Goal: Task Accomplishment & Management: Manage account settings

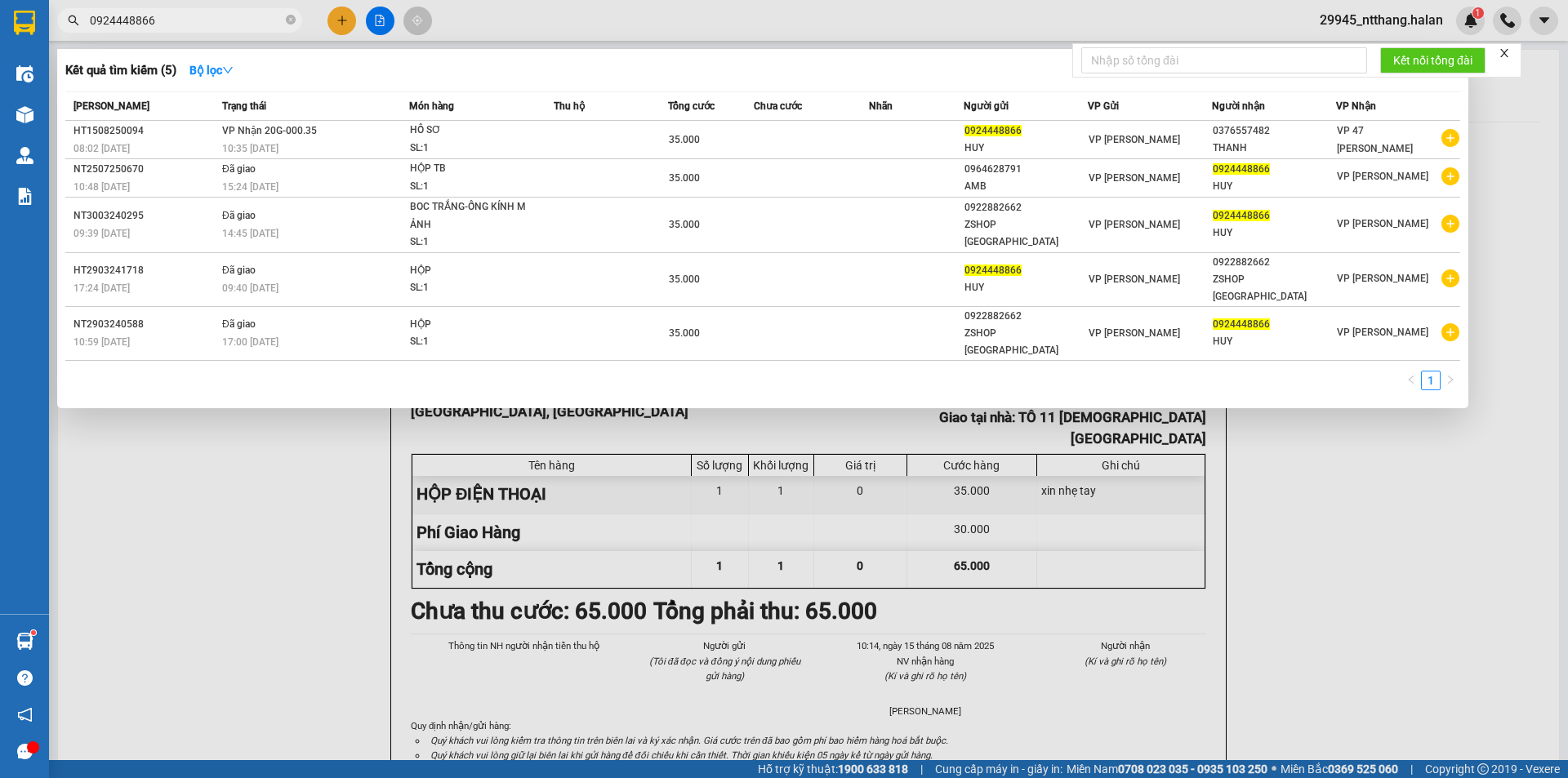
click at [169, 21] on input "0924448866" at bounding box center [186, 20] width 193 height 18
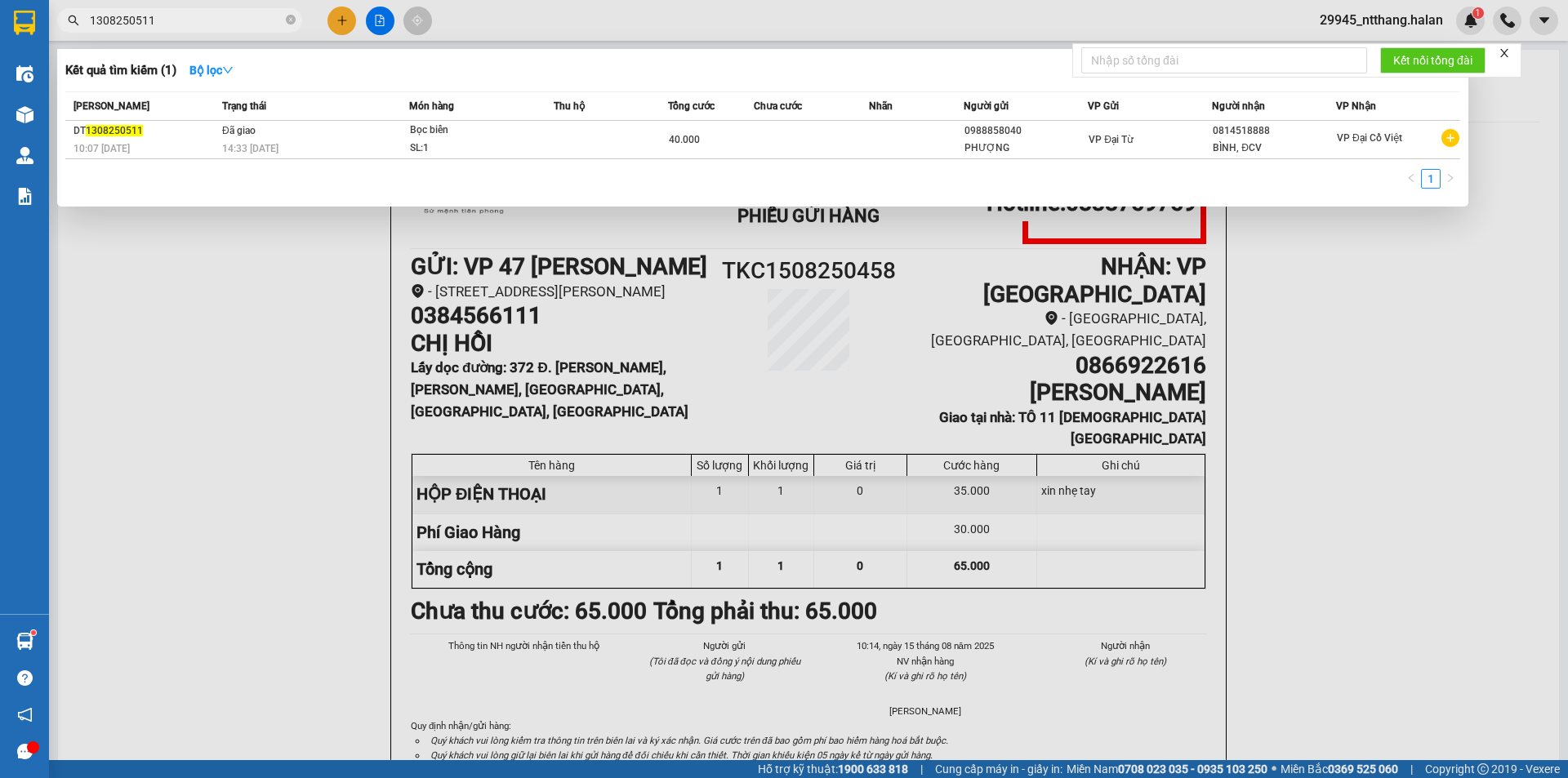
click at [261, 27] on input "1308250511" at bounding box center [186, 20] width 193 height 18
paste input "0912329242"
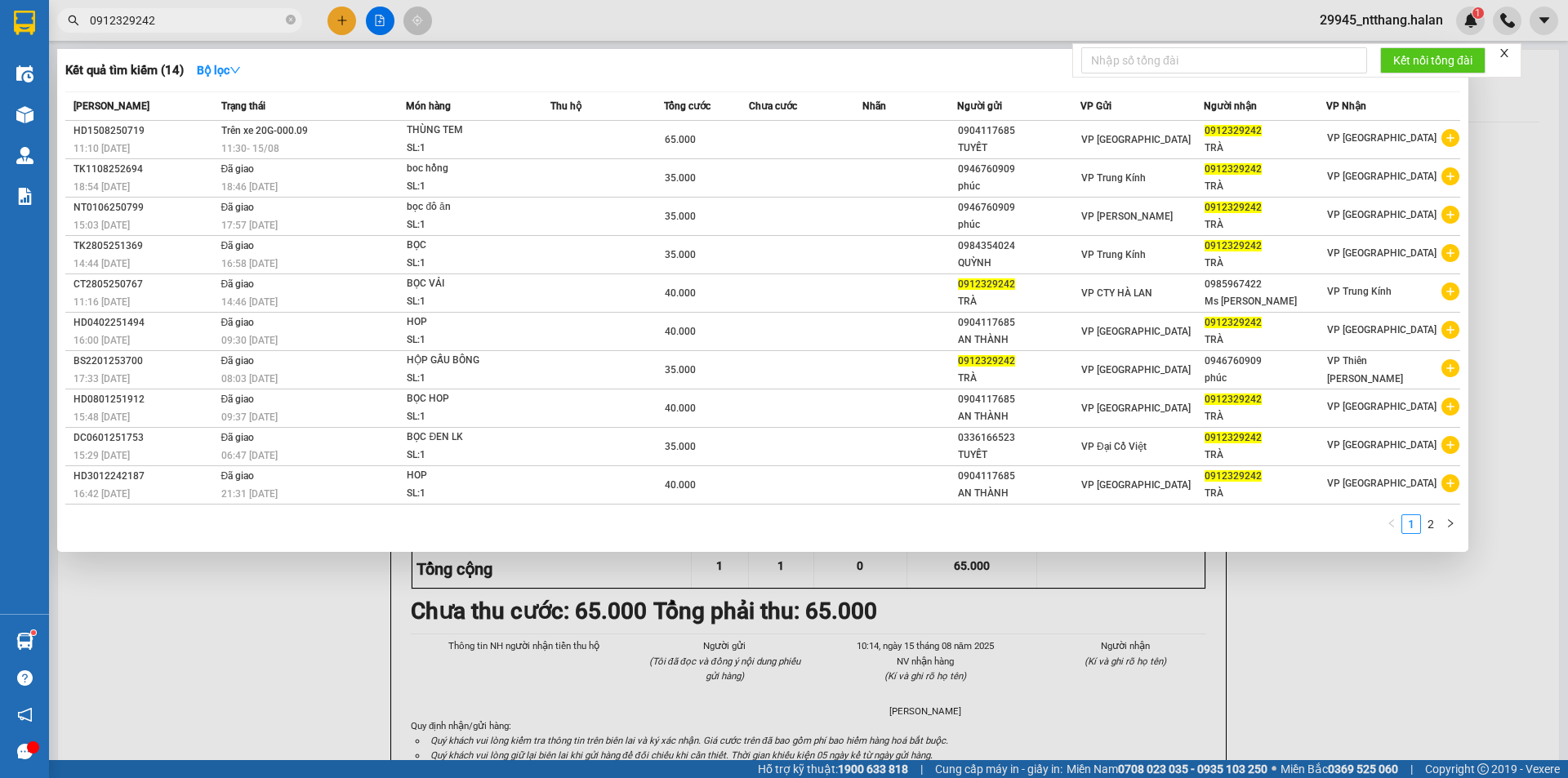
click at [240, 13] on input "0912329242" at bounding box center [186, 20] width 193 height 18
click at [231, 23] on input "0912329242" at bounding box center [186, 20] width 193 height 18
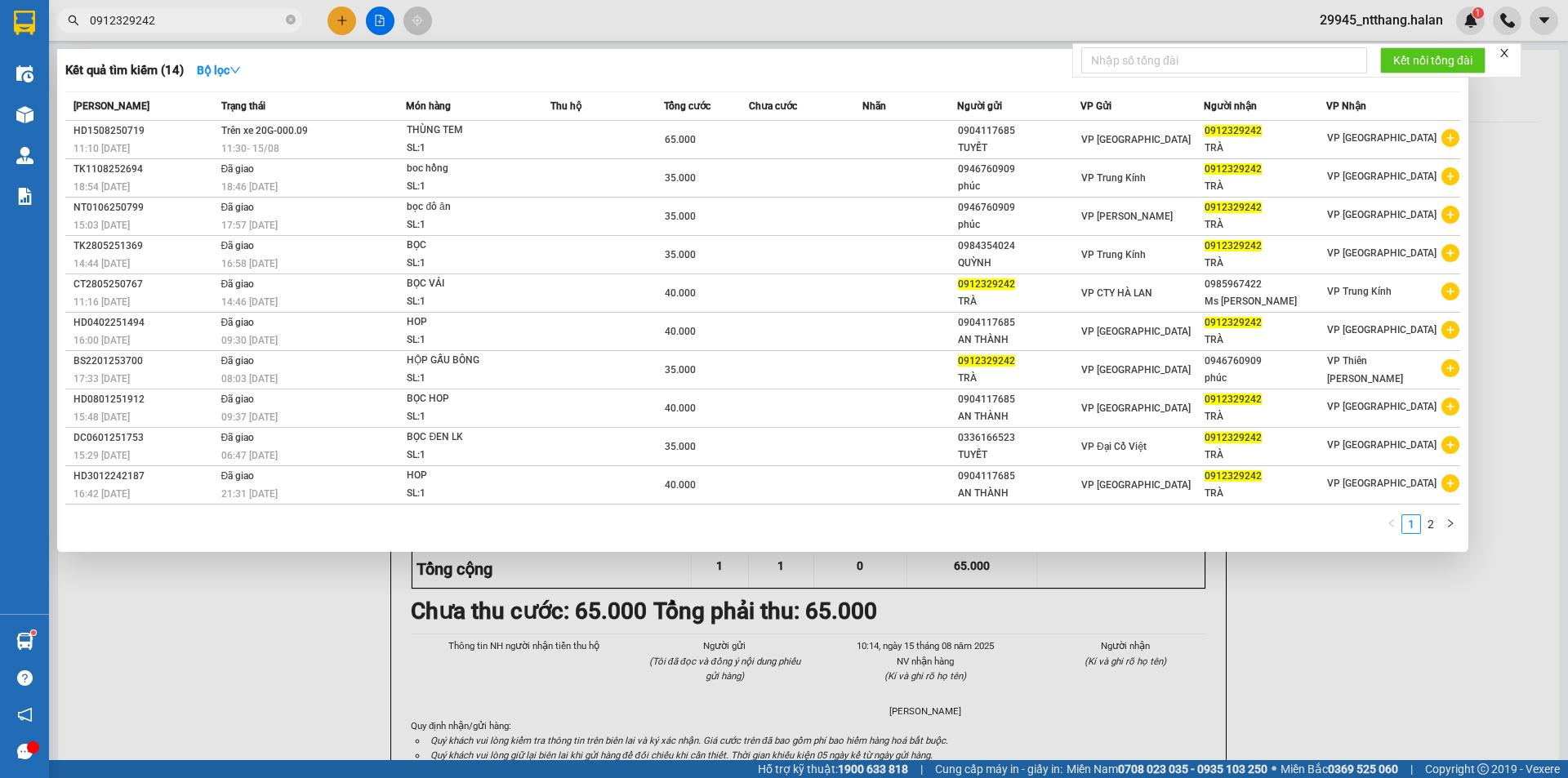
click at [231, 23] on input "0912329242" at bounding box center [186, 20] width 193 height 18
click at [218, 19] on input "0912329242" at bounding box center [186, 20] width 193 height 18
paste input "5251000"
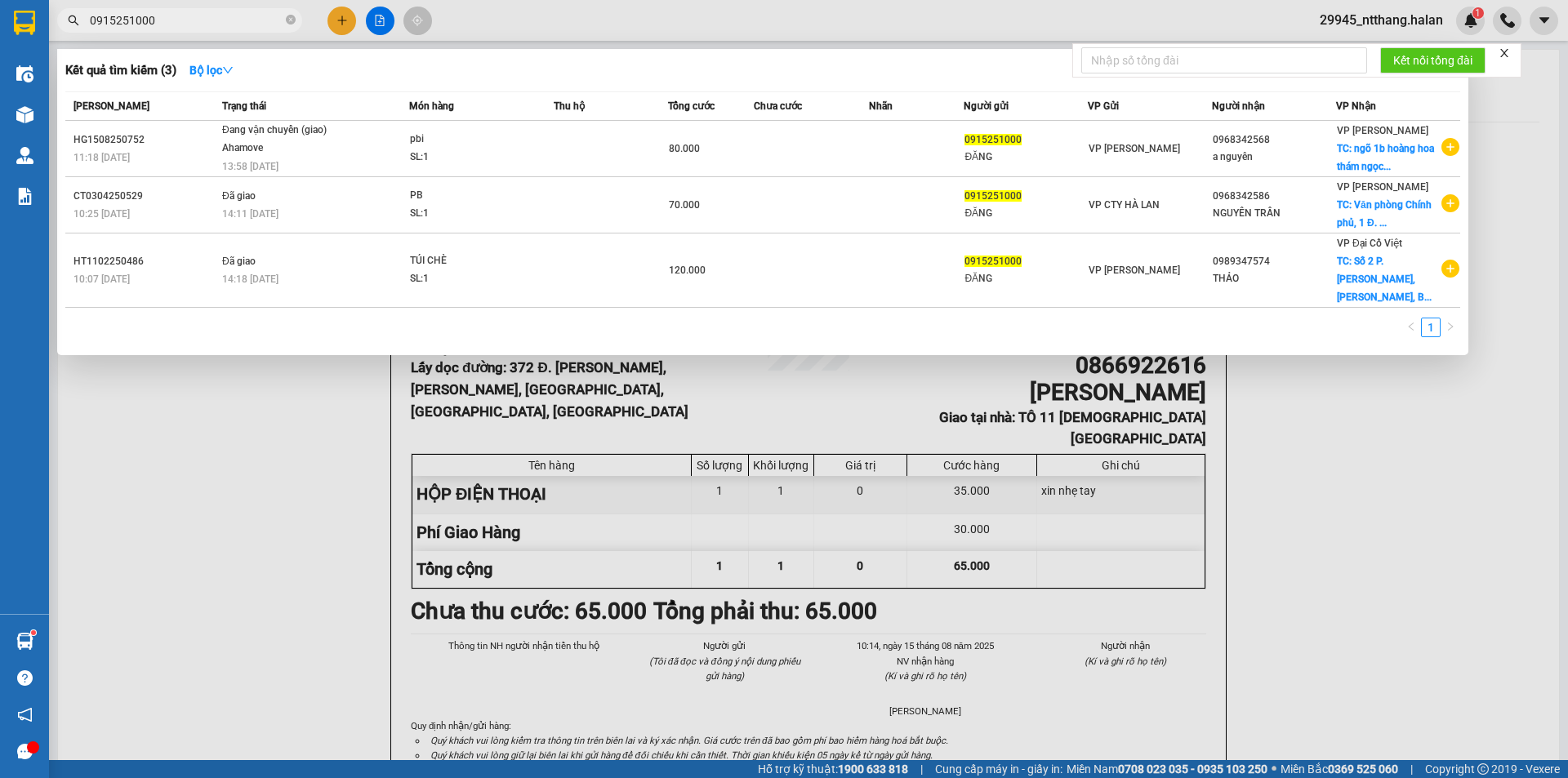
type input "0915251000"
drag, startPoint x: 1374, startPoint y: 392, endPoint x: 597, endPoint y: 187, distance: 803.6
click at [1338, 389] on div at bounding box center [784, 389] width 1568 height 778
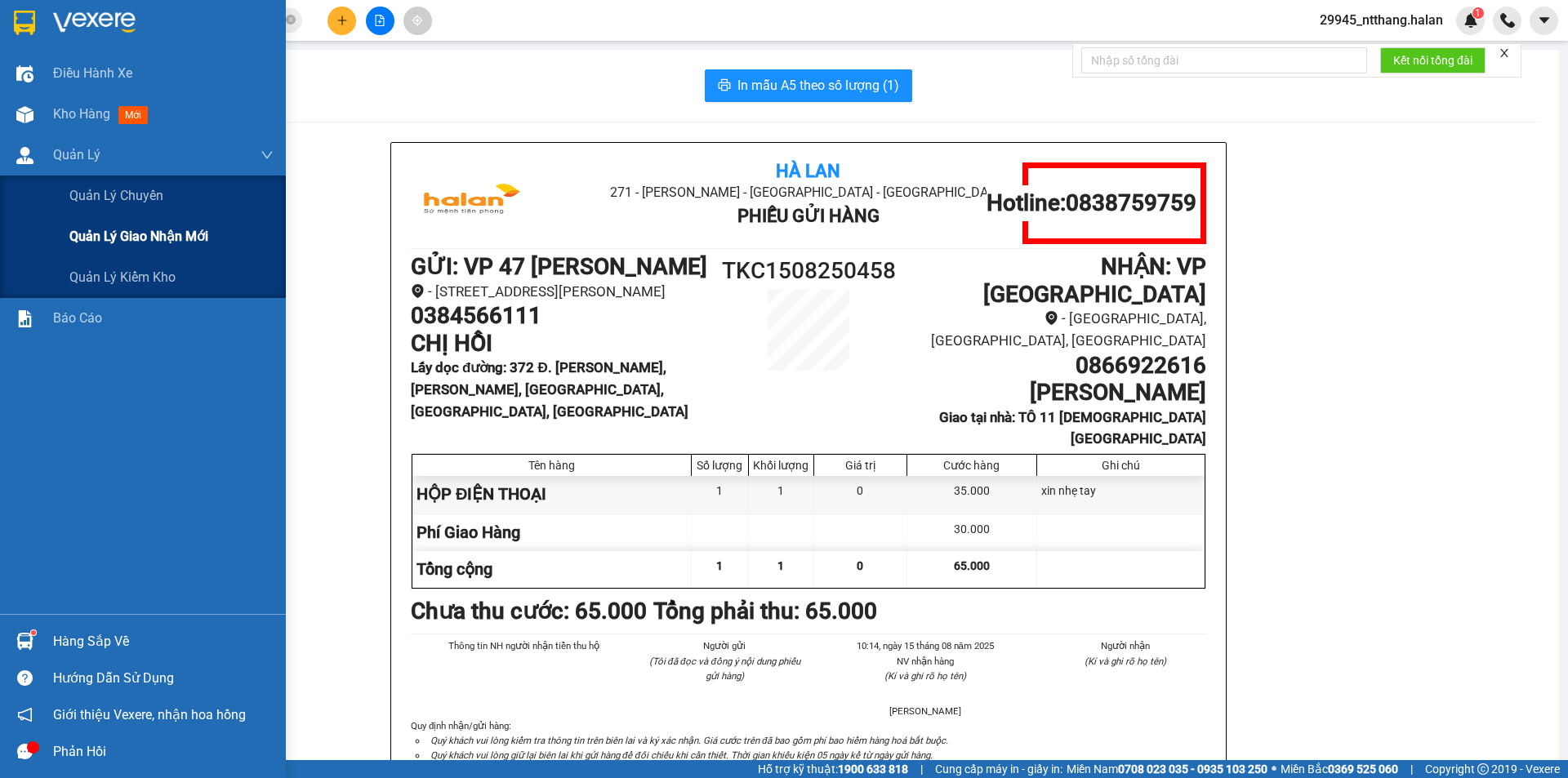
click at [145, 227] on span "Quản lý giao nhận mới" at bounding box center [139, 236] width 139 height 20
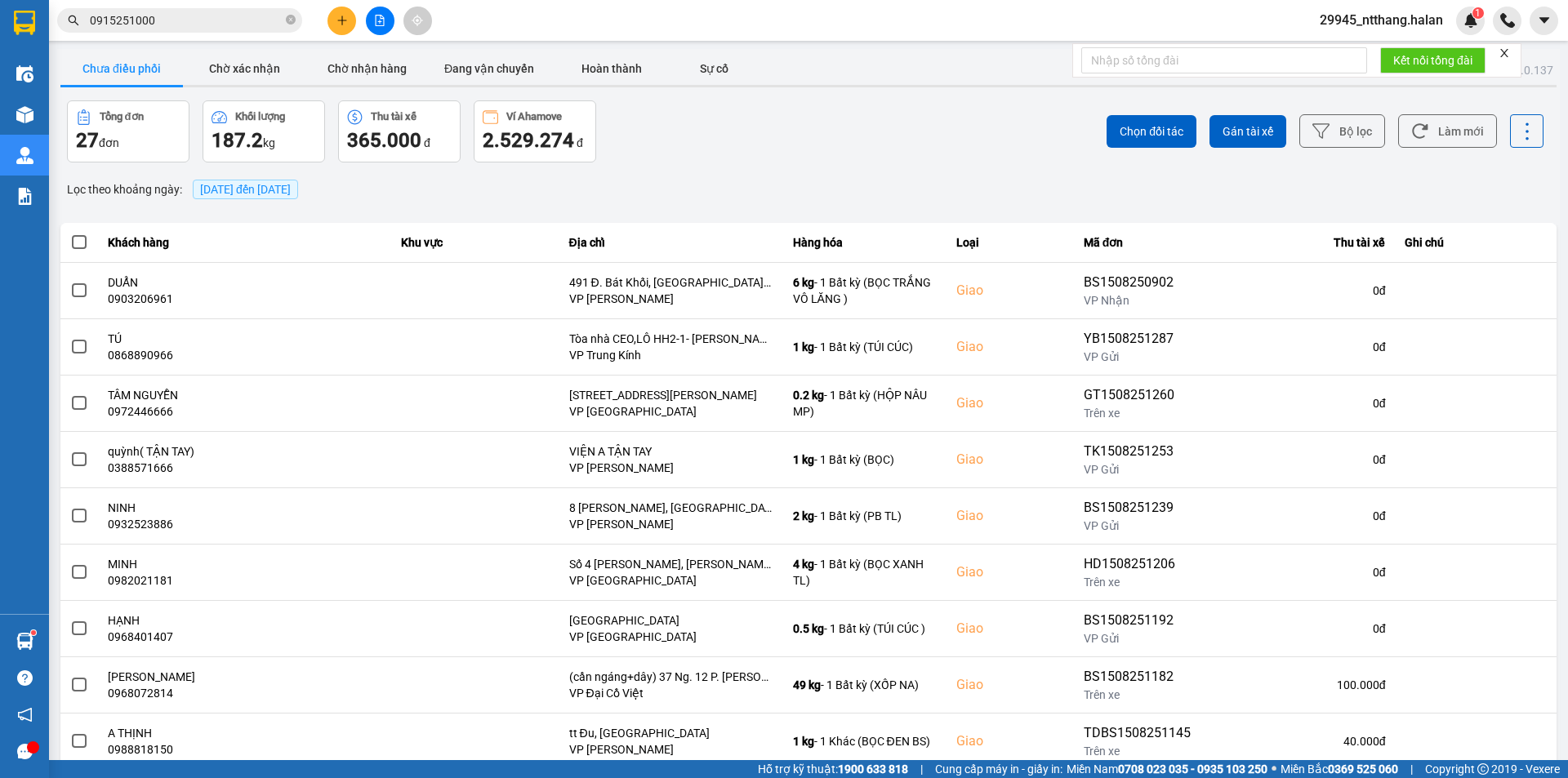
click at [226, 26] on input "0915251000" at bounding box center [186, 20] width 193 height 18
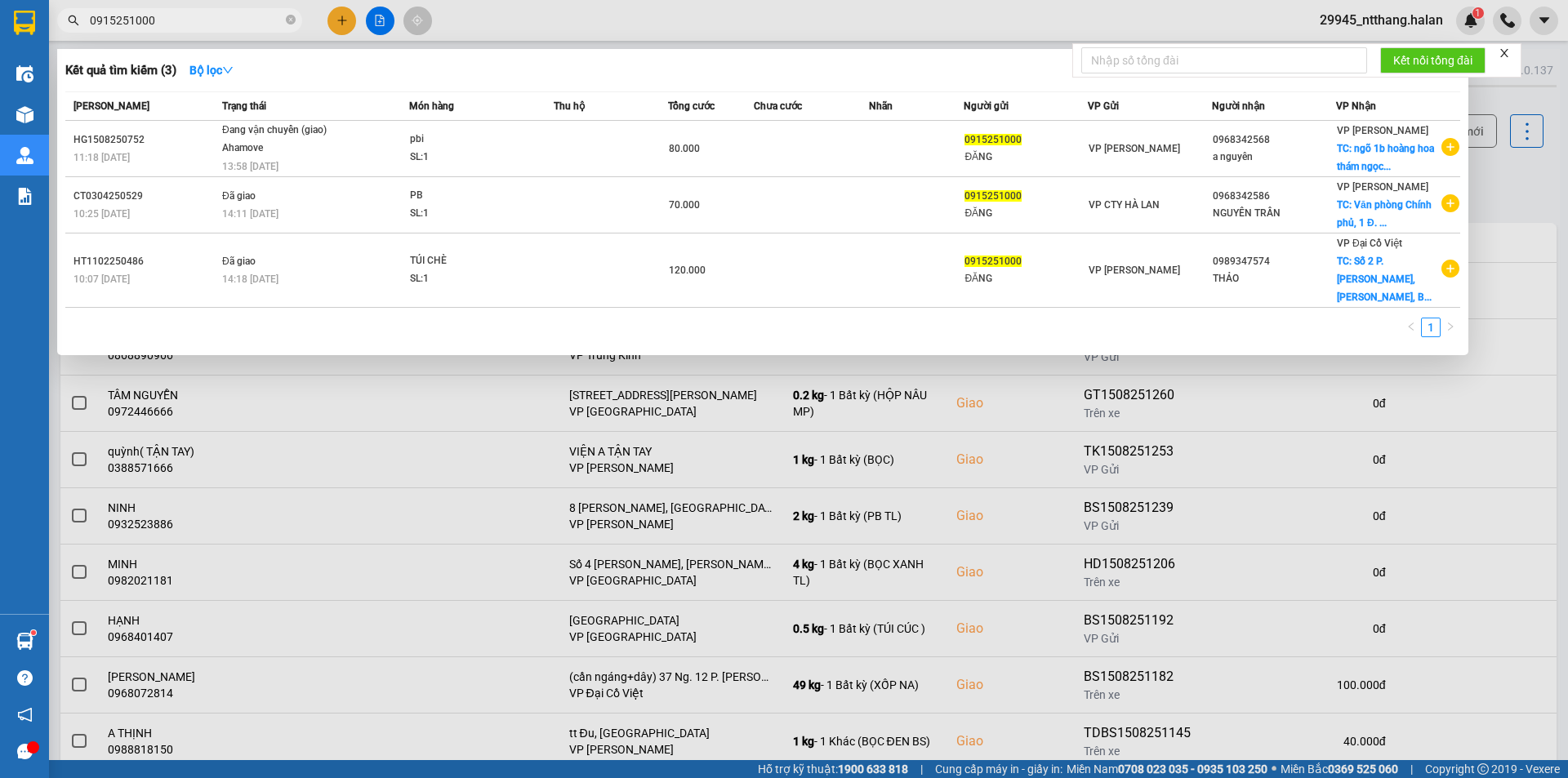
drag, startPoint x: 1556, startPoint y: 172, endPoint x: 1485, endPoint y: 168, distance: 71.1
click at [1555, 172] on div at bounding box center [784, 389] width 1568 height 778
click at [245, 23] on input "0915251000" at bounding box center [186, 20] width 193 height 18
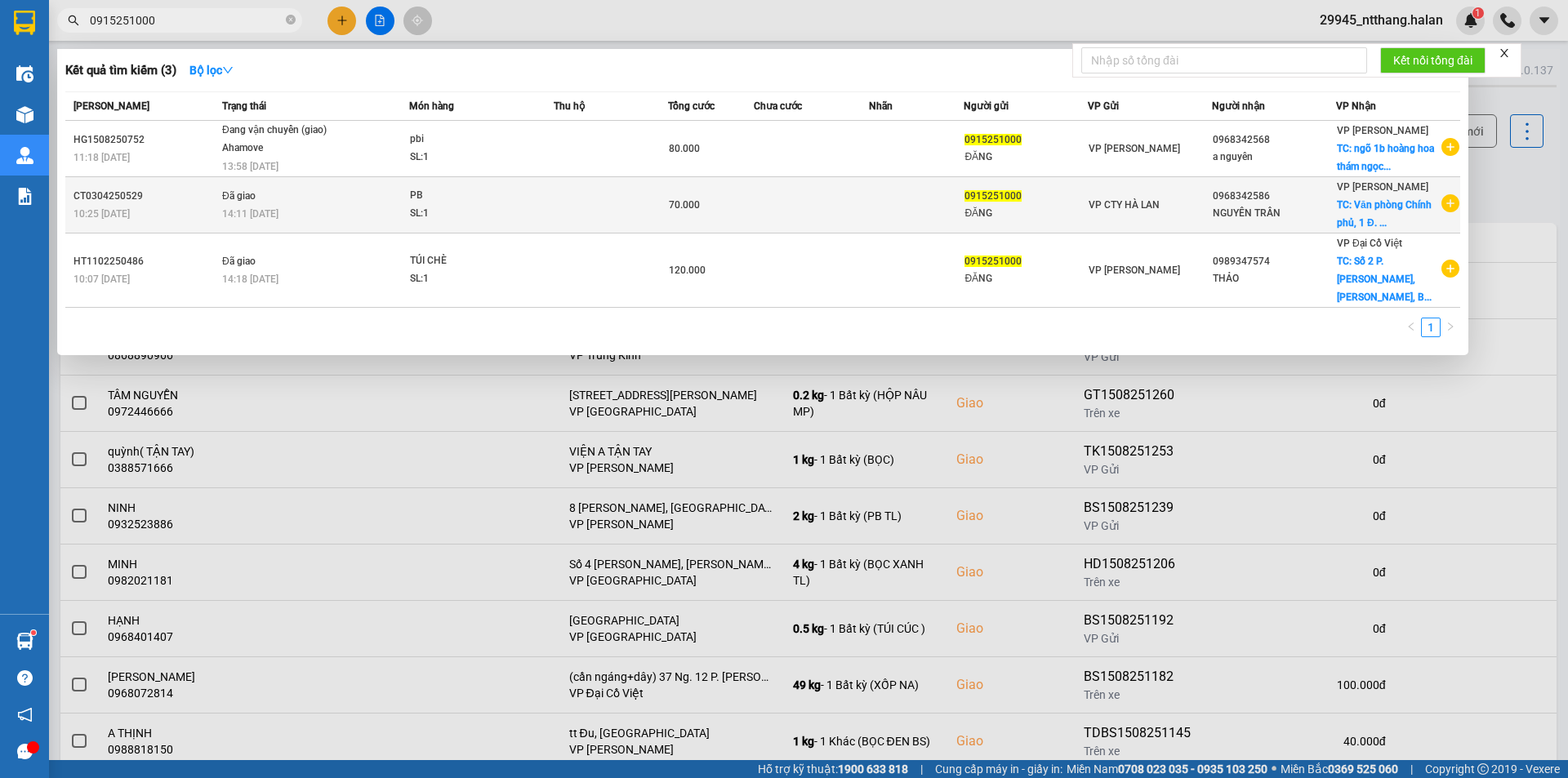
click at [1123, 215] on td "VP CTY HÀ LAN" at bounding box center [1150, 205] width 124 height 56
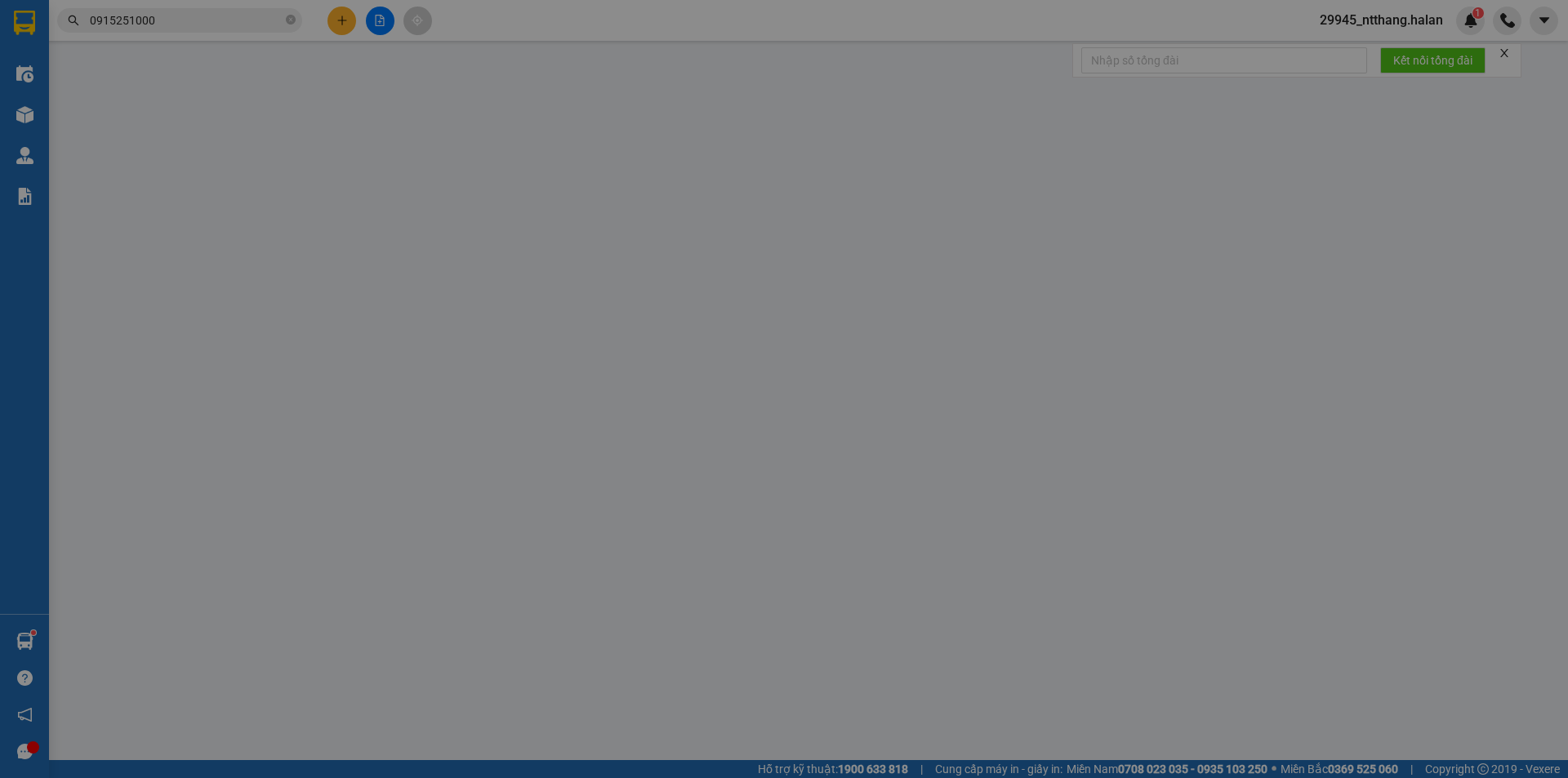
type input "0915251000"
type input "ĐĂNG"
type input "0968342586"
type input "NGUYÊN TRẦN"
checkbox input "true"
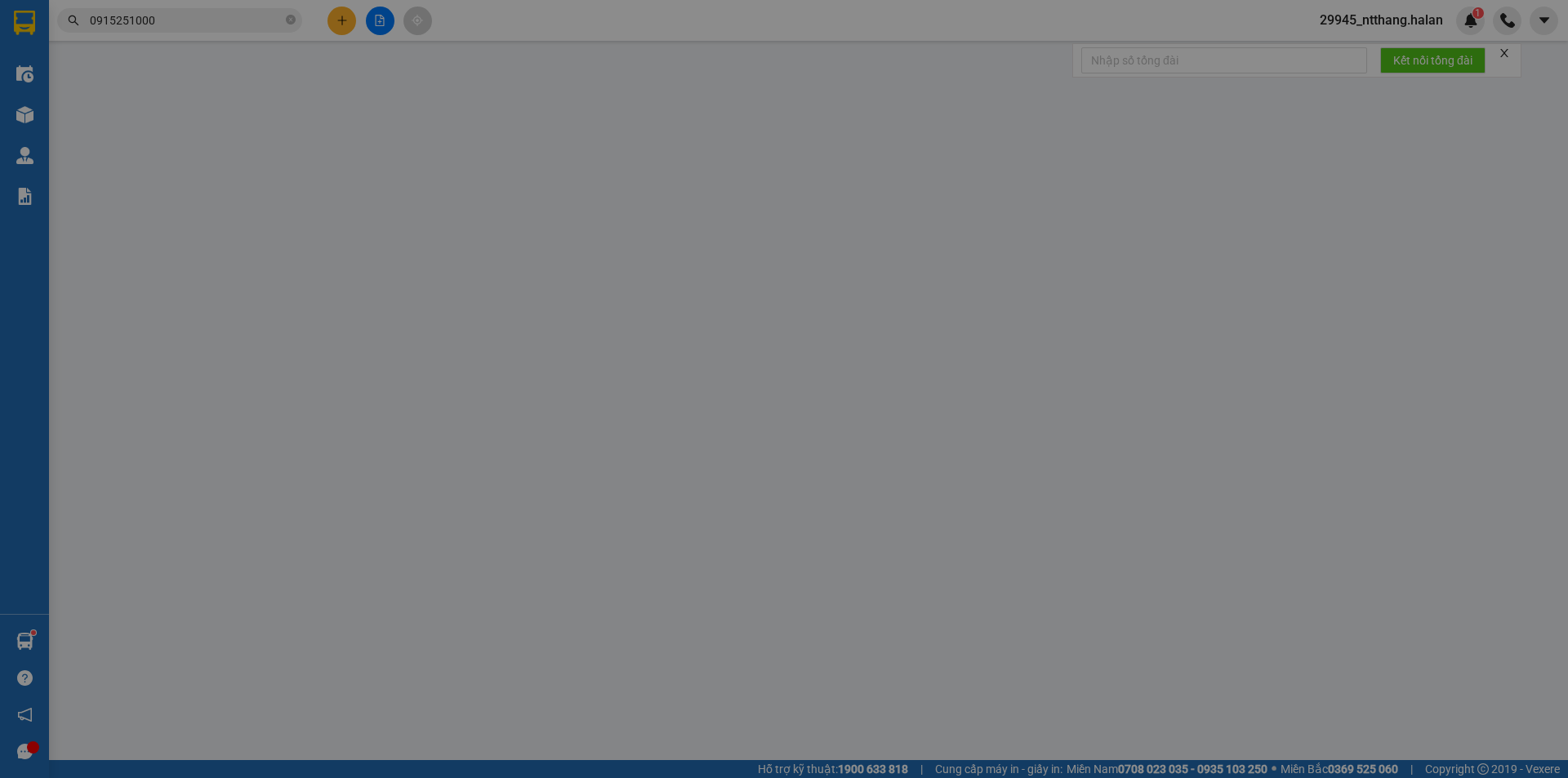
type input "Văn phòng Chính phủ, 1 Đ. [PERSON_NAME], [PERSON_NAME], [GEOGRAPHIC_DATA], [GEO…"
type input "35.000"
type input "70.000"
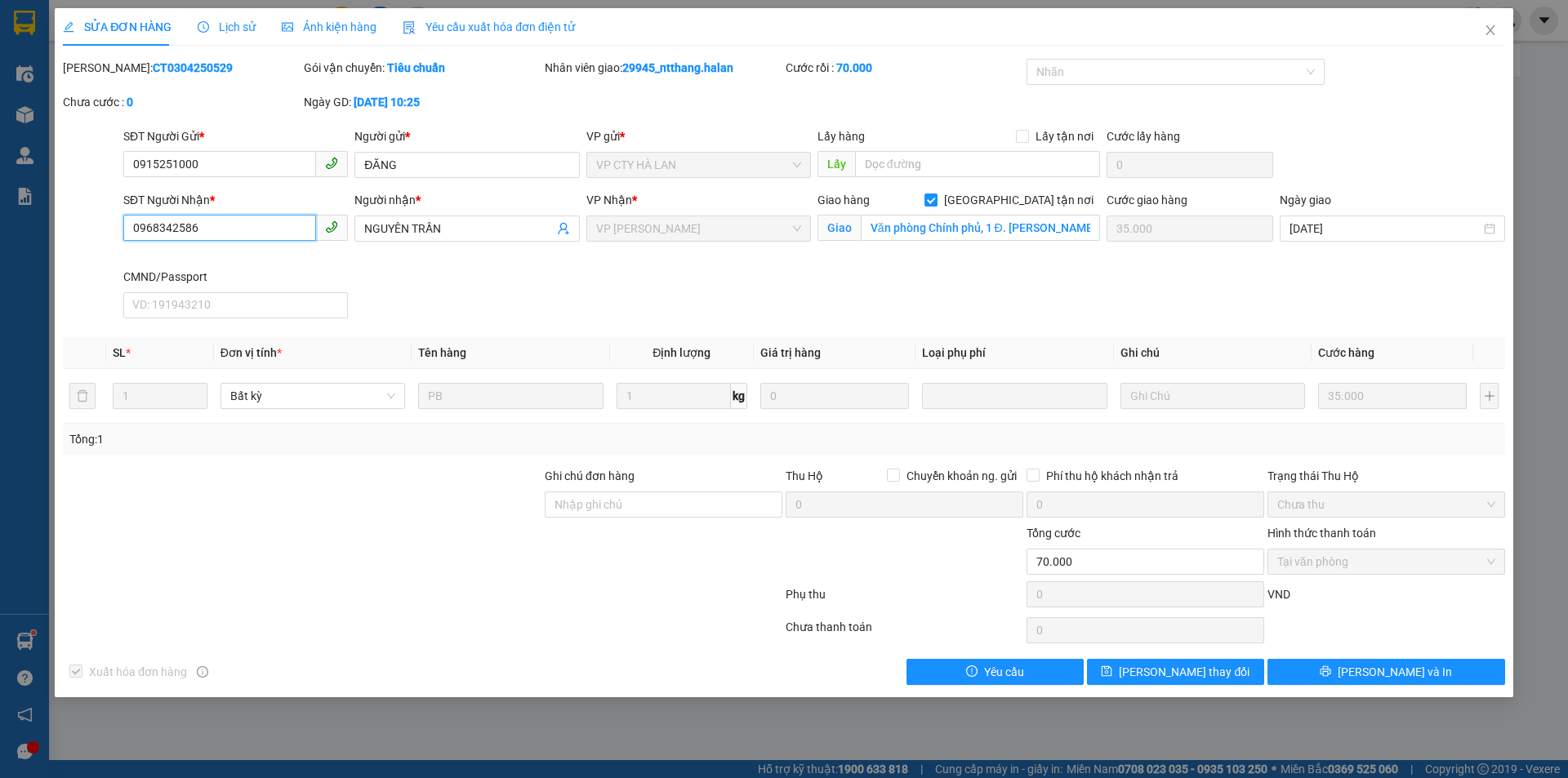
click at [257, 223] on input "0968342586" at bounding box center [220, 228] width 193 height 26
drag, startPoint x: 1492, startPoint y: 28, endPoint x: 1052, endPoint y: 28, distance: 440.0
click at [1436, 28] on div "SỬA ĐƠN HÀNG Lịch sử Ảnh kiện hàng Yêu cầu xuất hóa đơn điện tử Total Paid Fee …" at bounding box center [784, 352] width 1459 height 689
click at [1487, 34] on icon "close" at bounding box center [1490, 30] width 9 height 10
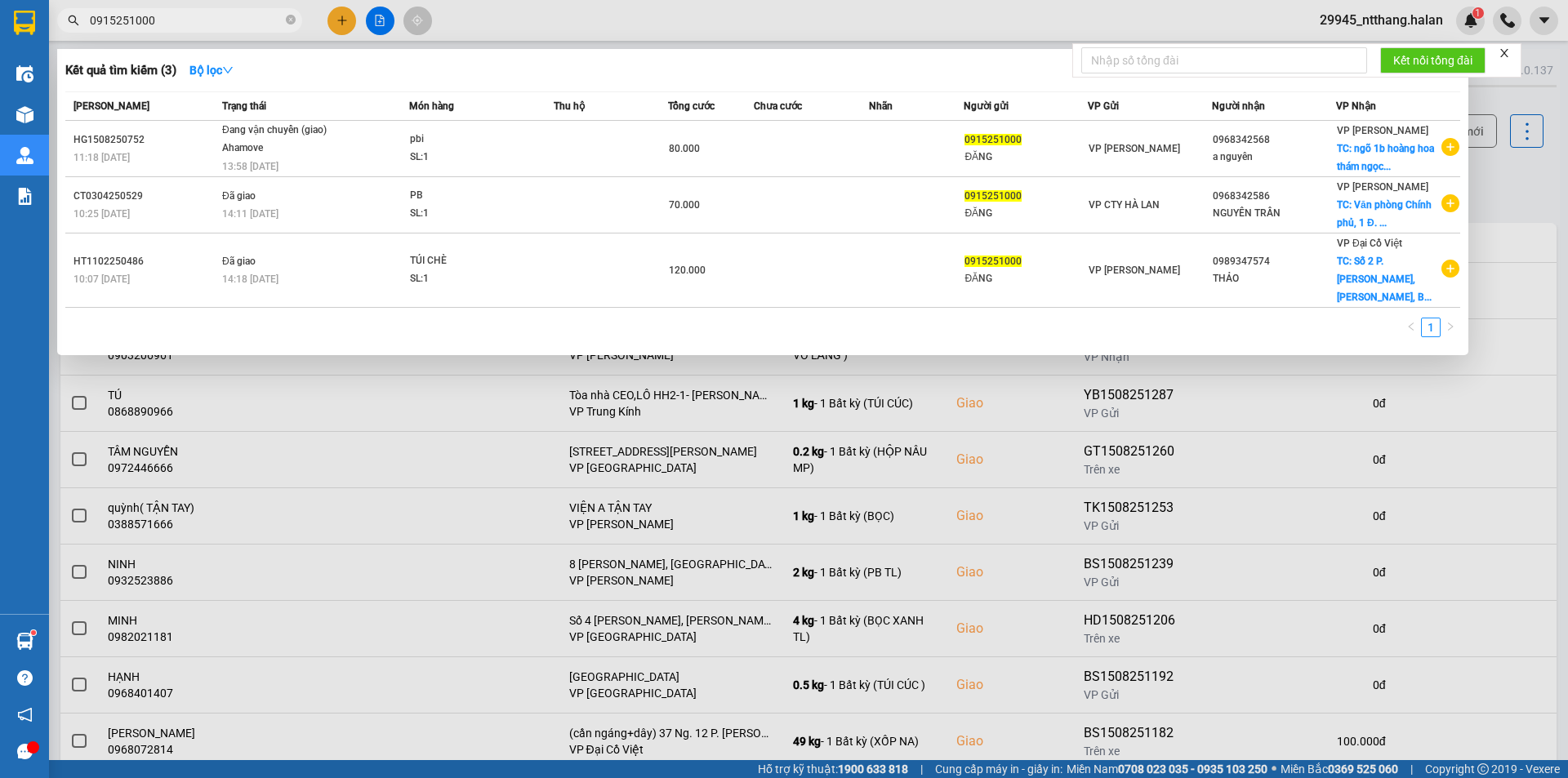
click at [159, 20] on input "0915251000" at bounding box center [186, 20] width 193 height 18
click at [203, 23] on input "0915251000" at bounding box center [186, 20] width 193 height 18
paste input "68342586"
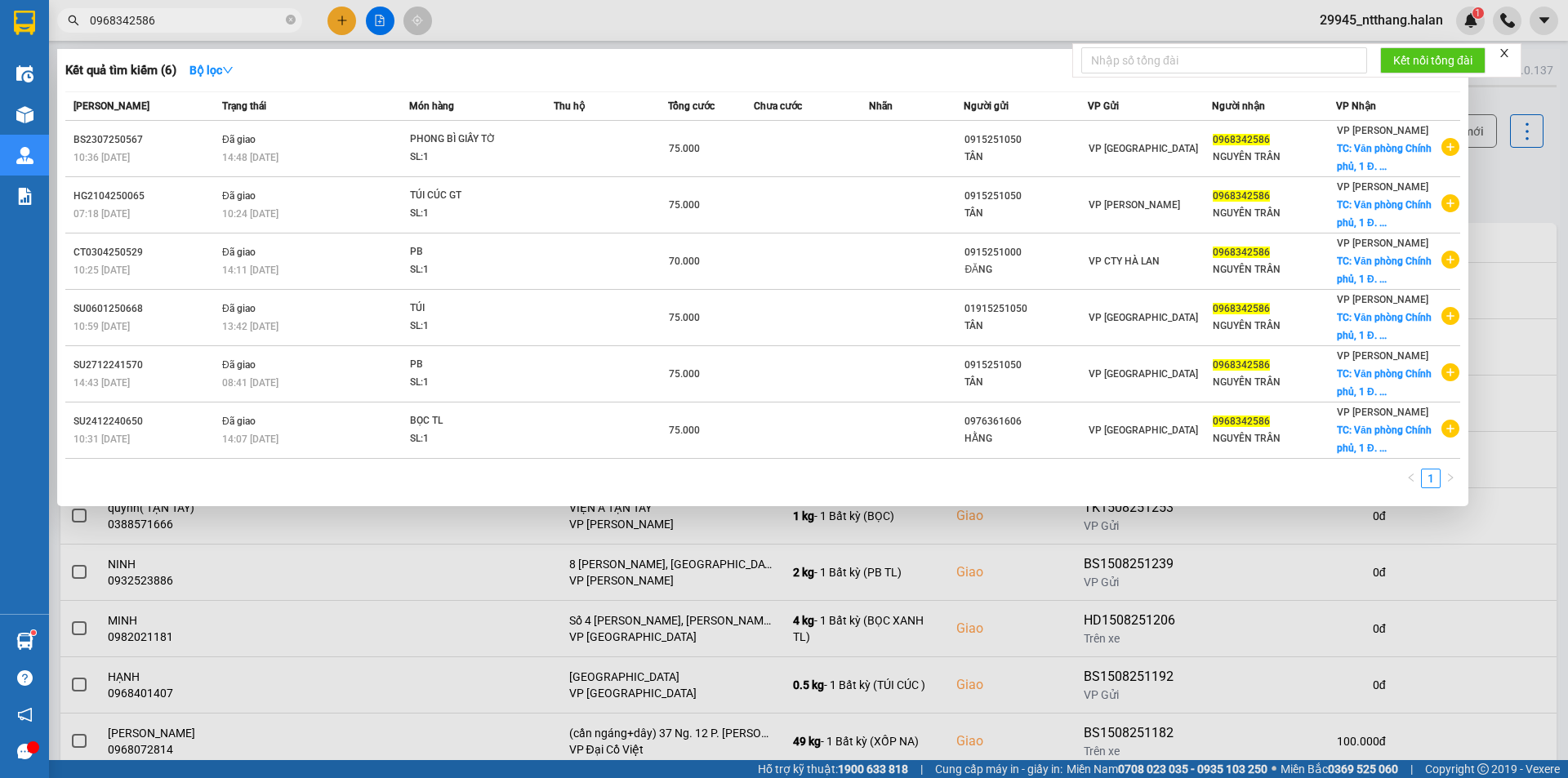
click at [1531, 183] on div at bounding box center [784, 389] width 1568 height 778
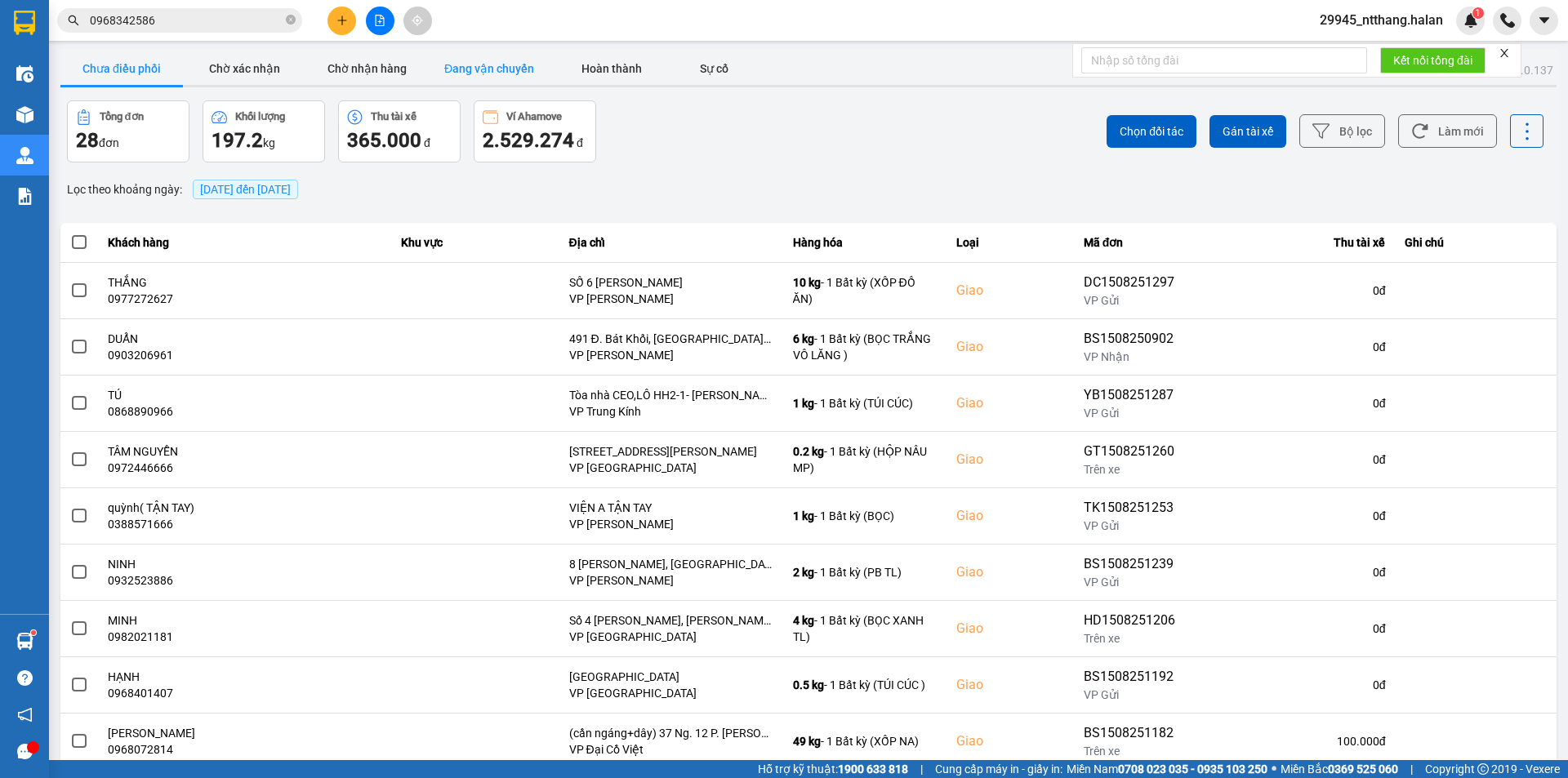
click at [521, 60] on button "Đang vận chuyển" at bounding box center [489, 69] width 123 height 33
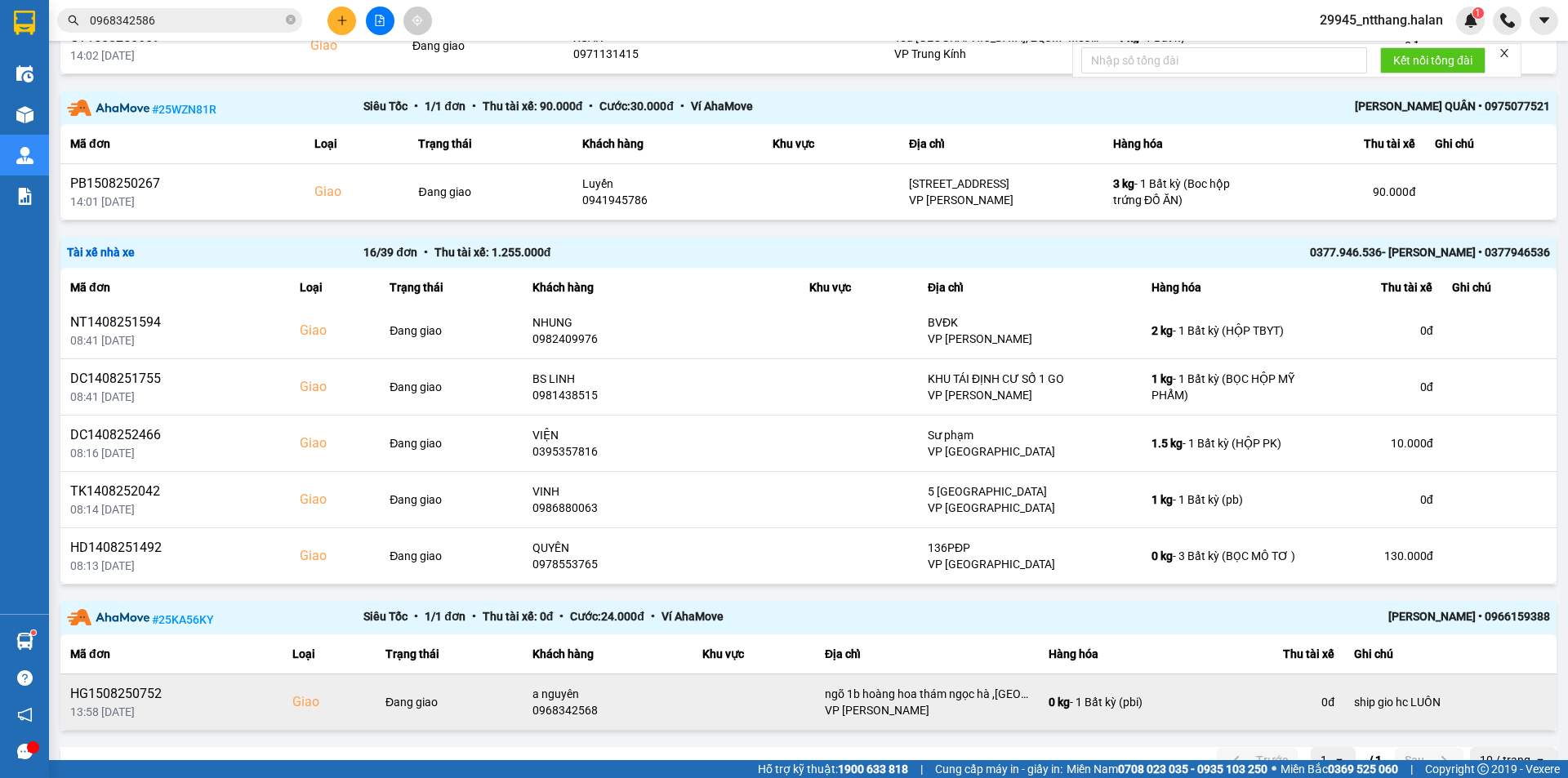
scroll to position [1039, 0]
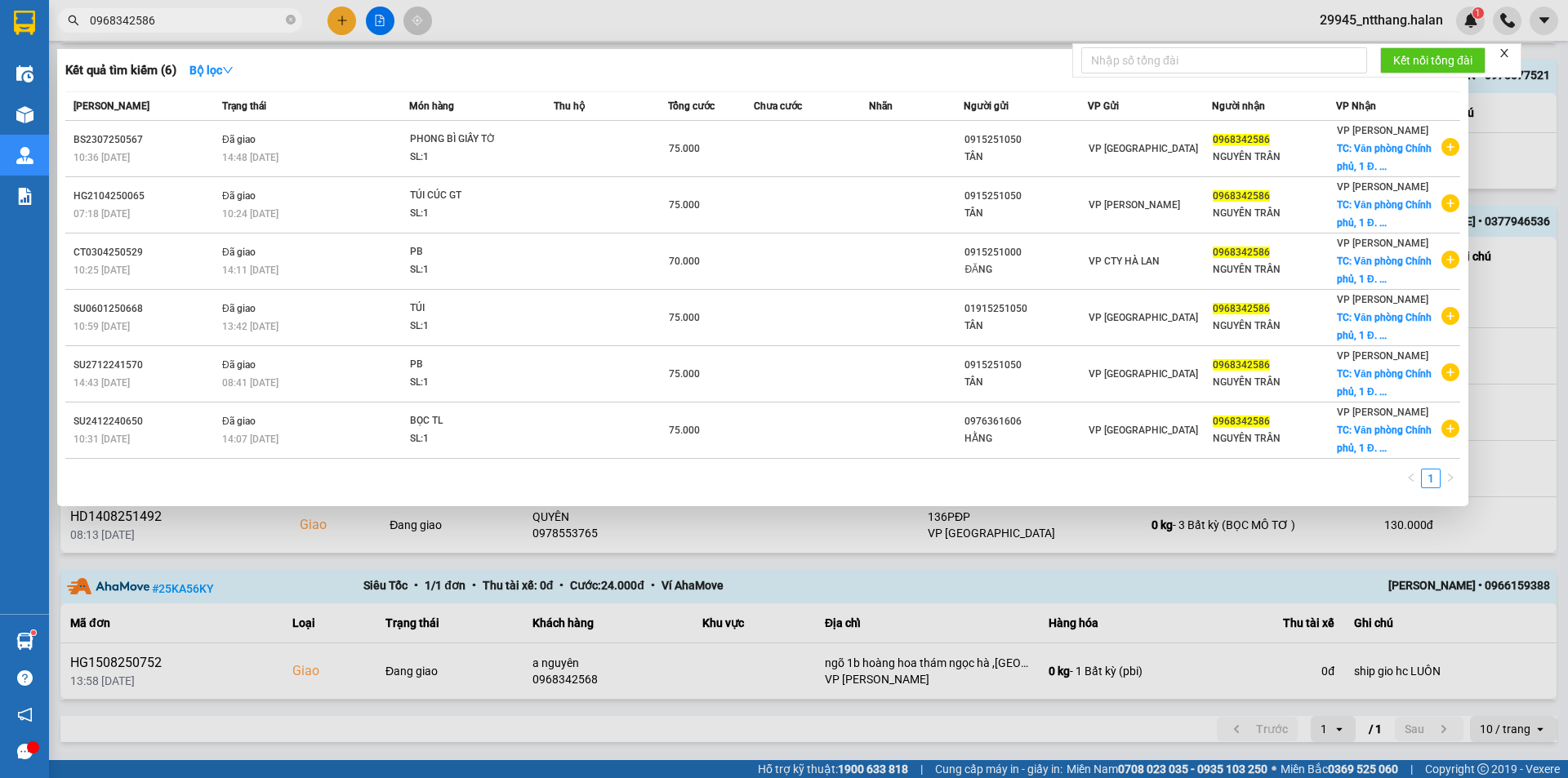
click at [150, 19] on input "0968342586" at bounding box center [186, 20] width 193 height 18
click at [188, 18] on input "0968342586" at bounding box center [186, 20] width 193 height 18
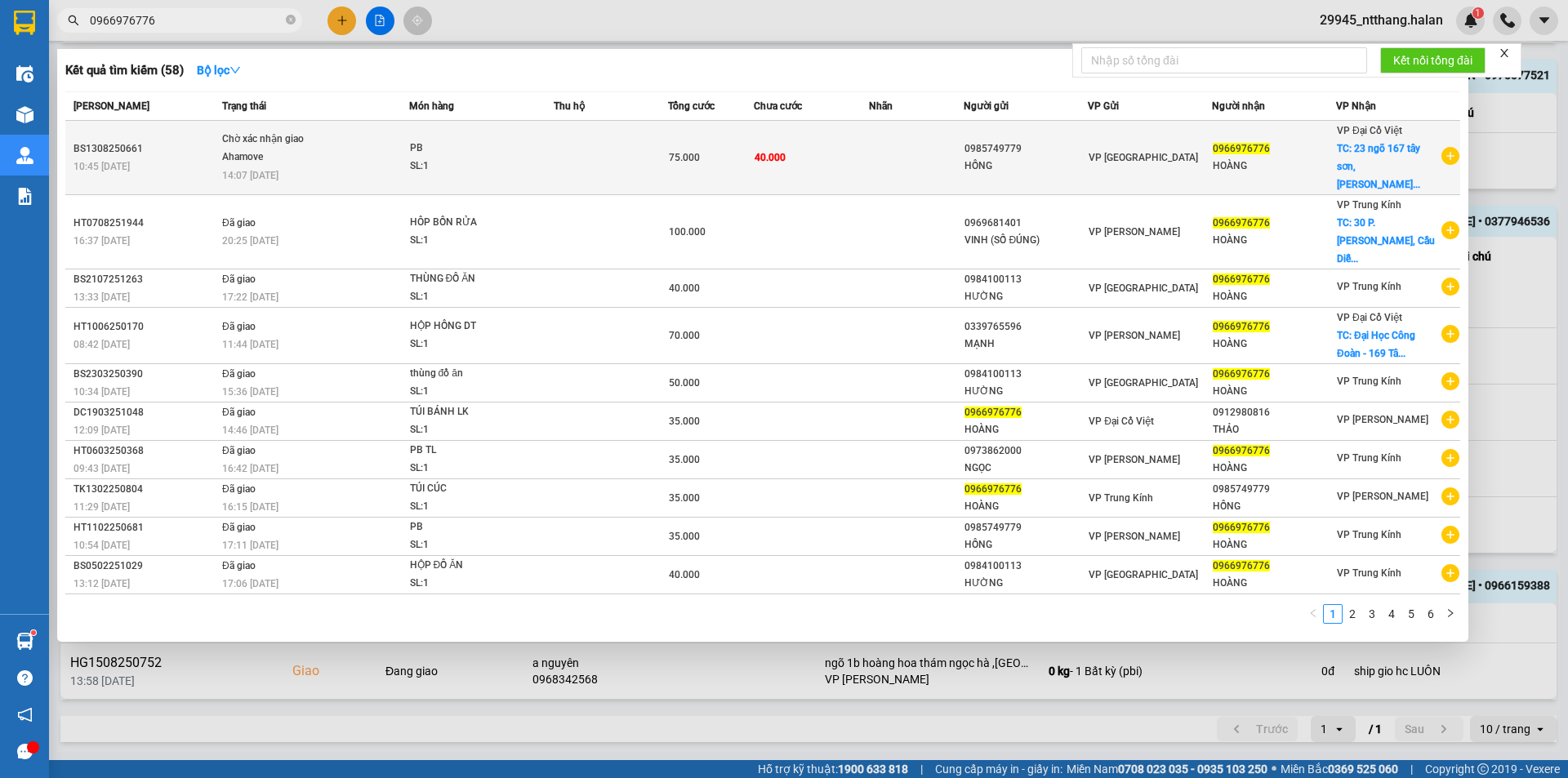
type input "0966976776"
click at [650, 132] on td at bounding box center [610, 158] width 114 height 74
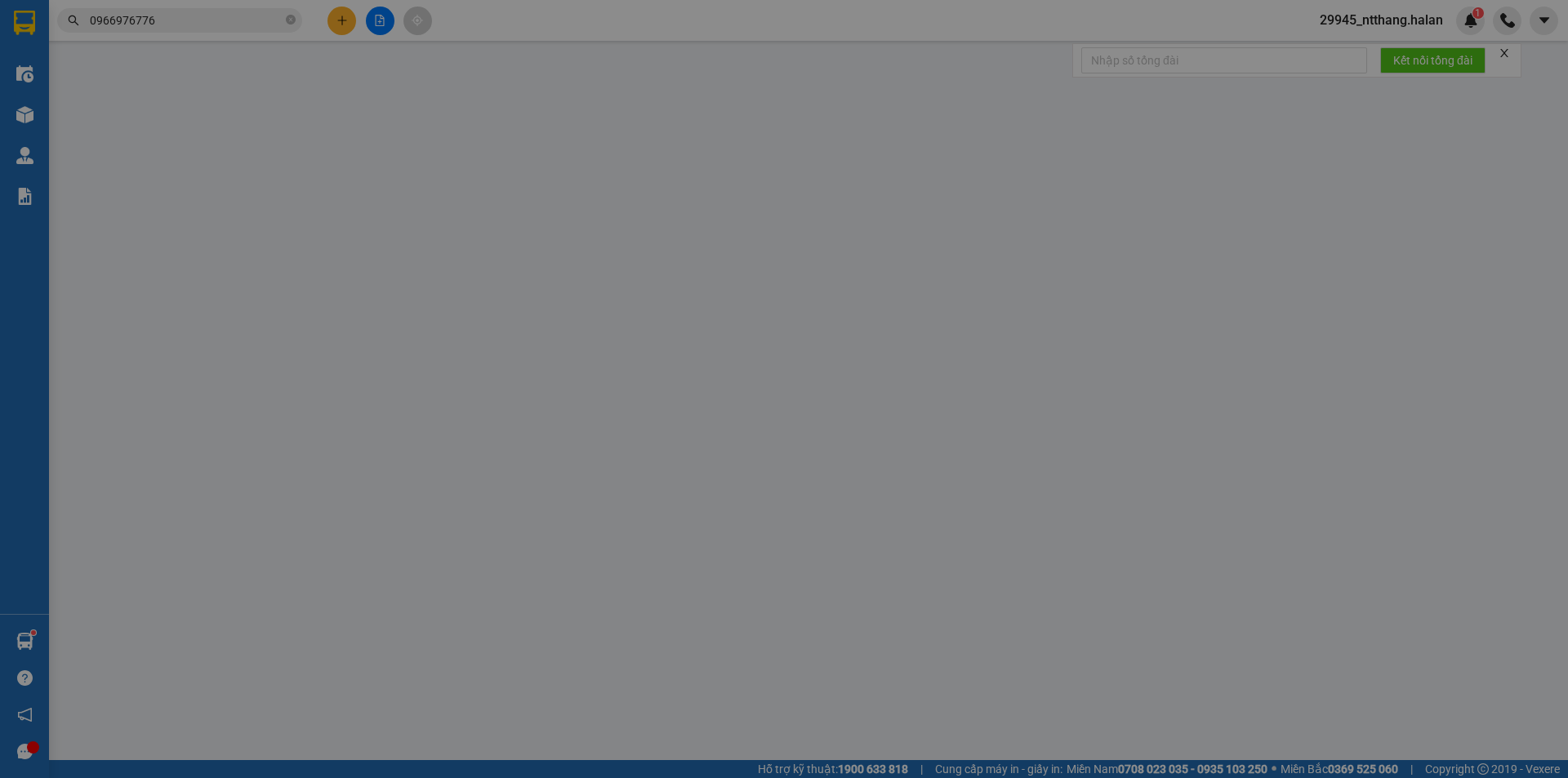
type input "0985749779"
type input "HỒNG"
type input "0966976776"
type input "HOÀNG"
checkbox input "true"
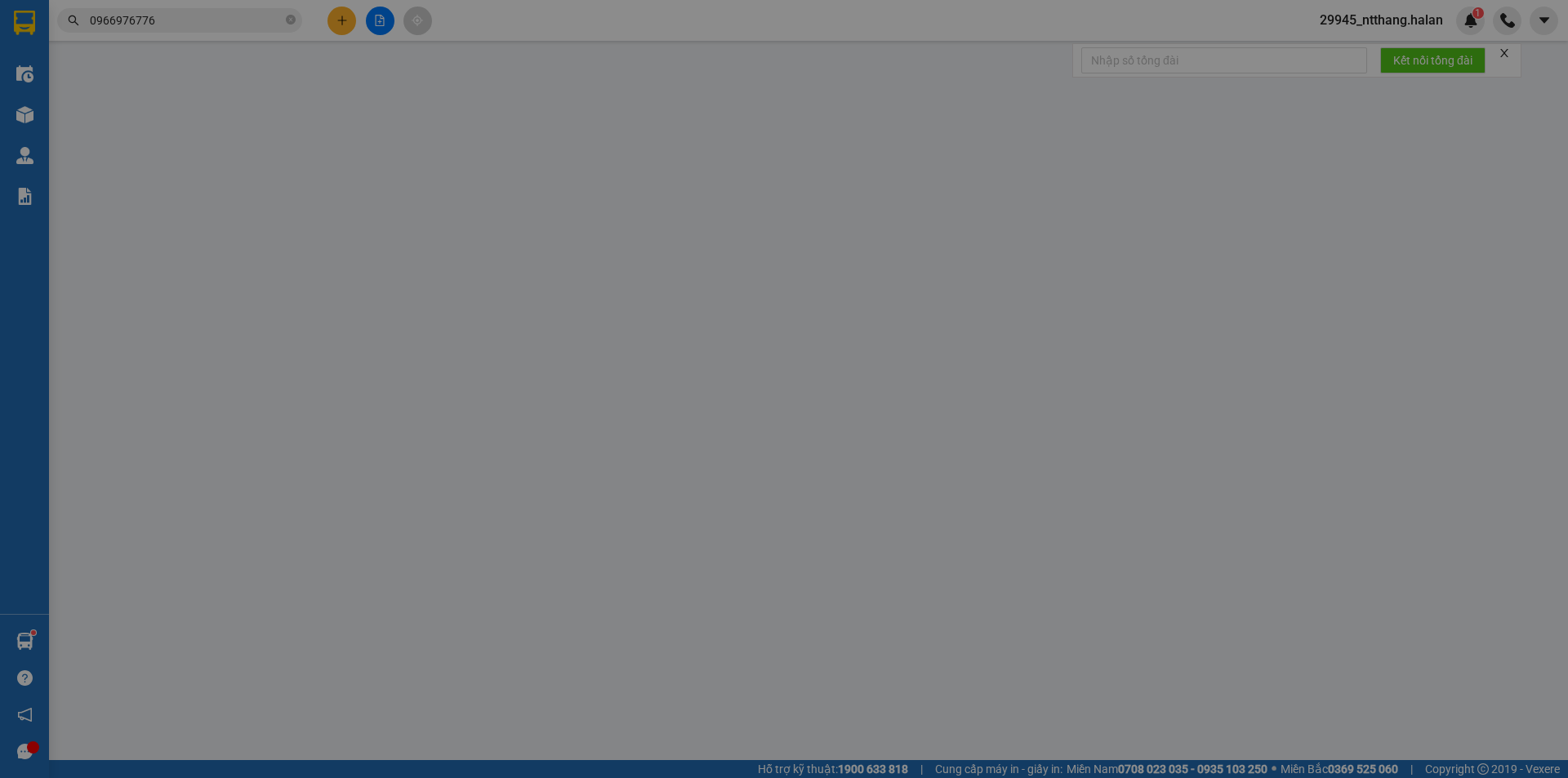
type input "23 ngõ 167 tây sơn, kim liên, đống đa, hà nội"
type input "75.000"
type input "35.000"
type input "40.000"
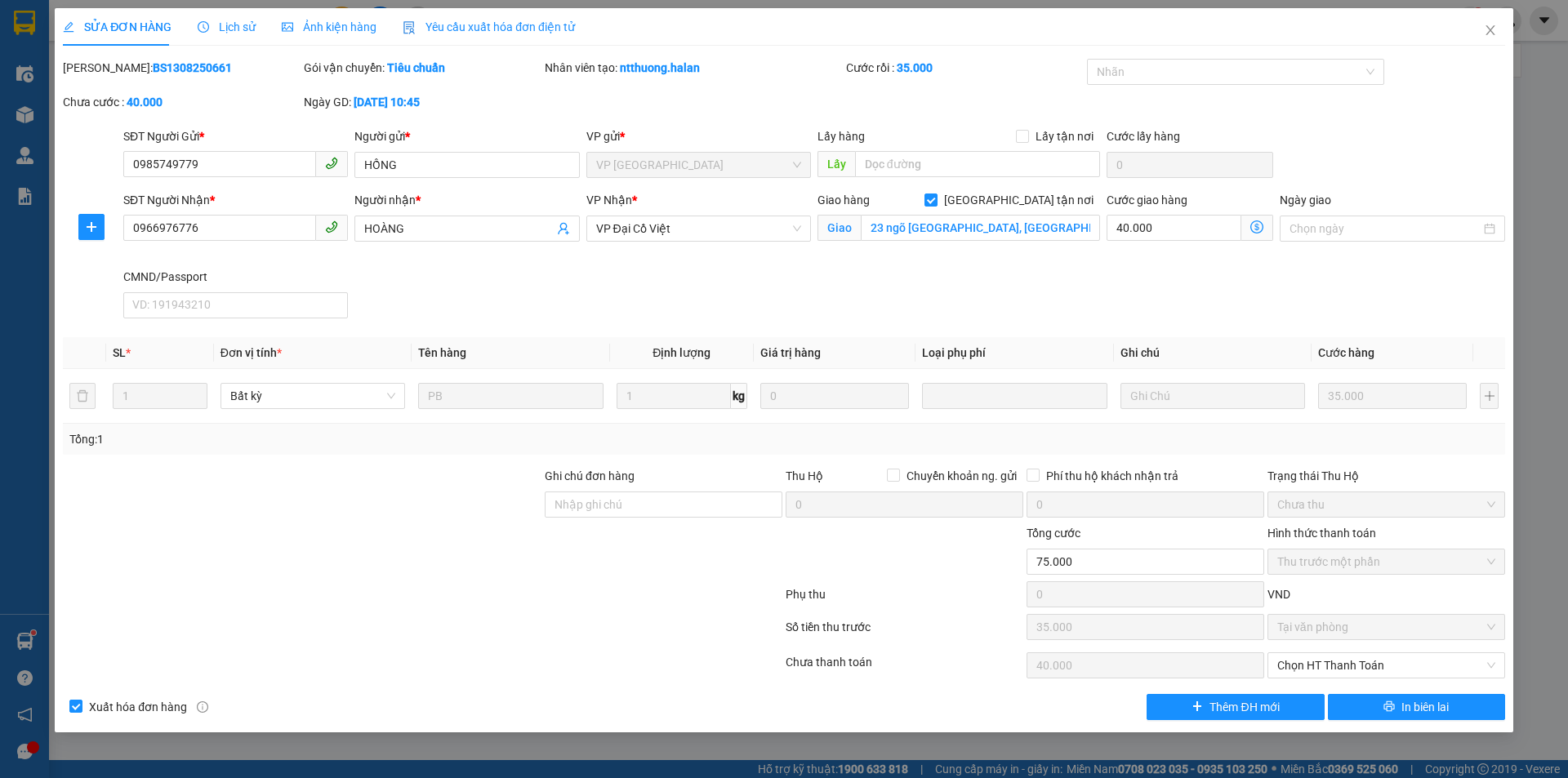
click at [237, 21] on span "Lịch sử" at bounding box center [226, 27] width 58 height 13
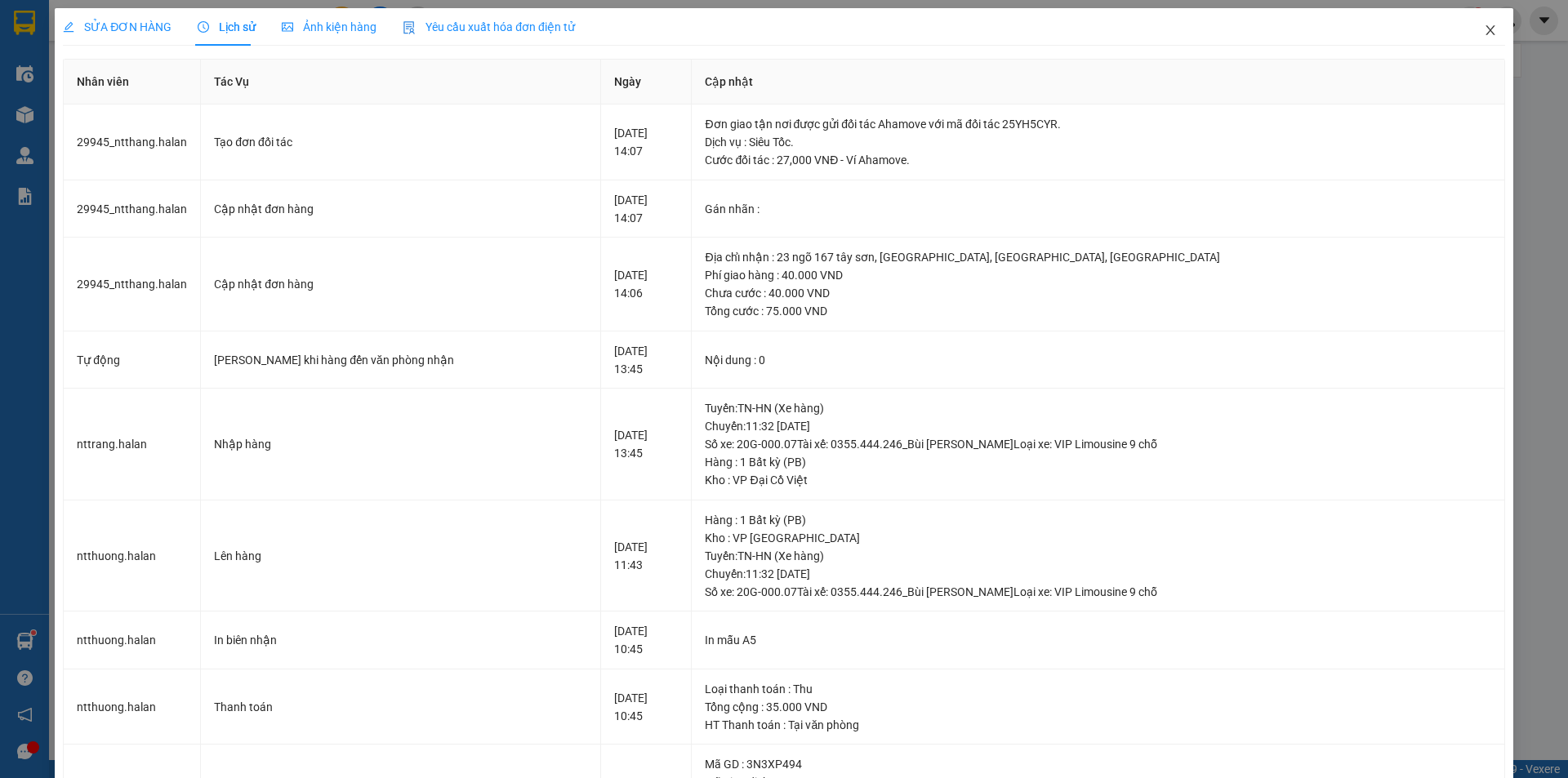
click at [1485, 33] on icon "close" at bounding box center [1490, 30] width 13 height 13
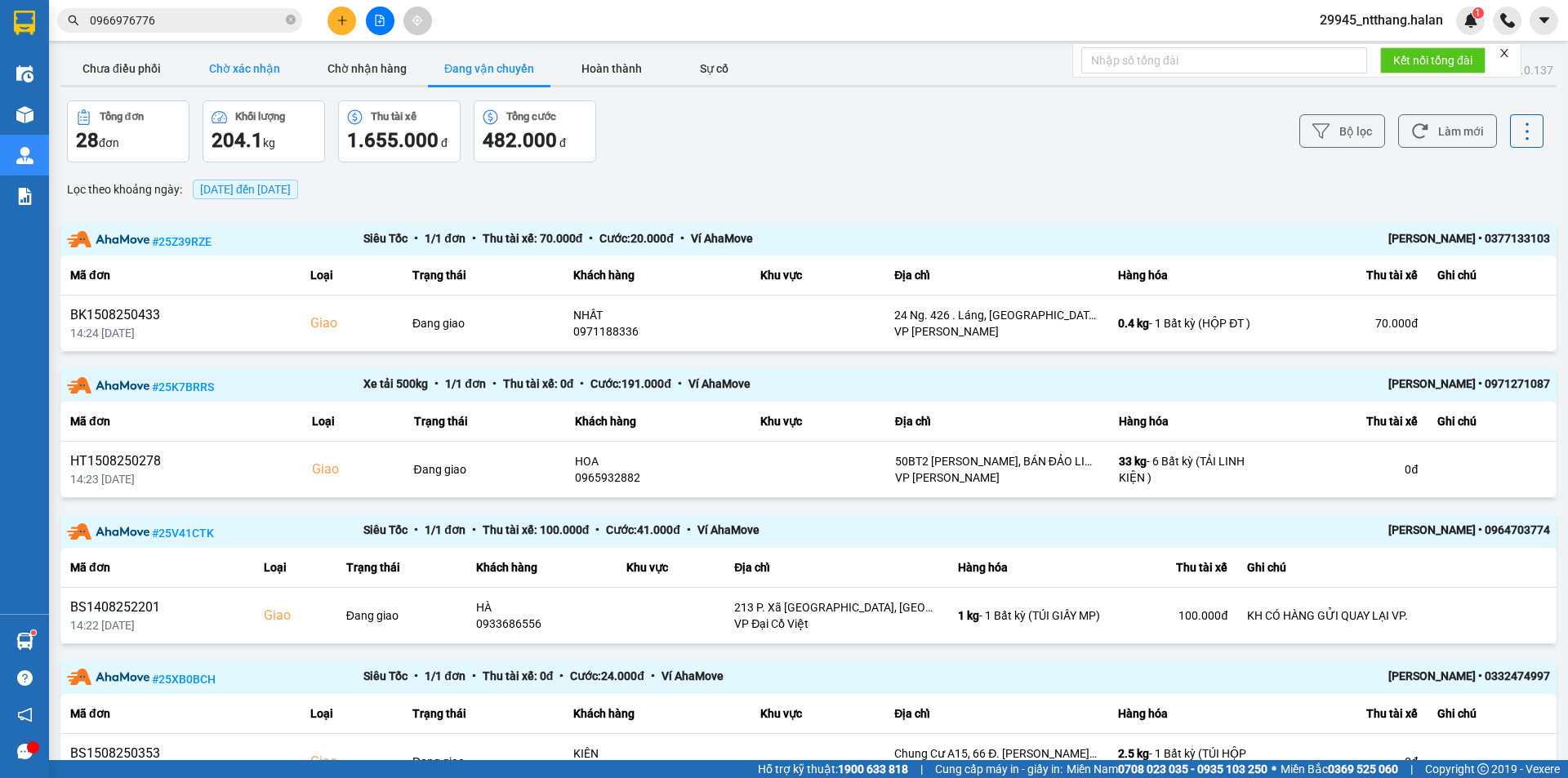
click at [284, 69] on button "Chờ xác nhận" at bounding box center [244, 69] width 123 height 33
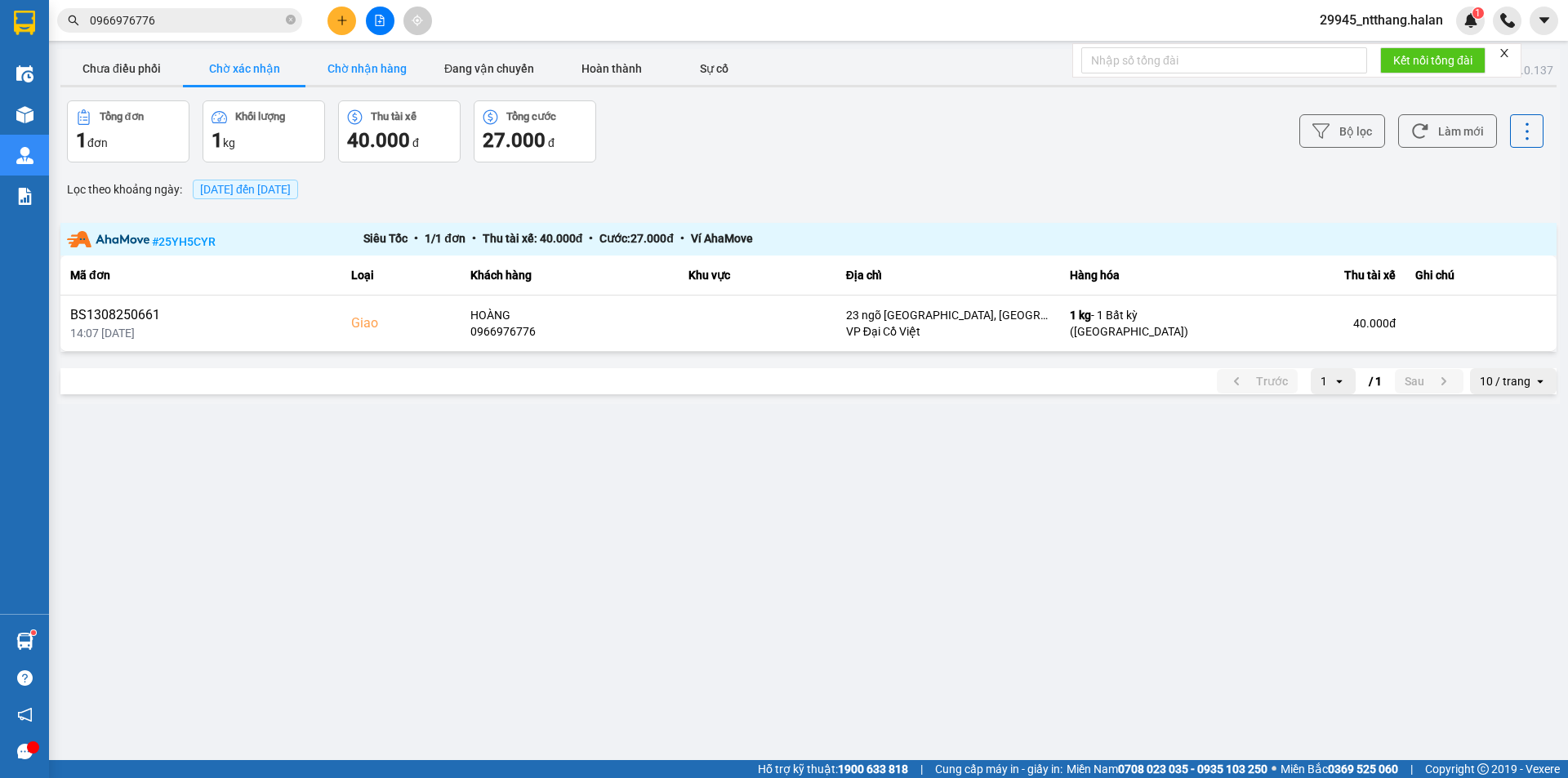
click at [369, 73] on button "Chờ nhận hàng" at bounding box center [367, 69] width 123 height 33
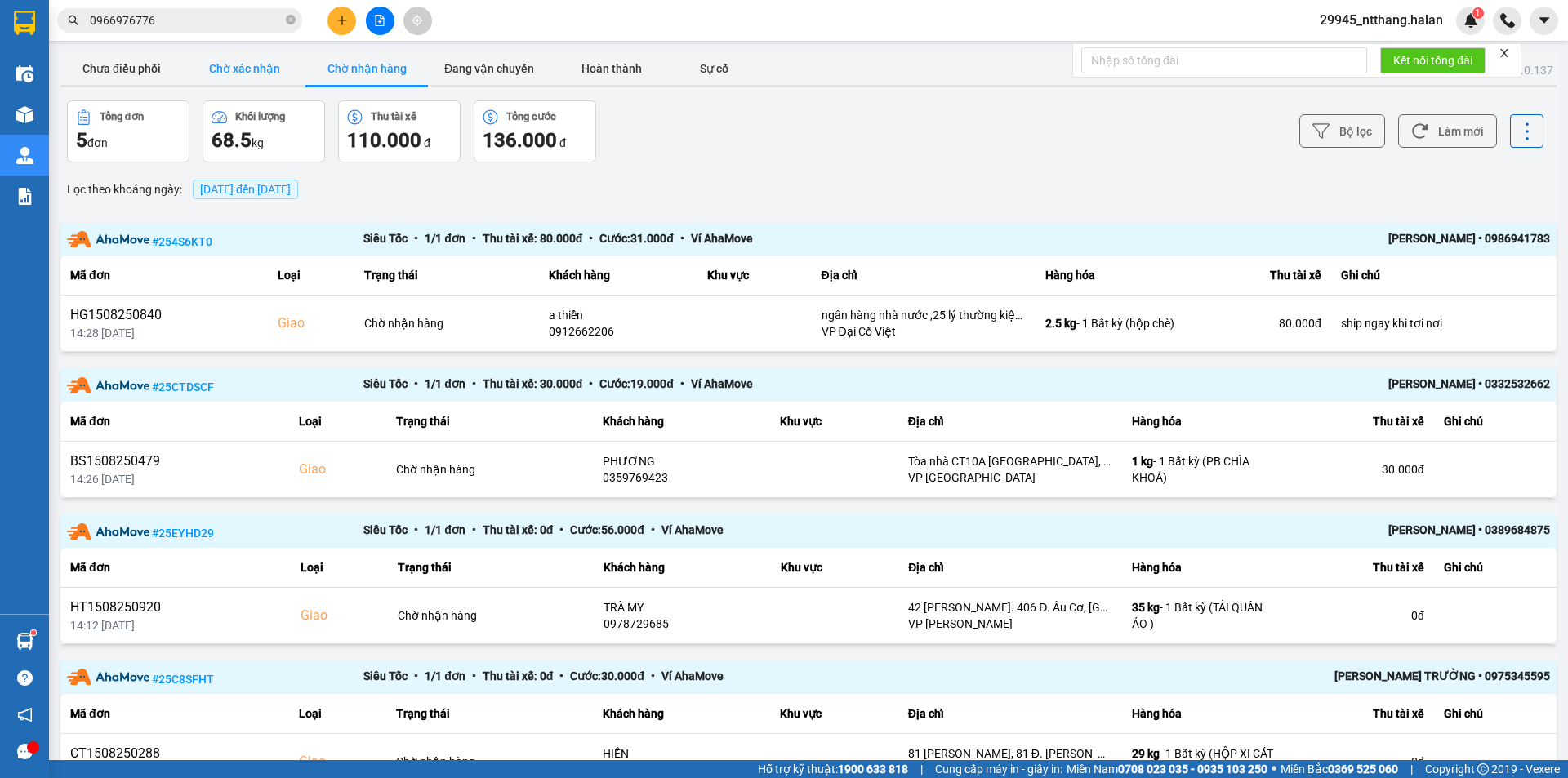
click at [252, 74] on button "Chờ xác nhận" at bounding box center [244, 69] width 123 height 33
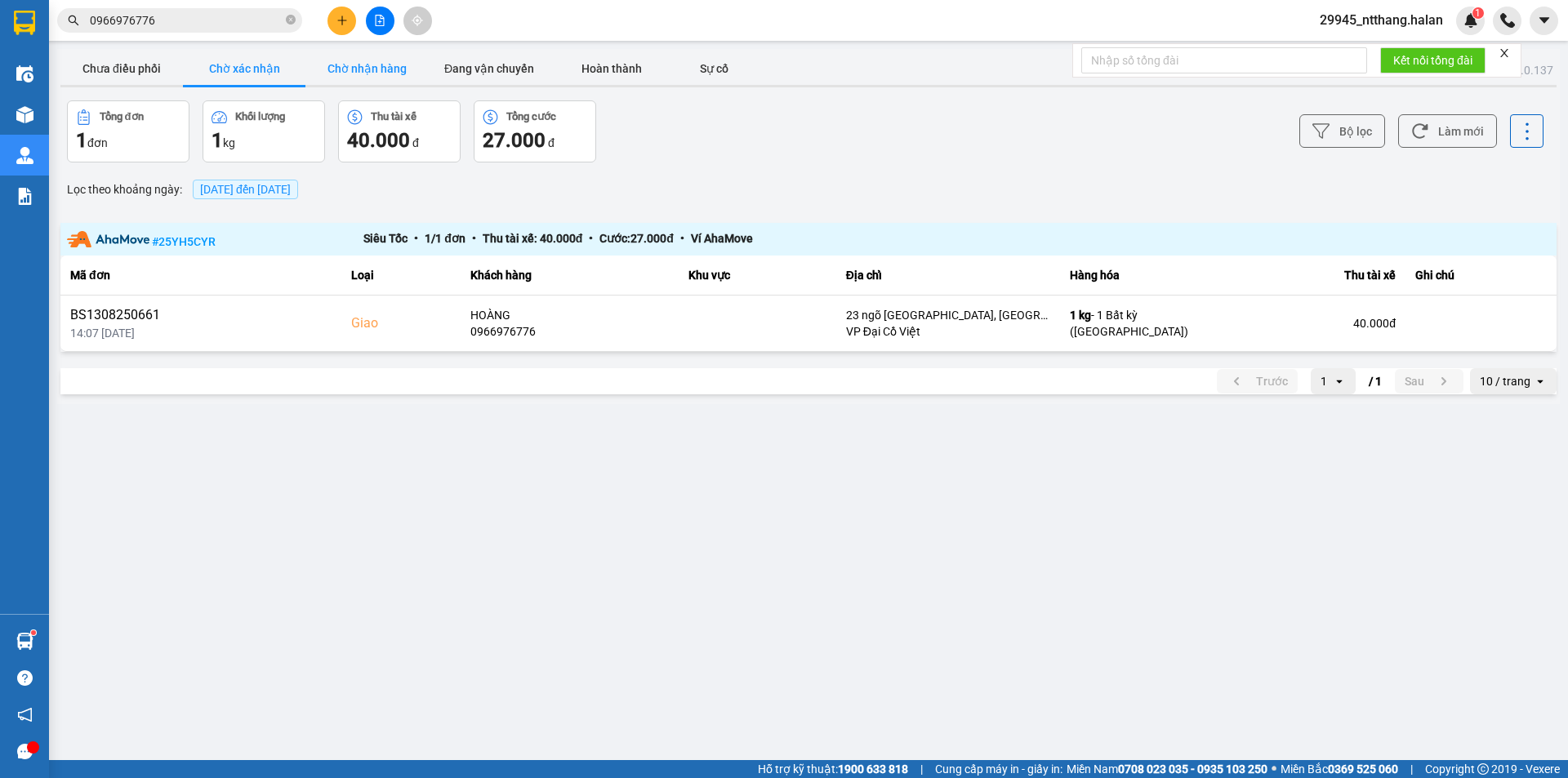
click at [389, 73] on button "Chờ nhận hàng" at bounding box center [367, 69] width 123 height 33
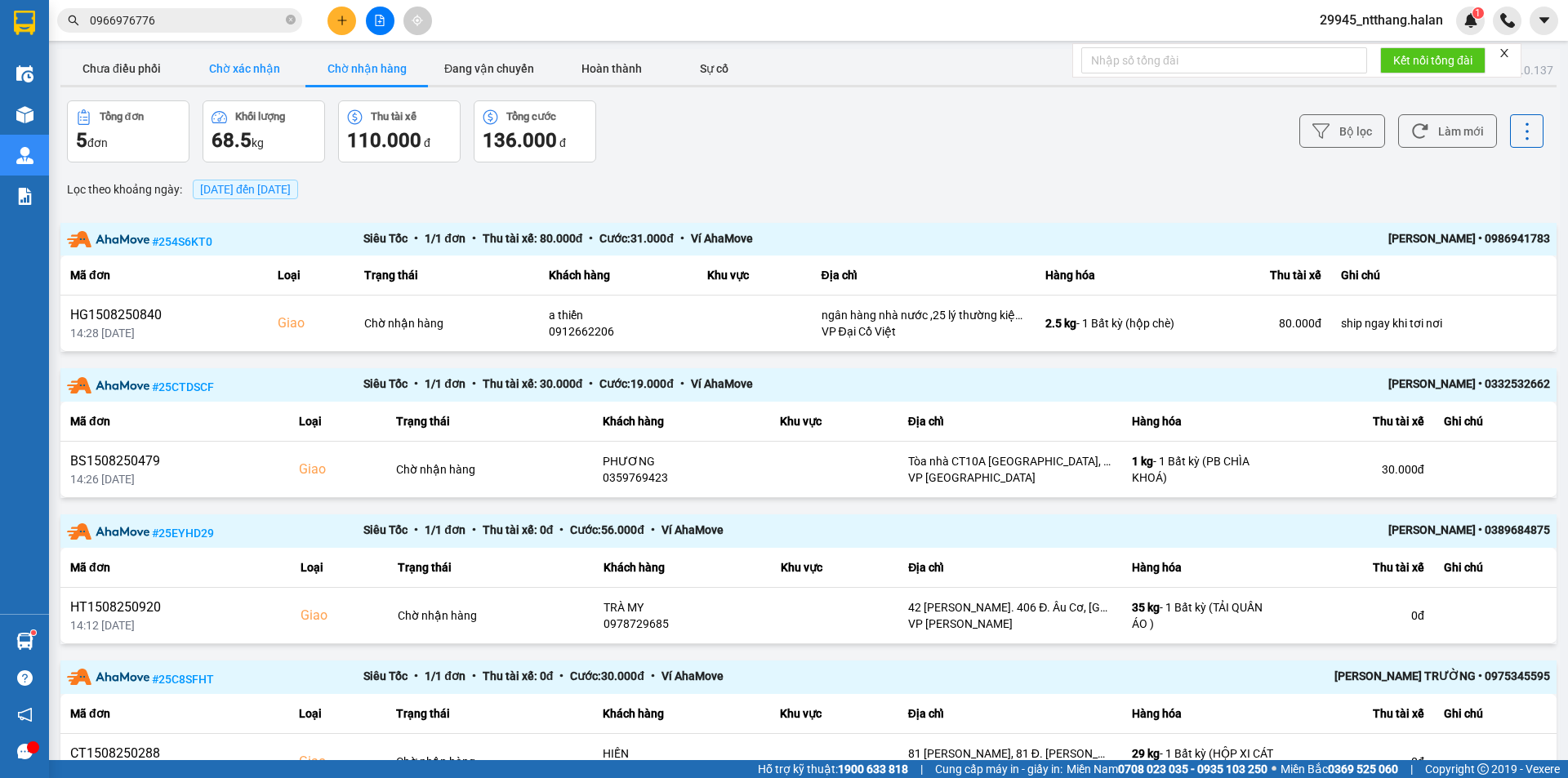
click at [251, 76] on button "Chờ xác nhận" at bounding box center [244, 69] width 123 height 33
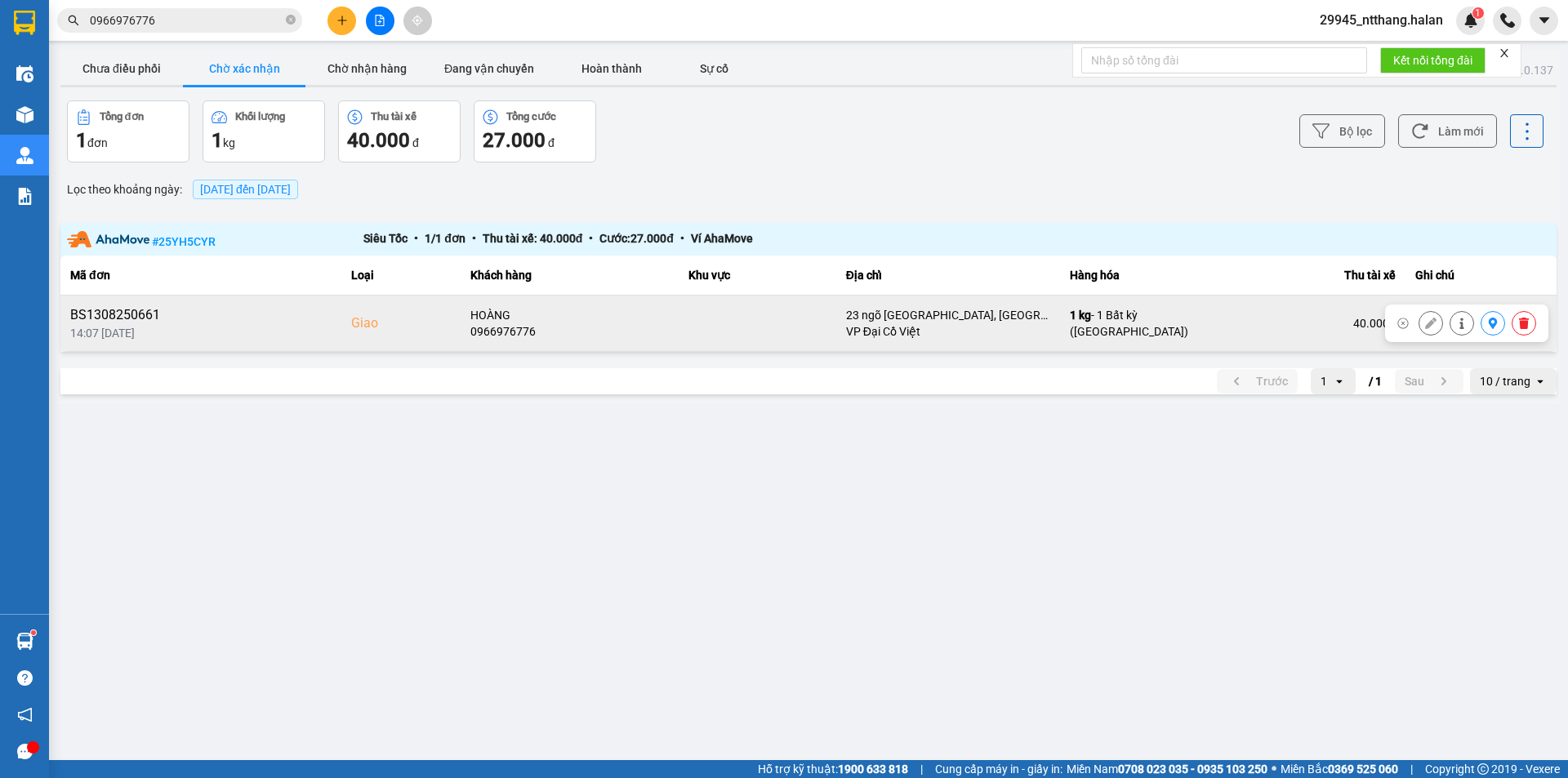
click at [504, 333] on div "0966976776" at bounding box center [570, 332] width 199 height 16
copy div "0966976776"
click at [1525, 321] on icon at bounding box center [1524, 324] width 11 height 11
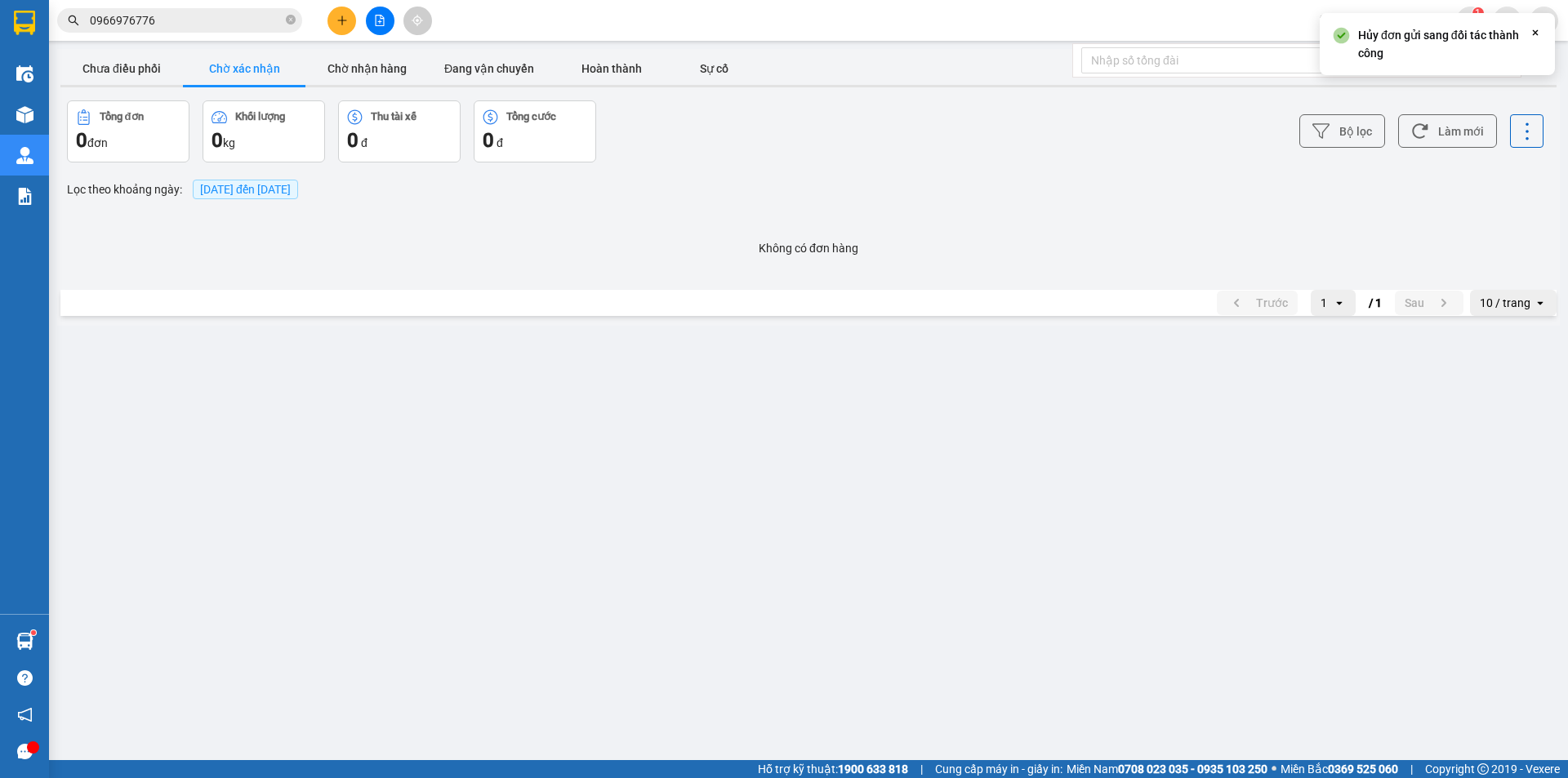
click at [154, 12] on input "0966976776" at bounding box center [186, 20] width 193 height 18
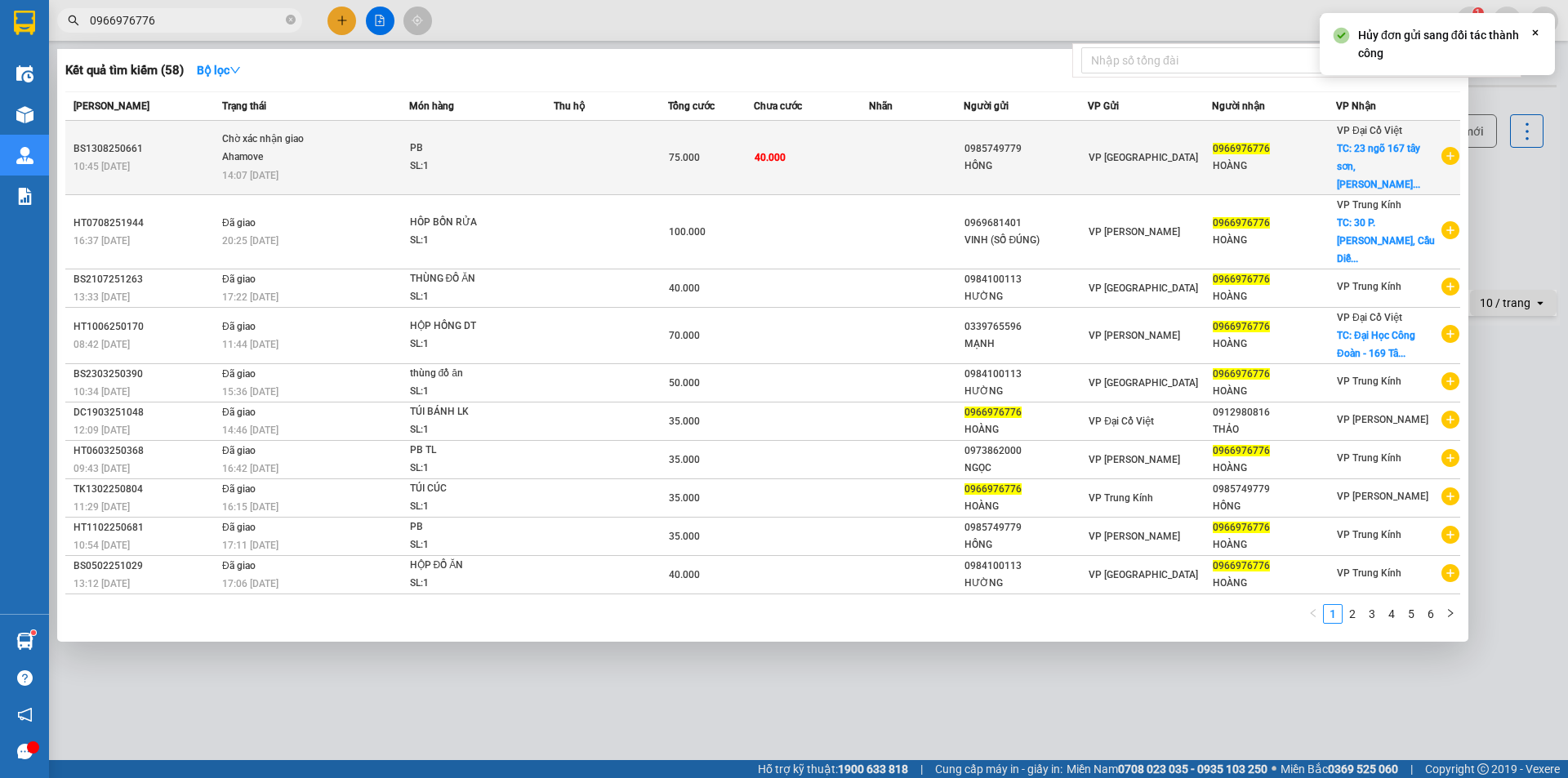
click at [581, 145] on td at bounding box center [610, 158] width 114 height 74
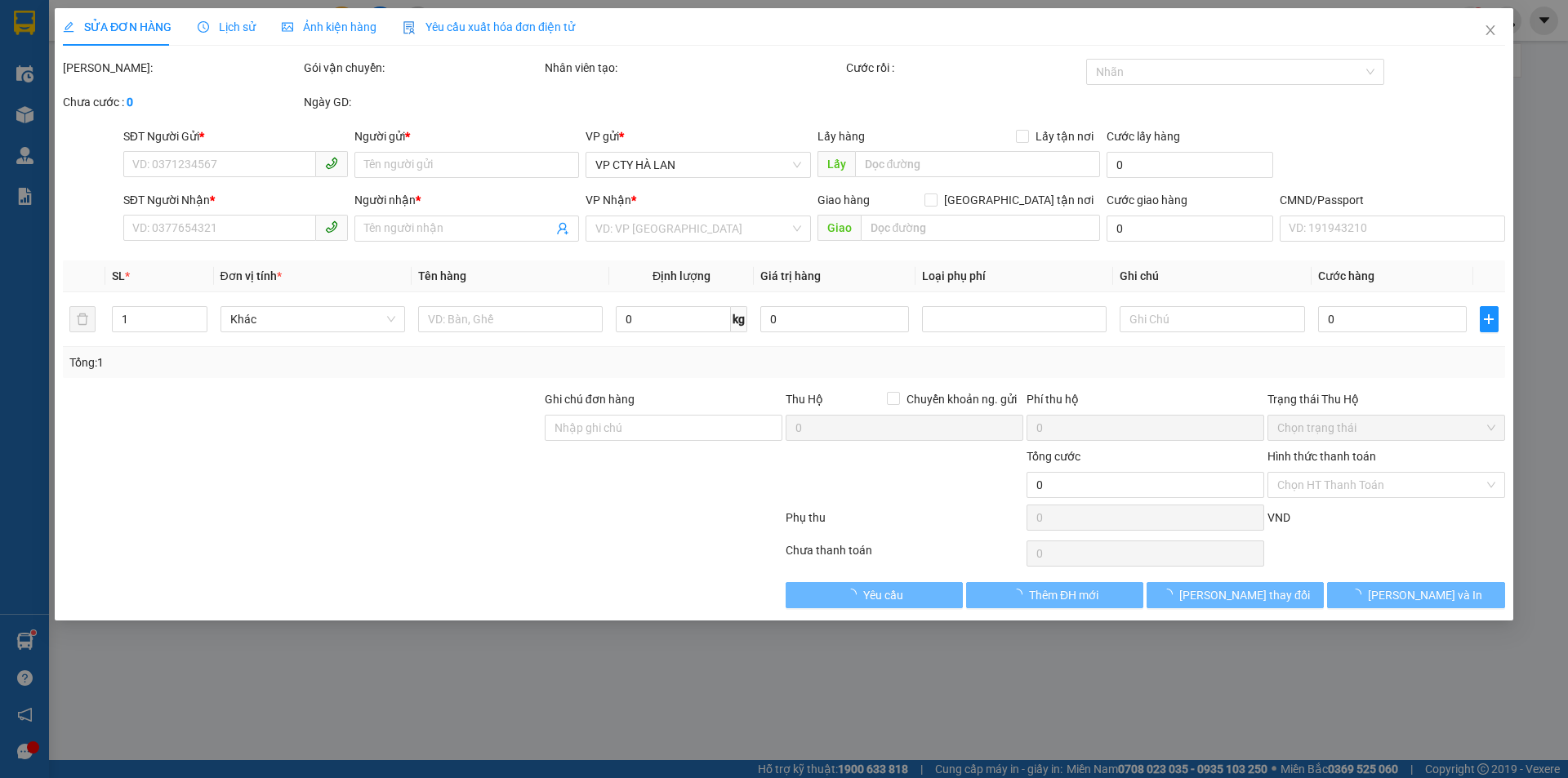
type input "0985749779"
type input "HỒNG"
type input "0966976776"
type input "HOÀNG"
checkbox input "true"
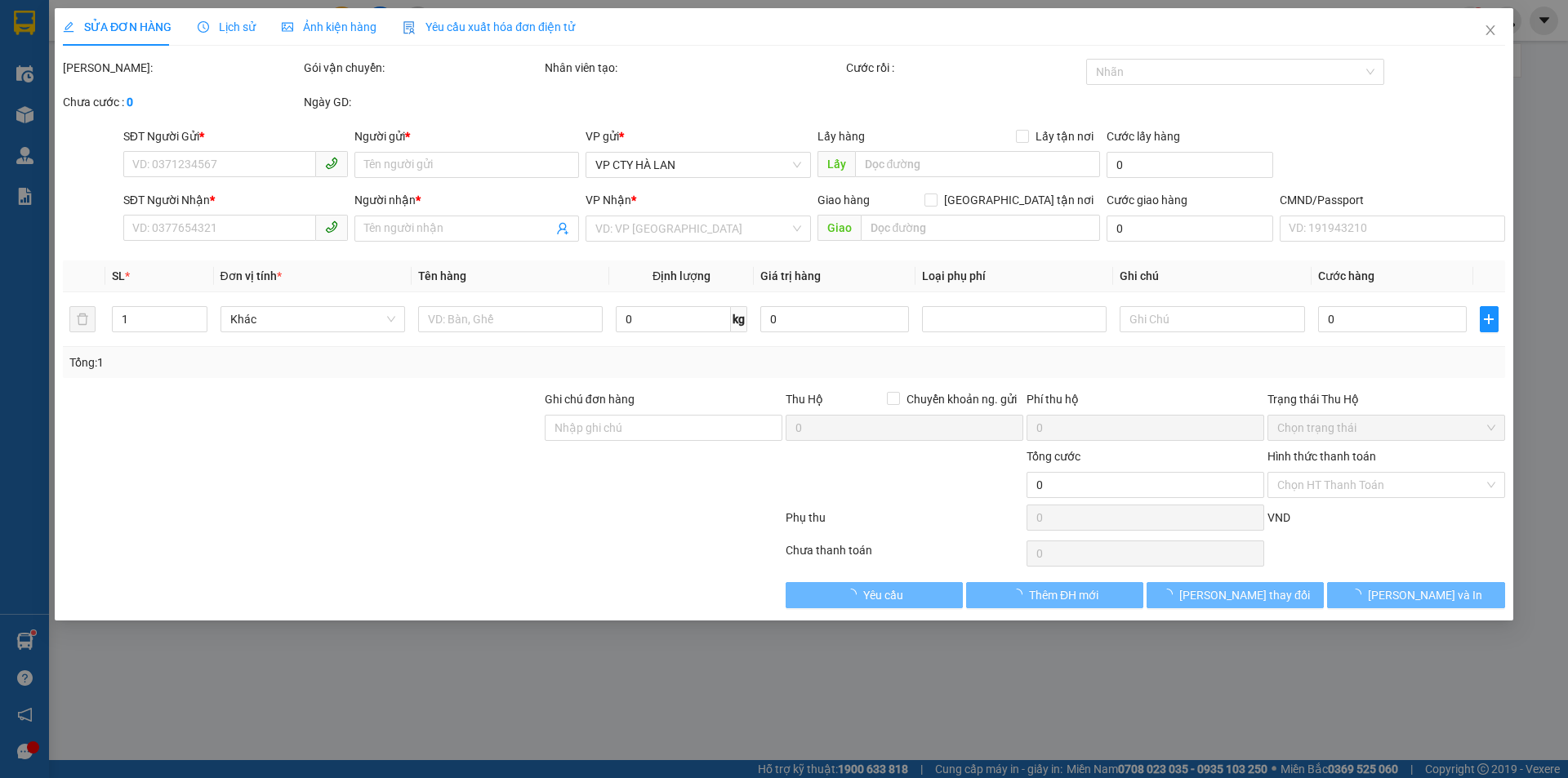
type input "23 ngõ 167 tây sơn, kim liên, đống đa, hà nội"
type input "75.000"
type input "35.000"
type input "40.000"
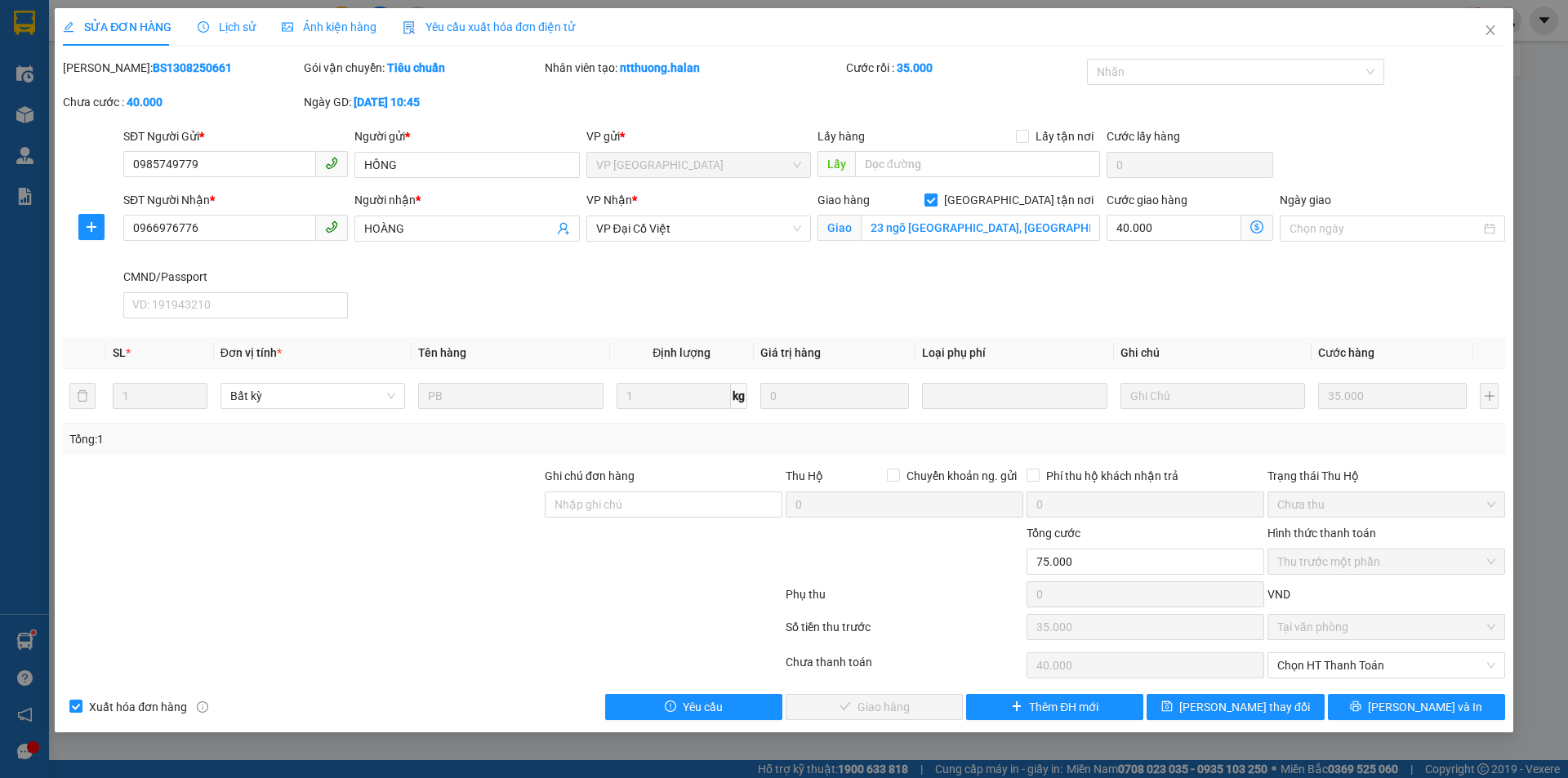
click at [1023, 192] on label "[GEOGRAPHIC_DATA] tận nơi" at bounding box center [1012, 200] width 176 height 18
click at [936, 194] on input "[GEOGRAPHIC_DATA] tận nơi" at bounding box center [930, 199] width 11 height 11
checkbox input "false"
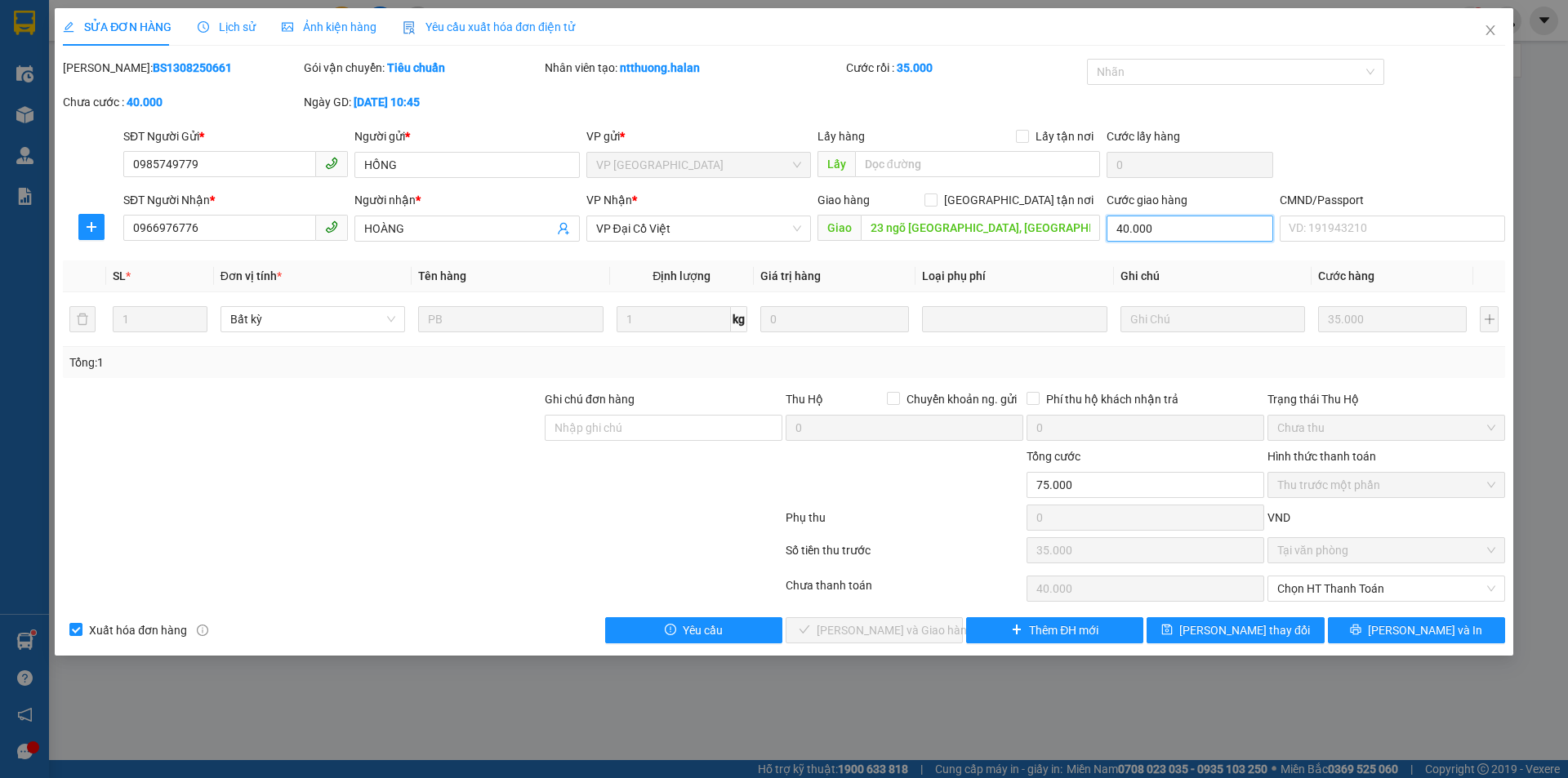
drag, startPoint x: 1181, startPoint y: 225, endPoint x: 1159, endPoint y: 257, distance: 38.8
click at [1182, 227] on input "40.000" at bounding box center [1190, 229] width 167 height 26
type input "0"
type input "35.000"
type input "0"
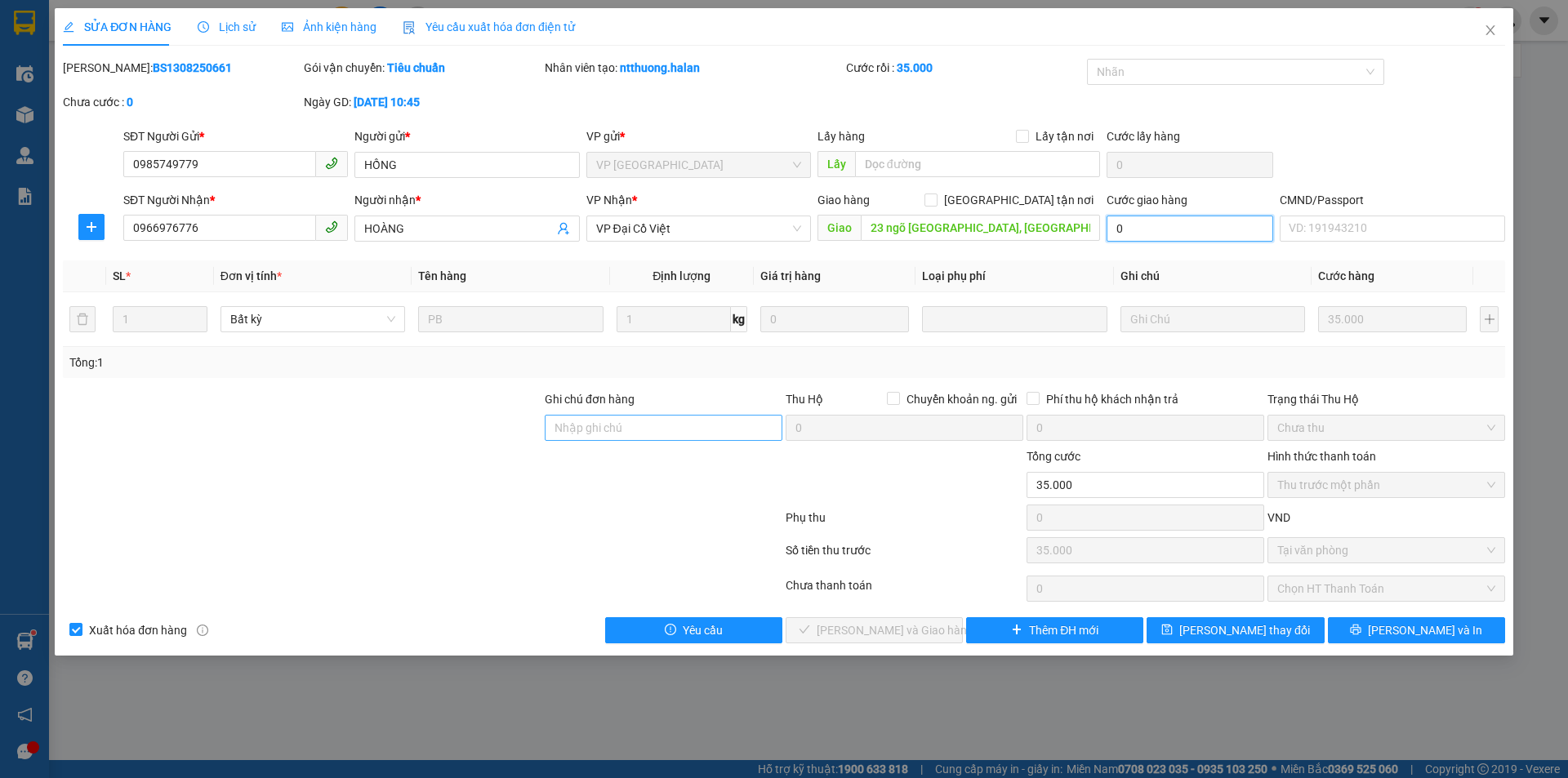
type input "0"
drag, startPoint x: 712, startPoint y: 432, endPoint x: 726, endPoint y: 434, distance: 14.1
click at [713, 432] on input "Ghi chú đơn hàng" at bounding box center [663, 428] width 238 height 26
type input "kh báo ra vp nhận"
click at [1290, 635] on button "[PERSON_NAME] thay đổi" at bounding box center [1235, 630] width 177 height 26
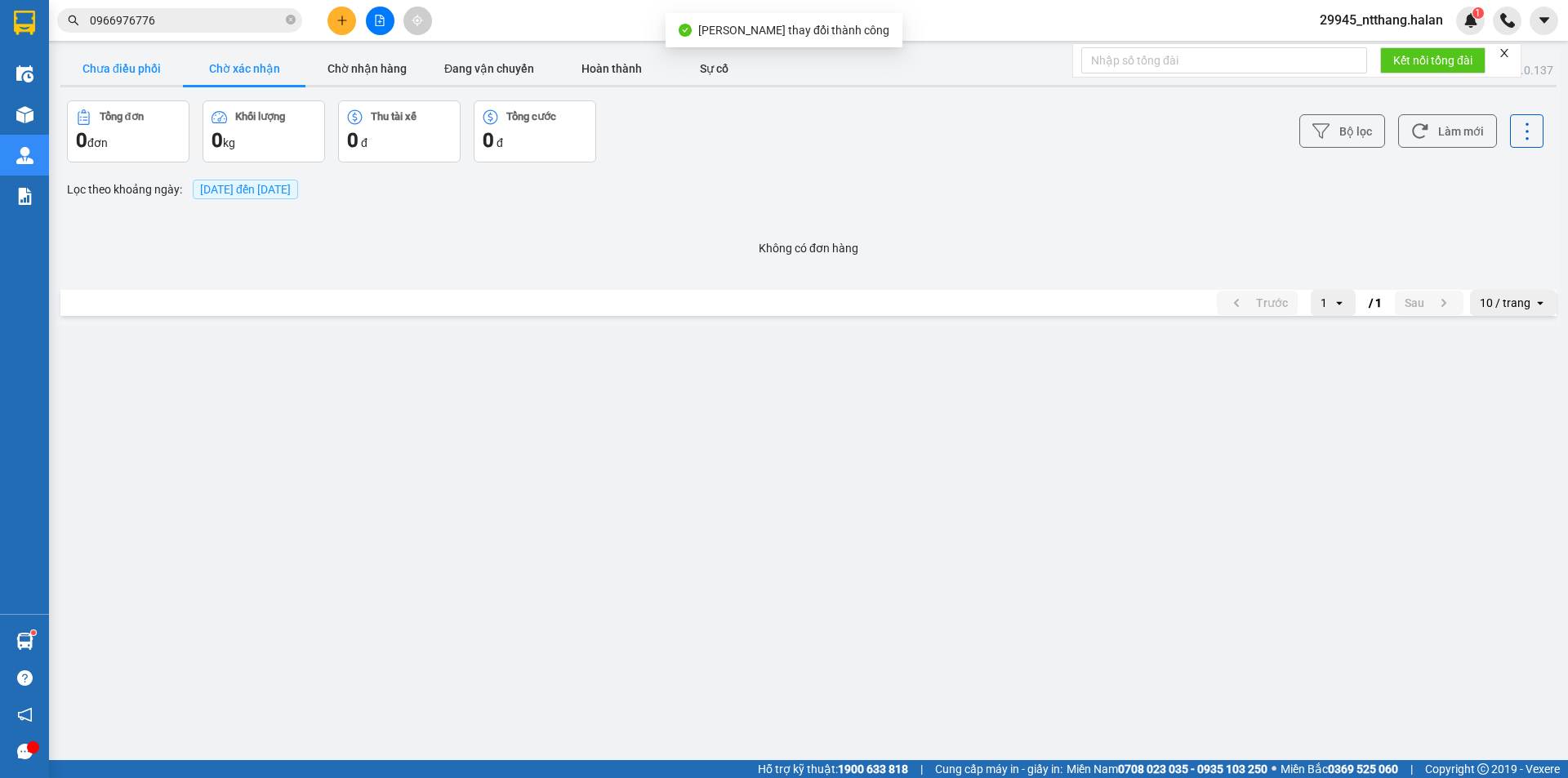
click at [138, 68] on button "Chưa điều phối" at bounding box center [122, 69] width 123 height 33
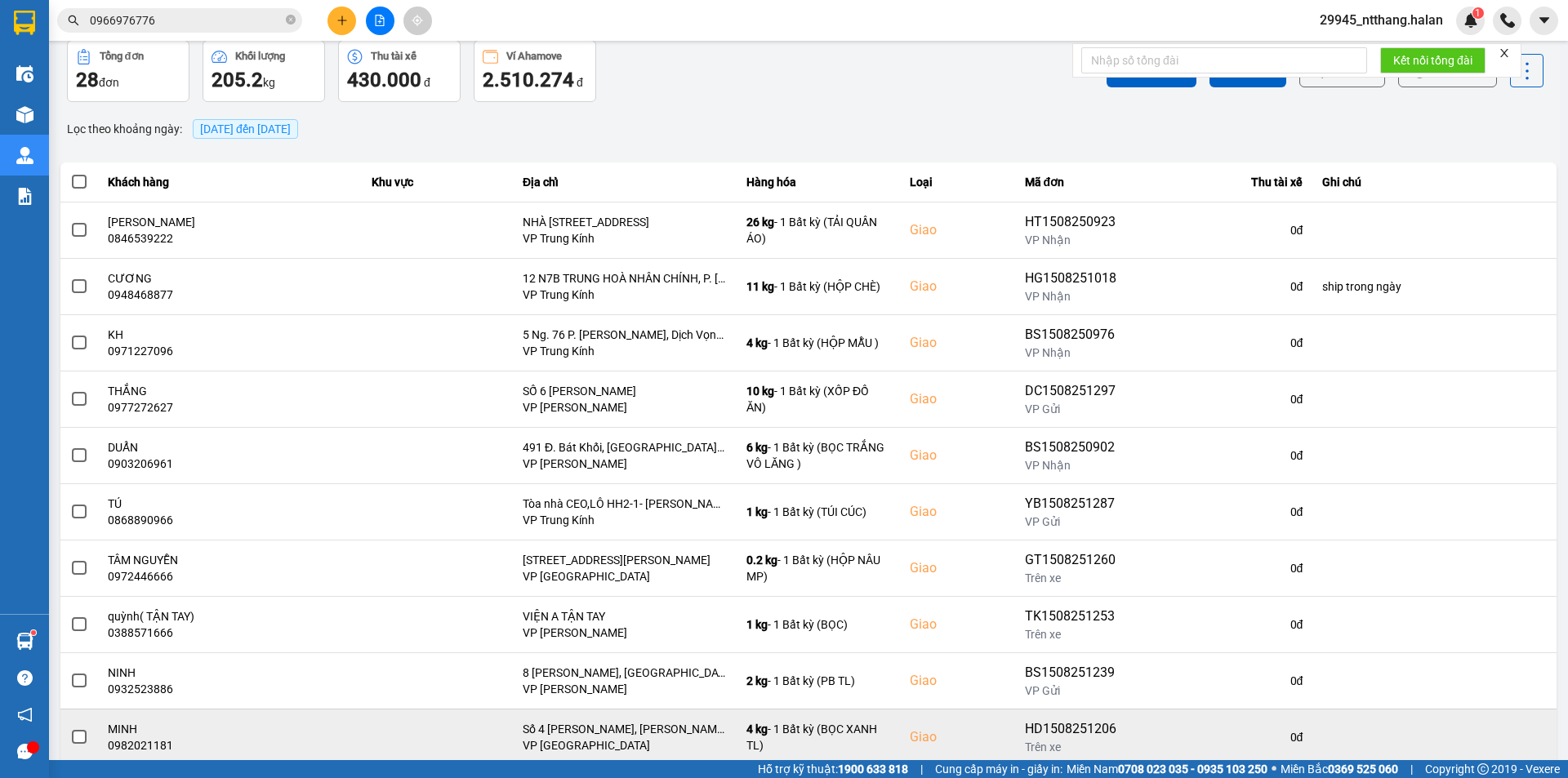
scroll to position [104, 0]
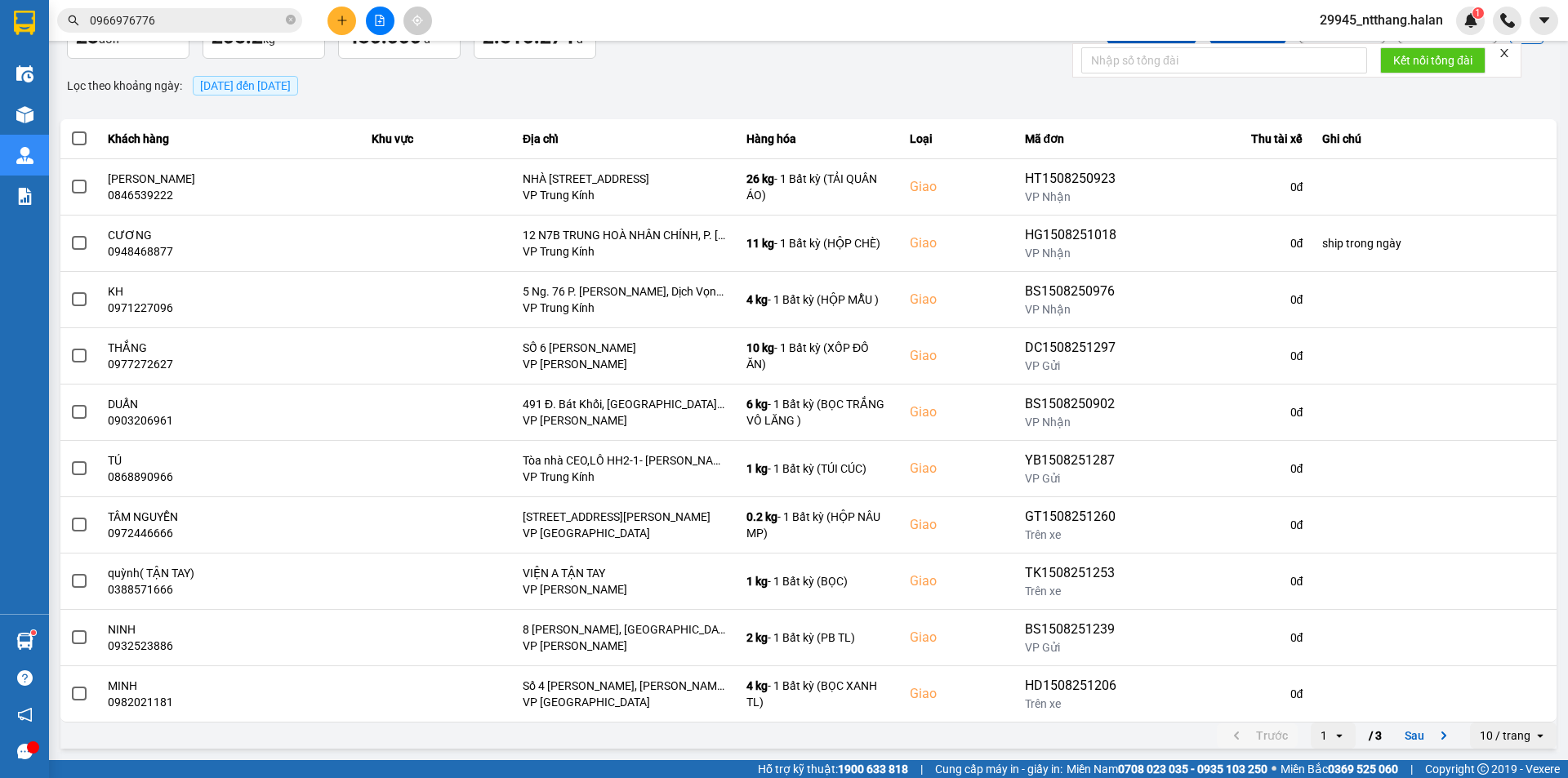
click at [1320, 738] on div "1" at bounding box center [1324, 736] width 7 height 16
click at [1318, 693] on div "3" at bounding box center [1320, 700] width 19 height 16
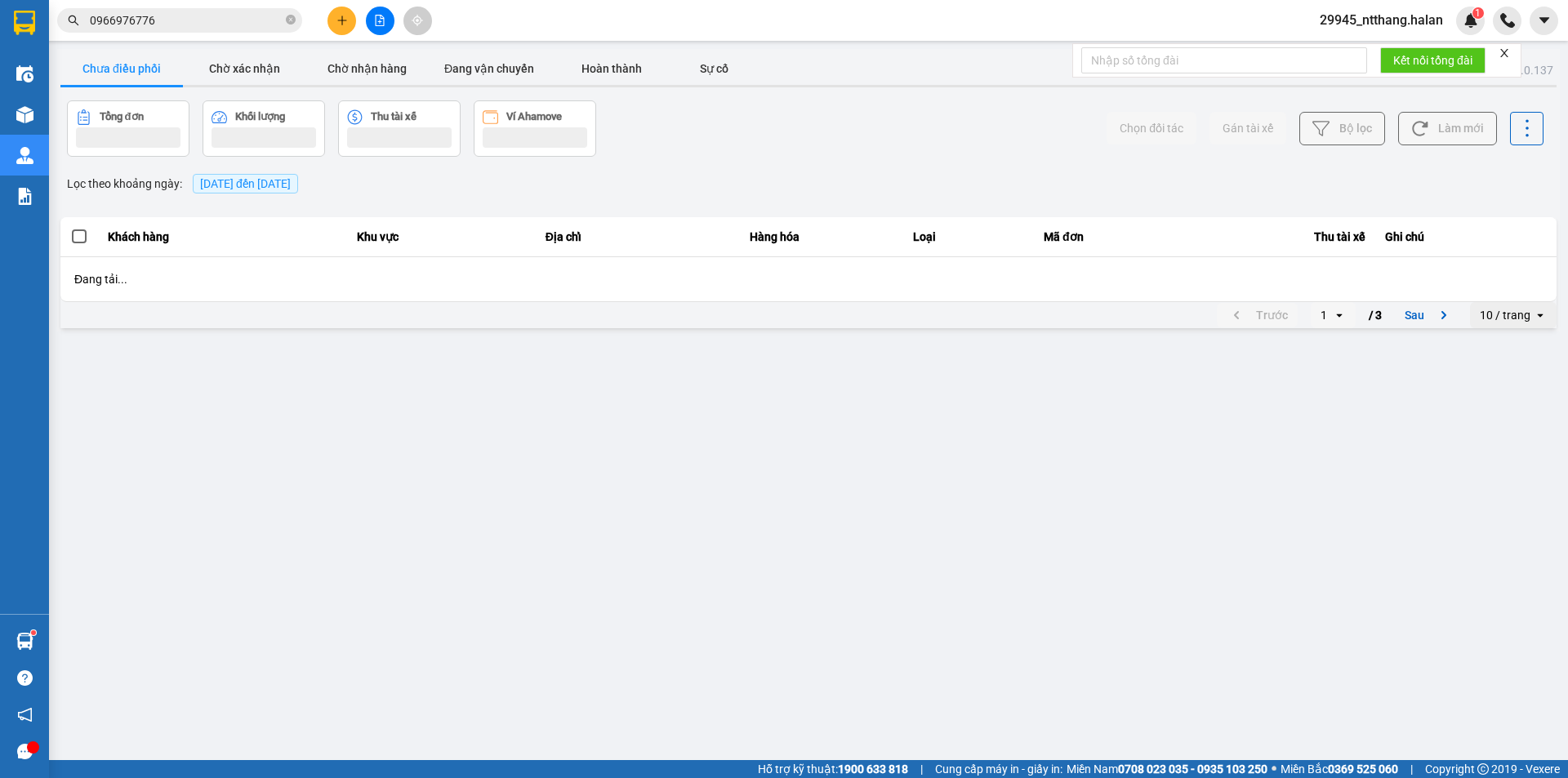
scroll to position [0, 0]
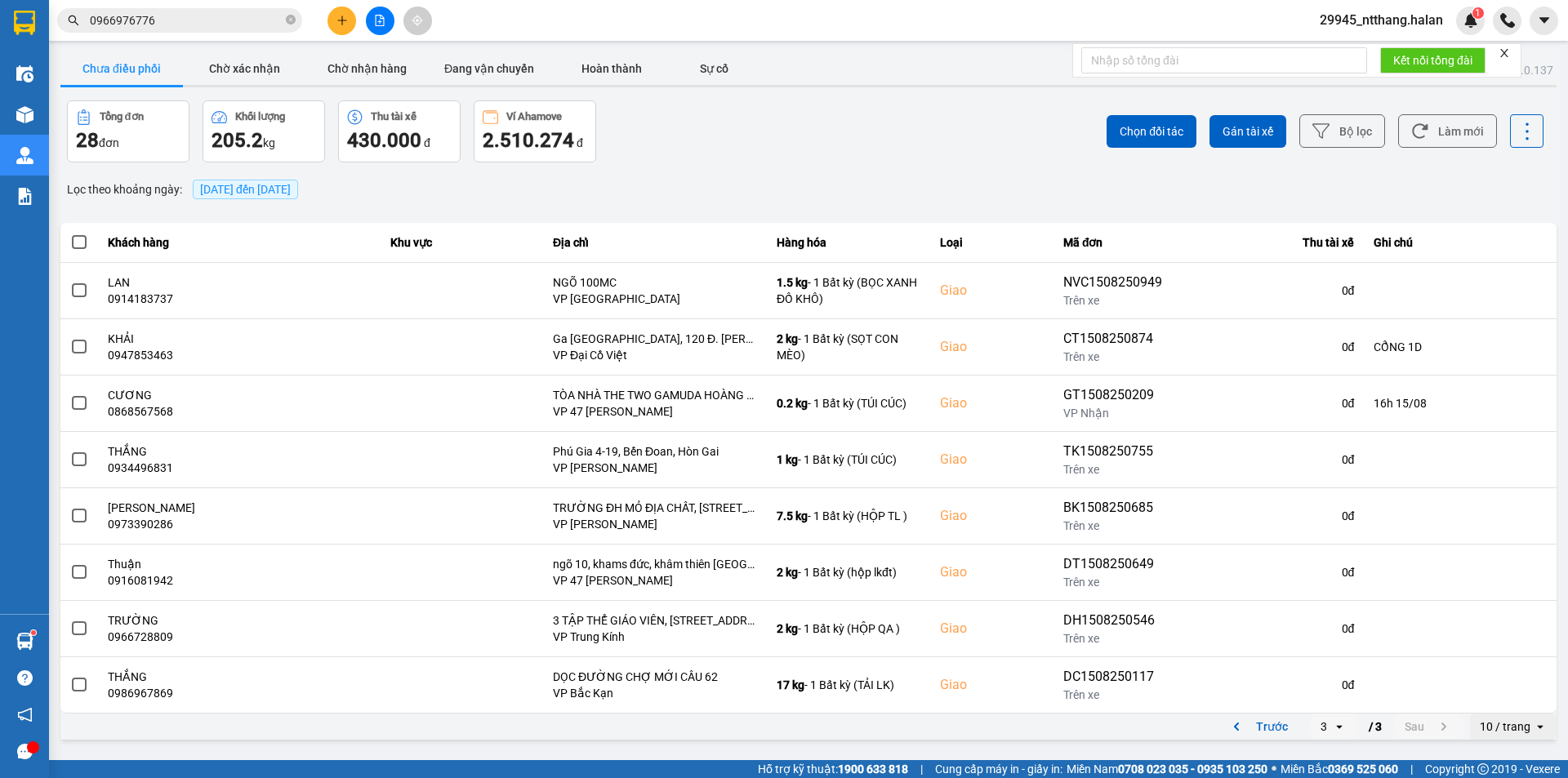
click at [291, 188] on span "15/08/2025 đến 15/08/2025" at bounding box center [245, 190] width 91 height 13
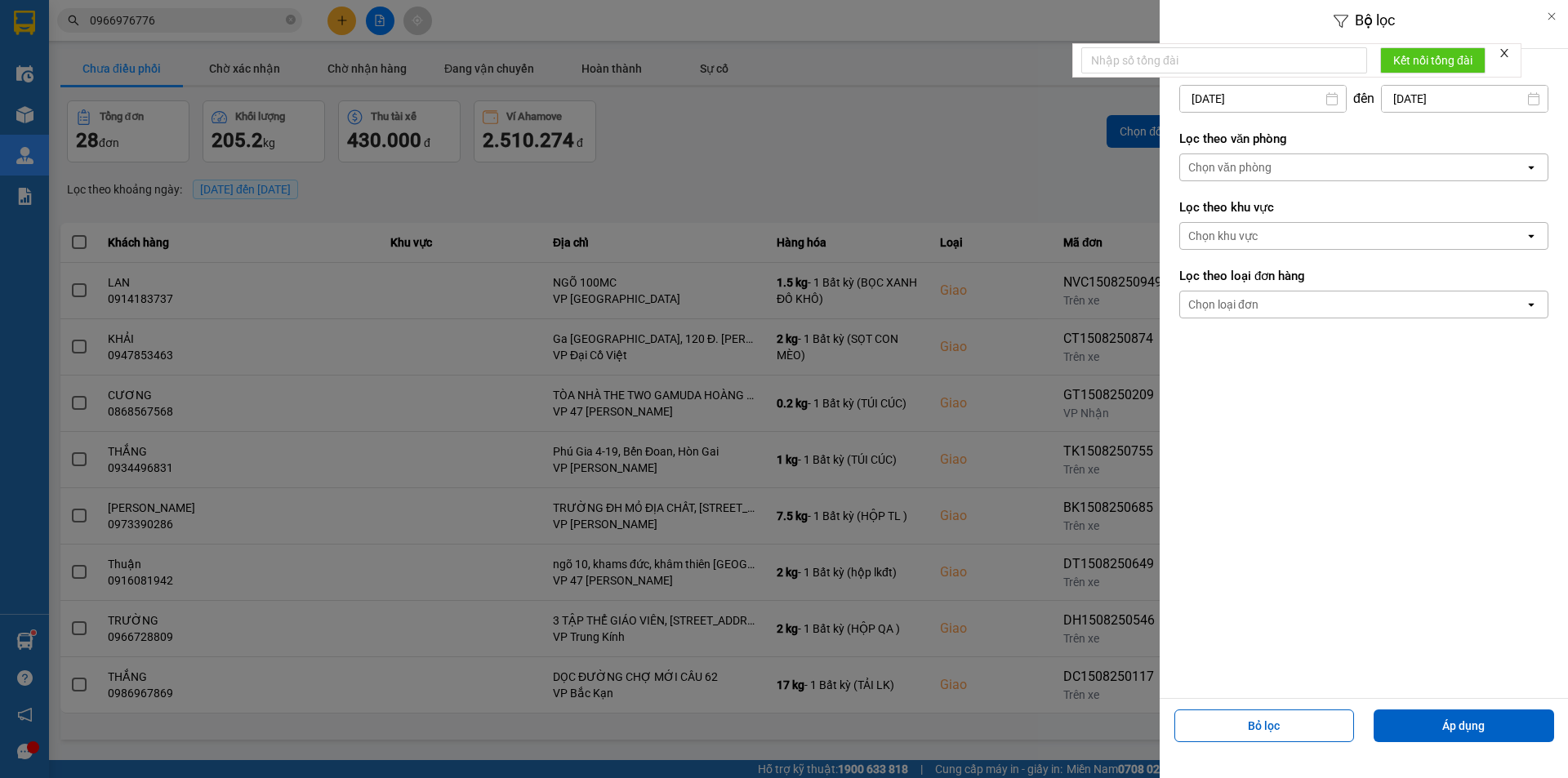
click at [1254, 92] on input "15/08/2025" at bounding box center [1262, 99] width 166 height 26
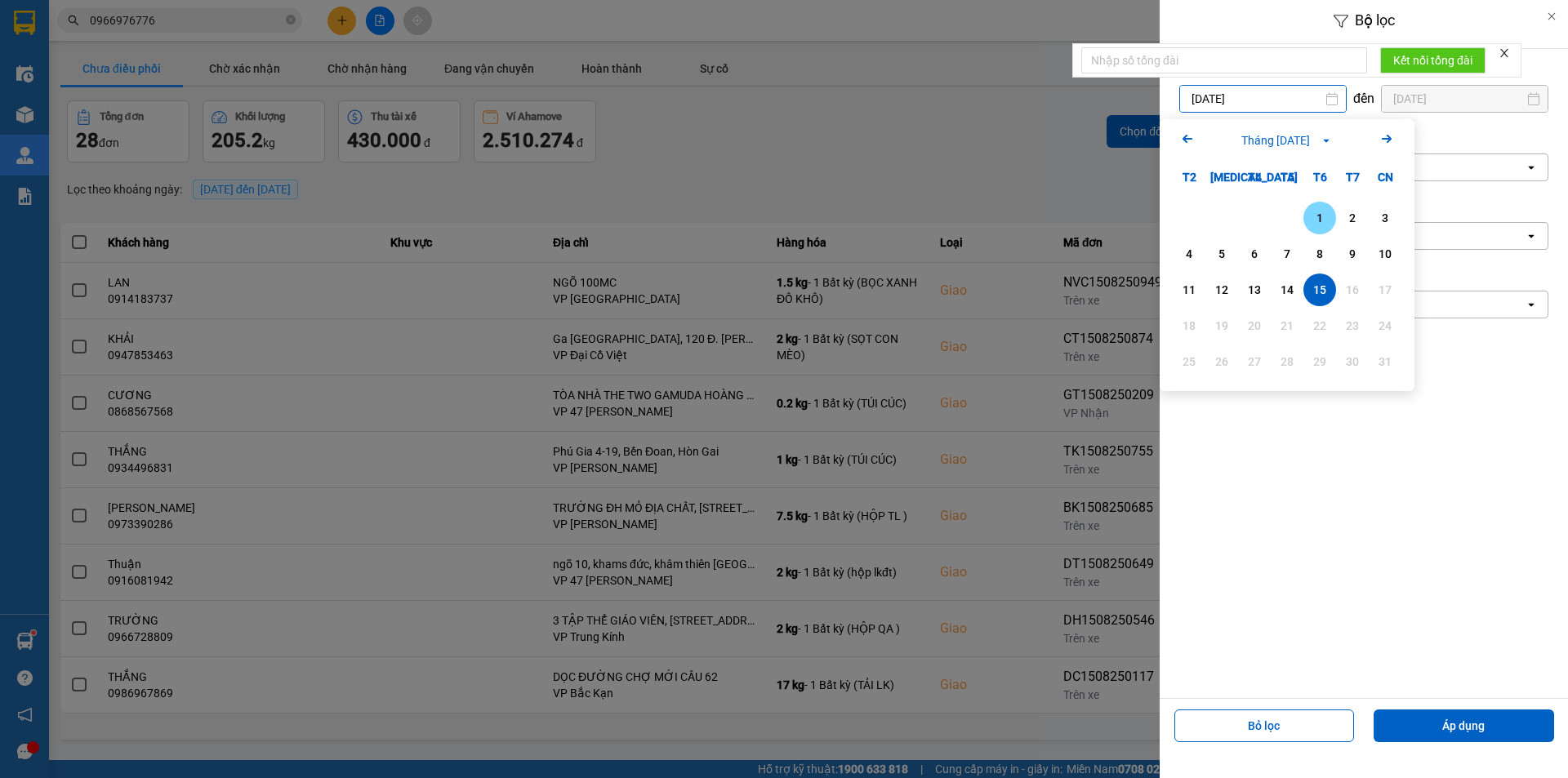
click at [1328, 226] on div "1" at bounding box center [1320, 218] width 23 height 20
type input "01/08/2025"
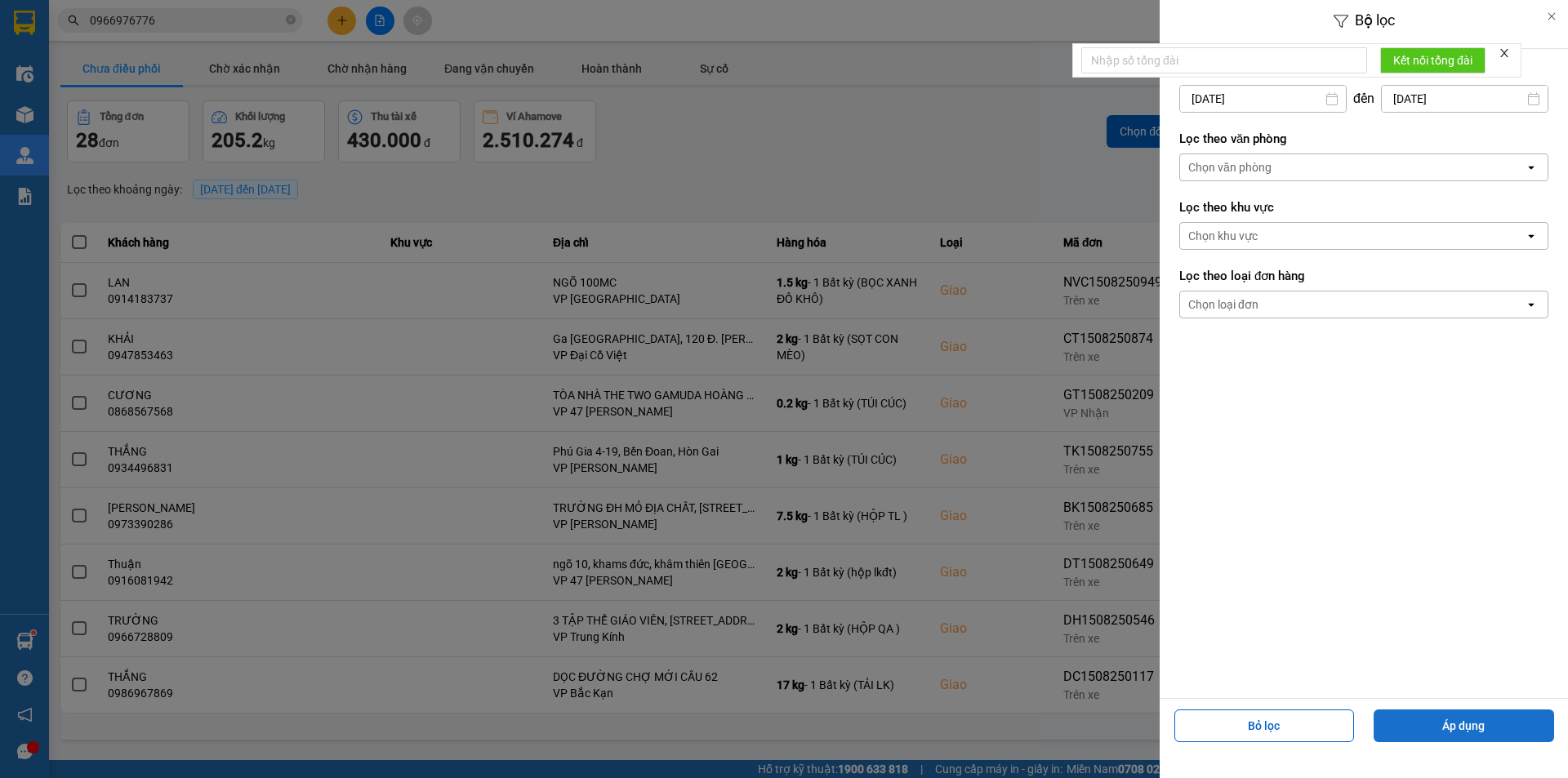
click at [1472, 715] on button "Áp dụng" at bounding box center [1463, 726] width 181 height 33
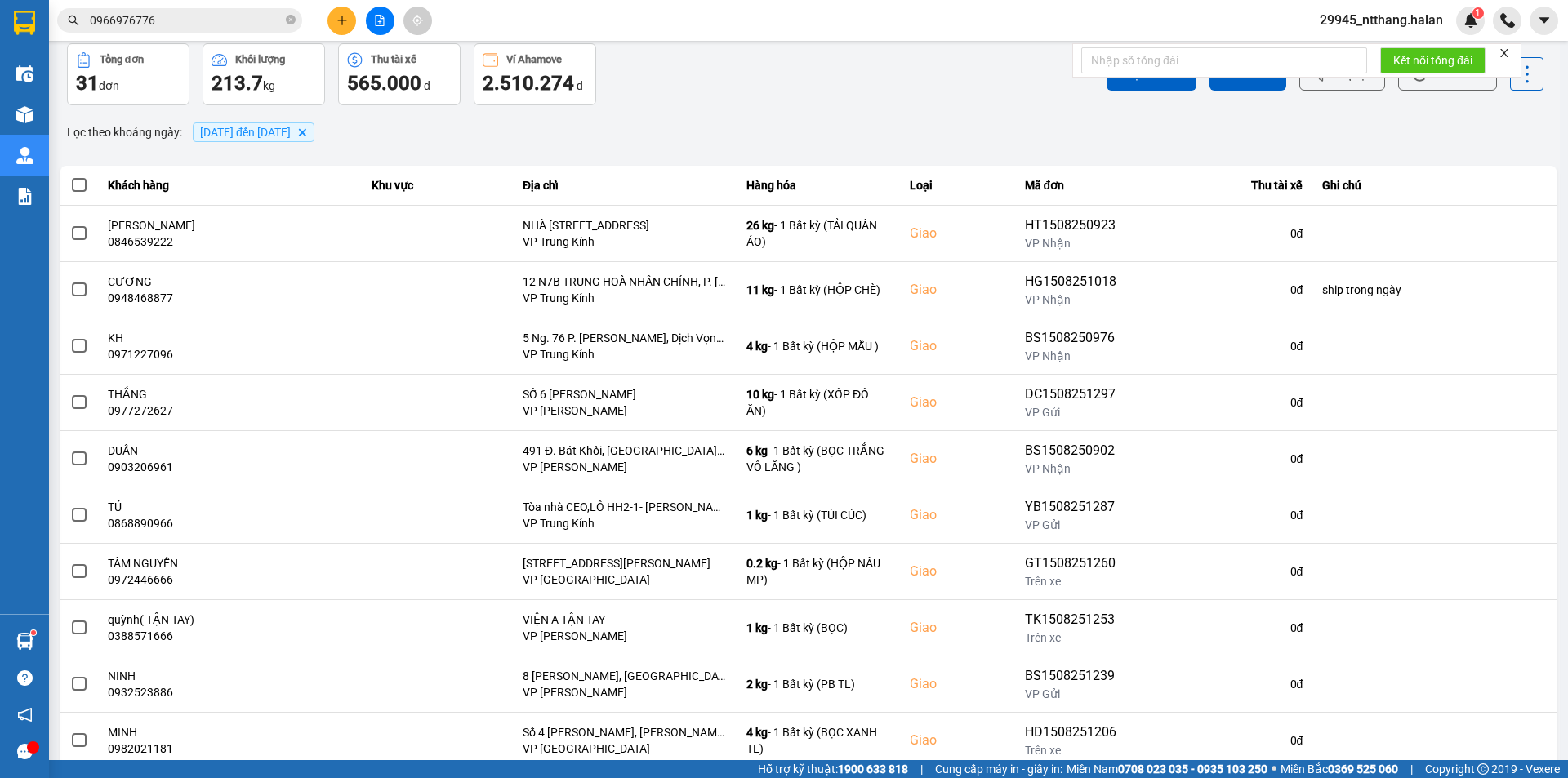
scroll to position [104, 0]
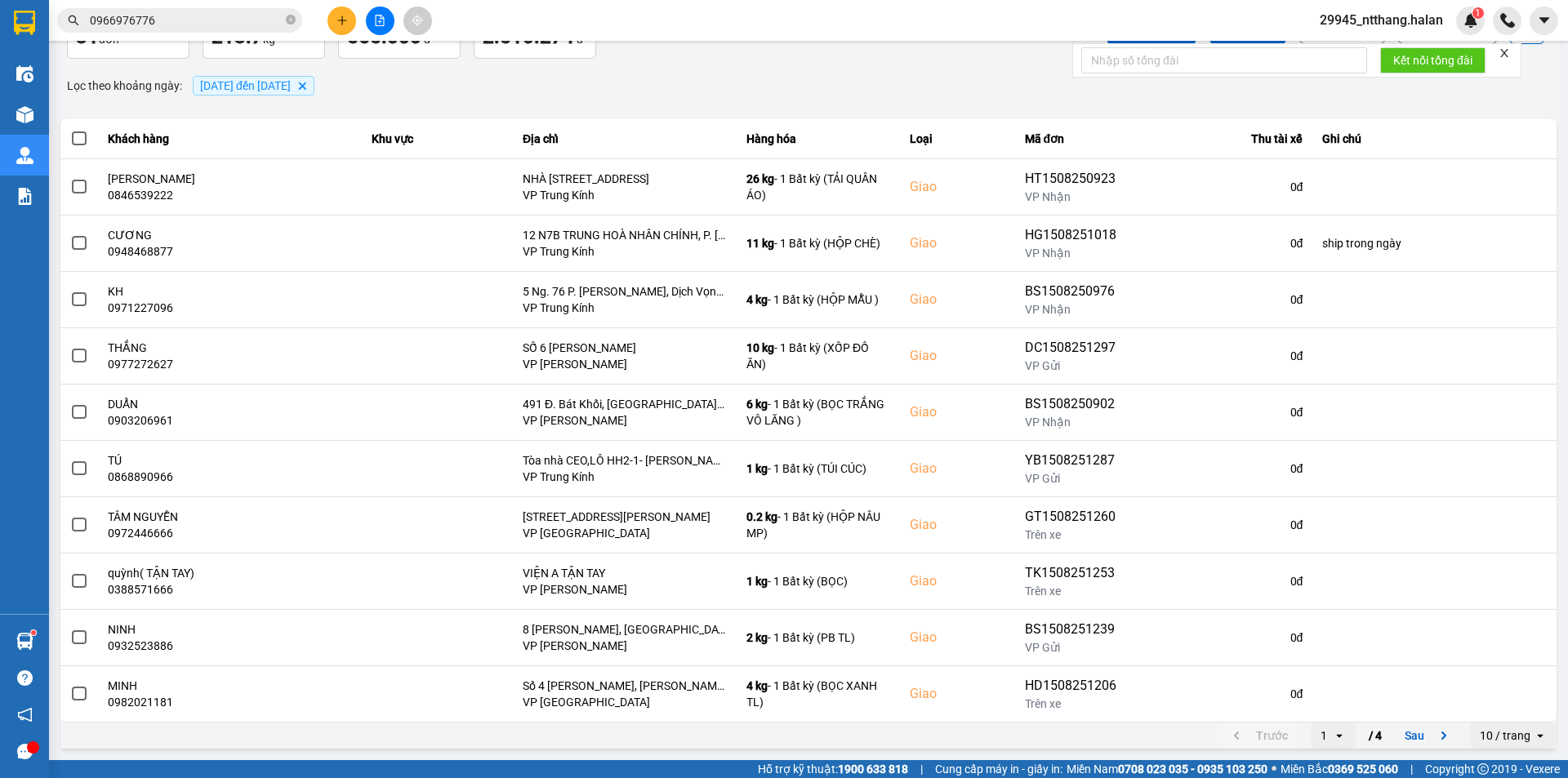
click at [1340, 730] on div "open" at bounding box center [1344, 736] width 23 height 26
click at [1312, 703] on div "4" at bounding box center [1320, 700] width 19 height 16
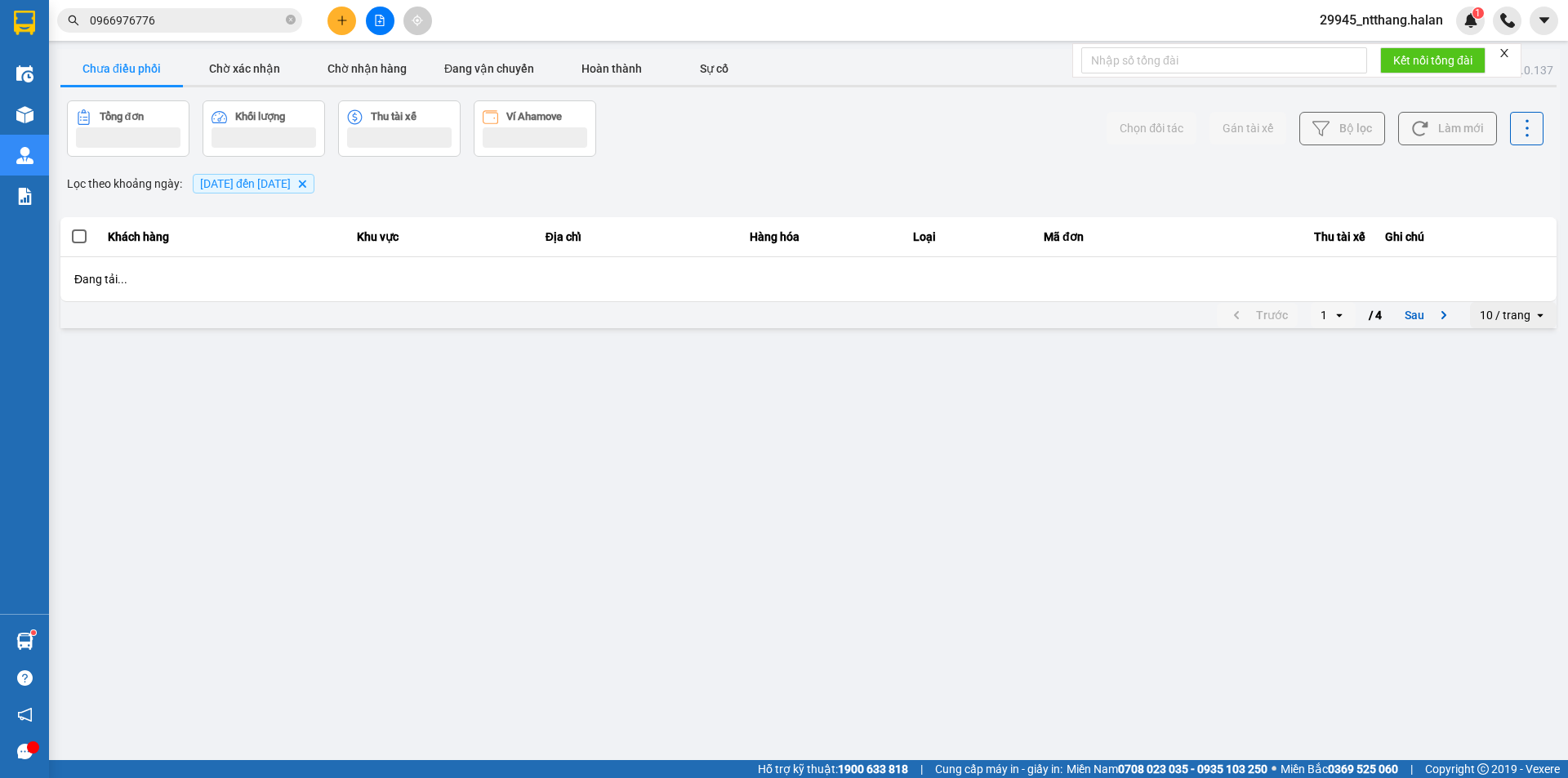
scroll to position [0, 0]
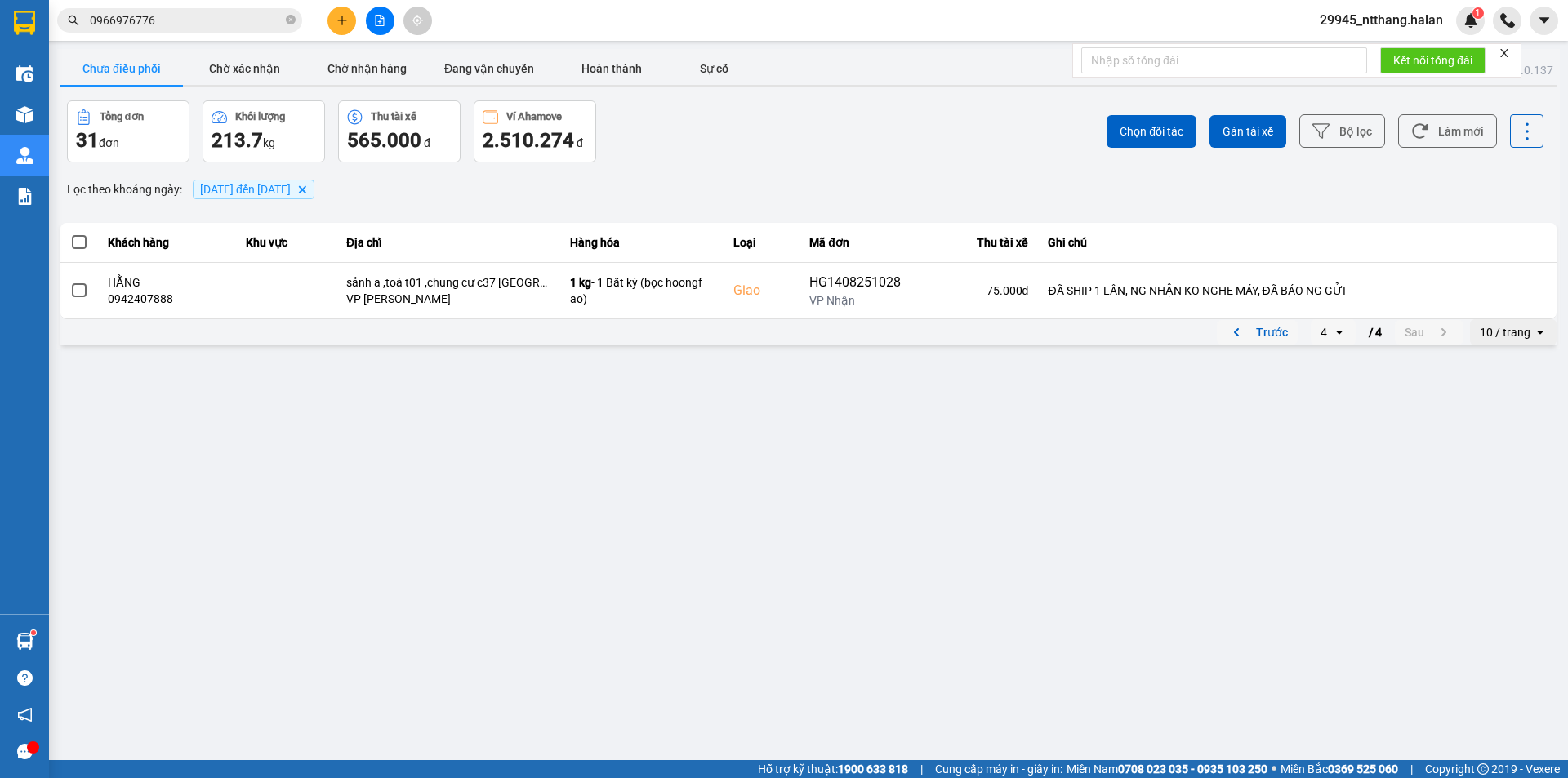
click at [1274, 323] on button "Trước" at bounding box center [1257, 333] width 81 height 25
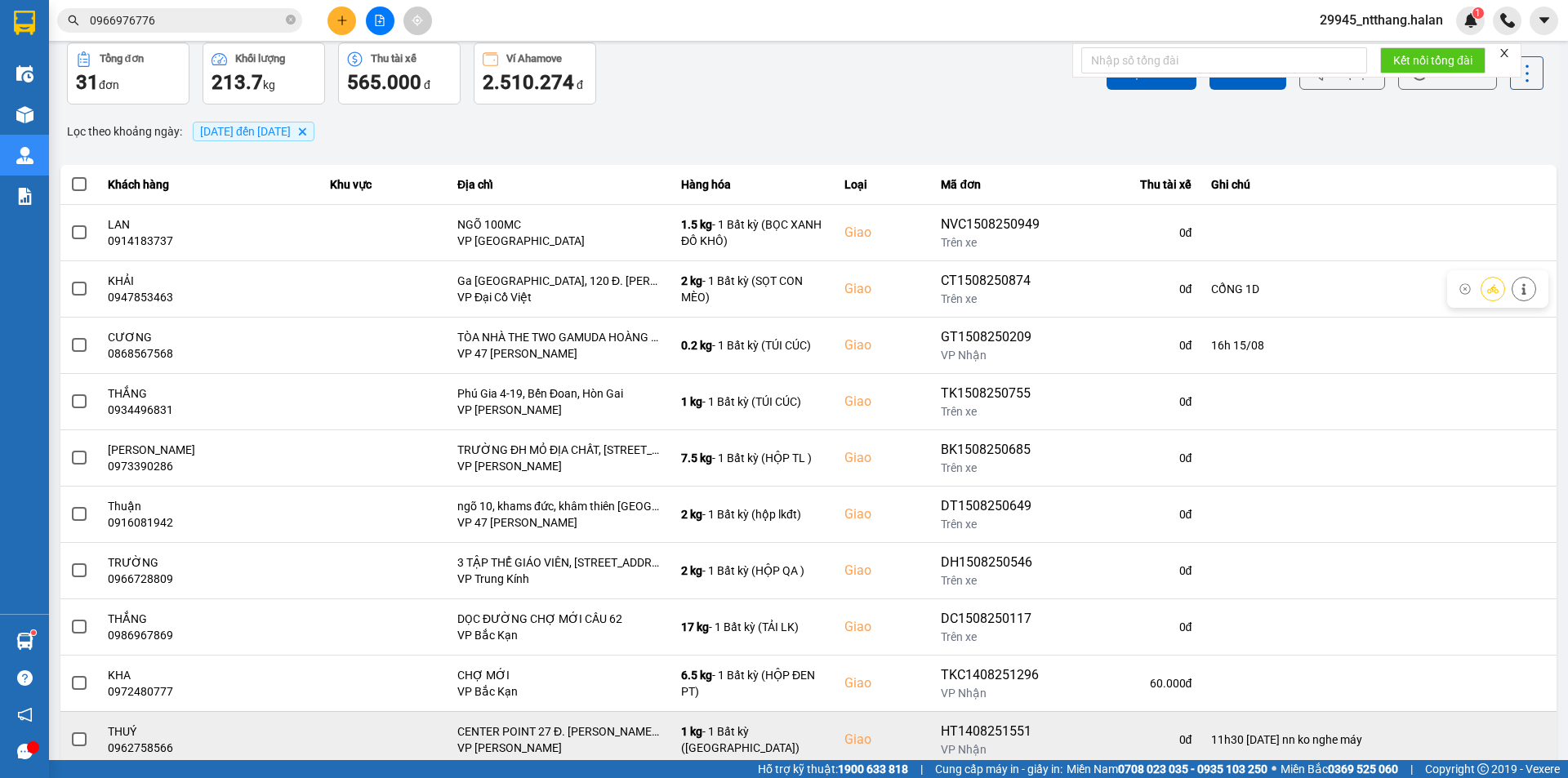
scroll to position [104, 0]
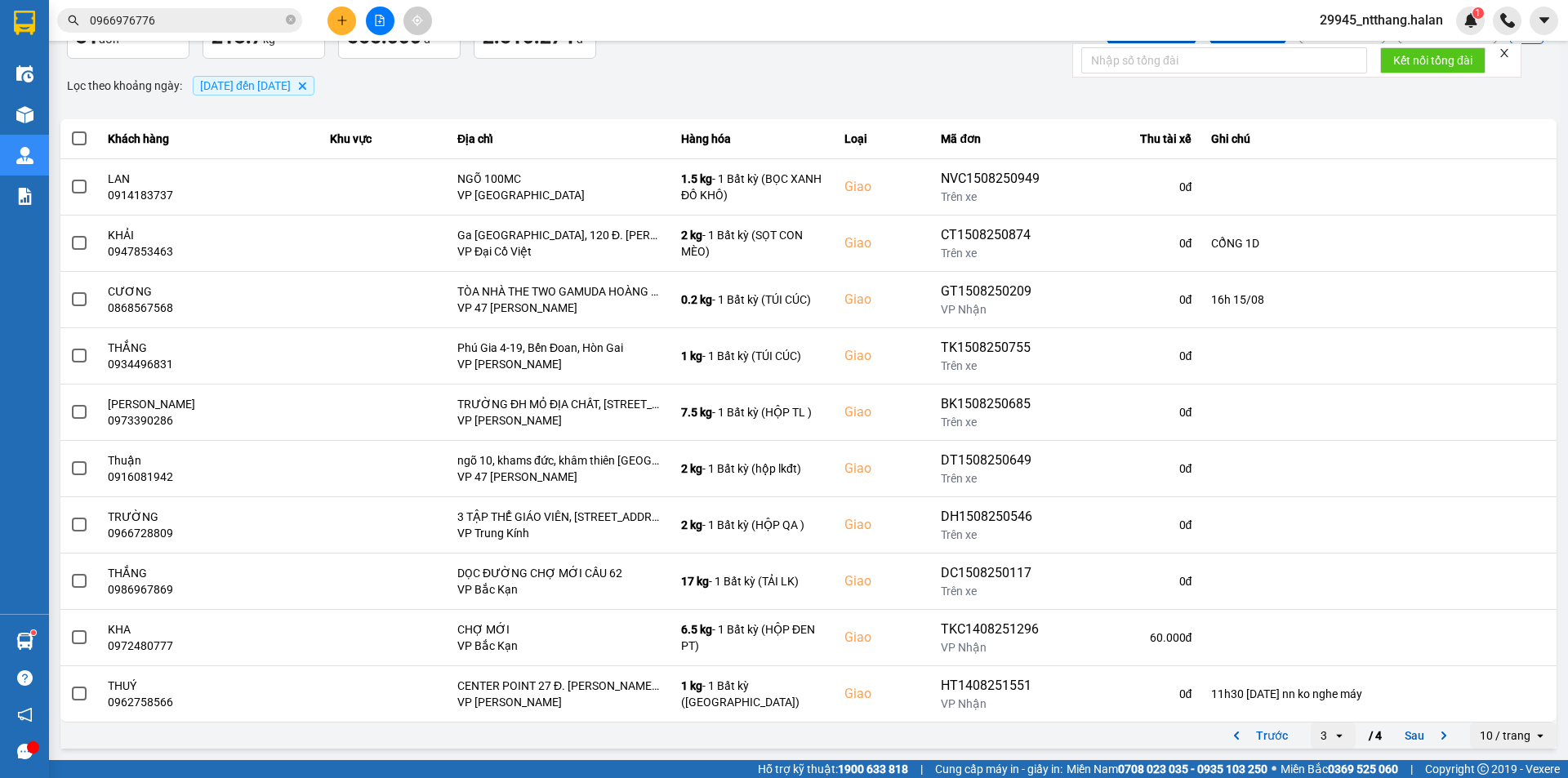
click at [188, 20] on input "0966976776" at bounding box center [186, 20] width 193 height 18
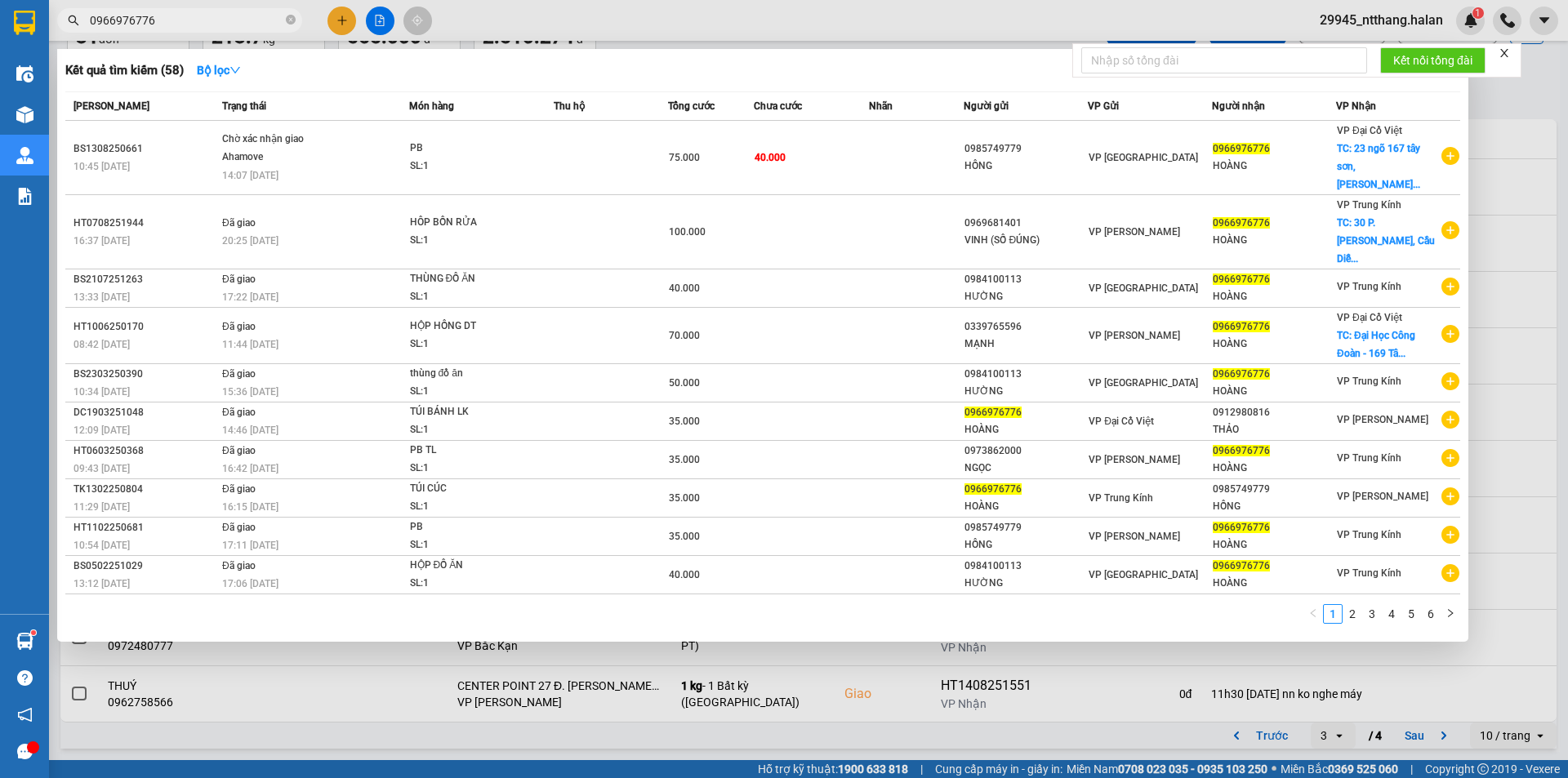
drag, startPoint x: 1507, startPoint y: 136, endPoint x: 1373, endPoint y: 332, distance: 237.4
click at [1508, 141] on div at bounding box center [784, 389] width 1568 height 778
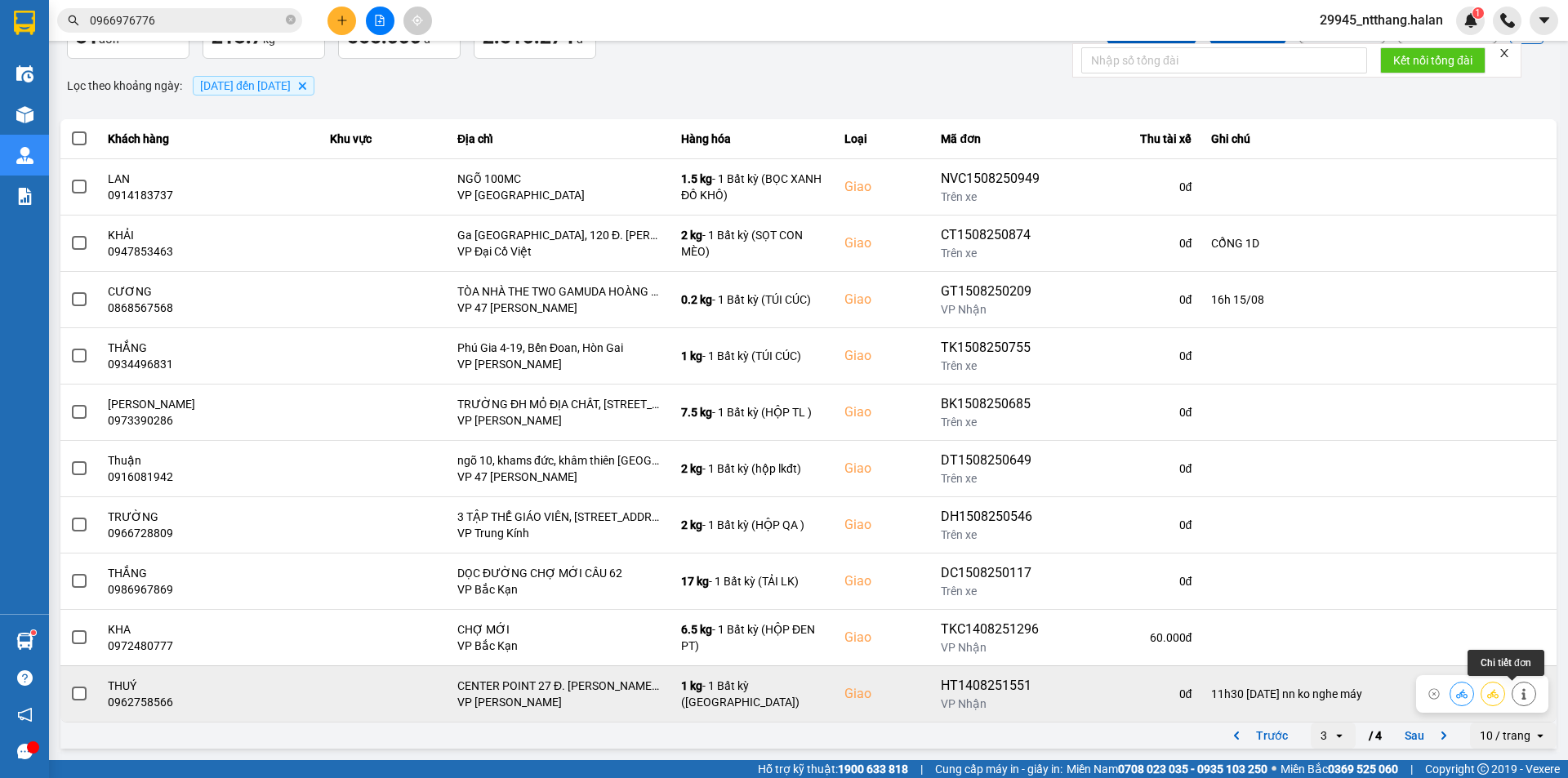
click at [1518, 697] on icon at bounding box center [1524, 694] width 11 height 11
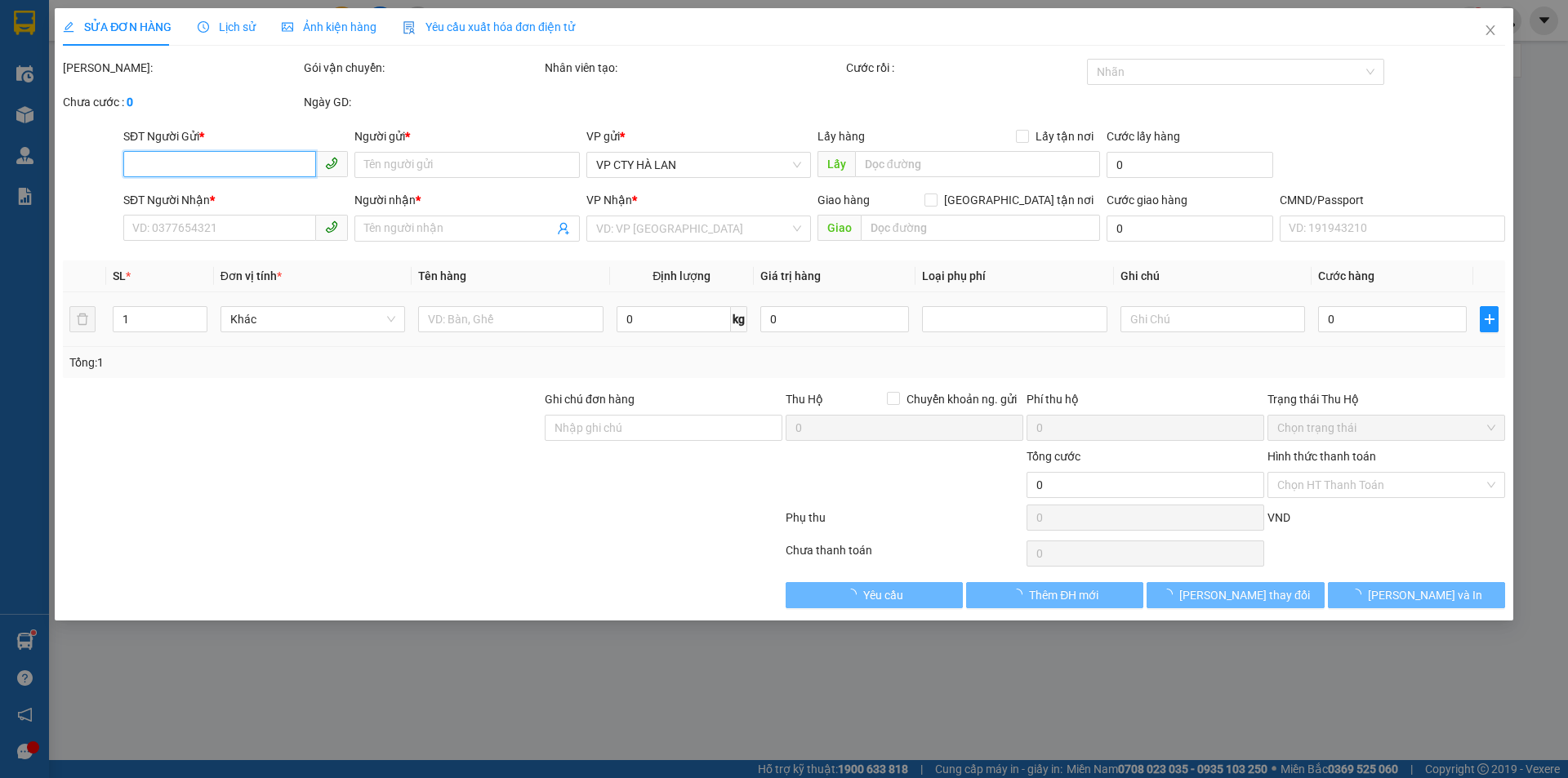
type input "0397021991"
type input "VĂN"
type input "0962758566"
type input "THUÝ"
checkbox input "true"
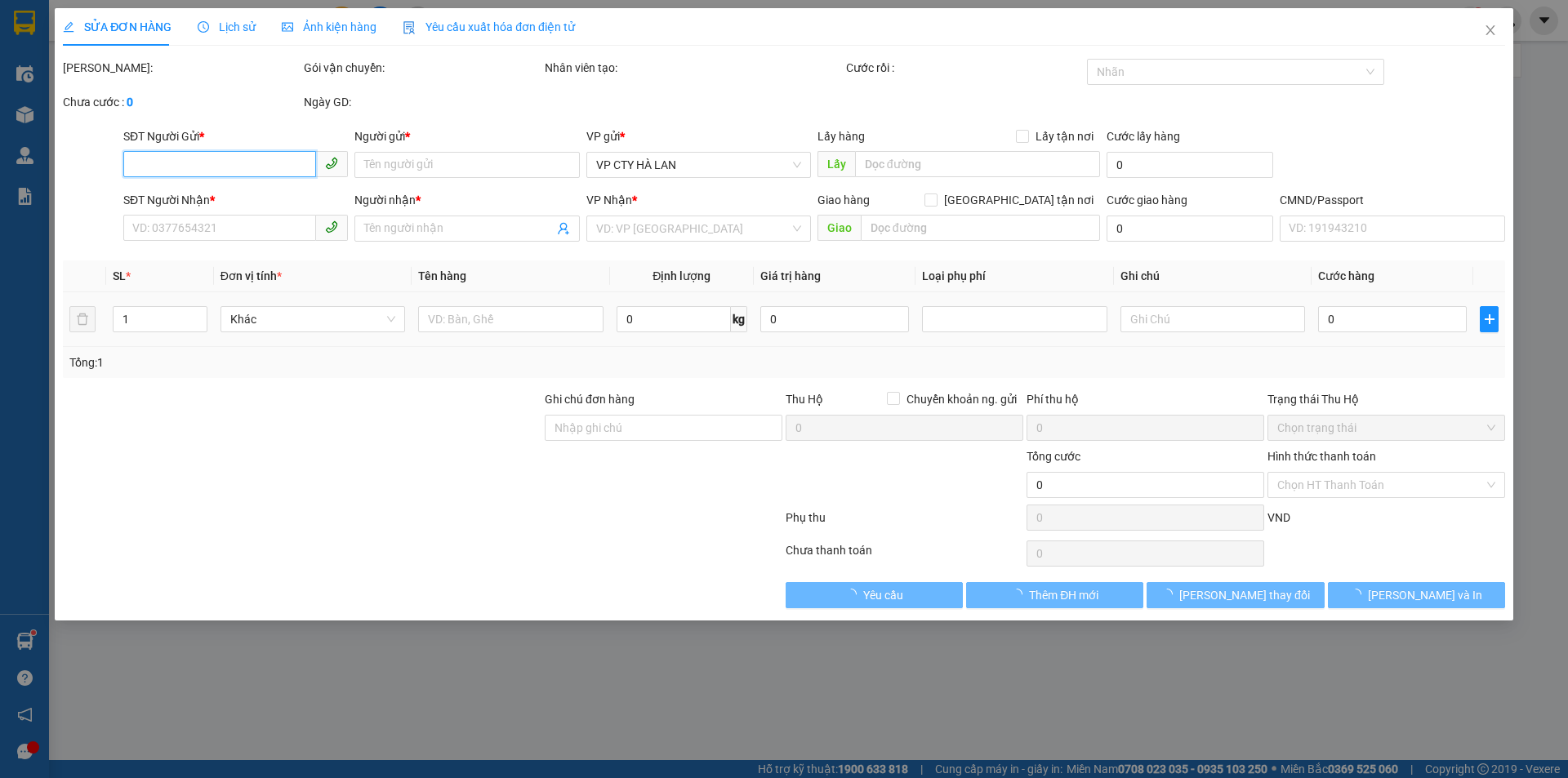
type input "CENTER POINT 27 Đ. [PERSON_NAME], [PERSON_NAME], [GEOGRAPHIC_DATA], [GEOGRAPHIC…"
type input "11h30 15/08 nn ko nghe máy"
type input "70.000"
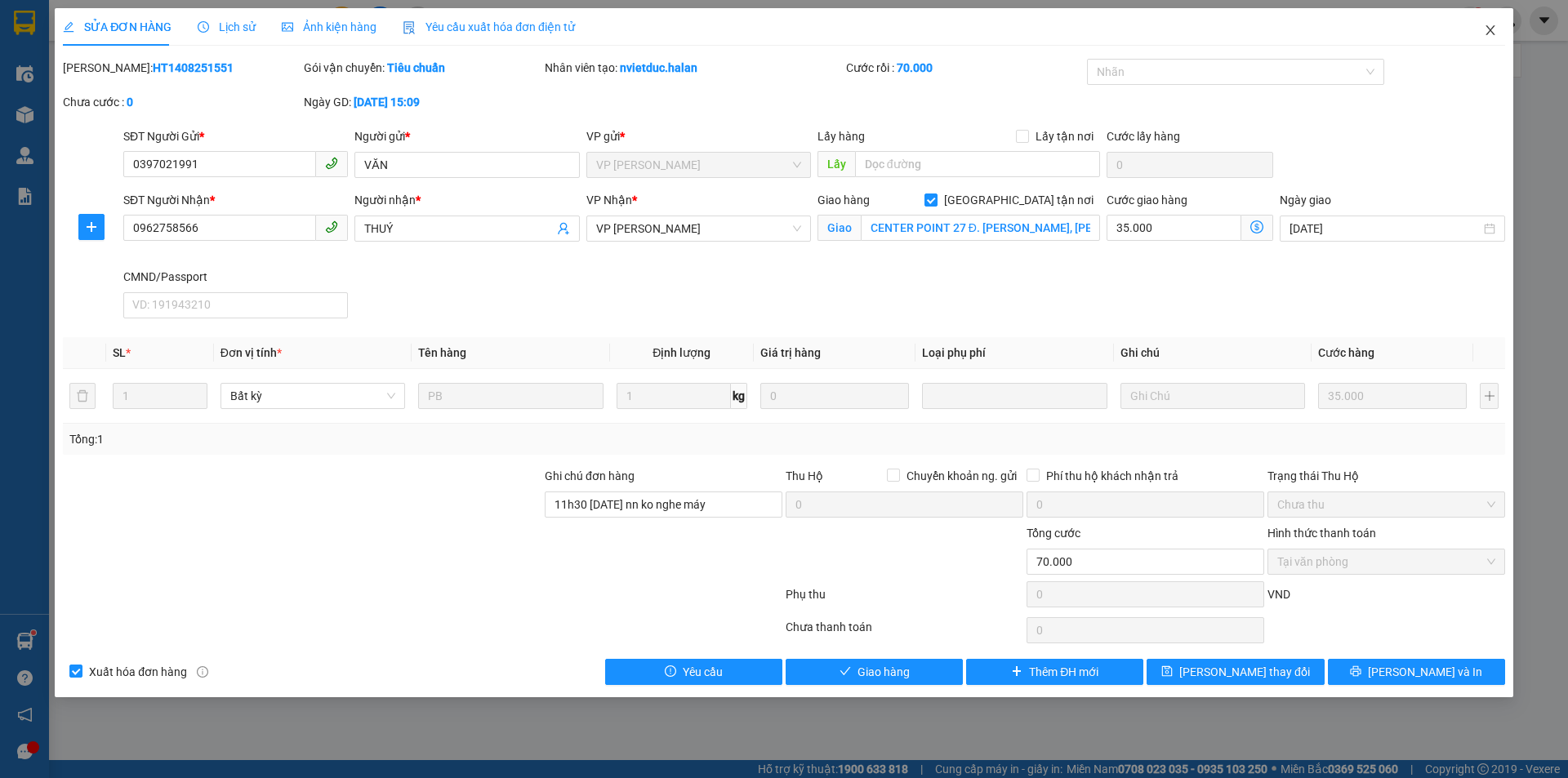
click at [1496, 32] on icon "close" at bounding box center [1490, 30] width 13 height 13
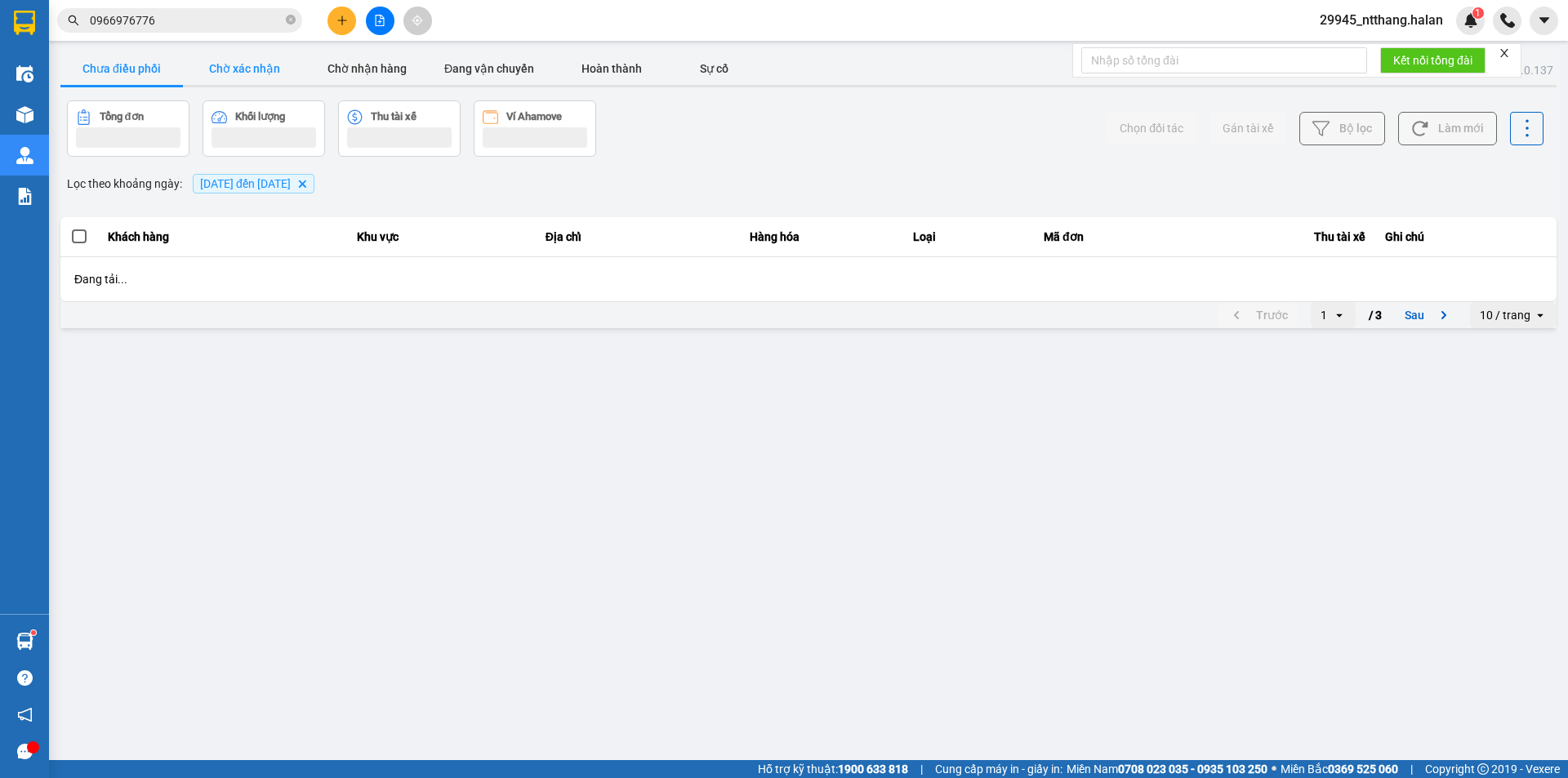
click at [248, 76] on button "Chờ xác nhận" at bounding box center [244, 69] width 123 height 33
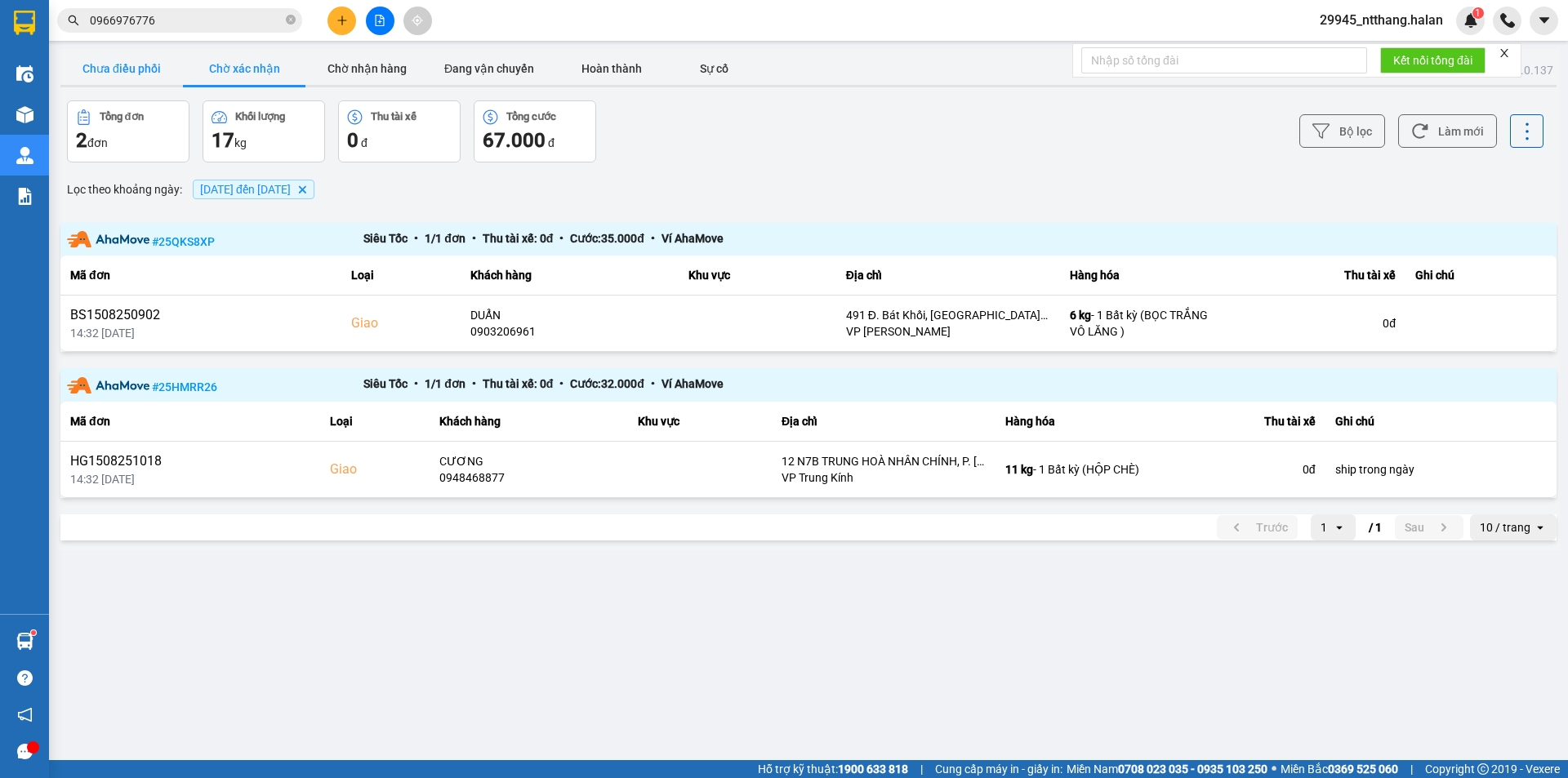
click at [142, 72] on button "Chưa điều phối" at bounding box center [122, 69] width 123 height 33
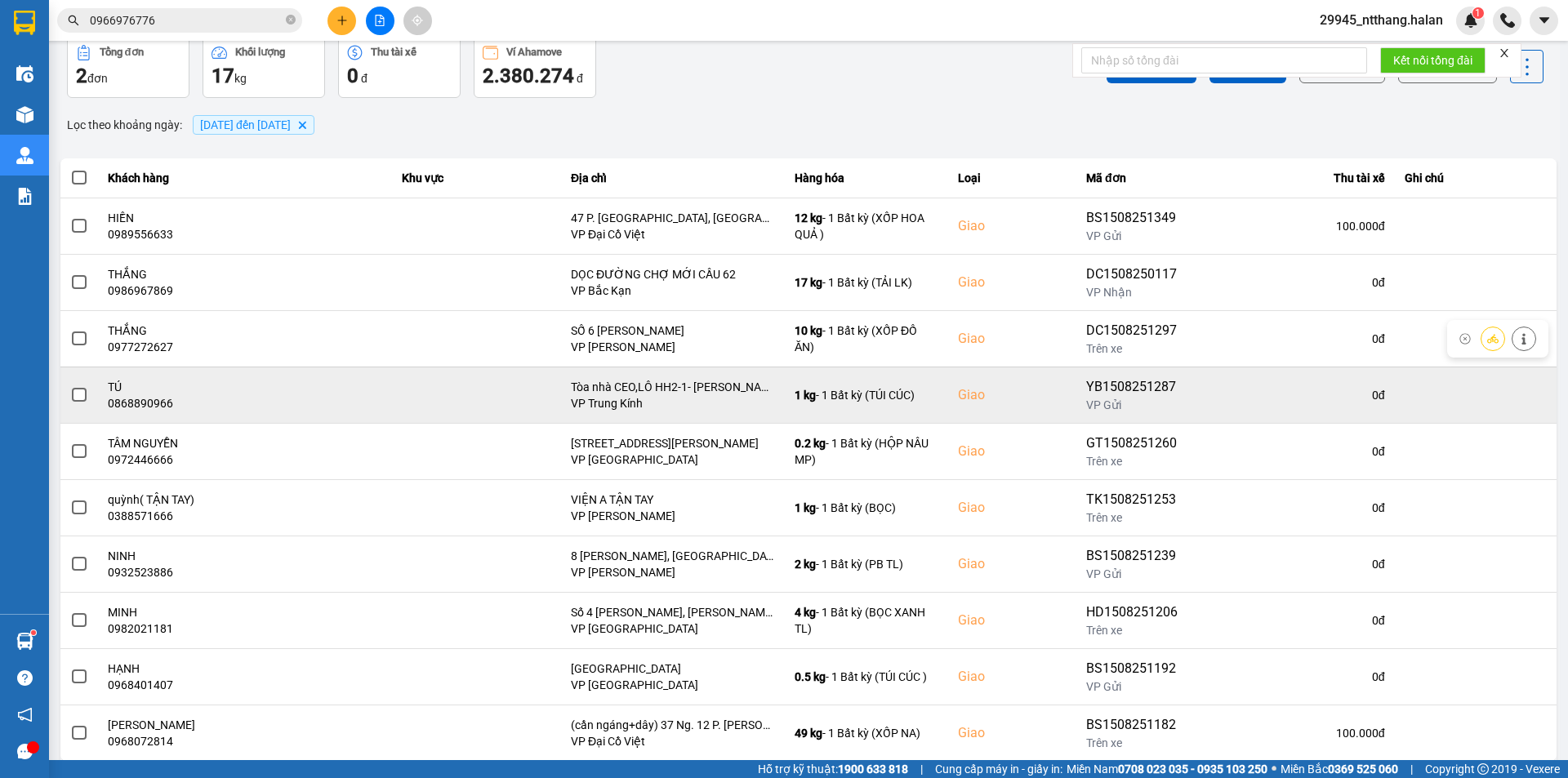
scroll to position [104, 0]
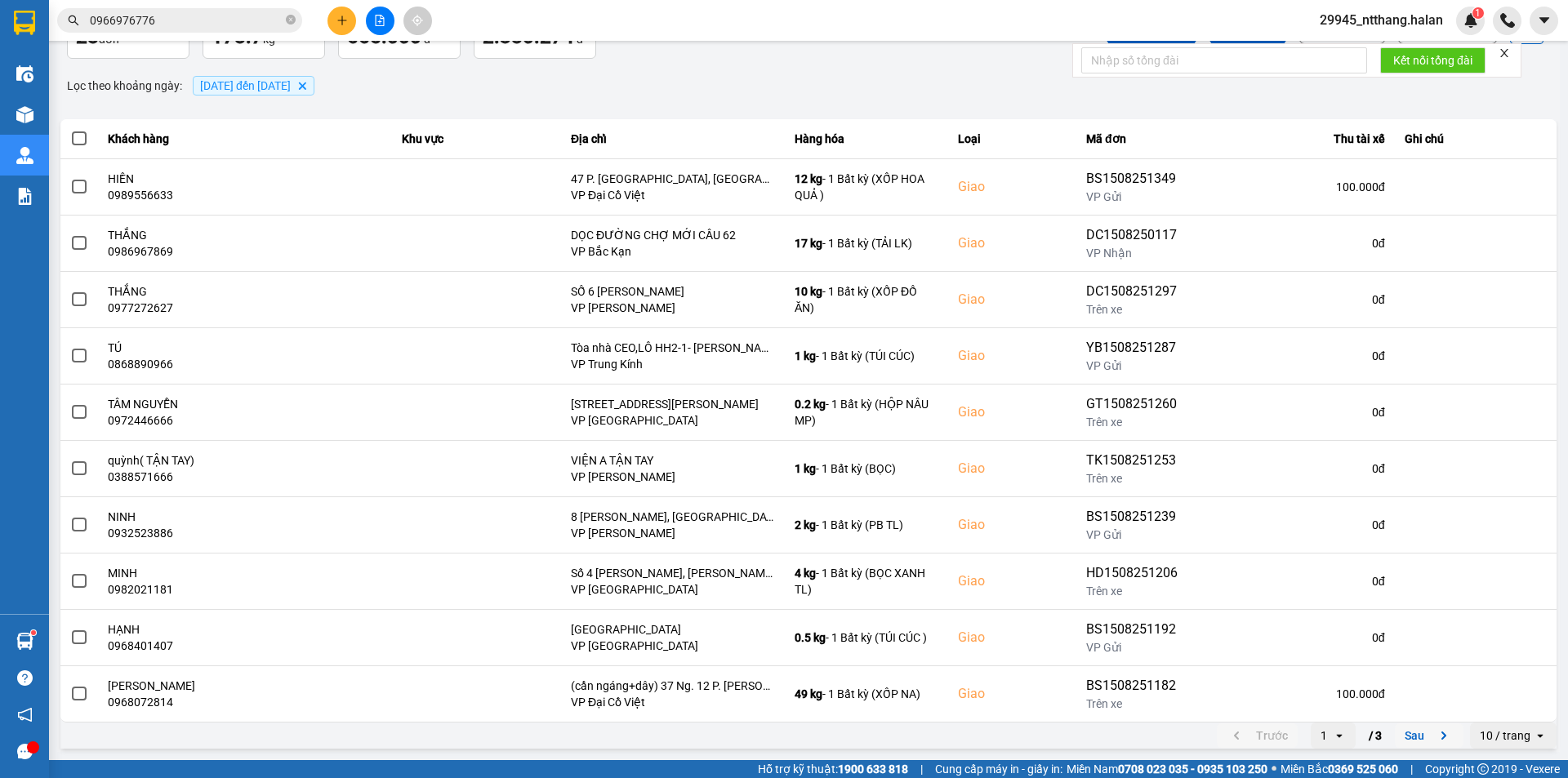
click at [1411, 738] on button "Sau" at bounding box center [1429, 736] width 69 height 25
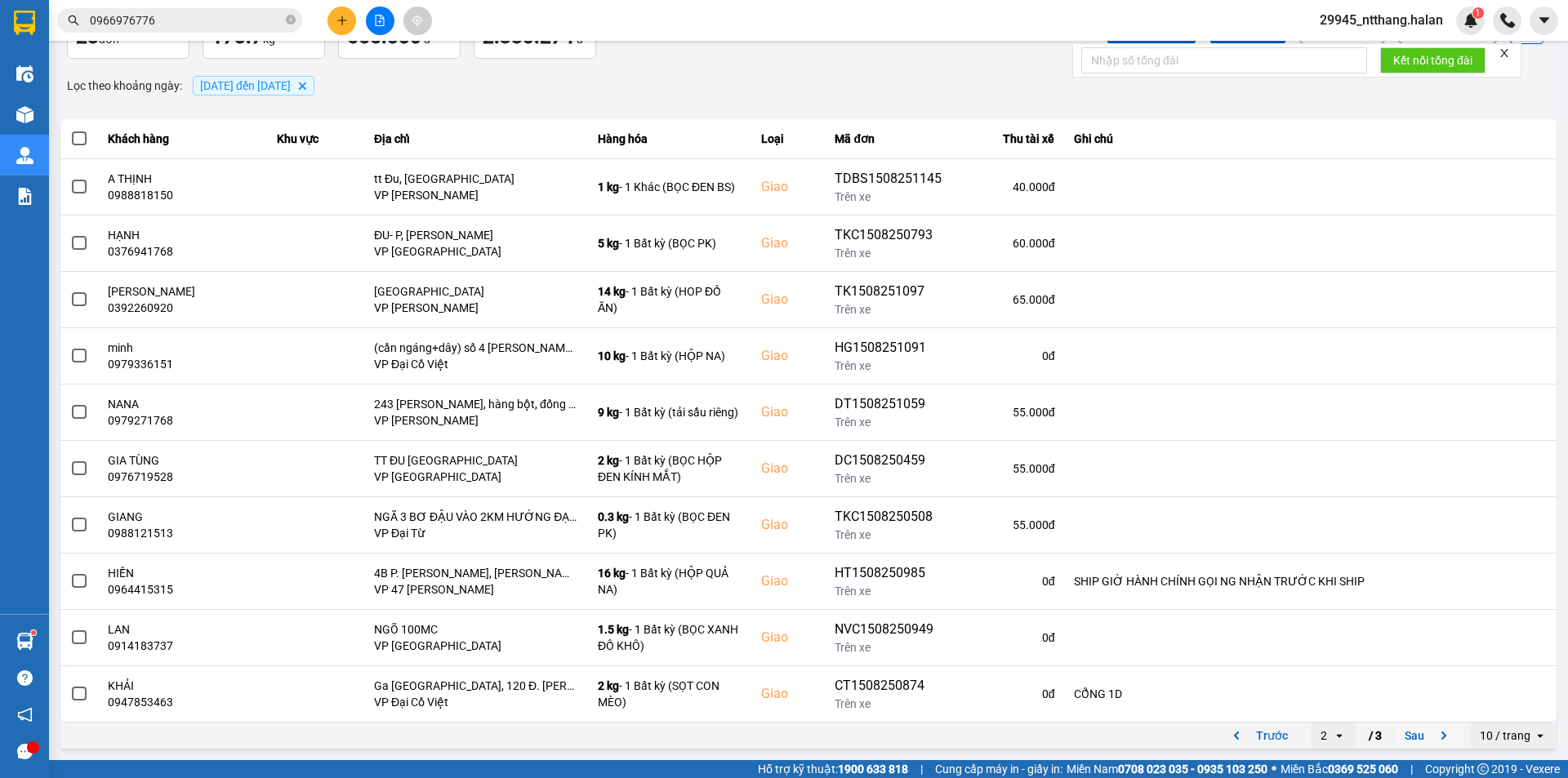
click at [1411, 735] on button "Sau" at bounding box center [1429, 736] width 69 height 25
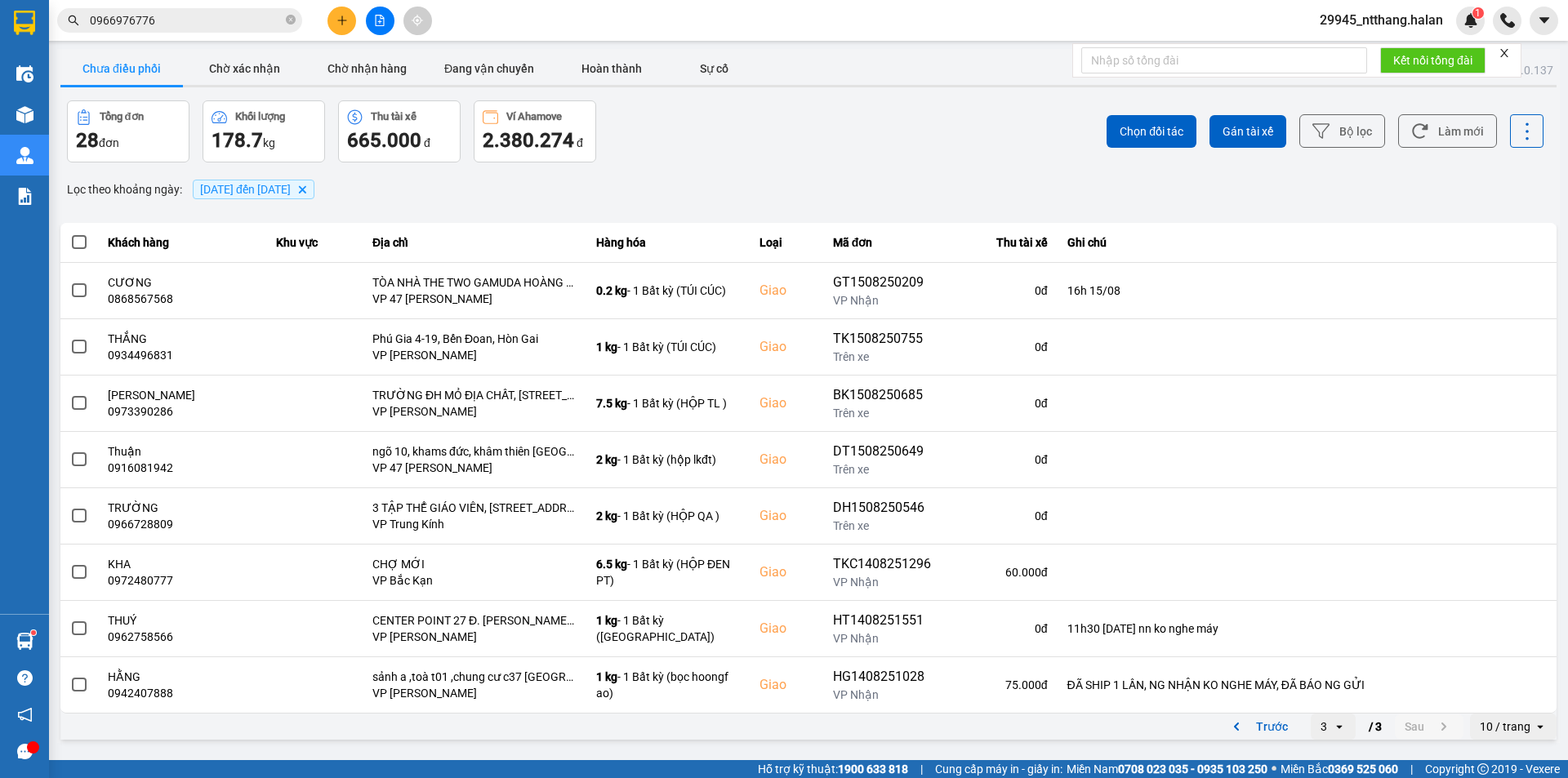
scroll to position [0, 0]
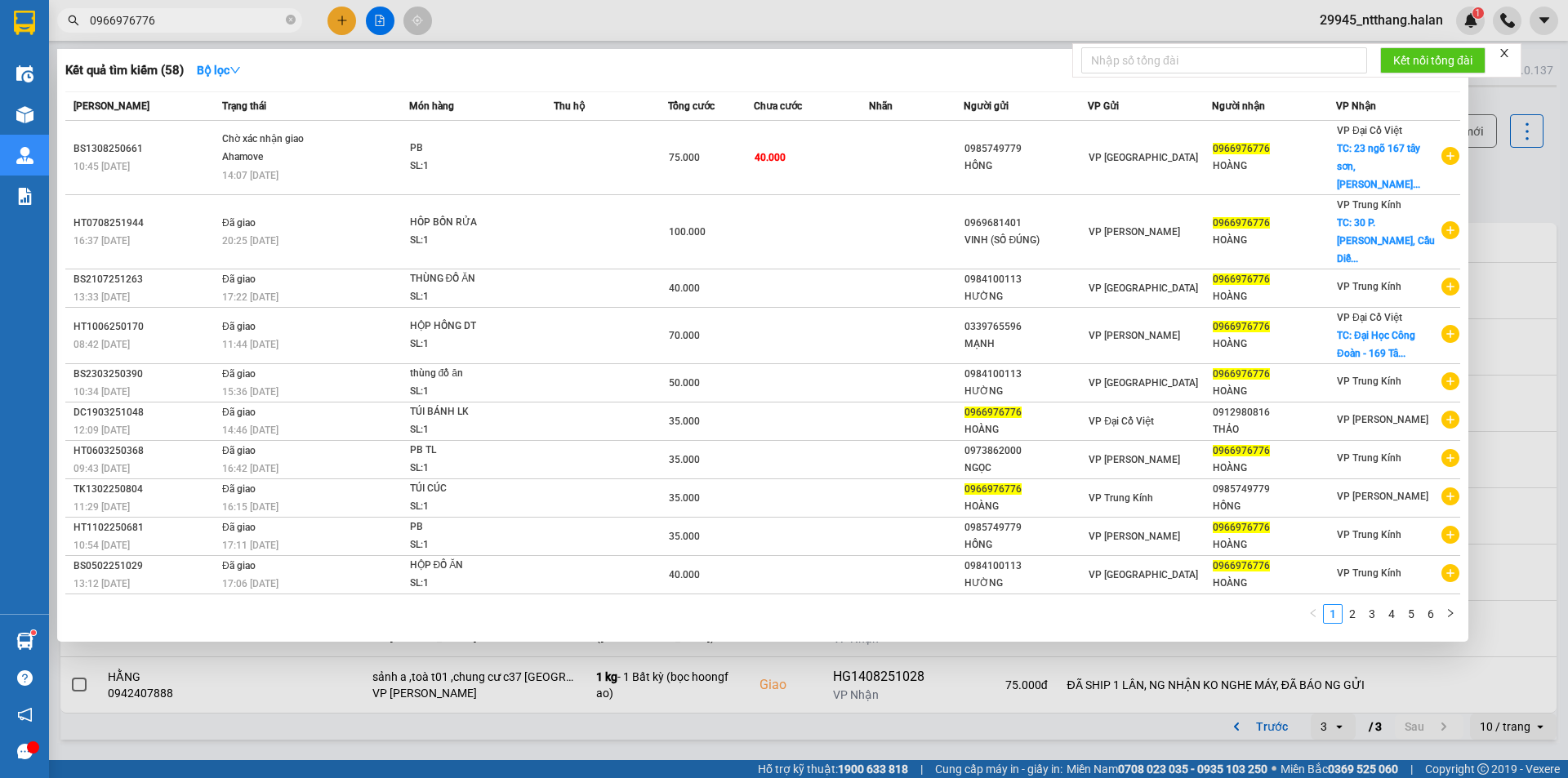
click at [211, 20] on input "0966976776" at bounding box center [186, 20] width 193 height 18
click at [1505, 178] on div at bounding box center [784, 389] width 1568 height 778
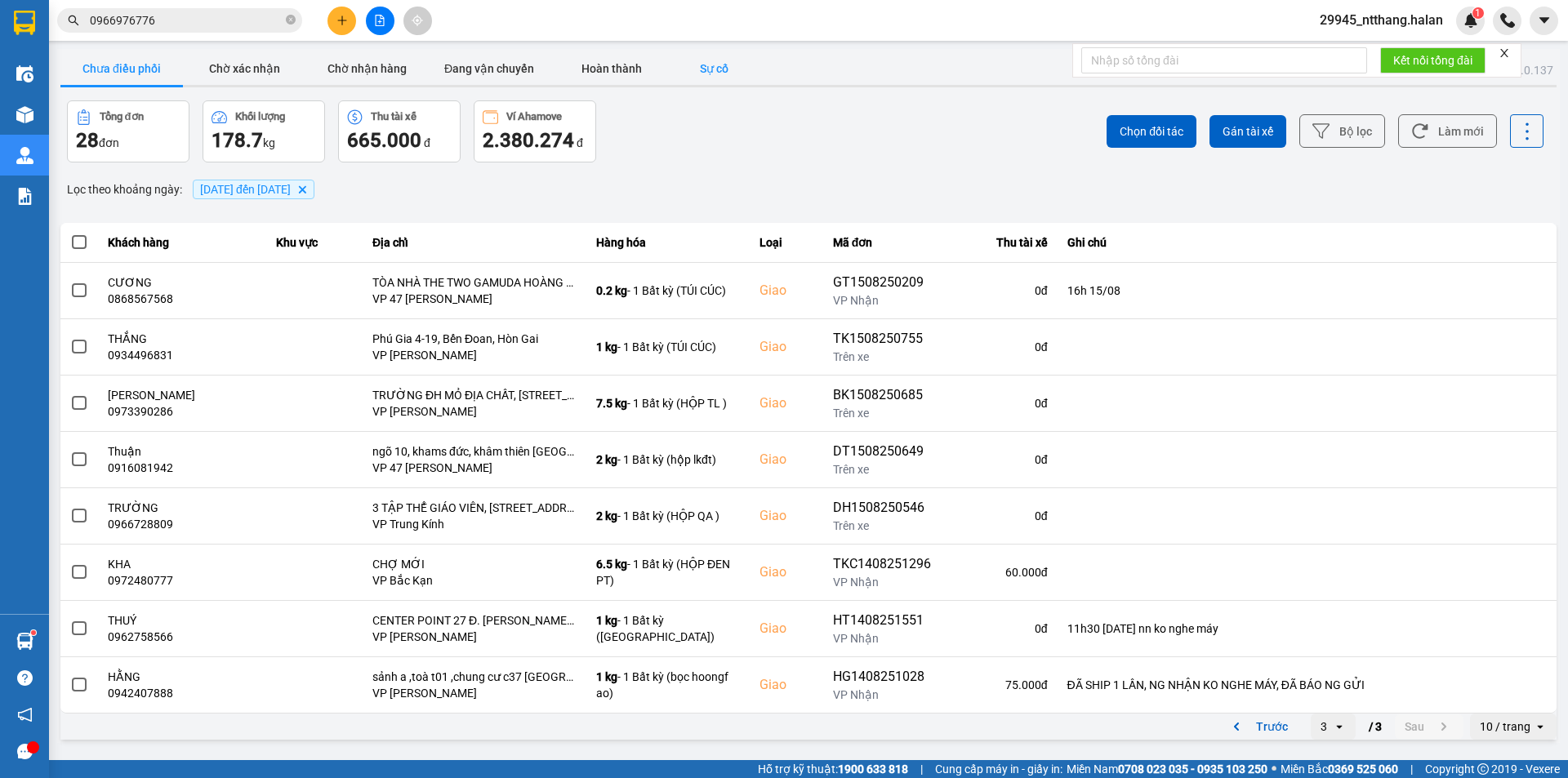
click at [718, 72] on button "Sự cố" at bounding box center [713, 69] width 82 height 33
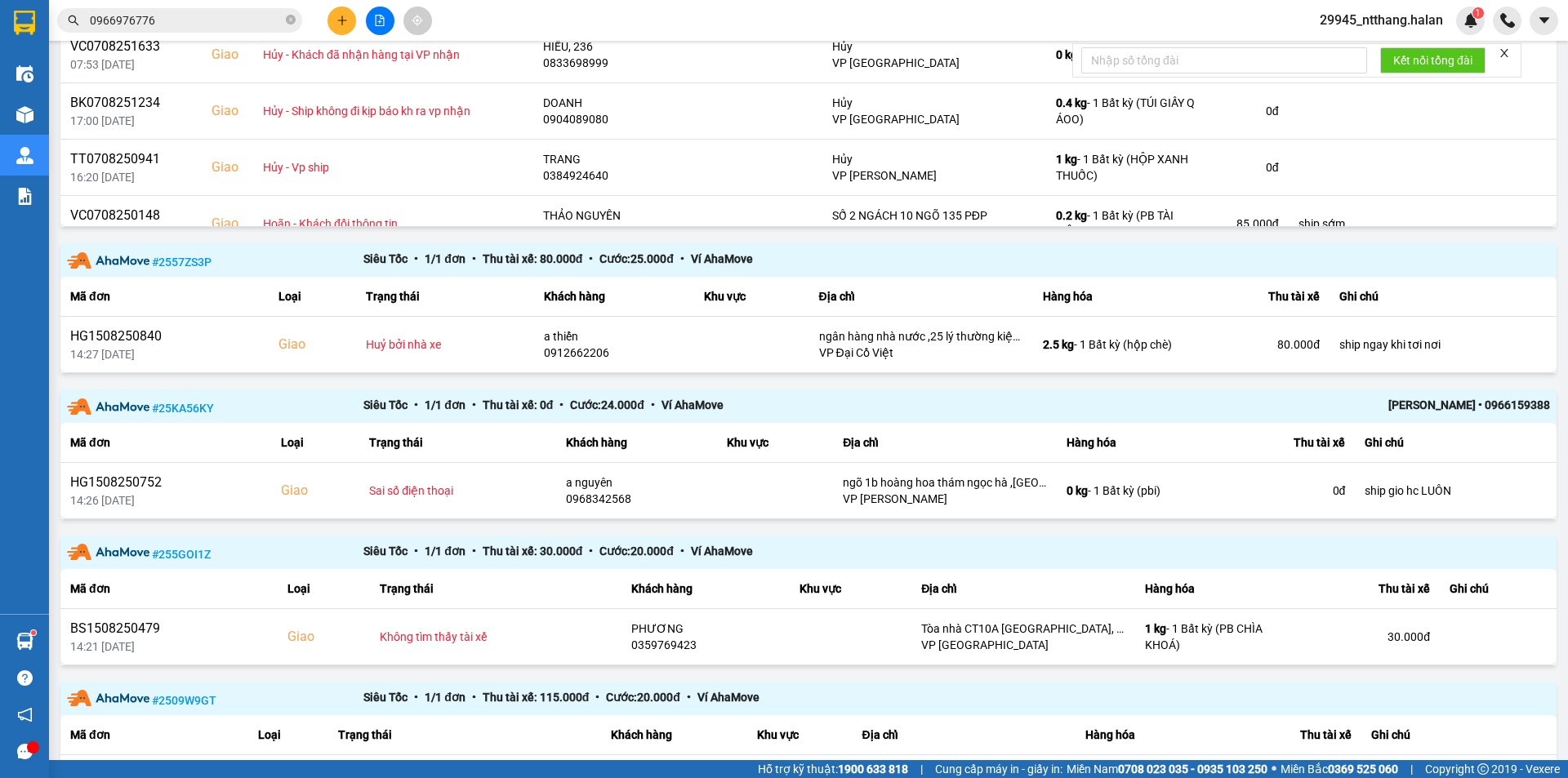
scroll to position [490, 0]
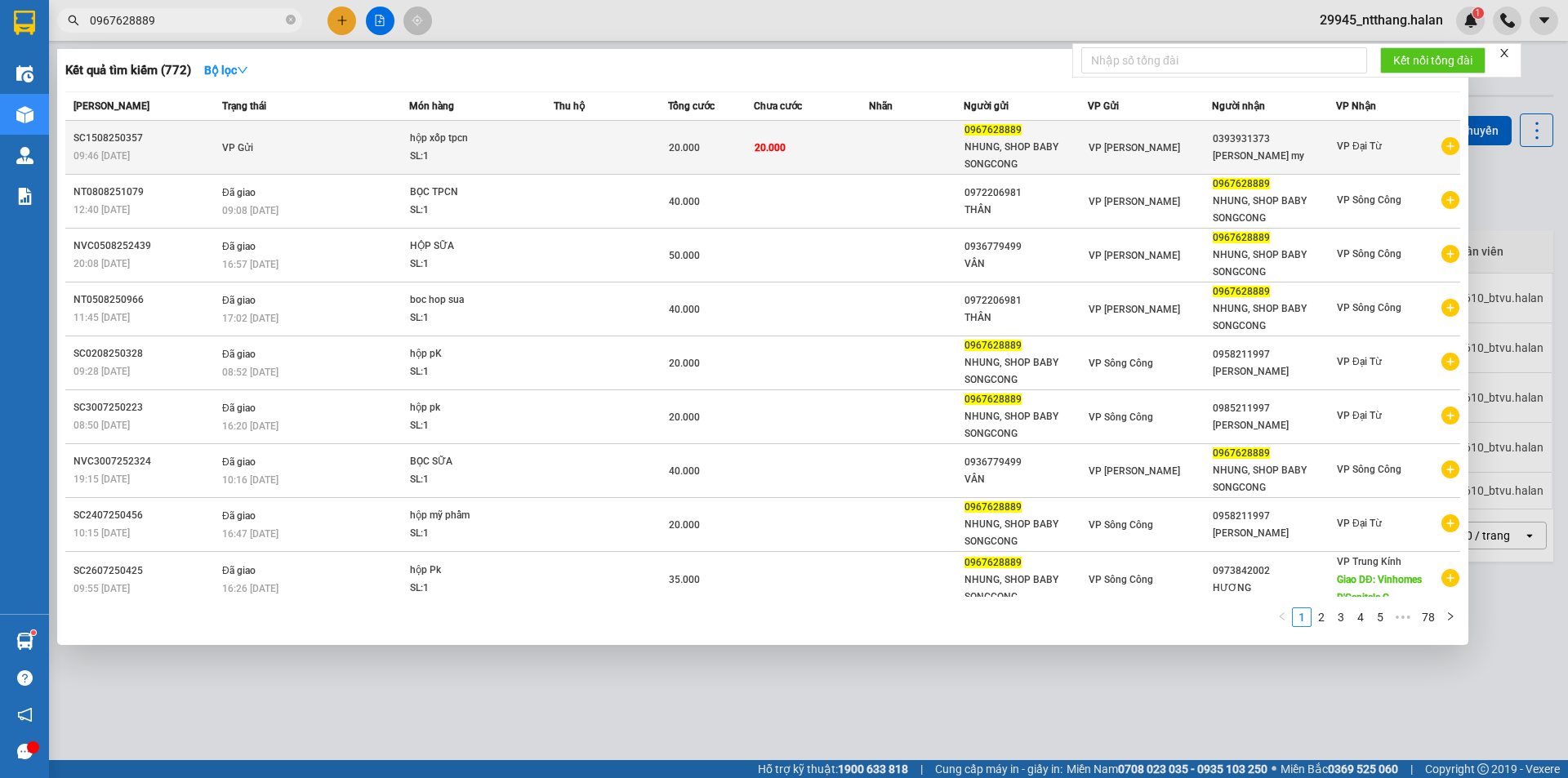
type input "0967628889"
click at [532, 132] on span "hộp xốp tpcn SL: 1" at bounding box center [482, 147] width 144 height 35
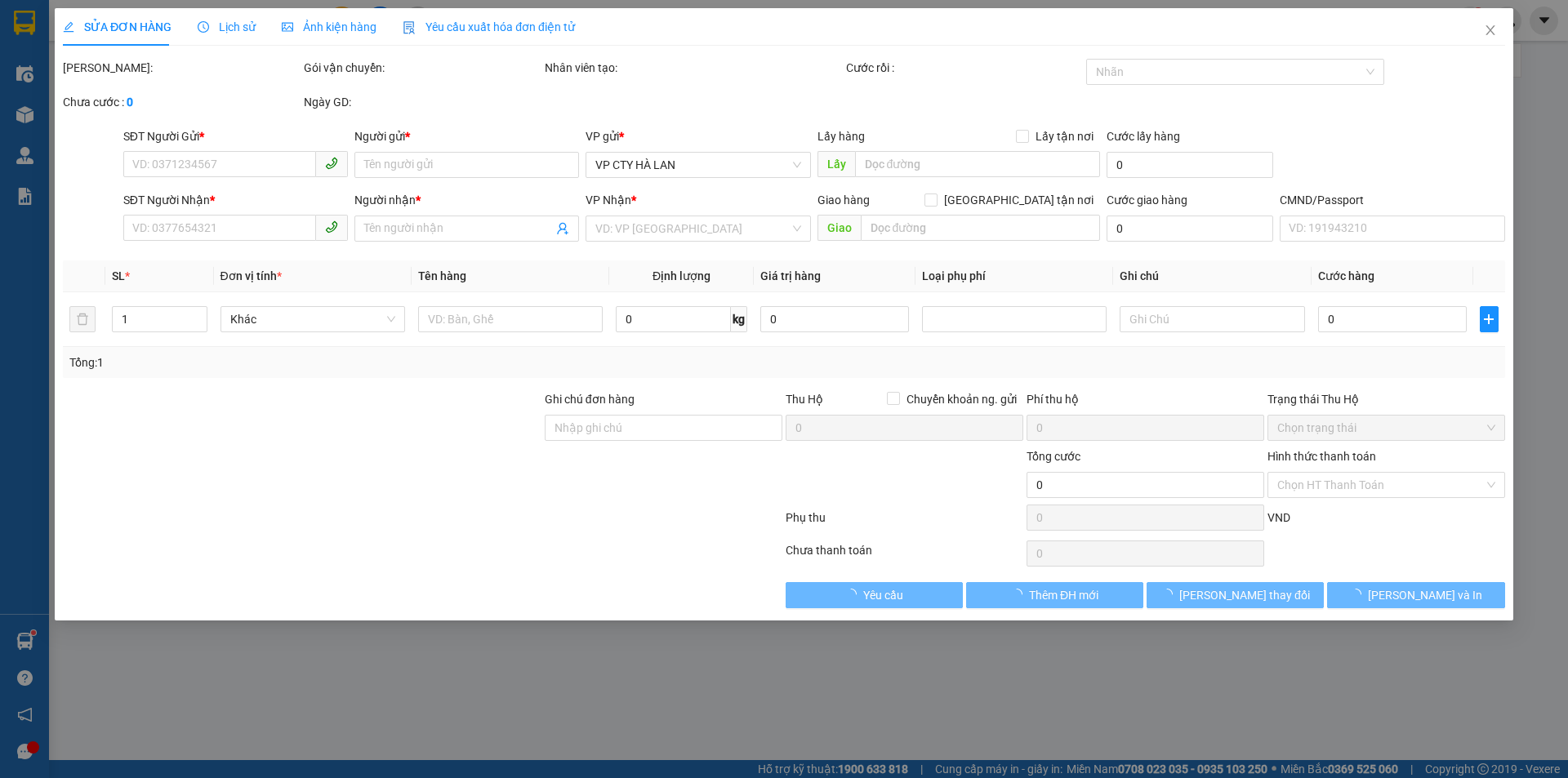
type input "0967628889"
type input "NHUNG, SHOP BABY SONGCONG"
type input "0393931373"
type input "đỗ trà my"
type input "20.000"
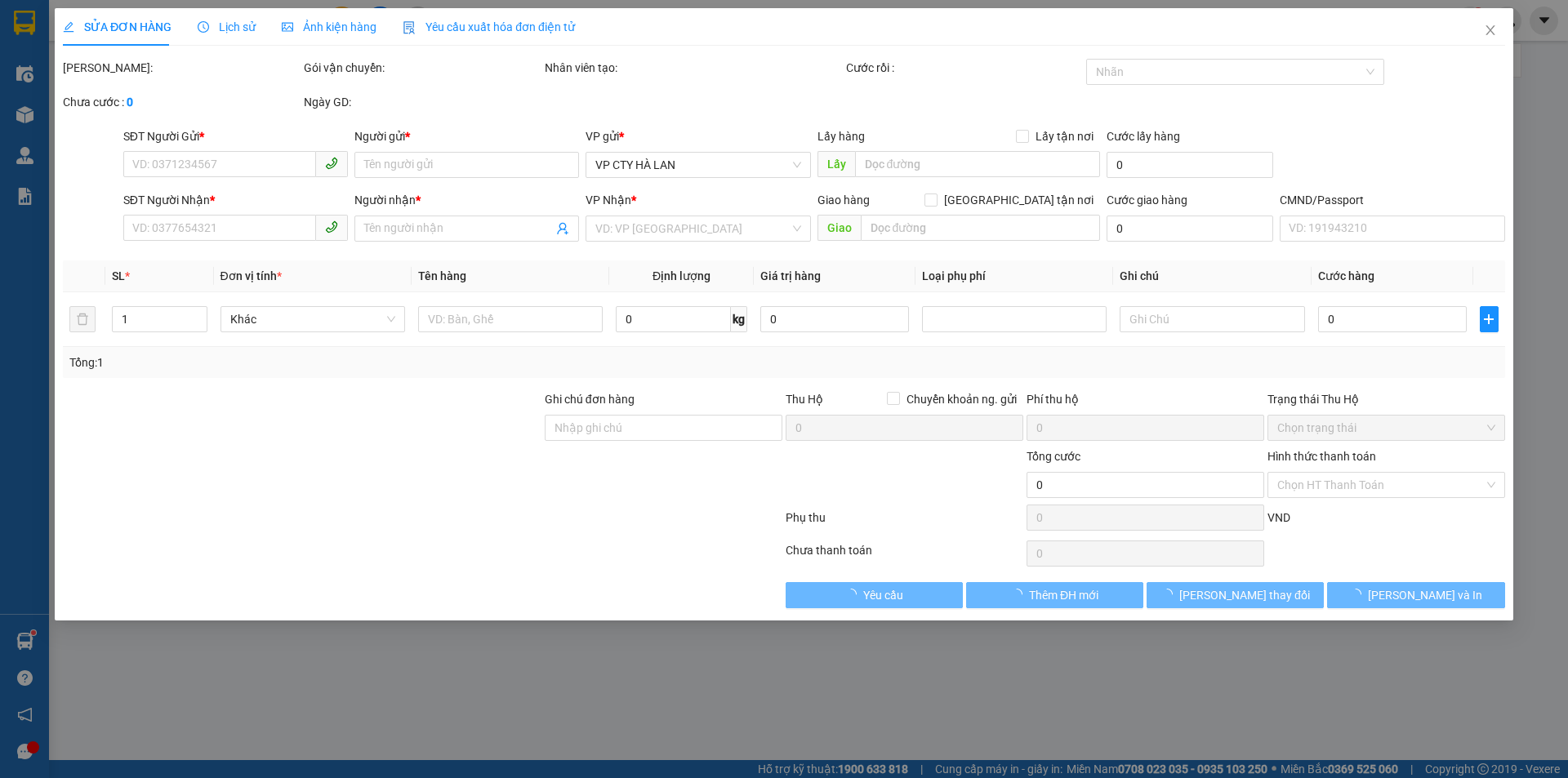
type input "20.000"
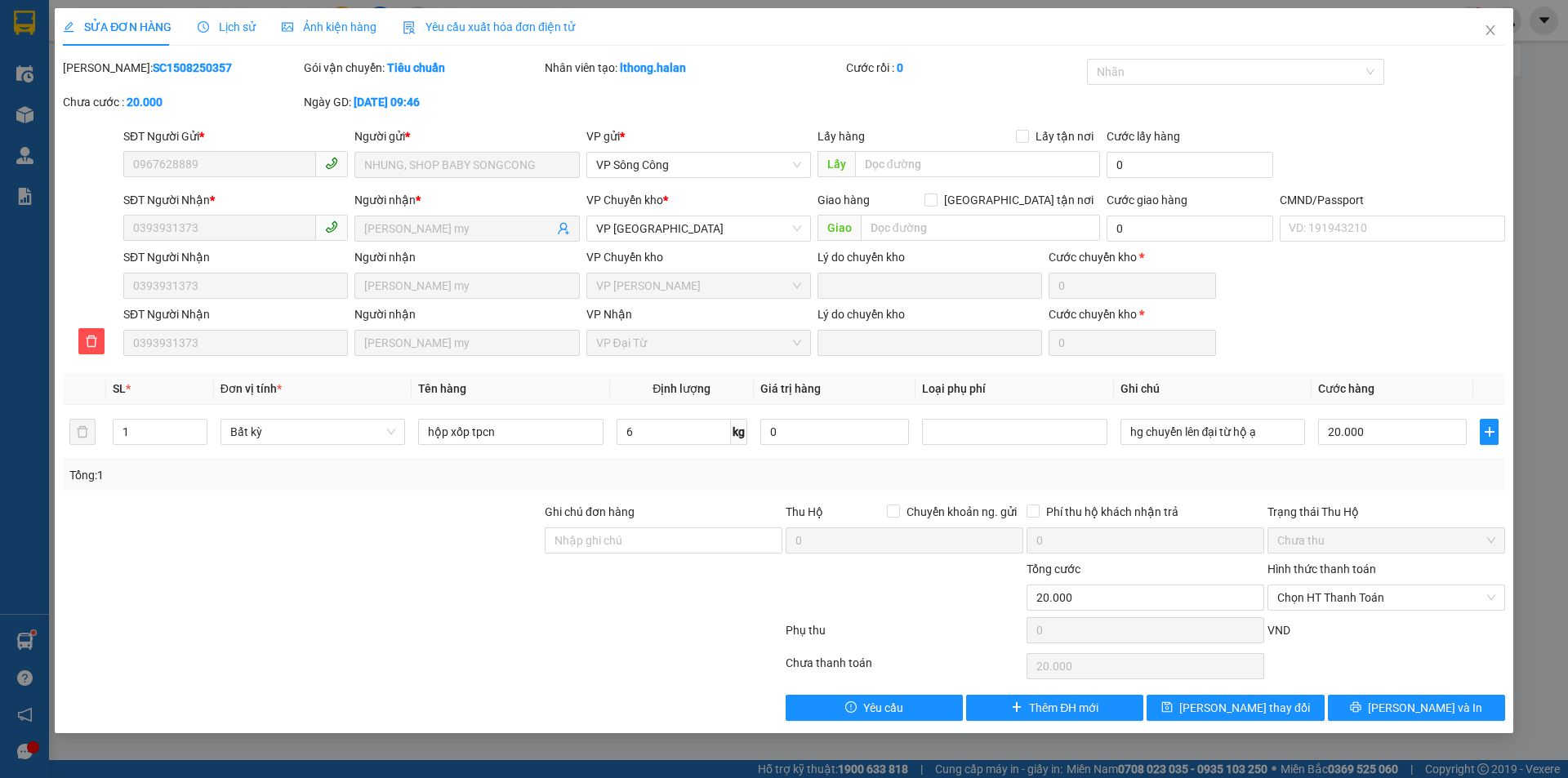
click at [241, 32] on span "Lịch sử" at bounding box center [226, 27] width 58 height 13
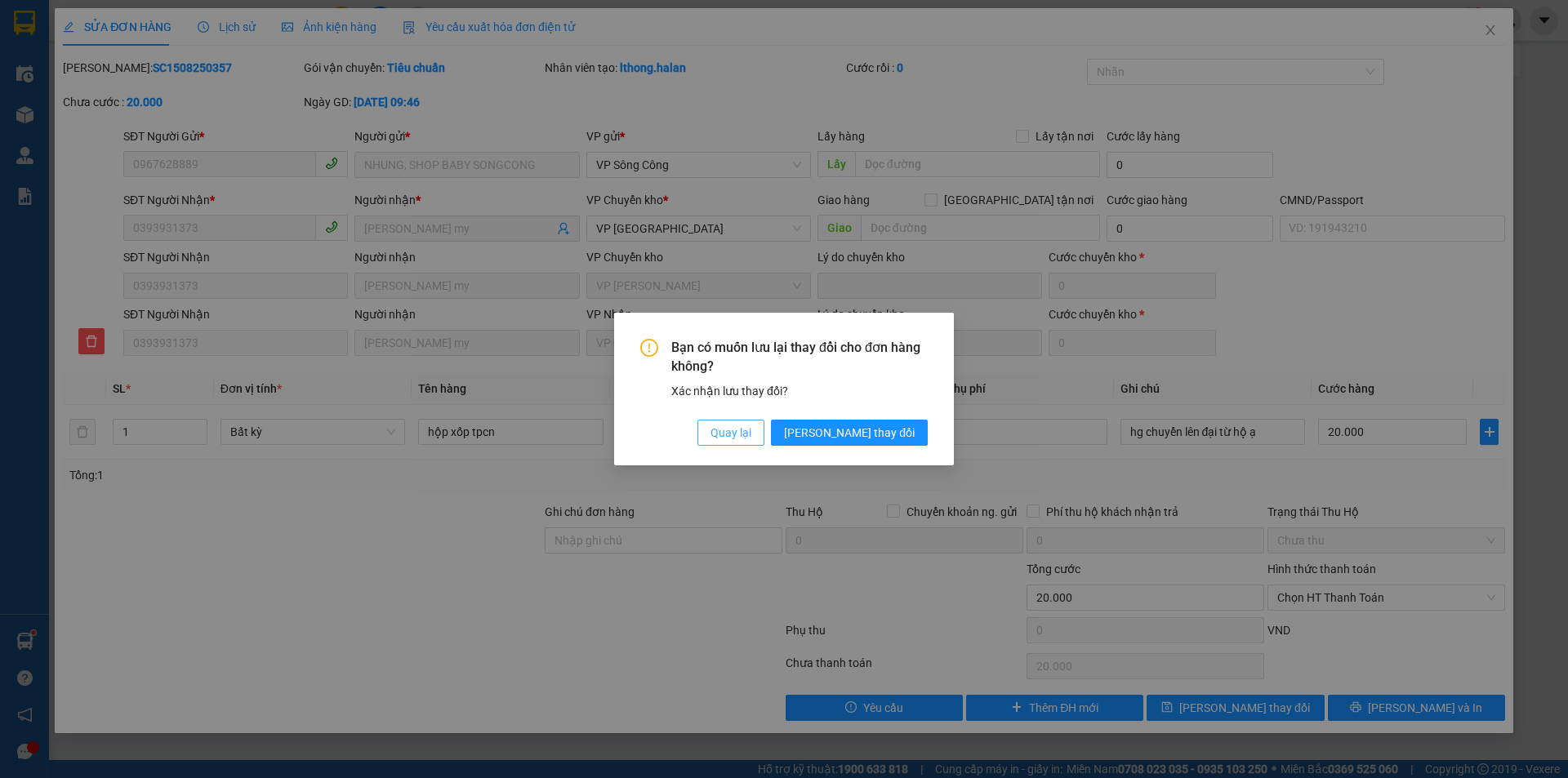
click at [751, 432] on span "Quay lại" at bounding box center [730, 433] width 41 height 18
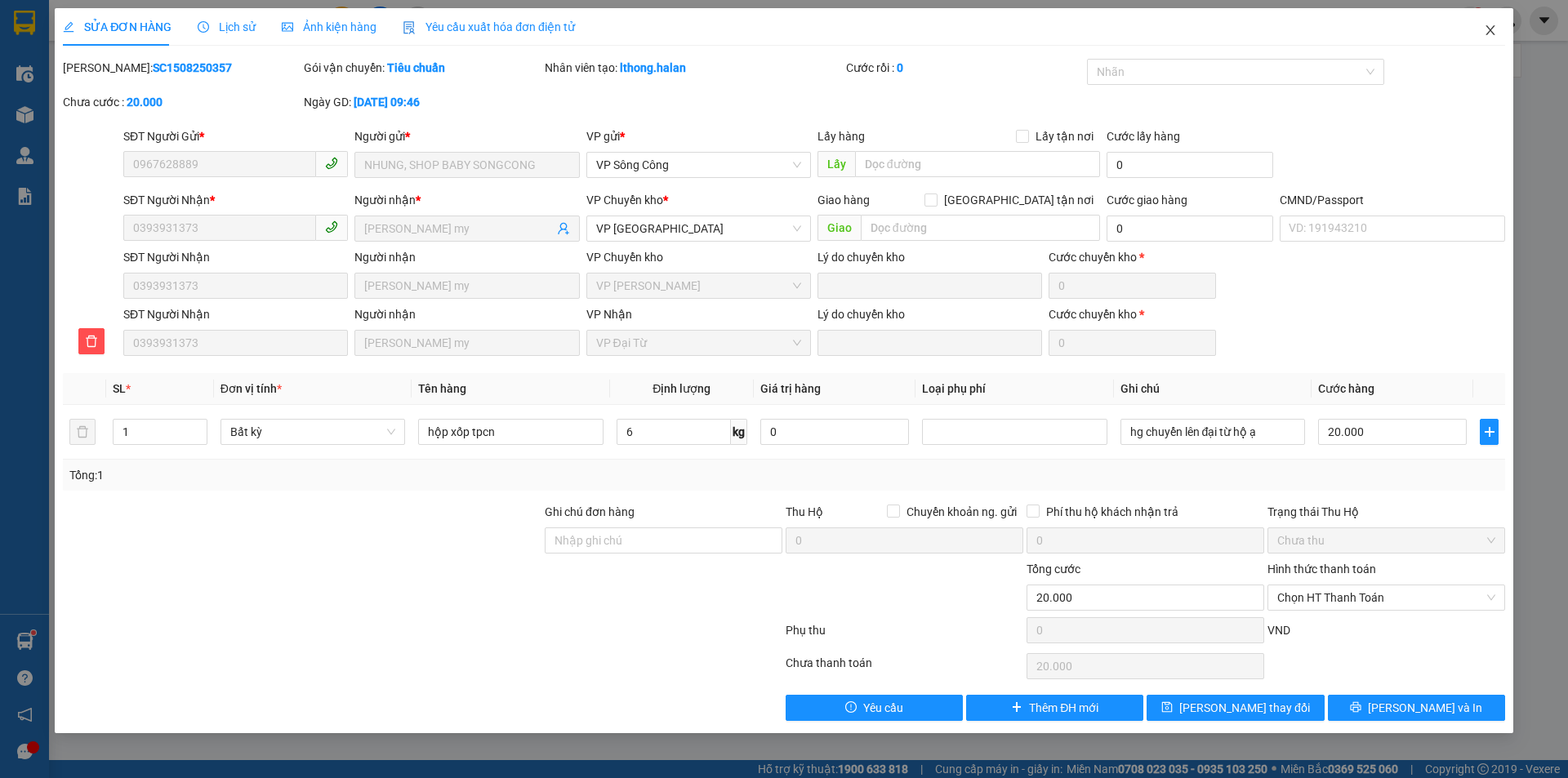
click at [1489, 25] on icon "close" at bounding box center [1490, 30] width 13 height 13
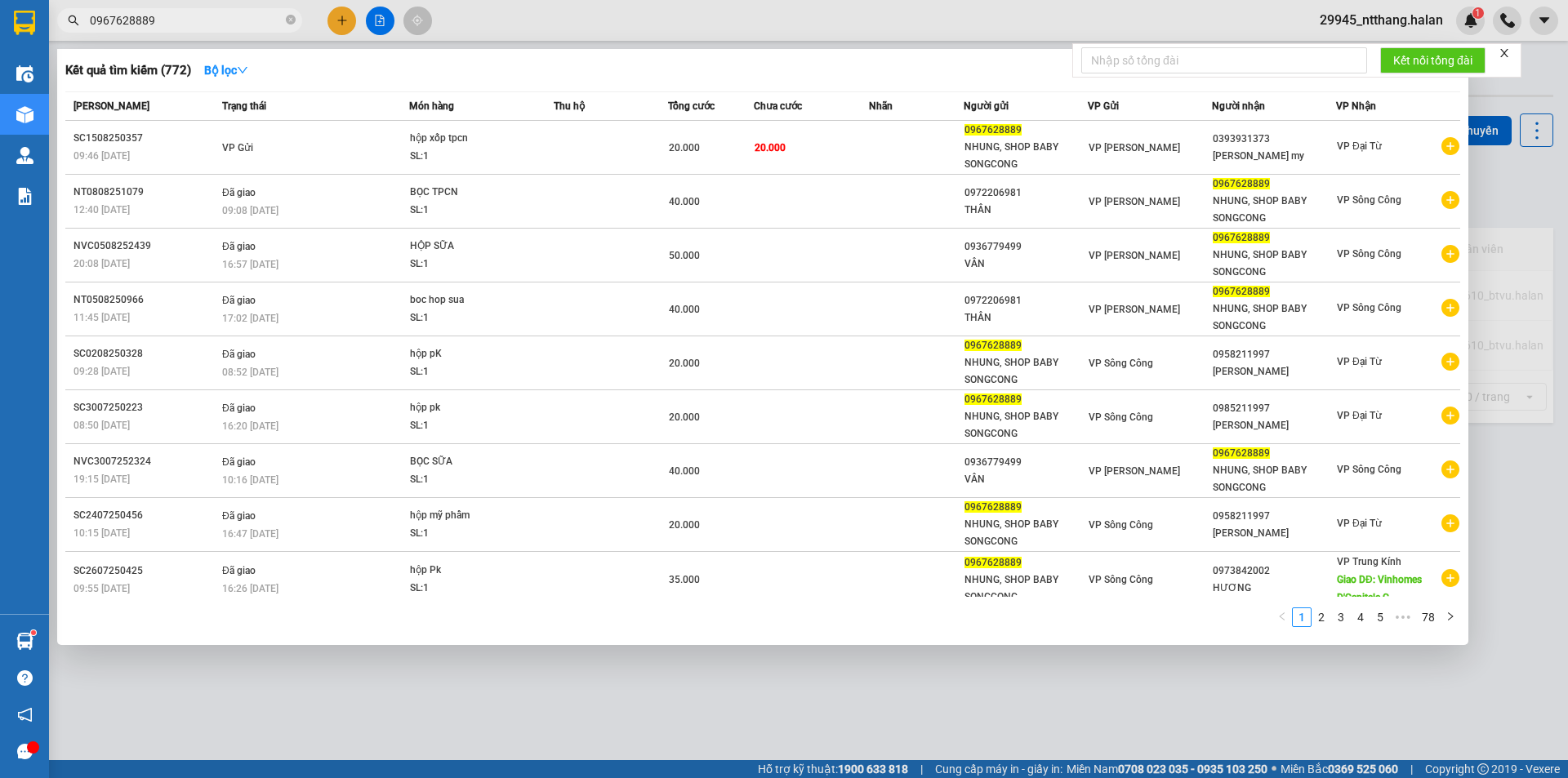
click at [175, 23] on input "0967628889" at bounding box center [186, 20] width 193 height 18
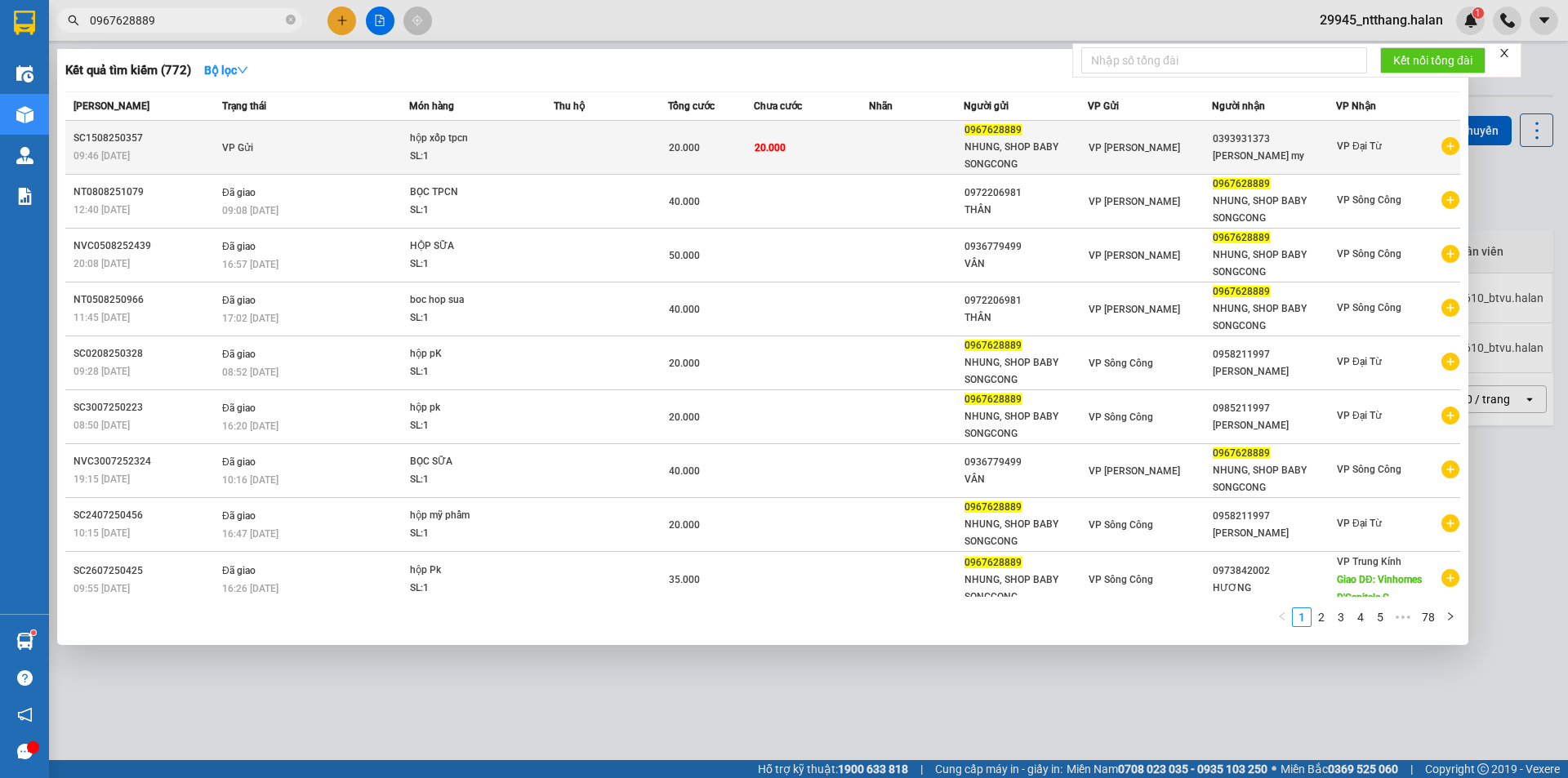
click at [851, 145] on td "20.000" at bounding box center [811, 148] width 114 height 54
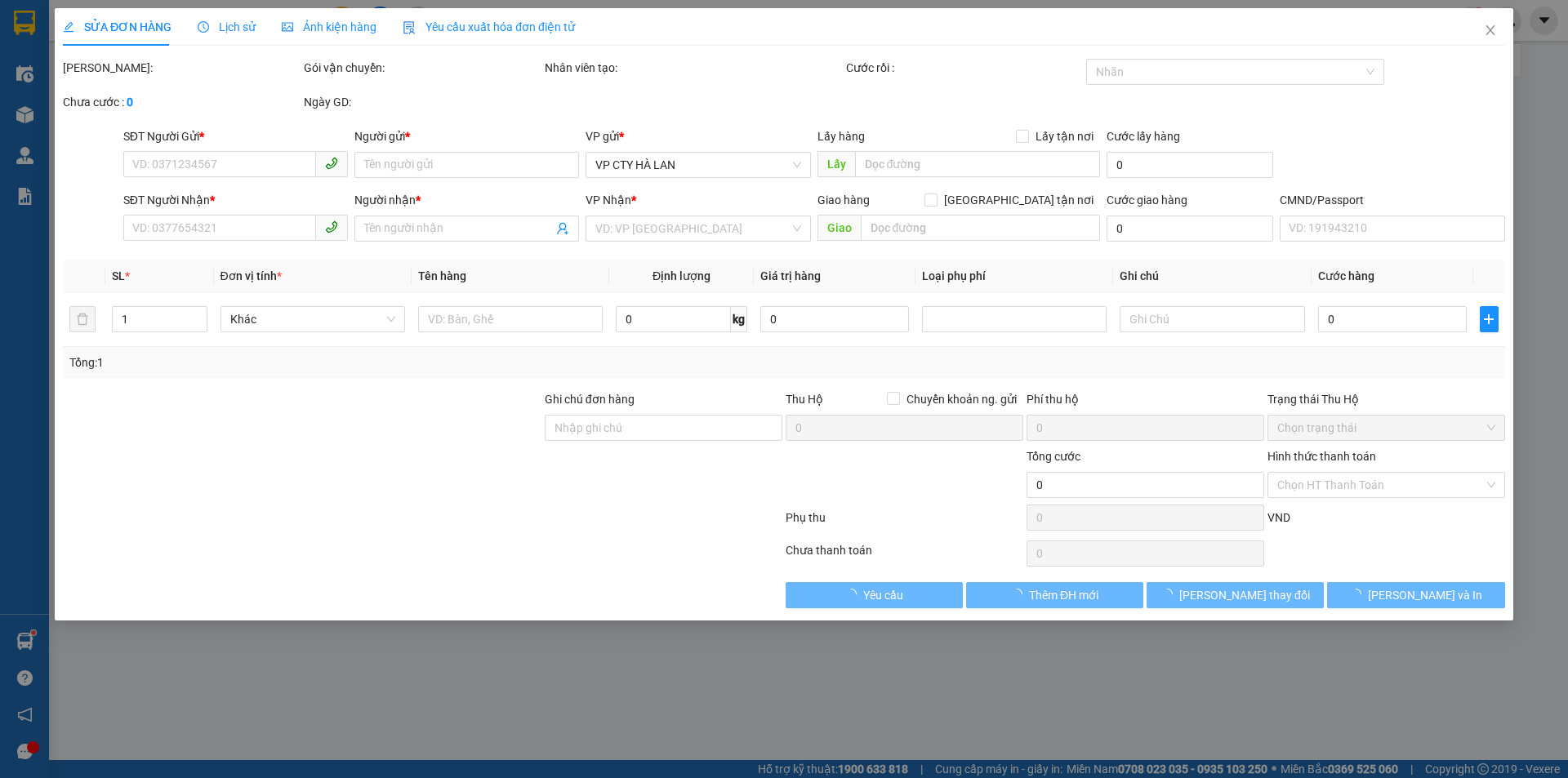
type input "0967628889"
type input "NHUNG, SHOP BABY SONGCONG"
type input "0393931373"
type input "đỗ trà my"
type input "20.000"
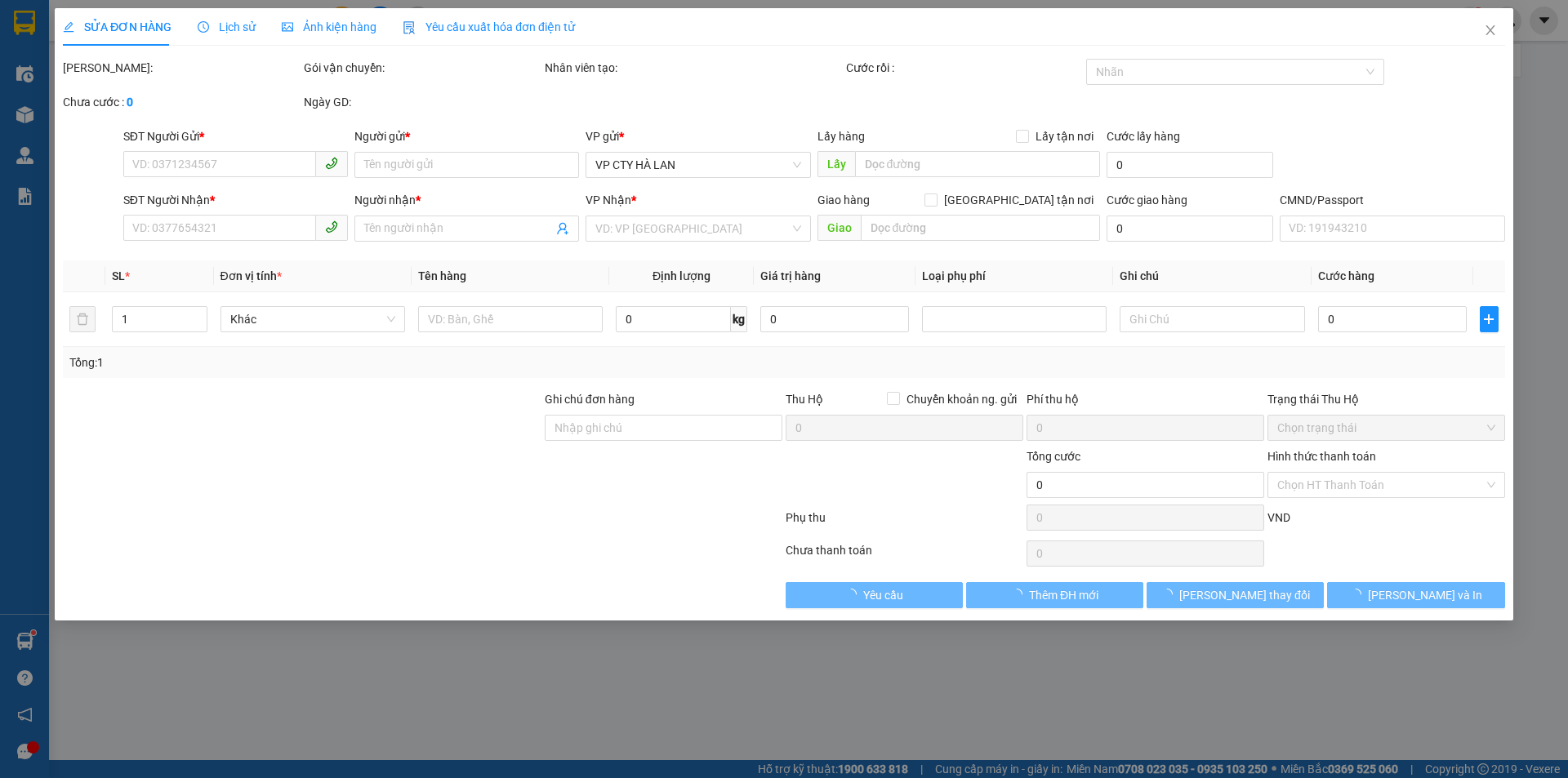
type input "20.000"
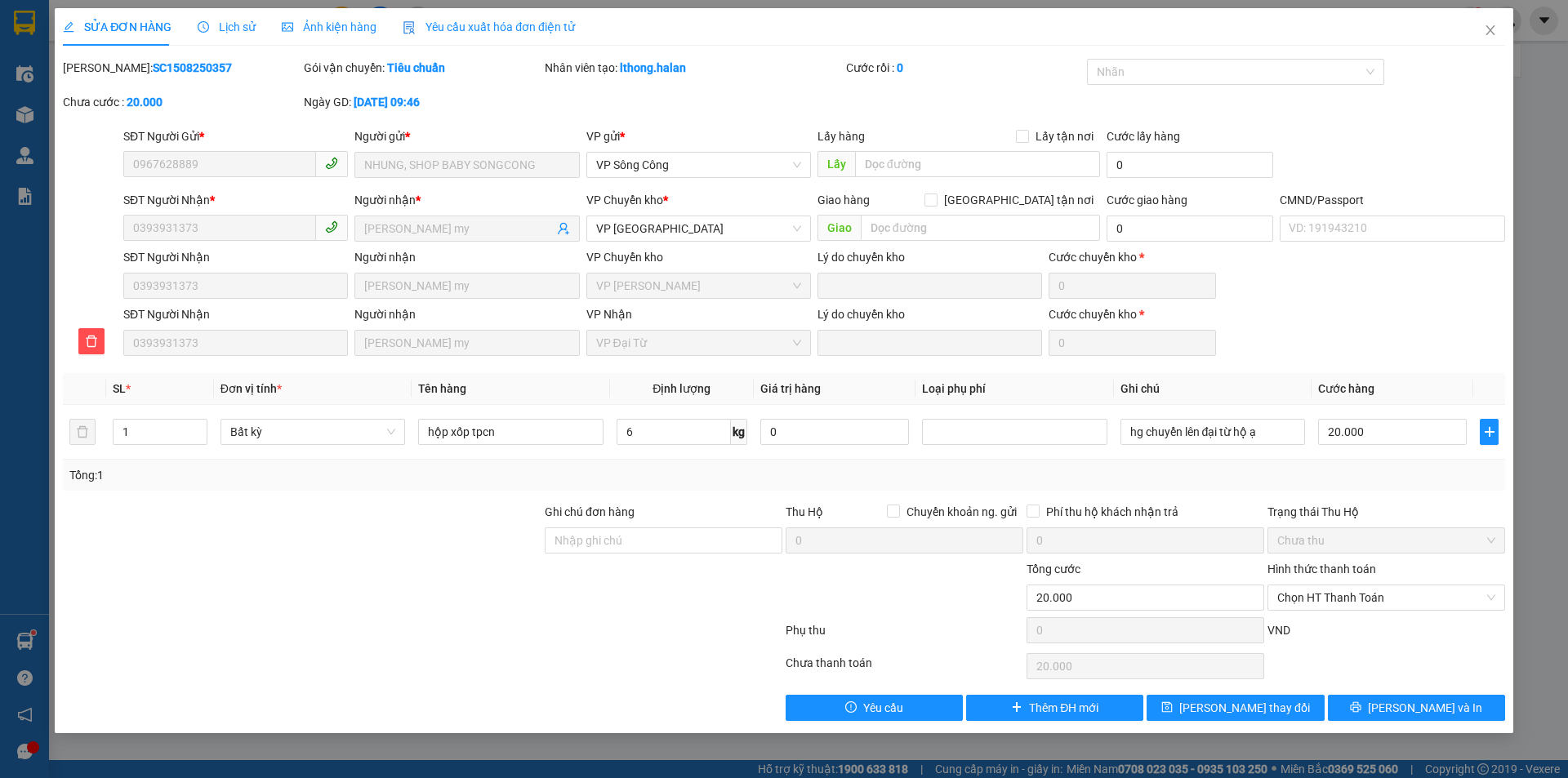
click at [219, 28] on span "Lịch sử" at bounding box center [226, 27] width 58 height 13
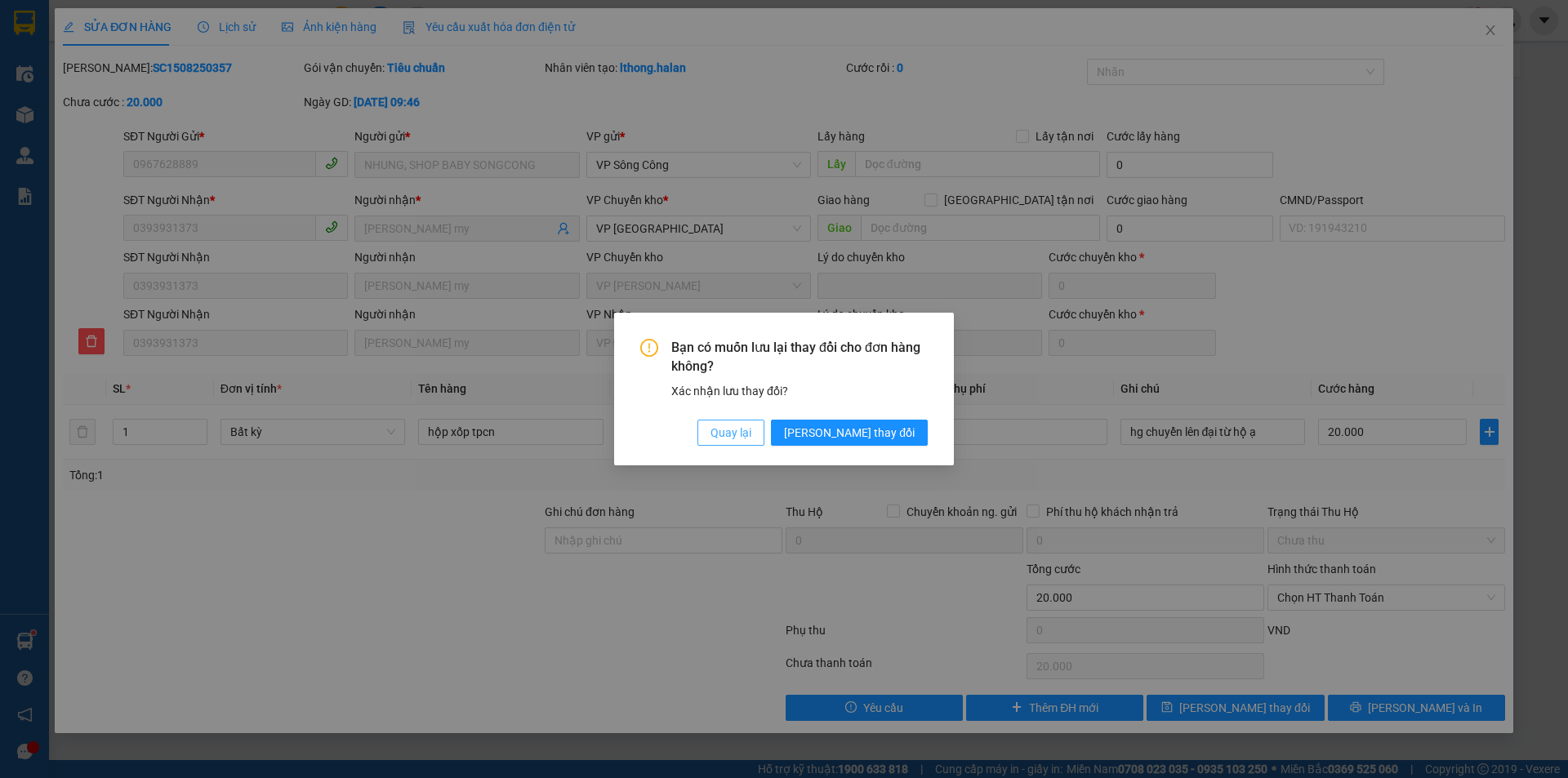
click at [751, 430] on span "Quay lại" at bounding box center [730, 433] width 41 height 18
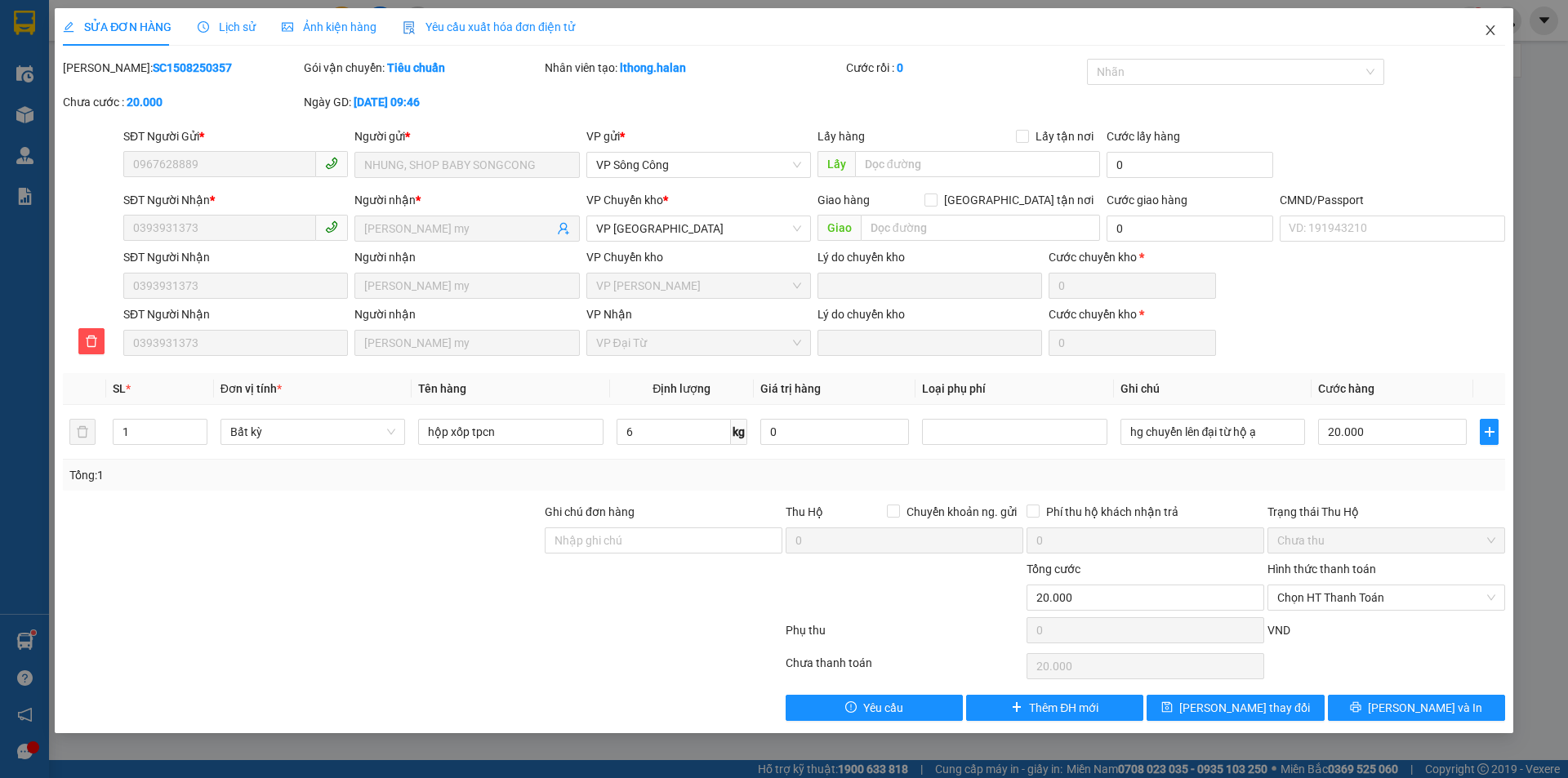
click at [1494, 29] on icon "close" at bounding box center [1490, 30] width 13 height 13
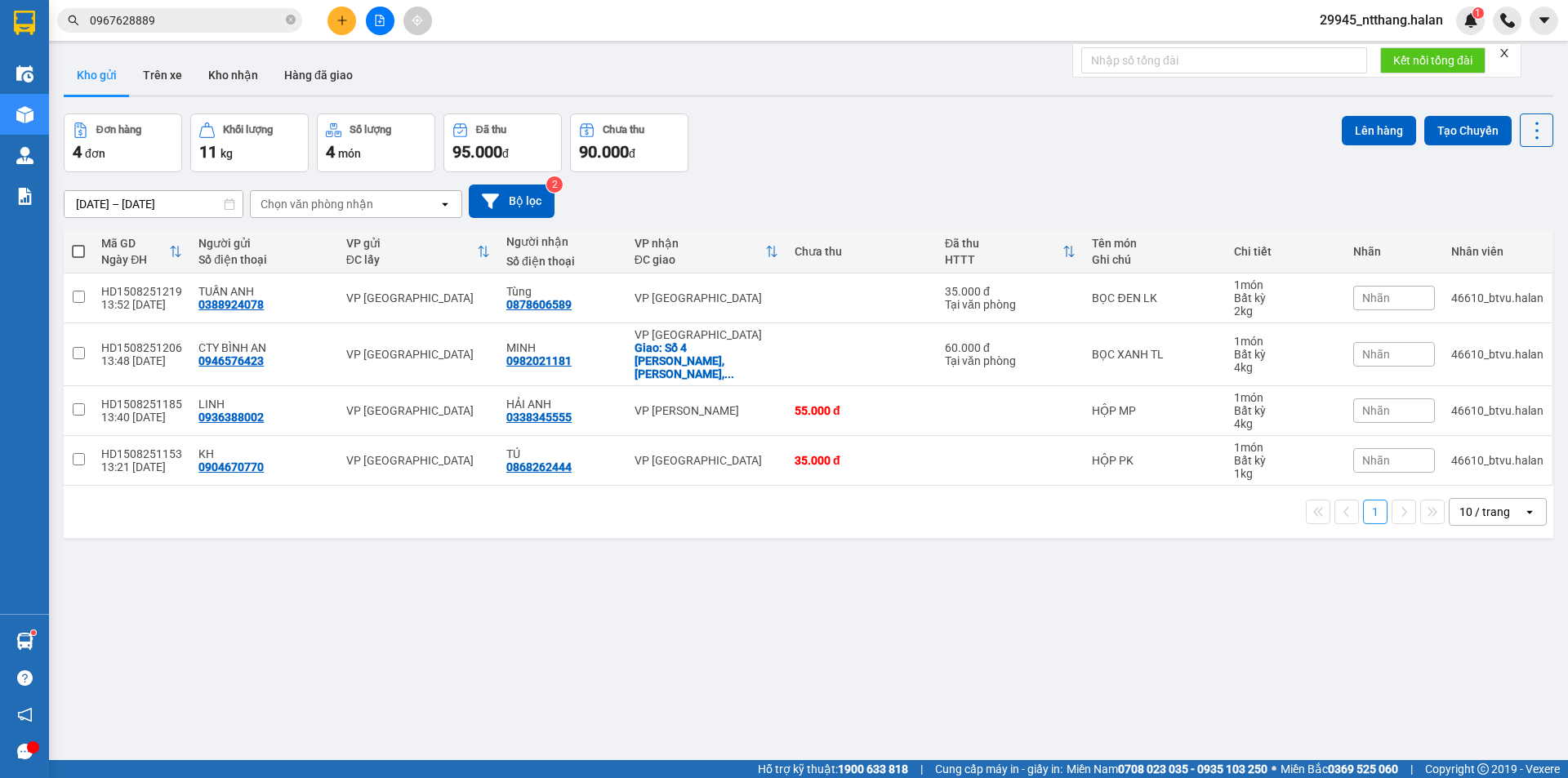
click at [177, 12] on input "0967628889" at bounding box center [186, 20] width 193 height 18
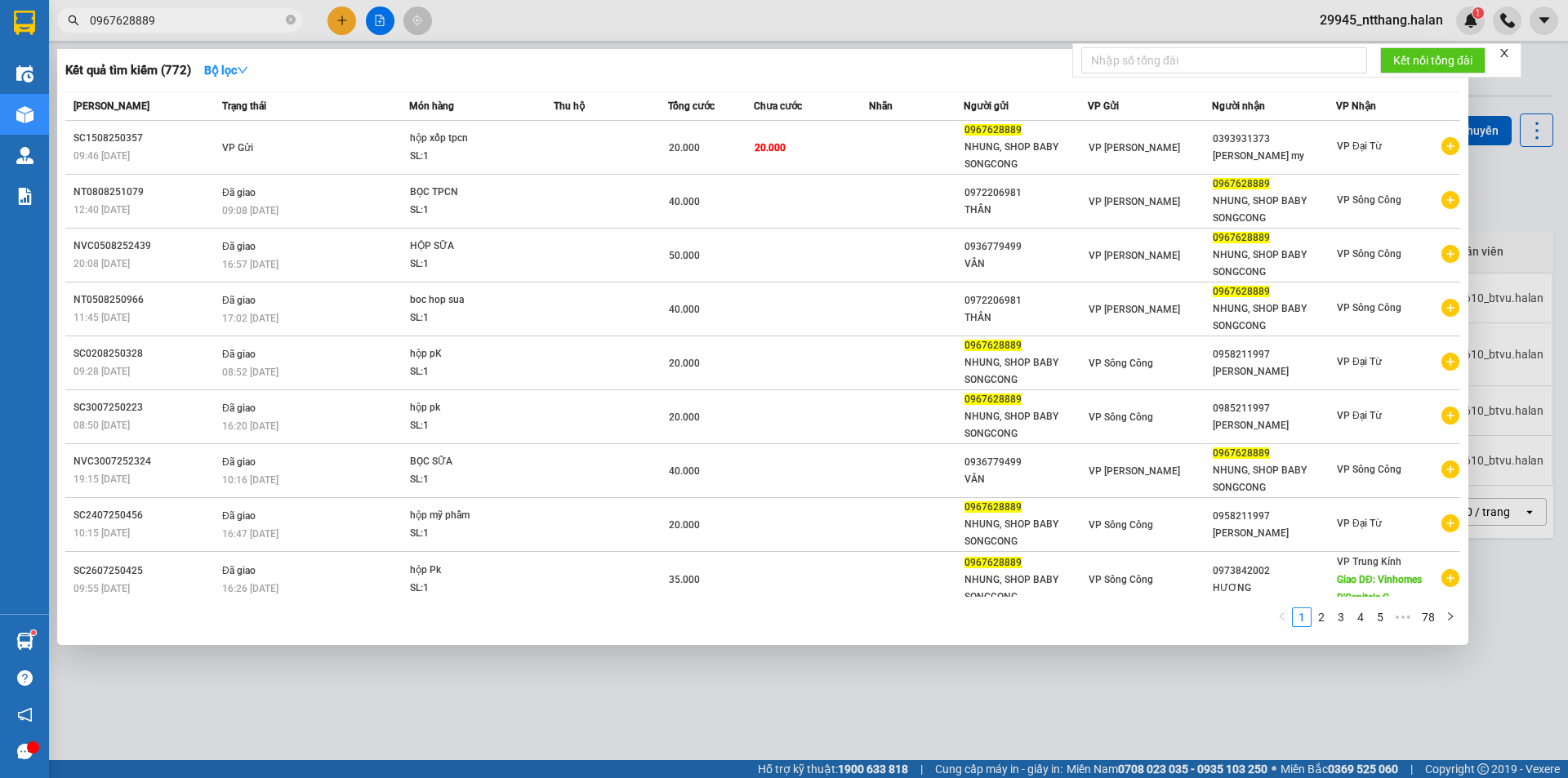
click at [177, 12] on input "0967628889" at bounding box center [186, 20] width 193 height 18
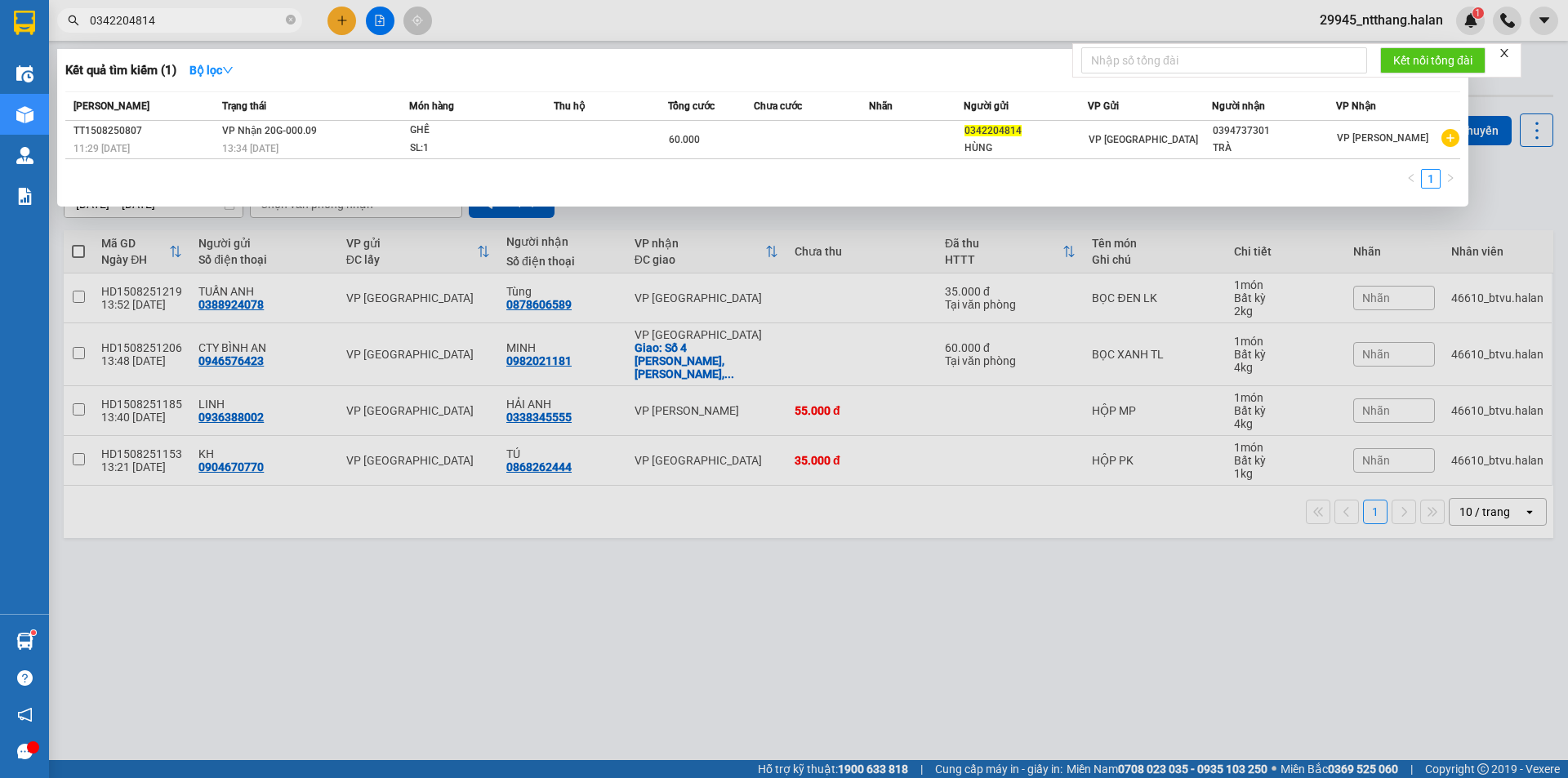
drag, startPoint x: 718, startPoint y: 693, endPoint x: 599, endPoint y: 540, distance: 193.8
click at [710, 692] on div at bounding box center [784, 389] width 1568 height 778
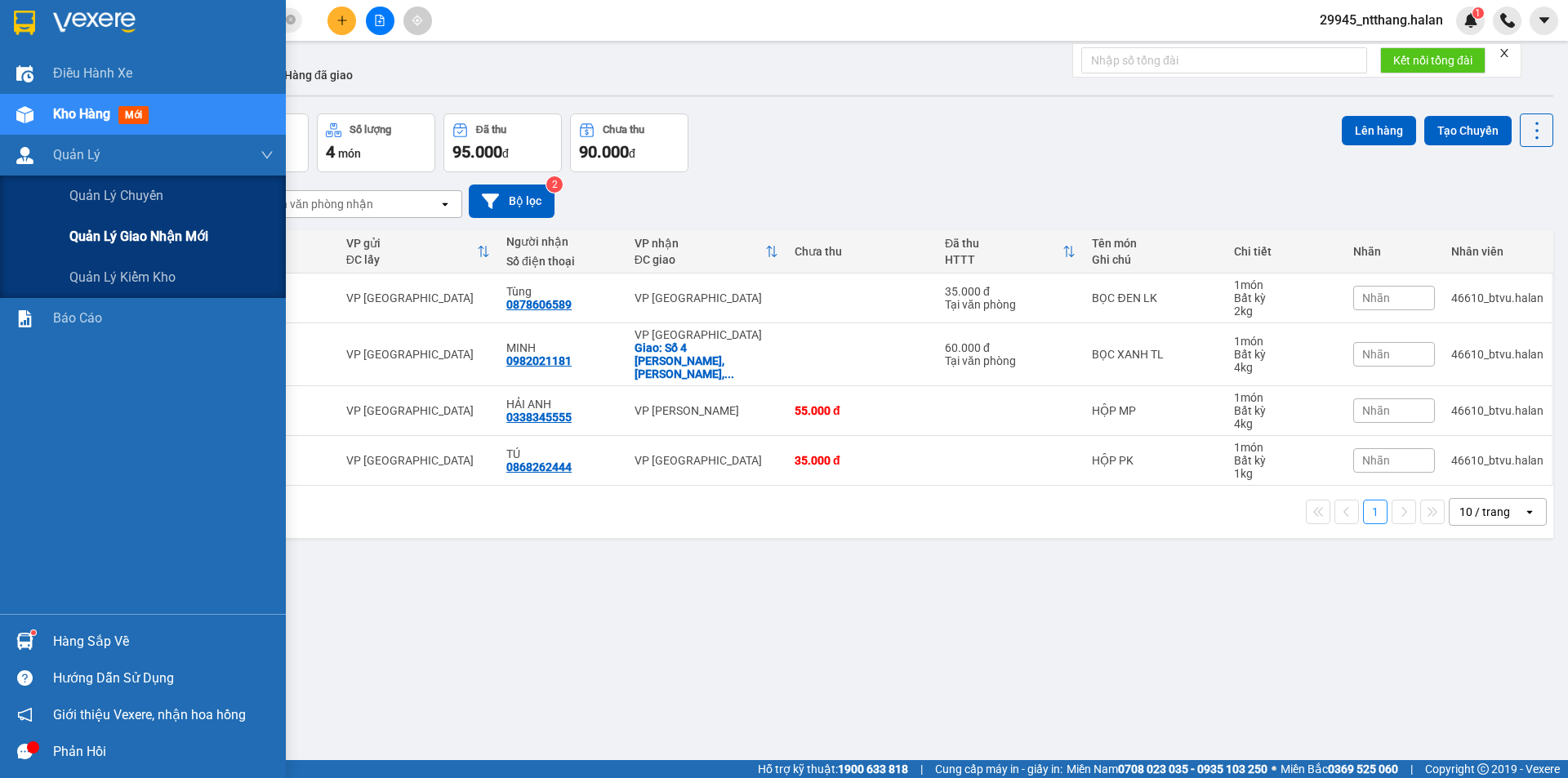
click at [143, 242] on span "Quản lý giao nhận mới" at bounding box center [139, 236] width 139 height 20
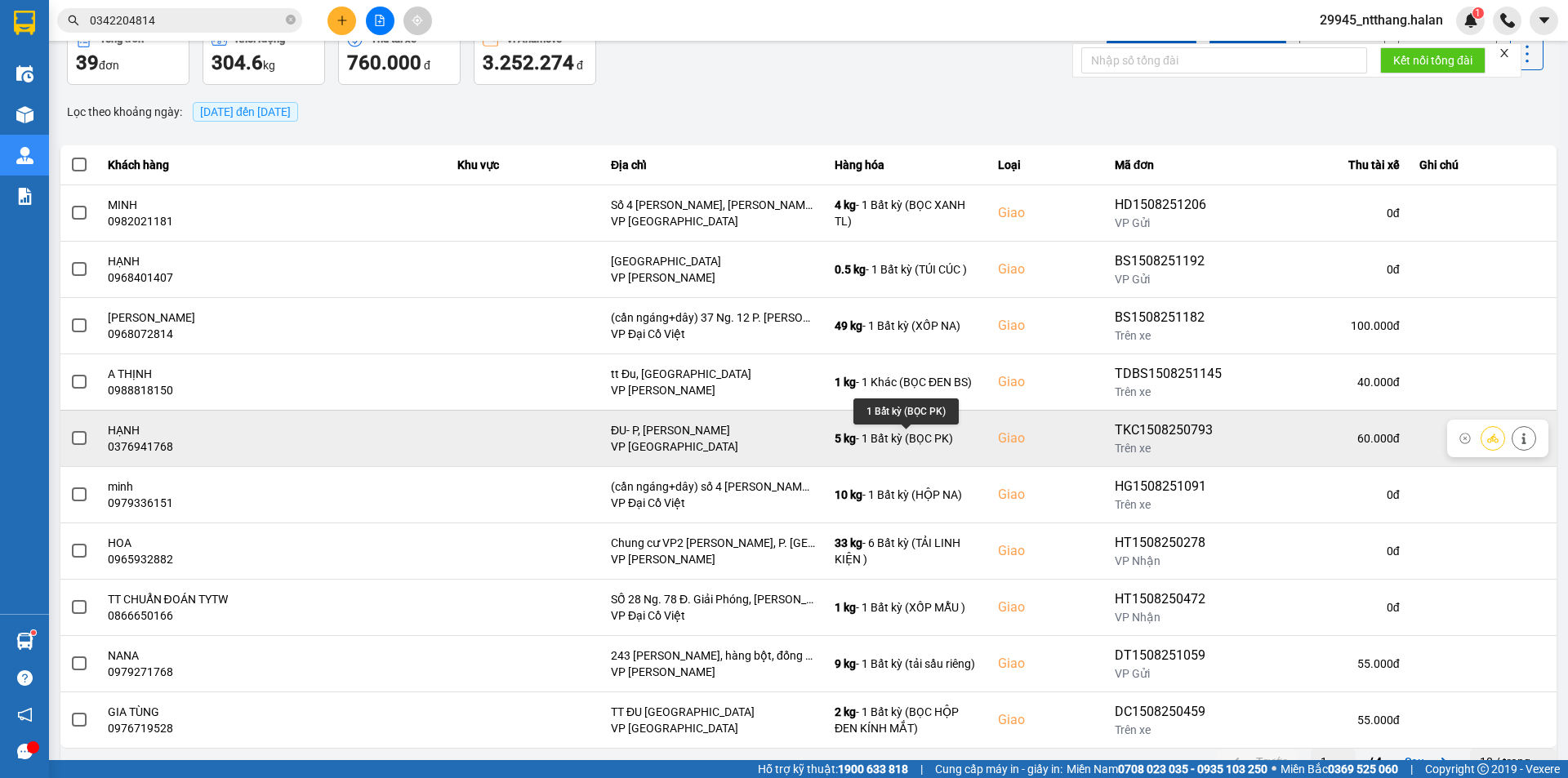
scroll to position [104, 0]
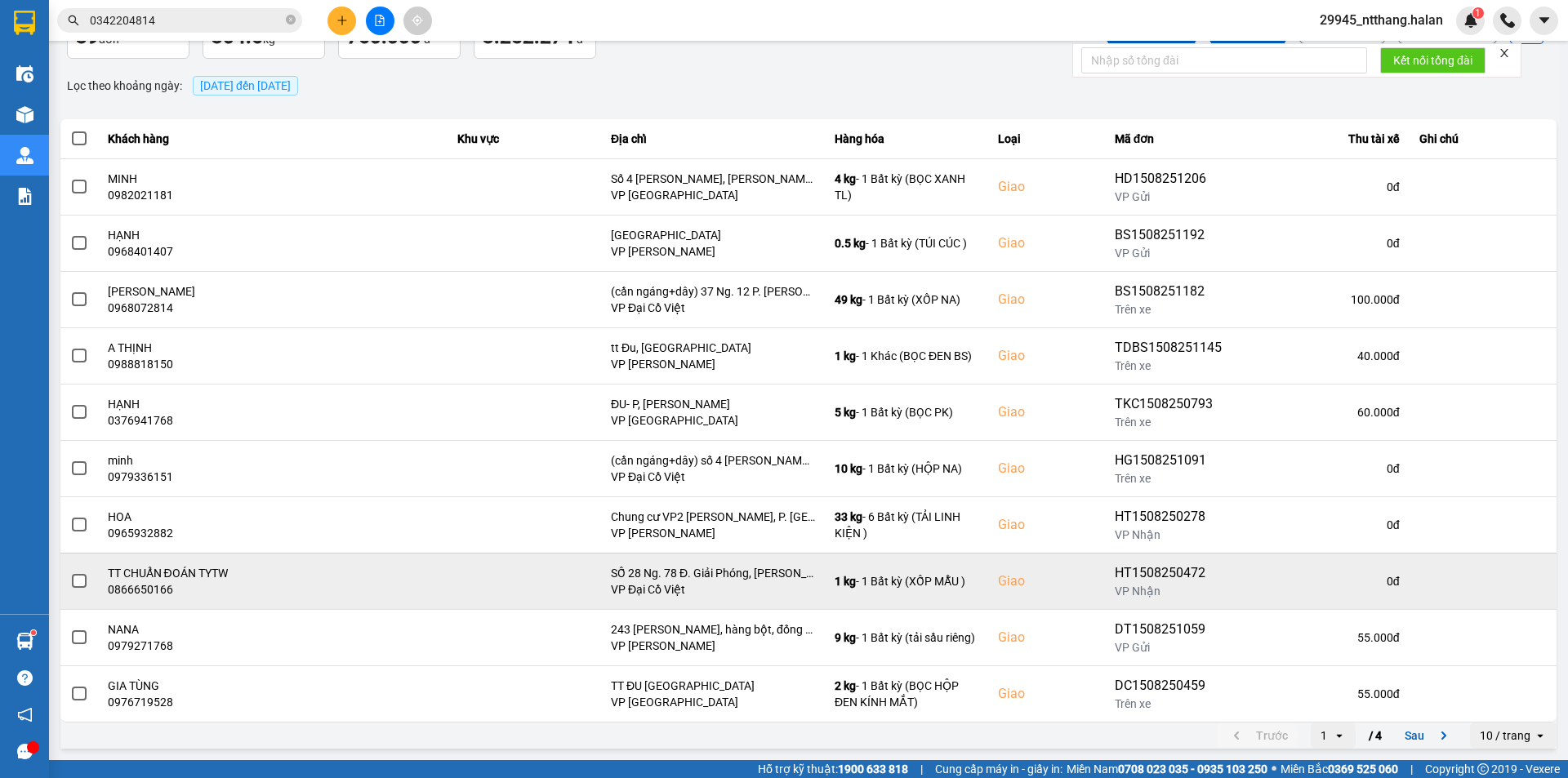
click at [75, 578] on span at bounding box center [79, 581] width 15 height 15
click at [70, 572] on input "checkbox" at bounding box center [70, 572] width 0 height 0
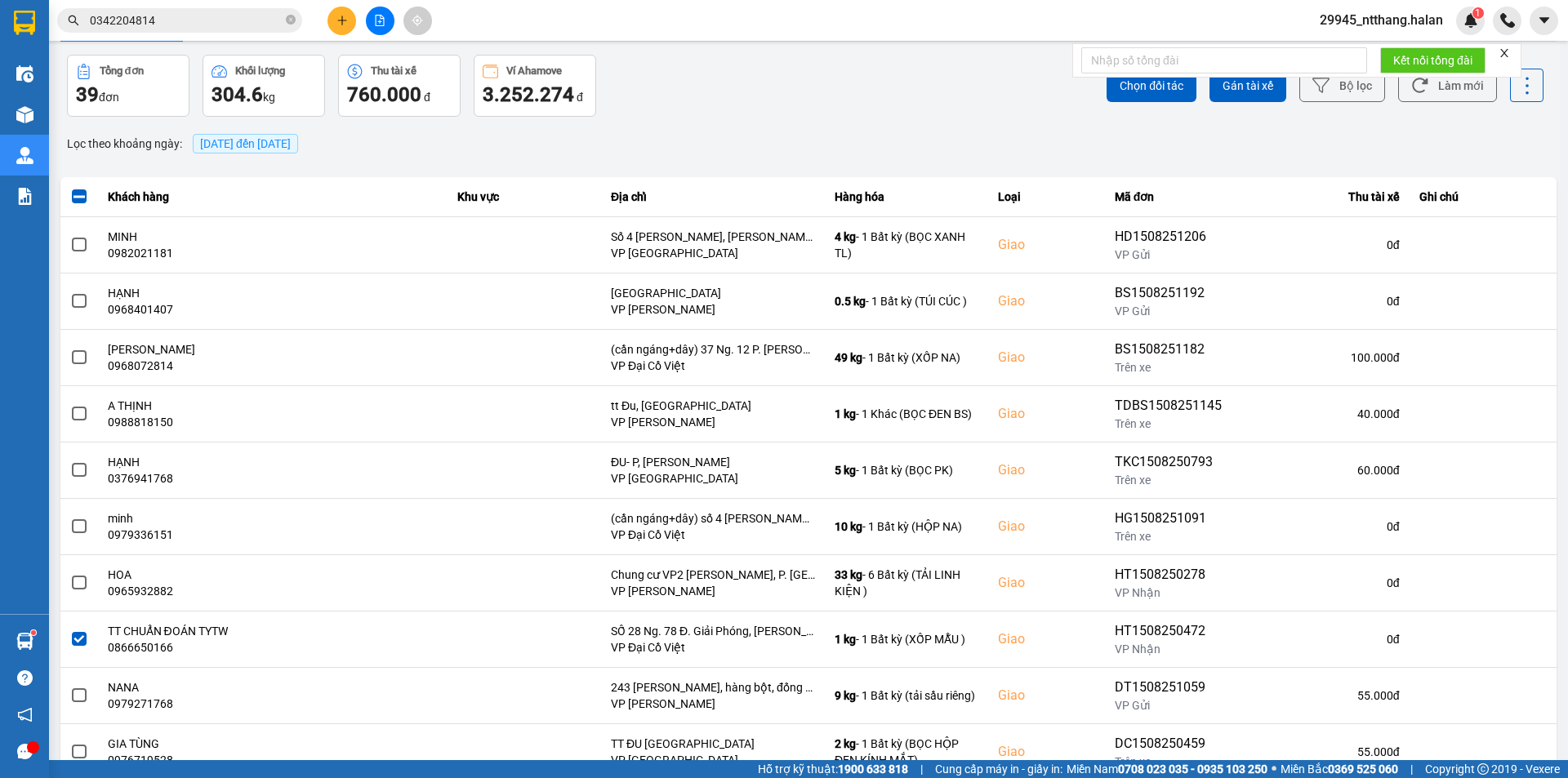
scroll to position [0, 0]
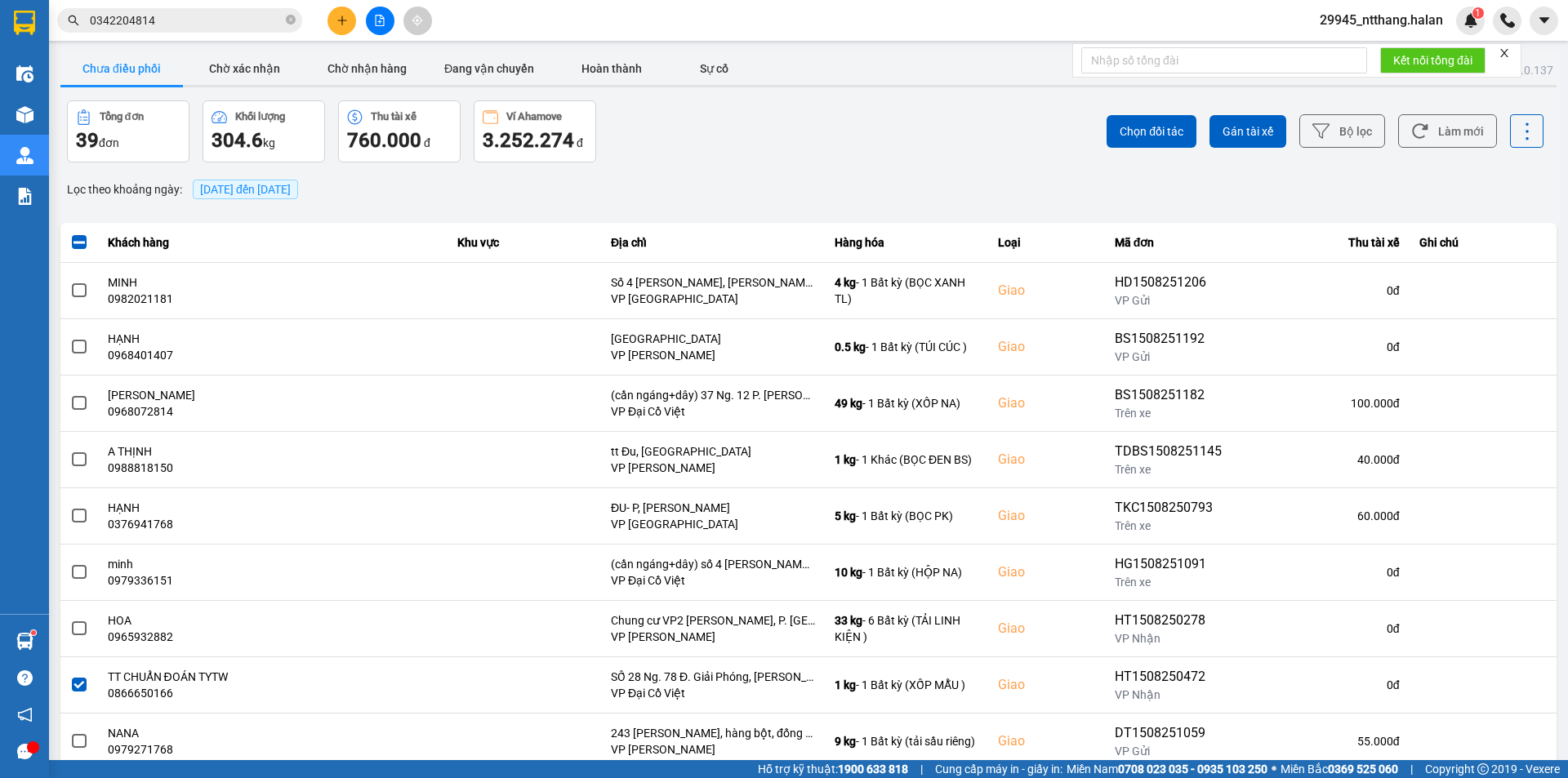
click at [1086, 141] on div "Chọn đối tác Gán tài xế Bộ lọc Làm mới" at bounding box center [1173, 132] width 738 height 62
click at [1122, 131] on span "Chọn đối tác" at bounding box center [1151, 132] width 64 height 16
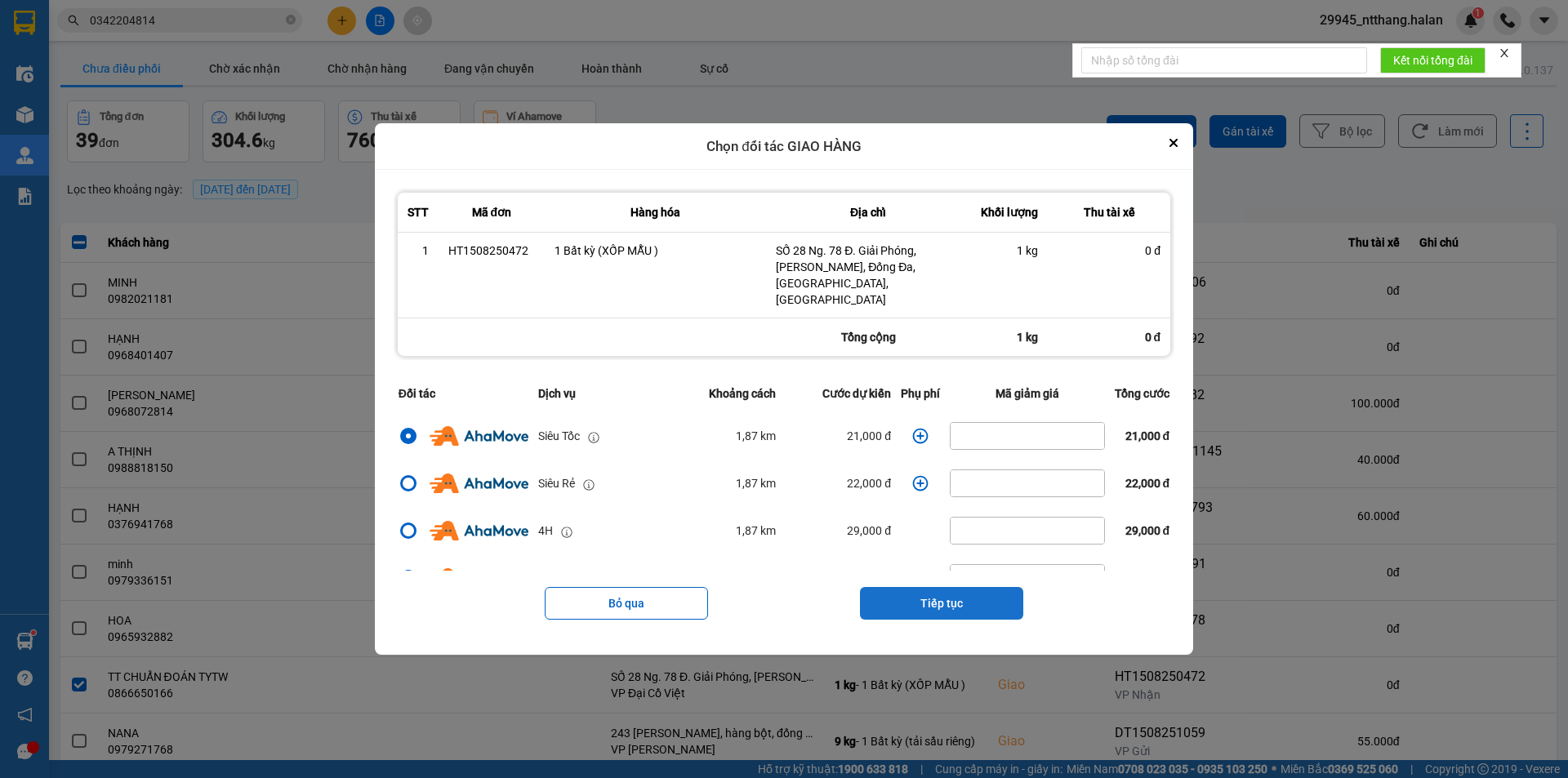
click at [899, 601] on button "Tiếp tục" at bounding box center [941, 603] width 163 height 33
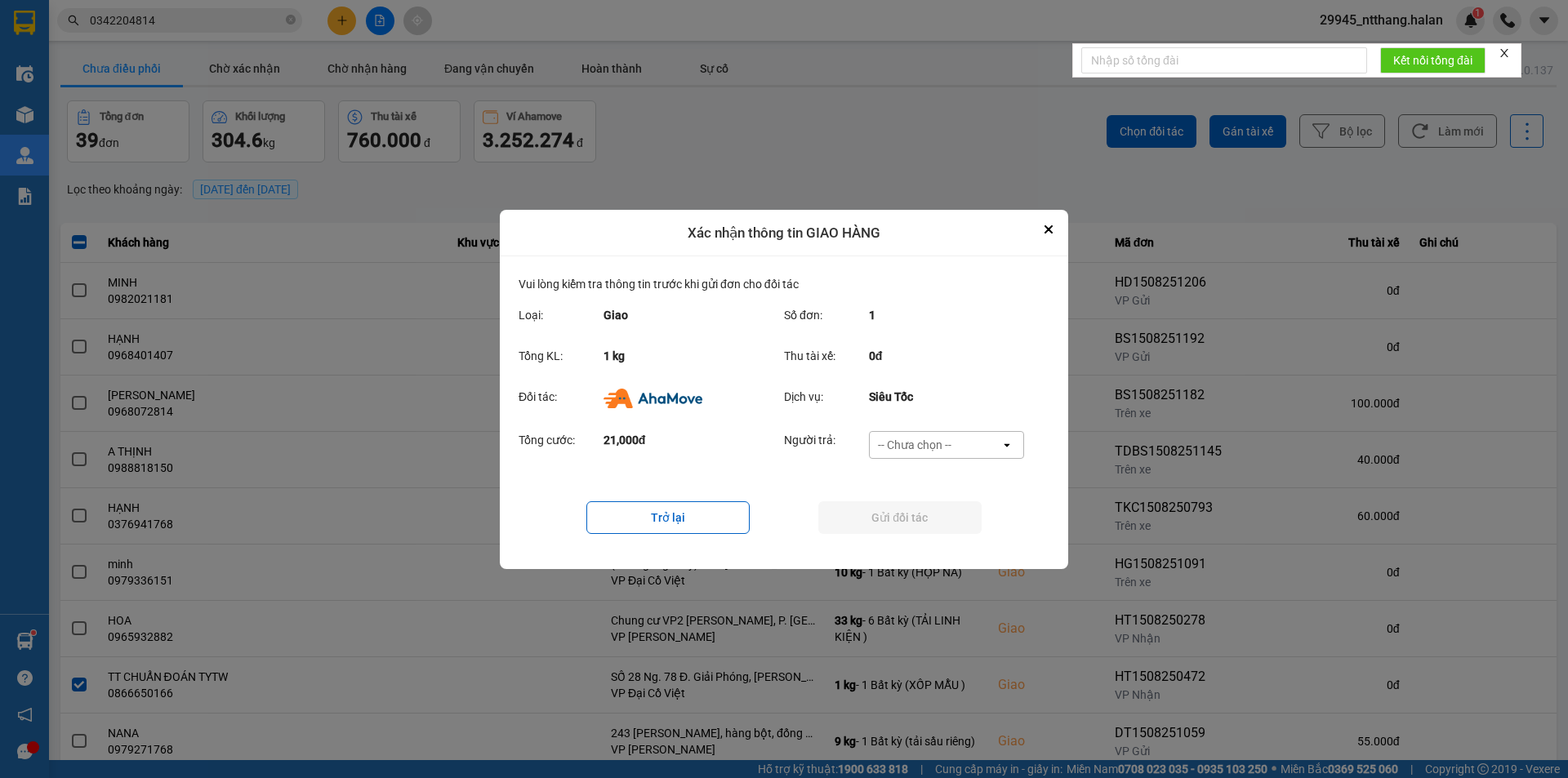
click at [938, 447] on div "-- Chưa chọn --" at bounding box center [914, 445] width 74 height 16
click at [908, 548] on div "Ví Ahamove" at bounding box center [945, 539] width 155 height 29
click at [914, 521] on button "Gửi đối tác" at bounding box center [900, 518] width 163 height 33
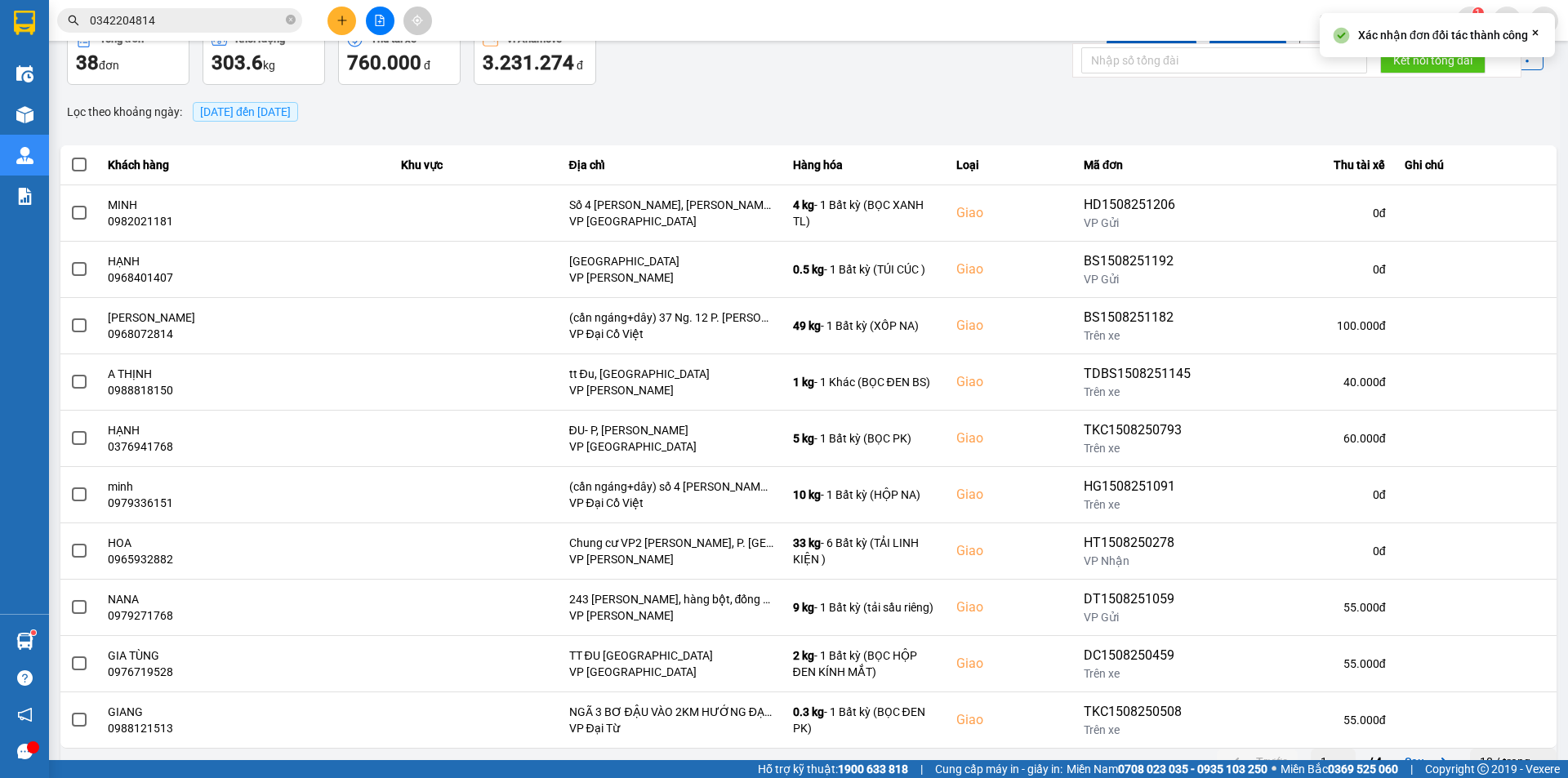
scroll to position [104, 0]
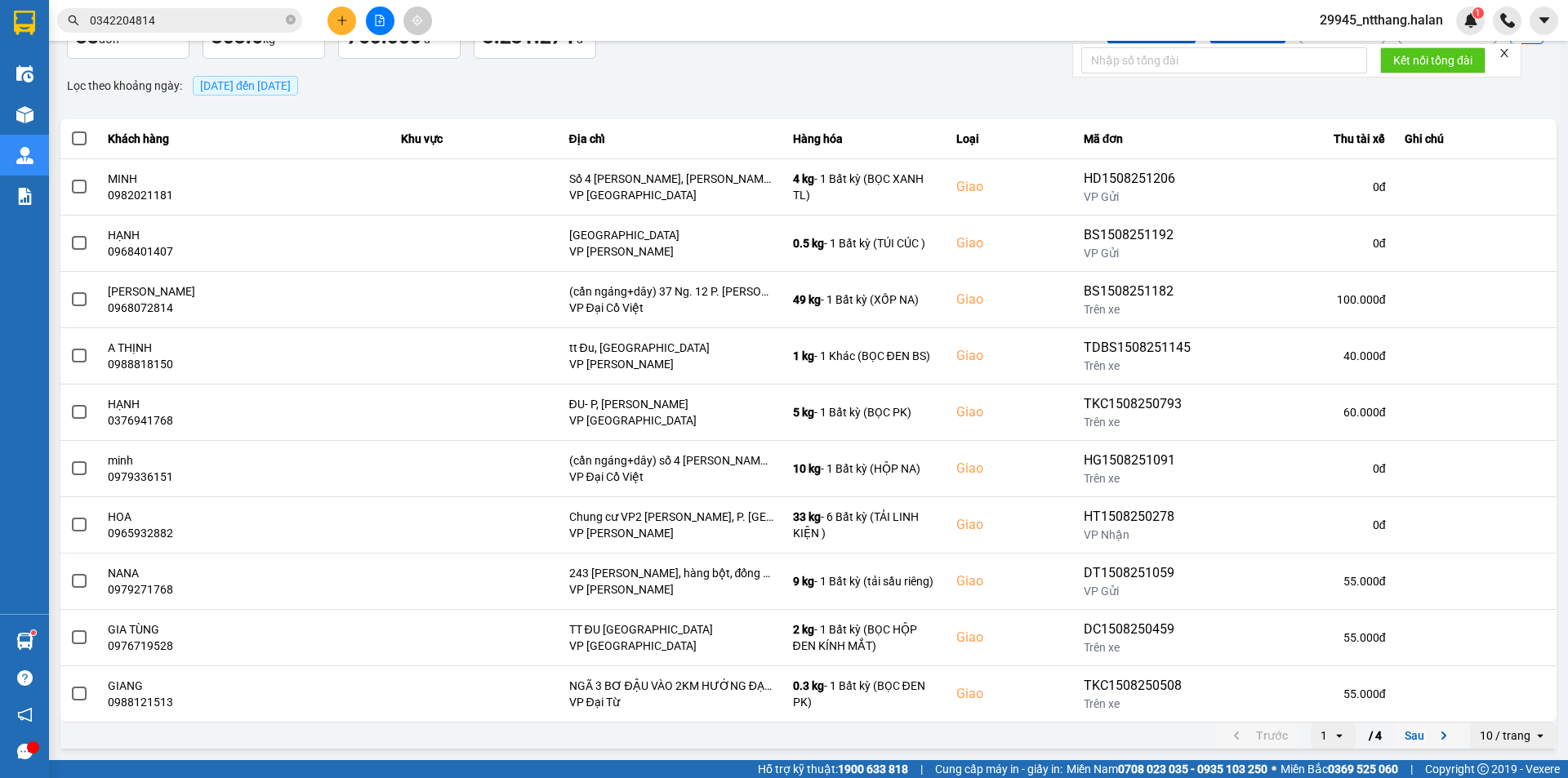
click at [1397, 738] on button "Sau" at bounding box center [1429, 736] width 69 height 25
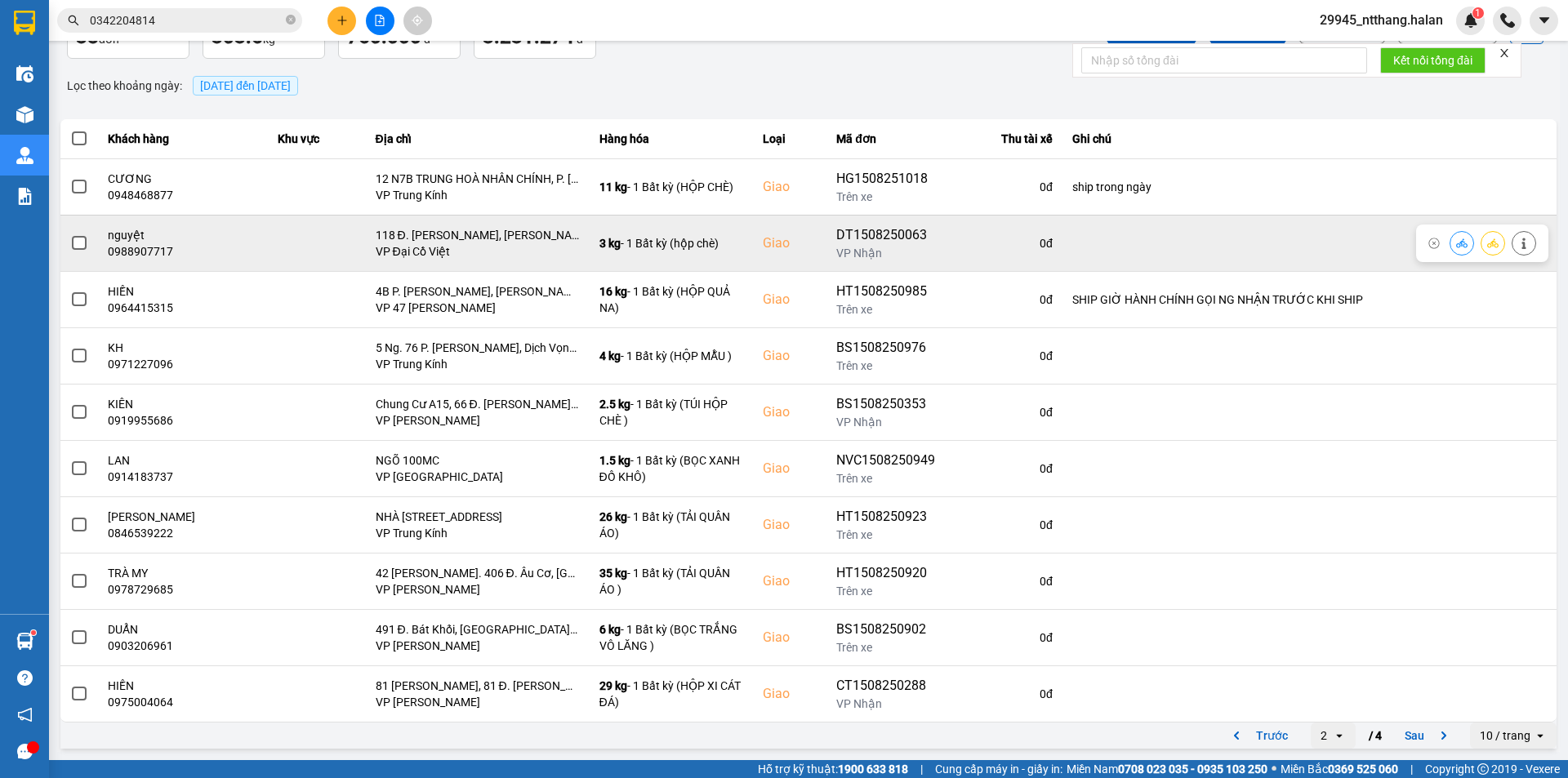
click at [78, 245] on span at bounding box center [79, 244] width 15 height 15
click at [70, 235] on input "checkbox" at bounding box center [70, 235] width 0 height 0
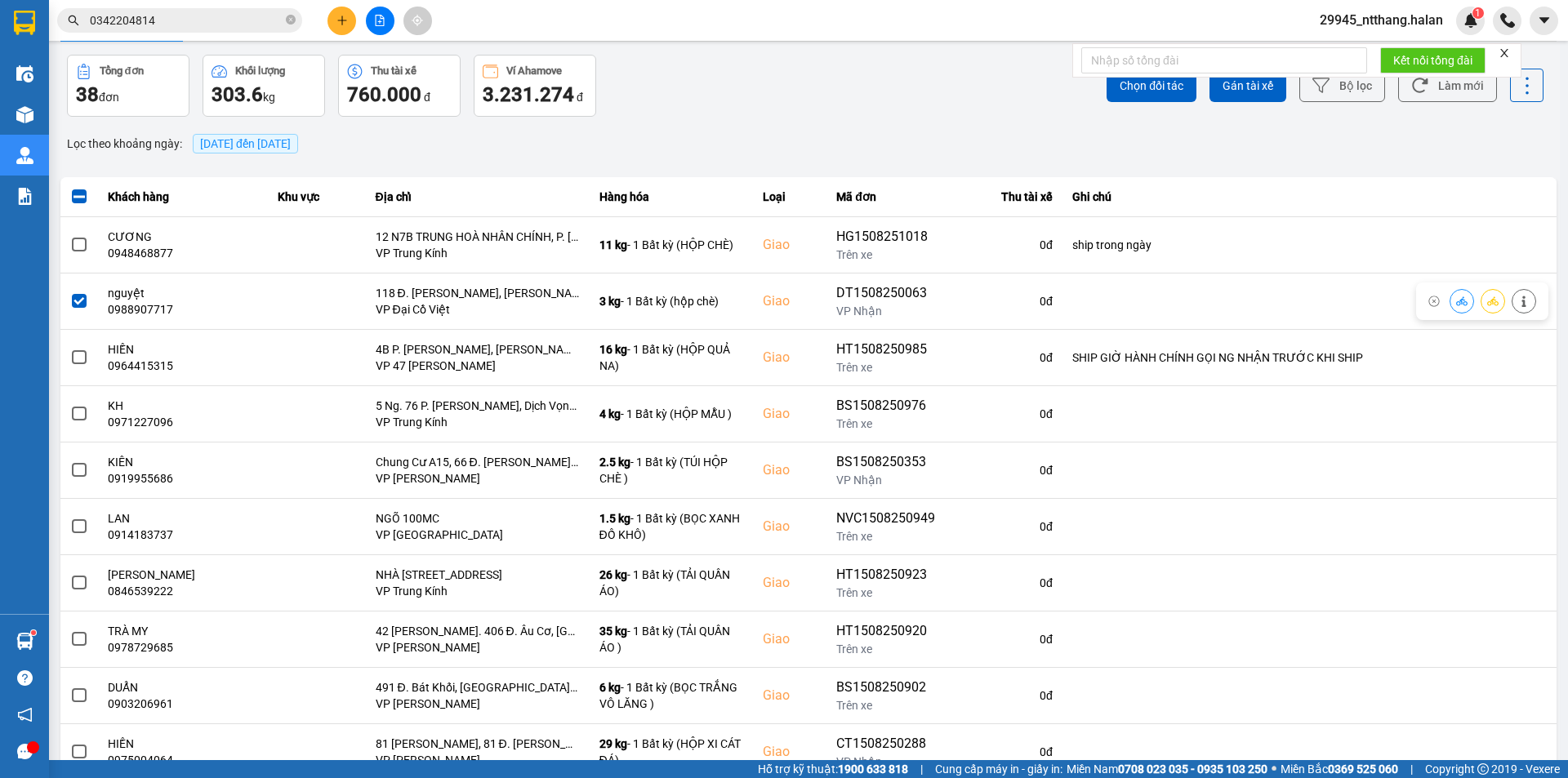
scroll to position [0, 0]
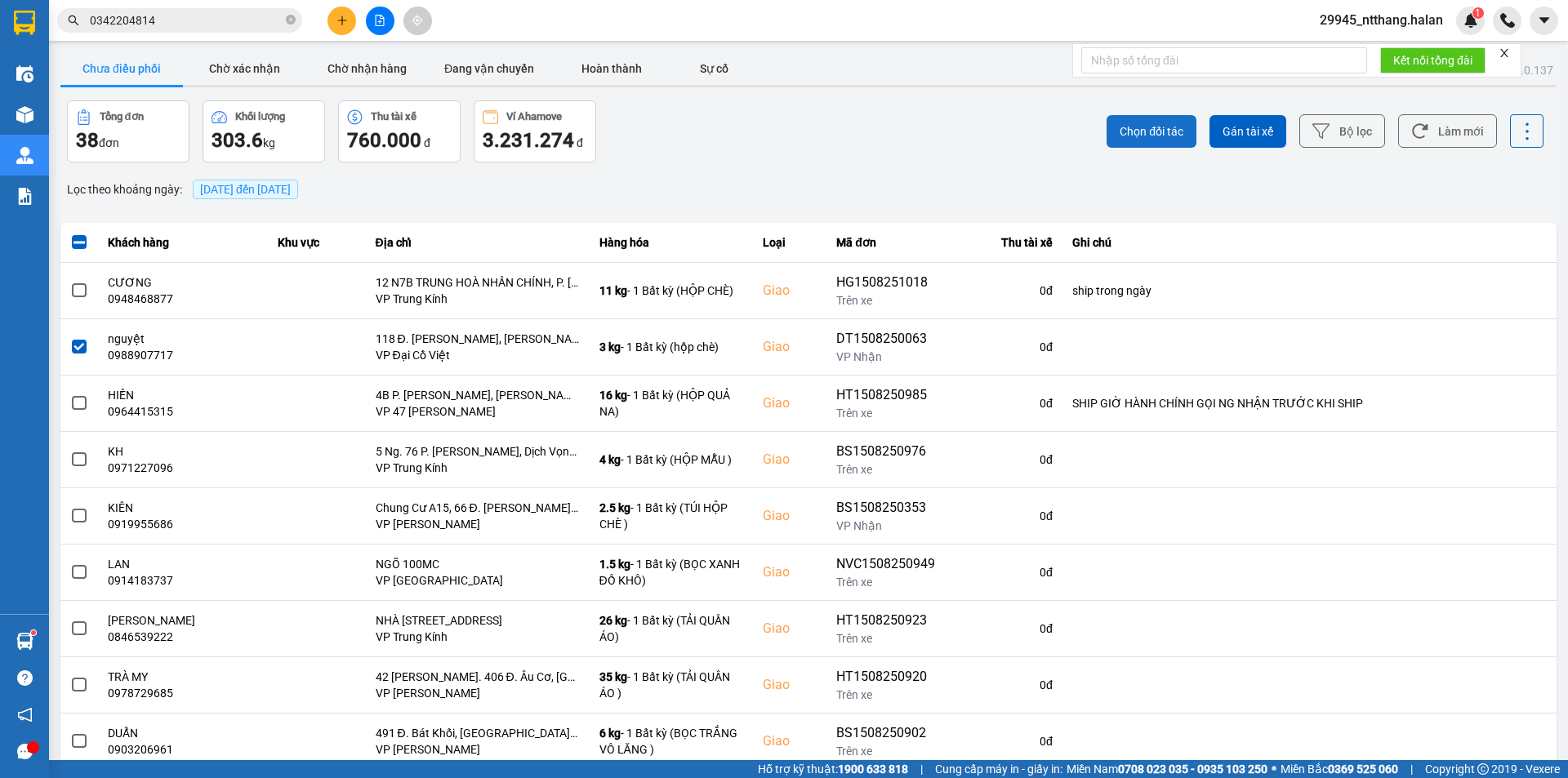
click at [1154, 137] on span "Chọn đối tác" at bounding box center [1151, 132] width 64 height 16
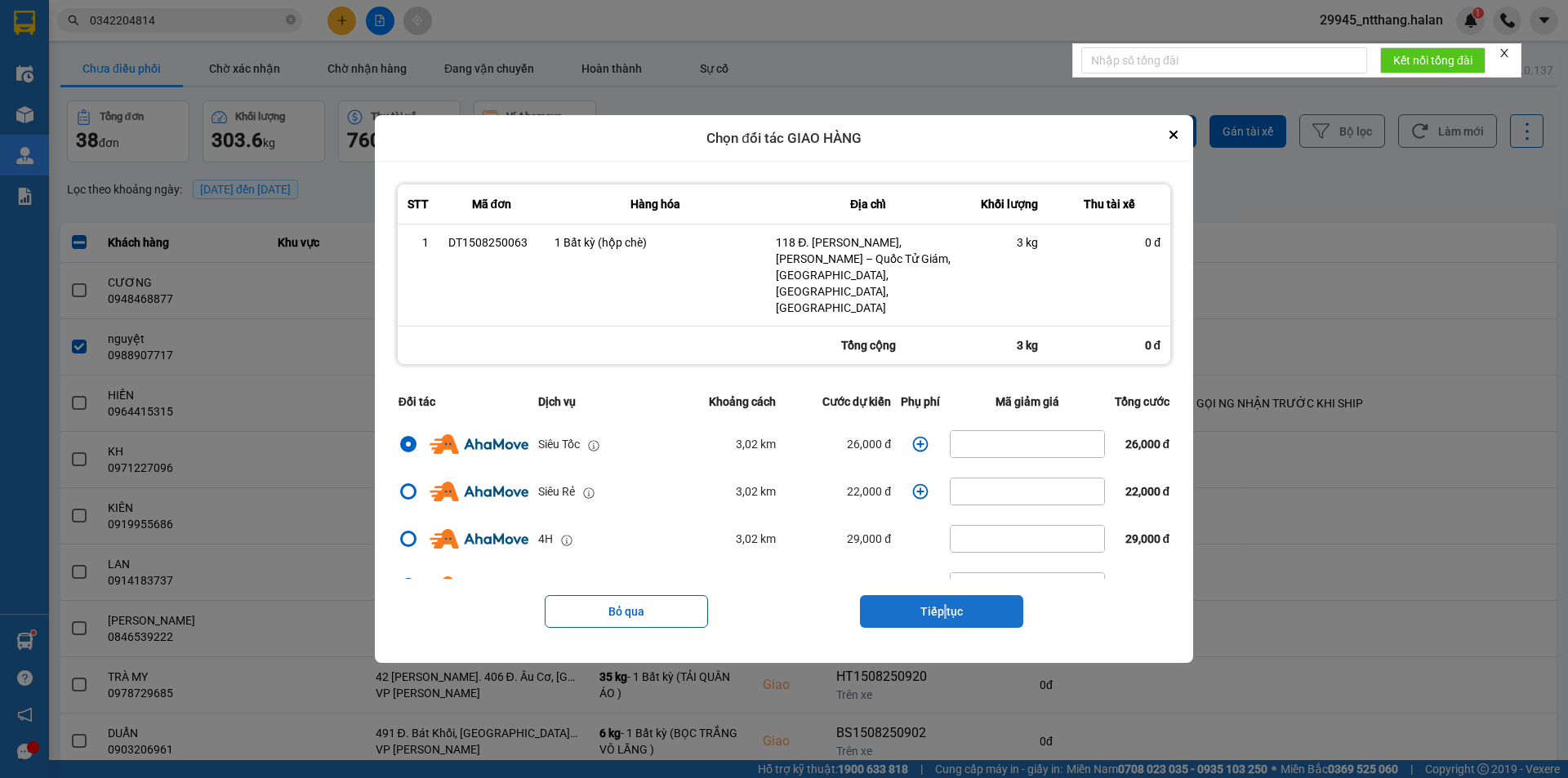
click at [948, 599] on button "Tiếp tục" at bounding box center [941, 611] width 163 height 33
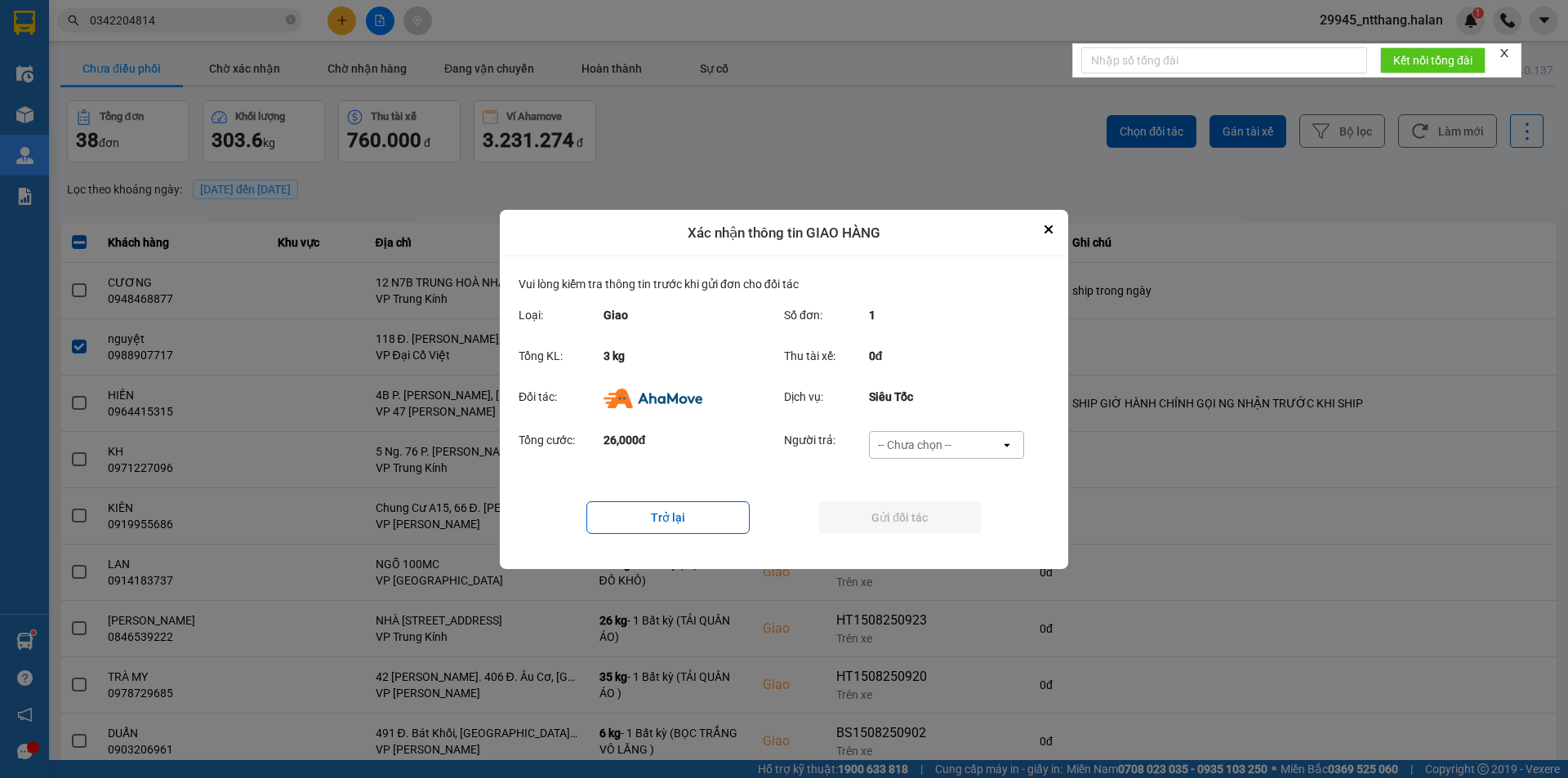
click at [972, 461] on div "Người trả: -- Chưa chọn -- open" at bounding box center [909, 450] width 250 height 38
click at [974, 453] on div "-- Chưa chọn --" at bounding box center [935, 445] width 131 height 26
click at [958, 552] on div "Ví Ahamove" at bounding box center [945, 539] width 155 height 29
click at [954, 533] on button "Gửi đối tác" at bounding box center [900, 518] width 163 height 33
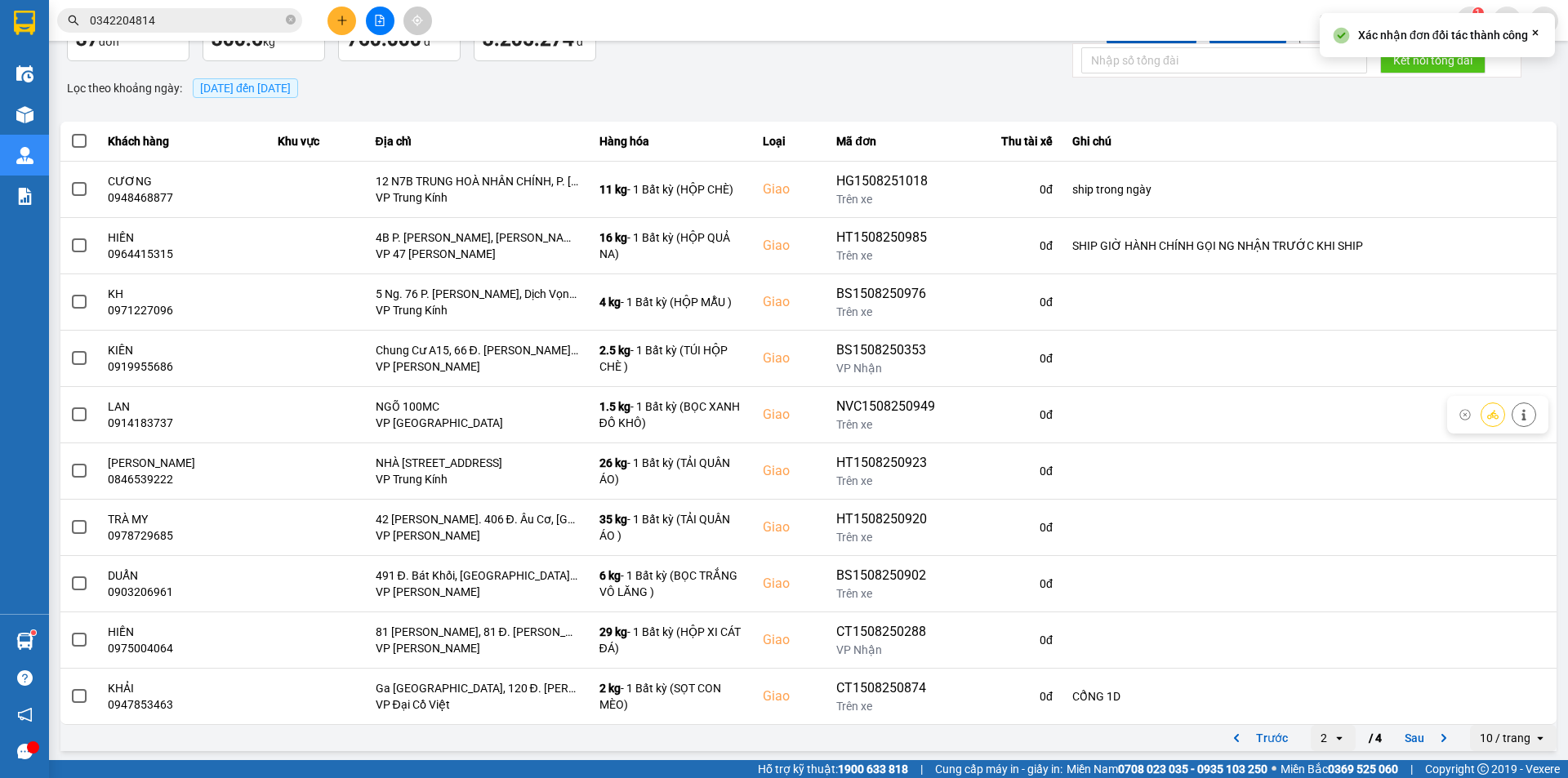
scroll to position [104, 0]
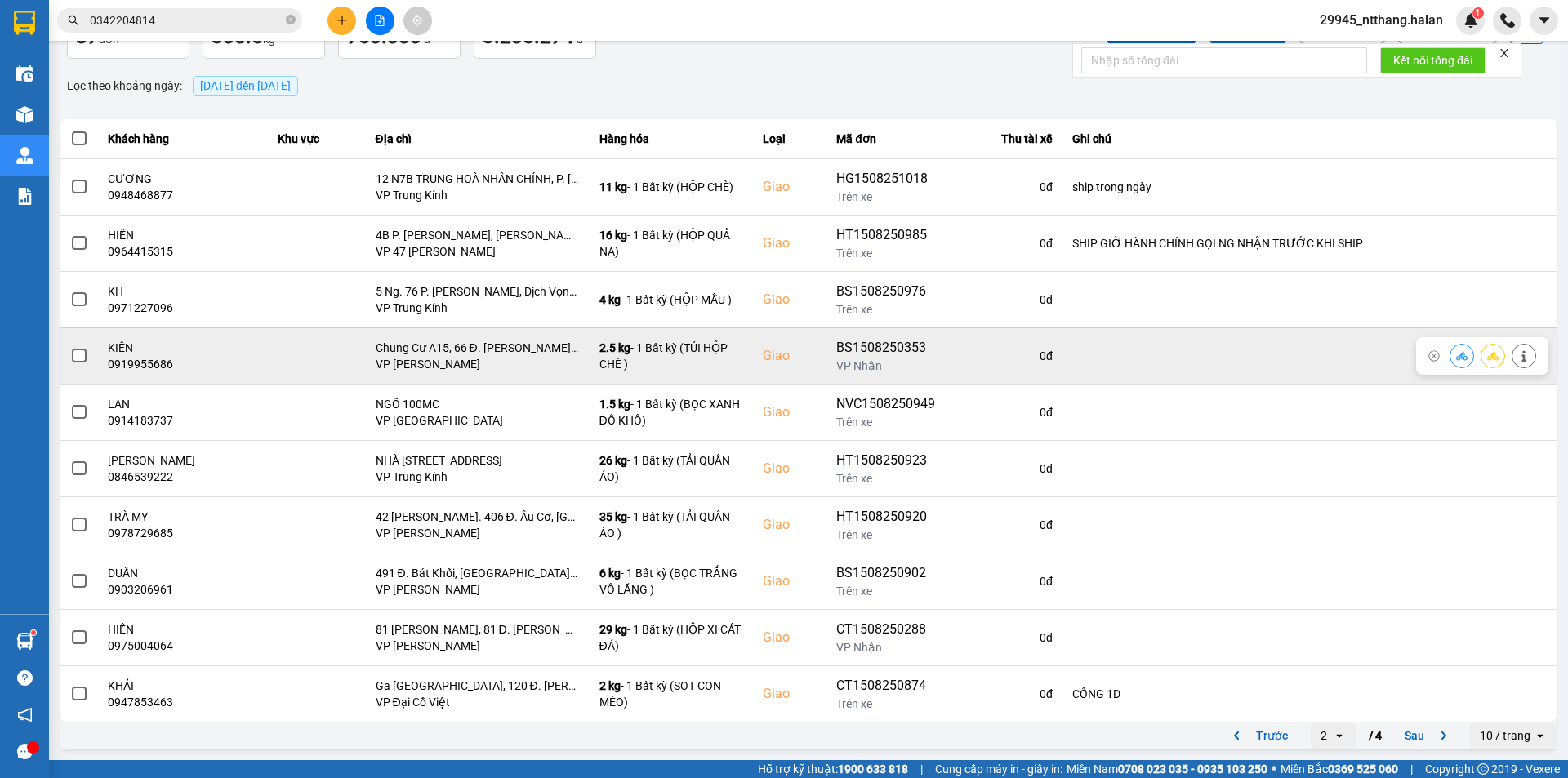
click at [76, 350] on span at bounding box center [79, 356] width 15 height 15
click at [70, 347] on input "checkbox" at bounding box center [70, 347] width 0 height 0
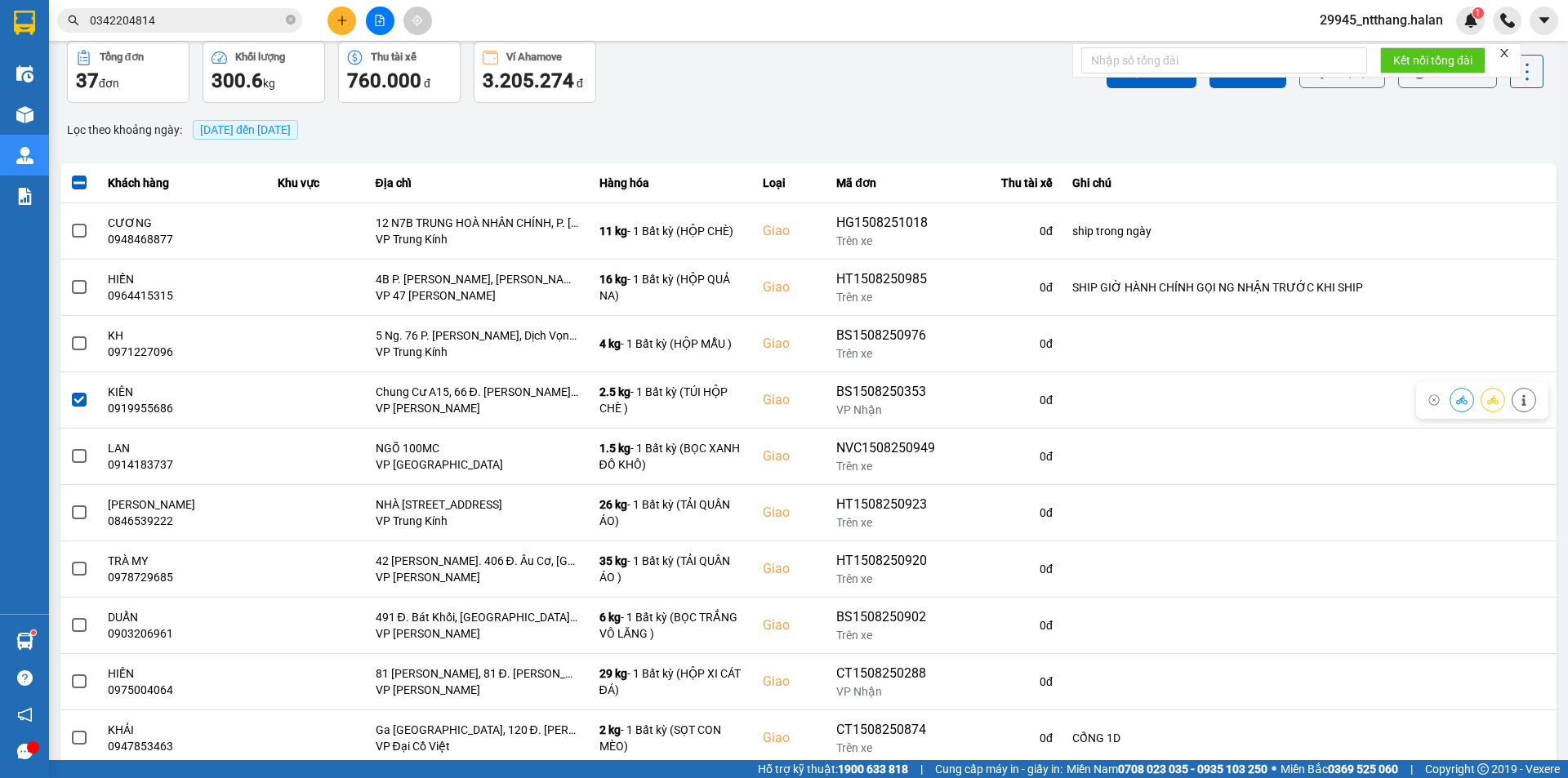
scroll to position [0, 0]
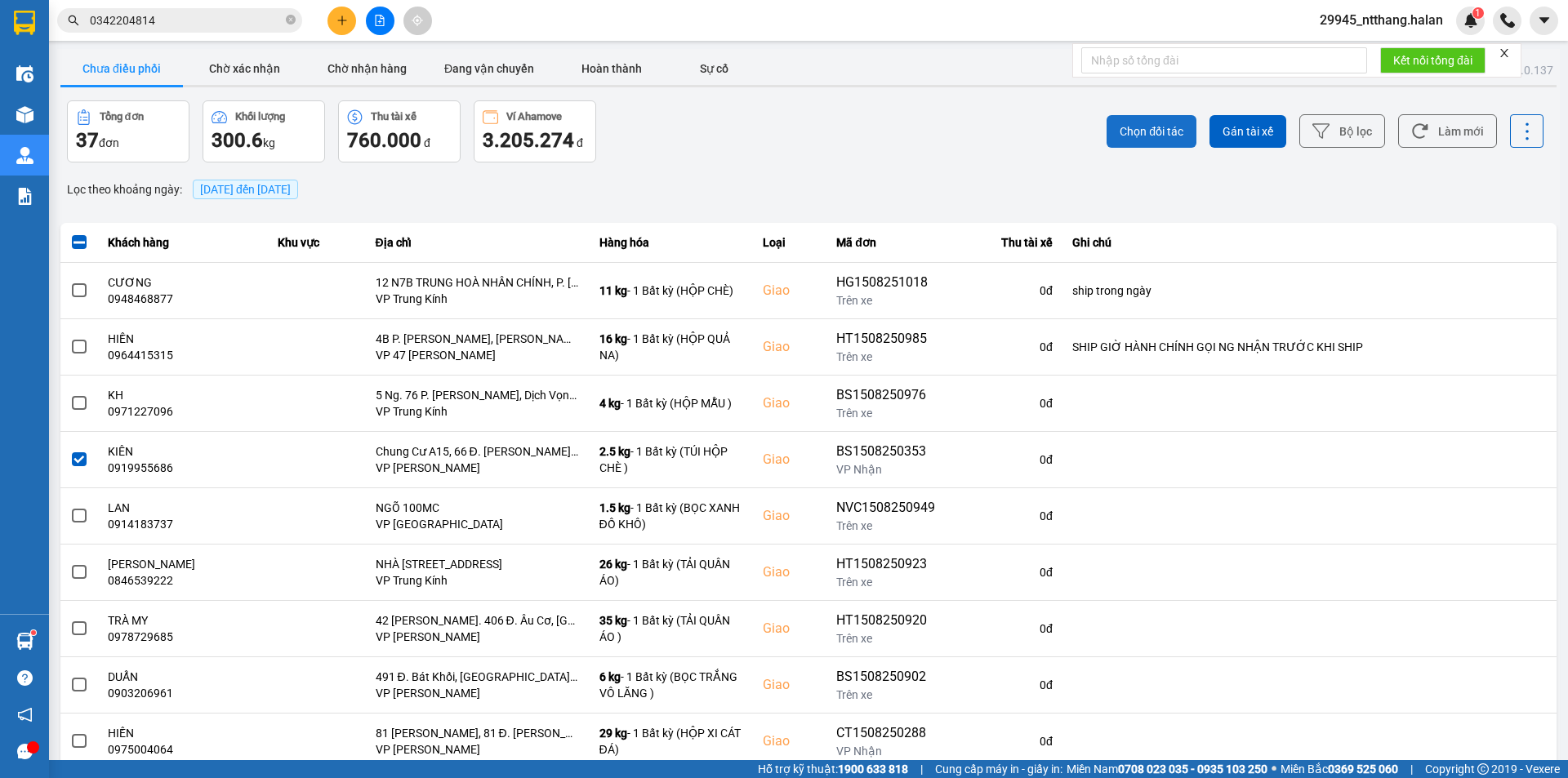
click at [1131, 132] on span "Chọn đối tác" at bounding box center [1151, 132] width 64 height 16
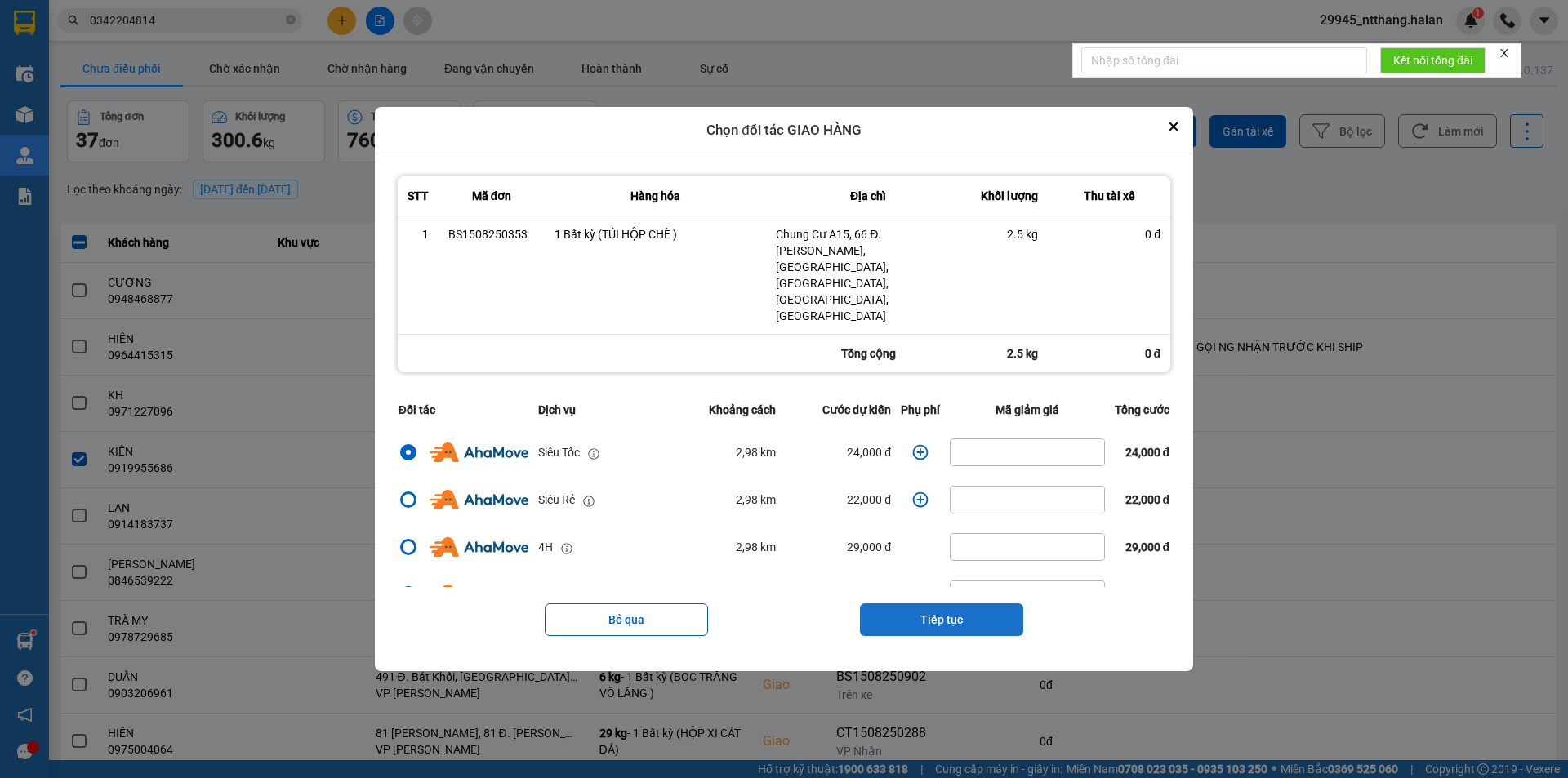
click at [940, 603] on button "Tiếp tục" at bounding box center [941, 619] width 163 height 33
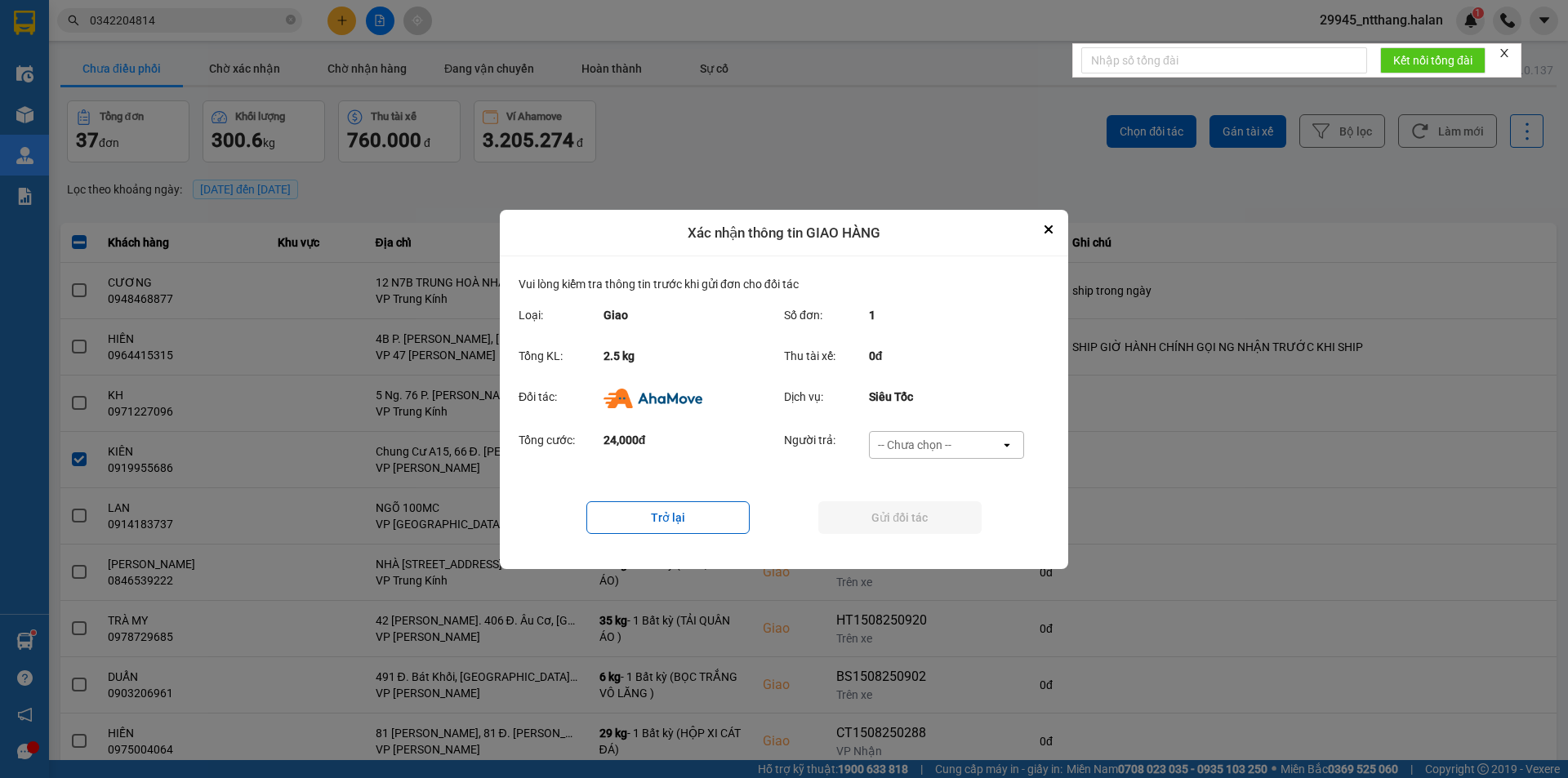
click at [919, 449] on div "-- Chưa chọn --" at bounding box center [914, 445] width 74 height 16
click at [930, 539] on span "Ví Ahamove" at bounding box center [914, 539] width 66 height 16
click at [922, 523] on button "Gửi đối tác" at bounding box center [900, 518] width 163 height 33
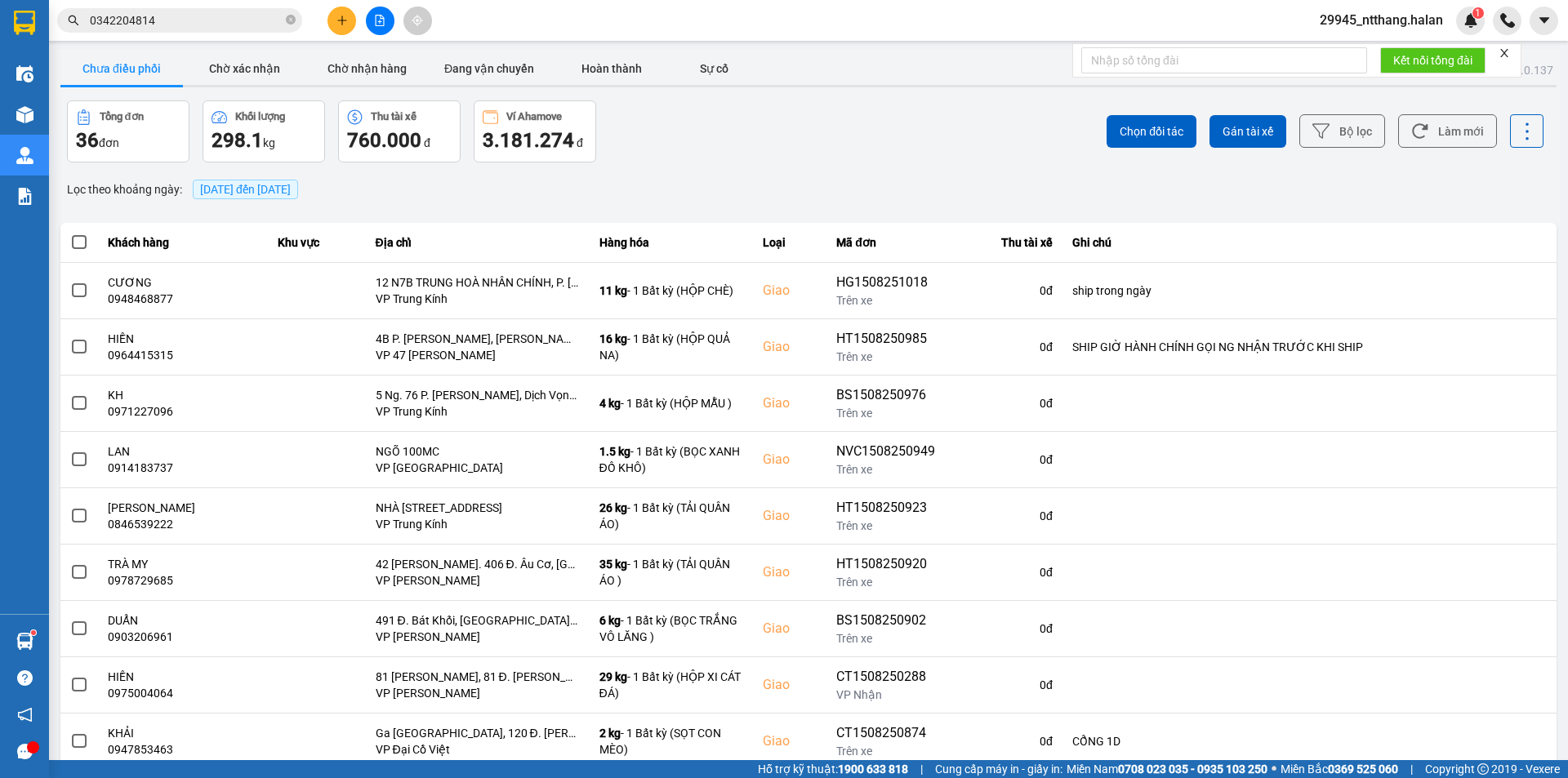
click at [741, 163] on div "ver: 0.0.137 Chưa điều phối Chờ xác nhận Chờ nhận hàng Đang vận chuyển Hoàn thà…" at bounding box center [808, 452] width 1503 height 807
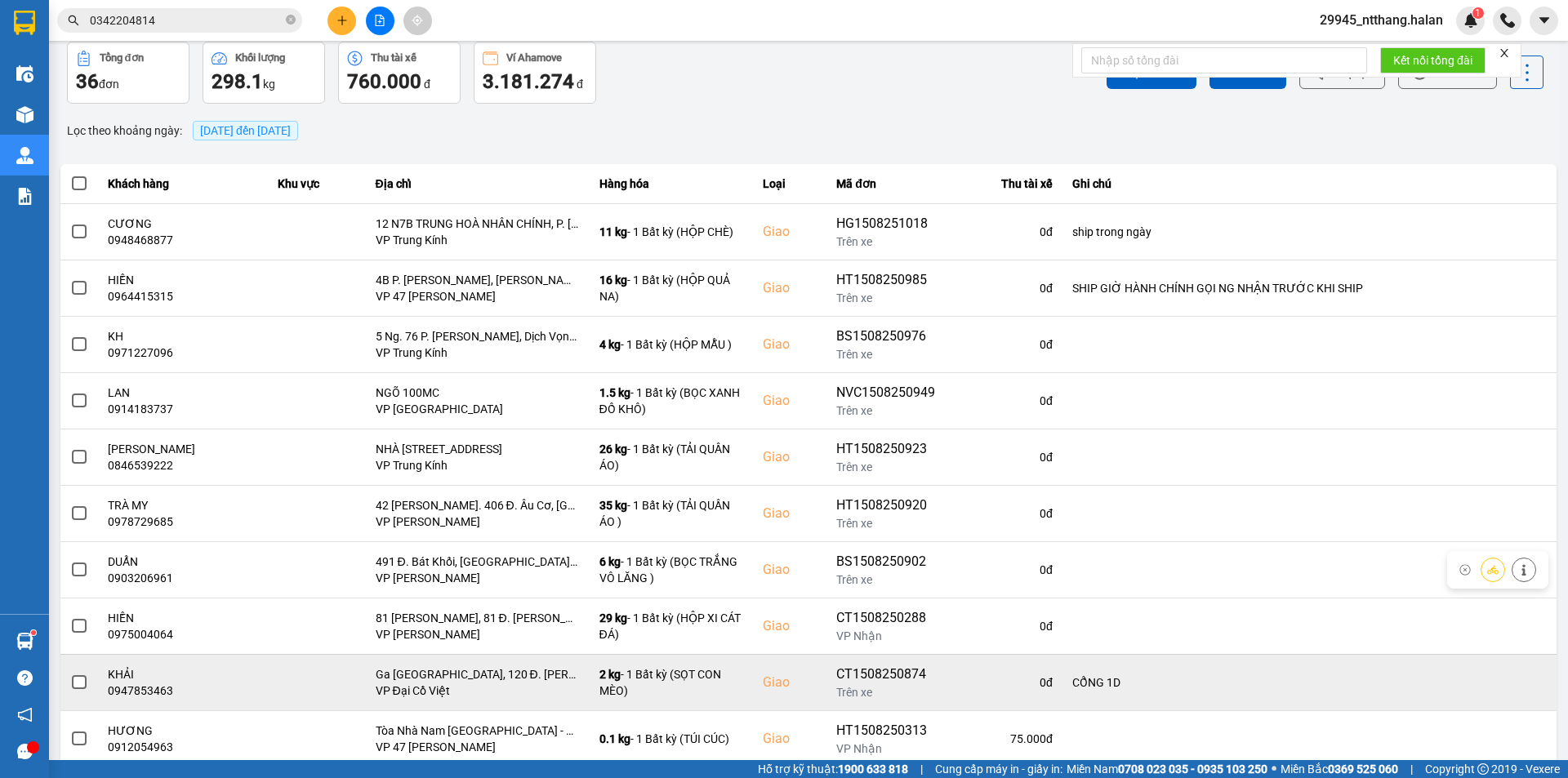
scroll to position [104, 0]
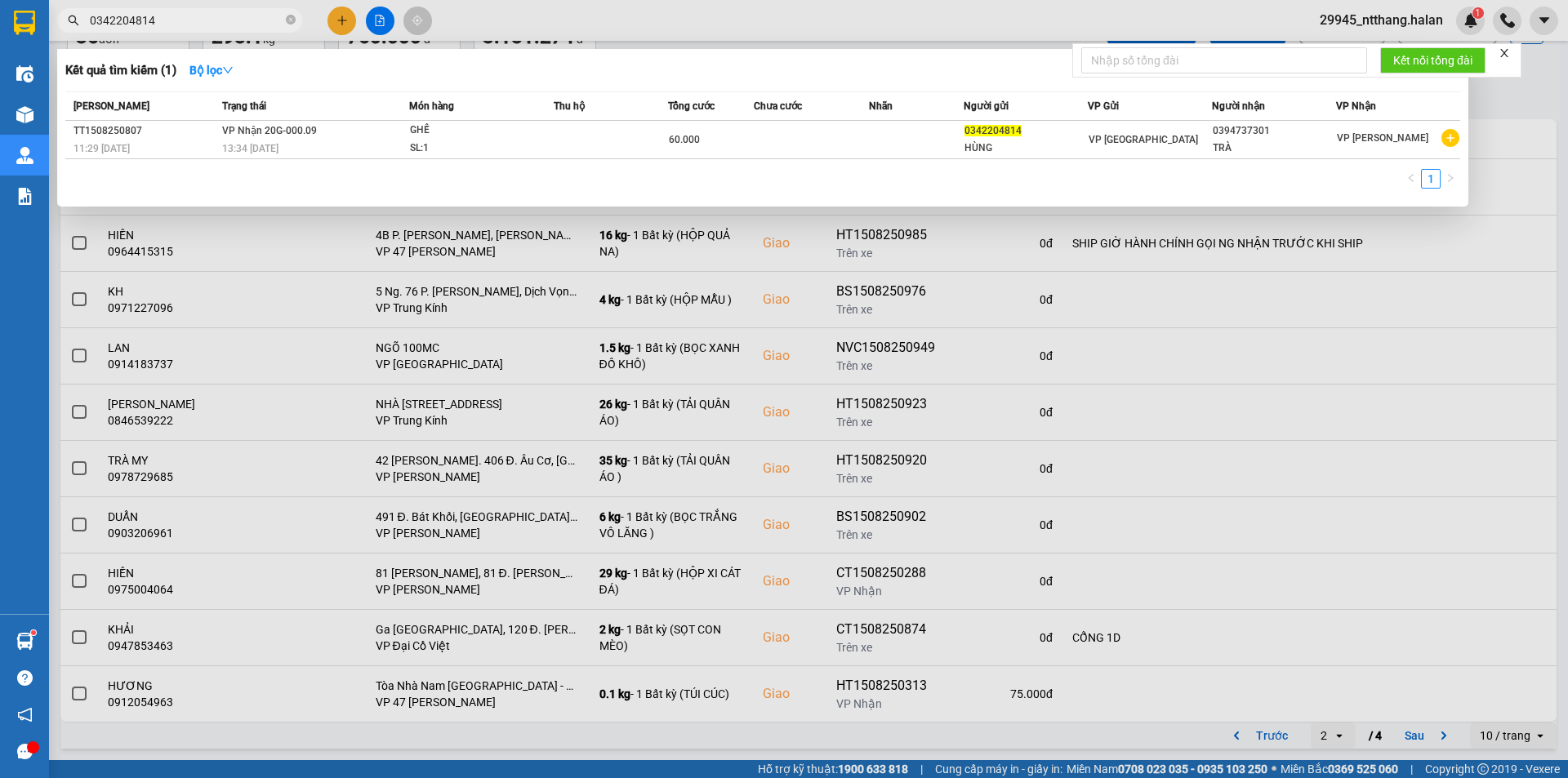
click at [177, 25] on input "0342204814" at bounding box center [186, 20] width 193 height 18
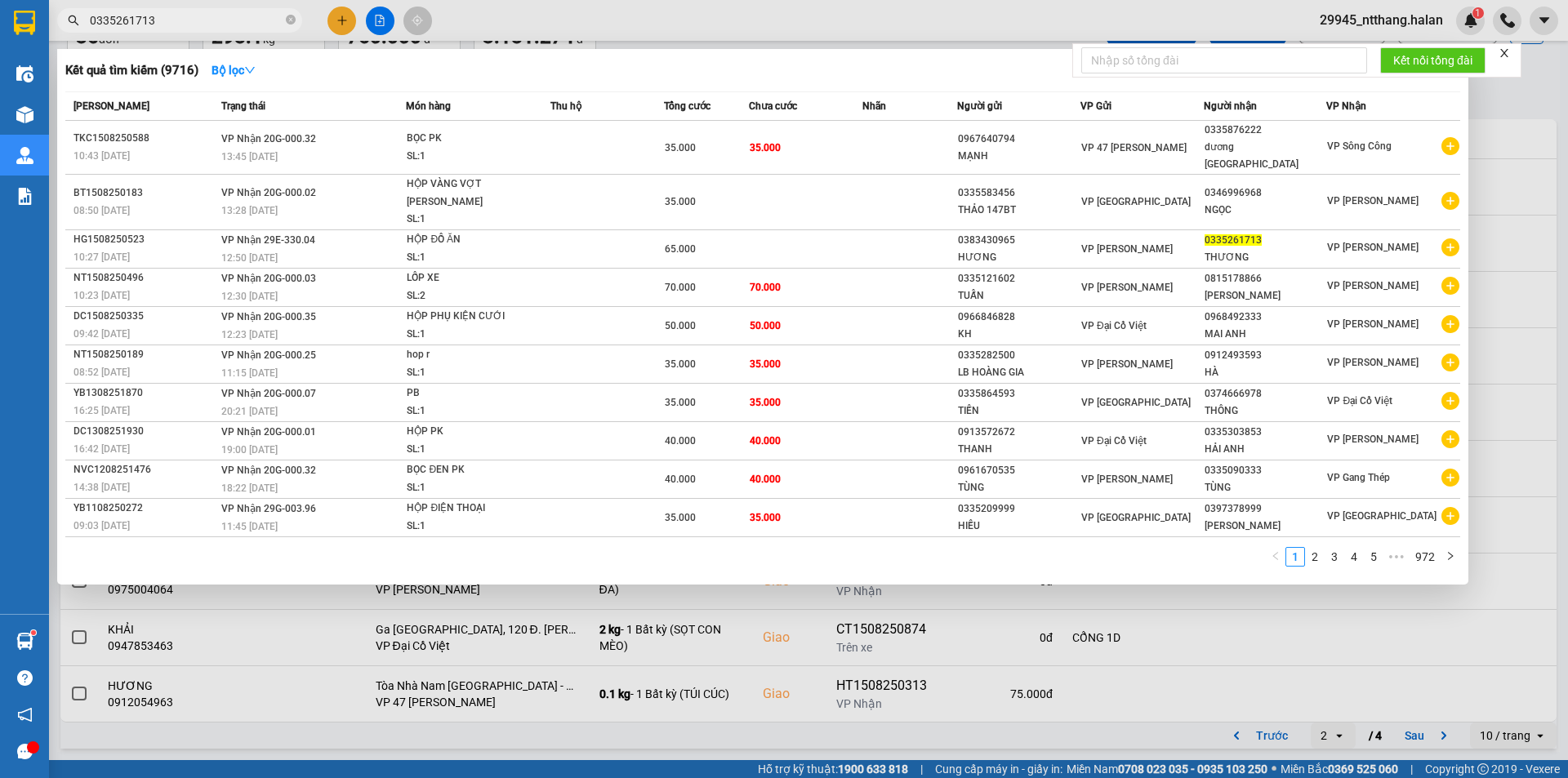
type input "0335261713"
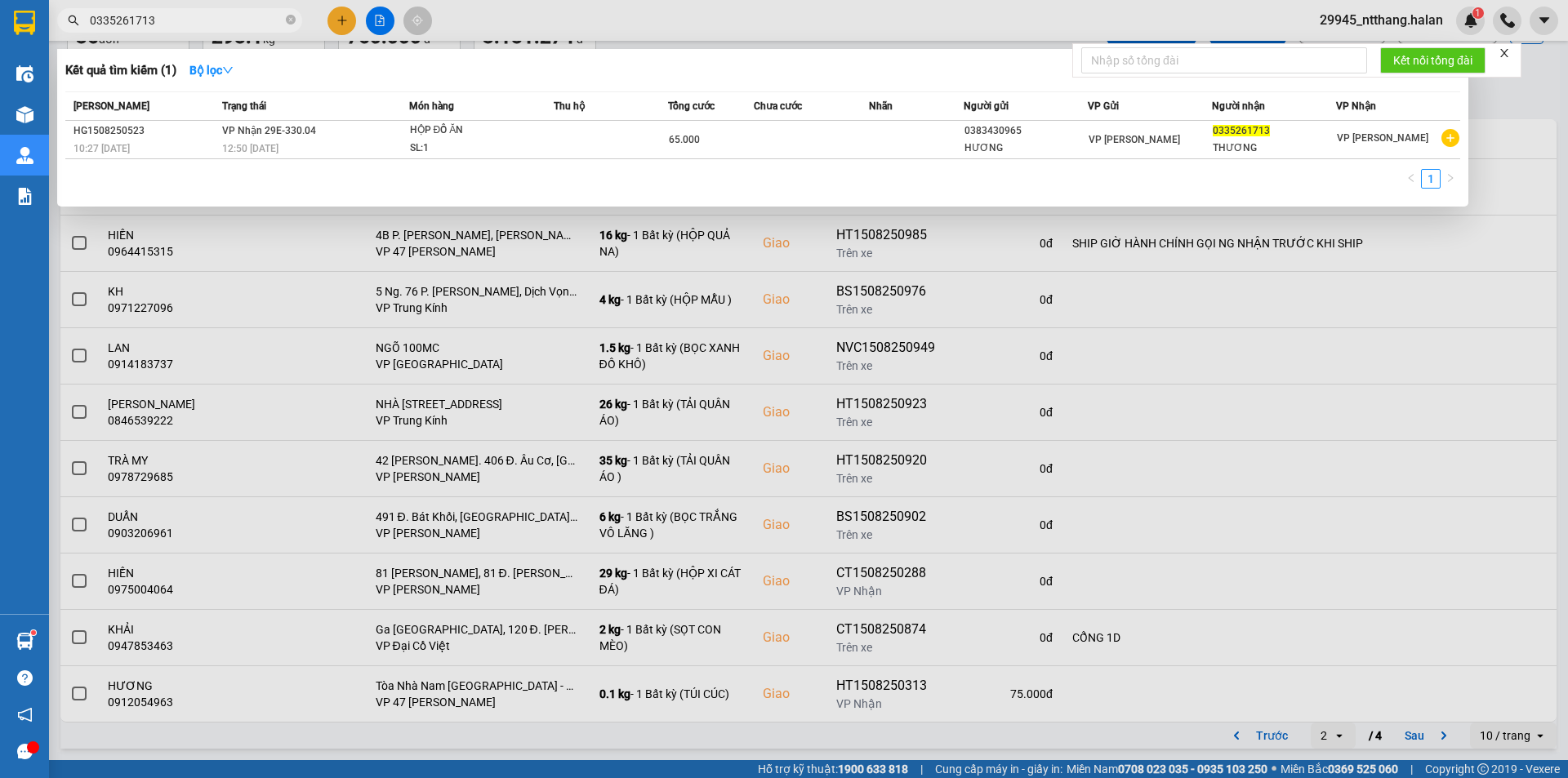
click at [415, 749] on div at bounding box center [784, 389] width 1568 height 778
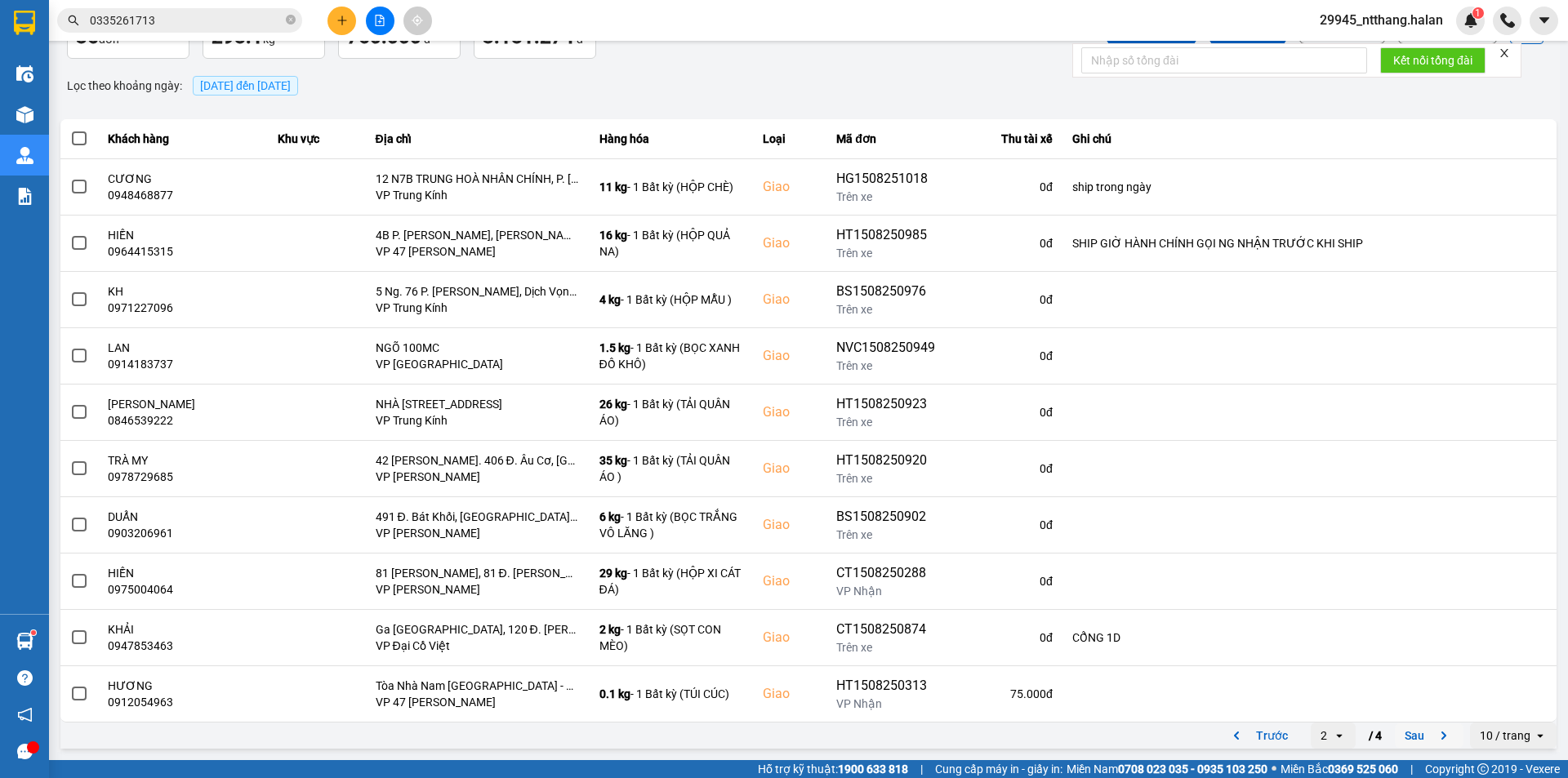
click at [1418, 741] on button "Sau" at bounding box center [1429, 736] width 69 height 25
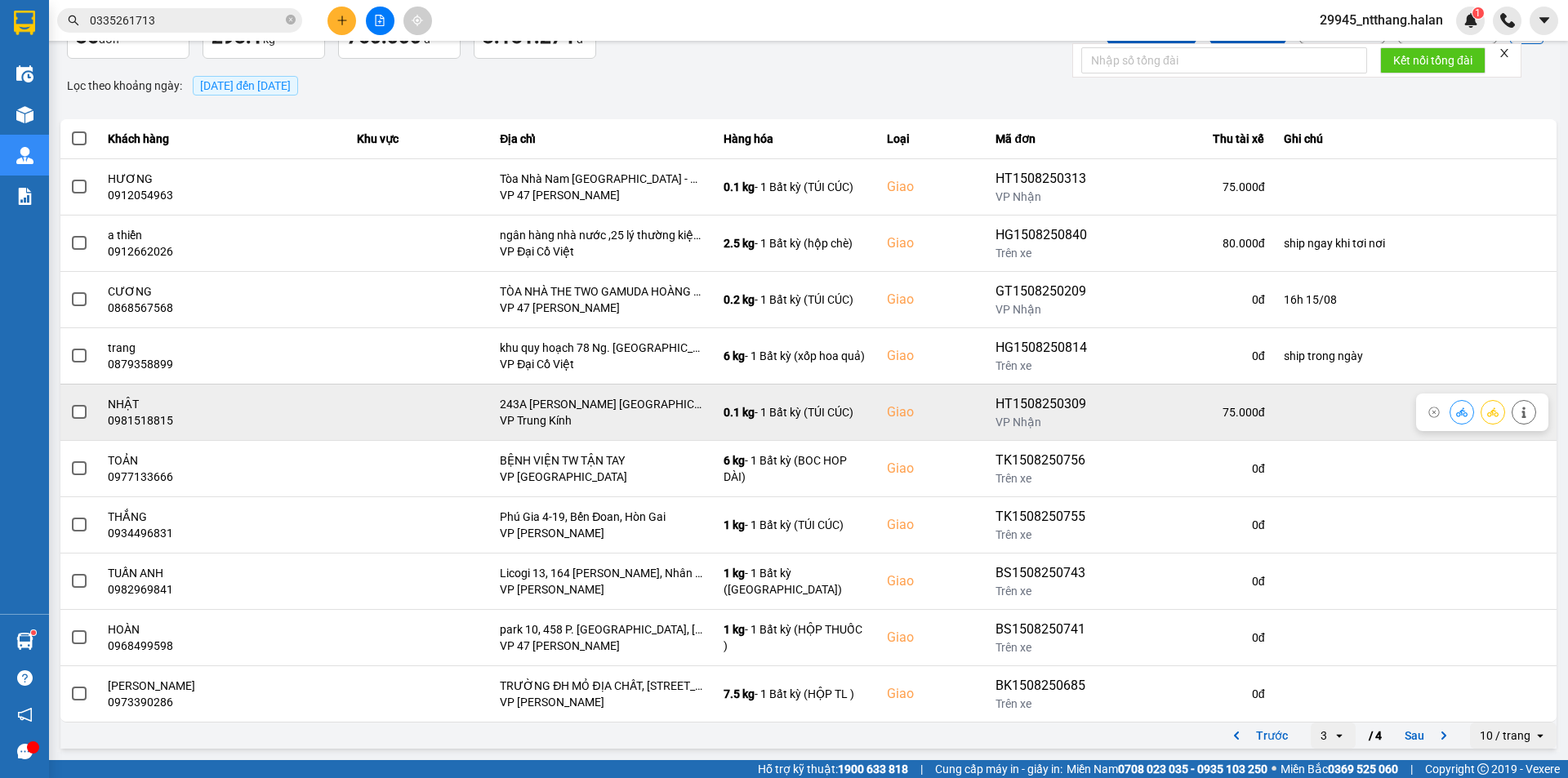
click at [79, 413] on span at bounding box center [79, 413] width 15 height 15
click at [70, 404] on input "checkbox" at bounding box center [70, 404] width 0 height 0
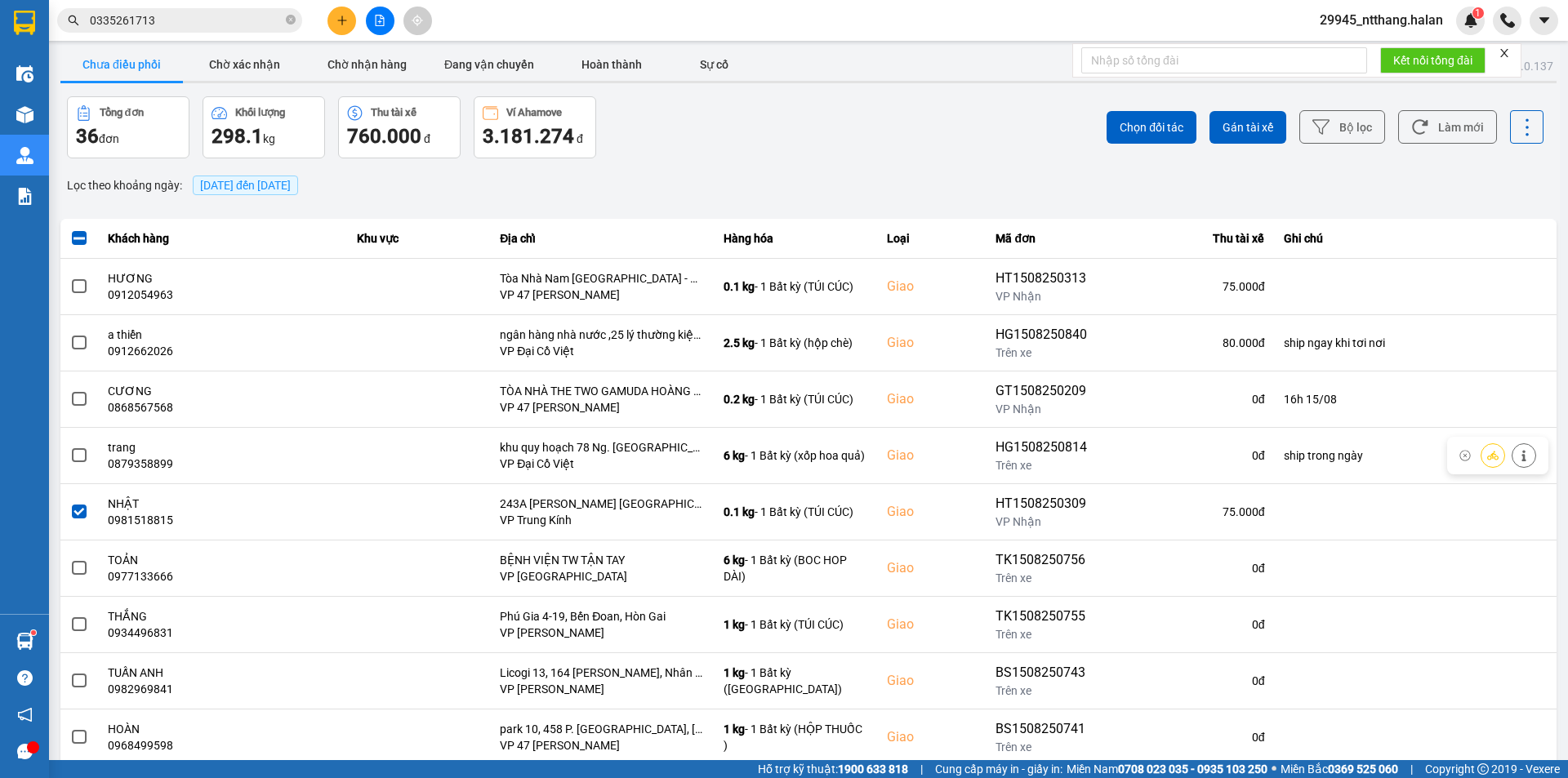
scroll to position [0, 0]
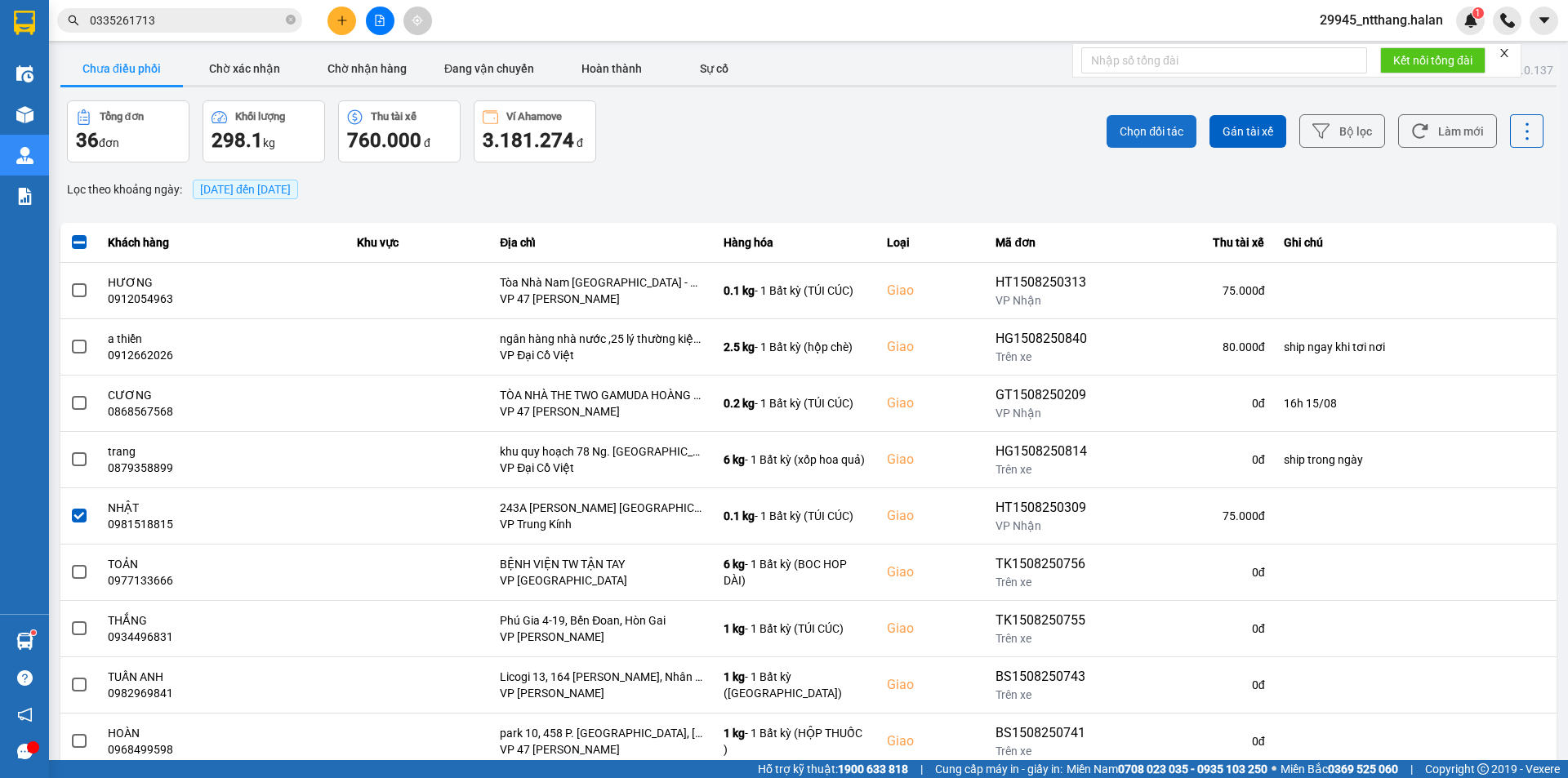
click at [1124, 126] on span "Chọn đối tác" at bounding box center [1151, 132] width 64 height 16
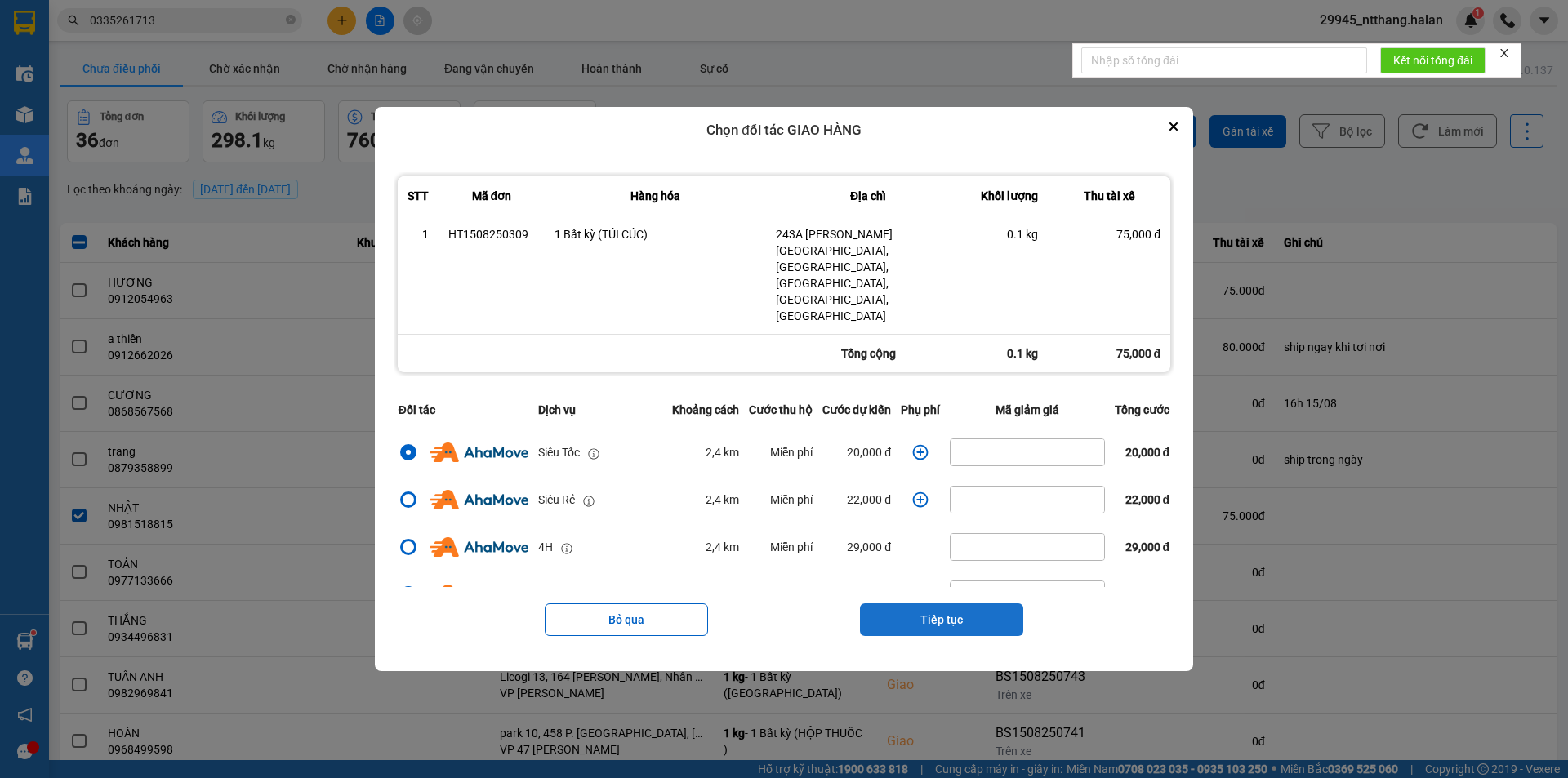
click at [961, 603] on button "Tiếp tục" at bounding box center [941, 619] width 163 height 33
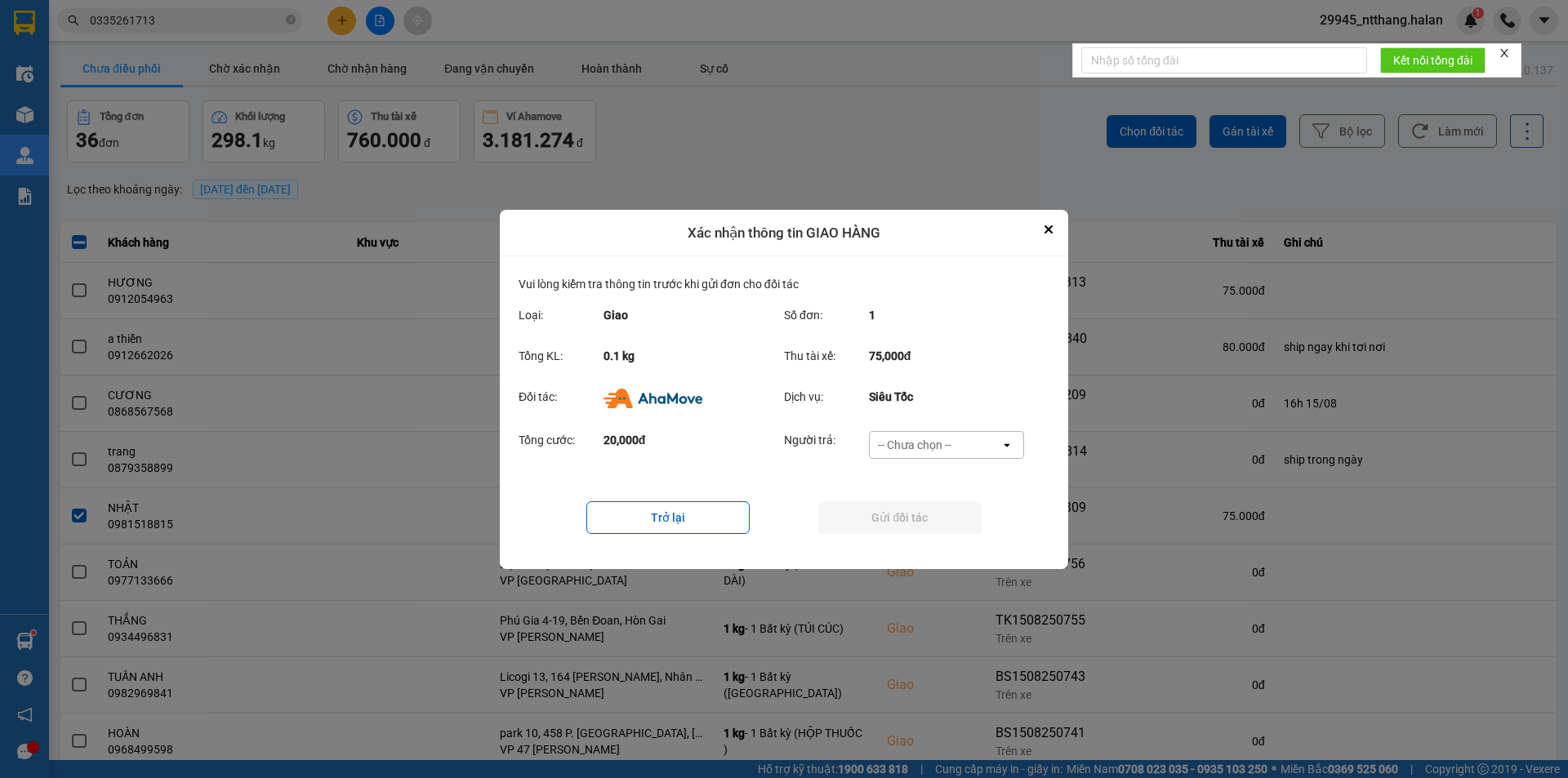
click at [964, 436] on div "-- Chưa chọn --" at bounding box center [935, 445] width 131 height 26
click at [933, 543] on span "Ví Ahamove" at bounding box center [914, 539] width 66 height 16
click at [939, 521] on button "Gửi đối tác" at bounding box center [900, 518] width 163 height 33
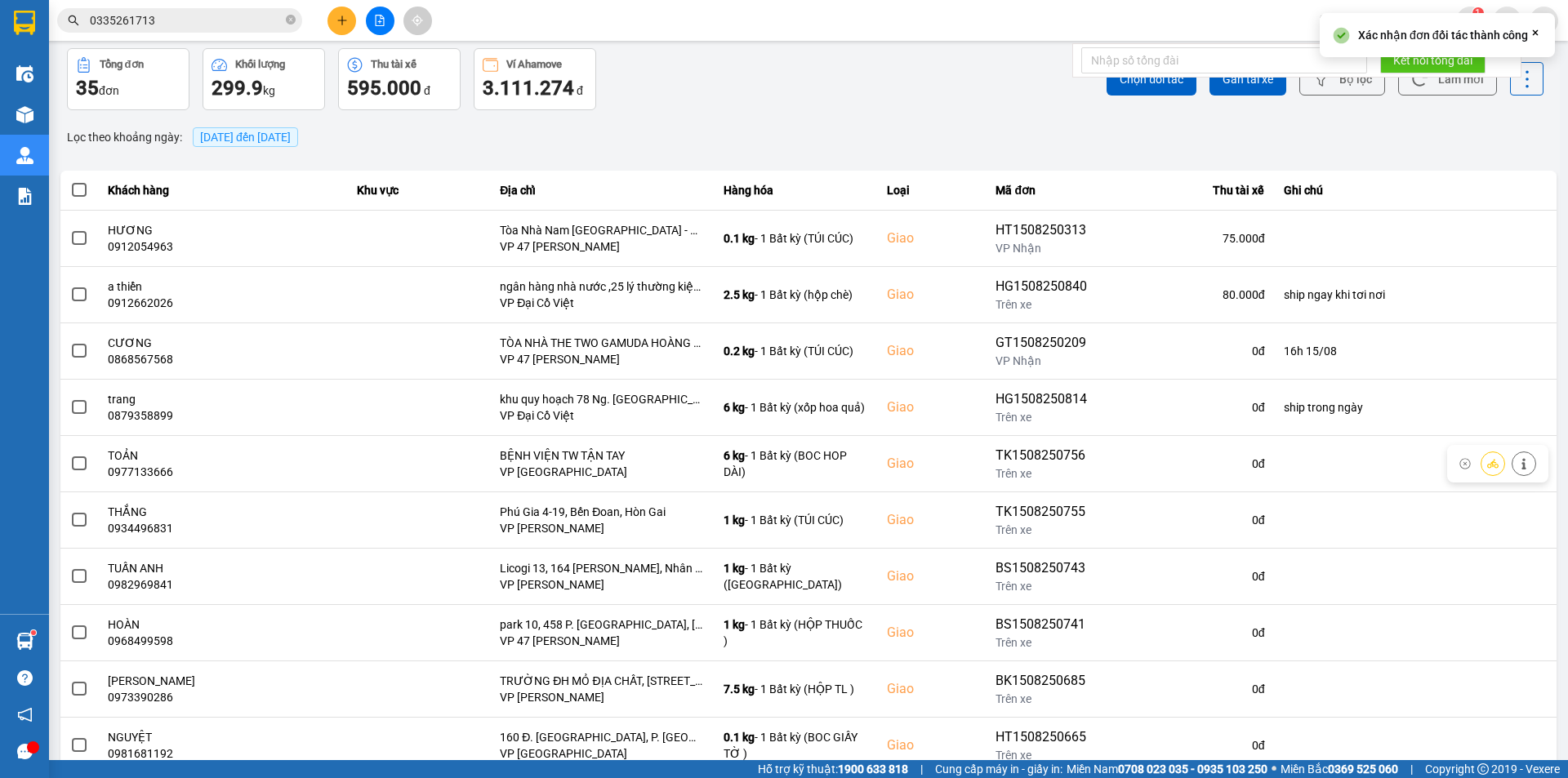
scroll to position [104, 0]
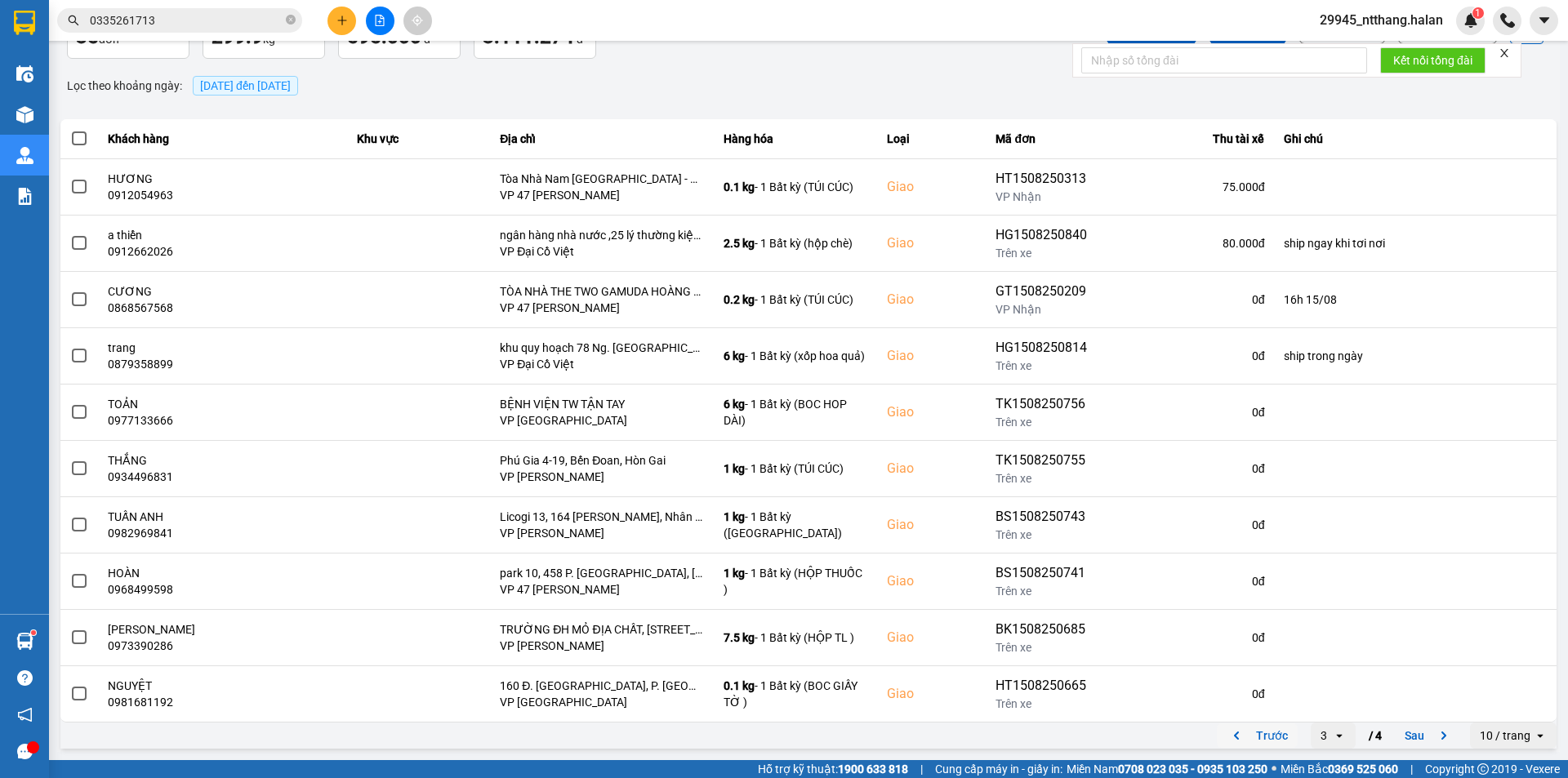
click at [1264, 730] on button "Trước" at bounding box center [1257, 736] width 81 height 25
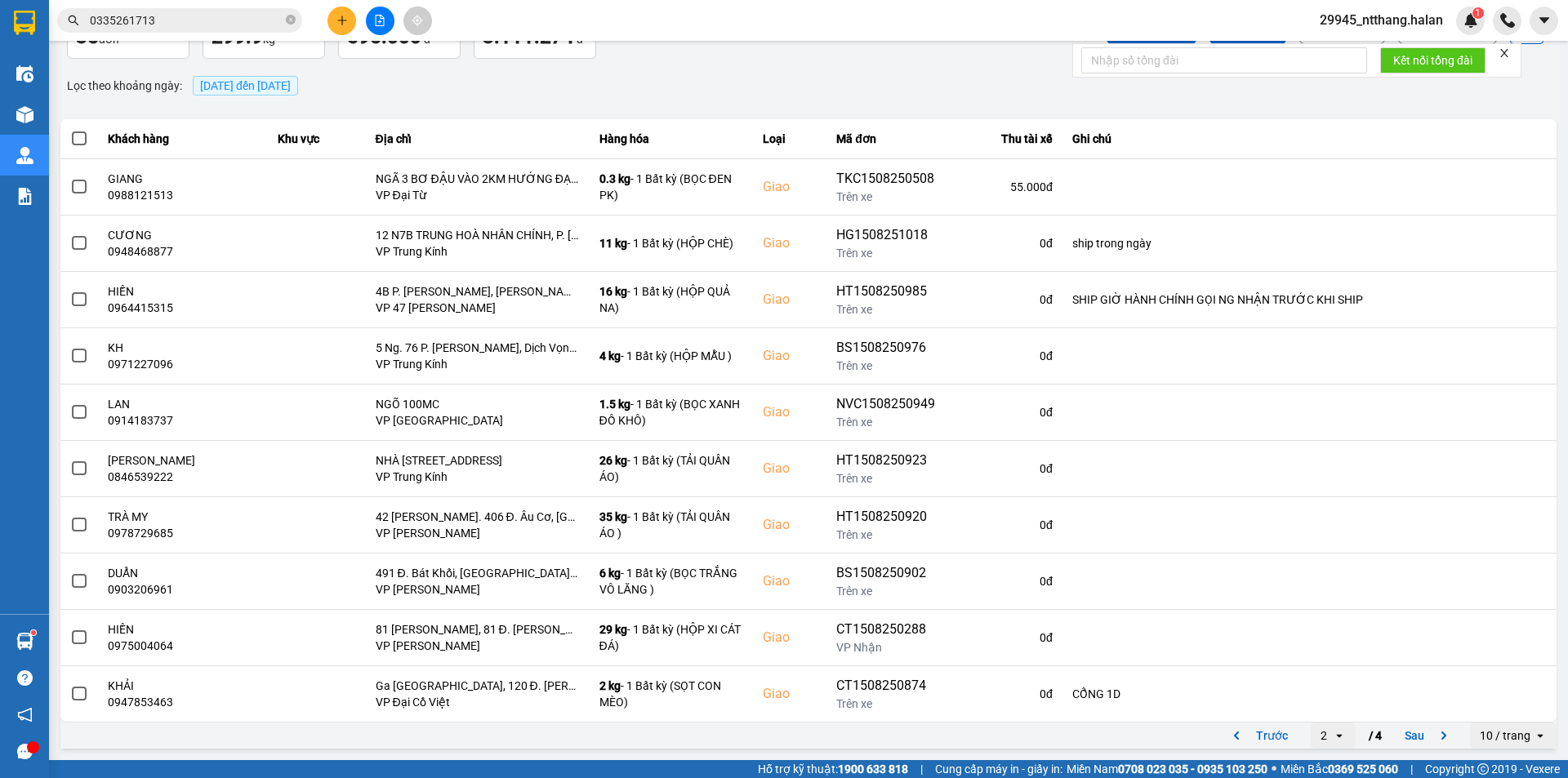
click at [1265, 738] on button "Trước" at bounding box center [1257, 736] width 81 height 25
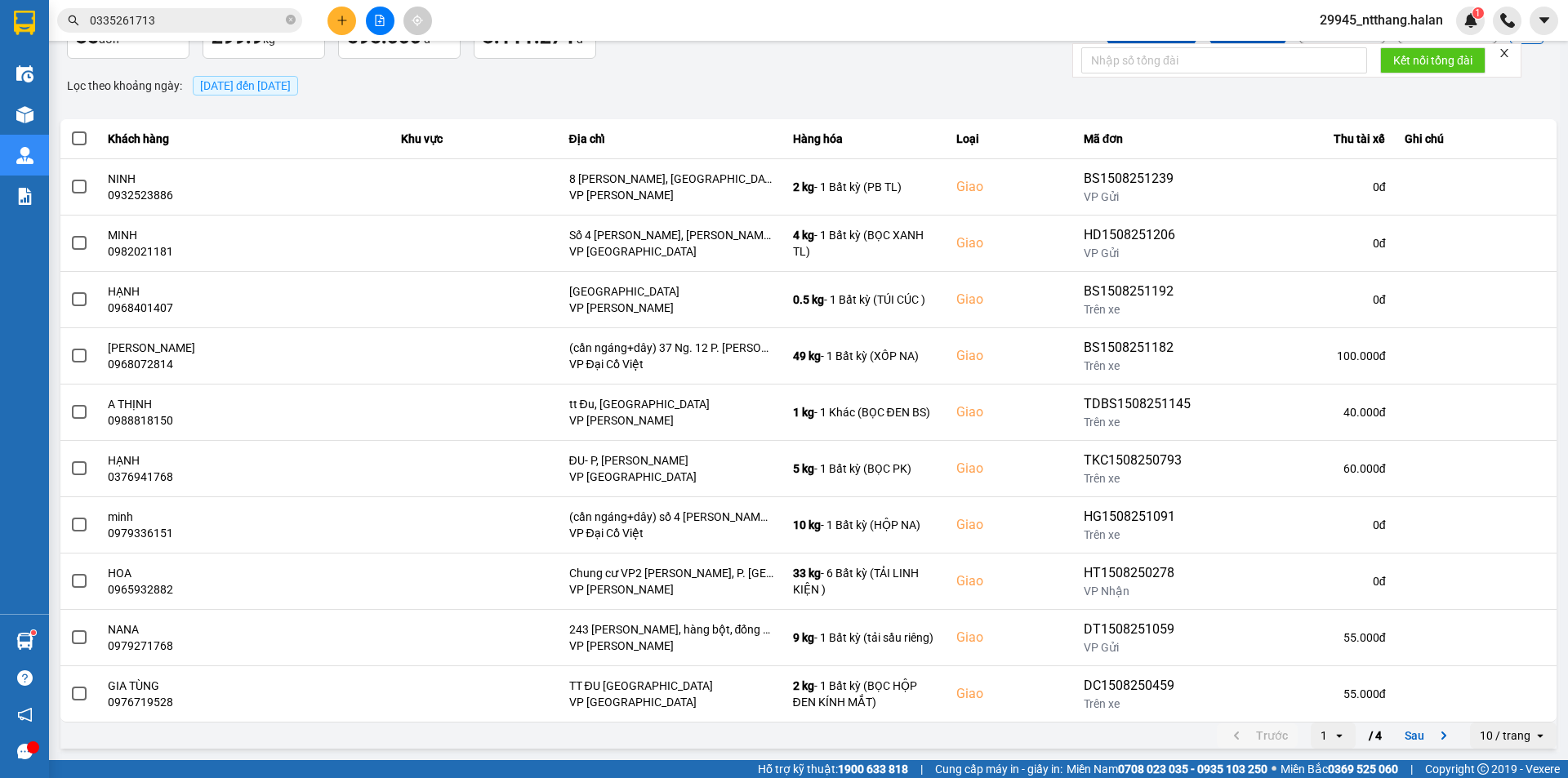
click at [1406, 738] on button "Sau" at bounding box center [1429, 736] width 69 height 25
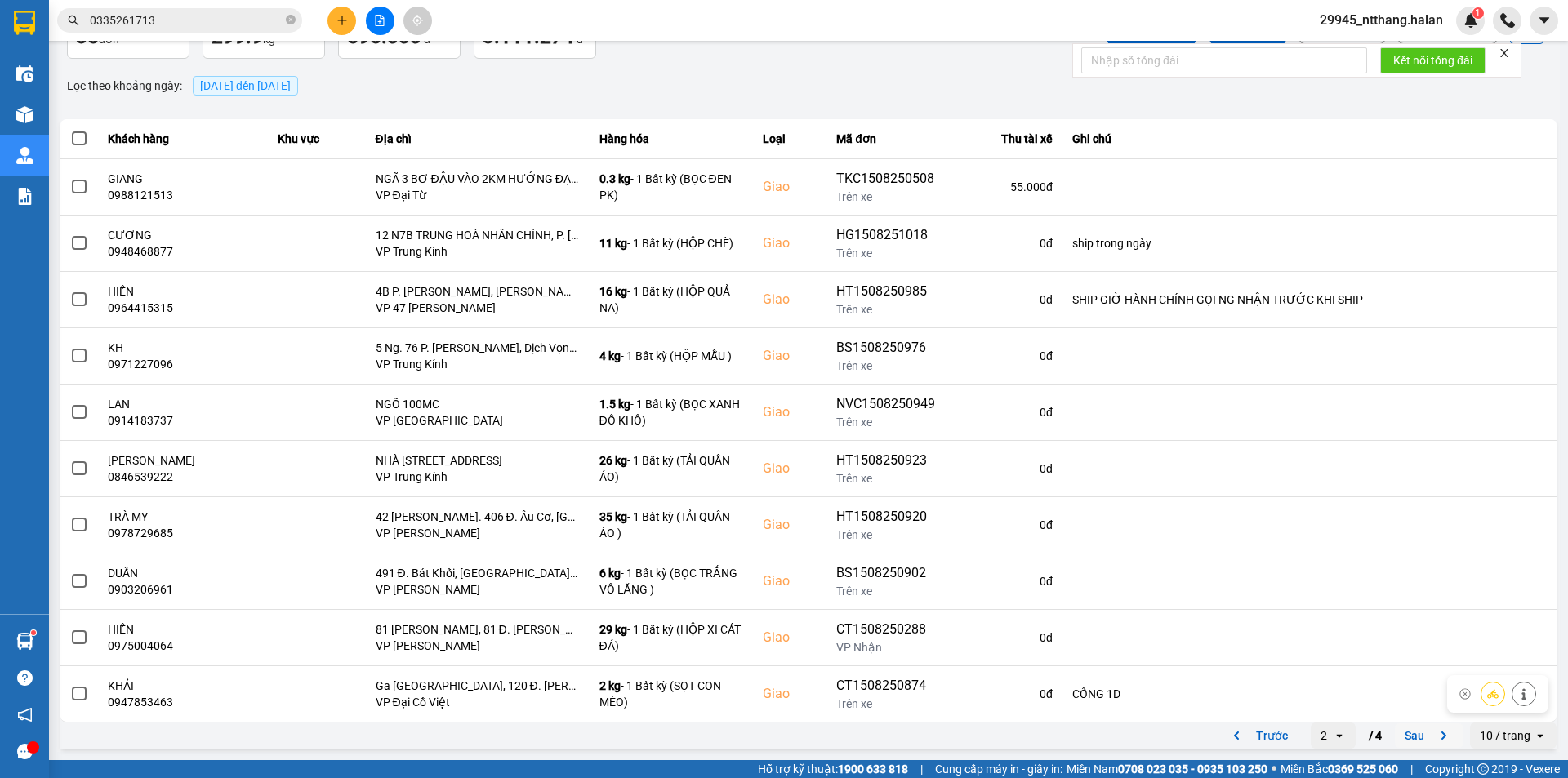
click at [1409, 731] on button "Sau" at bounding box center [1429, 736] width 69 height 25
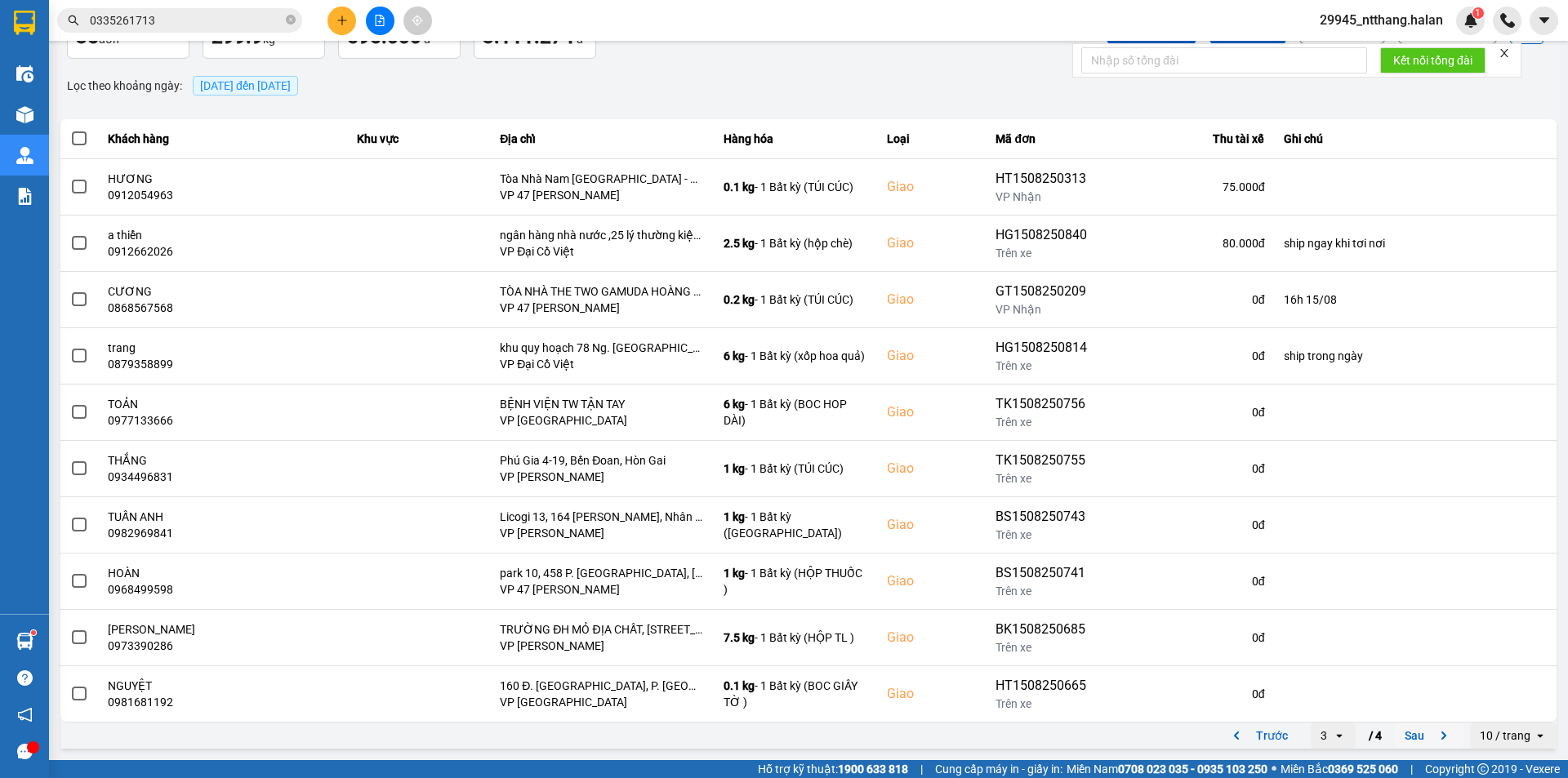
click at [1395, 731] on button "Sau" at bounding box center [1429, 736] width 69 height 25
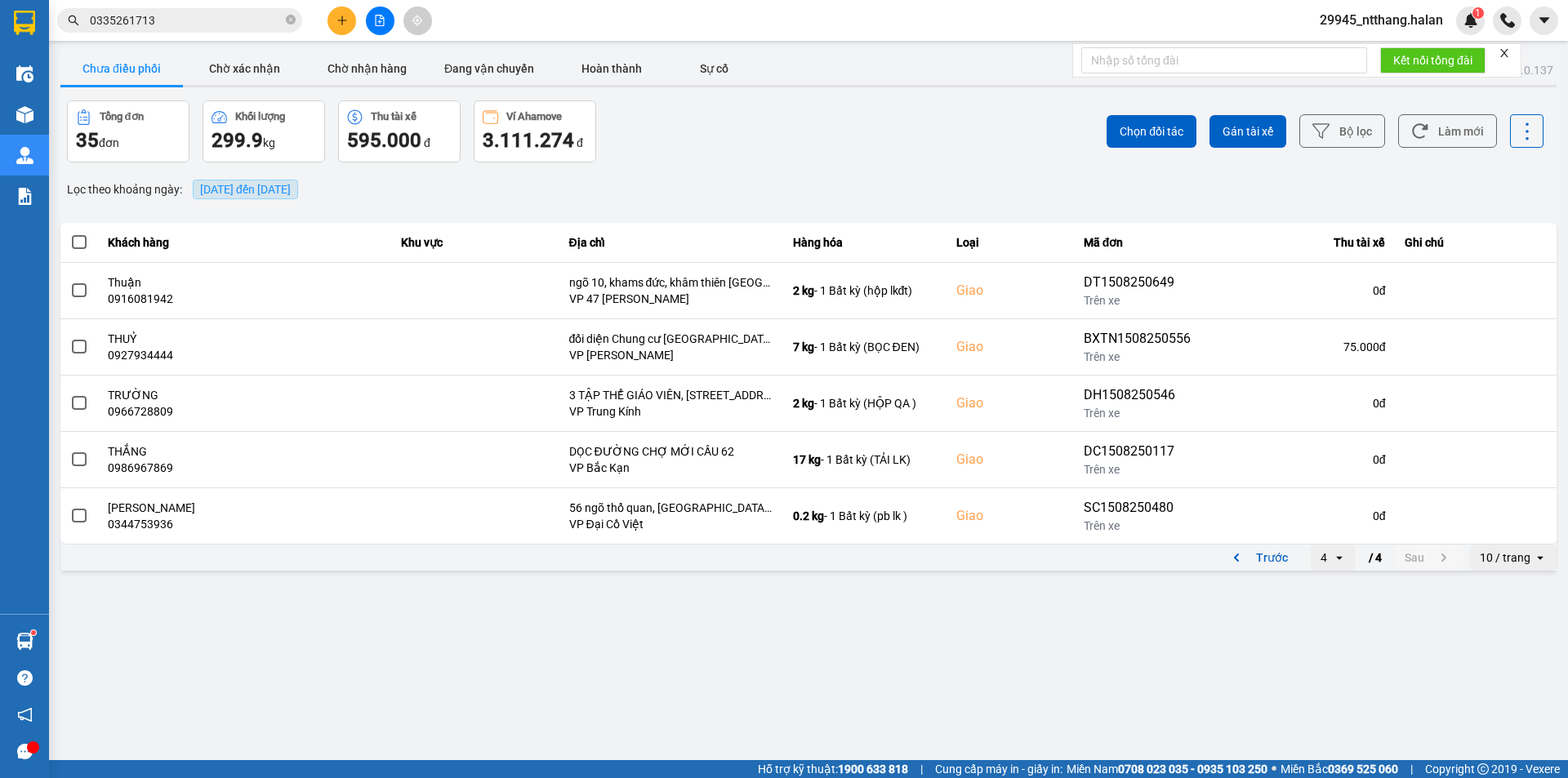
click at [236, 189] on span "[DATE] đến [DATE]" at bounding box center [245, 190] width 91 height 13
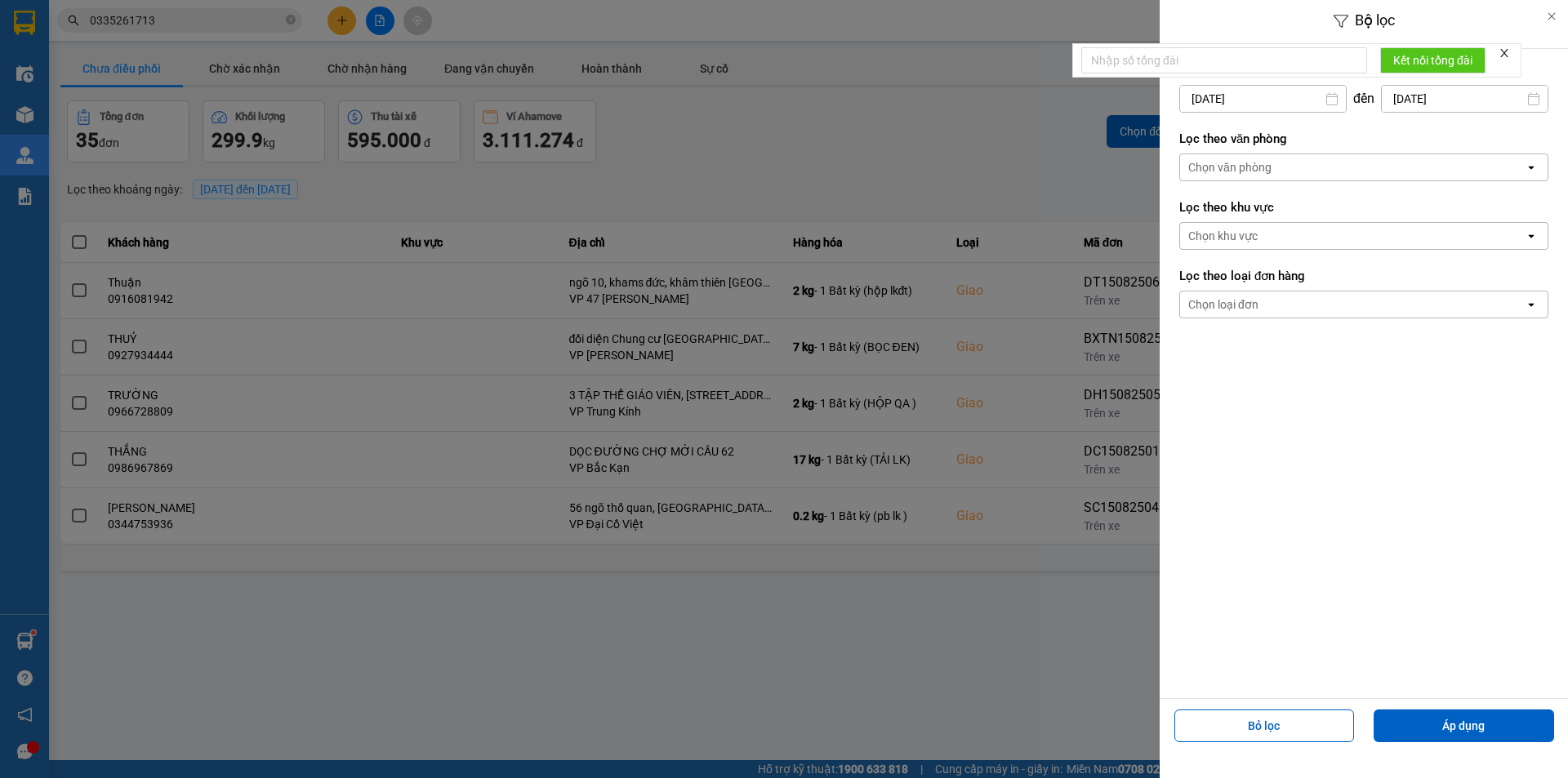
click at [1232, 95] on input "[DATE]" at bounding box center [1262, 99] width 166 height 26
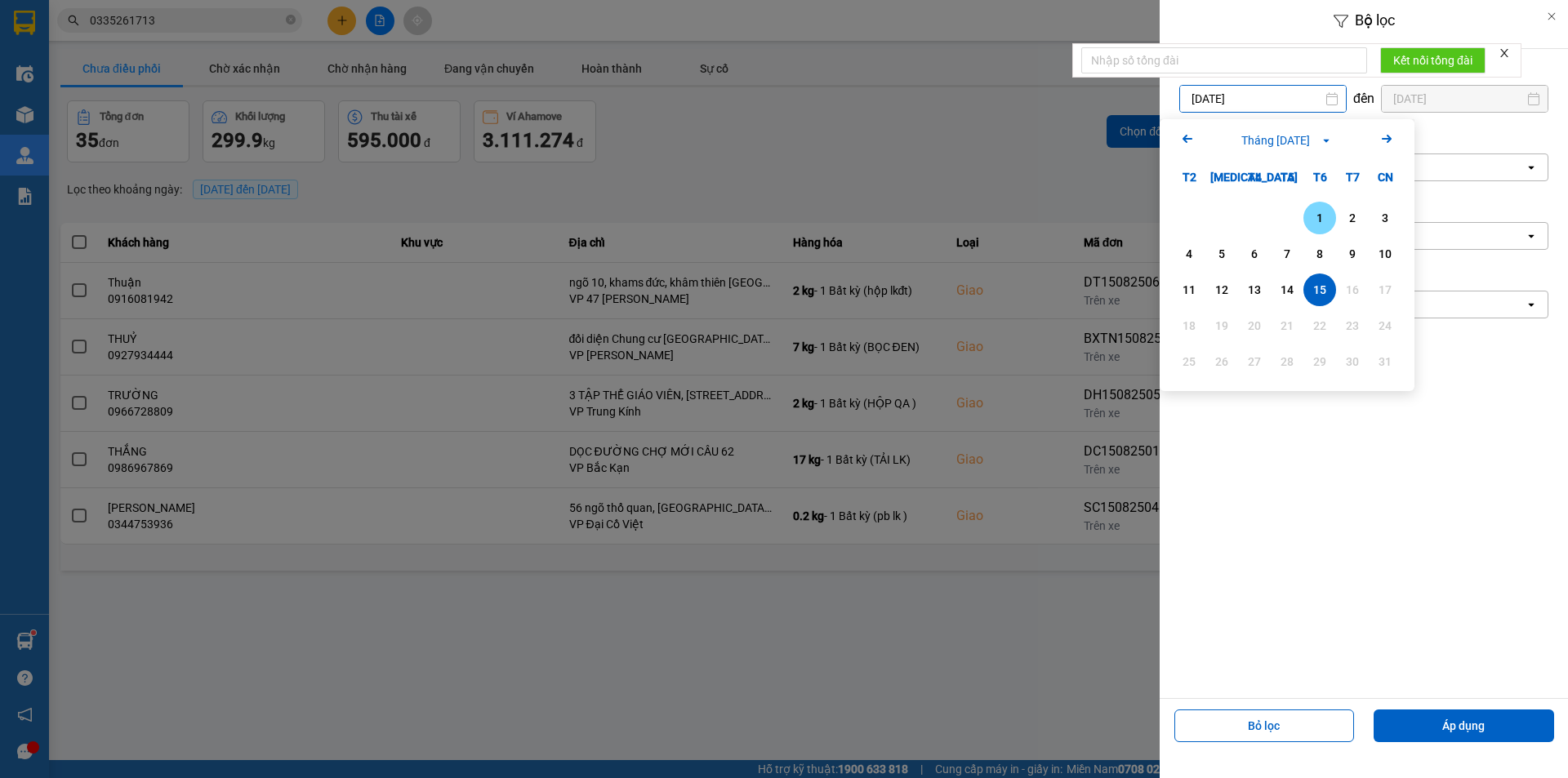
click at [1324, 219] on div "1" at bounding box center [1320, 218] width 23 height 20
type input "[DATE]"
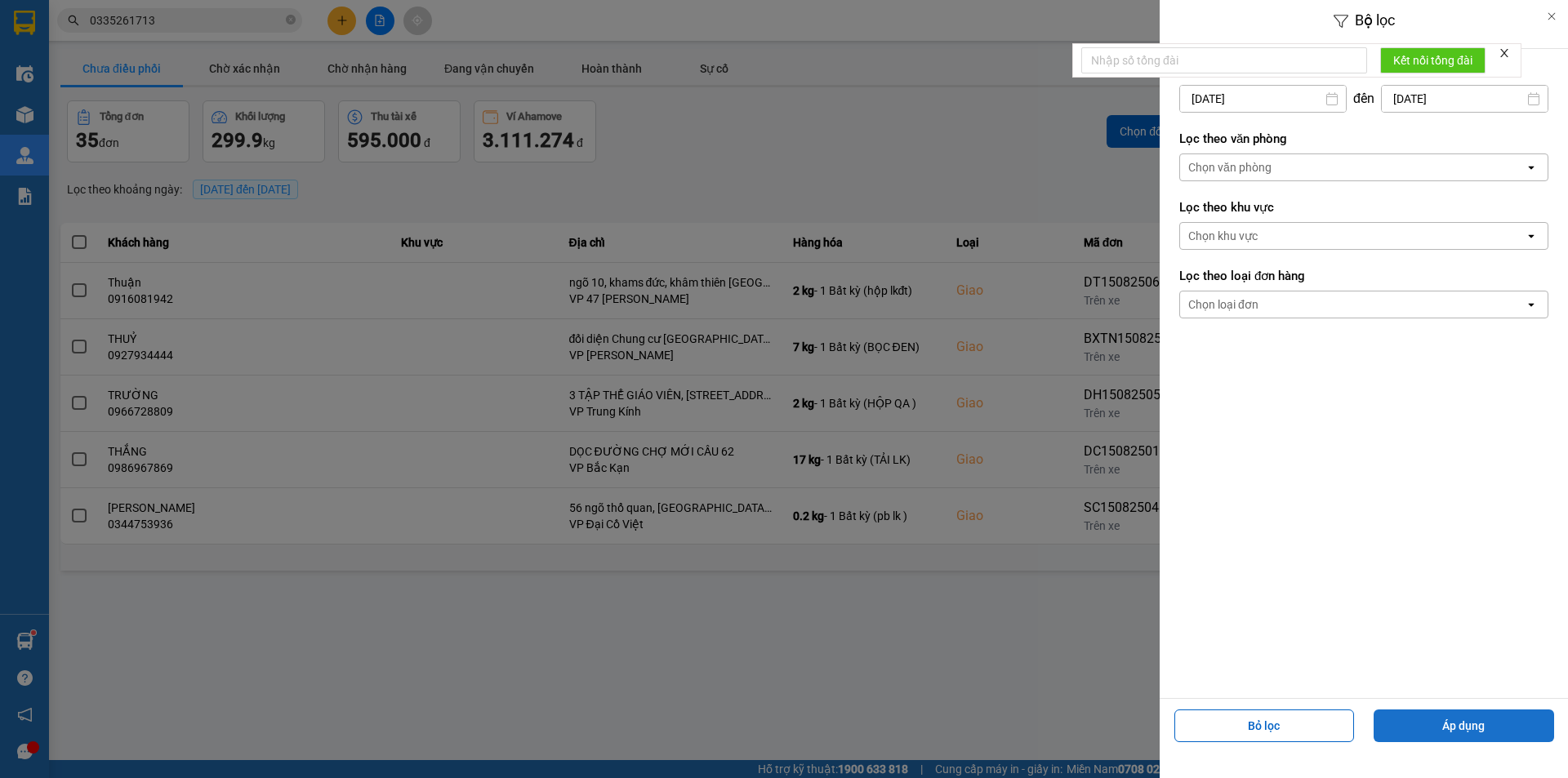
drag, startPoint x: 1486, startPoint y: 732, endPoint x: 1472, endPoint y: 728, distance: 14.6
click at [1484, 731] on button "Áp dụng" at bounding box center [1463, 726] width 181 height 33
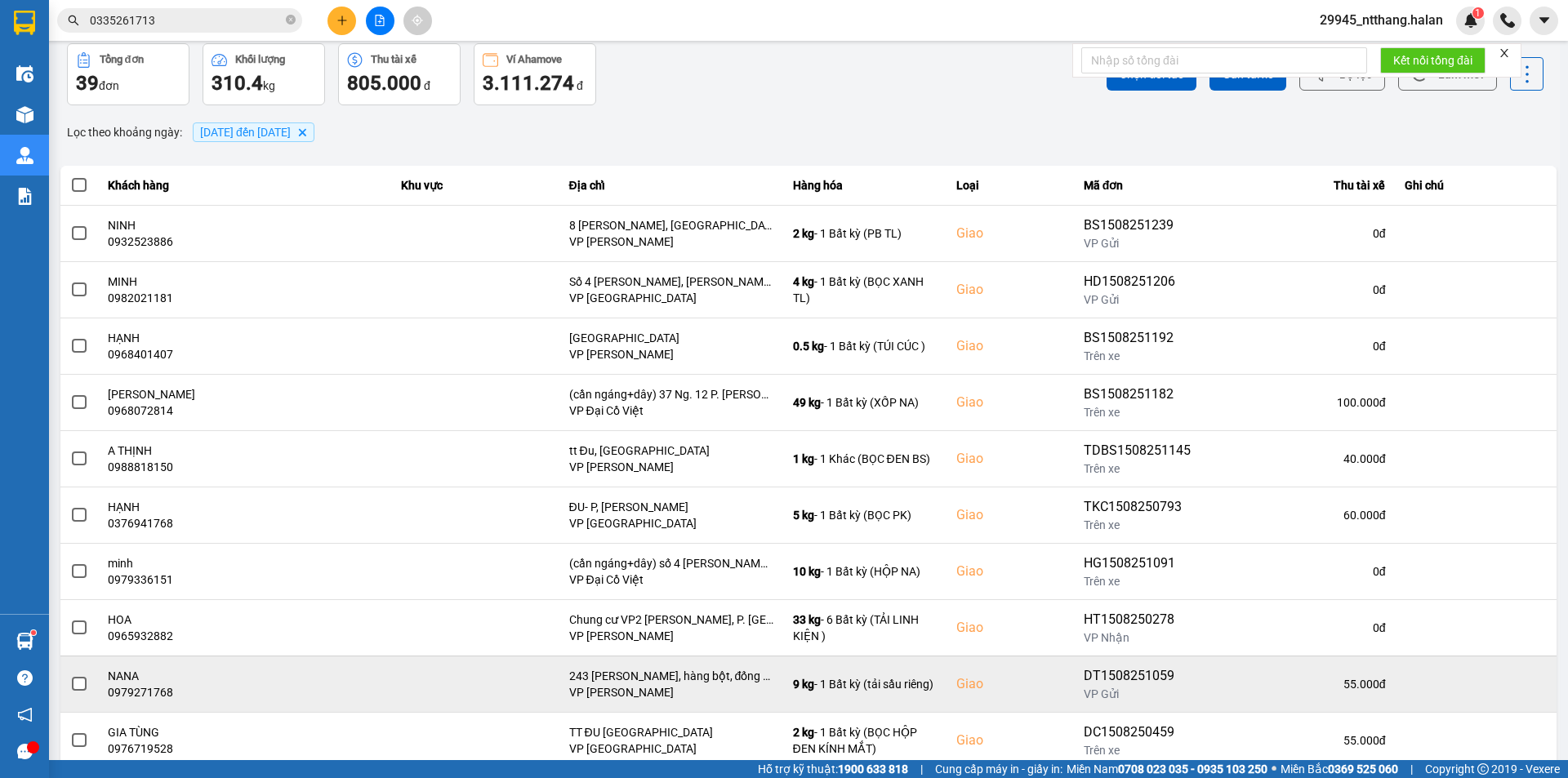
scroll to position [104, 0]
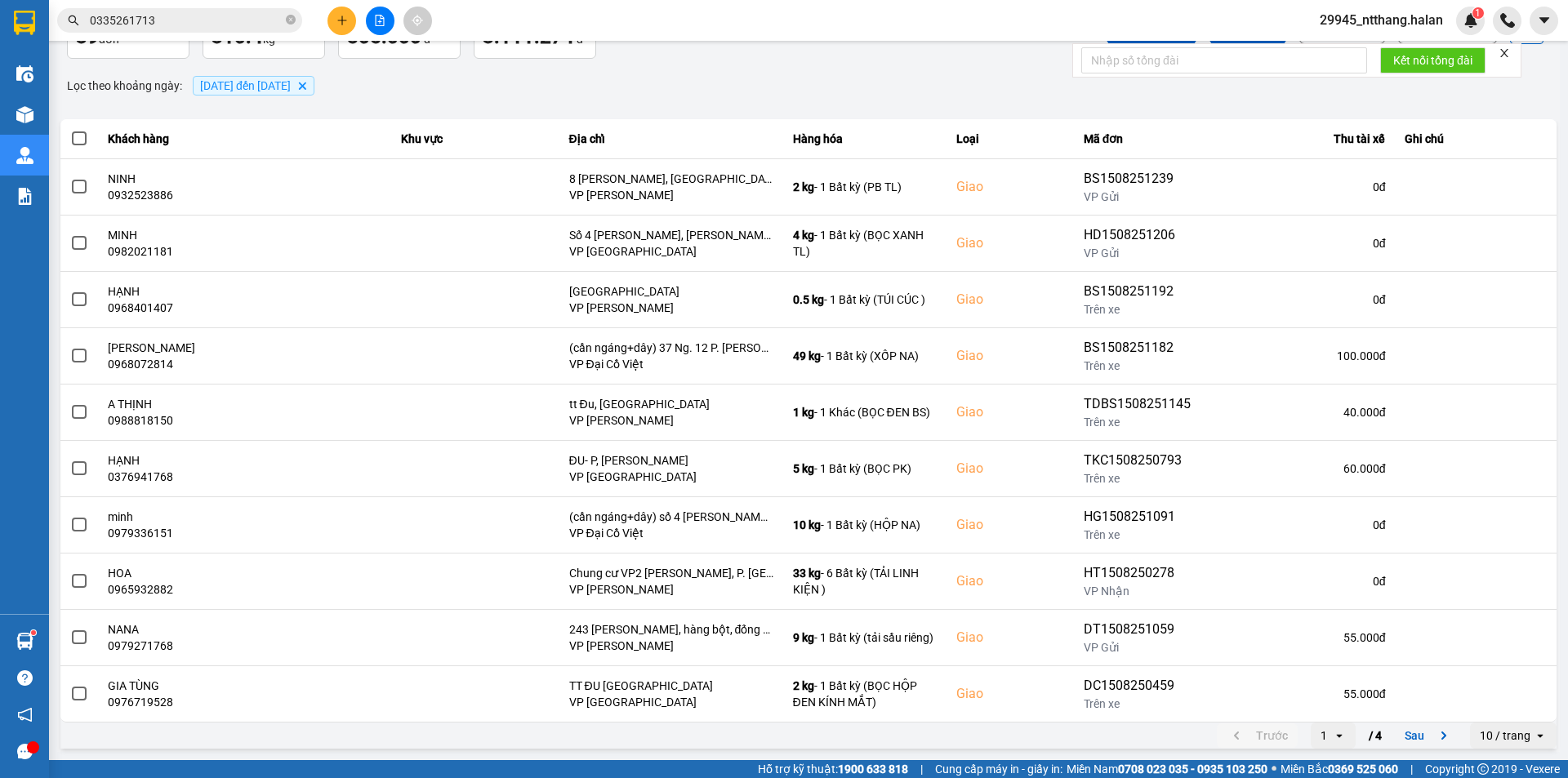
click at [1092, 746] on div "Trước 1 open / 4 Sau 10 / trang open" at bounding box center [808, 736] width 1496 height 26
click at [1396, 739] on button "Sau" at bounding box center [1429, 736] width 69 height 25
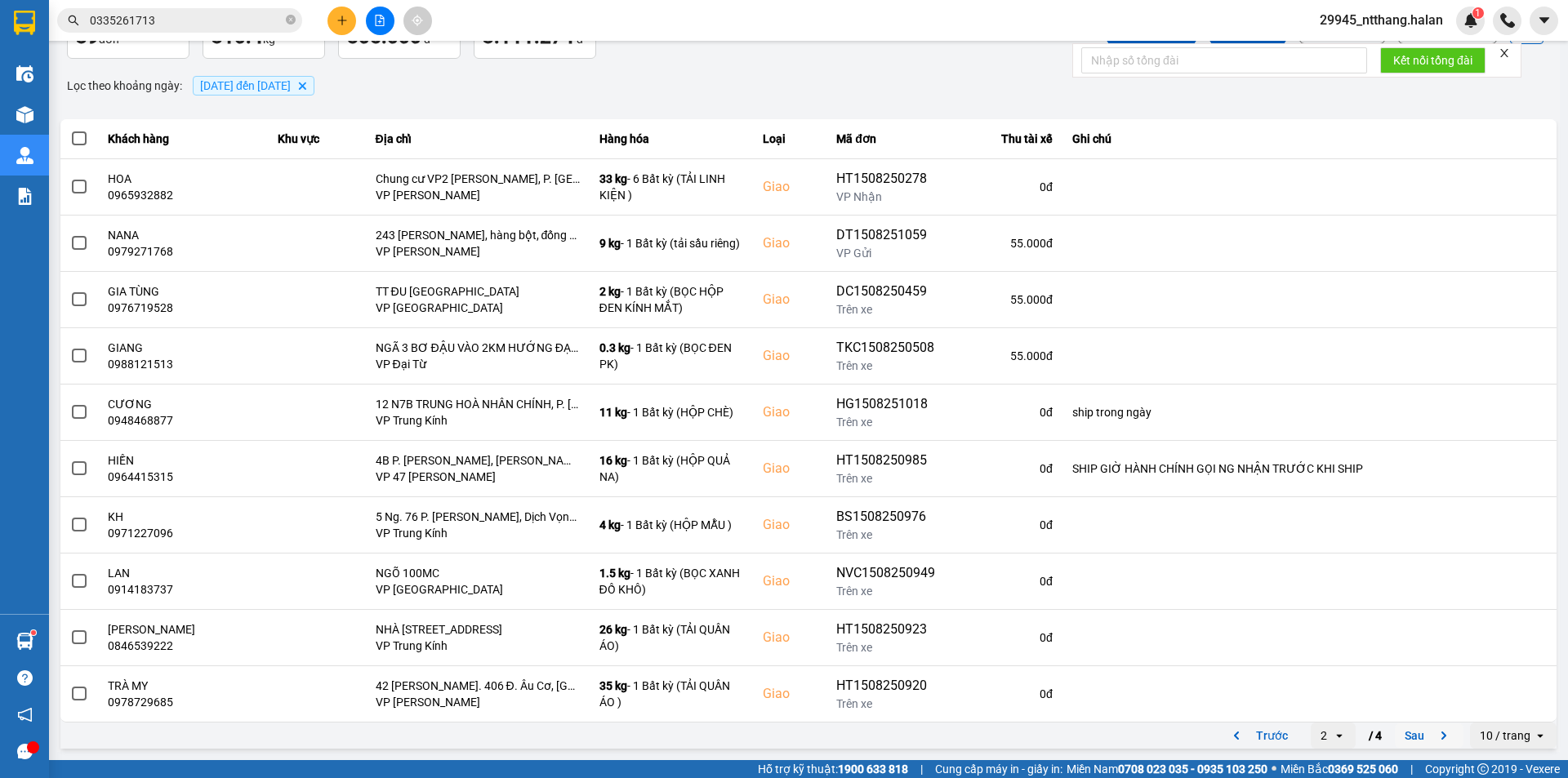
click at [1400, 729] on button "Sau" at bounding box center [1429, 736] width 69 height 25
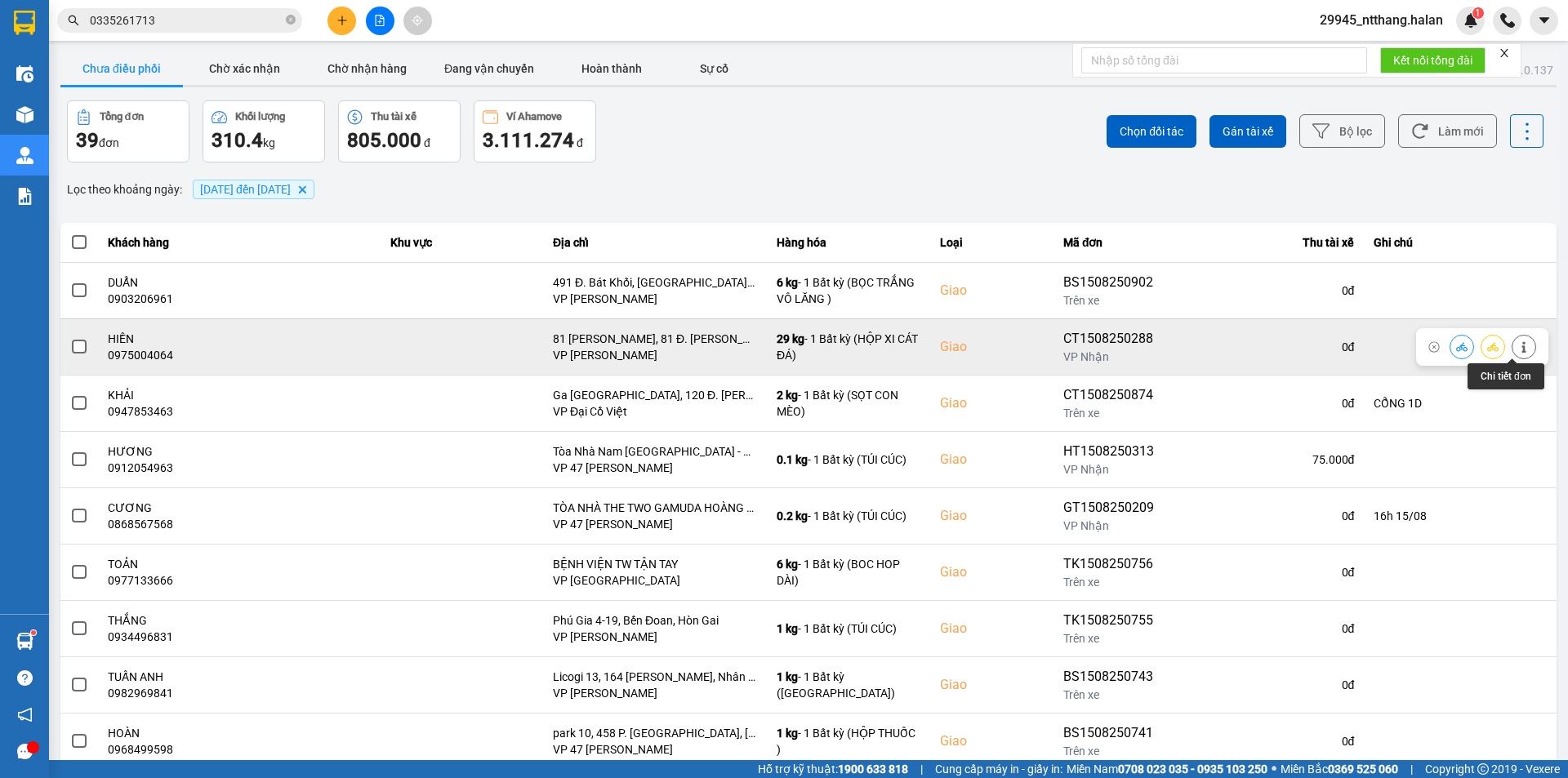
click at [1512, 346] on button at bounding box center [1524, 347] width 23 height 29
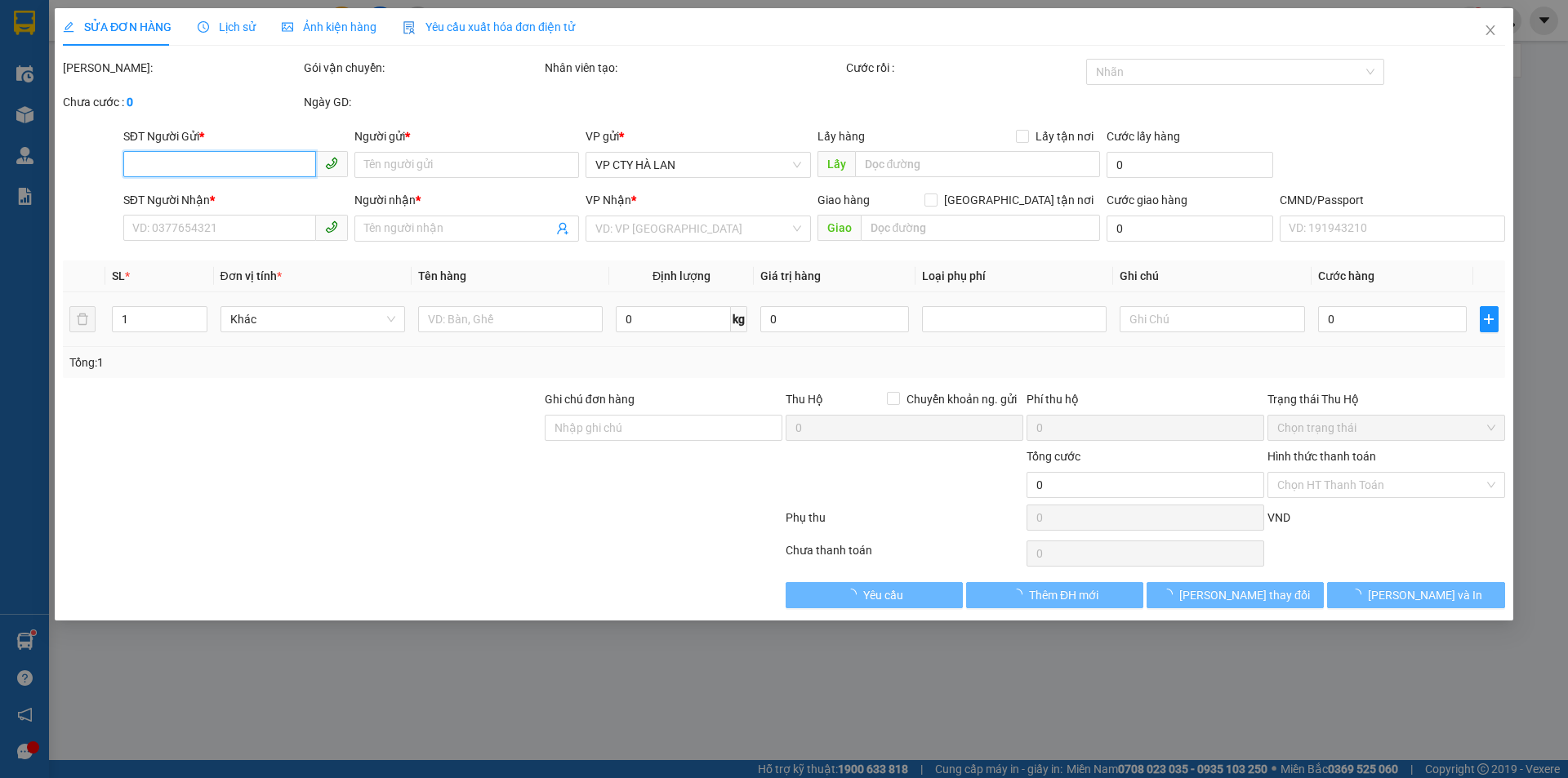
type input "0862998985"
type input "CƯỜNG (BÊ TÔNG BÚT SƠN HP))"
type input "0975004064"
type input "HIỀN"
checkbox input "true"
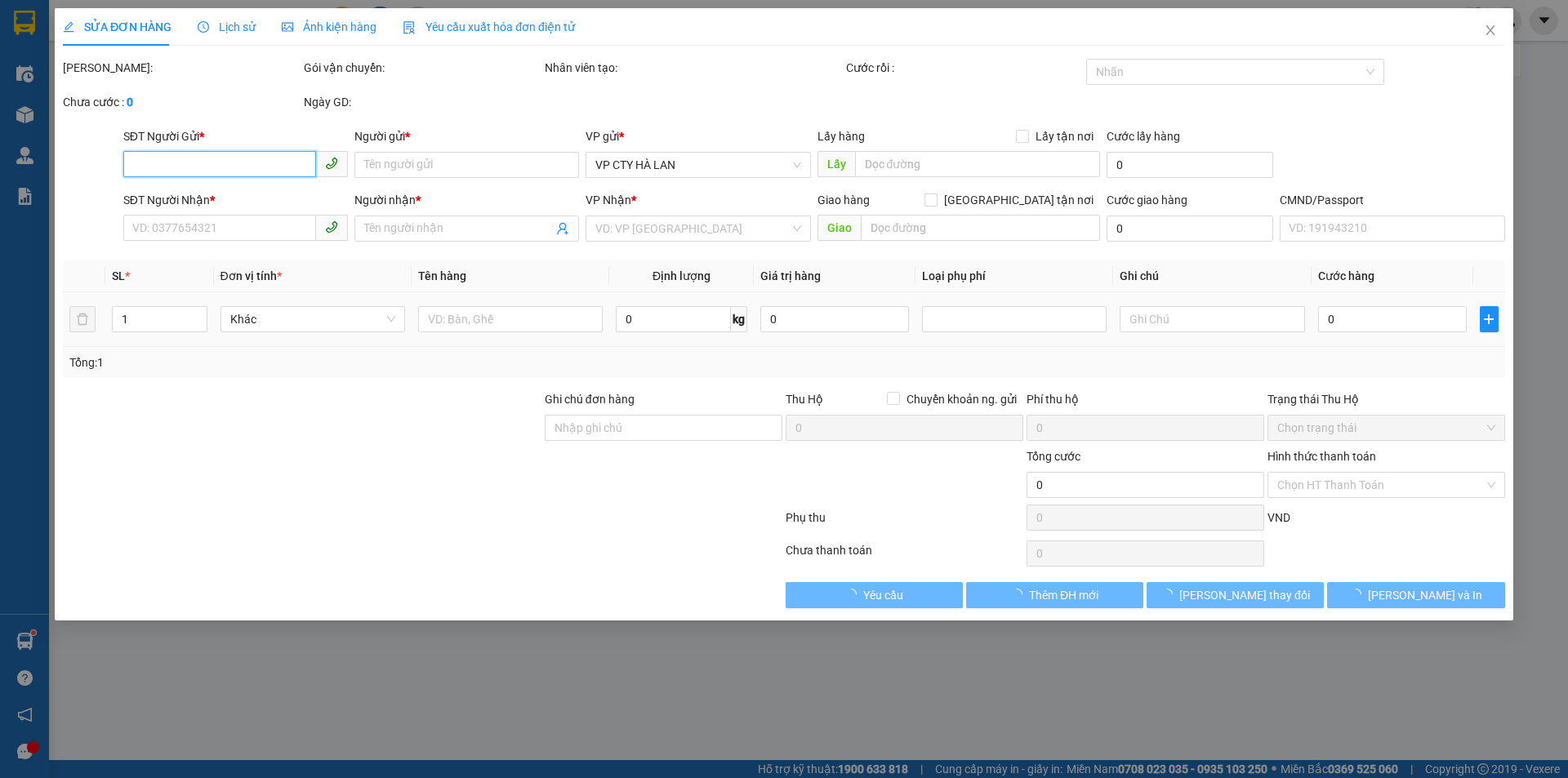
type input "81 [PERSON_NAME], 81 Đ. [PERSON_NAME], [GEOGRAPHIC_DATA], [GEOGRAPHIC_DATA], [G…"
type input "110.000"
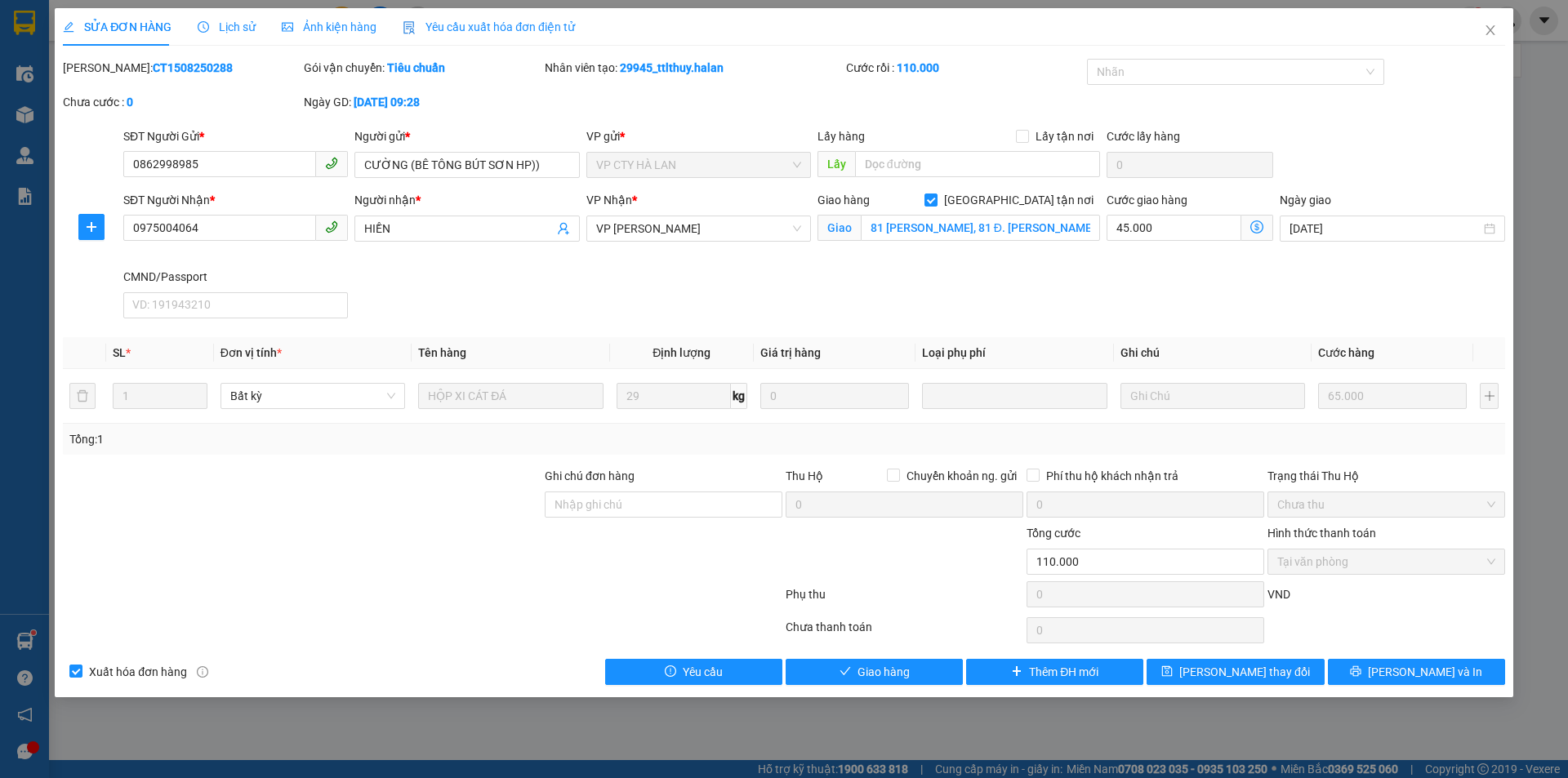
click at [1258, 227] on icon "dollar-circle" at bounding box center [1257, 227] width 13 height 13
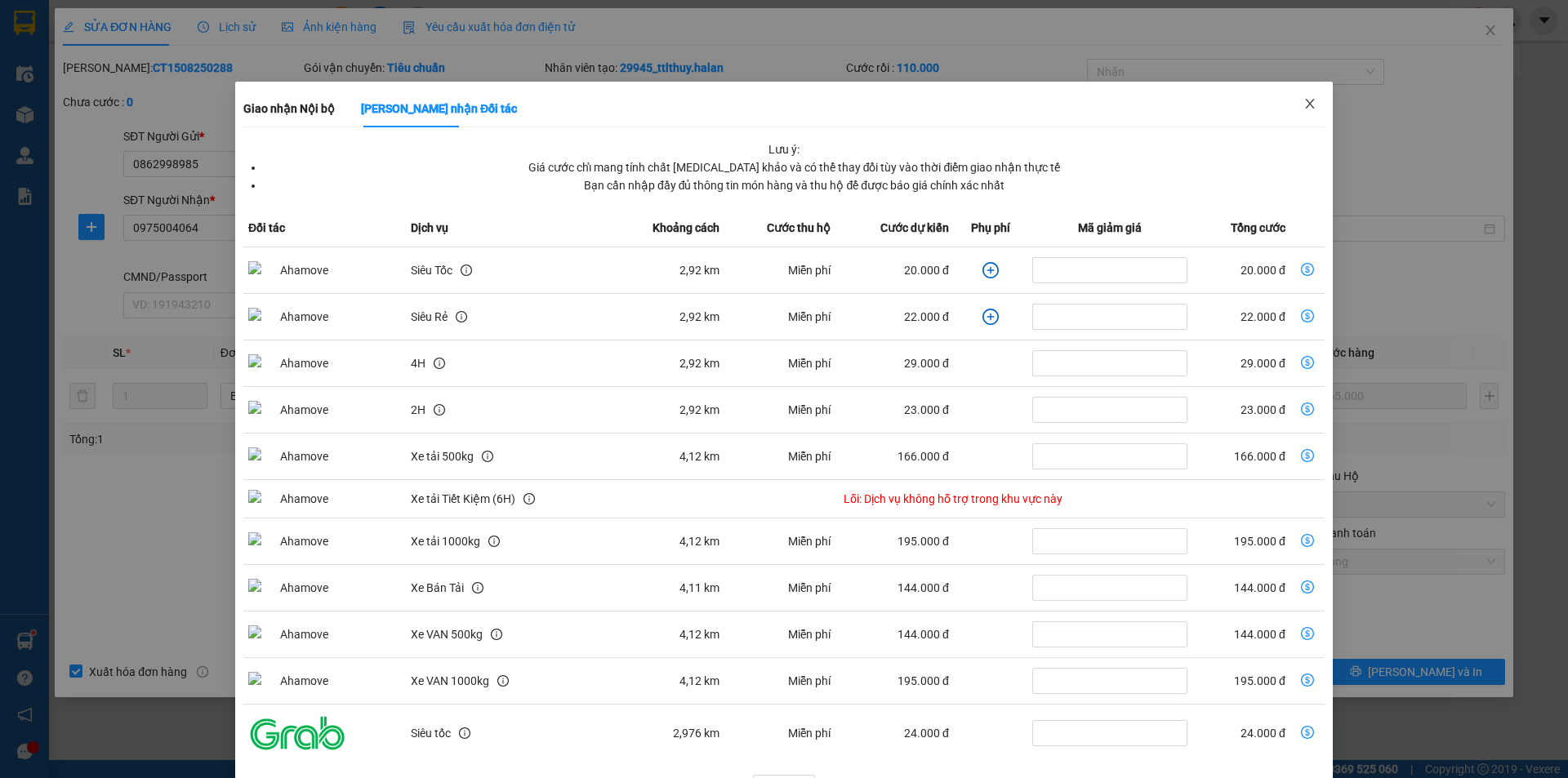
click at [1307, 103] on span "Close" at bounding box center [1310, 105] width 46 height 46
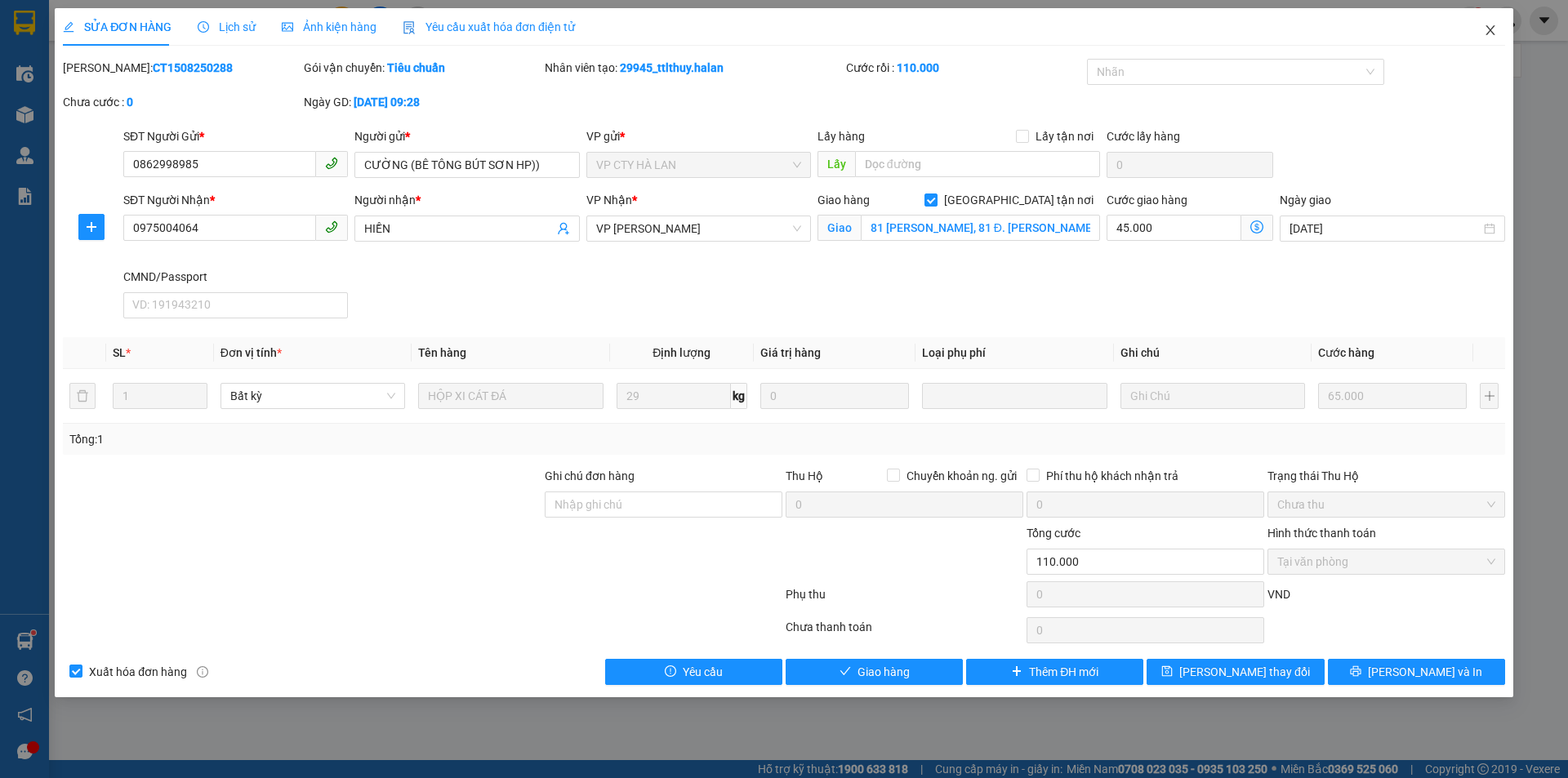
click at [1486, 29] on icon "close" at bounding box center [1490, 30] width 13 height 13
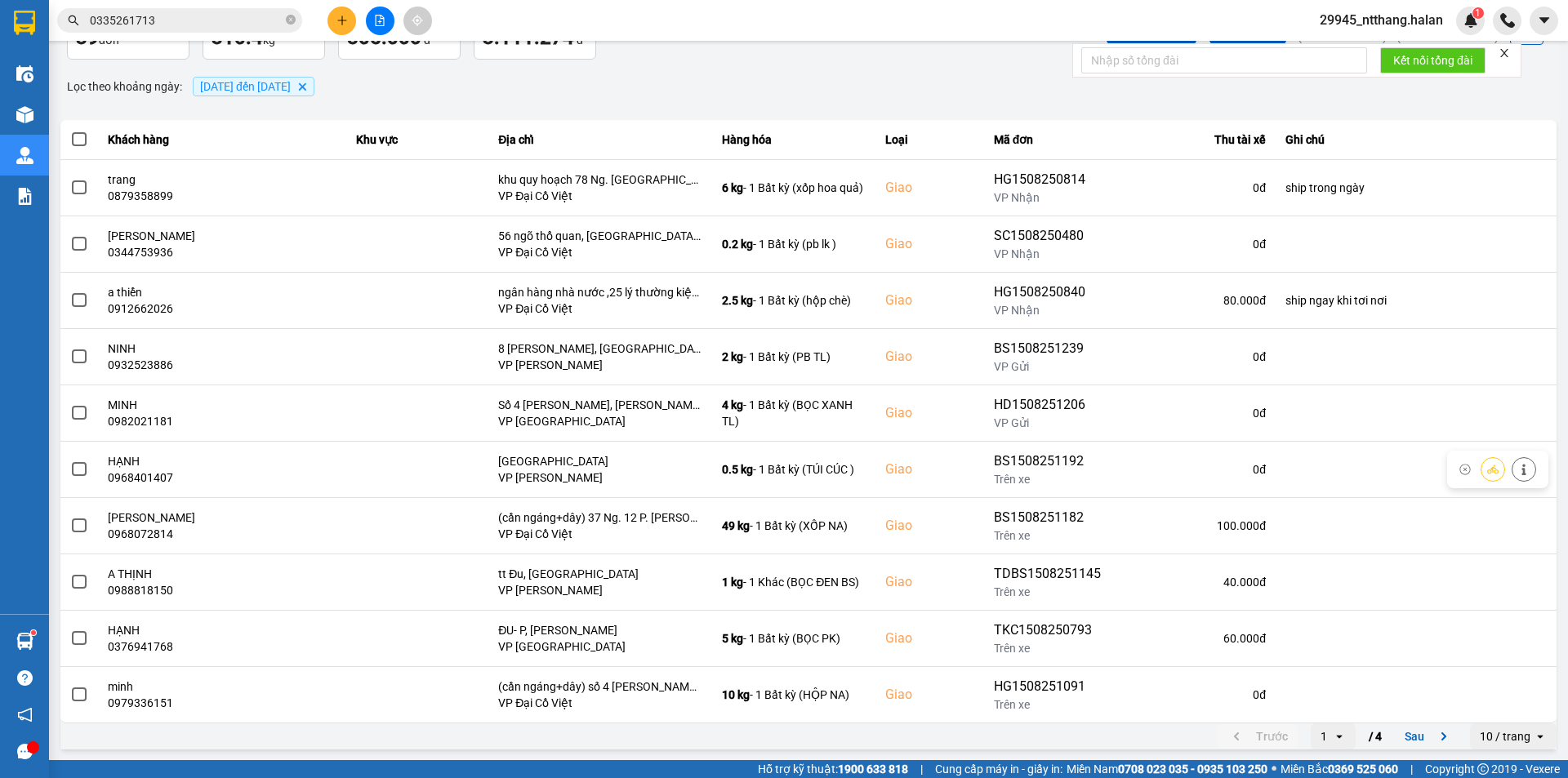
scroll to position [104, 0]
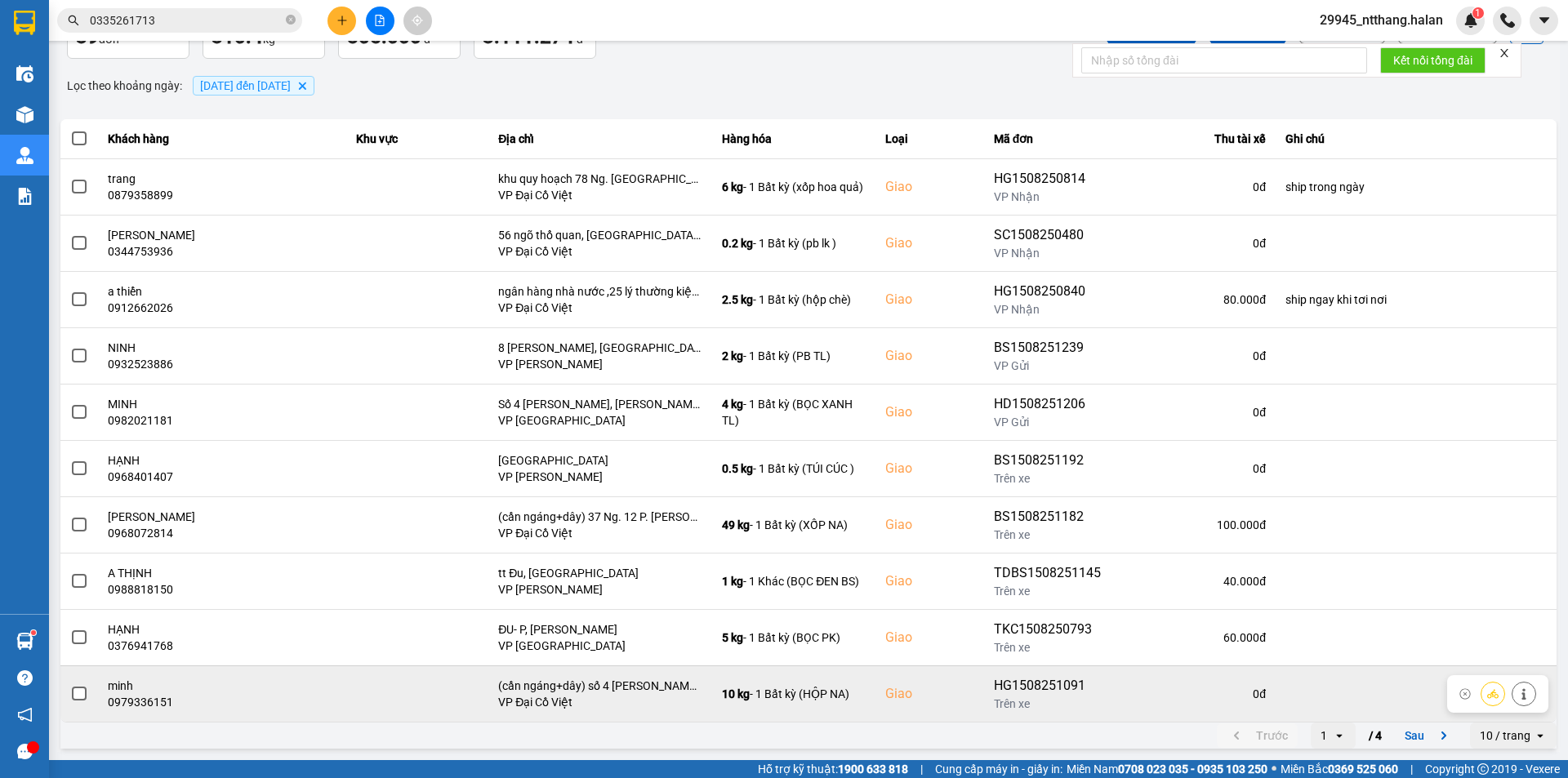
click at [1396, 720] on td at bounding box center [1416, 693] width 281 height 56
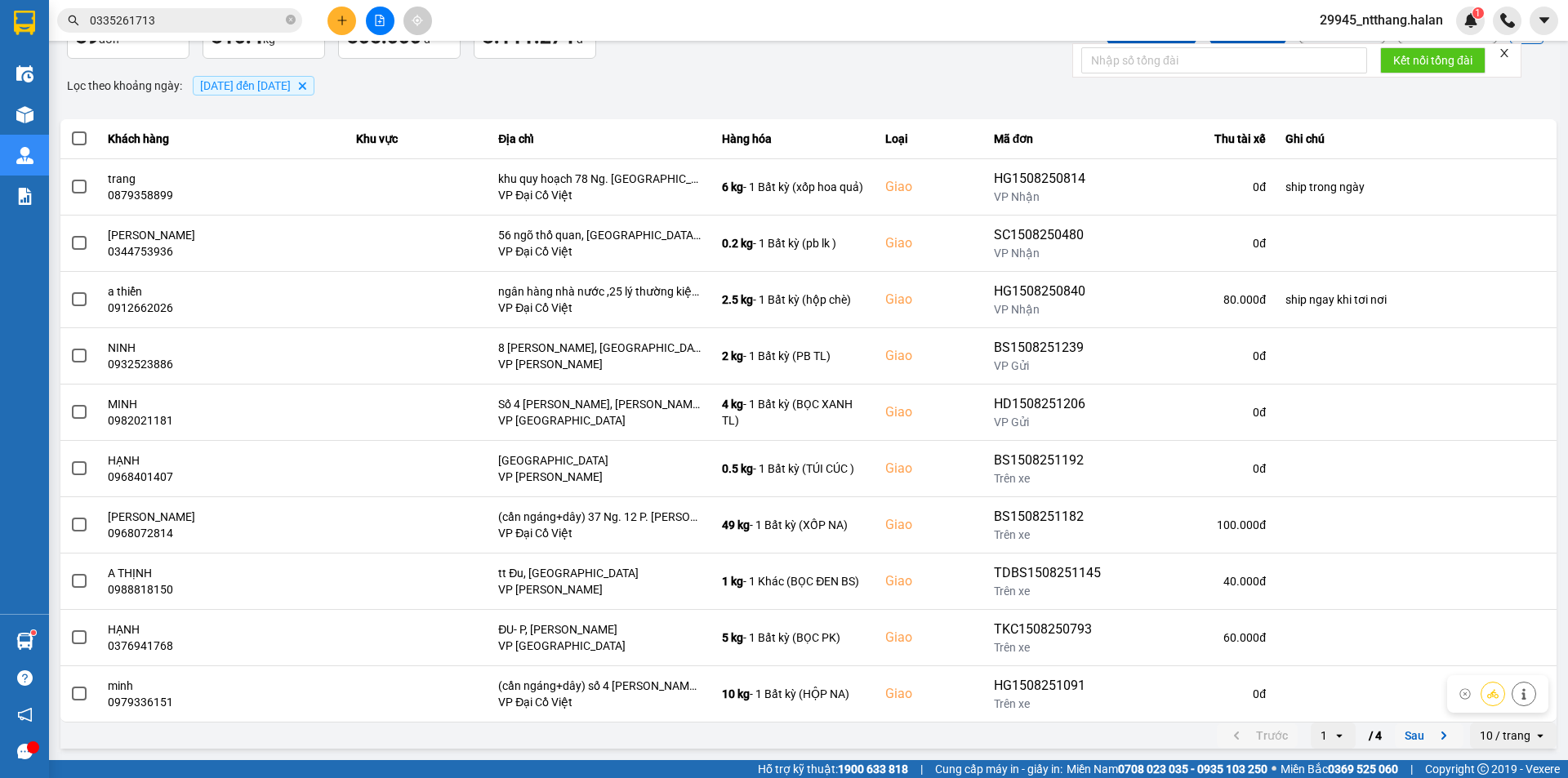
click at [1395, 728] on button "Sau" at bounding box center [1429, 736] width 69 height 25
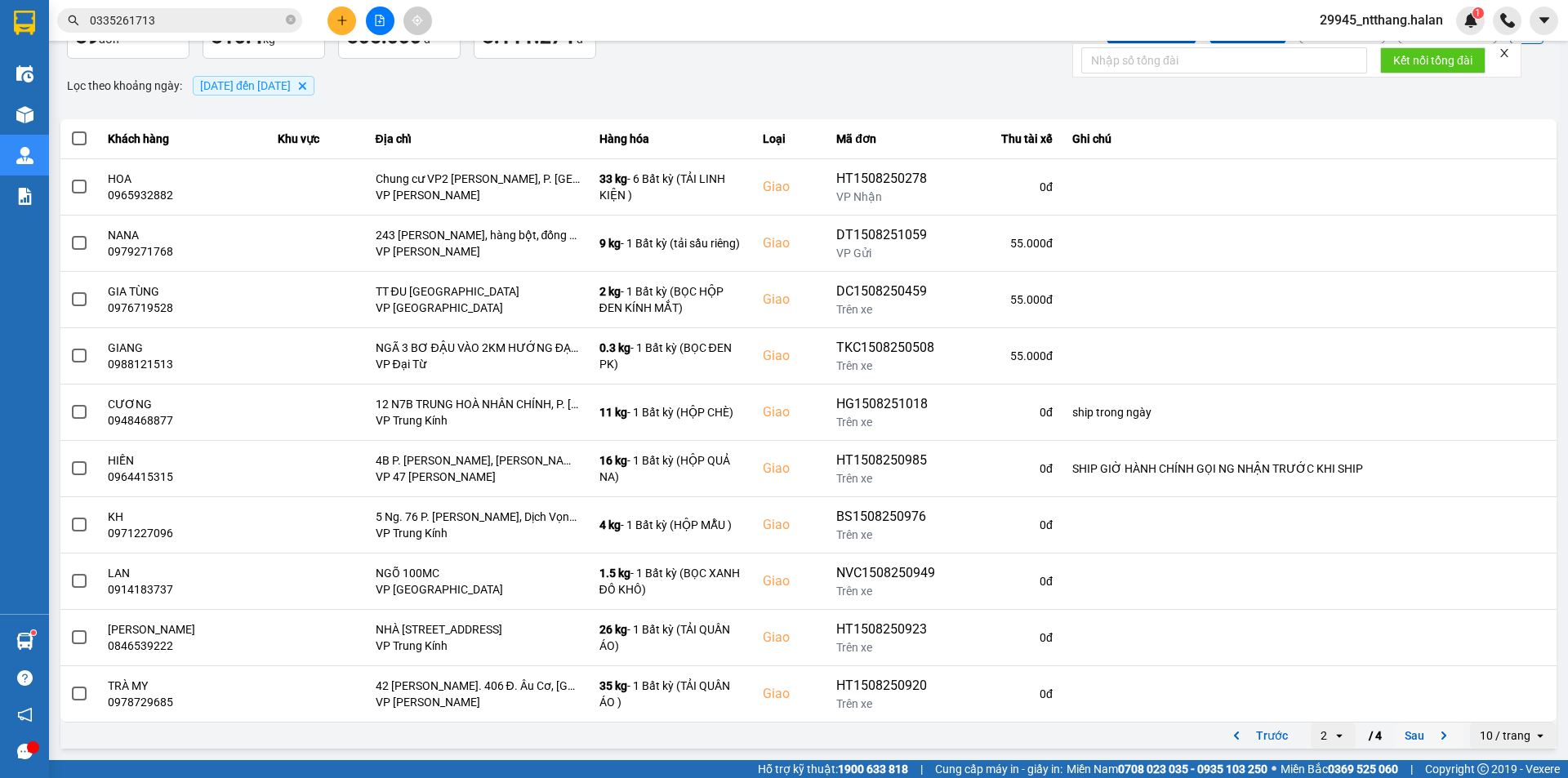
click at [1409, 726] on button "Sau" at bounding box center [1429, 736] width 69 height 25
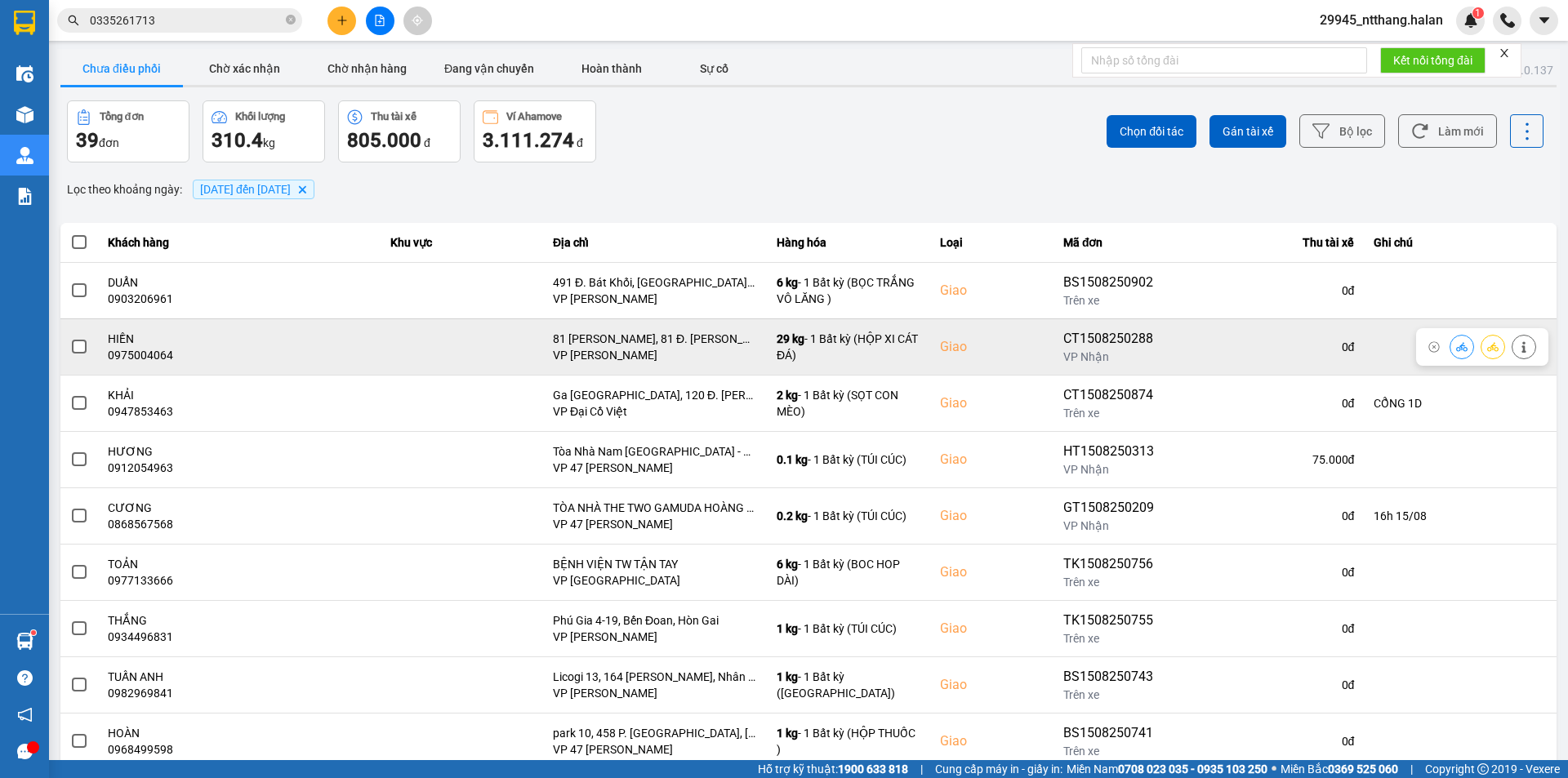
click at [74, 348] on span at bounding box center [79, 347] width 15 height 15
click at [70, 338] on input "checkbox" at bounding box center [70, 338] width 0 height 0
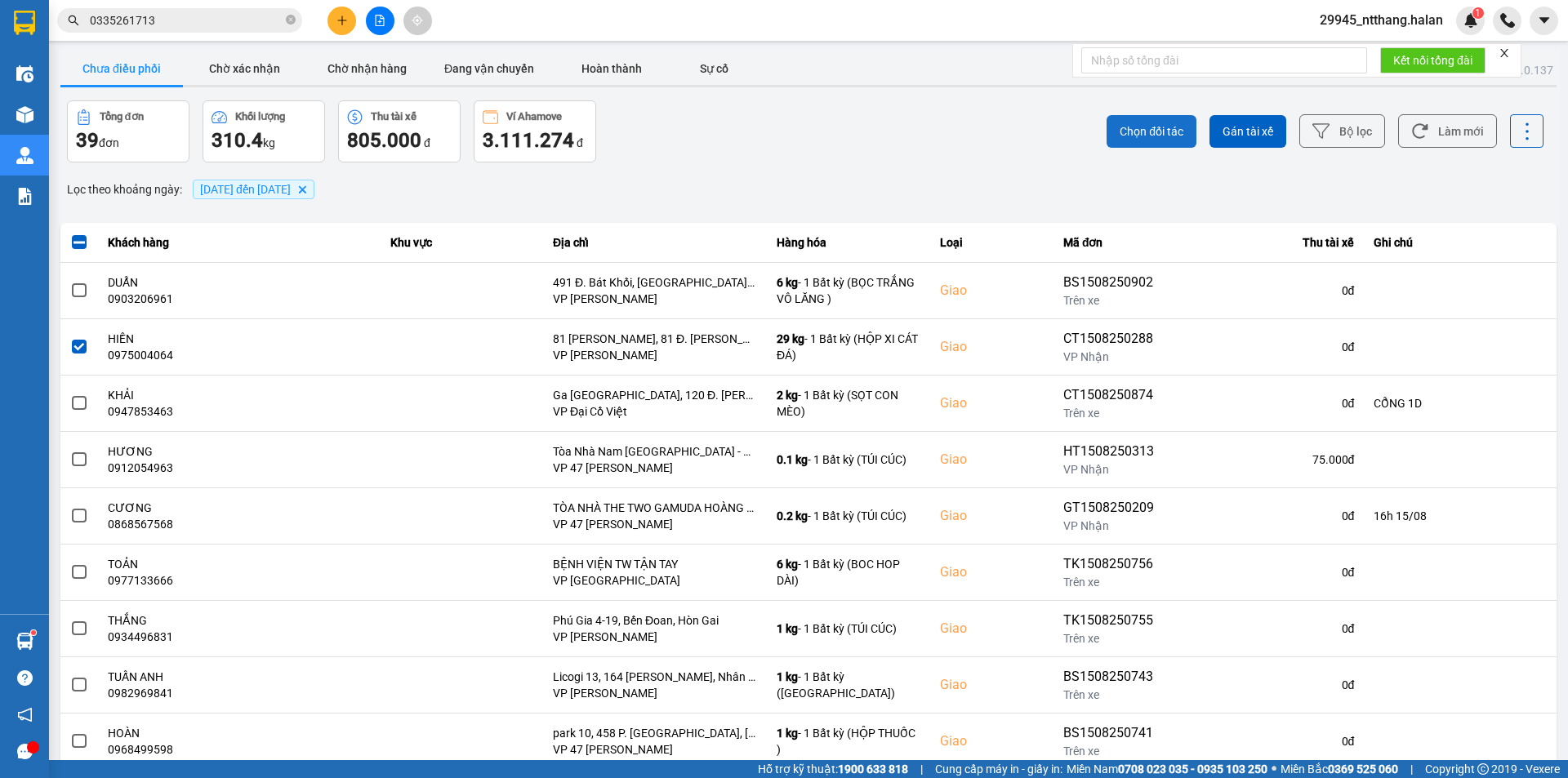
click at [1153, 127] on span "Chọn đối tác" at bounding box center [1151, 132] width 64 height 16
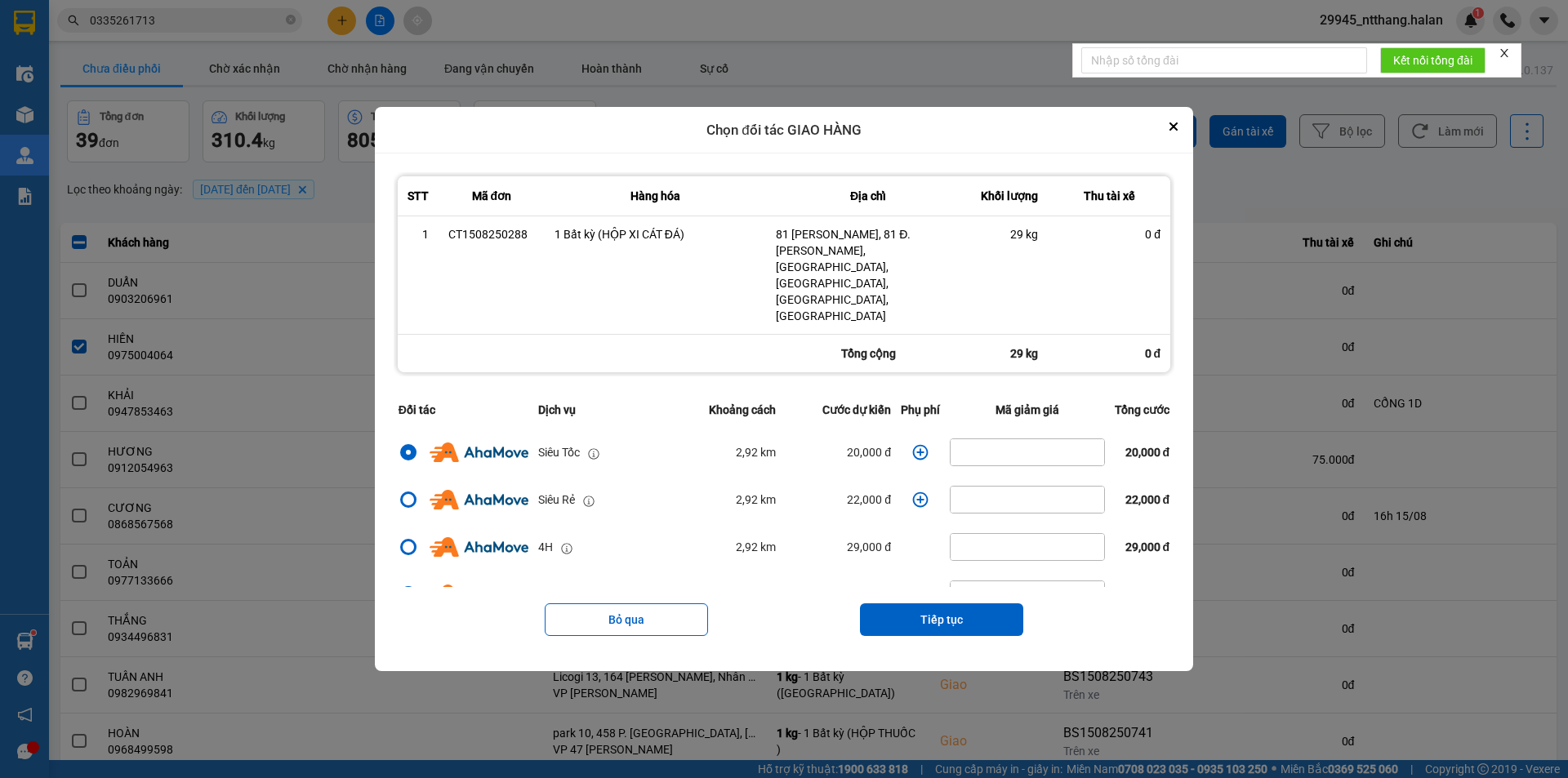
click at [914, 445] on icon "dialog" at bounding box center [920, 453] width 16 height 16
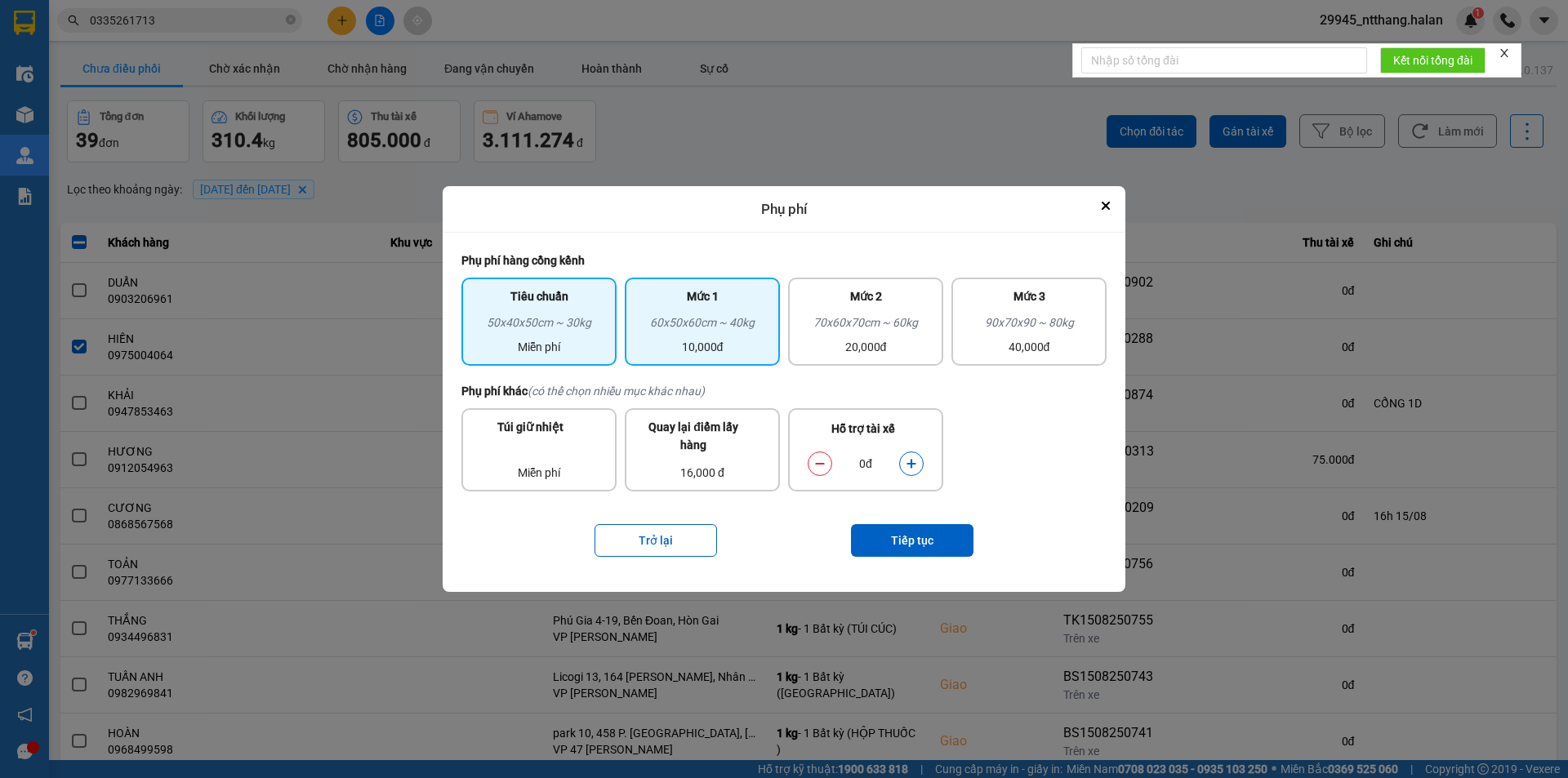
click at [717, 340] on div "10,000đ" at bounding box center [702, 347] width 136 height 18
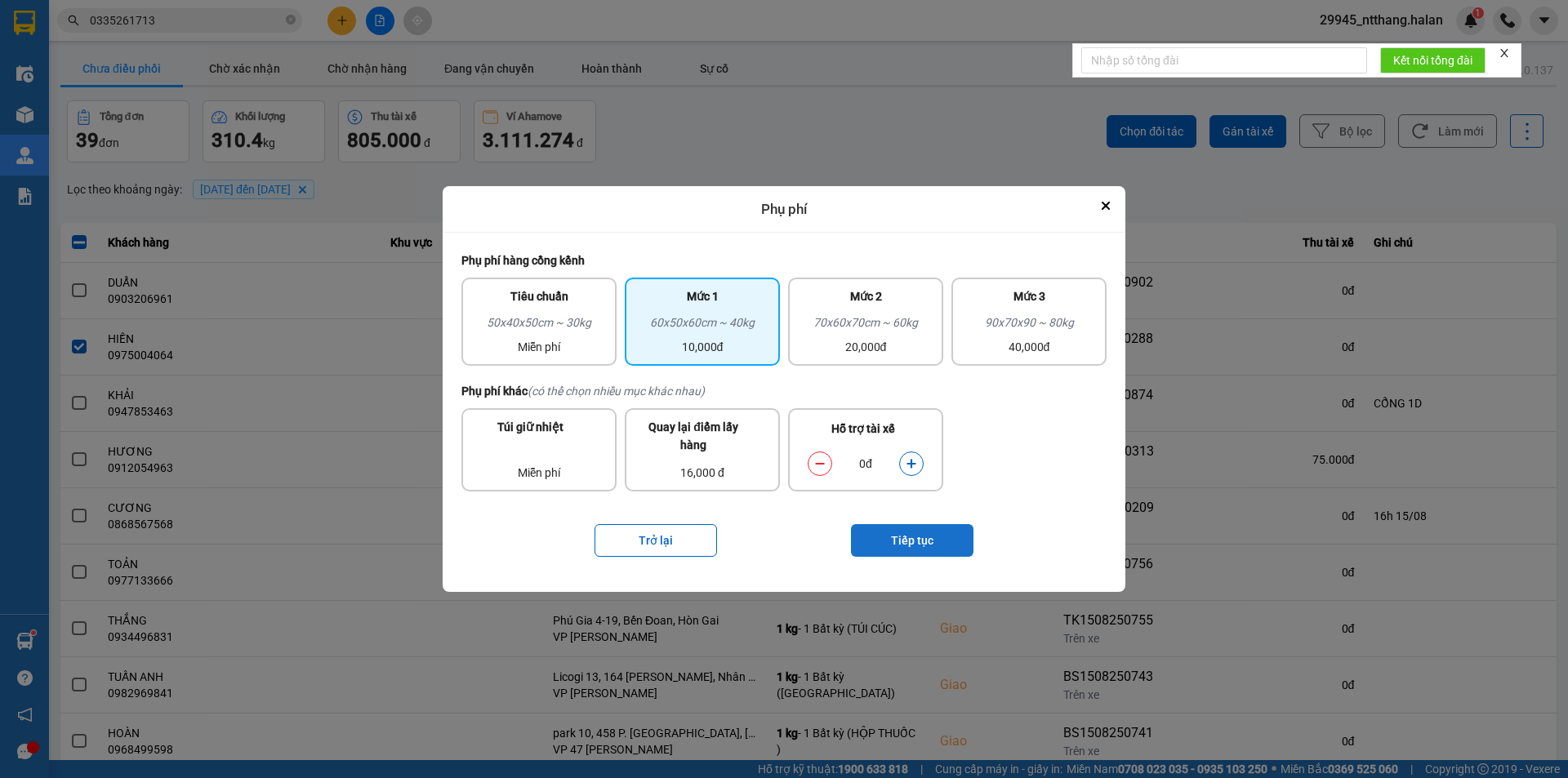
click at [880, 543] on button "Tiếp tục" at bounding box center [912, 541] width 123 height 33
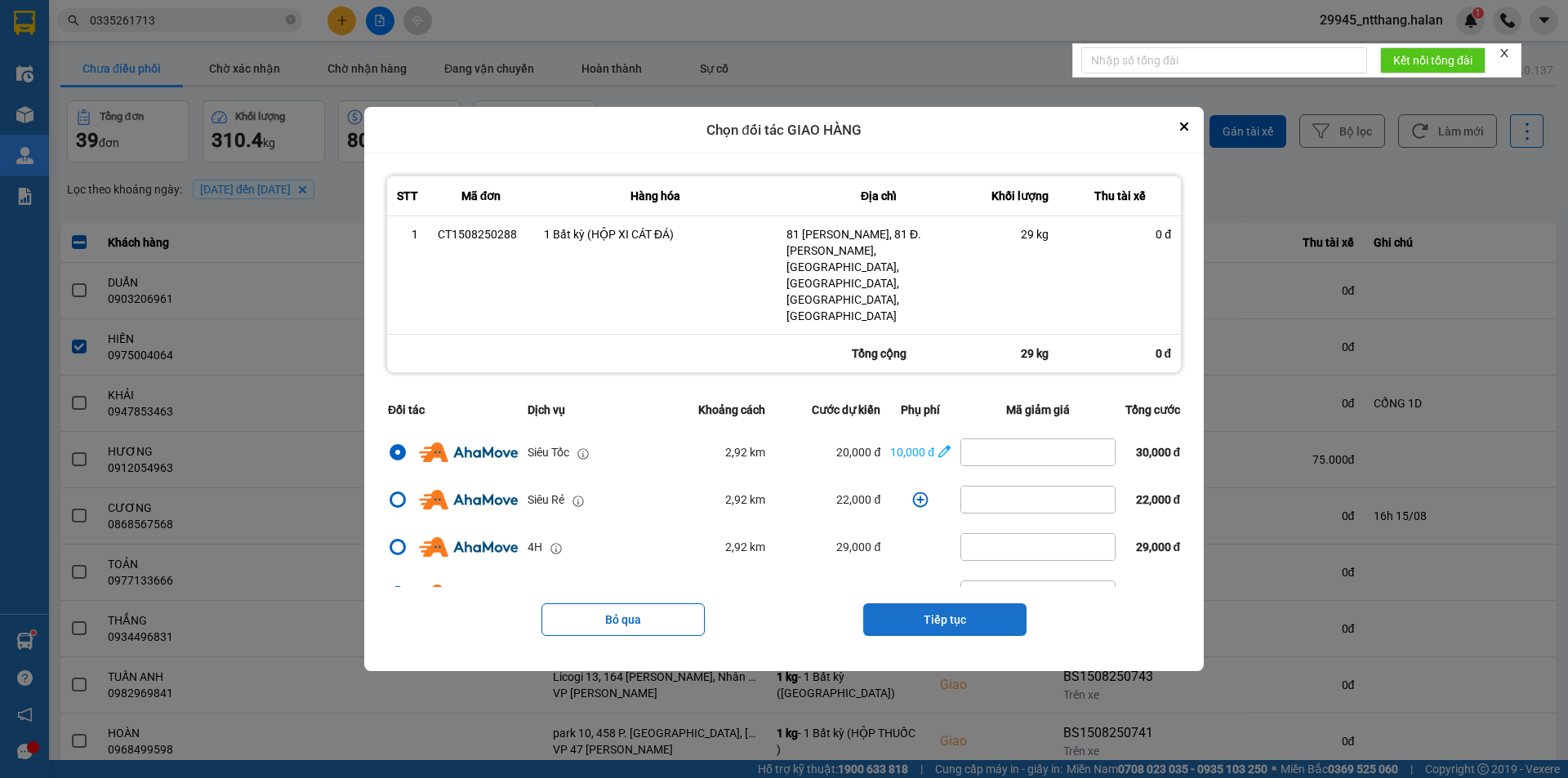
click at [906, 603] on button "Tiếp tục" at bounding box center [945, 619] width 163 height 33
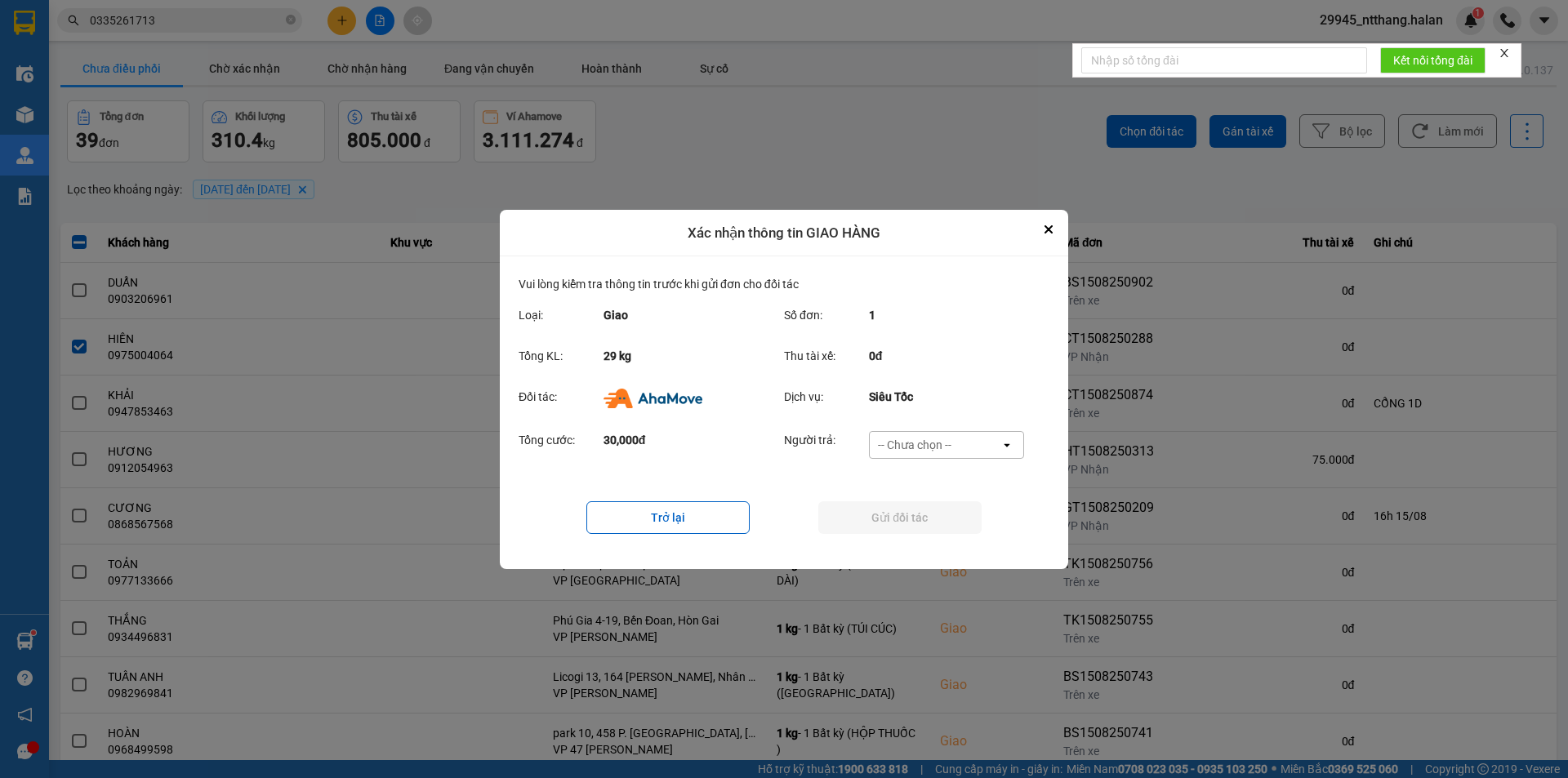
click at [950, 447] on div "-- Chưa chọn --" at bounding box center [914, 445] width 74 height 16
click at [940, 546] on div "Ví Ahamove" at bounding box center [945, 539] width 155 height 29
click at [947, 533] on button "Gửi đối tác" at bounding box center [900, 518] width 163 height 33
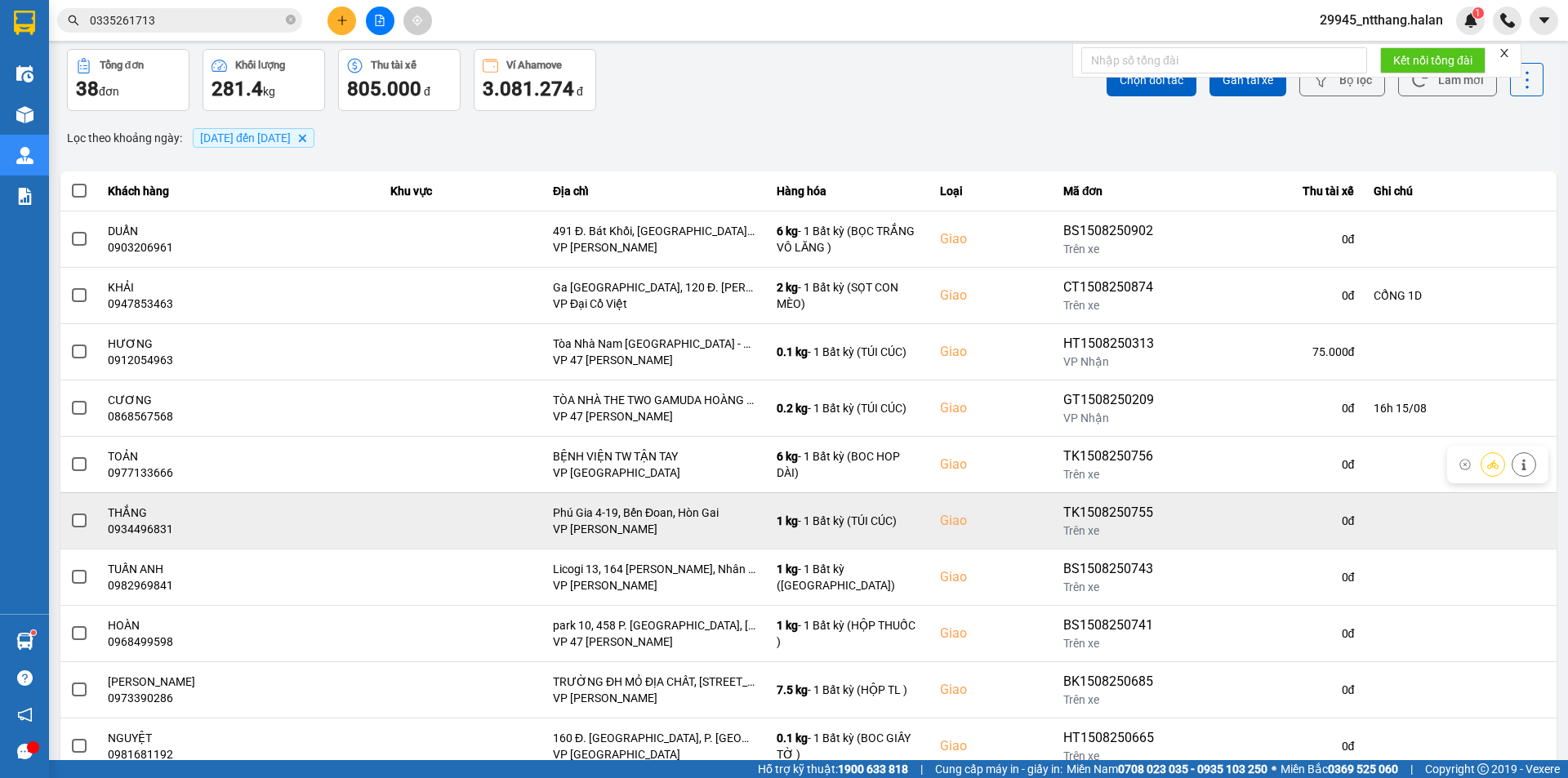
scroll to position [104, 0]
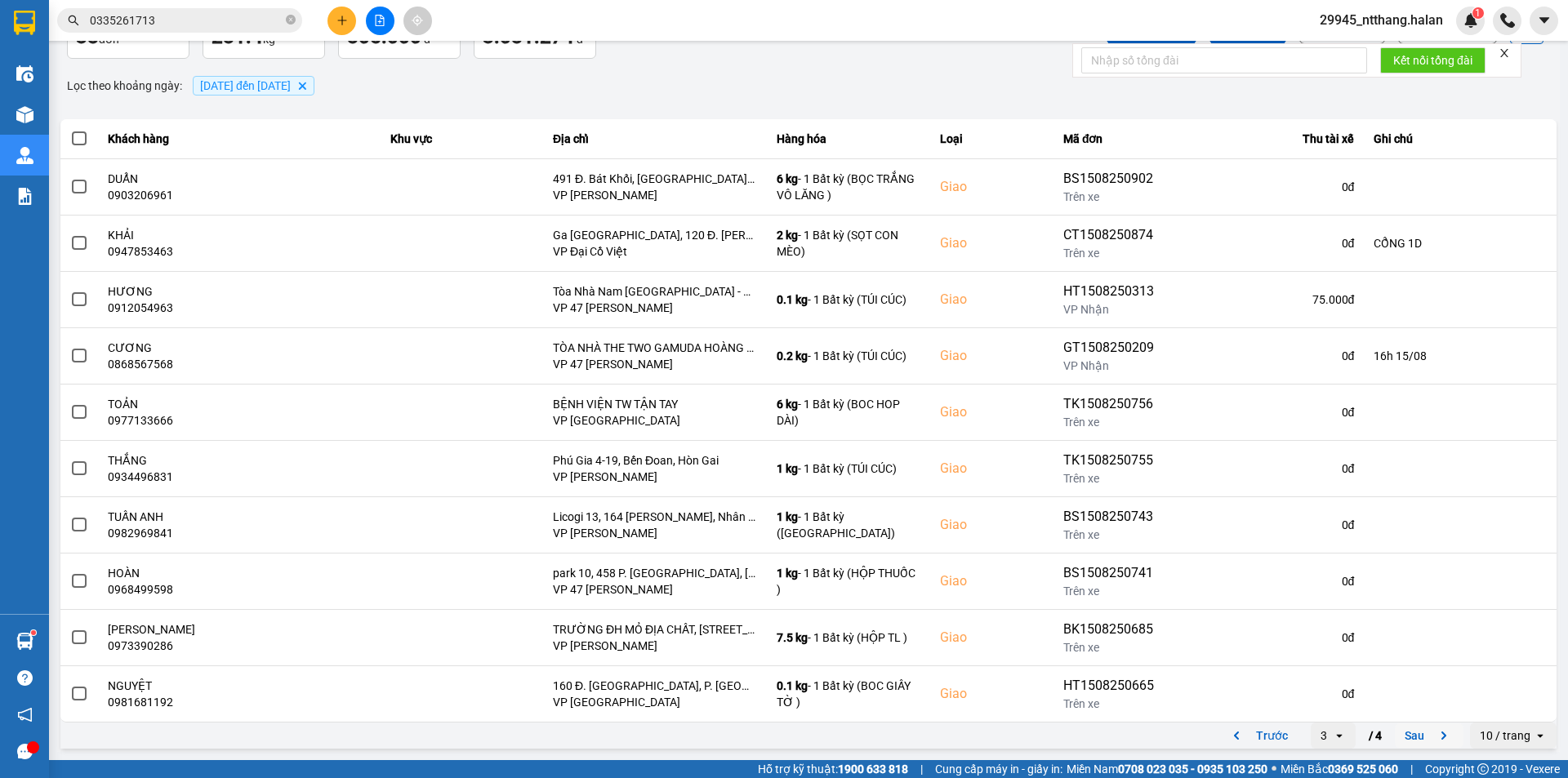
click at [1397, 747] on button "Sau" at bounding box center [1429, 736] width 69 height 25
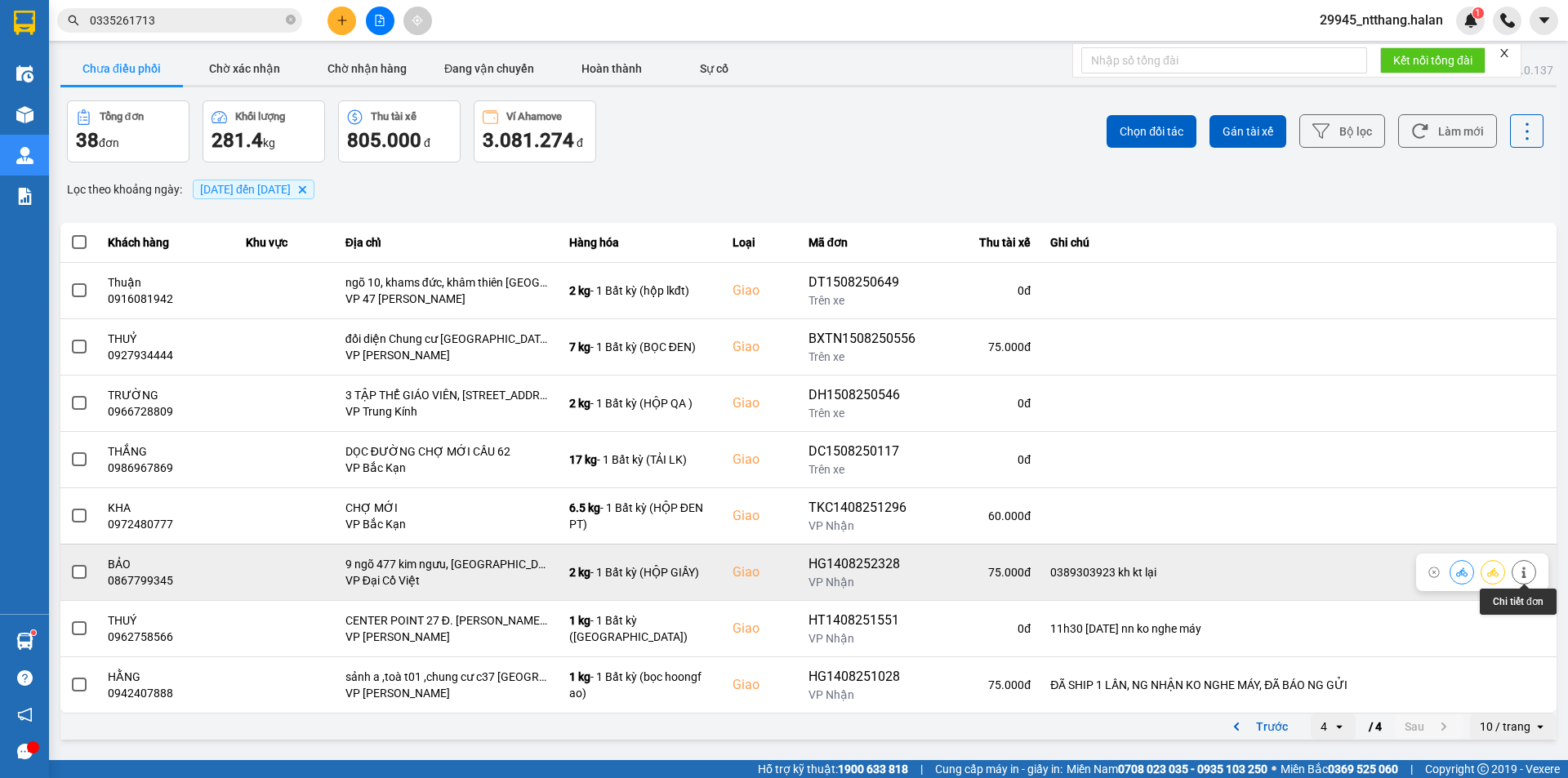
click at [1521, 575] on icon at bounding box center [1524, 572] width 11 height 11
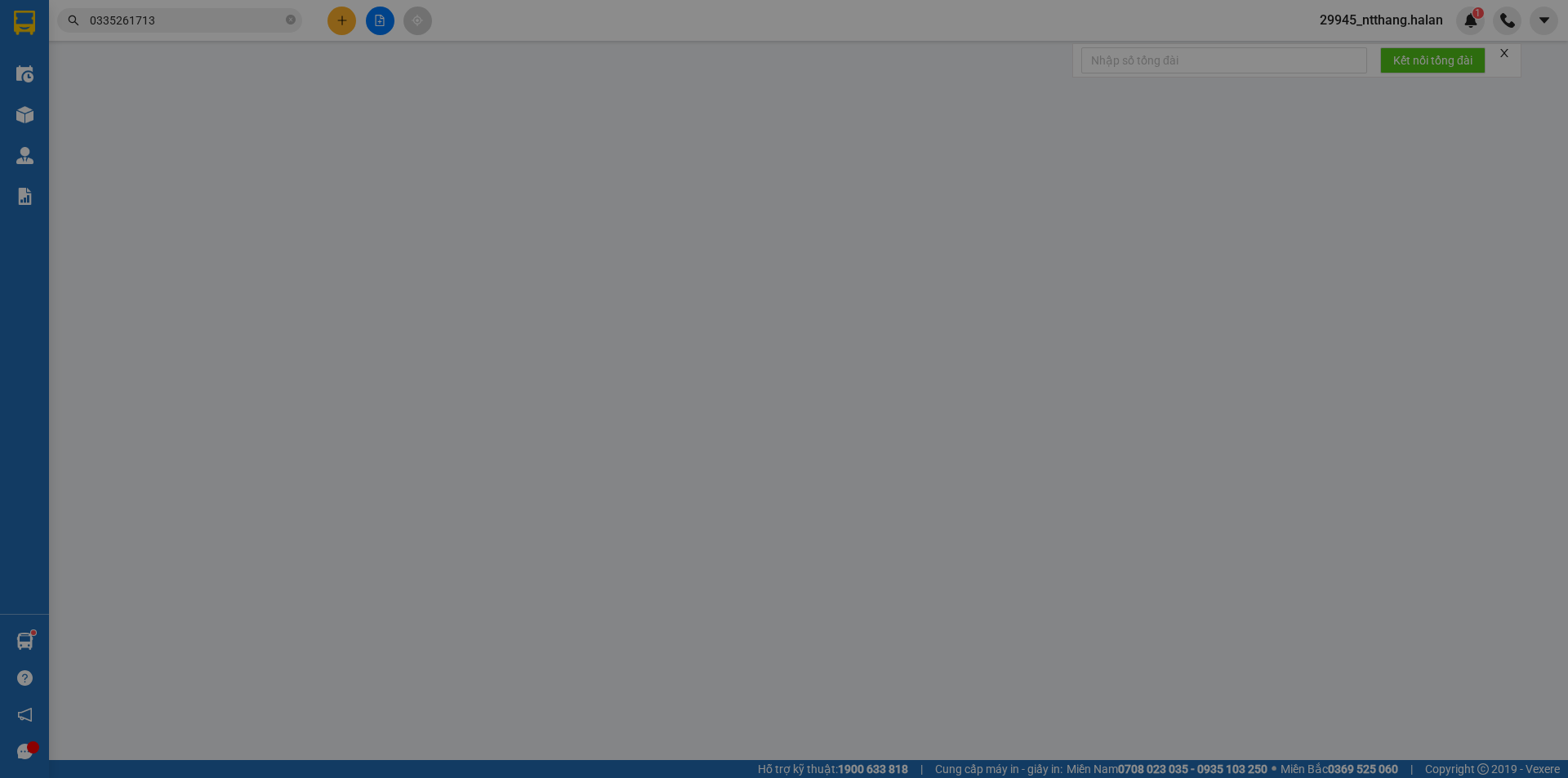
type input "0848484884"
type input "HIẾU"
type input "0867799345"
type input "BẢO"
checkbox input "true"
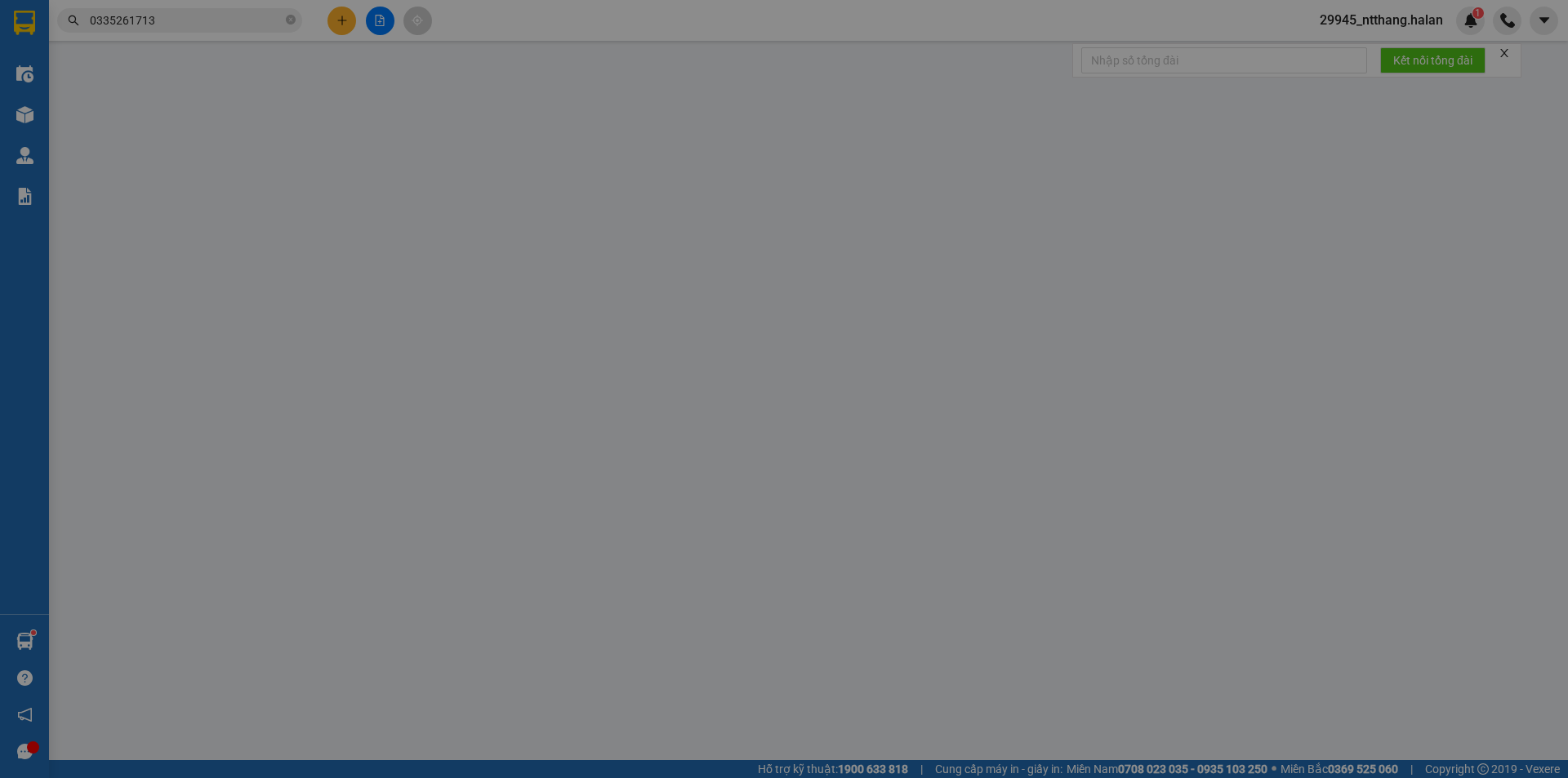
type input "9 ngõ 477 kim ngưu, phường vĩnh tuy, hai bà trưng, hà nội"
type input "0389303923 kh kt lại"
type input "75.000"
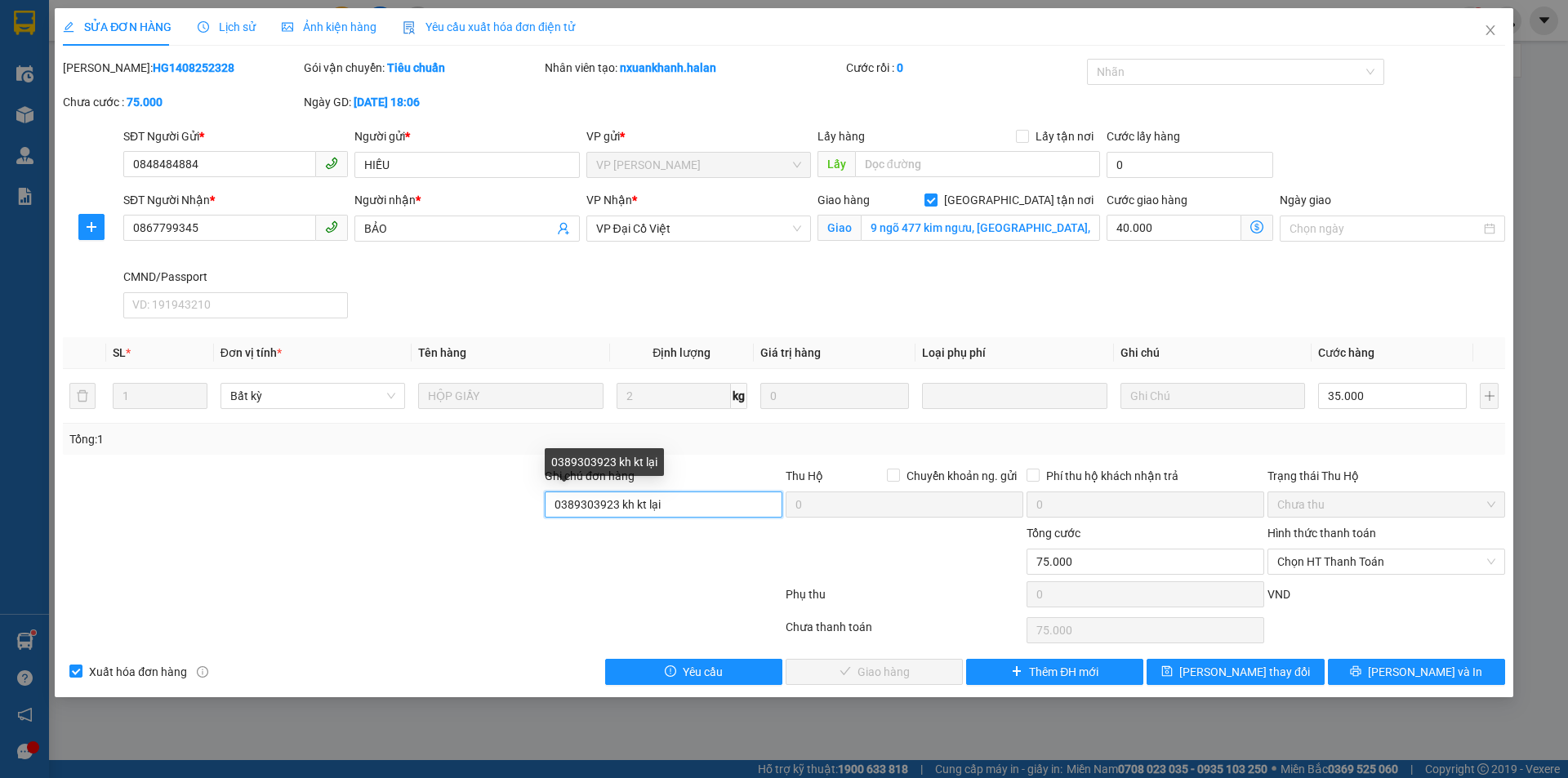
drag, startPoint x: 697, startPoint y: 516, endPoint x: 777, endPoint y: 522, distance: 80.2
click at [777, 522] on div "Ghi chú đơn hàng 0389303923 kh kt lại" at bounding box center [663, 496] width 238 height 57
type input "0389303923"
click at [936, 195] on input "[GEOGRAPHIC_DATA] tận nơi" at bounding box center [930, 199] width 11 height 11
checkbox input "false"
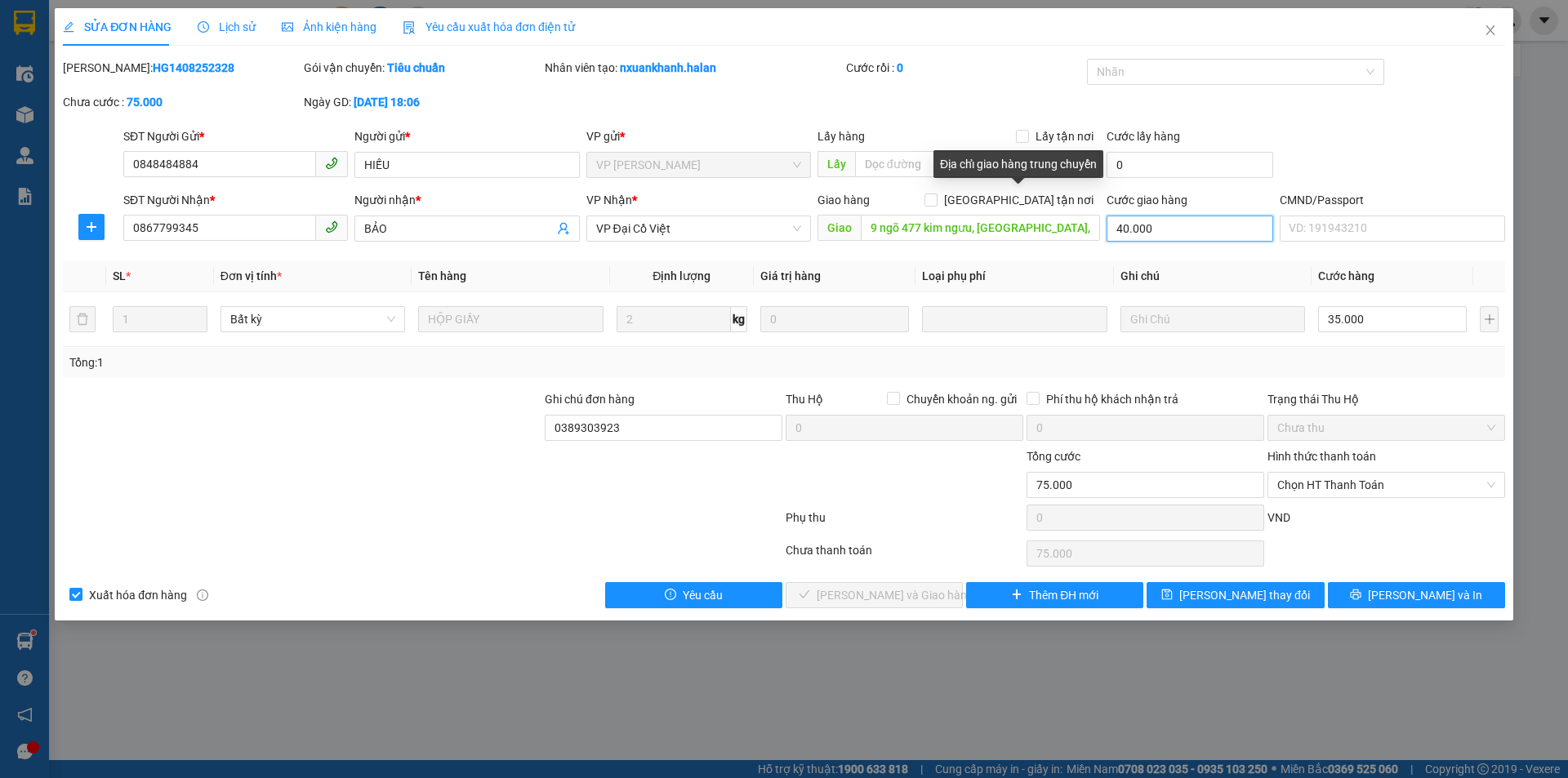
click at [1171, 229] on input "40.000" at bounding box center [1190, 229] width 167 height 26
type input "0"
type input "35.000"
type input "0"
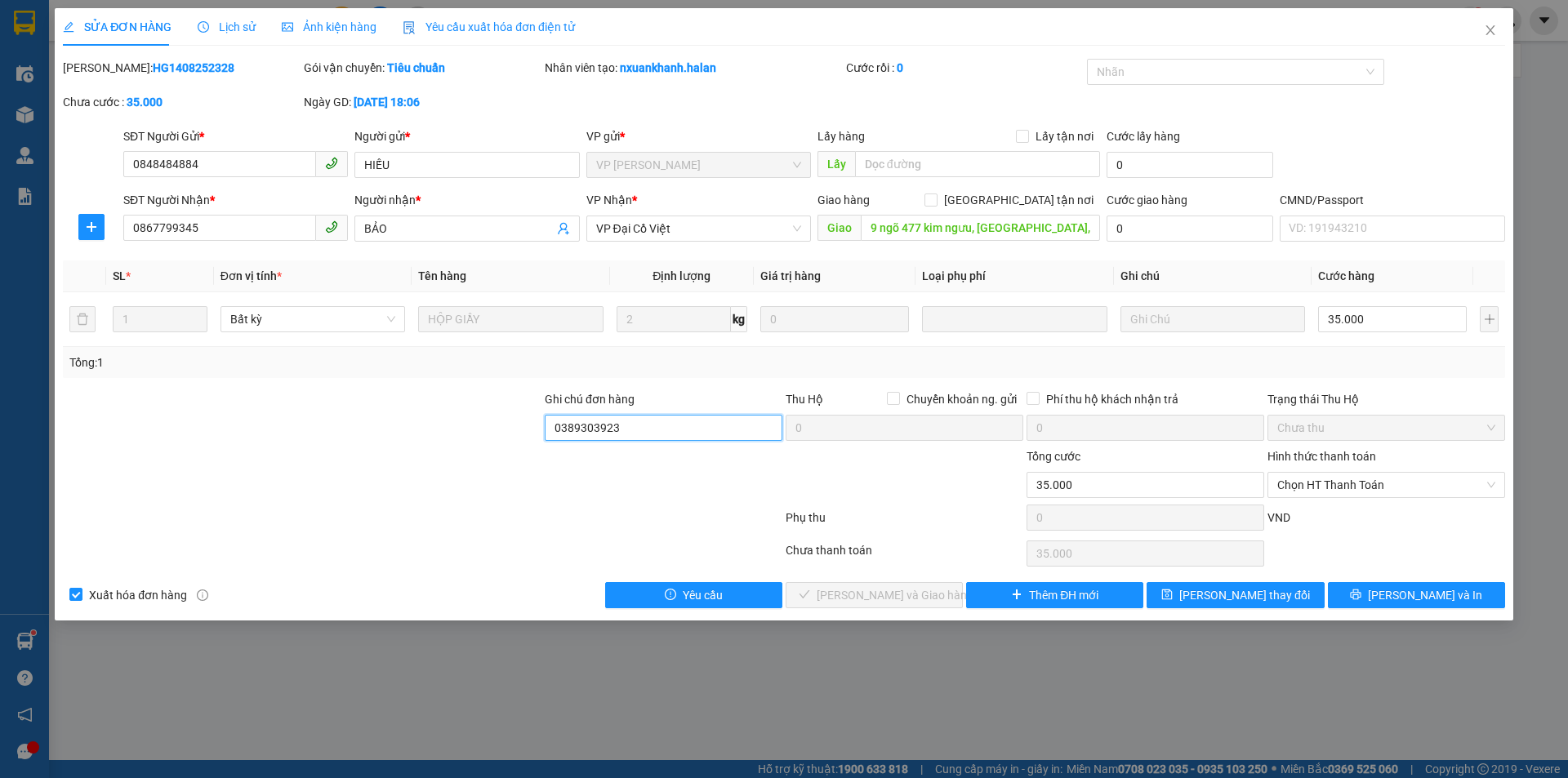
click at [637, 418] on input "0389303923" at bounding box center [663, 428] width 238 height 26
type input "0389303923, kh báo ra vp nhận"
click at [1259, 586] on span "[PERSON_NAME] thay đổi" at bounding box center [1244, 595] width 131 height 18
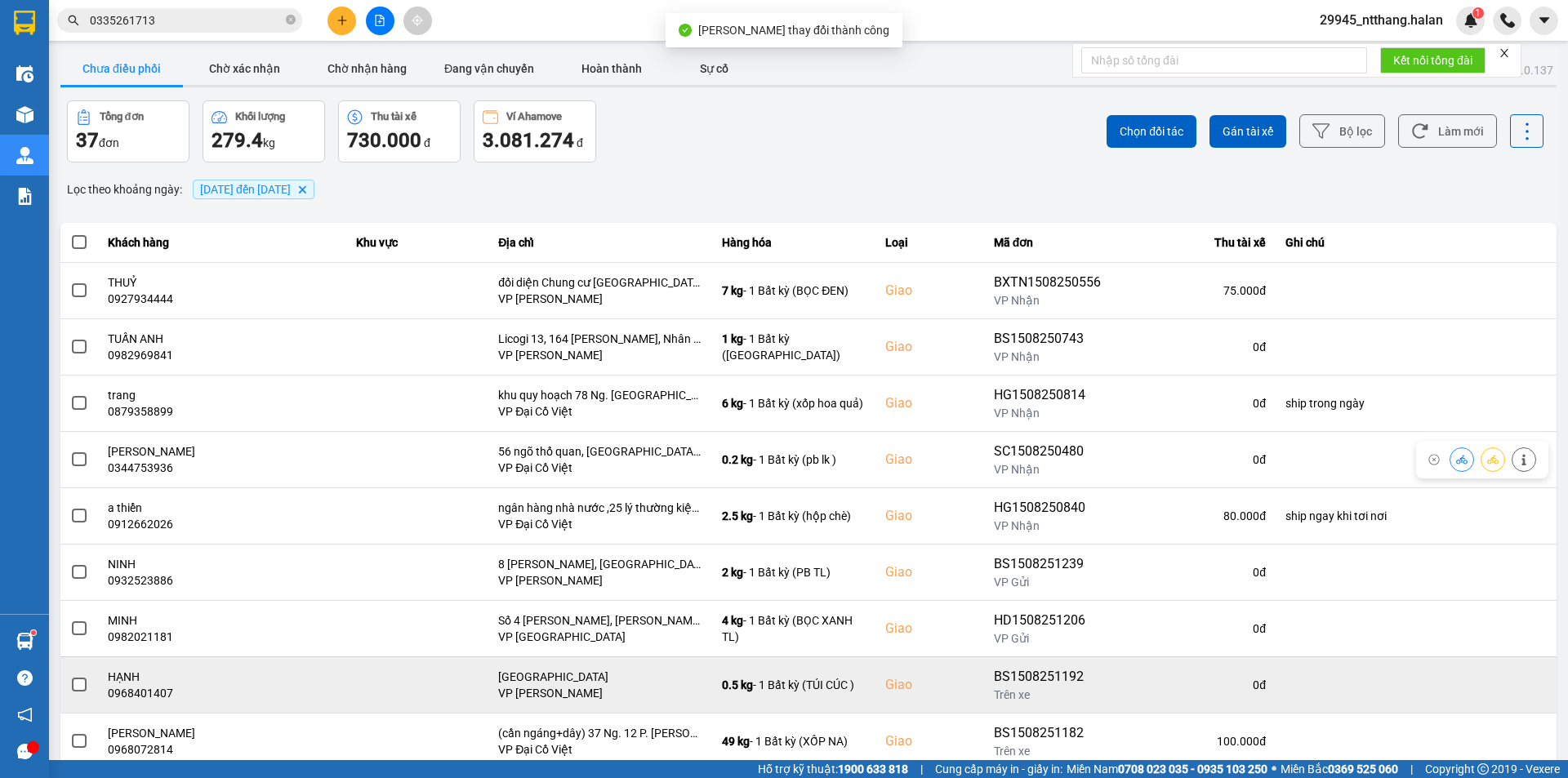
scroll to position [104, 0]
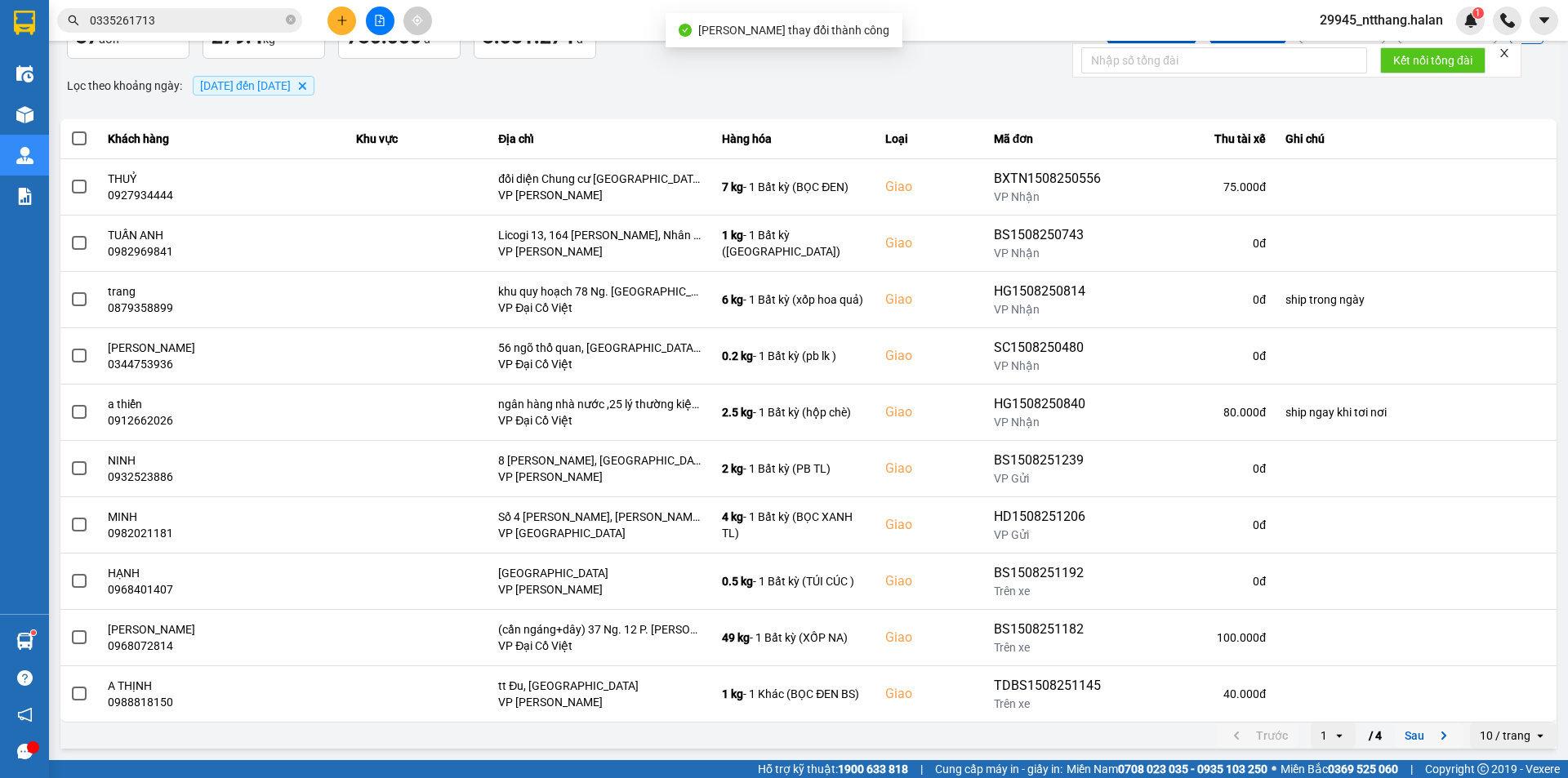
click at [1406, 729] on button "Sau" at bounding box center [1429, 736] width 69 height 25
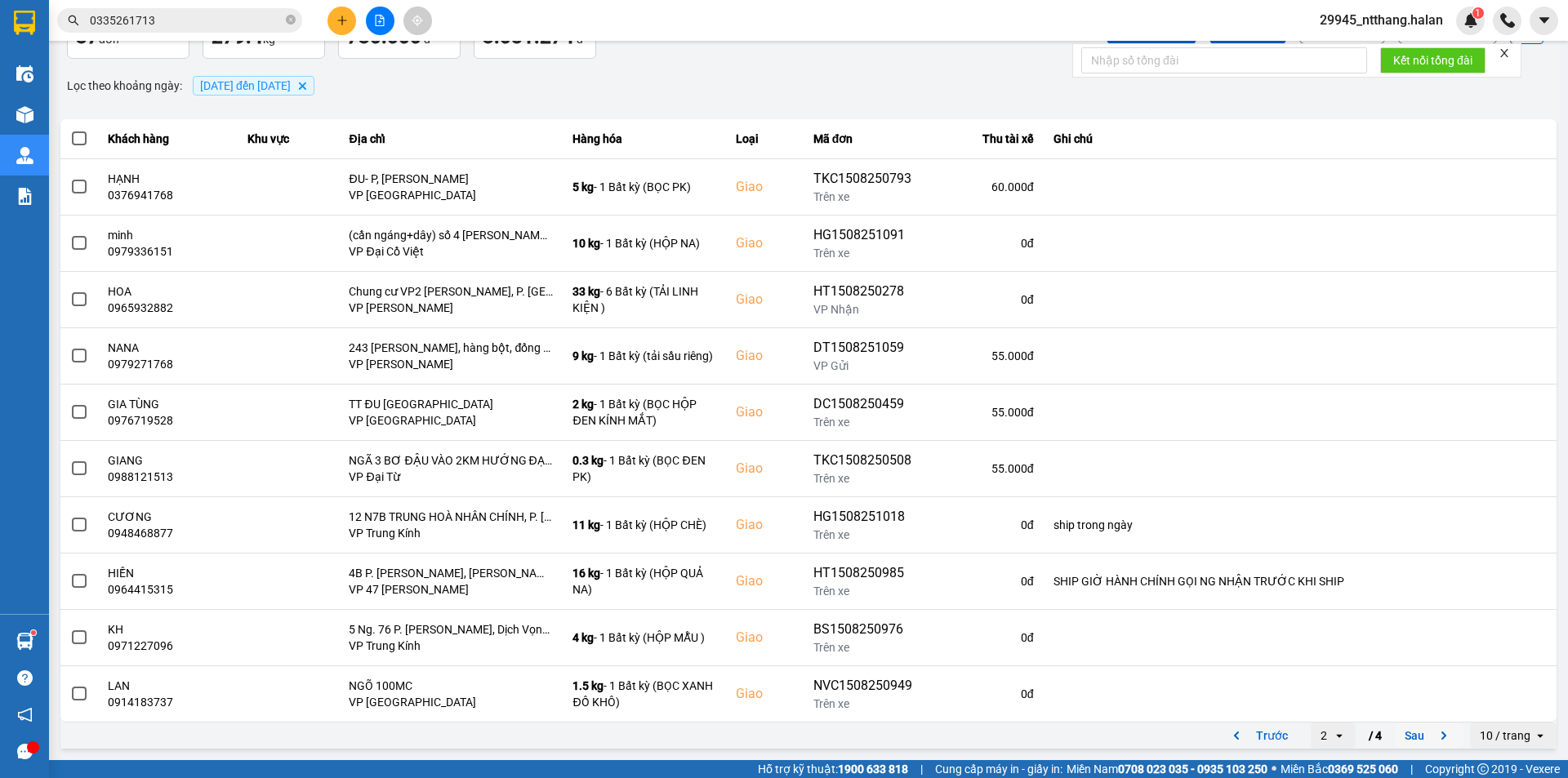
click at [1395, 745] on button "Sau" at bounding box center [1429, 736] width 69 height 25
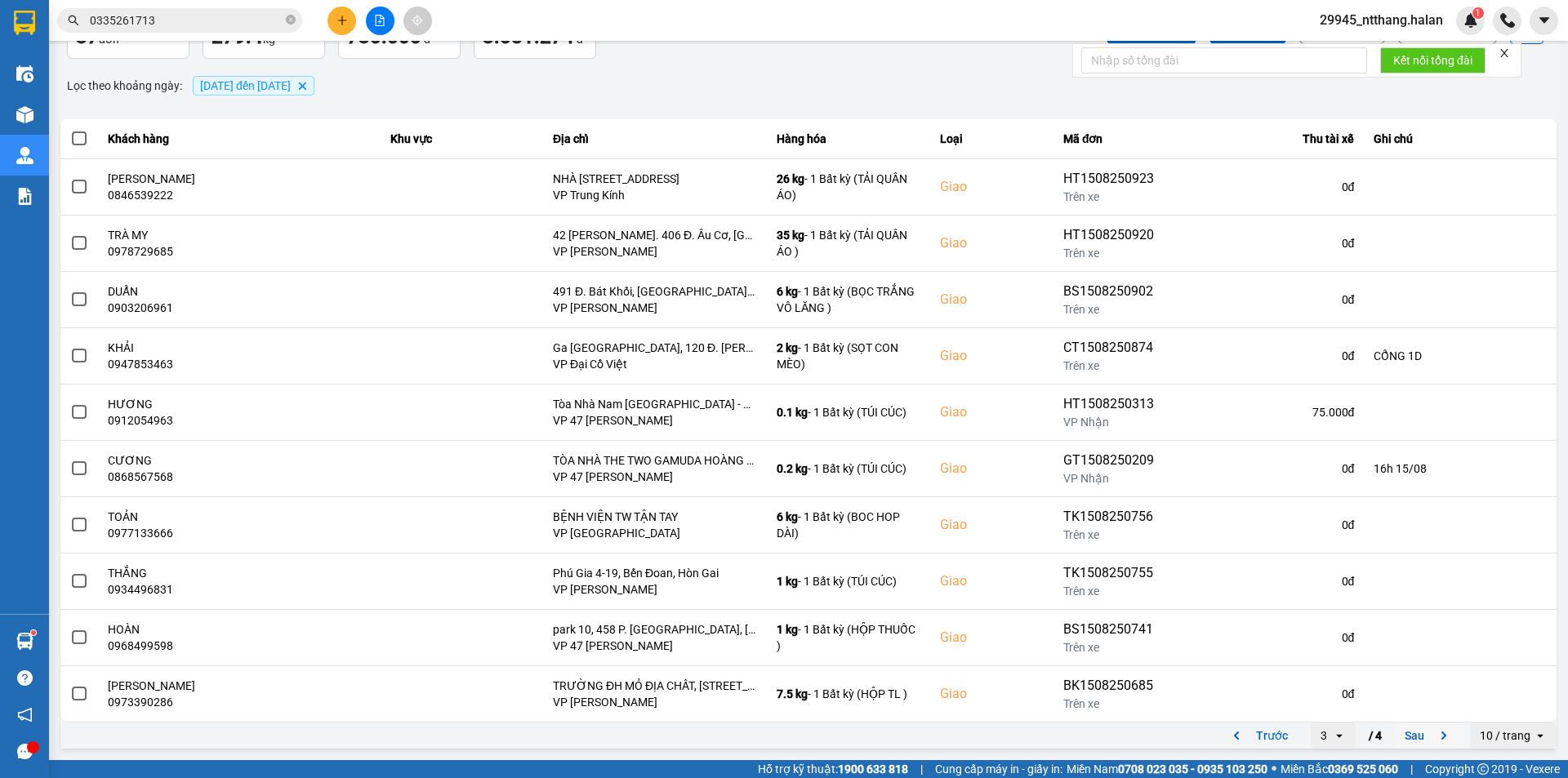
click at [1415, 734] on button "Sau" at bounding box center [1429, 736] width 69 height 25
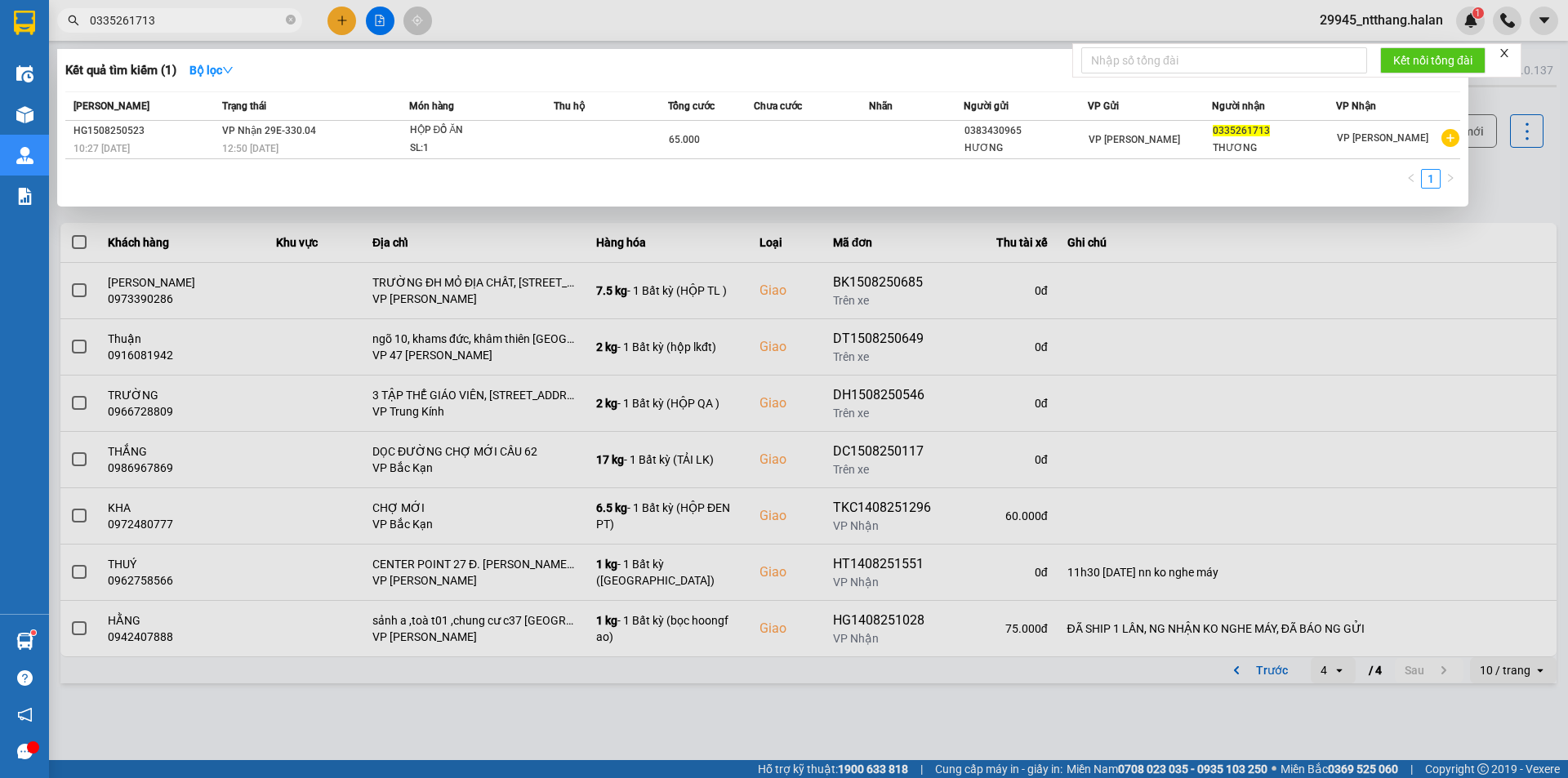
click at [147, 14] on input "0335261713" at bounding box center [186, 20] width 193 height 18
click at [552, 704] on div at bounding box center [784, 389] width 1568 height 778
click at [160, 14] on input "0335261713" at bounding box center [186, 20] width 193 height 18
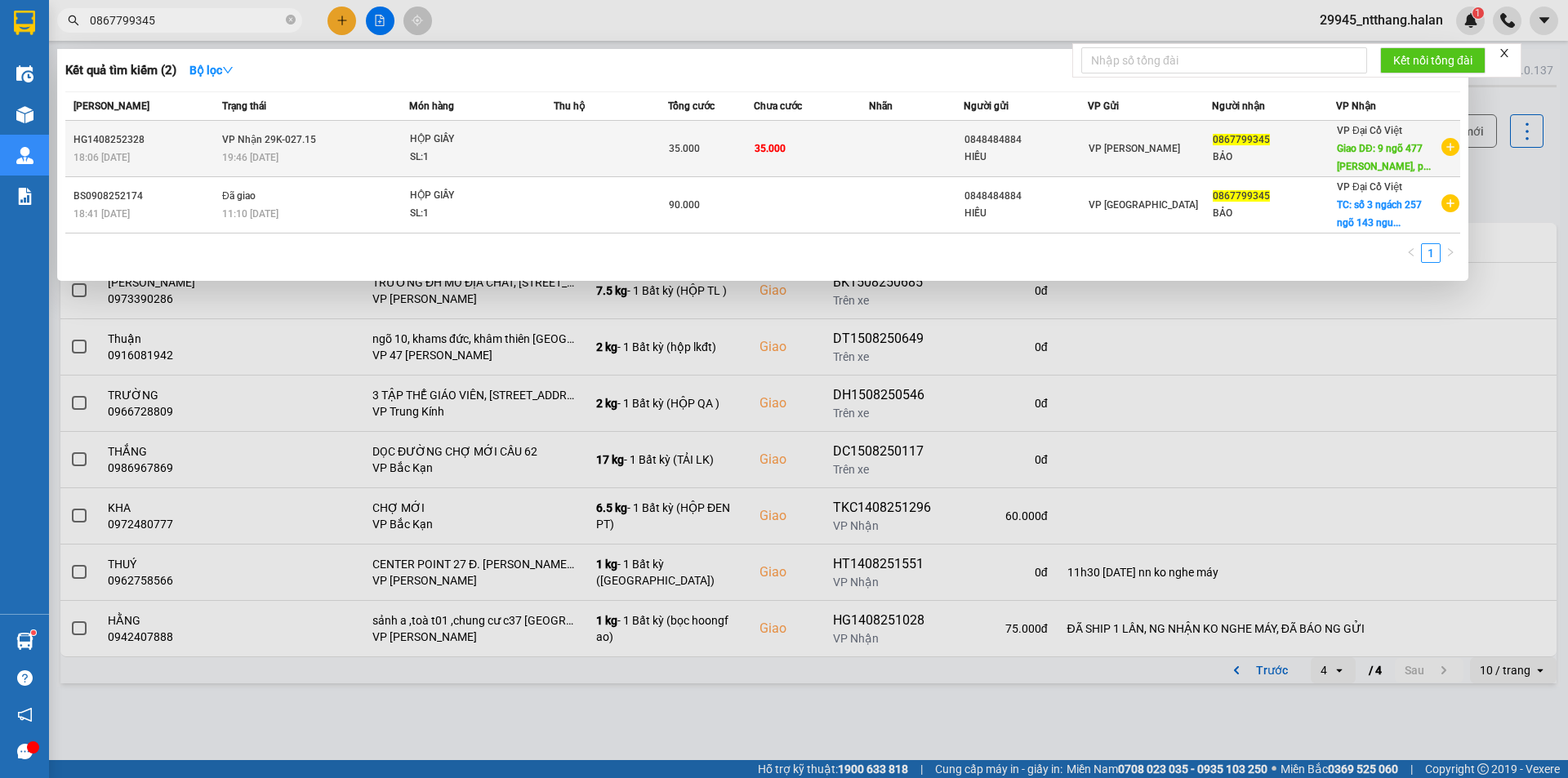
type input "0867799345"
click at [846, 144] on td "35.000" at bounding box center [811, 149] width 114 height 56
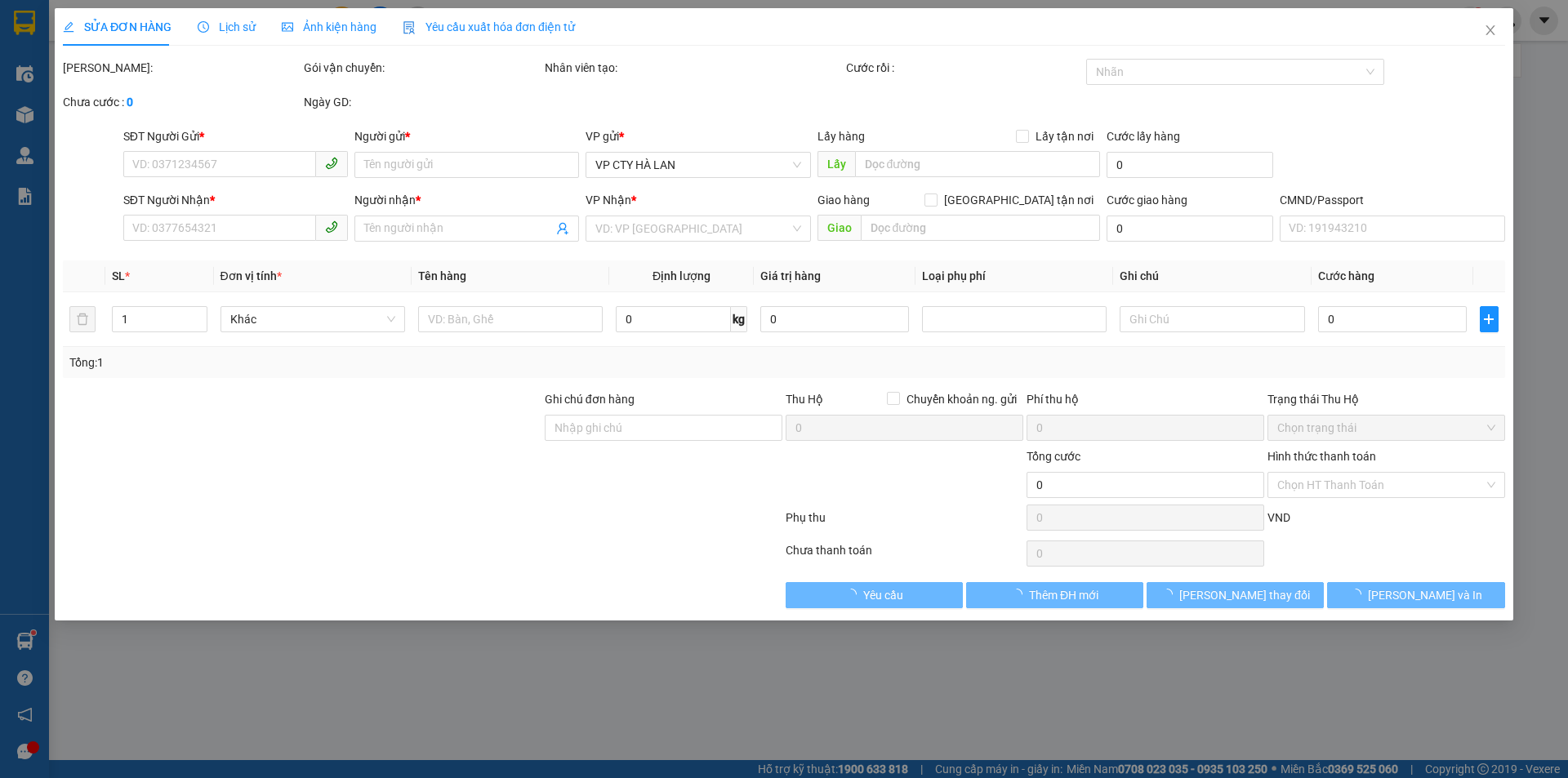
type input "0848484884"
type input "HIẾU"
type input "0867799345"
type input "BẢO"
type input "9 ngõ 477 kim ngưu, phường vĩnh tuy, hai bà trưng, hà nội"
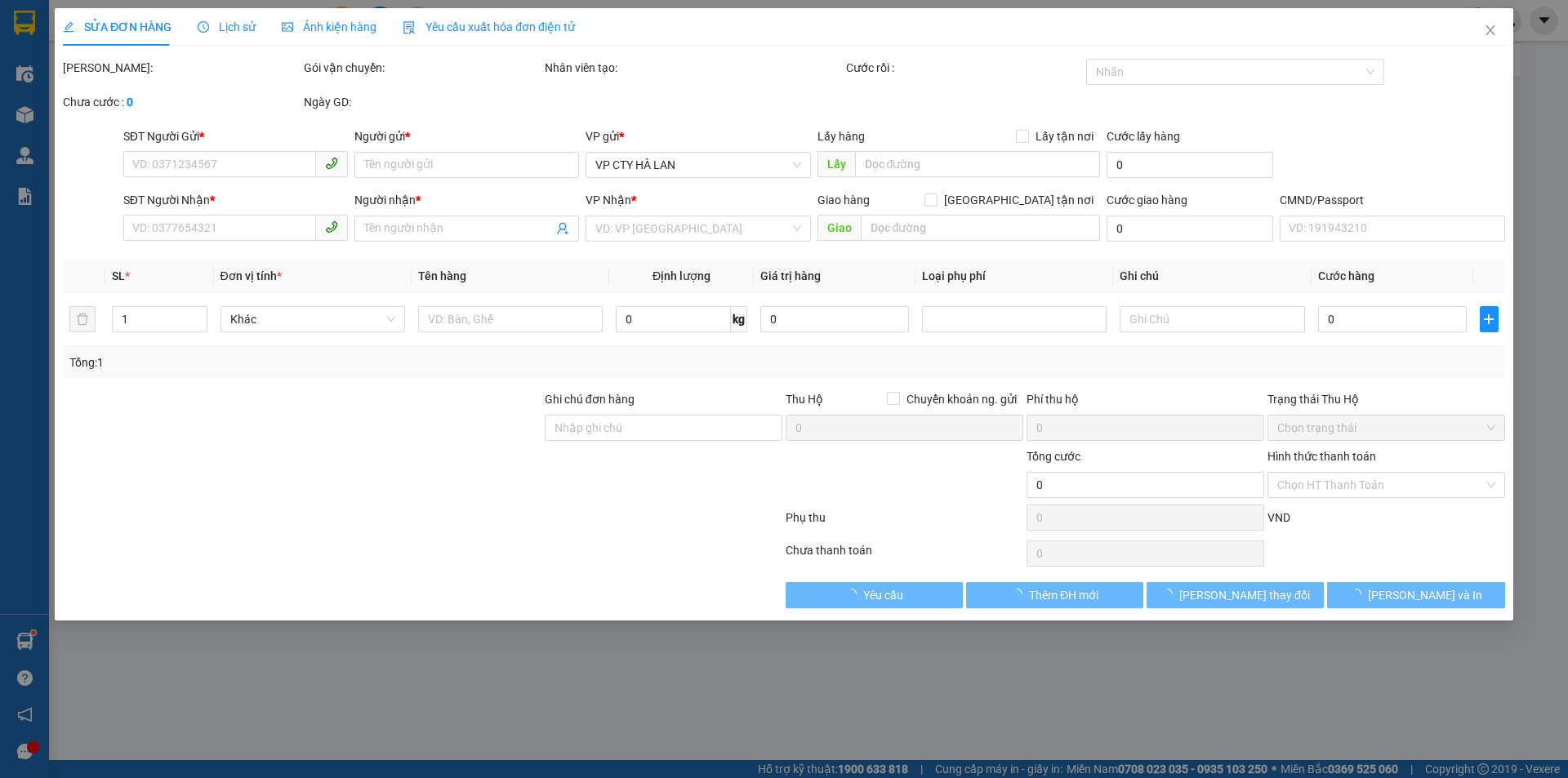
type input "0389303923, kh báo ra vp nhận"
type input "35.000"
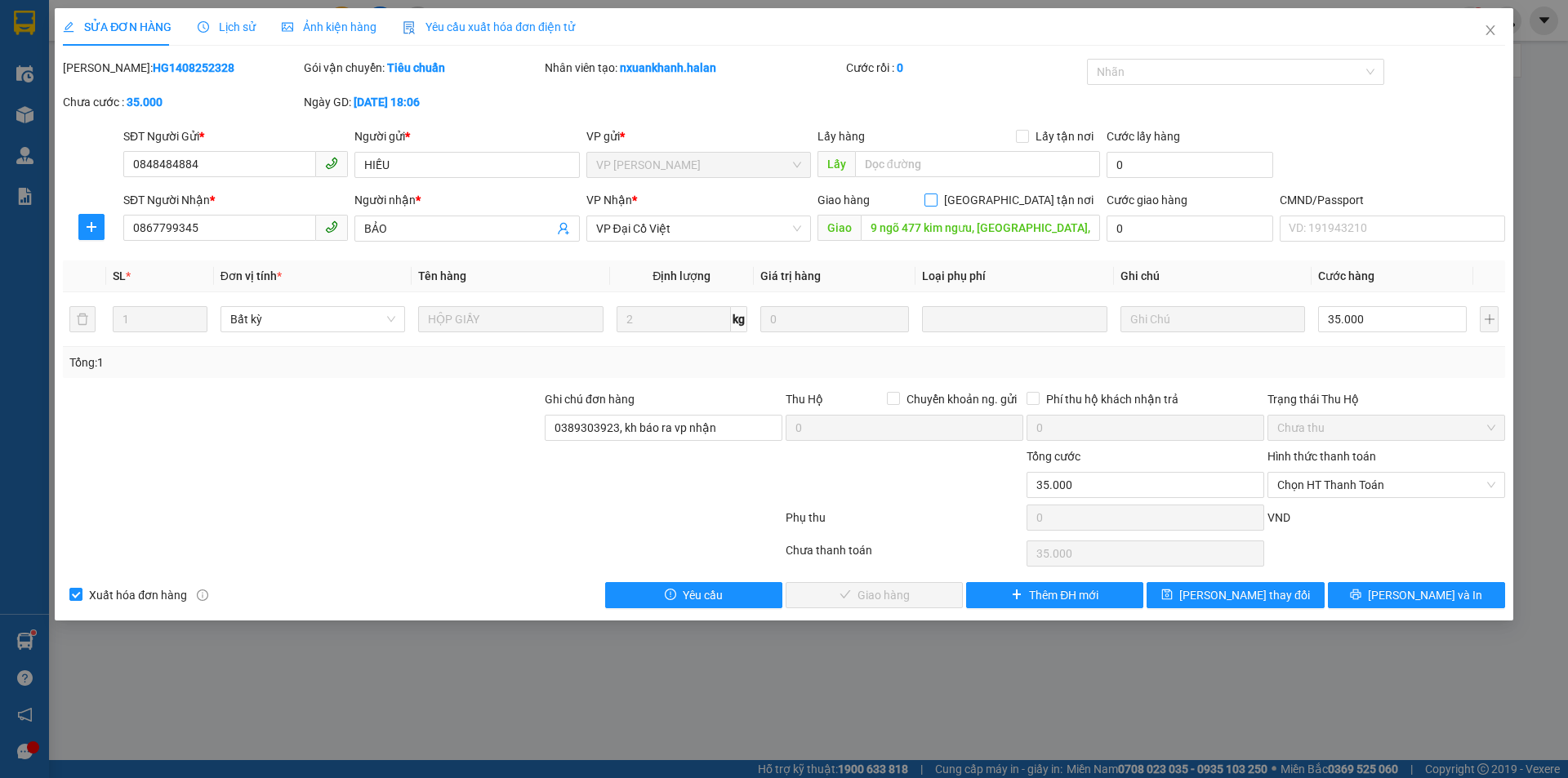
click at [936, 194] on input "[GEOGRAPHIC_DATA] tận nơi" at bounding box center [930, 199] width 11 height 11
checkbox input "true"
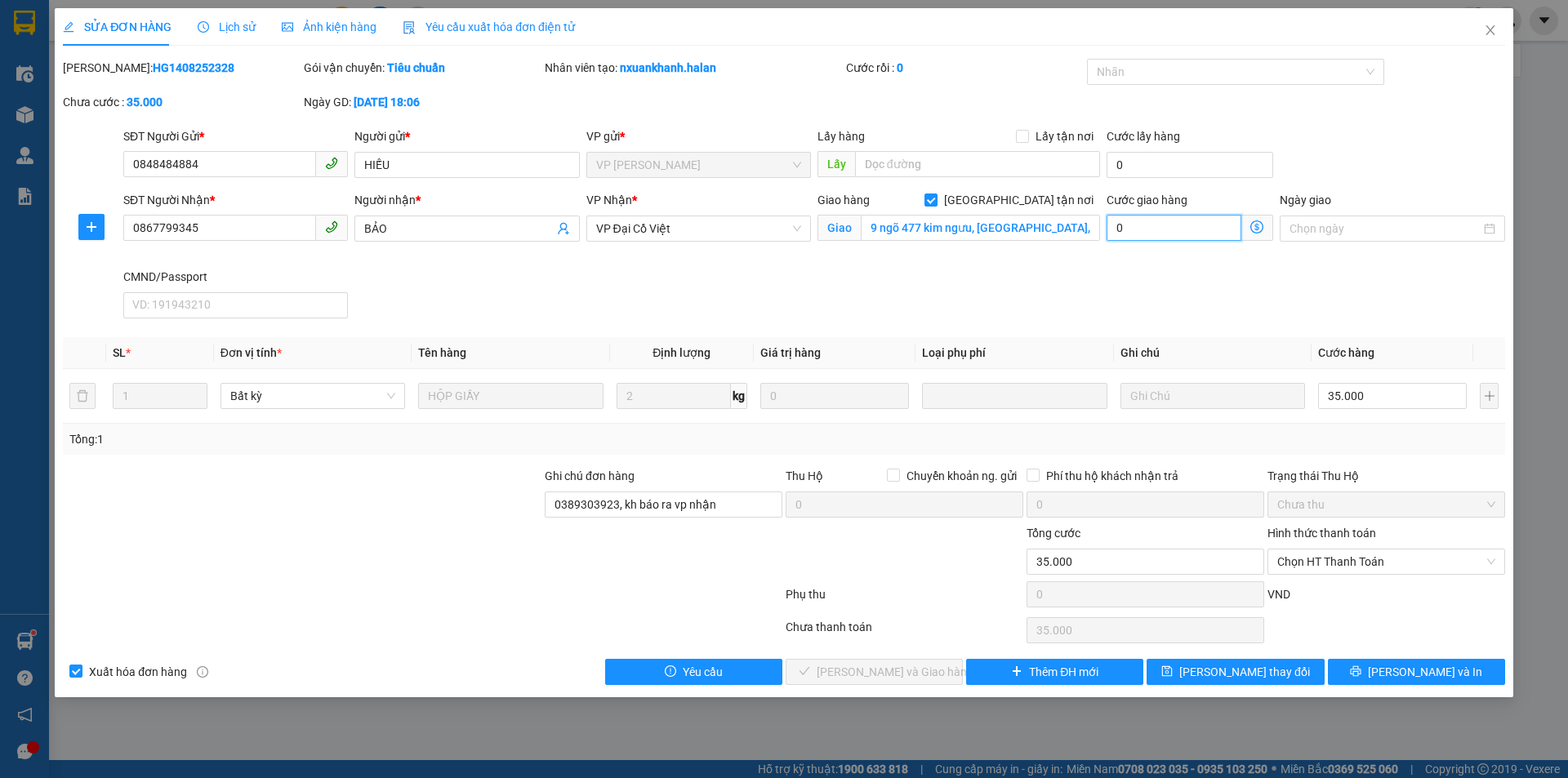
click at [1169, 228] on input "0" at bounding box center [1173, 228] width 135 height 26
click at [1258, 222] on icon "dollar-circle" at bounding box center [1257, 227] width 13 height 13
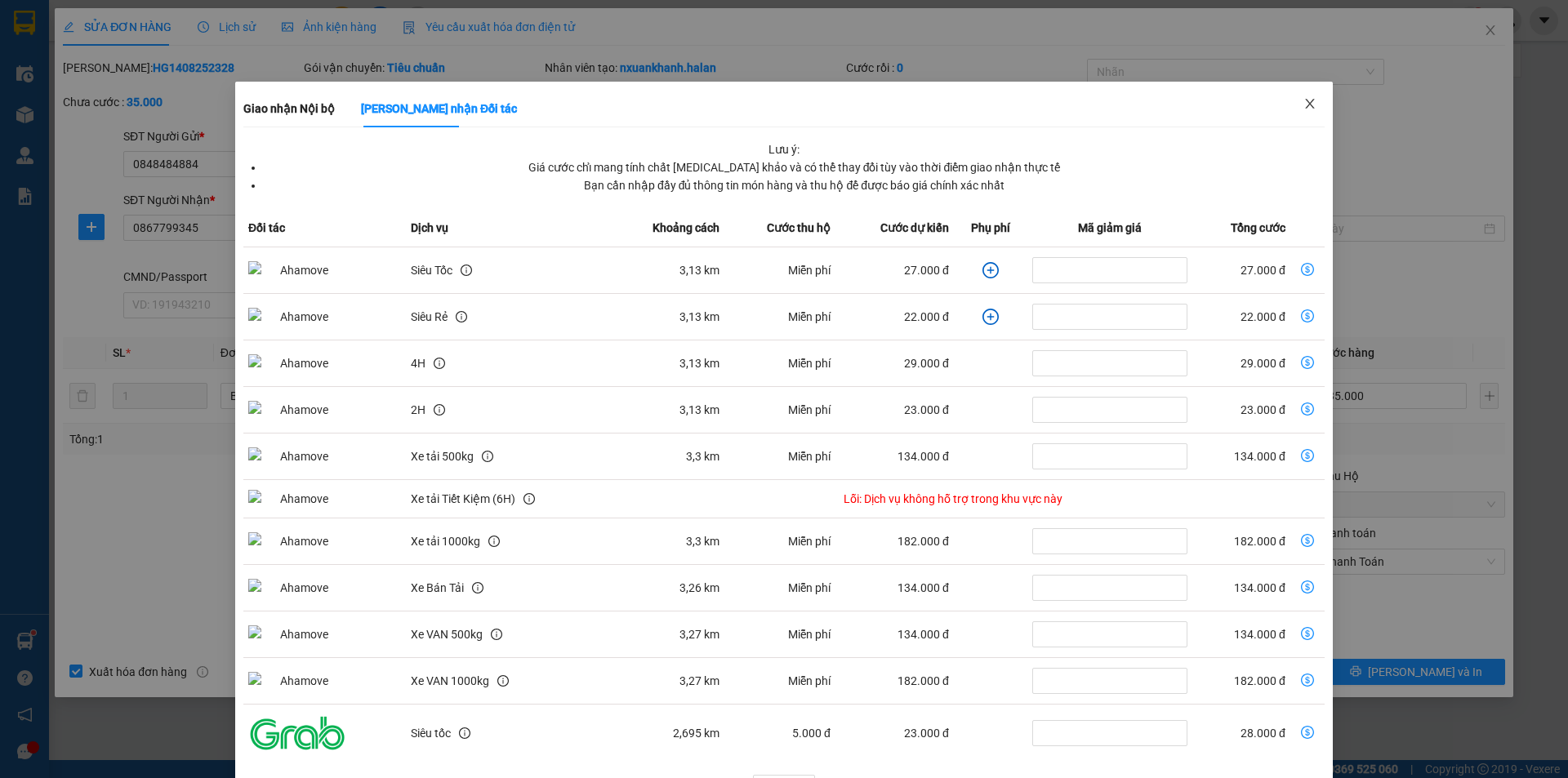
click at [1316, 96] on span "Close" at bounding box center [1310, 105] width 46 height 46
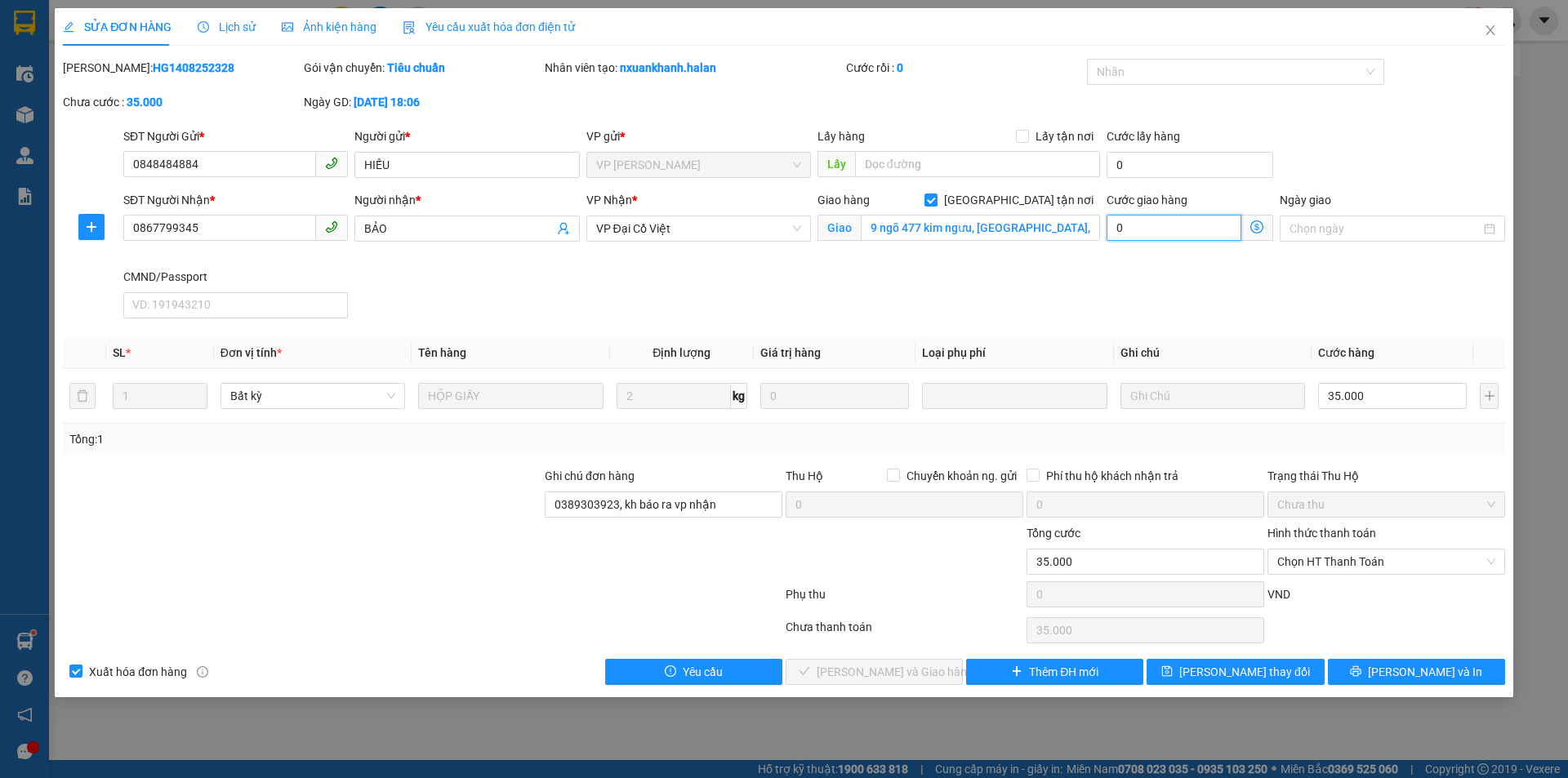
click at [1173, 215] on input "0" at bounding box center [1173, 228] width 135 height 26
type input "35.004"
type input "4"
type input "35.040"
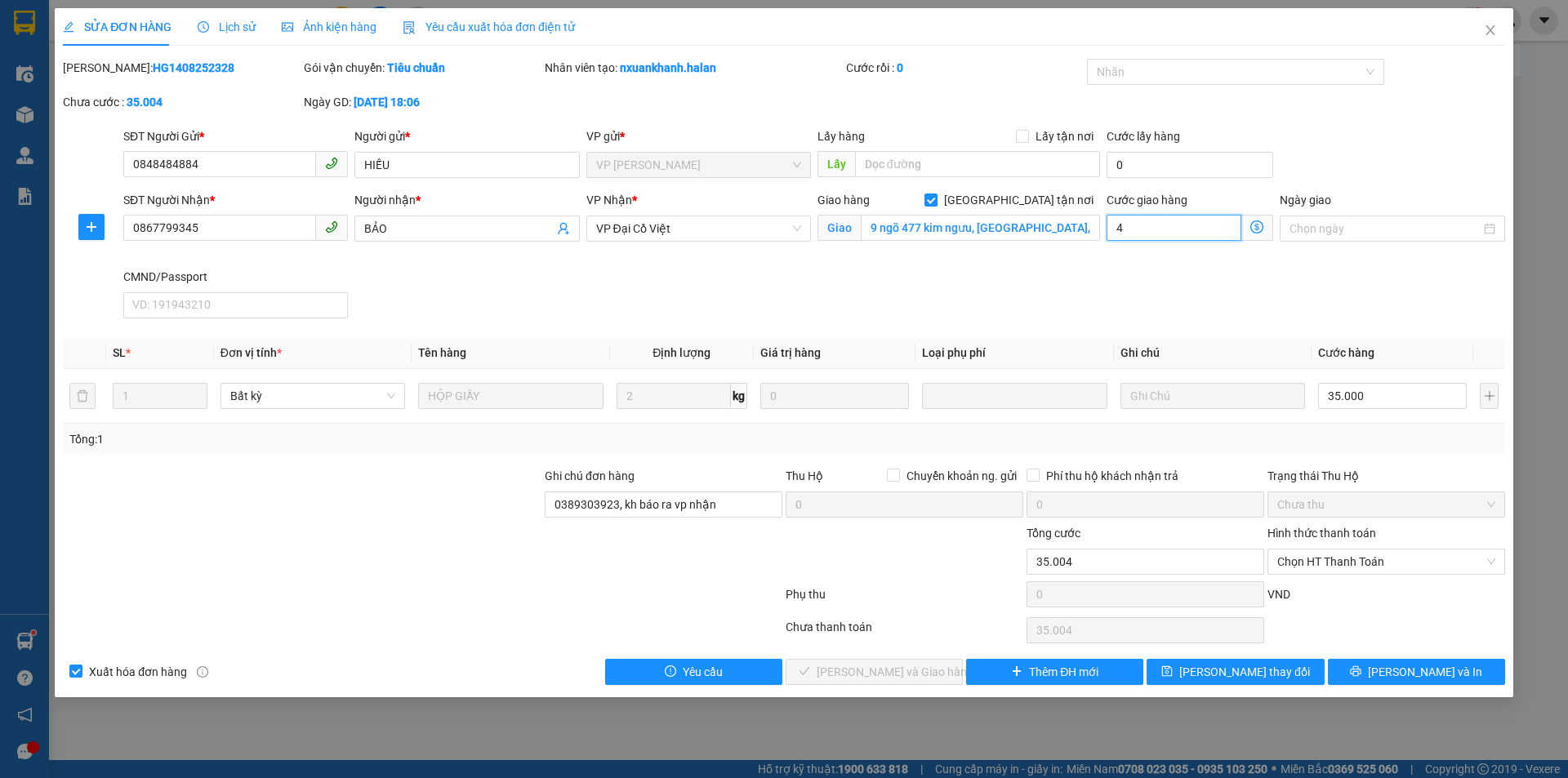
type input "35.040"
type input "40"
type input "75.000"
type input "40.000"
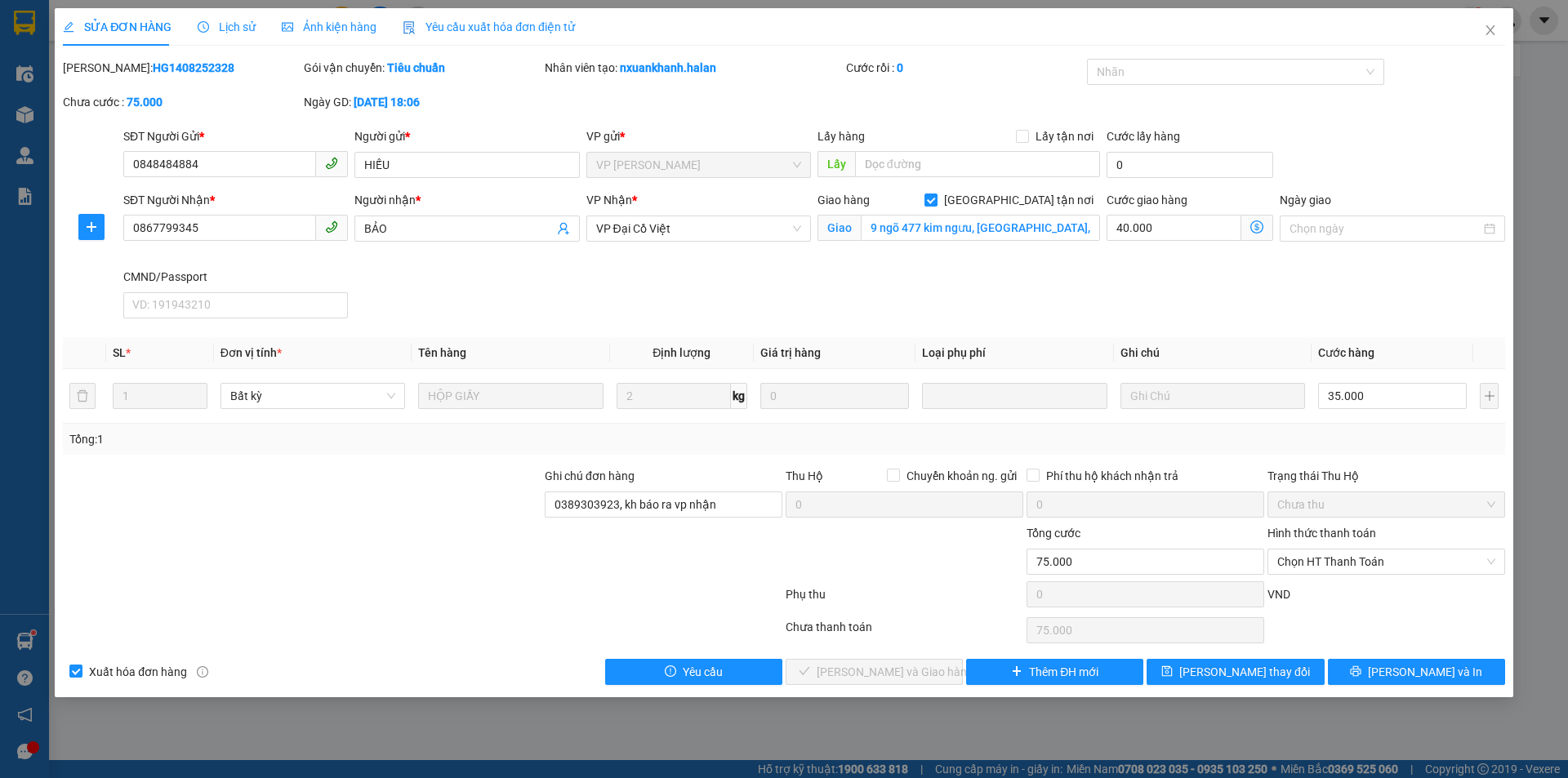
click at [1101, 277] on div "SĐT Người Nhận * 0867799345 Người nhận * BẢO VP Nhận * VP Đại Cồ Việt Giao hàng…" at bounding box center [814, 258] width 1388 height 134
drag, startPoint x: 619, startPoint y: 503, endPoint x: 881, endPoint y: 525, distance: 262.9
click at [881, 525] on form "Ghi chú đơn hàng 0389303923, kh báo ra vp nhận Thu Hộ Chuyển khoản ng. gửi 0 Ph…" at bounding box center [784, 541] width 1442 height 147
type input "0389303923"
click at [1060, 231] on input "9 ngõ 477 kim ngưu, phường vĩnh tuy, hai bà trưng, hà nội" at bounding box center [980, 228] width 239 height 26
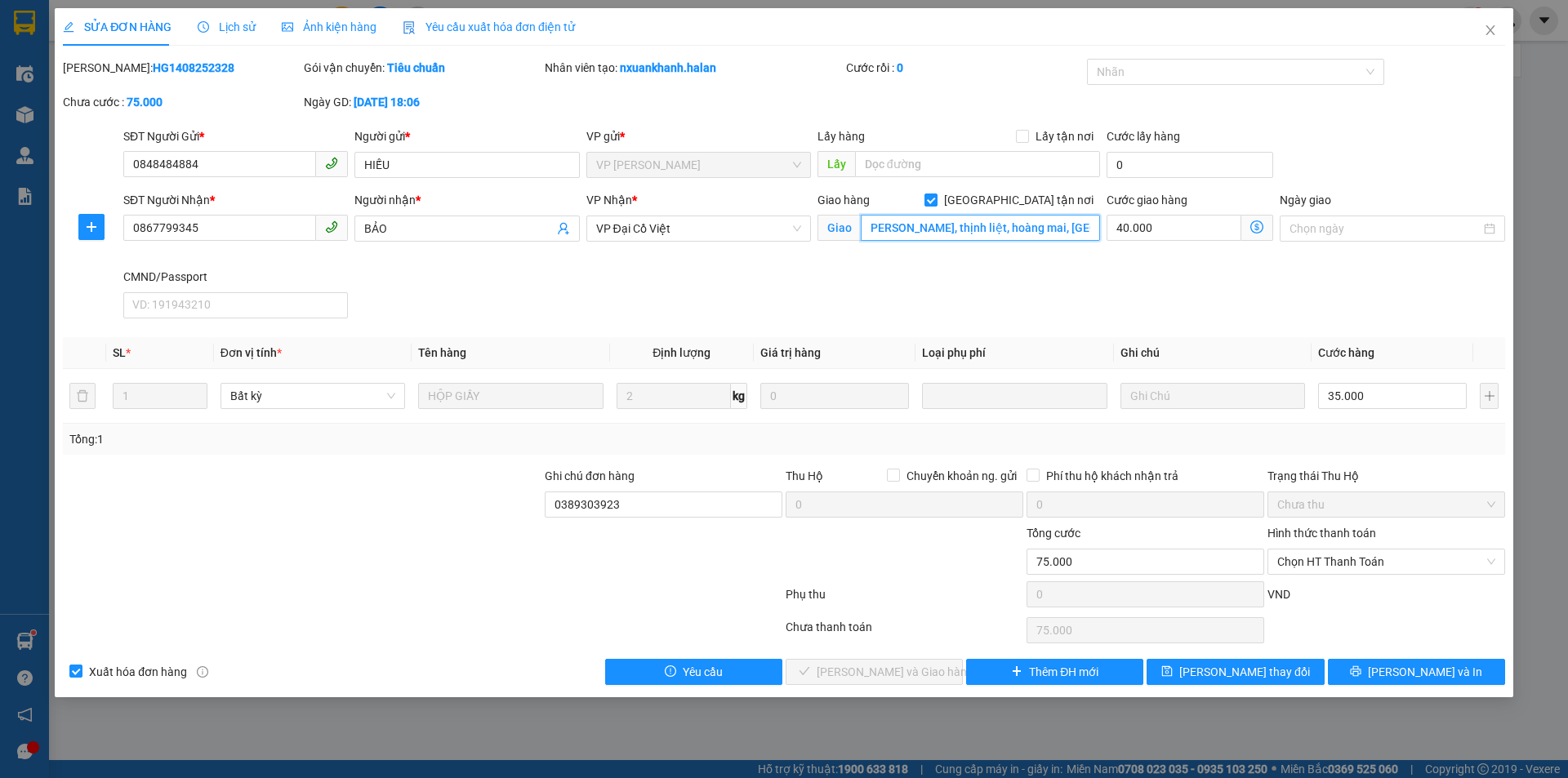
scroll to position [0, 119]
type input "03 ngách 257 ngõ 143 nguyễn chính, thịnh liệt, hoàng mai, hà nội"
click at [1253, 226] on icon "dollar-circle" at bounding box center [1257, 227] width 13 height 13
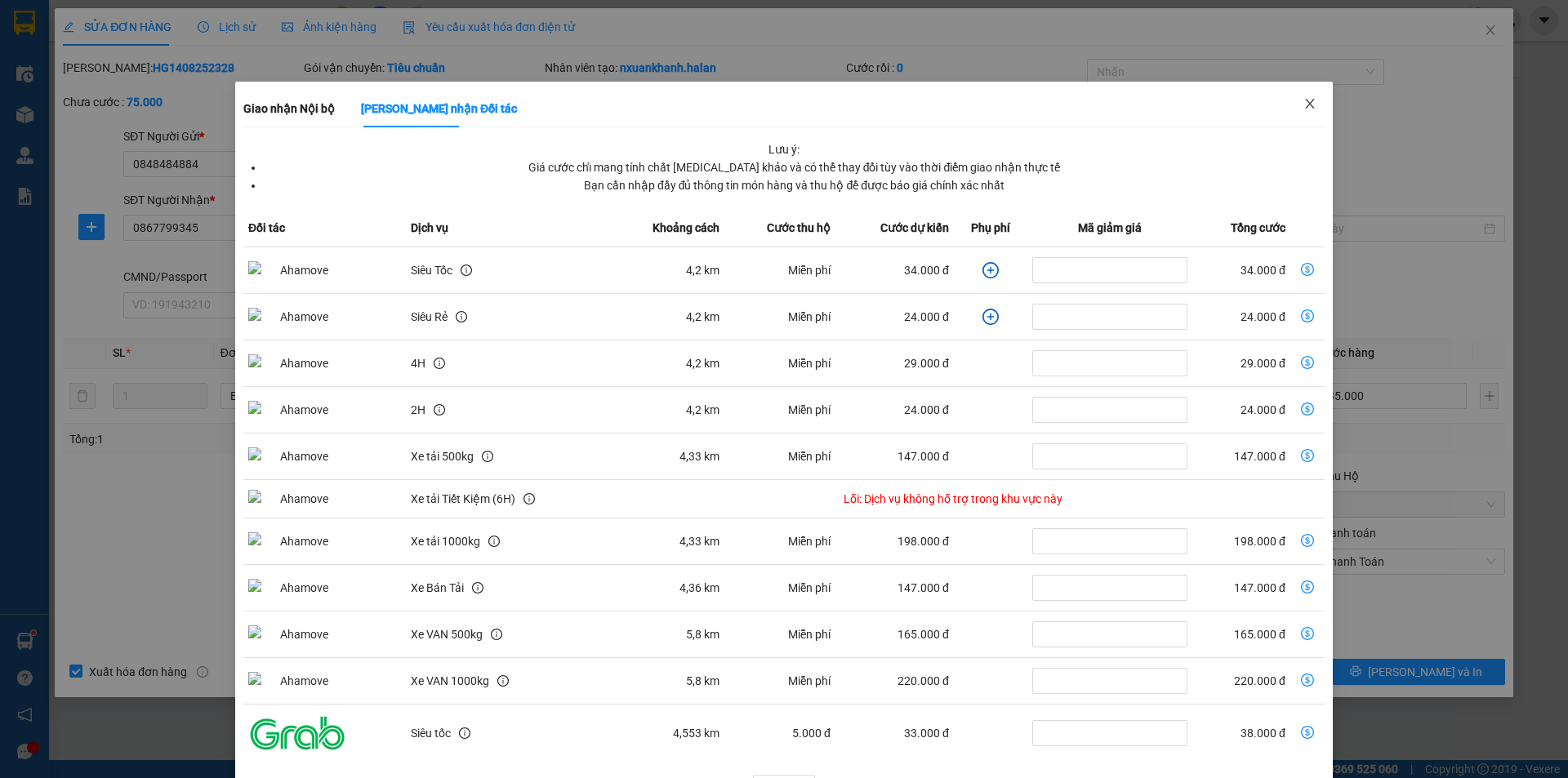
drag, startPoint x: 1304, startPoint y: 105, endPoint x: 1297, endPoint y: 157, distance: 52.5
click at [1311, 105] on span "Close" at bounding box center [1310, 105] width 46 height 46
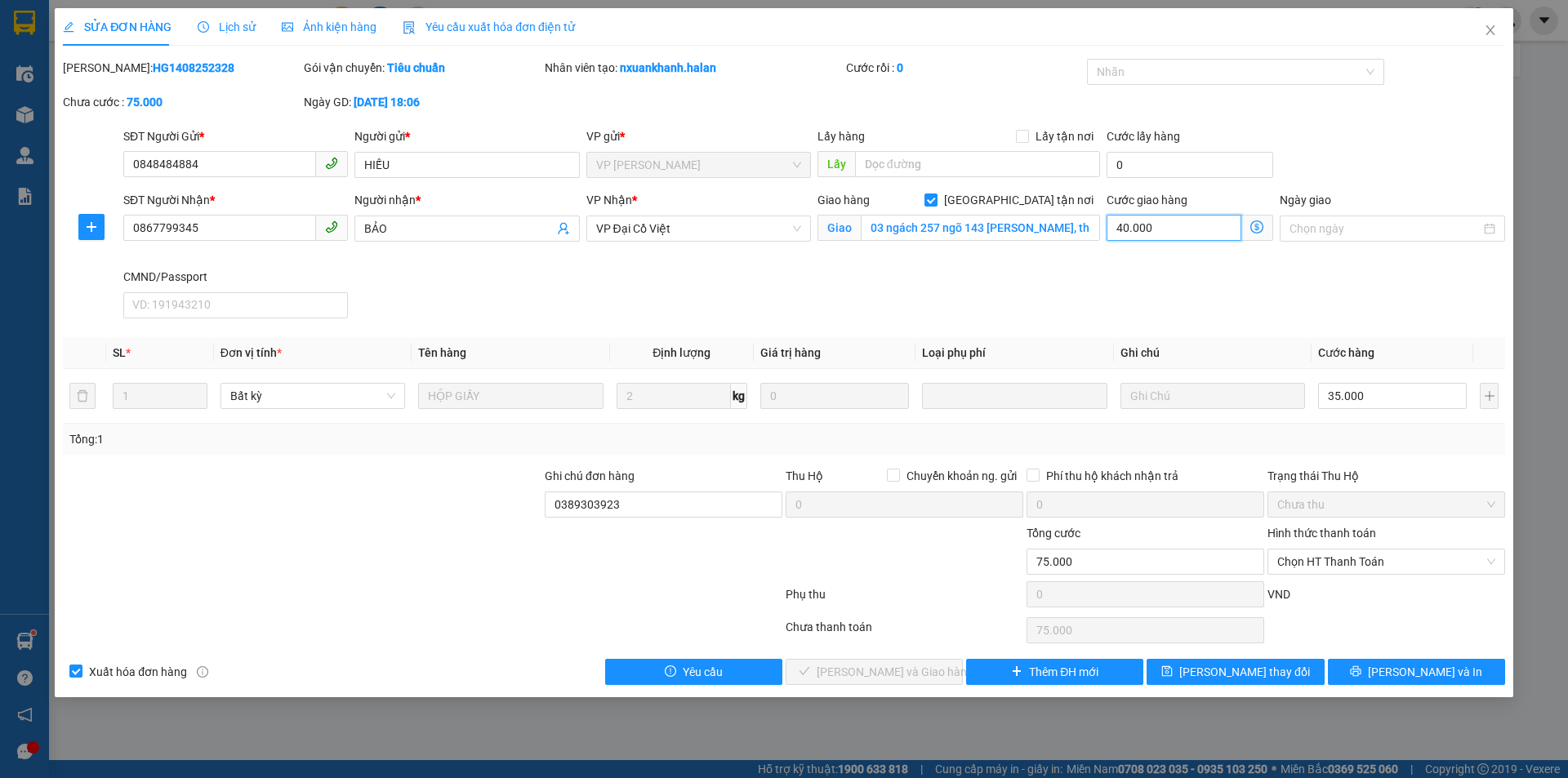
click at [1139, 215] on input "40.000" at bounding box center [1173, 228] width 135 height 26
type input "35.004"
type input "4"
type input "35.045"
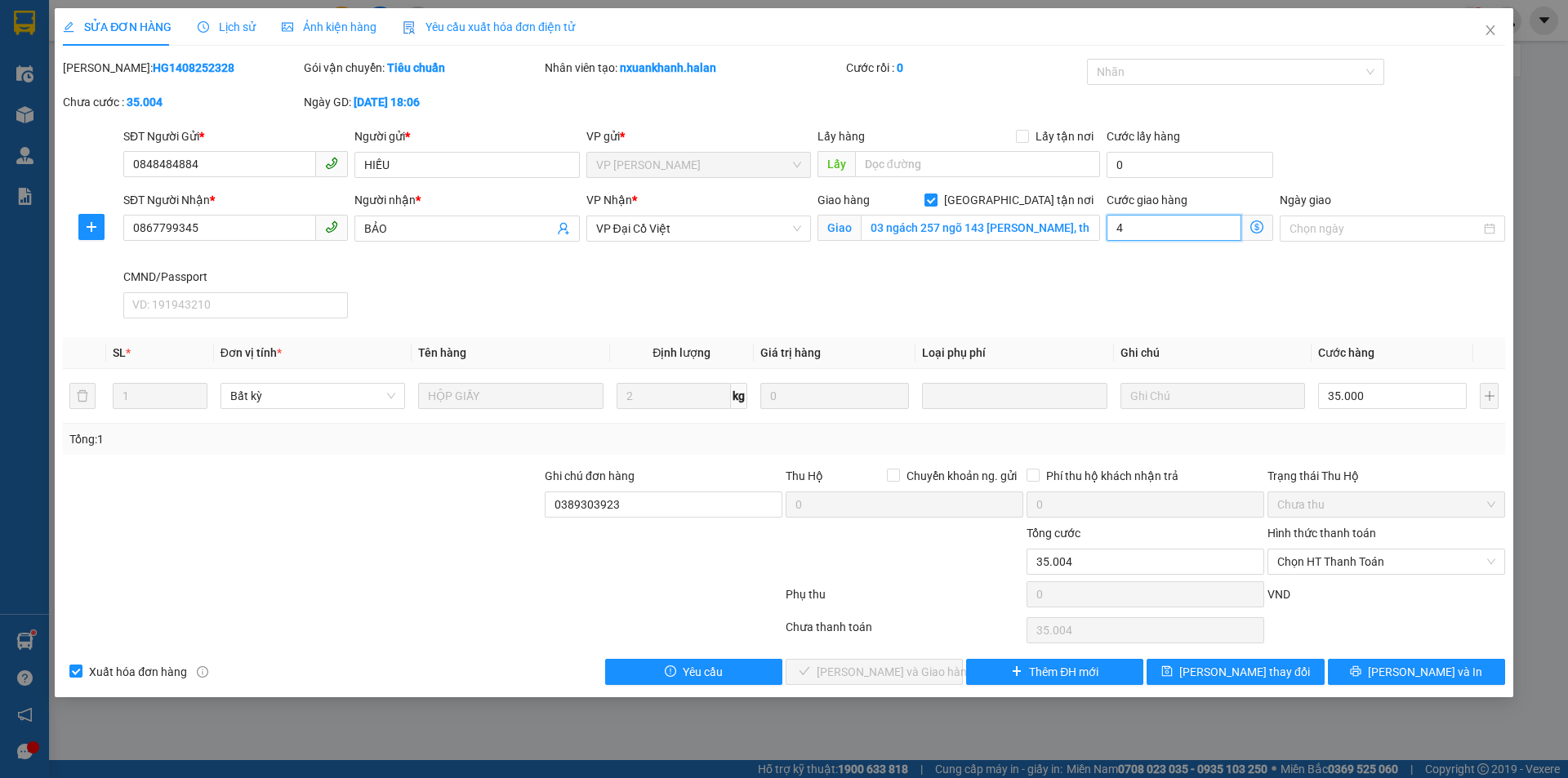
type input "35.045"
type input "45"
type input "80.000"
type input "45.000"
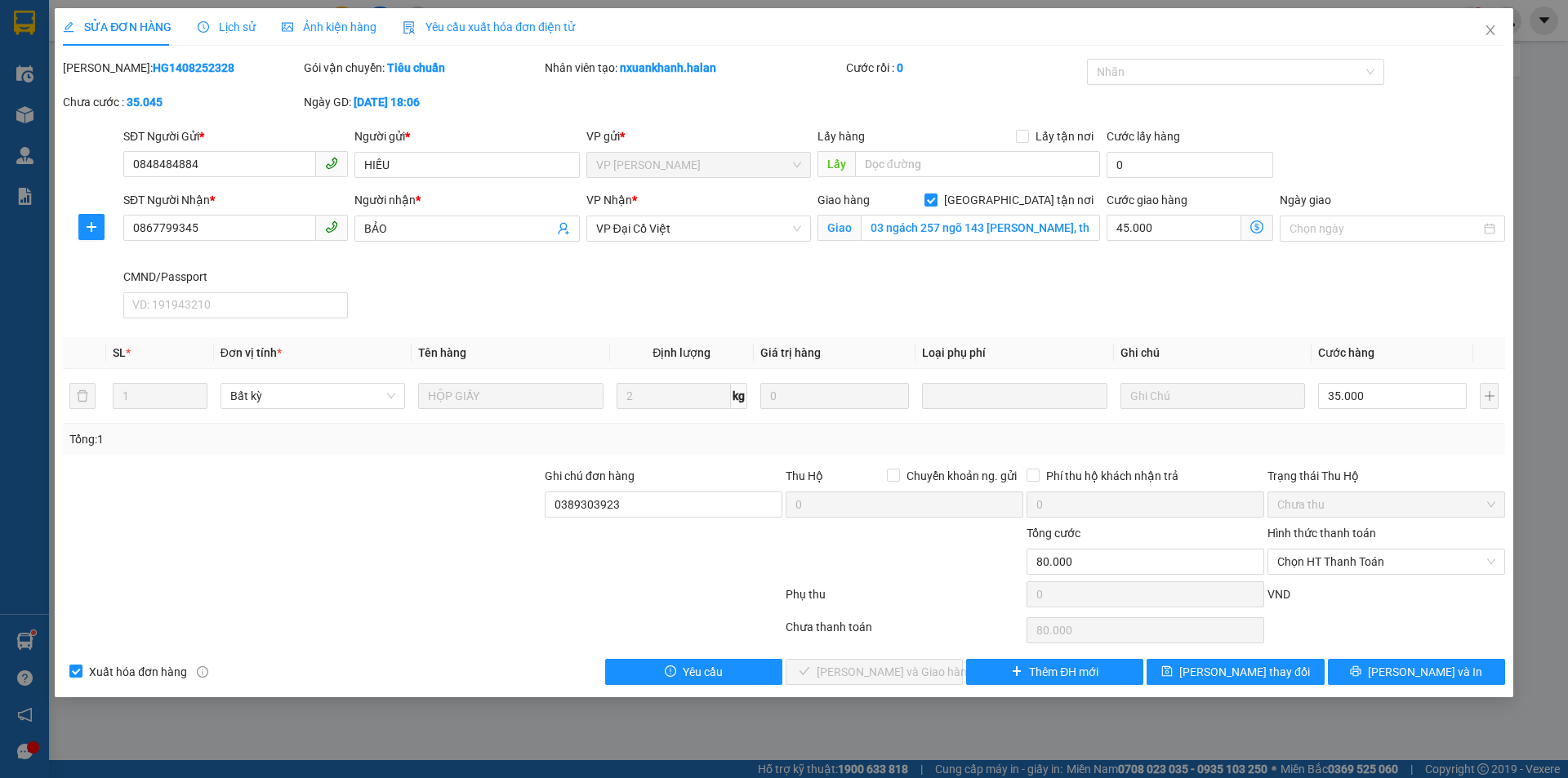
click at [1097, 273] on div "SĐT Người Nhận * 0867799345 Người nhận * BẢO VP Nhận * VP Đại Cồ Việt Giao hàng…" at bounding box center [814, 258] width 1388 height 134
click at [1252, 219] on span "Giao nhận Nội bộ Giao nhận Đối tác Lưu ý: Giá cước chỉ mang tính chất tham khảo…" at bounding box center [1257, 228] width 32 height 26
click at [1259, 226] on icon "dollar-circle" at bounding box center [1257, 227] width 13 height 13
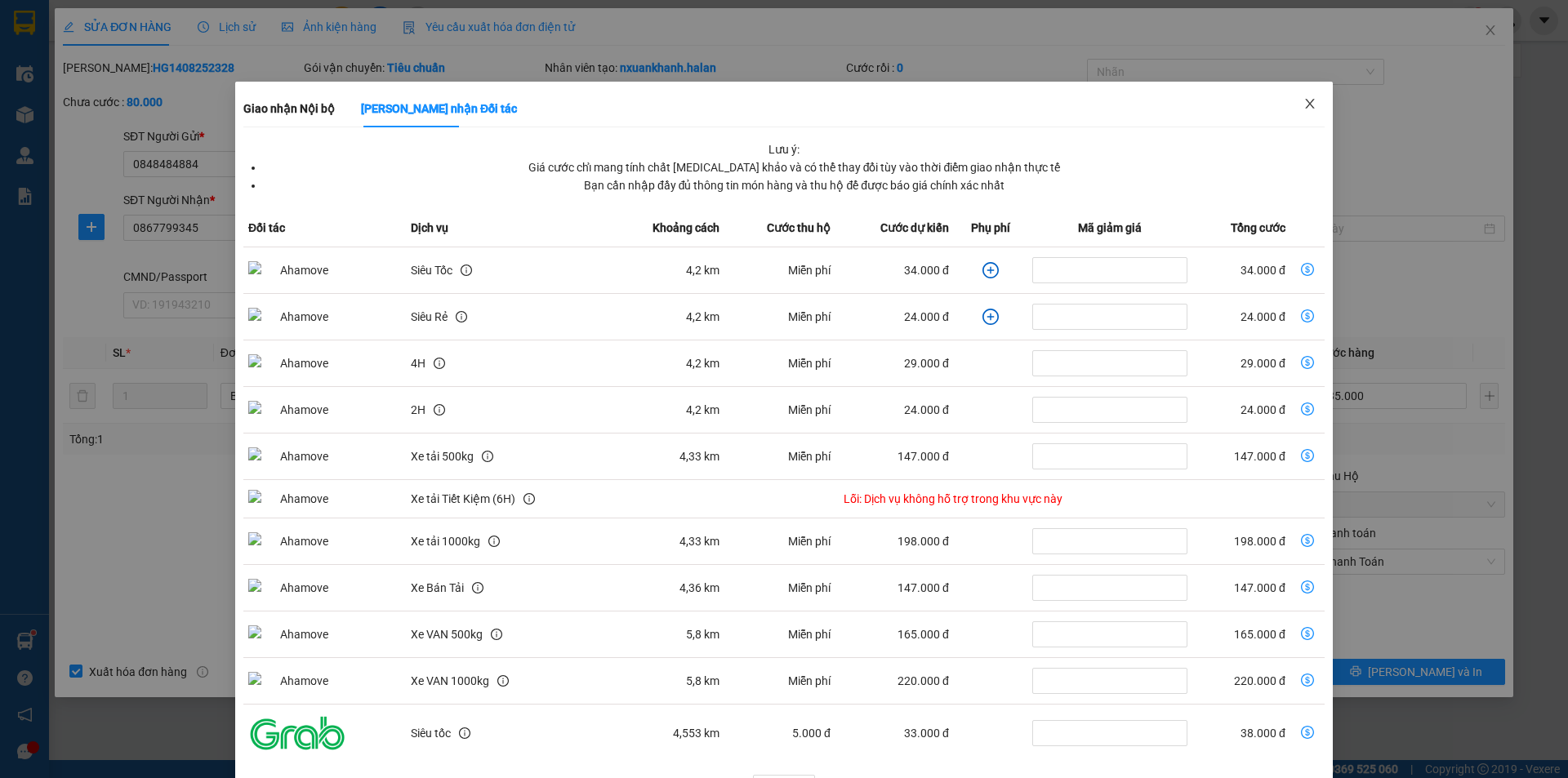
click at [1305, 107] on icon "close" at bounding box center [1310, 104] width 13 height 13
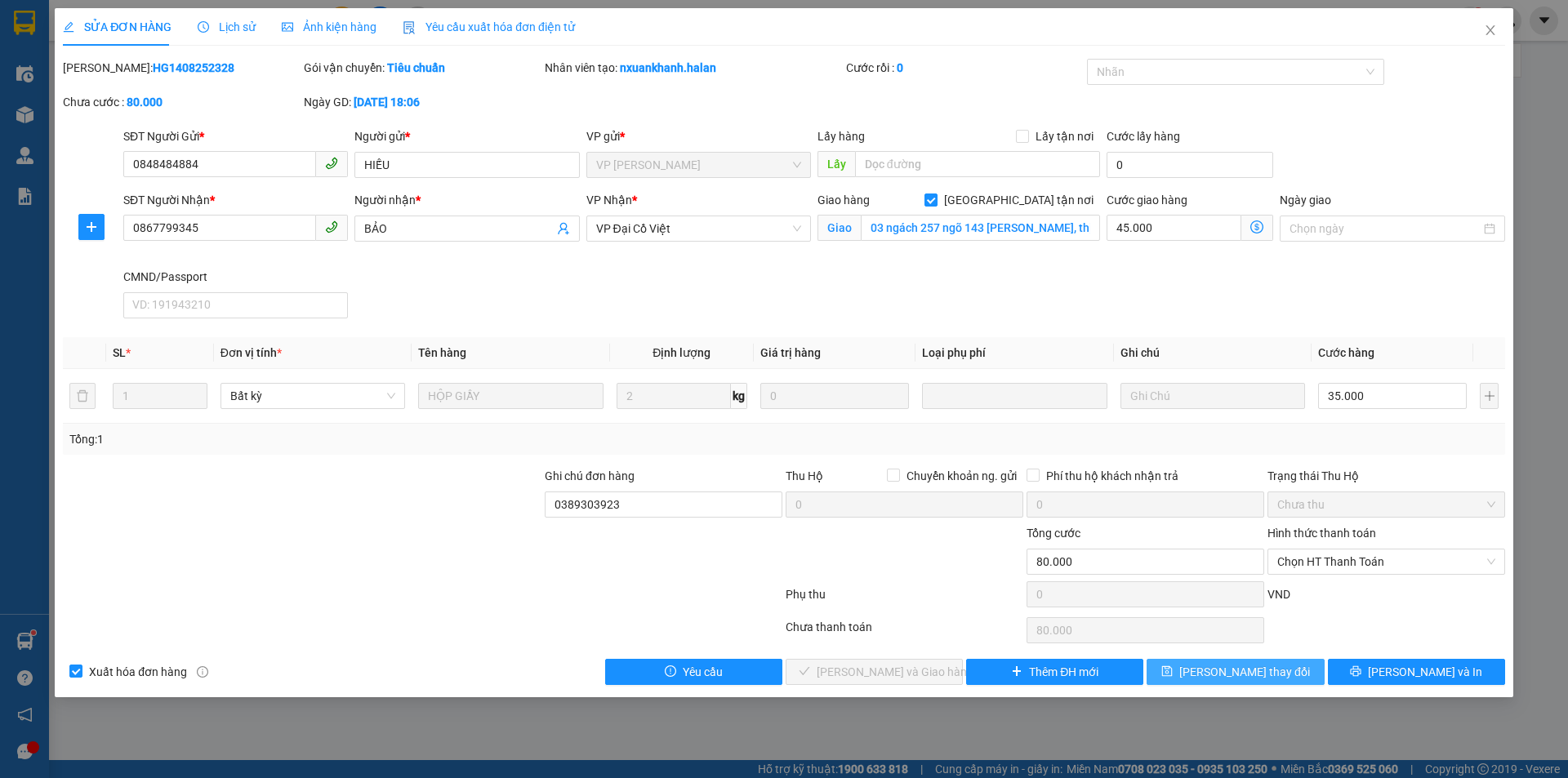
drag, startPoint x: 1249, startPoint y: 672, endPoint x: 1241, endPoint y: 667, distance: 9.4
click at [1249, 672] on span "[PERSON_NAME] thay đổi" at bounding box center [1244, 672] width 131 height 18
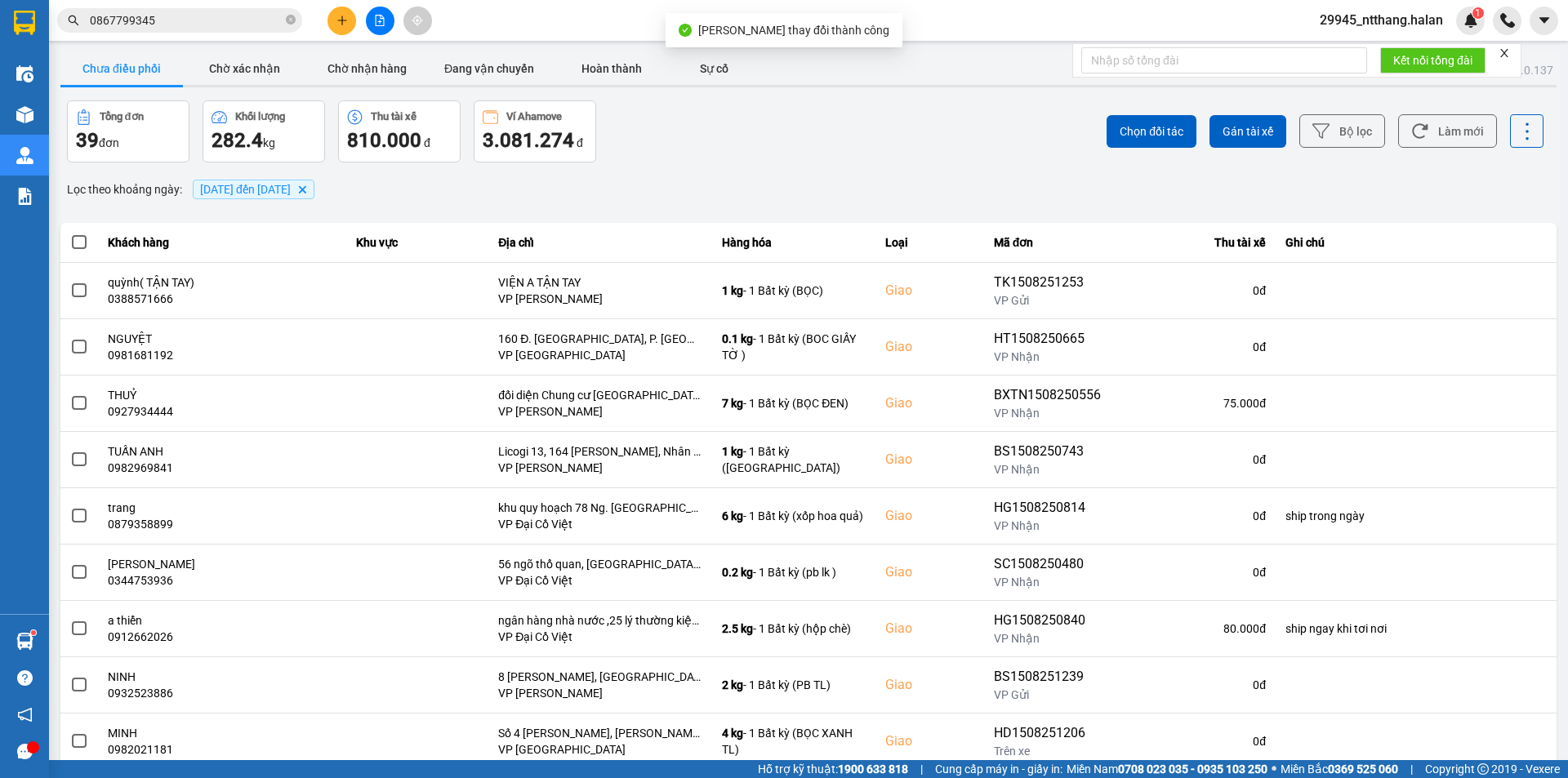
click at [168, 7] on div "Kết quả tìm kiếm ( 2 ) Bộ lọc Mã ĐH Trạng thái Món hàng Thu hộ Tổng cước Chưa c…" at bounding box center [159, 20] width 319 height 29
drag, startPoint x: 171, startPoint y: 9, endPoint x: 175, endPoint y: 22, distance: 13.6
click at [172, 15] on span "0867799345" at bounding box center [180, 20] width 245 height 25
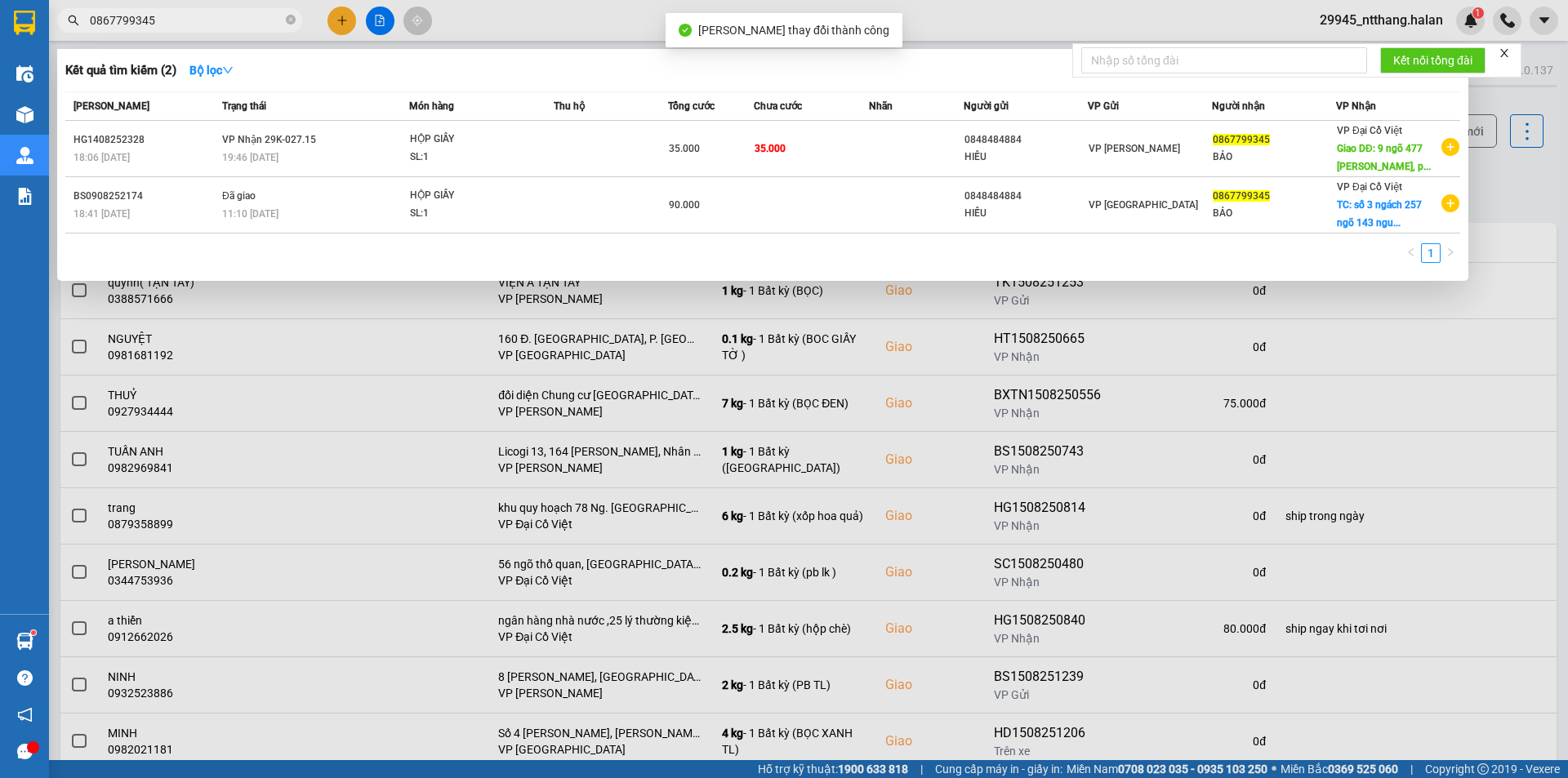
click at [176, 24] on input "0867799345" at bounding box center [186, 20] width 193 height 18
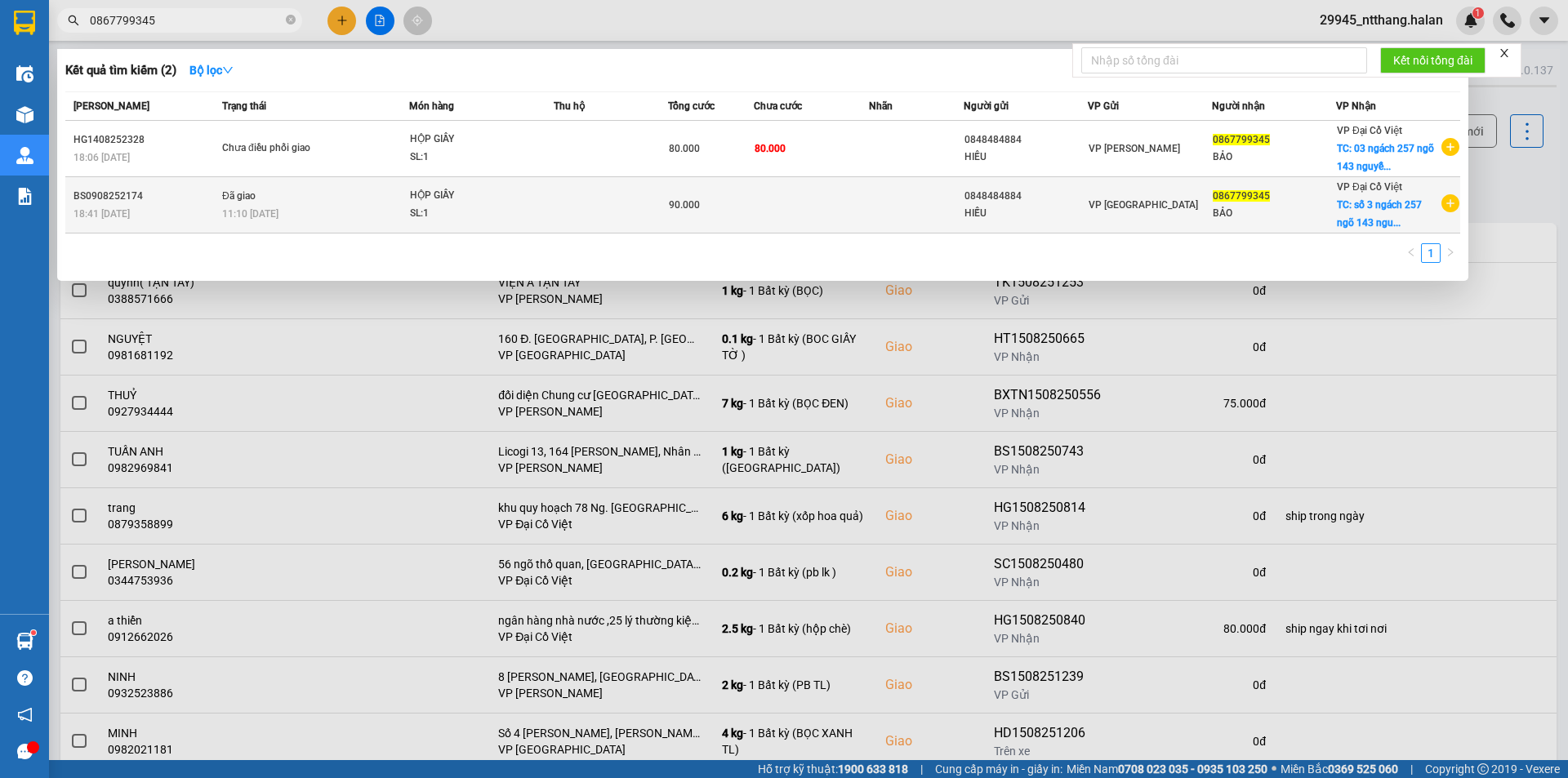
click at [1289, 208] on div "BẢO" at bounding box center [1274, 213] width 123 height 17
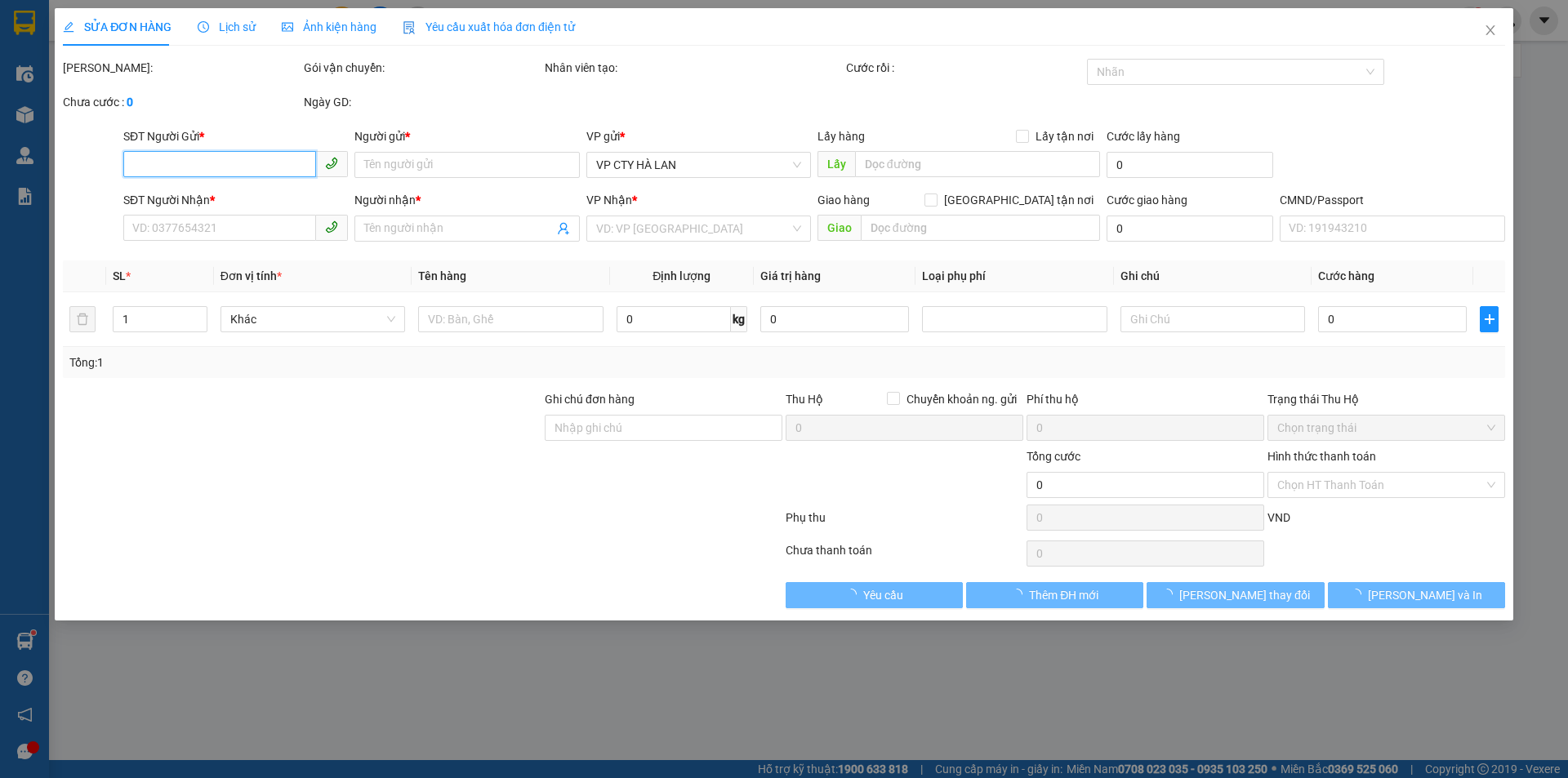
type input "0848484884"
type input "HIẾU"
type input "0867799345"
type input "BẢO"
checkbox input "true"
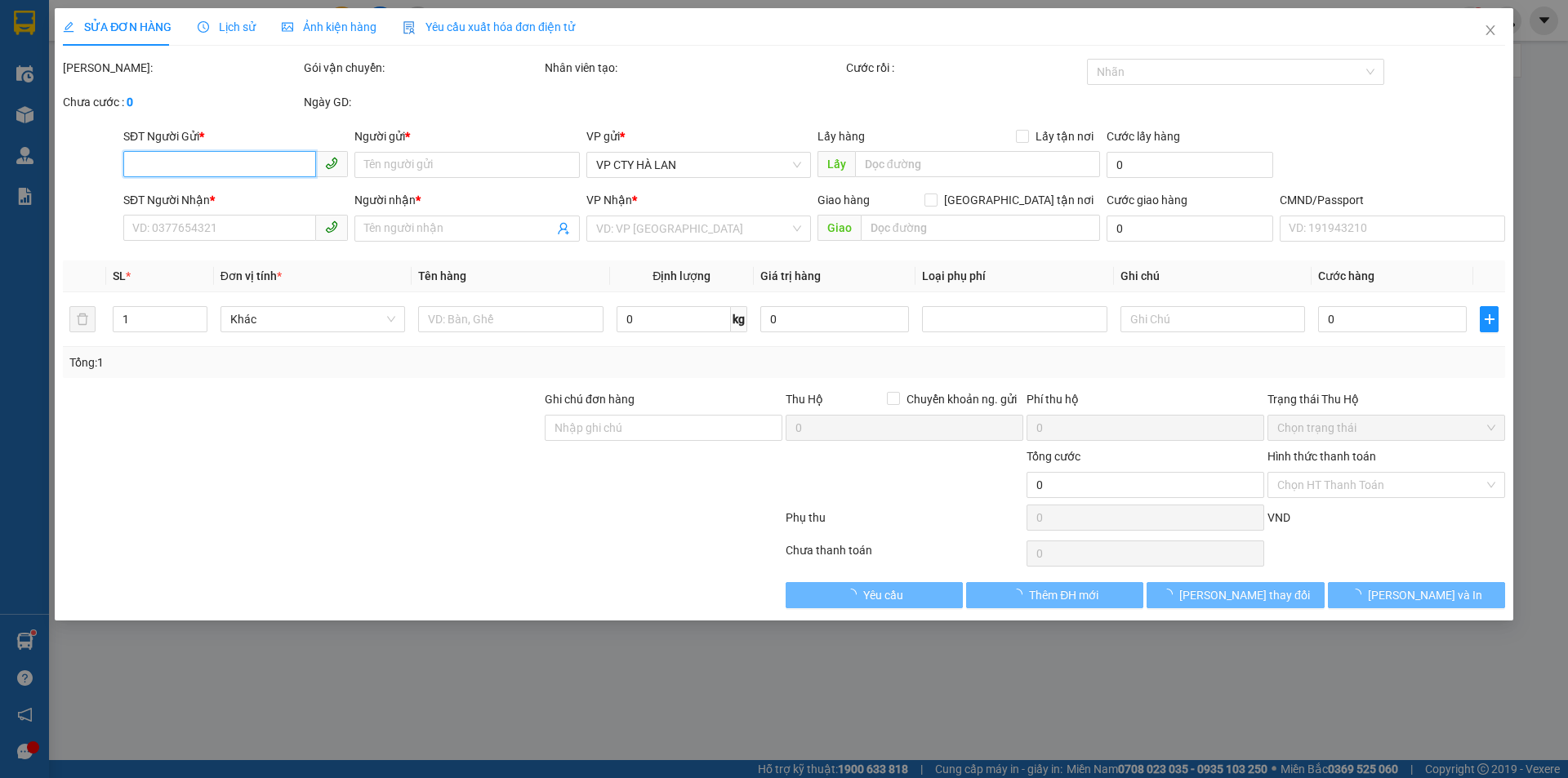
type input "số 3 ngách 257 ngõ 143 nguyễn chính"
type input "50.000"
type input "90.000"
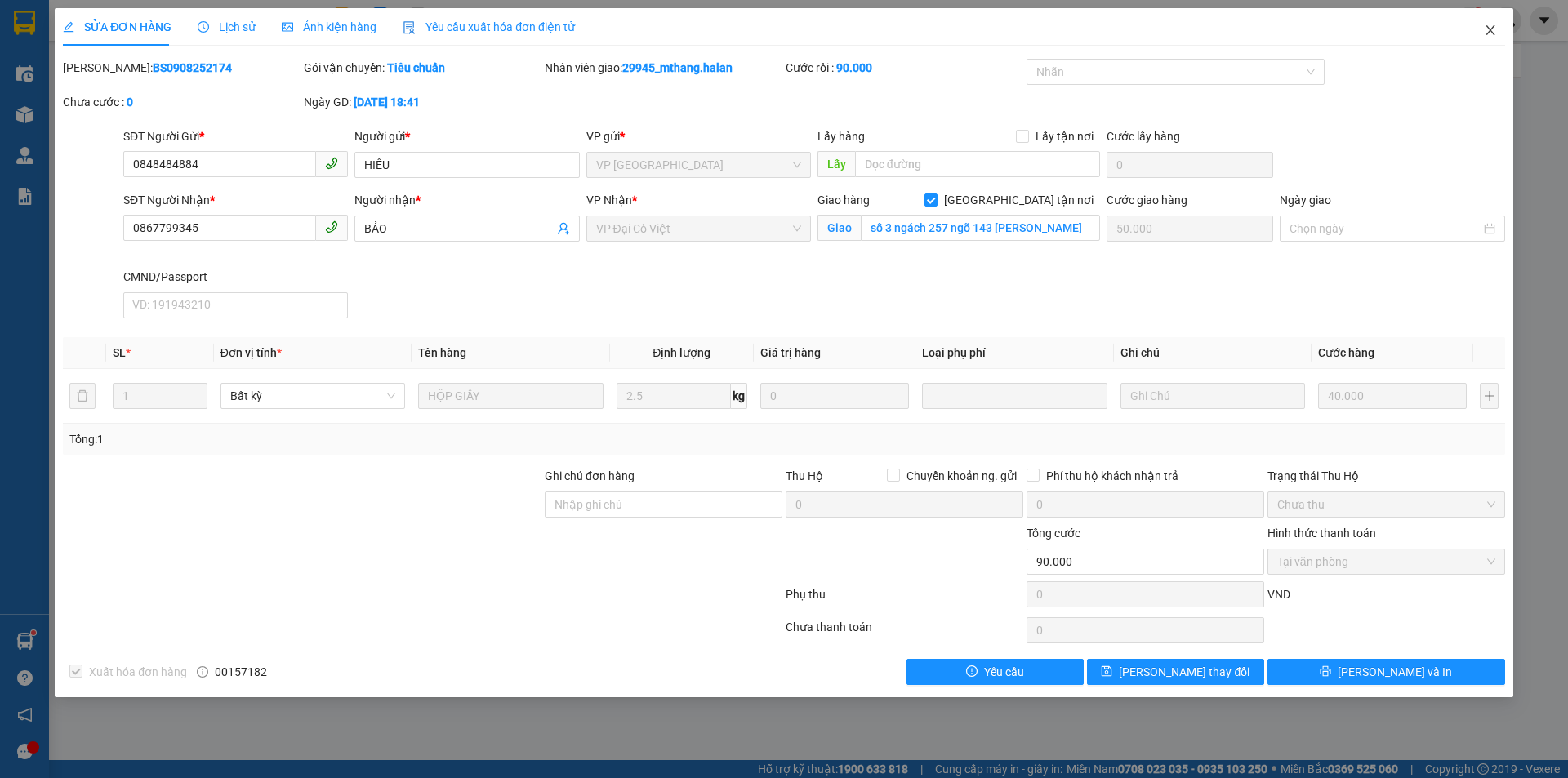
click at [1504, 24] on span "Close" at bounding box center [1490, 31] width 46 height 46
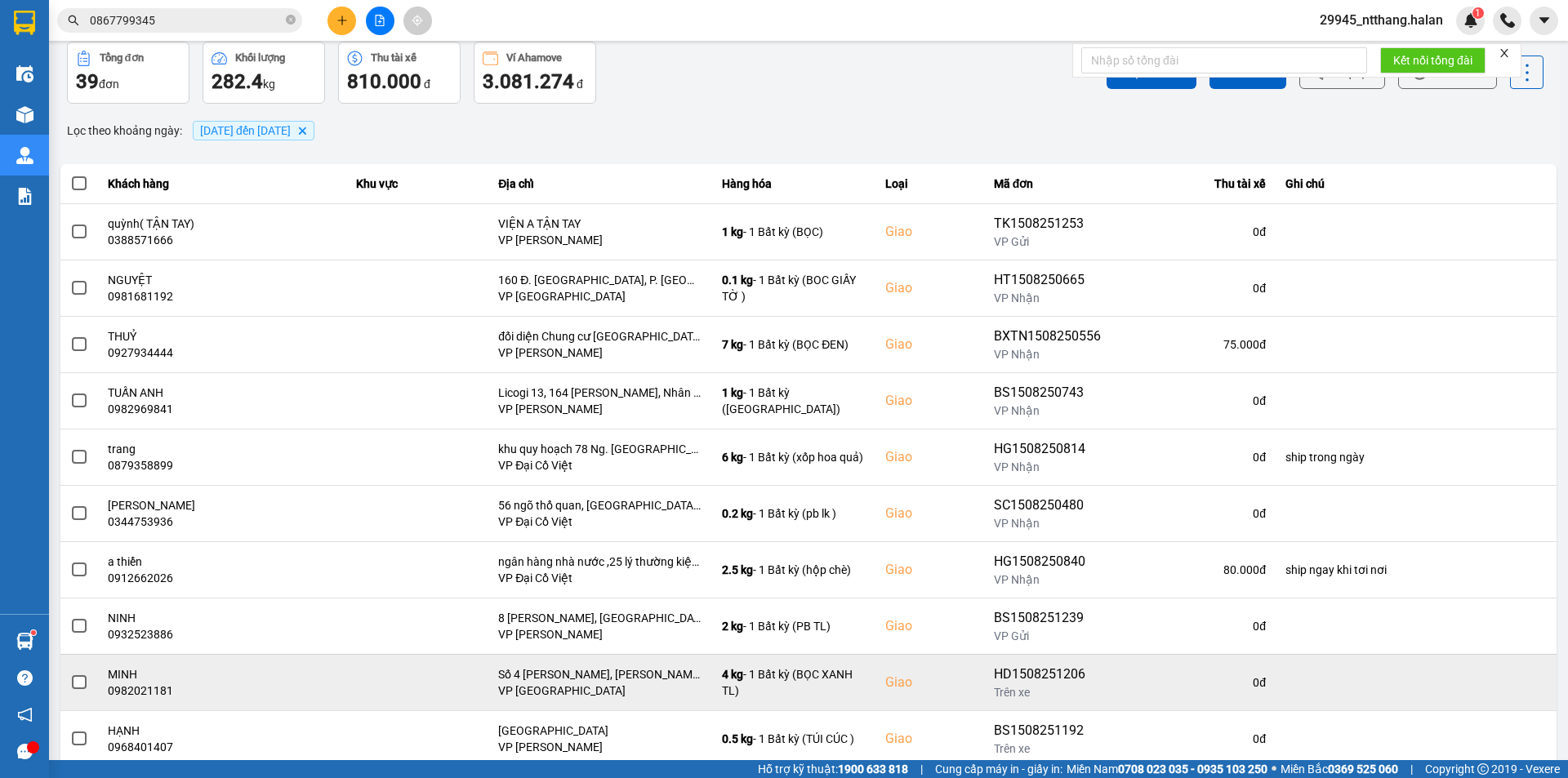
scroll to position [104, 0]
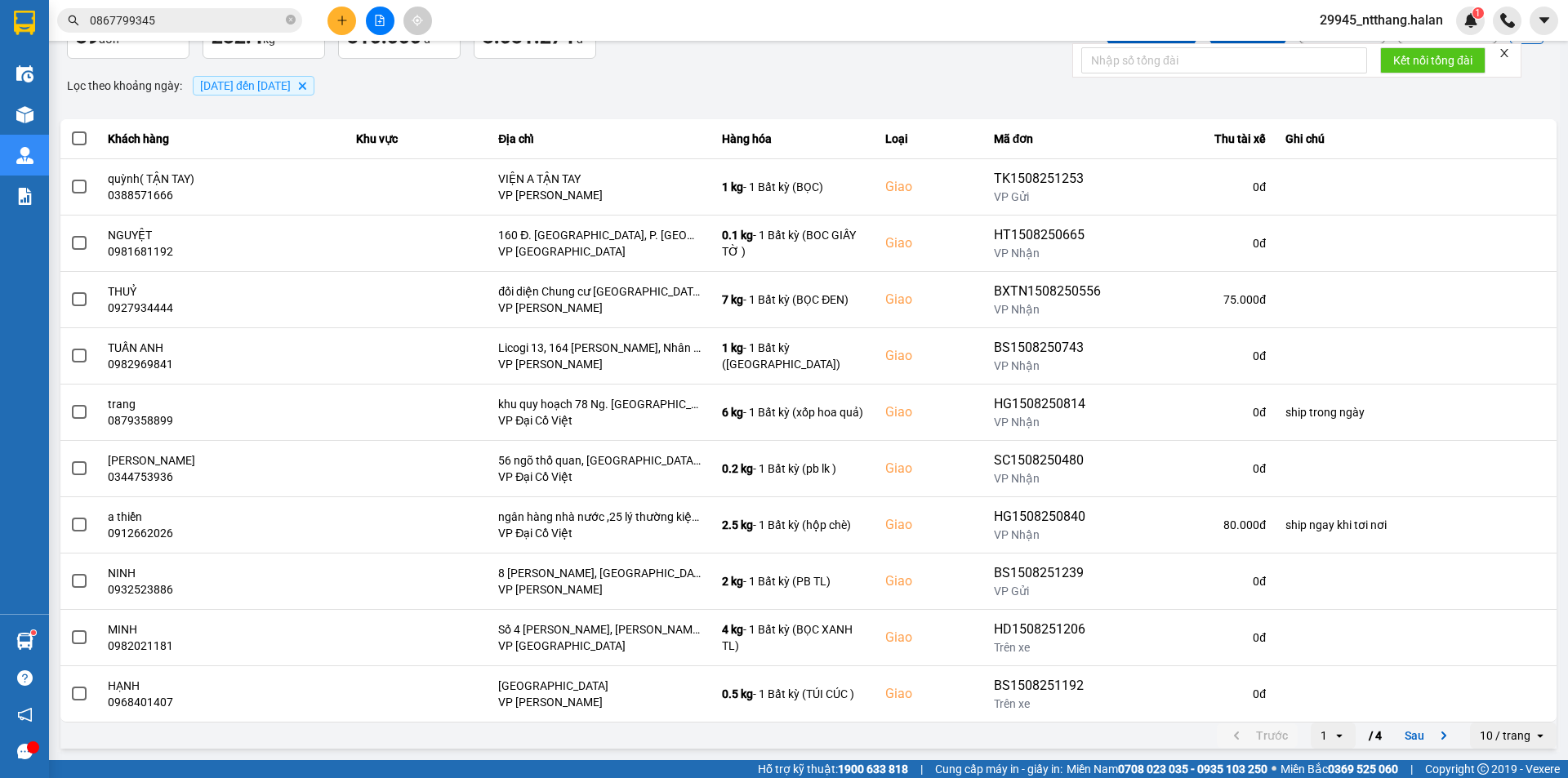
click at [1320, 736] on div "1" at bounding box center [1324, 736] width 7 height 16
click at [1307, 696] on li "4" at bounding box center [1320, 700] width 45 height 29
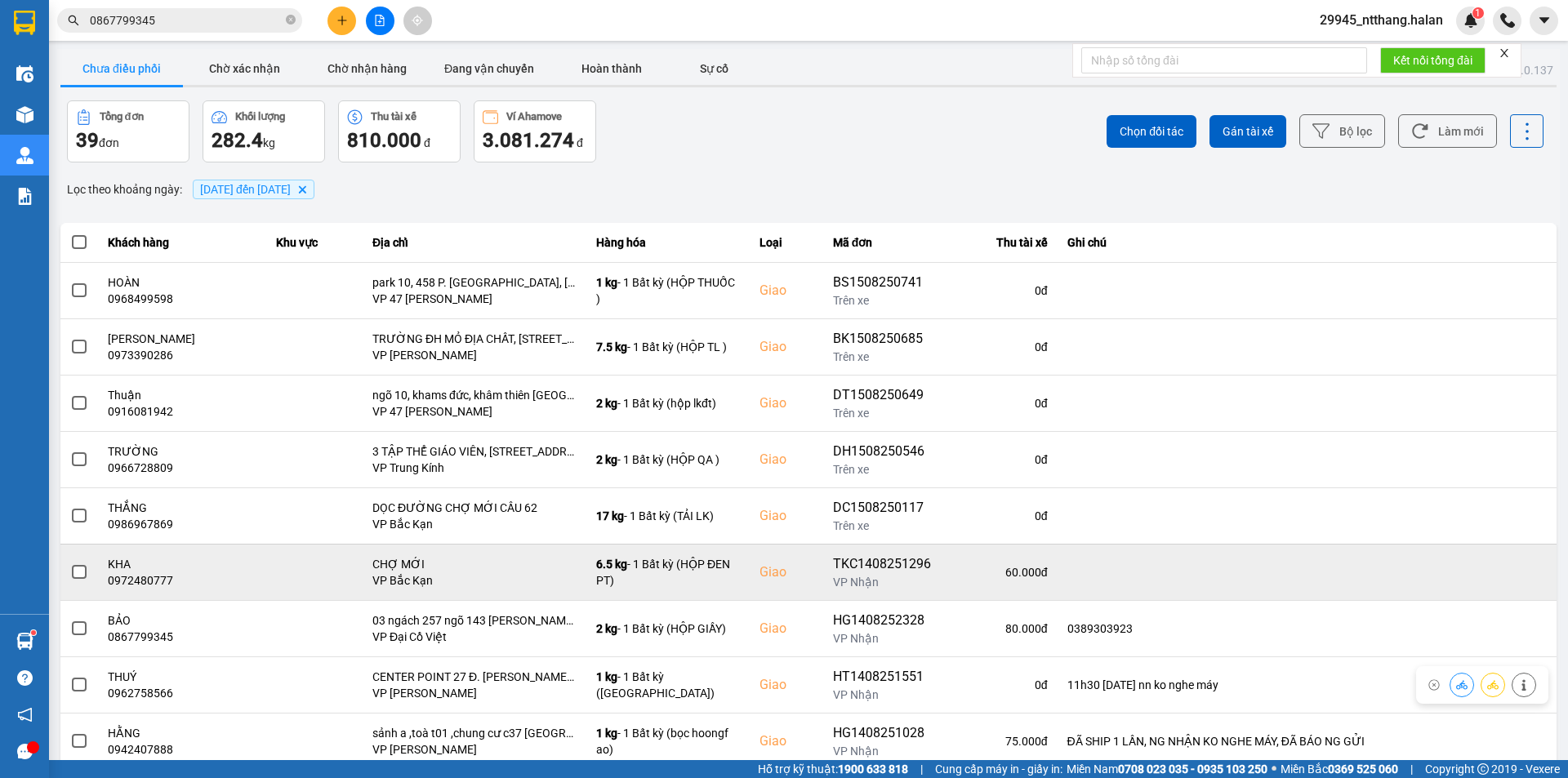
scroll to position [47, 0]
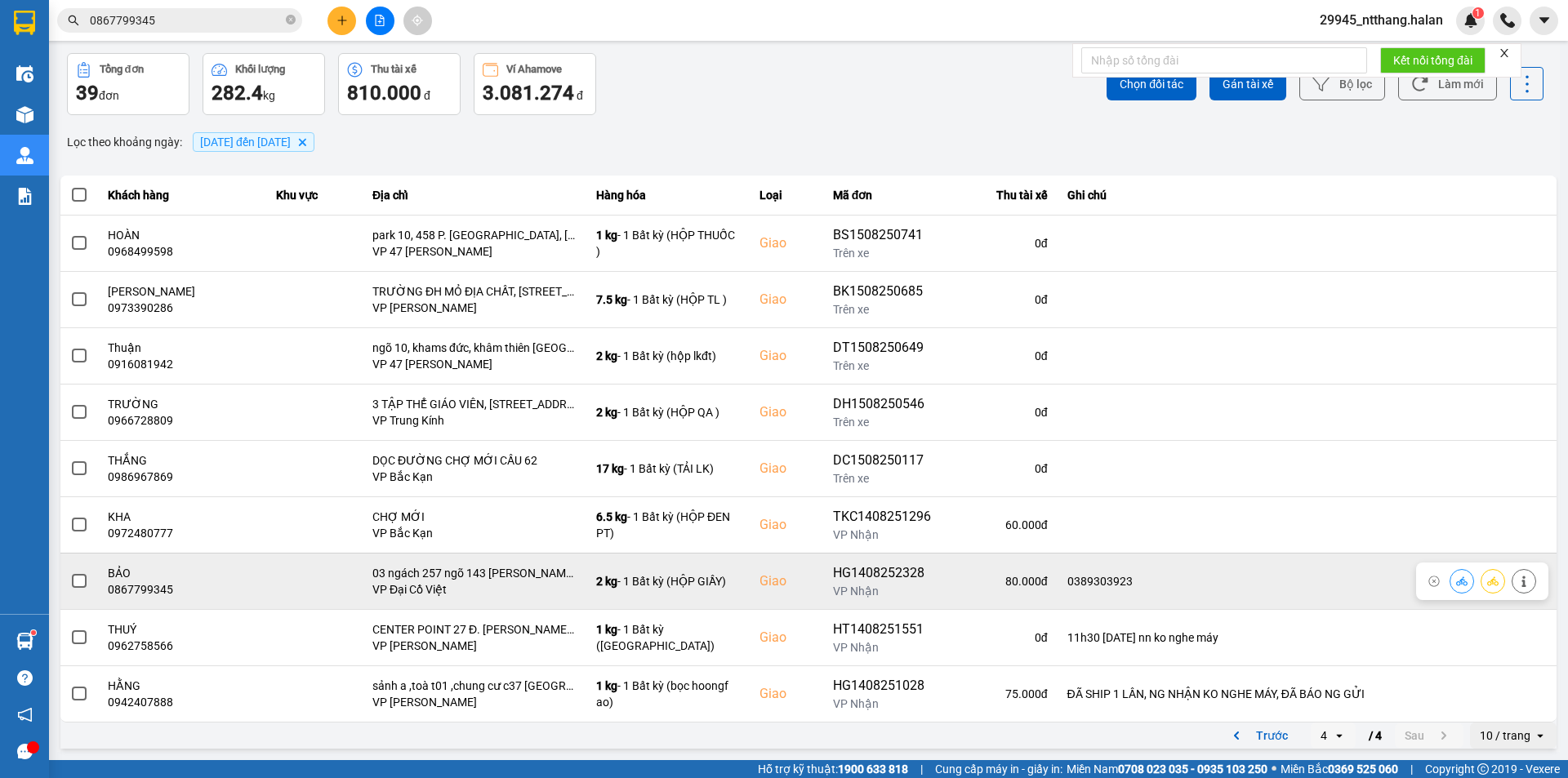
click at [81, 579] on span at bounding box center [79, 581] width 15 height 15
click at [70, 572] on input "checkbox" at bounding box center [70, 572] width 0 height 0
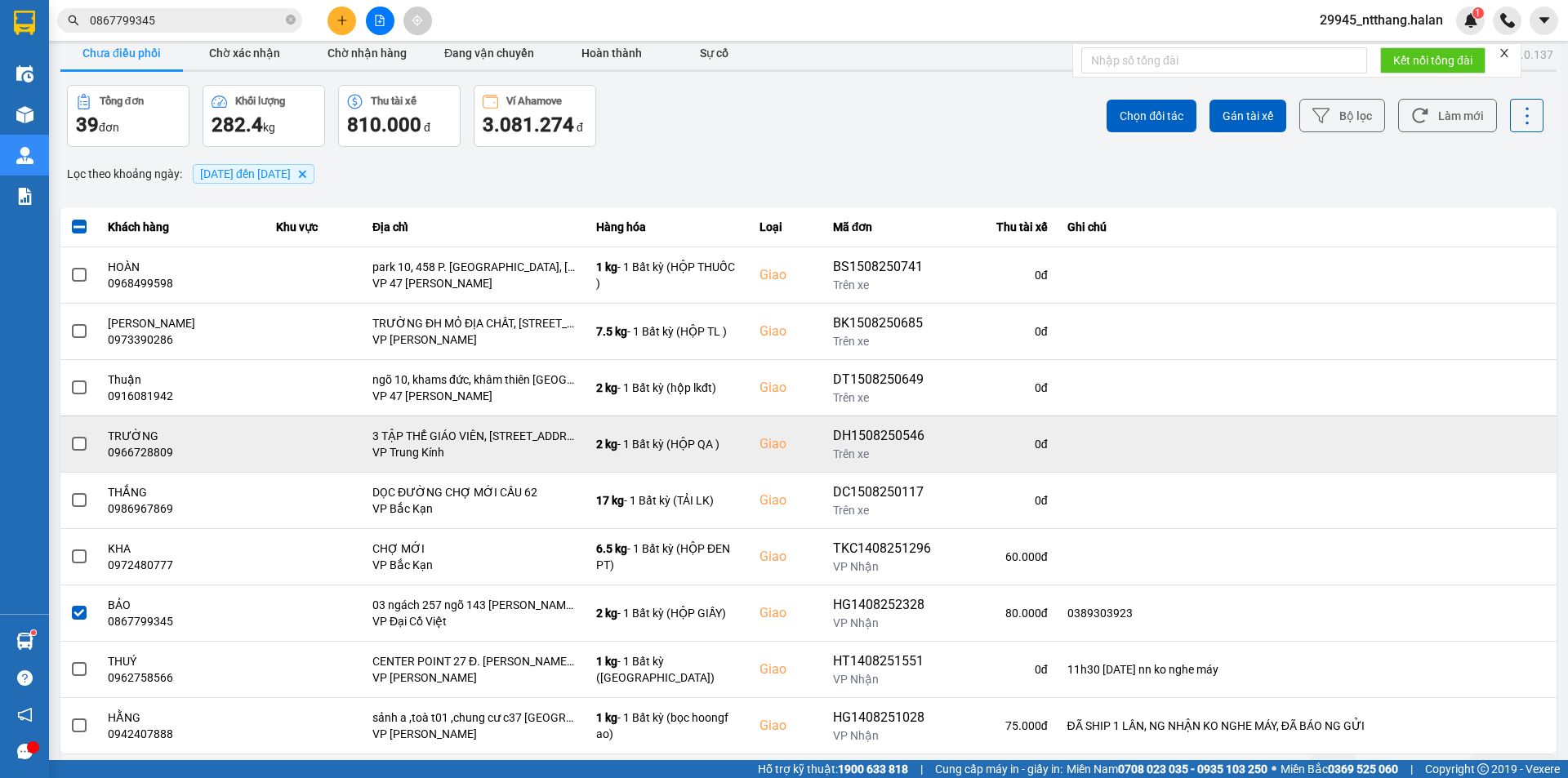
scroll to position [0, 0]
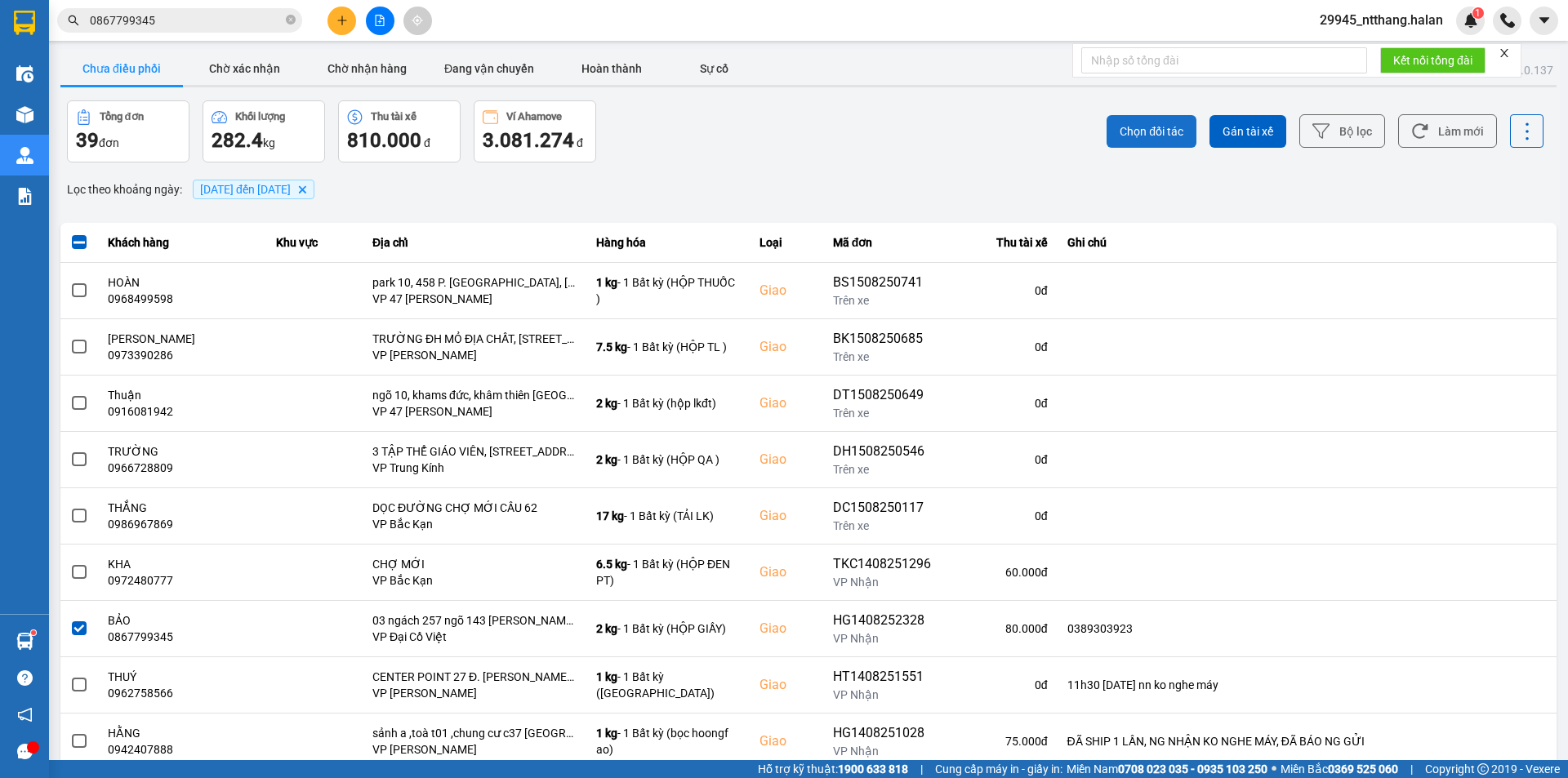
click at [1138, 128] on span "Chọn đối tác" at bounding box center [1151, 132] width 64 height 16
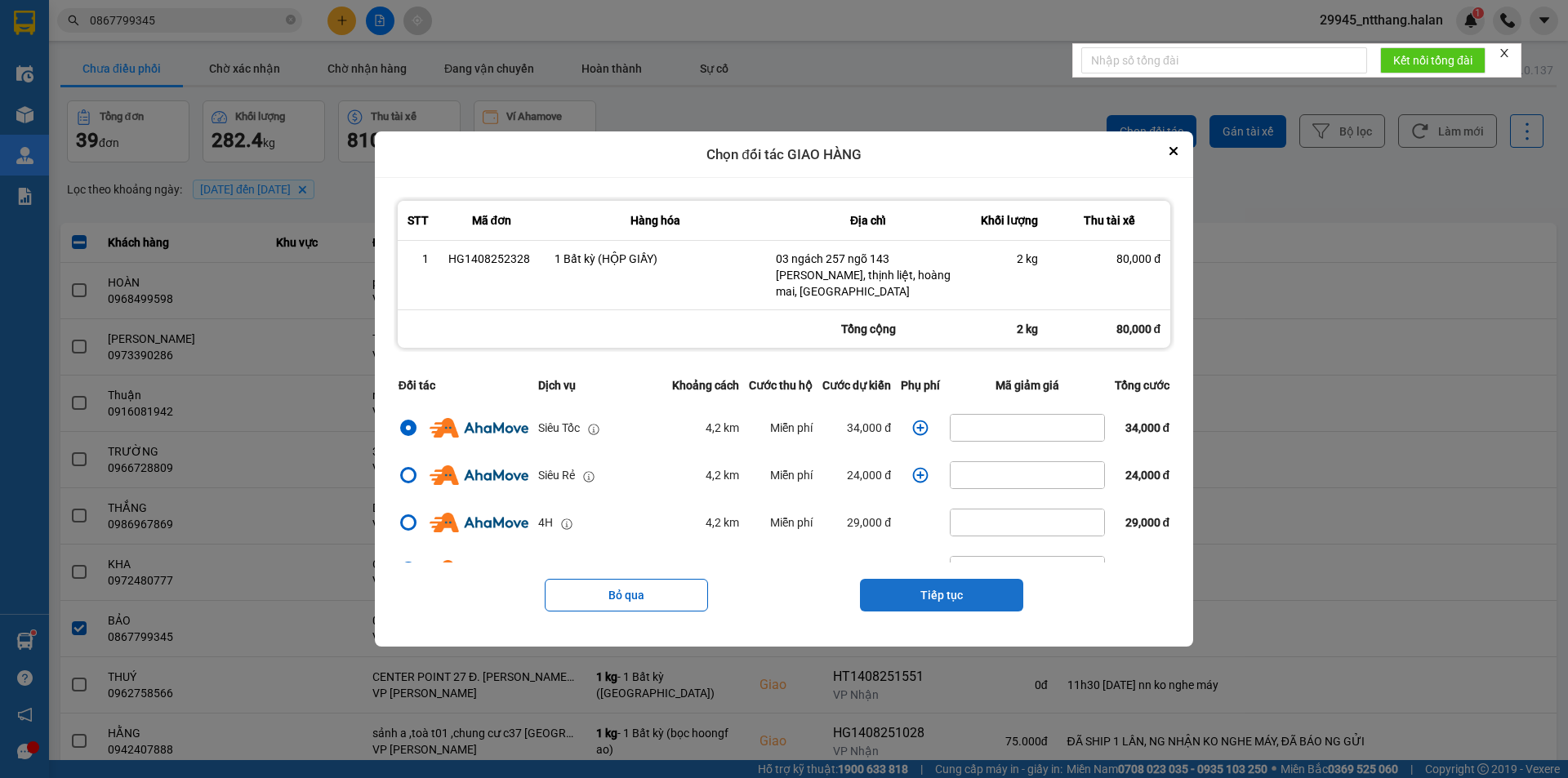
click at [931, 581] on button "Tiếp tục" at bounding box center [941, 595] width 163 height 33
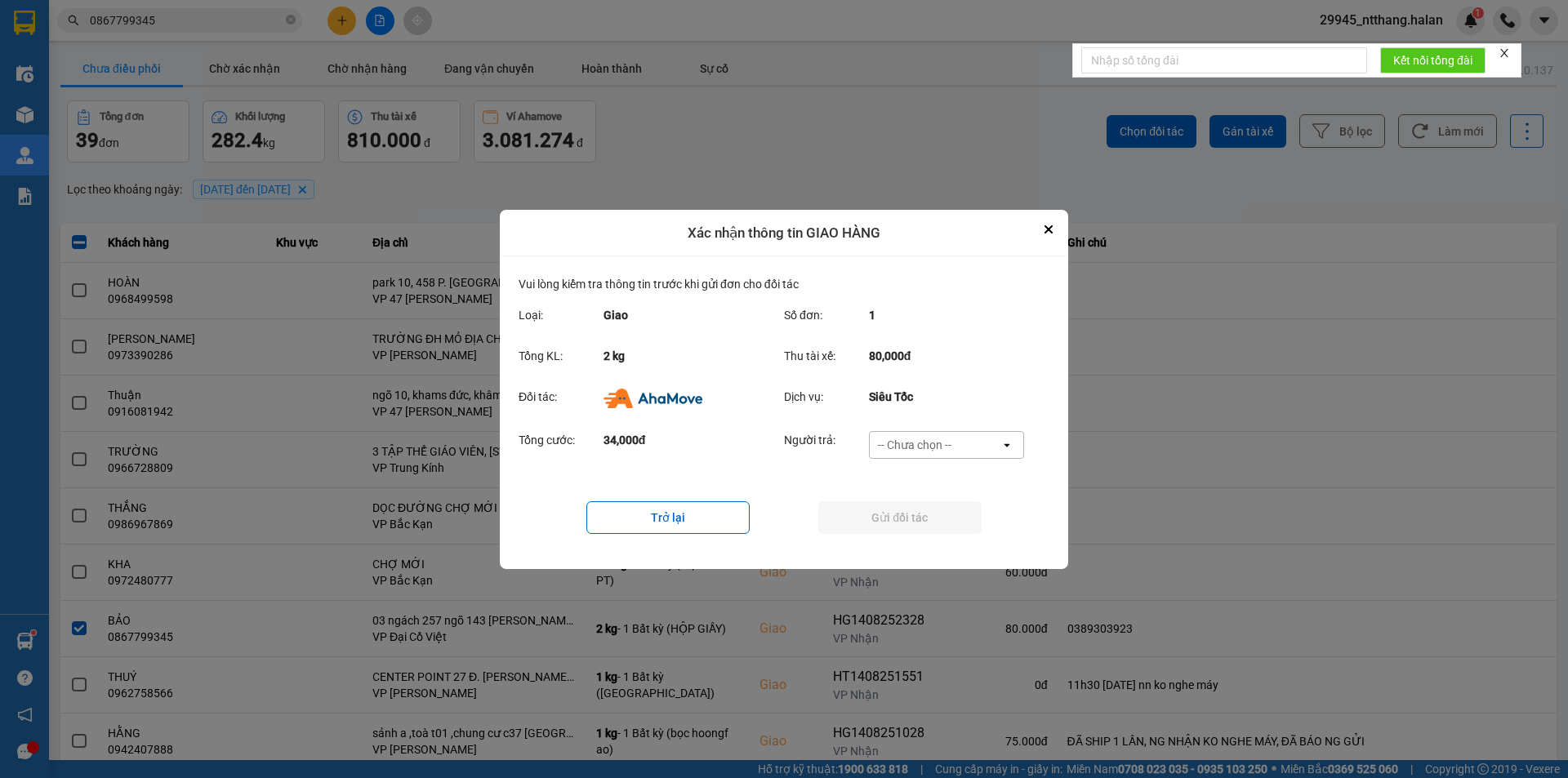
click at [933, 435] on div "-- Chưa chọn --" at bounding box center [935, 445] width 131 height 26
click at [909, 551] on div "Ví Ahamove" at bounding box center [945, 539] width 155 height 29
click at [913, 529] on button "Gửi đối tác" at bounding box center [900, 518] width 163 height 33
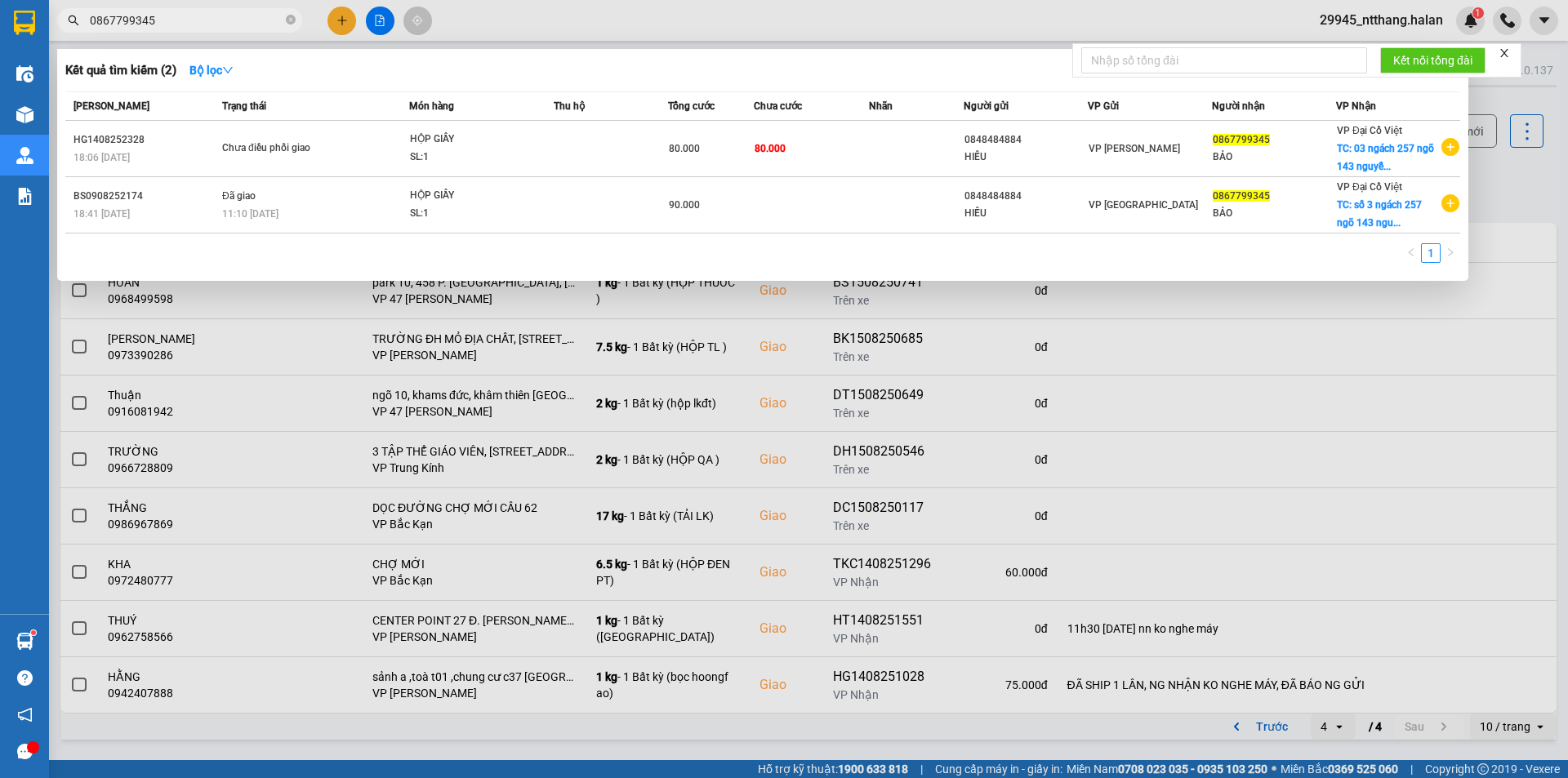
click at [235, 30] on span "0867799345" at bounding box center [180, 20] width 245 height 25
click at [235, 23] on input "0867799345" at bounding box center [186, 20] width 193 height 18
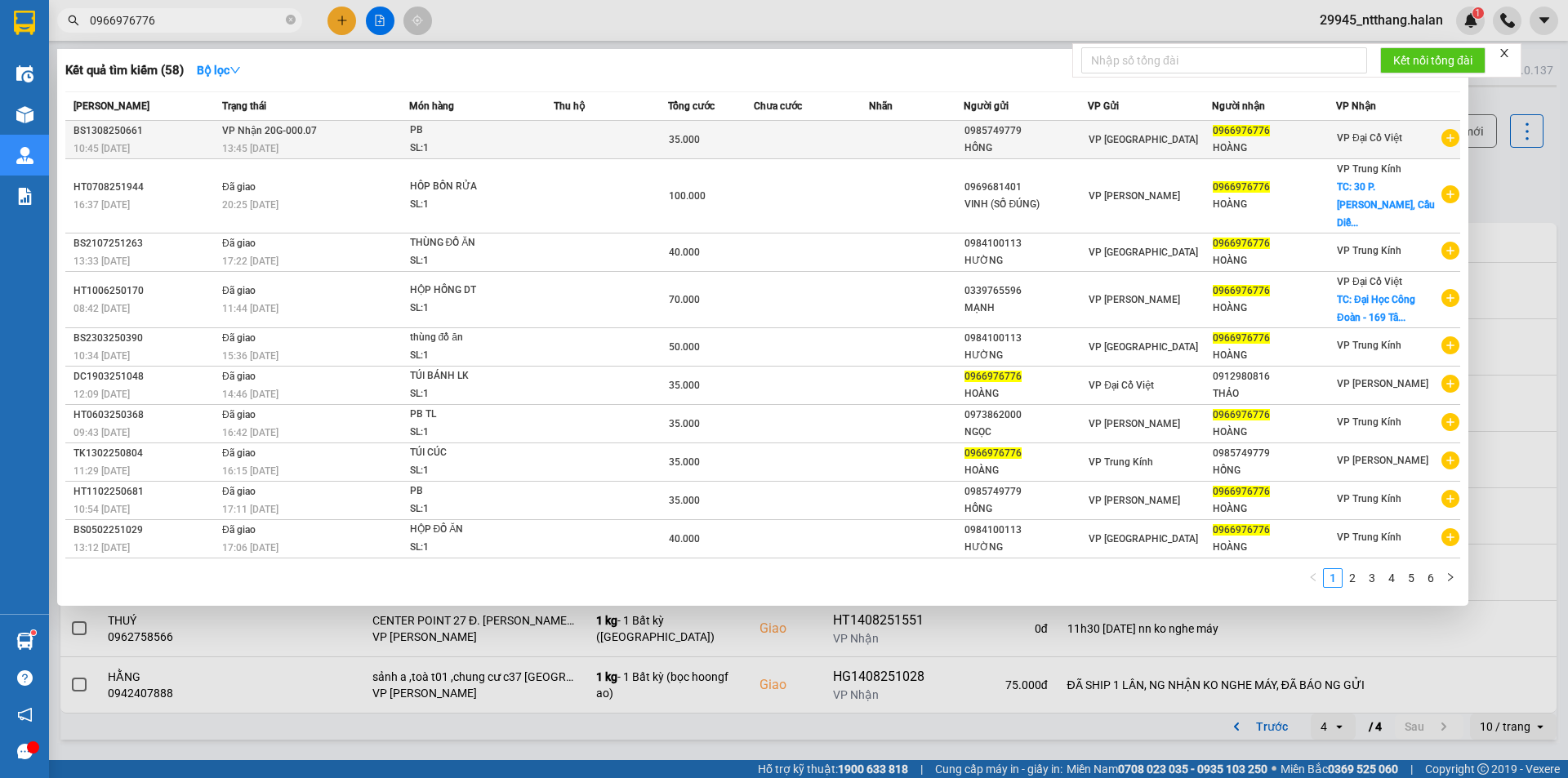
type input "0966976776"
click at [870, 145] on td at bounding box center [916, 140] width 96 height 38
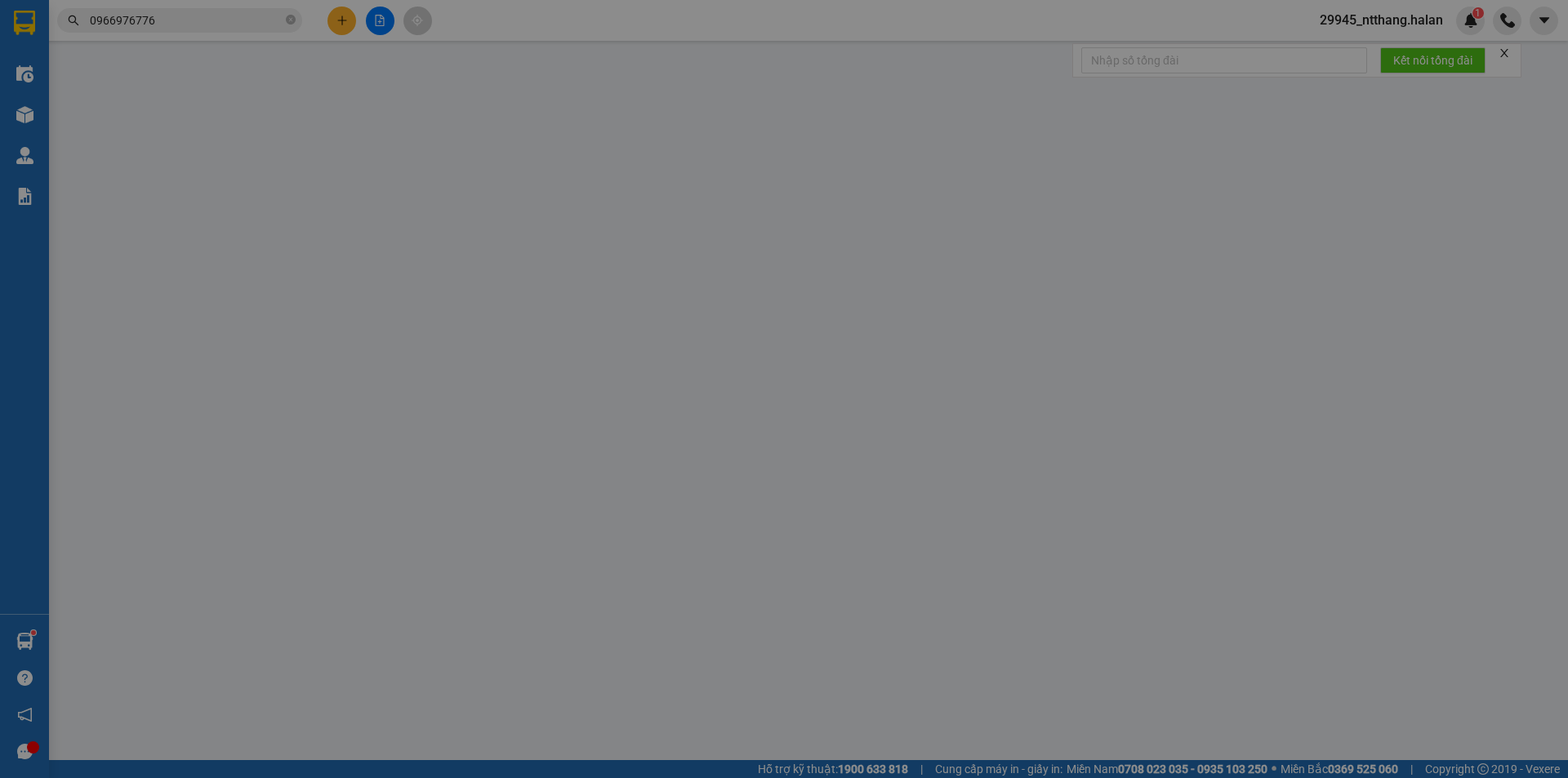
type input "0985749779"
type input "HỒNG"
type input "0966976776"
type input "HOÀNG"
type input "35.000"
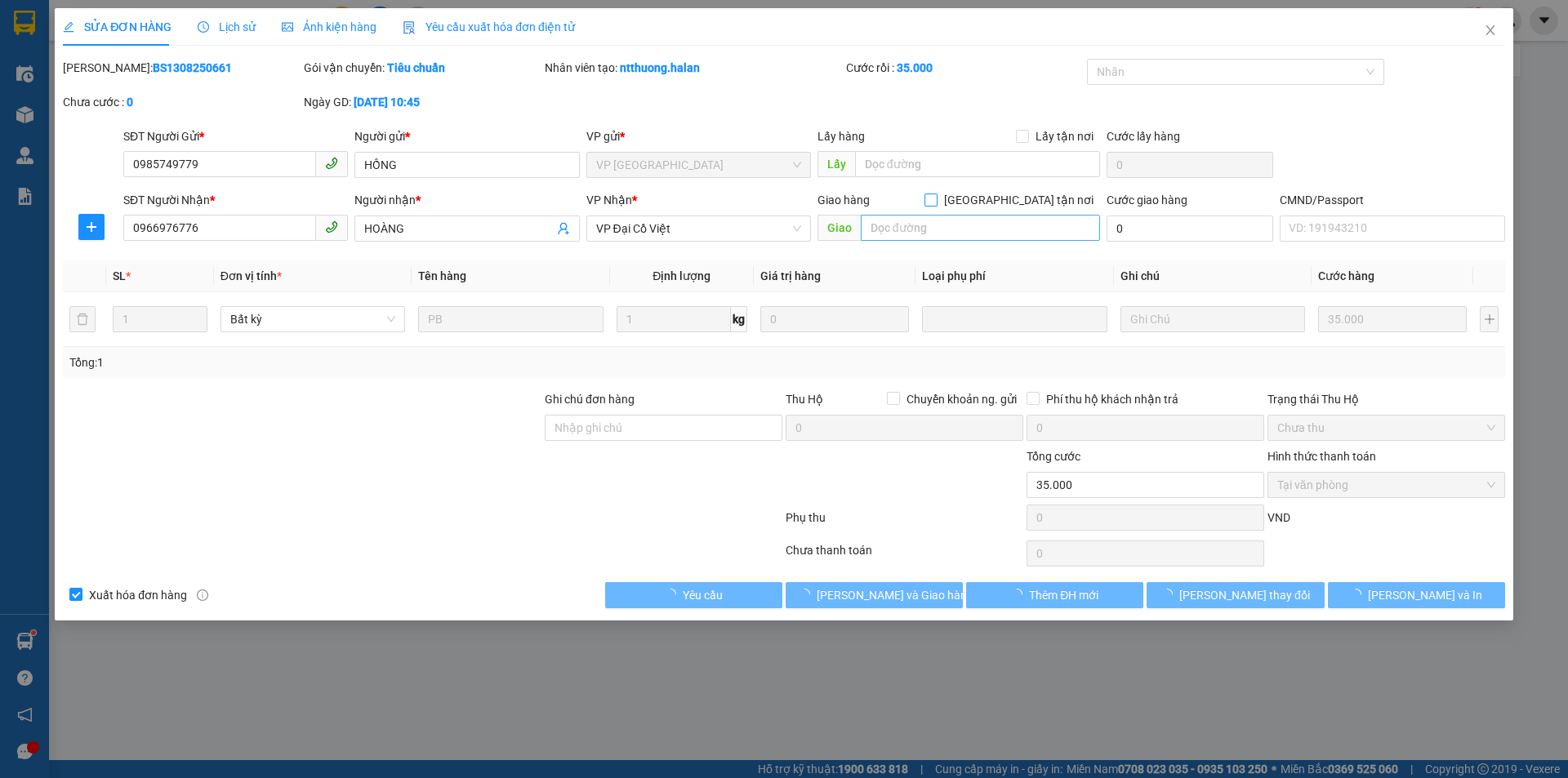
click at [936, 199] on input "[GEOGRAPHIC_DATA] tận nơi" at bounding box center [930, 199] width 11 height 11
checkbox input "true"
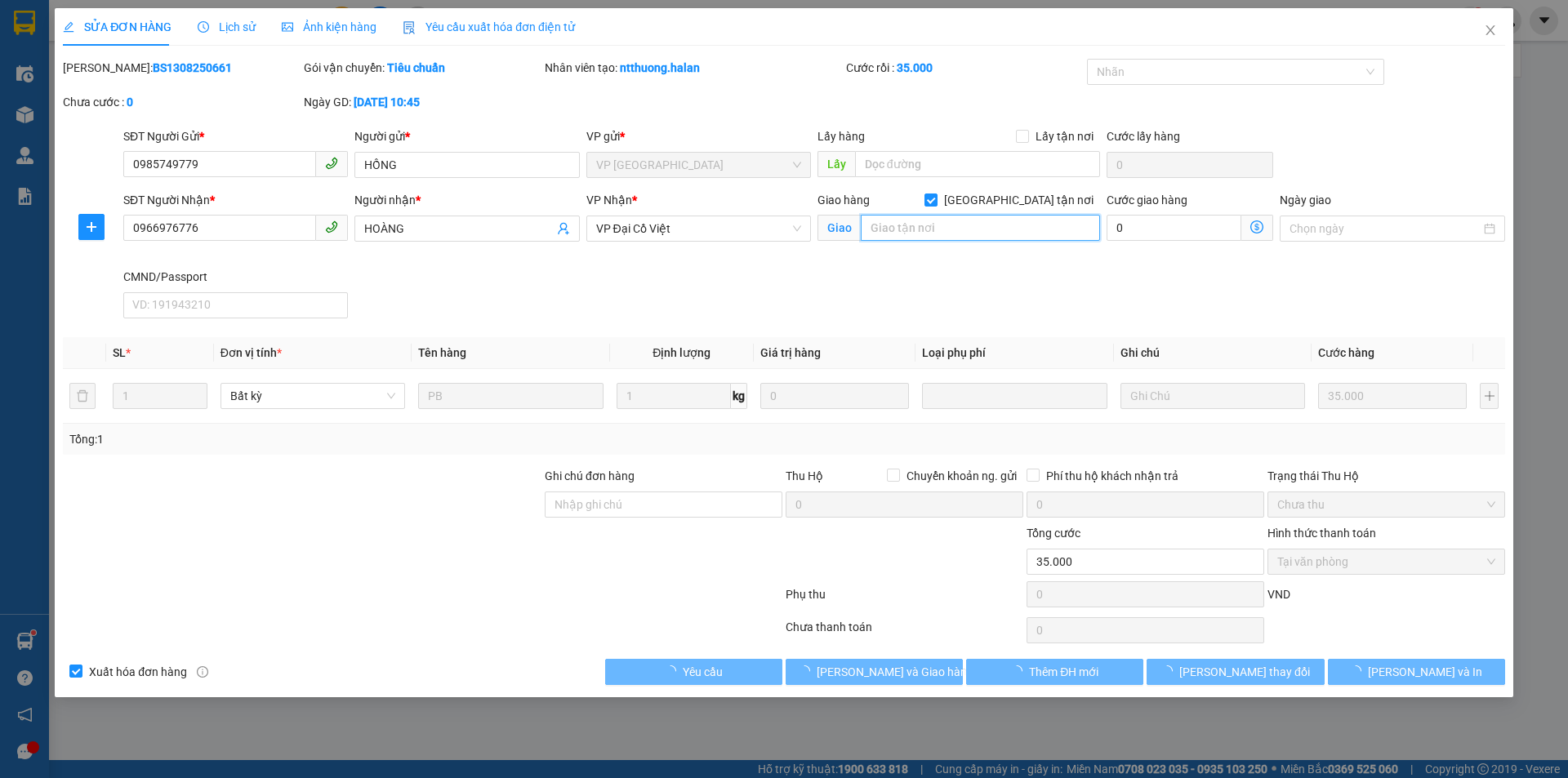
click at [948, 230] on input "text" at bounding box center [980, 228] width 239 height 26
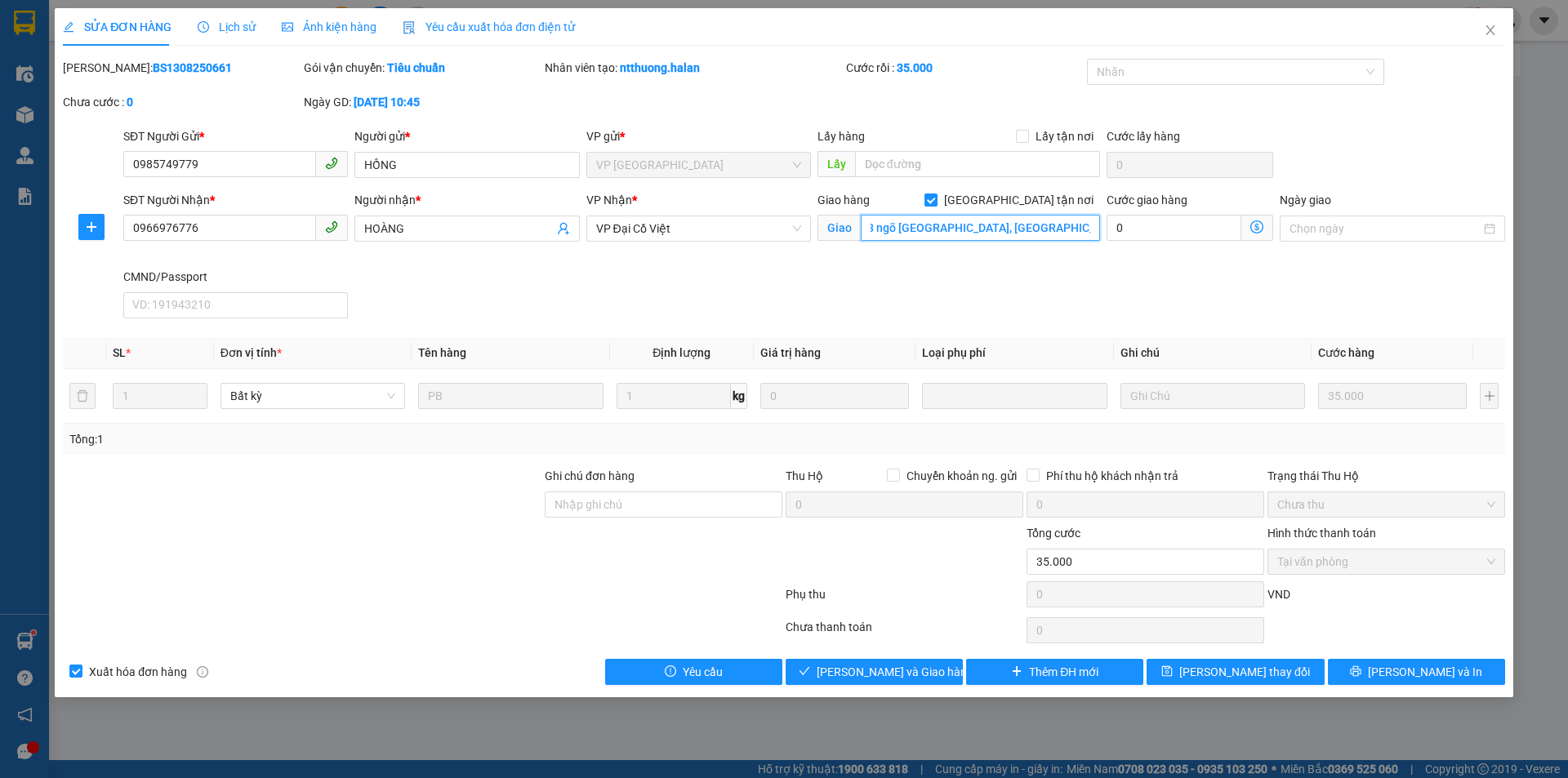
scroll to position [0, 12]
type input "23 ngõ 167 tây sơn, kim liên, đống đa, hà nội"
click at [1250, 231] on icon "dollar-circle" at bounding box center [1257, 227] width 13 height 13
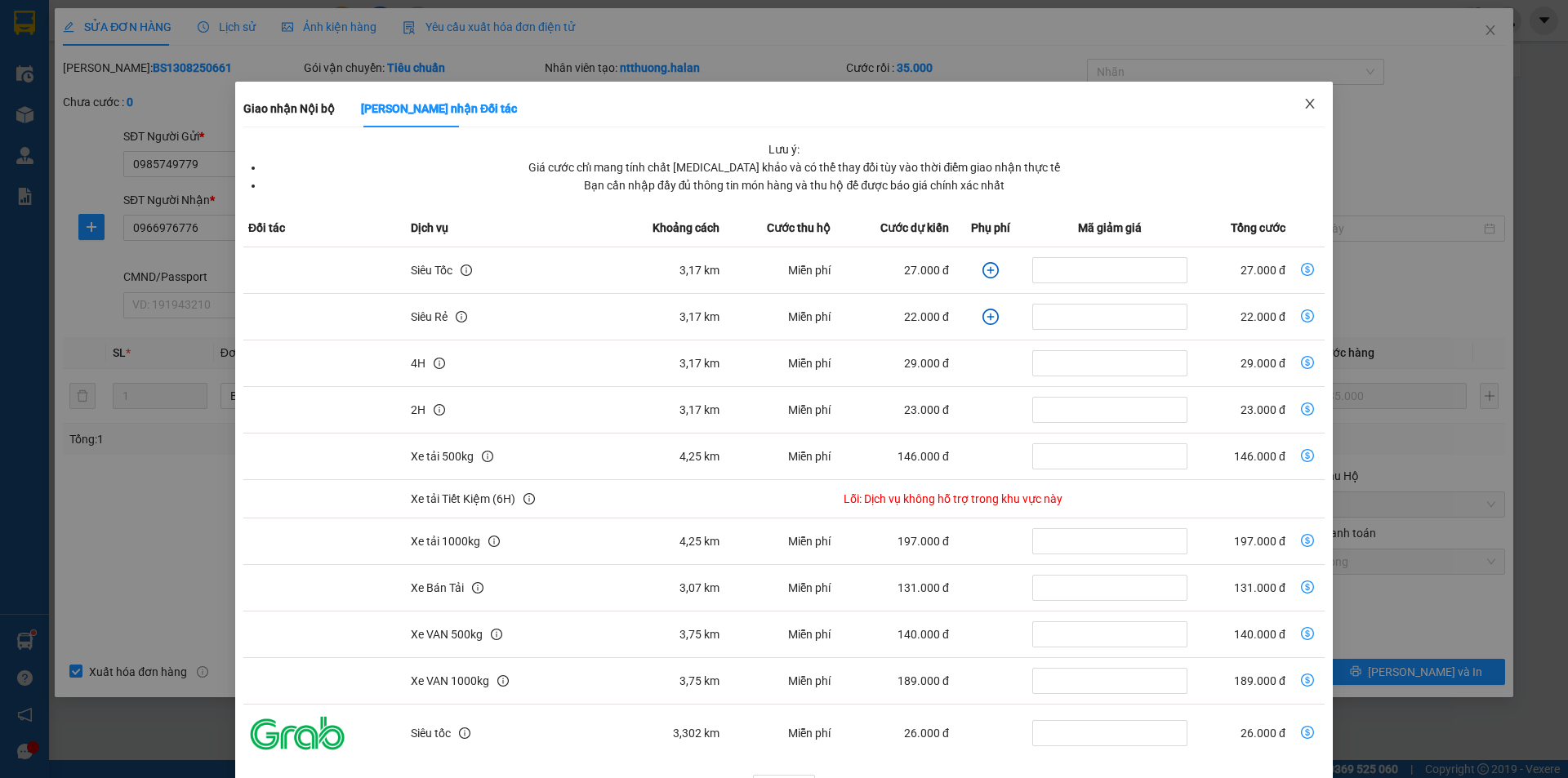
click at [1306, 101] on icon "close" at bounding box center [1310, 104] width 13 height 13
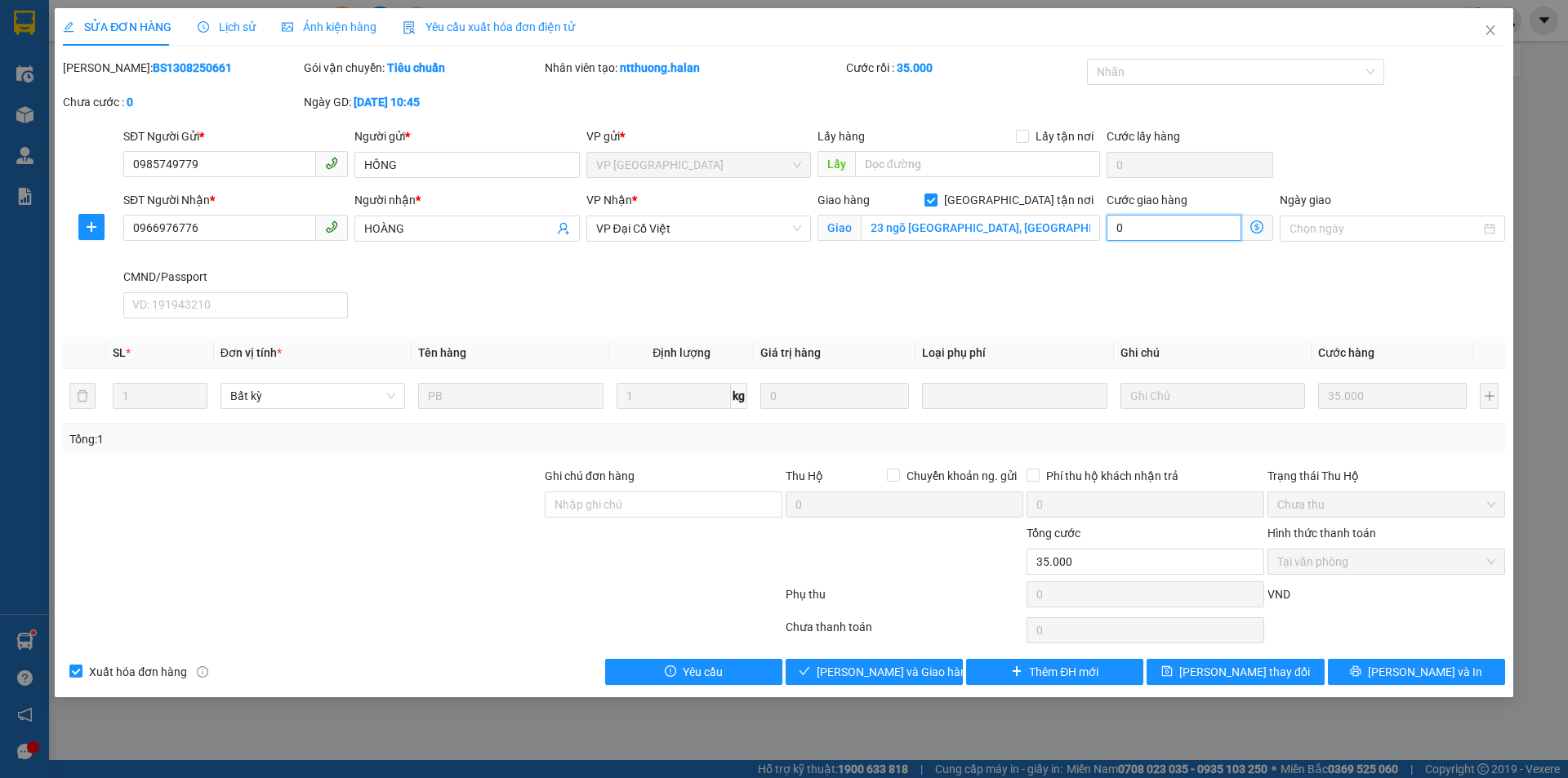
click at [1186, 235] on input "0" at bounding box center [1173, 228] width 135 height 26
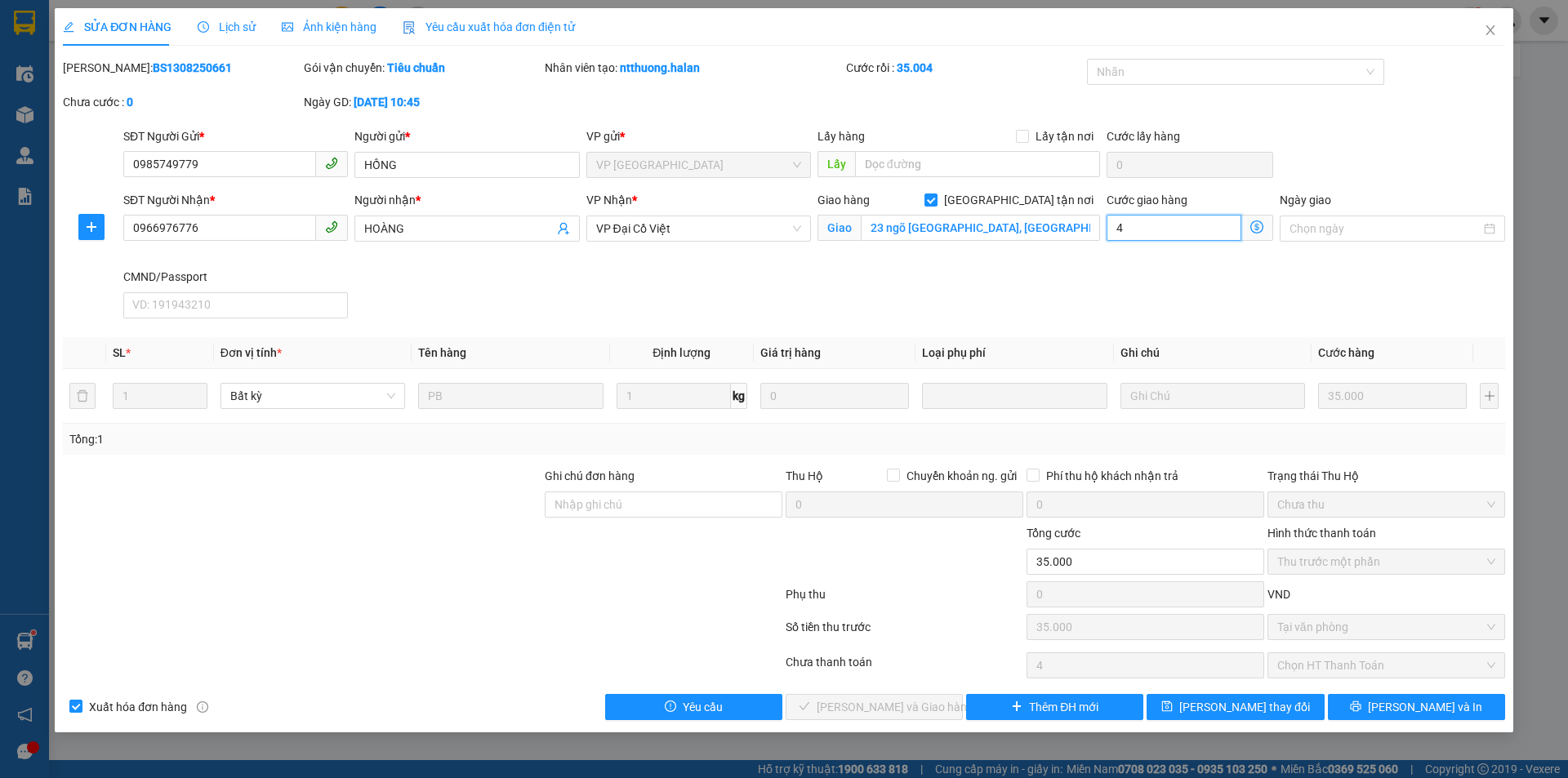
type input "35.004"
type input "4"
type input "35.040"
type input "40"
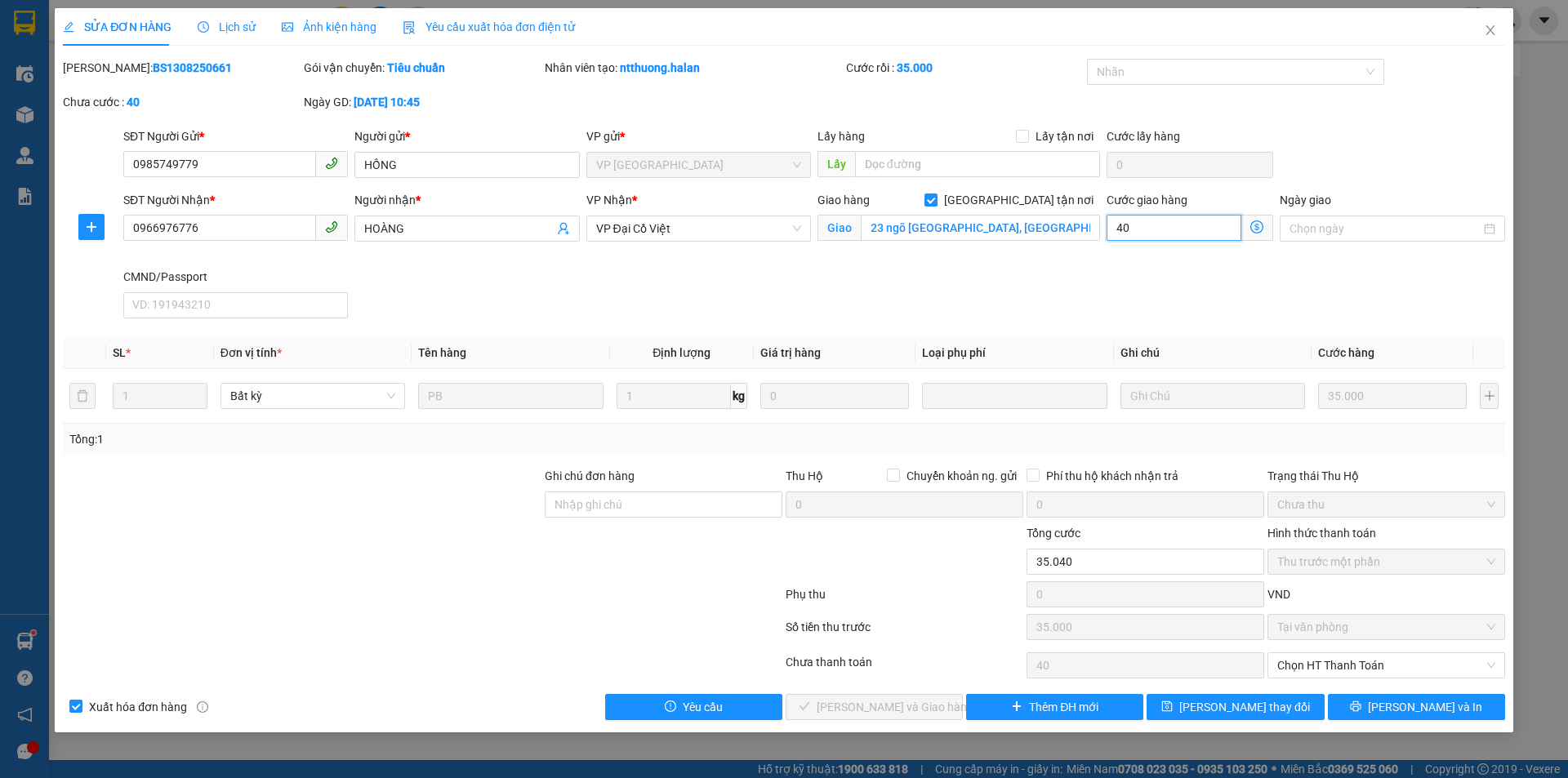
type input "40"
type input "75.000"
type input "40.000"
drag, startPoint x: 934, startPoint y: 342, endPoint x: 980, endPoint y: 275, distance: 81.3
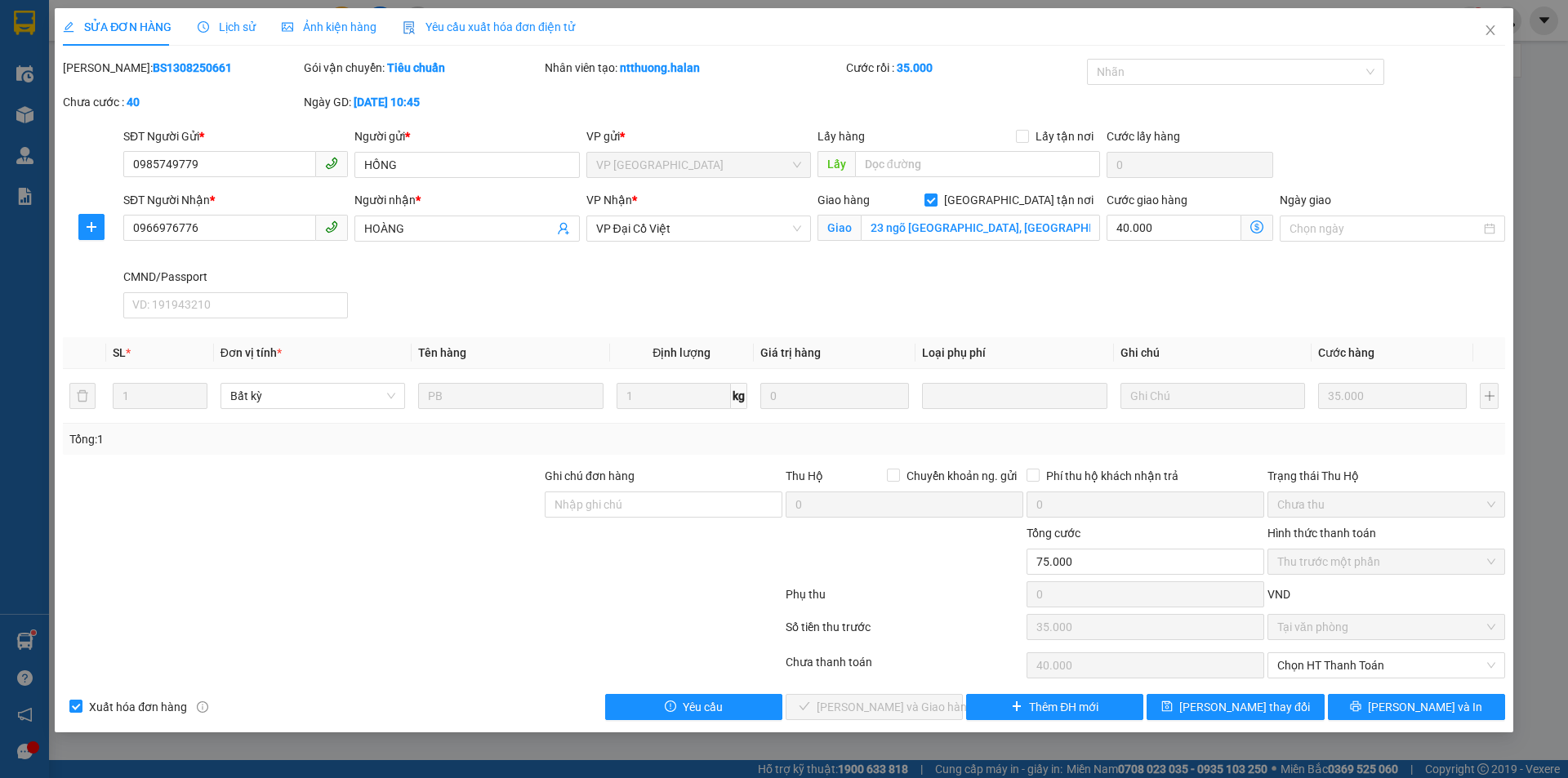
click at [934, 342] on th "Loại phụ phí" at bounding box center [1014, 353] width 198 height 32
click at [1002, 235] on input "23 ngõ 167 tây sơn, kim liên, đống đa, hà nội" at bounding box center [980, 228] width 239 height 26
click at [1217, 710] on span "[PERSON_NAME] thay đổi" at bounding box center [1244, 707] width 131 height 18
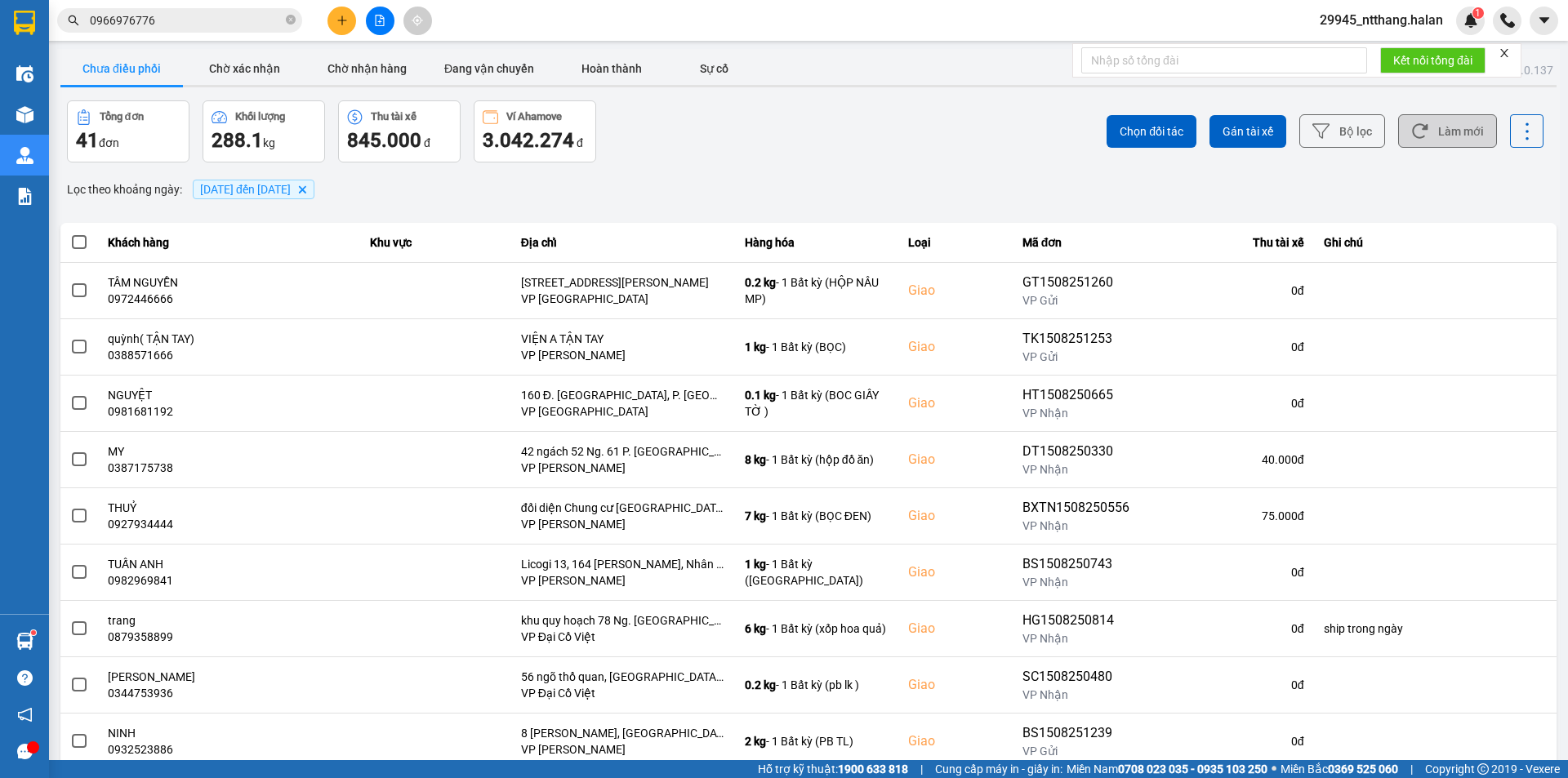
click at [1438, 123] on button "Làm mới" at bounding box center [1447, 131] width 99 height 34
click at [181, 21] on input "0966976776" at bounding box center [186, 20] width 193 height 18
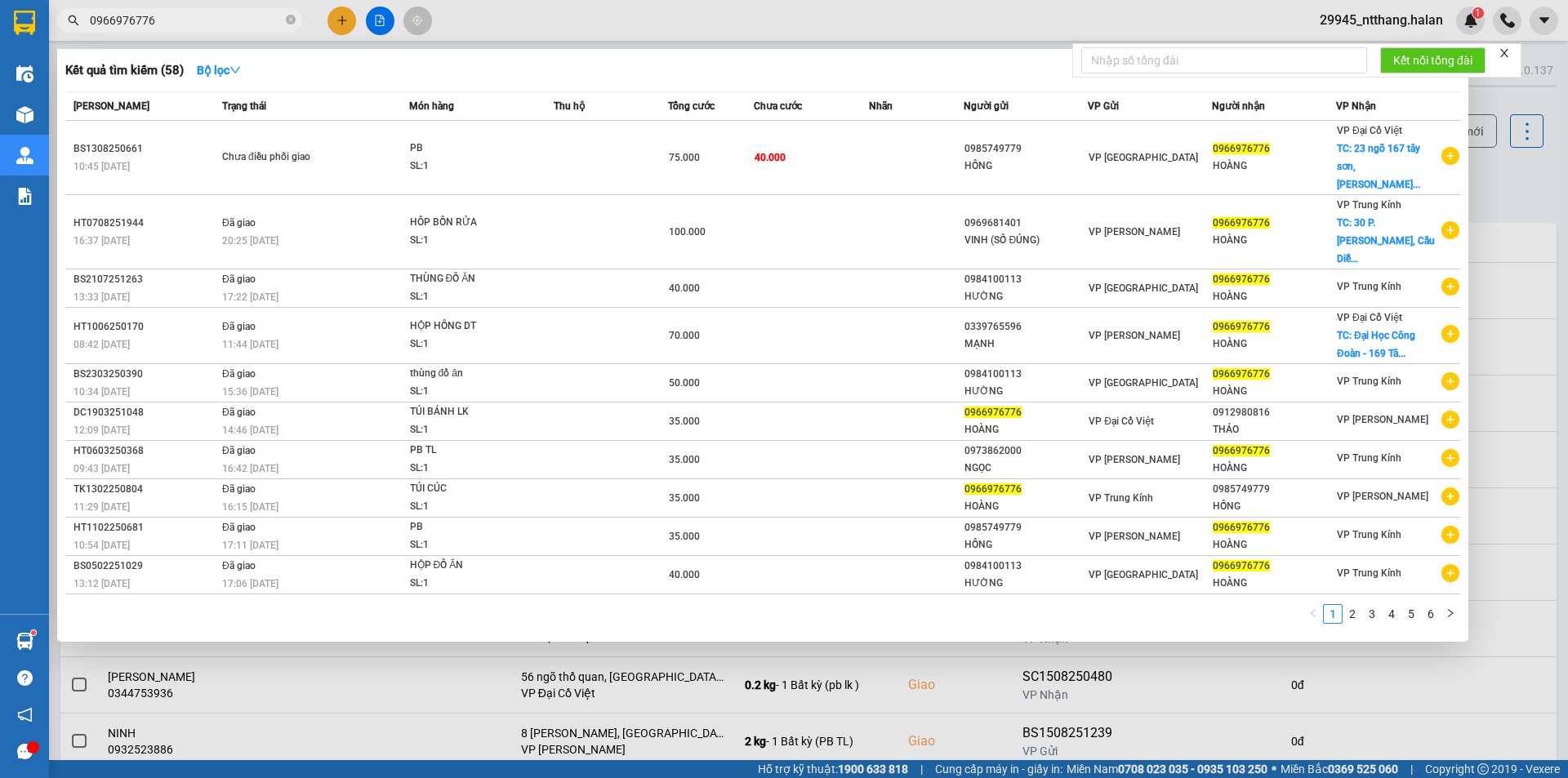
click at [985, 662] on div at bounding box center [784, 389] width 1568 height 778
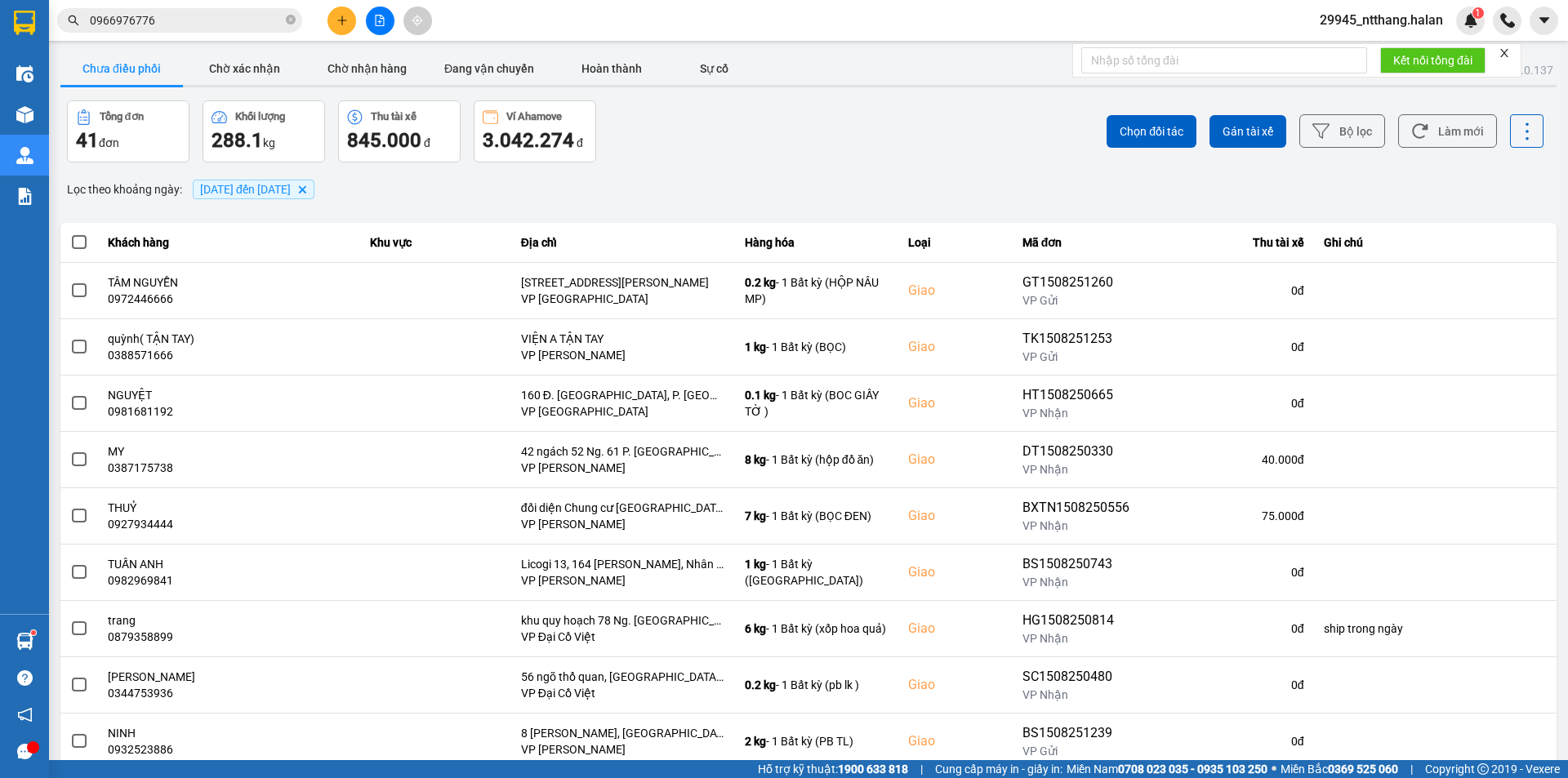
click at [1514, 183] on div "Lọc theo khoảng ngày : 01/08/2025 đến 15/08/2025 Delete" at bounding box center [808, 190] width 1496 height 28
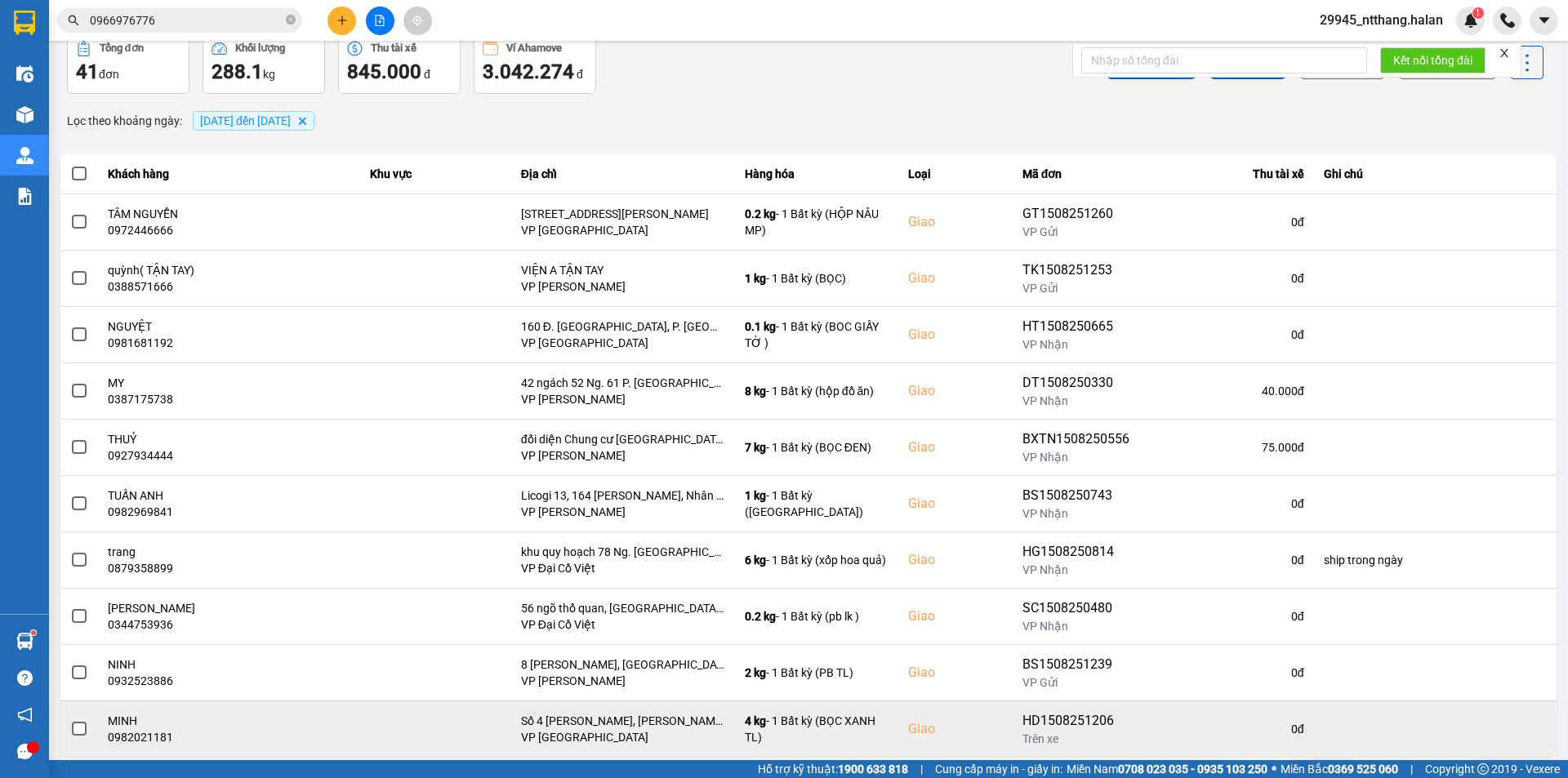
scroll to position [104, 0]
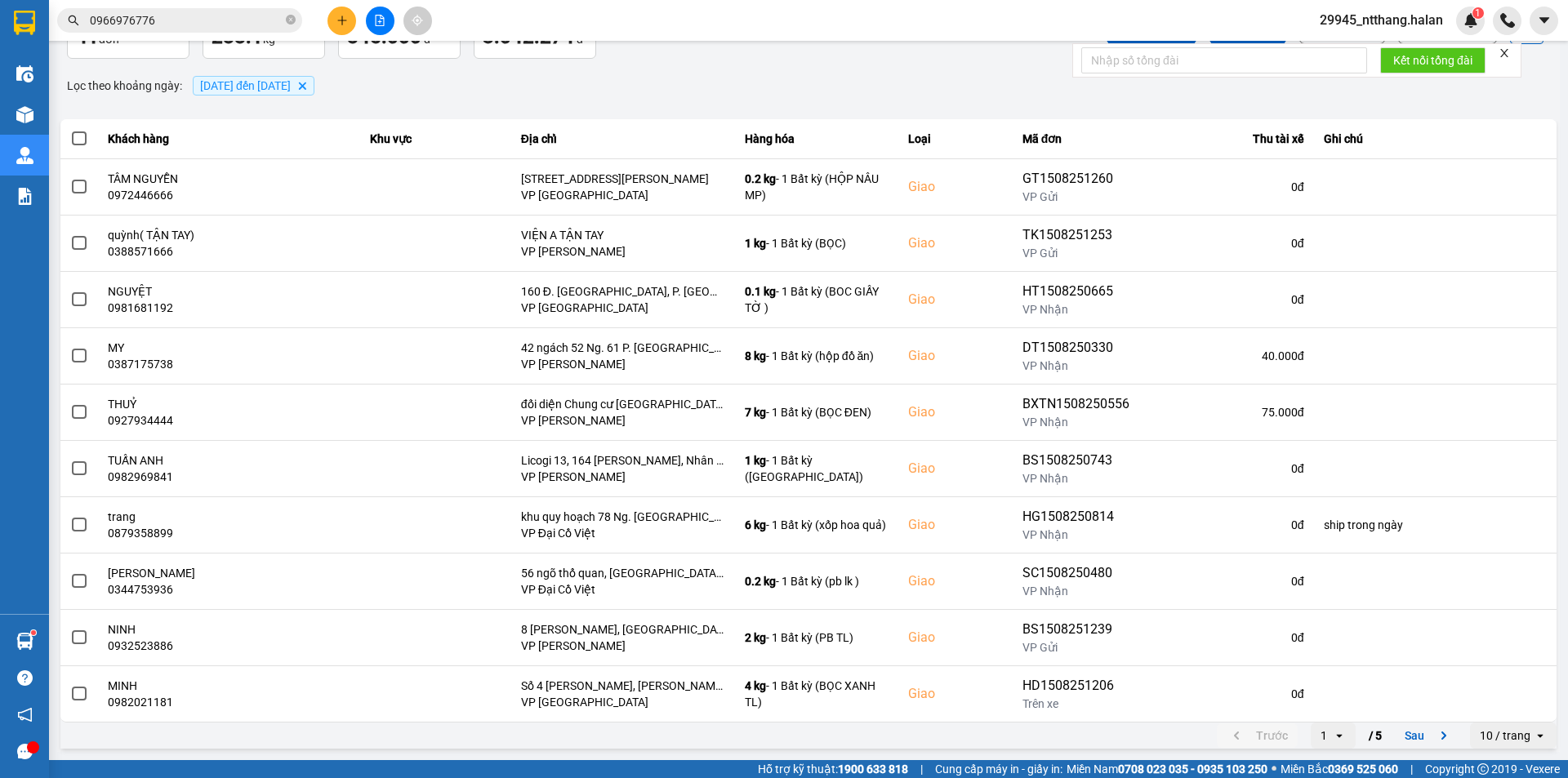
click at [1335, 737] on div "open" at bounding box center [1344, 736] width 23 height 26
click at [1321, 704] on div "5" at bounding box center [1320, 700] width 19 height 16
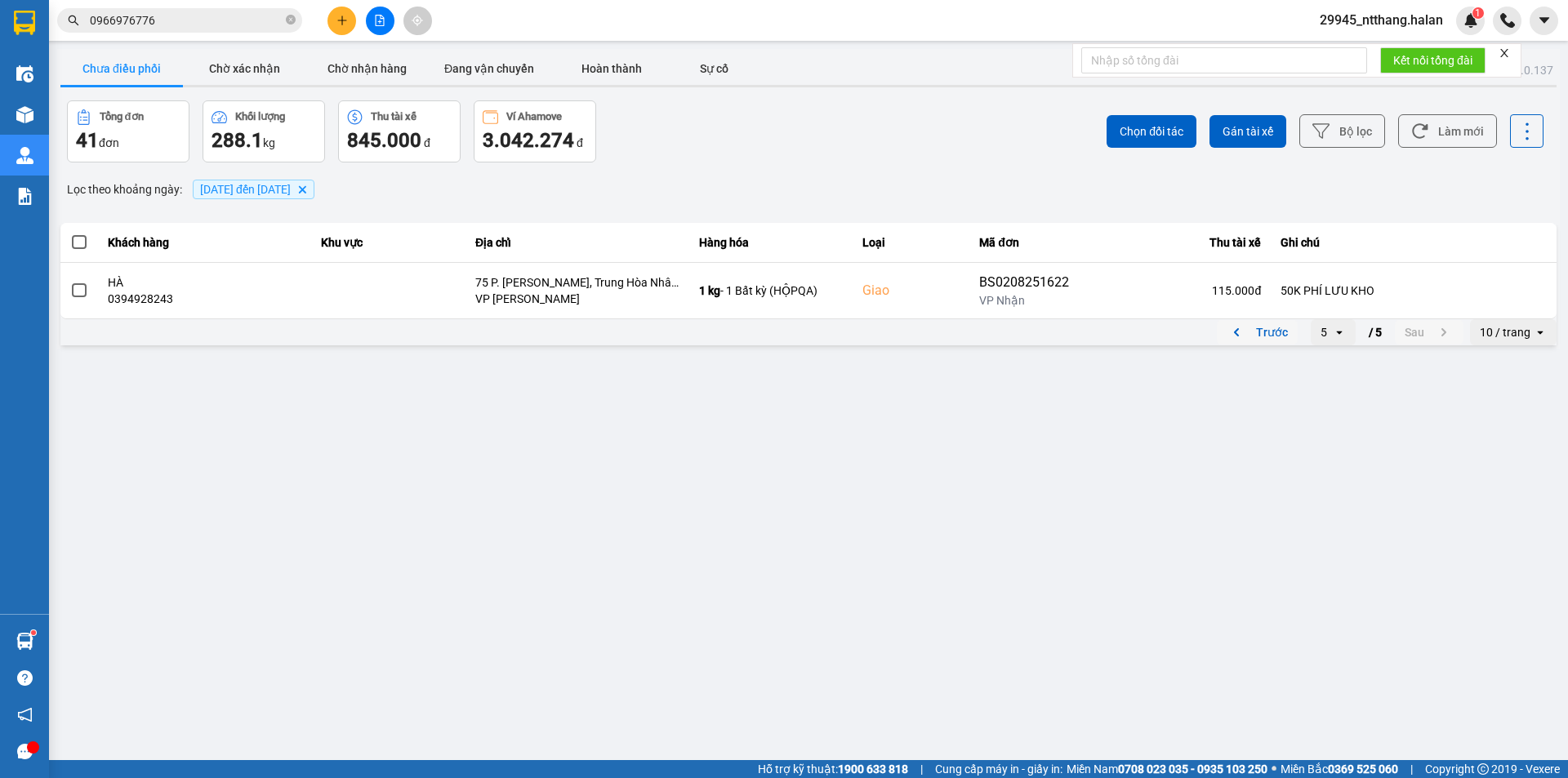
click at [1284, 336] on button "Trước" at bounding box center [1257, 333] width 81 height 25
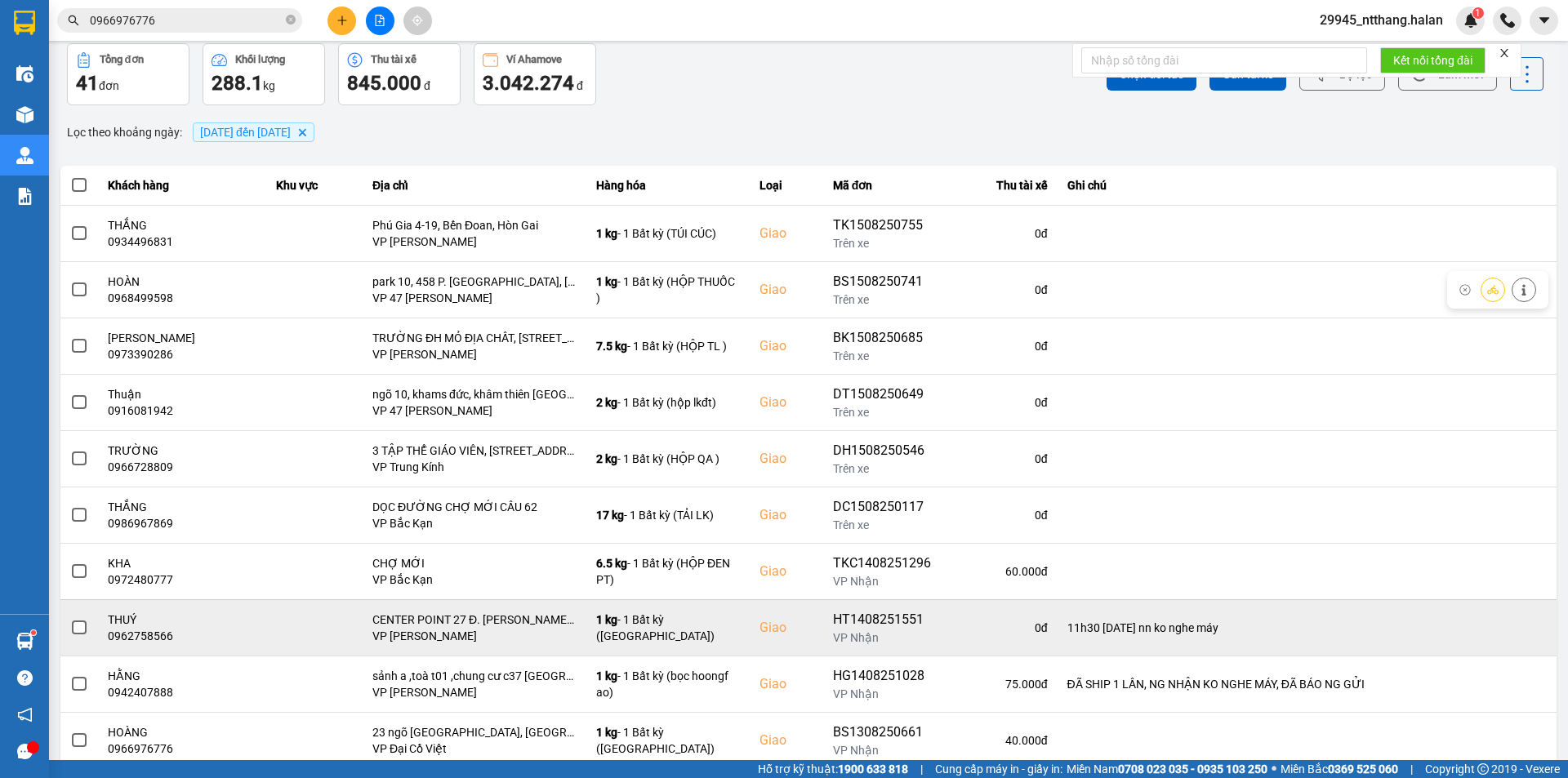
scroll to position [104, 0]
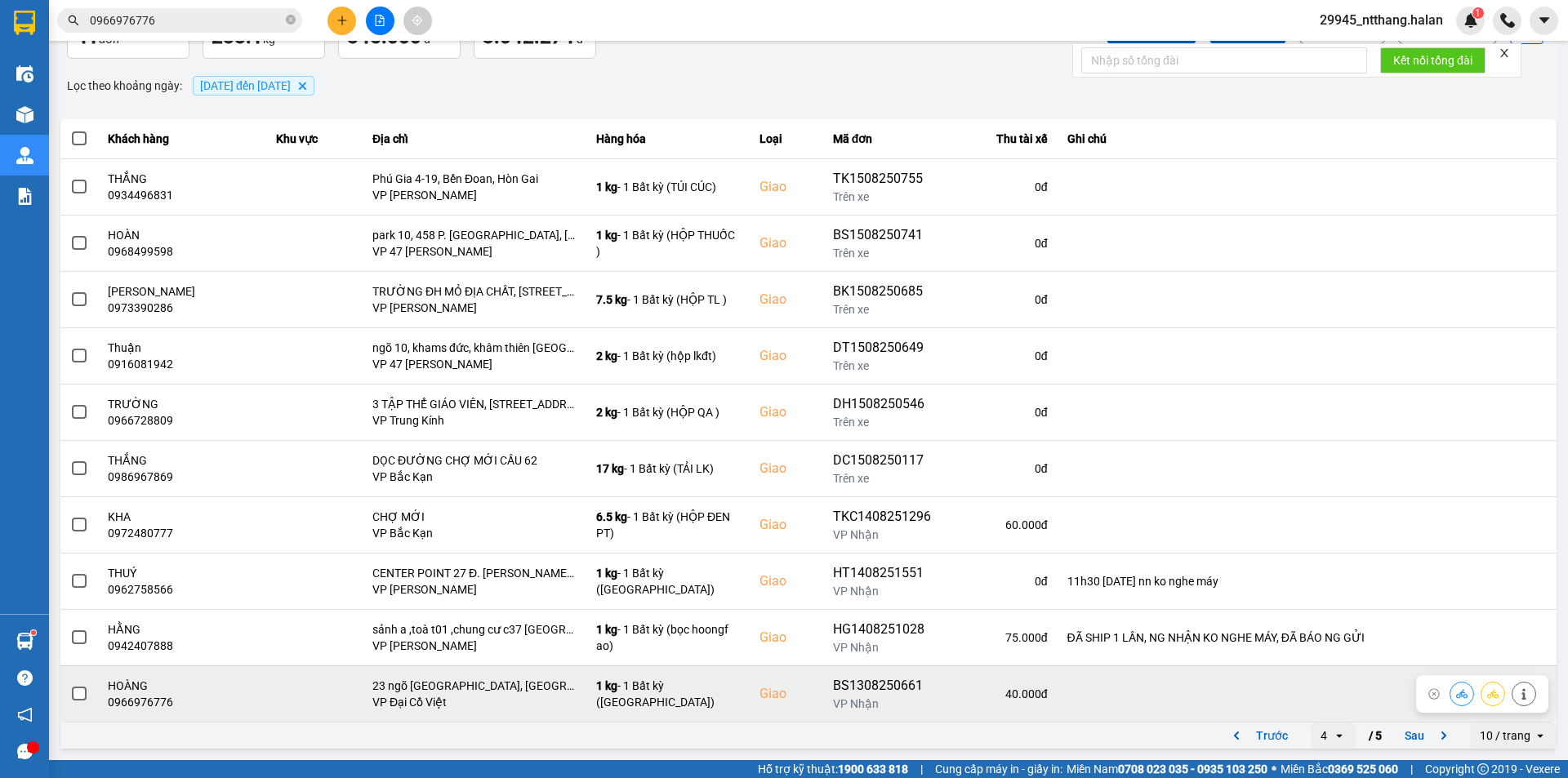
click at [85, 687] on span at bounding box center [79, 694] width 15 height 15
click at [70, 685] on input "checkbox" at bounding box center [70, 685] width 0 height 0
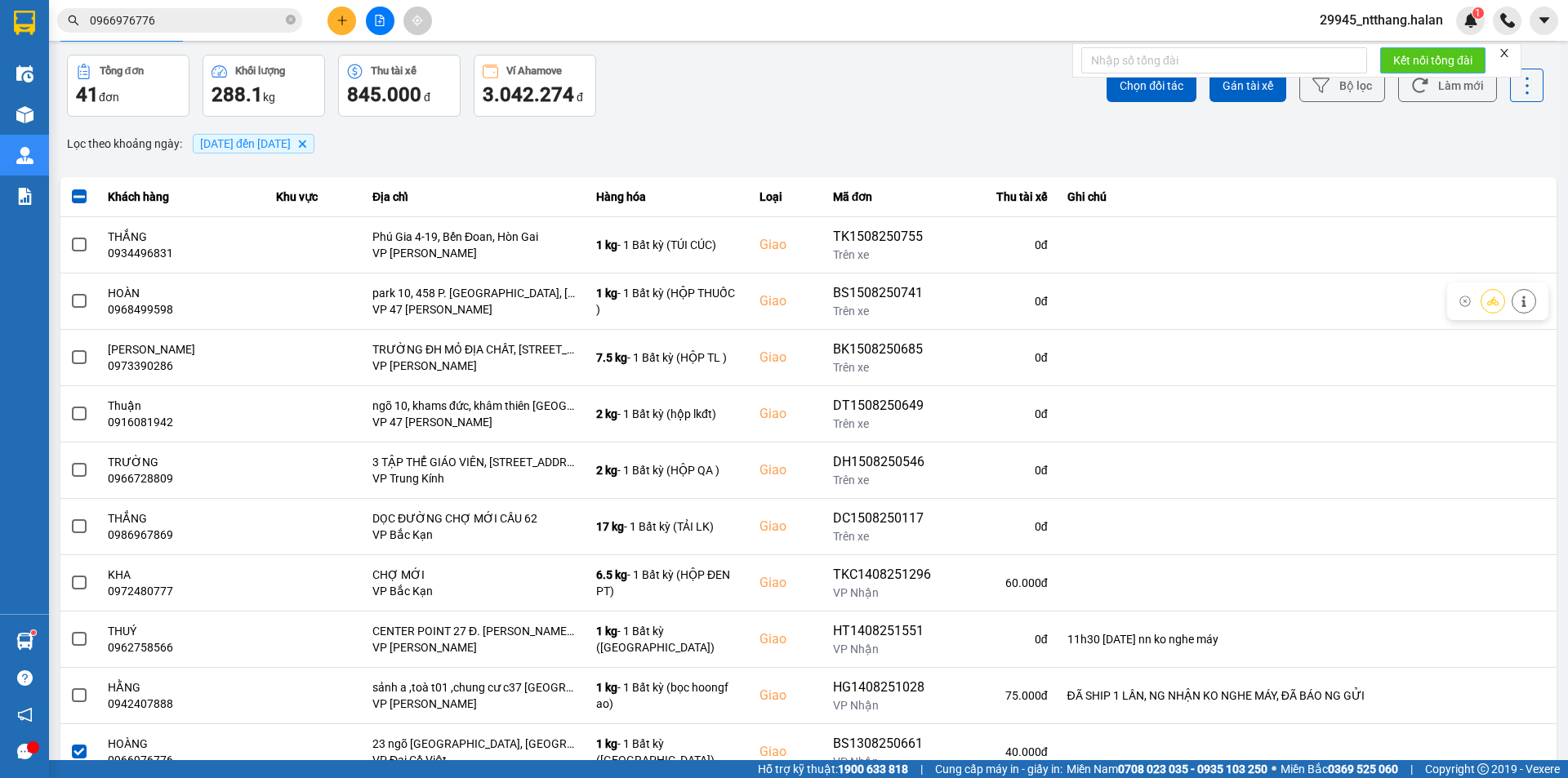
scroll to position [0, 0]
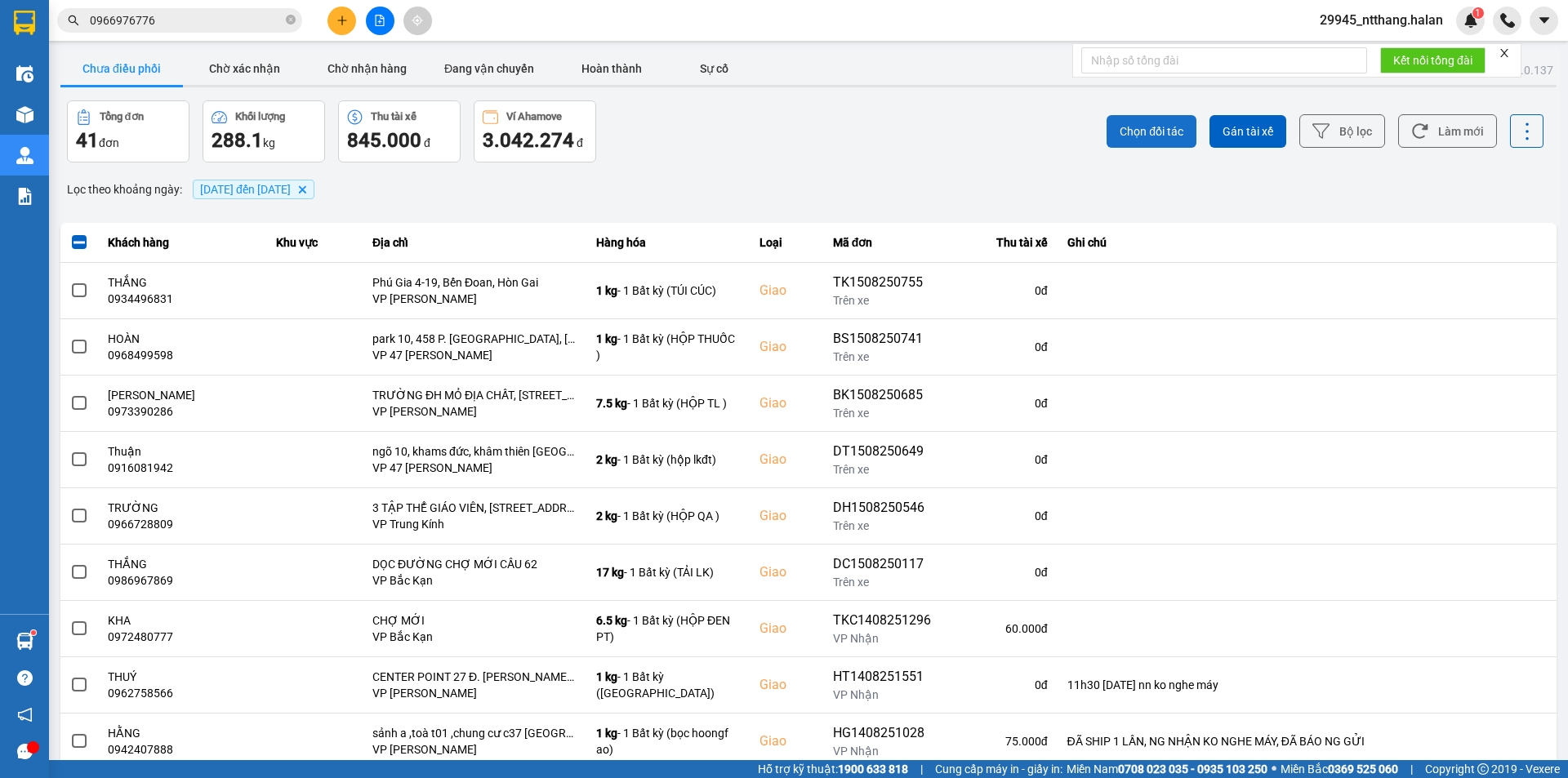
click at [1162, 125] on span "Chọn đối tác" at bounding box center [1151, 132] width 64 height 16
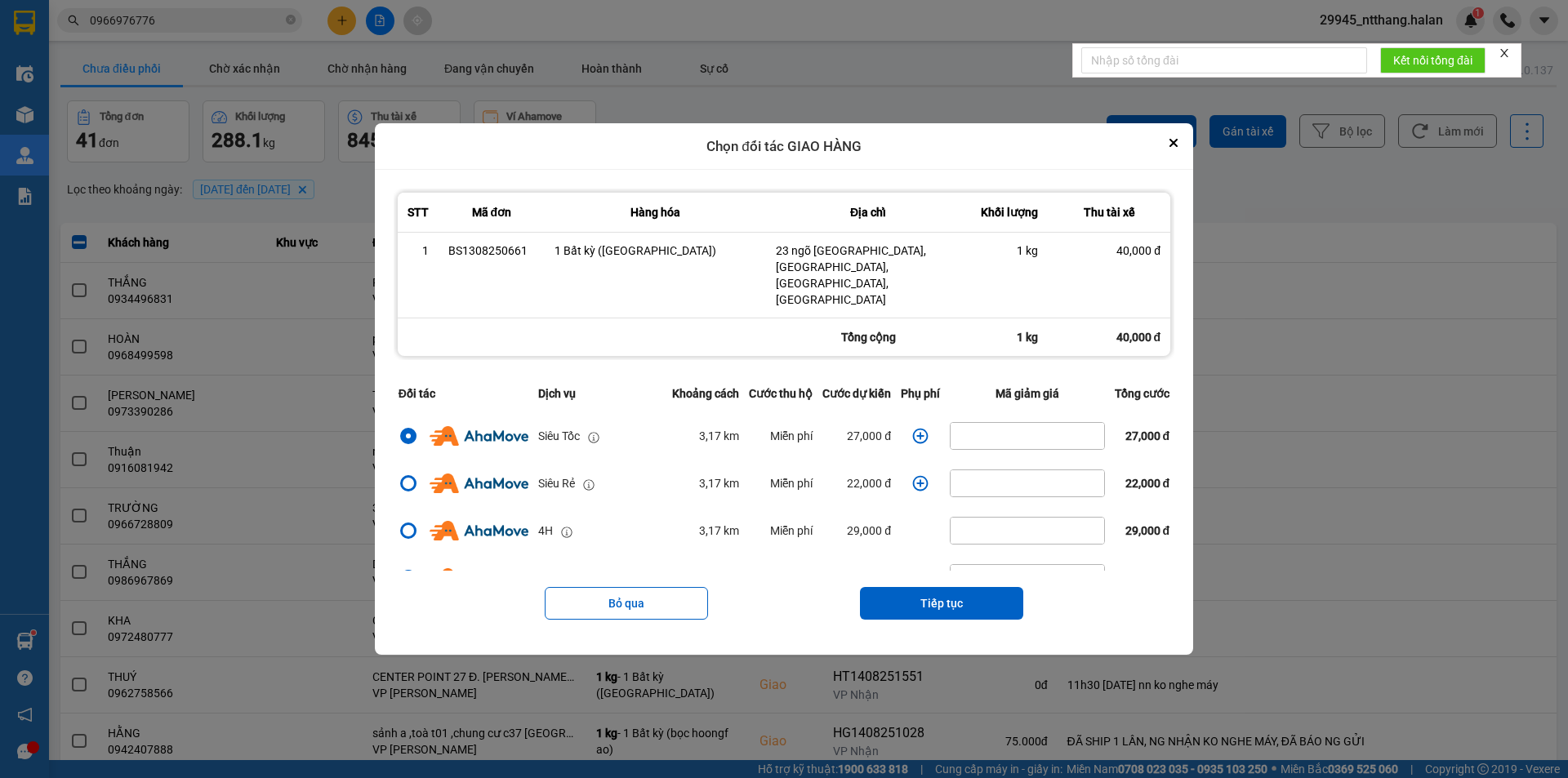
click at [922, 570] on div "Bỏ qua Tiếp tục" at bounding box center [784, 603] width 780 height 65
click at [922, 587] on button "Tiếp tục" at bounding box center [941, 603] width 163 height 33
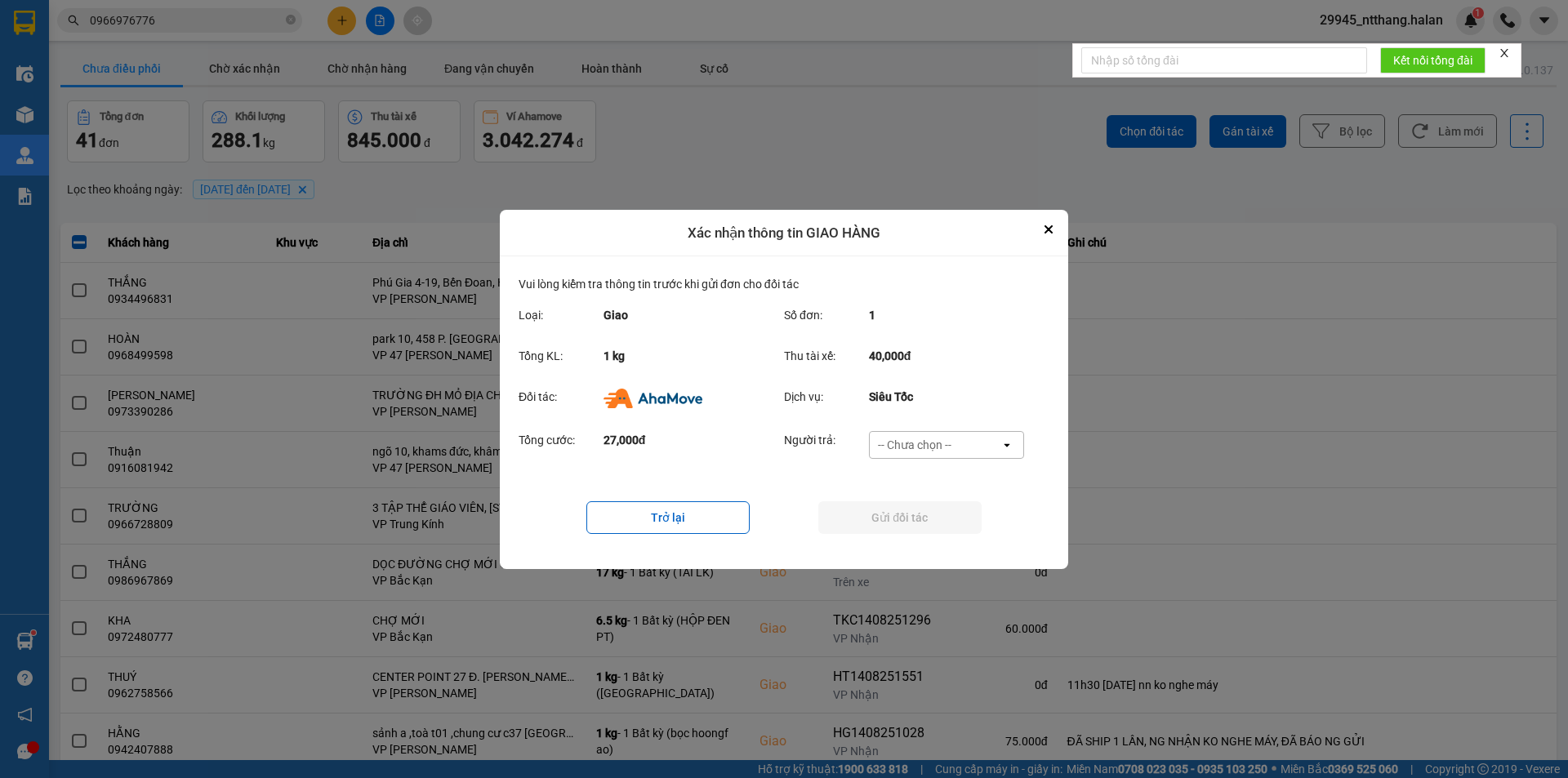
click at [971, 448] on div "-- Chưa chọn --" at bounding box center [935, 445] width 131 height 26
click at [935, 551] on div "Ví Ahamove" at bounding box center [945, 539] width 155 height 29
click at [927, 524] on button "Gửi đối tác" at bounding box center [900, 518] width 163 height 33
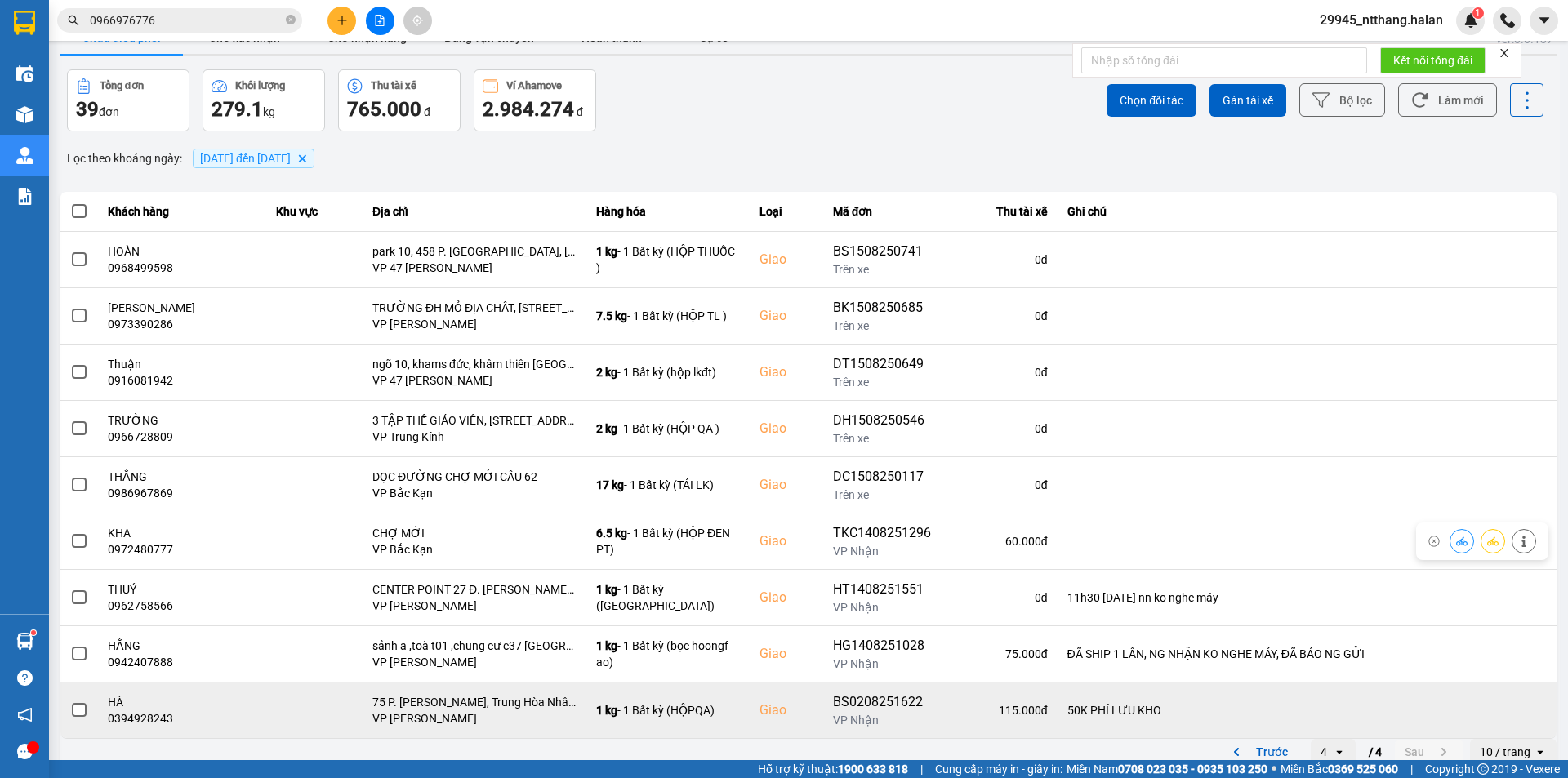
scroll to position [47, 0]
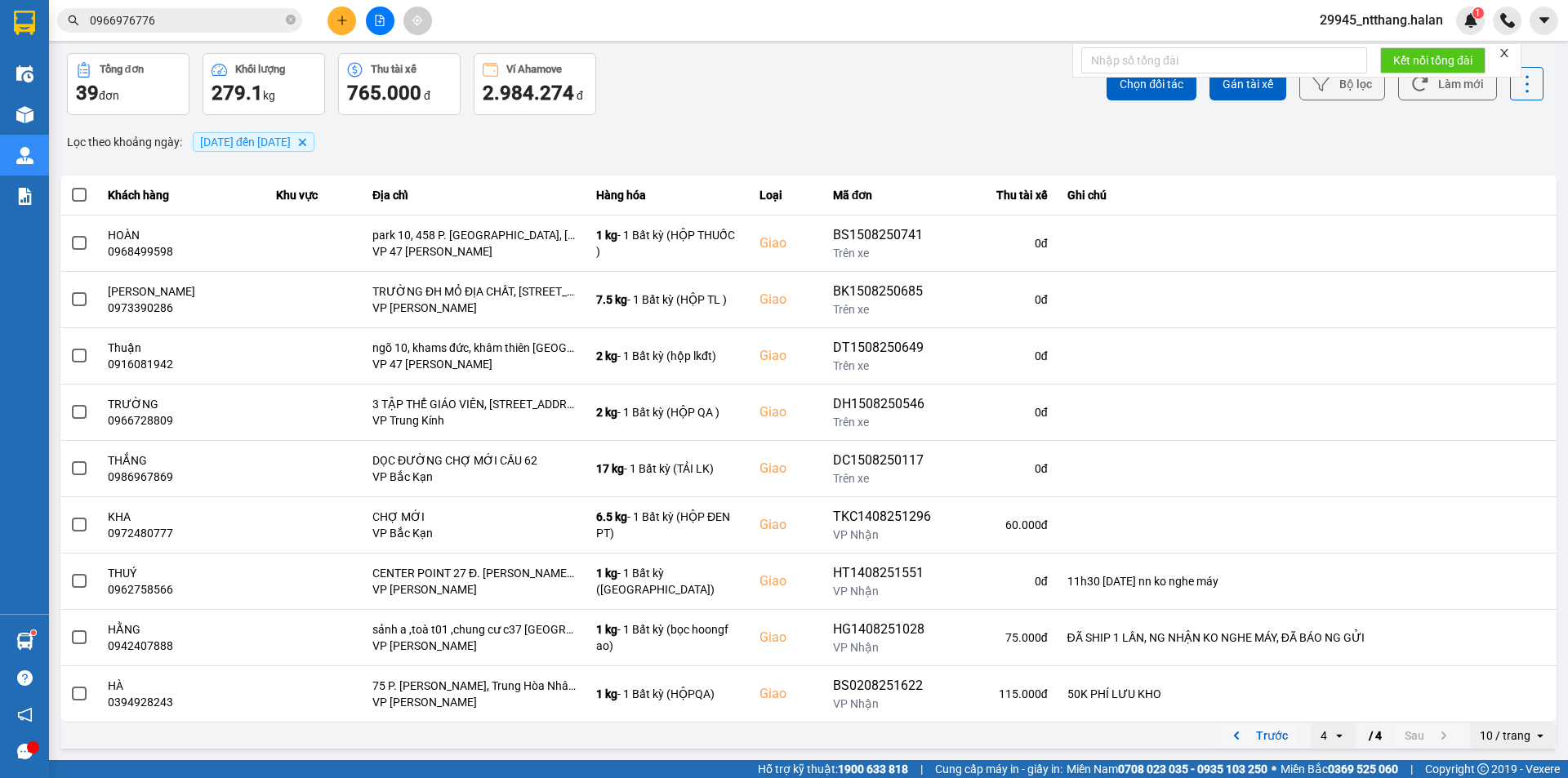
click at [1264, 732] on button "Trước" at bounding box center [1257, 736] width 81 height 25
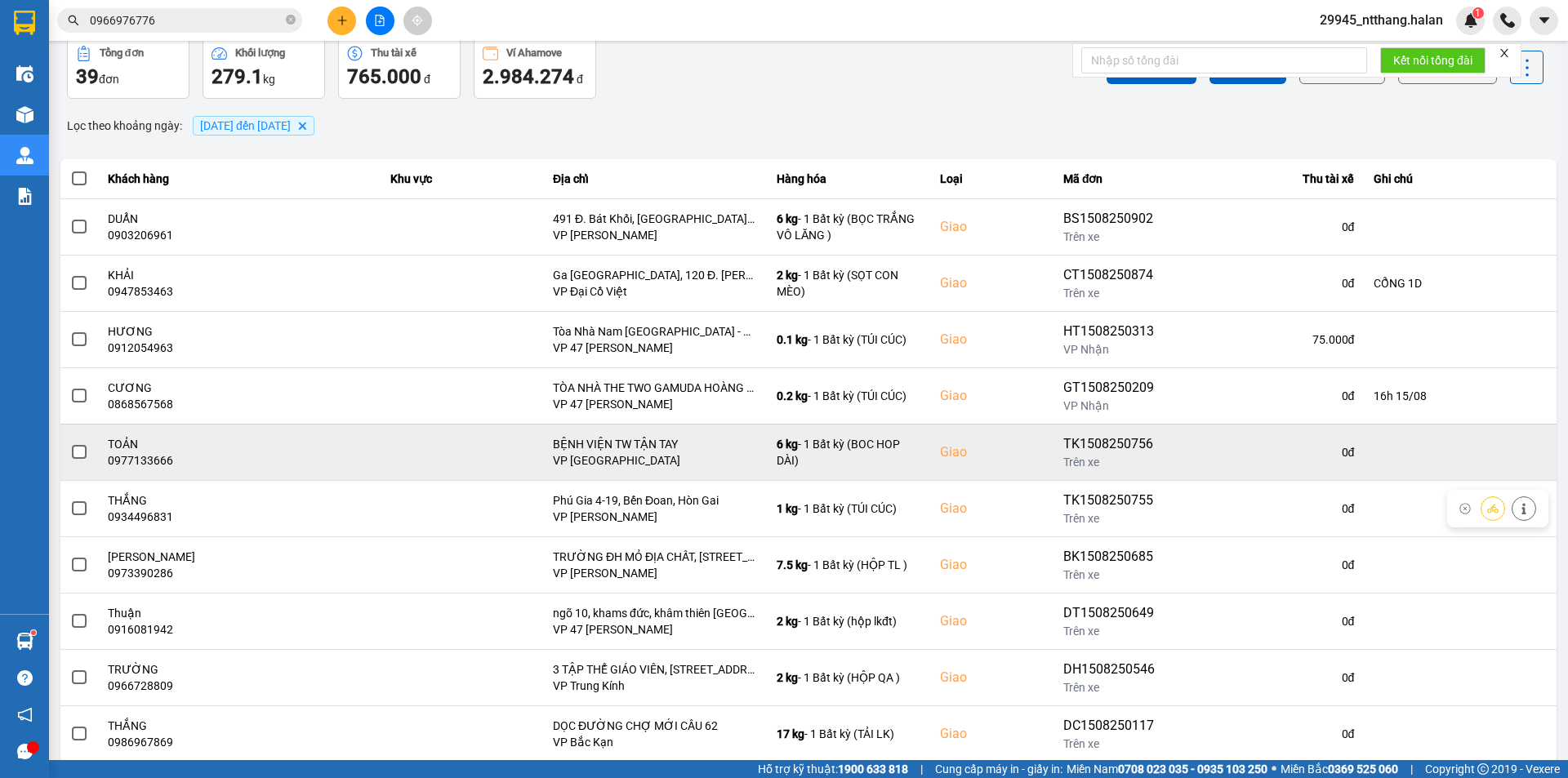
scroll to position [104, 0]
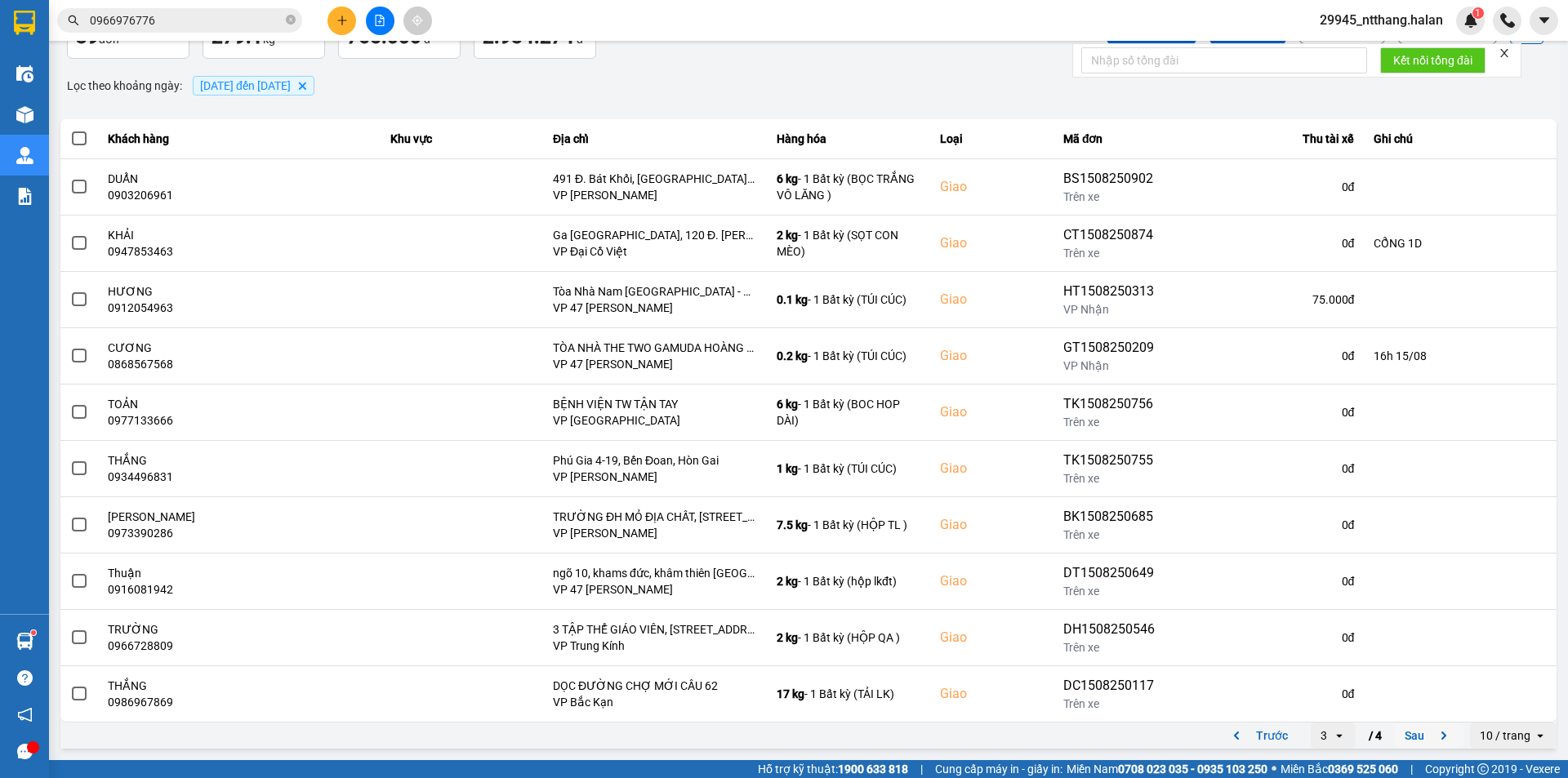
click at [1403, 731] on button "Sau" at bounding box center [1429, 736] width 69 height 25
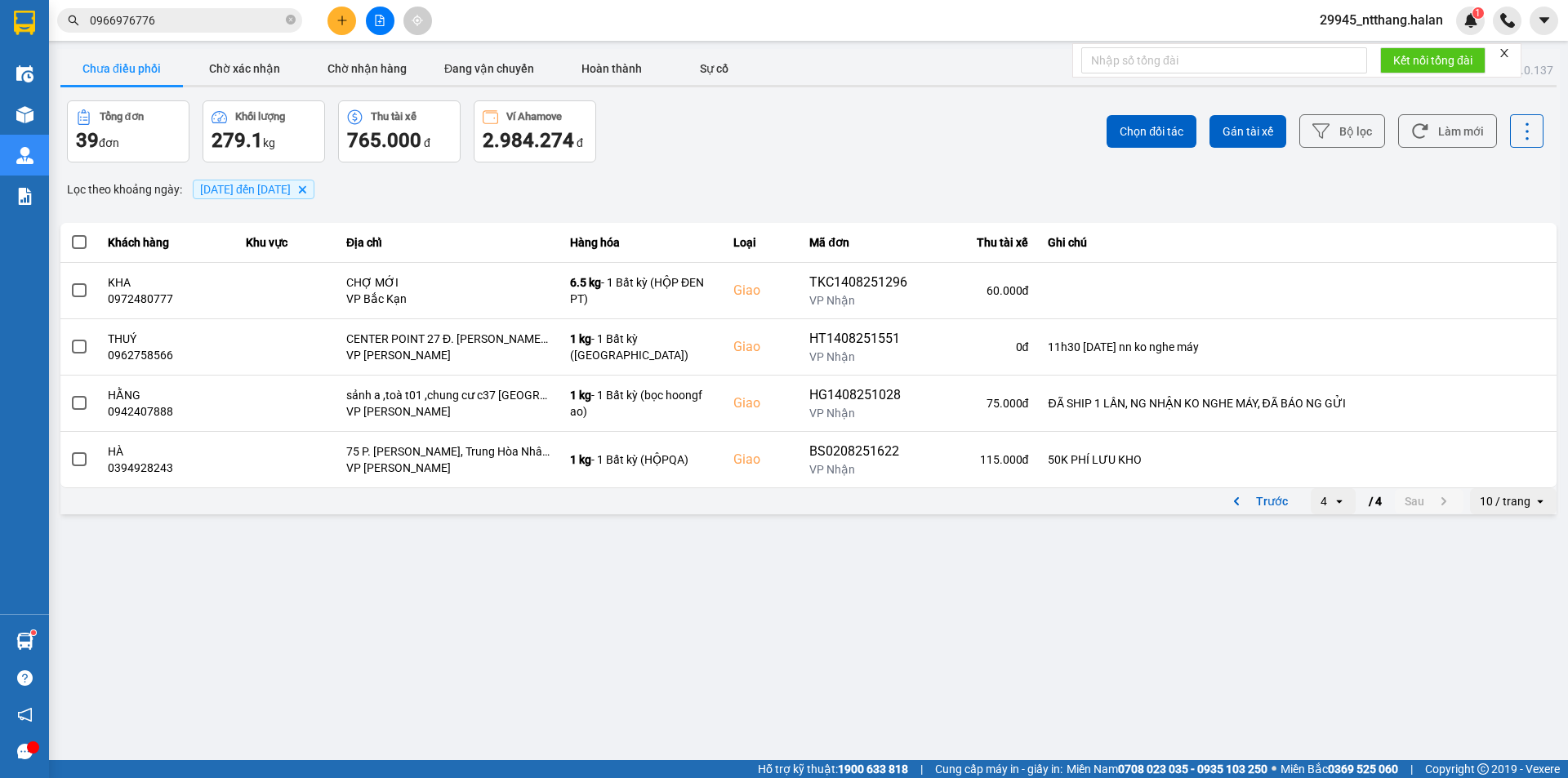
scroll to position [0, 0]
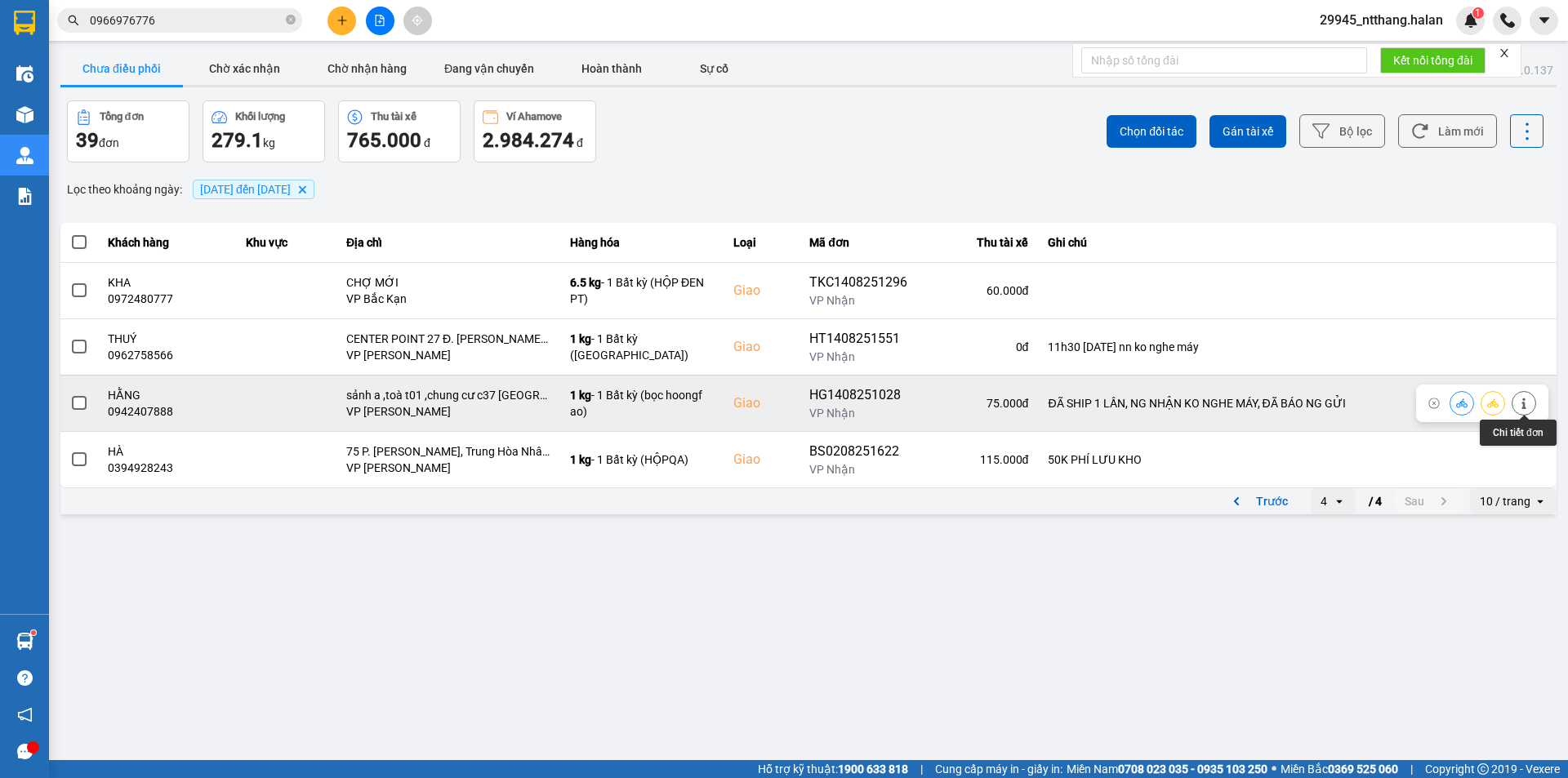
click at [1529, 401] on icon at bounding box center [1524, 404] width 11 height 11
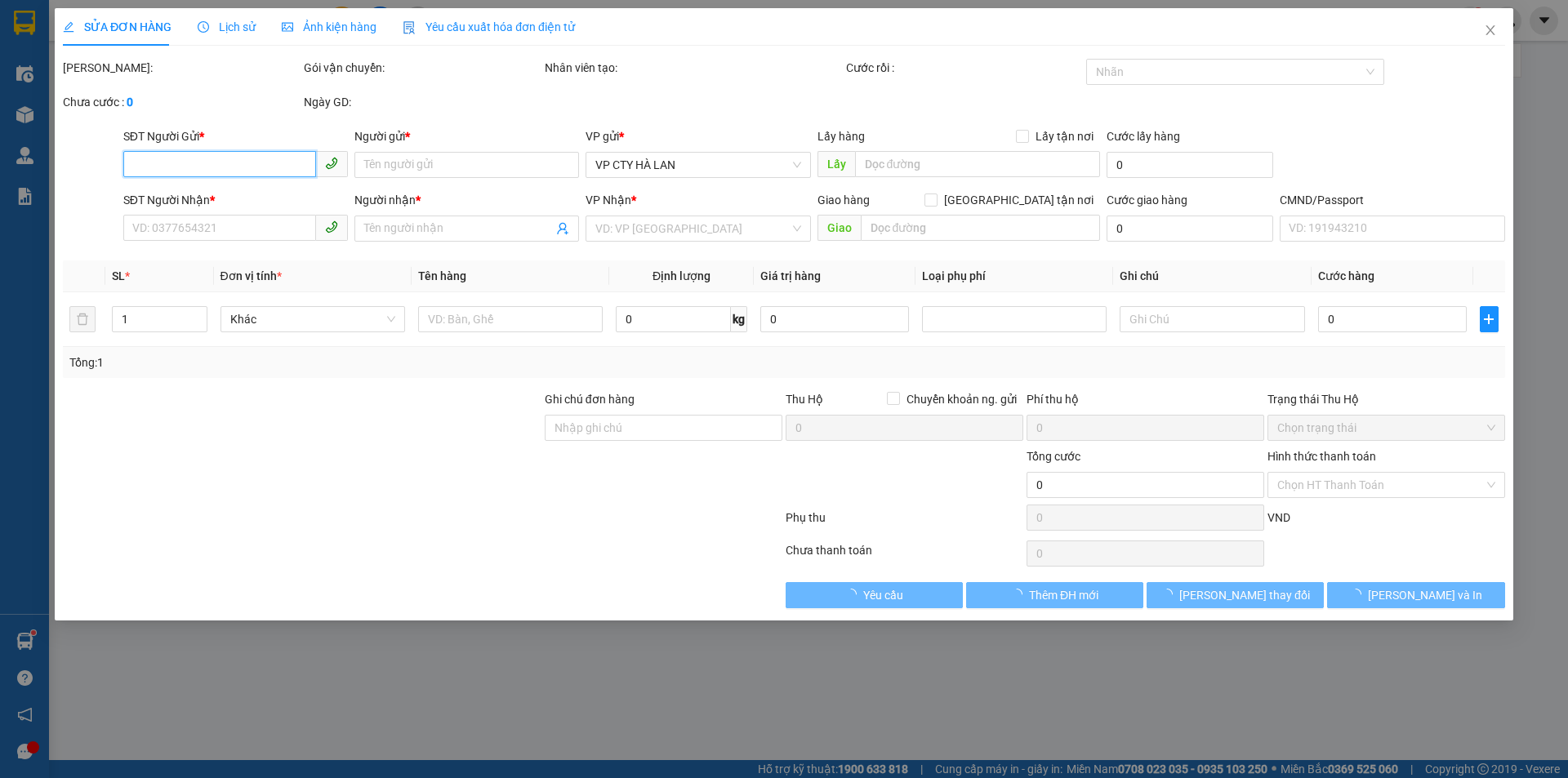
type input "0344288191"
type input "CẢNH"
type input "0942407888"
type input "HẰNG"
checkbox input "true"
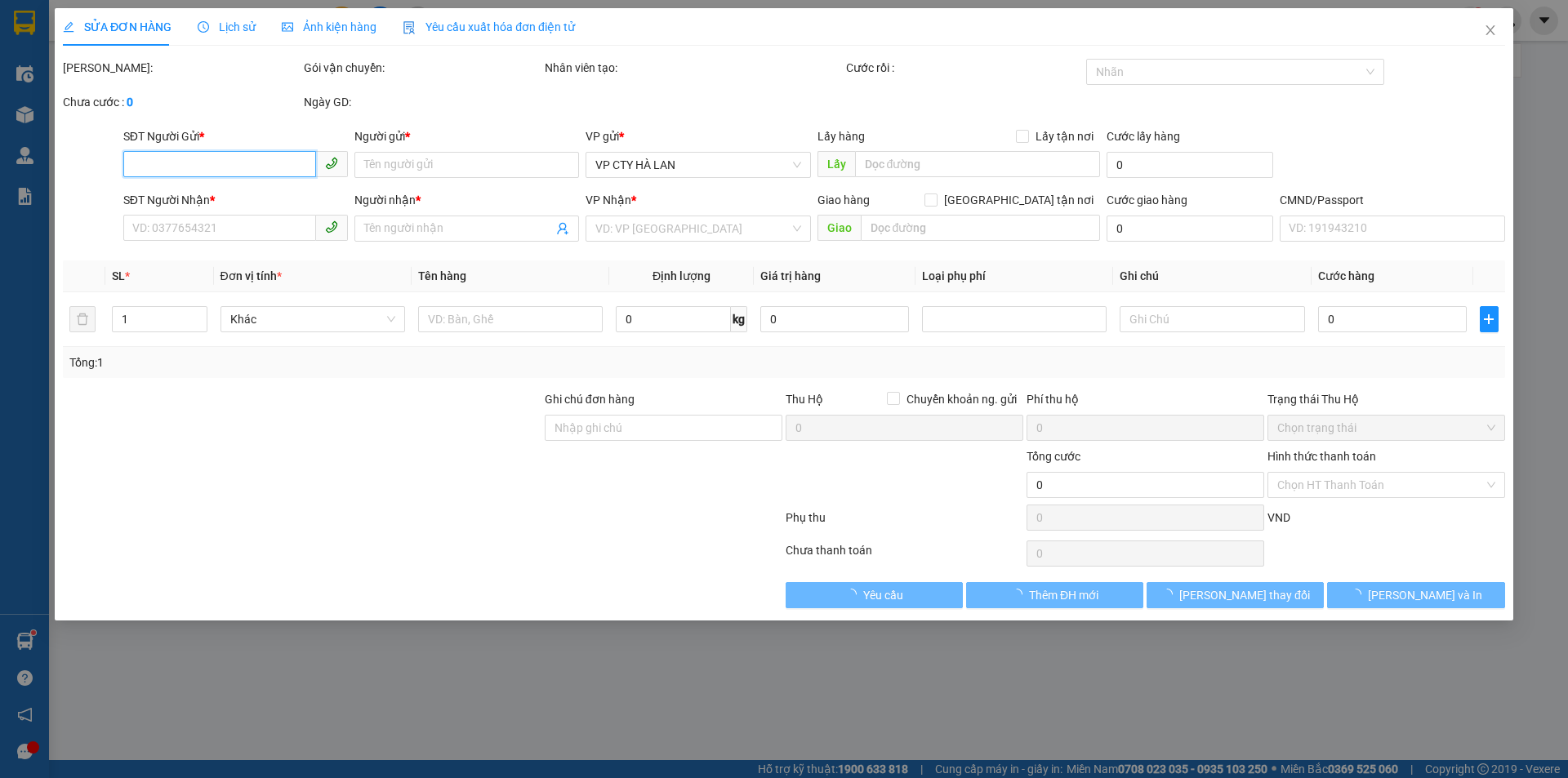
type input "sảnh a ,toà t01 ,chung cư c37 bắc hà ,17 P. Tố Hữu, Trung Văn, Nam Từ Liêm, Hà …"
type input "ĐÃ SHIP 1 LẦN, NG NHẬN KO NGHE MÁY, ĐÃ BÁO NG GỬI"
type input "75.000"
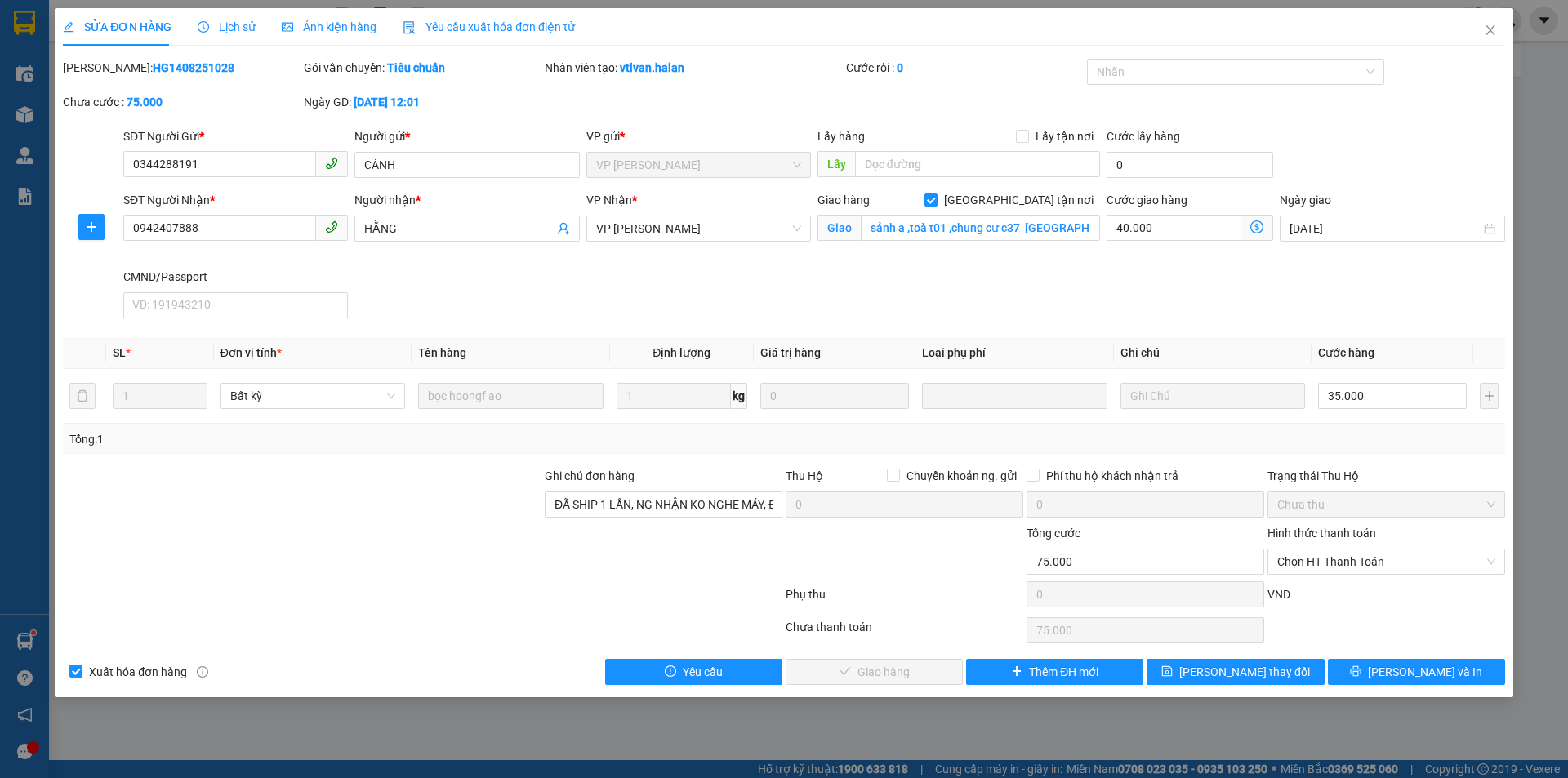
click at [235, 18] on div "Lịch sử" at bounding box center [226, 27] width 58 height 18
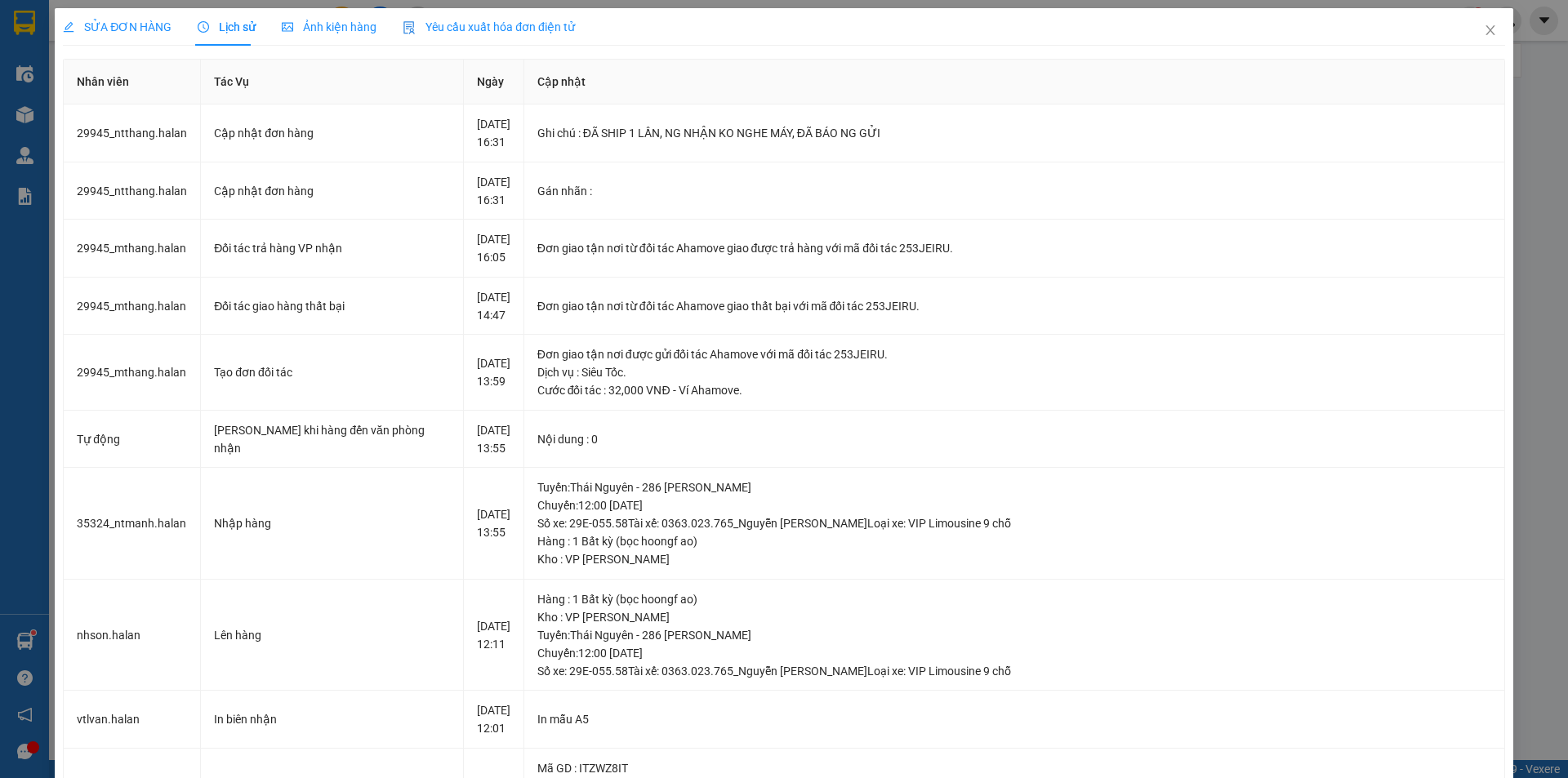
click at [94, 22] on span "SỬA ĐƠN HÀNG" at bounding box center [117, 27] width 109 height 13
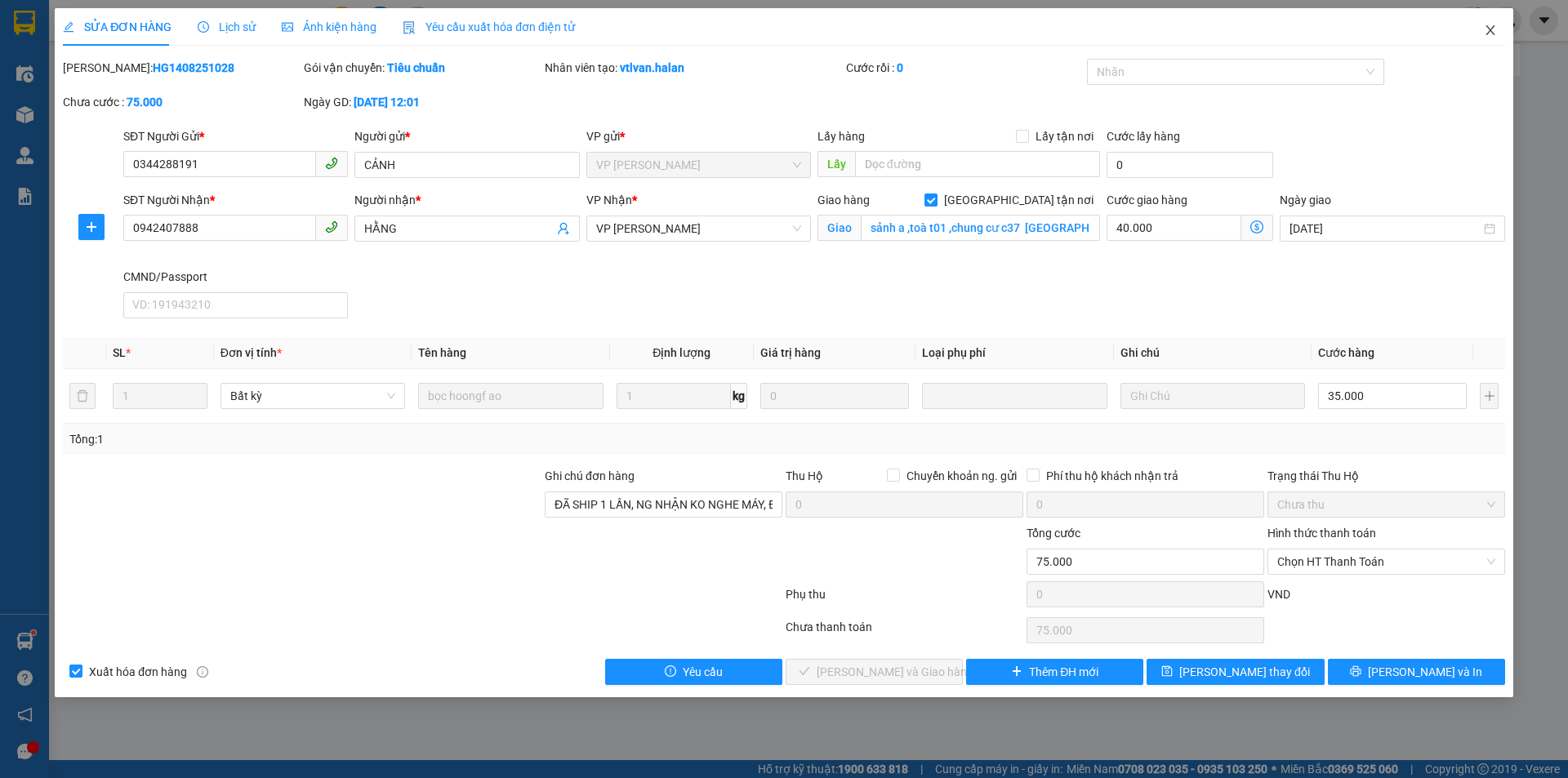
click at [1487, 28] on icon "close" at bounding box center [1490, 30] width 9 height 10
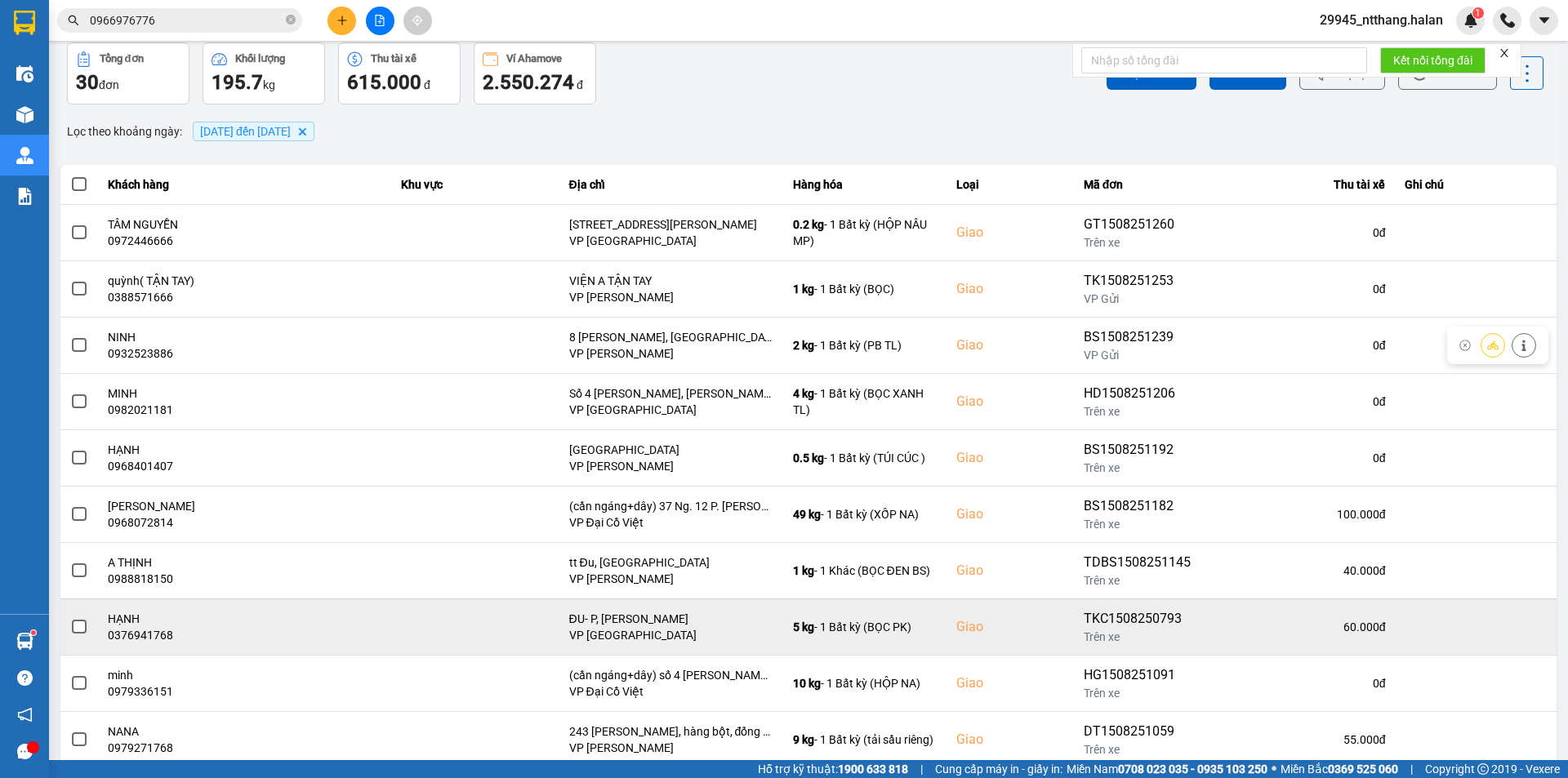
scroll to position [104, 0]
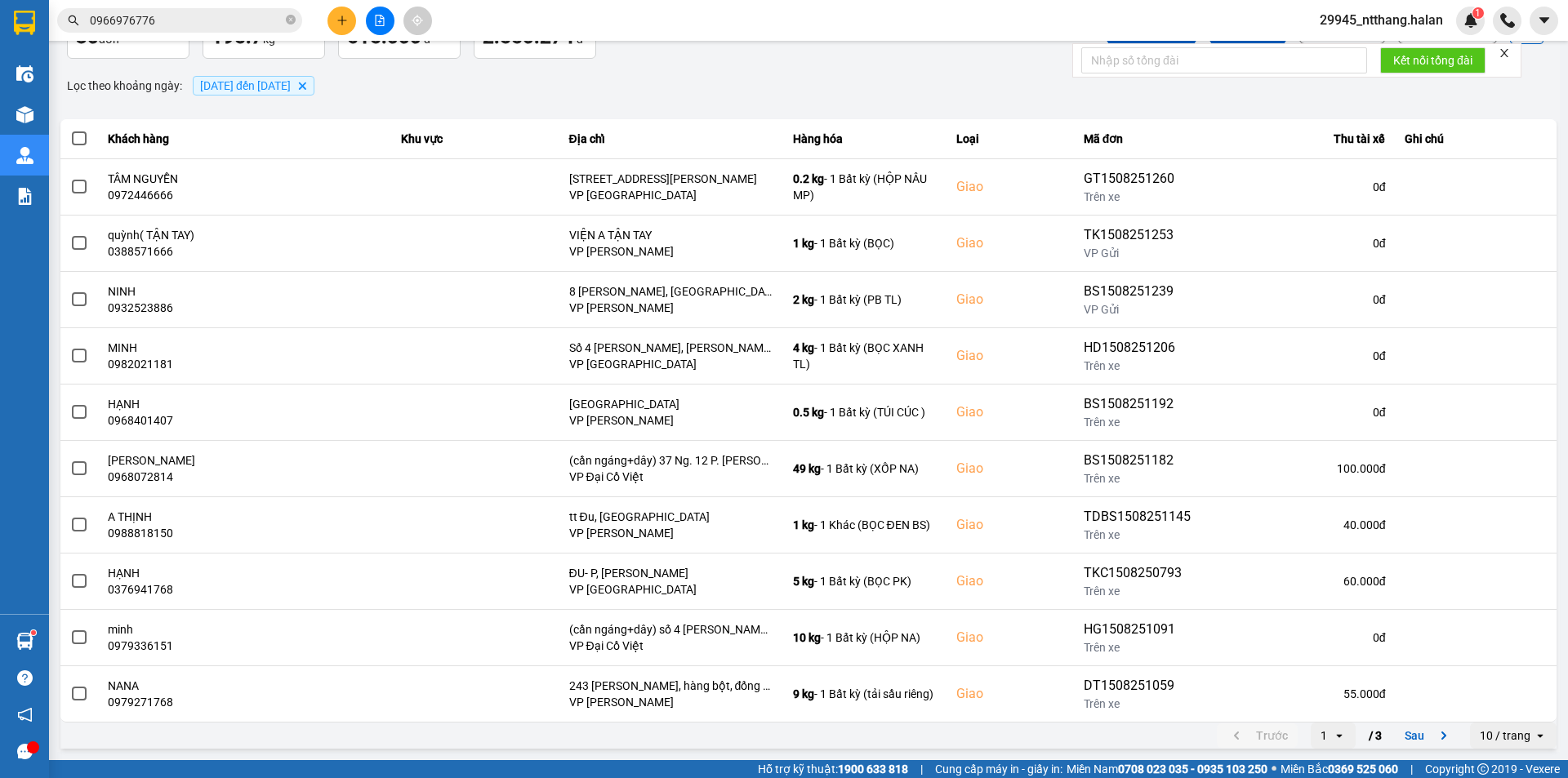
click at [1320, 732] on div "1" at bounding box center [1324, 736] width 7 height 16
drag, startPoint x: 1318, startPoint y: 698, endPoint x: 1293, endPoint y: 690, distance: 26.2
click at [1316, 696] on div "3" at bounding box center [1320, 700] width 19 height 16
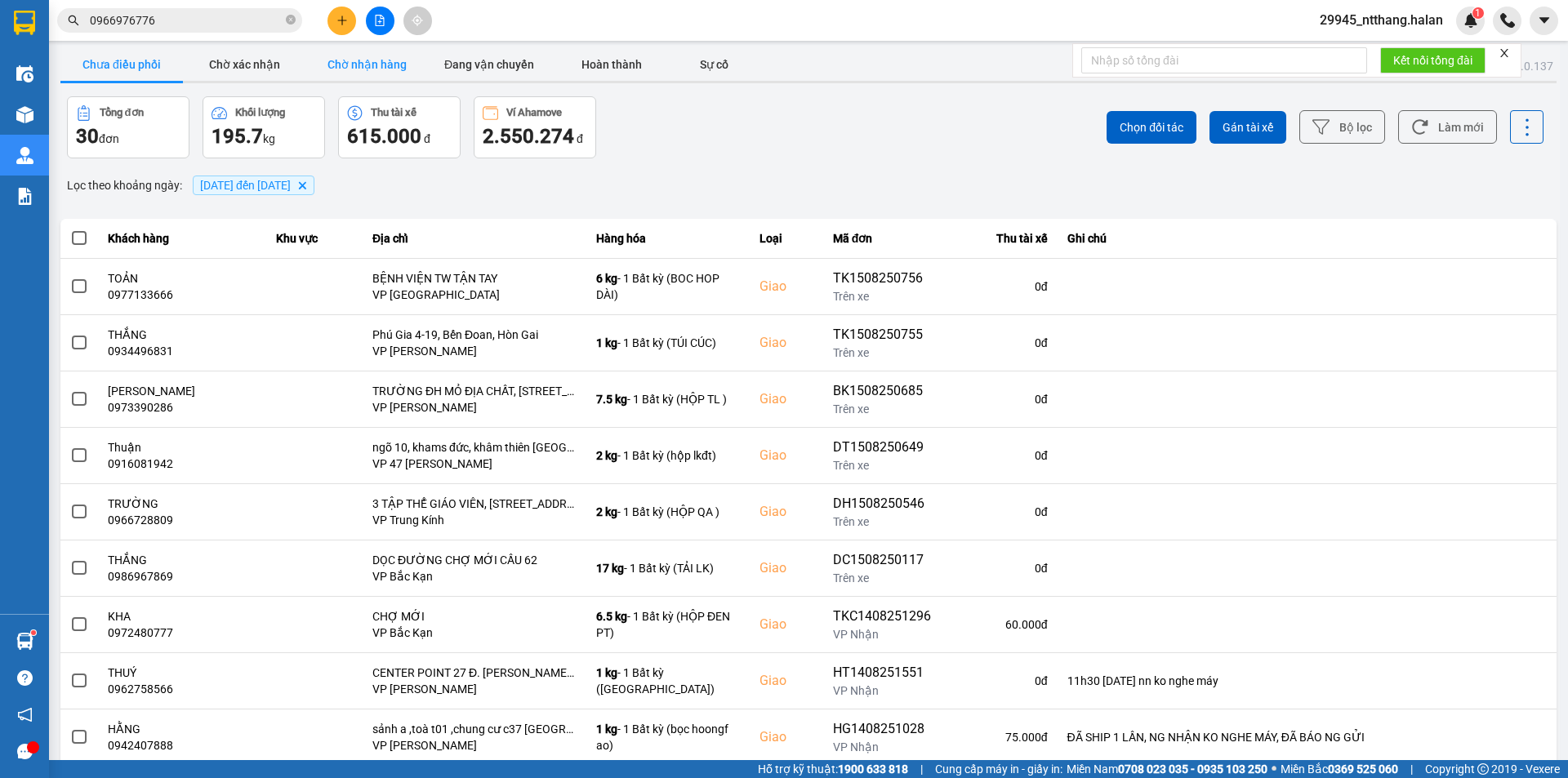
scroll to position [0, 0]
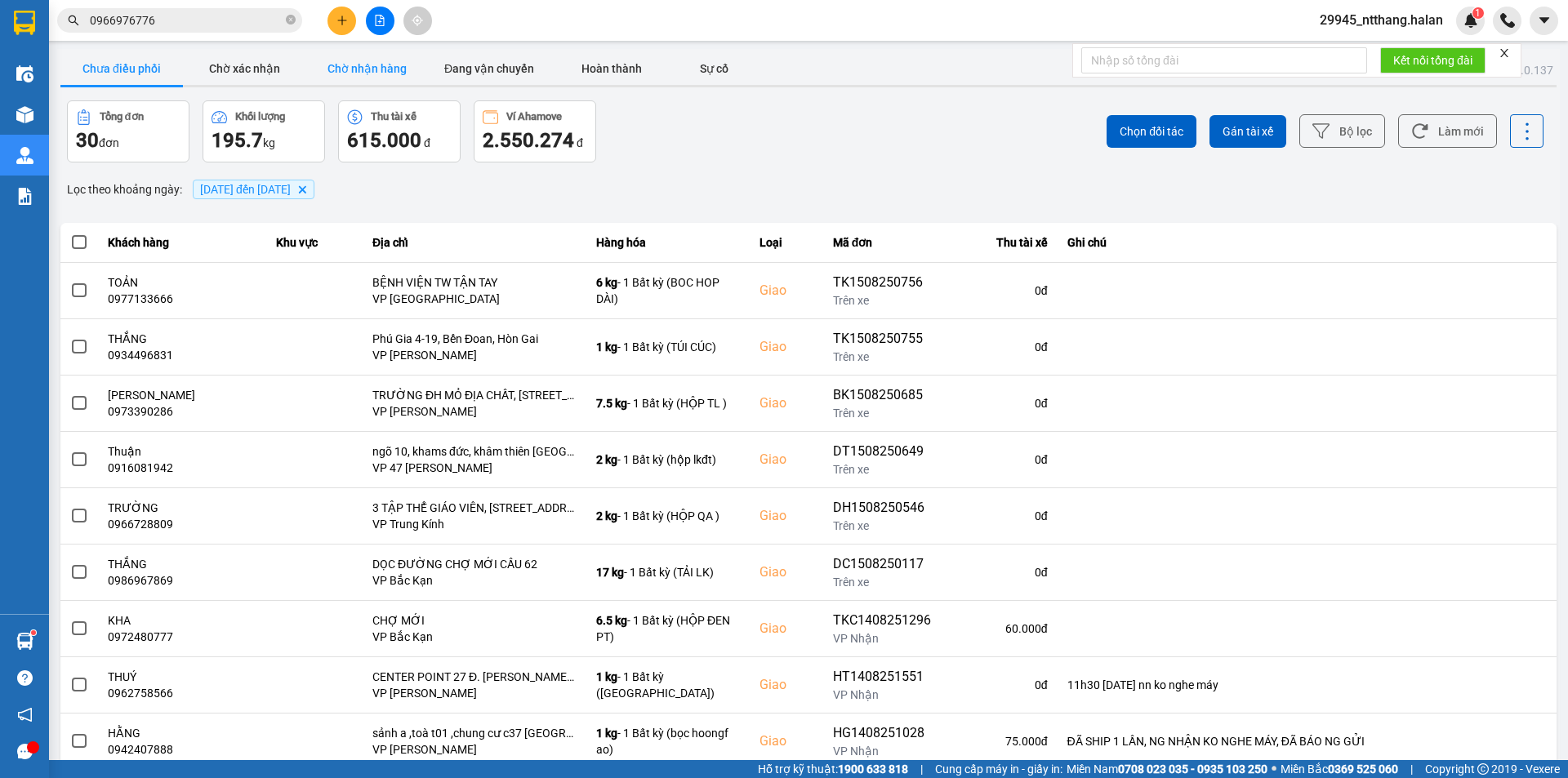
click at [361, 68] on button "Chờ nhận hàng" at bounding box center [367, 69] width 123 height 33
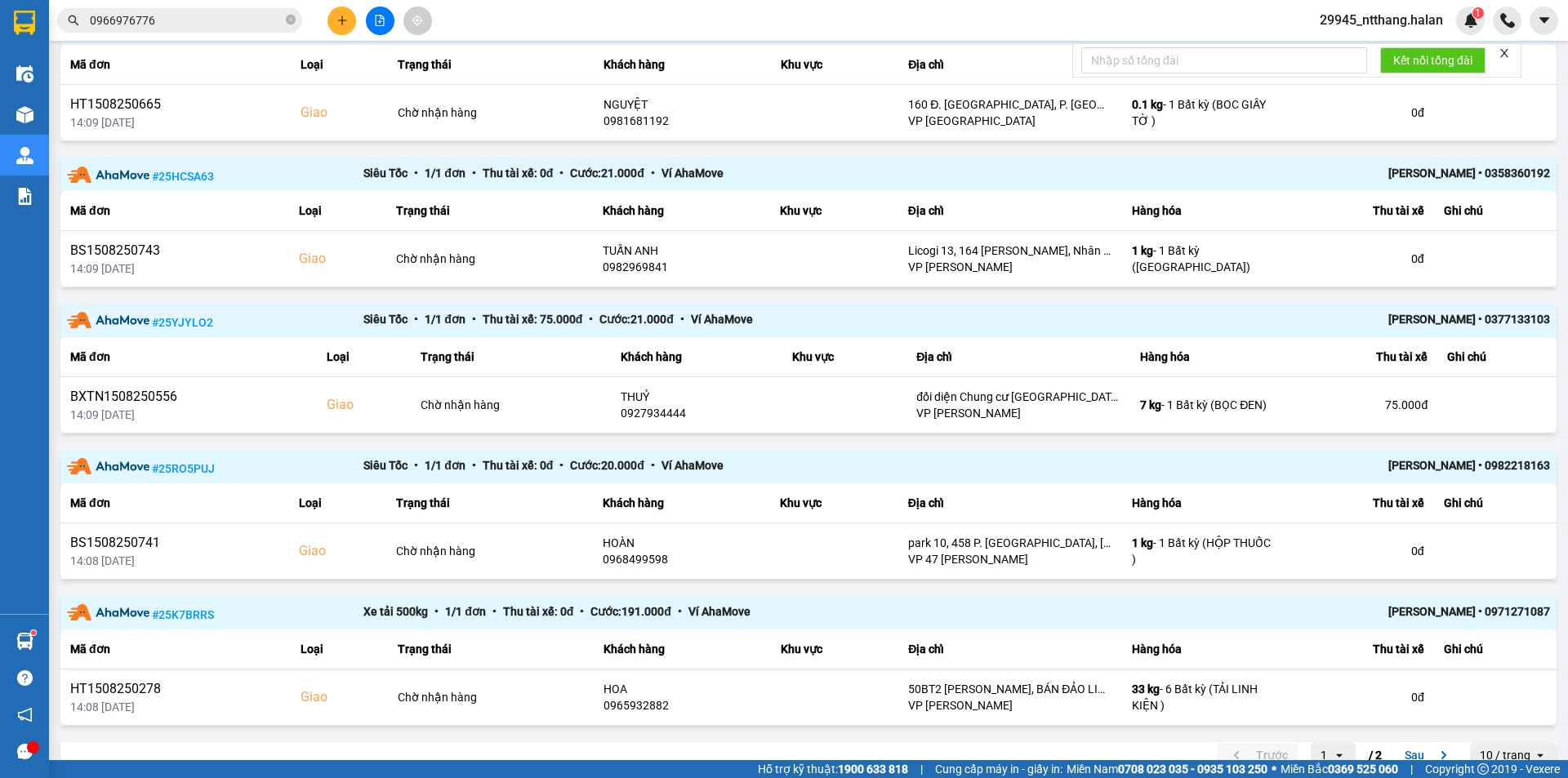
scroll to position [967, 0]
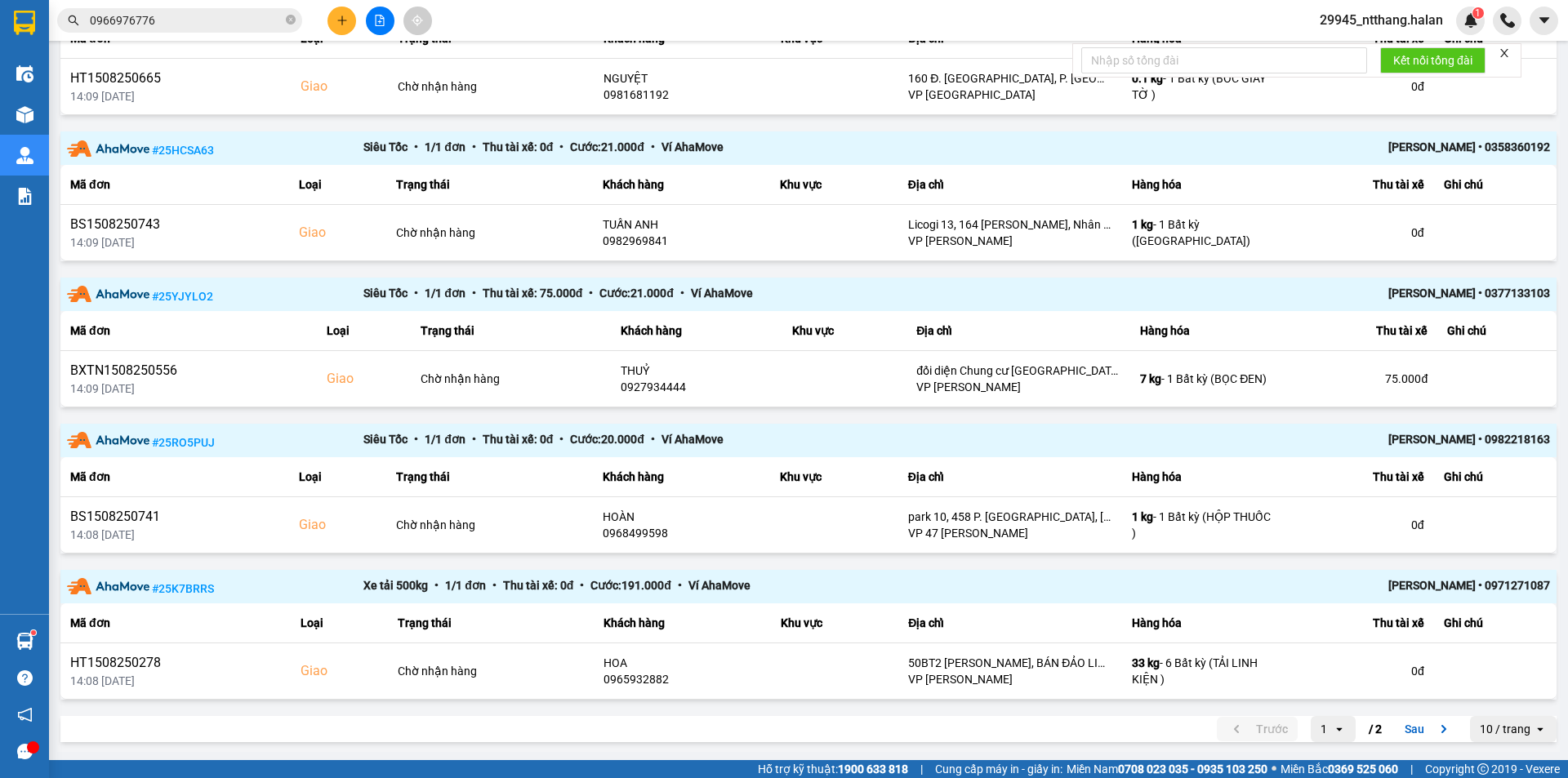
click at [1379, 731] on div "Trước 1 open / 2 Sau" at bounding box center [1340, 729] width 247 height 26
drag, startPoint x: 1400, startPoint y: 730, endPoint x: 961, endPoint y: 446, distance: 522.9
click at [1395, 724] on button "Sau" at bounding box center [1429, 729] width 69 height 25
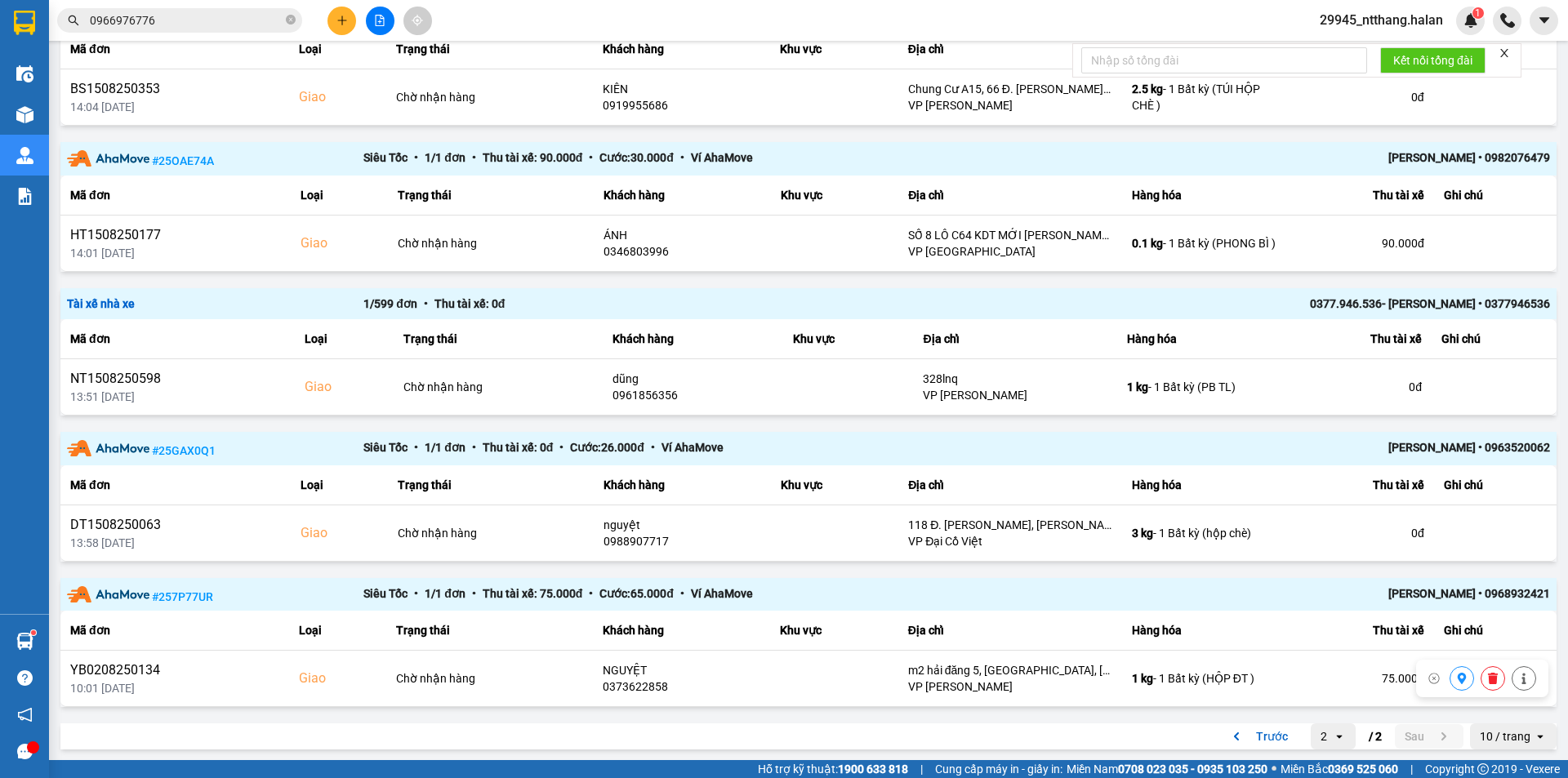
scroll to position [527, 0]
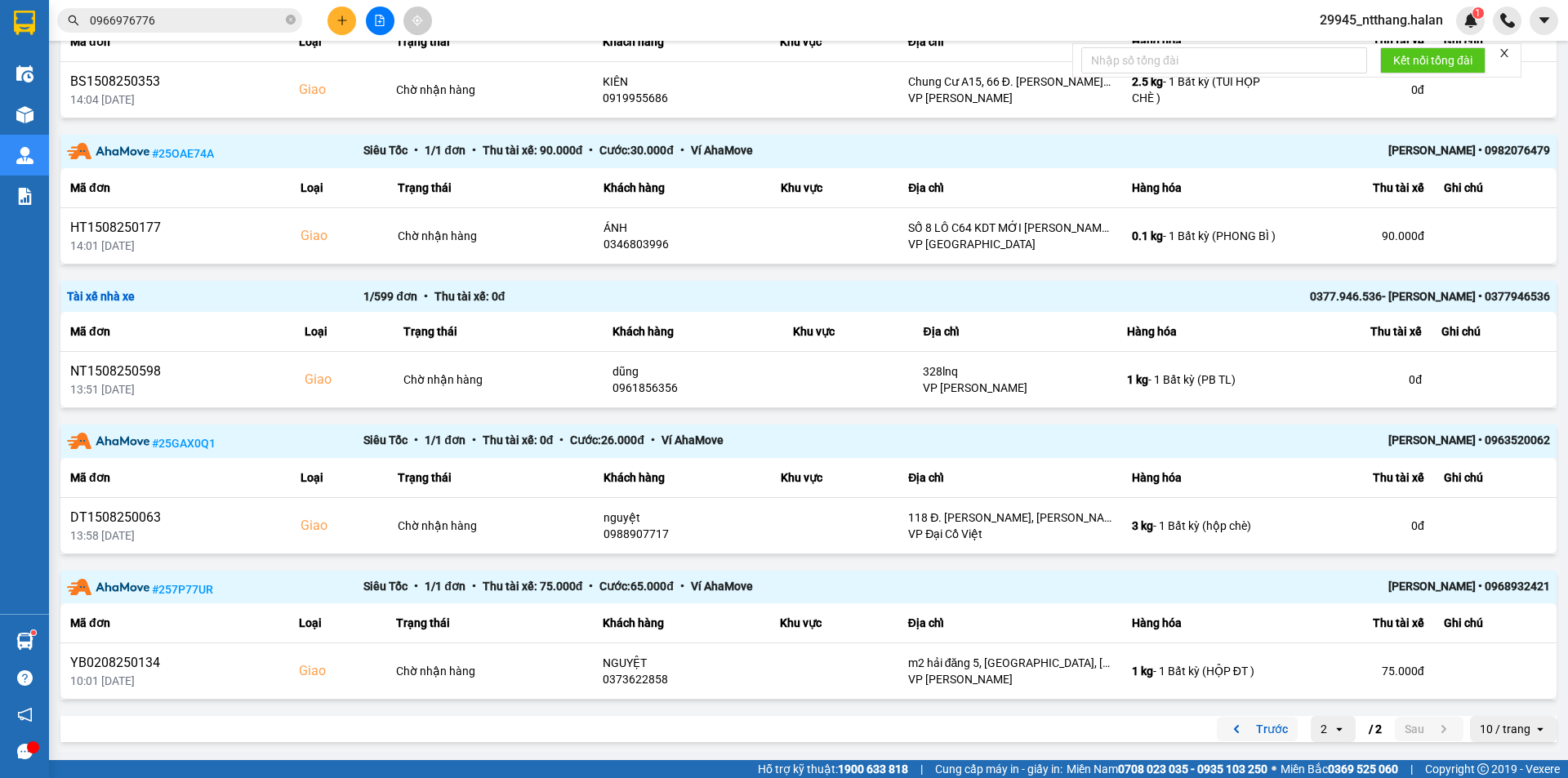
click at [1272, 725] on button "Trước" at bounding box center [1257, 729] width 81 height 25
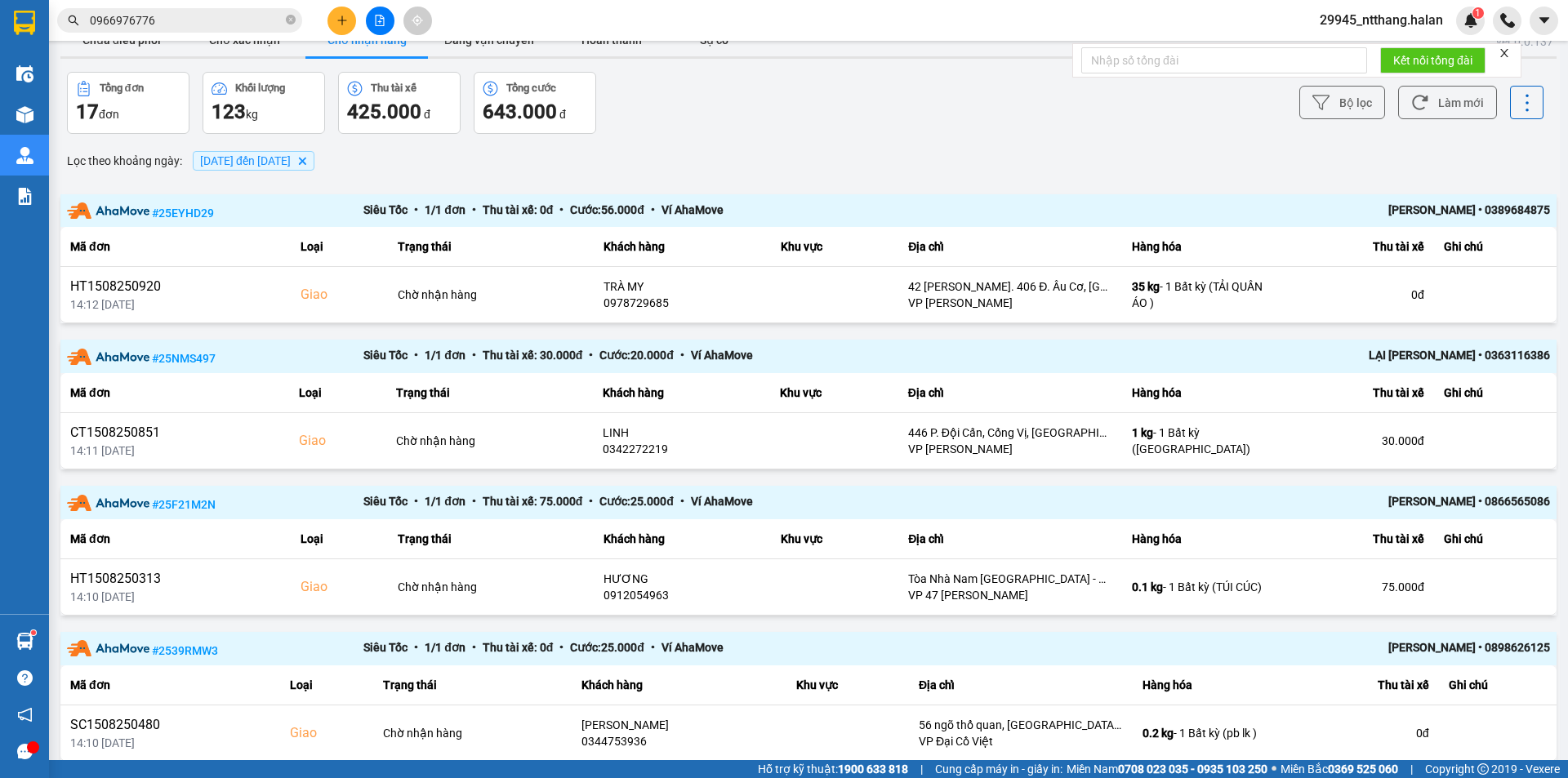
scroll to position [0, 0]
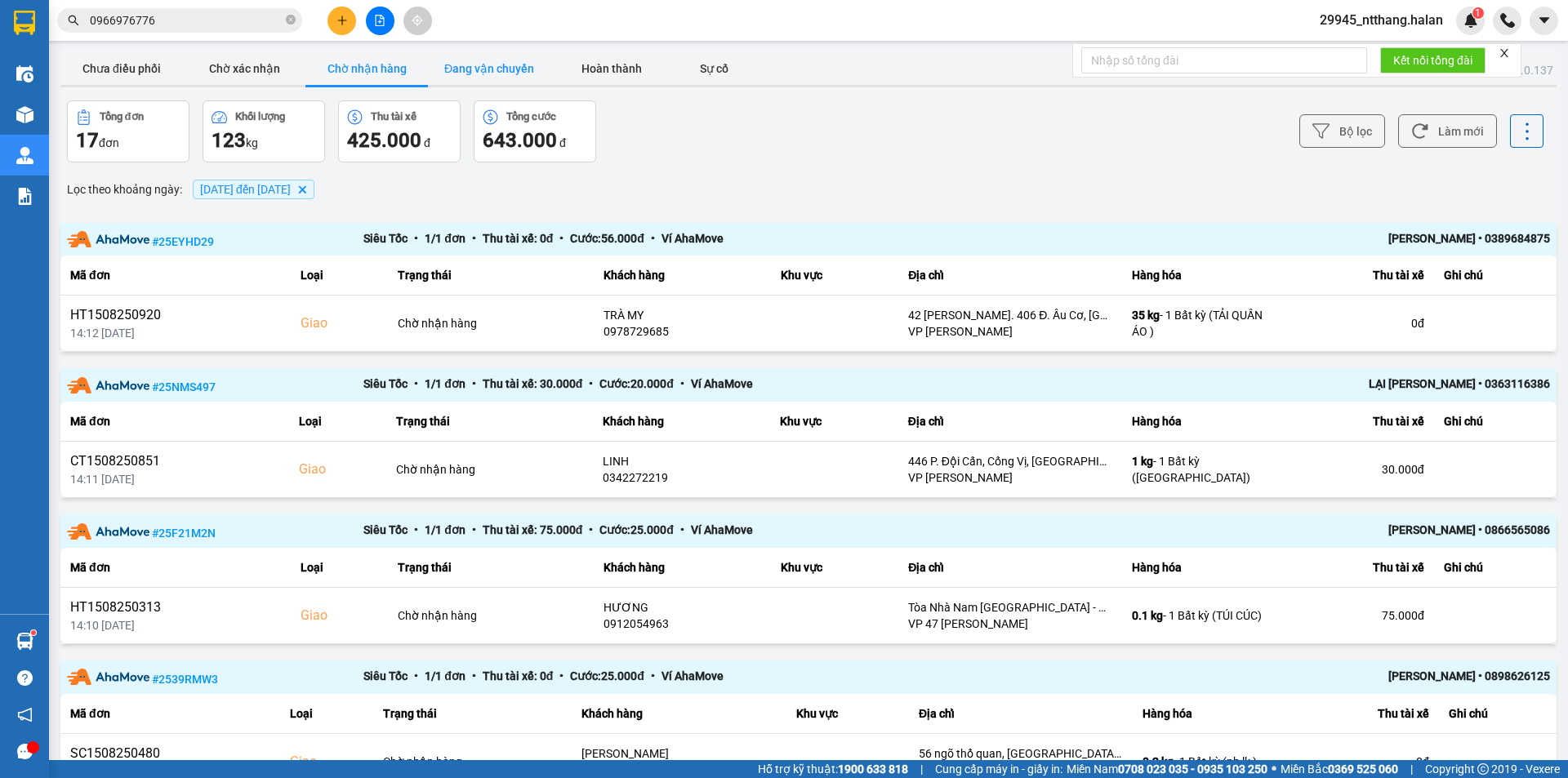
click at [453, 69] on button "Đang vận chuyển" at bounding box center [489, 69] width 123 height 33
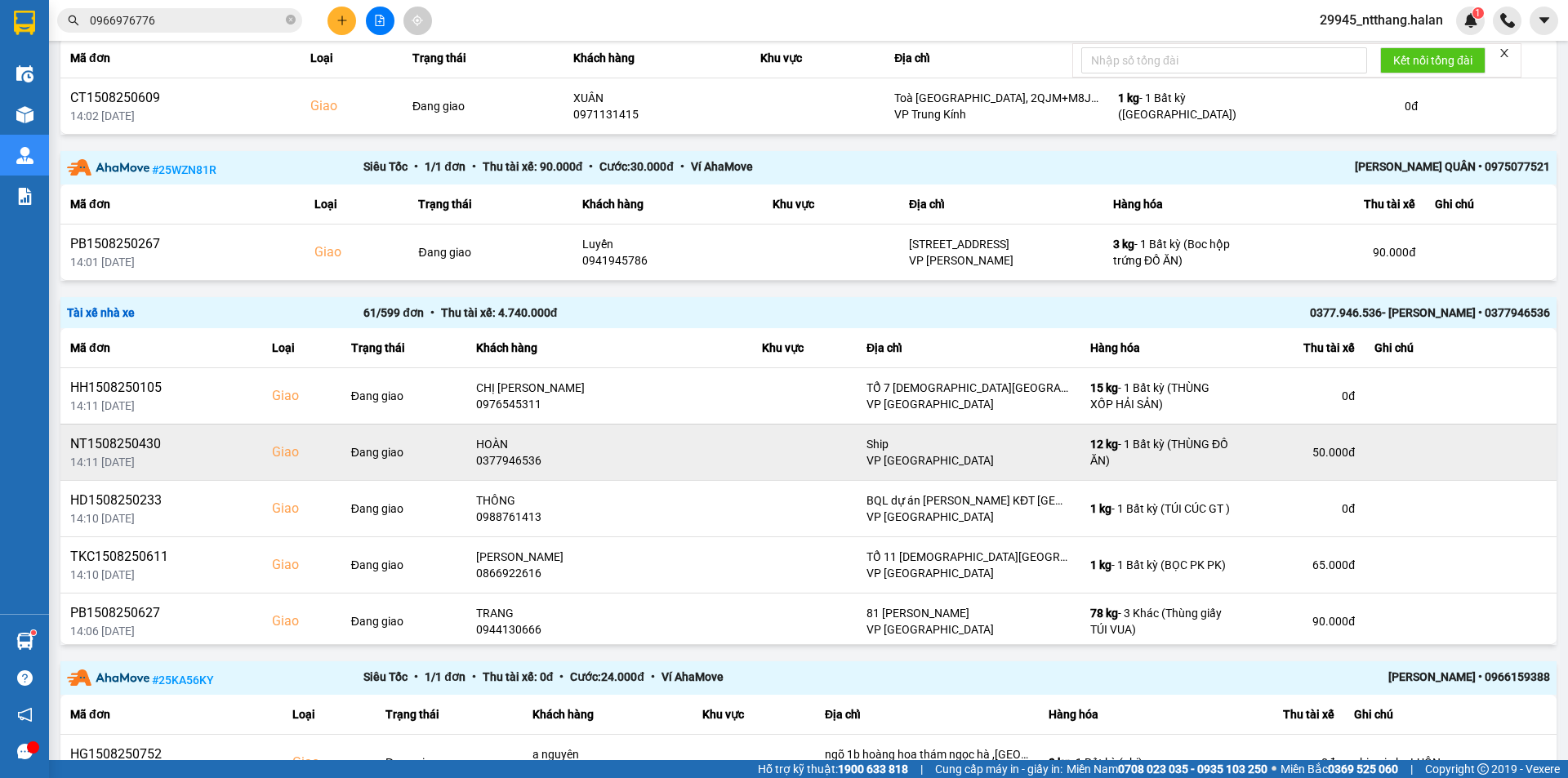
scroll to position [601, 0]
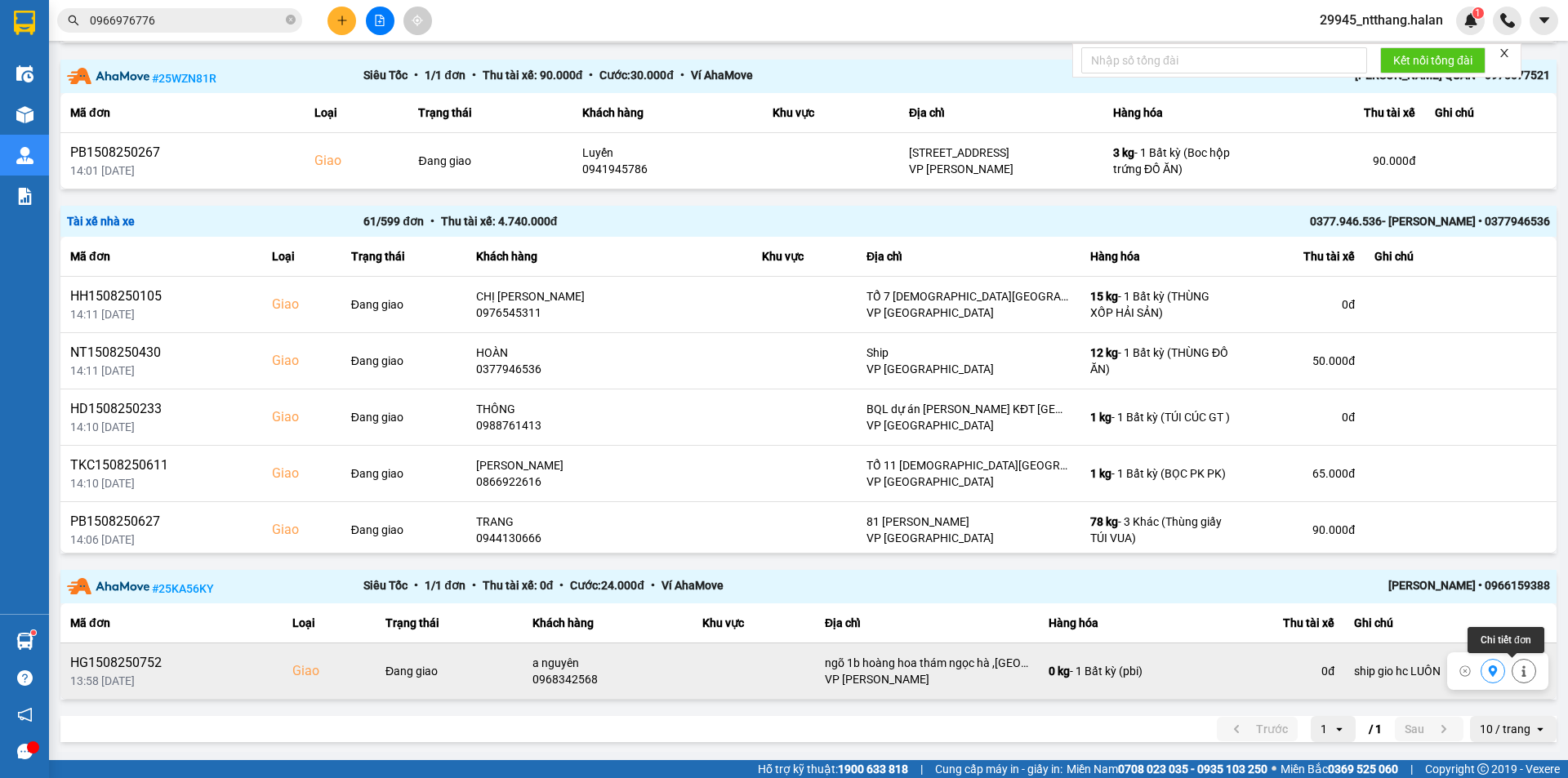
click at [1512, 670] on button at bounding box center [1524, 670] width 23 height 29
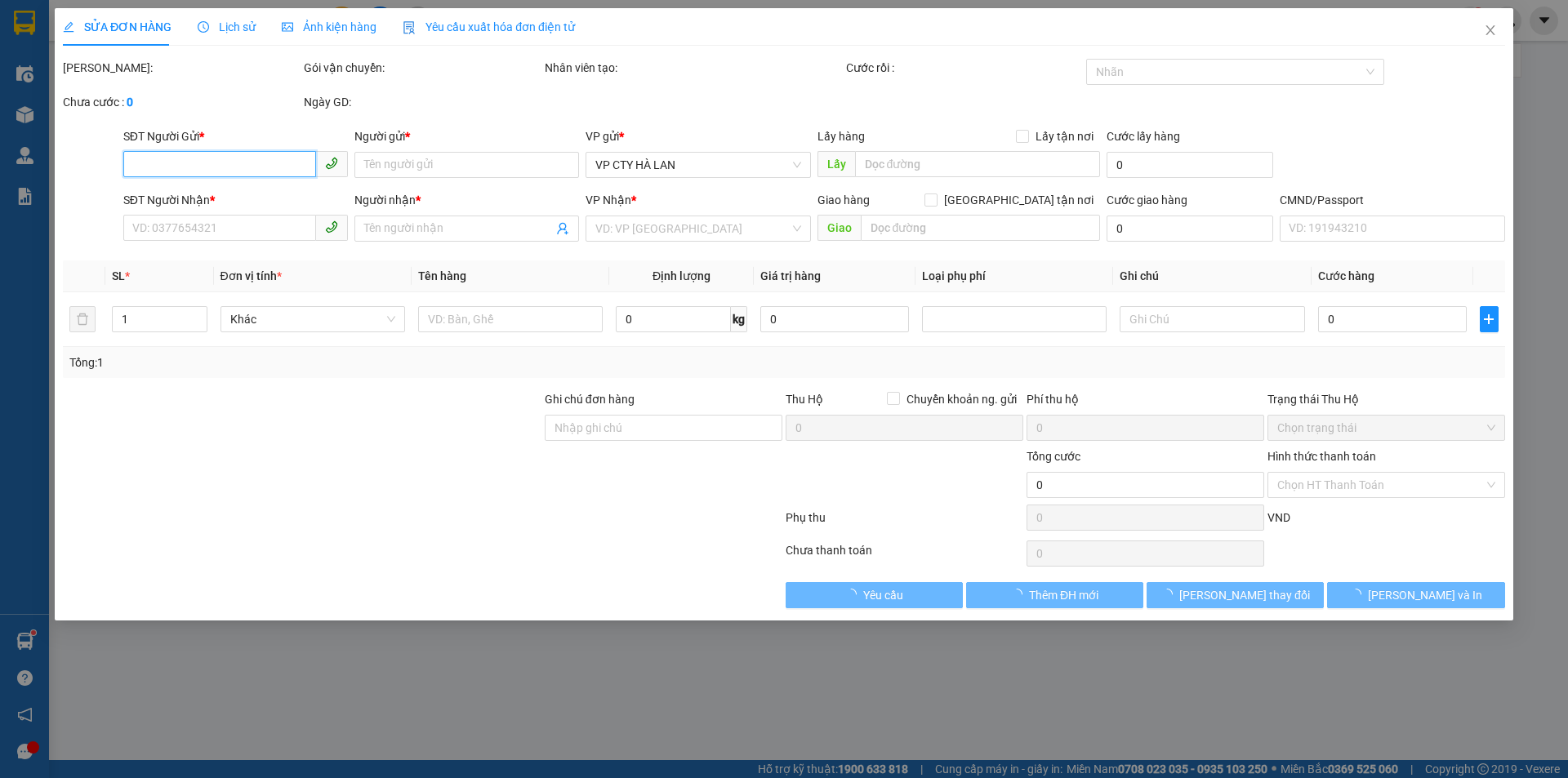
type input "0915251000"
type input "ĐĂNG"
type input "0968342568"
type input "a nguyên"
checkbox input "true"
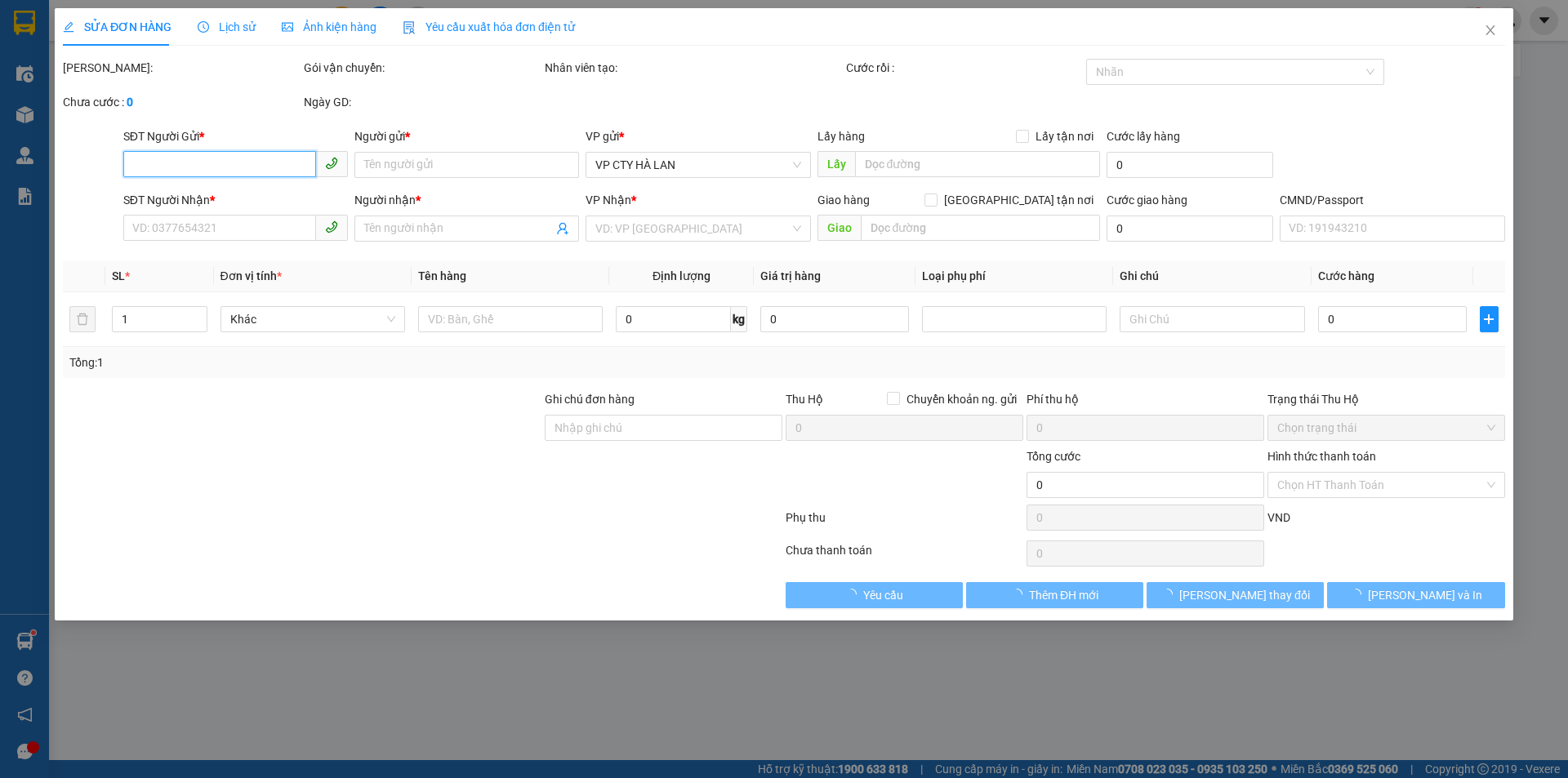
type input "ngõ 1b hoàng hoa thám ngọc hà ,quận ba đình"
type input "ship gio hc LUÔN"
type input "80.000"
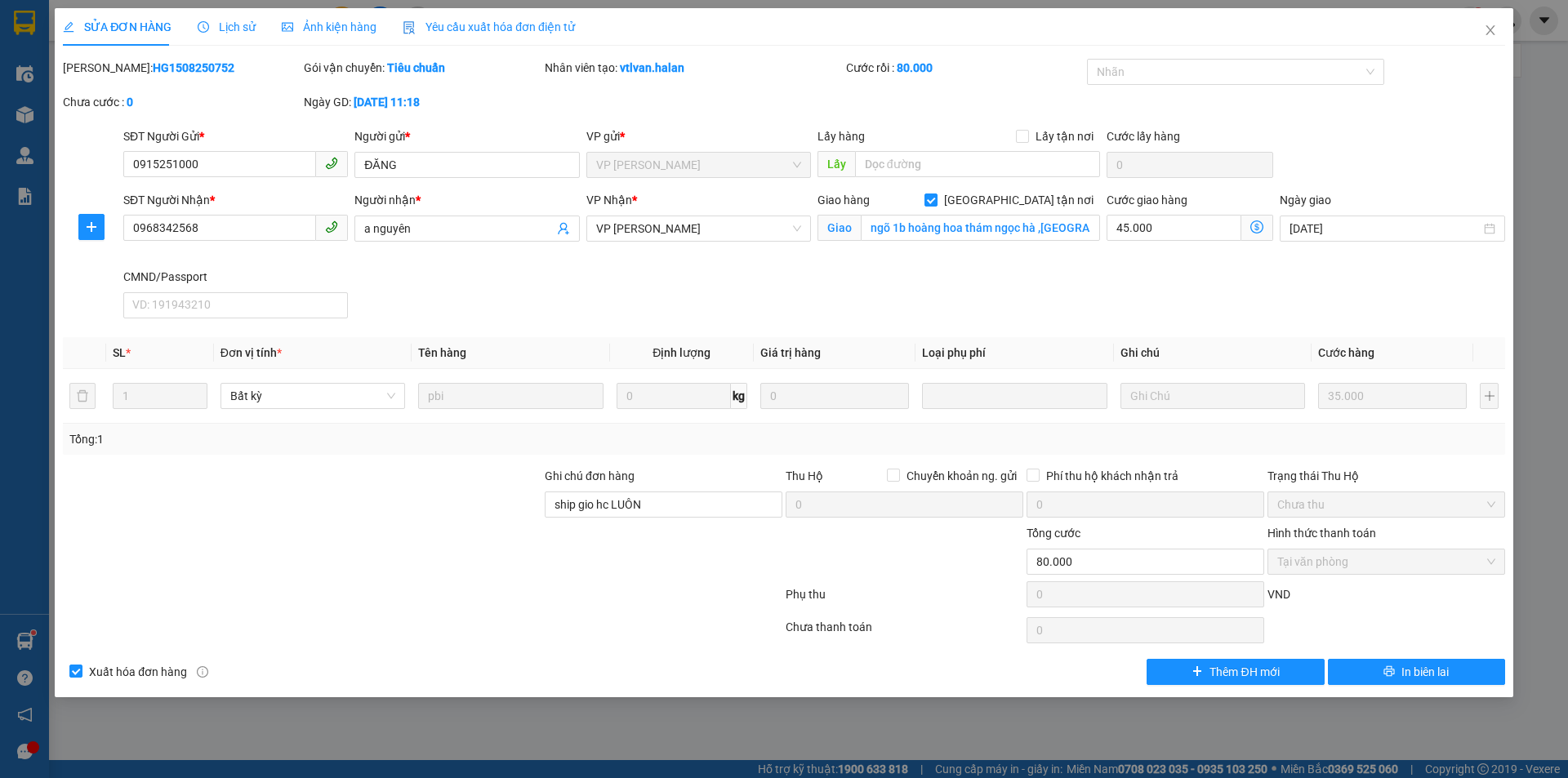
click at [1038, 330] on div "Total Paid Fee 80.000 Total UnPaid Fee 0 Cash Collection Total Fee Mã ĐH: HG150…" at bounding box center [784, 372] width 1442 height 626
click at [247, 166] on input "0915251000" at bounding box center [220, 164] width 193 height 26
click at [226, 232] on input "0968342568" at bounding box center [220, 228] width 193 height 26
click at [820, 288] on div "SĐT Người Nhận * 0968342568 0968342568 Người nhận * a nguyên VP Nhận * VP Võ Ch…" at bounding box center [814, 258] width 1388 height 134
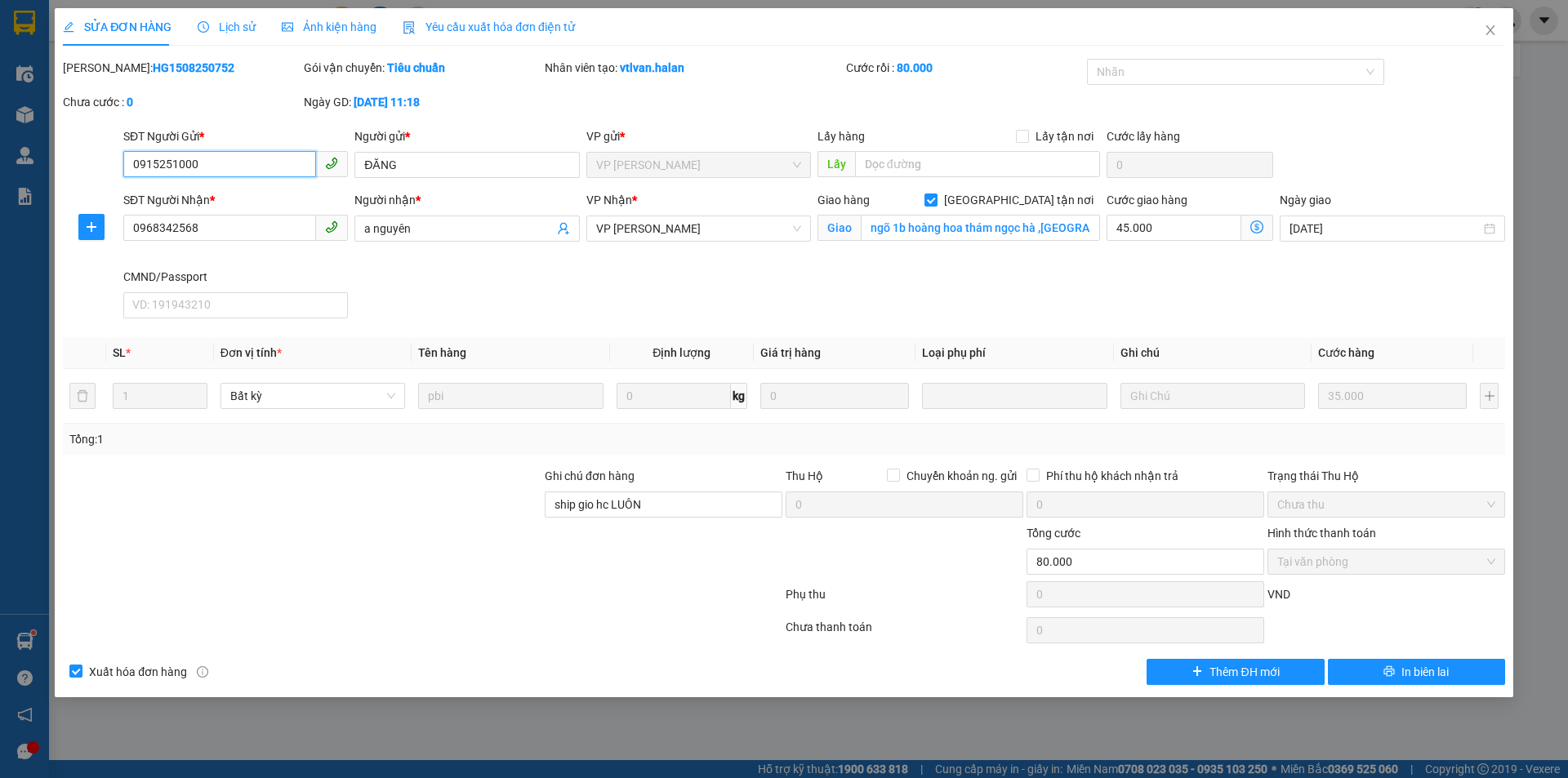
click at [229, 170] on input "0915251000" at bounding box center [220, 164] width 193 height 26
click at [1491, 27] on icon "close" at bounding box center [1490, 30] width 13 height 13
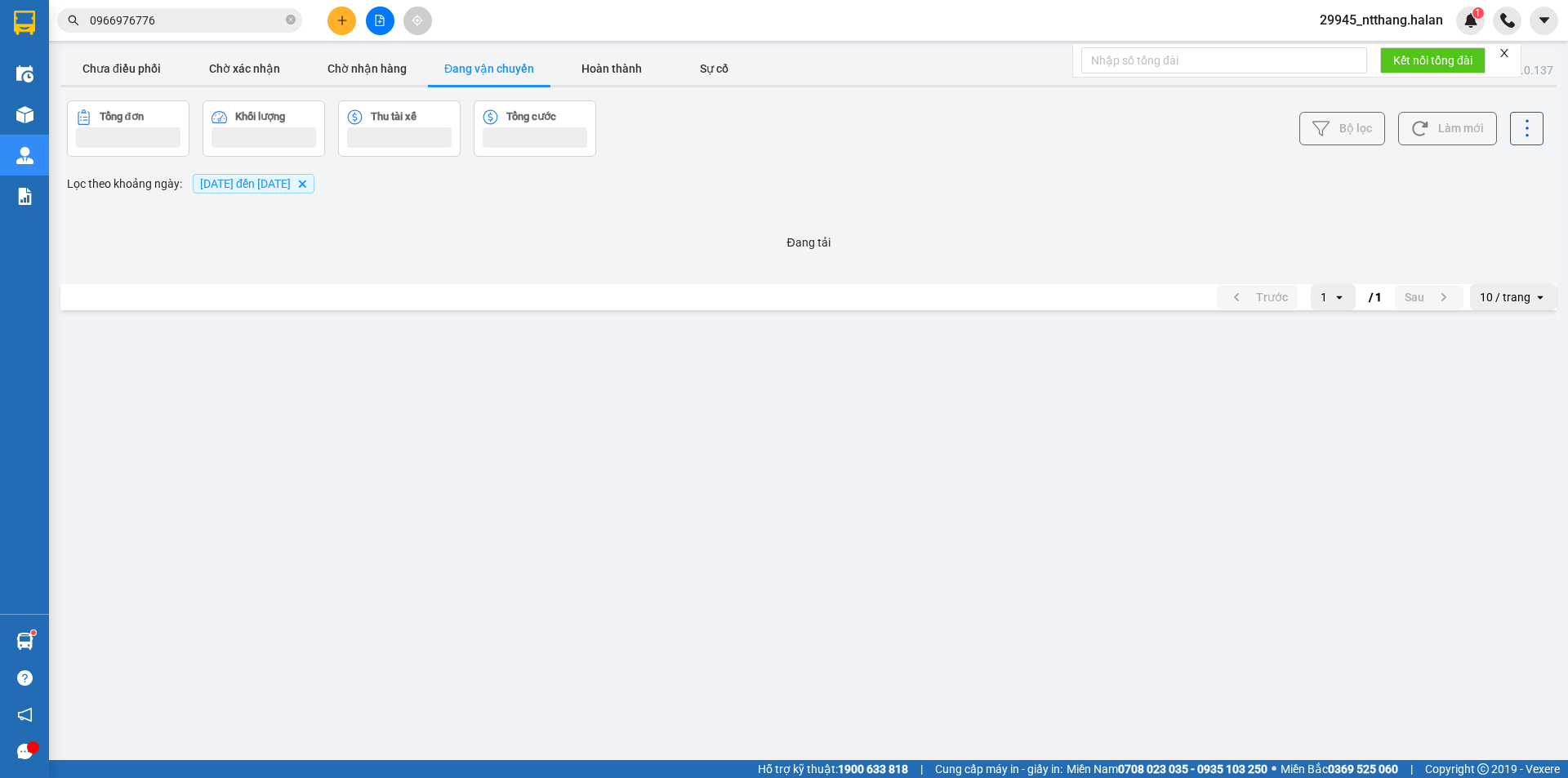
click at [190, 25] on input "0966976776" at bounding box center [186, 20] width 193 height 18
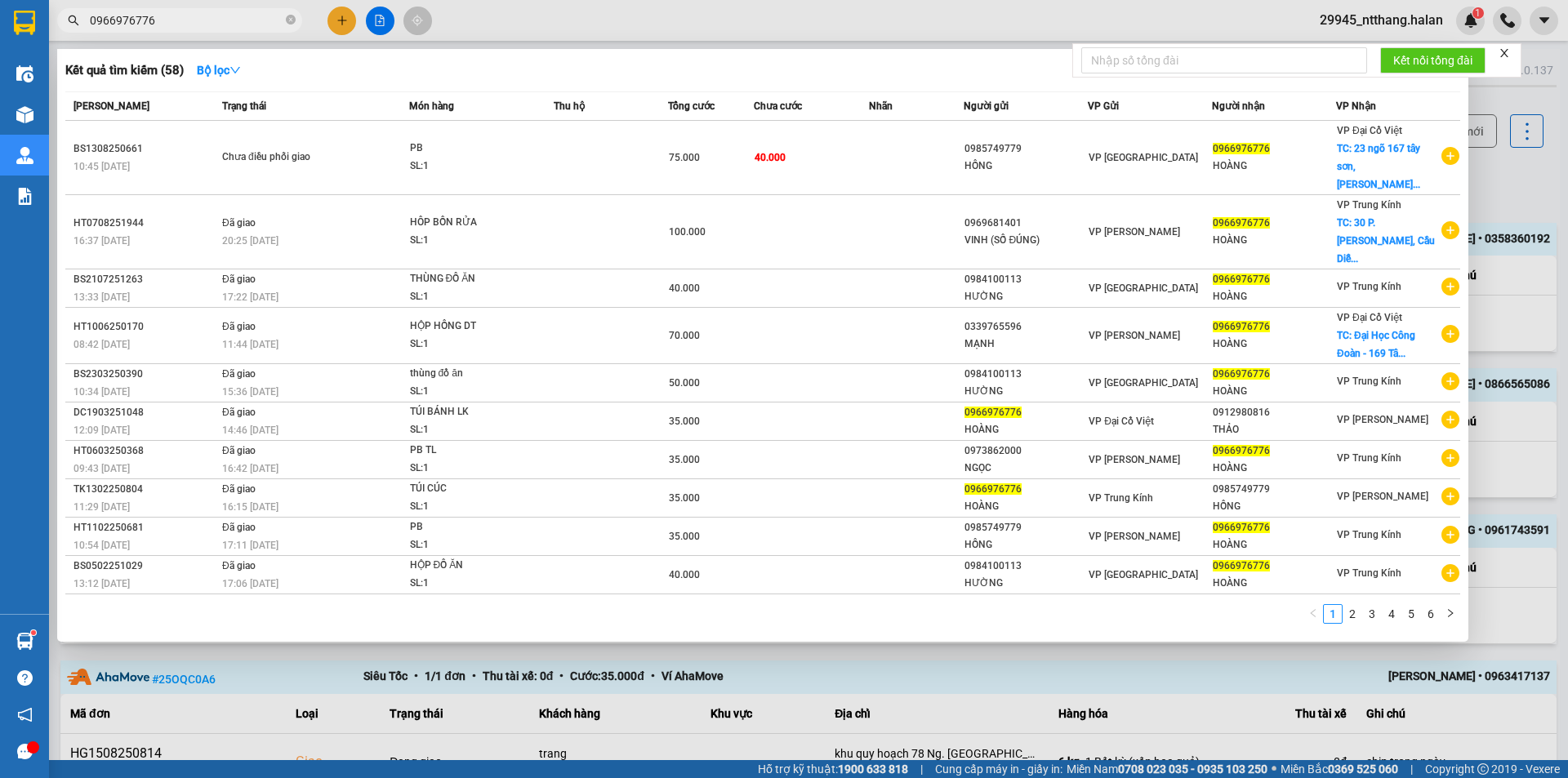
paste input "15251000"
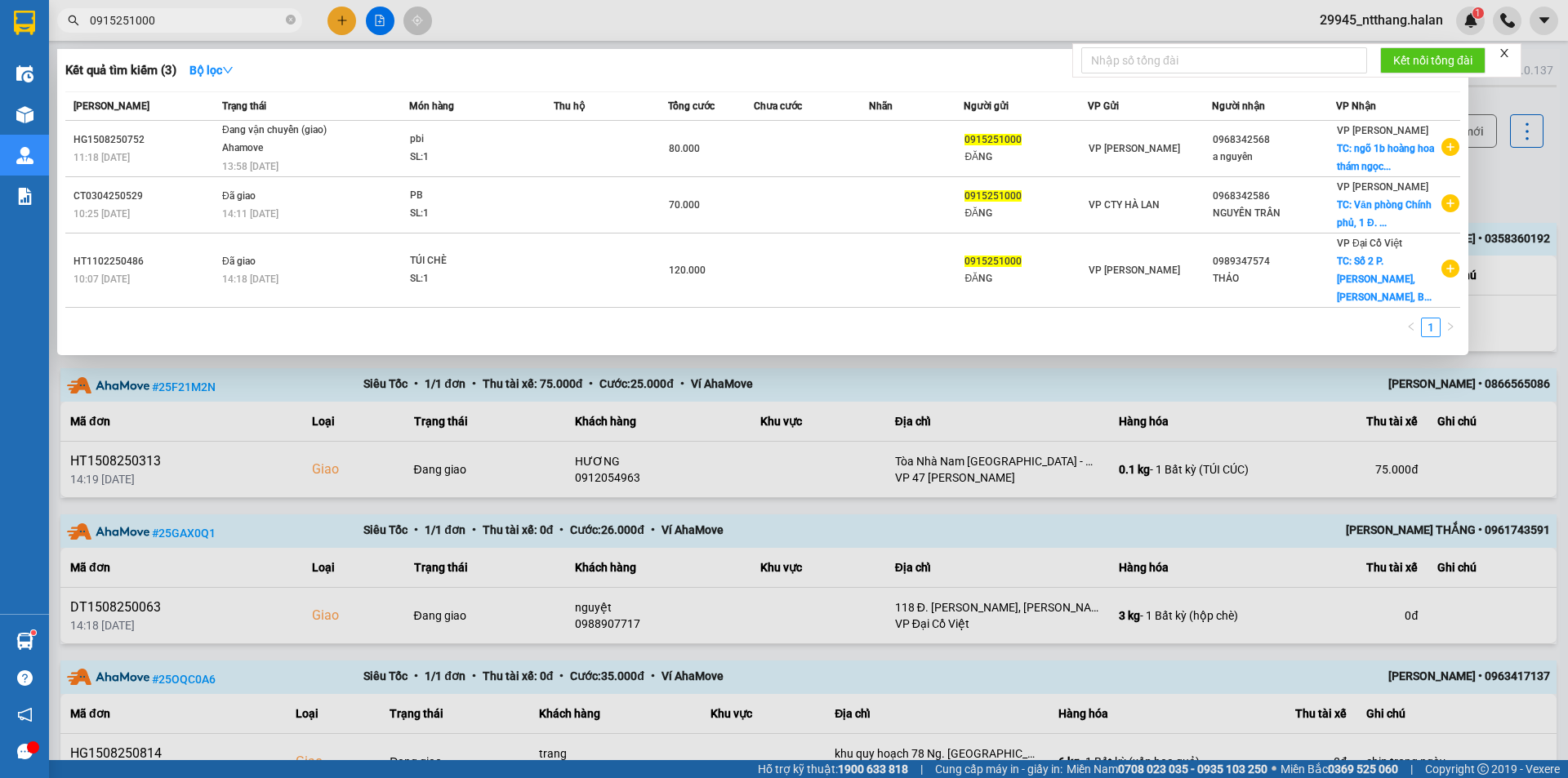
click at [212, 22] on input "0915251000" at bounding box center [186, 20] width 193 height 18
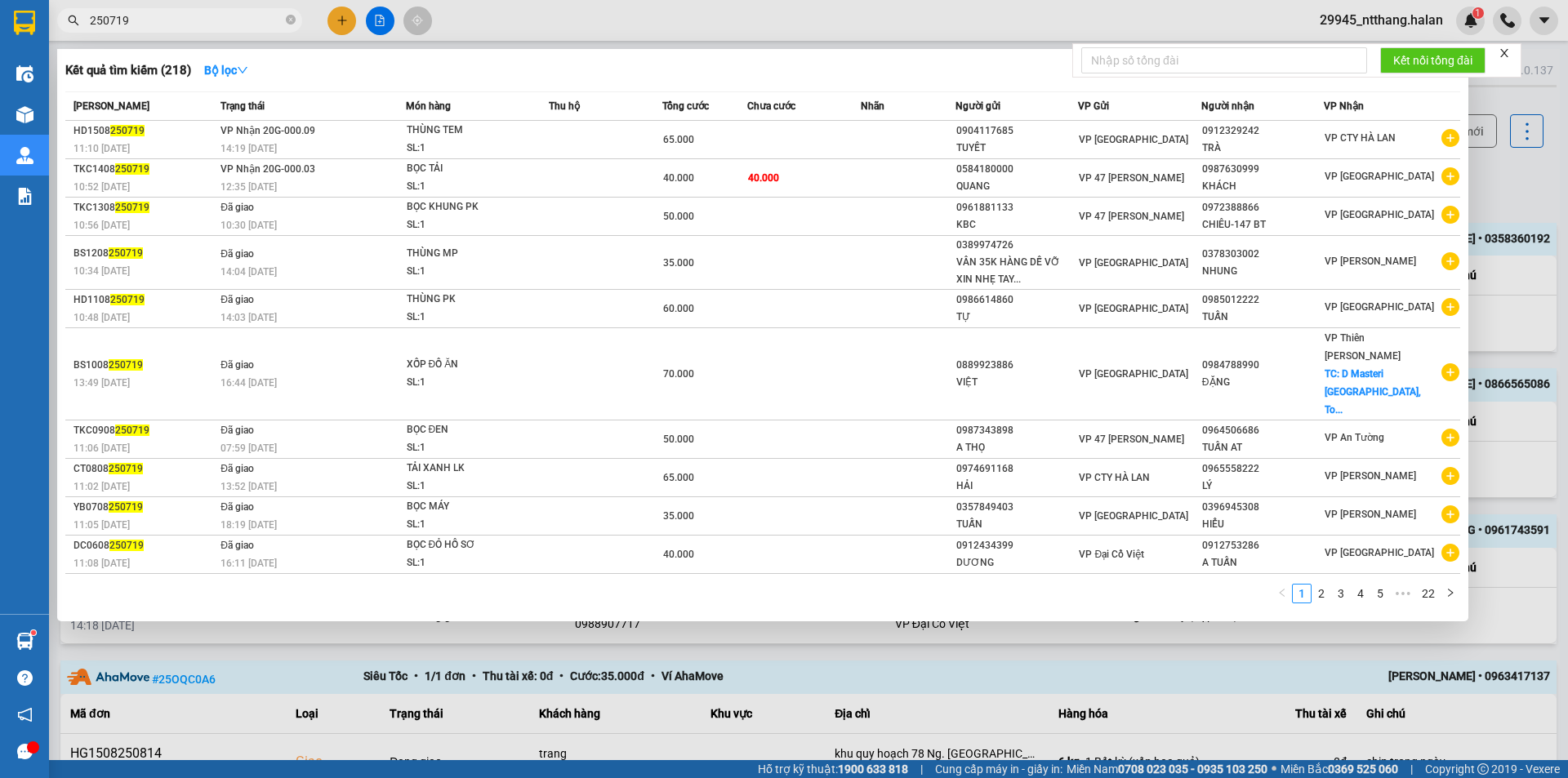
click at [1042, 663] on div at bounding box center [784, 389] width 1568 height 778
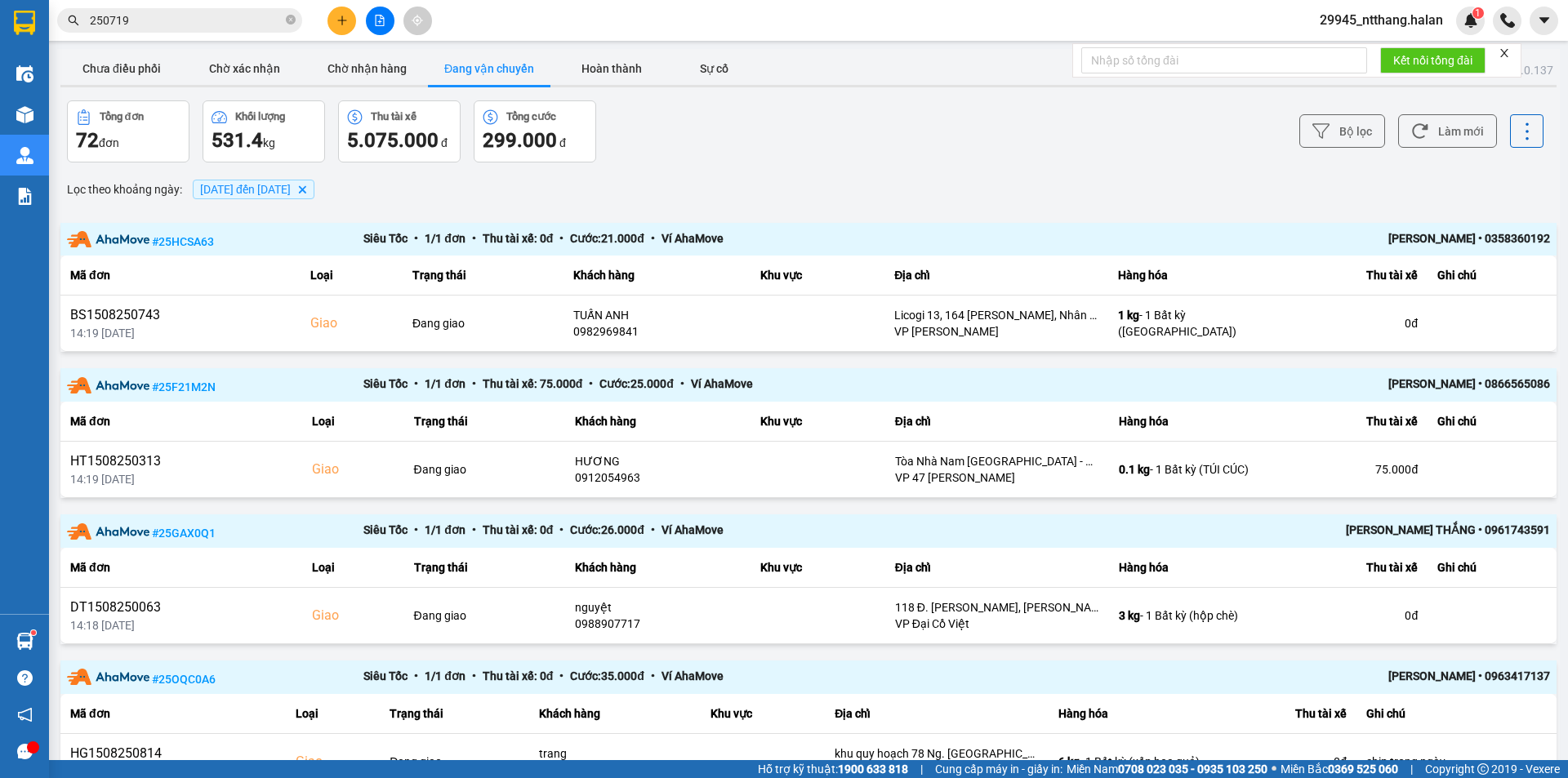
click at [205, 21] on input "250719" at bounding box center [186, 20] width 193 height 18
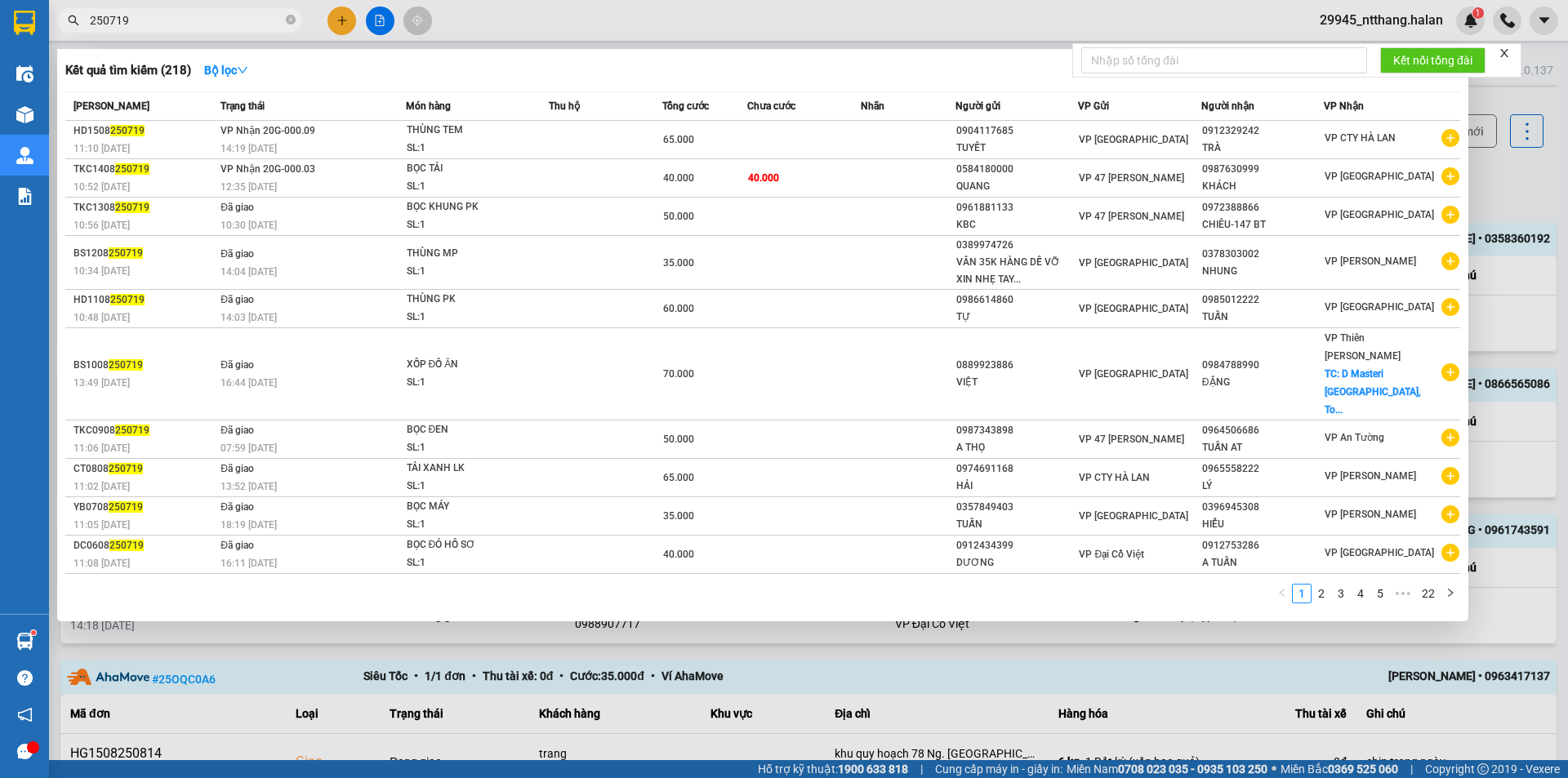
paste input "0338265956"
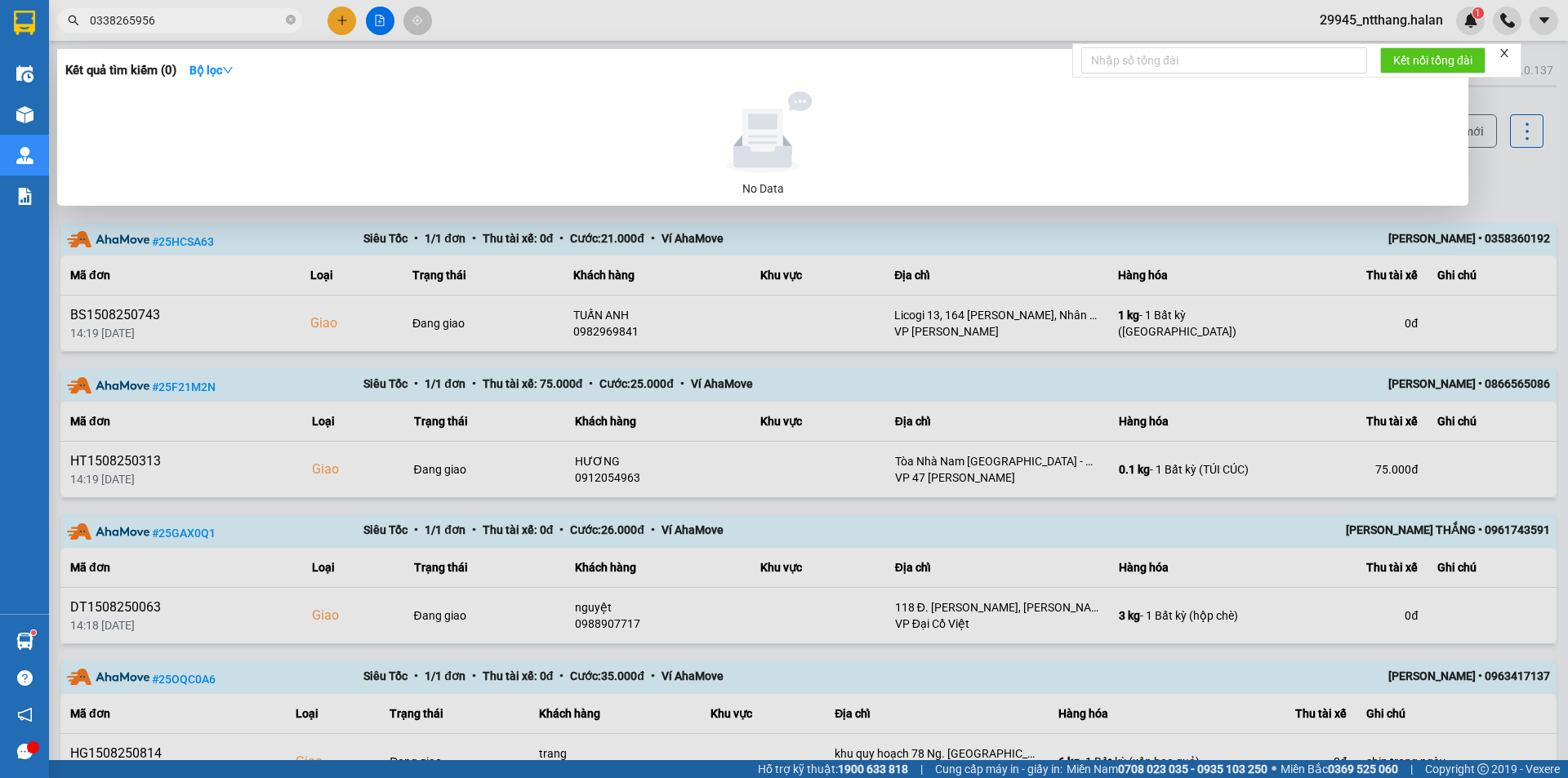
type input "0338265956"
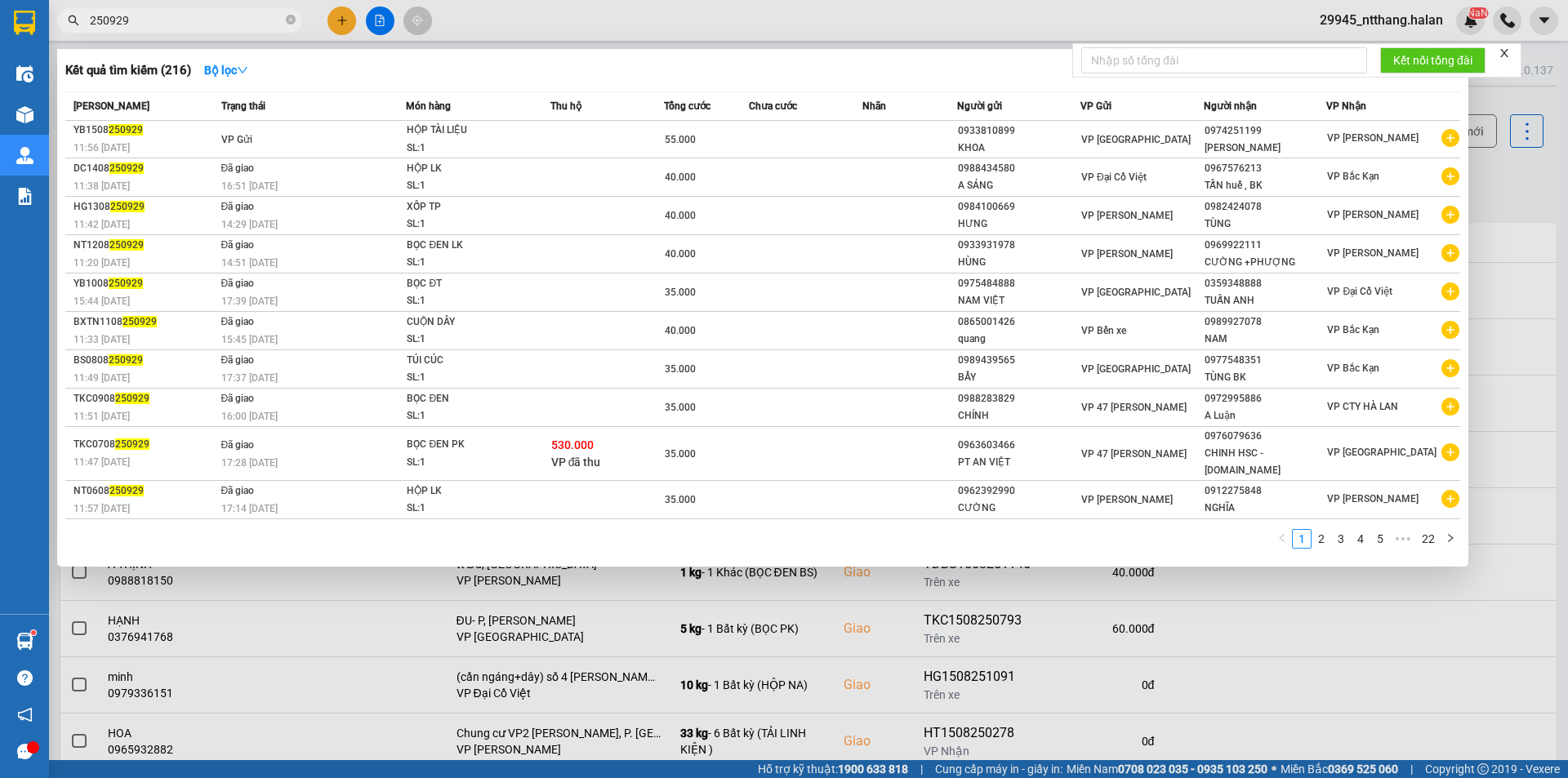
click at [209, 13] on input "250929" at bounding box center [186, 20] width 193 height 18
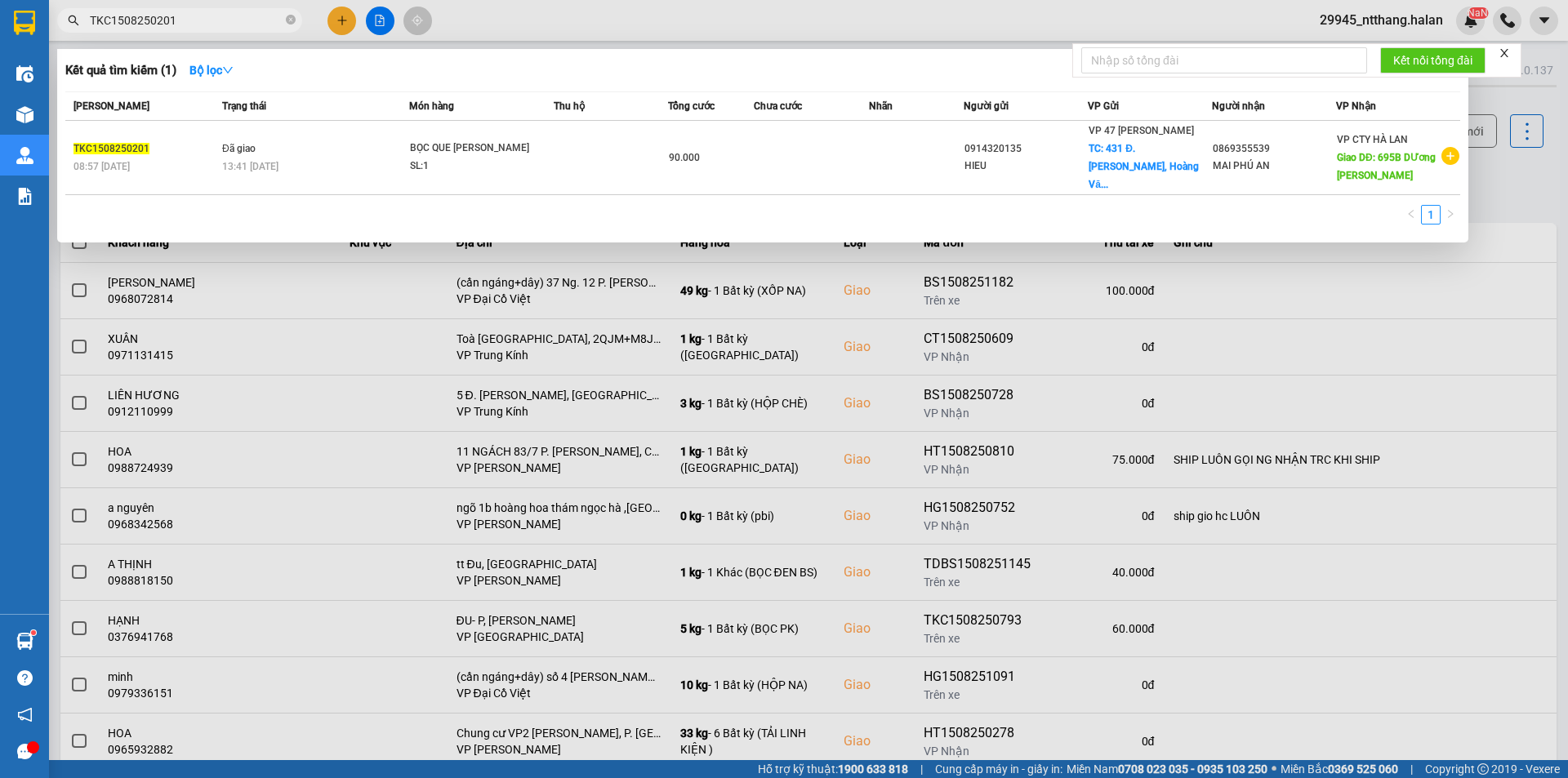
click at [1498, 186] on div at bounding box center [784, 389] width 1568 height 778
click at [206, 24] on input "TKC1508250201" at bounding box center [186, 20] width 193 height 18
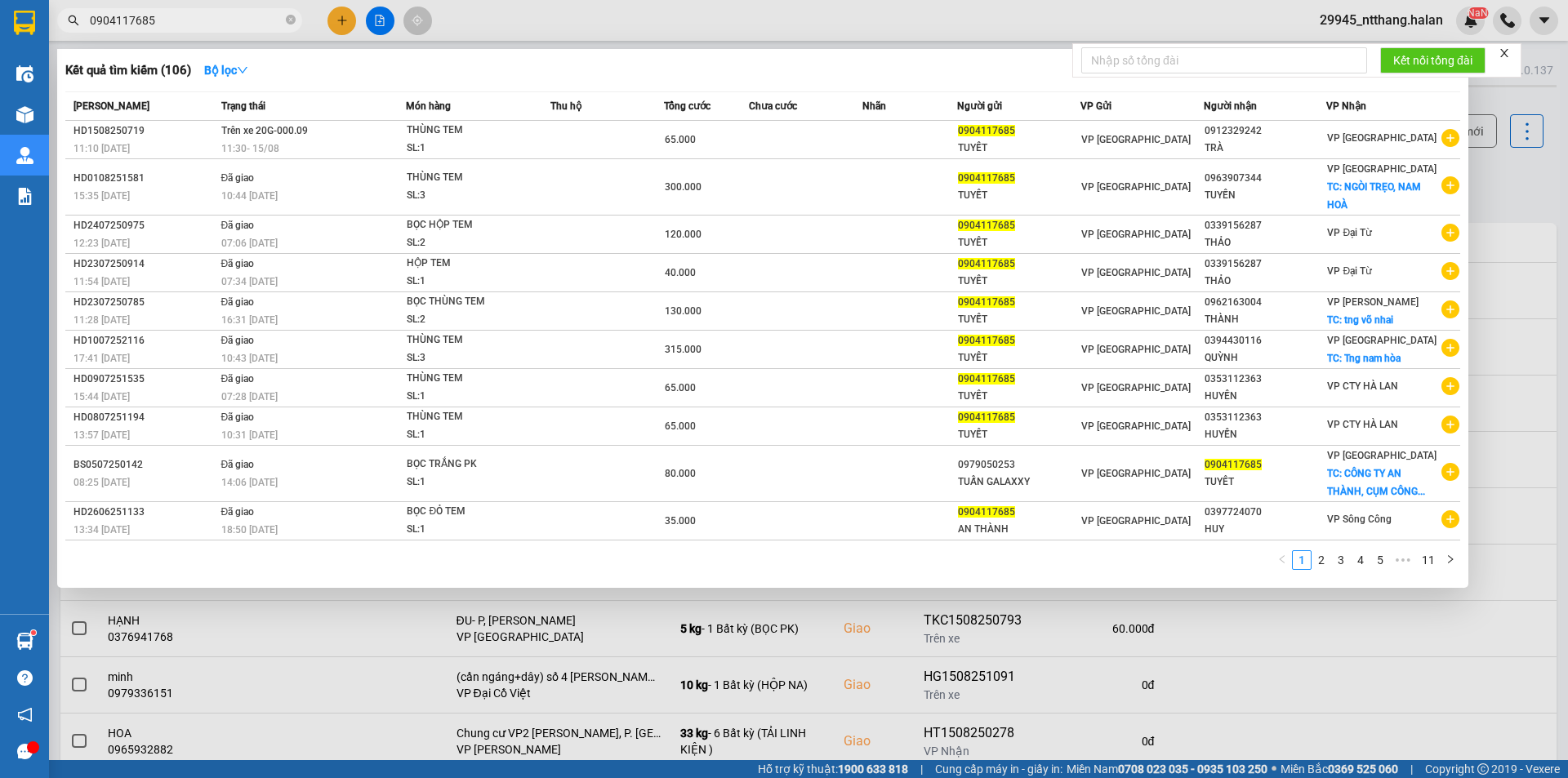
click at [200, 28] on input "0904117685" at bounding box center [186, 20] width 193 height 18
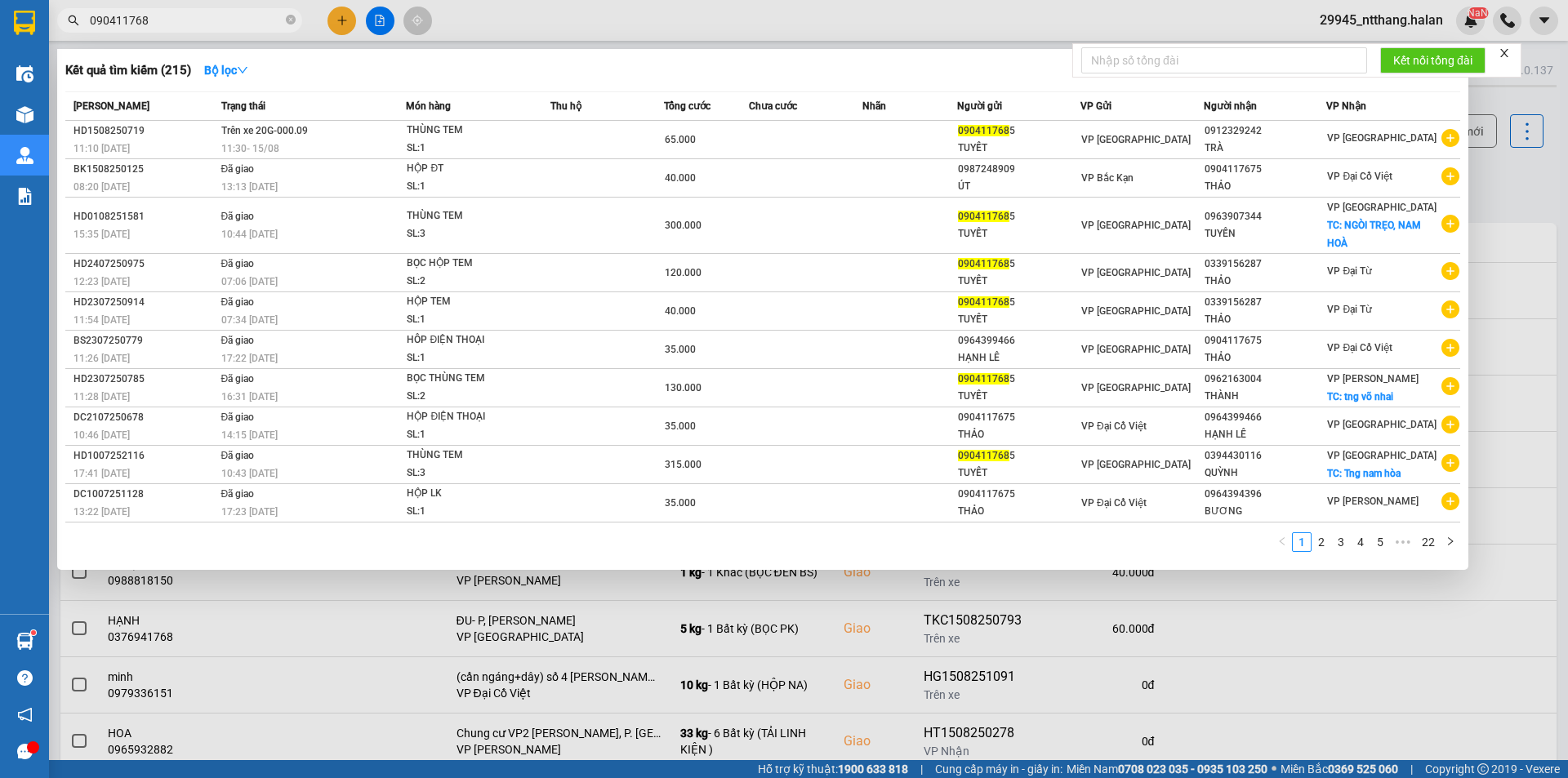
type input "0904117685"
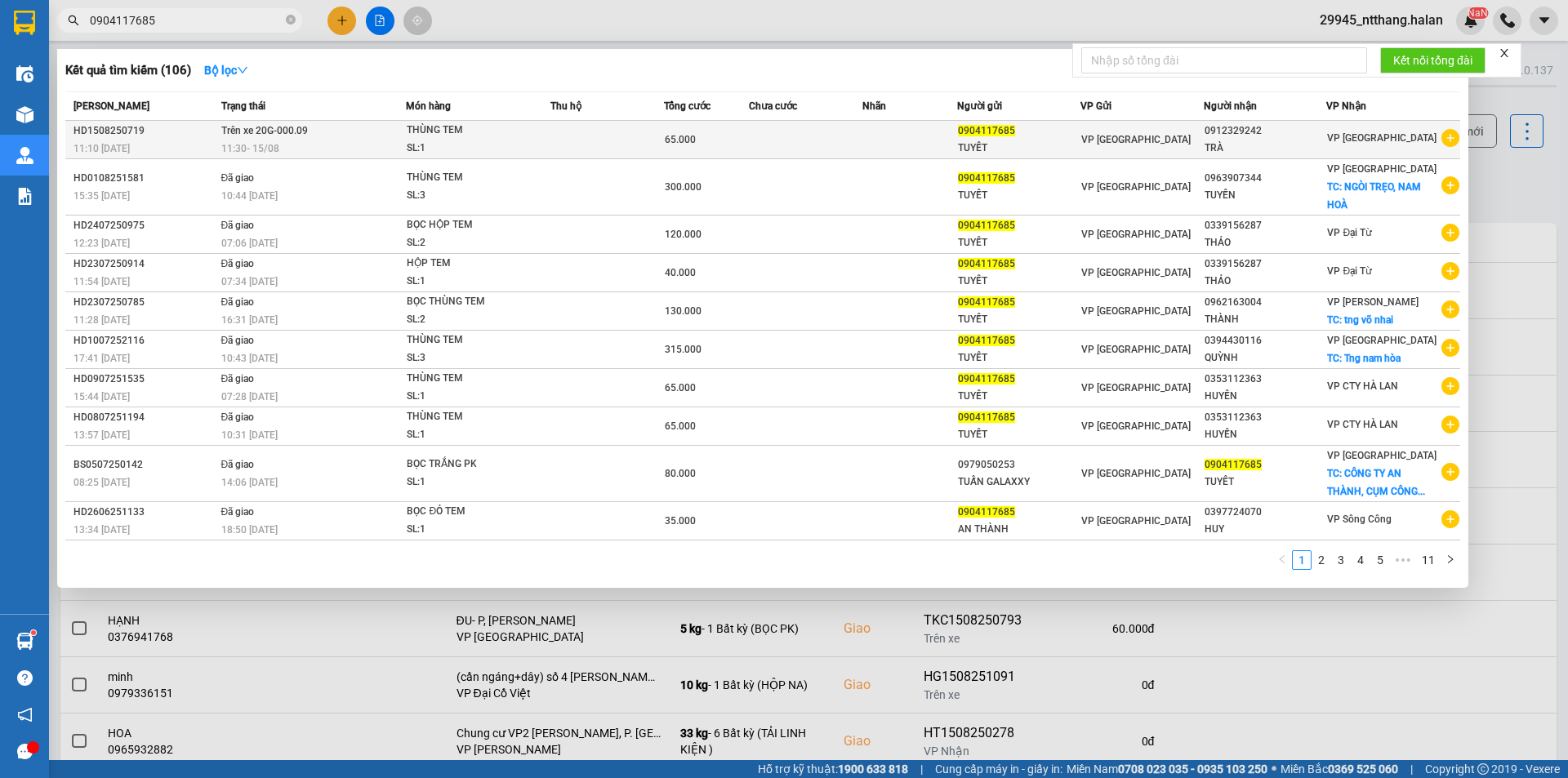
click at [603, 132] on td at bounding box center [606, 140] width 114 height 38
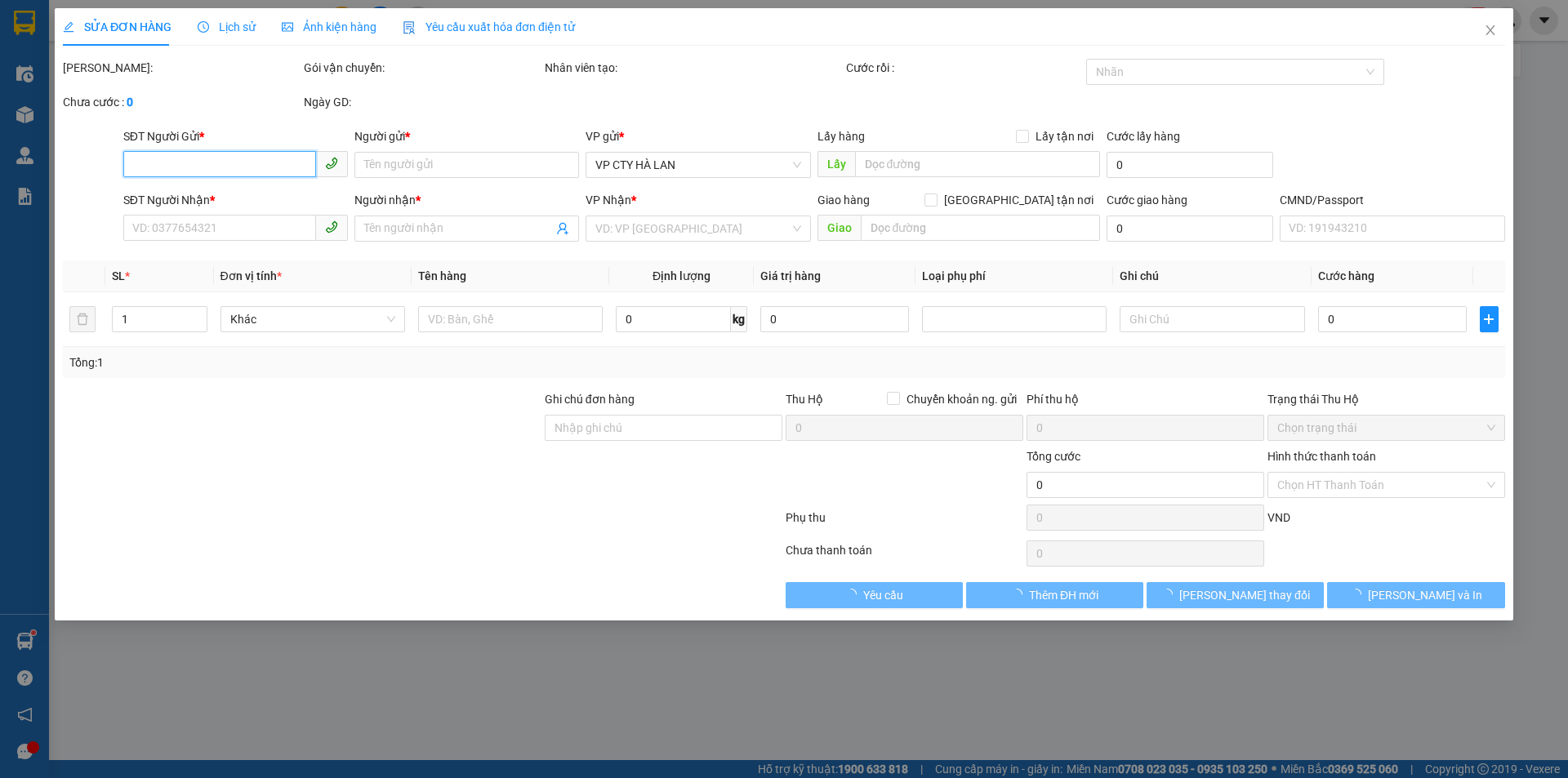
type input "0904117685"
type input "TUYẾT"
type input "0912329242"
type input "TRÀ"
type input "65.000"
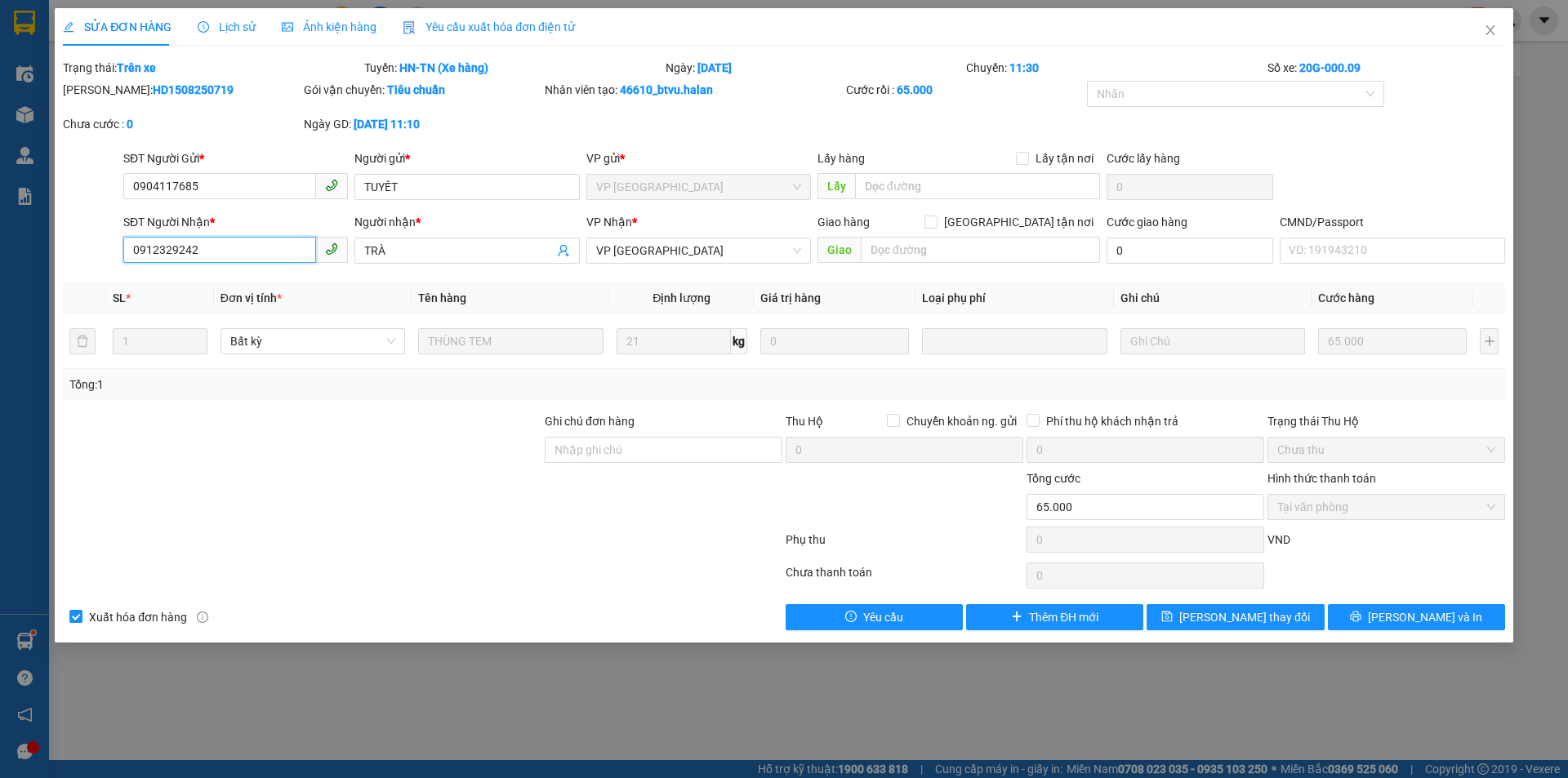
click at [199, 253] on input "0912329242" at bounding box center [220, 250] width 193 height 26
click at [1374, 617] on button "[PERSON_NAME] và In" at bounding box center [1416, 617] width 177 height 26
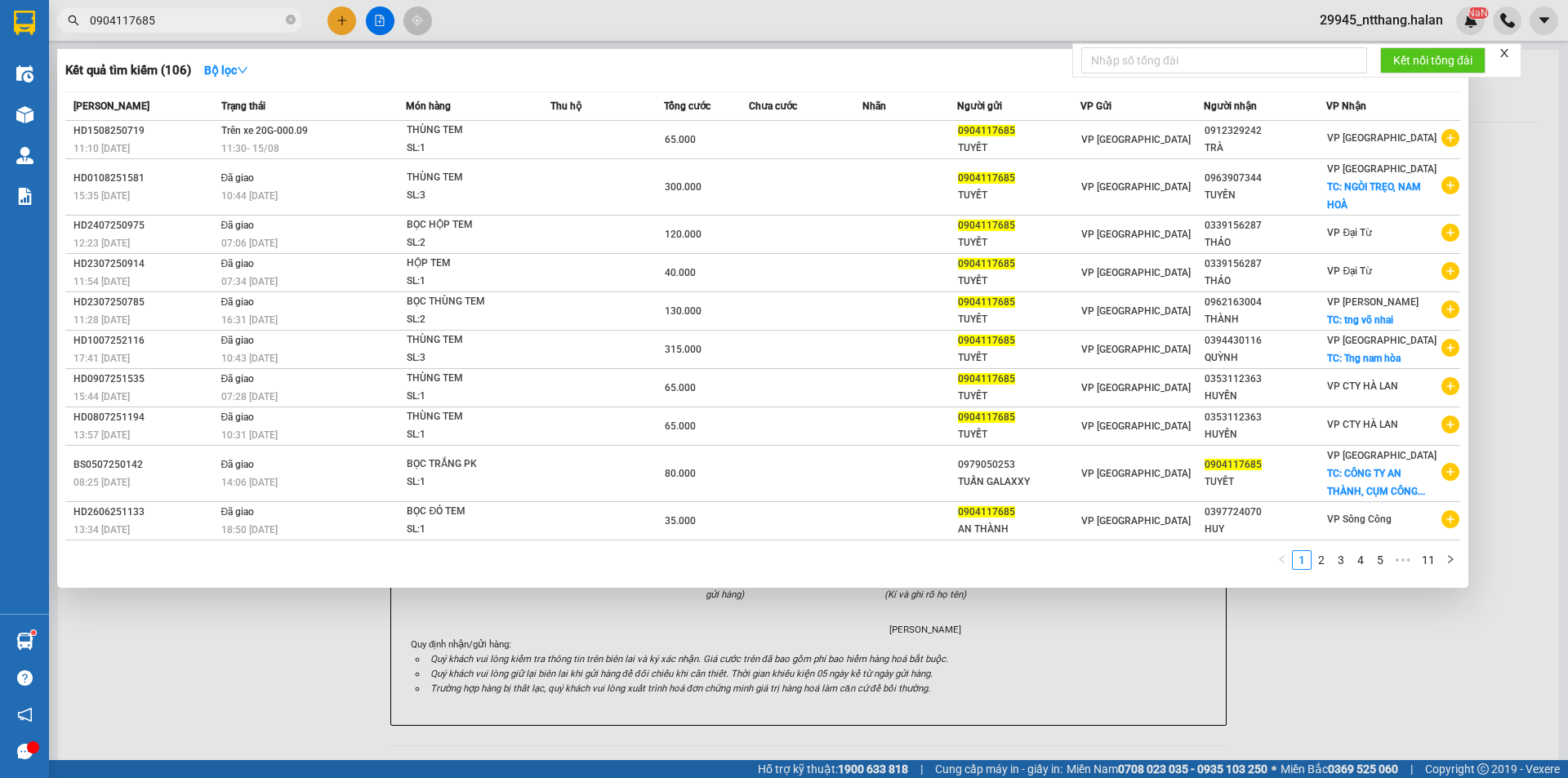
click at [151, 17] on input "0904117685" at bounding box center [186, 20] width 193 height 18
click at [499, 723] on div at bounding box center [784, 389] width 1568 height 778
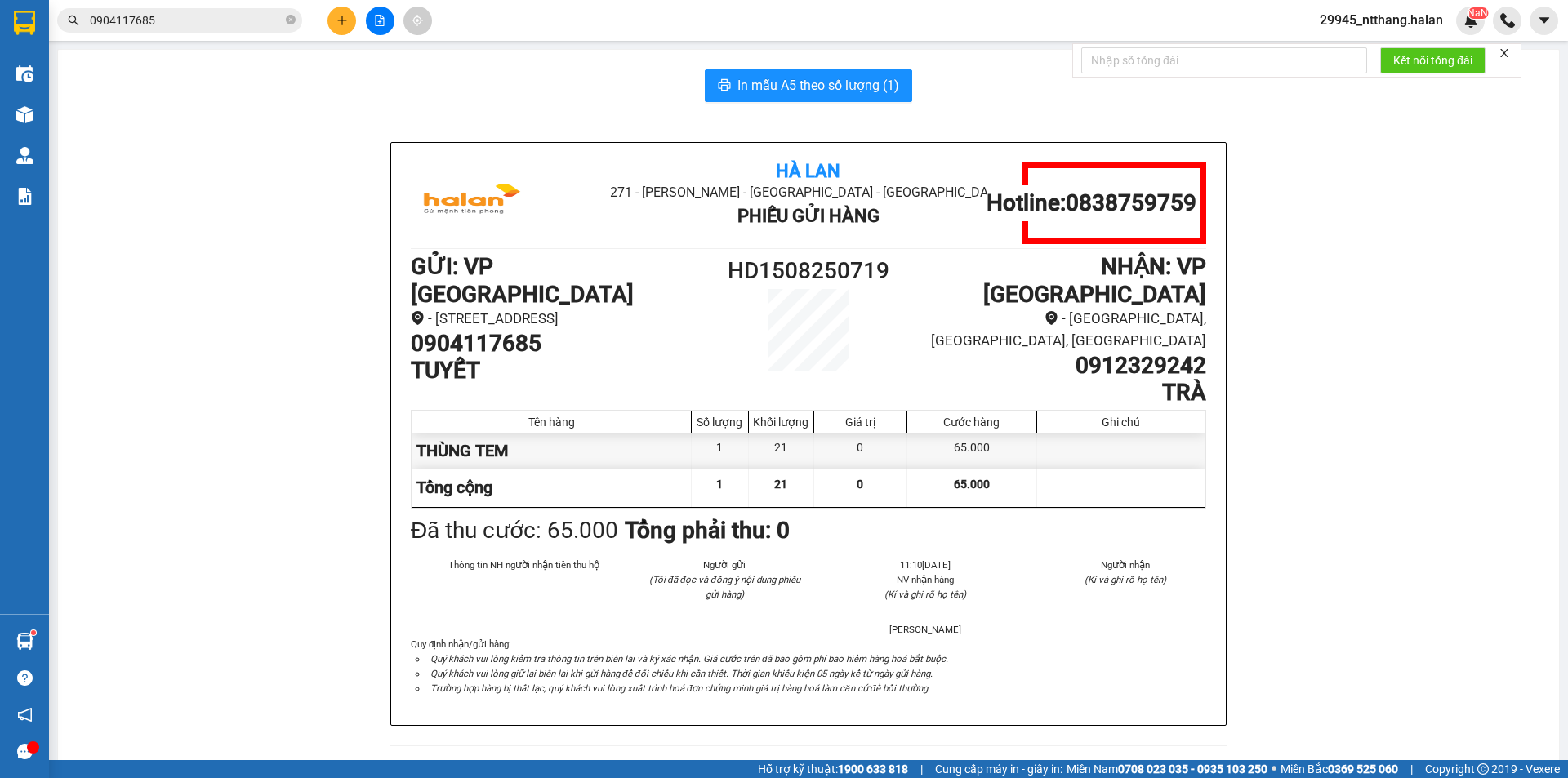
click at [158, 16] on input "0904117685" at bounding box center [186, 20] width 193 height 18
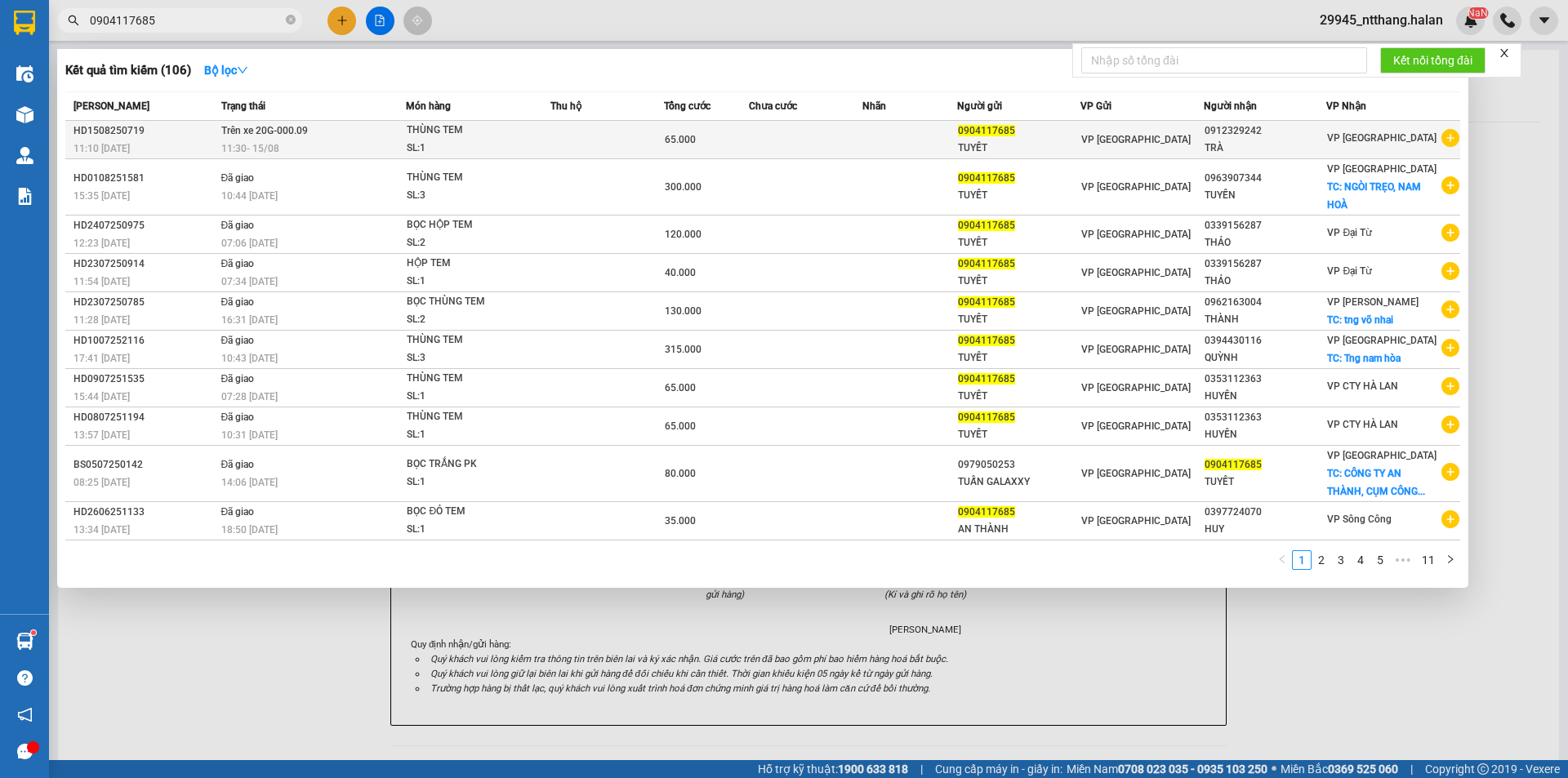
click at [503, 135] on div "THÙNG TEM" at bounding box center [468, 131] width 123 height 18
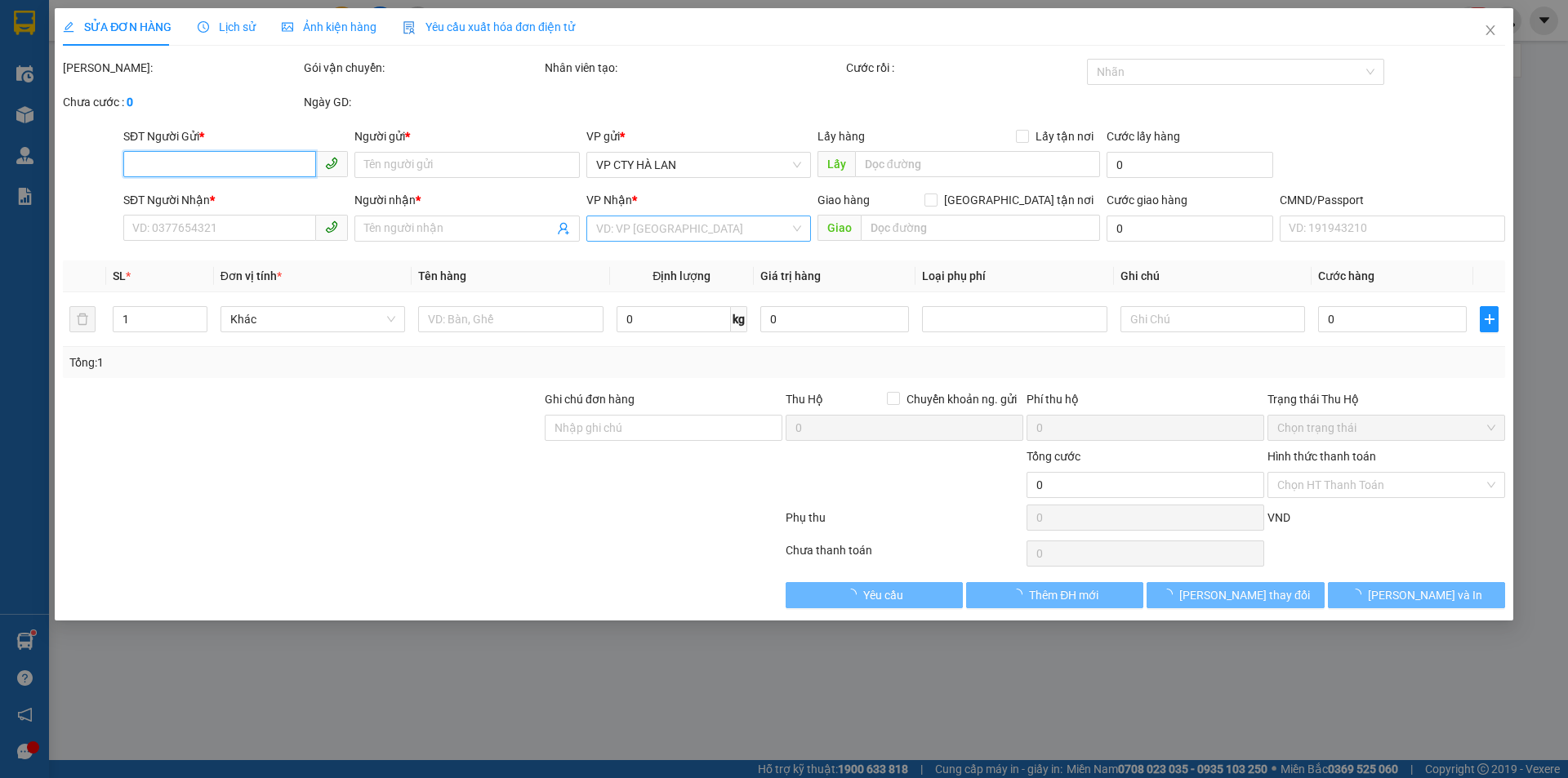
type input "0904117685"
type input "TUYẾT"
type input "0912329242"
type input "TRÀ"
type input "65.000"
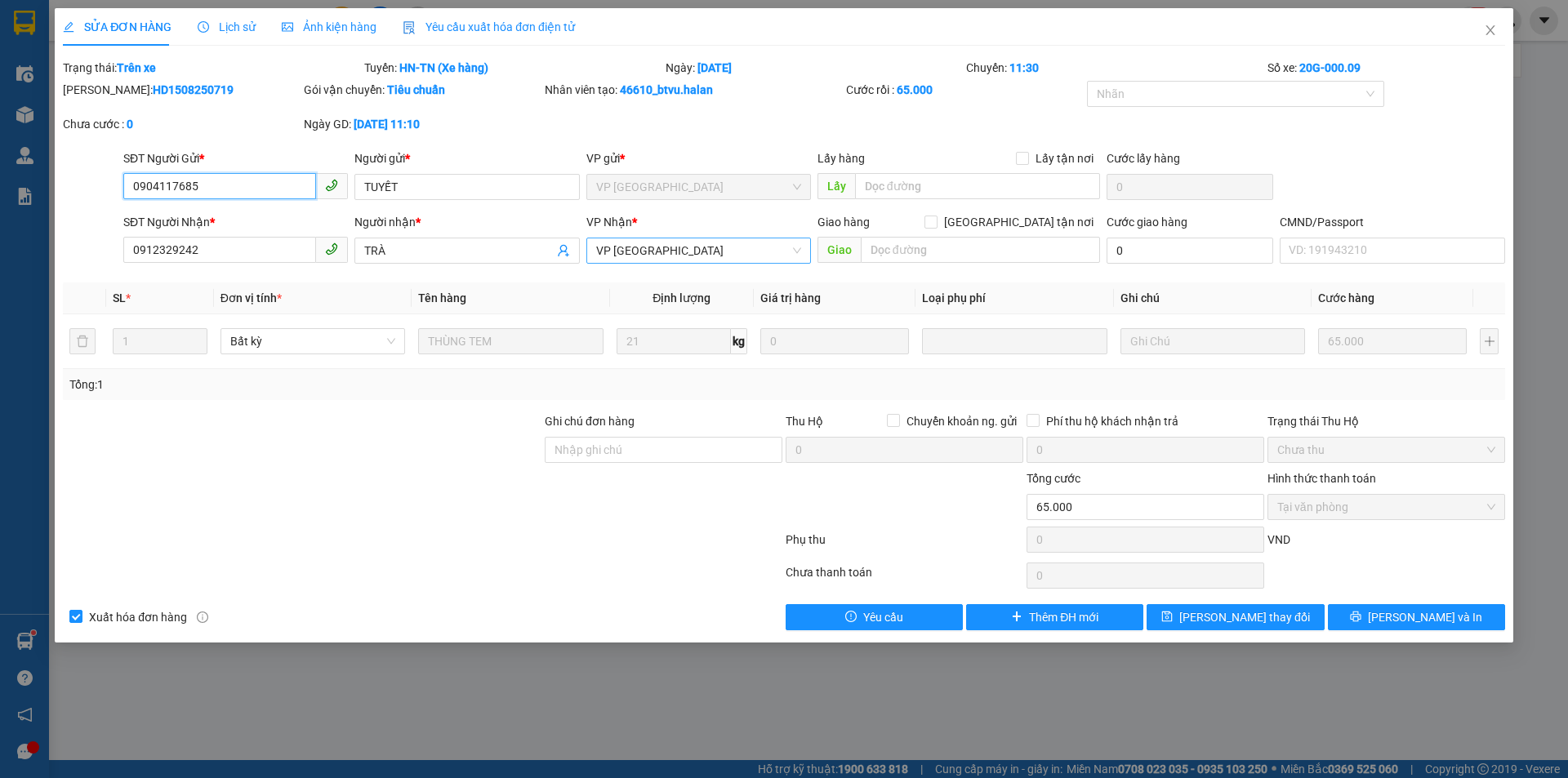
click at [654, 257] on span "VP [GEOGRAPHIC_DATA]" at bounding box center [698, 251] width 205 height 25
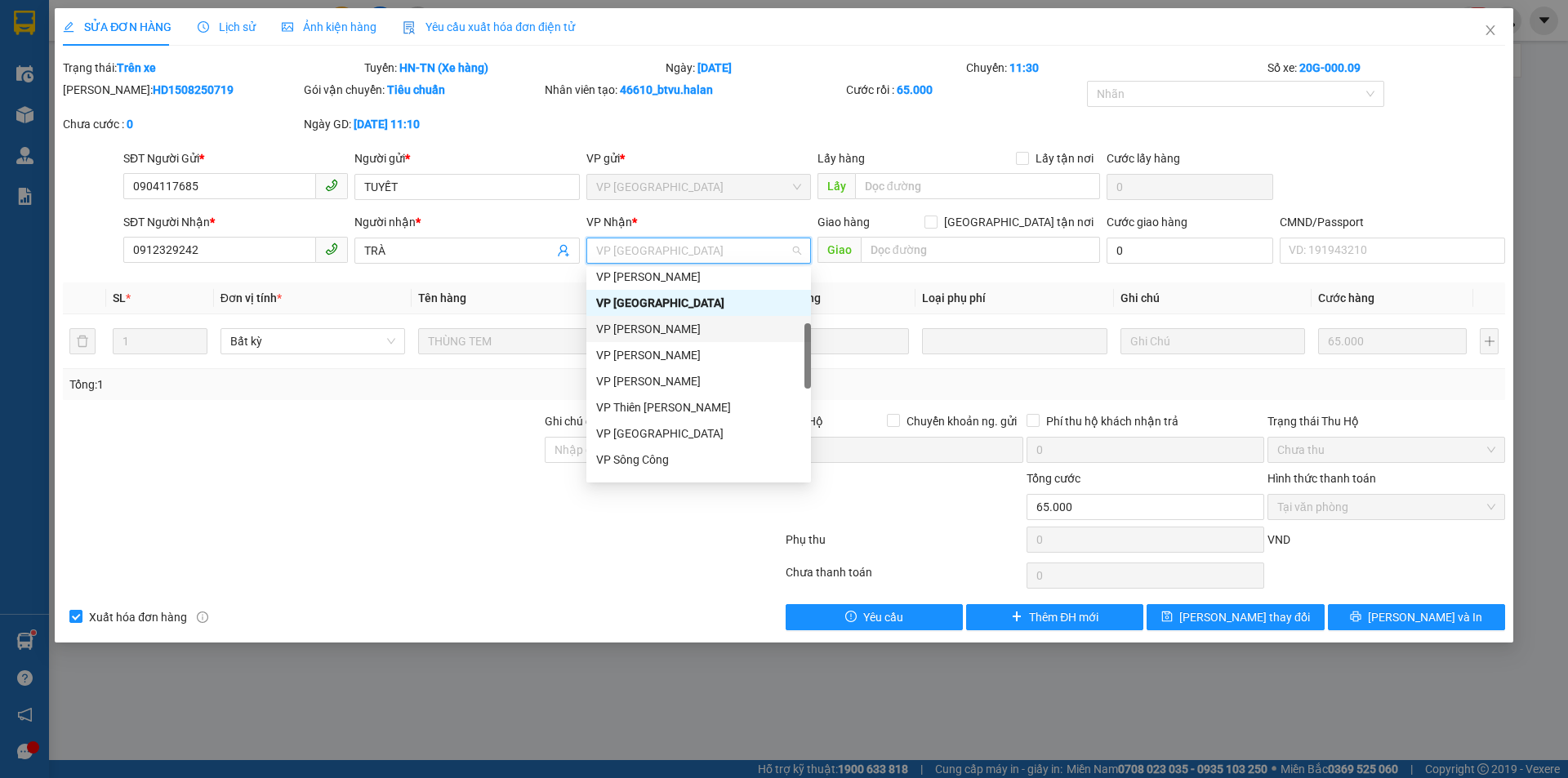
scroll to position [134, 0]
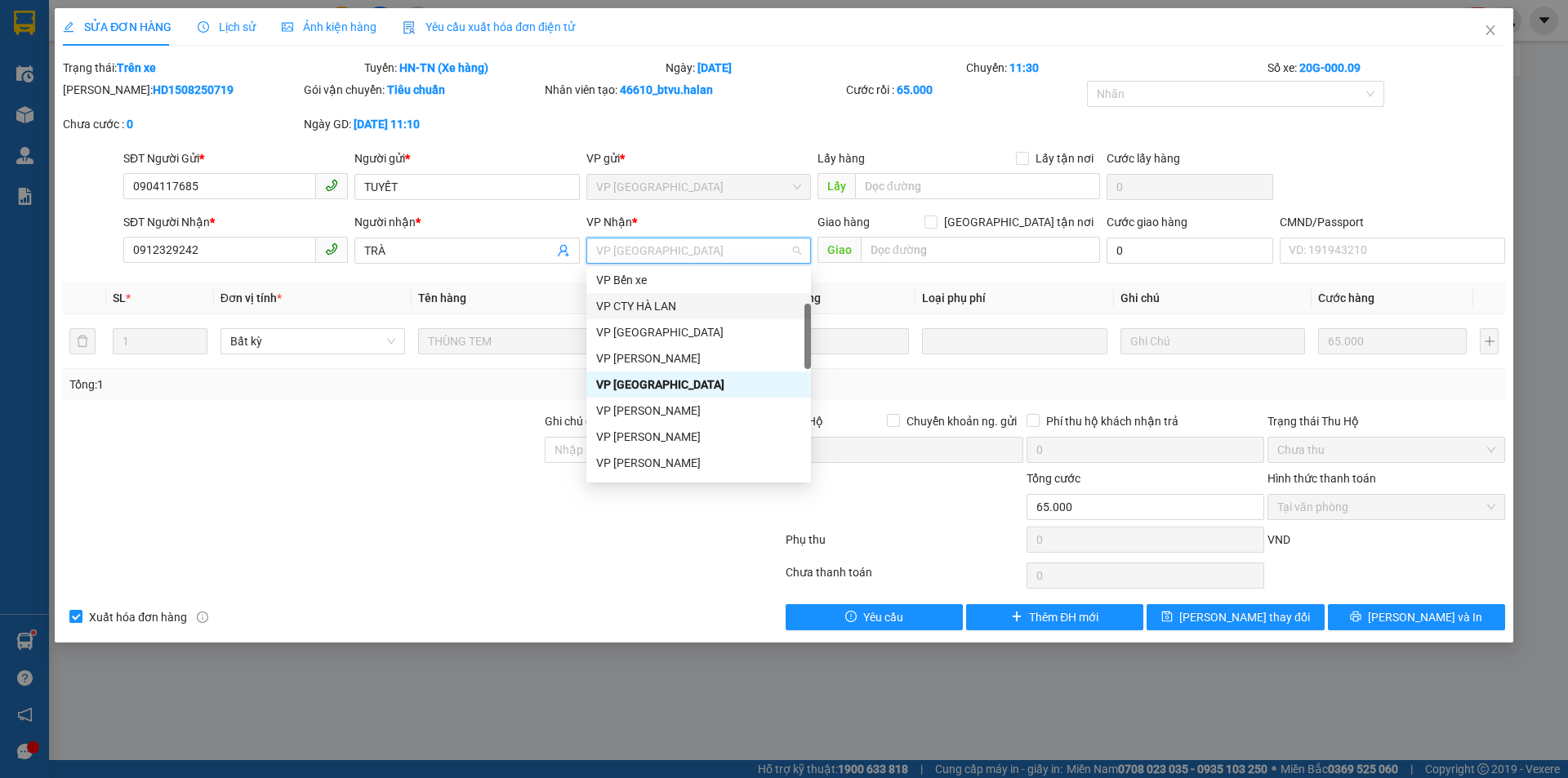
click at [681, 295] on div "VP CTY HÀ LAN" at bounding box center [698, 306] width 225 height 26
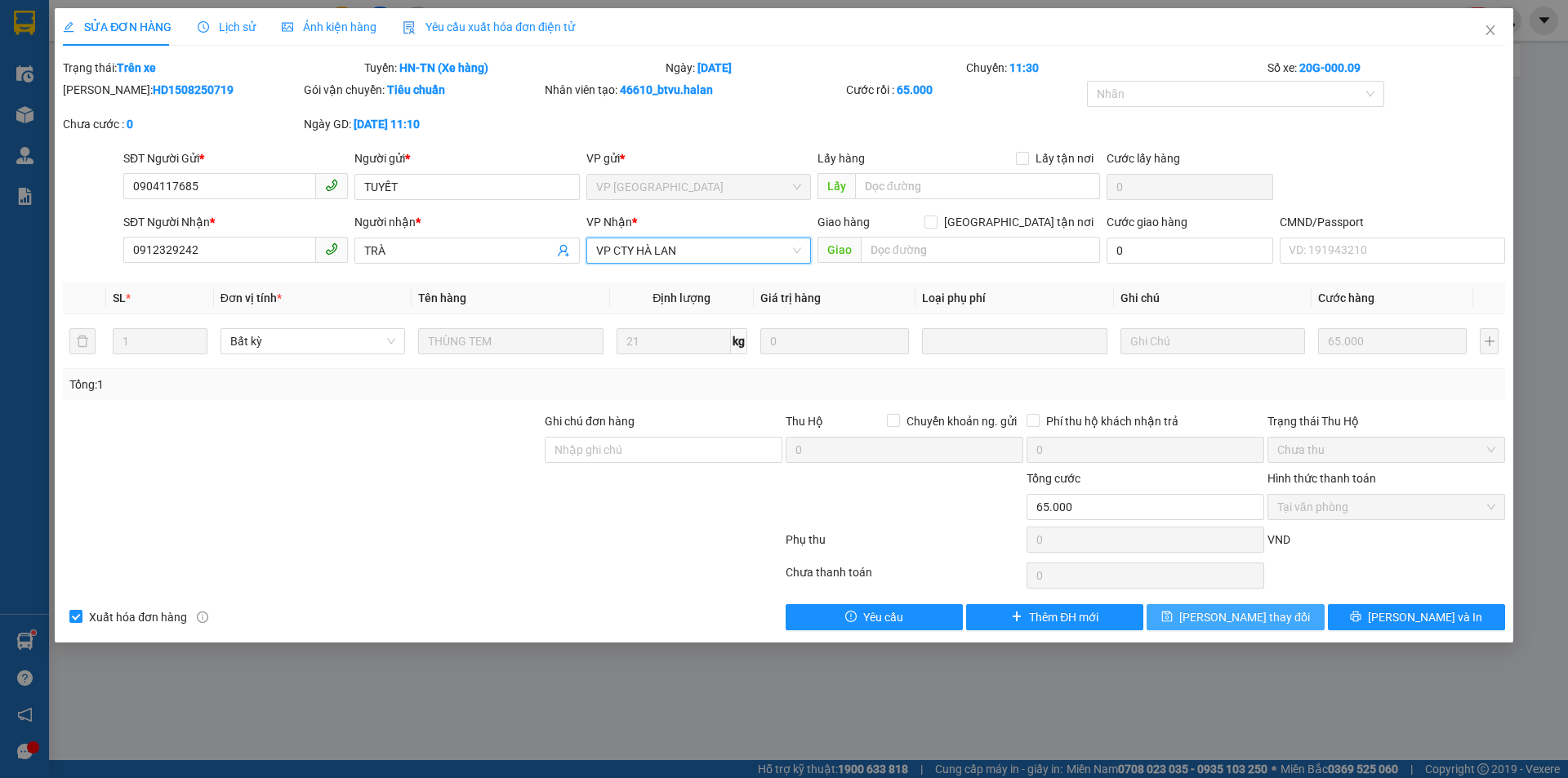
click at [1287, 610] on button "[PERSON_NAME] thay đổi" at bounding box center [1235, 617] width 177 height 26
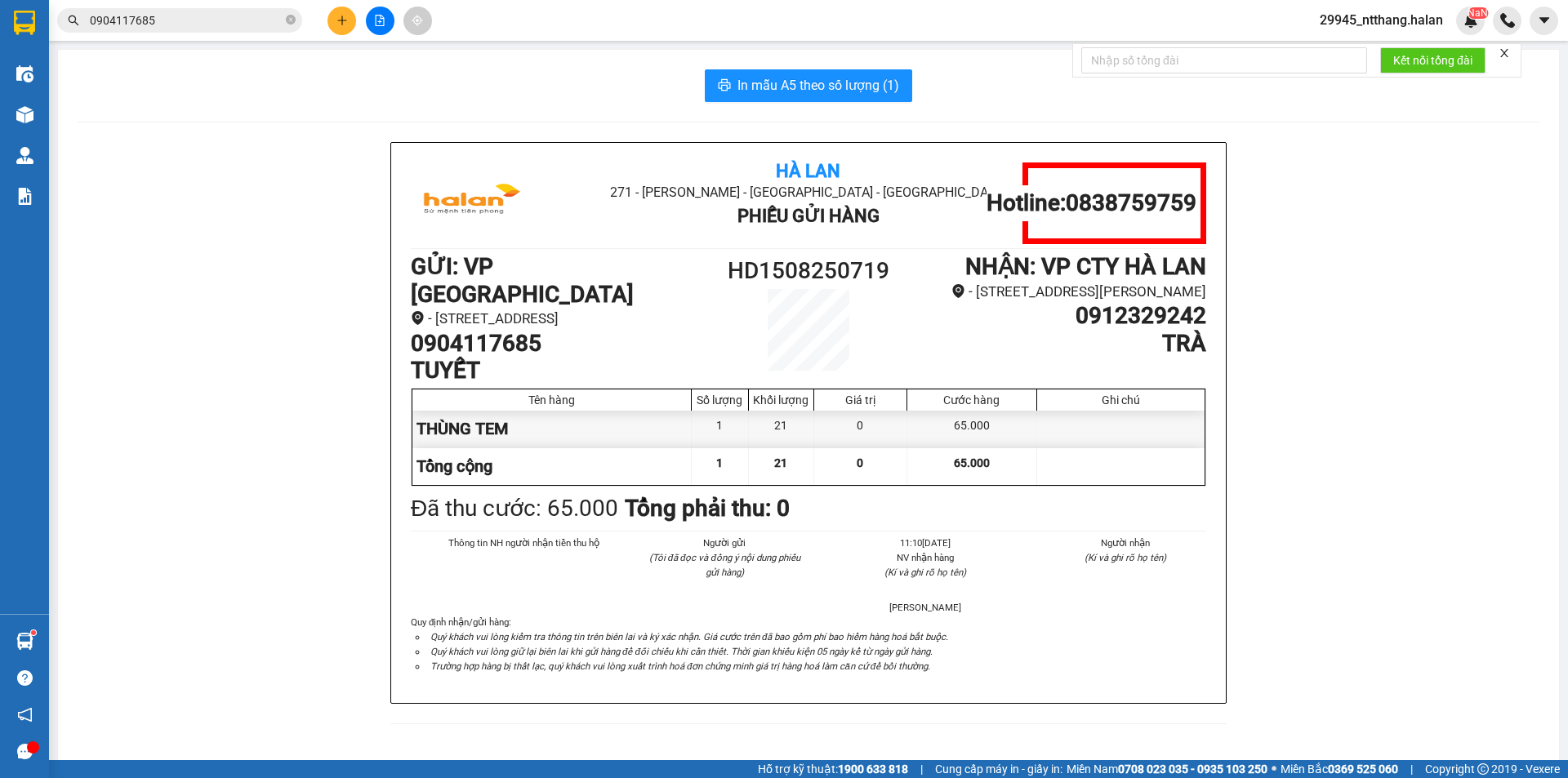
click at [193, 271] on div "Hà Lan 271 - Dương Tự Minh - Phường Tân Long - Thái Nguyên Phiếu Gửi Hàng Hotli…" at bounding box center [808, 443] width 1462 height 601
click at [181, 13] on input "0904117685" at bounding box center [186, 20] width 193 height 18
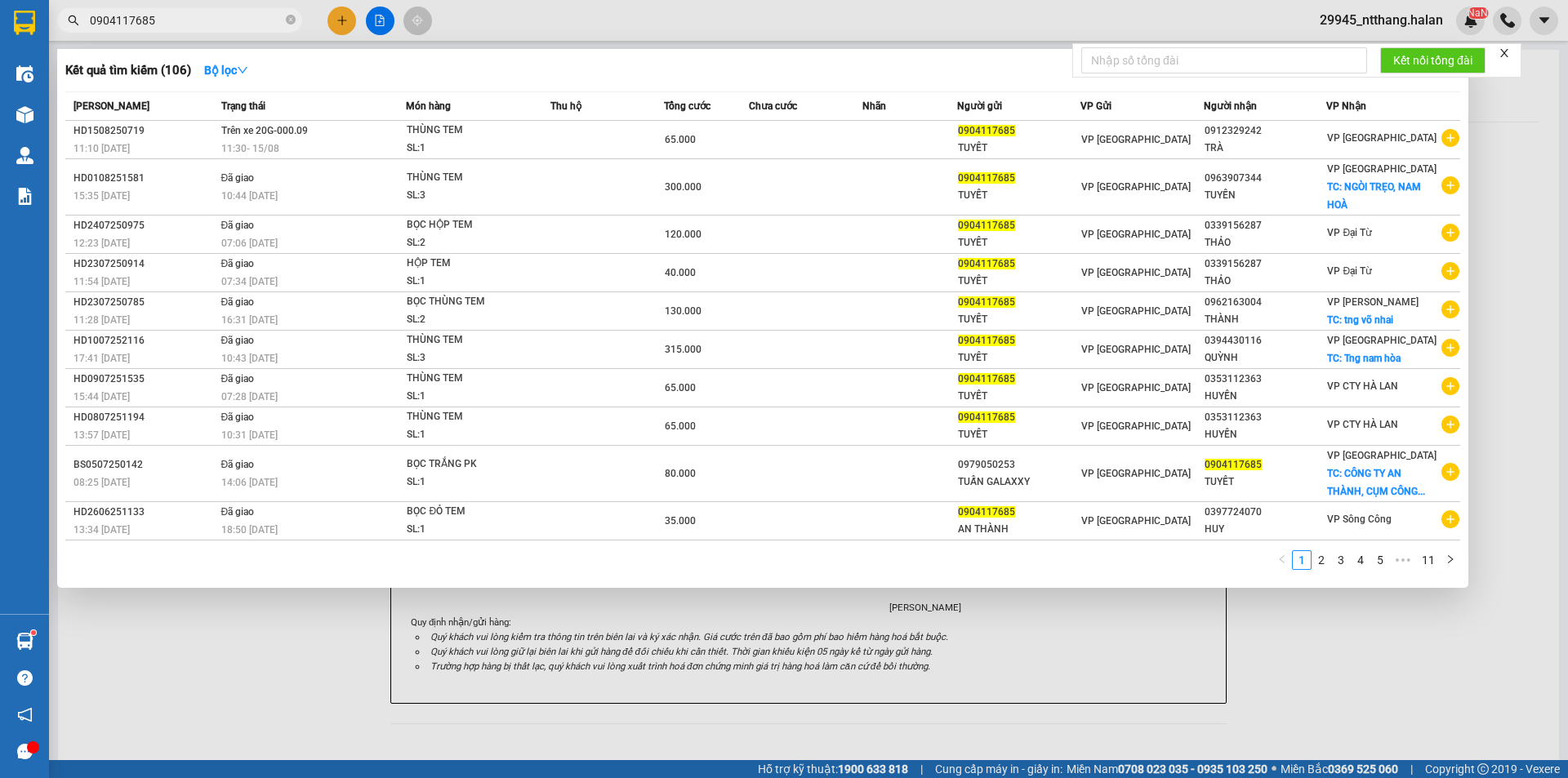
click at [181, 13] on input "0904117685" at bounding box center [186, 20] width 193 height 18
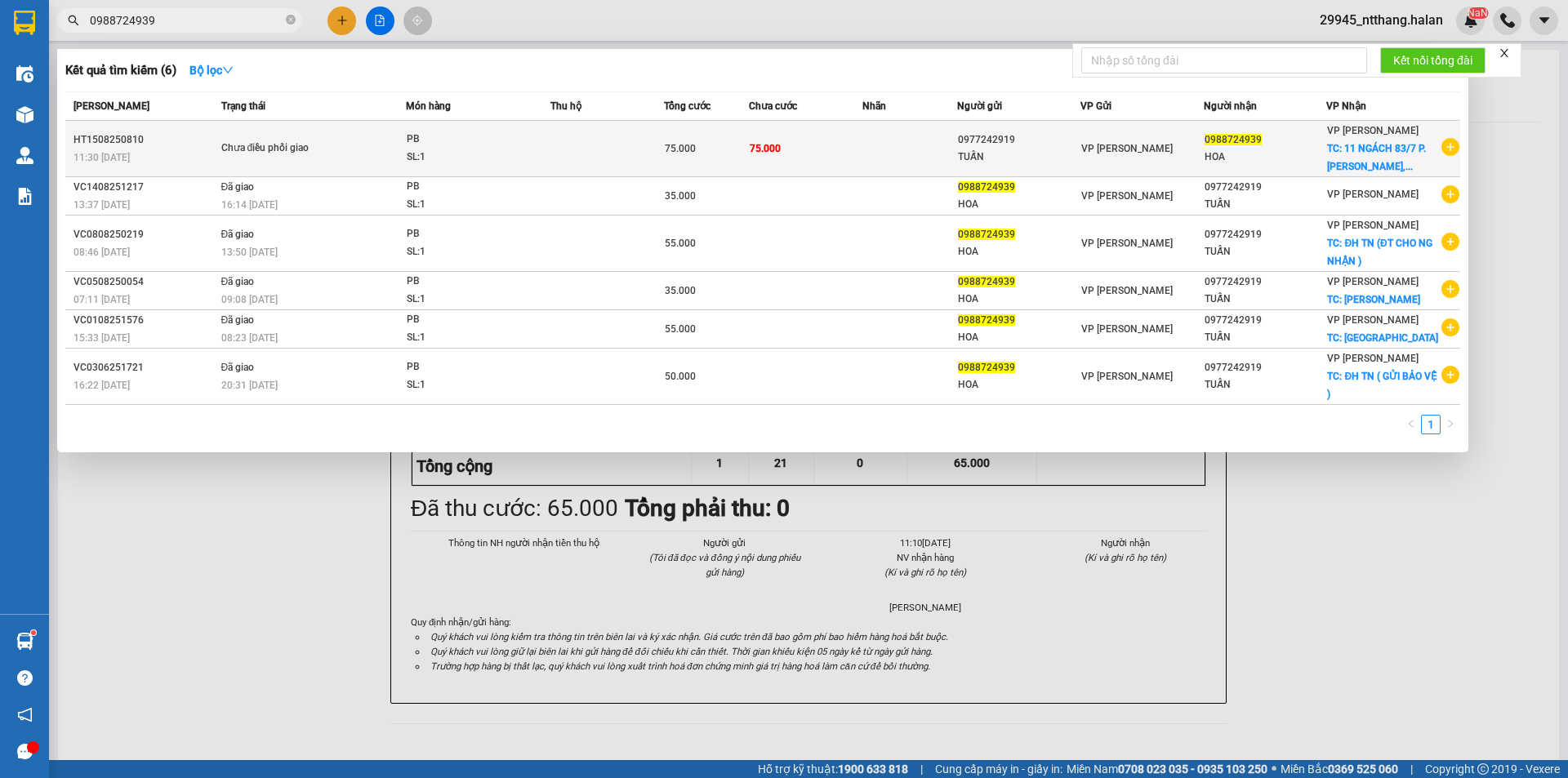
type input "0988724939"
click at [677, 136] on td "75.000" at bounding box center [706, 149] width 85 height 56
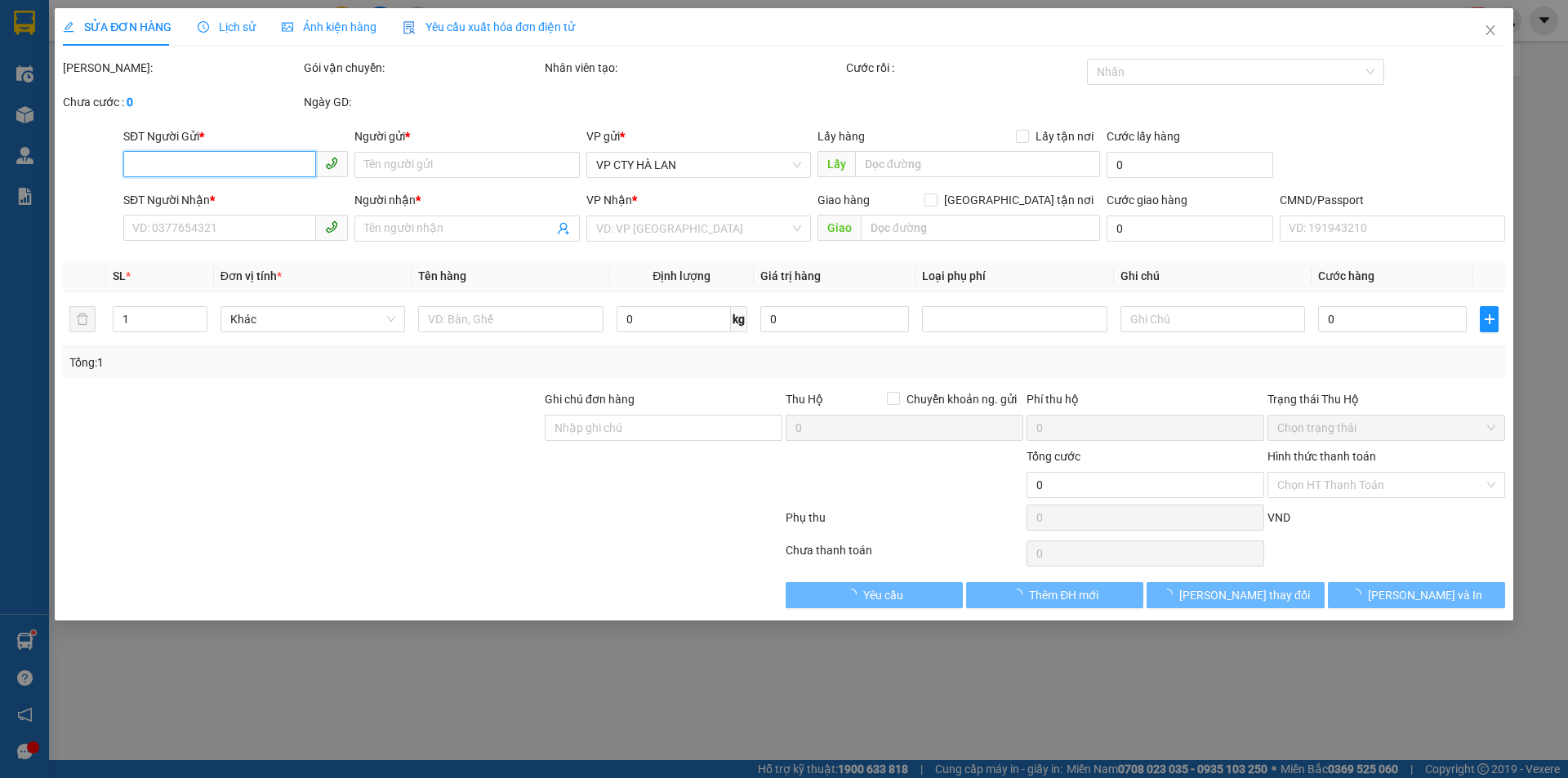
type input "0977242919"
type input "TUẤN"
type input "0988724939"
type input "HOA"
checkbox input "true"
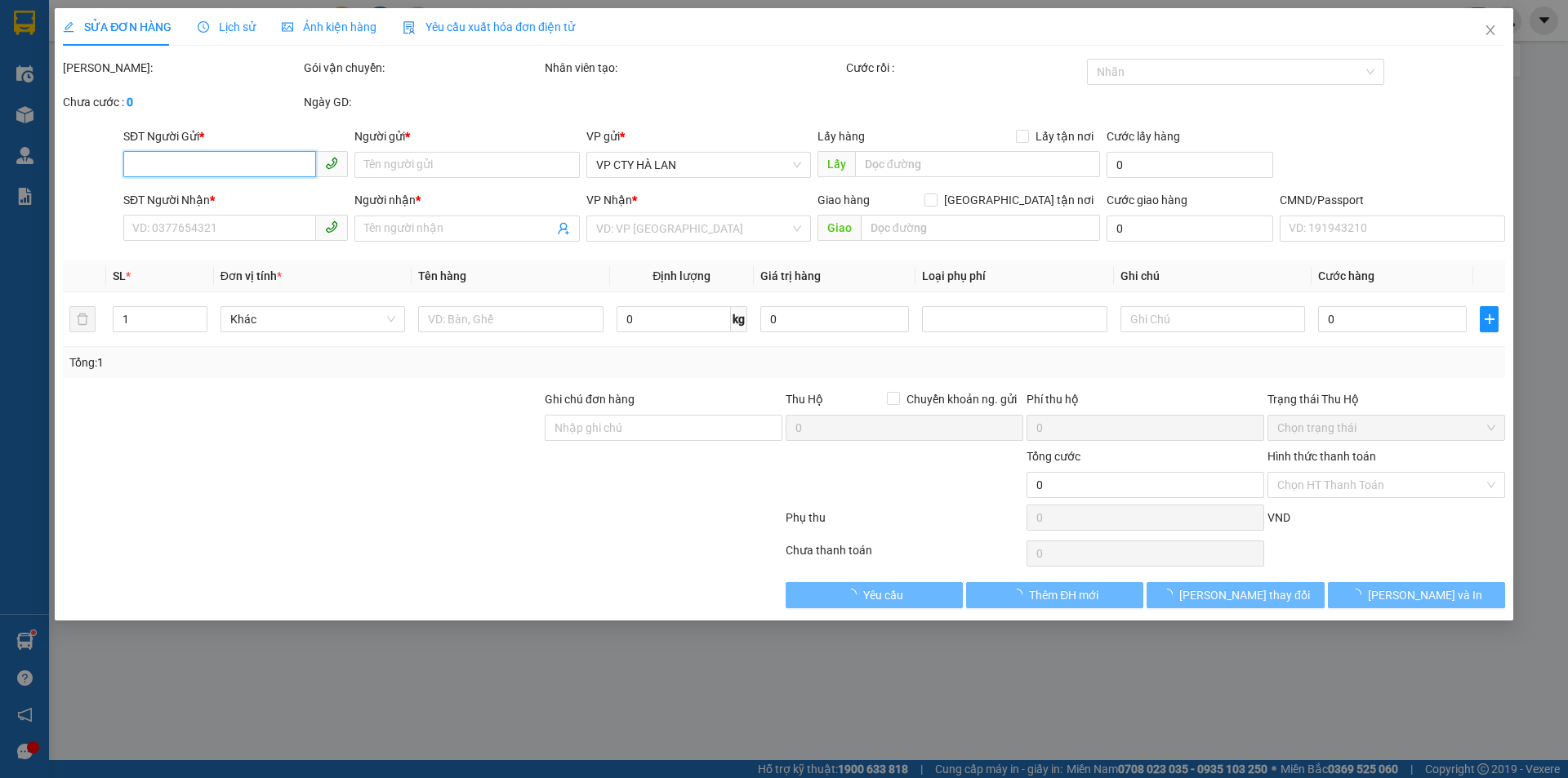
type input "11 NGÁCH 83/7 P. Đào Tấn, Cống Vị, Ba Đình, Hà Nội, Vietnam"
type input "SHIP LUÔN GỌI NG NHẬN TRC KHI SHIP"
type input "75.000"
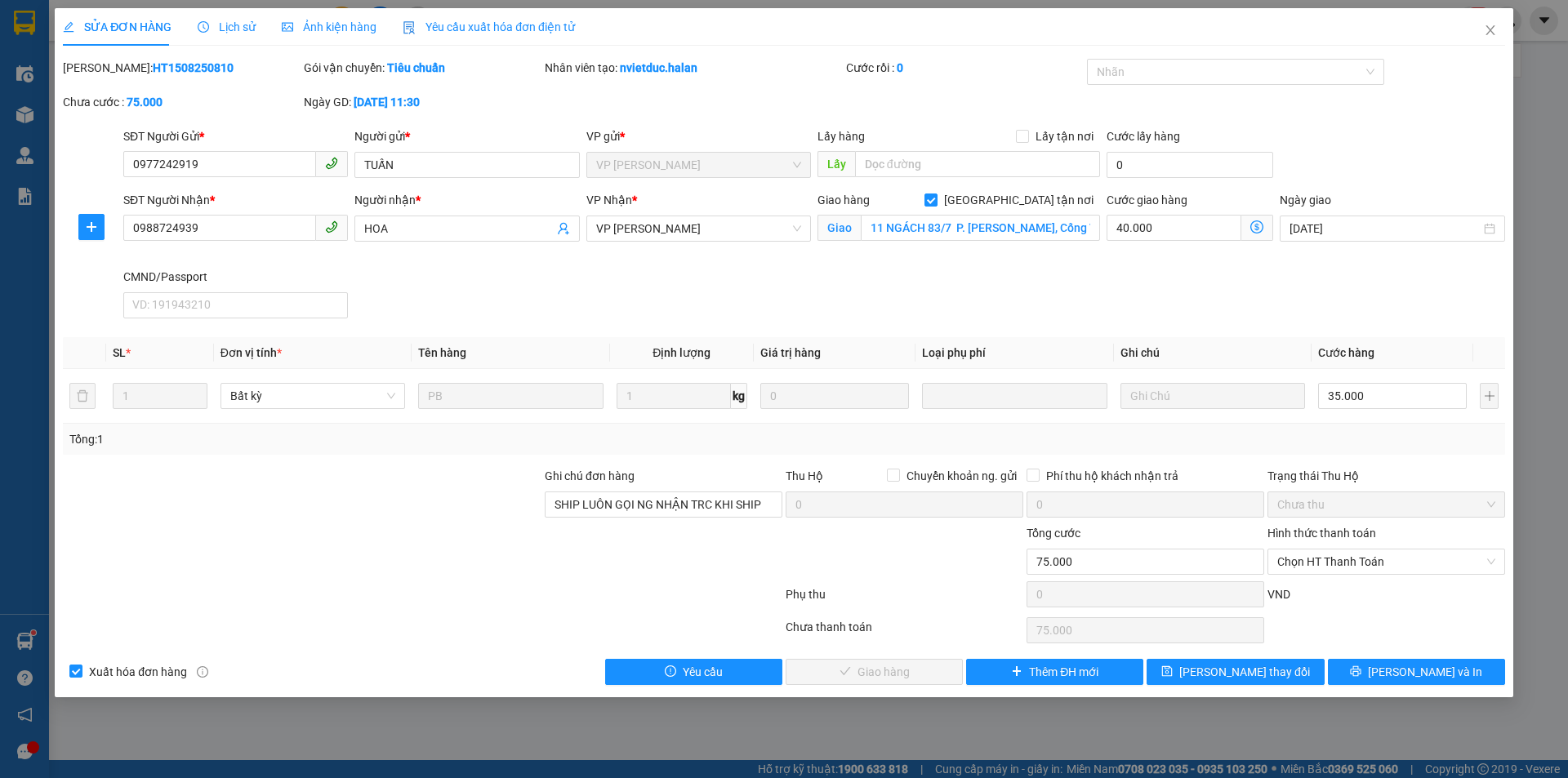
click at [1254, 224] on icon "dollar-circle" at bounding box center [1257, 227] width 13 height 13
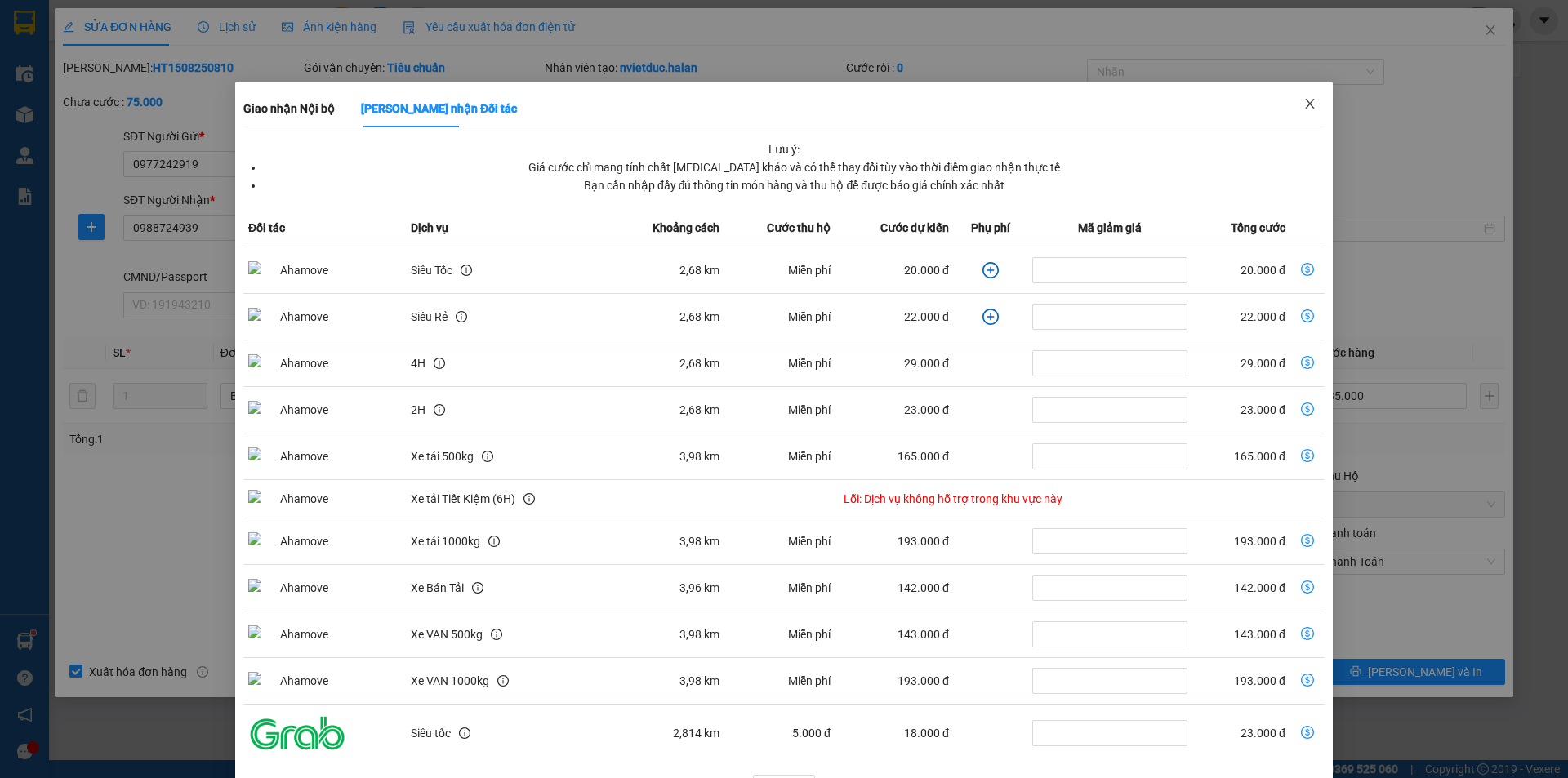
click at [1303, 101] on icon "close" at bounding box center [1310, 104] width 13 height 13
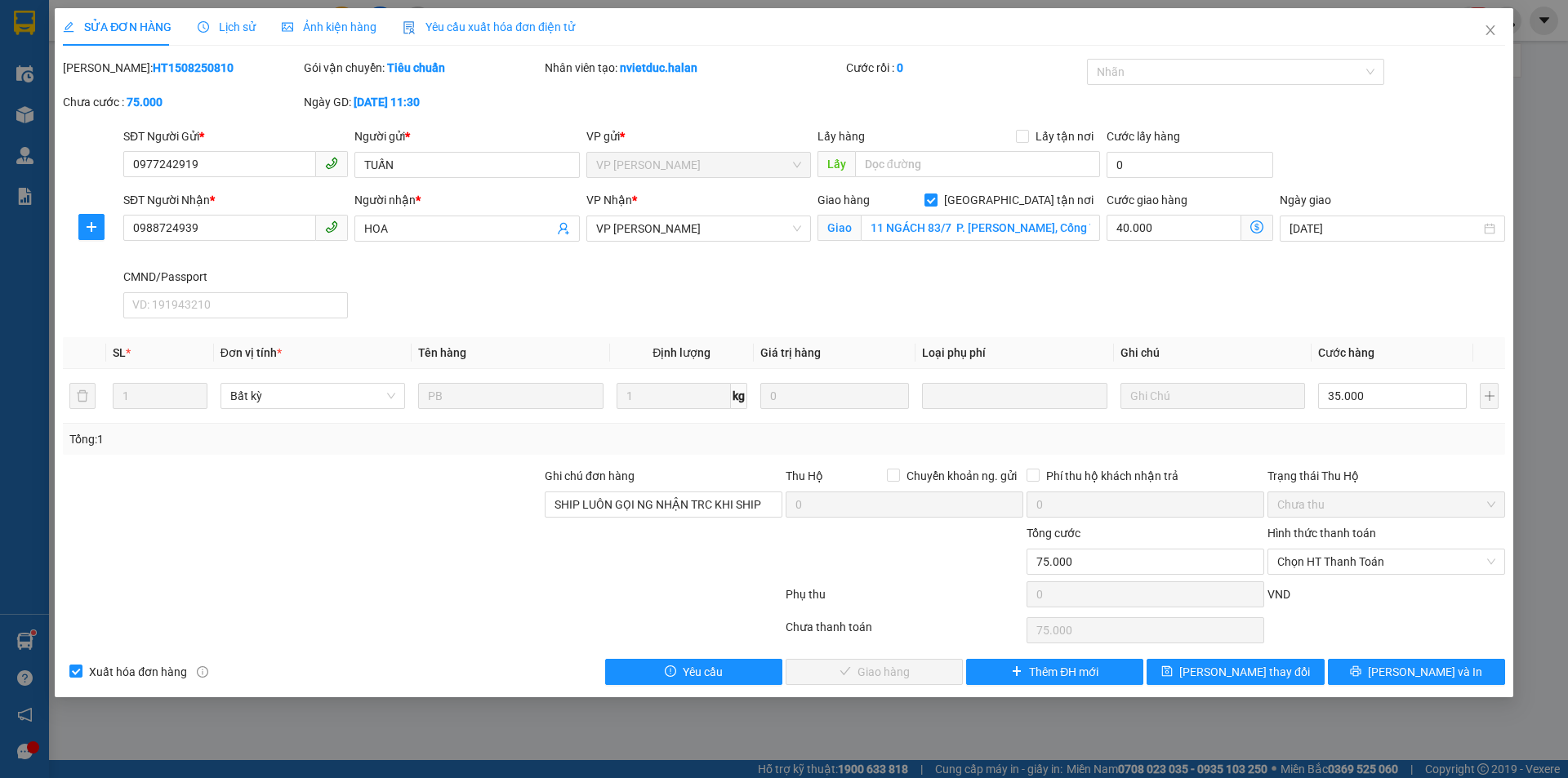
click at [224, 20] on span "Lịch sử" at bounding box center [226, 27] width 58 height 13
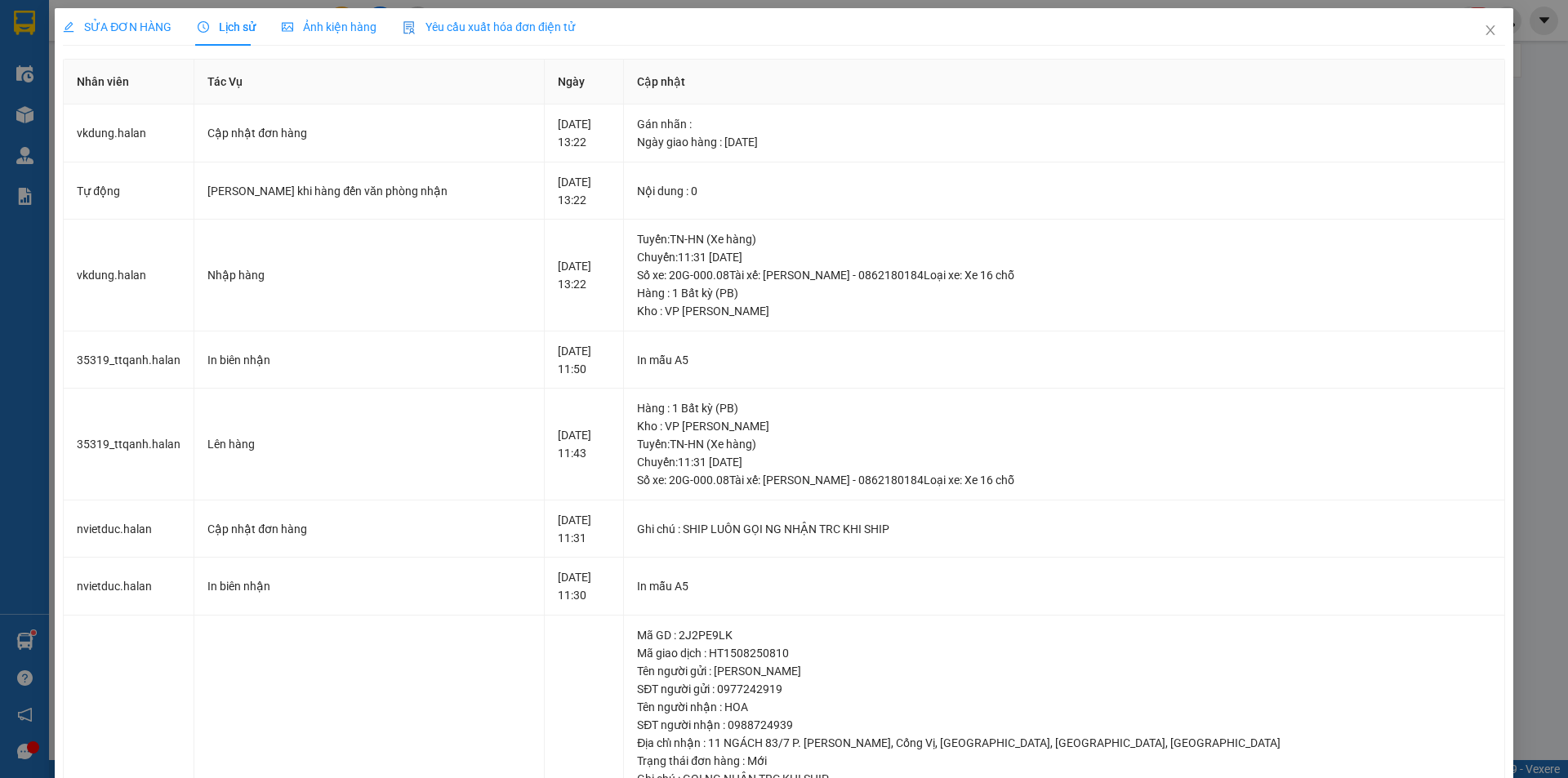
click at [118, 16] on div "SỬA ĐƠN HÀNG" at bounding box center [117, 27] width 109 height 38
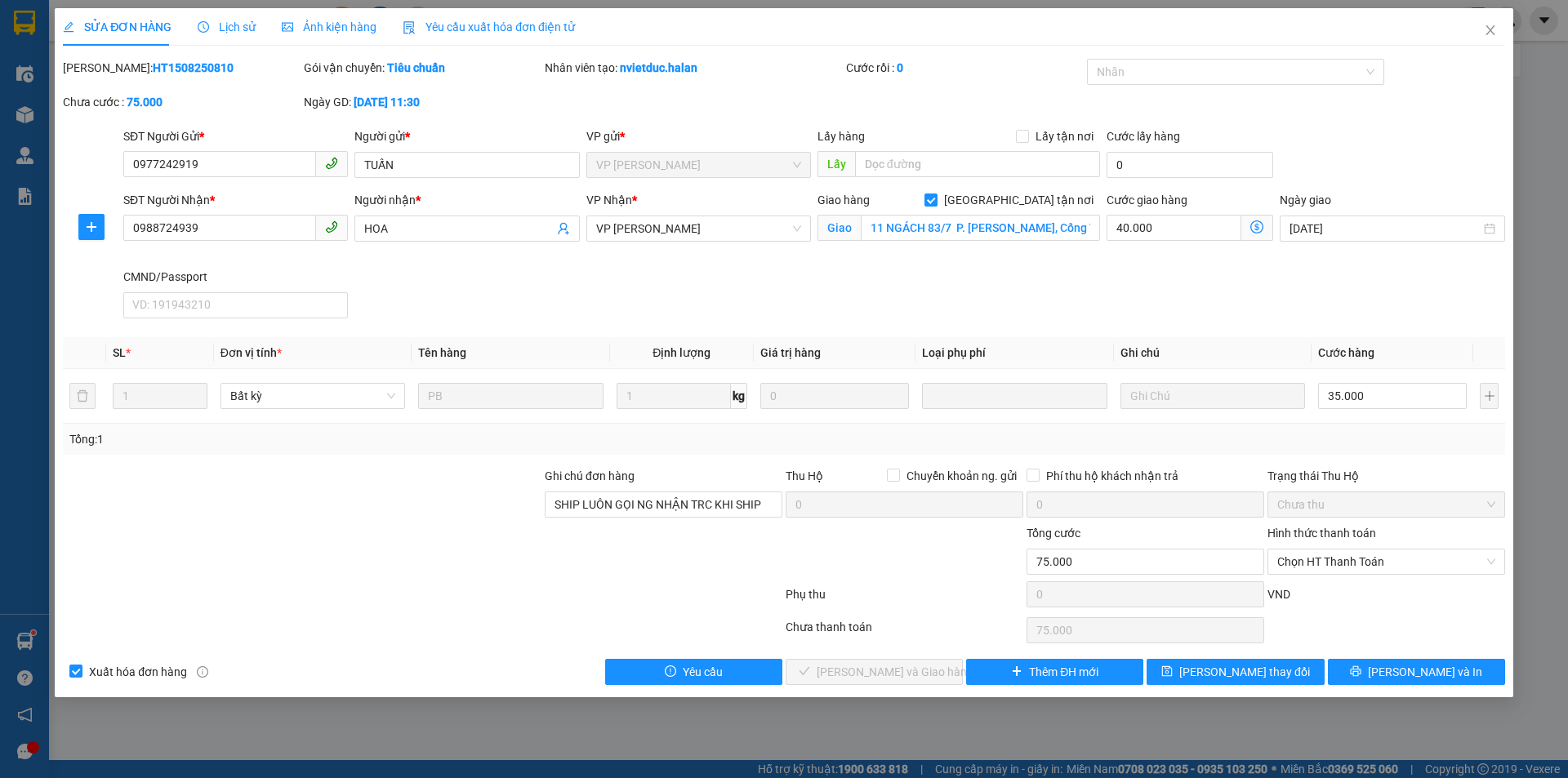
click at [1256, 230] on icon "dollar-circle" at bounding box center [1257, 227] width 13 height 13
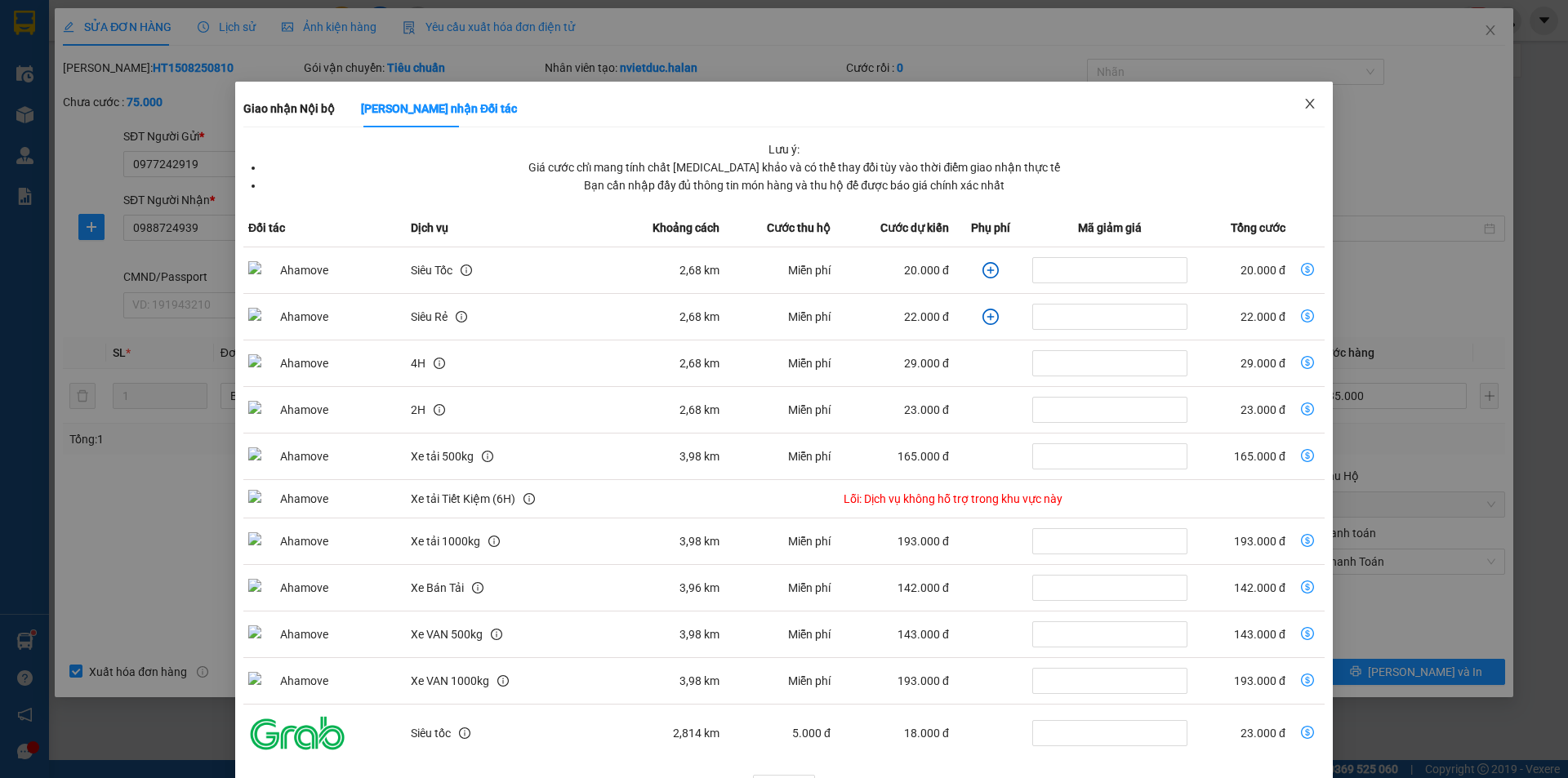
click at [1303, 104] on icon "close" at bounding box center [1310, 104] width 13 height 13
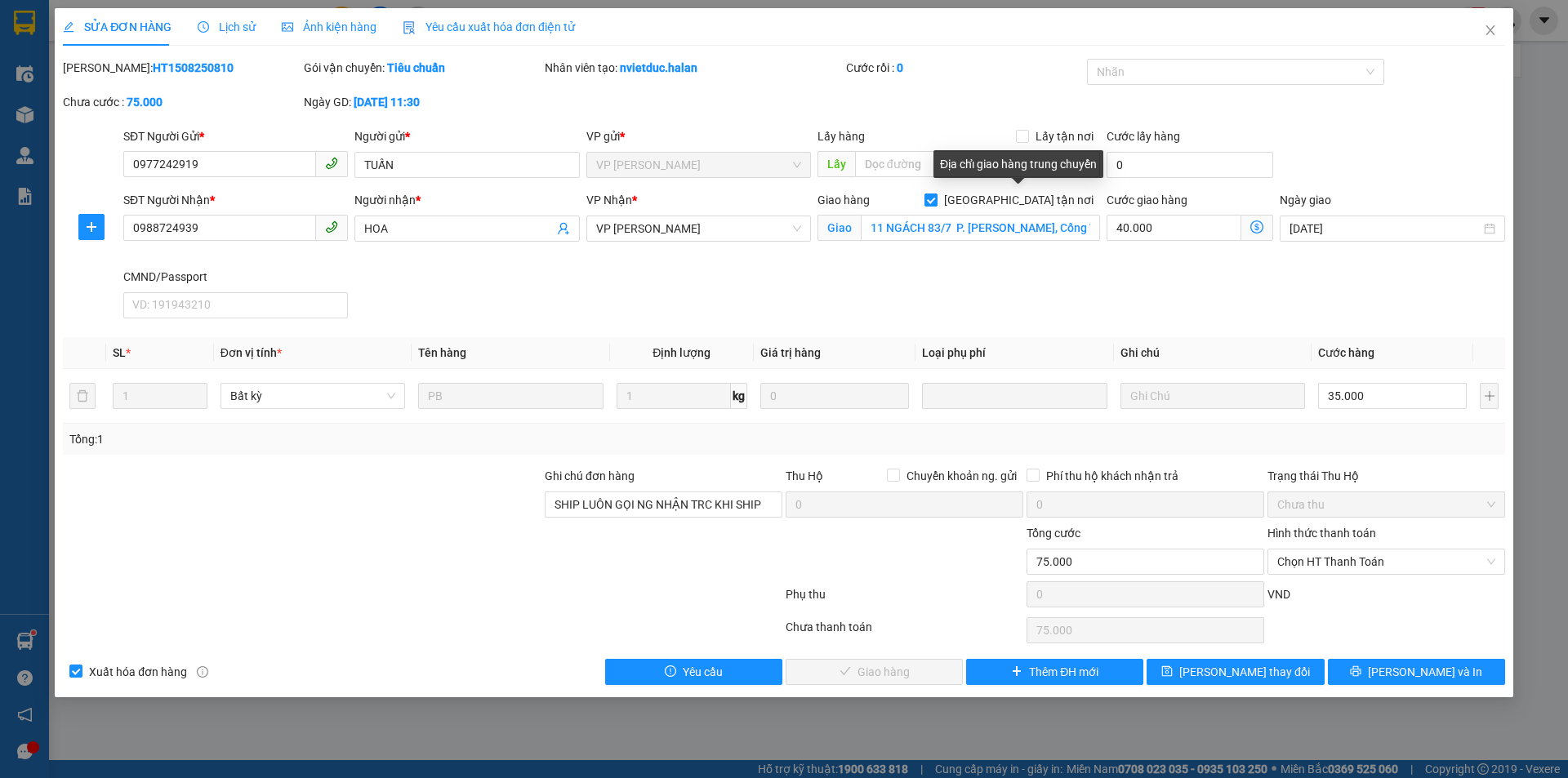
click at [1025, 200] on span "[GEOGRAPHIC_DATA] tận nơi" at bounding box center [1018, 200] width 163 height 18
click at [936, 200] on input "[GEOGRAPHIC_DATA] tận nơi" at bounding box center [930, 199] width 11 height 11
checkbox input "false"
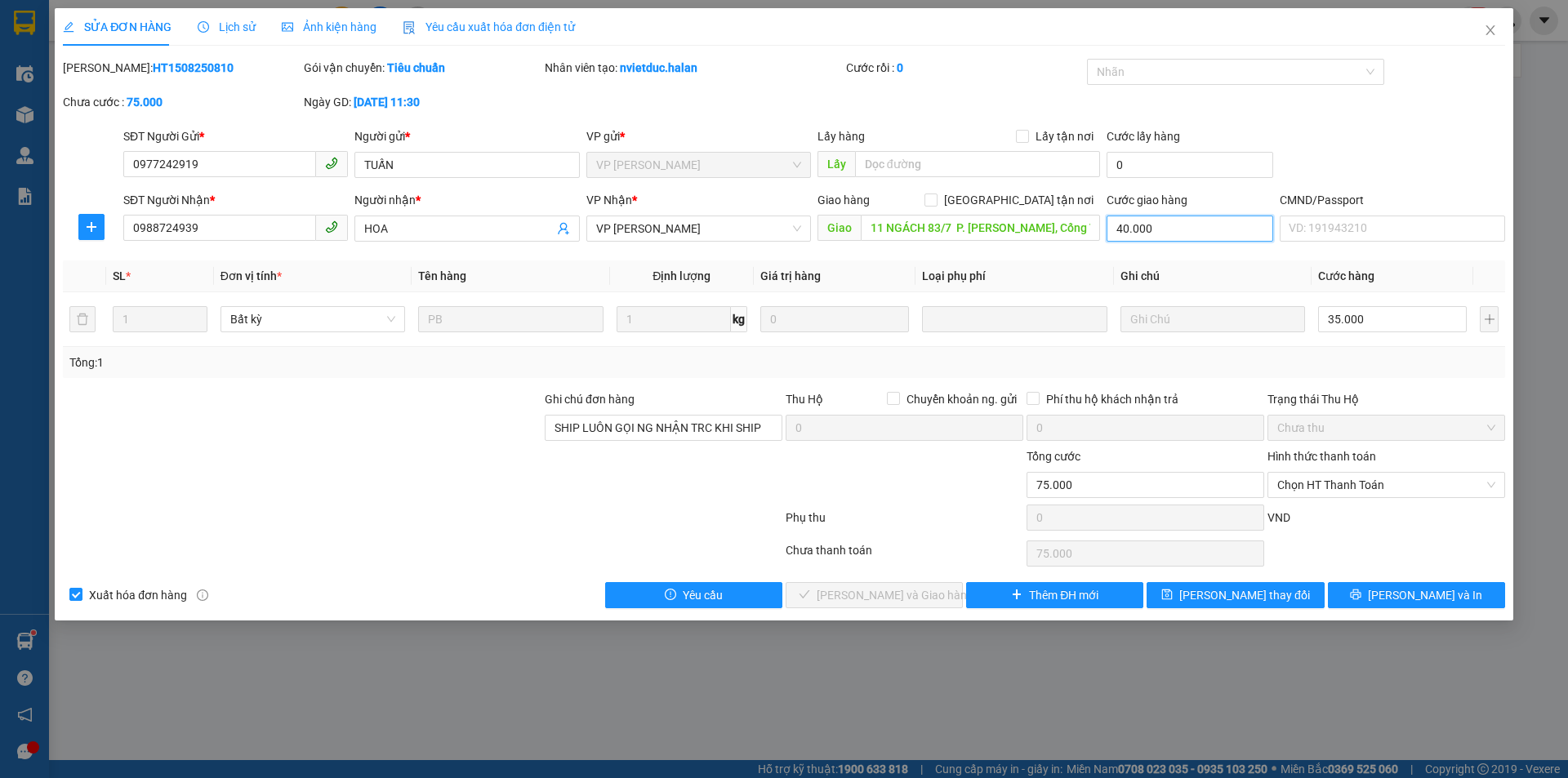
click at [1222, 239] on input "40.000" at bounding box center [1190, 229] width 167 height 26
type input "35.000"
type input "0"
click at [761, 431] on input "SHIP LUÔN GỌI NG NHẬN TRC KHI SHIP" at bounding box center [663, 428] width 238 height 26
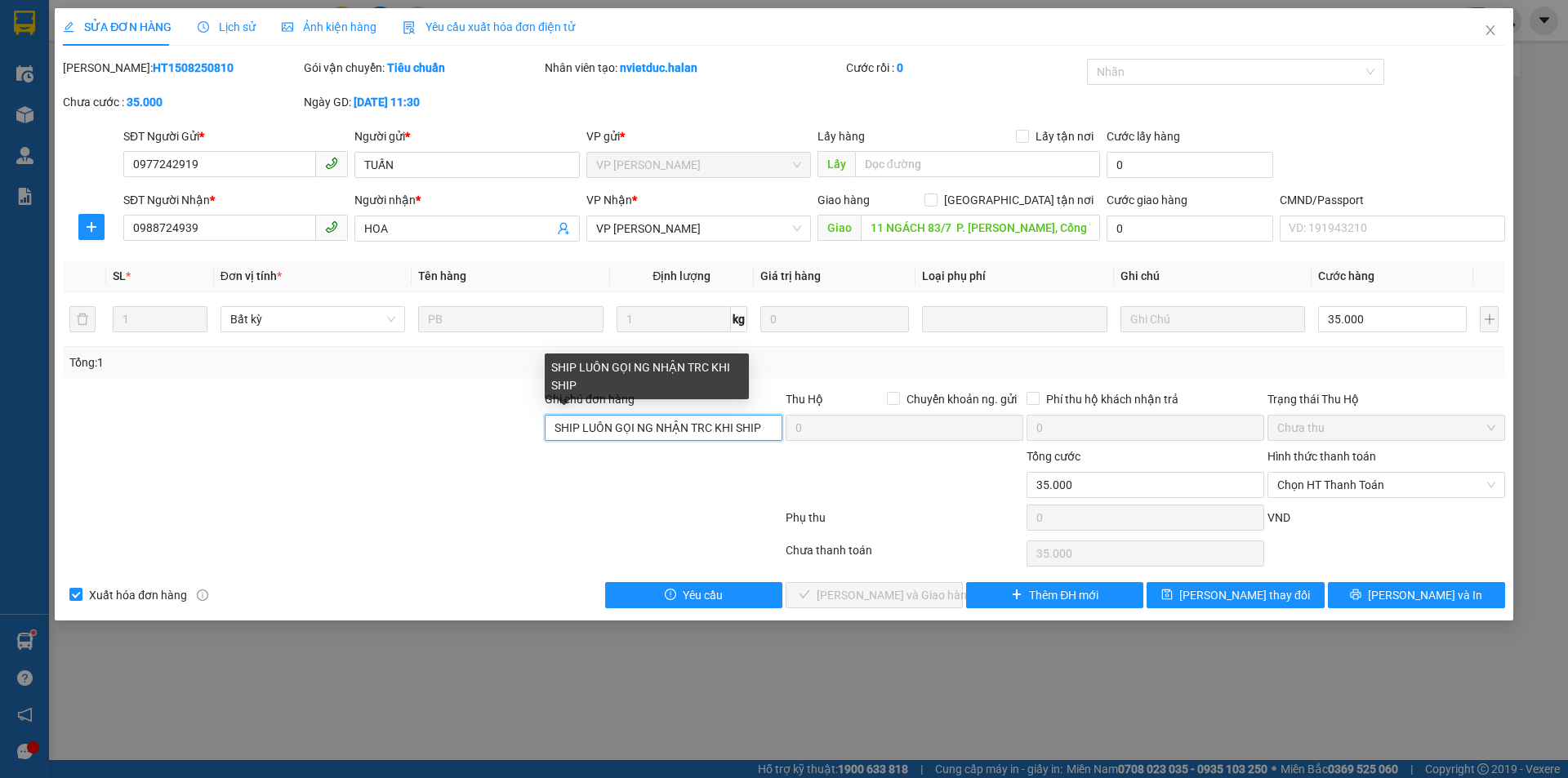
click at [761, 431] on input "SHIP LUÔN GỌI NG NHẬN TRC KHI SHIP" at bounding box center [663, 428] width 238 height 26
click at [757, 436] on input "SHIP LUÔN GỌI NG NHẬN TRC KHI SHIP" at bounding box center [663, 428] width 238 height 26
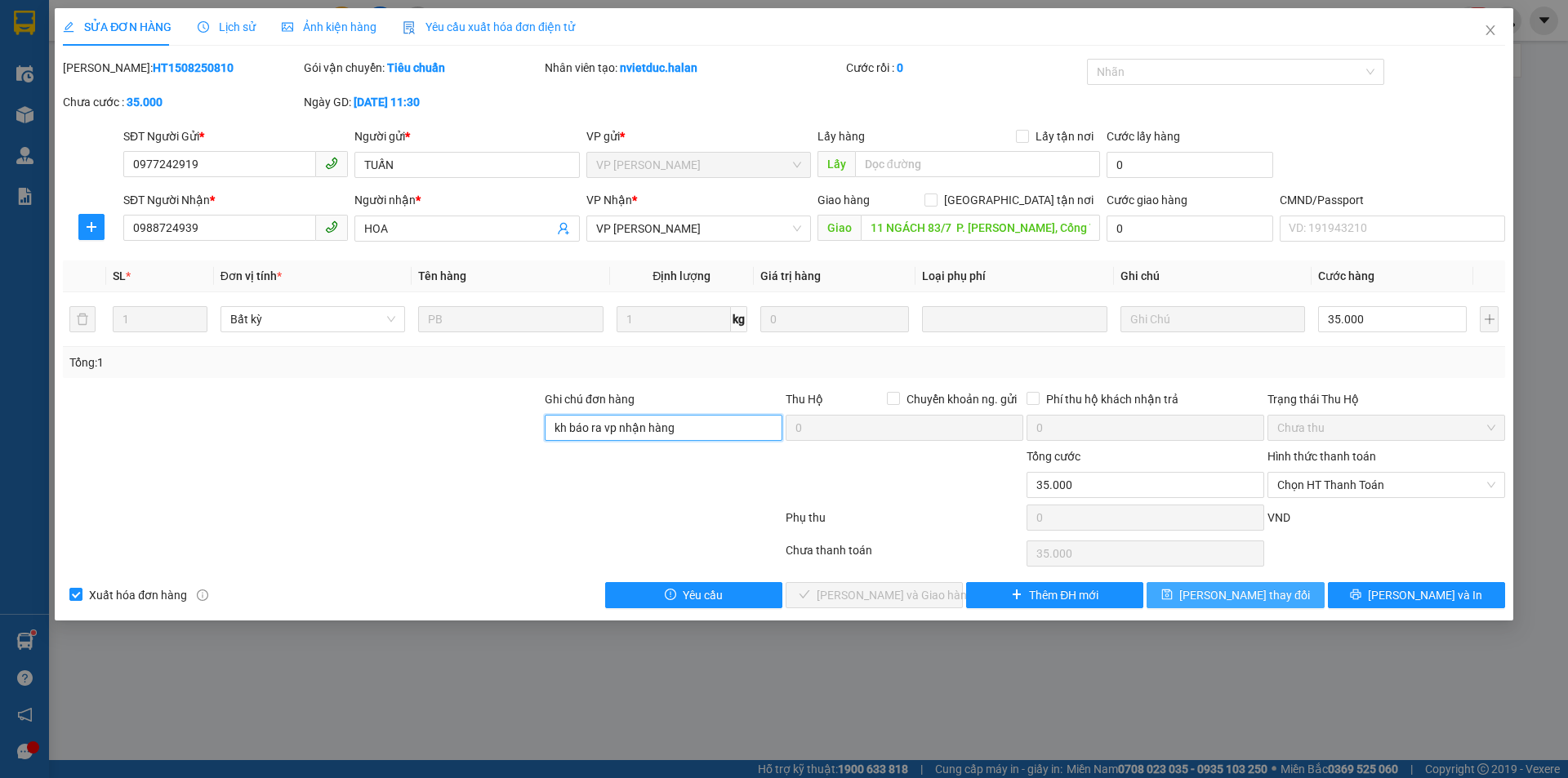
type input "kh báo ra vp nhận hàng"
click at [1209, 588] on button "[PERSON_NAME] thay đổi" at bounding box center [1235, 595] width 177 height 26
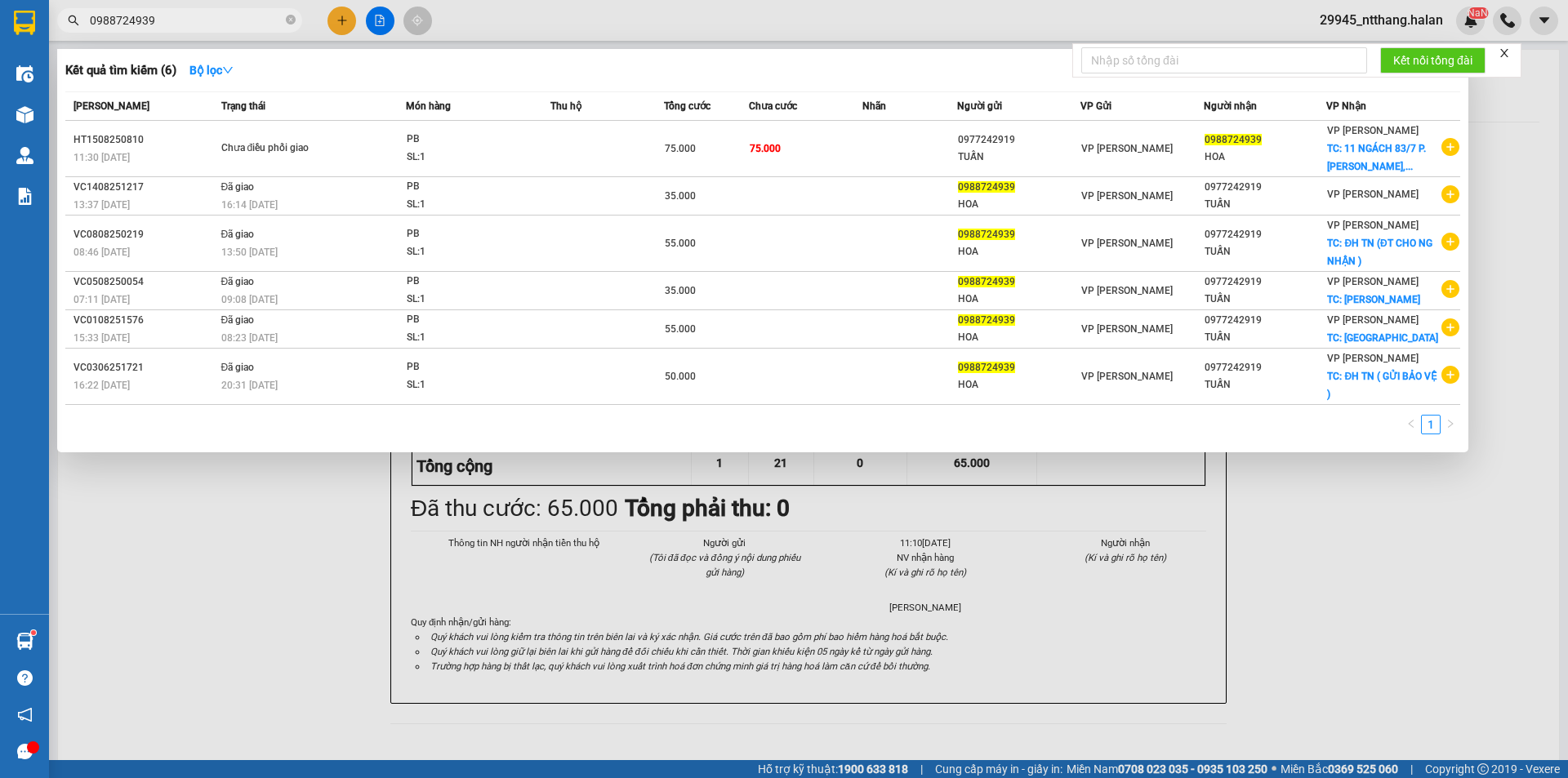
click at [235, 19] on input "0988724939" at bounding box center [186, 20] width 193 height 18
click at [234, 25] on input "0988724939" at bounding box center [186, 20] width 193 height 18
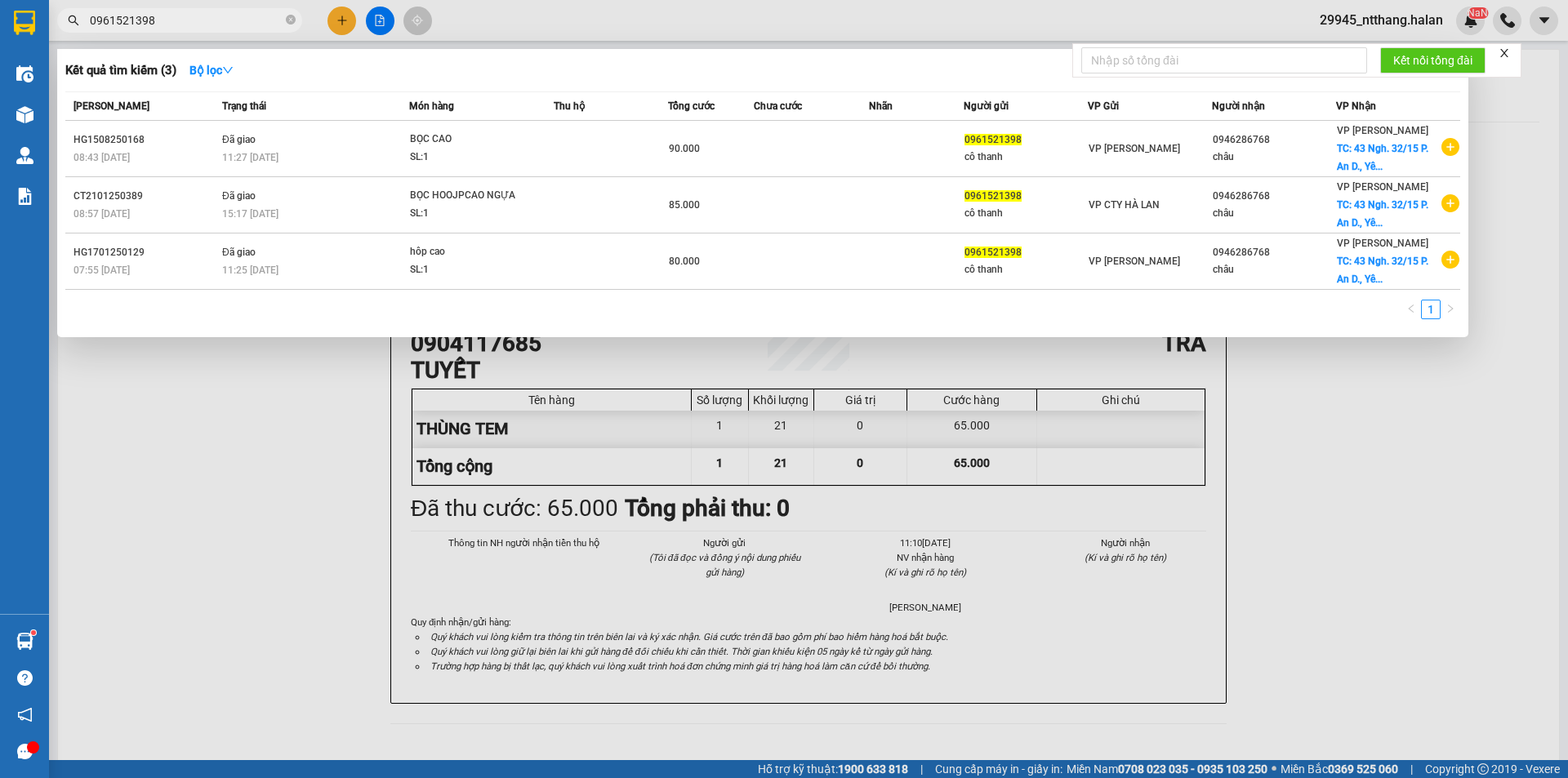
drag, startPoint x: 294, startPoint y: 485, endPoint x: 449, endPoint y: 749, distance: 306.1
click at [294, 490] on div at bounding box center [784, 389] width 1568 height 778
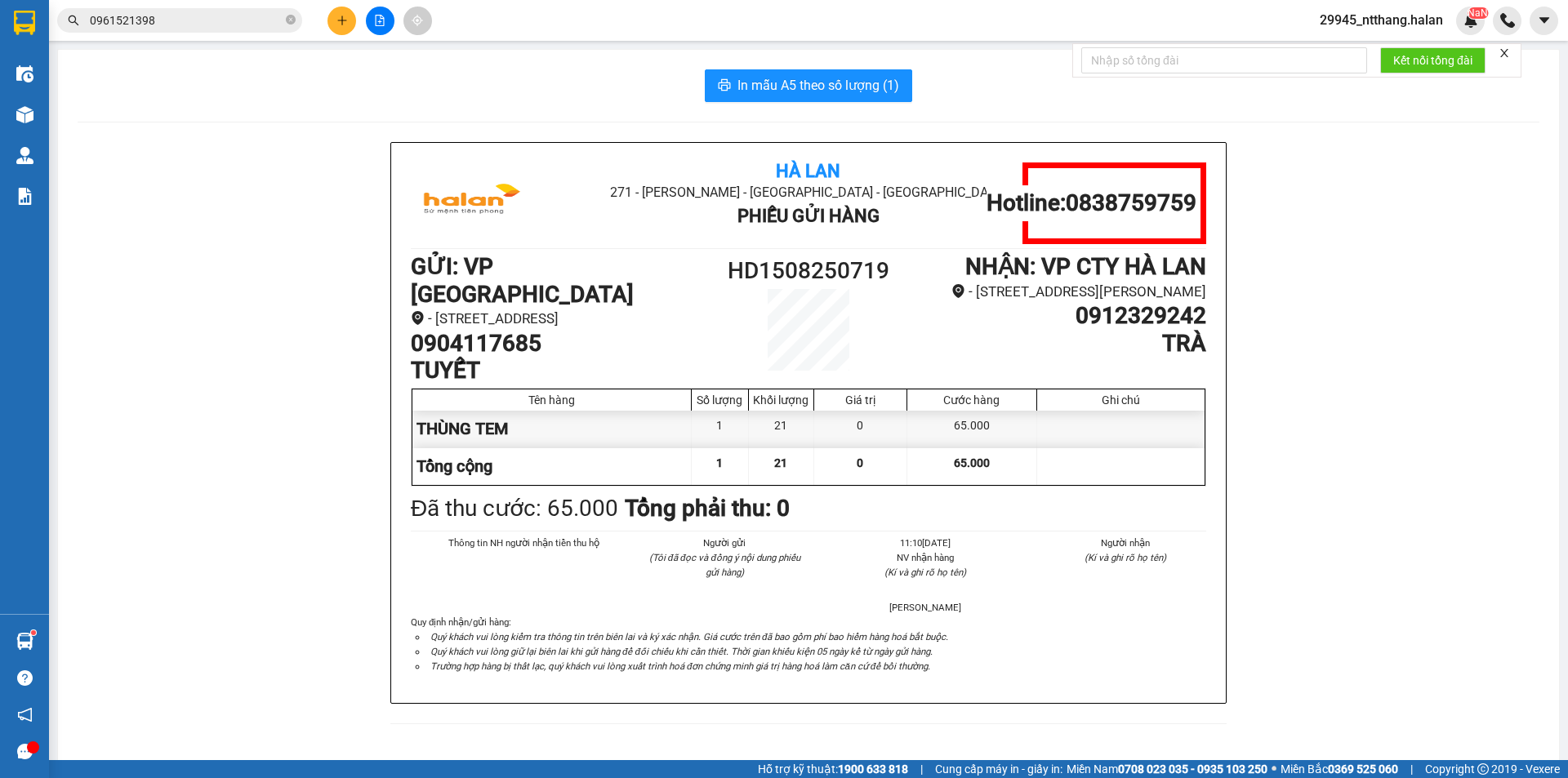
click at [1303, 236] on div "Hà Lan 271 - Dương Tự Minh - Phường Tân Long - Thái Nguyên Phiếu Gửi Hàng Hotli…" at bounding box center [808, 443] width 1462 height 601
click at [226, 328] on div "Hà Lan 271 - Dương Tự Minh - Phường Tân Long - Thái Nguyên Phiếu Gửi Hàng Hotli…" at bounding box center [808, 443] width 1462 height 601
click at [190, 12] on input "0961521398" at bounding box center [186, 20] width 193 height 18
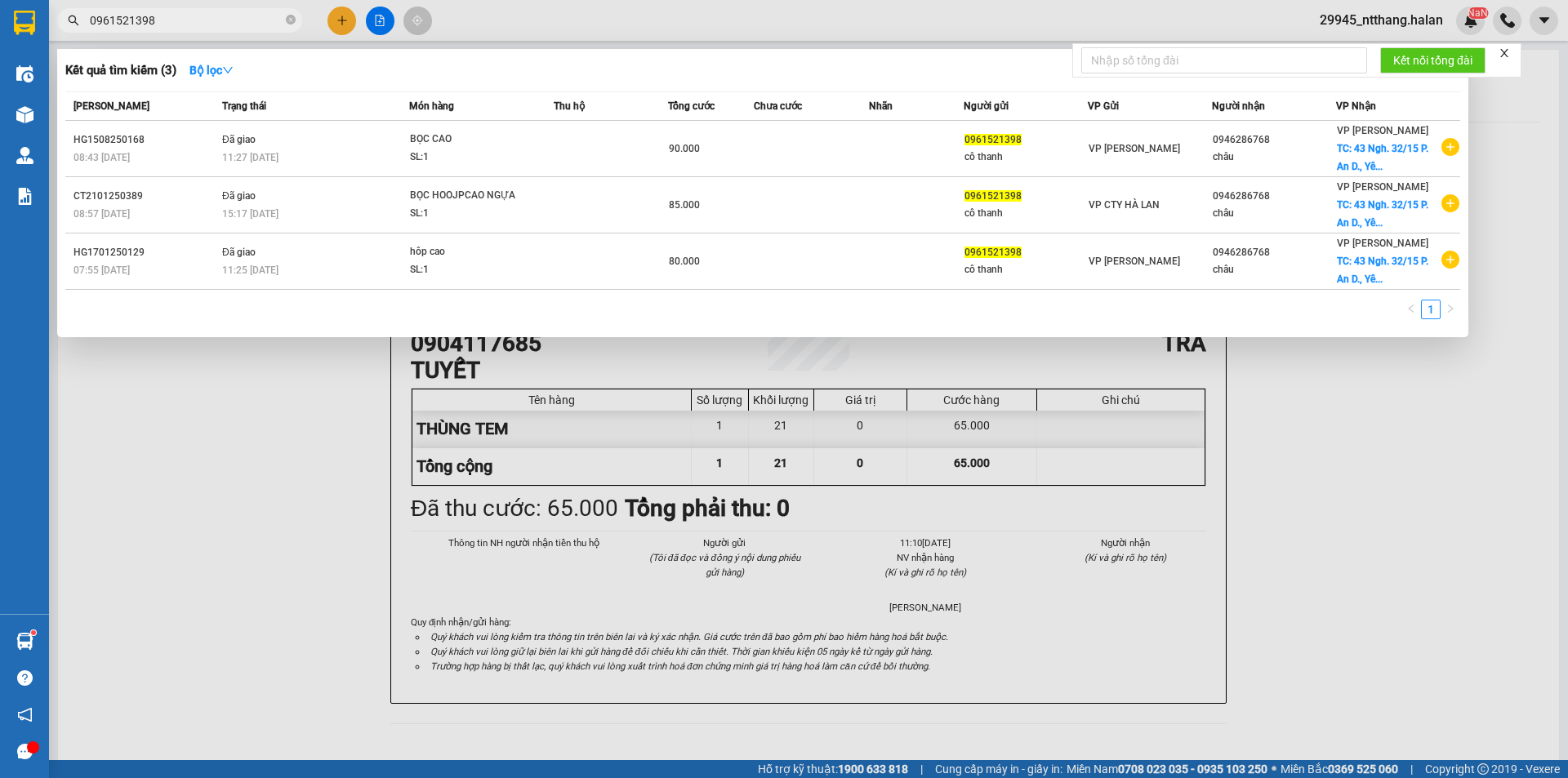
click at [190, 12] on input "0961521398" at bounding box center [186, 20] width 193 height 18
click at [1103, 495] on div at bounding box center [784, 389] width 1568 height 778
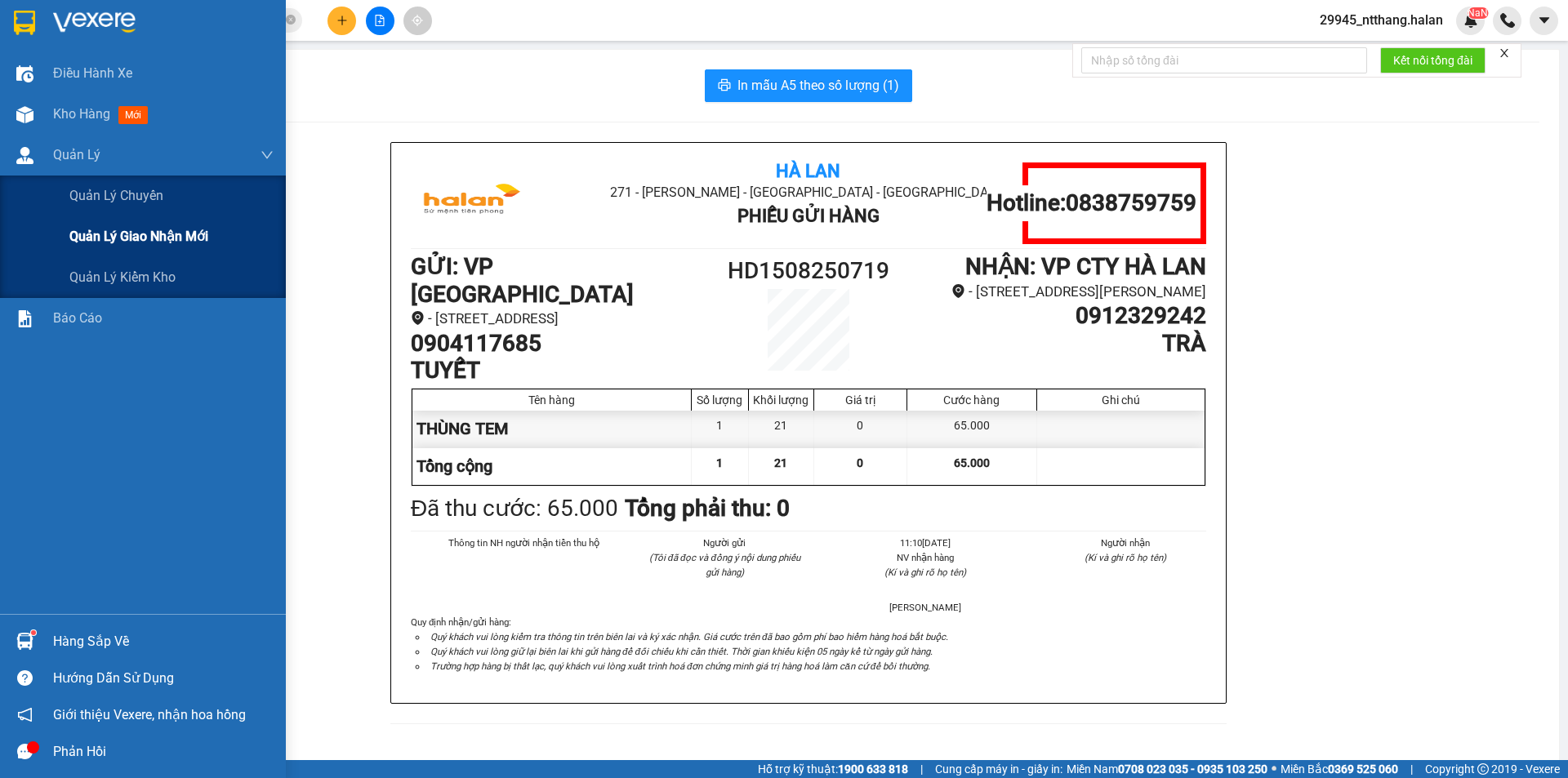
click at [163, 231] on span "Quản lý giao nhận mới" at bounding box center [139, 236] width 139 height 20
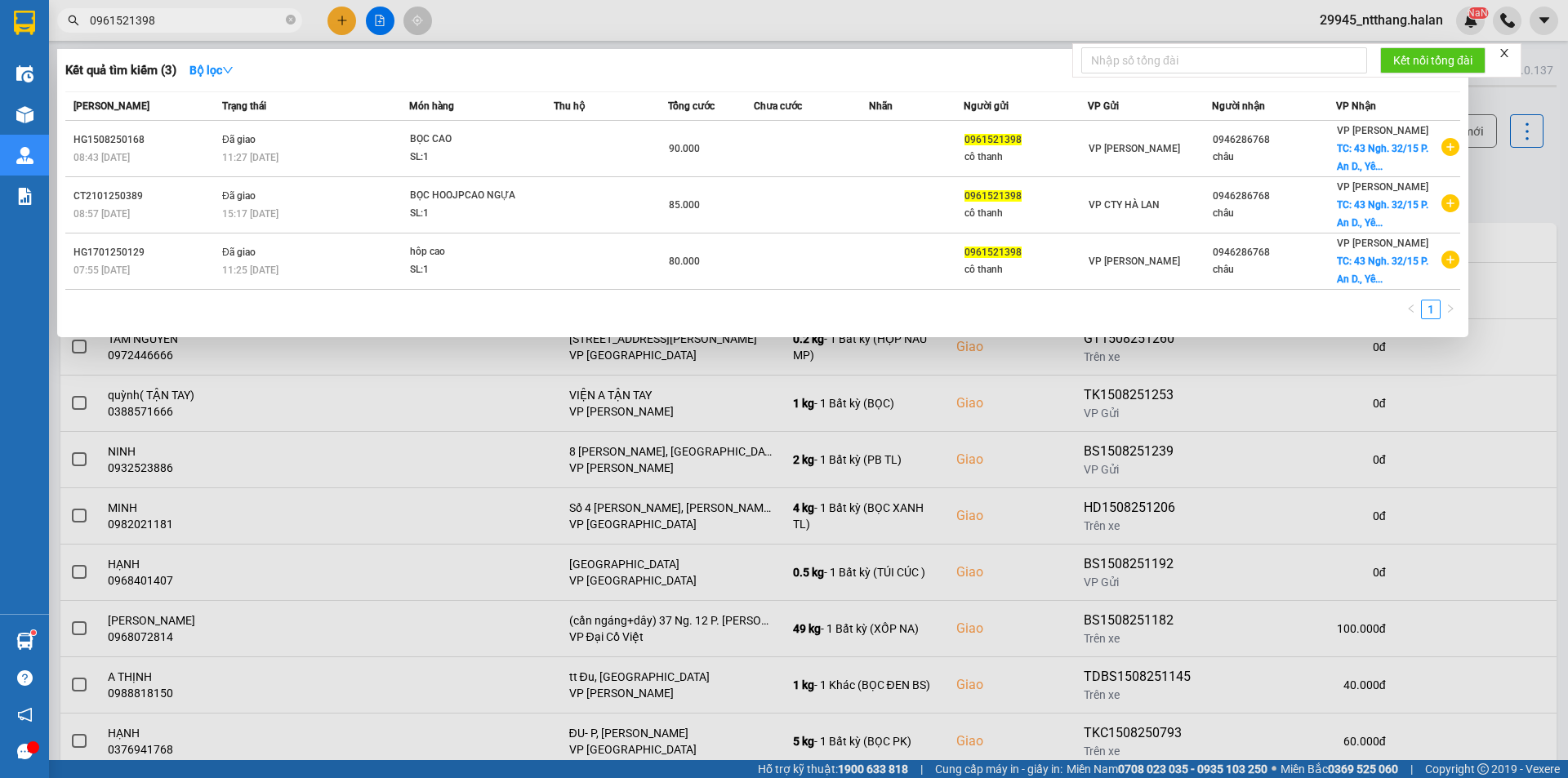
click at [225, 31] on span "0961521398" at bounding box center [180, 20] width 245 height 25
click at [260, 19] on input "0961521398" at bounding box center [186, 20] width 193 height 18
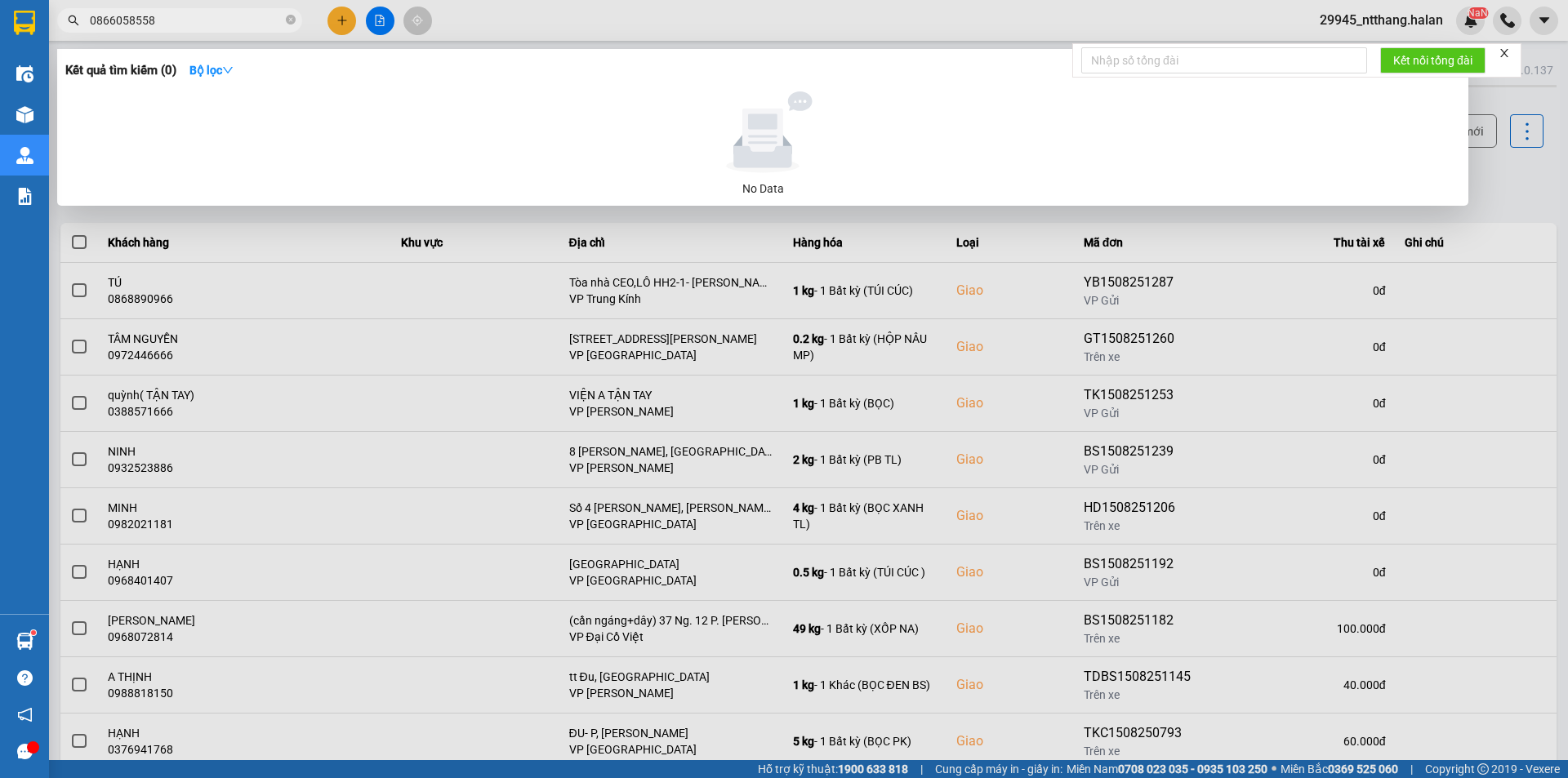
click at [243, 16] on input "0866058558" at bounding box center [186, 20] width 193 height 18
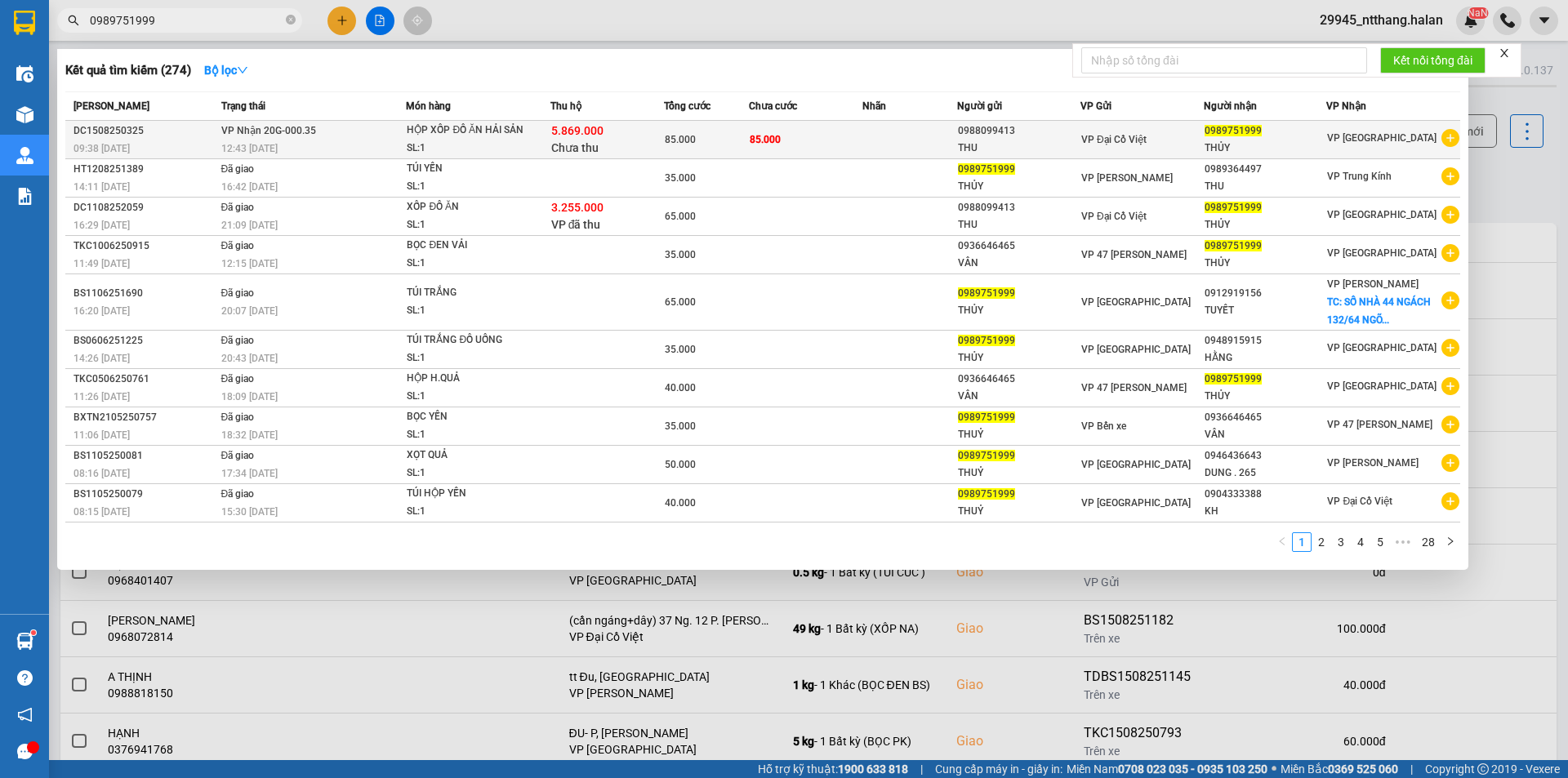
type input "0989751999"
click at [620, 135] on div "5.869.000 Chưa thu" at bounding box center [606, 140] width 112 height 34
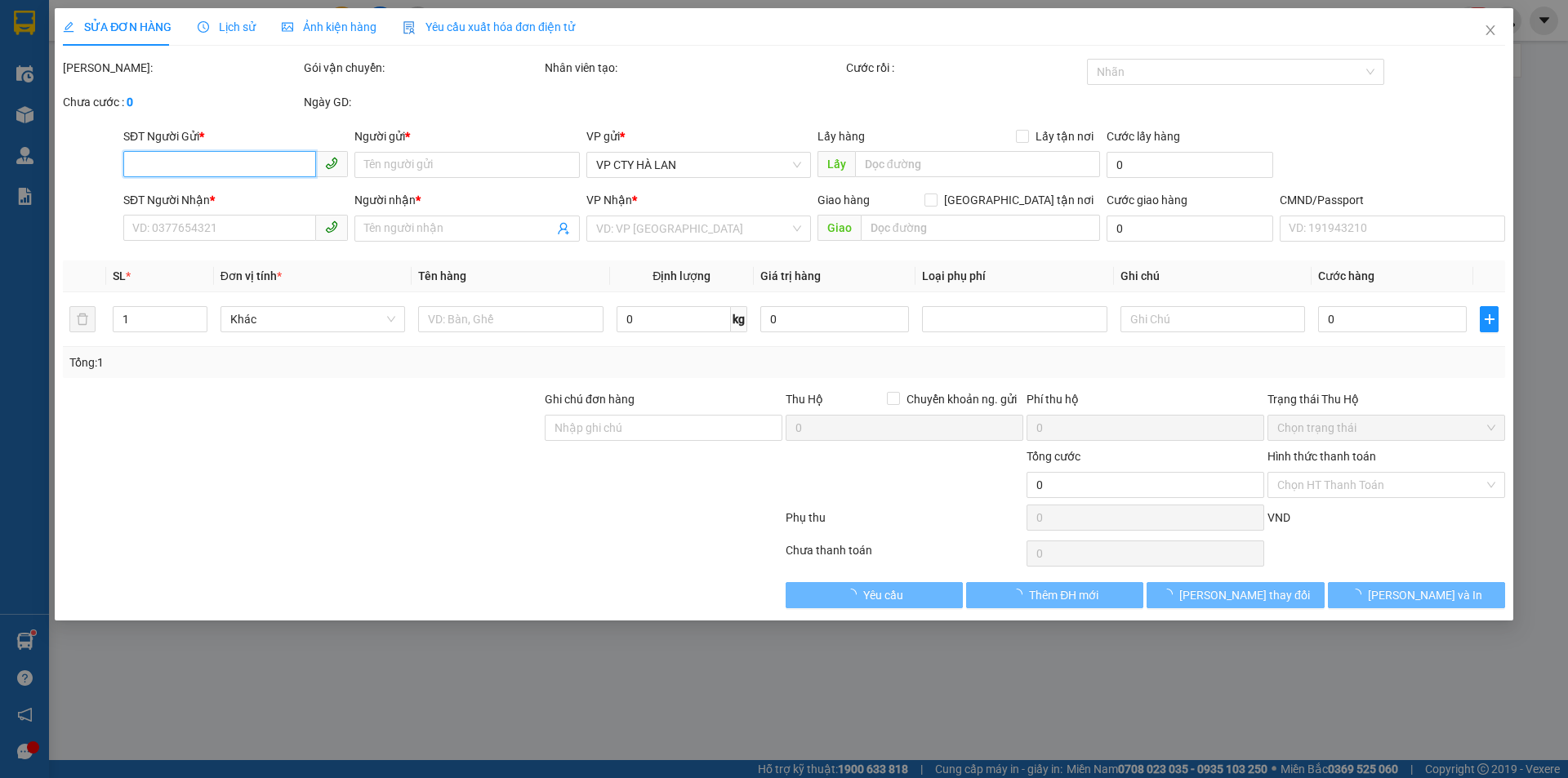
type input "0988099413"
type input "THU"
type input "0989751999"
type input "THỦY"
checkbox input "true"
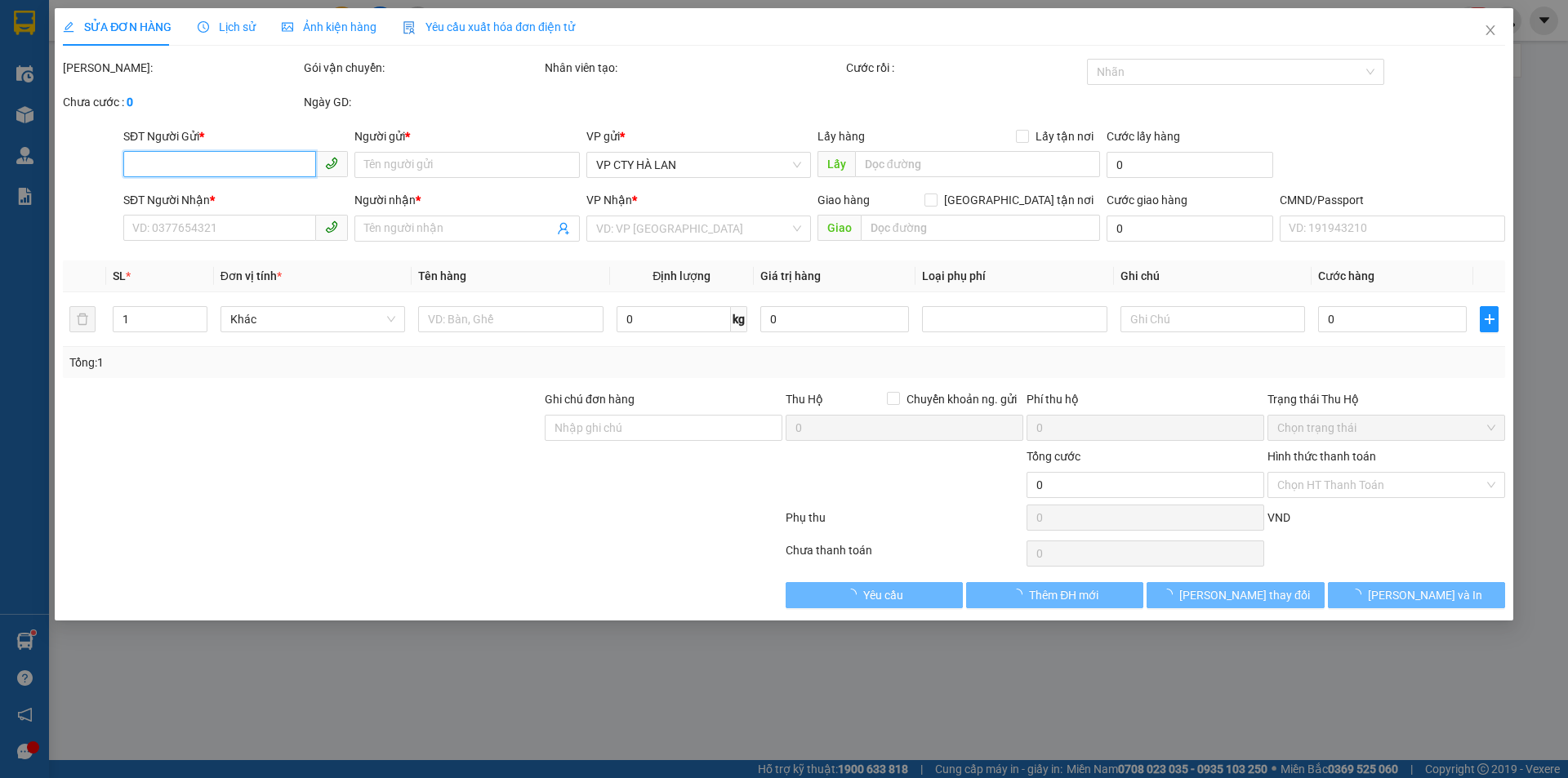
type input "5.869.000"
type input "60.000"
type input "85.000"
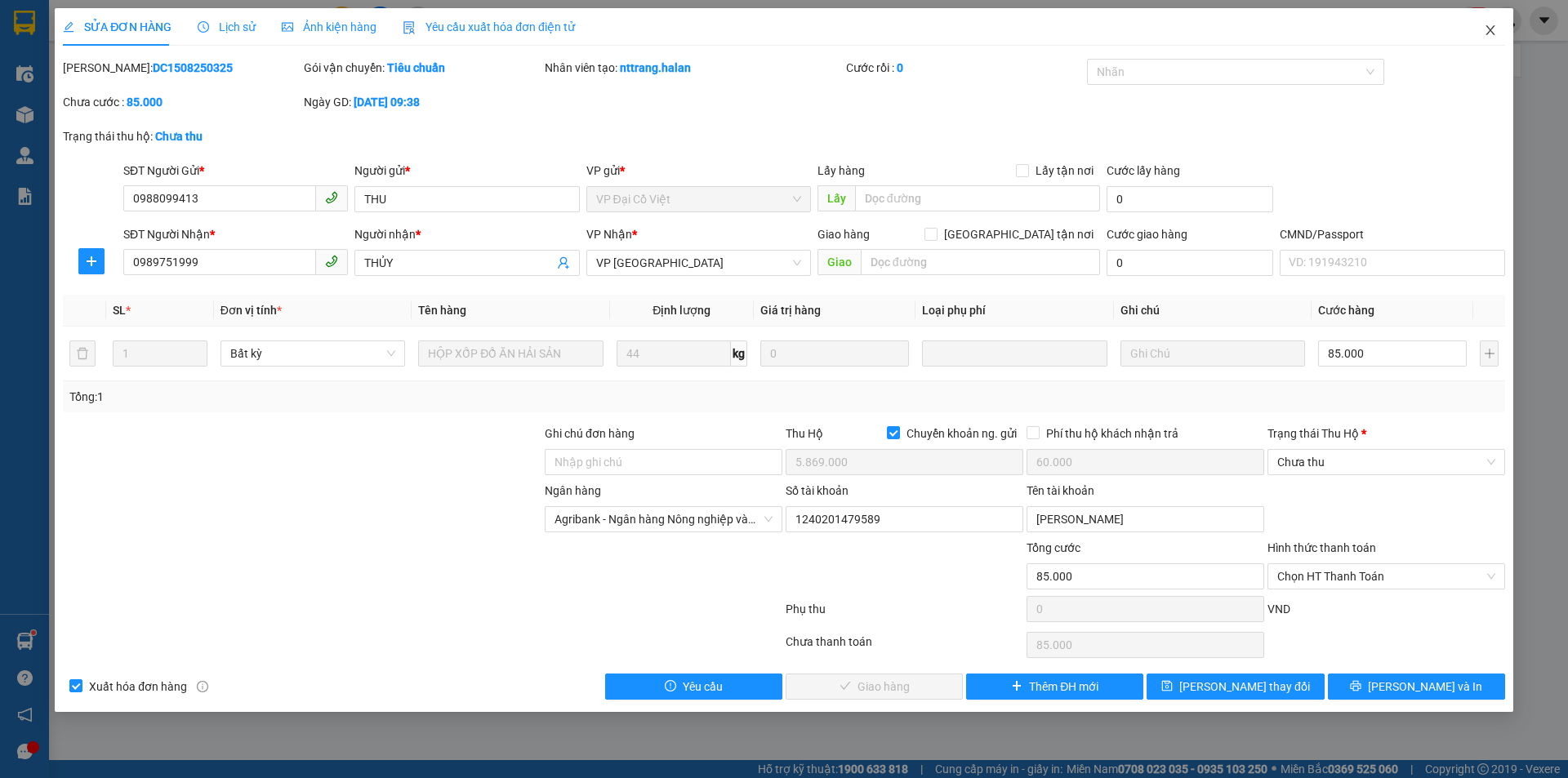
click at [1496, 23] on span "Close" at bounding box center [1490, 31] width 46 height 46
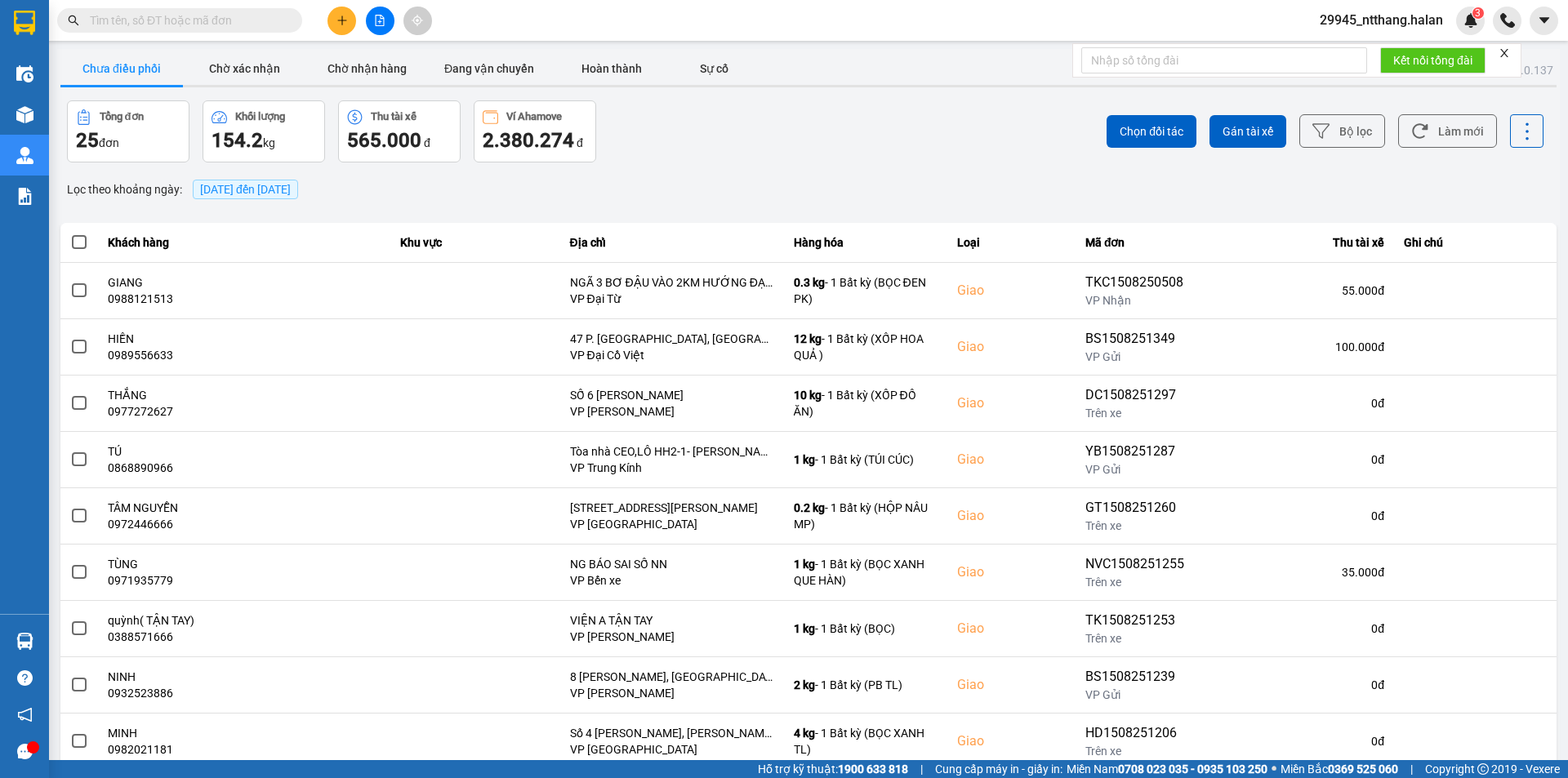
click at [832, 128] on div "Chọn đối tác Gán tài xế Bộ lọc Làm mới" at bounding box center [1173, 132] width 738 height 62
drag, startPoint x: 821, startPoint y: 162, endPoint x: 1234, endPoint y: 170, distance: 413.1
click at [824, 162] on div "Chọn đối tác Gán tài xế Bộ lọc Làm mới" at bounding box center [1173, 132] width 738 height 62
click at [189, 21] on input "text" at bounding box center [186, 20] width 193 height 18
click at [242, 16] on input "text" at bounding box center [186, 20] width 193 height 18
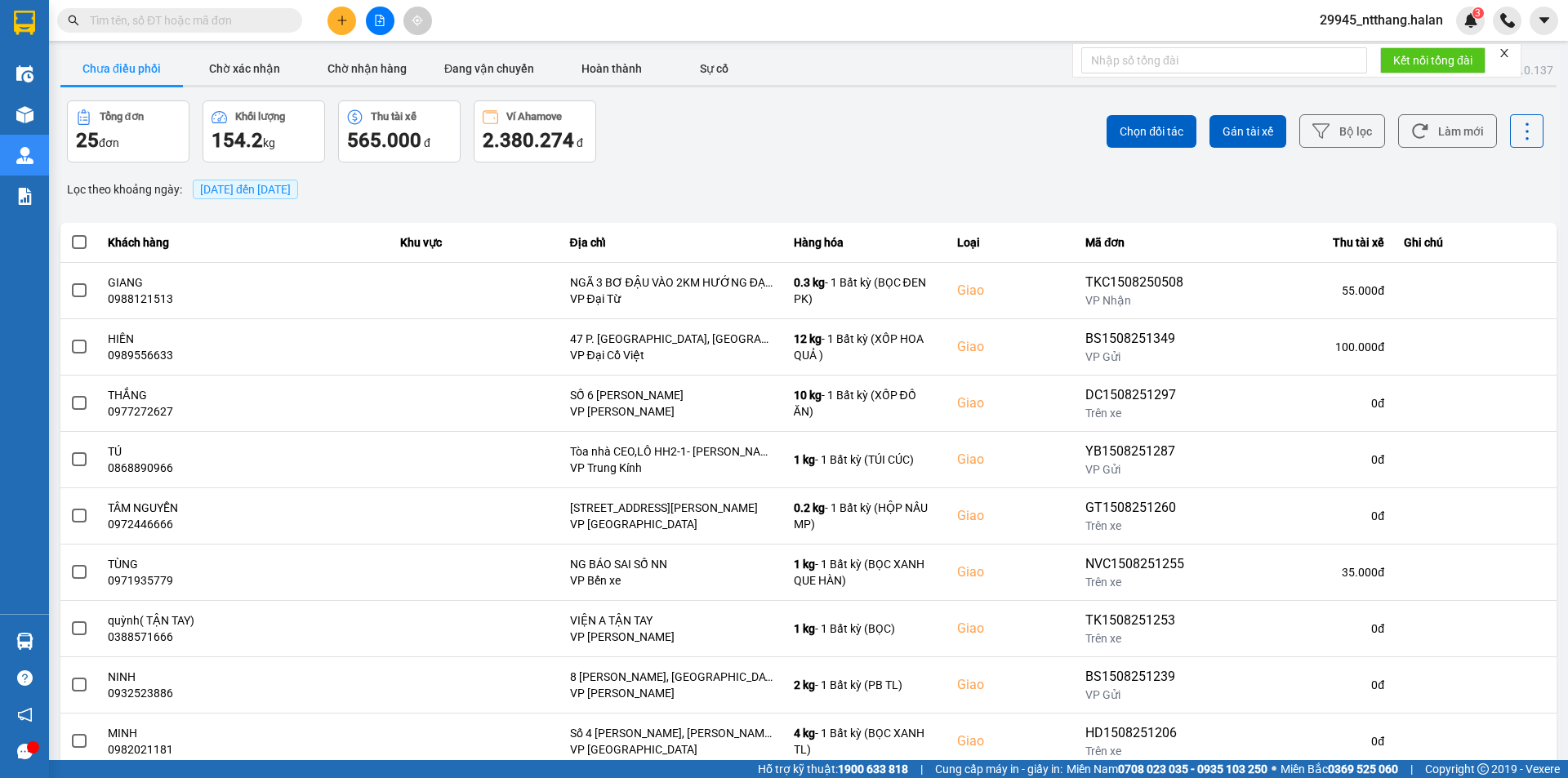
click at [242, 16] on input "text" at bounding box center [186, 20] width 193 height 18
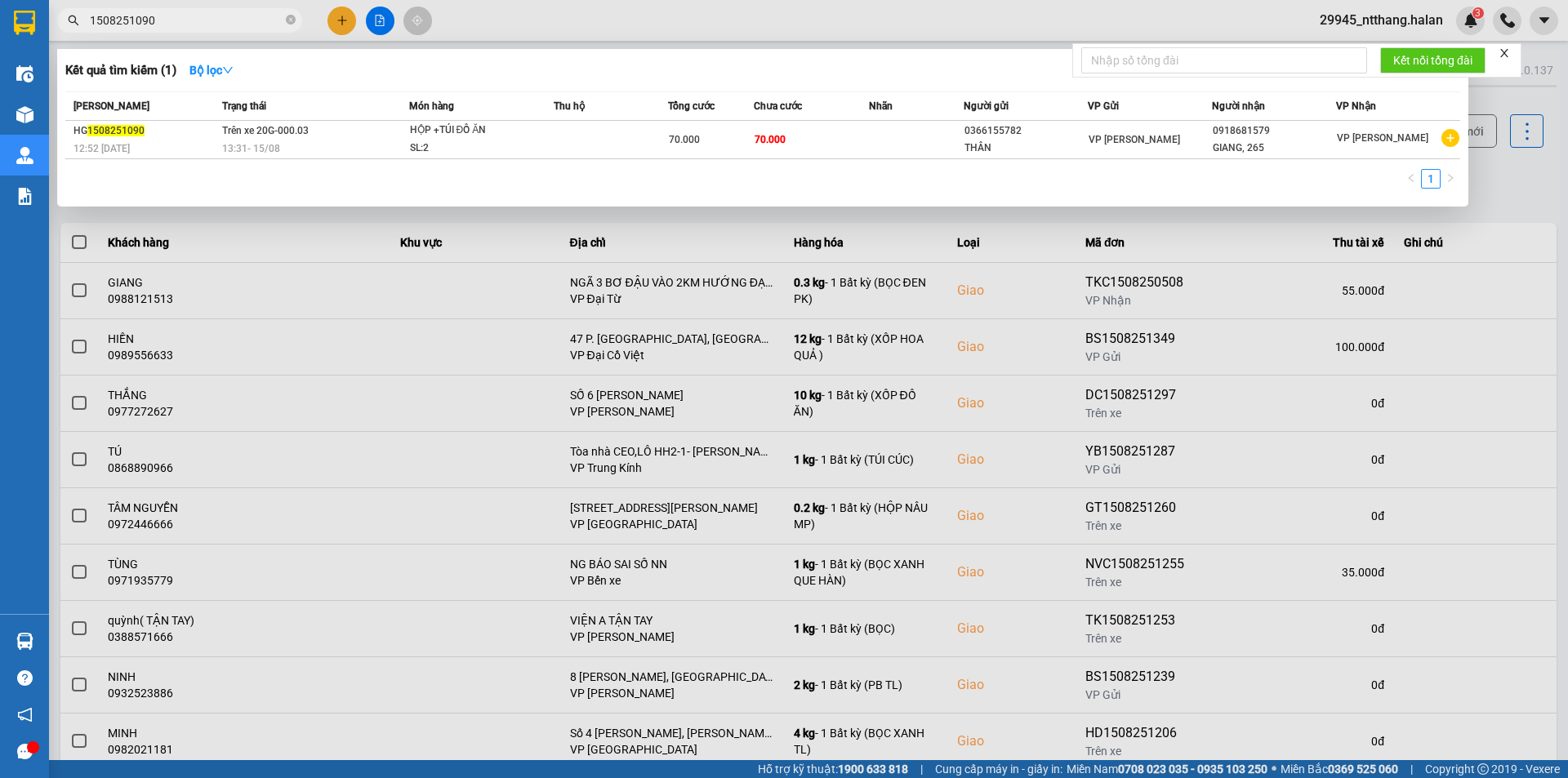
click at [504, 82] on div "Kết quả tìm kiếm ( 1 ) Bộ lọc" at bounding box center [762, 70] width 1395 height 26
click at [266, 18] on input "1508251090" at bounding box center [186, 20] width 193 height 18
click at [198, 13] on input "1508251090" at bounding box center [186, 20] width 193 height 18
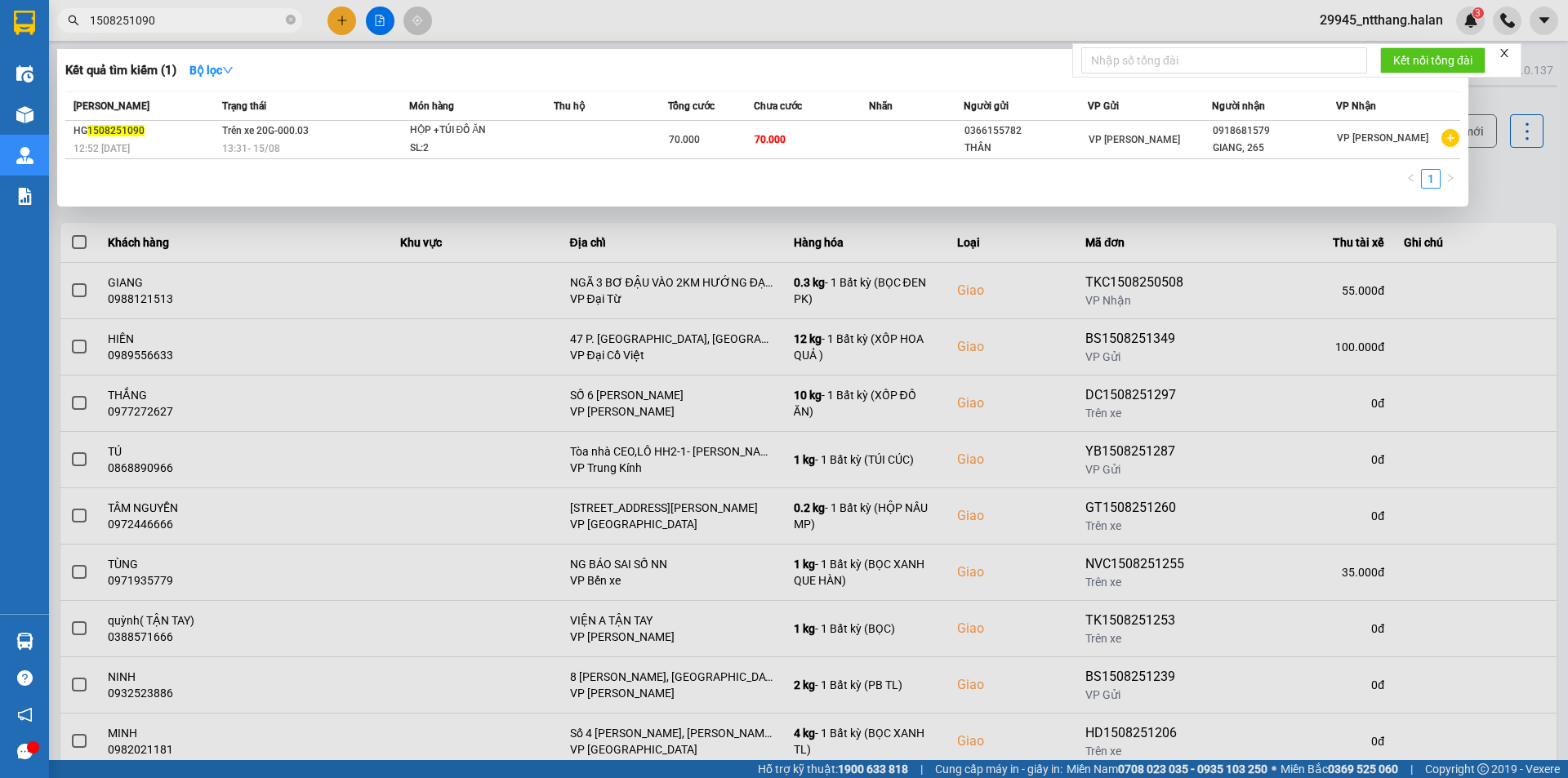
click at [198, 13] on input "1508251090" at bounding box center [186, 20] width 193 height 18
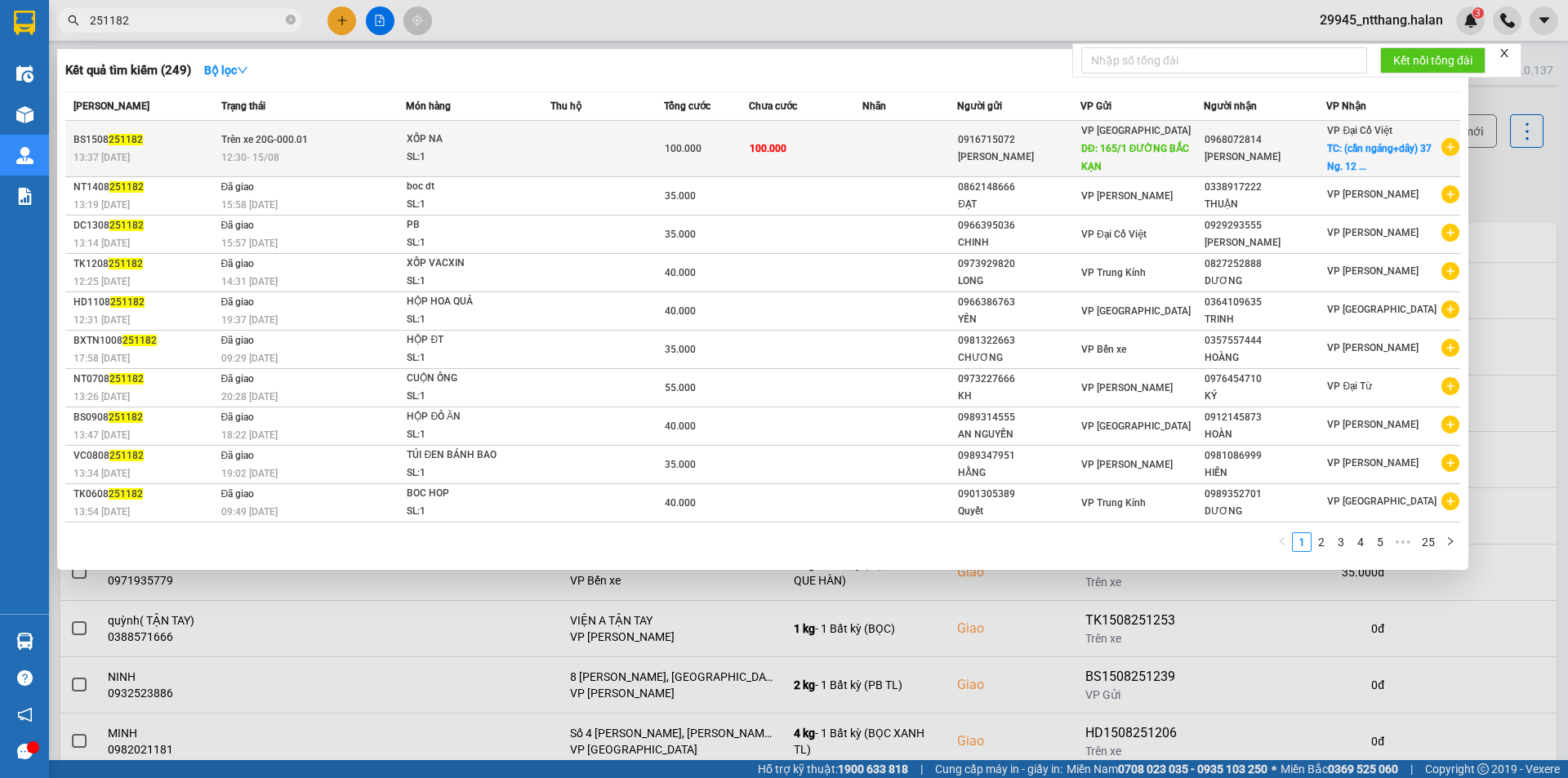
type input "251182"
click at [719, 153] on div "100.000" at bounding box center [706, 149] width 83 height 18
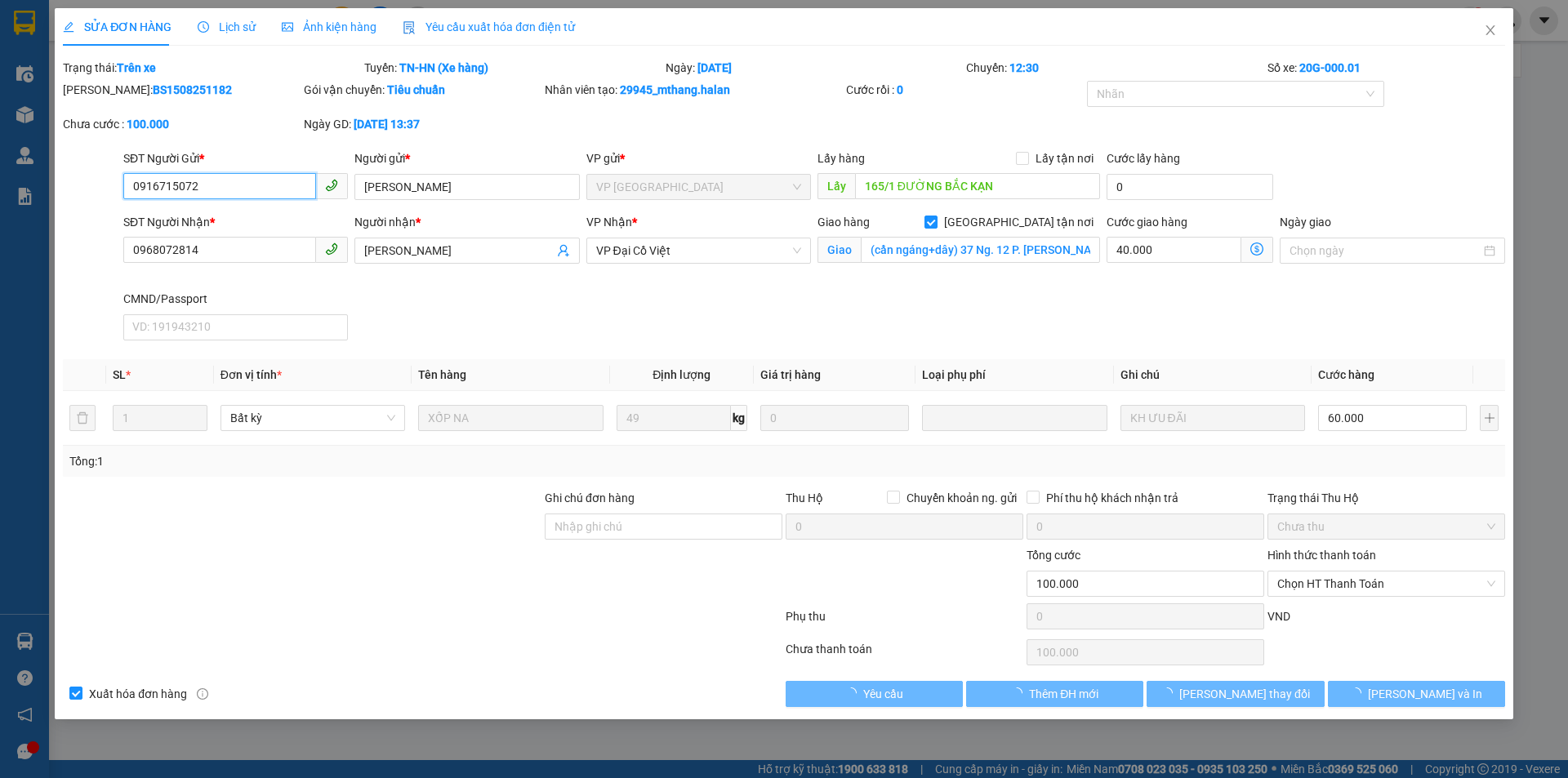
type input "0916715072"
type input "HUÂN PHÚC"
type input "165/1 ĐƯỜNG BẮC KẠN"
type input "0968072814"
type input "[PERSON_NAME]"
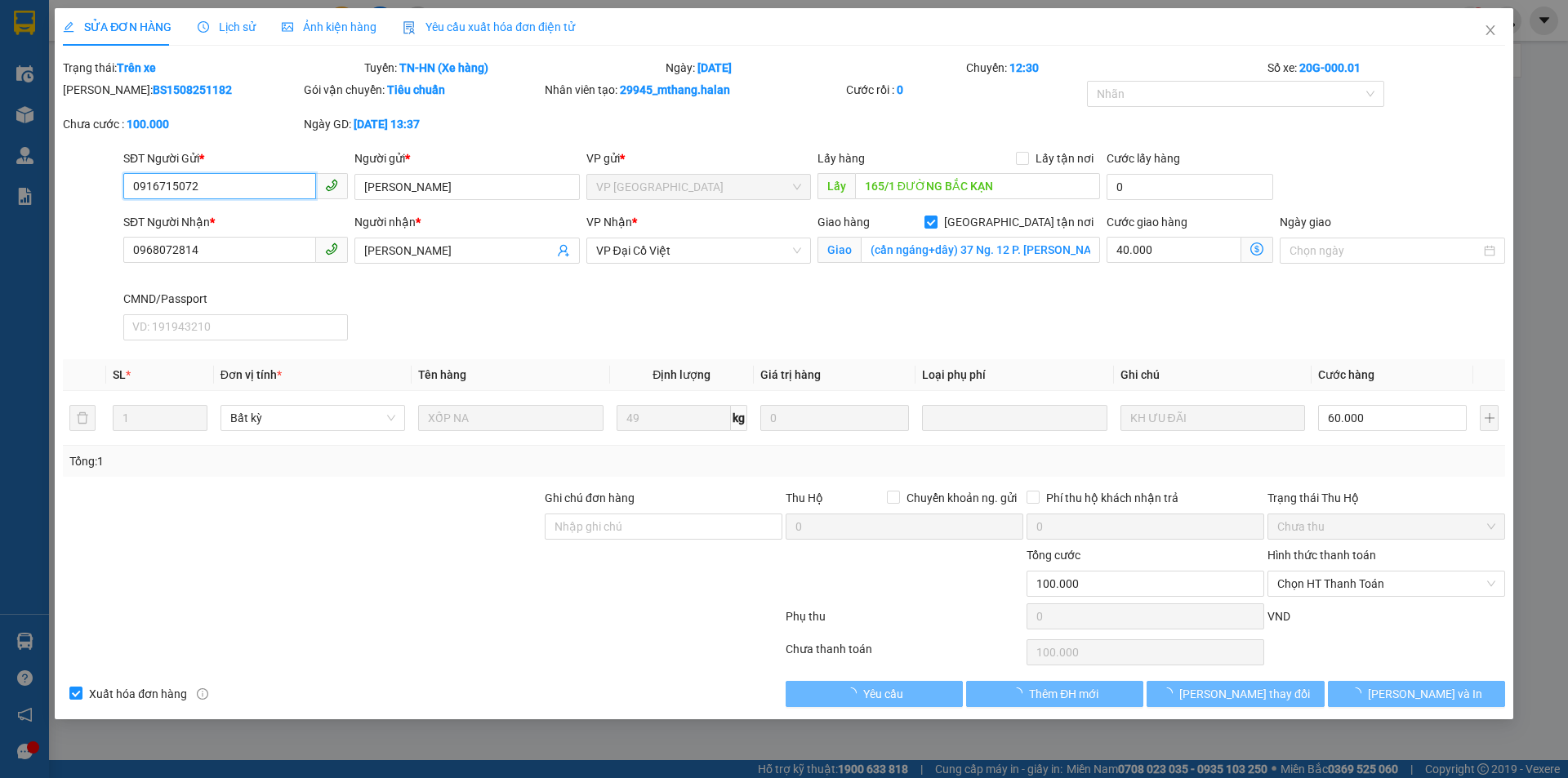
checkbox input "true"
type input "(cần ngáng+dây) 37 Ng. 12 P. [PERSON_NAME], [PERSON_NAME], [GEOGRAPHIC_DATA], […"
type input "100.000"
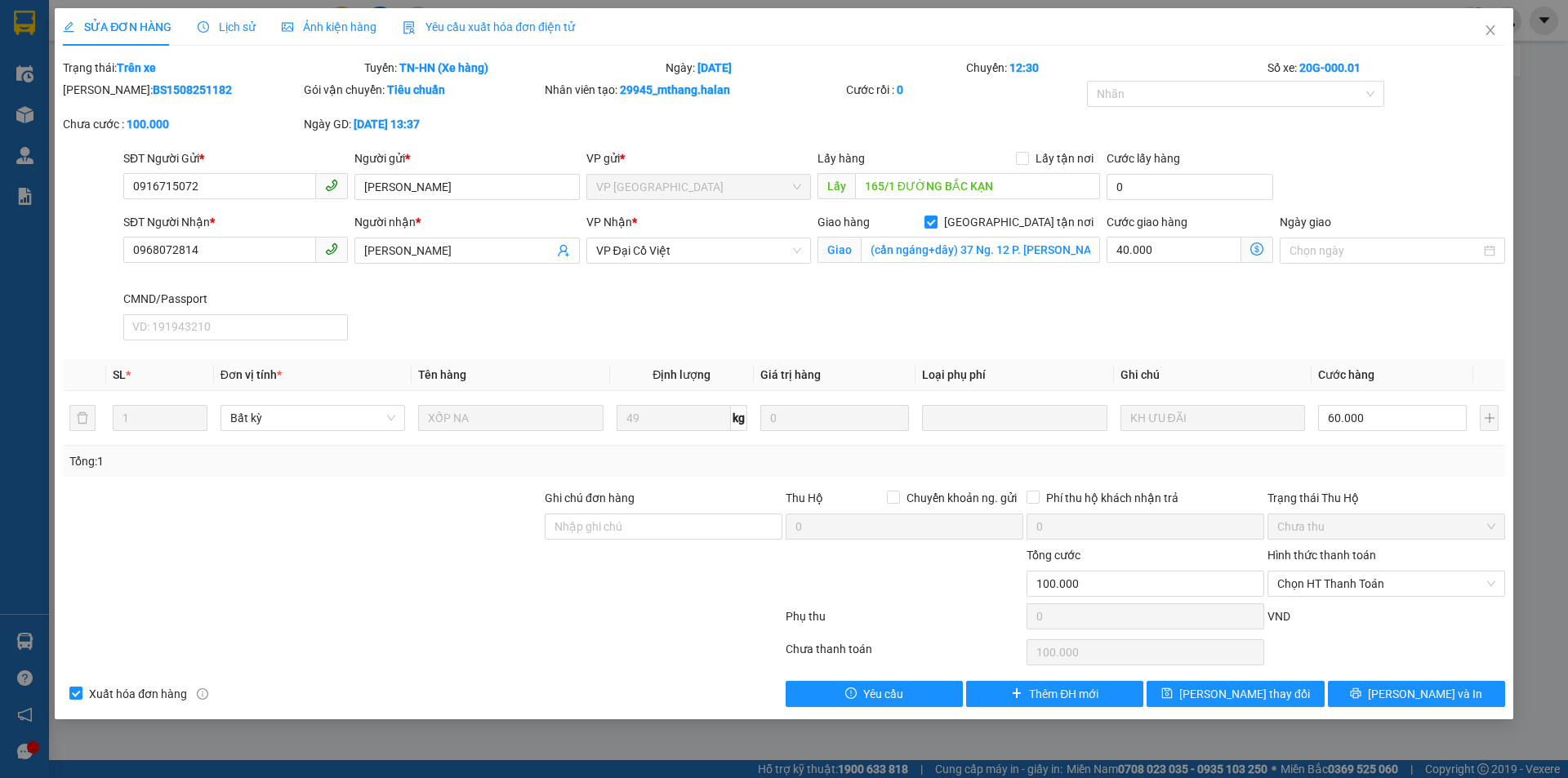
click at [1260, 248] on icon "dollar-circle" at bounding box center [1257, 249] width 13 height 13
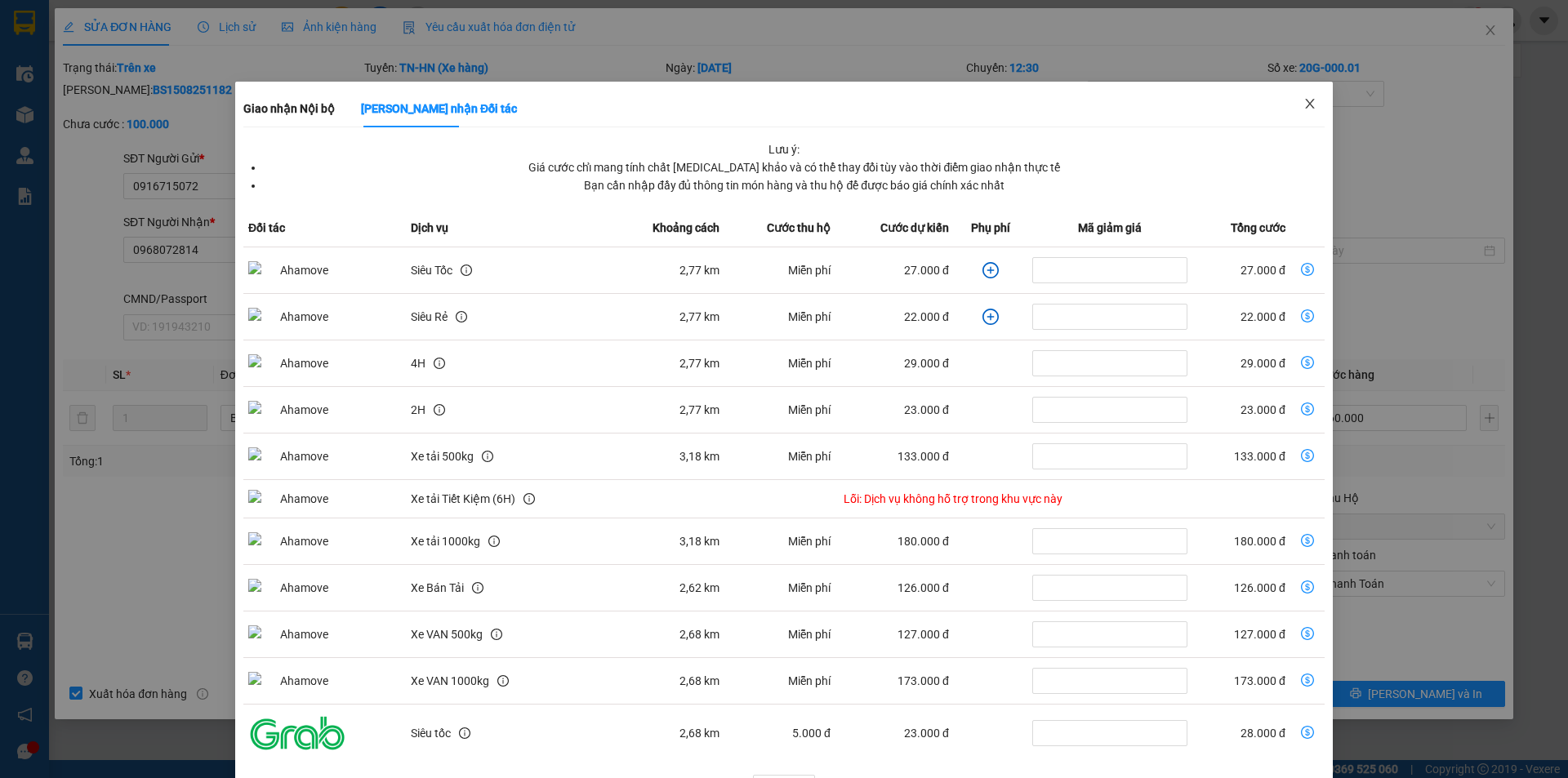
click at [1303, 108] on icon "close" at bounding box center [1310, 104] width 13 height 13
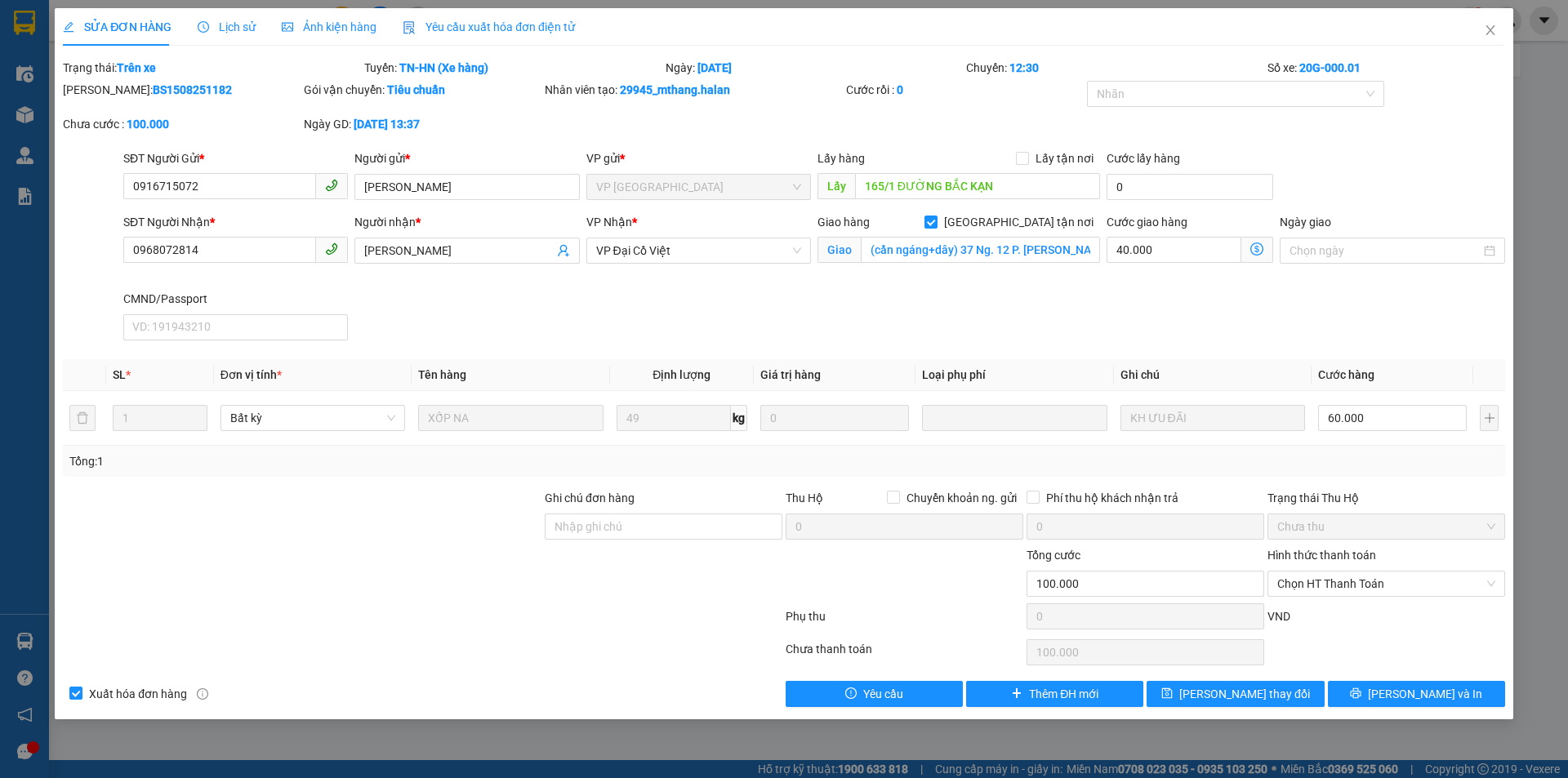
click at [1258, 252] on icon "dollar-circle" at bounding box center [1257, 249] width 13 height 13
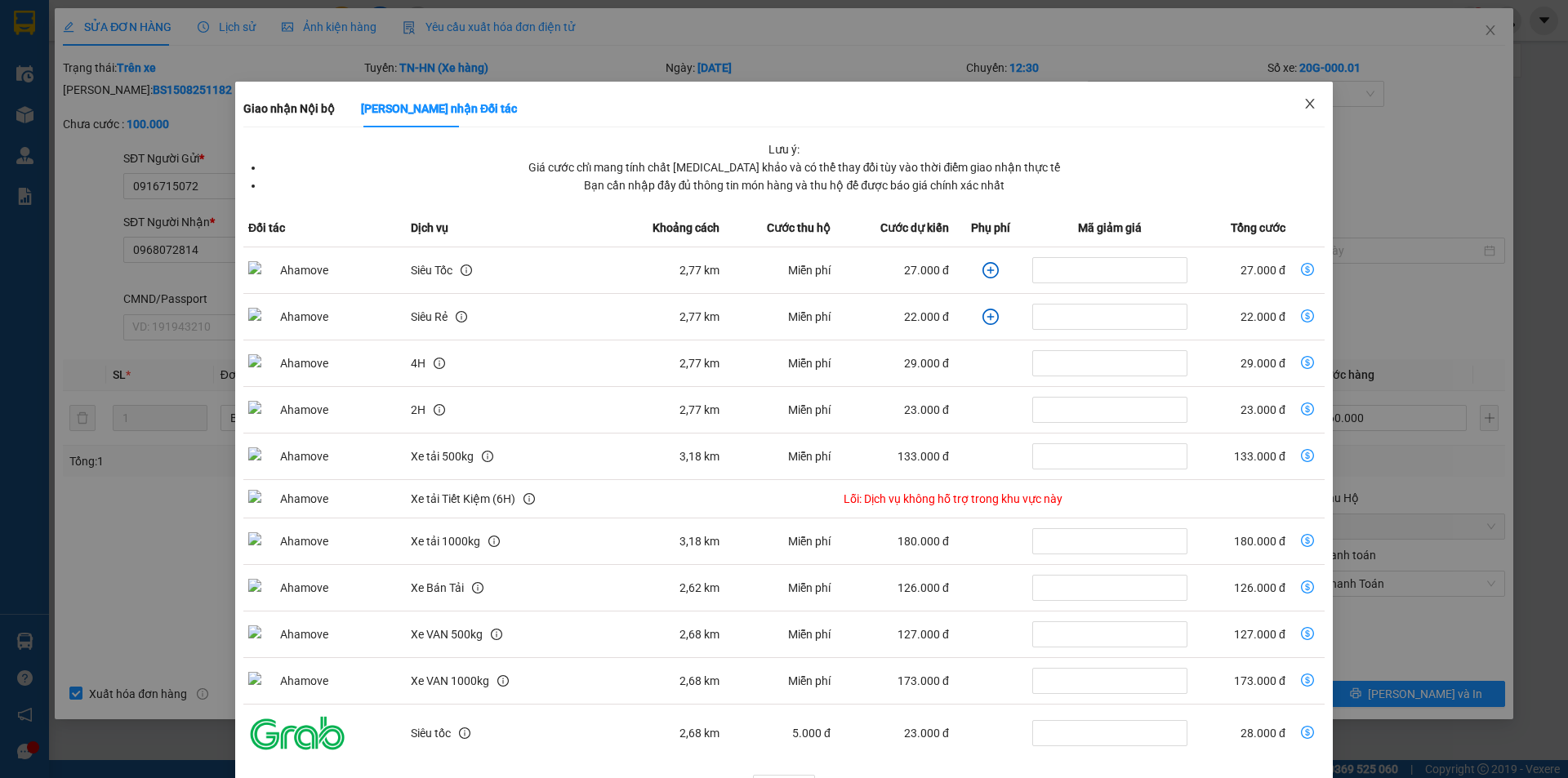
click at [1303, 107] on icon "close" at bounding box center [1310, 104] width 13 height 13
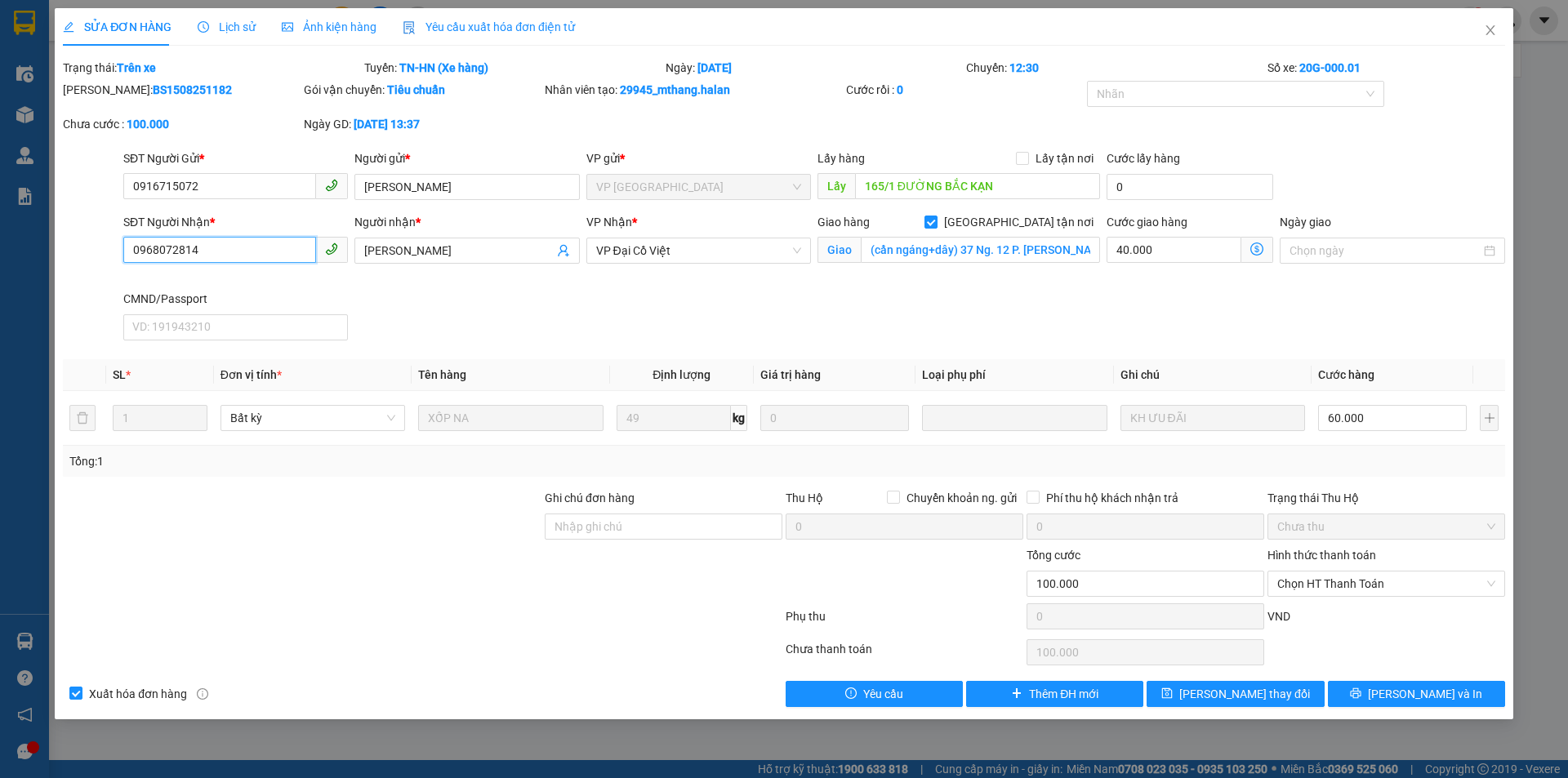
click at [276, 262] on input "0968072814" at bounding box center [220, 250] width 193 height 26
click at [275, 262] on input "0968072814" at bounding box center [220, 250] width 193 height 26
drag, startPoint x: 1490, startPoint y: 34, endPoint x: 0, endPoint y: 65, distance: 1490.3
click at [1406, 40] on div "SỬA ĐƠN HÀNG Lịch sử Ảnh kiện hàng Yêu cầu xuất hóa đơn điện tử Total Paid Fee …" at bounding box center [784, 364] width 1459 height 711
click at [1496, 29] on icon "close" at bounding box center [1490, 30] width 13 height 13
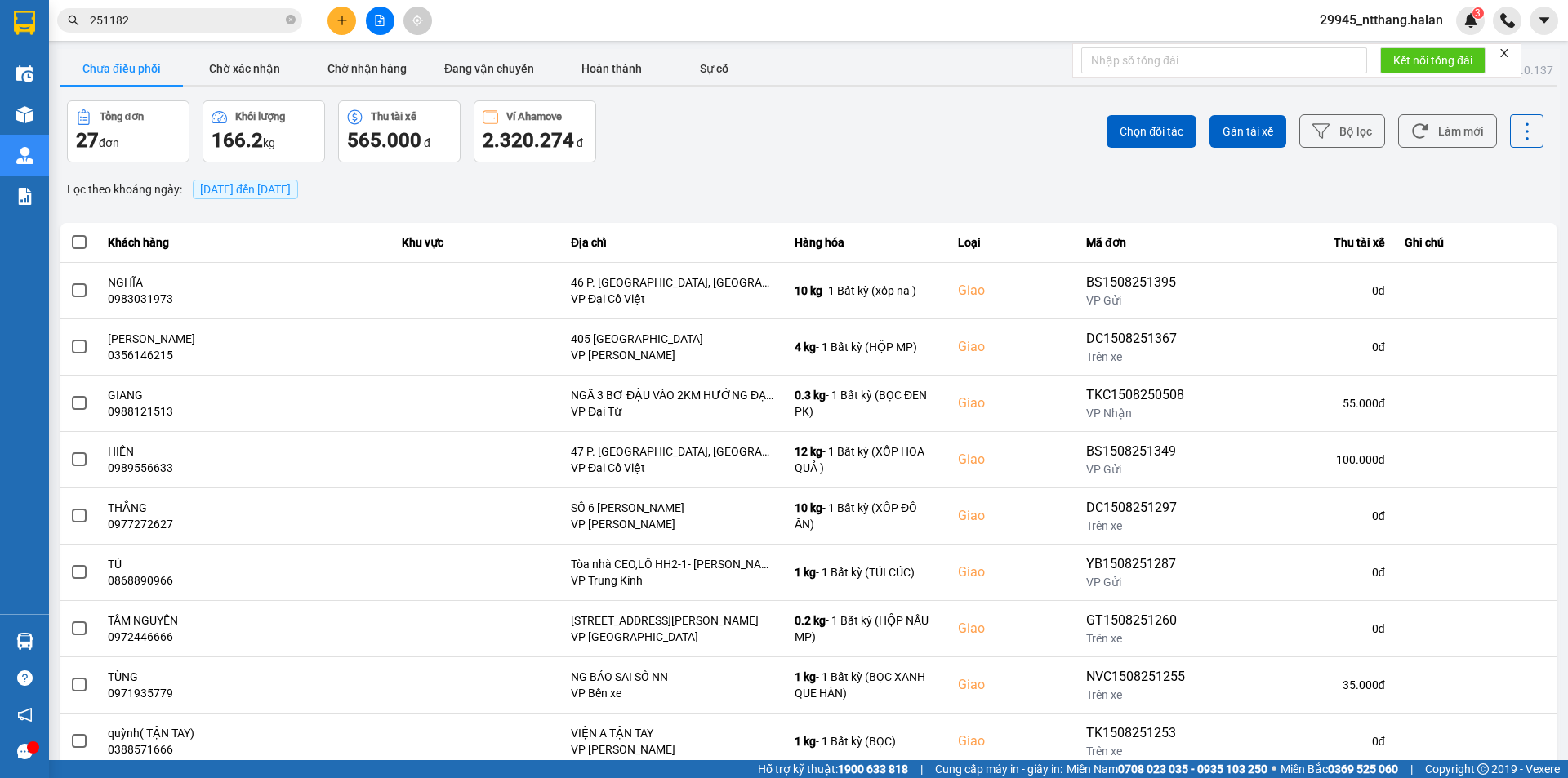
click at [213, 21] on input "251182" at bounding box center [186, 20] width 193 height 18
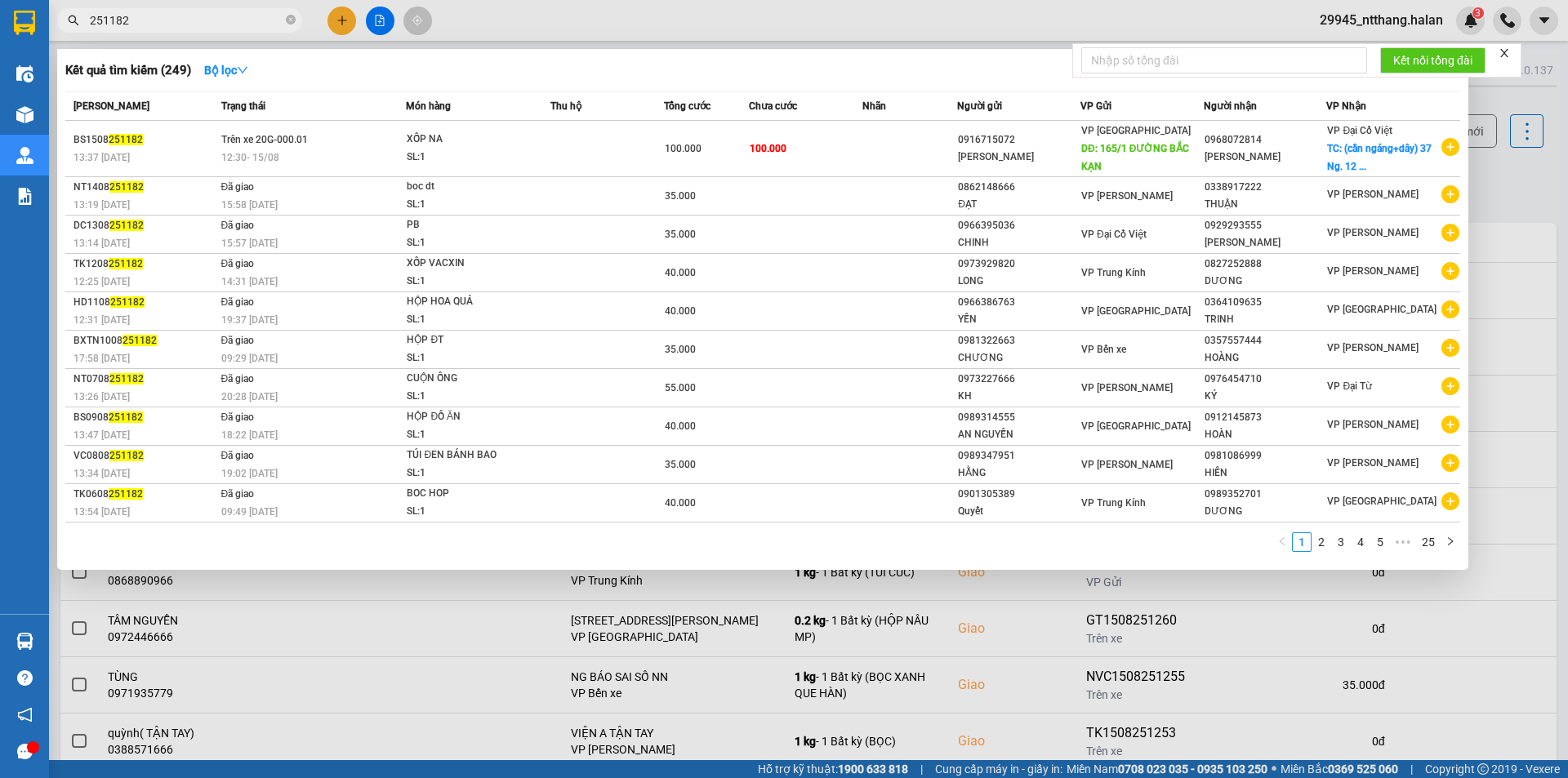
click at [213, 21] on input "251182" at bounding box center [186, 20] width 193 height 18
paste input "0968072814"
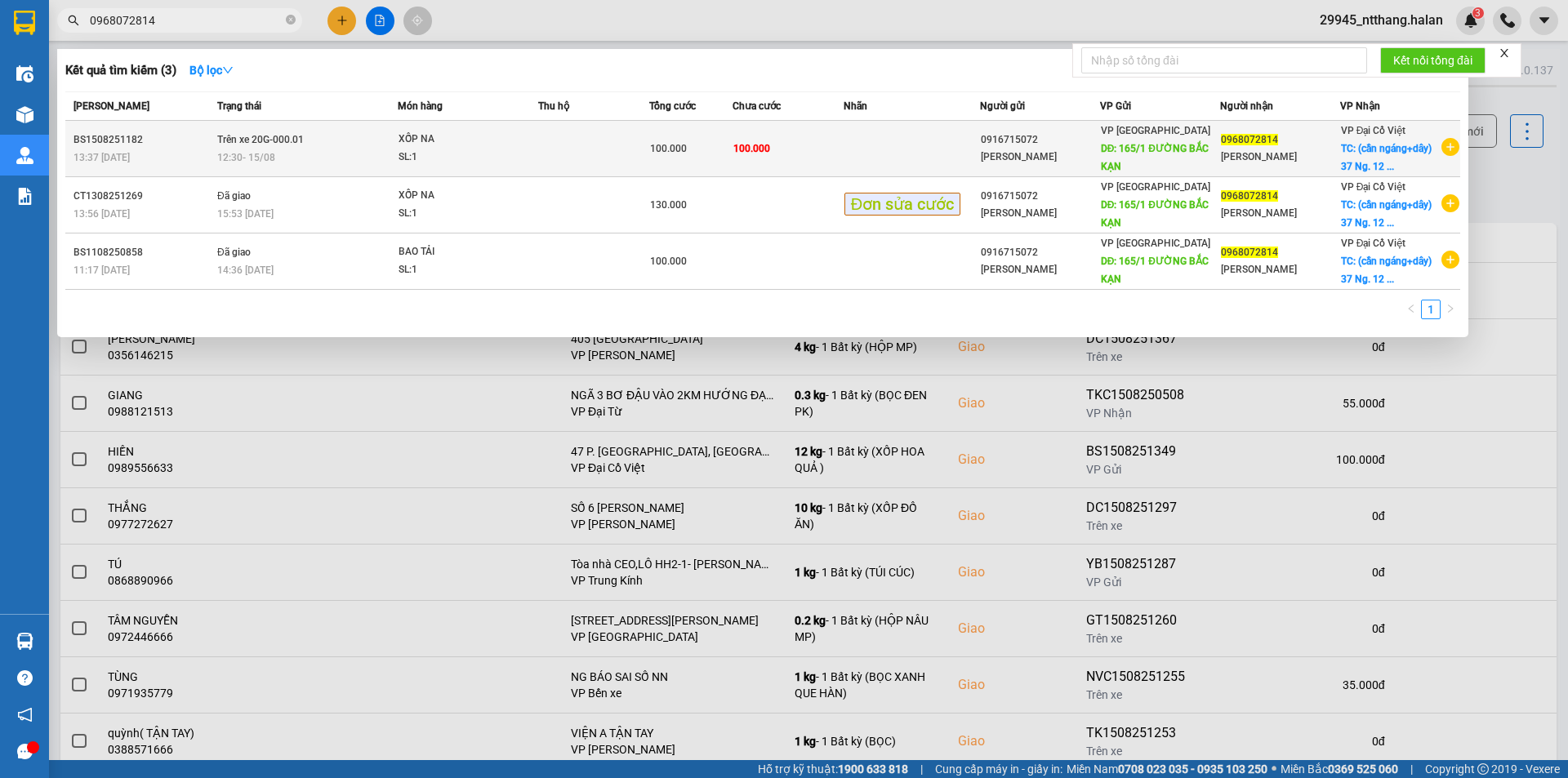
type input "0968072814"
click at [543, 143] on td at bounding box center [594, 149] width 111 height 56
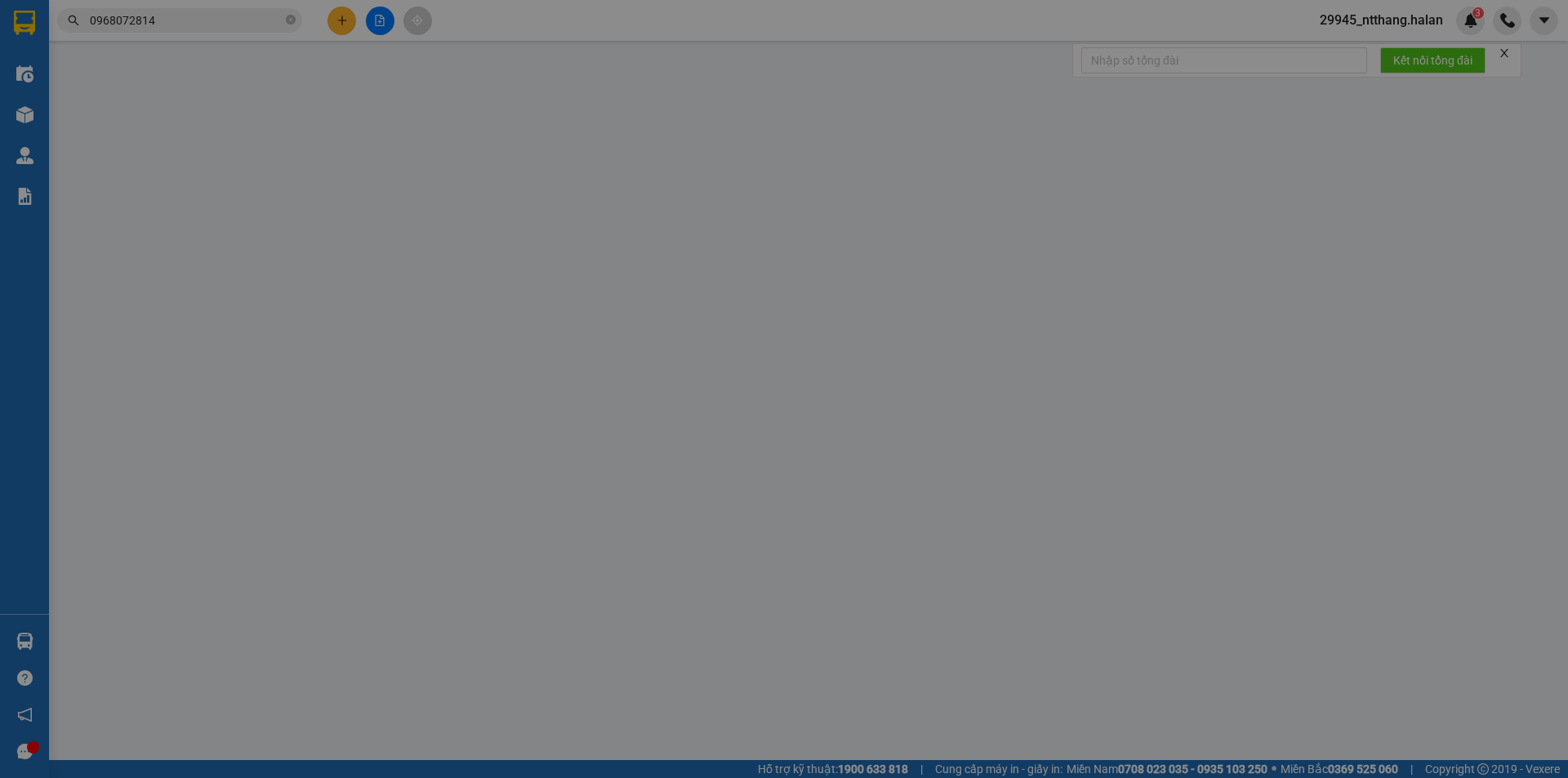
type input "0916715072"
type input "HUÂN PHÚC"
type input "165/1 ĐƯỜNG BẮC KẠN"
type input "0968072814"
type input "[PERSON_NAME]"
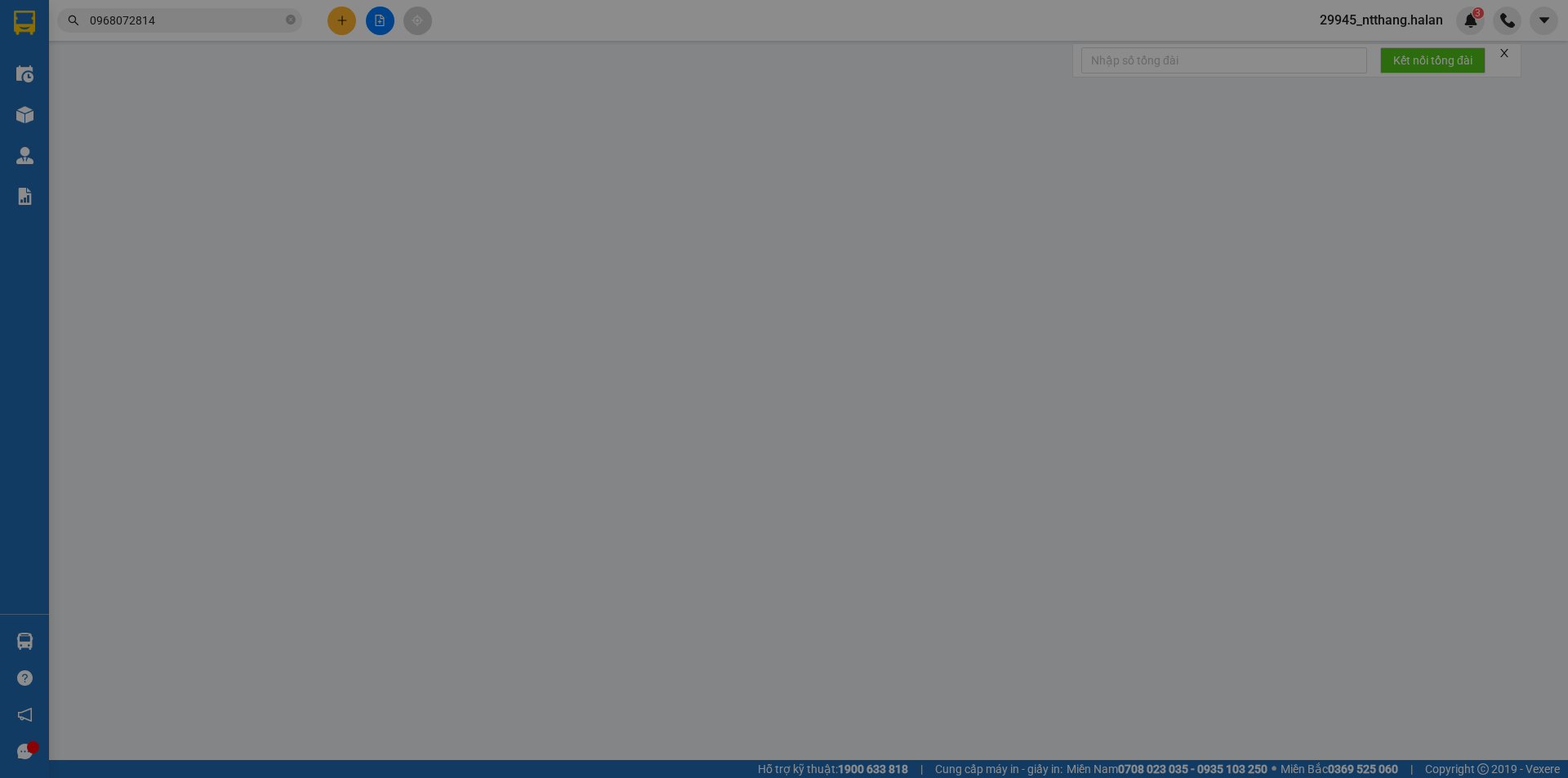
checkbox input "true"
type input "(cần ngáng+dây) 37 Ng. 12 P. [PERSON_NAME], [PERSON_NAME], [GEOGRAPHIC_DATA], […"
type input "100.000"
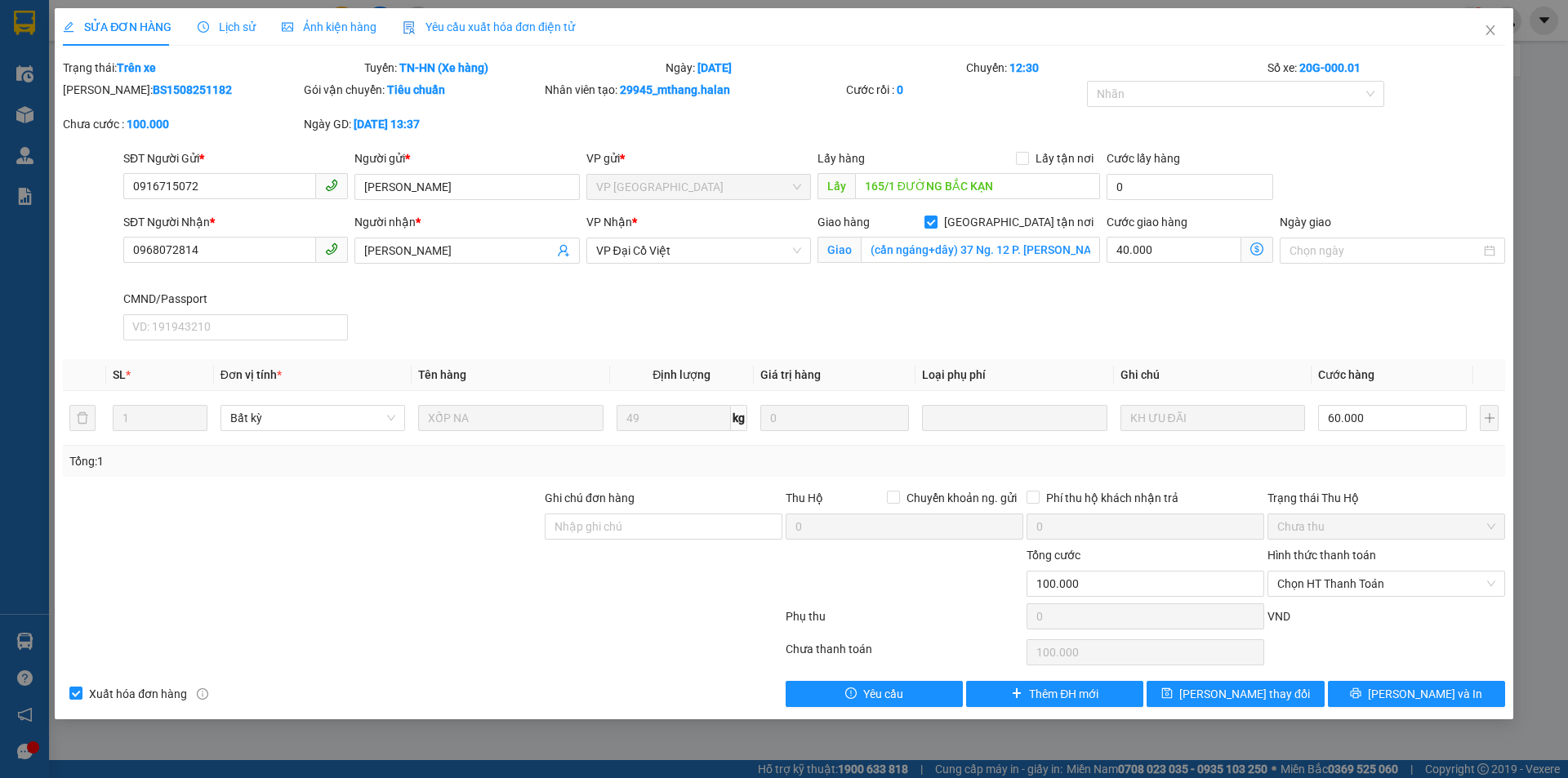
click at [1261, 251] on icon "dollar-circle" at bounding box center [1257, 249] width 13 height 13
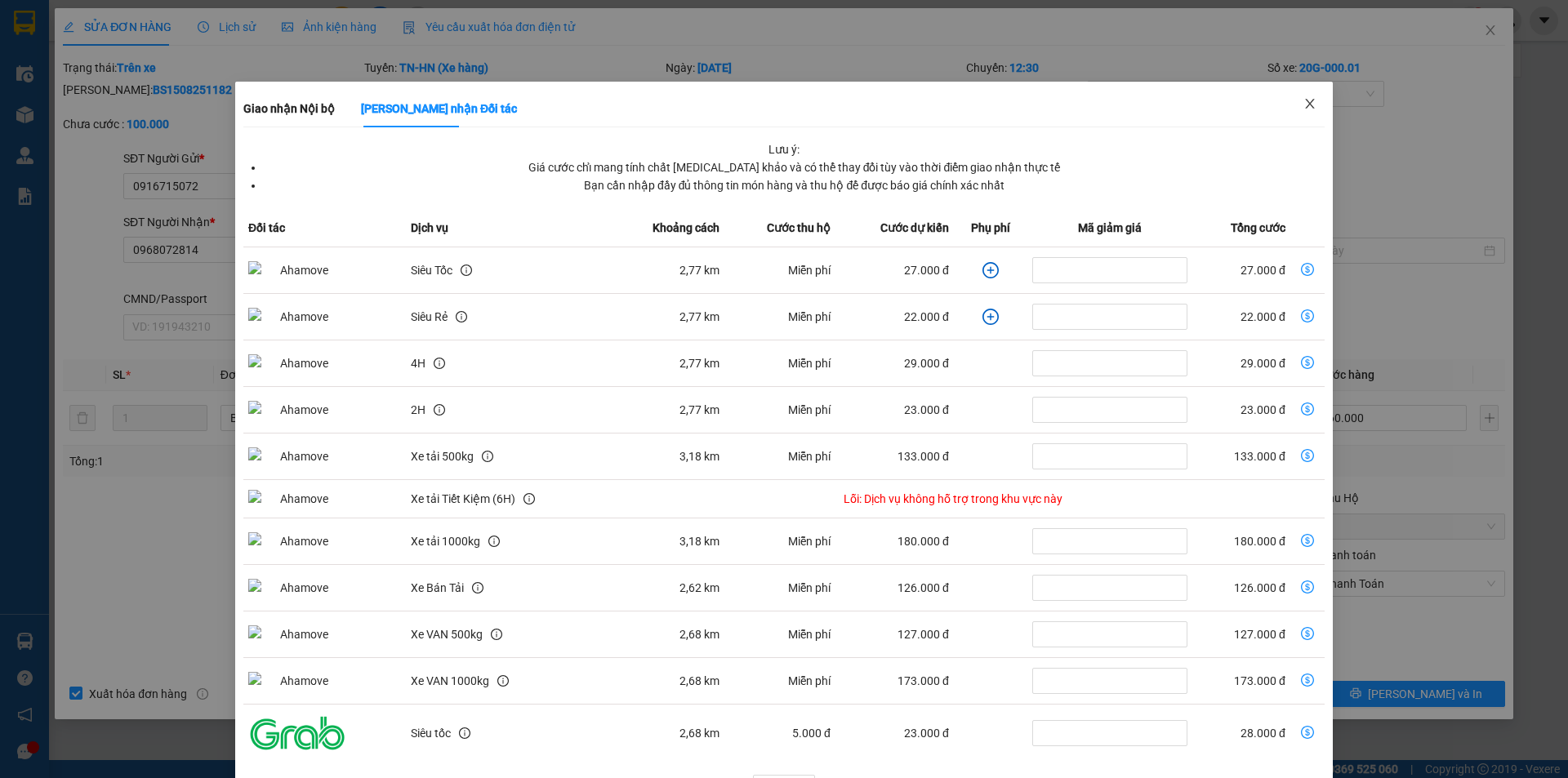
click at [1307, 112] on span "Close" at bounding box center [1310, 105] width 46 height 46
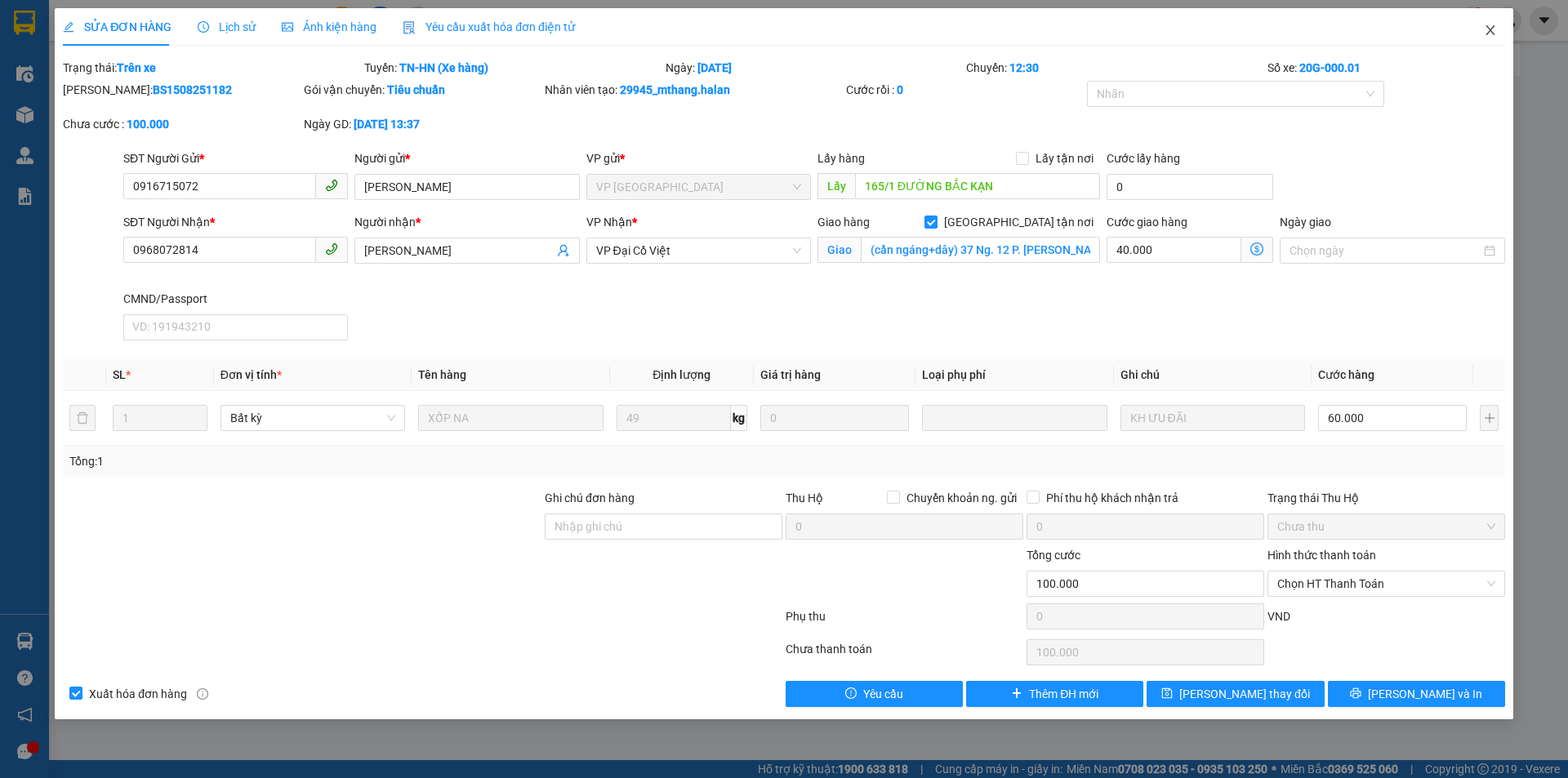
click at [1500, 32] on span "Close" at bounding box center [1490, 31] width 46 height 46
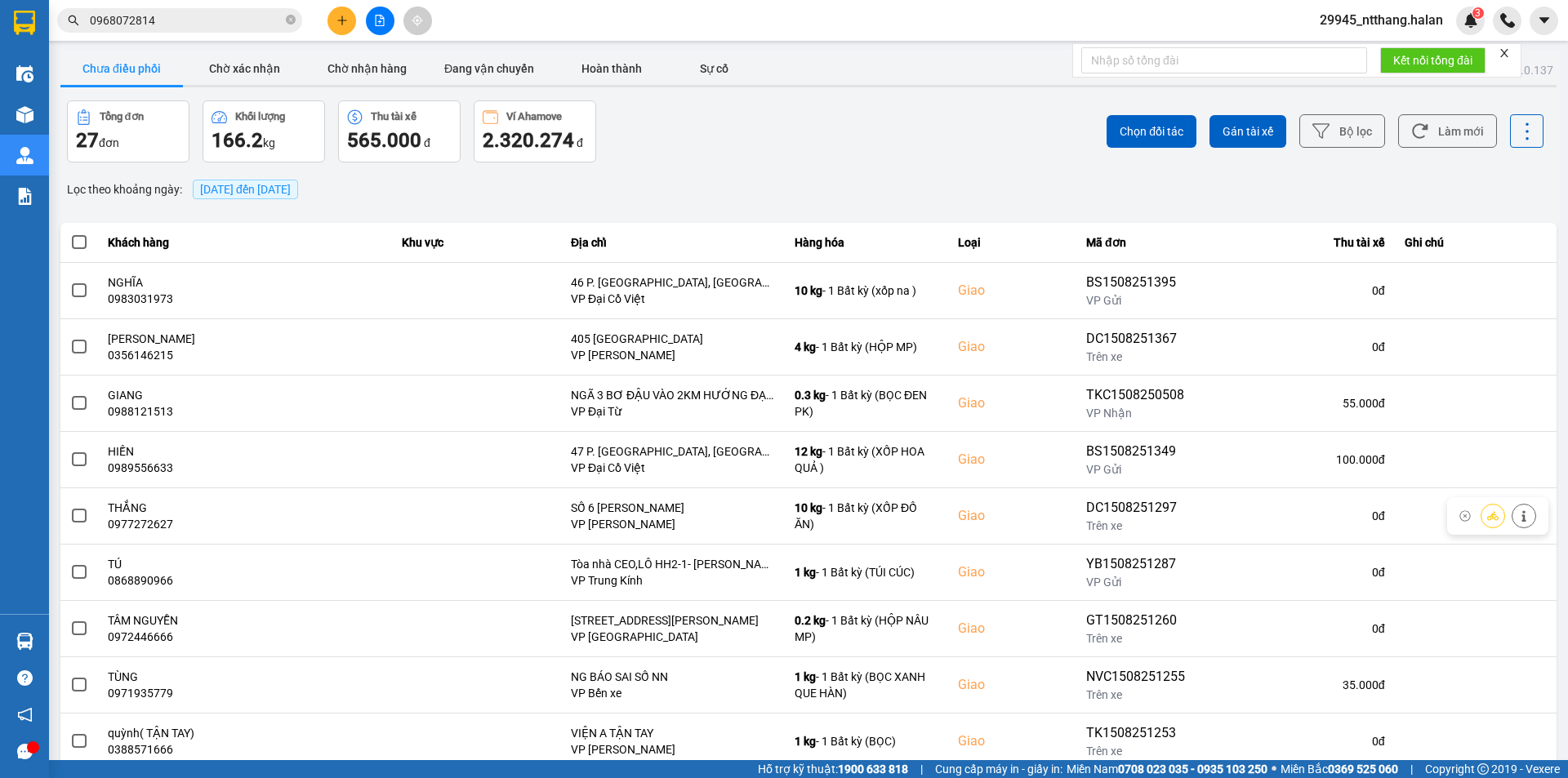
scroll to position [104, 0]
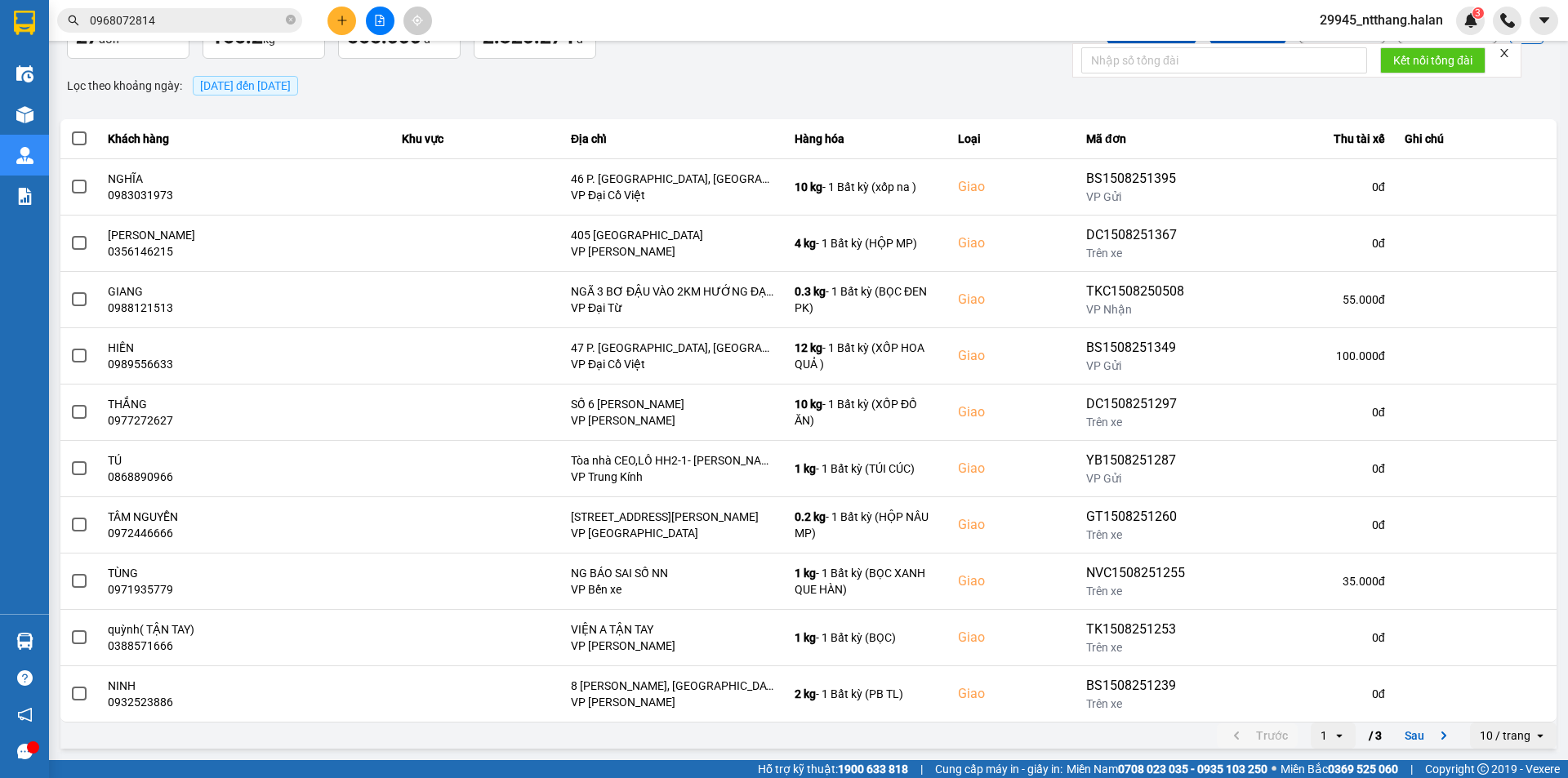
click at [1553, 714] on main "ver: 0.0.137 Chưa điều phối Chờ xác nhận Chờ nhận hàng Đang vận chuyển Hoàn thà…" at bounding box center [784, 380] width 1568 height 760
click at [1401, 734] on button "Sau" at bounding box center [1429, 736] width 69 height 25
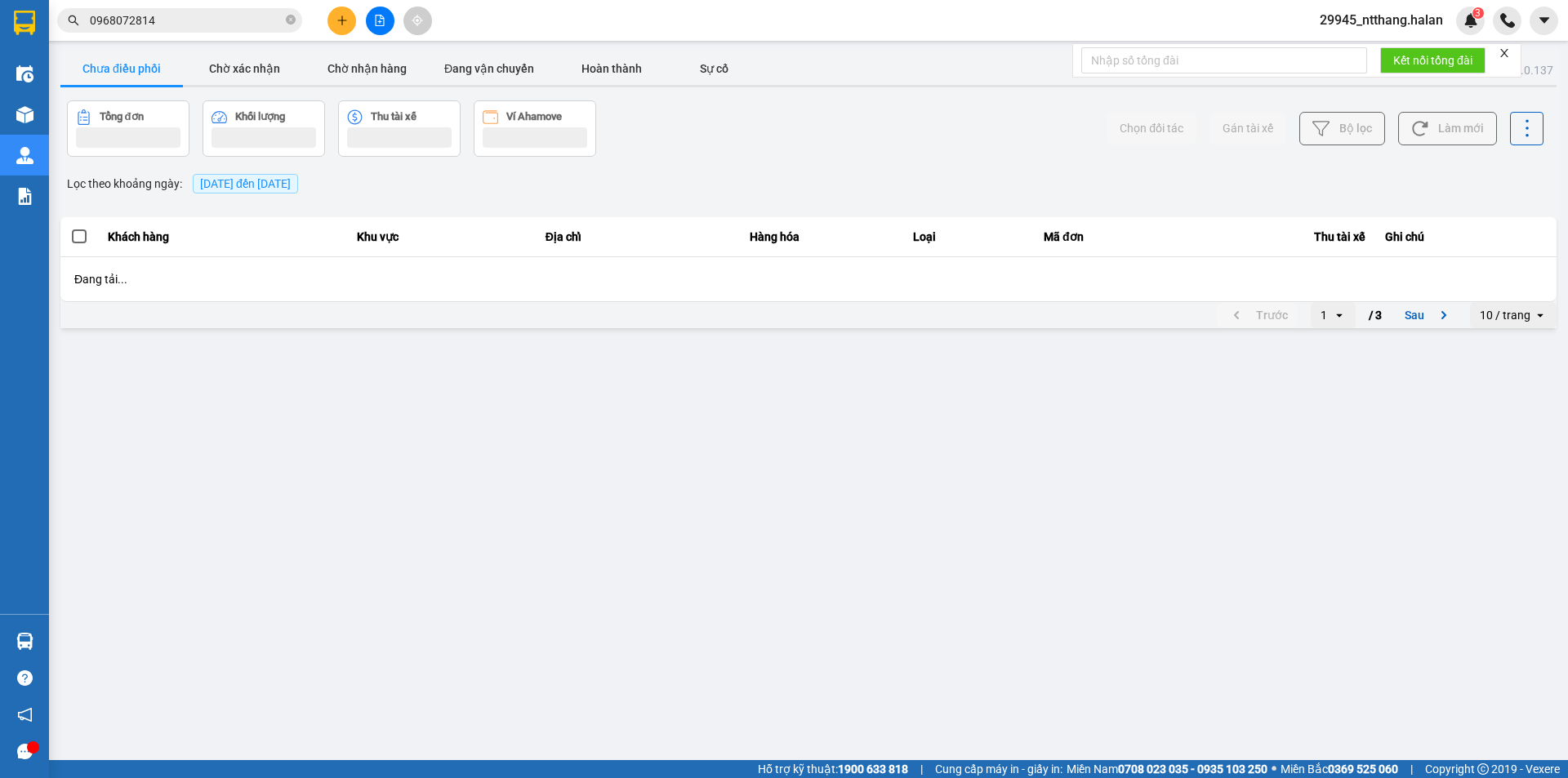
scroll to position [0, 0]
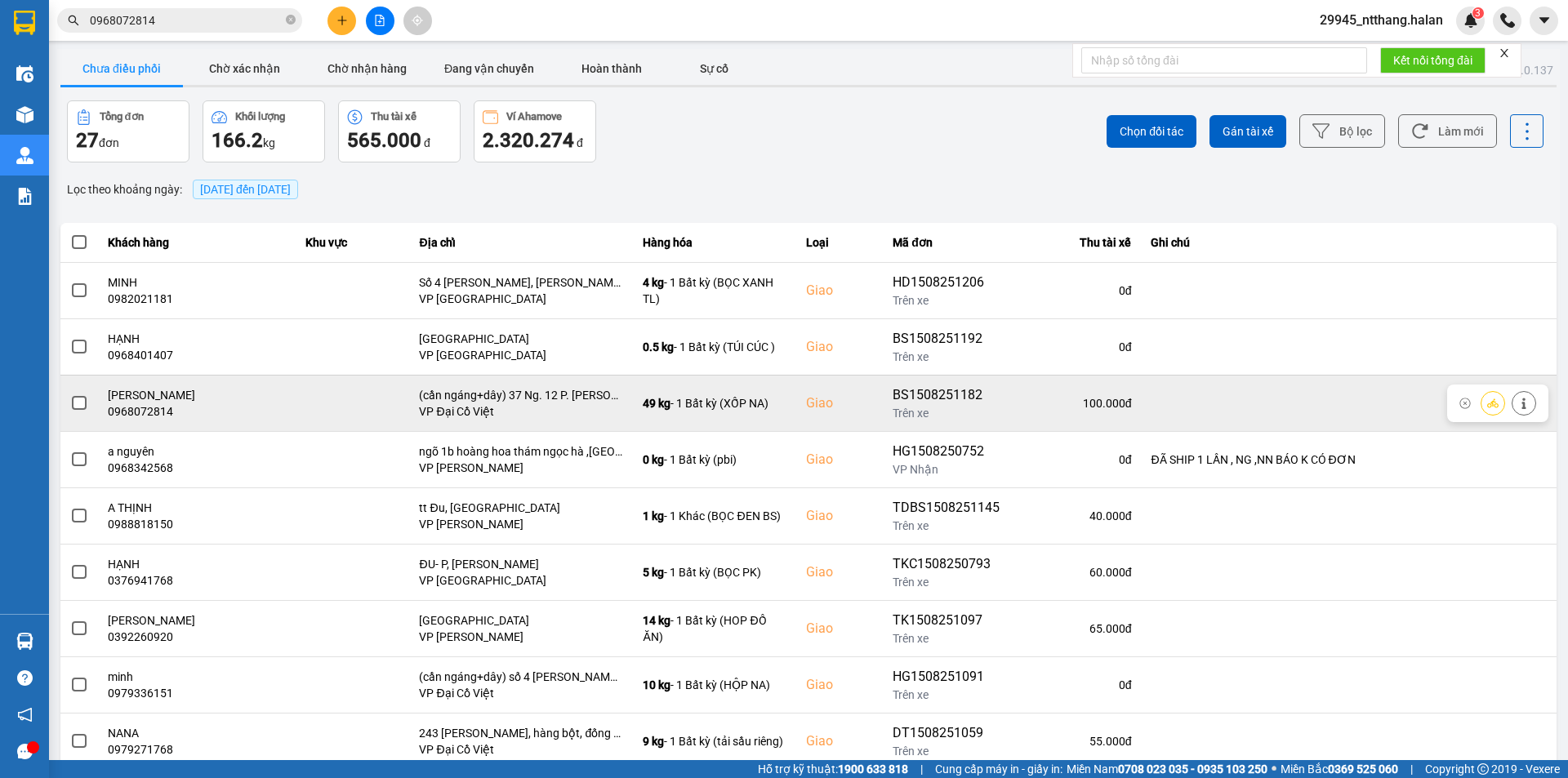
click at [83, 405] on span at bounding box center [79, 404] width 15 height 15
click at [70, 395] on input "checkbox" at bounding box center [70, 395] width 0 height 0
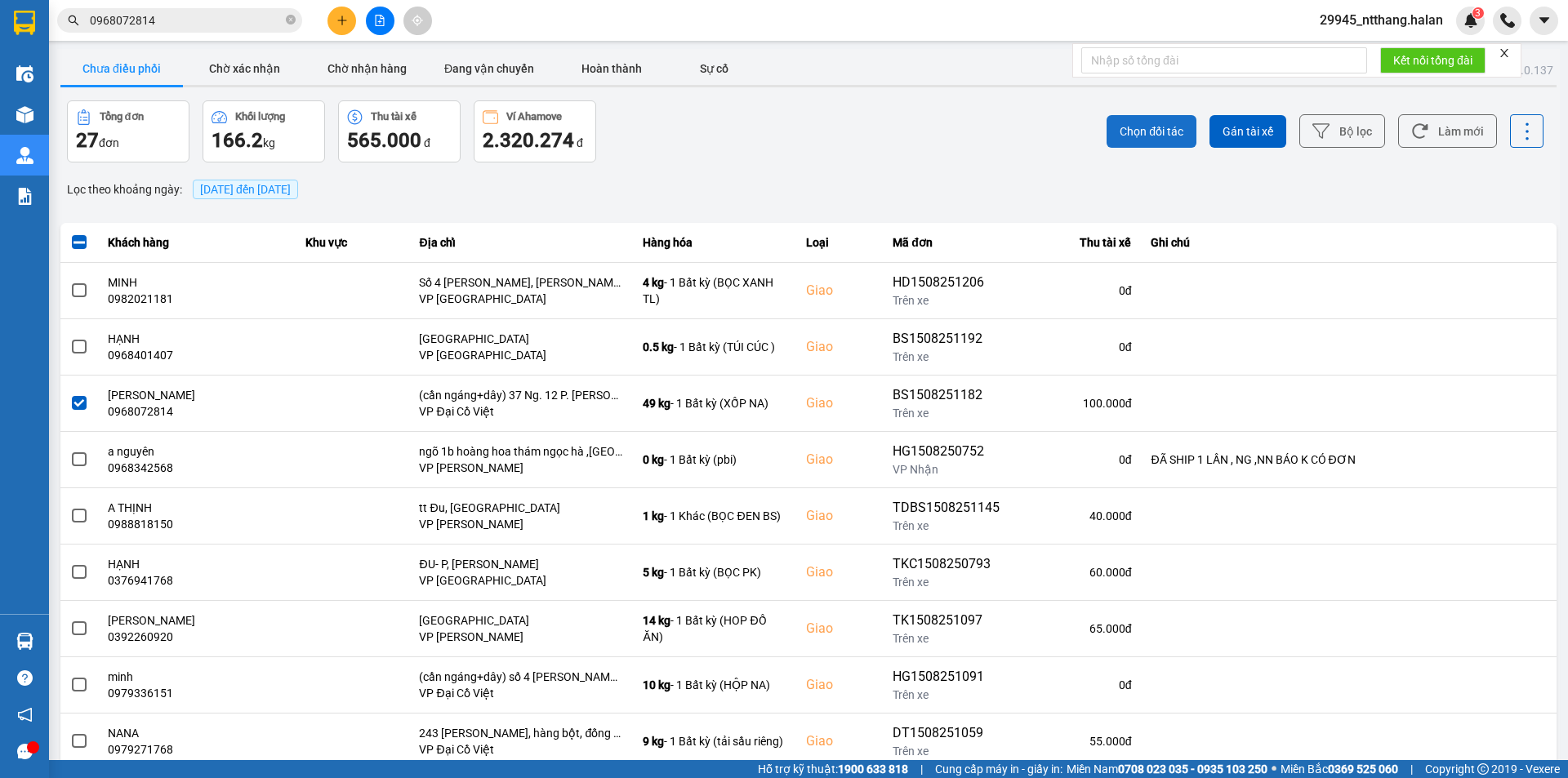
click at [1167, 115] on button "Chọn đối tác" at bounding box center [1151, 132] width 90 height 33
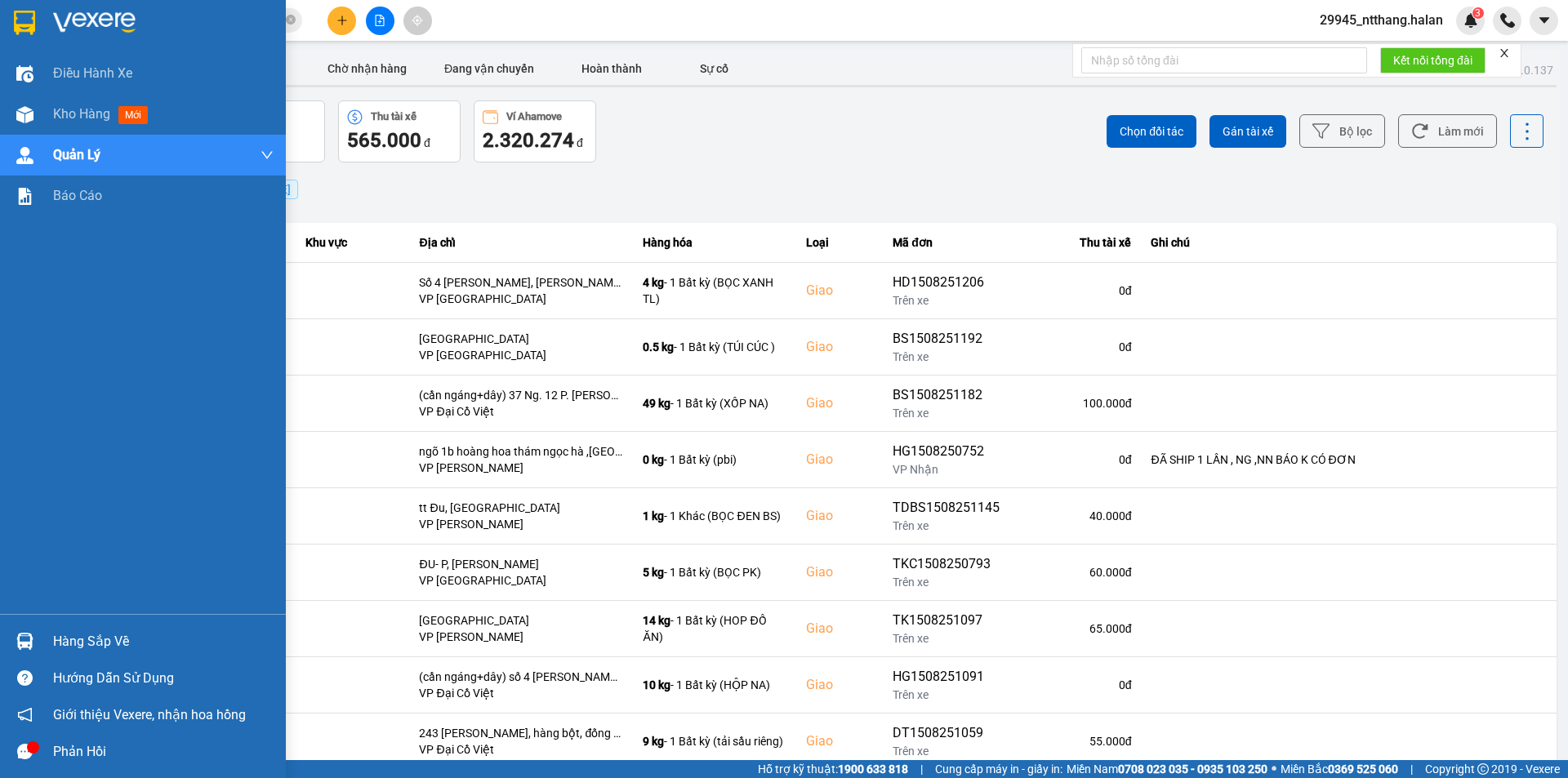
click at [84, 405] on div "Điều hành xe Kho hàng mới Quản Lý Quản lý chuyến Quản lý giao nhận mới Quản lý …" at bounding box center [143, 333] width 286 height 561
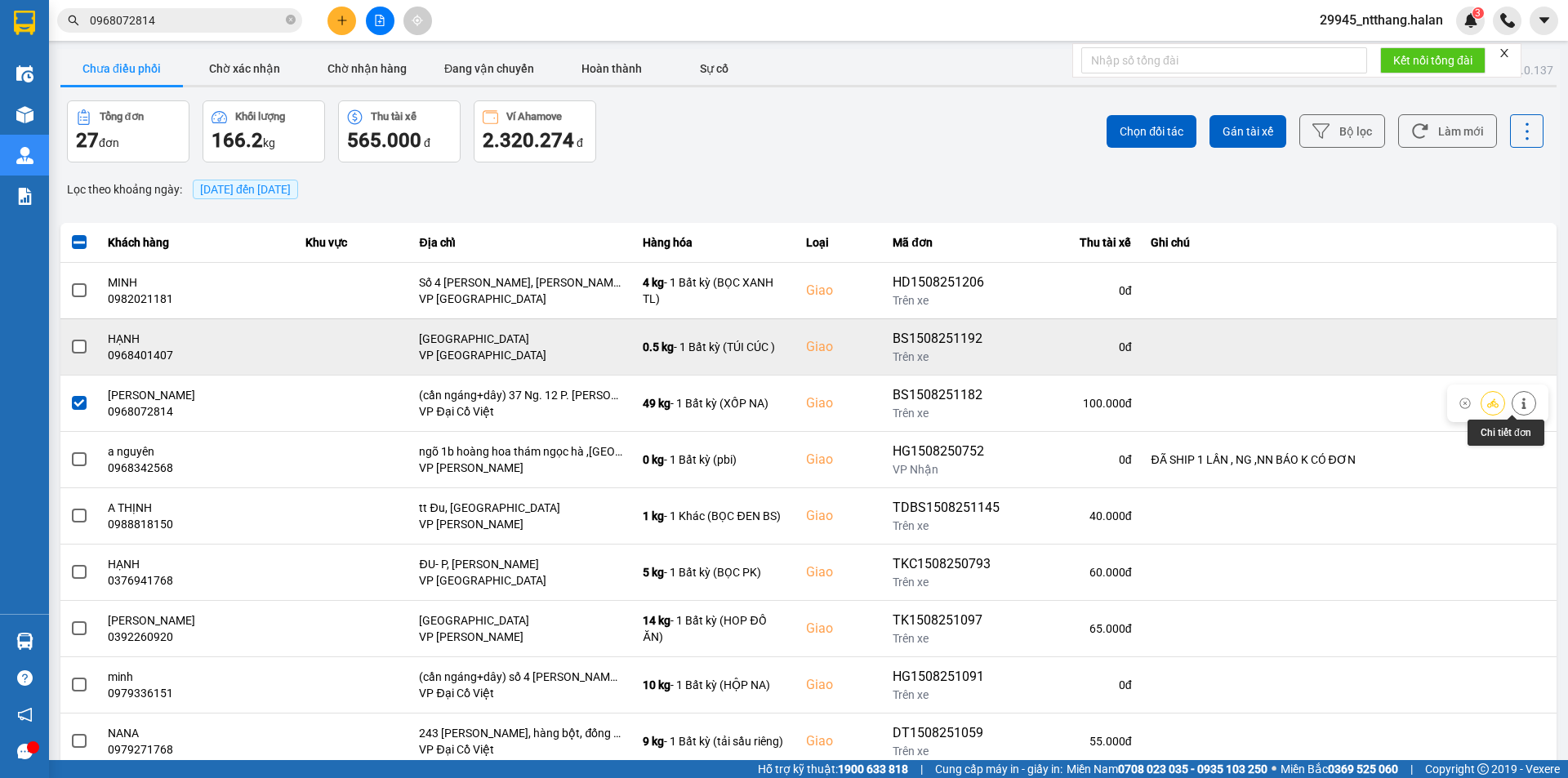
drag, startPoint x: 1512, startPoint y: 407, endPoint x: 1291, endPoint y: 352, distance: 227.7
click at [1494, 404] on div at bounding box center [1508, 404] width 56 height 25
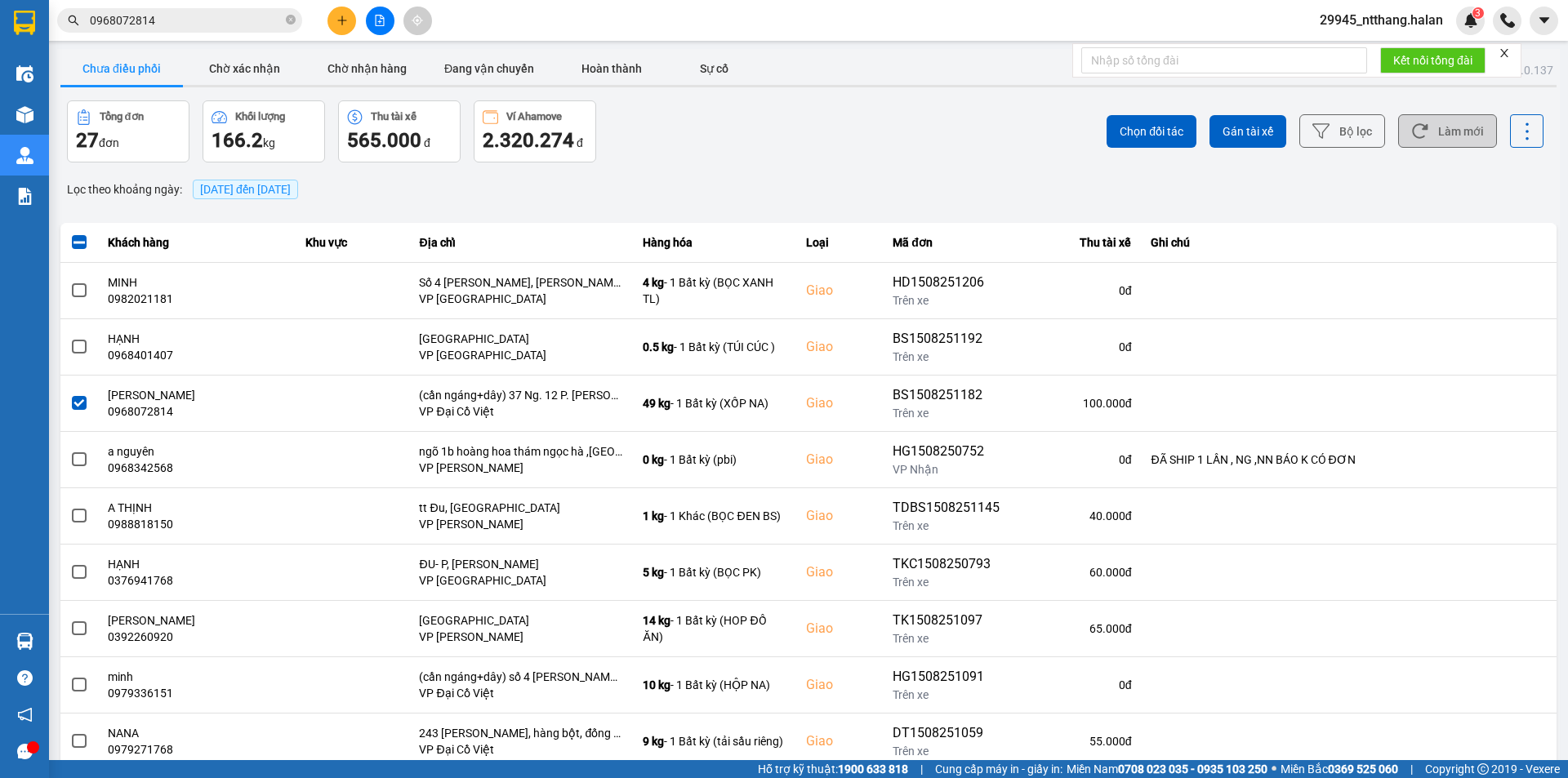
click at [1463, 136] on button "Làm mới" at bounding box center [1447, 131] width 99 height 34
click at [186, 11] on span "0968072814" at bounding box center [180, 20] width 245 height 25
click at [198, 14] on input "0968072814" at bounding box center [186, 20] width 193 height 18
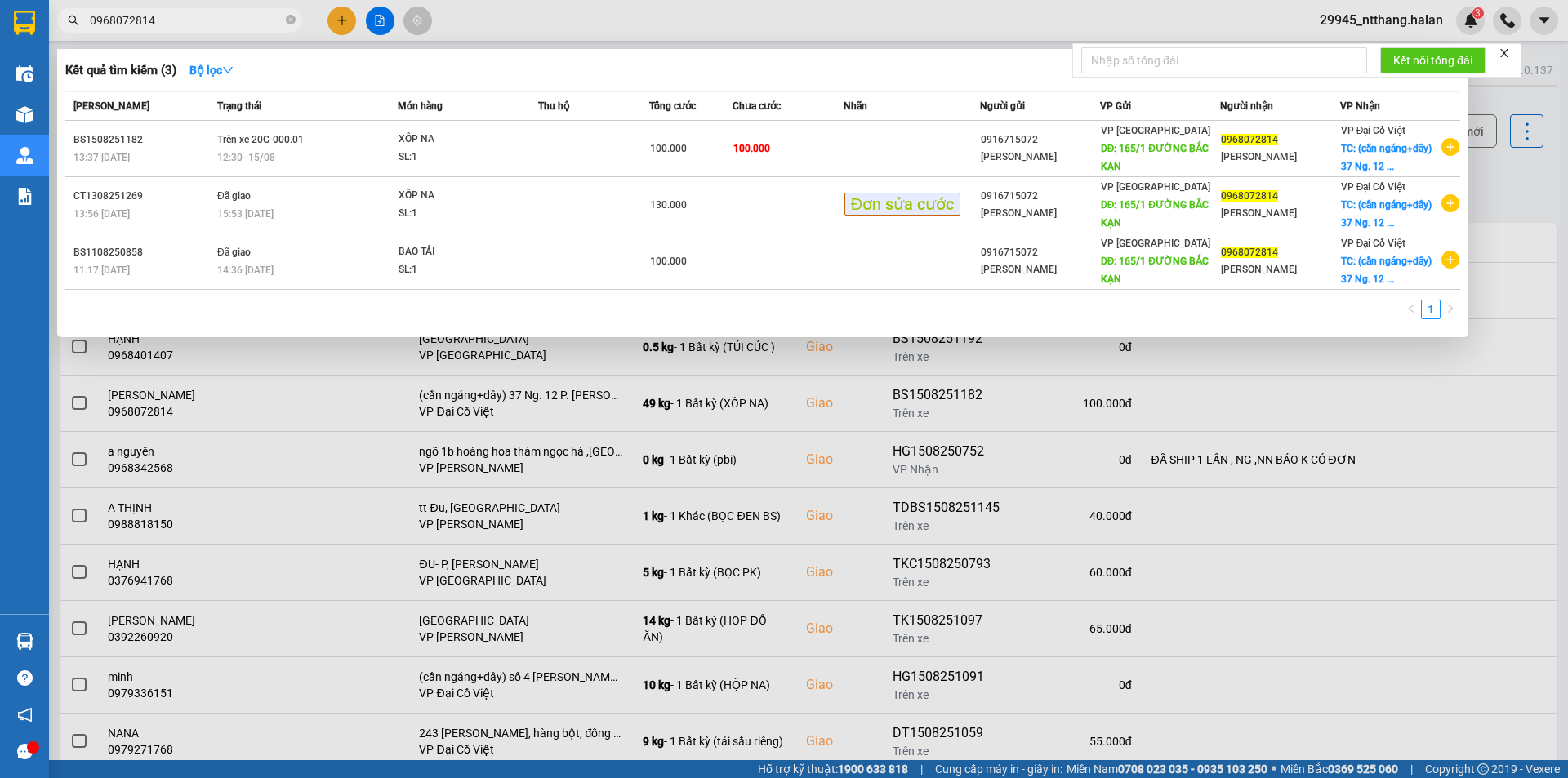
click at [1540, 205] on div at bounding box center [784, 389] width 1568 height 778
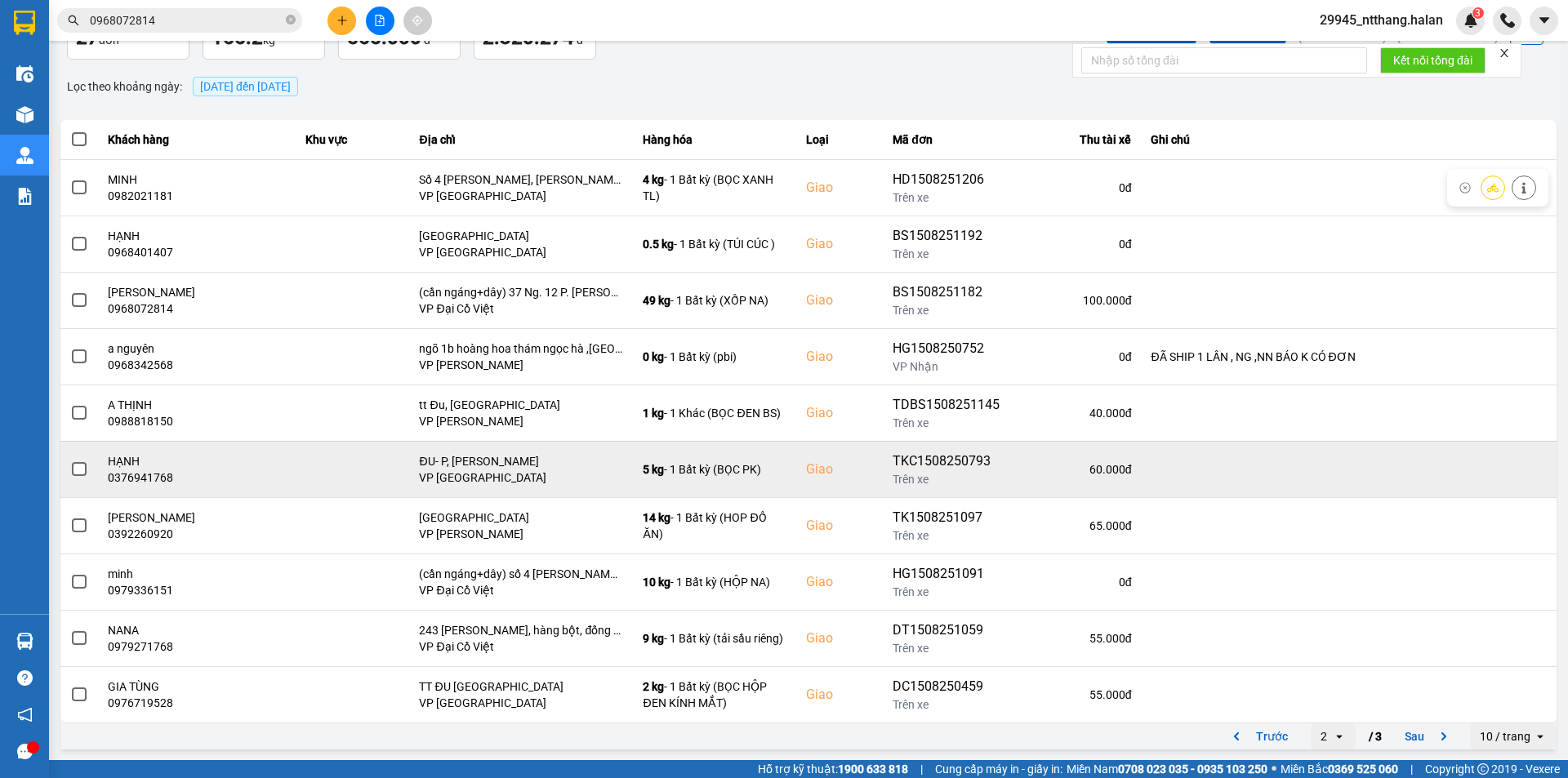
scroll to position [104, 0]
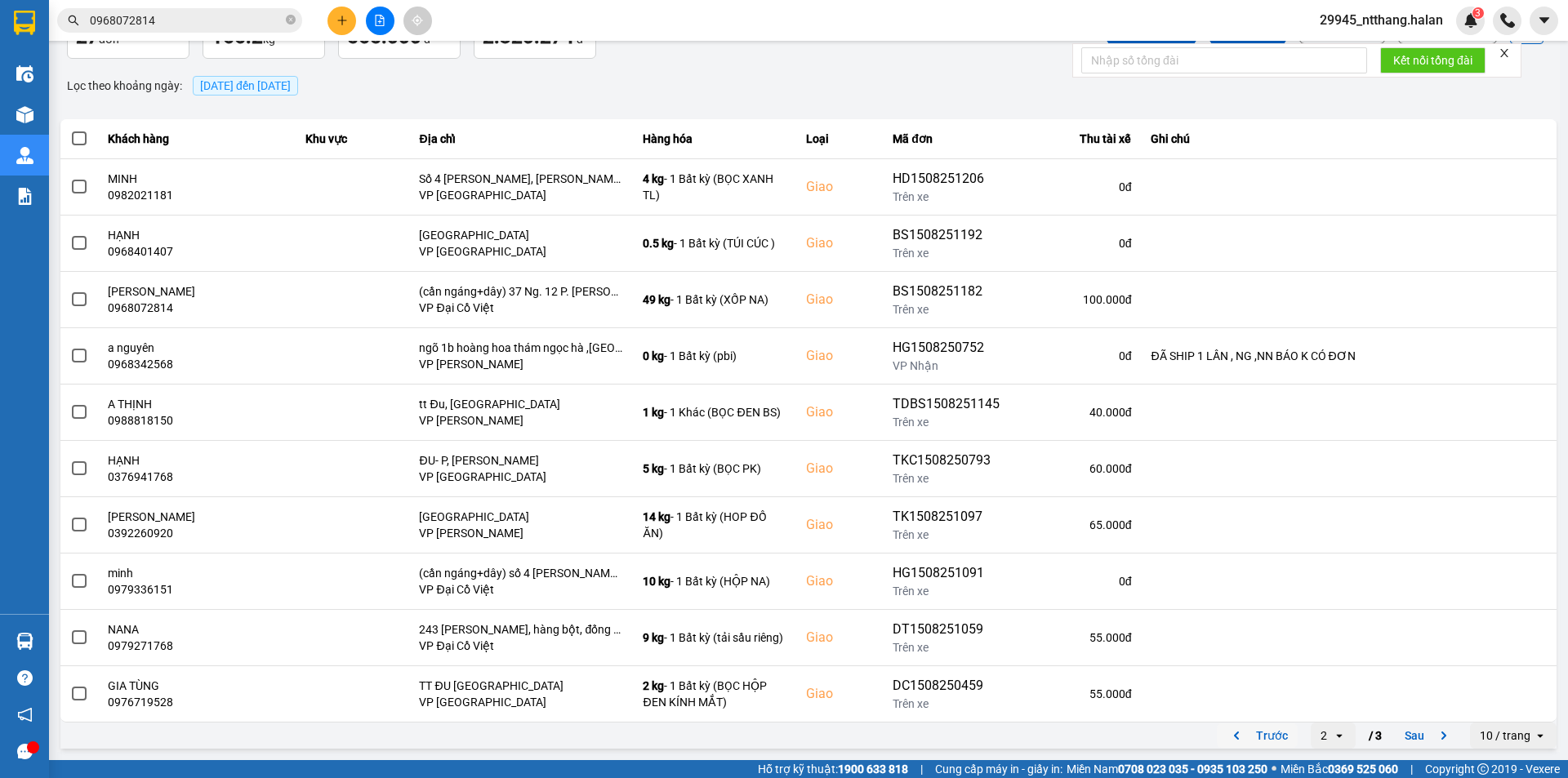
click at [1267, 730] on button "Trước" at bounding box center [1257, 736] width 81 height 25
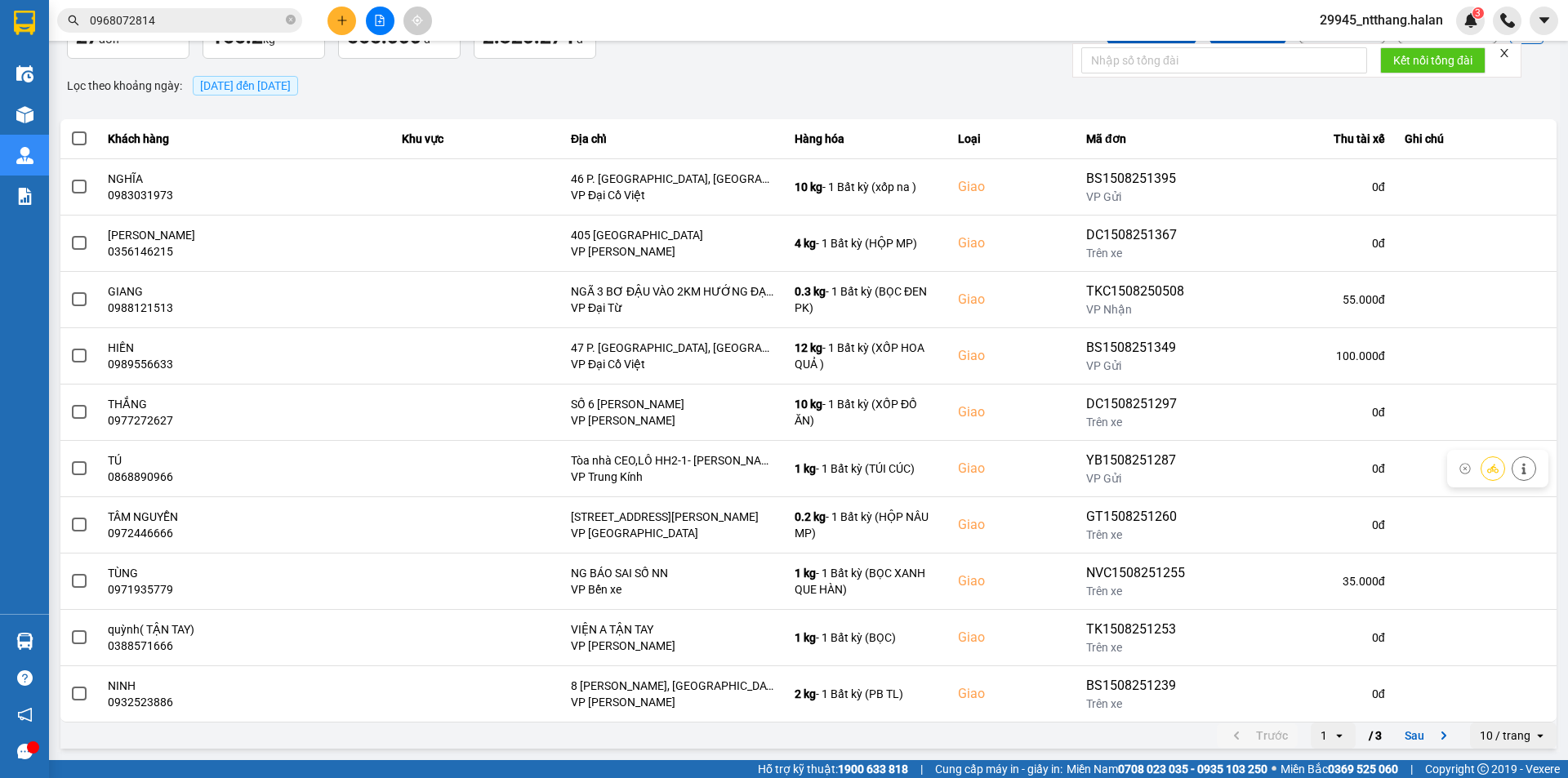
scroll to position [22, 0]
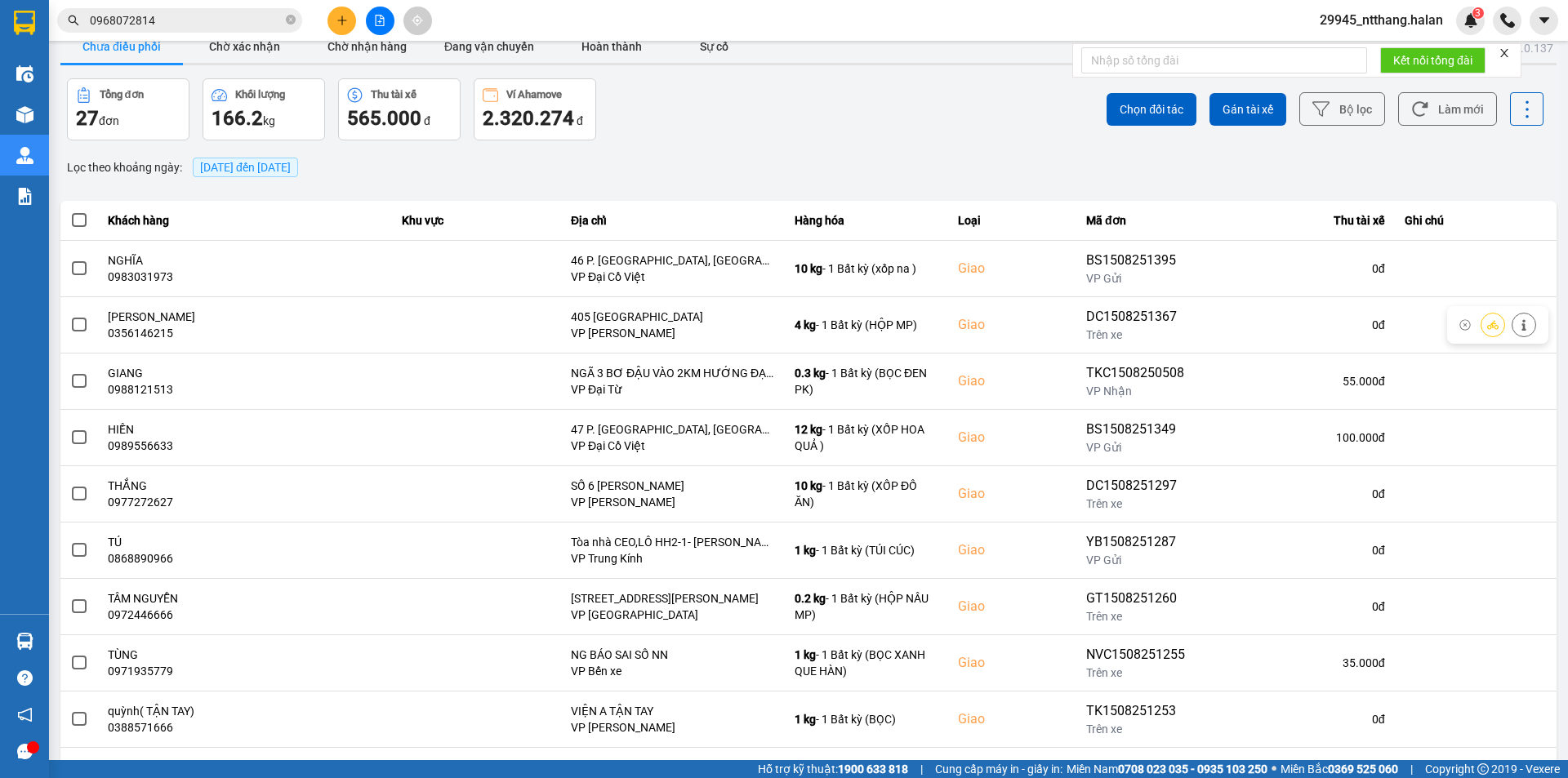
click at [254, 58] on button "Chờ xác nhận" at bounding box center [244, 47] width 123 height 33
click at [257, 63] on button "Chờ xác nhận" at bounding box center [244, 47] width 123 height 33
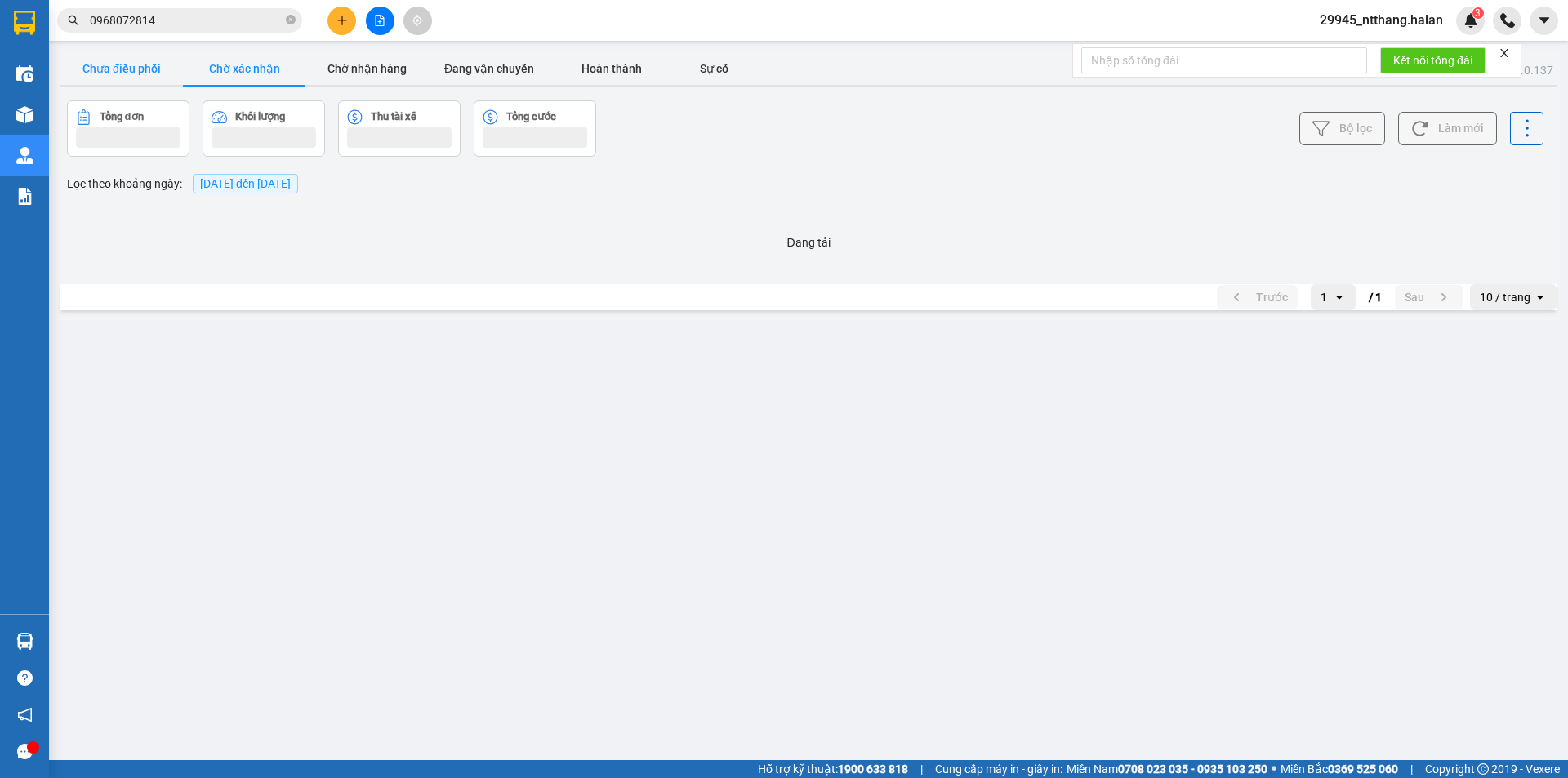
click at [131, 61] on button "Chưa điều phối" at bounding box center [122, 69] width 123 height 33
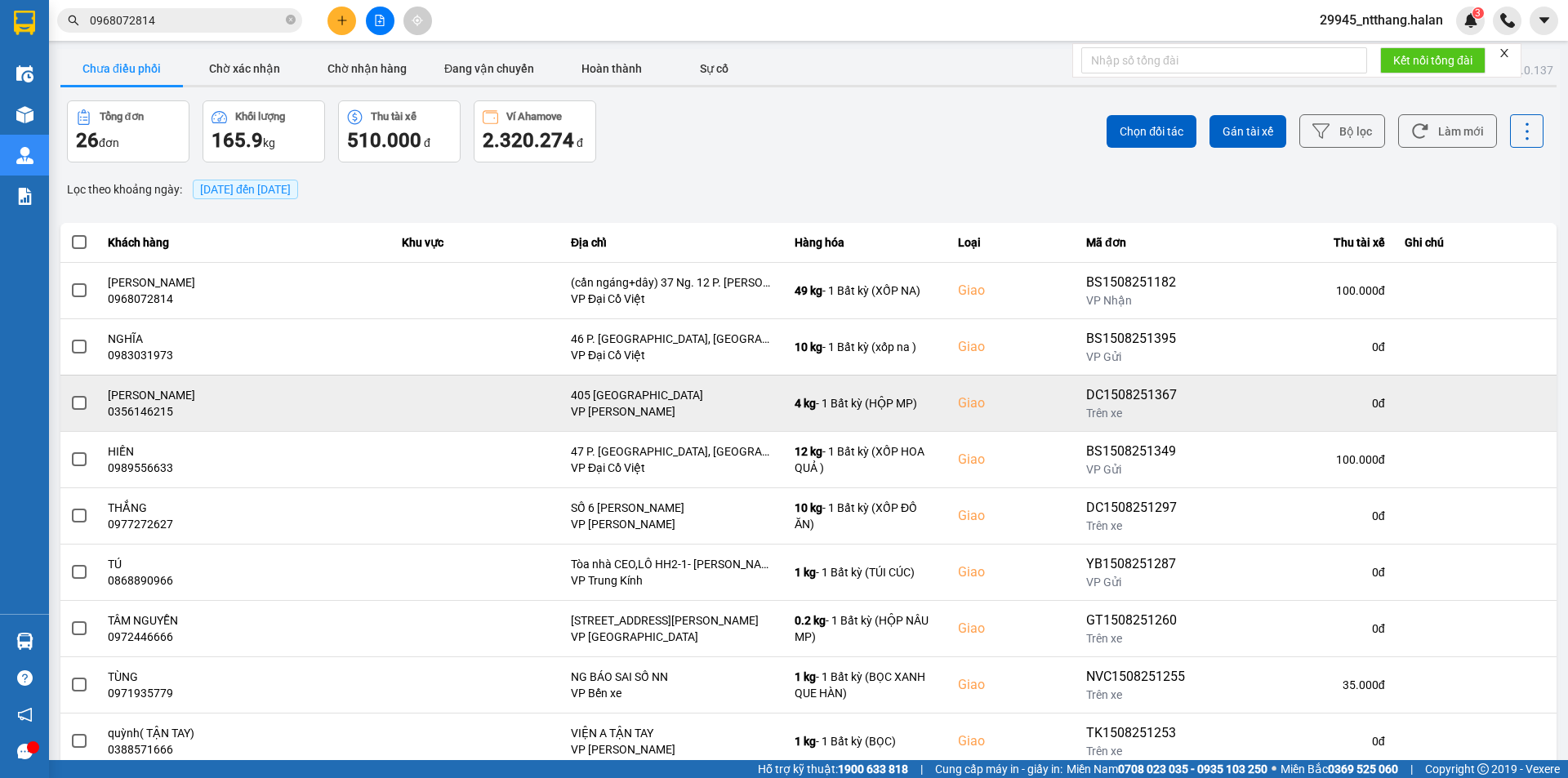
drag, startPoint x: 721, startPoint y: 155, endPoint x: 978, endPoint y: 427, distance: 374.2
click at [721, 155] on div "Tổng đơn 26 đơn Khối lượng 165.9 kg Thu tài xế 510.000 đ Ví Ahamove 2.320.274 đ" at bounding box center [436, 132] width 738 height 62
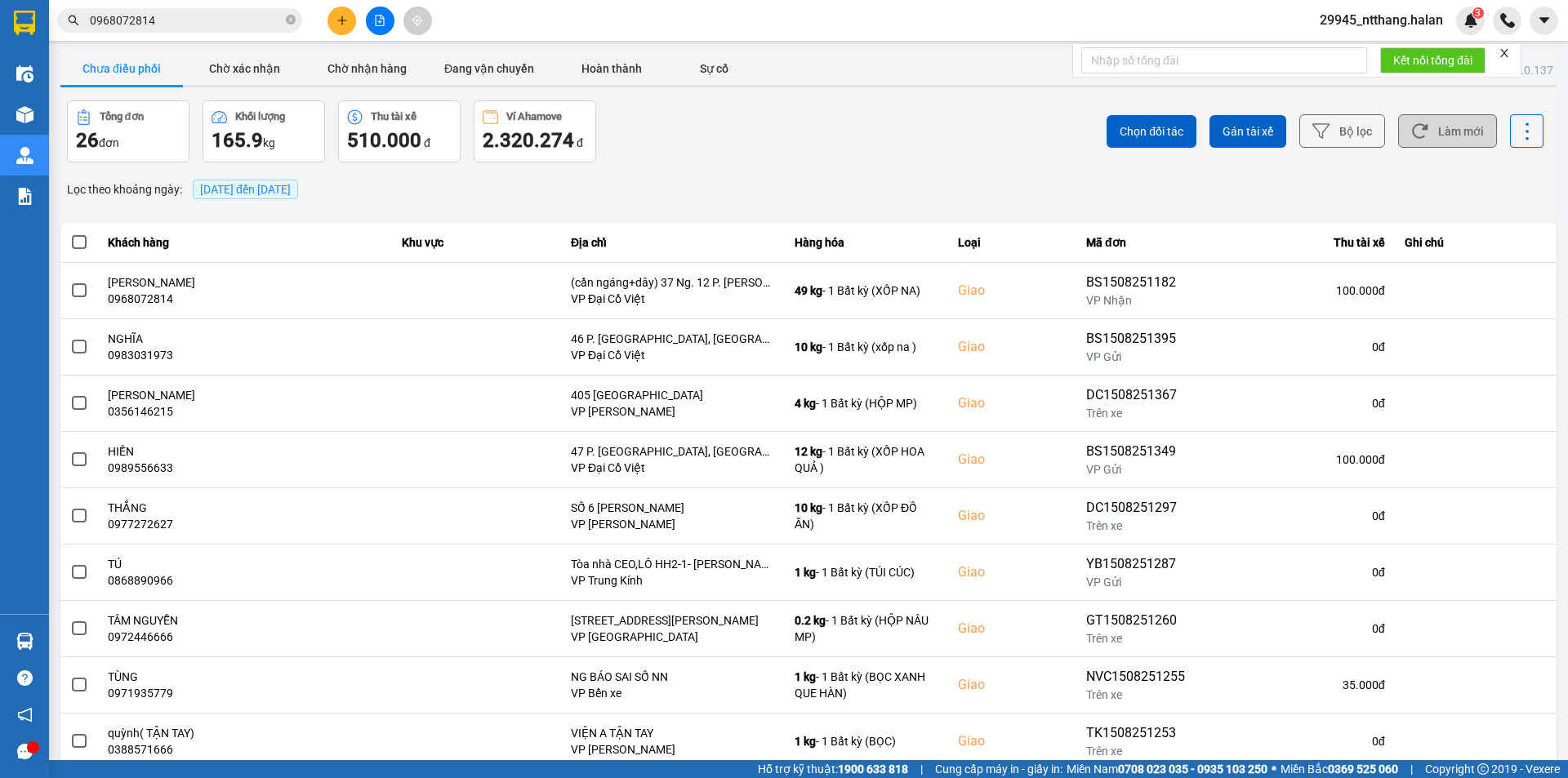
click at [1445, 129] on button "Làm mới" at bounding box center [1447, 131] width 99 height 34
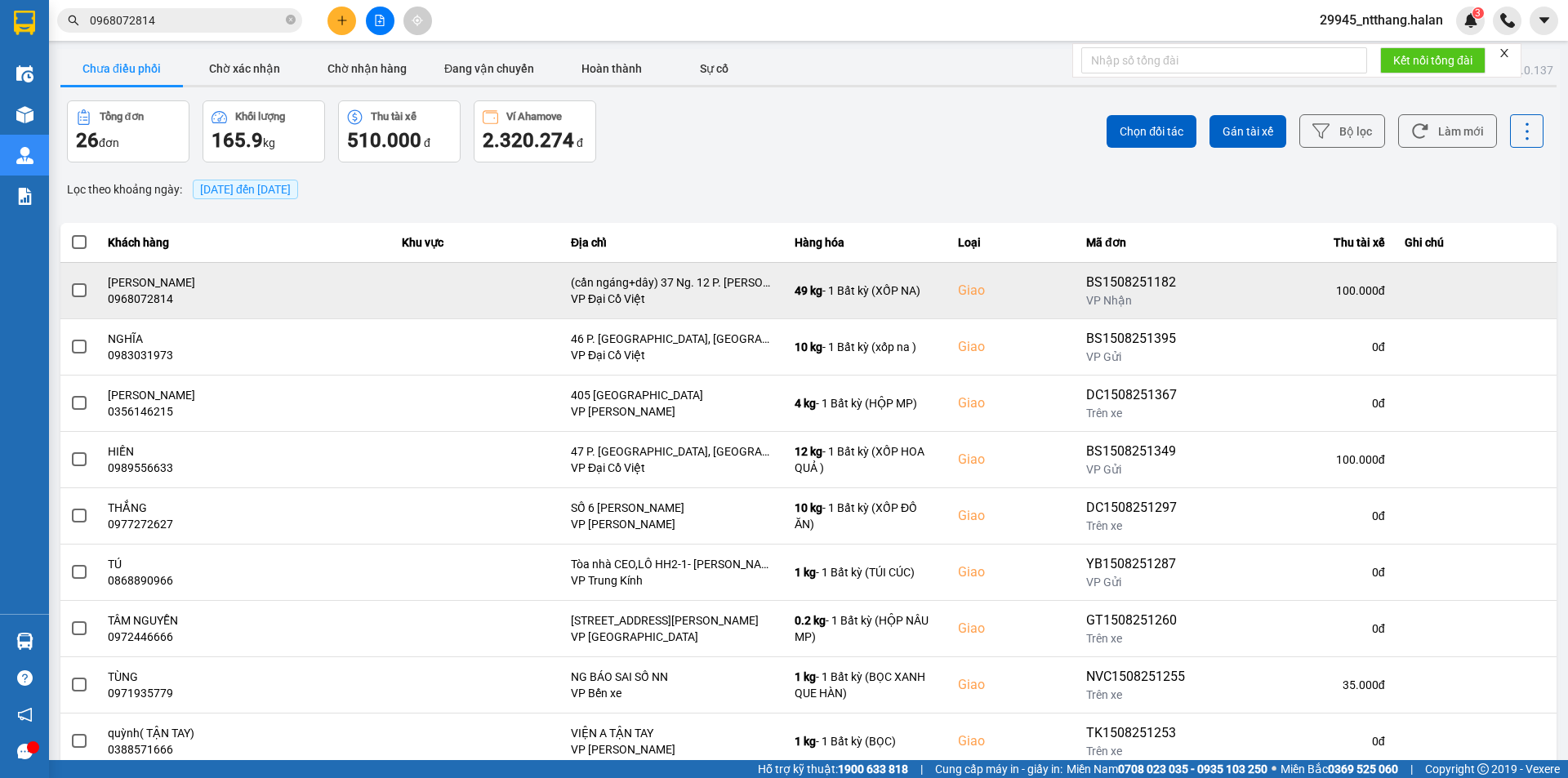
click at [72, 284] on span at bounding box center [79, 291] width 15 height 15
click at [70, 282] on input "checkbox" at bounding box center [70, 282] width 0 height 0
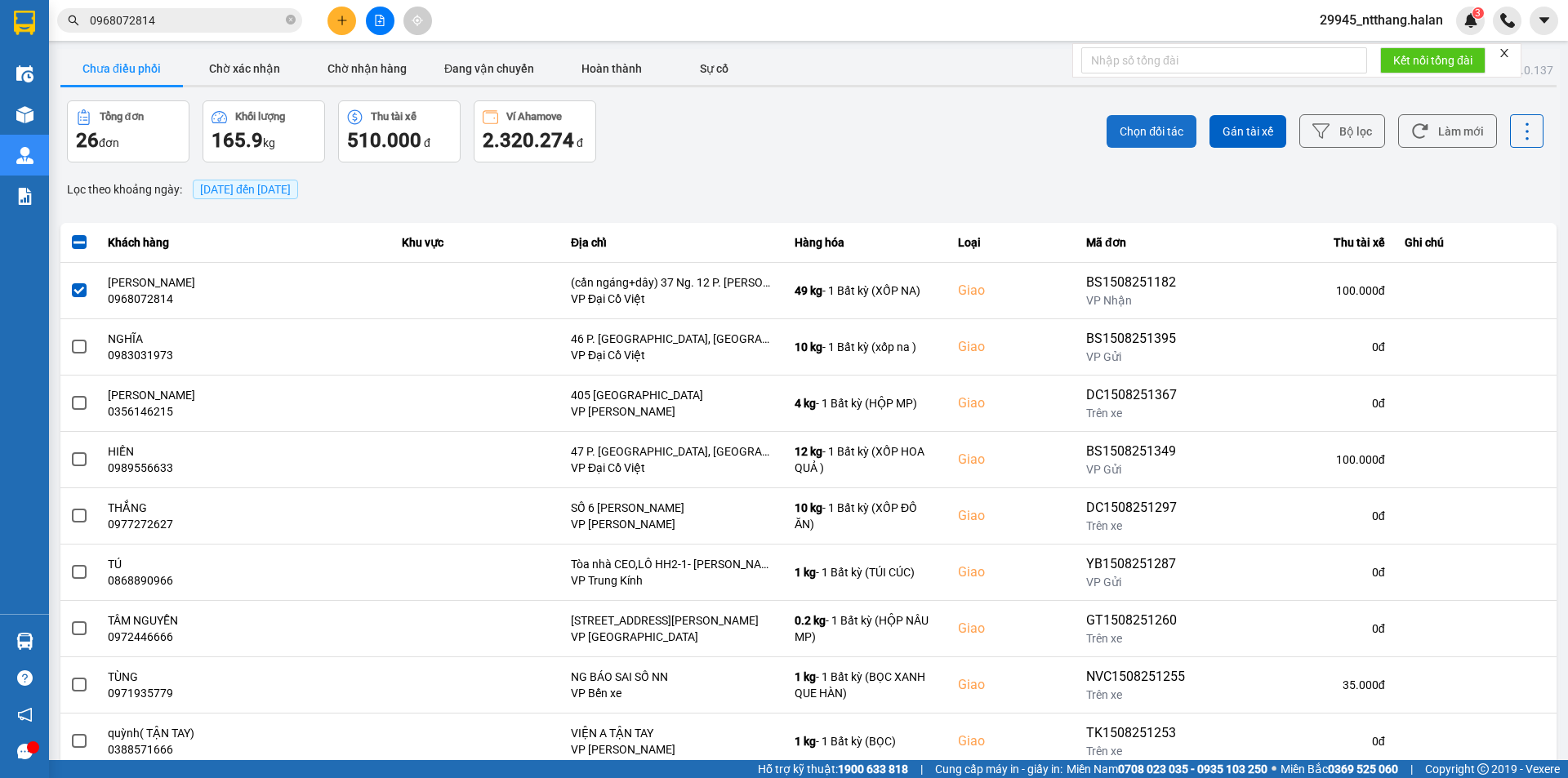
click at [1150, 135] on span "Chọn đối tác" at bounding box center [1151, 132] width 64 height 16
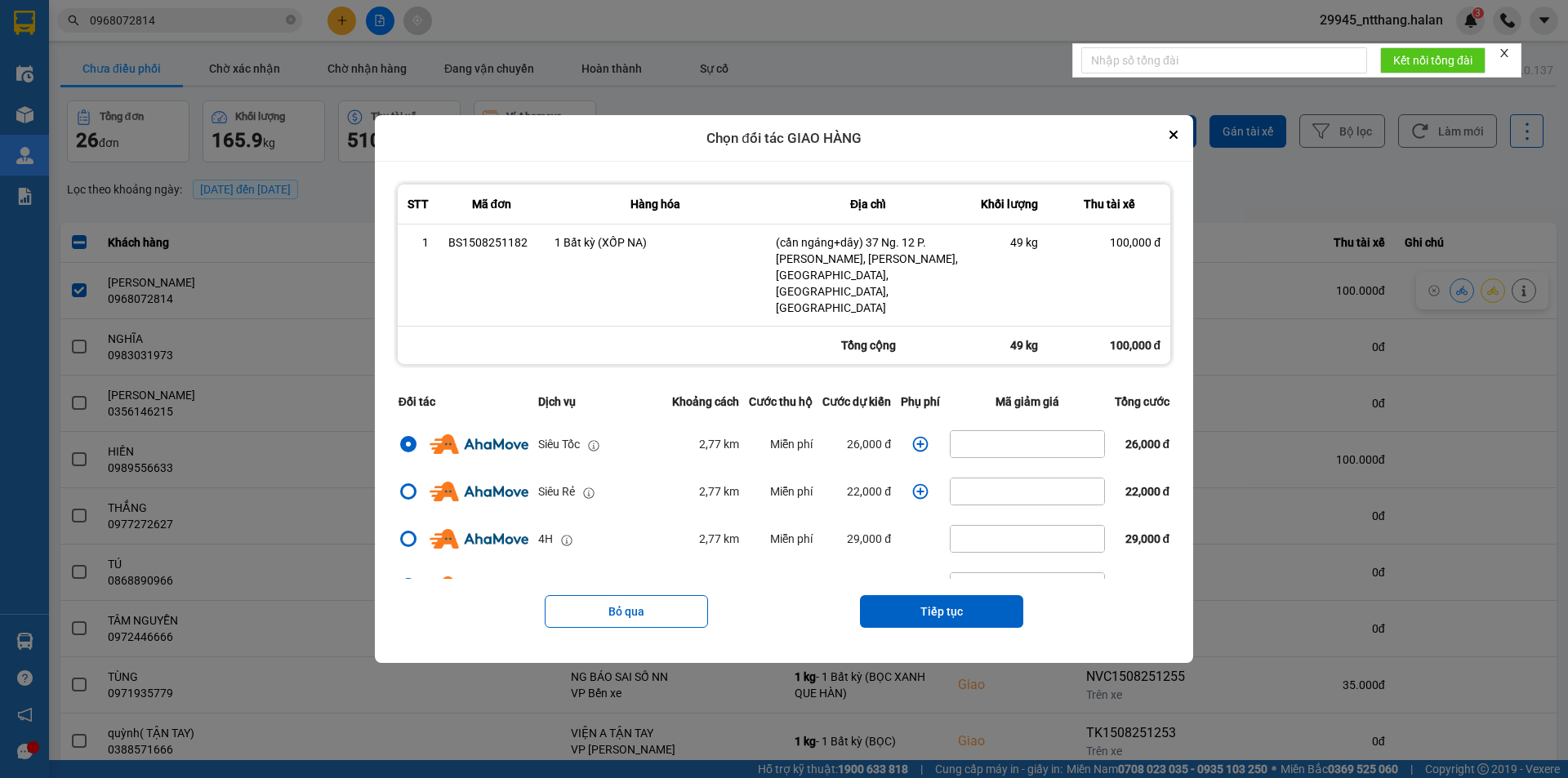
click at [916, 437] on icon "dialog" at bounding box center [920, 445] width 16 height 16
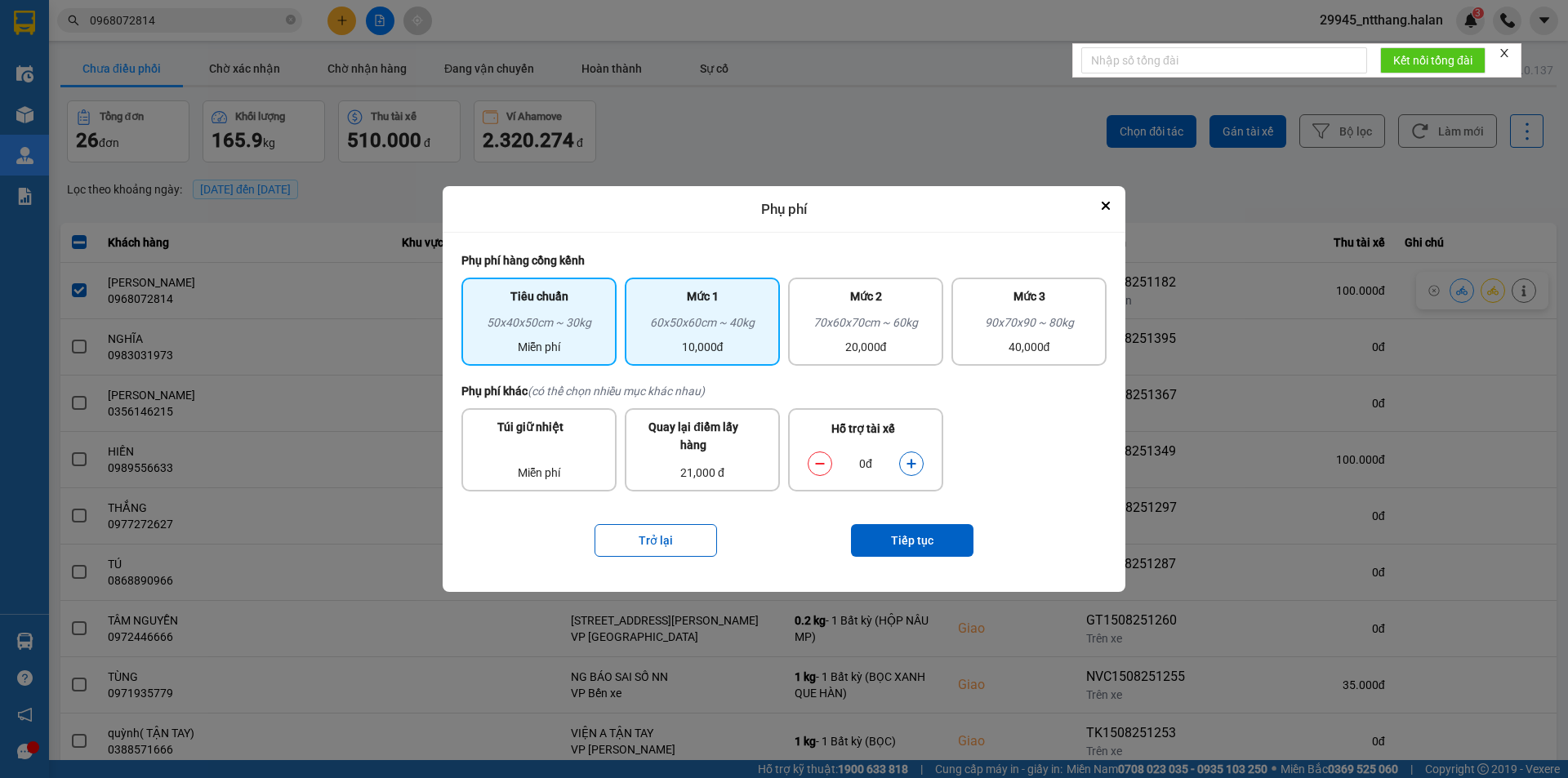
click at [742, 319] on div "60x50x60cm ~ 40kg" at bounding box center [702, 326] width 136 height 25
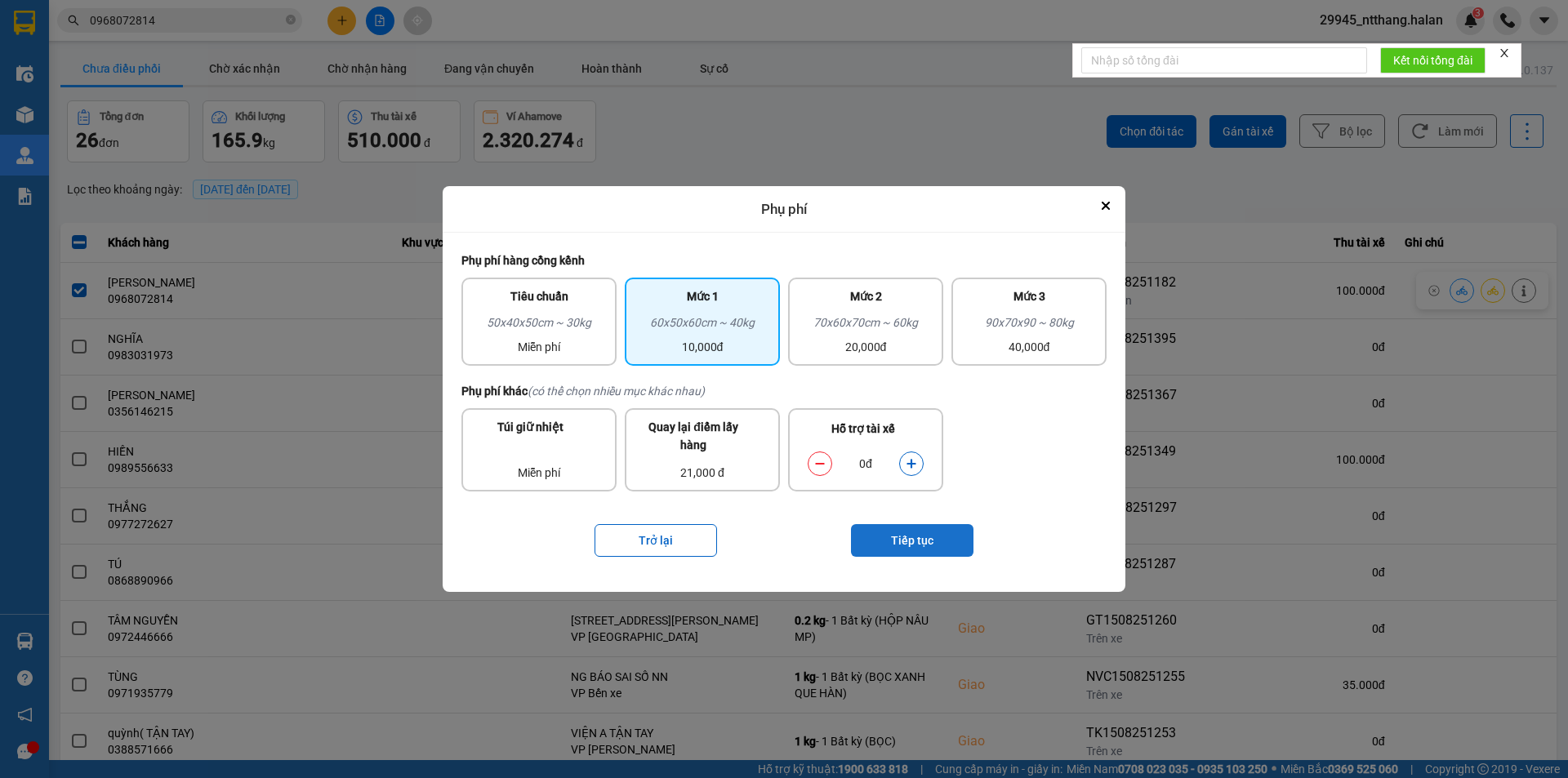
click at [936, 542] on button "Tiếp tục" at bounding box center [912, 541] width 123 height 33
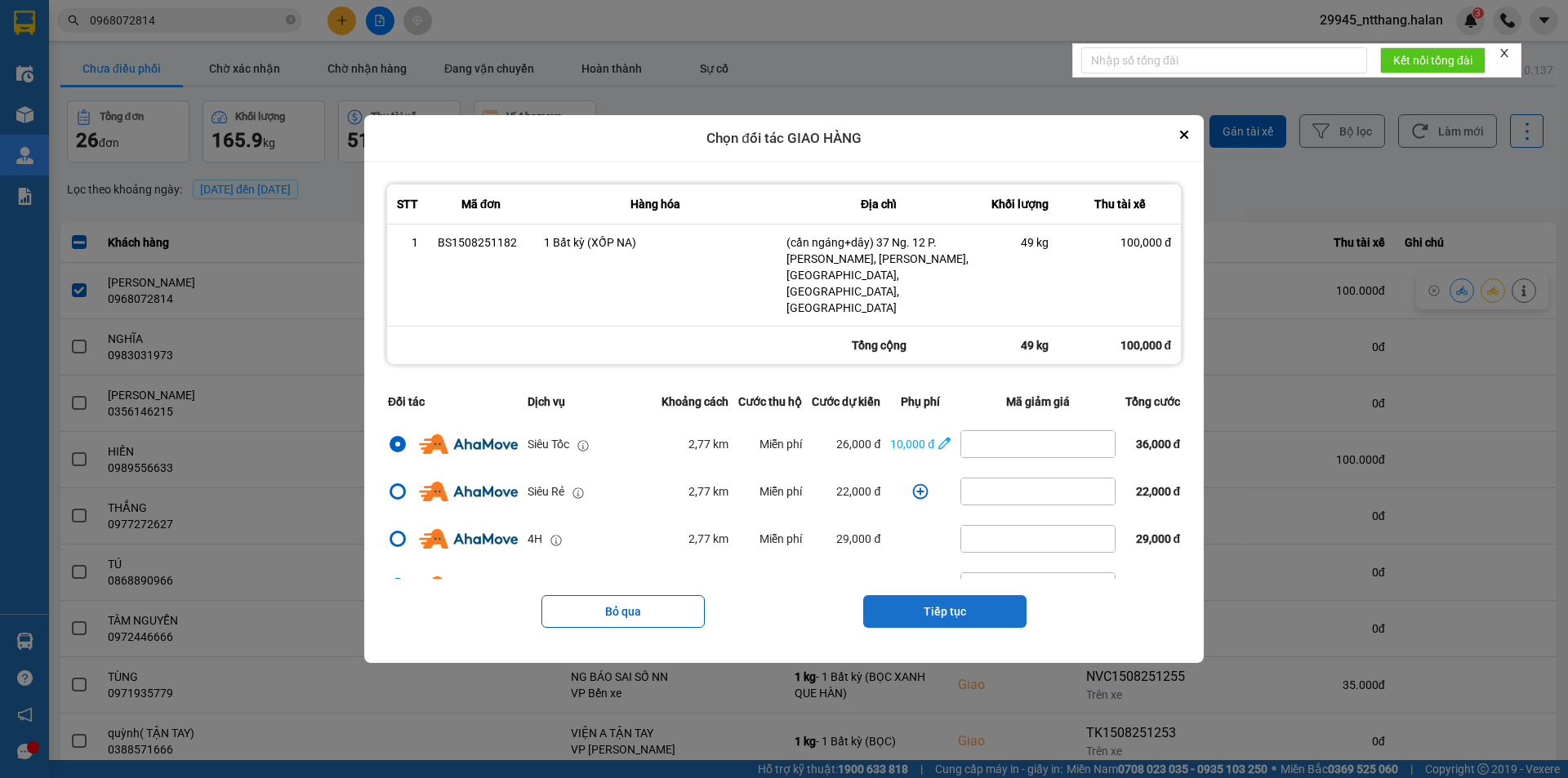
click at [949, 595] on button "Tiếp tục" at bounding box center [945, 611] width 163 height 33
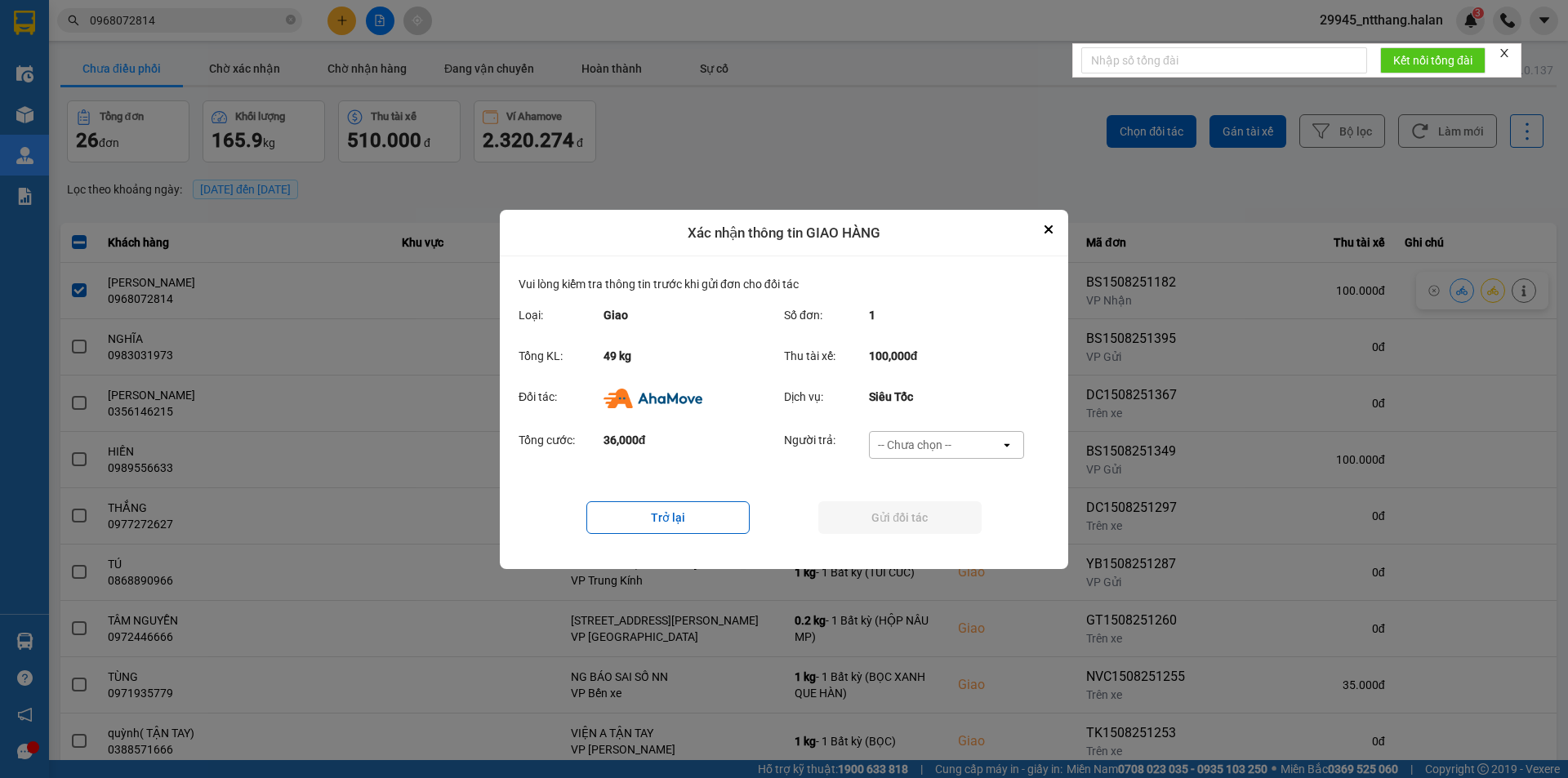
click at [969, 436] on div "-- Chưa chọn --" at bounding box center [935, 445] width 131 height 26
click at [964, 552] on div "Ví Ahamove" at bounding box center [945, 539] width 155 height 29
click at [907, 520] on button "Gửi đối tác" at bounding box center [900, 518] width 163 height 33
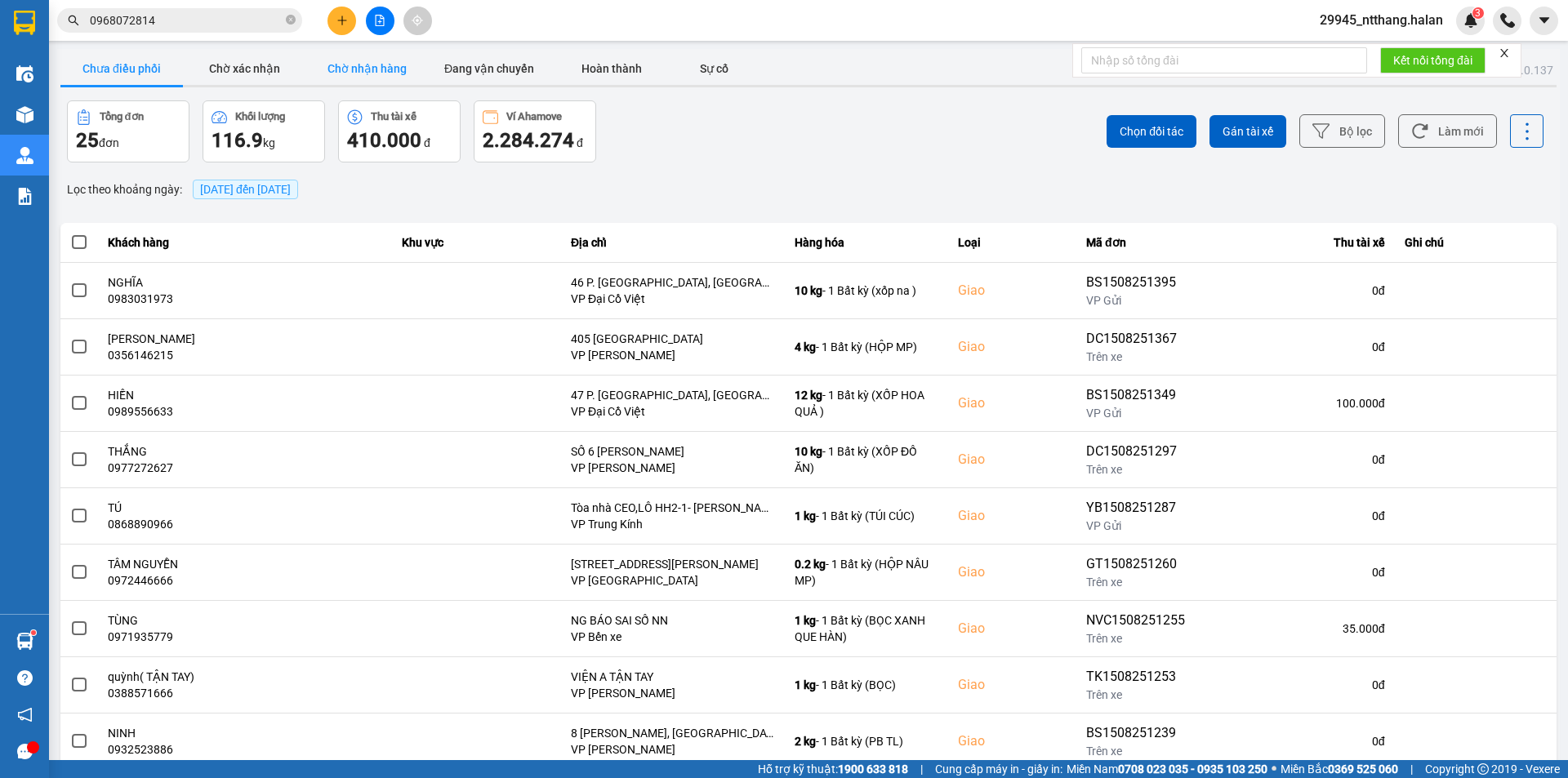
click at [362, 69] on button "Chờ nhận hàng" at bounding box center [367, 69] width 123 height 33
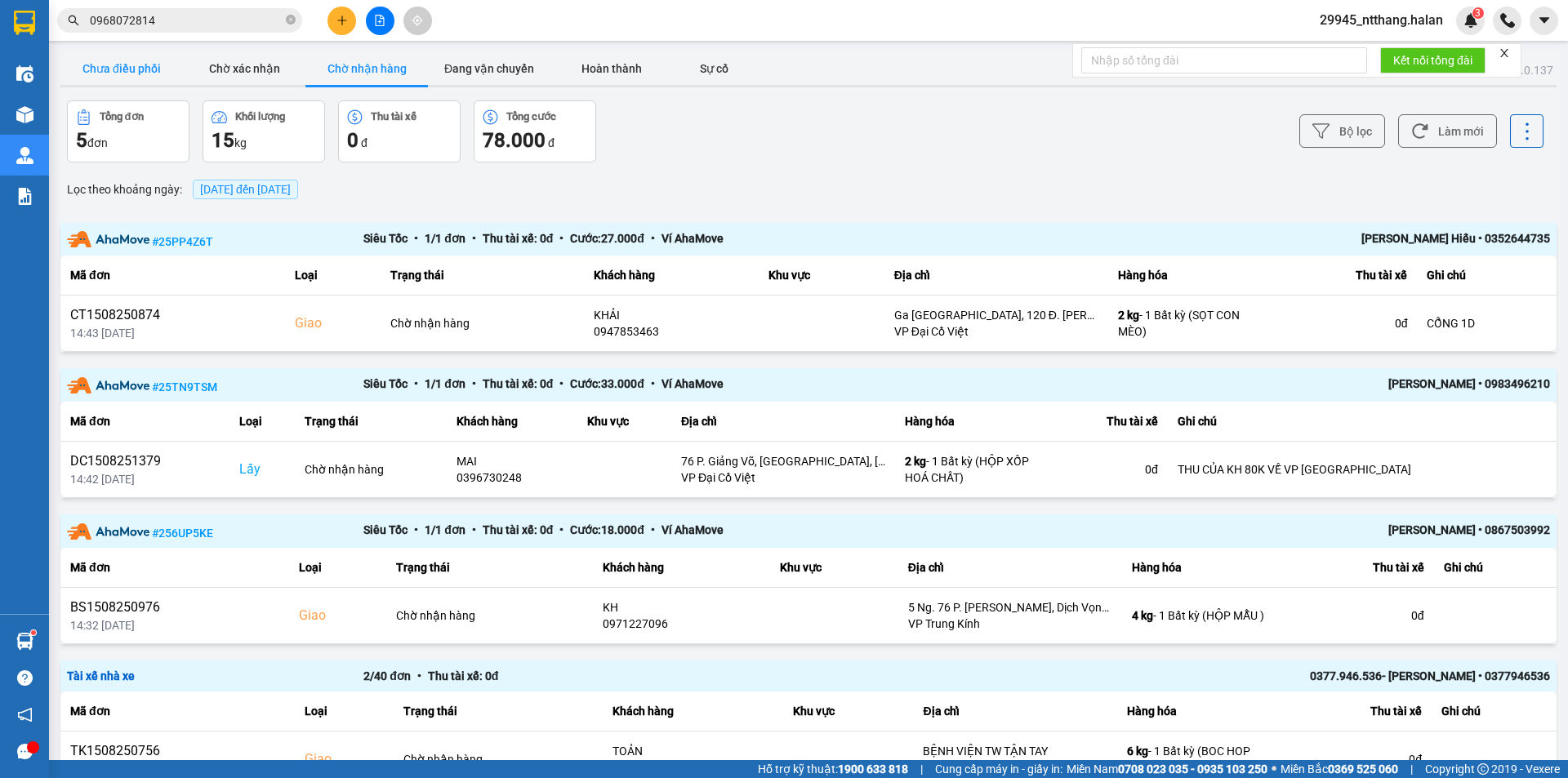
click at [123, 70] on button "Chưa điều phối" at bounding box center [122, 69] width 123 height 33
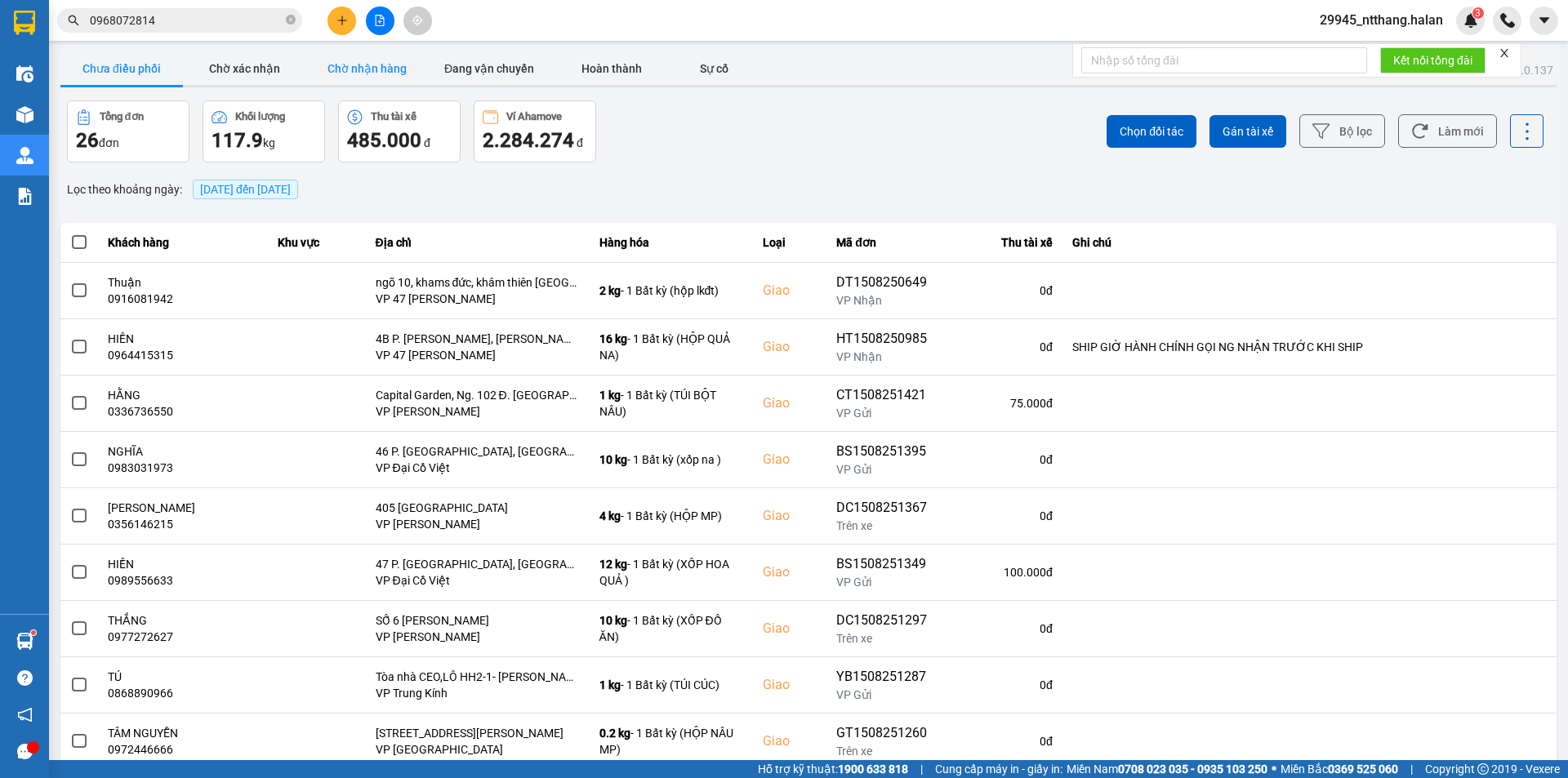
click at [351, 59] on button "Chờ nhận hàng" at bounding box center [367, 69] width 123 height 33
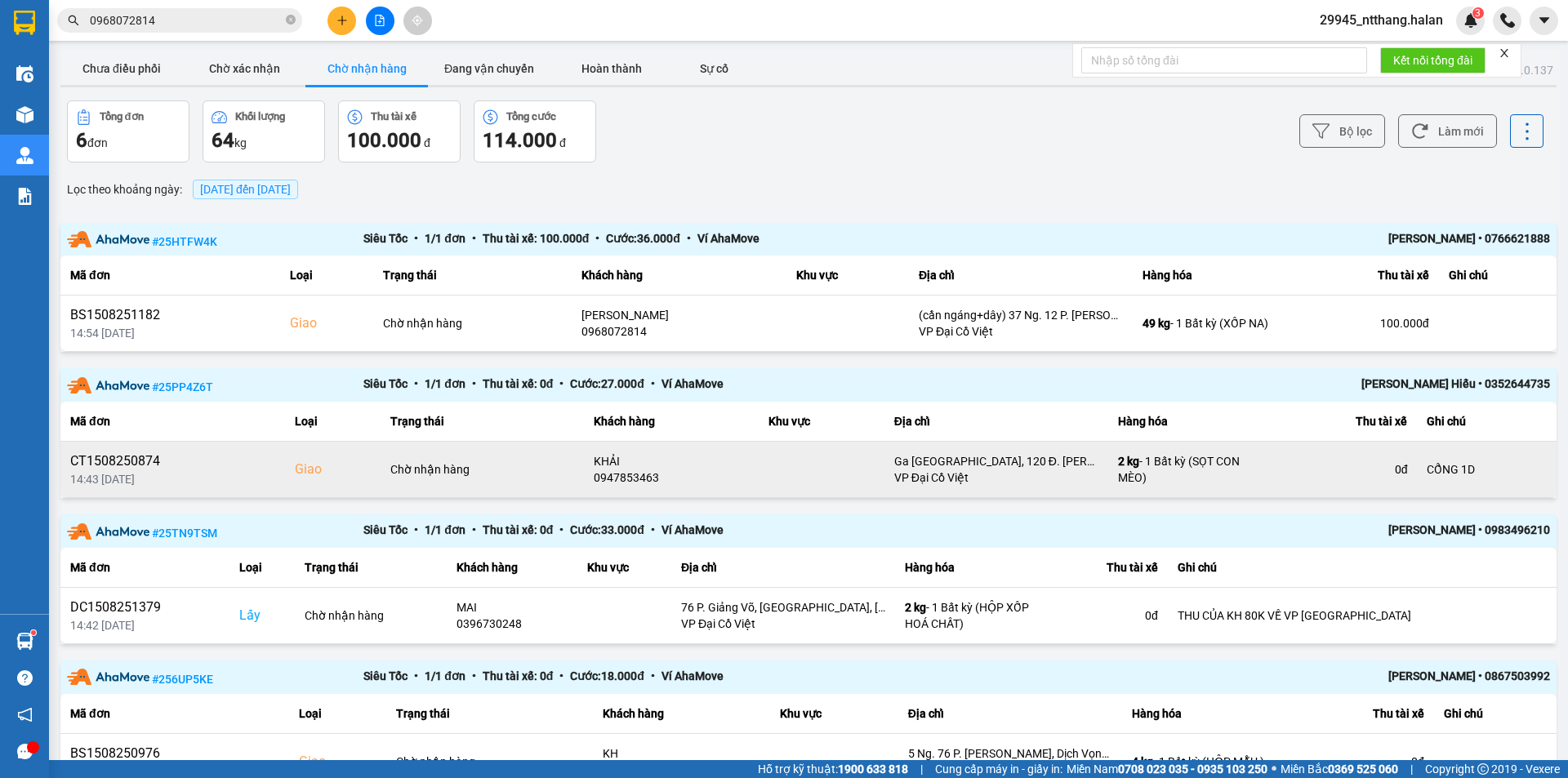
click at [639, 475] on div "0947853463" at bounding box center [671, 478] width 155 height 16
click at [636, 472] on div "0947853463" at bounding box center [671, 478] width 155 height 16
click at [638, 471] on div "0947853463" at bounding box center [671, 478] width 155 height 16
click at [630, 476] on div "0947853463" at bounding box center [671, 478] width 155 height 16
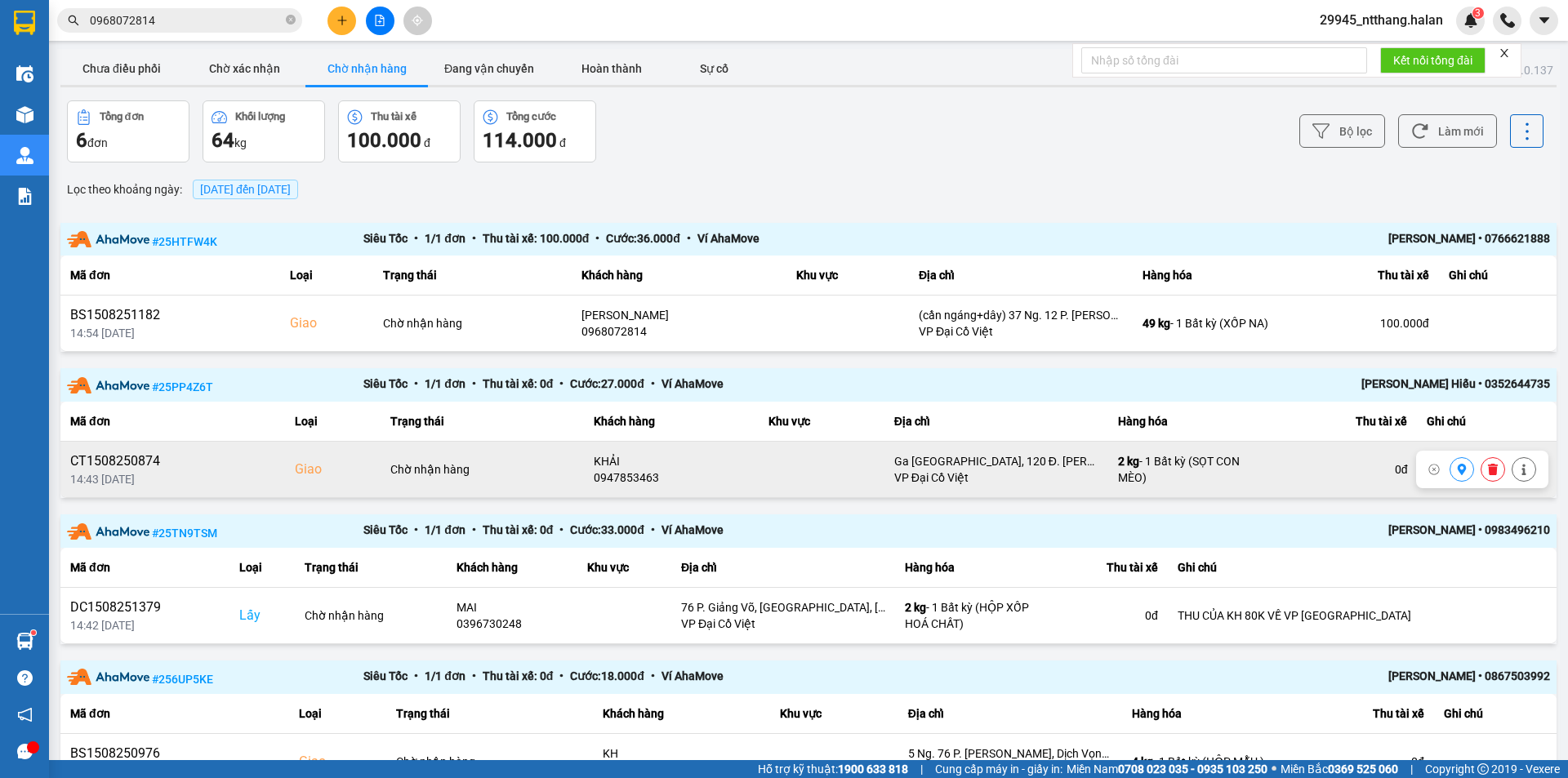
click at [632, 476] on div "0947853463" at bounding box center [671, 478] width 155 height 16
click at [635, 476] on div "0947853463" at bounding box center [671, 478] width 155 height 16
click at [623, 482] on div "0947853463" at bounding box center [671, 478] width 155 height 16
click at [623, 484] on div "0947853463" at bounding box center [671, 478] width 155 height 16
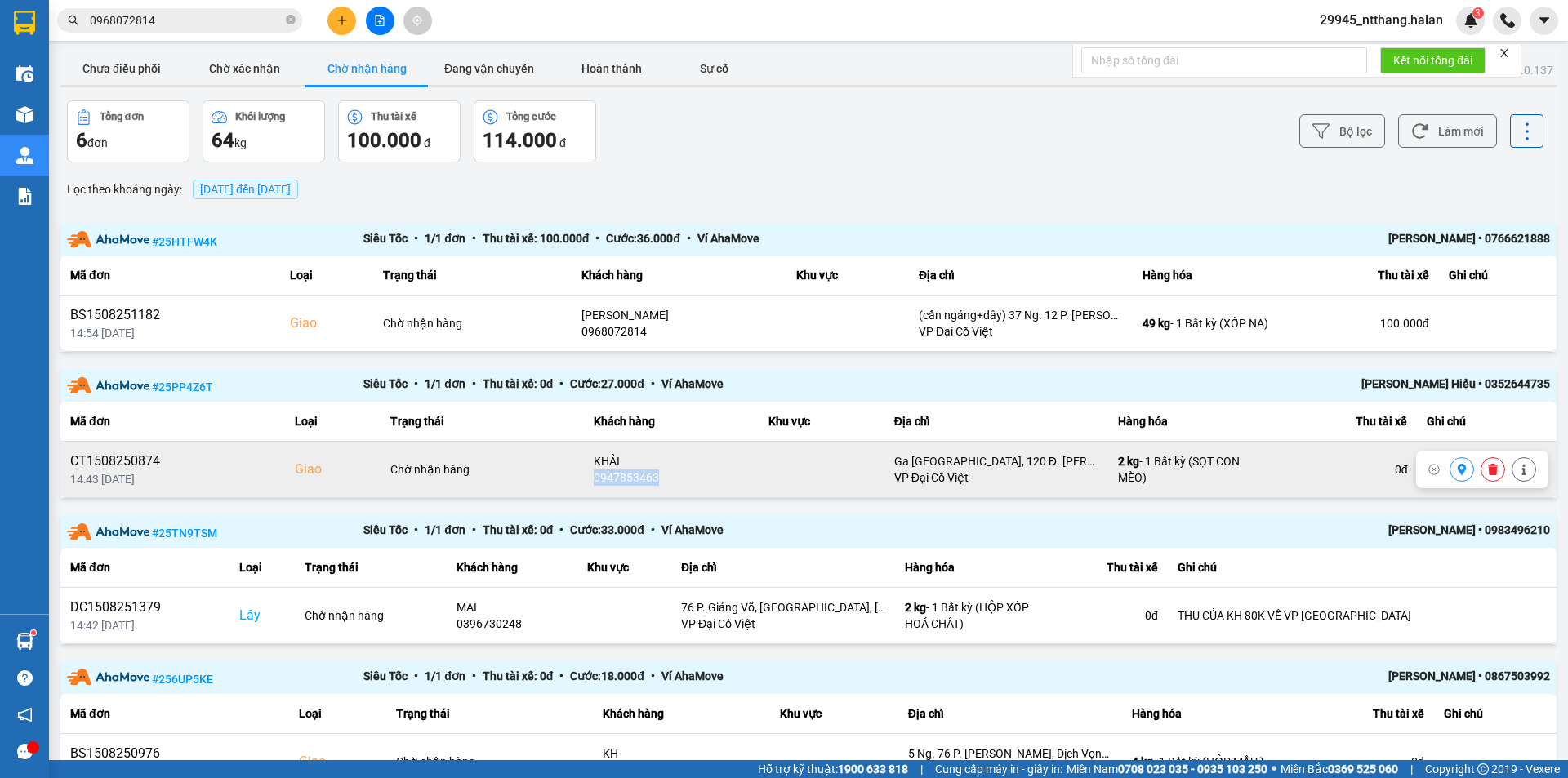
click at [1488, 467] on icon at bounding box center [1493, 470] width 10 height 11
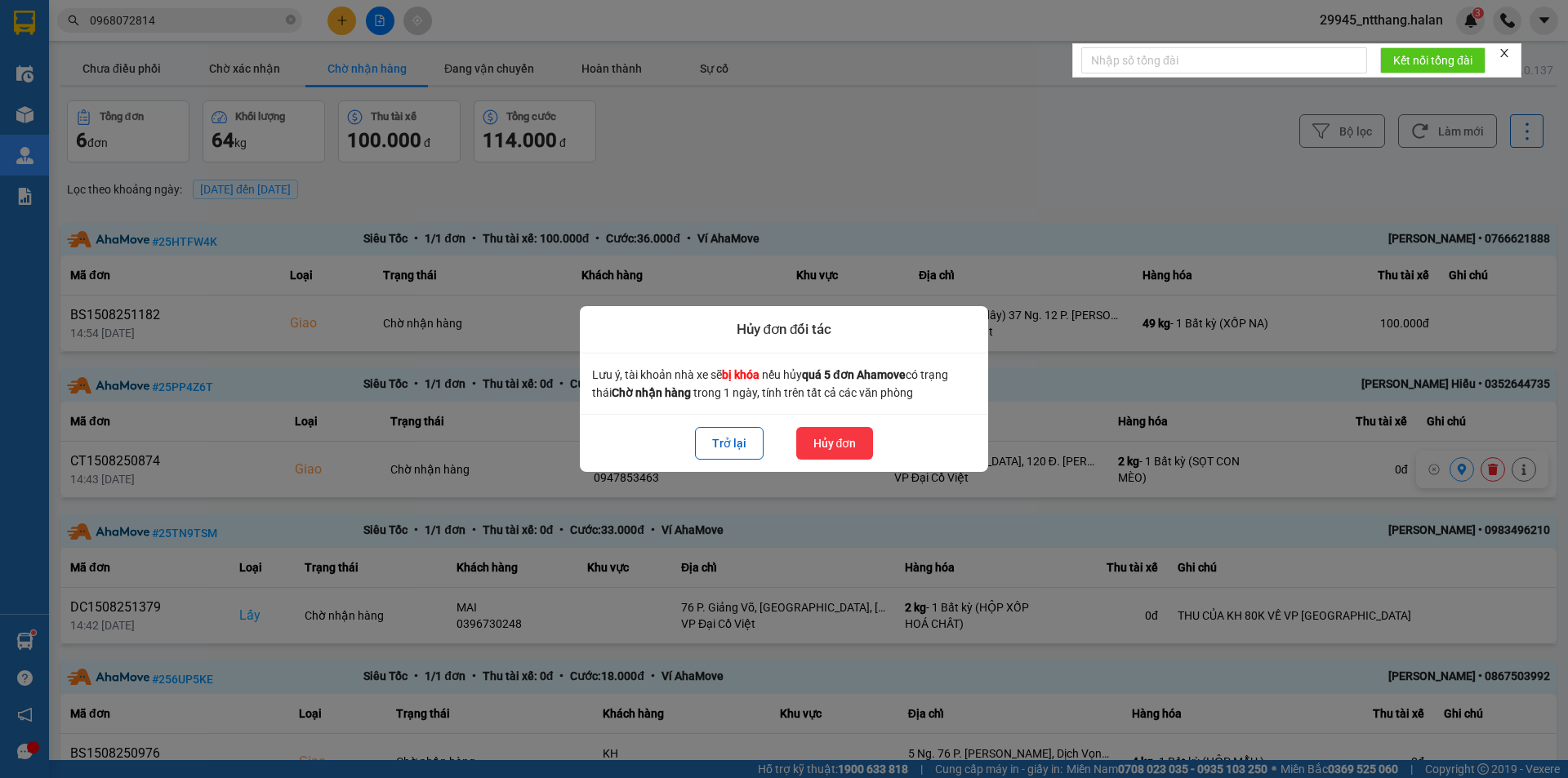
click at [827, 444] on button "Hủy đơn" at bounding box center [834, 444] width 78 height 33
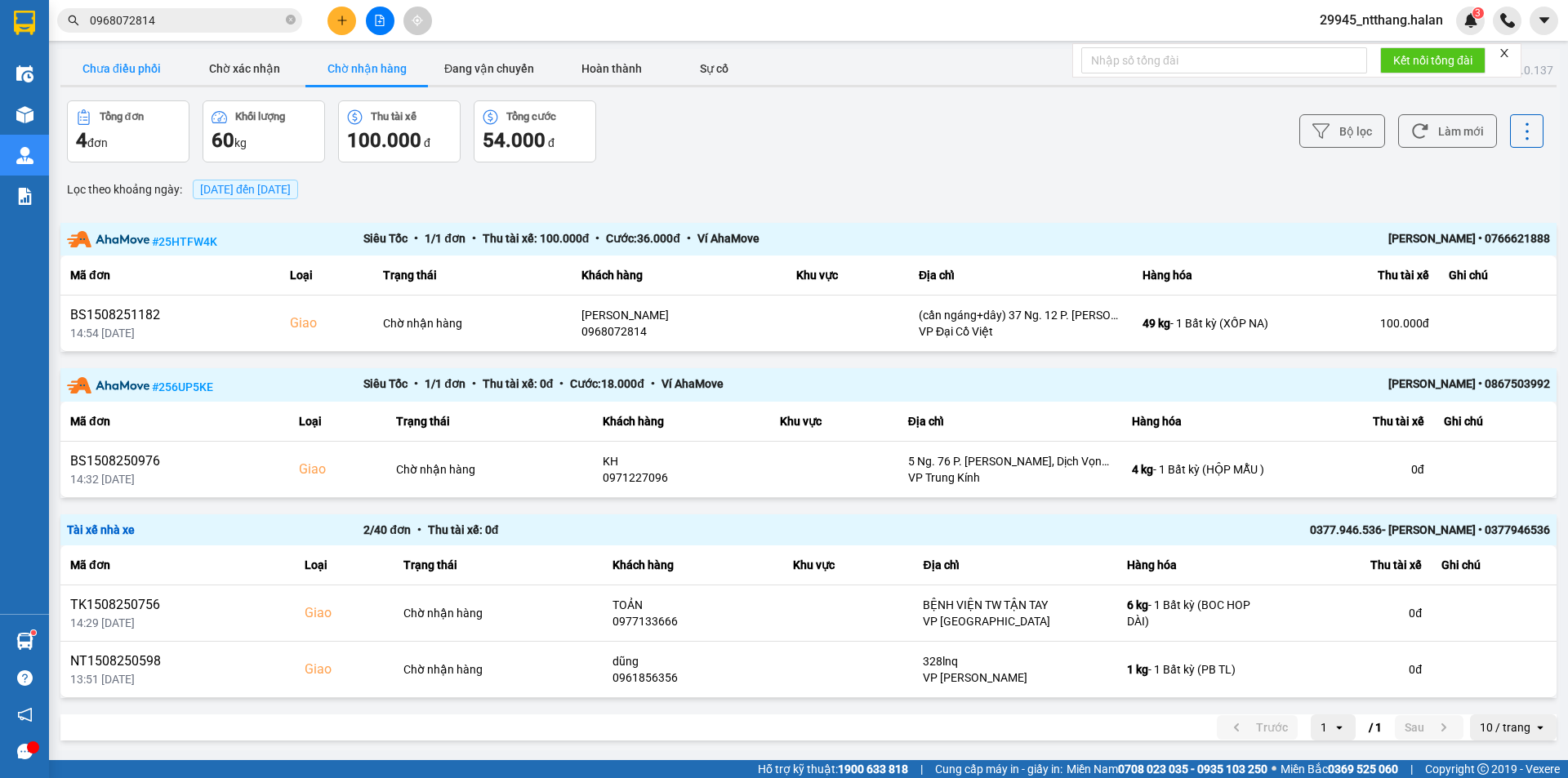
click at [149, 65] on button "Chưa điều phối" at bounding box center [122, 69] width 123 height 33
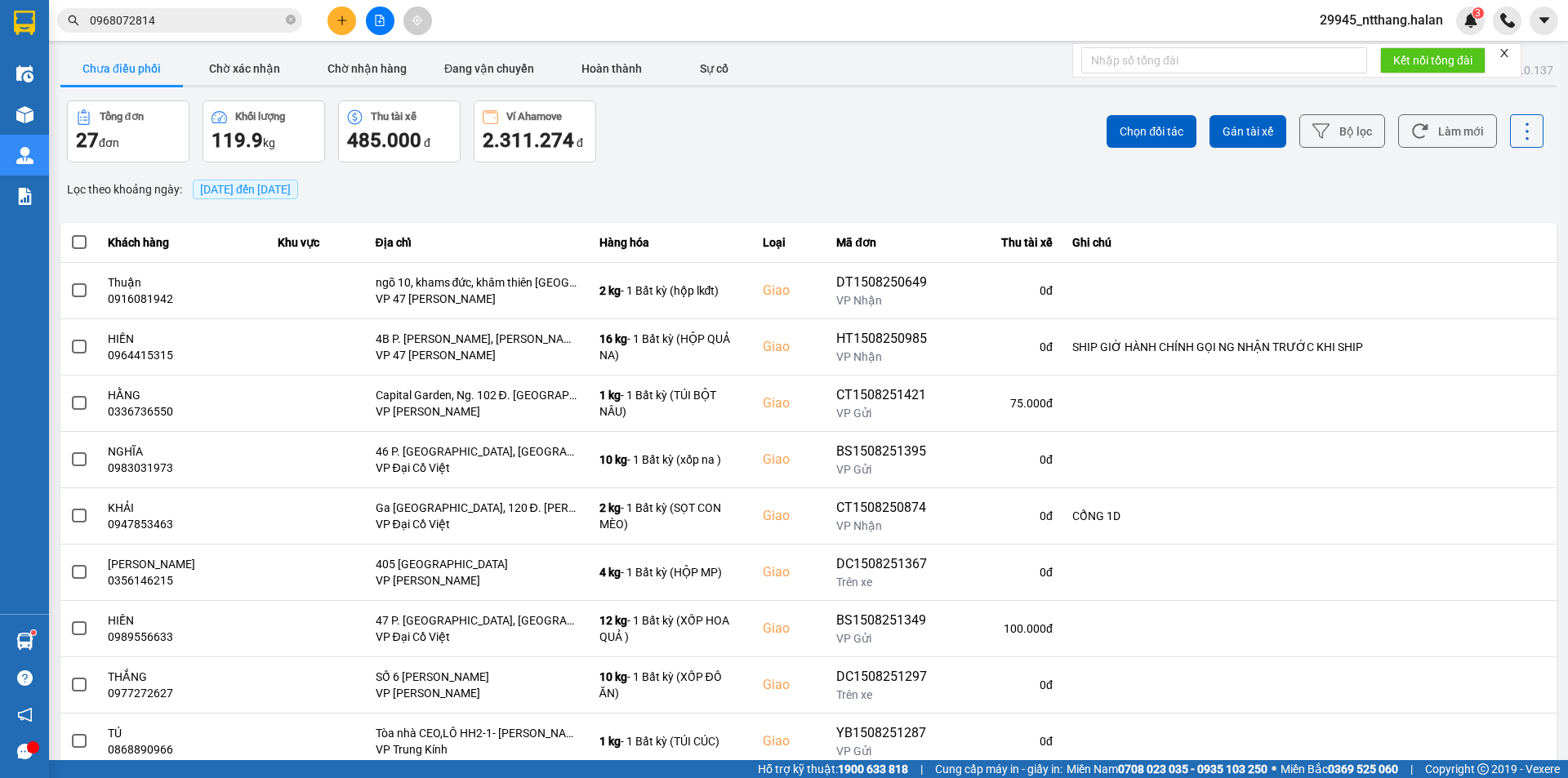
scroll to position [82, 0]
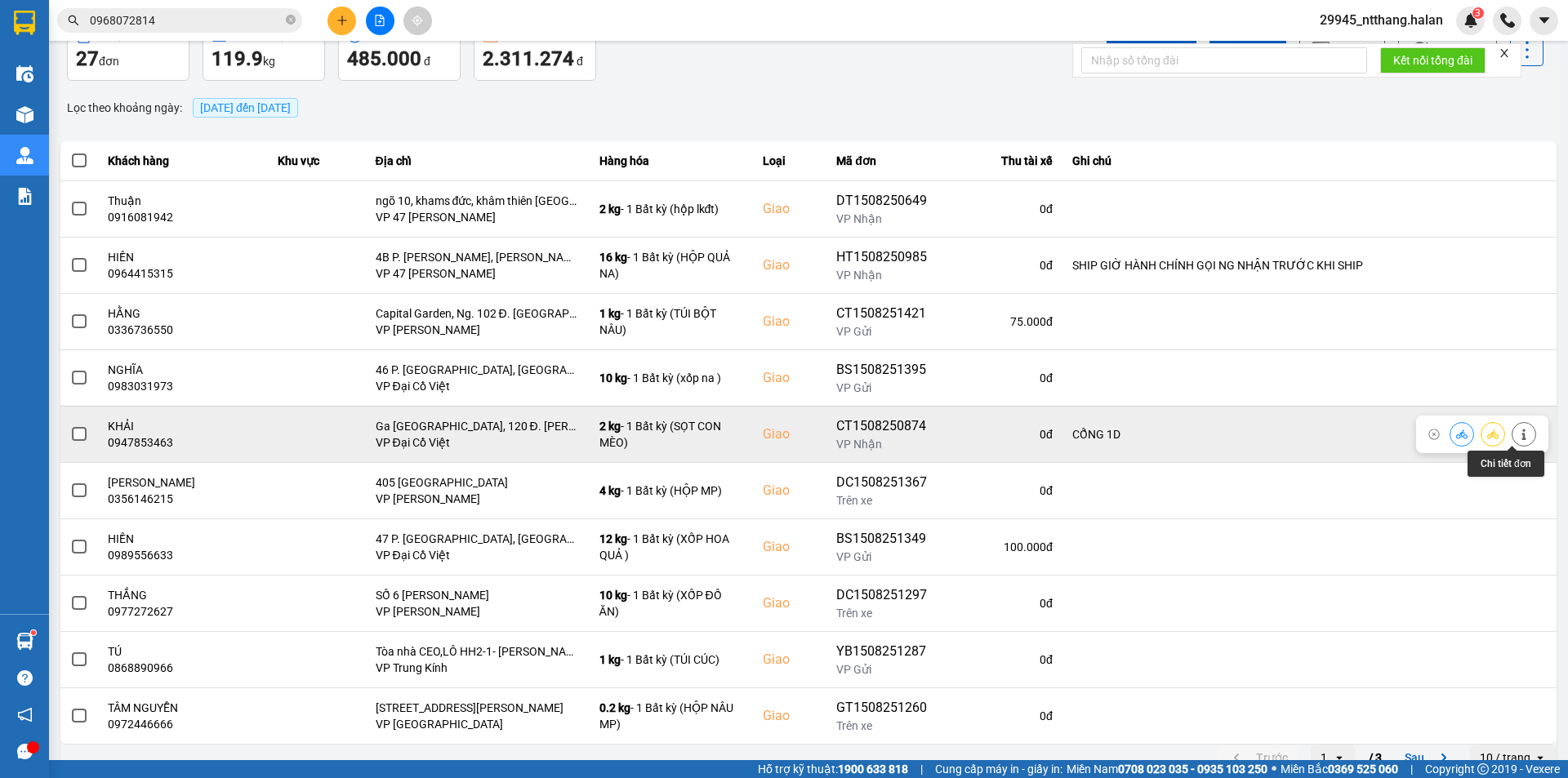
click at [1518, 432] on icon at bounding box center [1524, 435] width 11 height 11
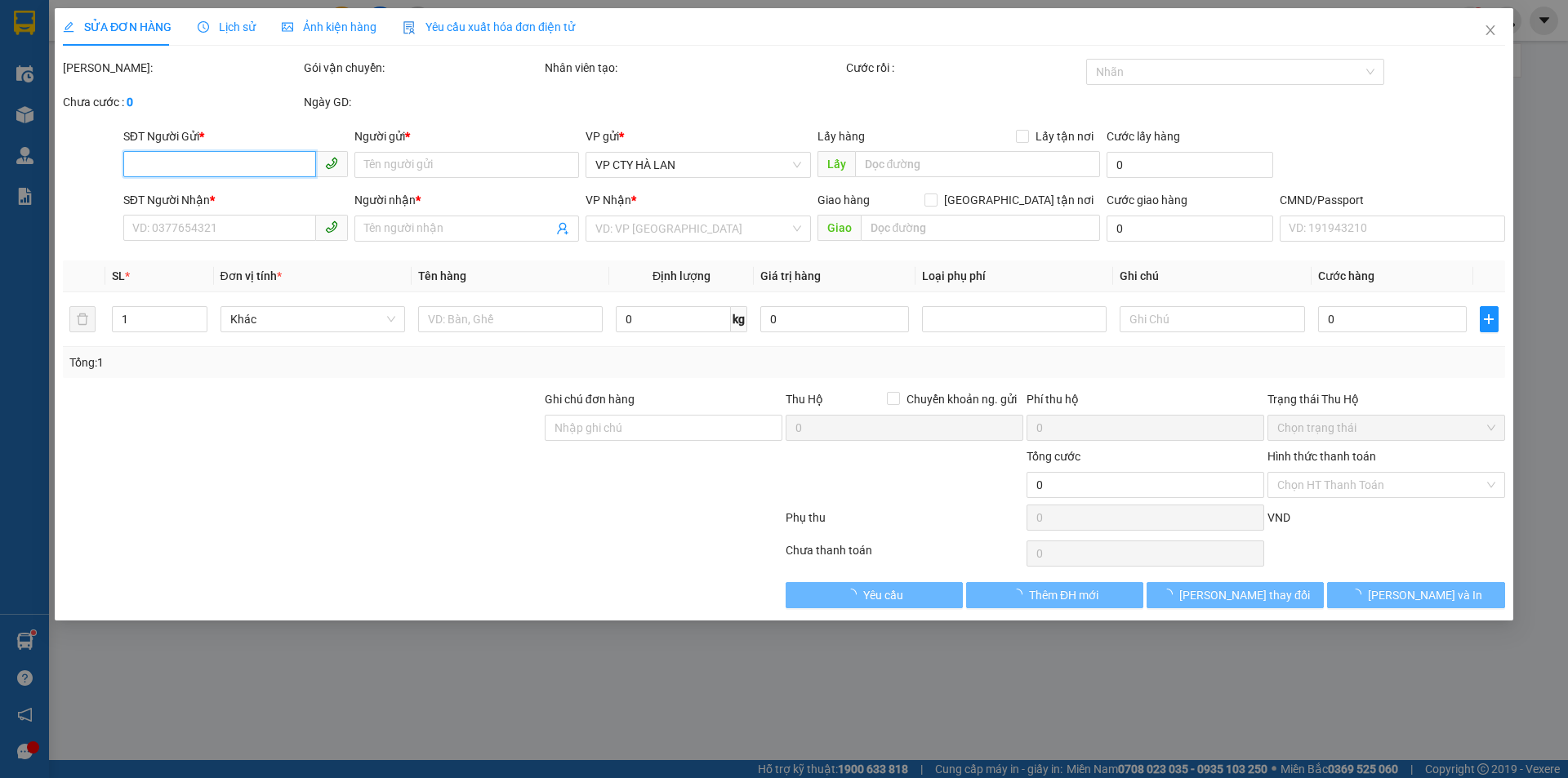
type input "0356325528"
type input "QUỲNH"
type input "0947853463"
type input "KHẢI"
checkbox input "true"
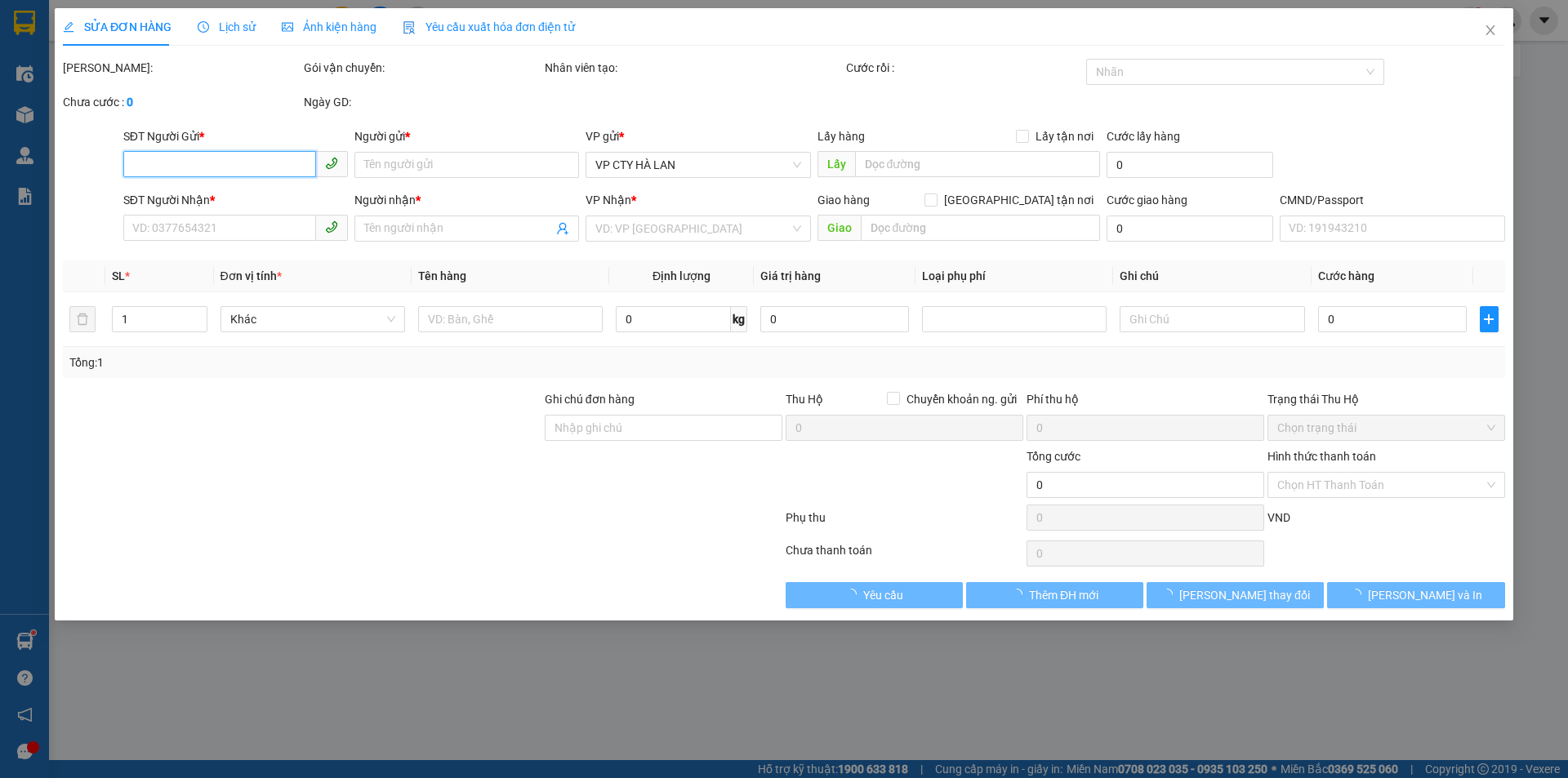
type input "Ga [GEOGRAPHIC_DATA], 120 Đ. [PERSON_NAME], [PERSON_NAME] – Quốc Tử Giám, [GEOG…"
type input "CỔNG 1D"
type input "70.000"
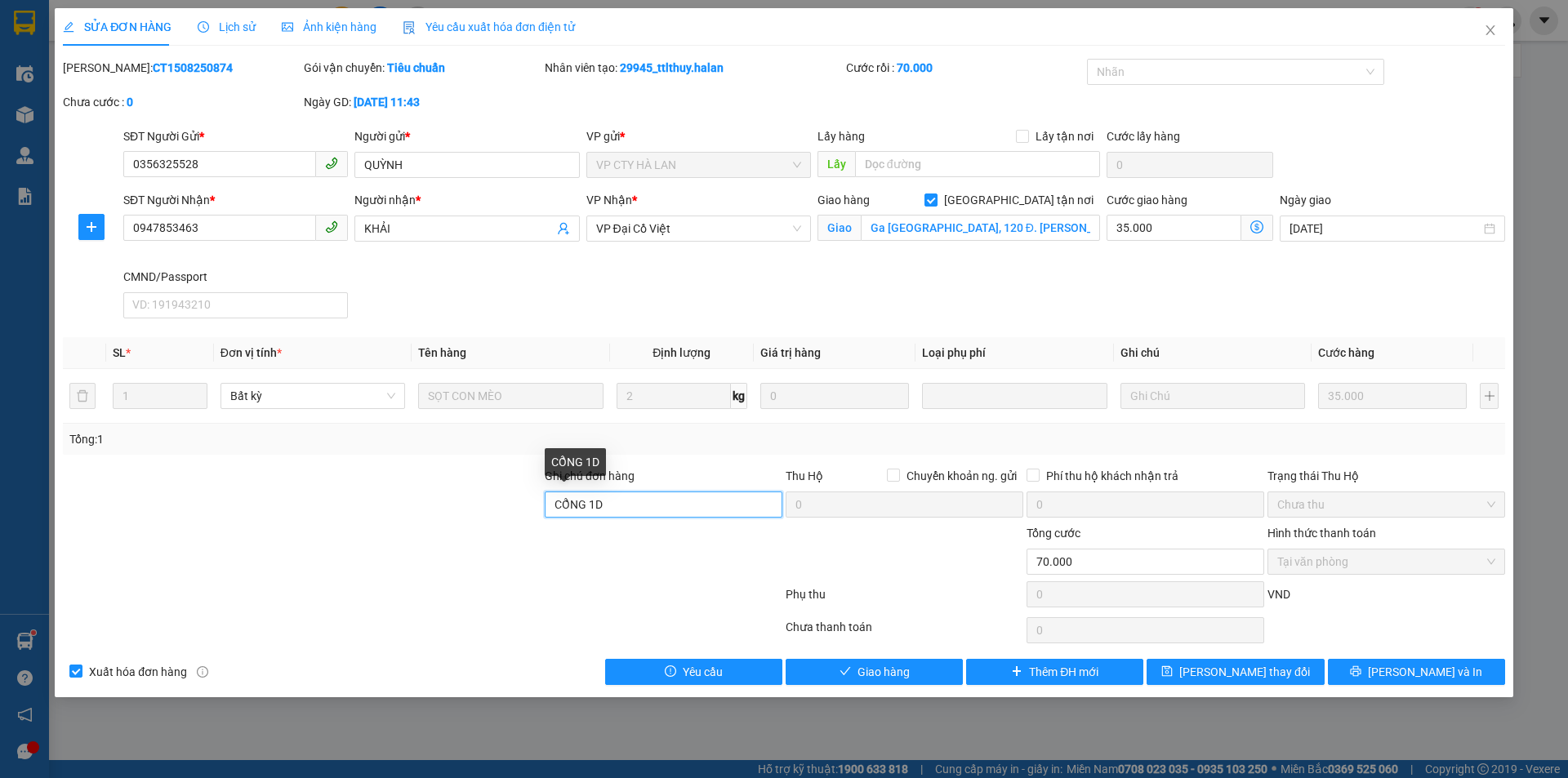
click at [678, 509] on input "CỔNG 1D" at bounding box center [663, 505] width 238 height 26
drag, startPoint x: 656, startPoint y: 503, endPoint x: 208, endPoint y: 525, distance: 448.5
click at [208, 525] on form "Ghi chú đơn hàng CỔNG 1D Thu Hộ Chuyển khoản ng. gửi 0 Phí thu hộ khách nhận tr…" at bounding box center [784, 541] width 1442 height 147
click at [633, 510] on input "CỔNG 1D" at bounding box center [663, 505] width 238 height 26
click at [608, 510] on input "CỔNG 1D. 17h" at bounding box center [663, 505] width 238 height 26
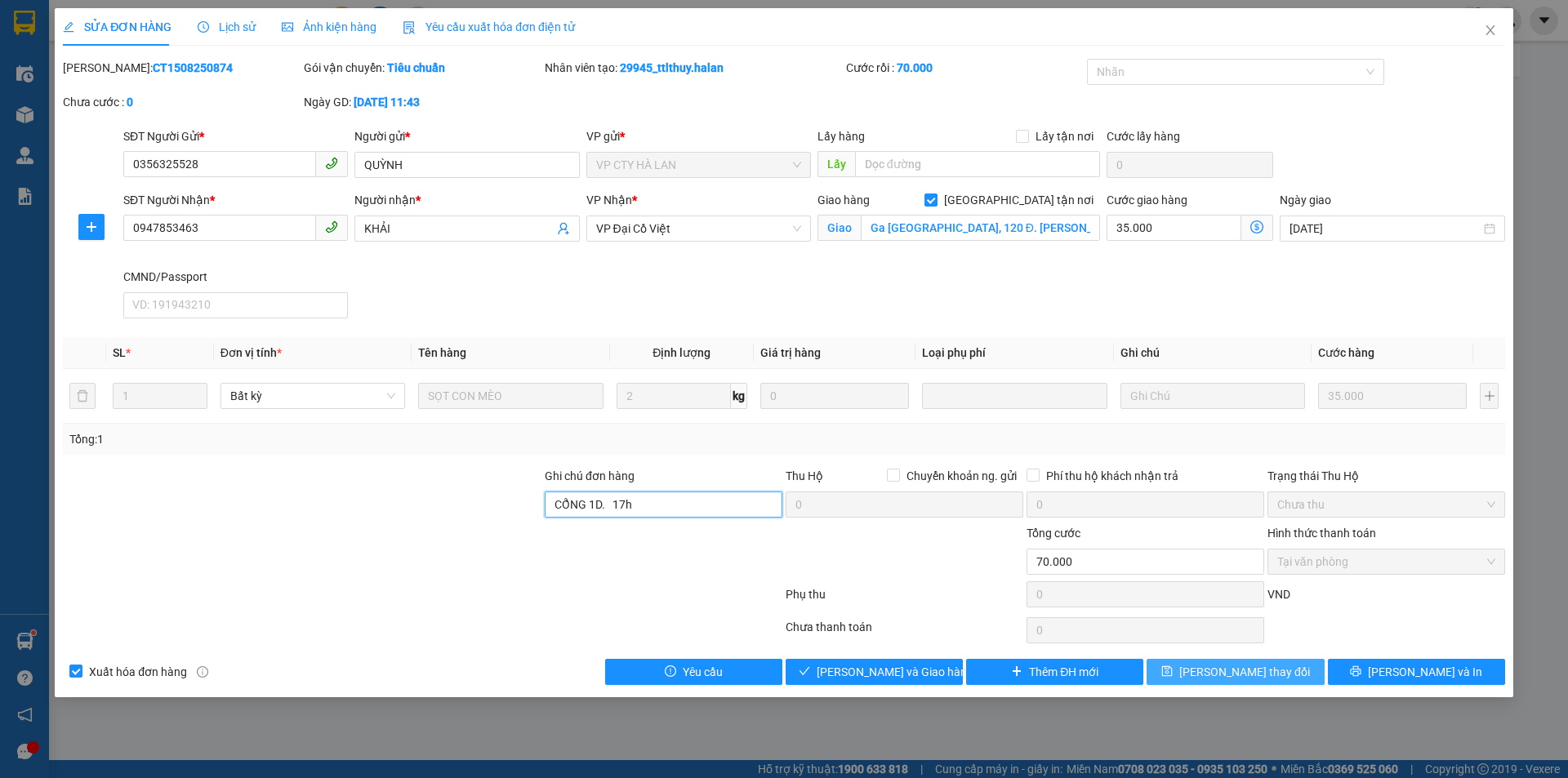
type input "CỔNG 1D. 17h"
click at [1173, 673] on icon "save" at bounding box center [1167, 671] width 11 height 11
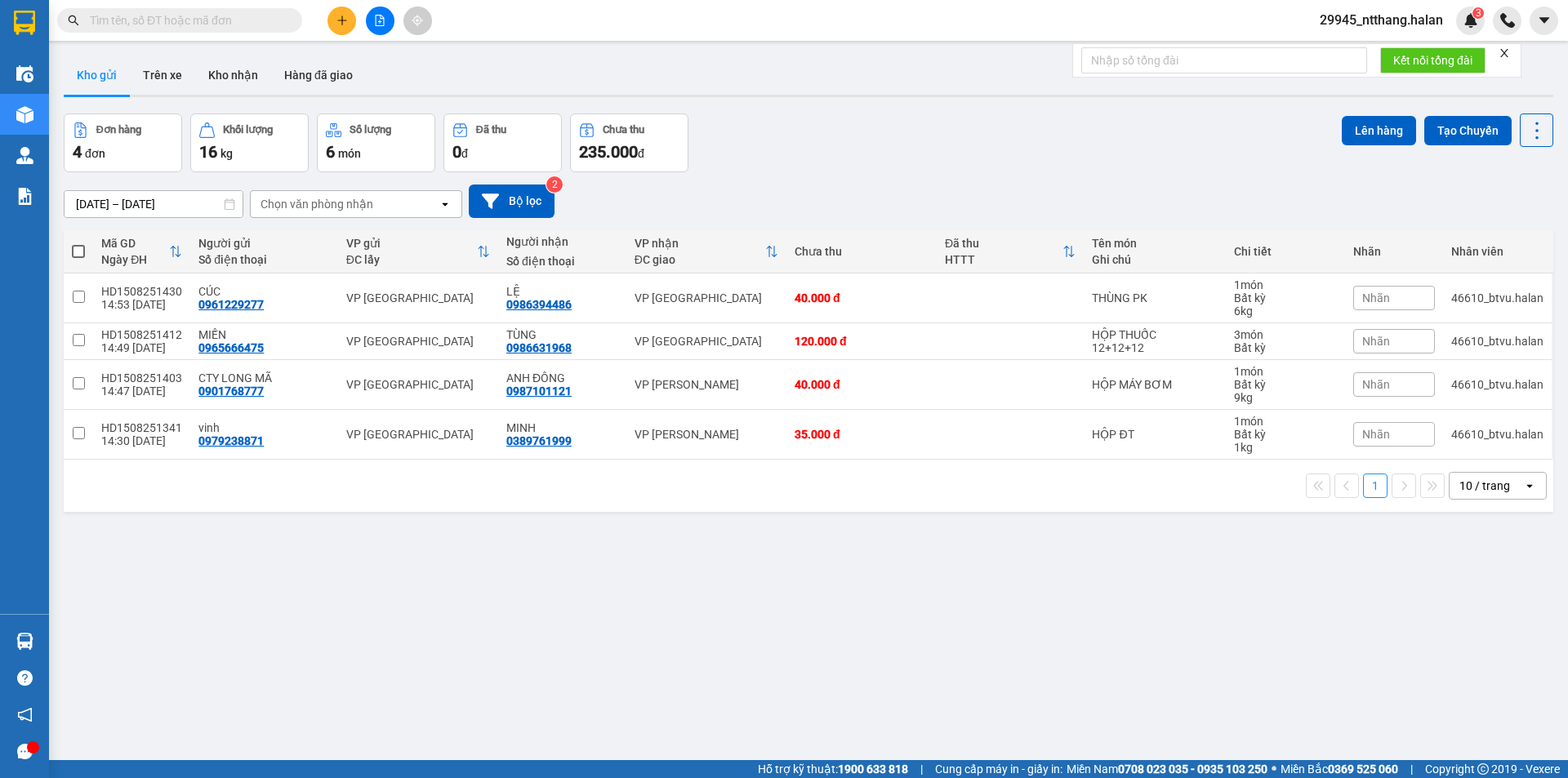
click at [199, 16] on input "text" at bounding box center [186, 20] width 193 height 18
paste input "0859251626"
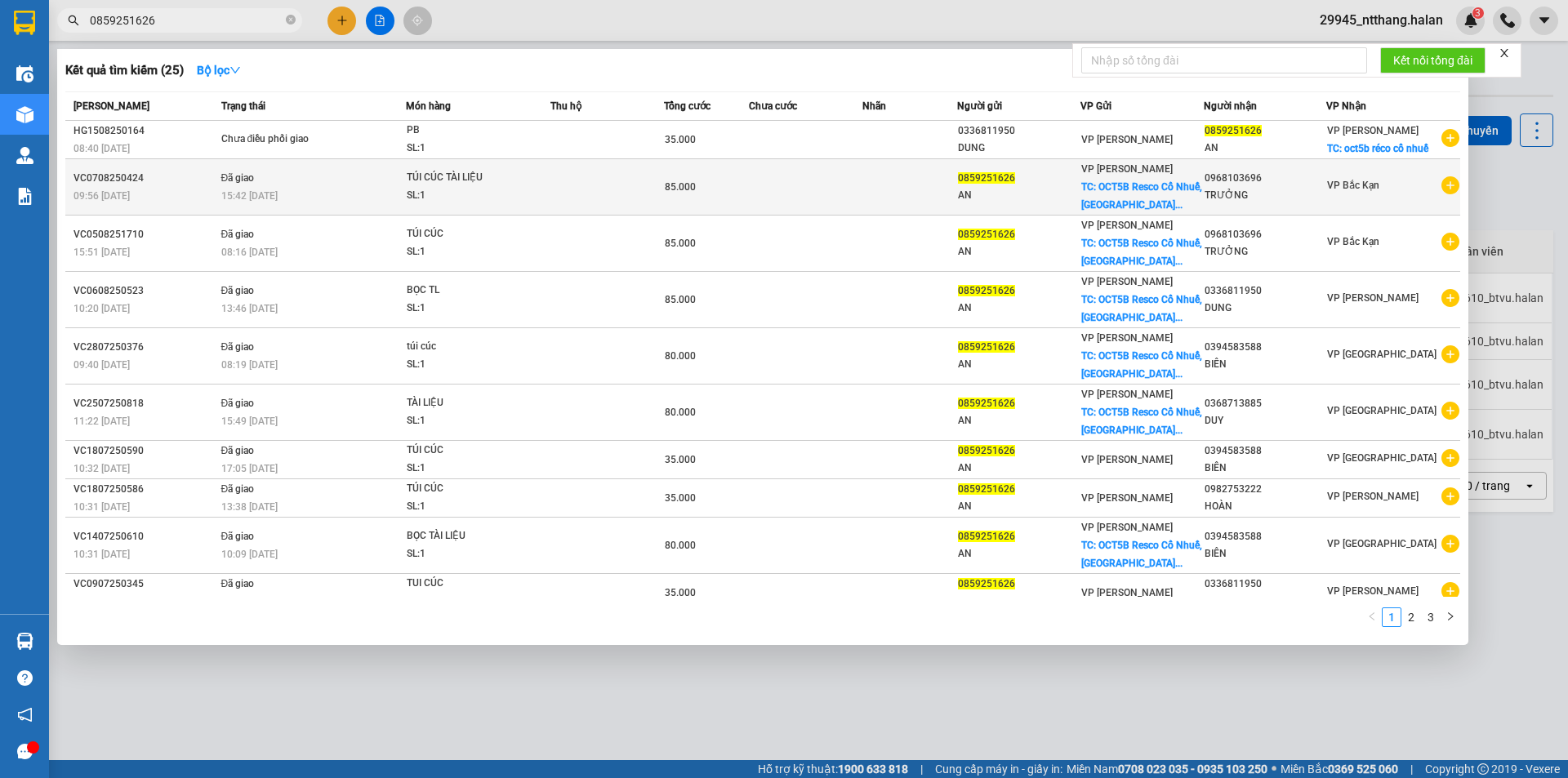
type input "0859251626"
click at [929, 186] on td at bounding box center [909, 187] width 95 height 56
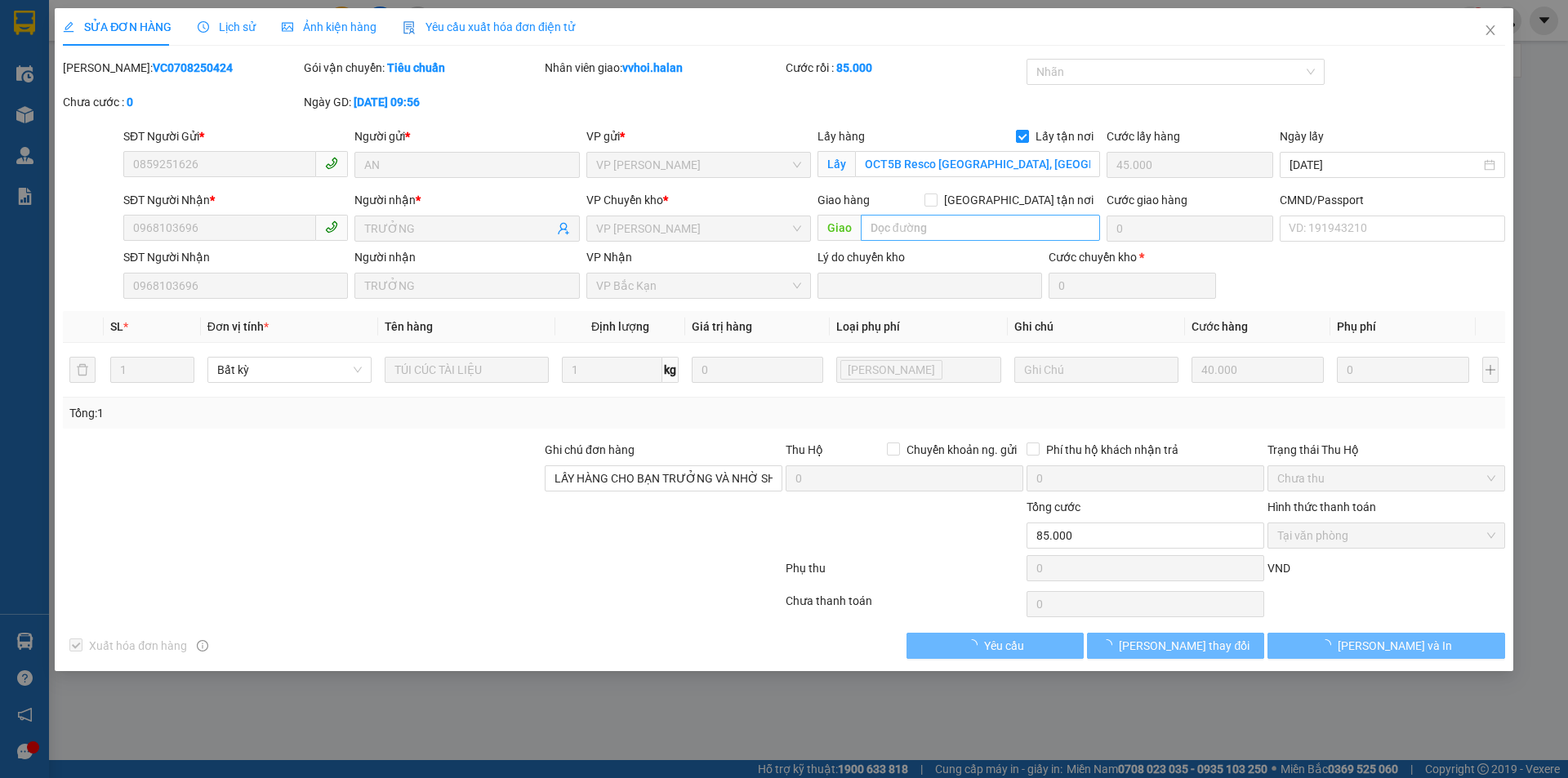
type input "0859251626"
type input "AN"
checkbox input "true"
type input "OCT5B Resco [GEOGRAPHIC_DATA], [GEOGRAPHIC_DATA], [GEOGRAPHIC_DATA], [GEOGRAPHI…"
type input "45.000"
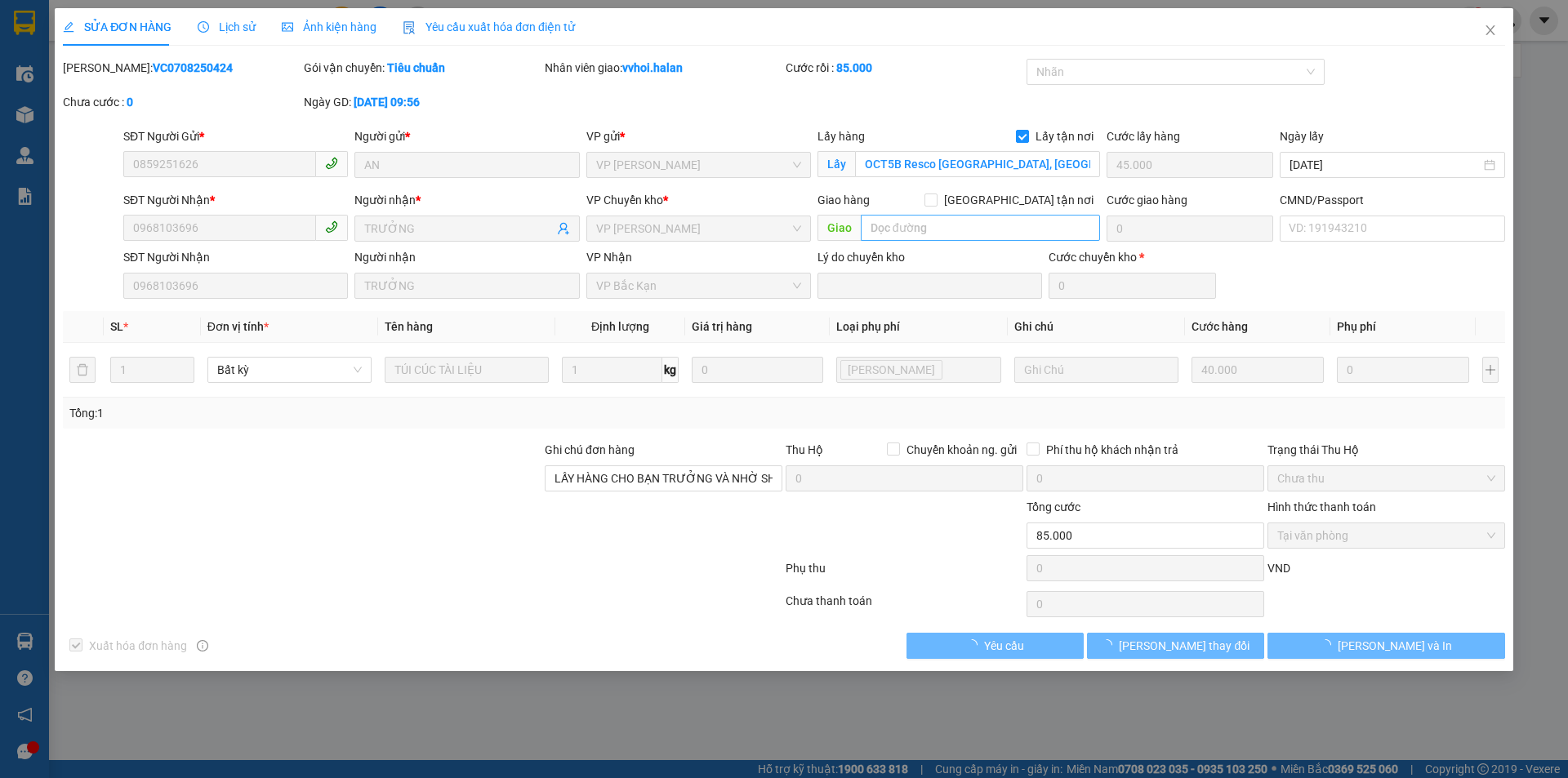
type input "0968103696"
type input "TRƯỞNG"
type input "LẤY HÀNG CHO BẠN TRƯỞNG VÀ NHỜ SHIP THU HỘ 85K VỀ VP [GEOGRAPHIC_DATA]"
type input "85.000"
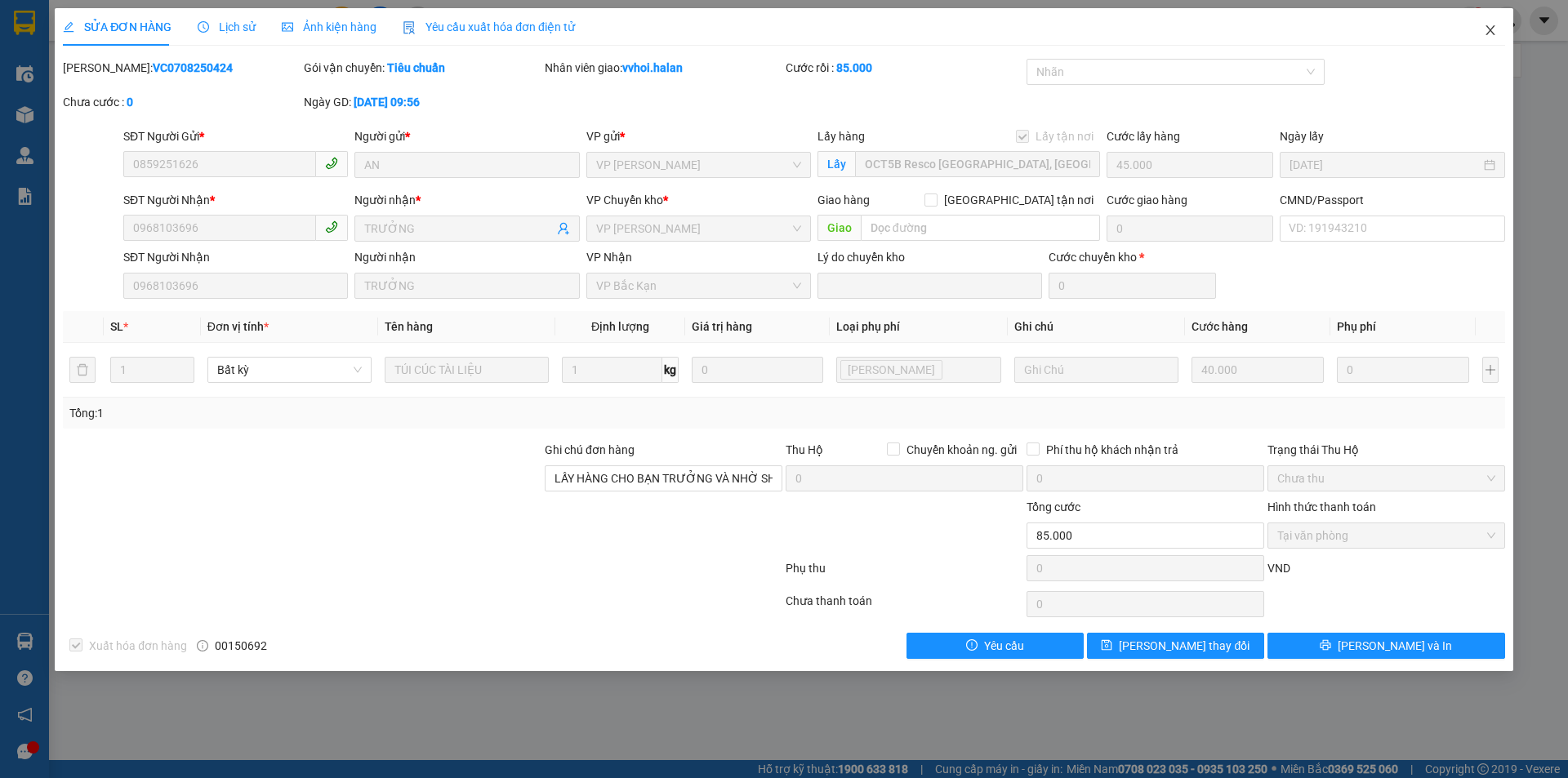
click at [1494, 43] on span "Close" at bounding box center [1490, 31] width 46 height 46
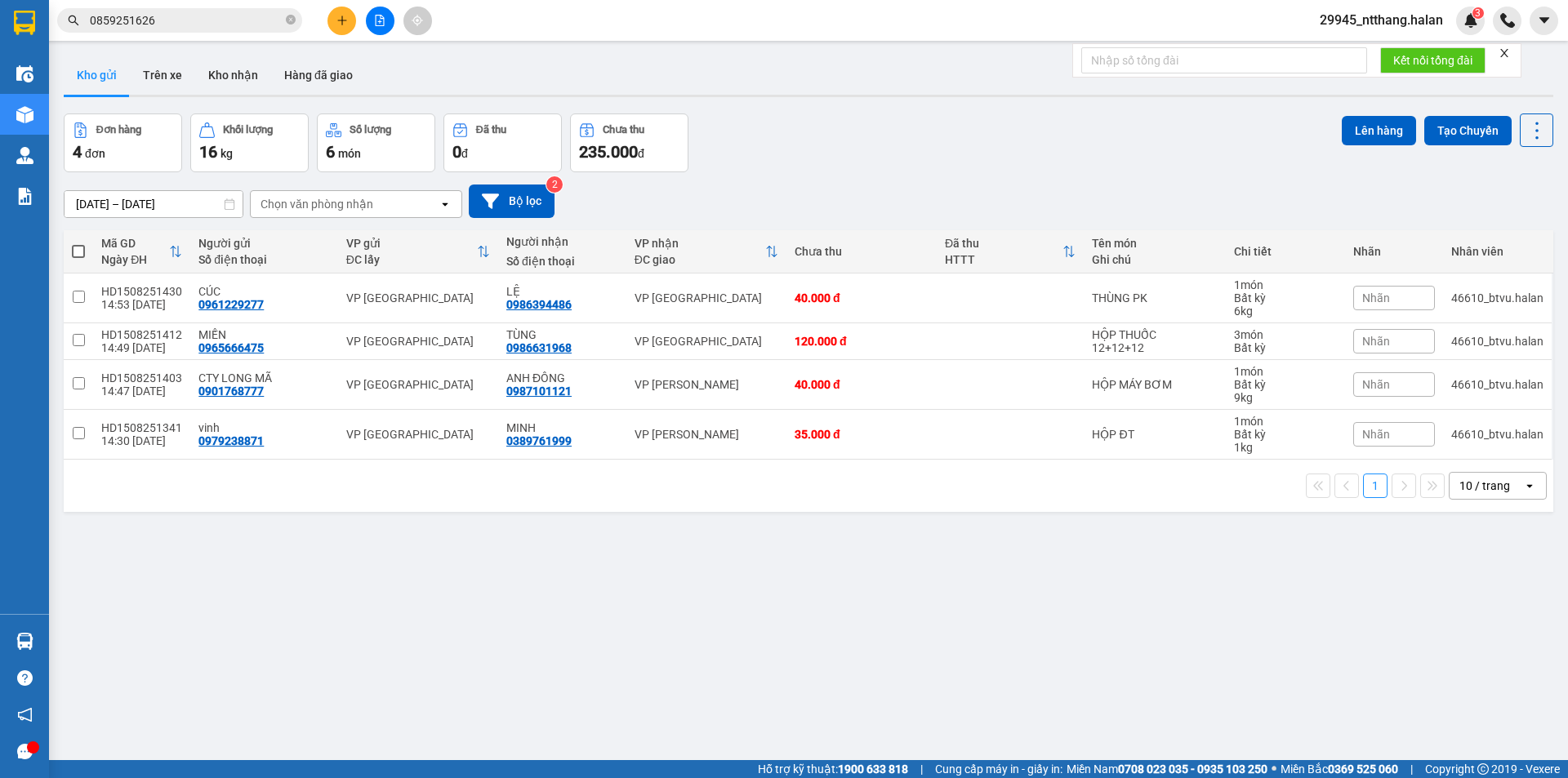
click at [212, 27] on input "0859251626" at bounding box center [186, 20] width 193 height 18
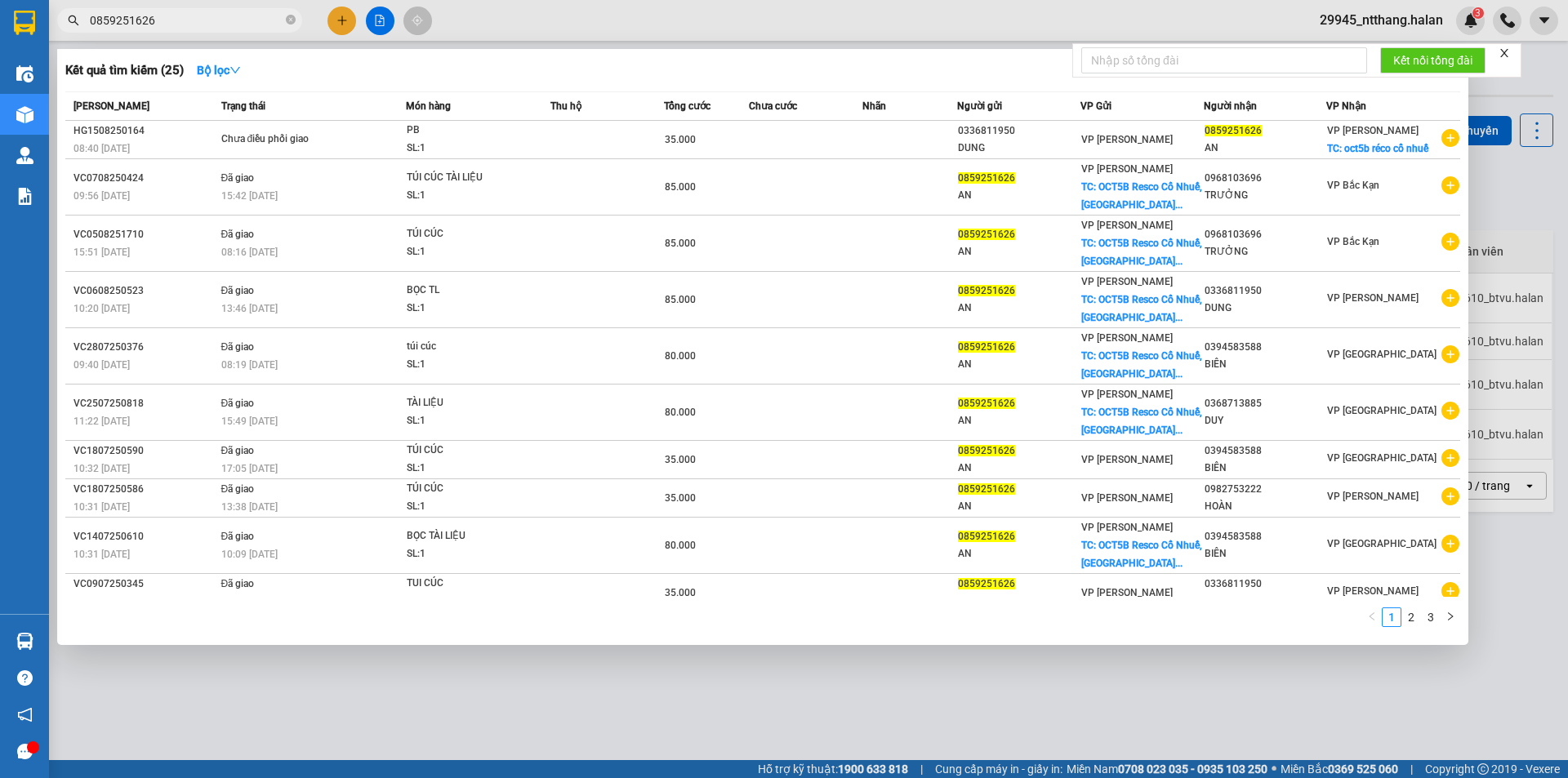
click at [212, 27] on input "0859251626" at bounding box center [186, 20] width 193 height 18
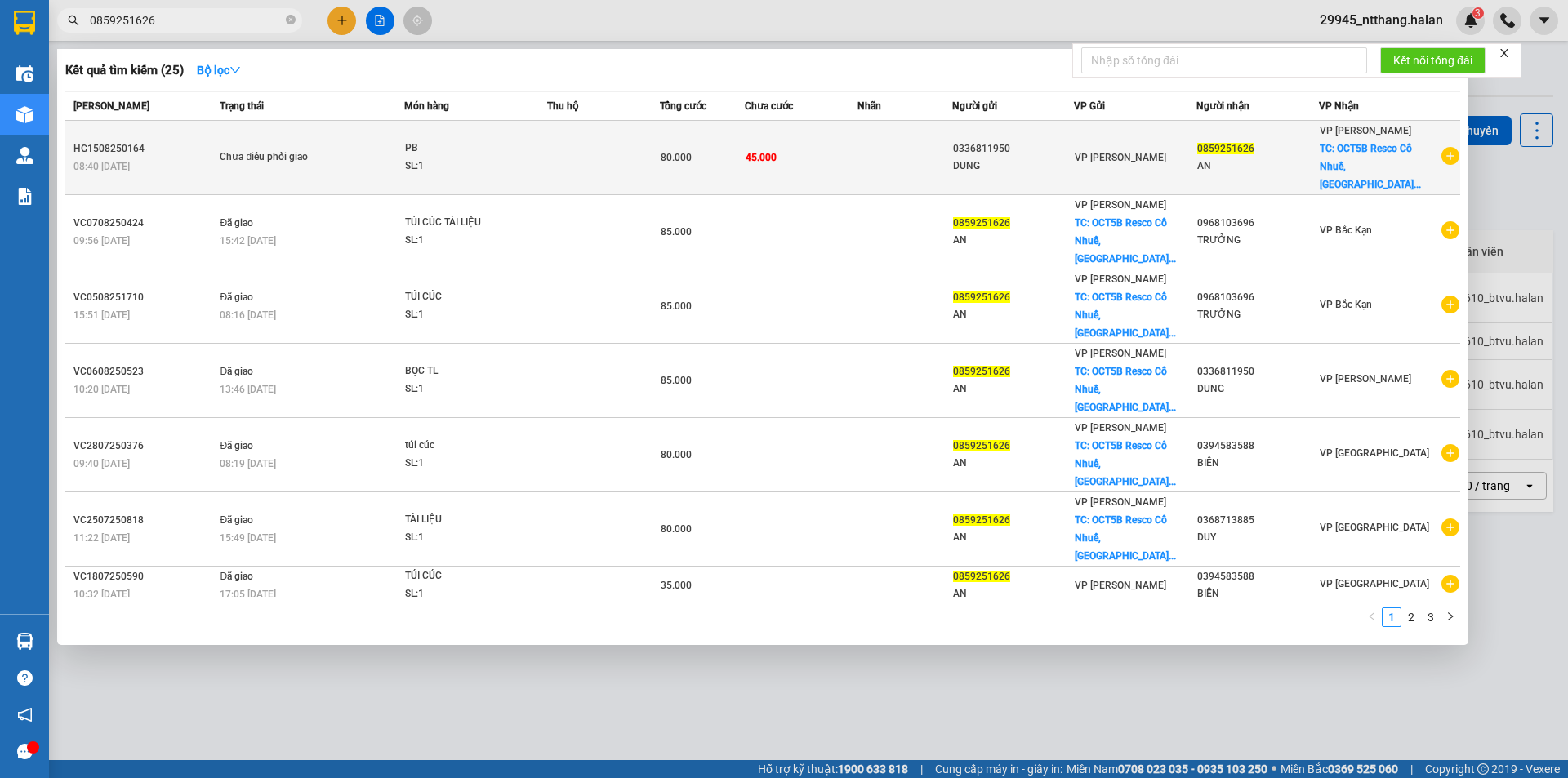
click at [828, 137] on td "45.000" at bounding box center [801, 158] width 113 height 74
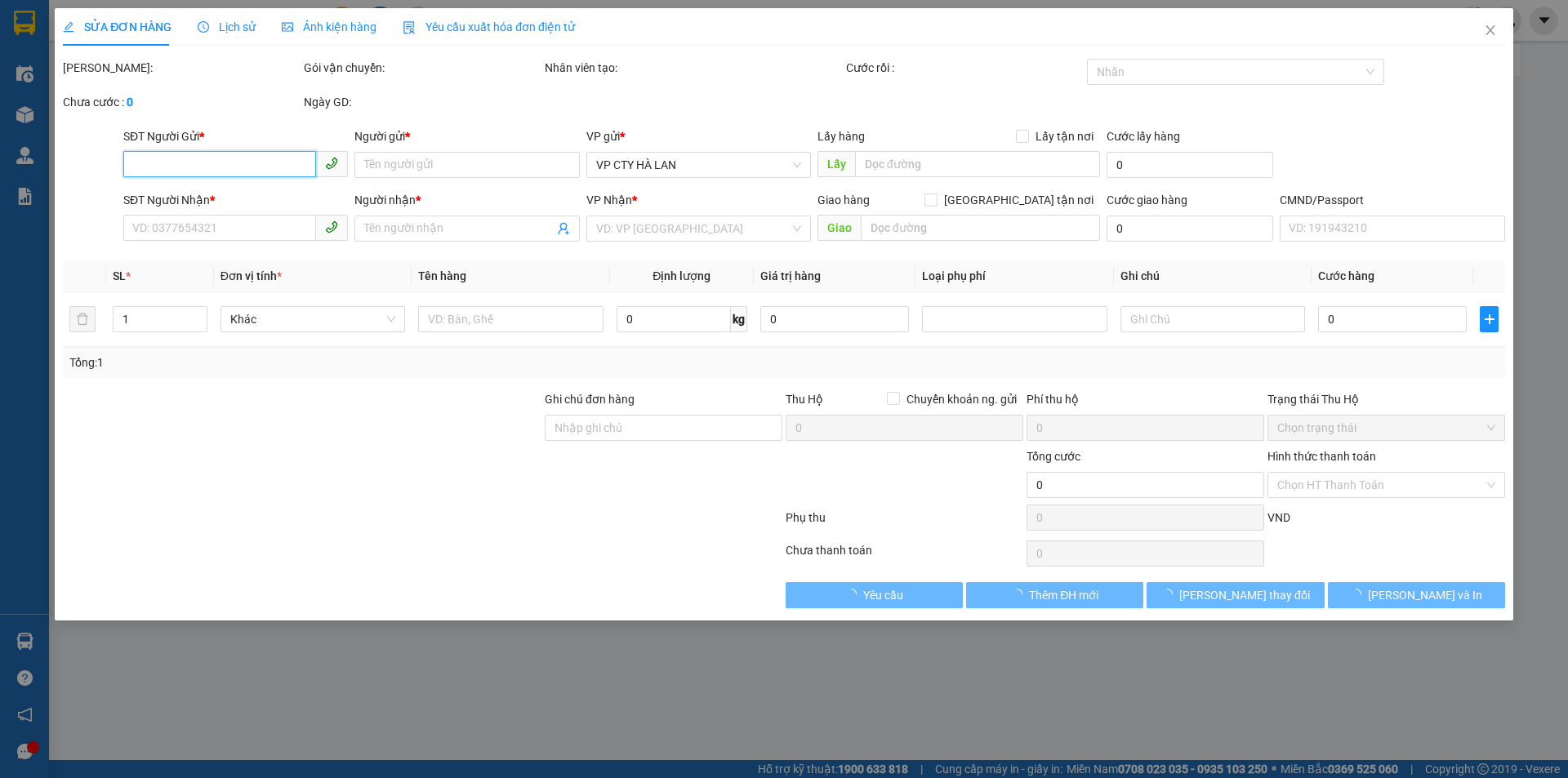
type input "0336811950"
type input "DUNG"
type input "0859251626"
type input "AN"
checkbox input "true"
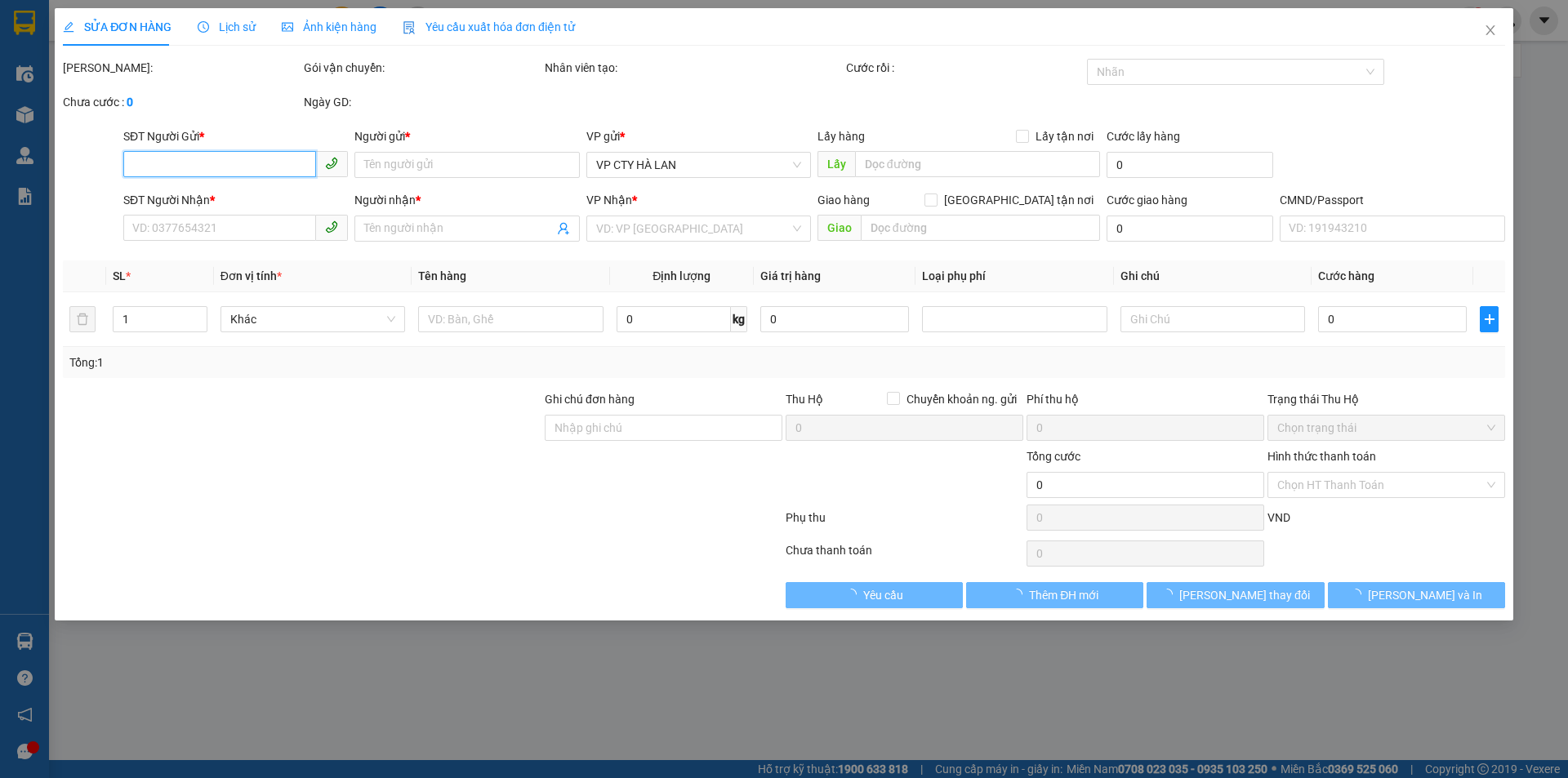
type input "OCT5B Resco [GEOGRAPHIC_DATA], [GEOGRAPHIC_DATA], [GEOGRAPHIC_DATA], [GEOGRAPHI…"
type input "ship liên hệ giao hàng 0961699976 chị điền, ko nghe máy"
type input "80.000"
type input "35.000"
type input "45.000"
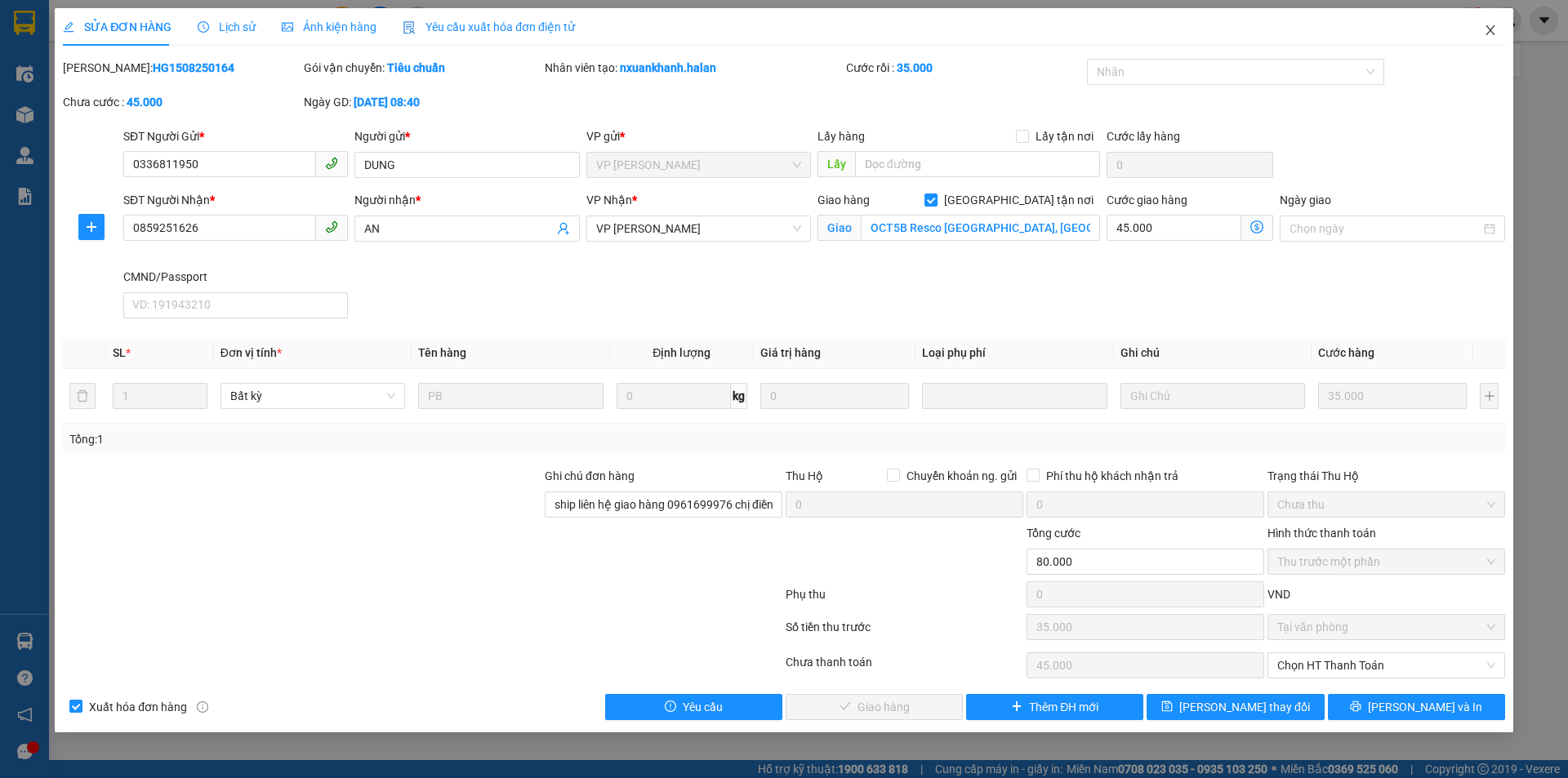
click at [1492, 25] on icon "close" at bounding box center [1490, 30] width 13 height 13
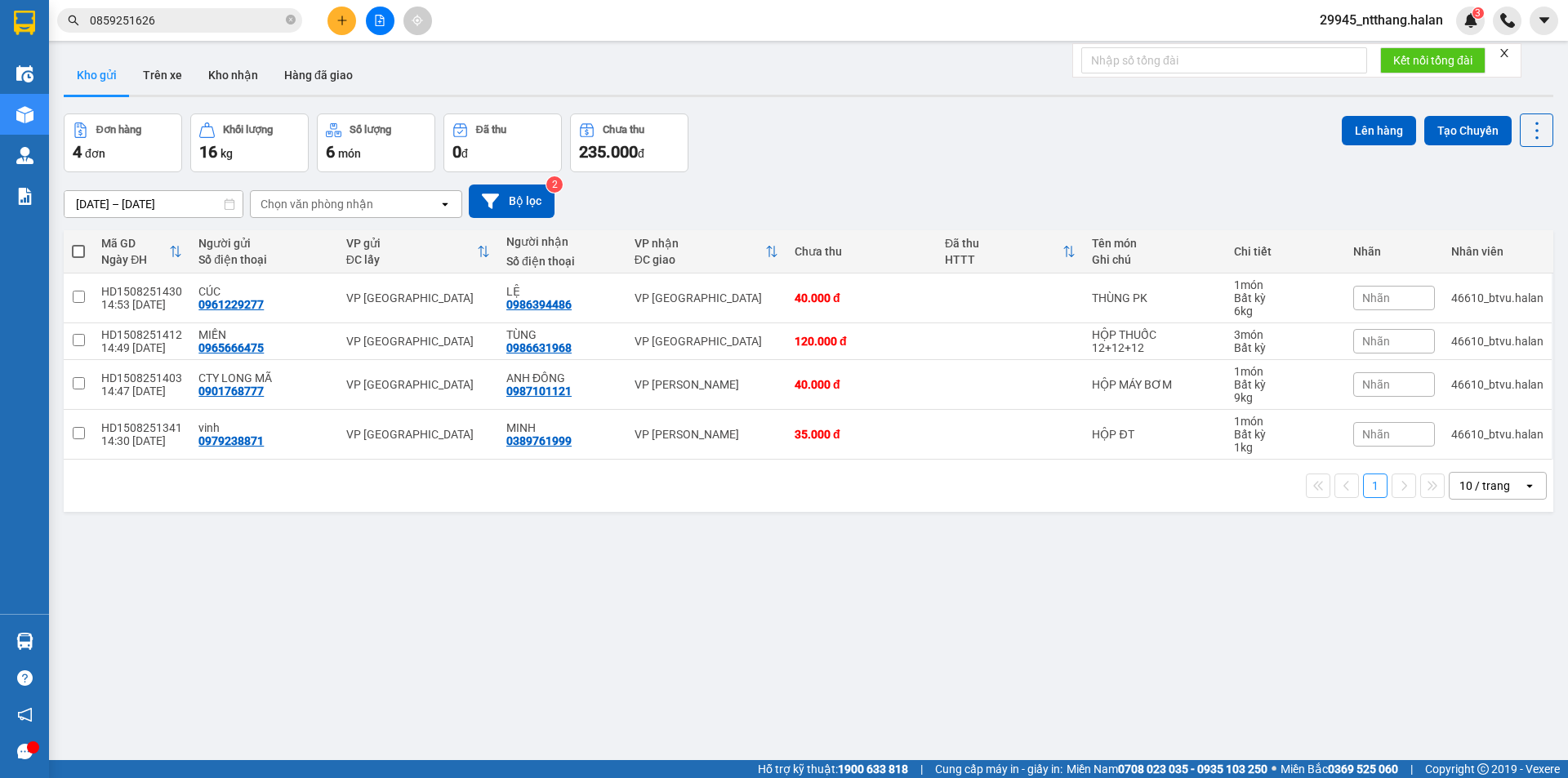
click at [236, 25] on input "0859251626" at bounding box center [186, 20] width 193 height 18
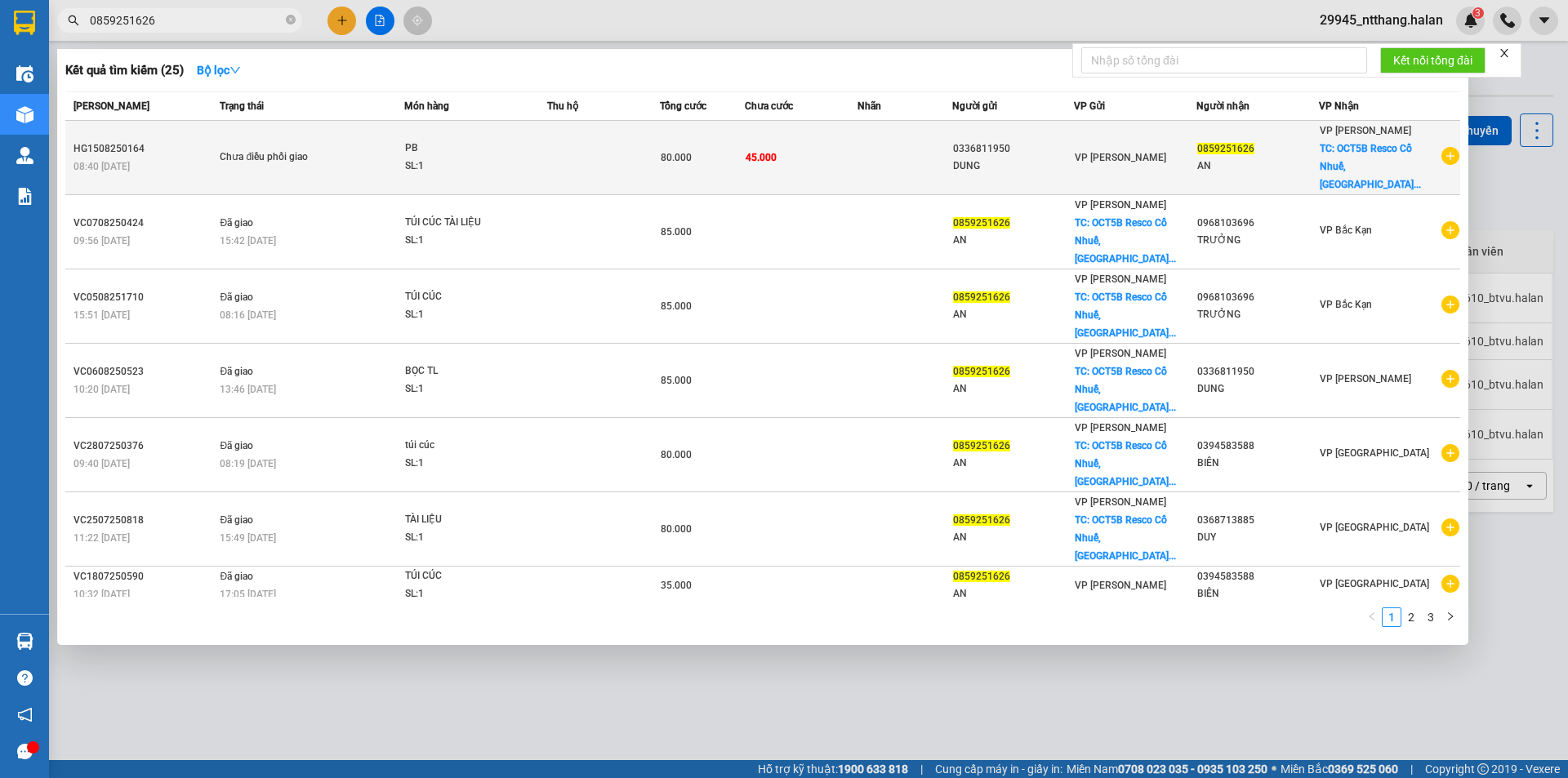
click at [1005, 158] on div "DUNG" at bounding box center [1013, 166] width 121 height 17
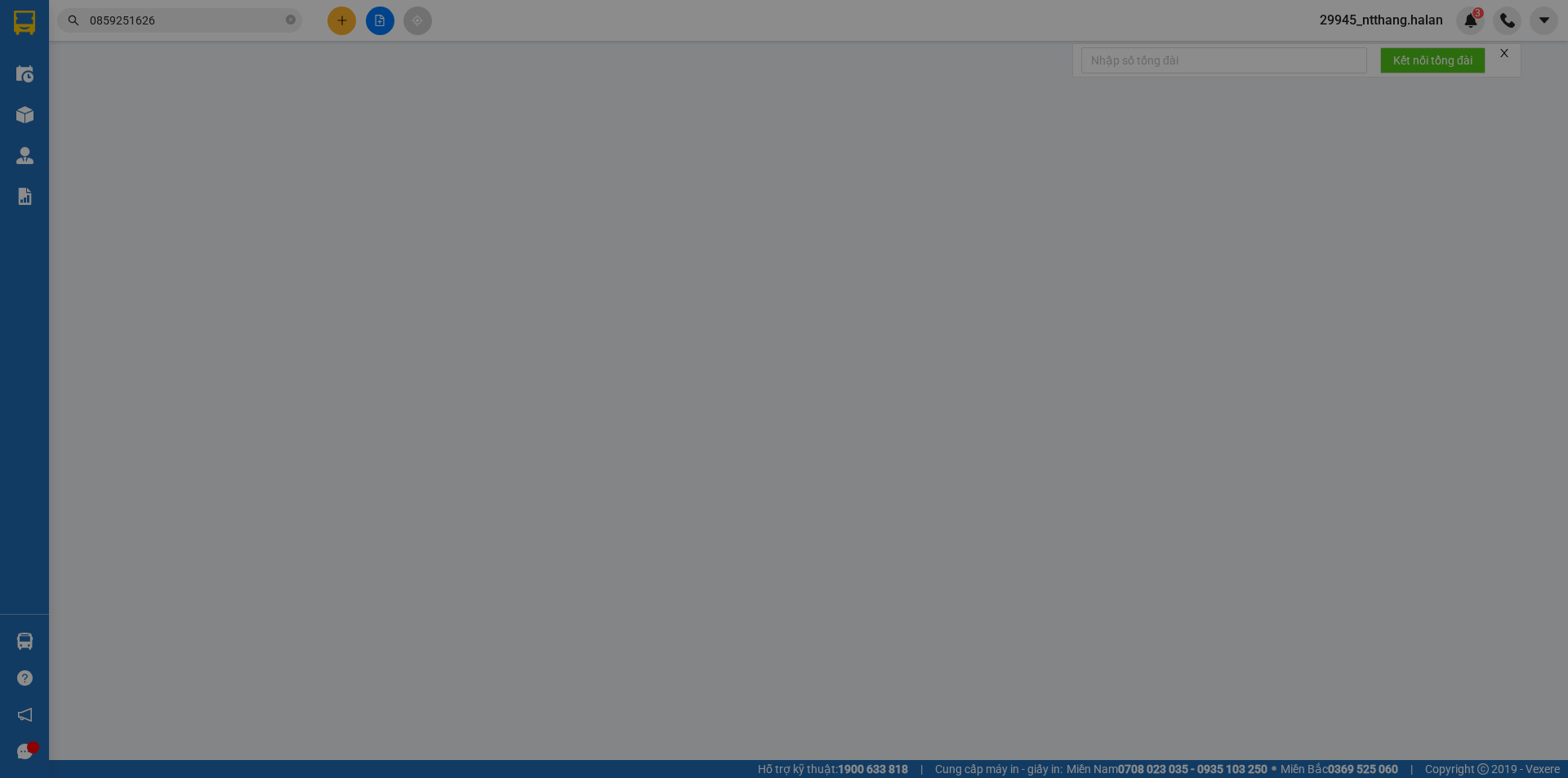
type input "0336811950"
type input "DUNG"
type input "0859251626"
type input "AN"
checkbox input "true"
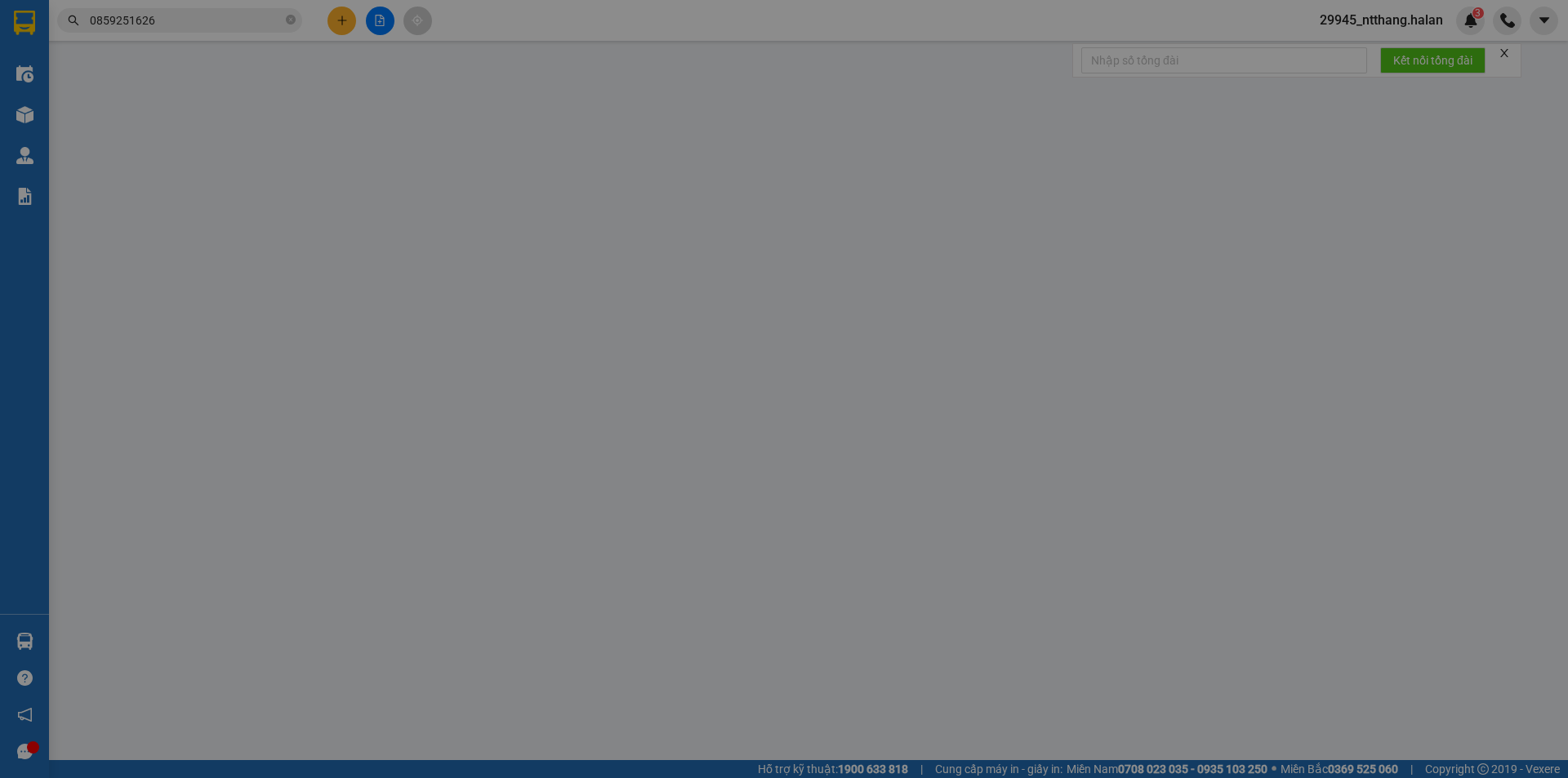
type input "OCT5B Resco [GEOGRAPHIC_DATA], [GEOGRAPHIC_DATA], [GEOGRAPHIC_DATA], [GEOGRAPHI…"
type input "ship liên hệ giao hàng 0961699976 chị điền, ko nghe máy"
type input "80.000"
type input "35.000"
type input "45.000"
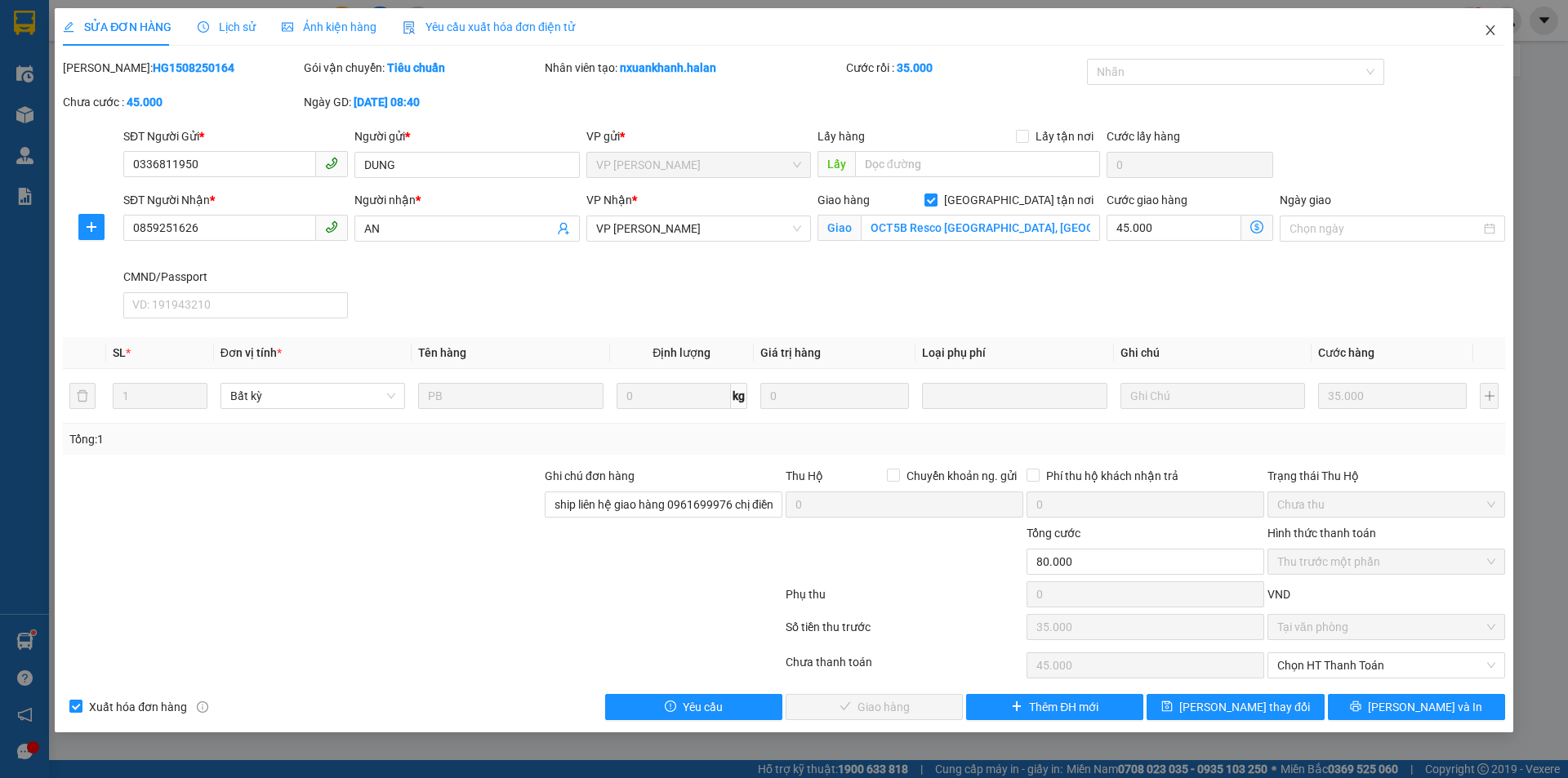
click at [1490, 21] on span "Close" at bounding box center [1490, 31] width 46 height 46
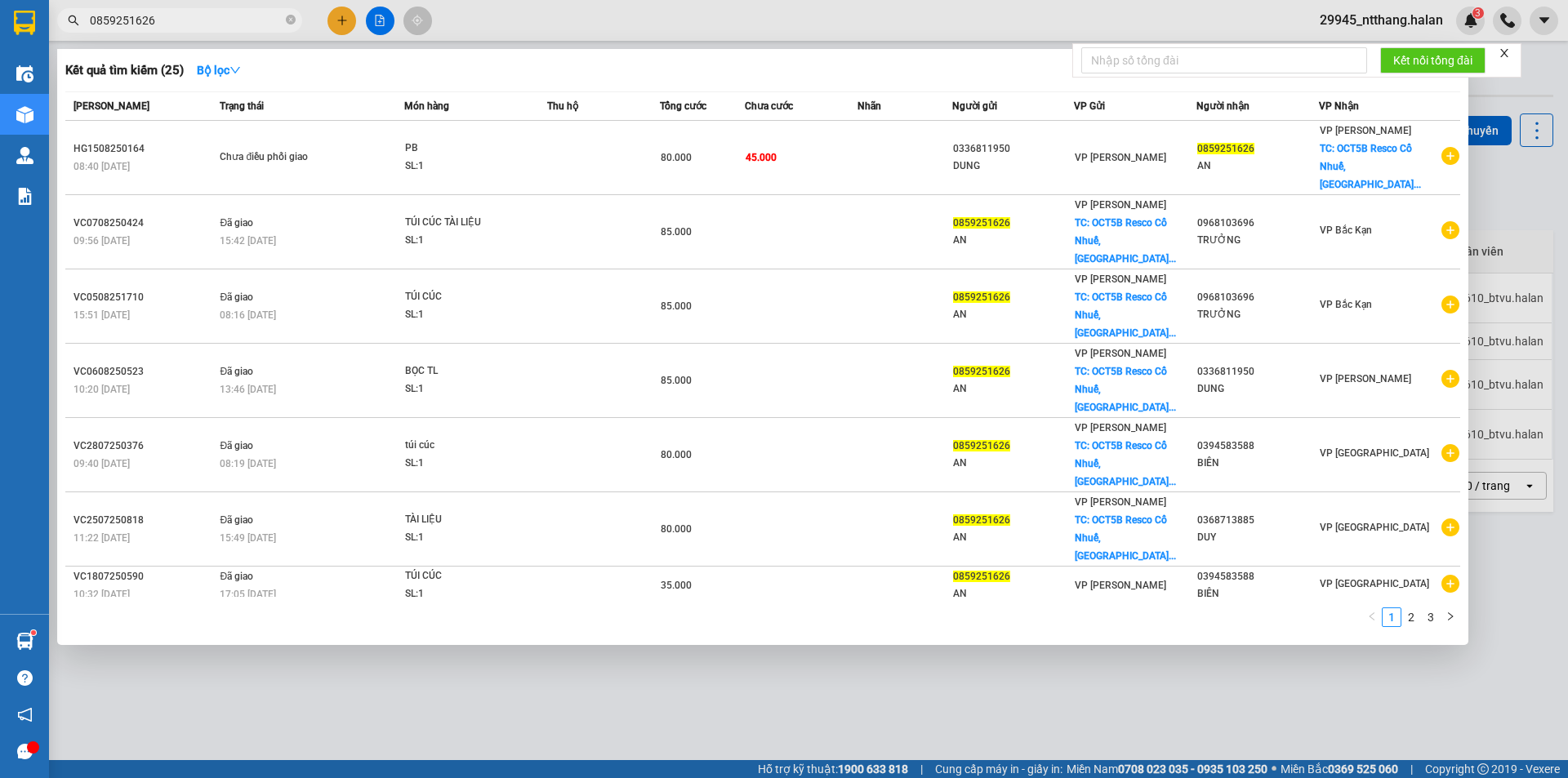
click at [227, 18] on input "0859251626" at bounding box center [186, 20] width 193 height 18
click at [227, 17] on input "0859251626" at bounding box center [186, 20] width 193 height 18
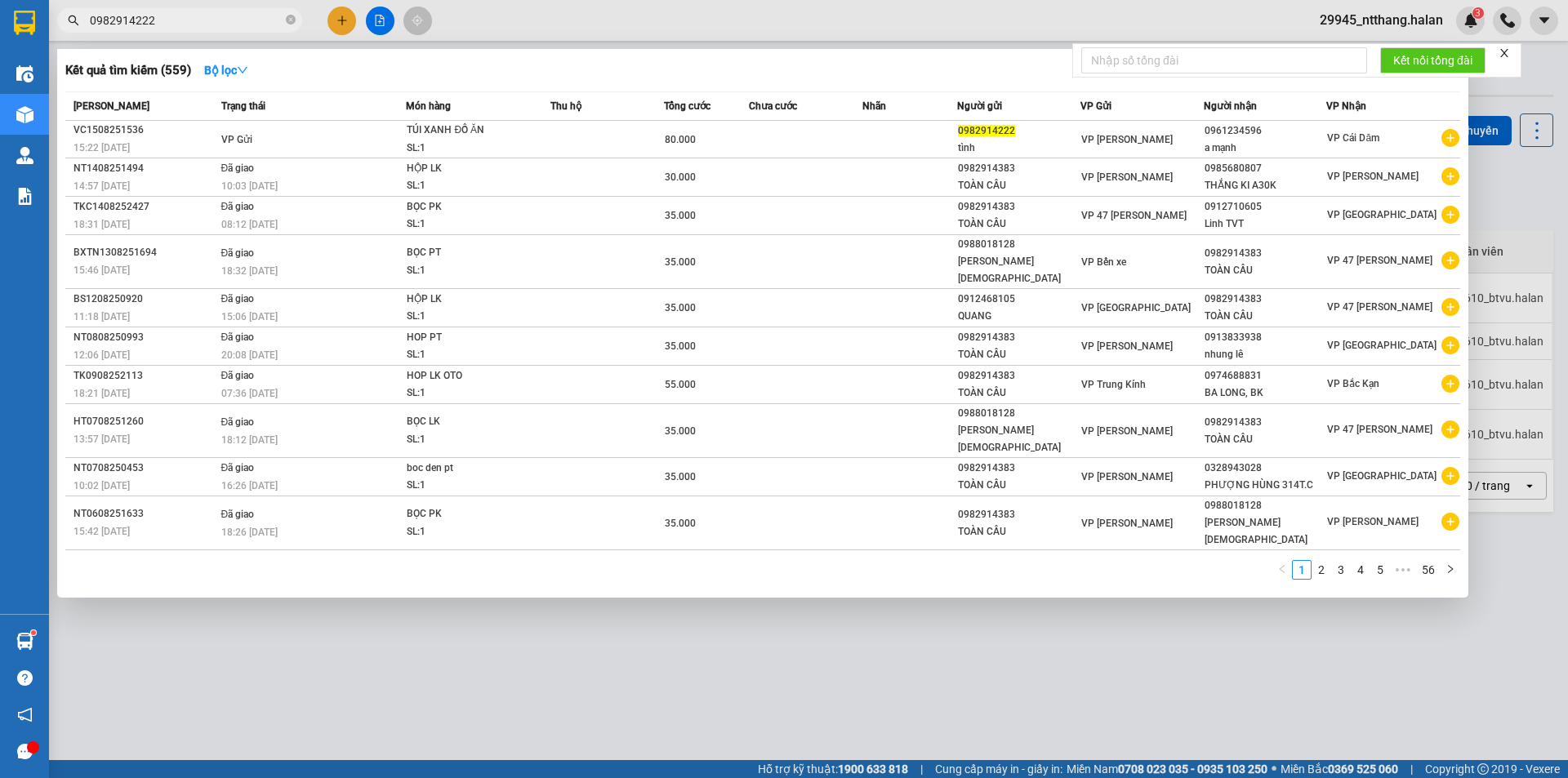
type input "0982914222"
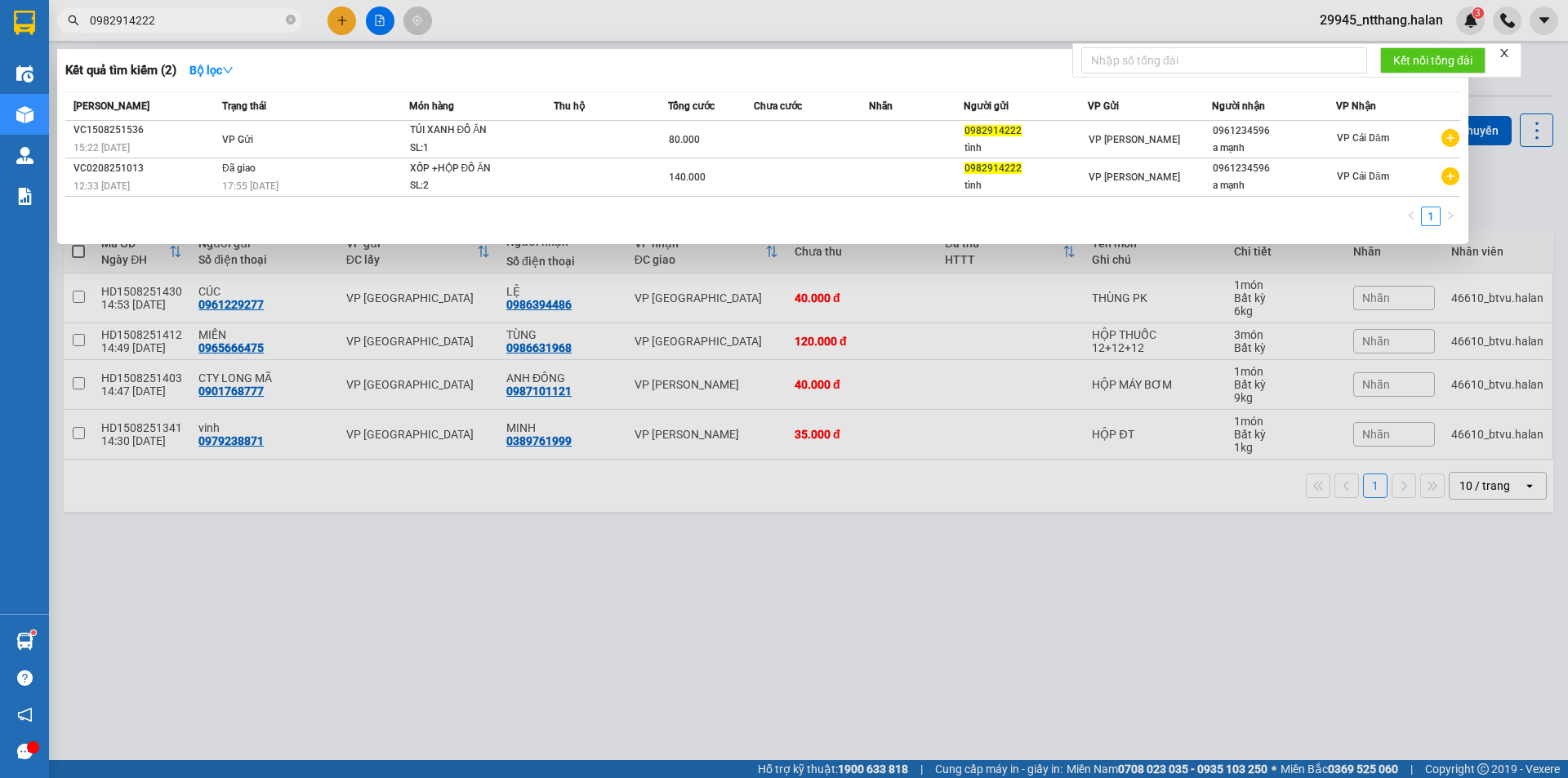
click at [806, 553] on div at bounding box center [784, 389] width 1568 height 778
click at [215, 25] on input "0982914222" at bounding box center [186, 20] width 193 height 18
click at [908, 643] on div at bounding box center [784, 389] width 1568 height 778
click at [147, 21] on input "0982914222" at bounding box center [186, 20] width 193 height 18
drag, startPoint x: 813, startPoint y: 579, endPoint x: 790, endPoint y: 588, distance: 24.7
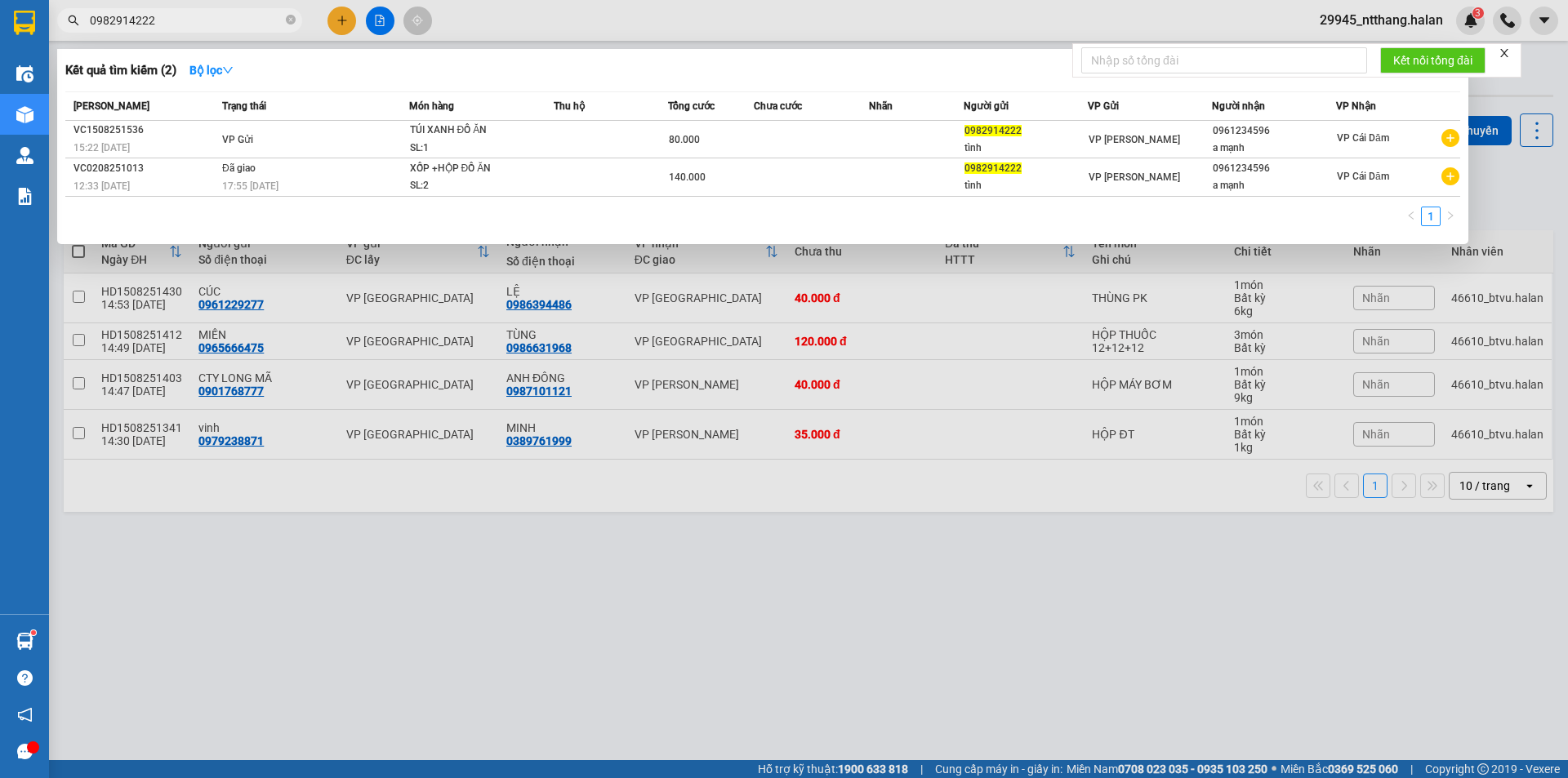
click at [802, 584] on div at bounding box center [784, 389] width 1568 height 778
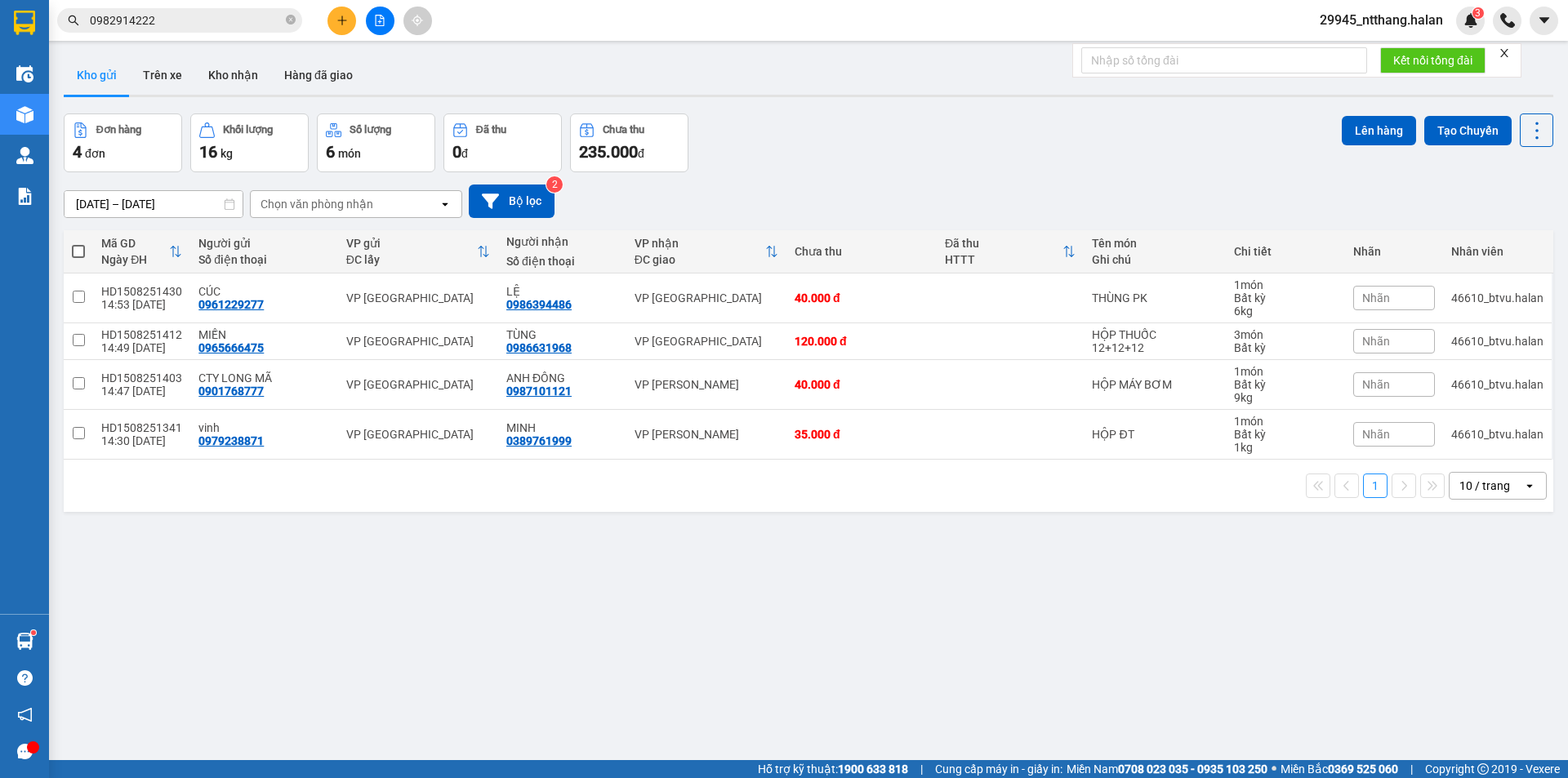
drag, startPoint x: 631, startPoint y: 597, endPoint x: 610, endPoint y: 538, distance: 62.6
click at [626, 594] on div "ver 1.8.138 Kho gửi Trên xe Kho nhận Hàng đã giao Đơn hàng 4 đơn Khối lượng 16 …" at bounding box center [808, 438] width 1503 height 778
click at [337, 24] on icon "plus" at bounding box center [342, 20] width 11 height 11
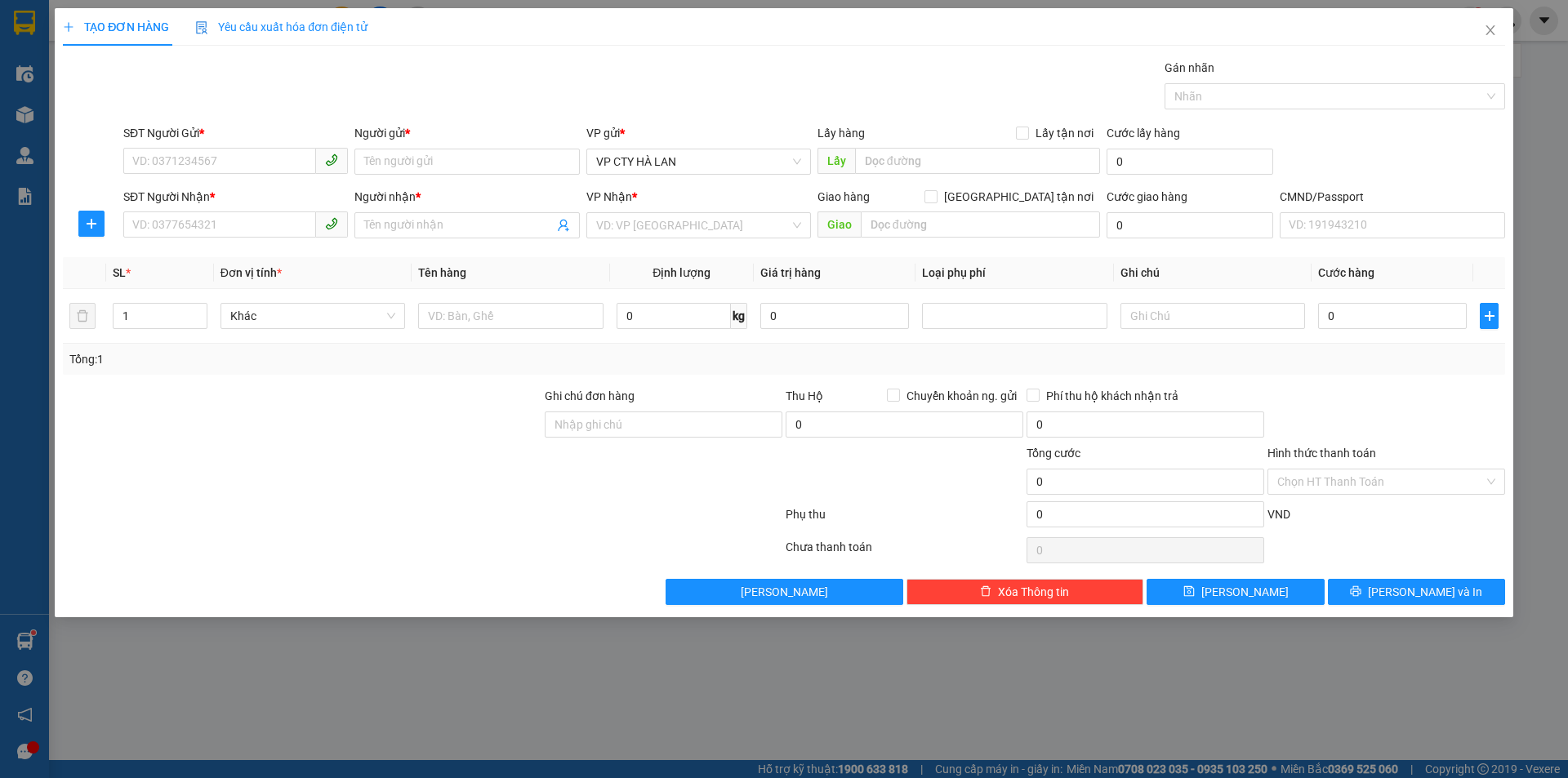
click at [409, 59] on div "Gói vận chuyển * Tiêu chuẩn Gán nhãn Nhãn" at bounding box center [814, 87] width 1388 height 57
click at [248, 162] on input "SĐT Người Gửi *" at bounding box center [220, 161] width 193 height 26
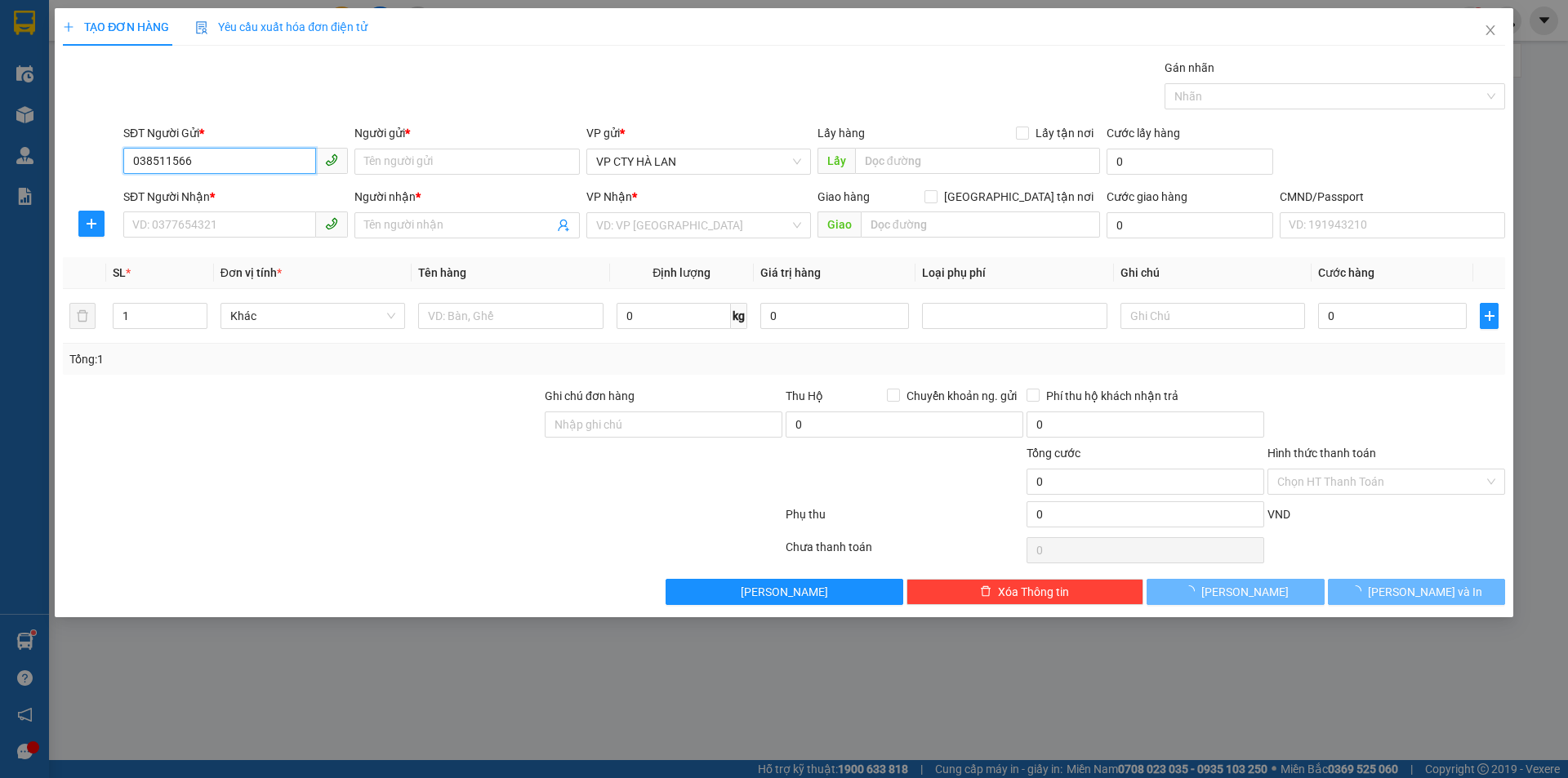
type input "0385115666"
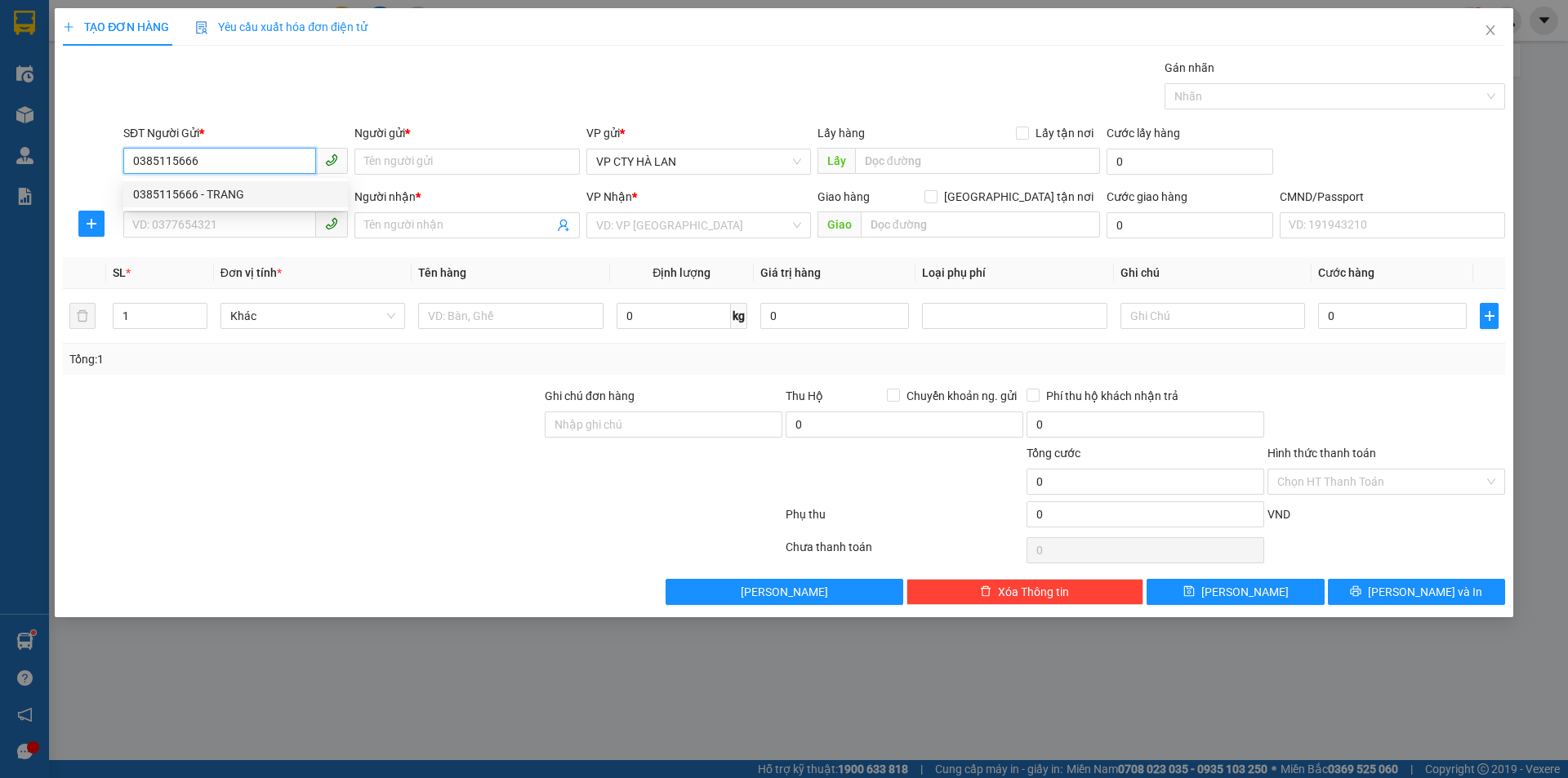
drag, startPoint x: 251, startPoint y: 190, endPoint x: 247, endPoint y: 200, distance: 10.8
click at [252, 191] on div "0385115666 - TRANG" at bounding box center [235, 194] width 205 height 18
type input "TRANG"
type input "0385115666"
click at [382, 87] on div "Gói vận chuyển * Tiêu chuẩn Gán nhãn Nhãn" at bounding box center [814, 87] width 1388 height 57
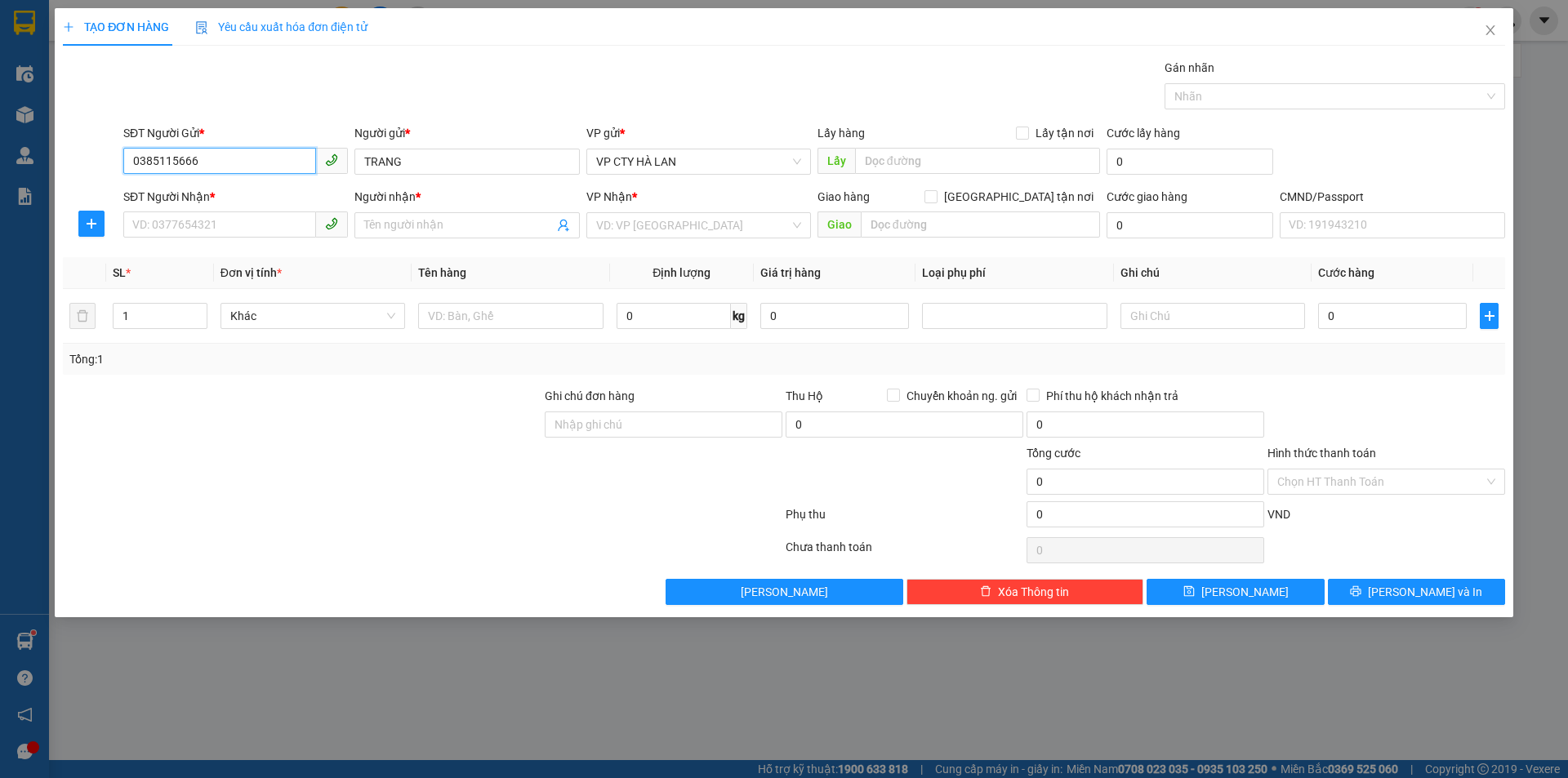
click at [257, 166] on input "0385115666" at bounding box center [220, 161] width 193 height 26
click at [244, 226] on input "SĐT Người Nhận *" at bounding box center [220, 225] width 193 height 26
click at [235, 169] on input "0385115666" at bounding box center [220, 161] width 193 height 26
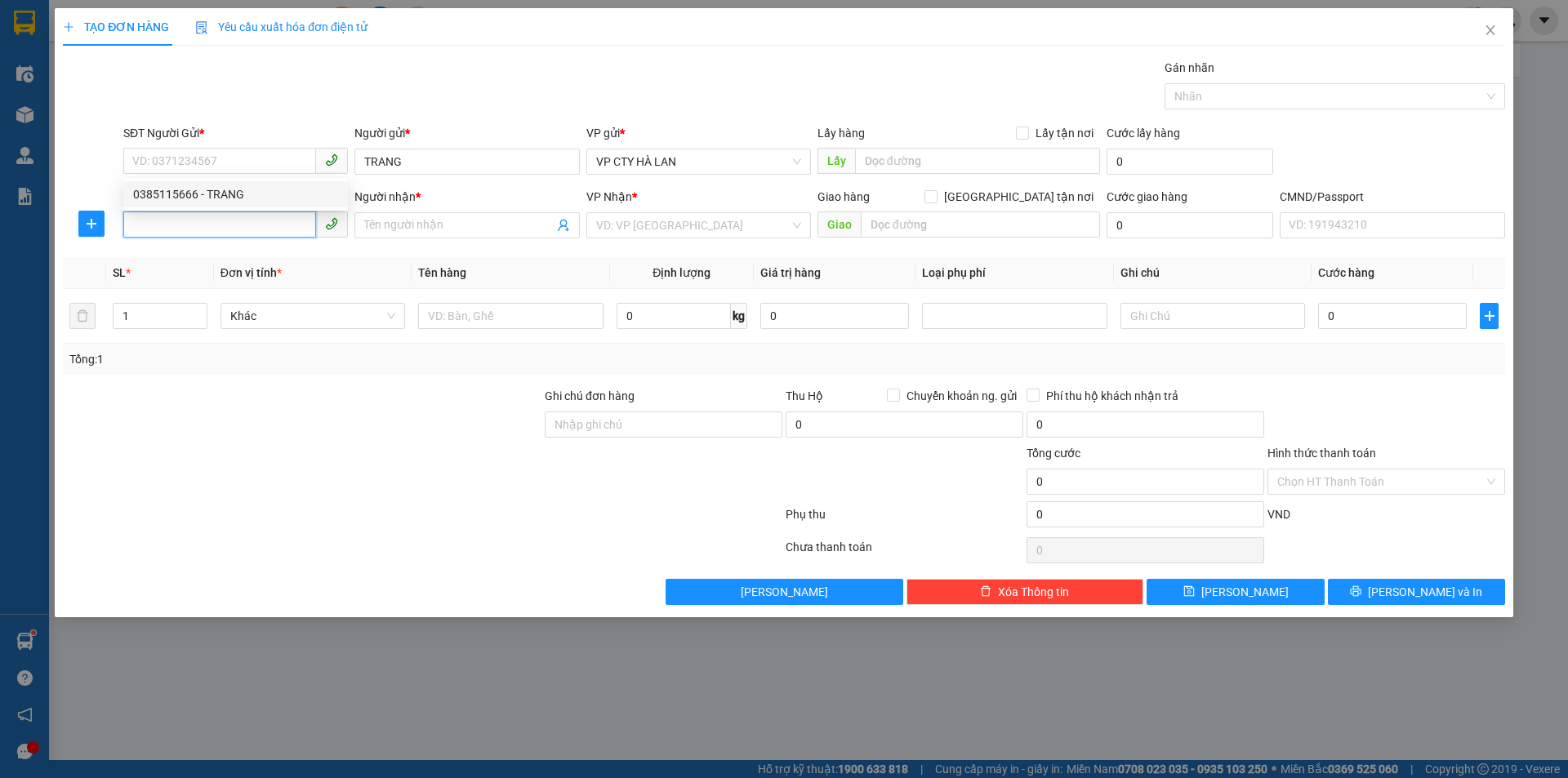
click at [257, 229] on input "SĐT Người Nhận *" at bounding box center [220, 225] width 193 height 26
paste input "0385115666"
click at [186, 231] on input "0385115666" at bounding box center [220, 225] width 193 height 26
type input "0385115666"
click at [231, 169] on input "SĐT Người Gửi *" at bounding box center [220, 161] width 193 height 26
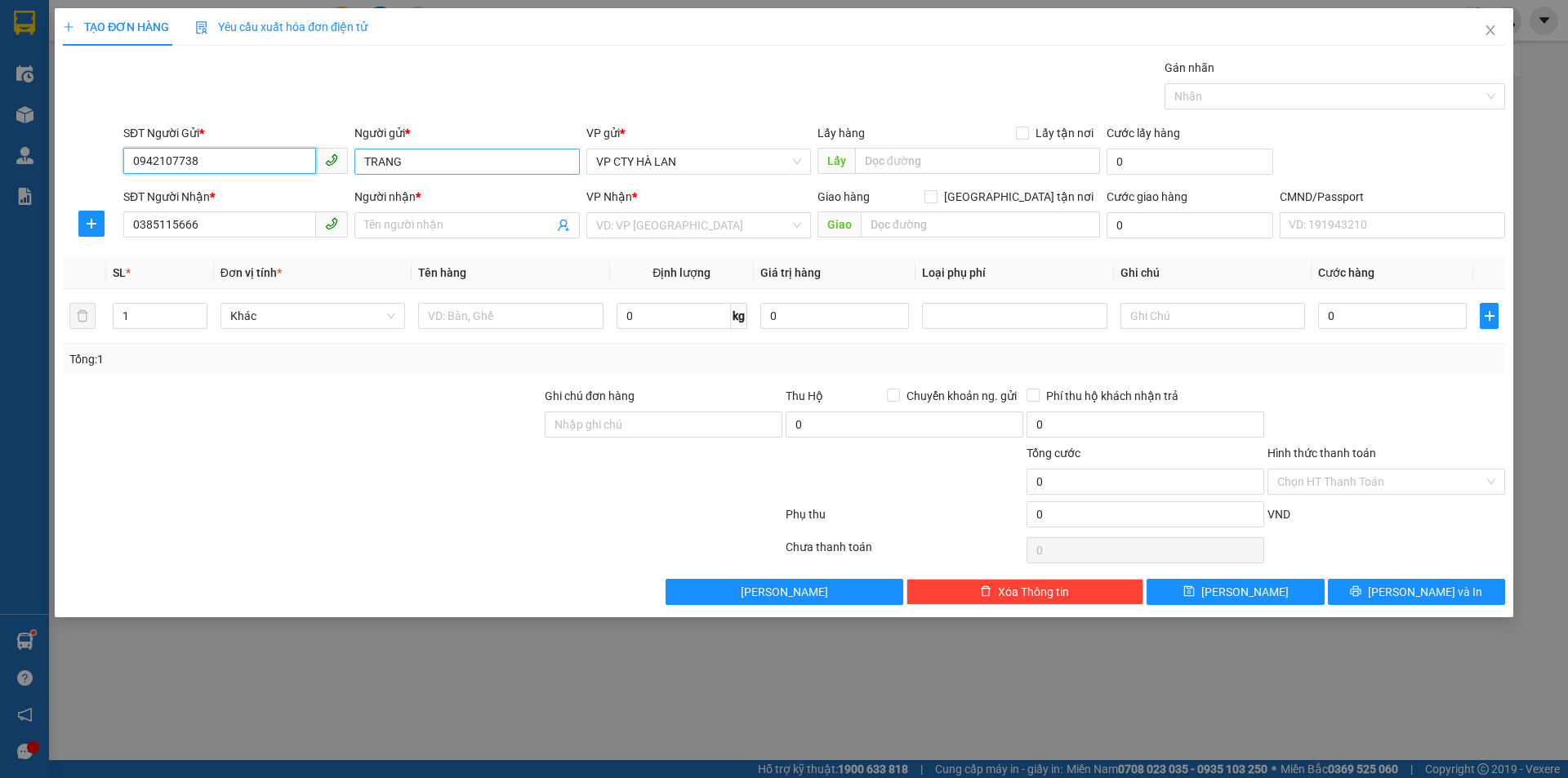
type input "0942107738"
click at [462, 166] on input "TRANG" at bounding box center [467, 162] width 225 height 26
type input "T"
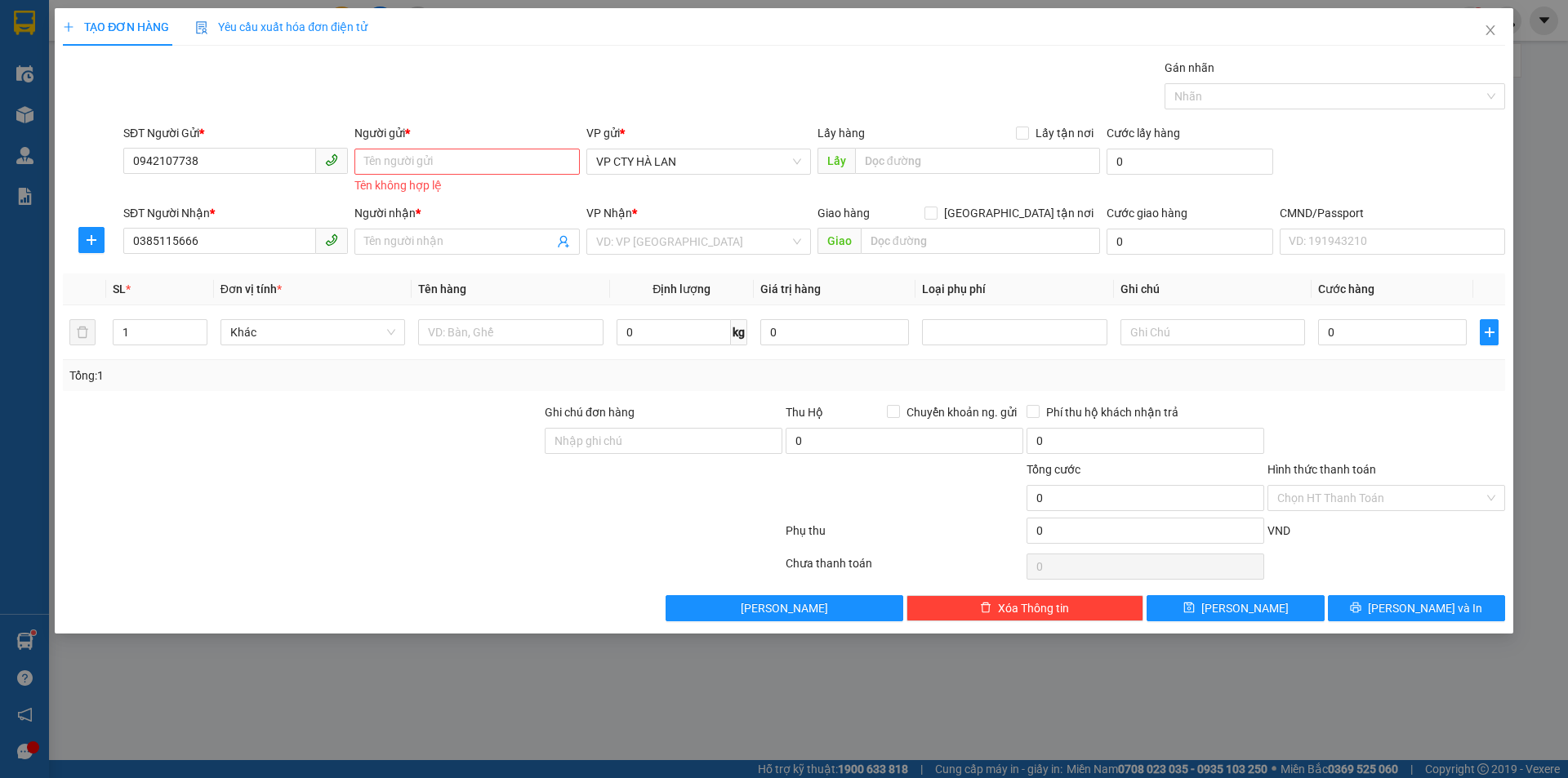
click at [395, 221] on div "Người nhận *" at bounding box center [467, 213] width 225 height 18
click at [395, 233] on input "Người nhận *" at bounding box center [458, 242] width 189 height 18
click at [401, 229] on span at bounding box center [467, 242] width 225 height 26
type input "TRANG"
click at [642, 209] on div "VP Nhận *" at bounding box center [698, 213] width 225 height 18
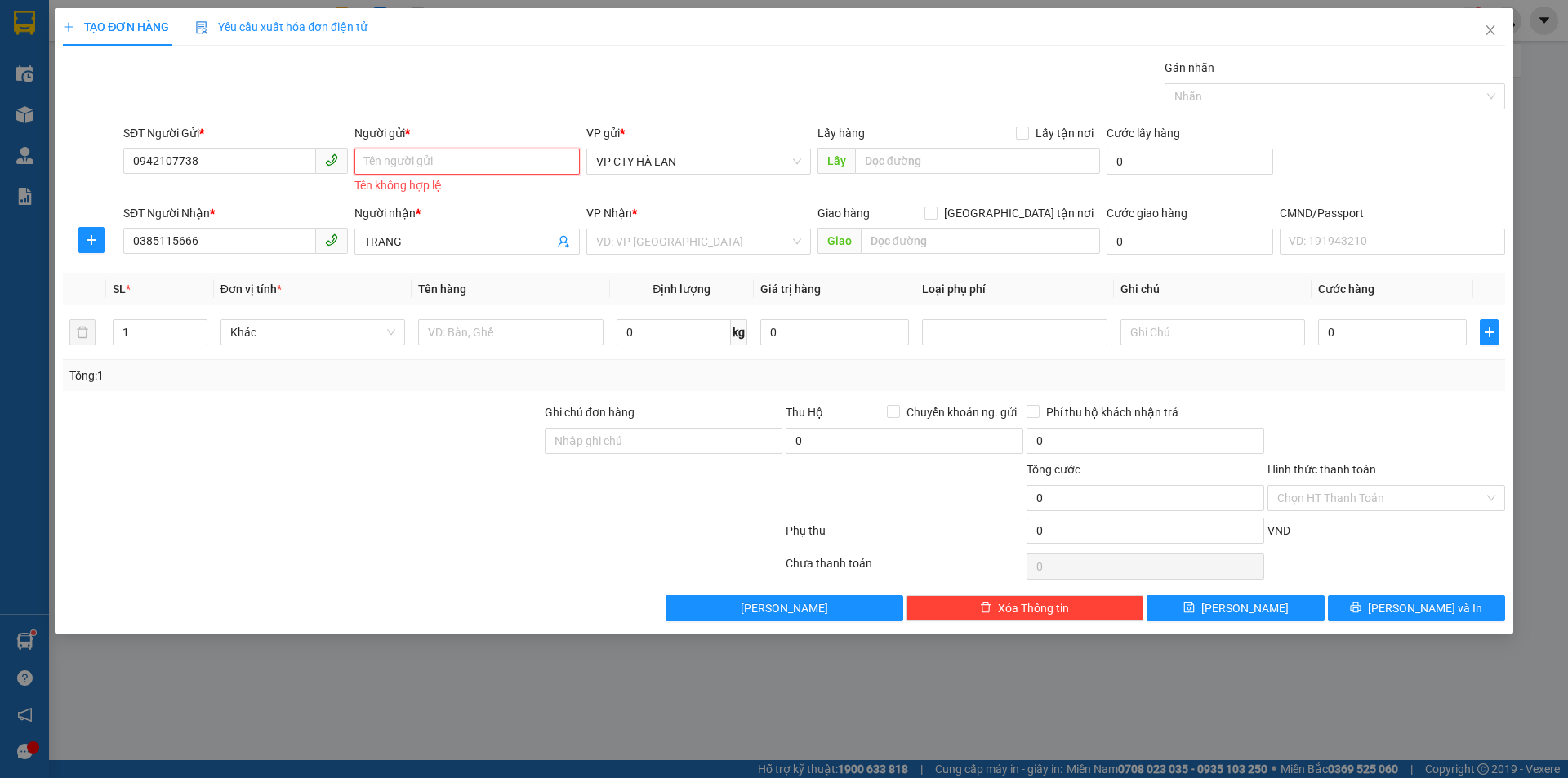
click at [478, 151] on input "Người gửi *" at bounding box center [467, 162] width 225 height 26
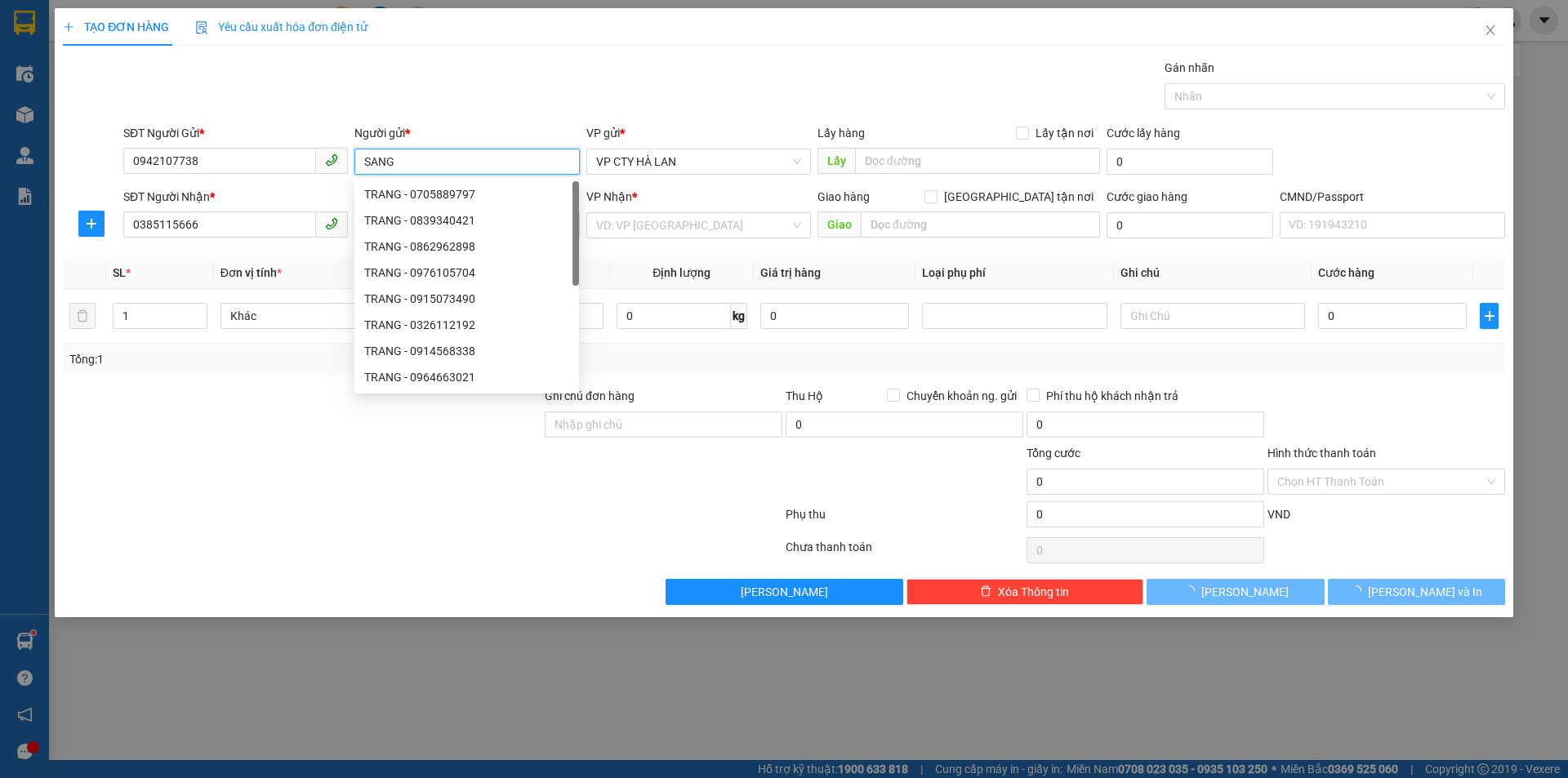
type input "SANG"
click at [575, 108] on div "Gói vận chuyển * Tiêu chuẩn Gán nhãn Nhãn" at bounding box center [814, 87] width 1388 height 57
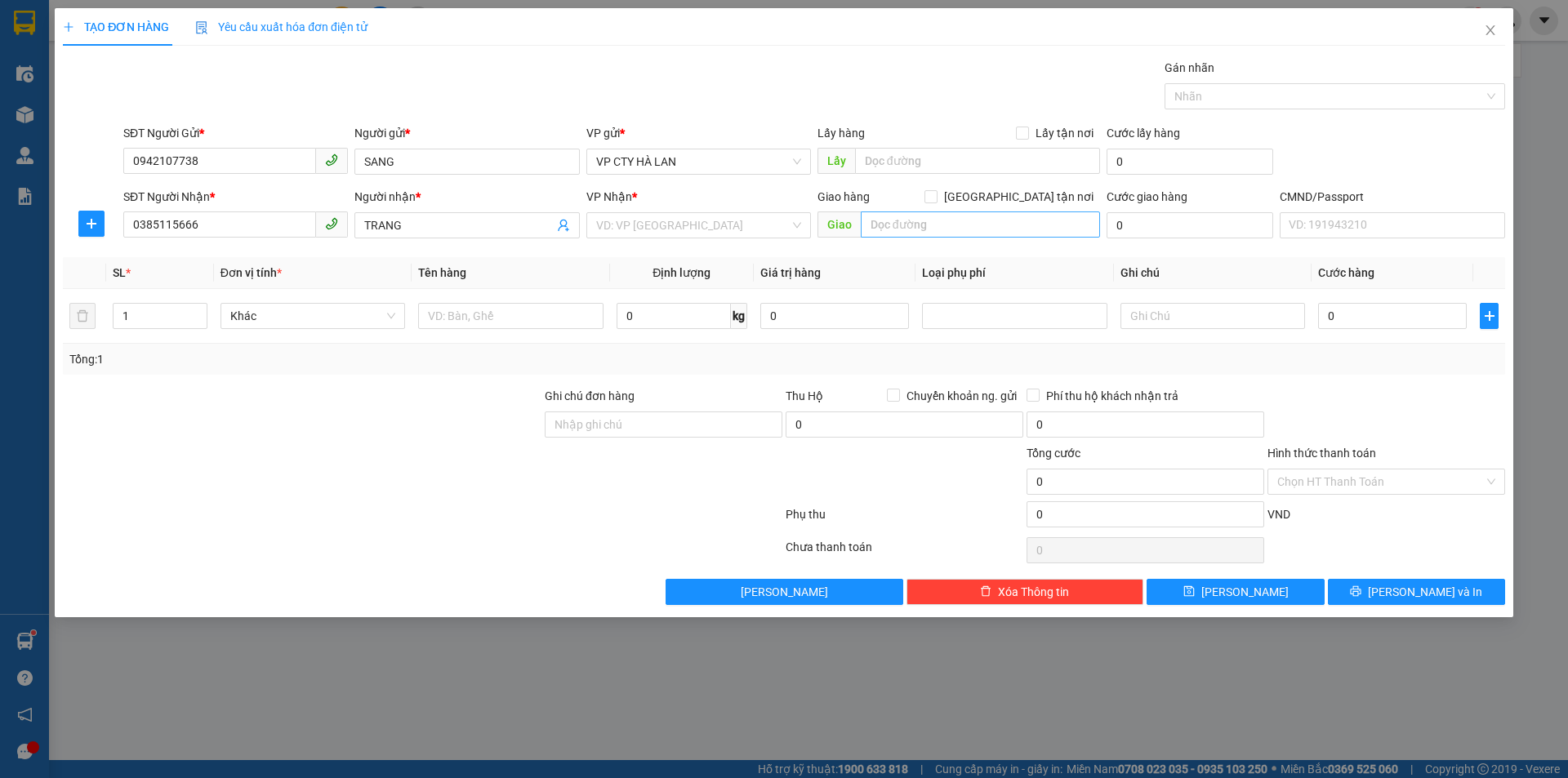
click at [906, 197] on div "Giao hàng Giao tận nơi" at bounding box center [958, 197] width 283 height 18
drag, startPoint x: 934, startPoint y: 279, endPoint x: 636, endPoint y: 200, distance: 308.3
click at [924, 280] on th "Loại phụ phí" at bounding box center [1014, 273] width 198 height 32
click at [1020, 130] on input "Lấy tận nơi" at bounding box center [1021, 132] width 11 height 11
checkbox input "true"
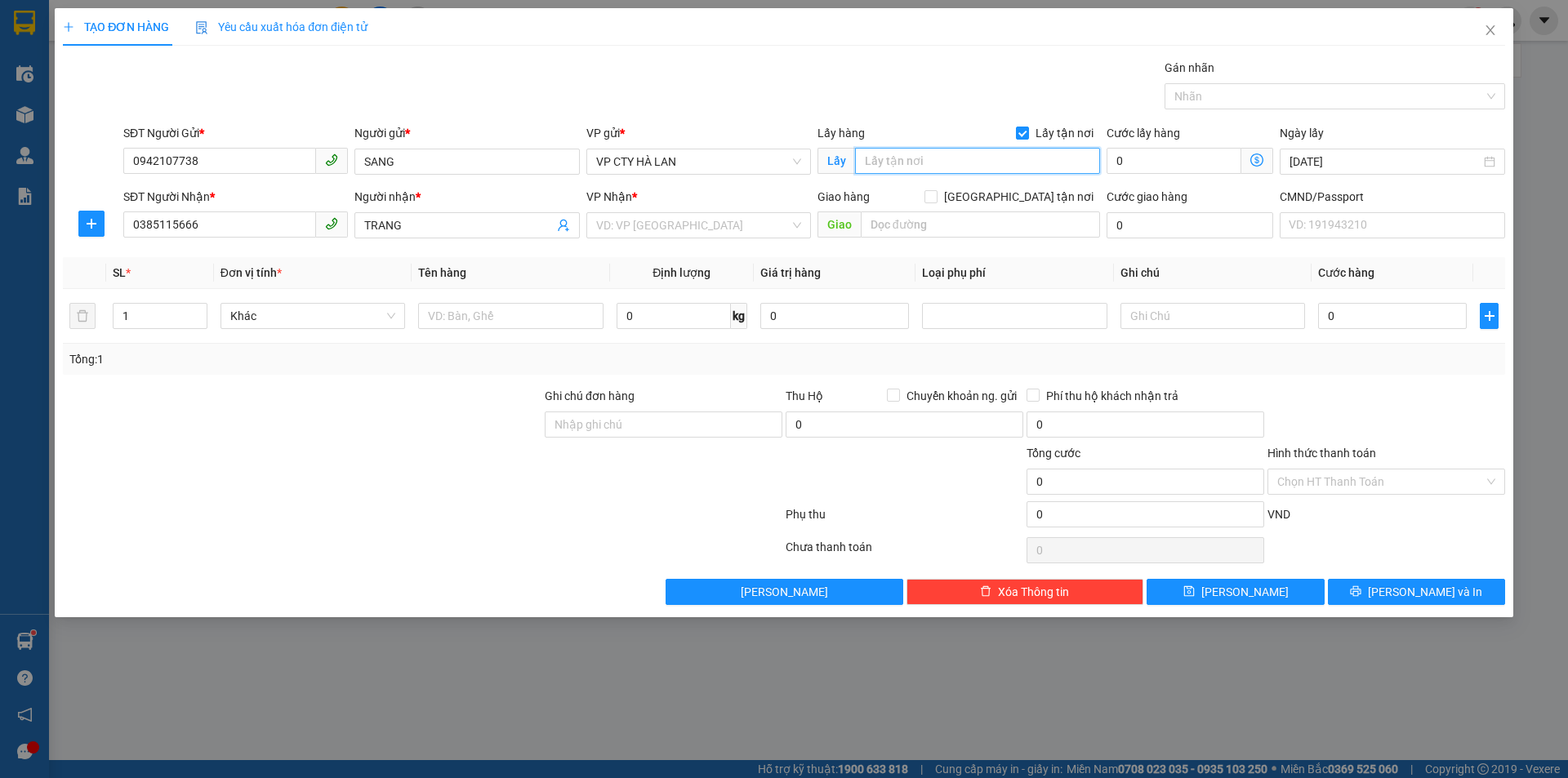
click at [959, 164] on input "text" at bounding box center [977, 161] width 245 height 26
paste input "PHÒNG KHÁM YÊU CẦU BỆNH VIỆN K TÂN TRIỀU"
click at [1062, 162] on input "PHÒNG KHÁM YÊU CẦU BỆNH VIỆN K TÂN TRIỀU" at bounding box center [977, 161] width 245 height 26
click at [1096, 159] on input "PHÒNG KHÁM YÊU CẦU BỆNH VIỆN K TÂN TRIỀU" at bounding box center [977, 161] width 245 height 26
click at [1083, 163] on input "PHÒNG KHÁM YÊU CẦU BỆNH VIỆN K TÂN TRIỀU" at bounding box center [977, 161] width 245 height 26
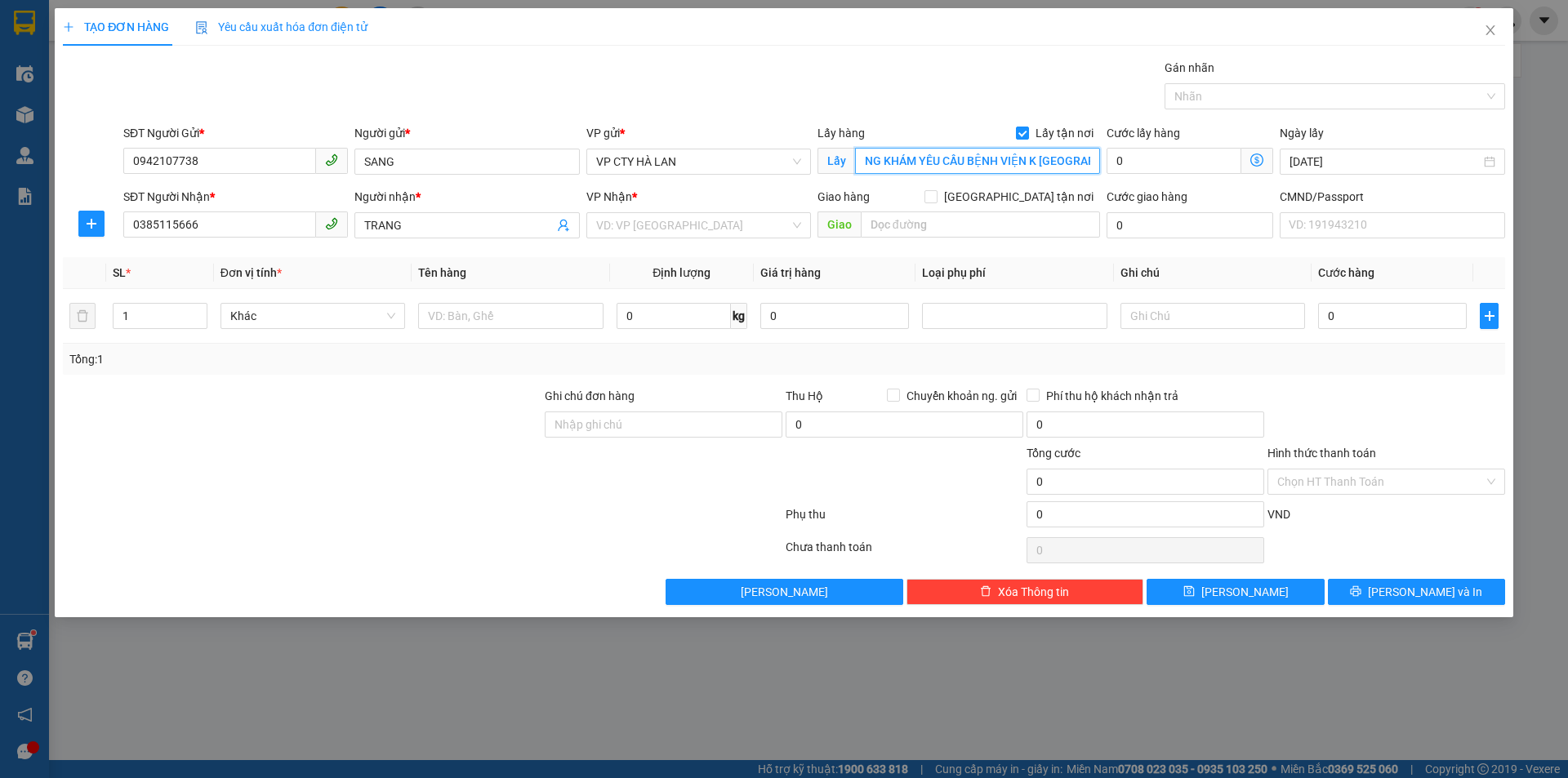
scroll to position [0, 32]
paste input "30 Đ. Cầu Bươu, Tân Triều, Thanh Trì, Hà Nội, Việt Nam"
click at [775, 156] on span "VP CTY HÀ LAN" at bounding box center [698, 162] width 205 height 25
type input "PHÒNG KHÁM YÊU CẦU BỆNH VIỆN K TÂN TRIỀU, 30 Đ. Cầu Bươu, Tân Triều, Thanh Trì,…"
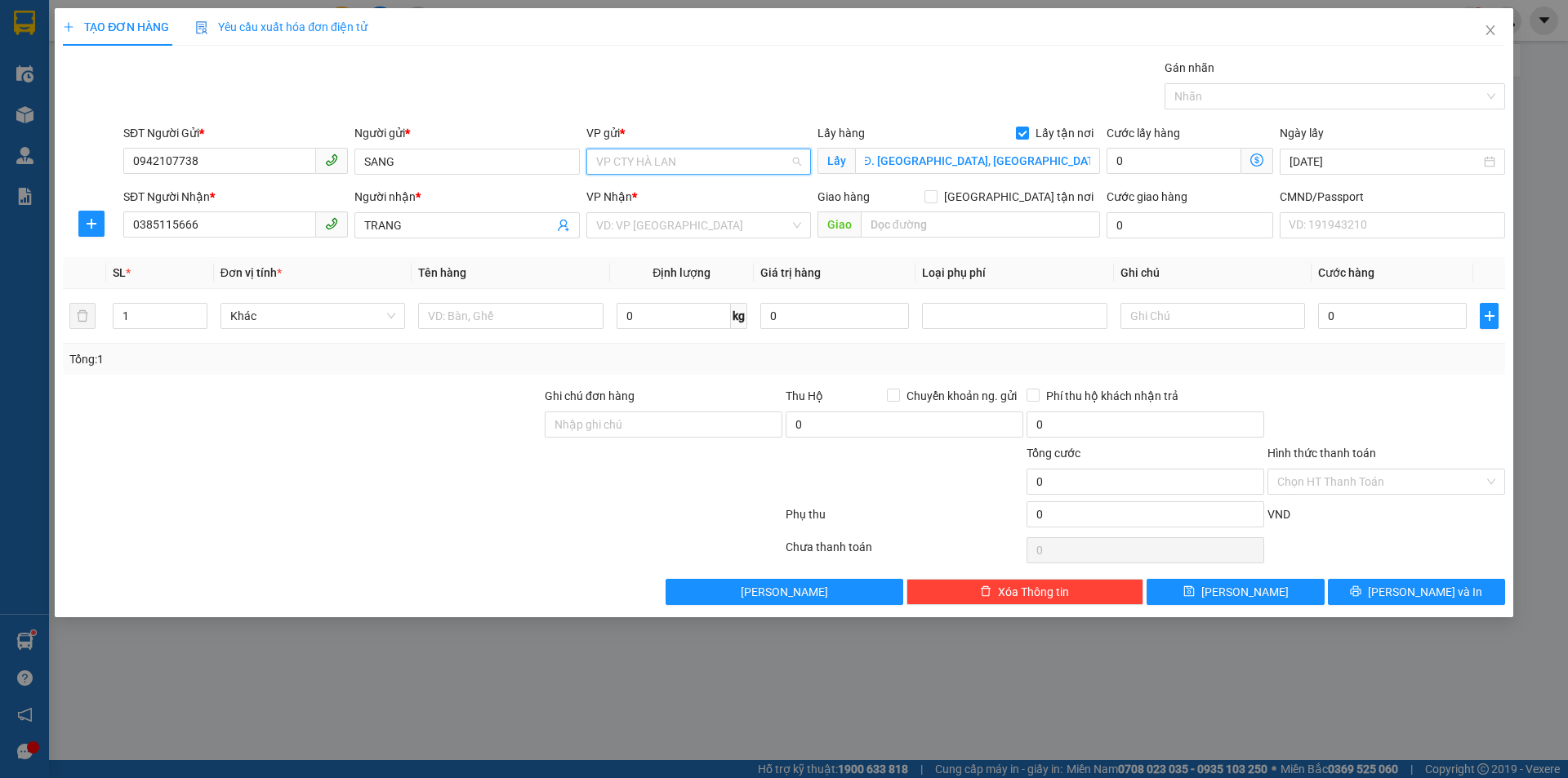
scroll to position [0, 0]
type input "TAN"
click at [705, 190] on div "VP Tân Triều" at bounding box center [698, 194] width 205 height 18
click at [332, 253] on div "Transit Pickup Surcharge Ids Transit Deliver Surcharge Ids Transit Deliver Surc…" at bounding box center [784, 332] width 1442 height 546
click at [243, 230] on input "0385115666" at bounding box center [220, 225] width 193 height 26
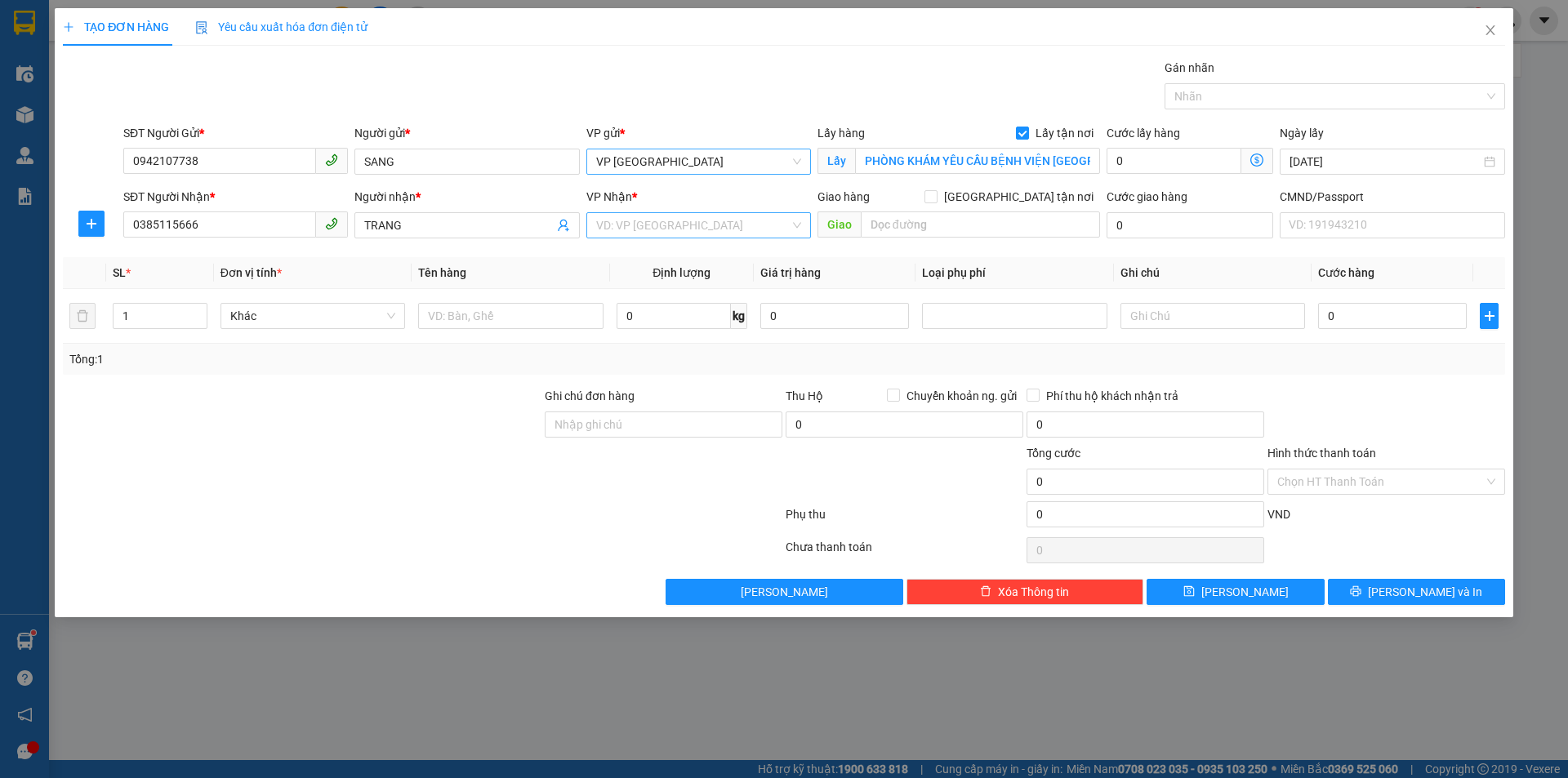
click at [615, 230] on input "search" at bounding box center [692, 226] width 194 height 25
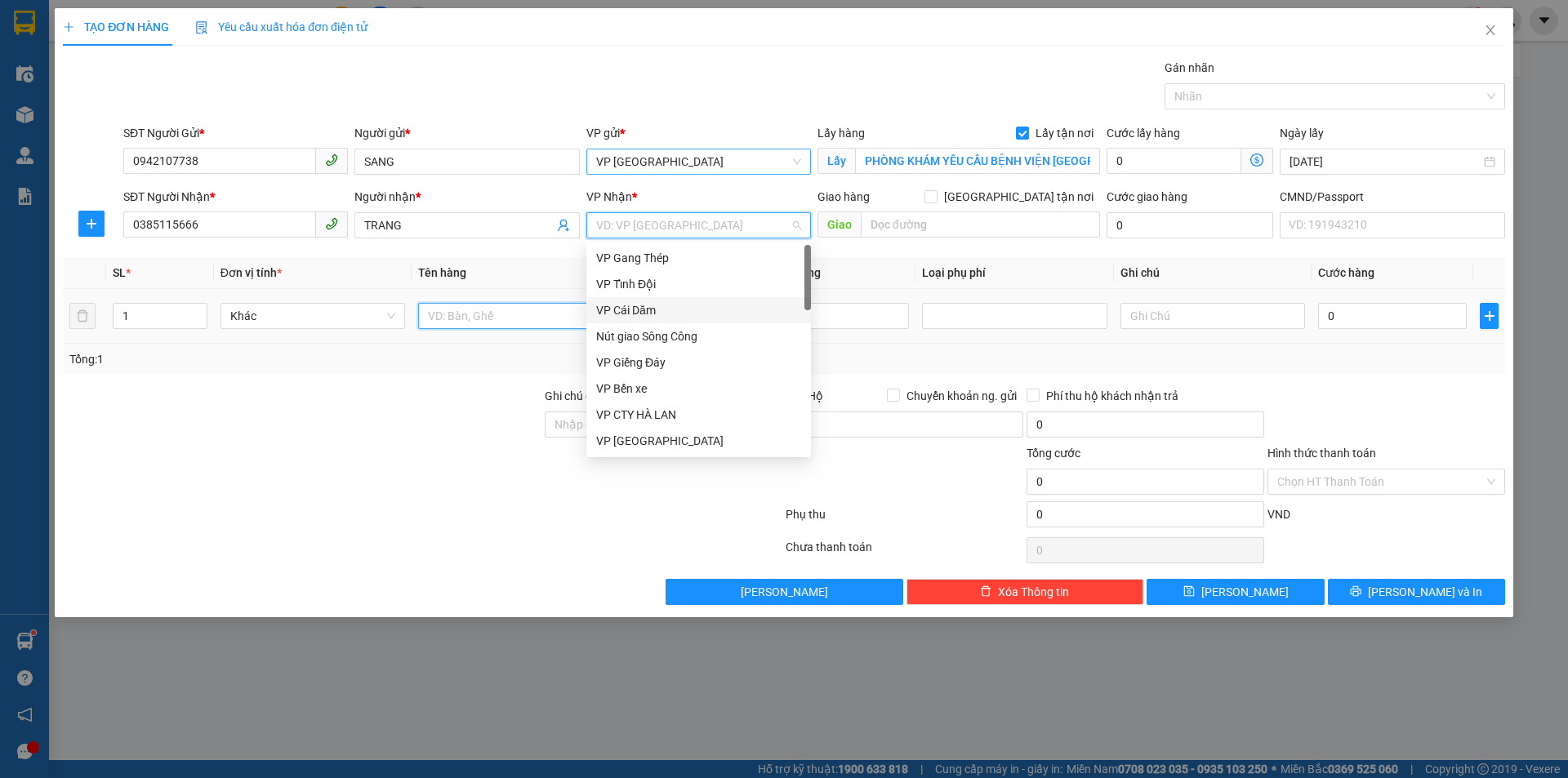
click at [508, 324] on input "text" at bounding box center [511, 316] width 185 height 26
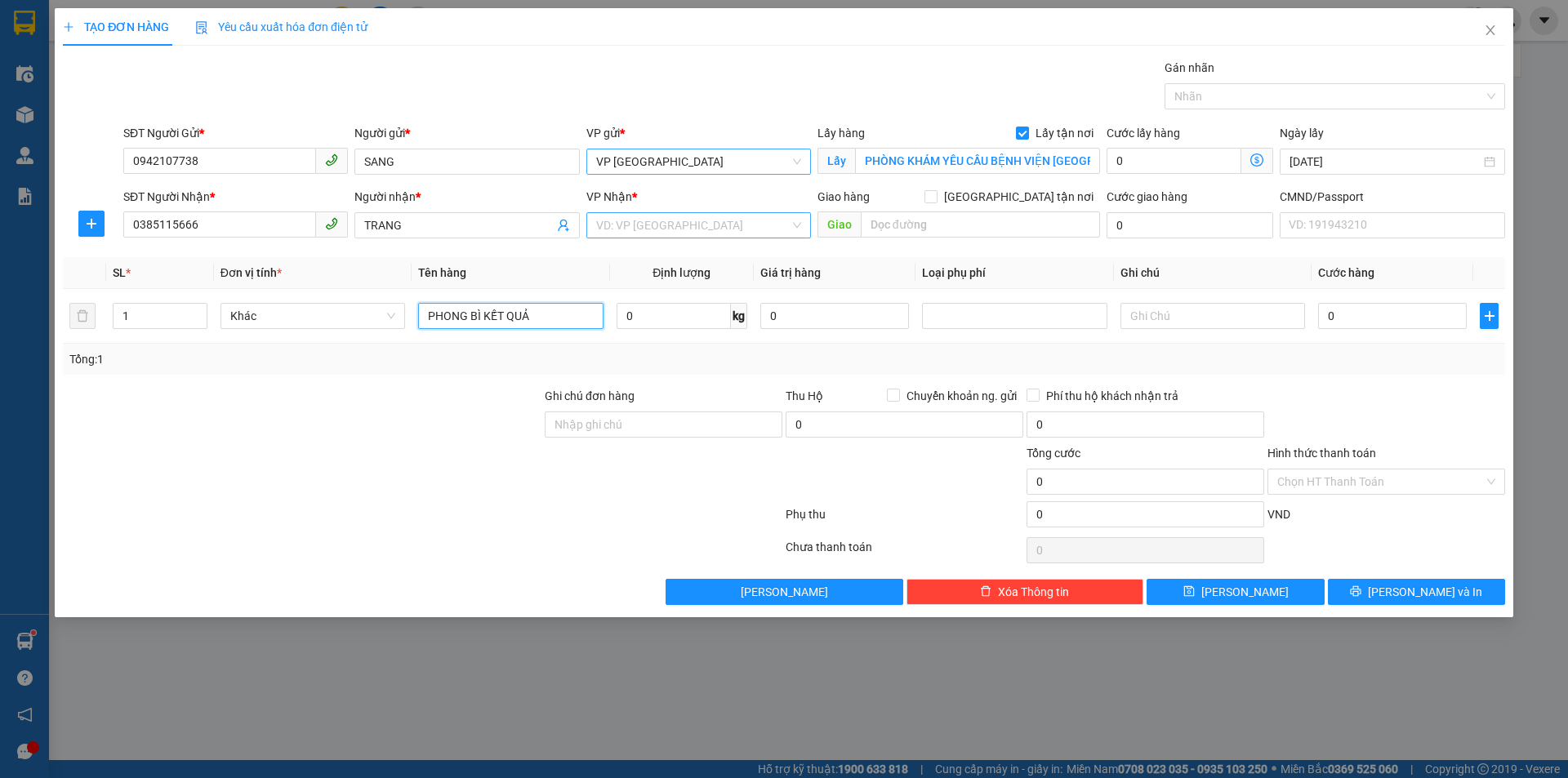
type input "PHONG BÌ KẾT QUẢ"
click at [639, 229] on input "search" at bounding box center [692, 226] width 194 height 25
type input "BẮC"
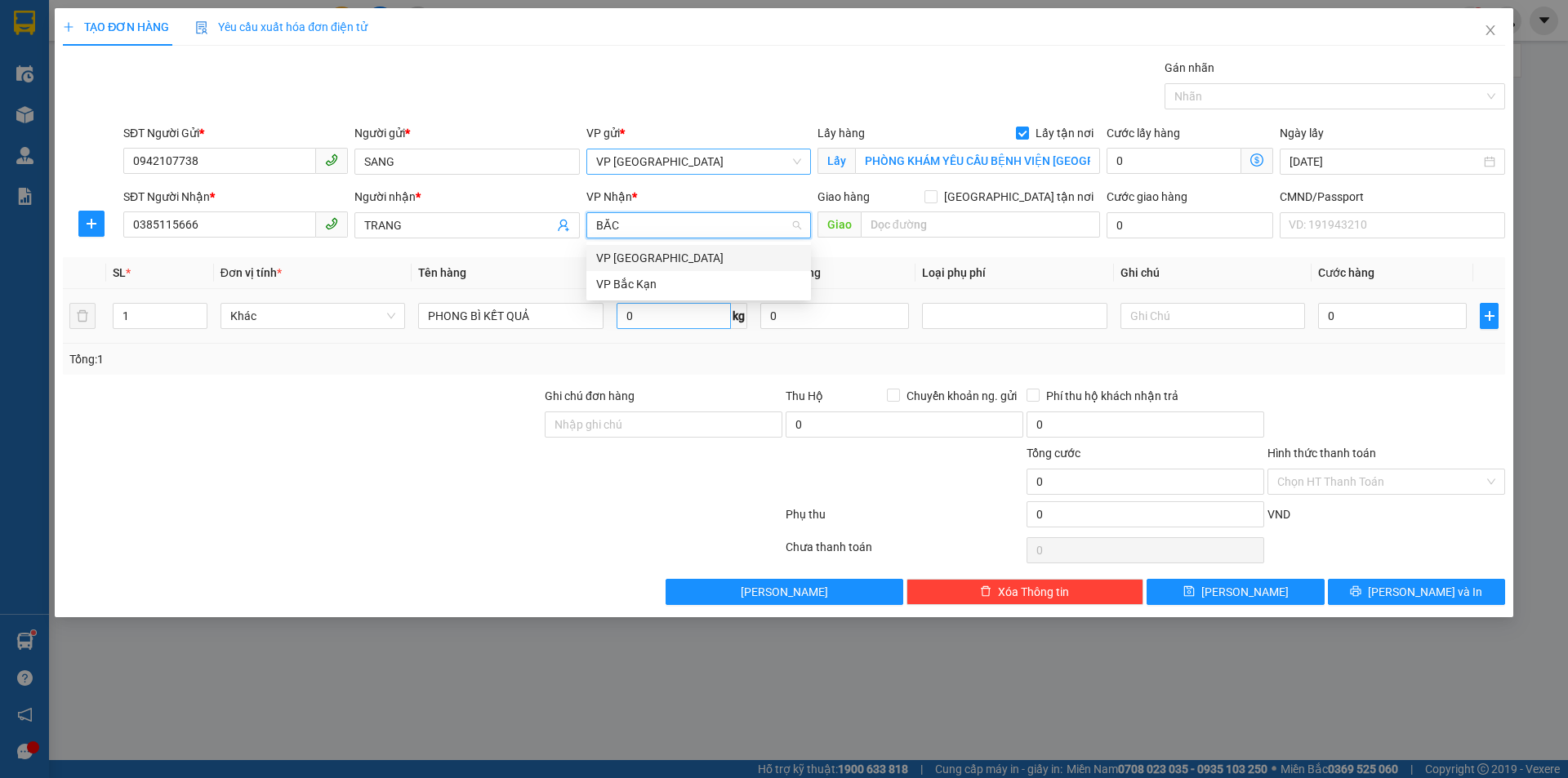
drag, startPoint x: 652, startPoint y: 256, endPoint x: 681, endPoint y: 319, distance: 69.4
click at [654, 256] on div "VP Bắc Sơn" at bounding box center [698, 258] width 205 height 18
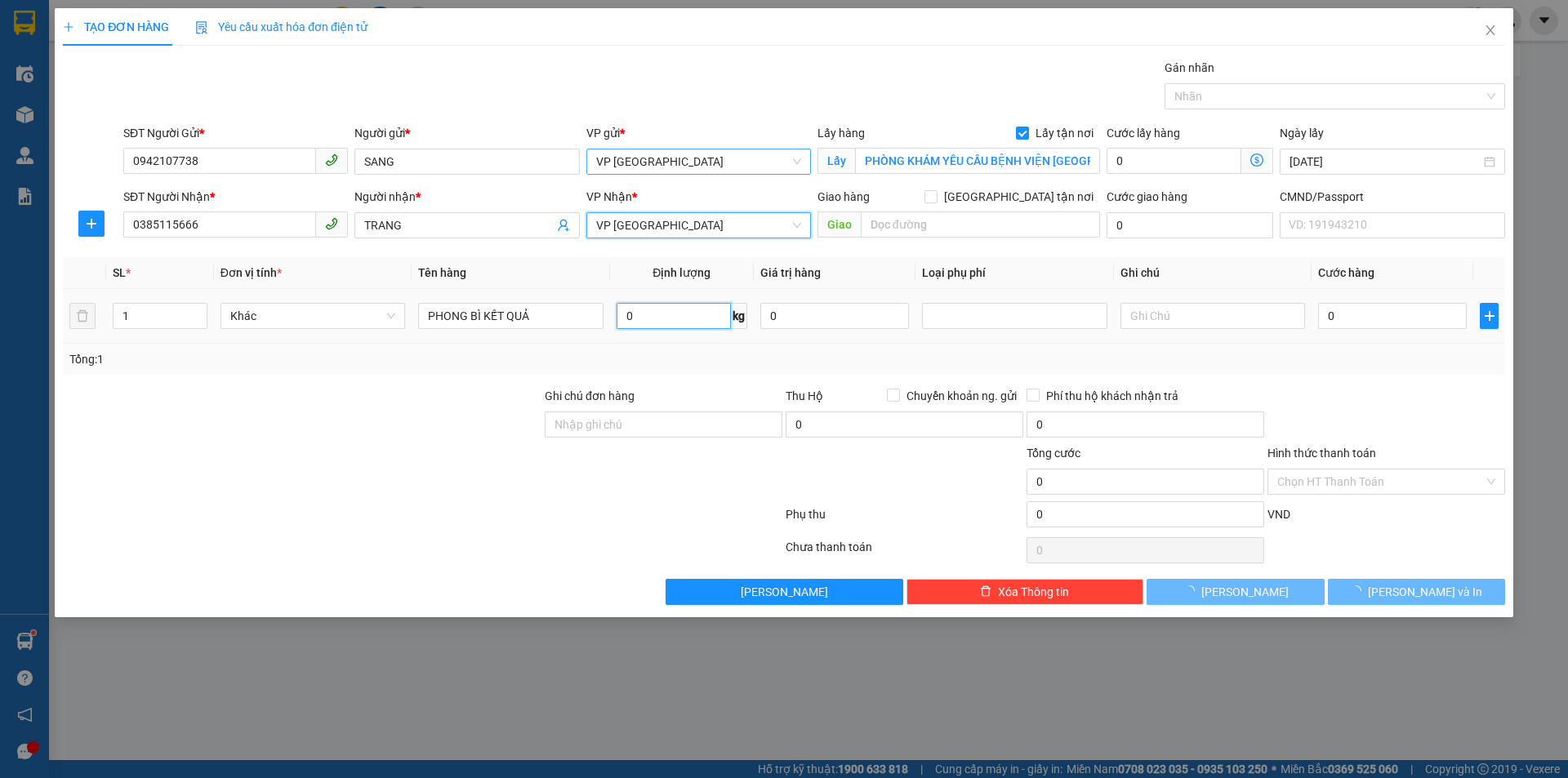
click at [672, 305] on input "0" at bounding box center [673, 316] width 114 height 26
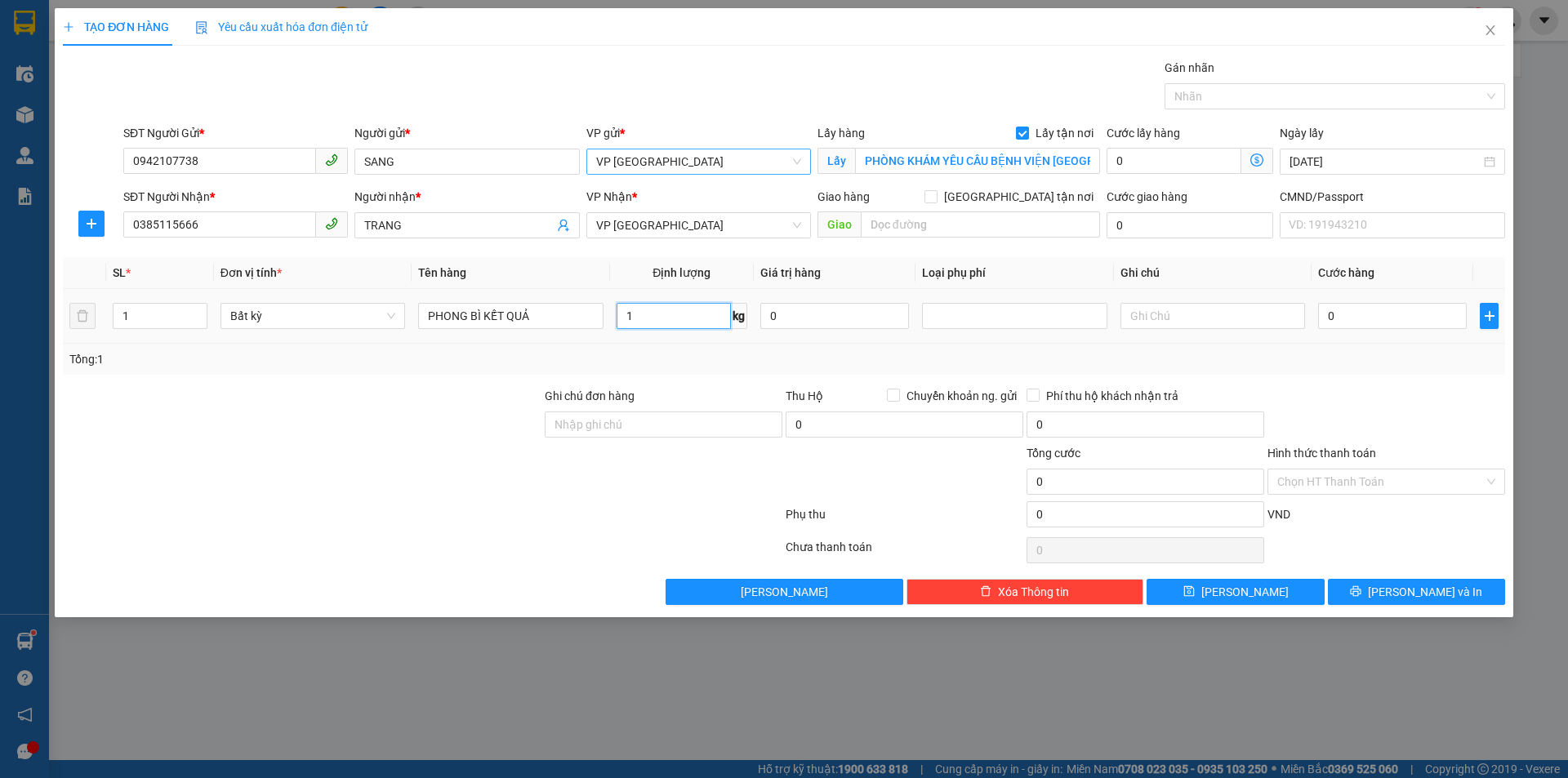
type input "1"
type input "35.000"
click at [1262, 157] on icon "dollar-circle" at bounding box center [1257, 160] width 13 height 13
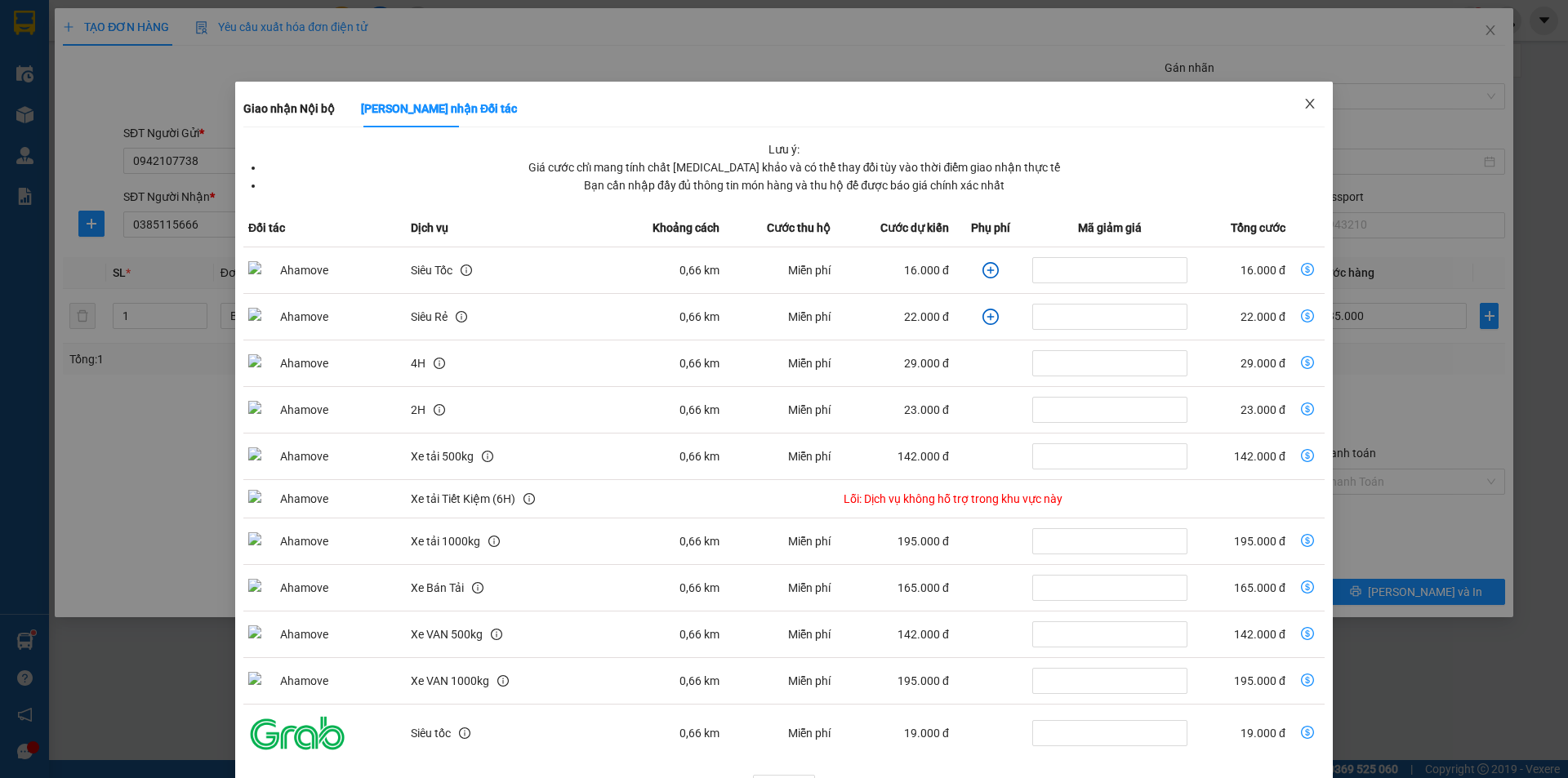
click at [1305, 104] on icon "close" at bounding box center [1309, 104] width 9 height 10
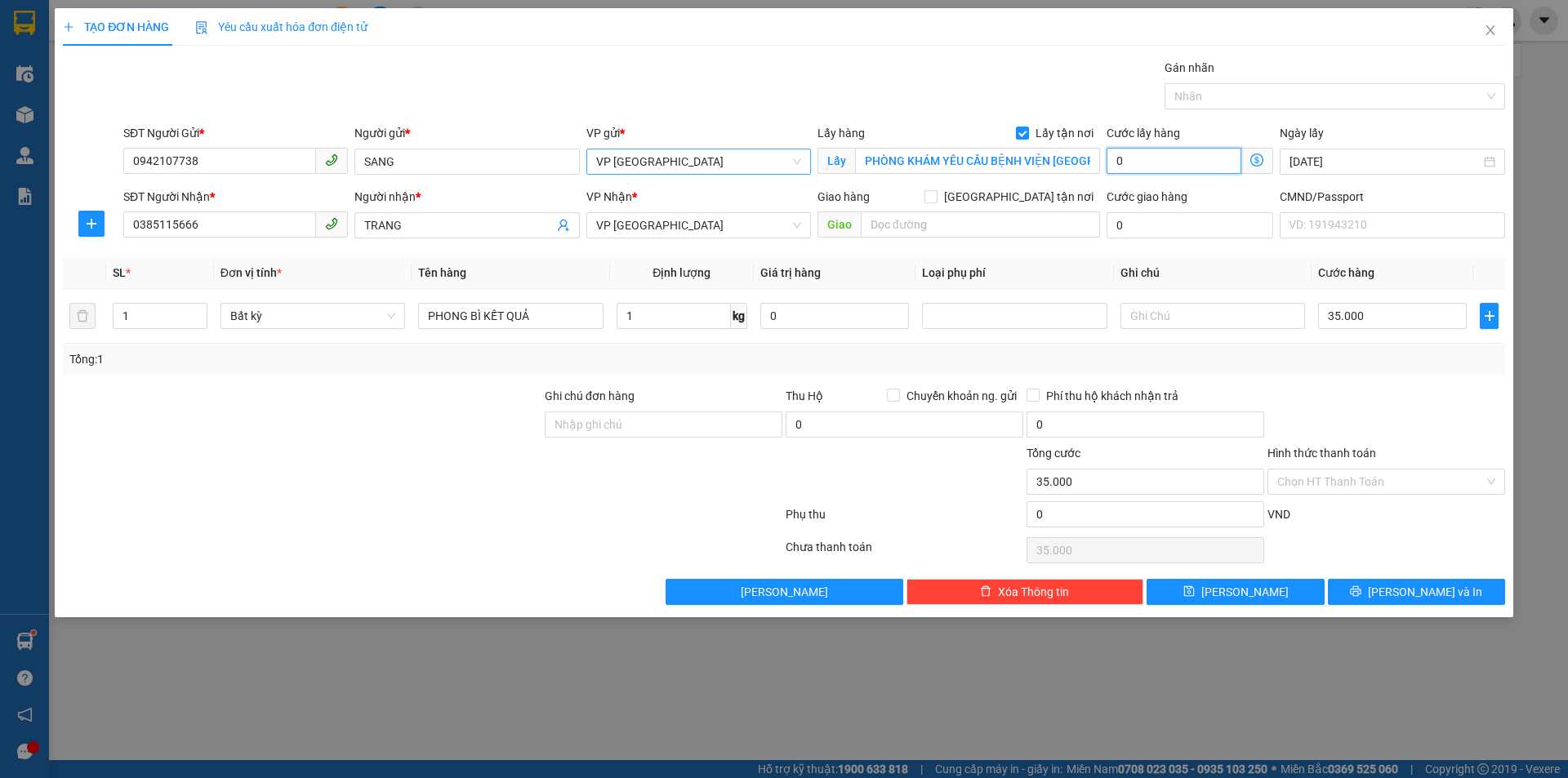
click at [1170, 162] on input "0" at bounding box center [1173, 161] width 135 height 26
type input "35.003"
type input "3"
type input "35.030"
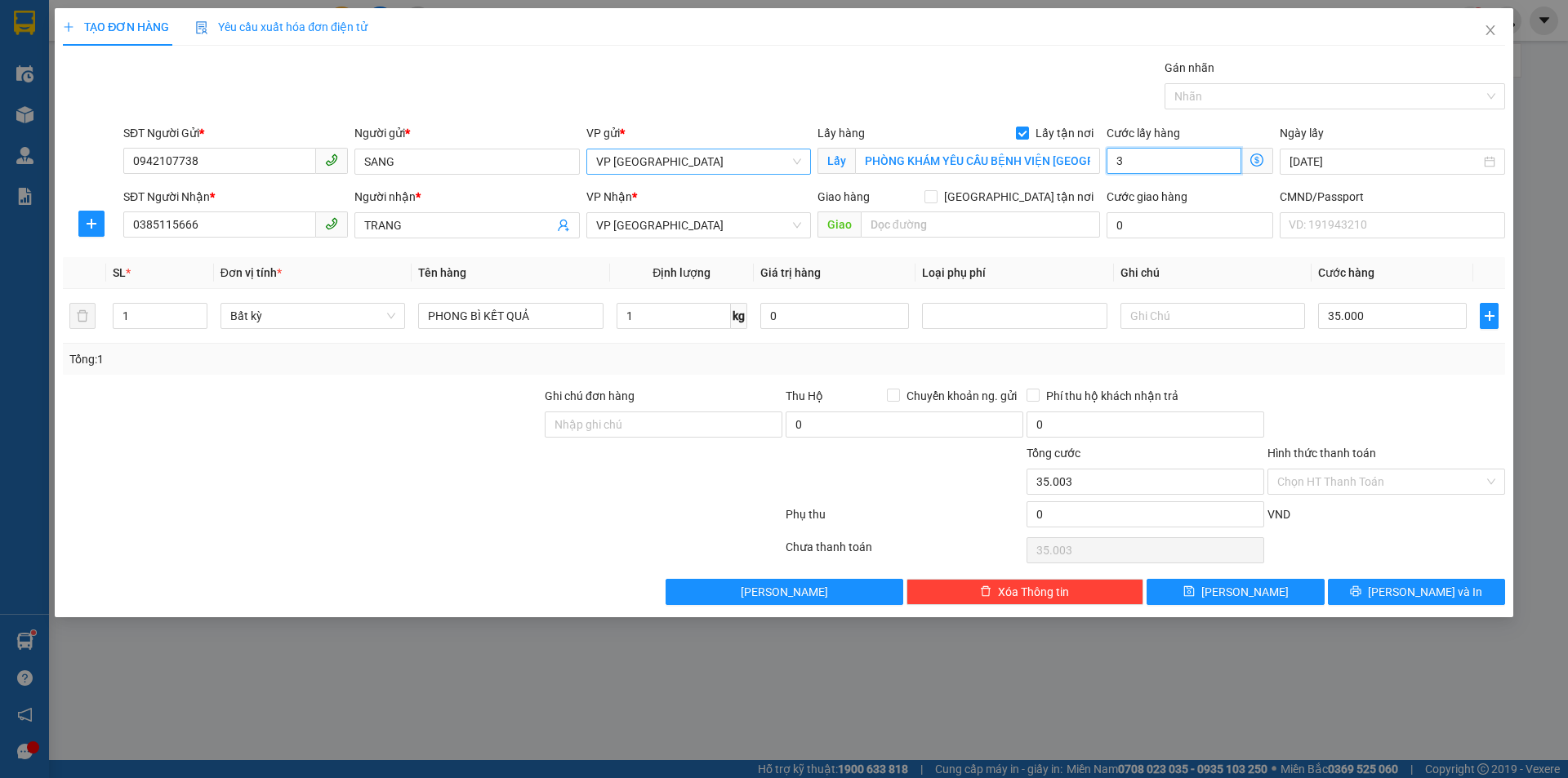
type input "35.030"
type input "30"
type input "65.000"
type input "30.000"
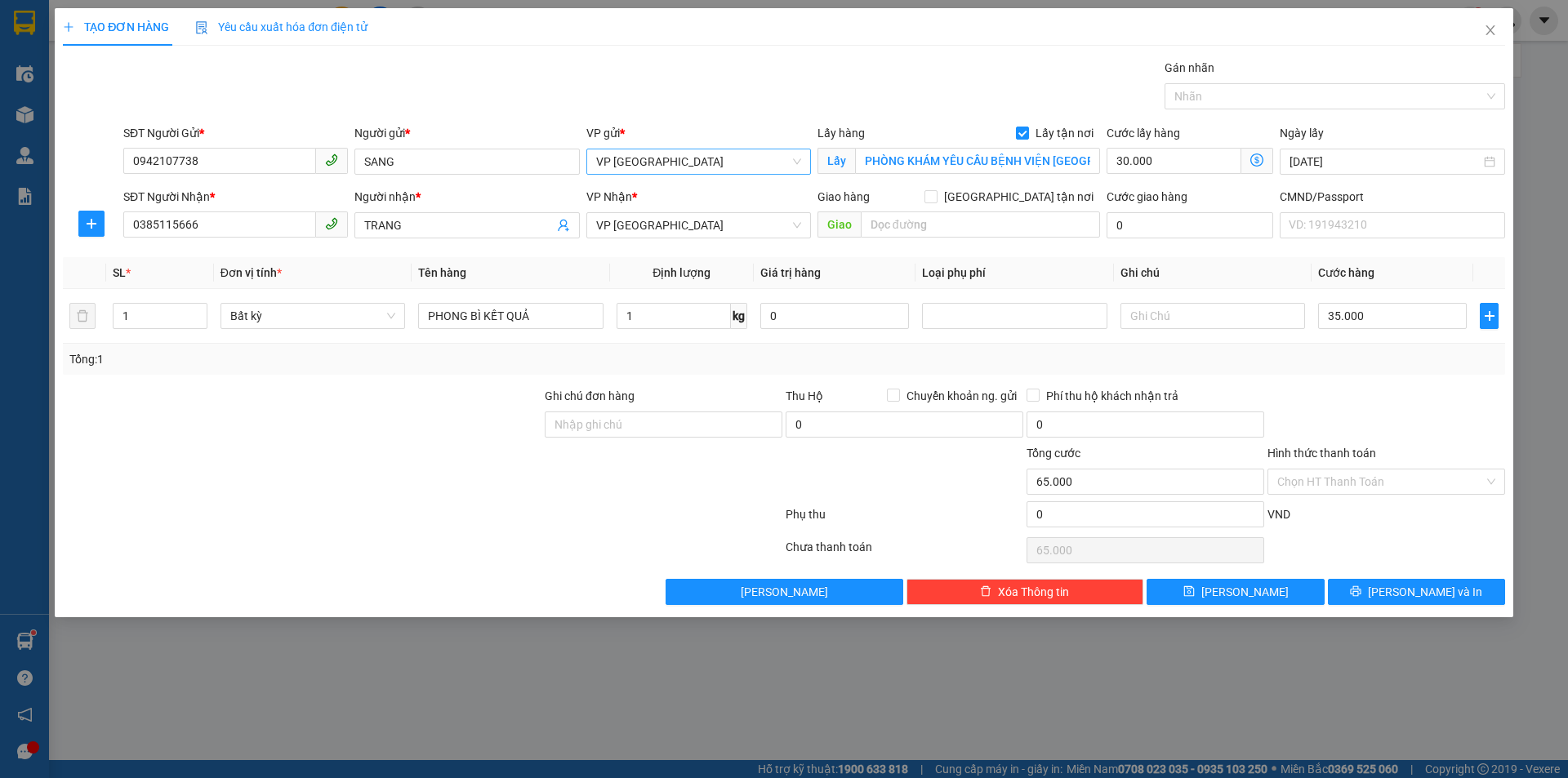
drag, startPoint x: 1144, startPoint y: 271, endPoint x: 1153, endPoint y: 273, distance: 9.2
click at [1144, 271] on th "Ghi chú" at bounding box center [1213, 273] width 198 height 32
click at [1230, 269] on th "Ghi chú" at bounding box center [1213, 273] width 198 height 32
click at [1365, 385] on div "Transit Pickup Surcharge Ids Transit Deliver Surcharge Ids Transit Deliver Surc…" at bounding box center [784, 332] width 1442 height 546
click at [1263, 163] on icon "dollar-circle" at bounding box center [1257, 160] width 13 height 13
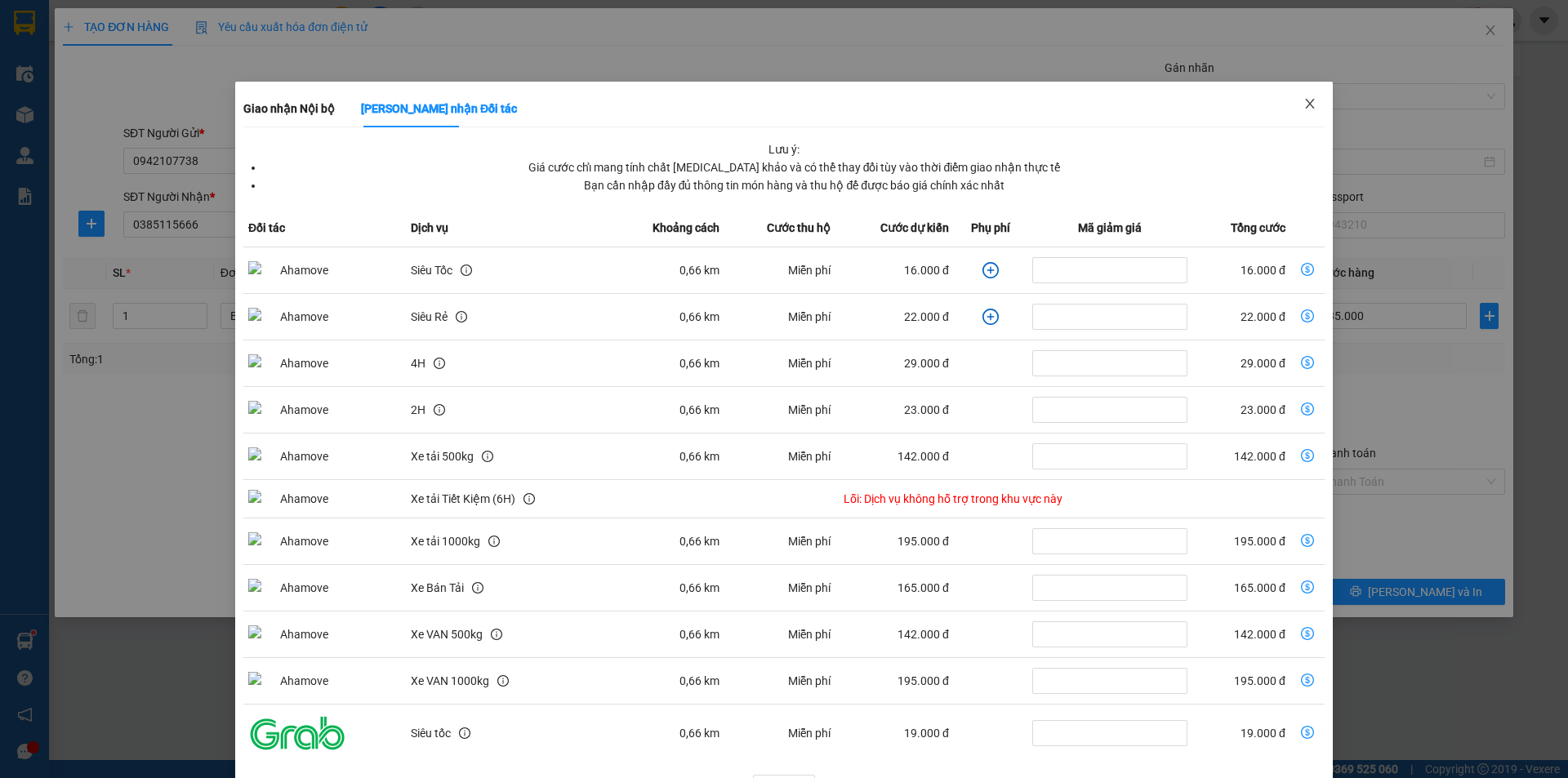
click at [1307, 107] on span "Close" at bounding box center [1310, 105] width 46 height 46
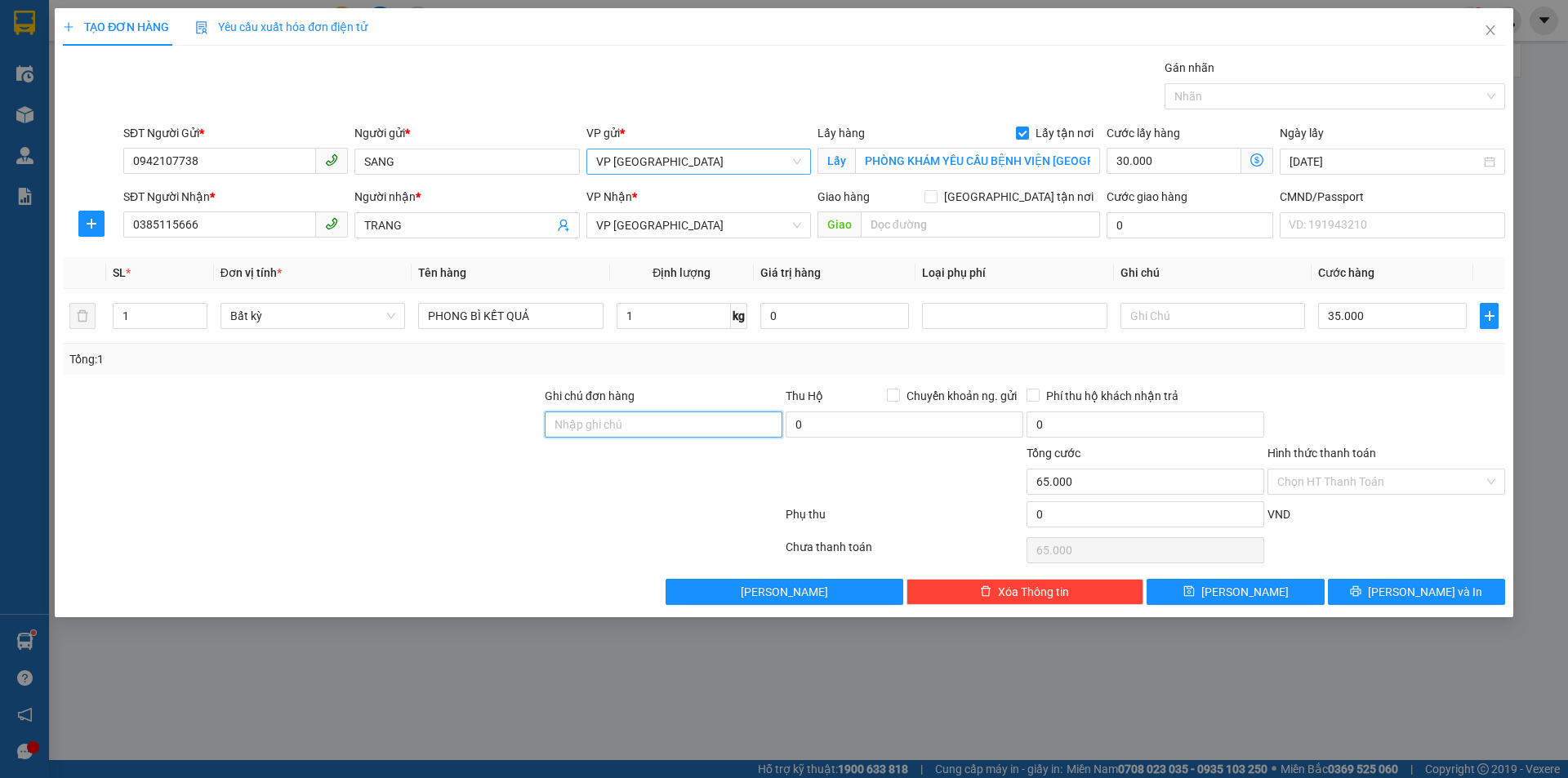
click at [762, 422] on input "Ghi chú đơn hàng" at bounding box center [663, 425] width 238 height 26
drag, startPoint x: 255, startPoint y: 220, endPoint x: 0, endPoint y: 216, distance: 255.0
click at [0, 216] on div "TẠO ĐƠN HÀNG Yêu cầu xuất hóa đơn điện tử Transit Pickup Surcharge Ids Transit …" at bounding box center [784, 389] width 1568 height 778
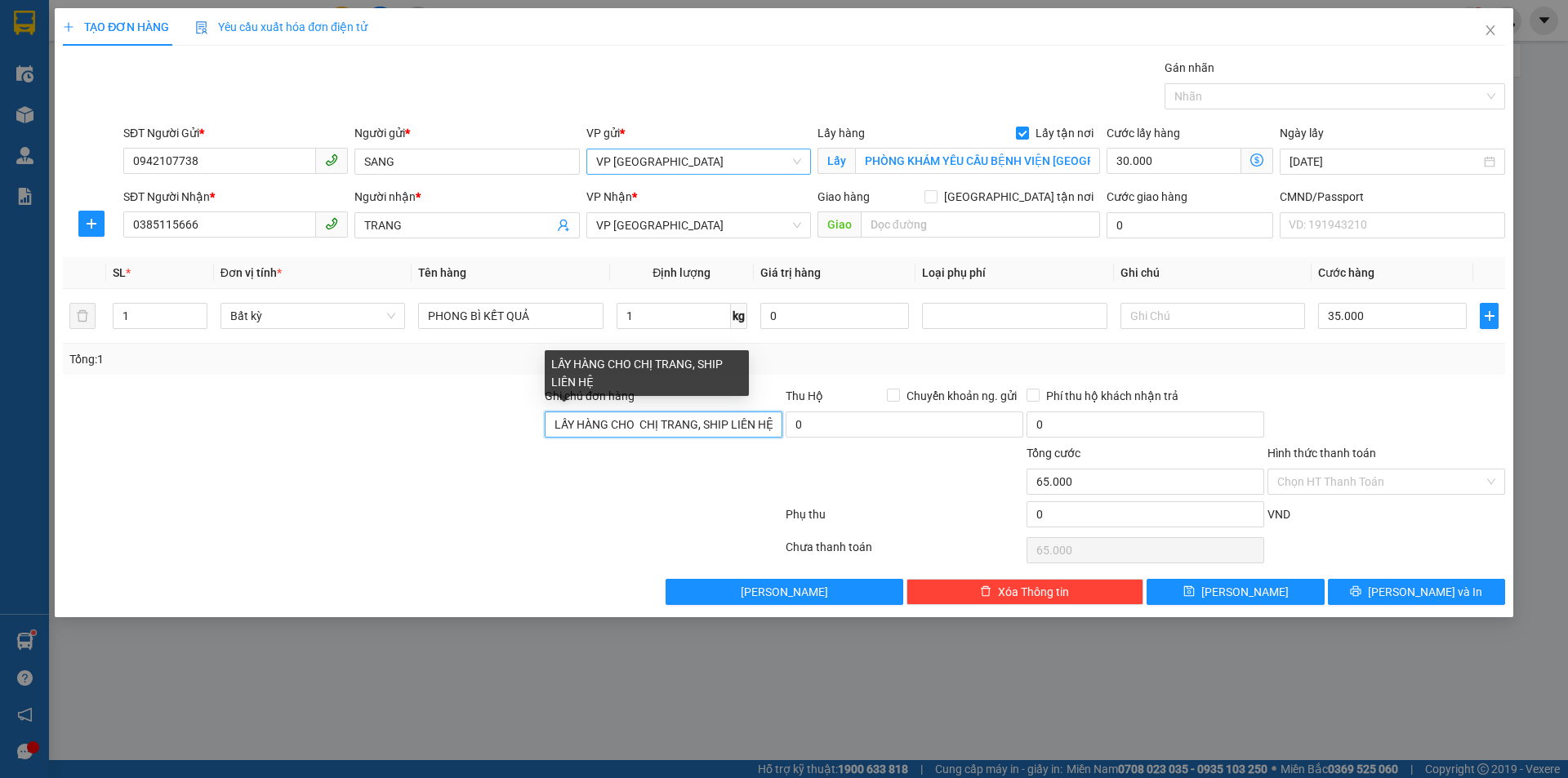
click at [748, 426] on input "LẤY HÀNG CHO CHỊ TRANG, SHIP LIÊN HỆ" at bounding box center [663, 425] width 238 height 26
paste input "0385115666"
type input "LẤY HÀNG CHO CHỊ TRANG, SHIP LIÊN HỆ 0385115666 ĐỂ THANH TOÁN TIỀN VÉ CỔNG"
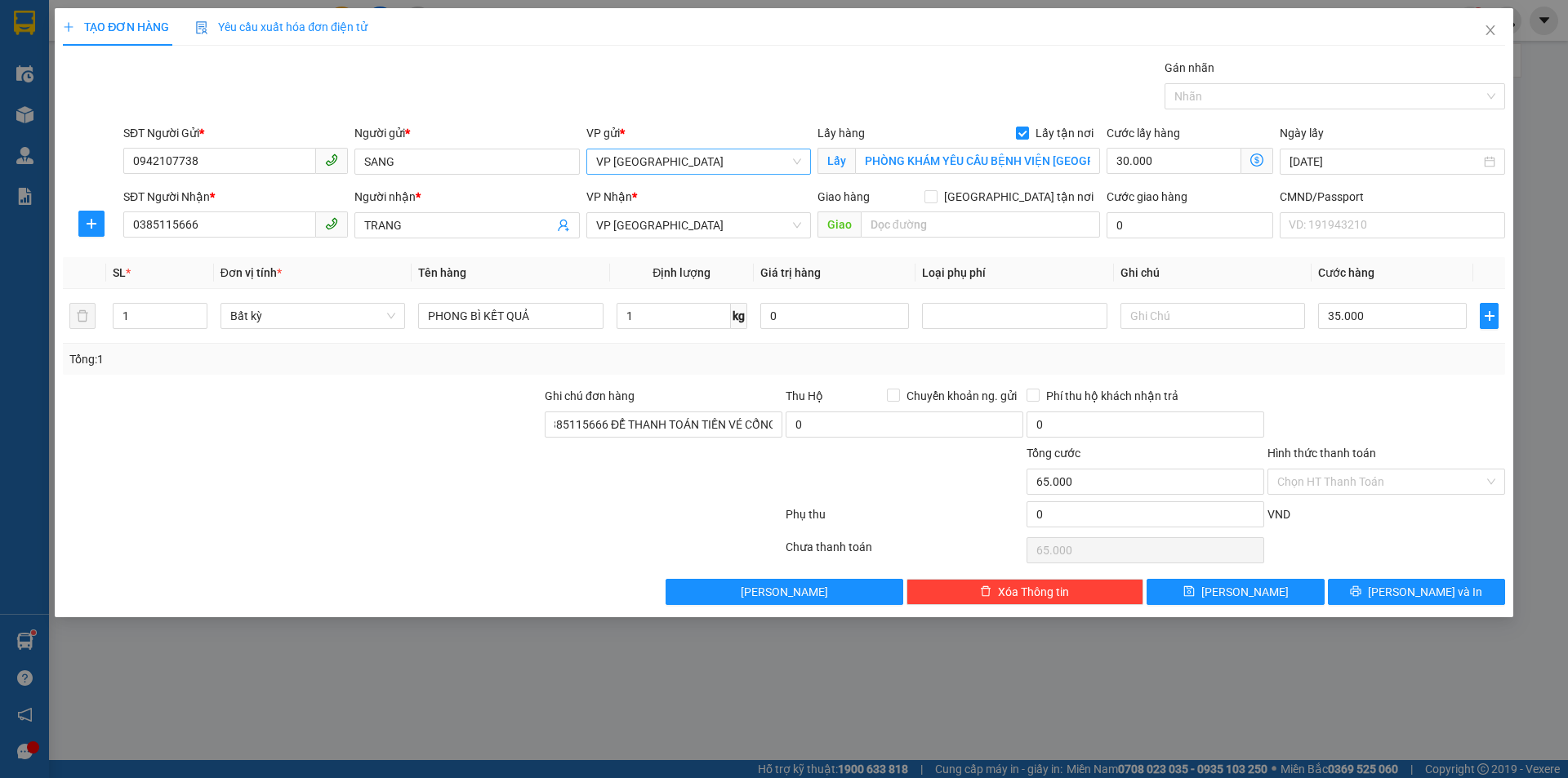
scroll to position [0, 0]
click at [1259, 163] on icon "dollar-circle" at bounding box center [1257, 160] width 13 height 13
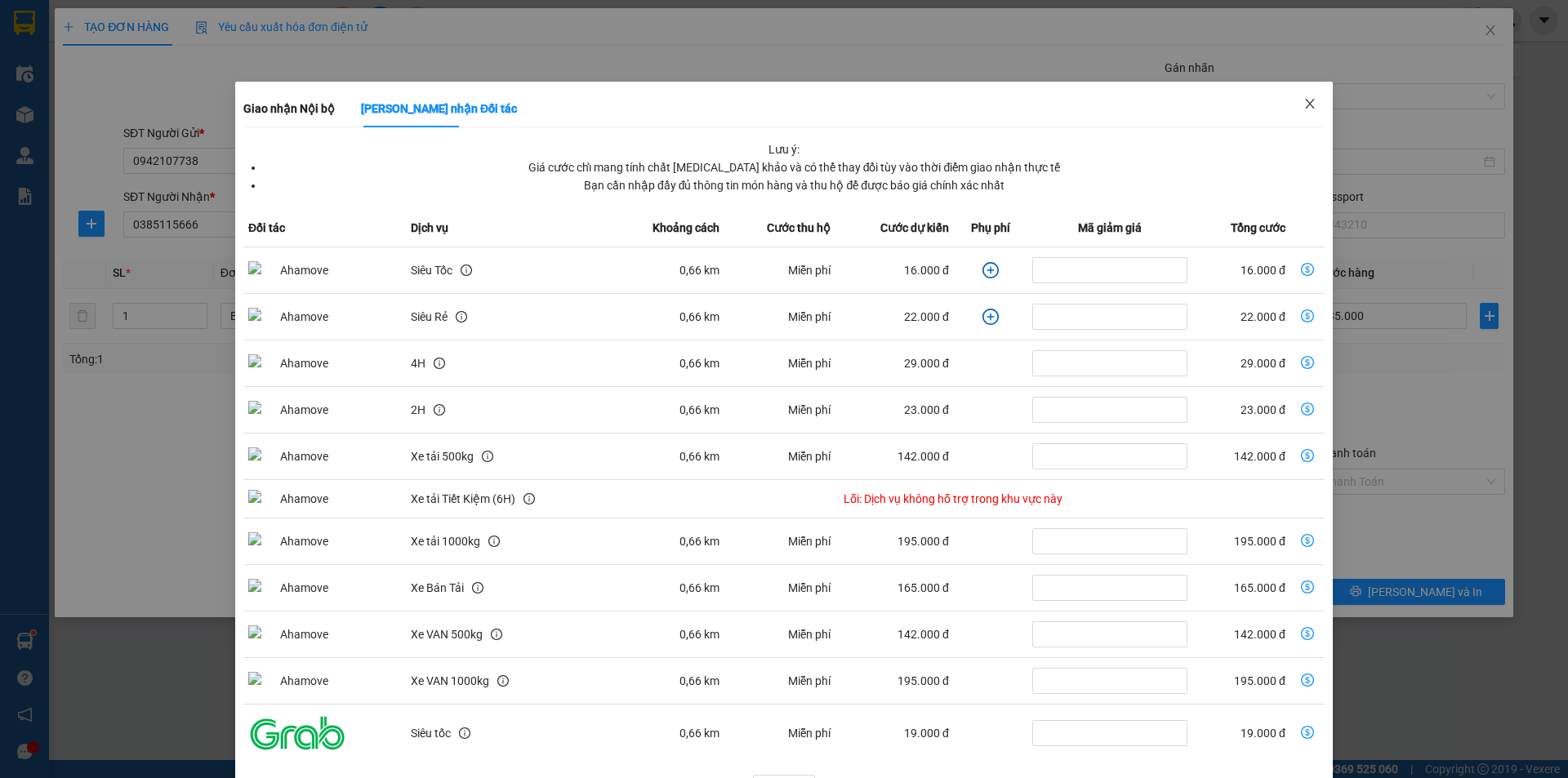
click at [1317, 105] on span "Close" at bounding box center [1310, 105] width 46 height 46
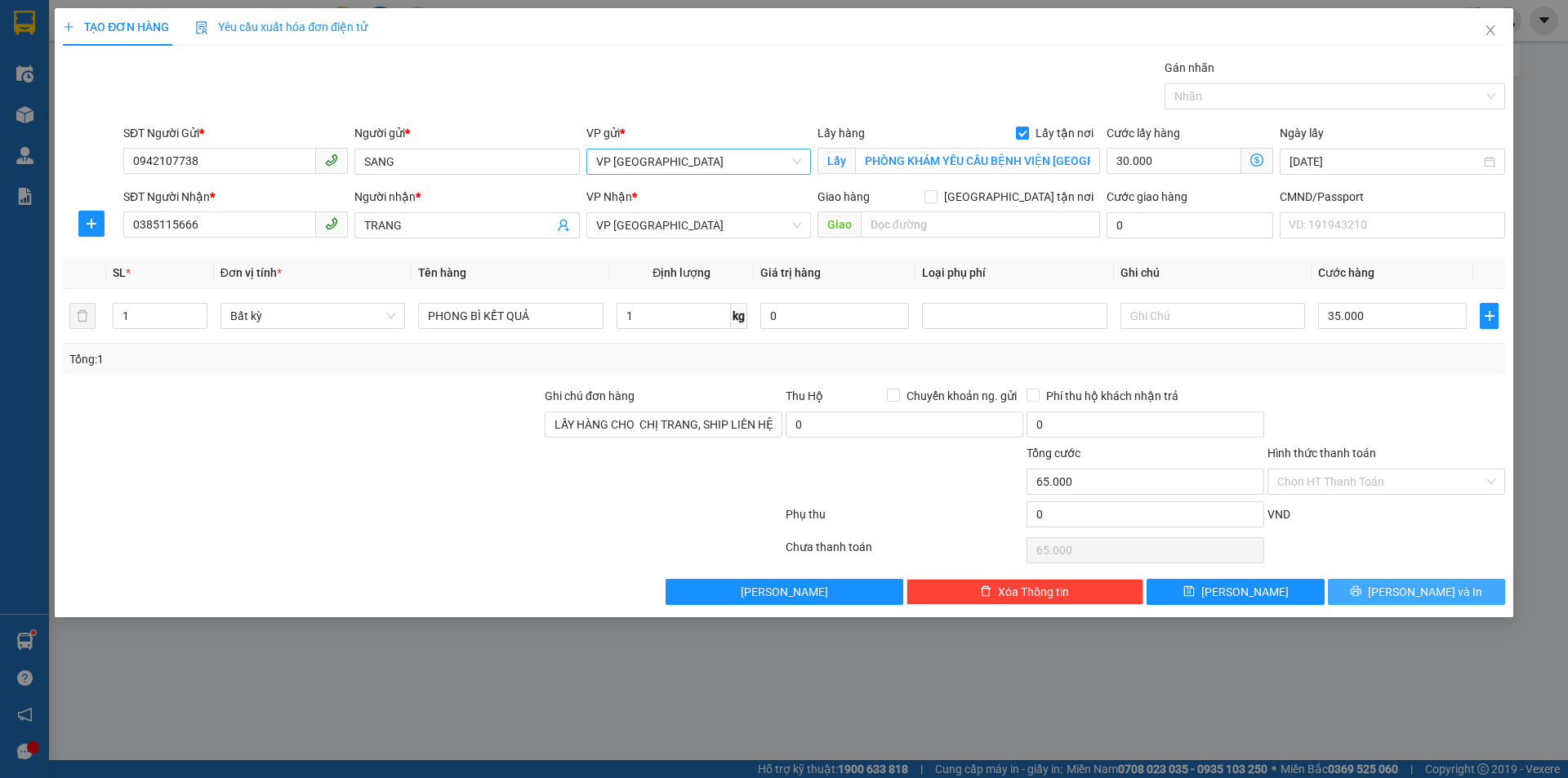
click at [1361, 592] on icon "printer" at bounding box center [1356, 591] width 11 height 11
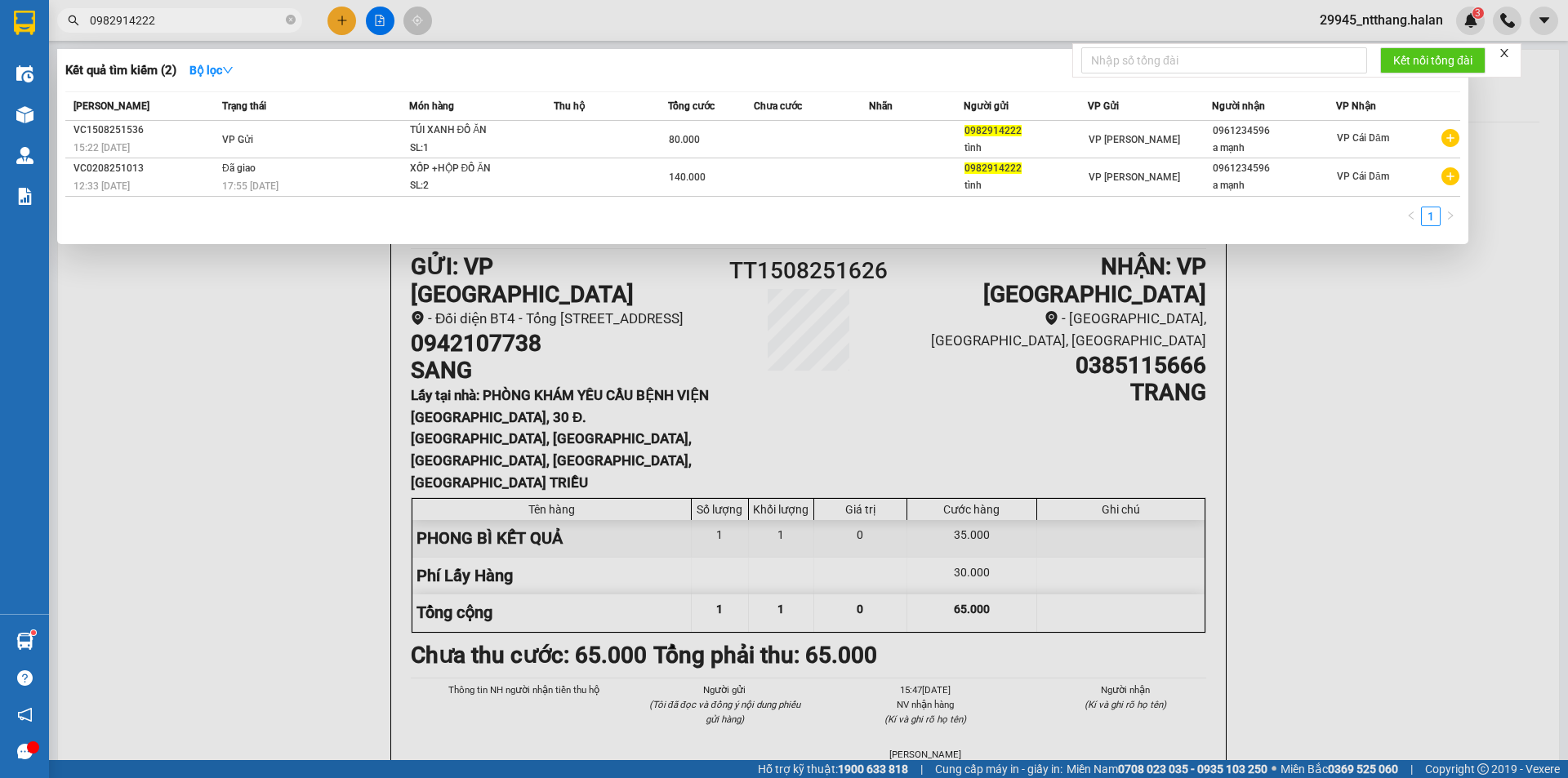
click at [163, 16] on input "0982914222" at bounding box center [186, 20] width 193 height 18
click at [163, 16] on input "0982914222" at bounding box center [186, 20] width 193 height 18
click at [235, 25] on input "0982914222" at bounding box center [186, 20] width 193 height 18
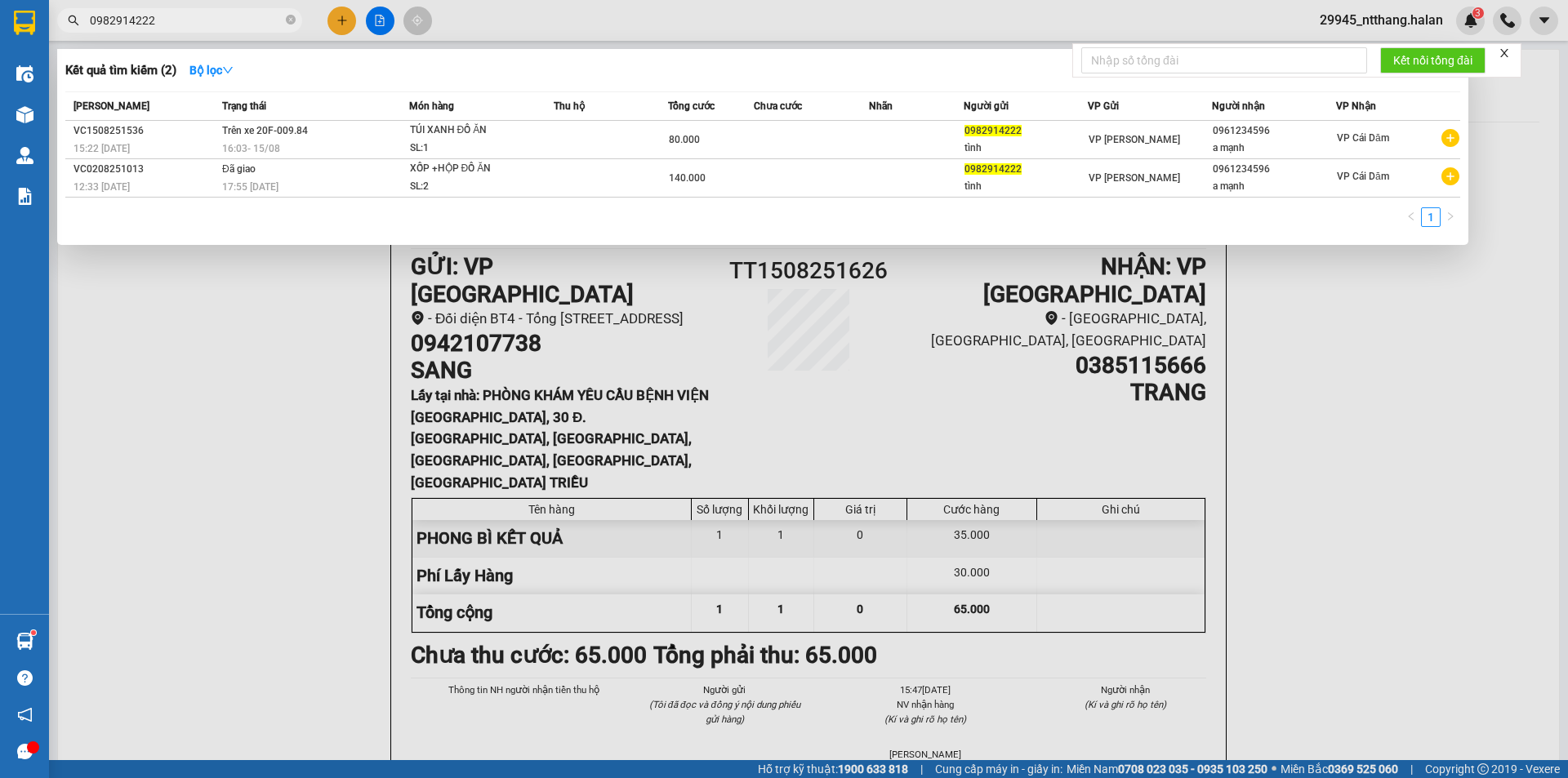
click at [235, 25] on input "0982914222" at bounding box center [186, 20] width 193 height 18
click at [232, 29] on input "399749" at bounding box center [186, 20] width 193 height 18
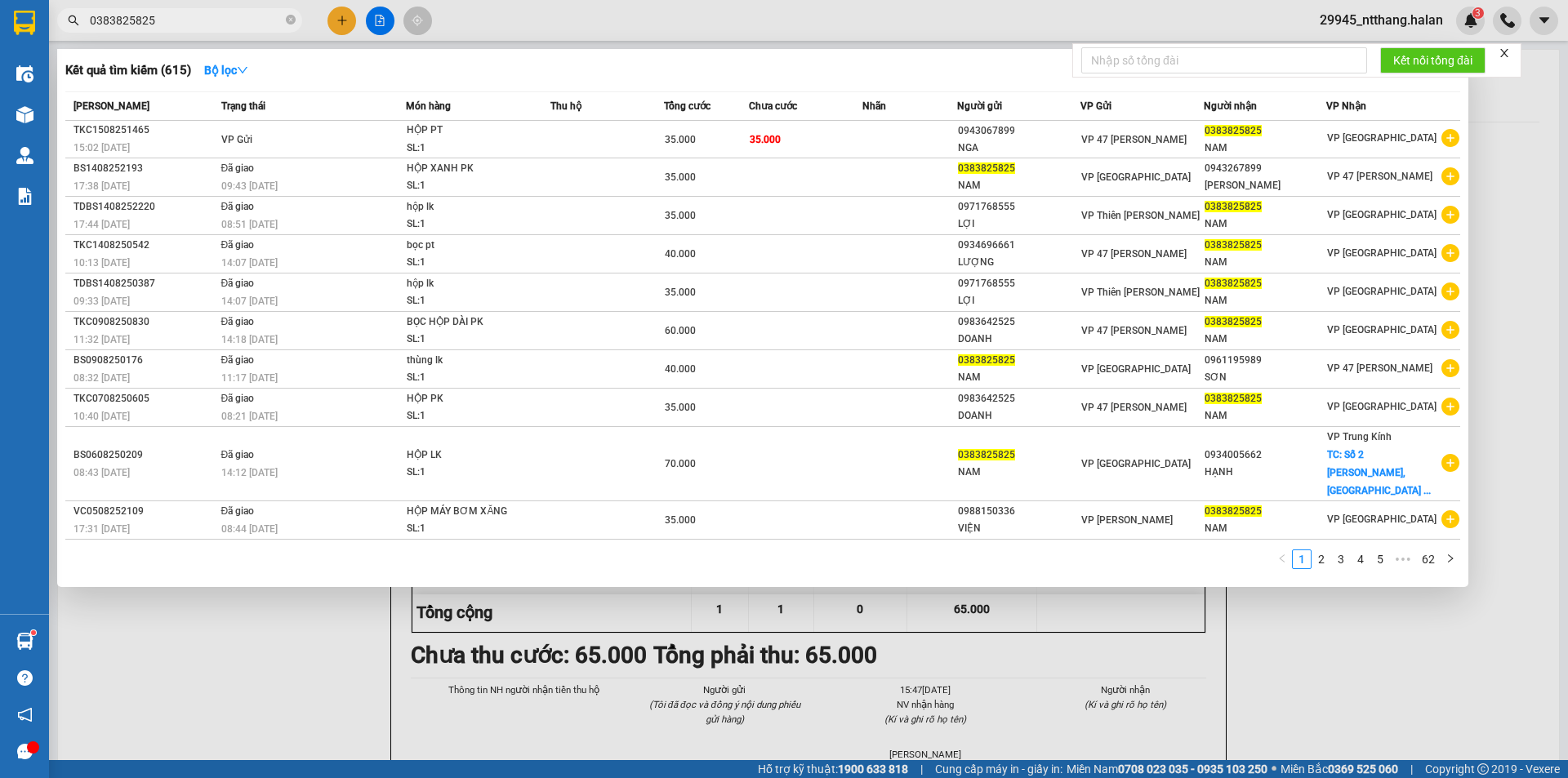
click at [253, 26] on input "0383825825" at bounding box center [186, 20] width 193 height 18
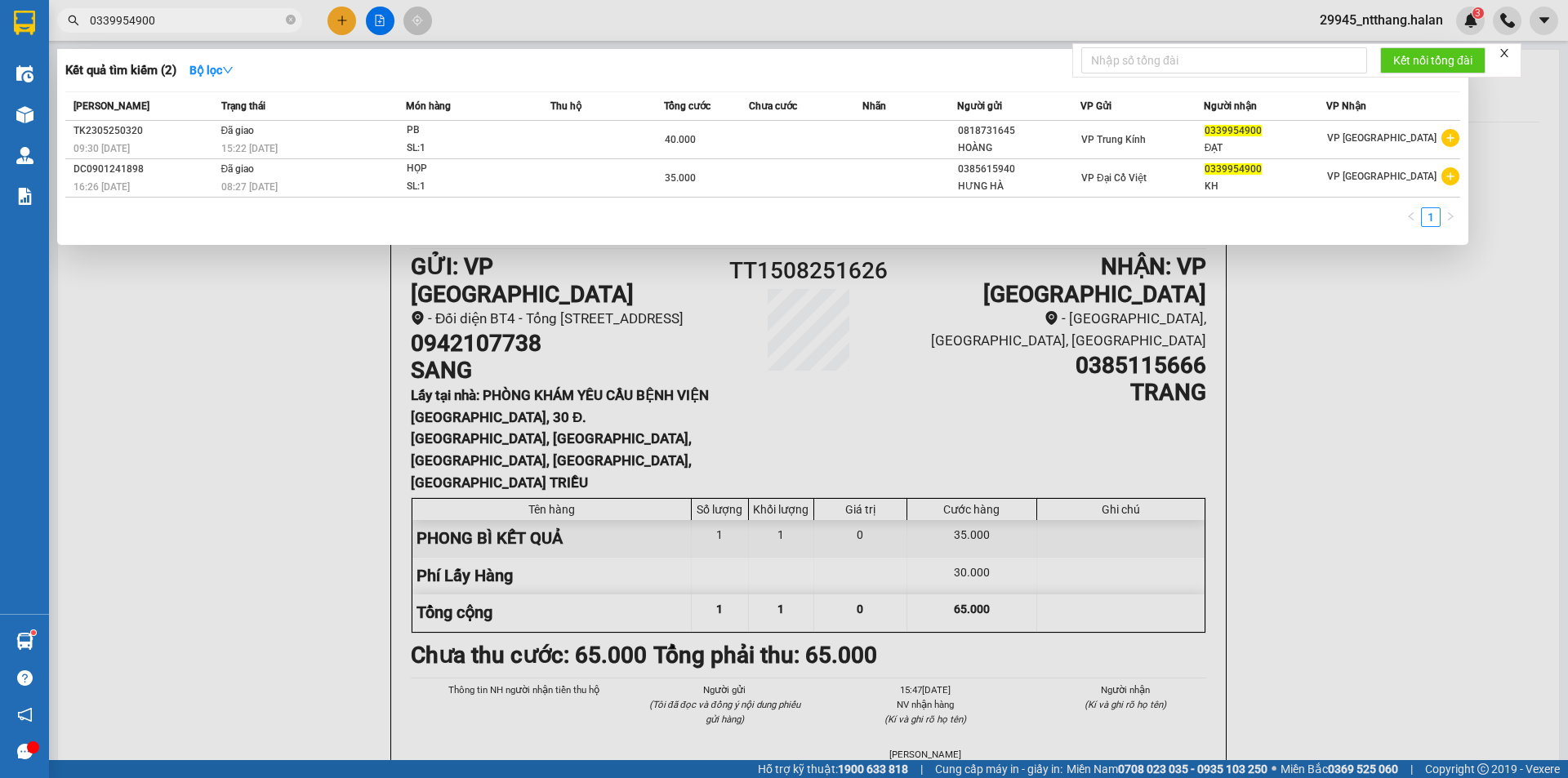
click at [249, 25] on input "0339954900" at bounding box center [186, 20] width 193 height 18
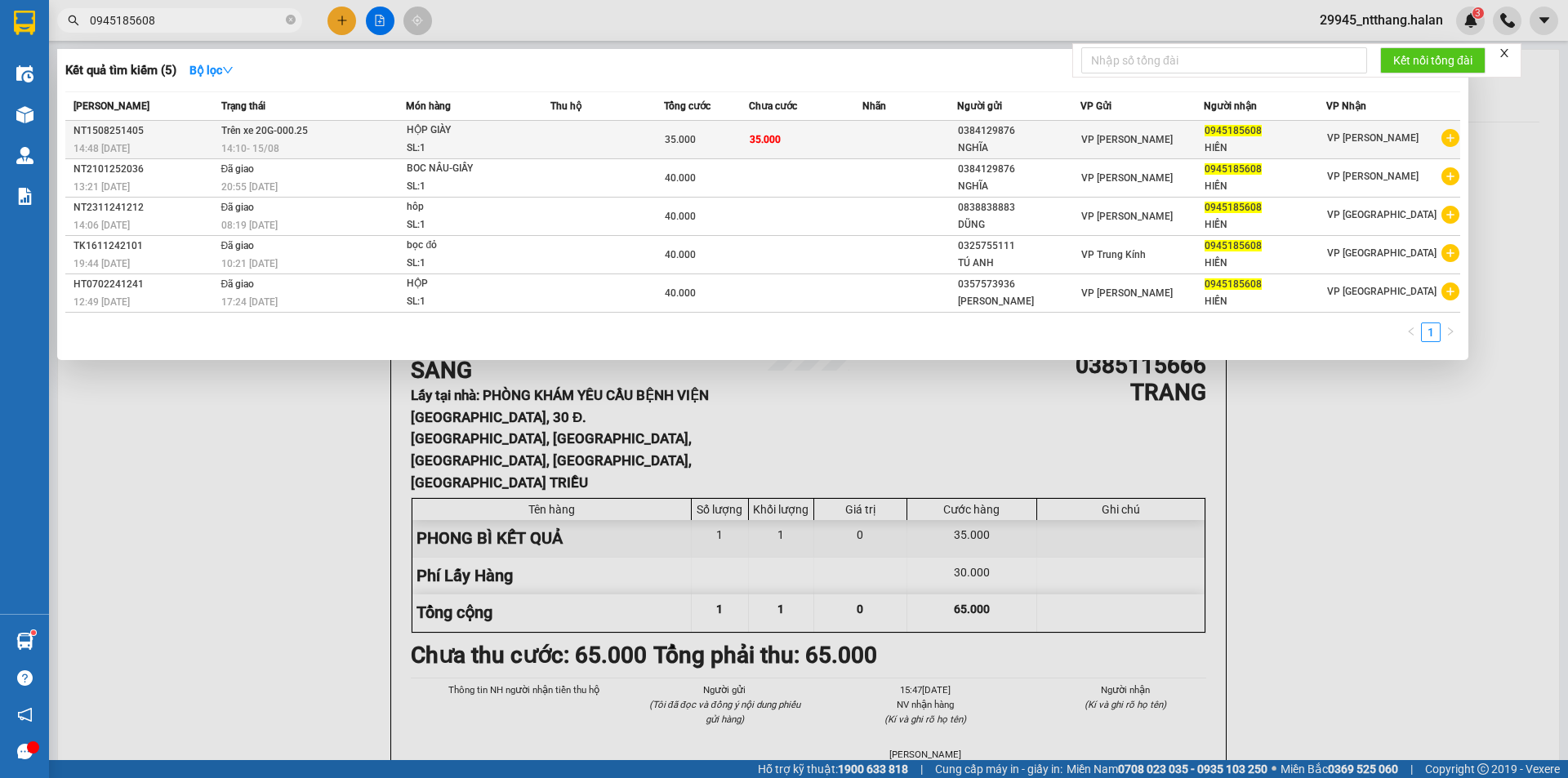
type input "0945185608"
click at [592, 130] on td at bounding box center [606, 140] width 114 height 38
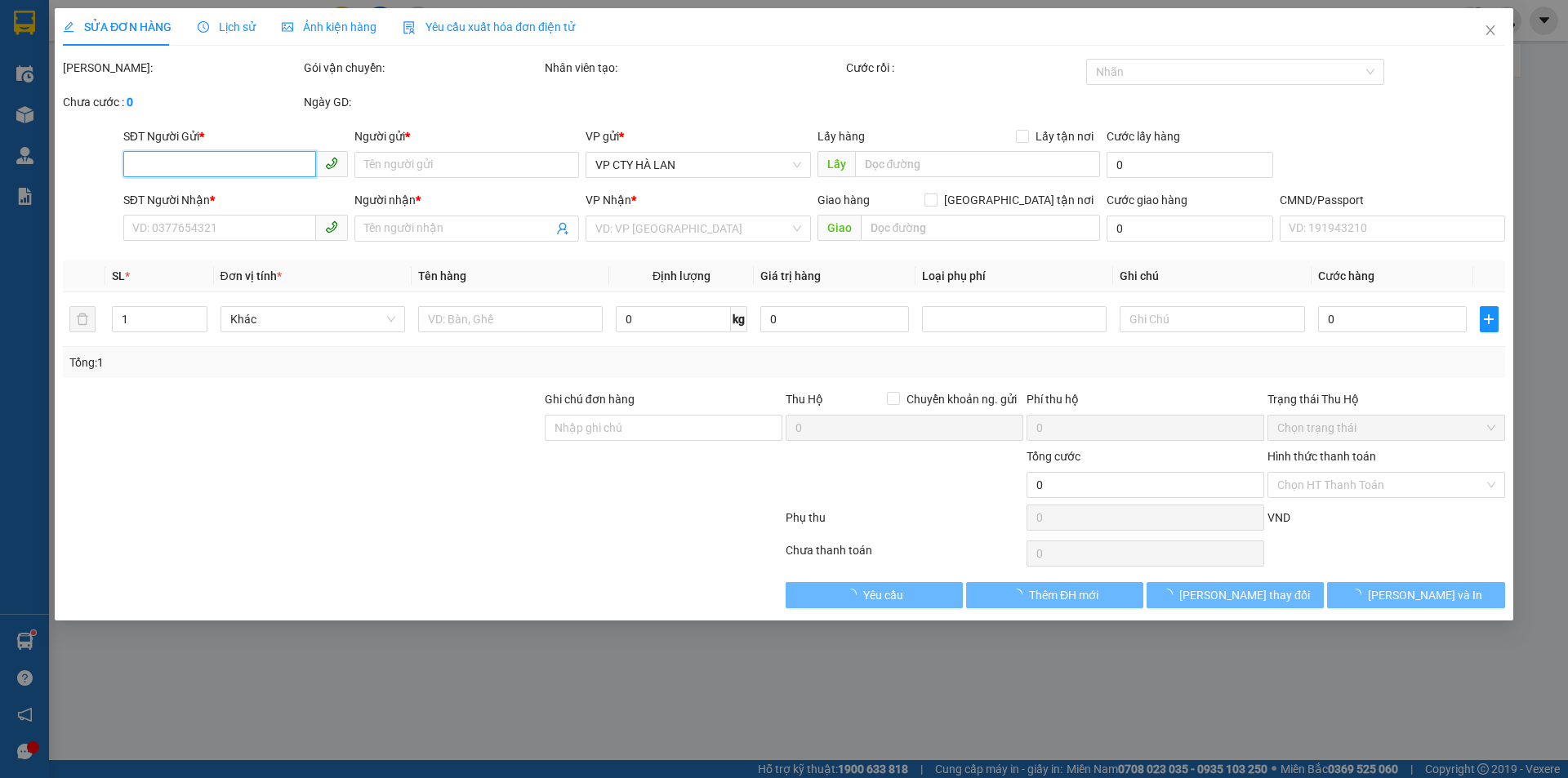
type input "0384129876"
type input "NGHĨA"
type input "0945185608"
type input "HIỀN"
type input "35.000"
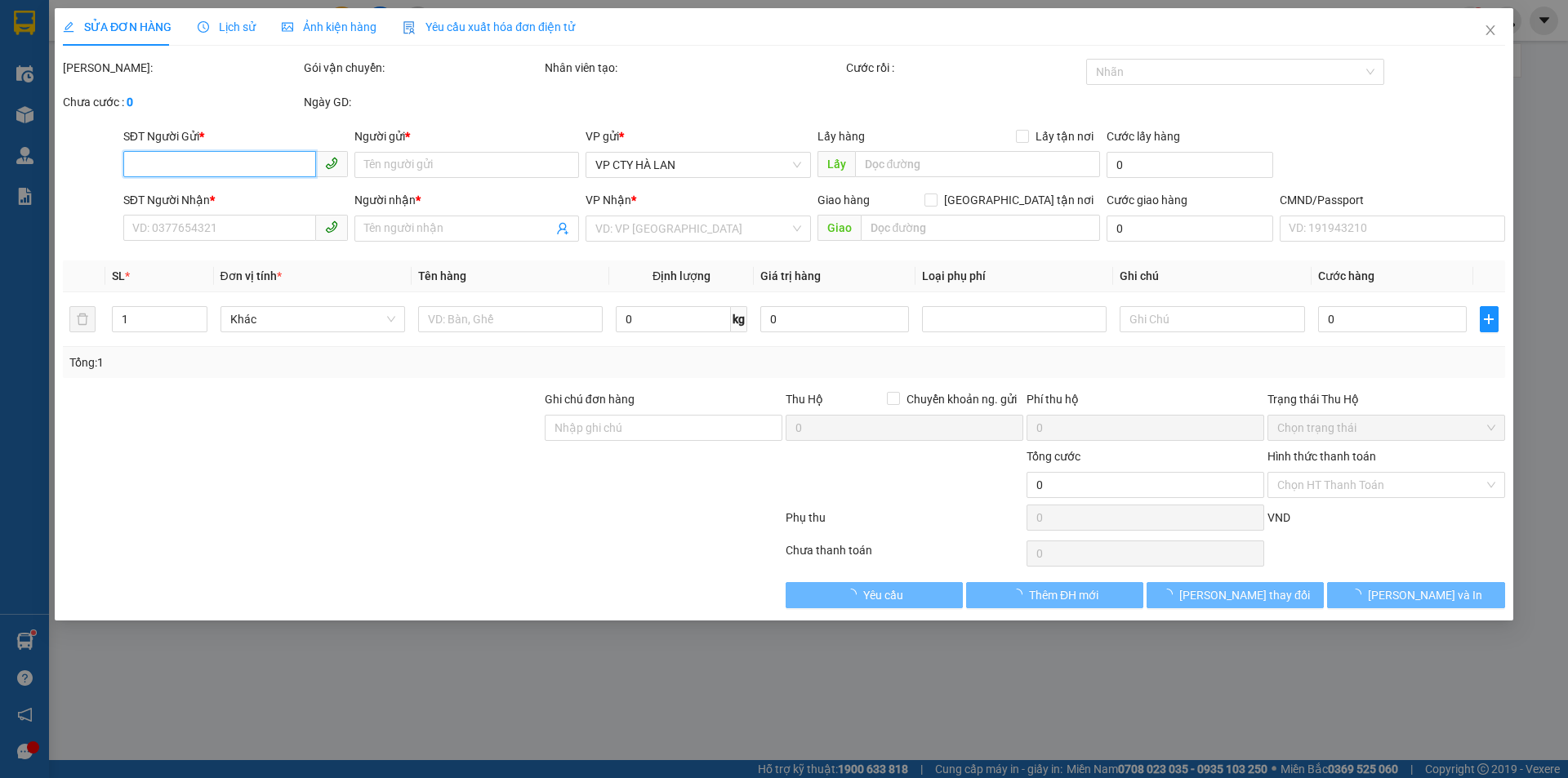
type input "35.000"
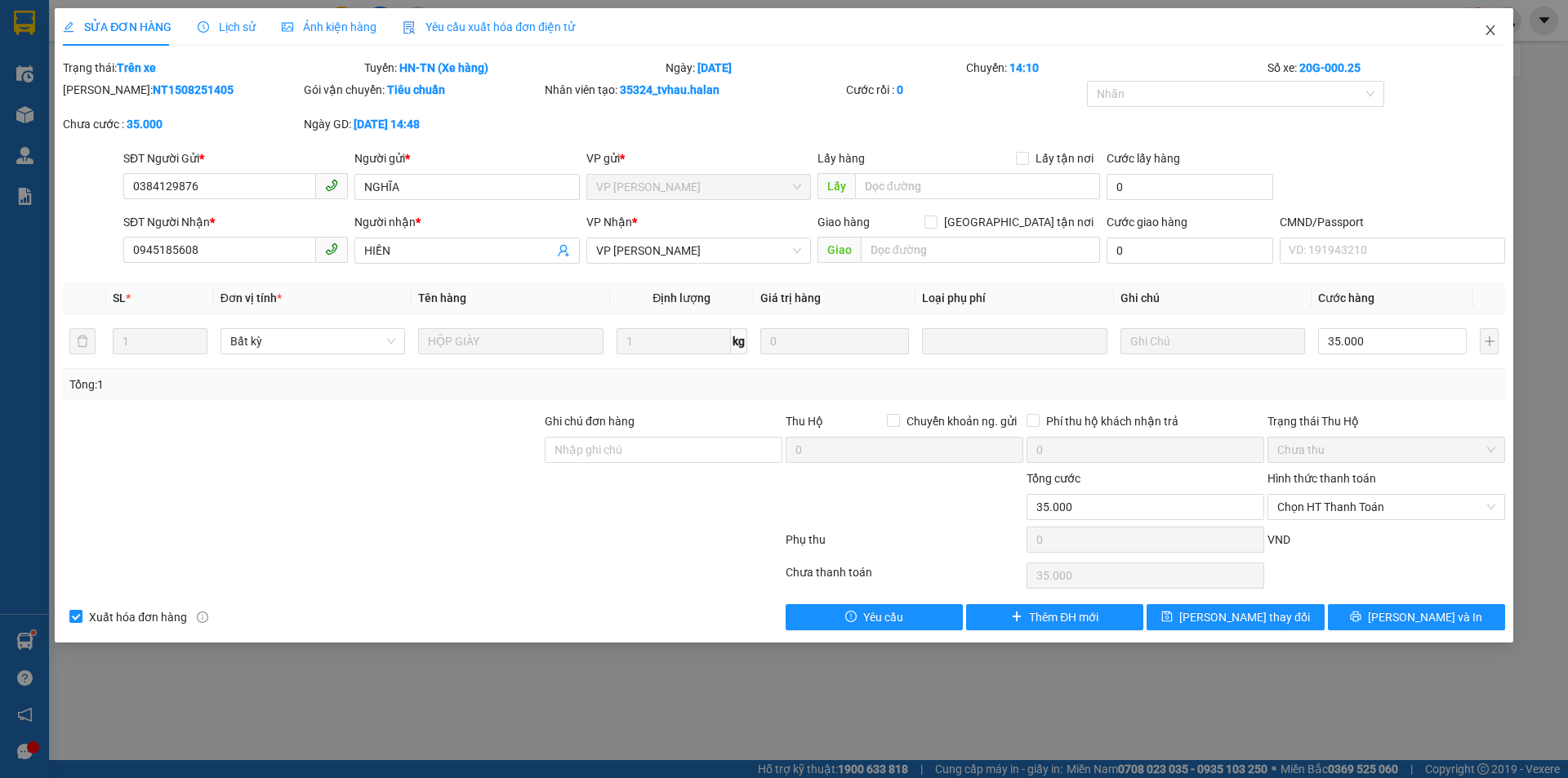
click at [1489, 34] on icon "close" at bounding box center [1490, 30] width 13 height 13
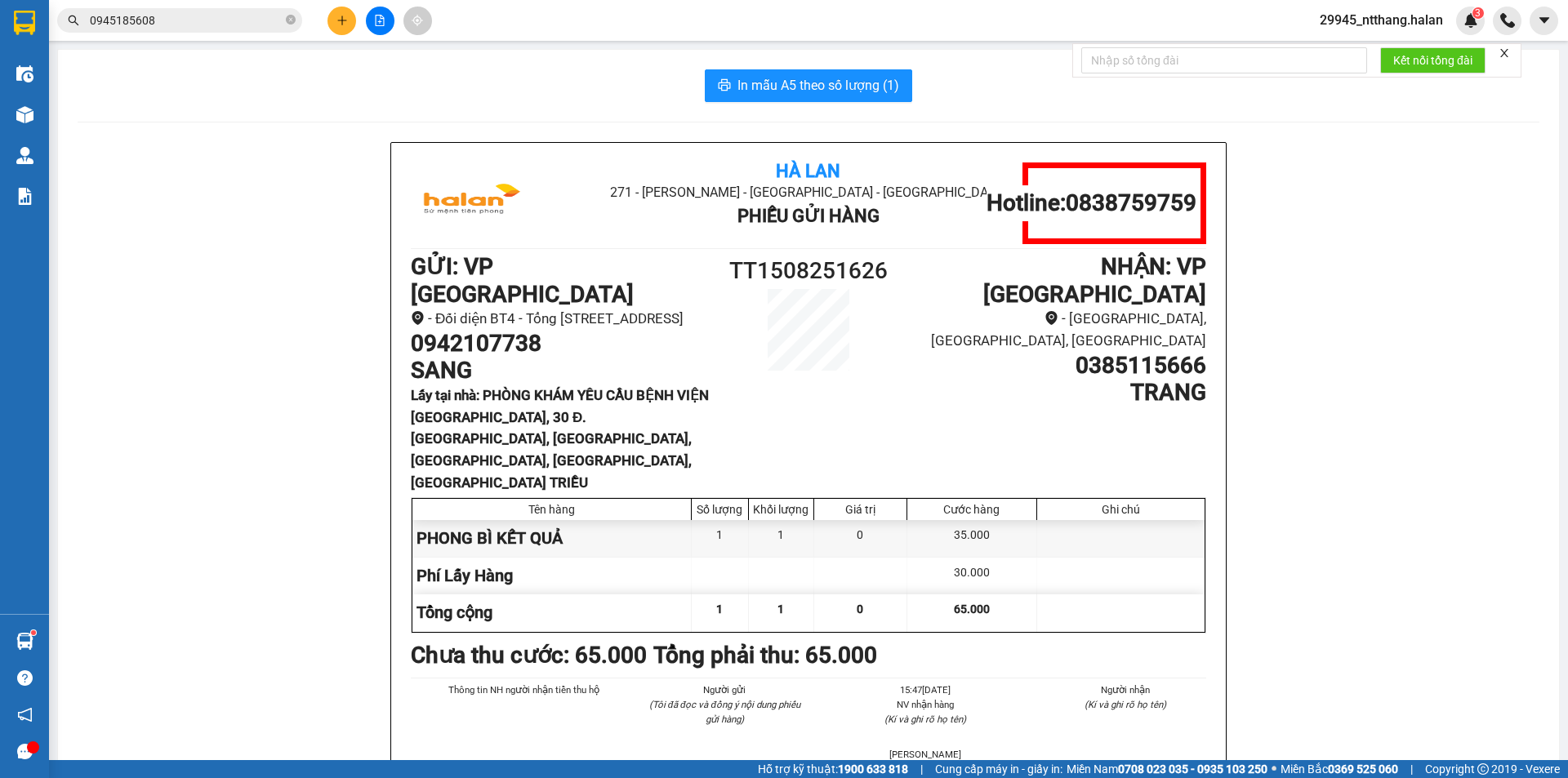
click at [205, 21] on input "0945185608" at bounding box center [186, 20] width 193 height 18
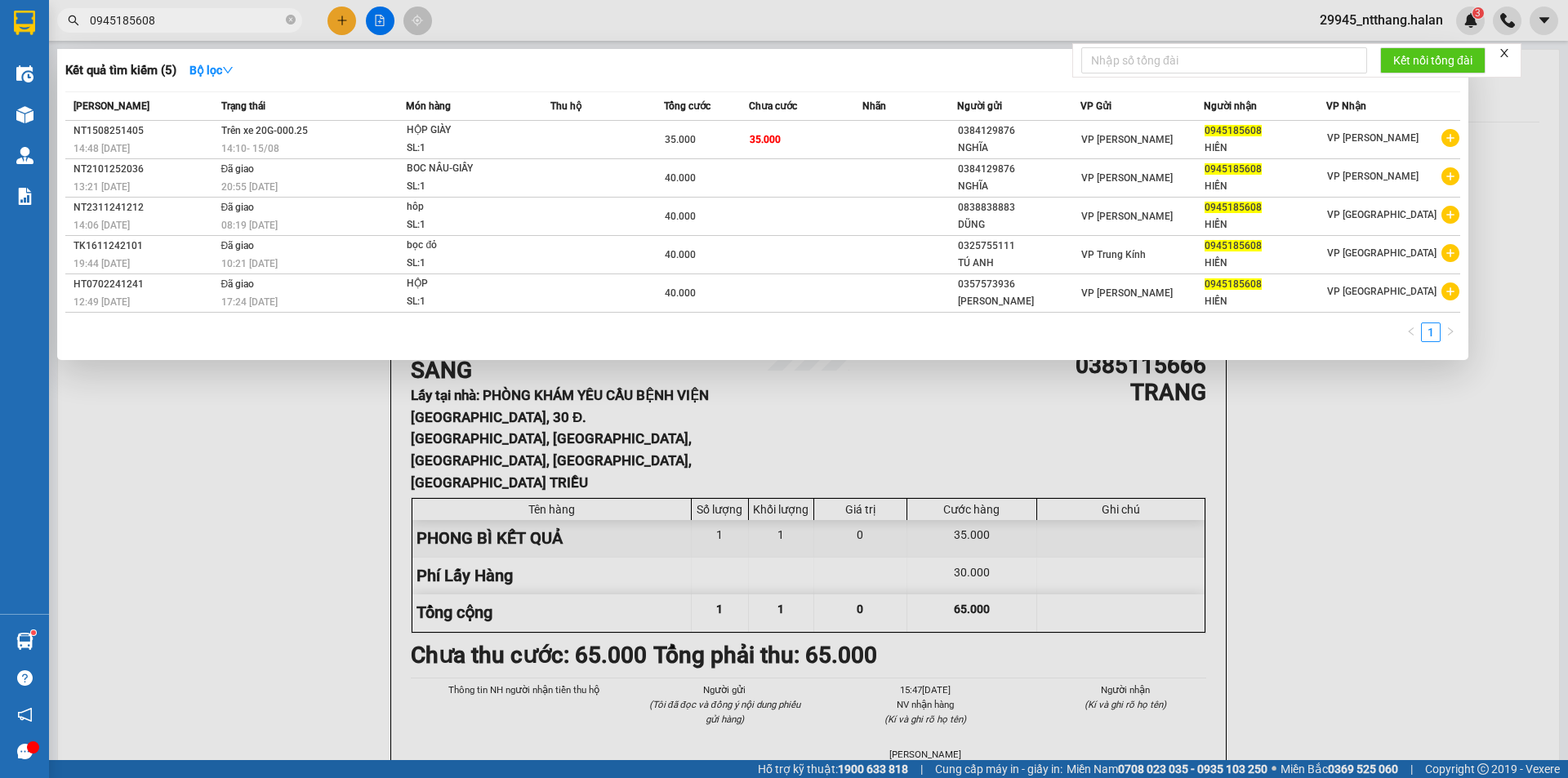
click at [948, 94] on th "Nhãn" at bounding box center [909, 106] width 95 height 29
click at [226, 19] on input "0945185608" at bounding box center [186, 20] width 193 height 18
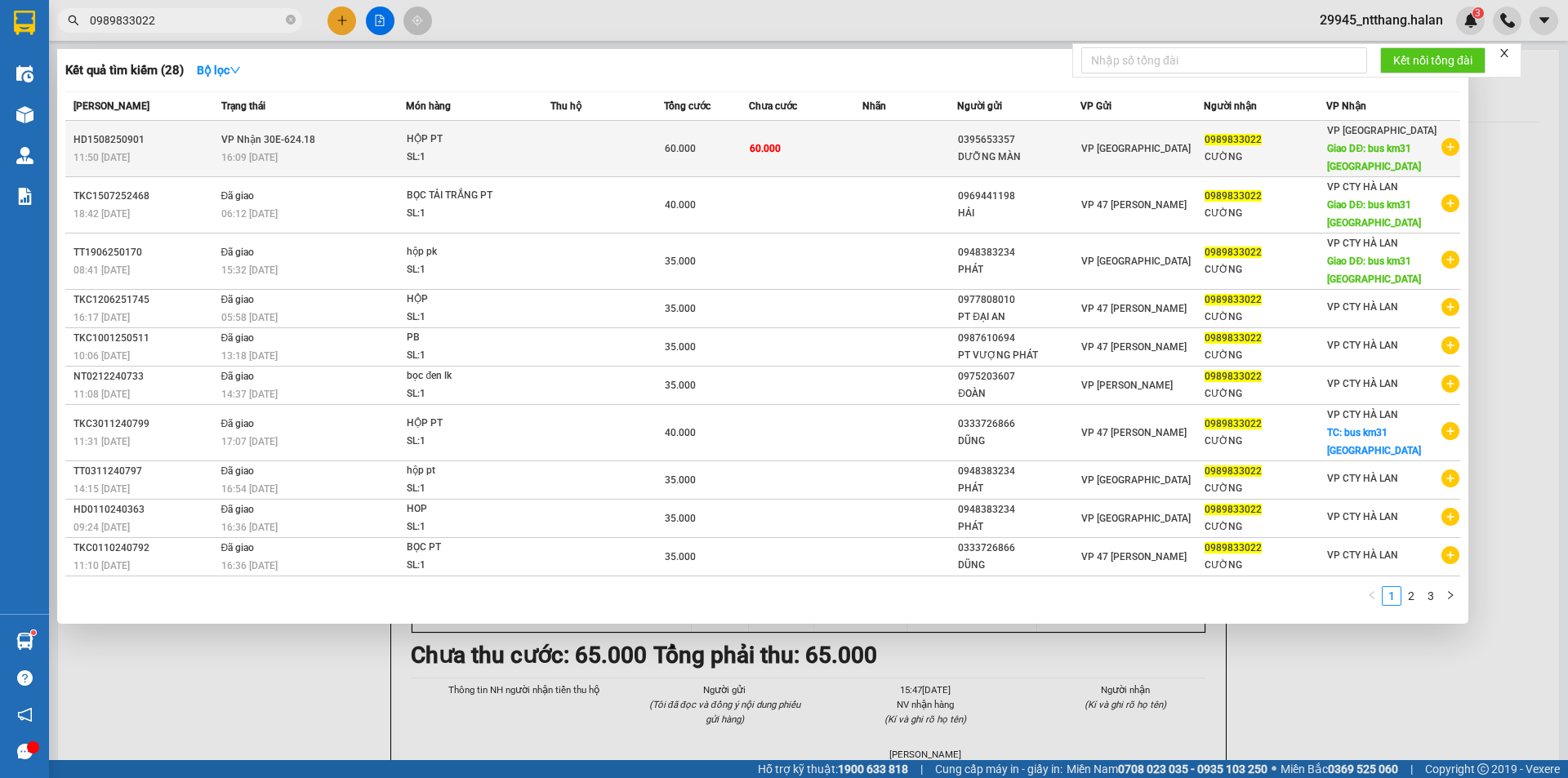
type input "0989833022"
click at [888, 151] on td at bounding box center [909, 149] width 95 height 56
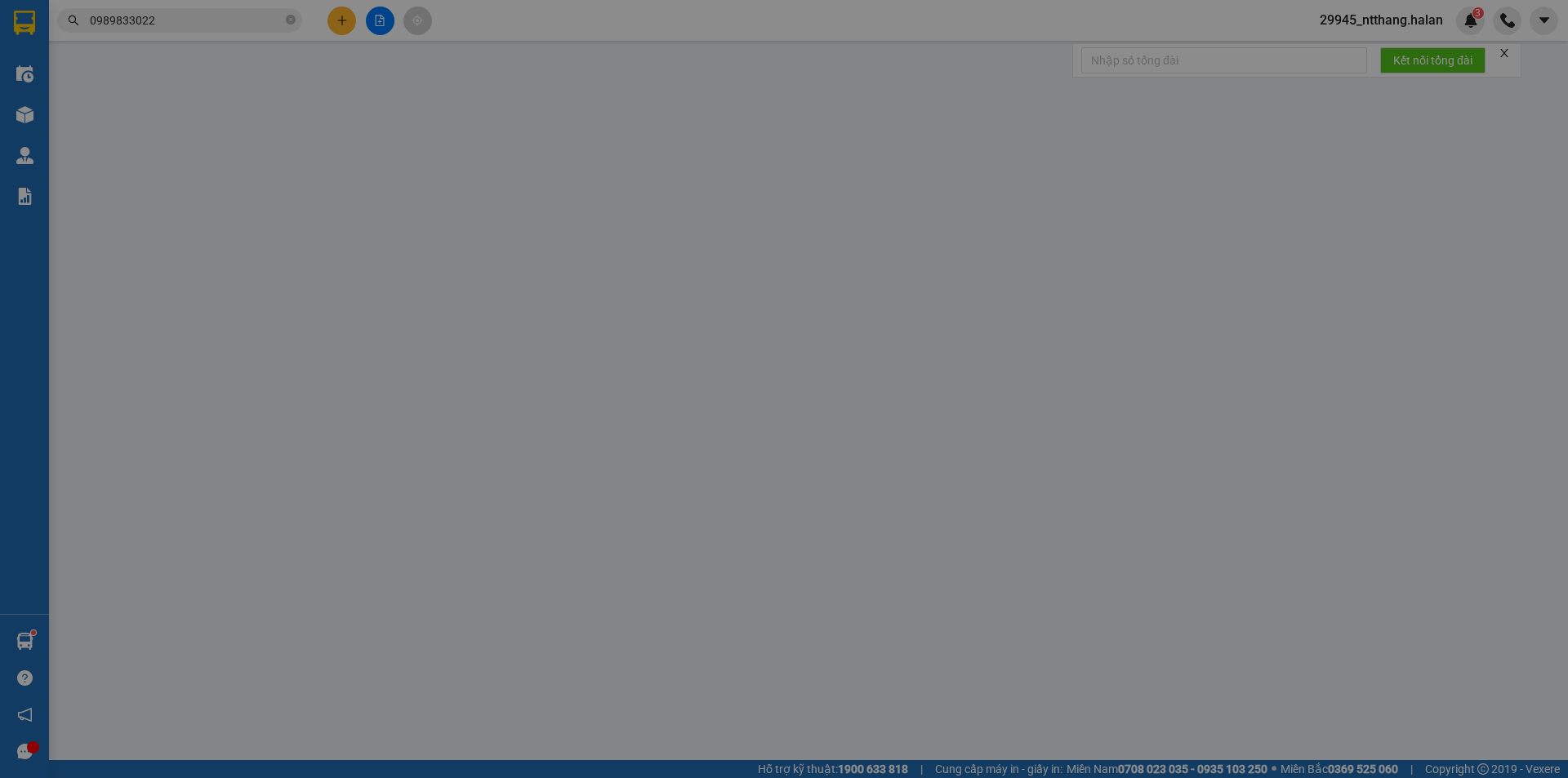
type input "0395653357"
type input "DƯỠNG MÀN"
type input "0989833022"
type input "CƯỜNG"
type input "bus km31 phú lương"
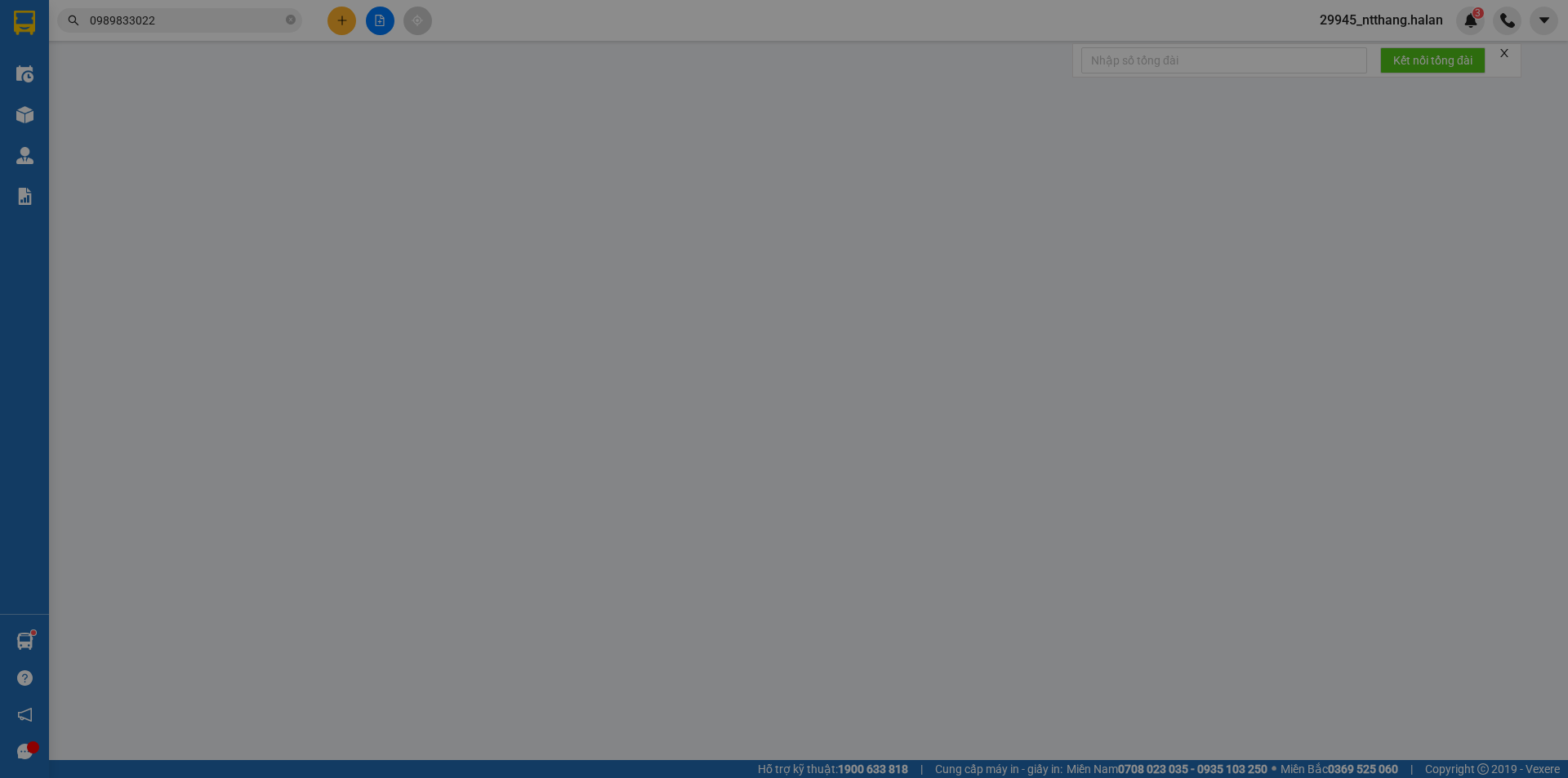
type input "20.000"
type input "60.000"
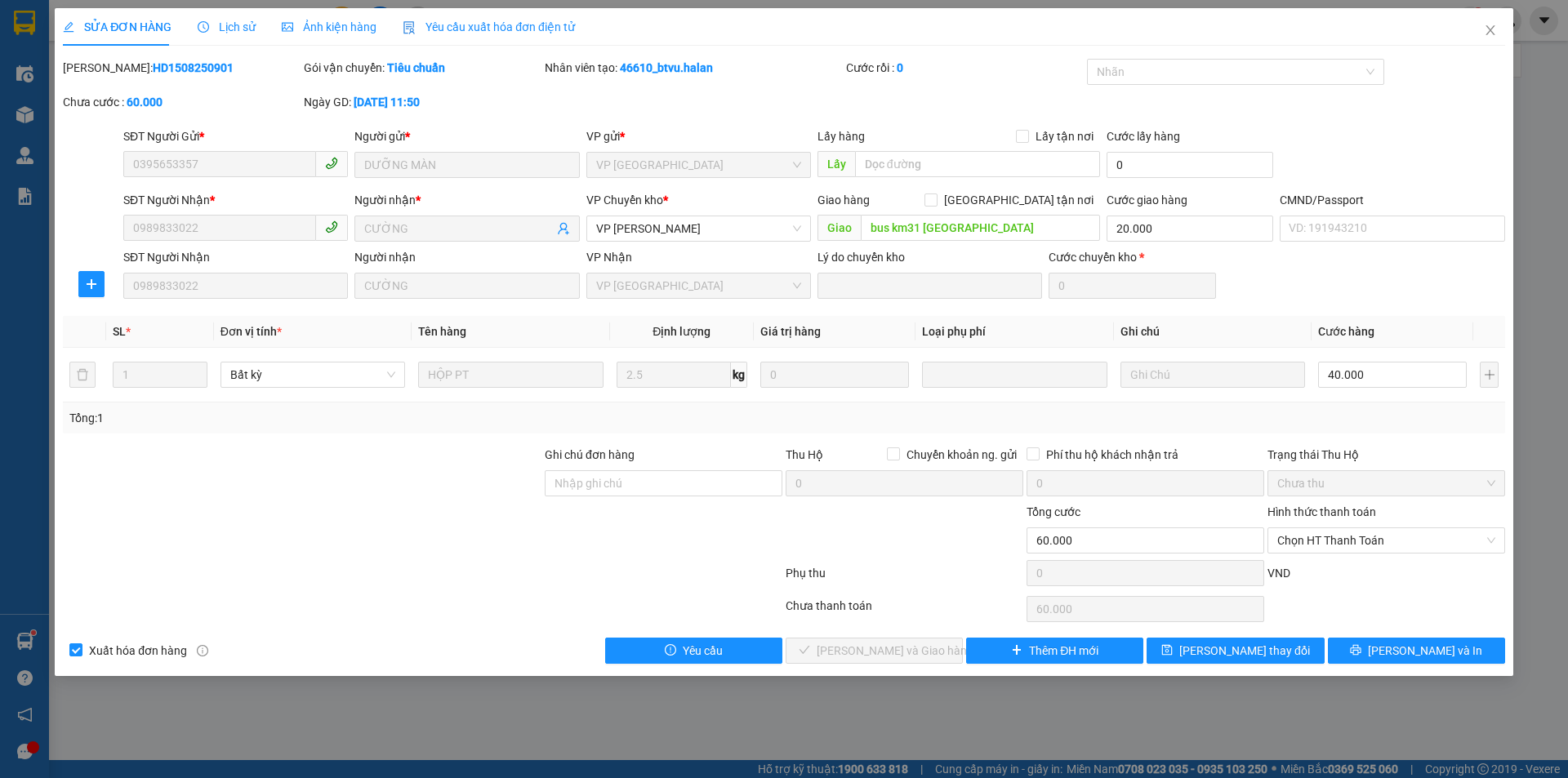
click at [230, 29] on span "Lịch sử" at bounding box center [226, 27] width 58 height 13
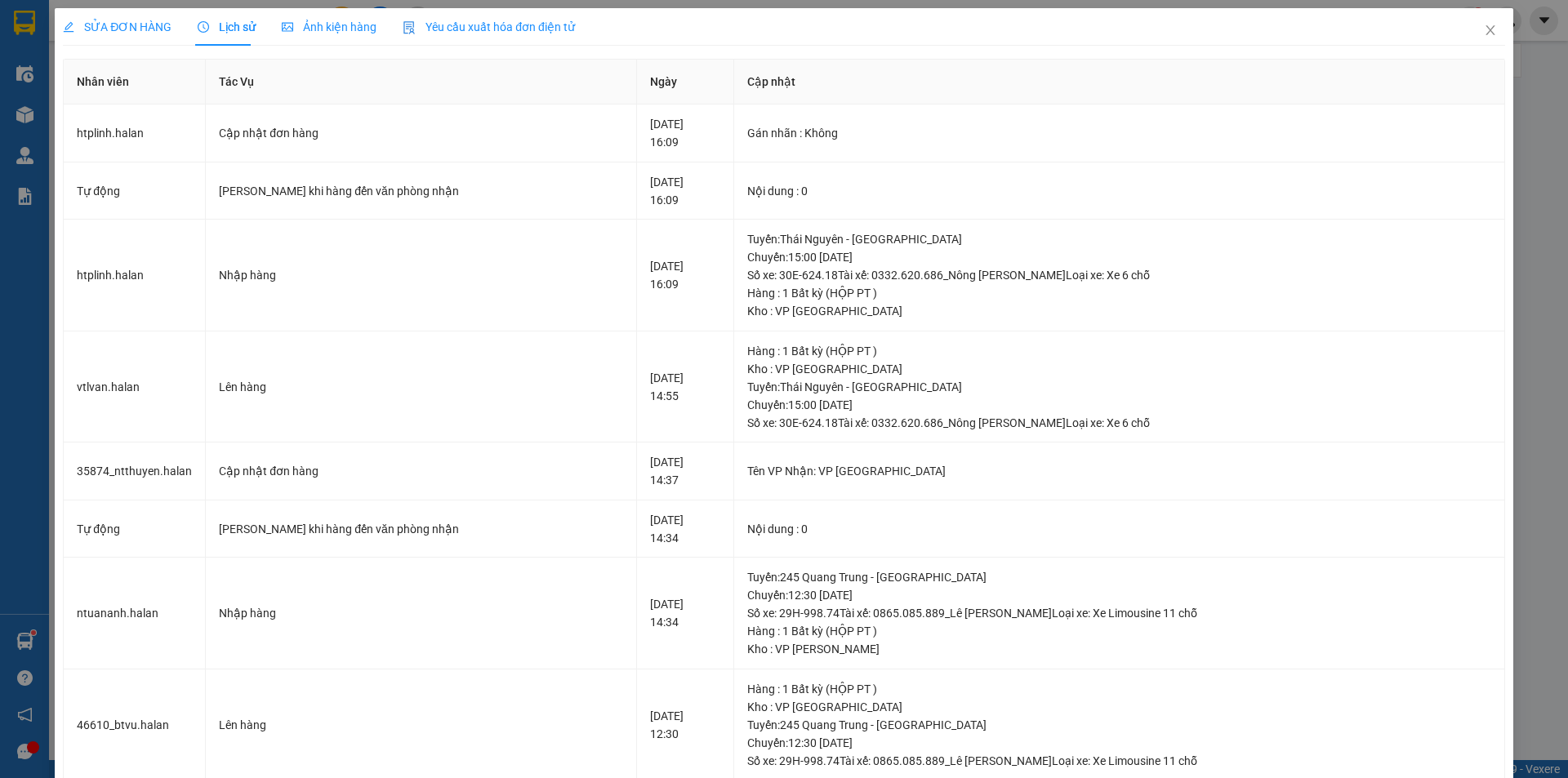
click at [120, 25] on span "SỬA ĐƠN HÀNG" at bounding box center [117, 27] width 109 height 13
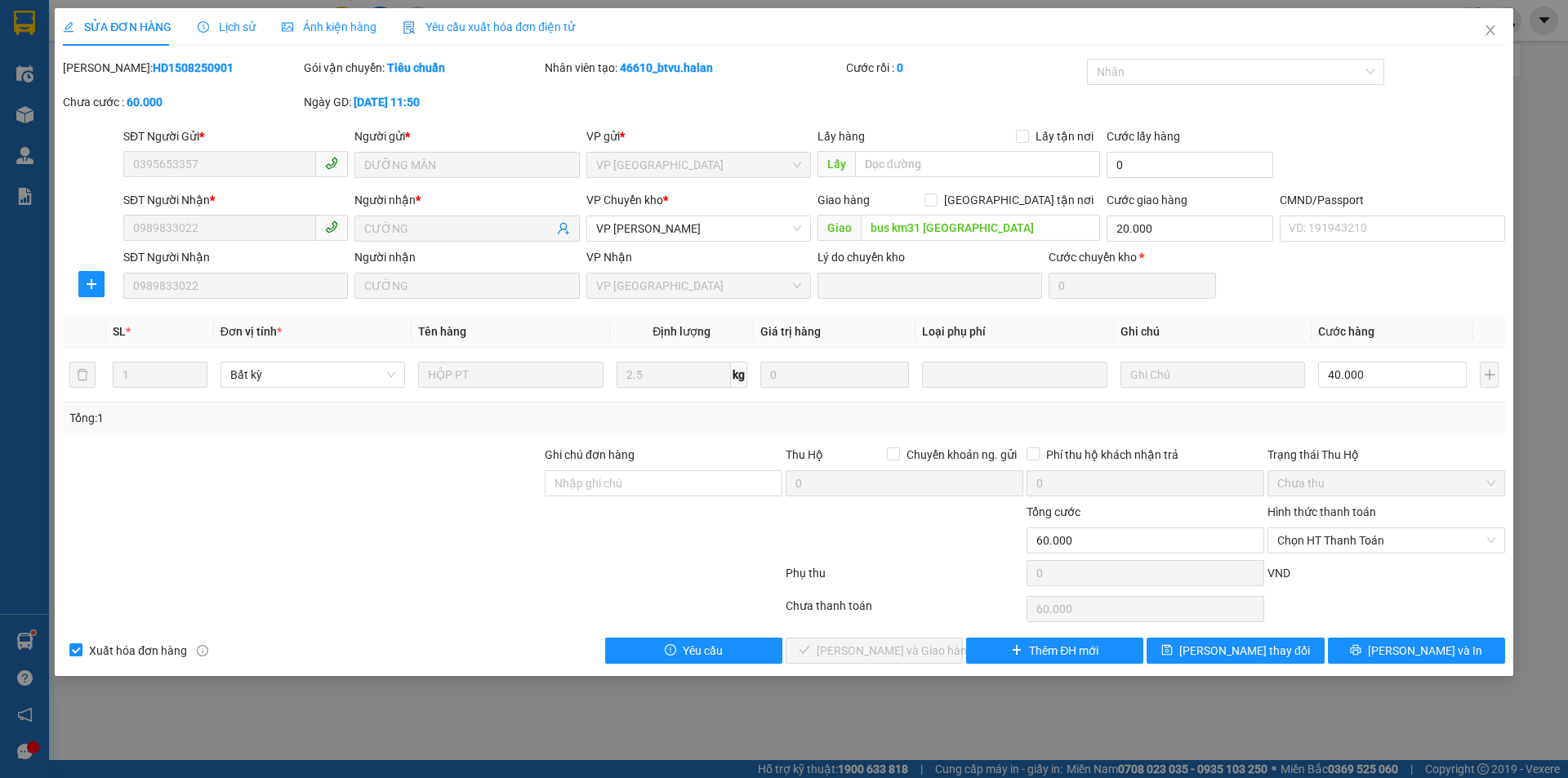
click at [950, 102] on div "Mã ĐH: HD1508250901 Gói vận chuyển: Tiêu chuẩn Nhân viên tạo: 46610_btvu.halan …" at bounding box center [784, 93] width 1445 height 69
drag, startPoint x: 1498, startPoint y: 38, endPoint x: 1414, endPoint y: 57, distance: 86.1
click at [1498, 38] on span "Close" at bounding box center [1490, 31] width 46 height 46
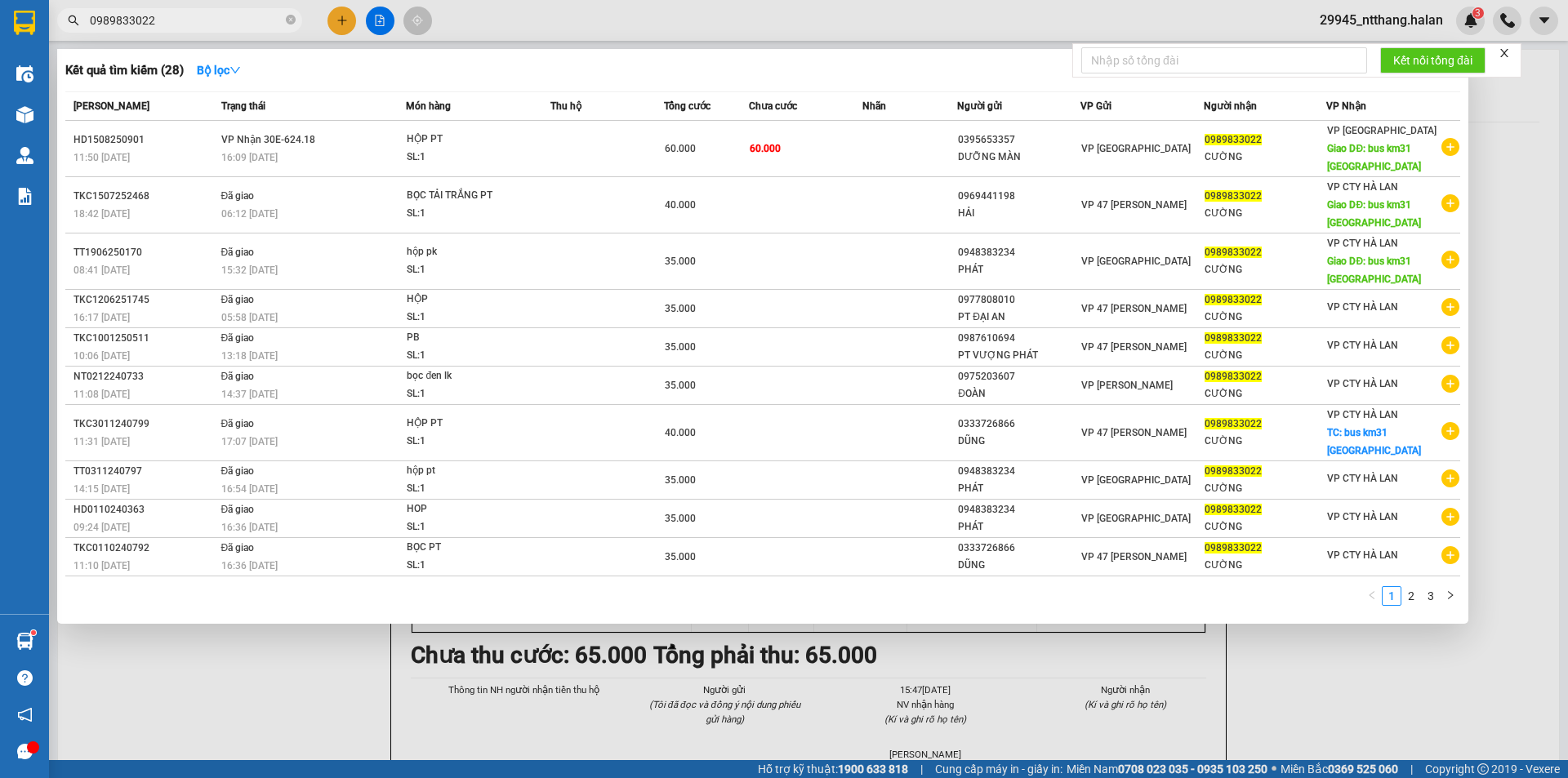
click at [159, 28] on input "0989833022" at bounding box center [186, 20] width 193 height 18
drag, startPoint x: 159, startPoint y: 28, endPoint x: 205, endPoint y: 23, distance: 46.3
click at [160, 28] on input "0989833022" at bounding box center [186, 20] width 193 height 18
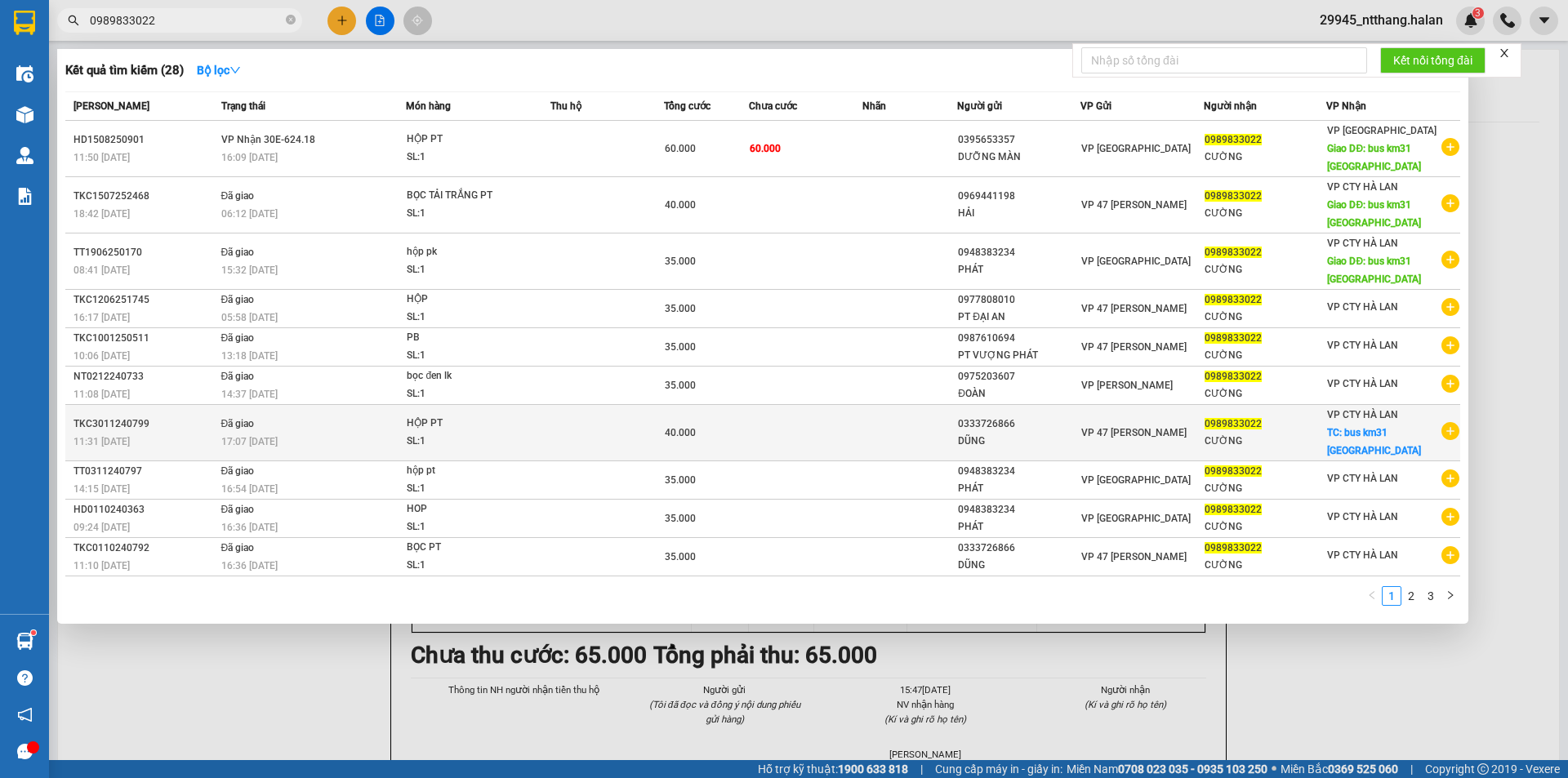
click at [980, 412] on td "0333726866 DŨNG" at bounding box center [1018, 433] width 123 height 56
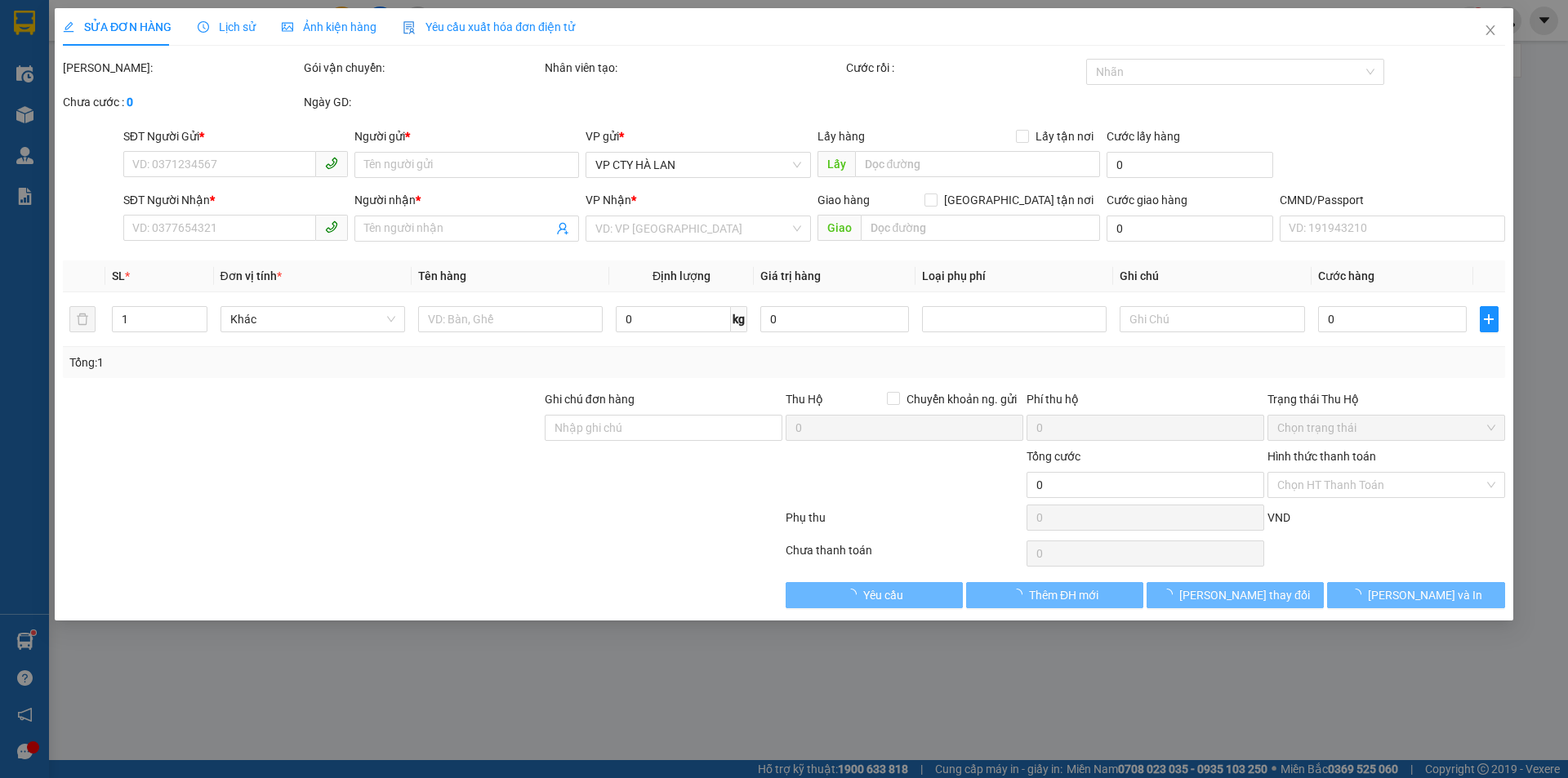
type input "0333726866"
type input "DŨNG"
type input "0989833022"
type input "CƯỜNG"
checkbox input "true"
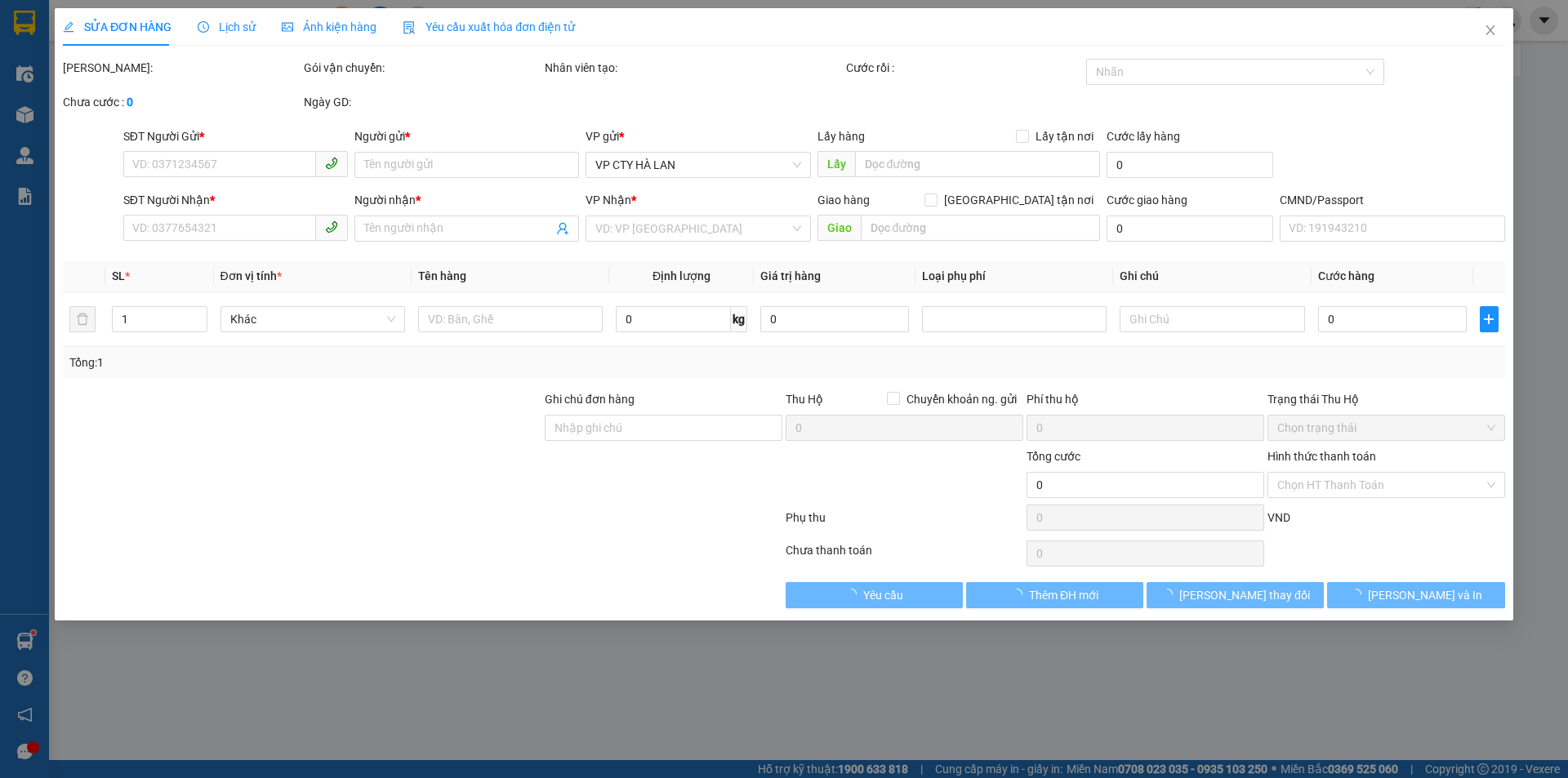
type input "bus km31 phú lương"
type input "40.000"
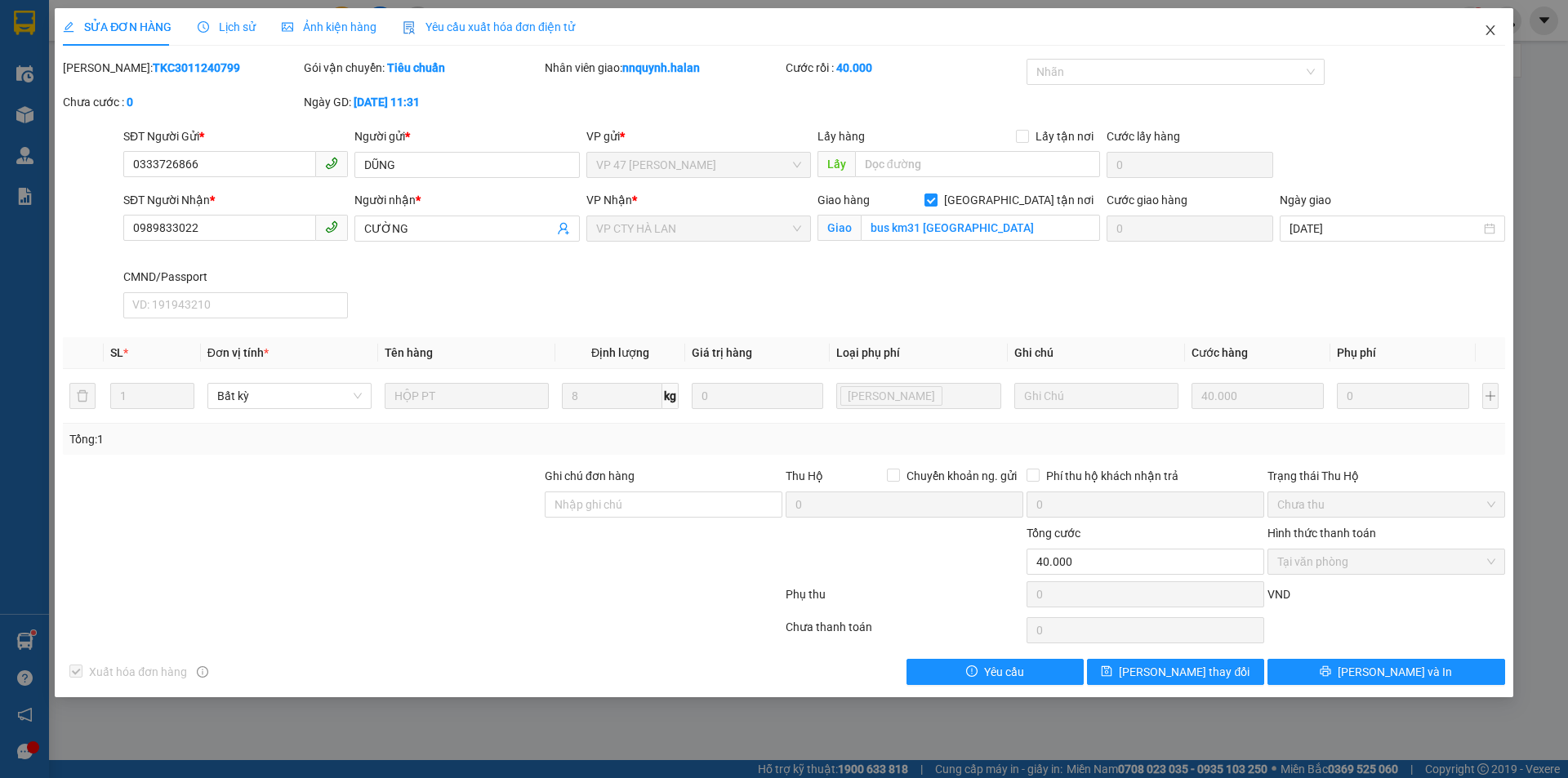
click at [1490, 29] on icon "close" at bounding box center [1490, 30] width 13 height 13
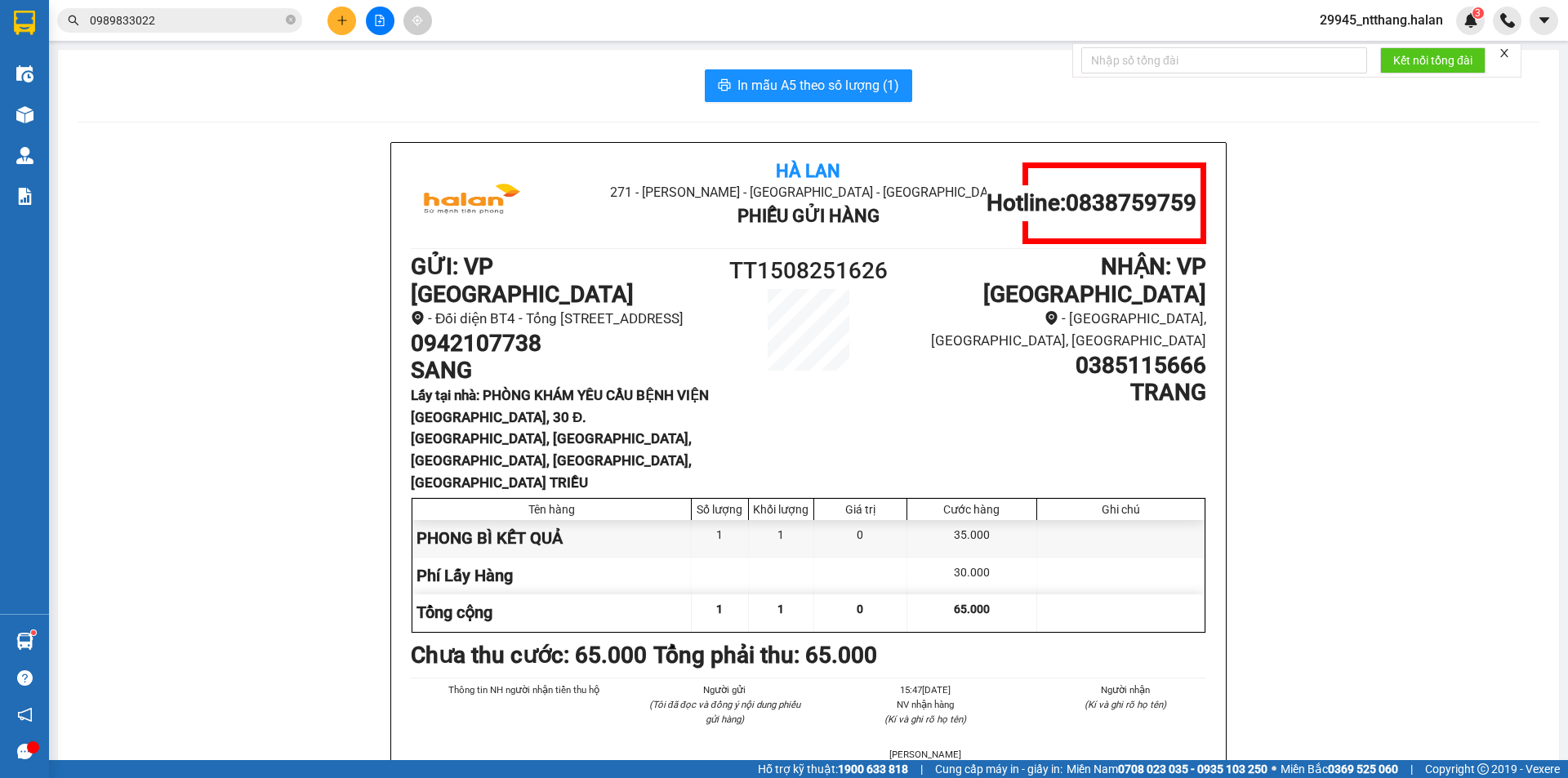
click at [158, 13] on input "0989833022" at bounding box center [186, 20] width 193 height 18
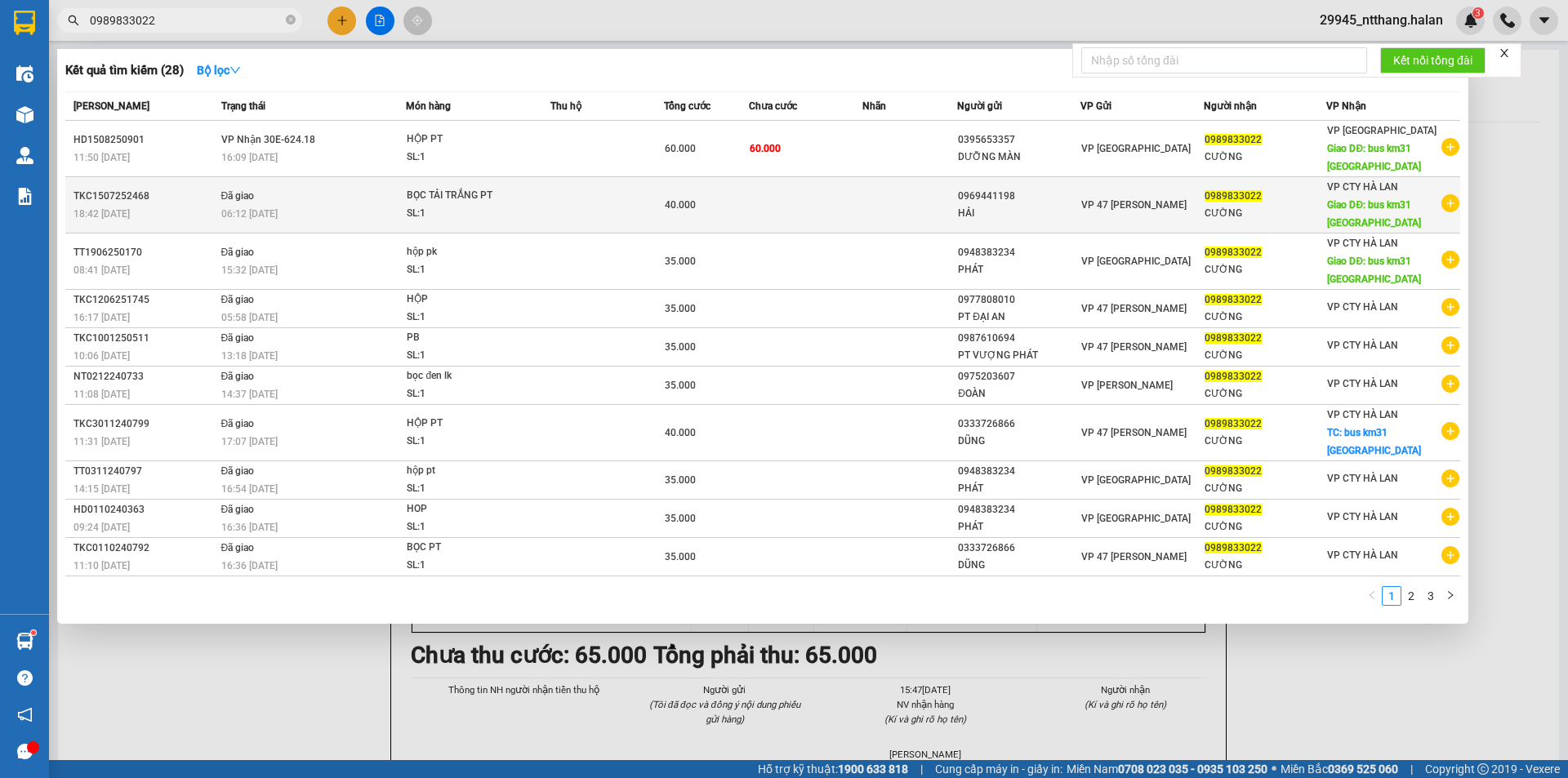
click at [891, 205] on td at bounding box center [909, 205] width 95 height 56
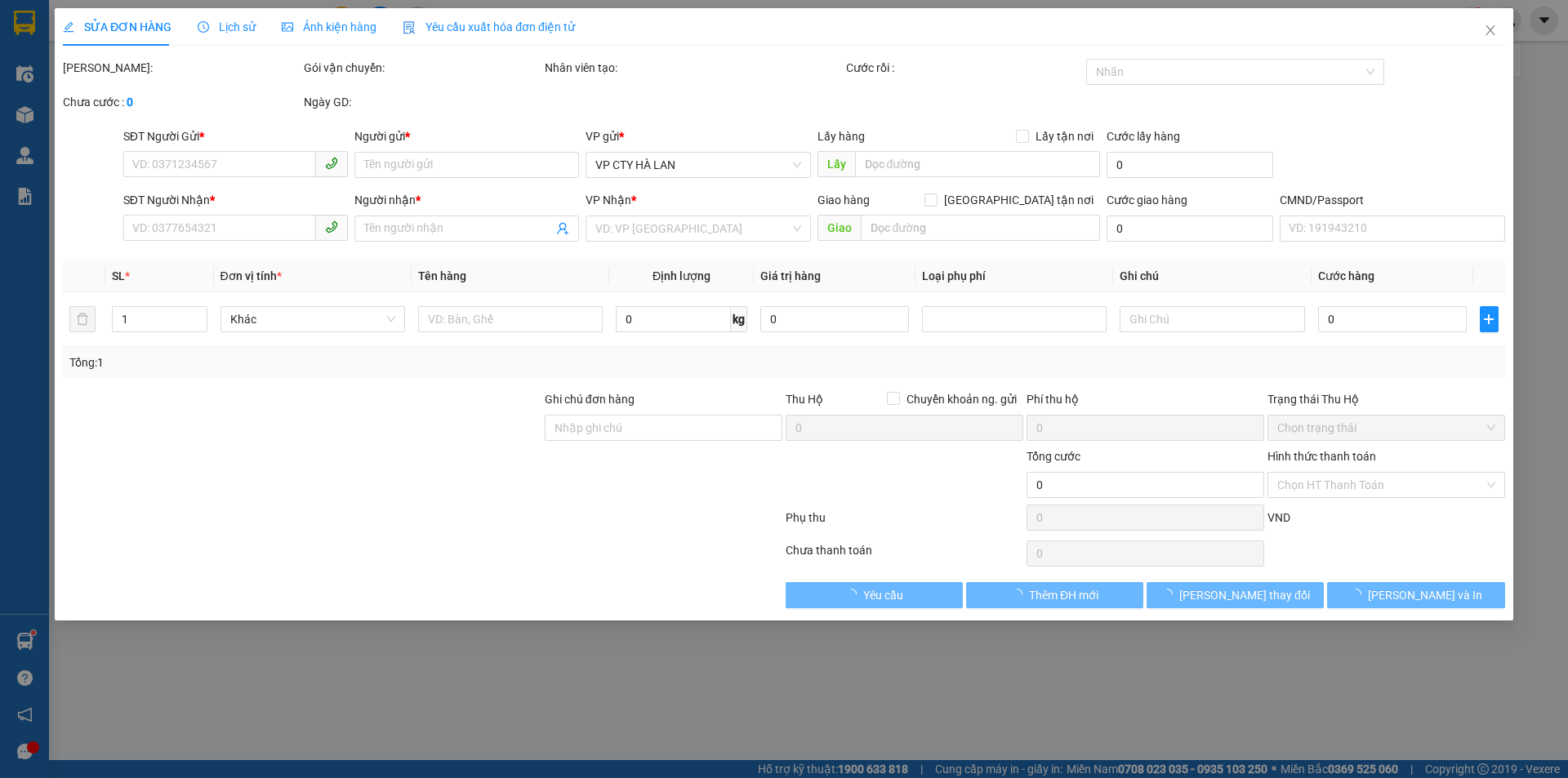
type input "0969441198"
type input "HẢI"
type input "0989833022"
type input "CƯỜNG"
type input "bus km31 phú lương"
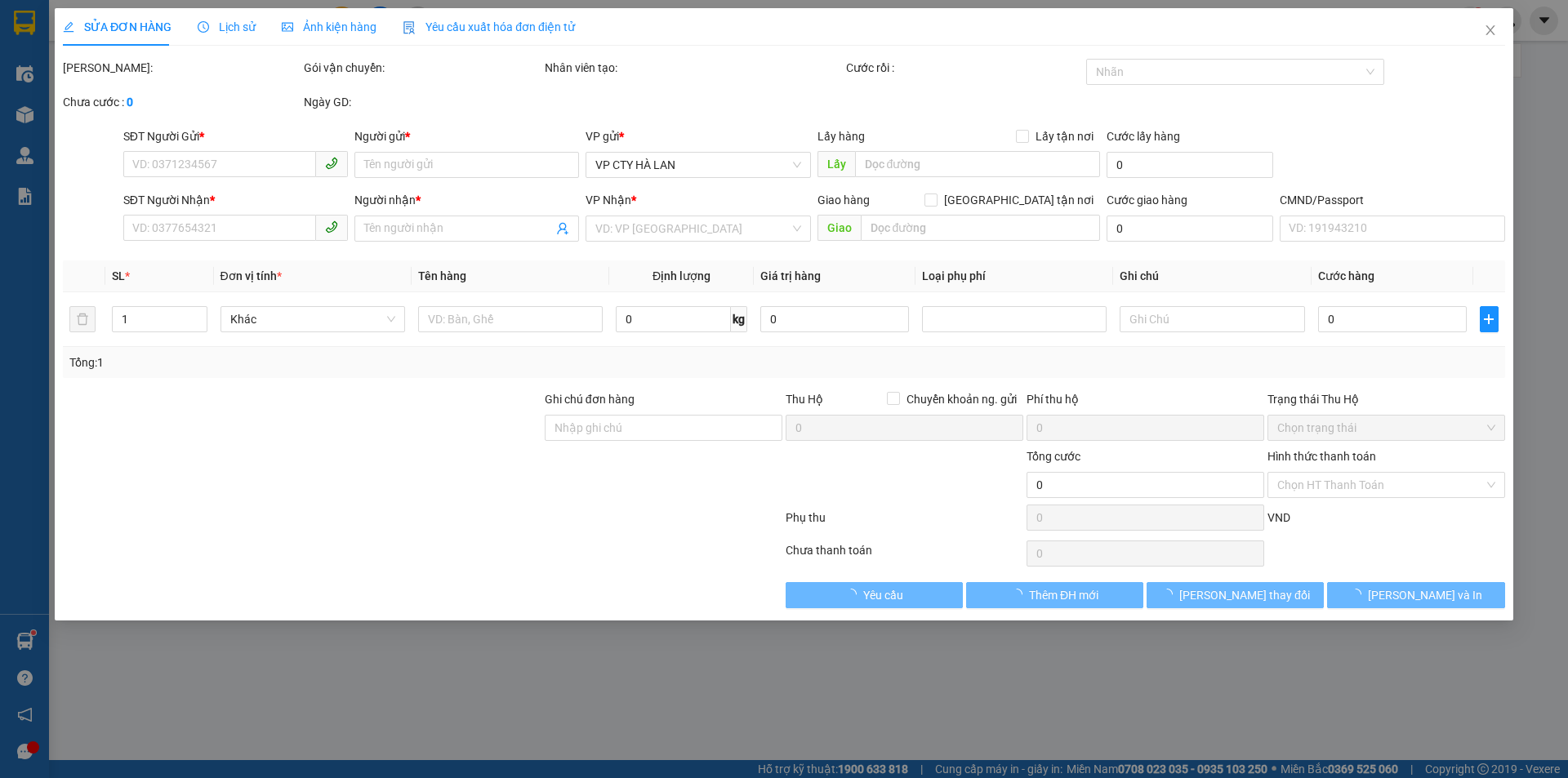
type input "0878779113"
type input "40.000"
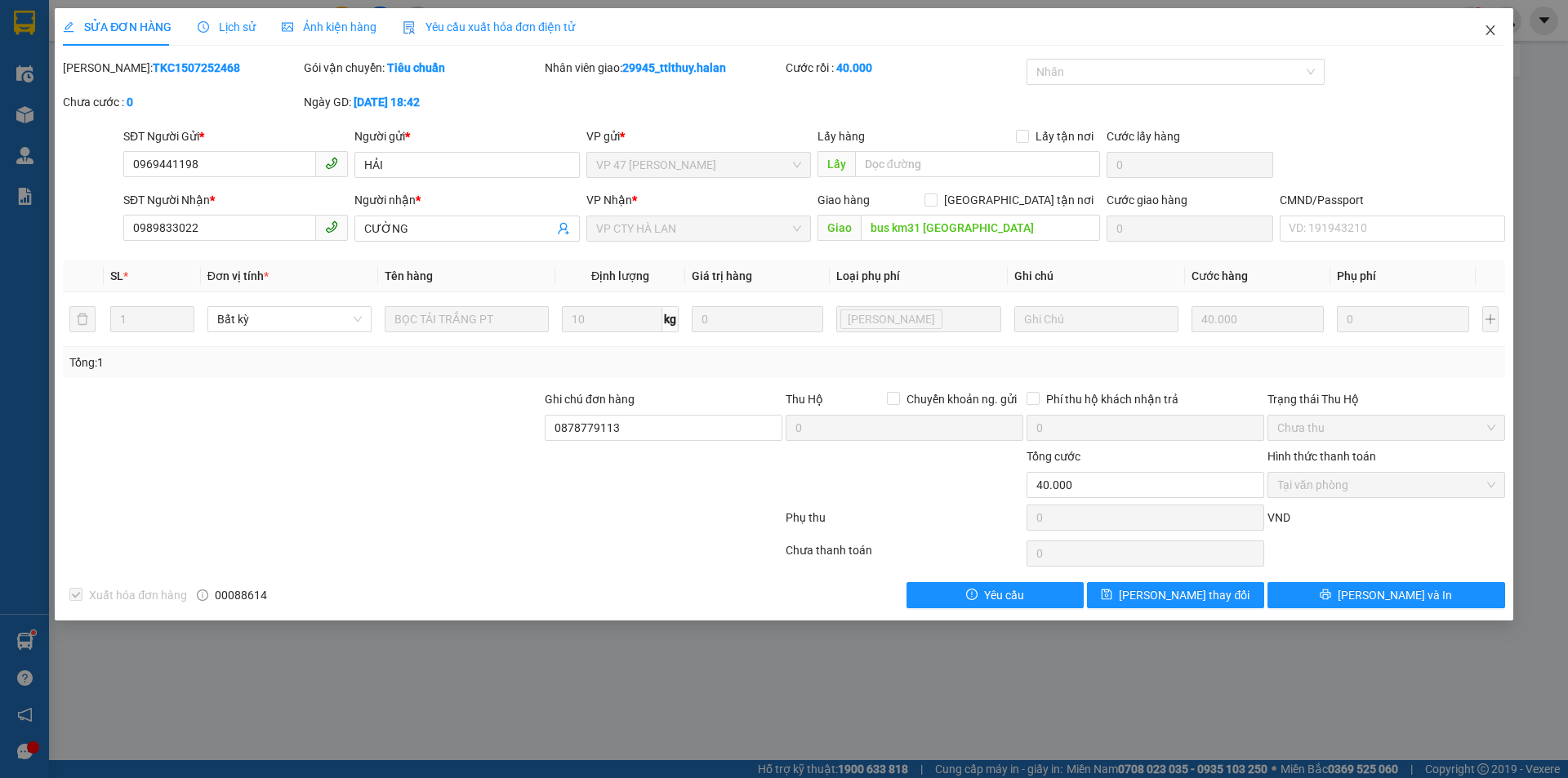
click at [1485, 51] on span "Close" at bounding box center [1490, 31] width 46 height 46
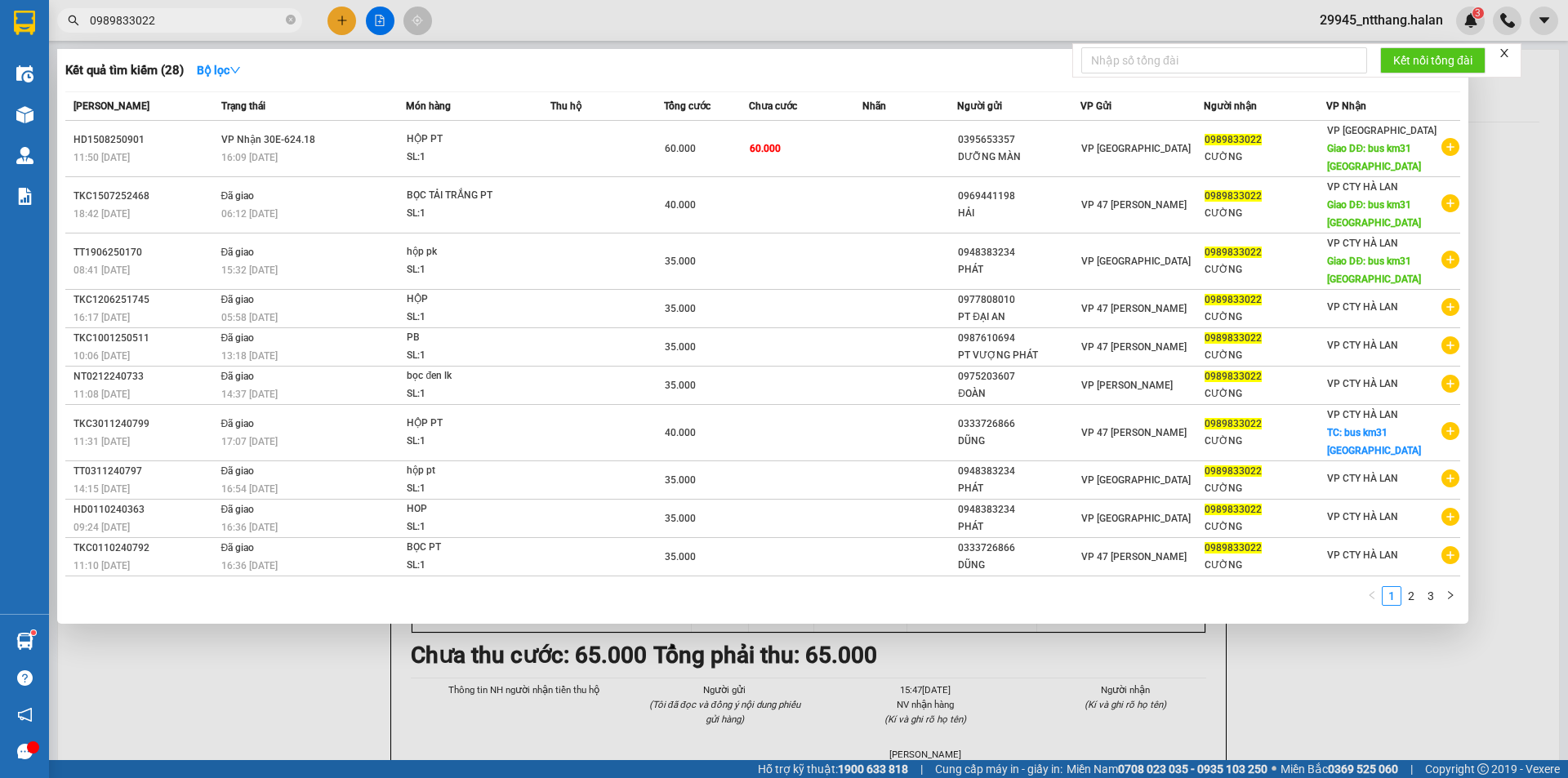
click at [224, 14] on input "0989833022" at bounding box center [186, 20] width 193 height 18
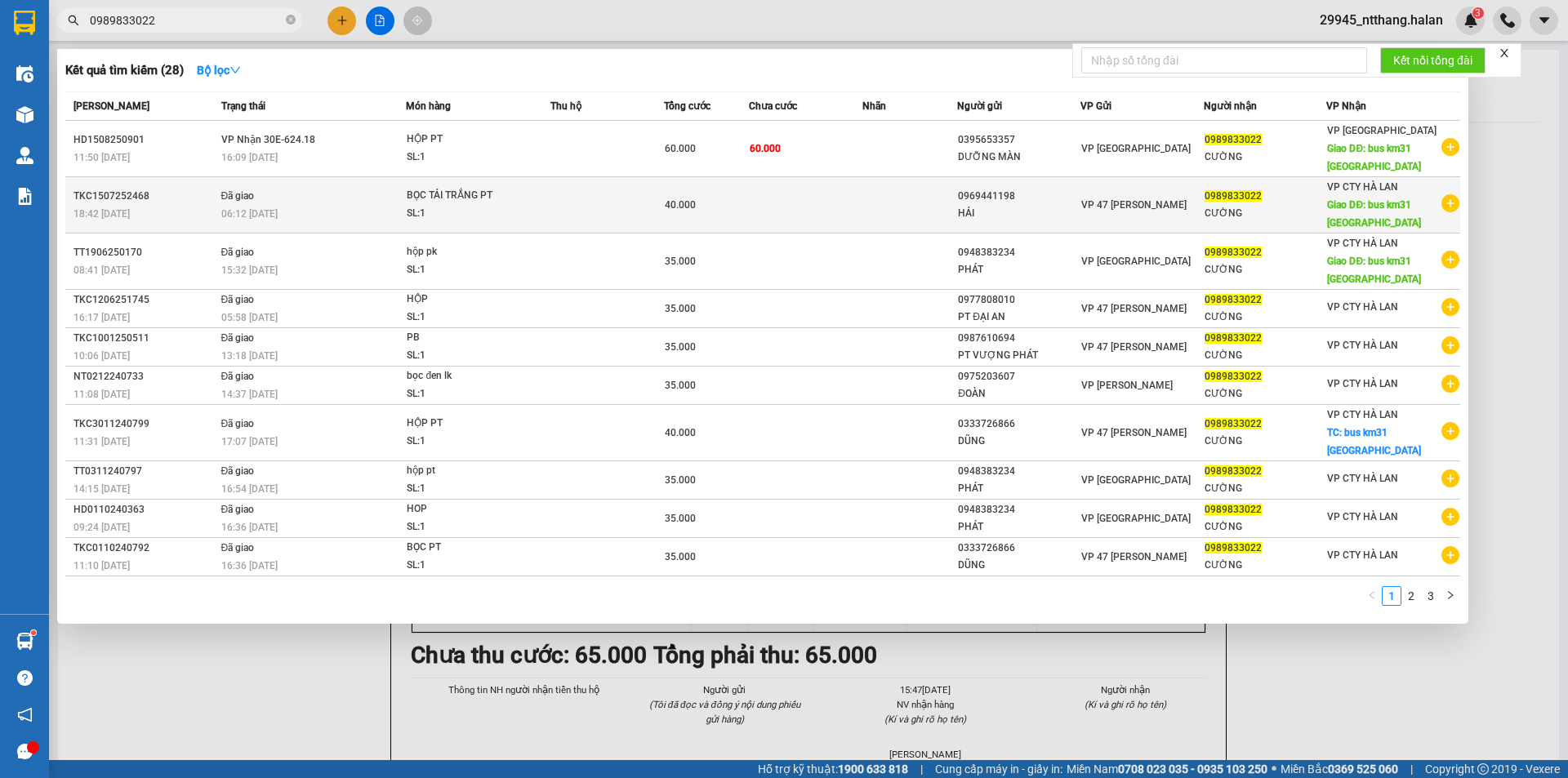
click at [954, 180] on td at bounding box center [909, 205] width 95 height 56
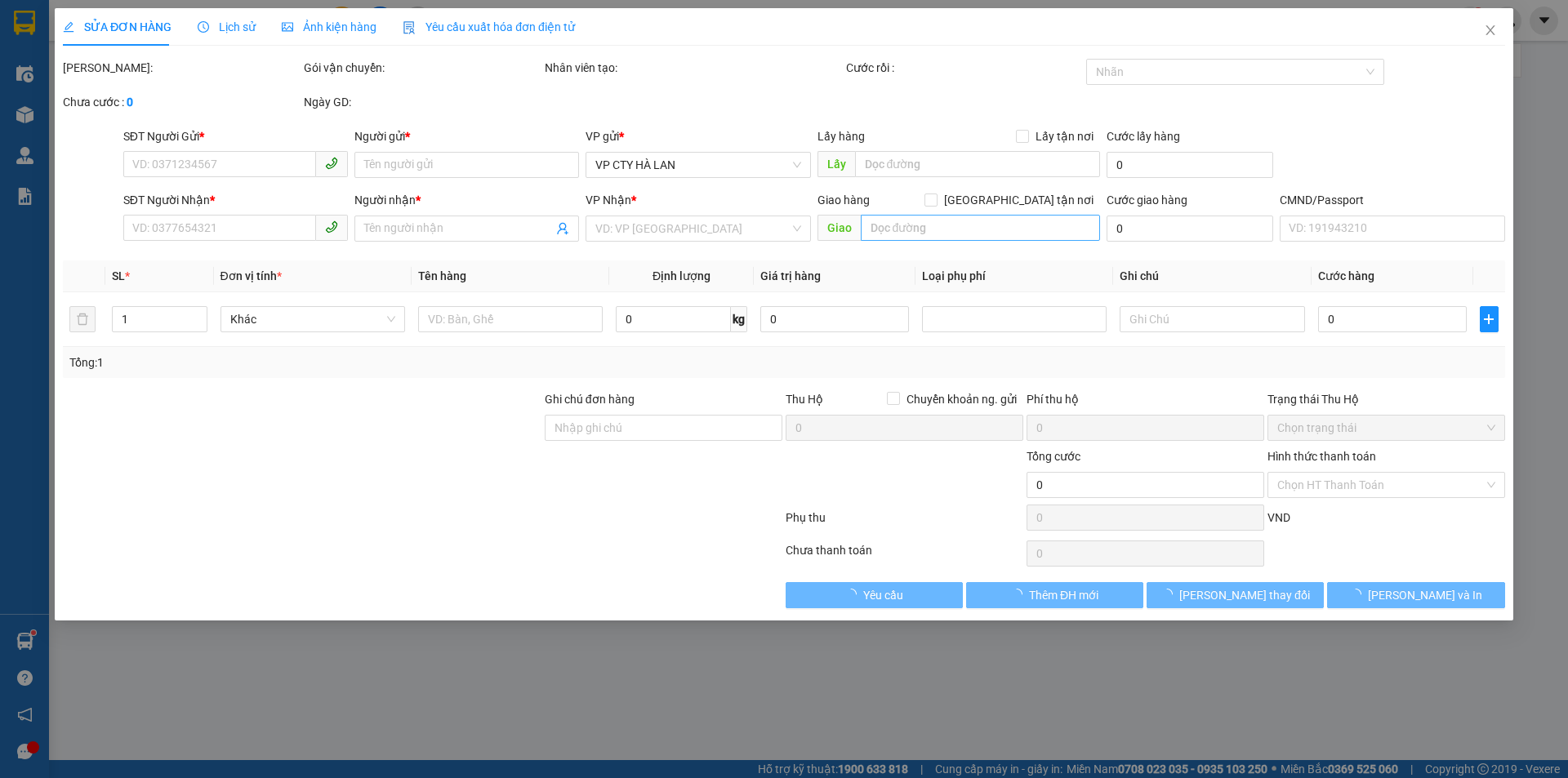
type input "0969441198"
type input "HẢI"
type input "0989833022"
type input "CƯỜNG"
type input "bus km31 phú lương"
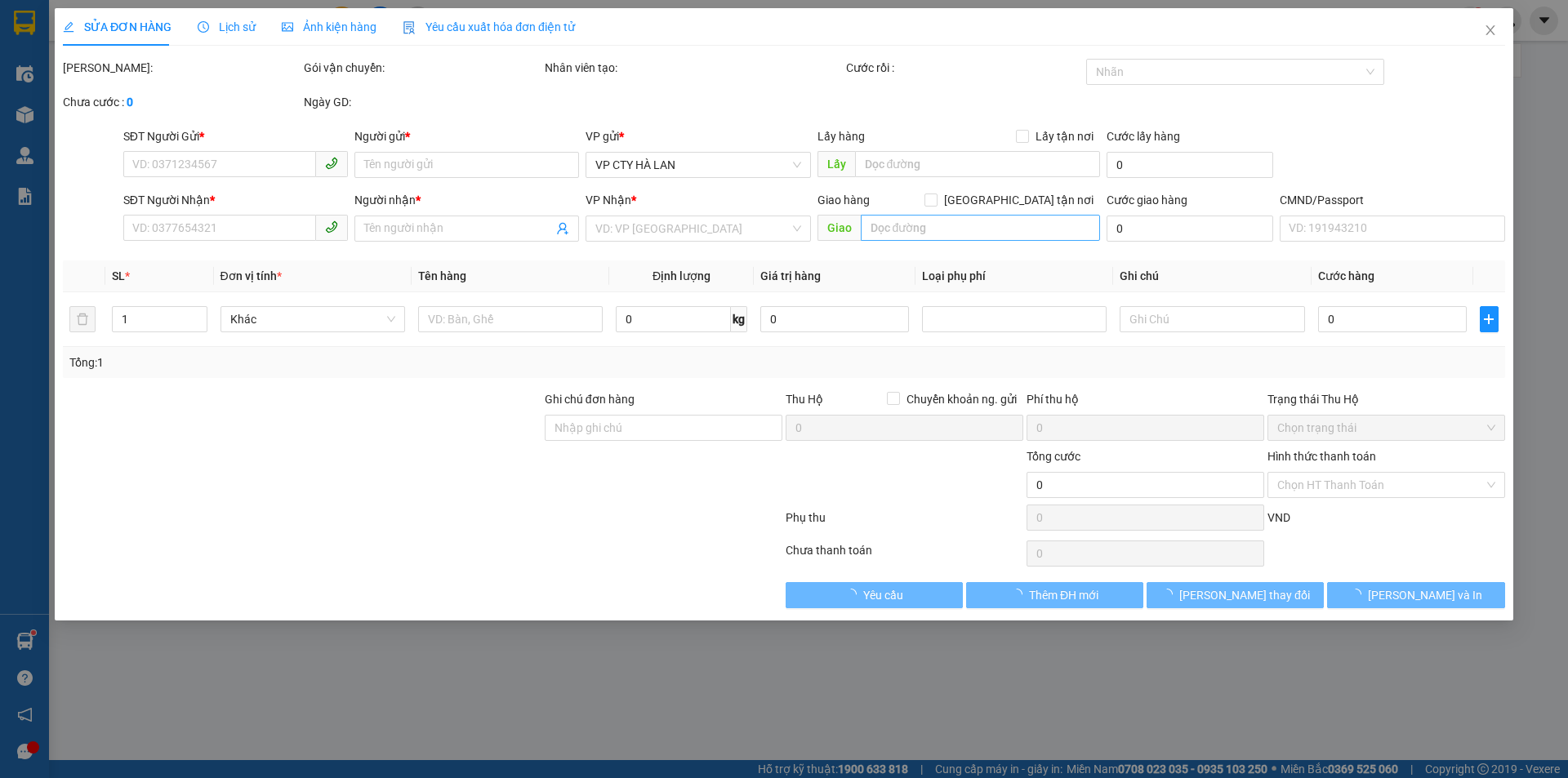
type input "0878779113"
type input "40.000"
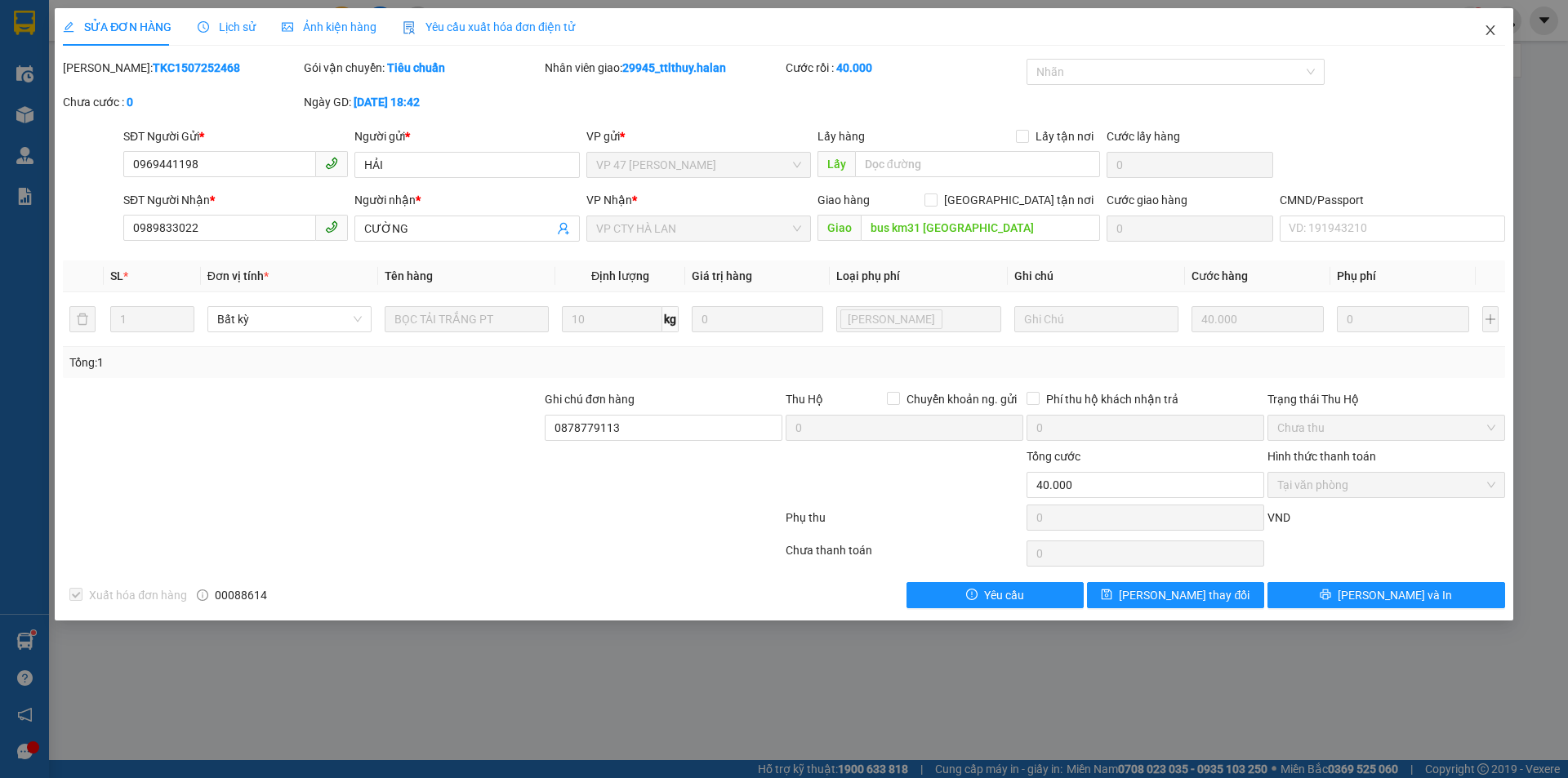
click at [1490, 34] on icon "close" at bounding box center [1490, 30] width 13 height 13
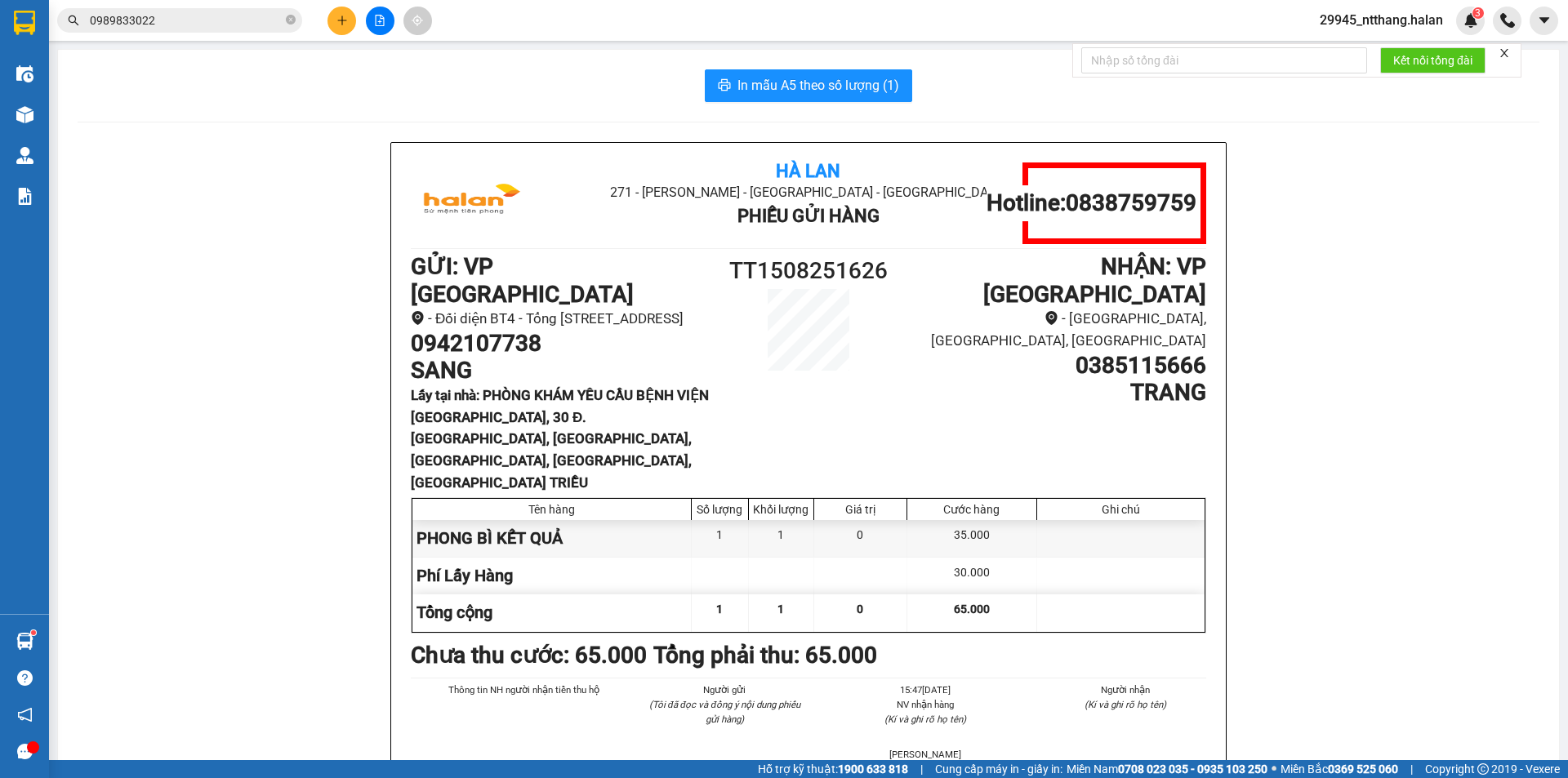
click at [174, 19] on input "0989833022" at bounding box center [186, 20] width 193 height 18
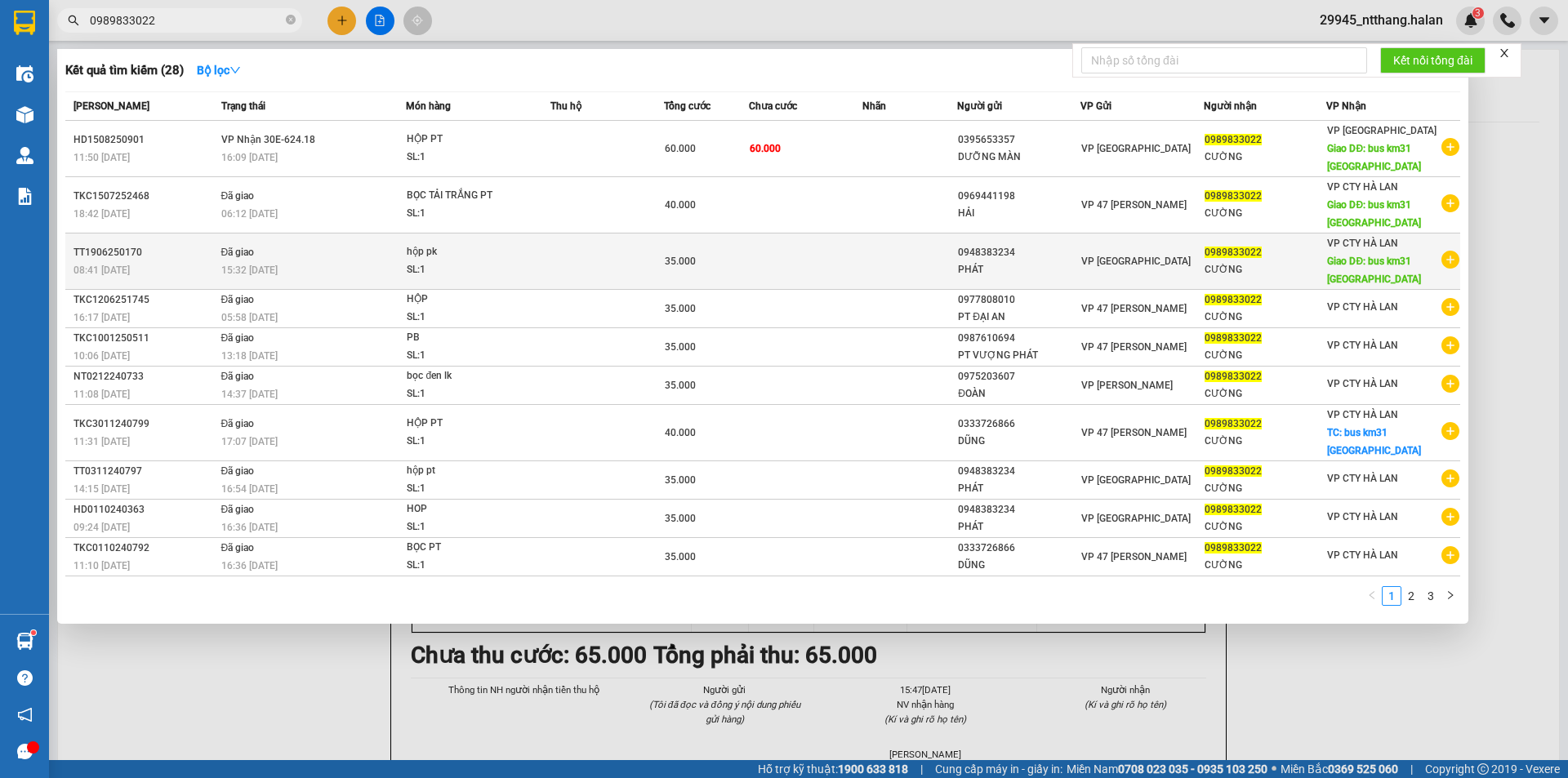
click at [583, 266] on td at bounding box center [606, 262] width 114 height 56
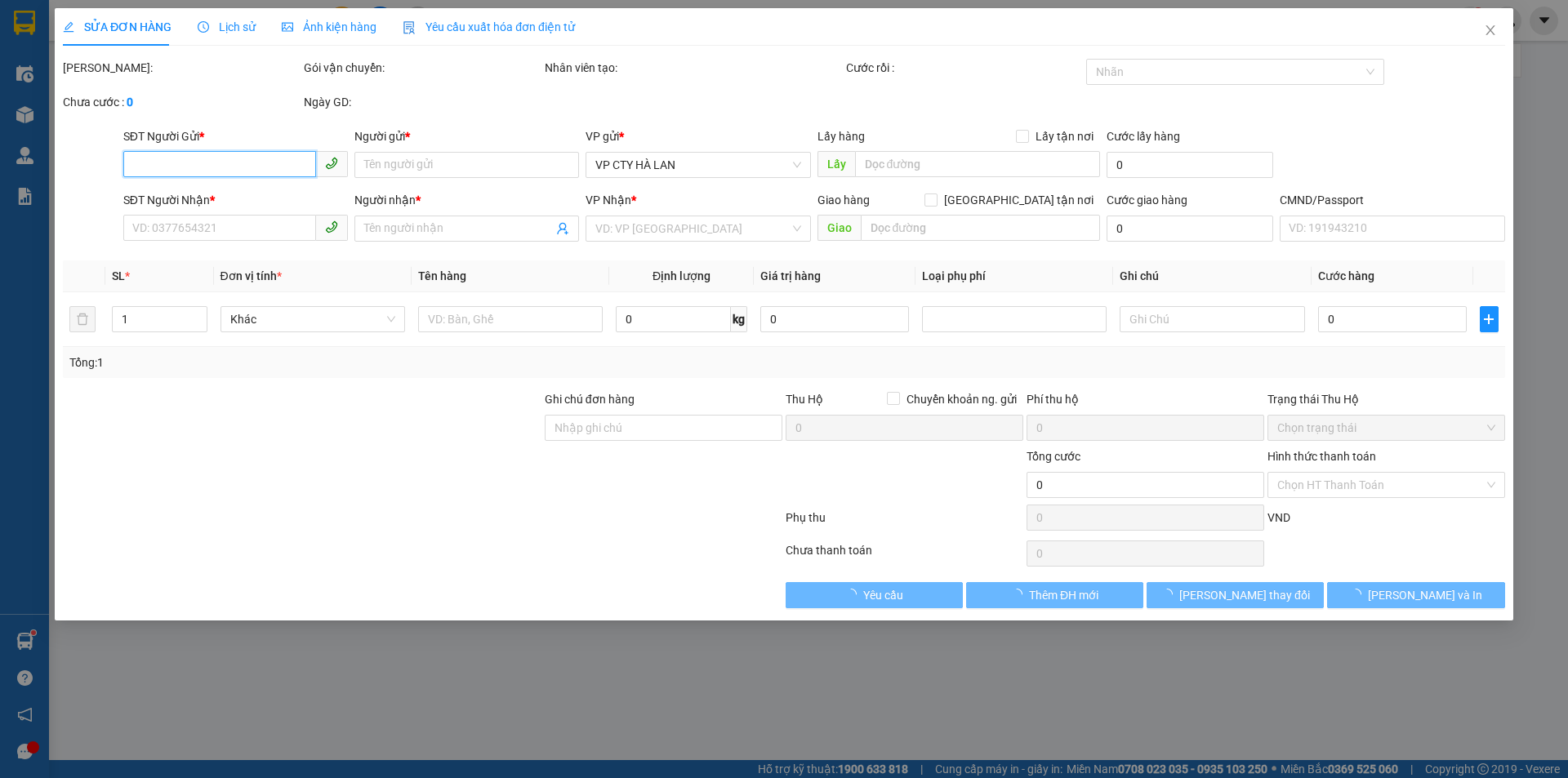
type input "0948383234"
type input "PHÁT"
type input "0989833022"
type input "CƯỜNG"
type input "bus km31 phú lương"
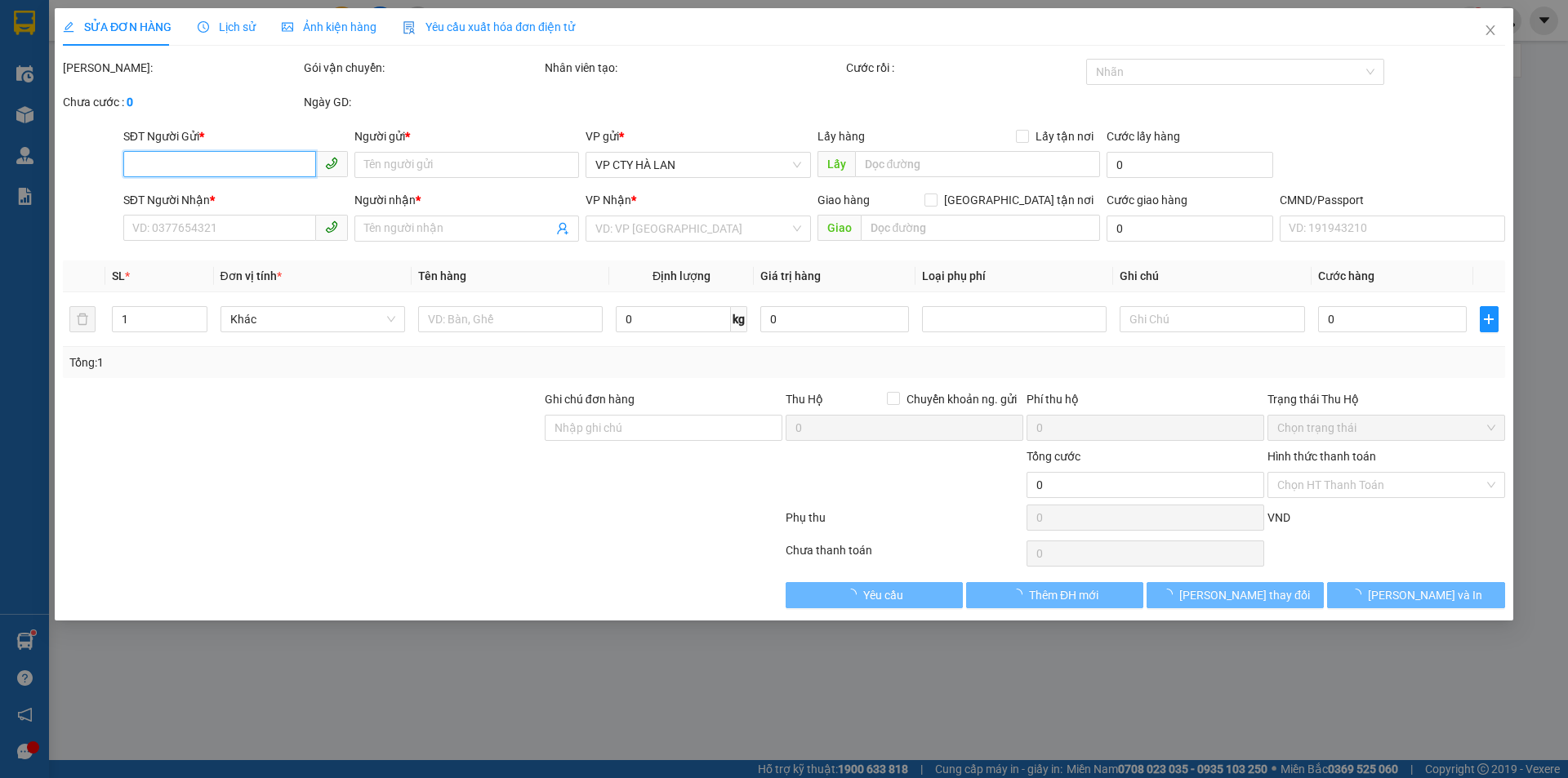
type input "0878779113"
type input "35.000"
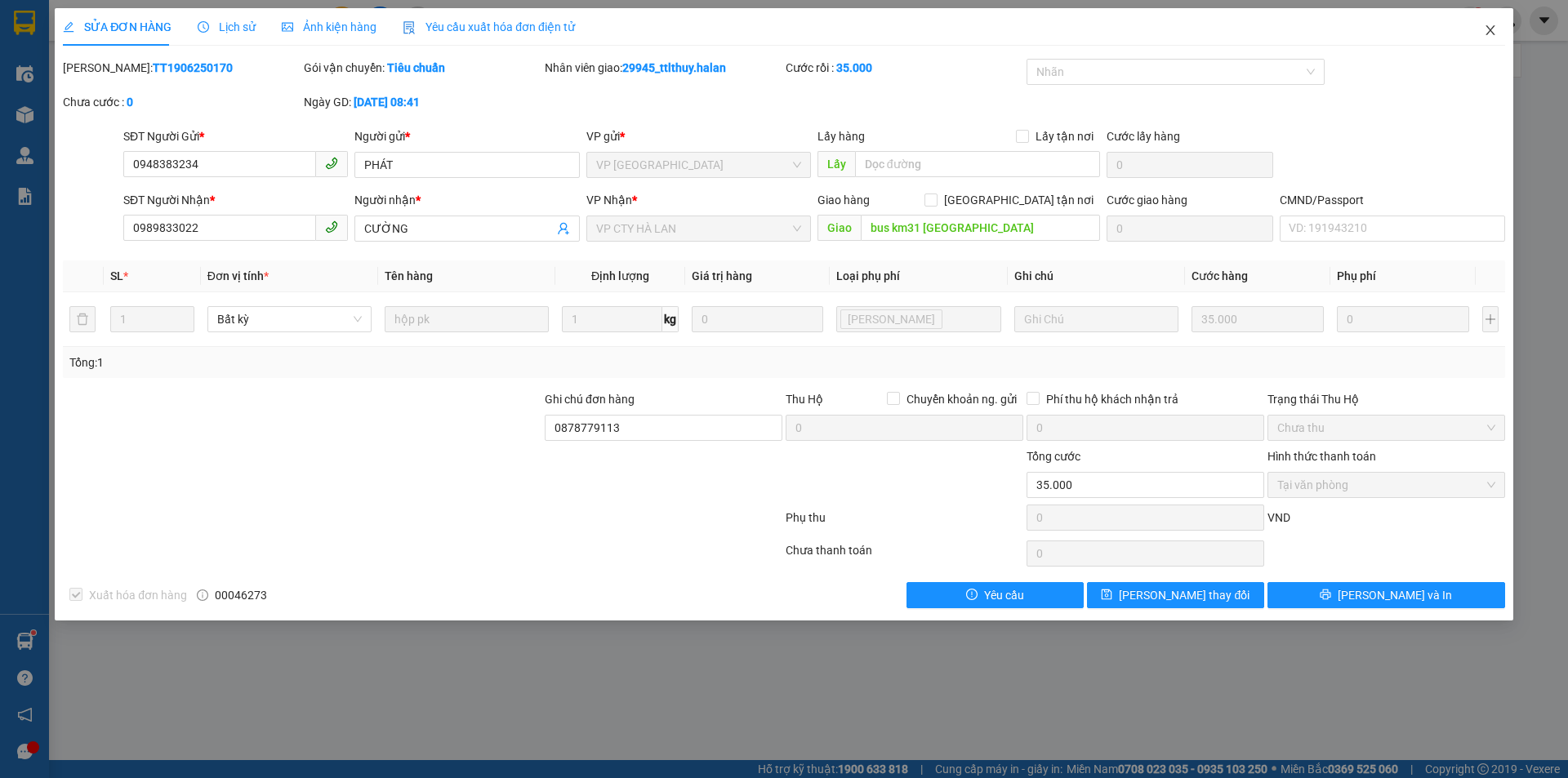
click at [1486, 28] on icon "close" at bounding box center [1490, 30] width 13 height 13
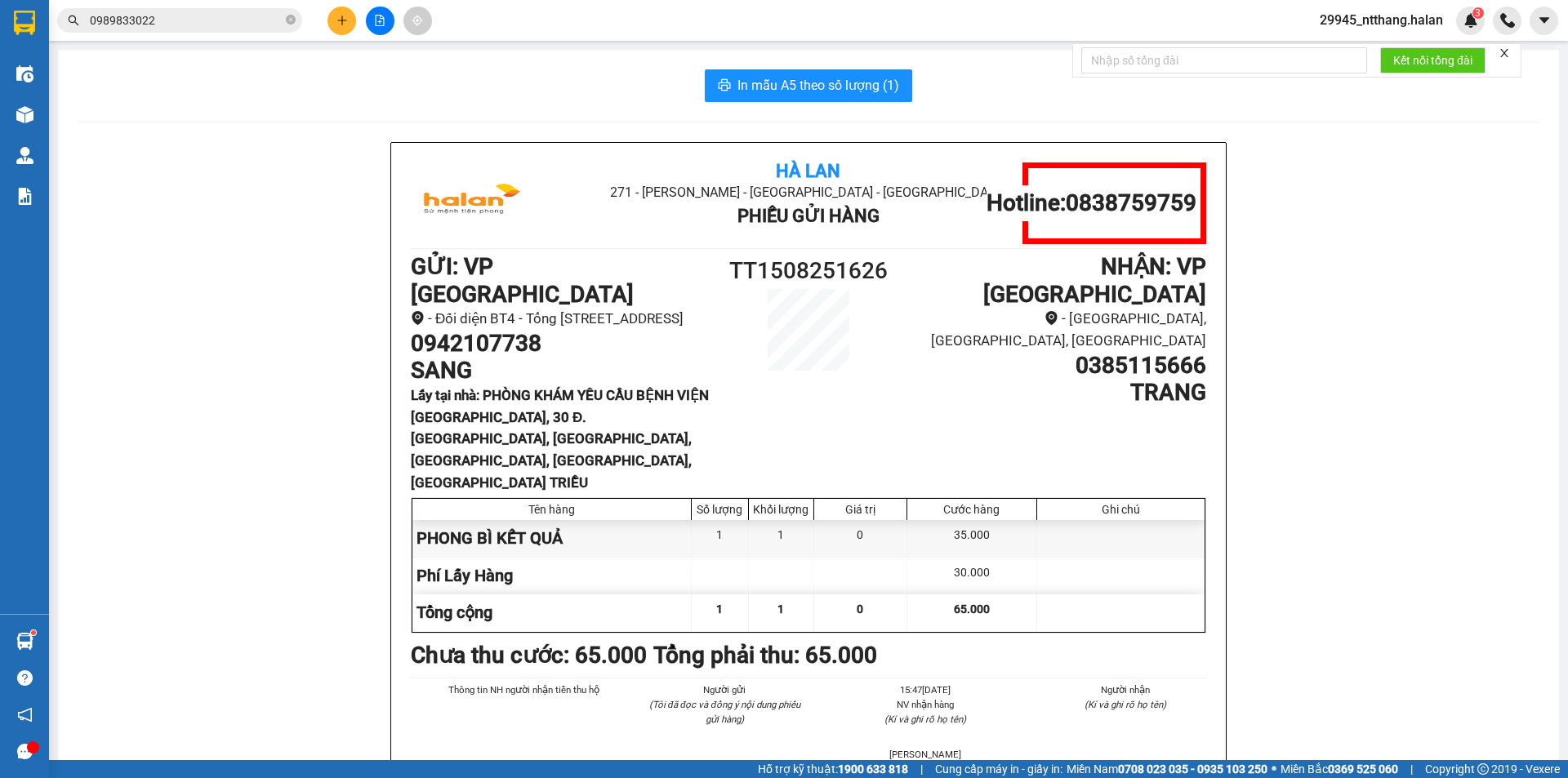
click at [246, 20] on input "0989833022" at bounding box center [186, 20] width 193 height 18
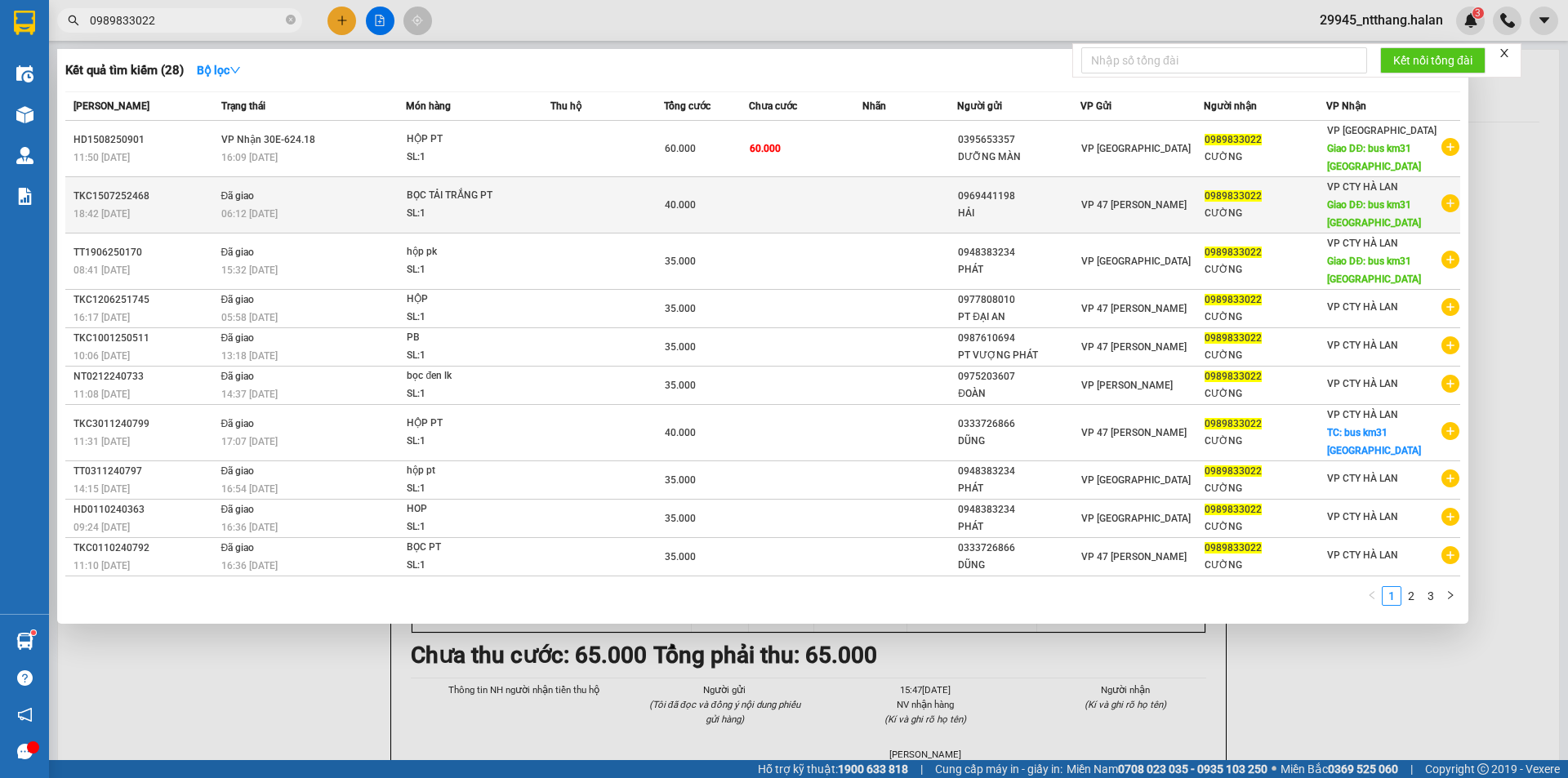
click at [778, 222] on td at bounding box center [805, 205] width 114 height 56
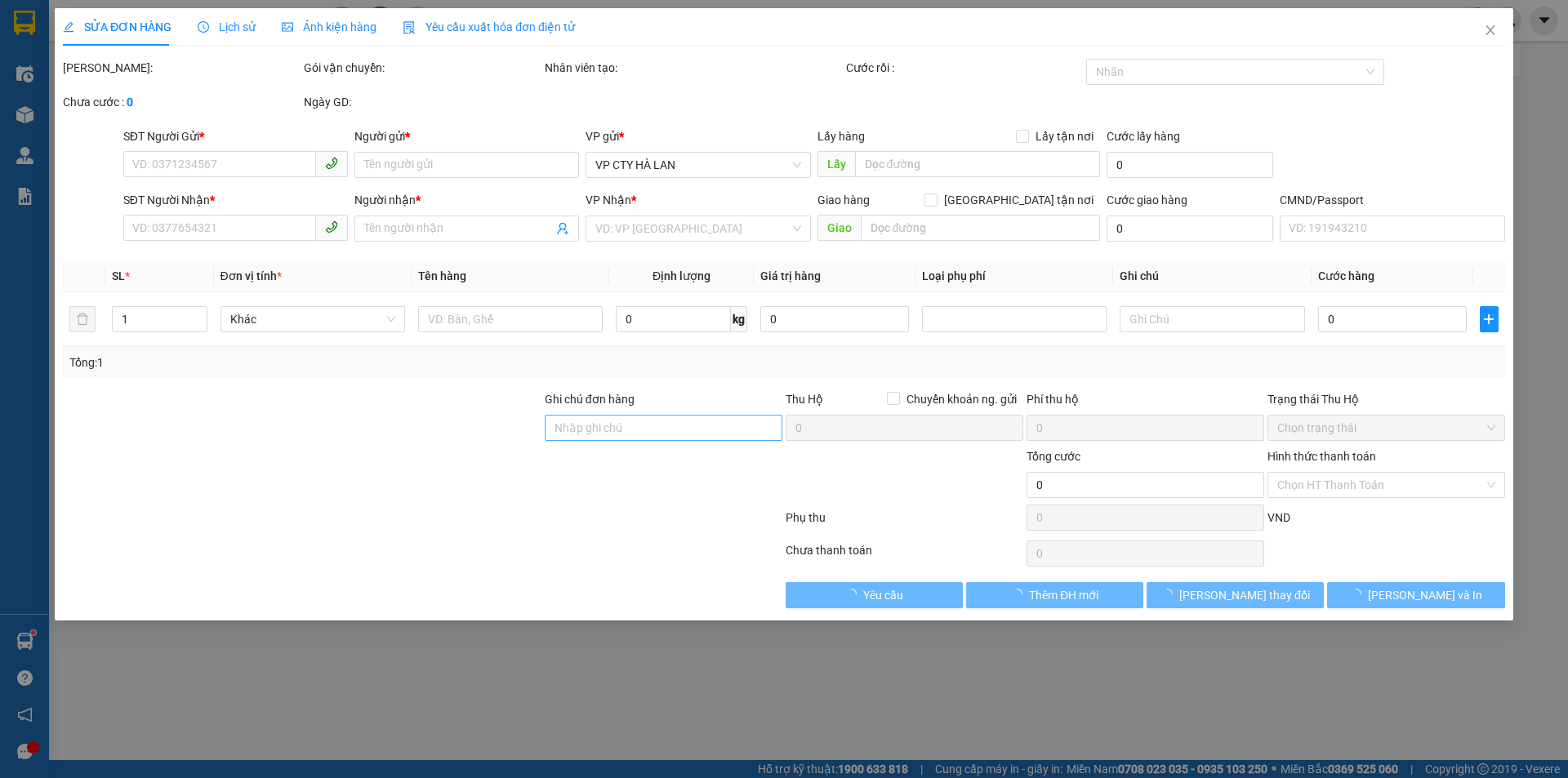
type input "0969441198"
type input "HẢI"
type input "0989833022"
type input "CƯỜNG"
type input "bus km31 phú lương"
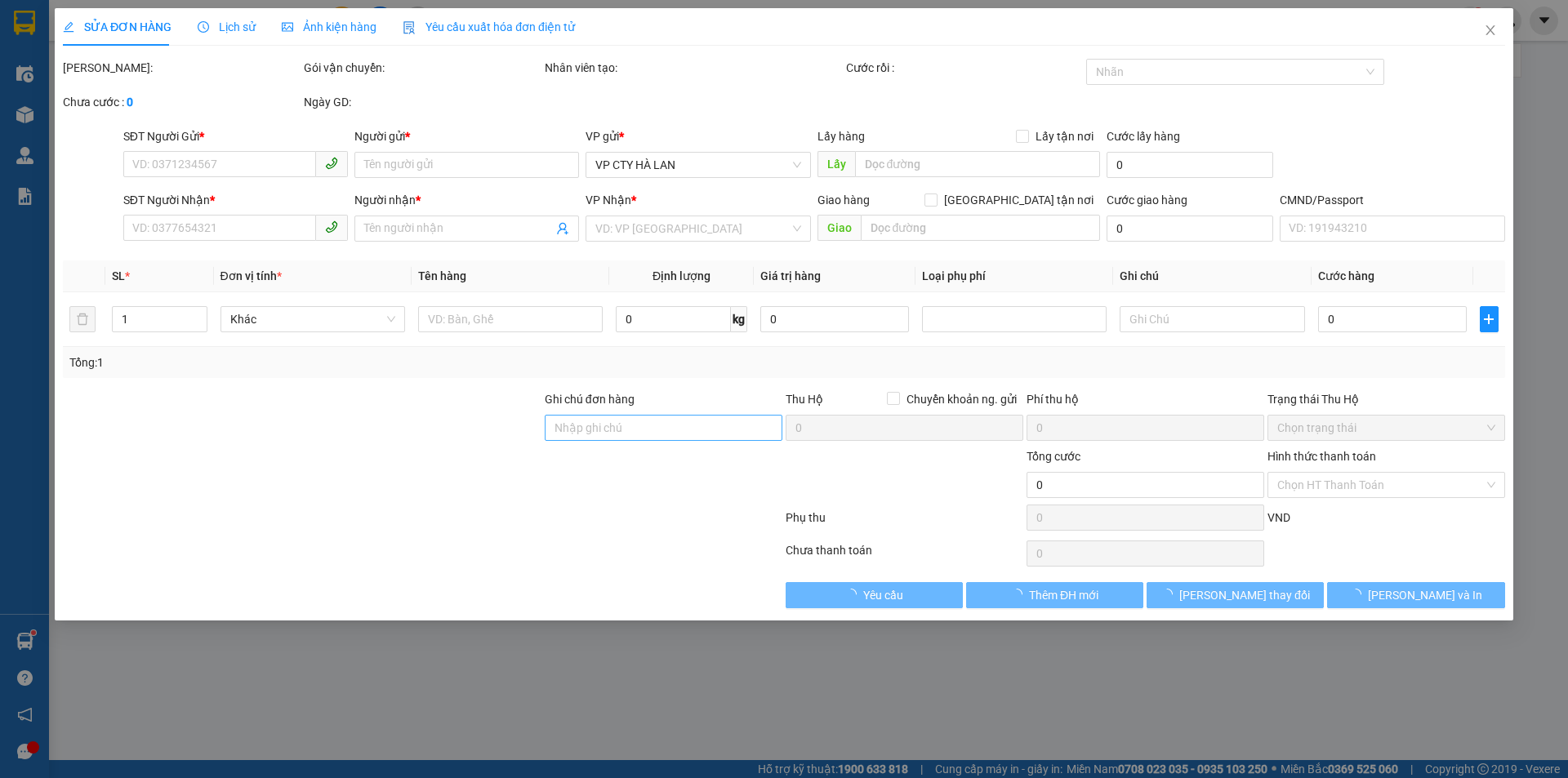
type input "0878779113"
type input "40.000"
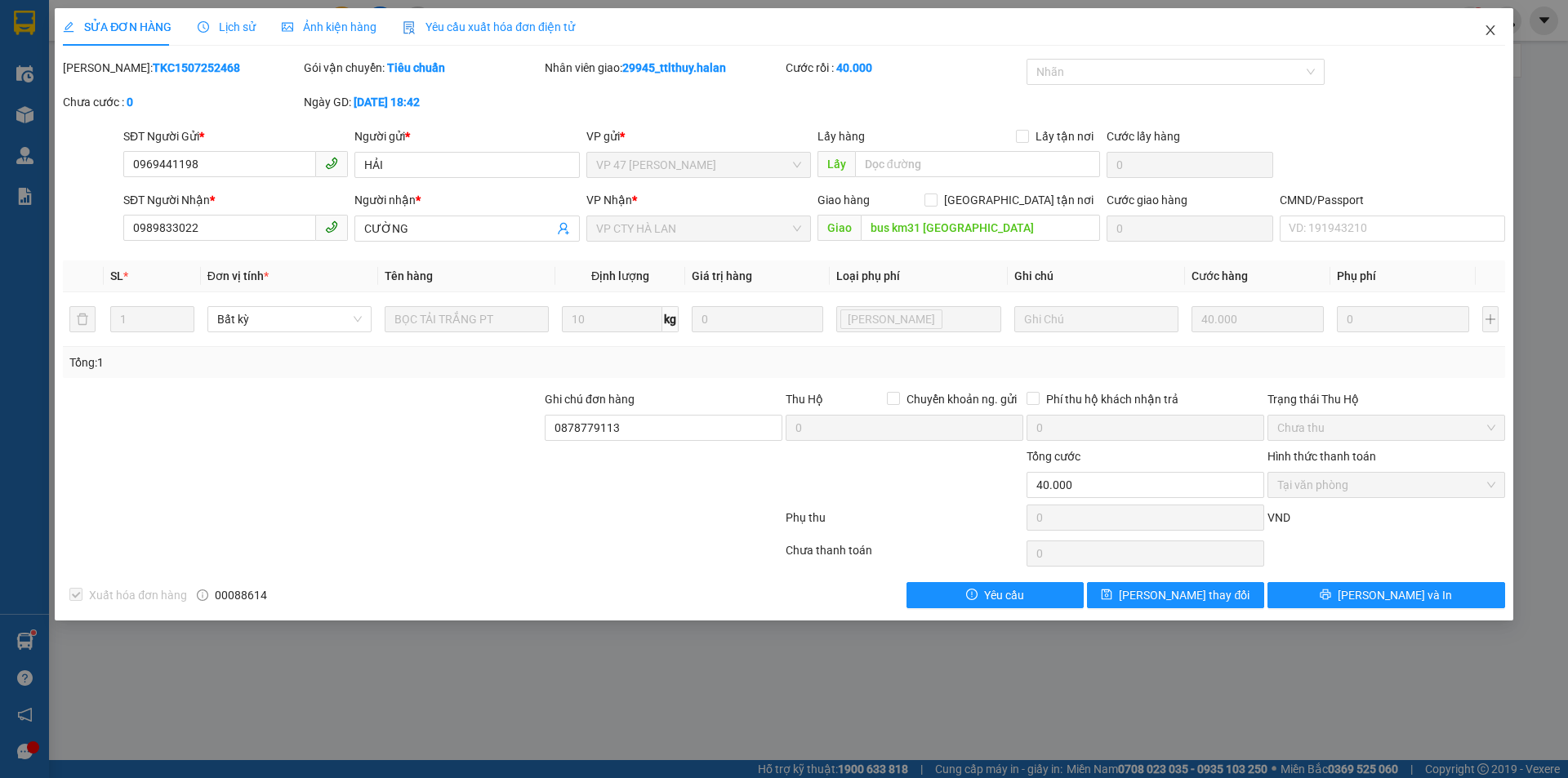
click at [1491, 29] on icon "close" at bounding box center [1490, 30] width 13 height 13
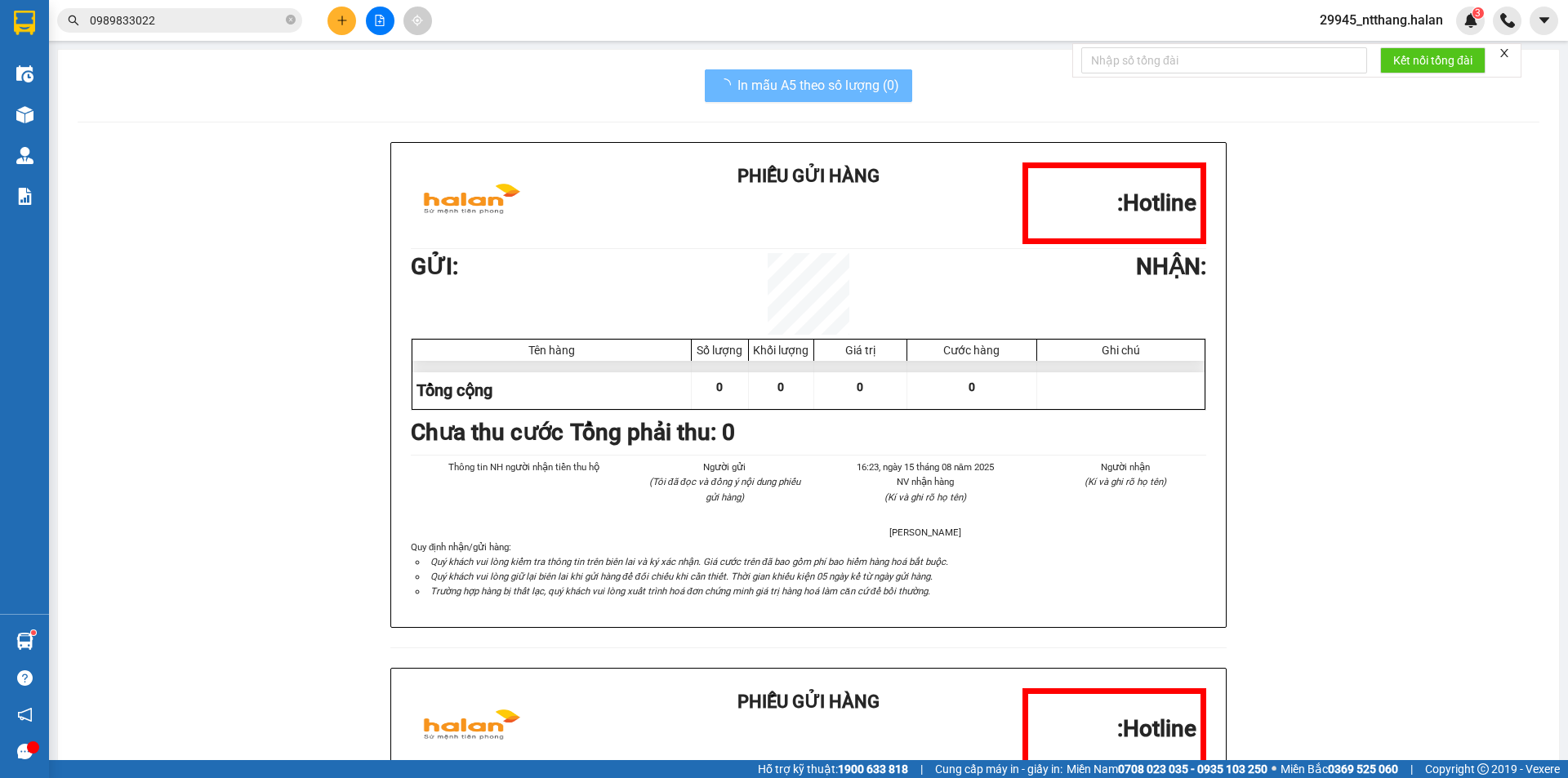
click at [222, 26] on input "0989833022" at bounding box center [186, 20] width 193 height 18
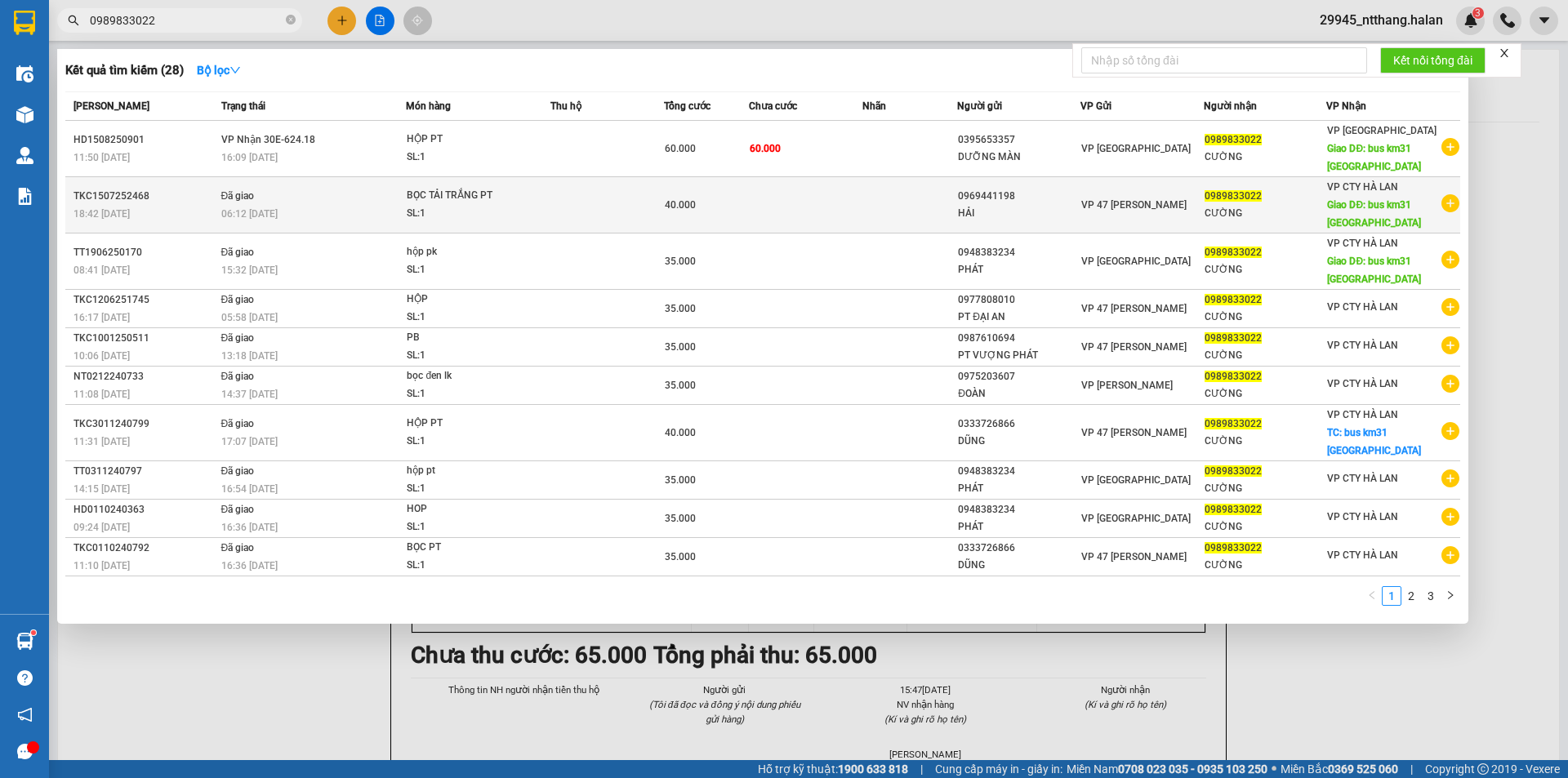
click at [887, 212] on td at bounding box center [909, 205] width 95 height 56
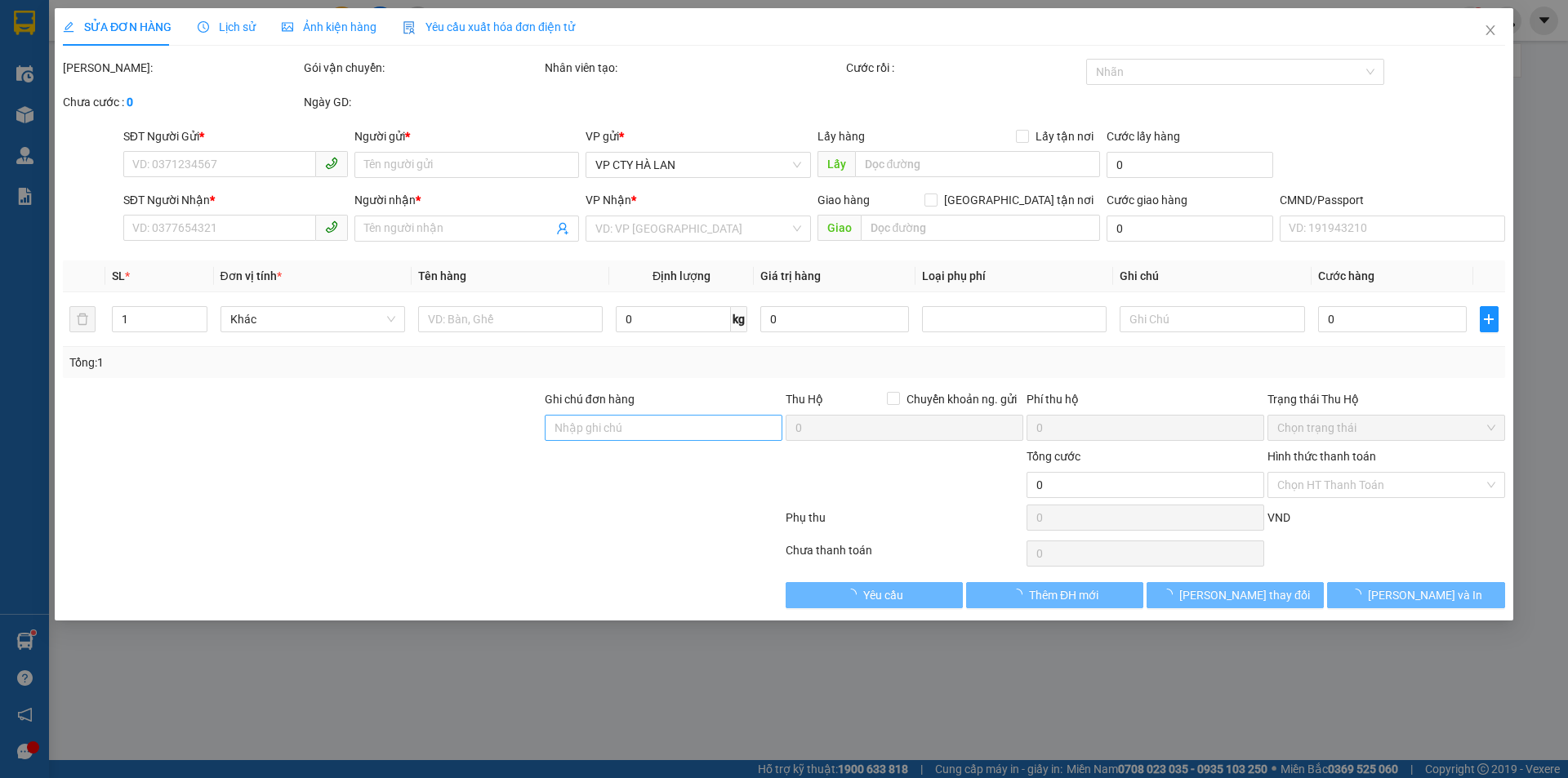
type input "0969441198"
type input "HẢI"
type input "0989833022"
type input "CƯỜNG"
type input "bus km31 phú lương"
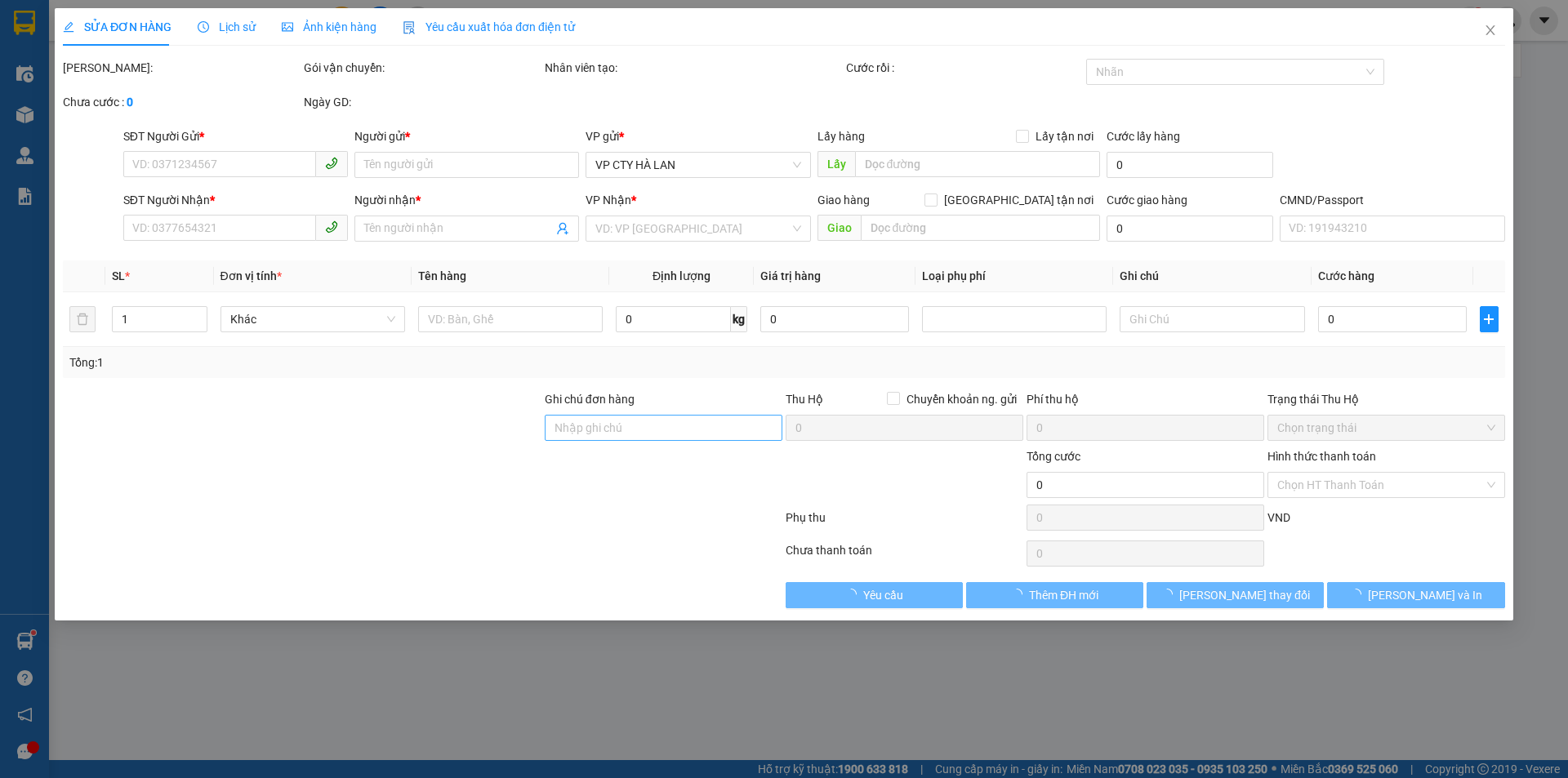
type input "0878779113"
type input "40.000"
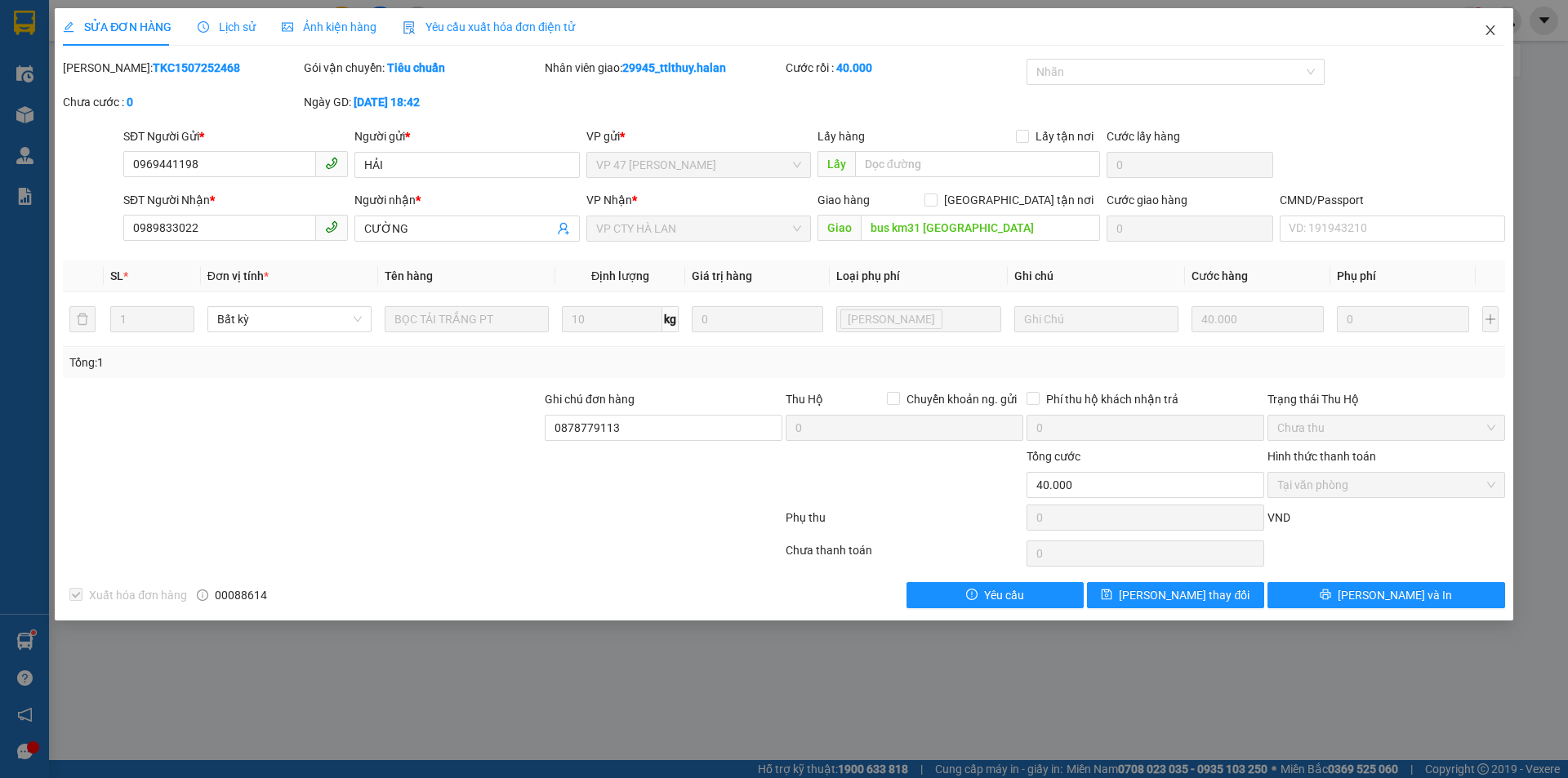
click at [1500, 34] on span "Close" at bounding box center [1490, 31] width 46 height 46
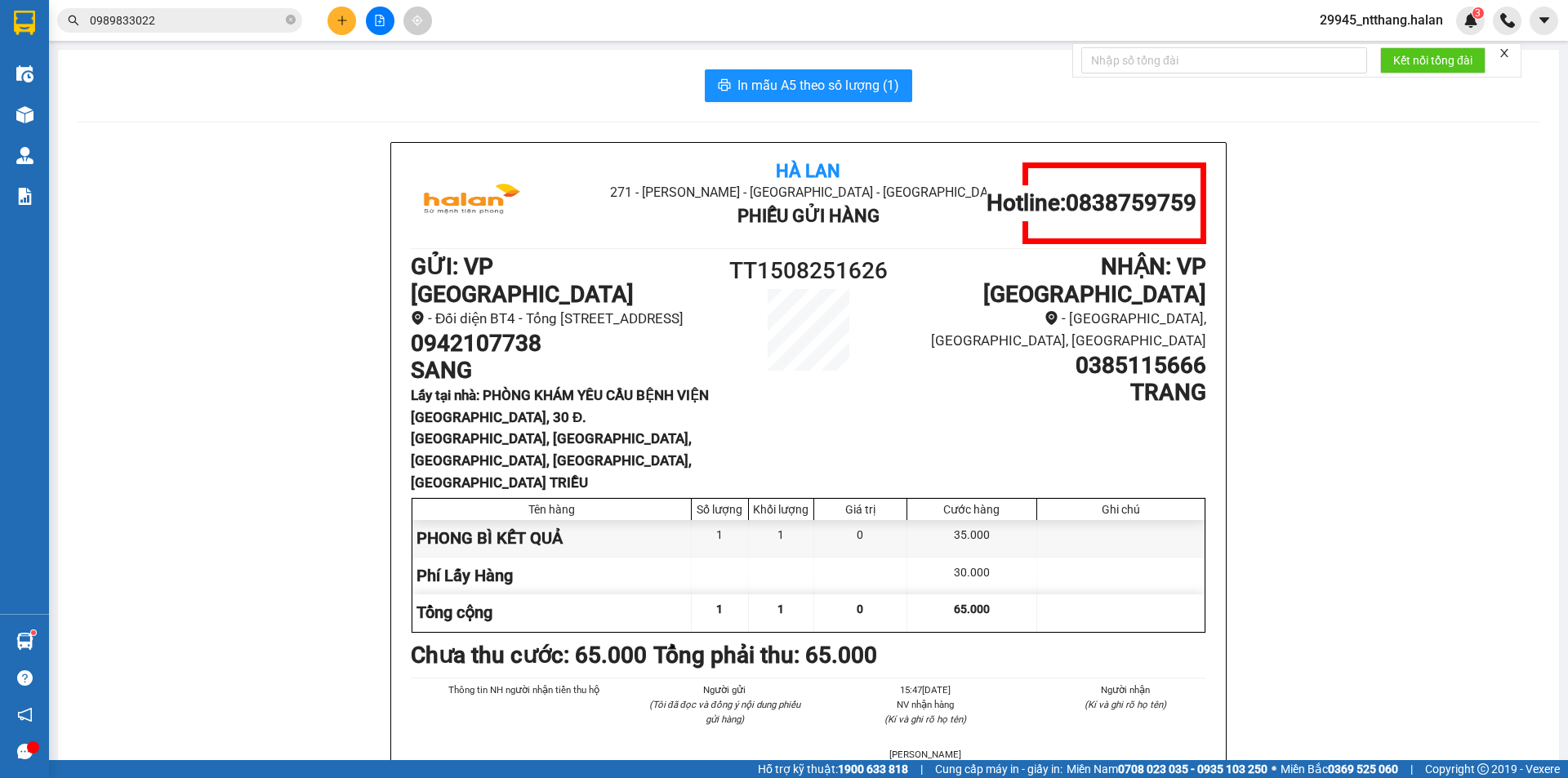
click at [228, 25] on input "0989833022" at bounding box center [186, 20] width 193 height 18
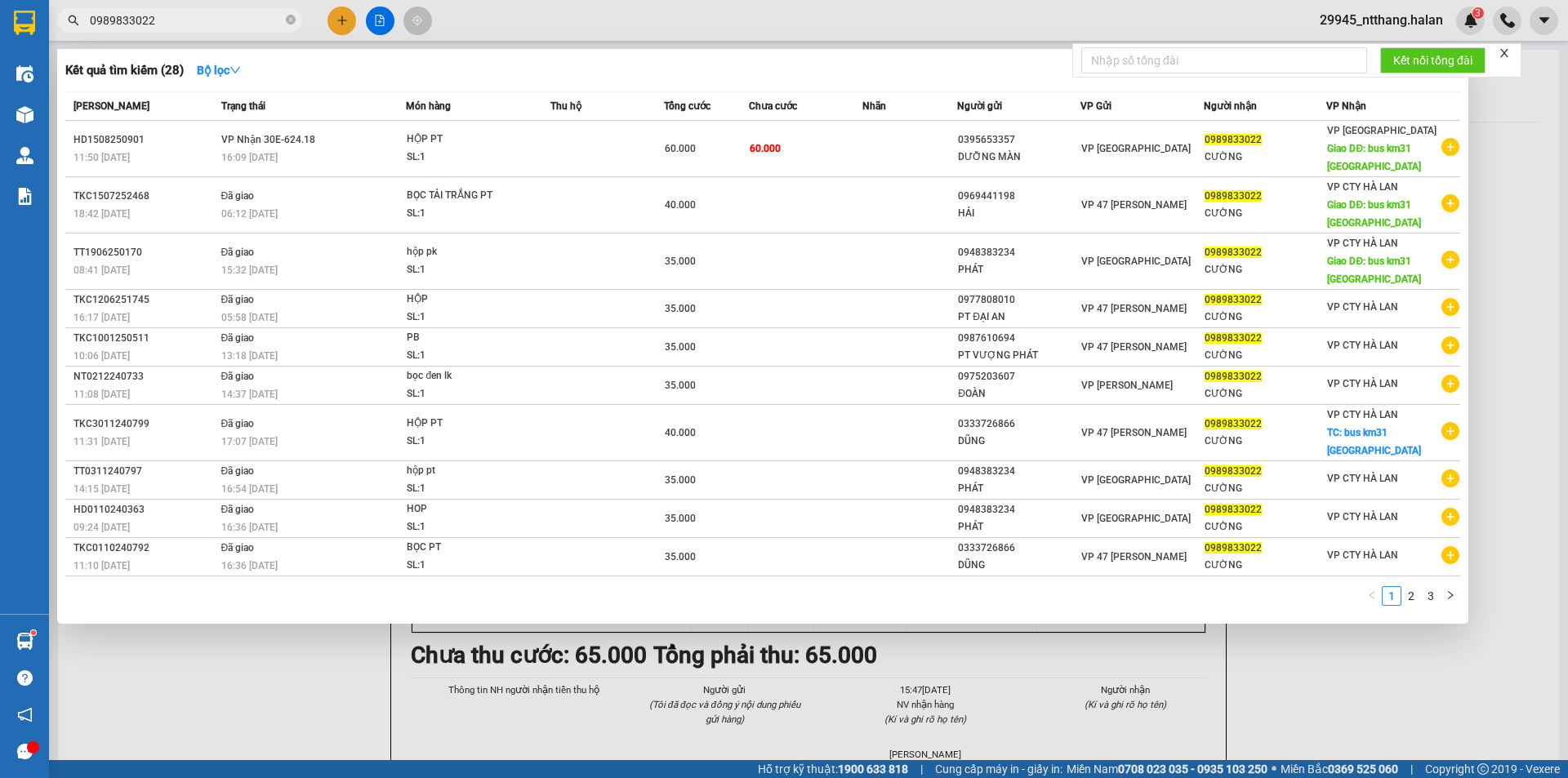
click at [248, 20] on input "0989833022" at bounding box center [186, 20] width 193 height 18
click at [248, 19] on input "0989833022" at bounding box center [186, 20] width 193 height 18
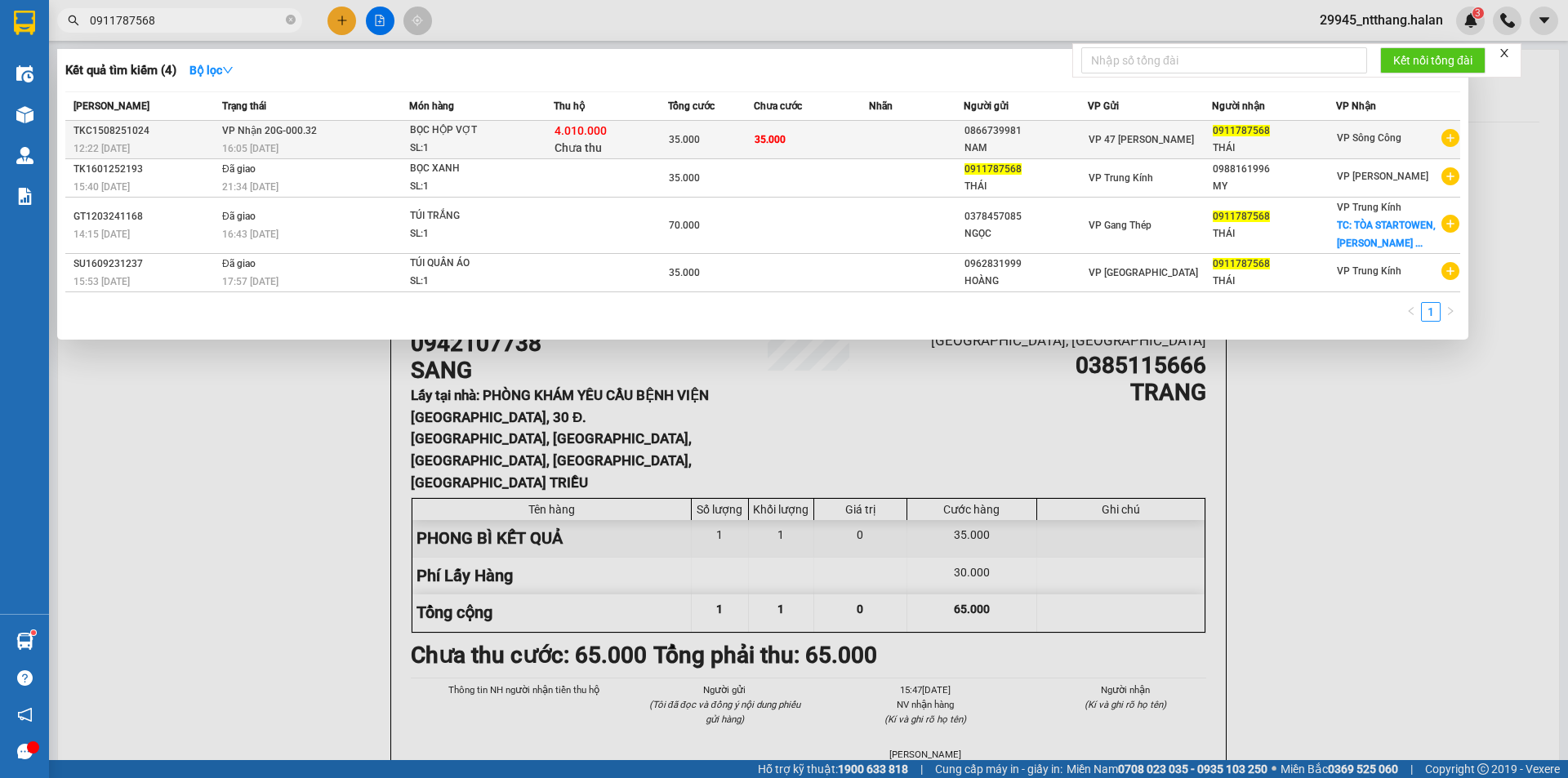
type input "0911787568"
click at [646, 145] on div "4.010.000 Chưa thu" at bounding box center [610, 140] width 113 height 34
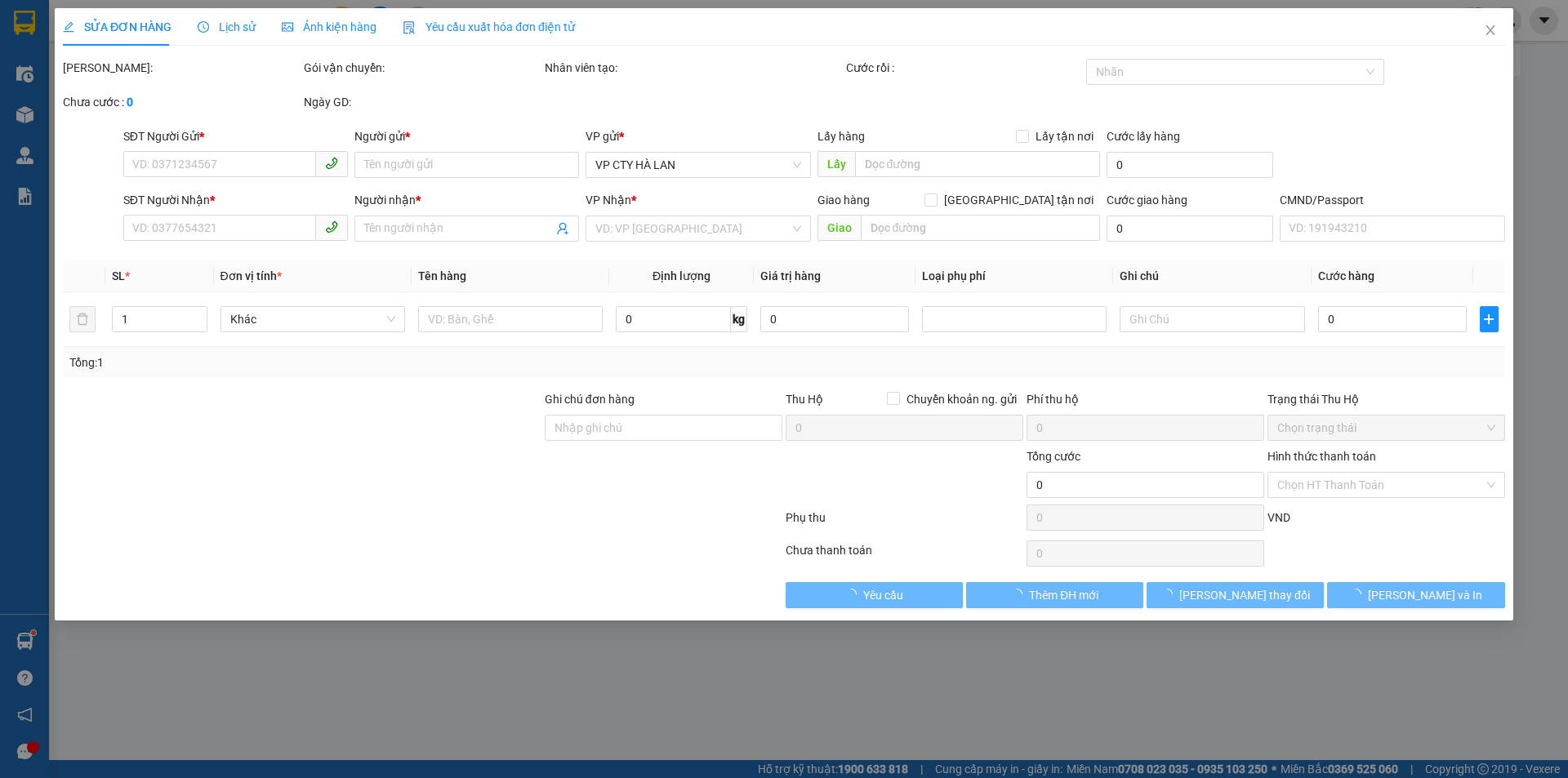
type input "0866739981"
type input "NAM"
type input "0911787568"
type input "THÁI"
checkbox input "true"
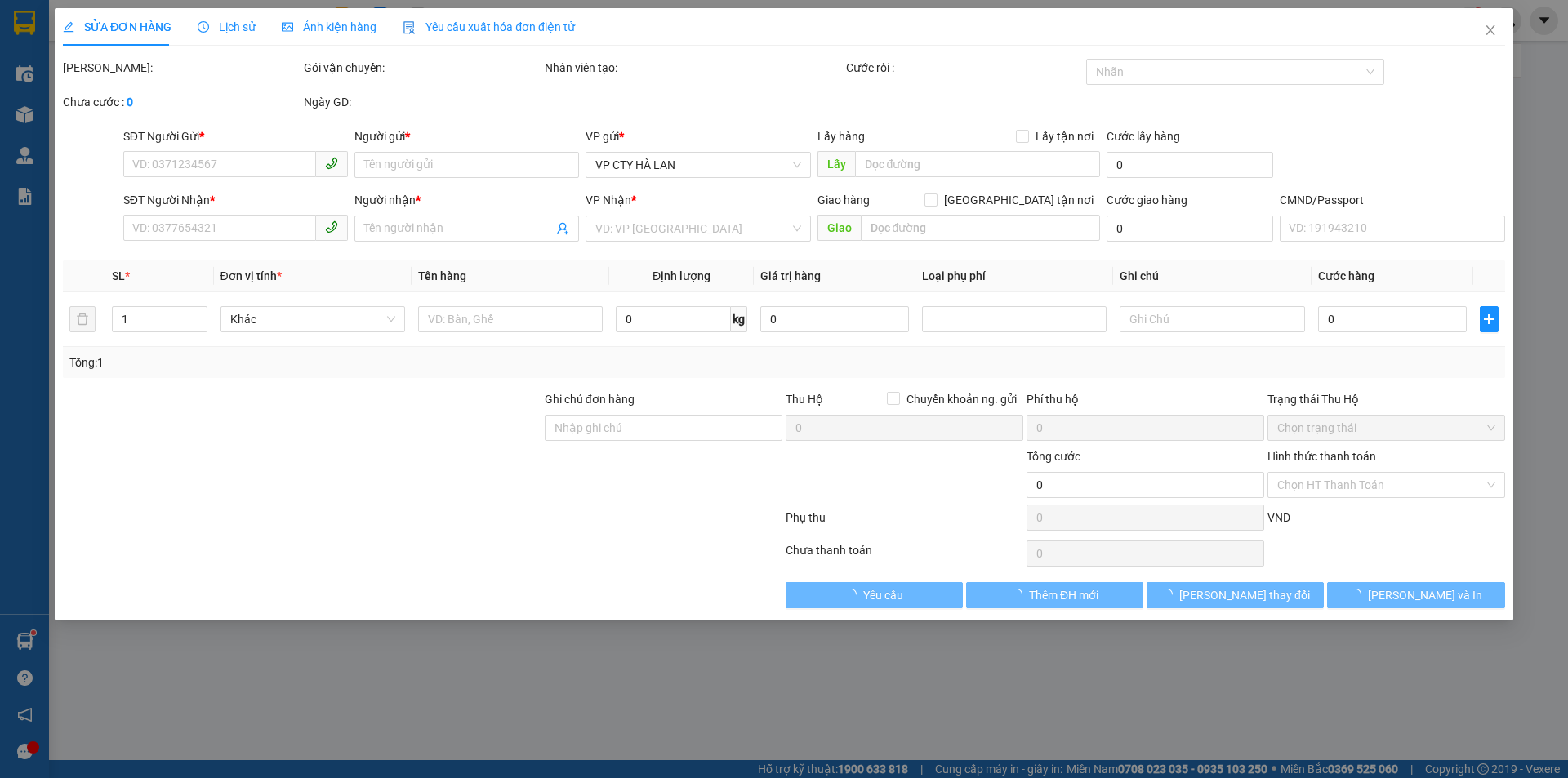
type input "4.010.000"
type input "40.000"
type input "35.000"
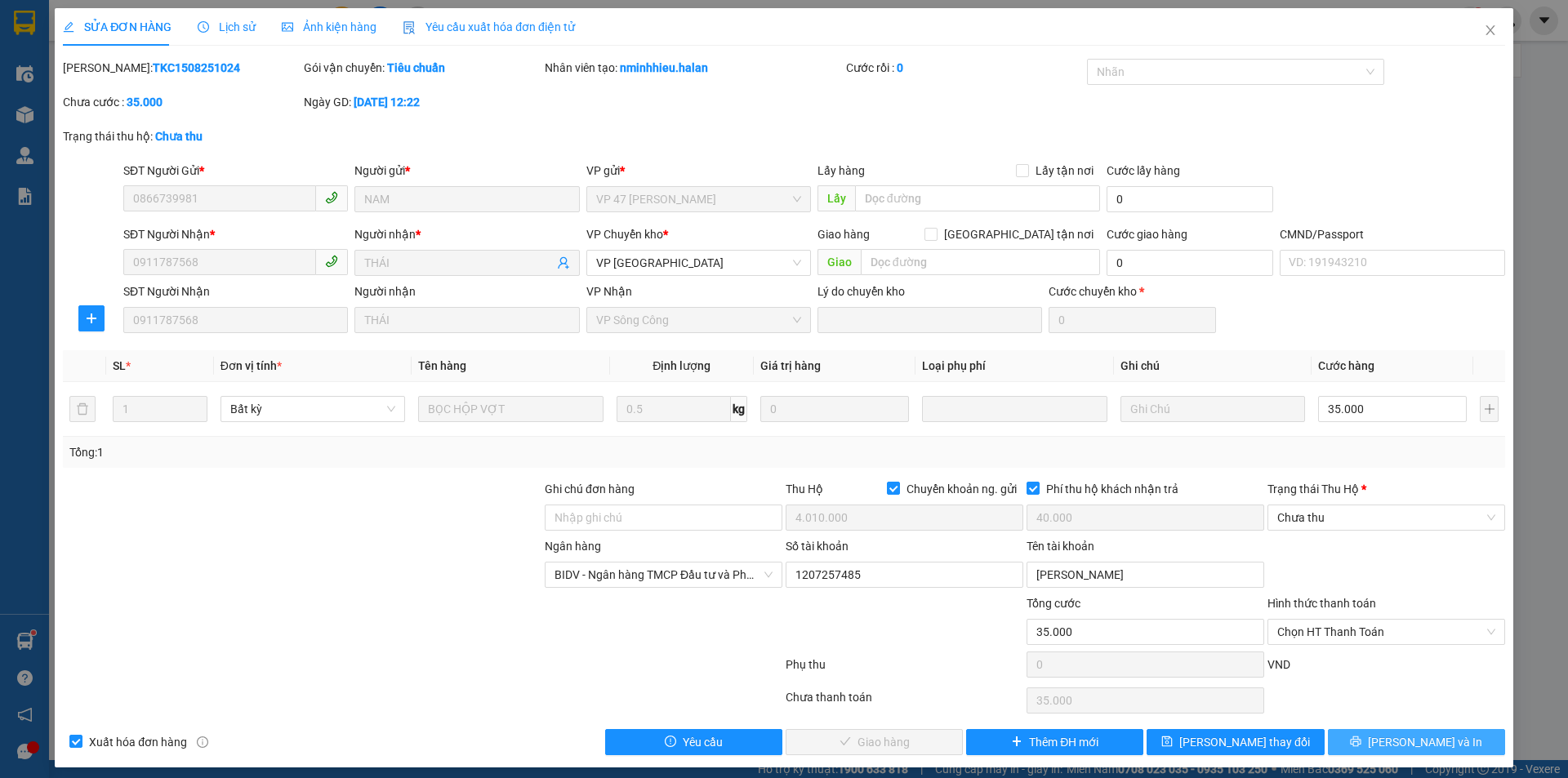
click at [1361, 742] on icon "printer" at bounding box center [1356, 741] width 11 height 11
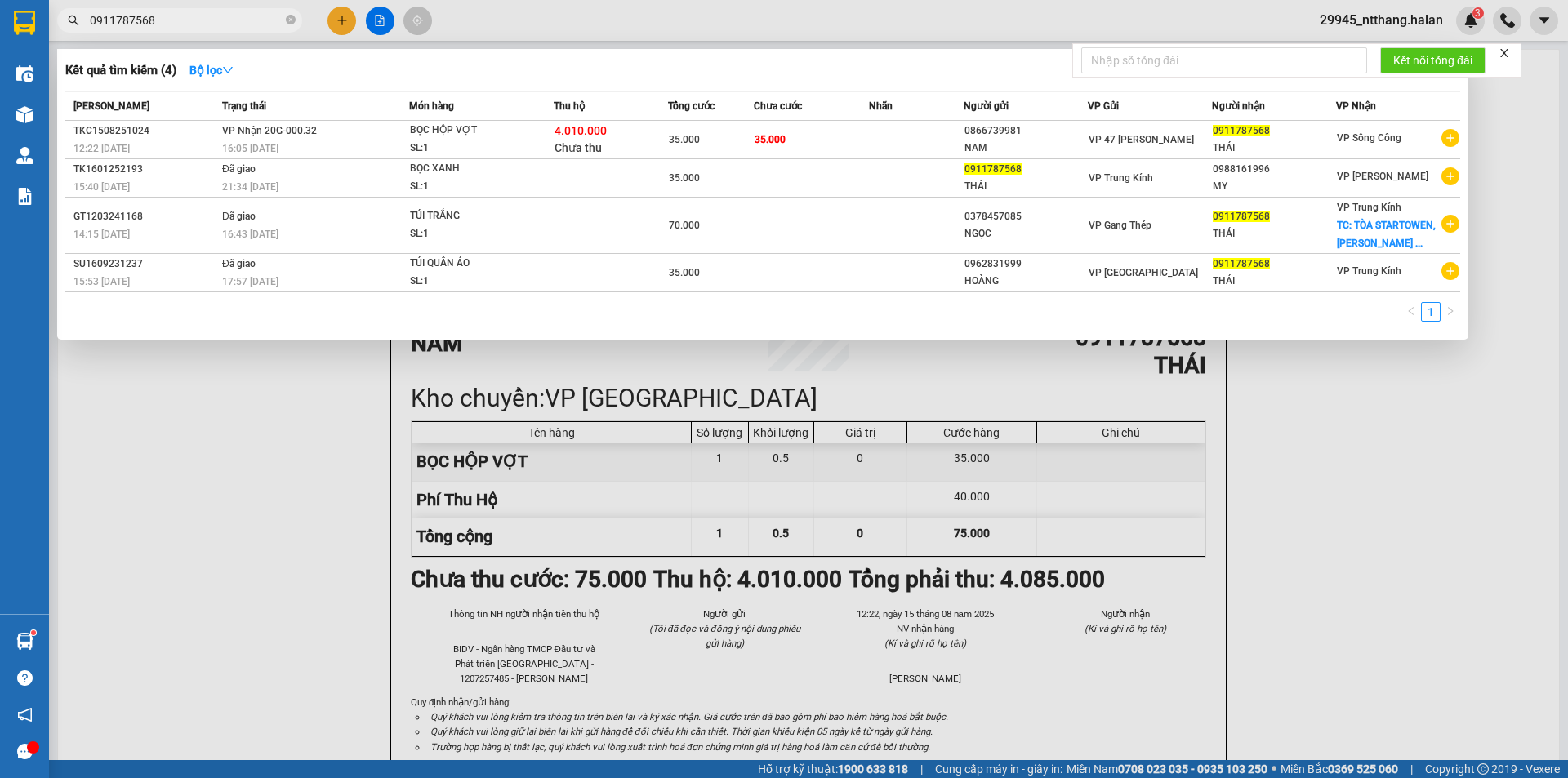
click at [159, 14] on input "0911787568" at bounding box center [186, 20] width 193 height 18
click at [401, 591] on div at bounding box center [784, 389] width 1568 height 778
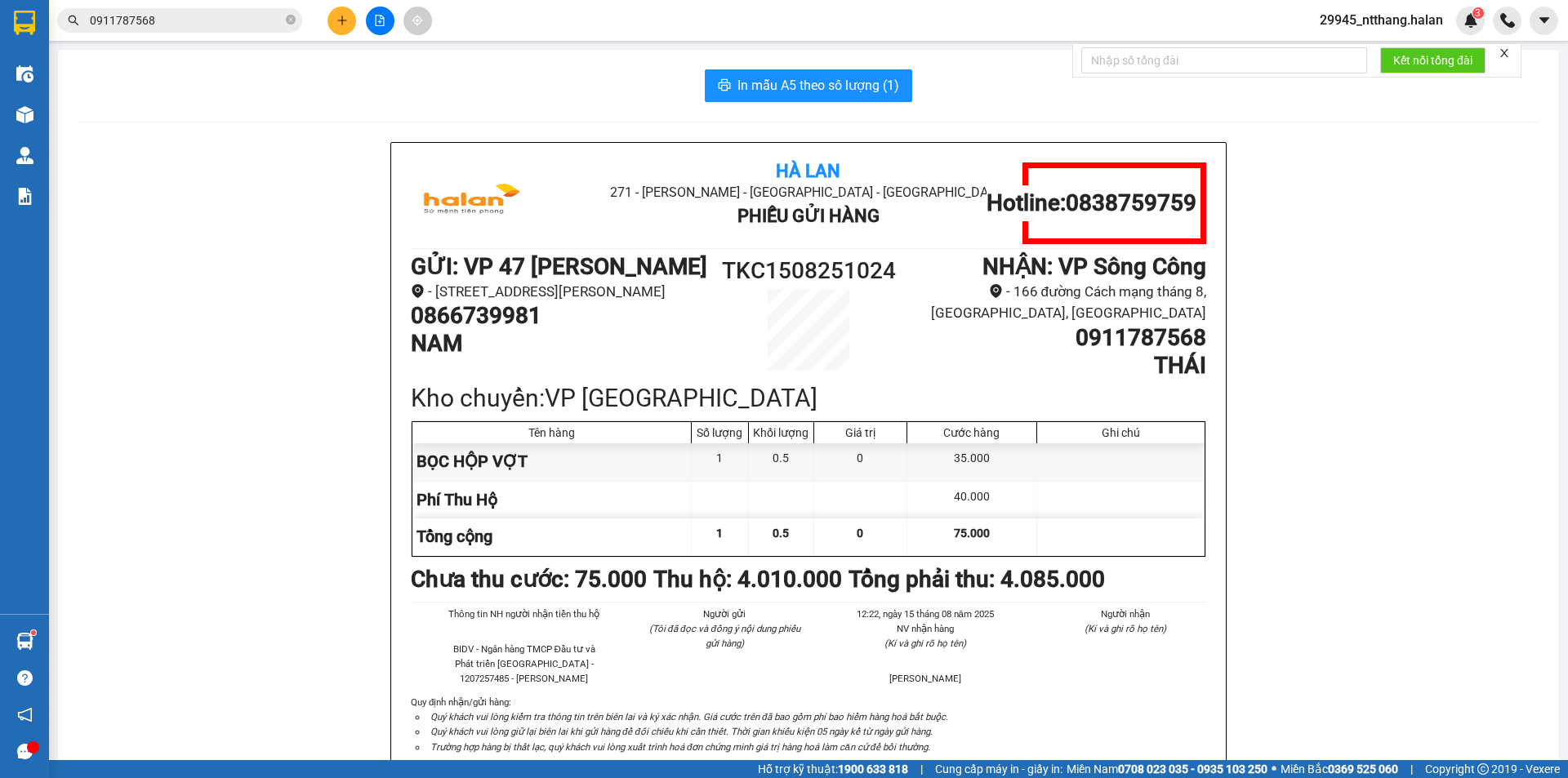
click at [163, 16] on input "0911787568" at bounding box center [186, 20] width 193 height 18
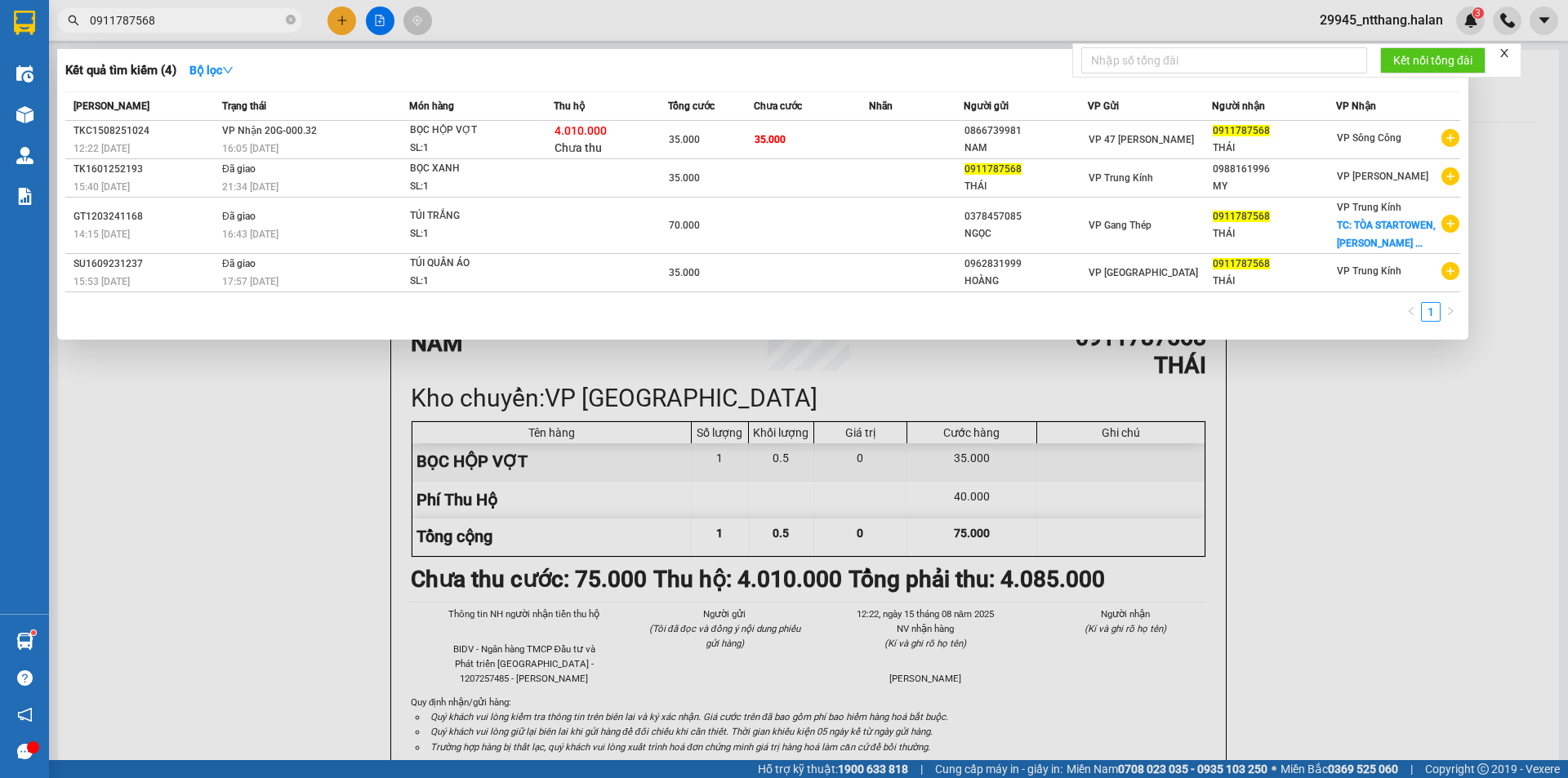
click at [263, 20] on input "0911787568" at bounding box center [186, 20] width 193 height 18
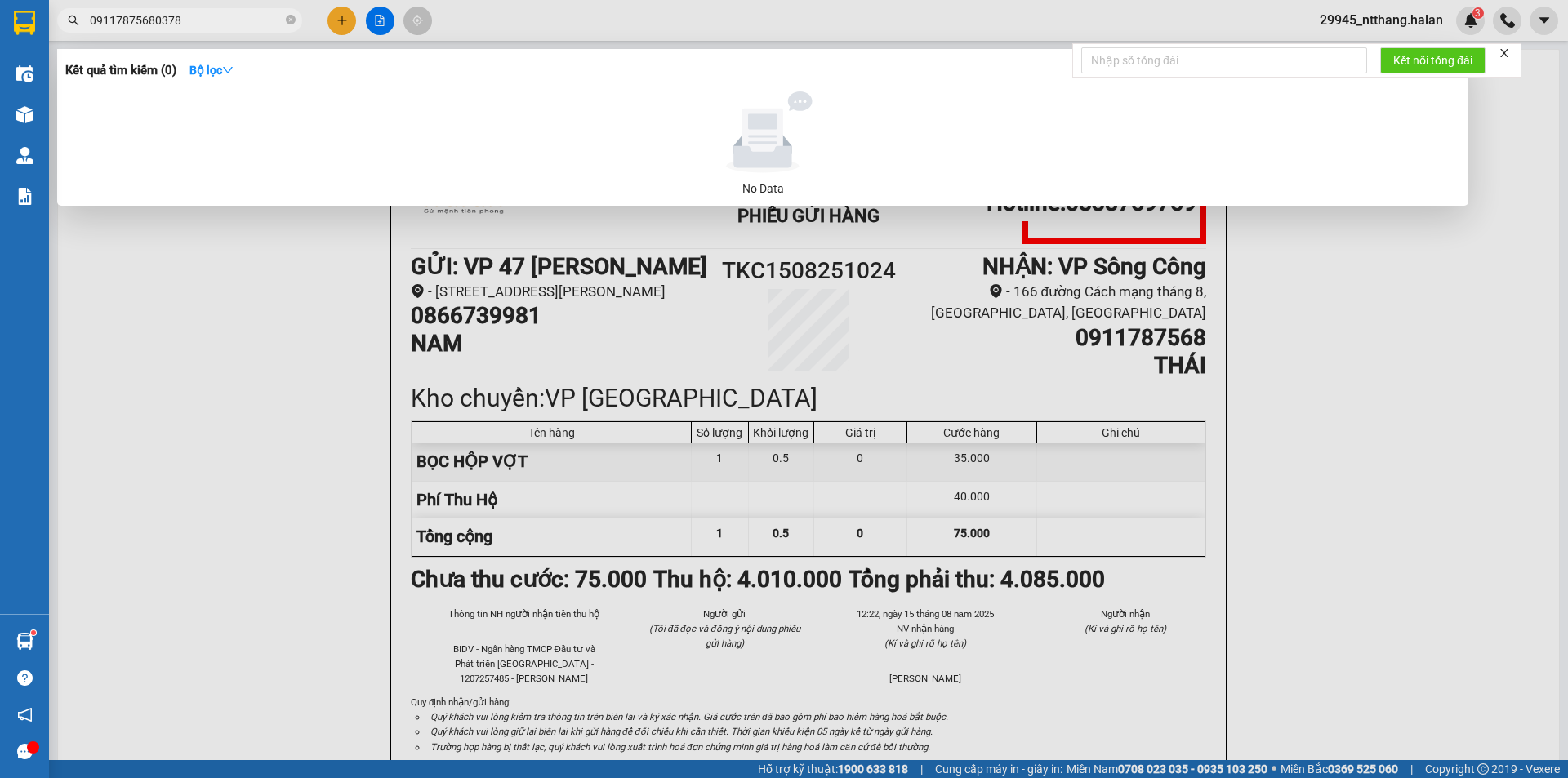
click at [274, 21] on input "09117875680378" at bounding box center [186, 20] width 193 height 18
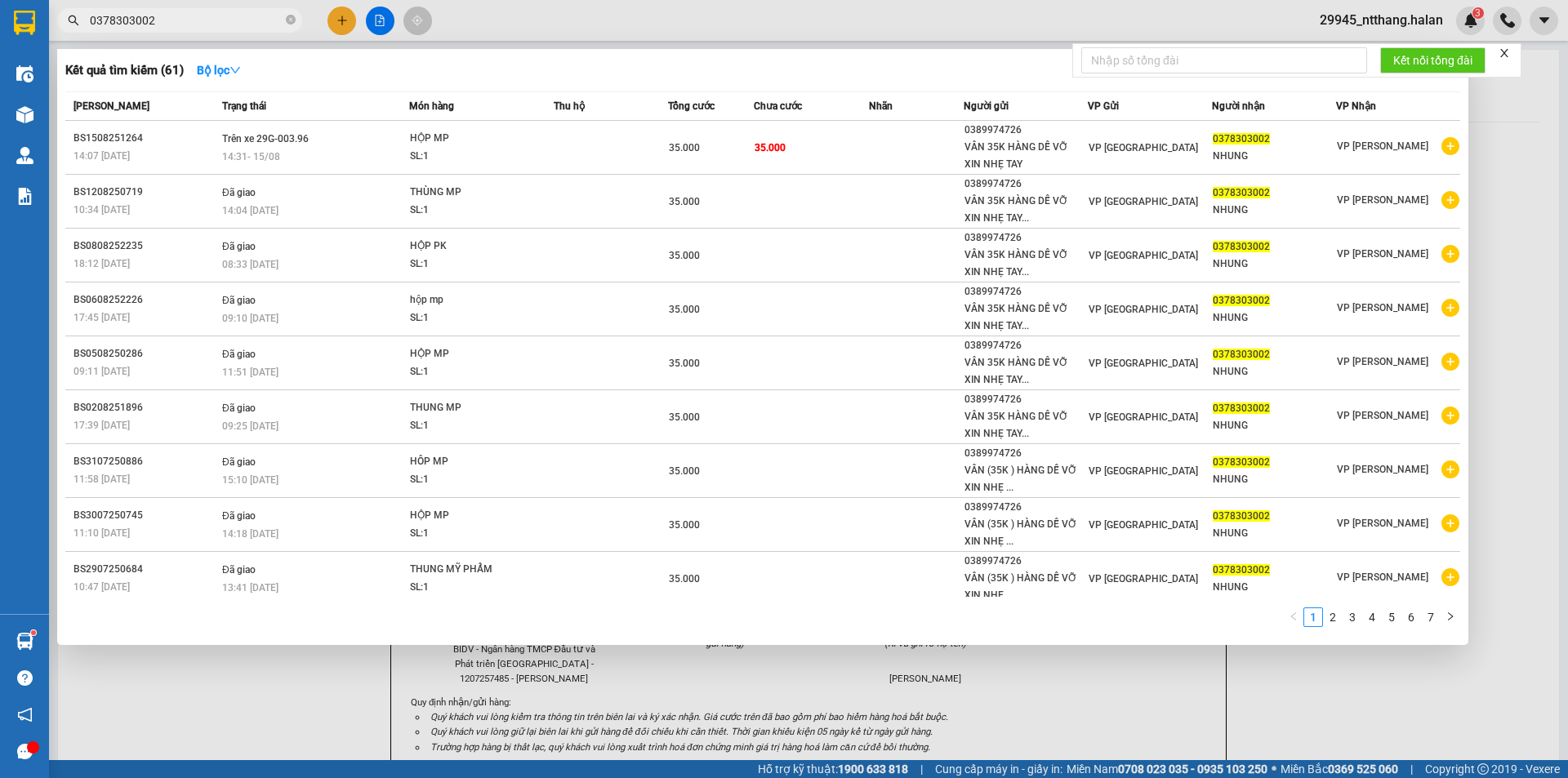
click at [185, 15] on input "0378303002" at bounding box center [186, 20] width 193 height 18
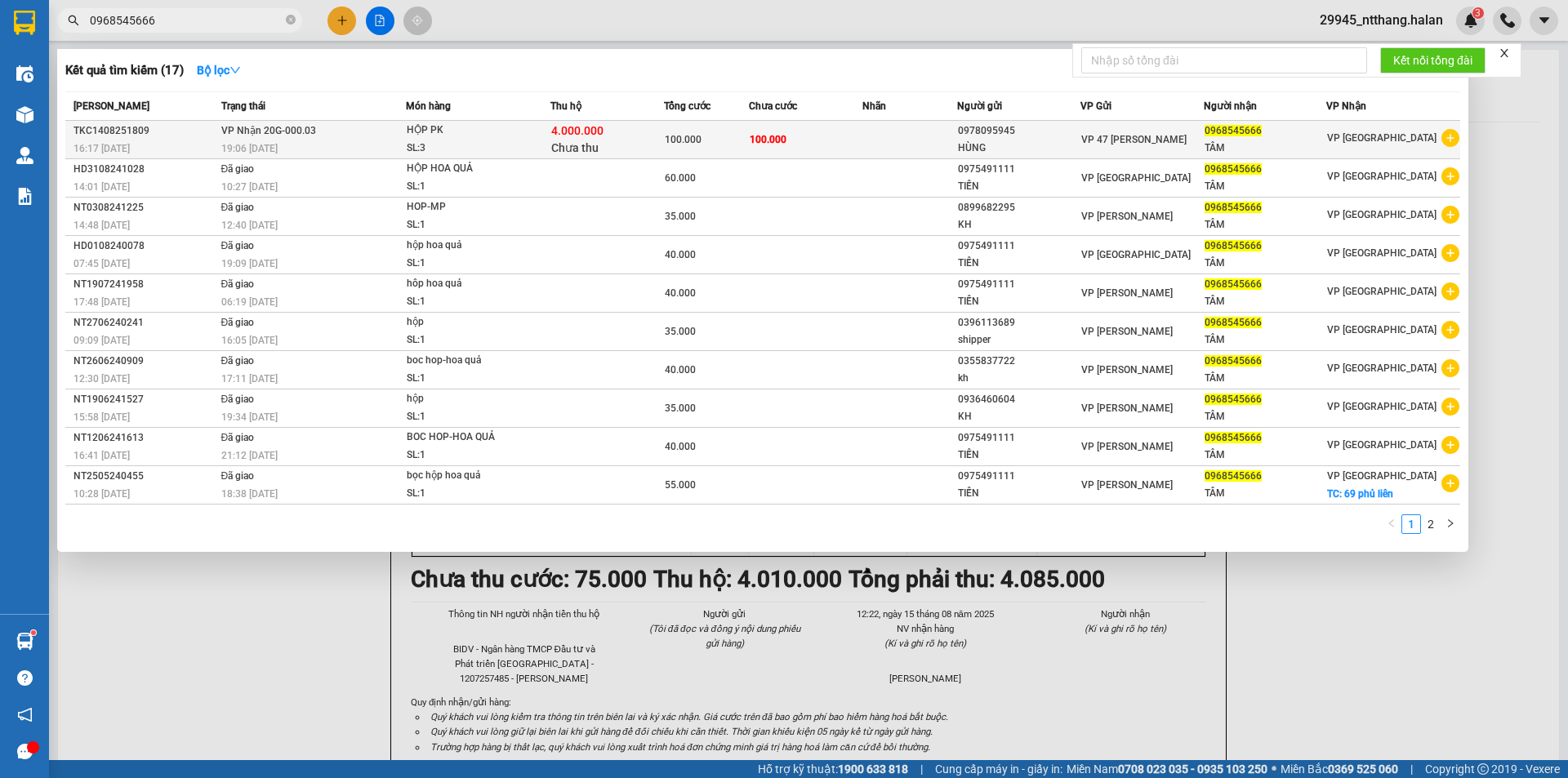
type input "0968545666"
click at [471, 139] on div "HỘP PK" at bounding box center [468, 131] width 123 height 18
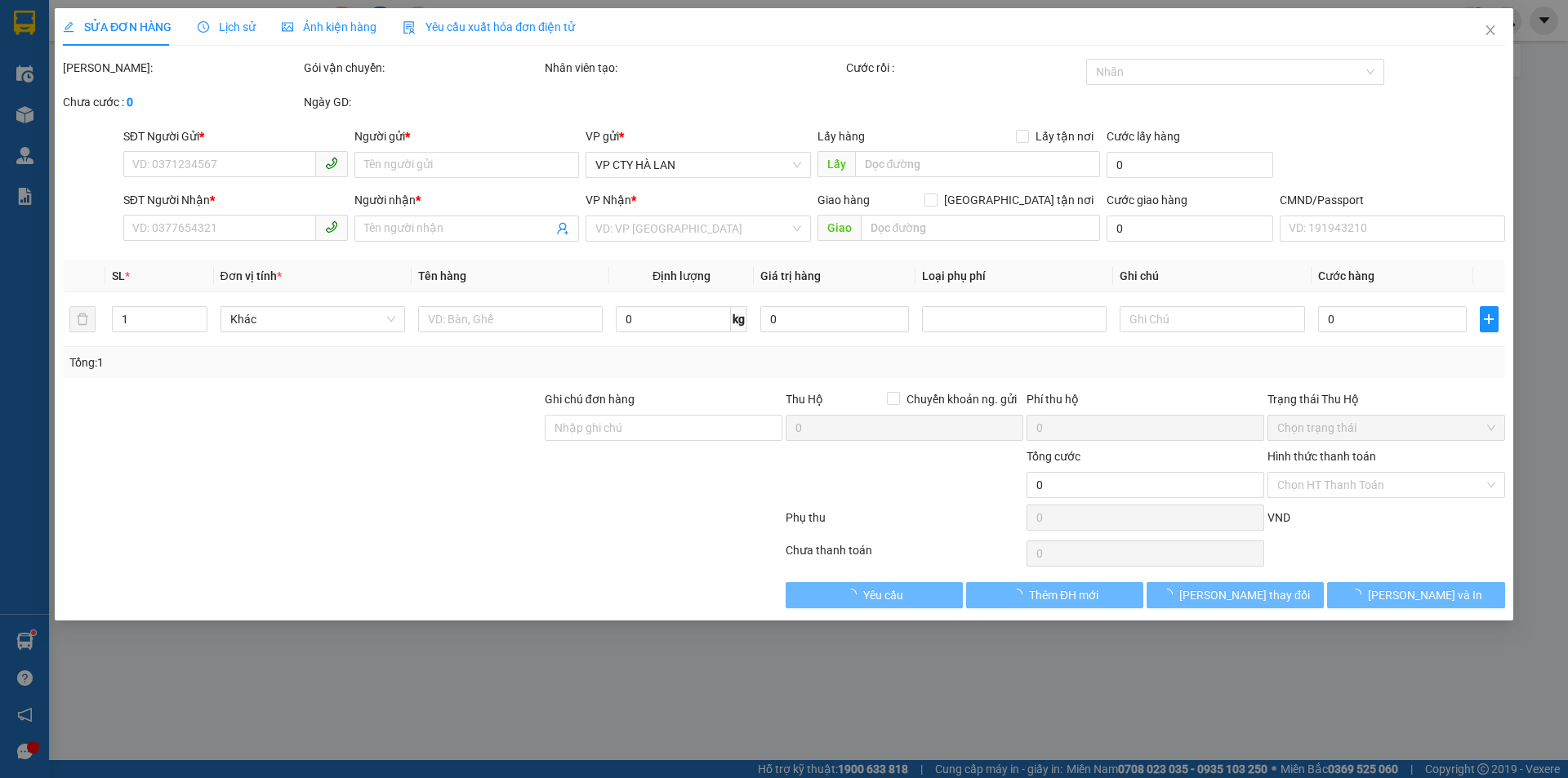
type input "0978095945"
type input "HÙNG"
type input "0968545666"
type input "TÂM"
checkbox input "true"
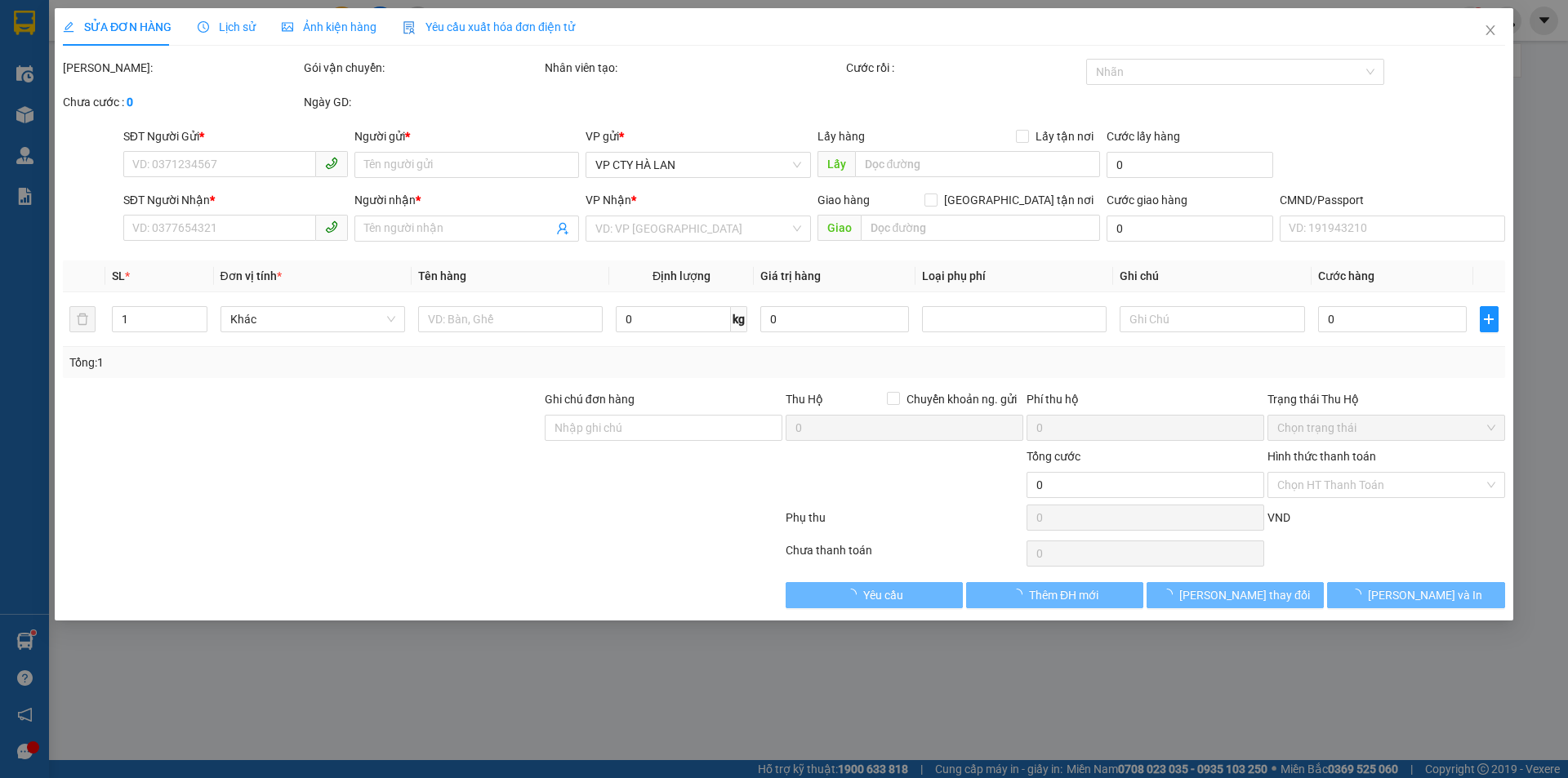
type input "4.000.000"
type input "40.000"
type input "100.000"
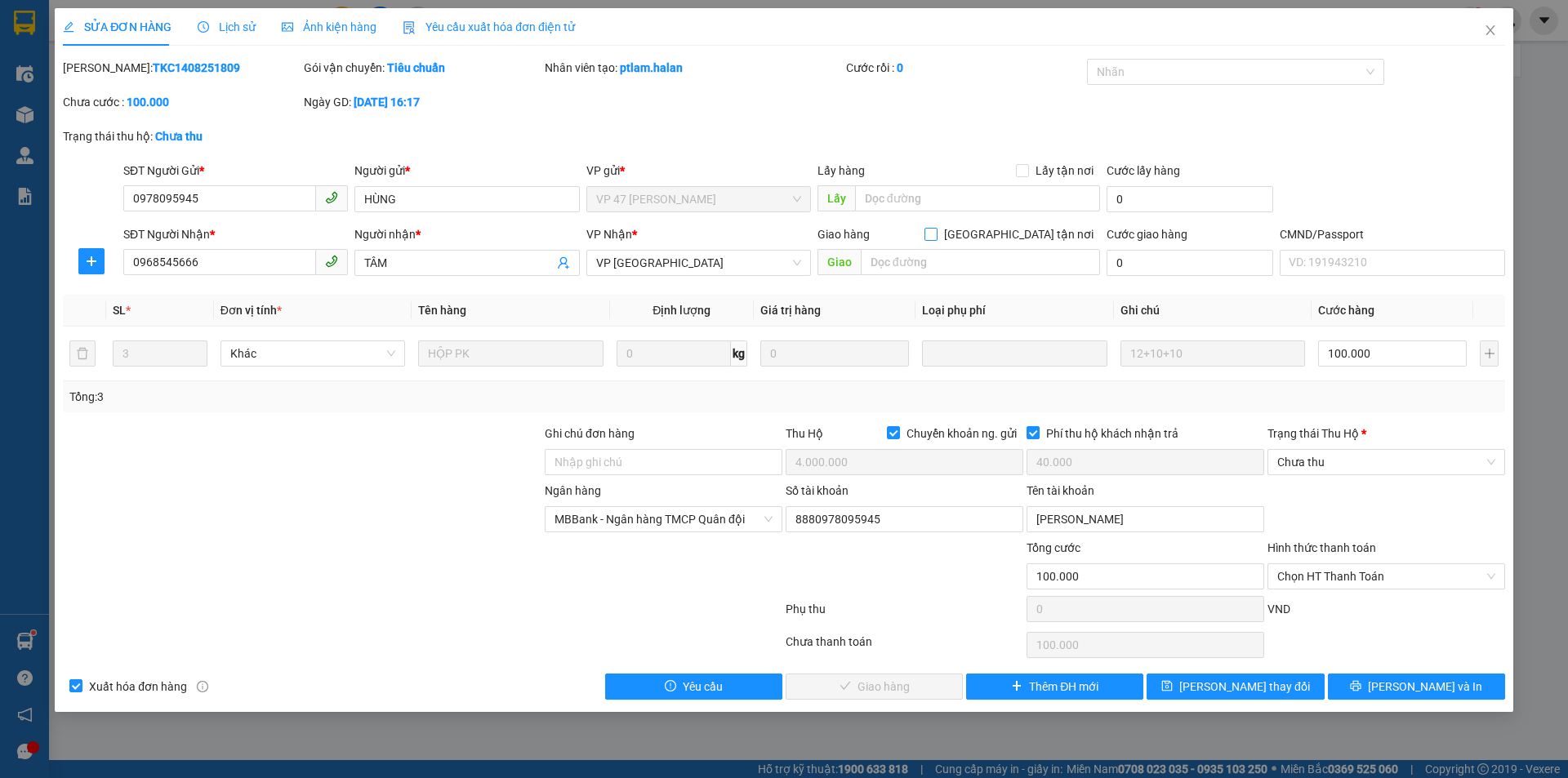
click at [936, 235] on input "Giao tận nơi" at bounding box center [930, 234] width 11 height 11
checkbox input "true"
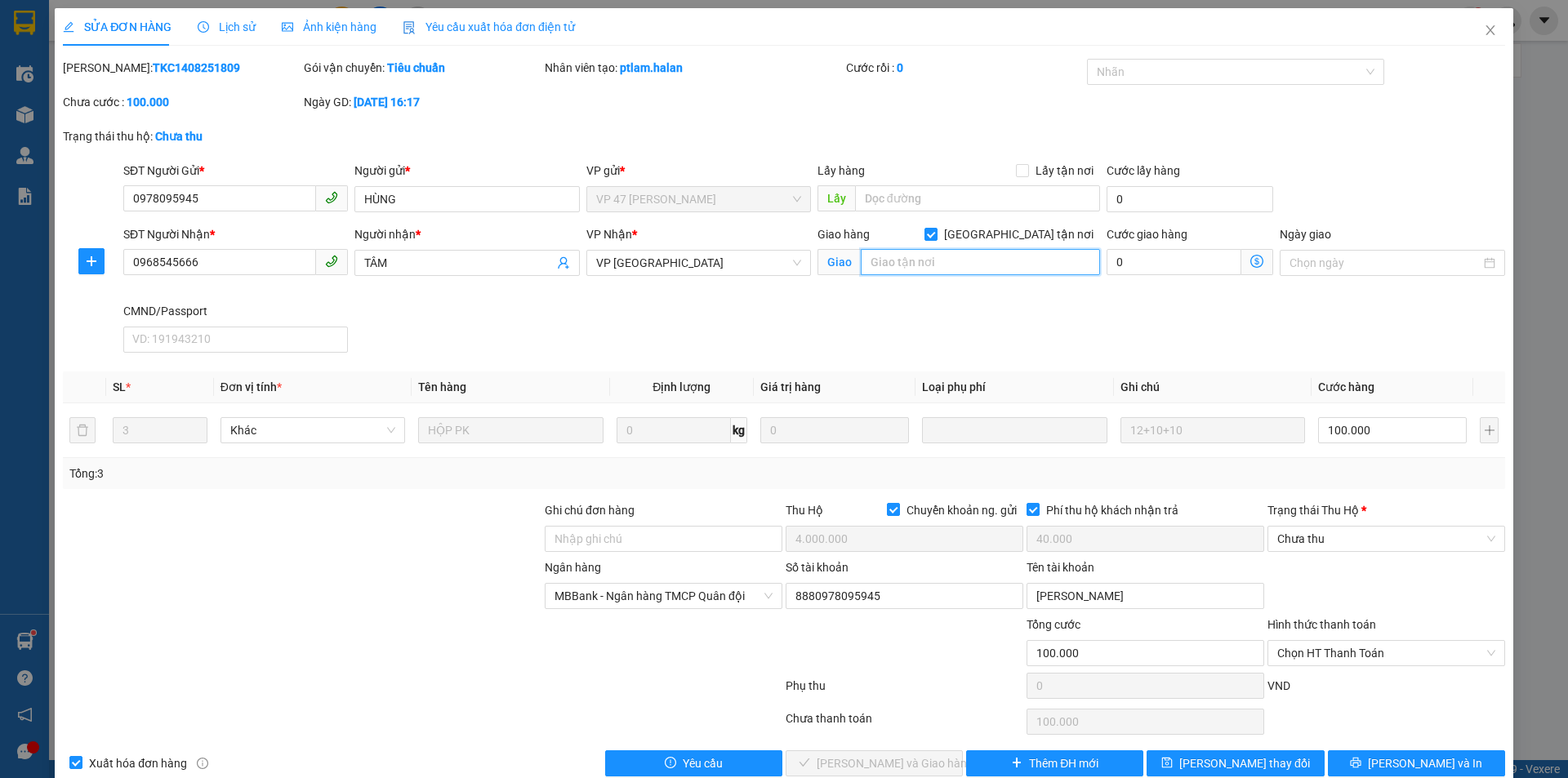
click at [952, 262] on input "text" at bounding box center [980, 262] width 239 height 26
type input "69 phủ liễn"
click at [937, 325] on div "SĐT Người Nhận * 0968545666 Người nhận * TÂM VP Nhận * VP Bắc Sơn Giao hàng Gia…" at bounding box center [814, 293] width 1388 height 134
click at [643, 543] on input "Ghi chú đơn hàng" at bounding box center [663, 539] width 238 height 26
type input "0915207060"
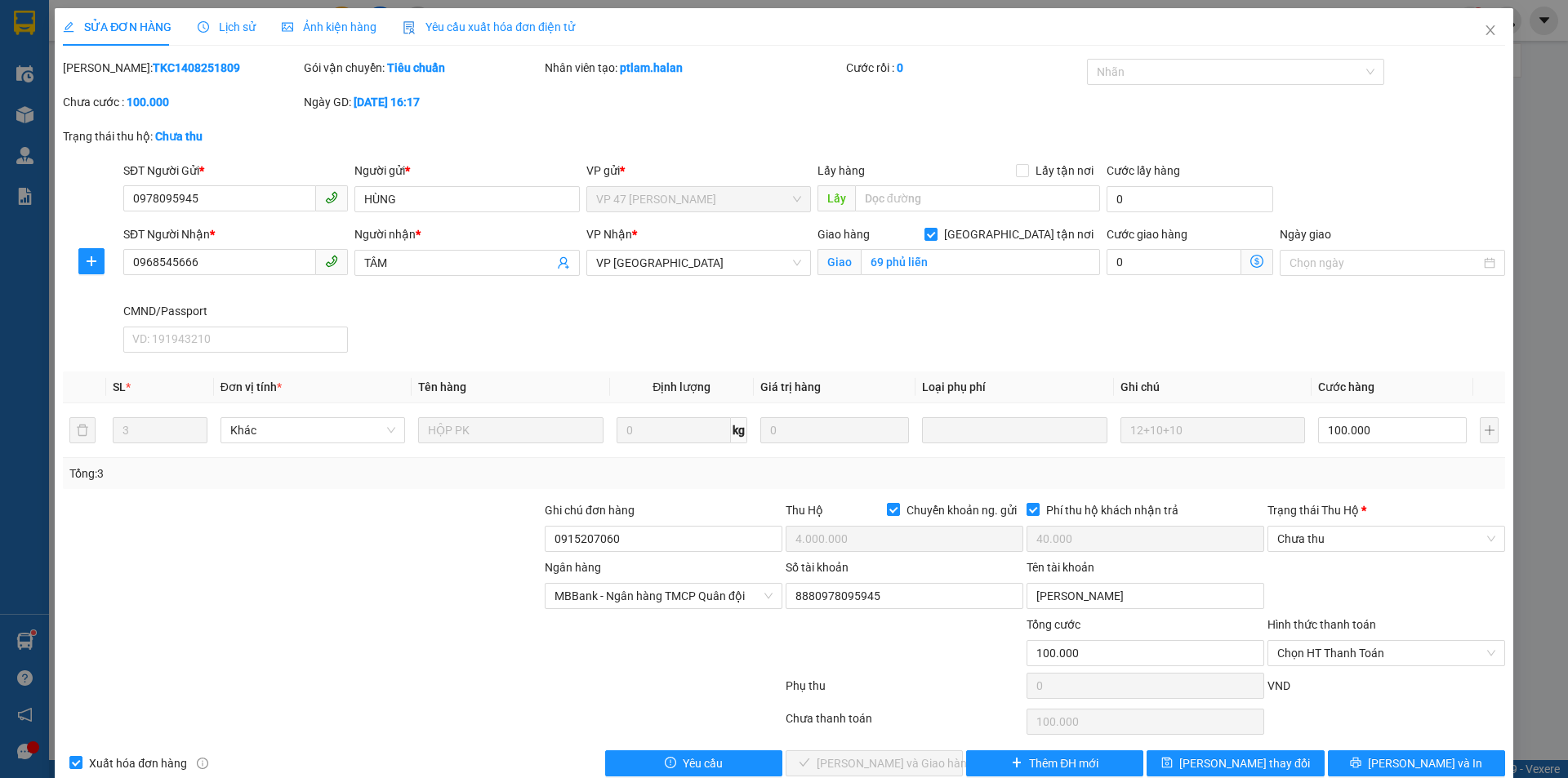
click at [794, 315] on div "SĐT Người Nhận * 0968545666 Người nhận * TÂM VP Nhận * VP Bắc Sơn Giao hàng Gia…" at bounding box center [814, 293] width 1388 height 134
click at [1179, 252] on input "0" at bounding box center [1173, 262] width 135 height 26
type input "100.003"
type input "30"
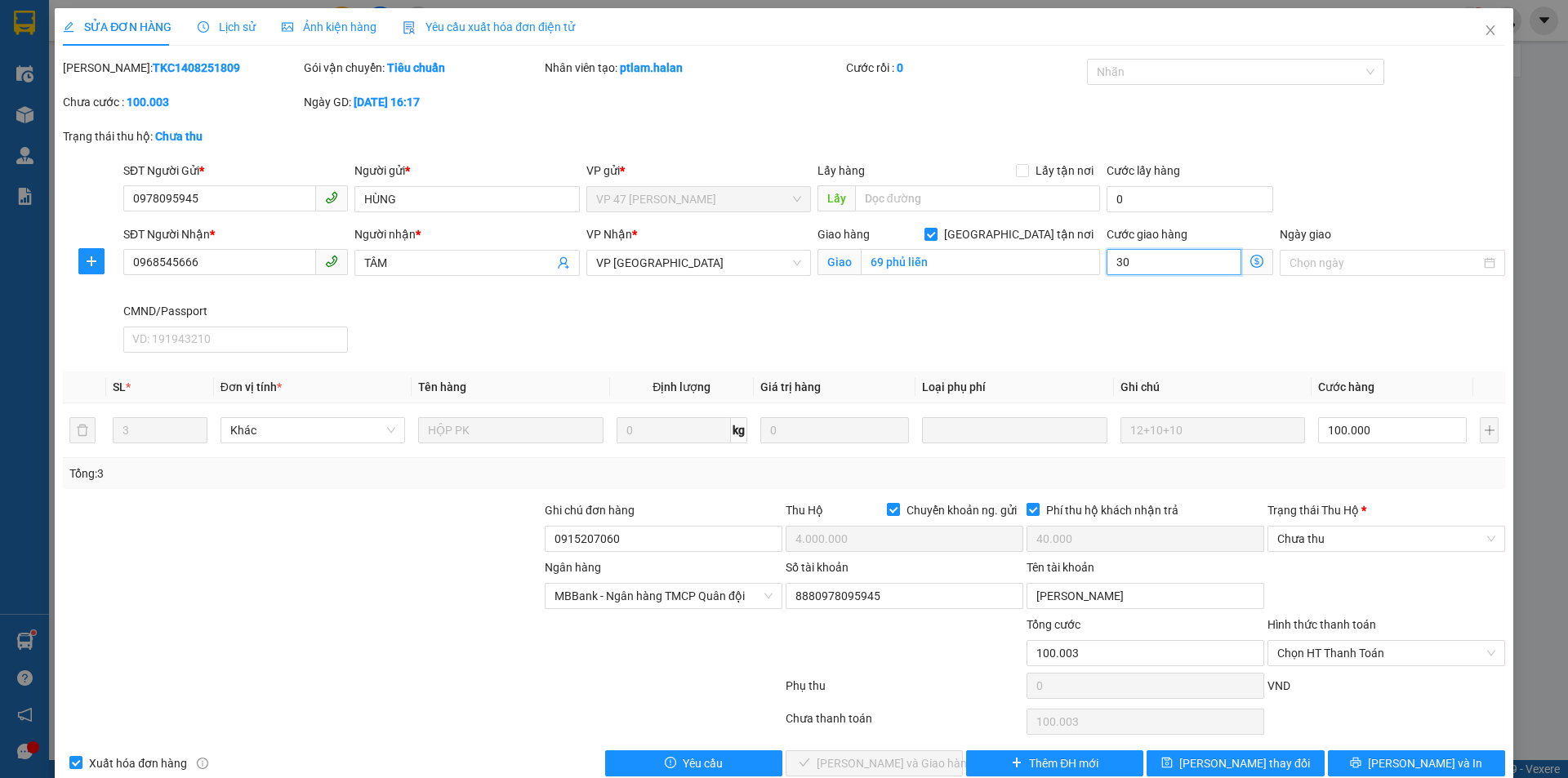
type input "100.030"
type input "30"
type input "130.000"
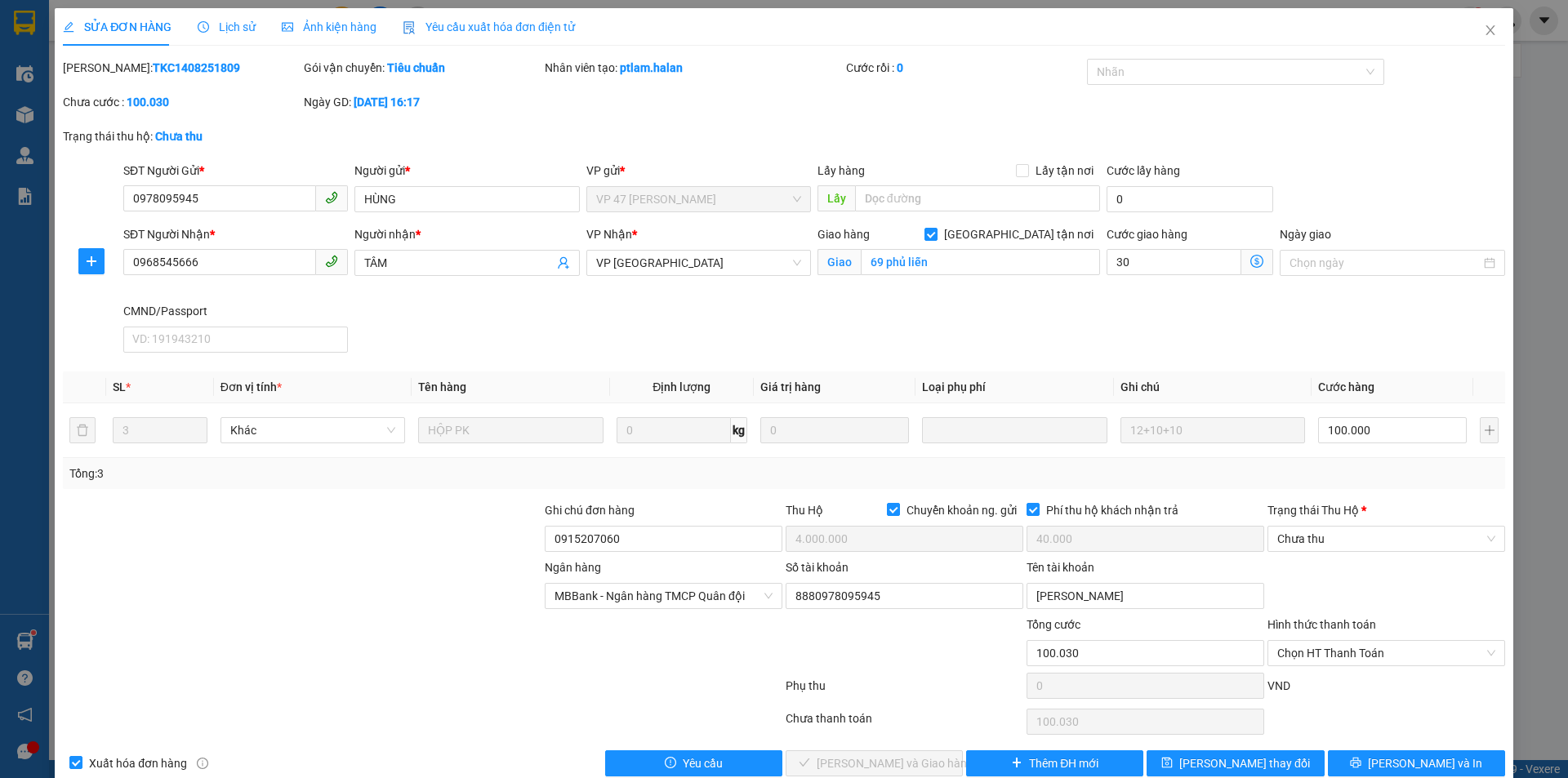
type input "30.000"
drag, startPoint x: 1053, startPoint y: 344, endPoint x: 1063, endPoint y: 476, distance: 132.4
click at [1053, 344] on div "SĐT Người Nhận * 0968545666 Người nhận * TÂM VP Nhận * VP Bắc Sơn Giao hàng Gia…" at bounding box center [814, 293] width 1388 height 134
click at [1229, 749] on div "Total Paid Fee 0 Total UnPaid Fee 100.000 Cash Collection Total Fee Mã ĐH: TKC1…" at bounding box center [784, 418] width 1442 height 718
click at [1230, 754] on span "Lưu thay đổi" at bounding box center [1244, 763] width 131 height 18
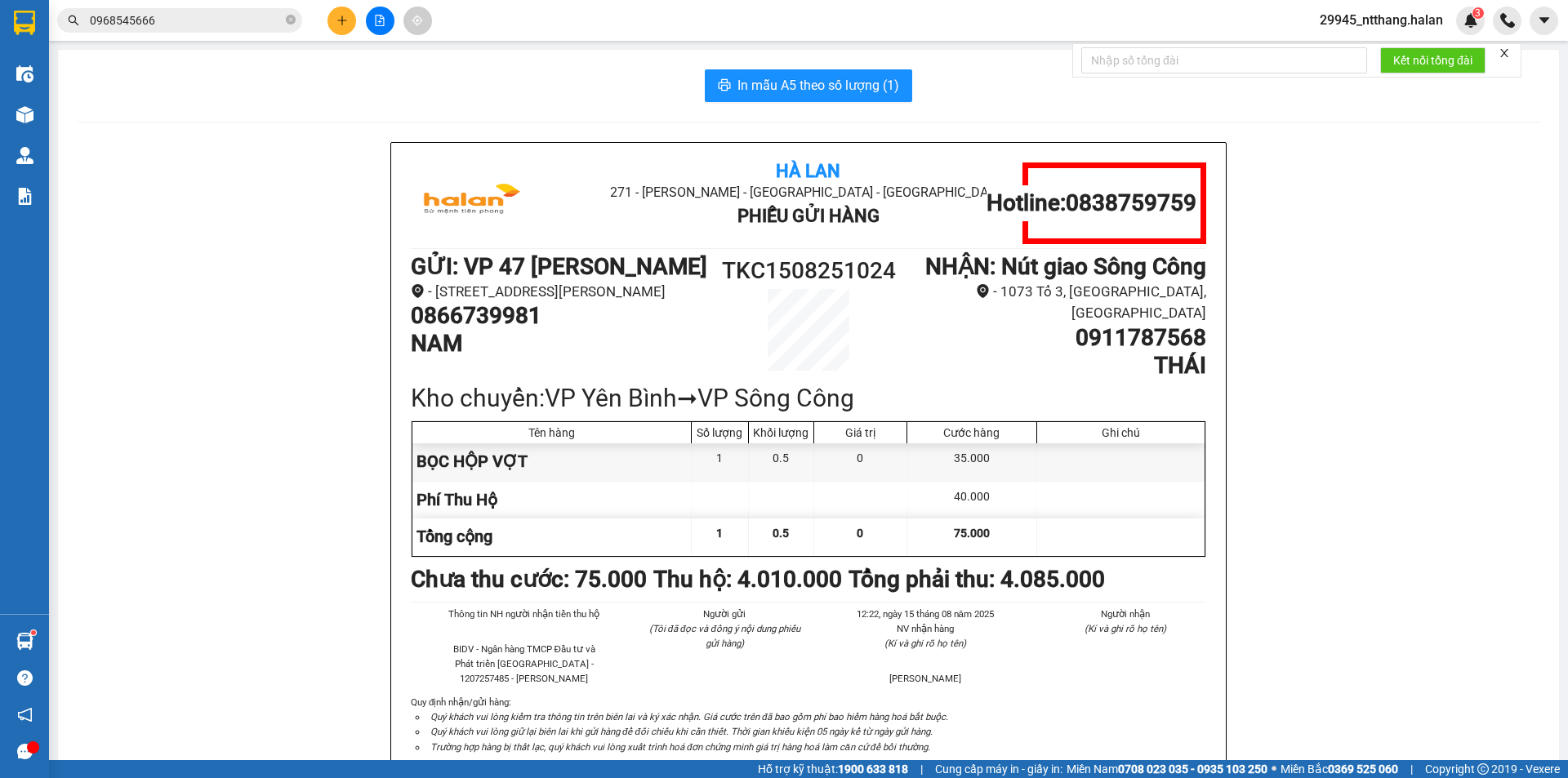
click at [160, 23] on input "0968545666" at bounding box center [186, 20] width 193 height 18
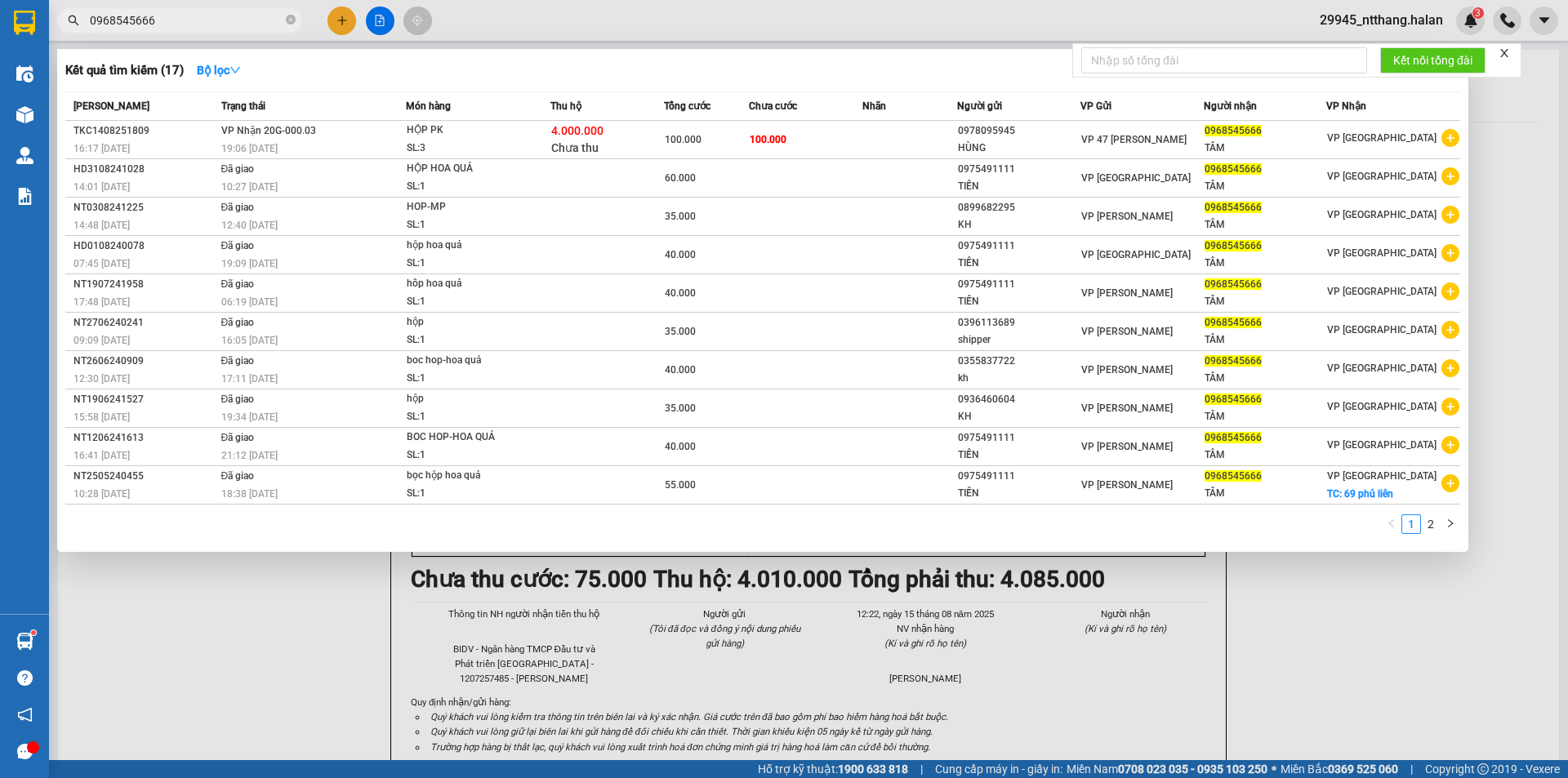
click at [1567, 217] on div at bounding box center [784, 389] width 1568 height 778
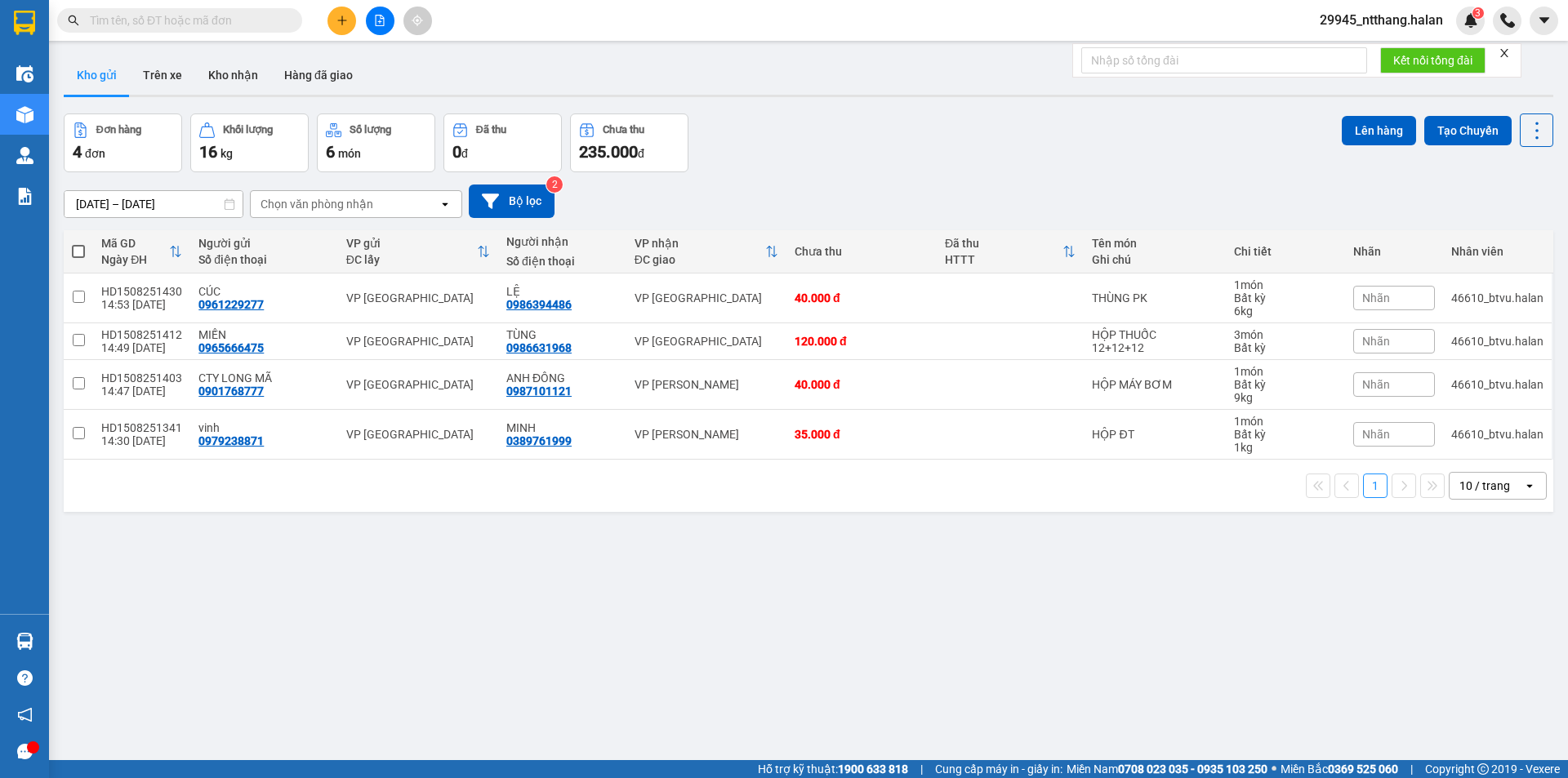
click at [263, 26] on input "text" at bounding box center [186, 20] width 193 height 18
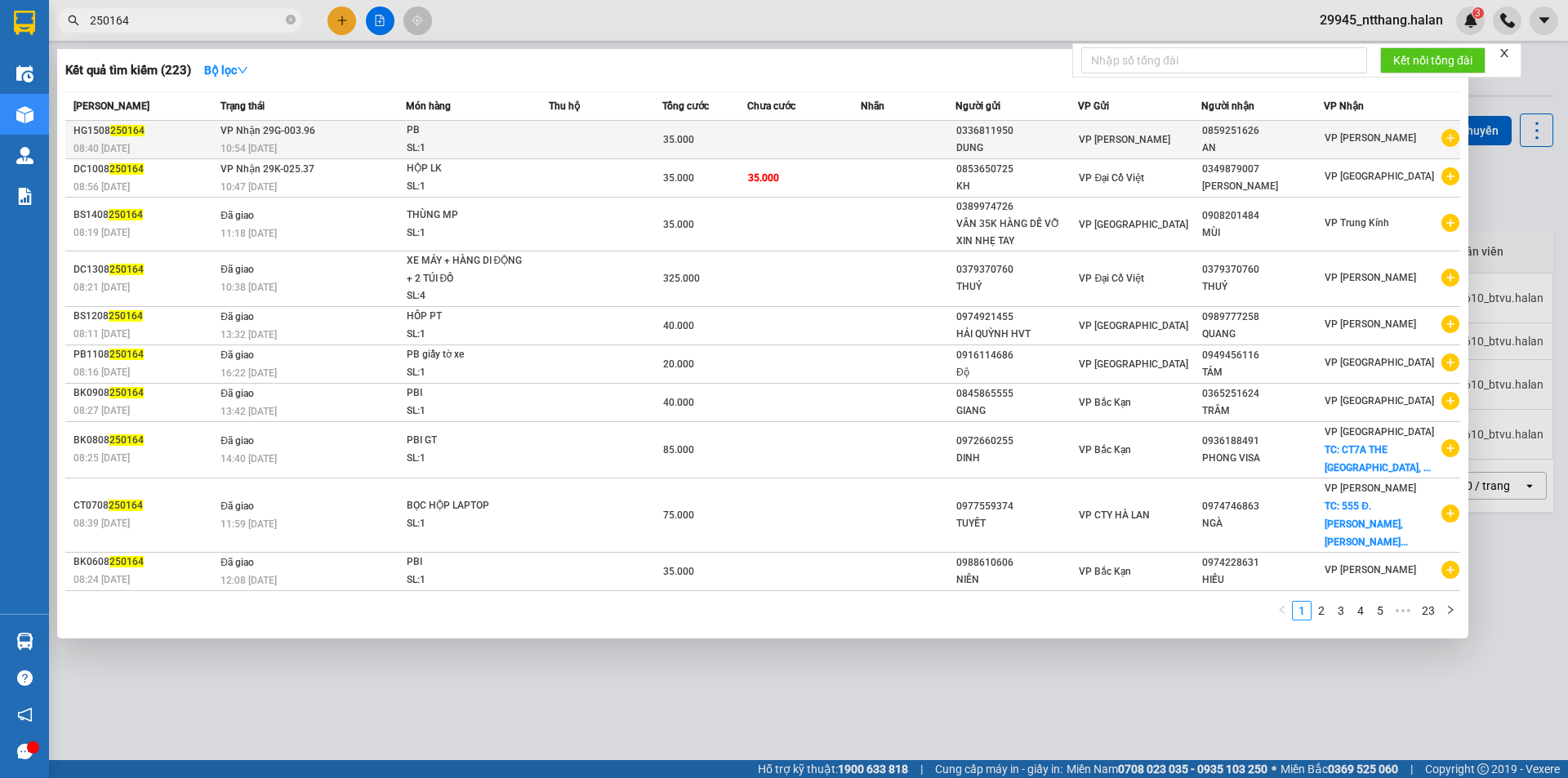
type input "250164"
click at [636, 132] on td at bounding box center [605, 140] width 114 height 38
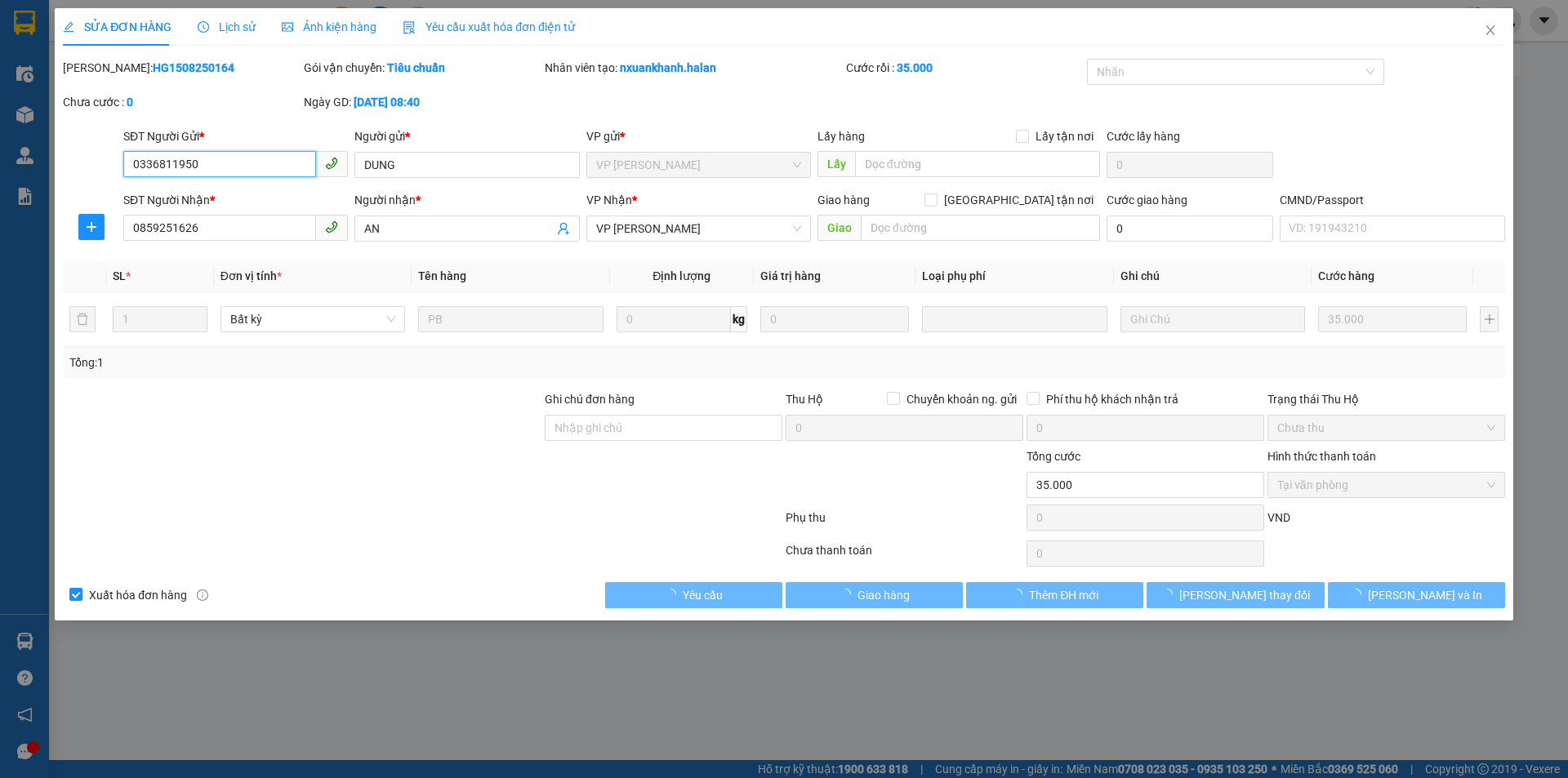
type input "0336811950"
type input "DUNG"
type input "0859251626"
type input "AN"
type input "35.000"
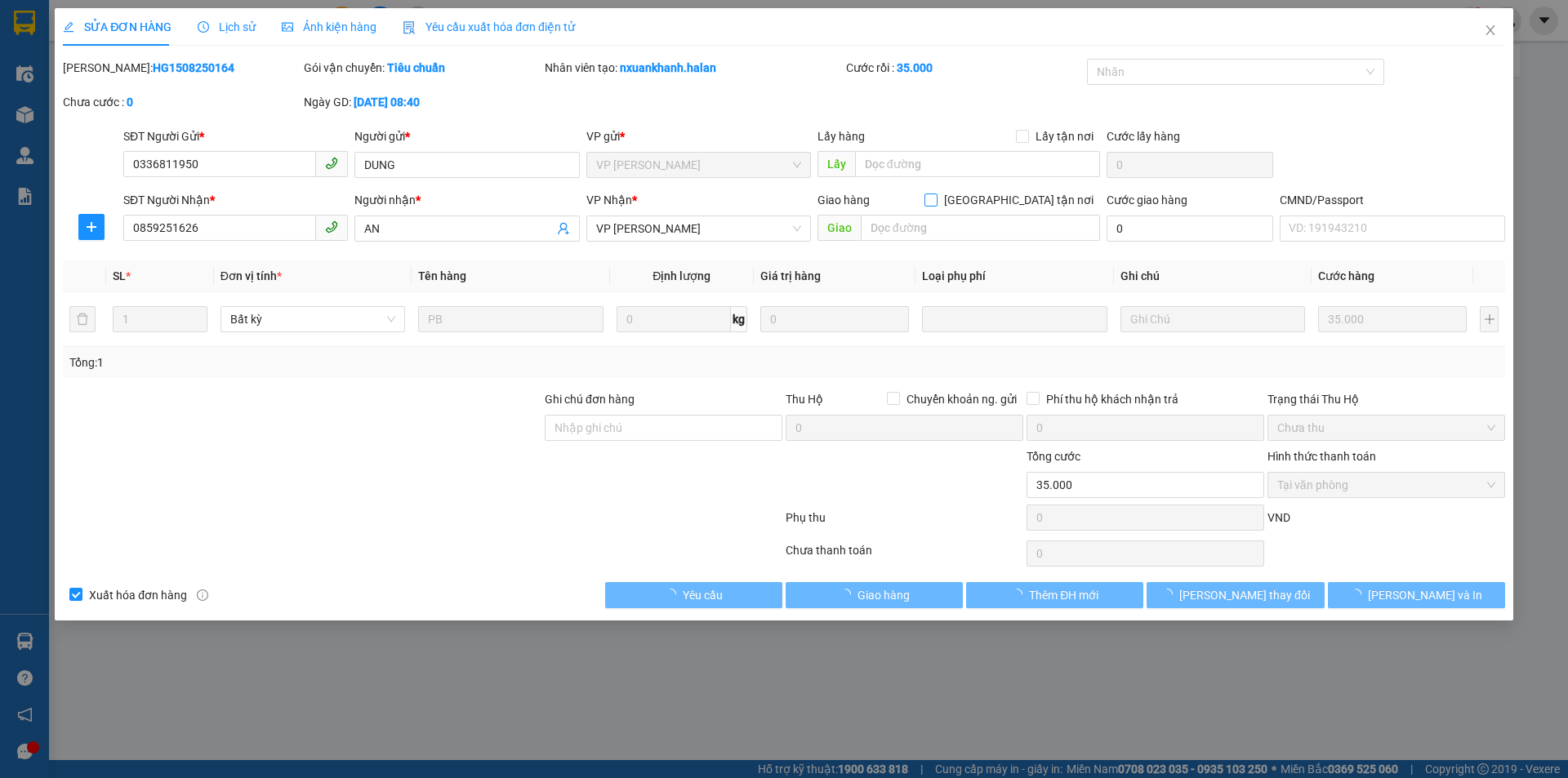
click at [936, 203] on input "[GEOGRAPHIC_DATA] tận nơi" at bounding box center [930, 199] width 11 height 11
checkbox input "true"
click at [940, 222] on input "text" at bounding box center [980, 228] width 239 height 26
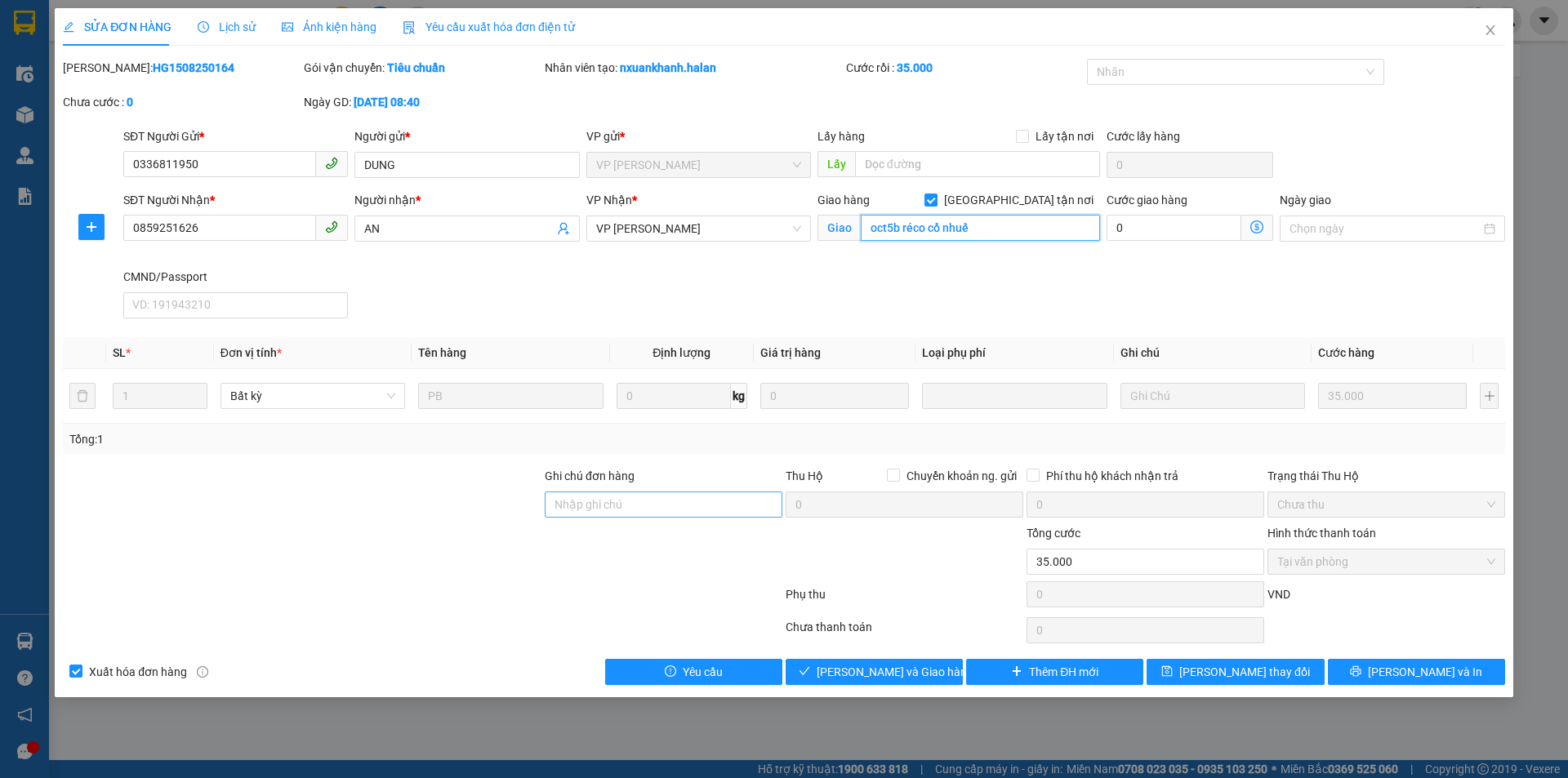
type input "oct5b réco cổ nhuế"
click at [708, 499] on input "Ghi chú đơn hàng" at bounding box center [663, 505] width 238 height 26
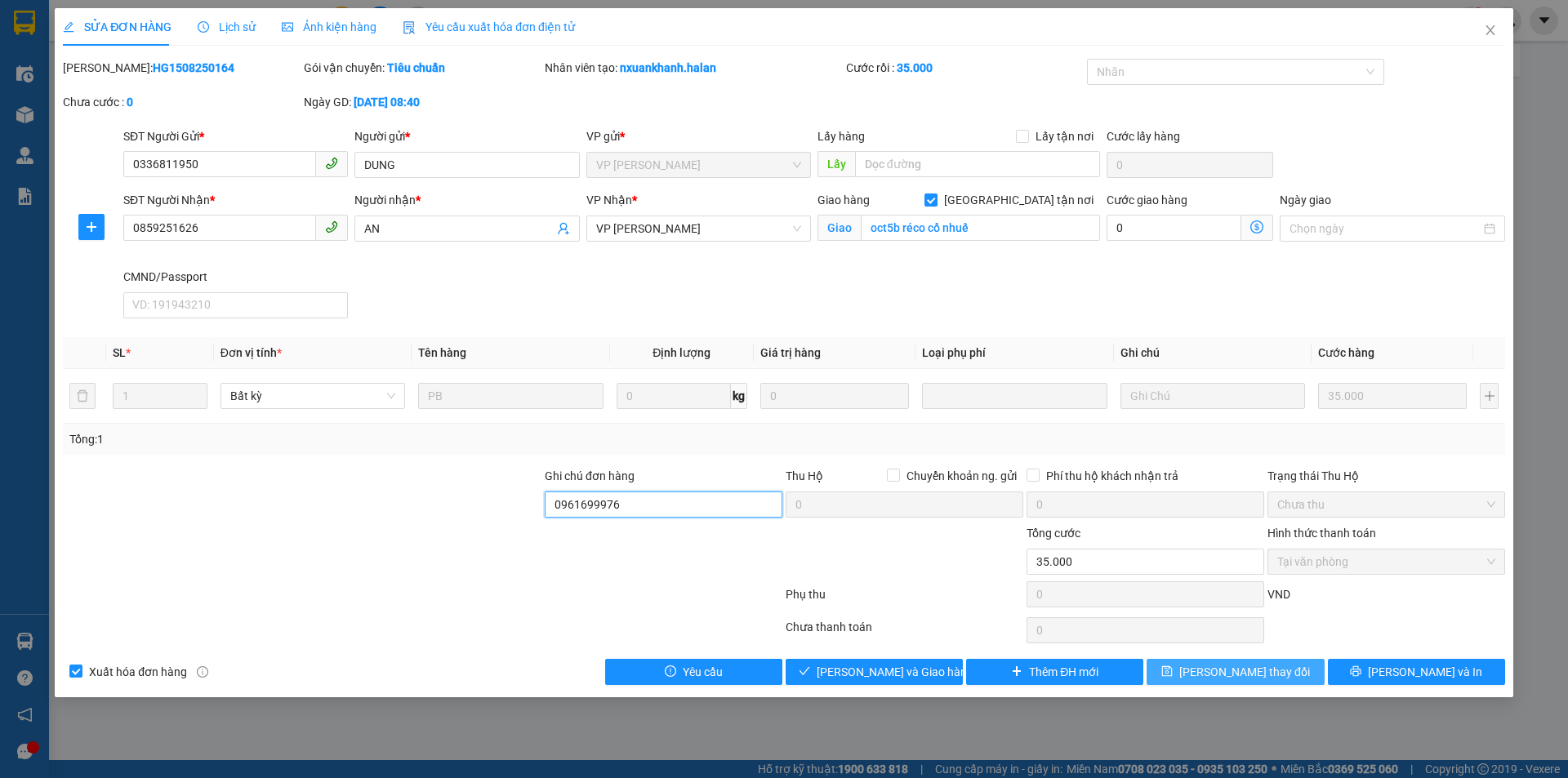
type input "0961699976"
click at [1224, 667] on span "[PERSON_NAME] thay đổi" at bounding box center [1244, 672] width 131 height 18
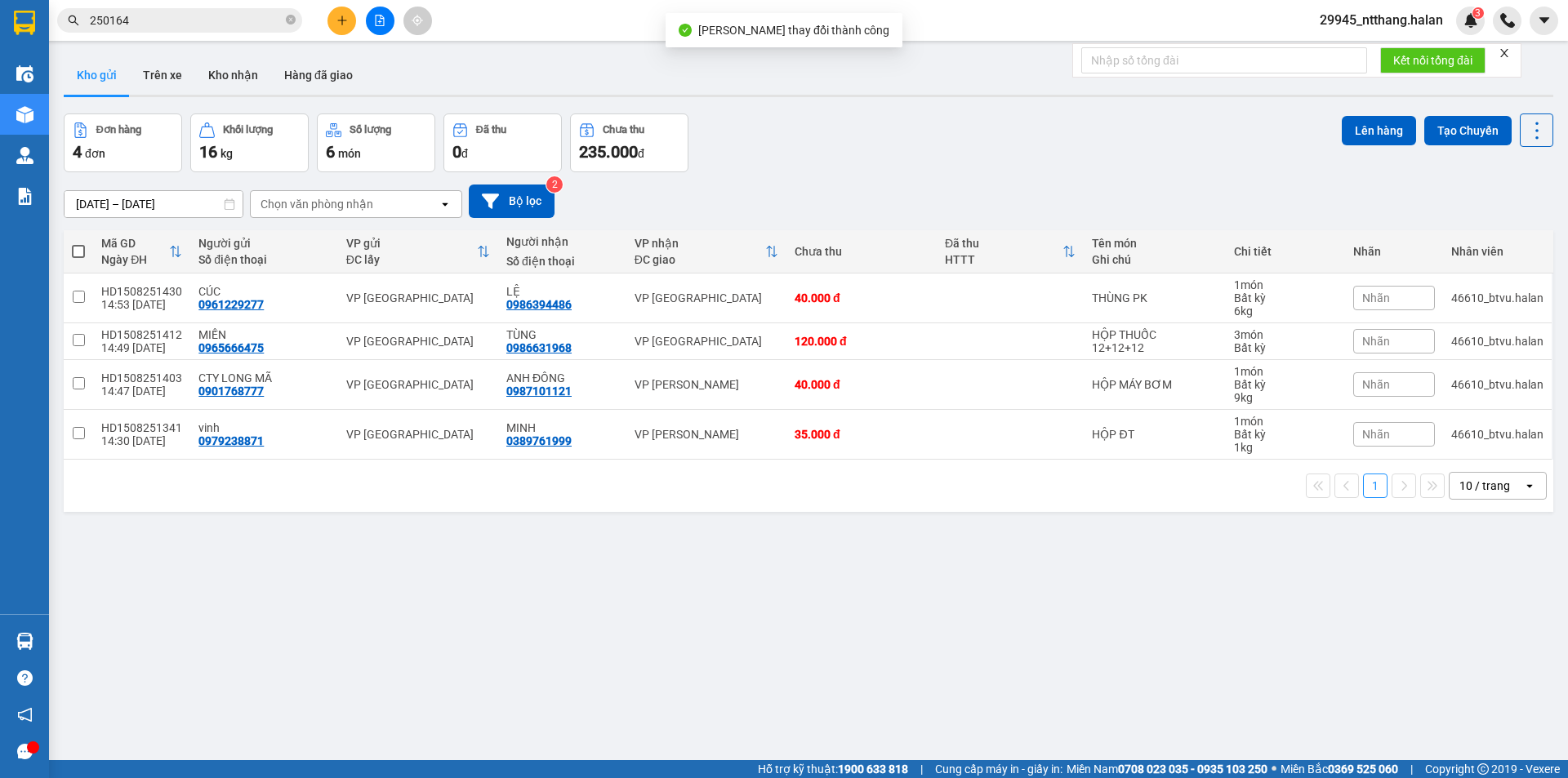
click at [186, 25] on input "250164" at bounding box center [186, 20] width 193 height 18
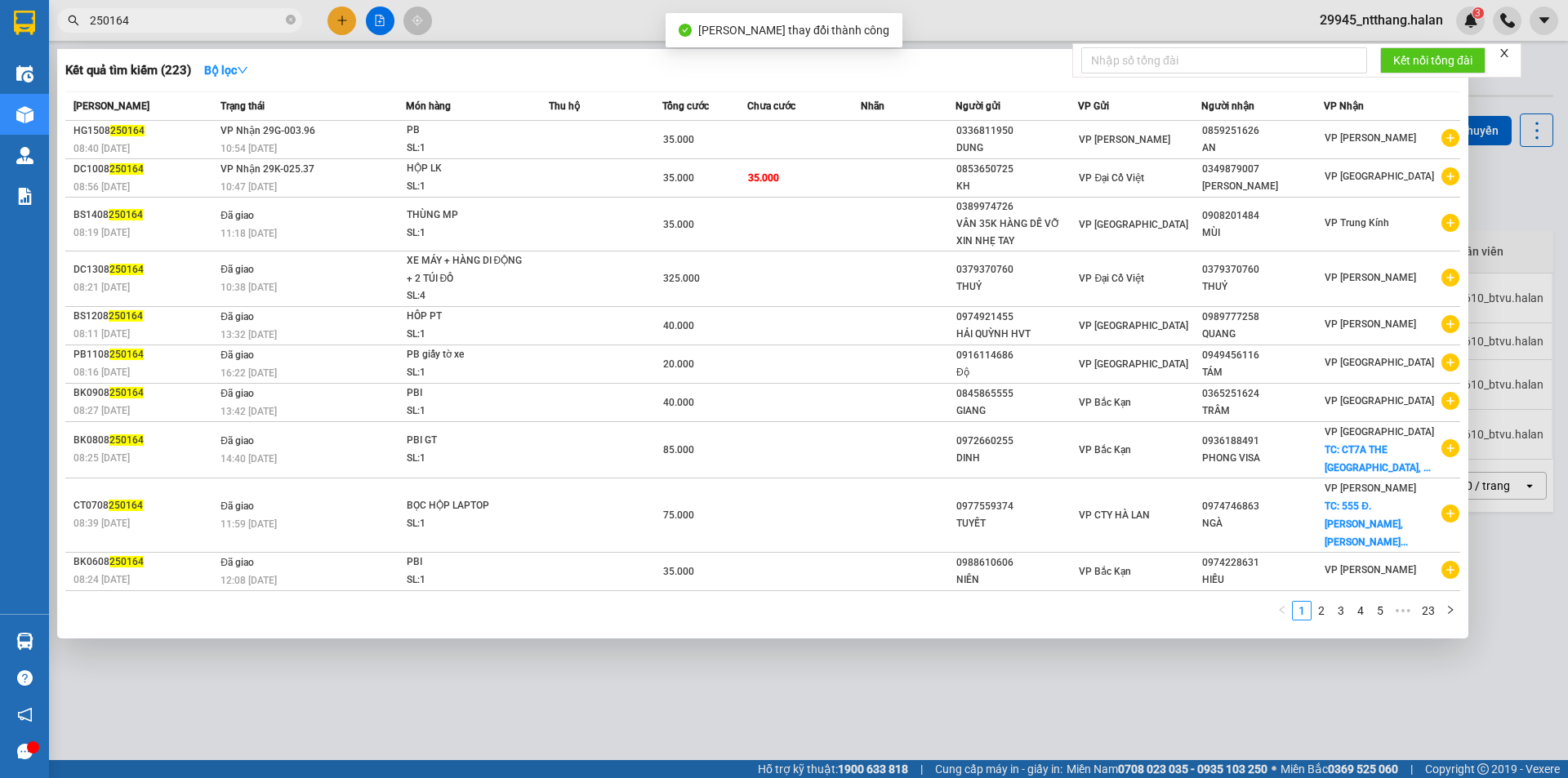
click at [186, 25] on input "250164" at bounding box center [186, 20] width 193 height 18
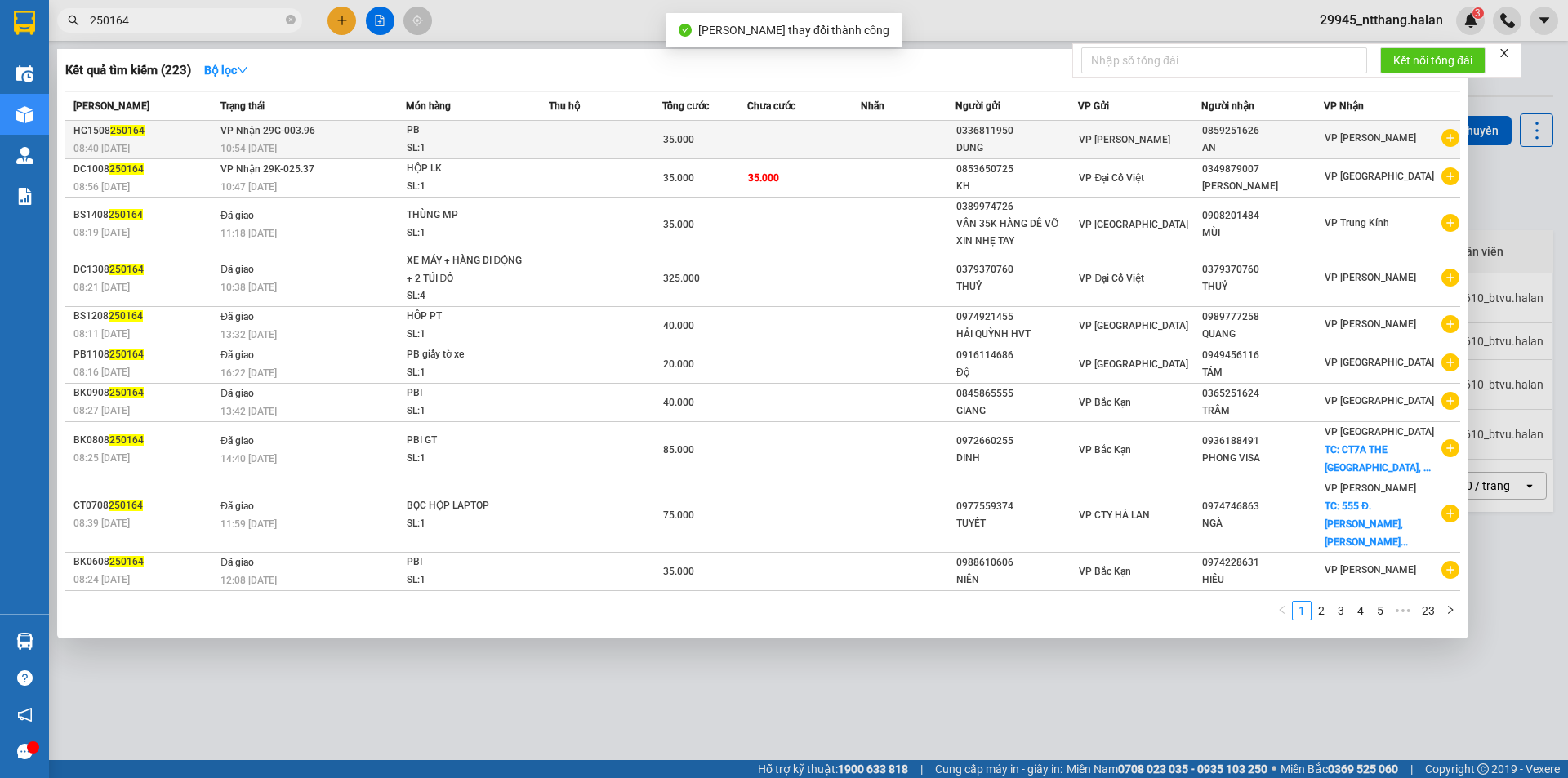
click at [536, 143] on span "PB SL: 1" at bounding box center [478, 139] width 142 height 35
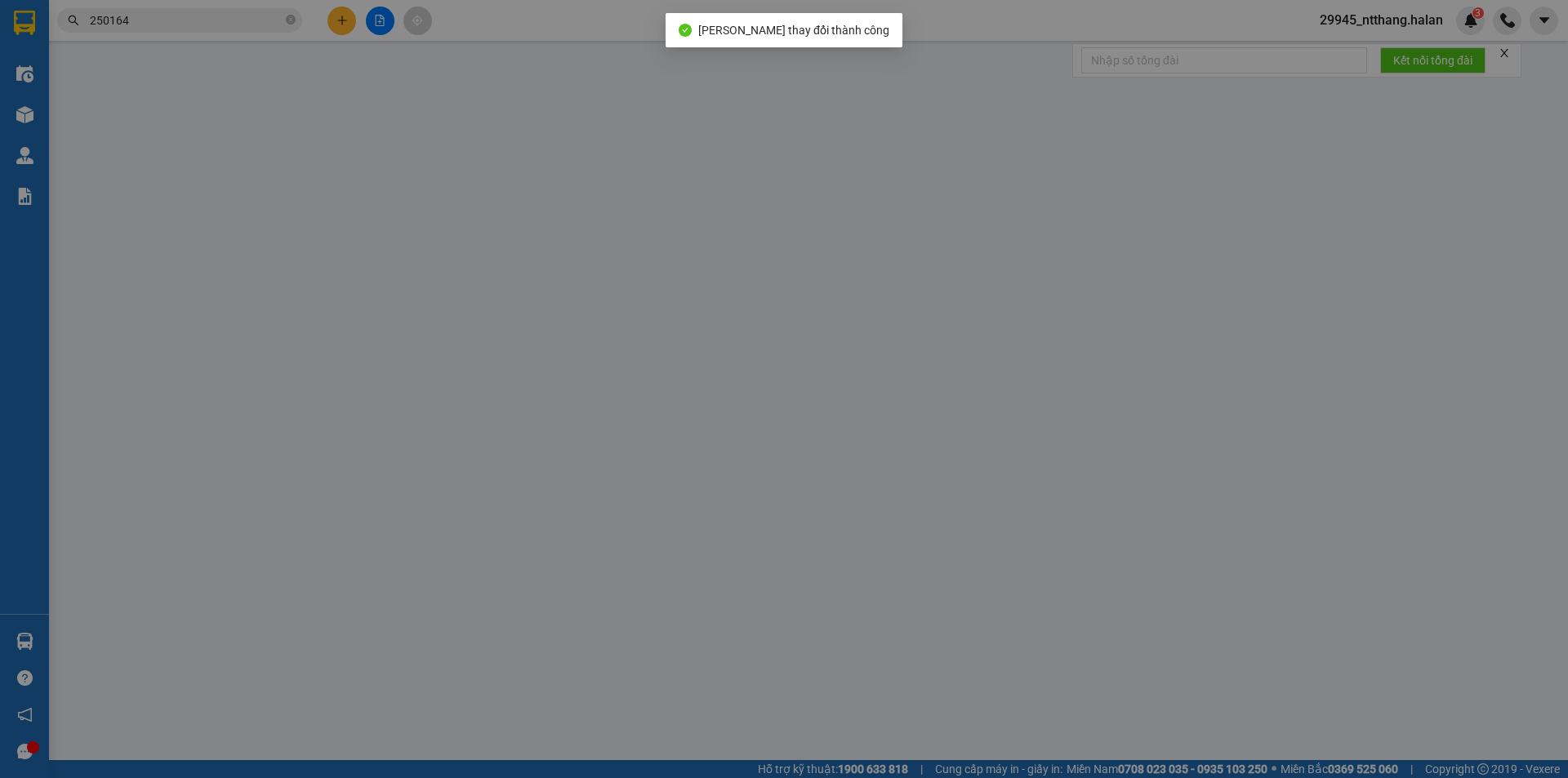
type input "0336811950"
type input "DUNG"
type input "0859251626"
type input "AN"
checkbox input "true"
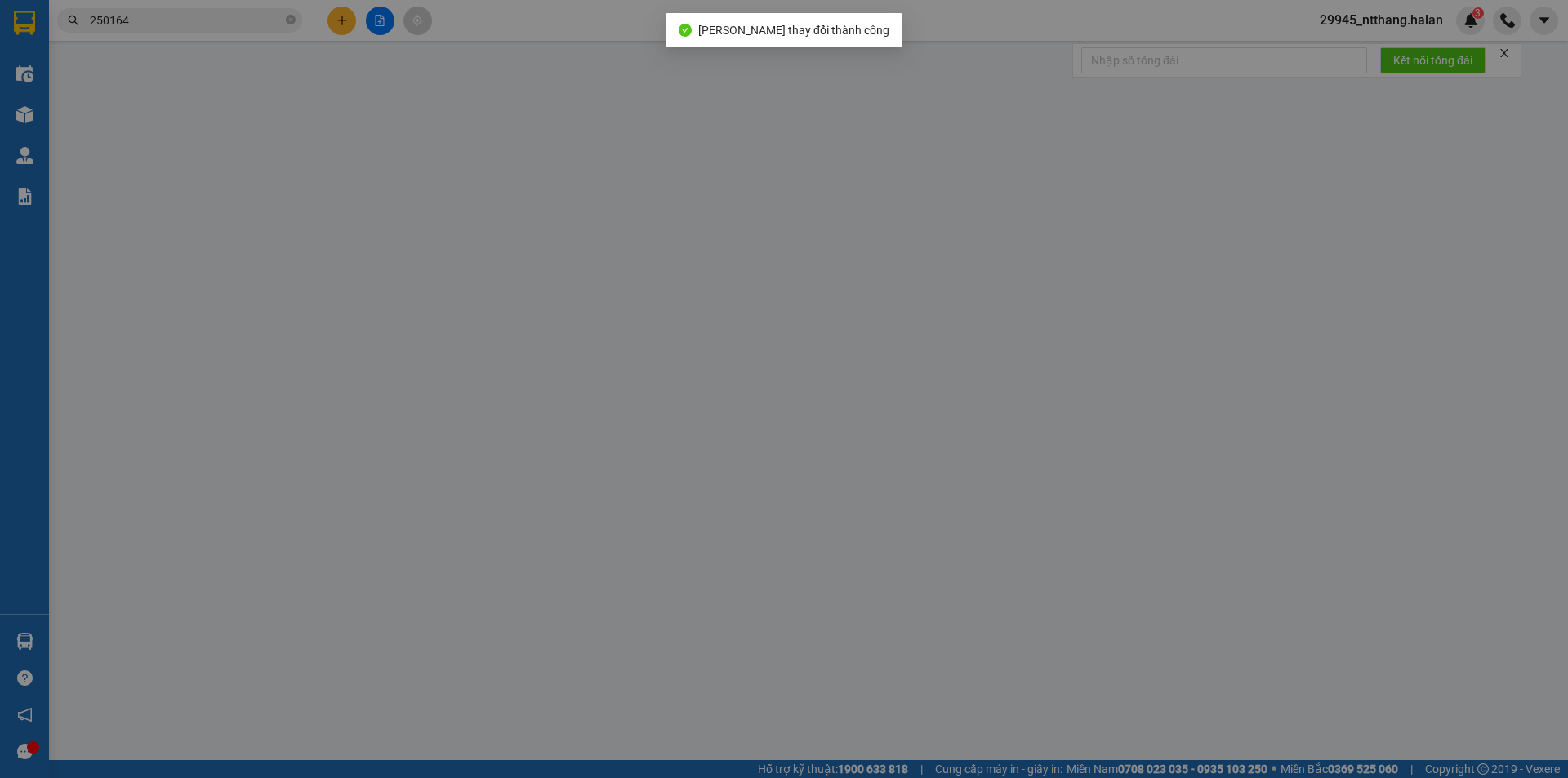
type input "oct5b réco cổ nhuế"
type input "0961699976"
type input "35.000"
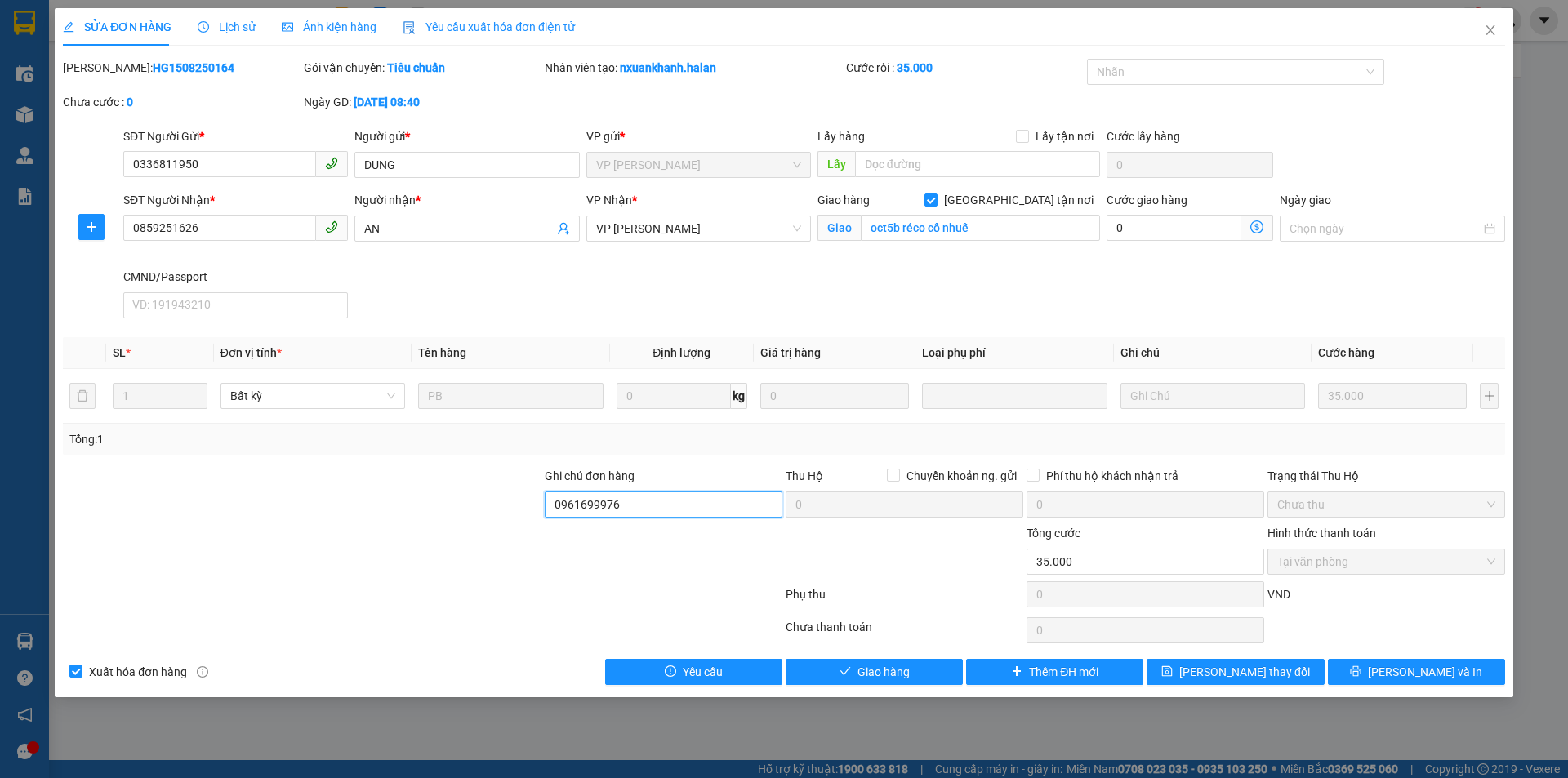
click at [655, 515] on input "0961699976" at bounding box center [663, 505] width 238 height 26
type input "ship liên hệ giao hàng 0961699976 chị điền"
click at [192, 229] on input "0859251626" at bounding box center [220, 228] width 193 height 26
click at [988, 218] on input "oct5b réco cổ nhuế" at bounding box center [980, 228] width 239 height 26
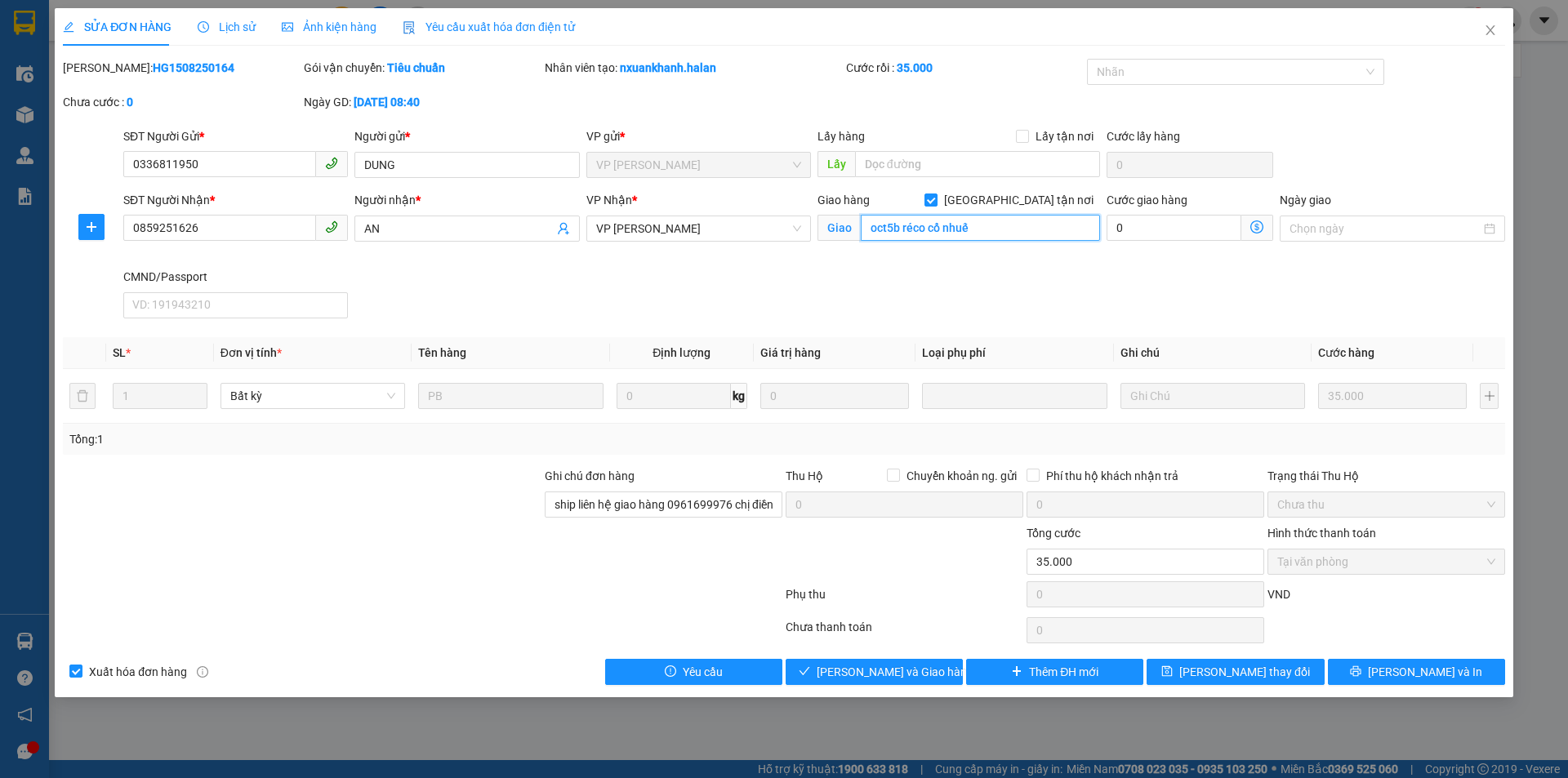
paste input "OCT5B Resco [GEOGRAPHIC_DATA], [GEOGRAPHIC_DATA], [GEOGRAPHIC_DATA], [GEOGRAPHI…"
type input "OCT5B Resco [GEOGRAPHIC_DATA], [GEOGRAPHIC_DATA], [GEOGRAPHIC_DATA], [GEOGRAPHI…"
click at [1258, 226] on icon "dollar-circle" at bounding box center [1257, 227] width 13 height 13
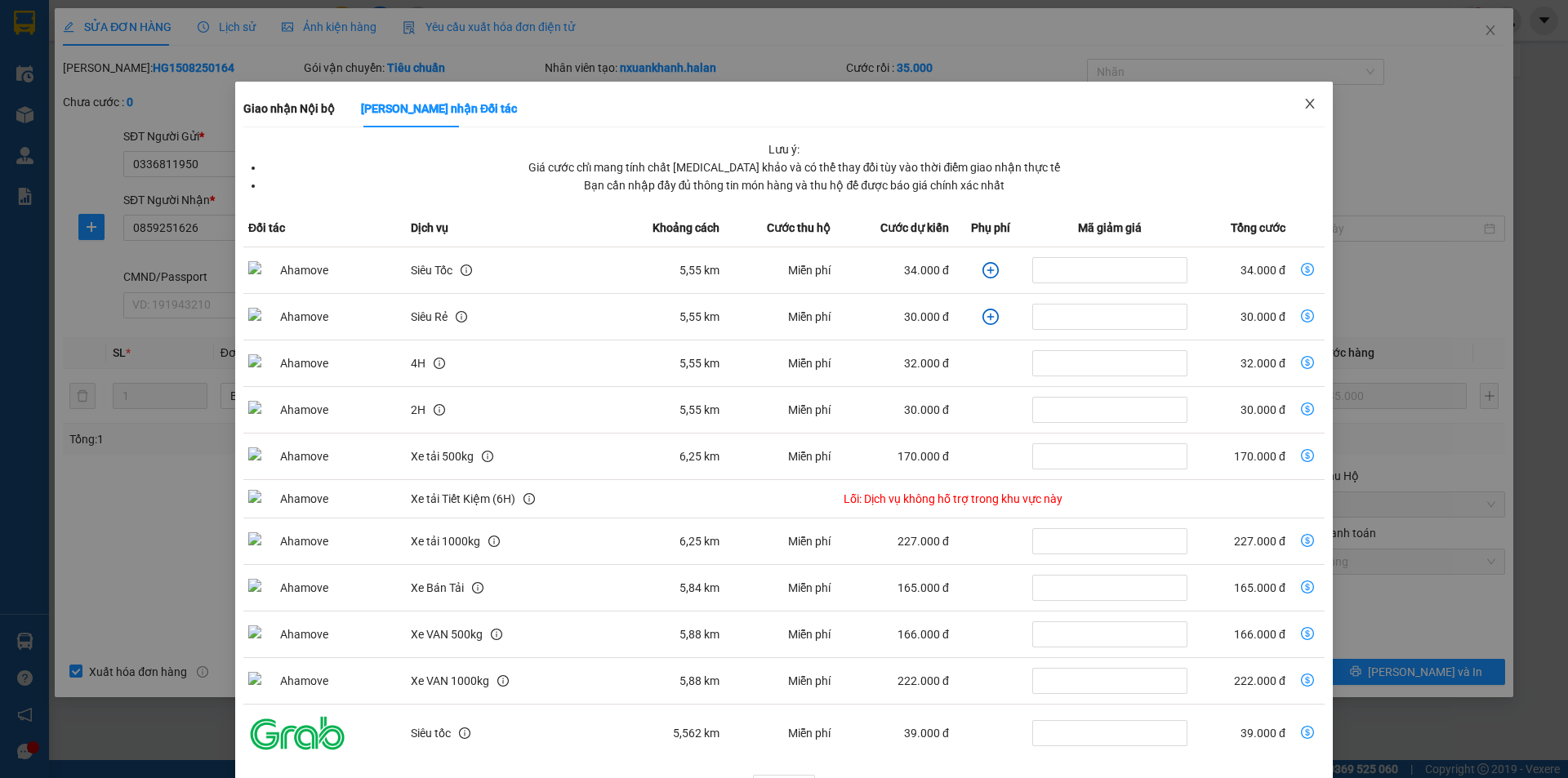
click at [1307, 99] on span "Close" at bounding box center [1310, 105] width 46 height 46
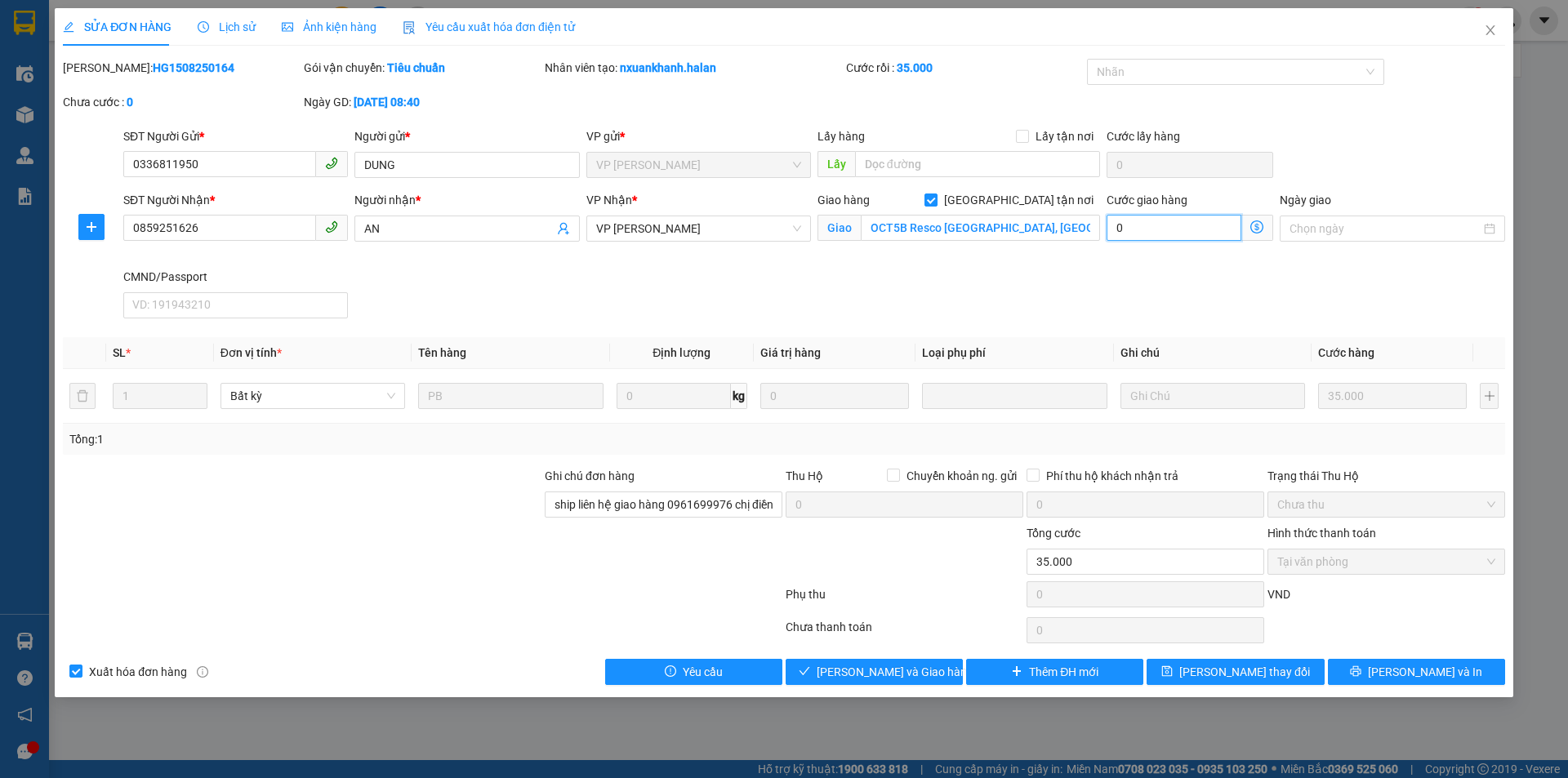
click at [1167, 221] on input "0" at bounding box center [1173, 228] width 135 height 26
type input "35.004"
type input "4"
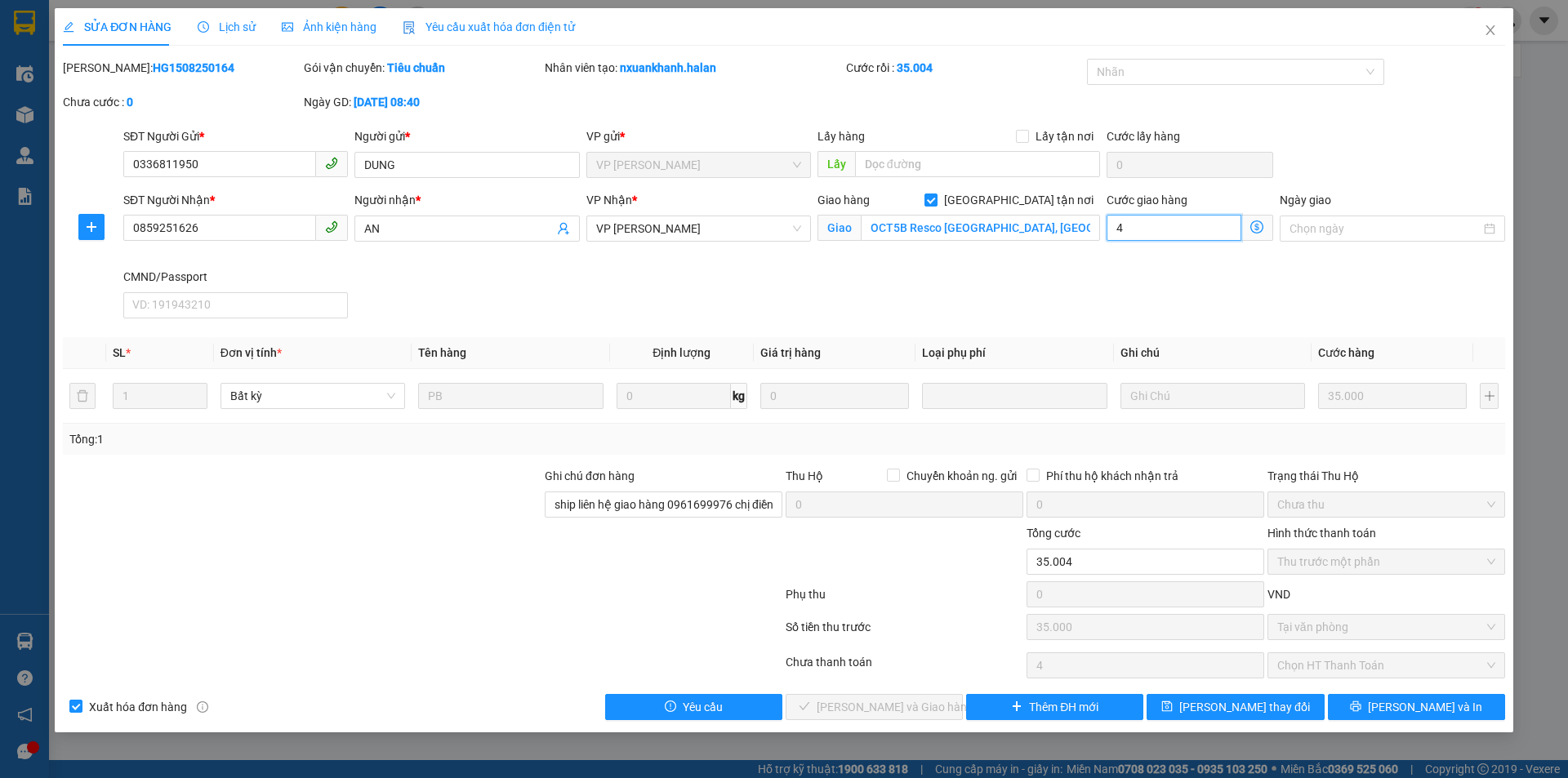
type input "35.045"
type input "45"
type input "80.000"
type input "45.000"
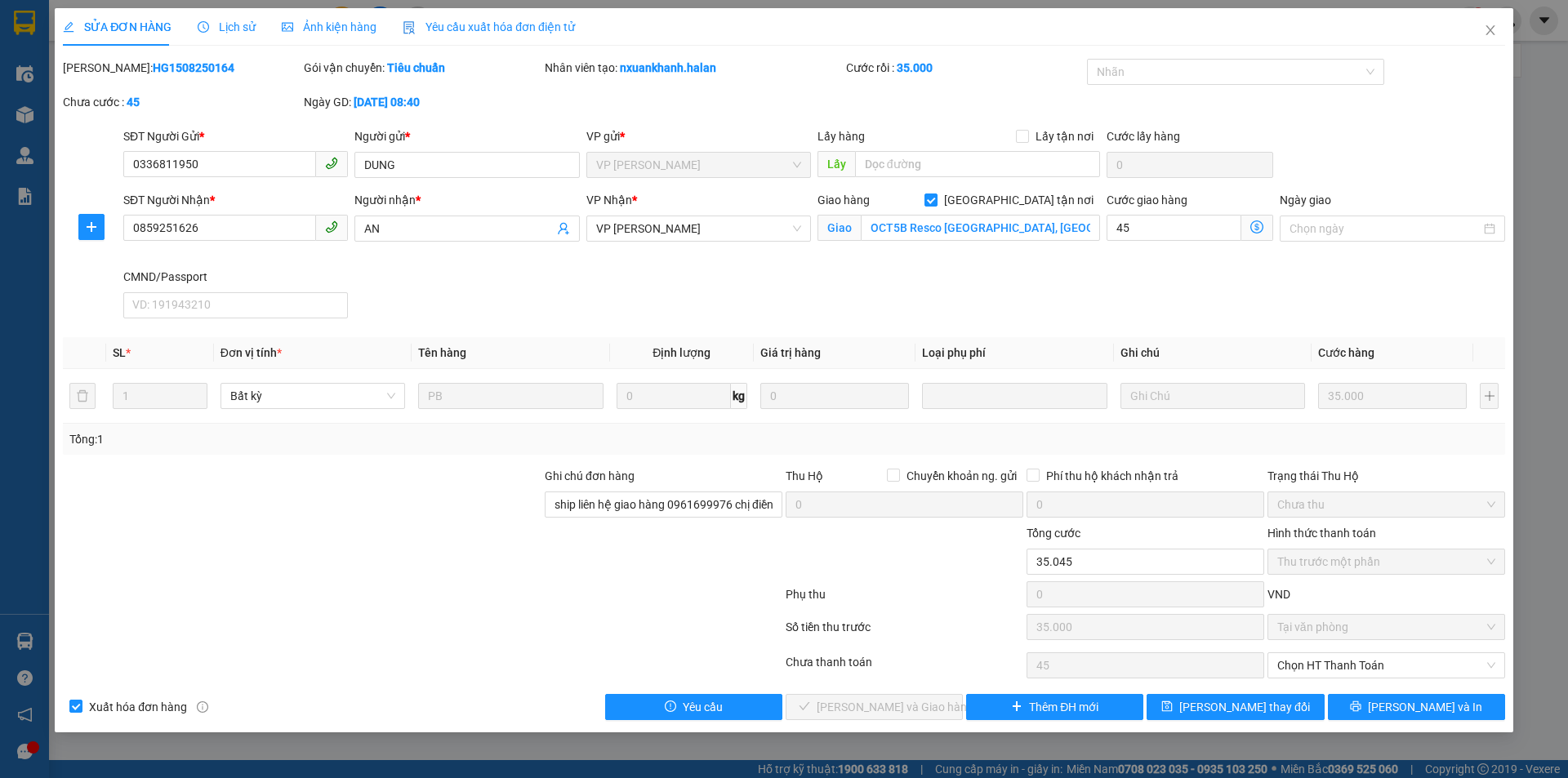
type input "45.000"
click at [1131, 265] on div "Cước giao hàng 45.000 Giao nhận Nội bộ Giao nhận Đối tác Lưu ý: Giá cước chỉ ma…" at bounding box center [1190, 230] width 173 height 77
click at [1216, 710] on span "[PERSON_NAME] thay đổi" at bounding box center [1244, 707] width 131 height 18
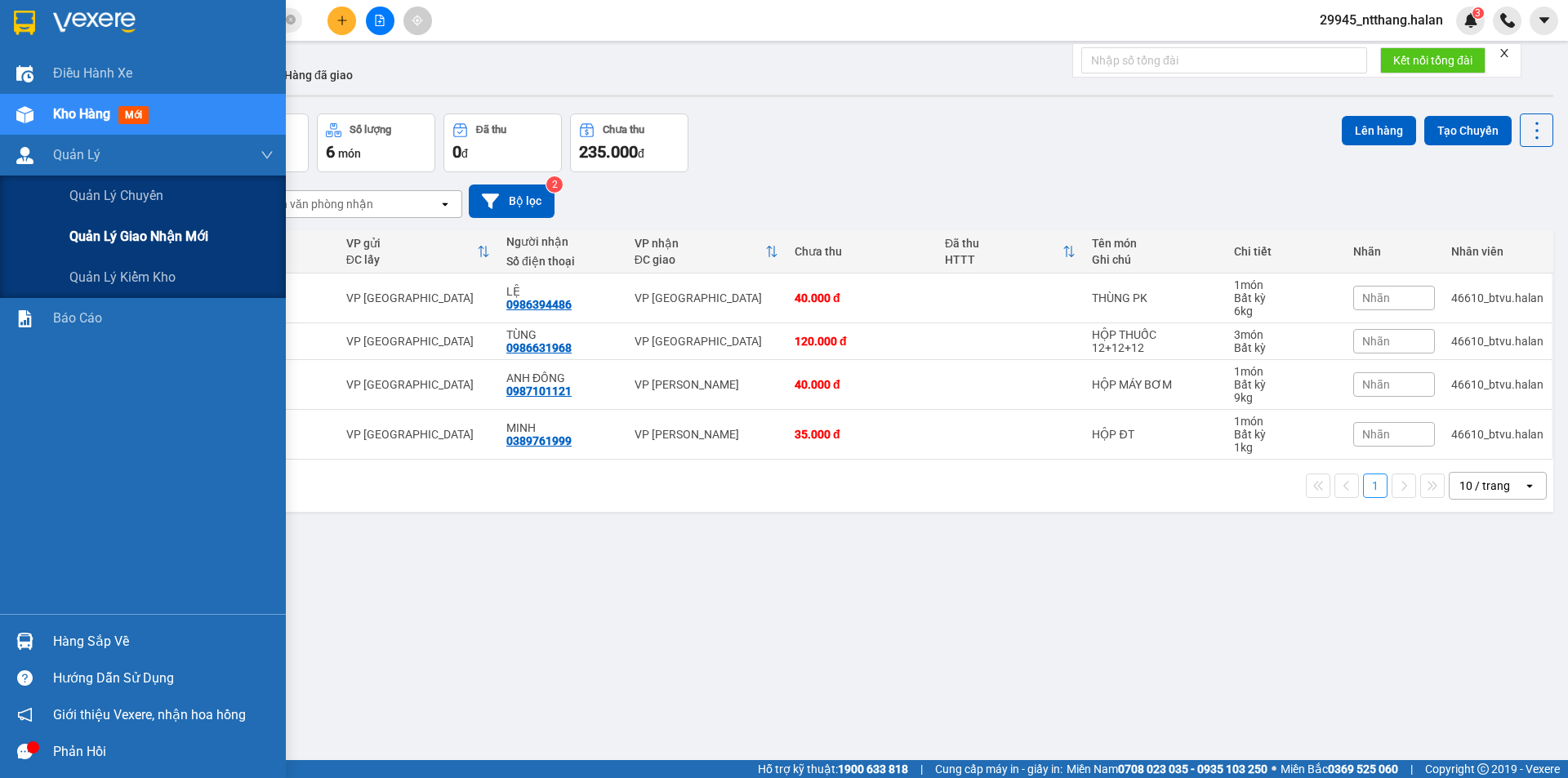
click at [187, 236] on span "Quản lý giao nhận mới" at bounding box center [139, 236] width 139 height 20
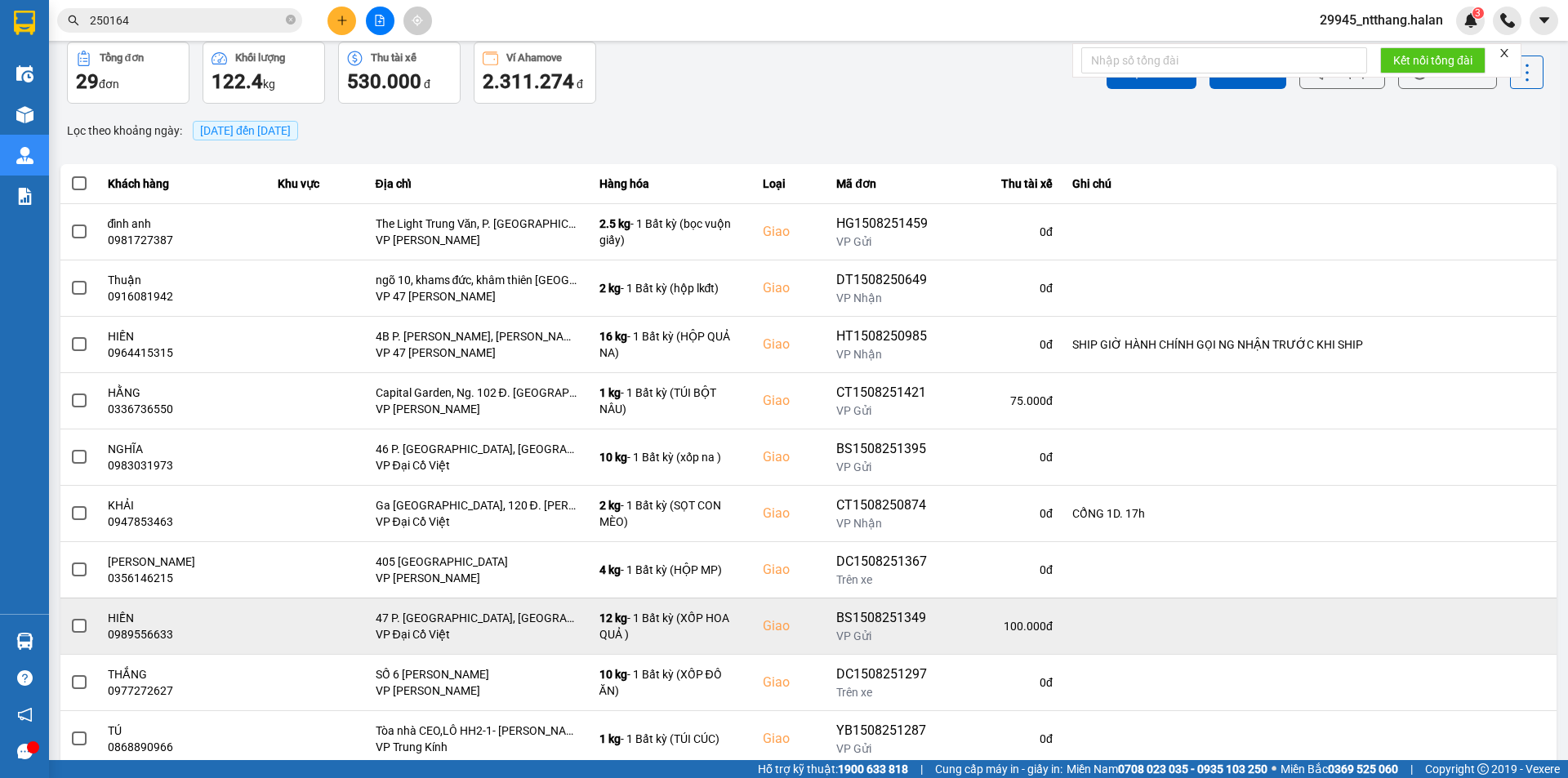
scroll to position [104, 0]
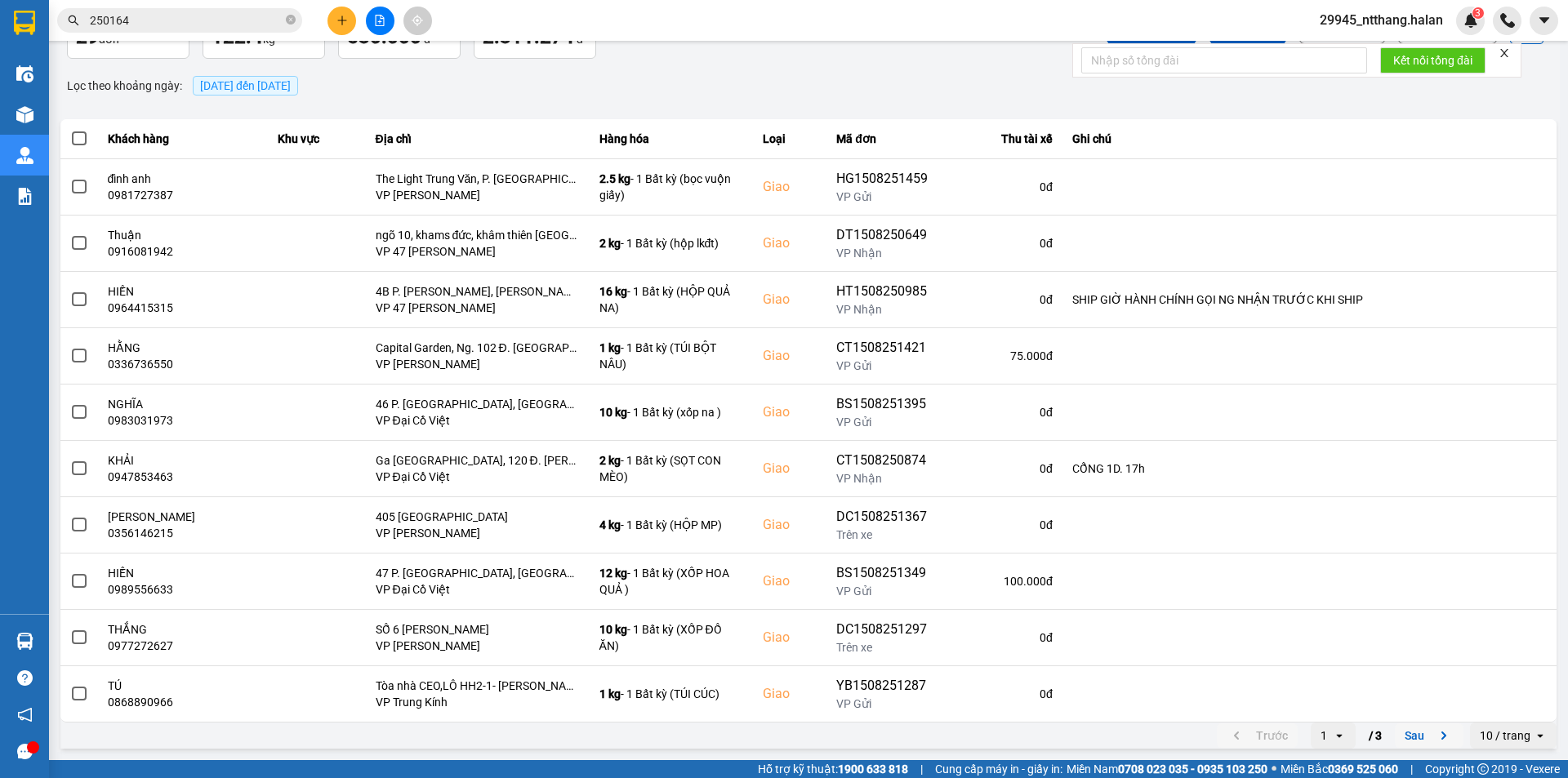
click at [1396, 731] on button "Sau" at bounding box center [1429, 736] width 69 height 25
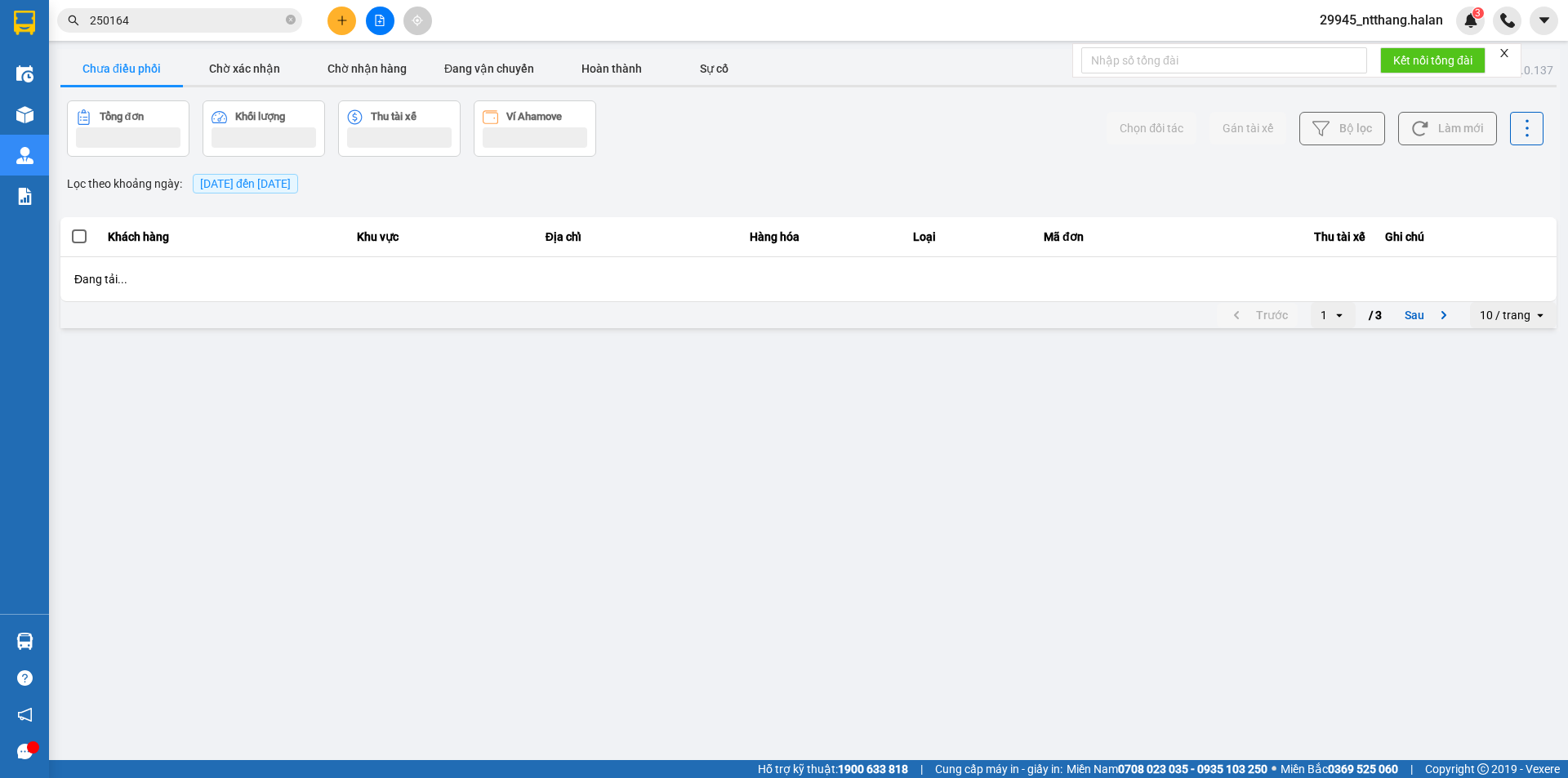
scroll to position [0, 0]
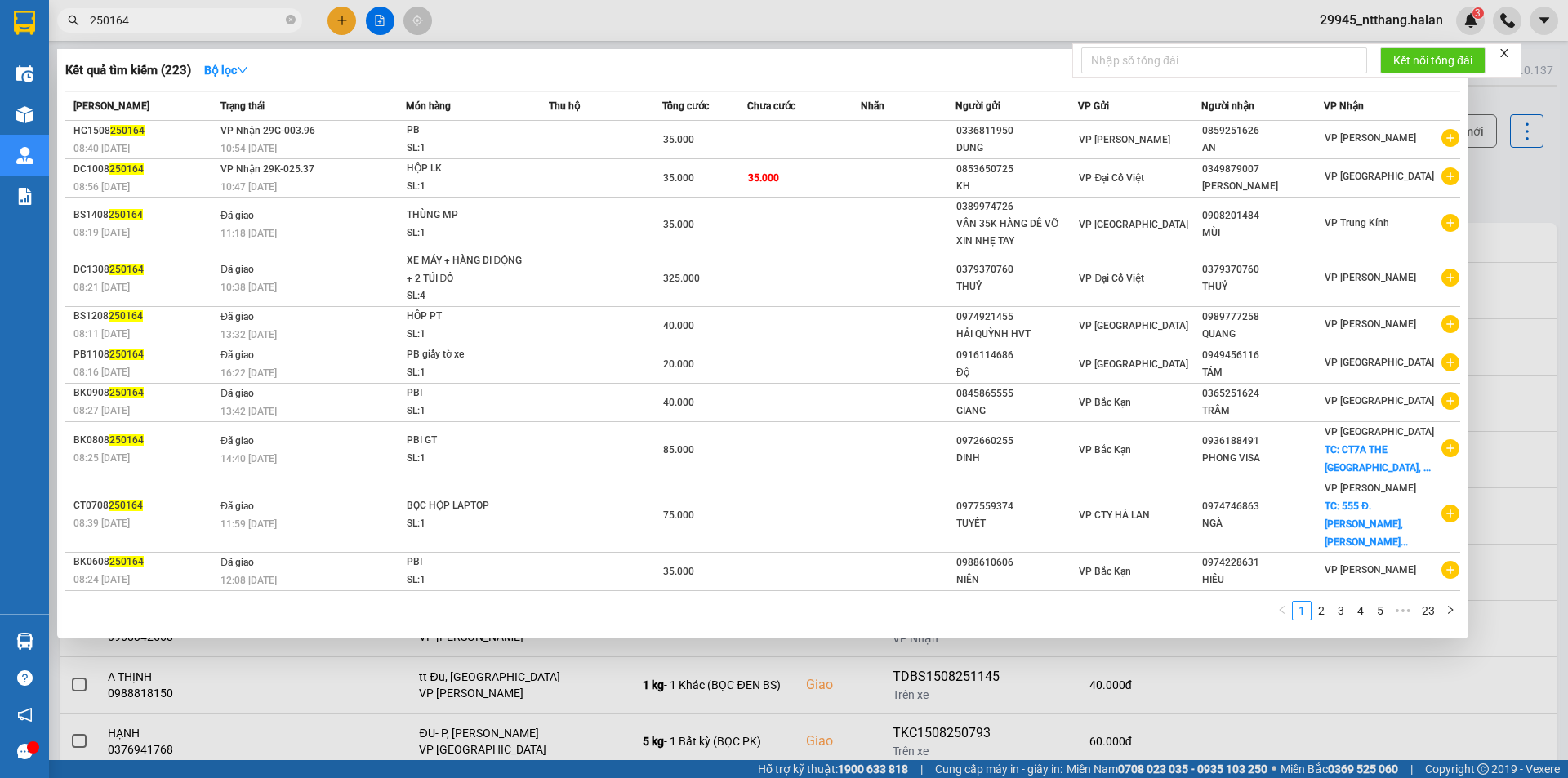
click at [199, 16] on input "250164" at bounding box center [186, 20] width 193 height 18
click at [1531, 191] on div at bounding box center [784, 389] width 1568 height 778
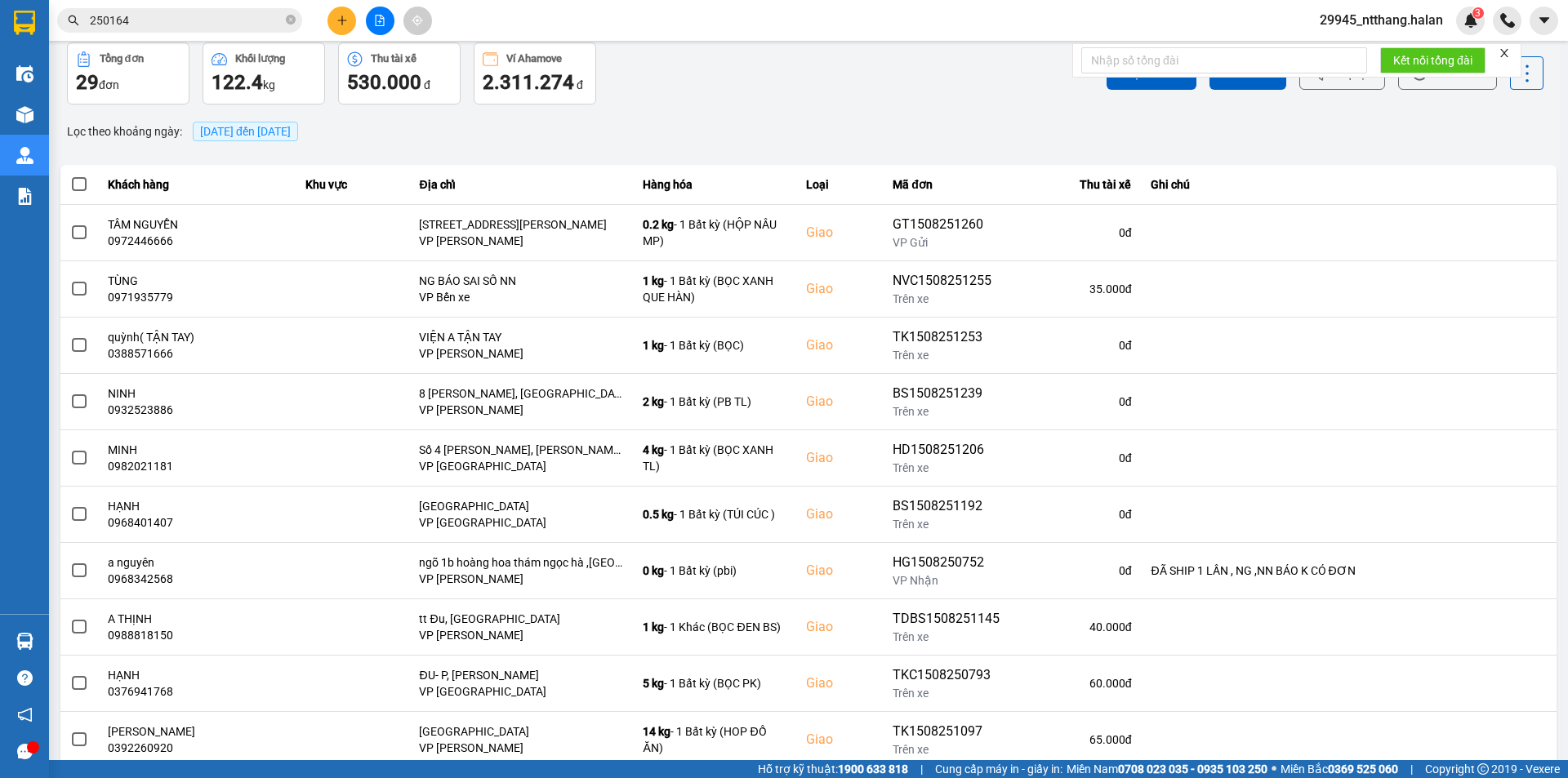
scroll to position [104, 0]
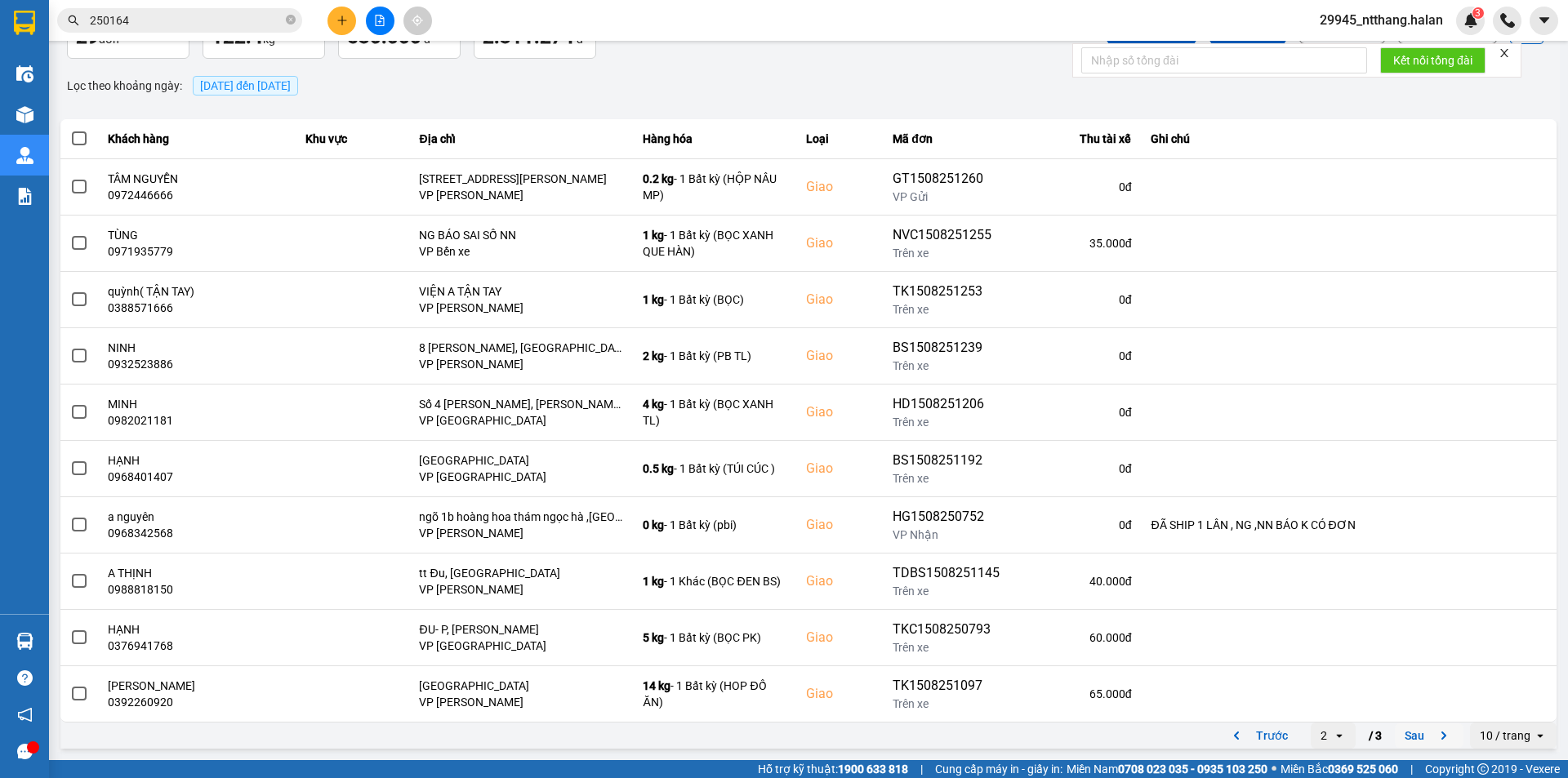
click at [1399, 735] on button "Sau" at bounding box center [1429, 736] width 69 height 25
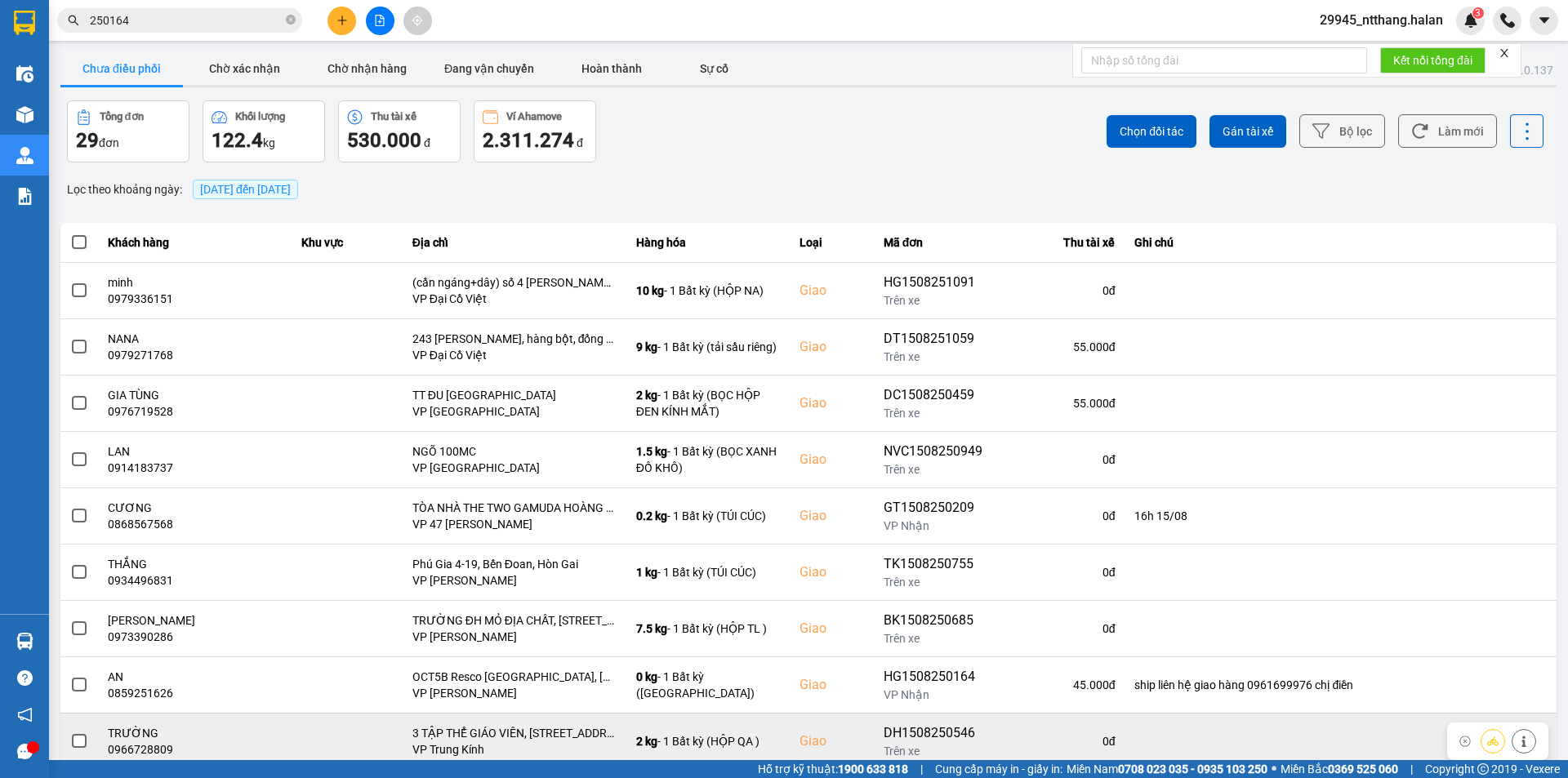
scroll to position [47, 0]
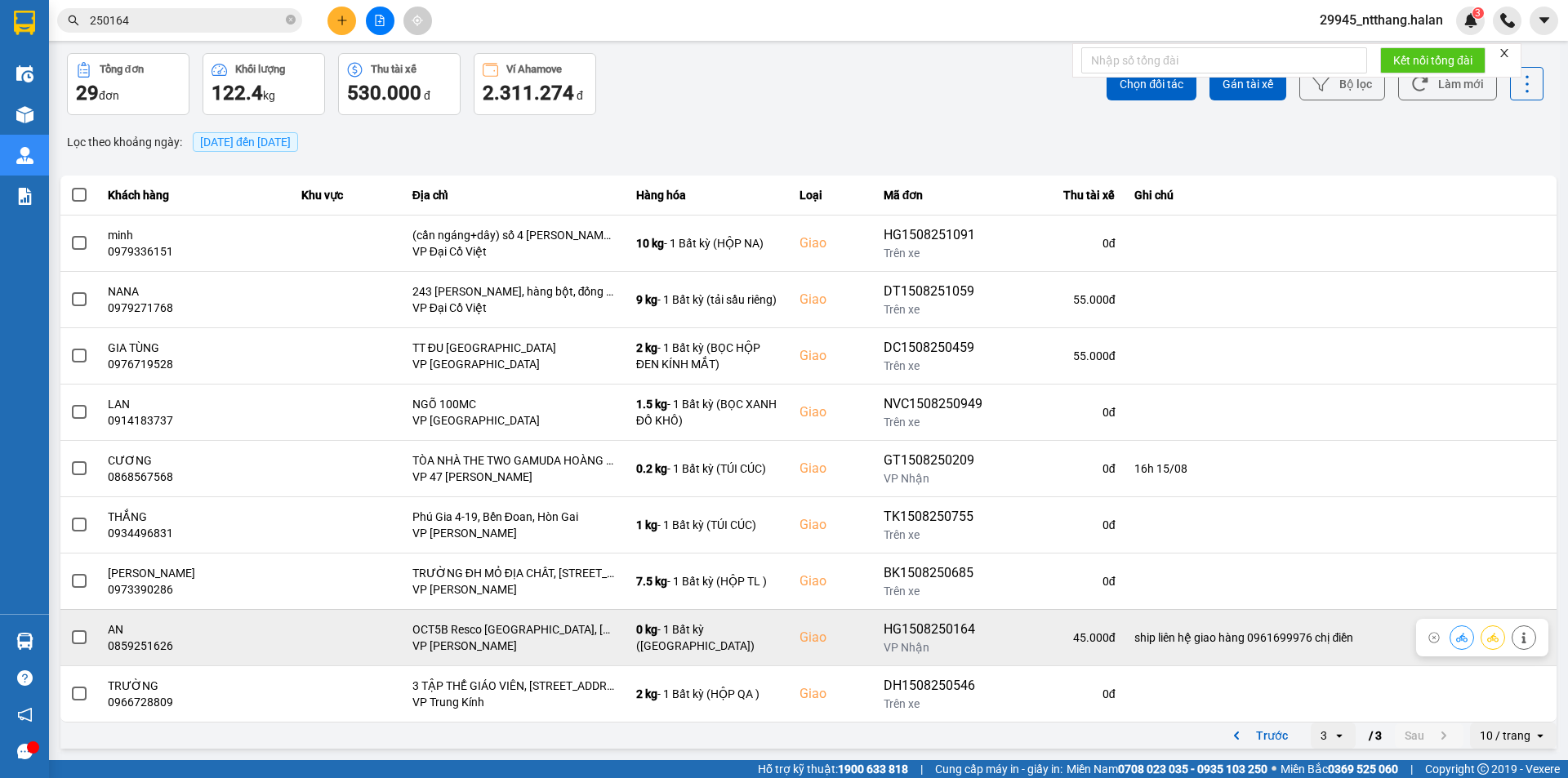
click at [78, 641] on span at bounding box center [79, 637] width 15 height 15
click at [70, 628] on input "checkbox" at bounding box center [70, 628] width 0 height 0
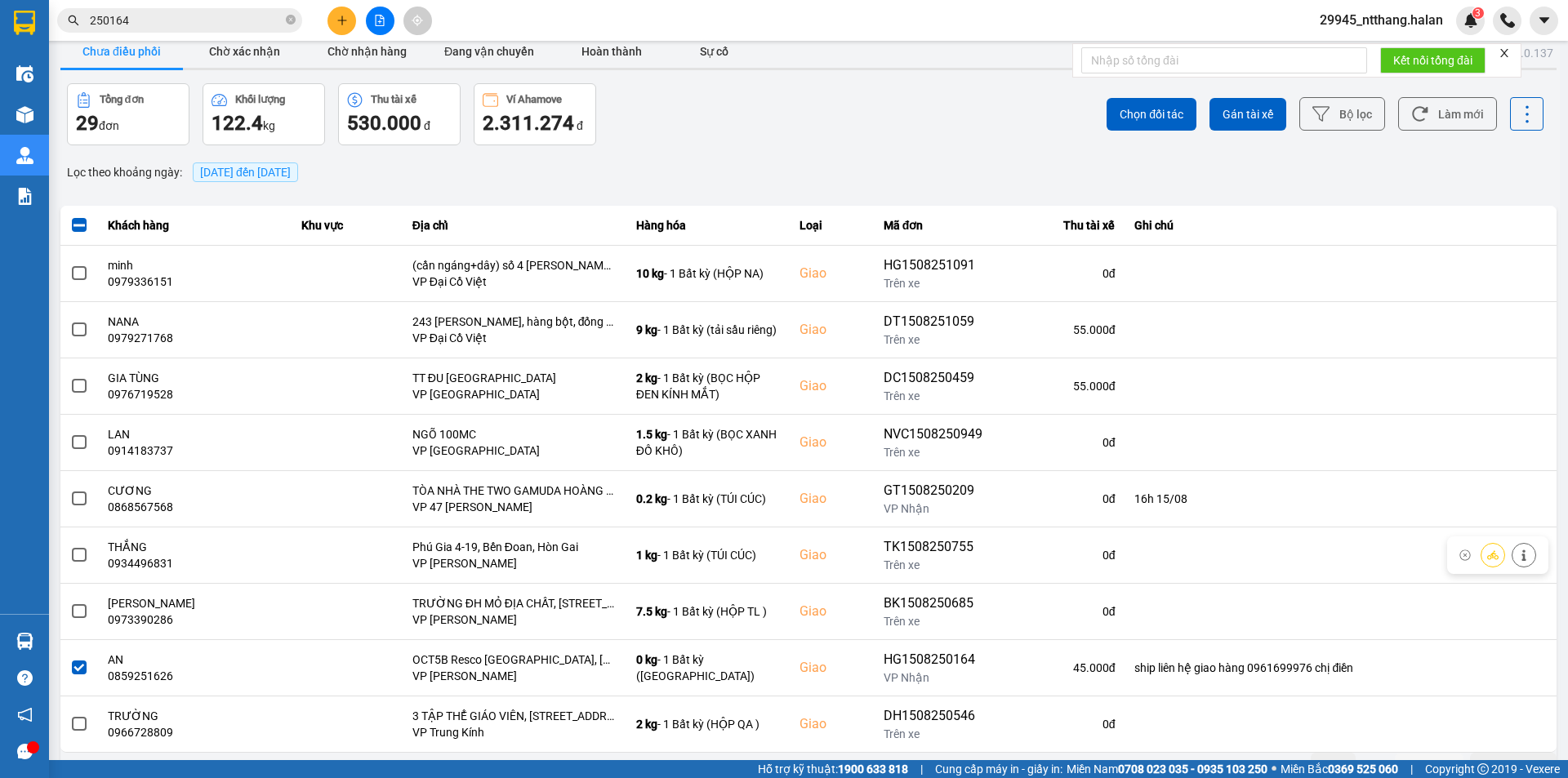
scroll to position [0, 0]
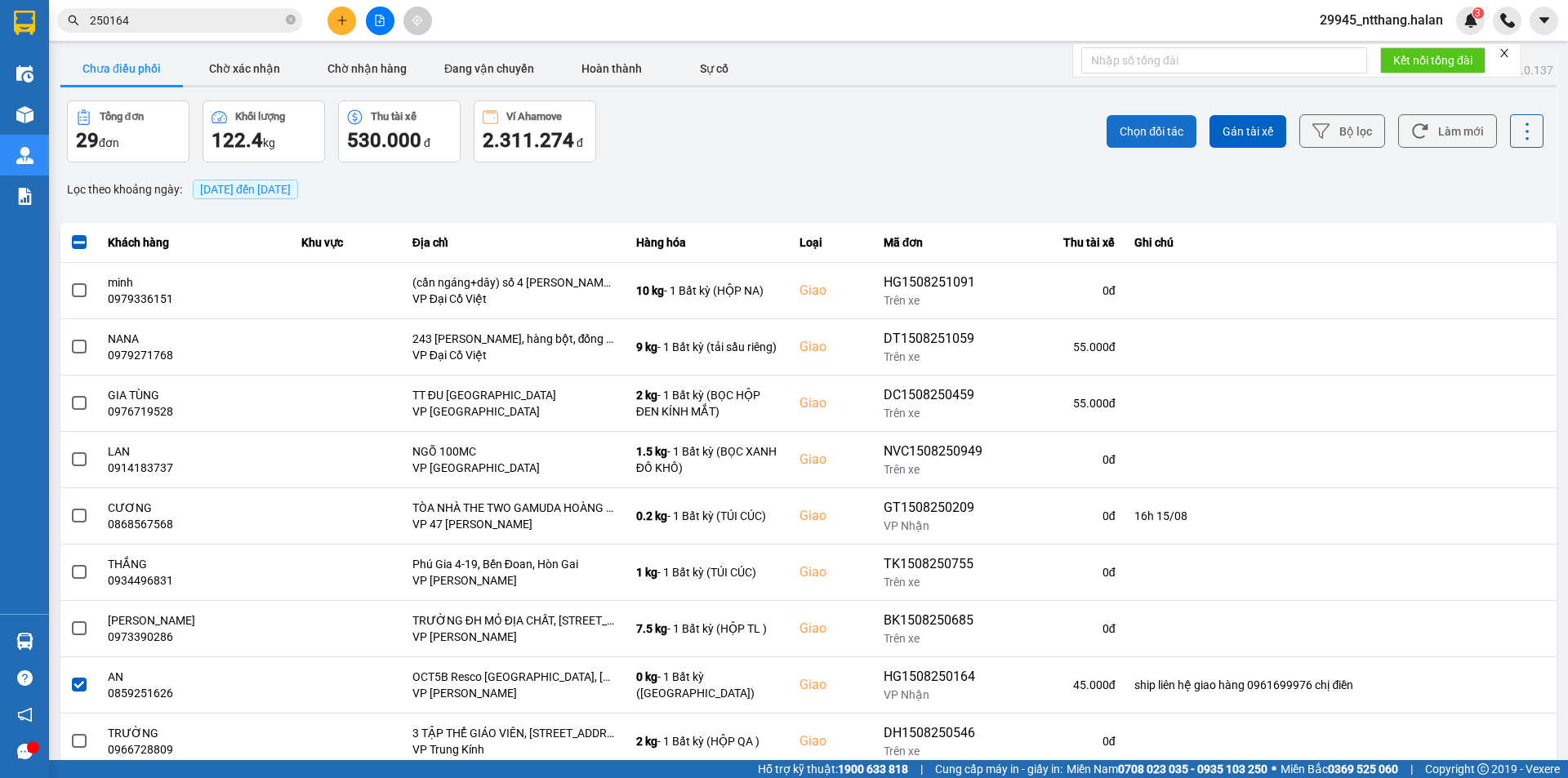
click at [1106, 121] on button "Chọn đối tác" at bounding box center [1151, 132] width 90 height 33
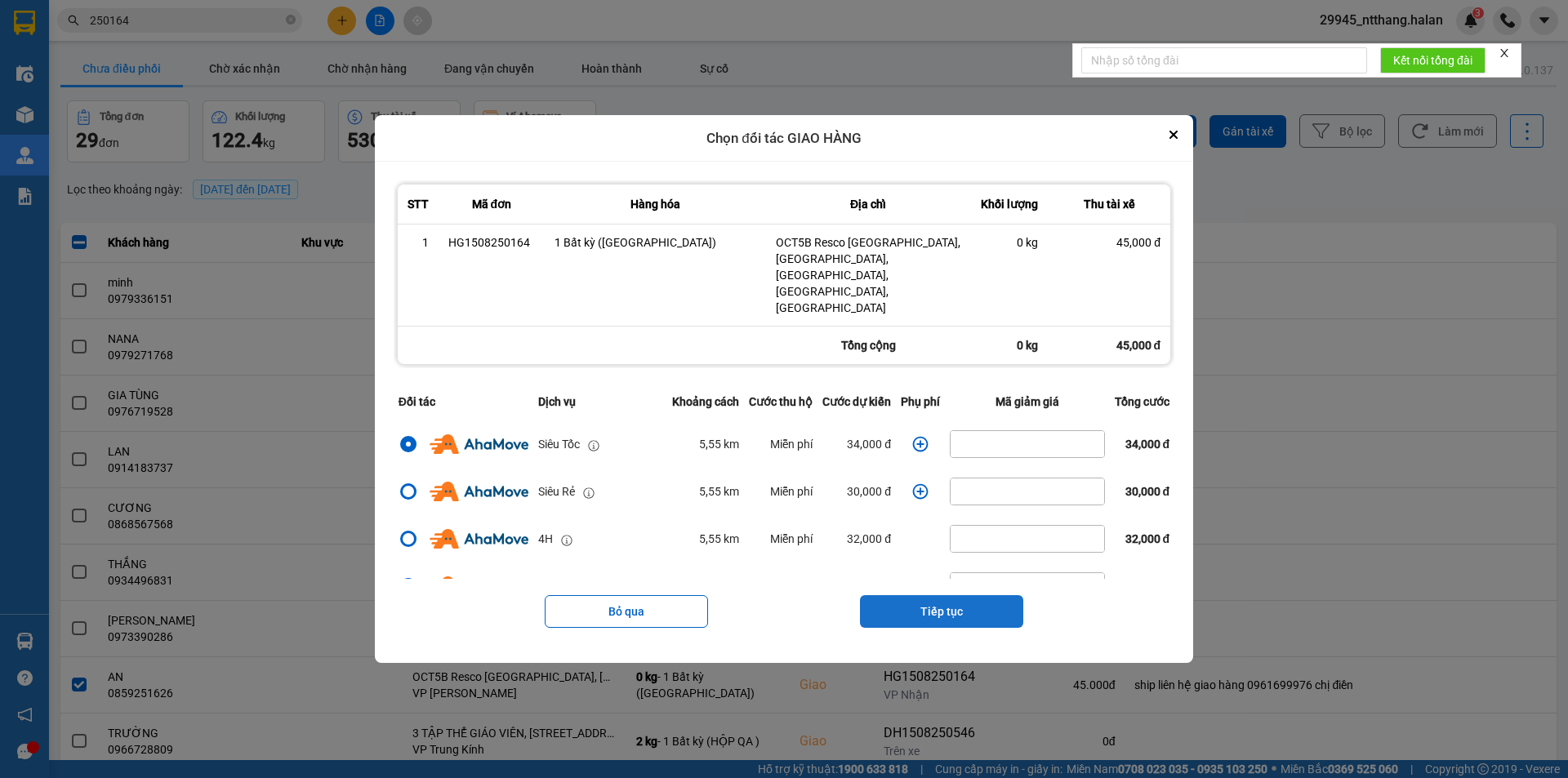
click at [915, 595] on button "Tiếp tục" at bounding box center [941, 611] width 163 height 33
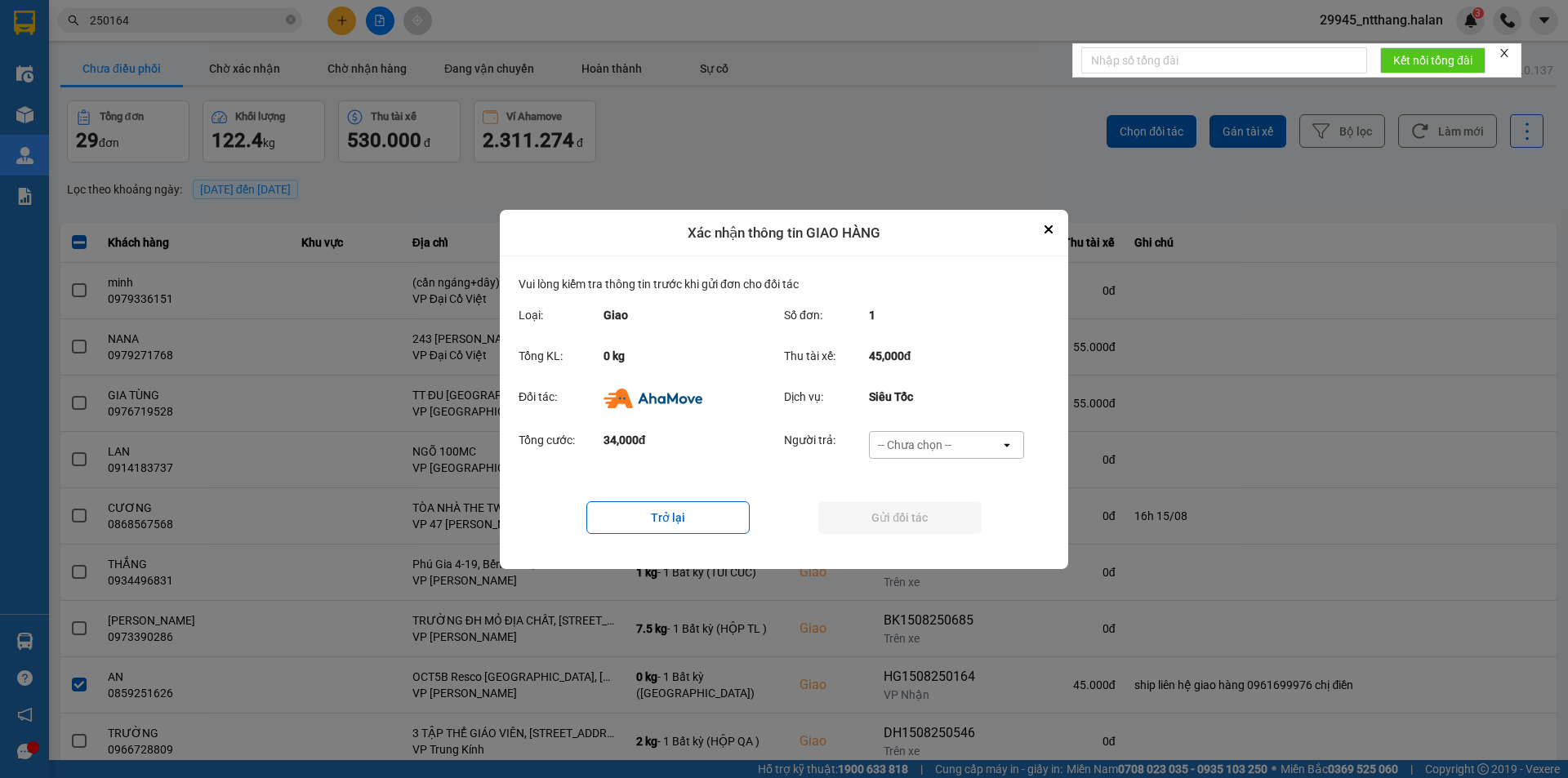
click at [932, 443] on div "-- Chưa chọn --" at bounding box center [914, 445] width 74 height 16
click at [901, 538] on span "Ví Ahamove" at bounding box center [914, 539] width 66 height 16
click at [680, 514] on button "Trở lại" at bounding box center [668, 518] width 163 height 33
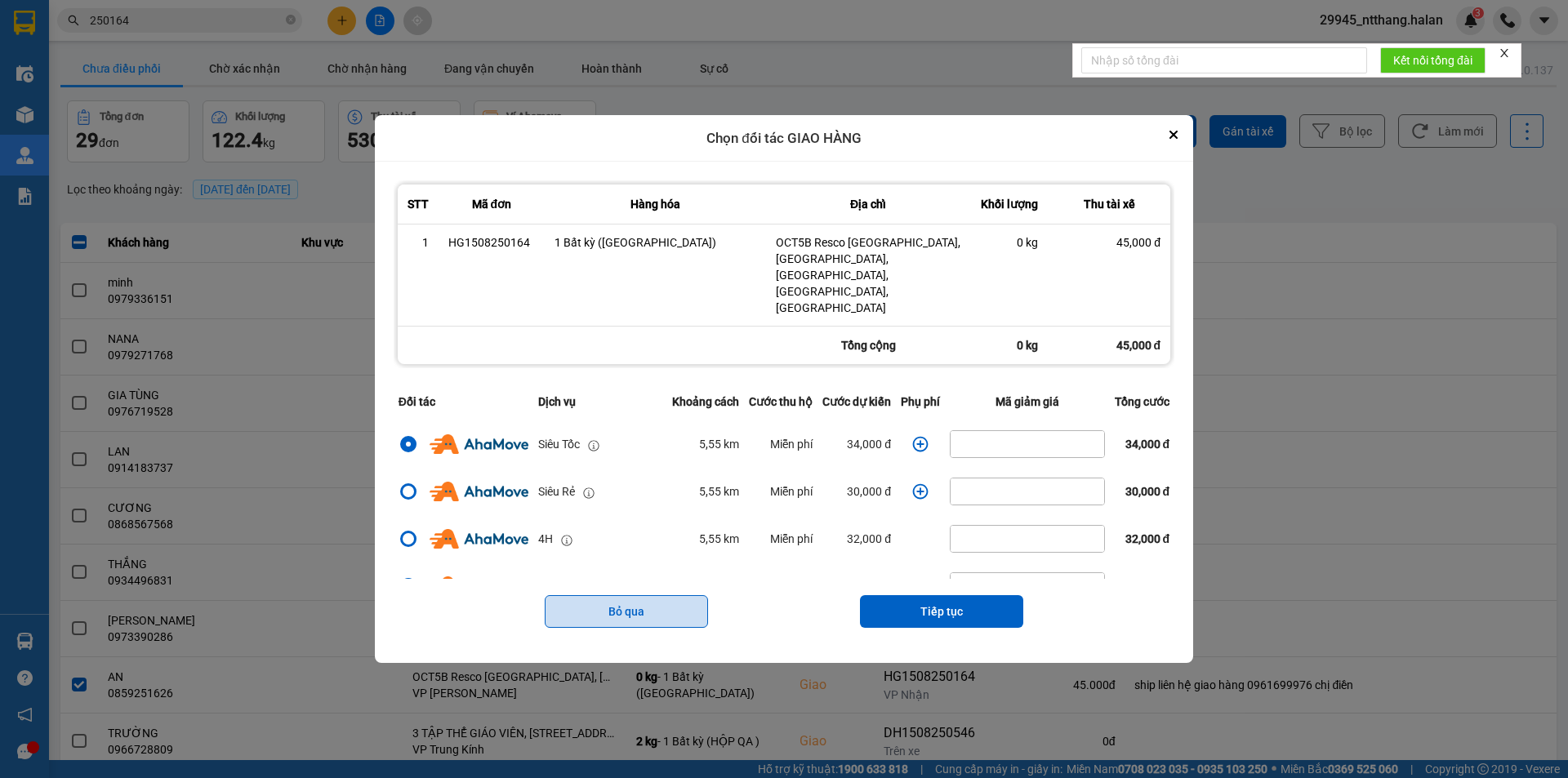
click at [653, 595] on button "Bỏ qua" at bounding box center [626, 611] width 163 height 33
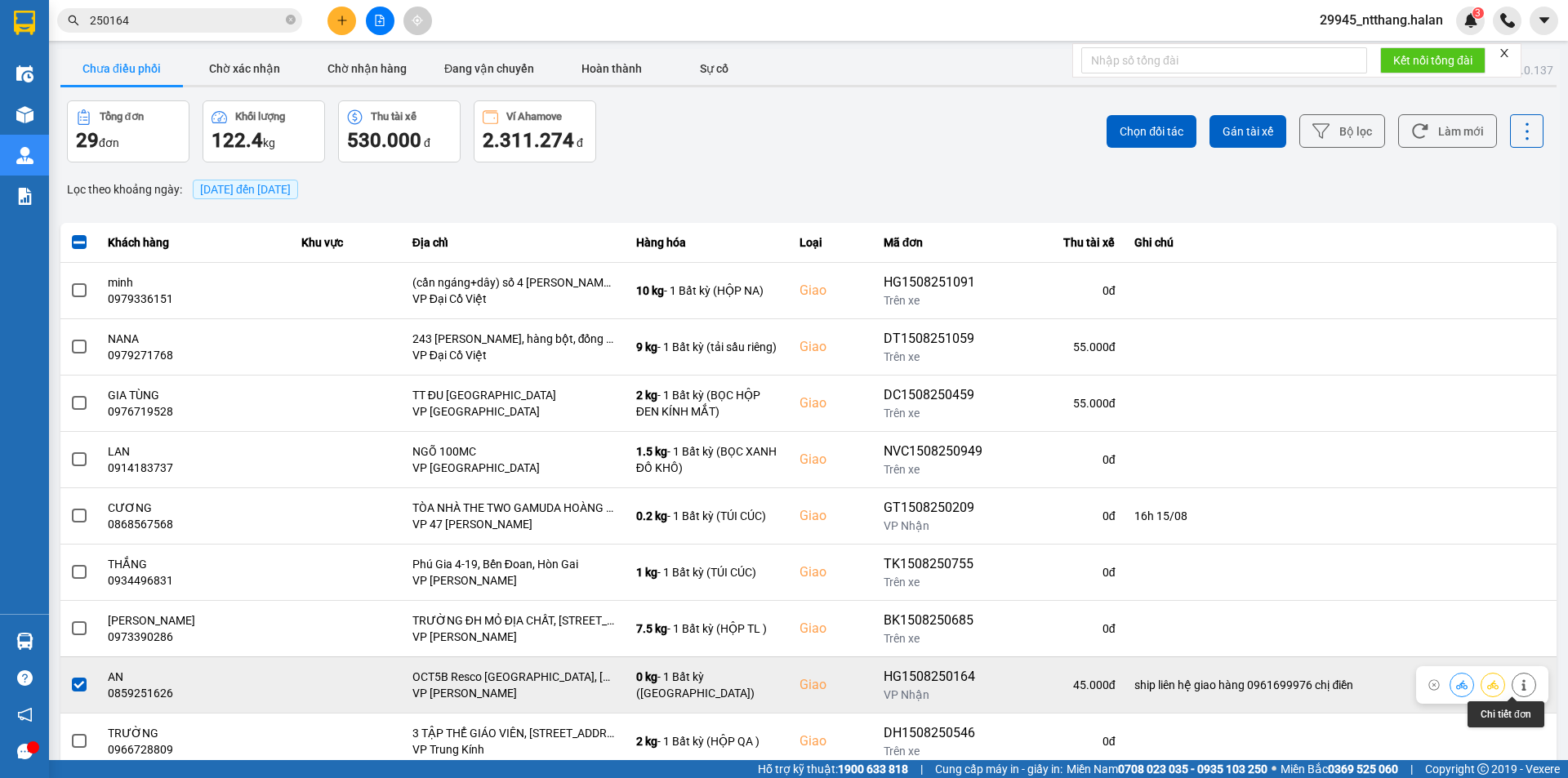
click at [1512, 691] on button at bounding box center [1524, 684] width 23 height 29
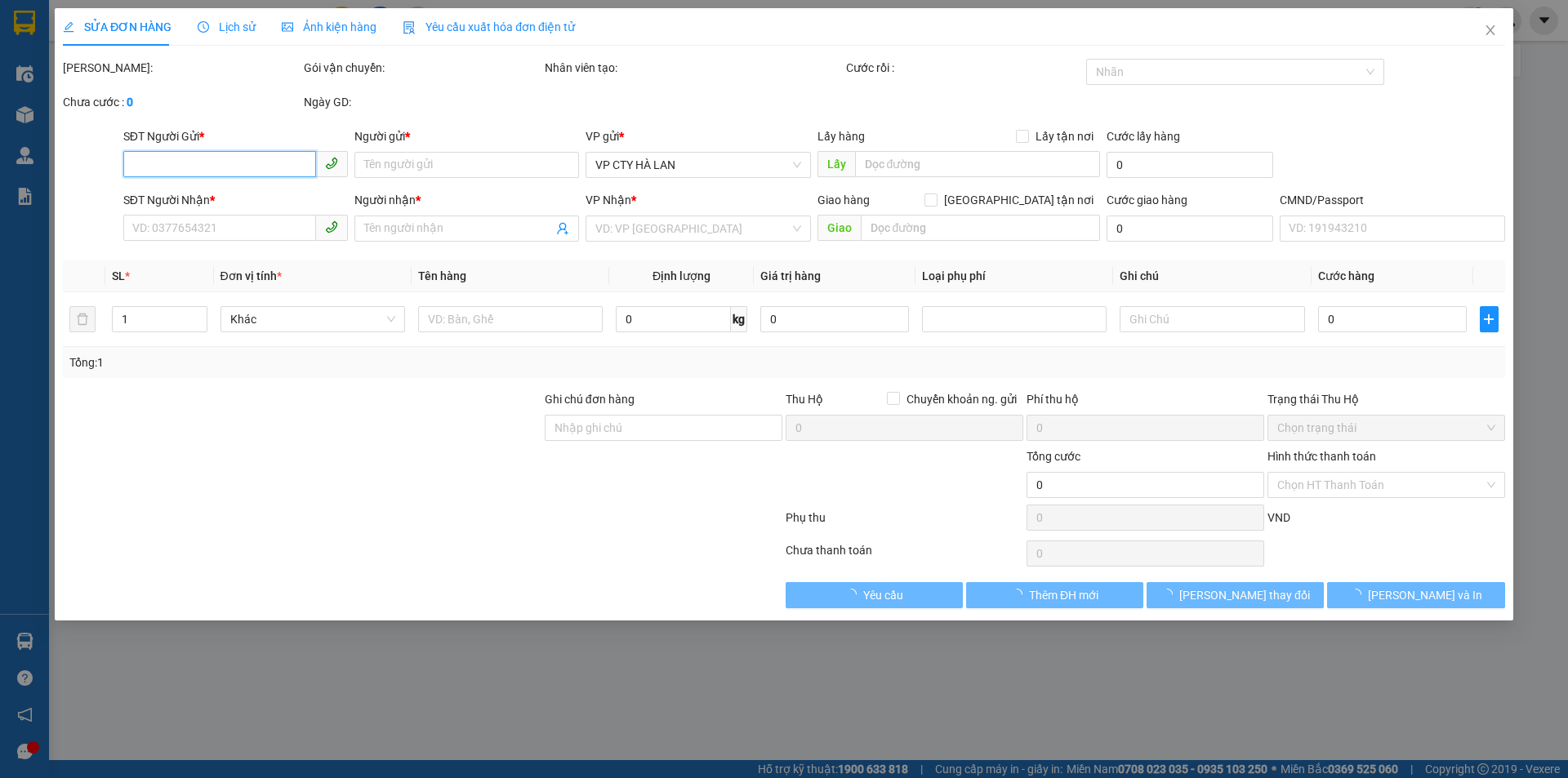
type input "0336811950"
type input "DUNG"
type input "0859251626"
type input "AN"
checkbox input "true"
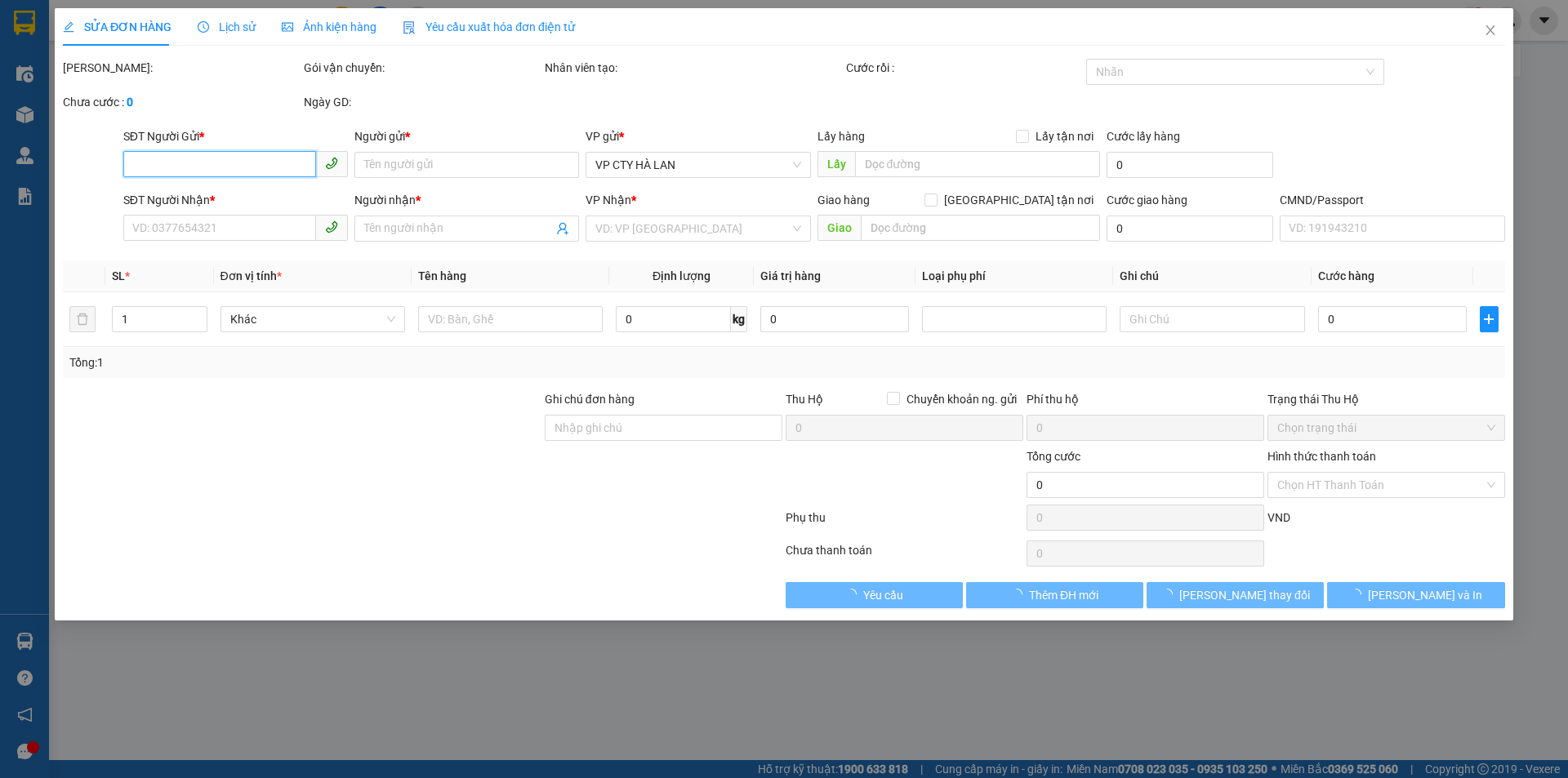
type input "OCT5B Resco [GEOGRAPHIC_DATA], [GEOGRAPHIC_DATA], [GEOGRAPHIC_DATA], [GEOGRAPHI…"
type input "ship liên hệ giao hàng 0961699976 chị điền"
type input "80.000"
type input "35.000"
type input "45.000"
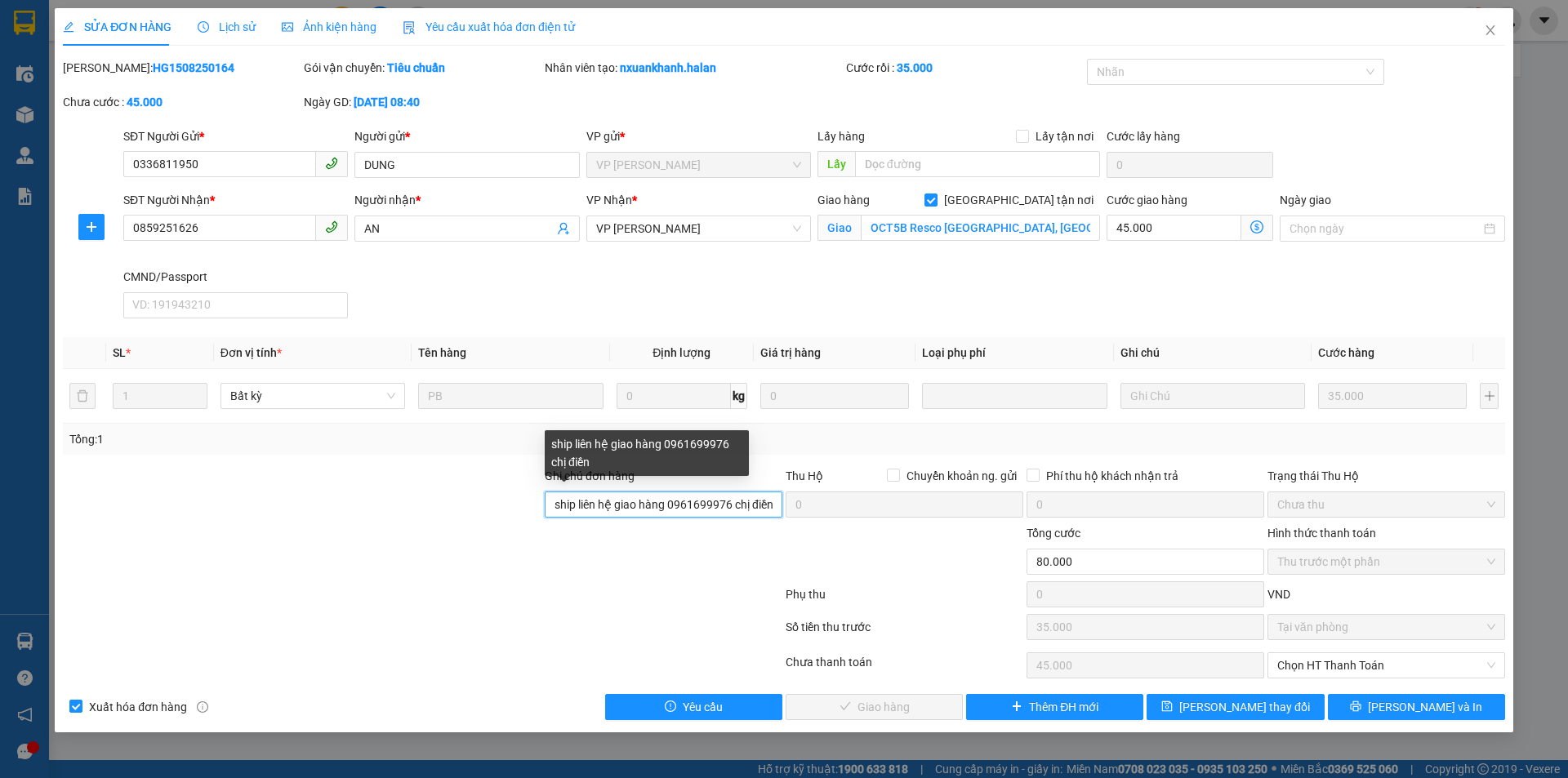
click at [771, 512] on input "ship liên hệ giao hàng 0961699976 chị điền" at bounding box center [663, 505] width 238 height 26
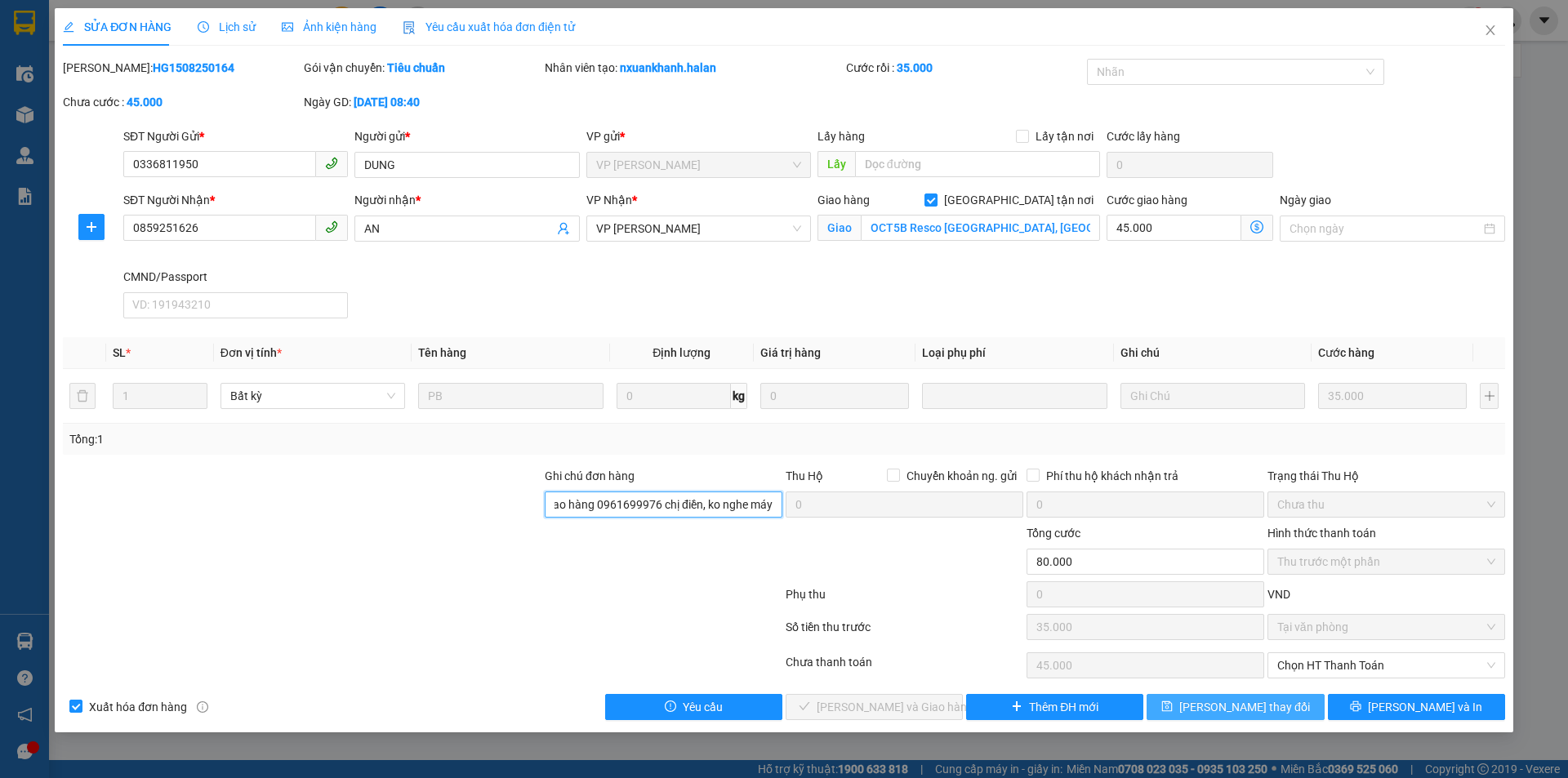
type input "ship liên hệ giao hàng 0961699976 chị điền, ko nghe máy"
drag, startPoint x: 1187, startPoint y: 693, endPoint x: 971, endPoint y: 632, distance: 224.4
click at [1186, 694] on button "[PERSON_NAME] thay đổi" at bounding box center [1235, 707] width 177 height 26
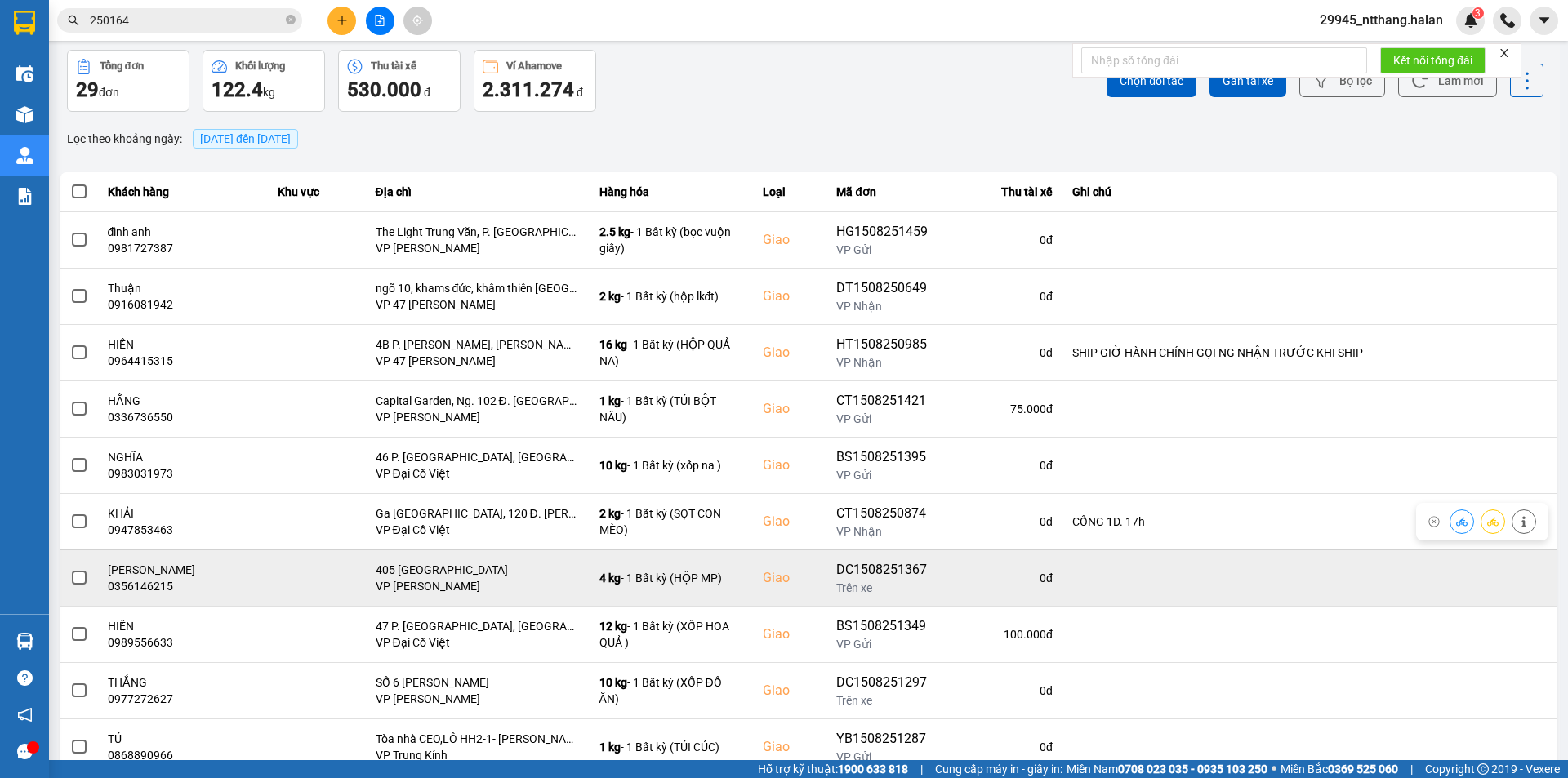
scroll to position [104, 0]
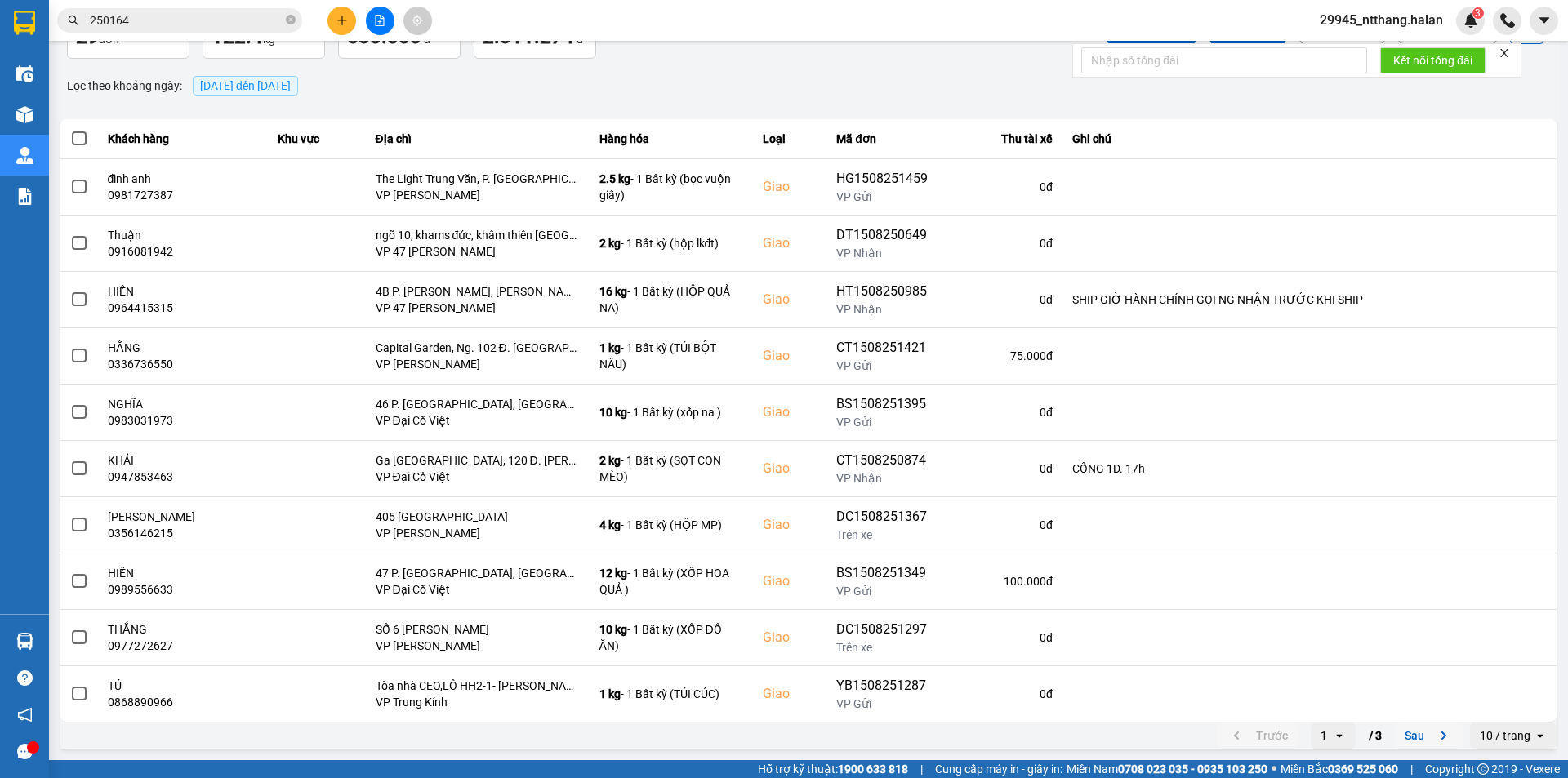
click at [1402, 738] on button "Sau" at bounding box center [1429, 736] width 69 height 25
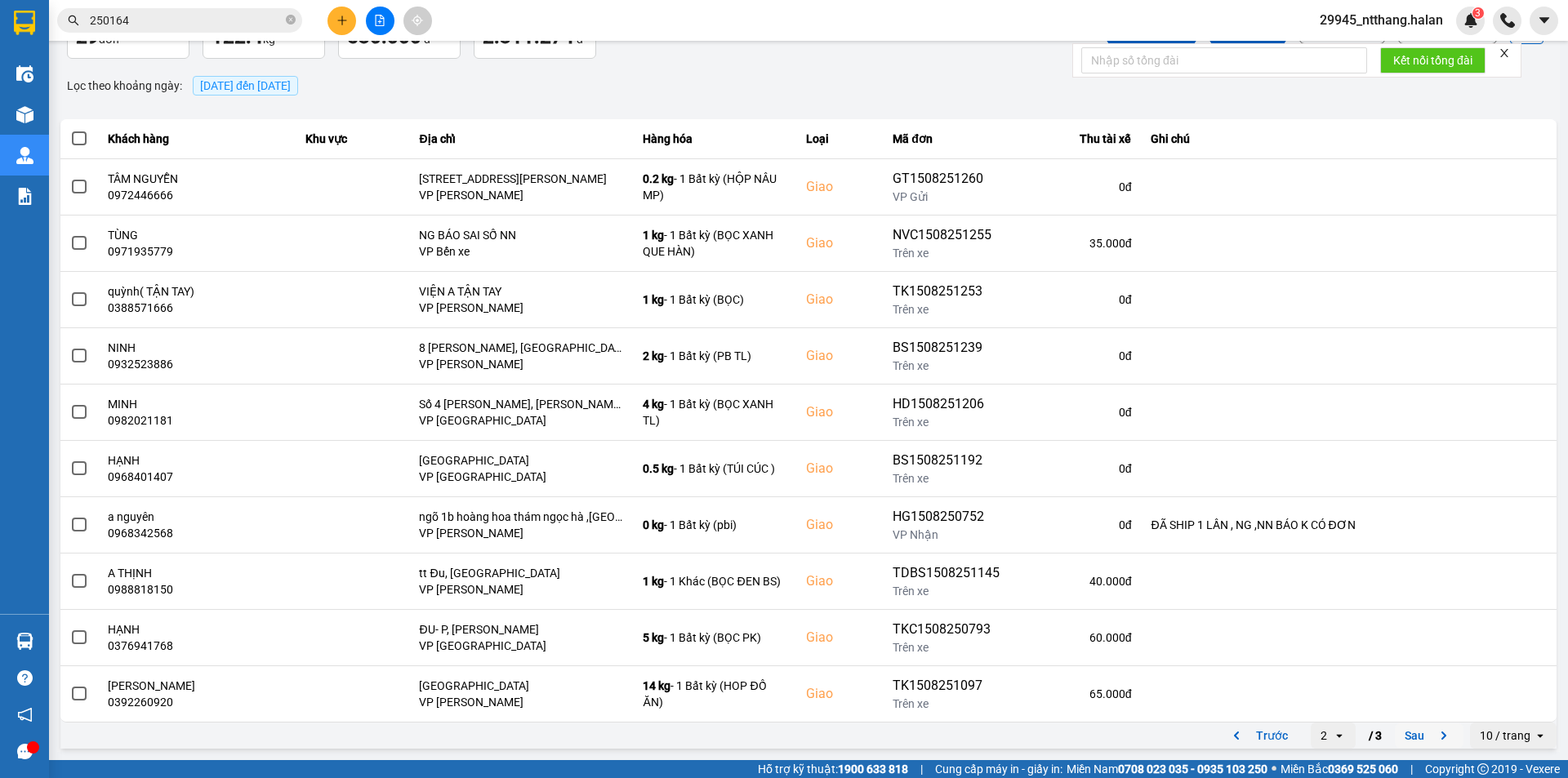
click at [1395, 736] on button "Sau" at bounding box center [1429, 736] width 69 height 25
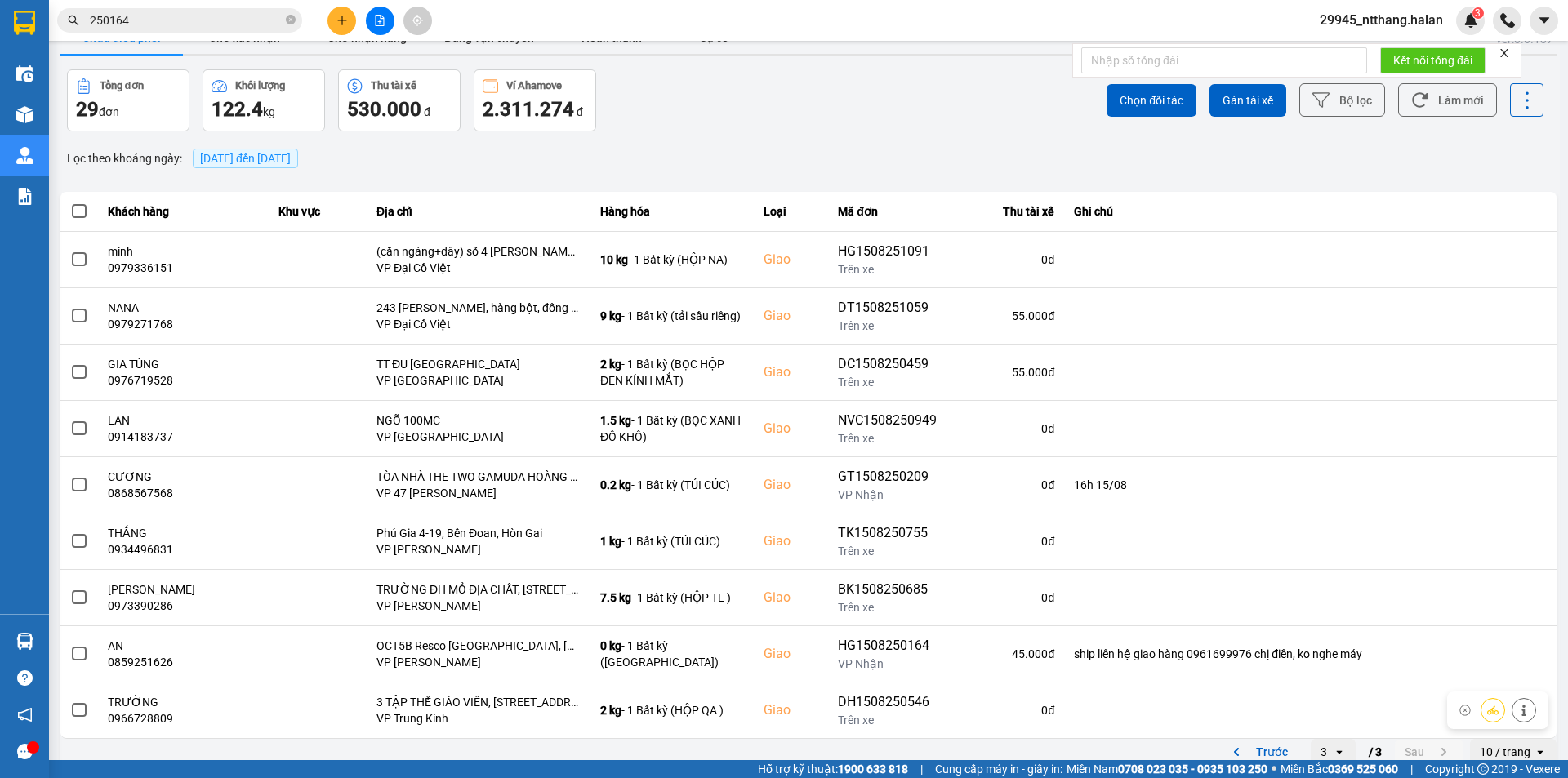
scroll to position [47, 0]
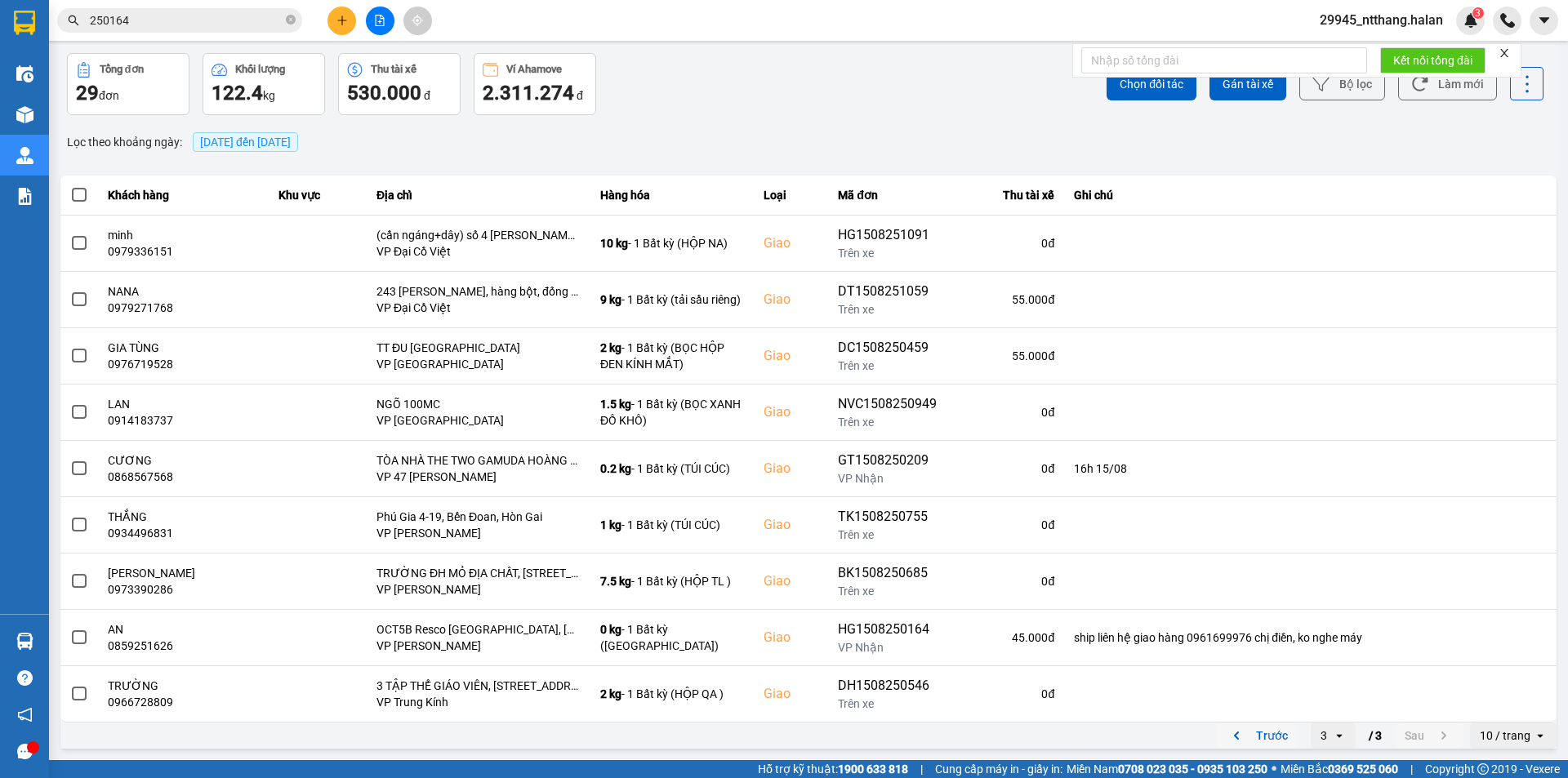
click at [1255, 739] on button "Trước" at bounding box center [1257, 736] width 81 height 25
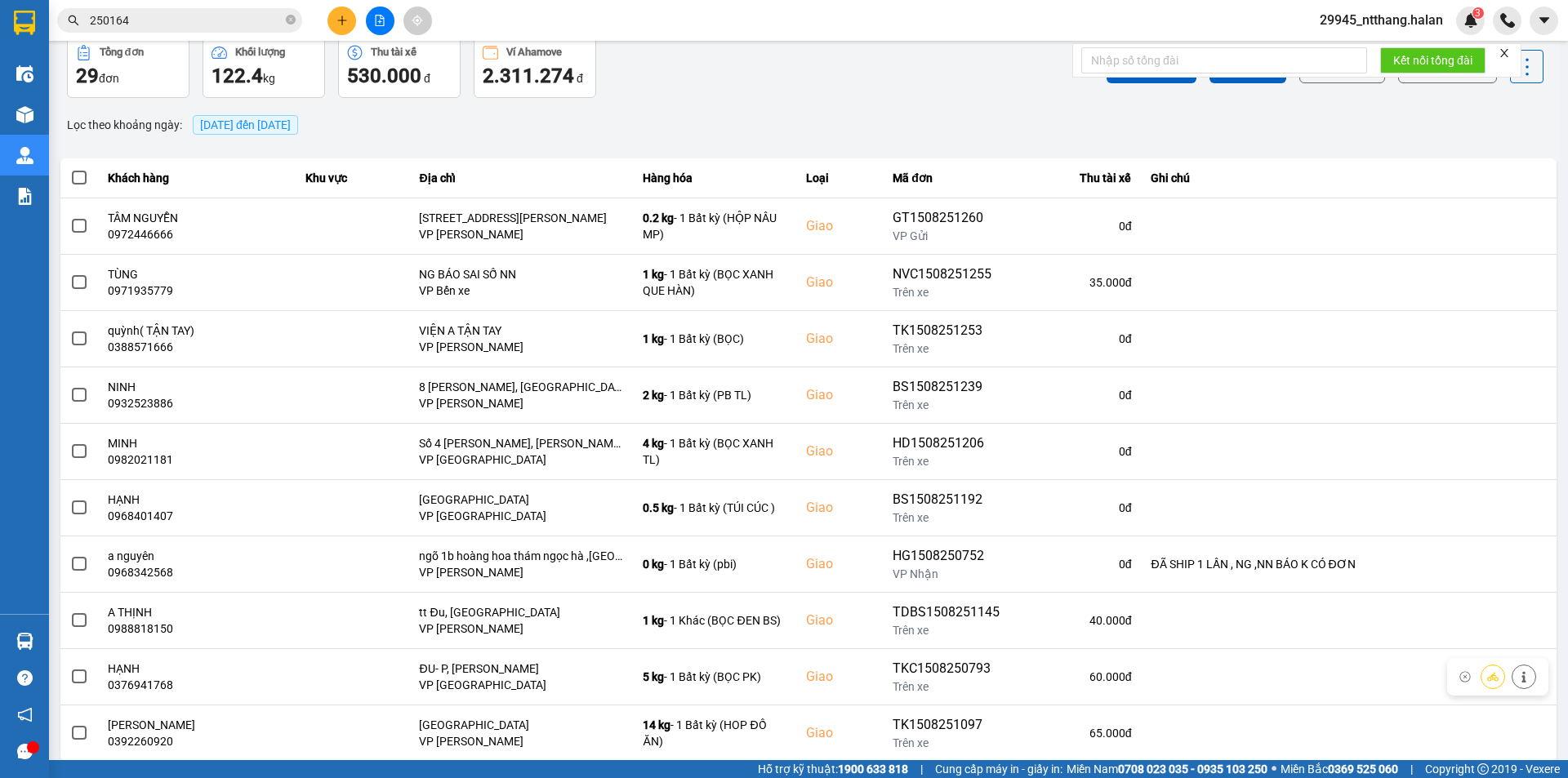
scroll to position [104, 0]
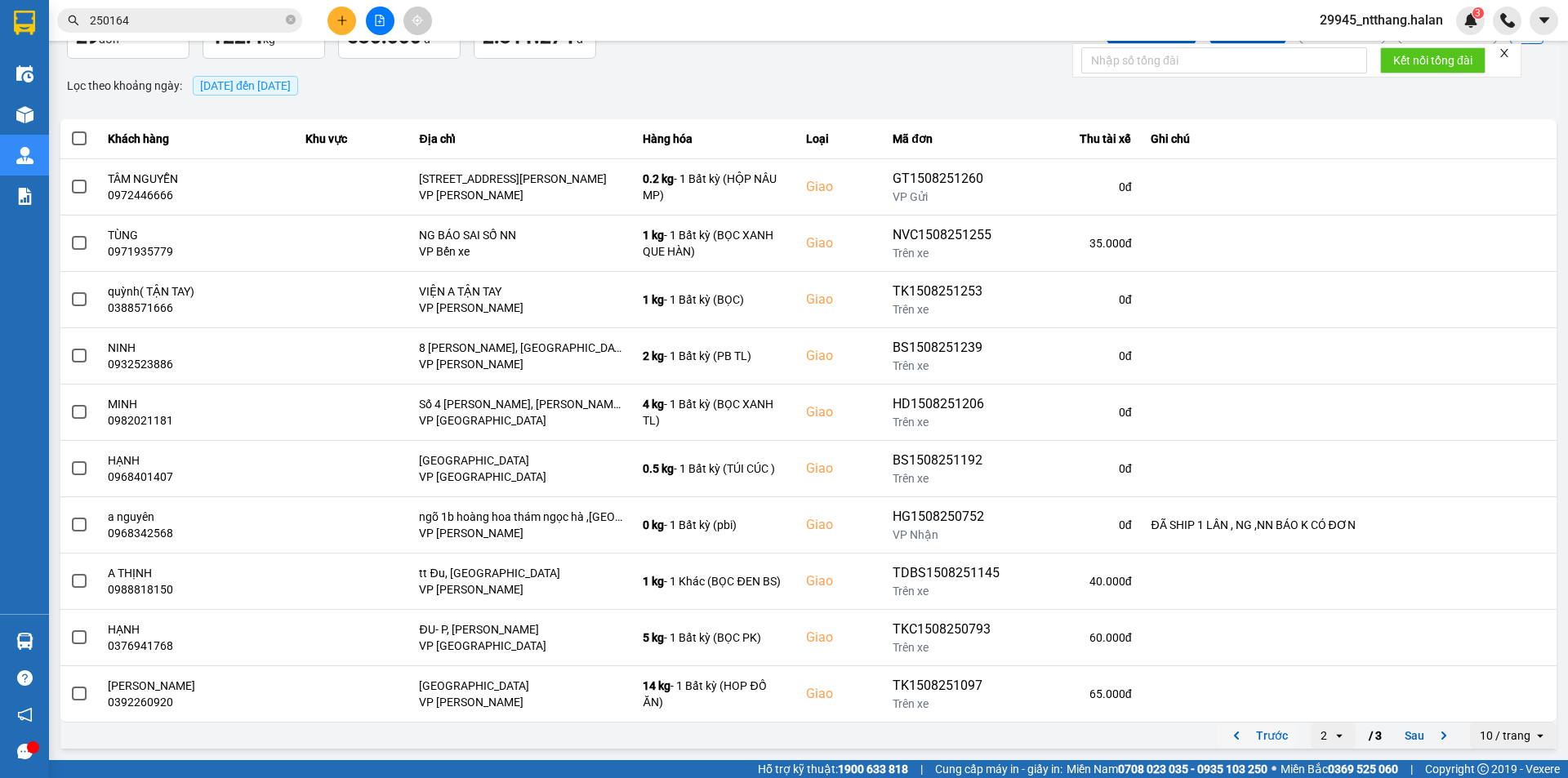
click at [1256, 737] on button "Trước" at bounding box center [1257, 736] width 81 height 25
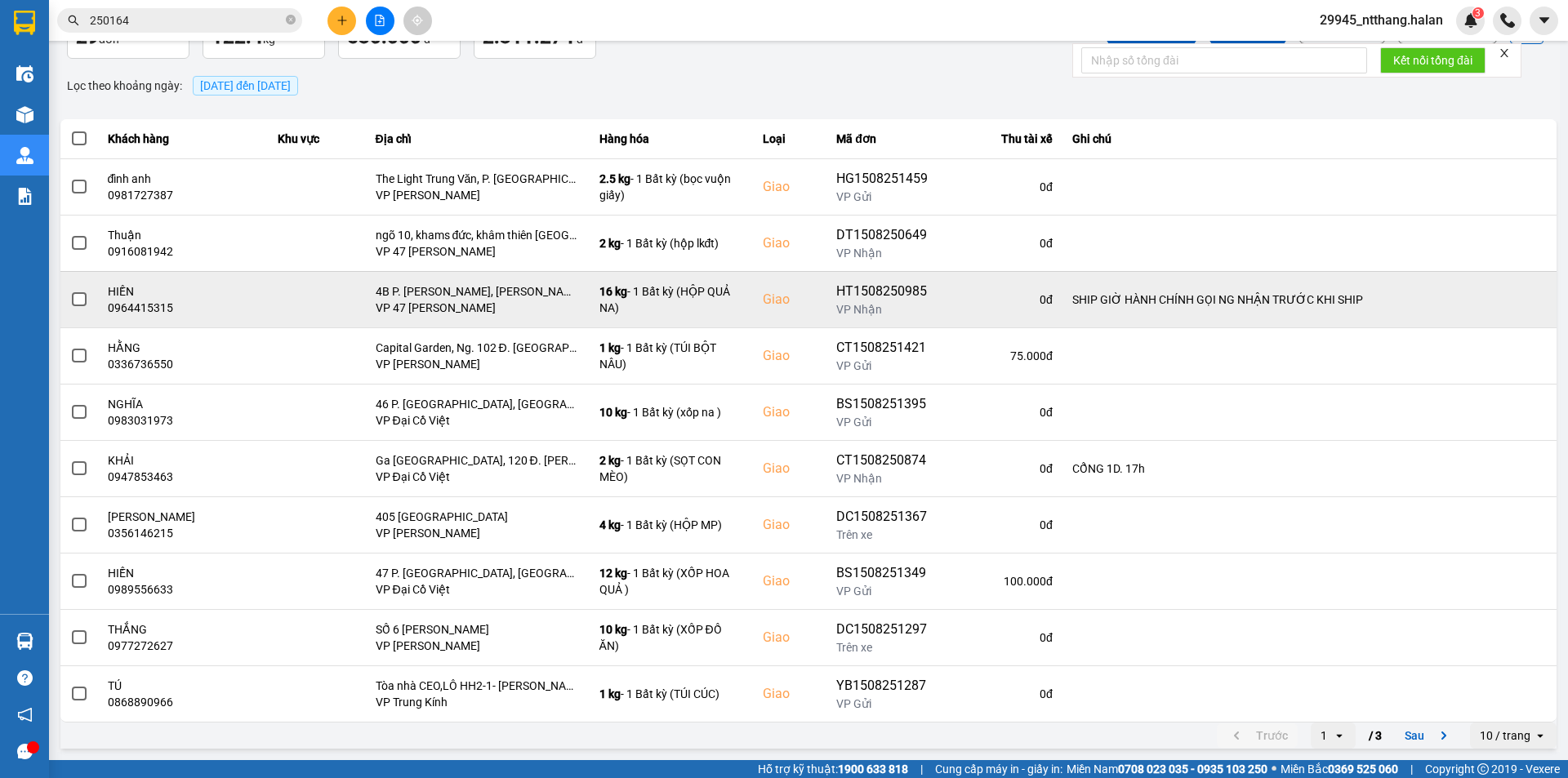
click at [83, 298] on span at bounding box center [79, 300] width 15 height 15
click at [70, 291] on input "checkbox" at bounding box center [70, 291] width 0 height 0
click at [81, 302] on span at bounding box center [79, 300] width 15 height 15
click at [70, 291] on input "checkbox" at bounding box center [70, 291] width 0 height 0
click at [1518, 301] on icon at bounding box center [1524, 300] width 11 height 11
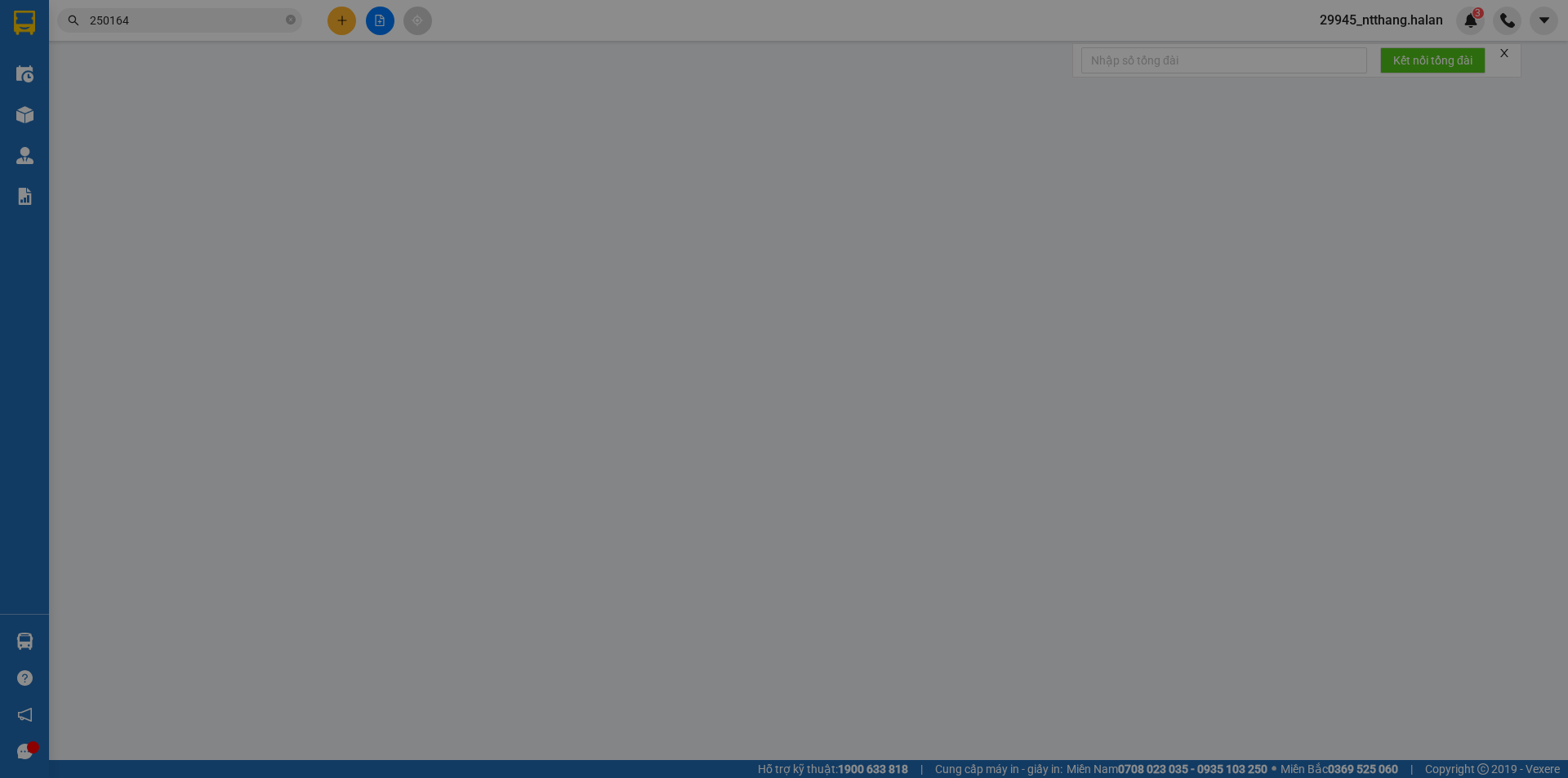
type input "0969365323"
type input "LY"
type input "0964415315"
type input "HIỀN"
checkbox input "true"
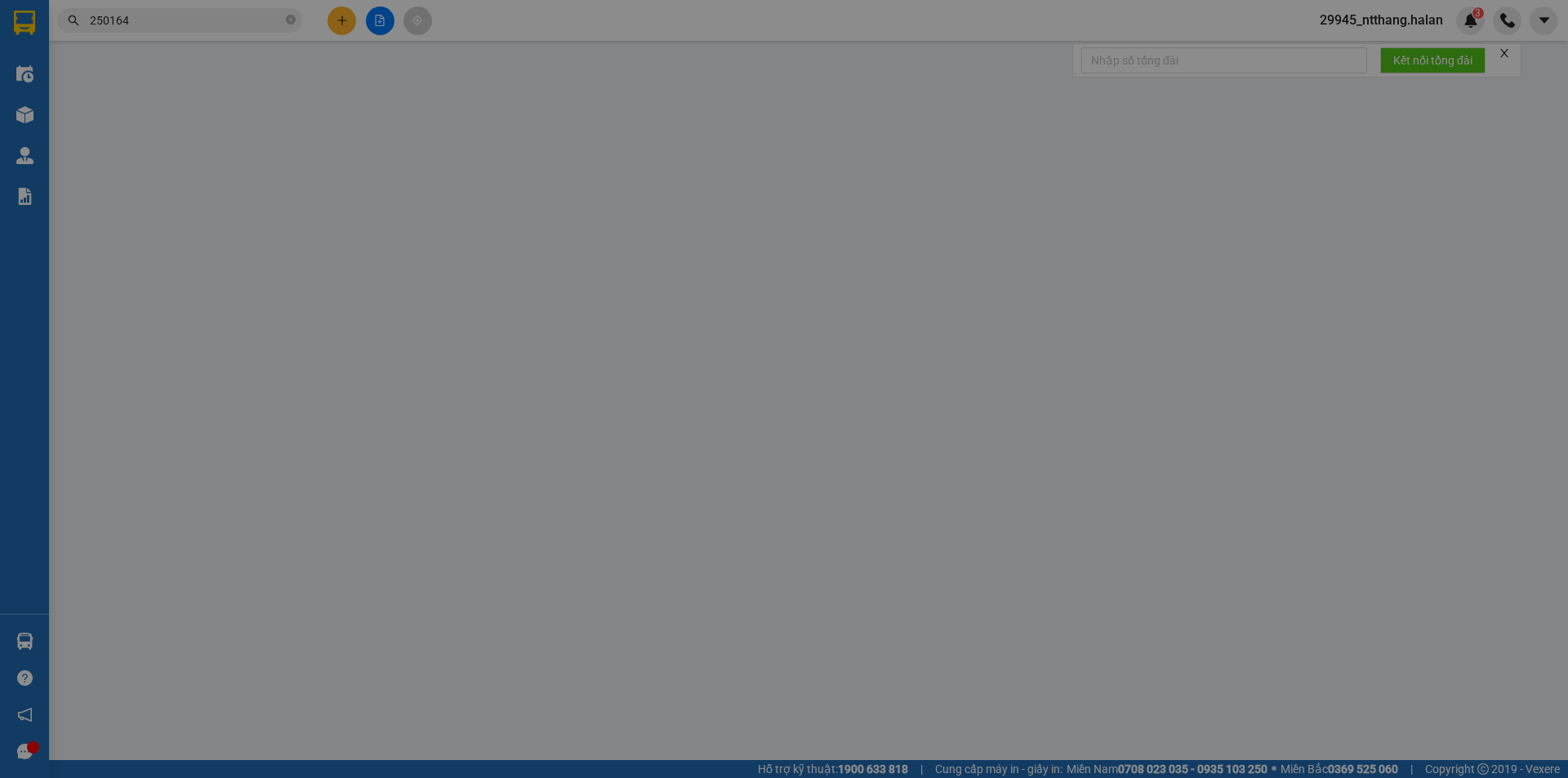
type input "4B P. Lê Thánh Tông, Phan Chu Trinh, Hoàn Kiếm, Hà Nội"
type input "SHIP GIỜ HÀNH CHÍNH GỌI NG NHẬN TRƯỚC KHI SHIP"
type input "100.000"
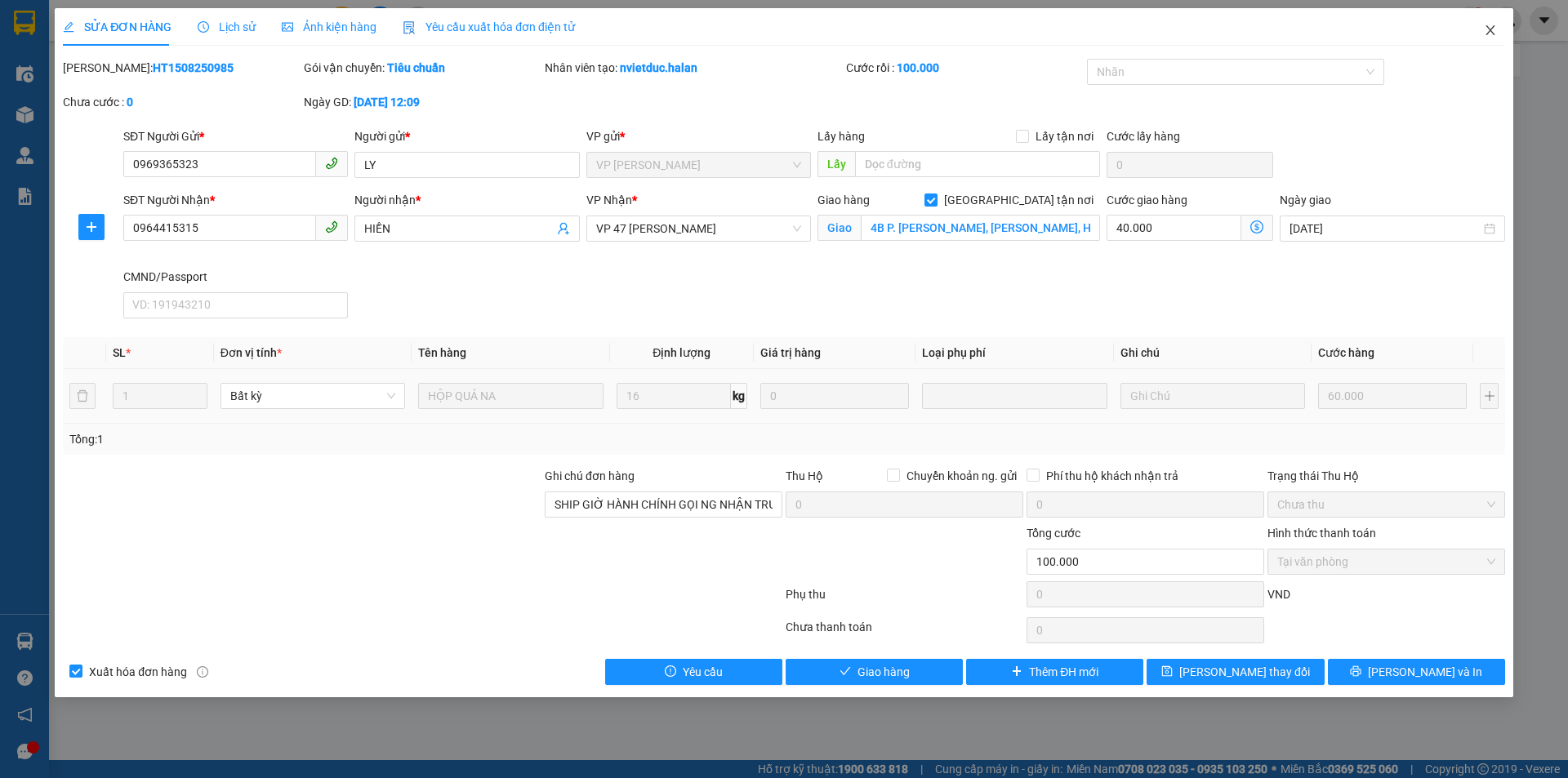
click at [1503, 24] on span "Close" at bounding box center [1490, 31] width 46 height 46
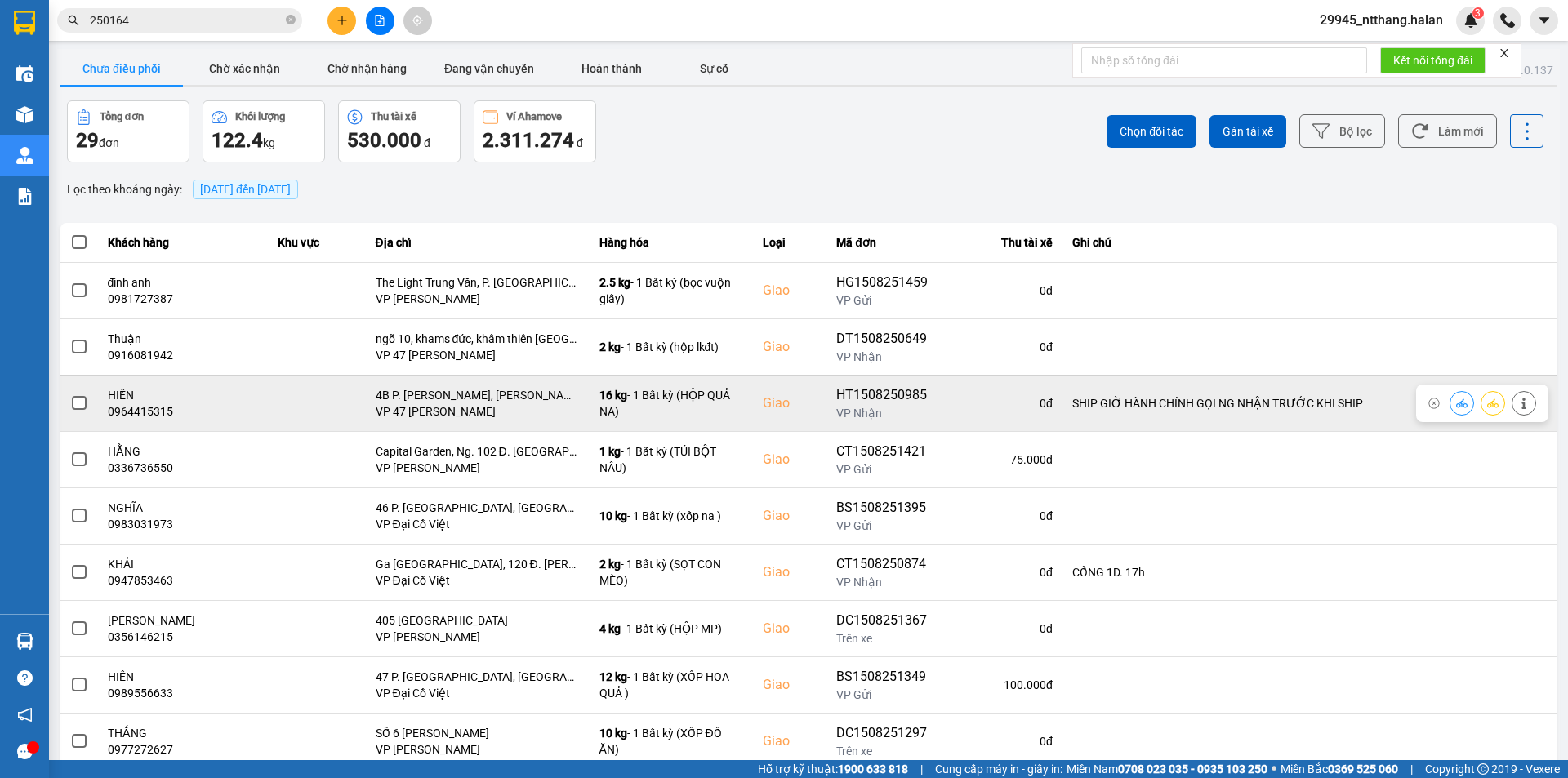
click at [80, 405] on span at bounding box center [79, 404] width 15 height 15
click at [70, 395] on input "checkbox" at bounding box center [70, 395] width 0 height 0
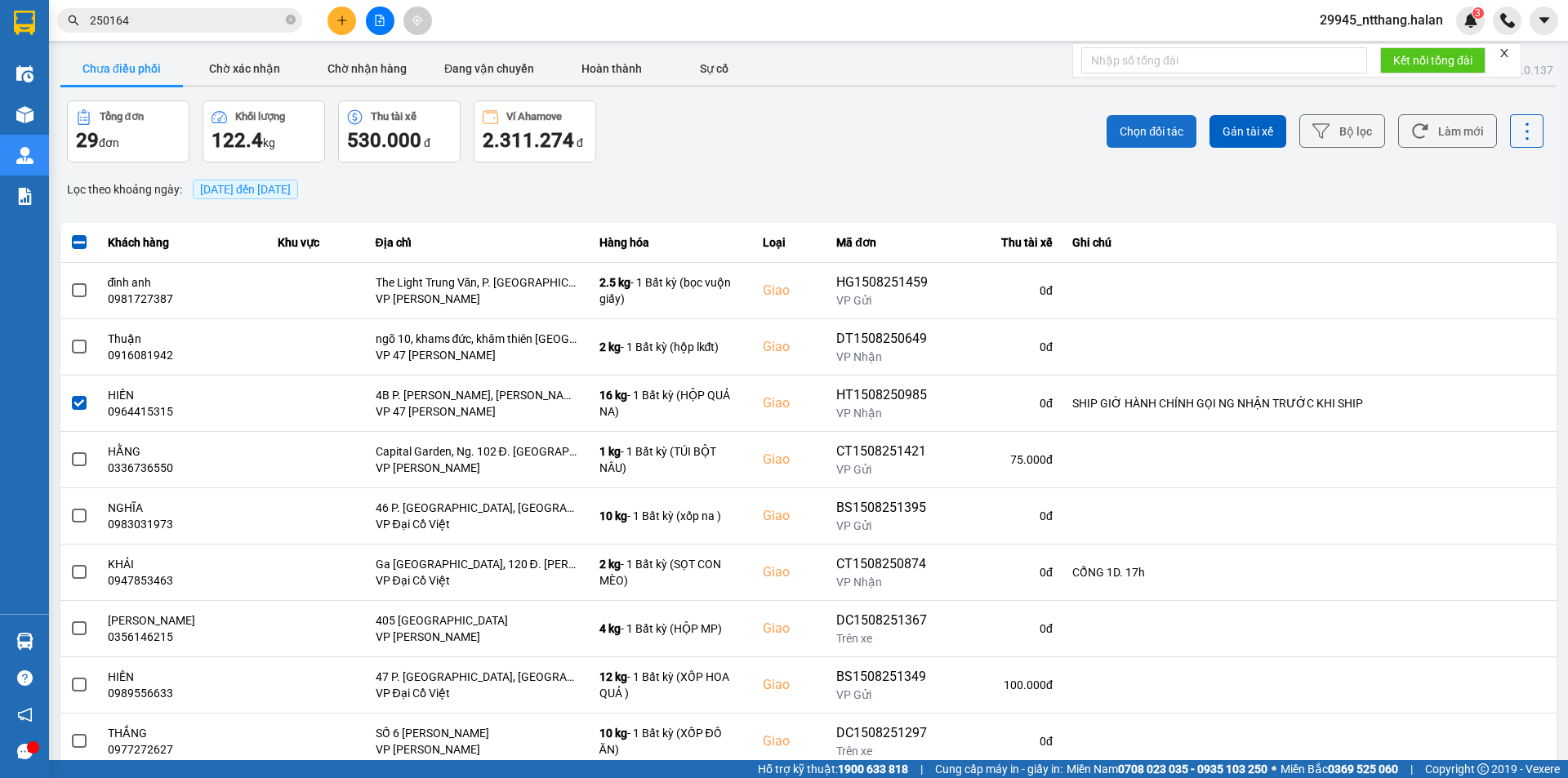
click at [1150, 135] on span "Chọn đối tác" at bounding box center [1151, 132] width 64 height 16
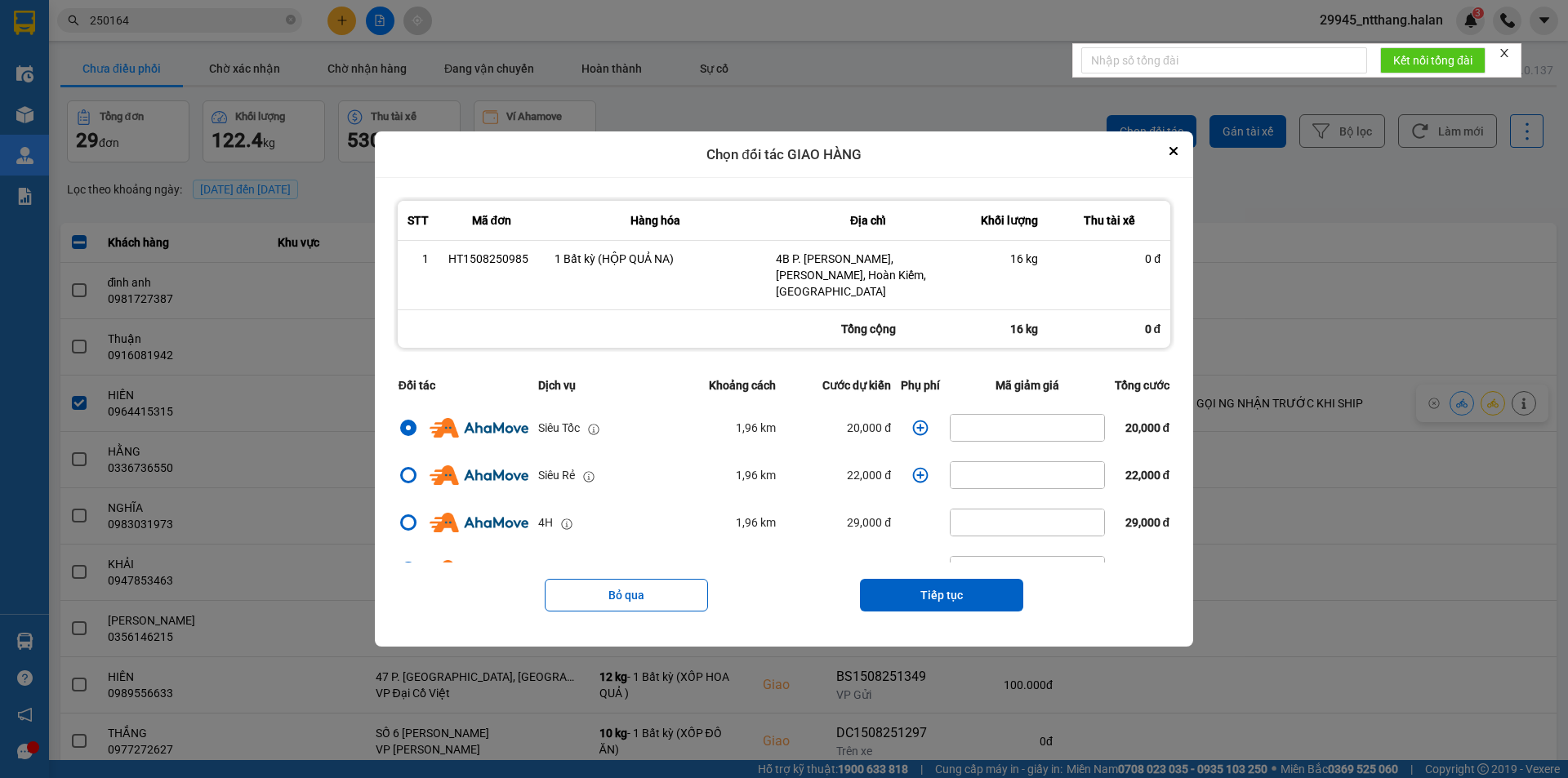
click at [912, 420] on icon "dialog" at bounding box center [920, 428] width 16 height 16
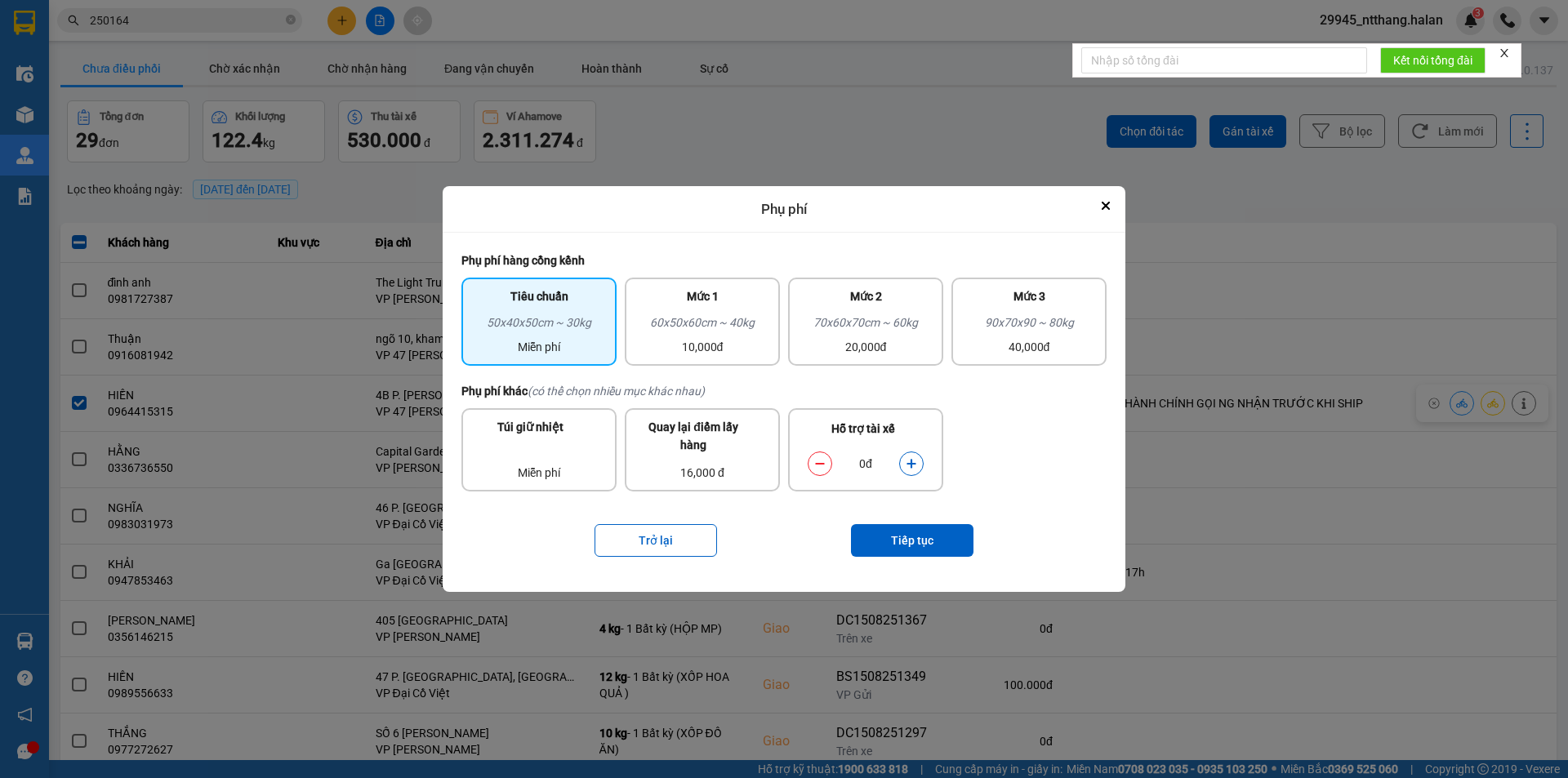
drag, startPoint x: 701, startPoint y: 311, endPoint x: 787, endPoint y: 423, distance: 141.2
click at [708, 313] on div "Mức 1" at bounding box center [702, 301] width 136 height 26
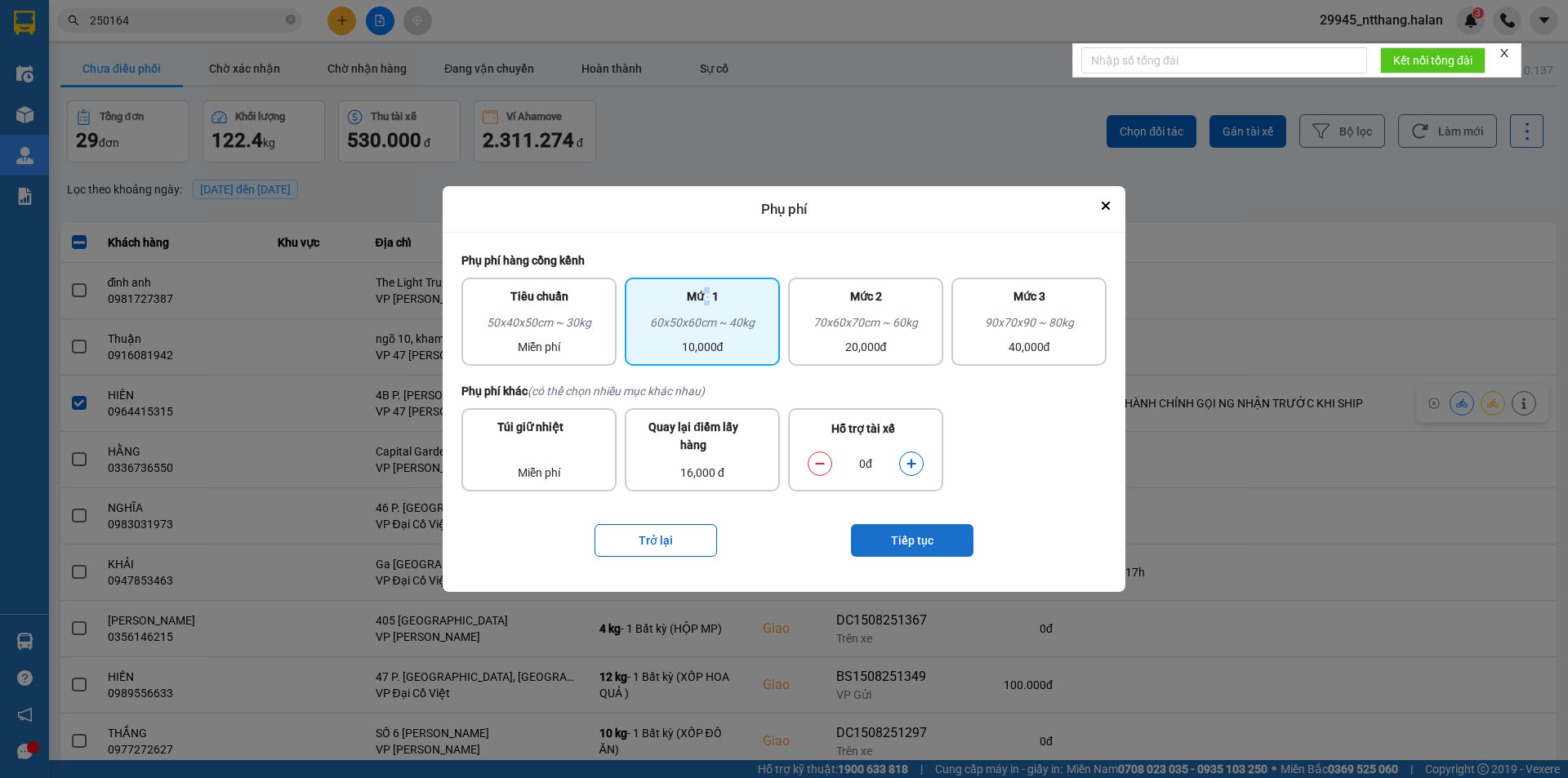
click at [879, 534] on button "Tiếp tục" at bounding box center [912, 541] width 123 height 33
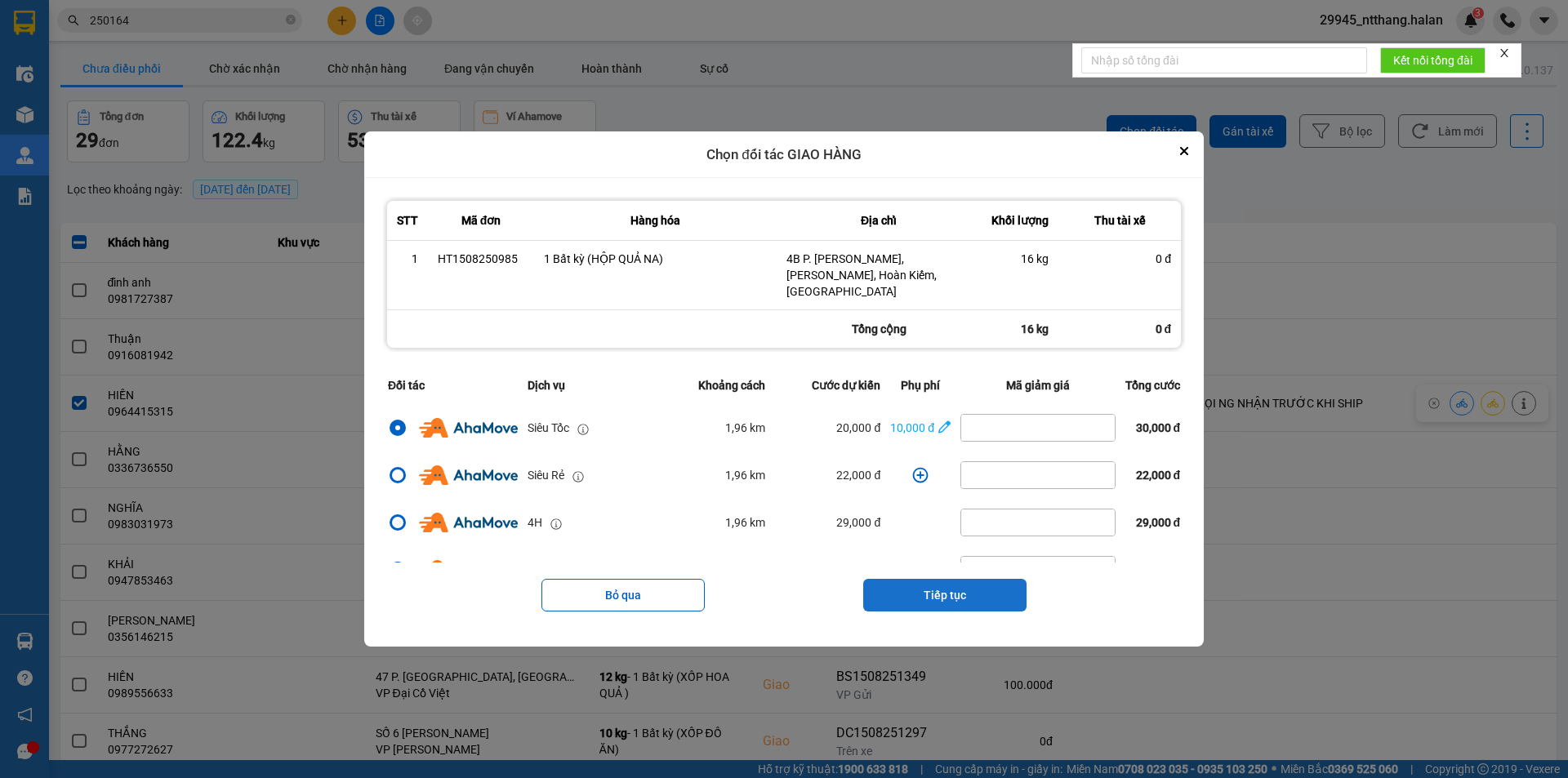
click at [928, 585] on button "Tiếp tục" at bounding box center [945, 595] width 163 height 33
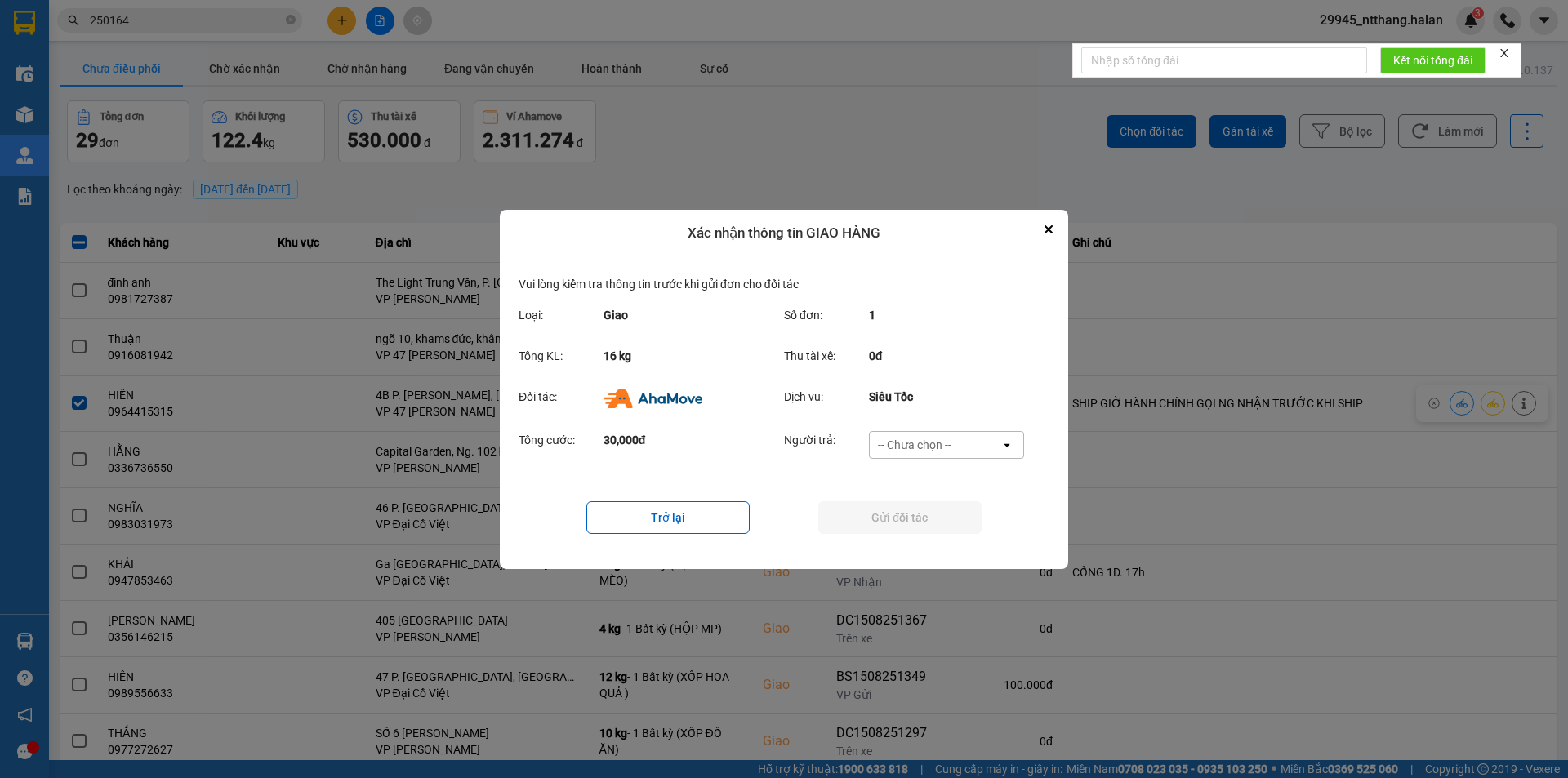
click at [985, 419] on div "Đối tác: Dịch vụ: Siêu Tốc" at bounding box center [784, 403] width 531 height 42
click at [981, 449] on div "-- Chưa chọn --" at bounding box center [935, 445] width 131 height 26
click at [963, 539] on div "Ví Ahamove" at bounding box center [945, 539] width 155 height 29
click at [940, 521] on button "Gửi đối tác" at bounding box center [900, 518] width 163 height 33
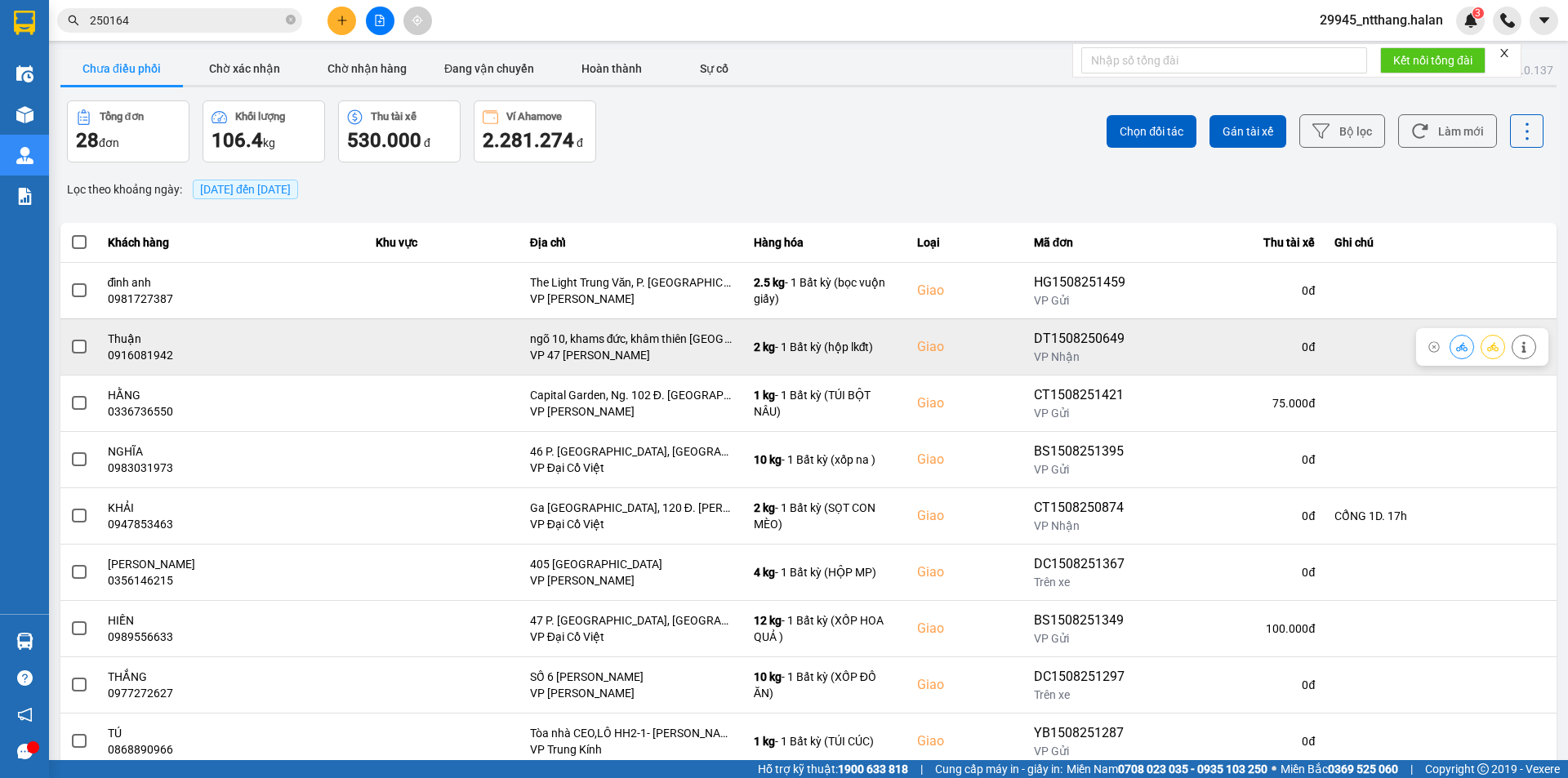
click at [163, 353] on div "0916081942" at bounding box center [232, 355] width 249 height 16
copy div "0916081942"
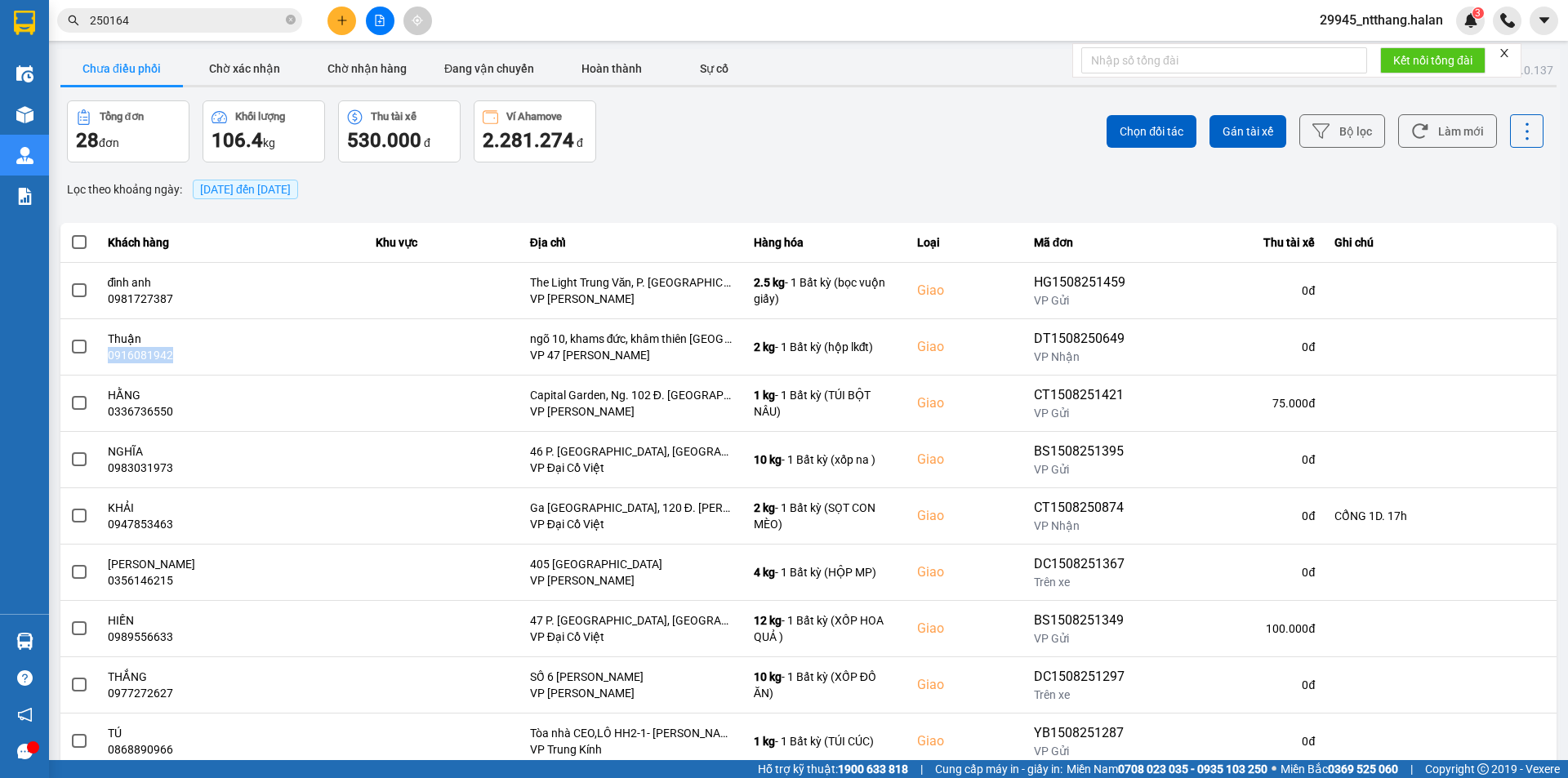
click at [194, 14] on input "250164" at bounding box center [186, 20] width 193 height 18
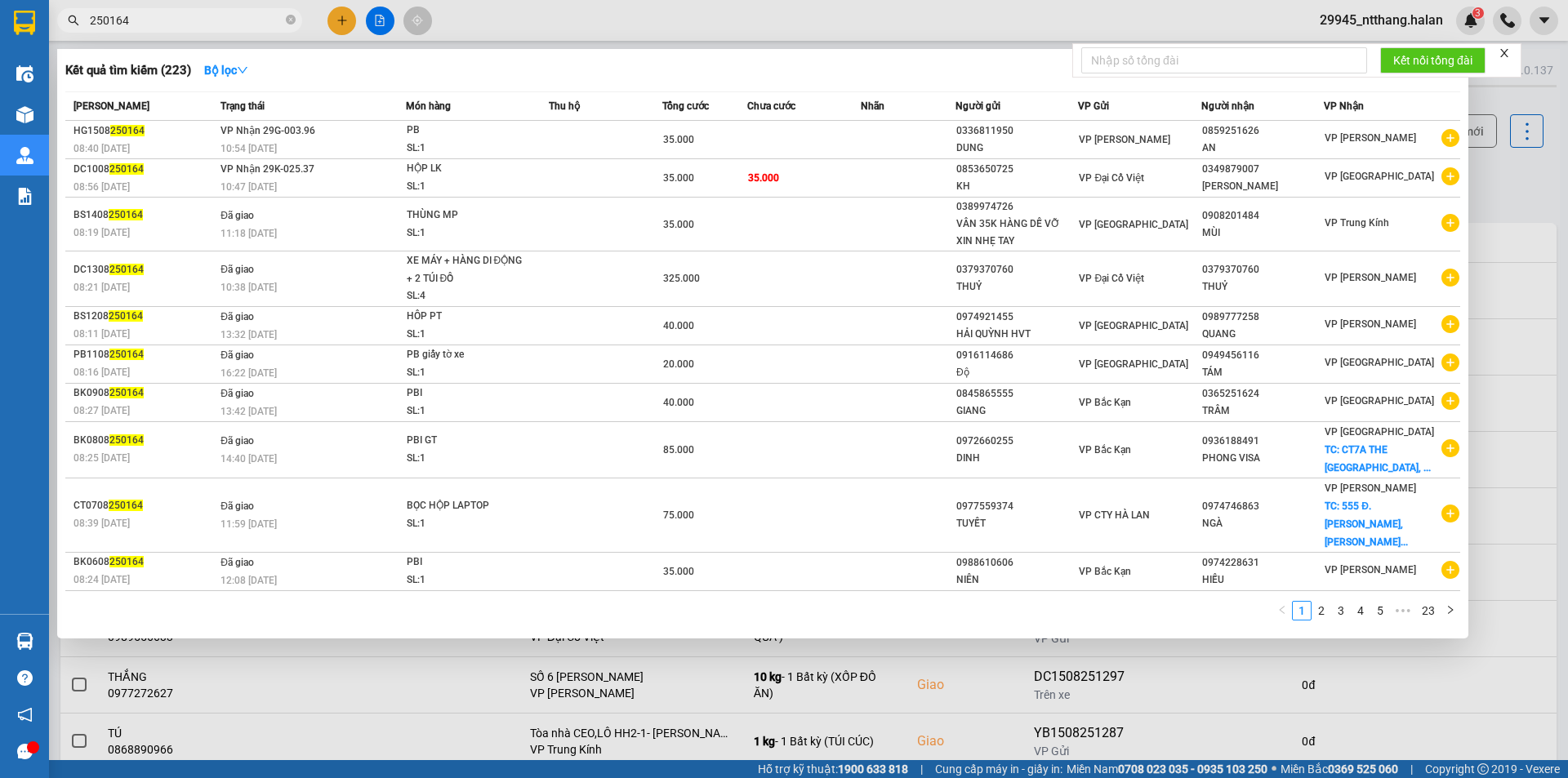
click at [194, 14] on input "250164" at bounding box center [186, 20] width 193 height 18
paste input "0916081942"
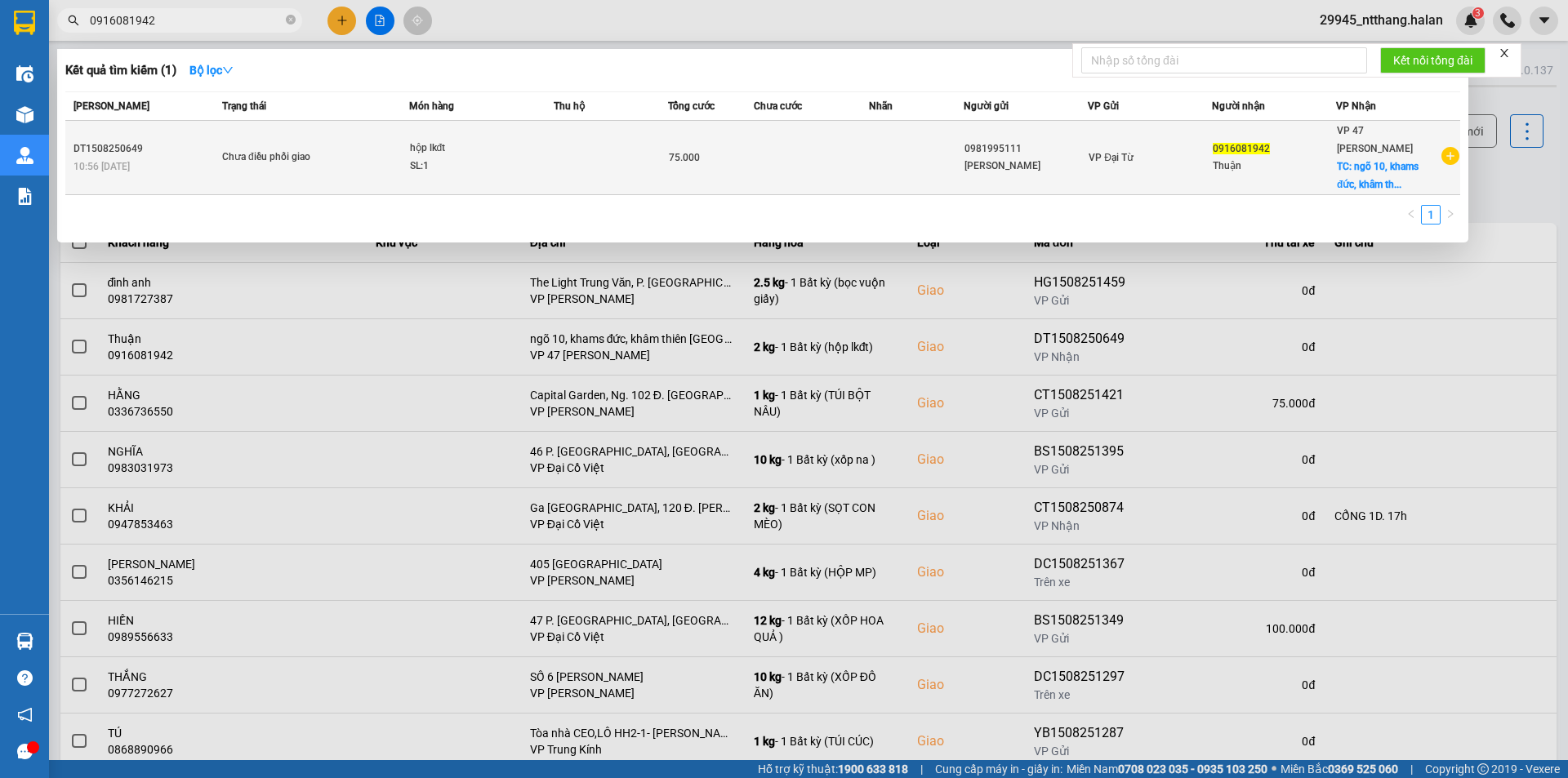
type input "0916081942"
click at [739, 137] on td "75.000" at bounding box center [710, 158] width 86 height 74
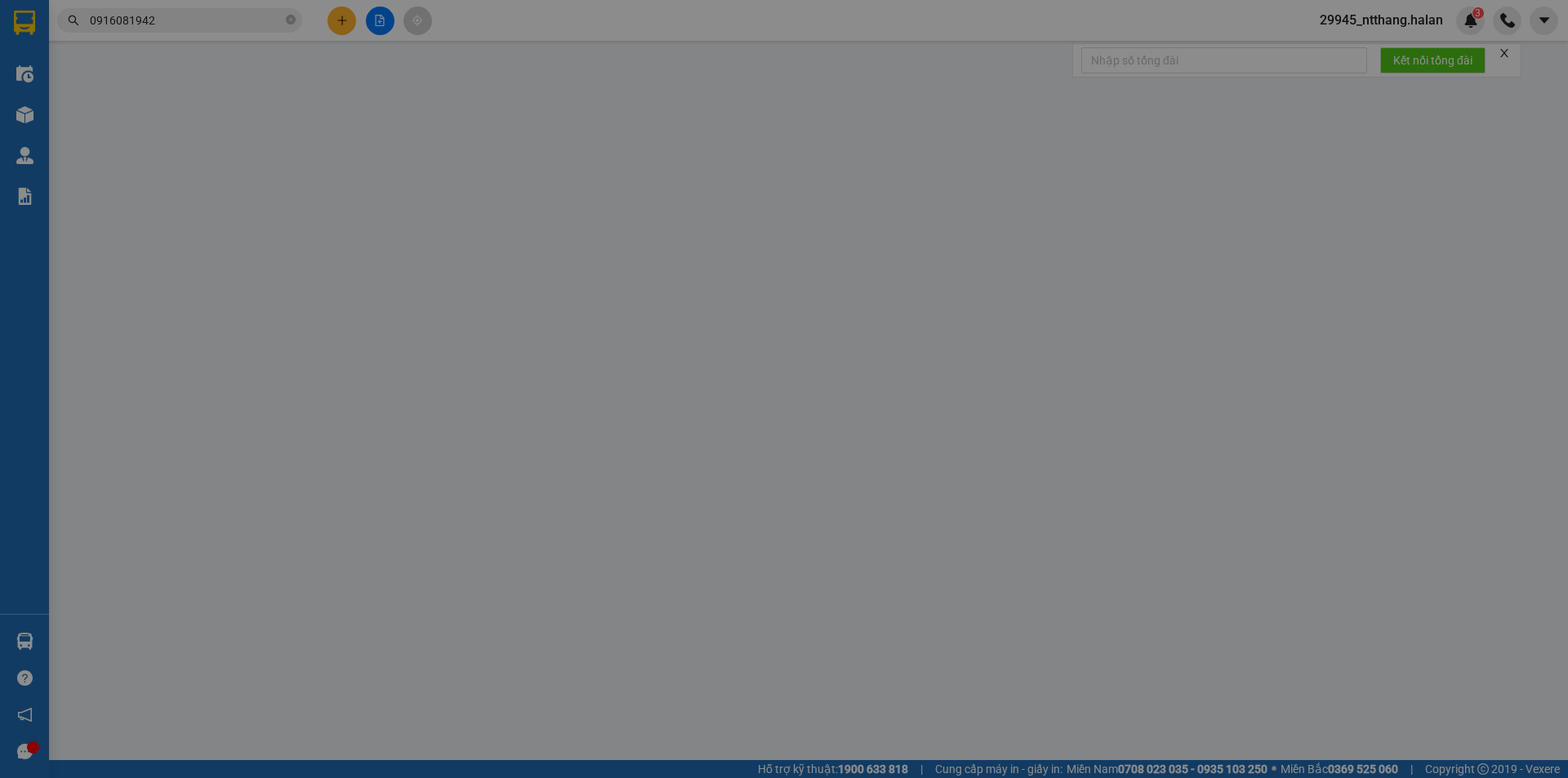
type input "0981995111"
type input "Tuấn Phúc"
type input "0916081942"
type input "Thuận"
checkbox input "true"
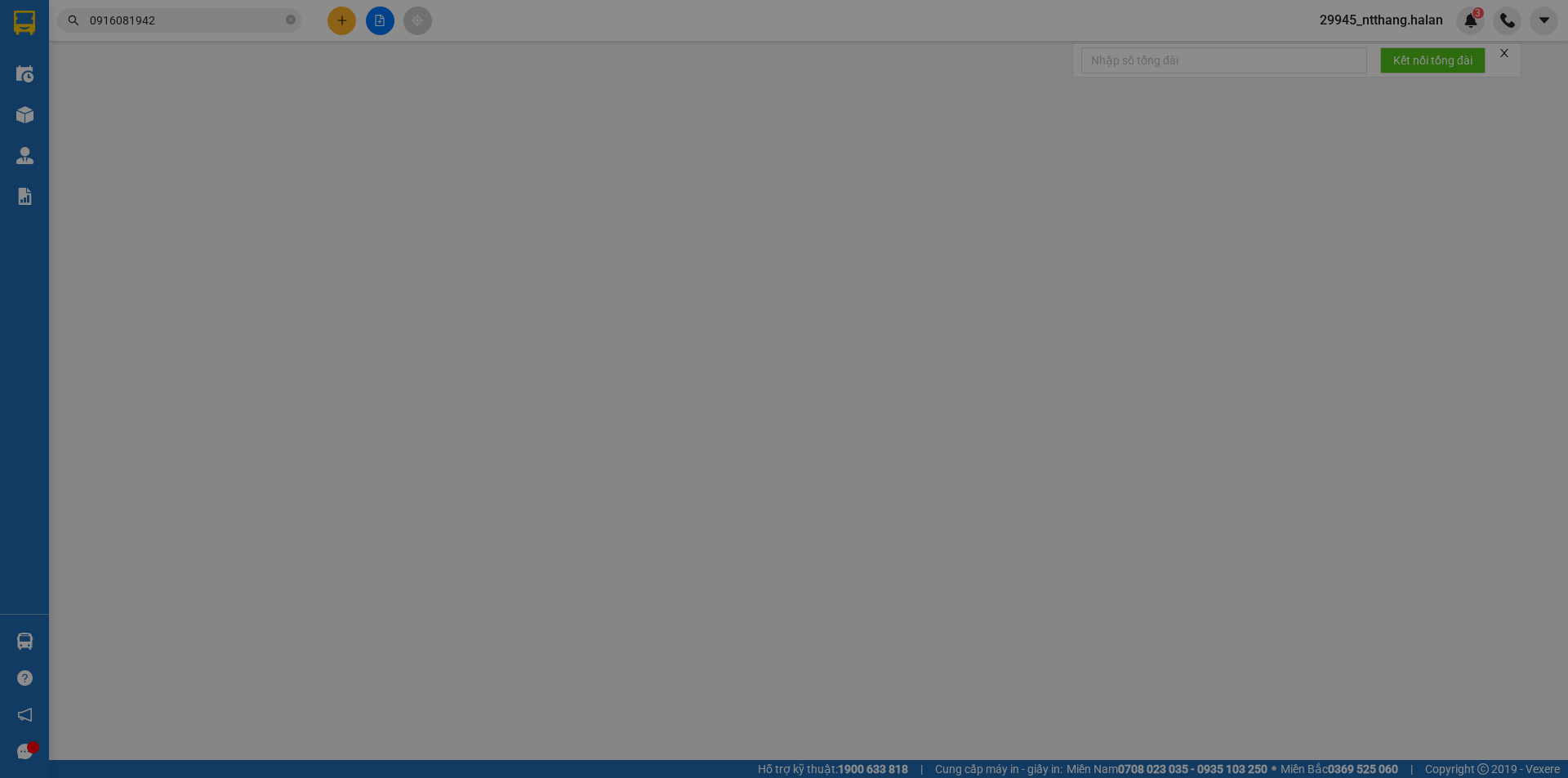
type input "ngõ 10, khams đức, khâm thiên hà nội"
type input "75.000"
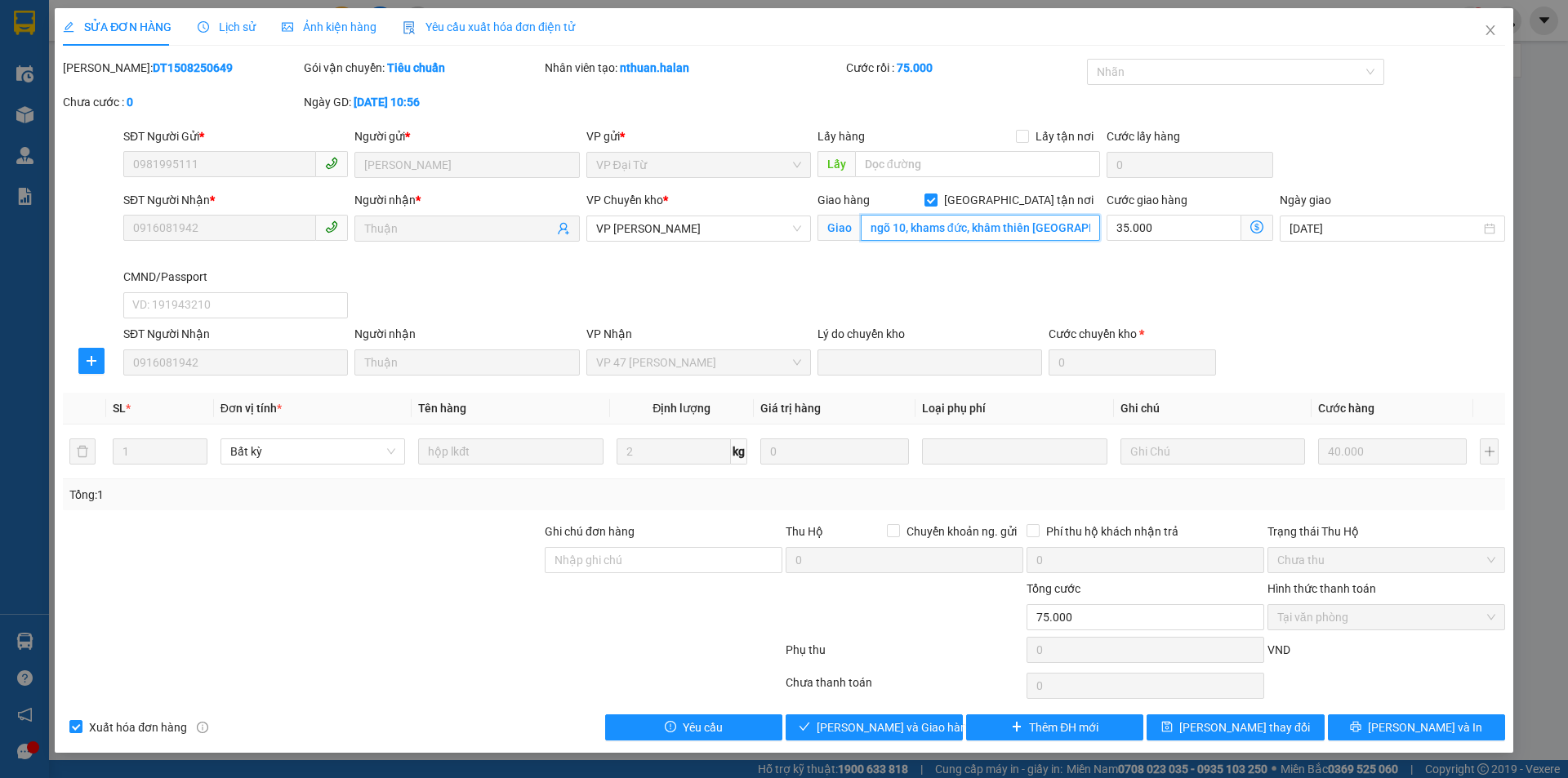
click at [940, 229] on input "ngõ 10, khams đức, khâm thiên hà nội" at bounding box center [980, 228] width 239 height 26
click at [946, 237] on input "ngõ 10, khams đức, khâm thiên hà nội" at bounding box center [980, 228] width 239 height 26
click at [908, 230] on input "ngõ 10, khâm đức, khâm thiên hà nội" at bounding box center [980, 228] width 239 height 26
click at [962, 225] on input "10 ngõ khâm đức, khâm thiên hà nội" at bounding box center [980, 228] width 239 height 26
click at [1008, 235] on input "10 ngõ khâm đức, phường khâm thiên, hà nội" at bounding box center [980, 228] width 239 height 26
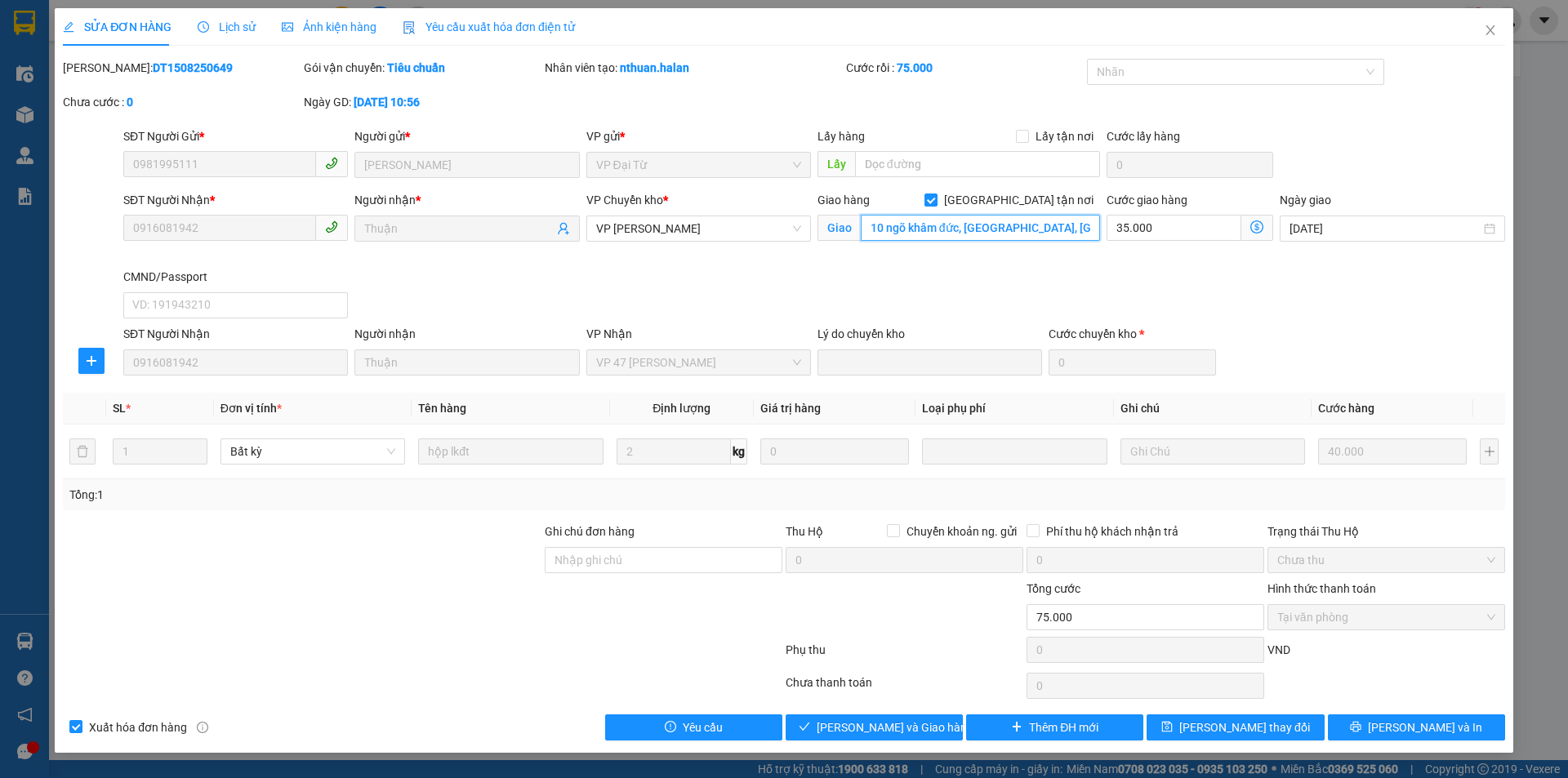
click at [1008, 235] on input "10 ngõ khâm đức, phường khâm thiên, hà nội" at bounding box center [980, 228] width 239 height 26
click at [997, 232] on input "10 ngõ khâm đức, phường khâm thiên, hà nội" at bounding box center [980, 228] width 239 height 26
type input "10 ngõ khâm đức, phường khâm thiên, hà nội"
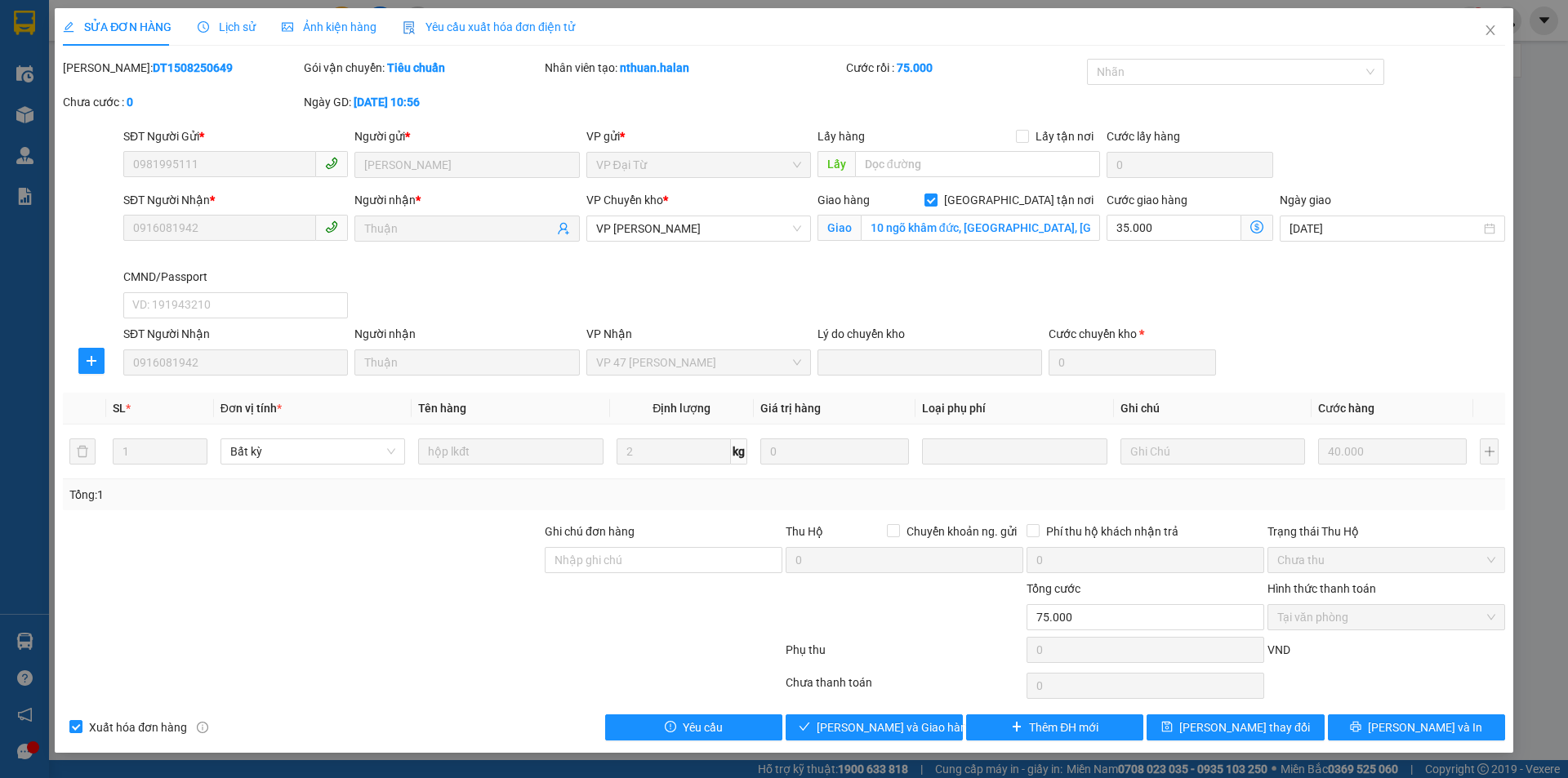
click at [1257, 225] on icon "dollar-circle" at bounding box center [1257, 227] width 13 height 13
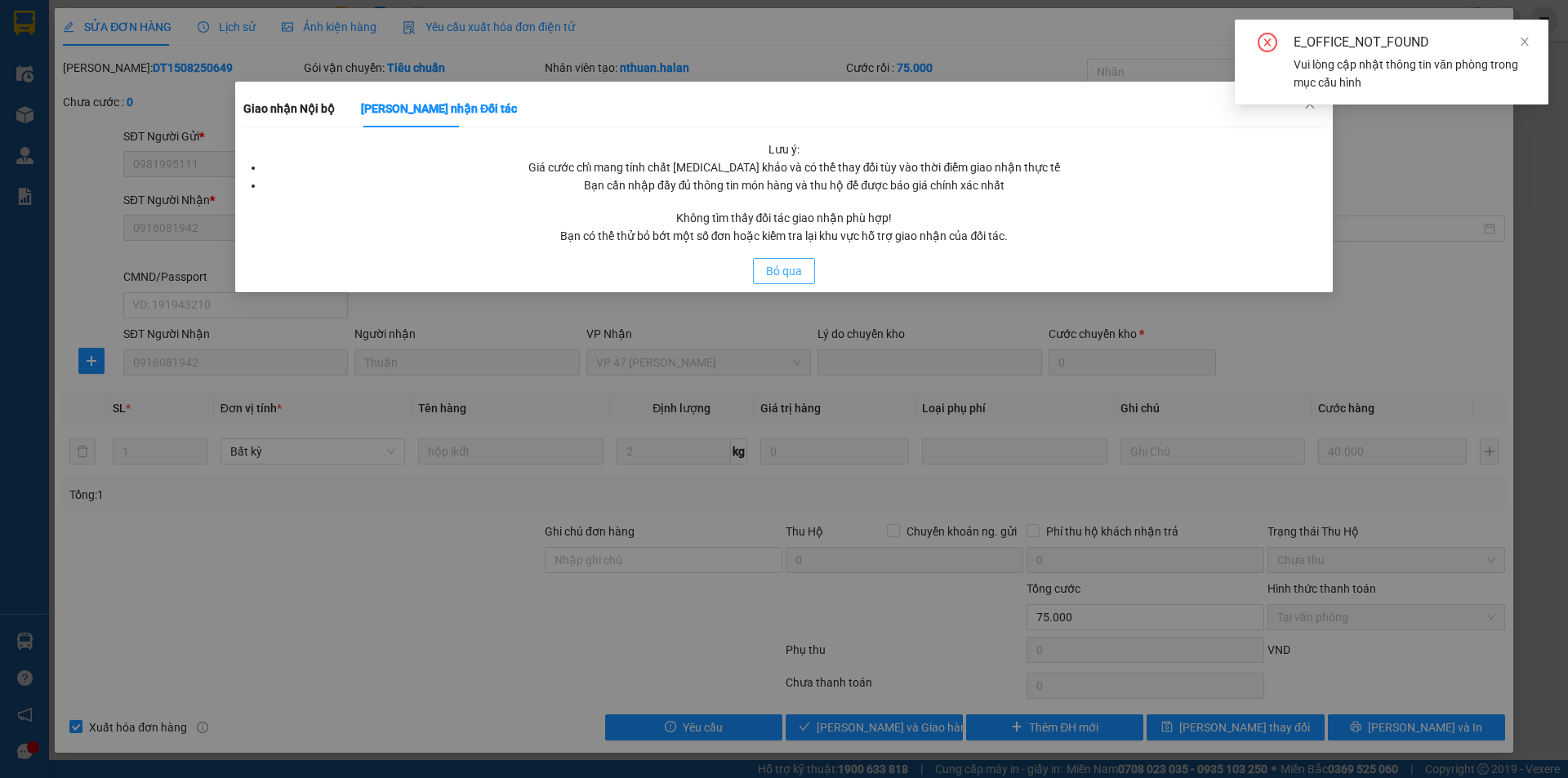
click at [783, 266] on span "Bỏ qua" at bounding box center [784, 271] width 36 height 18
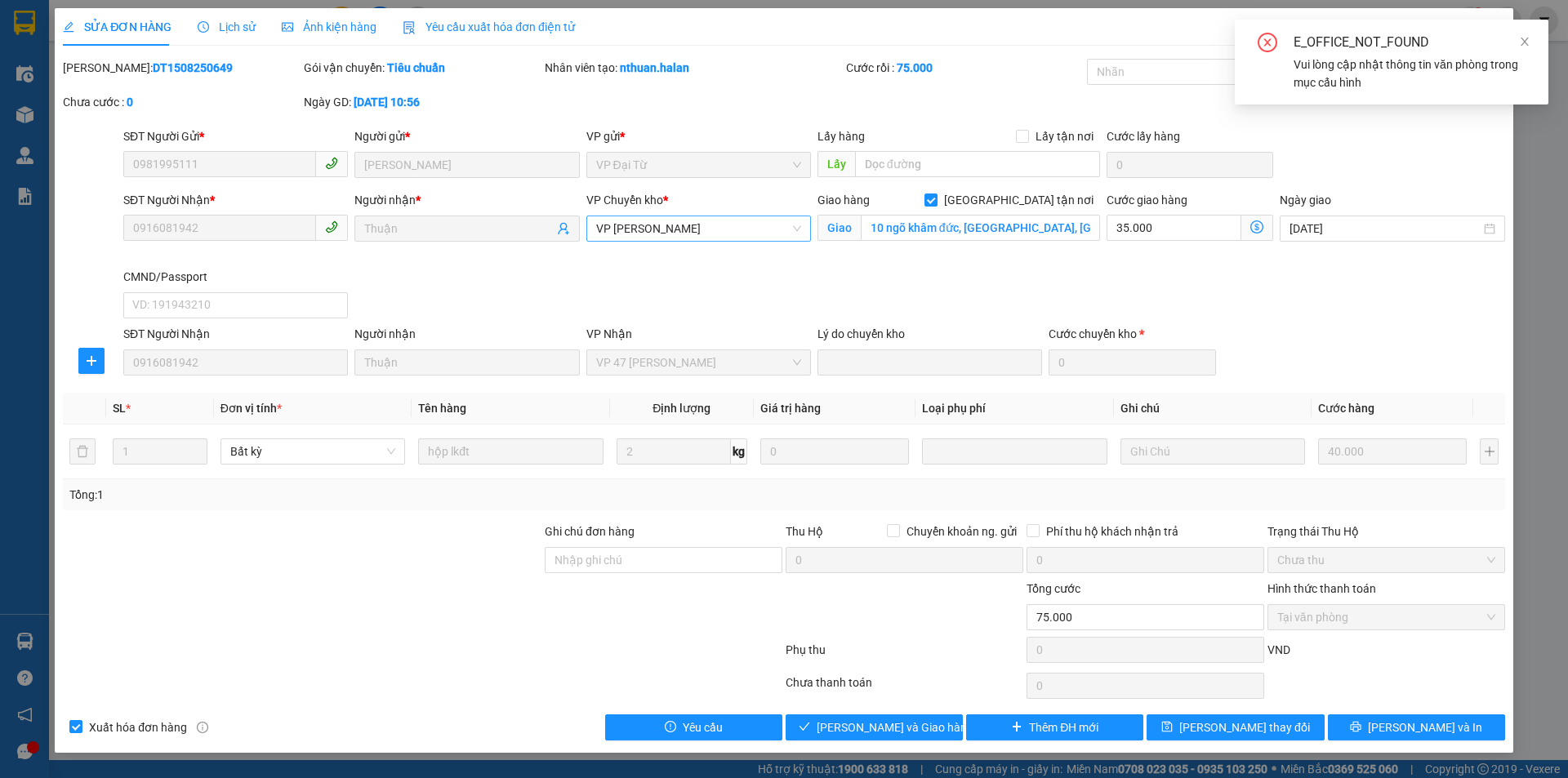
click at [674, 232] on span "VP [PERSON_NAME]" at bounding box center [698, 229] width 205 height 25
type input "tran"
click at [699, 260] on div "VP 47 [PERSON_NAME]" at bounding box center [698, 262] width 205 height 18
click at [1259, 227] on icon "dollar-circle" at bounding box center [1257, 227] width 13 height 13
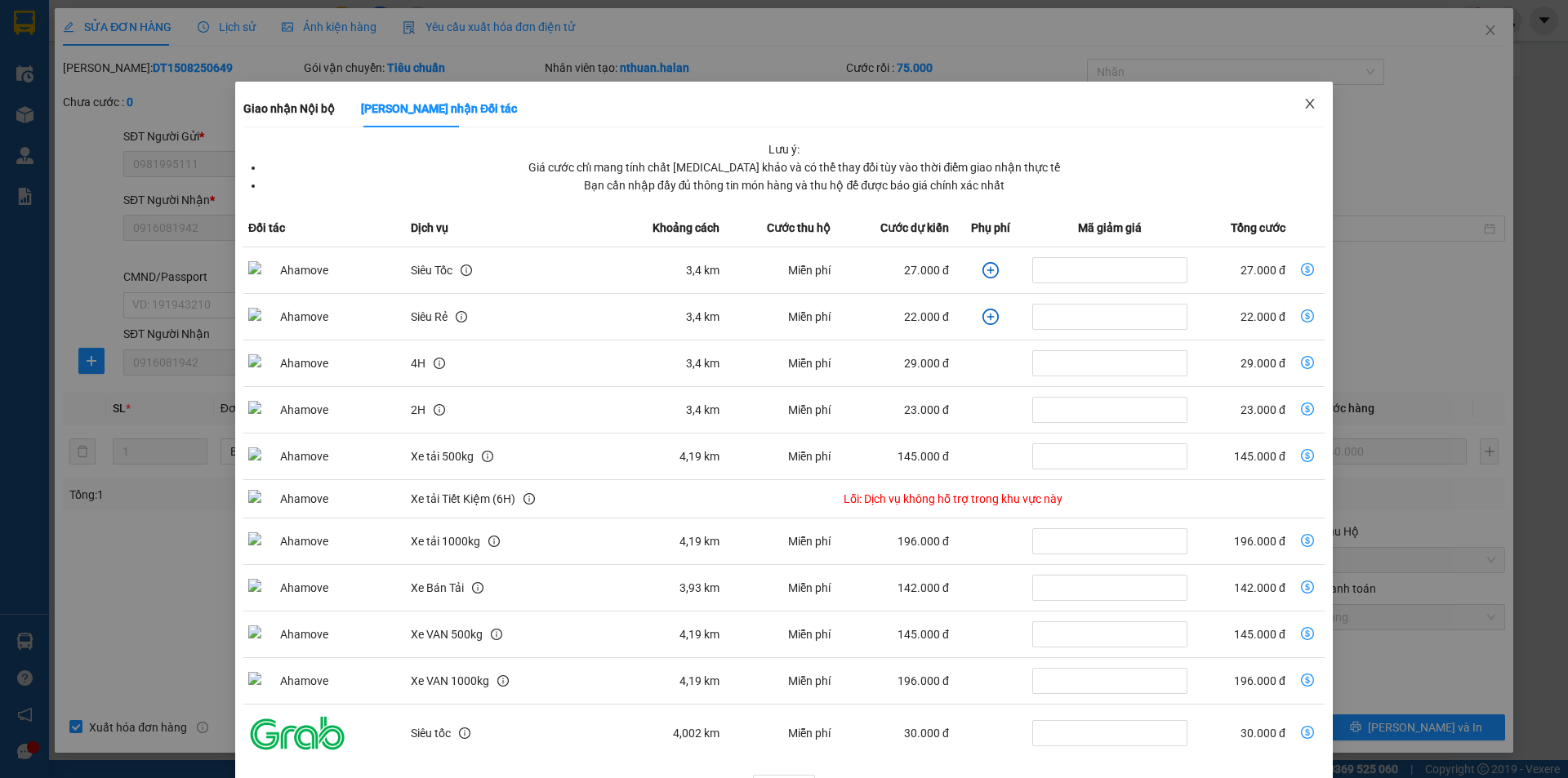
click at [1303, 110] on icon "close" at bounding box center [1310, 104] width 13 height 13
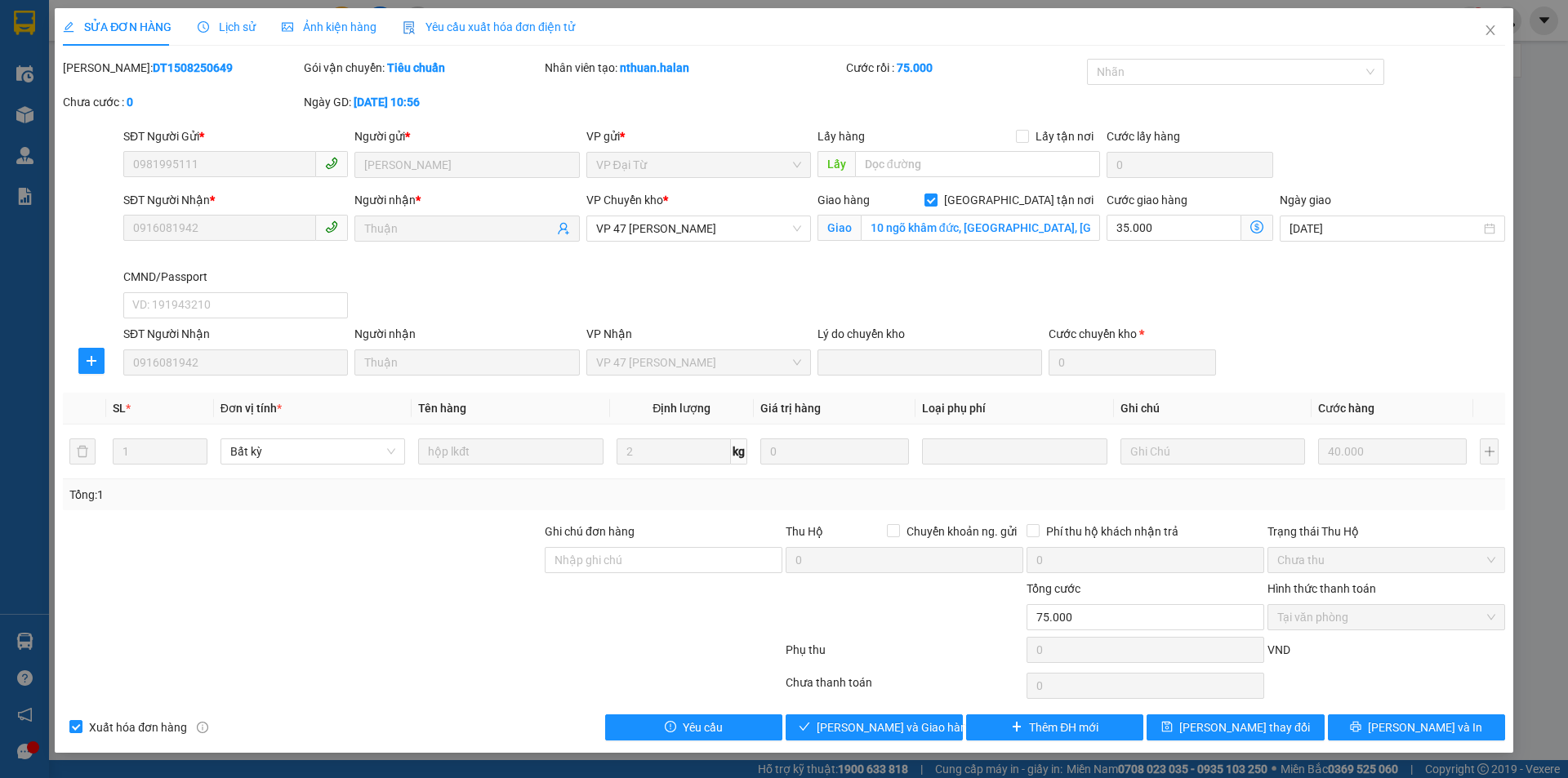
click at [1141, 263] on div "Cước giao hàng 35.000 Giao nhận Nội bộ Giao nhận Đối tác Lưu ý: Giá cước chỉ ma…" at bounding box center [1190, 230] width 173 height 77
click at [1258, 230] on icon "dollar-circle" at bounding box center [1257, 227] width 13 height 13
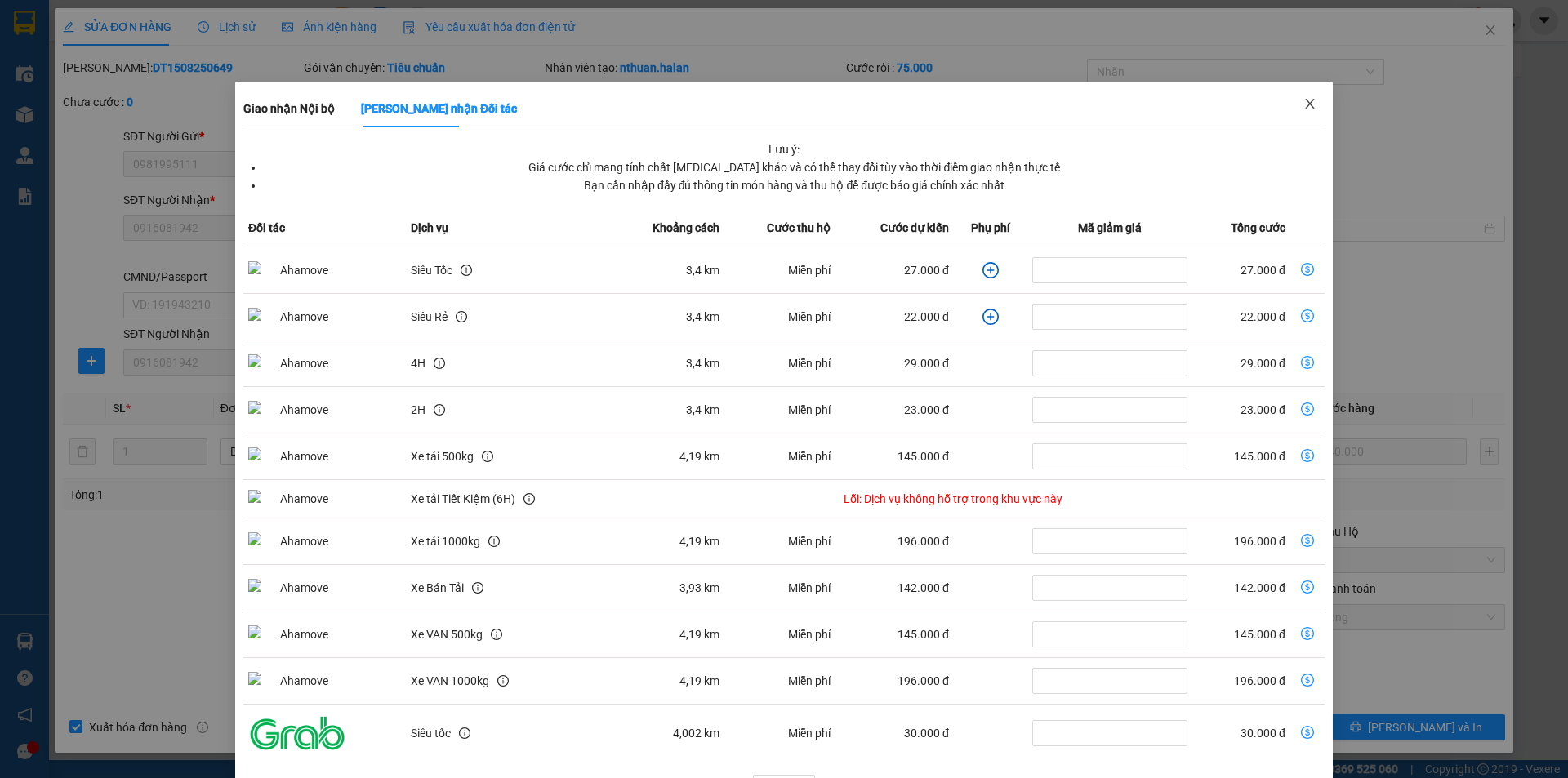
click at [1306, 100] on icon "close" at bounding box center [1310, 104] width 13 height 13
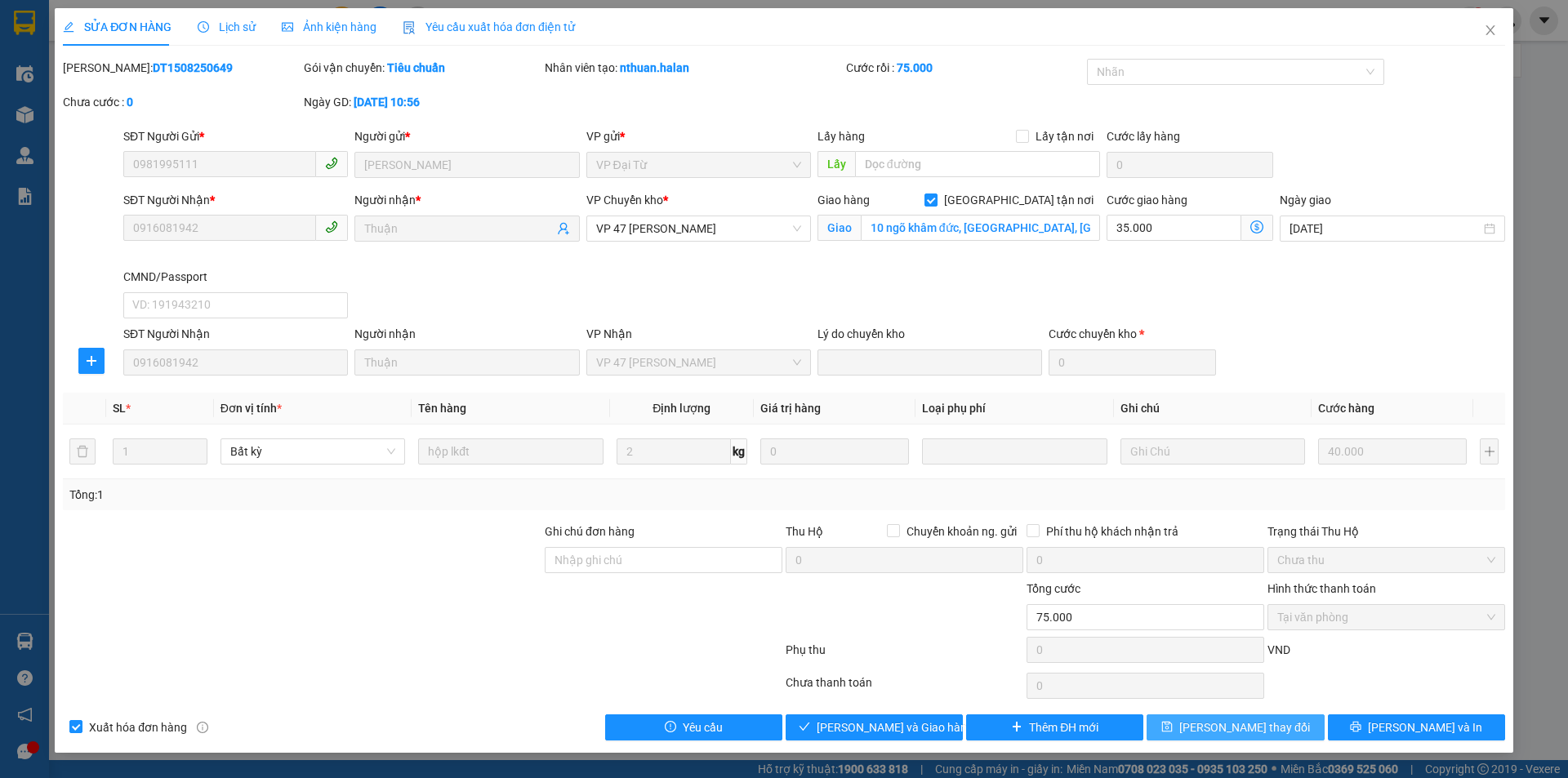
click at [1184, 722] on button "[PERSON_NAME] thay đổi" at bounding box center [1235, 727] width 177 height 26
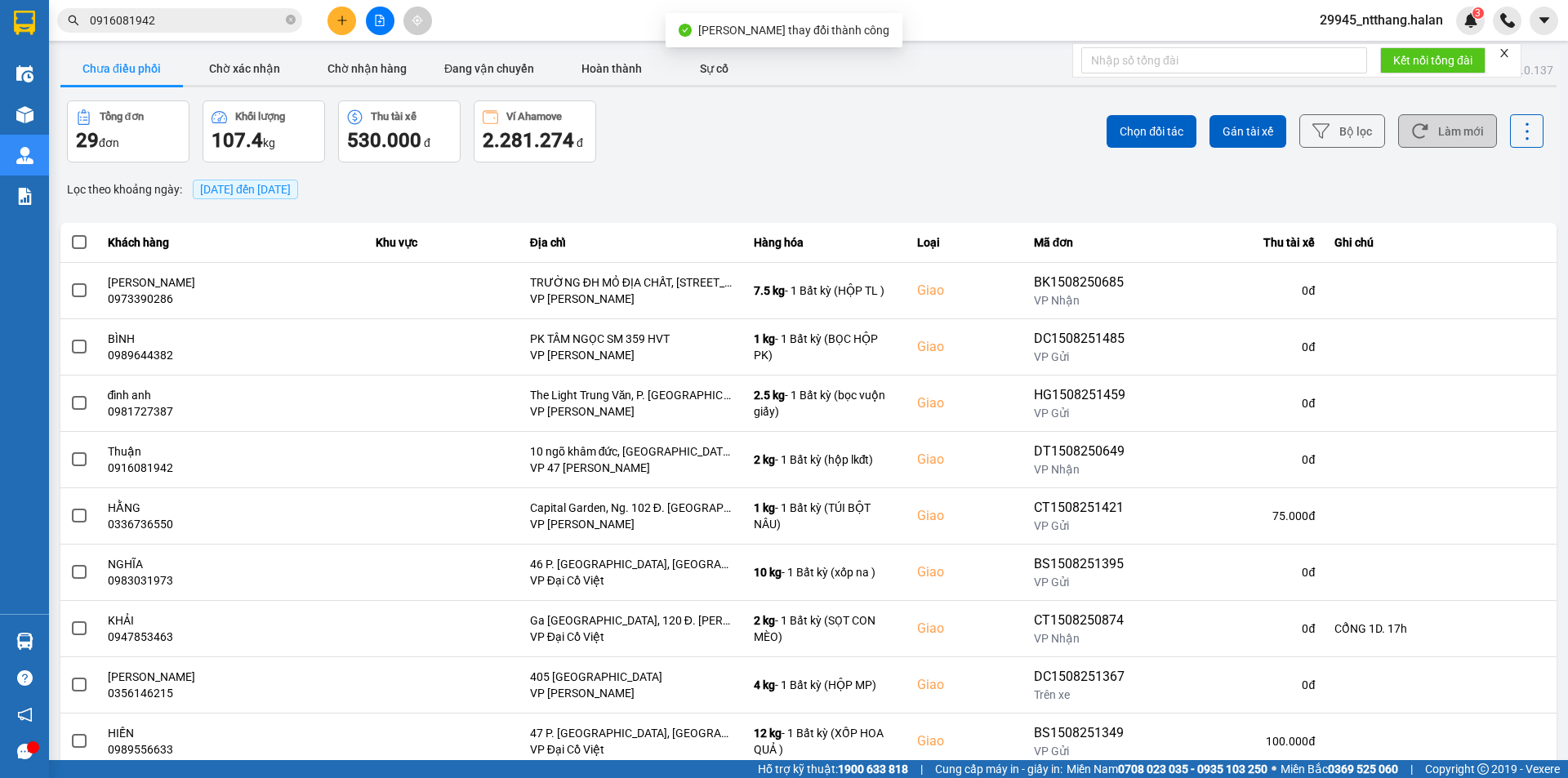
click at [1414, 140] on icon at bounding box center [1419, 131] width 17 height 17
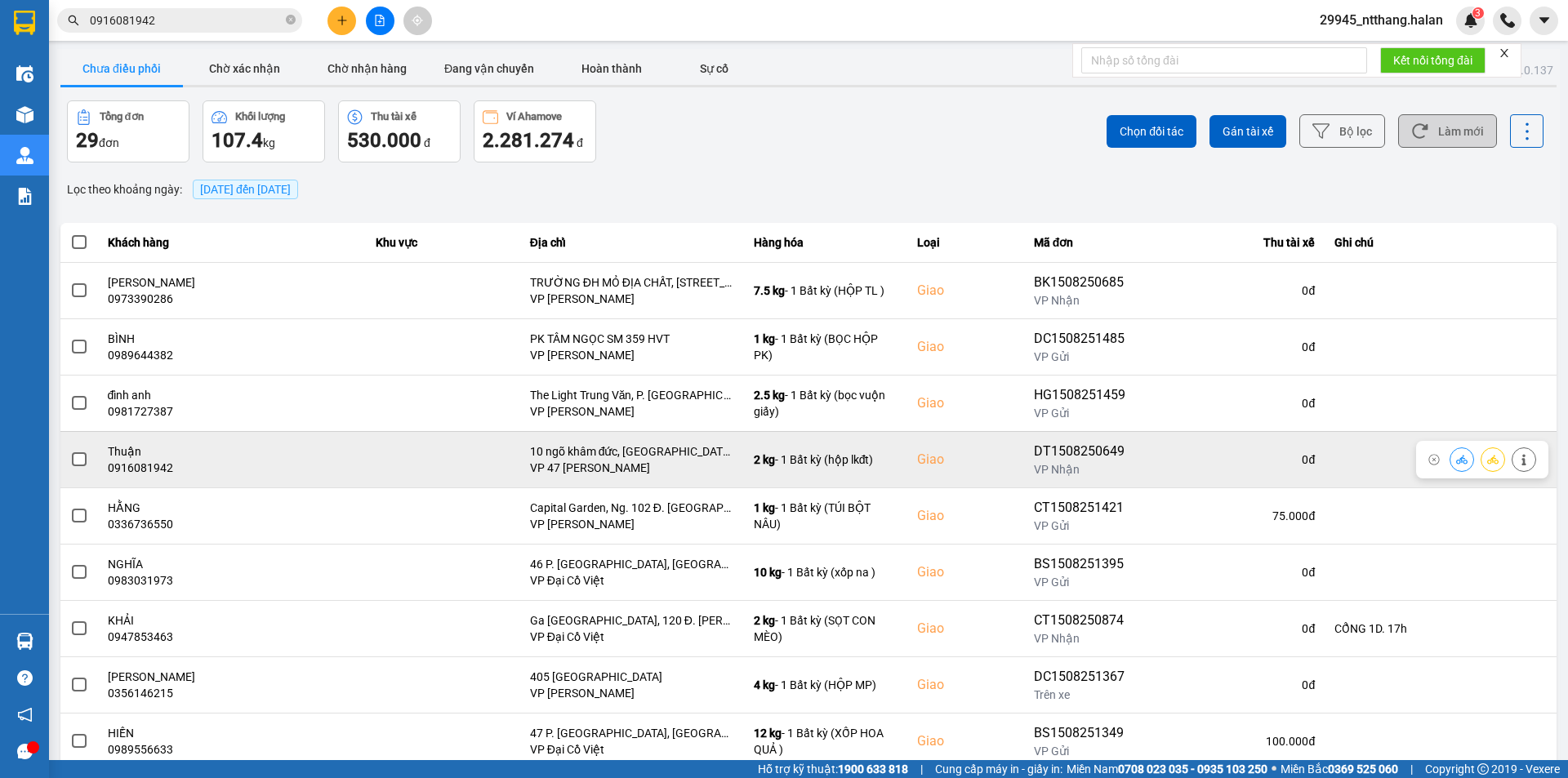
click at [90, 463] on td at bounding box center [79, 459] width 38 height 56
click at [87, 462] on label at bounding box center [79, 460] width 18 height 18
click at [70, 451] on input "checkbox" at bounding box center [70, 451] width 0 height 0
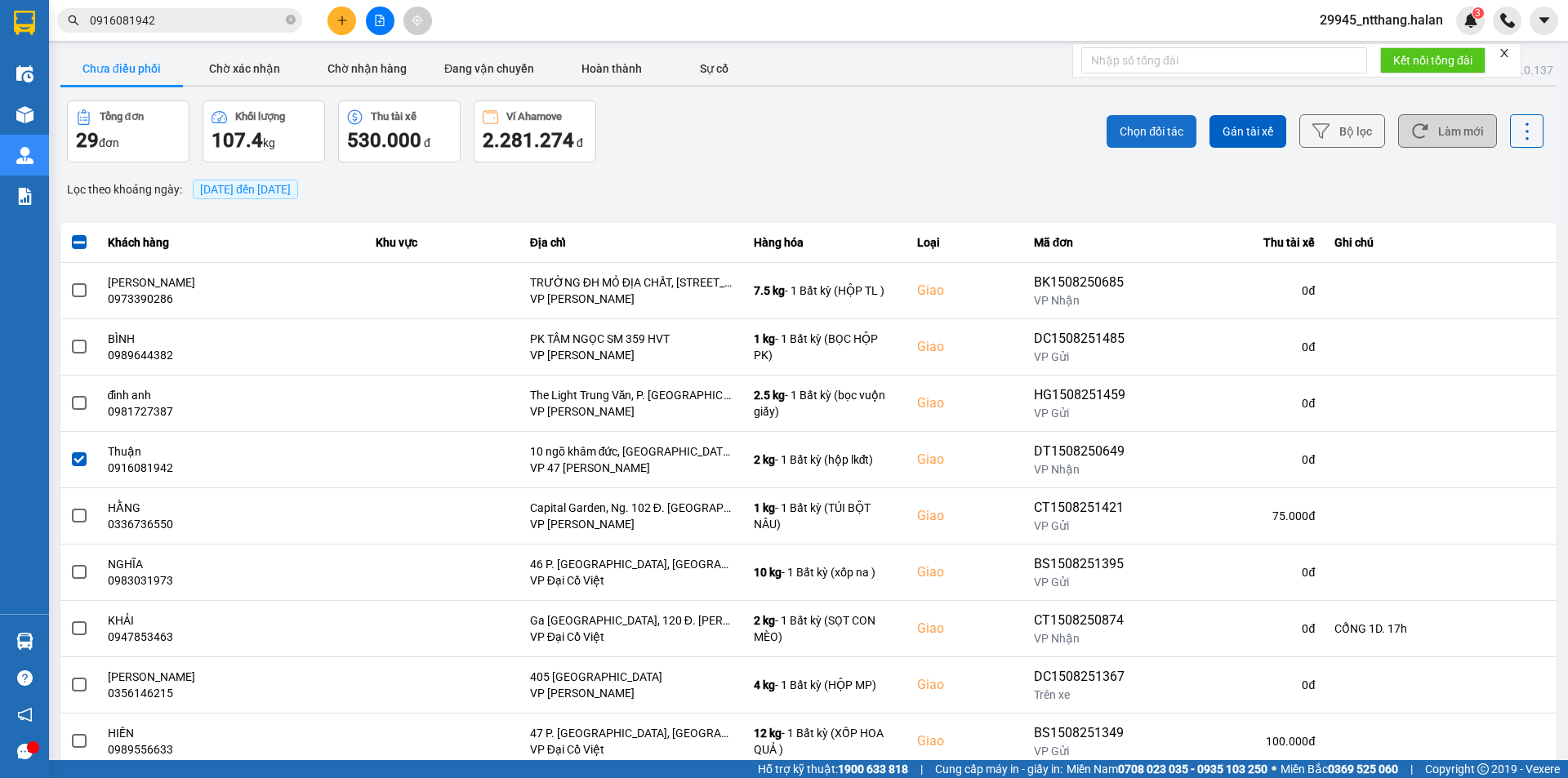
click at [1153, 128] on span "Chọn đối tác" at bounding box center [1151, 132] width 64 height 16
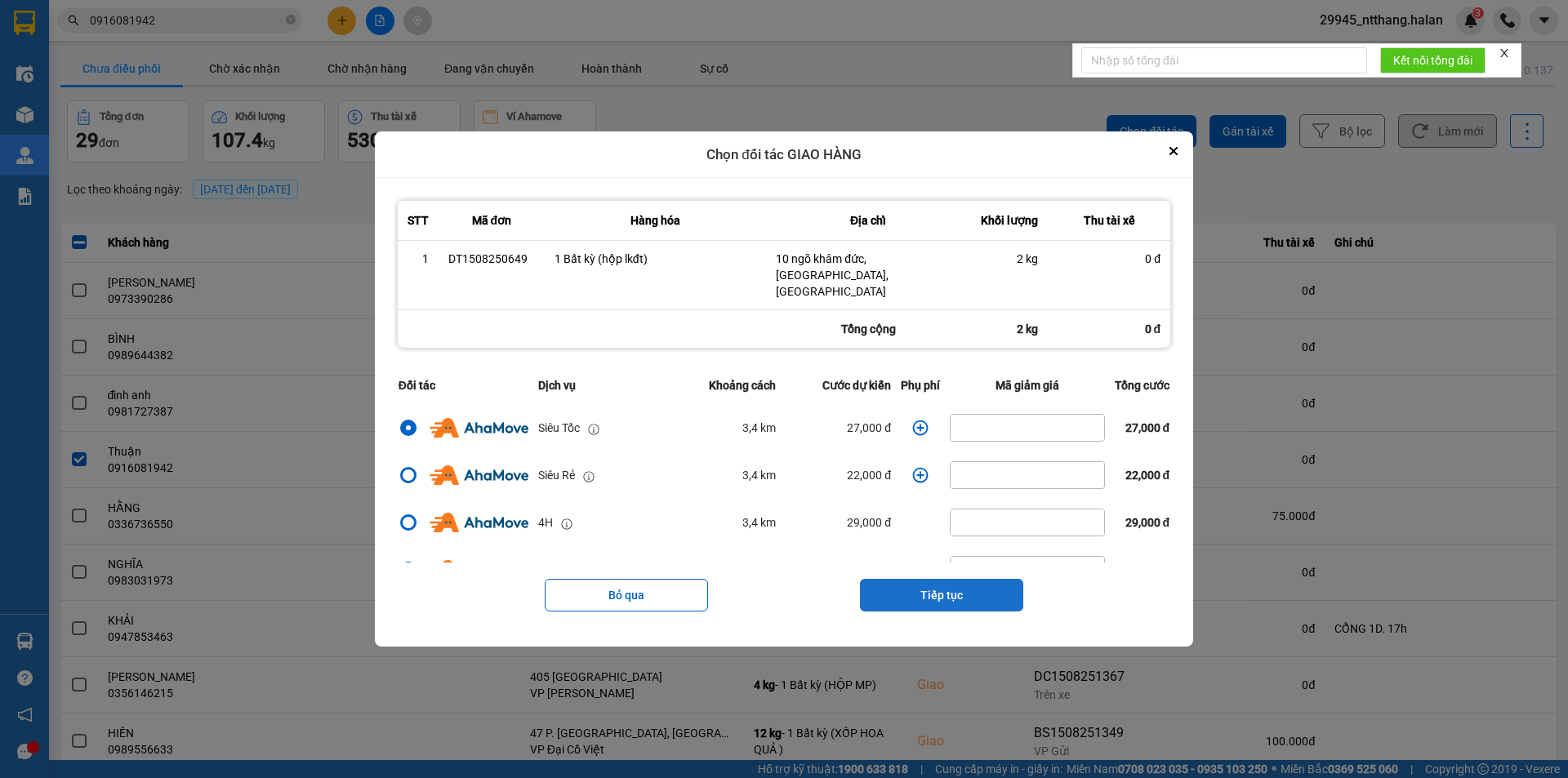
click at [927, 579] on button "Tiếp tục" at bounding box center [941, 595] width 163 height 33
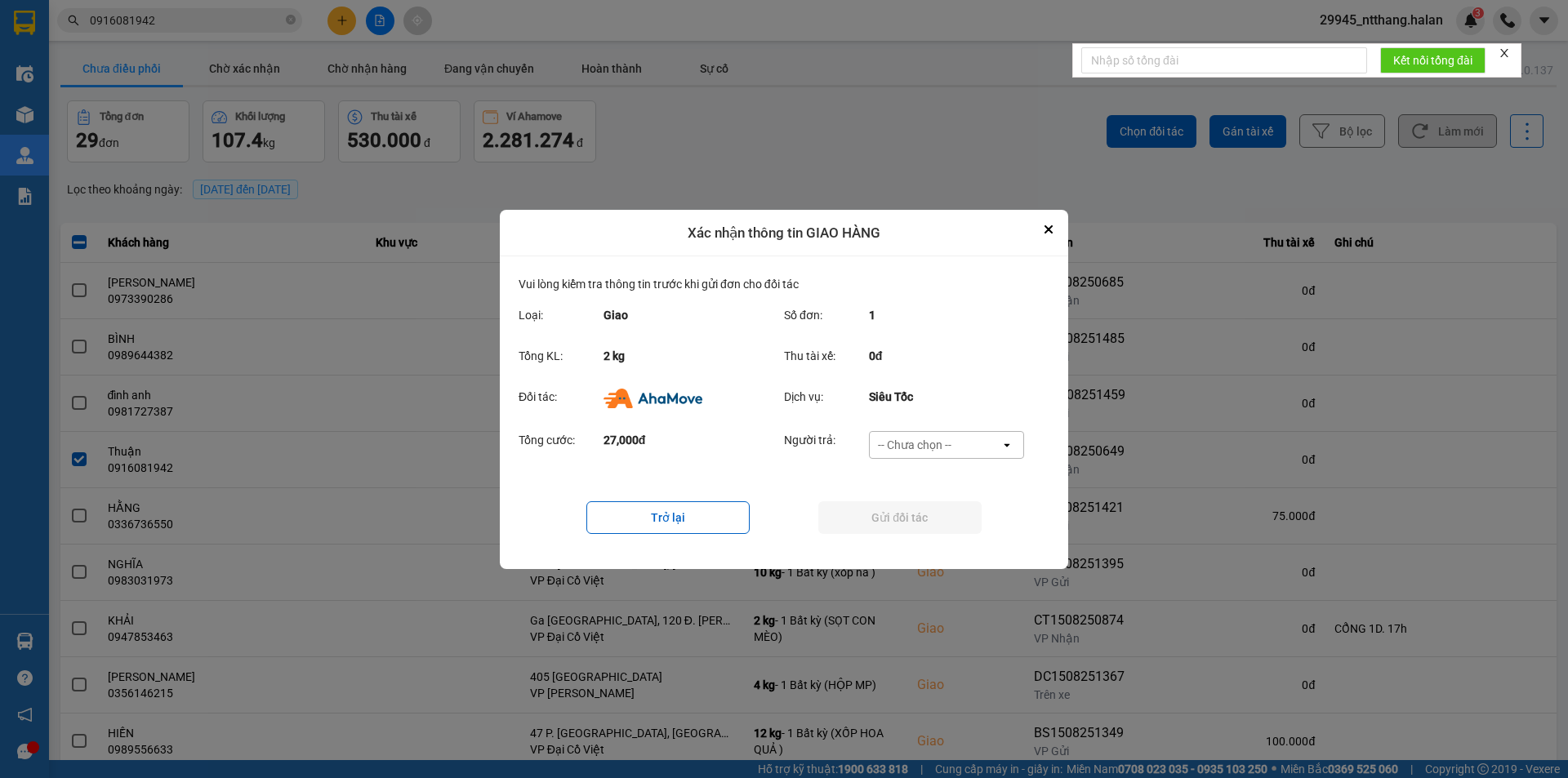
click at [943, 439] on div "-- Chưa chọn --" at bounding box center [914, 445] width 74 height 16
click at [934, 545] on span "Ví Ahamove" at bounding box center [914, 539] width 66 height 16
click at [944, 525] on button "Gửi đối tác" at bounding box center [900, 518] width 163 height 33
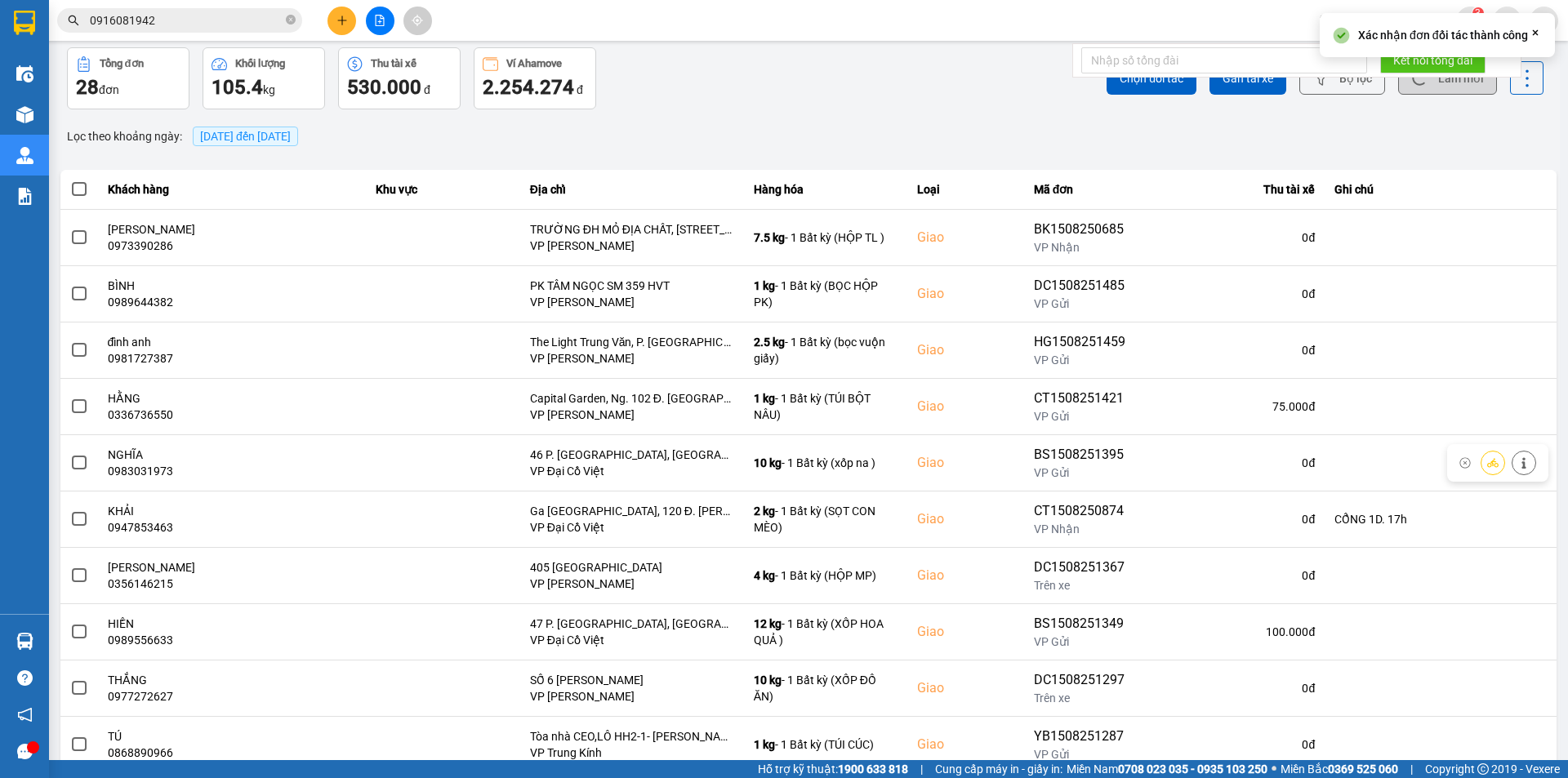
scroll to position [82, 0]
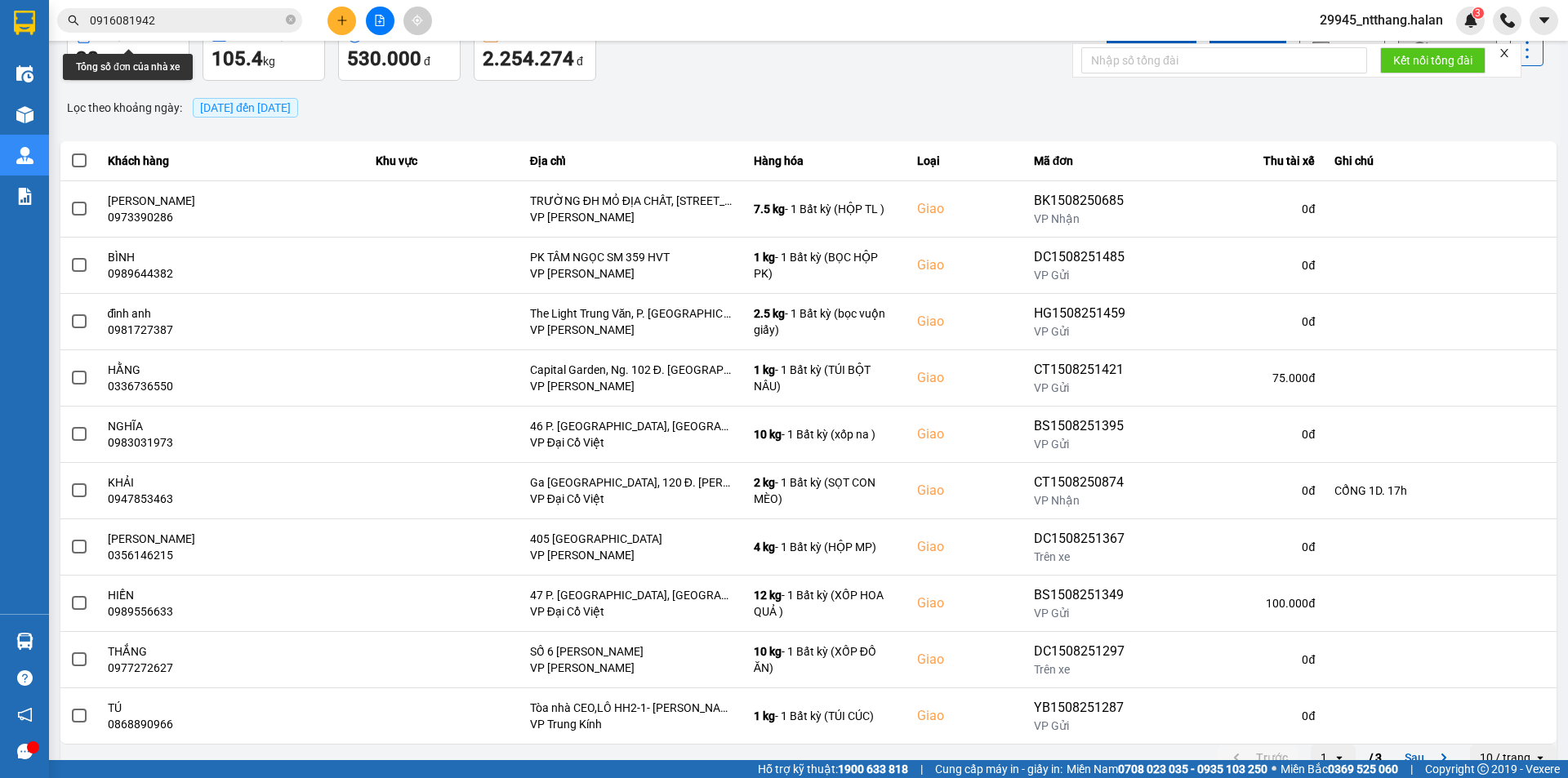
click at [190, 23] on input "0916081942" at bounding box center [186, 20] width 193 height 18
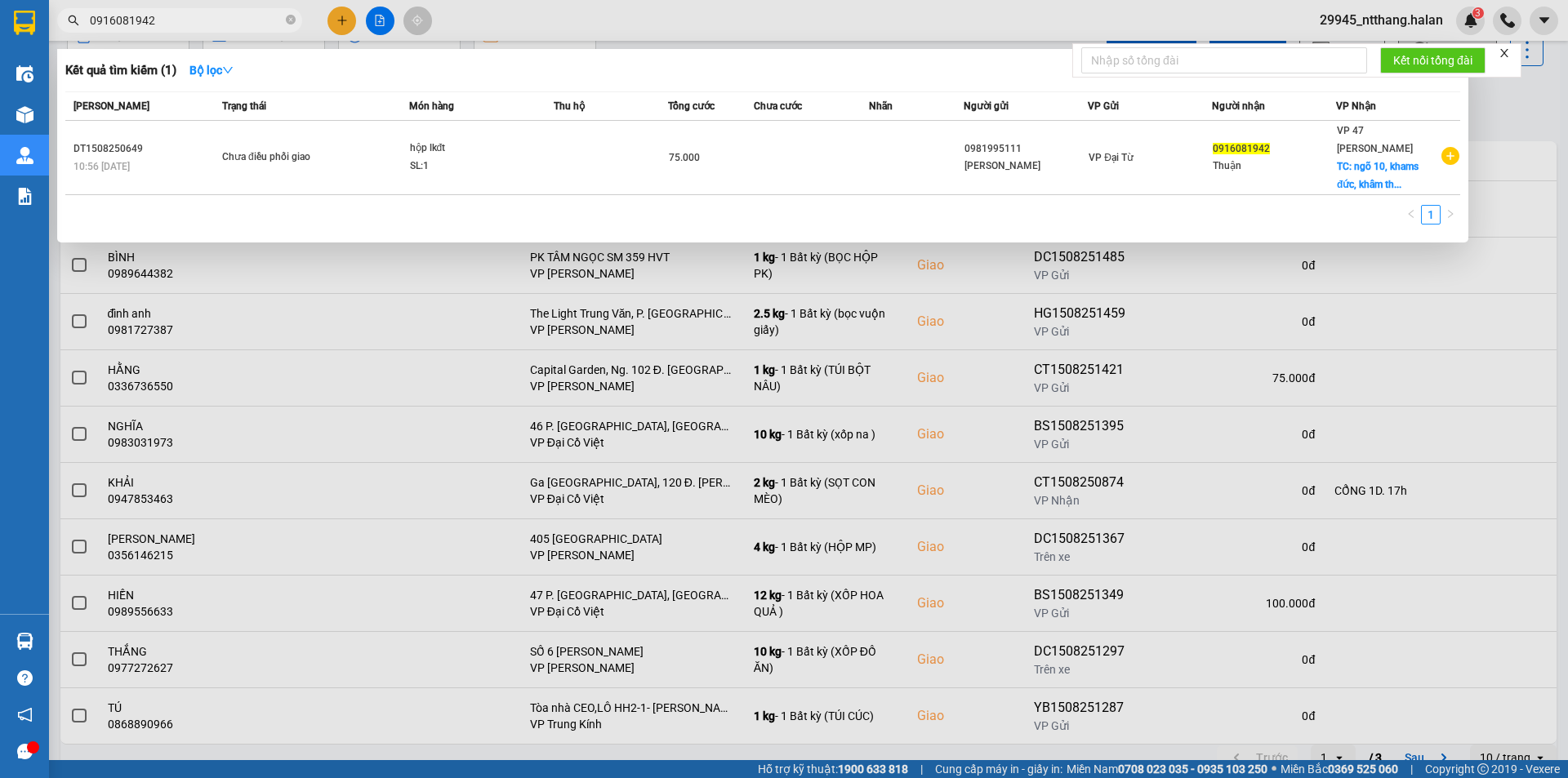
click at [190, 23] on input "0916081942" at bounding box center [186, 20] width 193 height 18
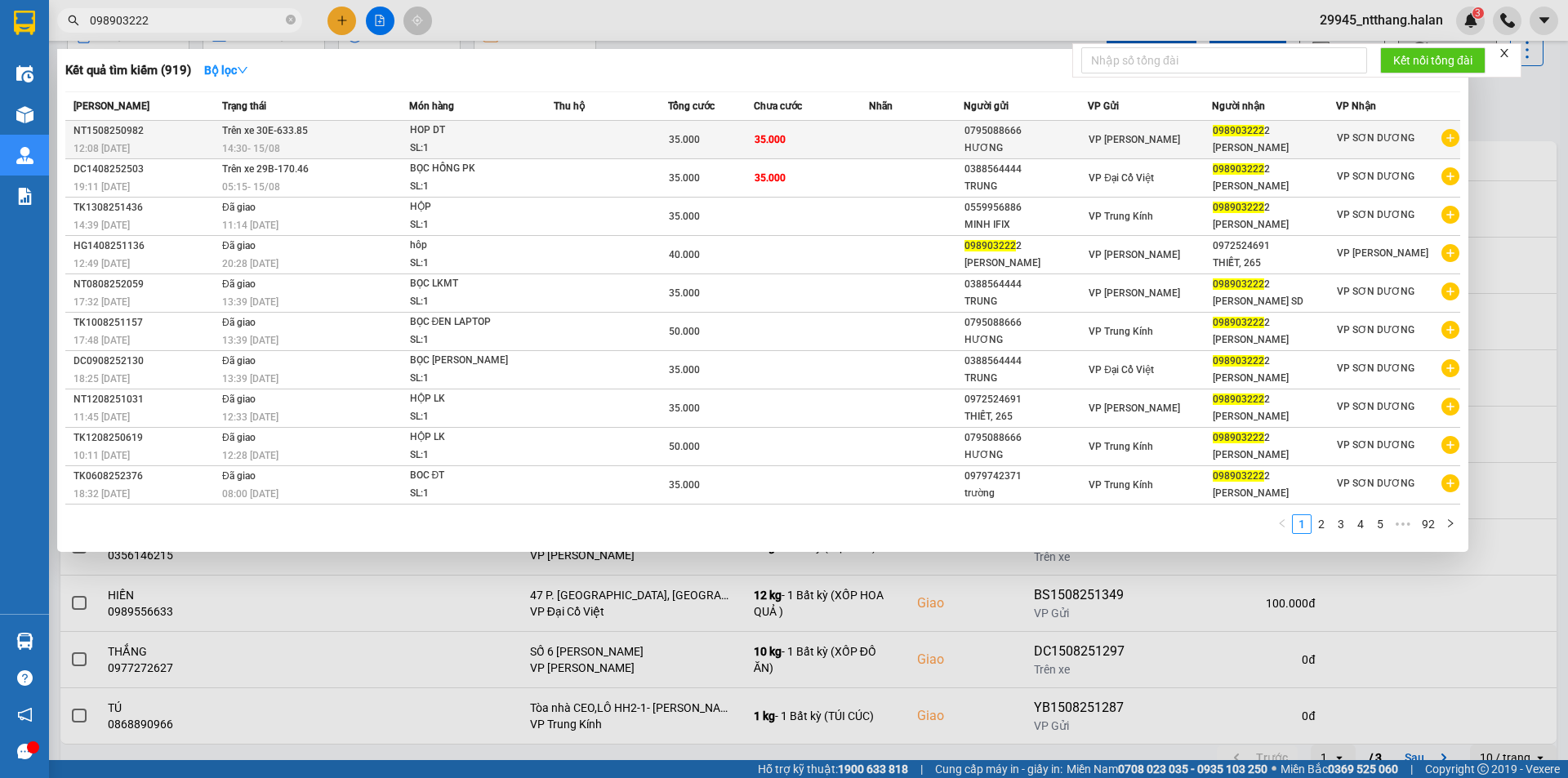
type input "098903222"
click at [487, 139] on div "HOP DT" at bounding box center [471, 131] width 123 height 18
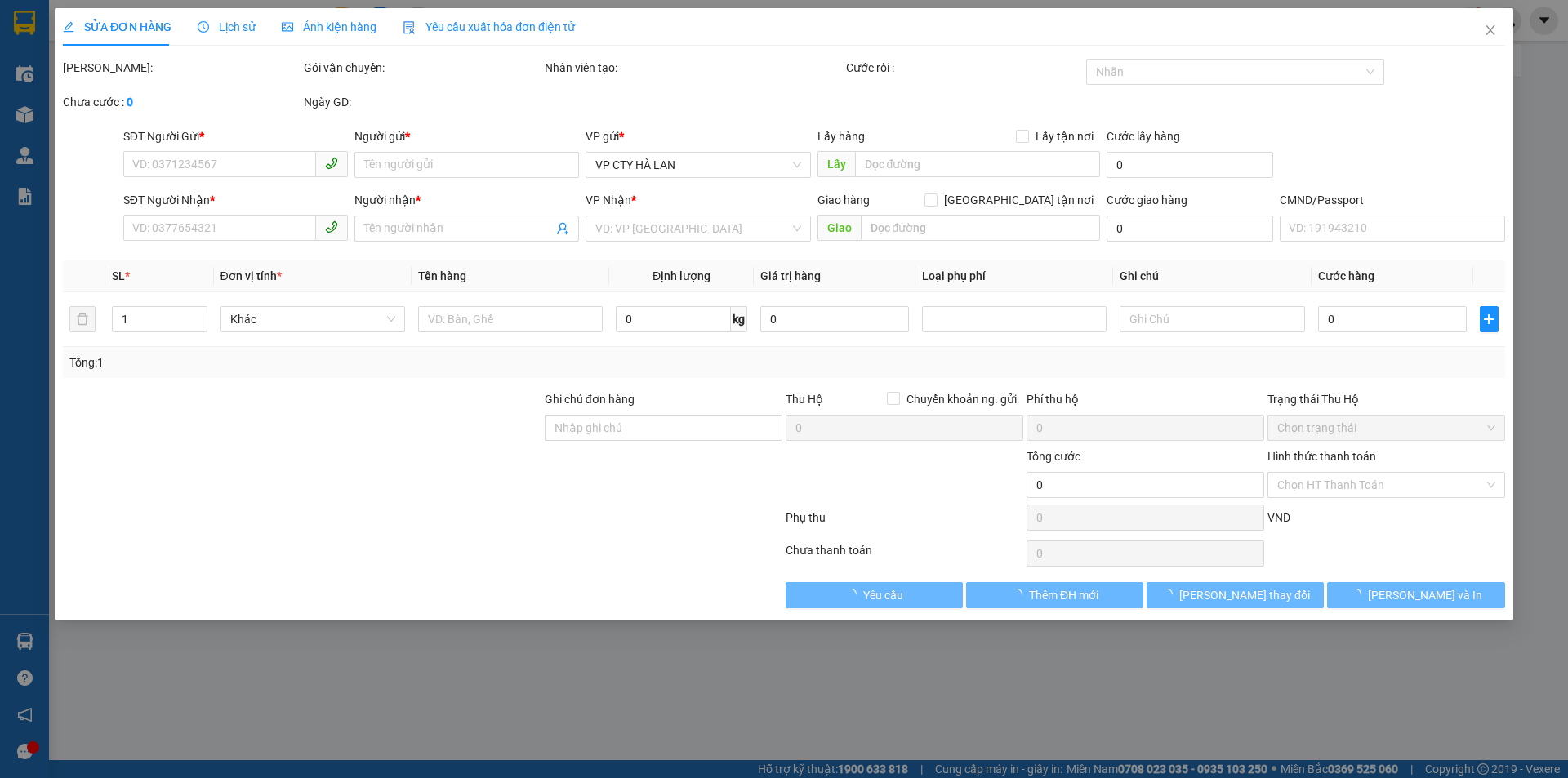
type input "0795088666"
type input "HƯƠNG"
type input "0989032222"
type input "DUY NHUNG"
type input "35.000"
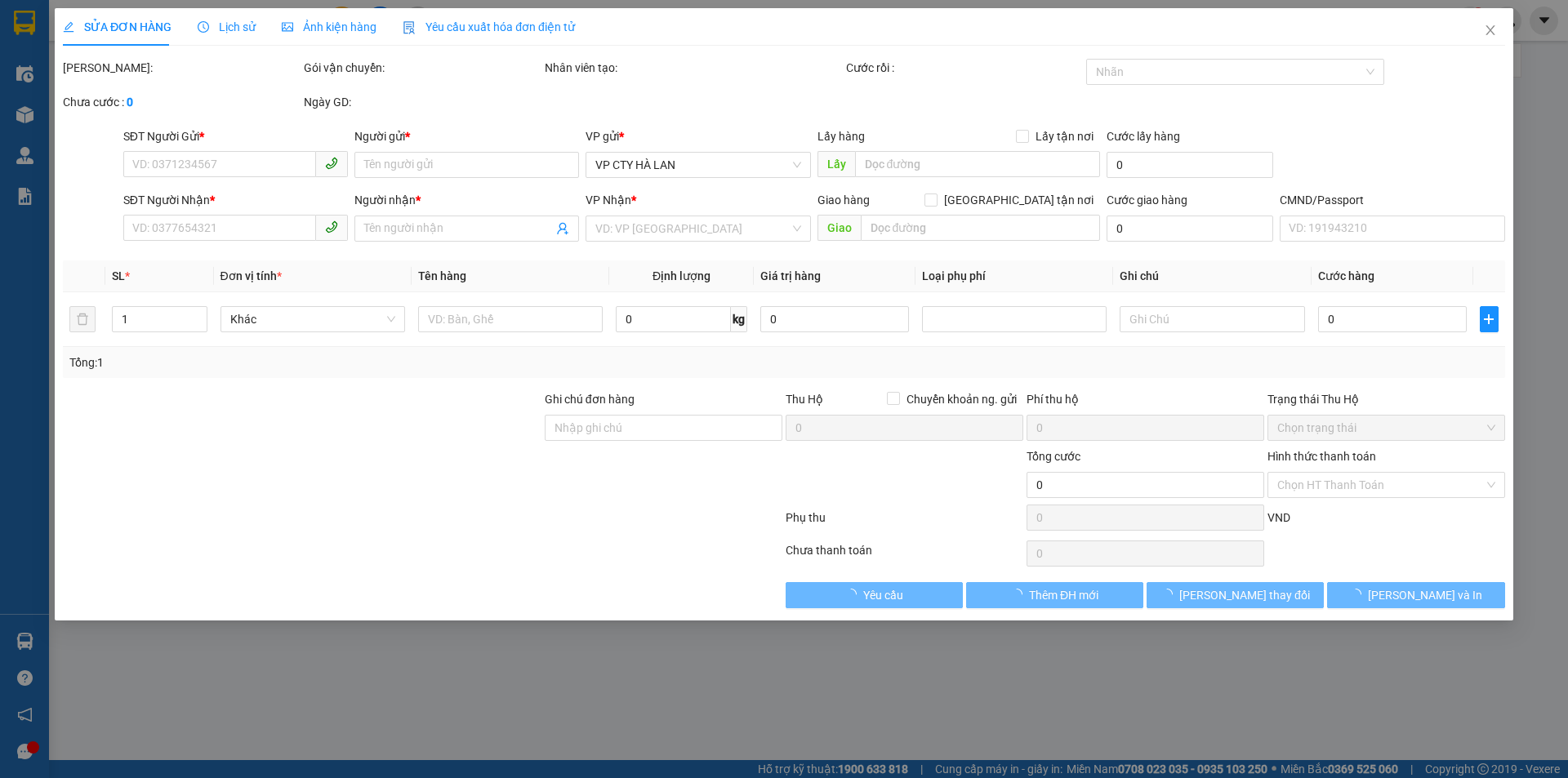
type input "35.000"
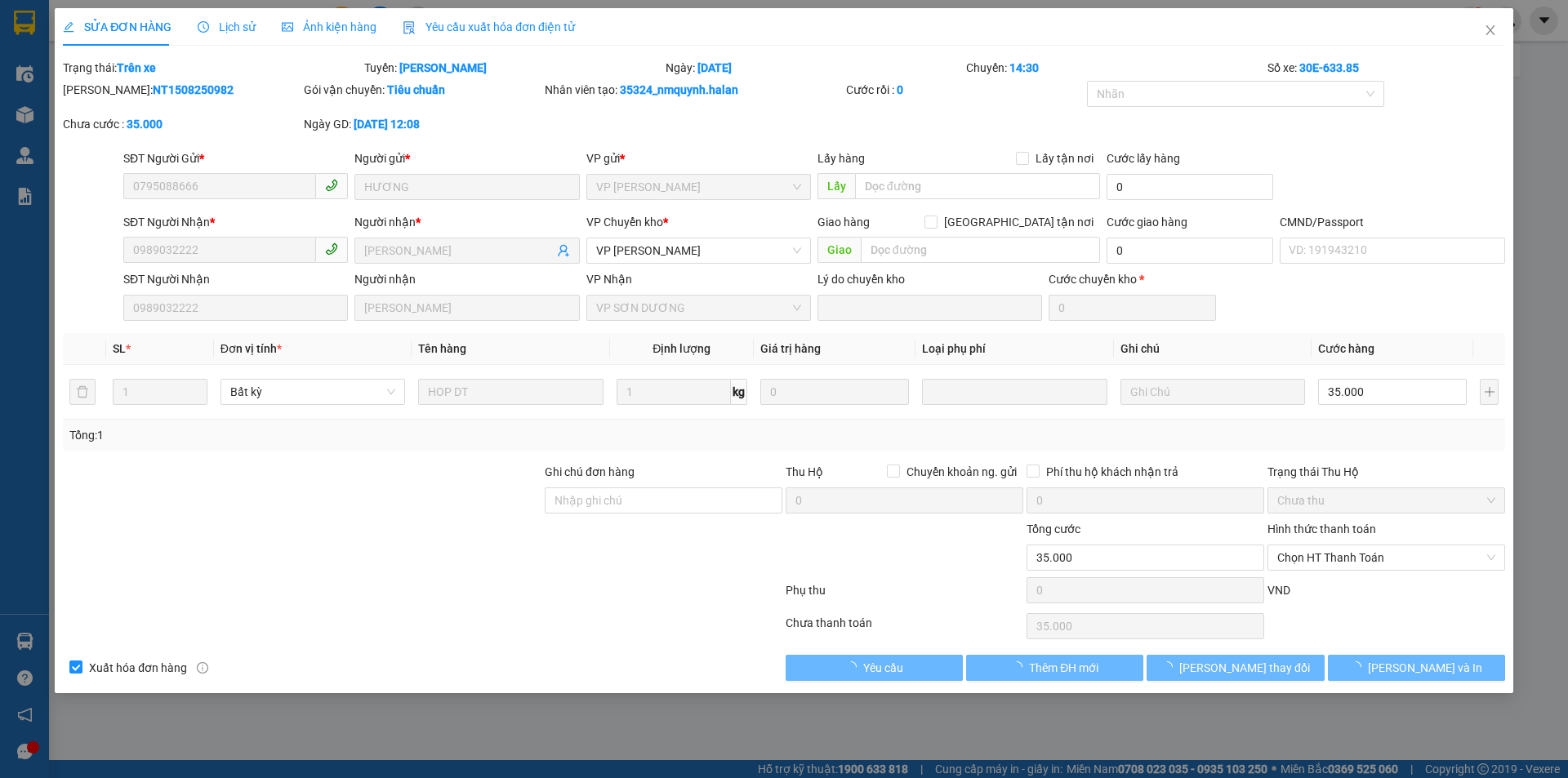
click at [231, 29] on span "Lịch sử" at bounding box center [226, 27] width 58 height 13
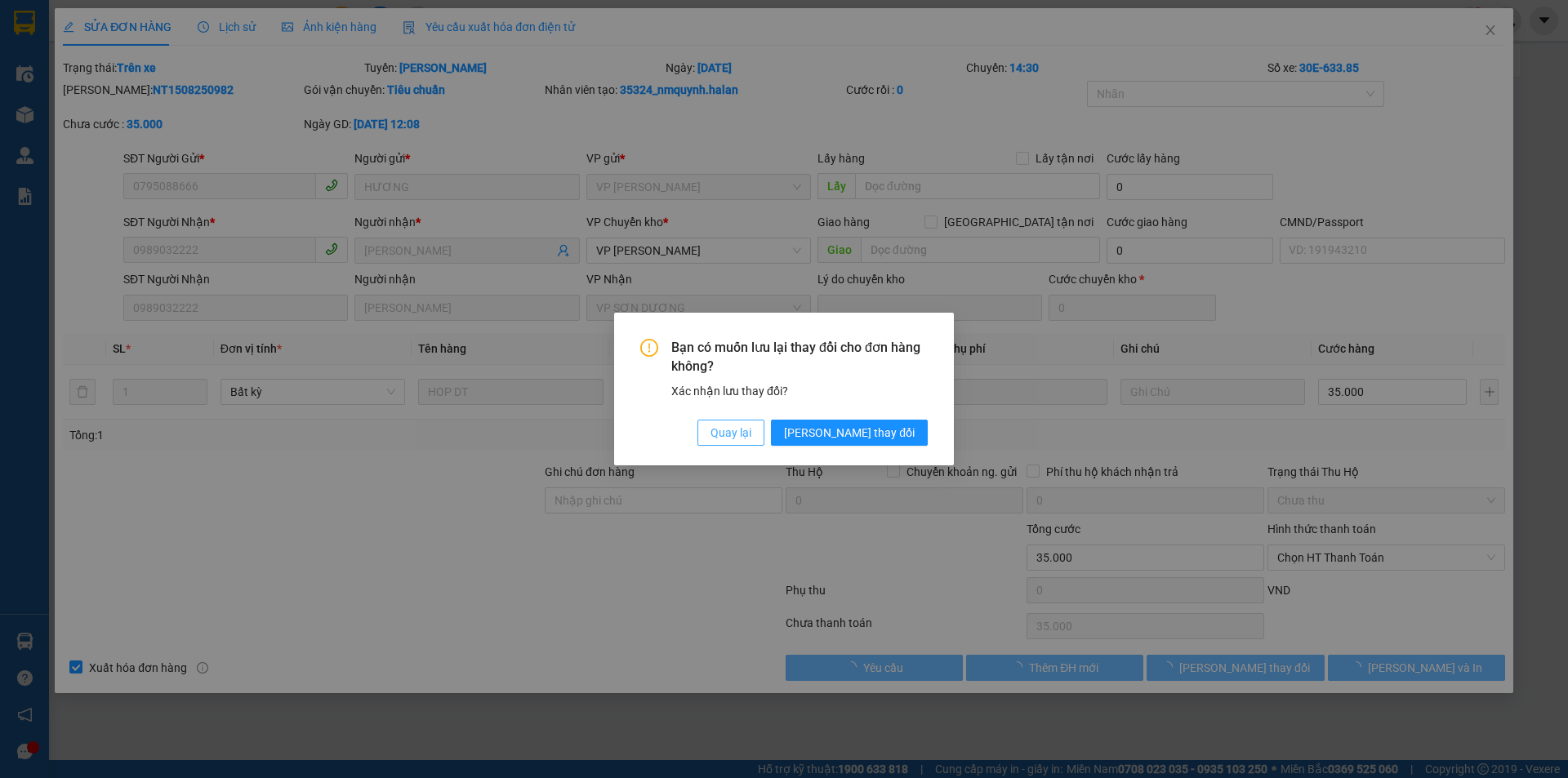
click at [751, 440] on span "Quay lại" at bounding box center [730, 433] width 41 height 18
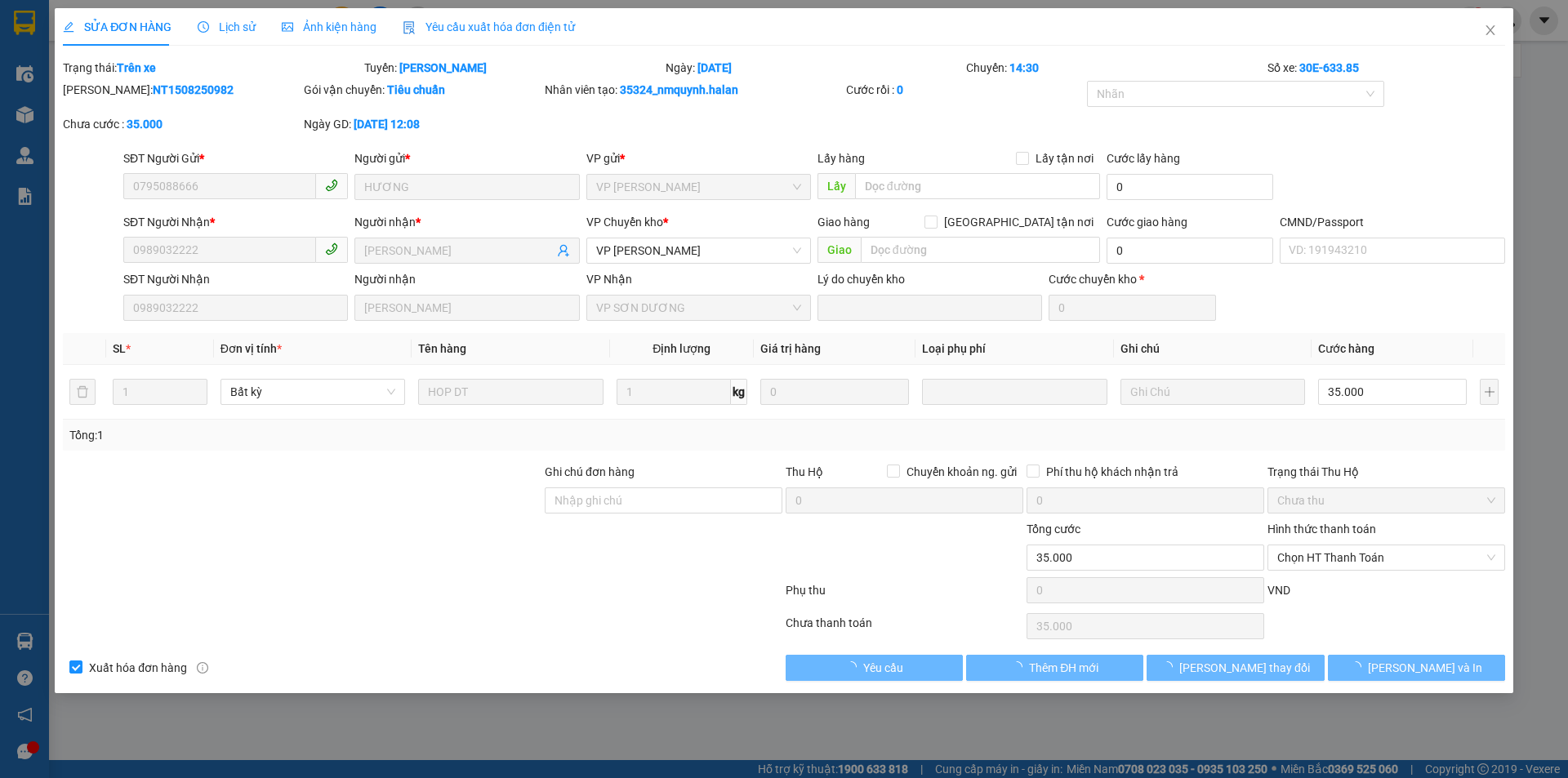
click at [235, 41] on div "Lịch sử" at bounding box center [226, 27] width 58 height 38
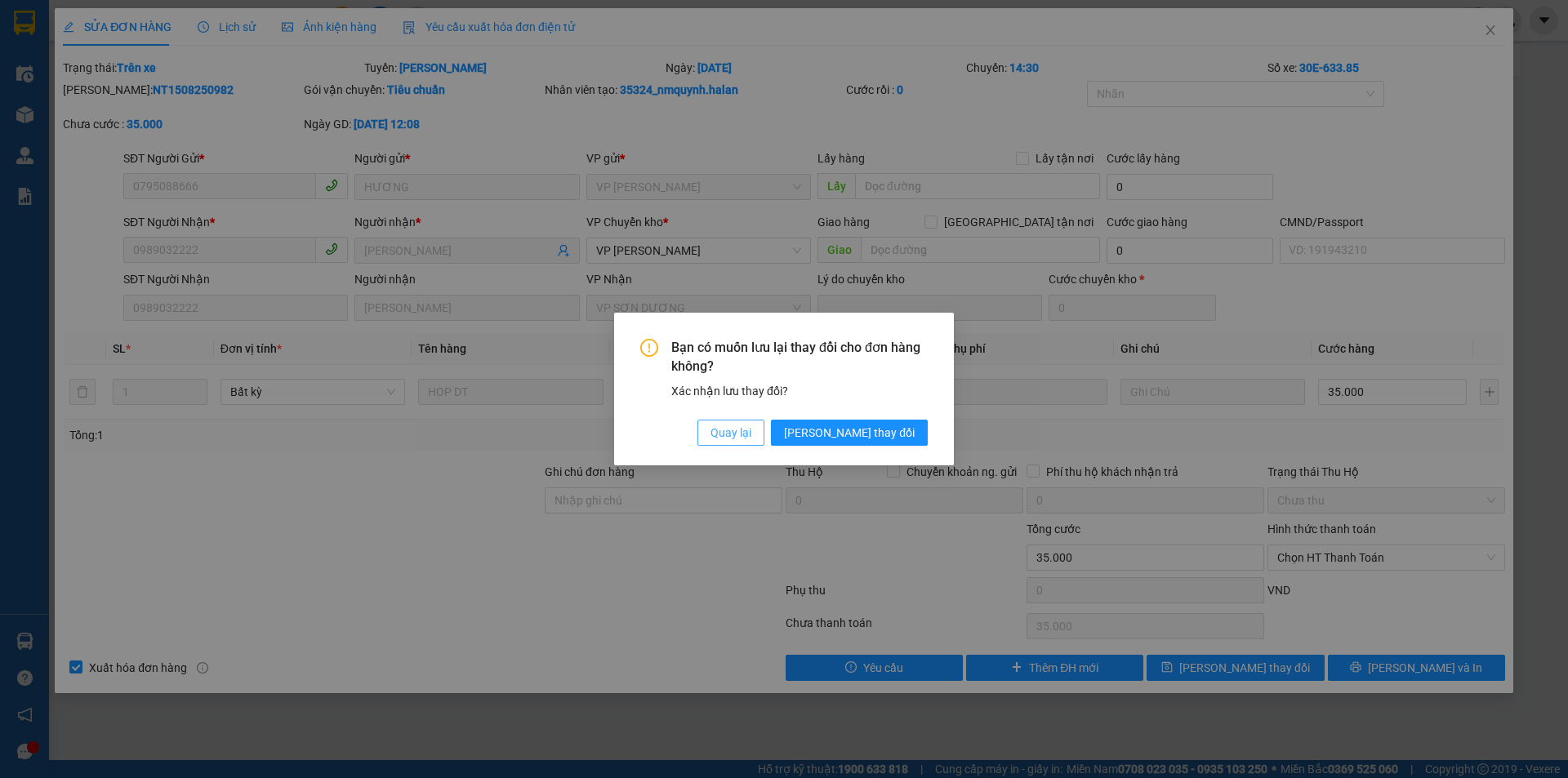
click at [751, 432] on span "Quay lại" at bounding box center [730, 433] width 41 height 18
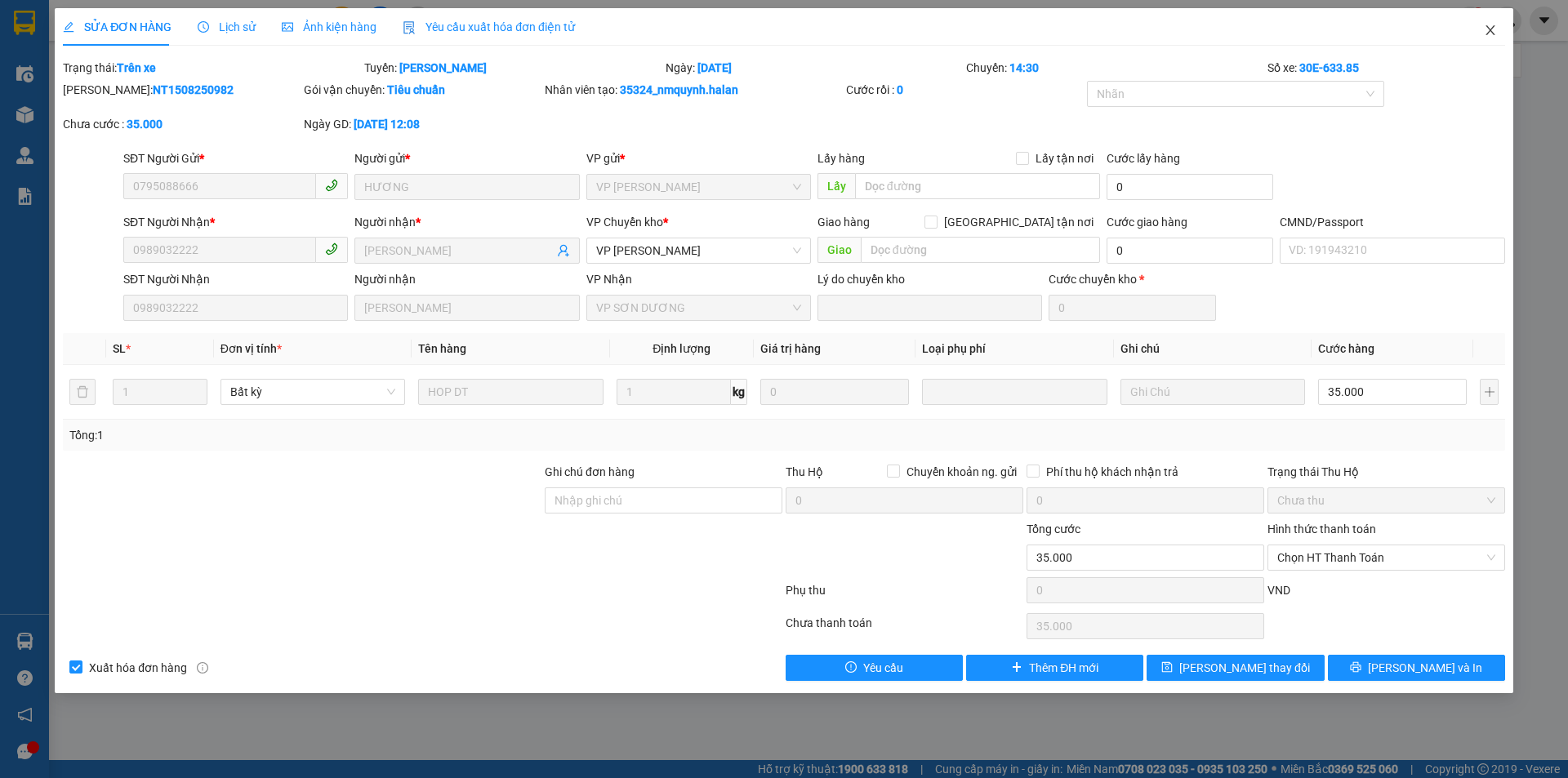
click at [1487, 29] on icon "close" at bounding box center [1490, 30] width 13 height 13
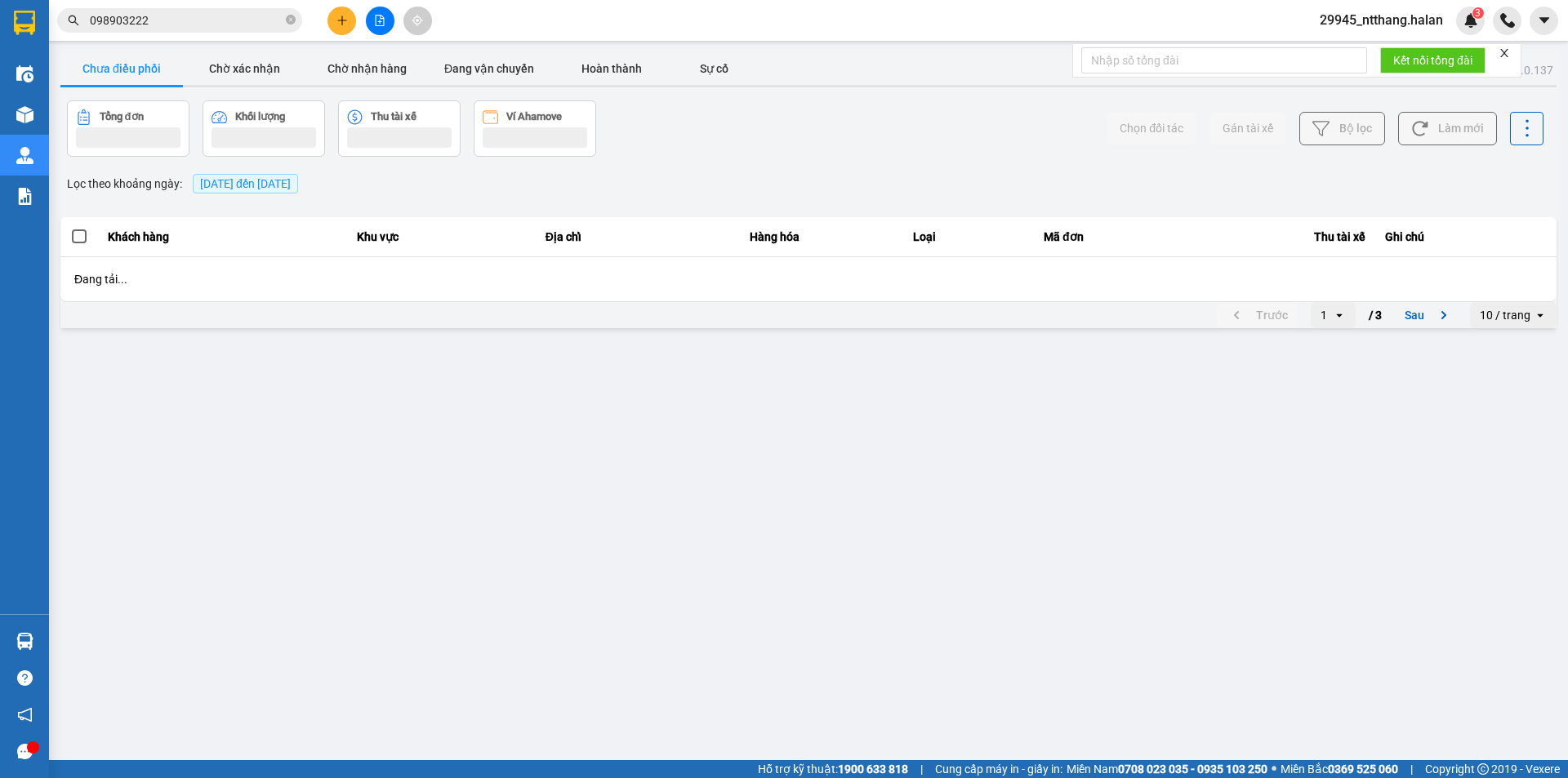
click at [155, 18] on input "098903222" at bounding box center [186, 20] width 193 height 18
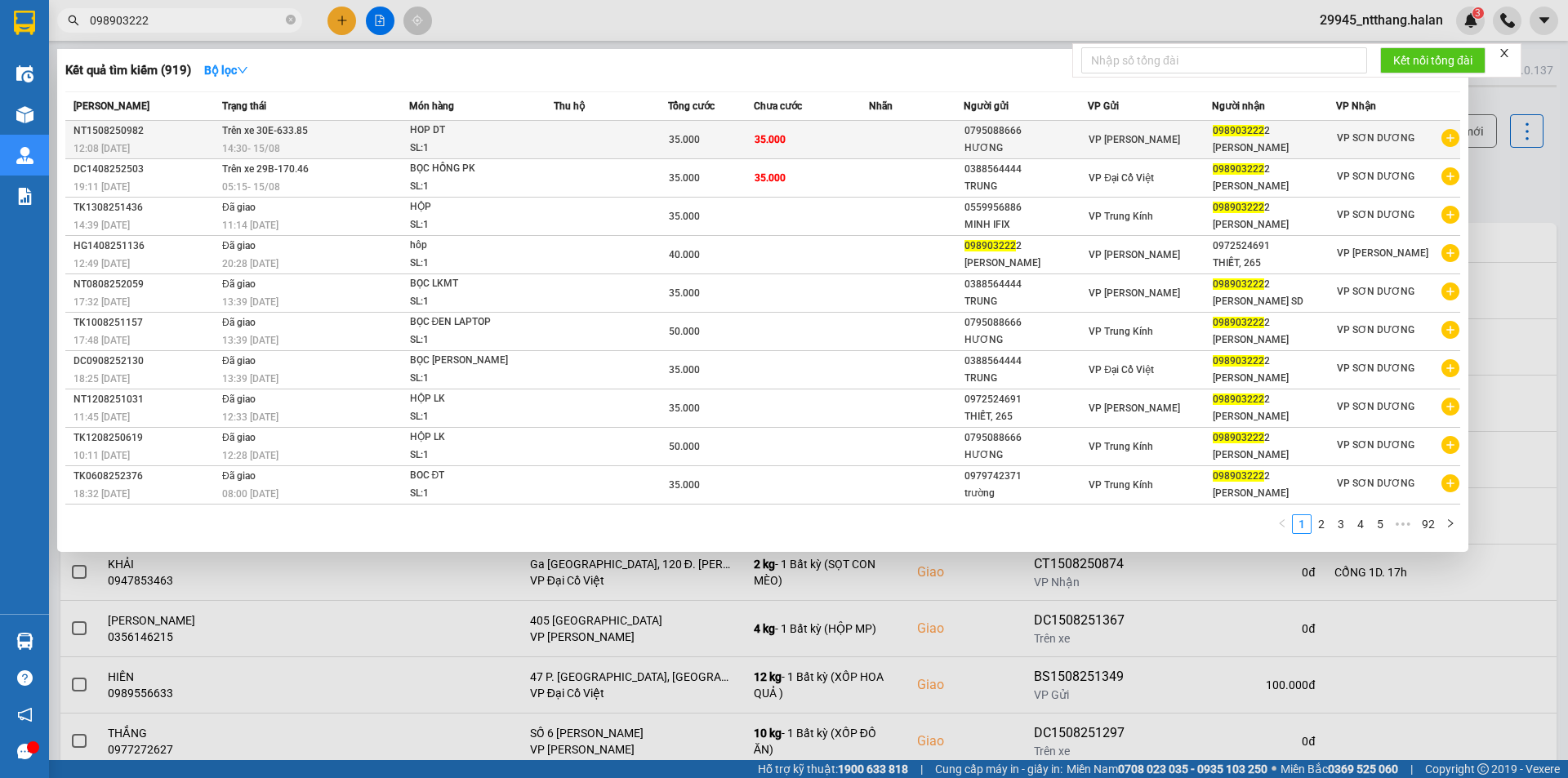
click at [451, 136] on div "HOP DT" at bounding box center [471, 131] width 123 height 18
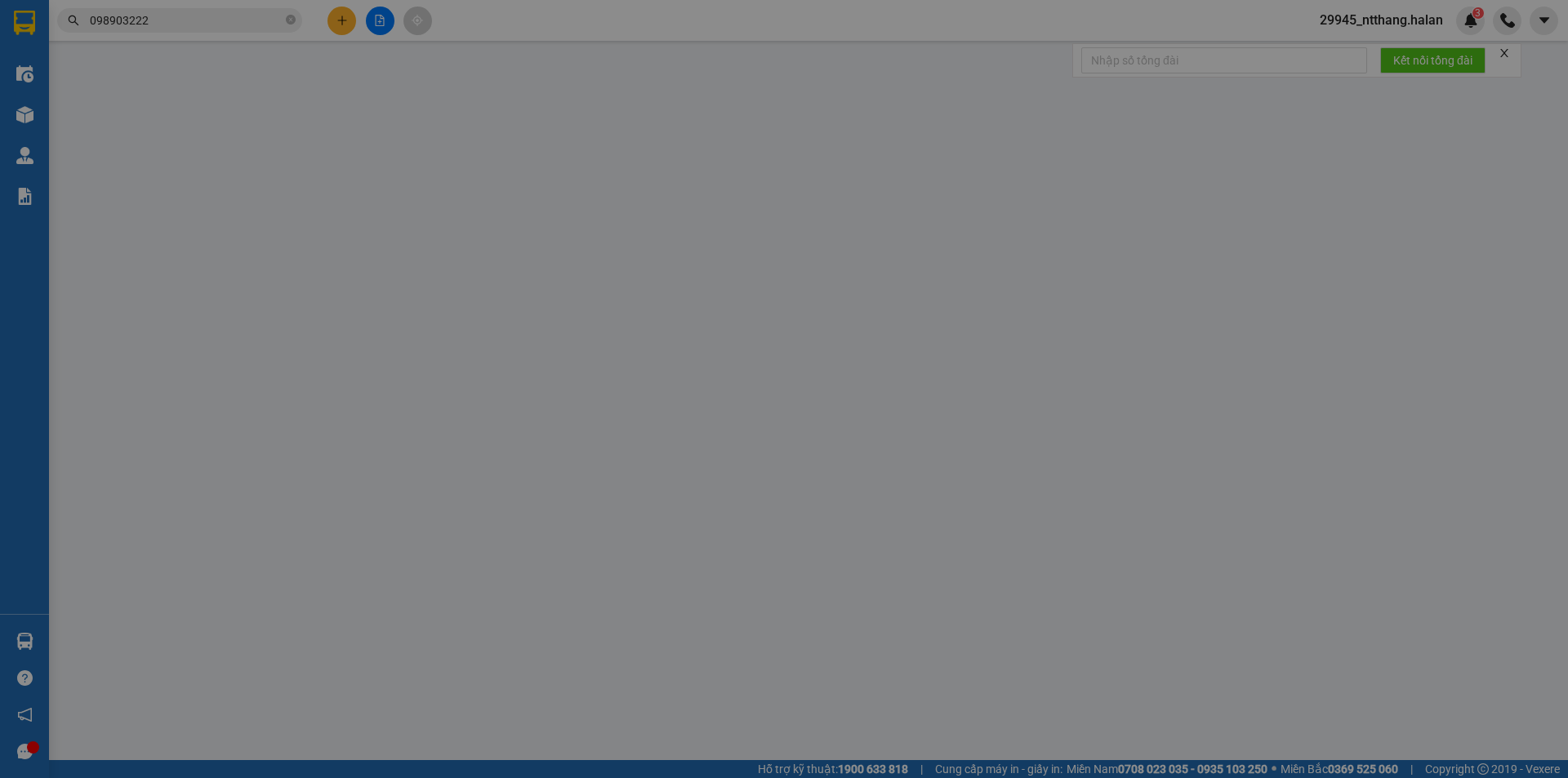
type input "0795088666"
type input "HƯƠNG"
type input "0989032222"
type input "DUY NHUNG"
type input "35.000"
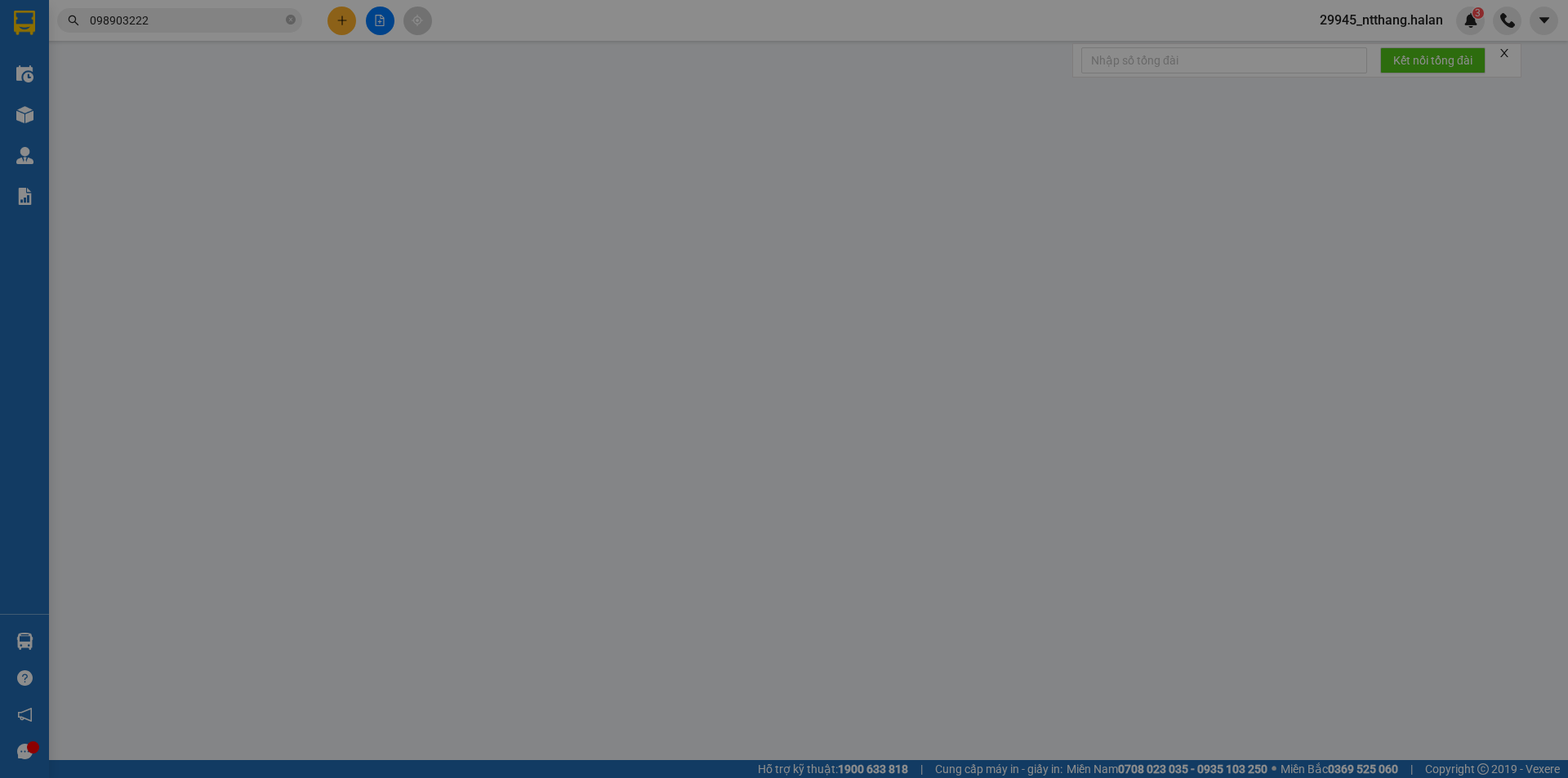
type input "35.000"
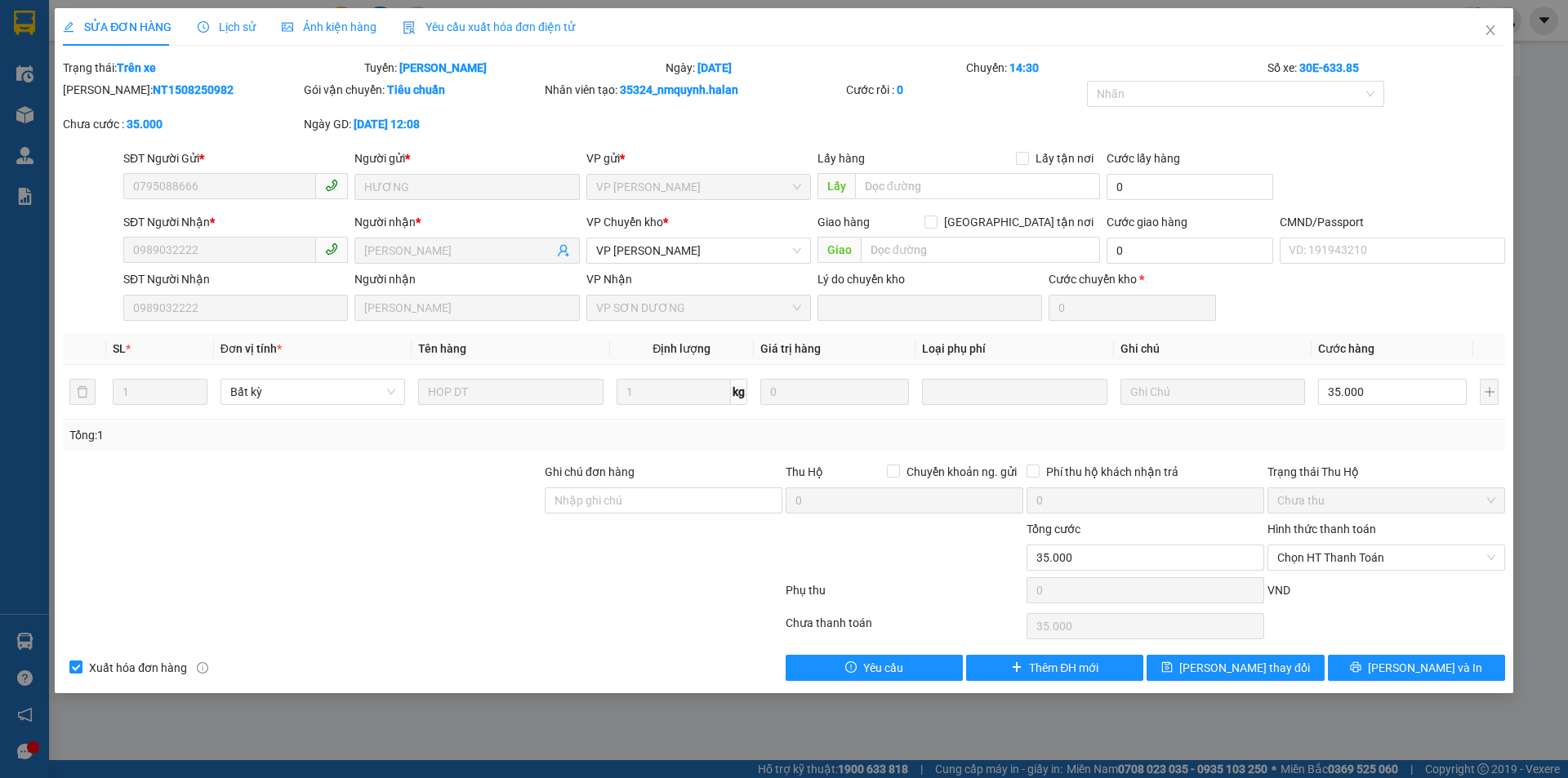
click at [238, 26] on span "Lịch sử" at bounding box center [226, 27] width 58 height 13
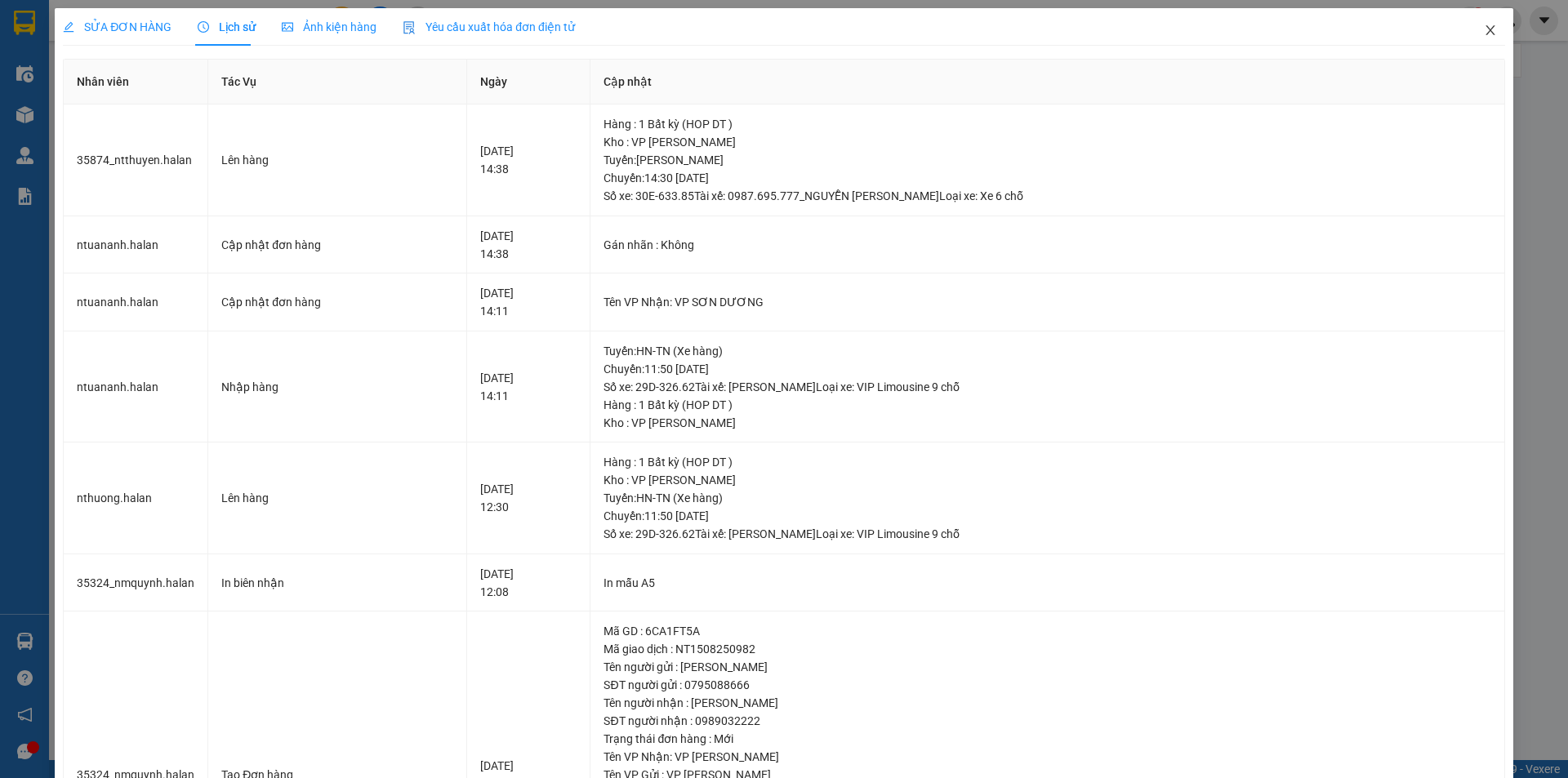
click at [1485, 33] on icon "close" at bounding box center [1490, 30] width 9 height 10
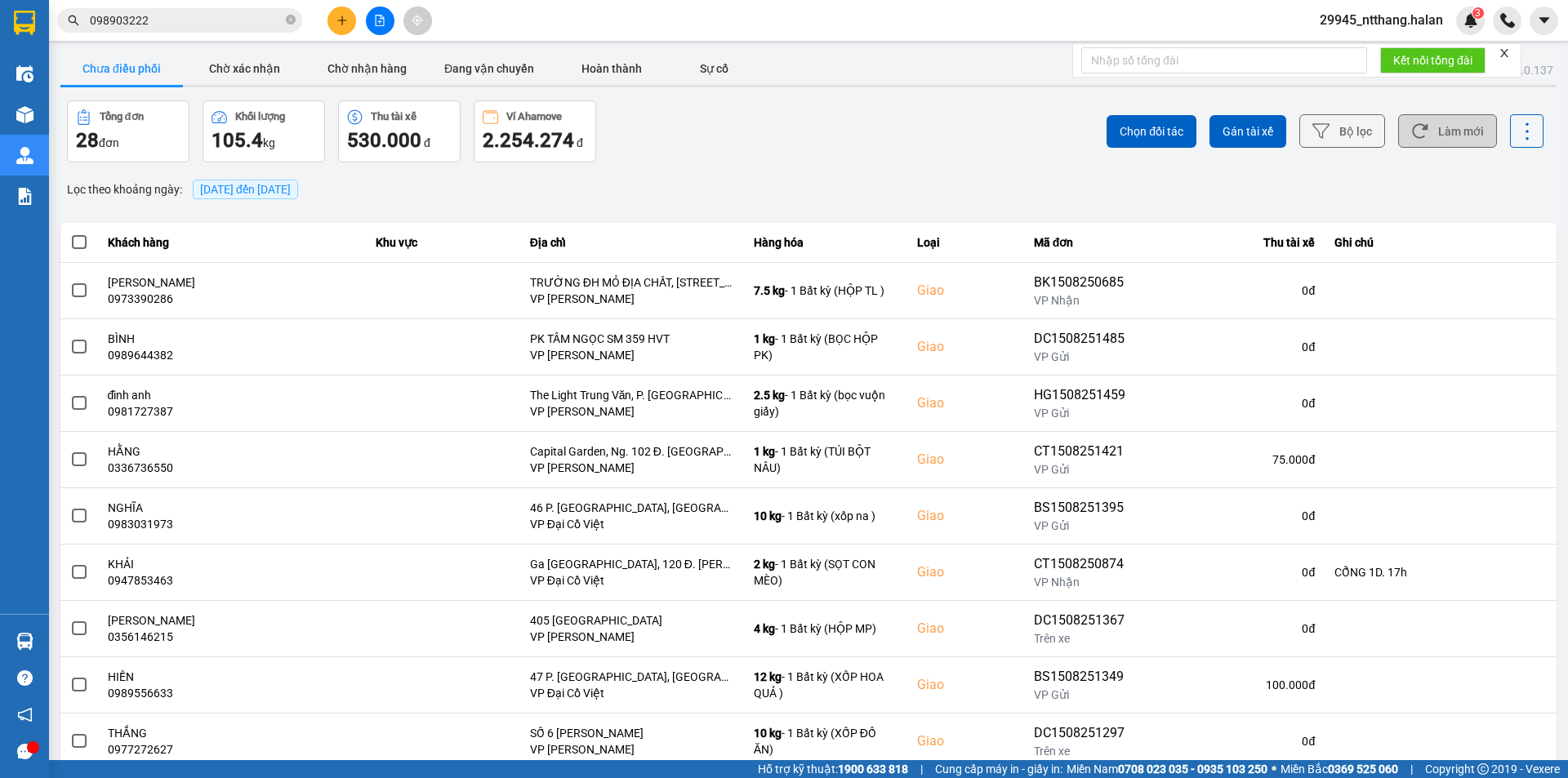
click at [1458, 134] on button "Làm mới" at bounding box center [1447, 131] width 99 height 34
click at [170, 16] on input "098903222" at bounding box center [186, 20] width 193 height 18
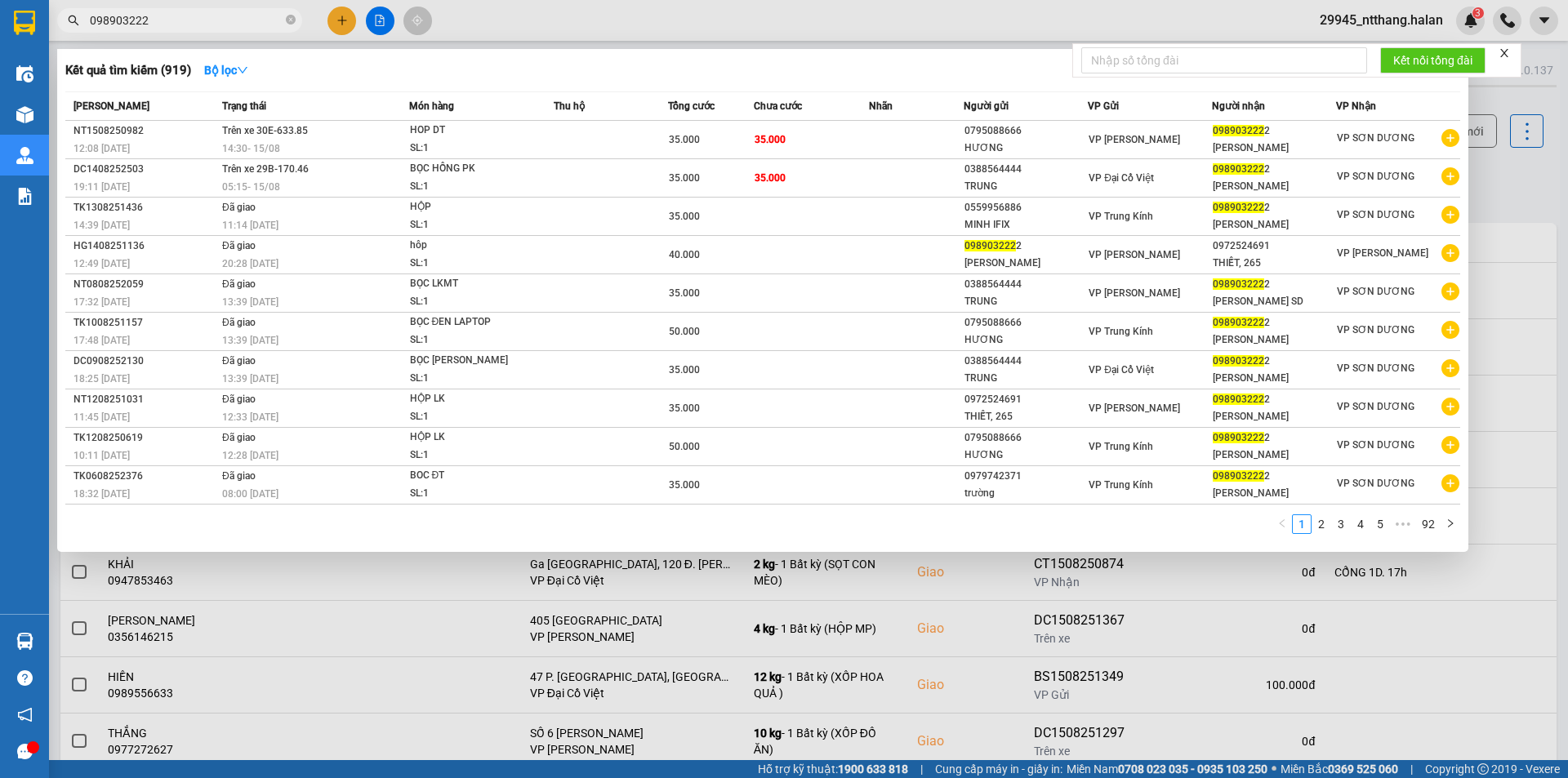
click at [170, 16] on input "098903222" at bounding box center [186, 20] width 193 height 18
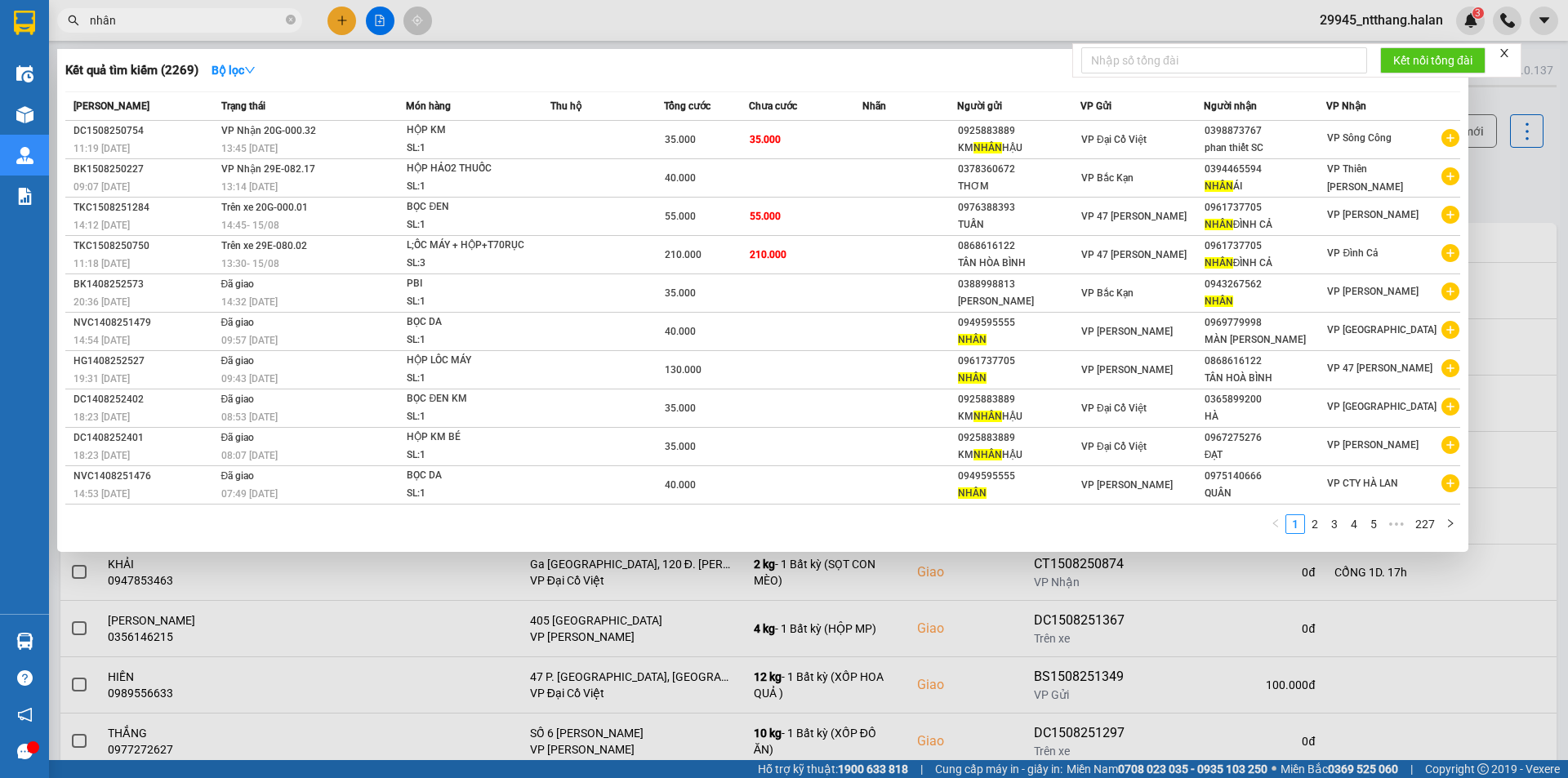
type input "nhân"
click at [1521, 184] on div at bounding box center [784, 389] width 1568 height 778
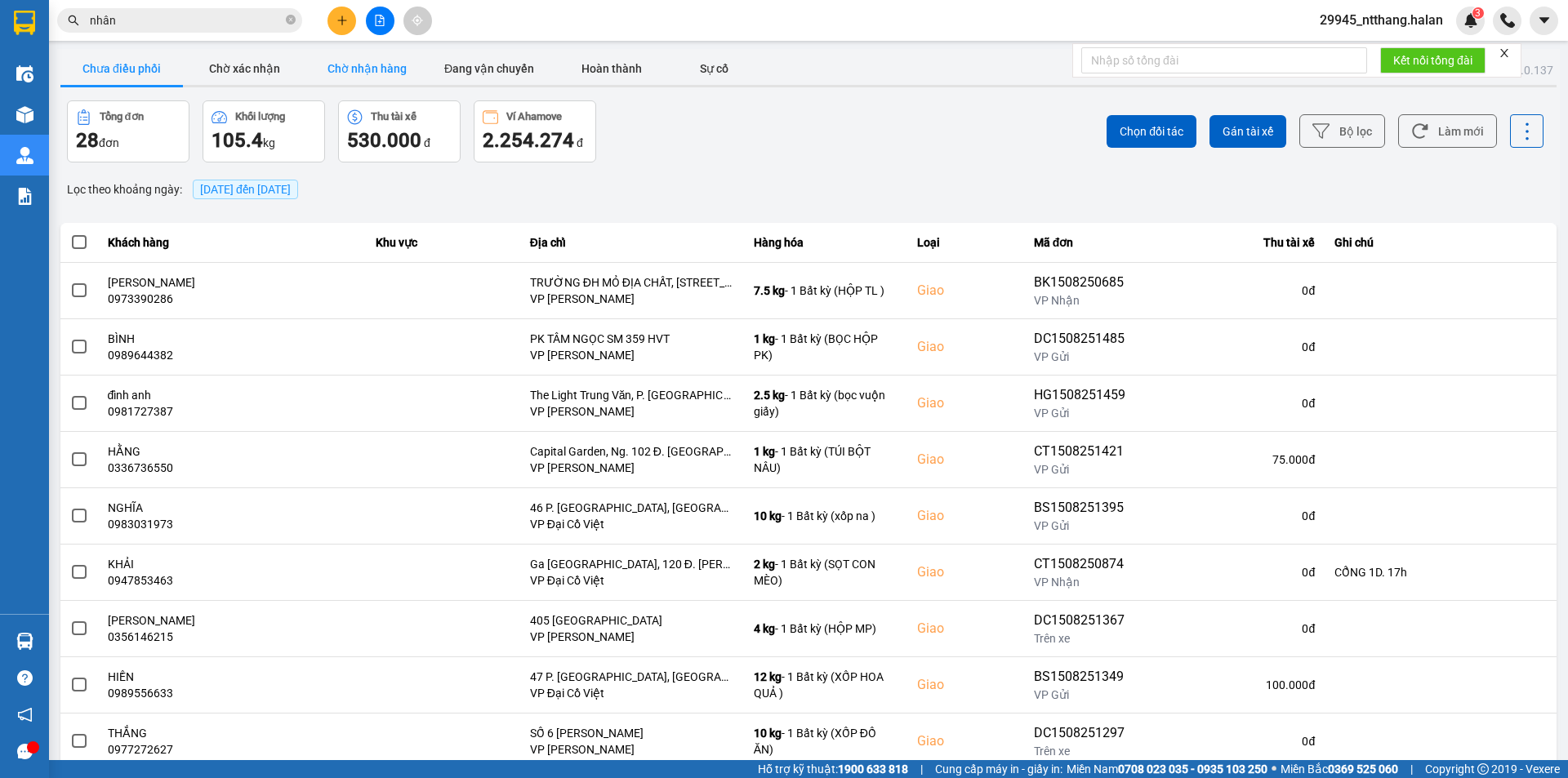
click at [375, 72] on button "Chờ nhận hàng" at bounding box center [367, 69] width 123 height 33
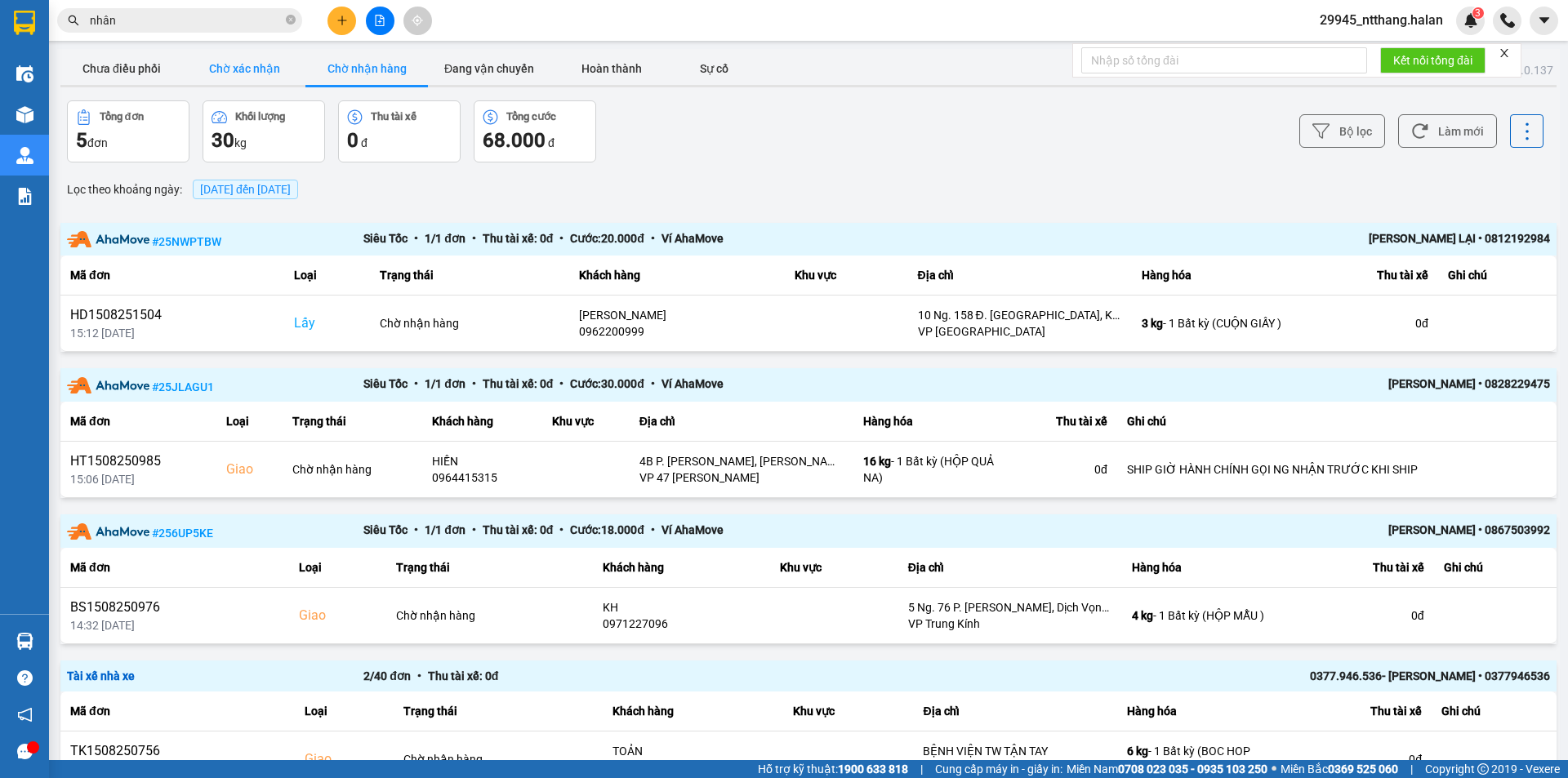
click at [259, 68] on button "Chờ xác nhận" at bounding box center [244, 69] width 123 height 33
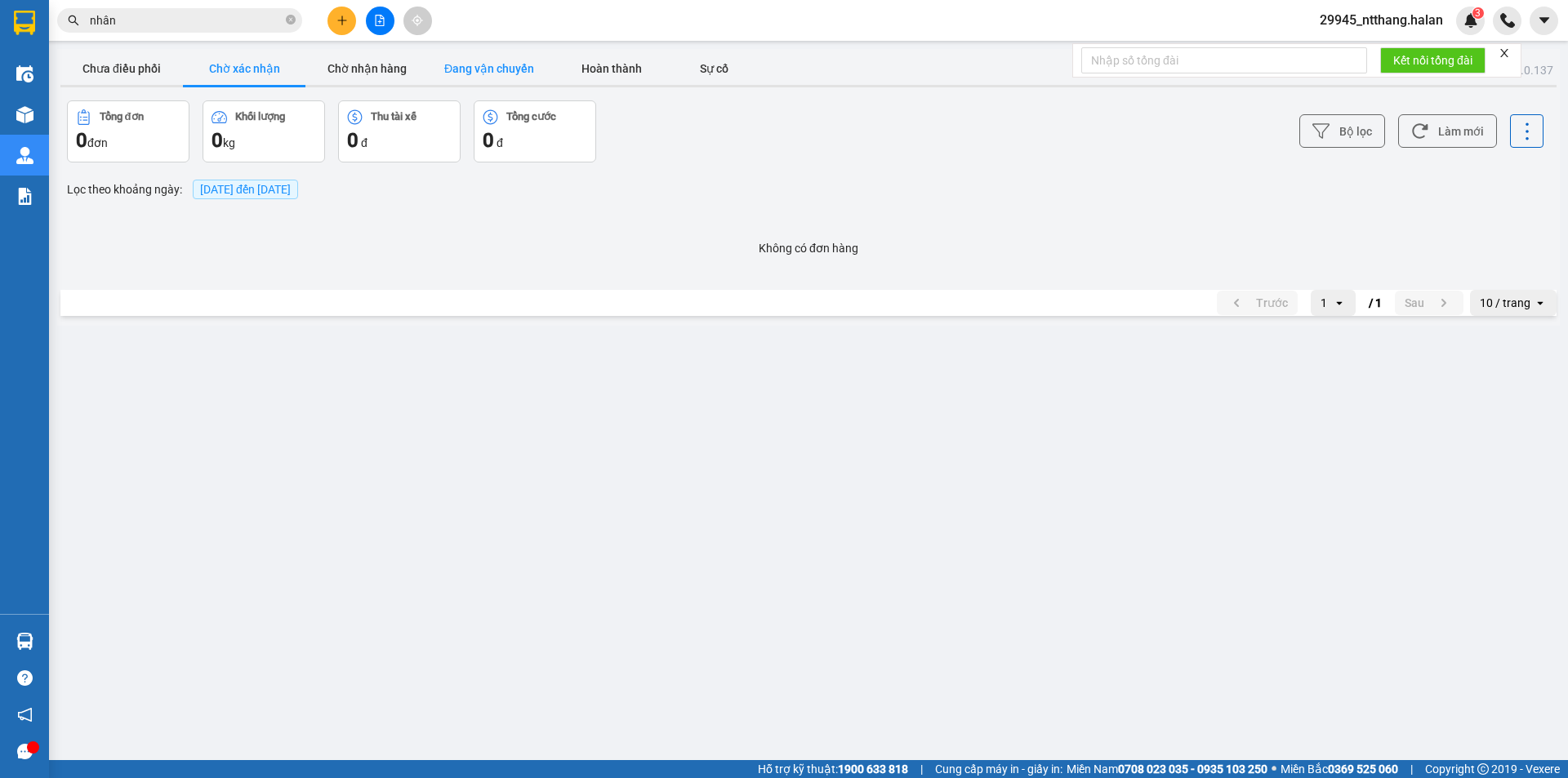
click at [485, 64] on button "Đang vận chuyển" at bounding box center [489, 69] width 123 height 33
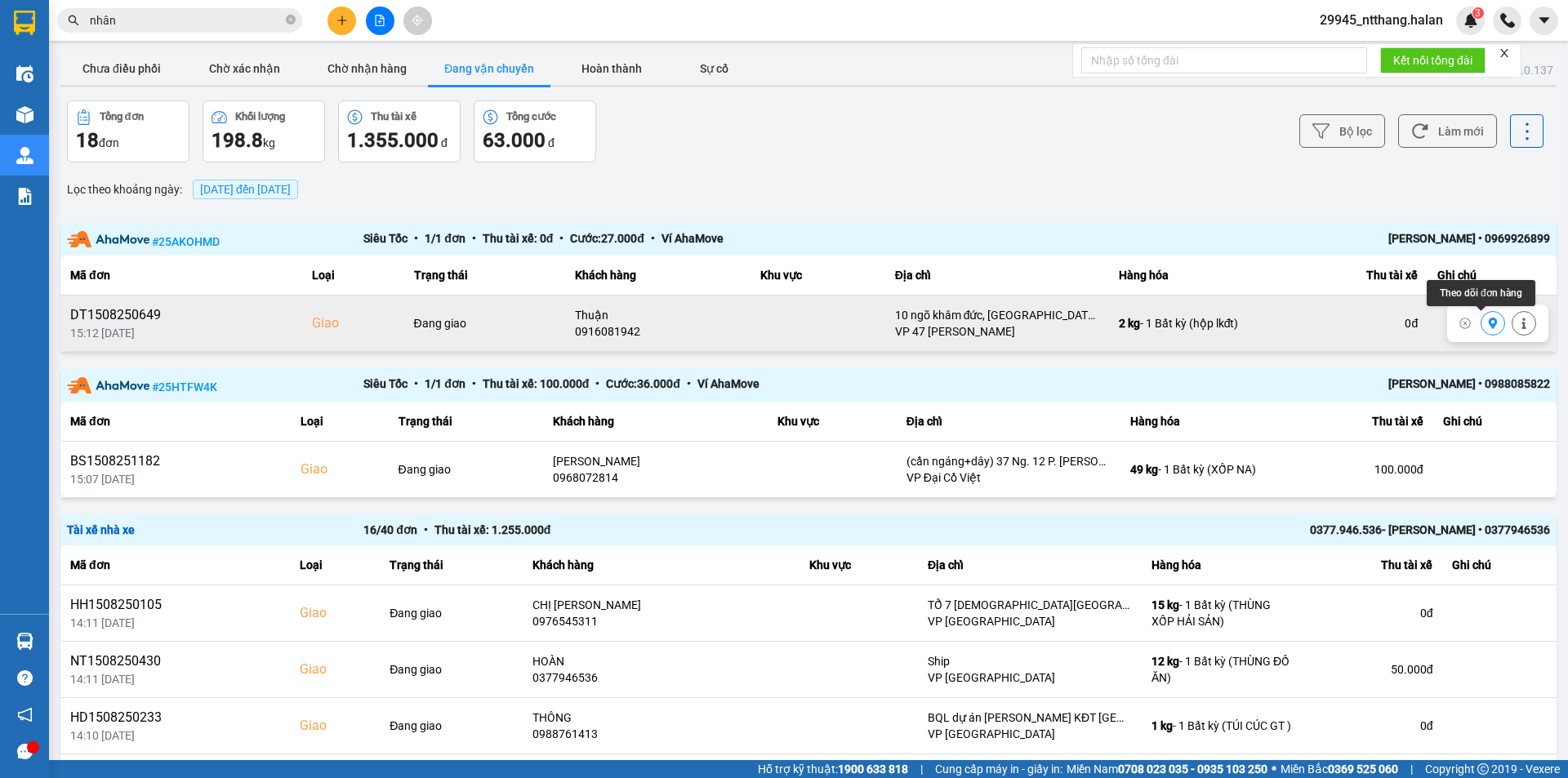
click at [1481, 325] on button at bounding box center [1493, 324] width 23 height 29
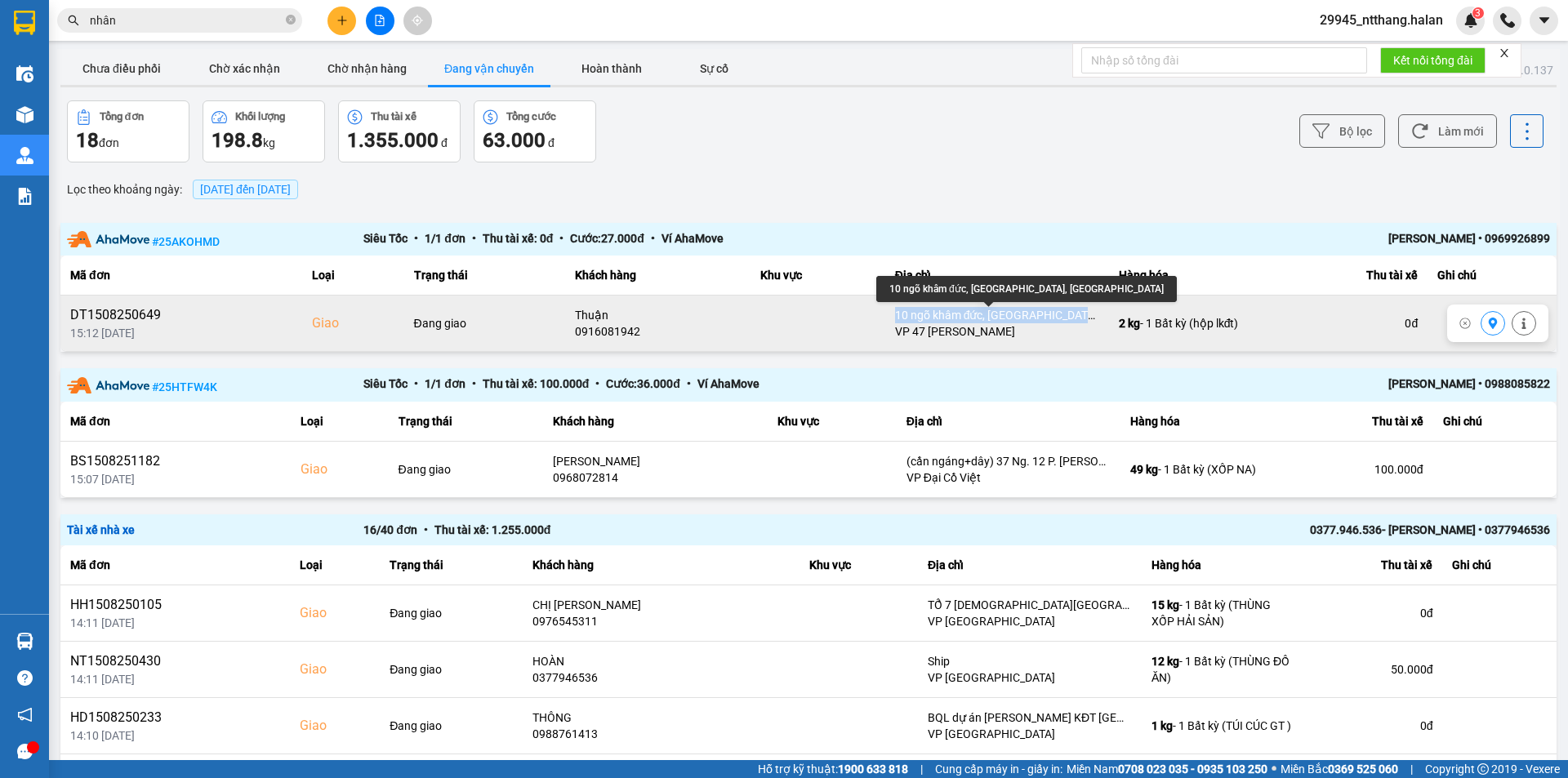
drag, startPoint x: 886, startPoint y: 315, endPoint x: 1081, endPoint y: 311, distance: 195.0
click at [1081, 311] on div "10 ngõ khâm đức, phường khâm thiên, hà nội" at bounding box center [997, 315] width 204 height 16
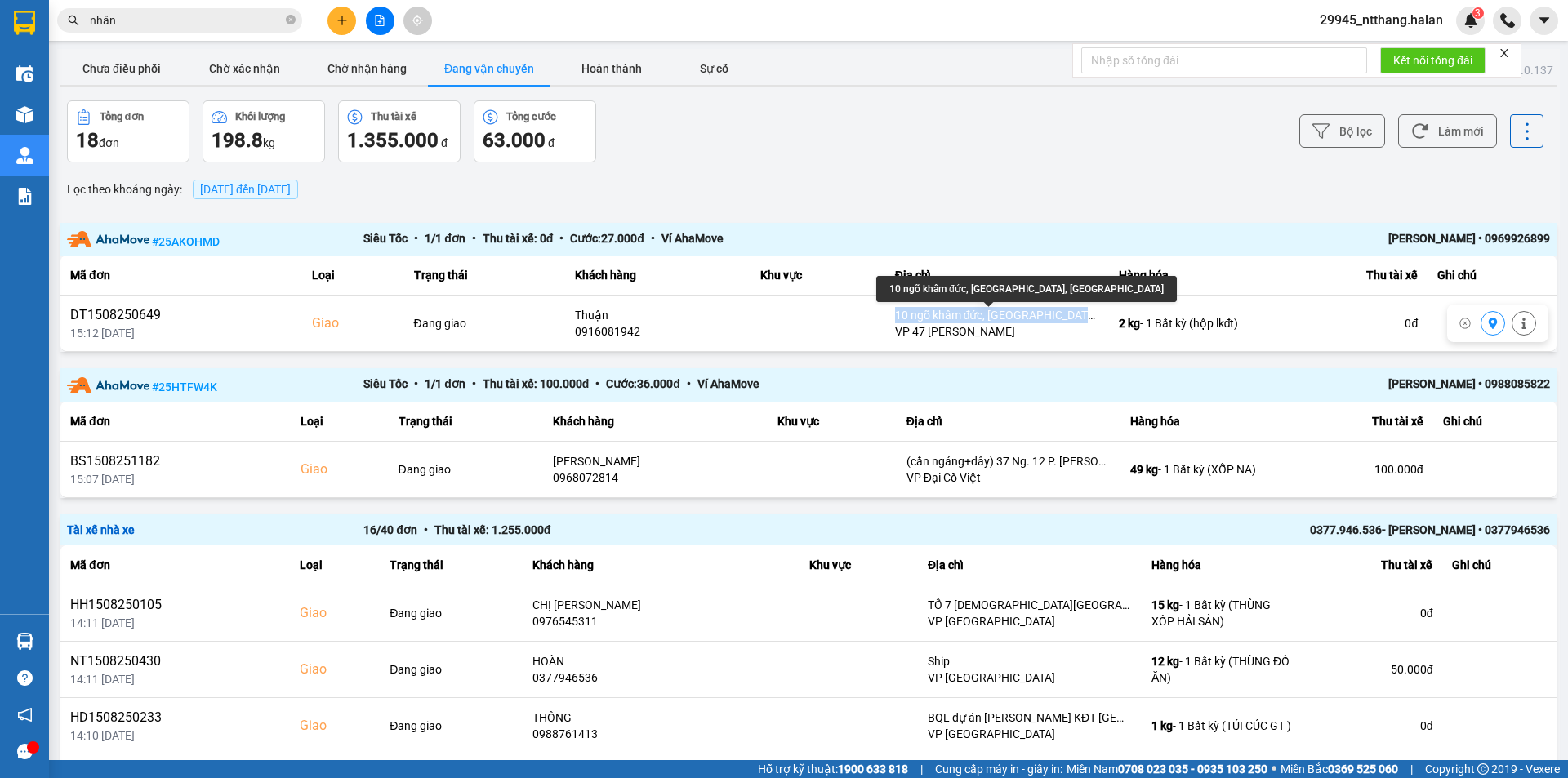
copy div "10 ngõ khâm đức, phường khâm thiên,"
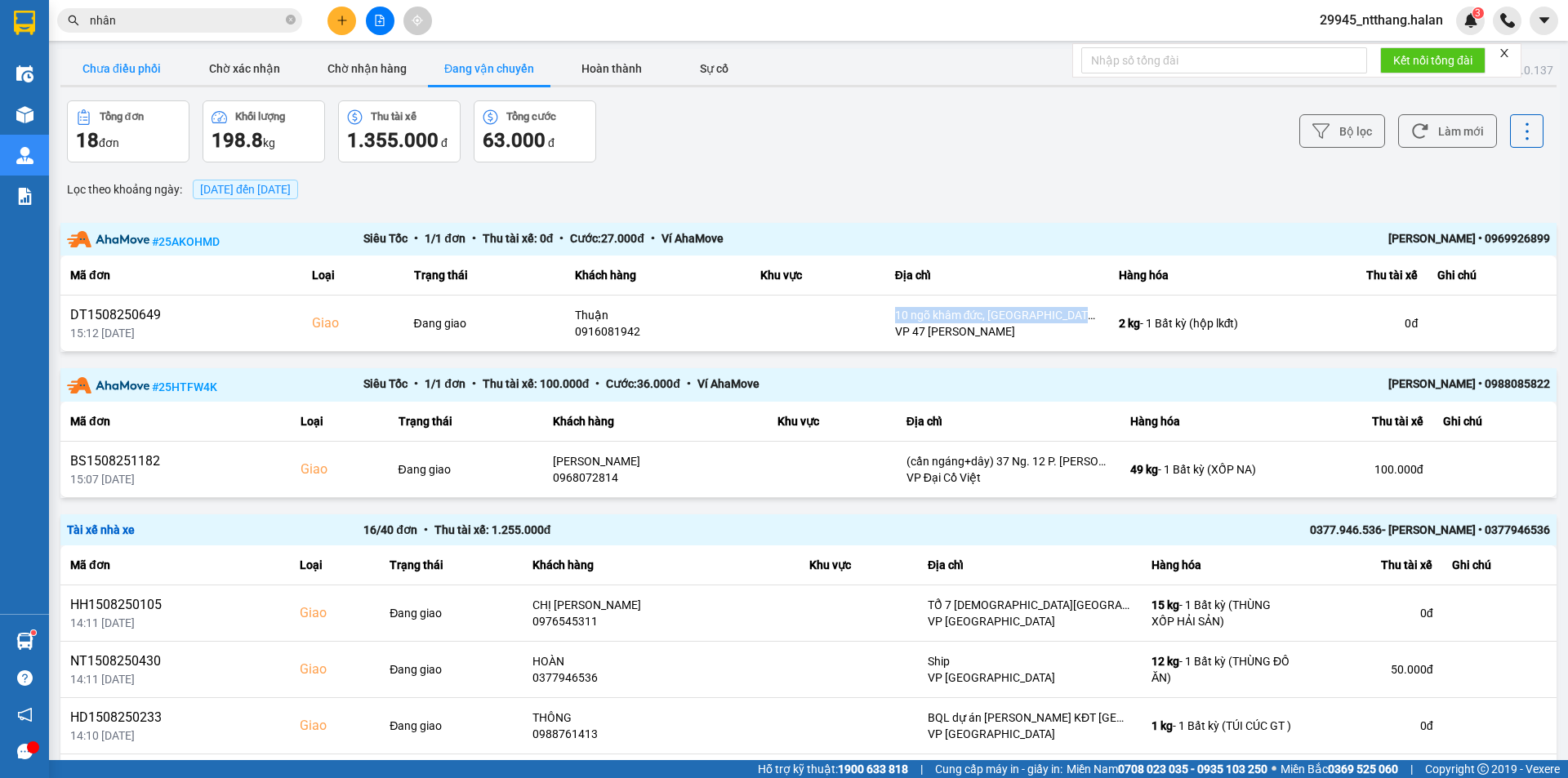
click at [117, 60] on button "Chưa điều phối" at bounding box center [122, 69] width 123 height 33
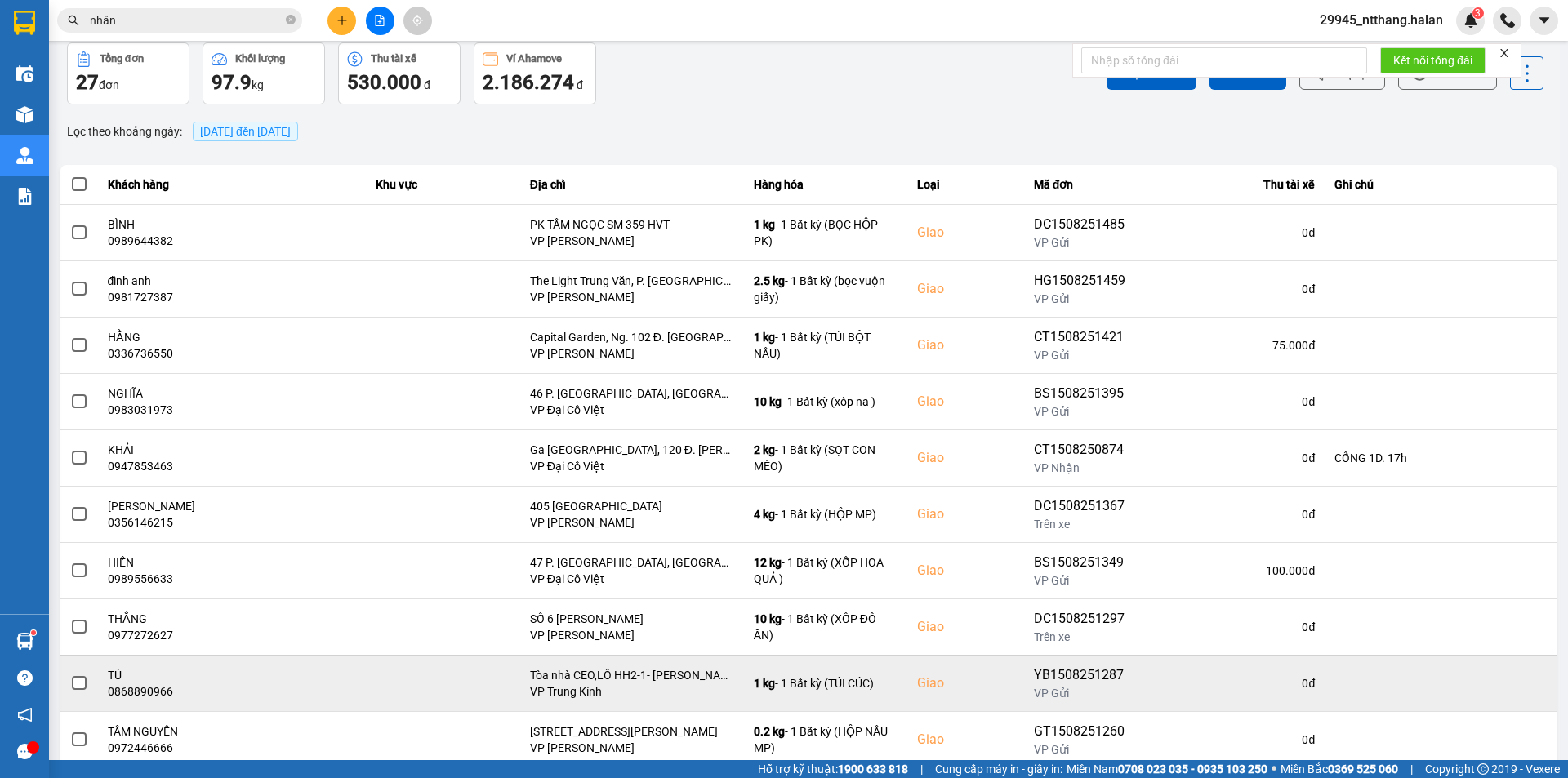
scroll to position [104, 0]
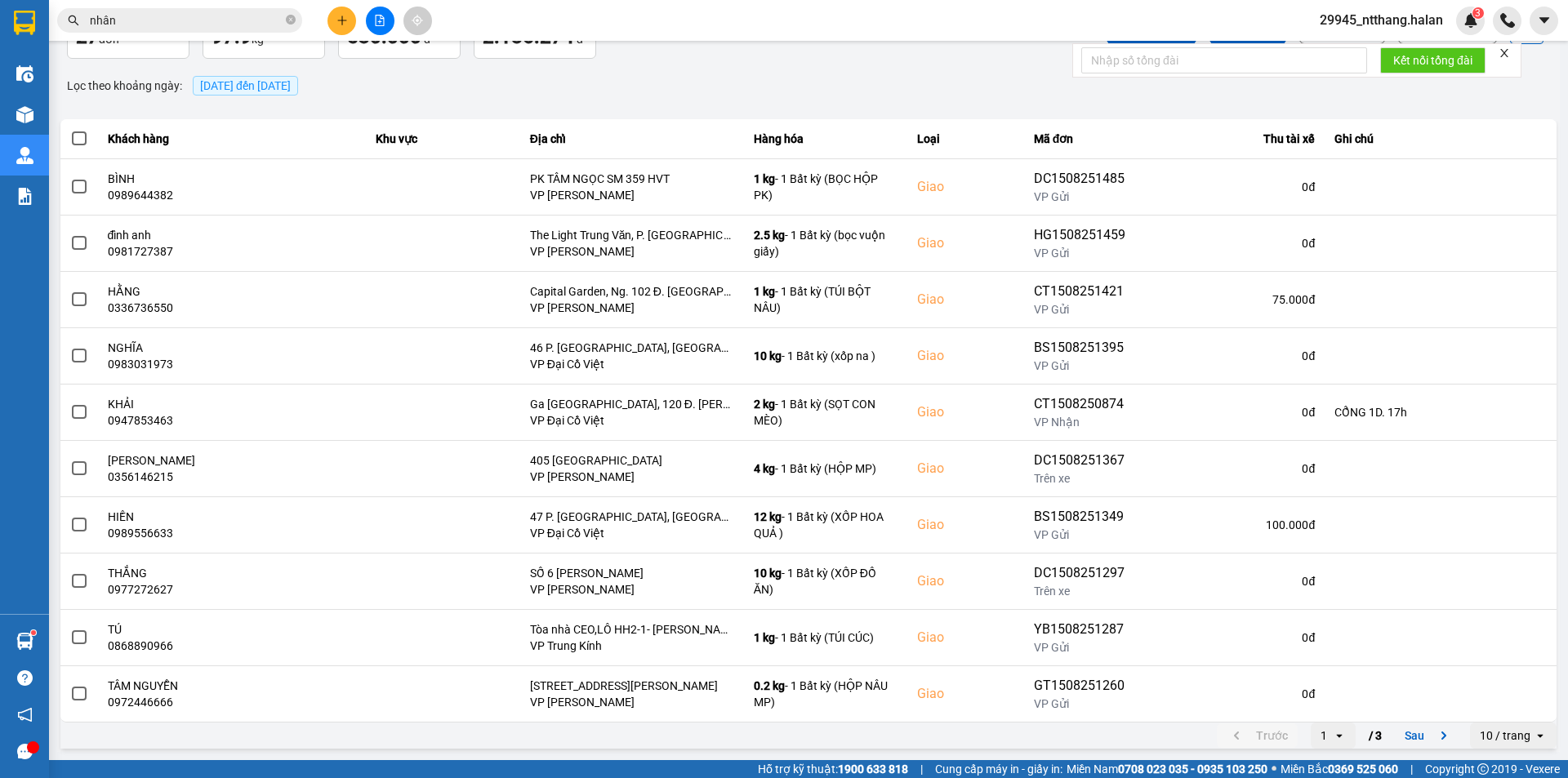
click at [1333, 731] on icon "open" at bounding box center [1339, 736] width 13 height 13
drag, startPoint x: 1318, startPoint y: 703, endPoint x: 1204, endPoint y: 672, distance: 118.1
click at [1316, 703] on div "3" at bounding box center [1320, 700] width 19 height 16
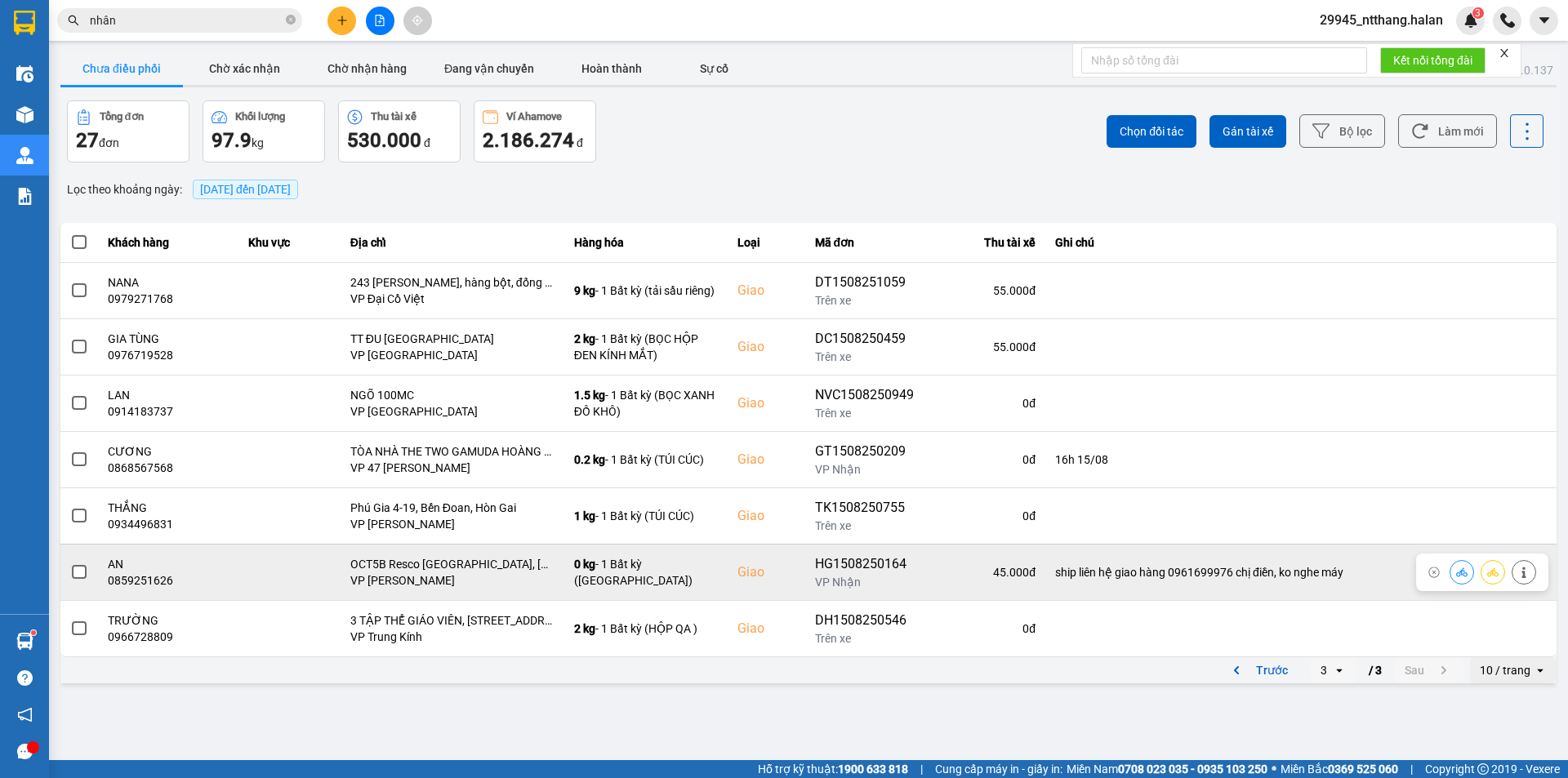
click at [78, 570] on span at bounding box center [79, 572] width 15 height 15
click at [70, 563] on input "checkbox" at bounding box center [70, 563] width 0 height 0
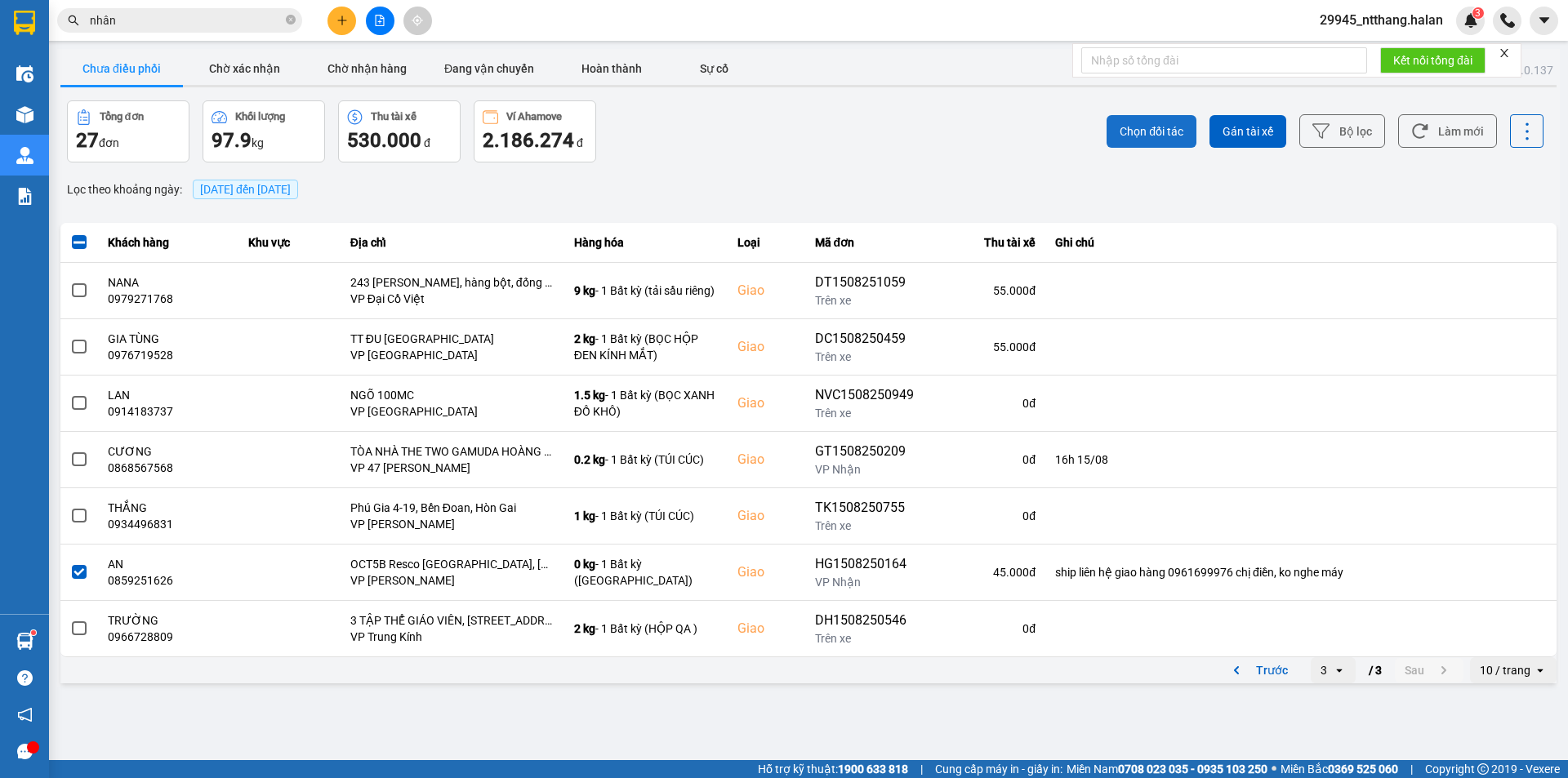
click at [1155, 140] on button "Chọn đối tác" at bounding box center [1151, 132] width 90 height 33
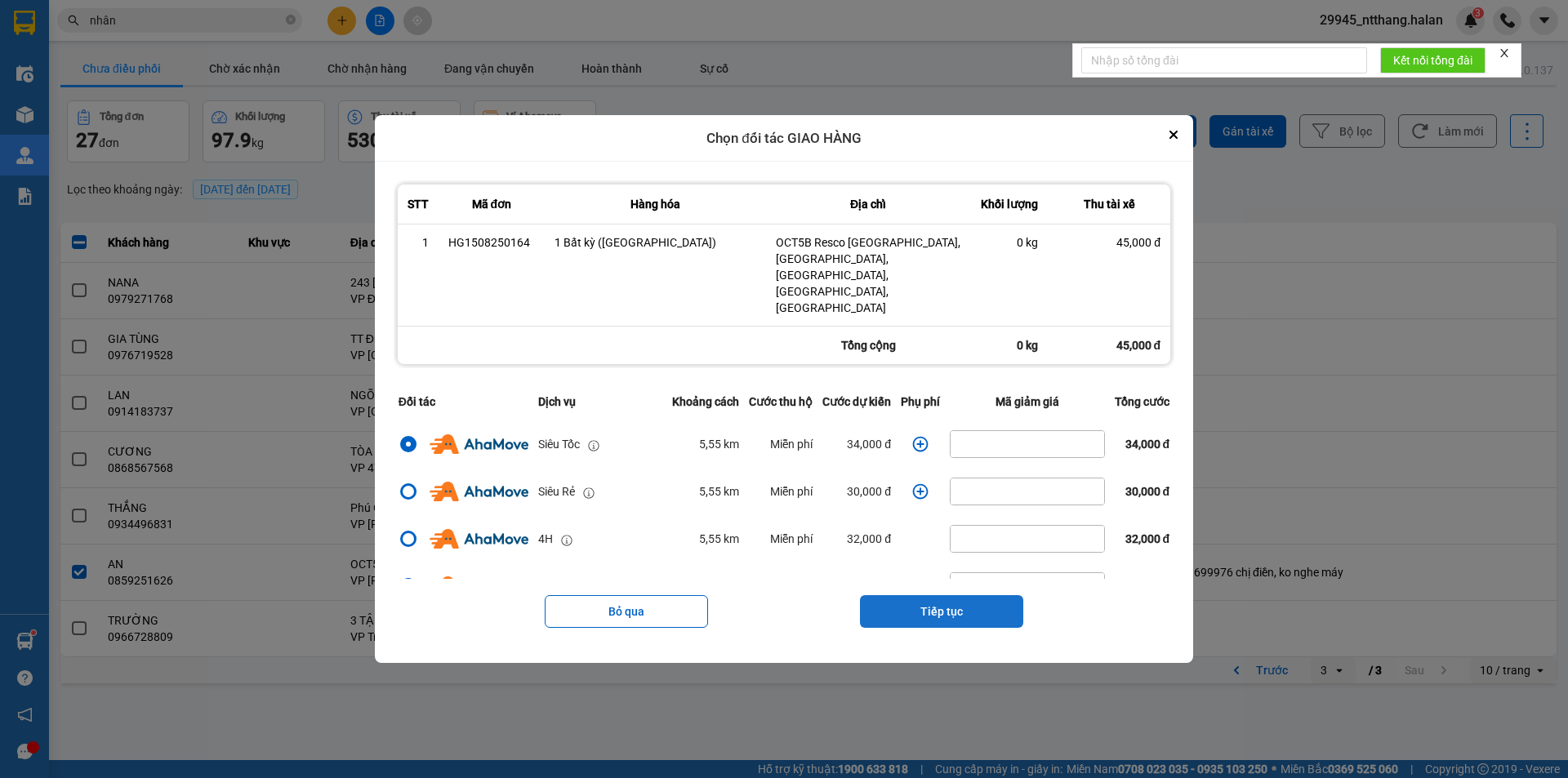
click at [924, 595] on button "Tiếp tục" at bounding box center [941, 611] width 163 height 33
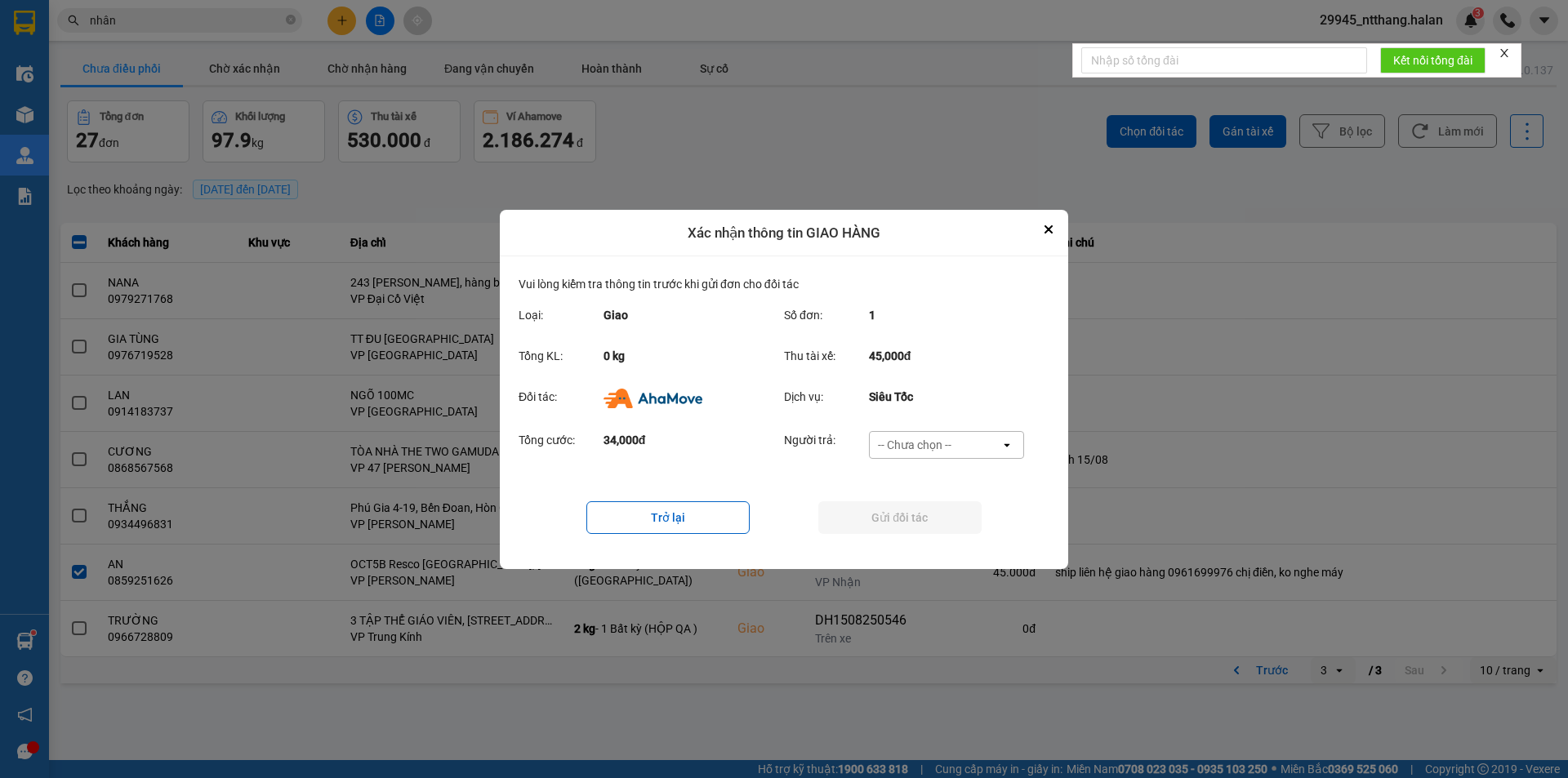
click at [934, 440] on div "-- Chưa chọn --" at bounding box center [914, 445] width 74 height 16
click at [927, 538] on span "Ví Ahamove" at bounding box center [914, 539] width 66 height 16
click at [940, 530] on button "Gửi đối tác" at bounding box center [900, 518] width 163 height 33
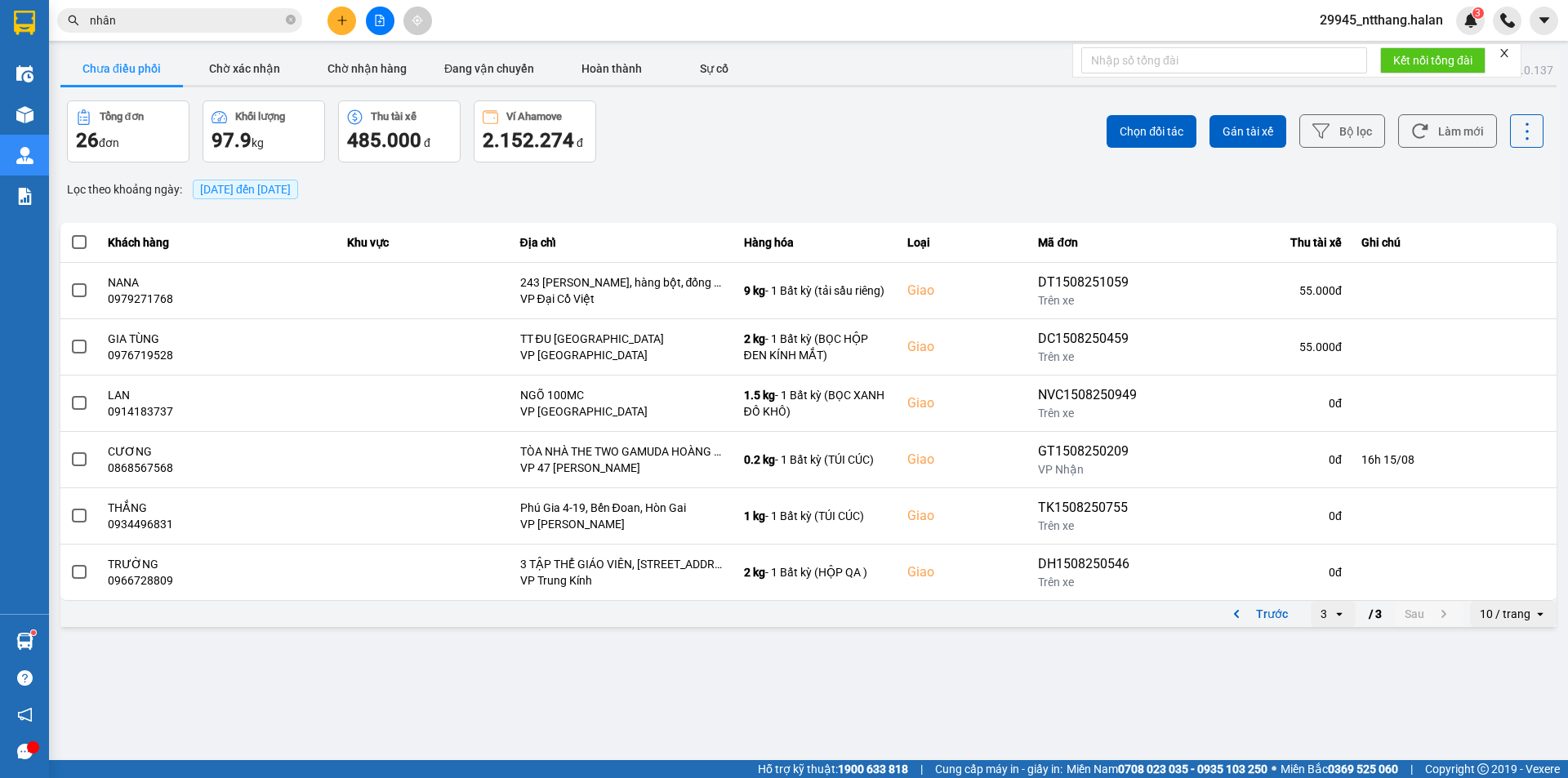
drag, startPoint x: 793, startPoint y: 171, endPoint x: 319, endPoint y: 108, distance: 478.2
click at [782, 164] on div "ver: 0.0.137 Chưa điều phối Chờ xác nhận Chờ nhận hàng Đang vận chuyển Hoàn thà…" at bounding box center [808, 339] width 1503 height 581
click at [281, 72] on button "Chờ xác nhận" at bounding box center [244, 69] width 123 height 33
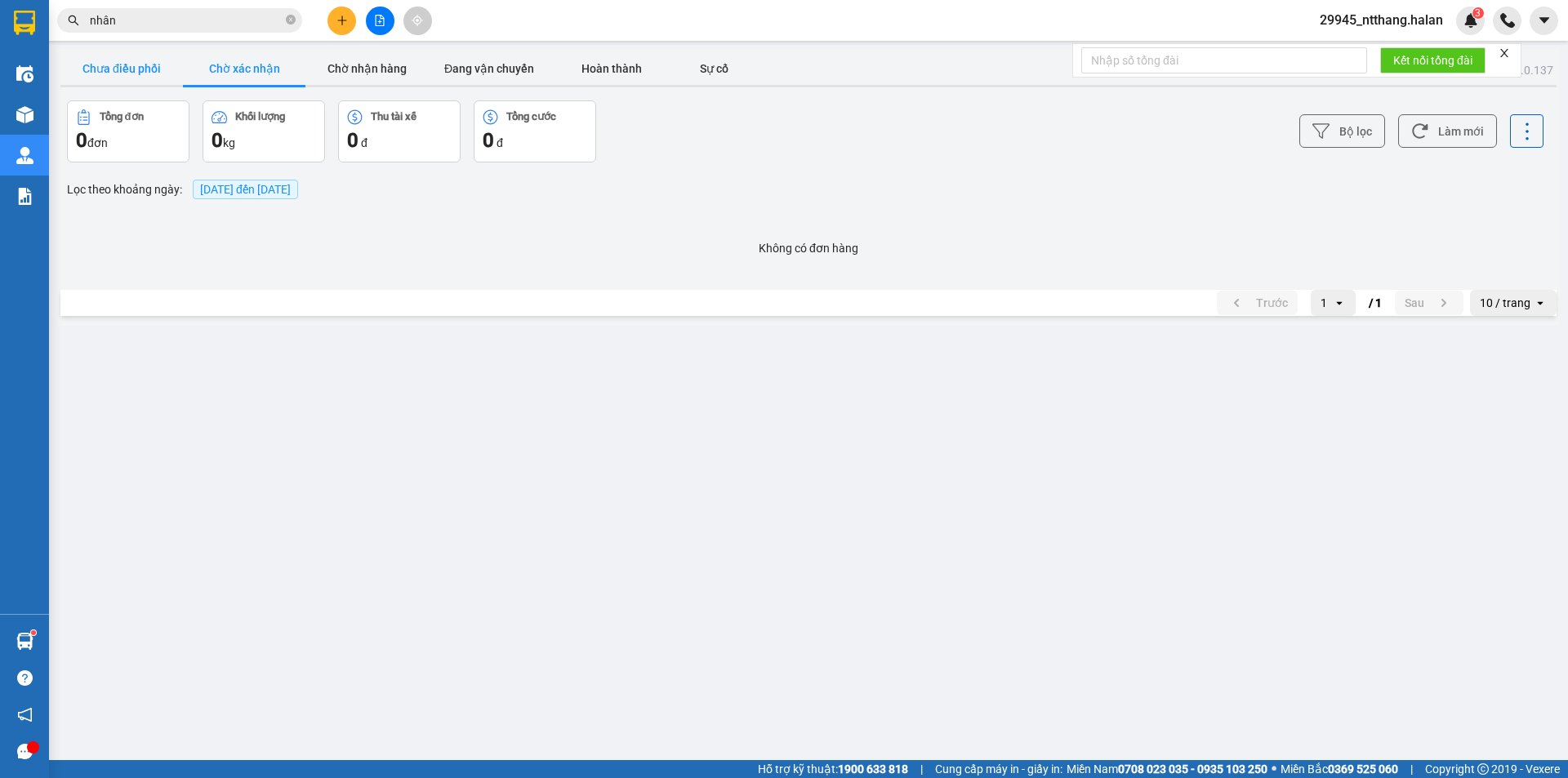
click at [126, 69] on button "Chưa điều phối" at bounding box center [122, 69] width 123 height 33
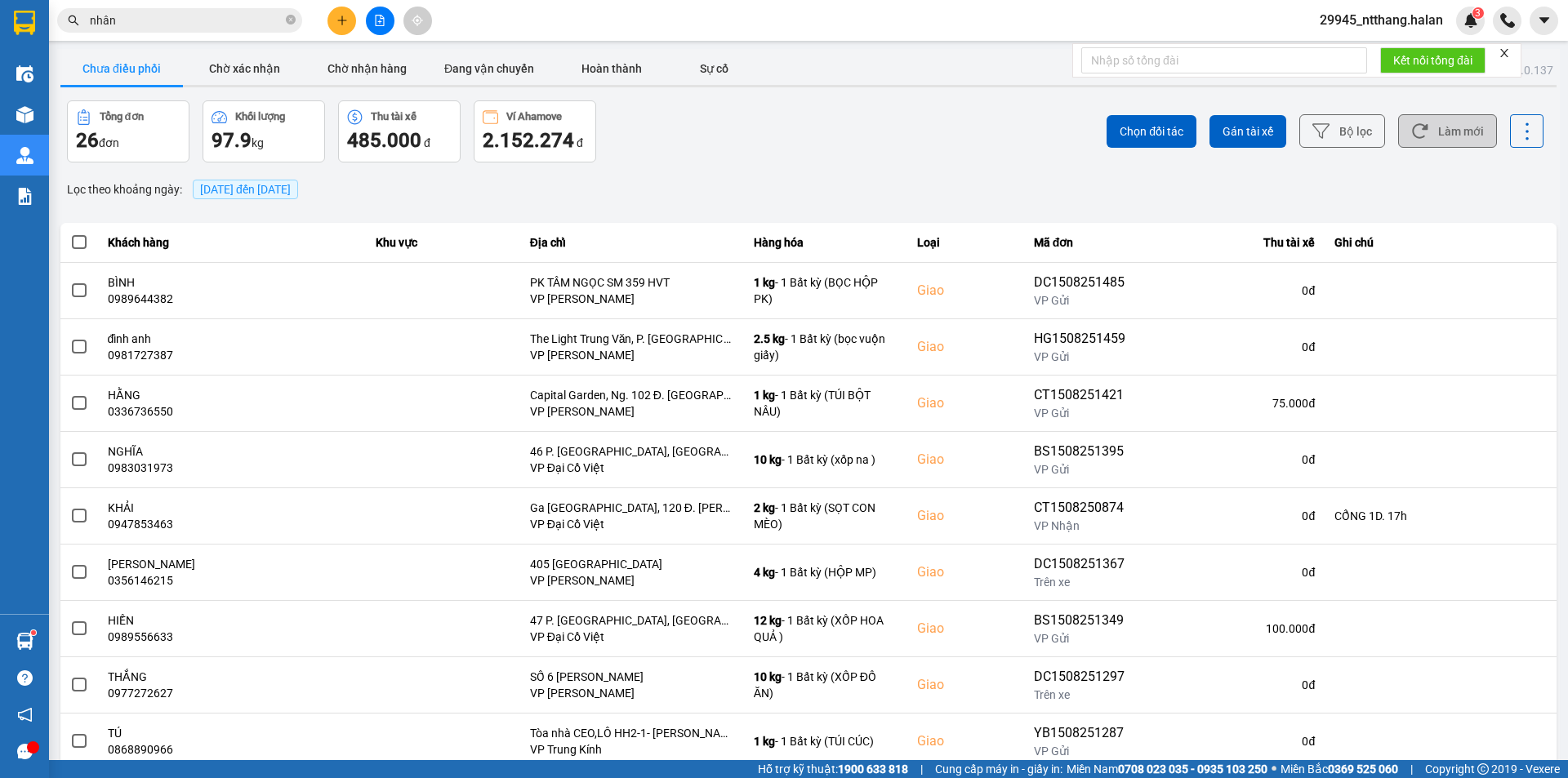
click at [1437, 123] on button "Làm mới" at bounding box center [1447, 131] width 99 height 34
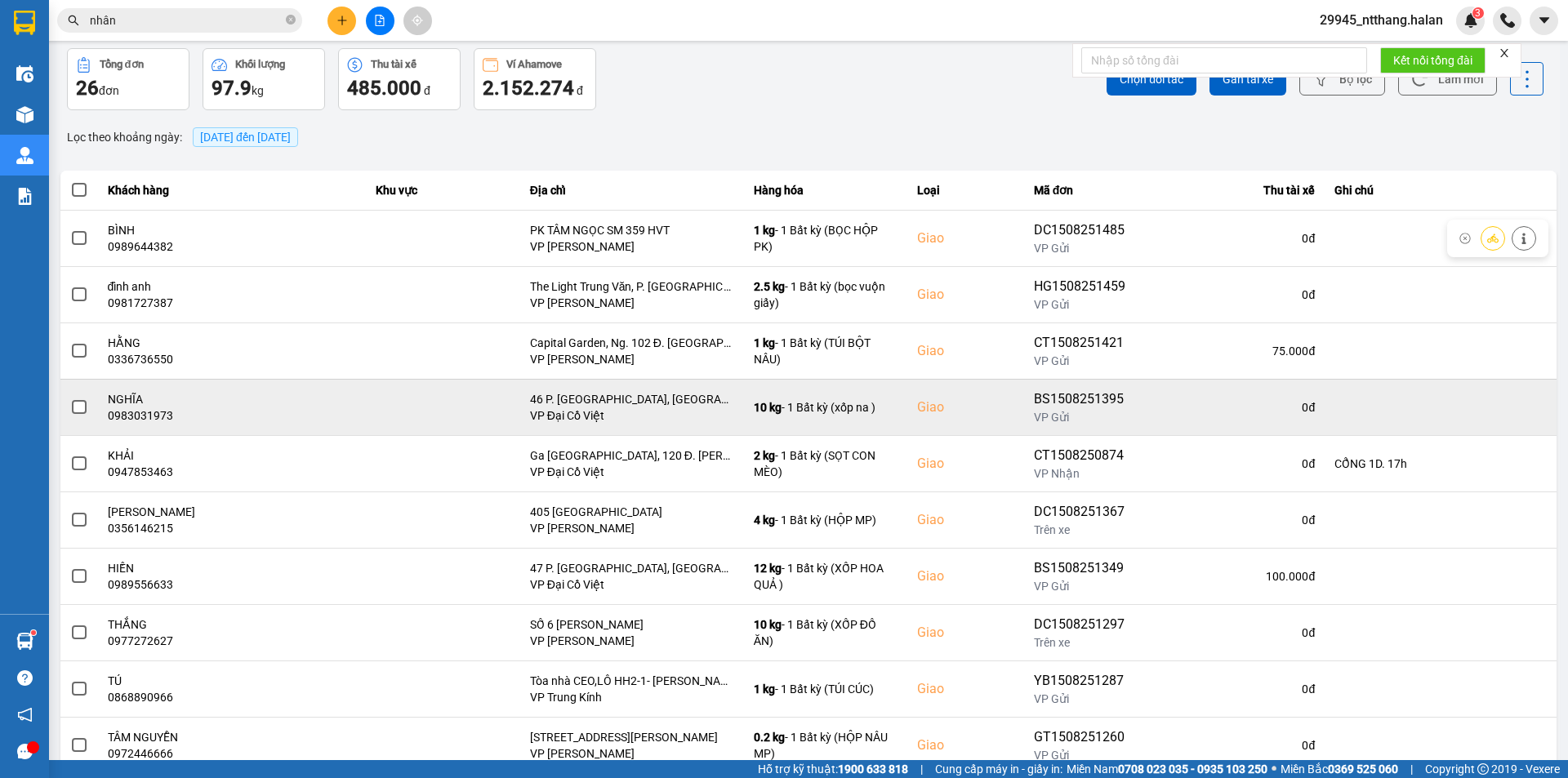
scroll to position [104, 0]
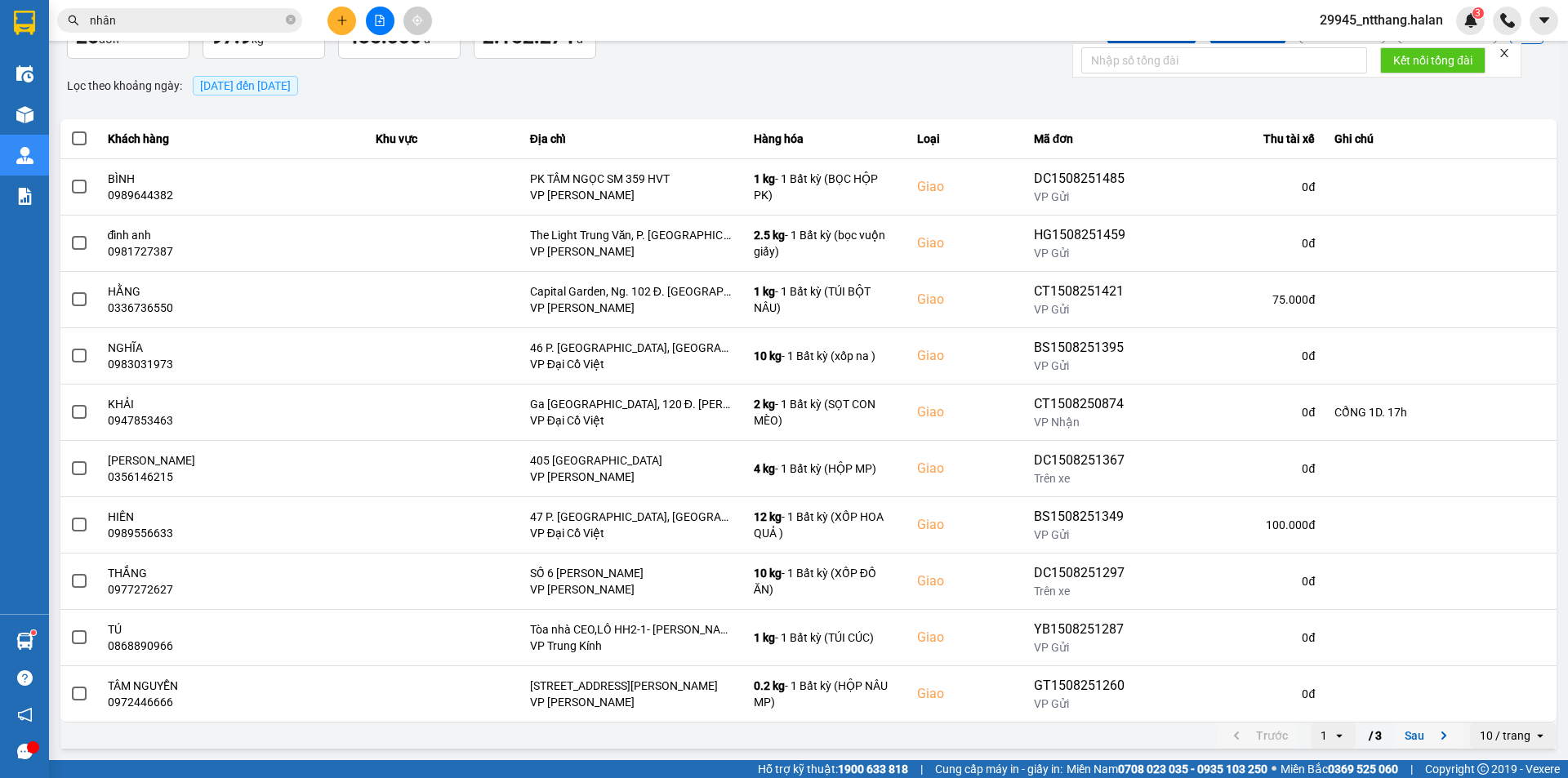
click at [1413, 738] on button "Sau" at bounding box center [1429, 736] width 69 height 25
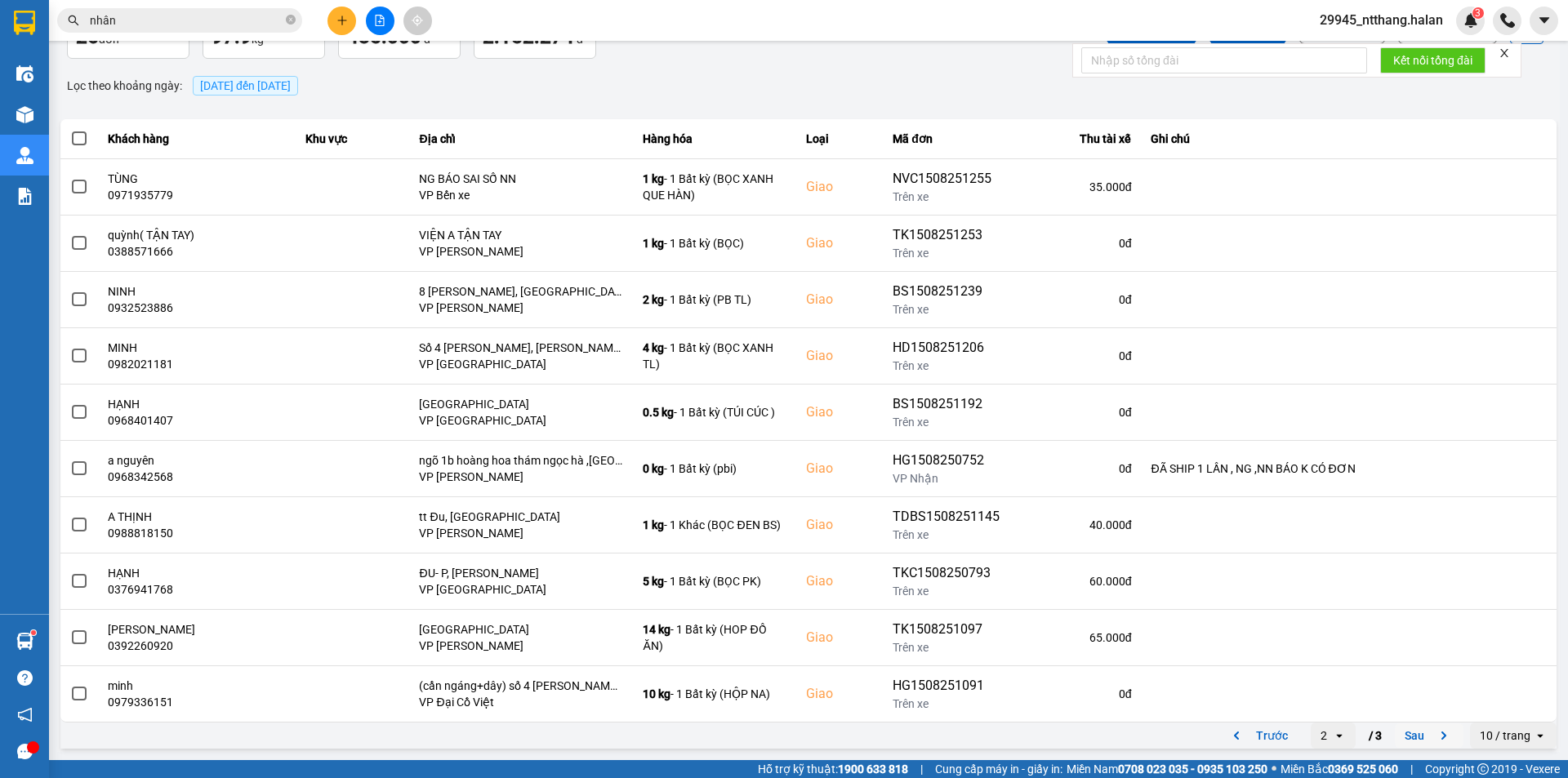
click at [1434, 735] on icon "next page. current page 2 / 3" at bounding box center [1444, 736] width 20 height 20
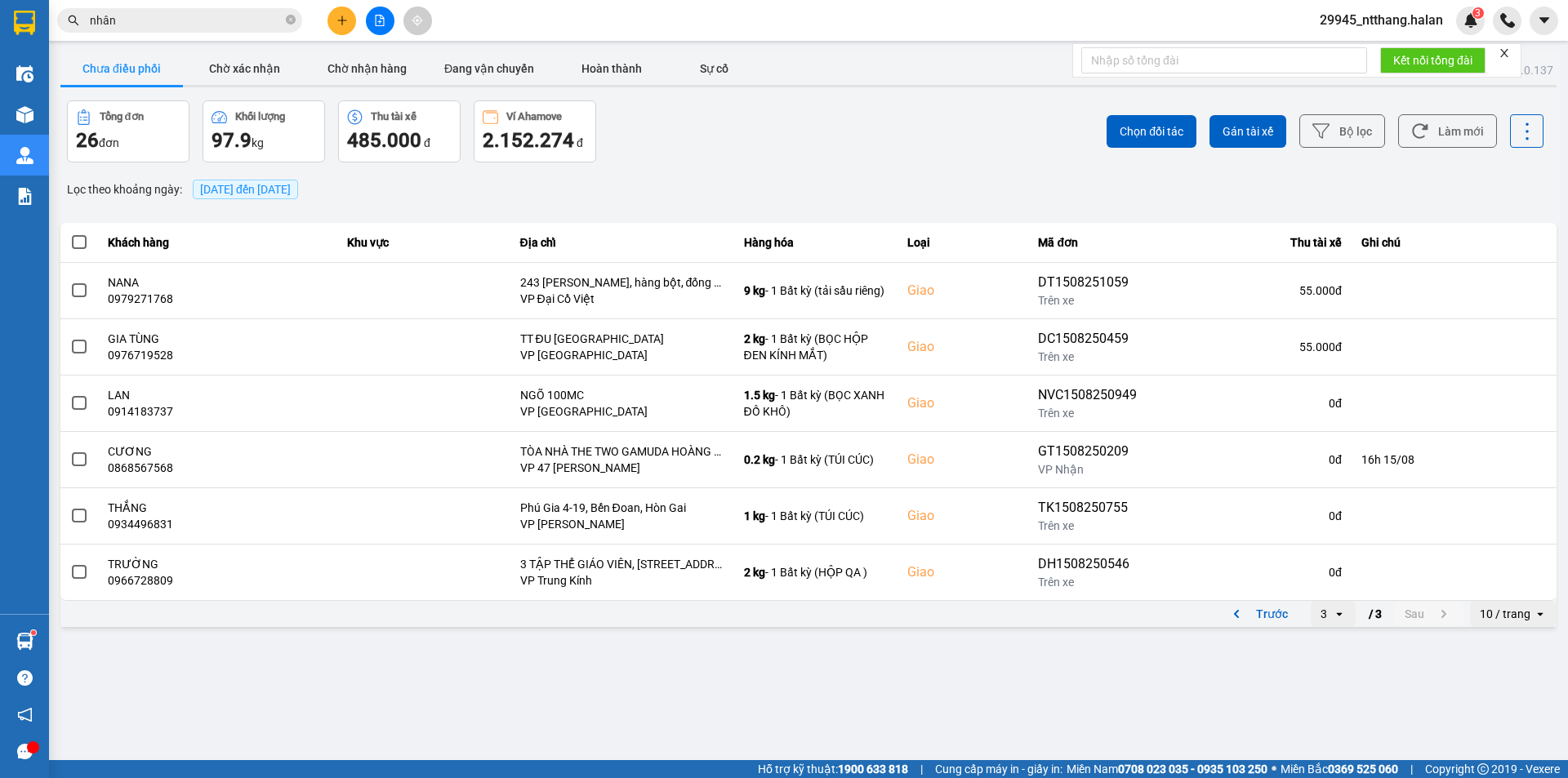
click at [298, 197] on span "15/08/2025 đến 15/08/2025" at bounding box center [245, 190] width 105 height 20
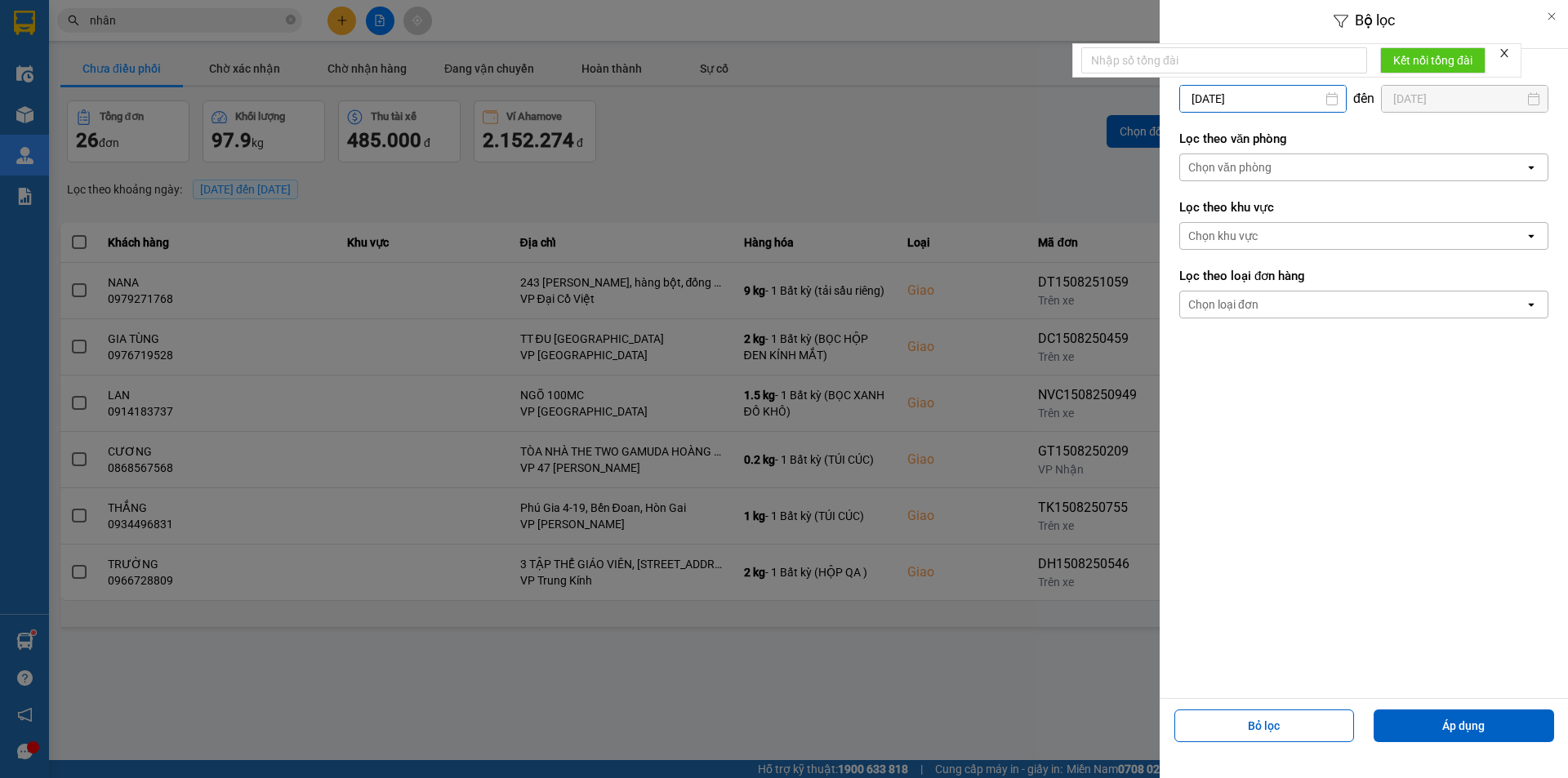
click at [1263, 91] on input "15/08/2025" at bounding box center [1262, 99] width 166 height 26
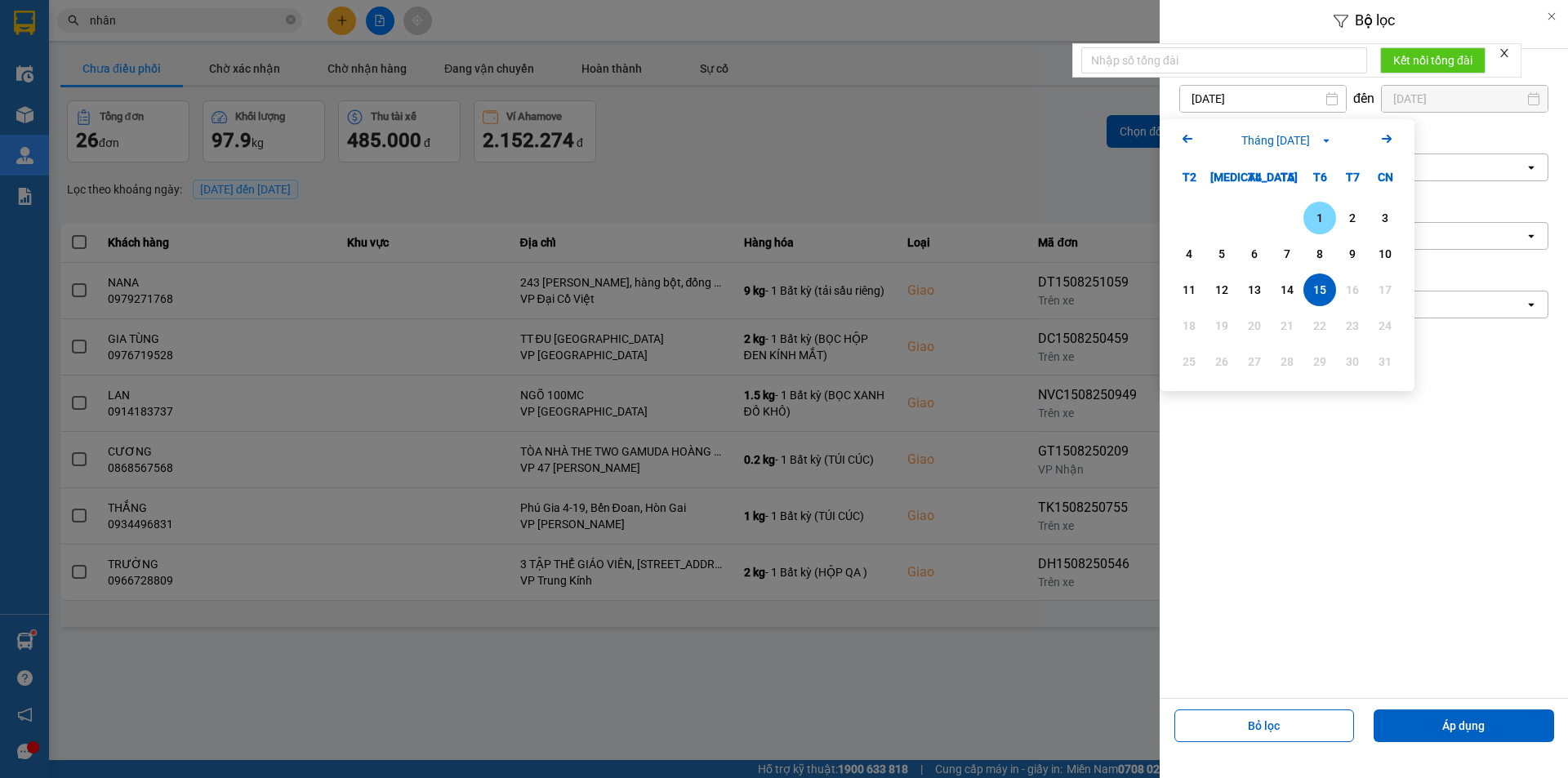
click at [1322, 217] on div "1" at bounding box center [1320, 218] width 23 height 20
type input "01/08/2025"
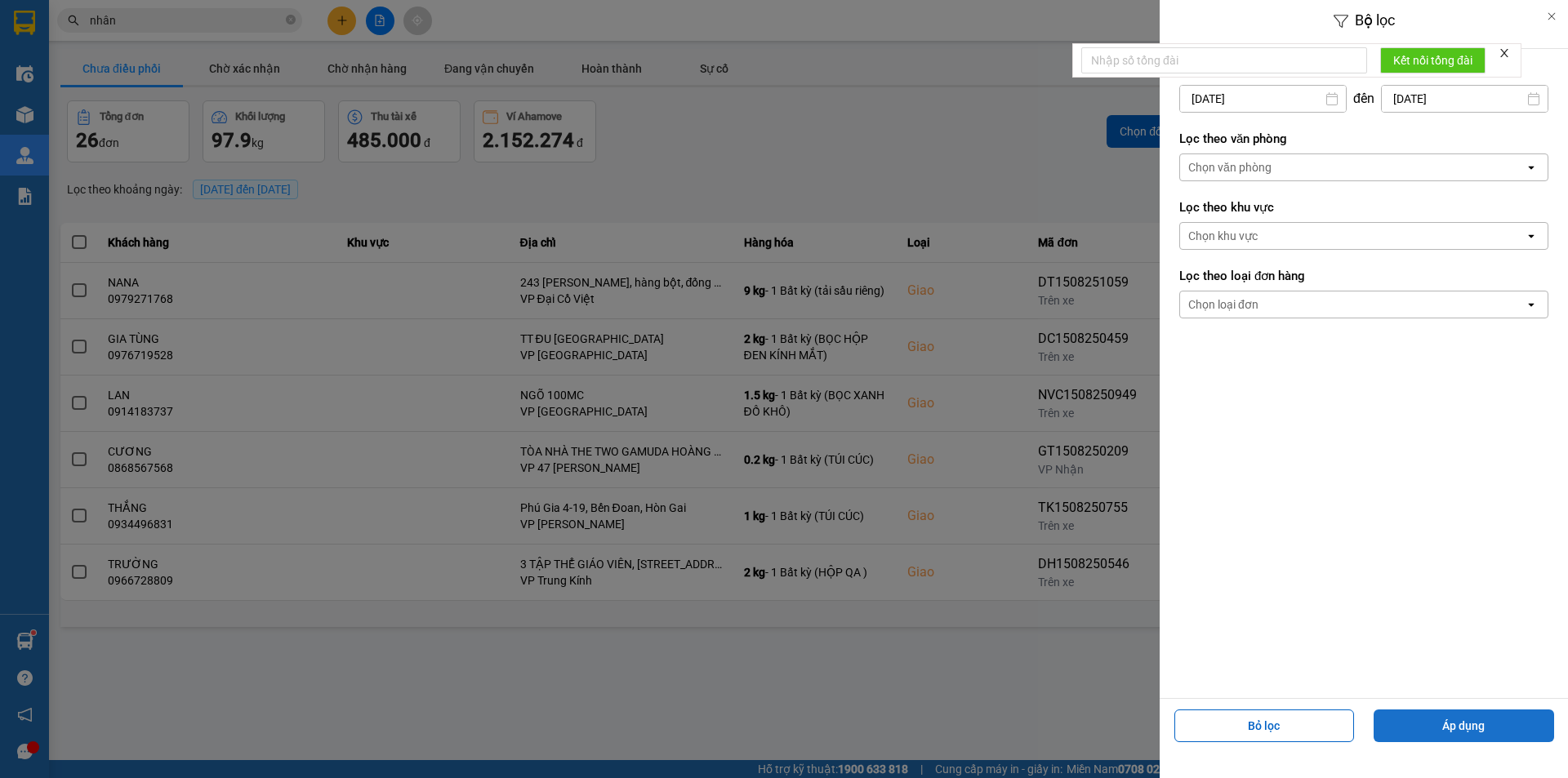
click at [1483, 711] on button "Áp dụng" at bounding box center [1463, 726] width 181 height 33
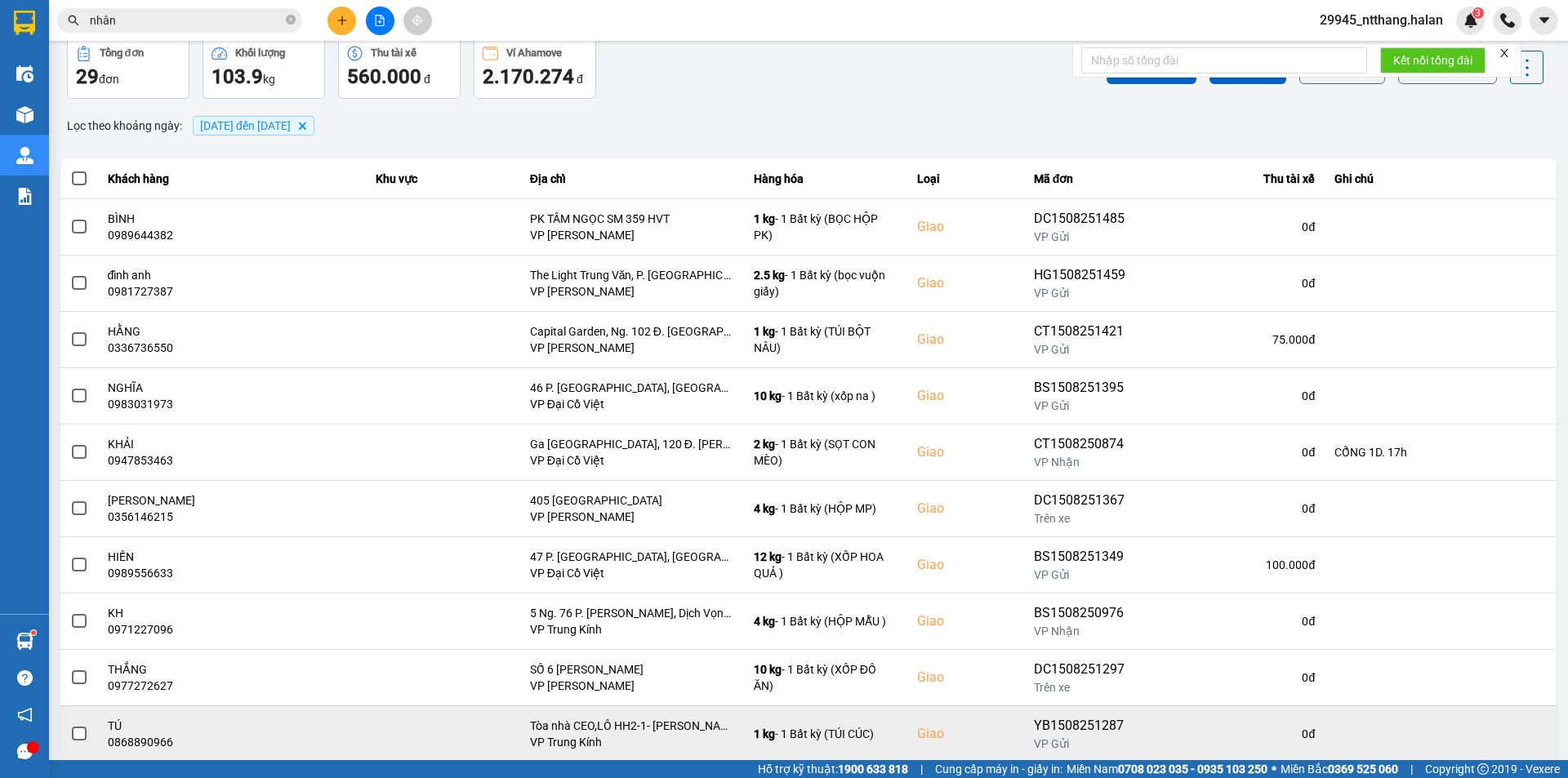
scroll to position [104, 0]
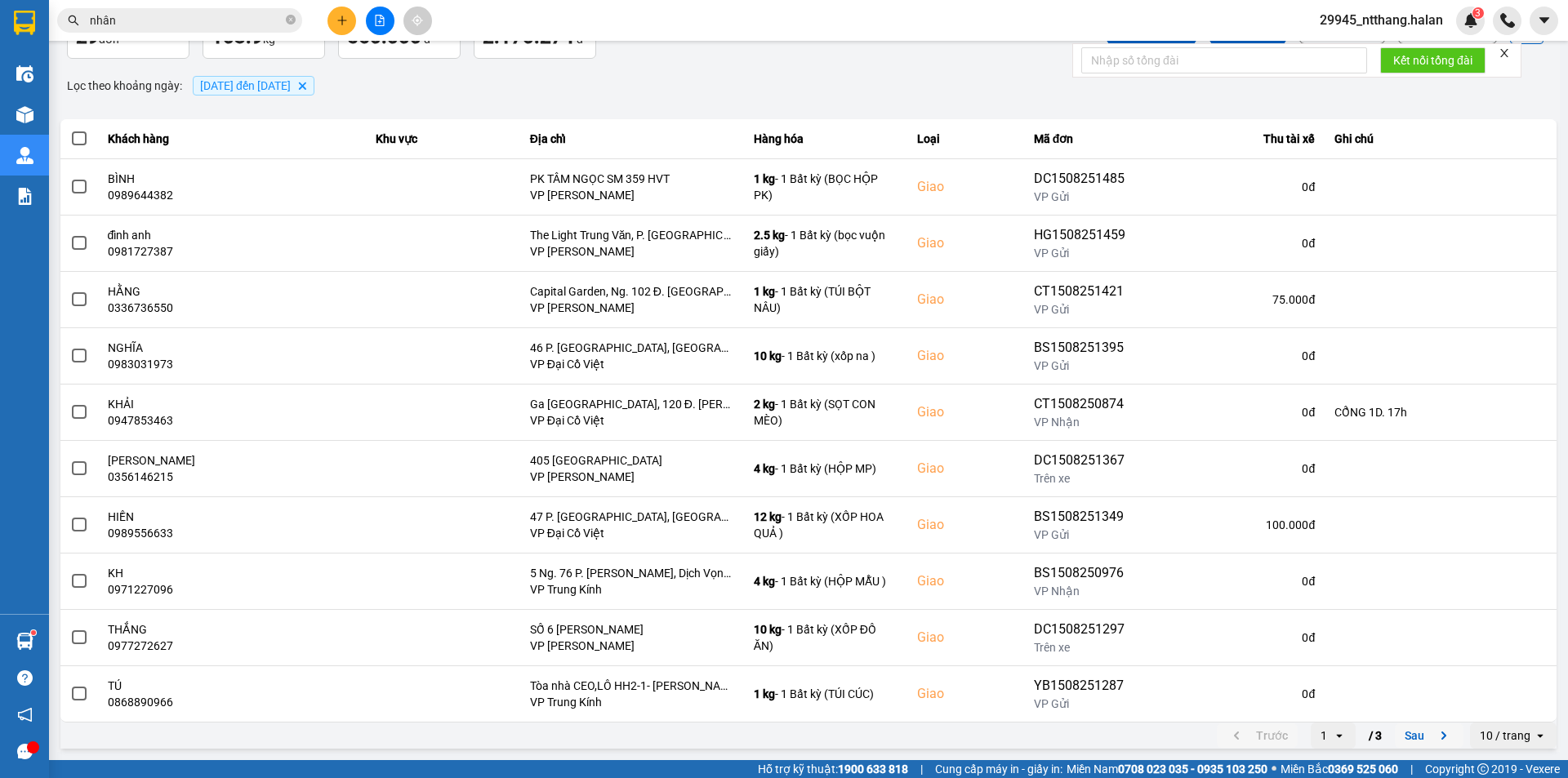
click at [1333, 740] on icon "open" at bounding box center [1339, 736] width 13 height 13
click at [1317, 709] on li "3" at bounding box center [1320, 700] width 45 height 29
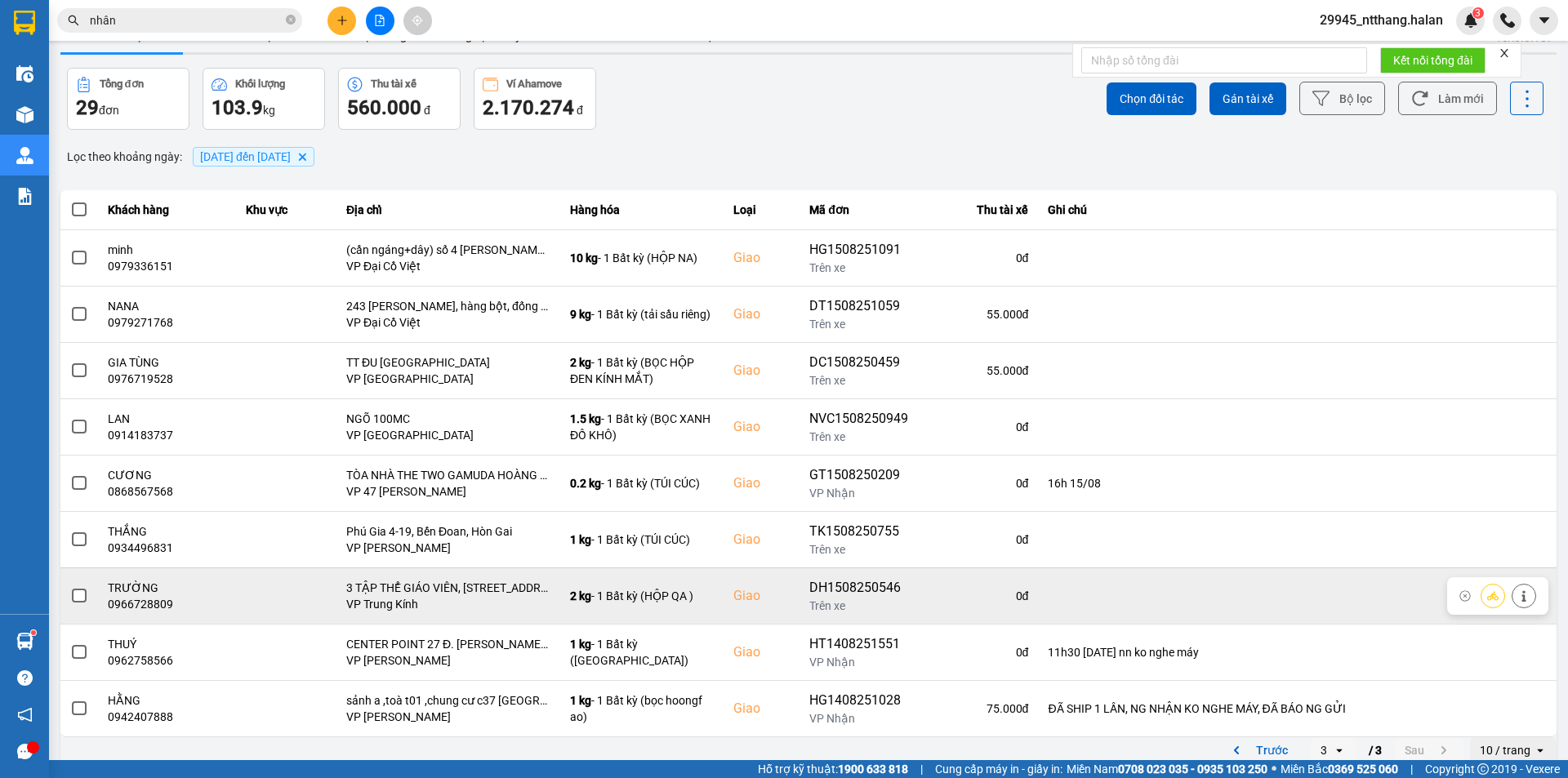
scroll to position [47, 0]
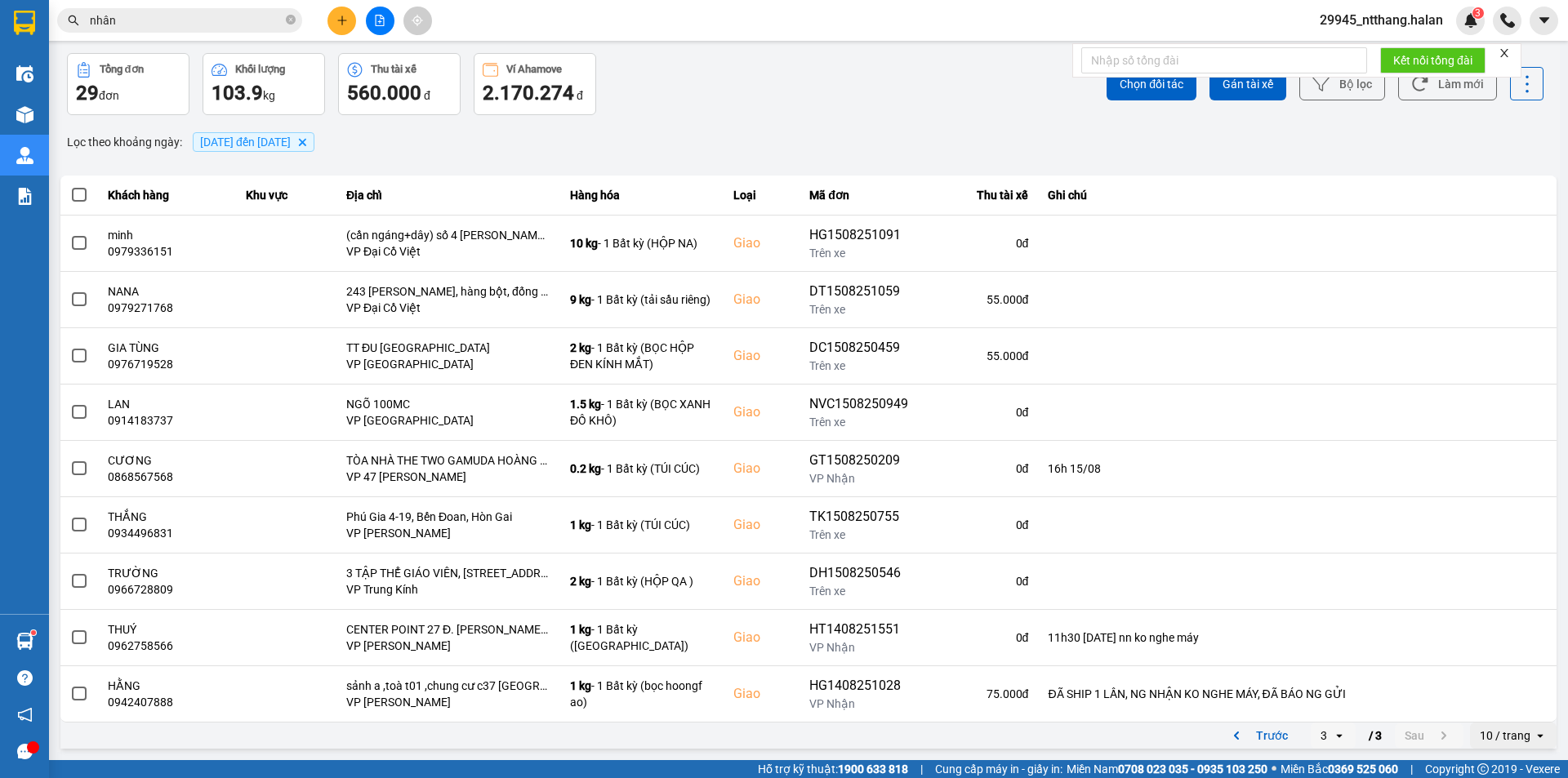
click at [256, 16] on input "nhân" at bounding box center [186, 20] width 193 height 18
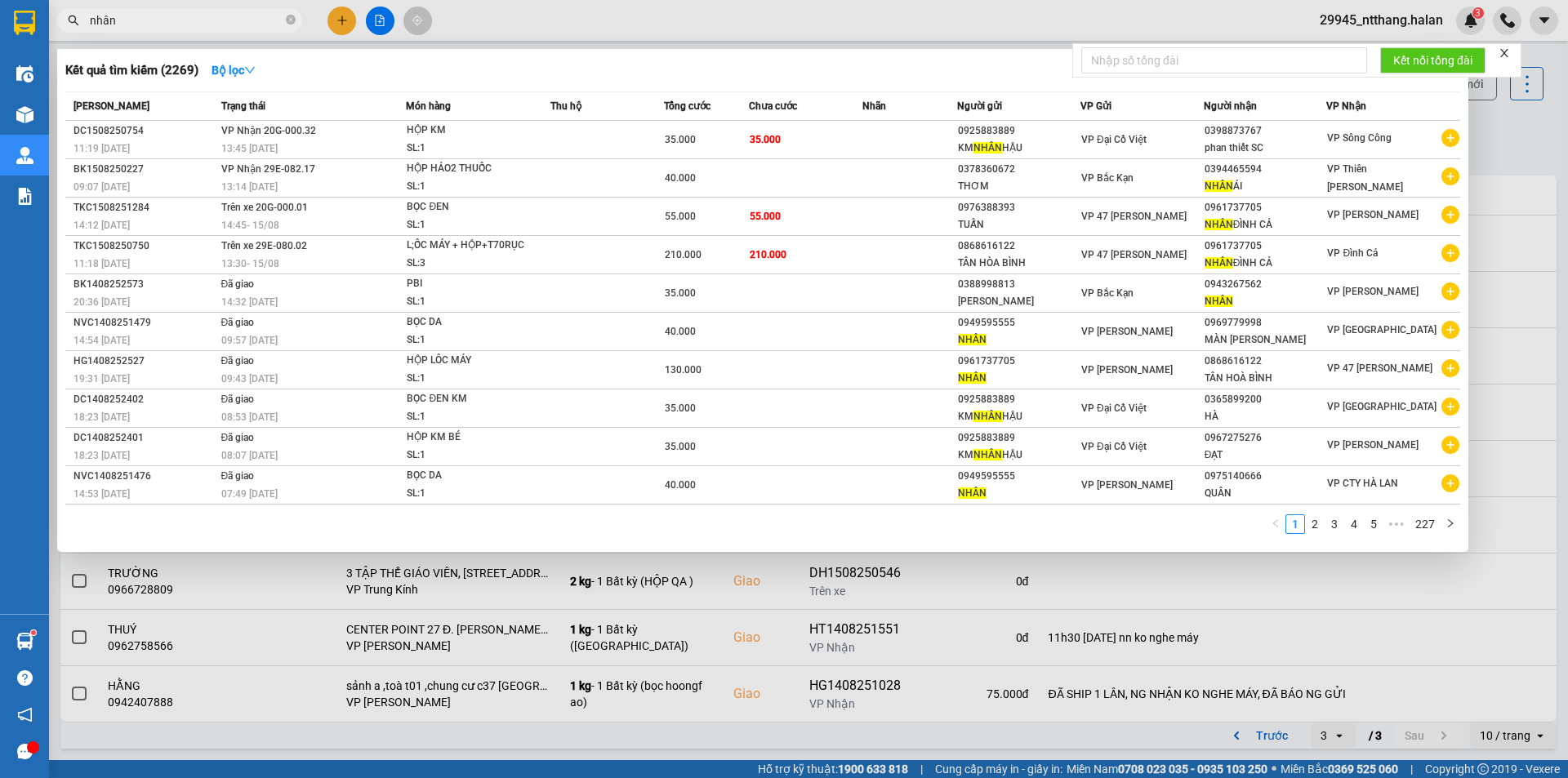
click at [256, 16] on input "nhân" at bounding box center [186, 20] width 193 height 18
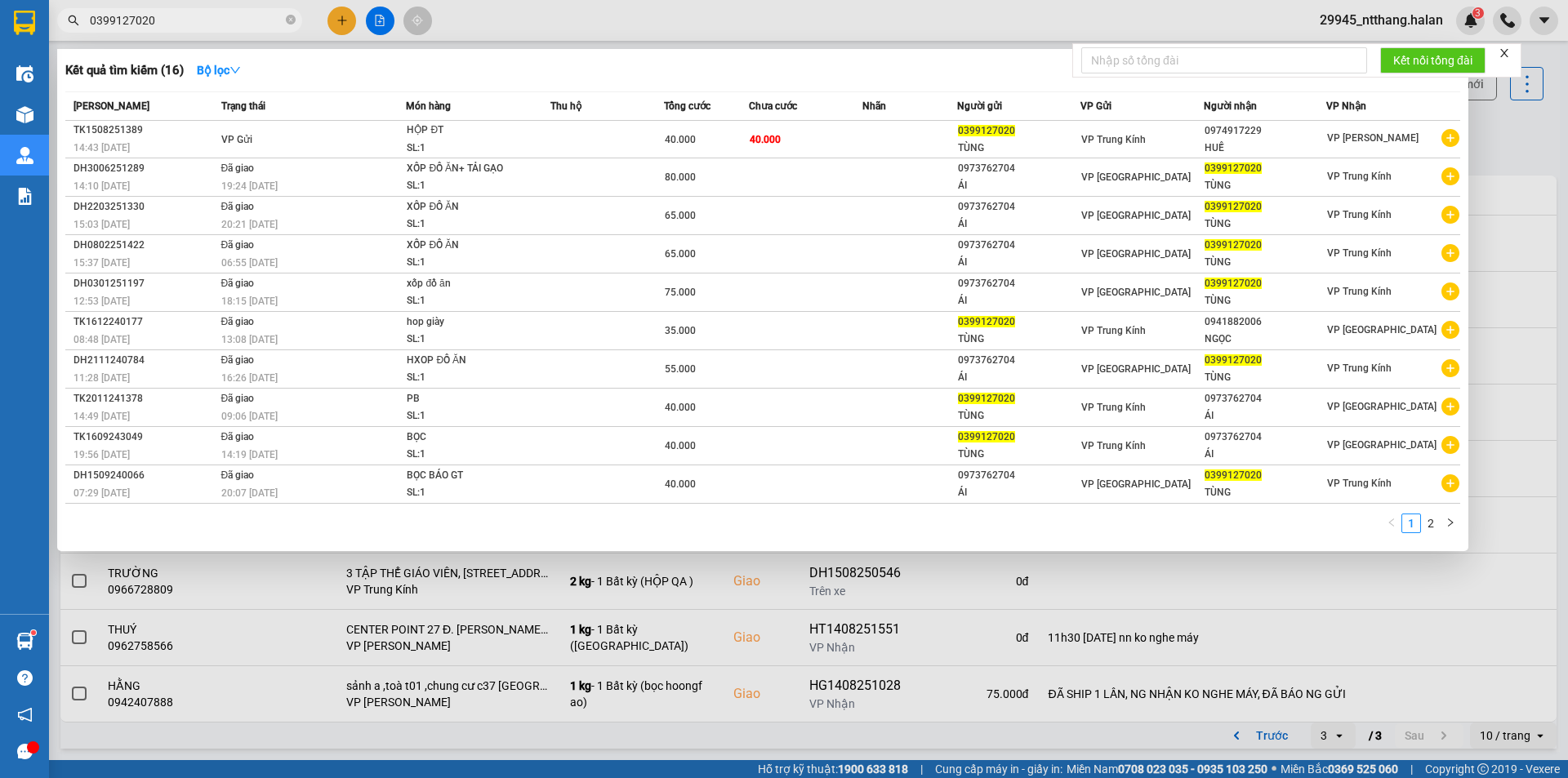
type input "0399127020"
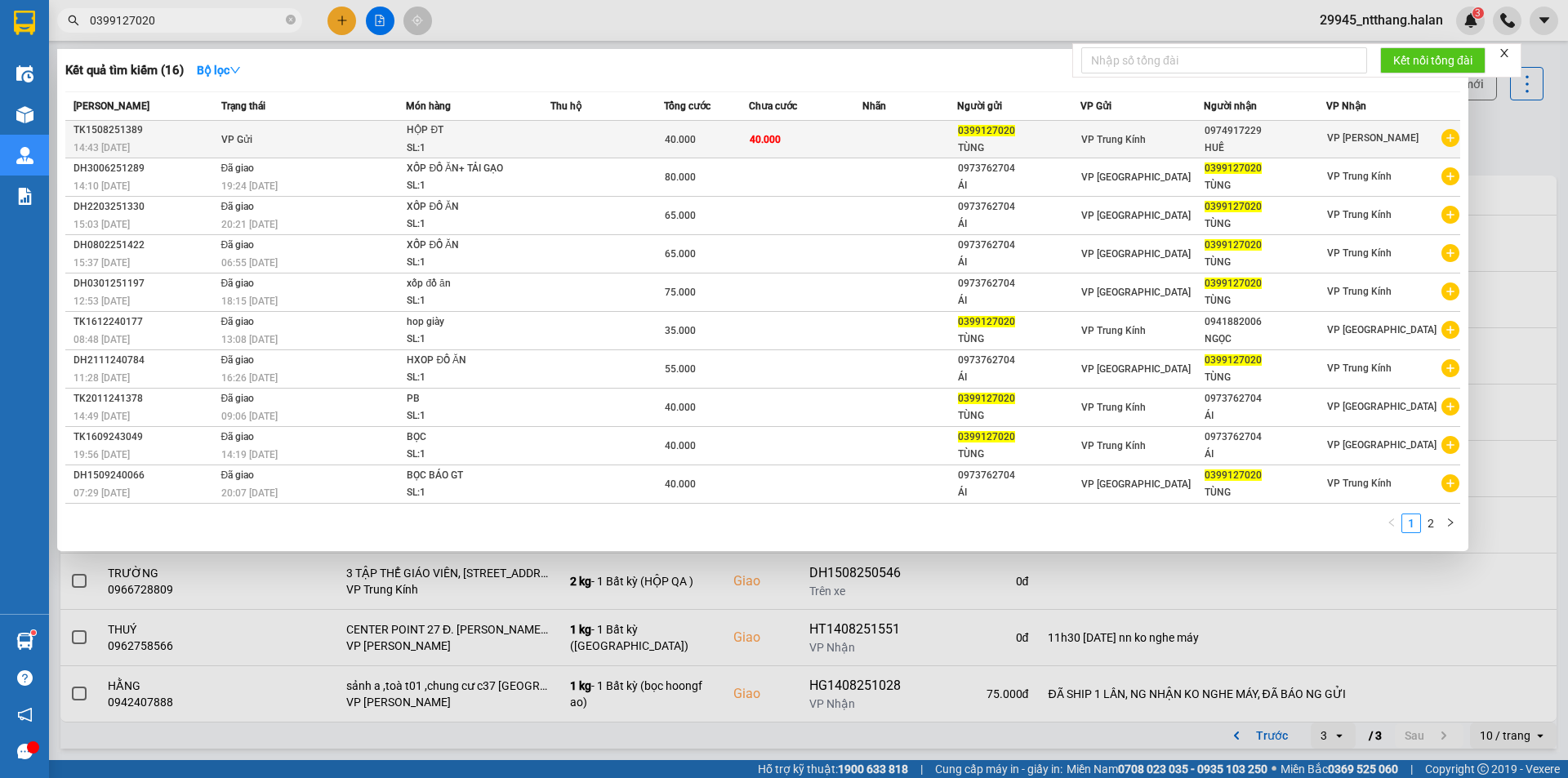
click at [940, 140] on td at bounding box center [909, 140] width 95 height 38
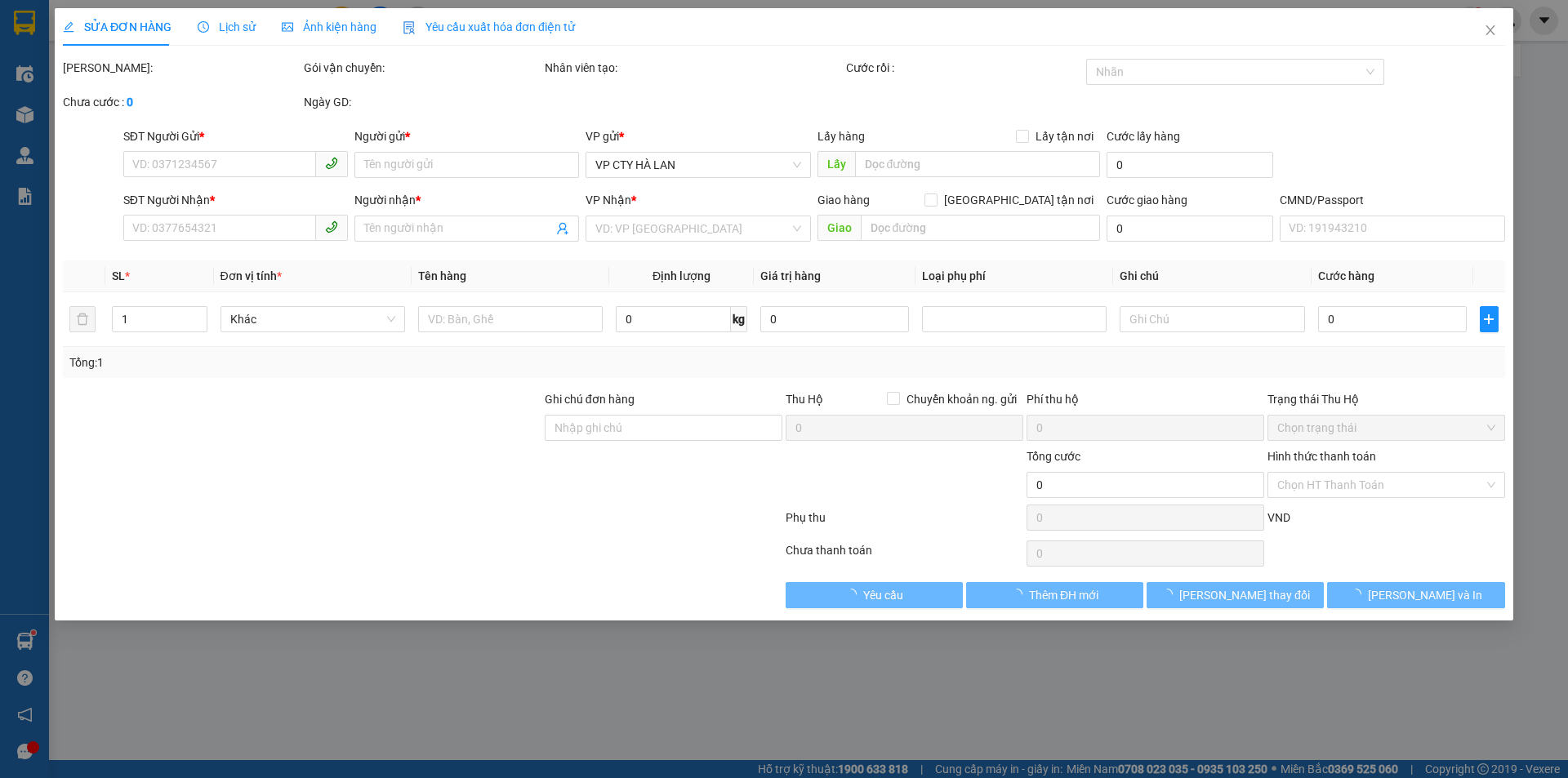
type input "0399127020"
type input "TÙNG"
type input "0974917229"
type input "HUẾ"
type input "40.000"
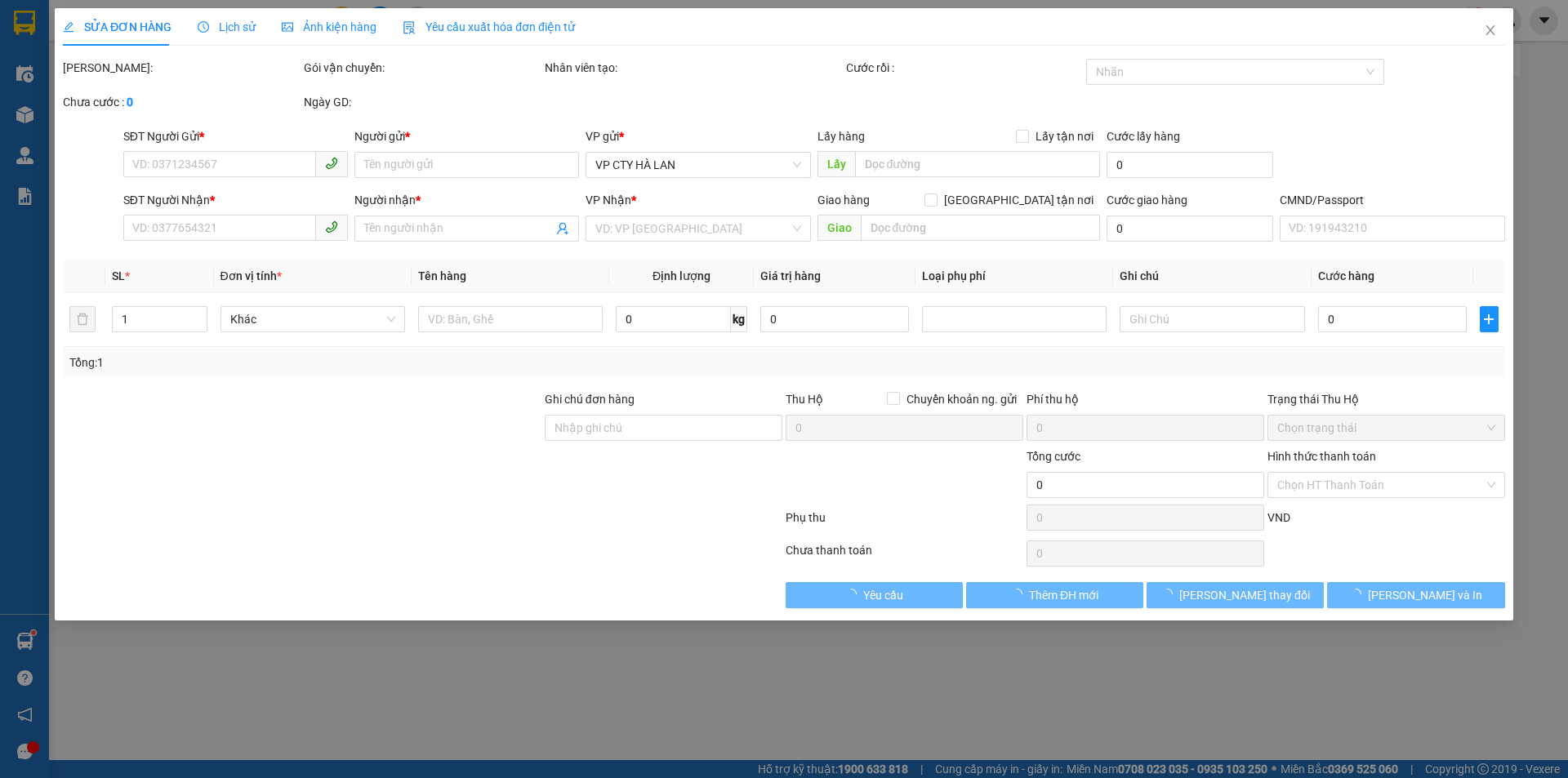
type input "40.000"
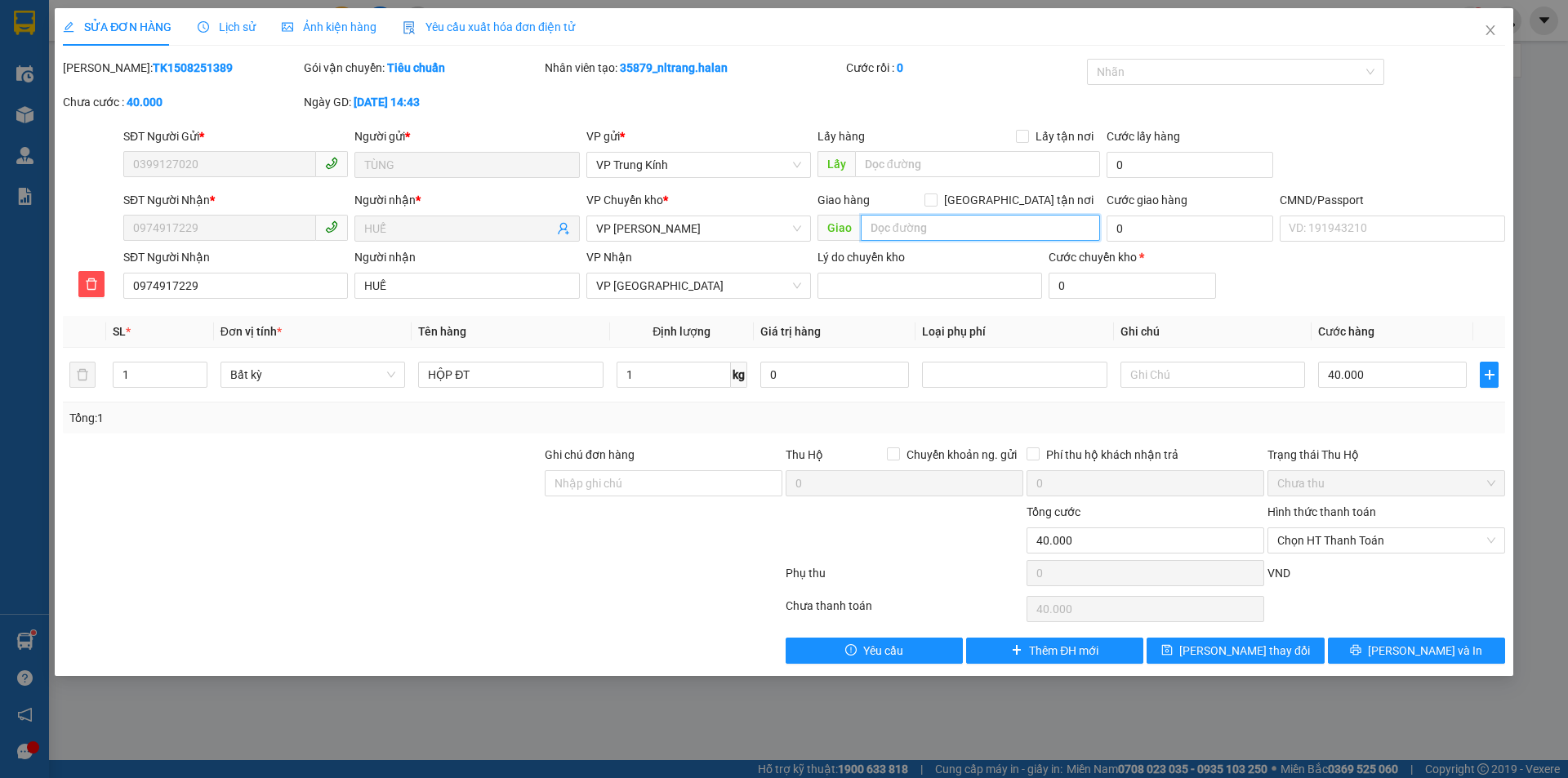
click at [927, 219] on input "text" at bounding box center [980, 228] width 239 height 26
type input "0374917229"
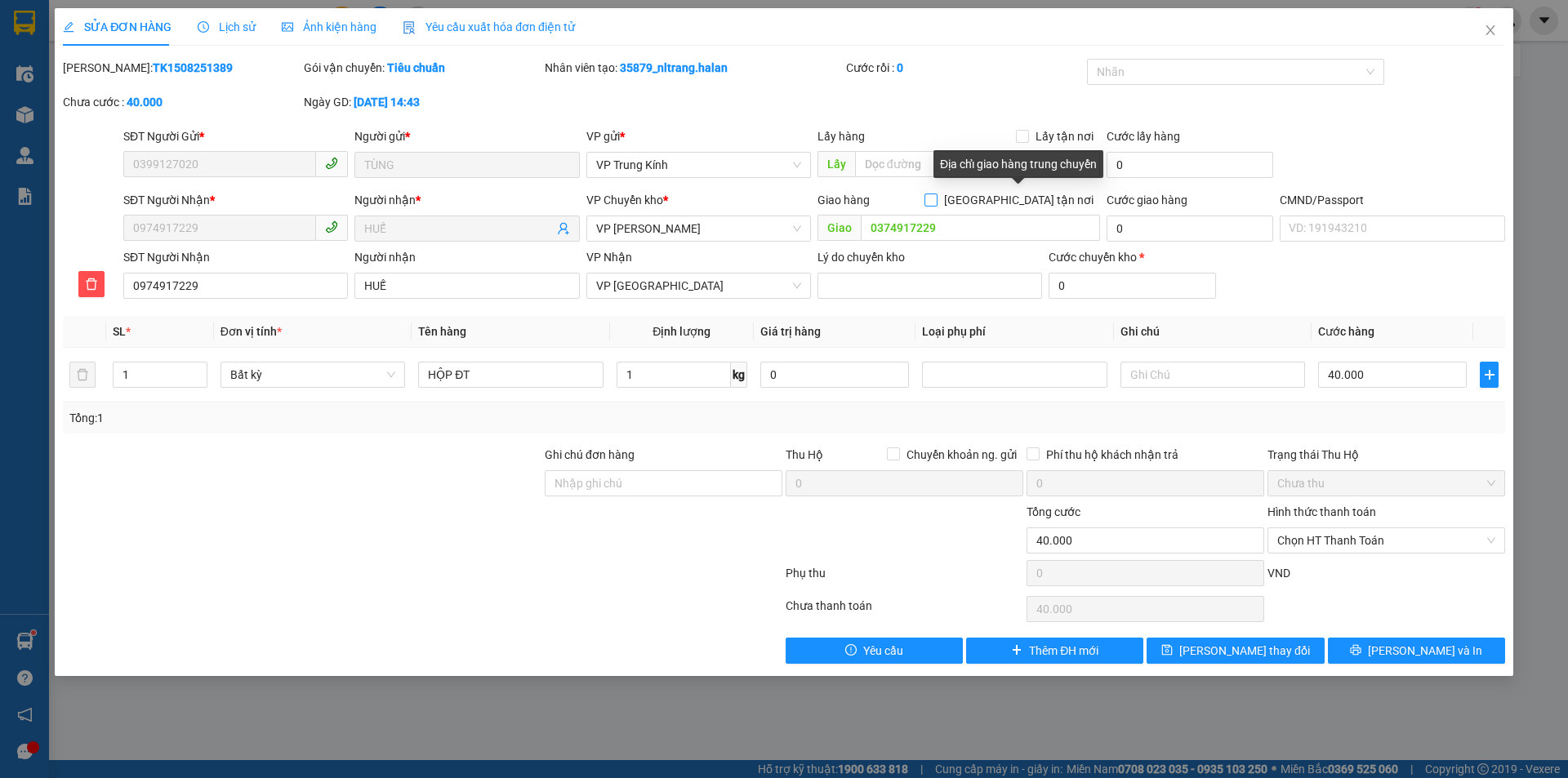
click at [936, 203] on input "[GEOGRAPHIC_DATA] tận nơi" at bounding box center [930, 199] width 11 height 11
checkbox input "true"
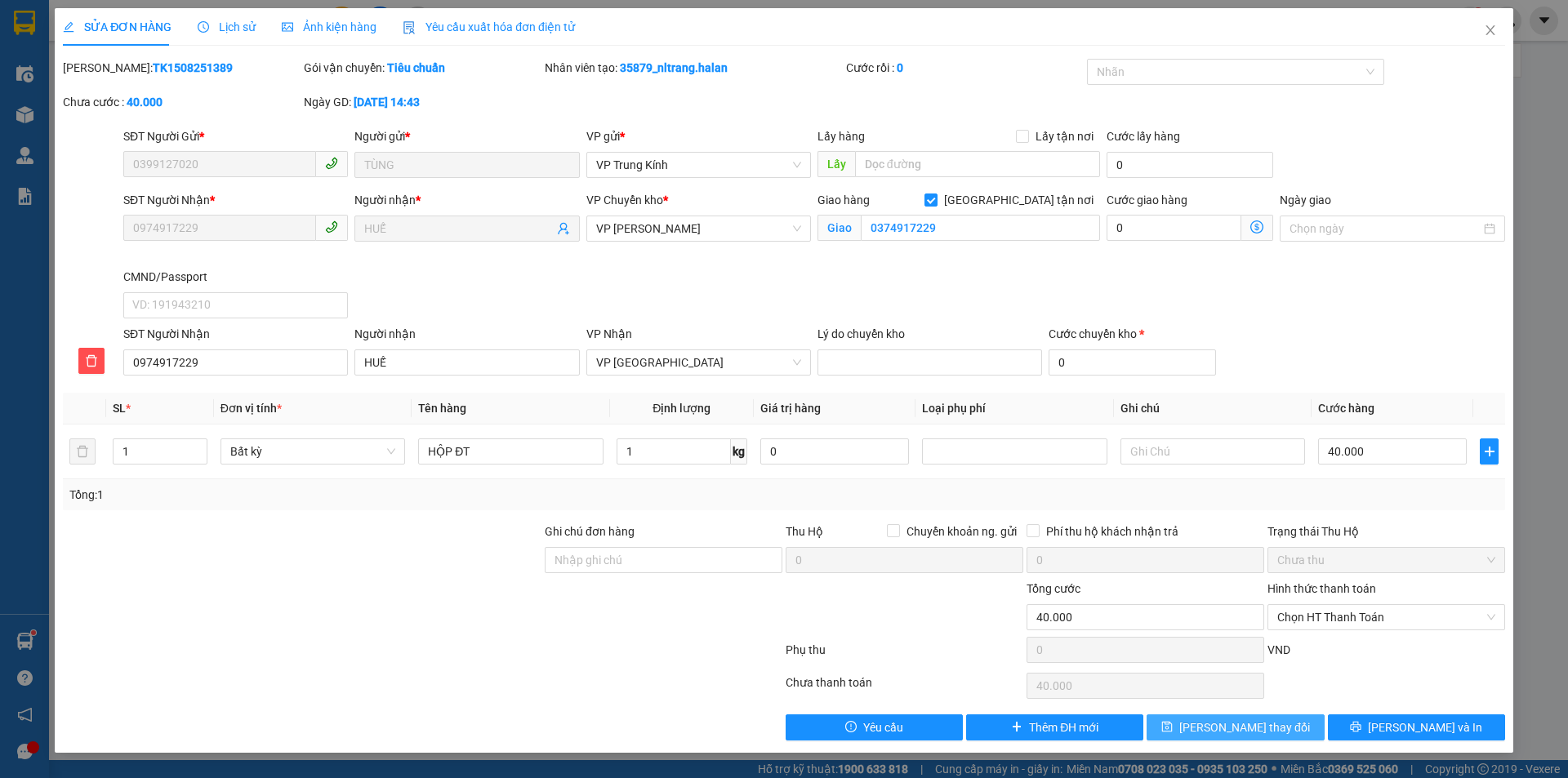
click at [1258, 730] on span "[PERSON_NAME] thay đổi" at bounding box center [1244, 727] width 131 height 18
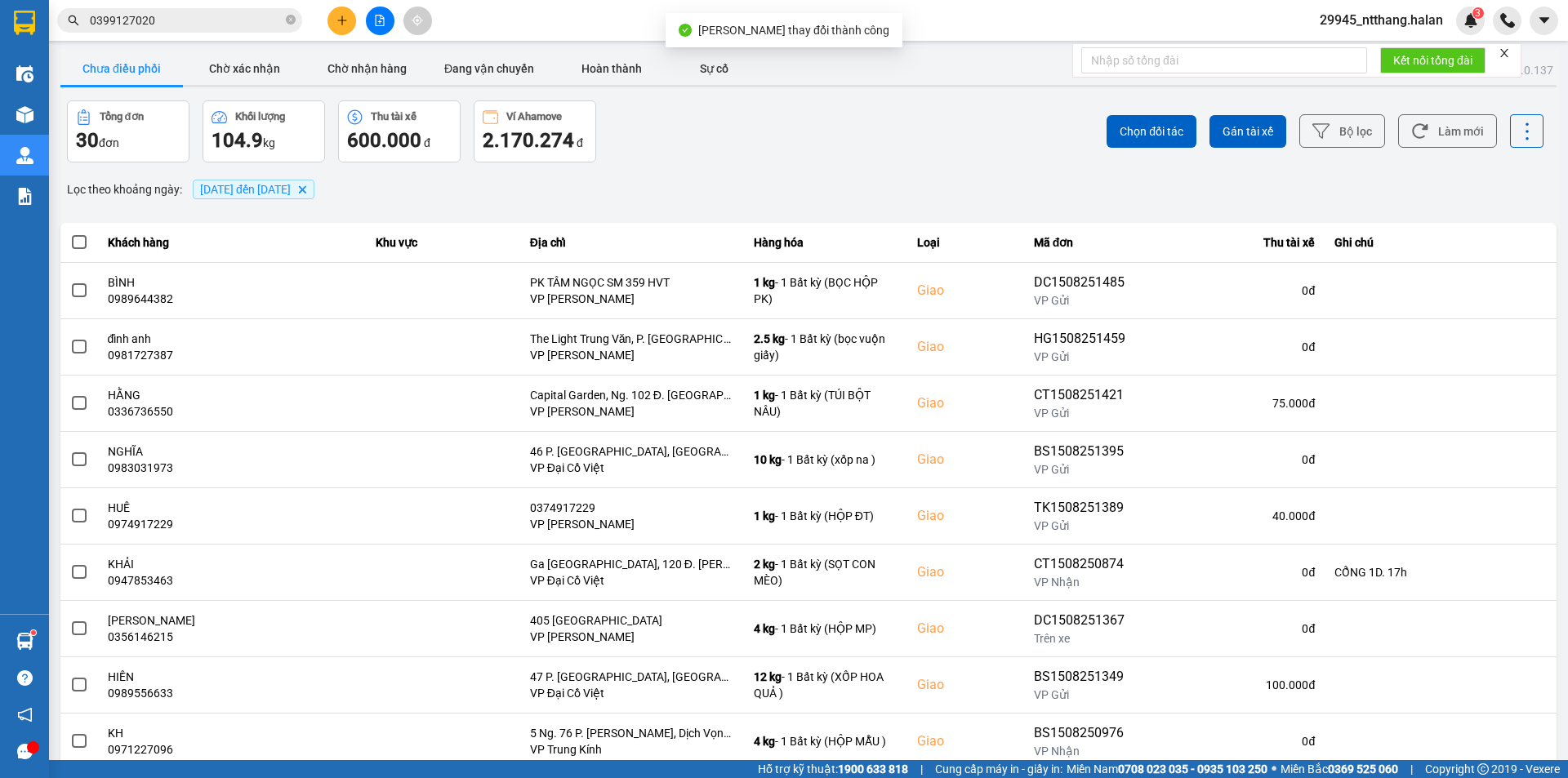
drag, startPoint x: 205, startPoint y: 32, endPoint x: 208, endPoint y: 24, distance: 8.5
click at [205, 29] on span "0399127020" at bounding box center [180, 20] width 245 height 25
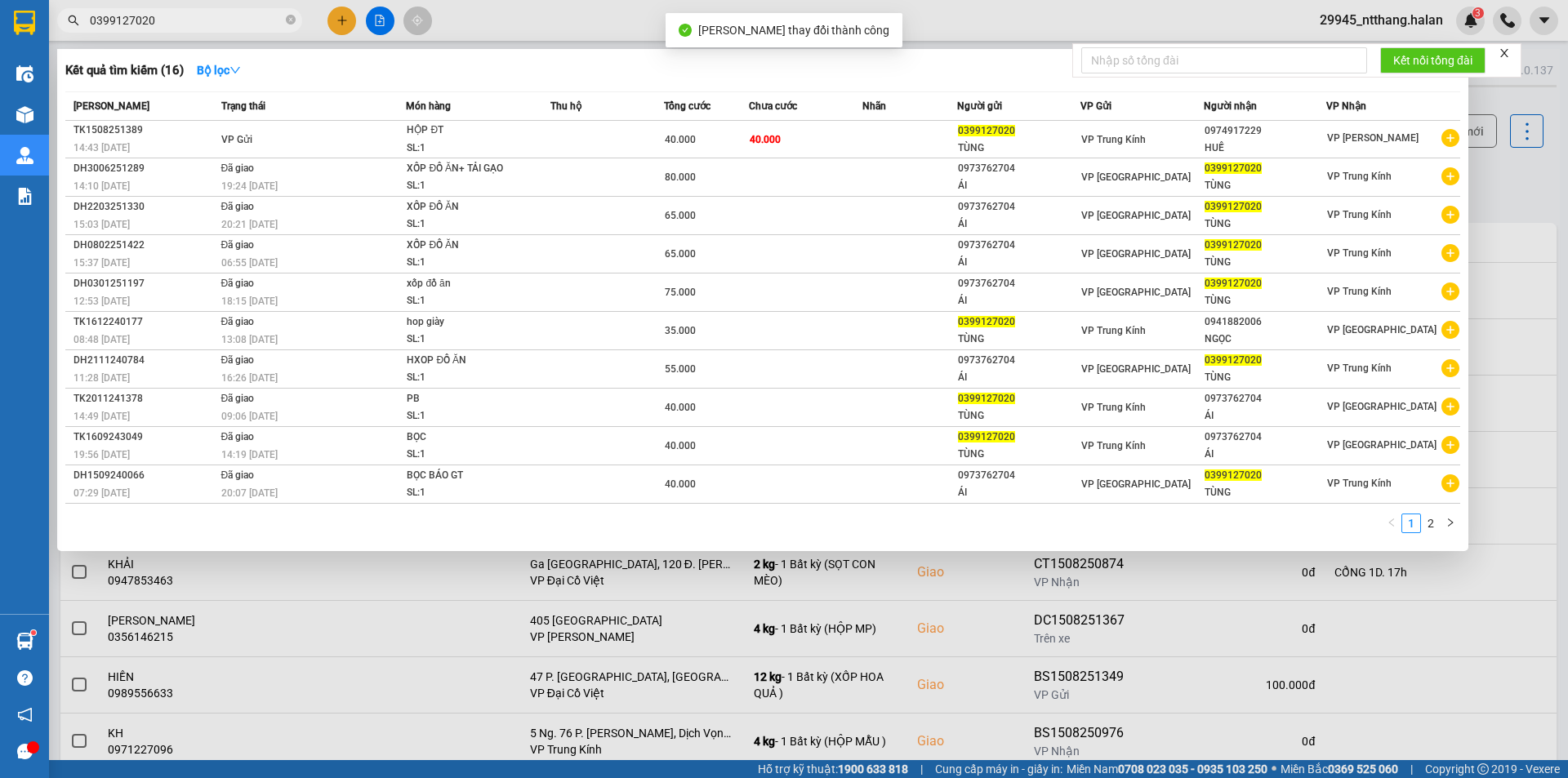
click at [208, 20] on input "0399127020" at bounding box center [186, 20] width 193 height 18
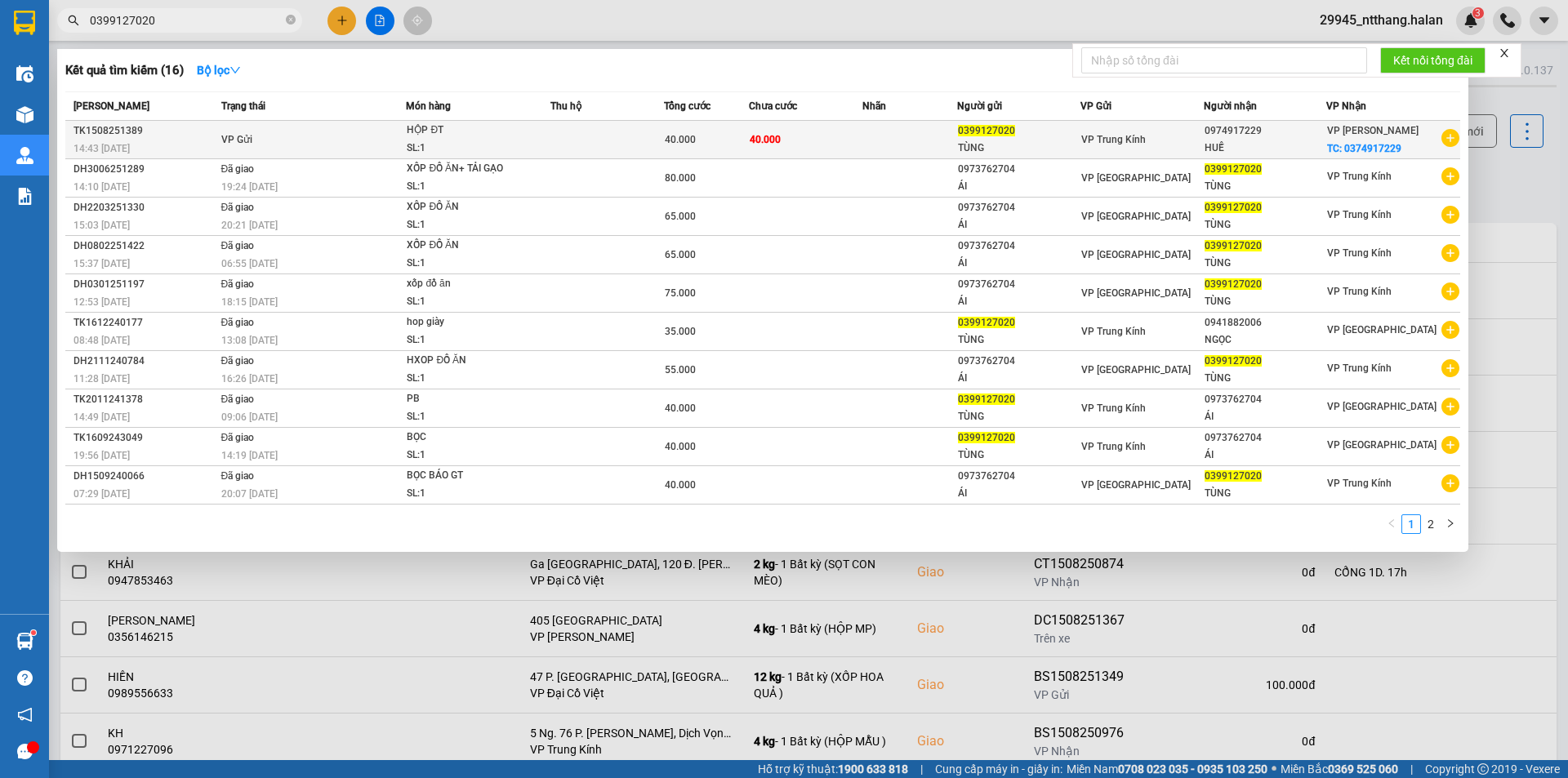
click at [771, 141] on span "40.000" at bounding box center [765, 140] width 31 height 11
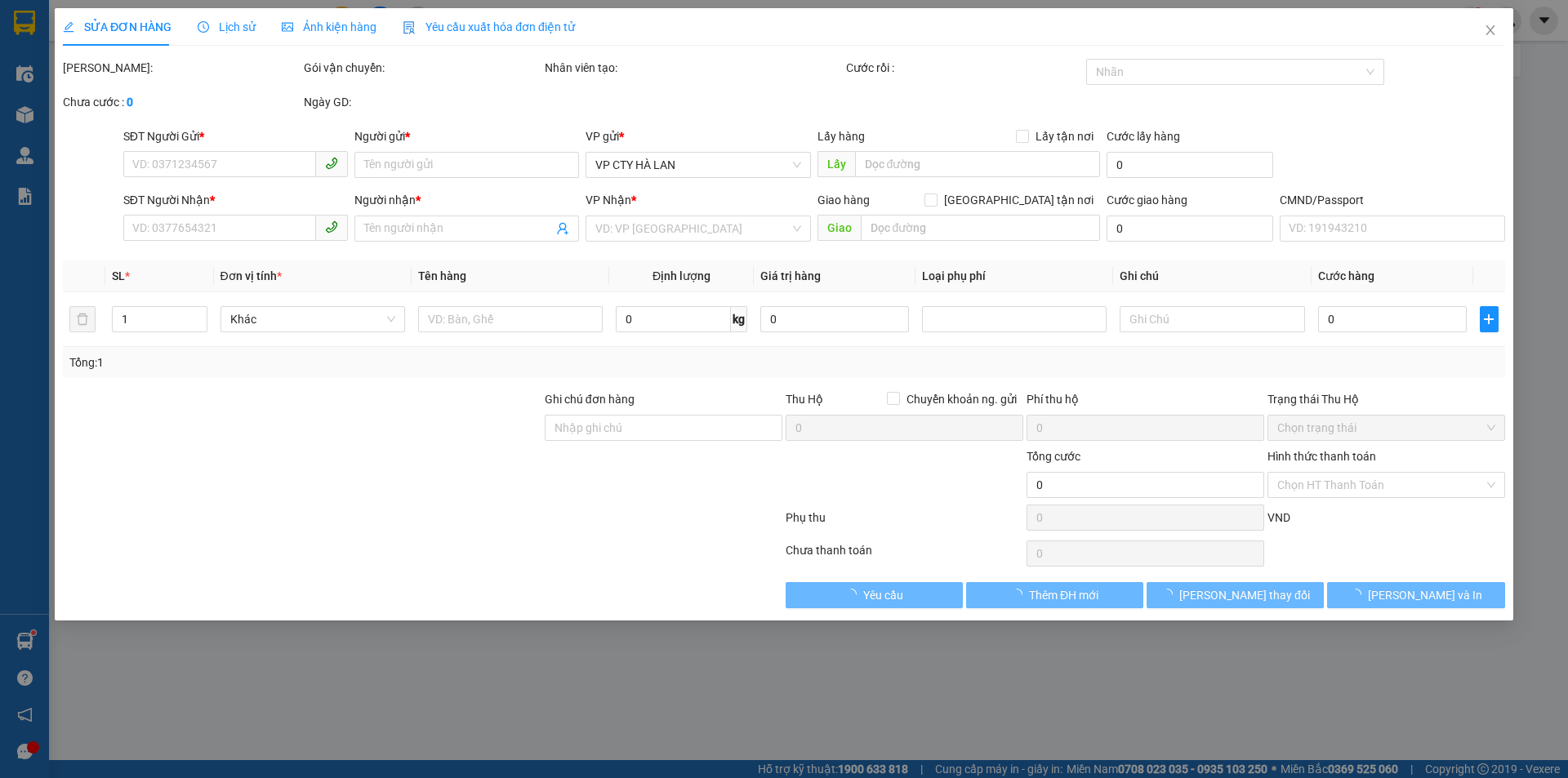
type input "0399127020"
type input "TÙNG"
type input "0974917229"
type input "HUẾ"
checkbox input "true"
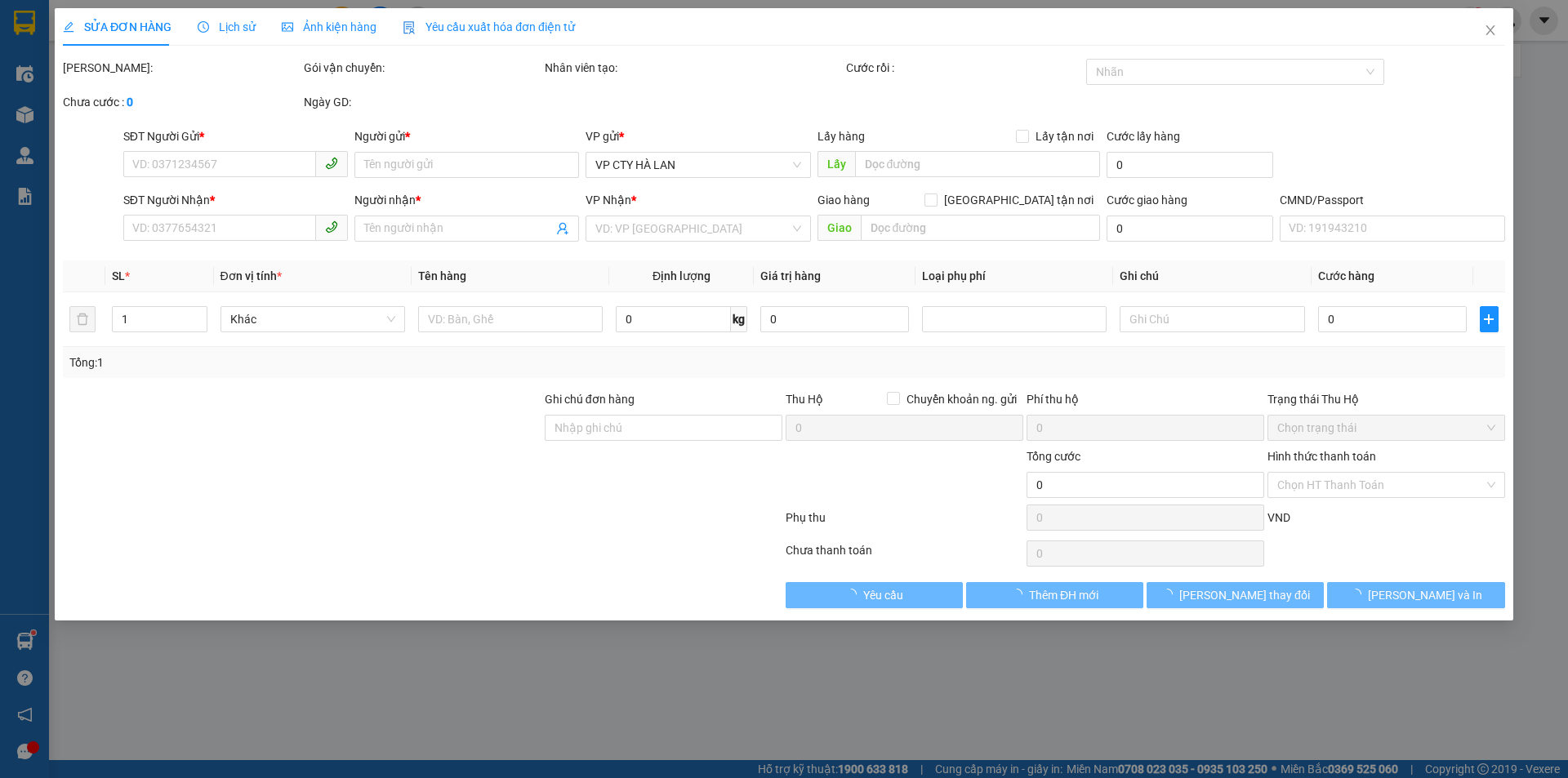
type input "0374917229"
type input "40.000"
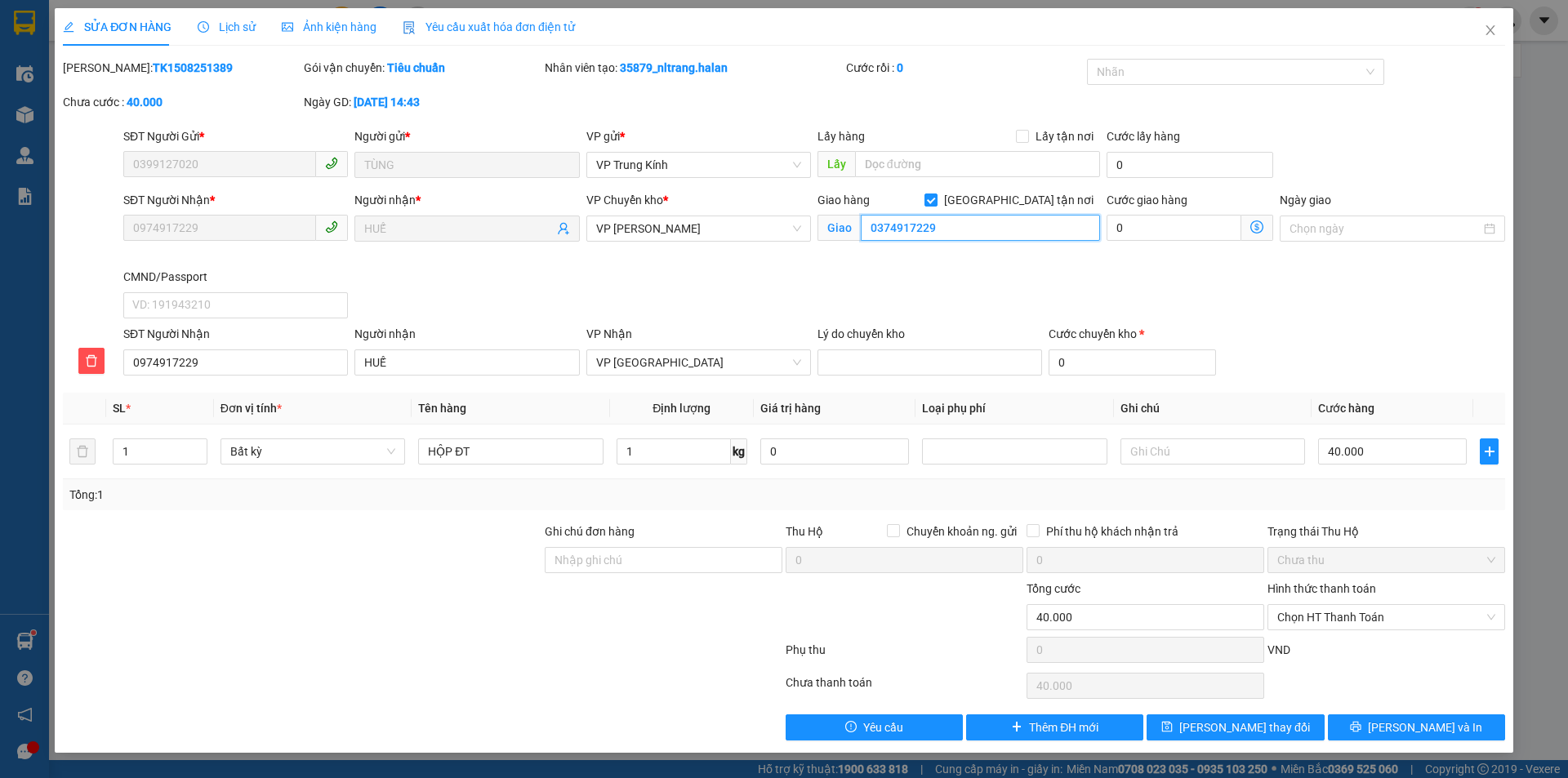
click at [862, 222] on input "0374917229" at bounding box center [980, 228] width 239 height 26
click at [864, 226] on input "0374917229" at bounding box center [980, 228] width 239 height 26
click at [865, 229] on input "0374917229" at bounding box center [980, 228] width 239 height 26
type input "sai sdt nn 0374917229"
drag, startPoint x: 1200, startPoint y: 713, endPoint x: 1141, endPoint y: 695, distance: 61.7
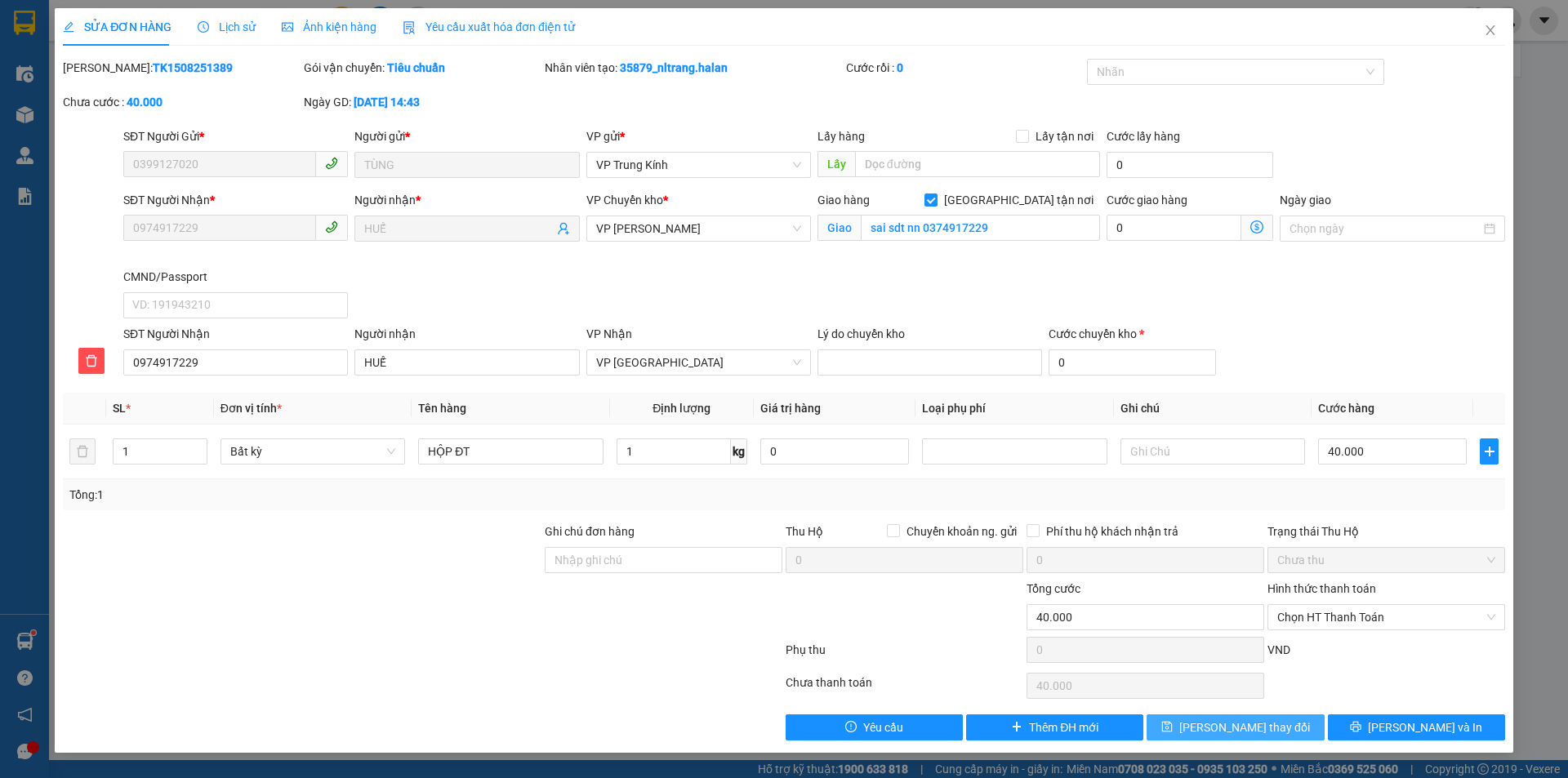
click at [1201, 714] on button "[PERSON_NAME] thay đổi" at bounding box center [1235, 727] width 177 height 26
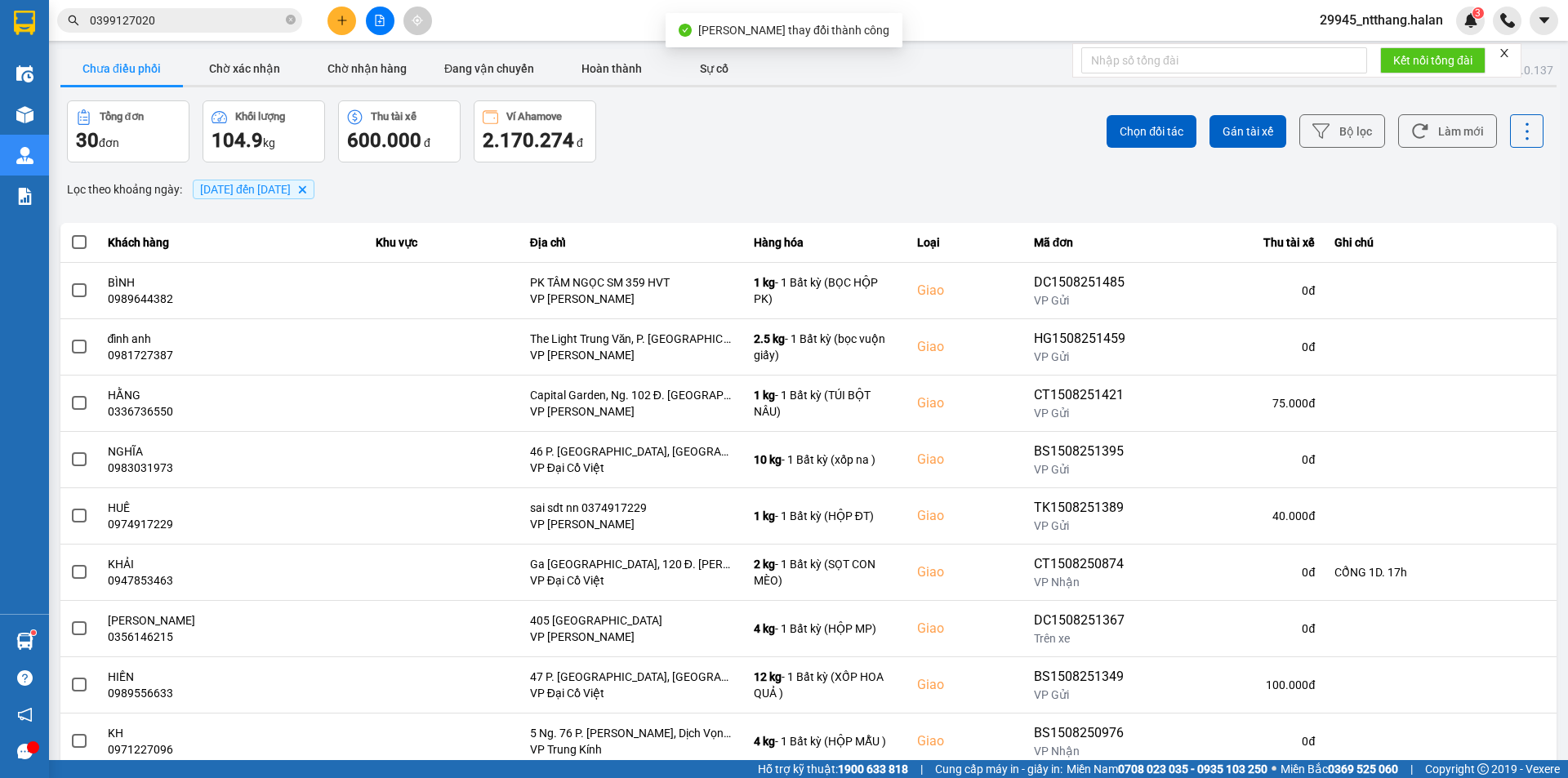
click at [214, 25] on input "0399127020" at bounding box center [186, 20] width 193 height 18
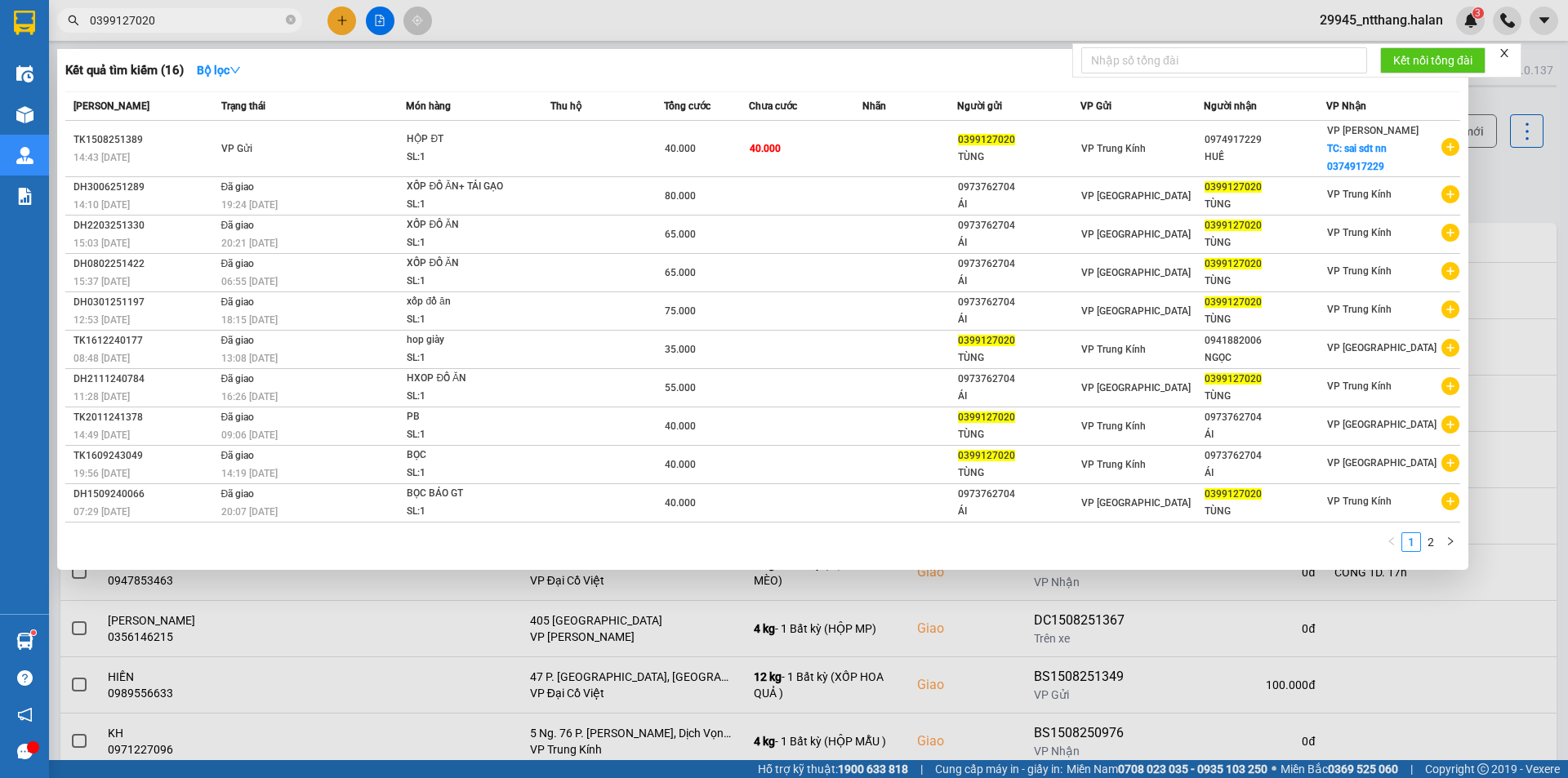
click at [1501, 184] on div at bounding box center [784, 389] width 1568 height 778
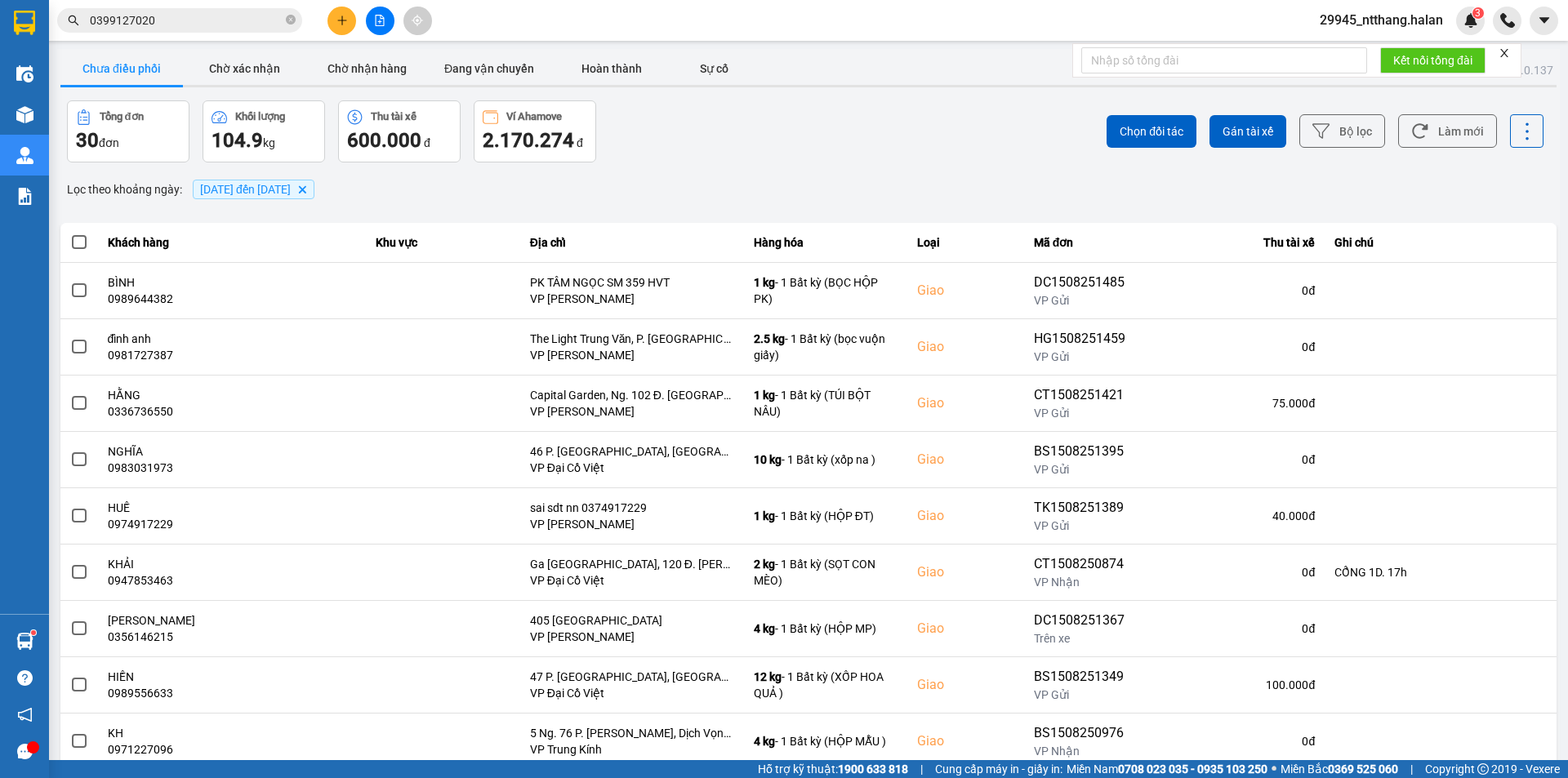
click at [789, 154] on div "Tổng đơn 30 đơn Khối lượng 104.9 kg Thu tài xế 600.000 đ Ví Ahamove 2.170.274 đ…" at bounding box center [808, 132] width 1496 height 62
click at [387, 68] on button "Chờ nhận hàng" at bounding box center [367, 69] width 123 height 33
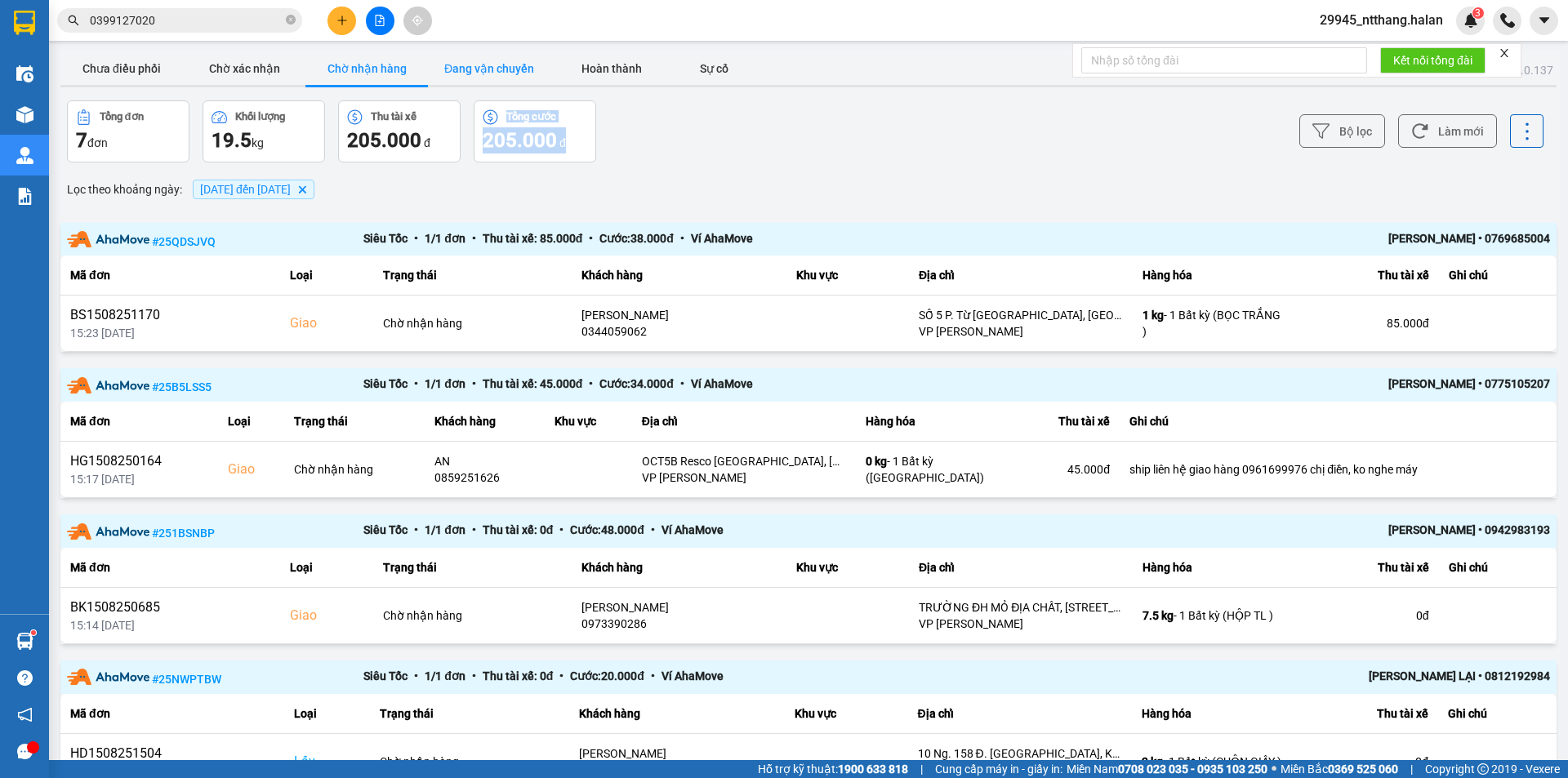
click at [500, 59] on button "Đang vận chuyển" at bounding box center [489, 69] width 123 height 33
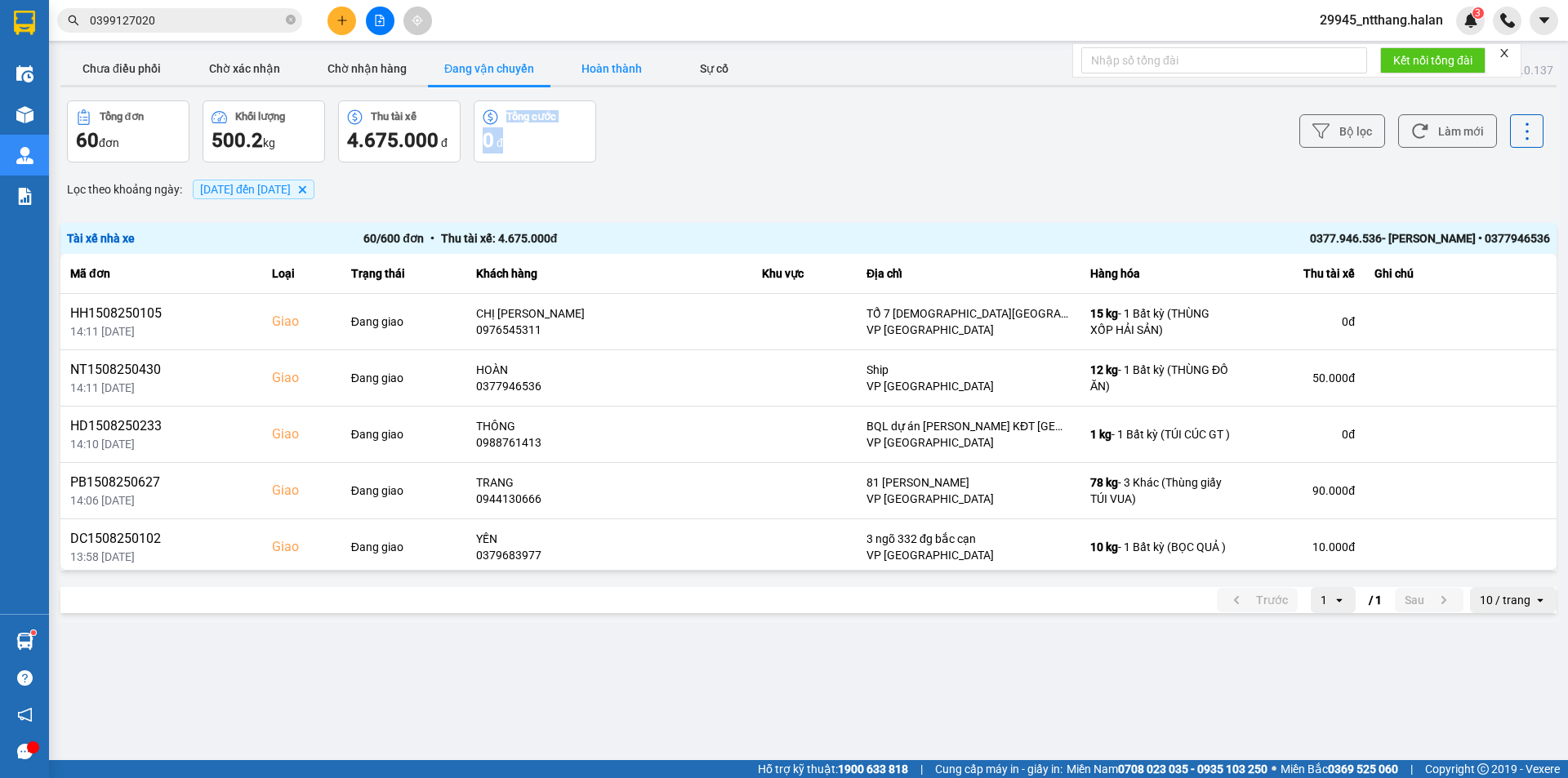
click at [609, 65] on button "Hoàn thành" at bounding box center [611, 69] width 123 height 33
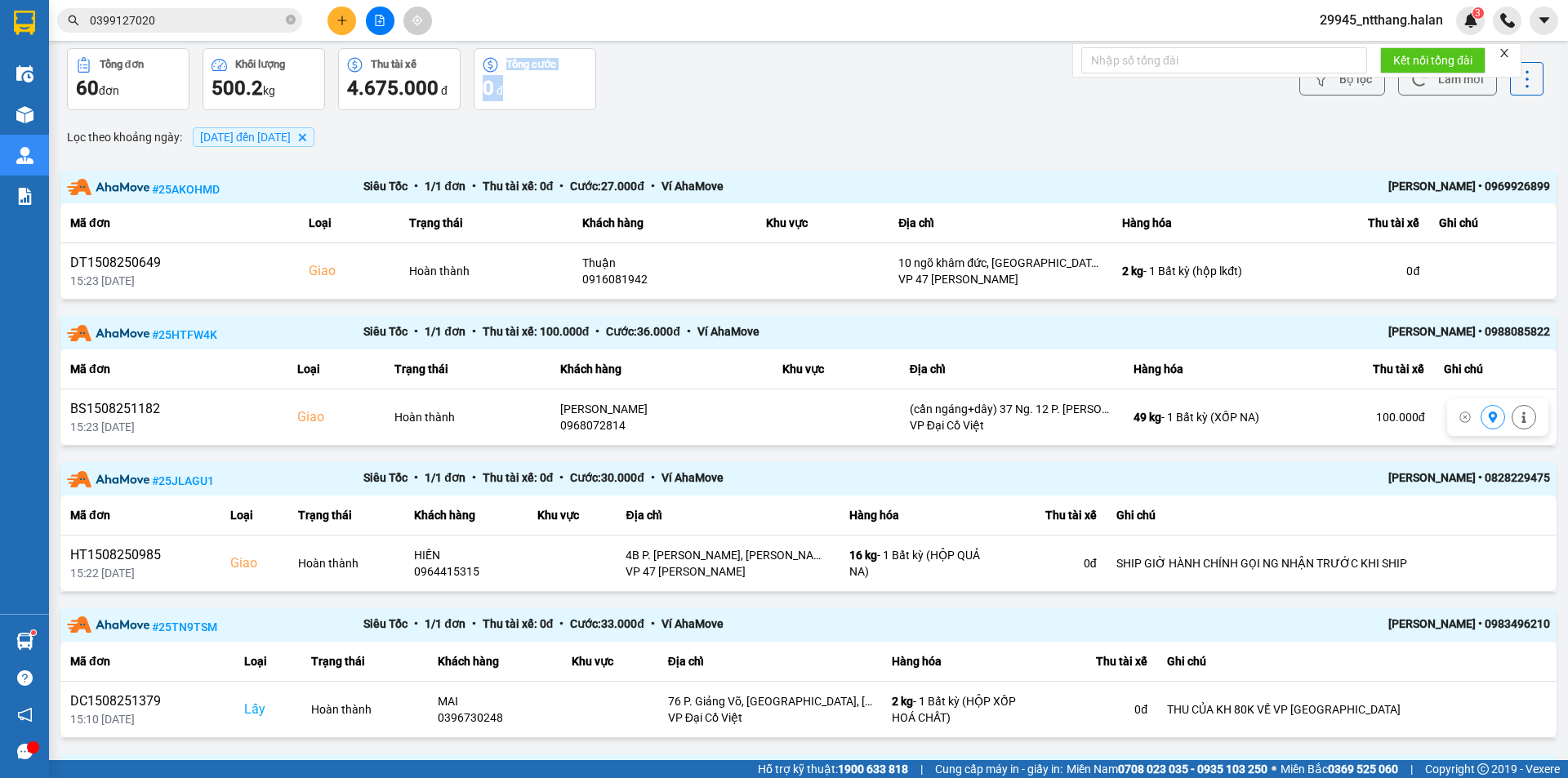
scroll to position [82, 0]
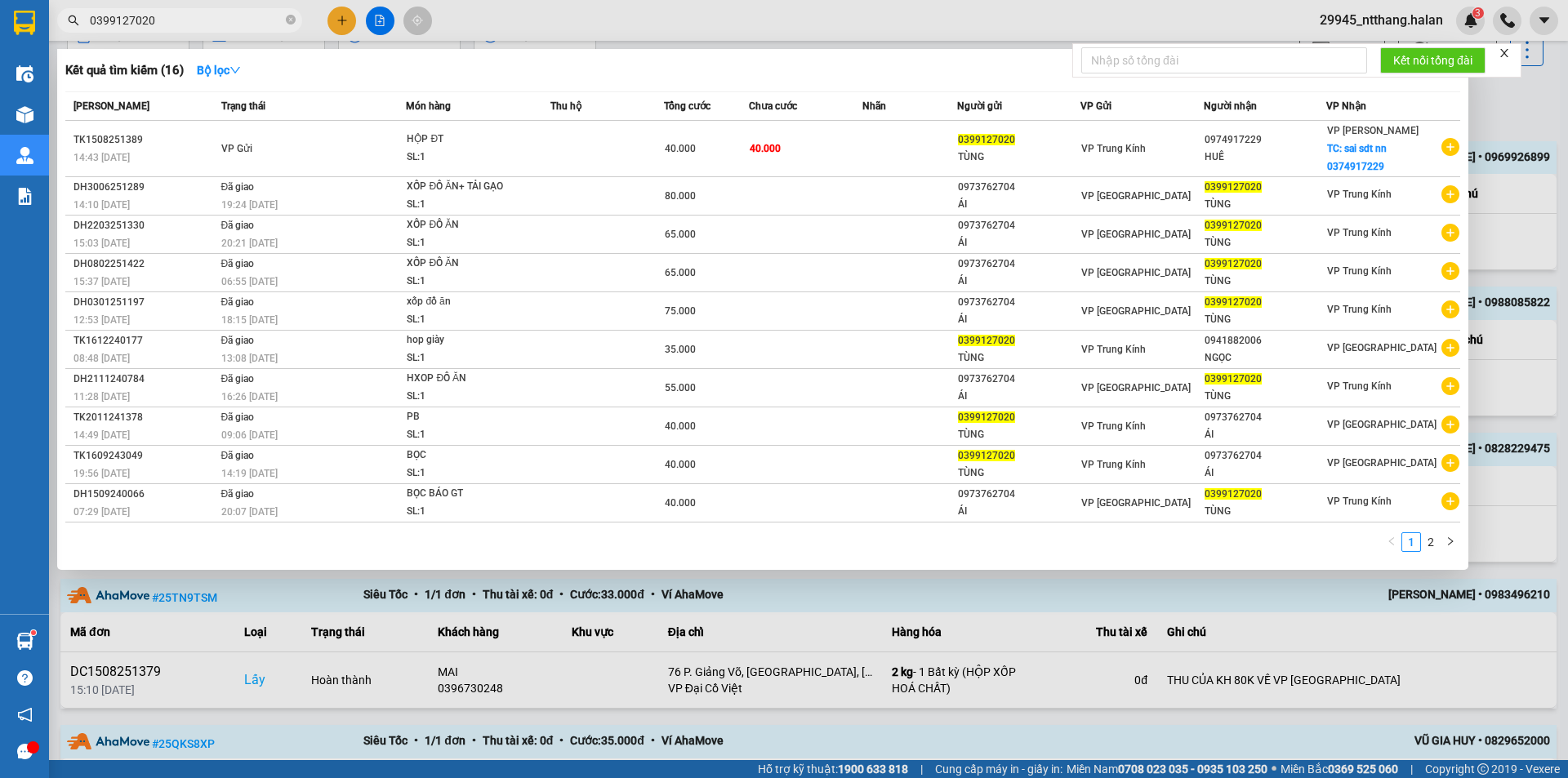
click at [198, 10] on span "0399127020" at bounding box center [180, 20] width 245 height 25
click at [199, 19] on input "0399127020" at bounding box center [186, 20] width 193 height 18
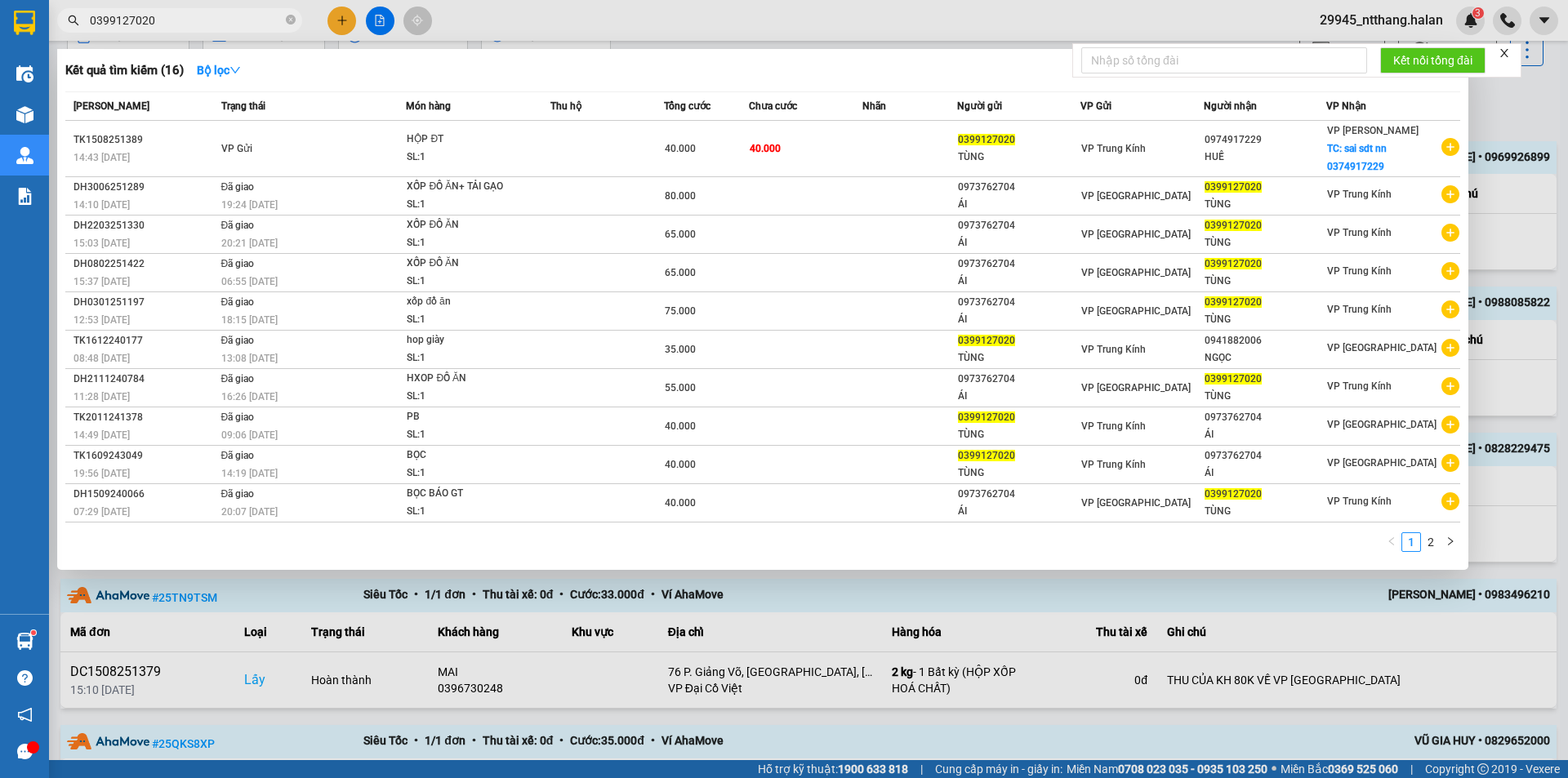
click at [268, 22] on input "0399127020" at bounding box center [186, 20] width 193 height 18
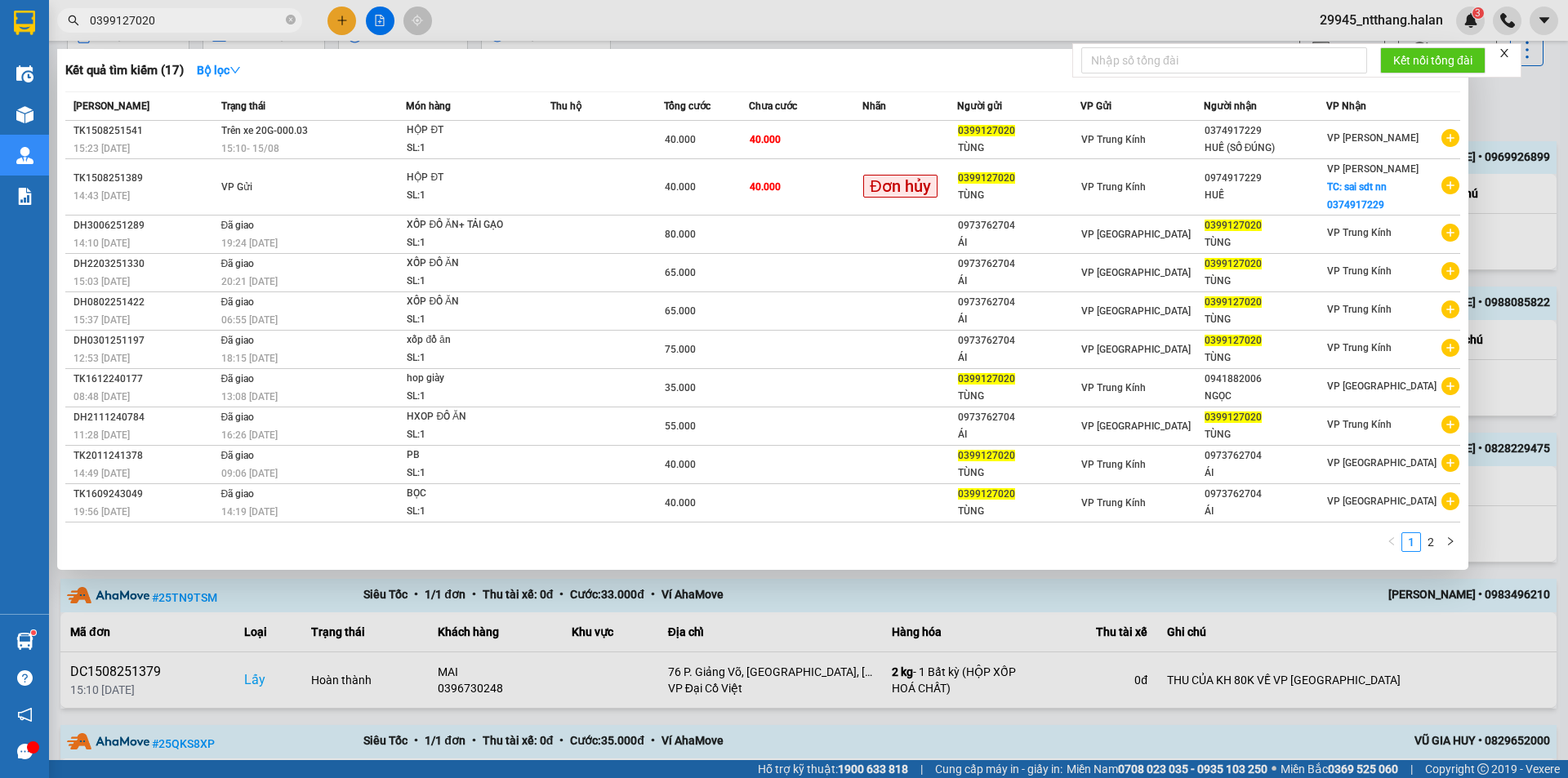
click at [978, 612] on div at bounding box center [784, 389] width 1568 height 778
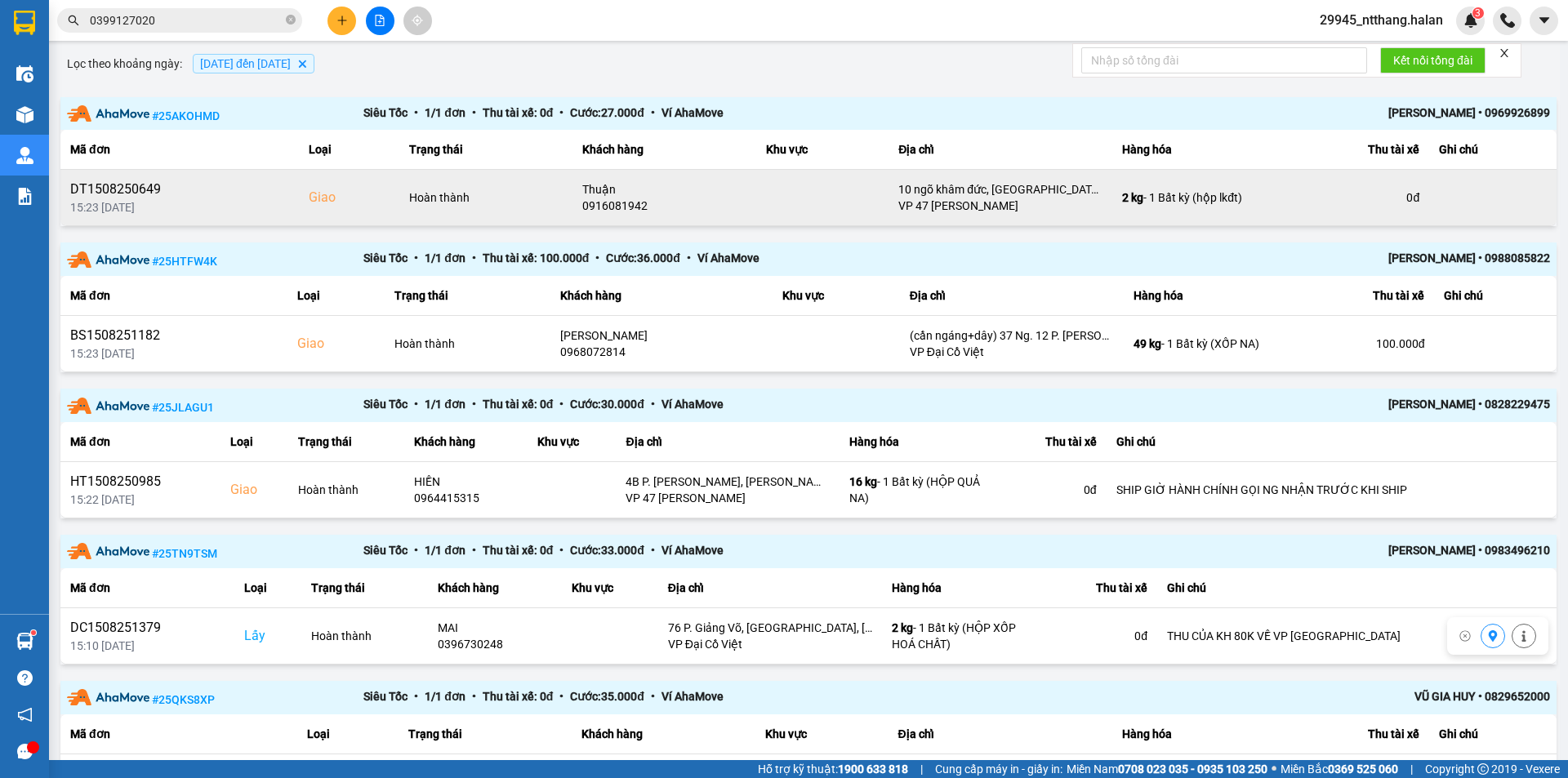
scroll to position [0, 0]
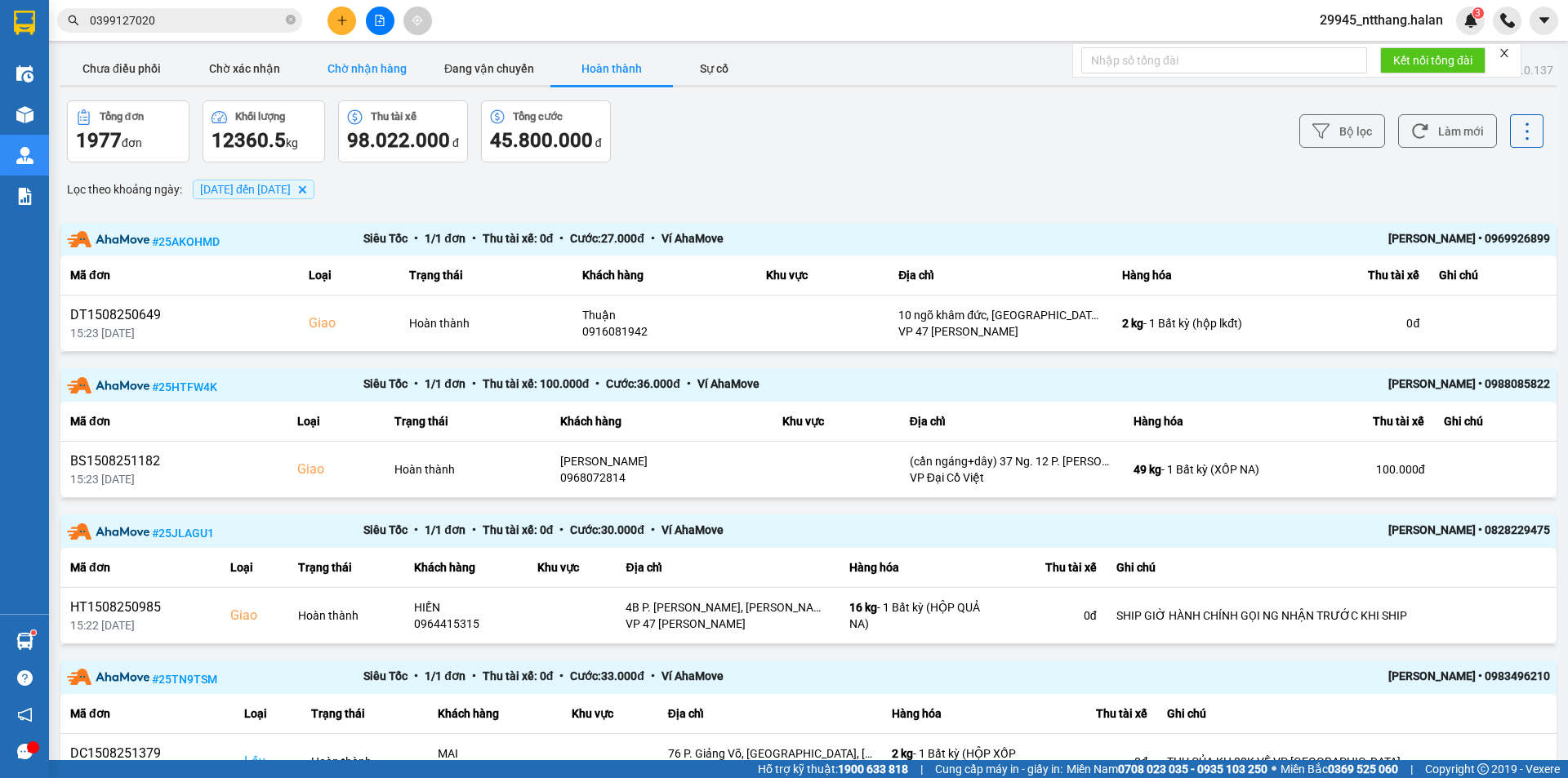
click at [360, 64] on button "Chờ nhận hàng" at bounding box center [367, 69] width 123 height 33
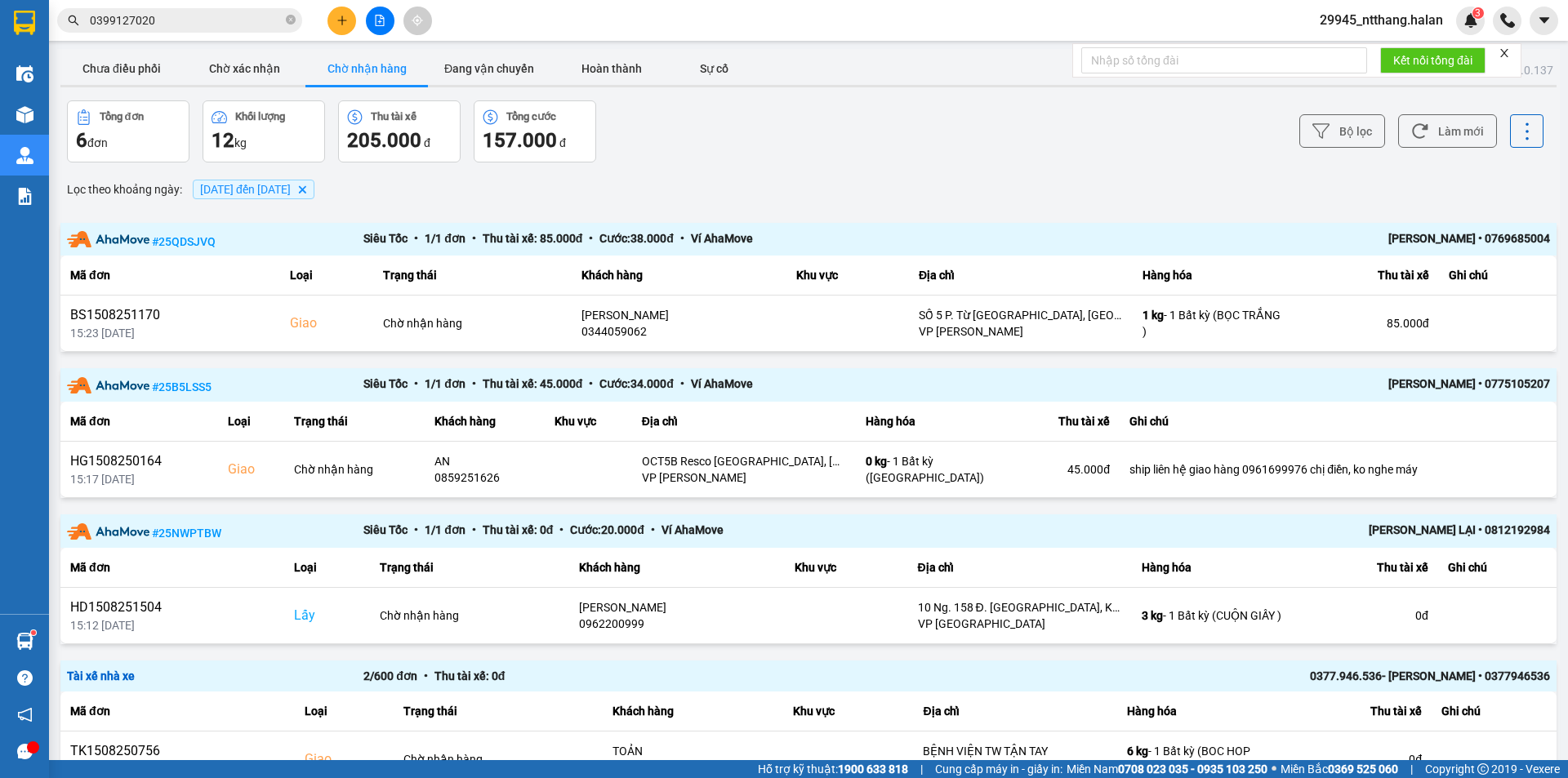
click at [686, 147] on div "Tổng đơn 6 đơn Khối lượng 12 kg Thu tài xế 205.000 đ Tổng cước 157.000 đ" at bounding box center [436, 132] width 738 height 62
click at [739, 159] on div "Tổng đơn 6 đơn Khối lượng 12 kg Thu tài xế 205.000 đ Tổng cước 157.000 đ" at bounding box center [436, 132] width 738 height 62
click at [123, 69] on button "Chưa điều phối" at bounding box center [122, 69] width 123 height 33
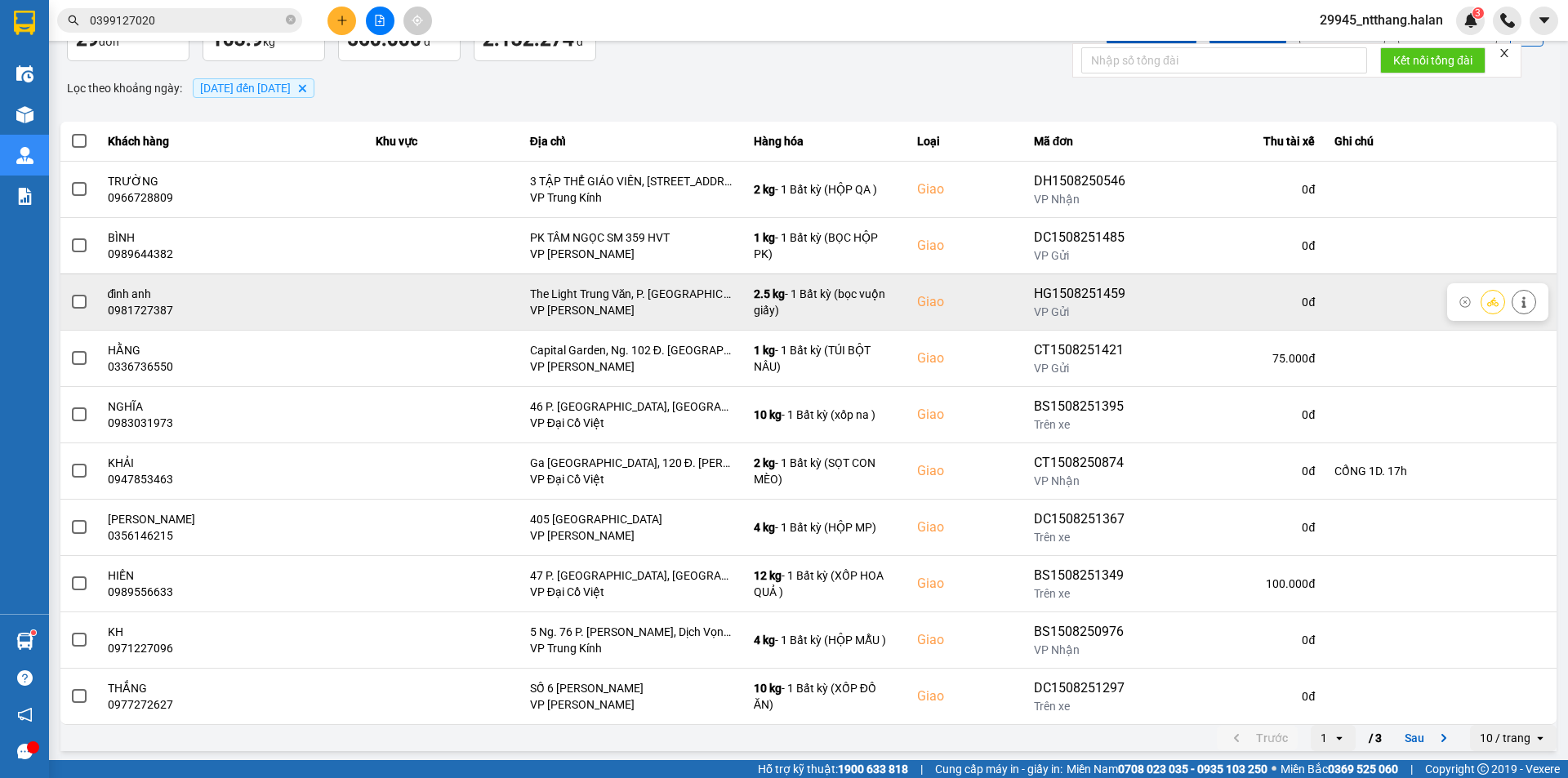
scroll to position [104, 0]
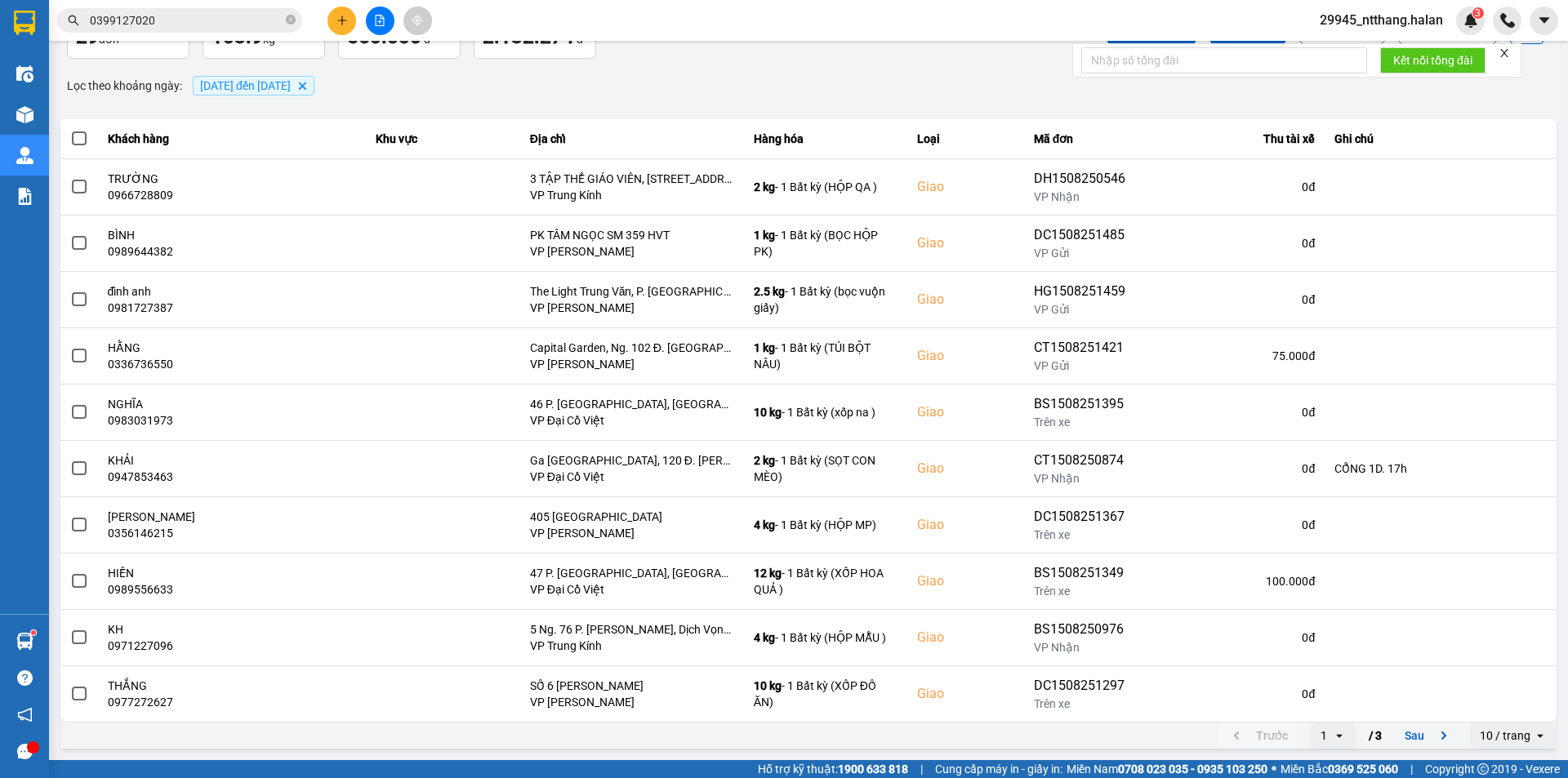
click at [1075, 750] on div "ver: 0.0.137 Chưa điều phối Chờ xác nhận Chờ nhận hàng Đang vận chuyển Hoàn thà…" at bounding box center [808, 348] width 1503 height 807
click at [1405, 731] on button "Sau" at bounding box center [1429, 736] width 69 height 25
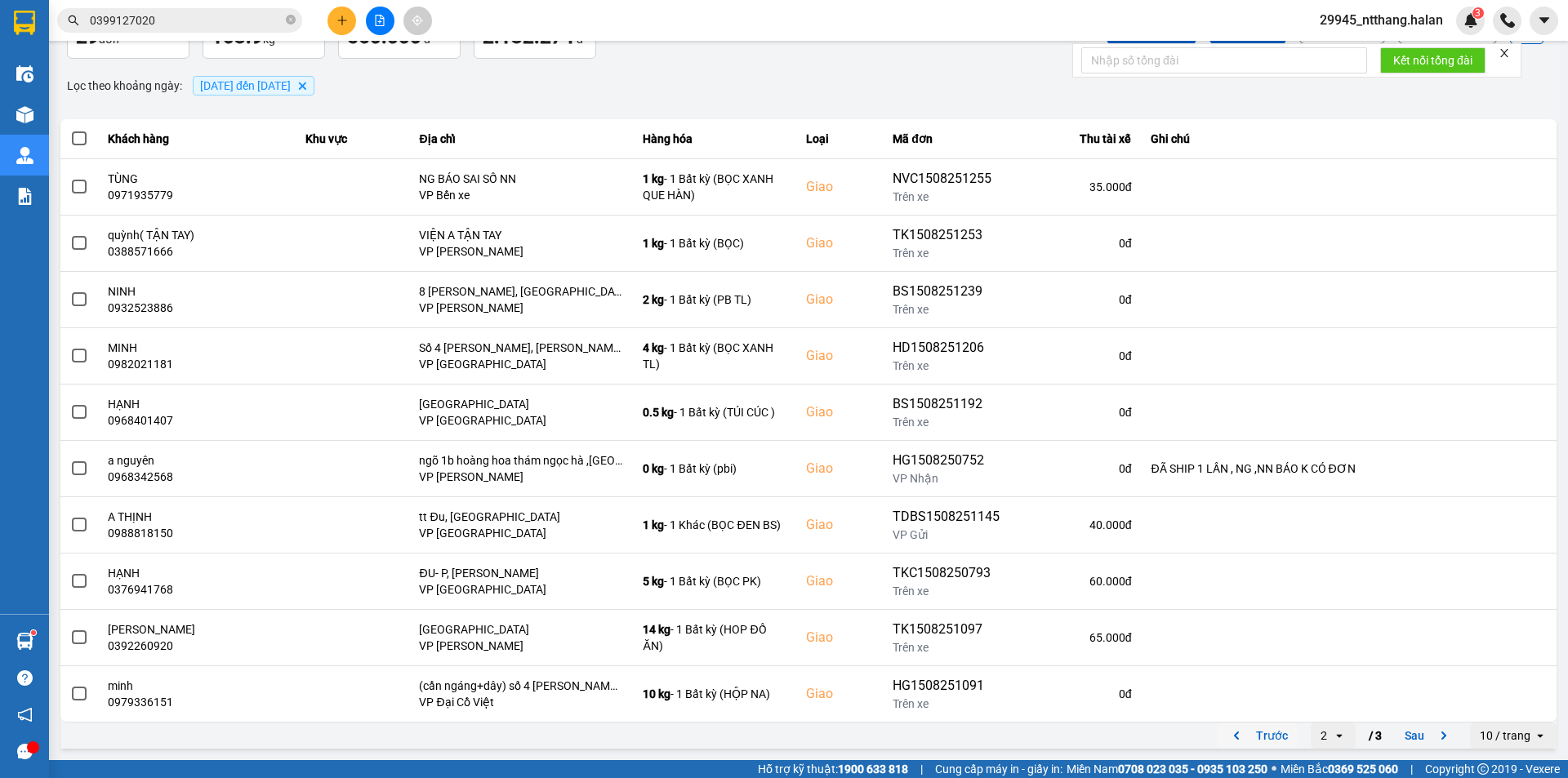
click at [1254, 729] on button "Trước" at bounding box center [1257, 736] width 81 height 25
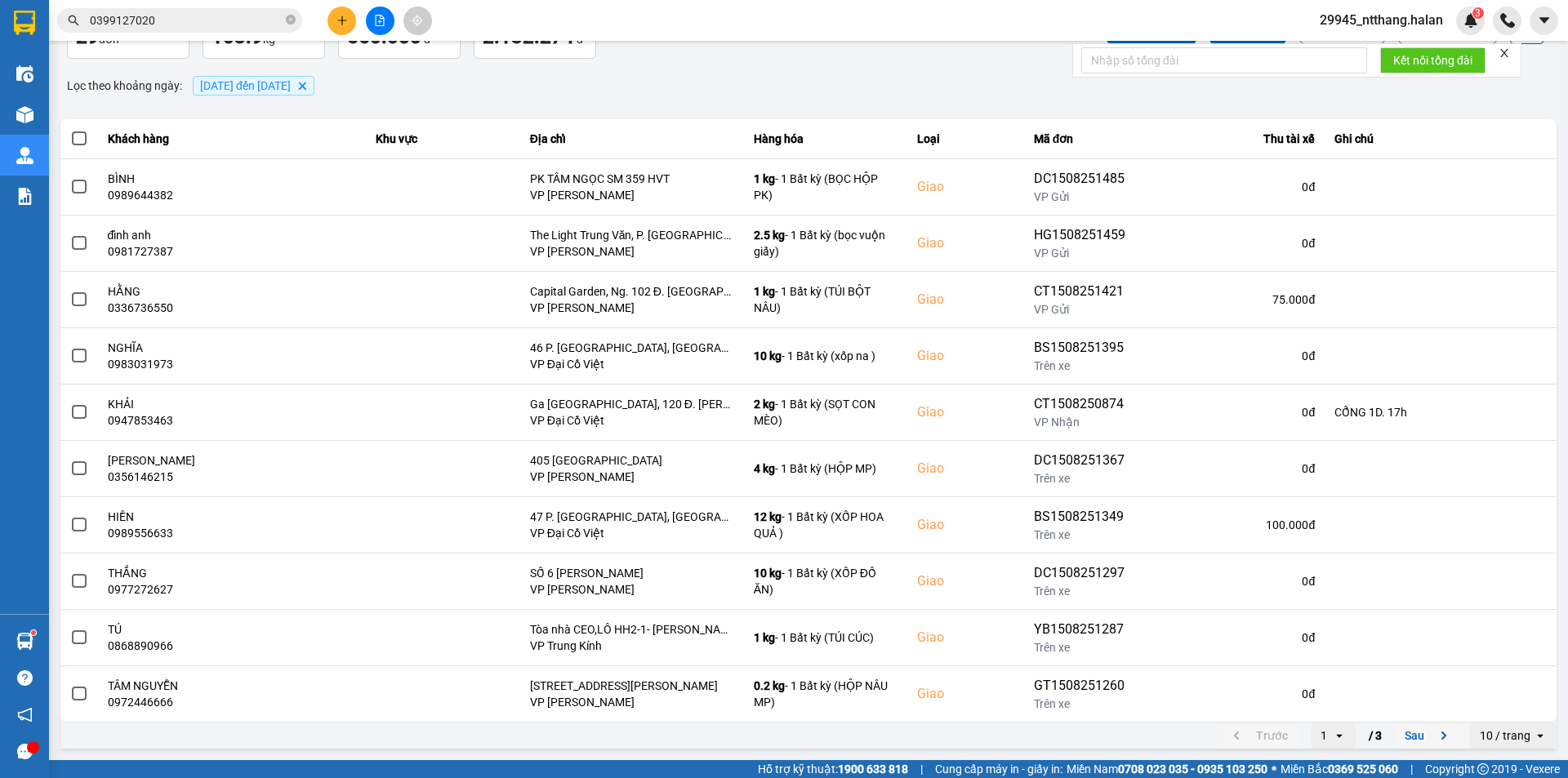
click at [1413, 733] on button "Sau" at bounding box center [1429, 736] width 69 height 25
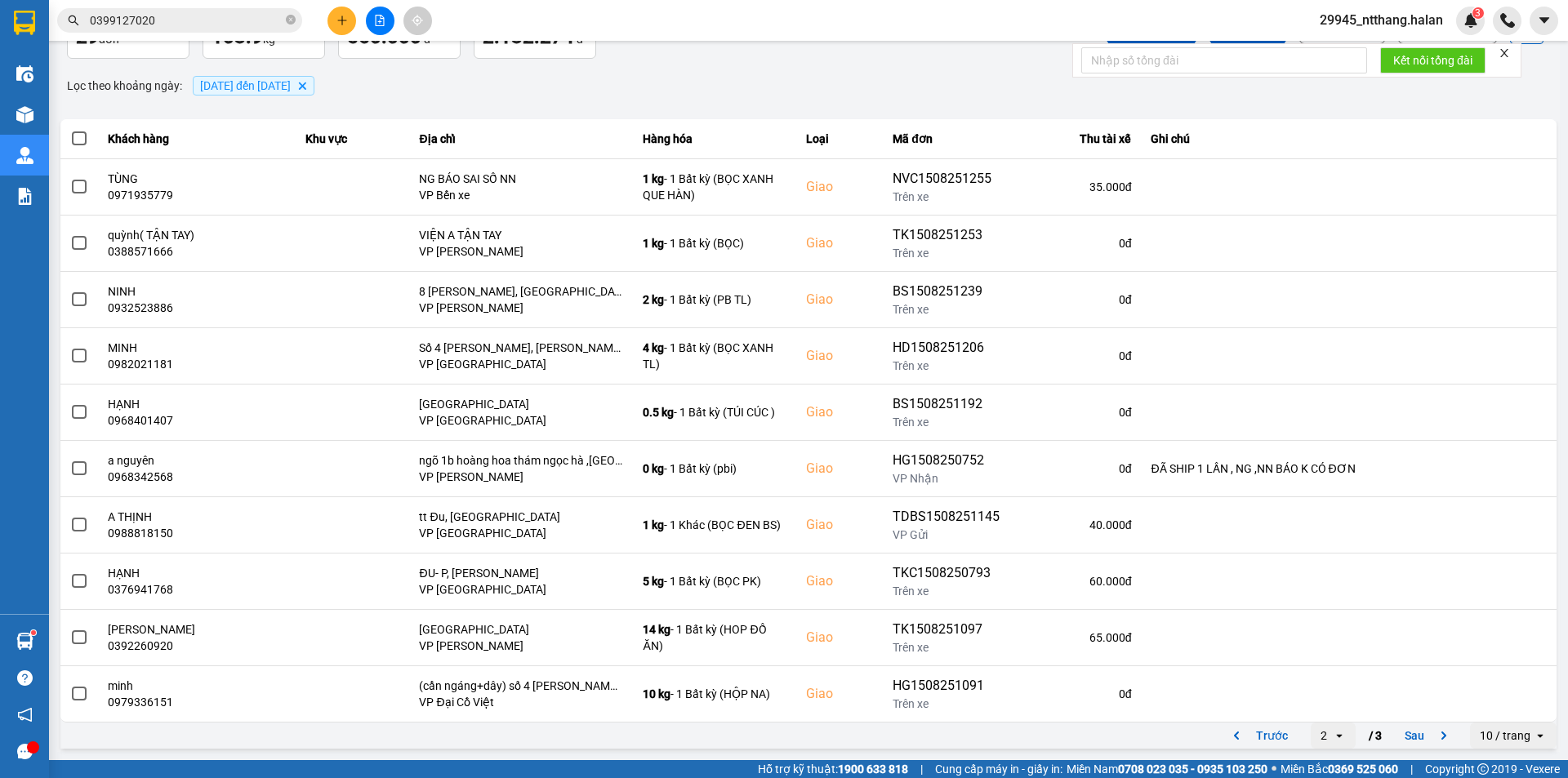
click at [1407, 731] on button "Sau" at bounding box center [1429, 736] width 69 height 25
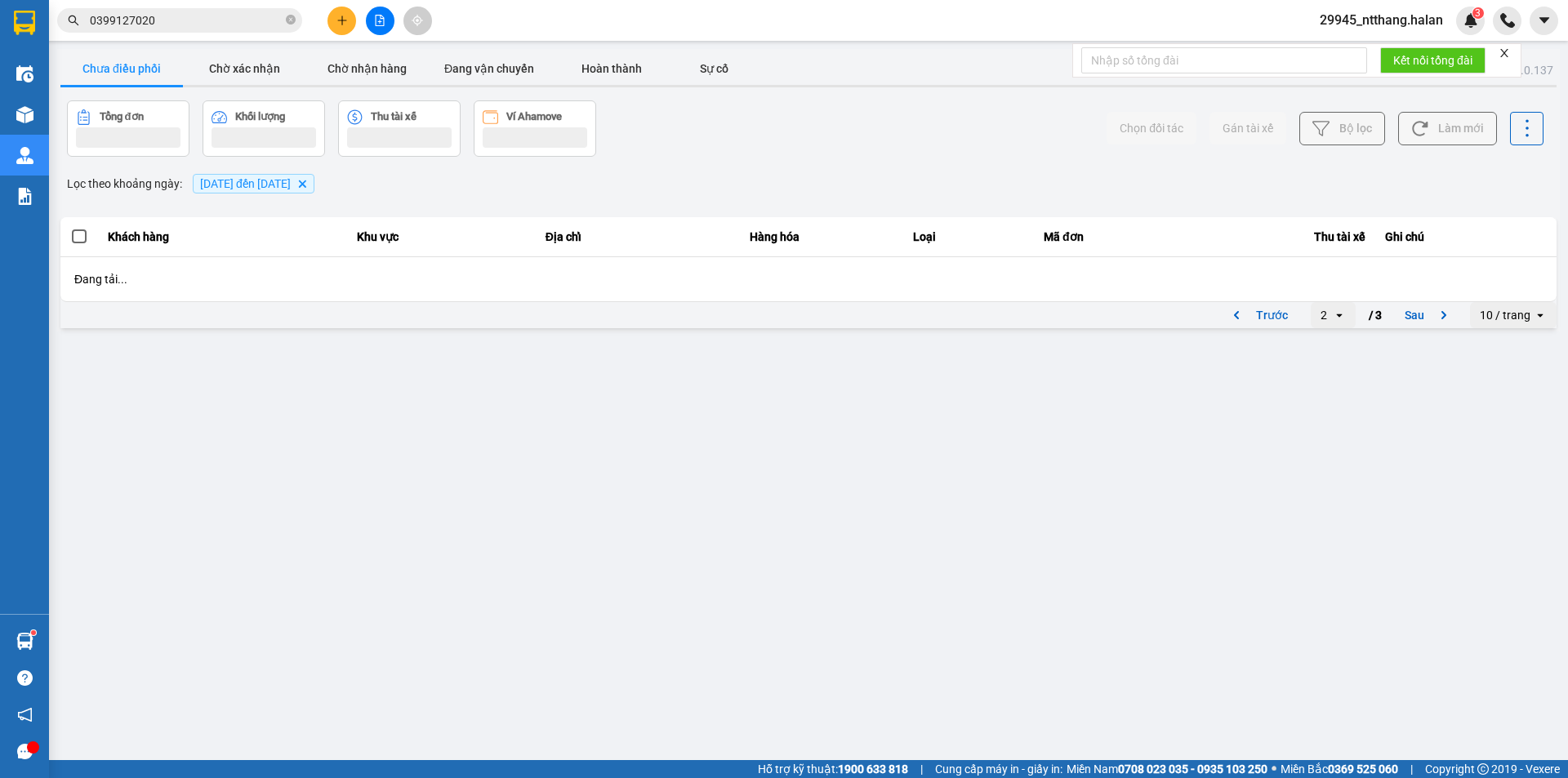
scroll to position [0, 0]
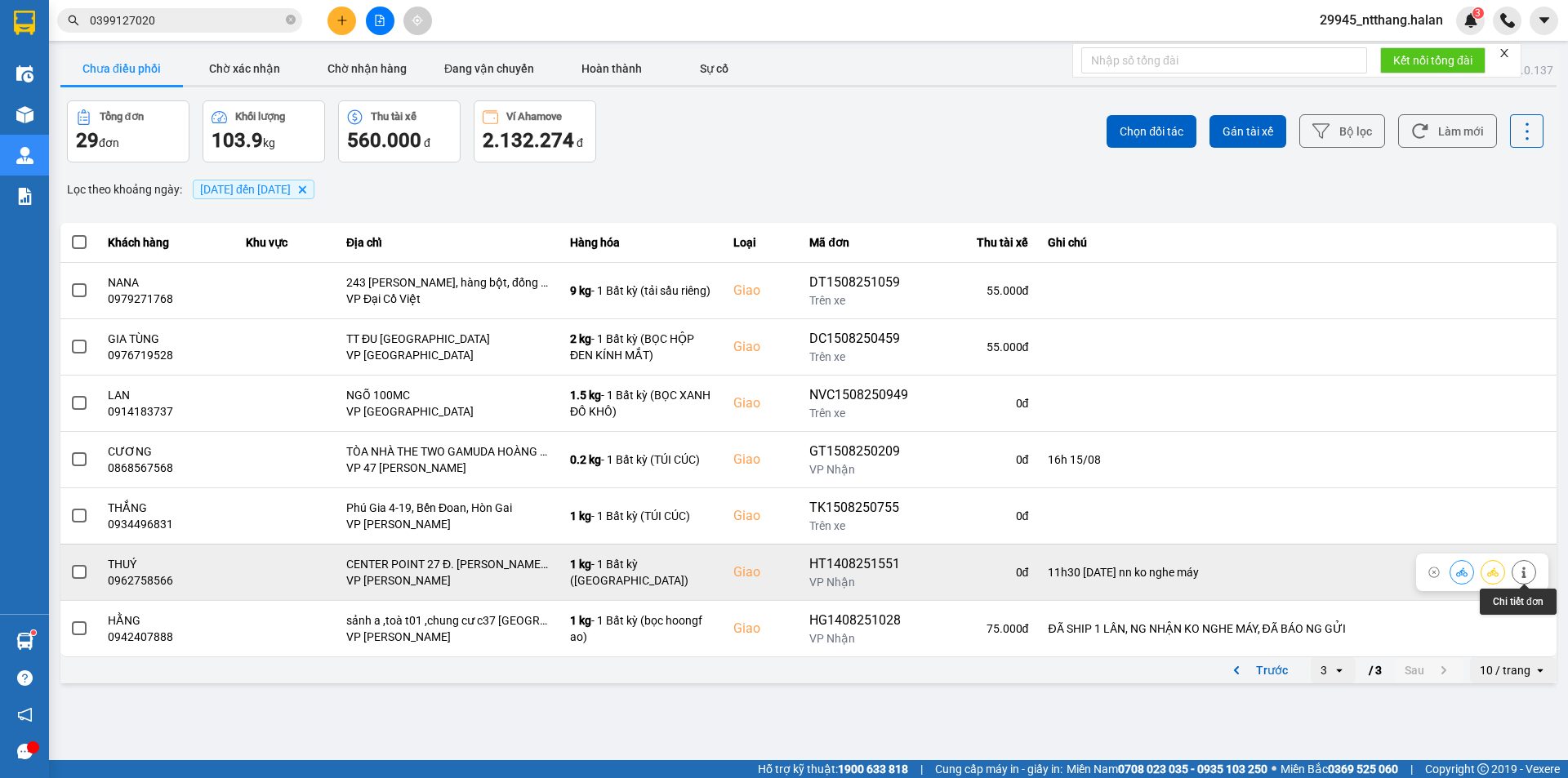
click at [1521, 572] on icon at bounding box center [1524, 572] width 11 height 11
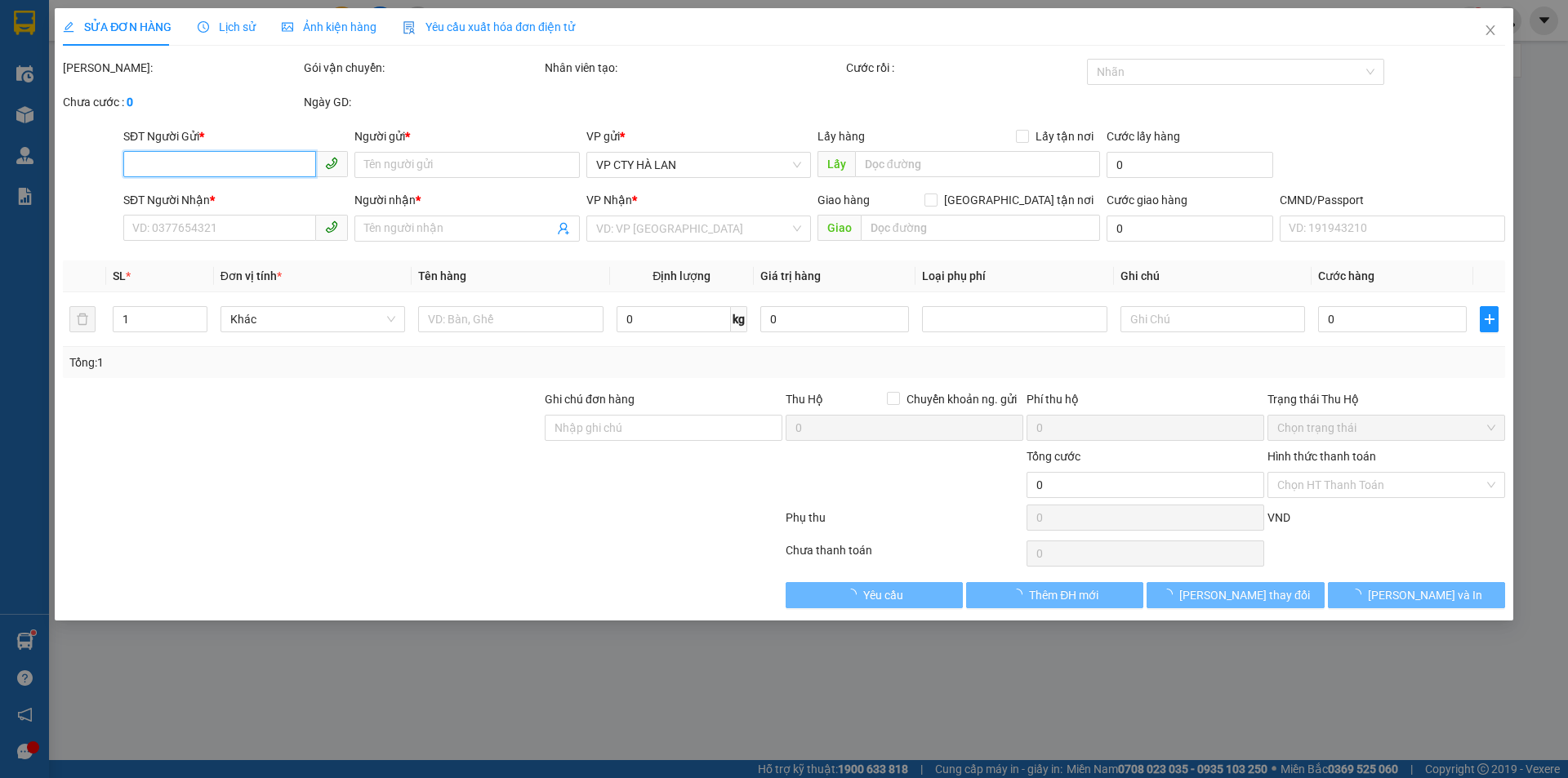
type input "0397021991"
type input "VĂN"
type input "0962758566"
type input "THUÝ"
checkbox input "true"
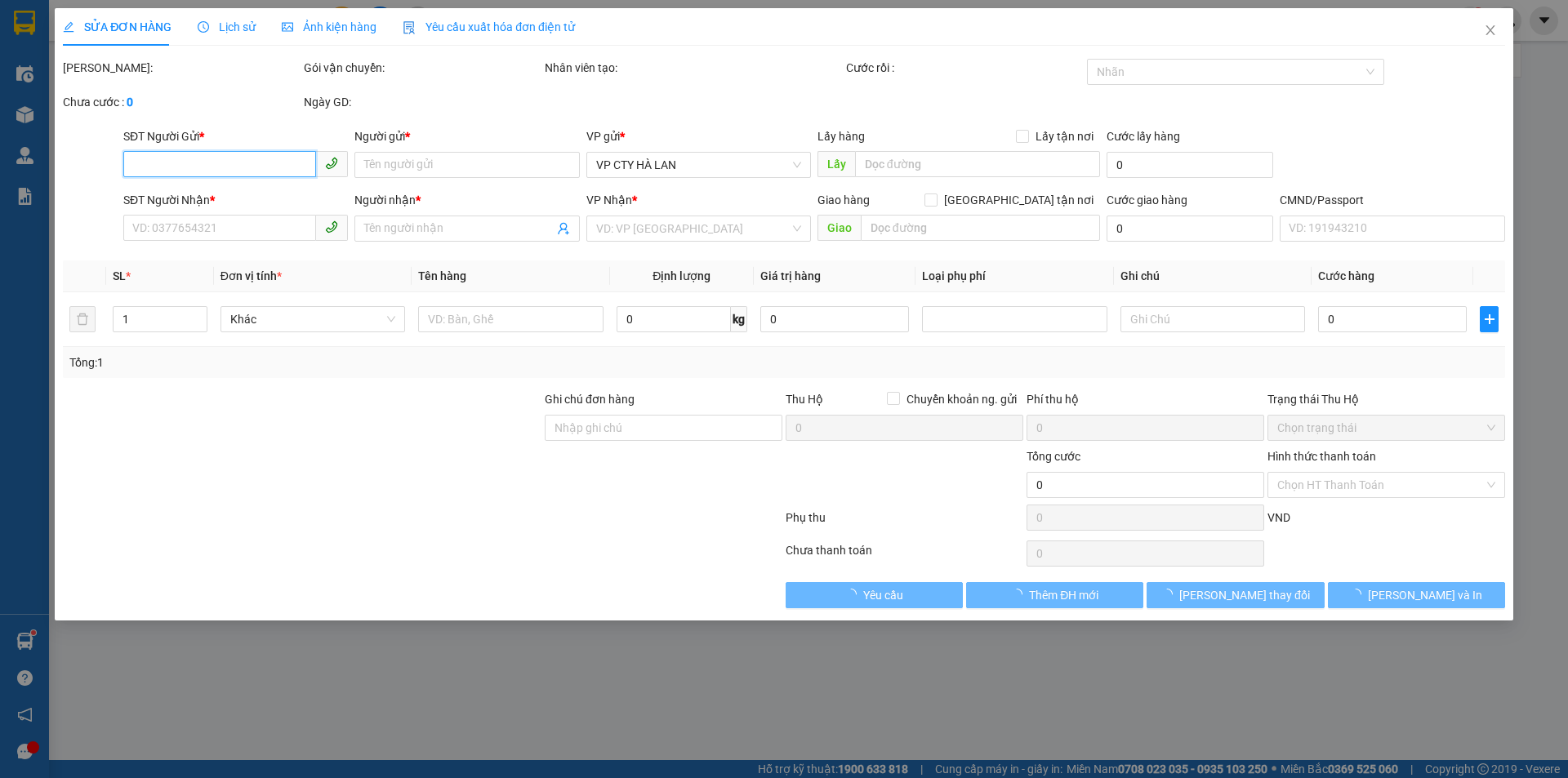
type input "CENTER POINT 27 Đ. [PERSON_NAME], [PERSON_NAME], [GEOGRAPHIC_DATA], [GEOGRAPHIC…"
type input "11h30 15/08 nn ko nghe máy"
type input "70.000"
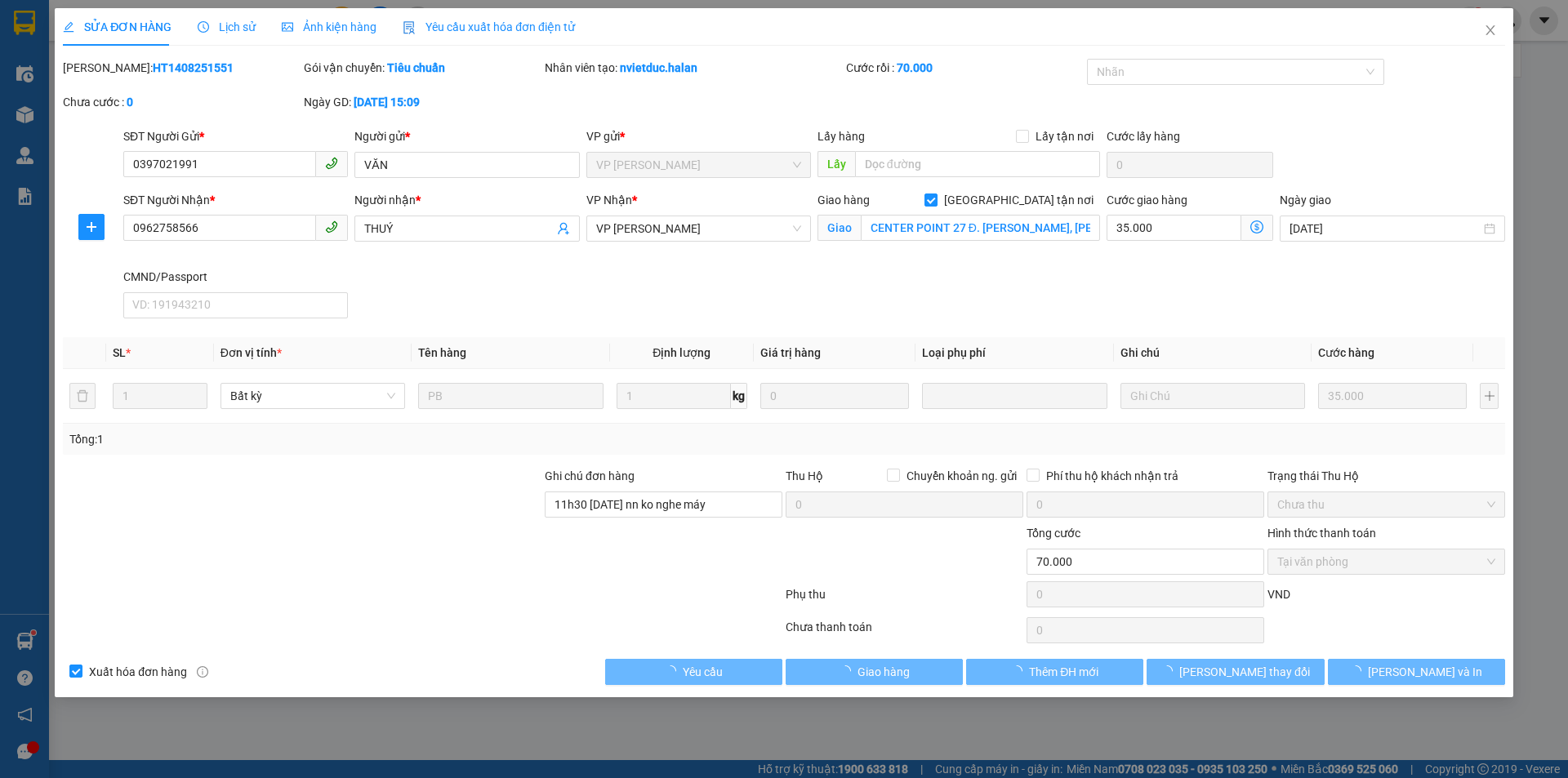
click at [234, 28] on span "Lịch sử" at bounding box center [226, 27] width 58 height 13
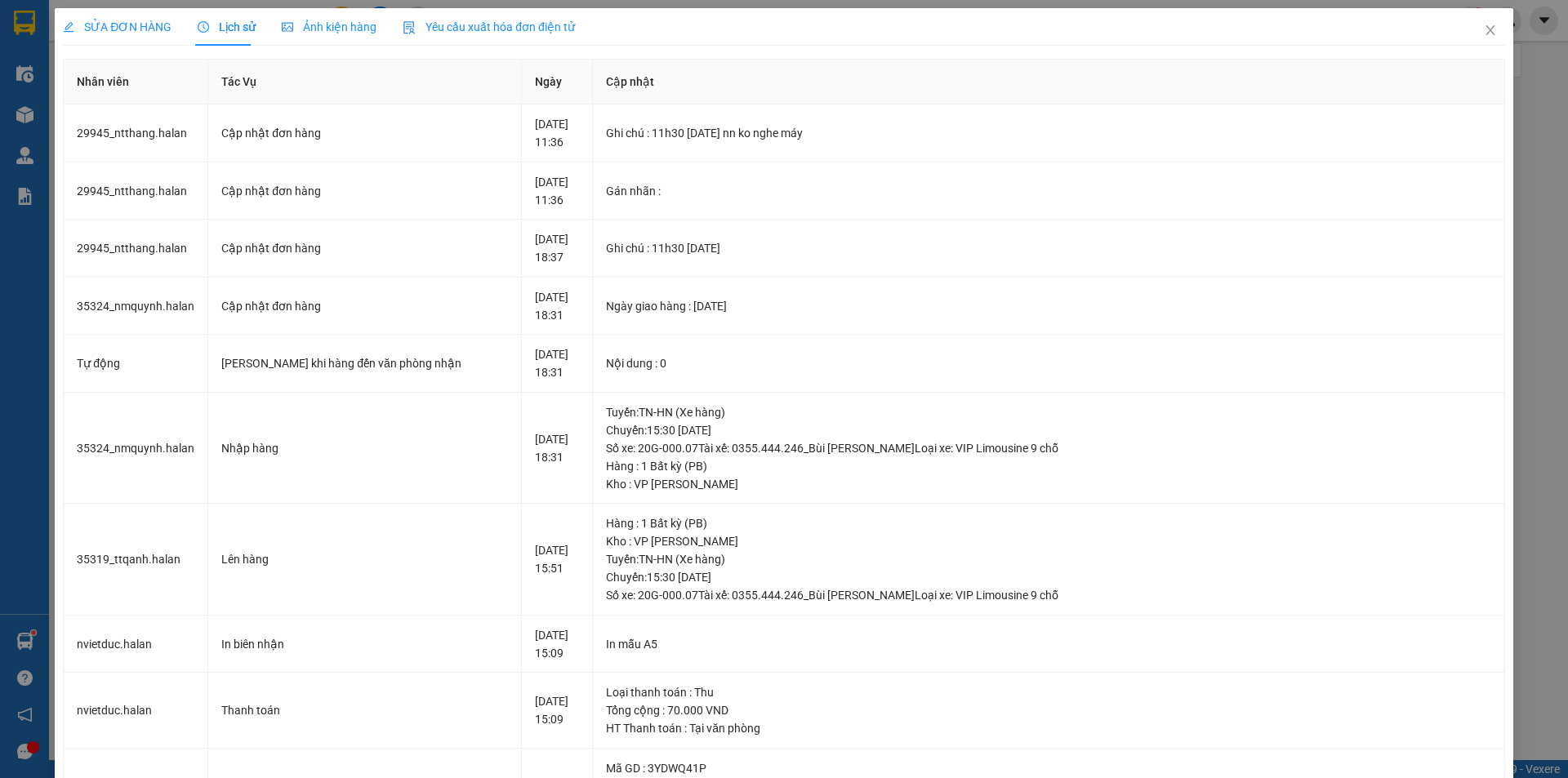
click at [101, 13] on div "SỬA ĐƠN HÀNG" at bounding box center [117, 27] width 109 height 38
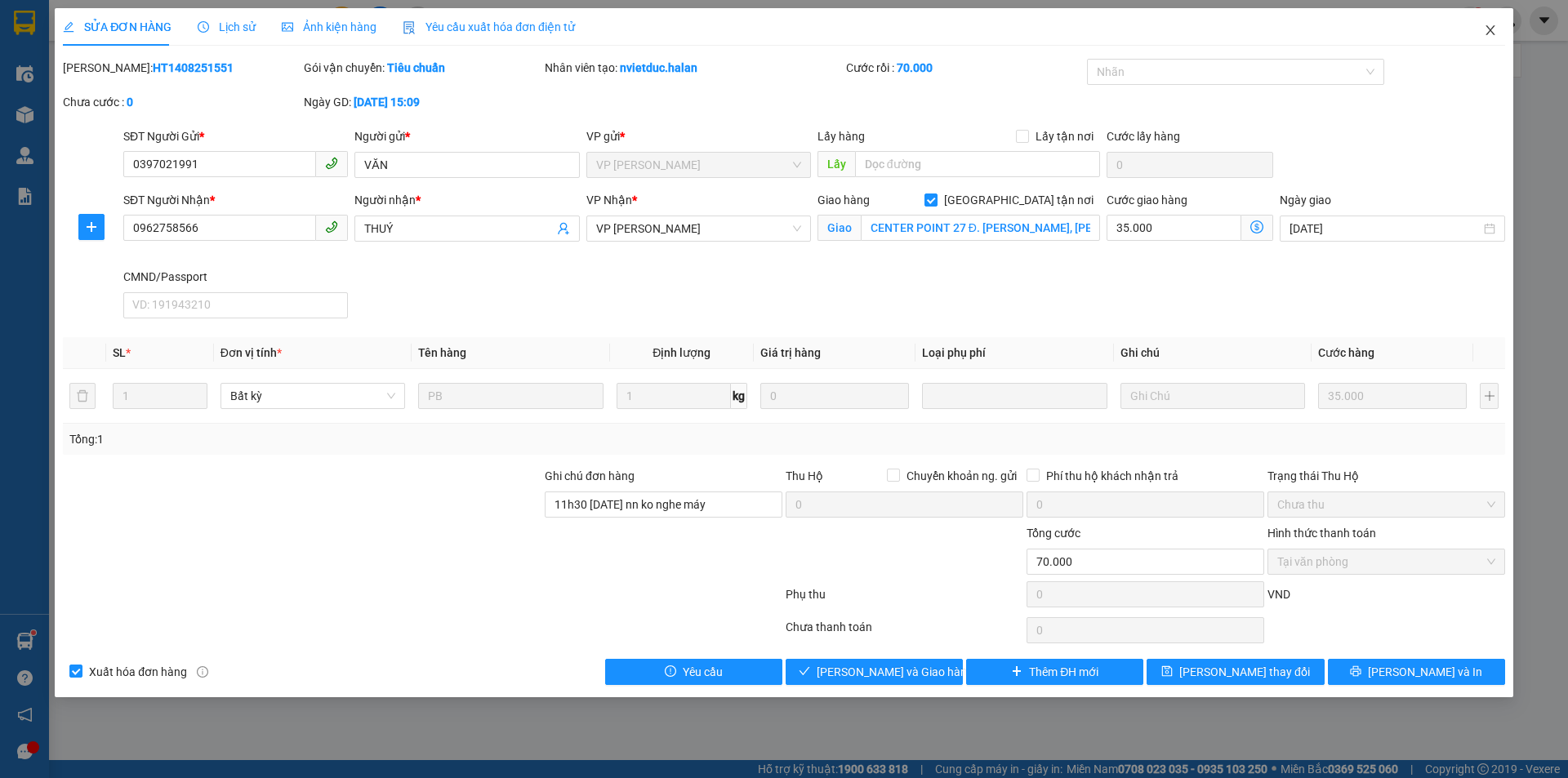
click at [1486, 22] on span "Close" at bounding box center [1490, 31] width 46 height 46
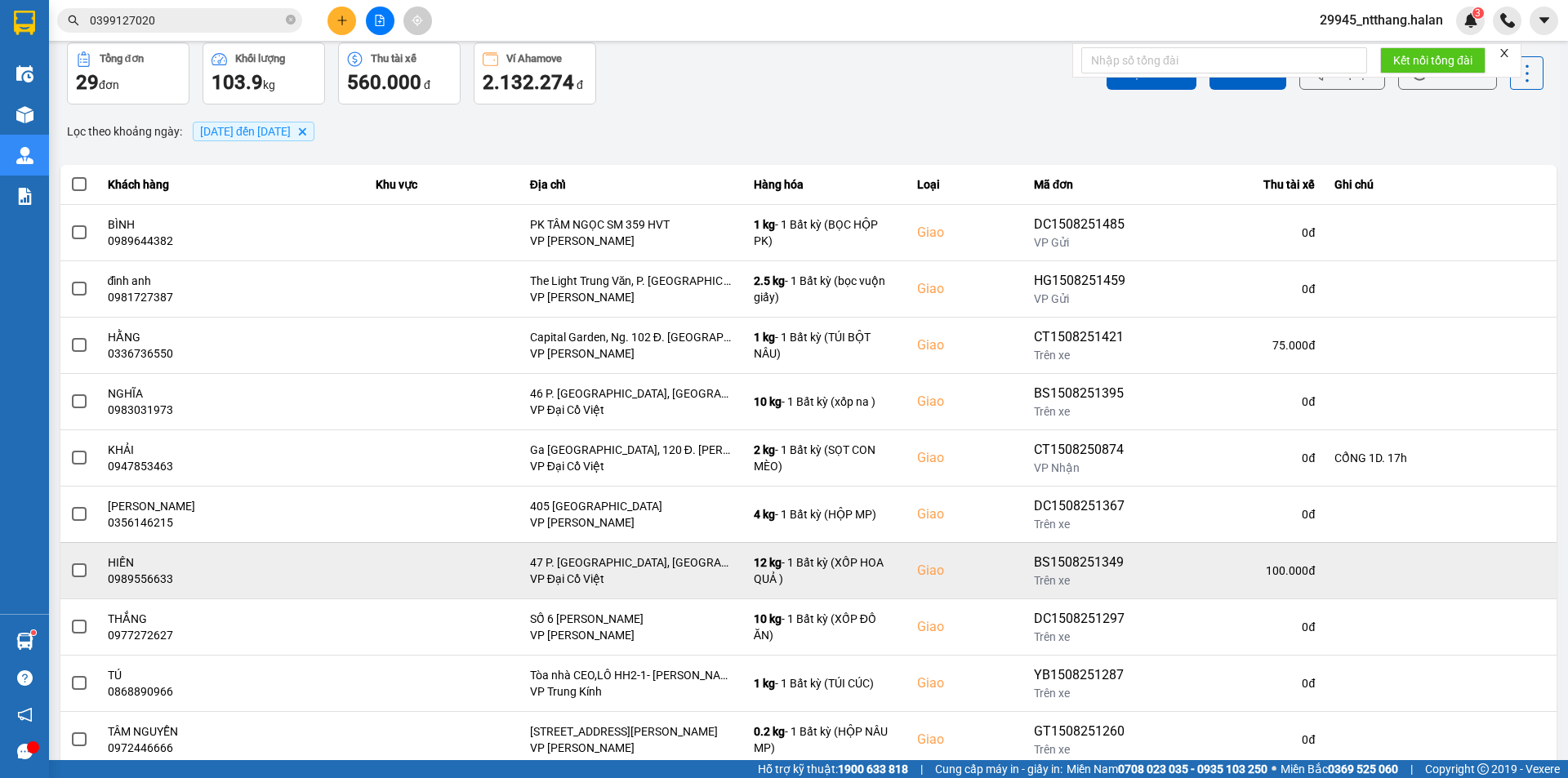
scroll to position [104, 0]
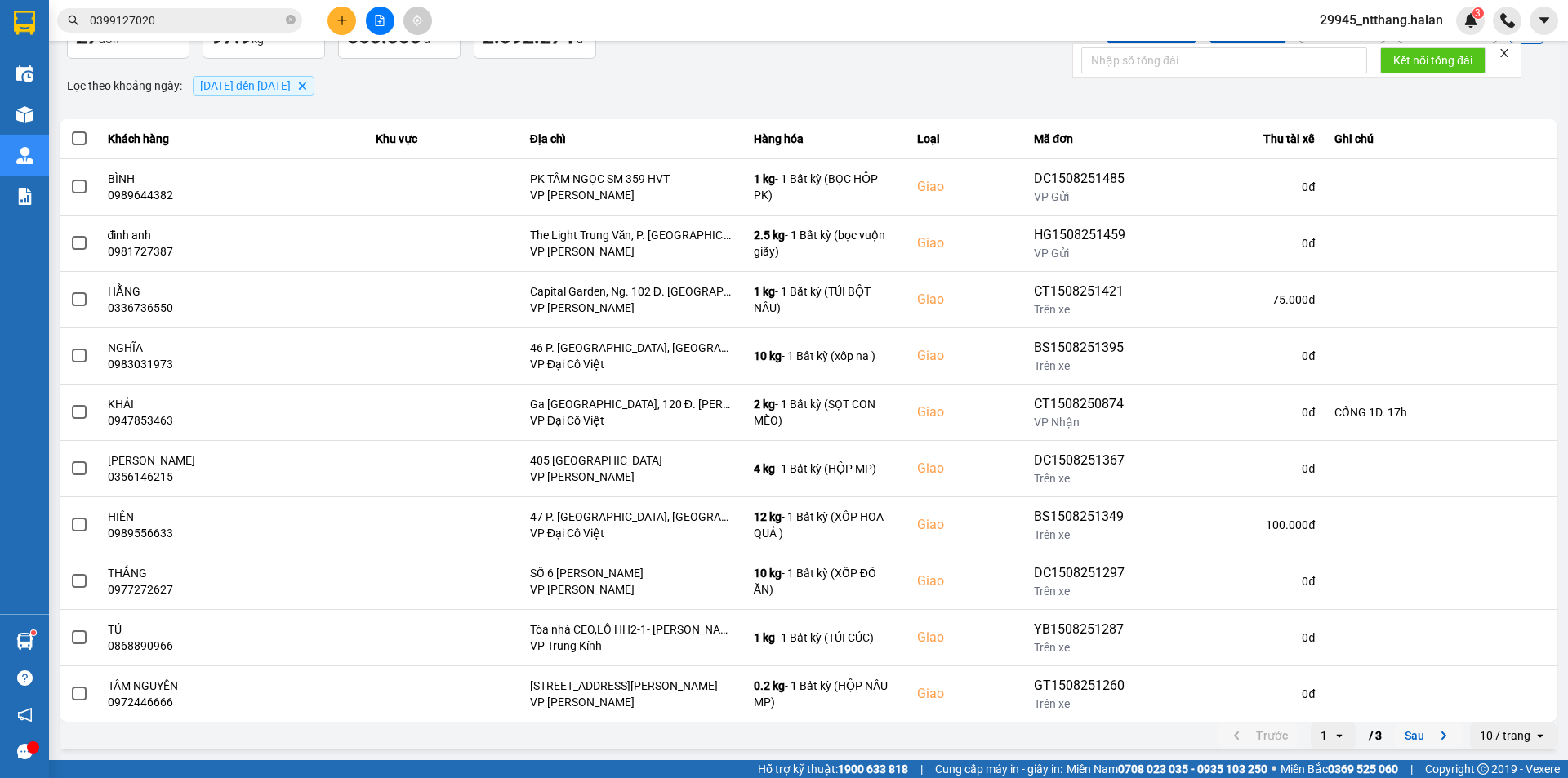
click at [1403, 740] on button "Sau" at bounding box center [1429, 736] width 69 height 25
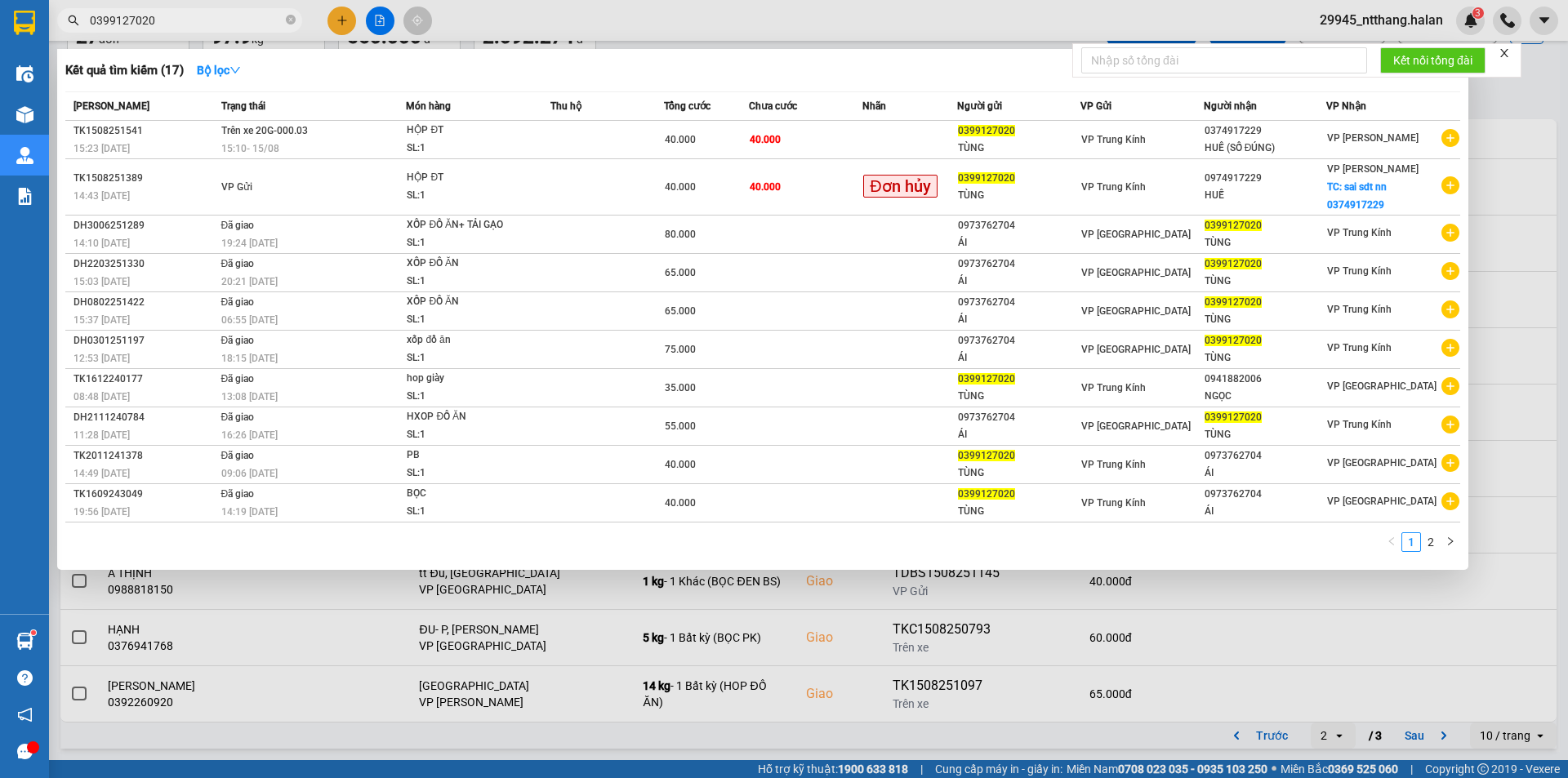
click at [226, 13] on input "0399127020" at bounding box center [186, 20] width 193 height 18
click at [199, 25] on input "0399127020" at bounding box center [186, 20] width 193 height 18
click at [201, 20] on input "0399127020" at bounding box center [186, 20] width 193 height 18
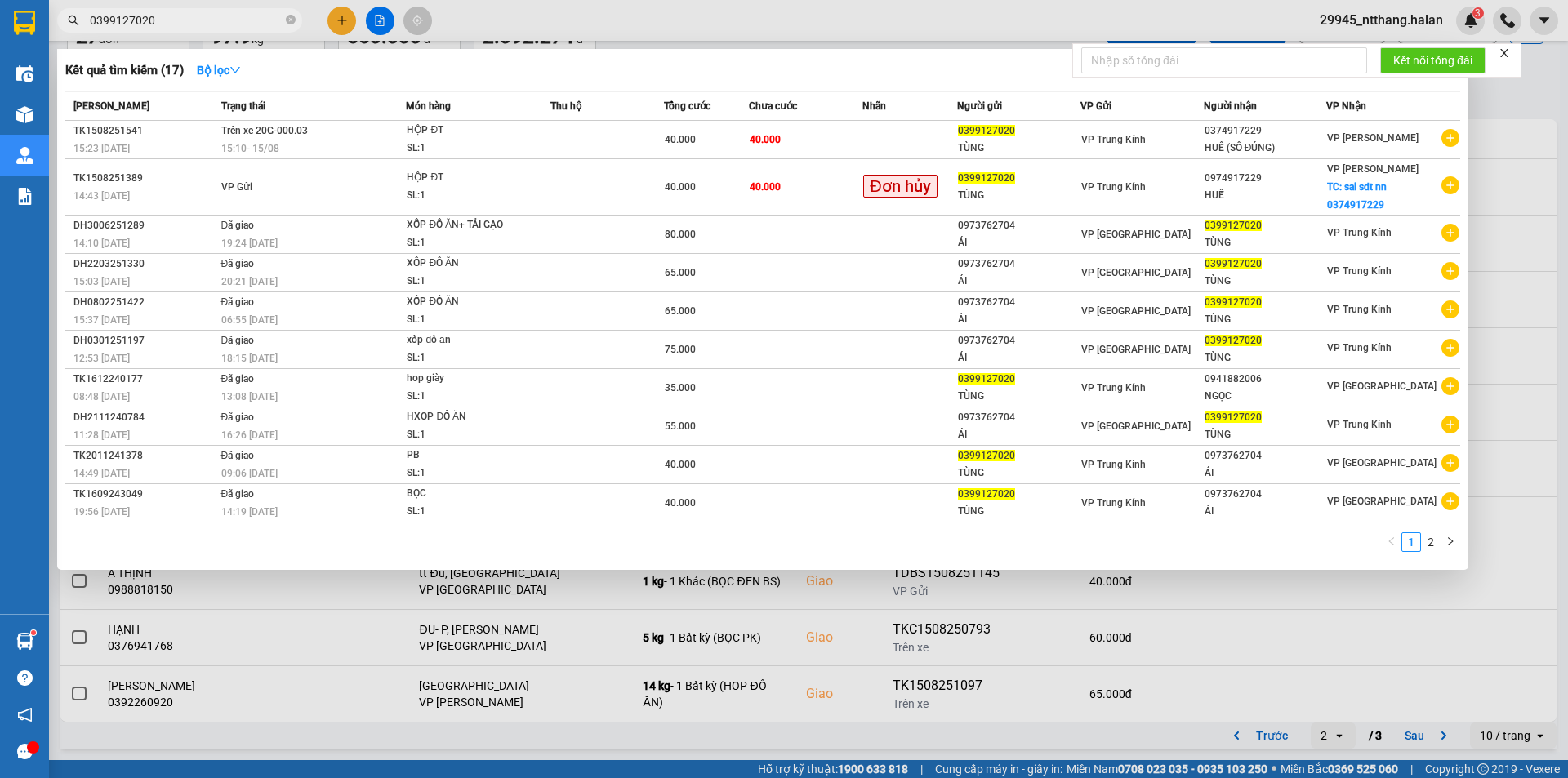
click at [201, 20] on input "0399127020" at bounding box center [186, 20] width 193 height 18
click at [1501, 109] on div at bounding box center [784, 389] width 1568 height 778
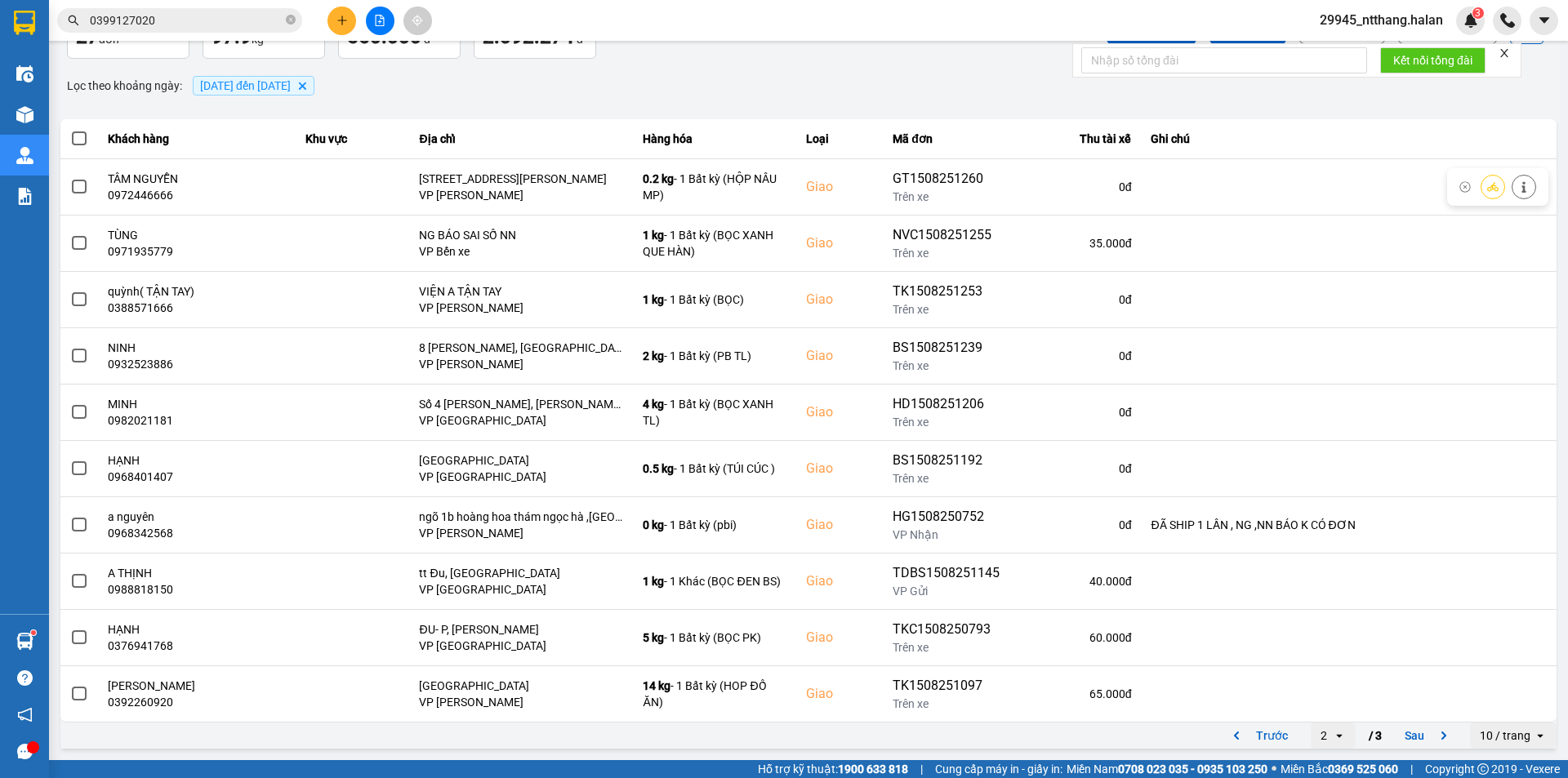
scroll to position [0, 0]
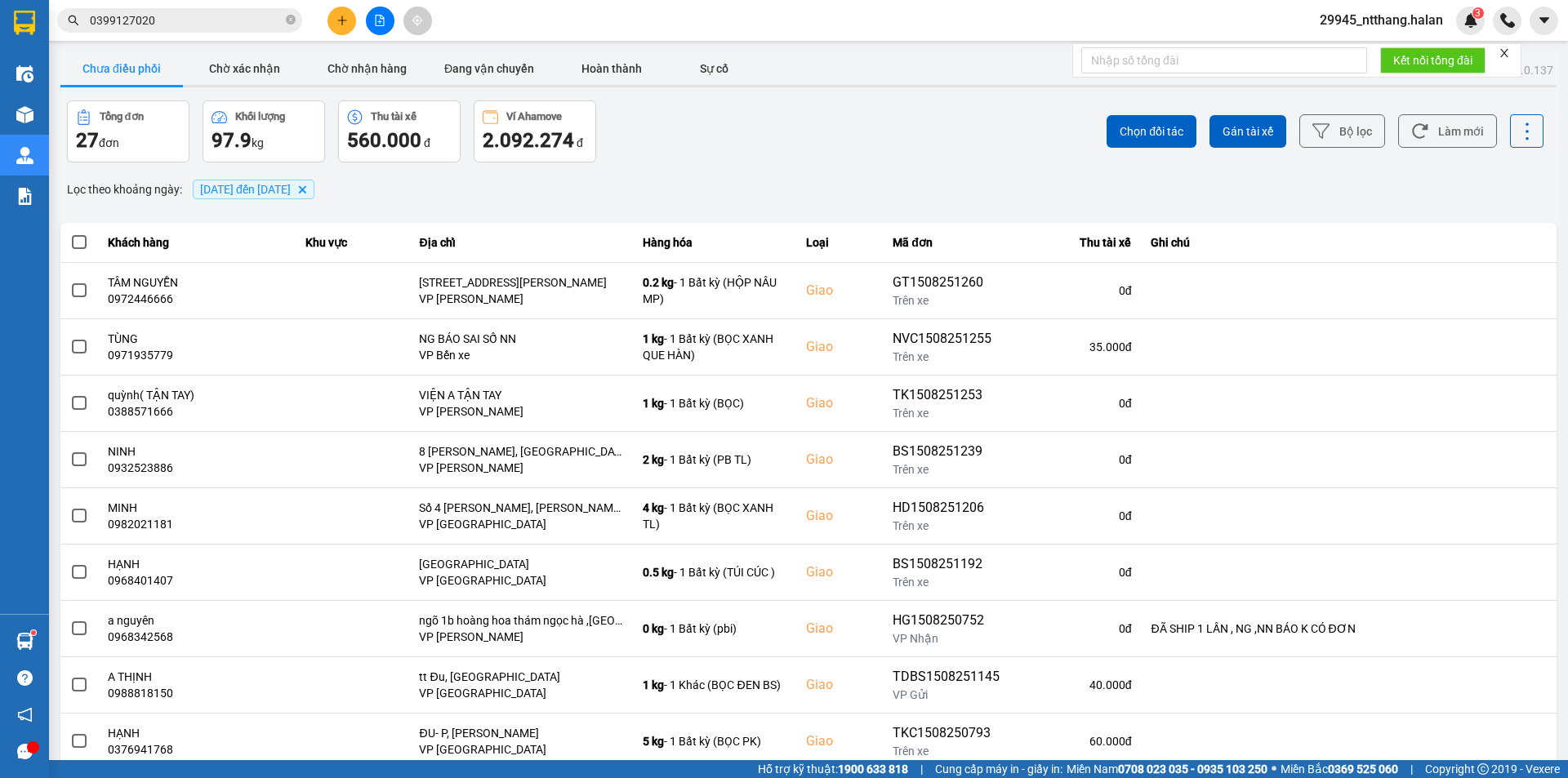
drag, startPoint x: 810, startPoint y: 136, endPoint x: 361, endPoint y: 99, distance: 450.5
click at [785, 136] on div "Tổng đơn 27 đơn Khối lượng 97.9 kg Thu tài xế 560.000 đ Ví Ahamove 2.092.274 đ …" at bounding box center [808, 132] width 1496 height 62
click at [131, 67] on button "Chưa điều phối" at bounding box center [122, 69] width 123 height 33
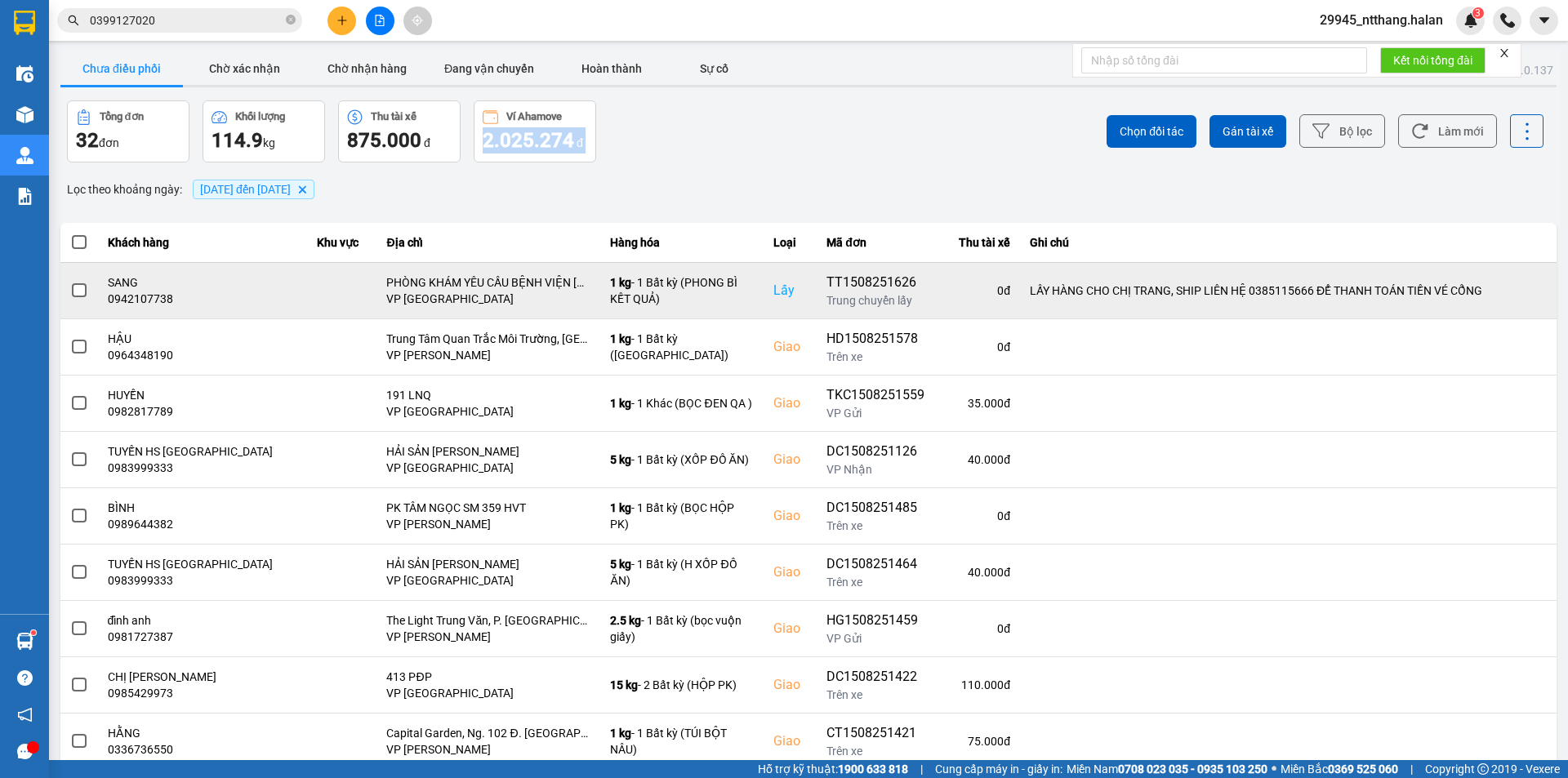
click at [76, 288] on span at bounding box center [79, 291] width 15 height 15
click at [70, 282] on input "checkbox" at bounding box center [70, 282] width 0 height 0
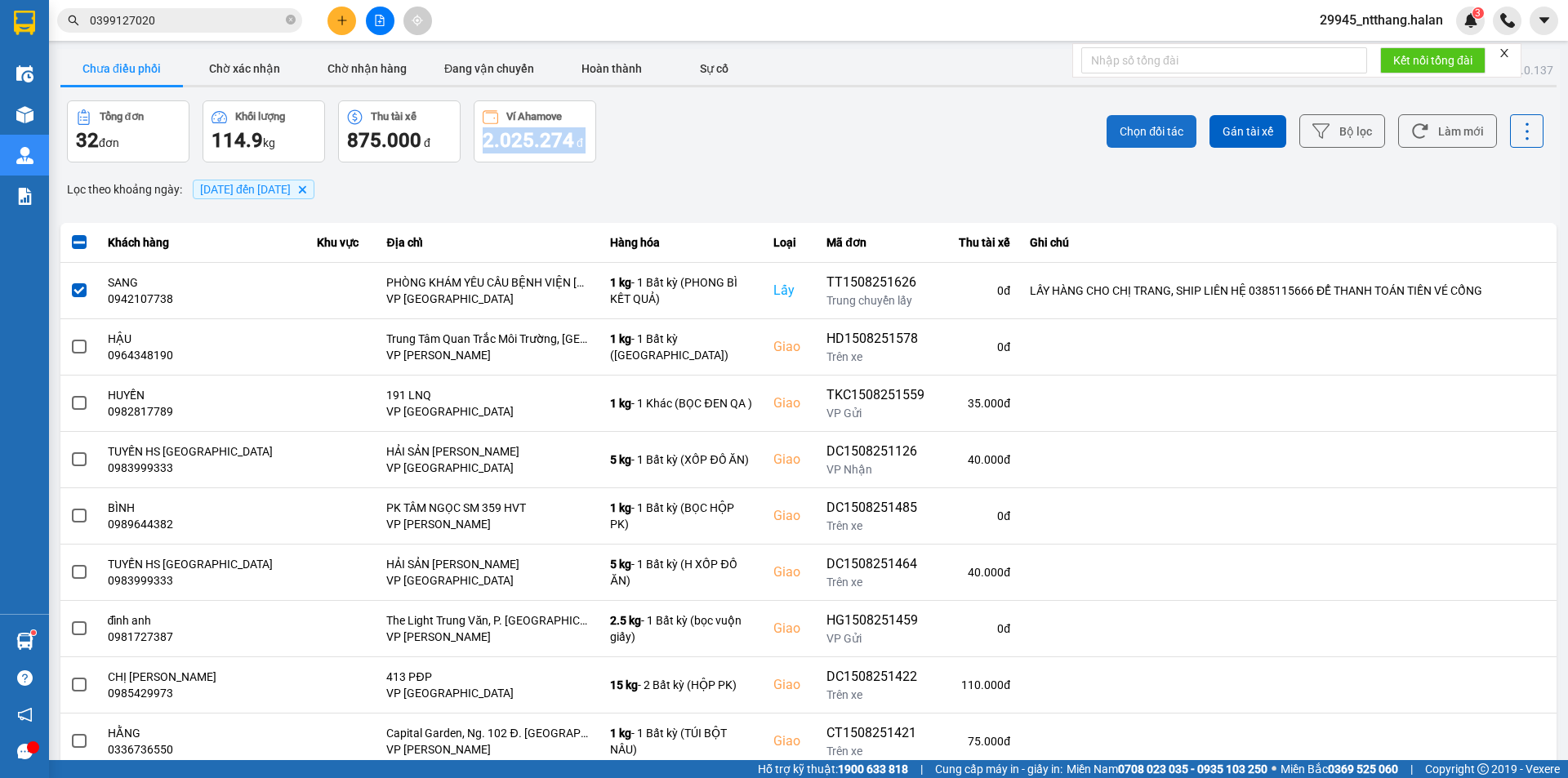
click at [1119, 124] on span "Chọn đối tác" at bounding box center [1151, 132] width 64 height 16
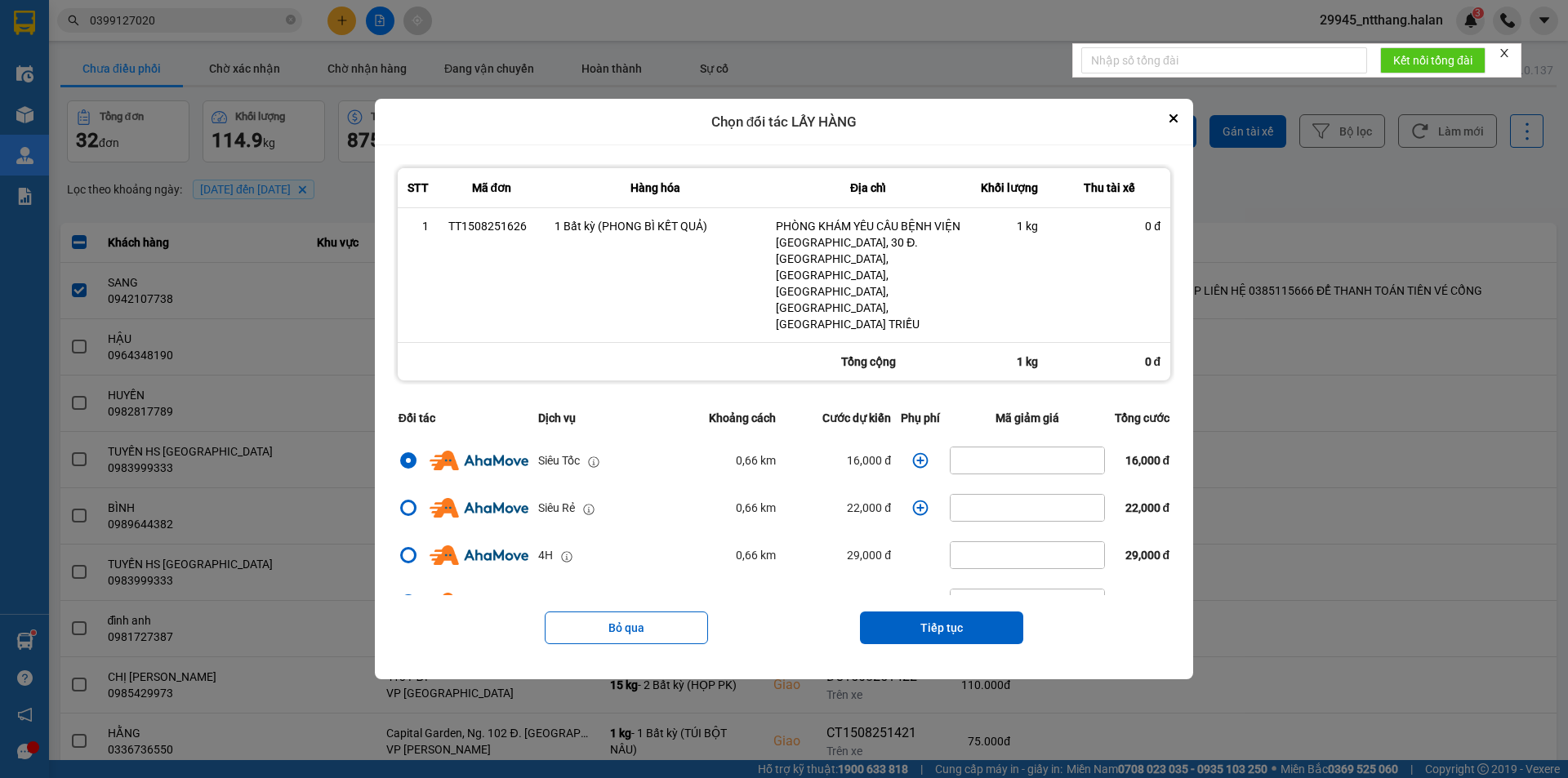
click at [914, 453] on icon "dialog" at bounding box center [920, 461] width 16 height 16
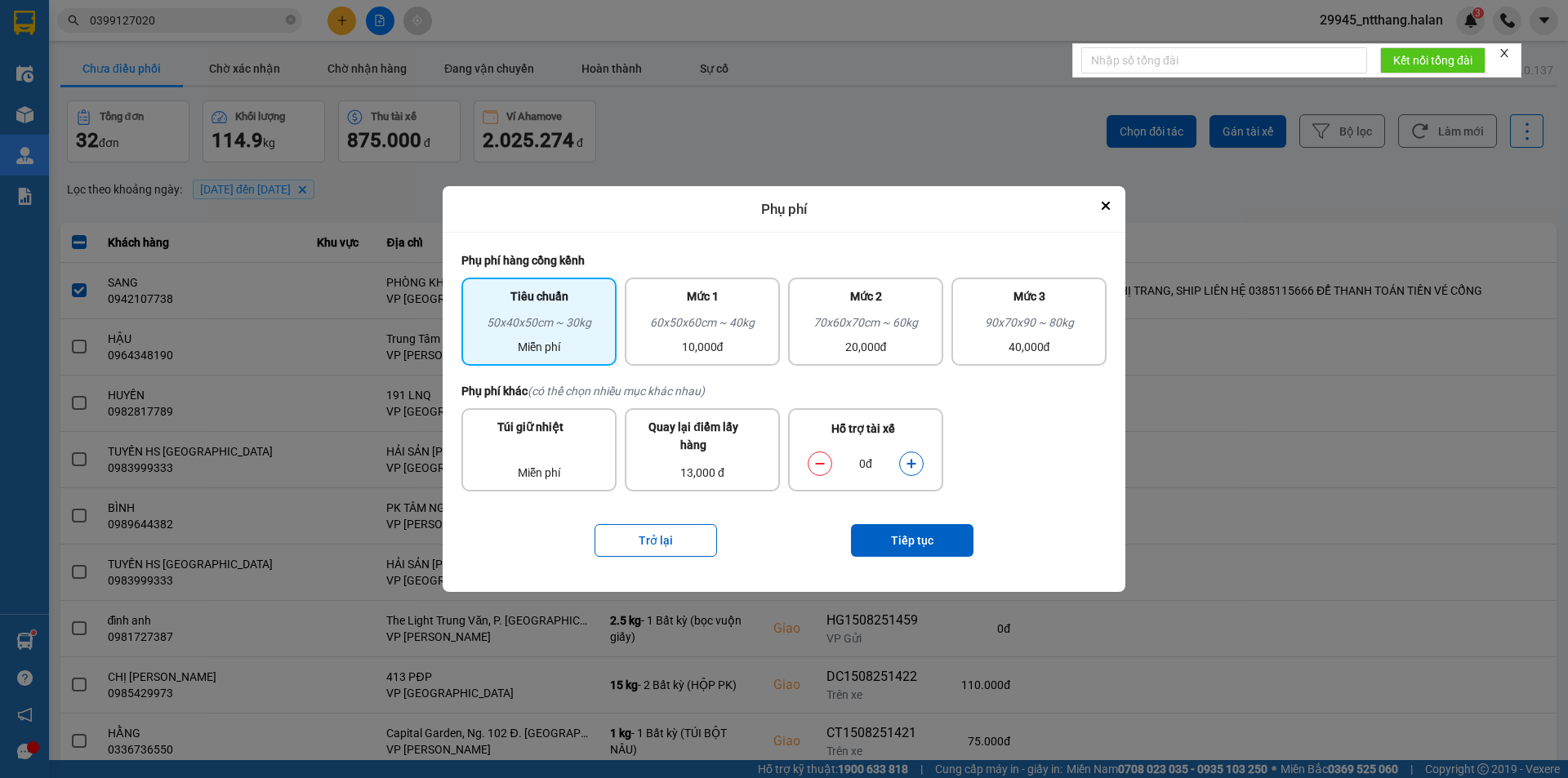
click at [907, 468] on icon "dialog" at bounding box center [911, 464] width 11 height 11
click at [899, 538] on button "Tiếp tục" at bounding box center [912, 541] width 123 height 33
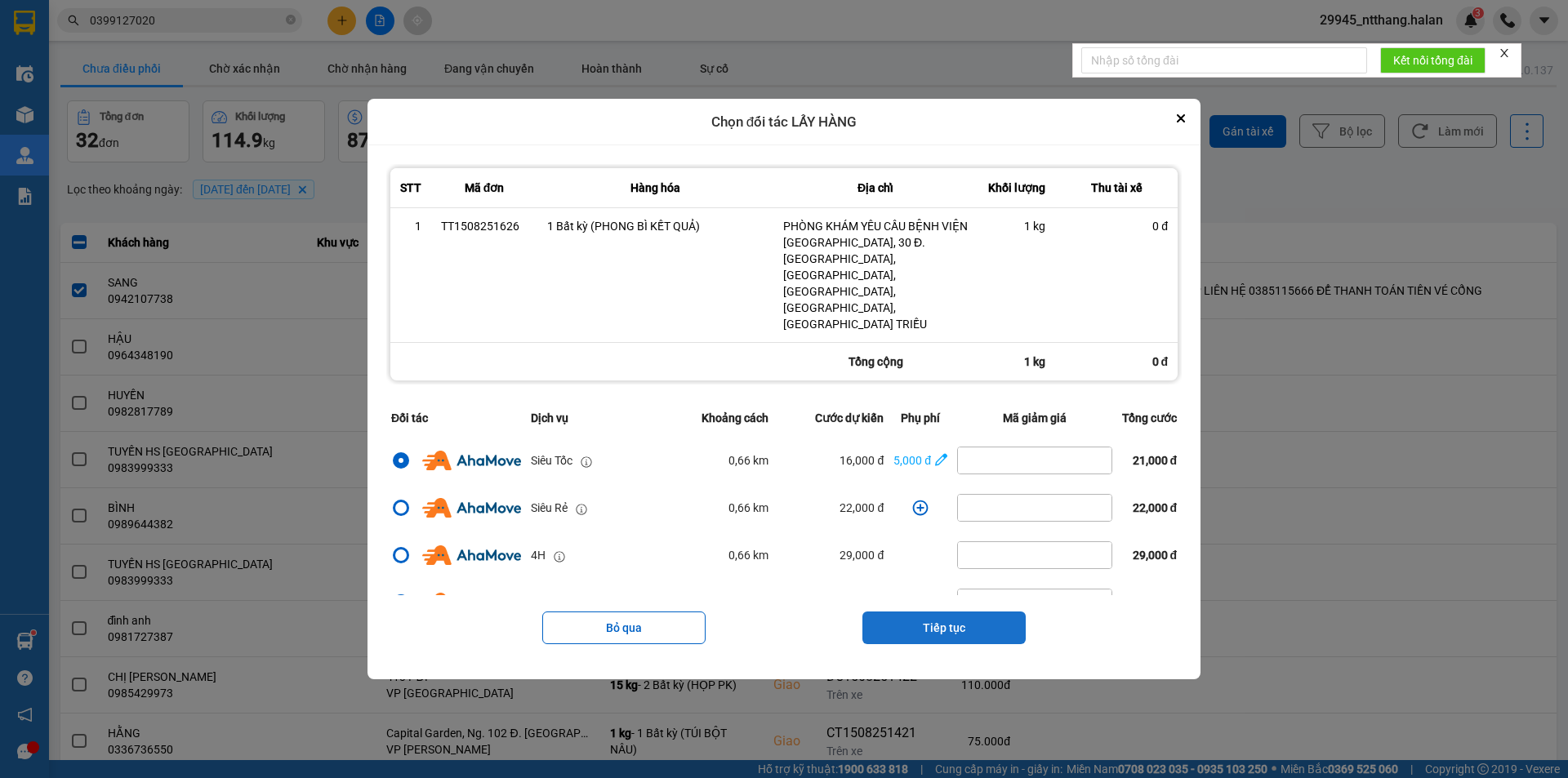
click at [938, 614] on button "Tiếp tục" at bounding box center [944, 628] width 163 height 33
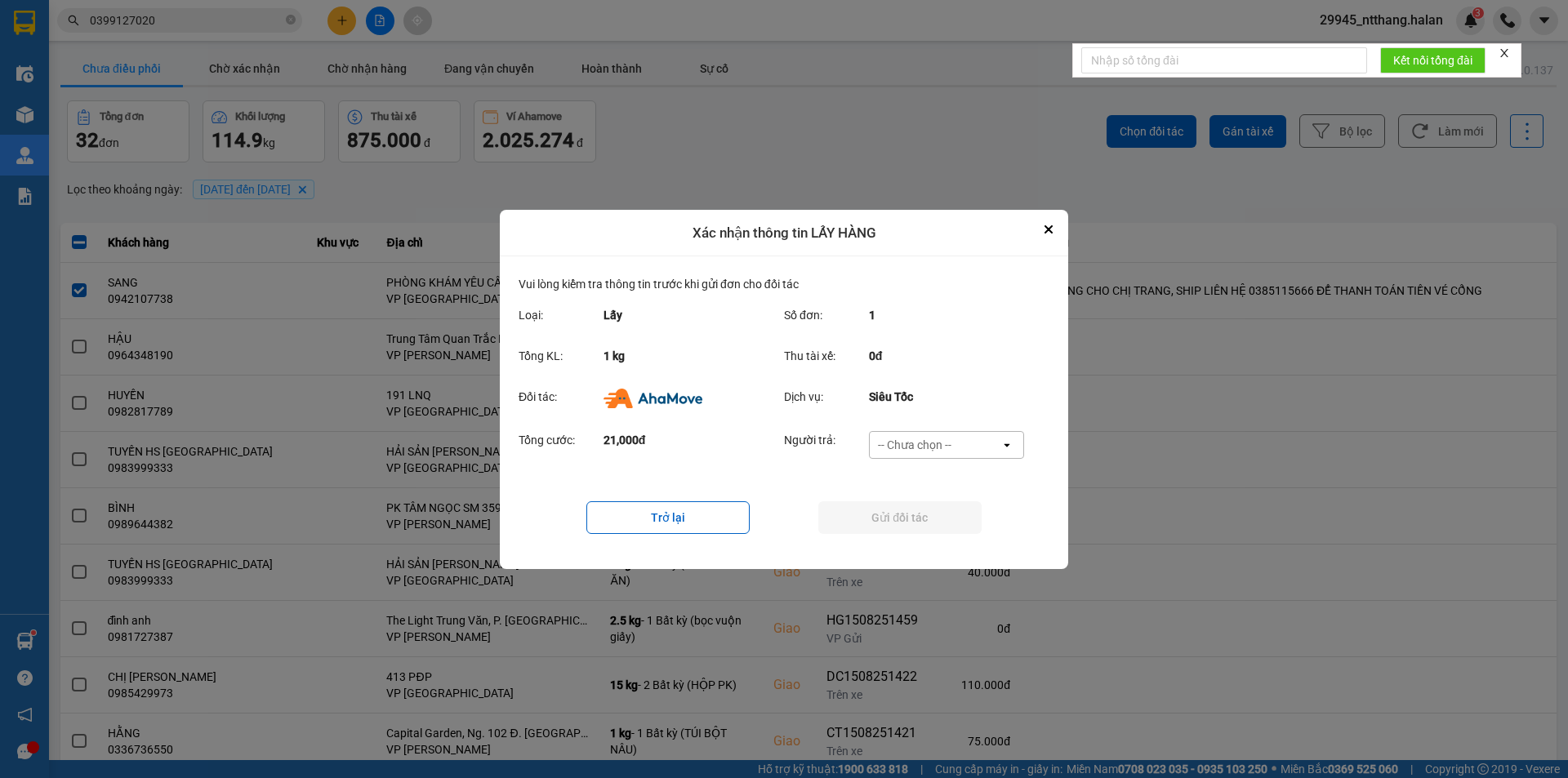
click at [980, 445] on div "-- Chưa chọn --" at bounding box center [935, 445] width 131 height 26
click at [952, 545] on div "Ví Ahamove" at bounding box center [945, 539] width 155 height 29
click at [931, 527] on button "Gửi đối tác" at bounding box center [900, 518] width 163 height 33
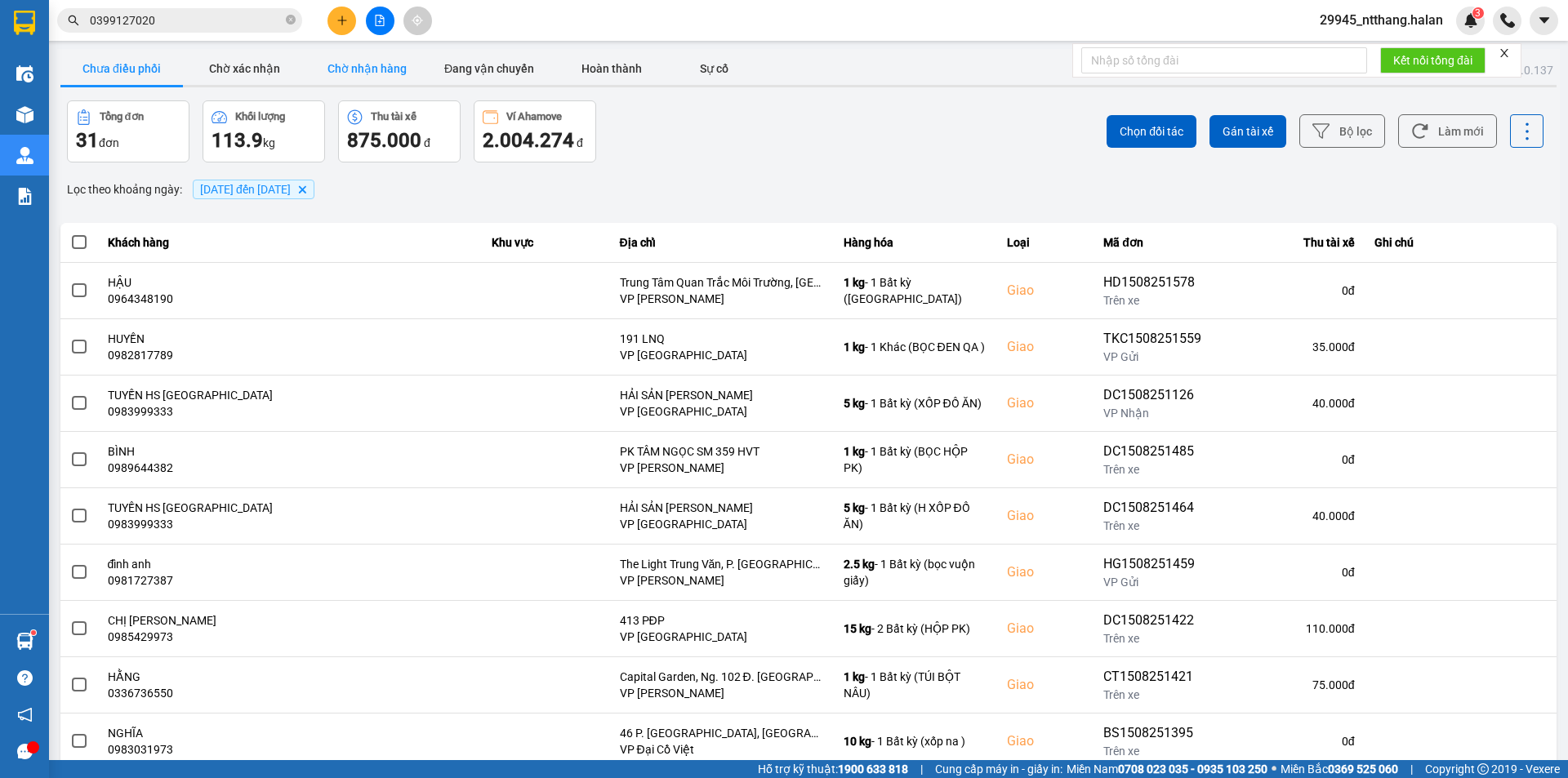
click at [343, 68] on button "Chờ nhận hàng" at bounding box center [367, 69] width 123 height 33
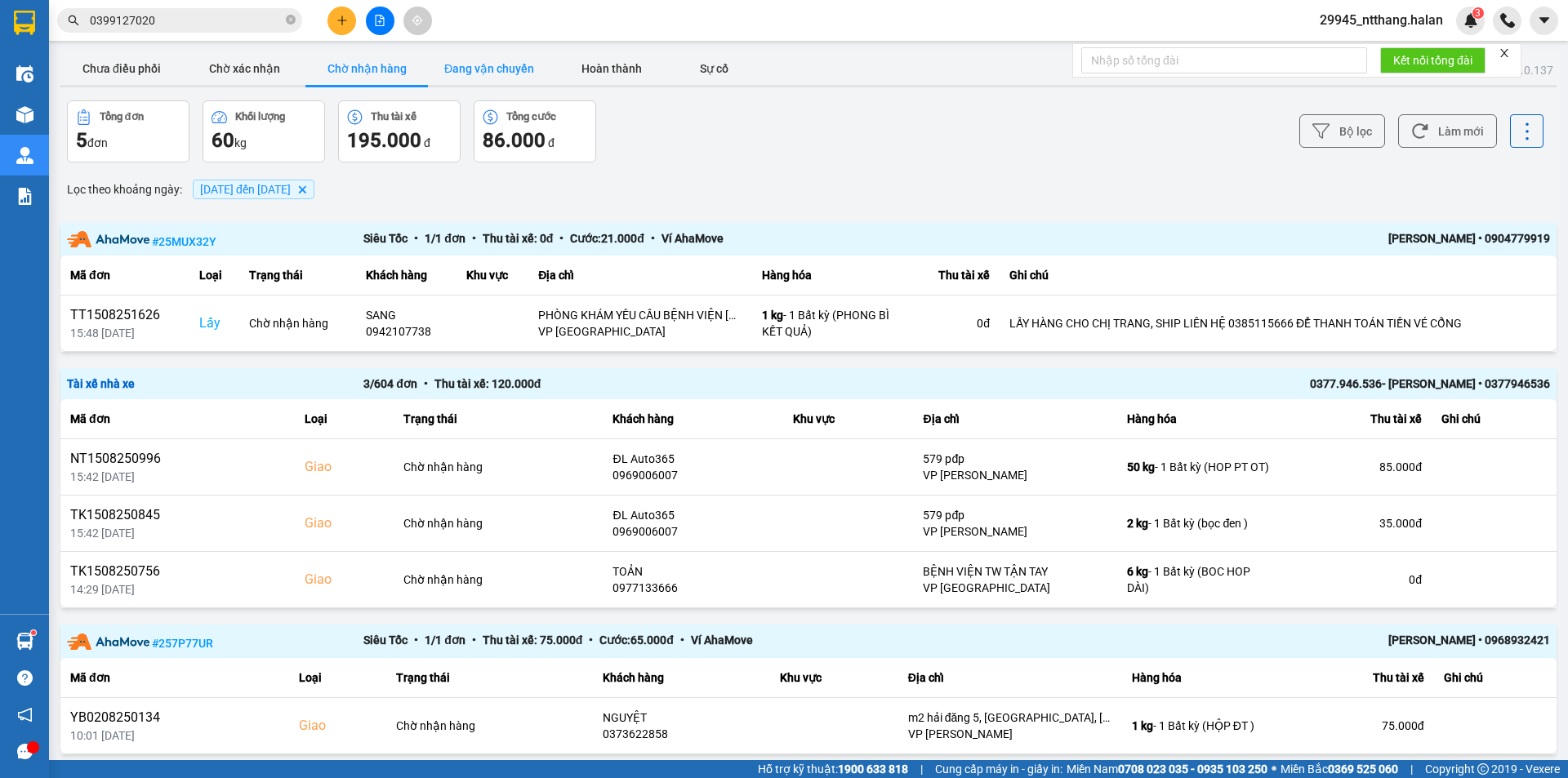
click at [467, 73] on button "Đang vận chuyển" at bounding box center [489, 69] width 123 height 33
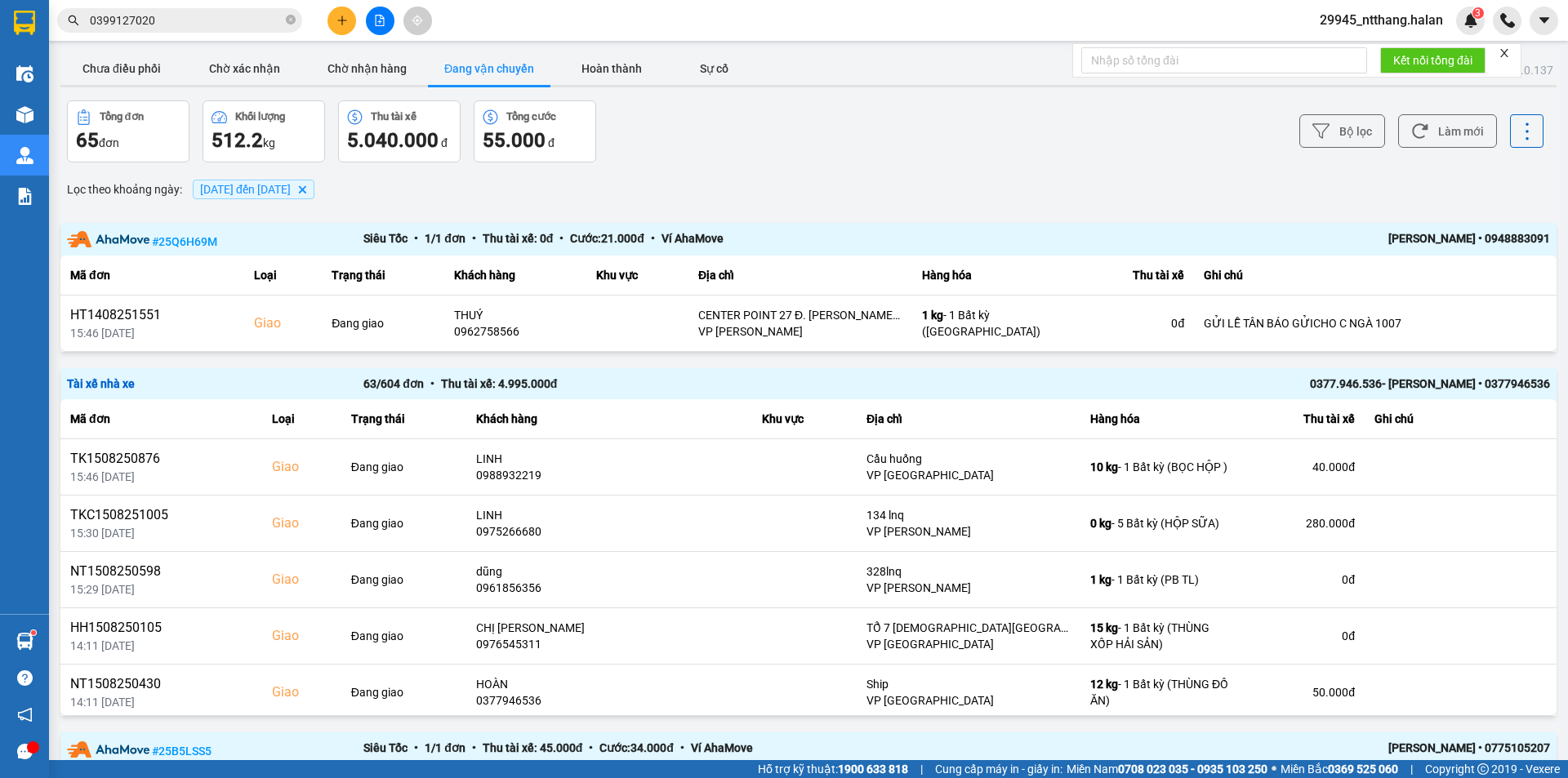
click at [641, 188] on div "Lọc theo khoảng ngày : [DATE] đến [DATE] [GEOGRAPHIC_DATA]" at bounding box center [808, 190] width 1496 height 28
click at [393, 74] on button "Chờ nhận hàng" at bounding box center [367, 69] width 123 height 33
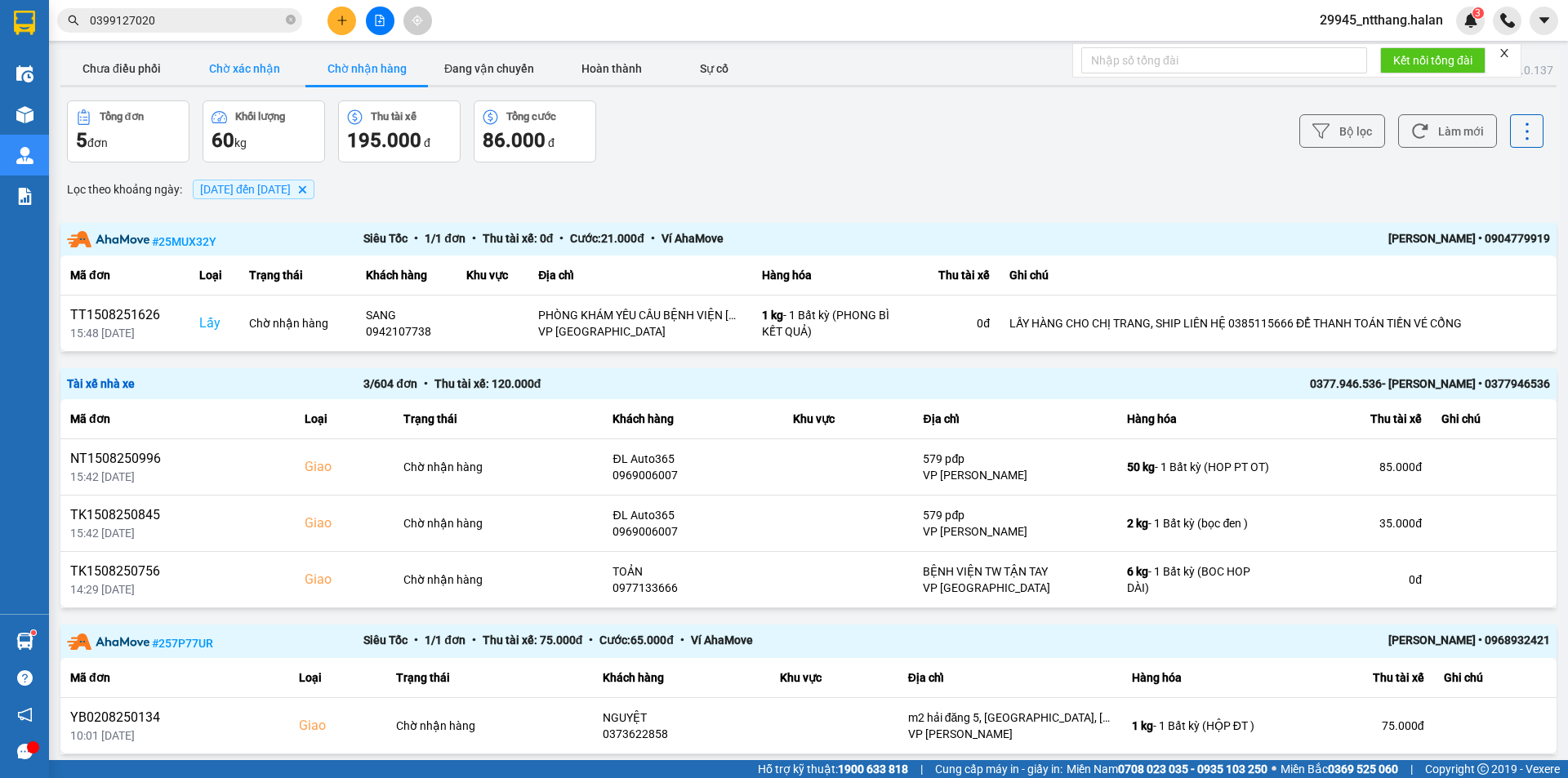
click at [241, 55] on button "Chờ xác nhận" at bounding box center [244, 69] width 123 height 33
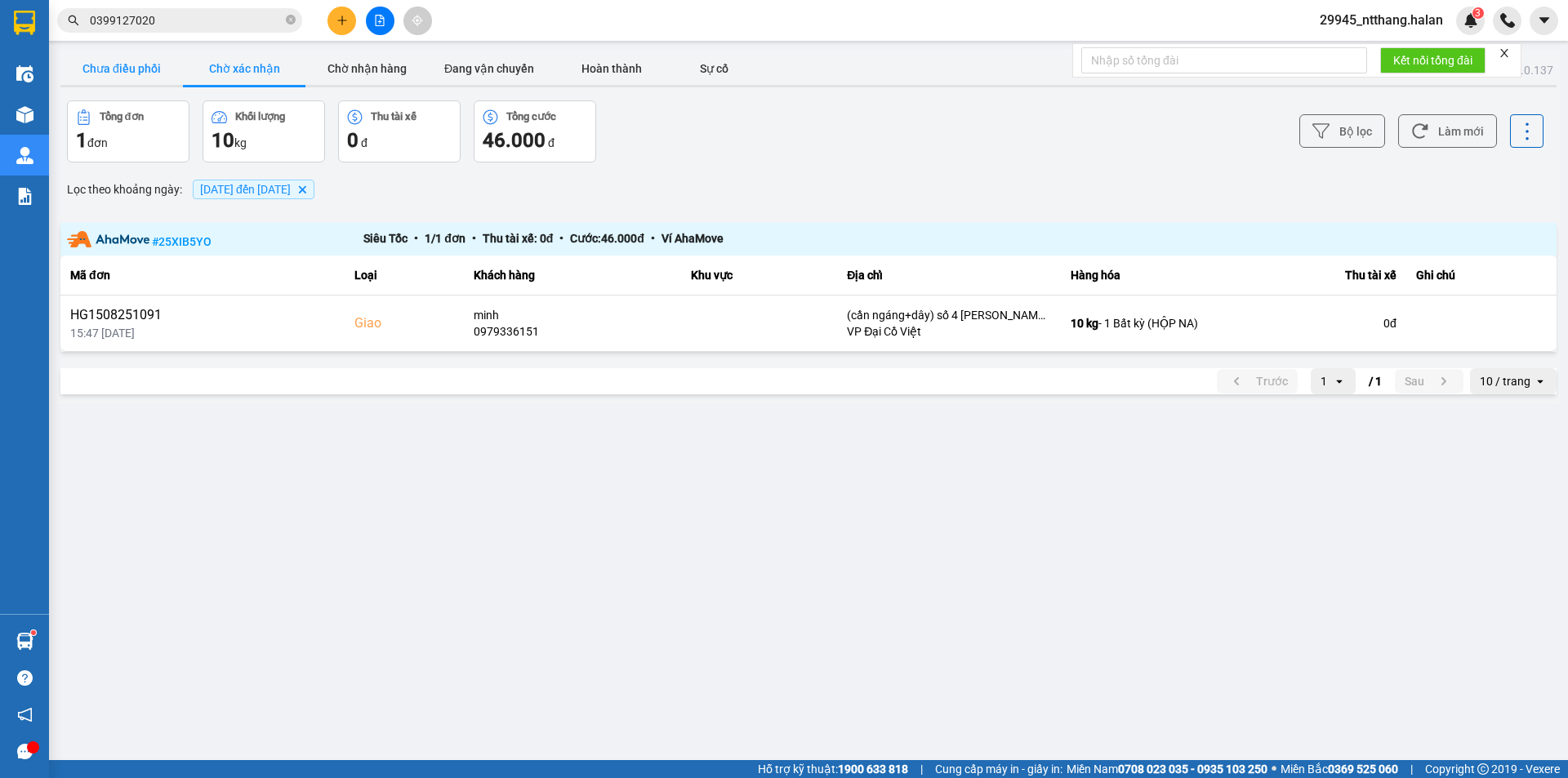
click at [116, 67] on button "Chưa điều phối" at bounding box center [122, 69] width 123 height 33
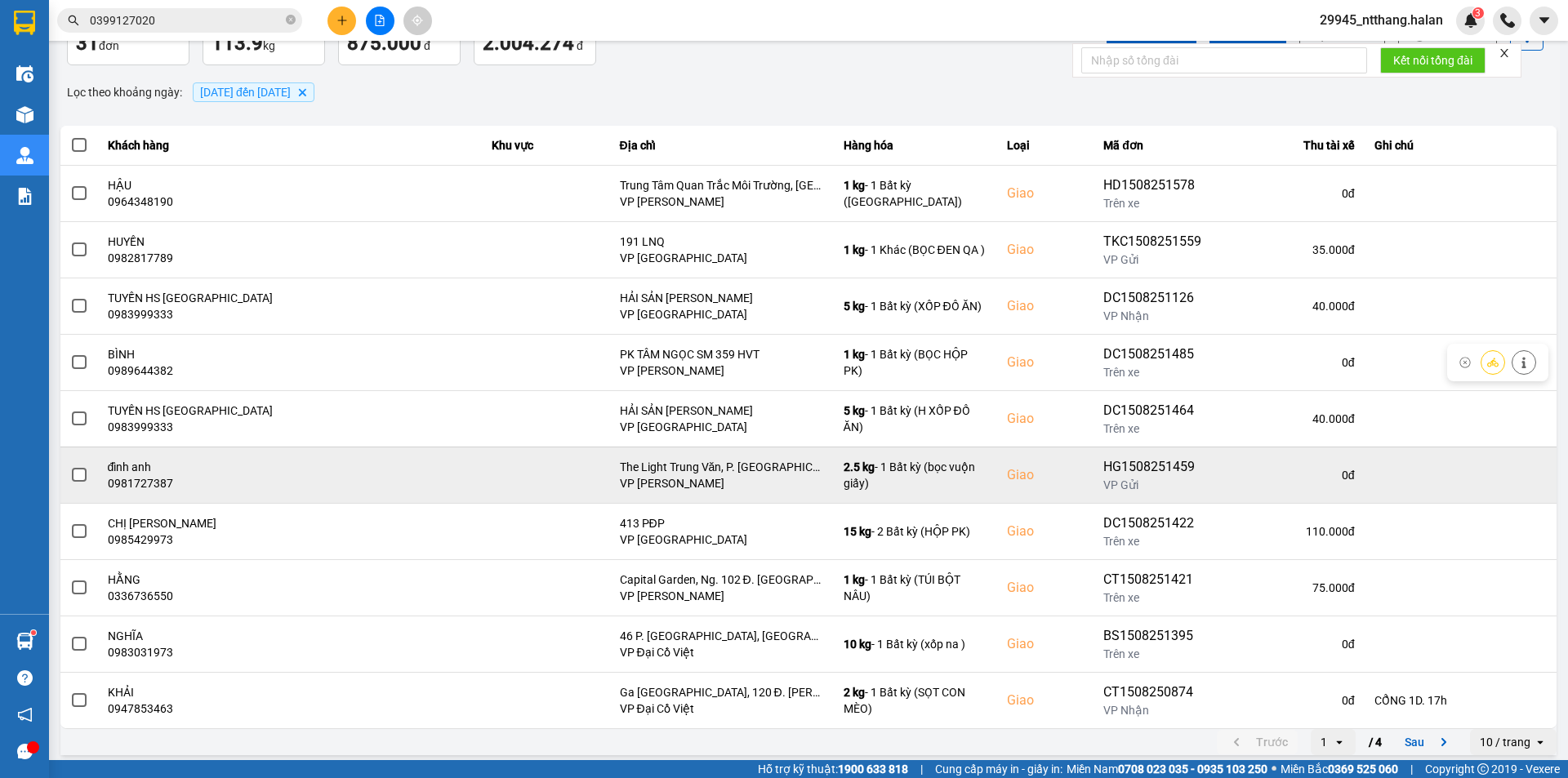
scroll to position [104, 0]
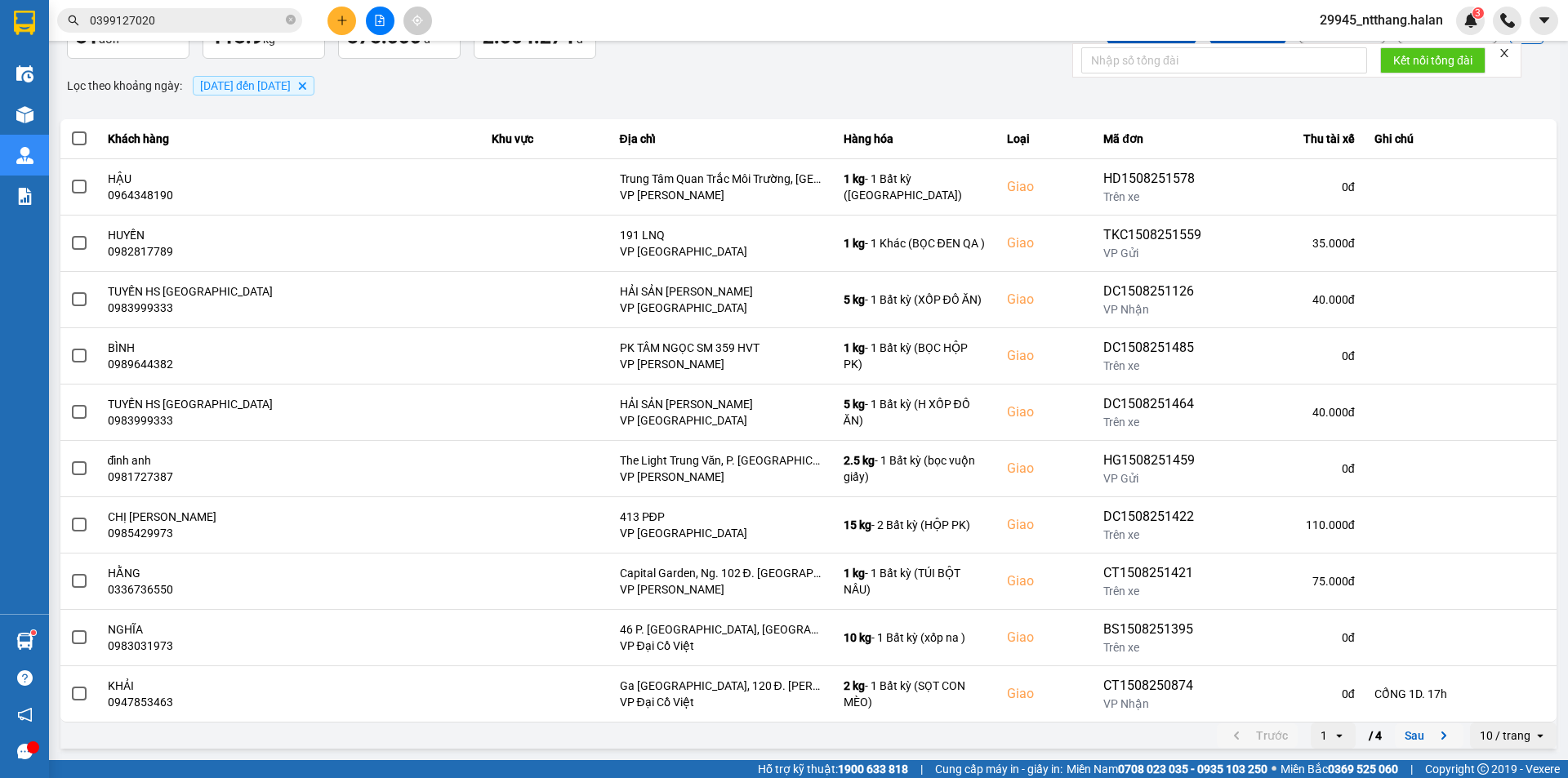
click at [1401, 730] on button "Sau" at bounding box center [1429, 736] width 69 height 25
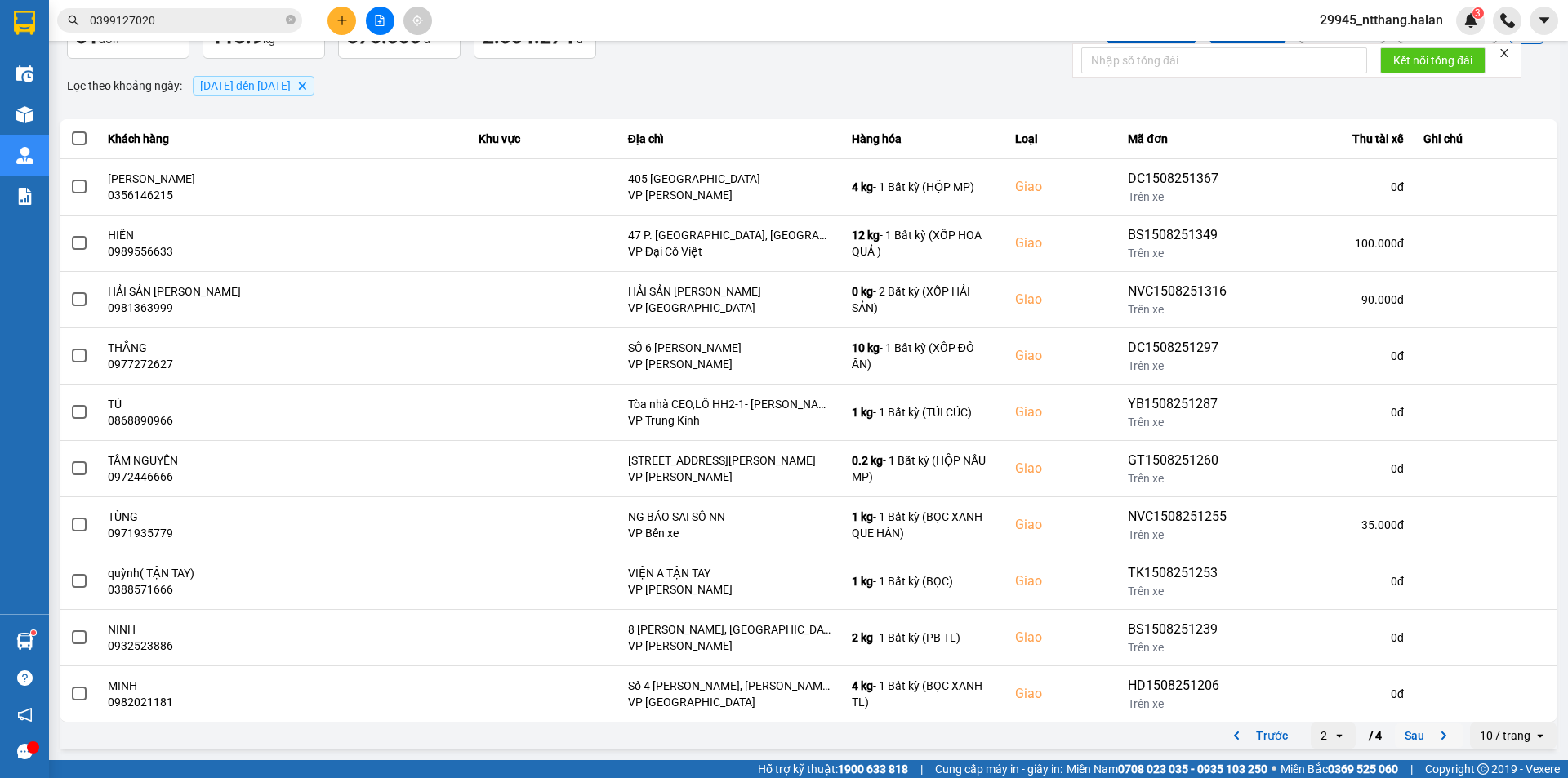
click at [1395, 730] on button "Sau" at bounding box center [1429, 736] width 69 height 25
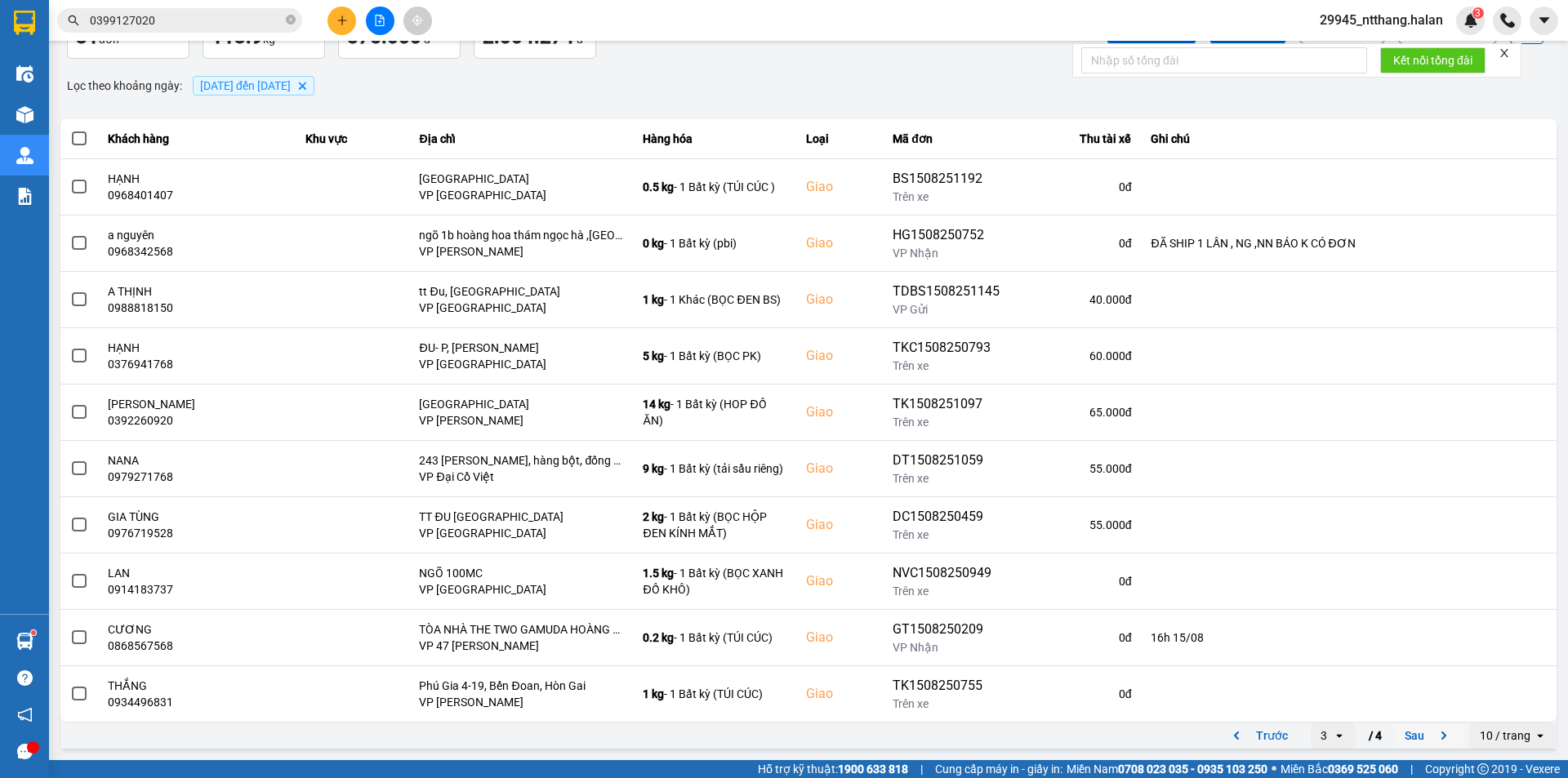
click at [1434, 744] on icon "next page. current page 3 / 4" at bounding box center [1444, 736] width 20 height 20
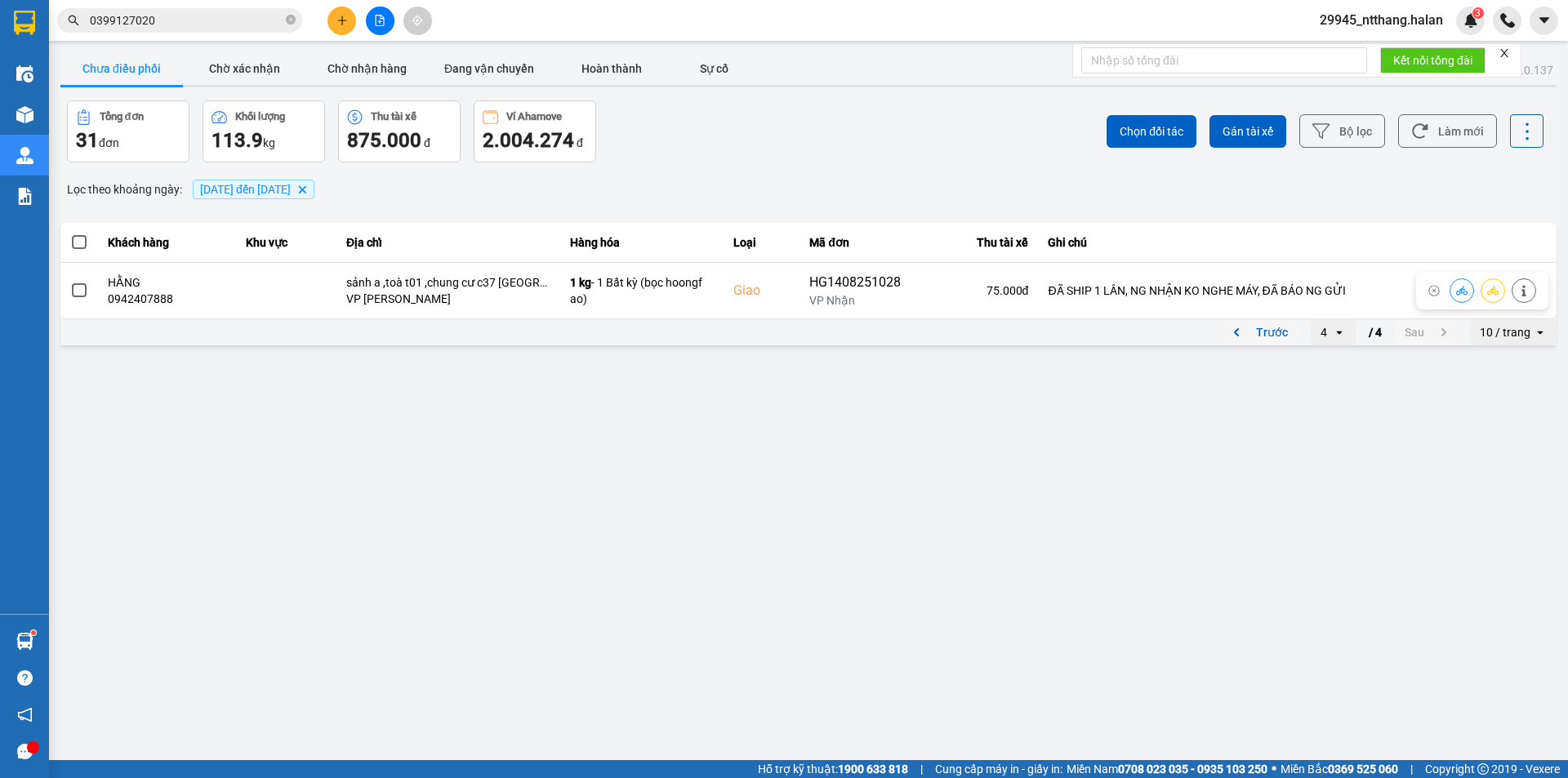
click at [1263, 329] on button "Trước" at bounding box center [1257, 333] width 81 height 25
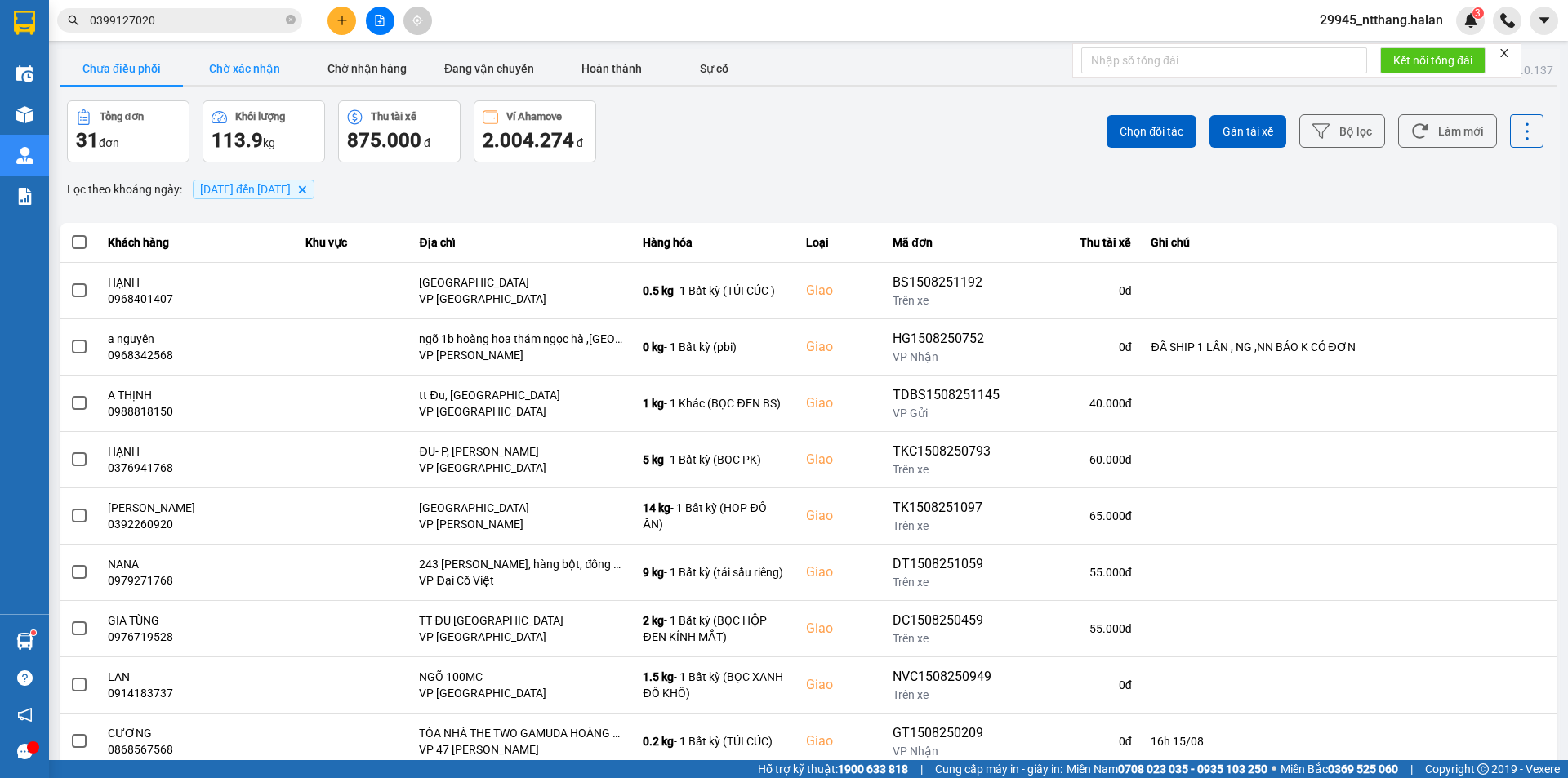
click at [285, 60] on button "Chờ xác nhận" at bounding box center [244, 69] width 123 height 33
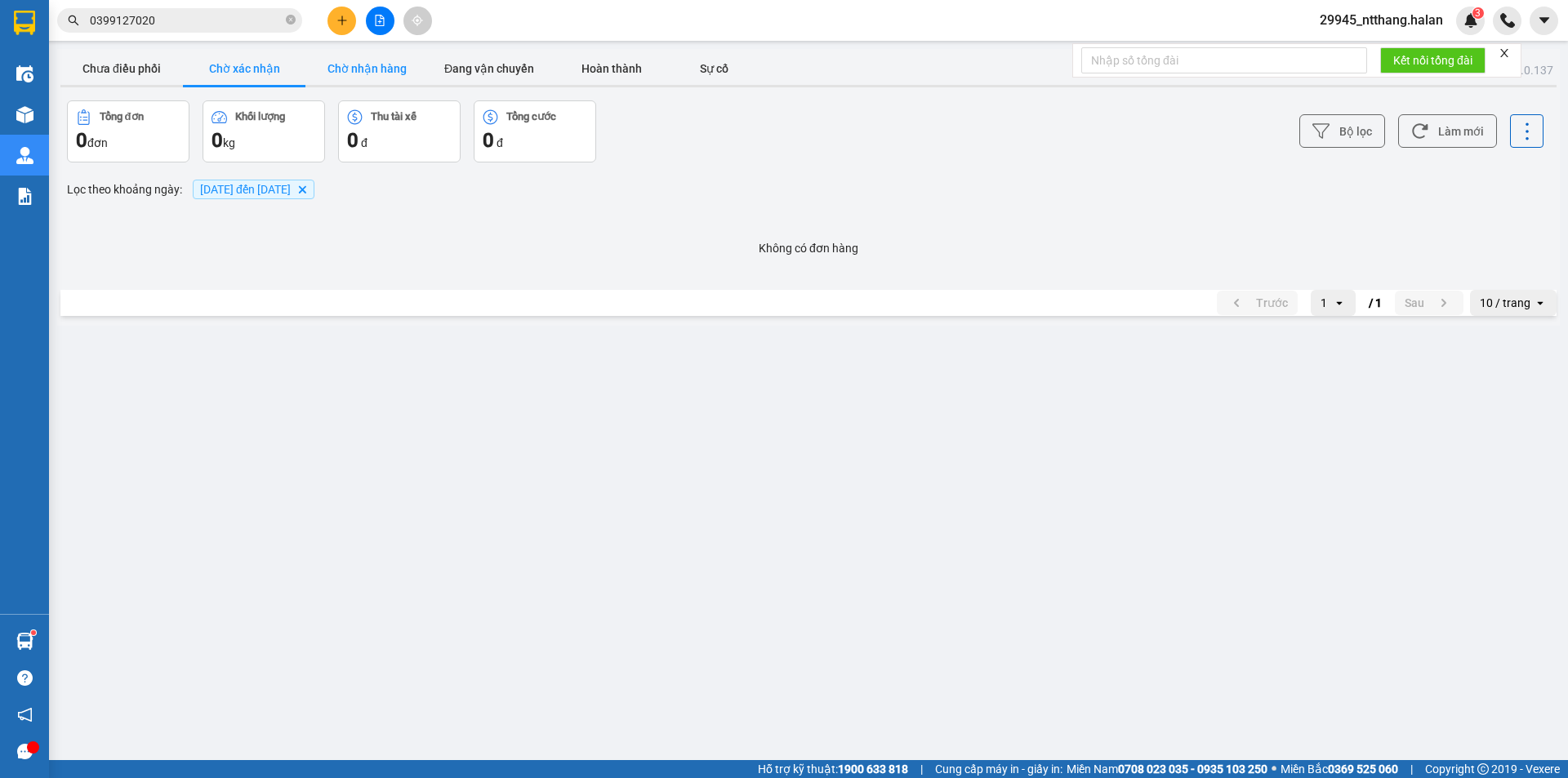
click at [385, 69] on button "Chờ nhận hàng" at bounding box center [367, 69] width 123 height 33
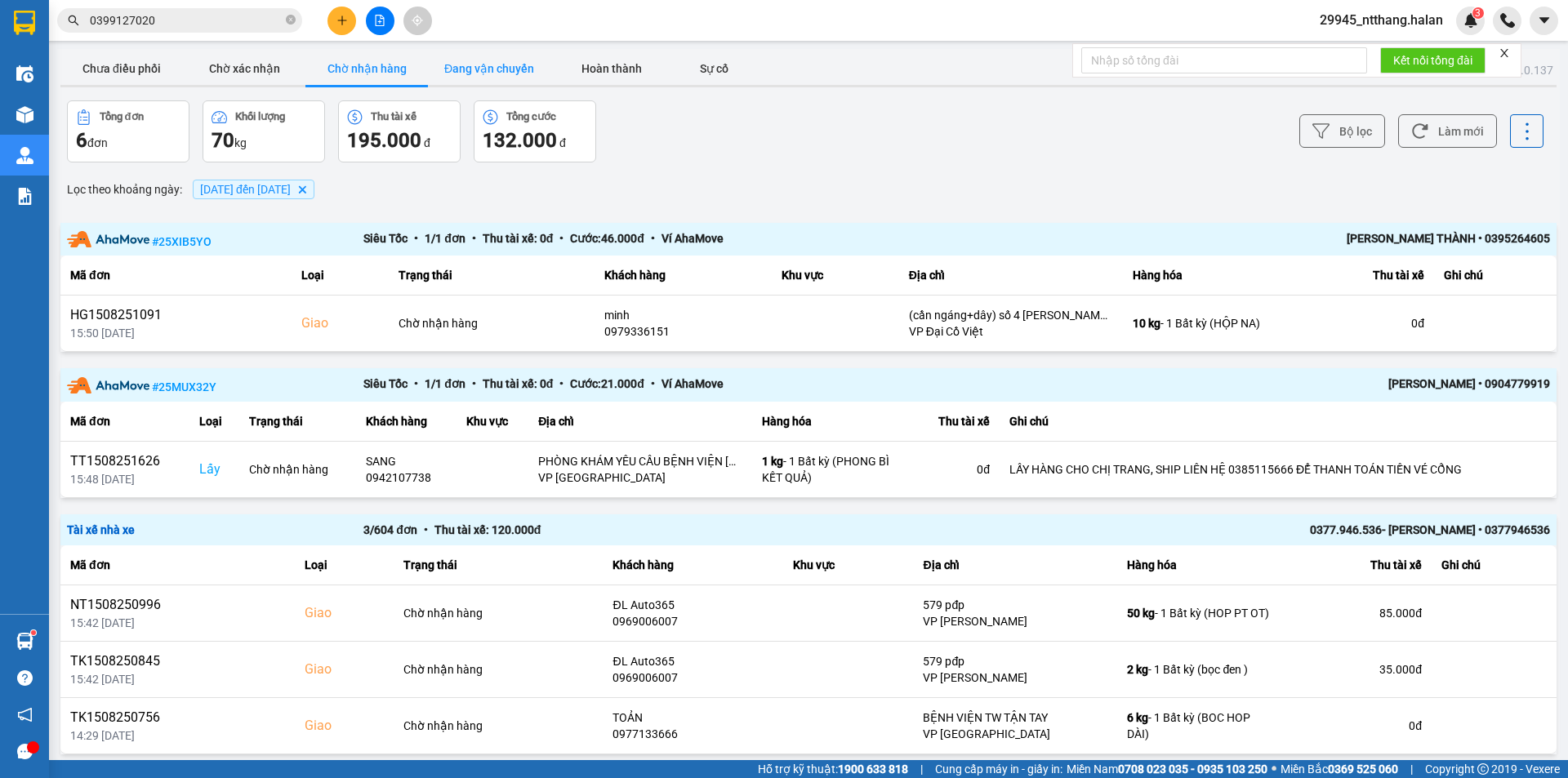
click at [494, 69] on button "Đang vận chuyển" at bounding box center [489, 69] width 123 height 33
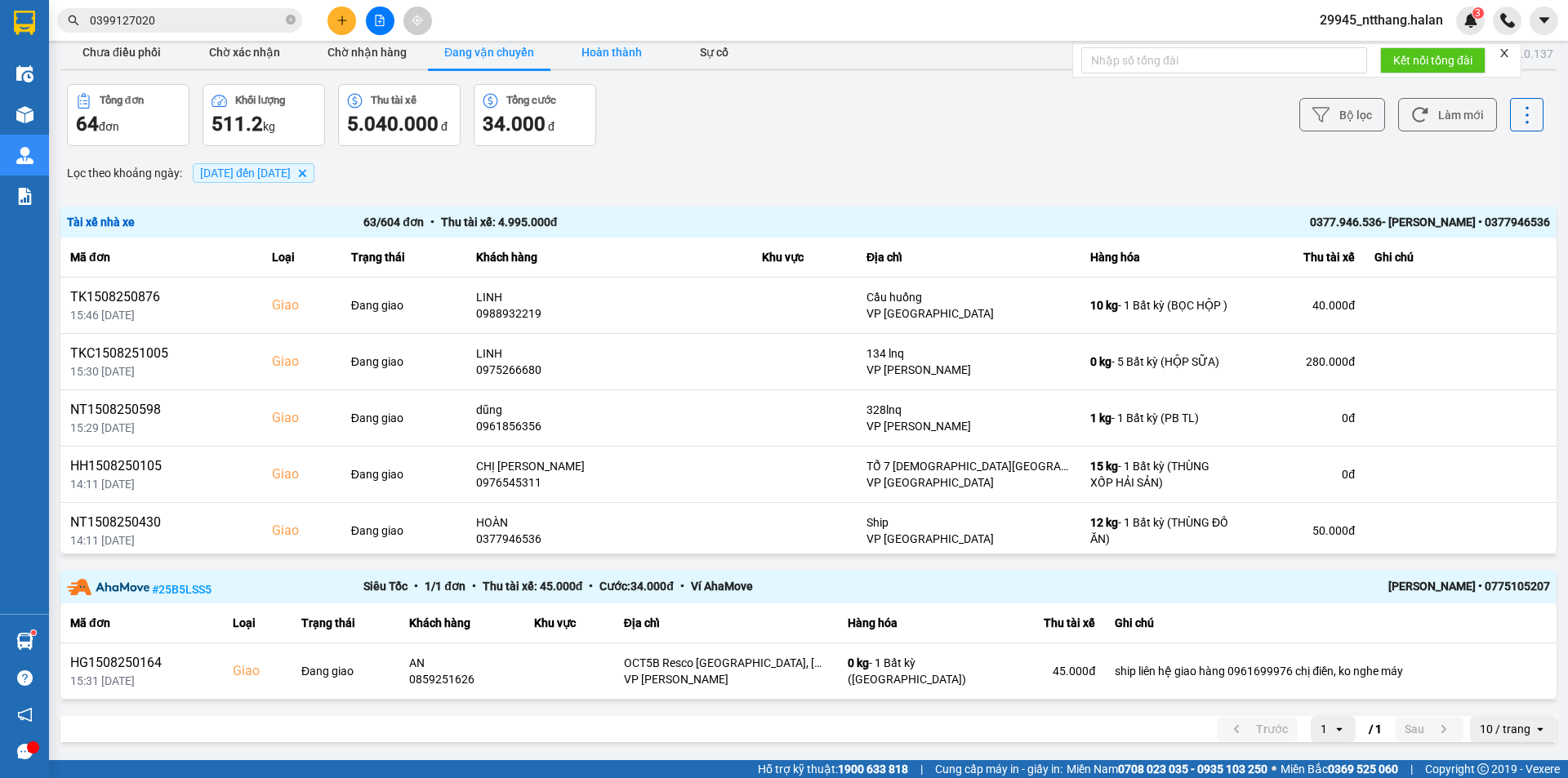
click at [630, 55] on button "Hoàn thành" at bounding box center [611, 52] width 123 height 33
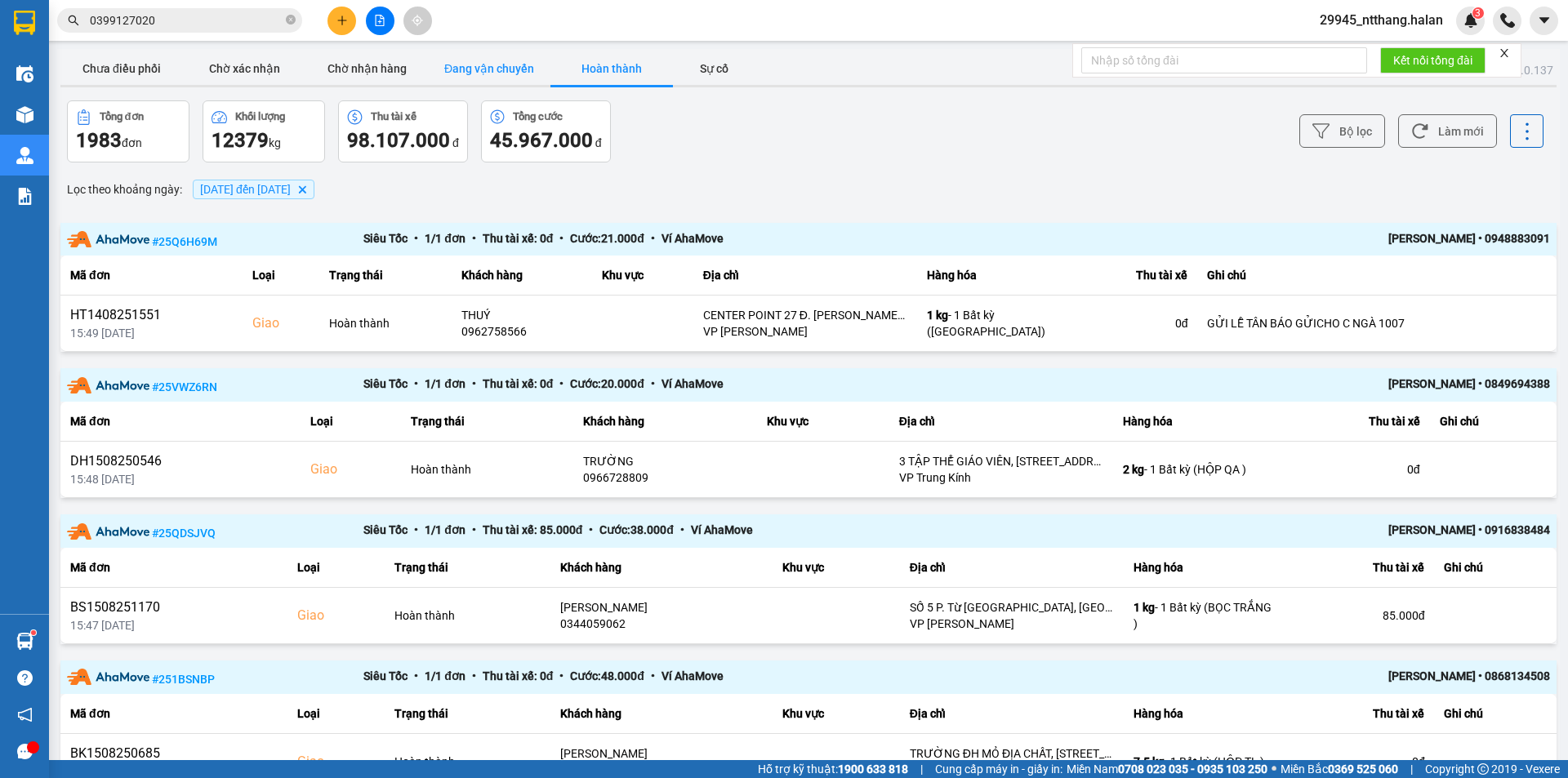
click at [468, 63] on button "Đang vận chuyển" at bounding box center [489, 69] width 123 height 33
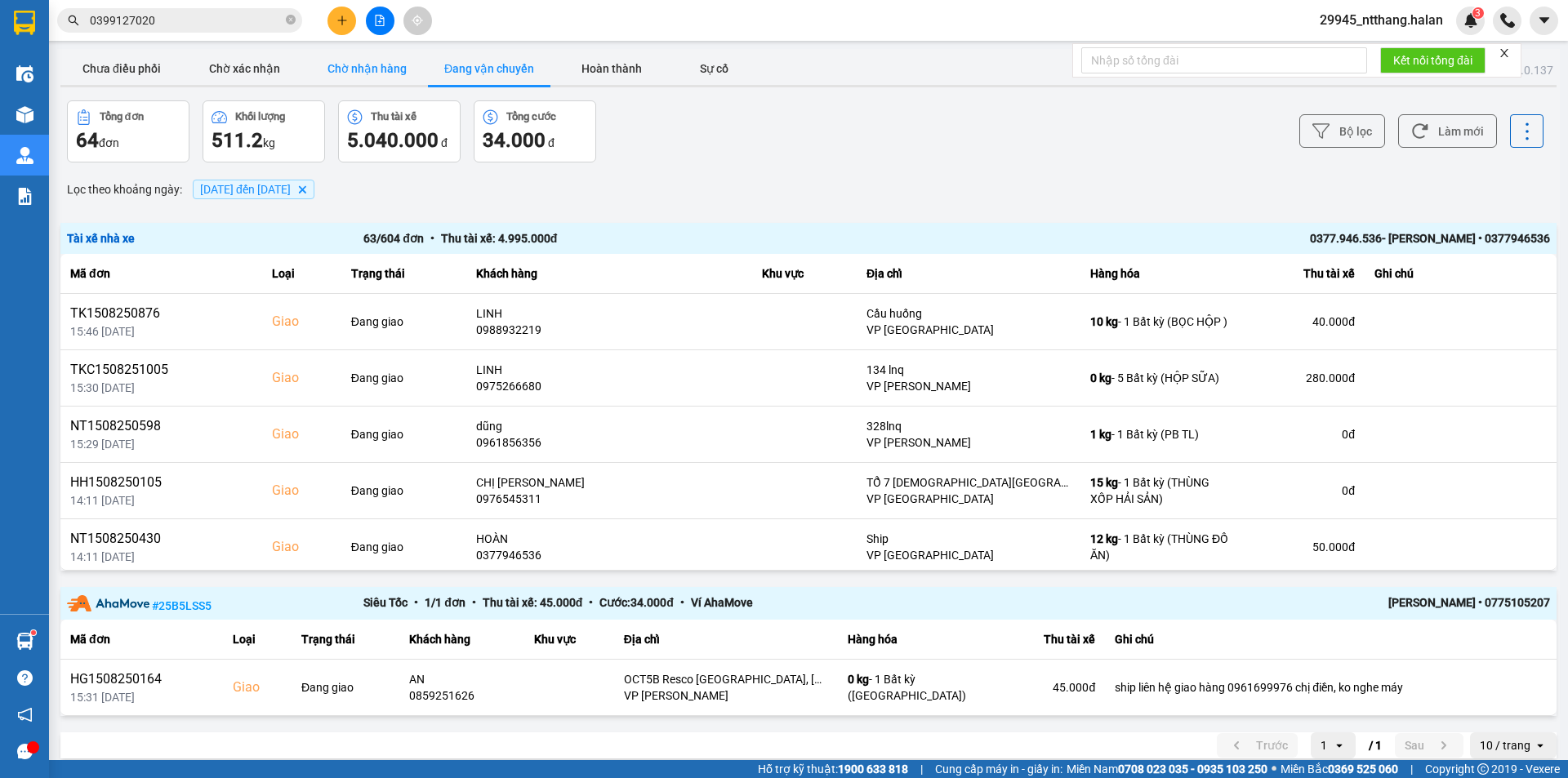
click at [390, 60] on button "Chờ nhận hàng" at bounding box center [367, 69] width 123 height 33
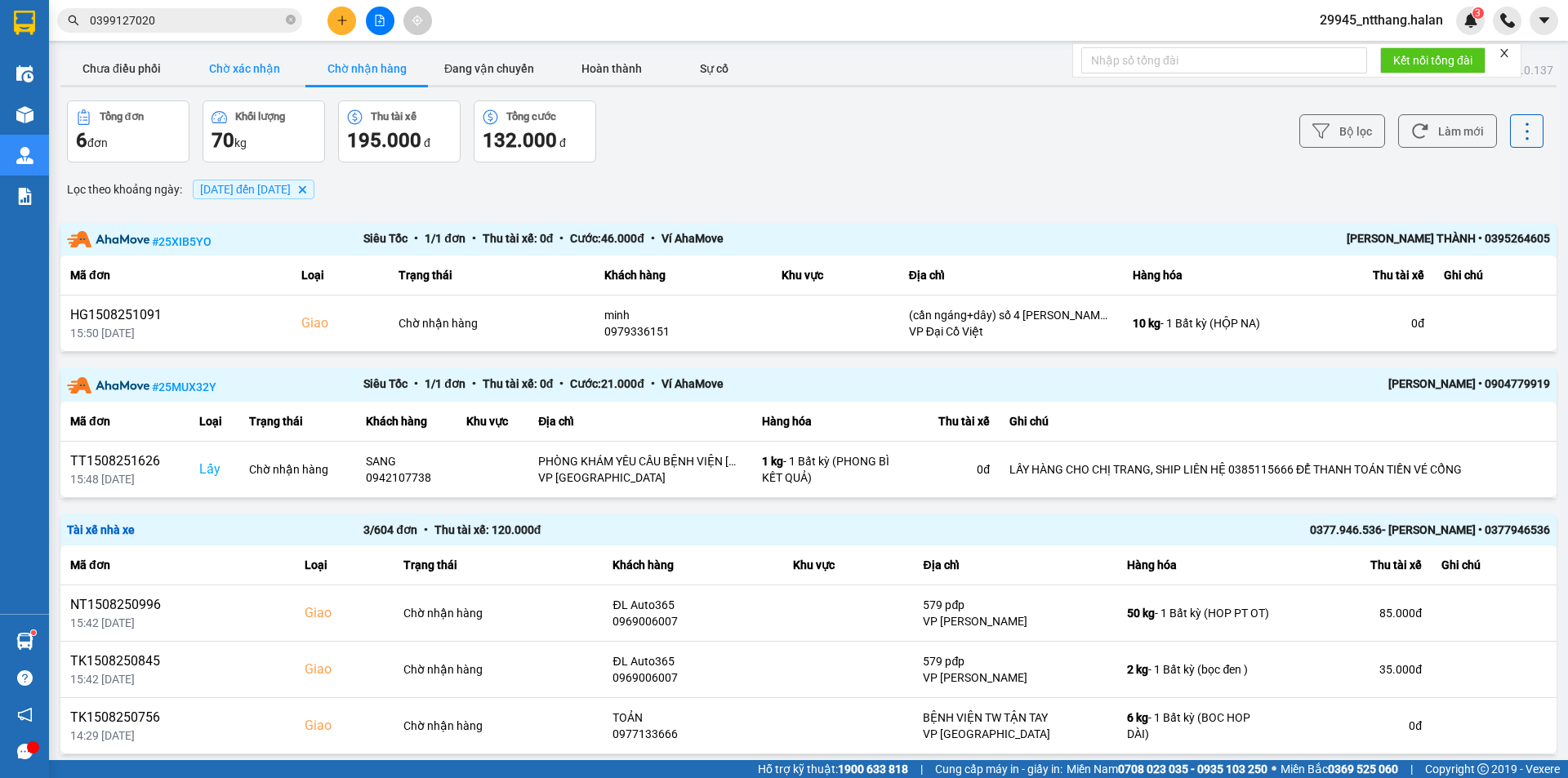
drag, startPoint x: 252, startPoint y: 70, endPoint x: 240, endPoint y: 70, distance: 12.0
click at [248, 70] on button "Chờ xác nhận" at bounding box center [244, 69] width 123 height 33
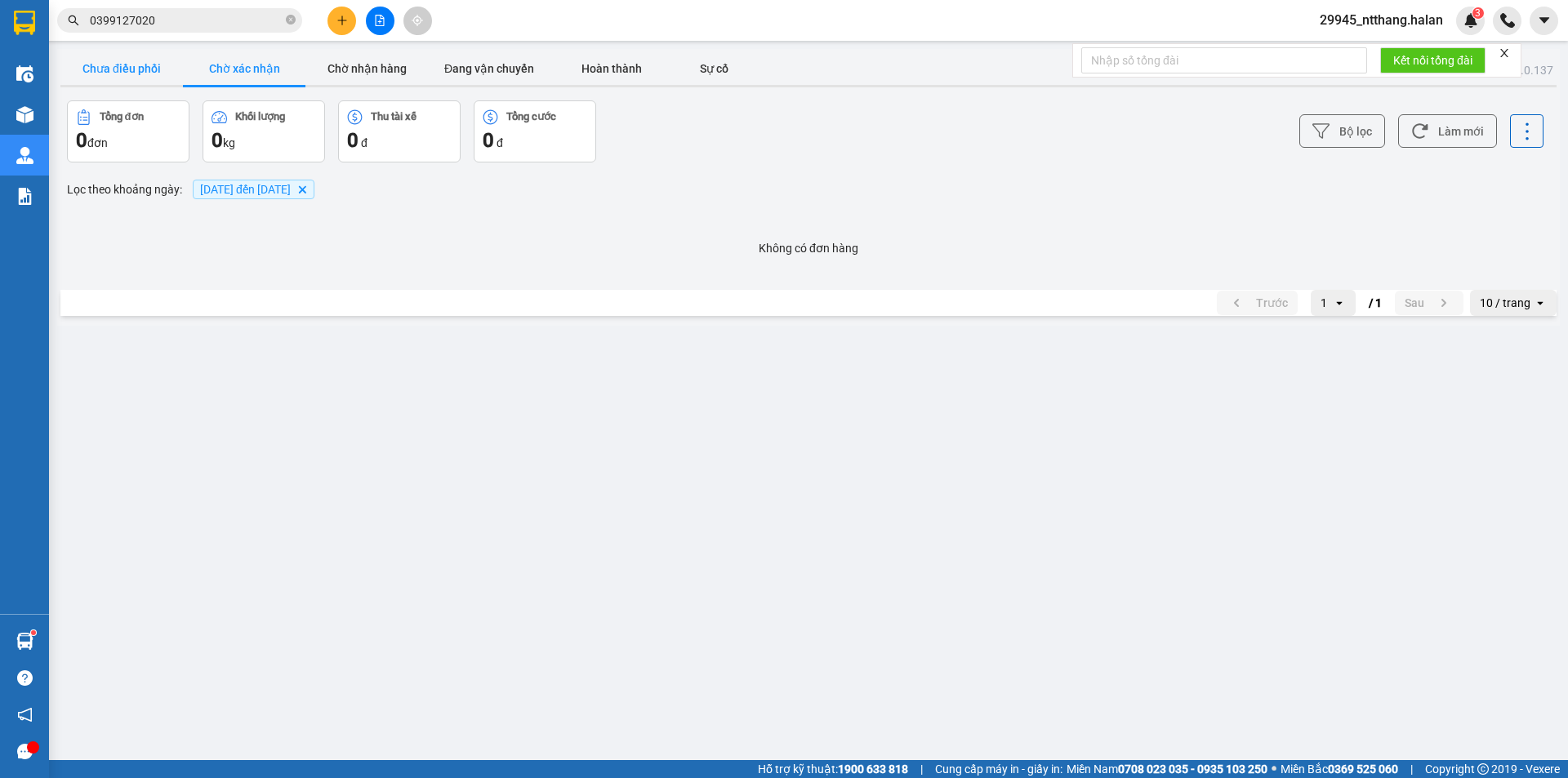
drag, startPoint x: 118, startPoint y: 70, endPoint x: 235, endPoint y: 104, distance: 121.8
click at [118, 71] on button "Chưa điều phối" at bounding box center [122, 69] width 123 height 33
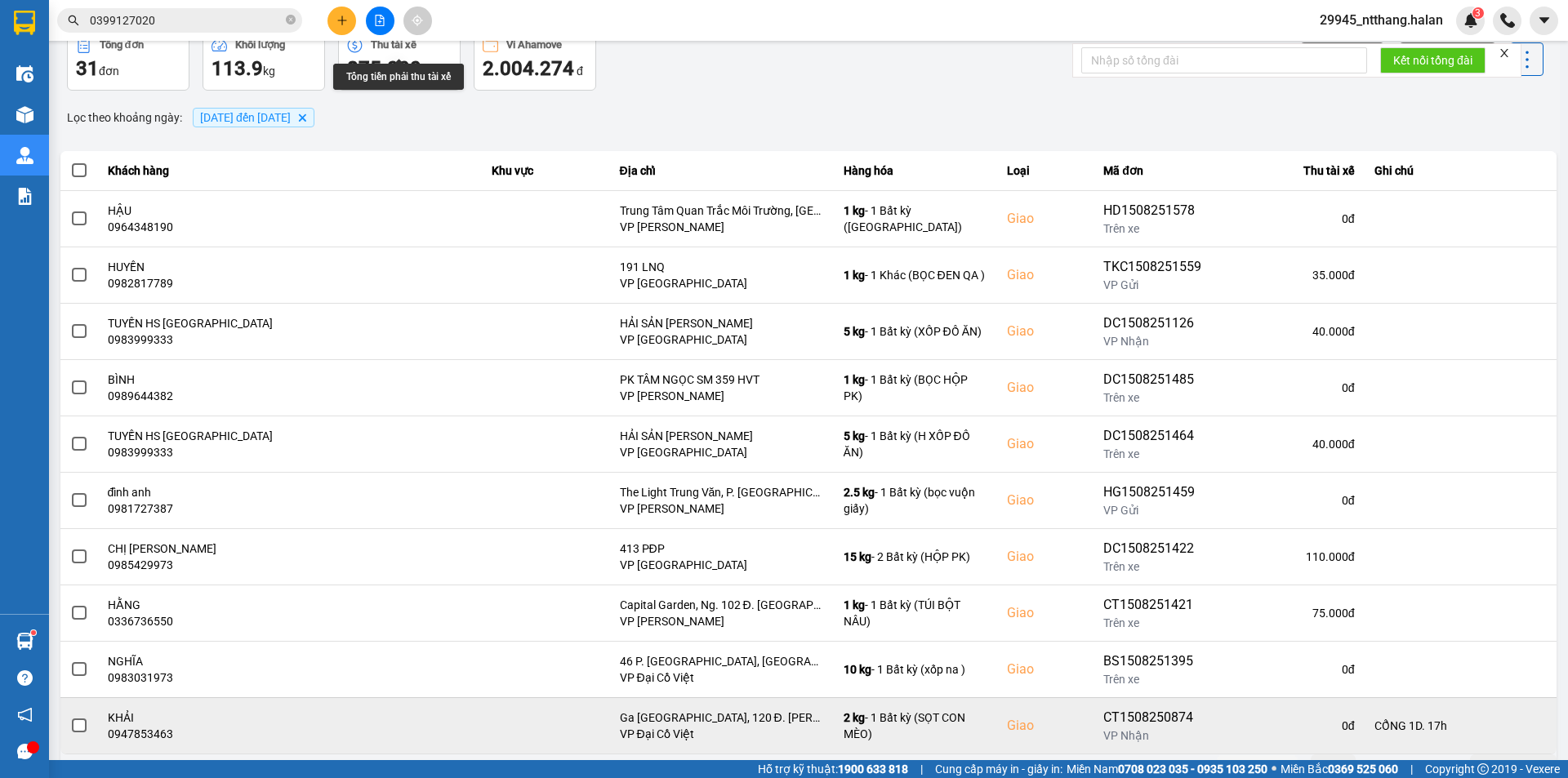
scroll to position [104, 0]
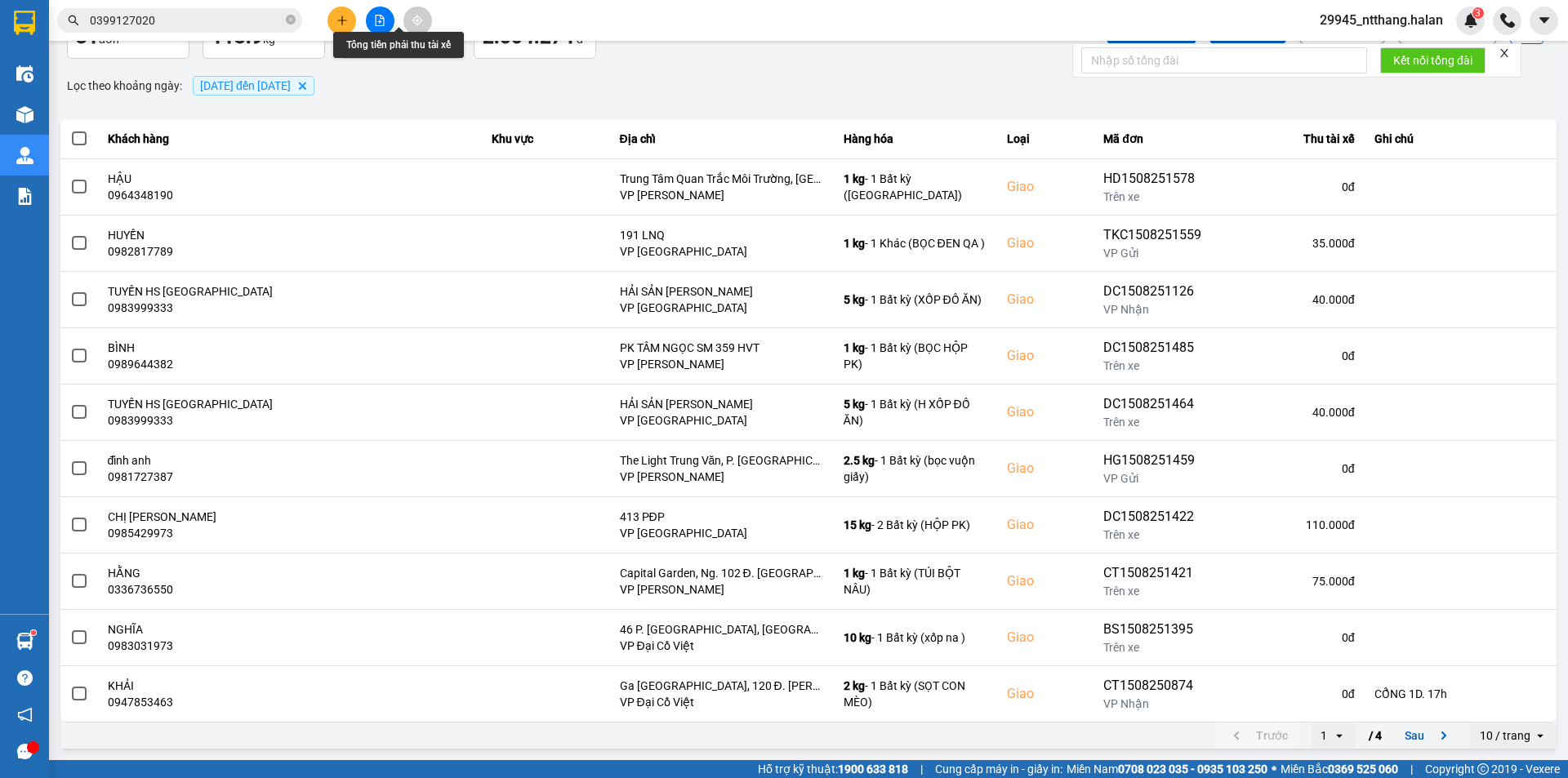
click at [1333, 731] on icon "open" at bounding box center [1339, 736] width 13 height 13
click at [1323, 705] on div "4" at bounding box center [1320, 700] width 19 height 16
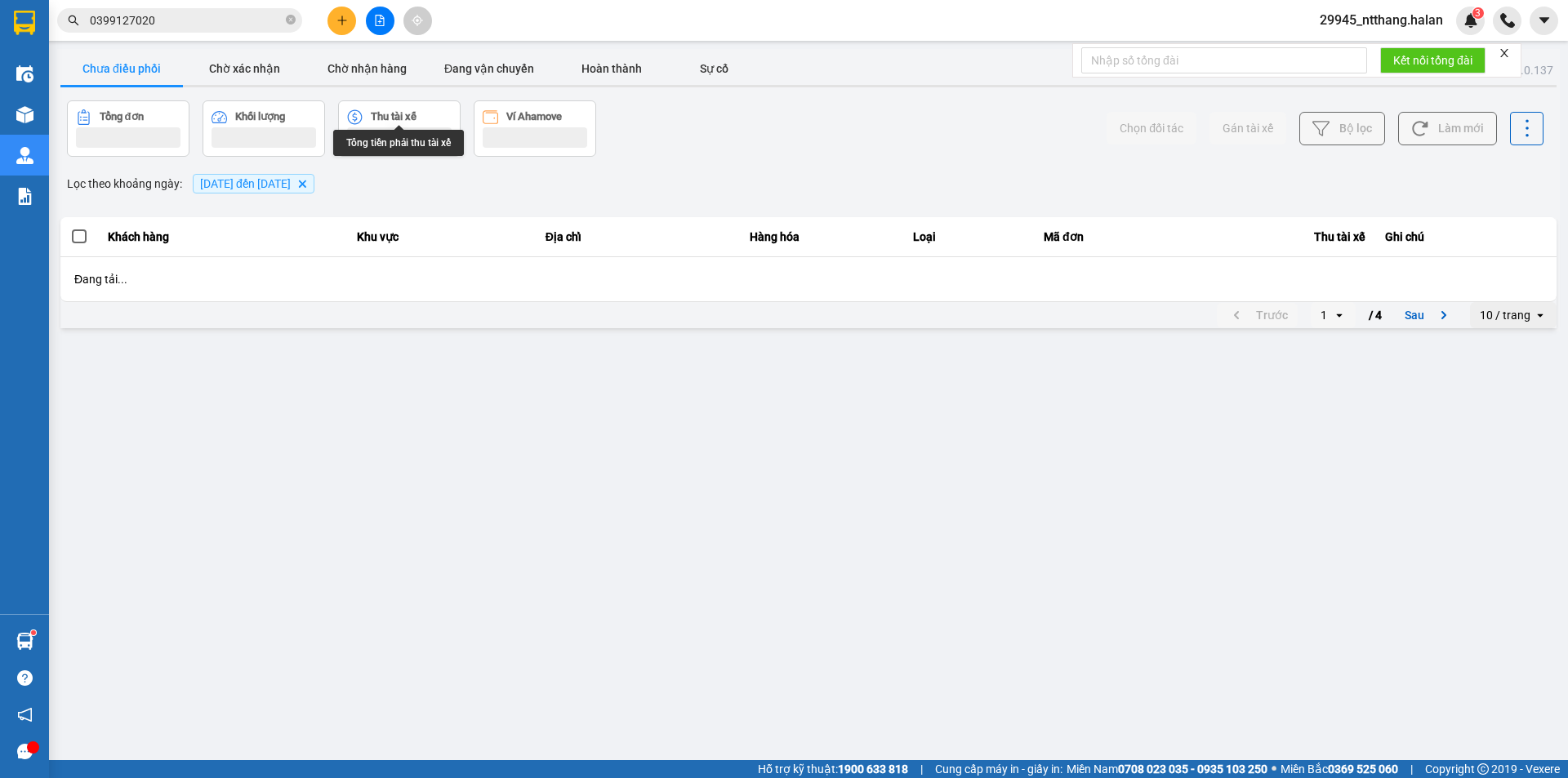
scroll to position [0, 0]
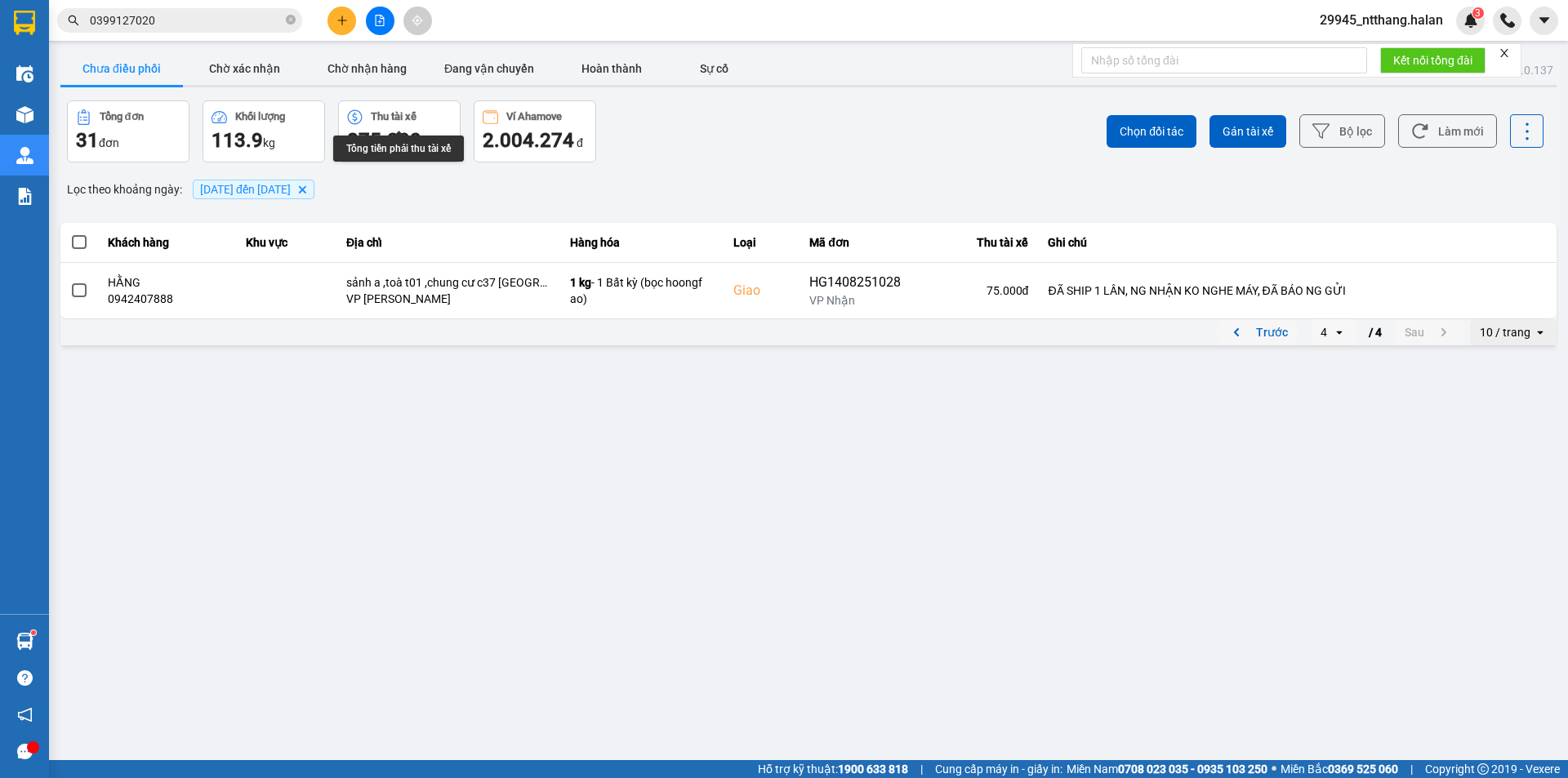
click at [1262, 334] on button "Trước" at bounding box center [1257, 333] width 81 height 25
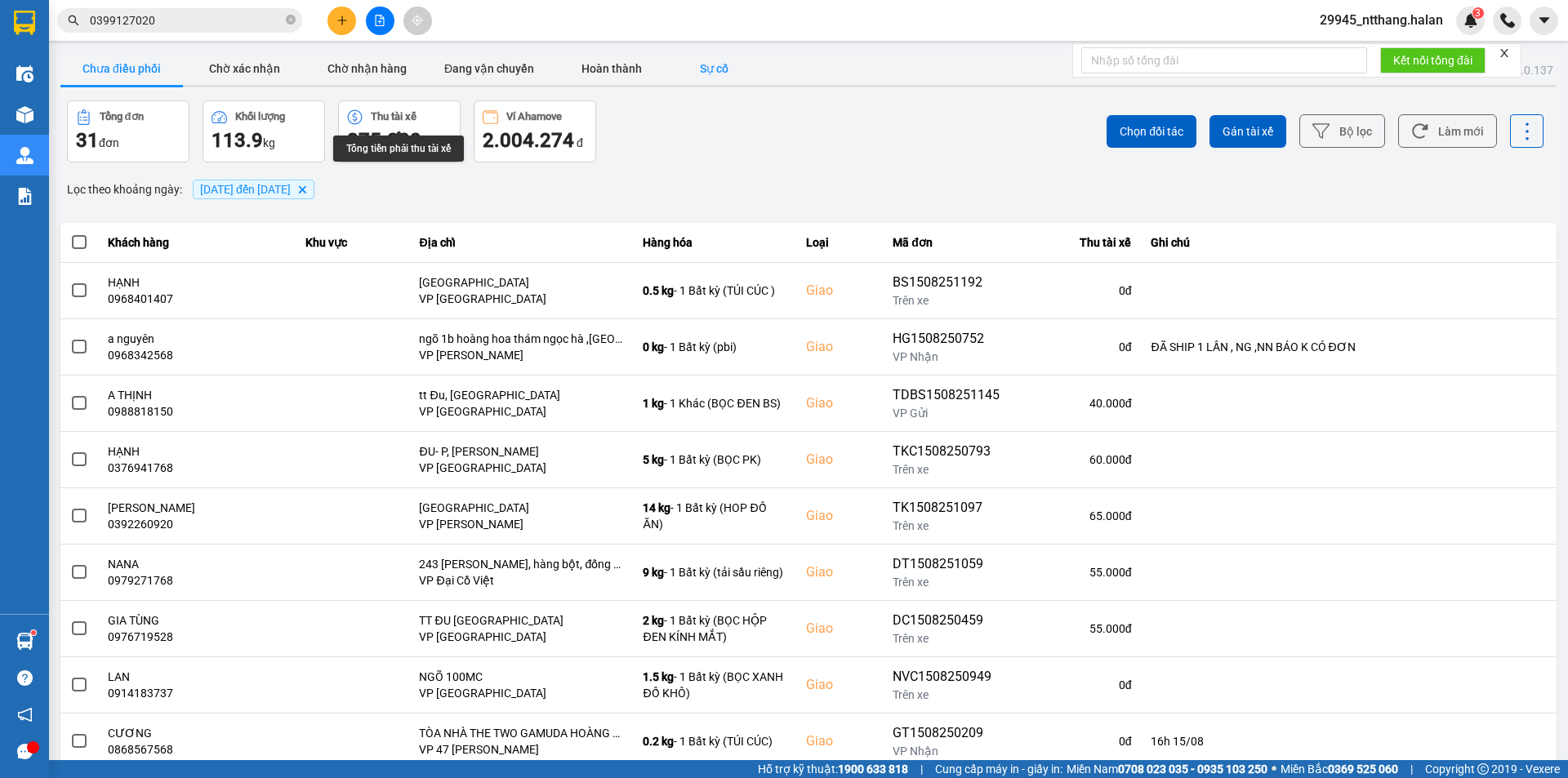
click at [705, 66] on button "Sự cố" at bounding box center [713, 69] width 82 height 33
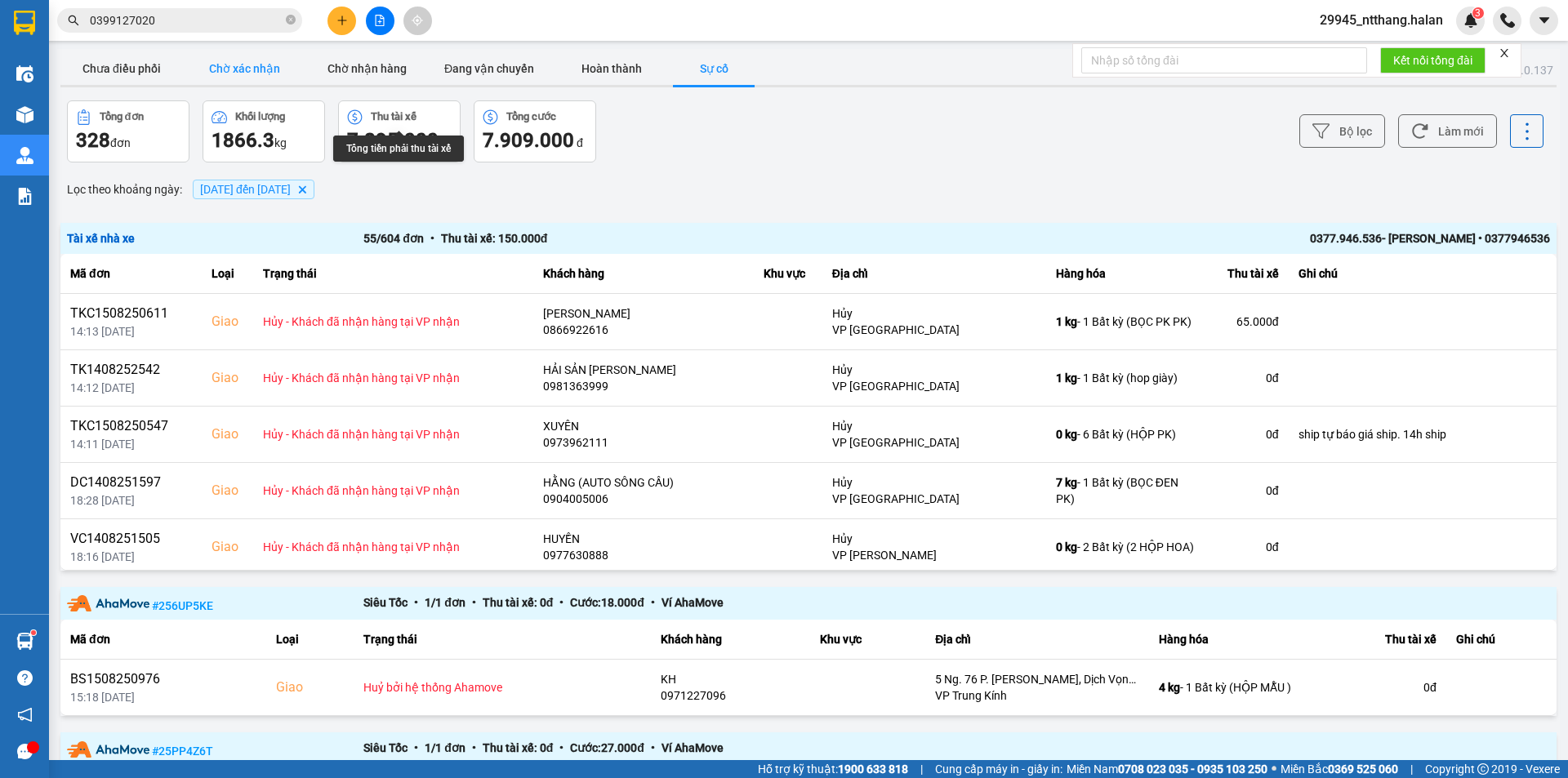
click at [257, 63] on button "Chờ xác nhận" at bounding box center [244, 69] width 123 height 33
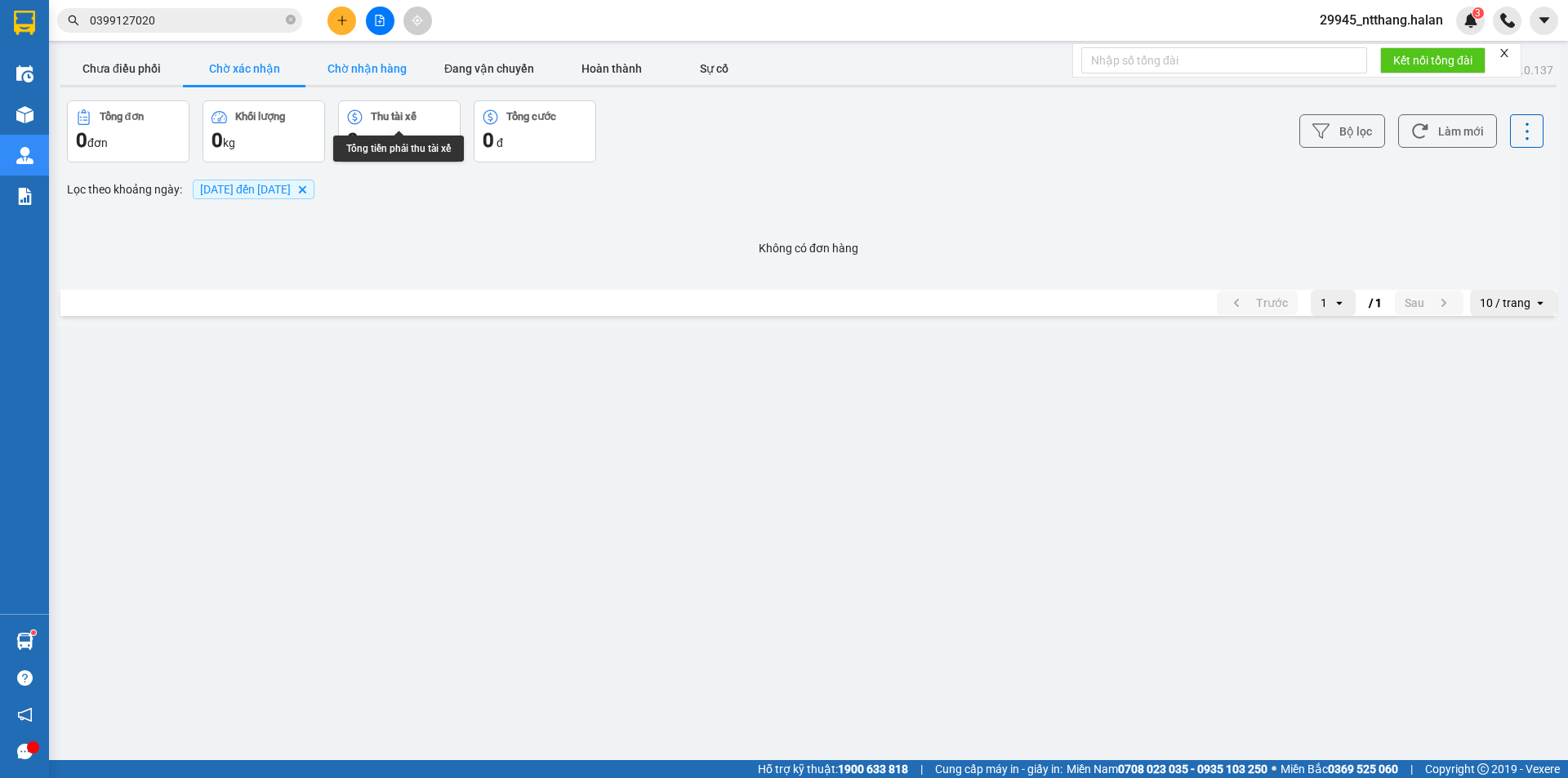
click at [389, 65] on button "Chờ nhận hàng" at bounding box center [367, 69] width 123 height 33
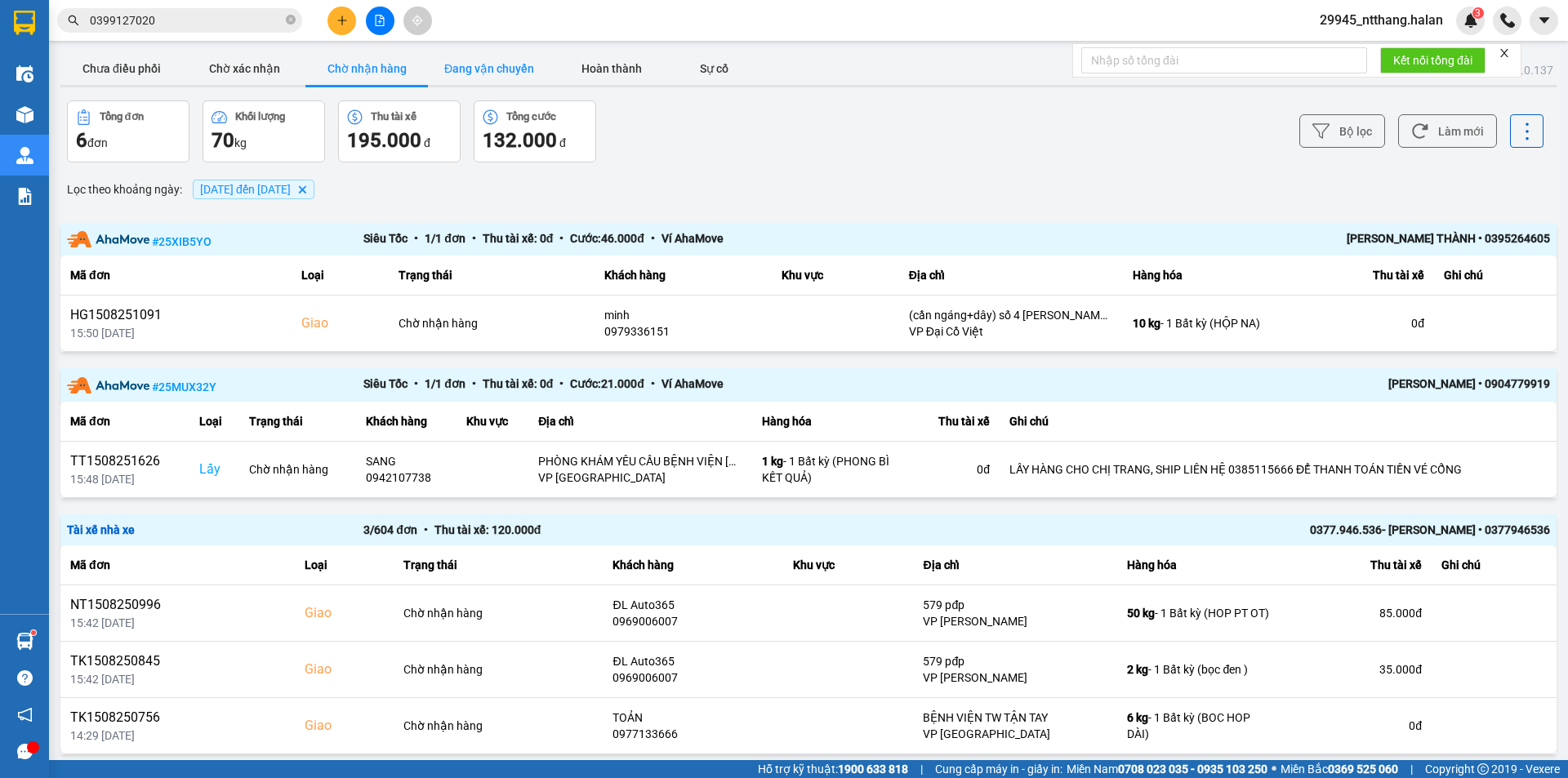
click at [485, 61] on button "Đang vận chuyển" at bounding box center [489, 69] width 123 height 33
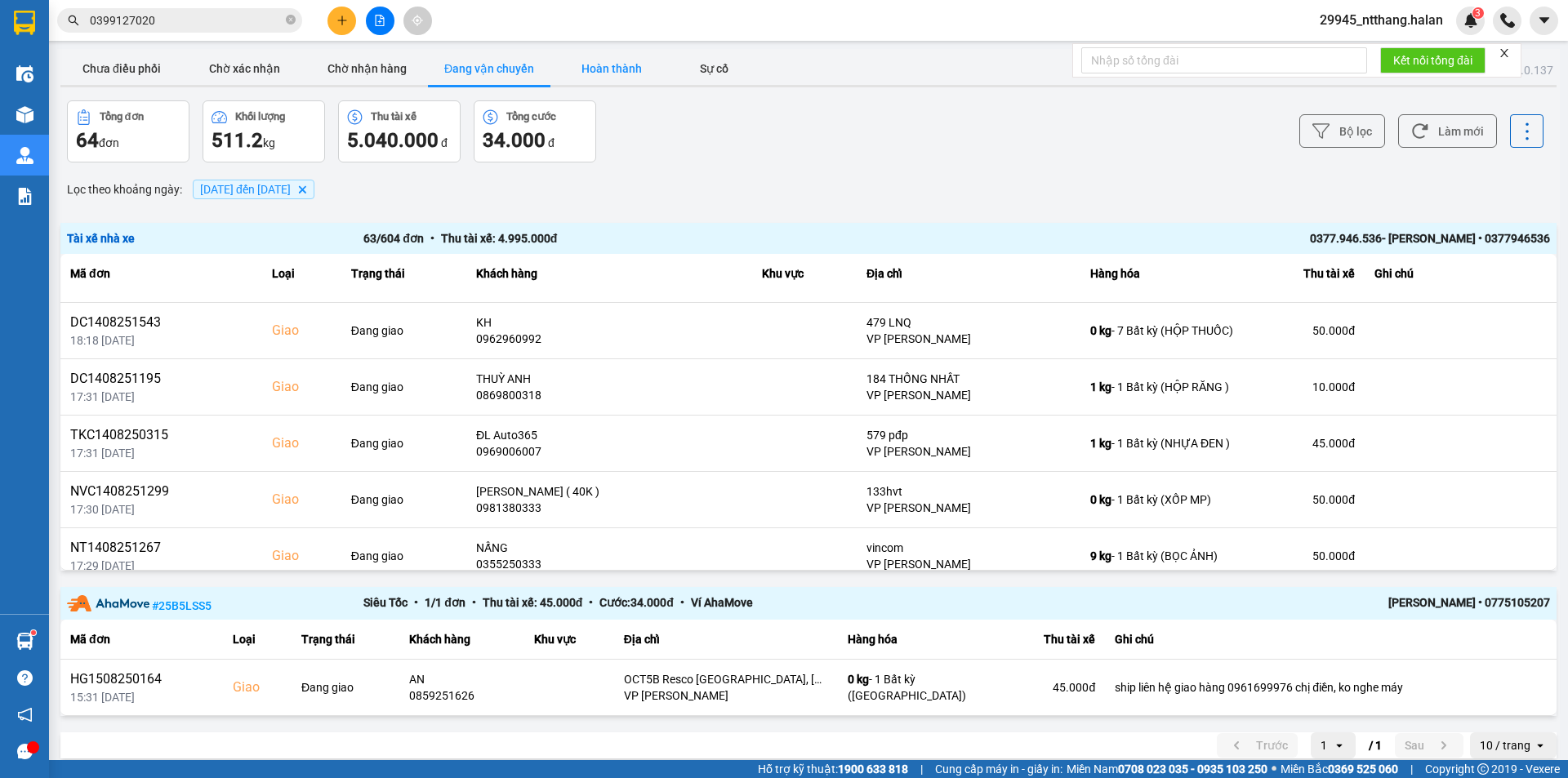
click at [628, 69] on button "Hoàn thành" at bounding box center [611, 69] width 123 height 33
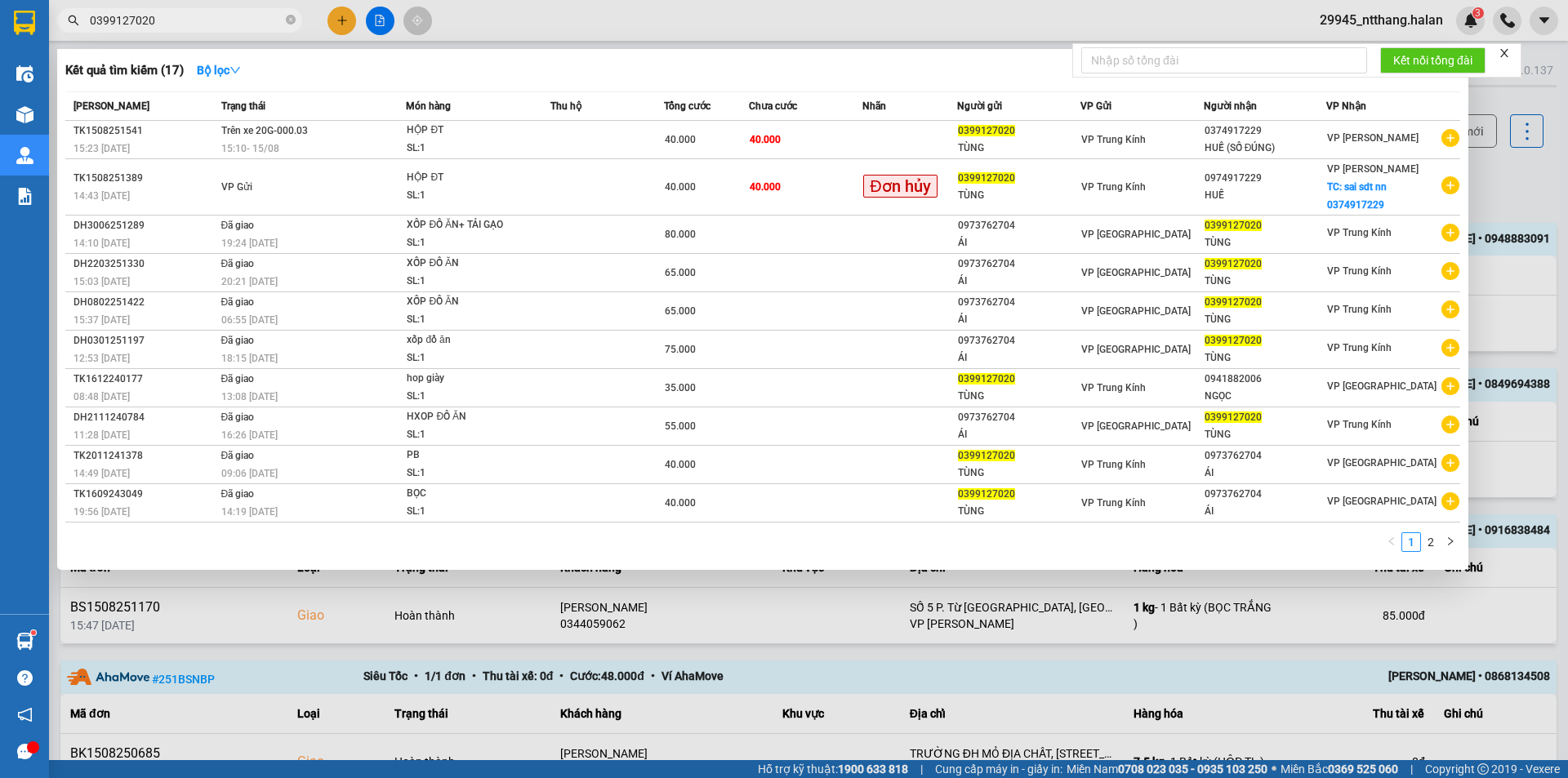
click at [203, 20] on input "0399127020" at bounding box center [186, 20] width 193 height 18
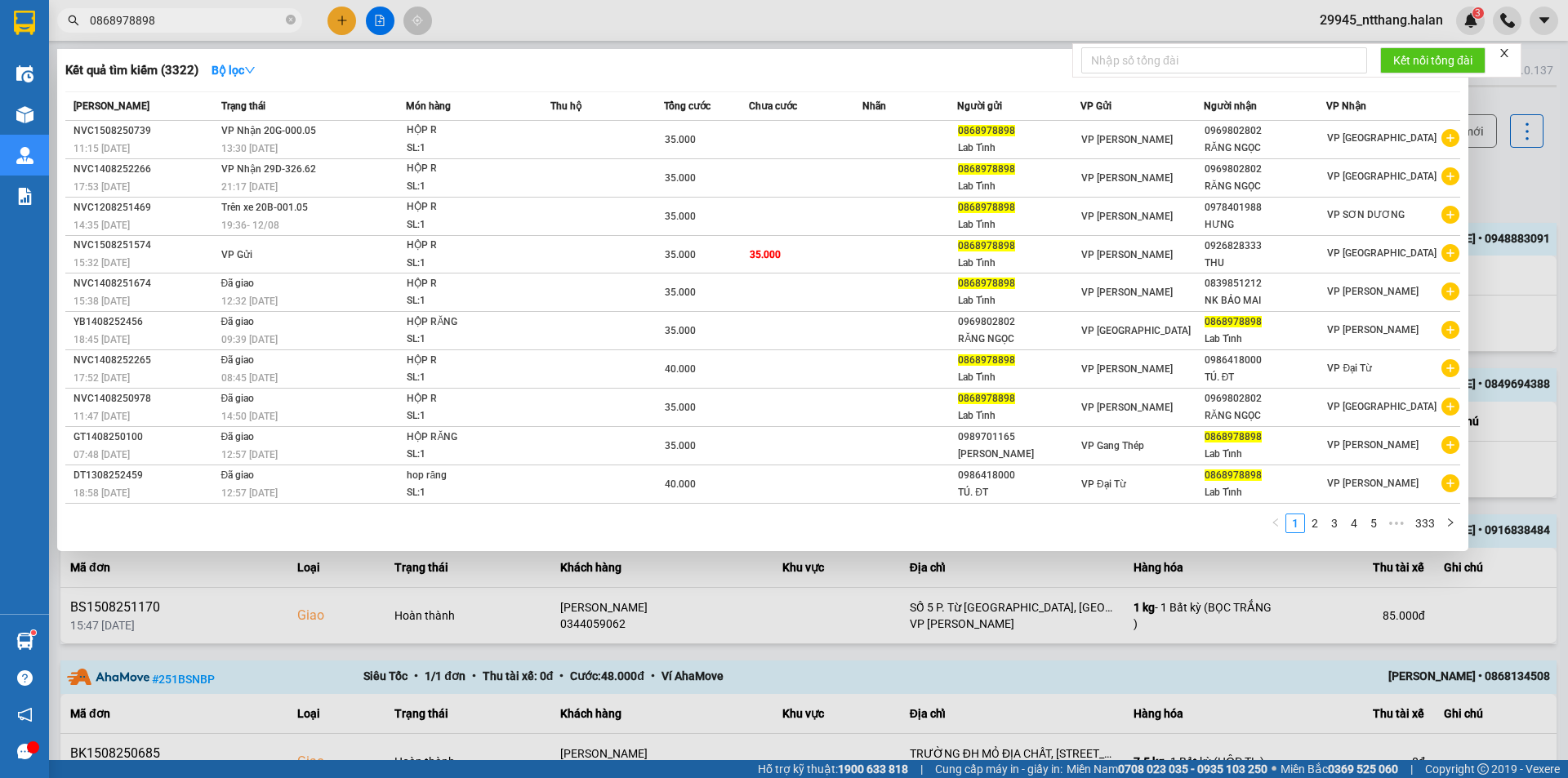
type input "0868978898"
click at [780, 258] on span "35.000" at bounding box center [765, 255] width 31 height 11
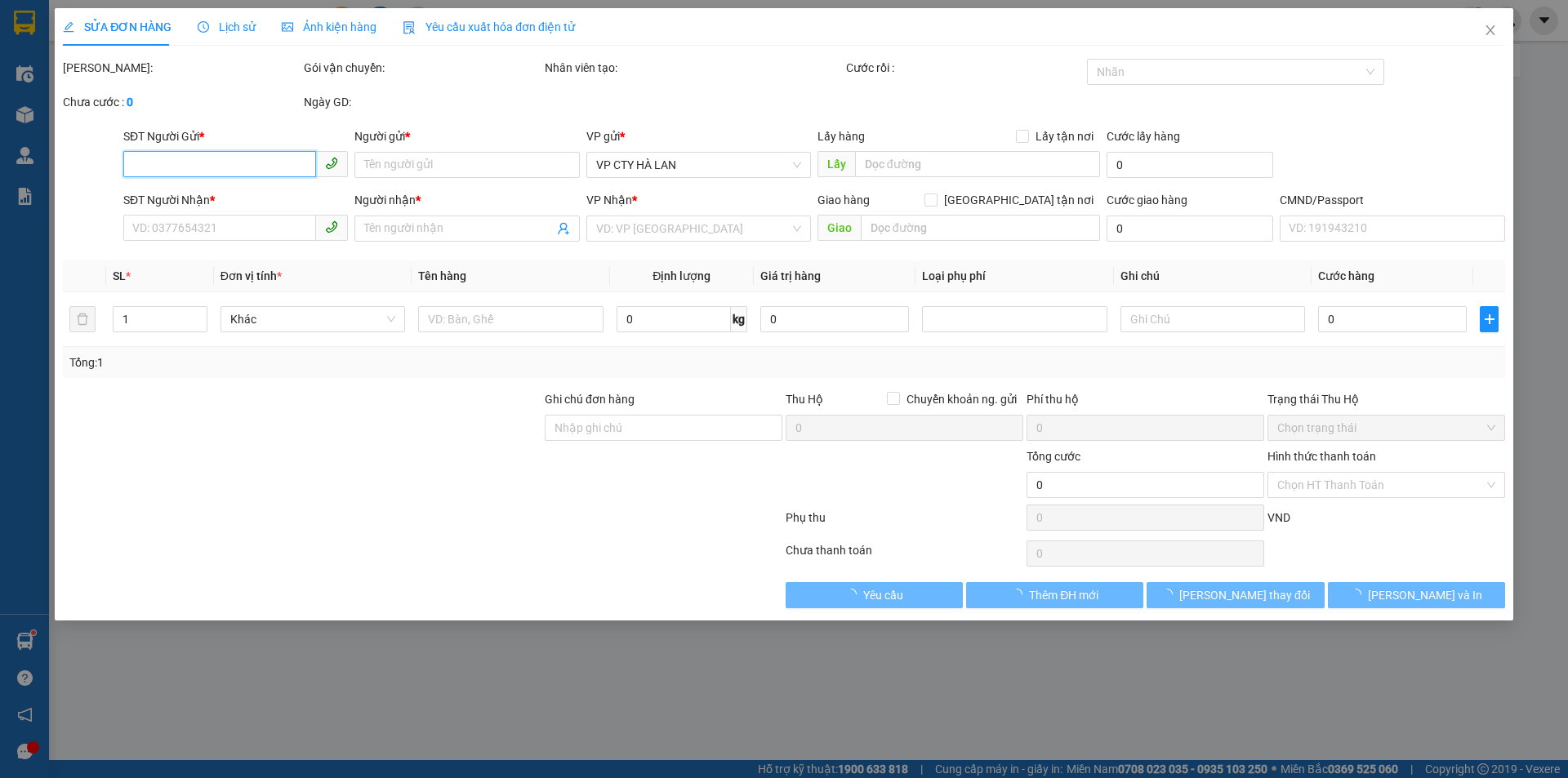
type input "0868978898"
type input "Lab Tỉnh"
type input "0926828333"
type input "THU"
type input "35.000"
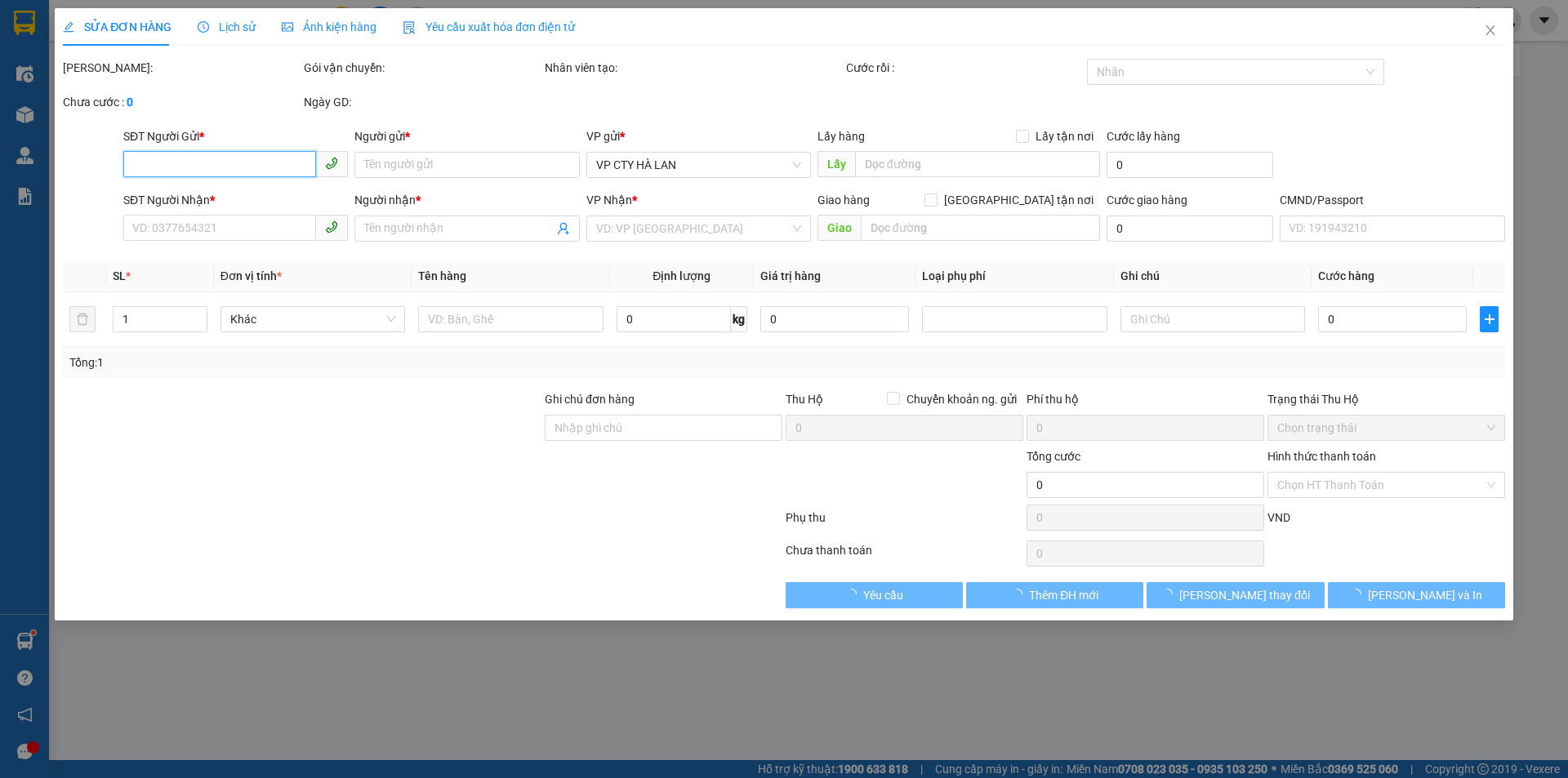
type input "35.000"
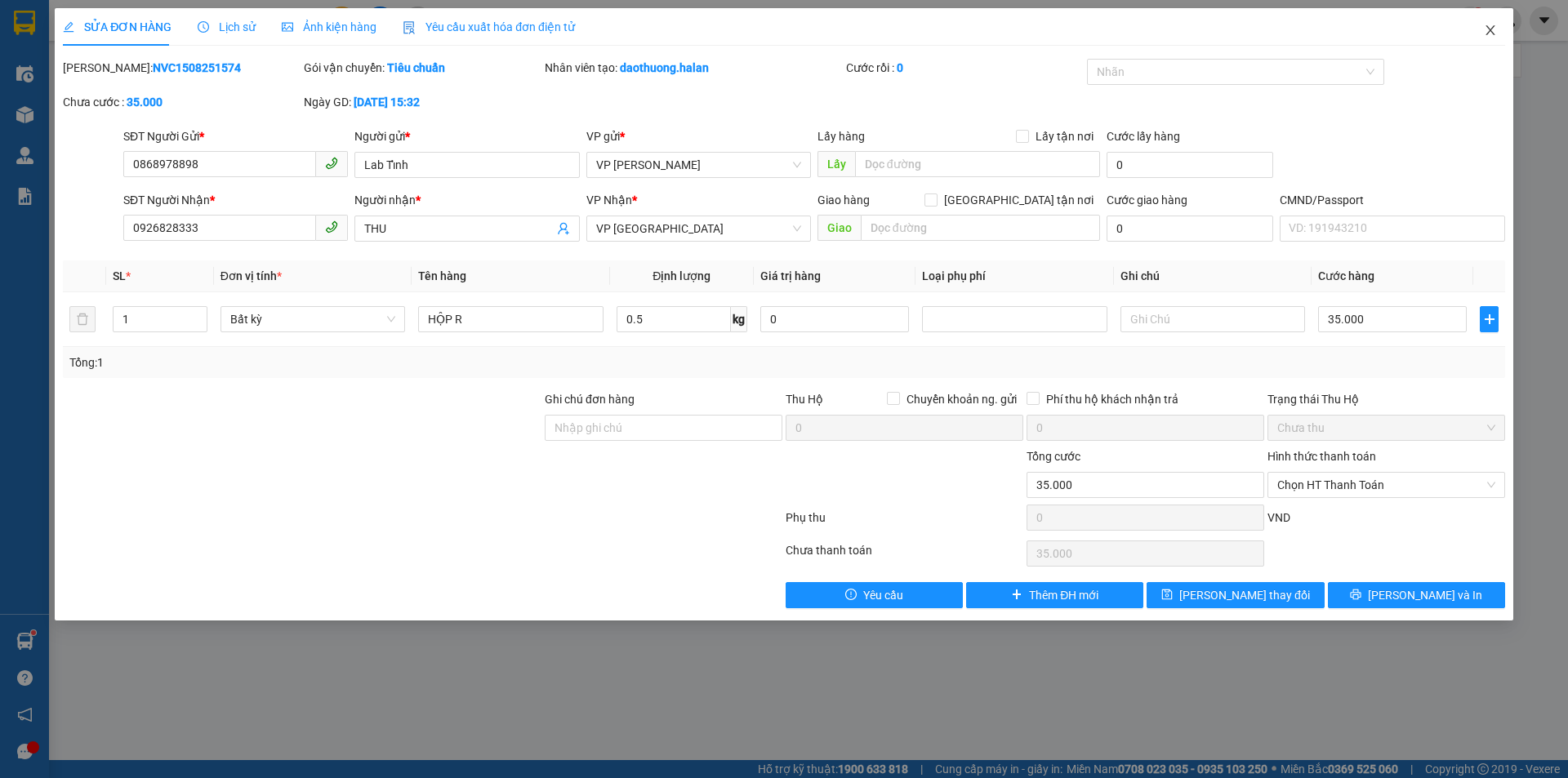
click at [1494, 20] on span "Close" at bounding box center [1490, 31] width 46 height 46
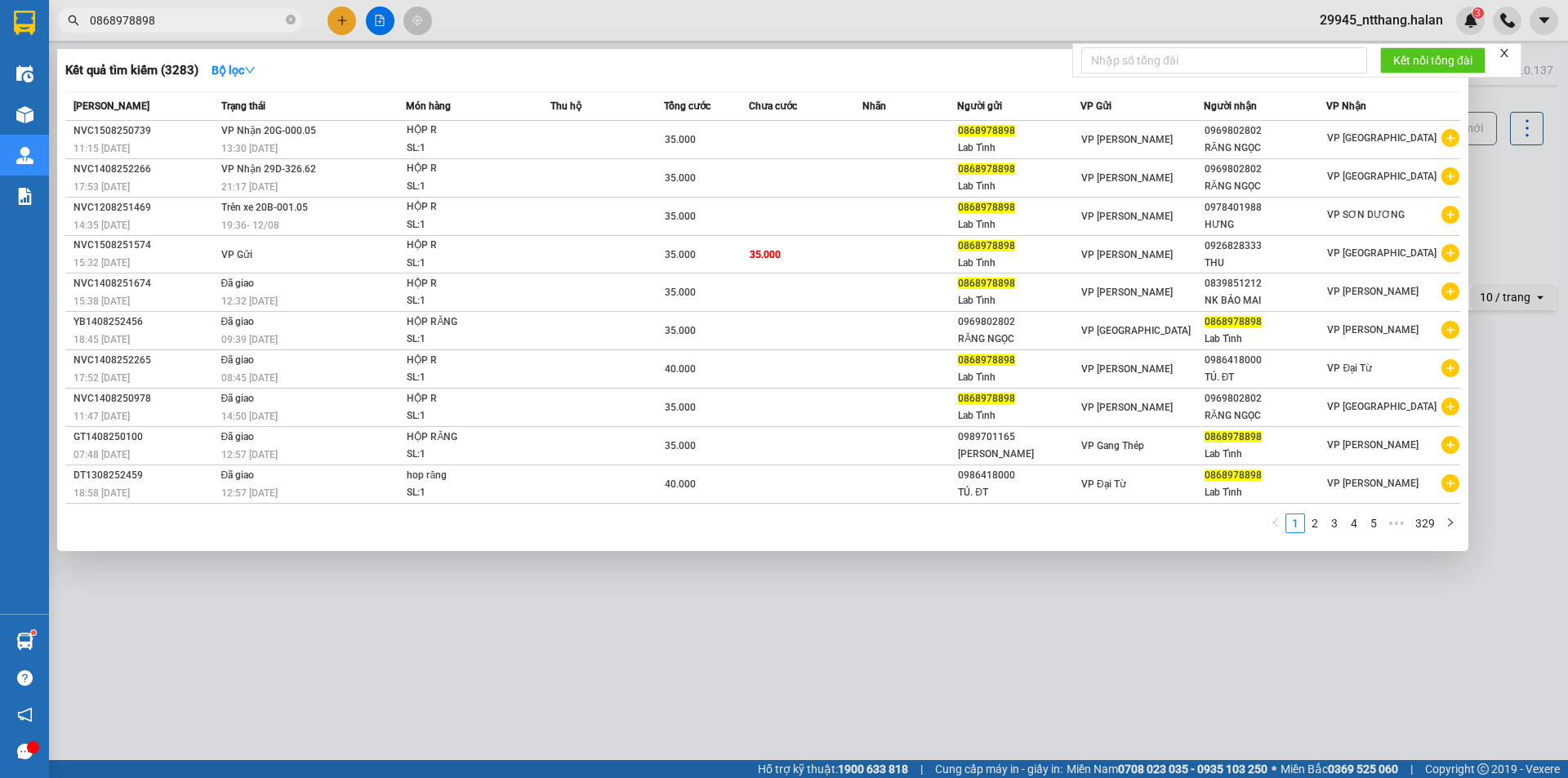
click at [181, 23] on input "0868978898" at bounding box center [186, 20] width 193 height 18
click at [626, 253] on td at bounding box center [606, 255] width 114 height 38
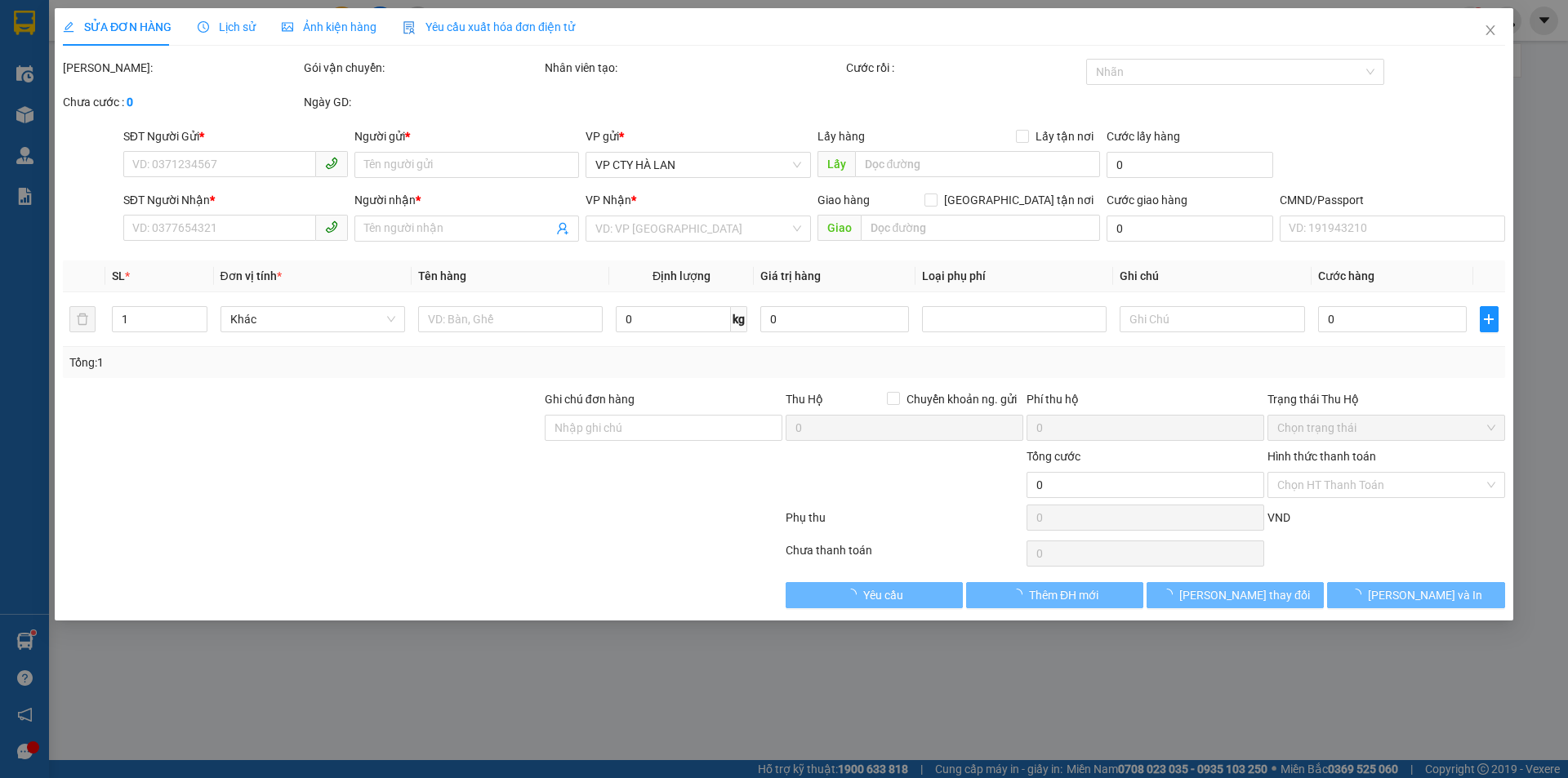
type input "0868978898"
type input "Lab Tỉnh"
type input "0926828333"
type input "THU"
type input "35.000"
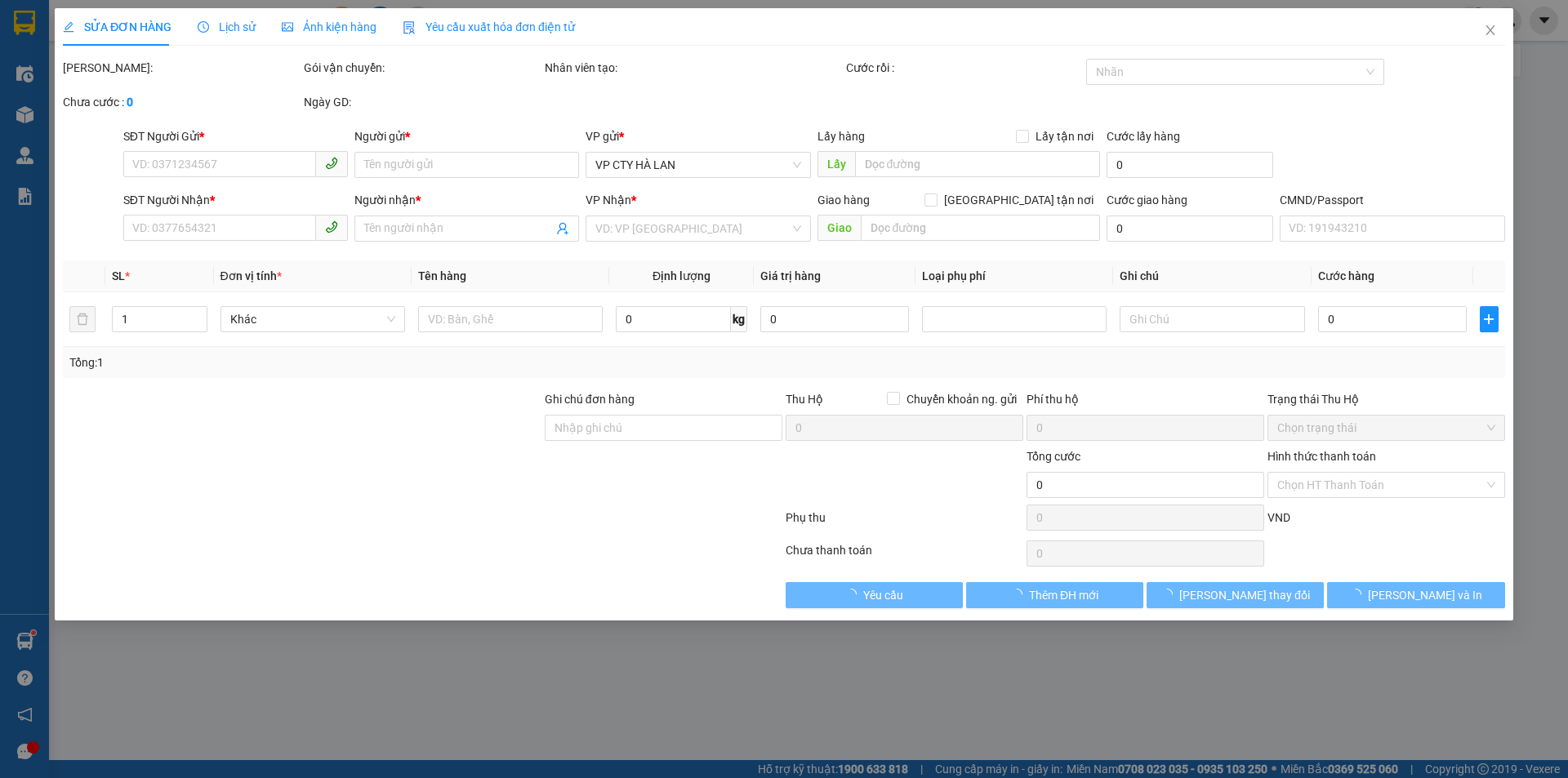
type input "35.000"
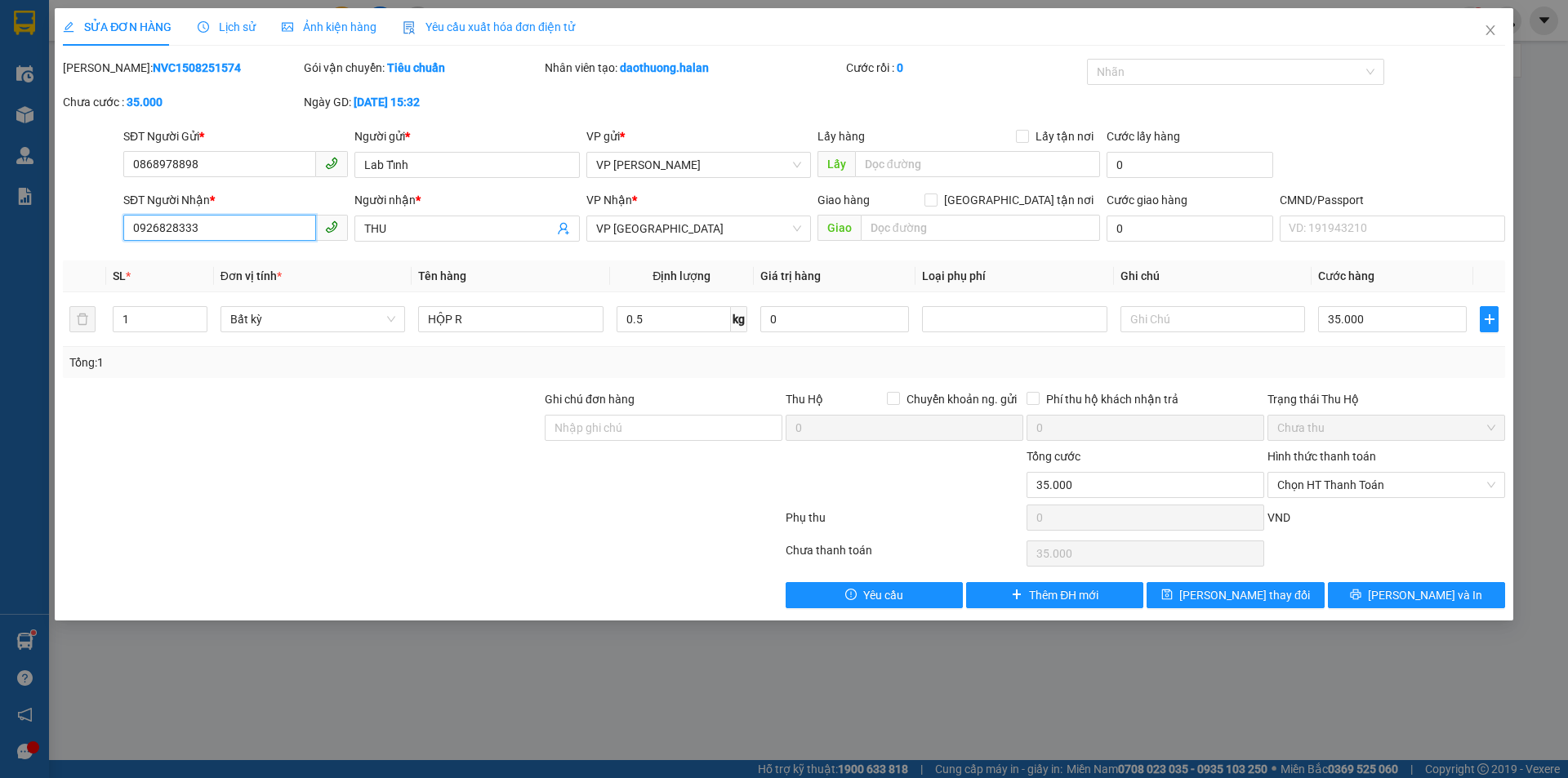
drag, startPoint x: 199, startPoint y: 227, endPoint x: 0, endPoint y: 217, distance: 199.3
click at [0, 217] on div "SỬA ĐƠN HÀNG Lịch sử Ảnh kiện hàng Yêu cầu xuất hóa đơn điện tử Total Paid Fee …" at bounding box center [784, 389] width 1568 height 778
click at [1486, 26] on icon "close" at bounding box center [1490, 30] width 13 height 13
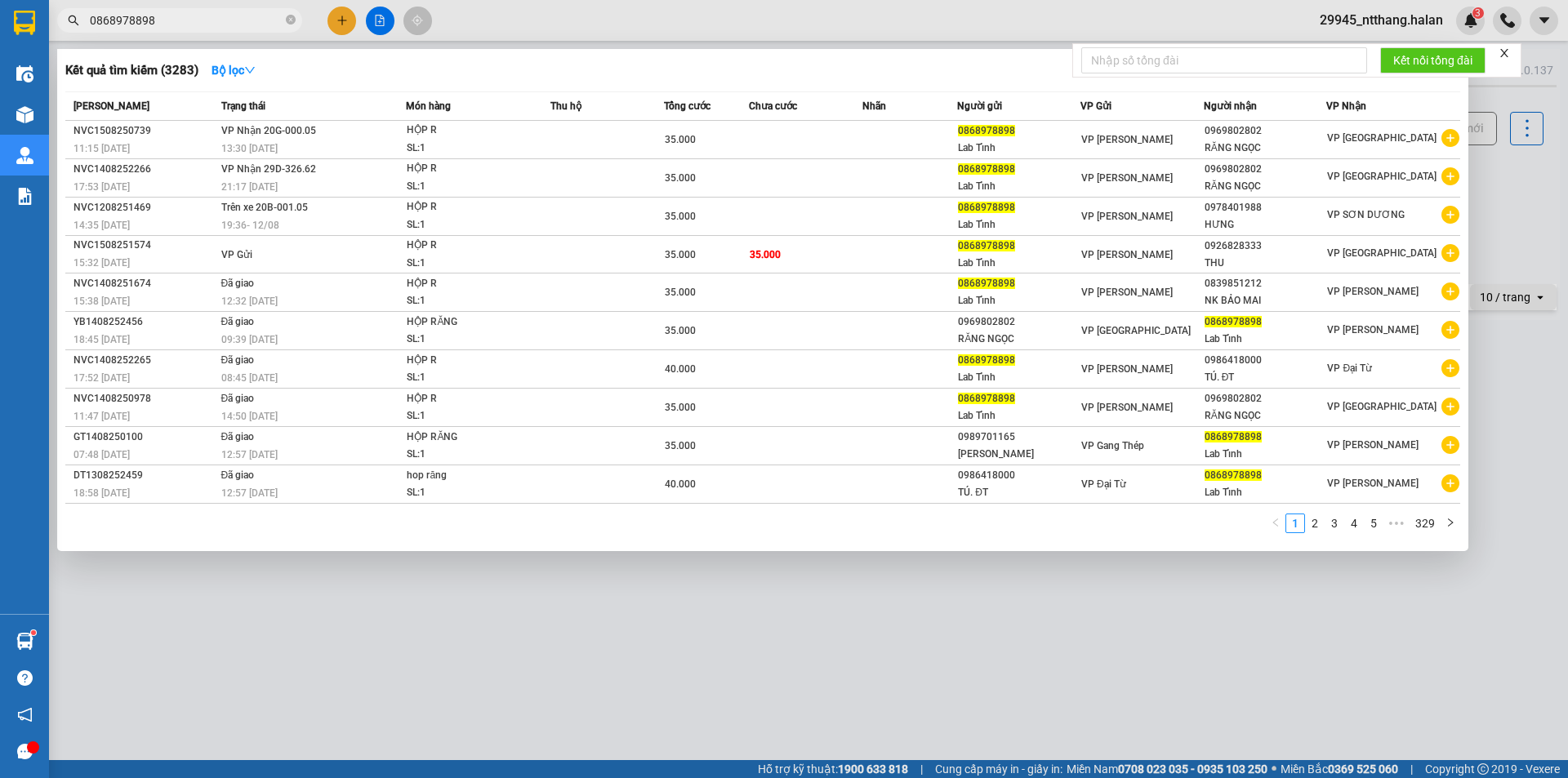
click at [266, 19] on input "0868978898" at bounding box center [186, 20] width 193 height 18
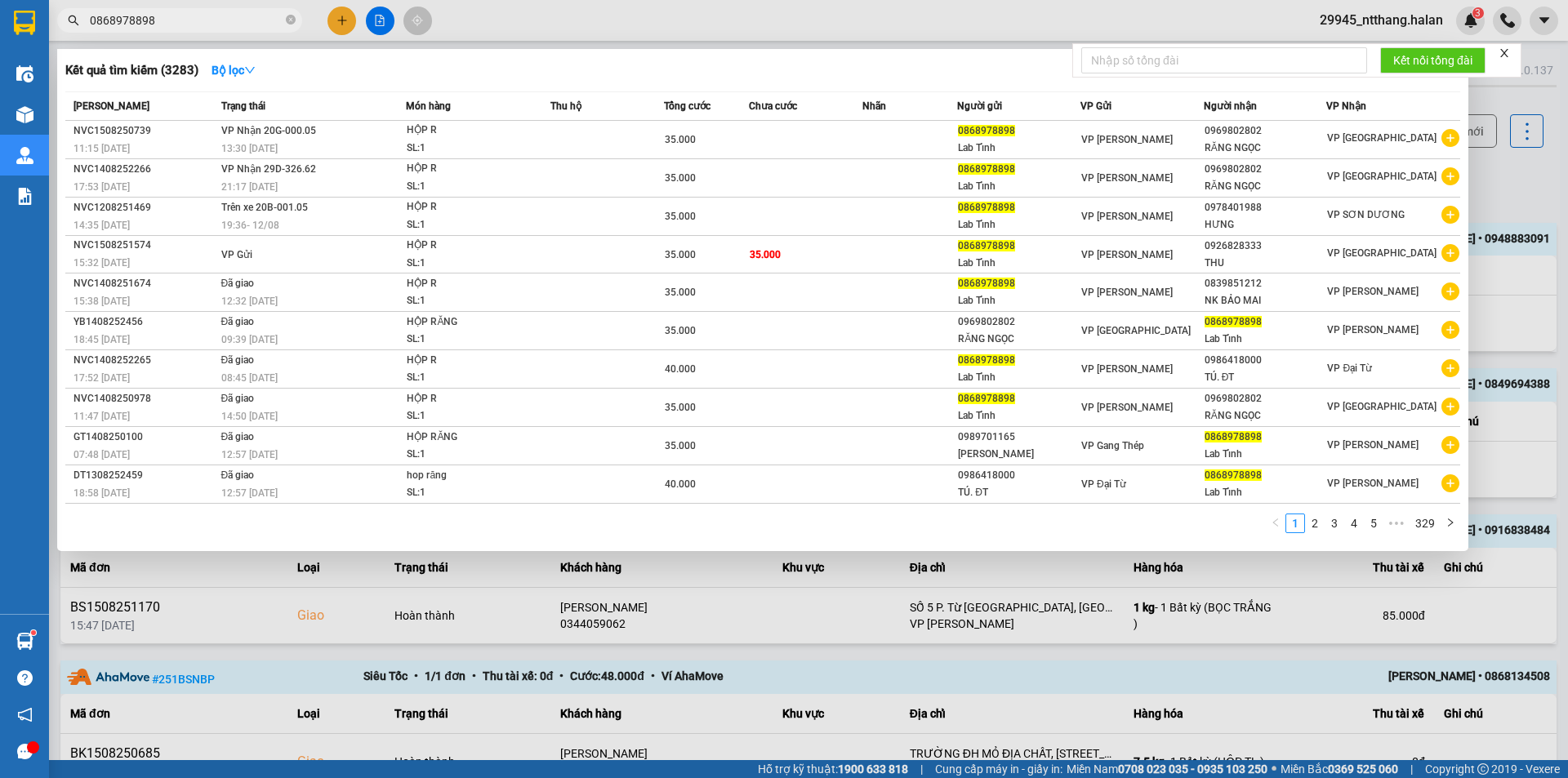
click at [1485, 159] on div at bounding box center [784, 389] width 1568 height 778
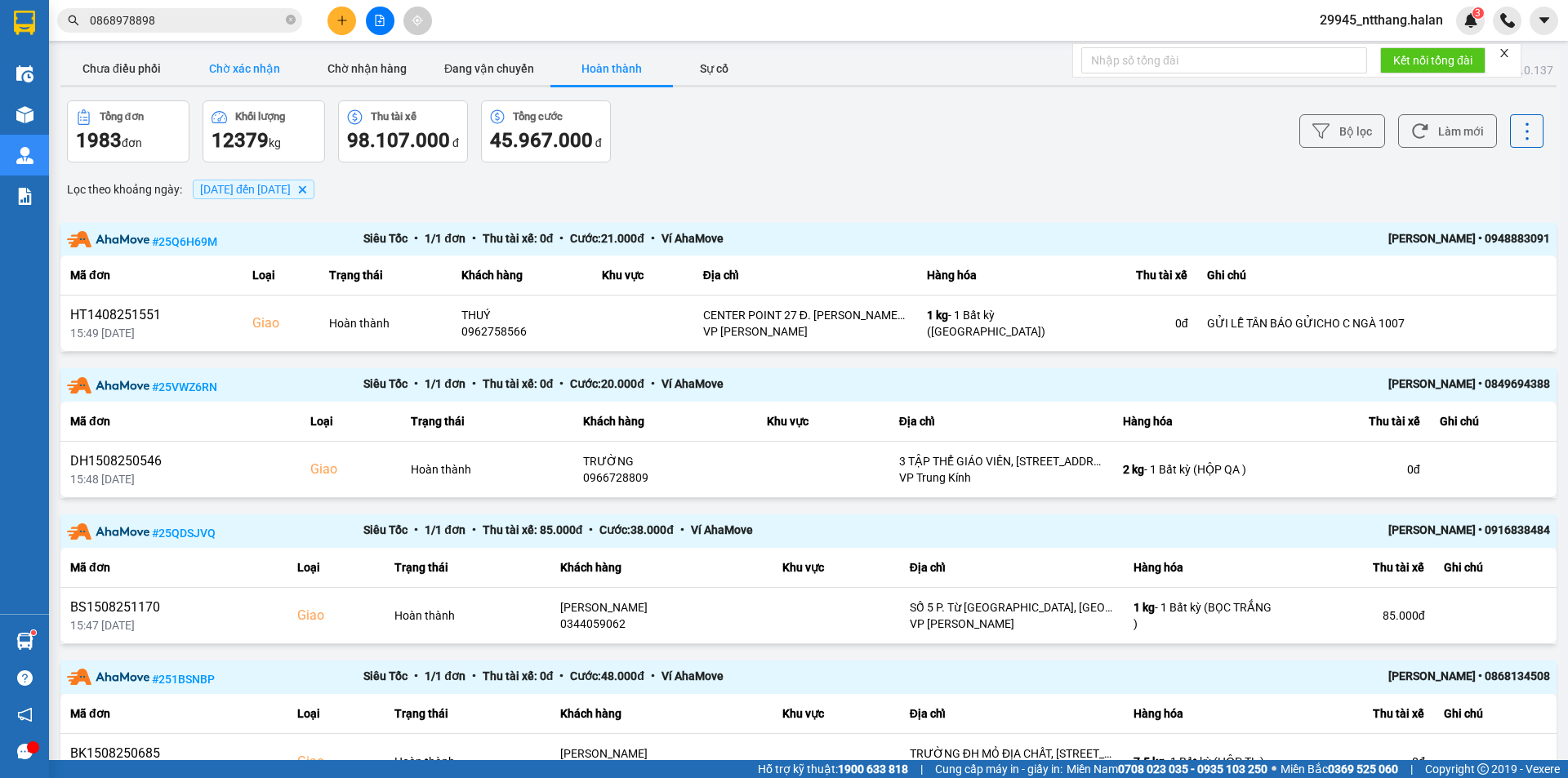
drag, startPoint x: 250, startPoint y: 68, endPoint x: 271, endPoint y: 68, distance: 21.0
click at [252, 68] on button "Chờ xác nhận" at bounding box center [244, 69] width 123 height 33
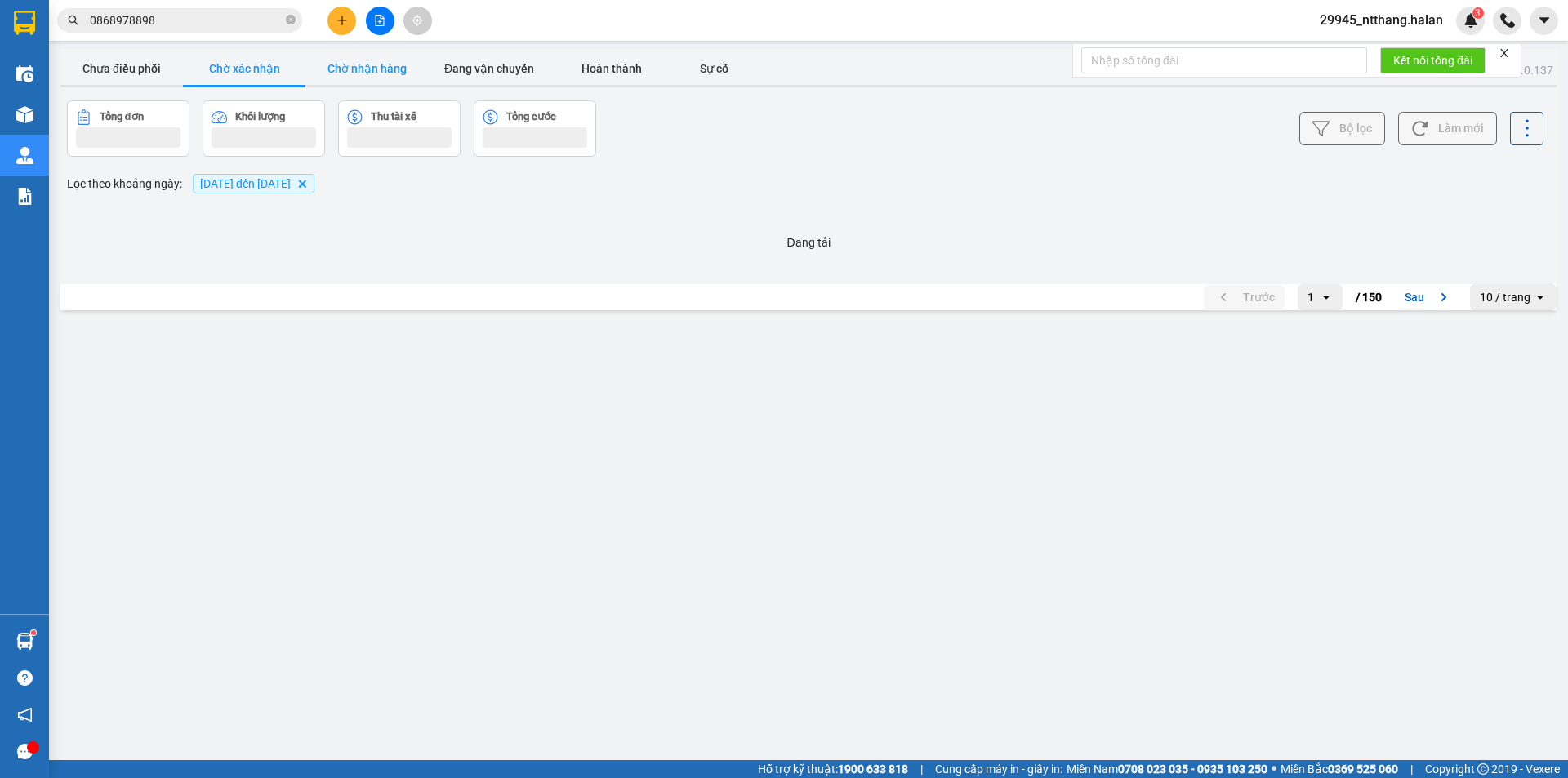
click at [351, 66] on button "Chờ nhận hàng" at bounding box center [367, 69] width 123 height 33
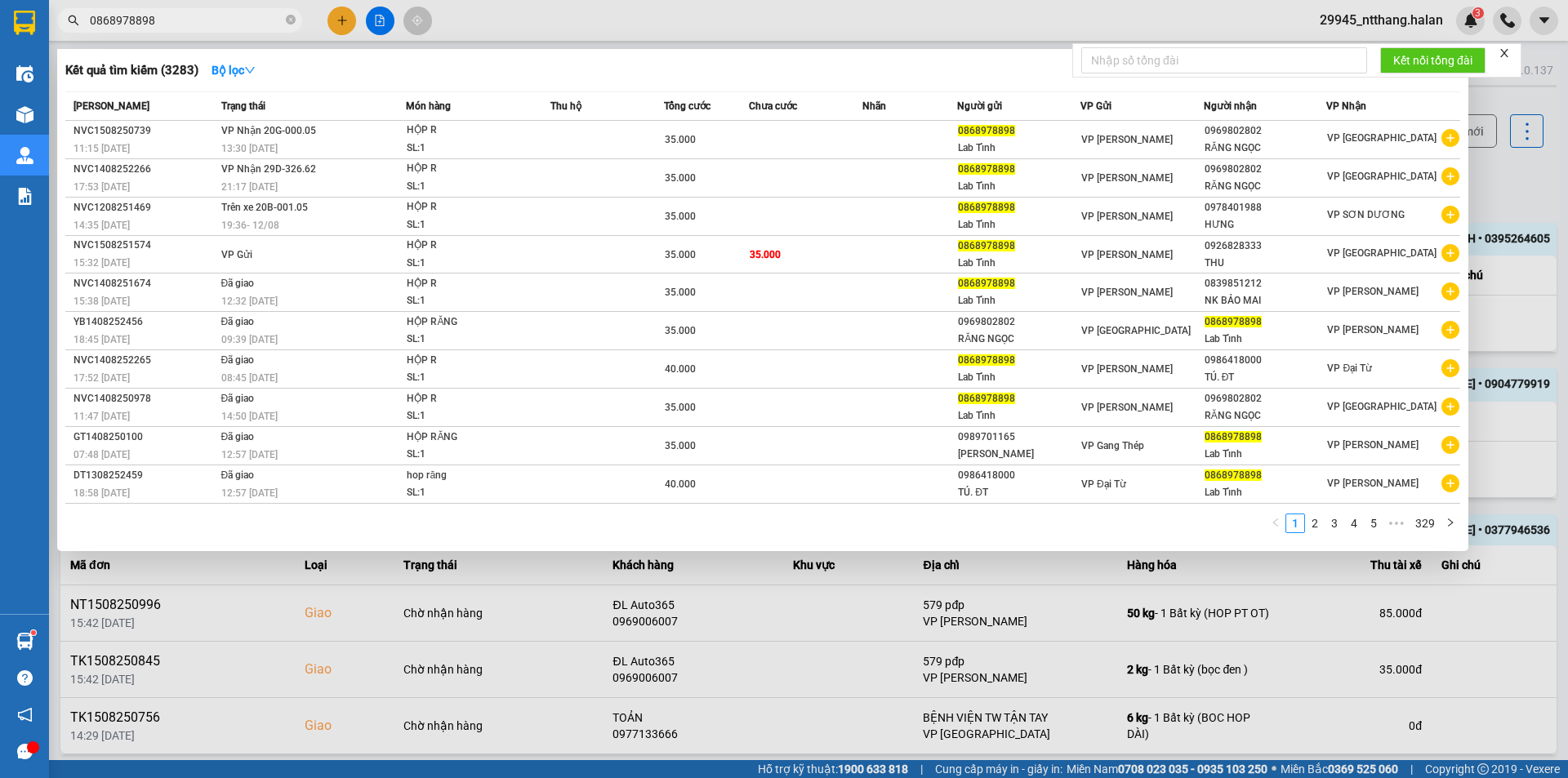
click at [205, 31] on span "0868978898" at bounding box center [180, 20] width 245 height 25
click at [183, 24] on input "0868978898" at bounding box center [186, 20] width 193 height 18
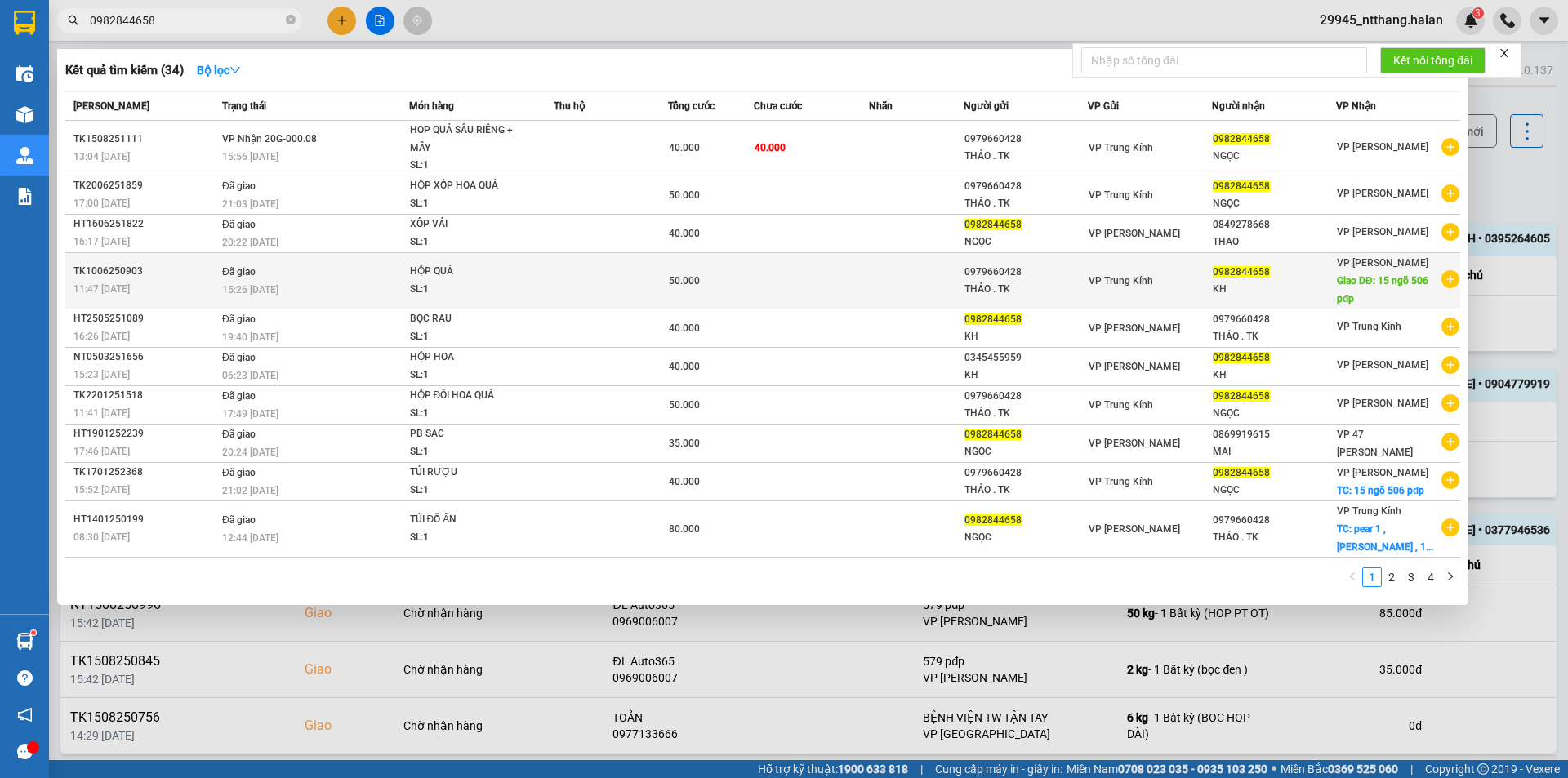
type input "0982844658"
click at [950, 277] on td at bounding box center [916, 280] width 96 height 56
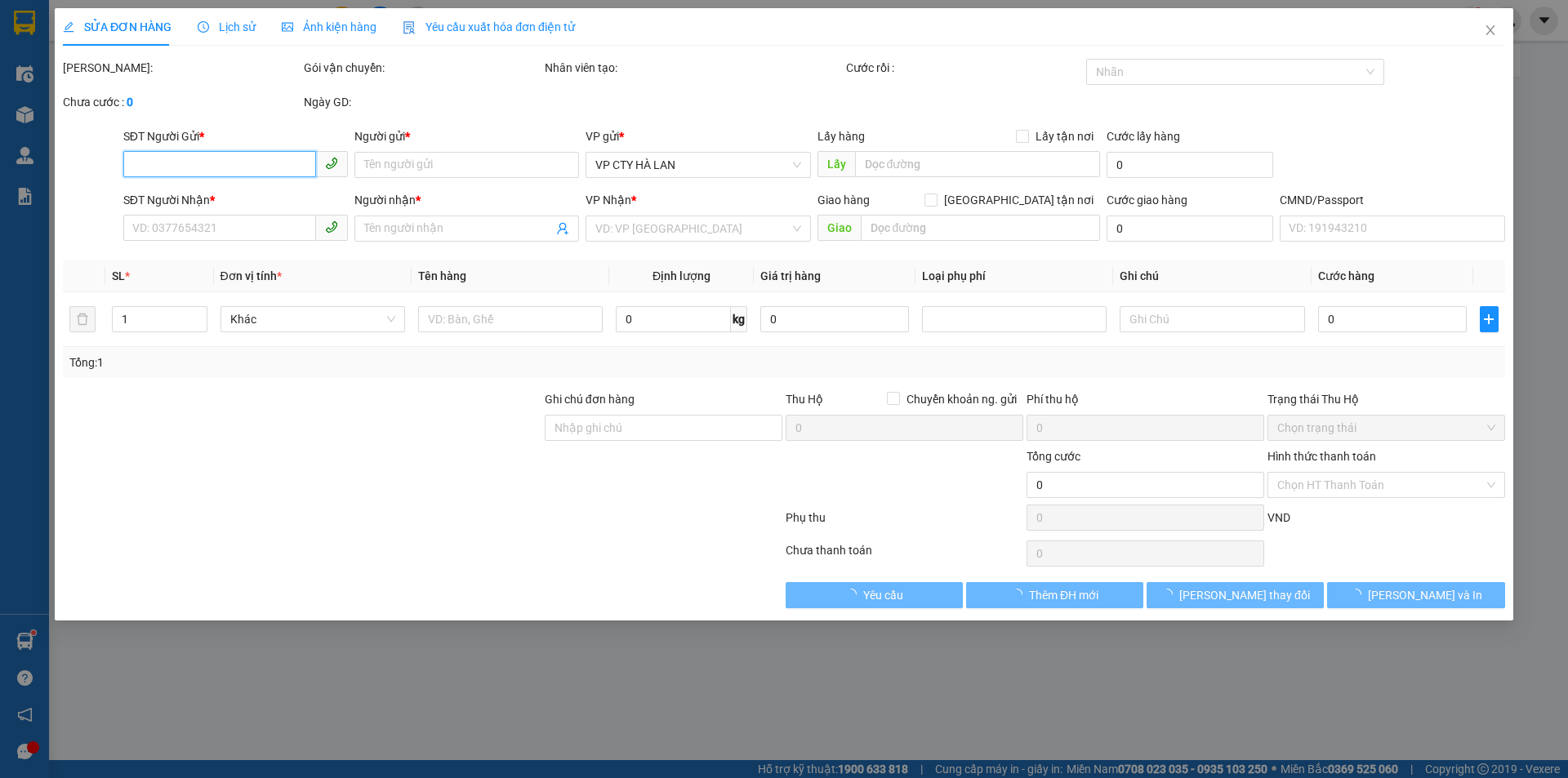
type input "0979660428"
type input "THẢO . TK"
type input "0982844658"
type input "KH"
type input "15 ngõ 506 pđp"
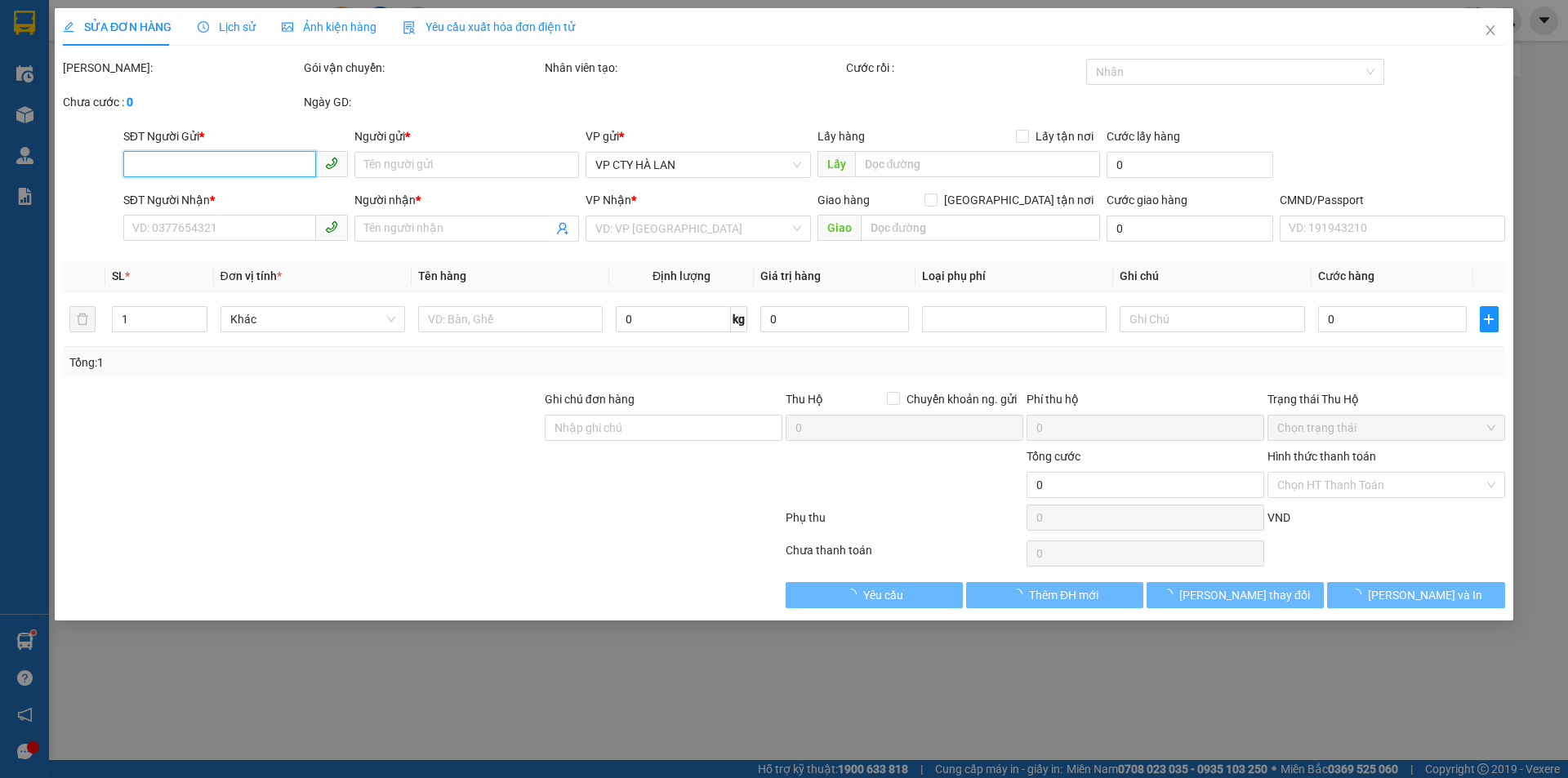
type input "50.000"
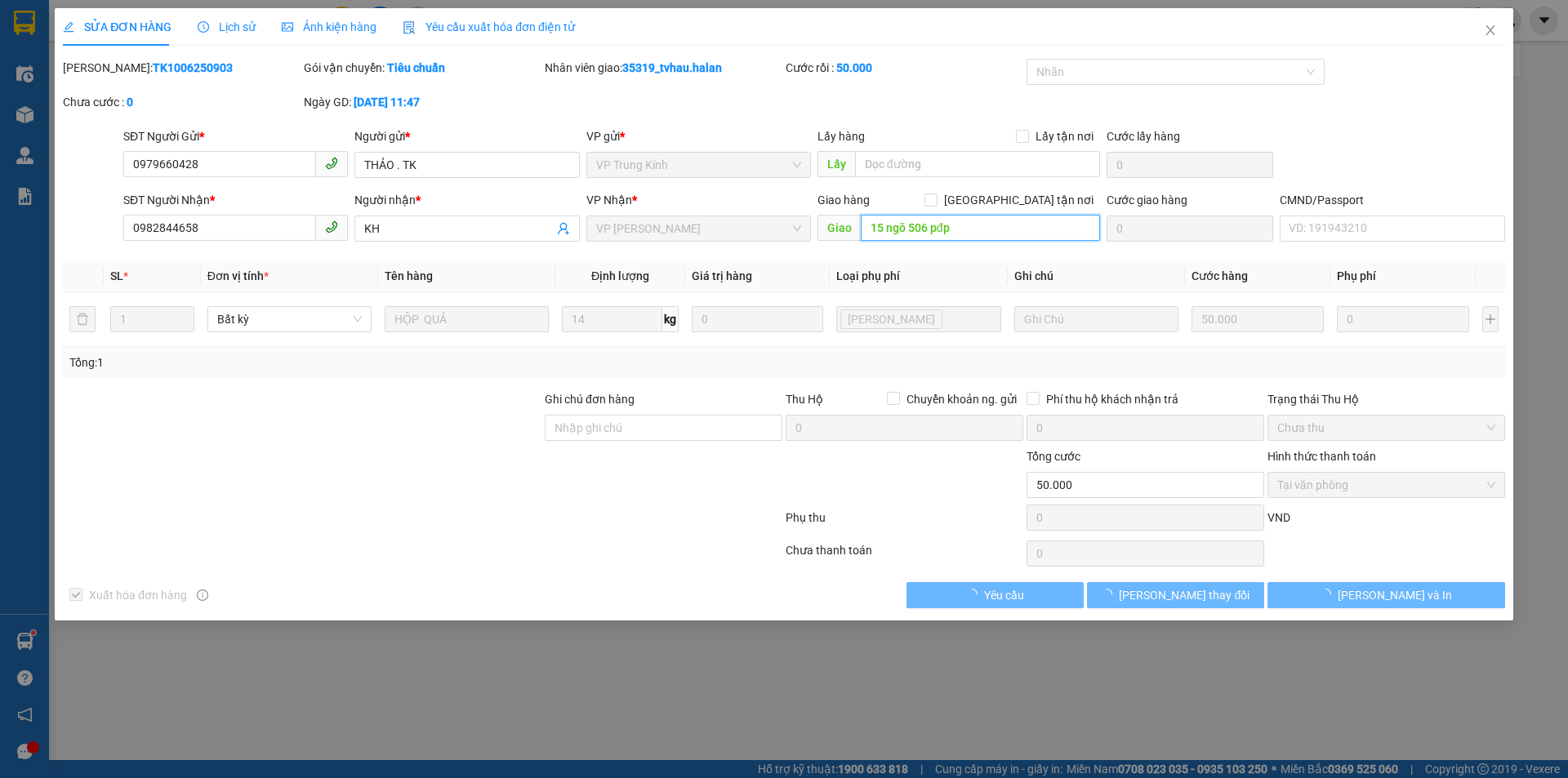
click at [986, 222] on input "15 ngõ 506 pđp" at bounding box center [980, 228] width 239 height 26
click at [986, 223] on input "15 ngõ 506 pđp" at bounding box center [980, 228] width 239 height 26
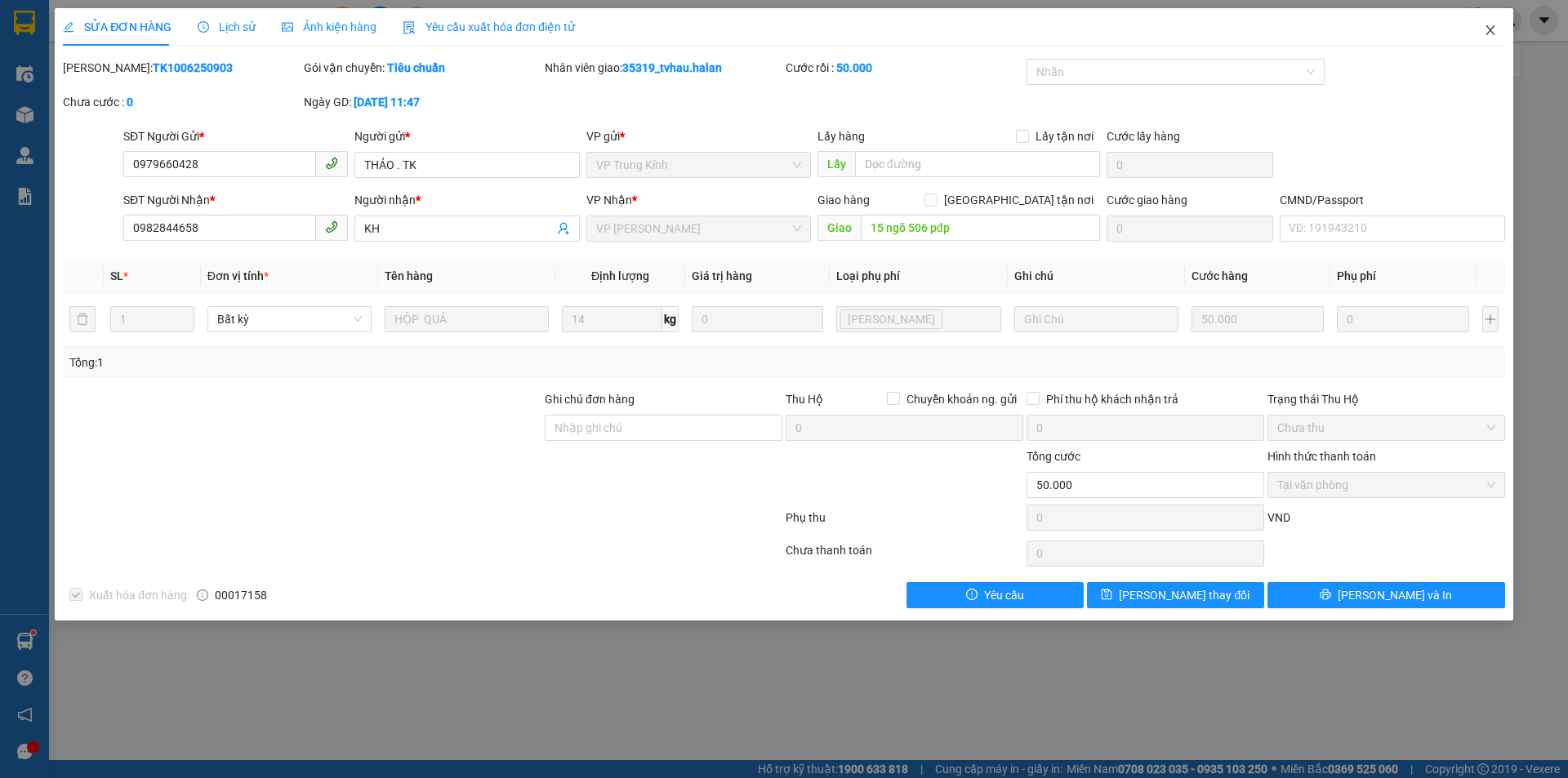
click at [1495, 34] on icon "close" at bounding box center [1490, 30] width 13 height 13
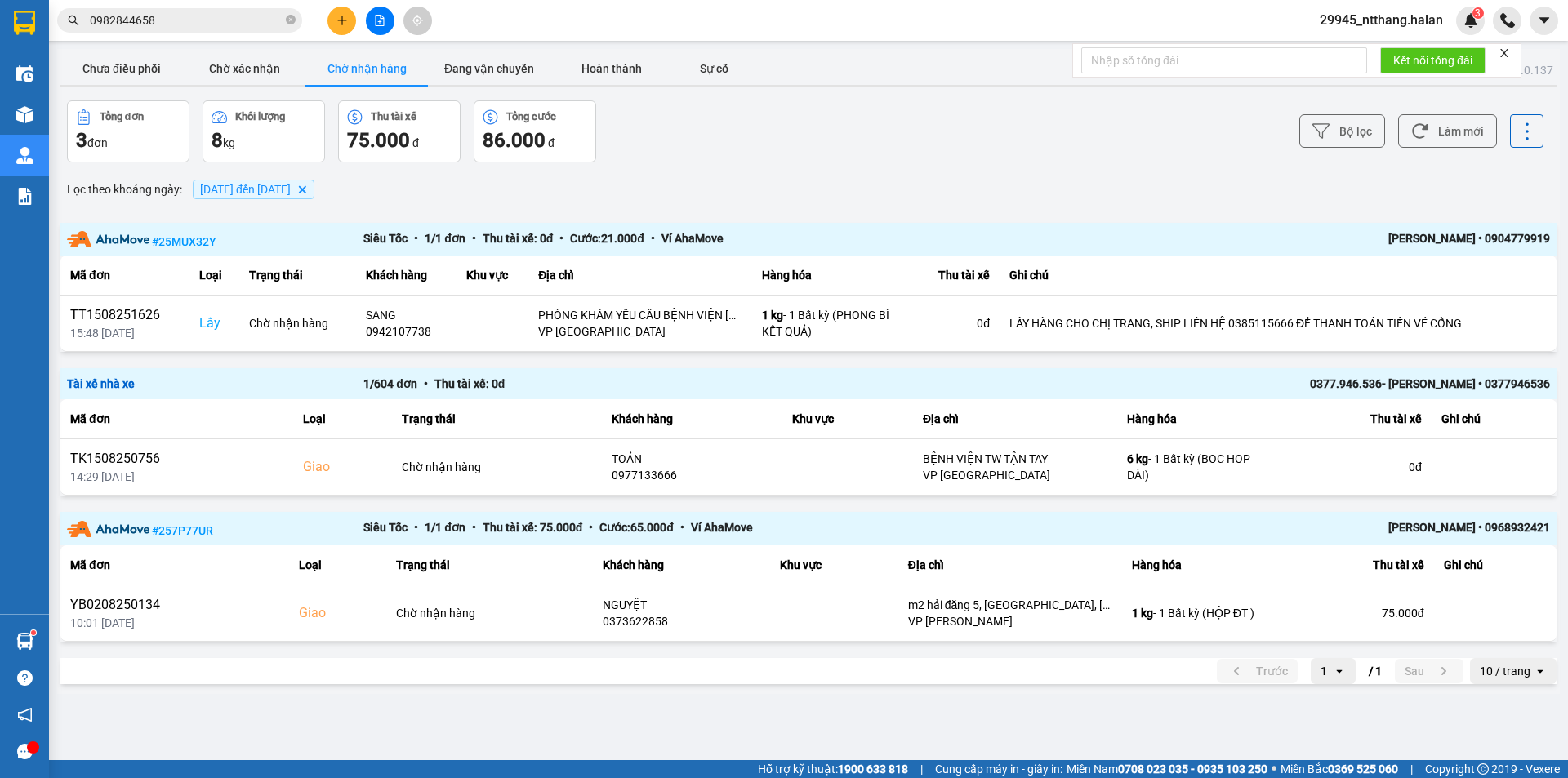
click at [204, 7] on div "Kết quả tìm kiếm ( 34 ) Bộ lọc Mã ĐH Trạng thái Món hàng Thu hộ Tổng cước Chưa …" at bounding box center [159, 20] width 319 height 29
click at [165, 17] on input "0982844658" at bounding box center [186, 20] width 193 height 18
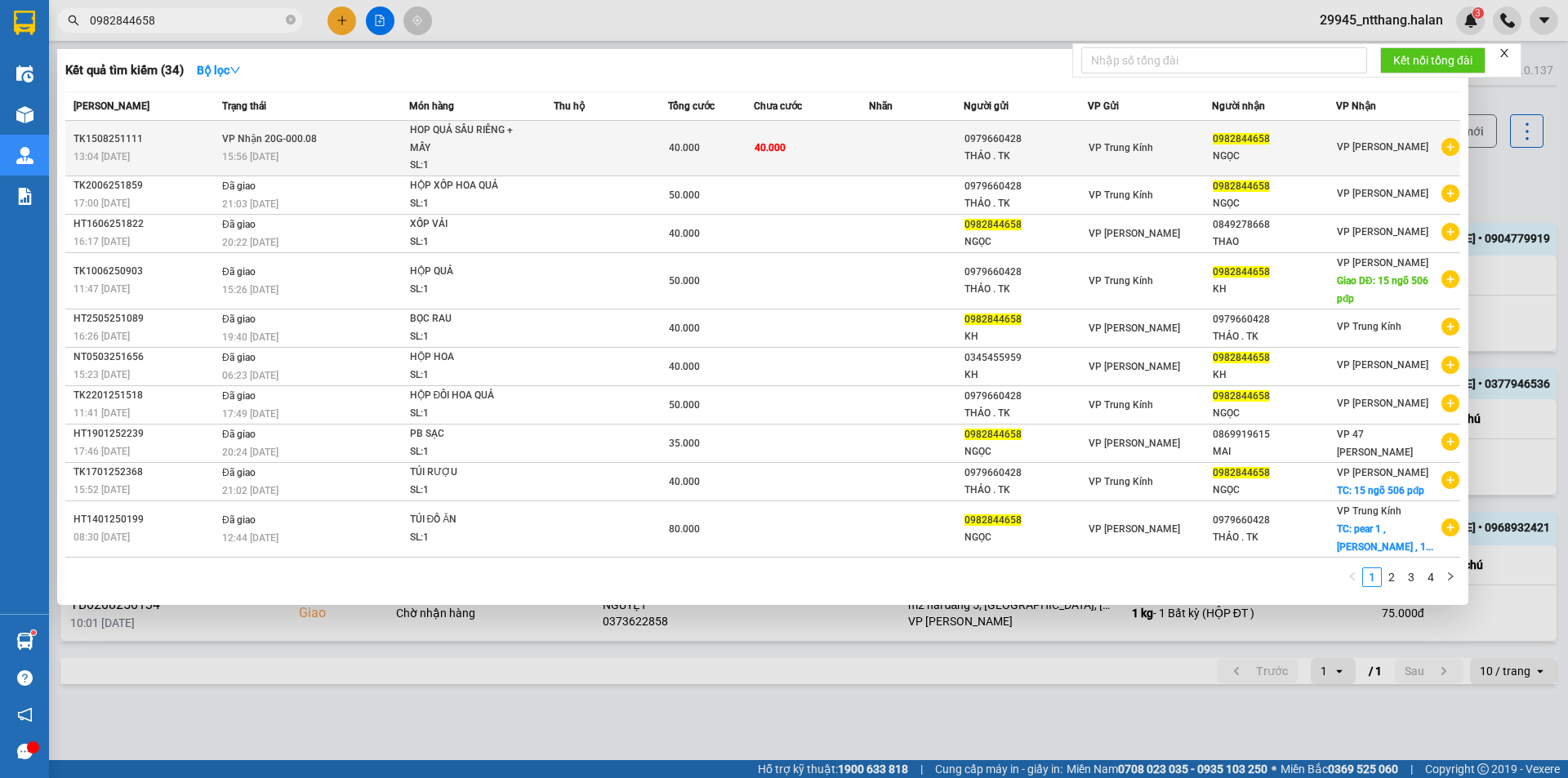
click at [608, 129] on td at bounding box center [610, 149] width 114 height 56
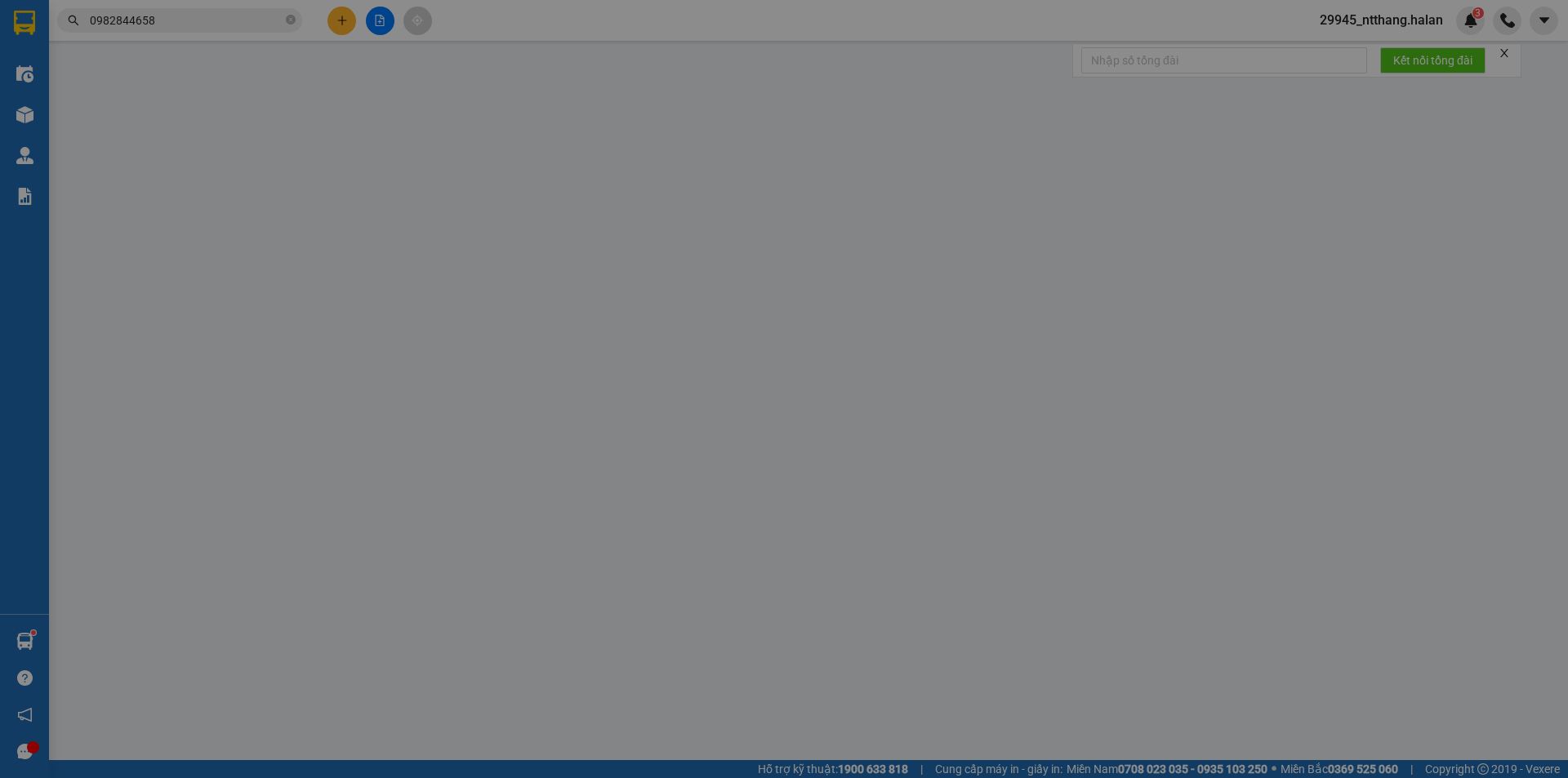
type input "0979660428"
type input "THẢO . TK"
type input "0982844658"
type input "NGỌC"
type input "40.000"
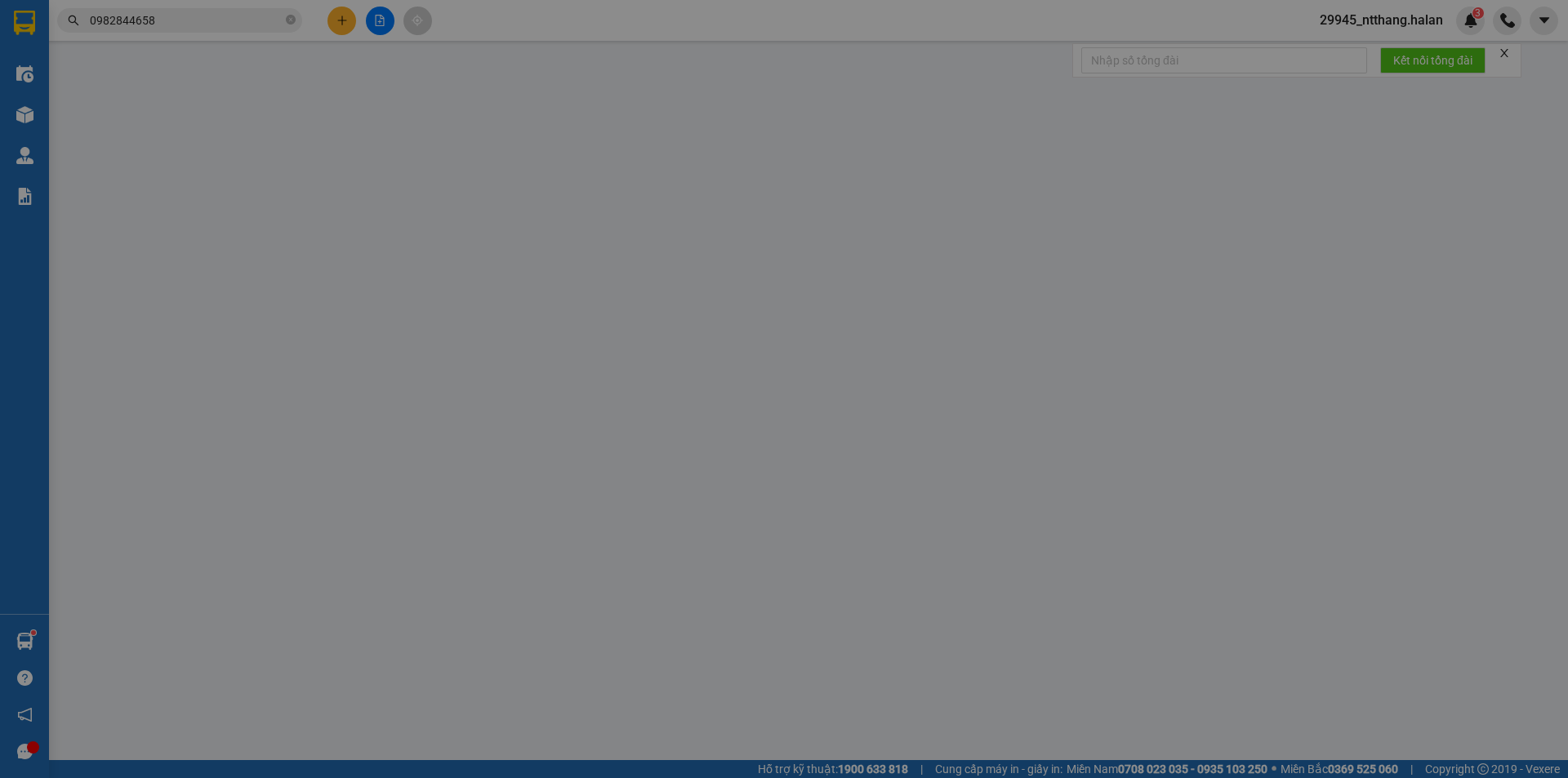
type input "40.000"
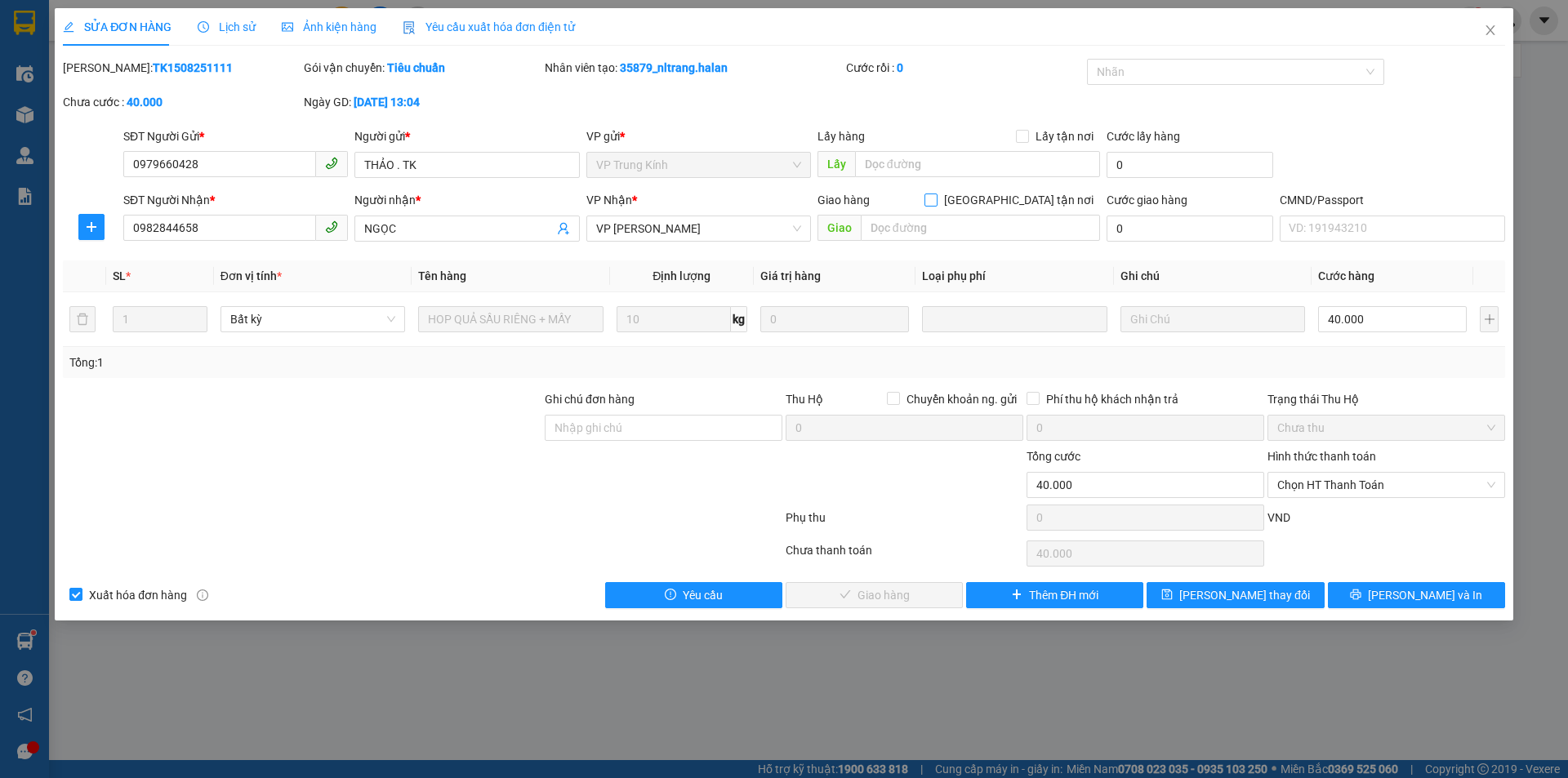
drag, startPoint x: 1016, startPoint y: 204, endPoint x: 980, endPoint y: 235, distance: 47.5
click at [936, 203] on input "[GEOGRAPHIC_DATA] tận nơi" at bounding box center [930, 199] width 11 height 11
checkbox input "true"
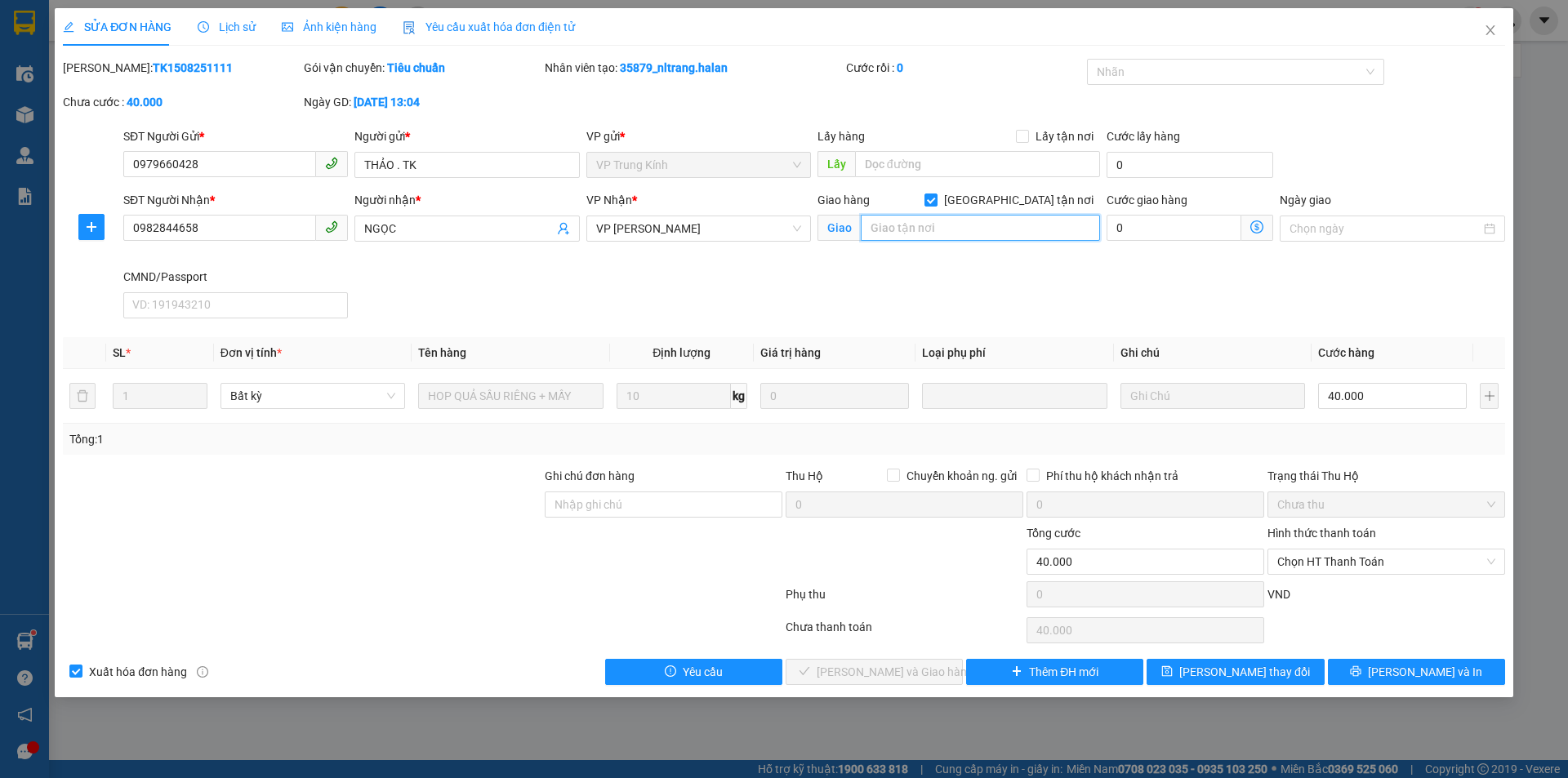
click at [967, 239] on input "text" at bounding box center [980, 228] width 239 height 26
paste input "15 ngõ 506 pđp"
click at [957, 226] on input "15 ngõ 506 pđp tu san nền" at bounding box center [980, 228] width 239 height 26
type input "15 ngõ 506 pđp (tư san nền)"
click at [1113, 221] on input "0" at bounding box center [1173, 228] width 135 height 26
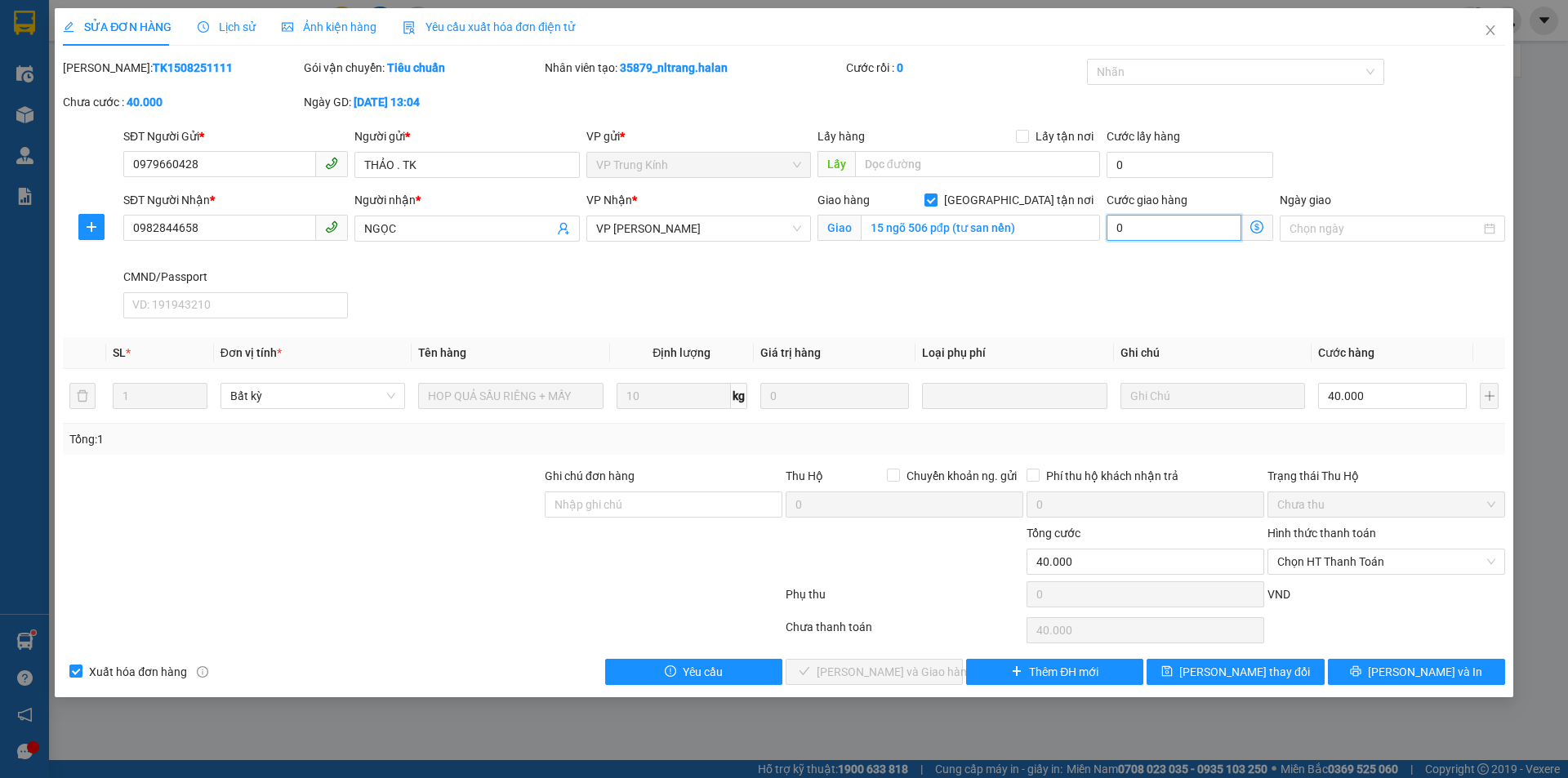
type input "40.001"
type input "1"
type input "40.015"
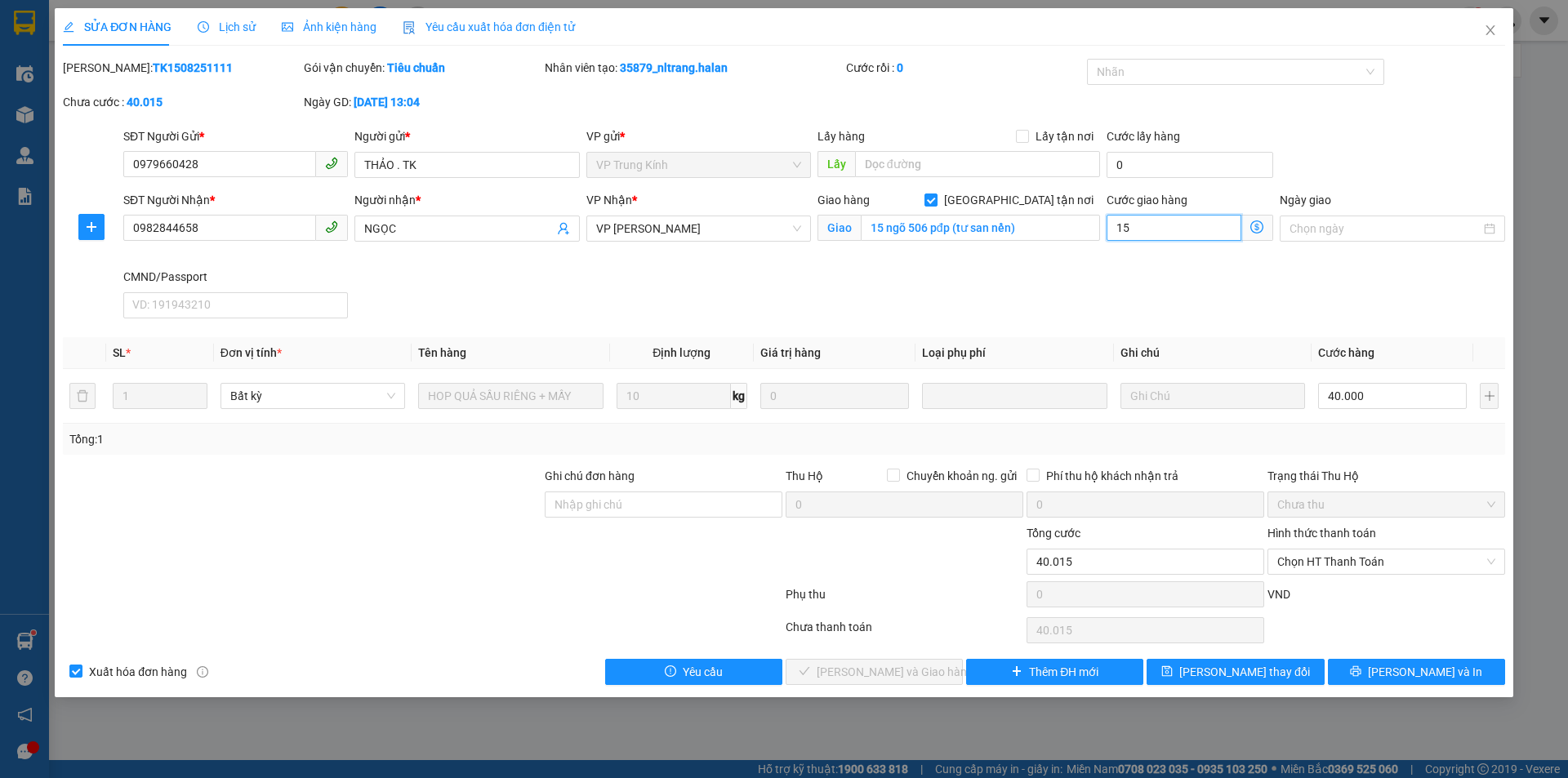
type input "15"
type input "55.000"
type input "15.000"
drag, startPoint x: 1092, startPoint y: 258, endPoint x: 1093, endPoint y: 293, distance: 35.0
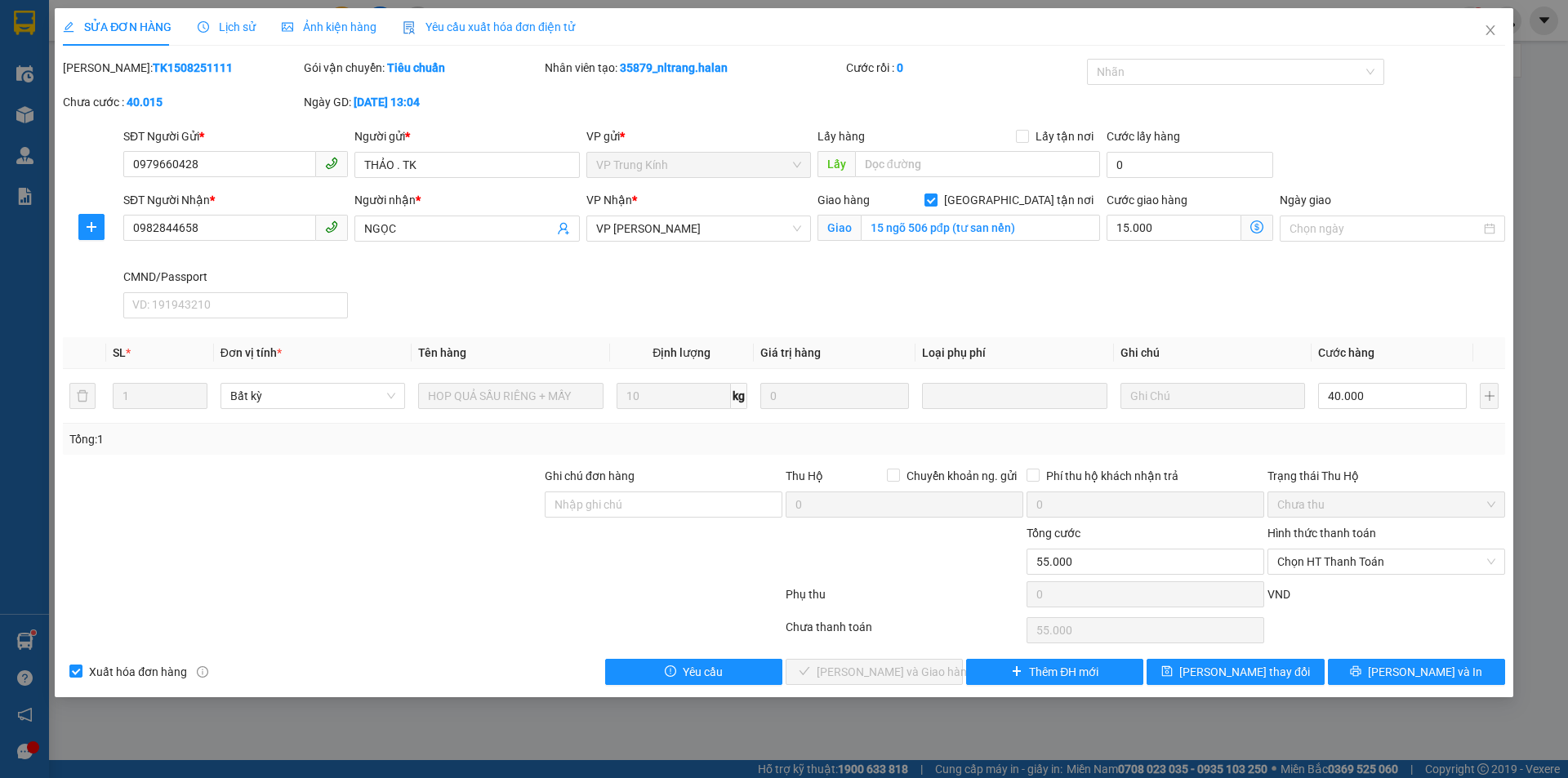
click at [1092, 258] on div "Giao hàng Giao tận nơi Giao 15 ngõ 506 pđp (tư san nền)" at bounding box center [958, 230] width 289 height 77
click at [1222, 664] on span "[PERSON_NAME] thay đổi" at bounding box center [1244, 672] width 131 height 18
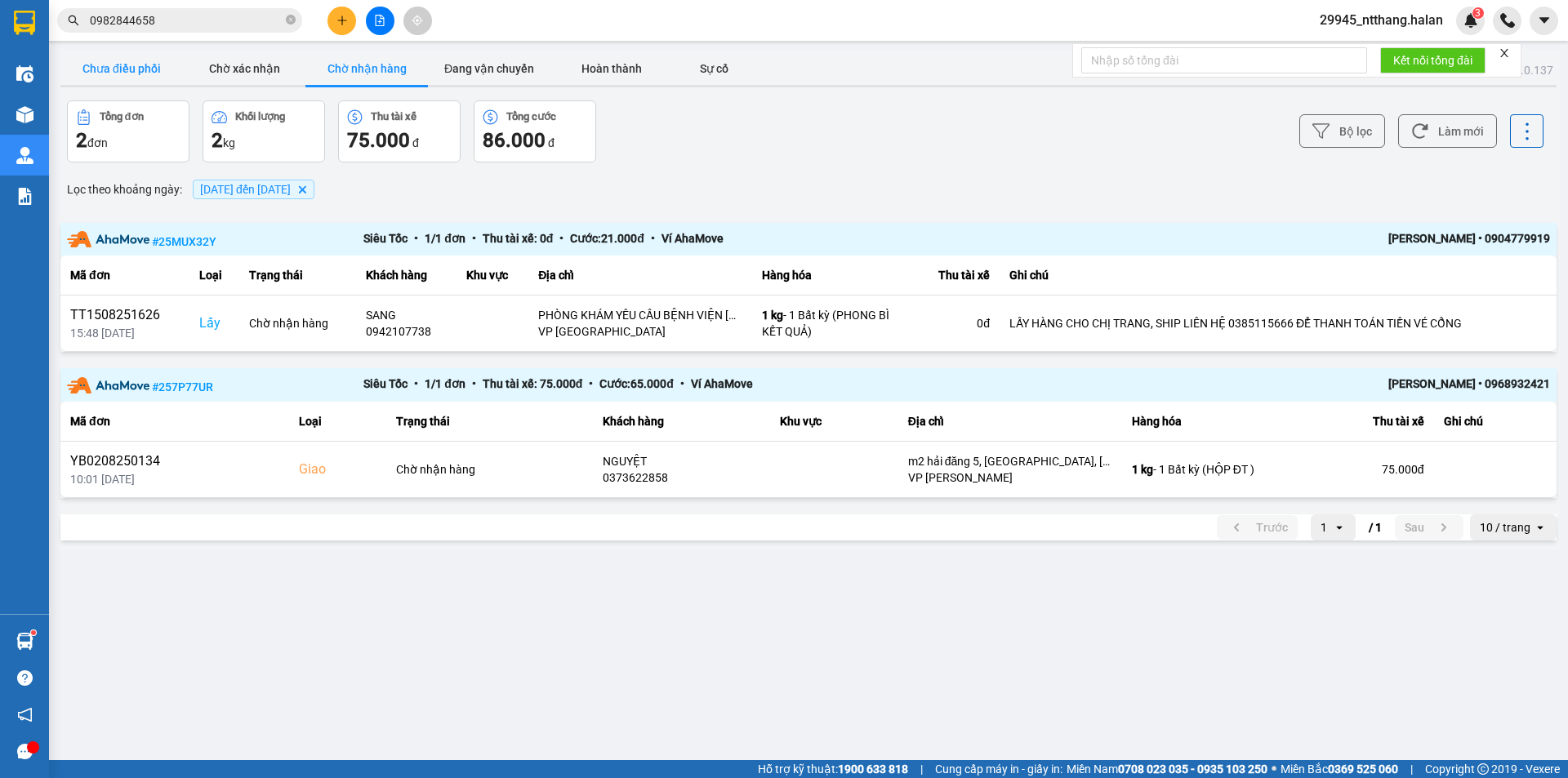
click at [131, 73] on button "Chưa điều phối" at bounding box center [122, 69] width 123 height 33
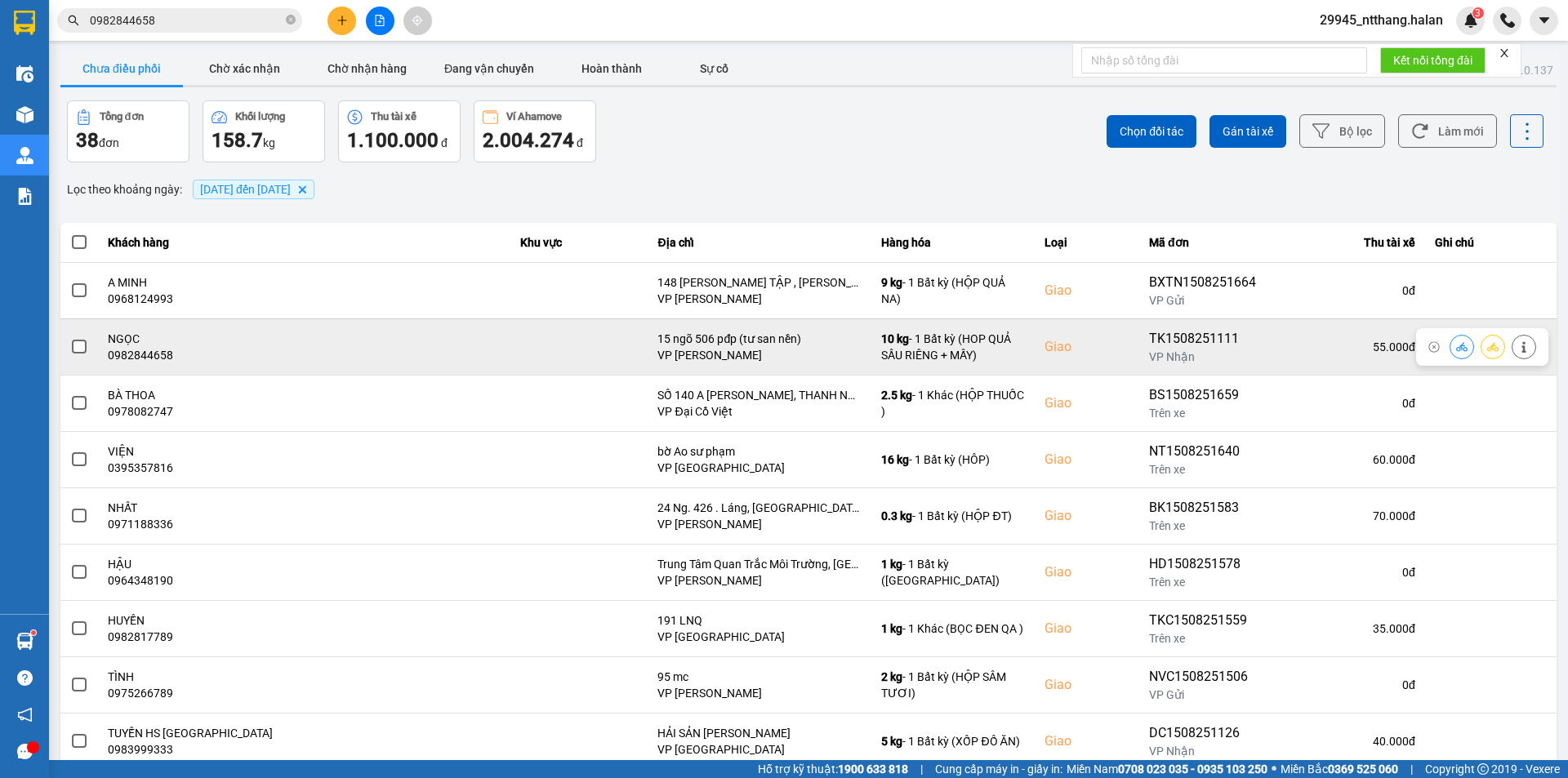
click at [78, 346] on span at bounding box center [79, 347] width 15 height 15
click at [70, 338] on input "checkbox" at bounding box center [70, 338] width 0 height 0
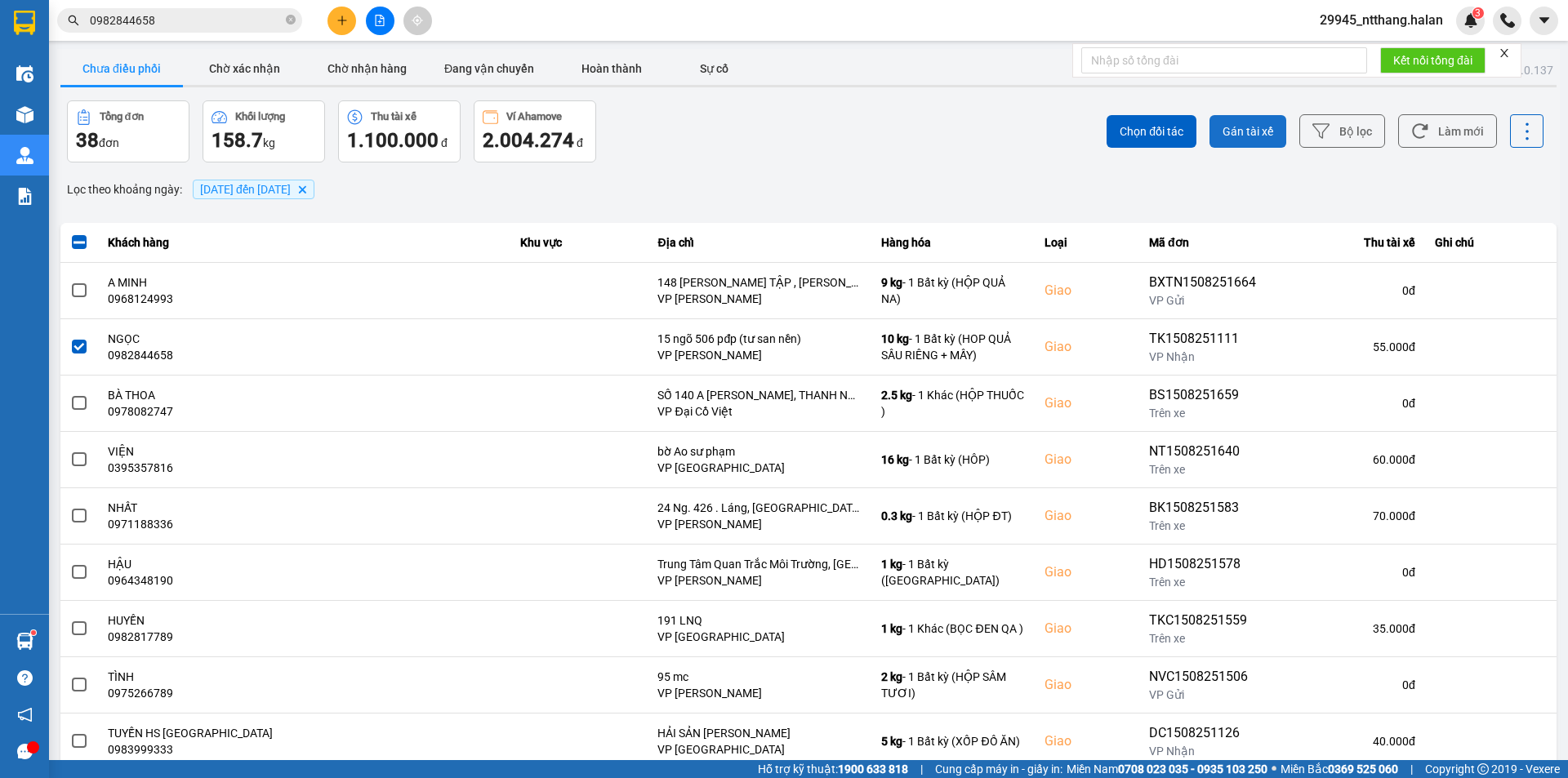
click at [1224, 133] on span "Gán tài xế" at bounding box center [1248, 132] width 51 height 16
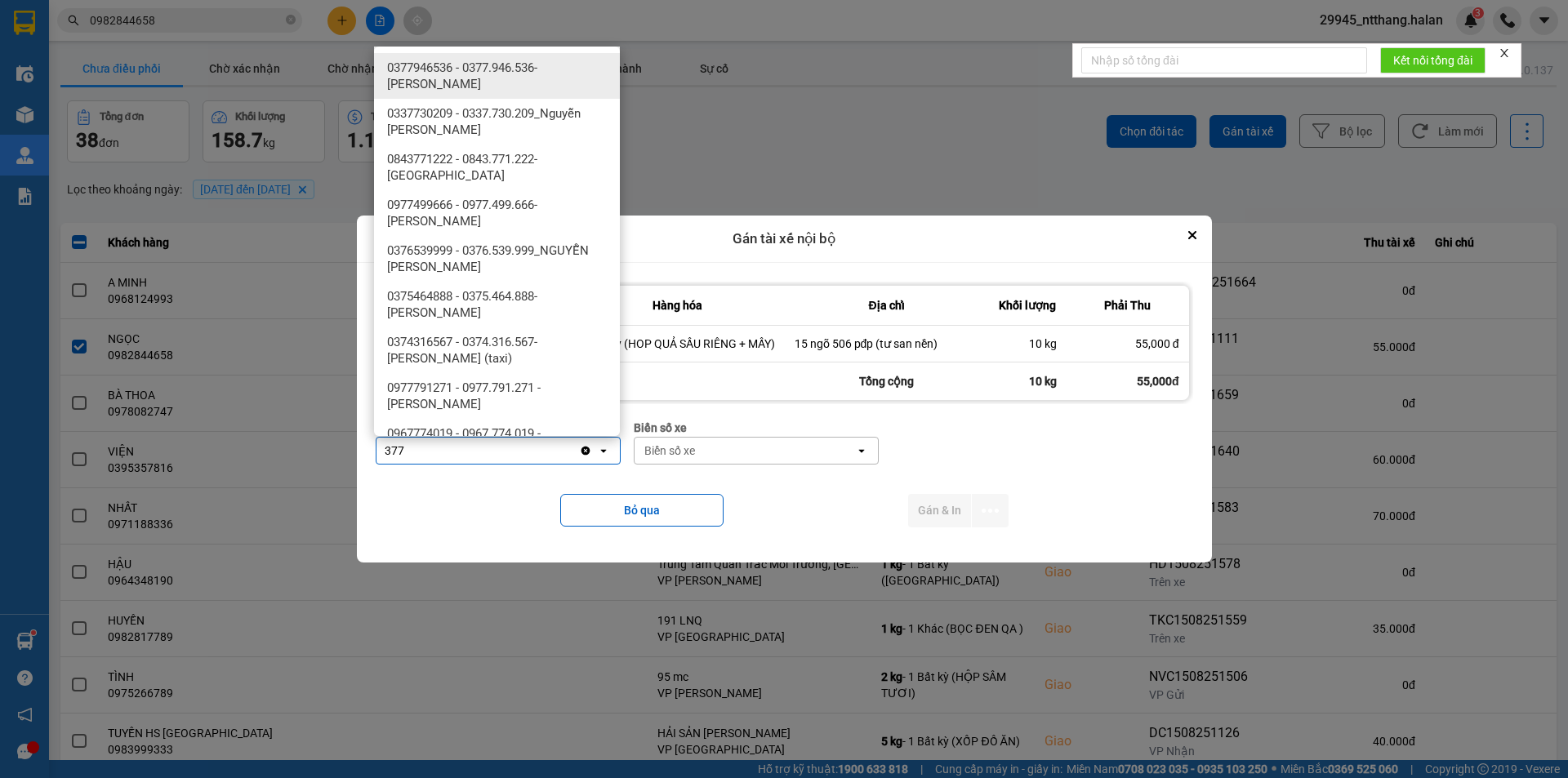
type input "377"
click at [511, 68] on span "0377946536 - 0377.946.536- Đào Duy Hoàn" at bounding box center [500, 76] width 226 height 33
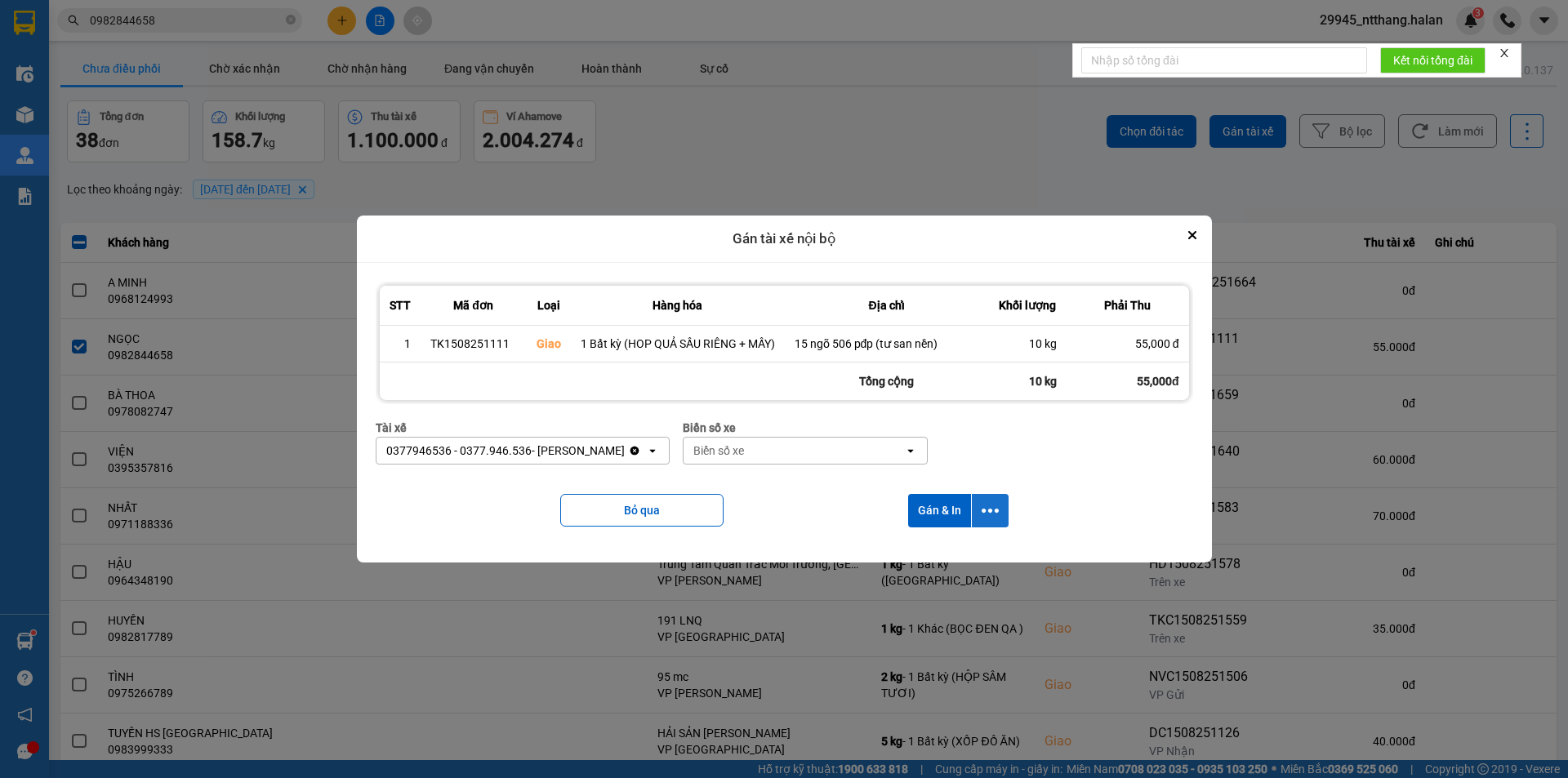
click at [987, 517] on icon "dialog" at bounding box center [989, 511] width 17 height 17
click at [930, 555] on span "Chỉ gán tài" at bounding box center [925, 554] width 54 height 16
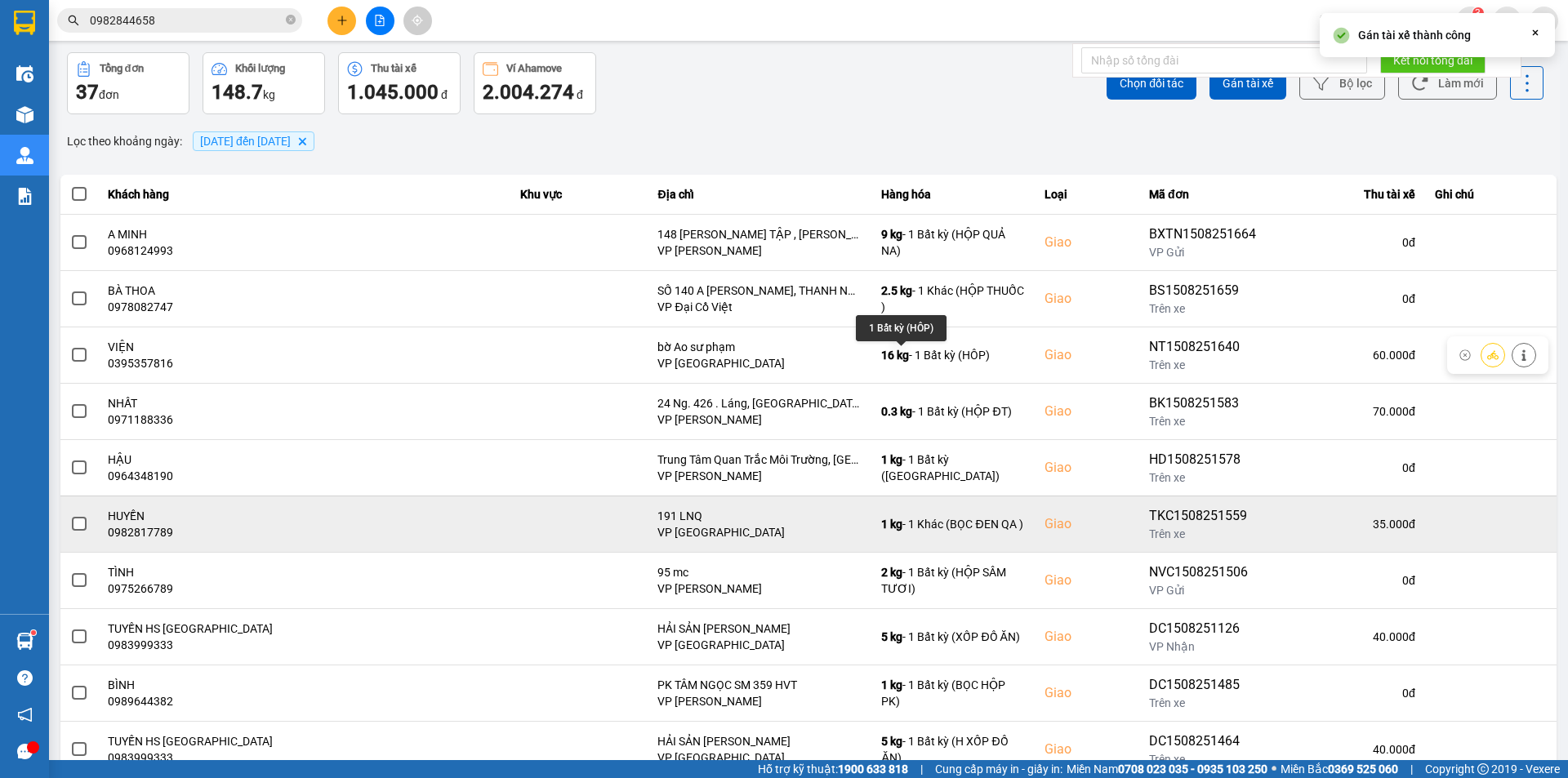
scroll to position [104, 0]
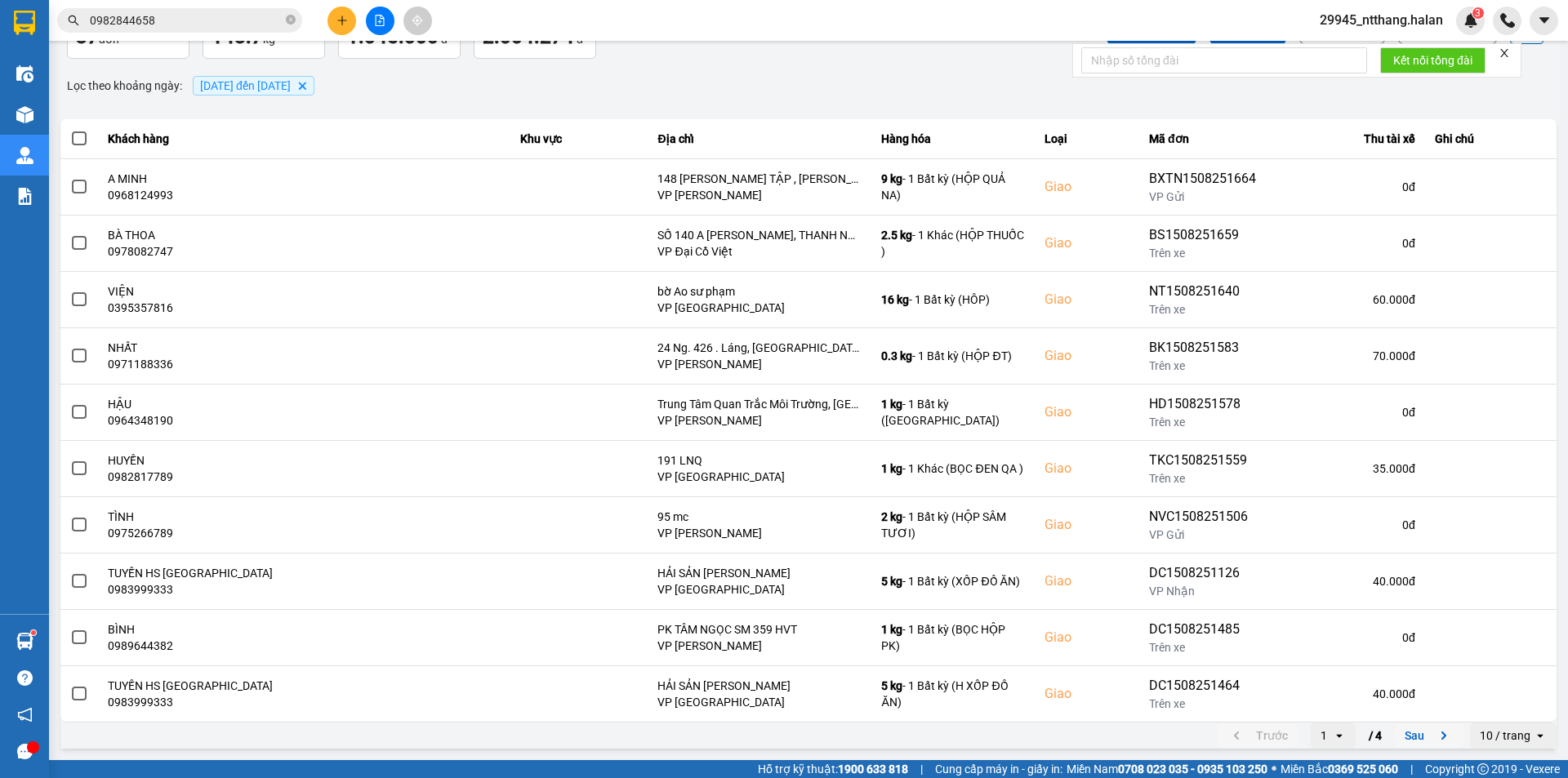
click at [1399, 734] on button "Sau" at bounding box center [1429, 736] width 69 height 25
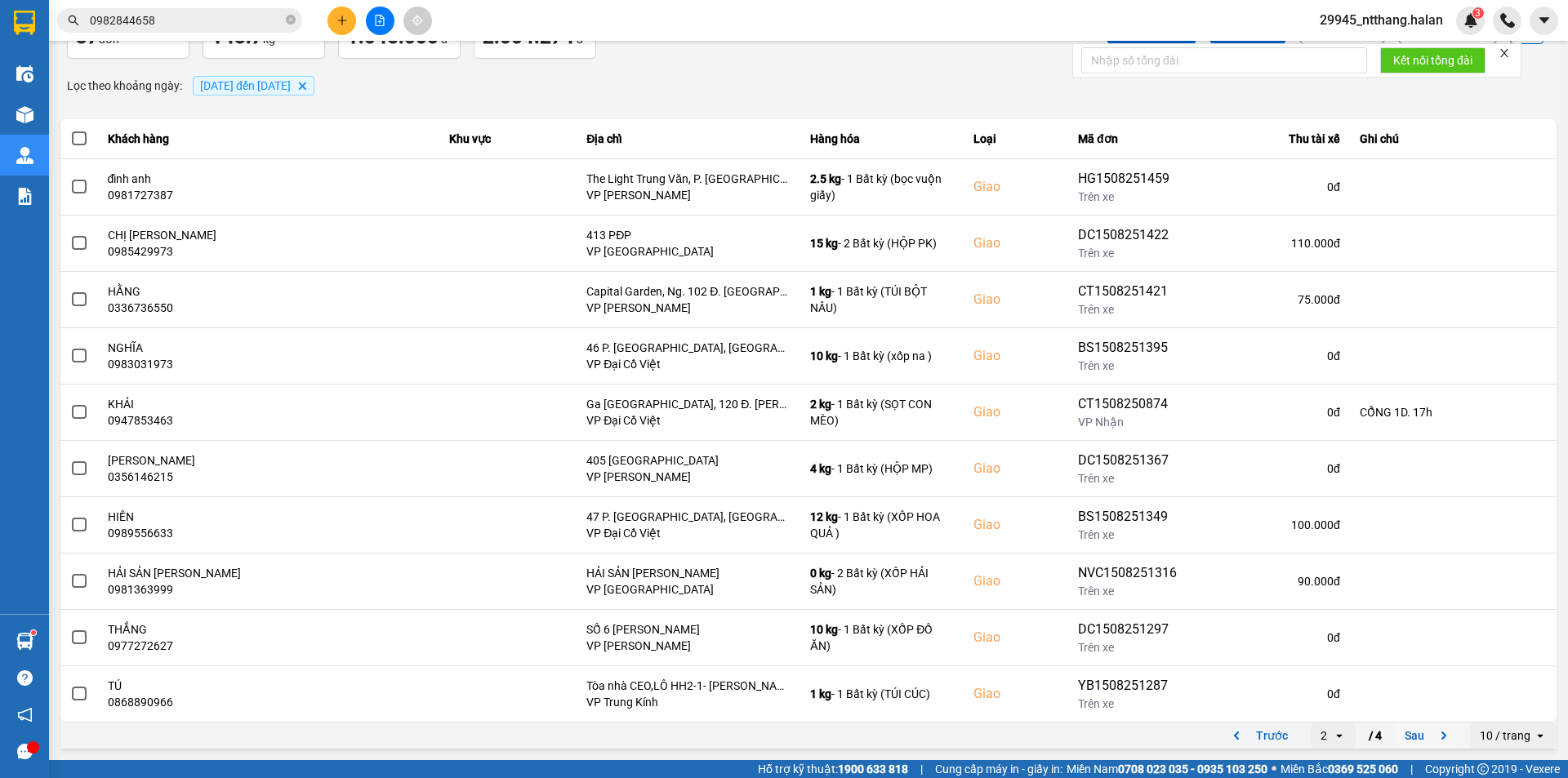
click at [1396, 741] on button "Sau" at bounding box center [1429, 736] width 69 height 25
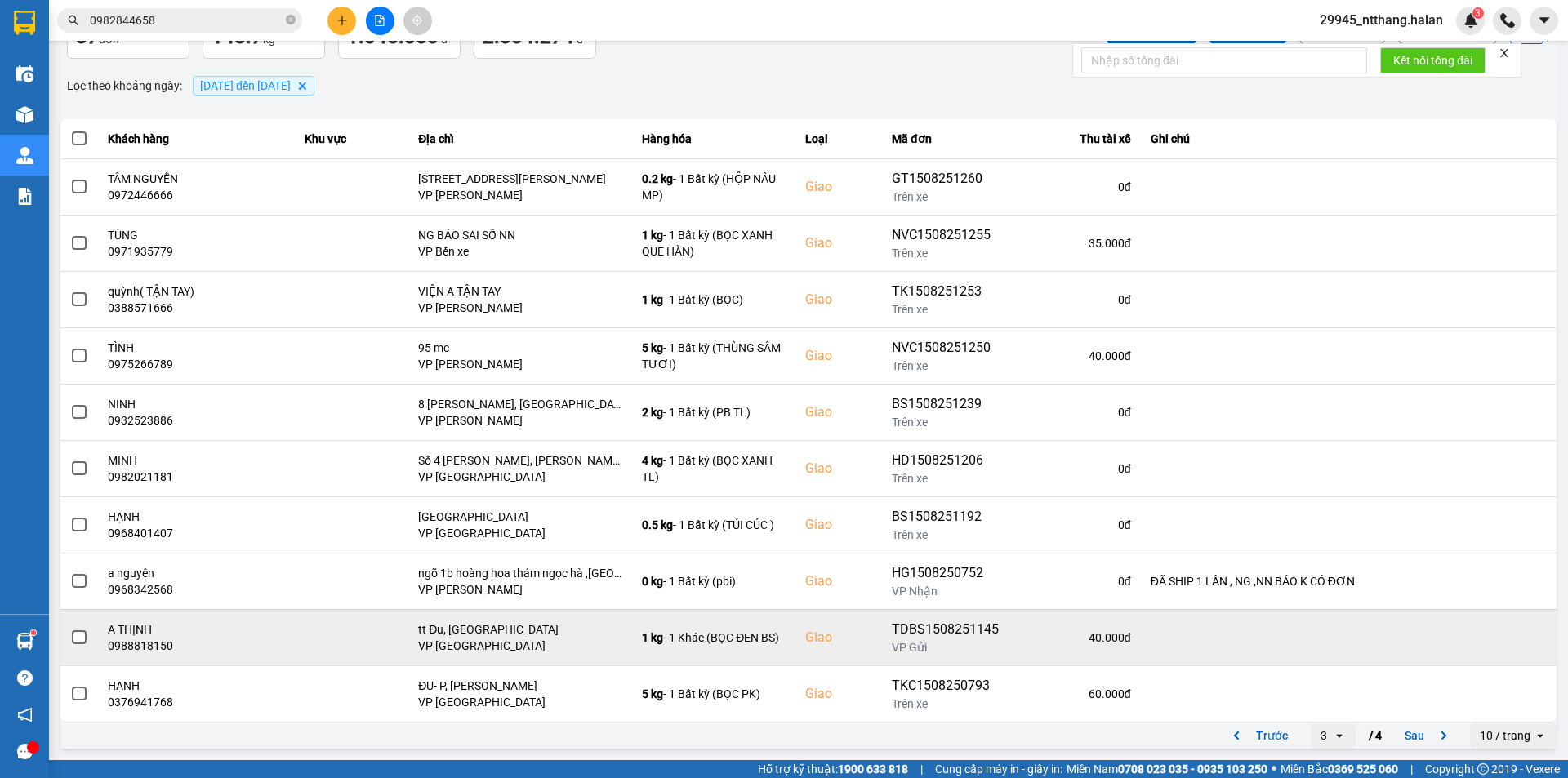
click at [1395, 733] on button "Sau" at bounding box center [1429, 736] width 69 height 25
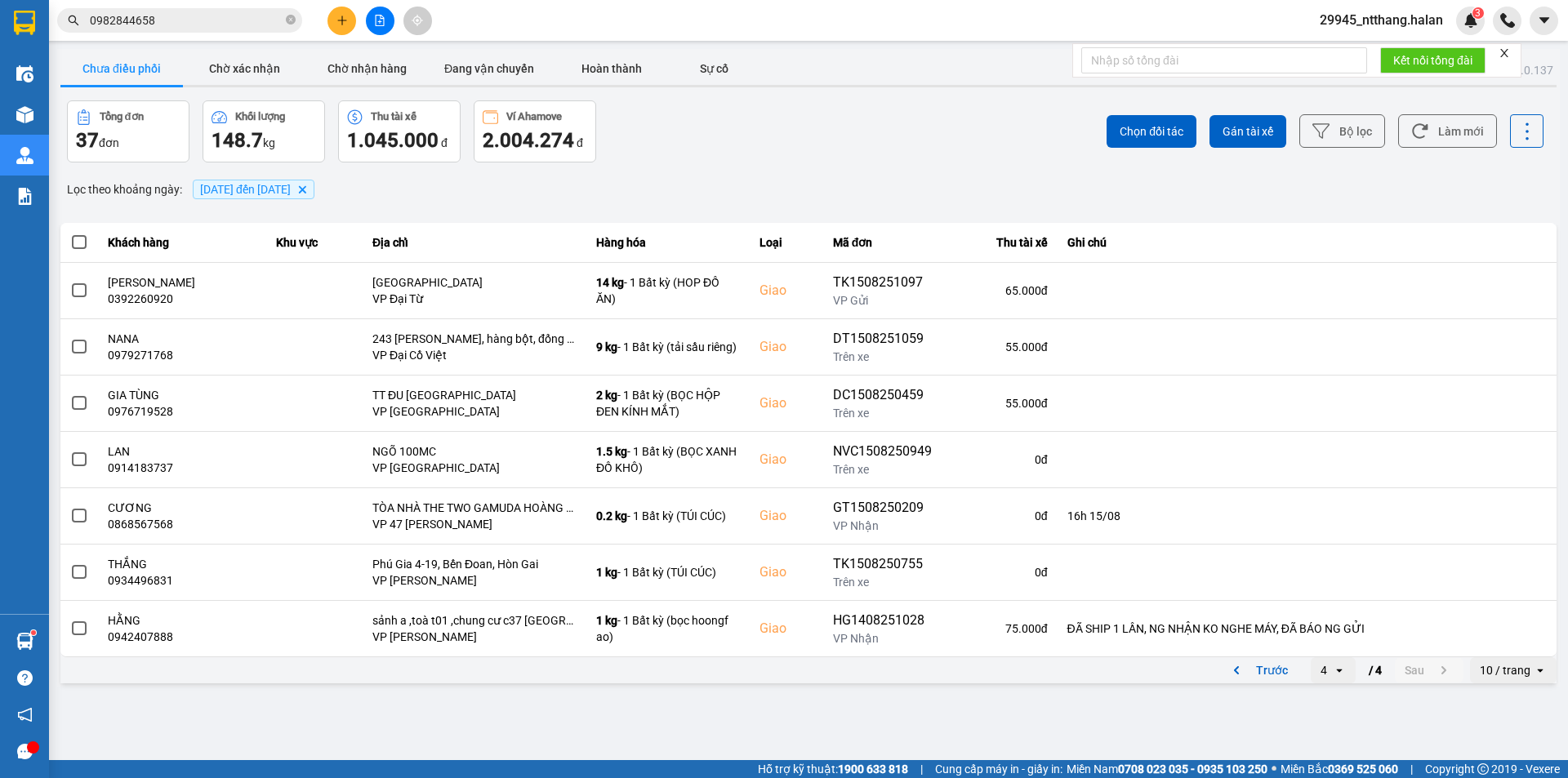
scroll to position [0, 0]
click at [187, 27] on input "0982844658" at bounding box center [186, 20] width 193 height 18
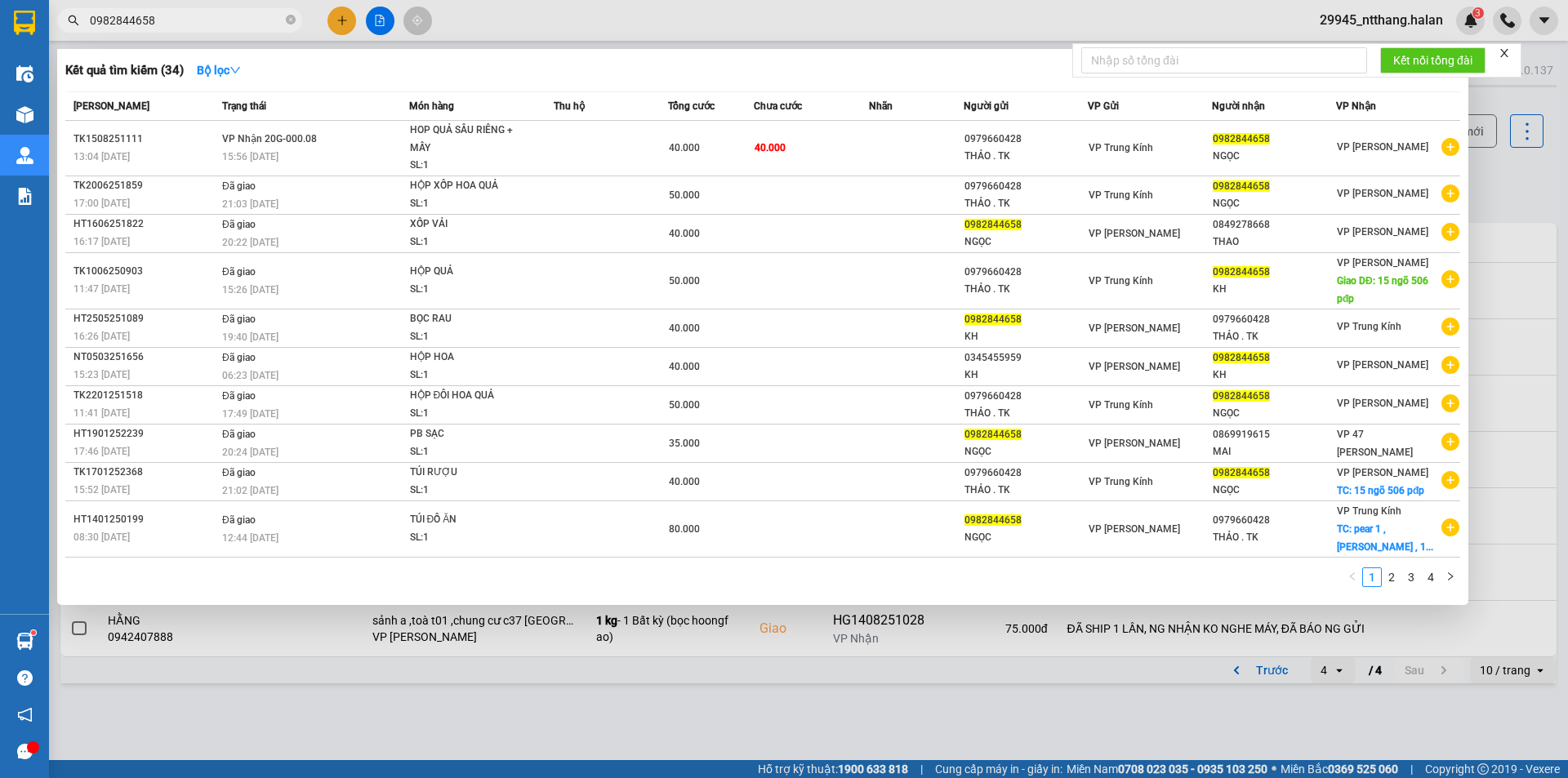
click at [187, 27] on input "0982844658" at bounding box center [186, 20] width 193 height 18
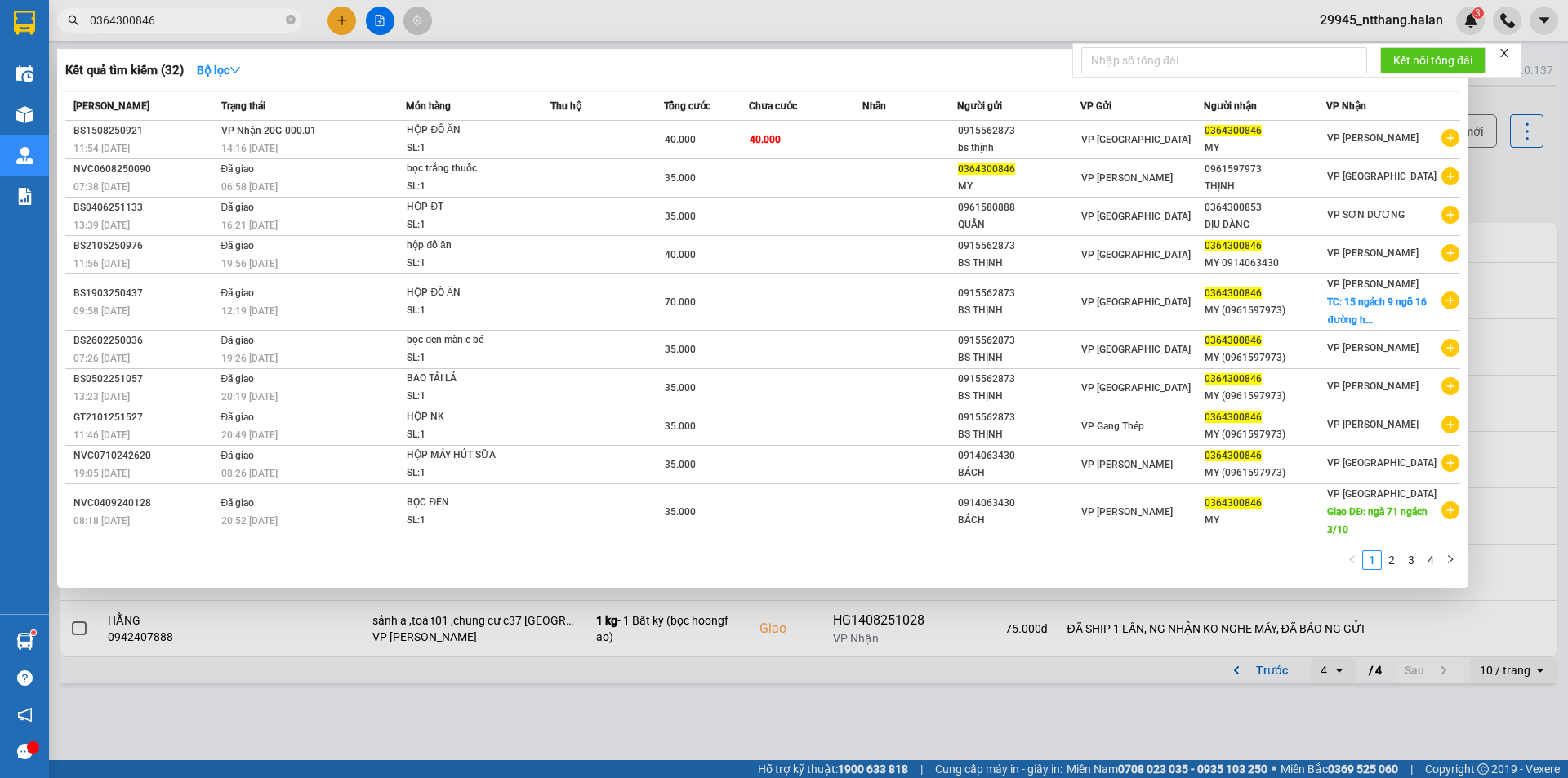
type input "0364300846"
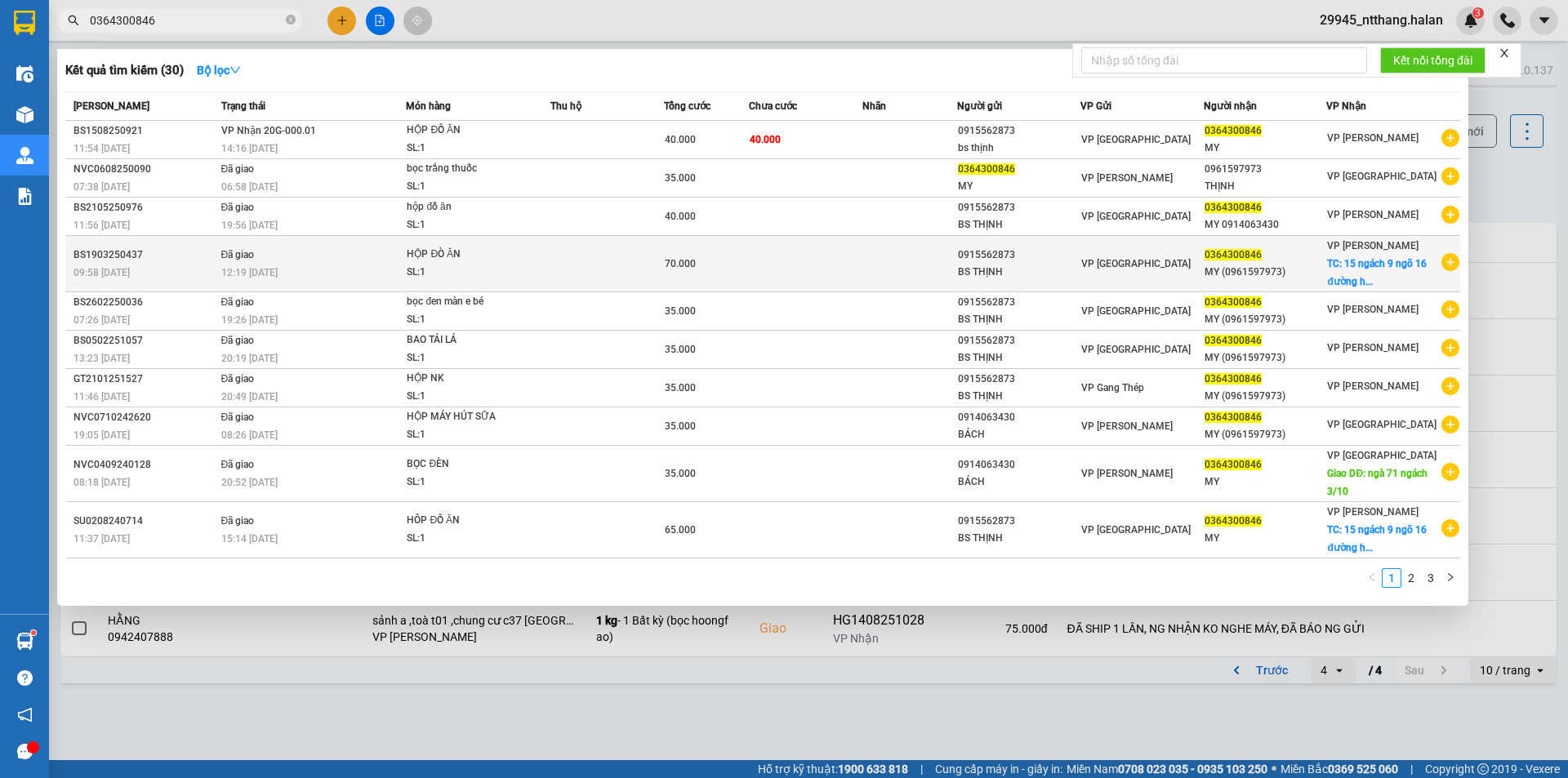
click at [1360, 268] on span "TC: 15 ngách 9 ngõ 16 đường h..." at bounding box center [1377, 273] width 100 height 29
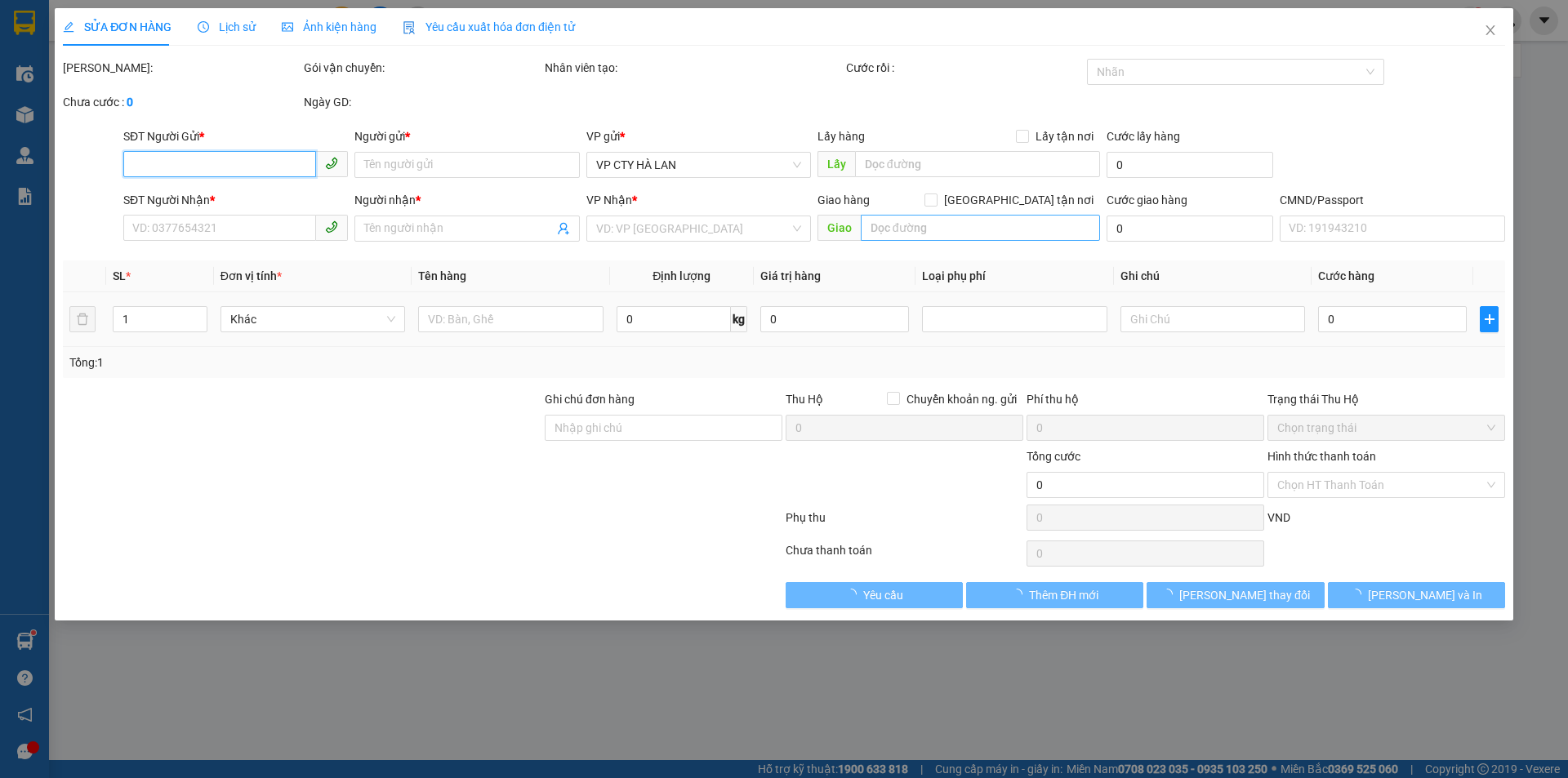
type input "0915562873"
type input "BS THỊNH"
type input "0364300846"
type input "MY (0961597973)"
checkbox input "true"
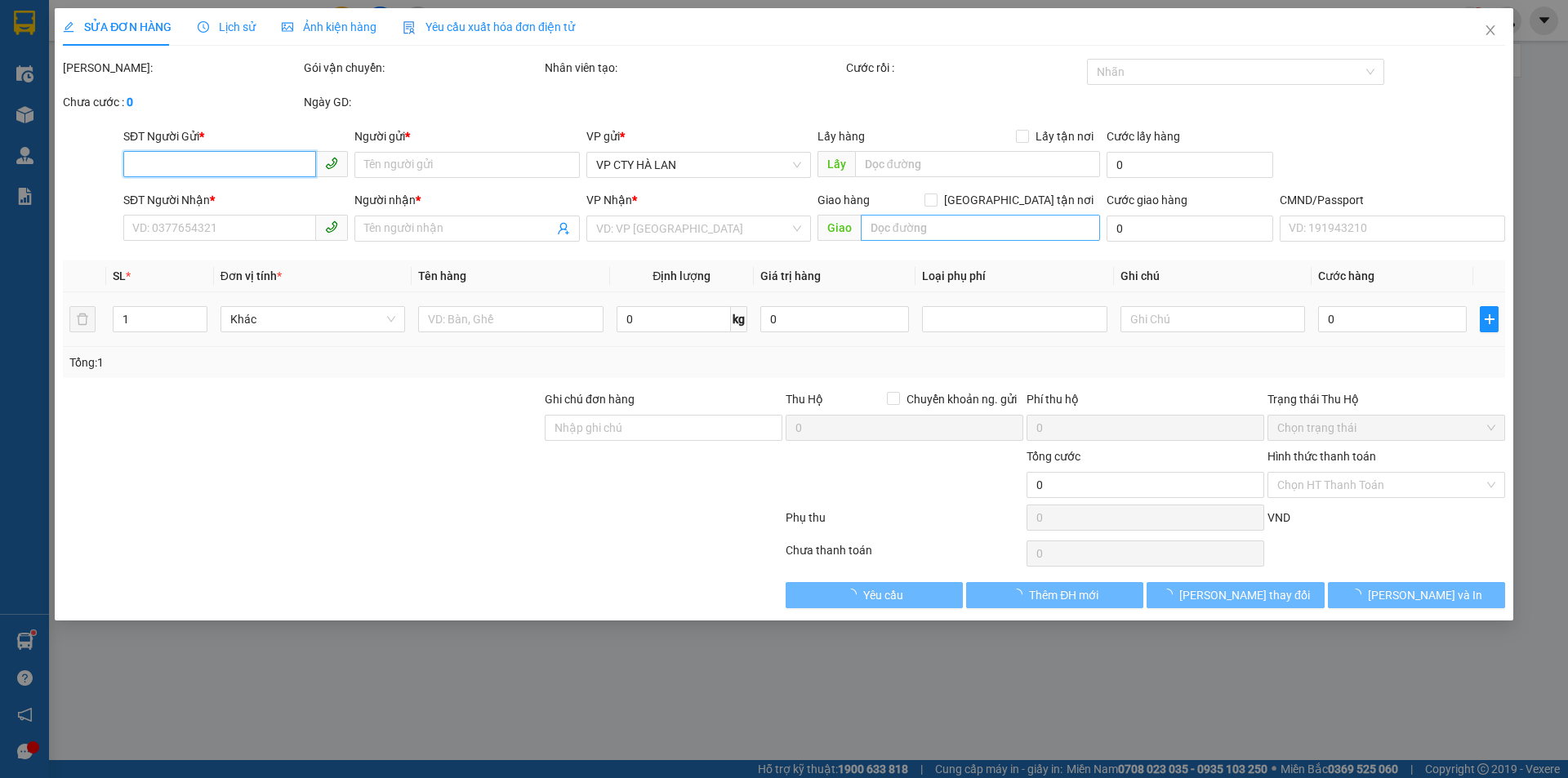
type input "15 ngách 9 ngõ 16 đường hồng tiến, bồ đề, long biên"
type input "30.000"
type input "70.000"
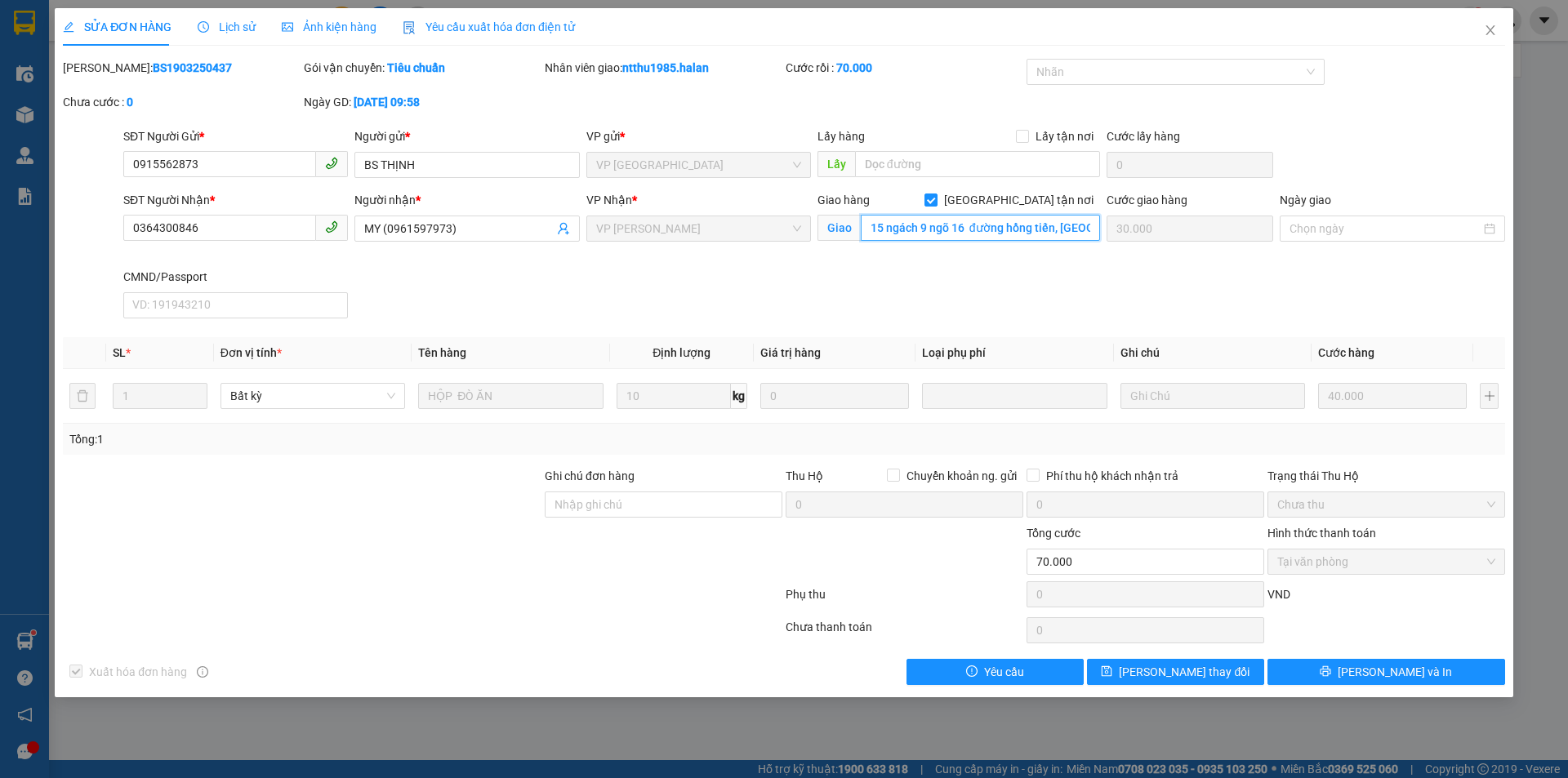
click at [990, 225] on input "15 ngách 9 ngõ 16 đường hồng tiến, bồ đề, long biên" at bounding box center [980, 228] width 239 height 26
click at [1487, 20] on span "Close" at bounding box center [1490, 31] width 46 height 46
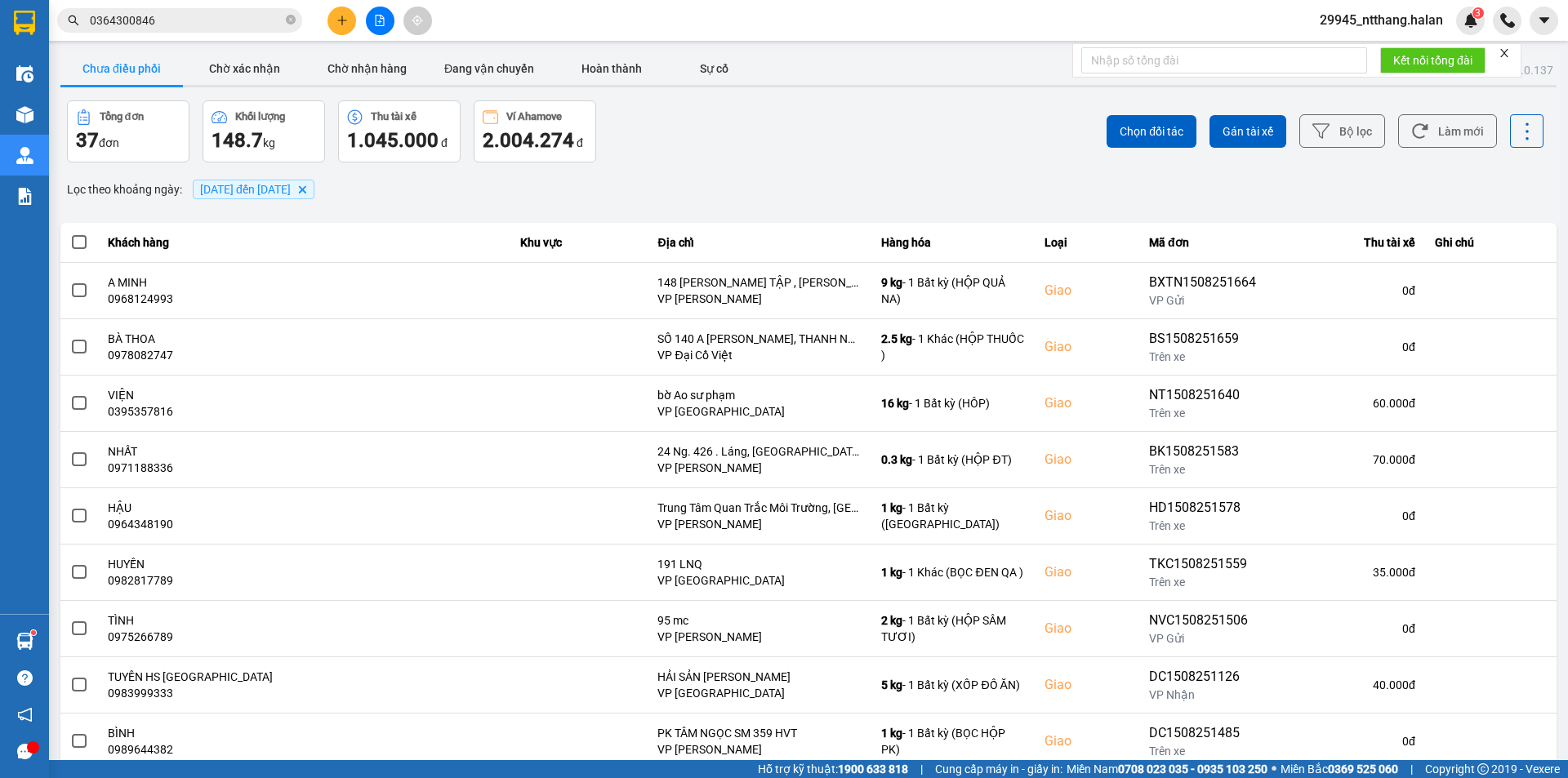
drag, startPoint x: 231, startPoint y: 18, endPoint x: 280, endPoint y: 51, distance: 59.1
click at [238, 19] on input "0364300846" at bounding box center [186, 20] width 193 height 18
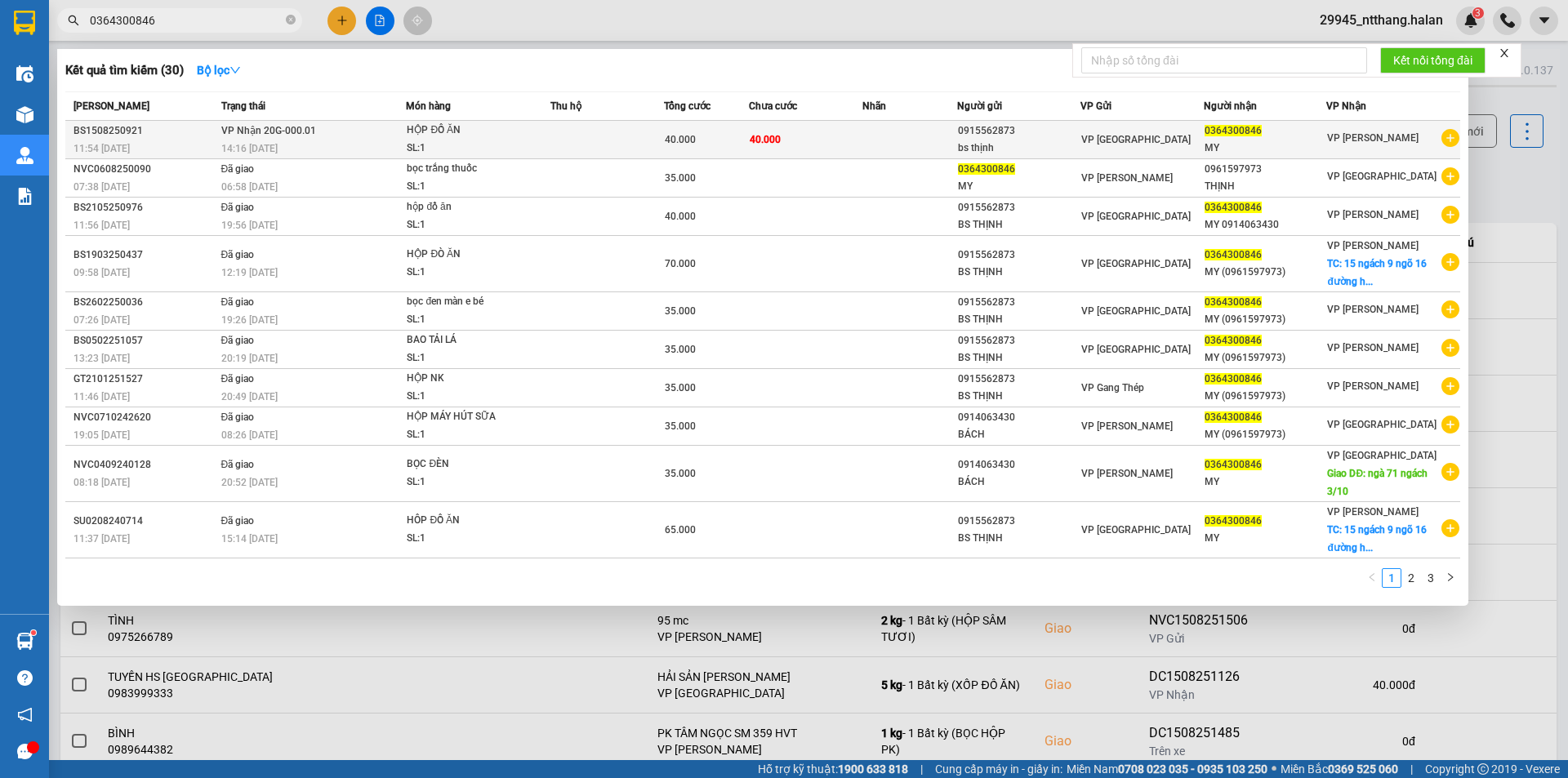
click at [558, 134] on td at bounding box center [606, 140] width 114 height 38
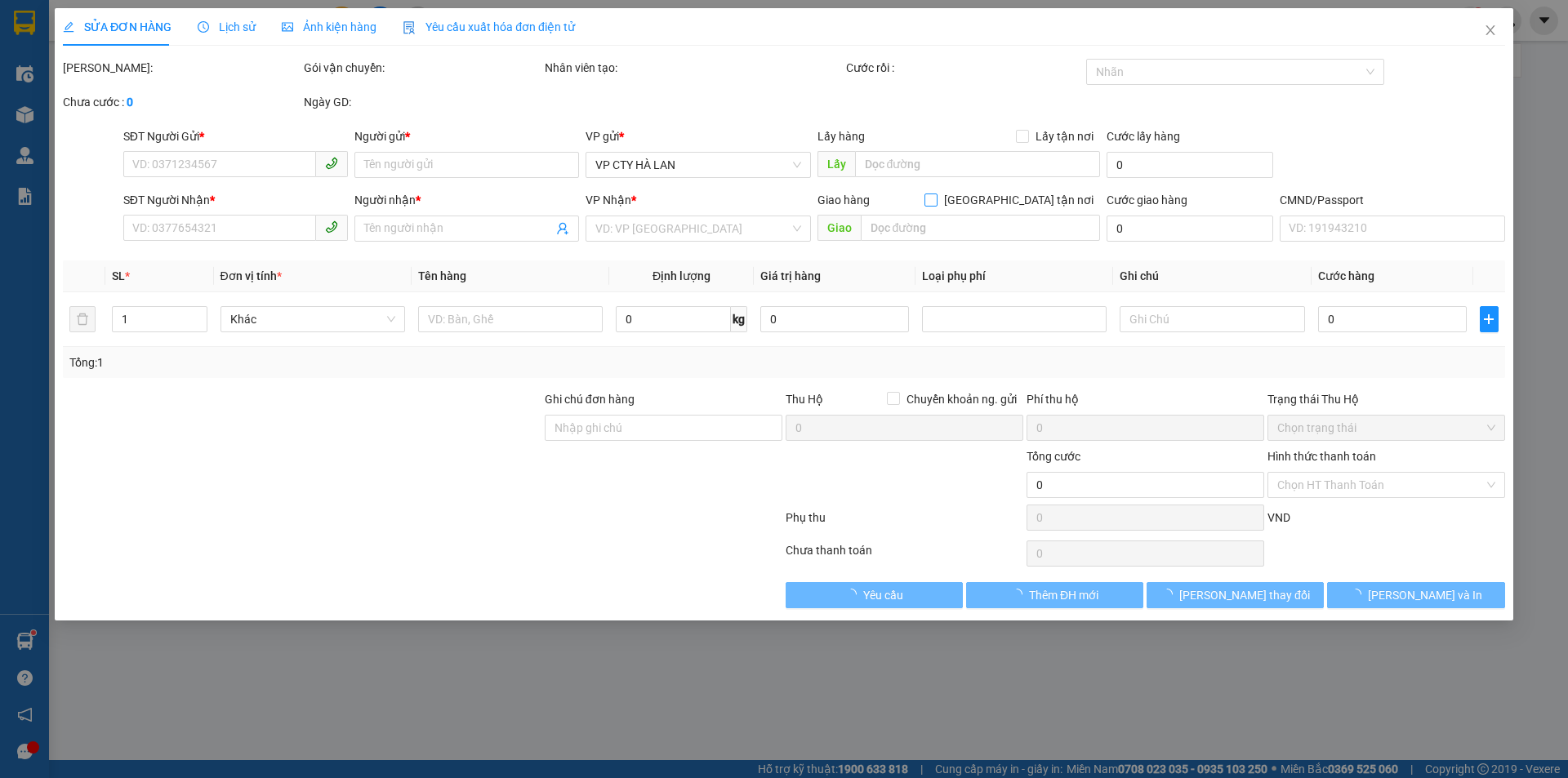
type input "0915562873"
type input "bs thịnh"
type input "0364300846"
type input "MY"
type input "40.000"
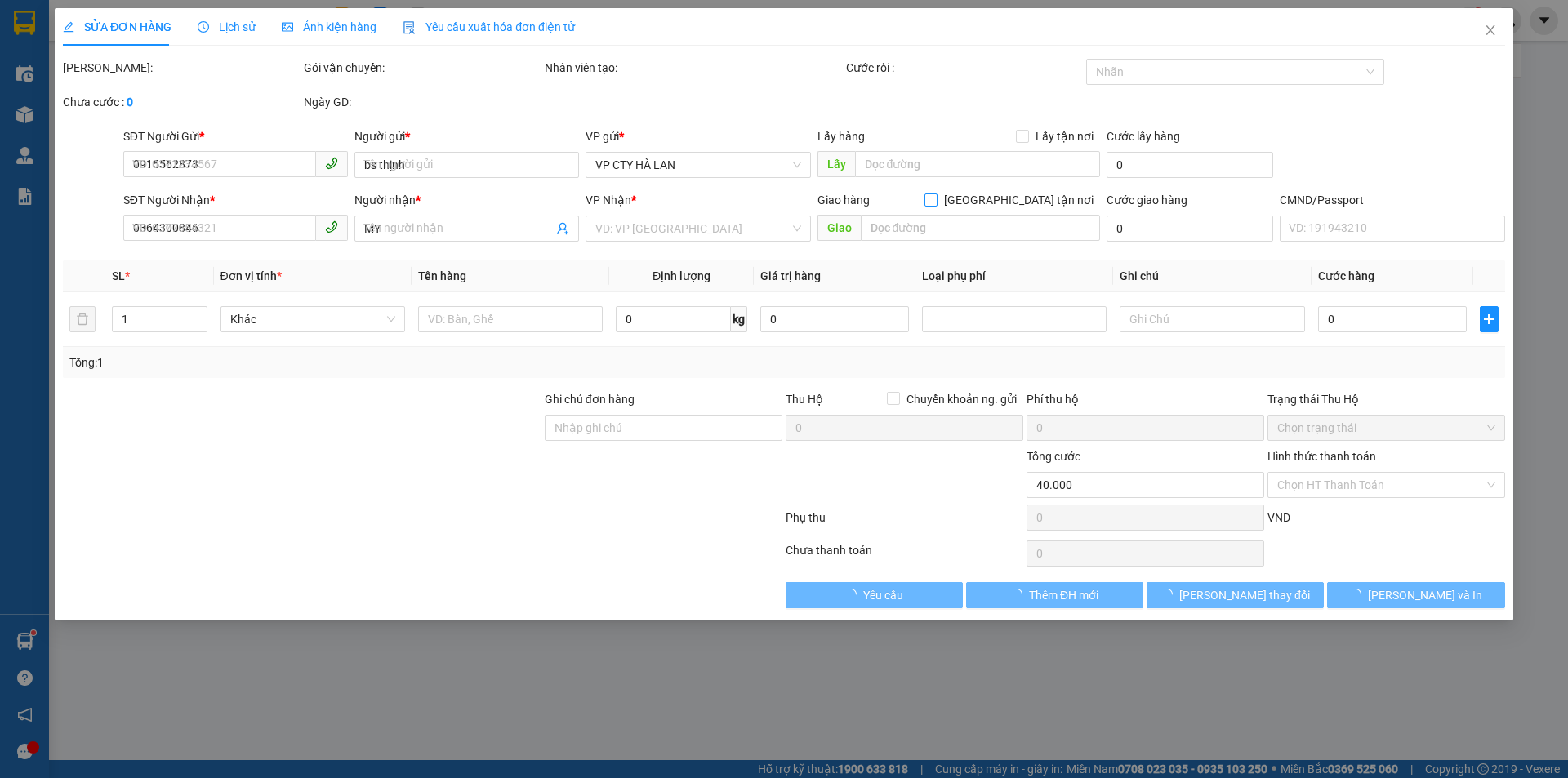
type input "40.000"
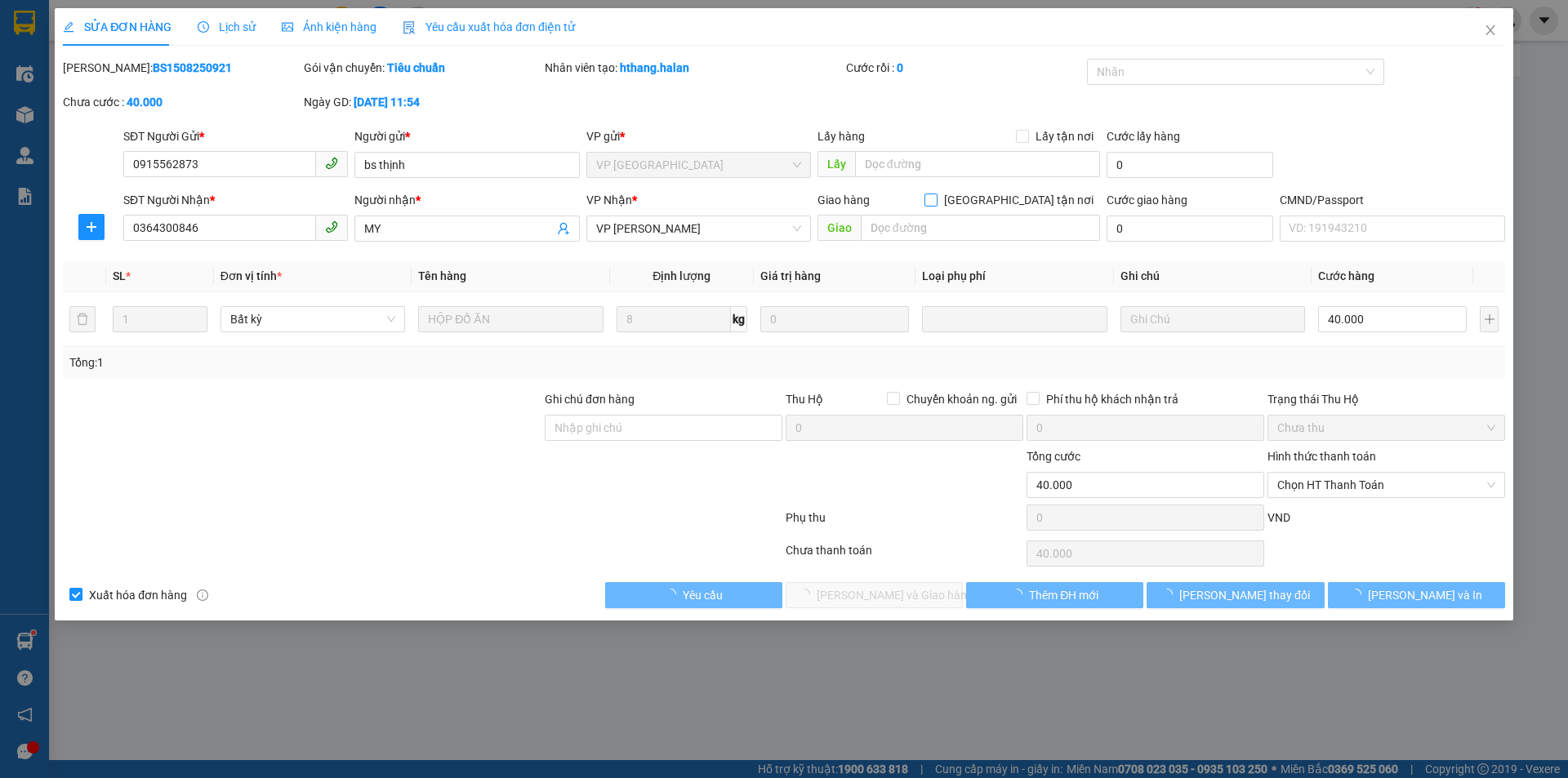
click at [936, 199] on input "Giao tận nơi" at bounding box center [930, 199] width 11 height 11
checkbox input "true"
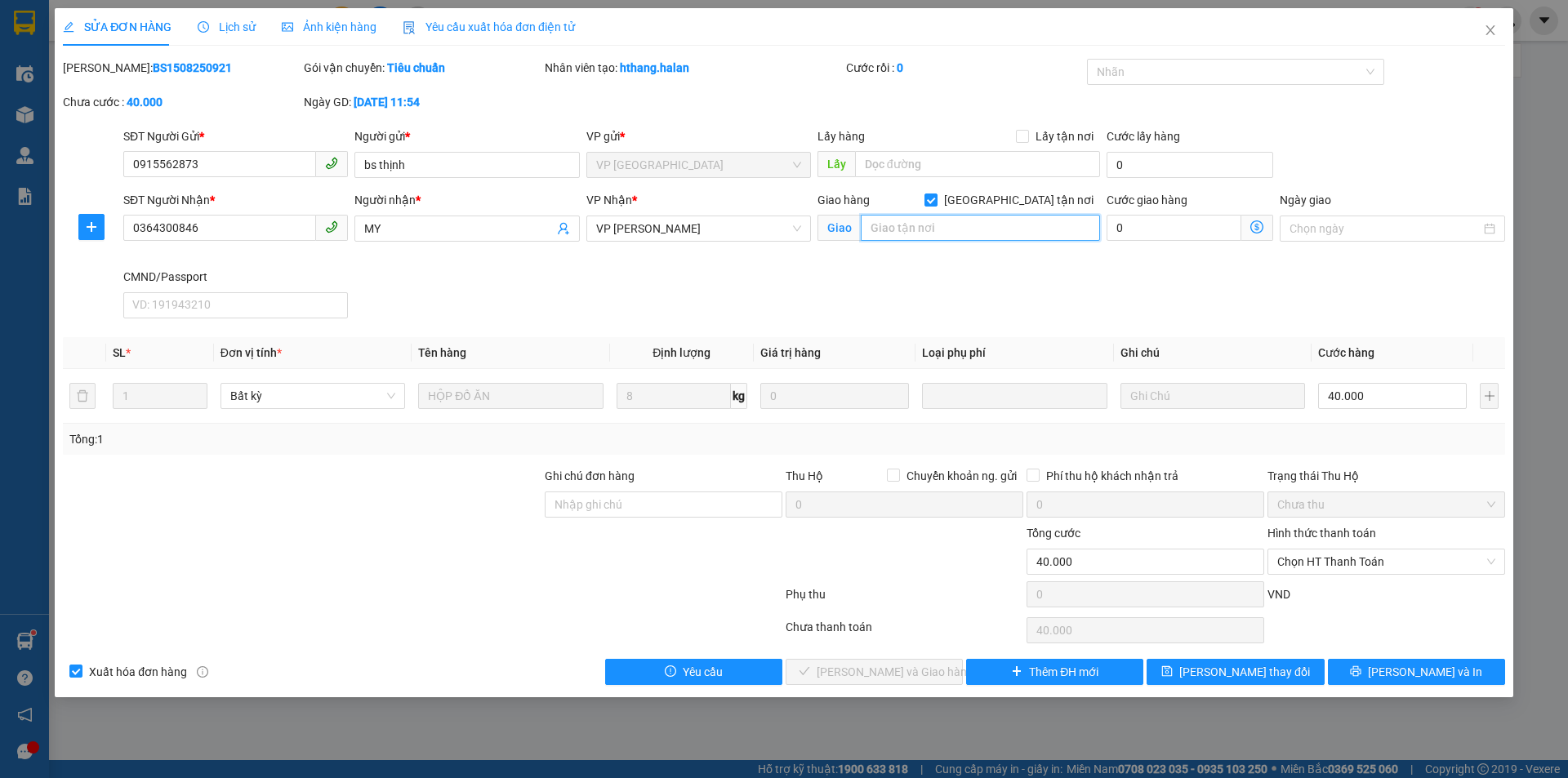
click at [975, 228] on input "text" at bounding box center [980, 228] width 239 height 26
paste input "15 ngách 9 ngõ 16 đường hồng tiến, bồ đề, long biên"
type input "15 ngách 9 ngõ 16 đường hồng tiến, bồ đề, long biên"
click at [1262, 225] on icon "dollar-circle" at bounding box center [1257, 227] width 13 height 13
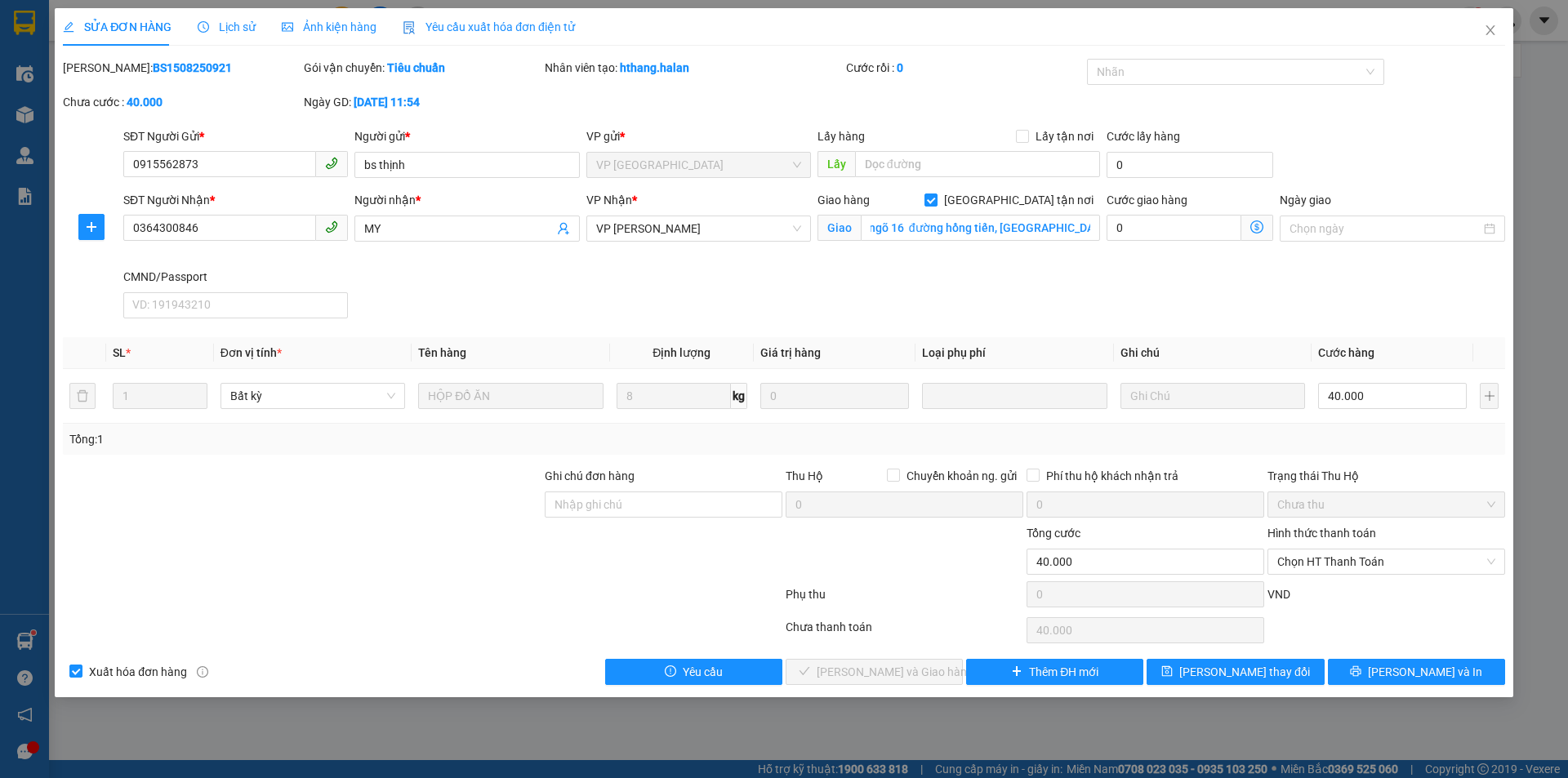
scroll to position [0, 0]
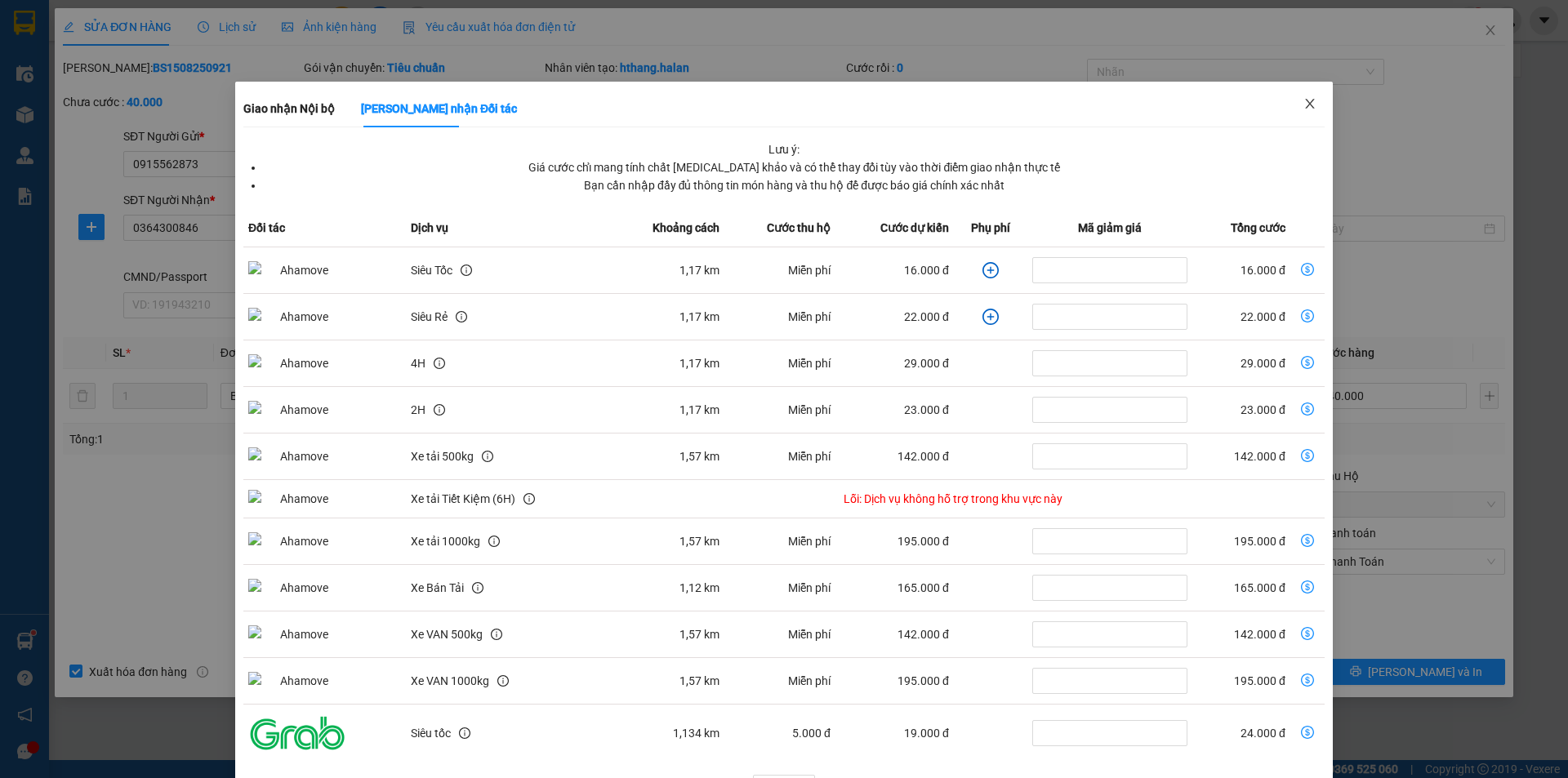
click at [1296, 96] on span "Close" at bounding box center [1310, 105] width 46 height 46
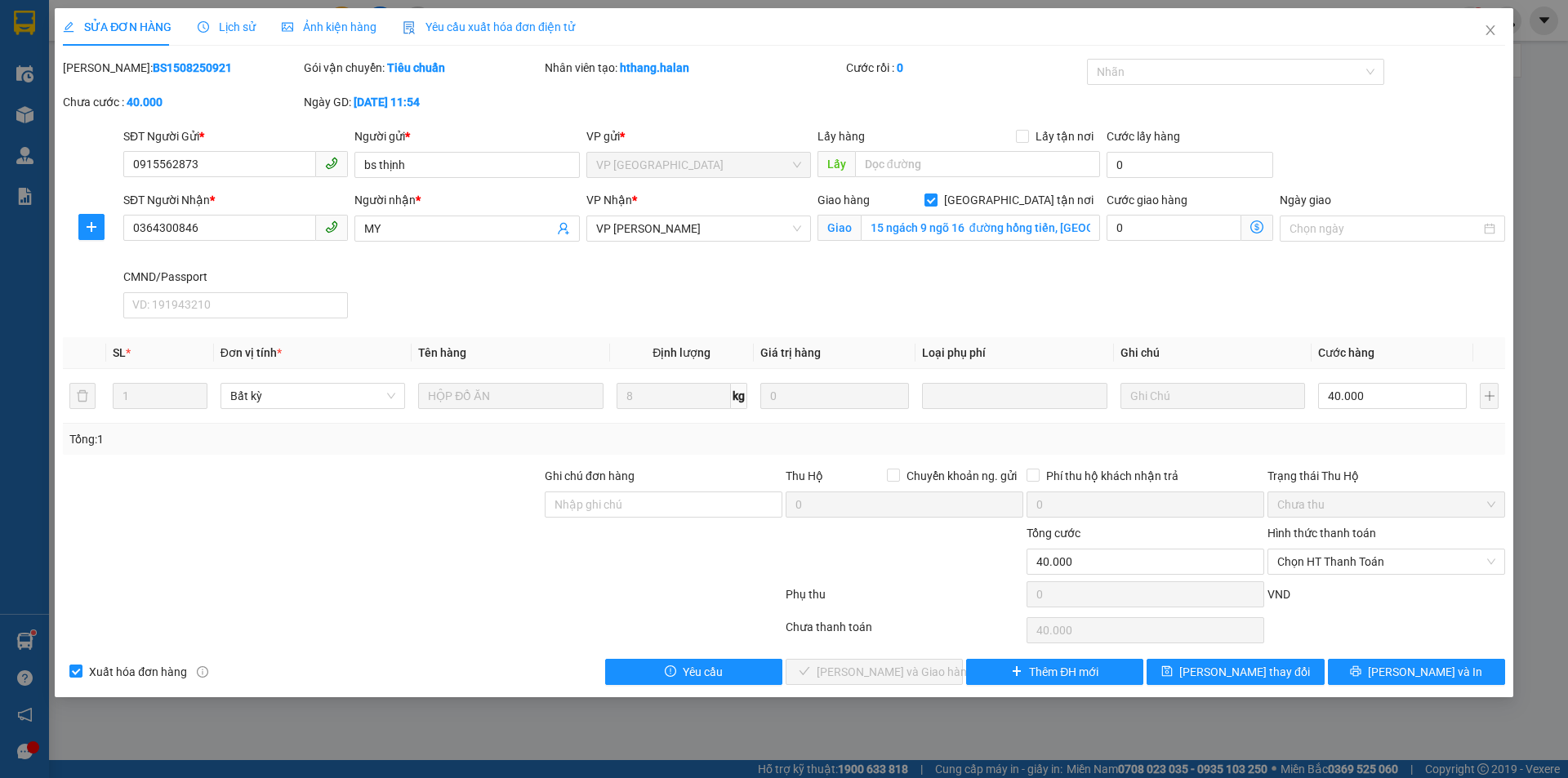
click at [1180, 214] on div "Cước giao hàng" at bounding box center [1190, 203] width 167 height 25
click at [1181, 227] on input "0" at bounding box center [1173, 228] width 135 height 26
type input "40.003"
type input "3"
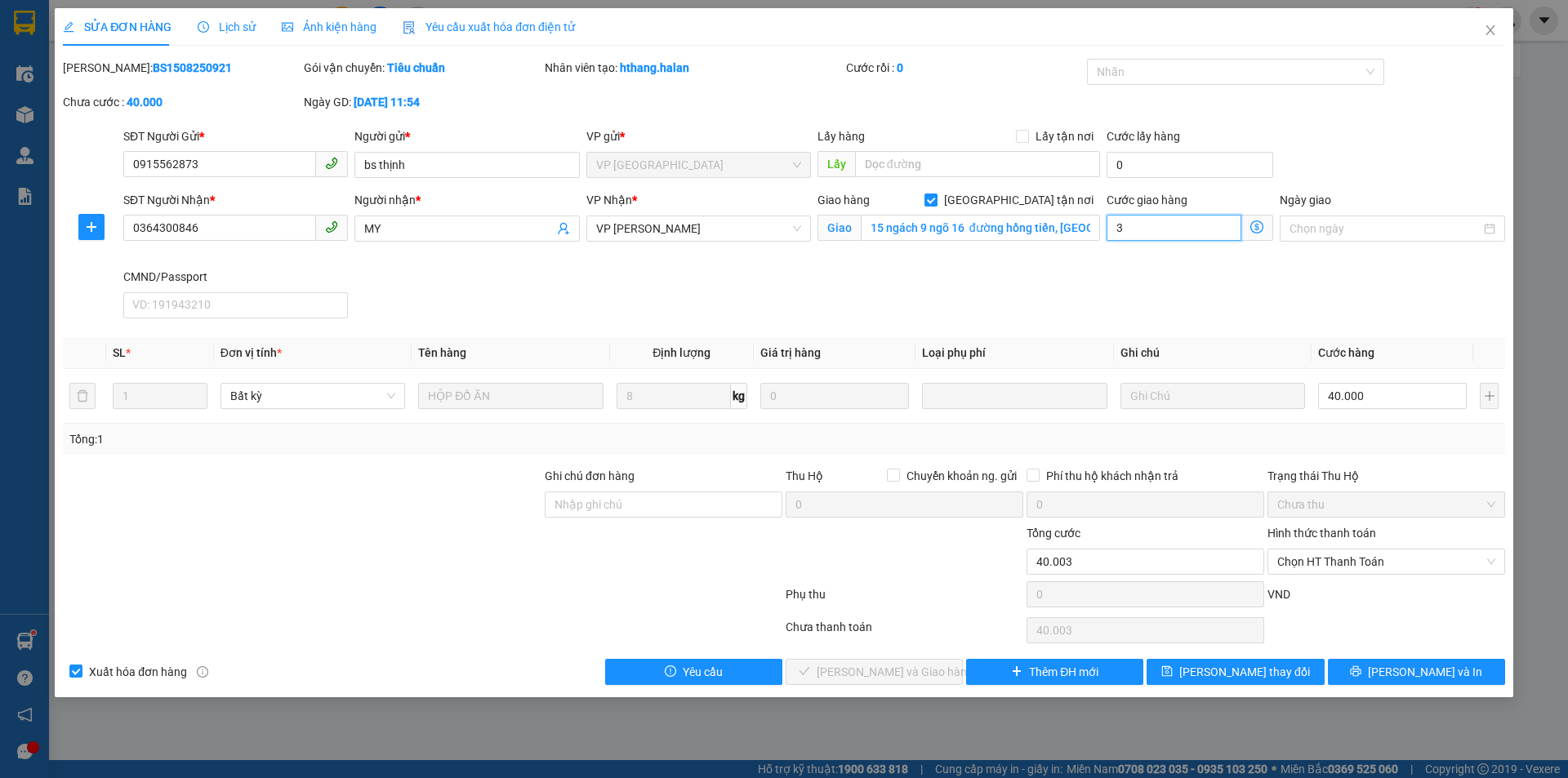
type input "40.030"
type input "30"
type input "70.000"
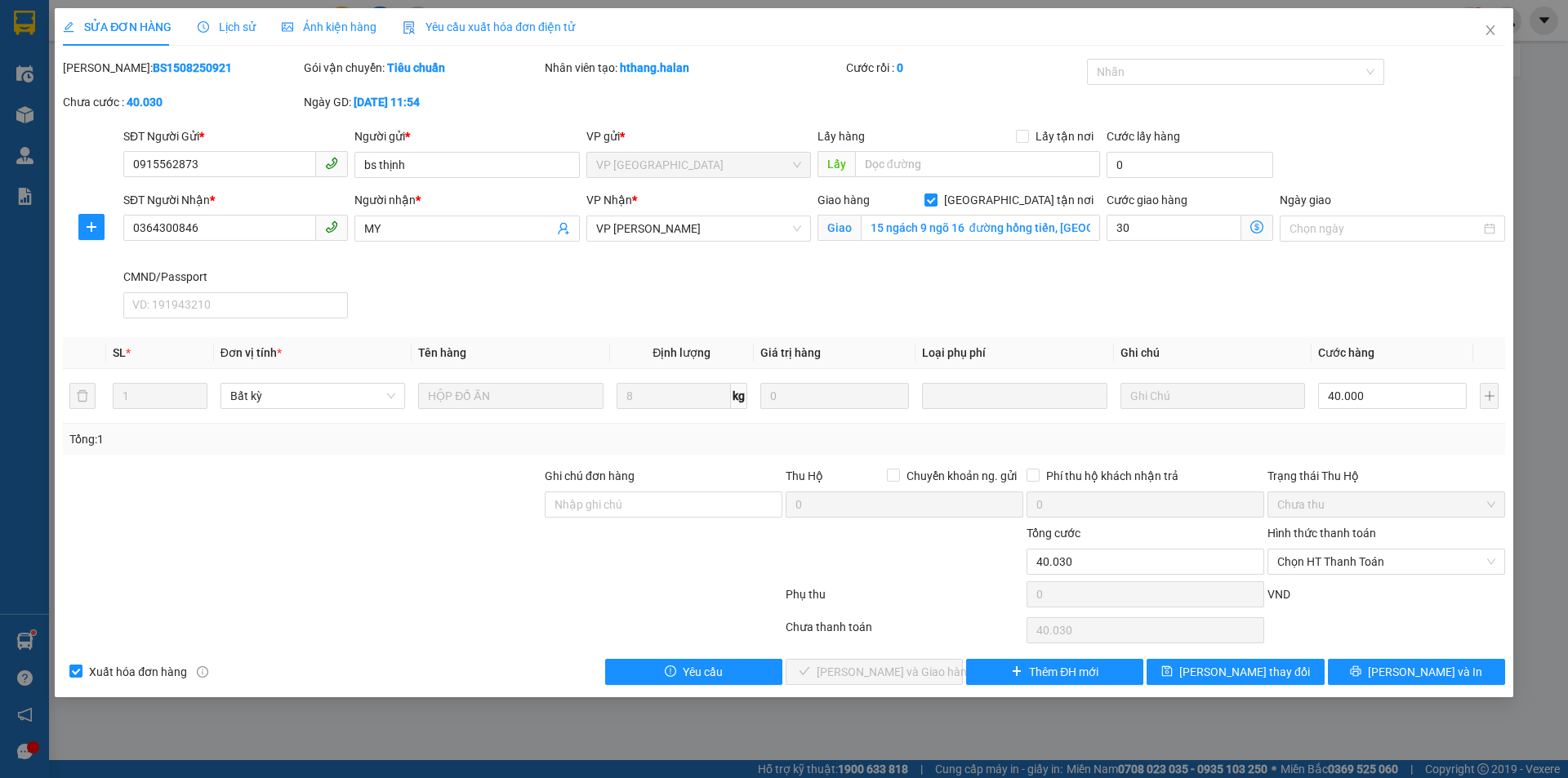
type input "30.000"
click at [1092, 281] on div "SĐT Người Nhận * 0364300846 Người nhận * MY VP Nhận * VP Nguyễn Văn Cừ Giao hàn…" at bounding box center [814, 258] width 1388 height 134
click at [1264, 666] on span "Lưu thay đổi" at bounding box center [1244, 672] width 131 height 18
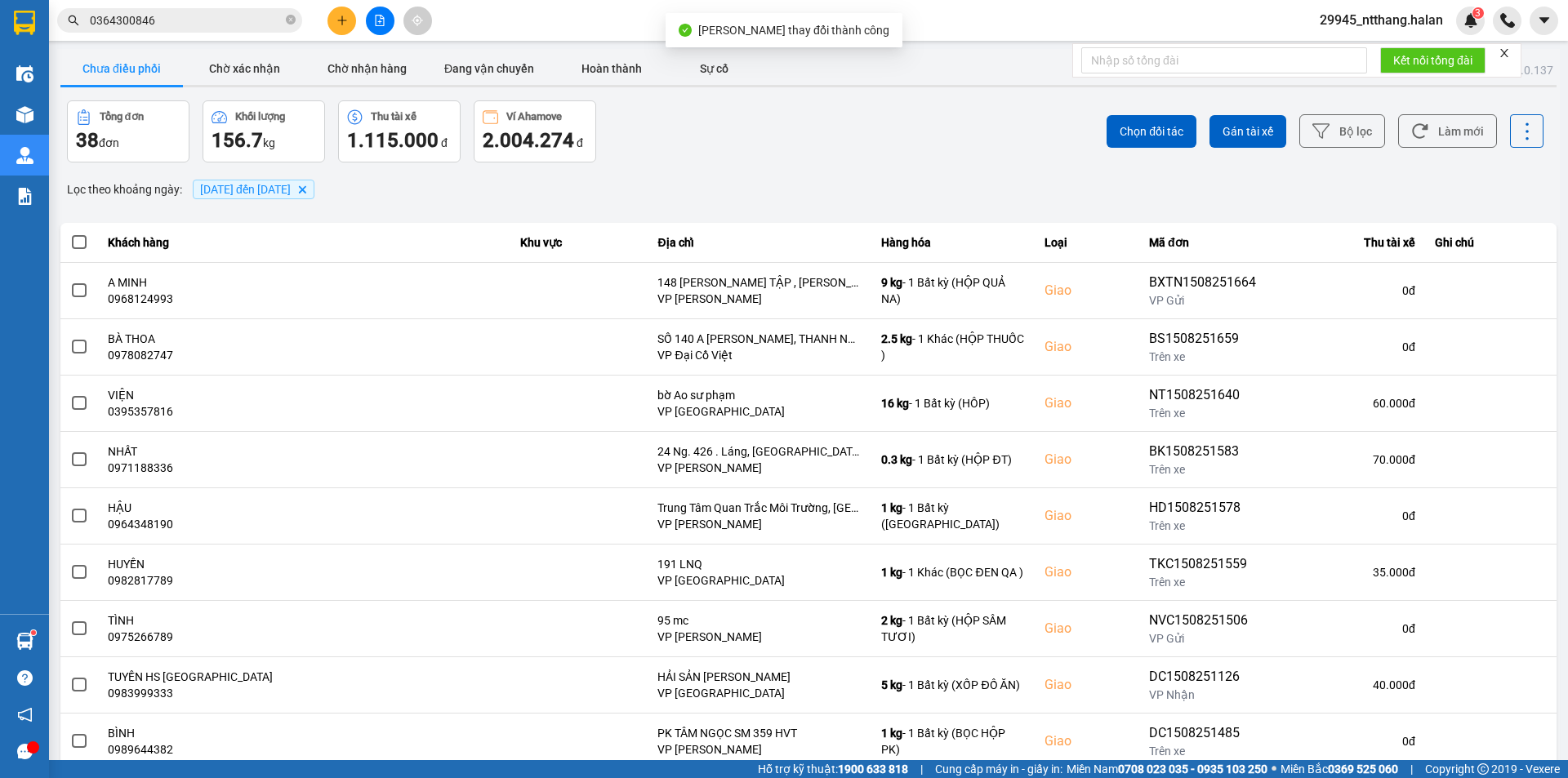
click at [229, 25] on input "0364300846" at bounding box center [186, 20] width 193 height 18
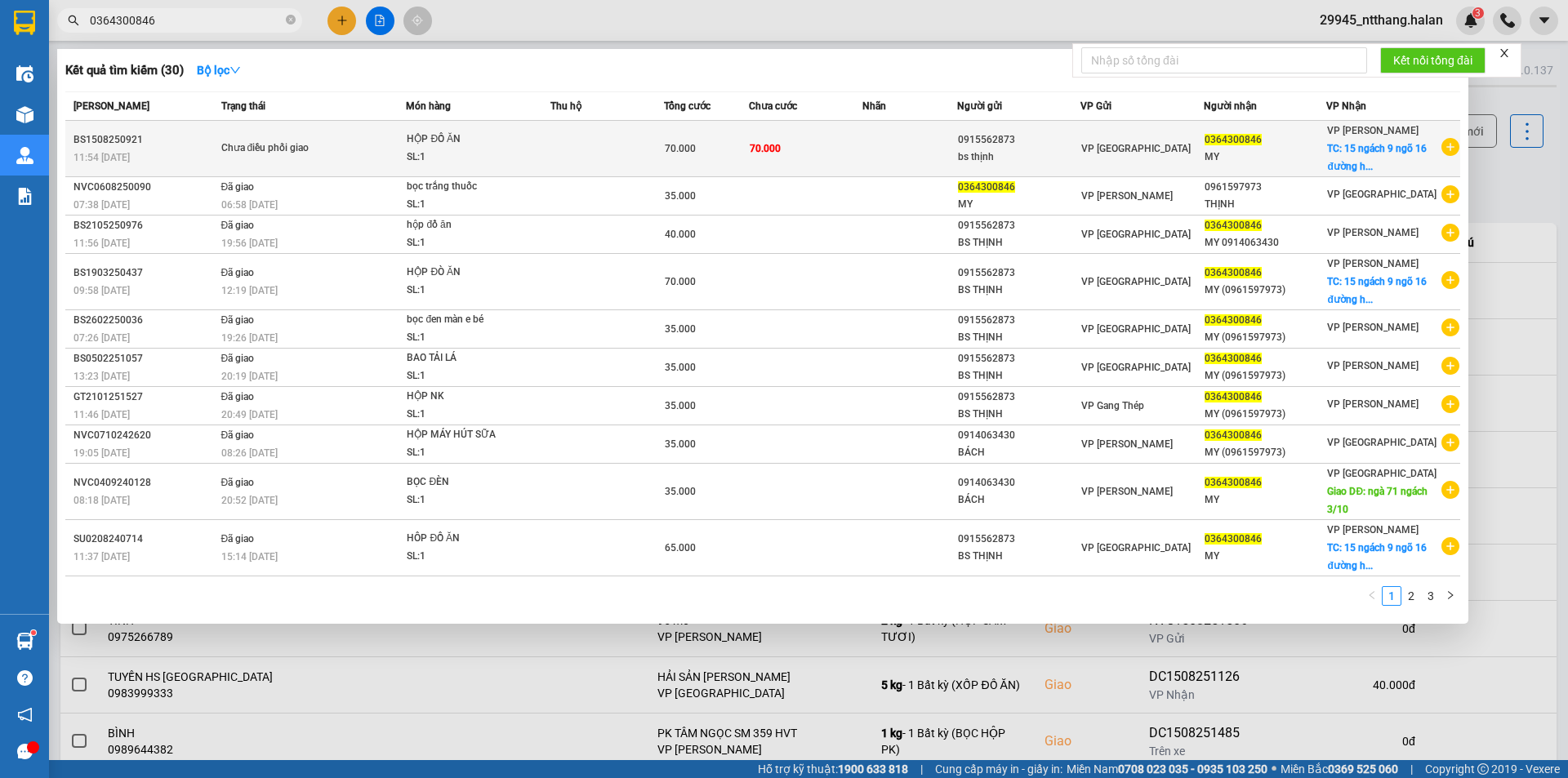
click at [874, 145] on td at bounding box center [909, 149] width 95 height 56
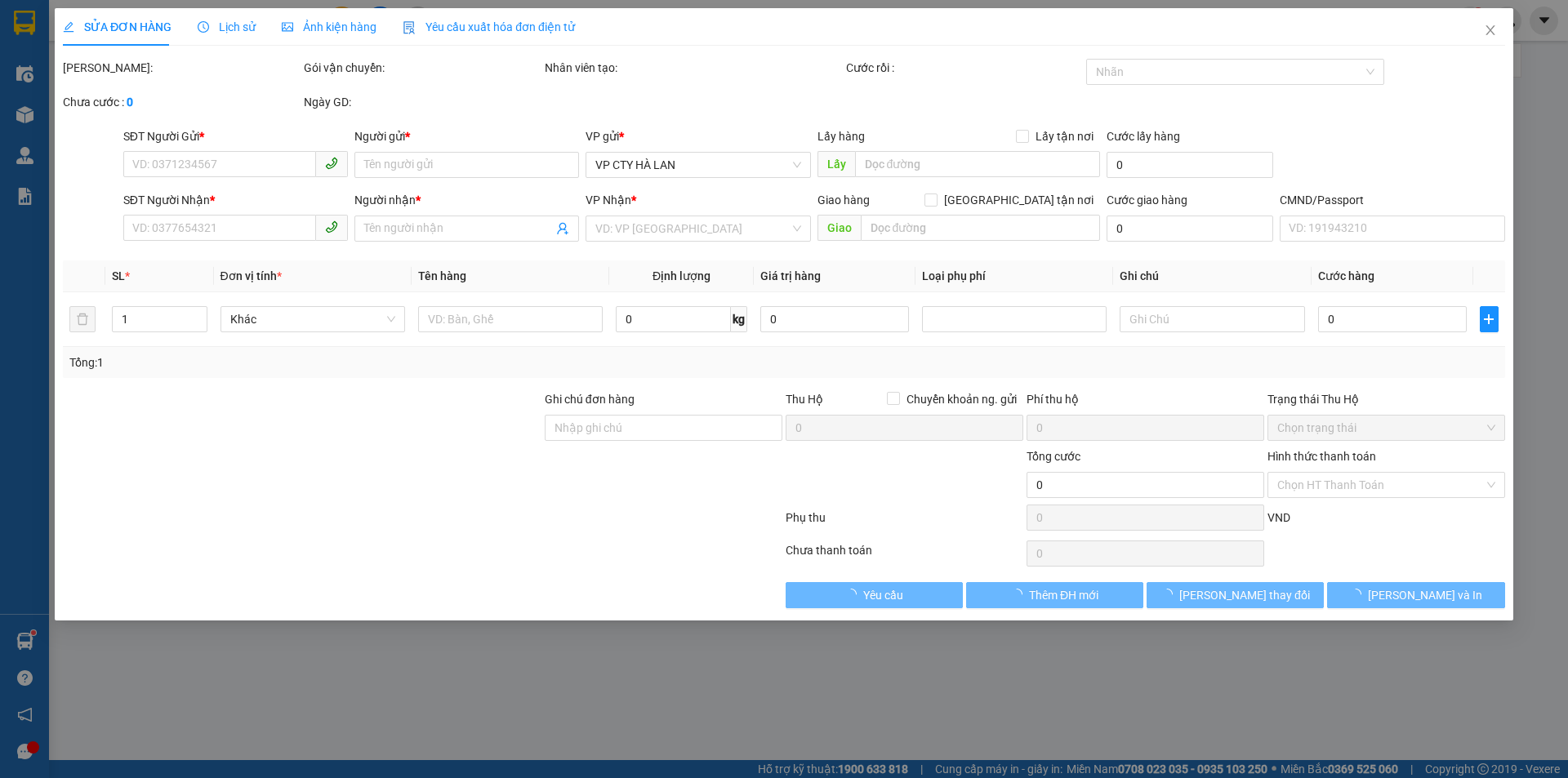
type input "0915562873"
type input "bs thịnh"
type input "0364300846"
type input "MY"
checkbox input "true"
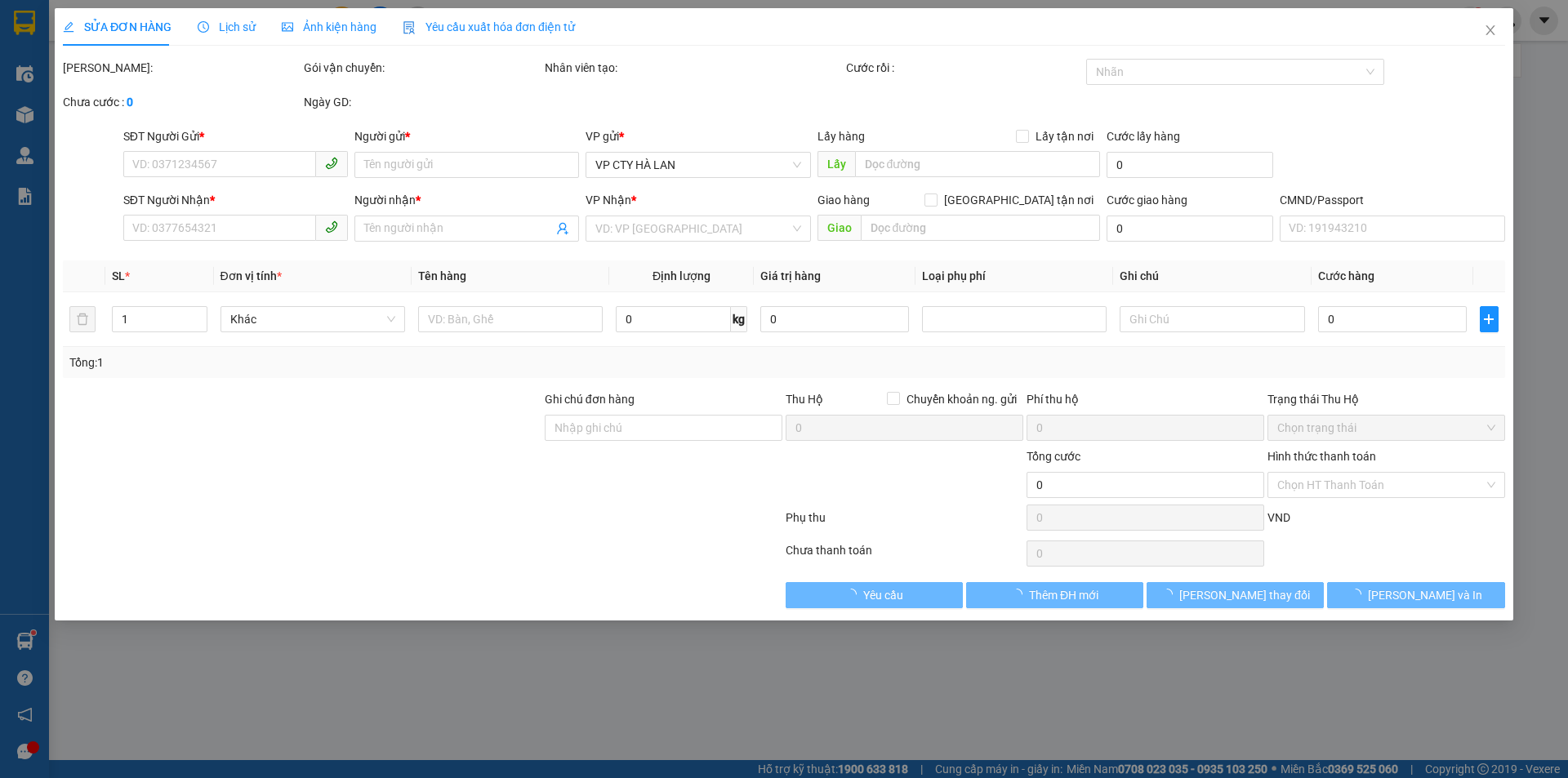
type input "15 ngách 9 ngõ 16 đường hồng tiến, bồ đề, long biên"
type input "70.000"
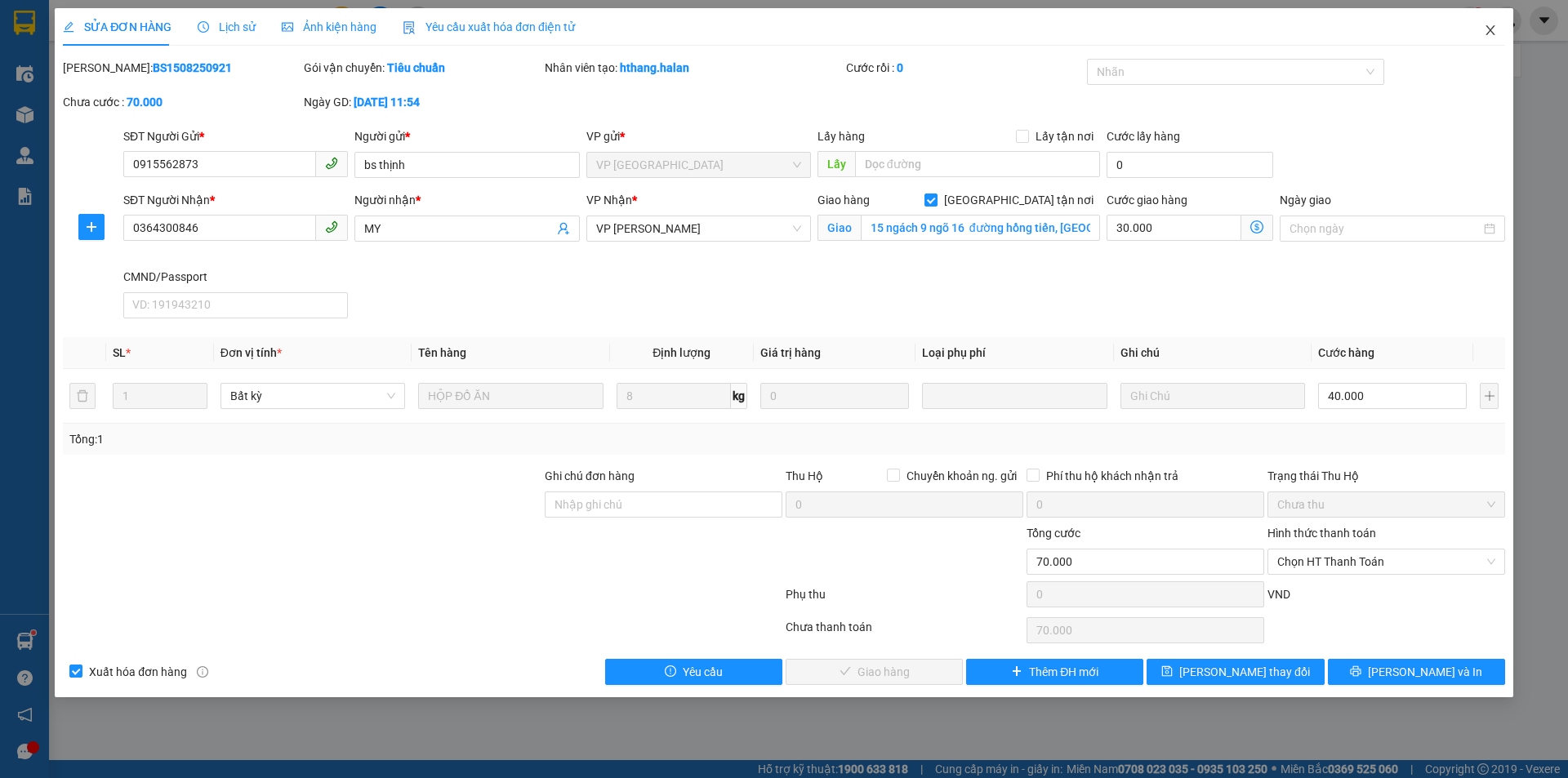
click at [1501, 29] on span "Close" at bounding box center [1490, 31] width 46 height 46
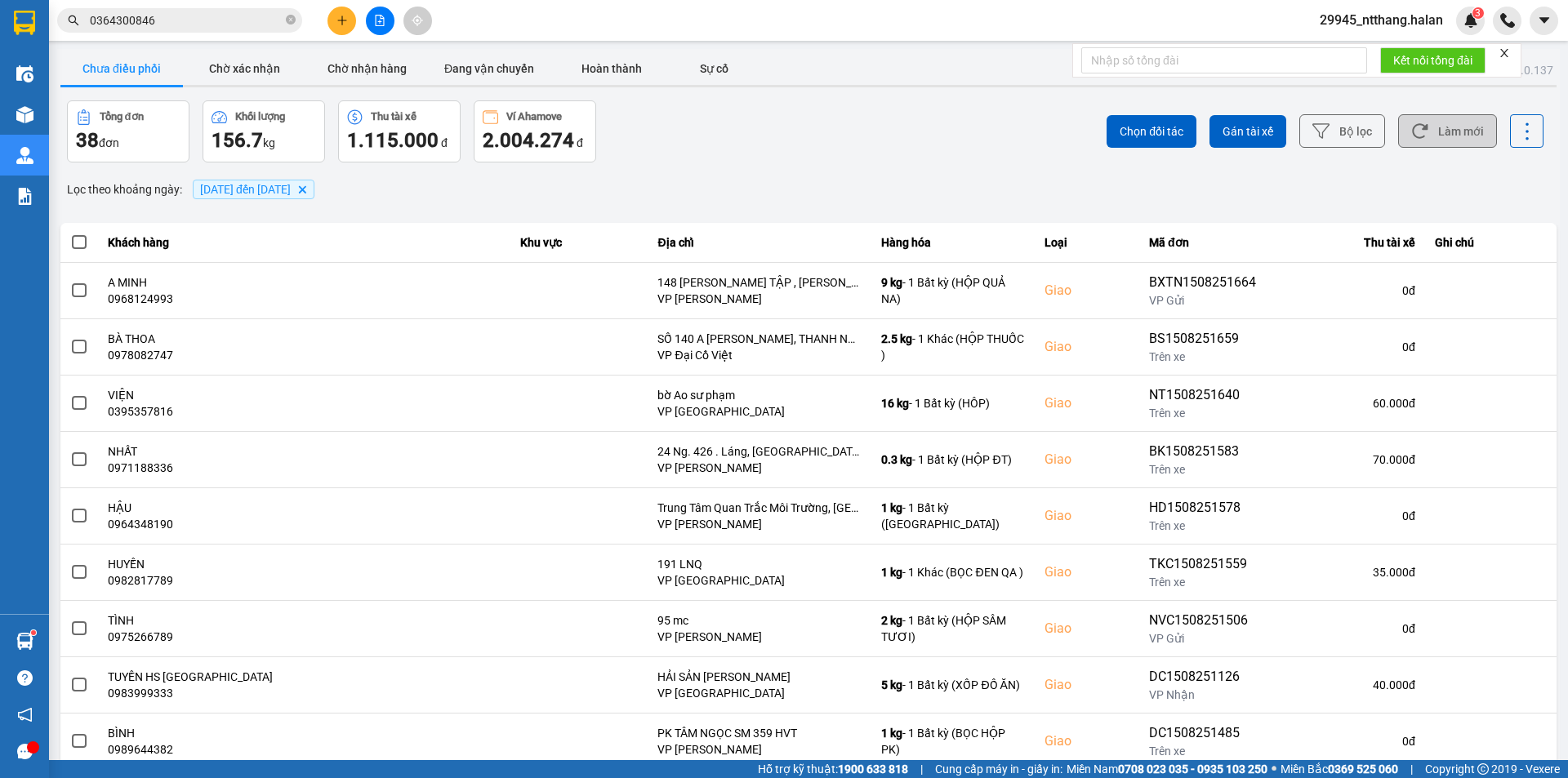
click at [1469, 128] on button "Làm mới" at bounding box center [1447, 131] width 99 height 34
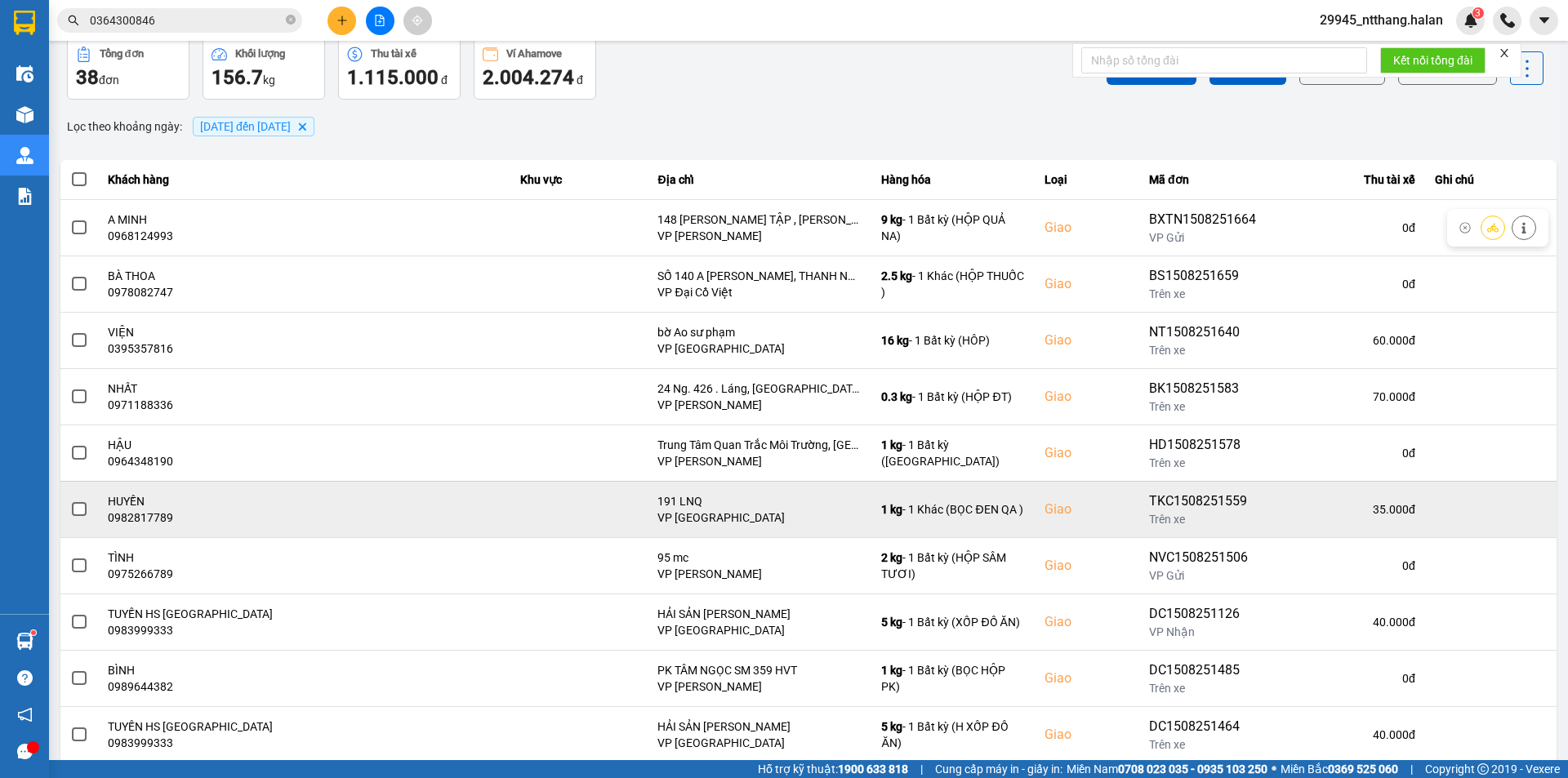
scroll to position [104, 0]
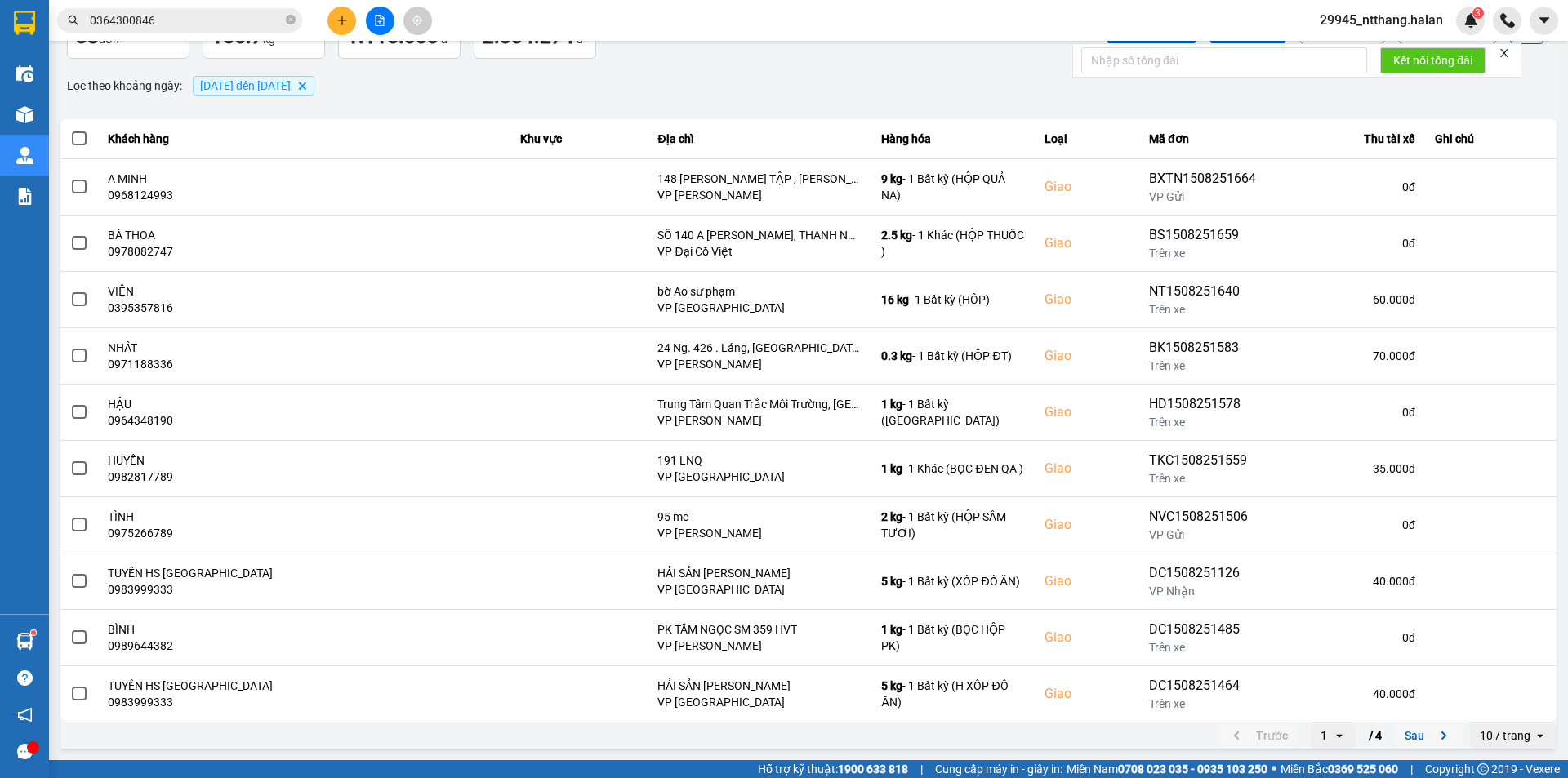
click at [1403, 741] on button "Sau" at bounding box center [1429, 736] width 69 height 25
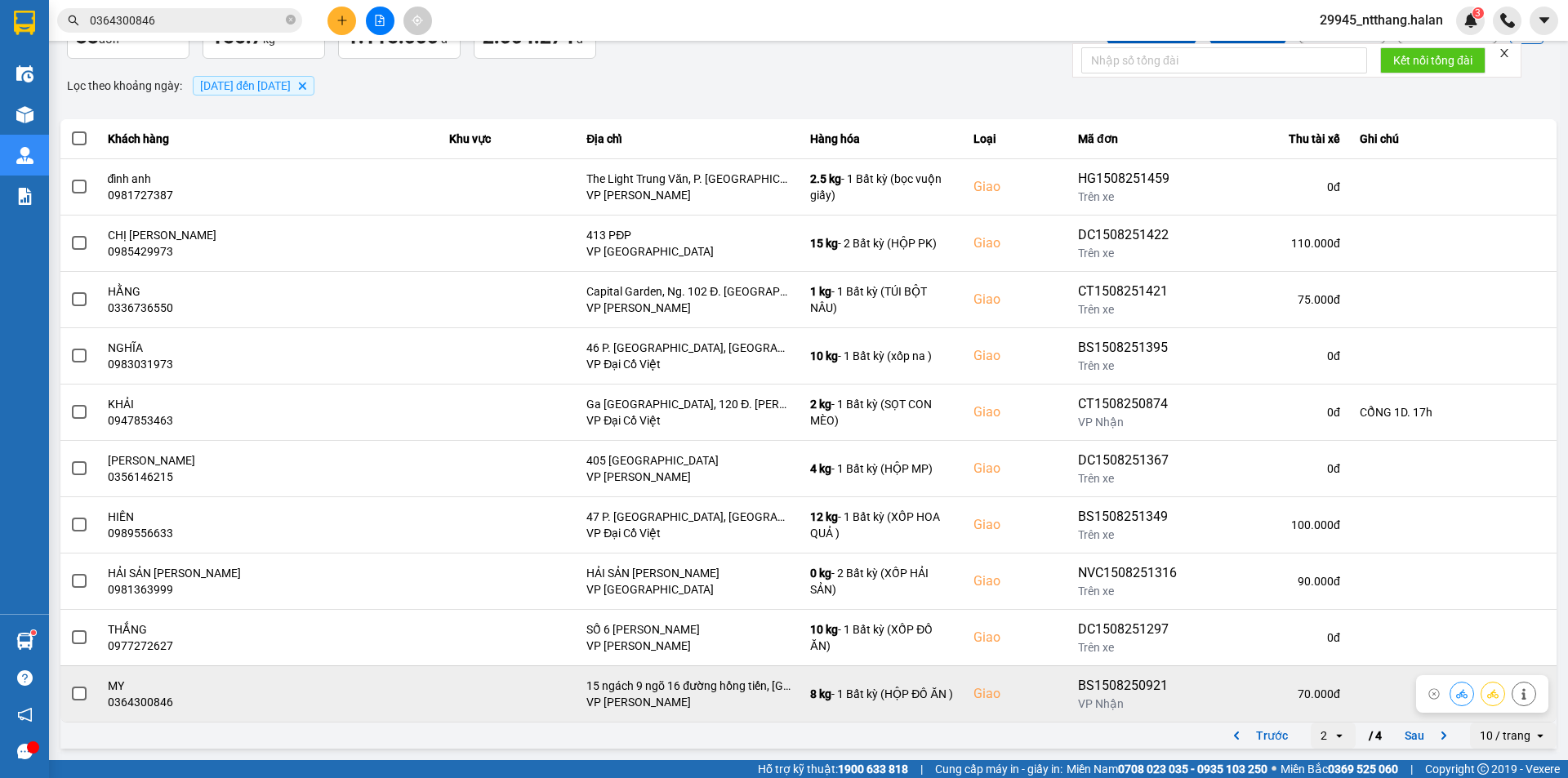
click at [84, 690] on span at bounding box center [79, 694] width 15 height 15
click at [70, 685] on input "checkbox" at bounding box center [70, 685] width 0 height 0
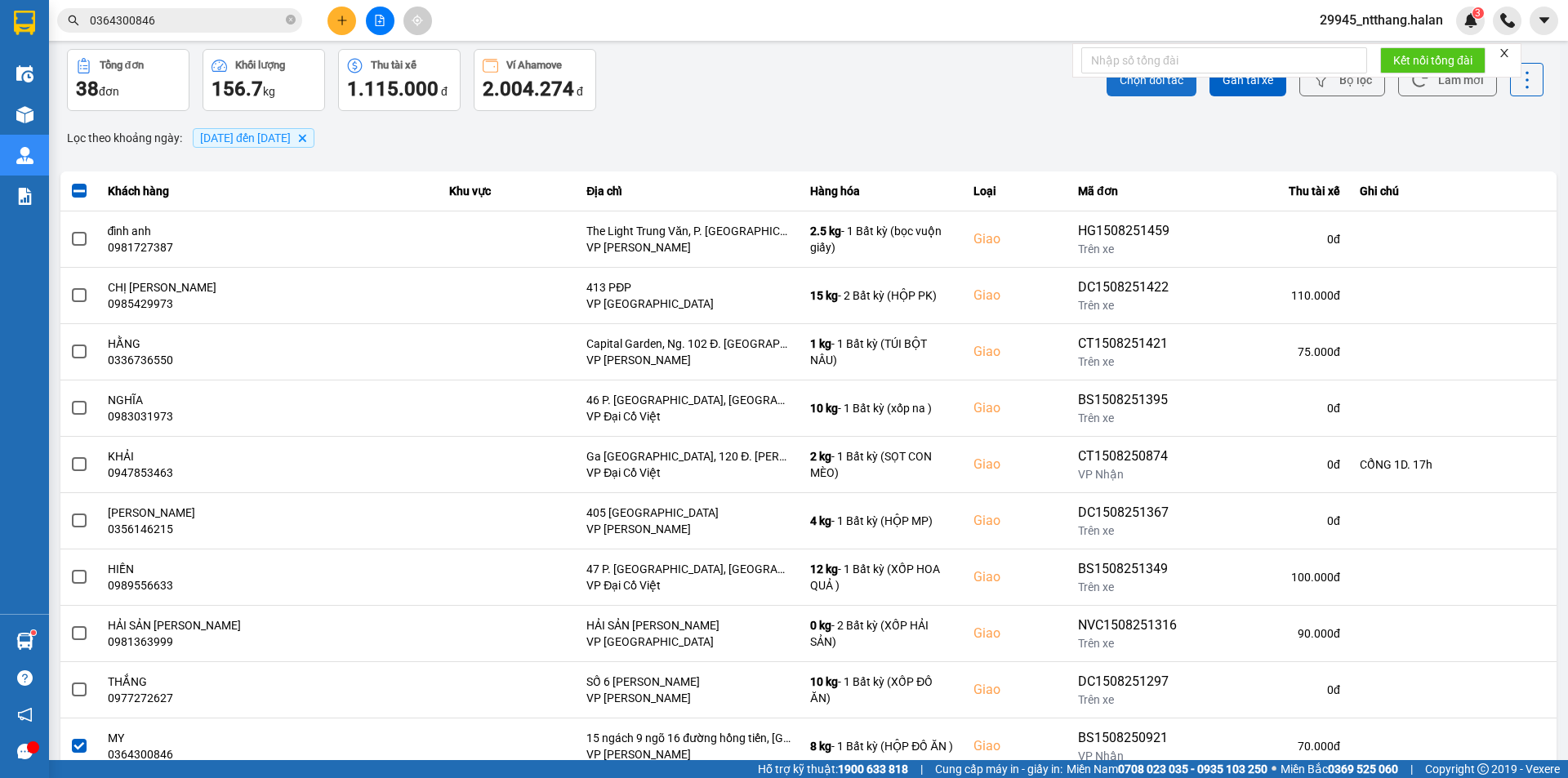
scroll to position [0, 0]
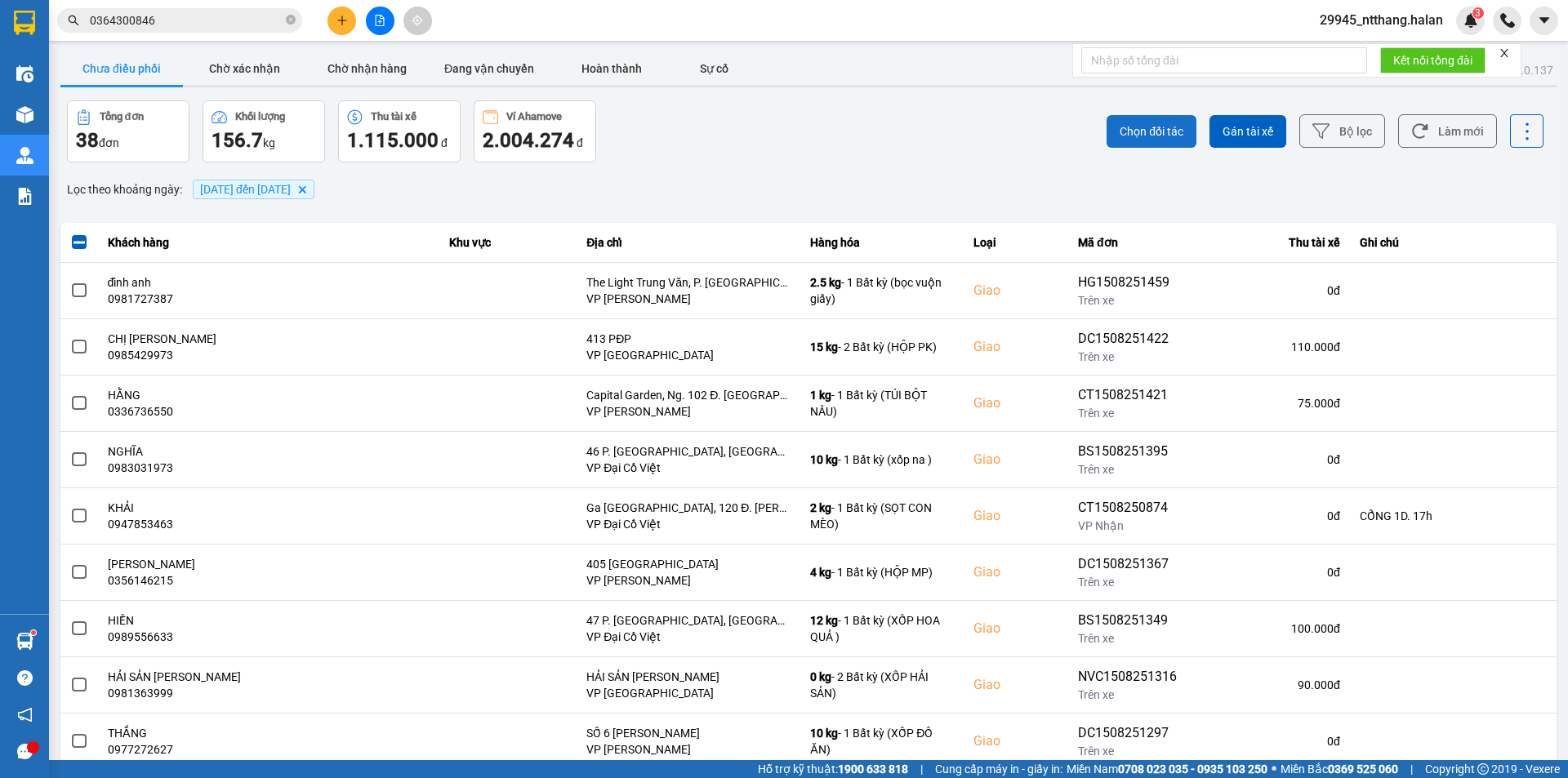
click at [1123, 133] on span "Chọn đối tác" at bounding box center [1151, 132] width 64 height 16
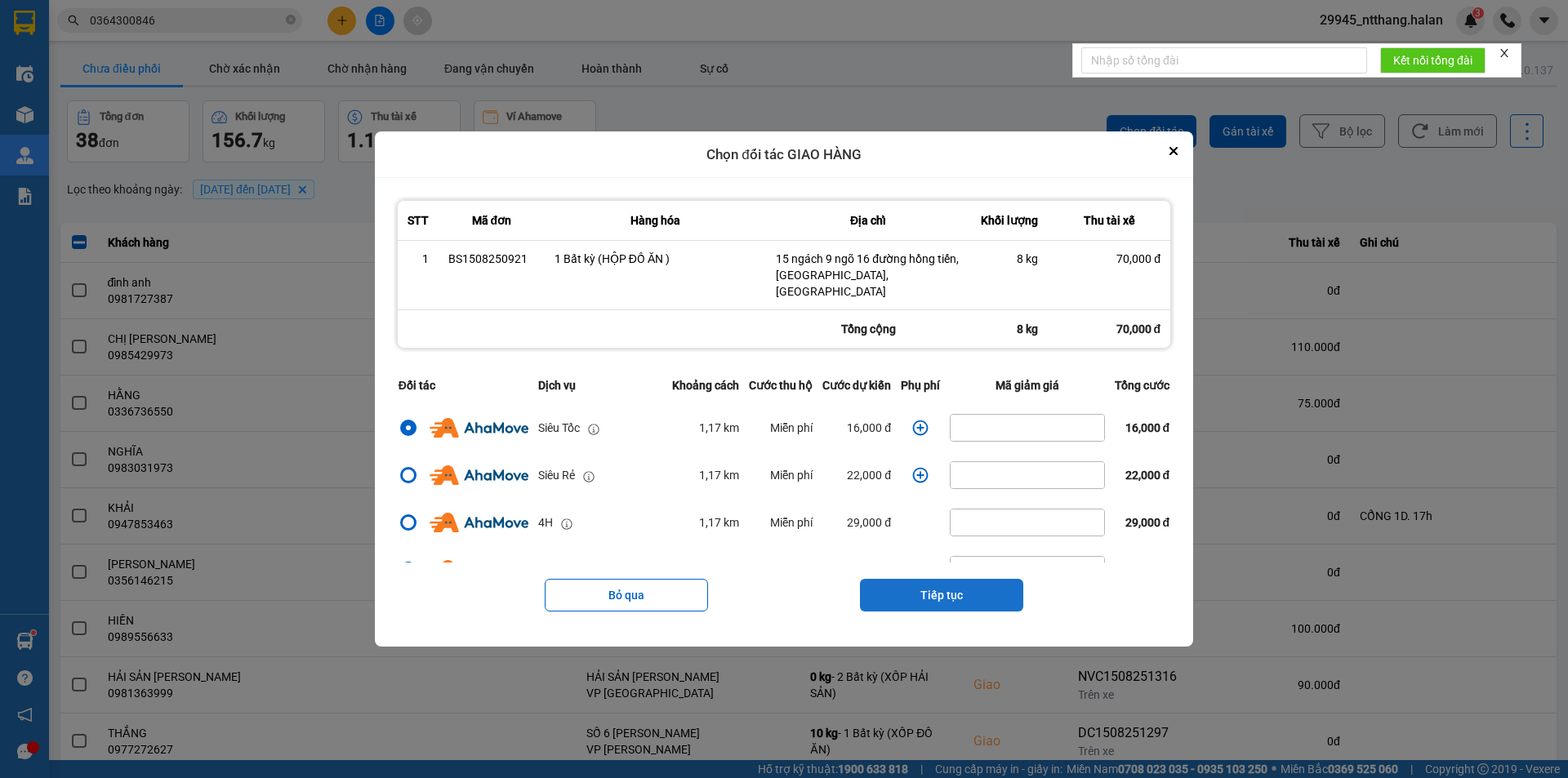
click at [969, 580] on button "Tiếp tục" at bounding box center [941, 595] width 163 height 33
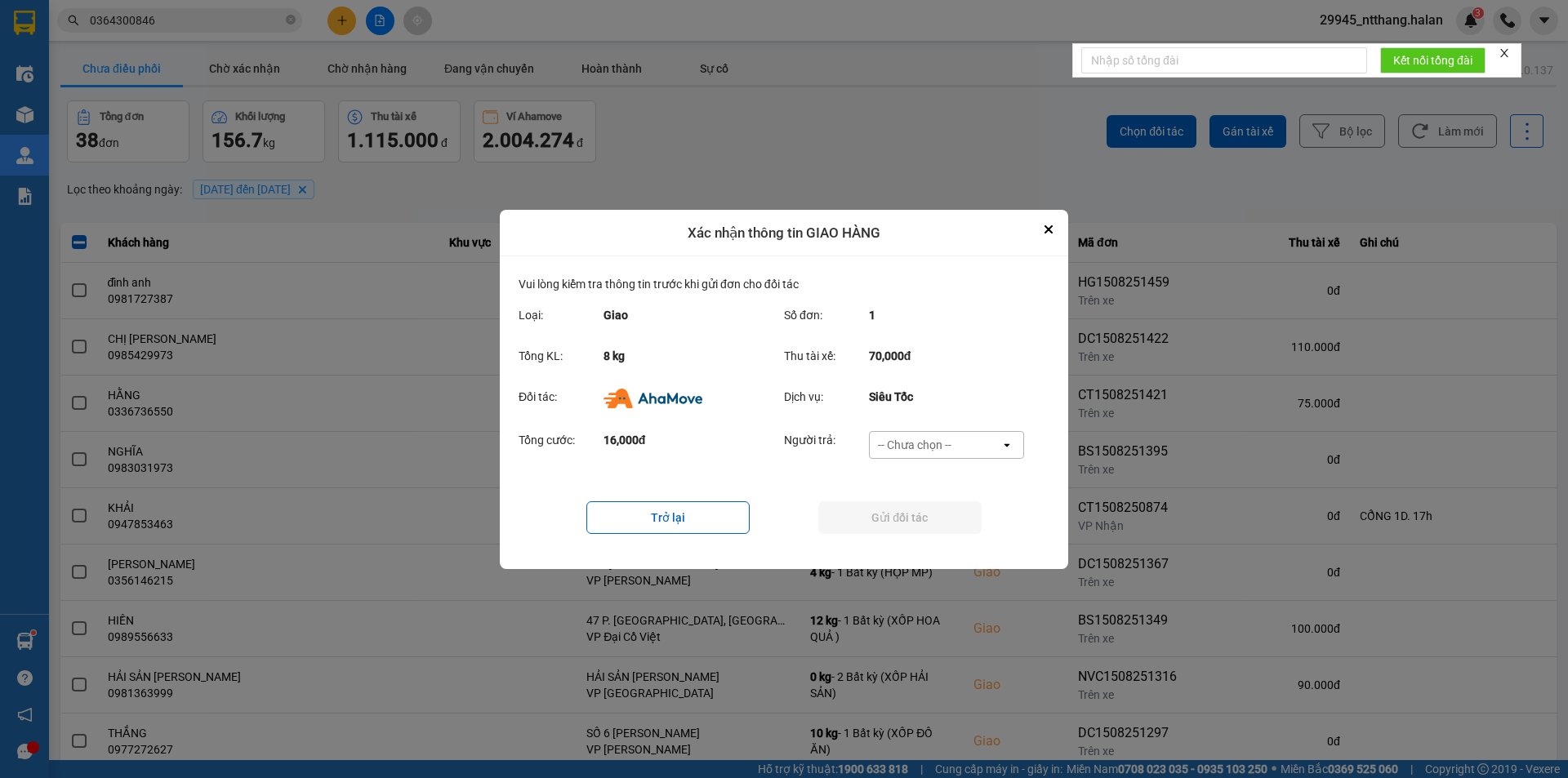
click at [963, 456] on div "-- Chưa chọn --" at bounding box center [935, 445] width 131 height 26
click at [951, 540] on div "Ví Ahamove" at bounding box center [945, 539] width 155 height 29
click at [942, 524] on button "Gửi đối tác" at bounding box center [900, 518] width 163 height 33
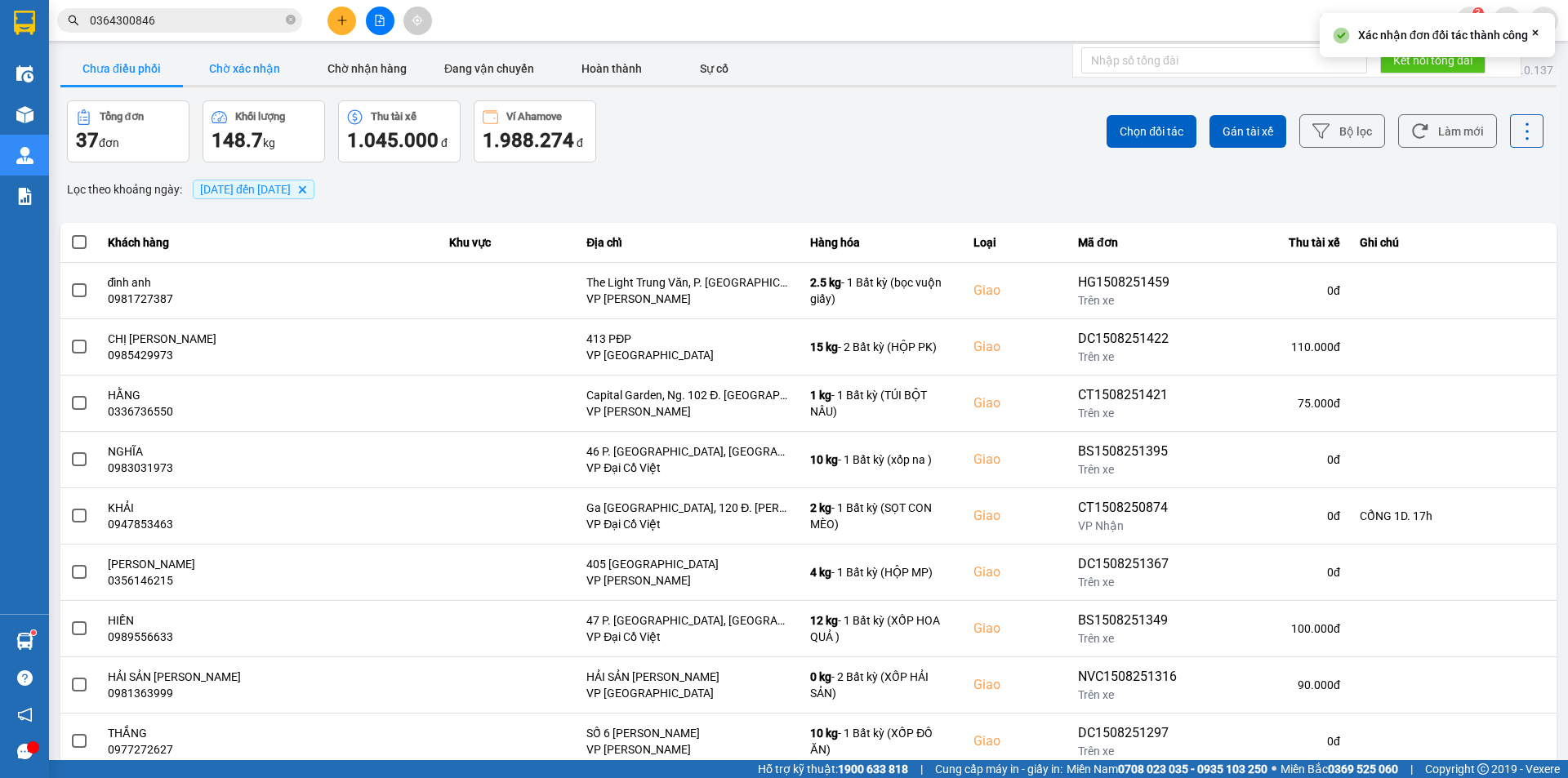
click at [259, 62] on button "Chờ xác nhận" at bounding box center [244, 69] width 123 height 33
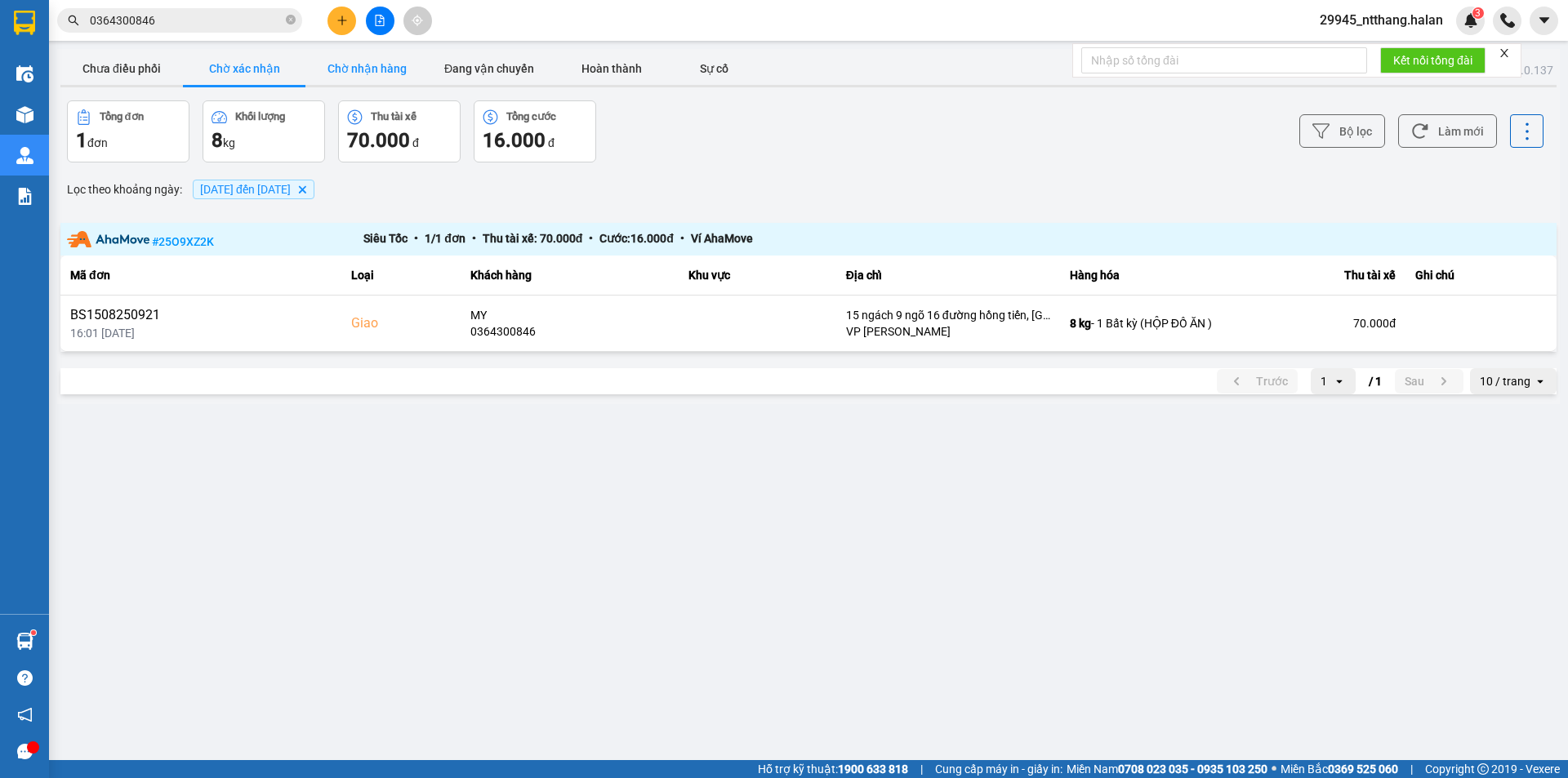
click at [361, 69] on button "Chờ nhận hàng" at bounding box center [367, 69] width 123 height 33
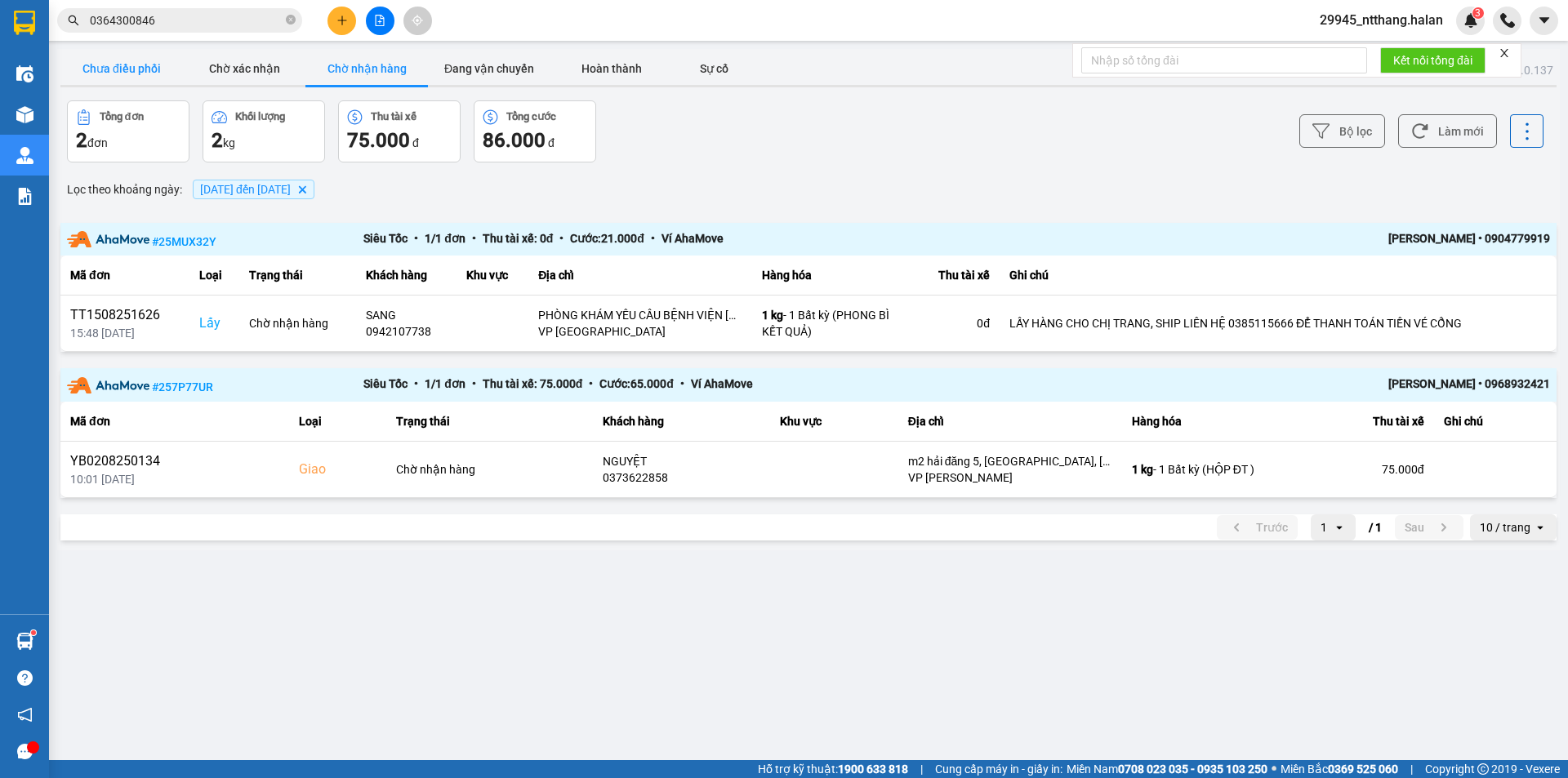
click at [116, 73] on button "Chưa điều phối" at bounding box center [122, 69] width 123 height 33
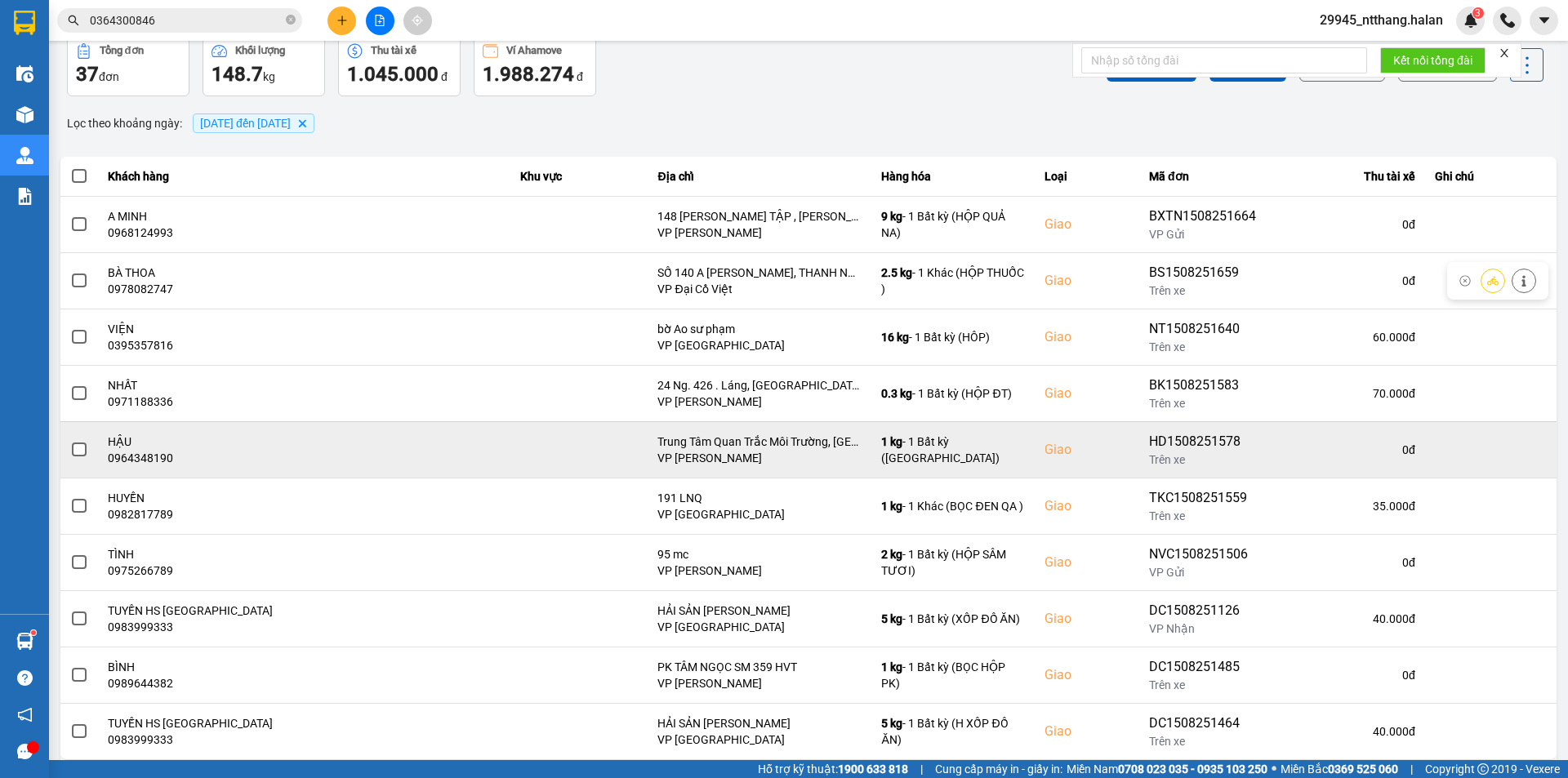
scroll to position [104, 0]
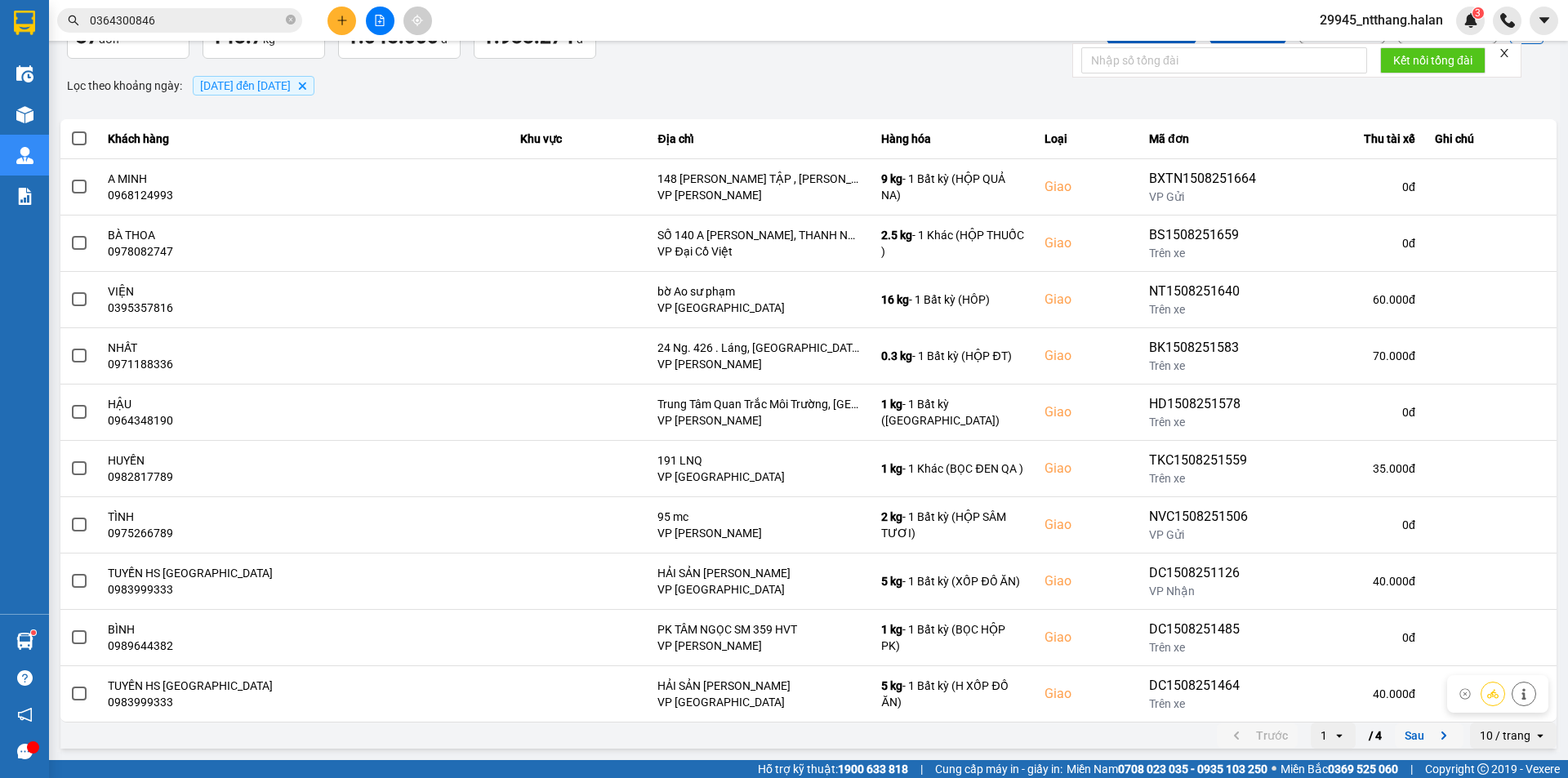
click at [1400, 734] on button "Sau" at bounding box center [1429, 736] width 69 height 25
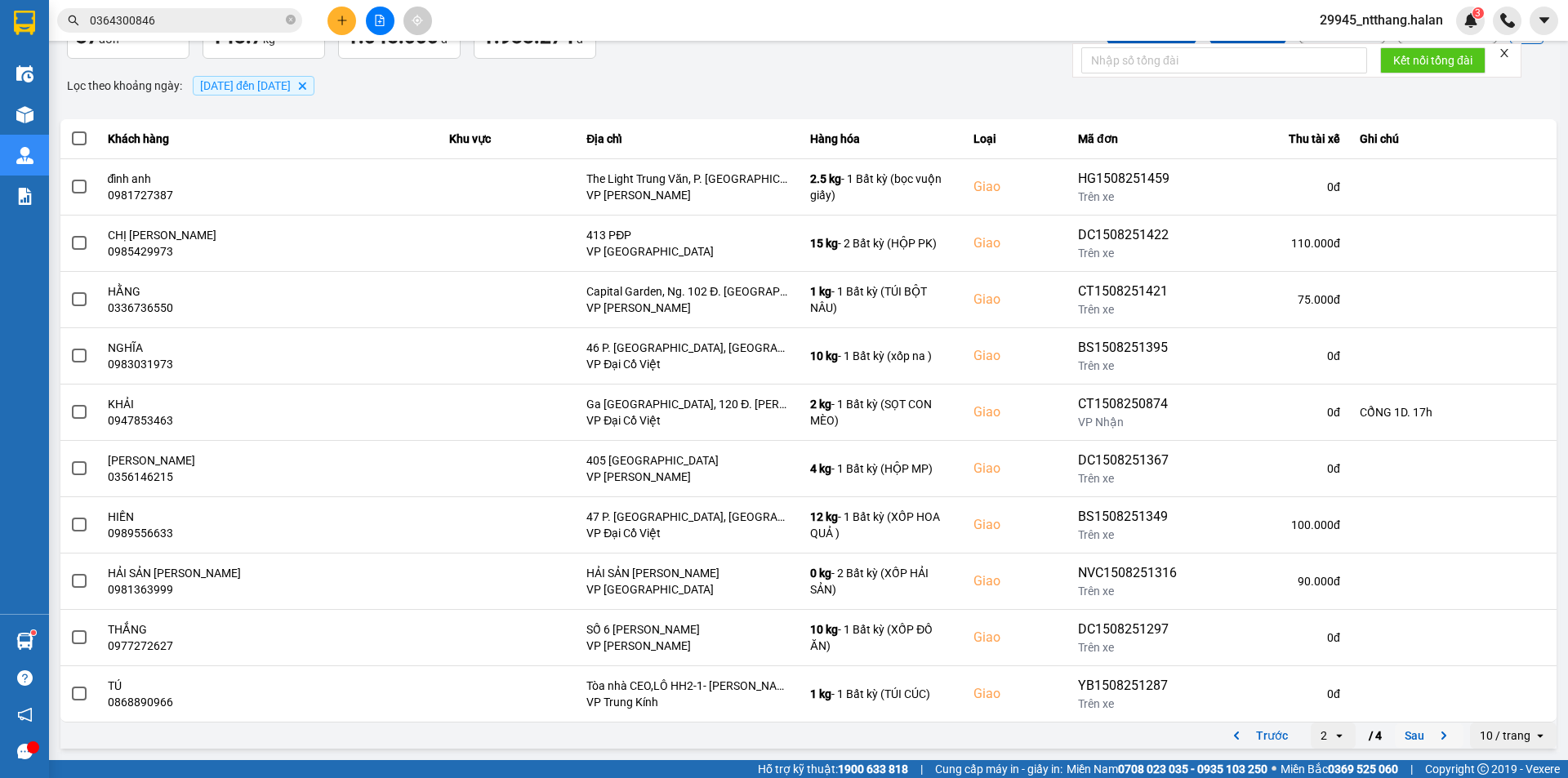
click at [1409, 734] on button "Sau" at bounding box center [1429, 736] width 69 height 25
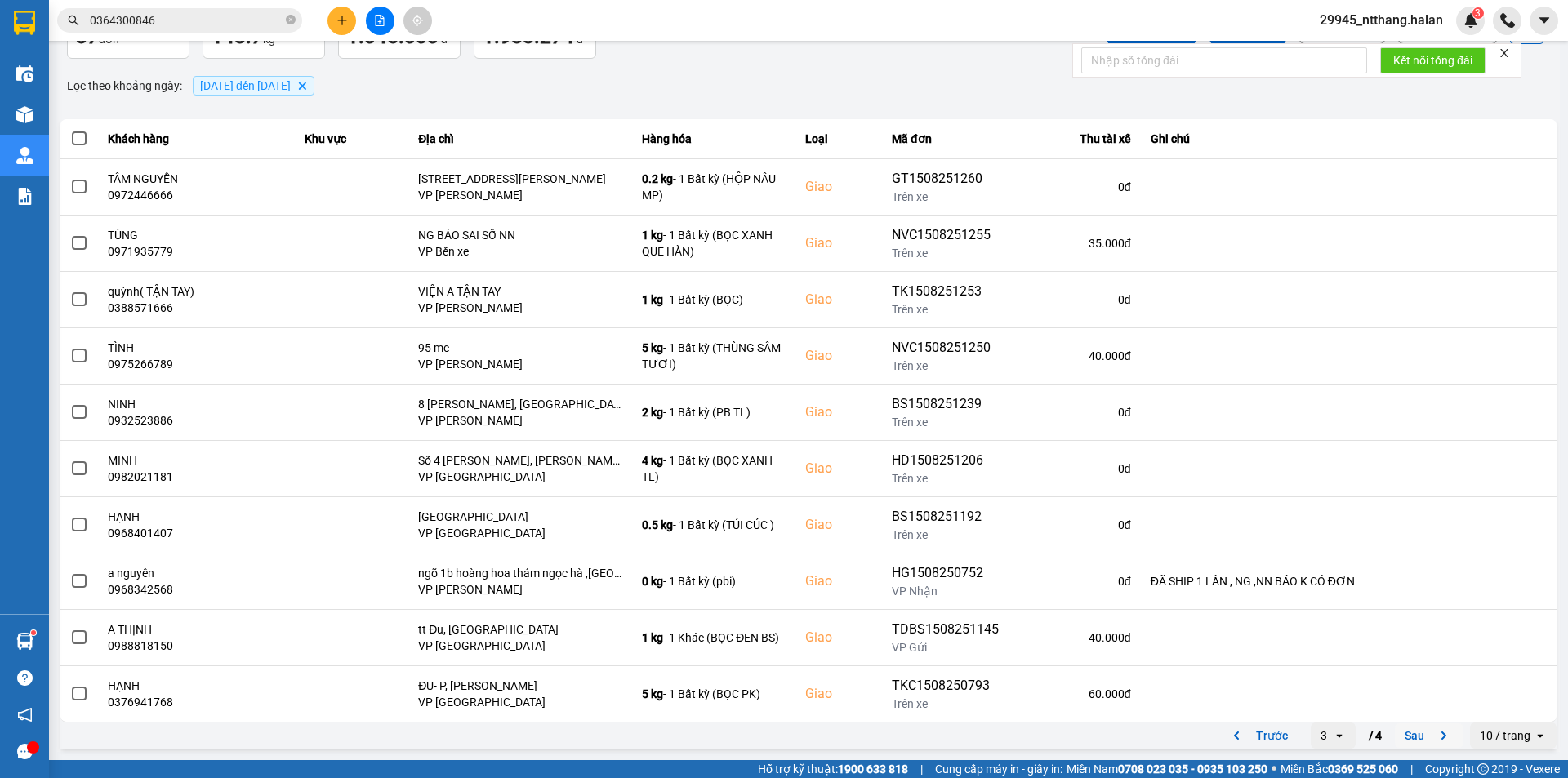
click at [1409, 734] on button "Sau" at bounding box center [1429, 736] width 69 height 25
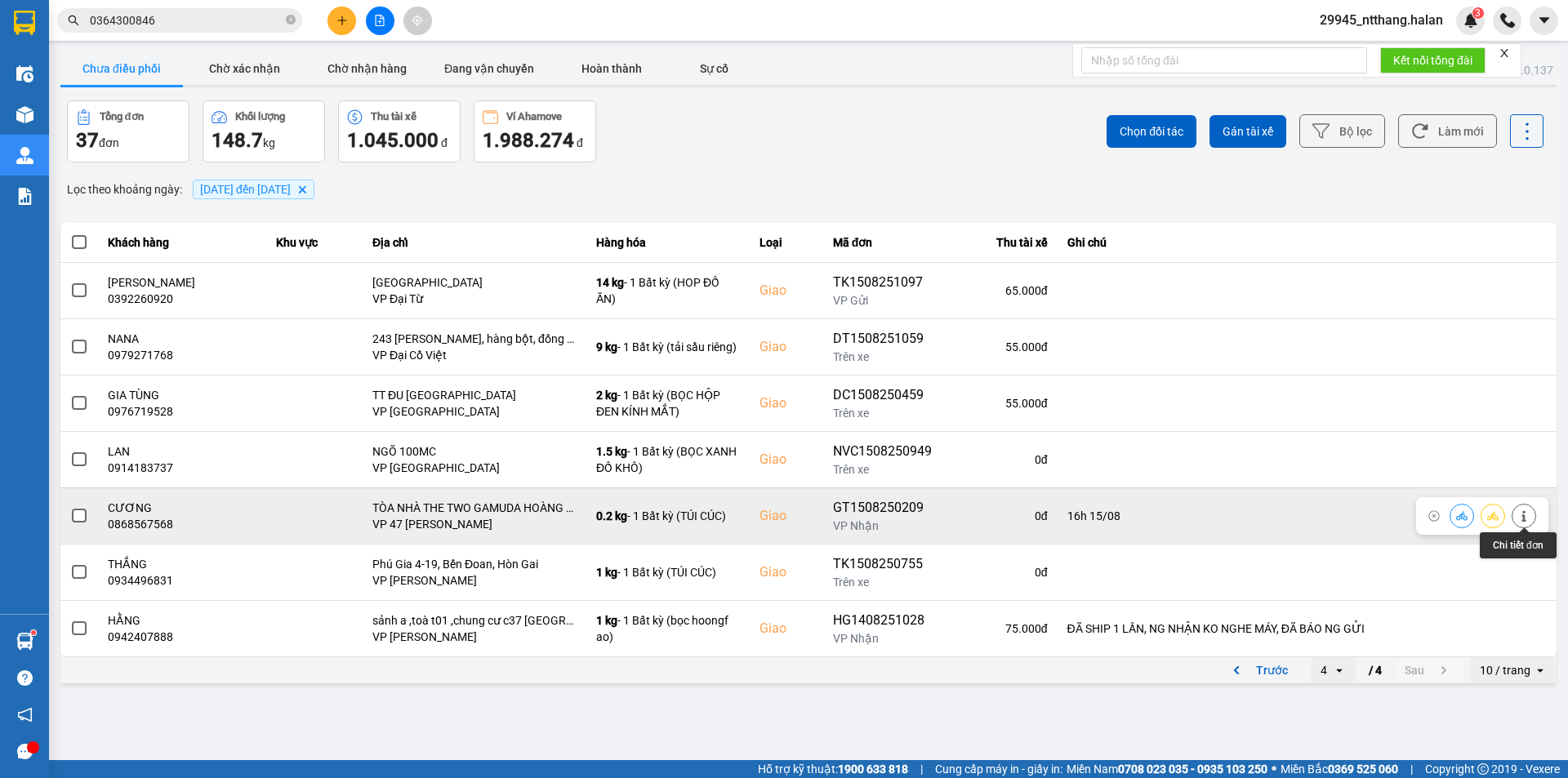
click at [1526, 517] on icon at bounding box center [1524, 516] width 11 height 11
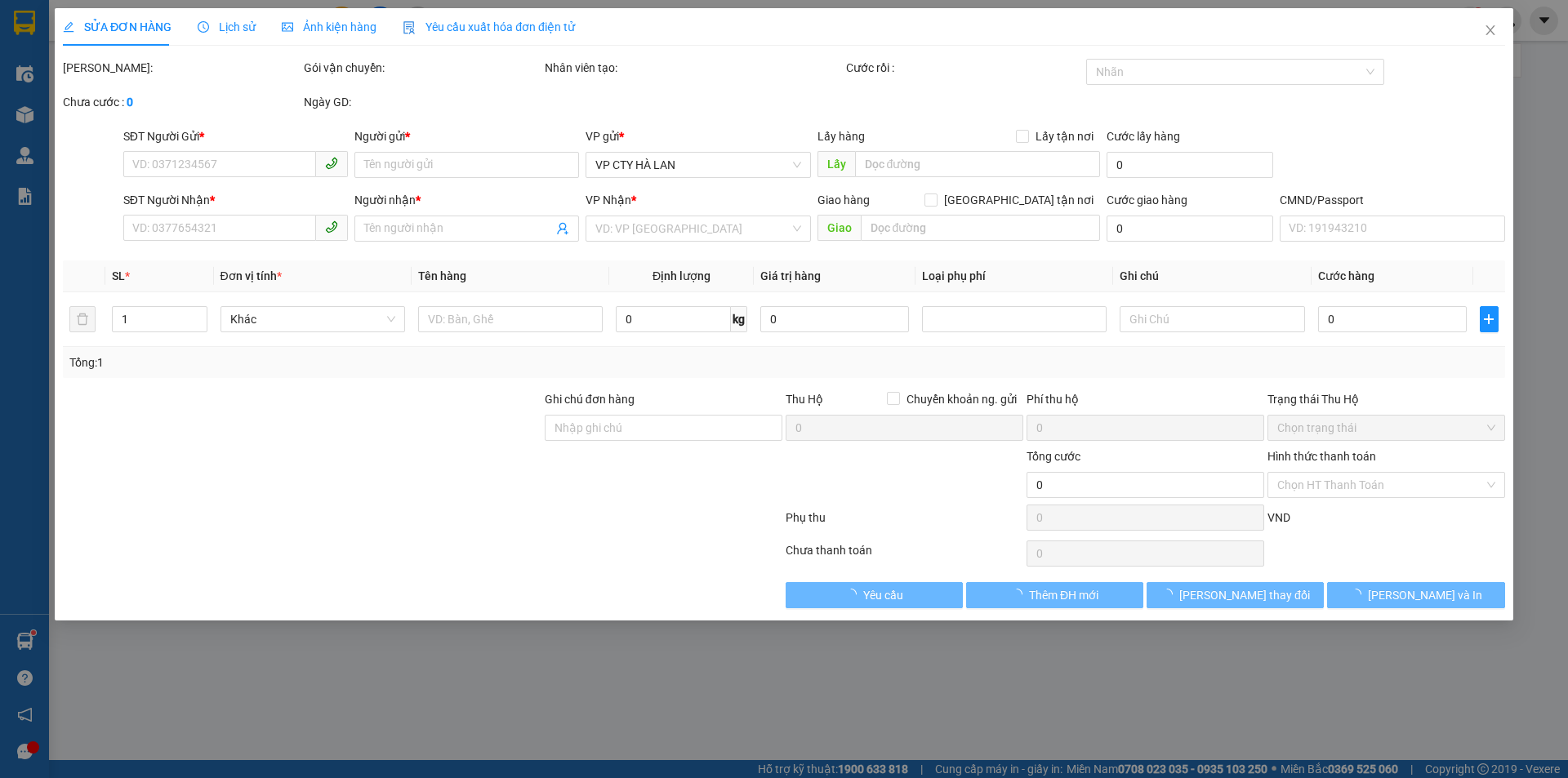
type input "0912486131"
type input "MẠNH NGỌC"
type input "0868567568"
type input "CƯƠNG"
checkbox input "true"
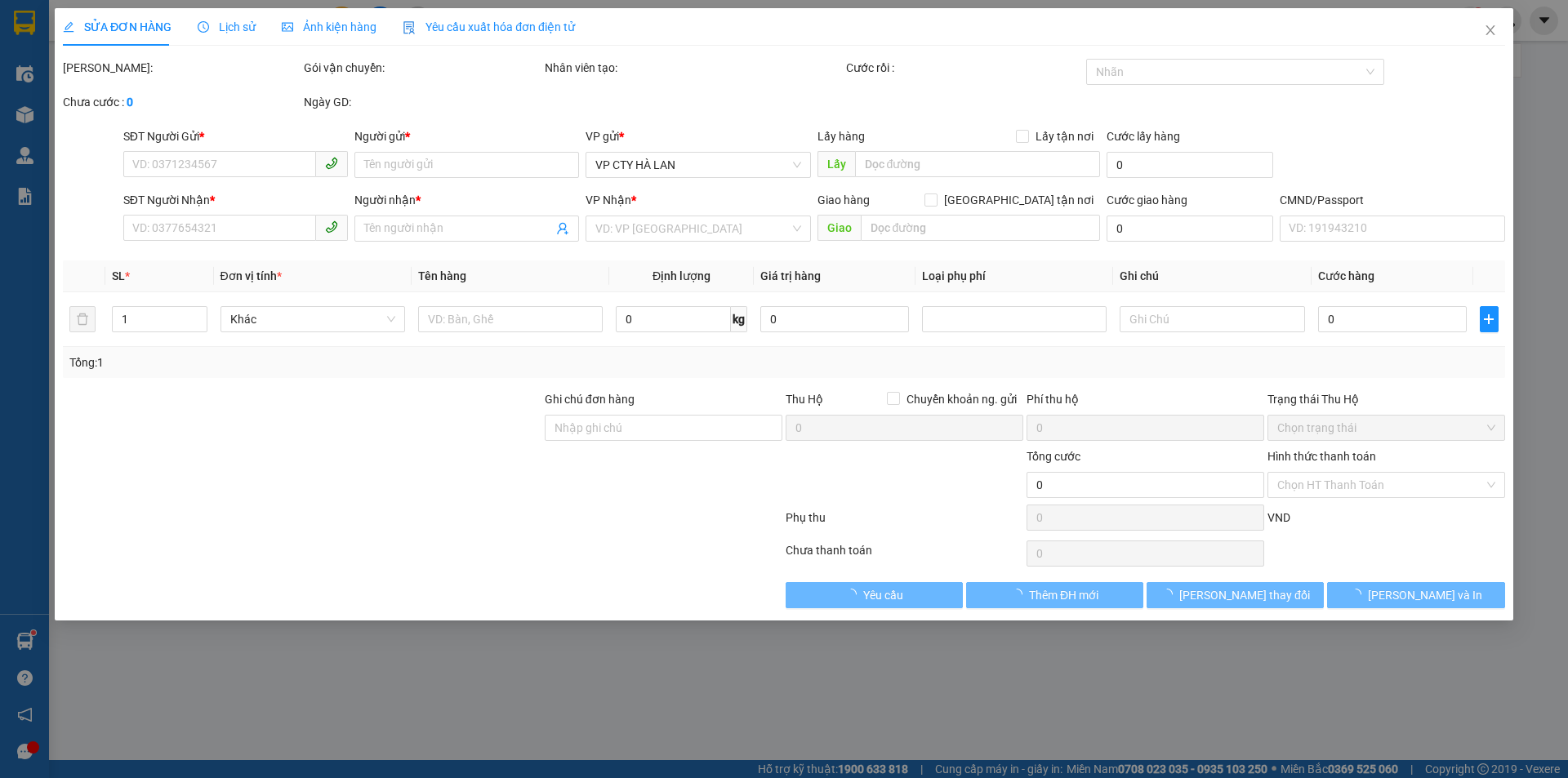
type input "TÒA NHÀ THE TWO GAMUDA HOÀNG MAI, HÀ NỘI"
type input "16h 15/08"
type input "85.000"
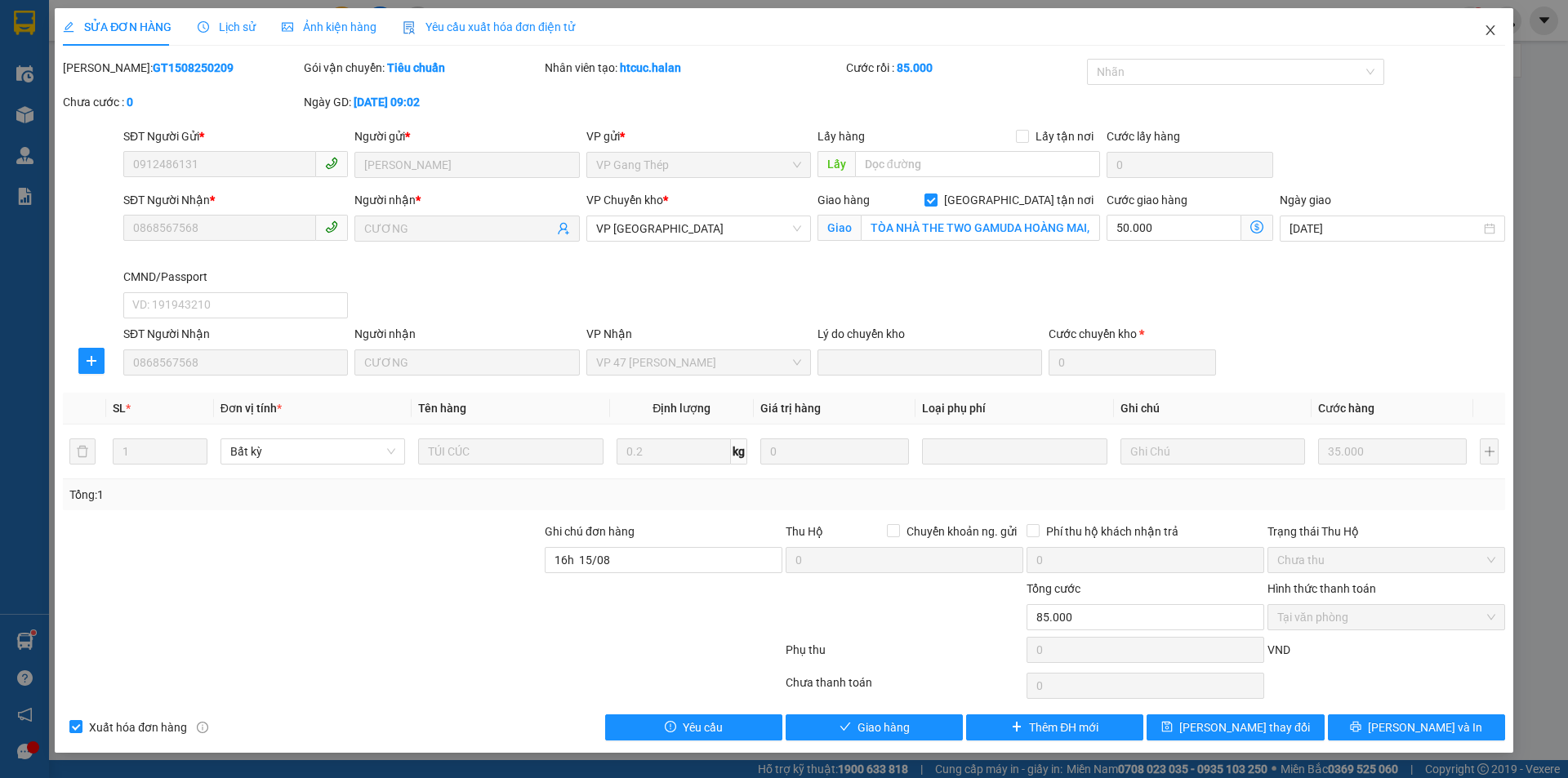
click at [1494, 32] on icon "close" at bounding box center [1490, 30] width 13 height 13
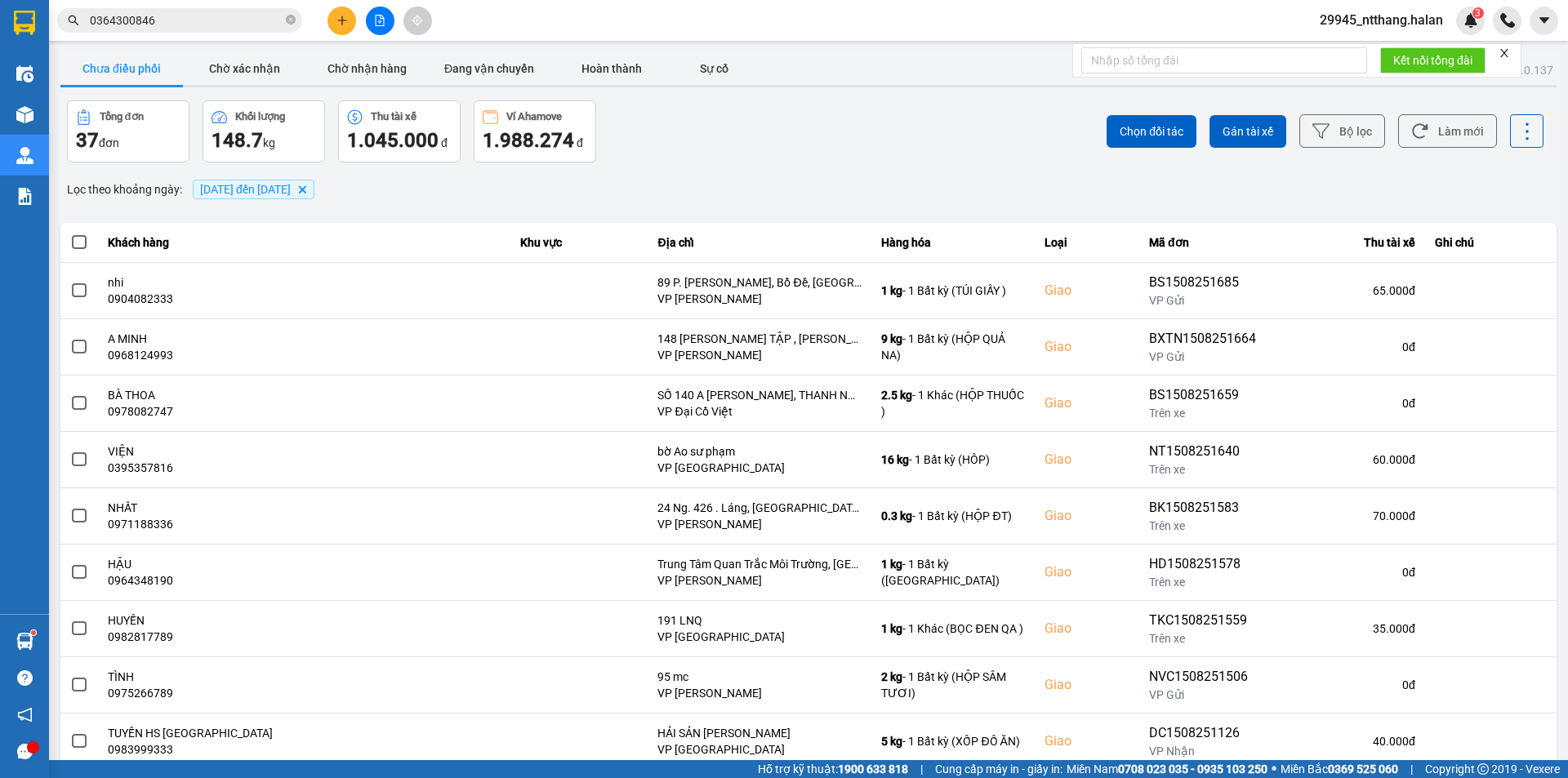
scroll to position [104, 0]
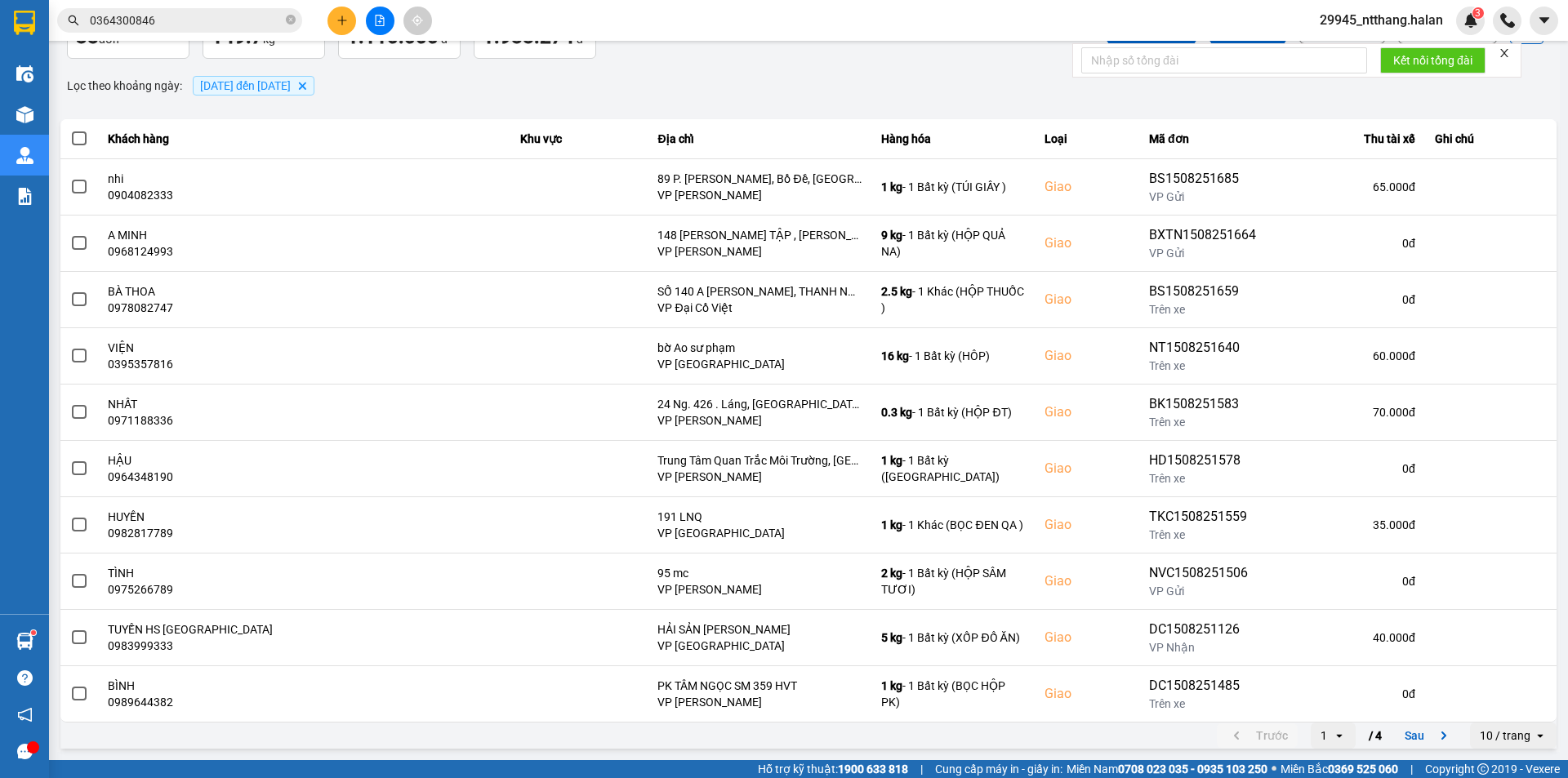
click at [1320, 733] on div "1" at bounding box center [1324, 736] width 7 height 16
click at [1302, 694] on li "4" at bounding box center [1320, 700] width 45 height 29
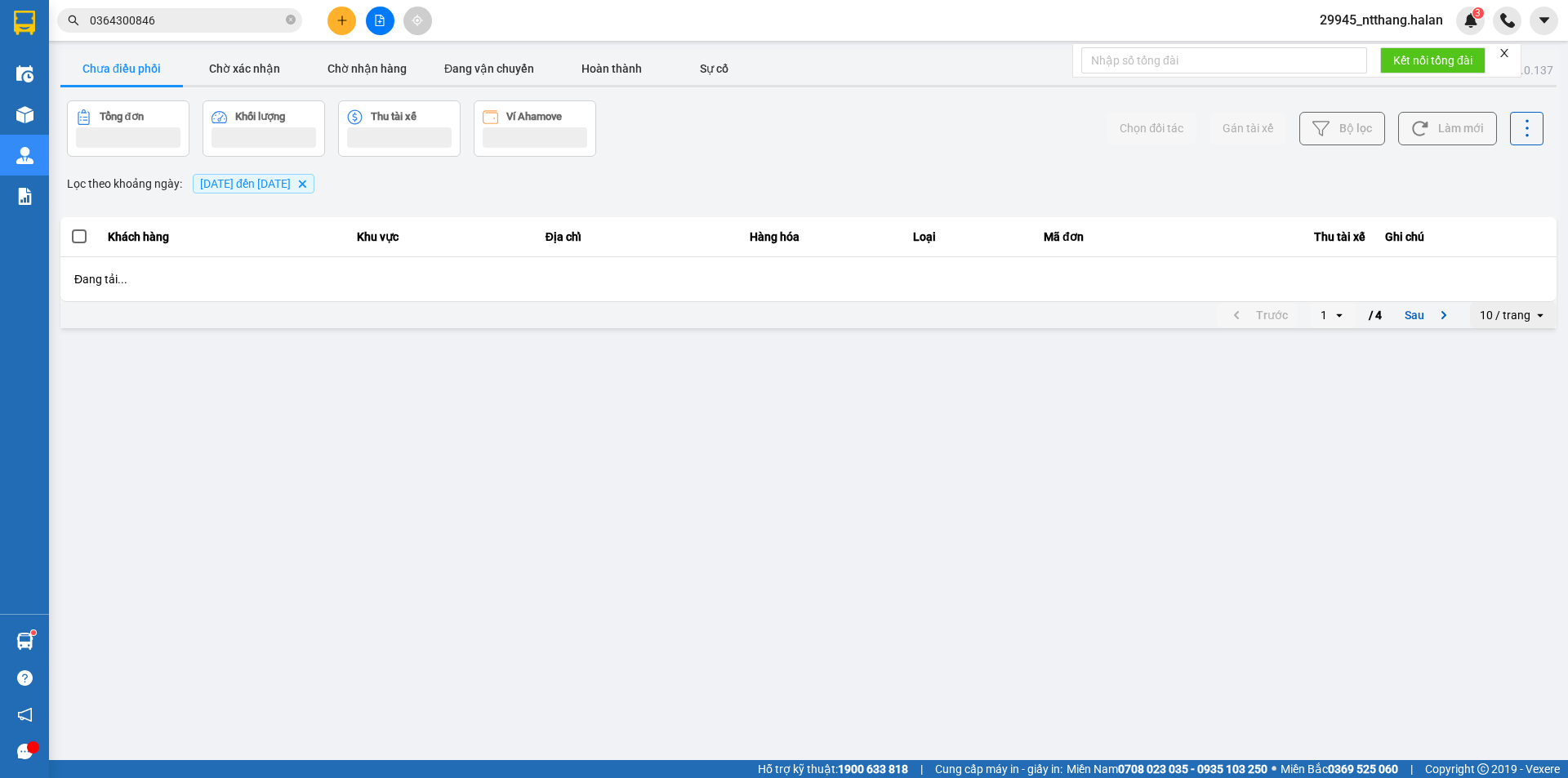
scroll to position [0, 0]
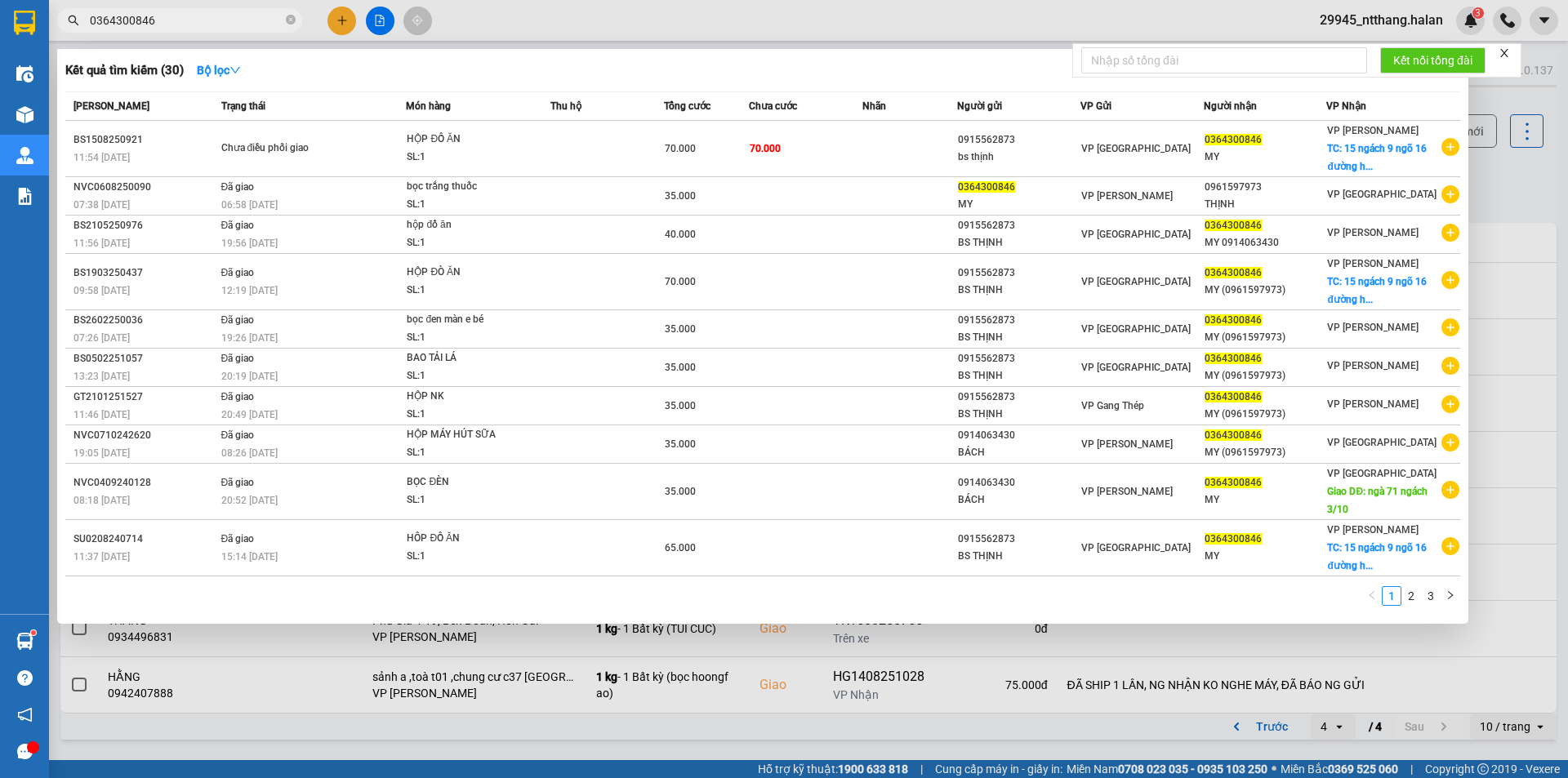
click at [205, 31] on span "0364300846" at bounding box center [180, 20] width 245 height 25
click at [212, 23] on input "0364300846" at bounding box center [186, 20] width 193 height 18
drag, startPoint x: 212, startPoint y: 23, endPoint x: 226, endPoint y: 23, distance: 14.0
click at [213, 23] on input "0364300846" at bounding box center [186, 20] width 193 height 18
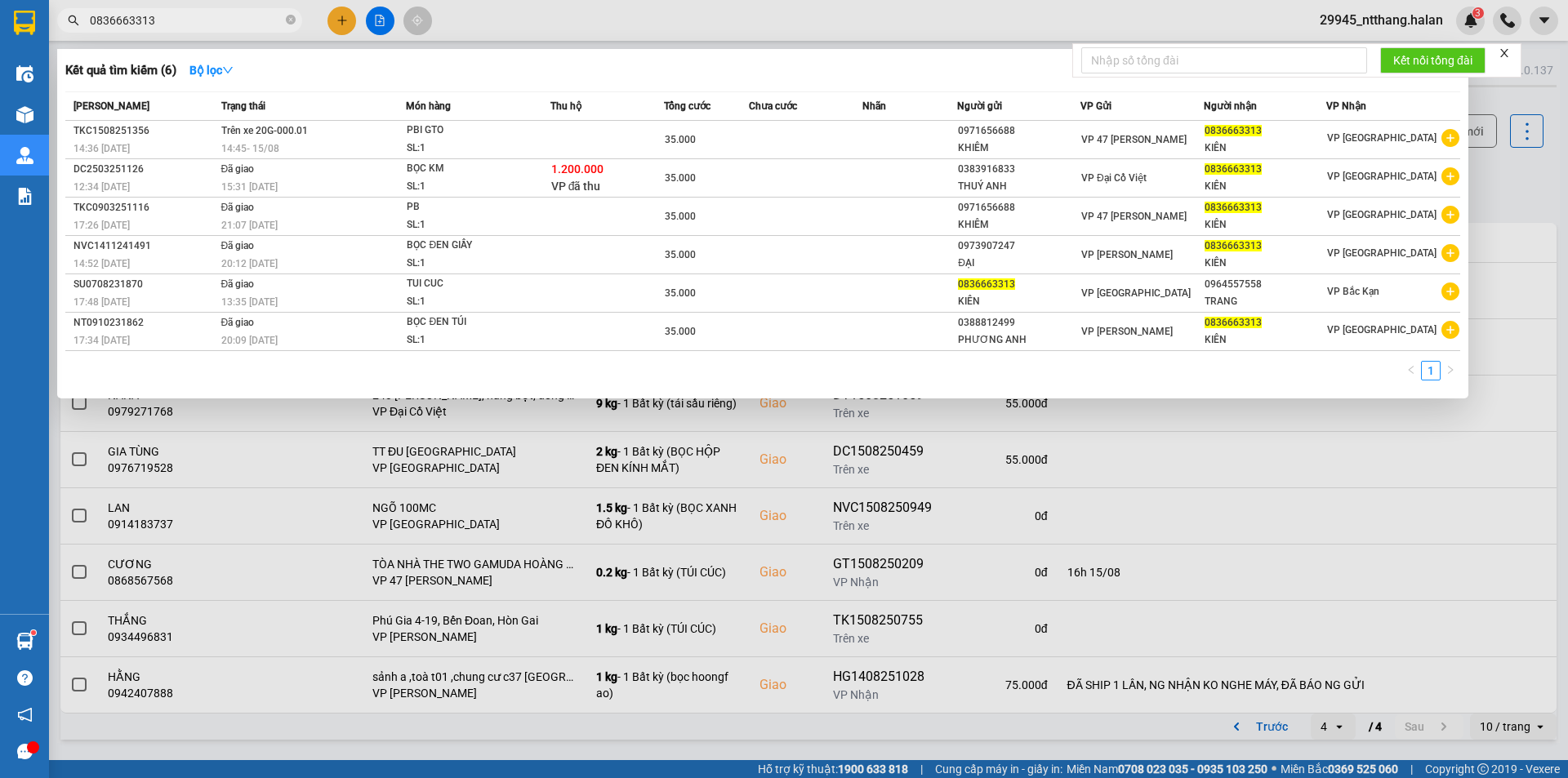
drag, startPoint x: 1165, startPoint y: 775, endPoint x: 561, endPoint y: 646, distance: 617.6
click at [1102, 758] on div at bounding box center [784, 389] width 1568 height 778
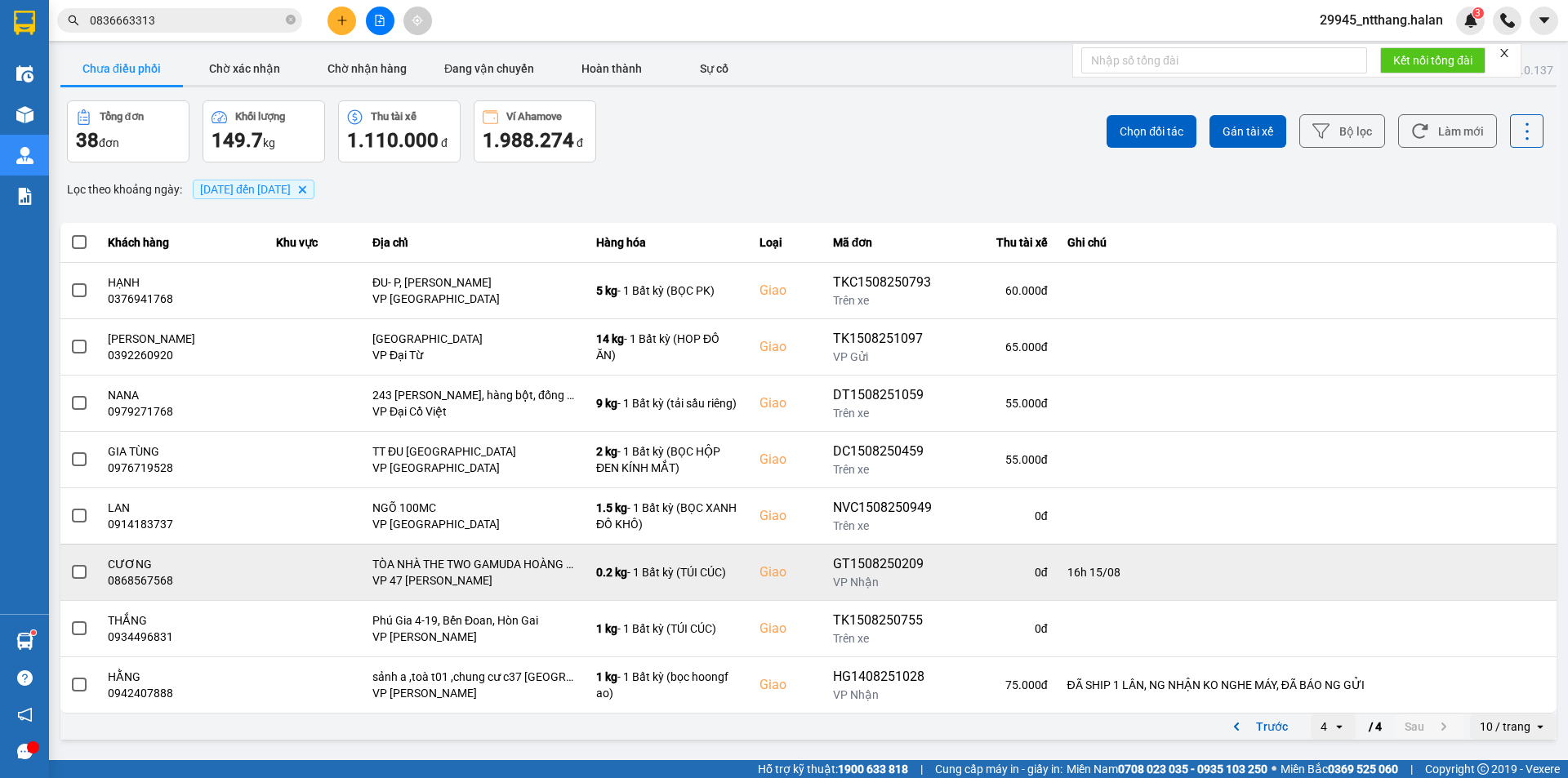
click at [81, 575] on span at bounding box center [79, 572] width 15 height 15
click at [70, 563] on input "checkbox" at bounding box center [70, 563] width 0 height 0
click at [453, 570] on div "TÒA NHÀ THE TWO GAMUDA HOÀNG MAI, HÀ NỘI" at bounding box center [475, 564] width 204 height 16
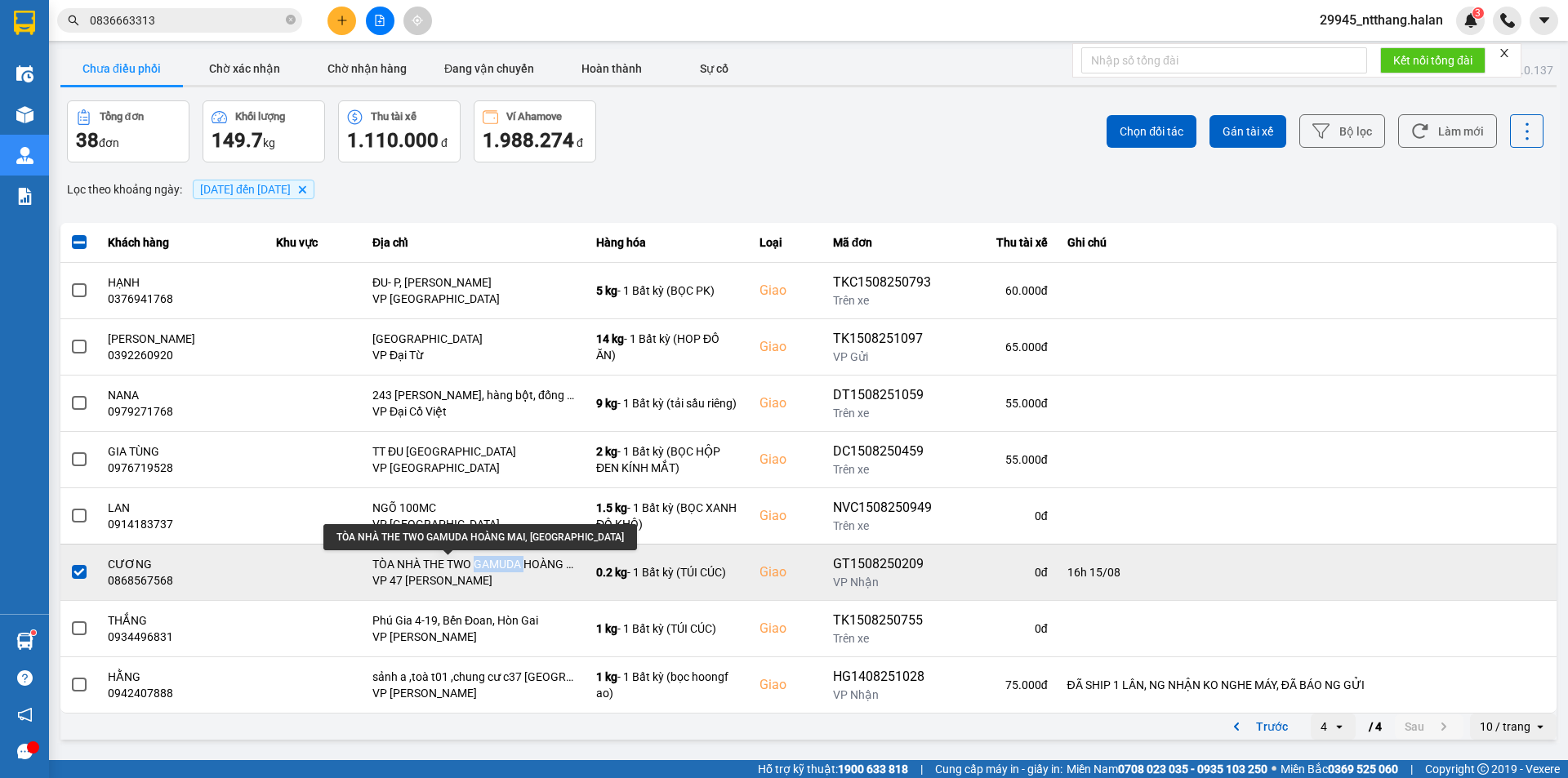
click at [453, 570] on div "TÒA NHÀ THE TWO GAMUDA HOÀNG MAI, HÀ NỘI" at bounding box center [475, 564] width 204 height 16
copy div "TÒA NHÀ THE TWO GAMUDA HOÀNG MAI, HÀ NỘI"
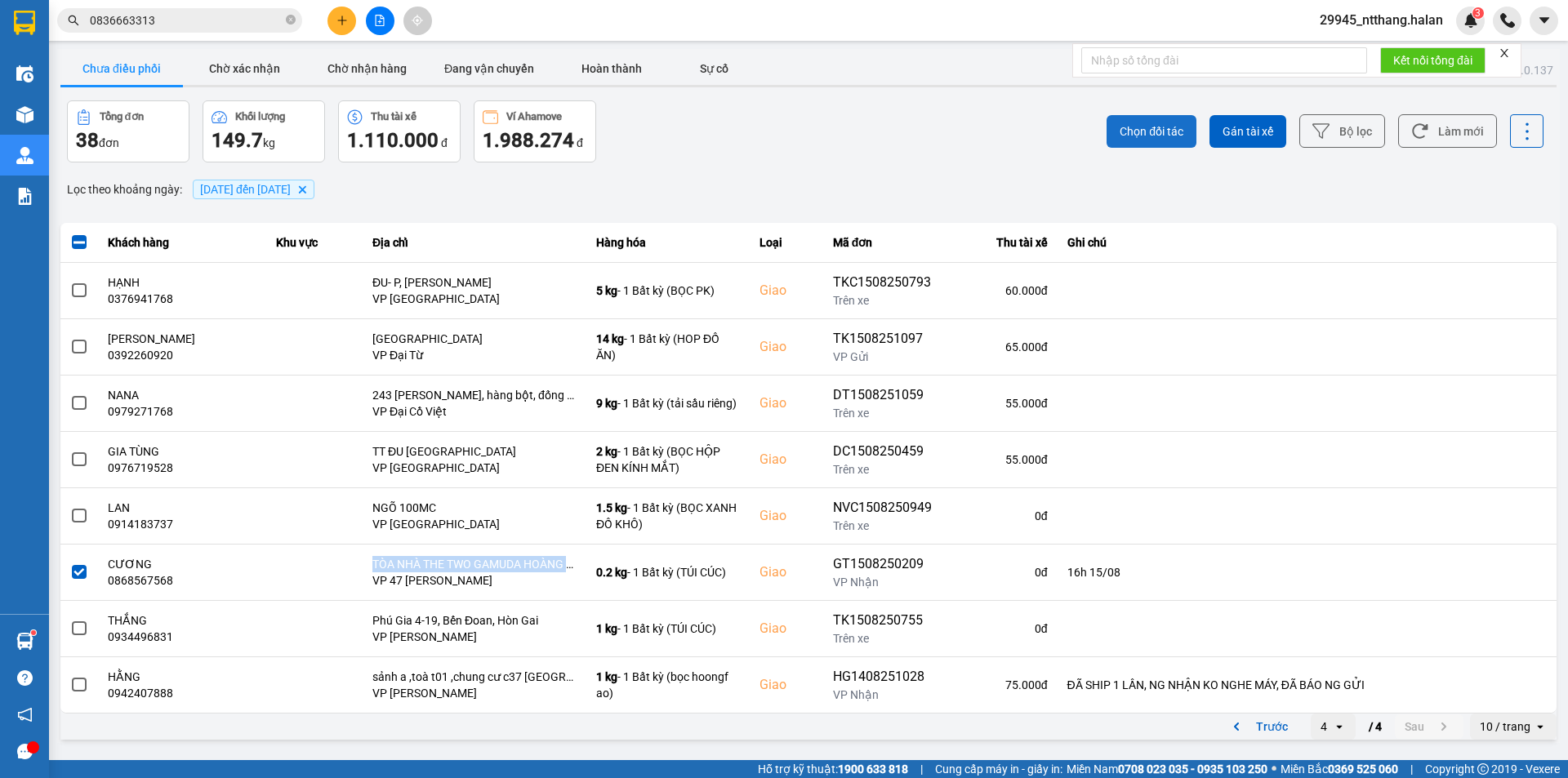
click at [1161, 141] on button "Chọn đối tác" at bounding box center [1151, 132] width 90 height 33
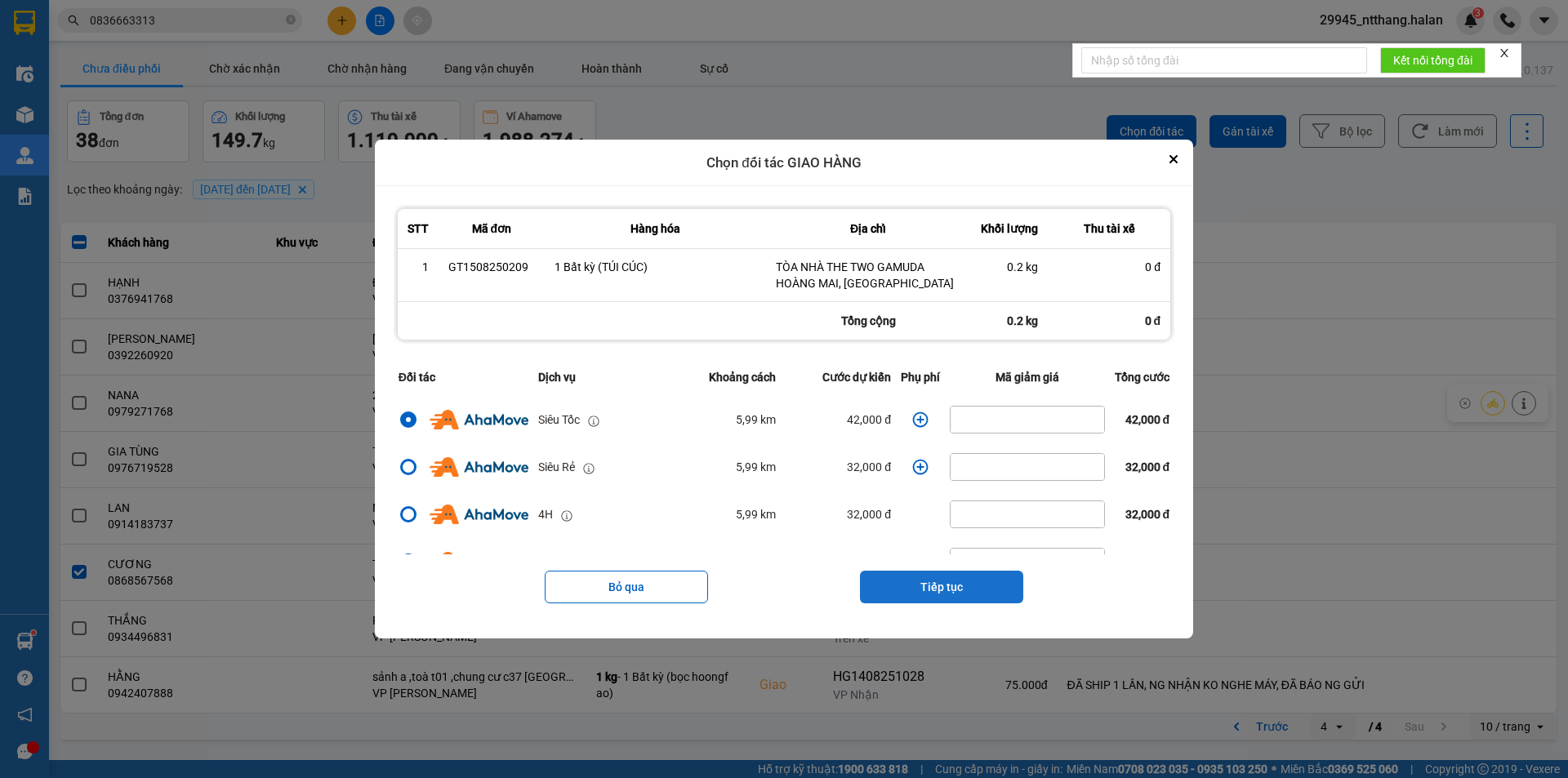
click at [941, 586] on button "Tiếp tục" at bounding box center [941, 587] width 163 height 33
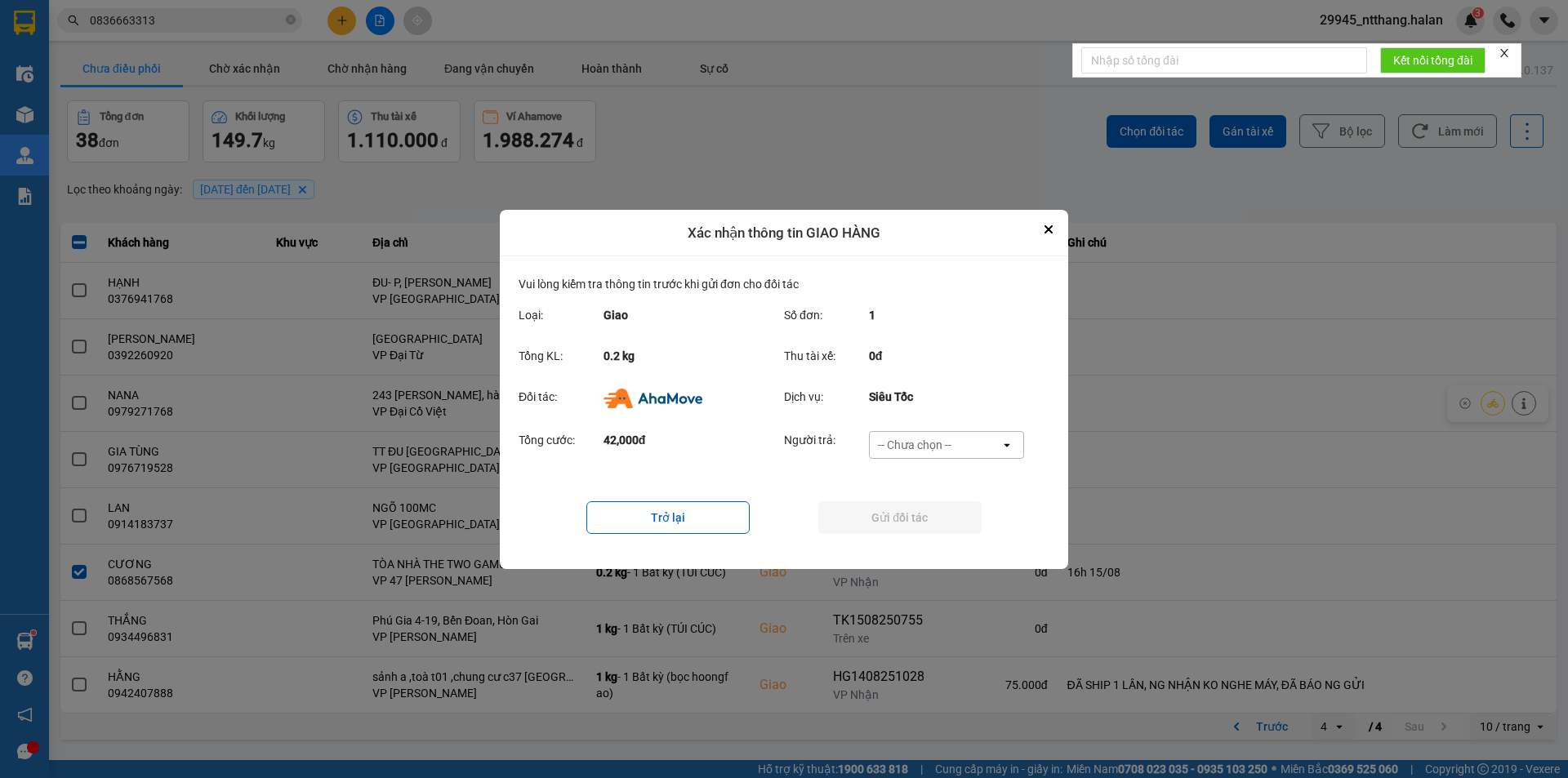
click at [957, 421] on div "Đối tác: Dịch vụ: Siêu Tốc" at bounding box center [784, 403] width 531 height 42
drag, startPoint x: 953, startPoint y: 436, endPoint x: 953, endPoint y: 449, distance: 13.0
click at [953, 440] on div "-- Chưa chọn --" at bounding box center [935, 445] width 131 height 26
click at [946, 534] on div "Ví Ahamove" at bounding box center [945, 539] width 155 height 29
click at [953, 525] on button "Gửi đối tác" at bounding box center [900, 518] width 163 height 33
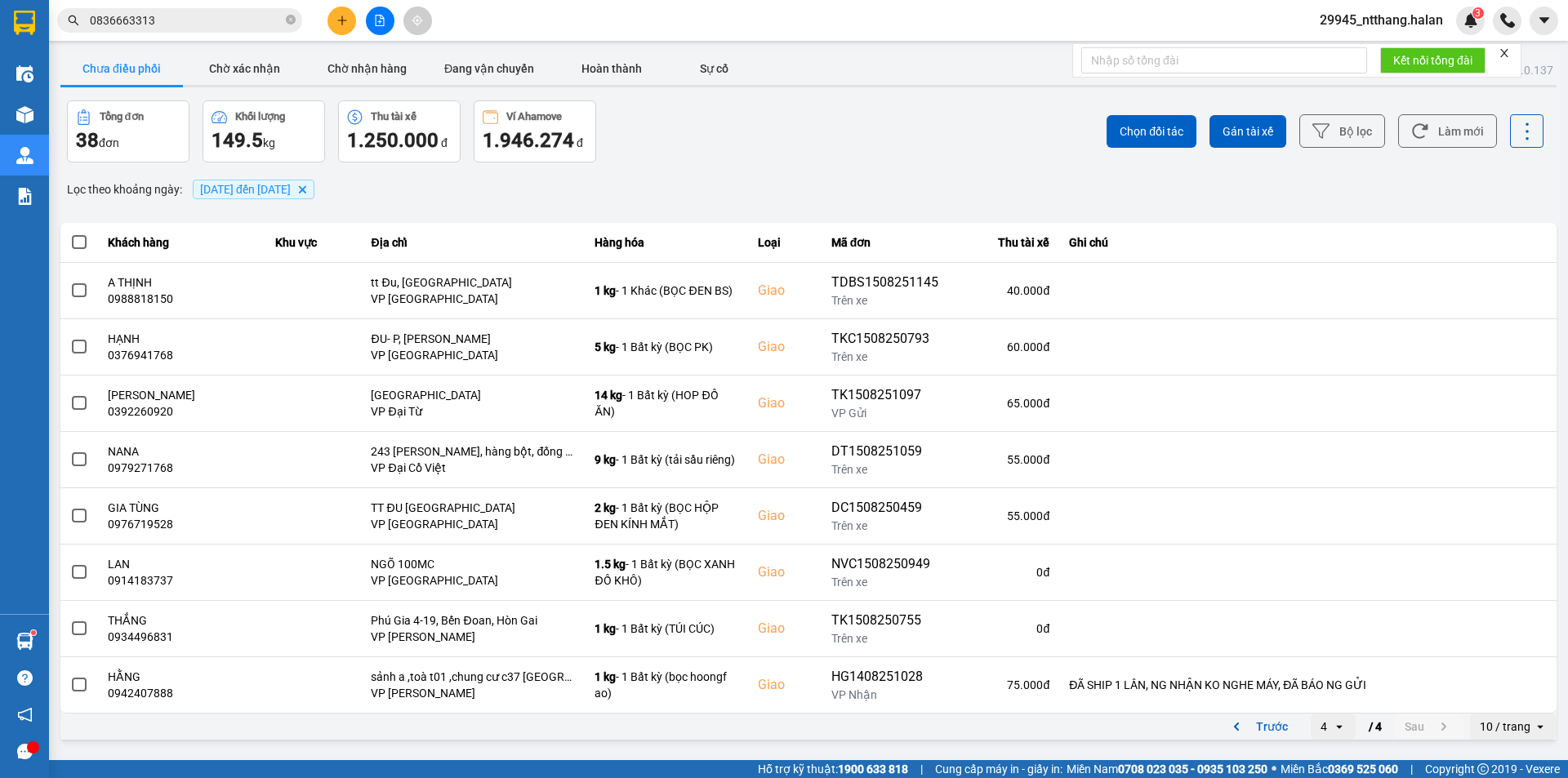
click at [727, 140] on div "Tổng đơn 38 đơn Khối lượng 149.5 kg Thu tài xế 1.250.000 đ Ví Ahamove 1.946.274…" at bounding box center [436, 132] width 738 height 62
click at [279, 73] on button "Chờ xác nhận" at bounding box center [244, 69] width 123 height 33
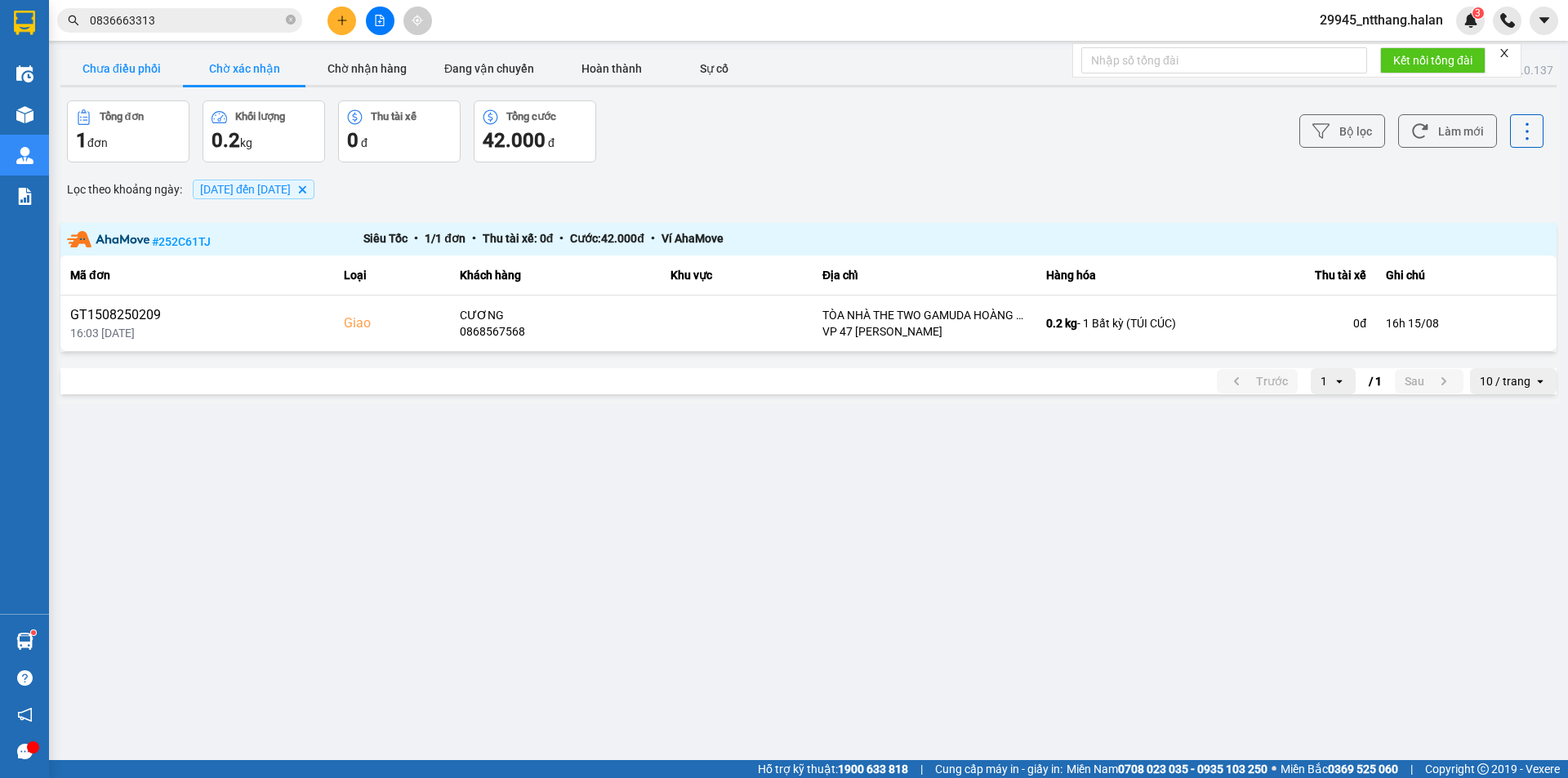
click at [141, 83] on button "Chưa điều phối" at bounding box center [122, 69] width 123 height 33
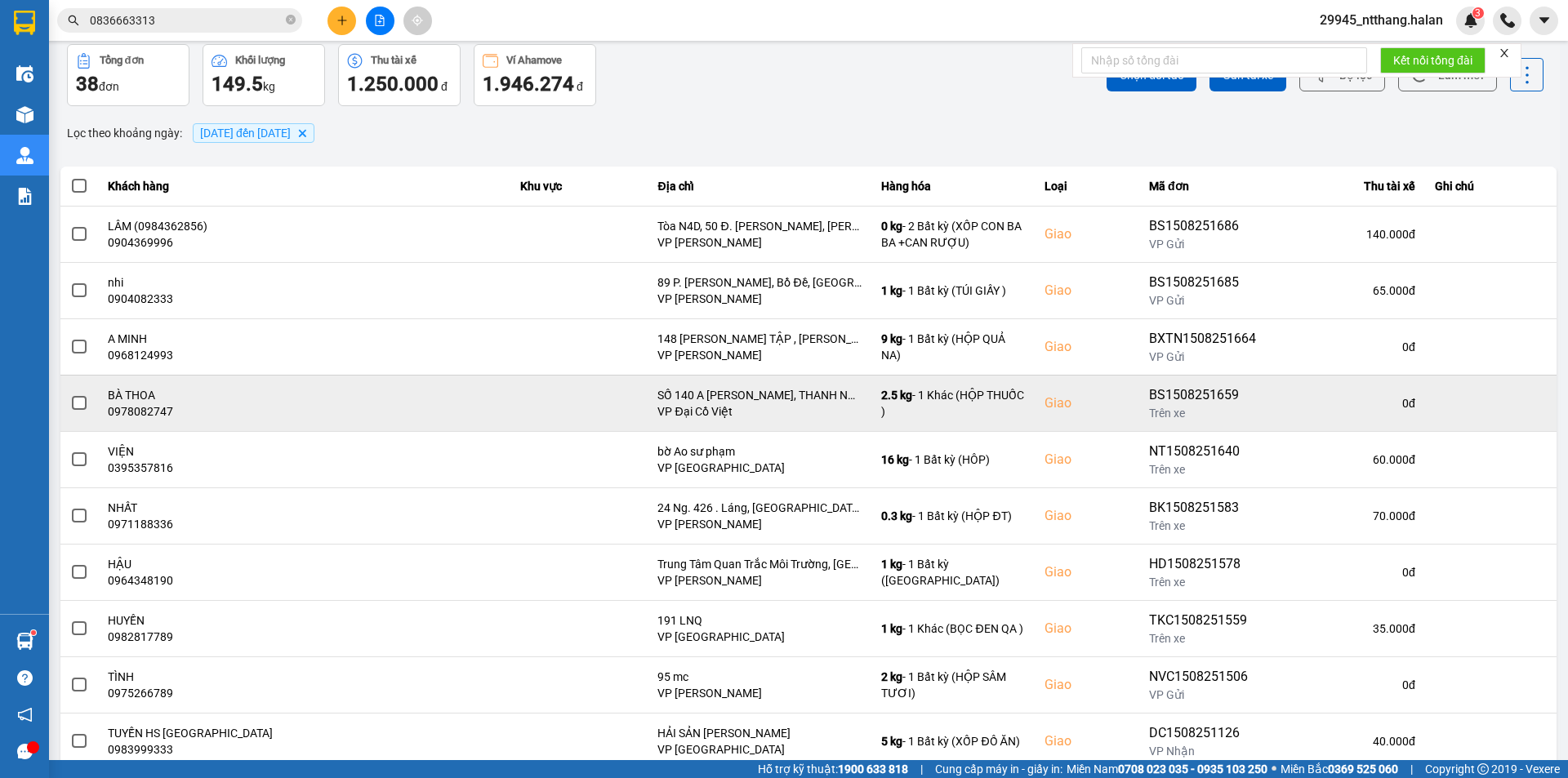
scroll to position [104, 0]
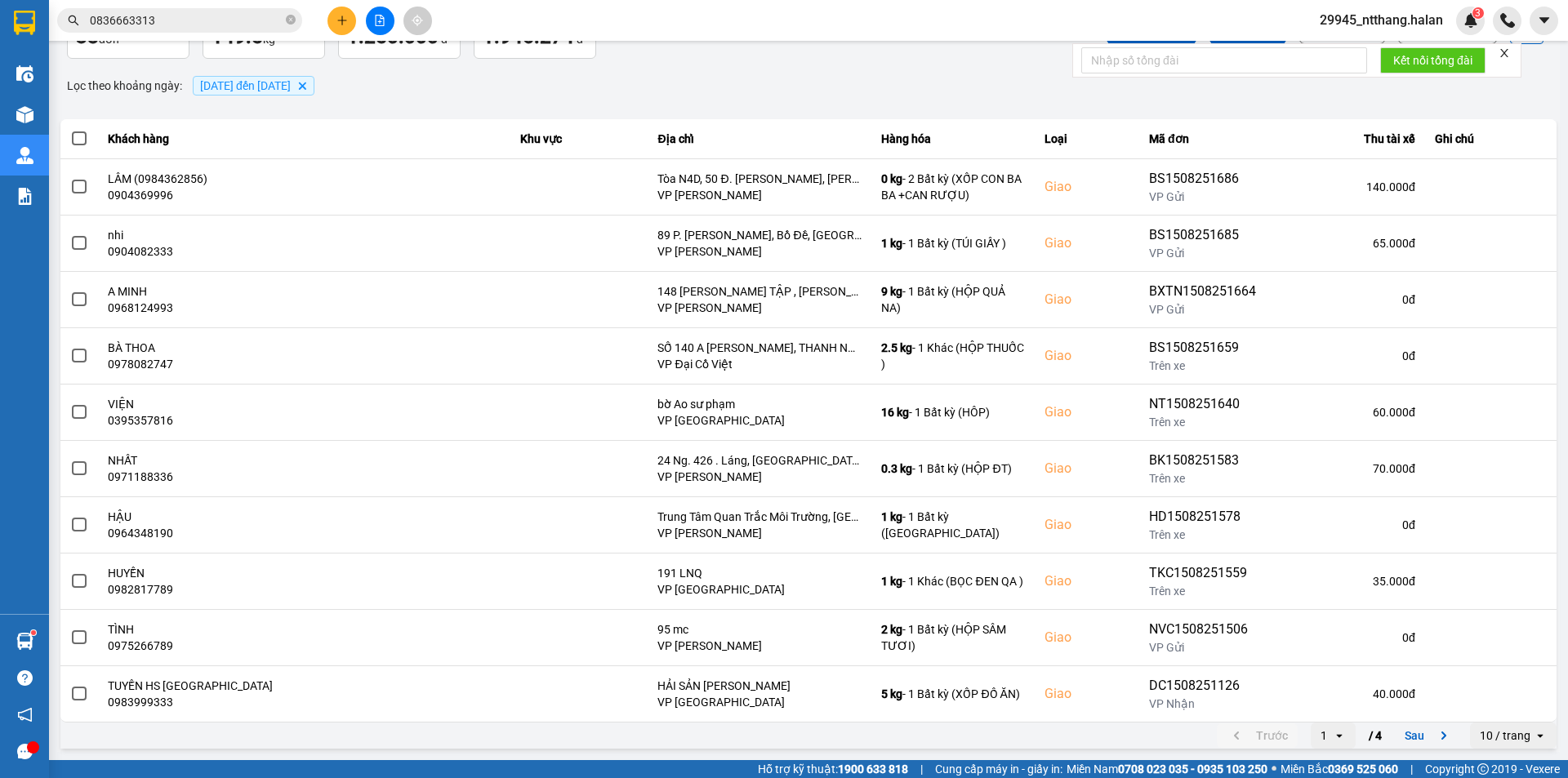
click at [226, 17] on input "0836663313" at bounding box center [186, 20] width 193 height 18
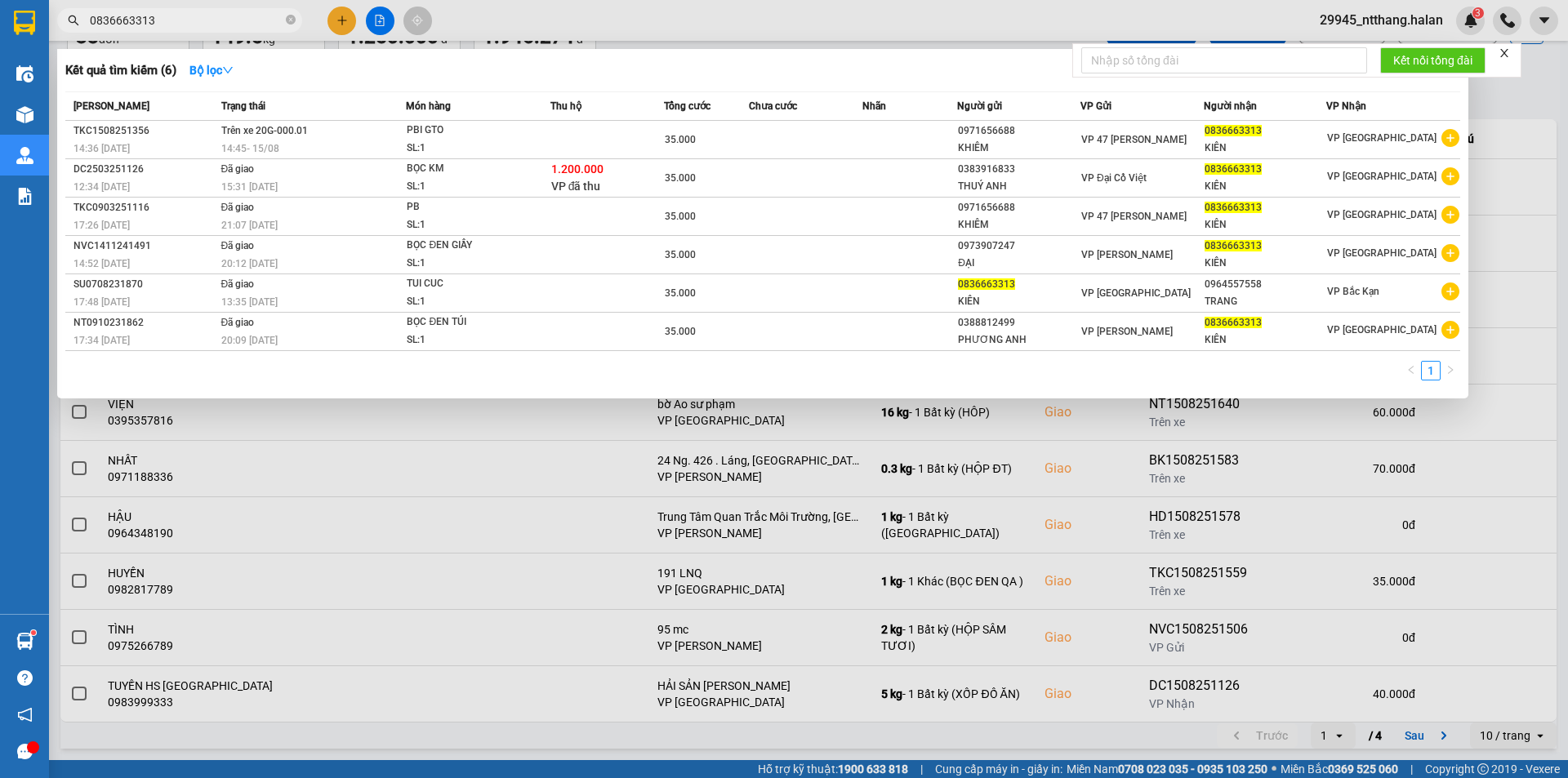
click at [226, 17] on input "0836663313" at bounding box center [186, 20] width 193 height 18
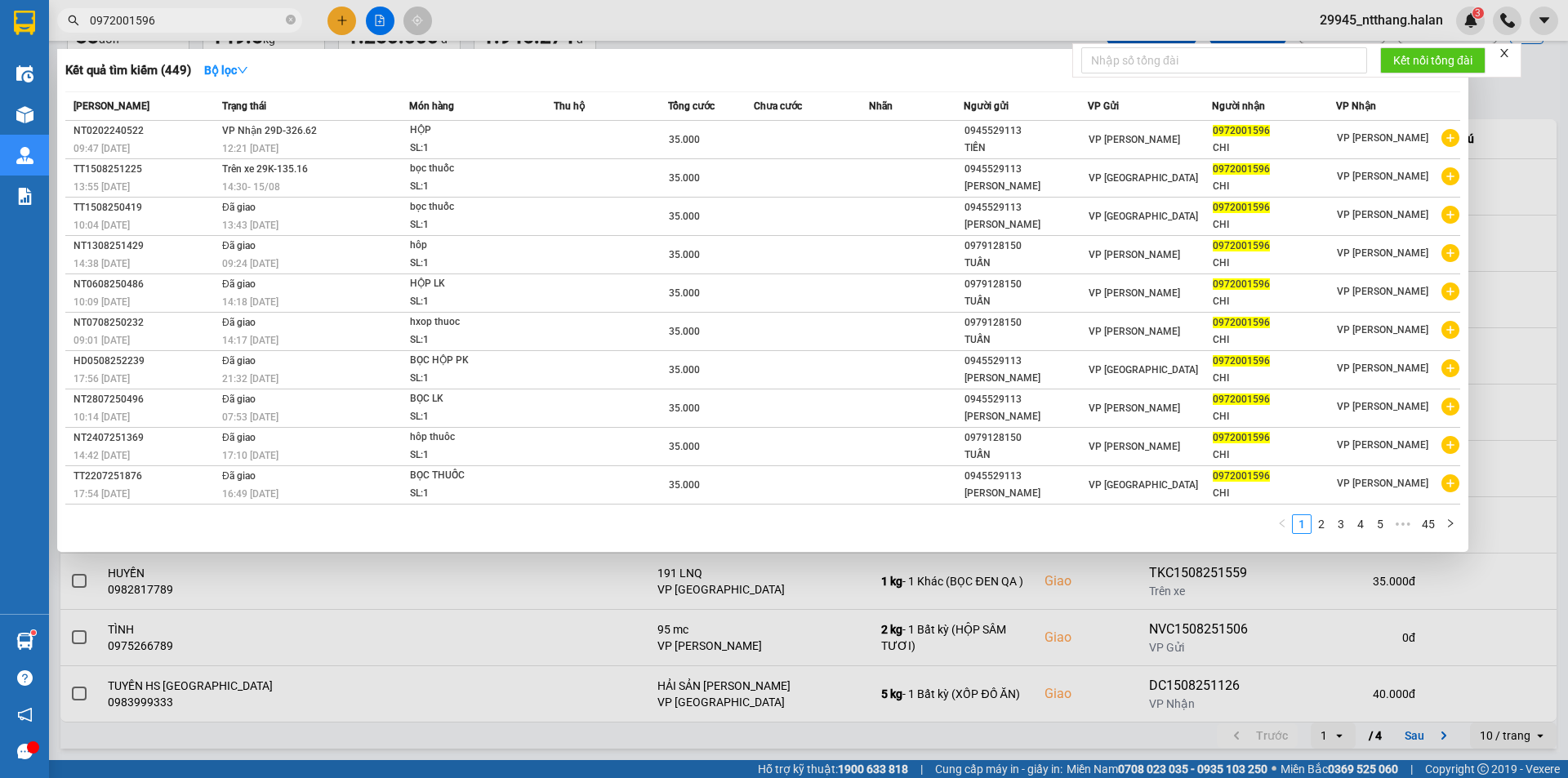
click at [1527, 118] on div at bounding box center [784, 389] width 1568 height 778
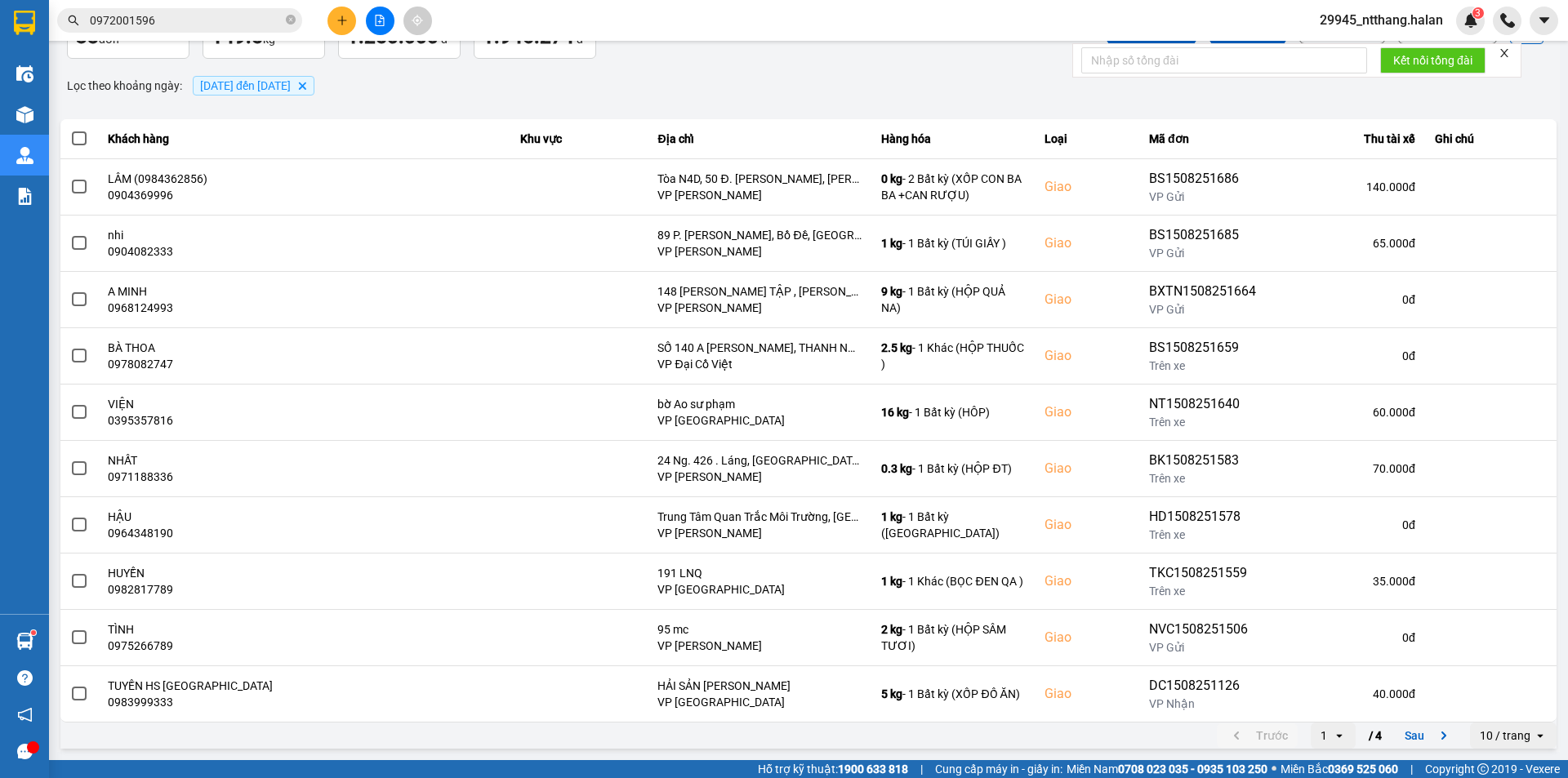
scroll to position [0, 0]
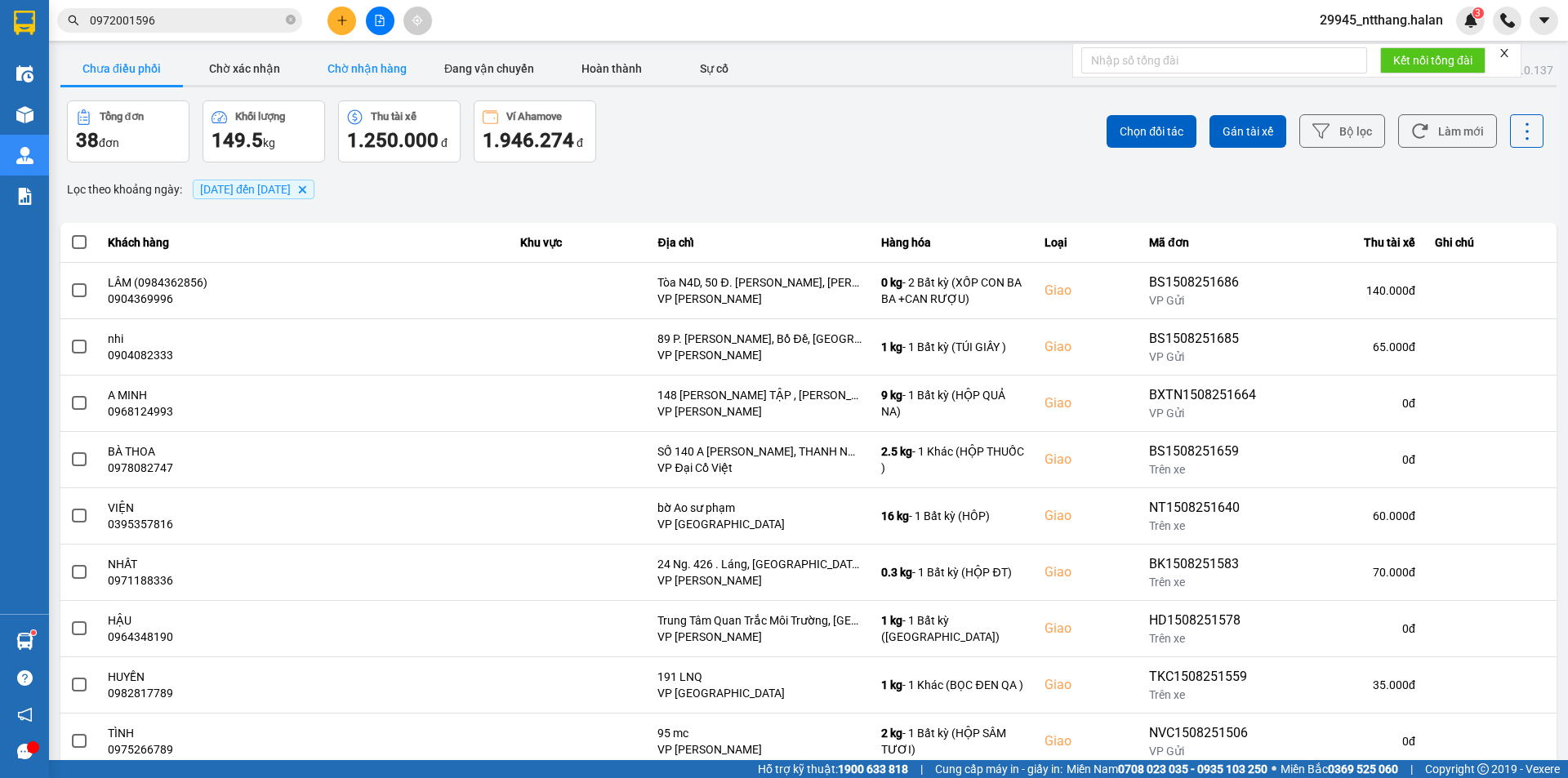
click at [373, 62] on button "Chờ nhận hàng" at bounding box center [367, 69] width 123 height 33
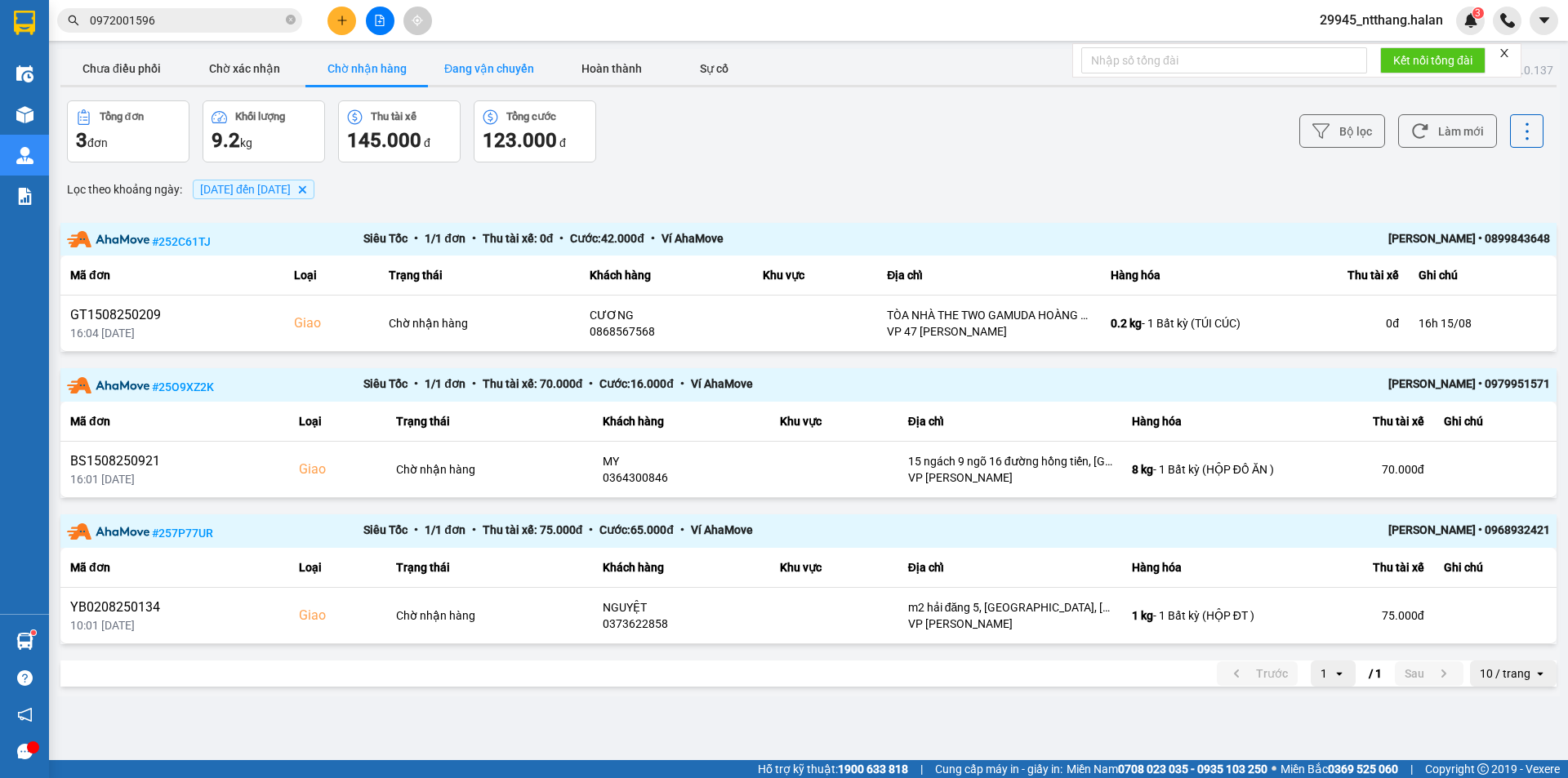
click at [513, 67] on button "Đang vận chuyển" at bounding box center [489, 69] width 123 height 33
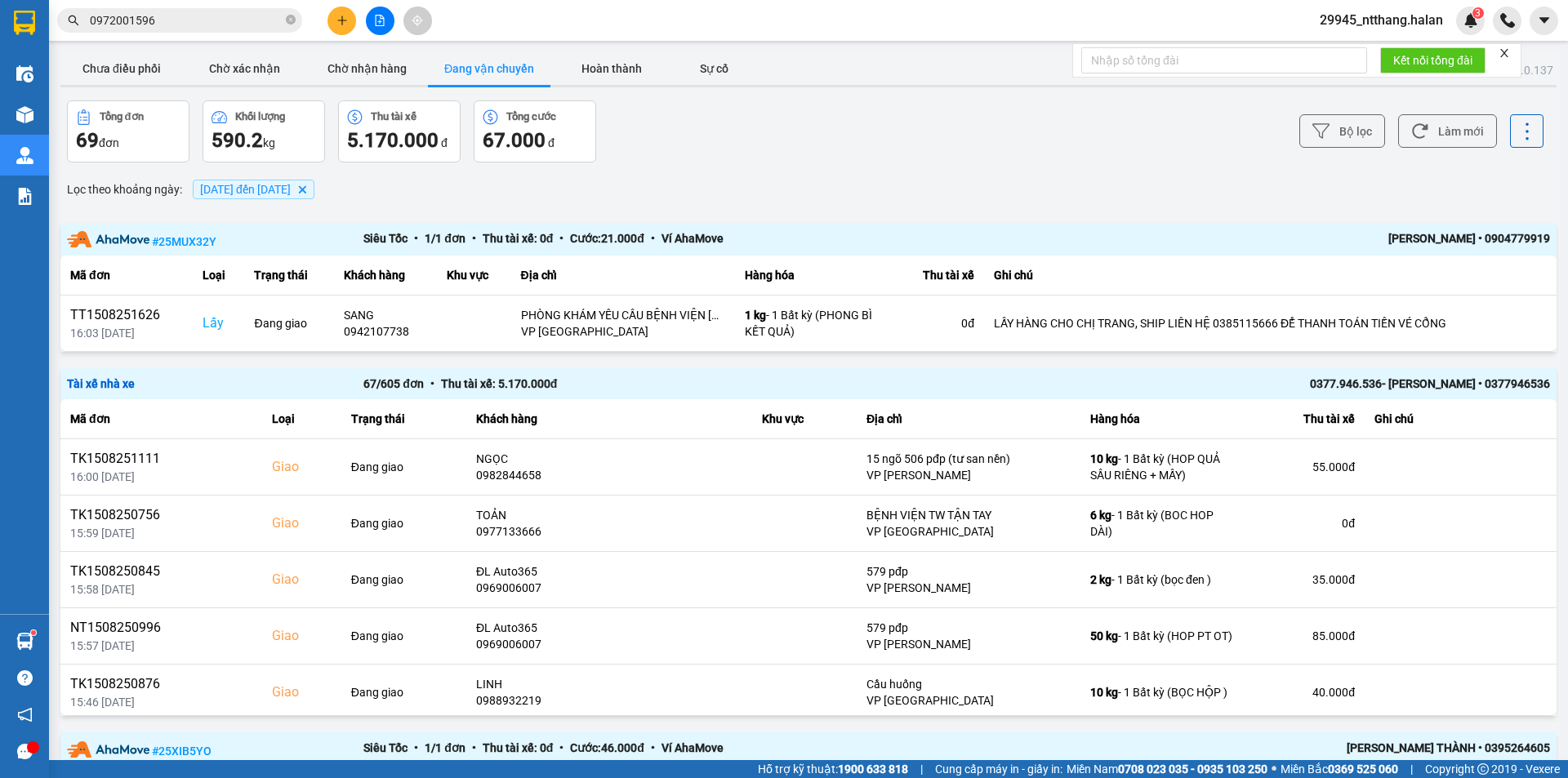
click at [255, 15] on input "0972001596" at bounding box center [186, 20] width 193 height 18
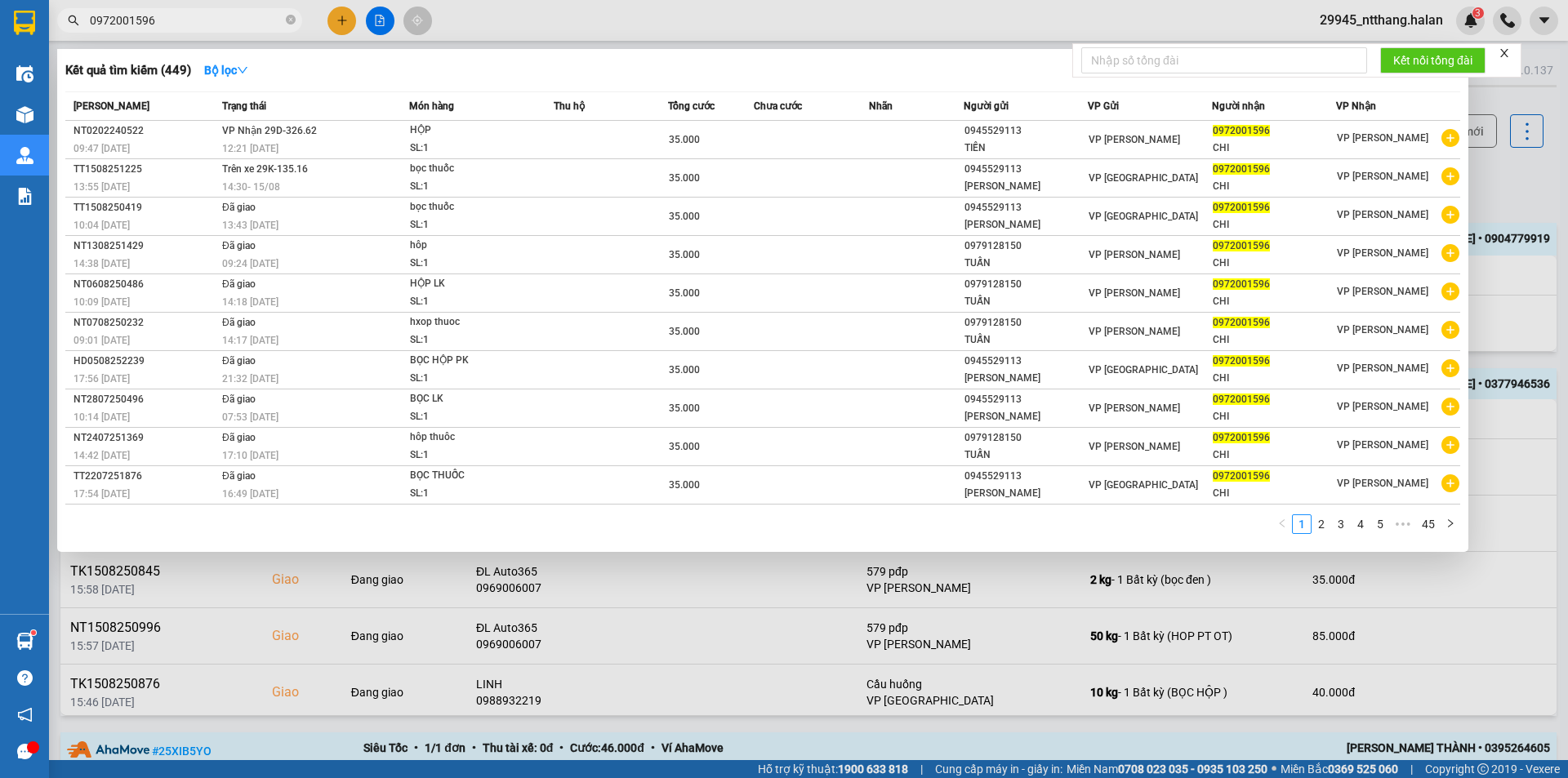
click at [255, 15] on input "0972001596" at bounding box center [186, 20] width 193 height 18
click at [1508, 185] on div at bounding box center [784, 389] width 1568 height 778
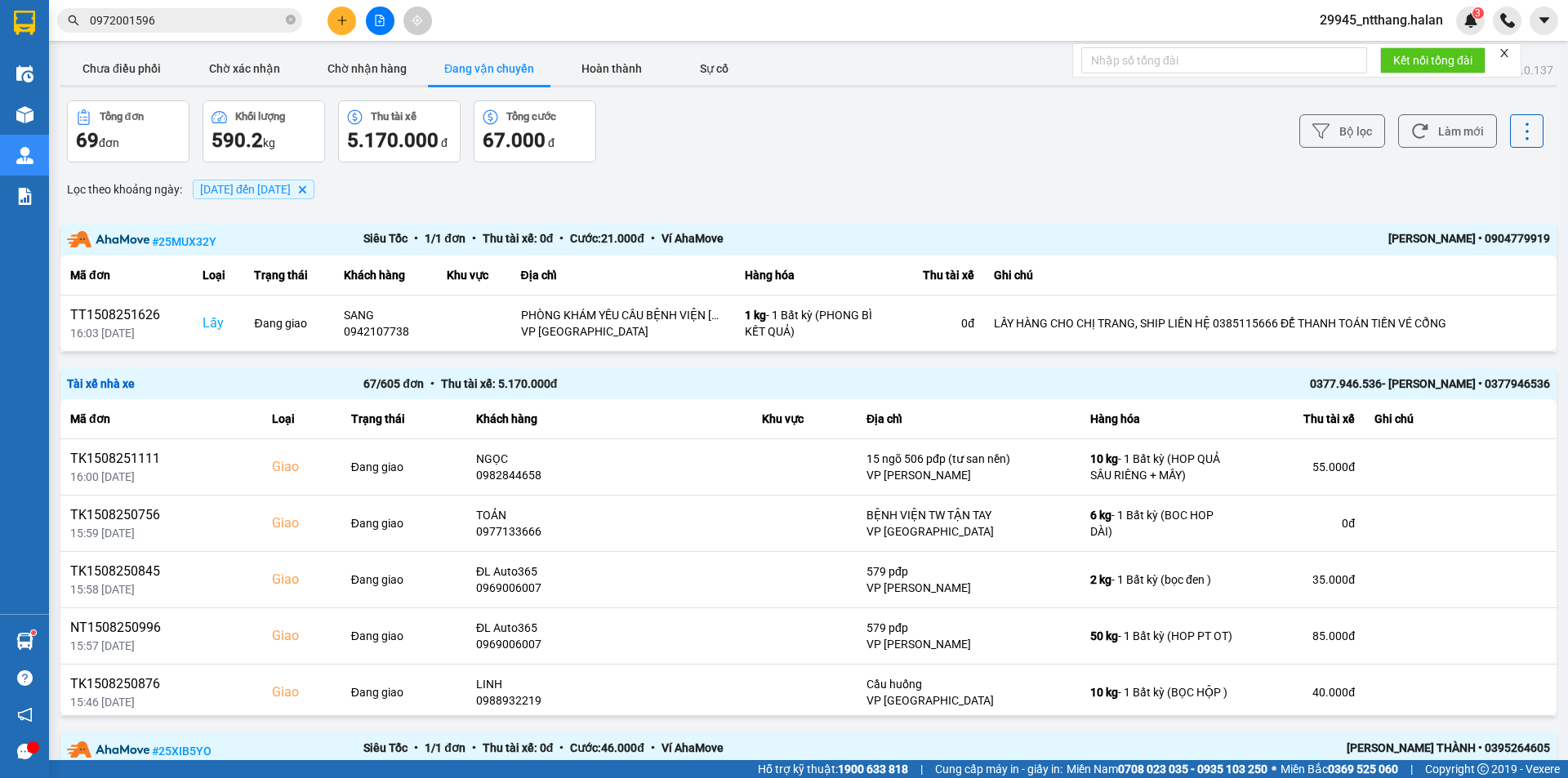
click at [189, 24] on input "0972001596" at bounding box center [186, 20] width 193 height 18
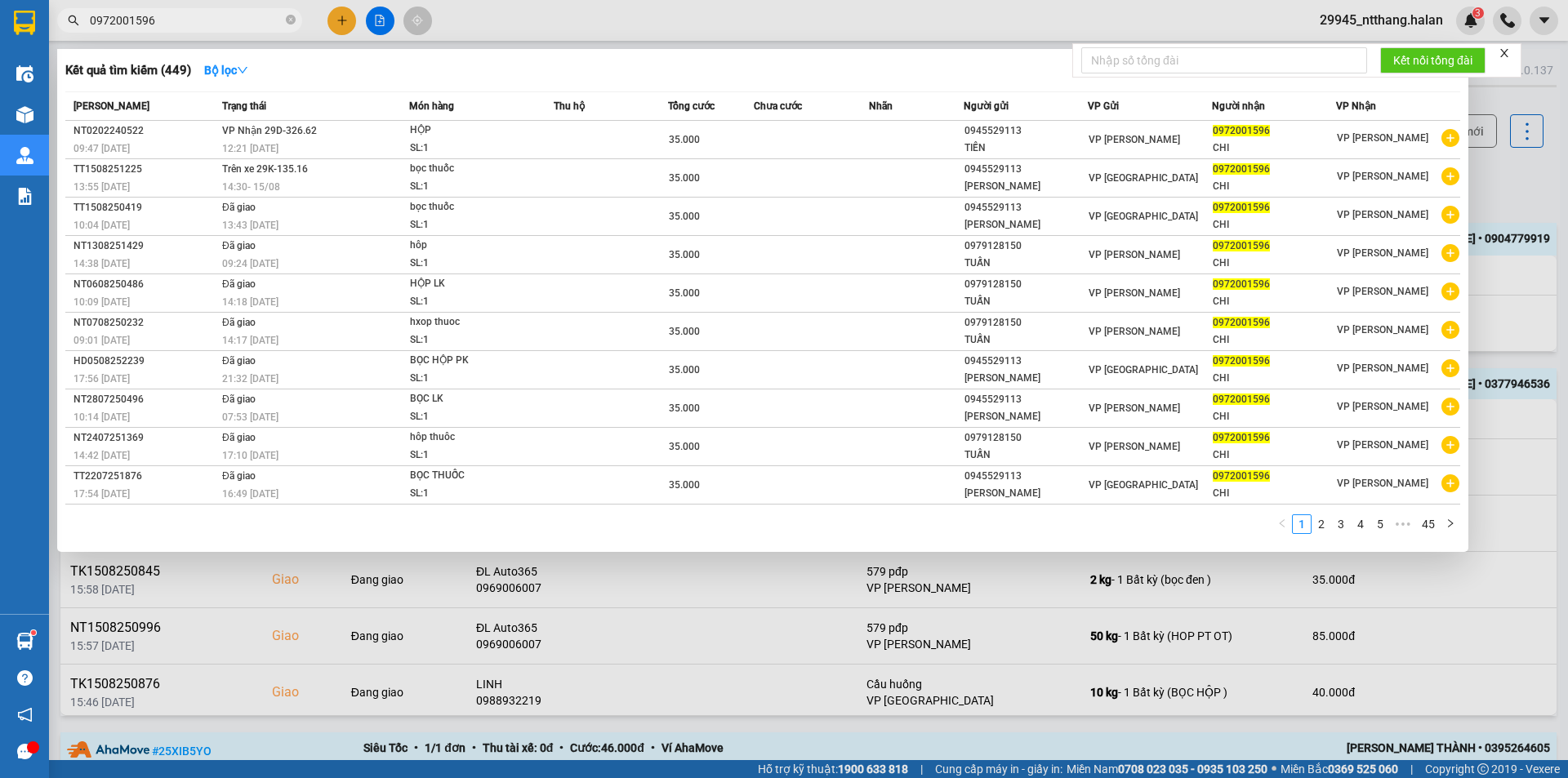
click at [189, 24] on input "0972001596" at bounding box center [186, 20] width 193 height 18
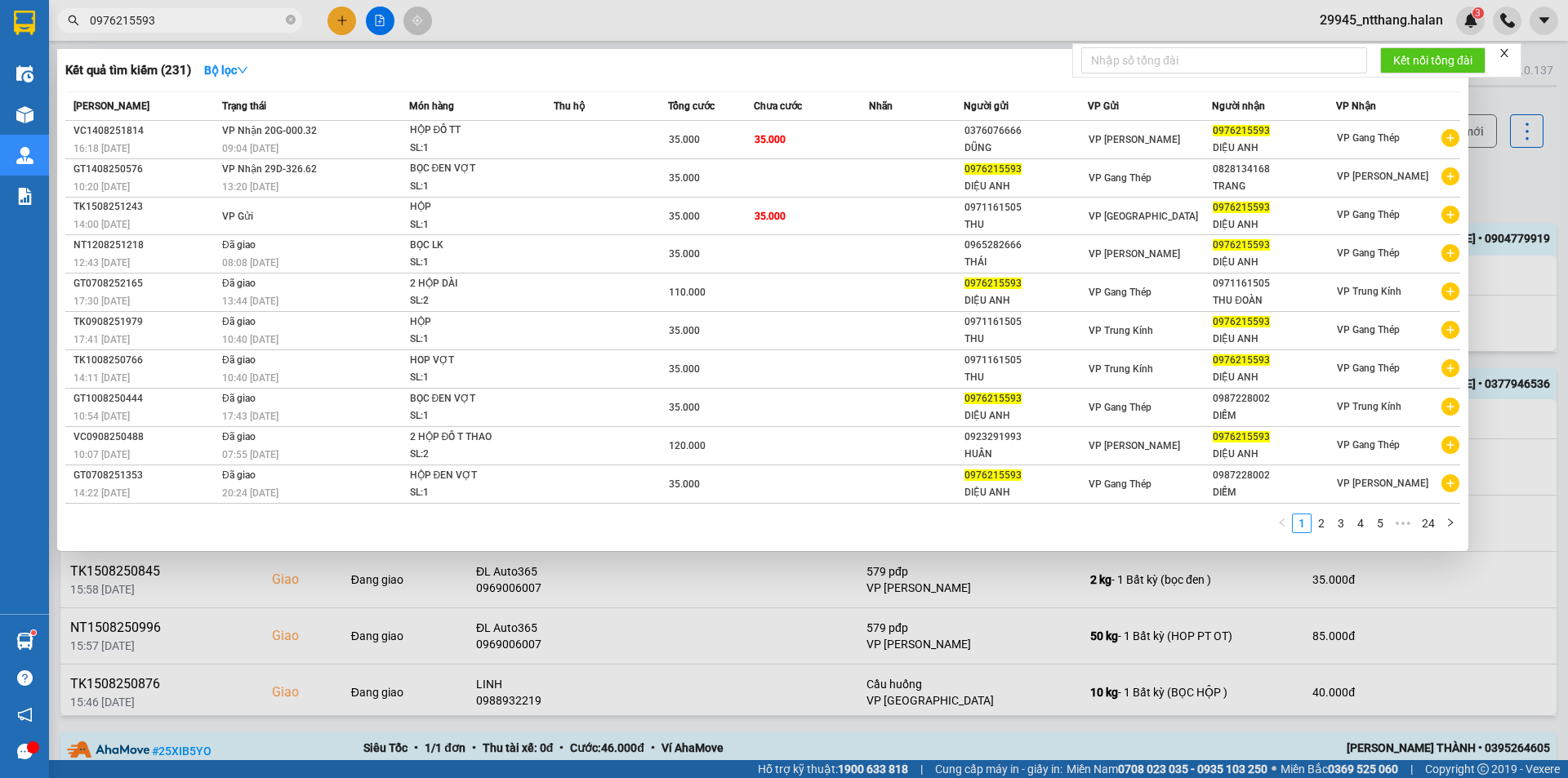
type input "0976215593"
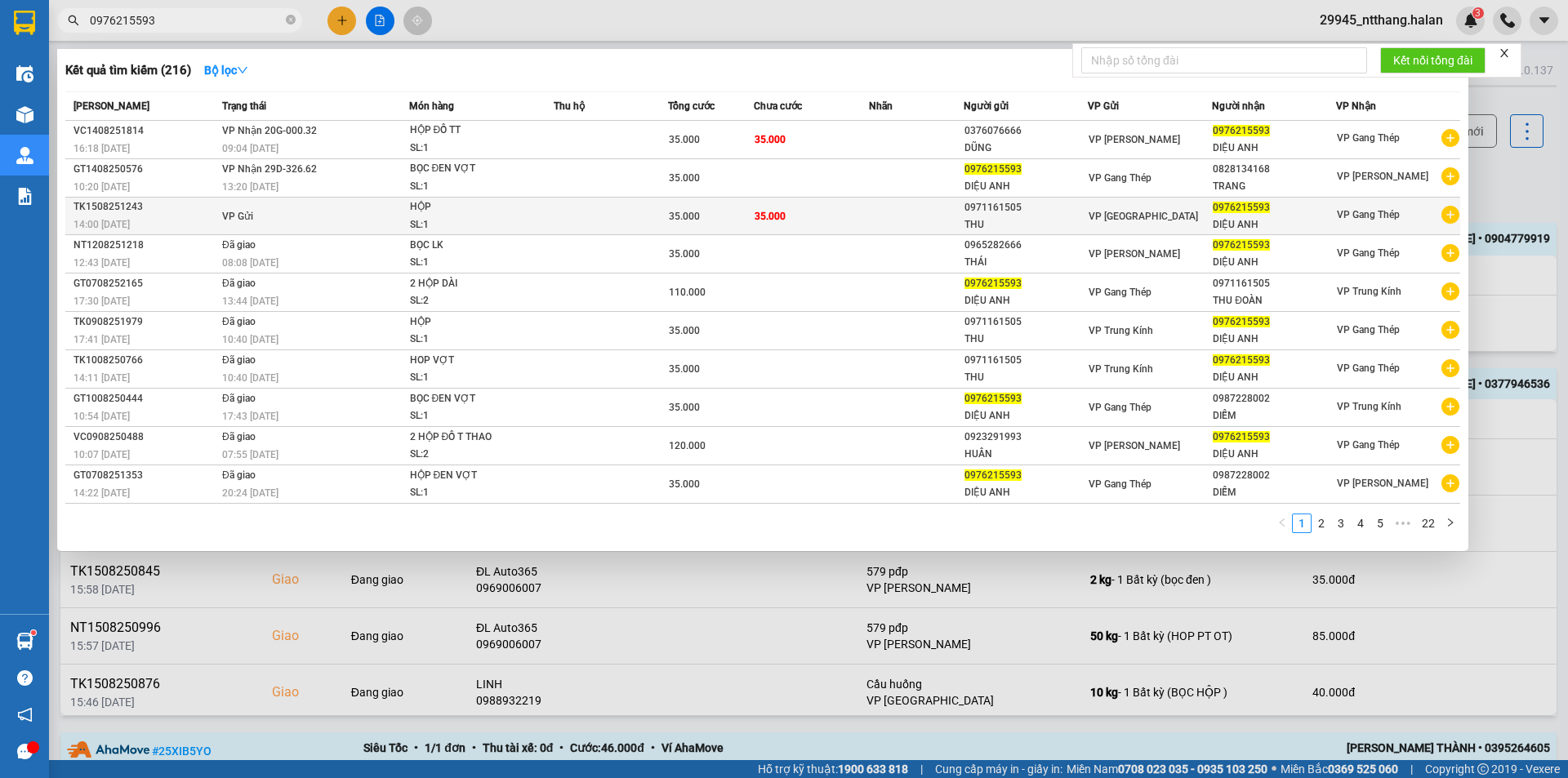
click at [503, 218] on div "SL: 1" at bounding box center [471, 226] width 123 height 18
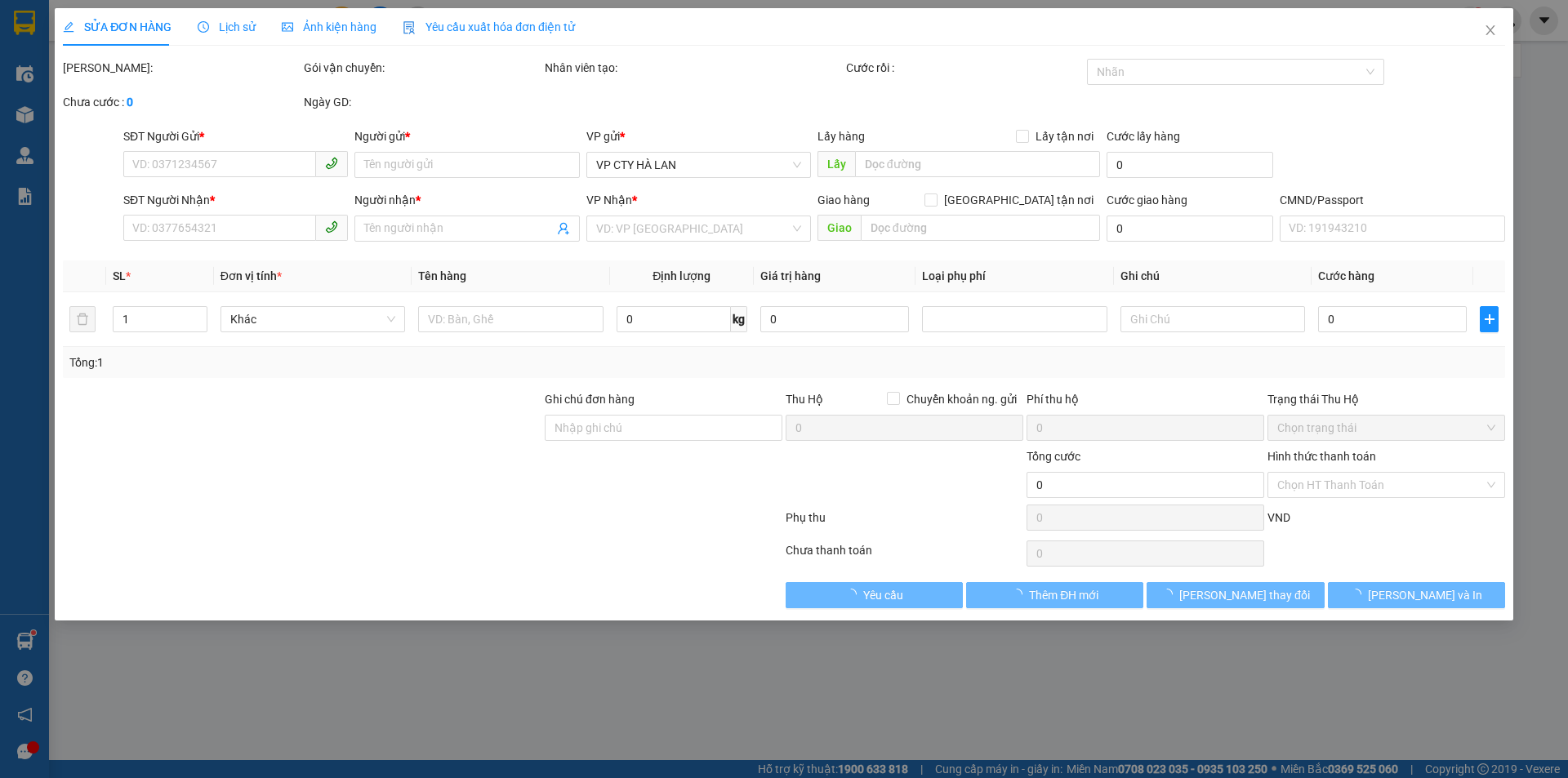
type input "0971161505"
type input "THU"
type input "0976215593"
type input "DIỆU ANH"
type input "35.000"
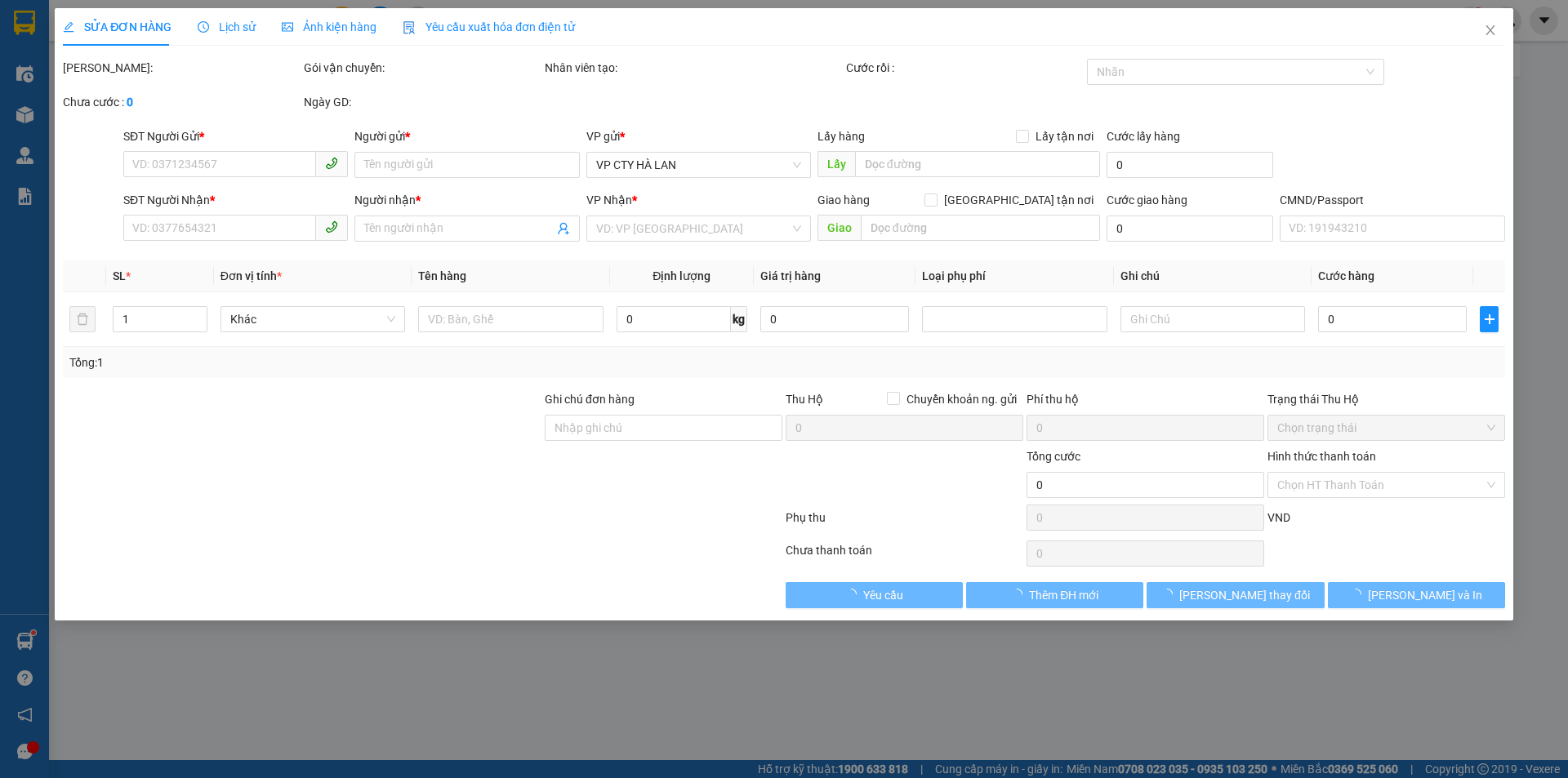
type input "35.000"
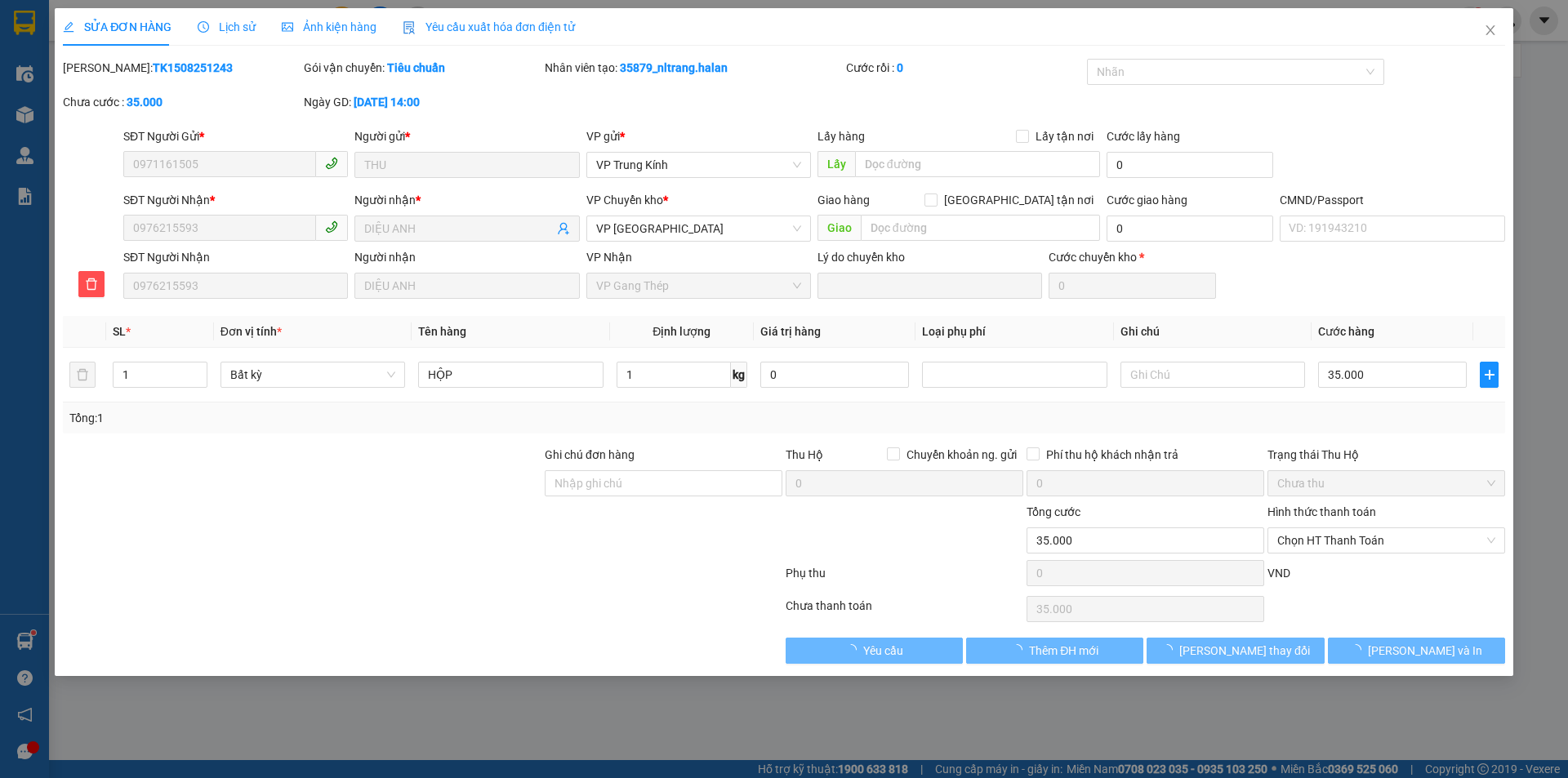
click at [230, 27] on span "Lịch sử" at bounding box center [226, 27] width 58 height 13
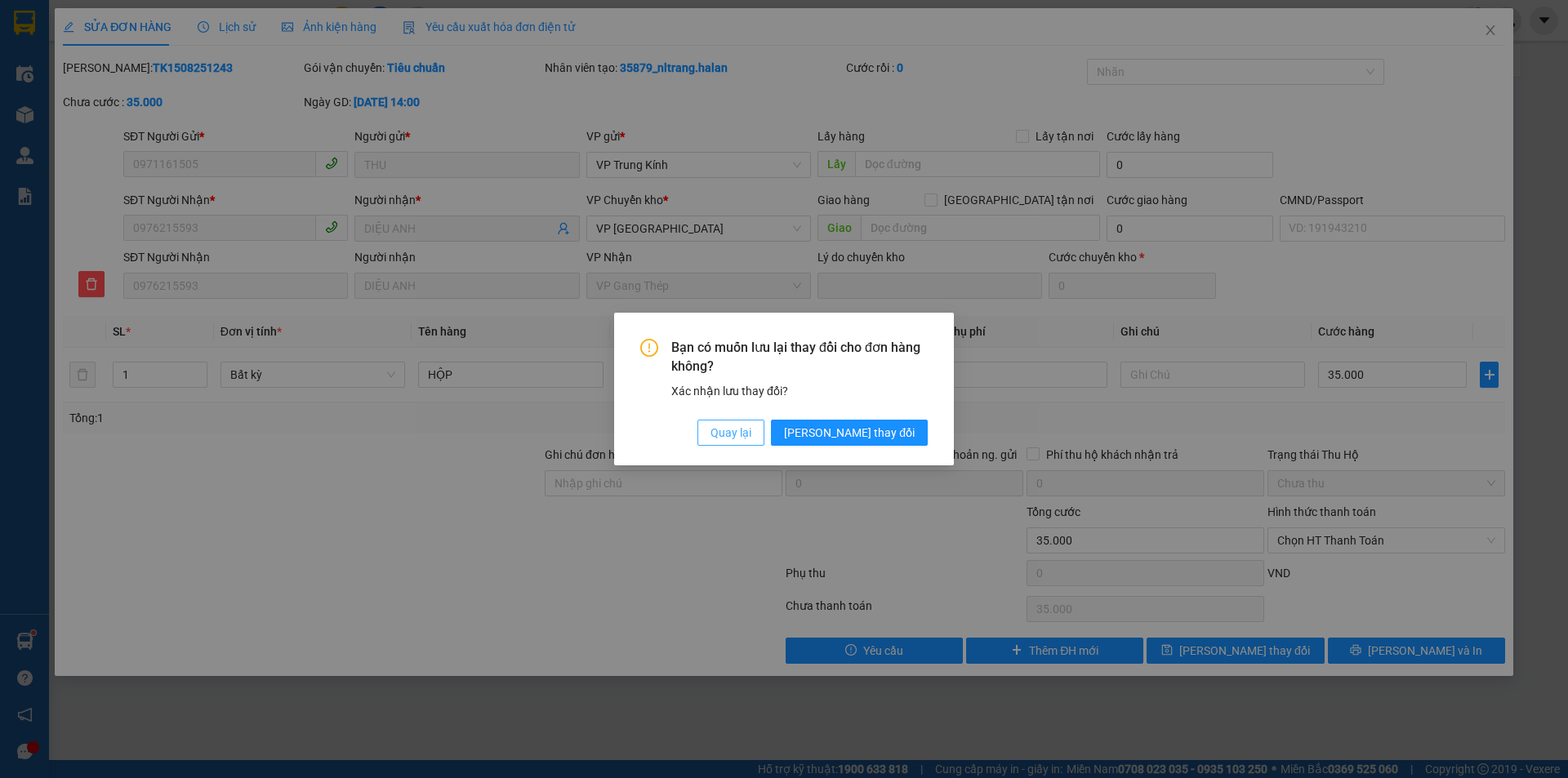
drag, startPoint x: 783, startPoint y: 430, endPoint x: 1284, endPoint y: 262, distance: 528.4
click at [751, 430] on span "Quay lại" at bounding box center [730, 433] width 41 height 18
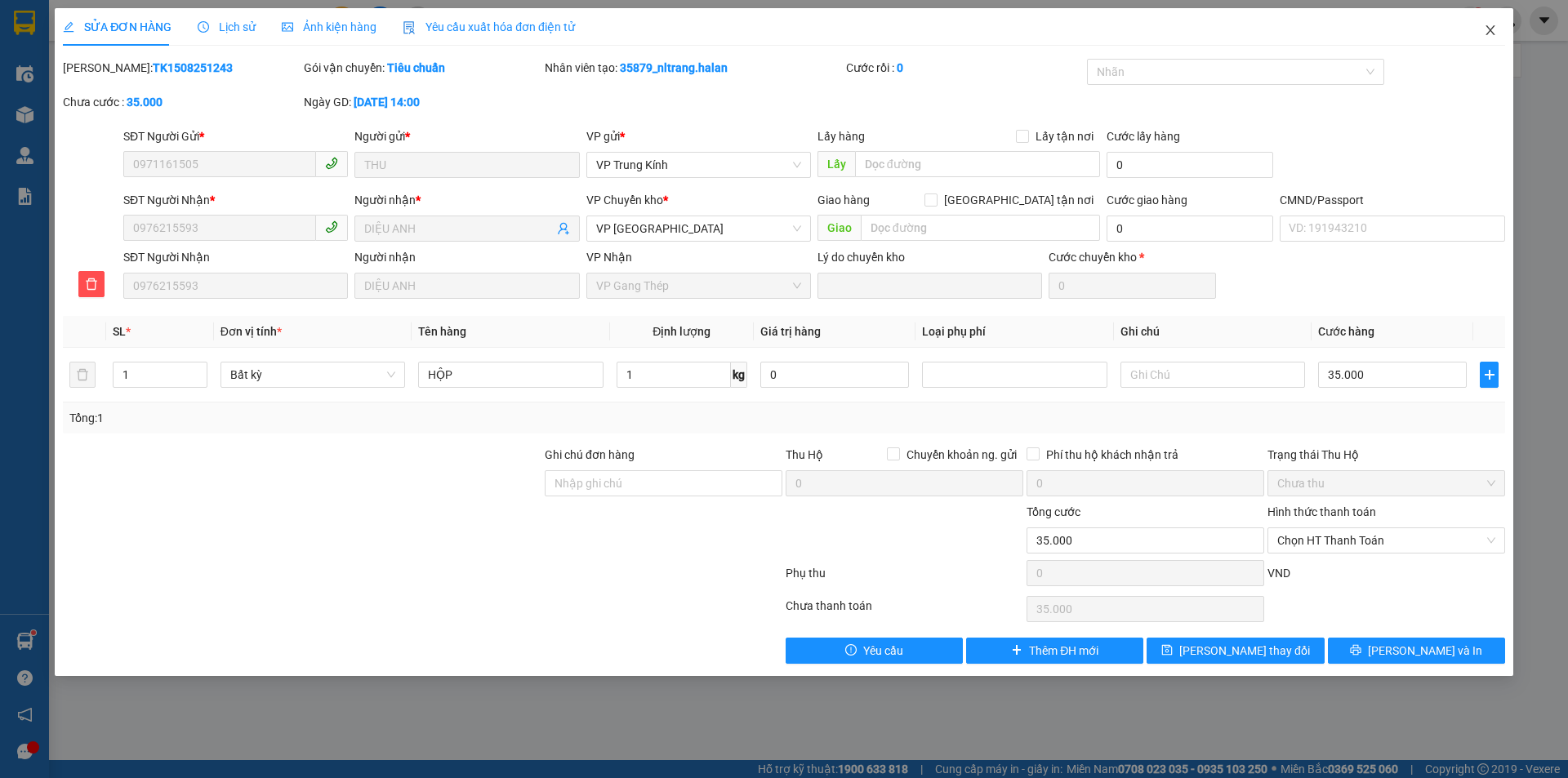
click at [1482, 35] on span "Close" at bounding box center [1490, 31] width 46 height 46
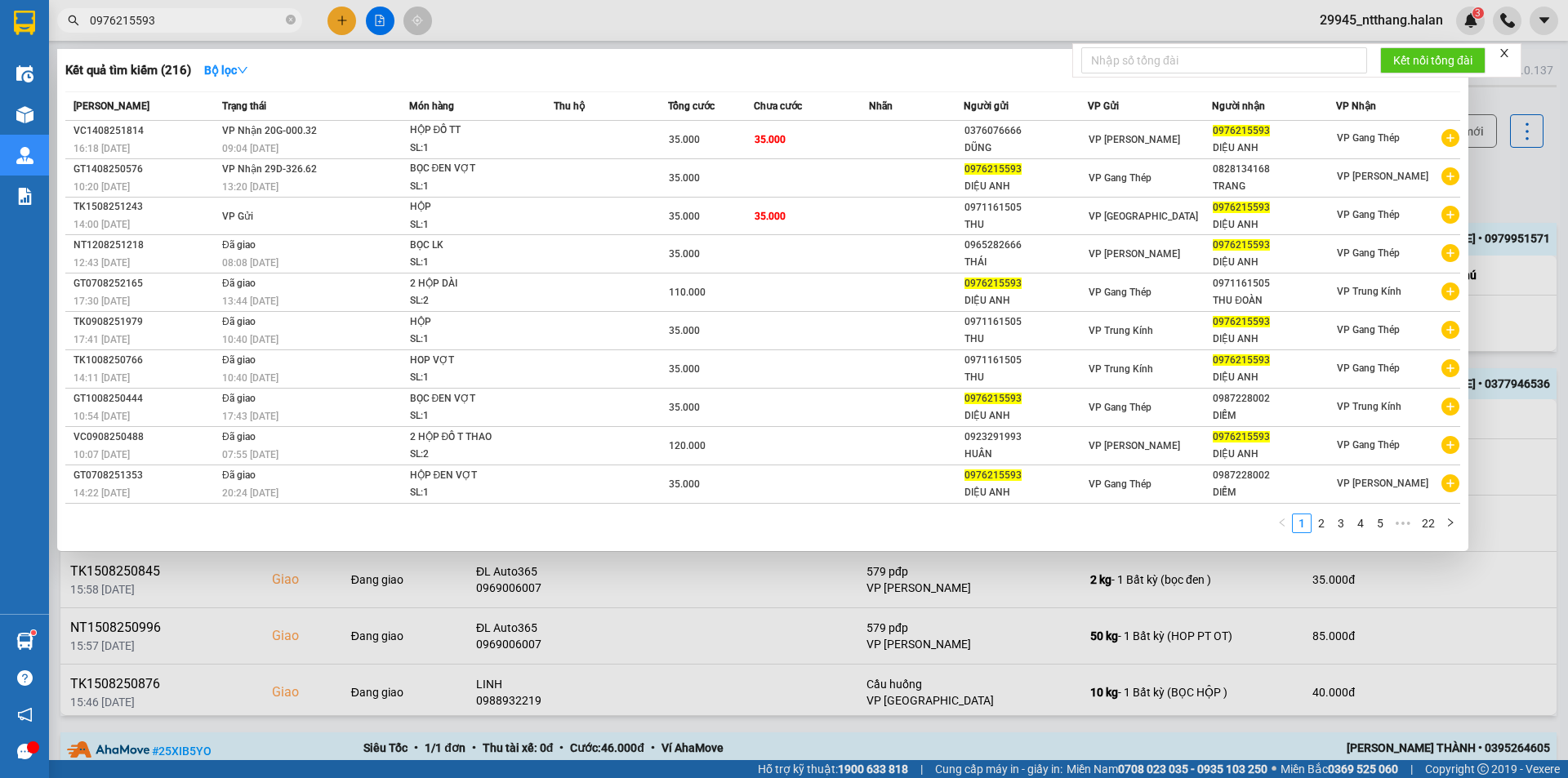
click at [257, 18] on input "0976215593" at bounding box center [186, 20] width 193 height 18
click at [202, 23] on input "0976215593" at bounding box center [186, 20] width 193 height 18
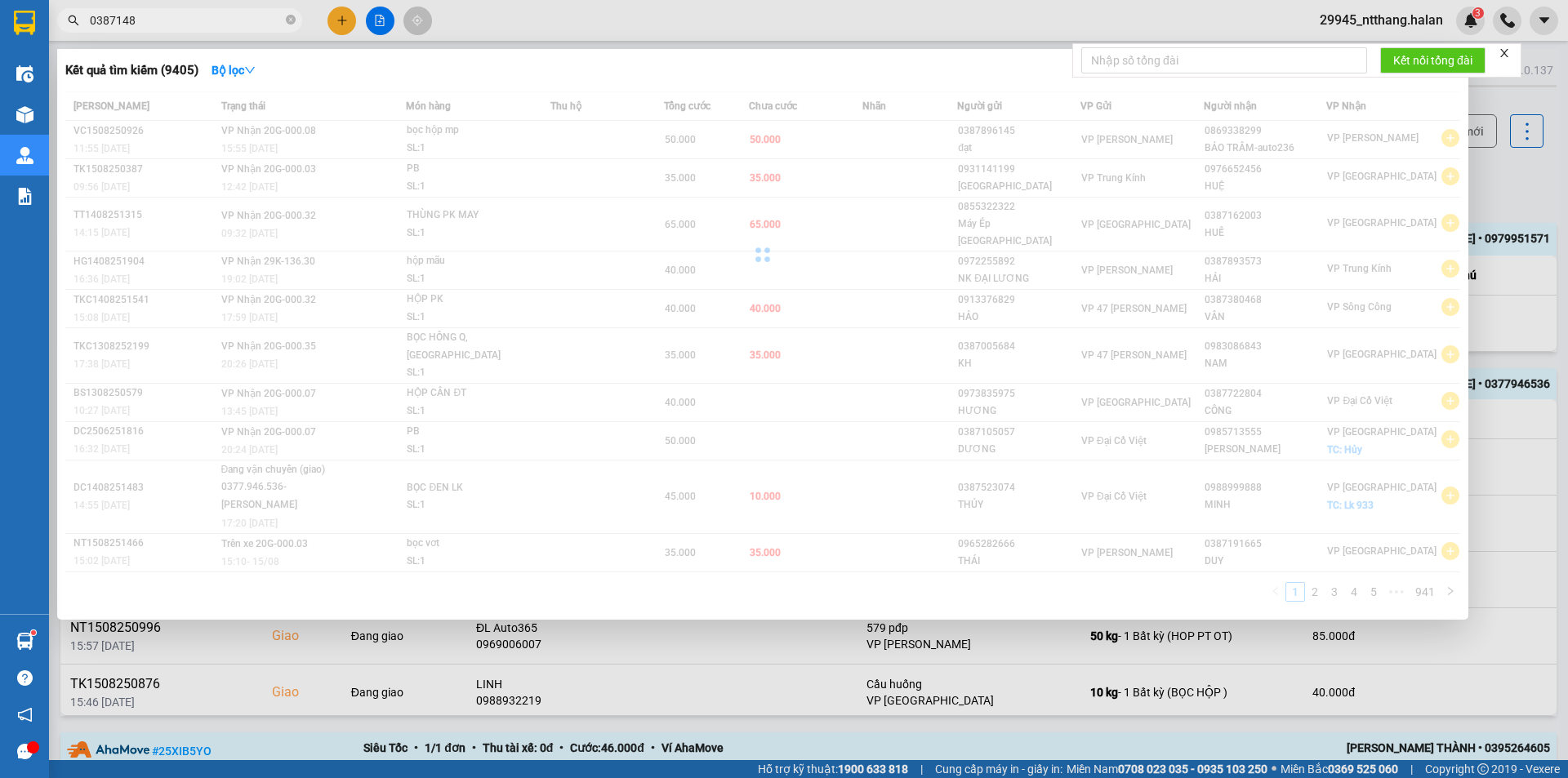
click at [206, 23] on input "0387148" at bounding box center [186, 20] width 193 height 18
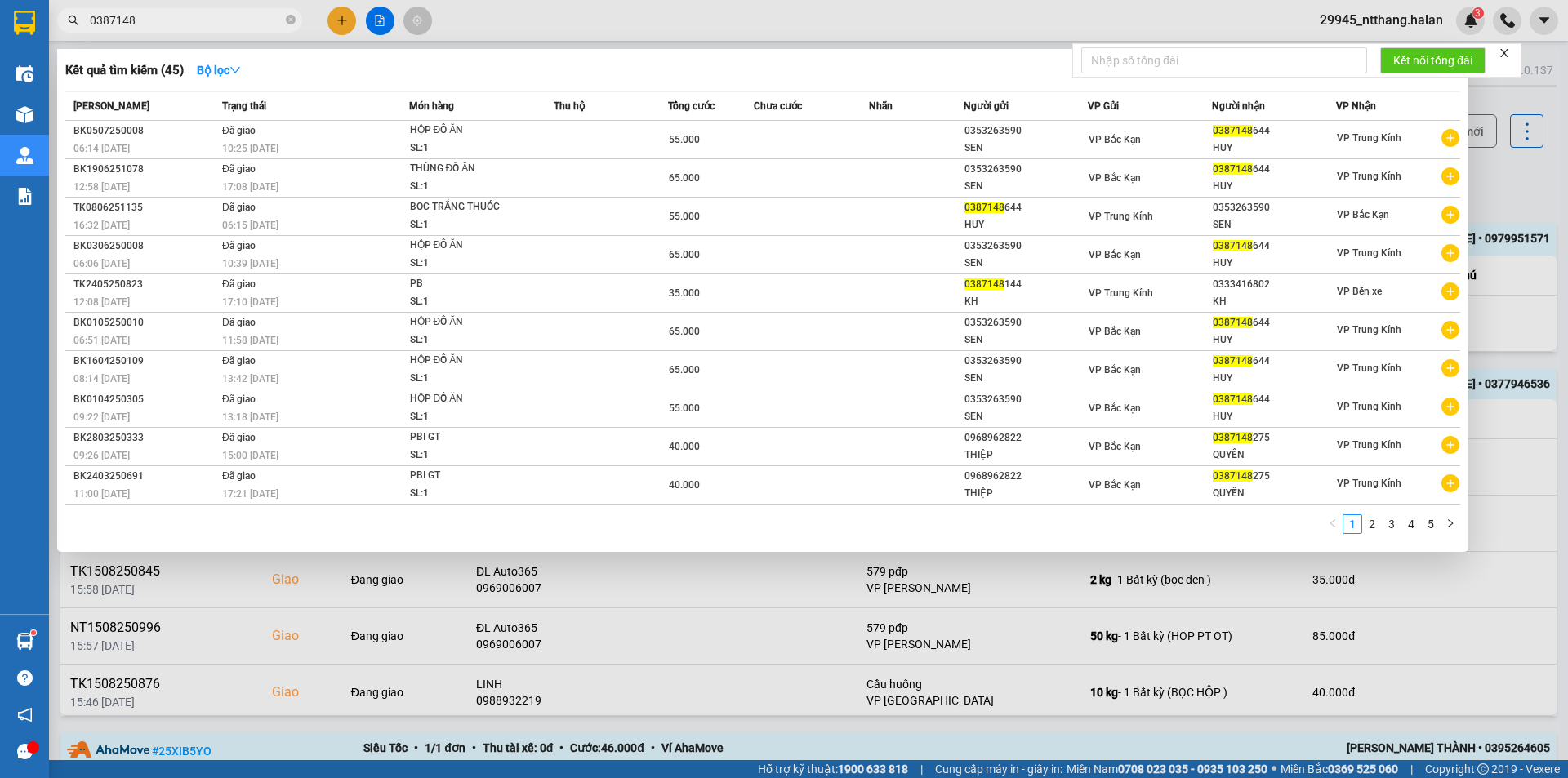
click at [206, 23] on input "0387148" at bounding box center [186, 20] width 193 height 18
type input "096126"
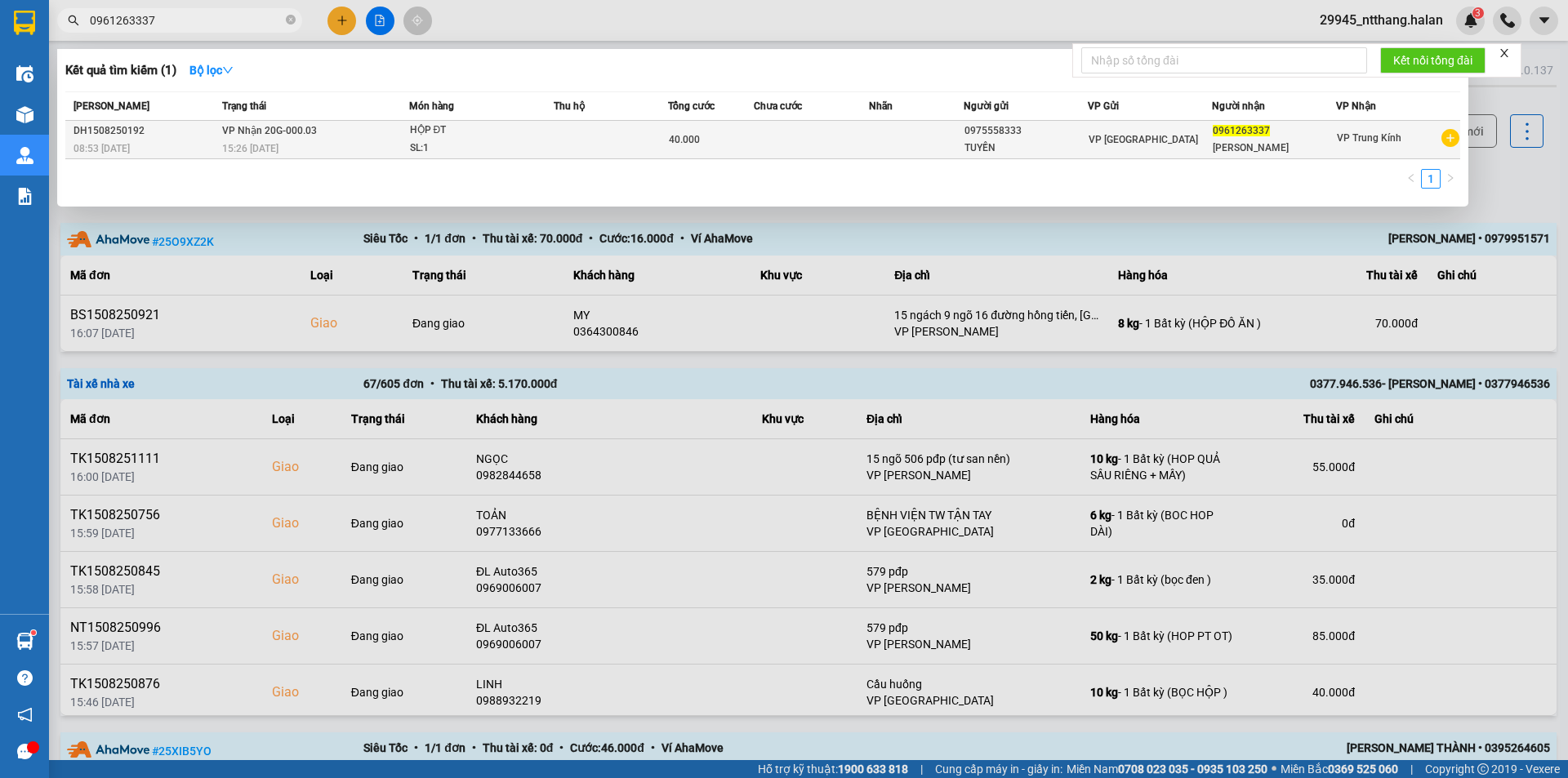
type input "0961263337"
click at [586, 140] on td at bounding box center [610, 140] width 114 height 38
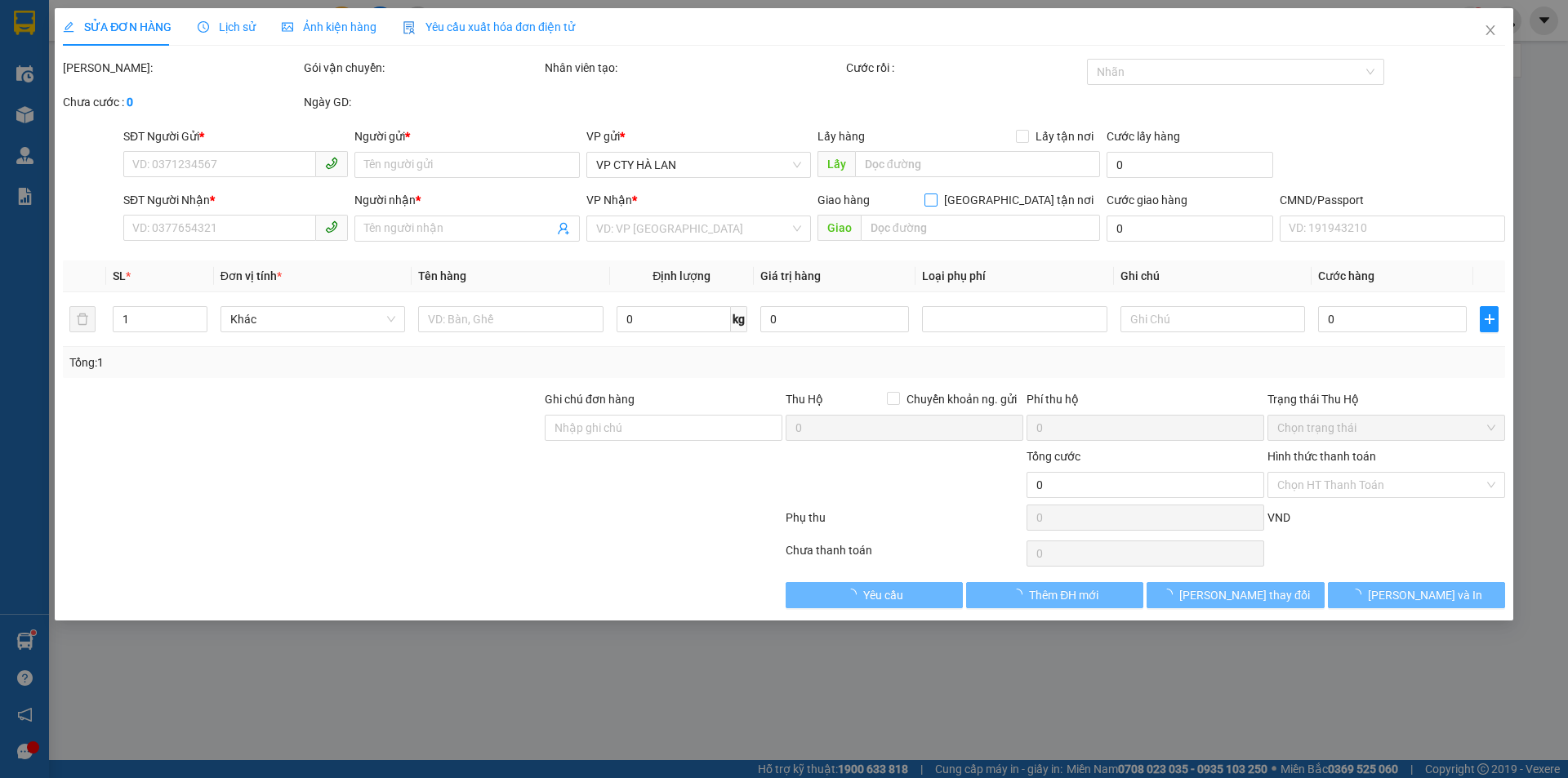
type input "0975558333"
type input "TUYỀN"
type input "0961263337"
type input "[PERSON_NAME]"
type input "40.000"
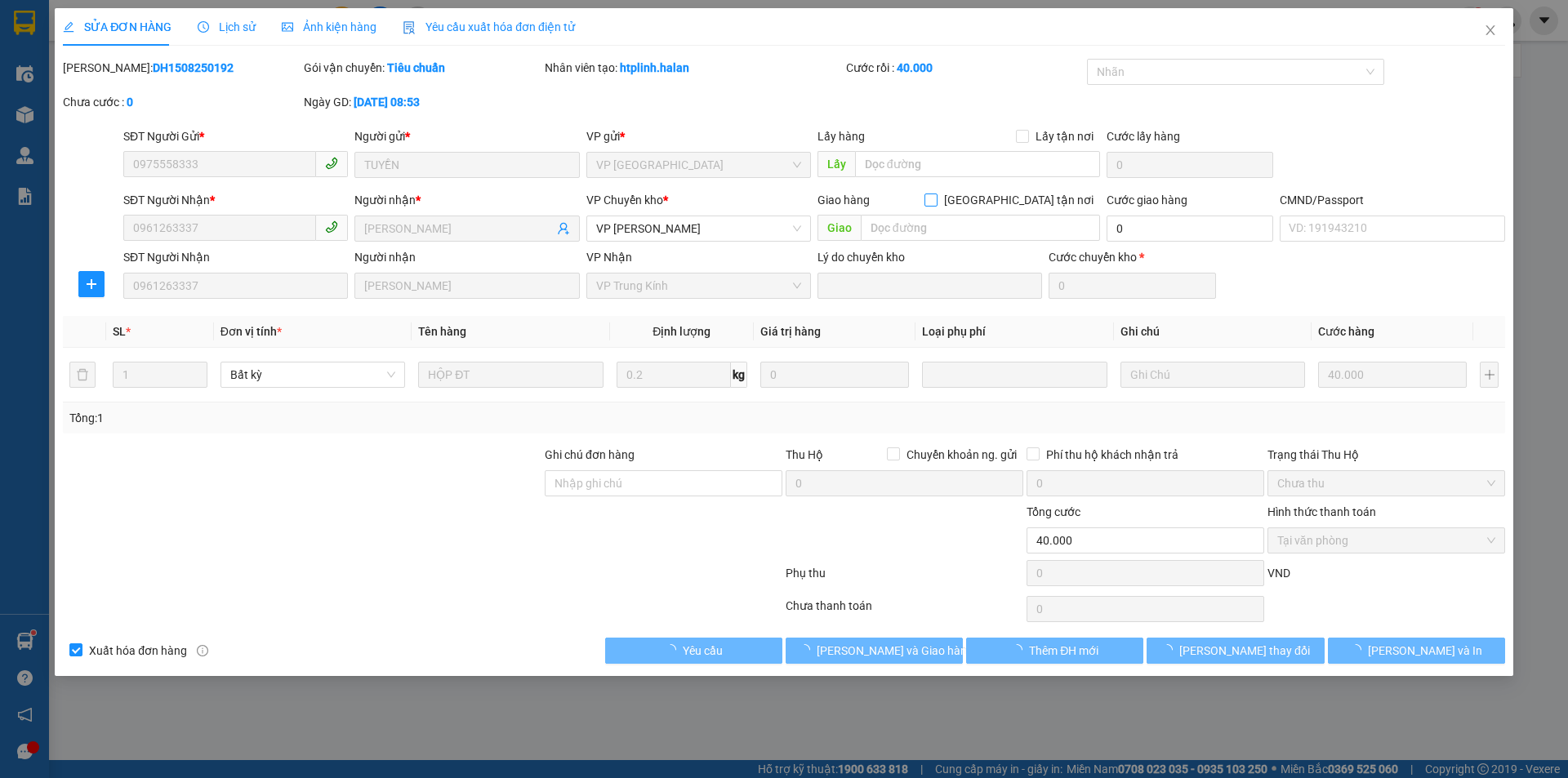
click at [936, 201] on input "[GEOGRAPHIC_DATA] tận nơi" at bounding box center [930, 199] width 11 height 11
checkbox input "true"
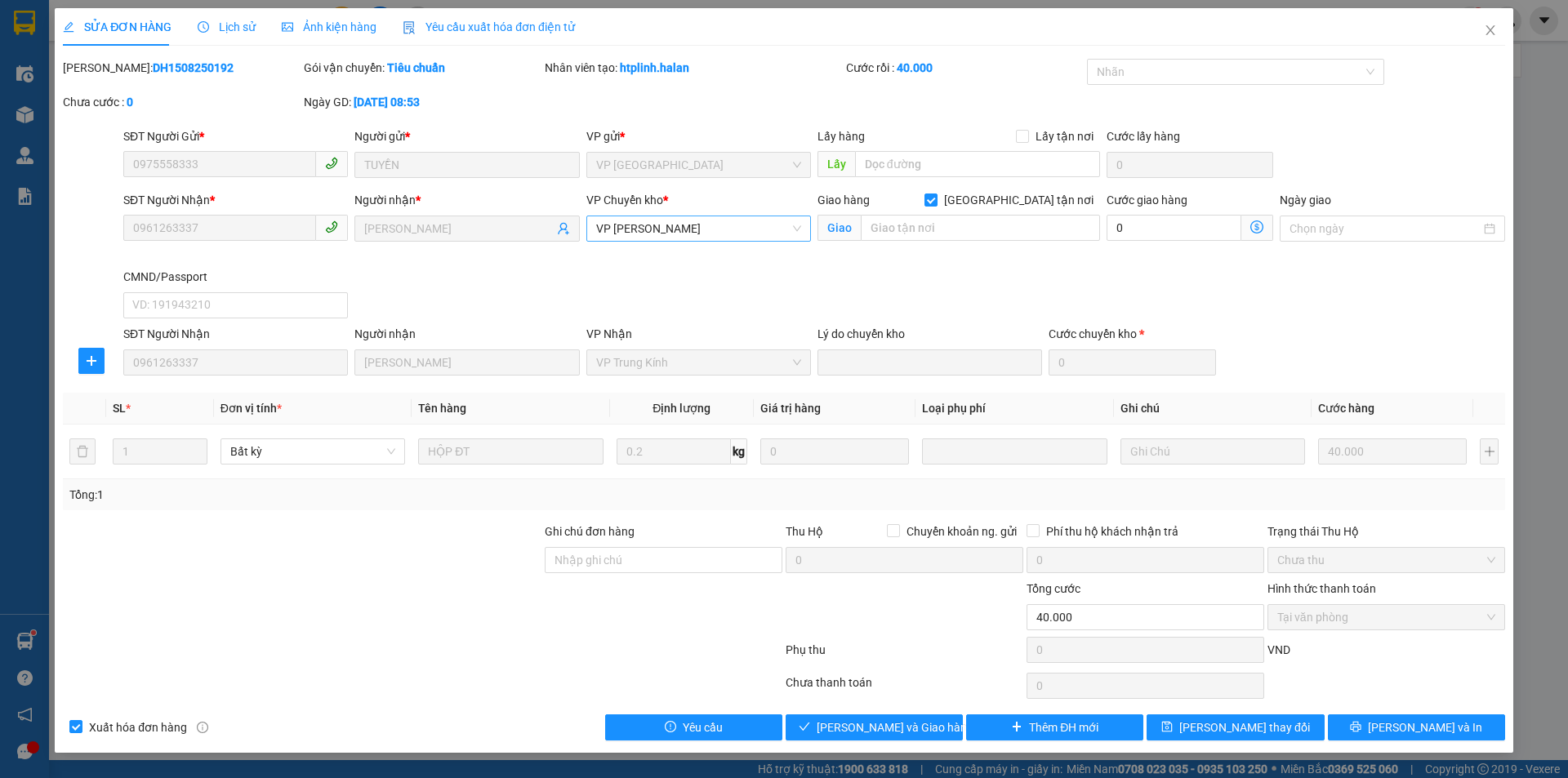
click at [764, 230] on span "VP [PERSON_NAME]" at bounding box center [698, 229] width 205 height 25
type input "trung"
drag, startPoint x: 734, startPoint y: 259, endPoint x: 426, endPoint y: 38, distance: 379.1
click at [730, 260] on div "VP Trung Kính" at bounding box center [698, 262] width 205 height 18
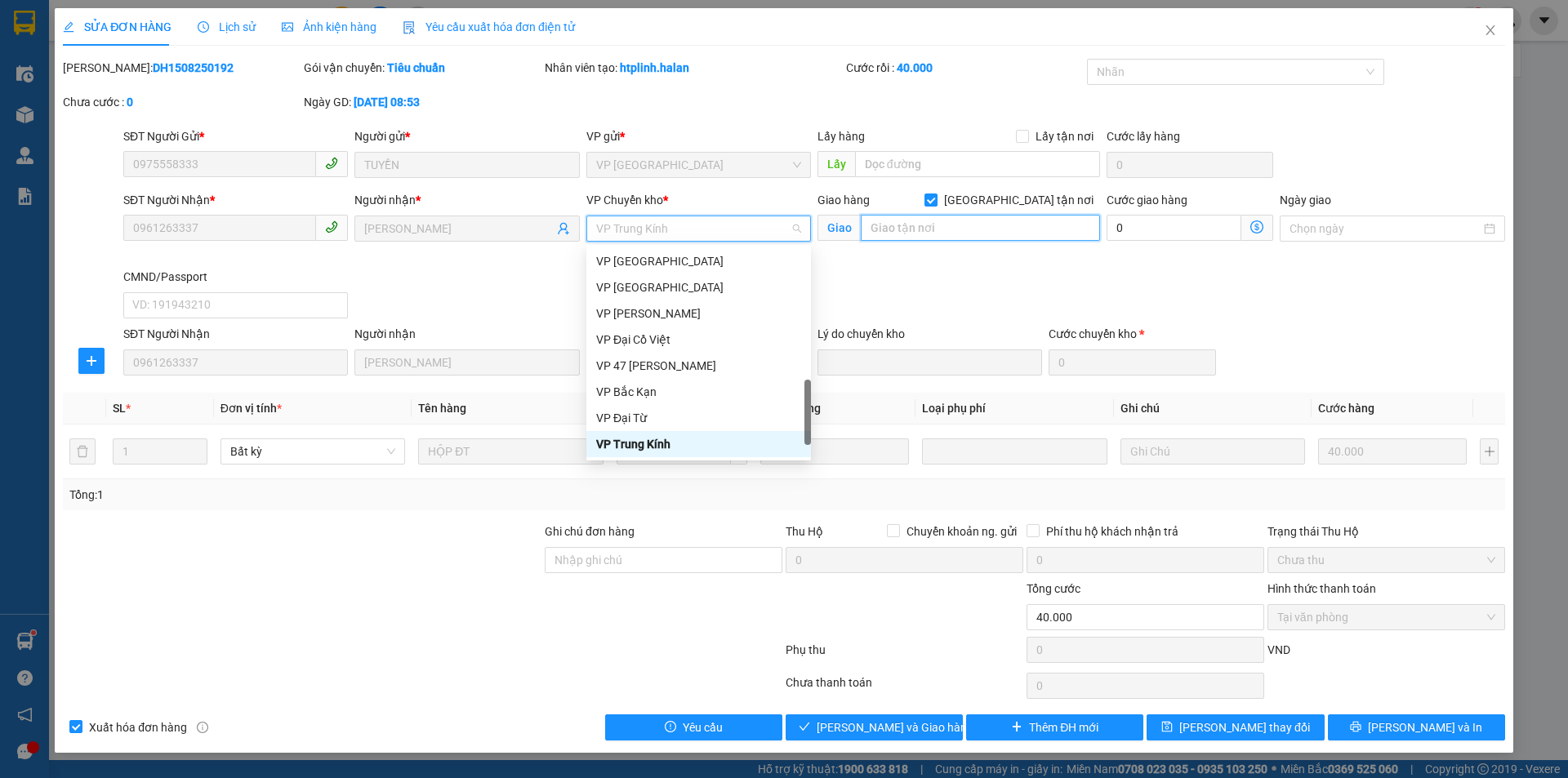
click at [971, 218] on input "text" at bounding box center [980, 228] width 239 height 26
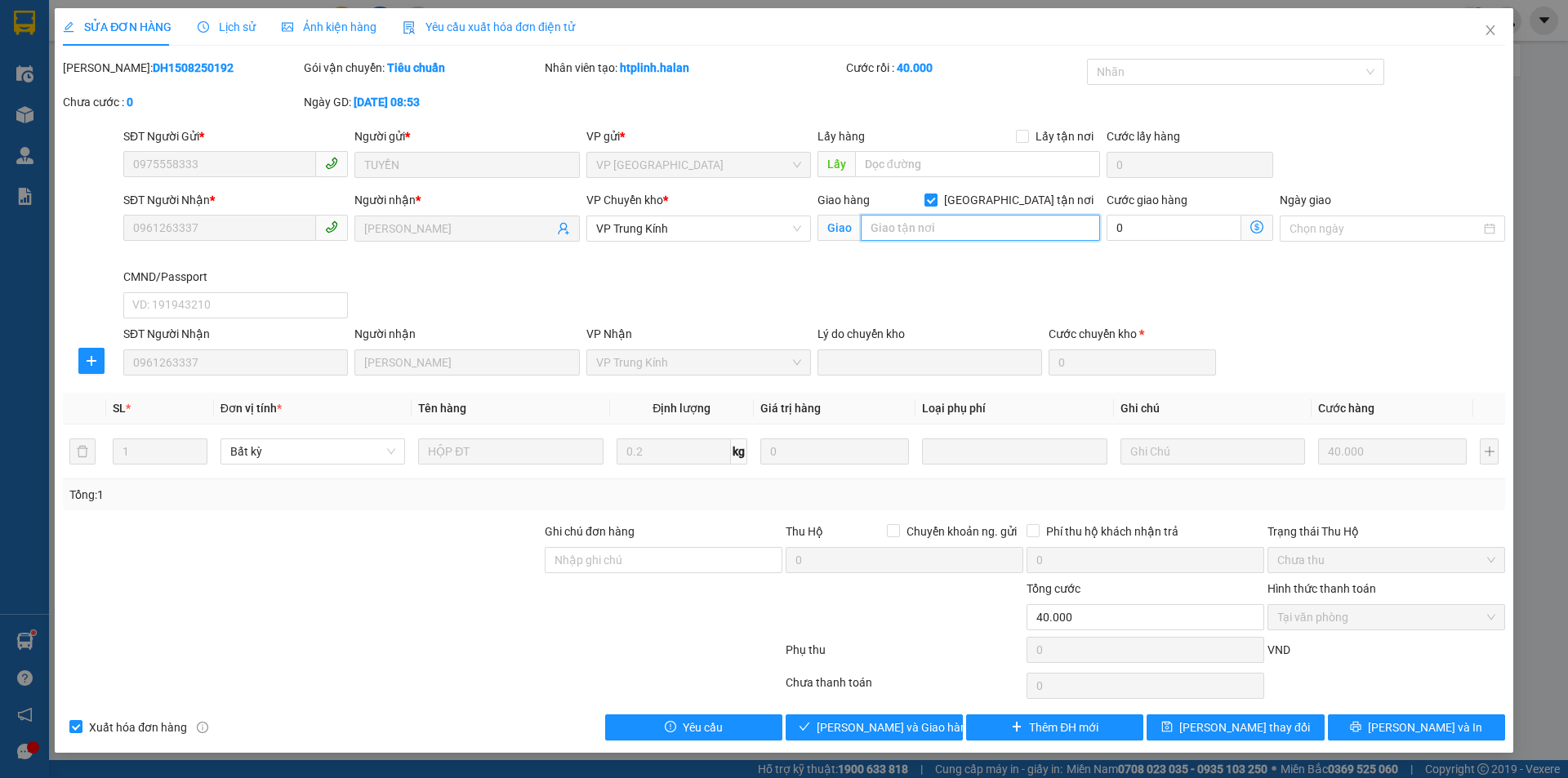
paste input "11 P. [PERSON_NAME], Cống Vị, [GEOGRAPHIC_DATA], [GEOGRAPHIC_DATA], [GEOGRAPHIC…"
type input "11 P. [PERSON_NAME], Cống Vị, [GEOGRAPHIC_DATA], [GEOGRAPHIC_DATA], [GEOGRAPHIC…"
click at [1254, 227] on icon "dollar-circle" at bounding box center [1257, 227] width 13 height 13
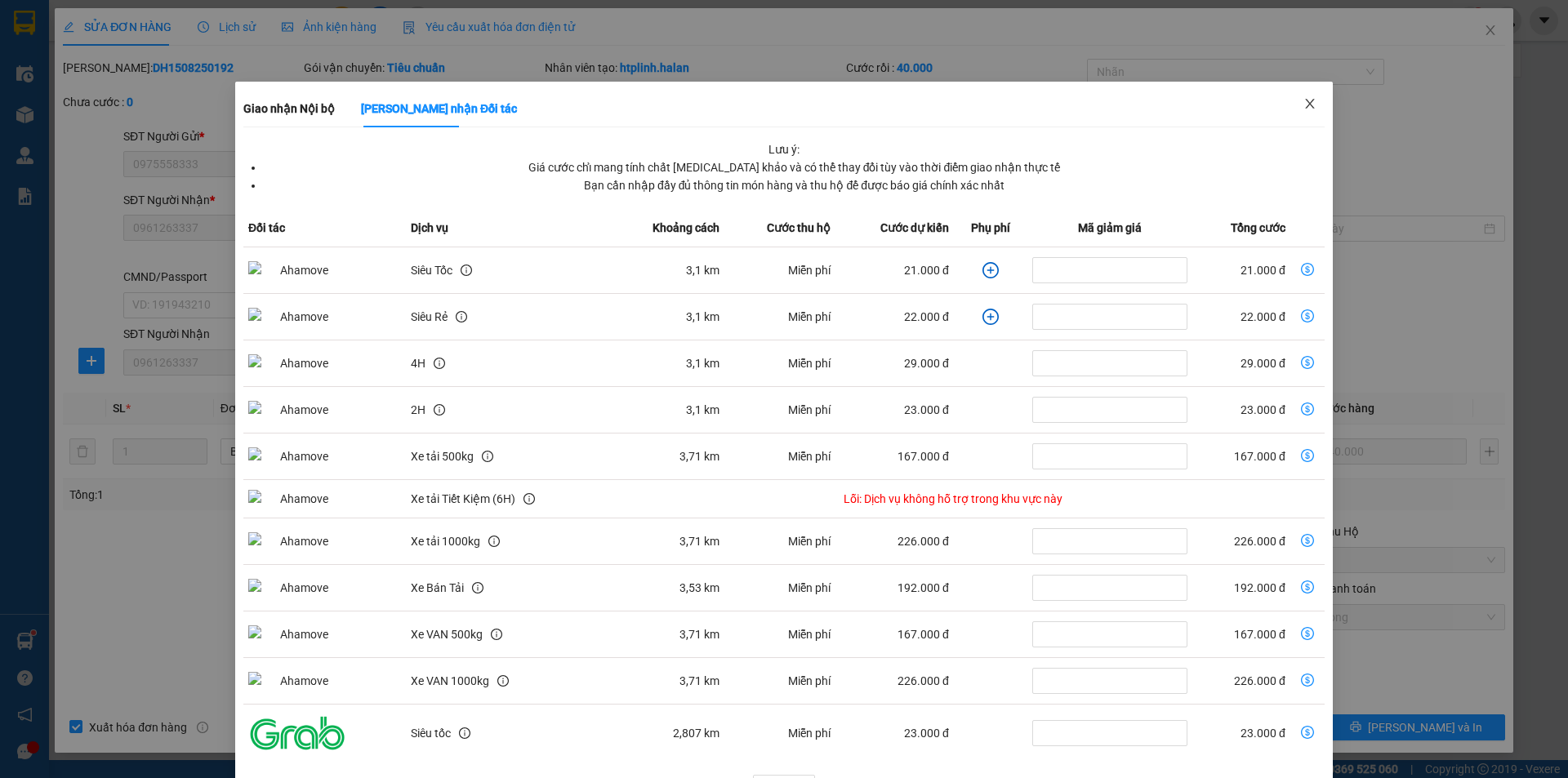
click at [1306, 101] on icon "close" at bounding box center [1310, 104] width 13 height 13
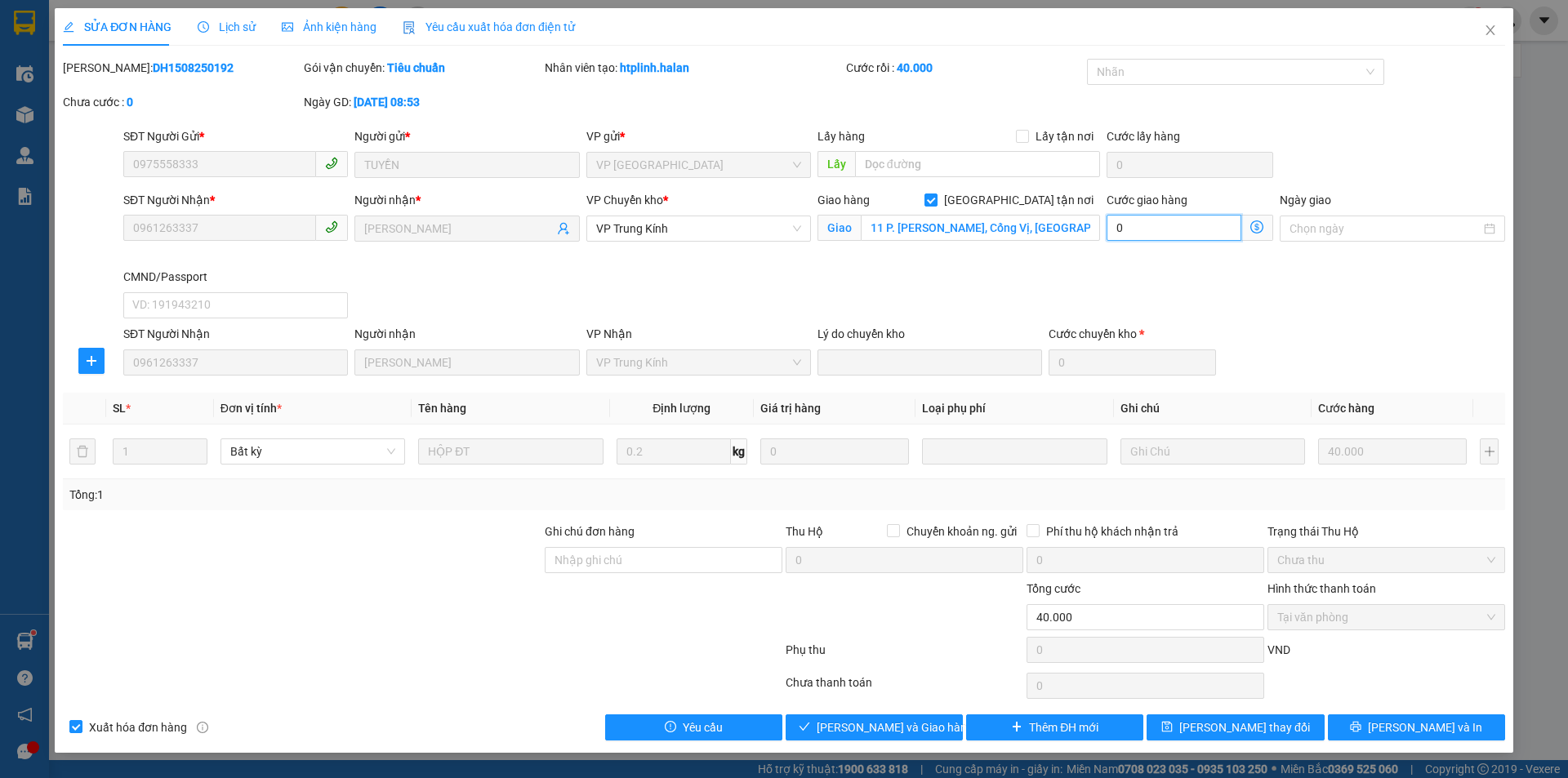
click at [1199, 221] on input "0" at bounding box center [1173, 228] width 135 height 26
type input "3"
type input "40.003"
type input "3"
type input "40.030"
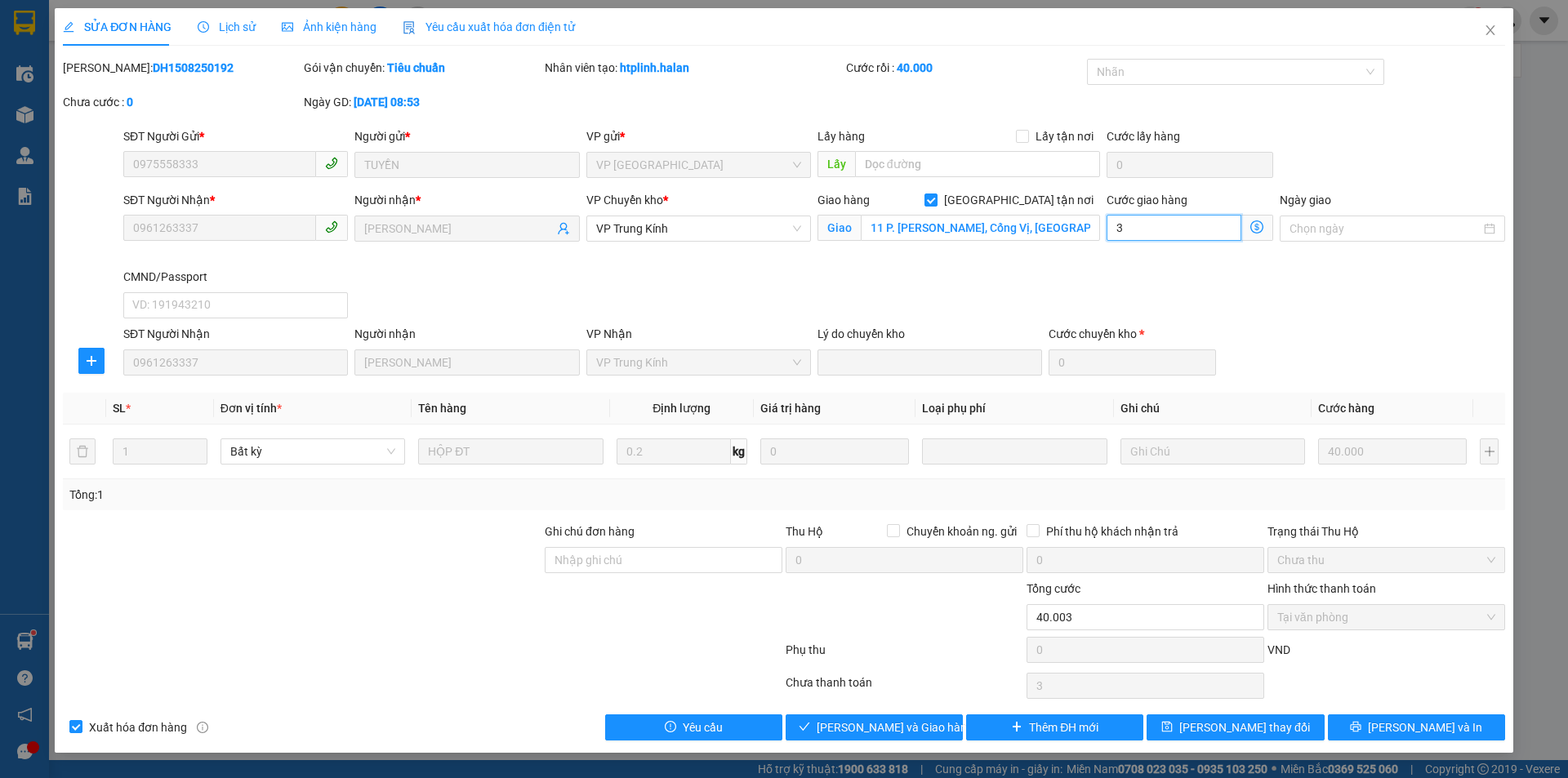
type input "30"
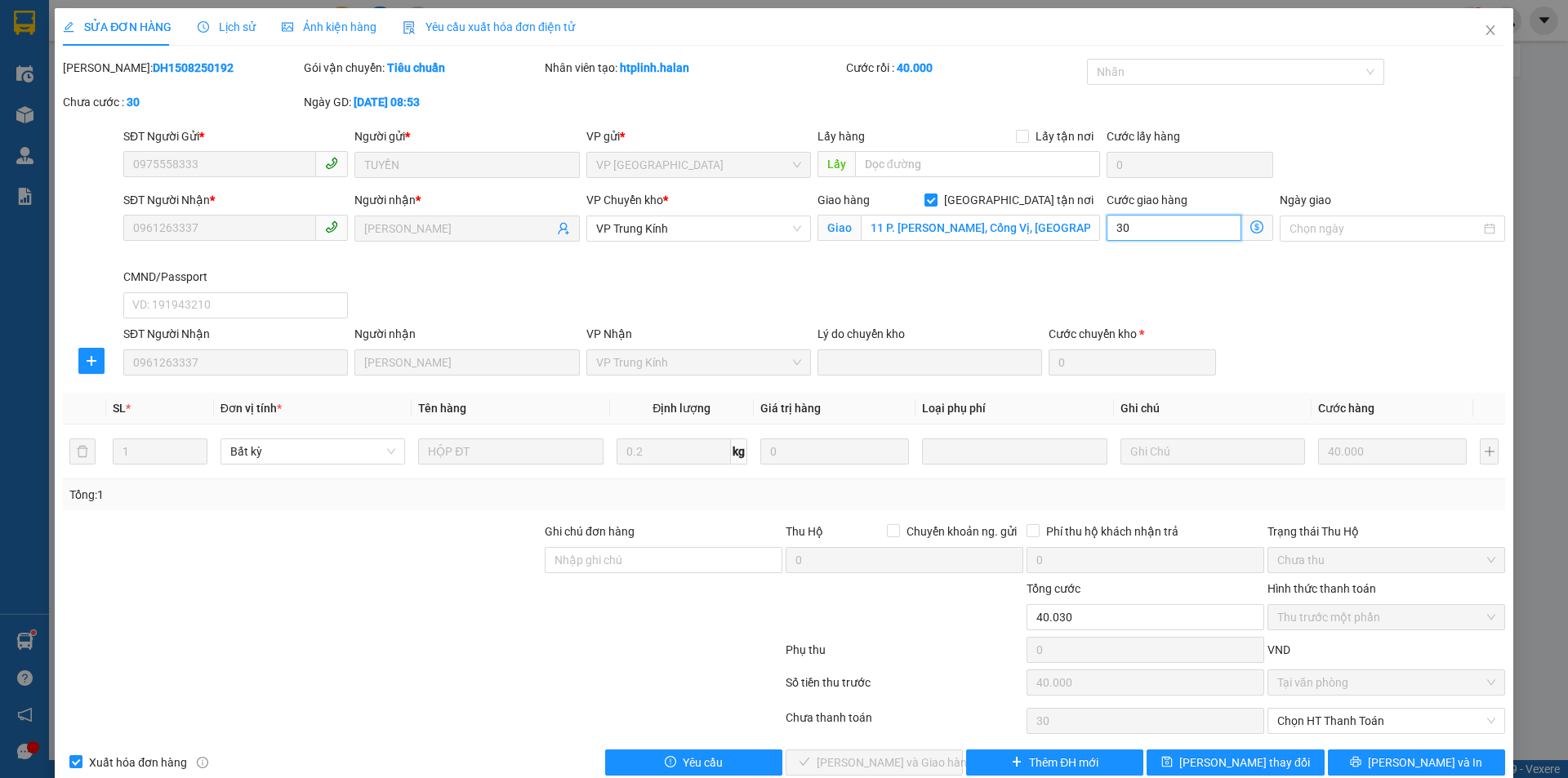
type input "30"
click at [1034, 272] on div "SĐT Người Nhận * 0961263337 Người nhận * [PERSON_NAME] VP Chuyển kho * VP Trung…" at bounding box center [814, 258] width 1388 height 134
type input "70.000"
type input "30.000"
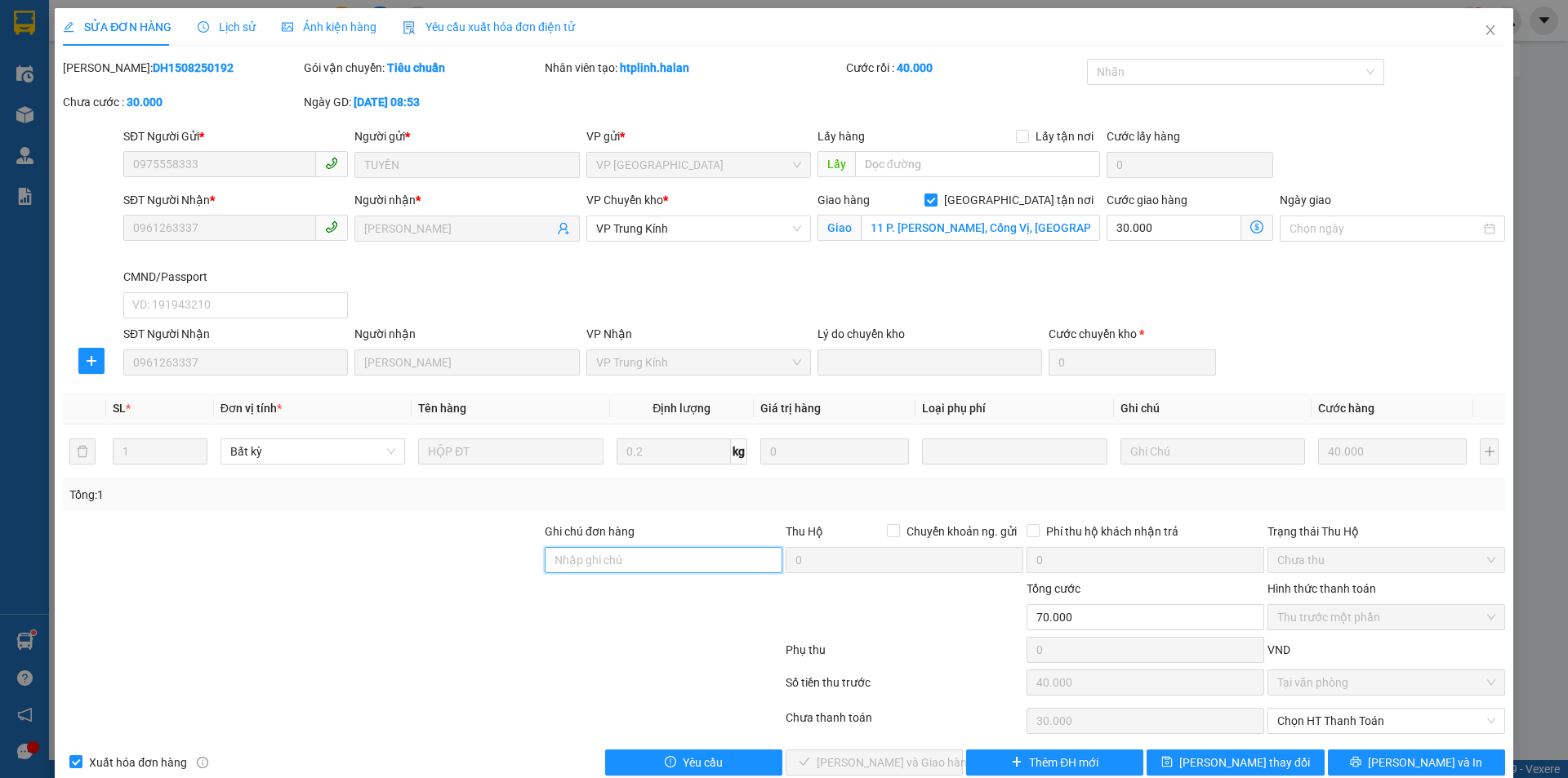
drag, startPoint x: 627, startPoint y: 565, endPoint x: 635, endPoint y: 562, distance: 8.5
click at [627, 565] on input "Ghi chú đơn hàng" at bounding box center [663, 560] width 238 height 26
type input "0961263337"
click at [1242, 758] on span "[PERSON_NAME] thay đổi" at bounding box center [1244, 762] width 131 height 18
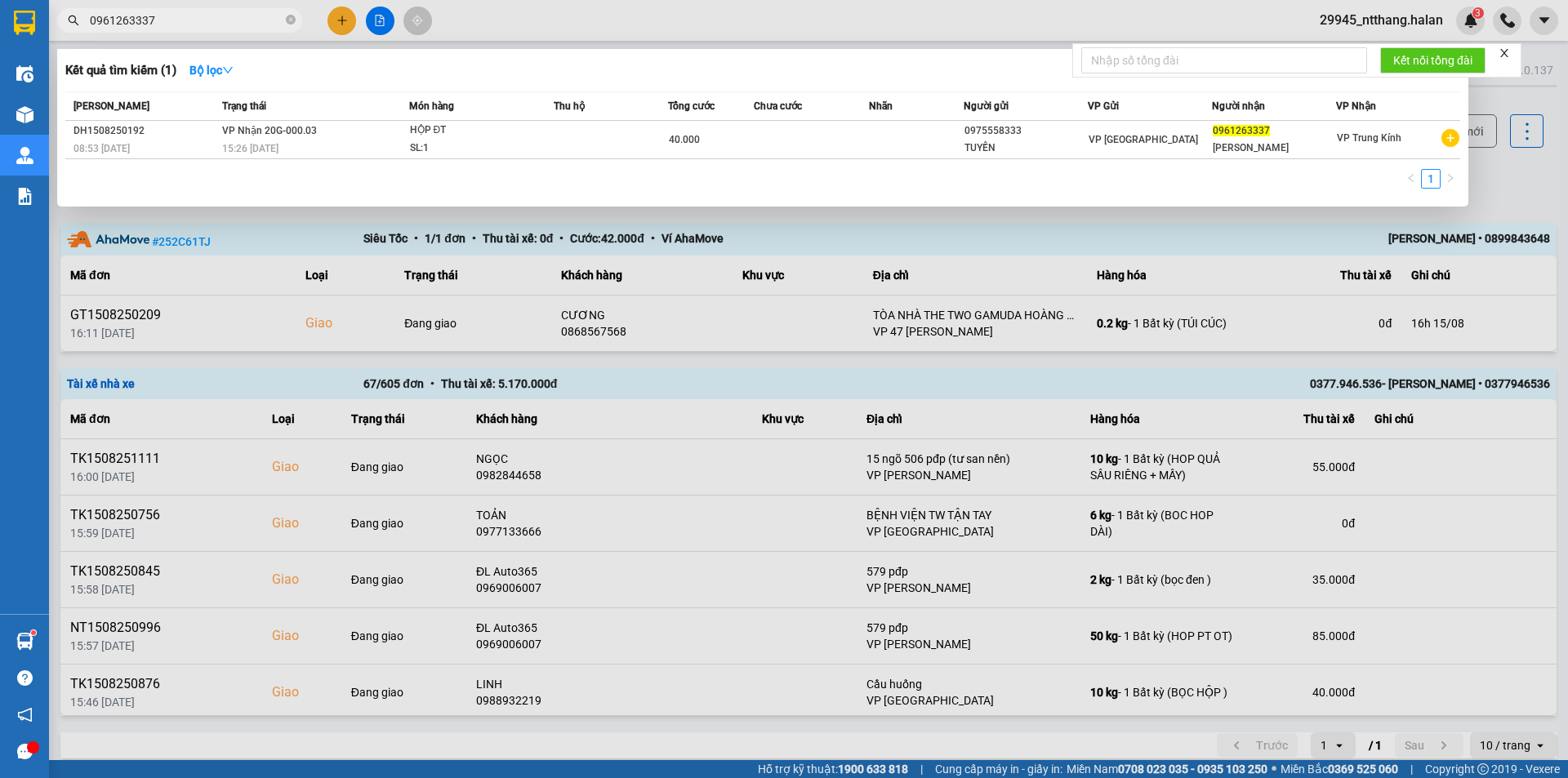
click at [180, 16] on input "0961263337" at bounding box center [186, 20] width 193 height 18
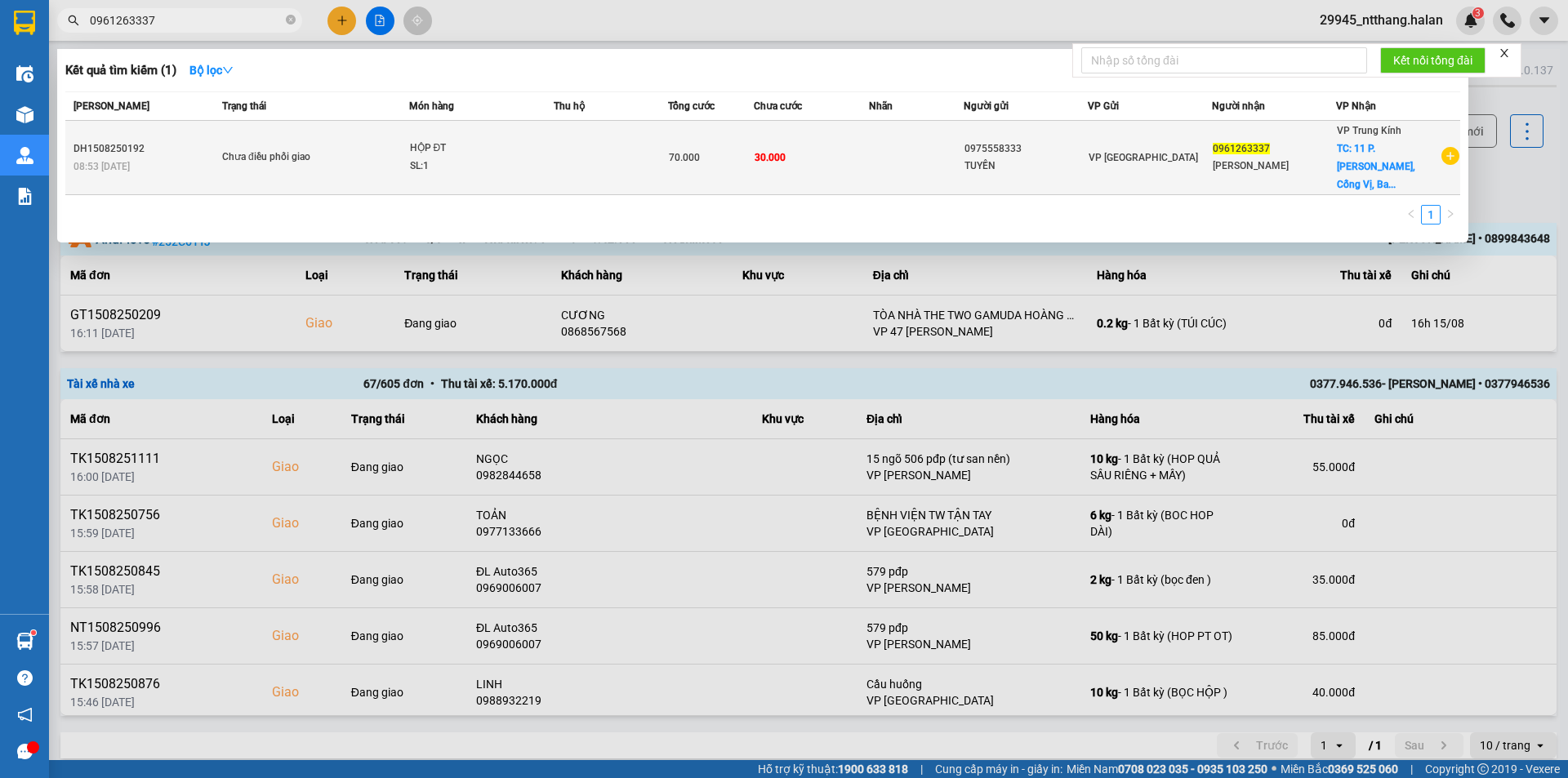
click at [930, 158] on td at bounding box center [916, 158] width 96 height 74
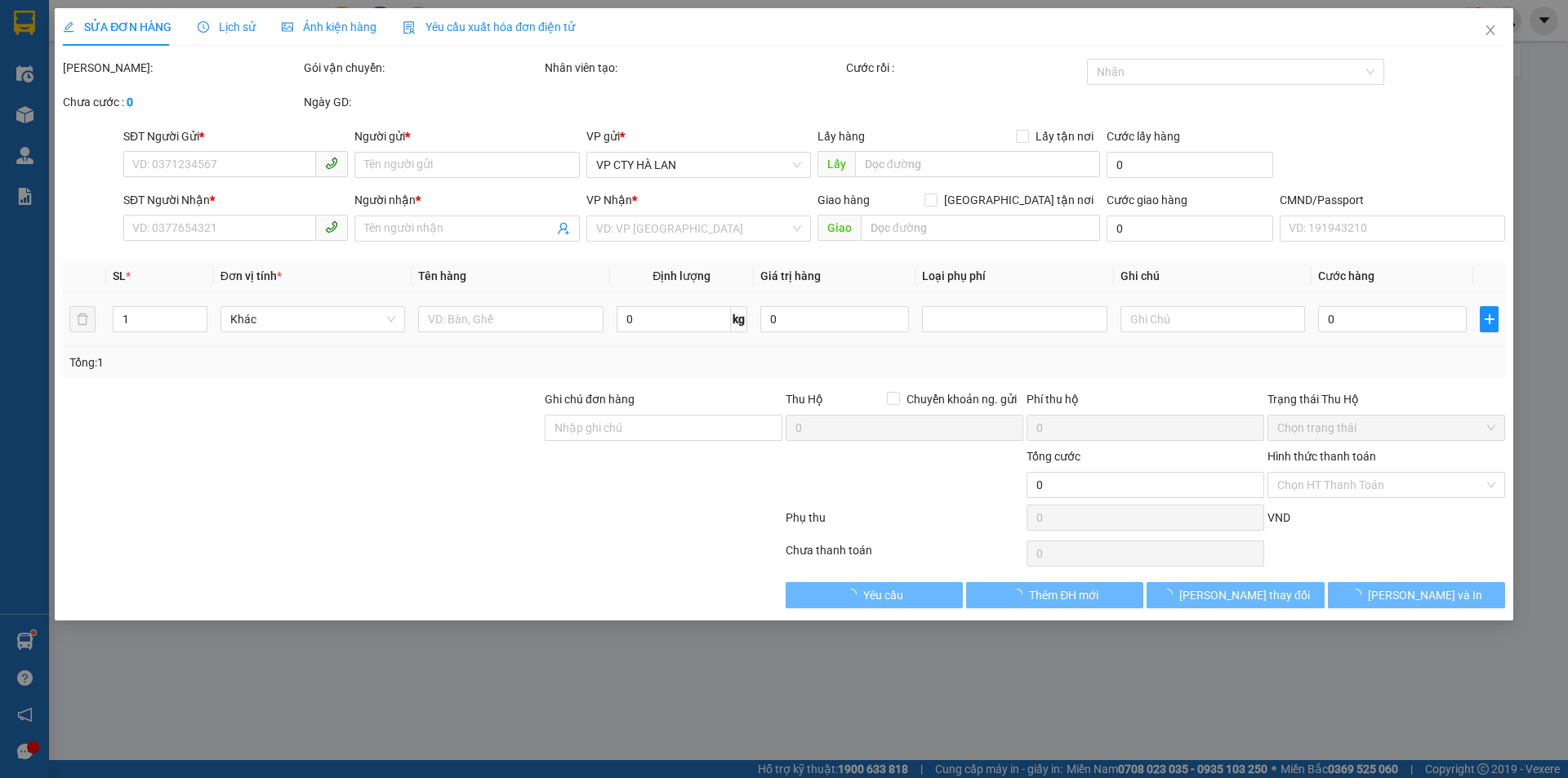
type input "0975558333"
type input "TUYỀN"
type input "0961263337"
type input "[PERSON_NAME]"
checkbox input "true"
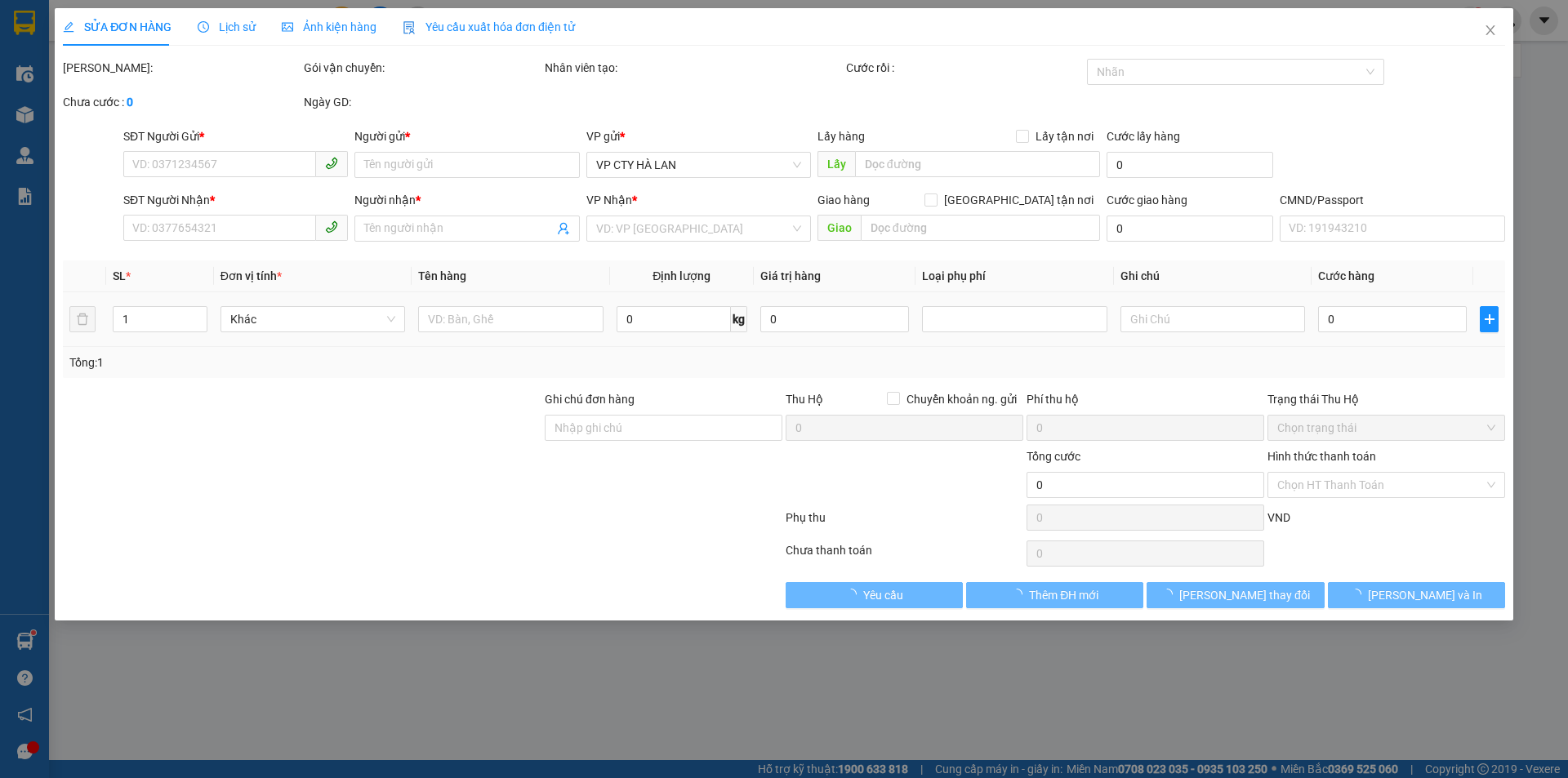
type input "11 P. [PERSON_NAME], Cống Vị, [GEOGRAPHIC_DATA], [GEOGRAPHIC_DATA], [GEOGRAPHIC…"
type input "0961263337"
type input "70.000"
type input "40.000"
type input "30.000"
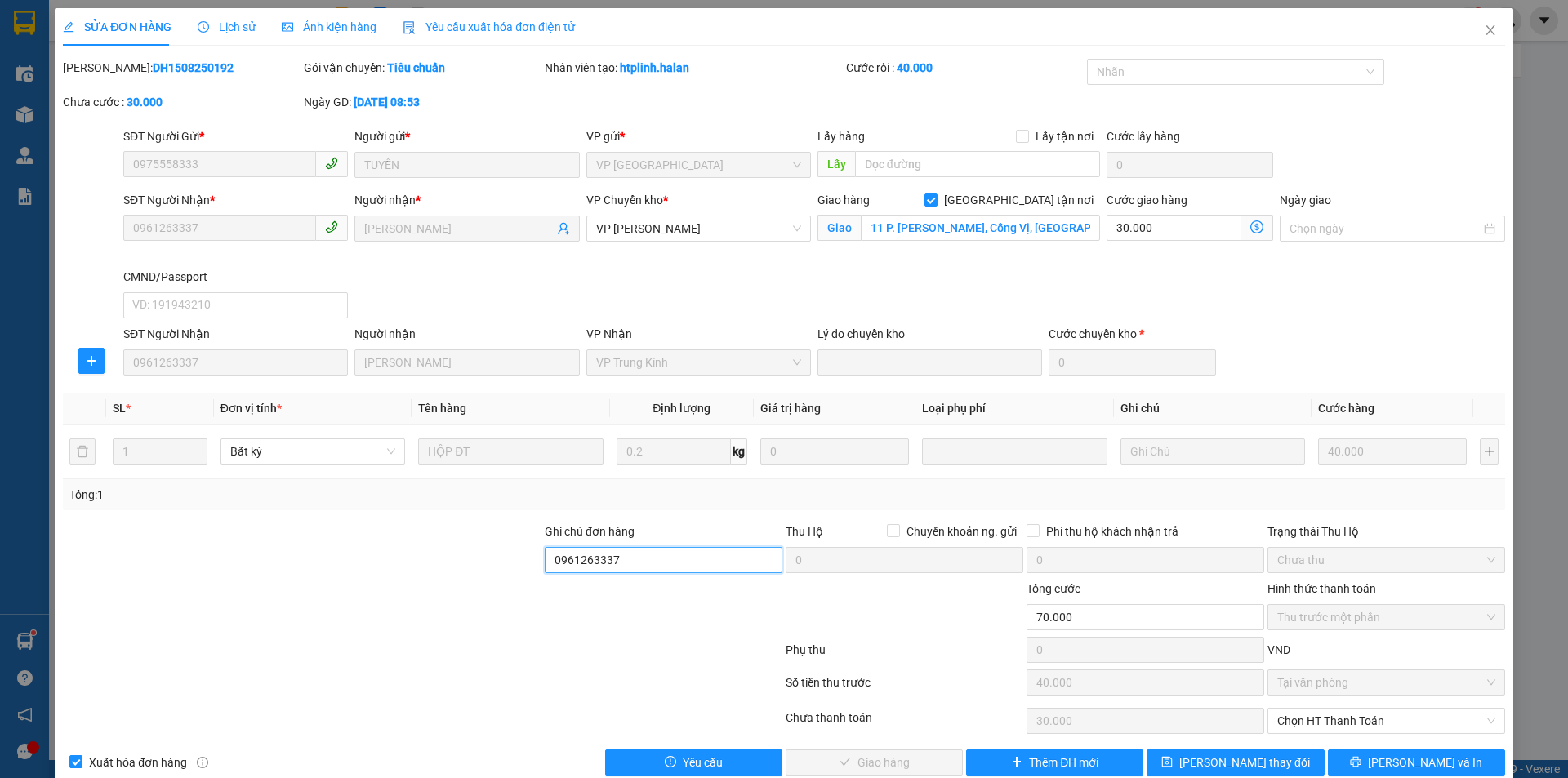
click at [631, 556] on input "0961263337" at bounding box center [663, 560] width 238 height 26
type input "0961263337, kh kt lại"
click at [1214, 772] on button "[PERSON_NAME] thay đổi" at bounding box center [1235, 762] width 177 height 26
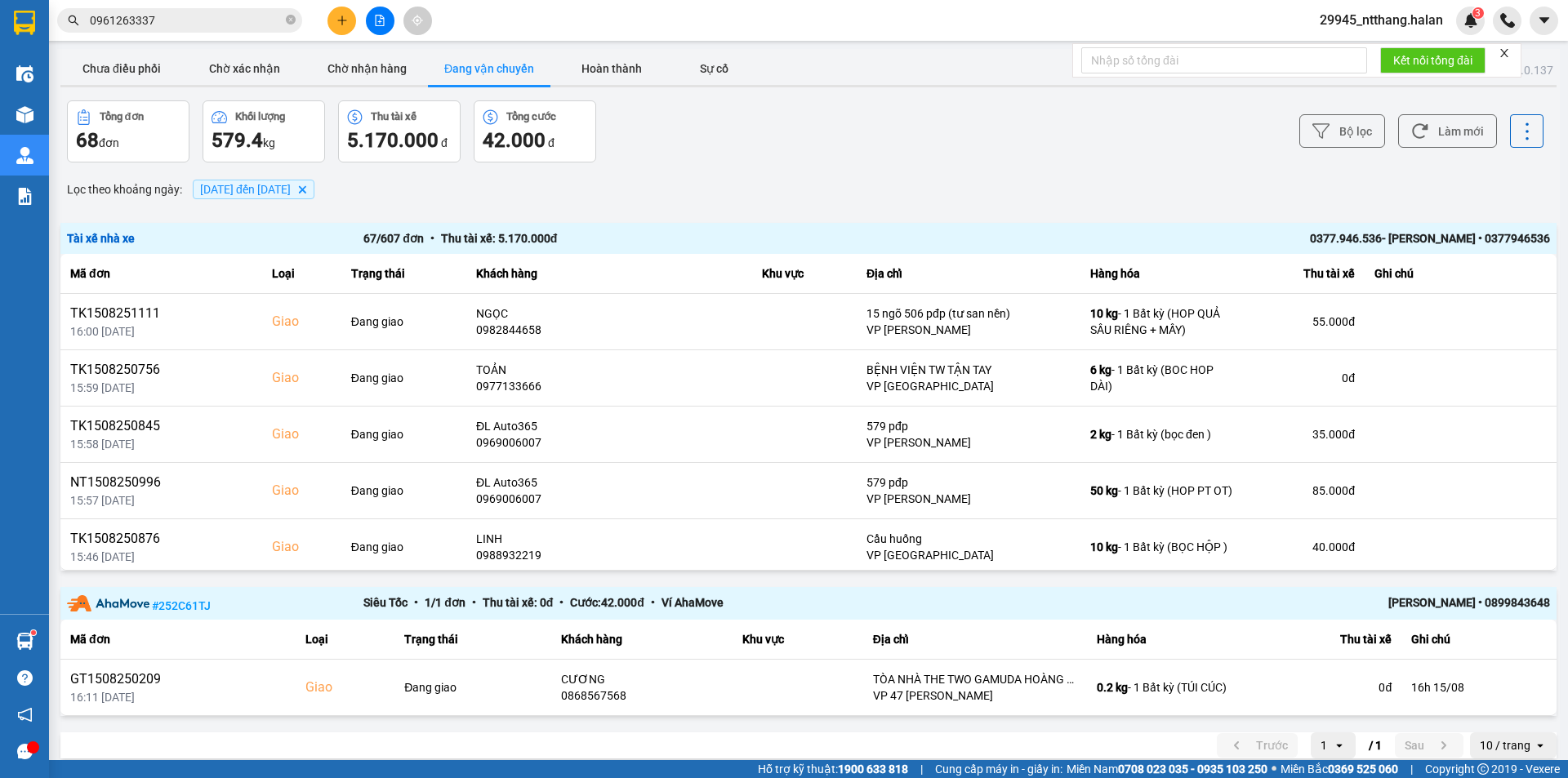
click at [204, 27] on input "0961263337" at bounding box center [186, 20] width 193 height 18
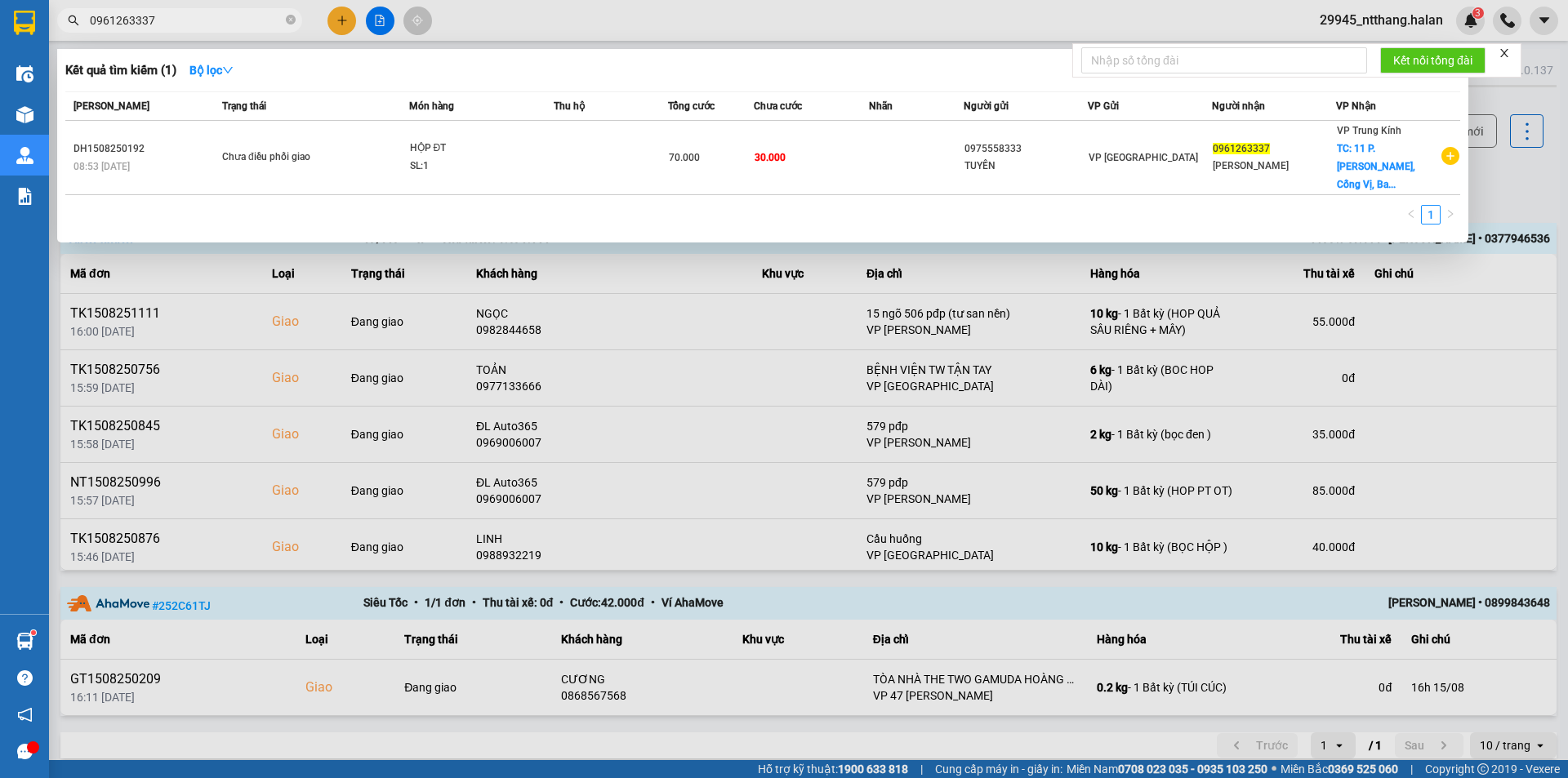
click at [204, 27] on input "0961263337" at bounding box center [186, 20] width 193 height 18
drag, startPoint x: 1521, startPoint y: 177, endPoint x: 677, endPoint y: 25, distance: 857.6
click at [1495, 181] on div at bounding box center [784, 389] width 1568 height 778
click at [219, 16] on input "0961263337" at bounding box center [186, 20] width 193 height 18
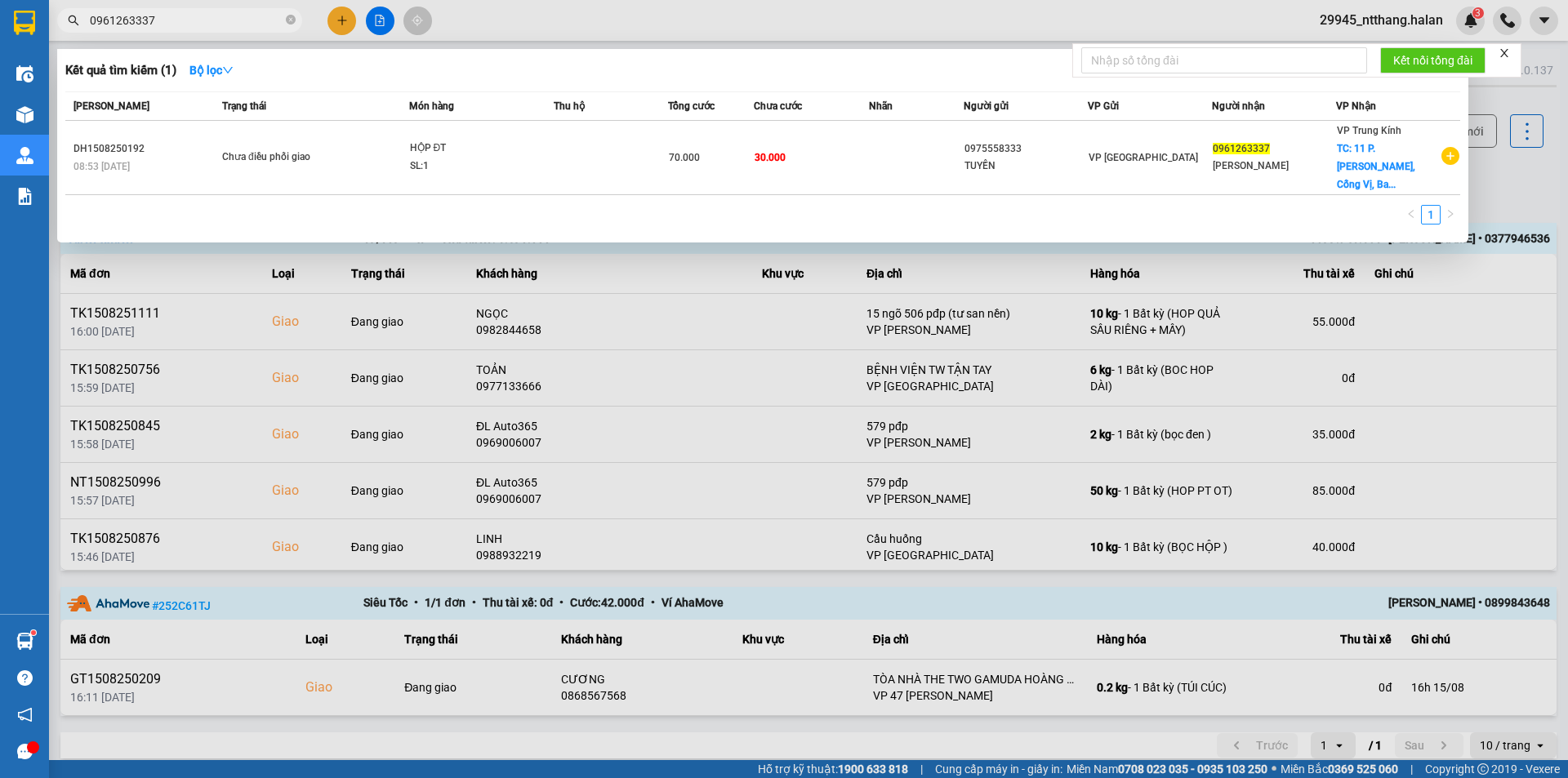
click at [219, 16] on input "0961263337" at bounding box center [186, 20] width 193 height 18
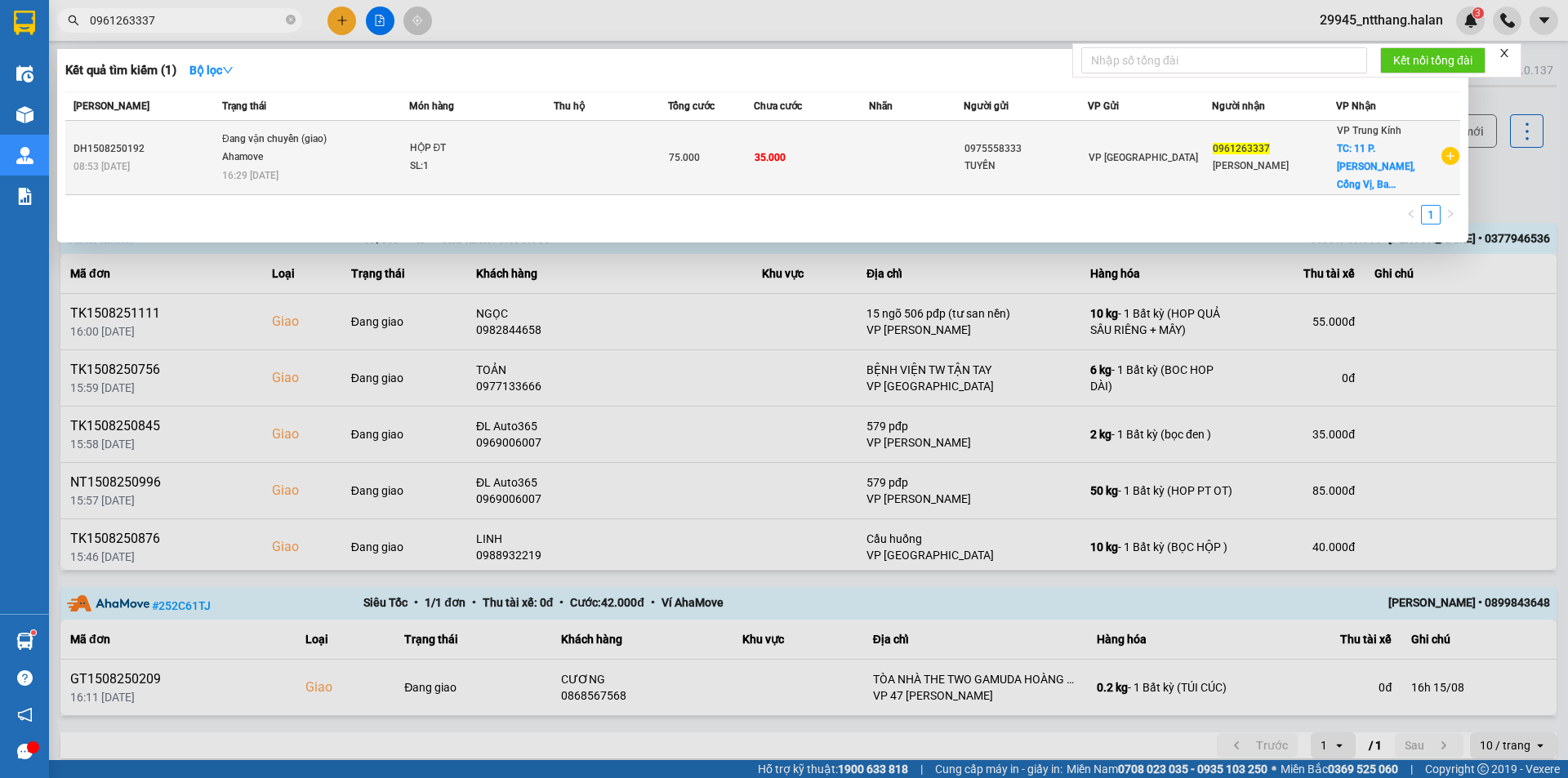
click at [675, 123] on td "75.000" at bounding box center [710, 158] width 86 height 74
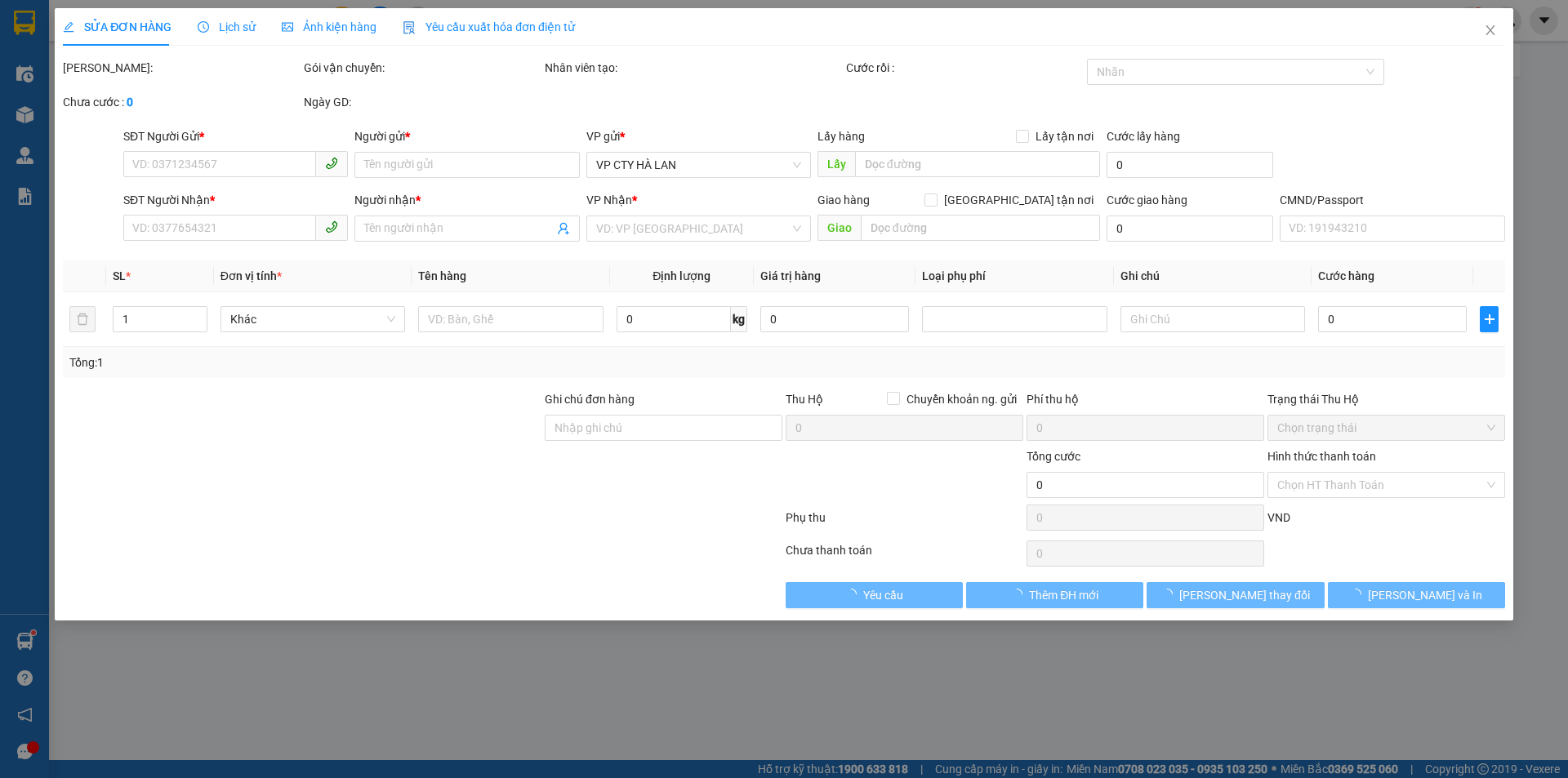
type input "0975558333"
type input "TUYỀN"
type input "0961263337"
type input "[PERSON_NAME]"
checkbox input "true"
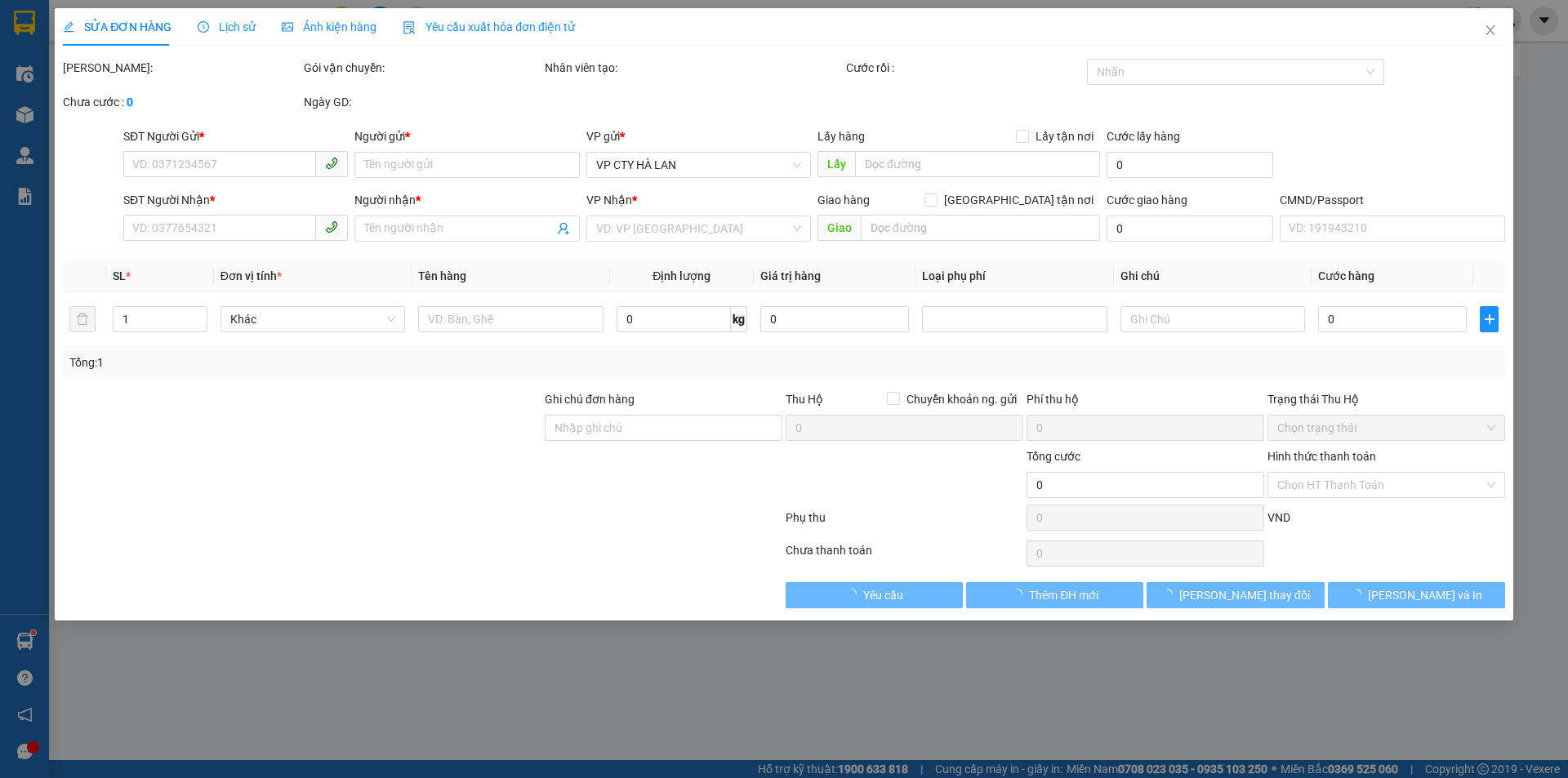
type input "11 P. [PERSON_NAME], Cống Vị, [GEOGRAPHIC_DATA], [GEOGRAPHIC_DATA], [GEOGRAPHIC…"
type input "0961263337, kh kt lại"
type input "75.000"
type input "40.000"
type input "35.000"
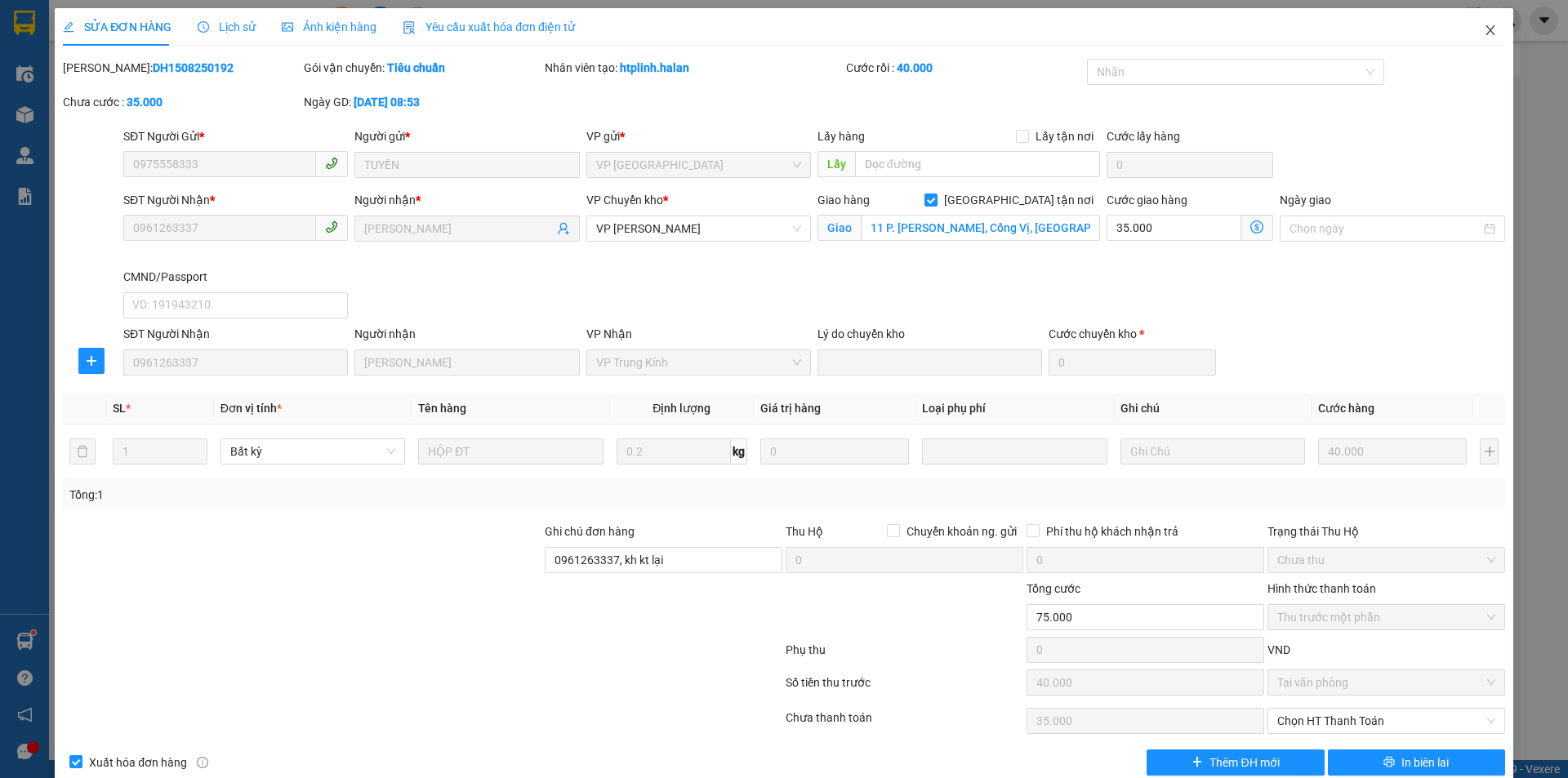
click at [1484, 22] on span "Close" at bounding box center [1490, 31] width 46 height 46
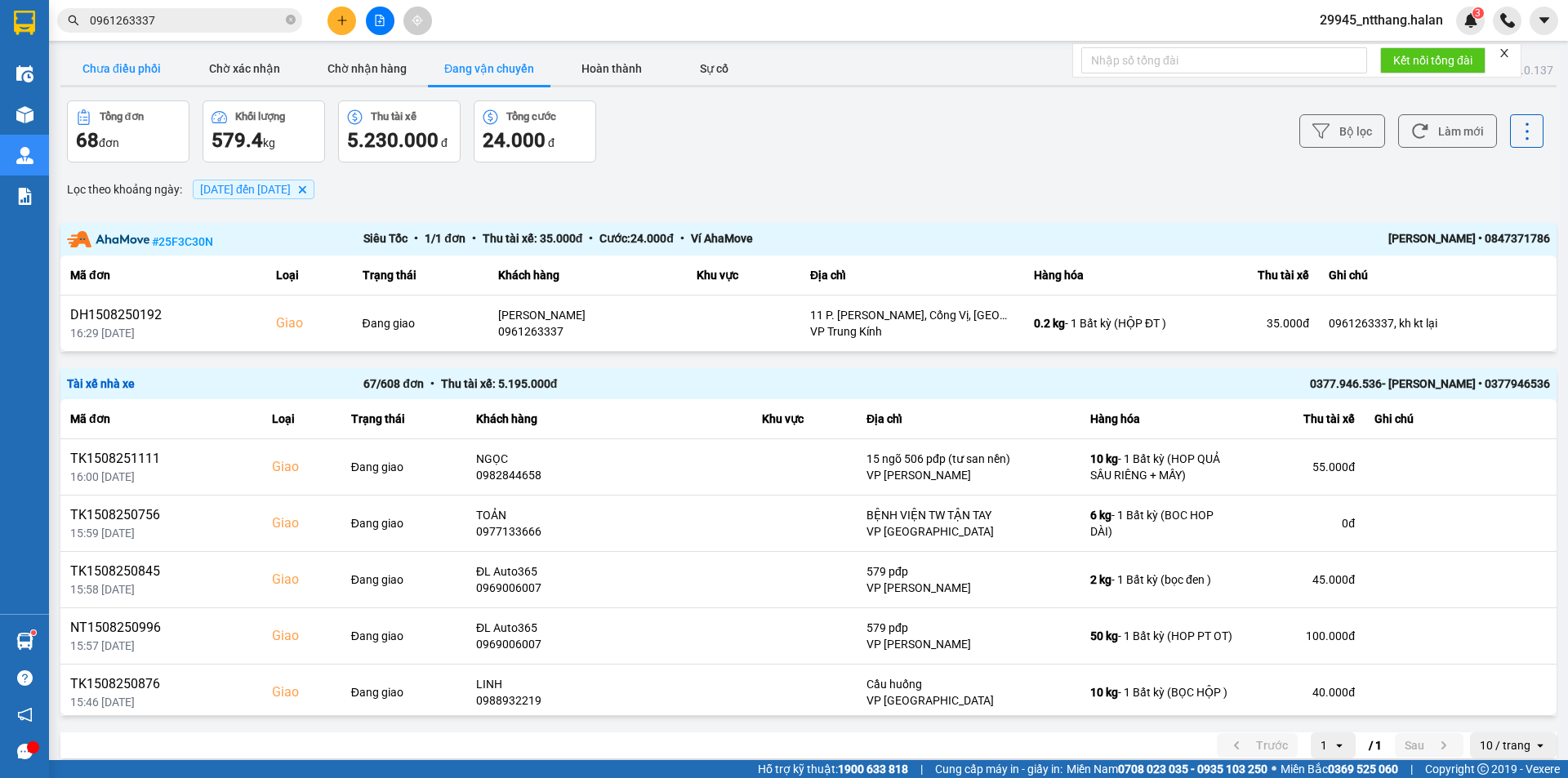
click at [142, 65] on button "Chưa điều phối" at bounding box center [122, 69] width 123 height 33
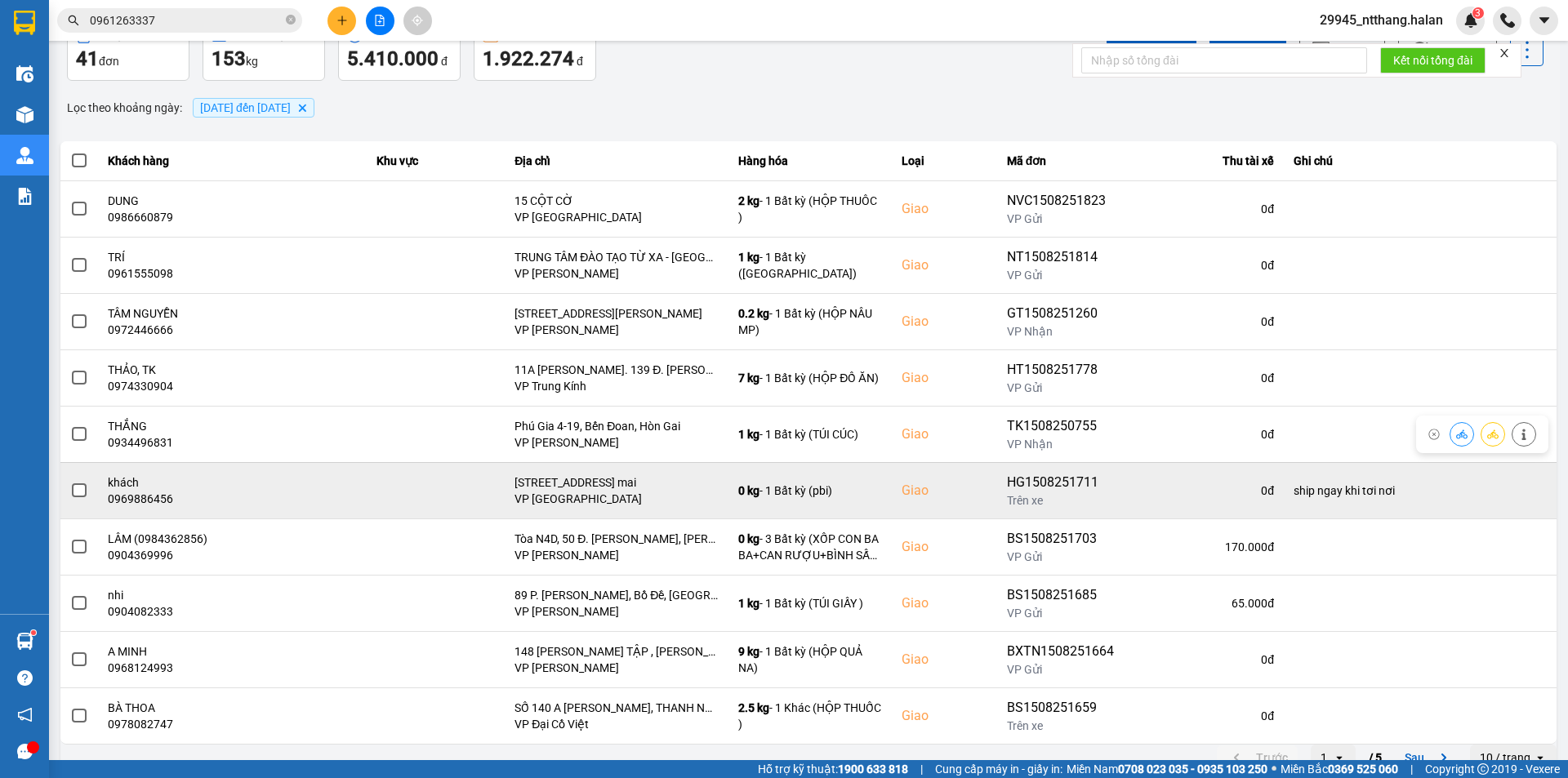
scroll to position [104, 0]
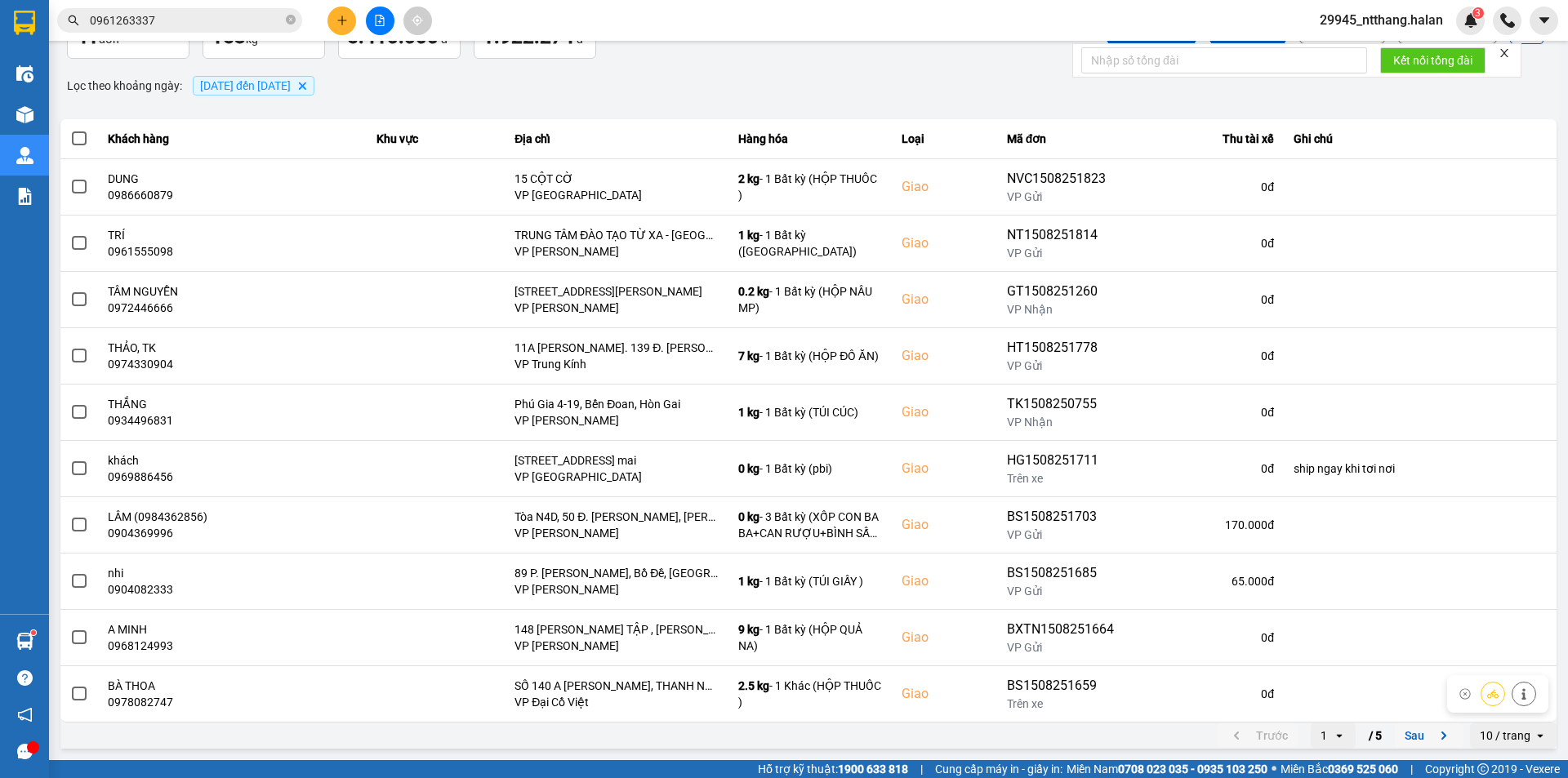
click at [1405, 733] on button "Sau" at bounding box center [1429, 736] width 69 height 25
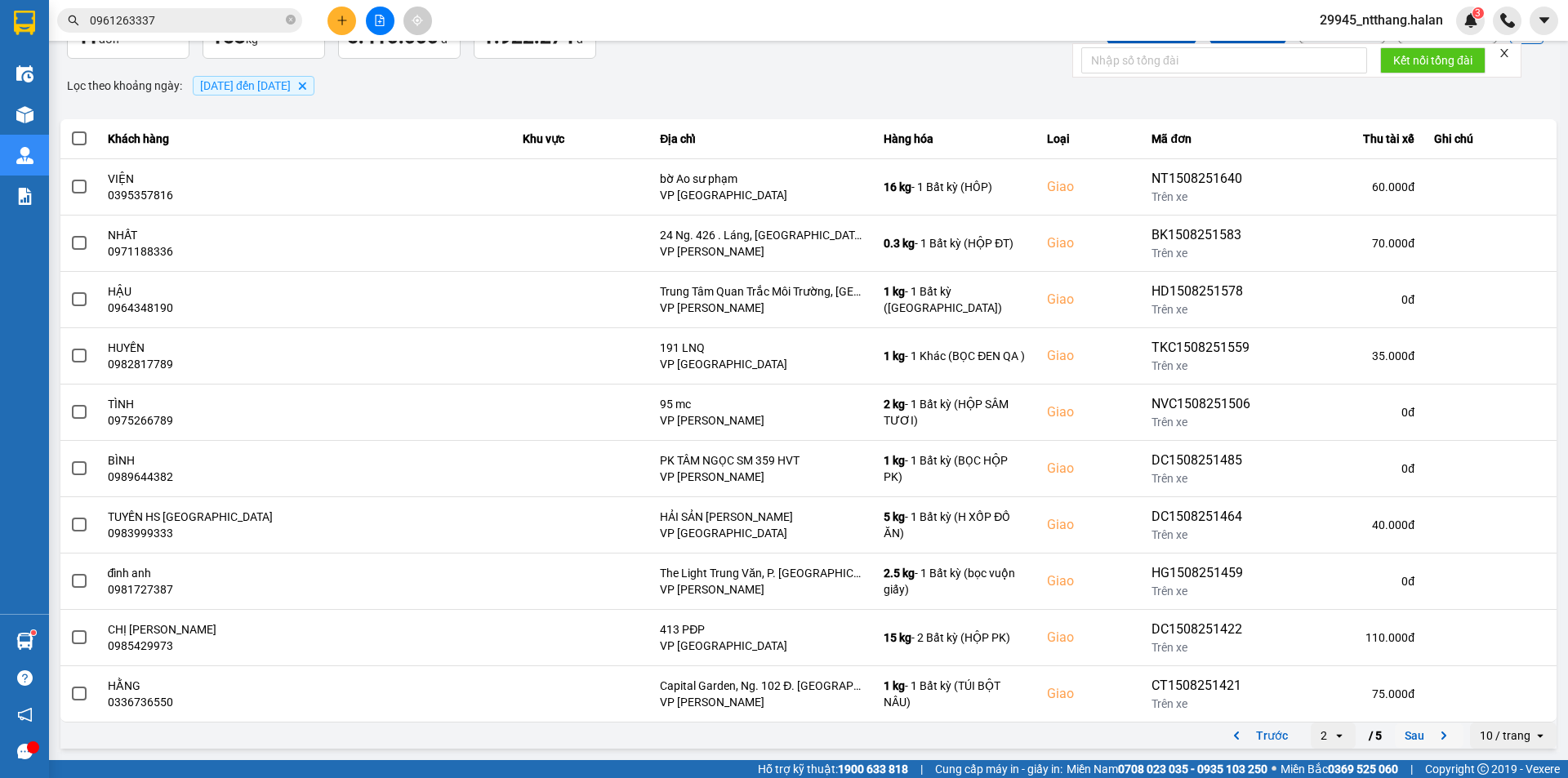
click at [1405, 733] on button "Sau" at bounding box center [1429, 736] width 69 height 25
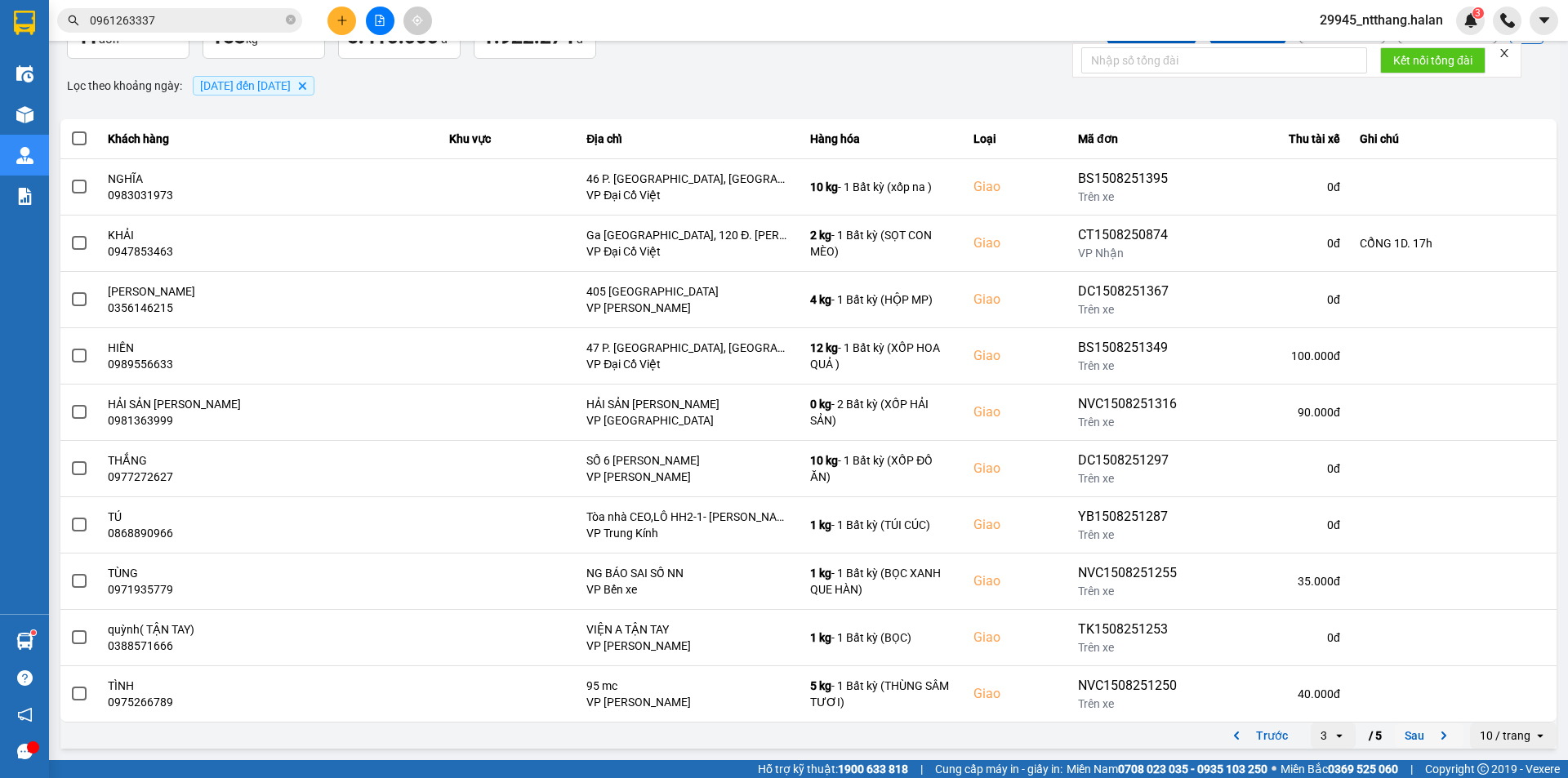
click at [1402, 736] on button "Sau" at bounding box center [1429, 736] width 69 height 25
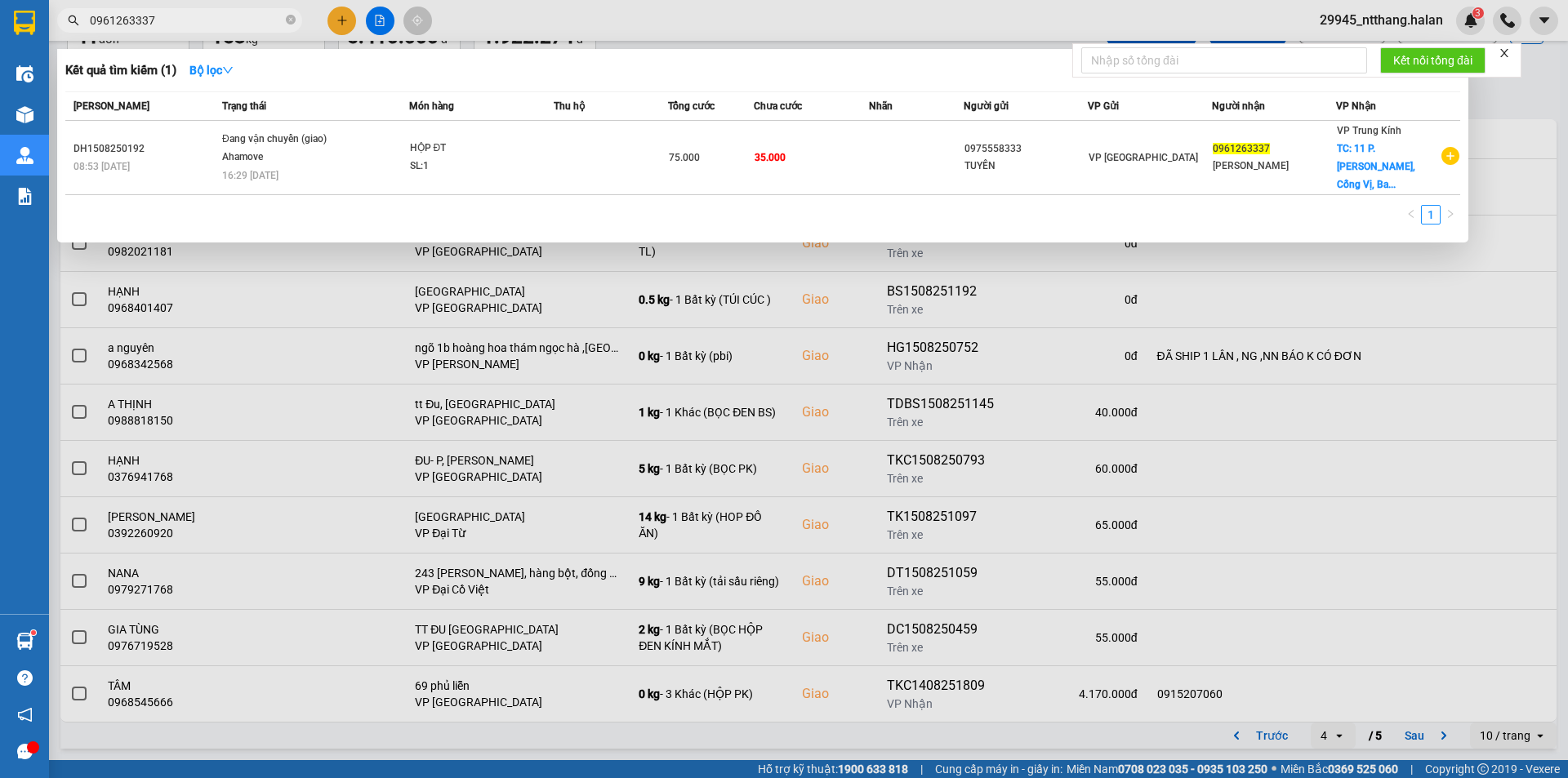
click at [274, 19] on input "0961263337" at bounding box center [186, 20] width 193 height 18
click at [1108, 729] on div at bounding box center [784, 389] width 1568 height 778
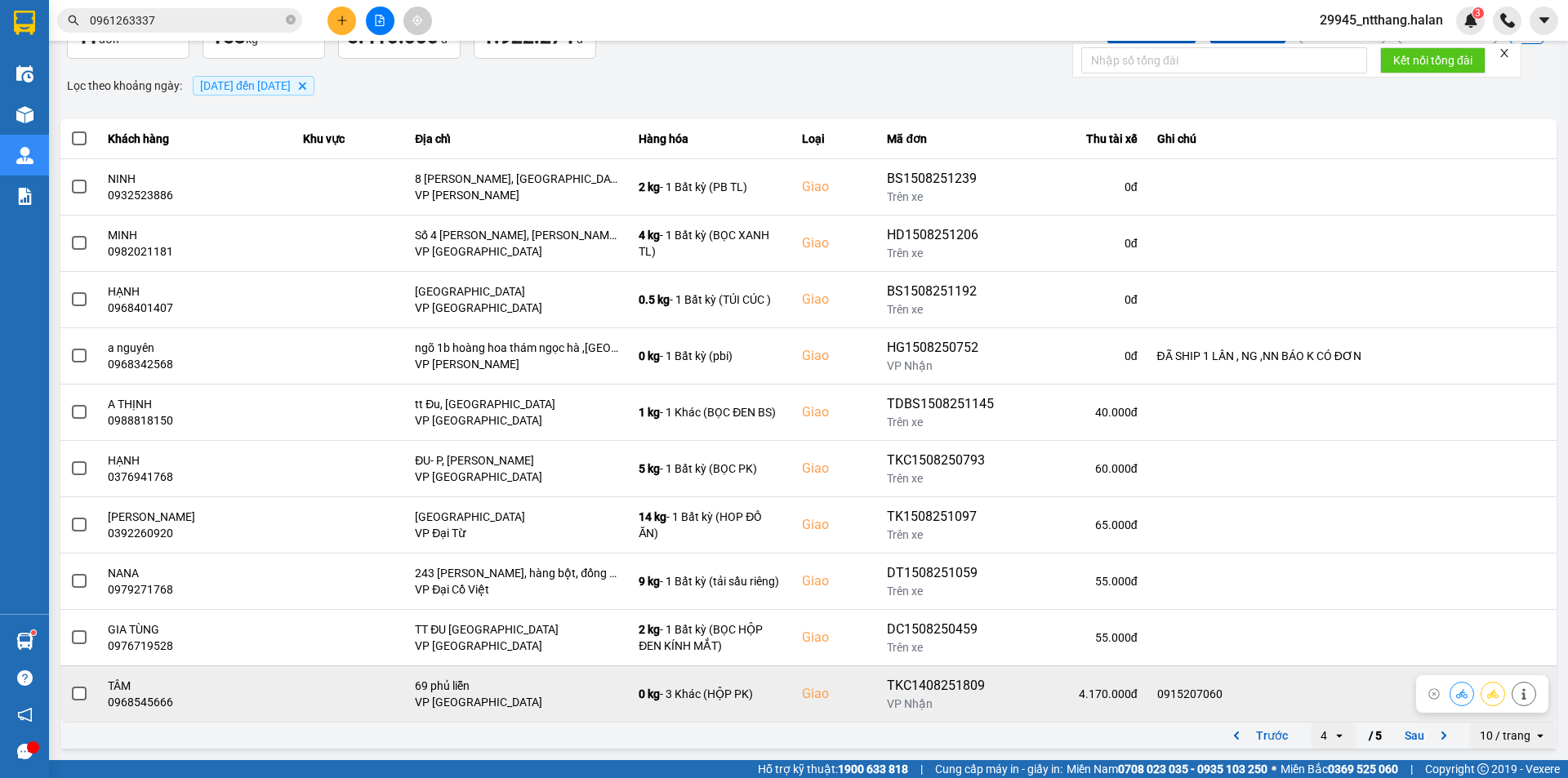
click at [81, 687] on span at bounding box center [79, 694] width 15 height 15
click at [70, 685] on input "checkbox" at bounding box center [70, 685] width 0 height 0
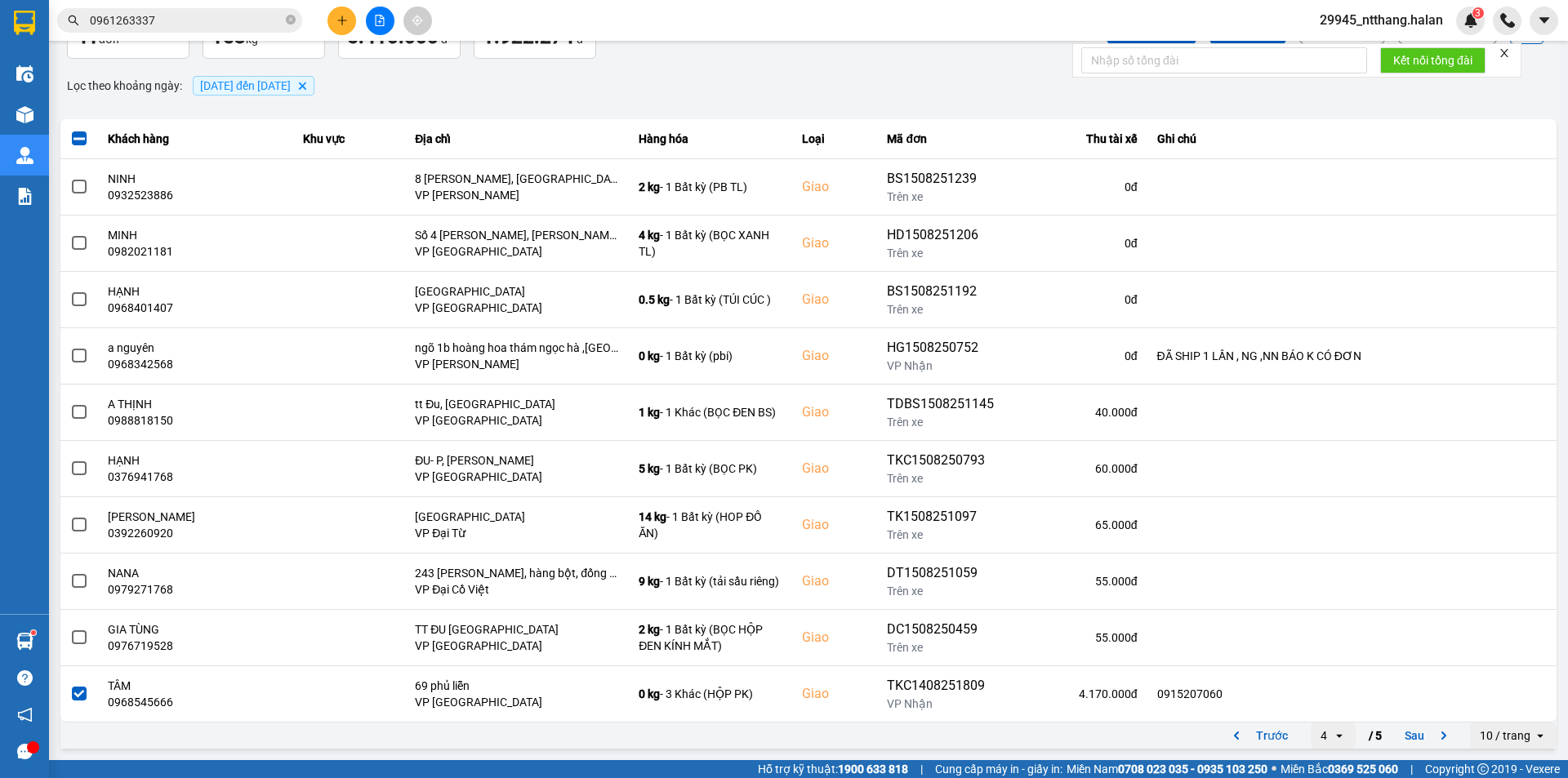
scroll to position [0, 0]
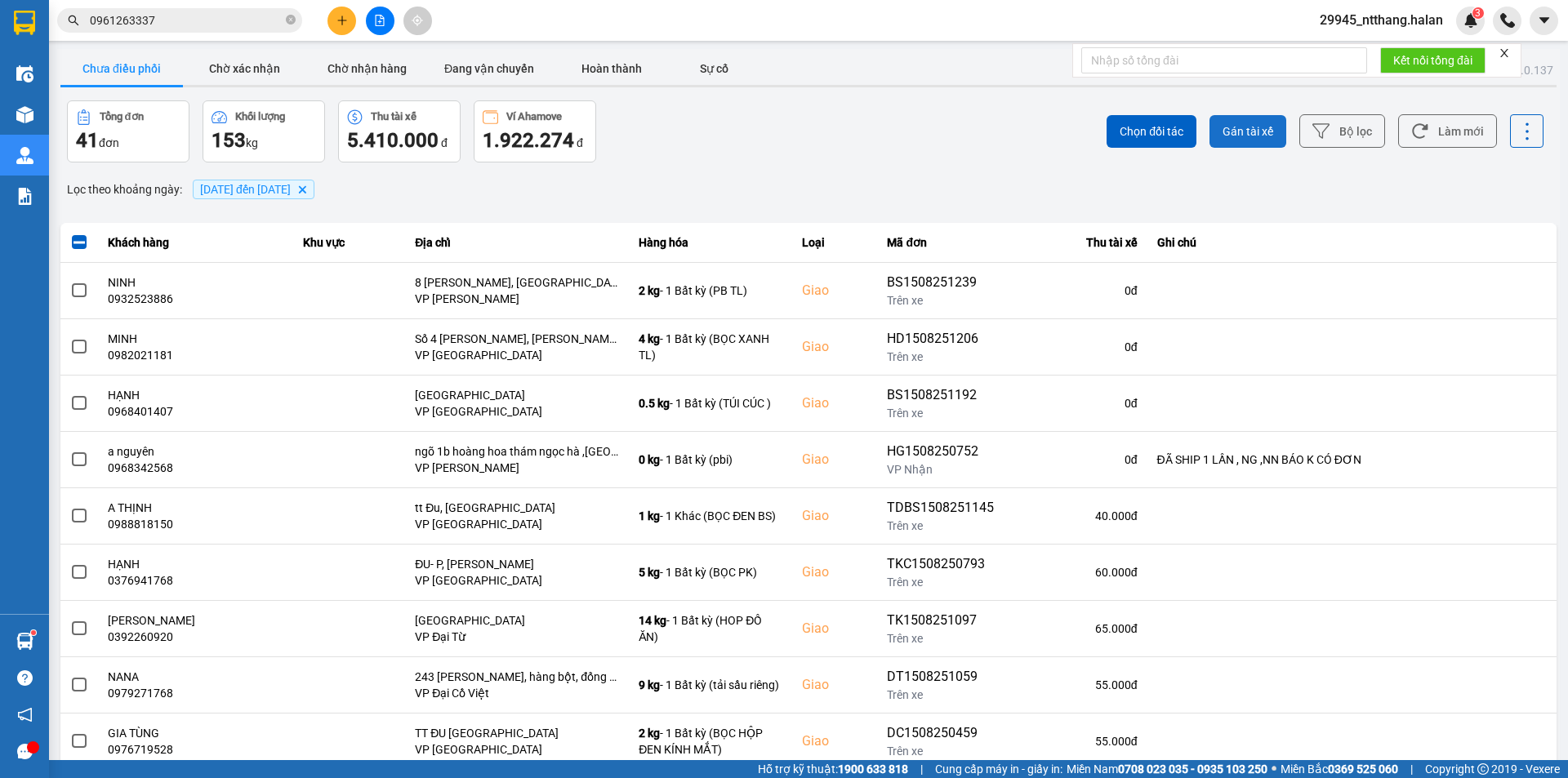
click at [1234, 137] on span "Gán tài xế" at bounding box center [1248, 132] width 51 height 16
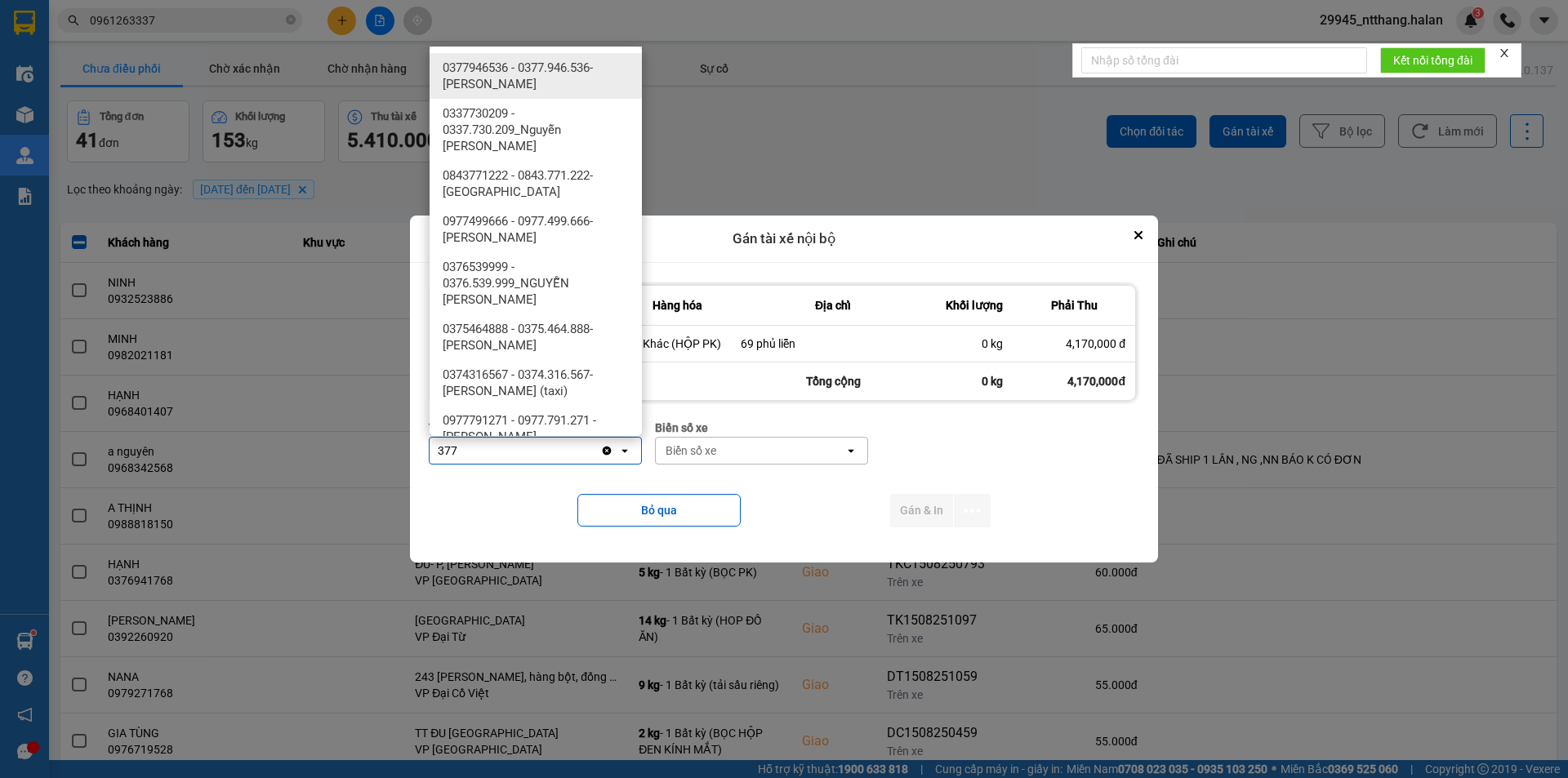
type input "377"
click at [514, 74] on span "0377946536 - 0377.946.536- [PERSON_NAME]" at bounding box center [539, 76] width 193 height 33
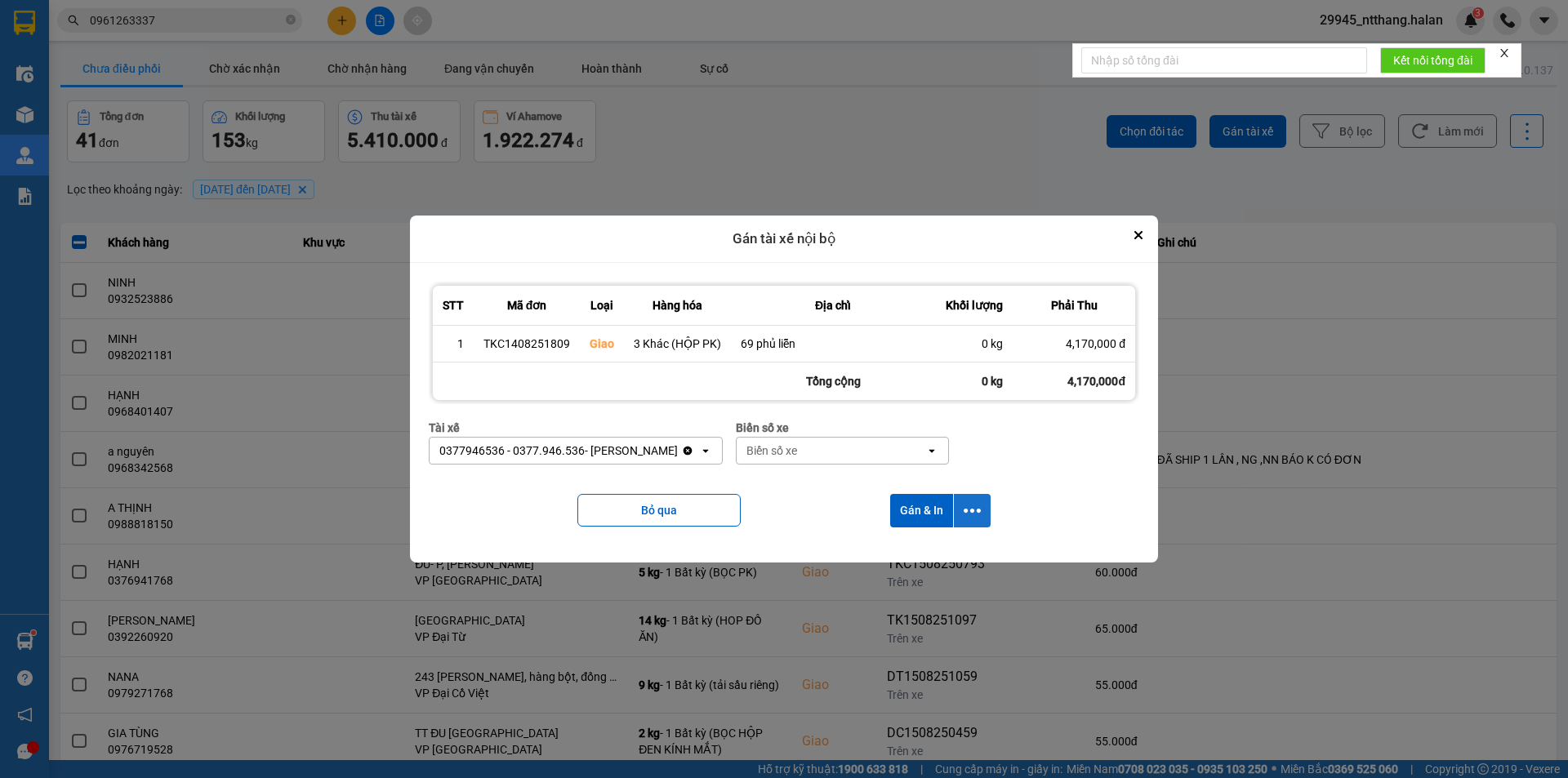
click at [966, 503] on icon "dialog" at bounding box center [972, 511] width 17 height 17
click at [916, 554] on span "Chỉ gán tài" at bounding box center [906, 554] width 54 height 16
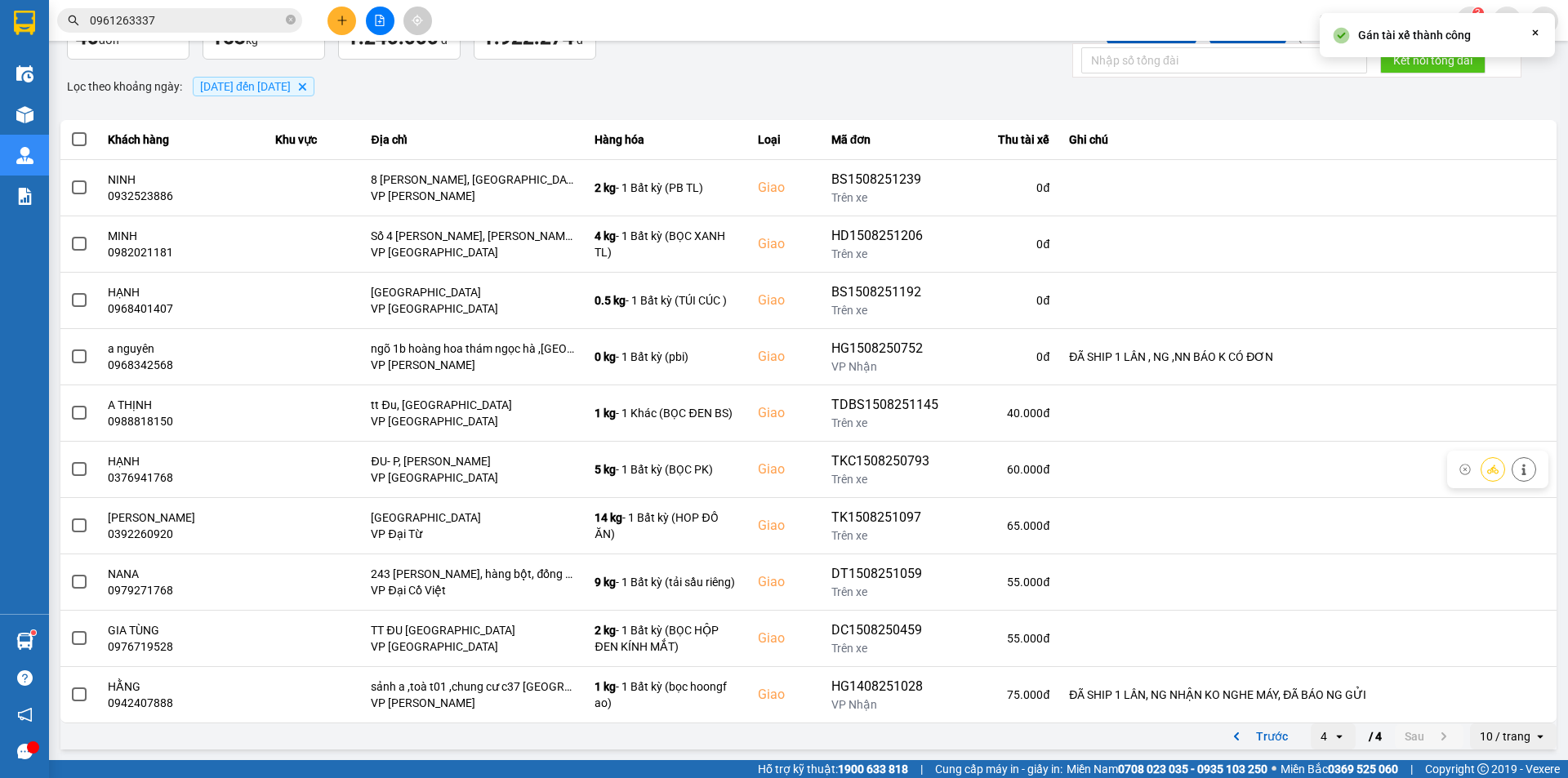
scroll to position [104, 0]
click at [1246, 742] on button "Trước" at bounding box center [1257, 736] width 81 height 25
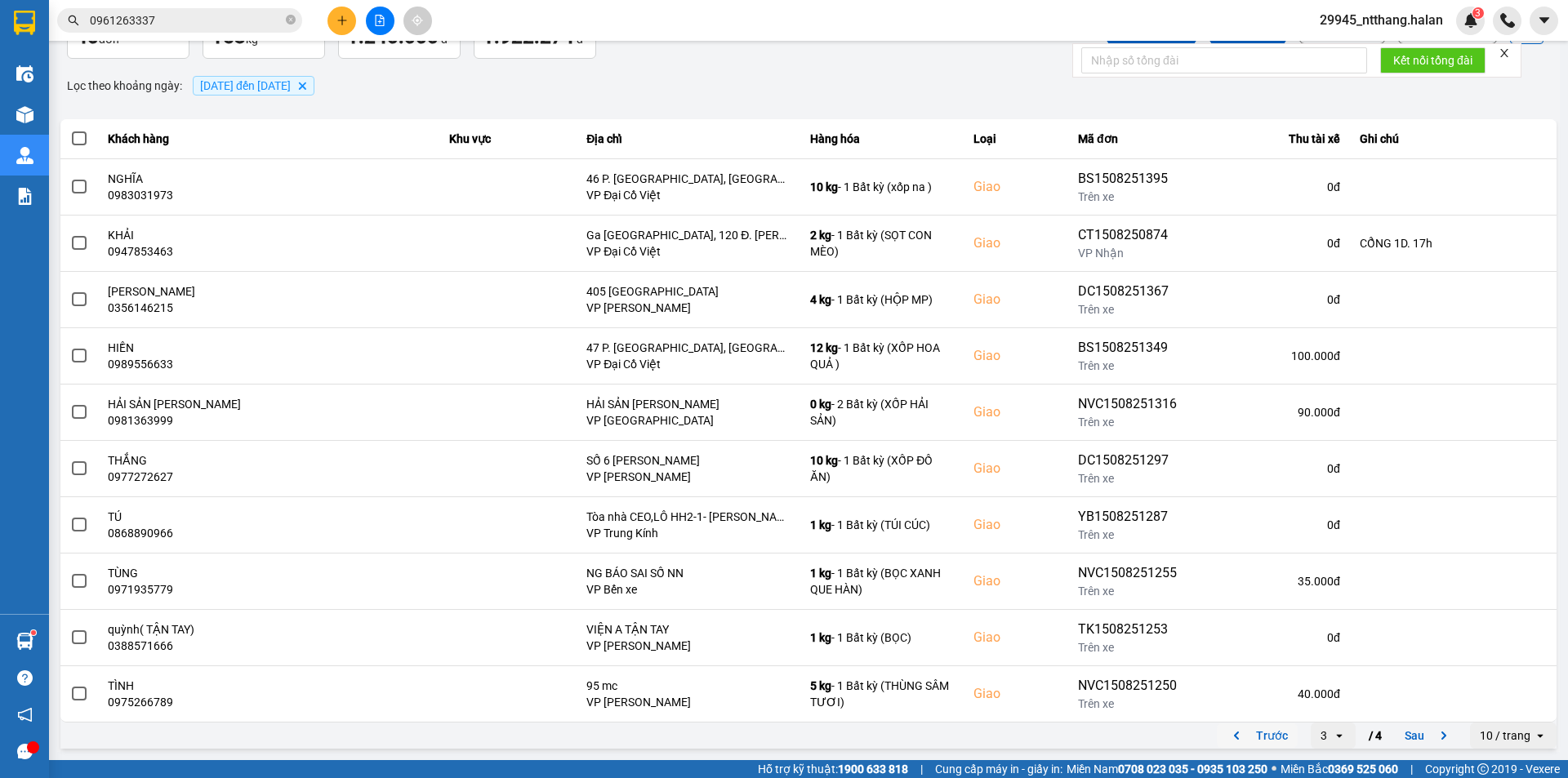
click at [1245, 739] on button "Trước" at bounding box center [1257, 736] width 81 height 25
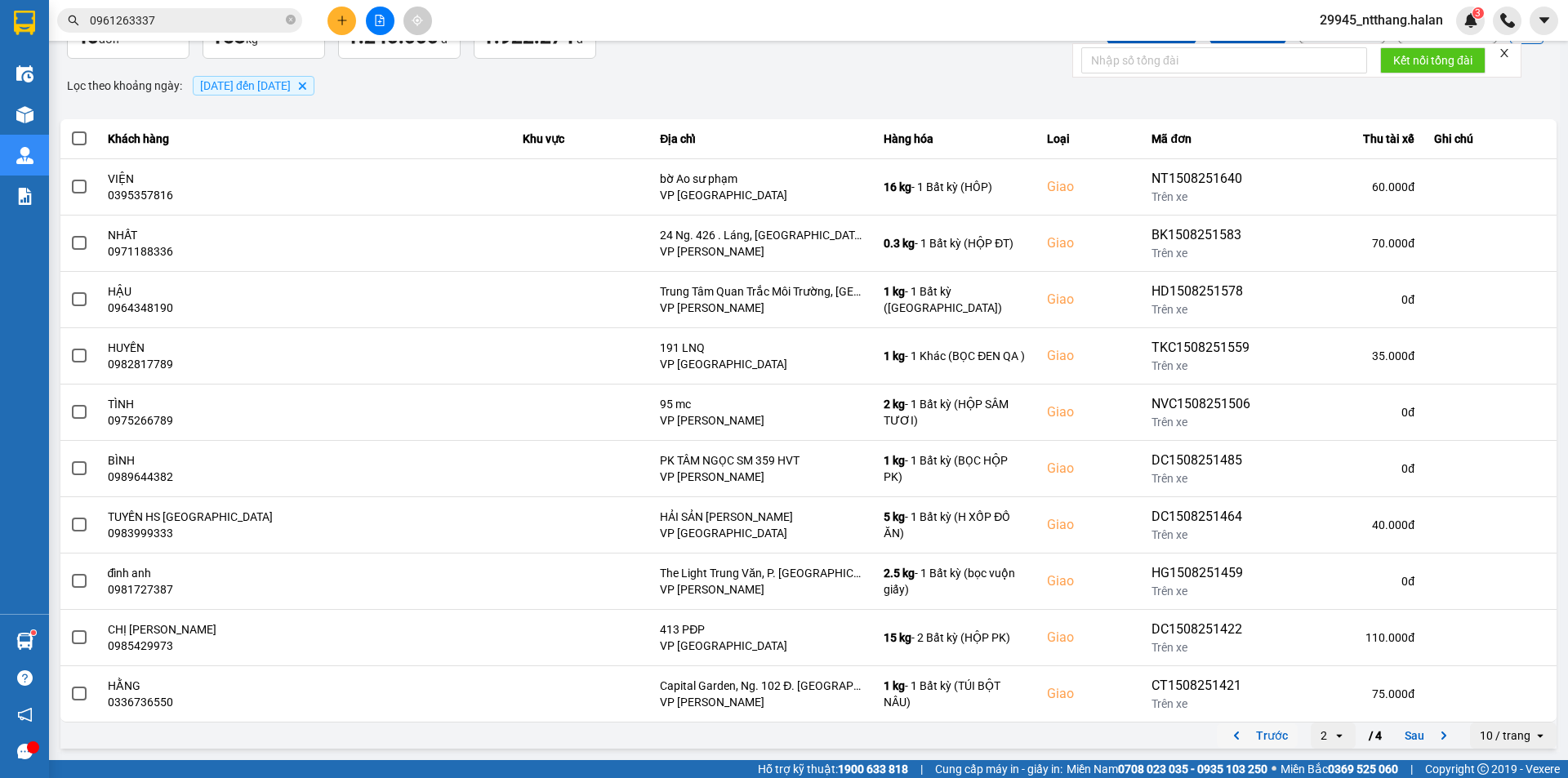
click at [1245, 739] on button "Trước" at bounding box center [1257, 736] width 81 height 25
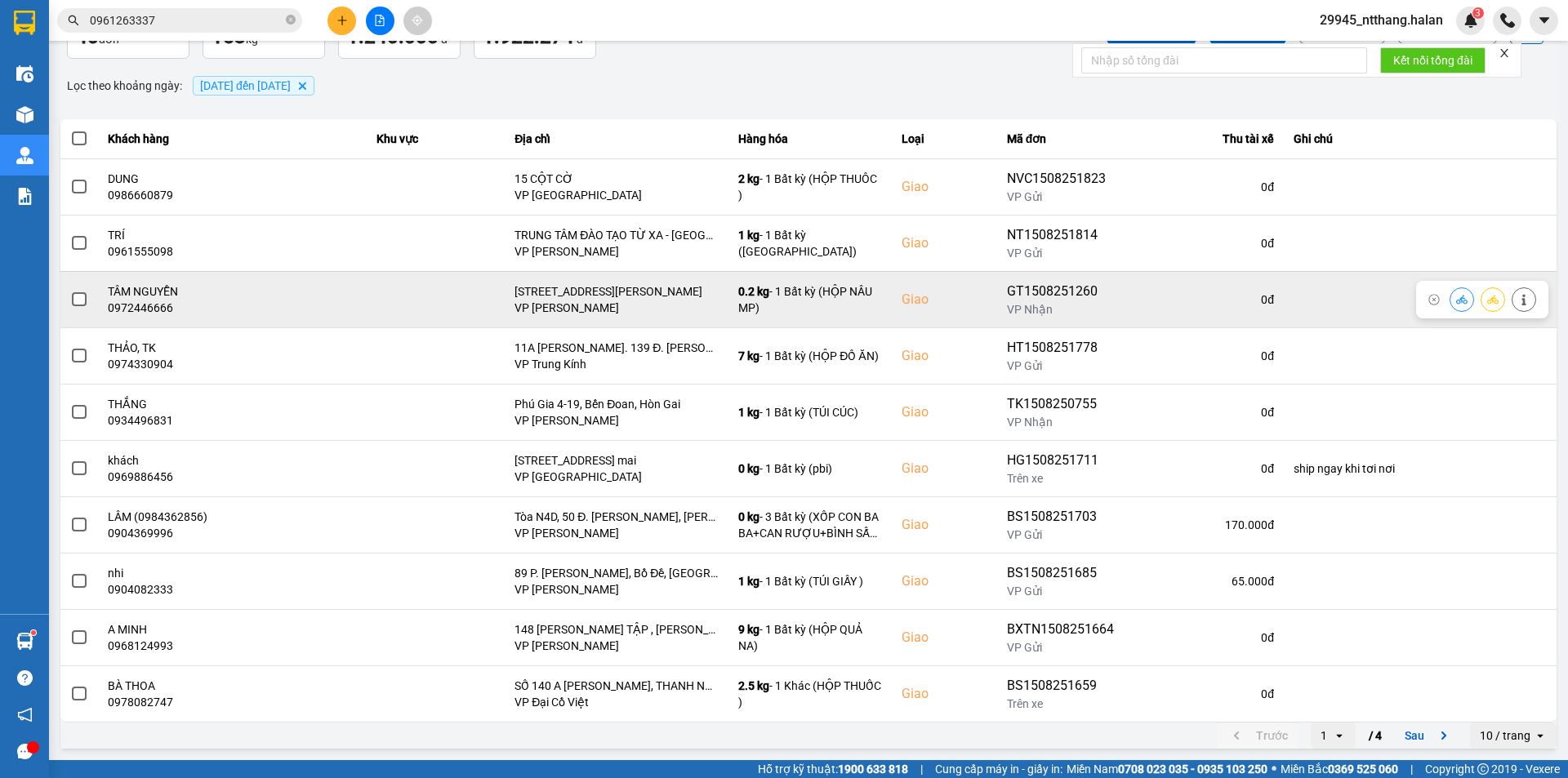
click at [80, 297] on span at bounding box center [79, 300] width 15 height 15
click at [70, 291] on input "checkbox" at bounding box center [70, 291] width 0 height 0
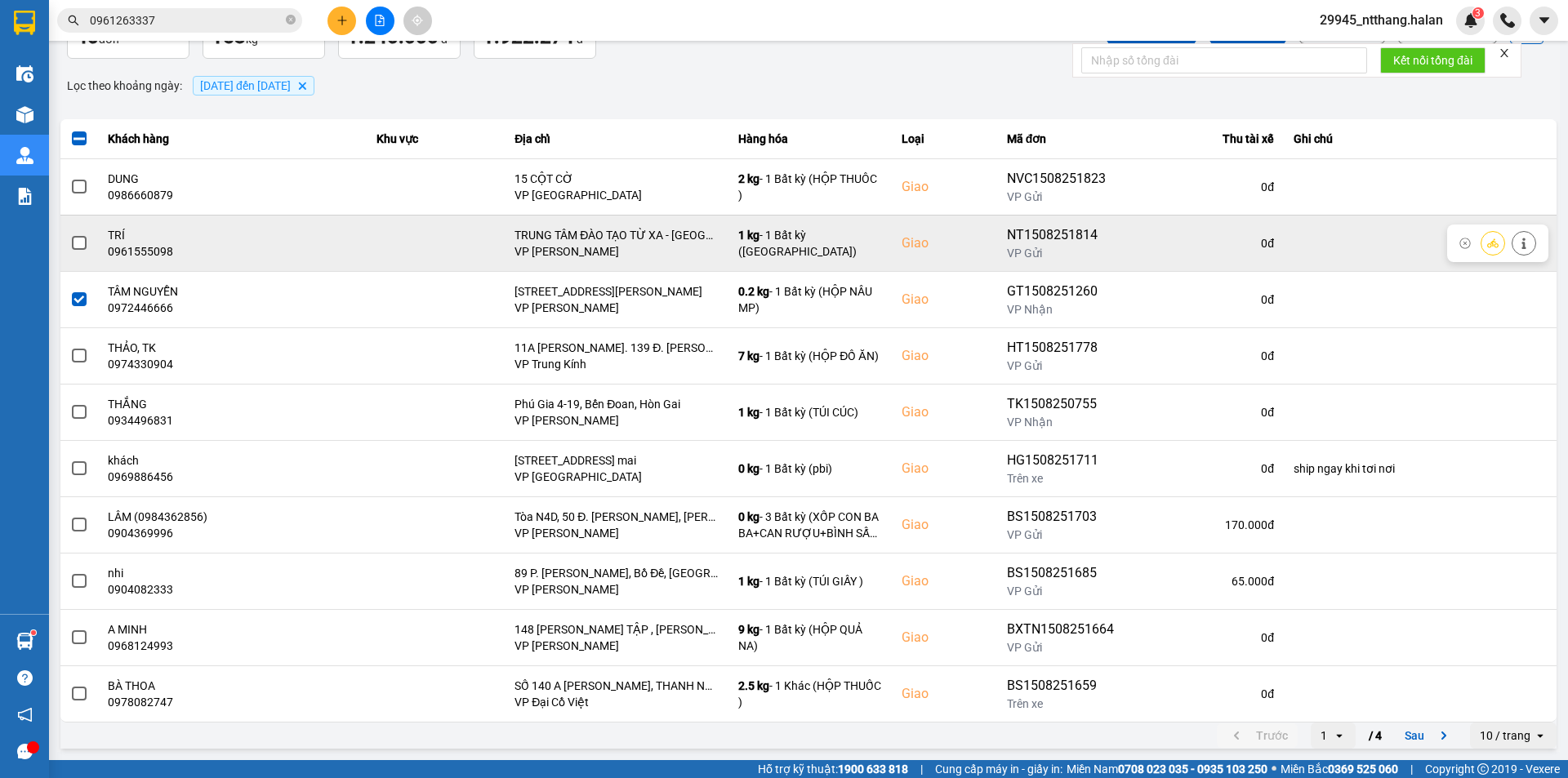
scroll to position [0, 0]
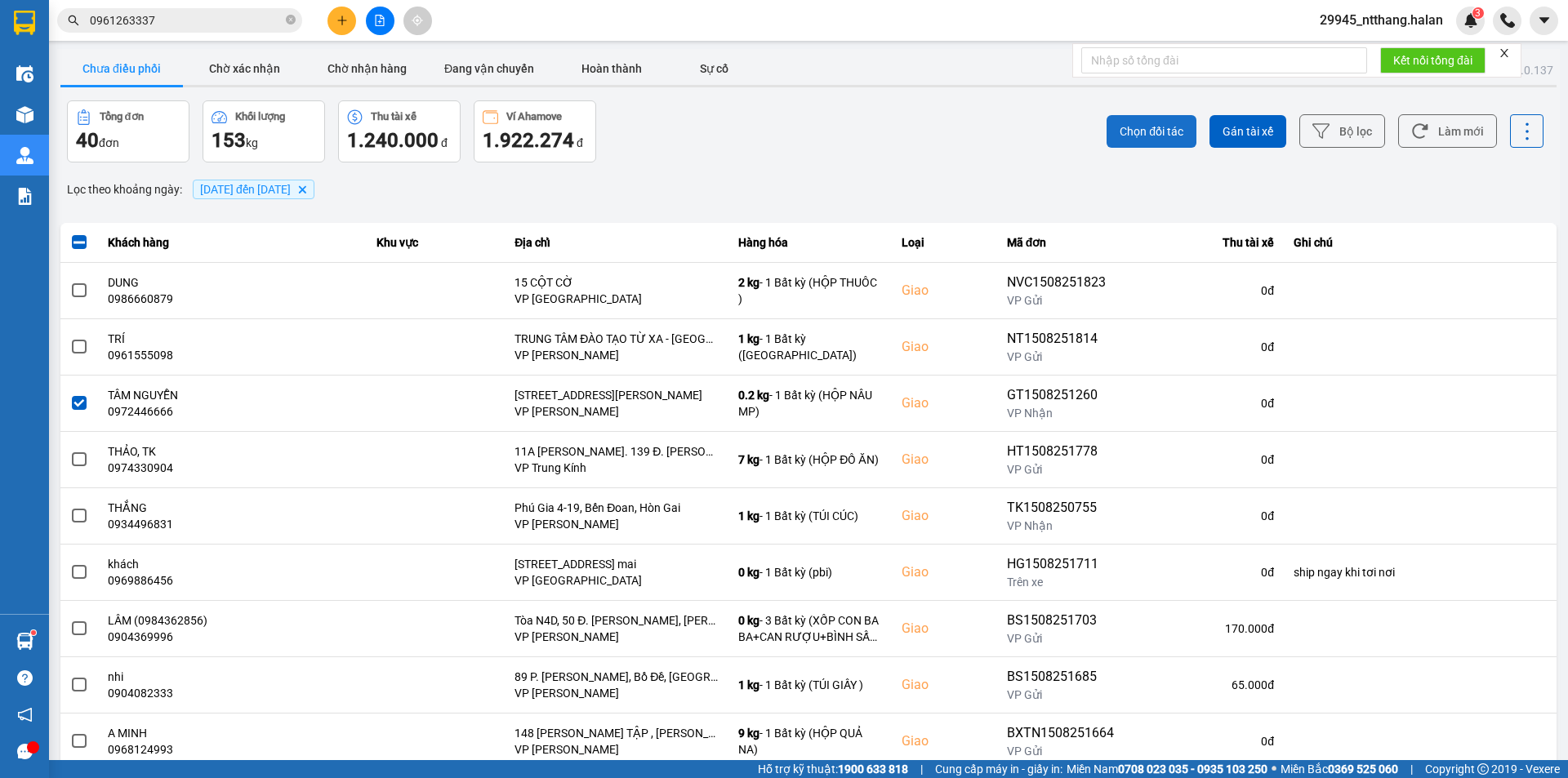
click at [1122, 125] on span "Chọn đối tác" at bounding box center [1151, 132] width 64 height 16
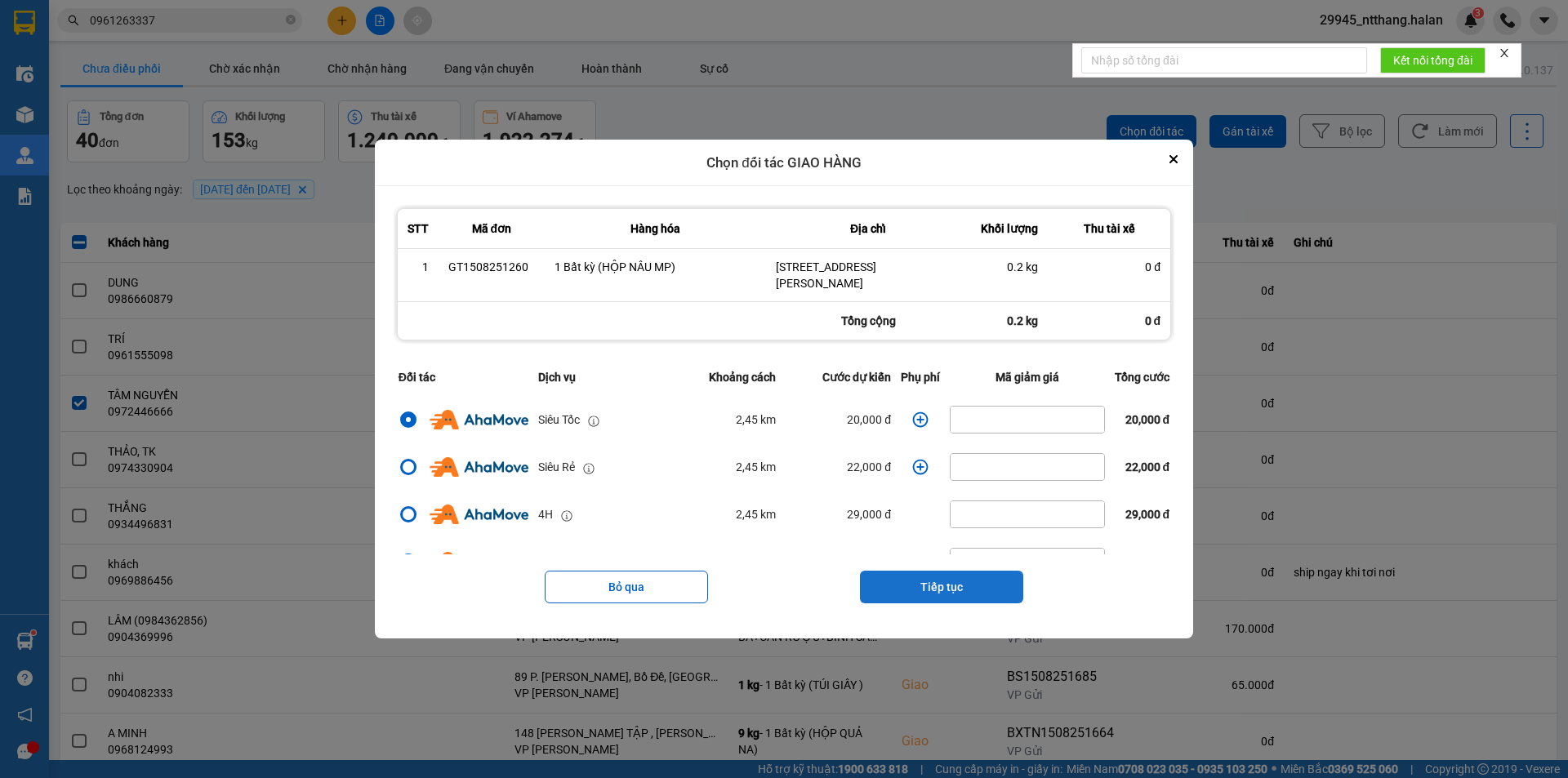
click at [986, 597] on button "Tiếp tục" at bounding box center [941, 587] width 163 height 33
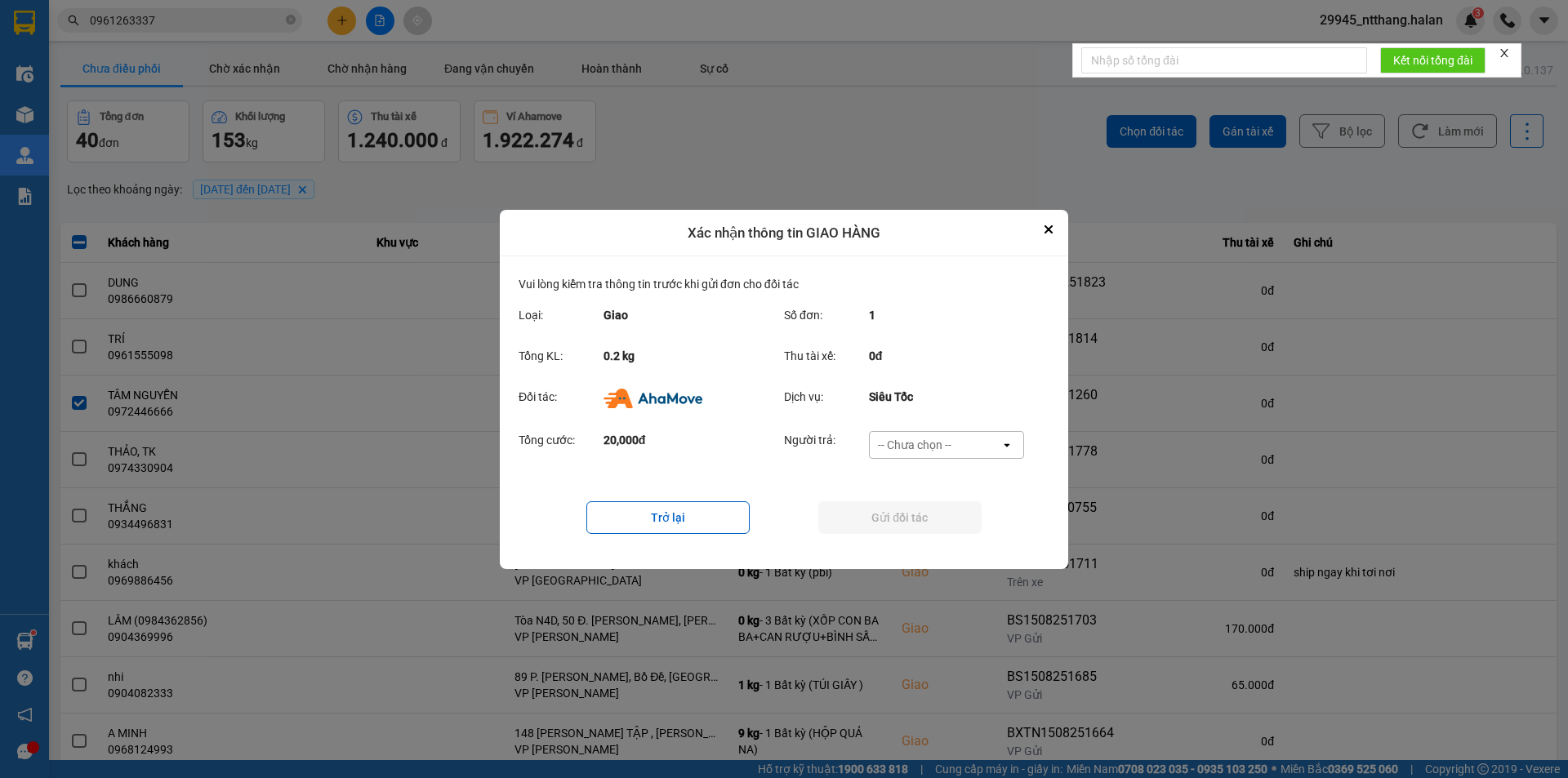
click at [991, 457] on div "-- Chưa chọn --" at bounding box center [935, 445] width 131 height 26
click at [958, 546] on div "Ví Ahamove" at bounding box center [945, 539] width 155 height 29
click at [953, 516] on button "Gửi đối tác" at bounding box center [900, 518] width 163 height 33
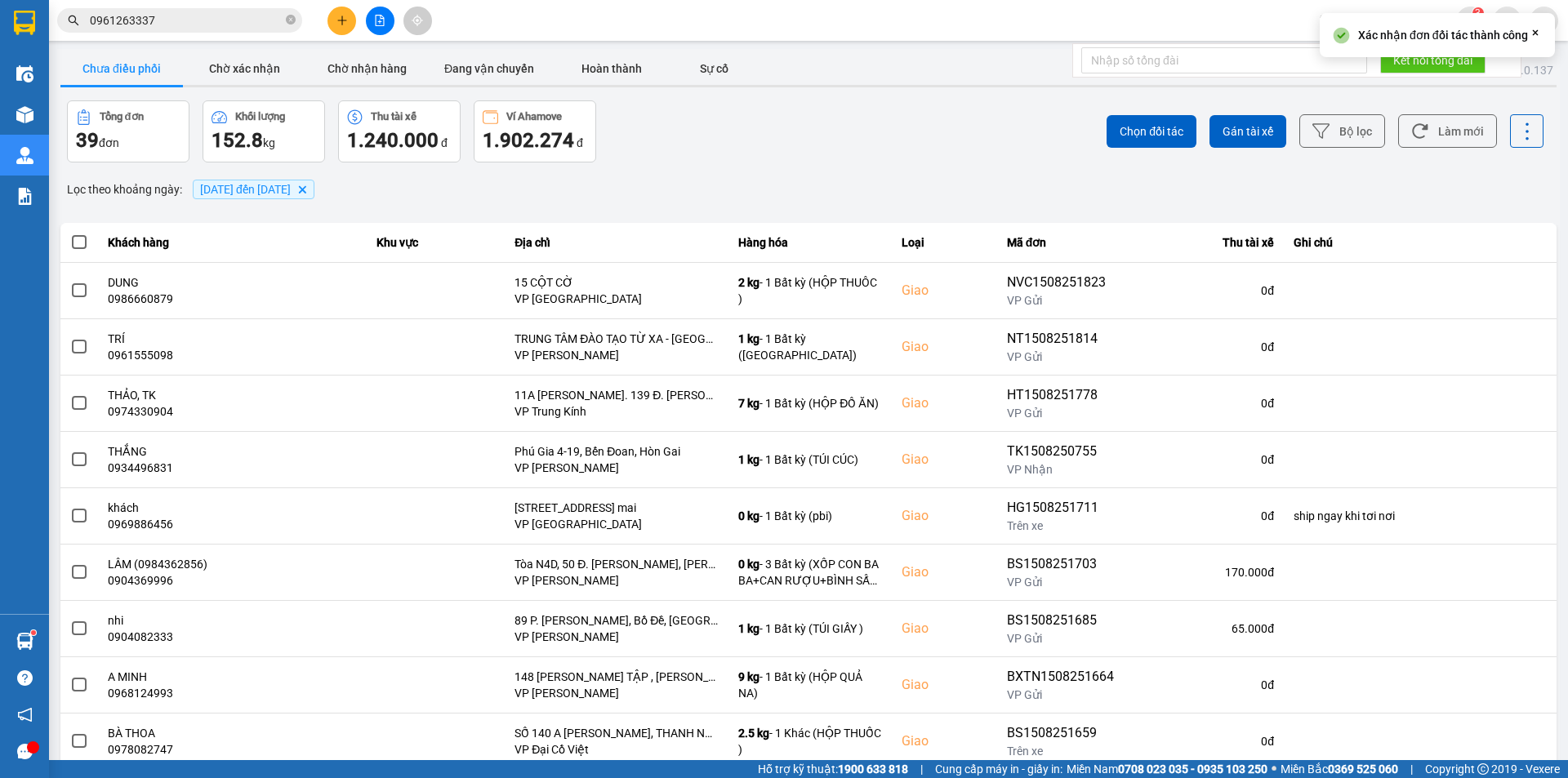
click at [185, 22] on input "0961263337" at bounding box center [186, 20] width 193 height 18
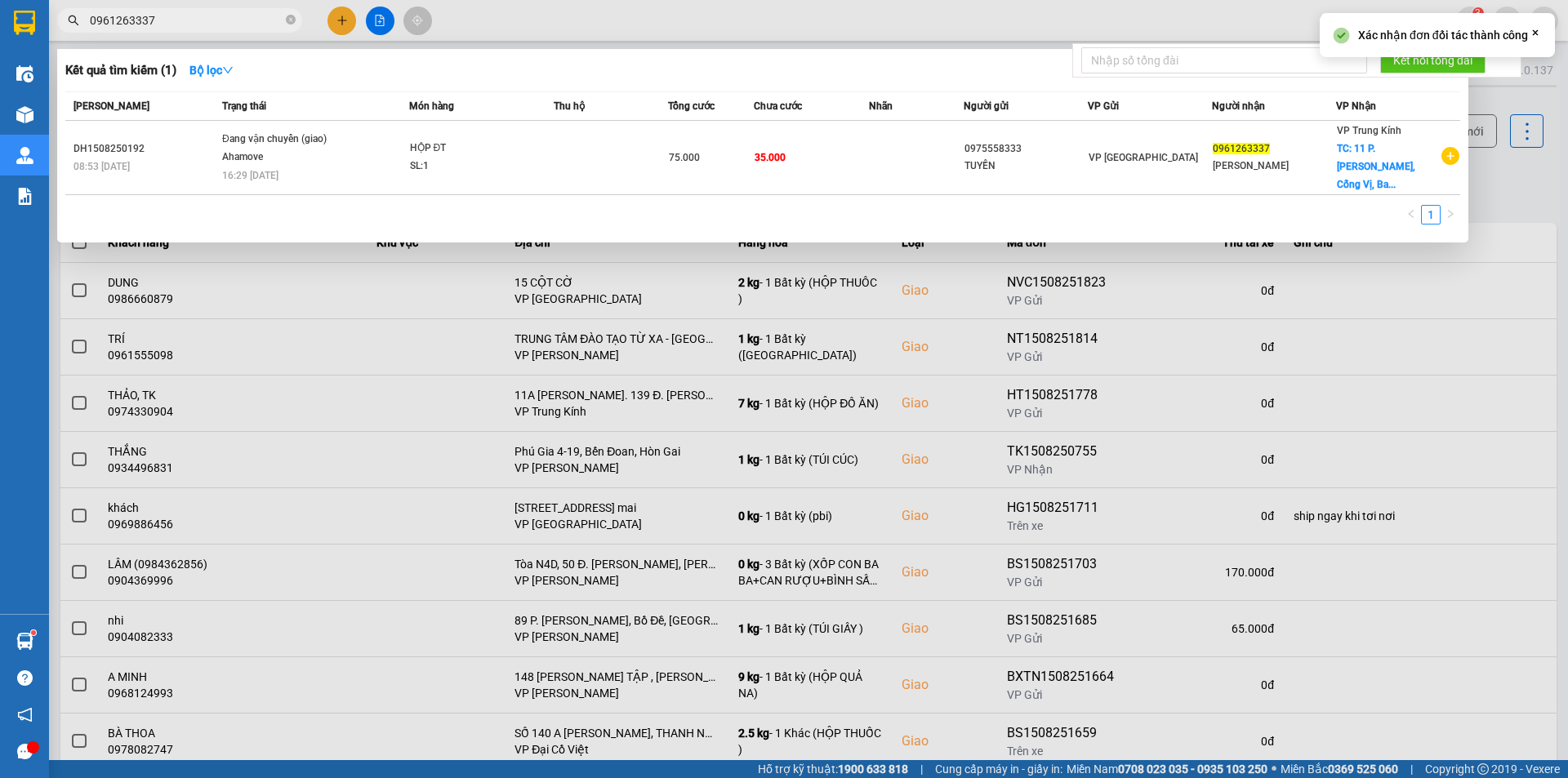
click at [185, 22] on input "0961263337" at bounding box center [186, 20] width 193 height 18
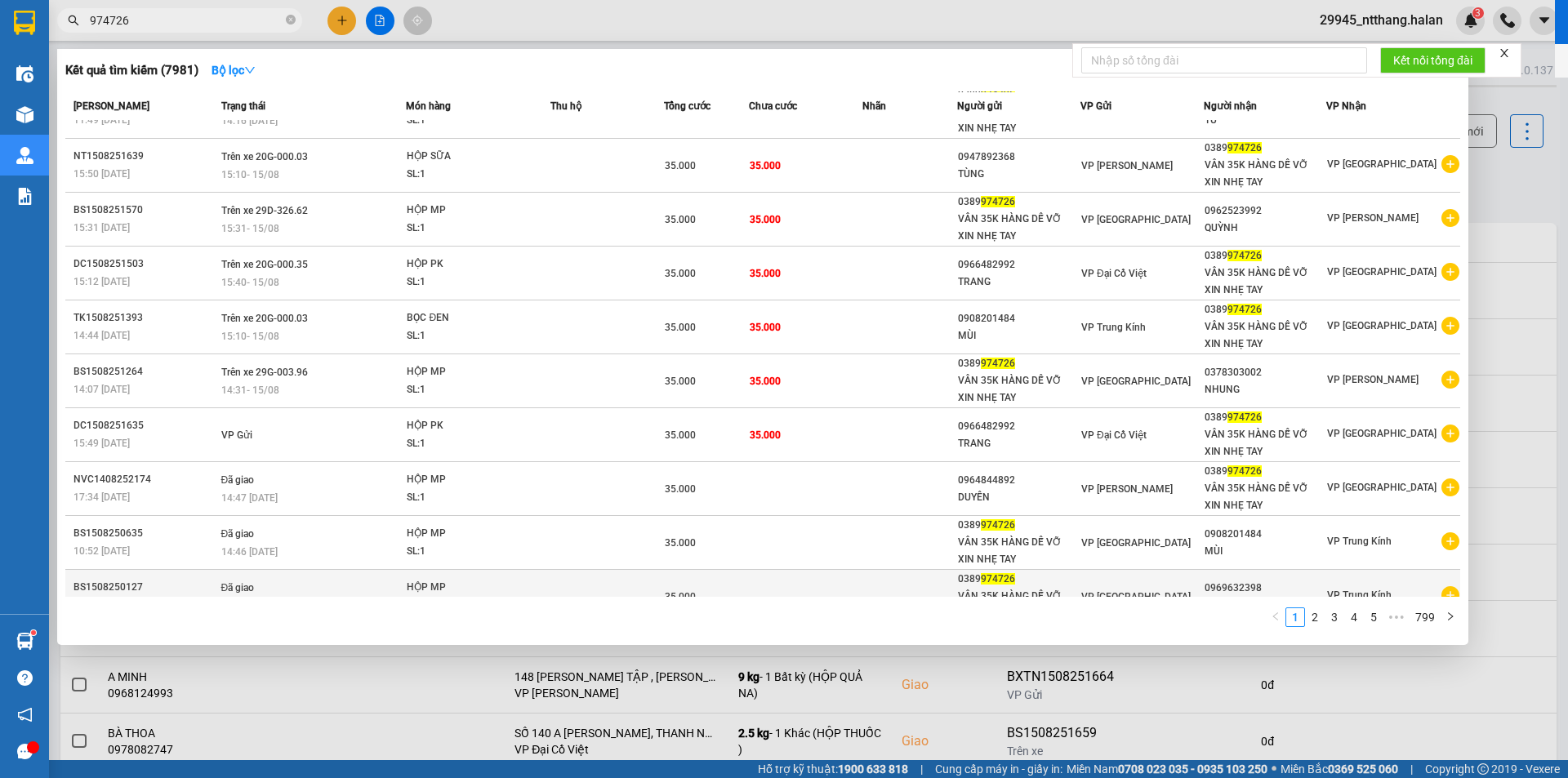
scroll to position [63, 0]
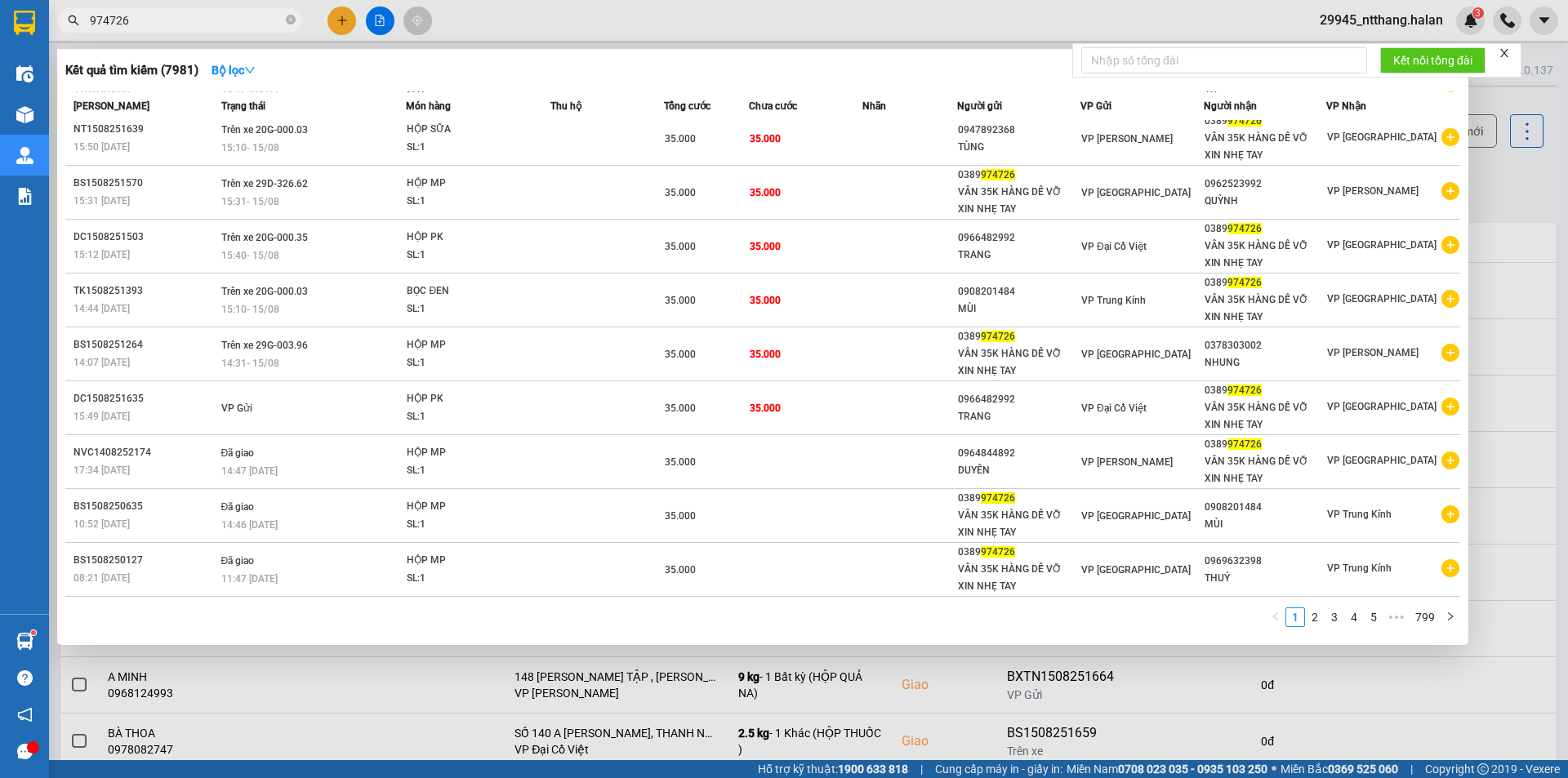
click at [175, 15] on input "974726" at bounding box center [186, 20] width 193 height 18
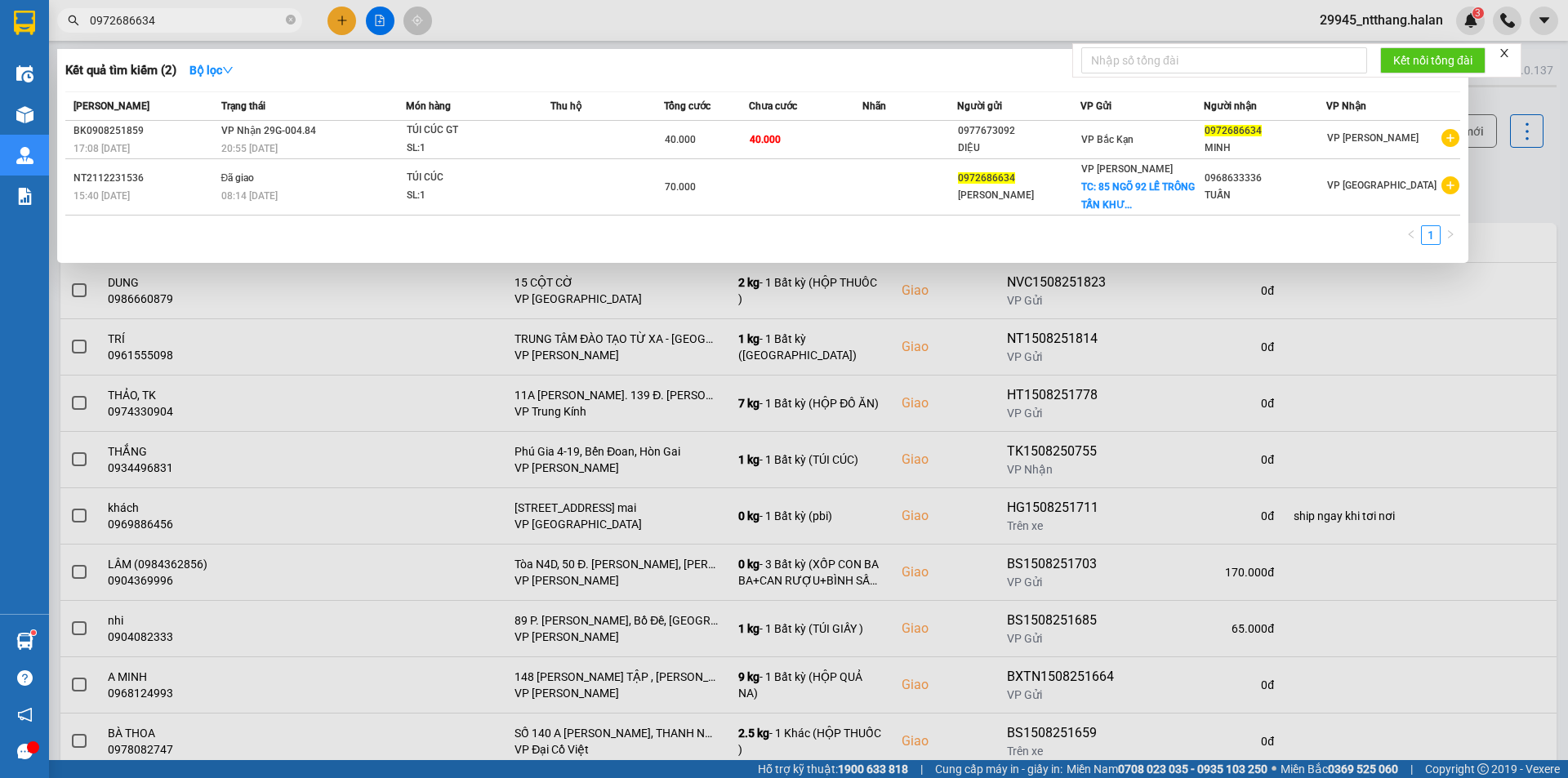
click at [175, 15] on input "0972686634" at bounding box center [186, 20] width 193 height 18
click at [823, 79] on div "Kết quả tìm kiếm ( 2 ) Bộ lọc" at bounding box center [762, 70] width 1395 height 26
click at [668, 49] on div "Kết quả tìm kiếm ( 2 ) Bộ lọc Mã ĐH Trạng thái Món hàng Thu hộ Tổng cước Chưa c…" at bounding box center [762, 156] width 1411 height 214
click at [1517, 168] on div at bounding box center [784, 389] width 1568 height 778
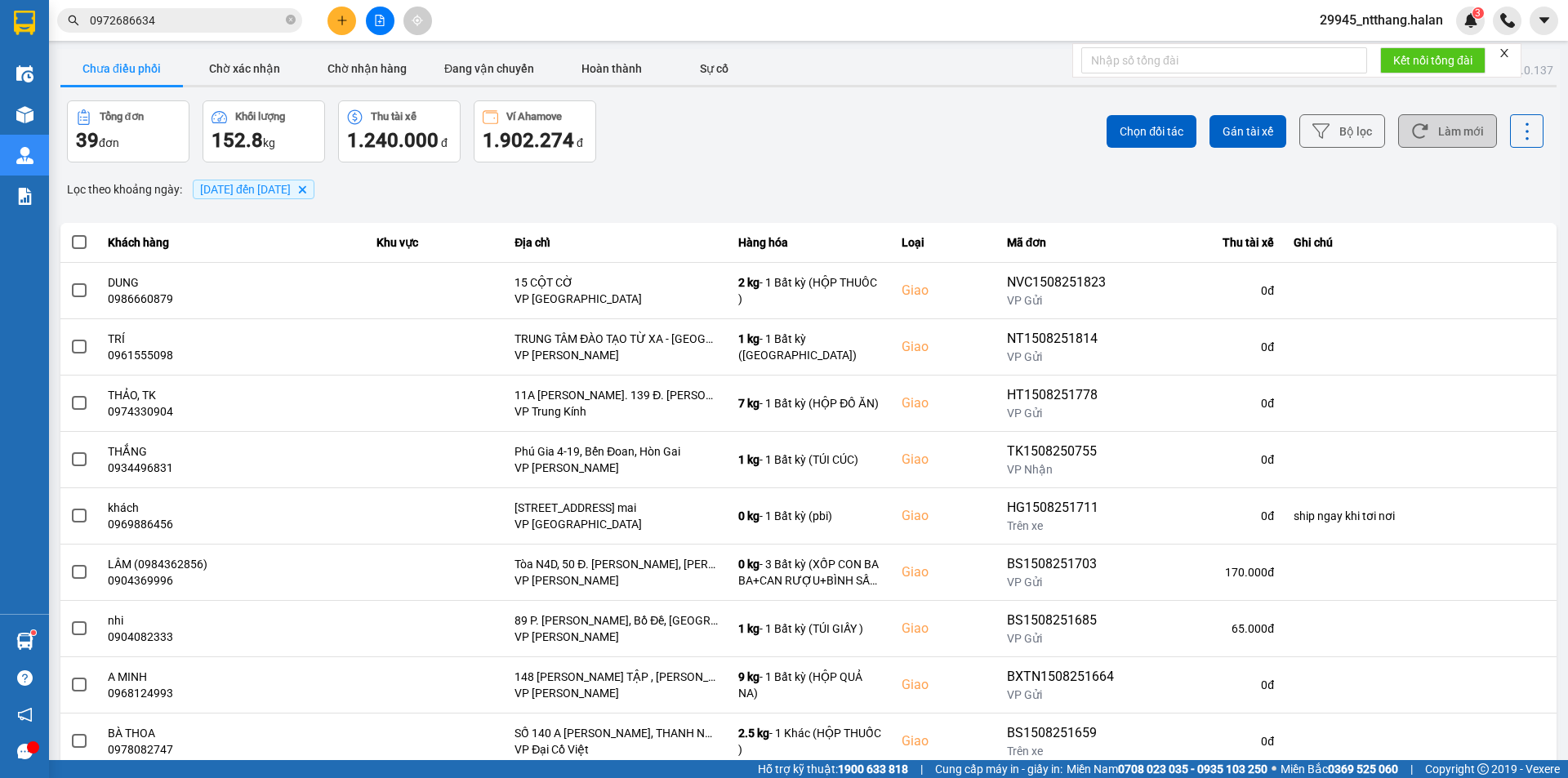
click at [1462, 137] on button "Làm mới" at bounding box center [1447, 131] width 99 height 34
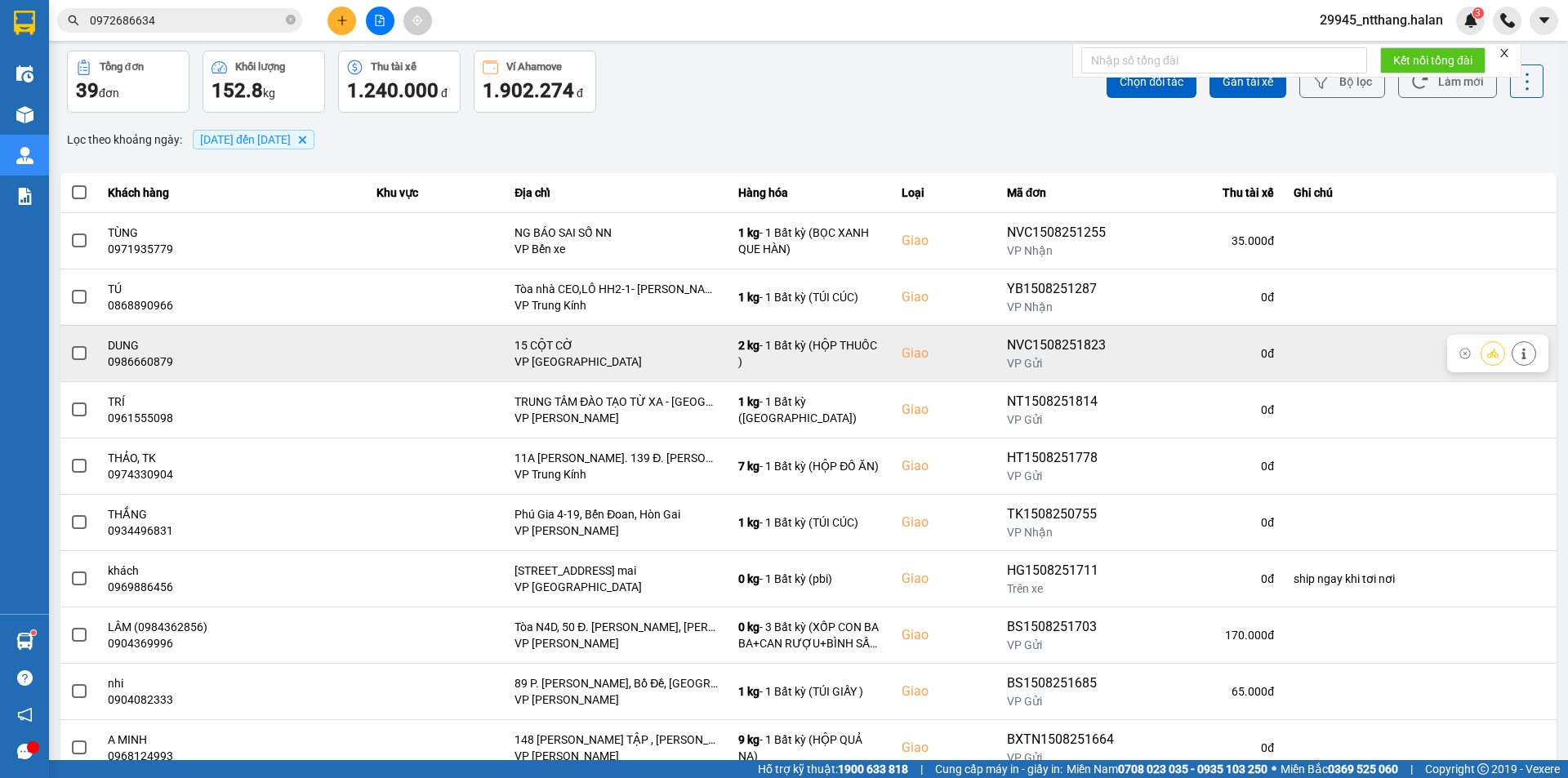
scroll to position [104, 0]
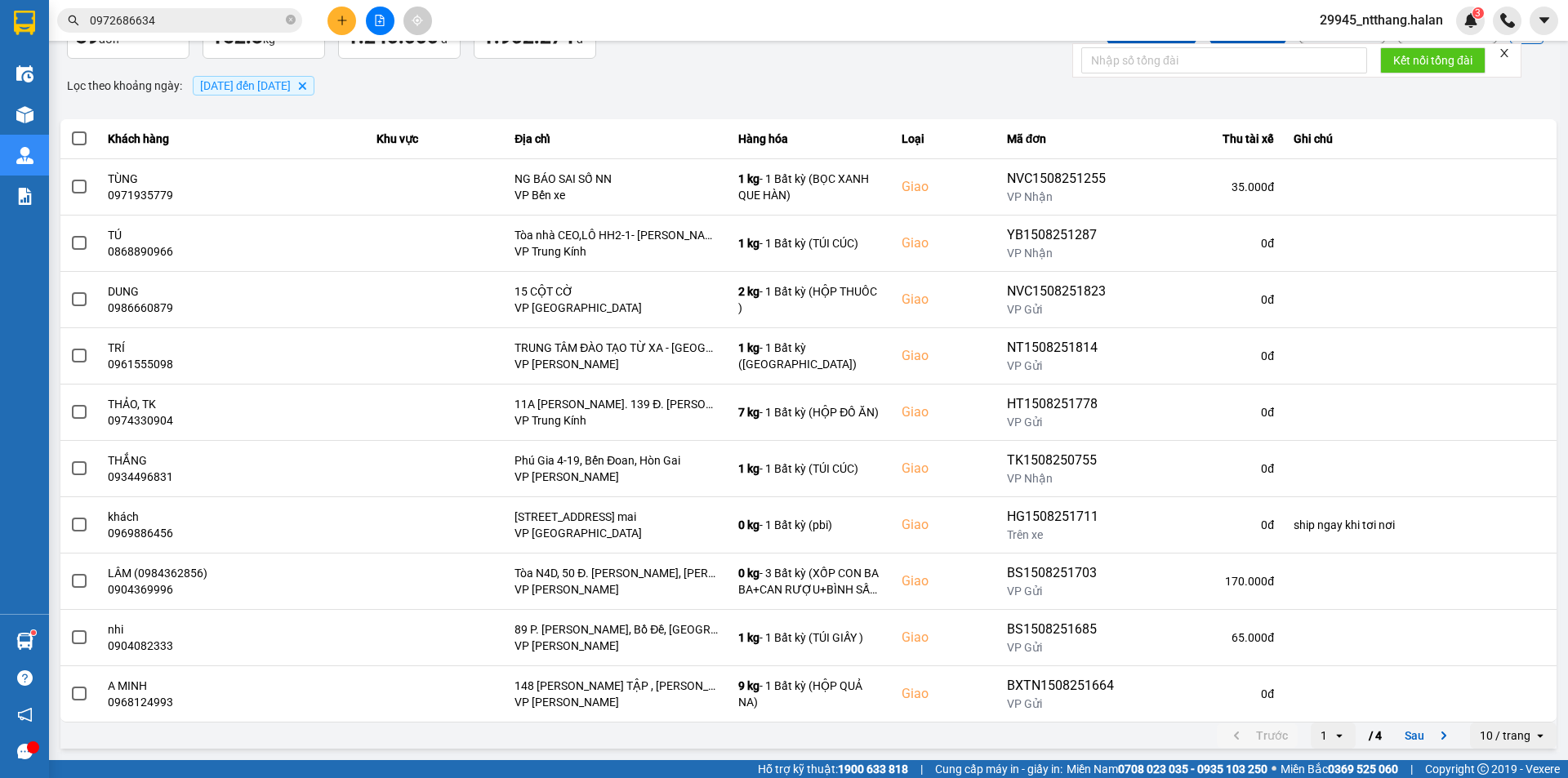
click at [196, 20] on input "0972686634" at bounding box center [186, 20] width 193 height 18
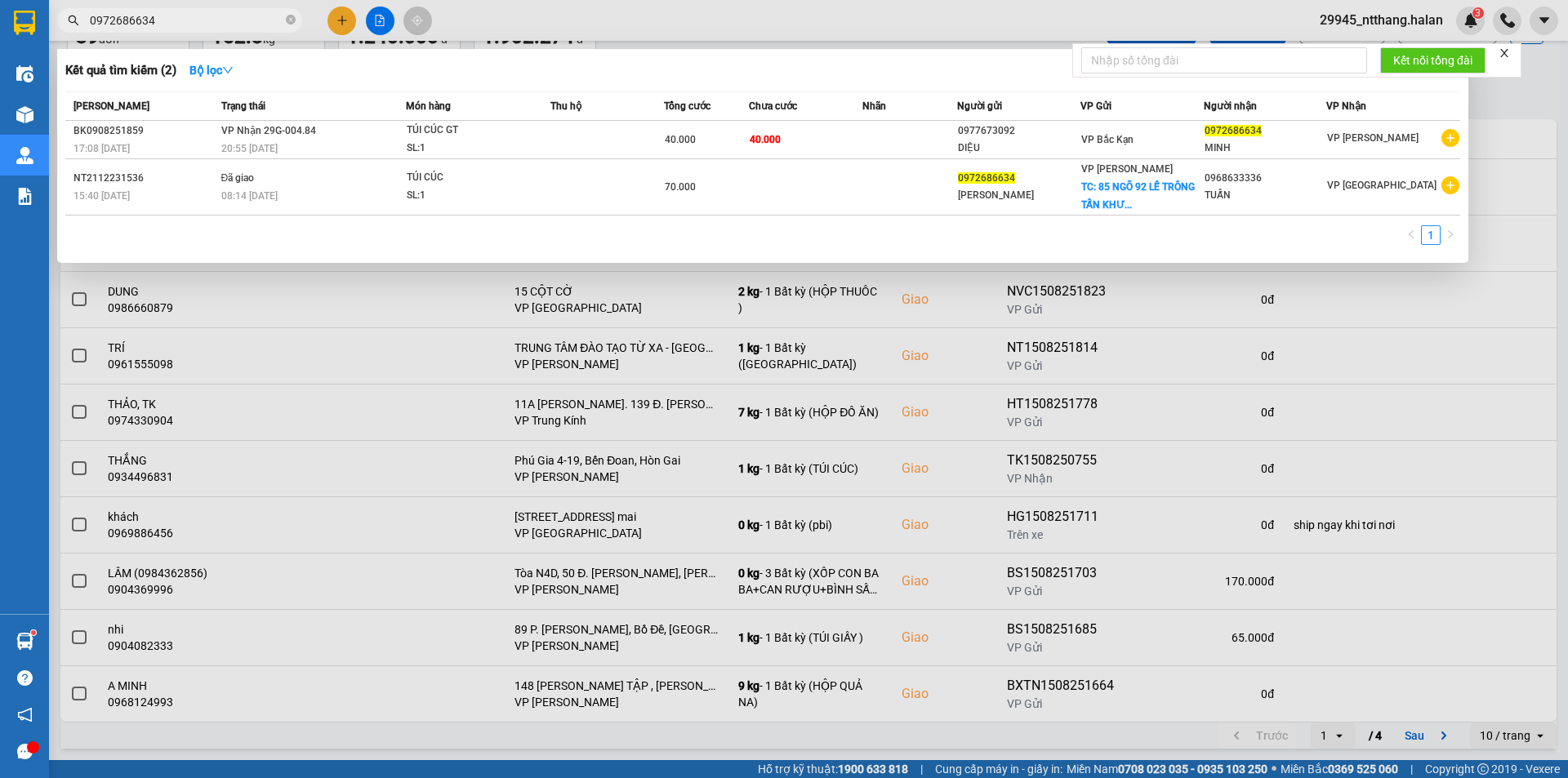
click at [196, 19] on input "0972686634" at bounding box center [186, 20] width 193 height 18
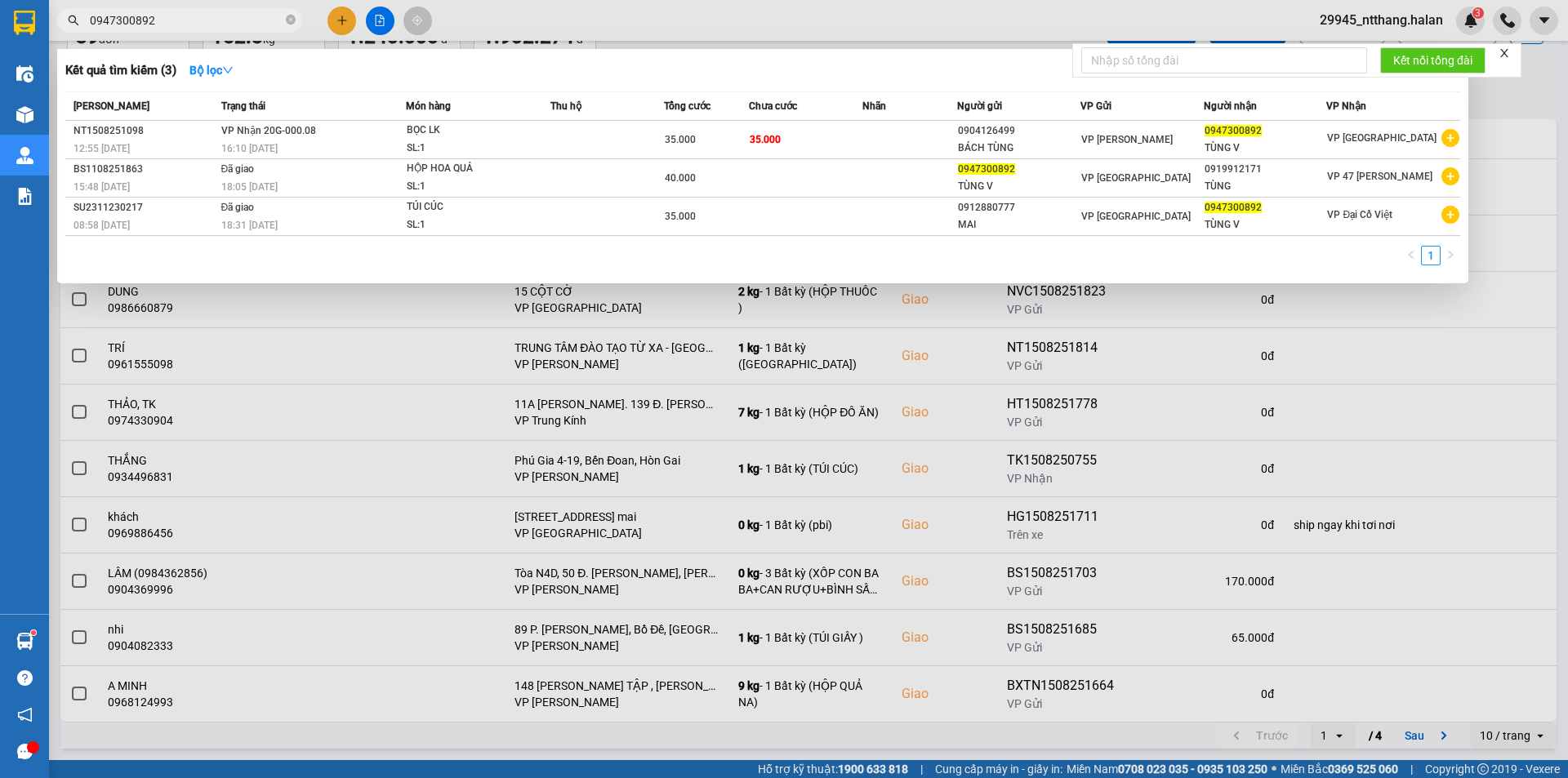
click at [193, 16] on input "0947300892" at bounding box center [186, 20] width 193 height 18
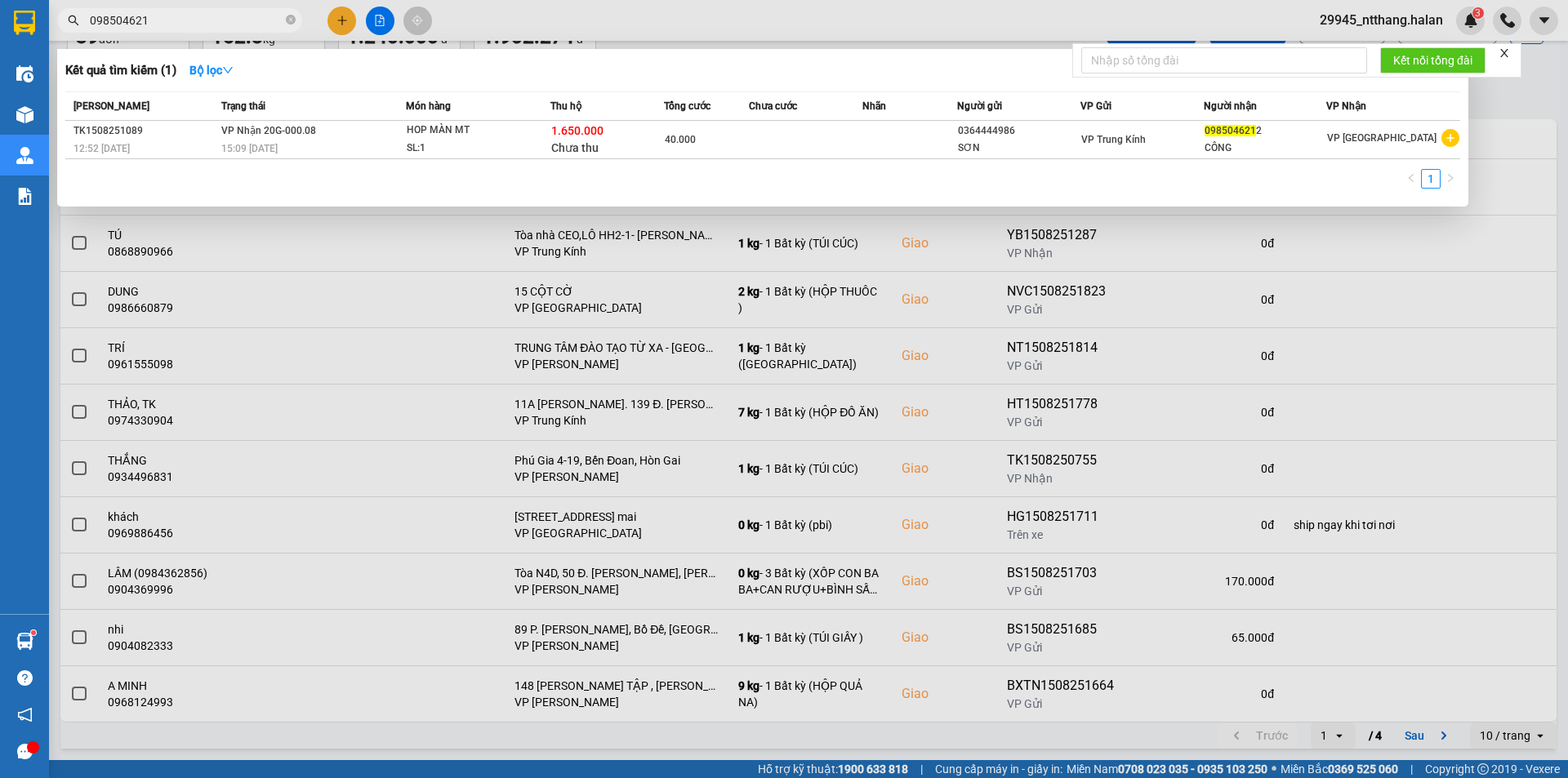
click at [1525, 97] on div at bounding box center [784, 389] width 1568 height 778
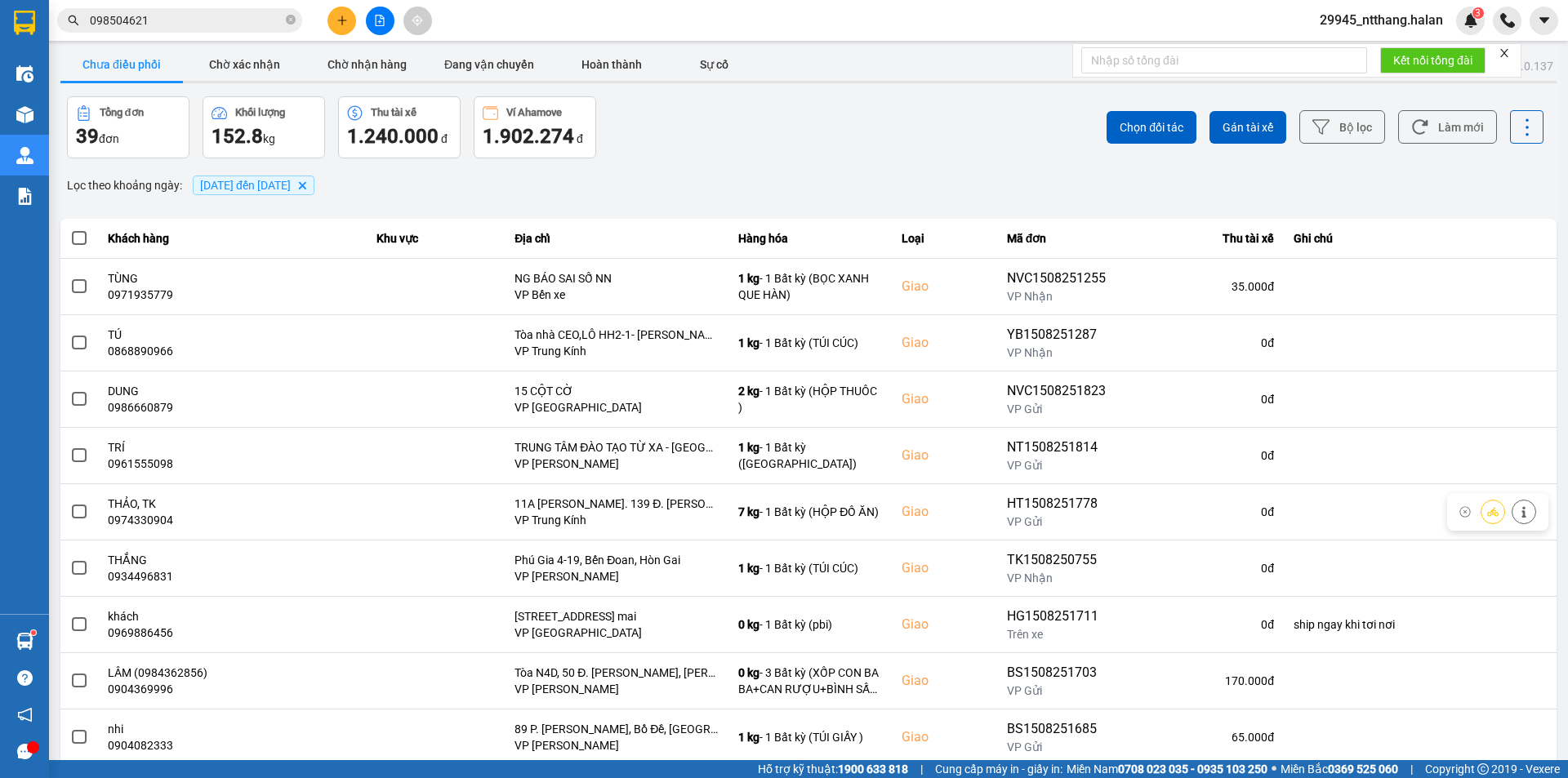
scroll to position [0, 0]
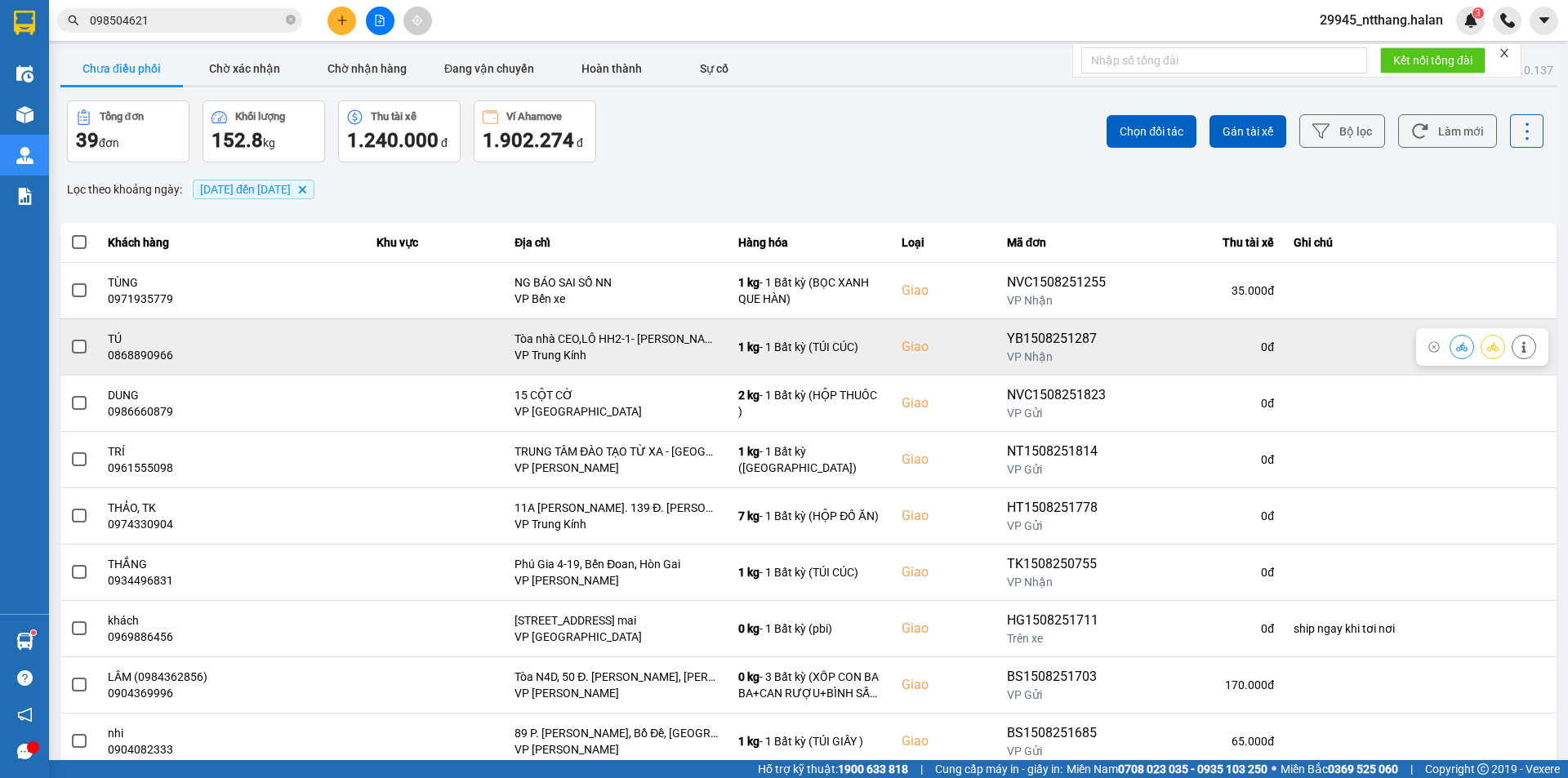
click at [83, 345] on span at bounding box center [79, 347] width 15 height 15
click at [70, 338] on input "checkbox" at bounding box center [70, 338] width 0 height 0
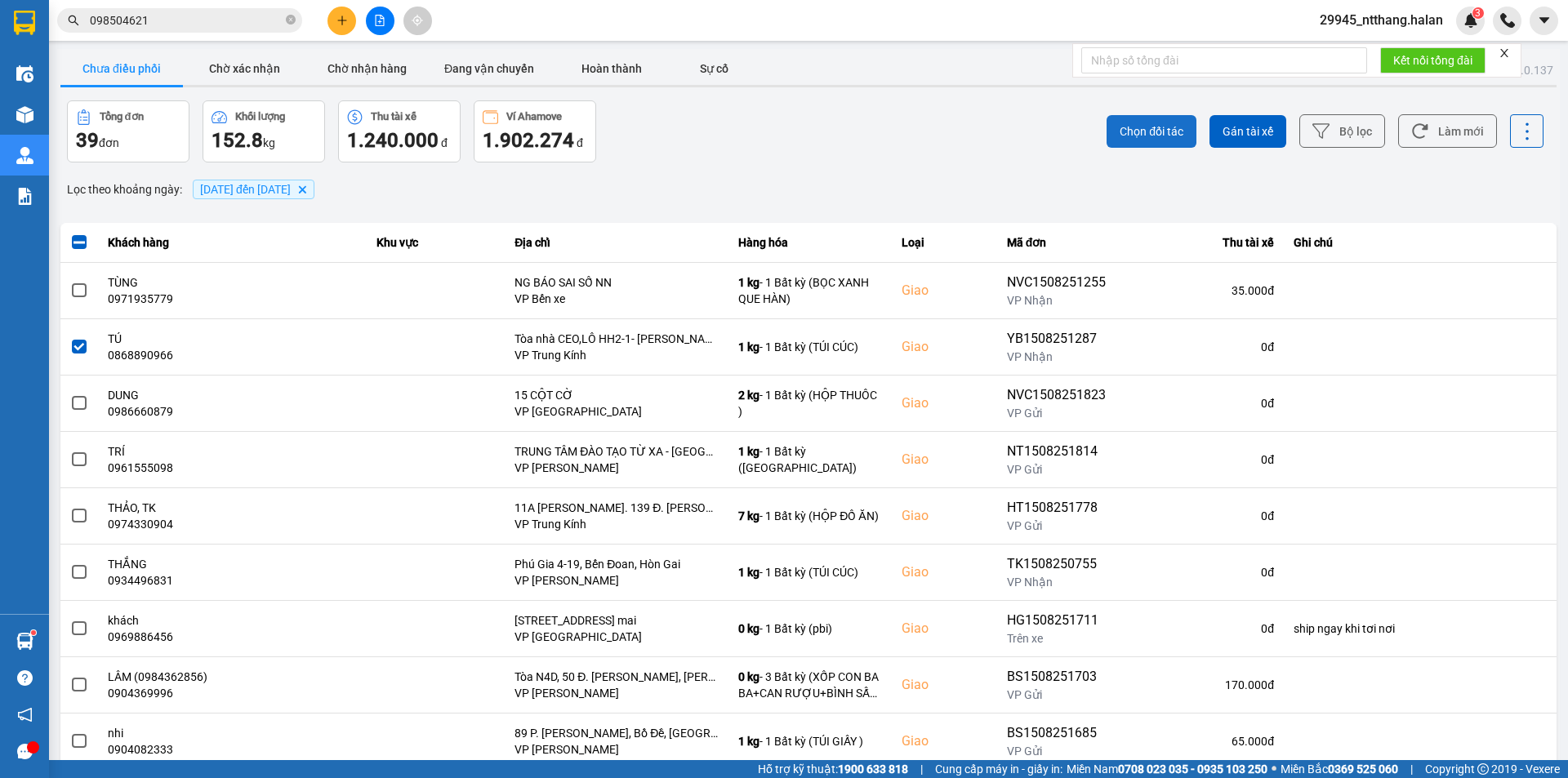
click at [1106, 132] on button "Chọn đối tác" at bounding box center [1151, 132] width 90 height 33
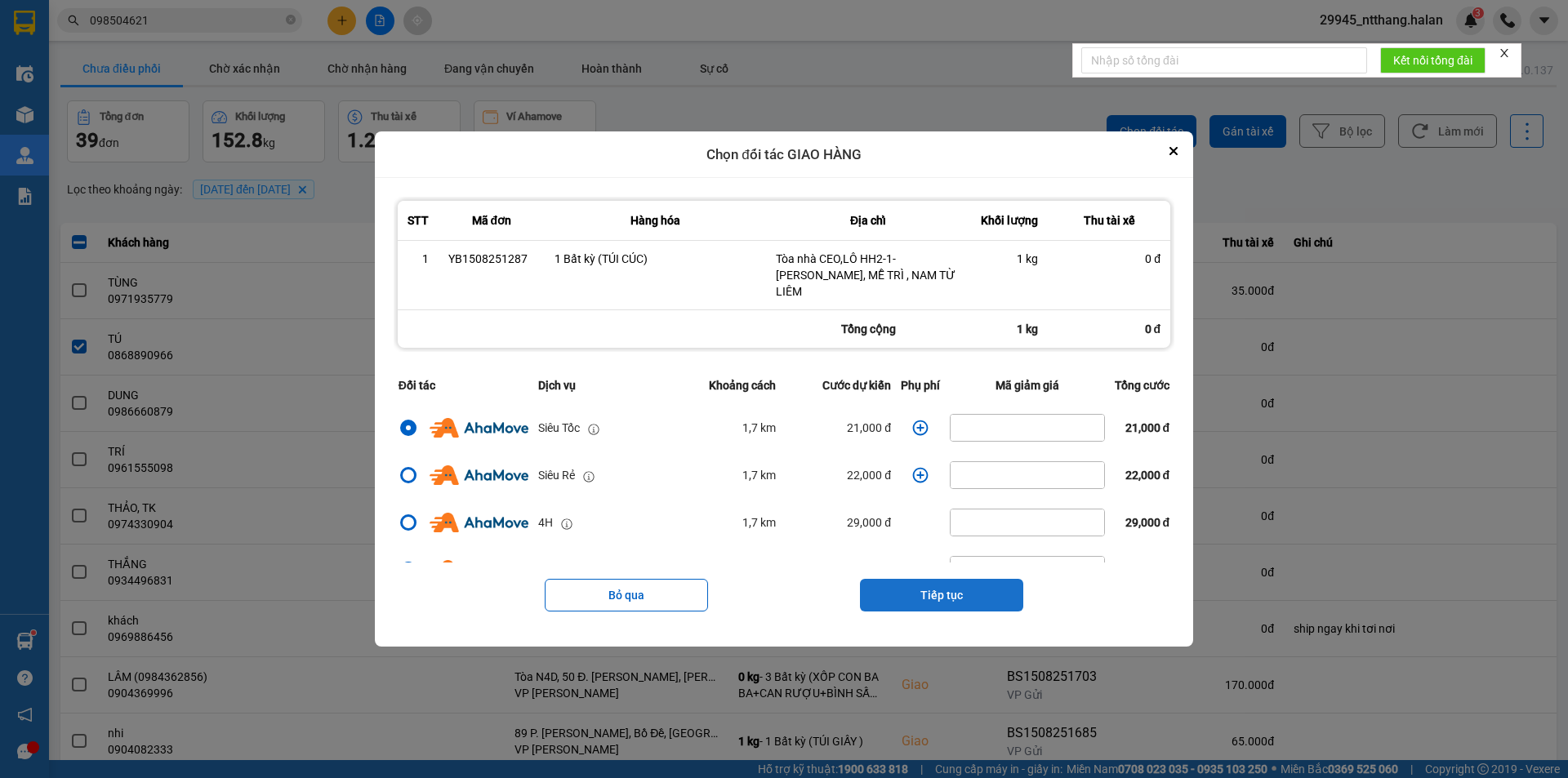
click at [936, 579] on button "Tiếp tục" at bounding box center [941, 595] width 163 height 33
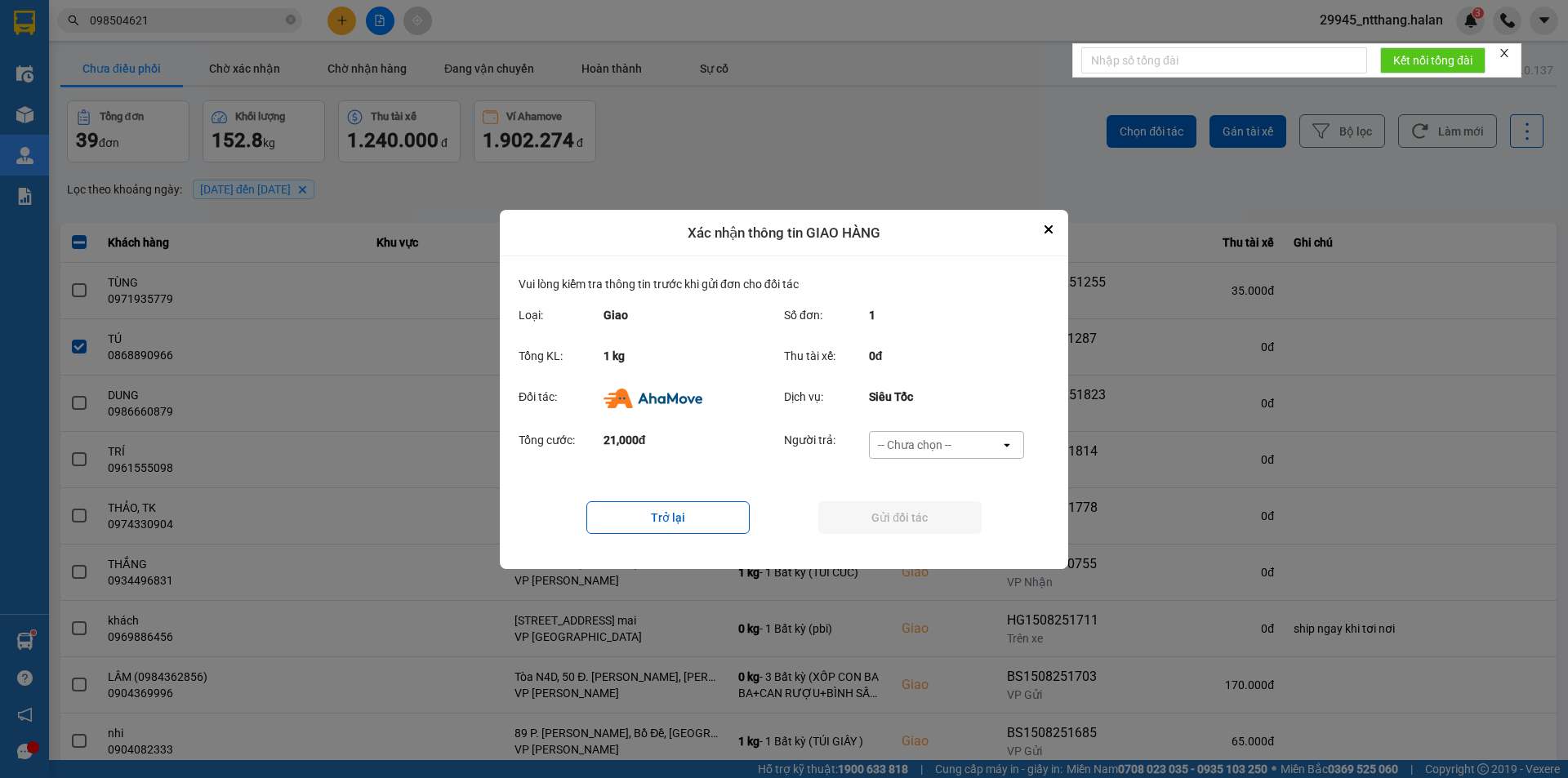
click at [940, 445] on div "-- Chưa chọn --" at bounding box center [914, 445] width 74 height 16
click at [924, 539] on span "Ví Ahamove" at bounding box center [914, 539] width 66 height 16
click at [928, 523] on button "Gửi đối tác" at bounding box center [900, 518] width 163 height 33
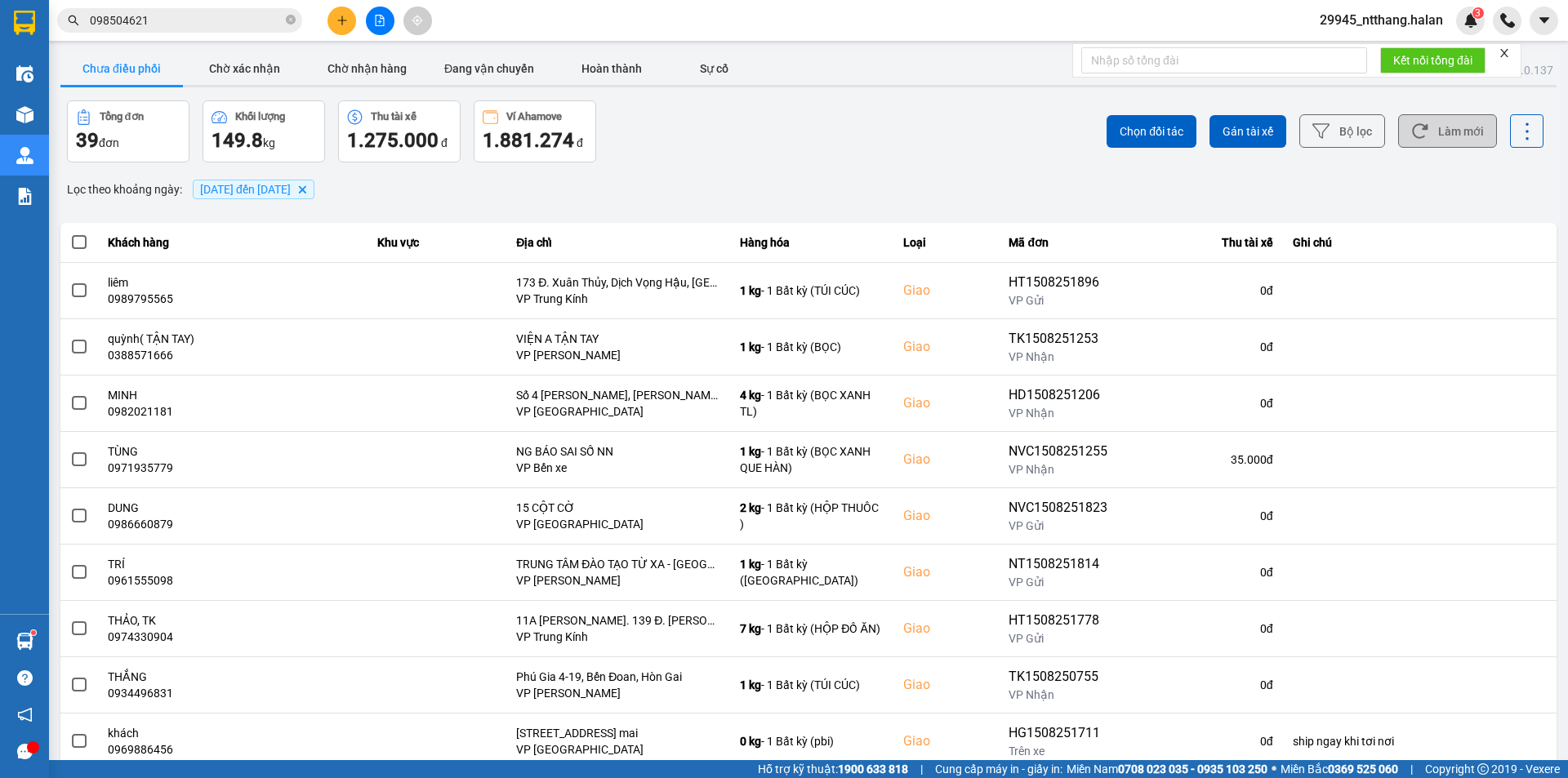
click at [1411, 127] on icon at bounding box center [1419, 131] width 17 height 17
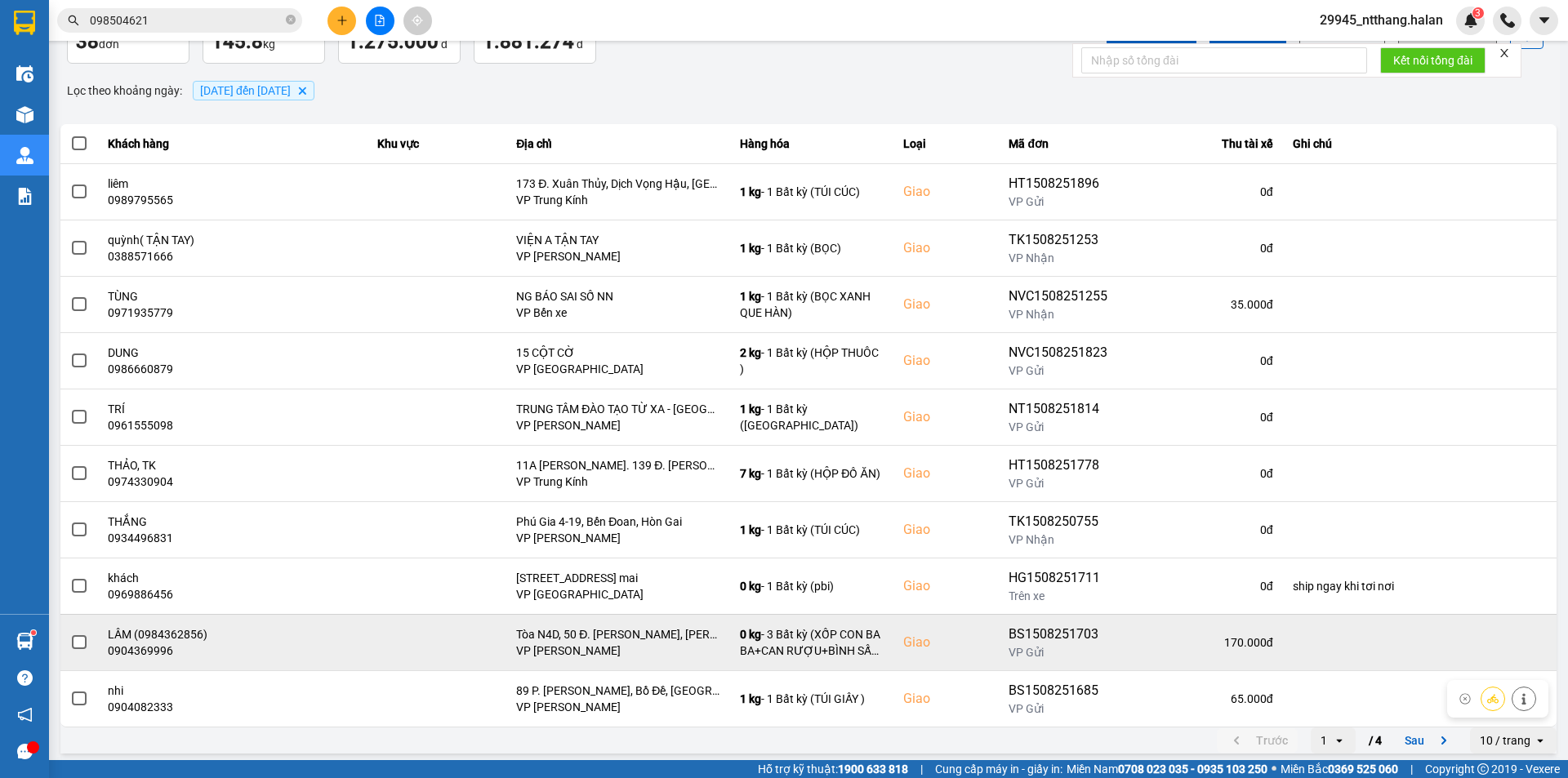
scroll to position [104, 0]
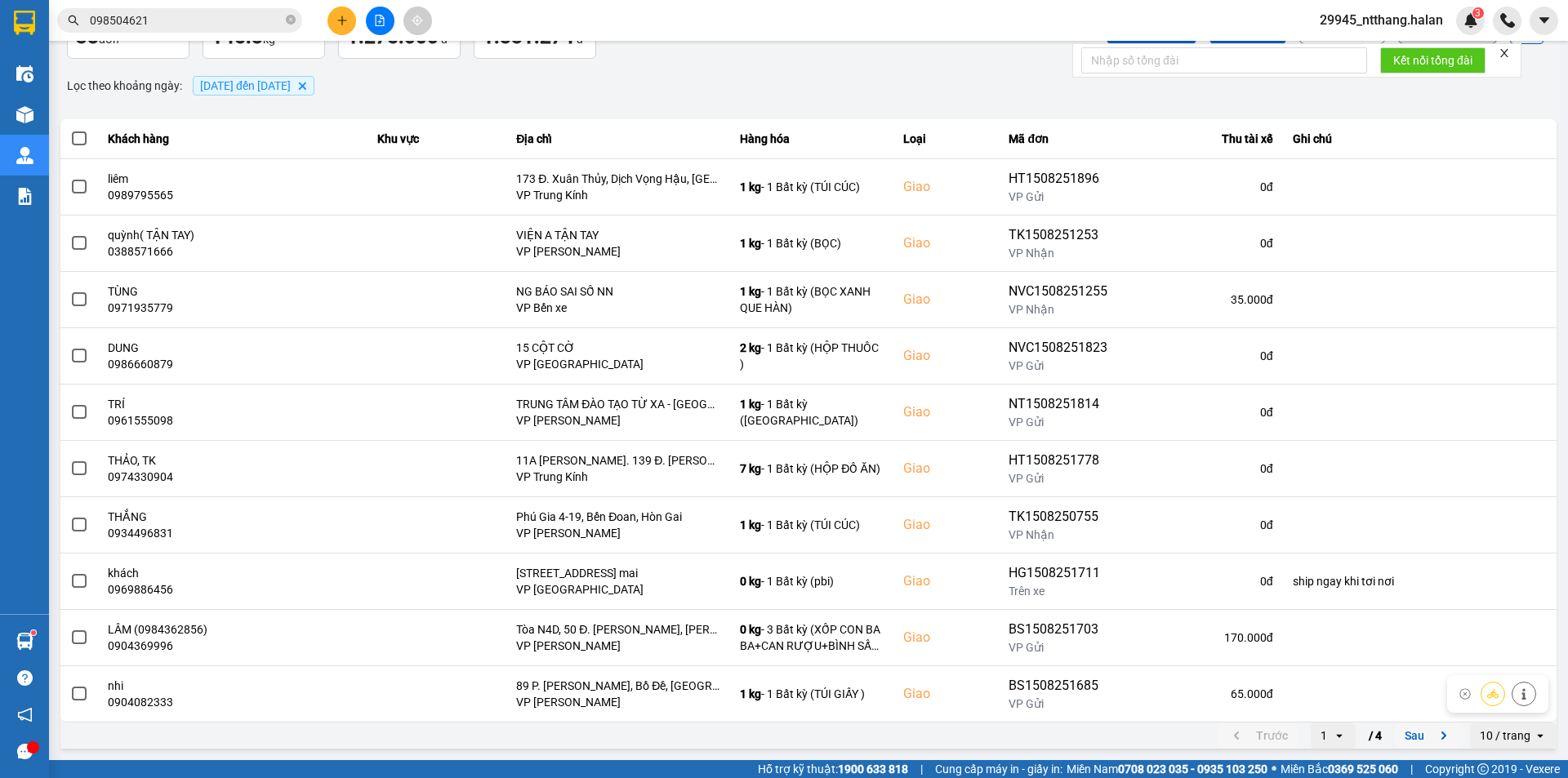
click at [1397, 726] on button "Sau" at bounding box center [1429, 736] width 69 height 25
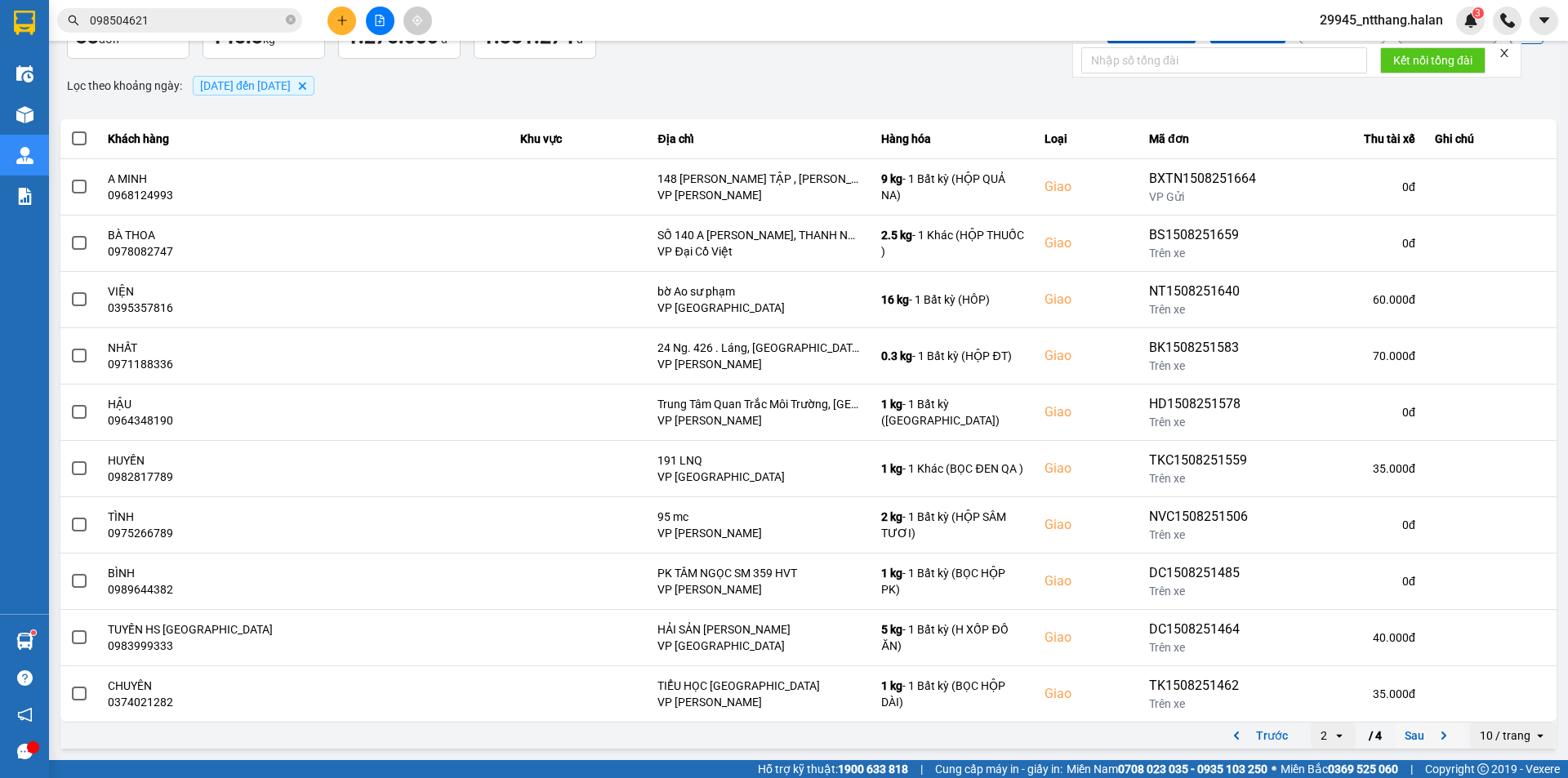
click at [1413, 727] on button "Sau" at bounding box center [1429, 736] width 69 height 25
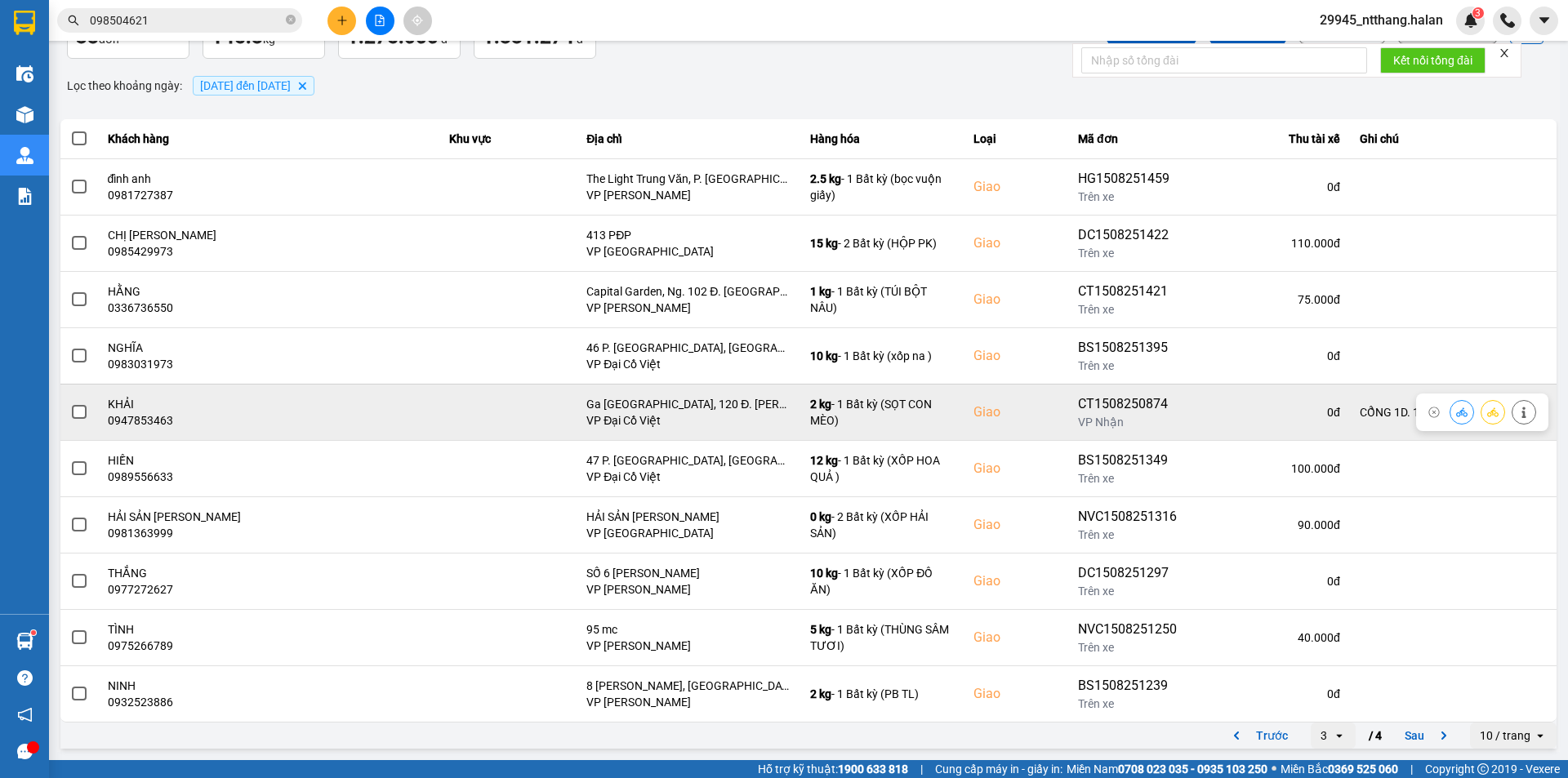
click at [82, 408] on span at bounding box center [79, 413] width 15 height 15
click at [70, 404] on input "checkbox" at bounding box center [70, 404] width 0 height 0
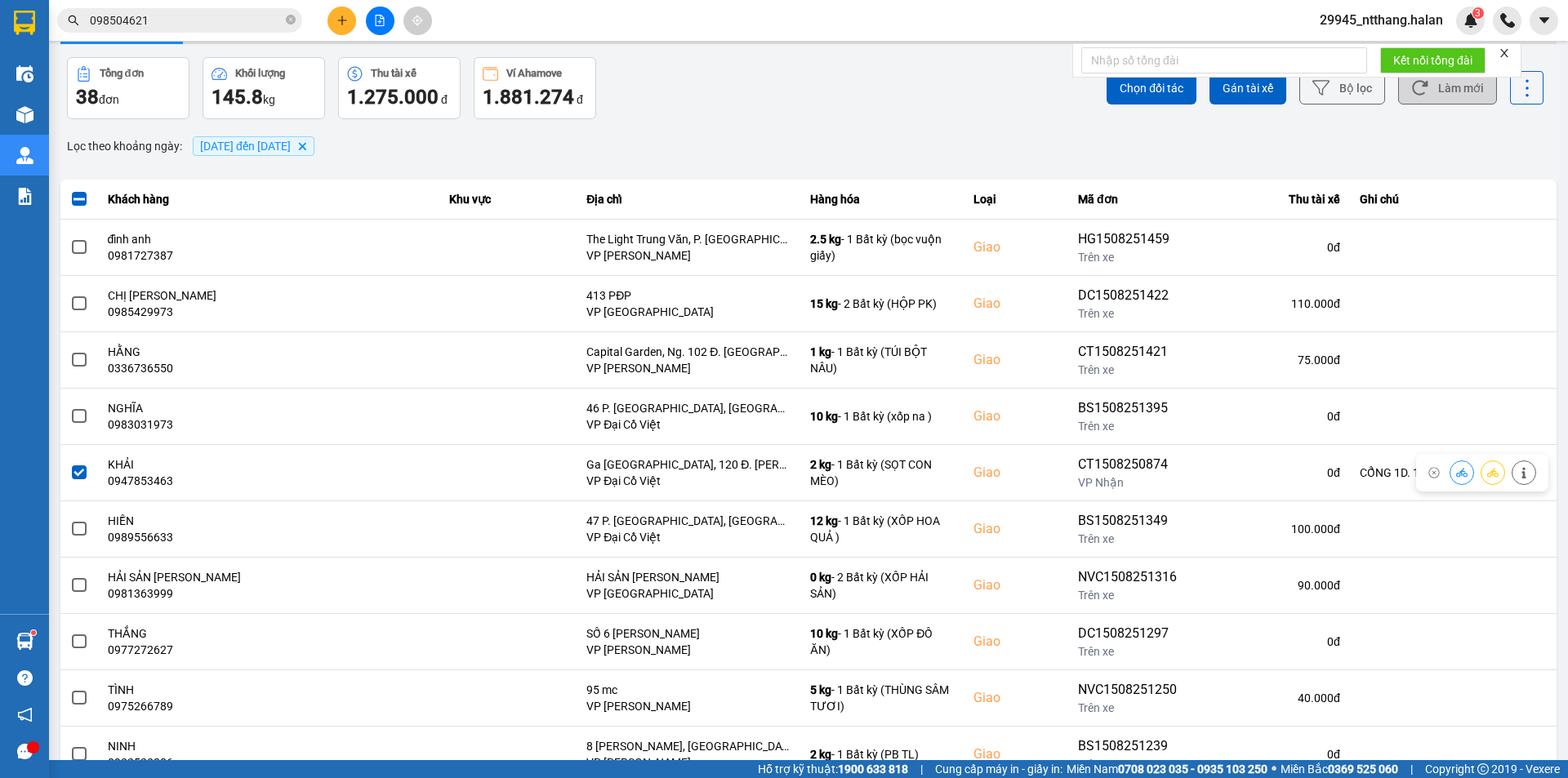
scroll to position [0, 0]
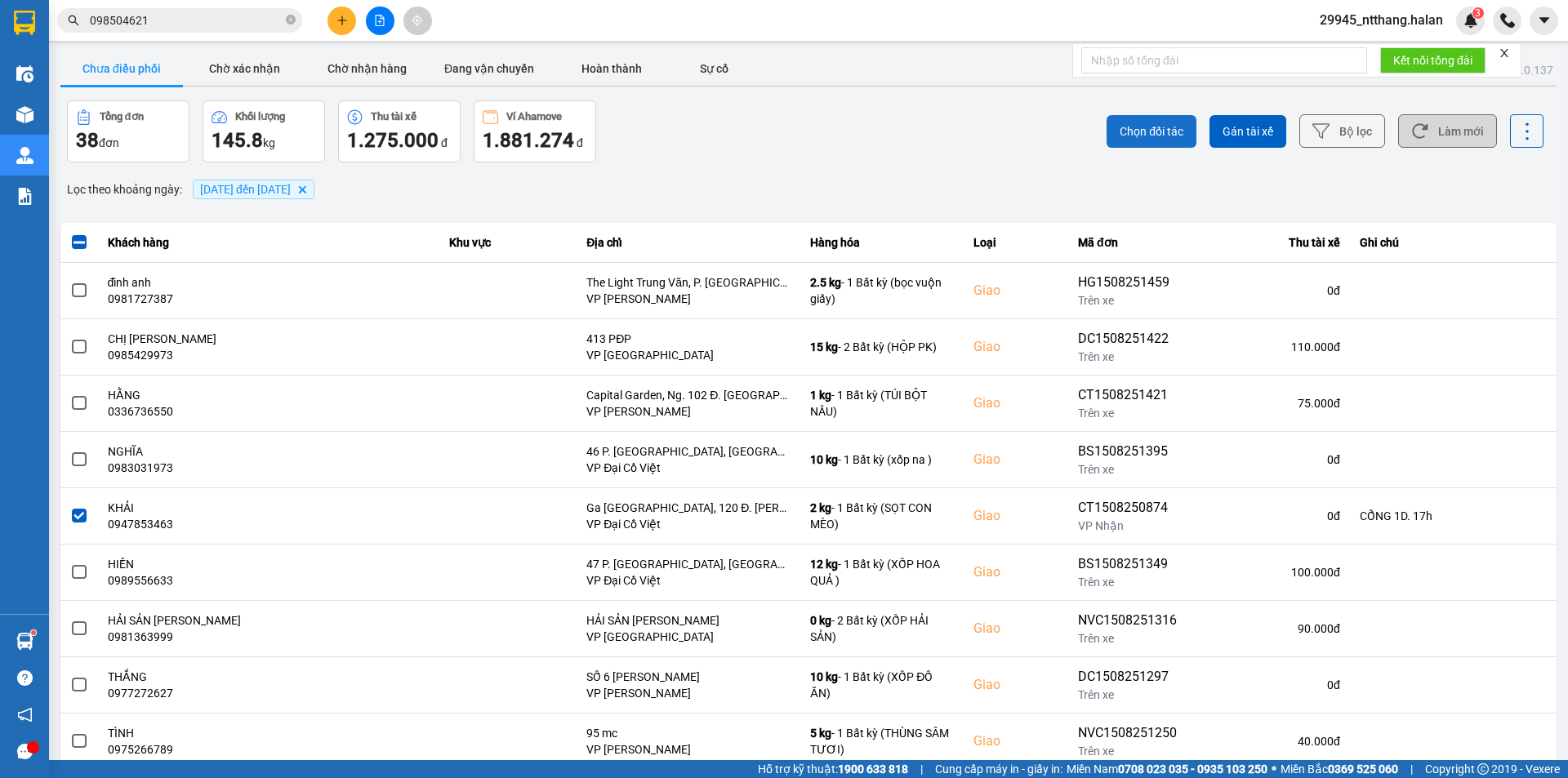
click at [1129, 135] on span "Chọn đối tác" at bounding box center [1151, 132] width 64 height 16
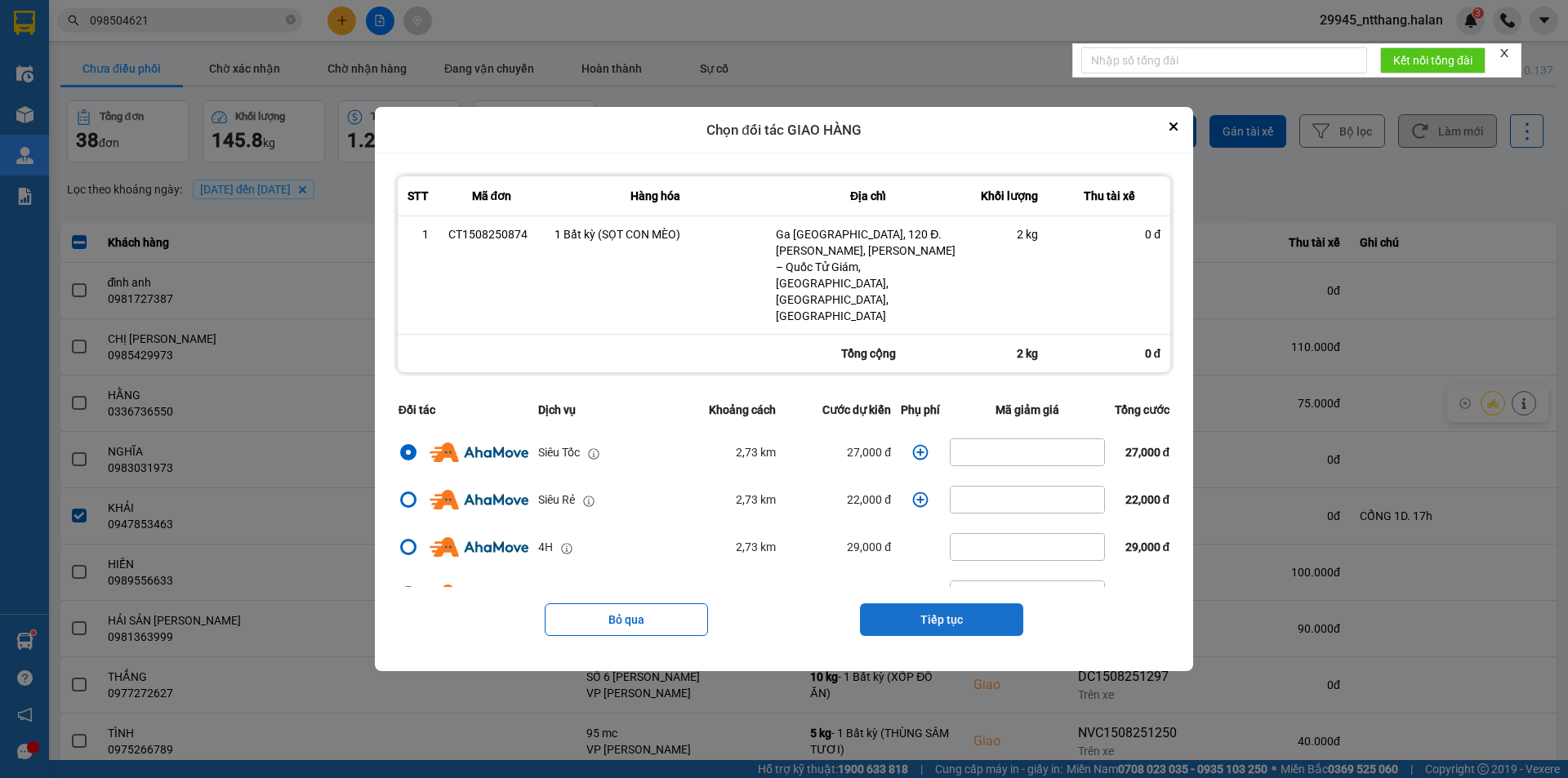
click at [936, 603] on button "Tiếp tục" at bounding box center [941, 619] width 163 height 33
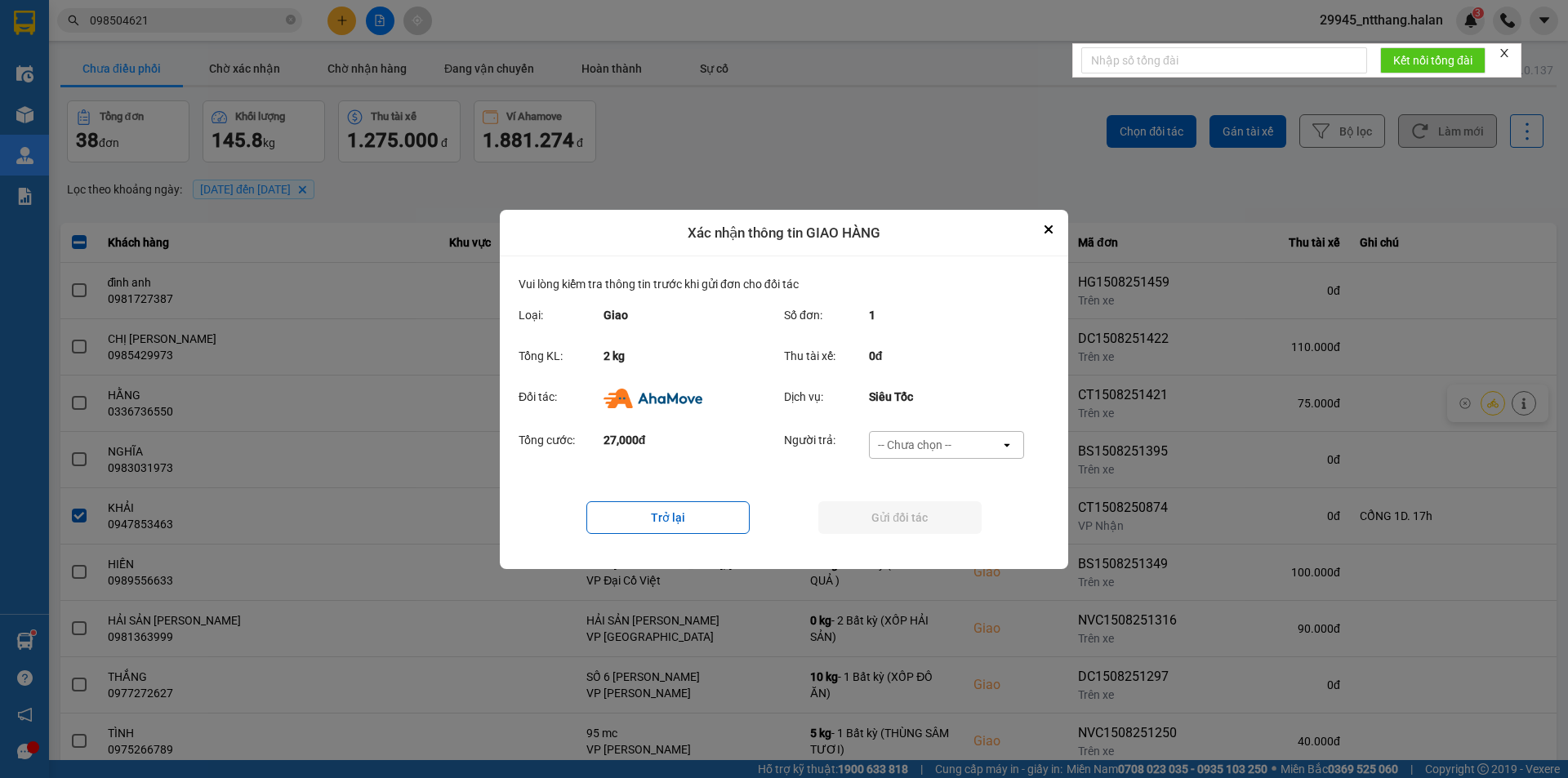
click at [972, 438] on div "-- Chưa chọn --" at bounding box center [935, 445] width 131 height 26
click at [936, 538] on span "Ví Ahamove" at bounding box center [914, 539] width 66 height 16
click at [935, 522] on button "Gửi đối tác" at bounding box center [900, 518] width 163 height 33
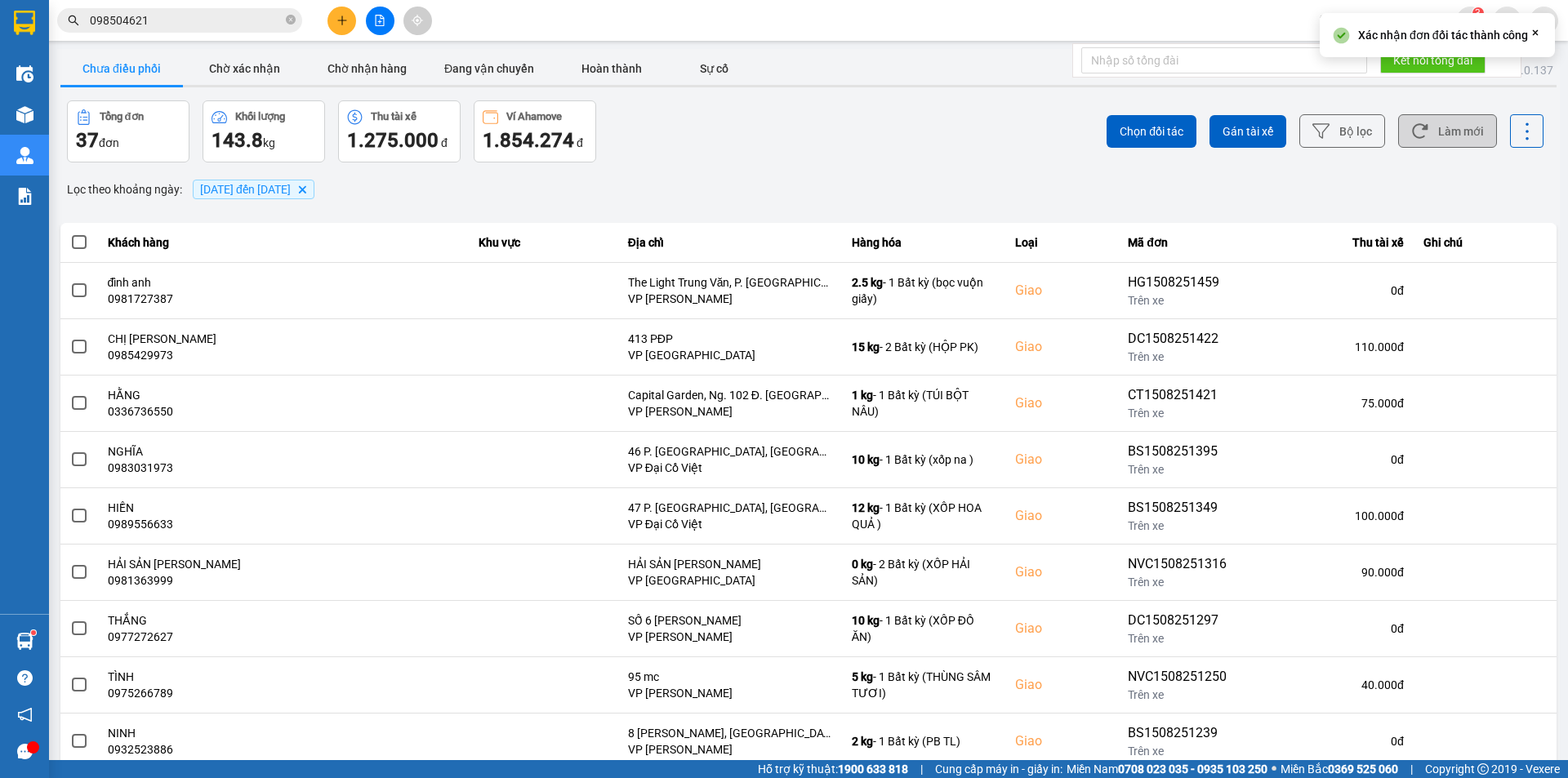
scroll to position [104, 0]
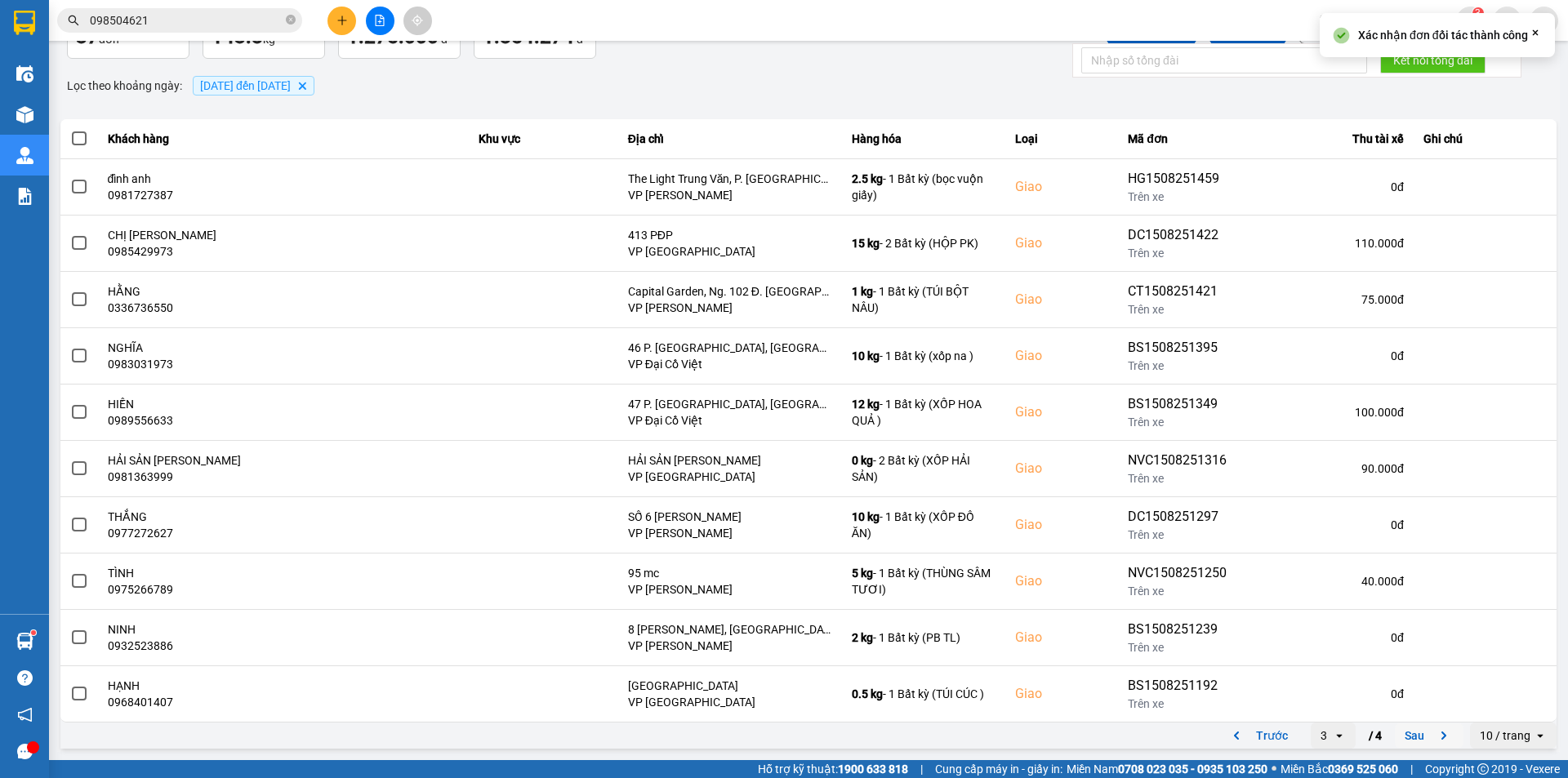
click at [1410, 739] on button "Sau" at bounding box center [1429, 736] width 69 height 25
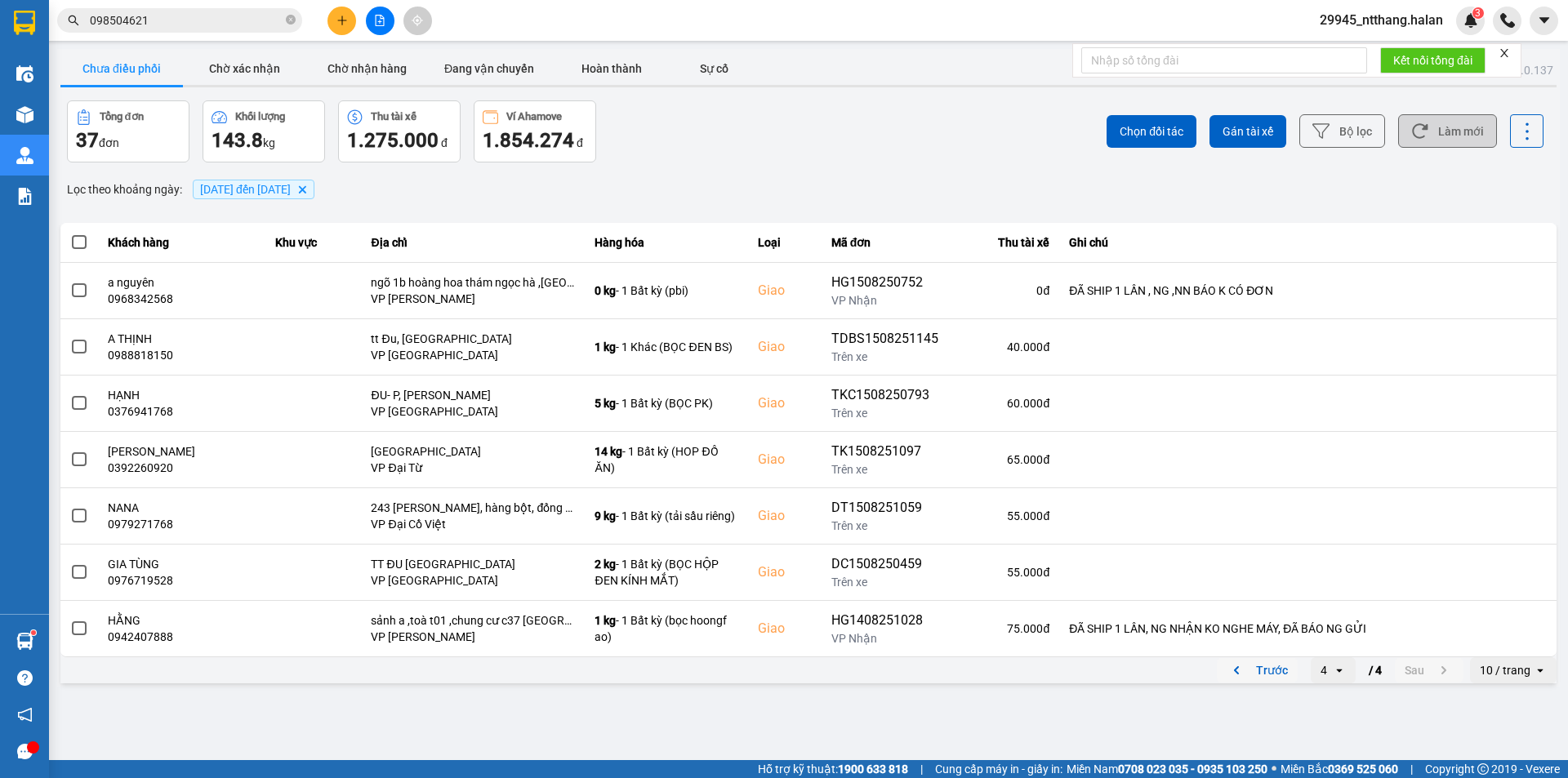
click at [1272, 672] on button "Trước" at bounding box center [1257, 670] width 81 height 25
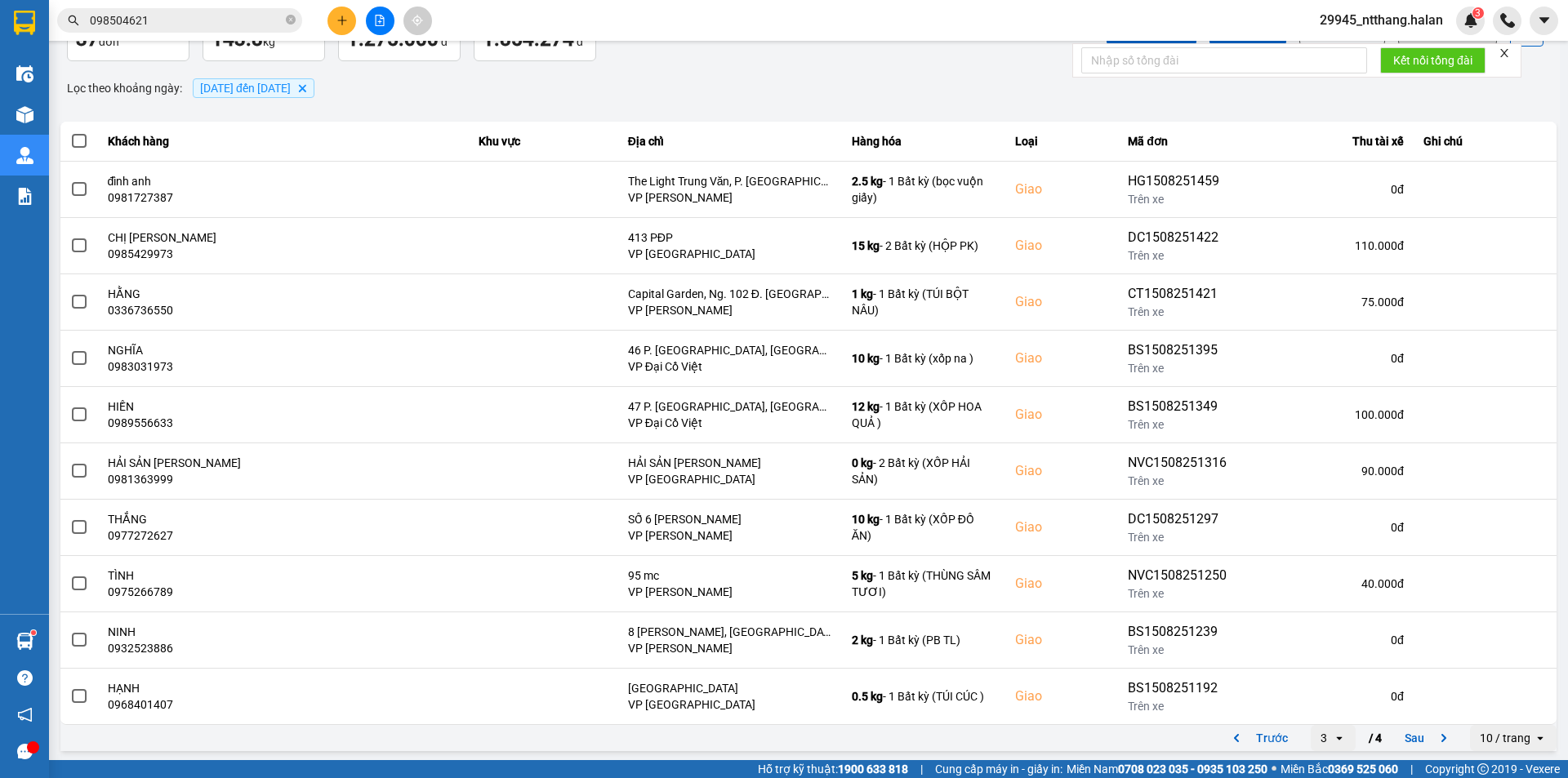
scroll to position [104, 0]
click at [1263, 737] on button "Trước" at bounding box center [1257, 736] width 81 height 25
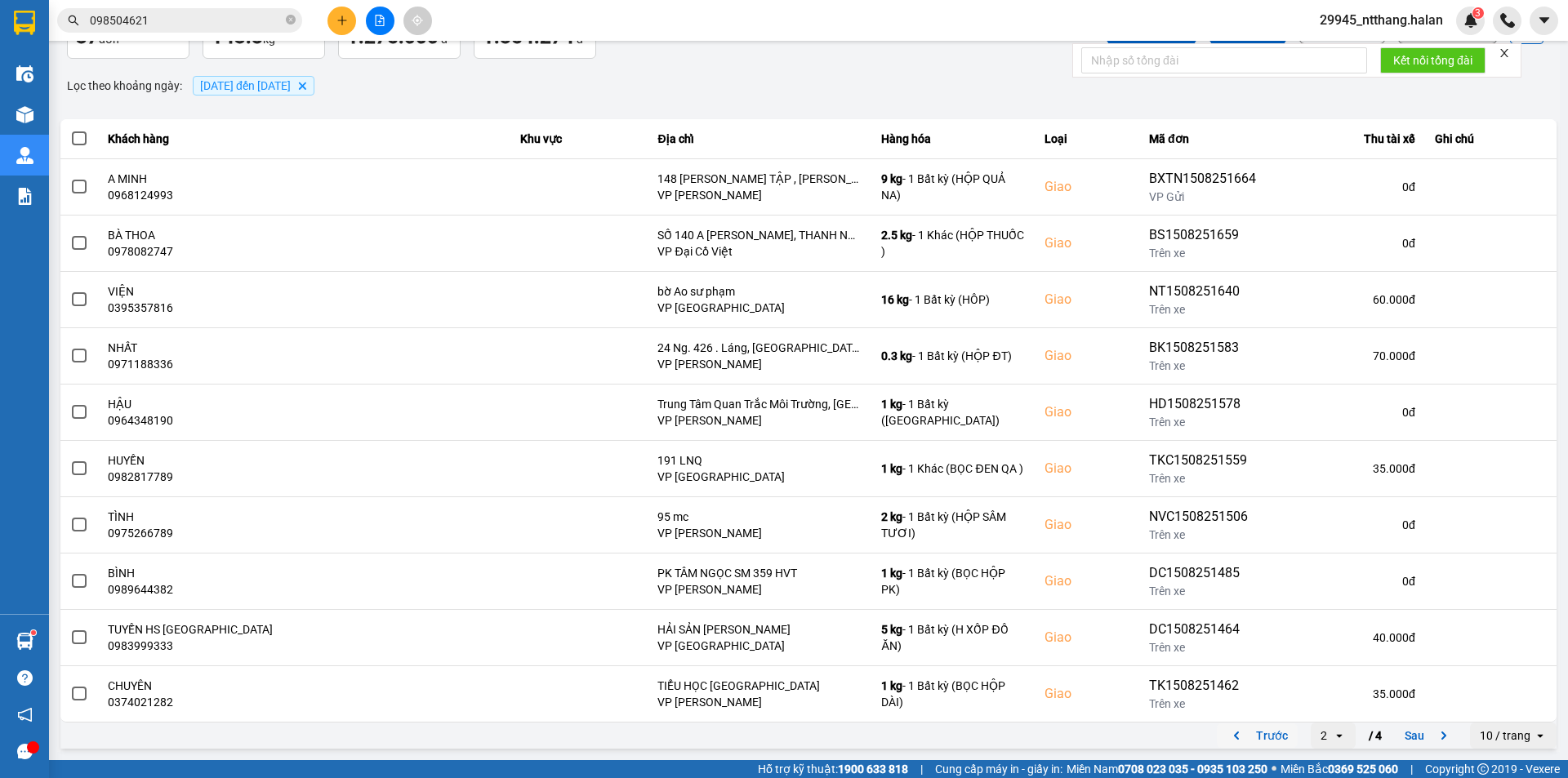
click at [1275, 730] on button "Trước" at bounding box center [1257, 736] width 81 height 25
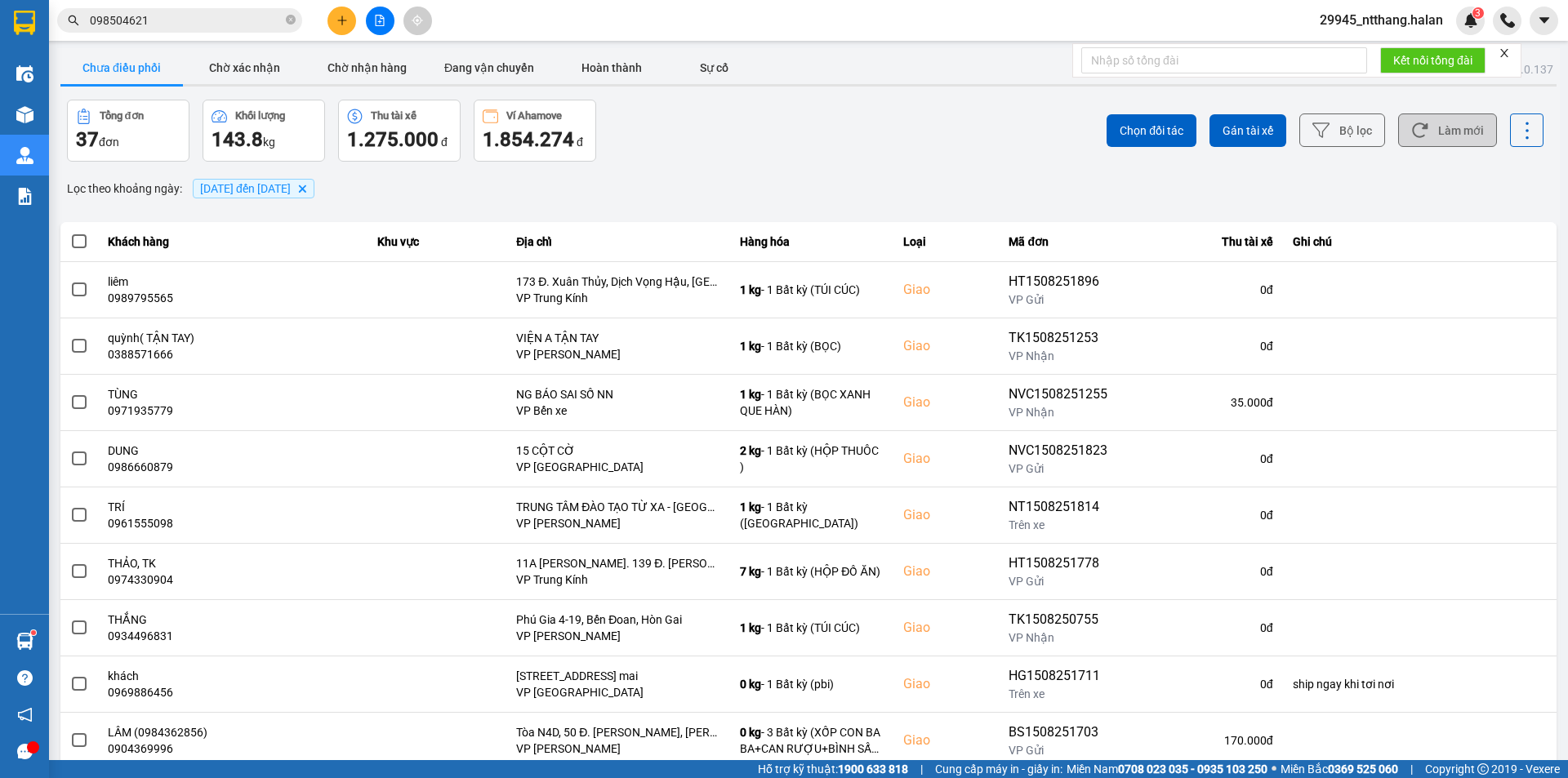
scroll to position [0, 0]
click at [262, 74] on button "Chờ xác nhận" at bounding box center [244, 69] width 123 height 33
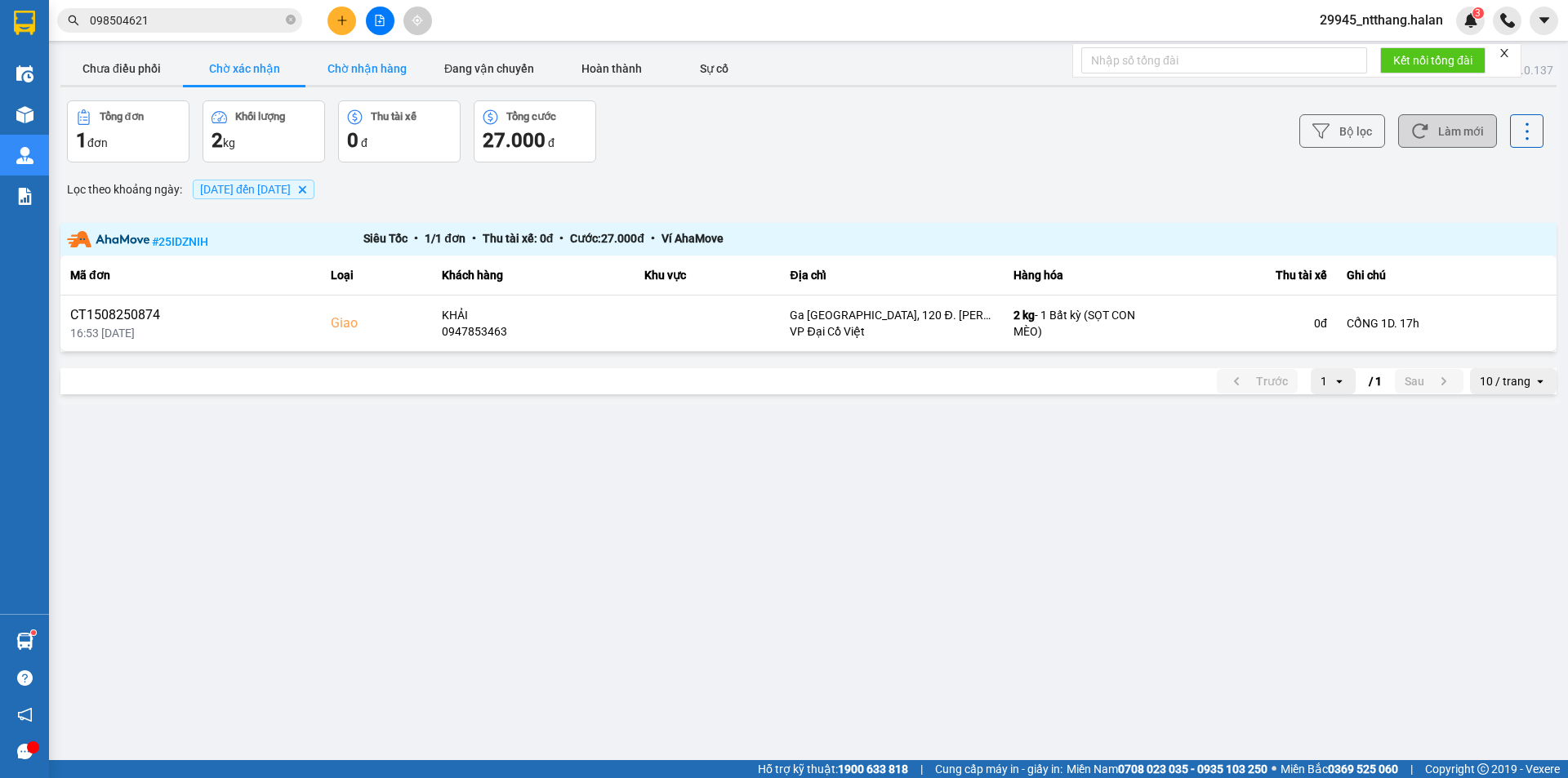
click at [366, 68] on button "Chờ nhận hàng" at bounding box center [367, 69] width 123 height 33
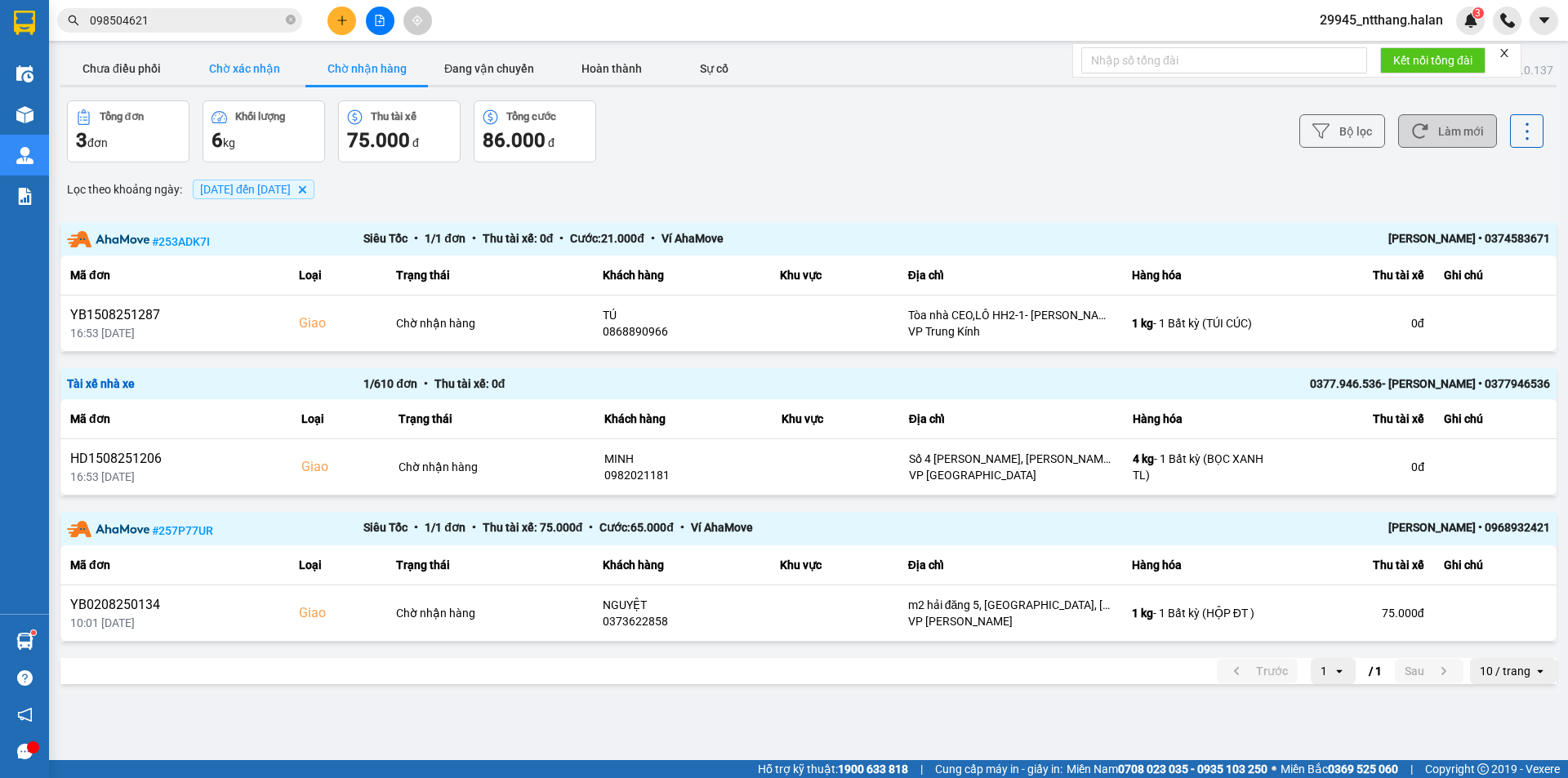
click at [291, 65] on button "Chờ xác nhận" at bounding box center [244, 69] width 123 height 33
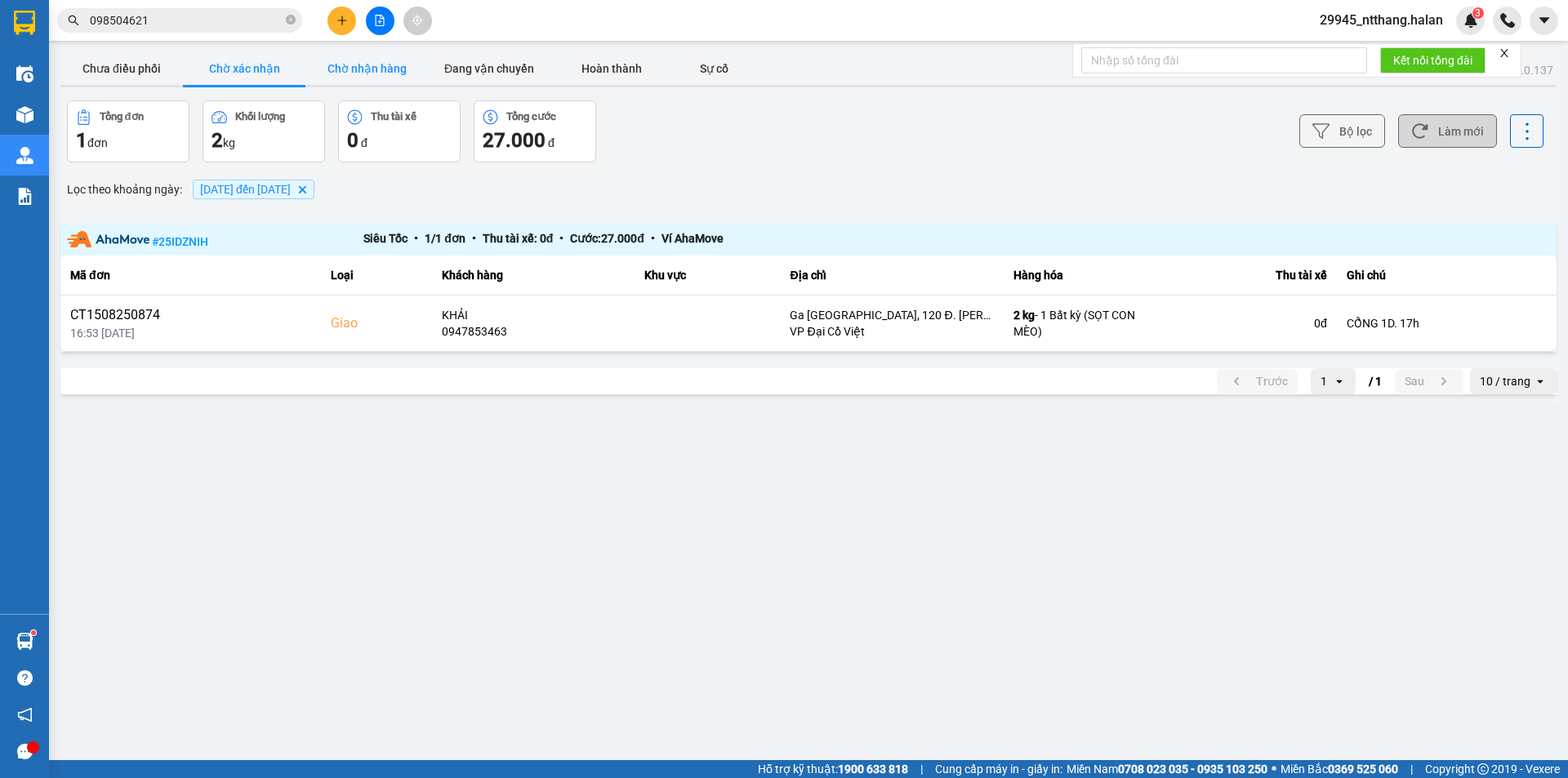
click at [365, 74] on button "Chờ nhận hàng" at bounding box center [367, 69] width 123 height 33
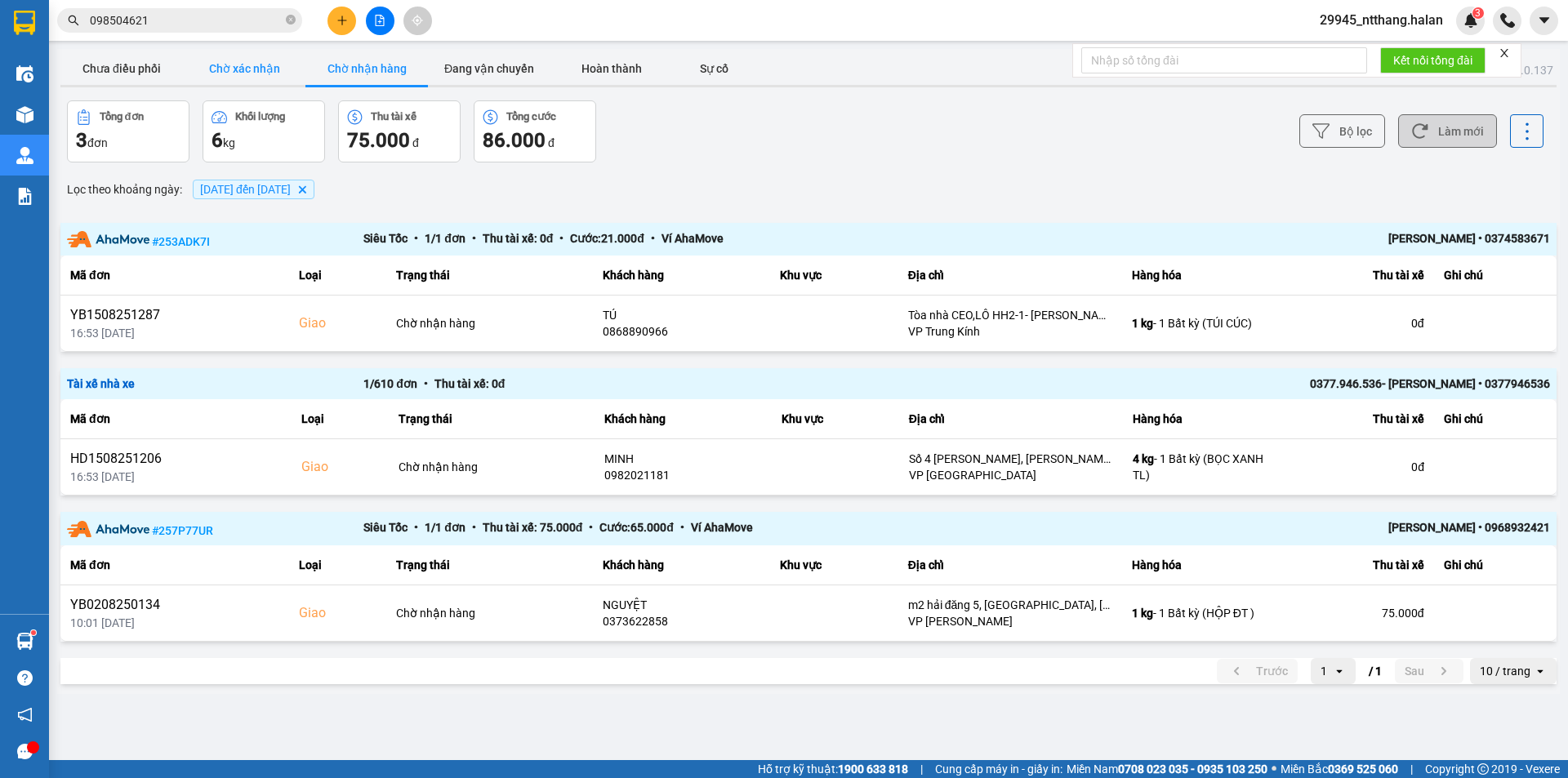
click at [274, 59] on button "Chờ xác nhận" at bounding box center [244, 69] width 123 height 33
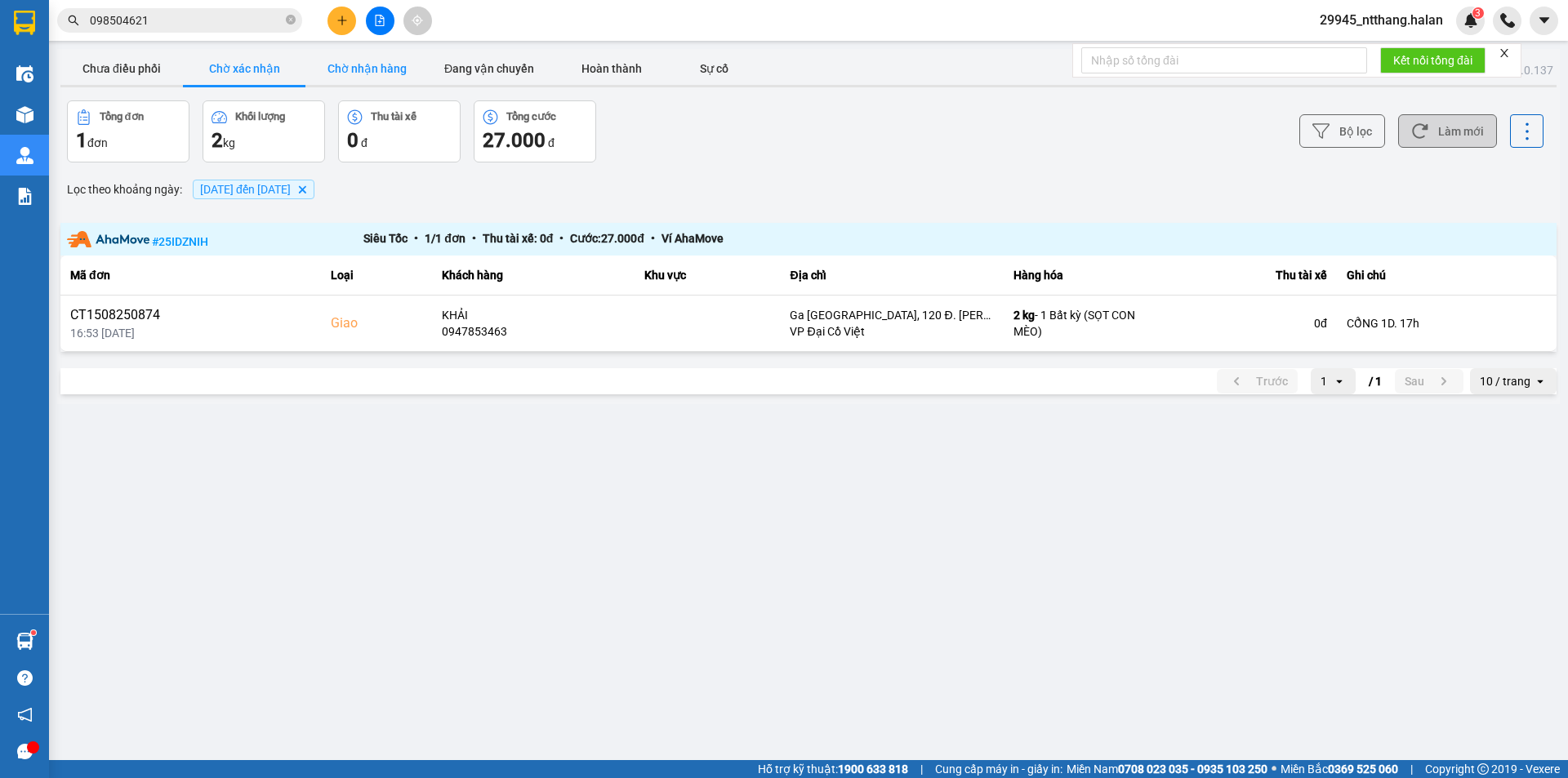
click at [345, 67] on button "Chờ nhận hàng" at bounding box center [367, 69] width 123 height 33
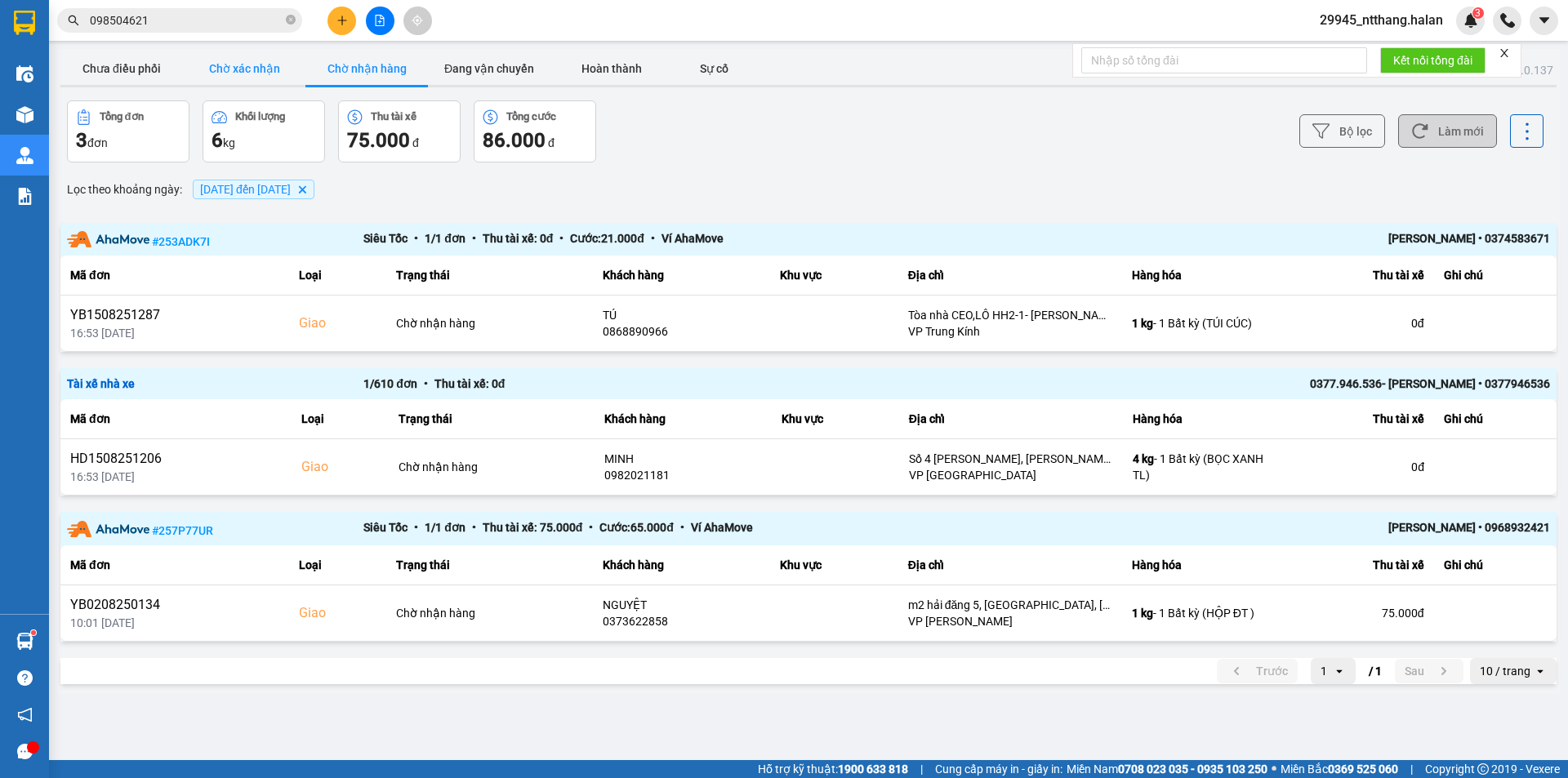
click at [248, 80] on button "Chờ xác nhận" at bounding box center [244, 69] width 123 height 33
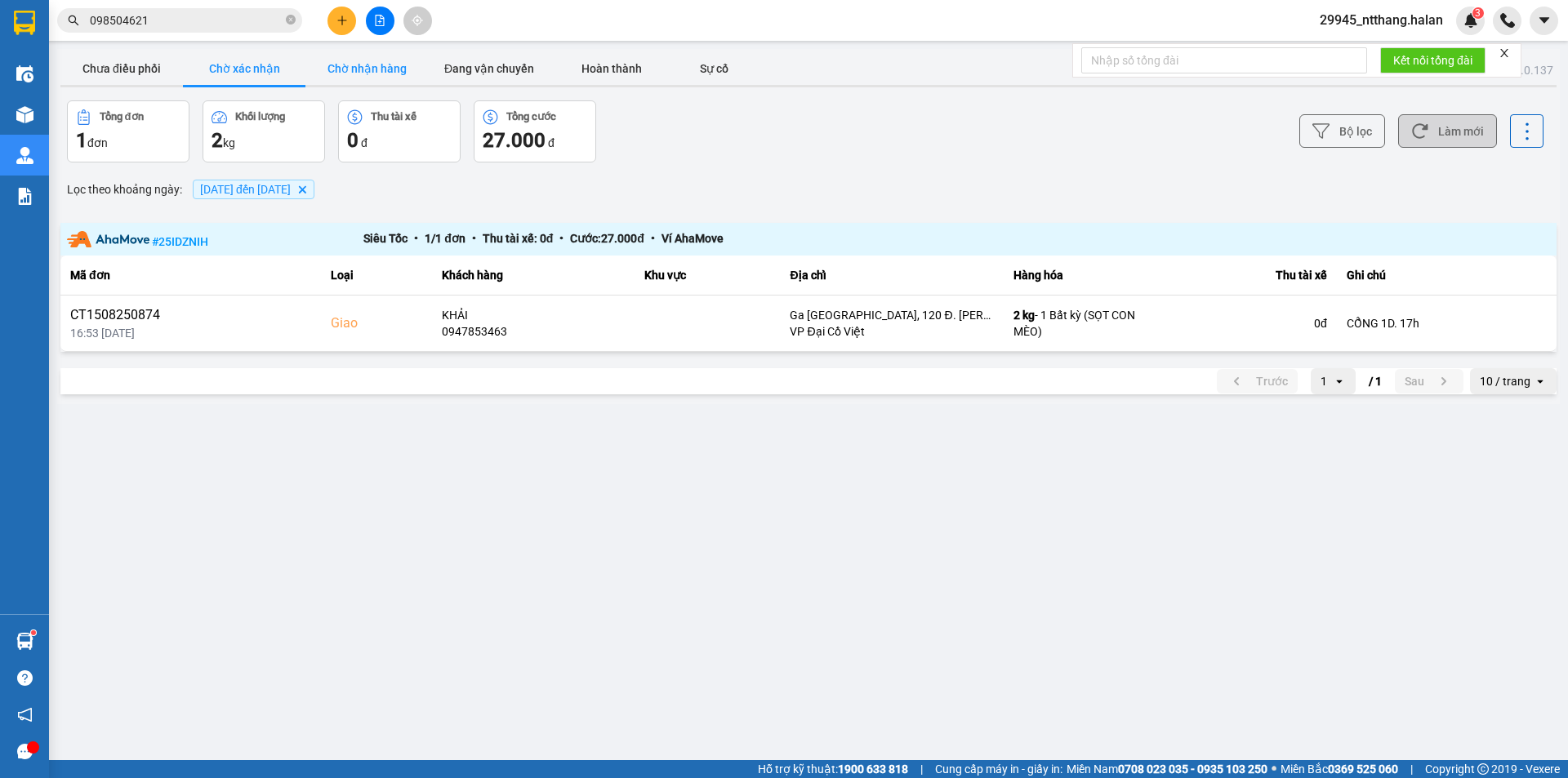
click at [371, 57] on button "Chờ nhận hàng" at bounding box center [367, 69] width 123 height 33
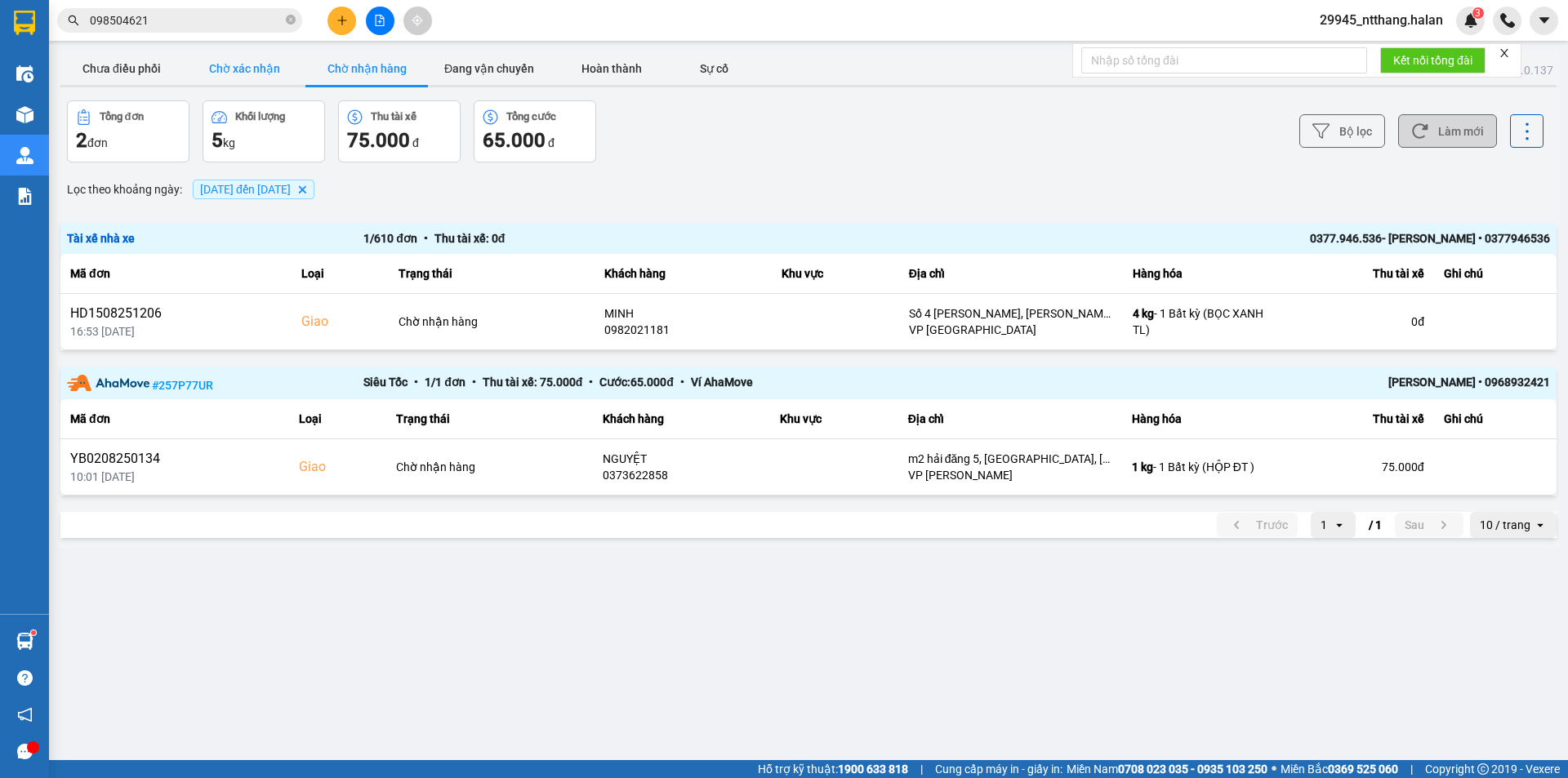
click at [247, 65] on button "Chờ xác nhận" at bounding box center [244, 69] width 123 height 33
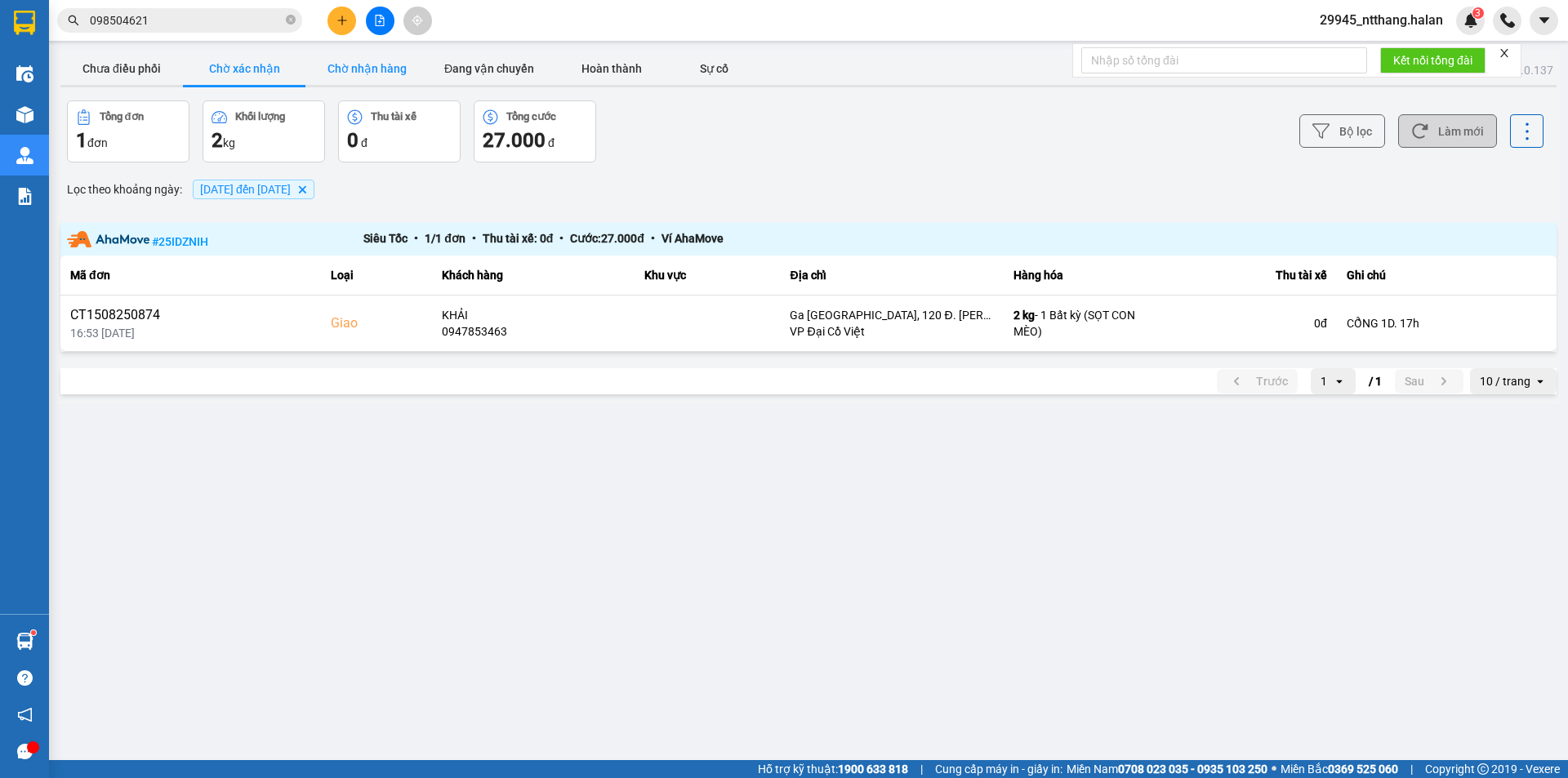
click at [373, 53] on button "Chờ nhận hàng" at bounding box center [367, 69] width 123 height 33
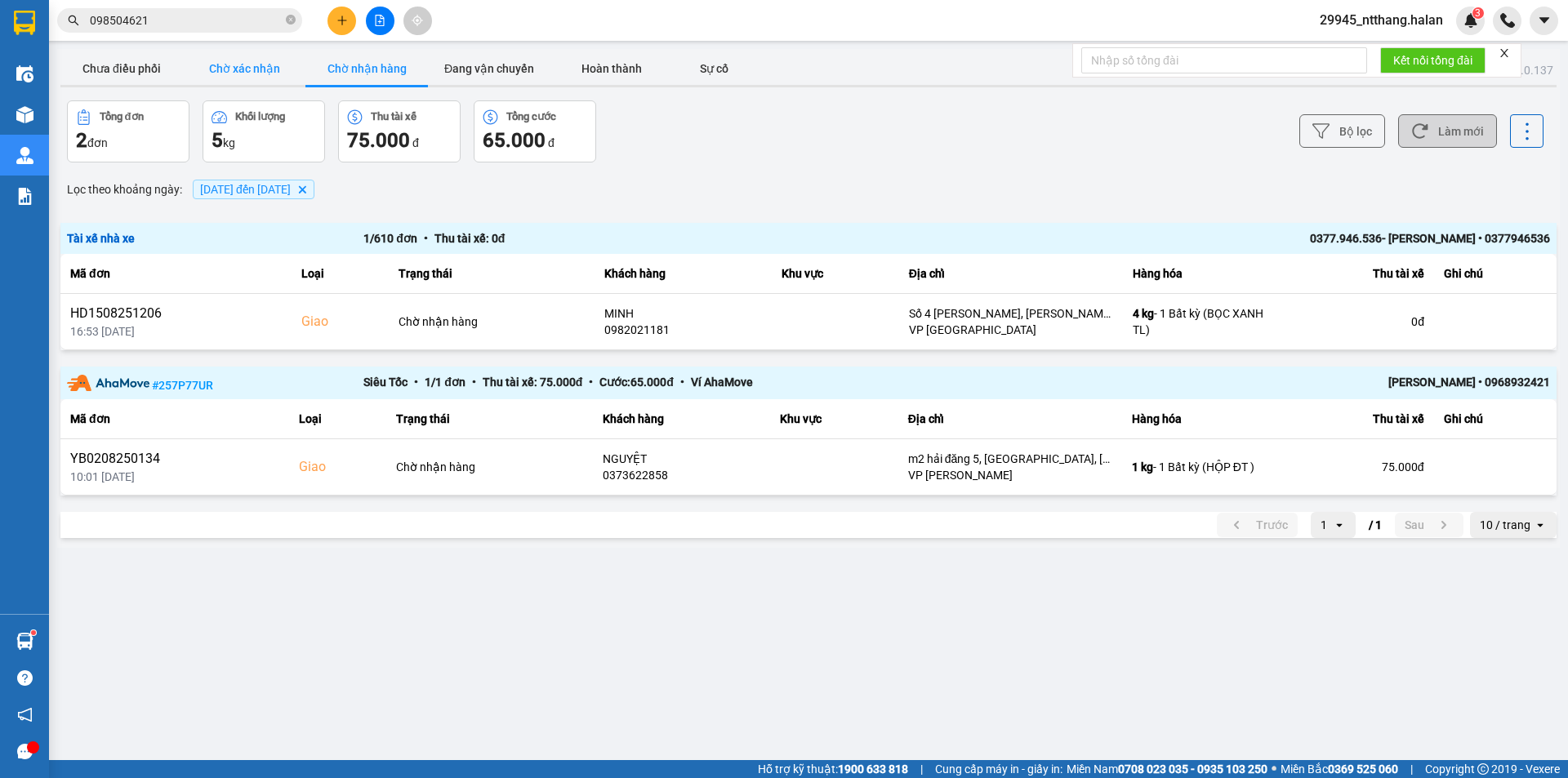
click at [240, 56] on button "Chờ xác nhận" at bounding box center [244, 69] width 123 height 33
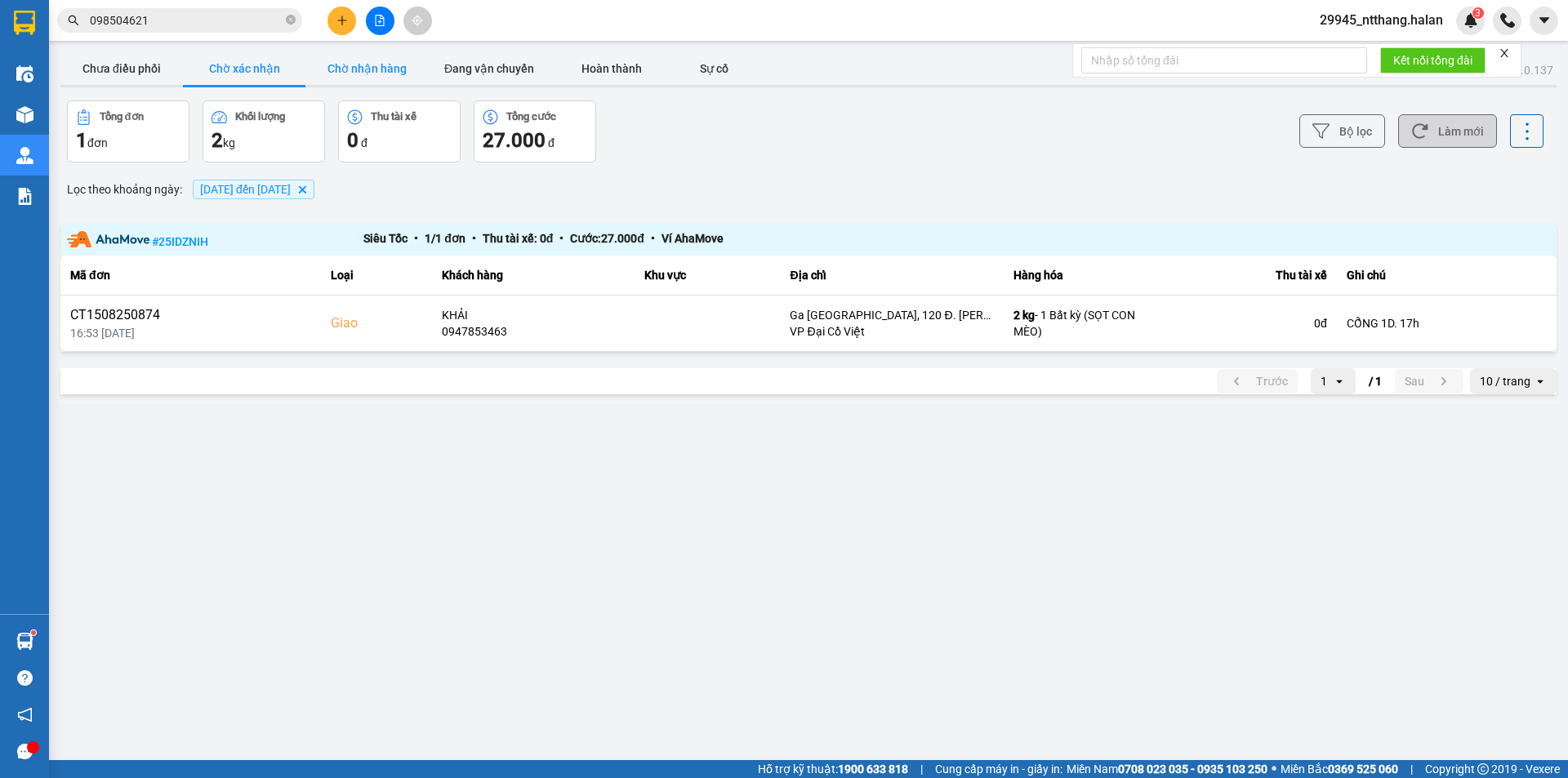
click at [354, 69] on button "Chờ nhận hàng" at bounding box center [367, 69] width 123 height 33
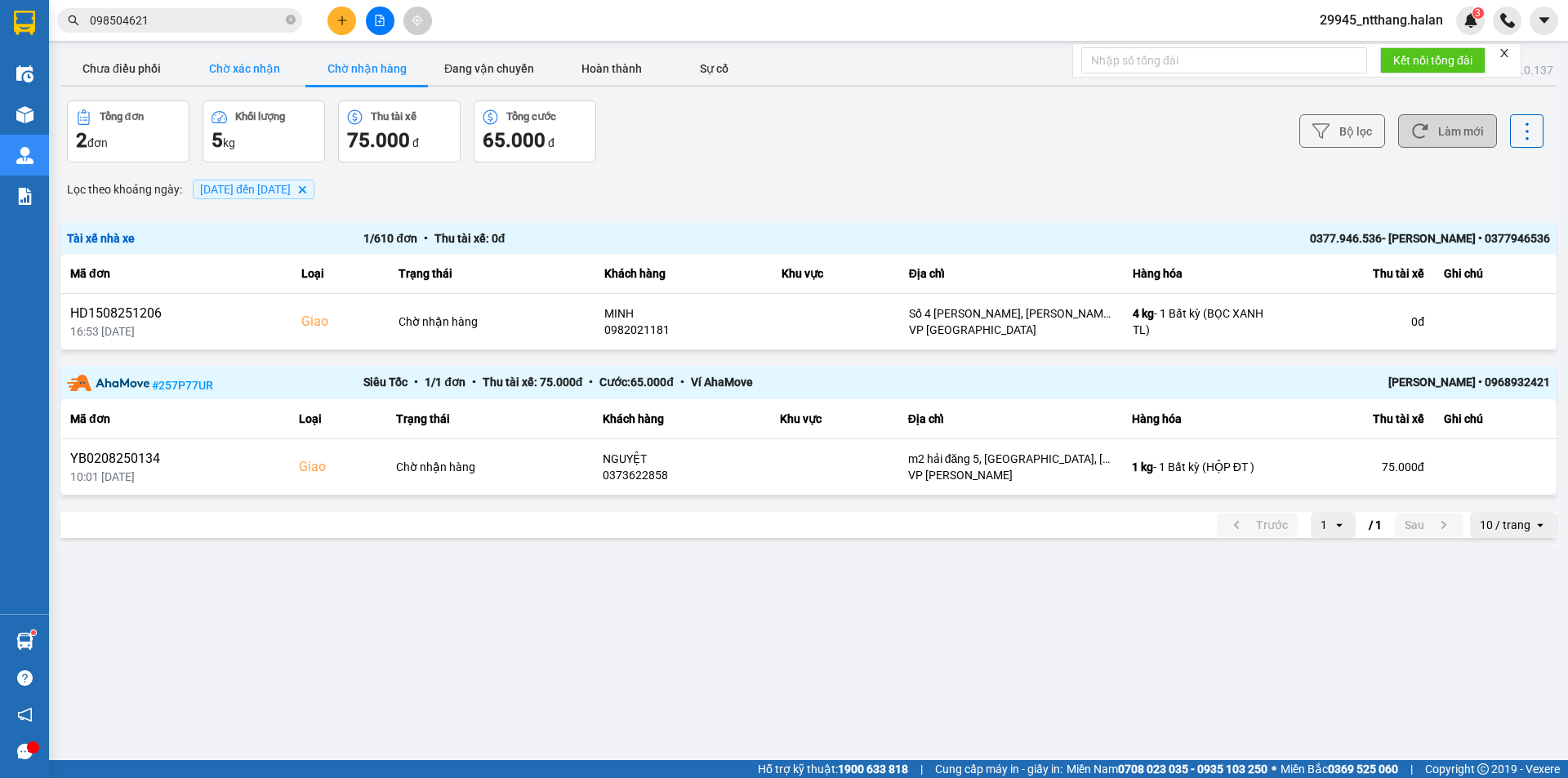
click at [265, 71] on button "Chờ xác nhận" at bounding box center [244, 69] width 123 height 33
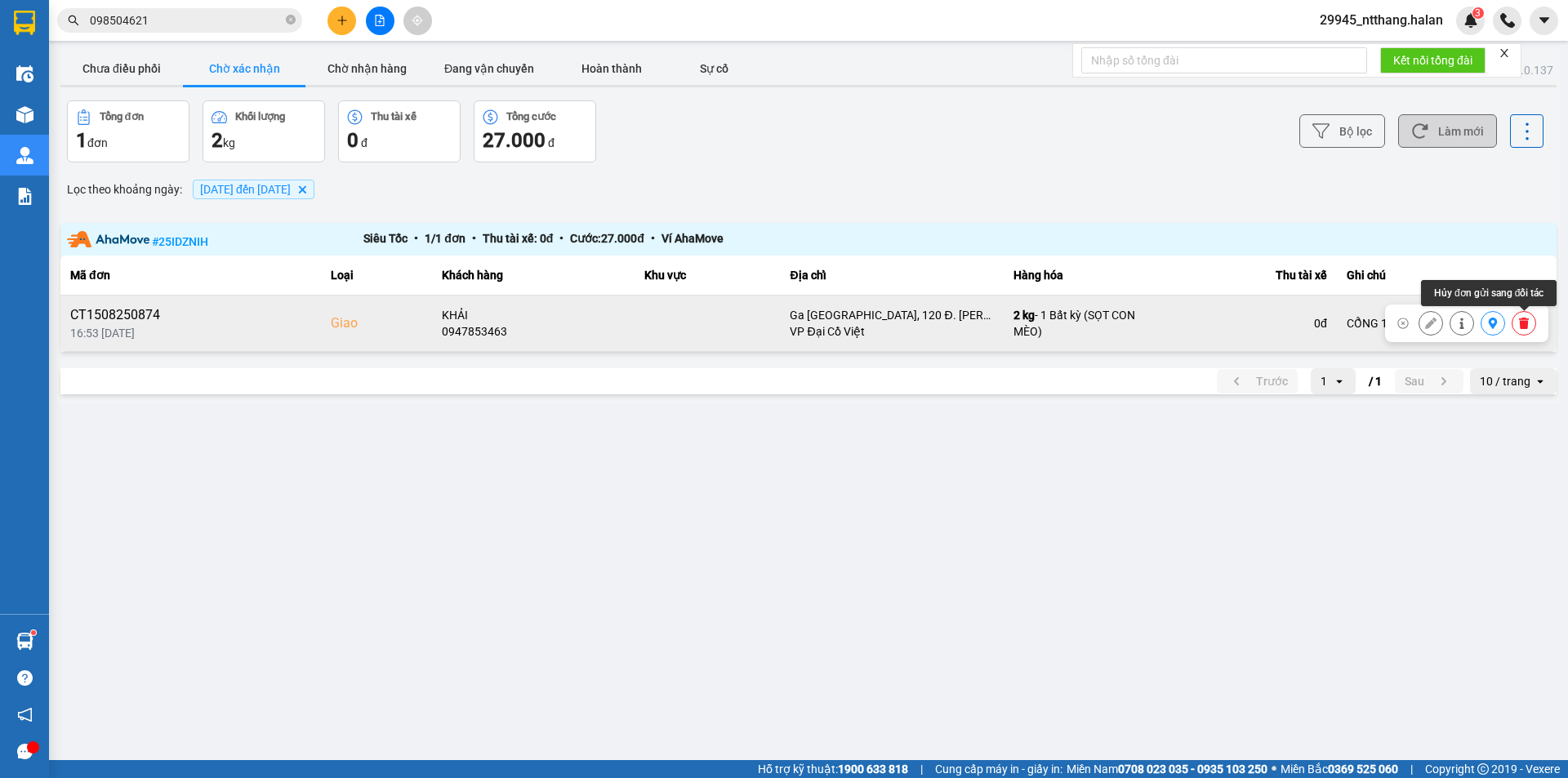
click at [1522, 324] on icon at bounding box center [1524, 324] width 10 height 11
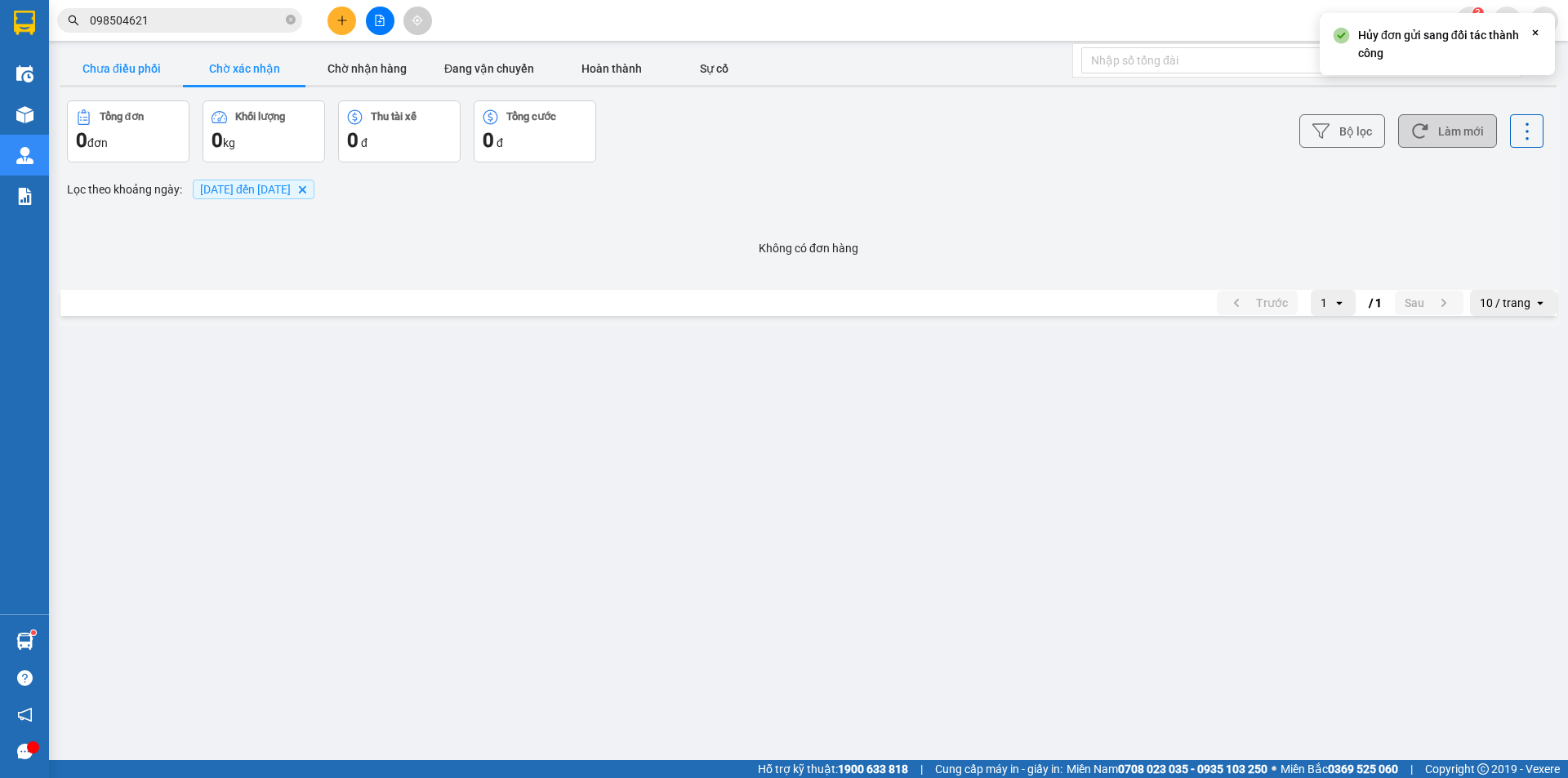
click at [111, 60] on button "Chưa điều phối" at bounding box center [122, 69] width 123 height 33
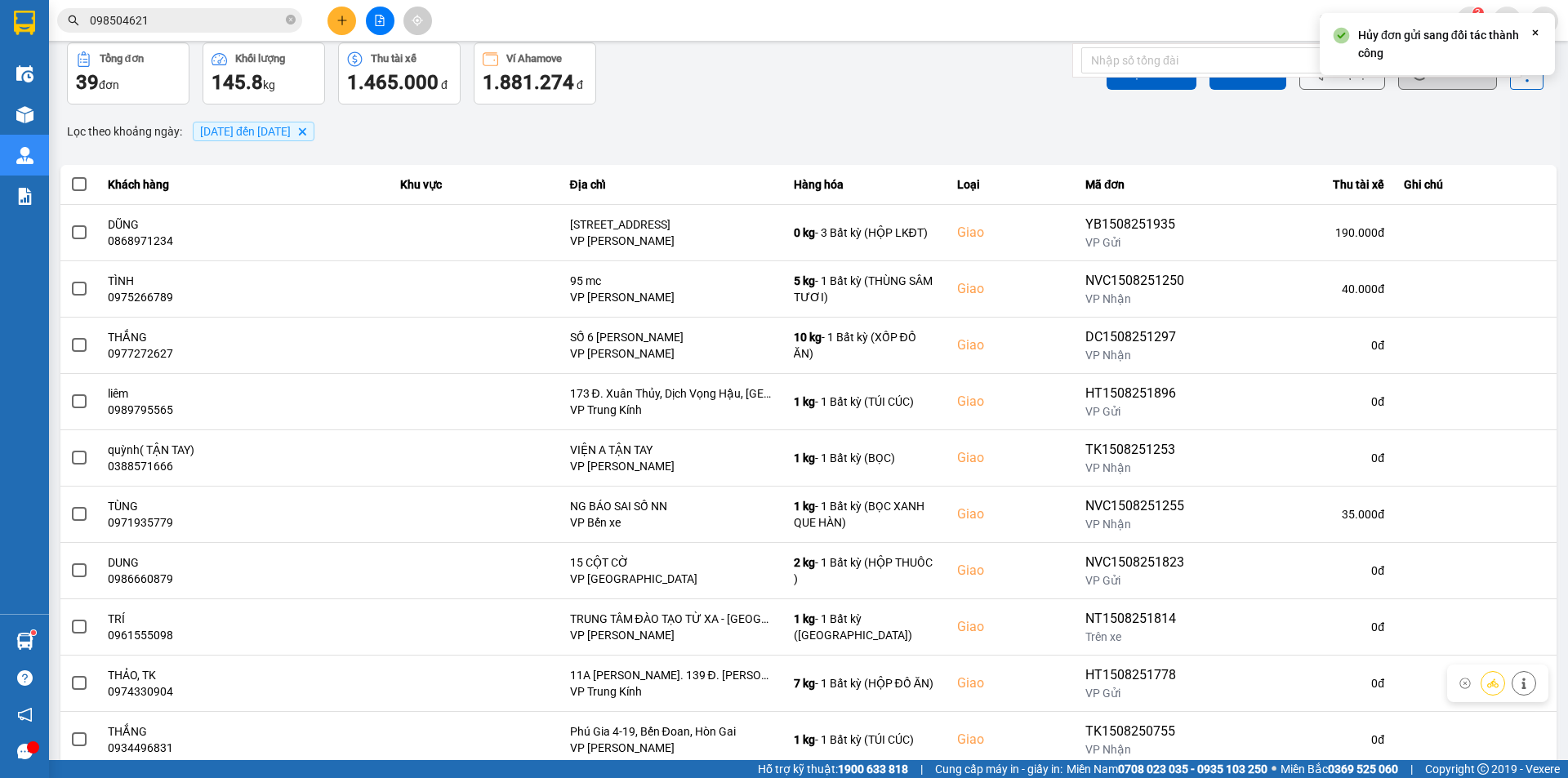
scroll to position [104, 0]
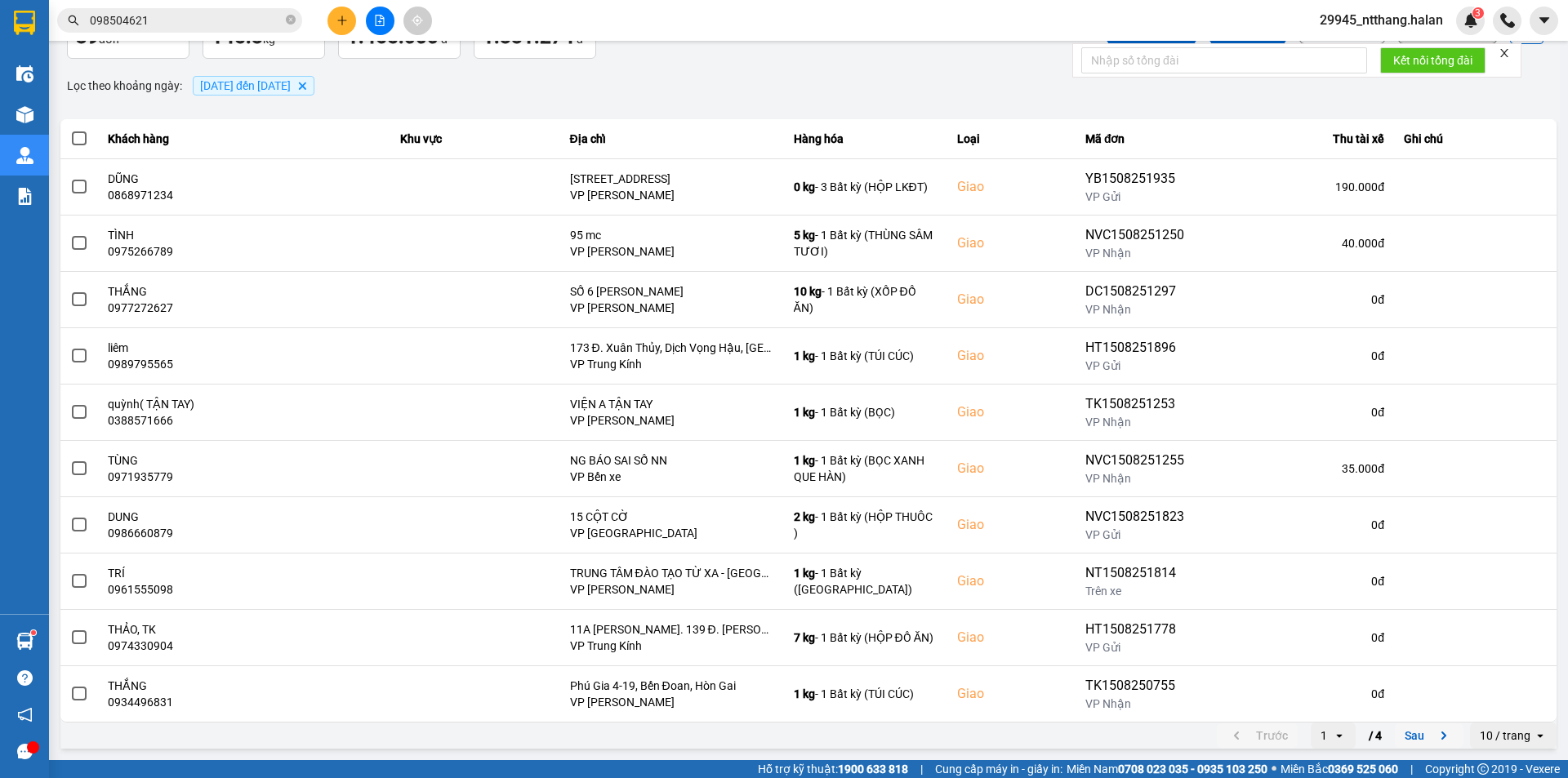
click at [1399, 738] on button "Sau" at bounding box center [1429, 736] width 69 height 25
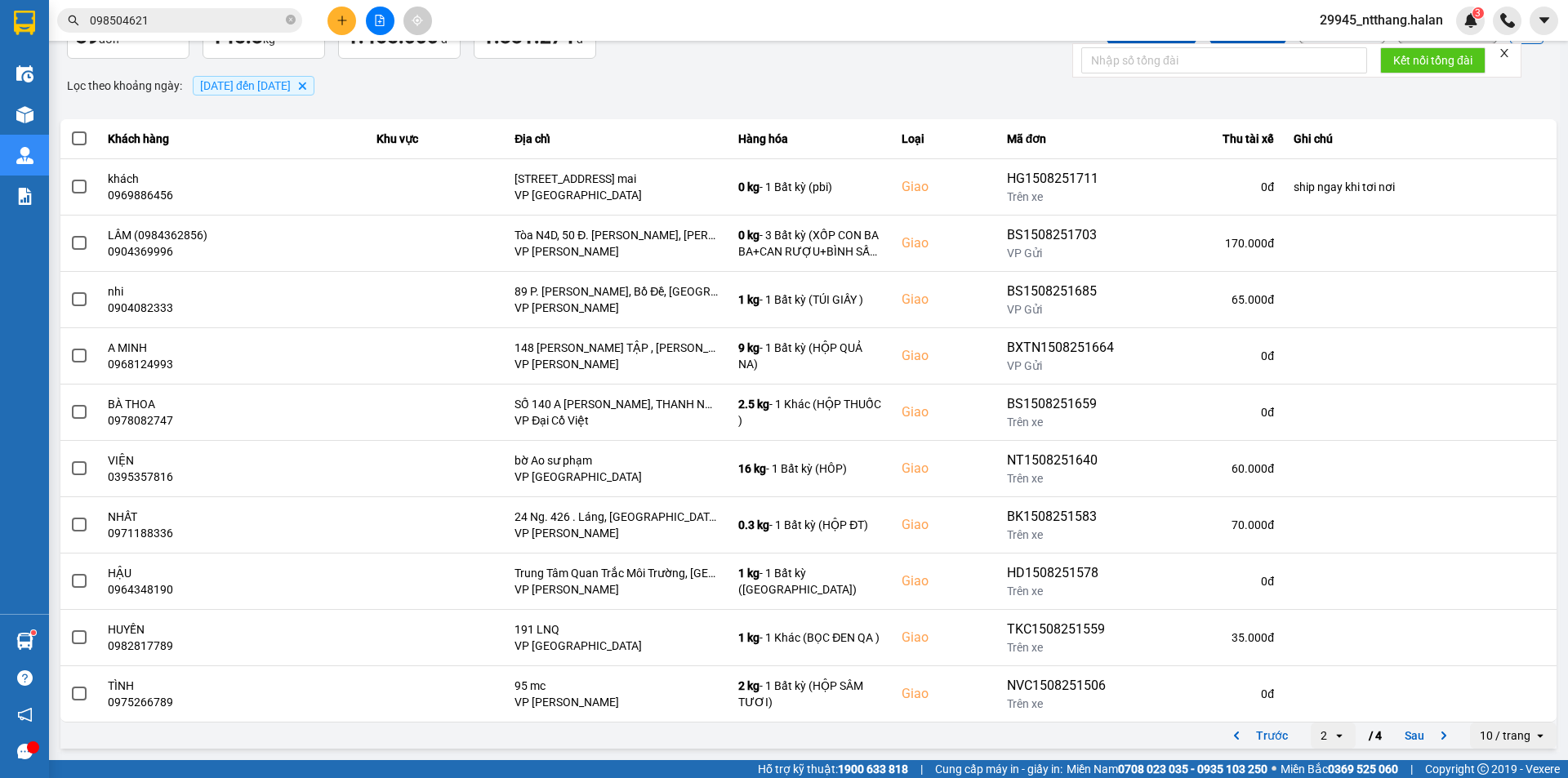
click at [1395, 734] on button "Sau" at bounding box center [1429, 736] width 69 height 25
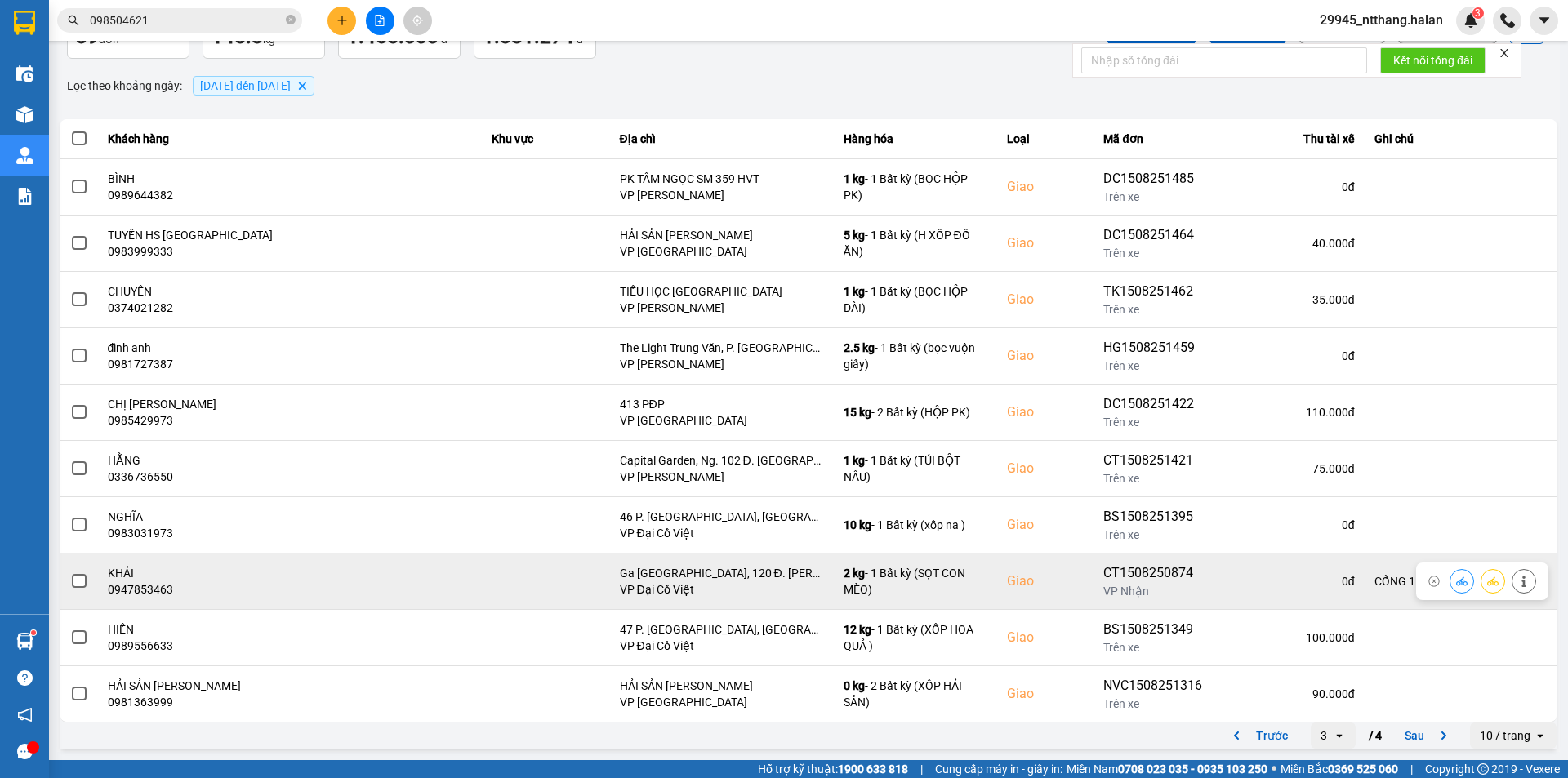
click at [79, 584] on span at bounding box center [79, 581] width 15 height 15
click at [70, 572] on input "checkbox" at bounding box center [70, 572] width 0 height 0
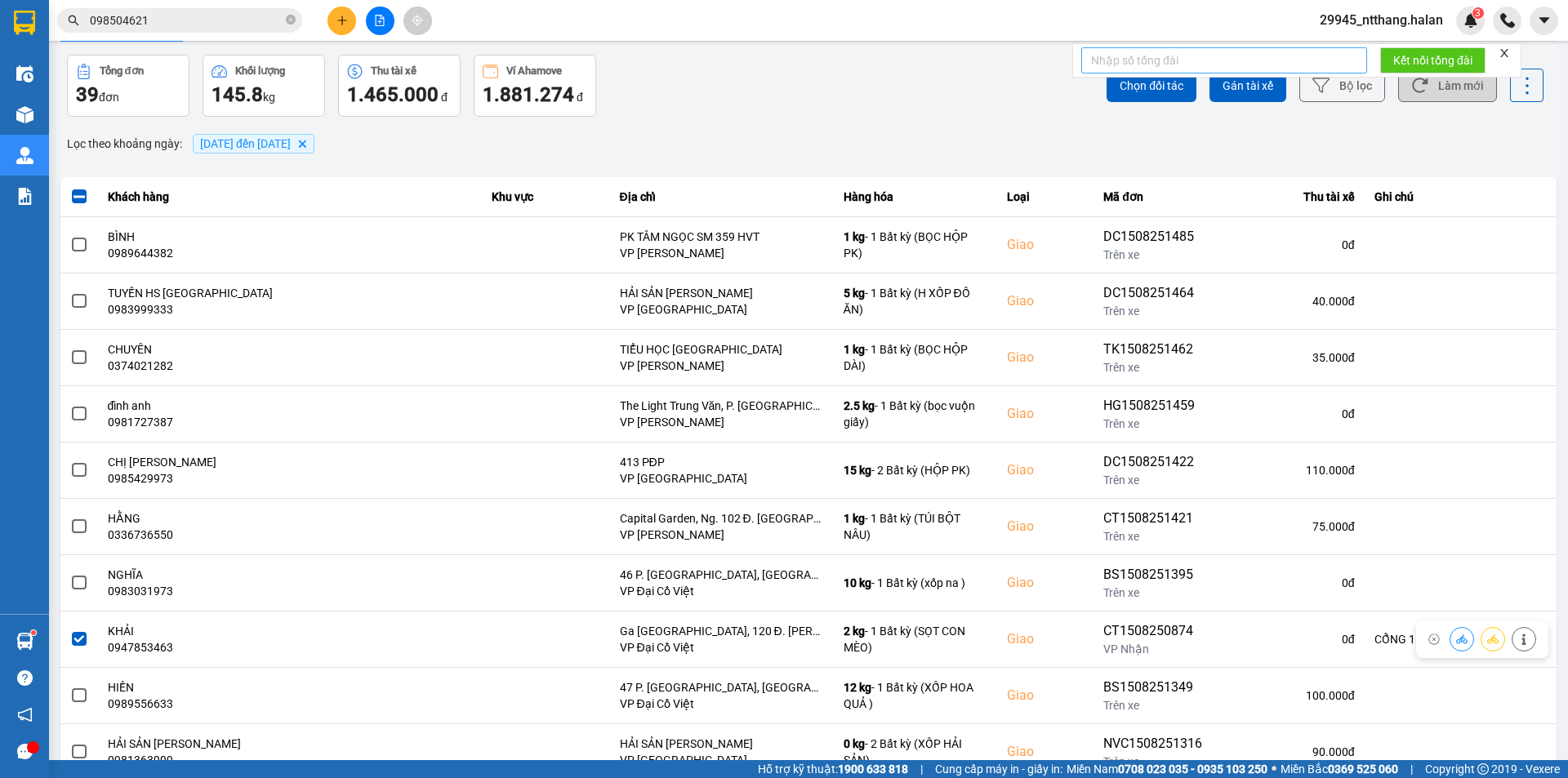
scroll to position [0, 0]
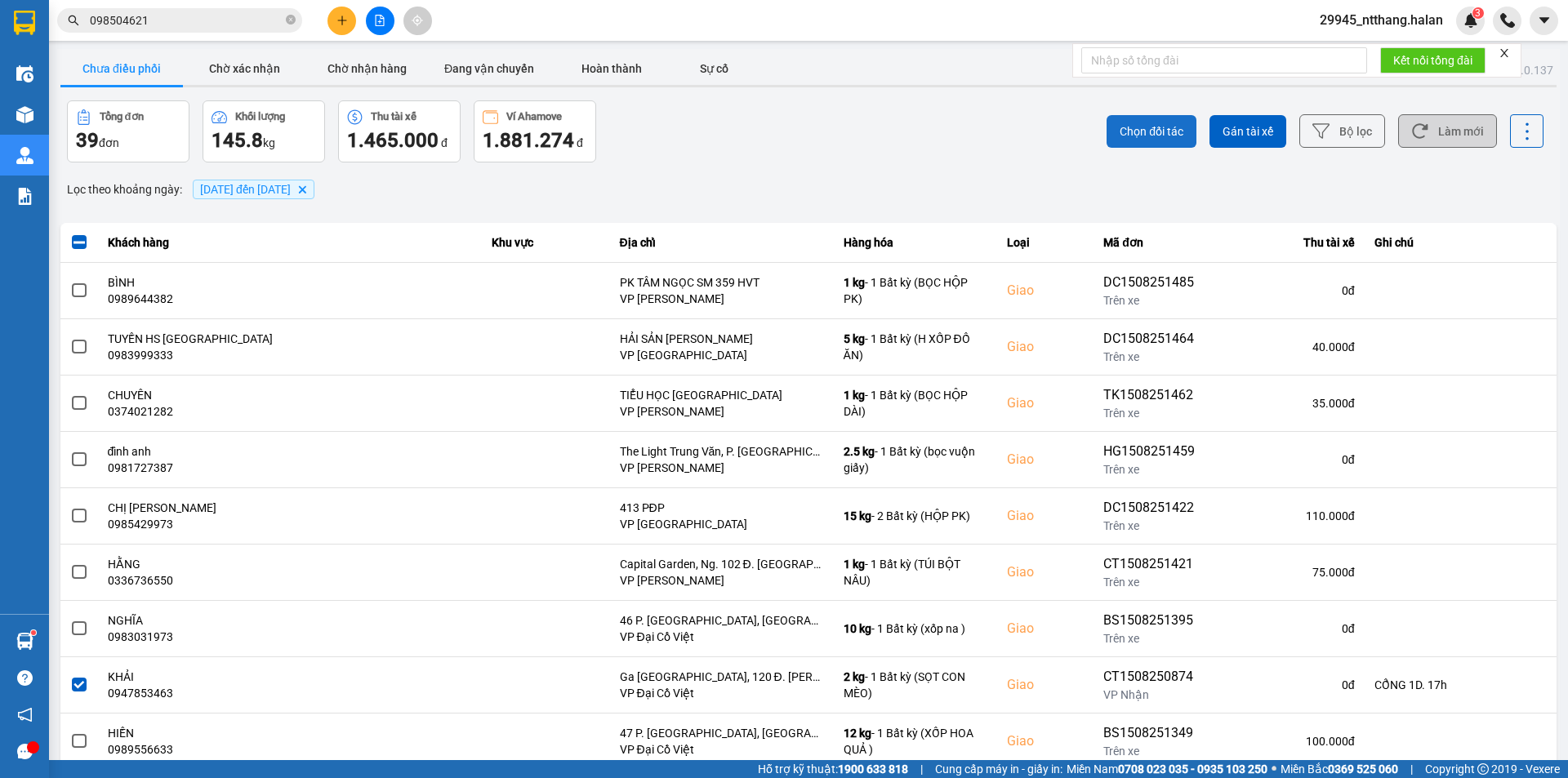
drag, startPoint x: 1131, startPoint y: 105, endPoint x: 1131, endPoint y: 114, distance: 9.0
click at [1131, 109] on div "Chọn đối tác Gán tài xế Bộ lọc Làm mới" at bounding box center [1173, 132] width 738 height 62
click at [1131, 115] on button "Chọn đối tác" at bounding box center [1151, 132] width 90 height 33
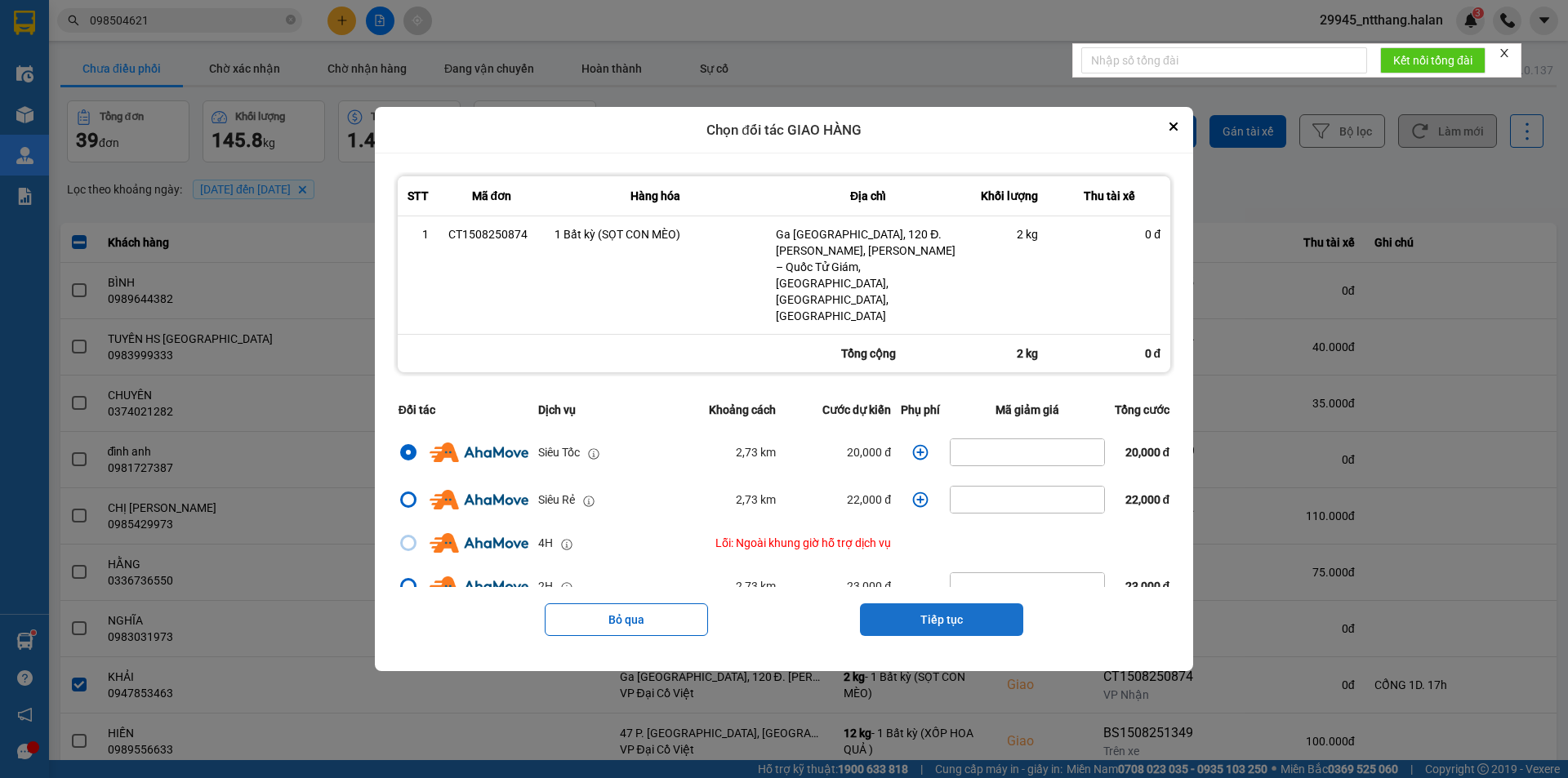
click at [955, 603] on button "Tiếp tục" at bounding box center [941, 619] width 163 height 33
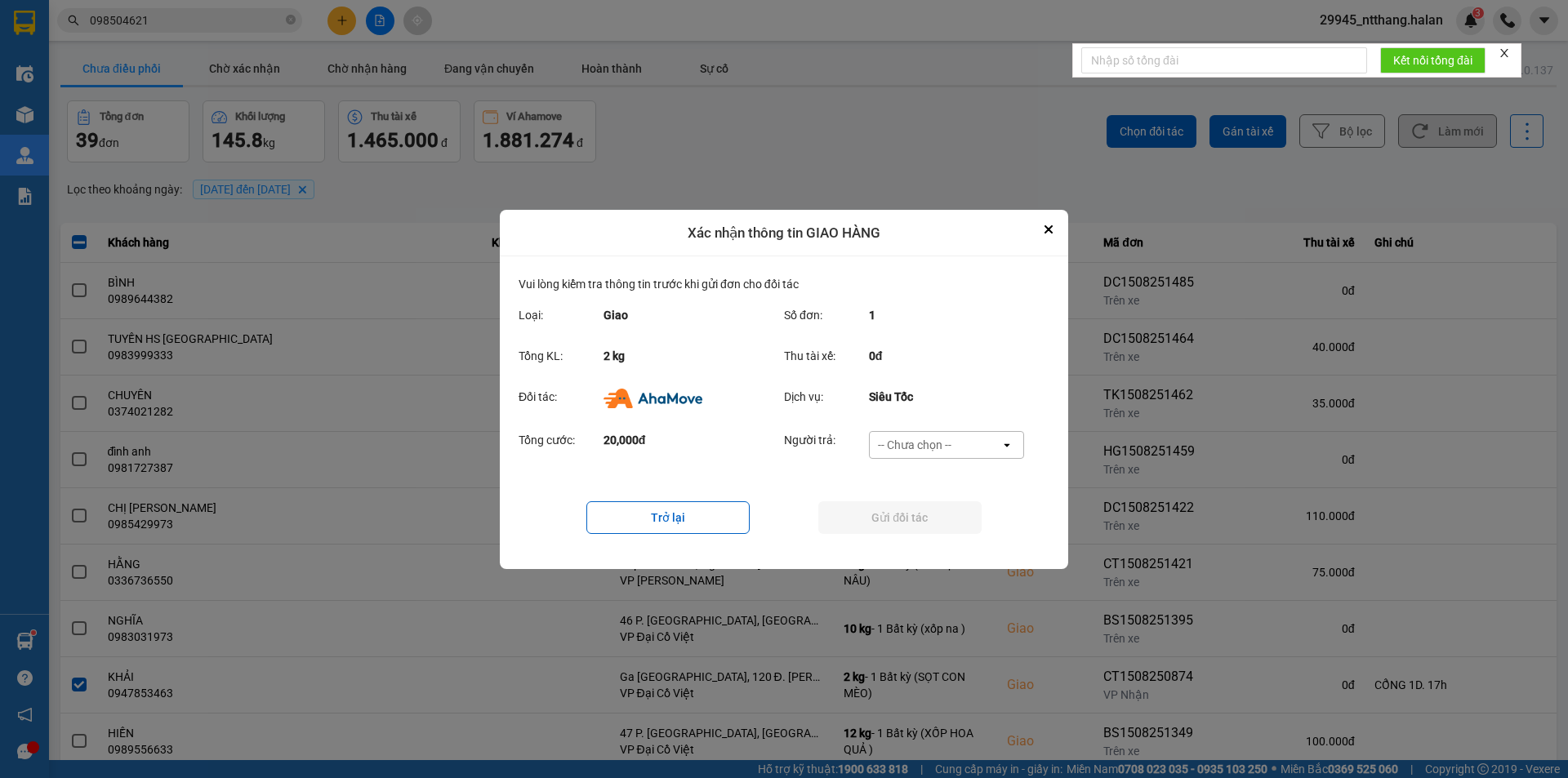
click at [970, 437] on div "-- Chưa chọn --" at bounding box center [935, 445] width 131 height 26
click at [954, 541] on div "Ví Ahamove" at bounding box center [945, 539] width 155 height 29
click at [947, 523] on button "Gửi đối tác" at bounding box center [900, 518] width 163 height 33
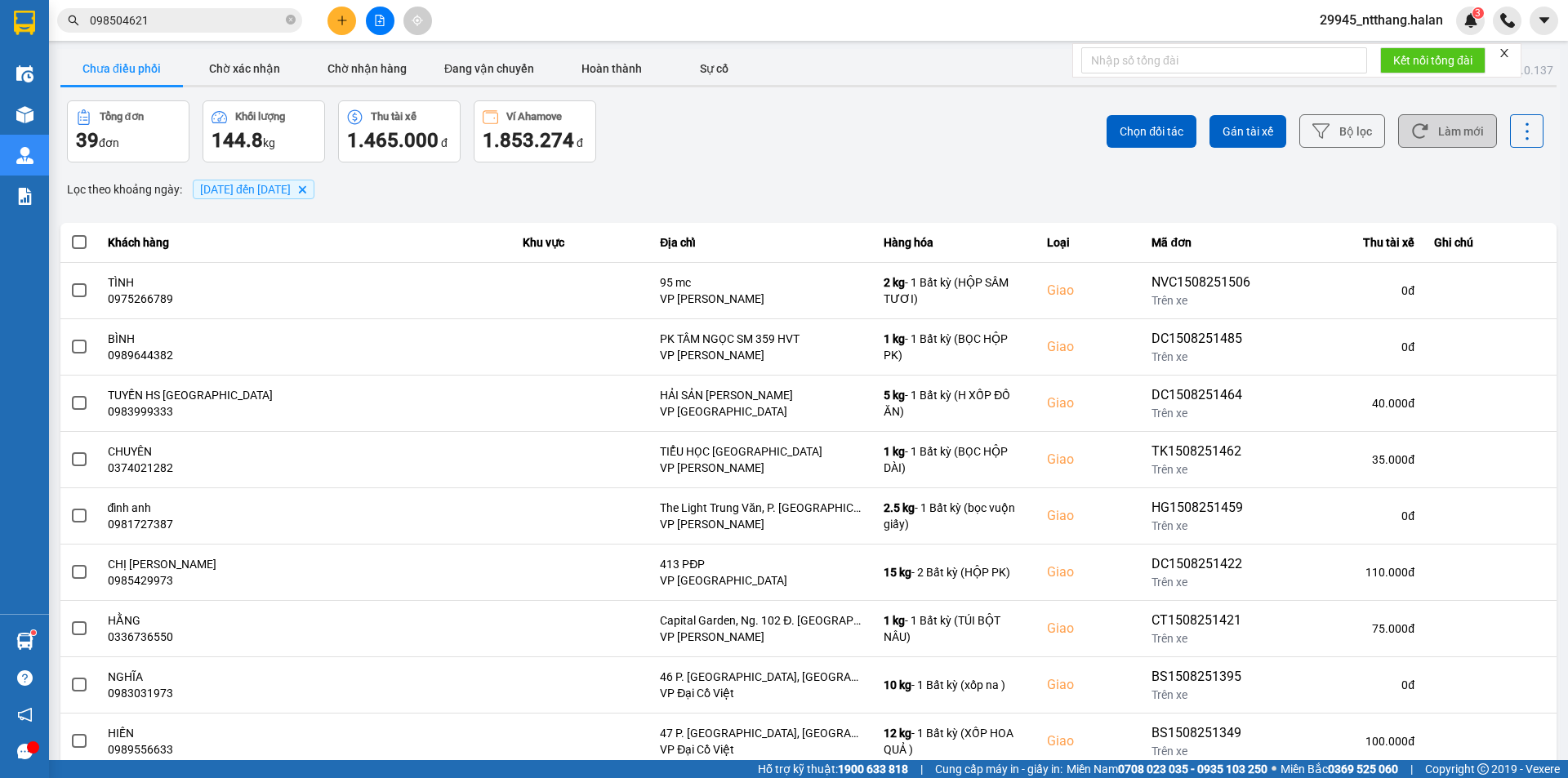
click at [994, 120] on div "Chọn đối tác Gán tài xế Bộ lọc Làm mới" at bounding box center [1173, 132] width 738 height 62
click at [1398, 127] on button "Làm mới" at bounding box center [1447, 131] width 99 height 34
click at [244, 75] on button "Chờ xác nhận" at bounding box center [244, 69] width 123 height 33
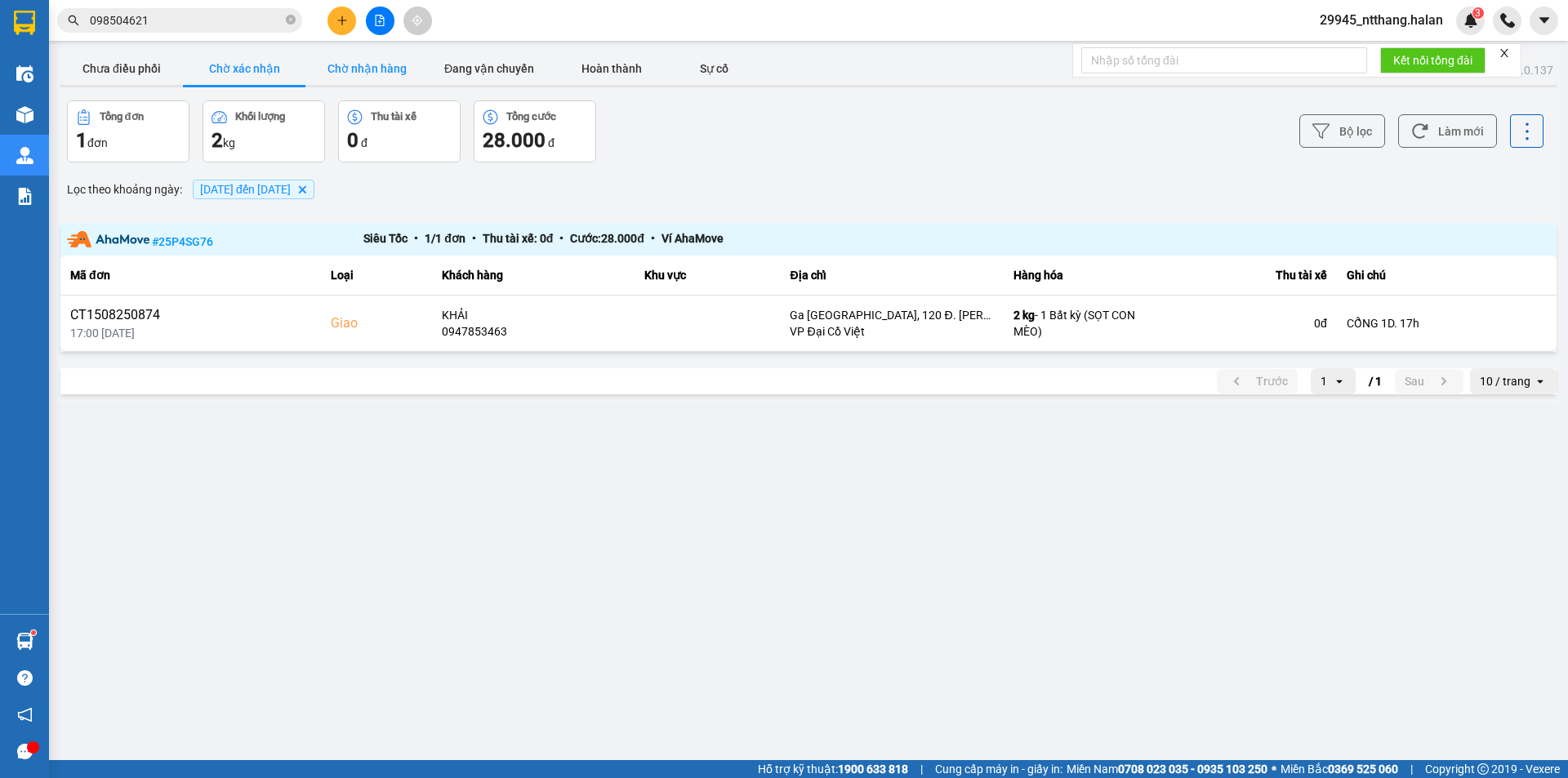
click at [363, 73] on button "Chờ nhận hàng" at bounding box center [367, 69] width 123 height 33
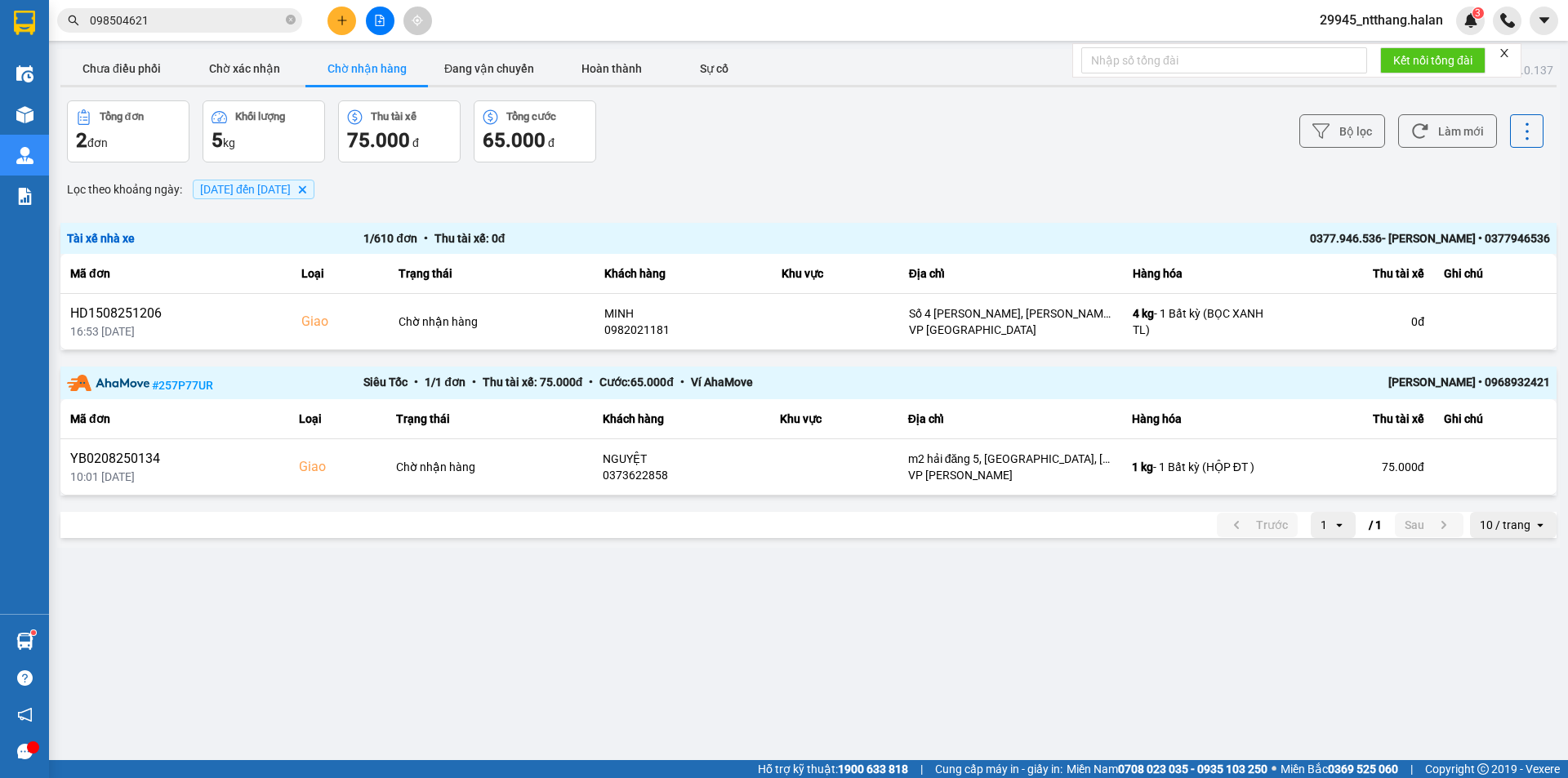
drag, startPoint x: 136, startPoint y: 35, endPoint x: 147, endPoint y: 35, distance: 11.0
click at [137, 35] on div "Kết quả tìm kiếm ( 1 ) Bộ lọc Mã ĐH Trạng thái Món hàng Thu hộ Tổng cước Chưa c…" at bounding box center [784, 20] width 1568 height 41
click at [154, 28] on input "098504621" at bounding box center [186, 20] width 193 height 18
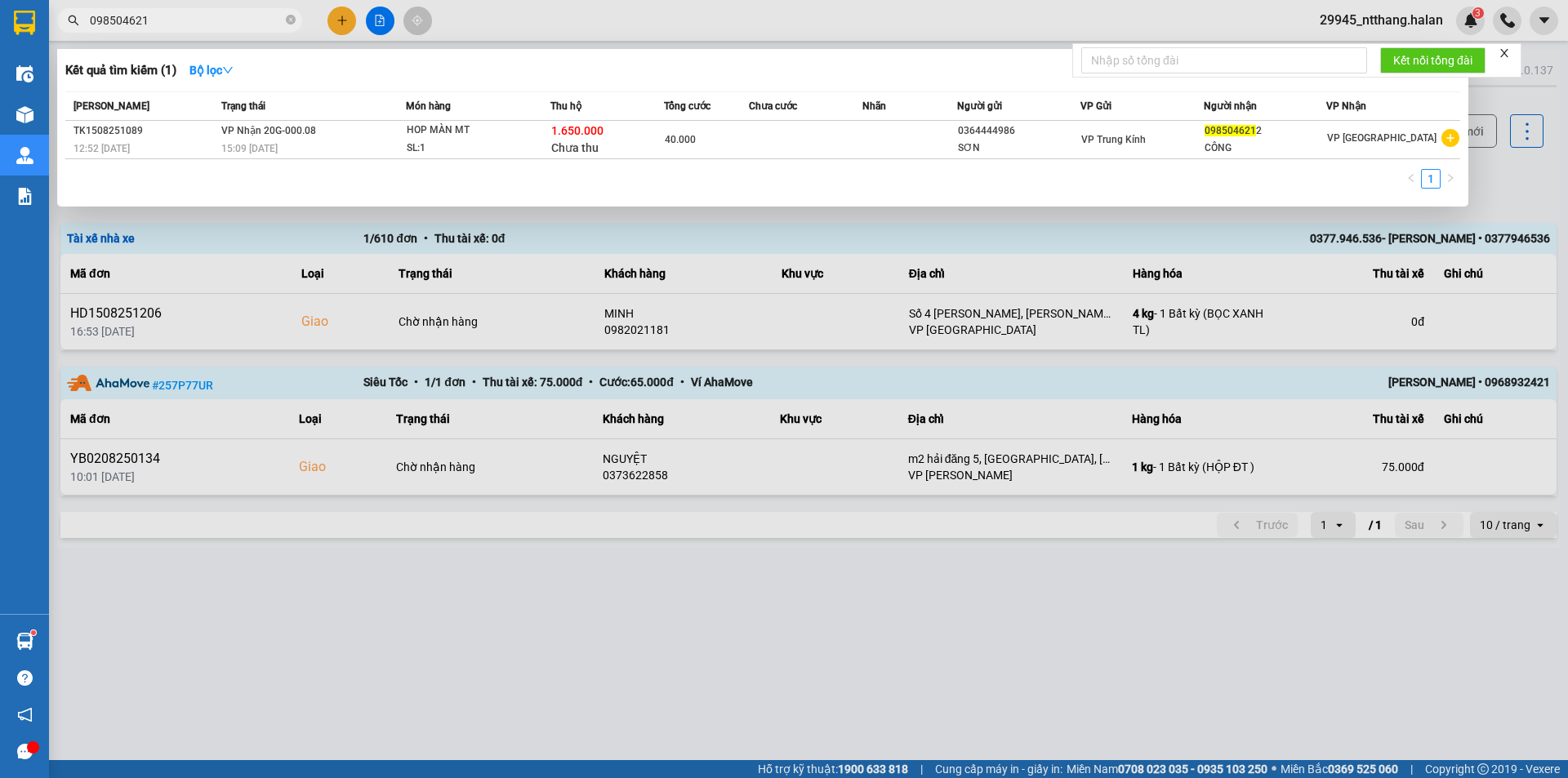
click at [154, 28] on input "098504621" at bounding box center [186, 20] width 193 height 18
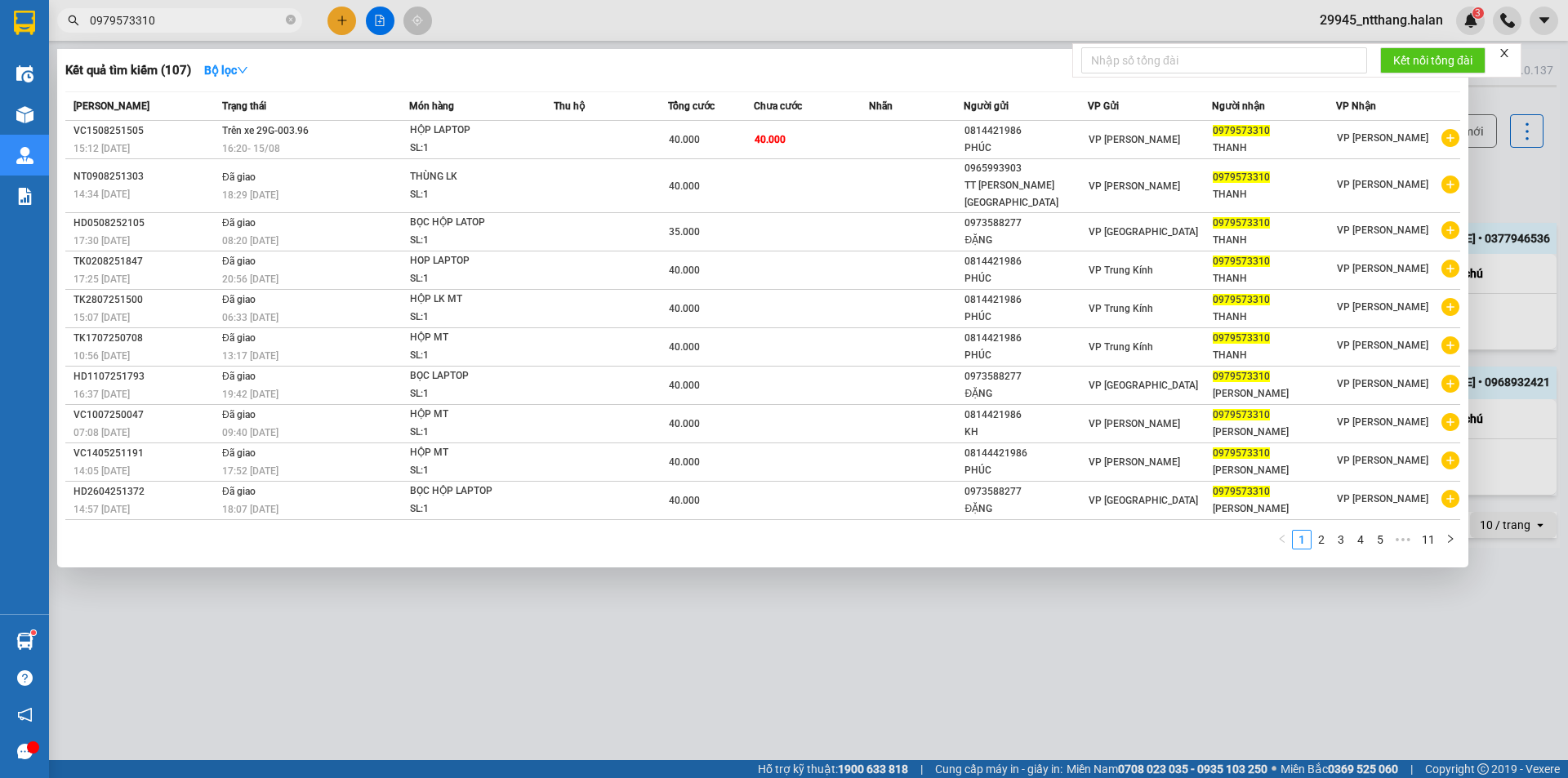
click at [194, 16] on input "0979573310" at bounding box center [186, 20] width 193 height 18
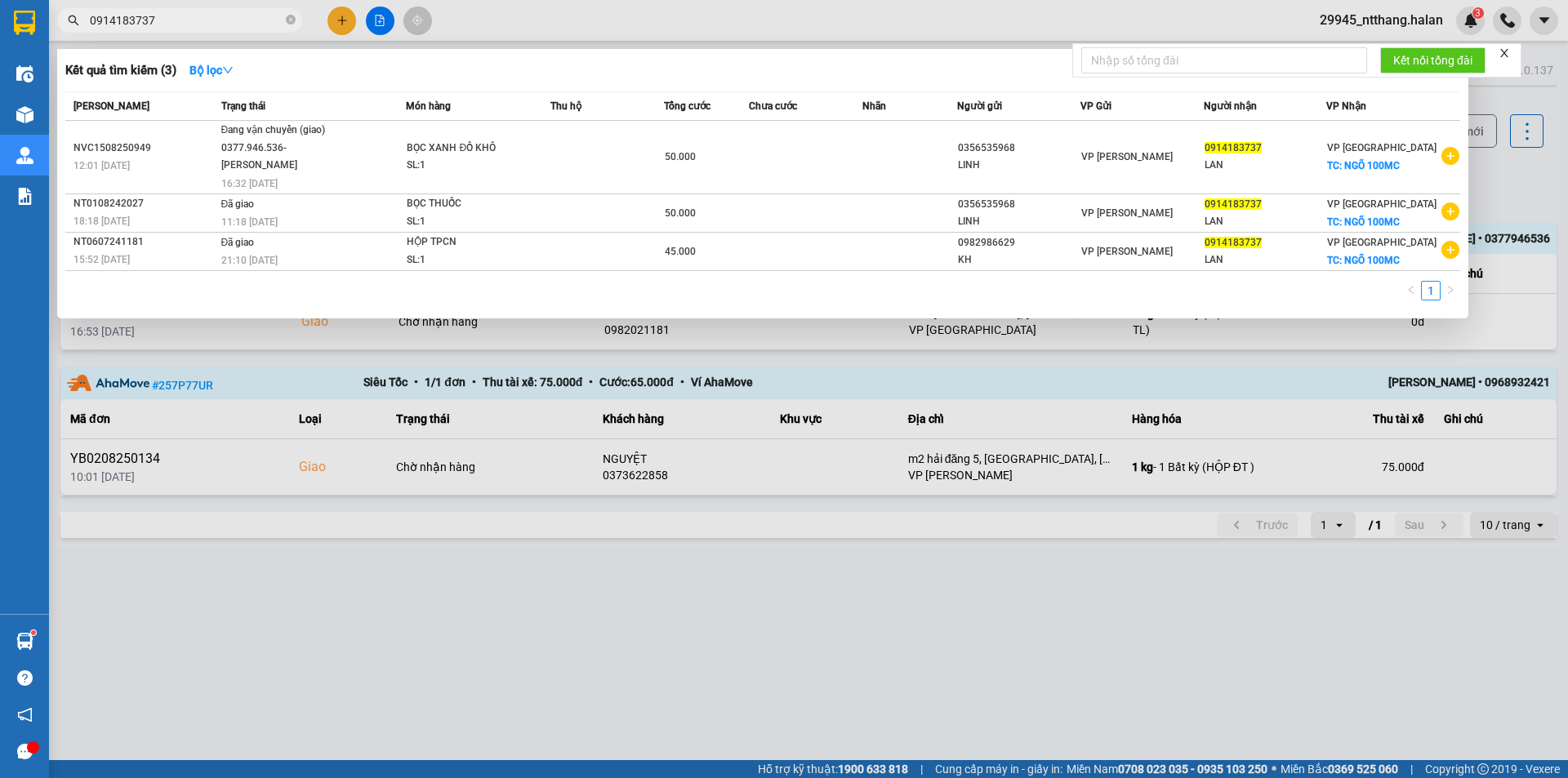
type input "0914183737"
click at [734, 712] on div at bounding box center [784, 389] width 1568 height 778
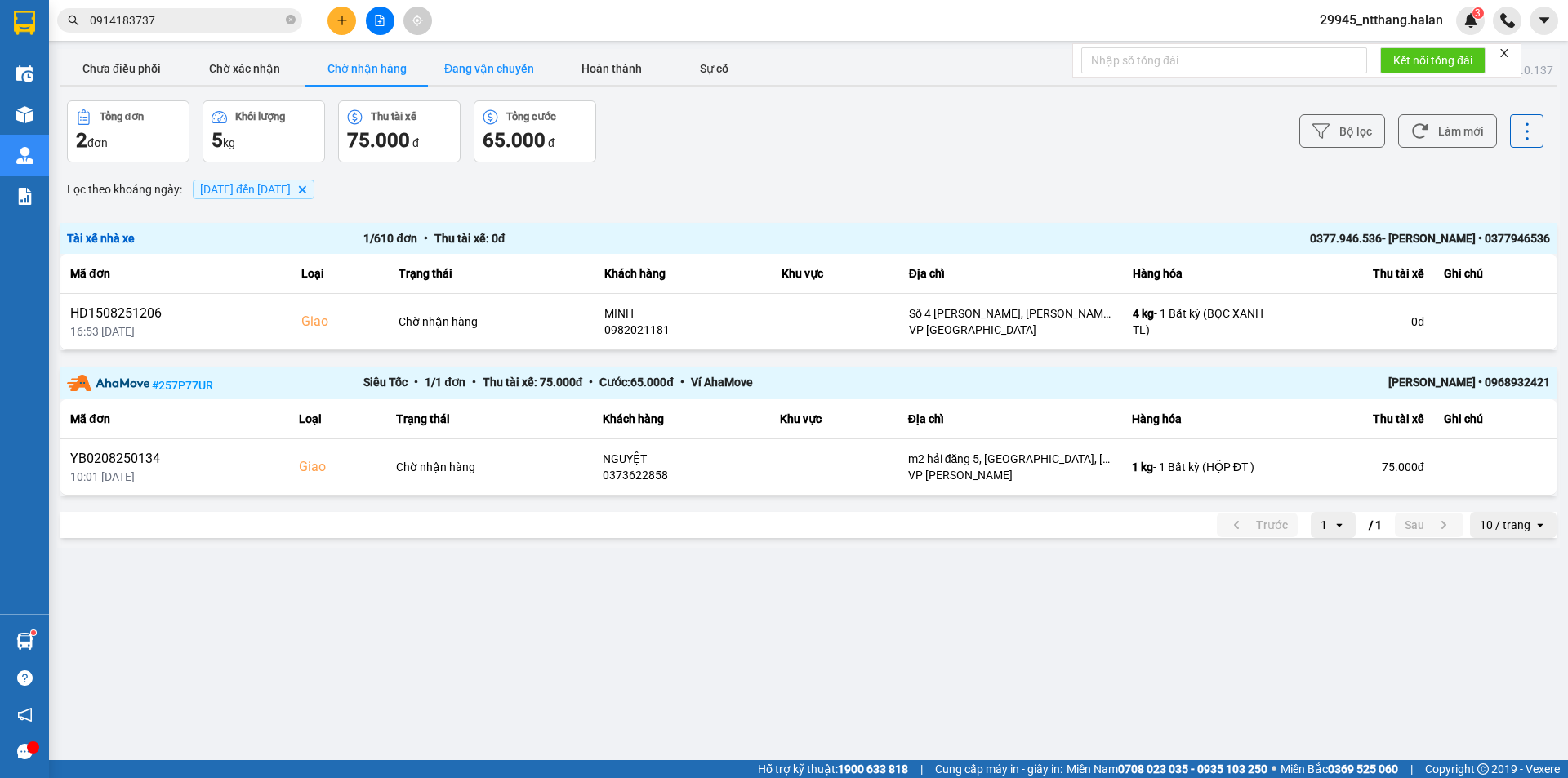
click at [480, 58] on button "Đang vận chuyển" at bounding box center [489, 69] width 123 height 33
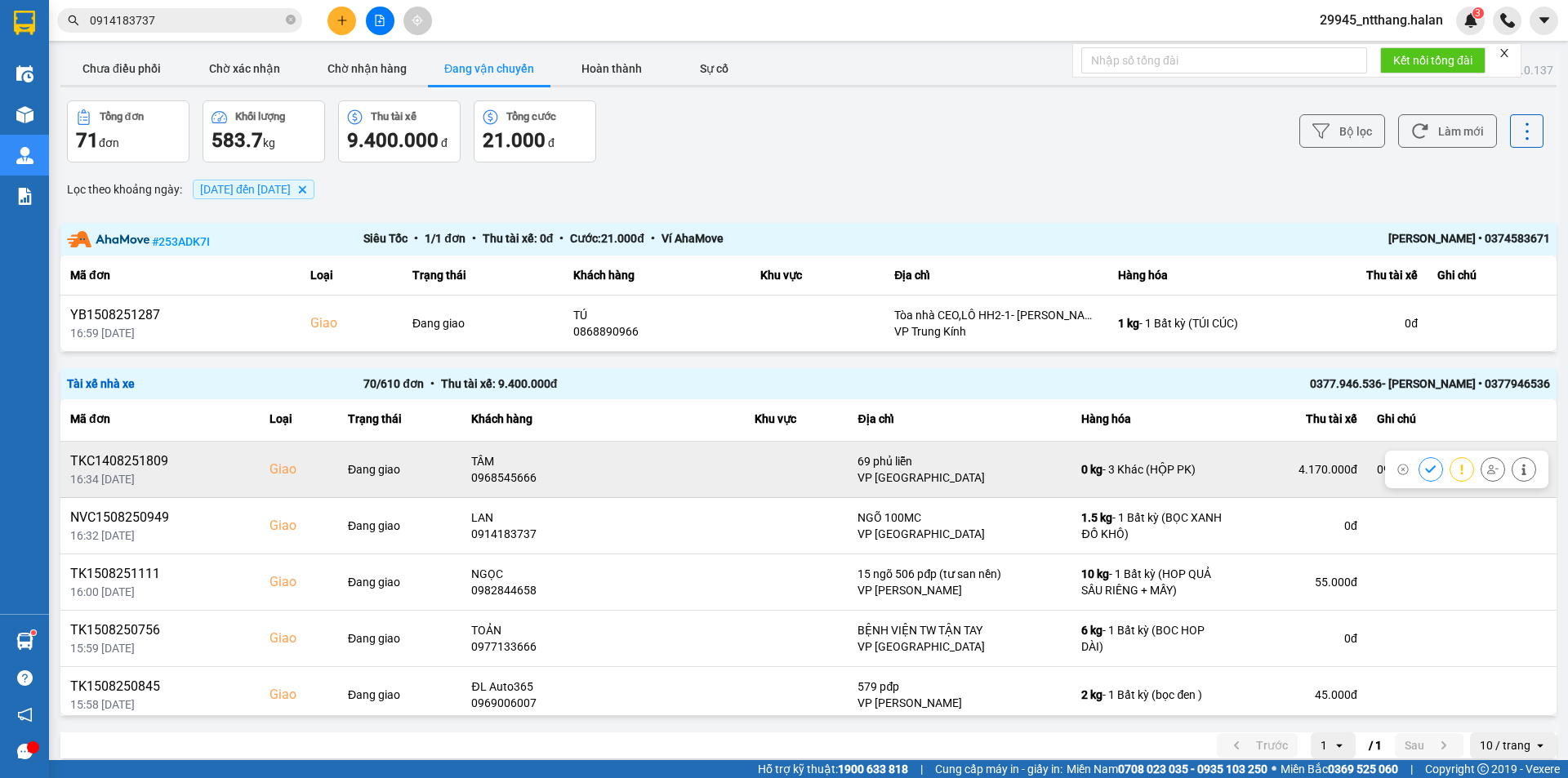
scroll to position [82, 0]
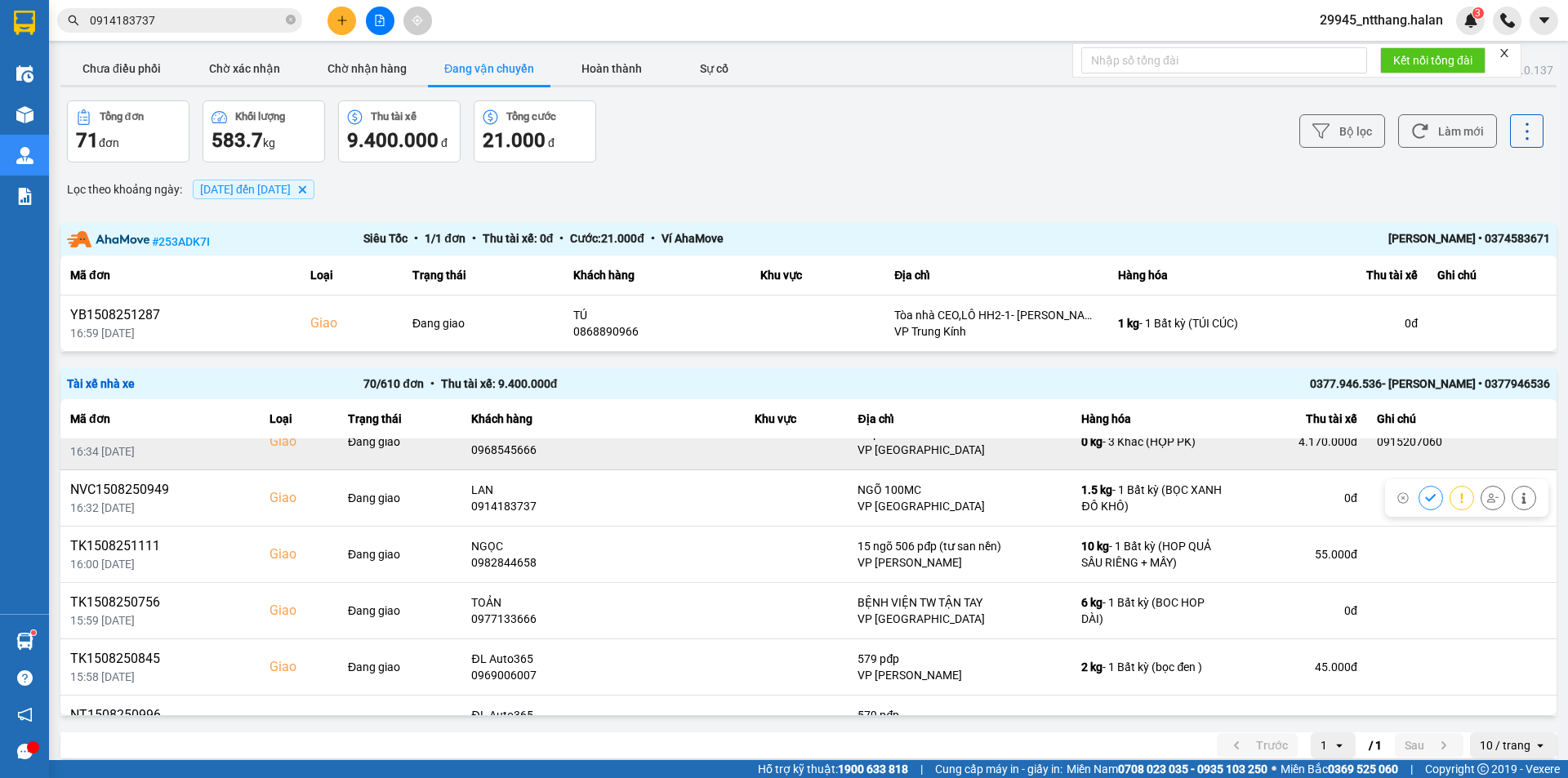
click at [428, 52] on button "Đang vận chuyển" at bounding box center [489, 69] width 123 height 33
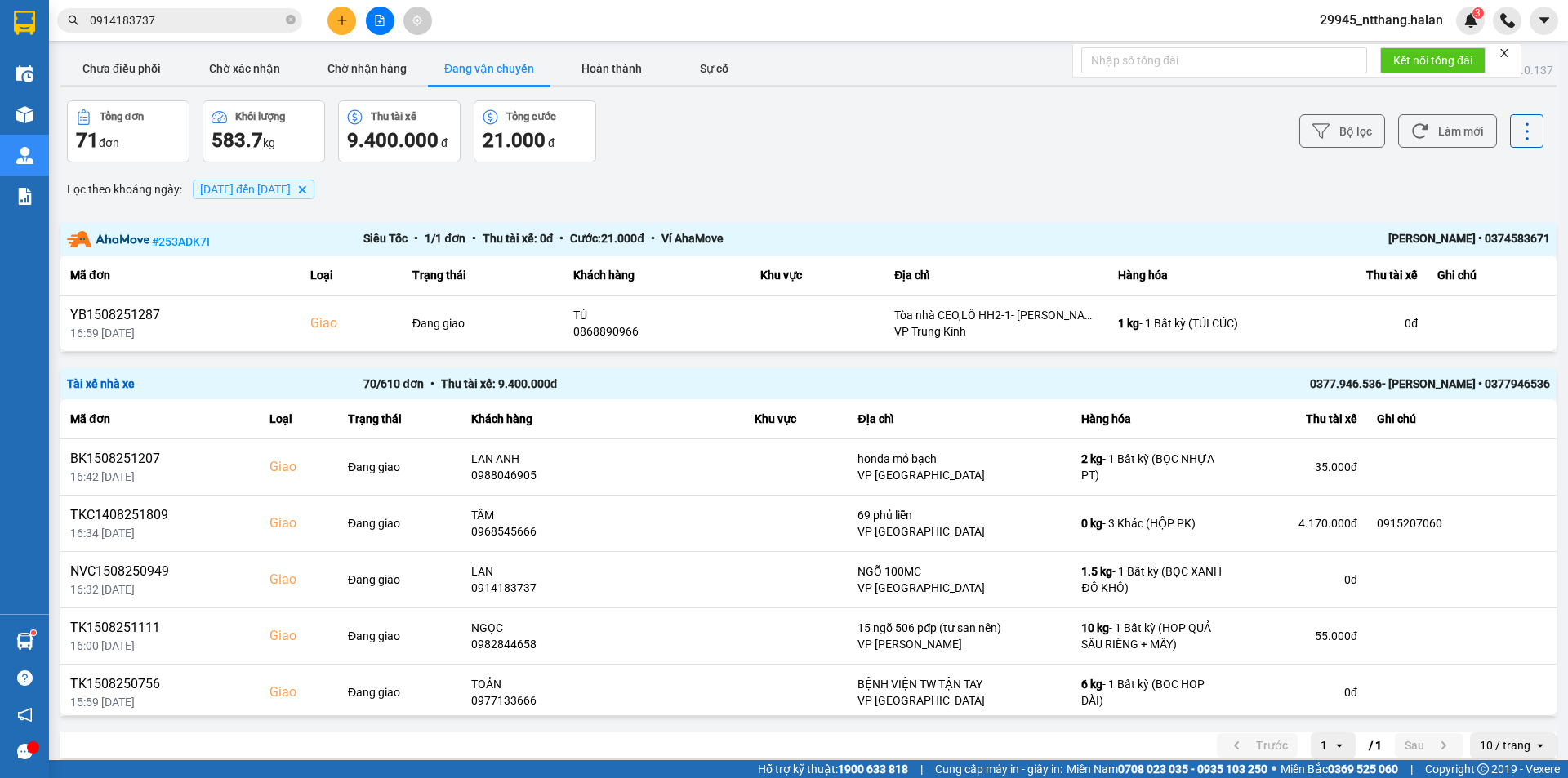
click at [895, 195] on div "Lọc theo khoảng ngày : [DATE] đến [DATE] [GEOGRAPHIC_DATA]" at bounding box center [808, 190] width 1496 height 28
click at [846, 177] on div "Lọc theo khoảng ngày : [DATE] đến [DATE] [GEOGRAPHIC_DATA]" at bounding box center [808, 190] width 1496 height 28
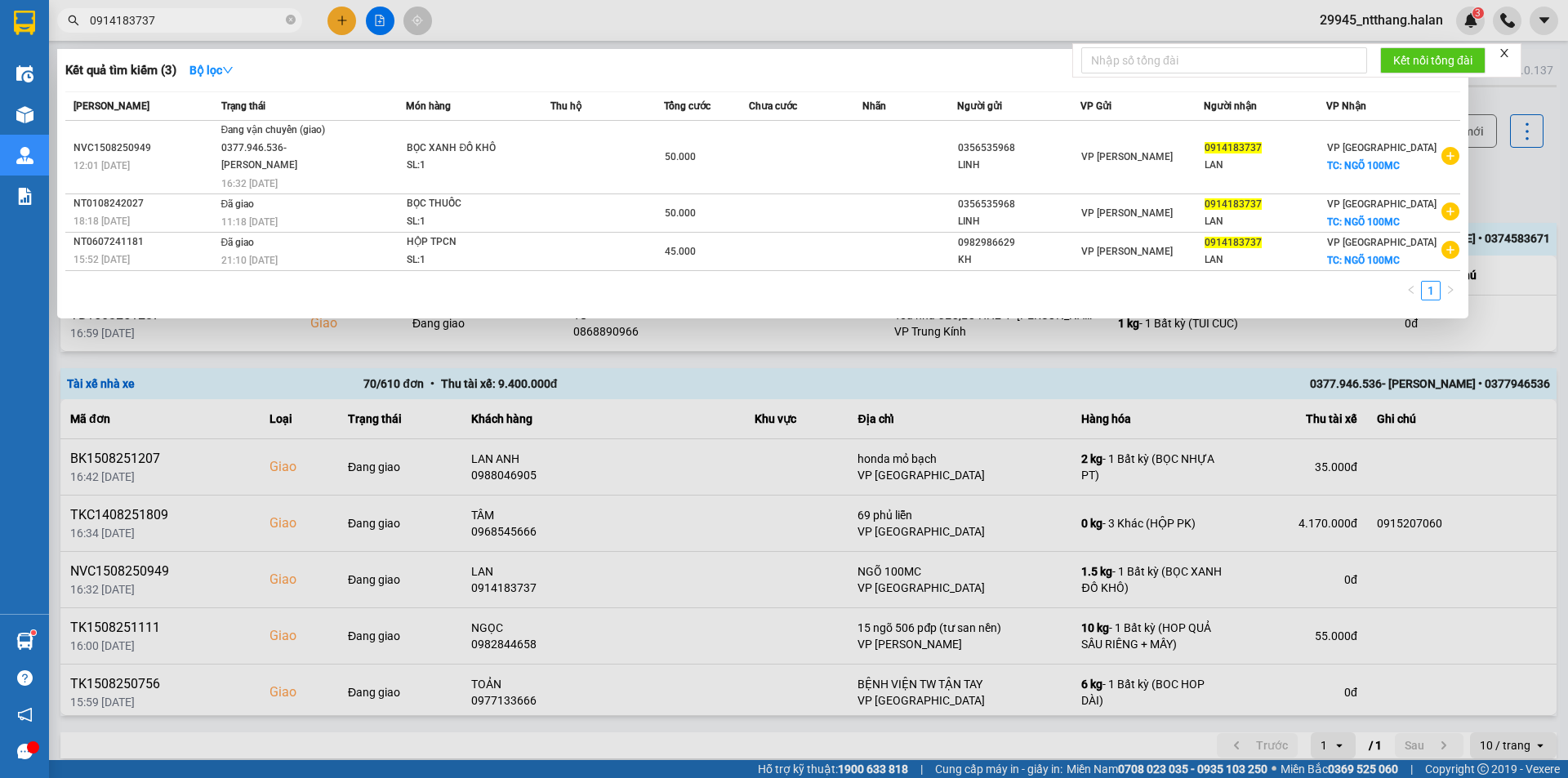
click at [205, 20] on input "0914183737" at bounding box center [186, 20] width 193 height 18
click at [204, 20] on input "0914183737" at bounding box center [186, 20] width 193 height 18
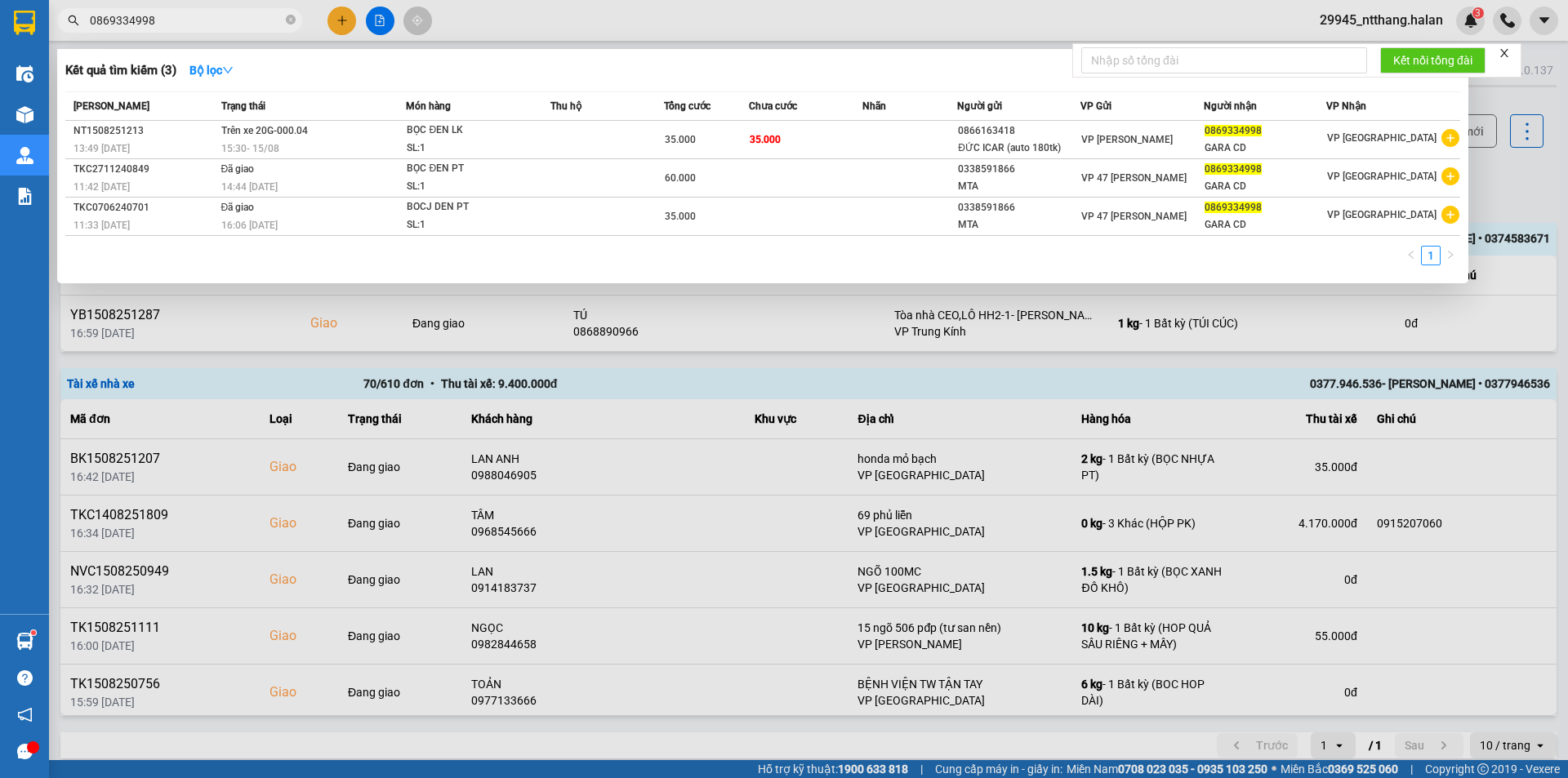
type input "0869334998"
click at [1499, 178] on div at bounding box center [784, 389] width 1568 height 778
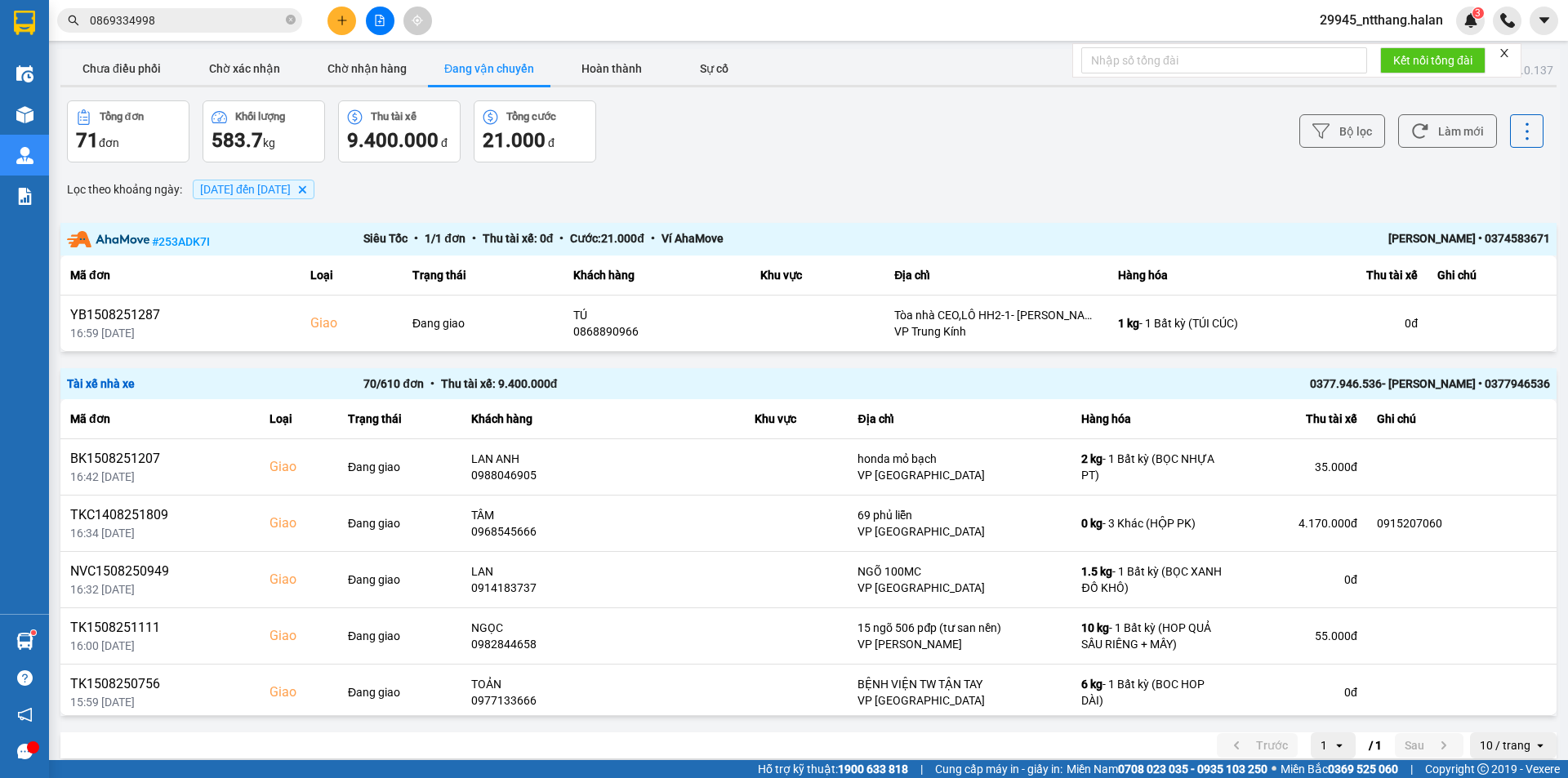
click at [1003, 188] on div "Lọc theo khoảng ngày : [DATE] đến [DATE] [GEOGRAPHIC_DATA]" at bounding box center [808, 190] width 1496 height 28
drag, startPoint x: 1078, startPoint y: 179, endPoint x: 926, endPoint y: 212, distance: 155.5
click at [981, 205] on div "ver: 0.0.137 Chưa điều phối Chờ xác nhận Chờ nhận hàng Đang vận chuyển Hoàn thà…" at bounding box center [808, 409] width 1503 height 719
click at [112, 69] on button "Chưa điều phối" at bounding box center [122, 69] width 123 height 33
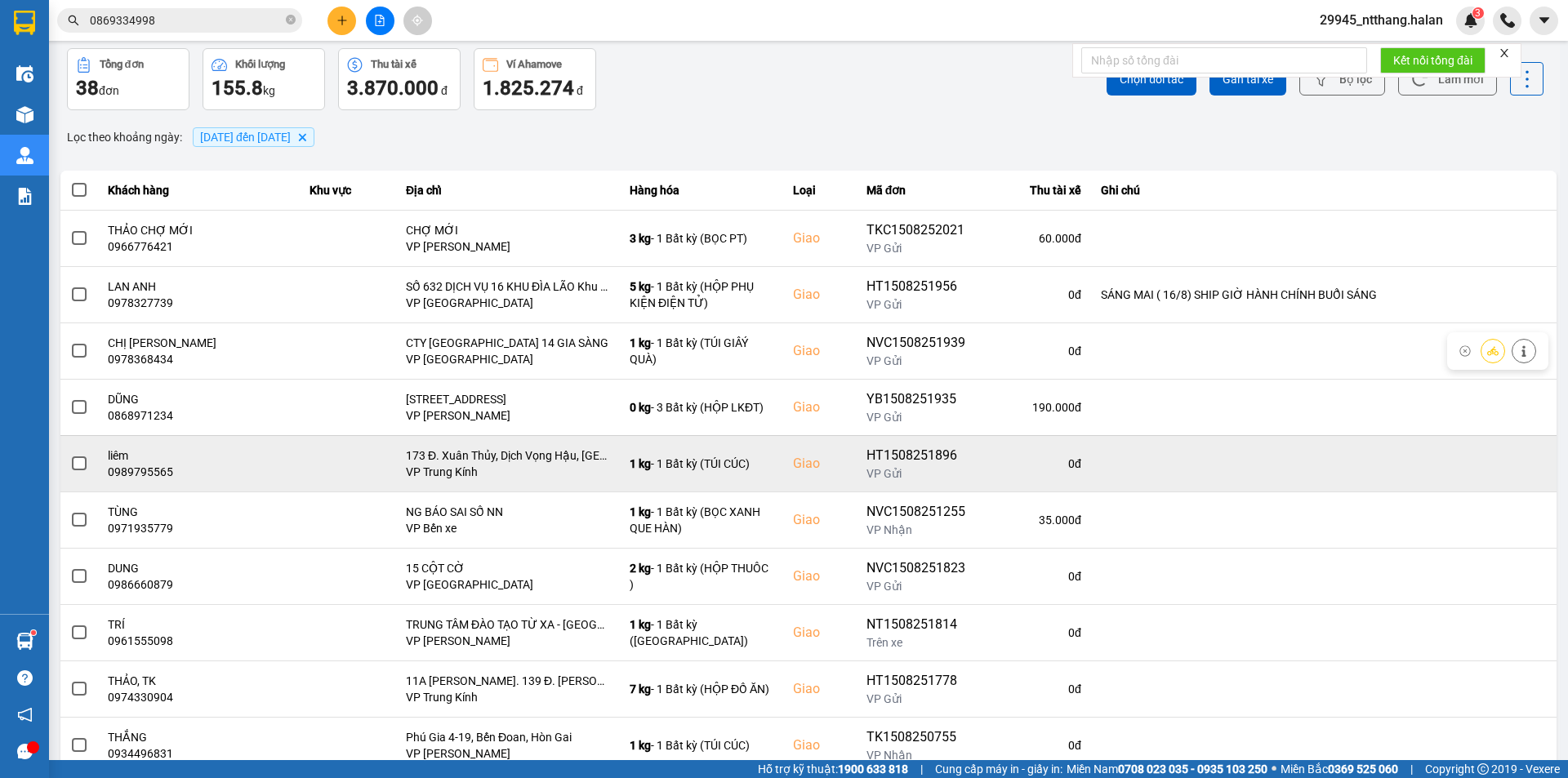
scroll to position [104, 0]
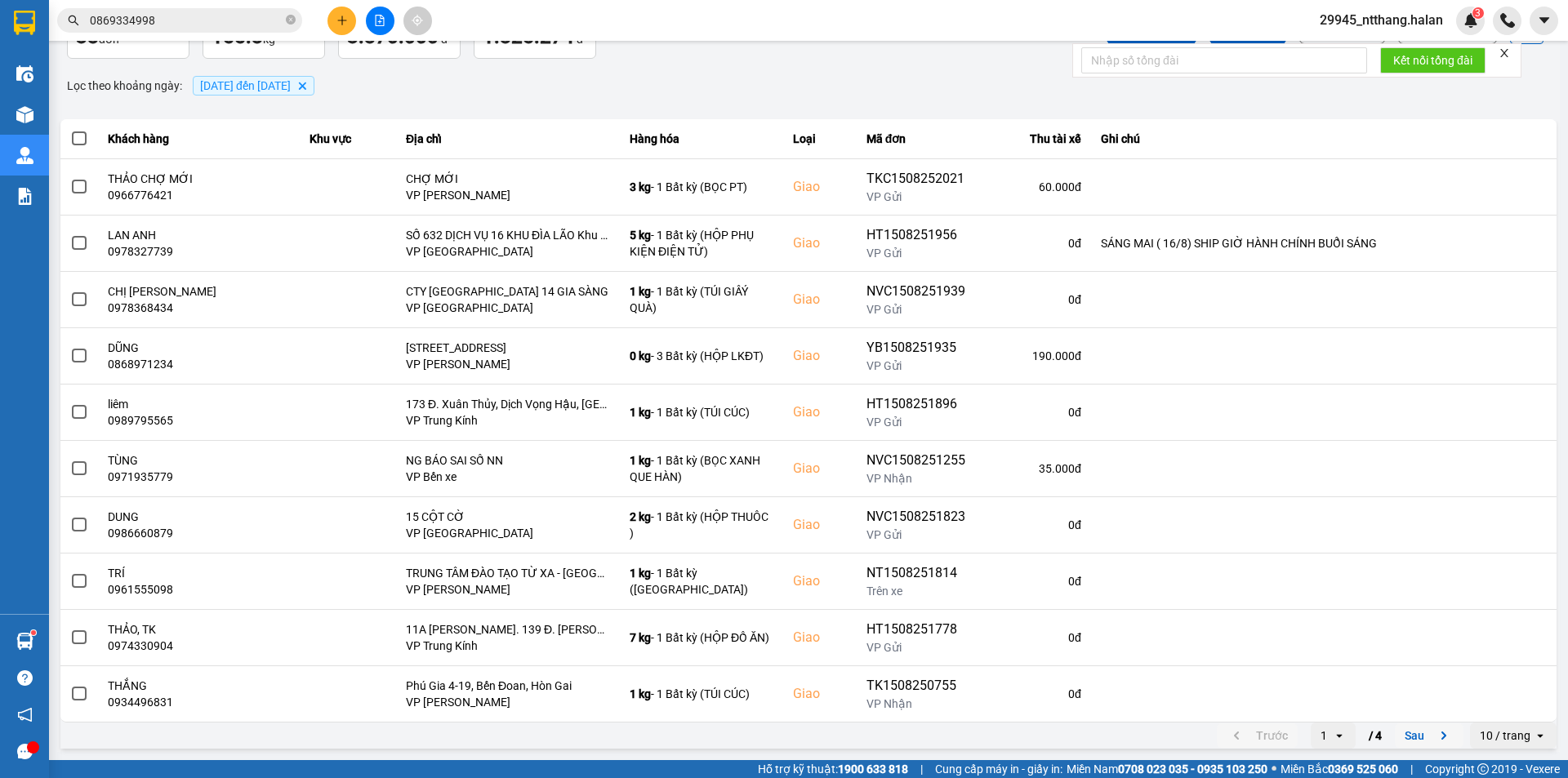
click at [1395, 738] on button "Sau" at bounding box center [1429, 736] width 69 height 25
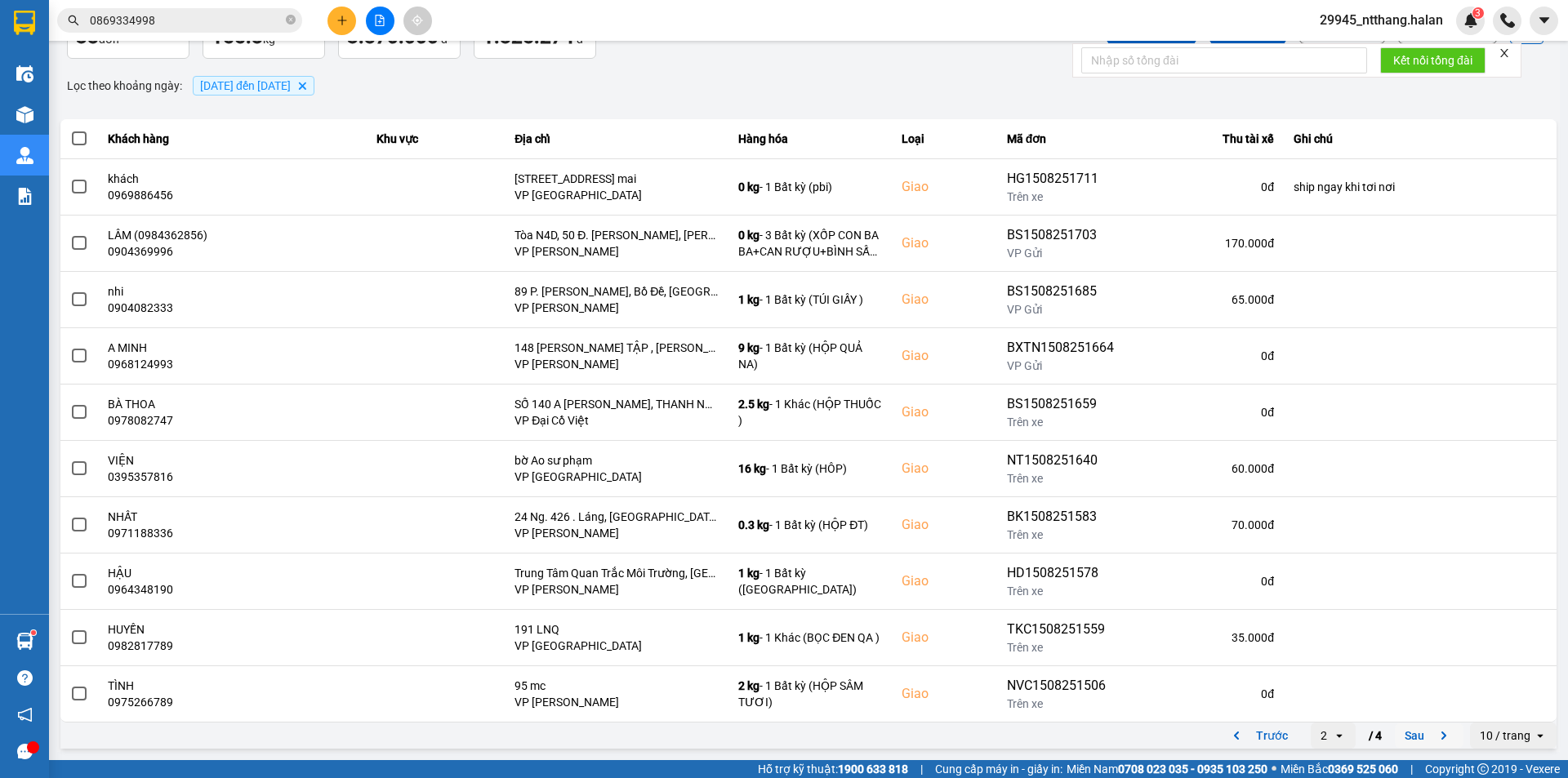
click at [1410, 723] on button "Sau" at bounding box center [1429, 736] width 69 height 25
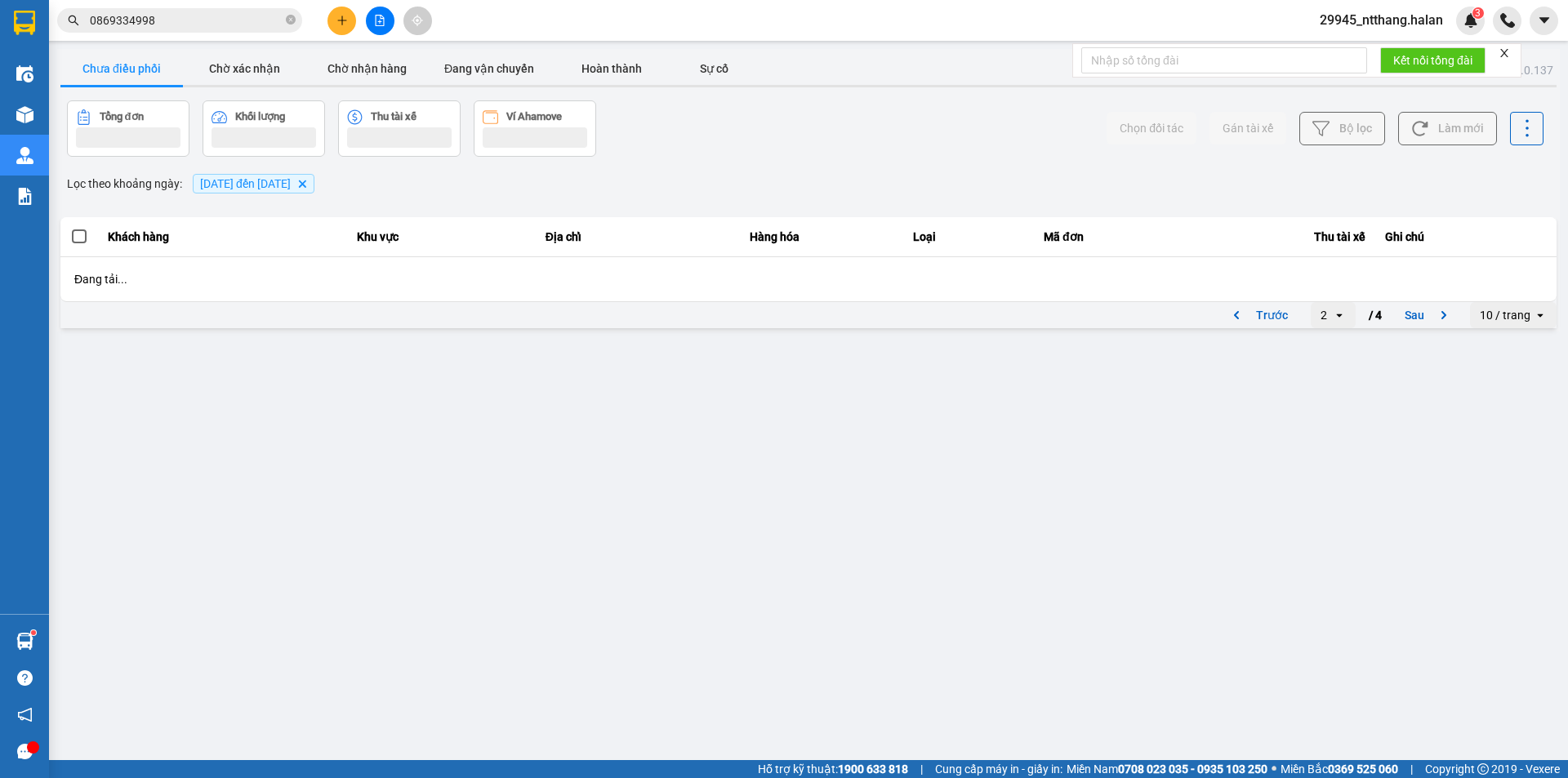
scroll to position [0, 0]
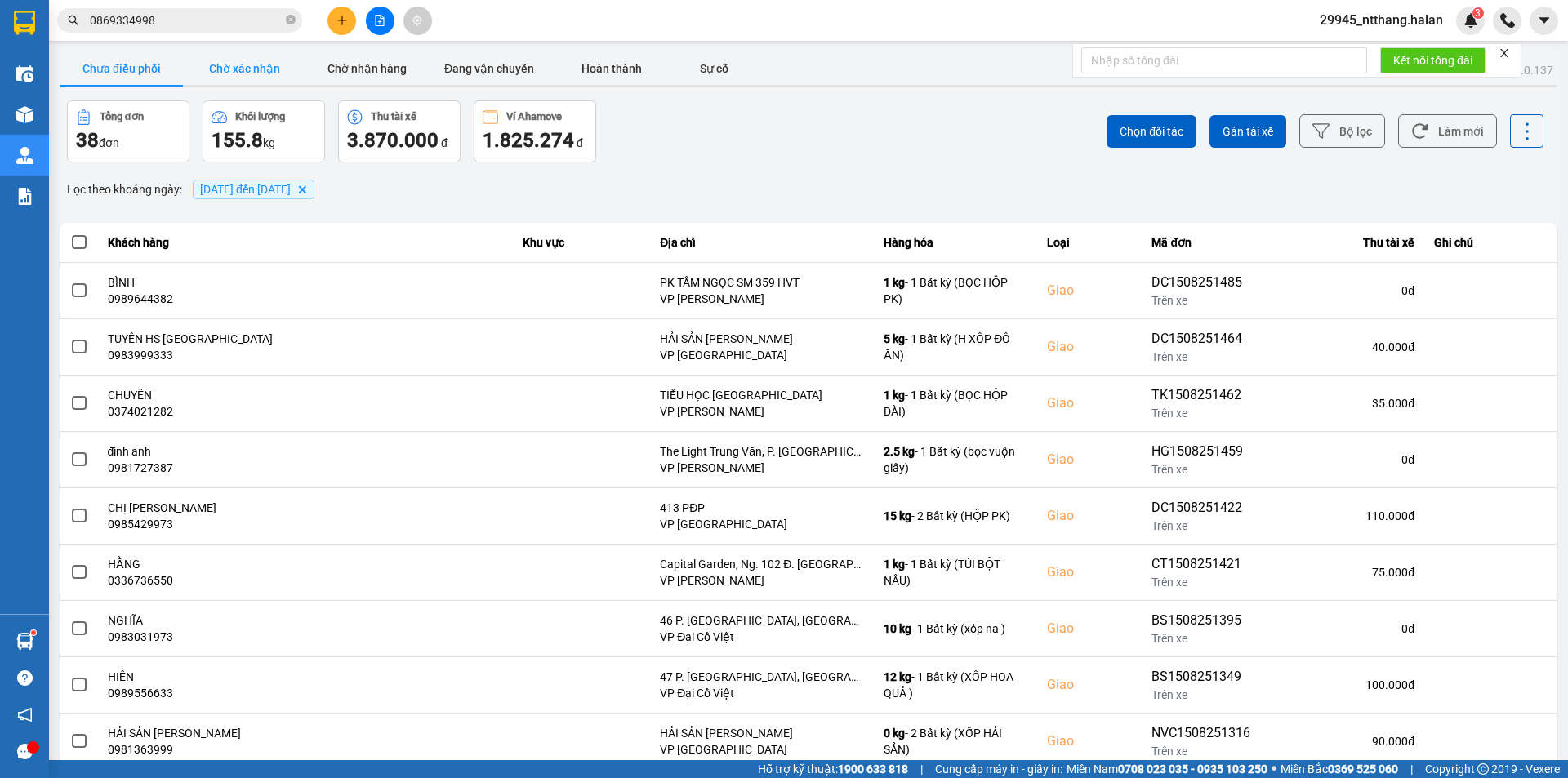
click at [260, 55] on button "Chờ xác nhận" at bounding box center [244, 69] width 123 height 33
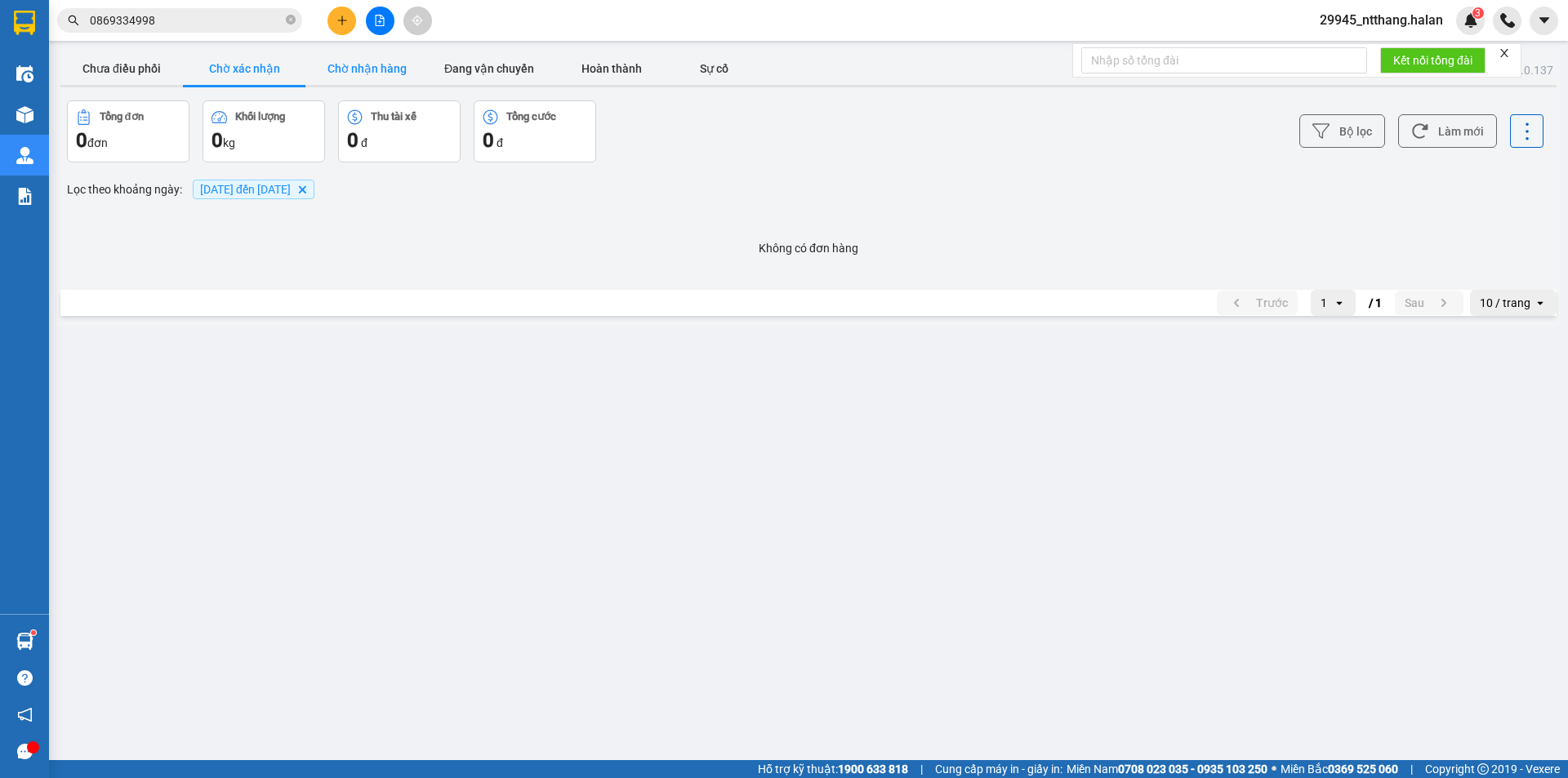
click at [373, 66] on button "Chờ nhận hàng" at bounding box center [367, 69] width 123 height 33
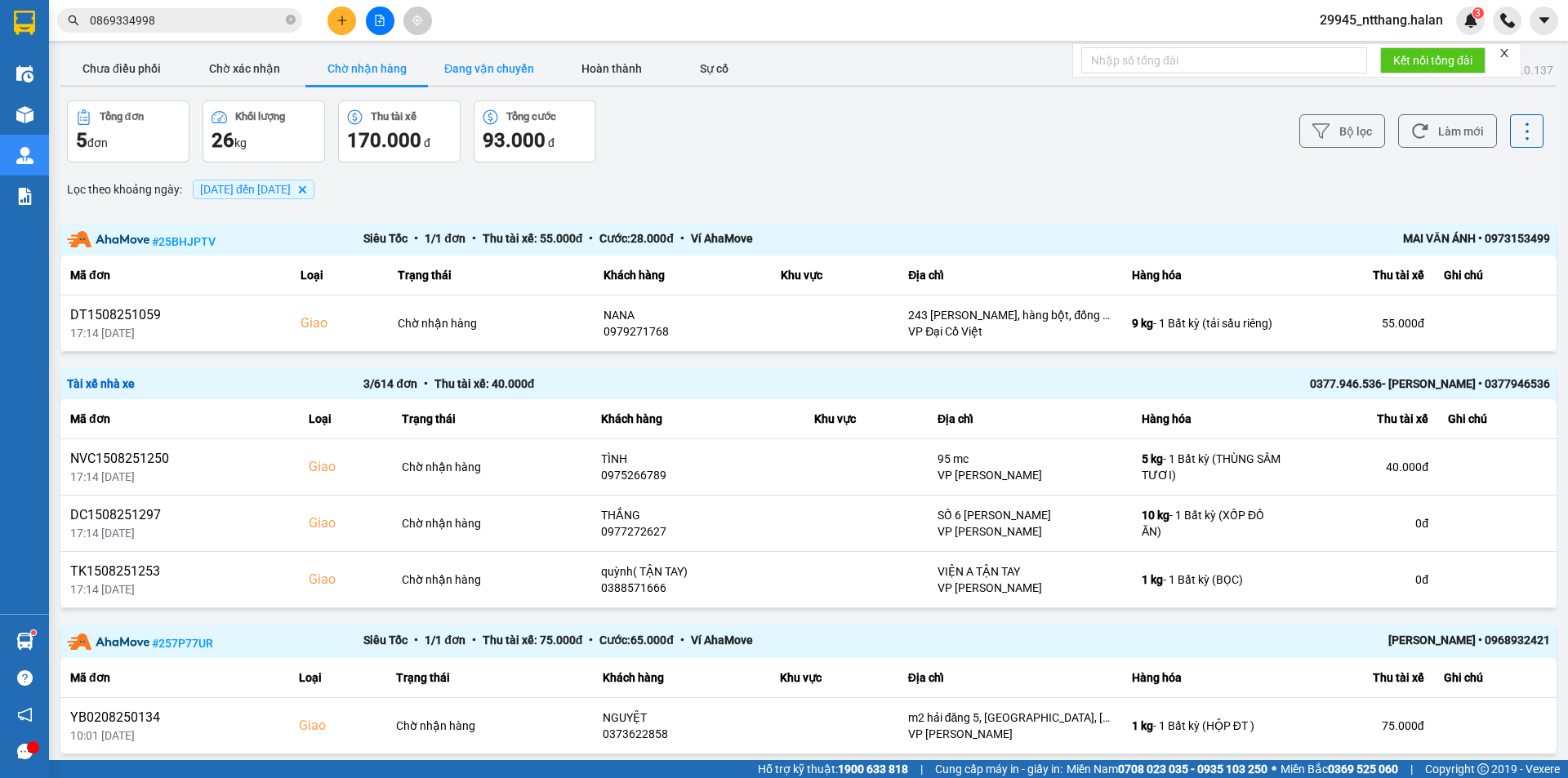
click at [494, 65] on button "Đang vận chuyển" at bounding box center [489, 69] width 123 height 33
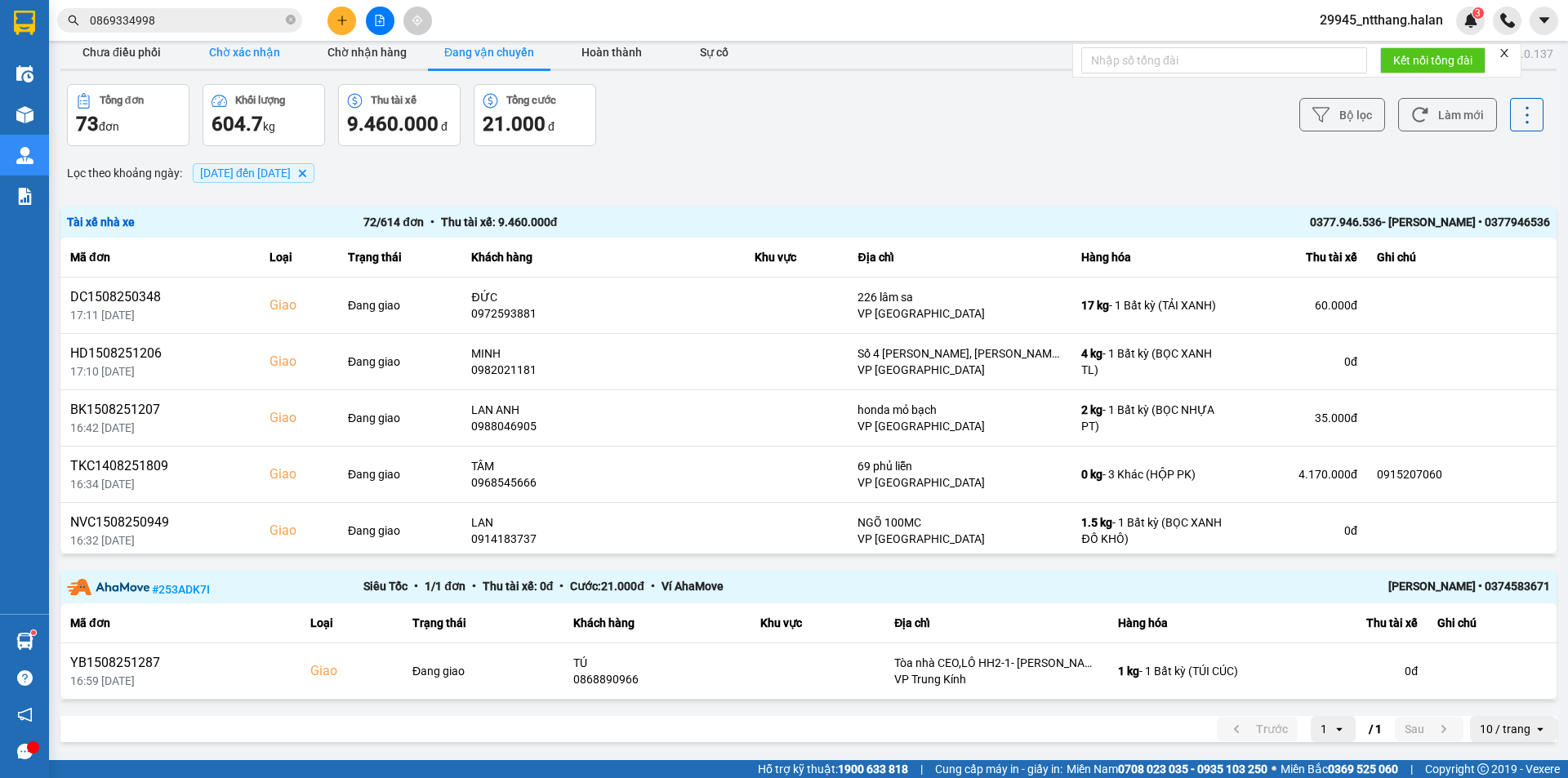
click at [222, 51] on button "Chờ xác nhận" at bounding box center [244, 52] width 123 height 33
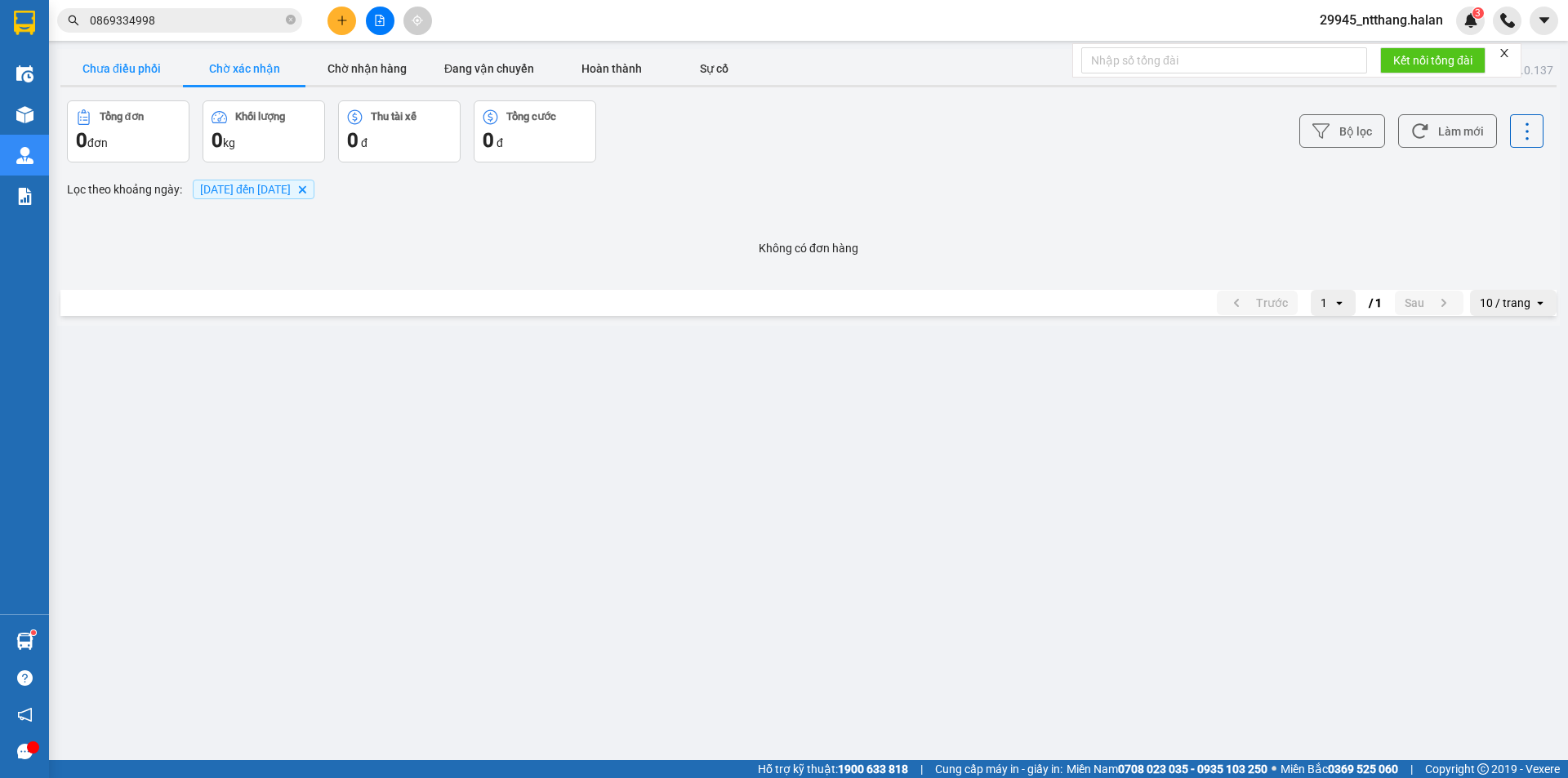
click at [126, 60] on button "Chưa điều phối" at bounding box center [122, 69] width 123 height 33
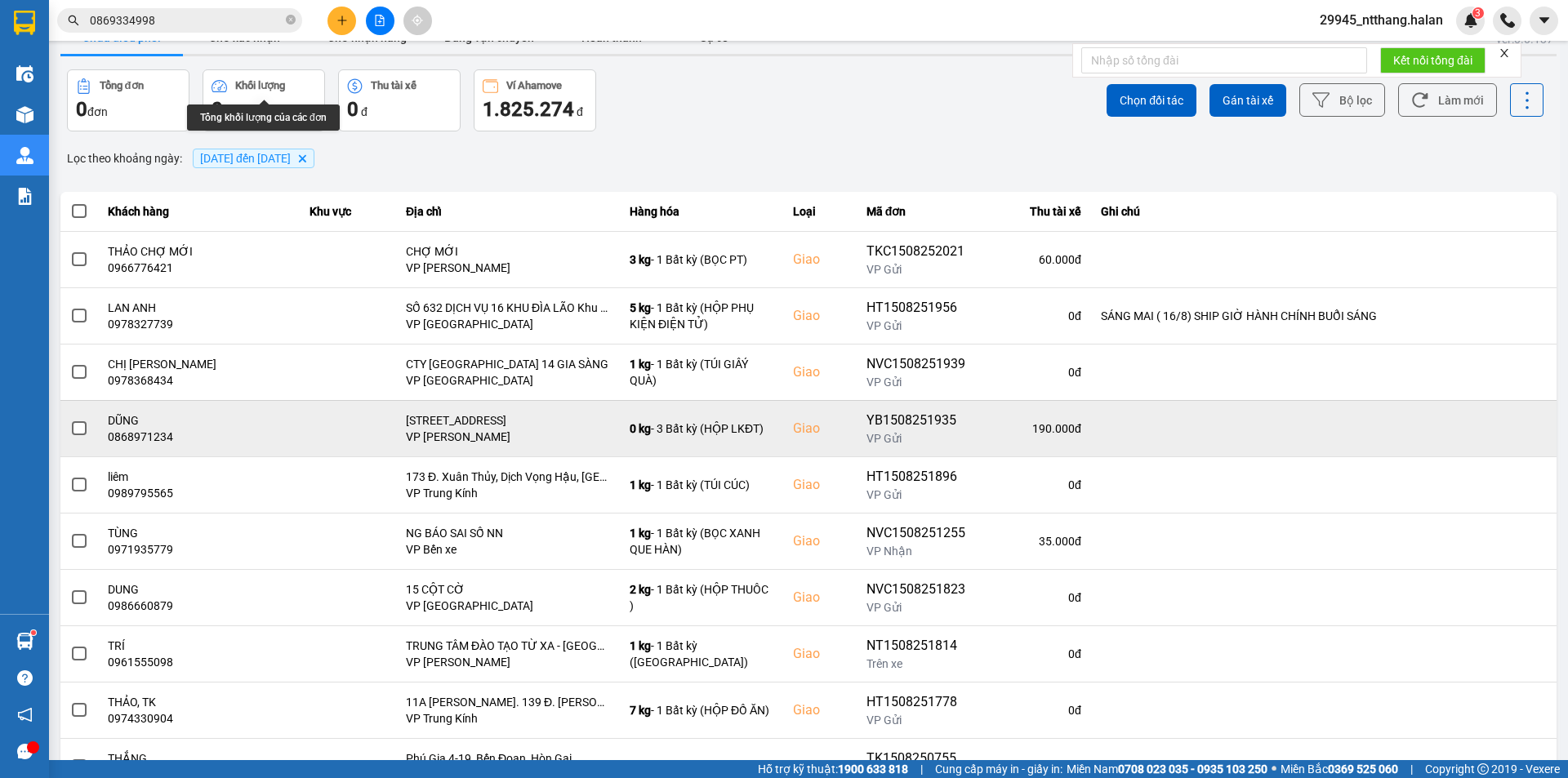
scroll to position [104, 0]
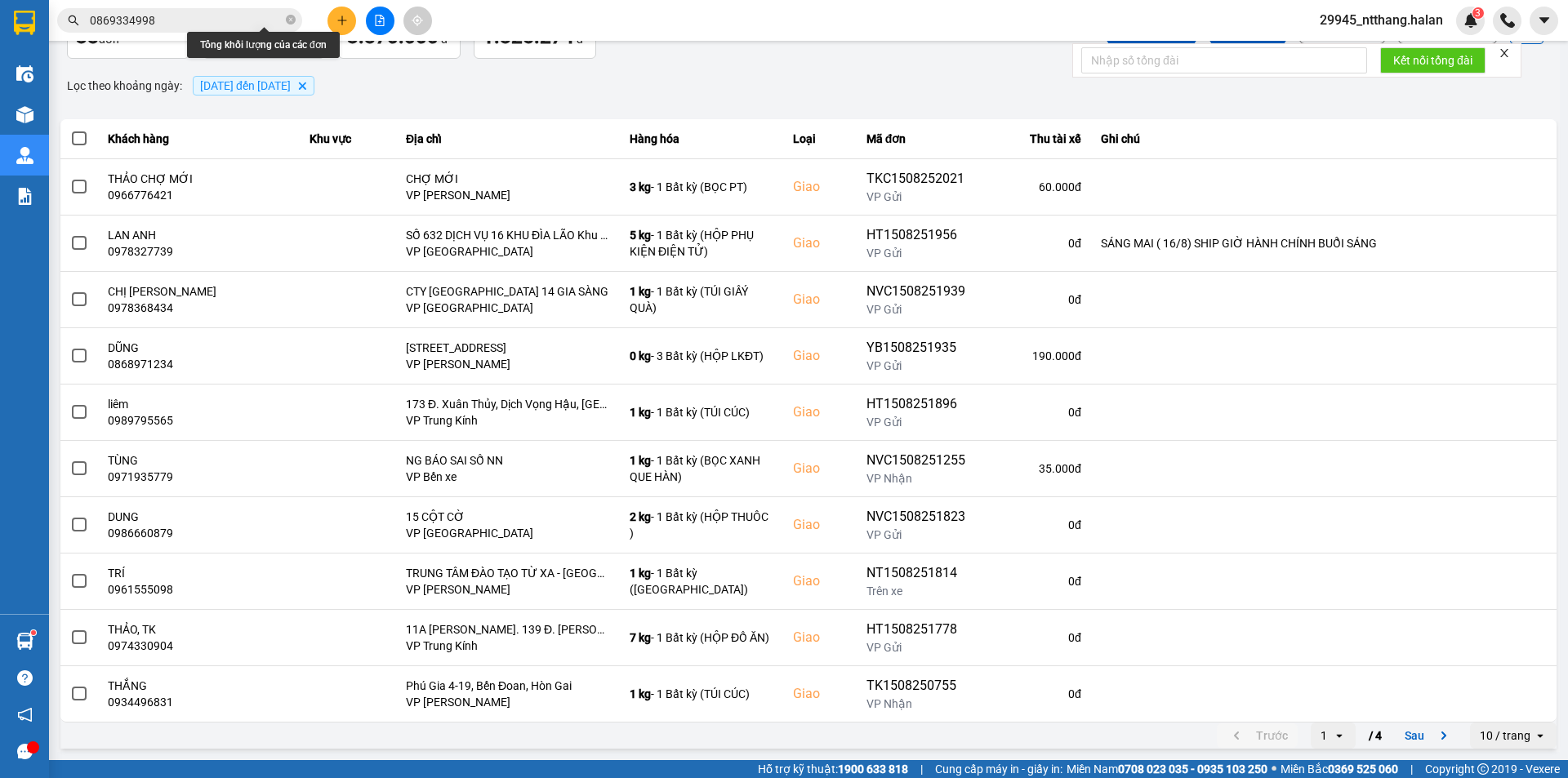
click at [1320, 730] on div "1" at bounding box center [1324, 736] width 7 height 16
click at [1320, 696] on div "4" at bounding box center [1320, 700] width 19 height 16
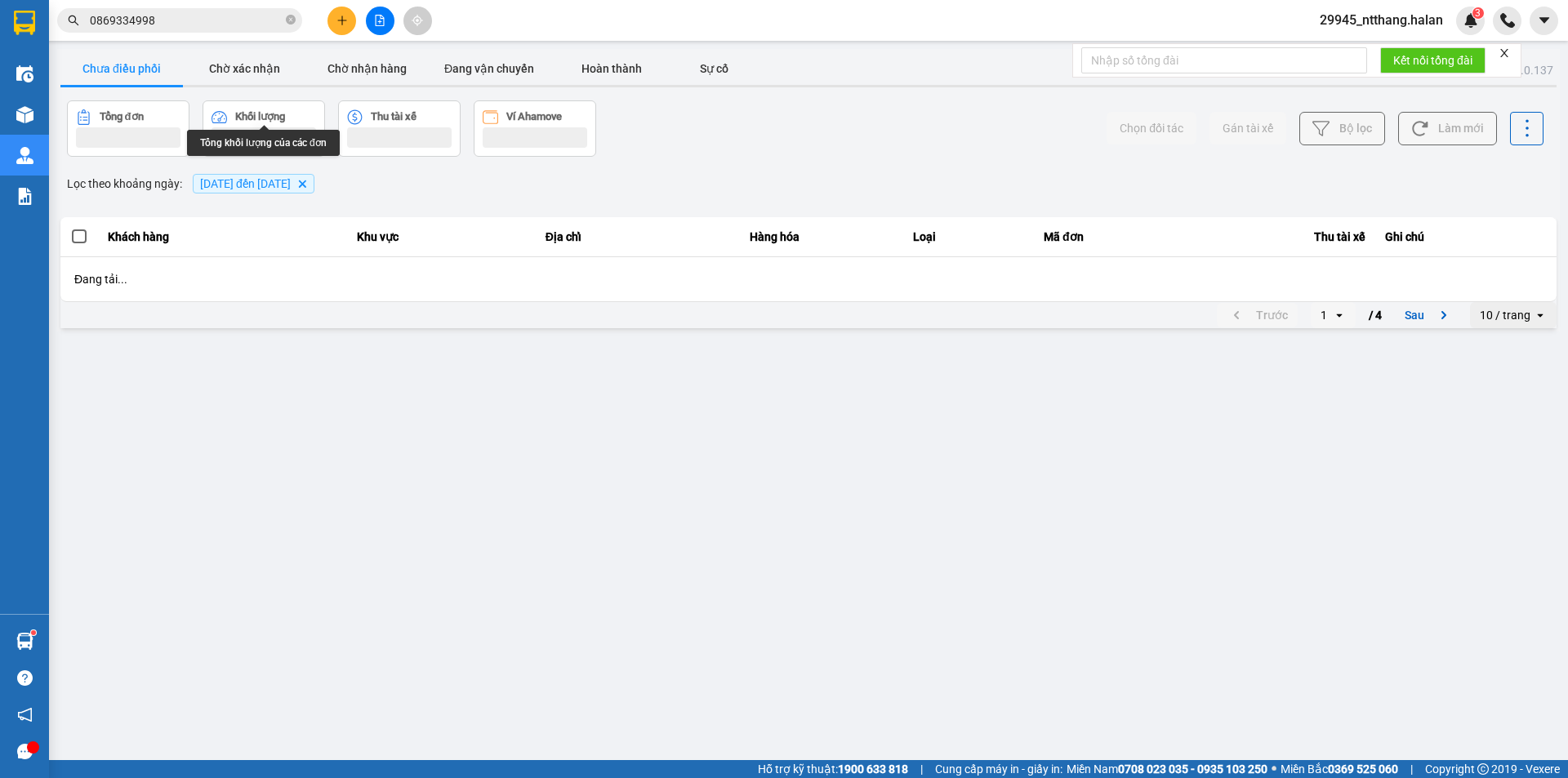
scroll to position [0, 0]
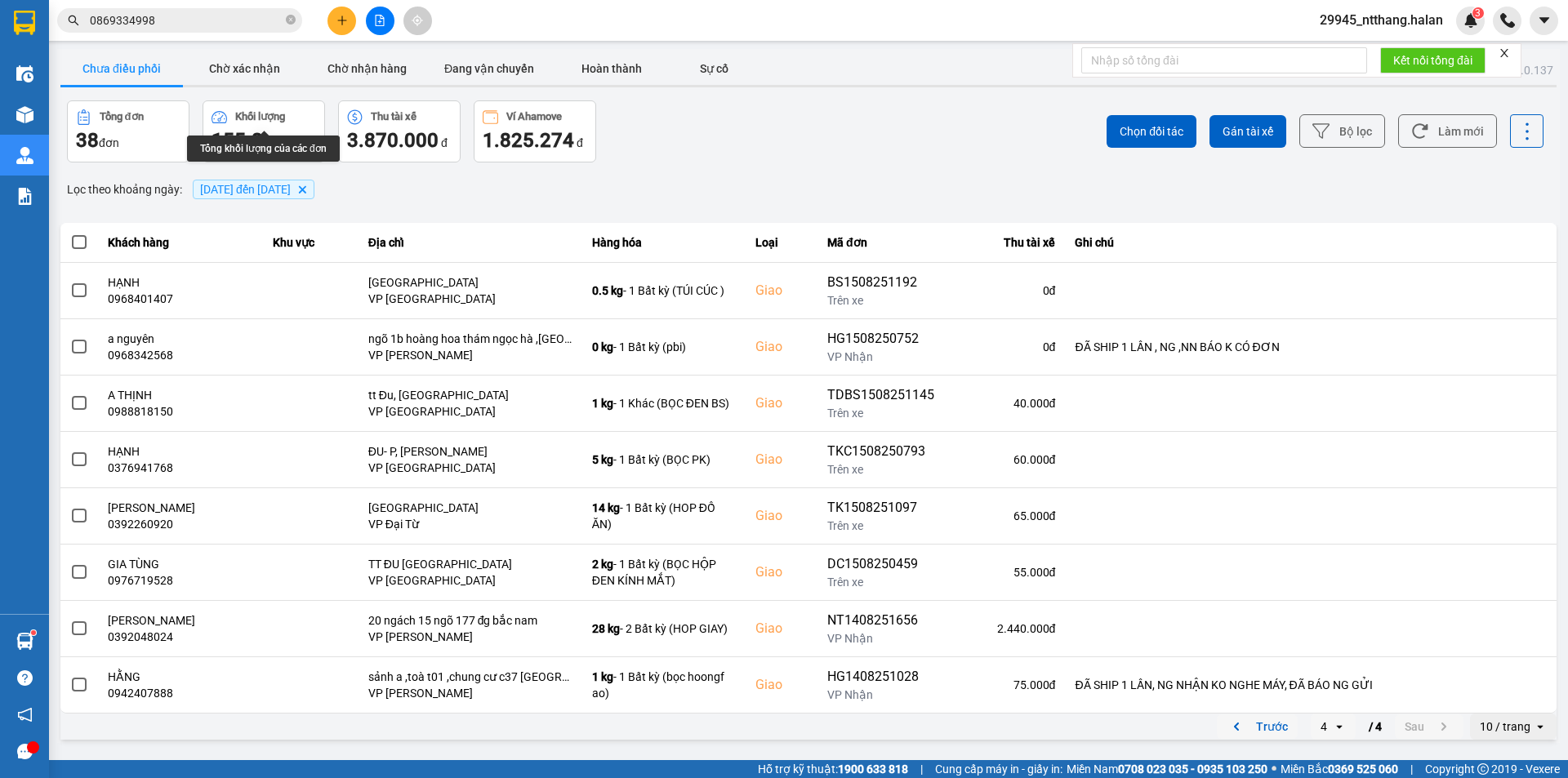
click at [1291, 726] on button "Trước" at bounding box center [1257, 727] width 81 height 25
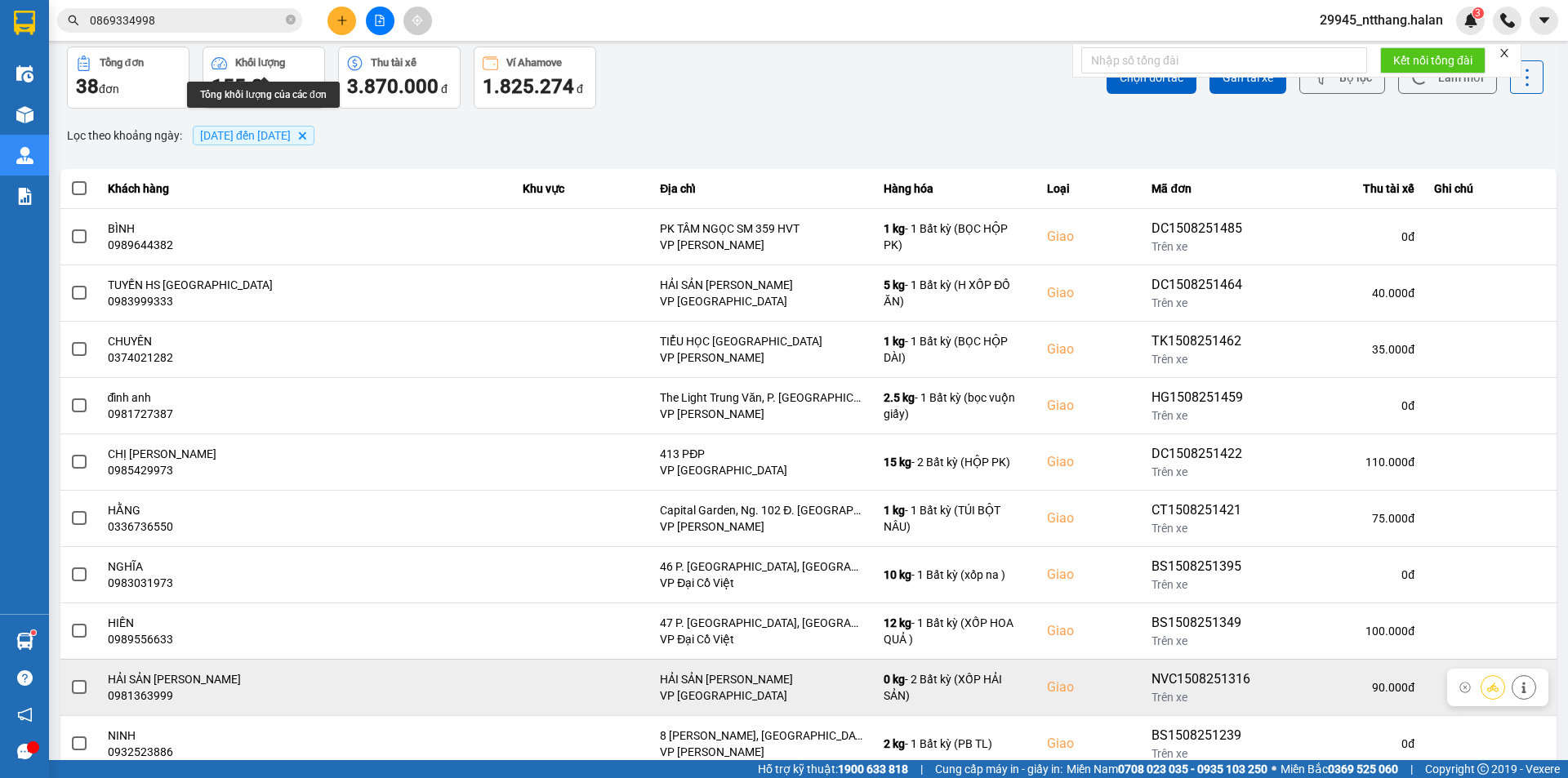
scroll to position [104, 0]
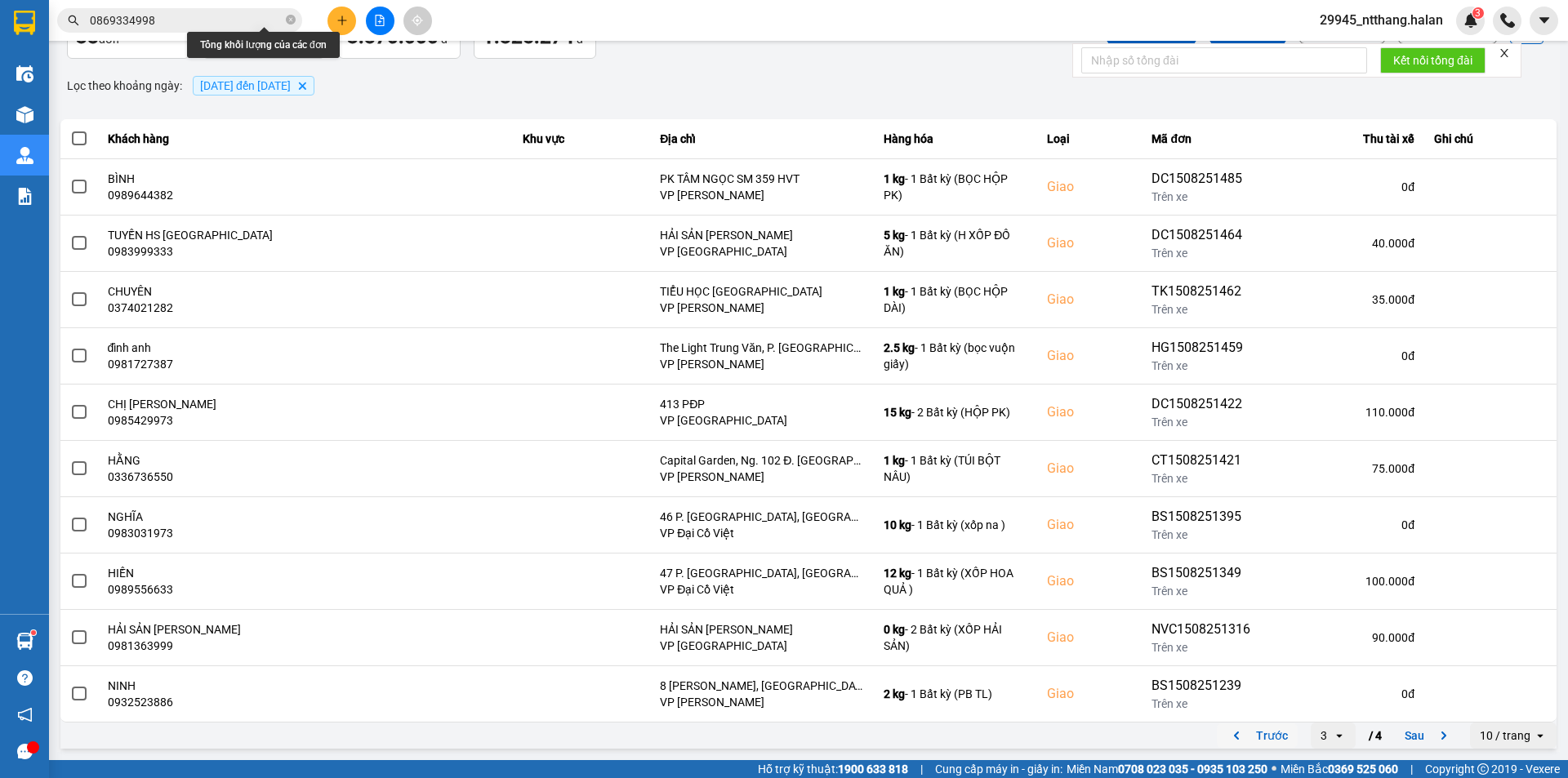
click at [1276, 736] on button "Trước" at bounding box center [1257, 736] width 81 height 25
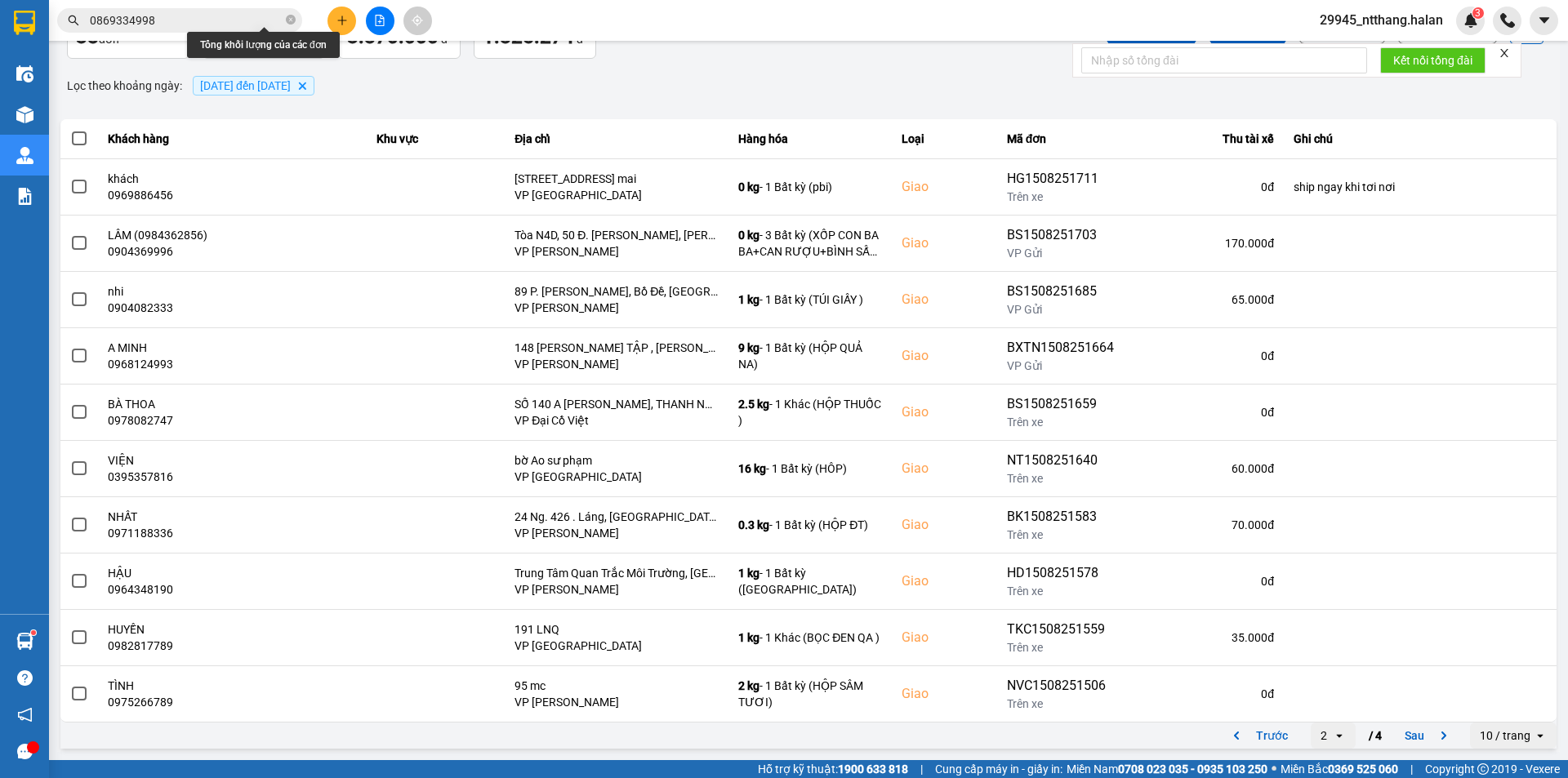
click at [1288, 736] on div "Trước 2 open / 4 Sau" at bounding box center [1340, 736] width 247 height 26
click at [1278, 734] on button "Trước" at bounding box center [1257, 736] width 81 height 25
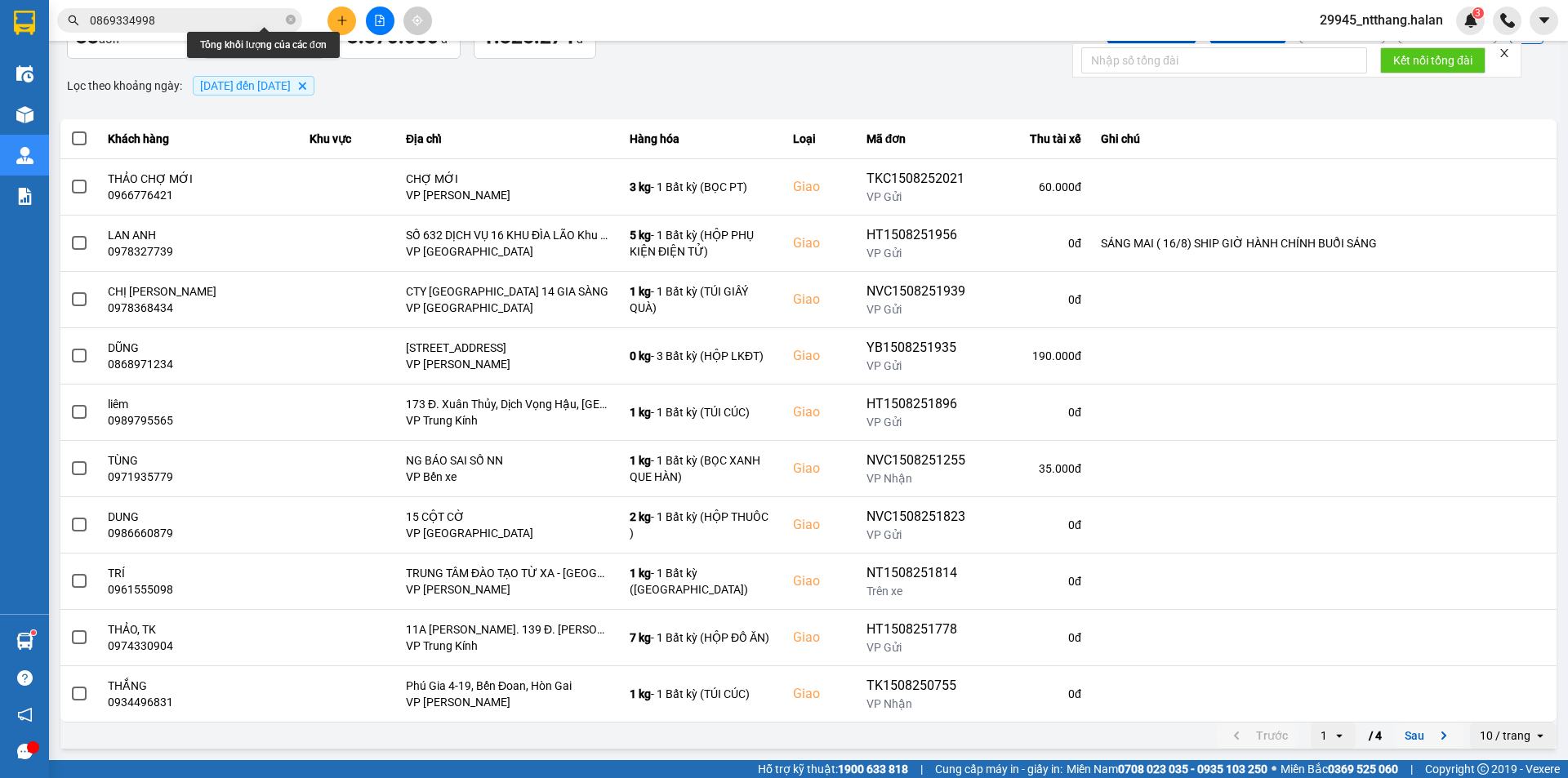
click at [1398, 742] on button "Sau" at bounding box center [1429, 736] width 69 height 25
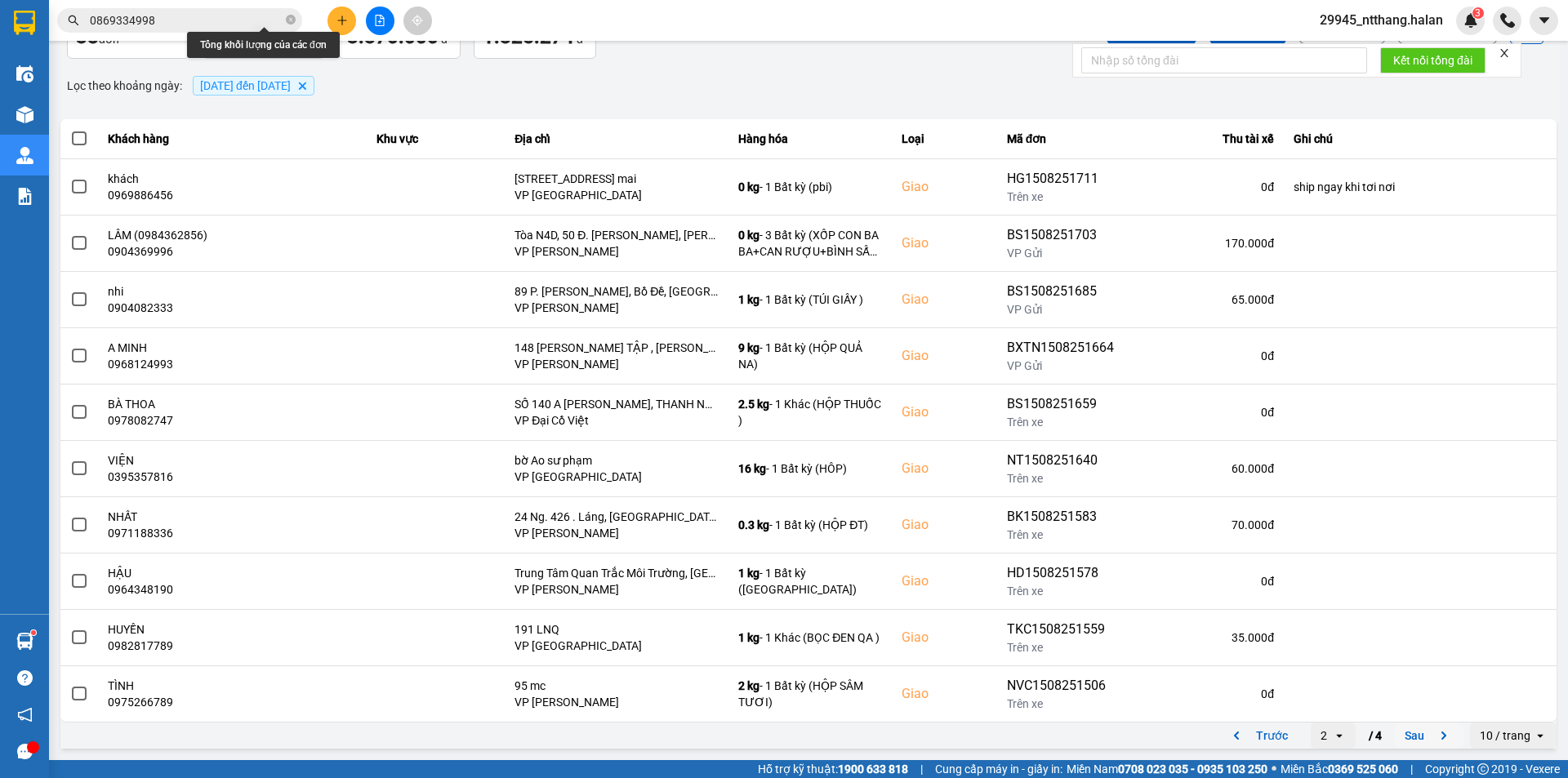
click at [1418, 732] on button "Sau" at bounding box center [1429, 736] width 69 height 25
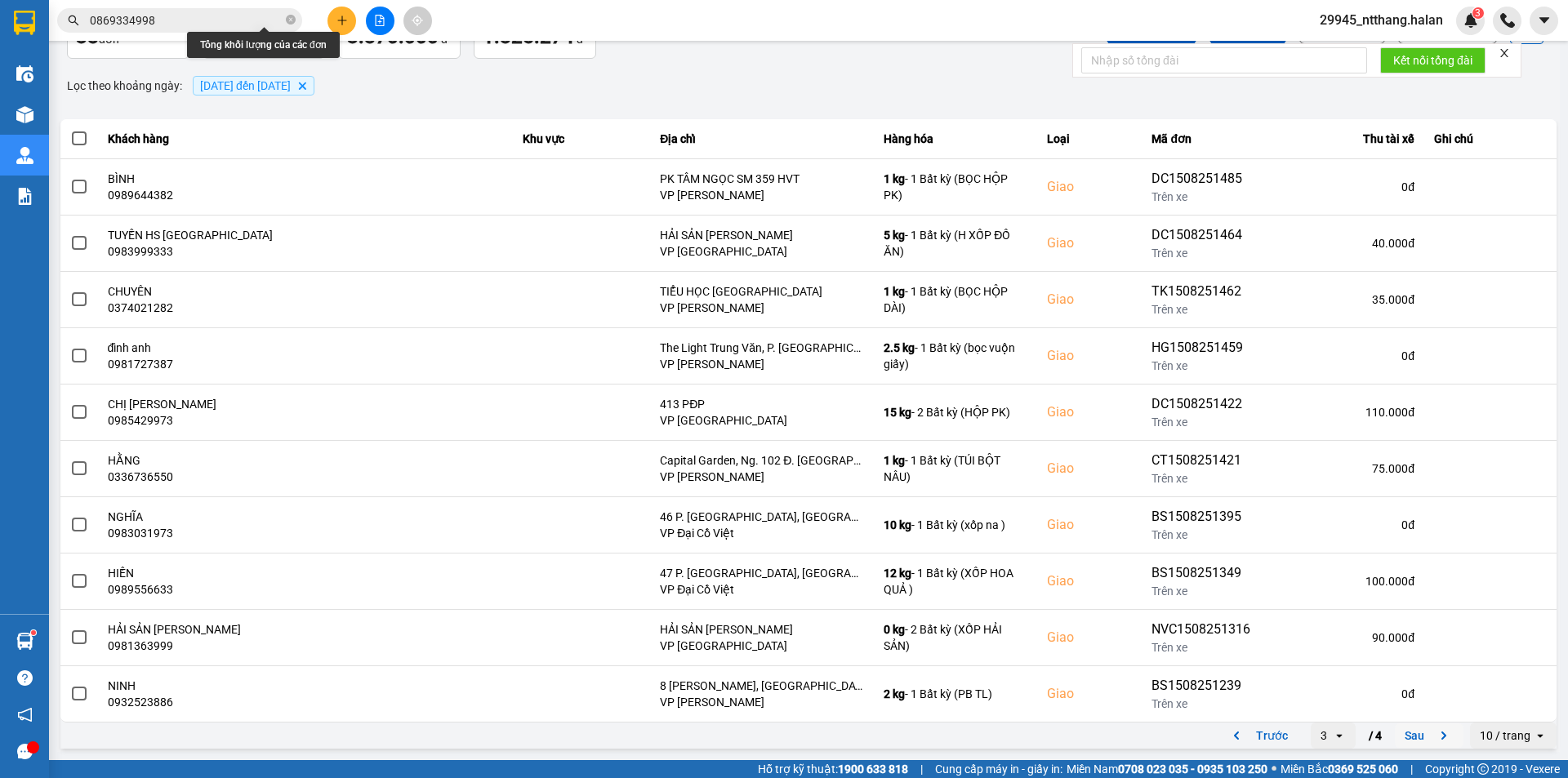
click at [1410, 742] on button "Sau" at bounding box center [1429, 736] width 69 height 25
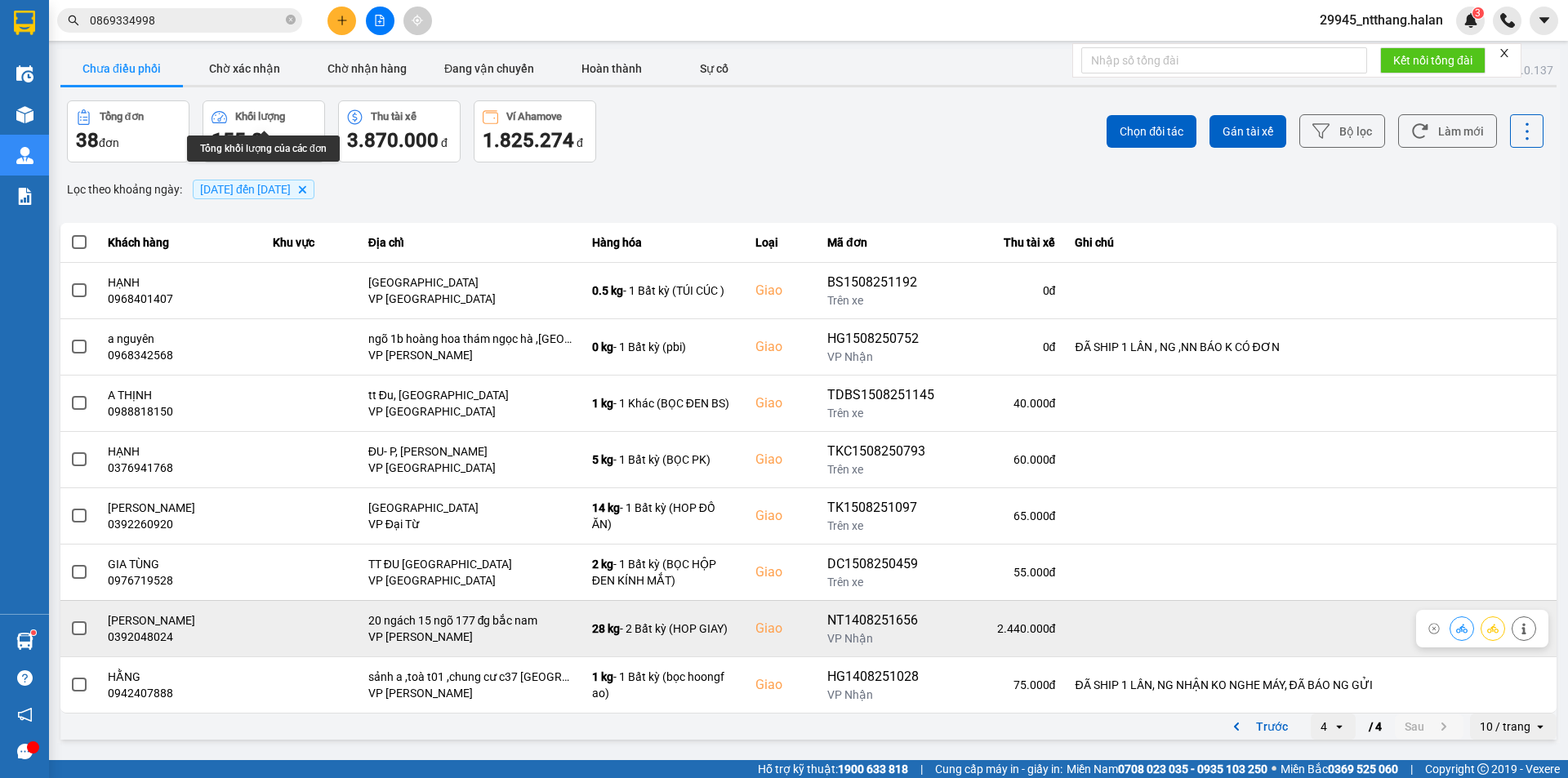
click at [78, 628] on span at bounding box center [79, 628] width 15 height 15
click at [70, 619] on input "checkbox" at bounding box center [70, 619] width 0 height 0
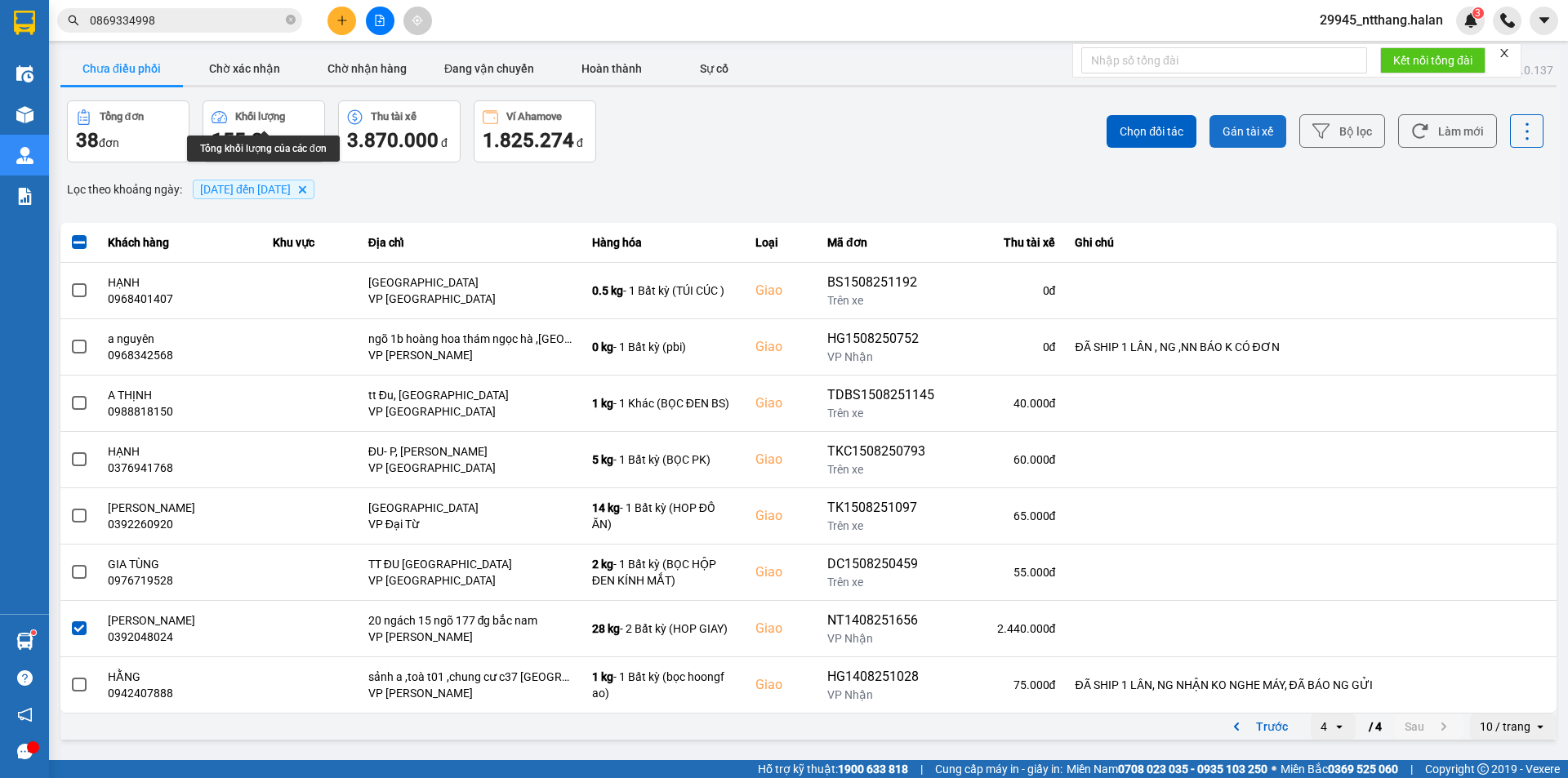
click at [1249, 134] on span "Gán tài xế" at bounding box center [1248, 132] width 51 height 16
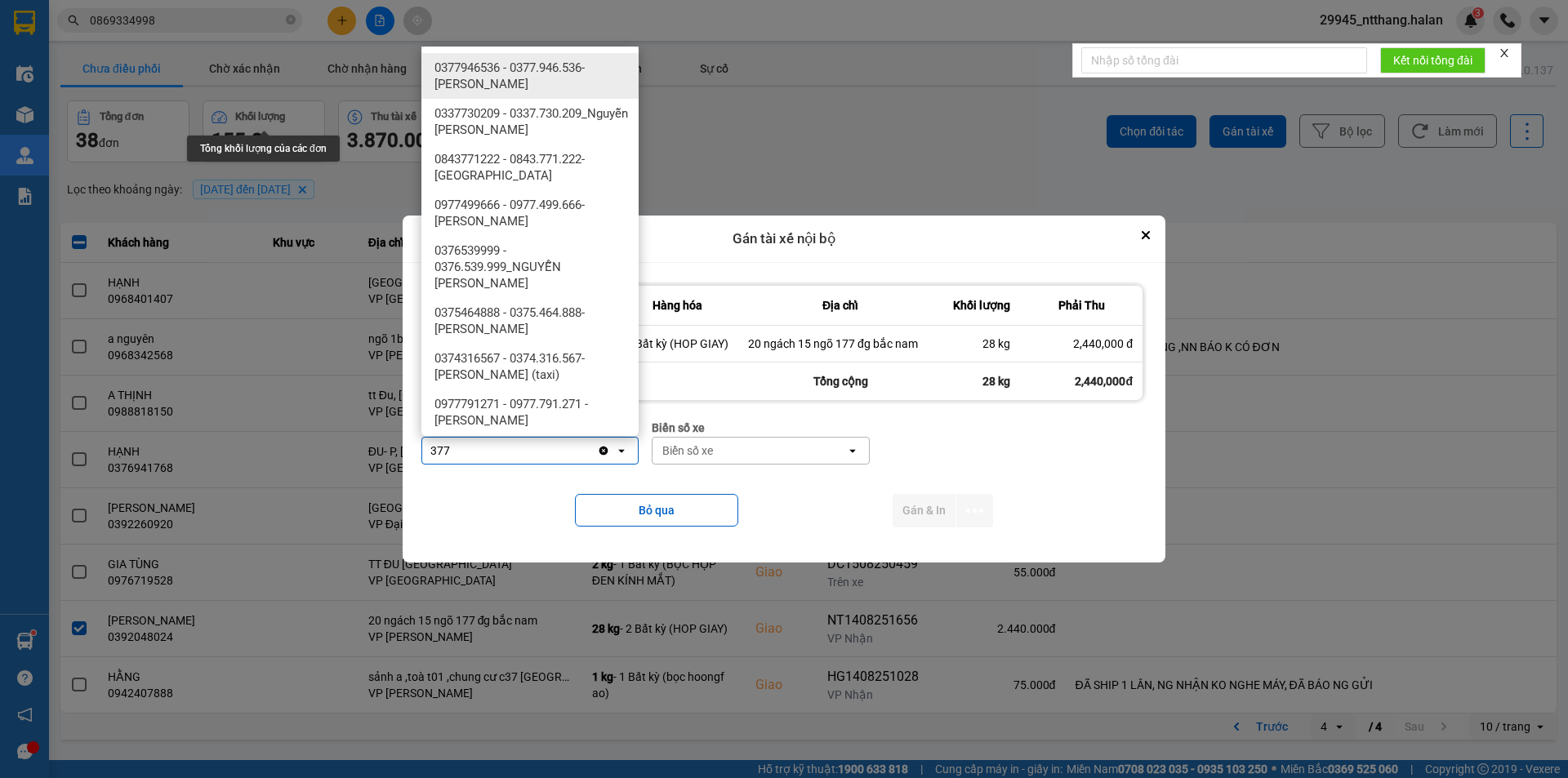
type input "377"
click at [530, 71] on span "0377946536 - 0377.946.536- Đào Duy Hoàn" at bounding box center [534, 76] width 198 height 33
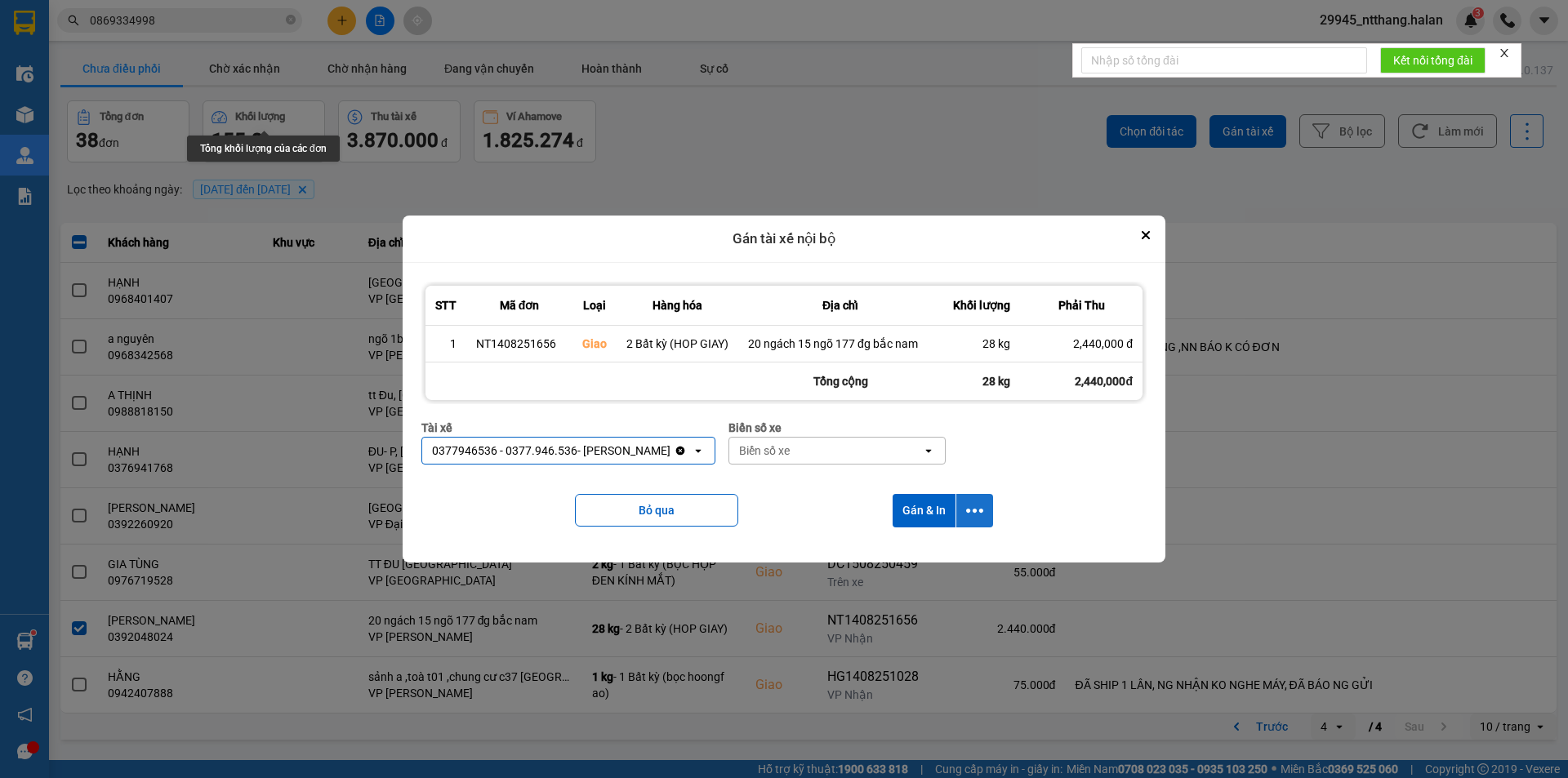
click at [972, 517] on icon "dialog" at bounding box center [974, 511] width 17 height 17
click at [887, 553] on span "Chỉ gán tài" at bounding box center [909, 554] width 54 height 16
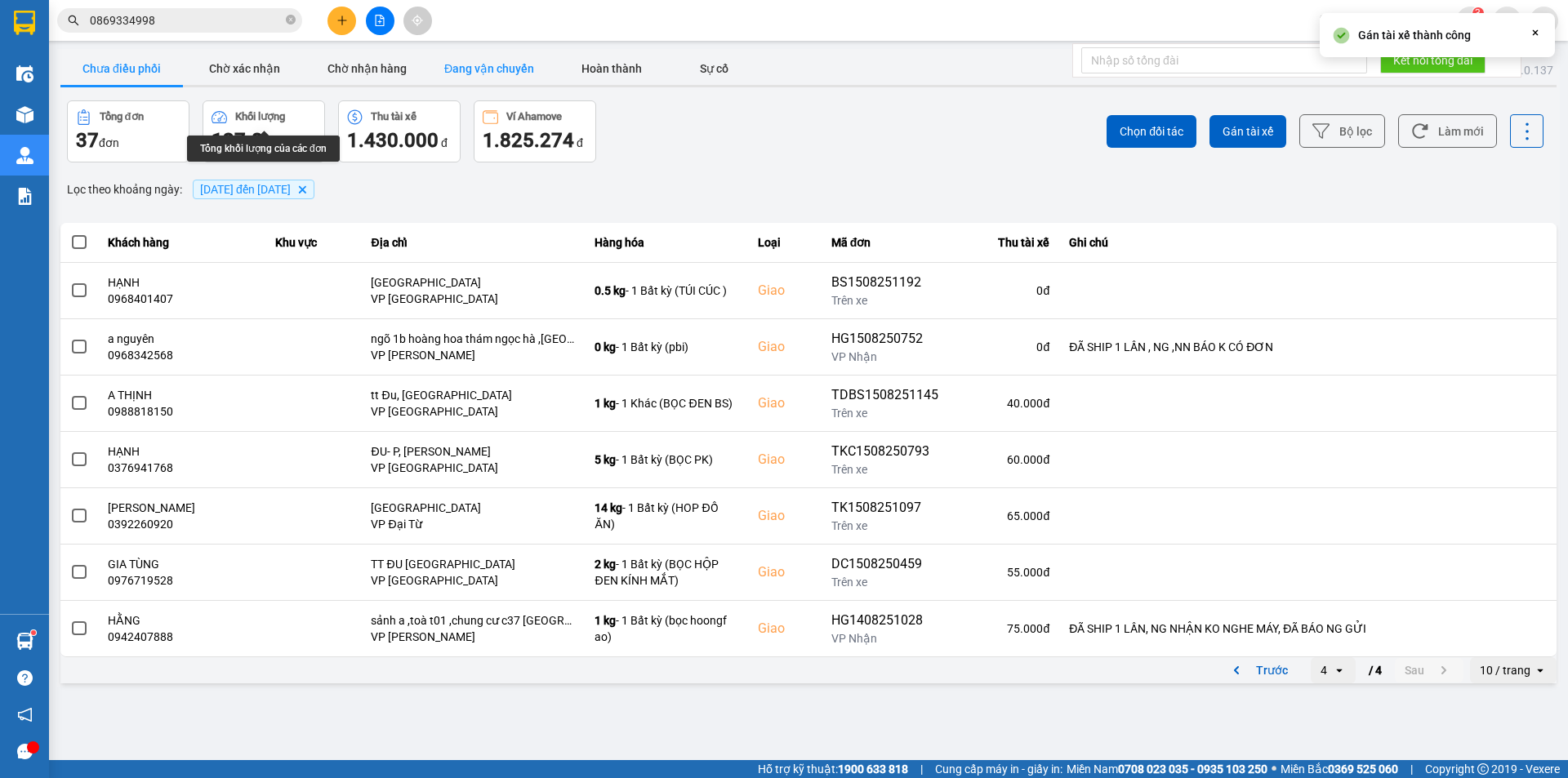
click at [525, 63] on button "Đang vận chuyển" at bounding box center [489, 69] width 123 height 33
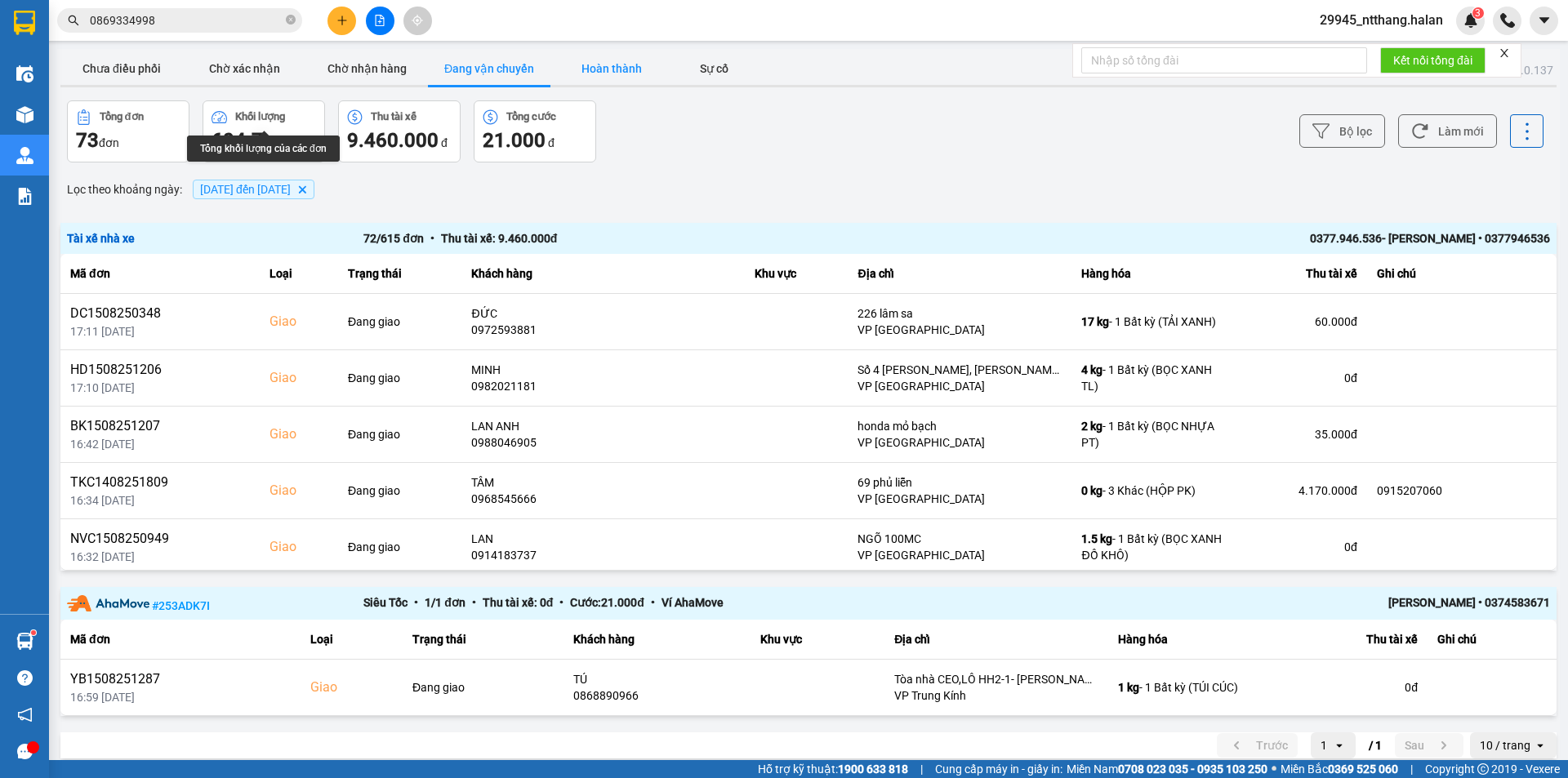
click at [621, 70] on button "Hoàn thành" at bounding box center [611, 69] width 123 height 33
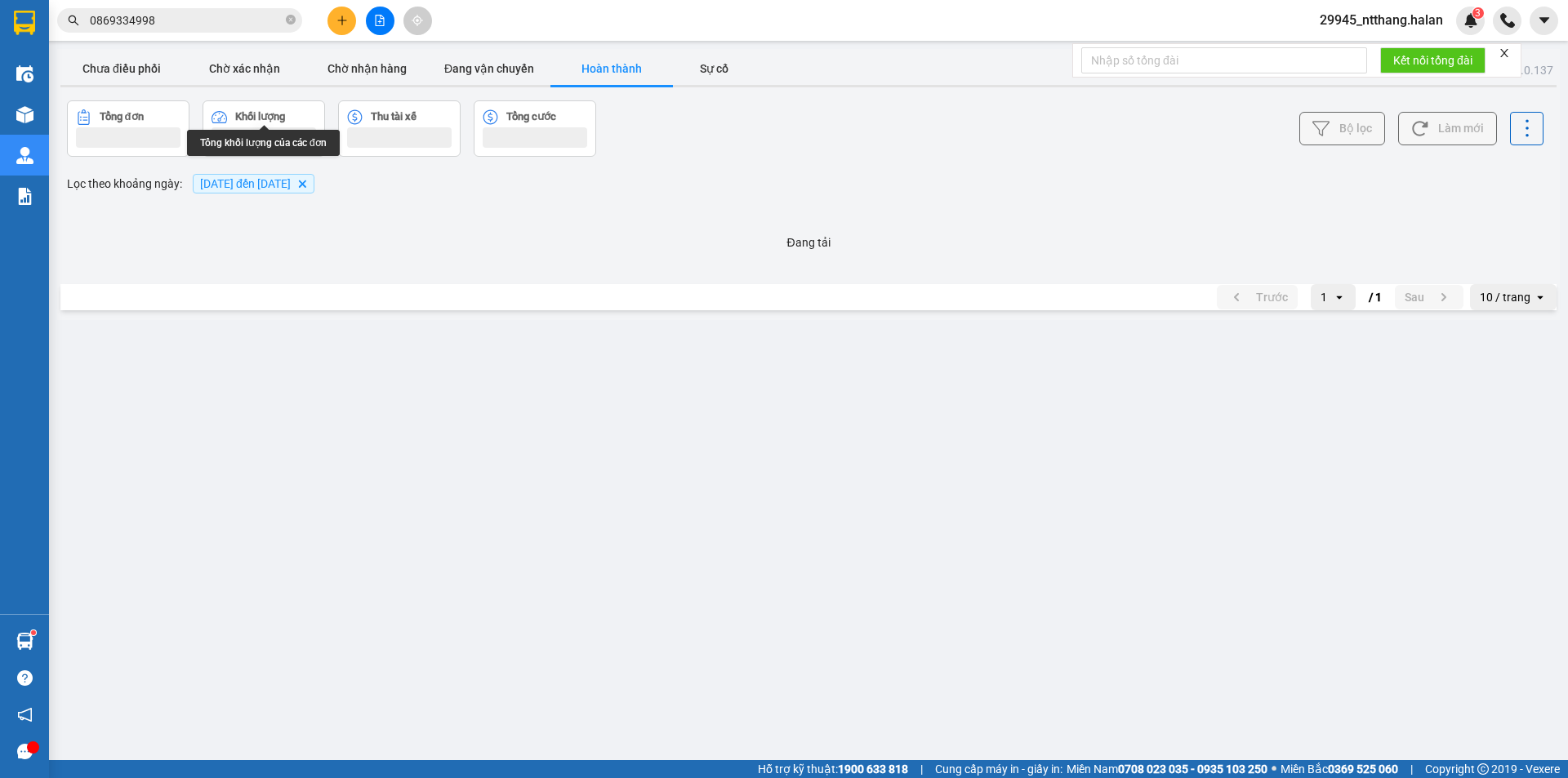
click at [150, 27] on input "0869334998" at bounding box center [186, 20] width 193 height 18
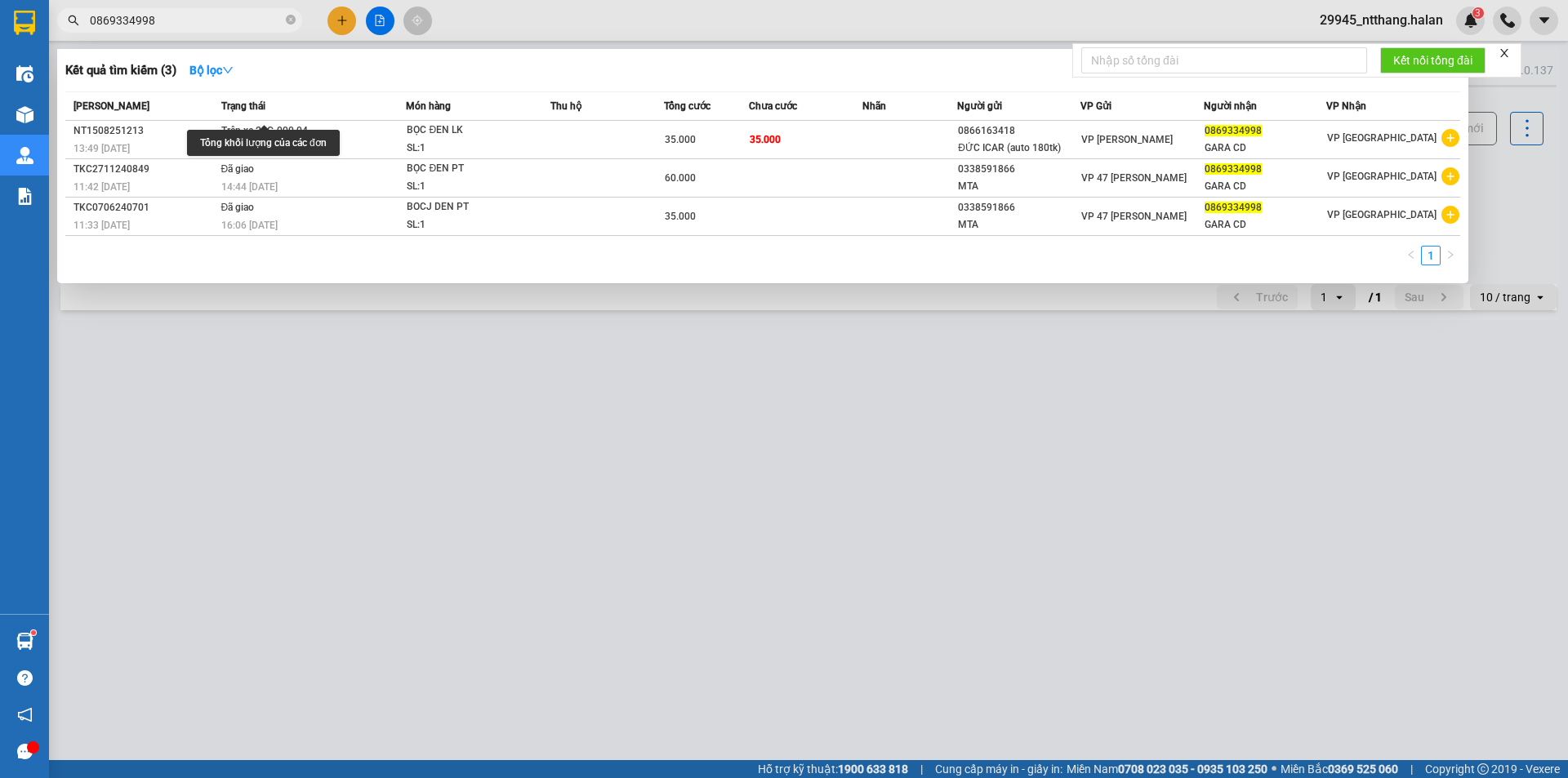
click at [150, 27] on input "0869334998" at bounding box center [186, 20] width 193 height 18
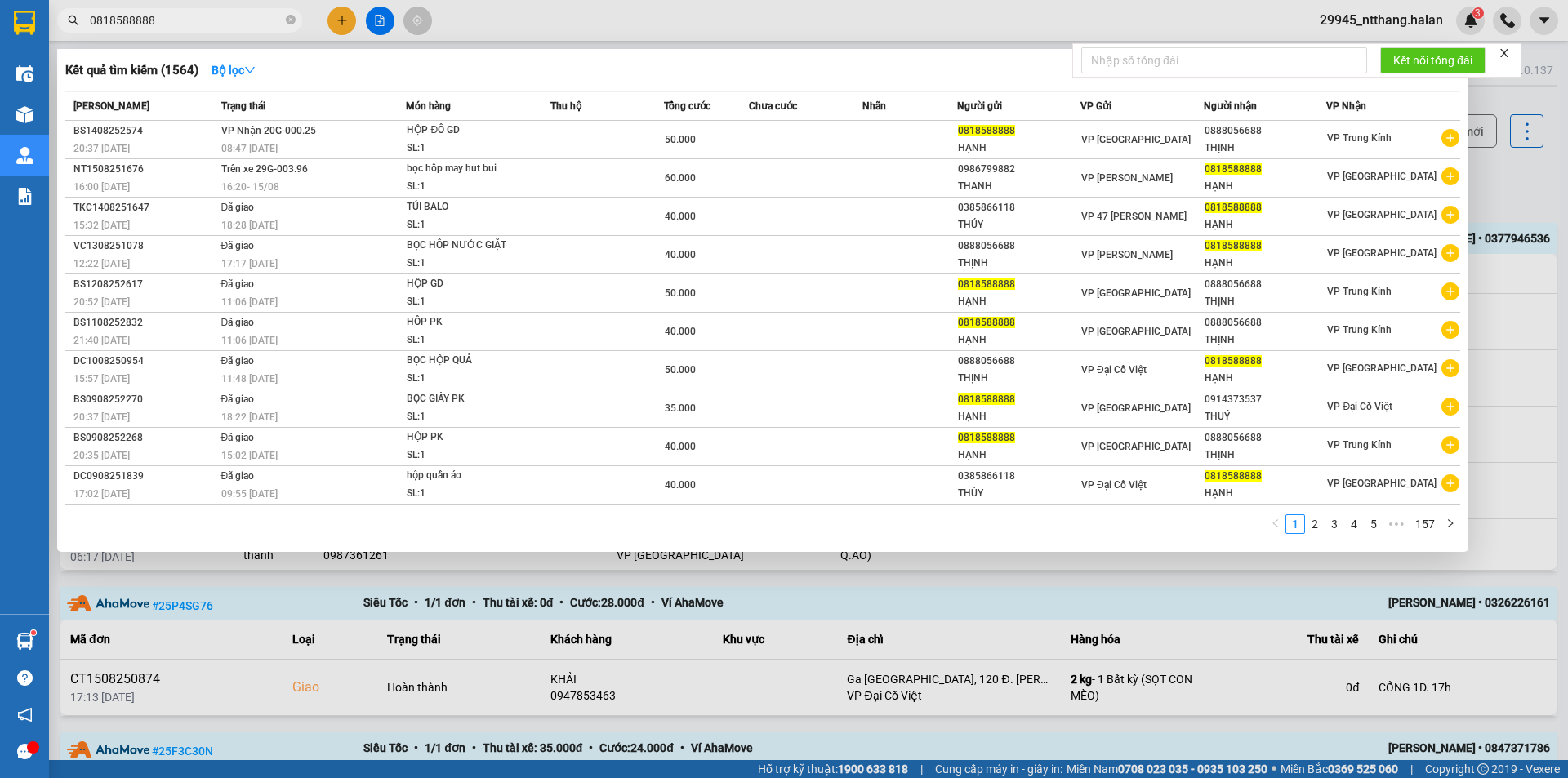
click at [239, 26] on input "0818588888" at bounding box center [186, 20] width 193 height 18
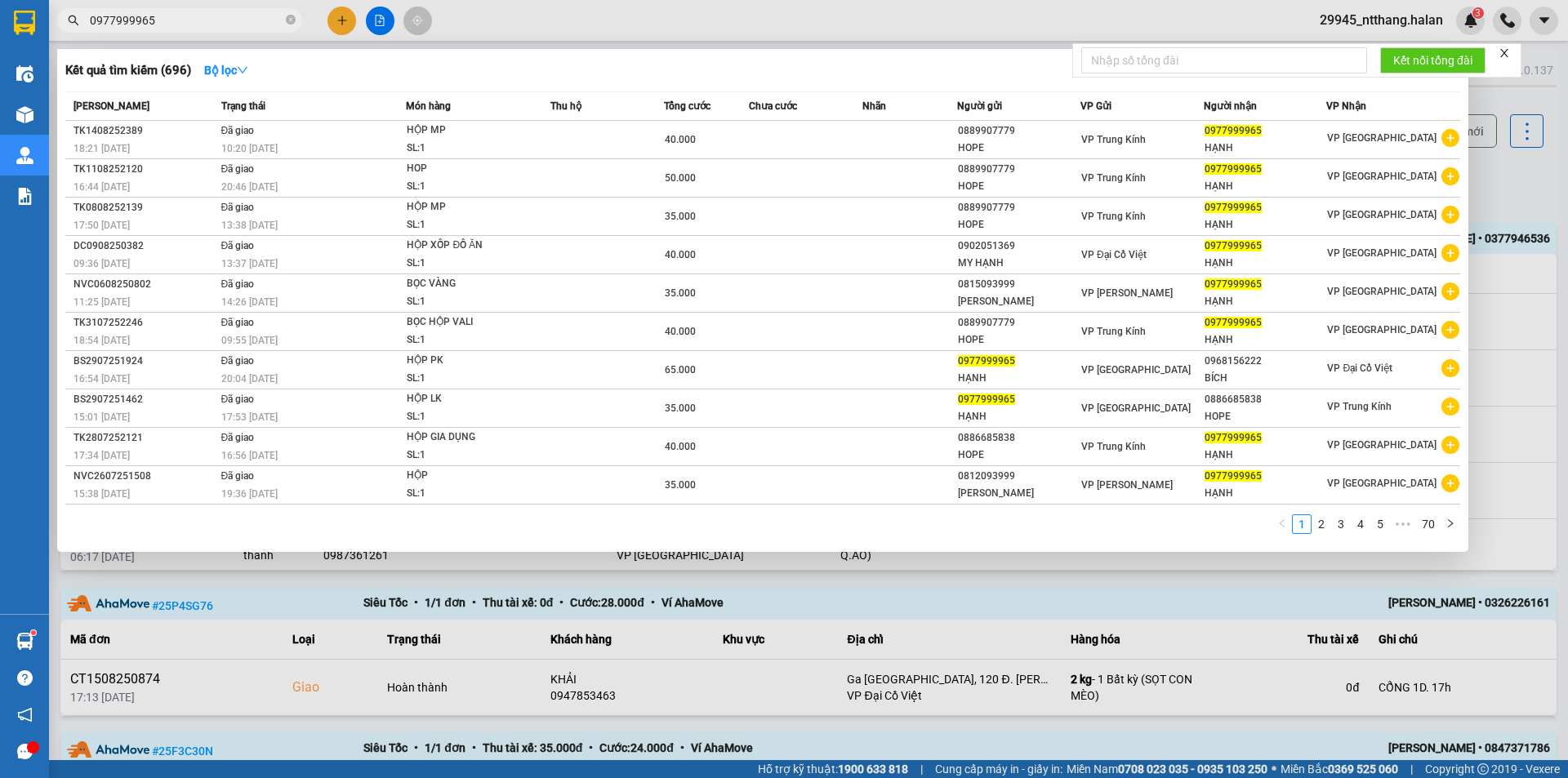
type input "0977999965"
click at [793, 622] on div at bounding box center [784, 389] width 1568 height 778
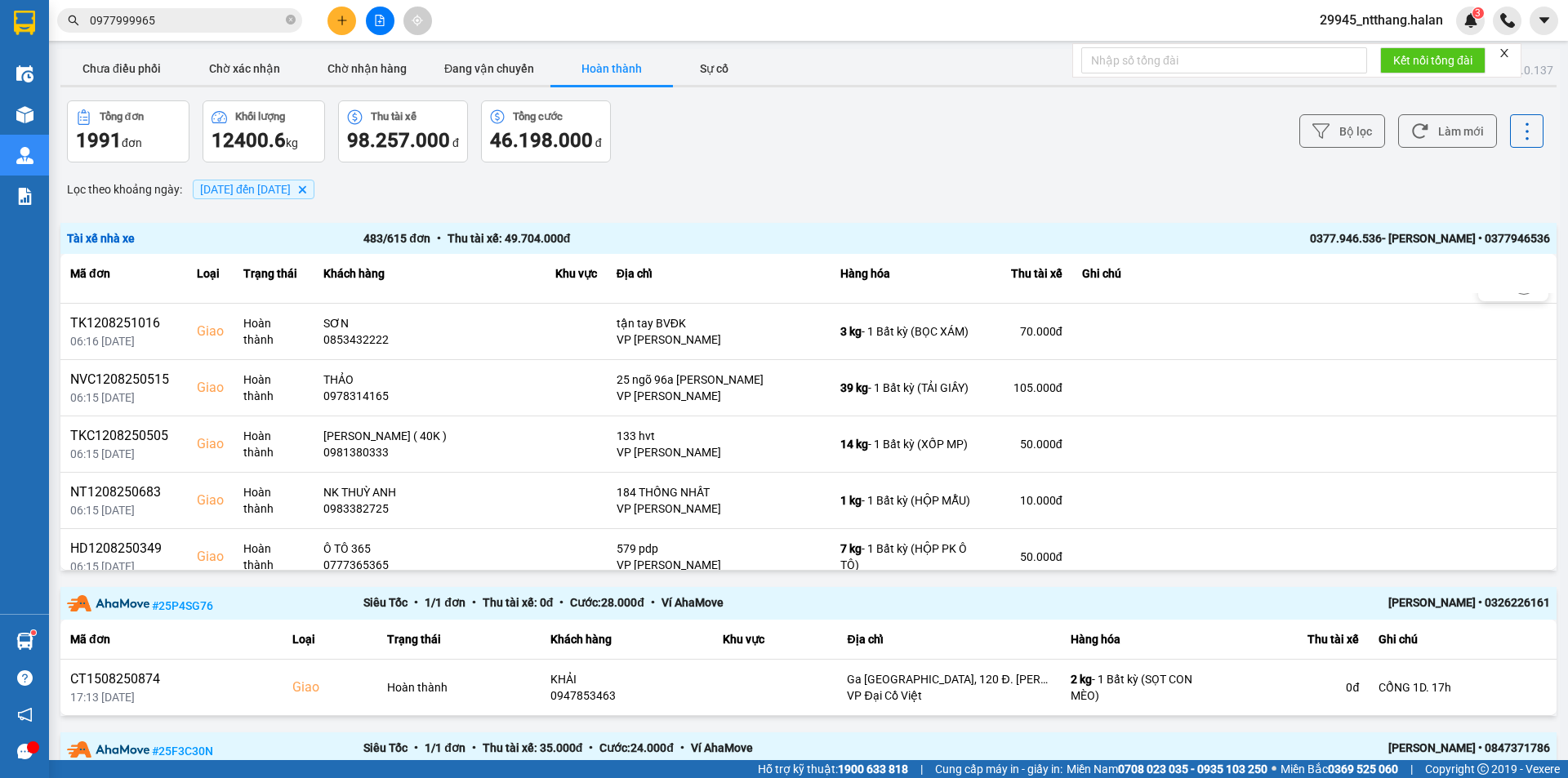
scroll to position [571, 0]
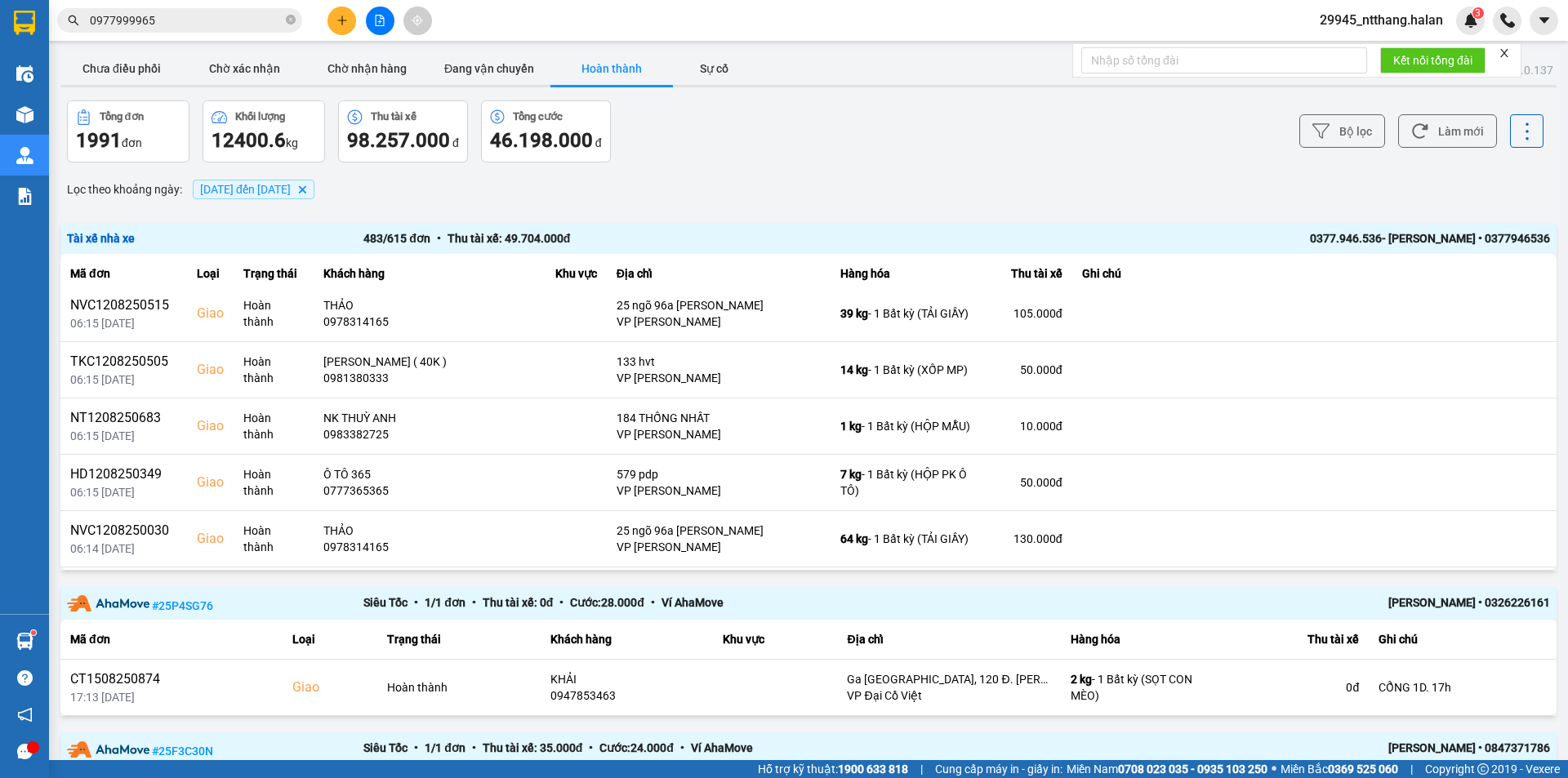
drag, startPoint x: 701, startPoint y: 137, endPoint x: 688, endPoint y: 138, distance: 13.0
click at [700, 138] on div "Tổng đơn 1991 đơn Khối lượng 12400.6 kg Thu tài xế 98.257.000 đ Tổng cước 46.19…" at bounding box center [436, 132] width 738 height 62
click at [146, 60] on button "Chưa điều phối" at bounding box center [122, 69] width 123 height 33
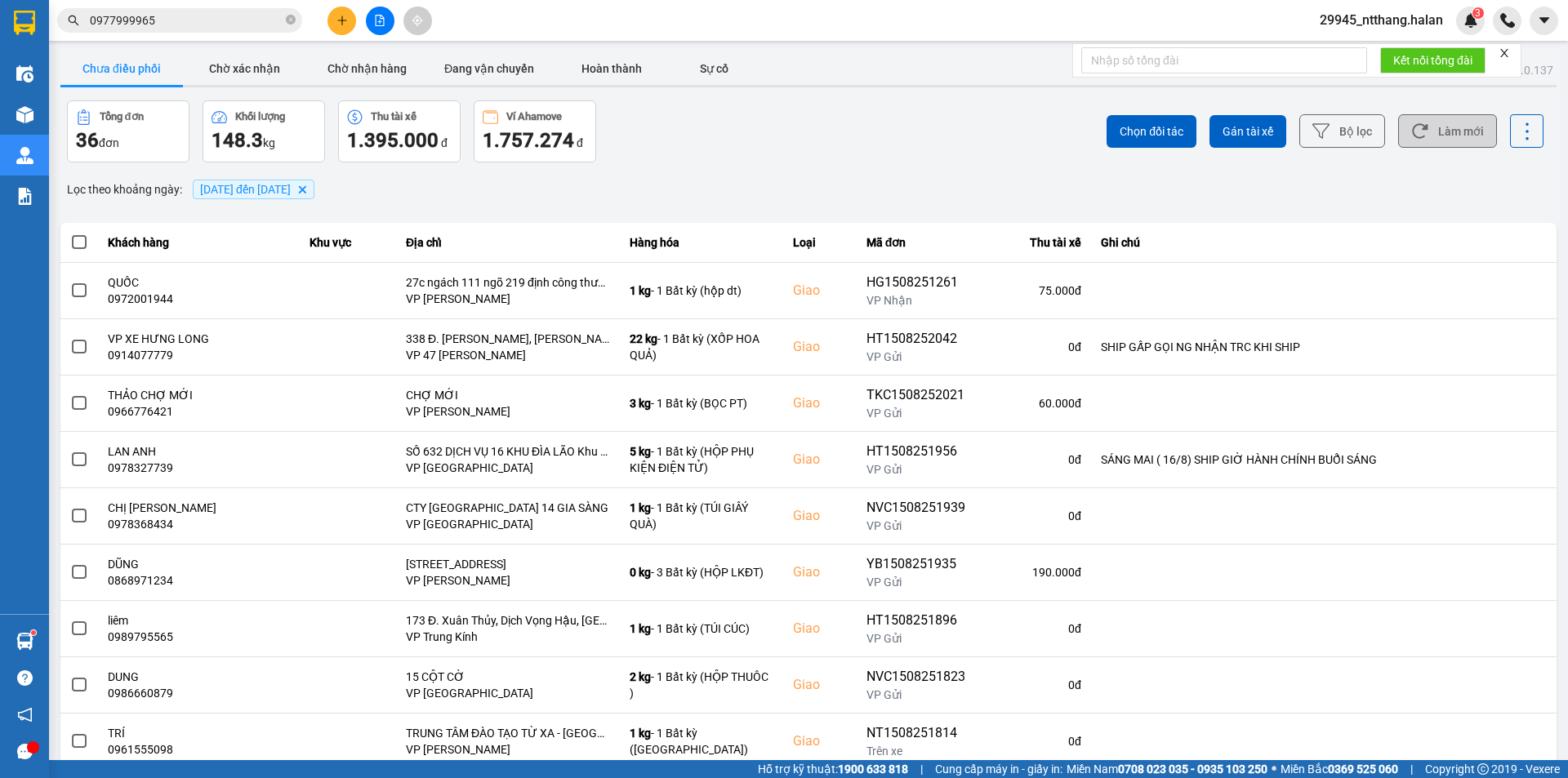
click at [1424, 130] on button "Làm mới" at bounding box center [1447, 131] width 99 height 34
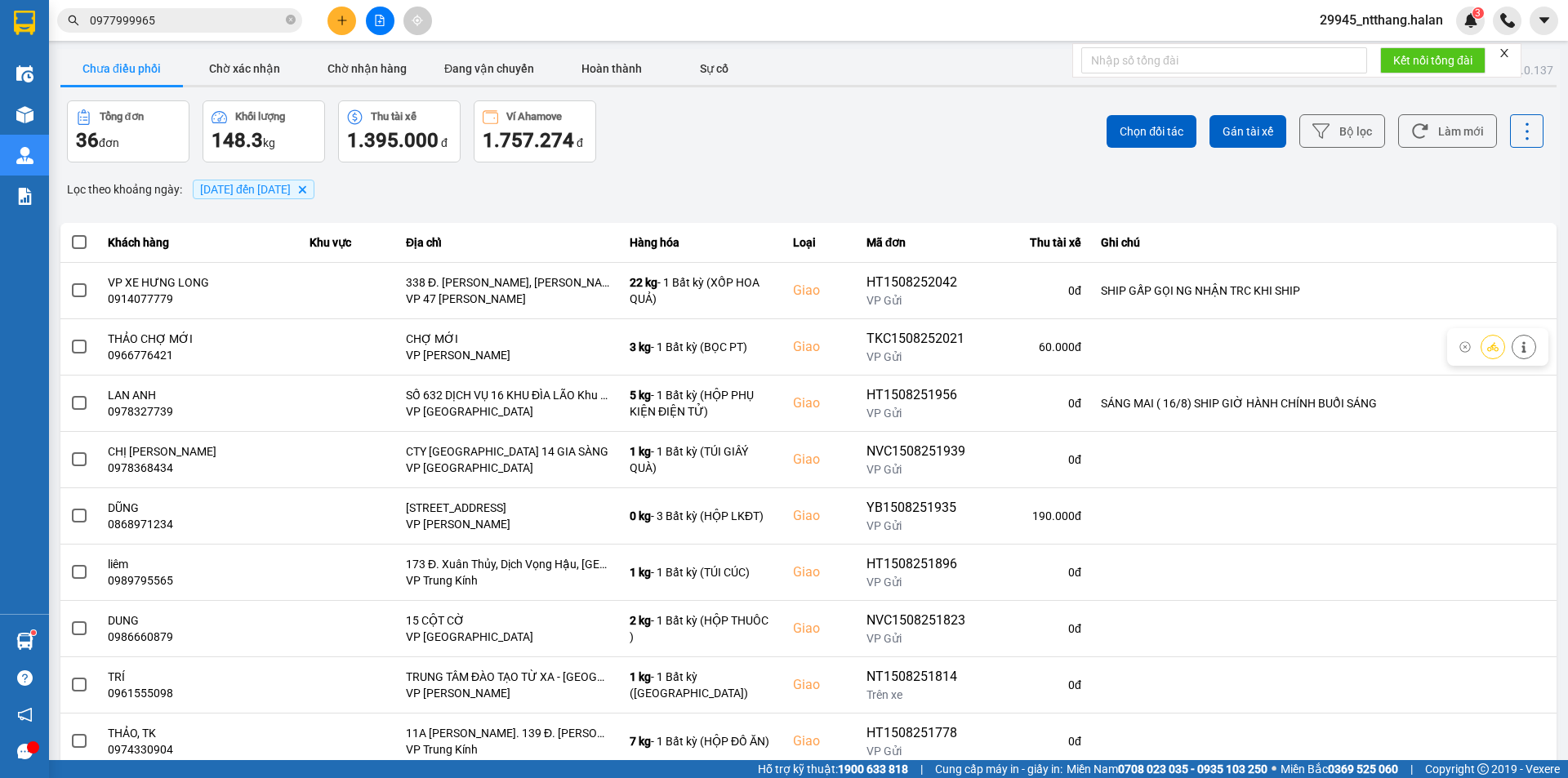
scroll to position [82, 0]
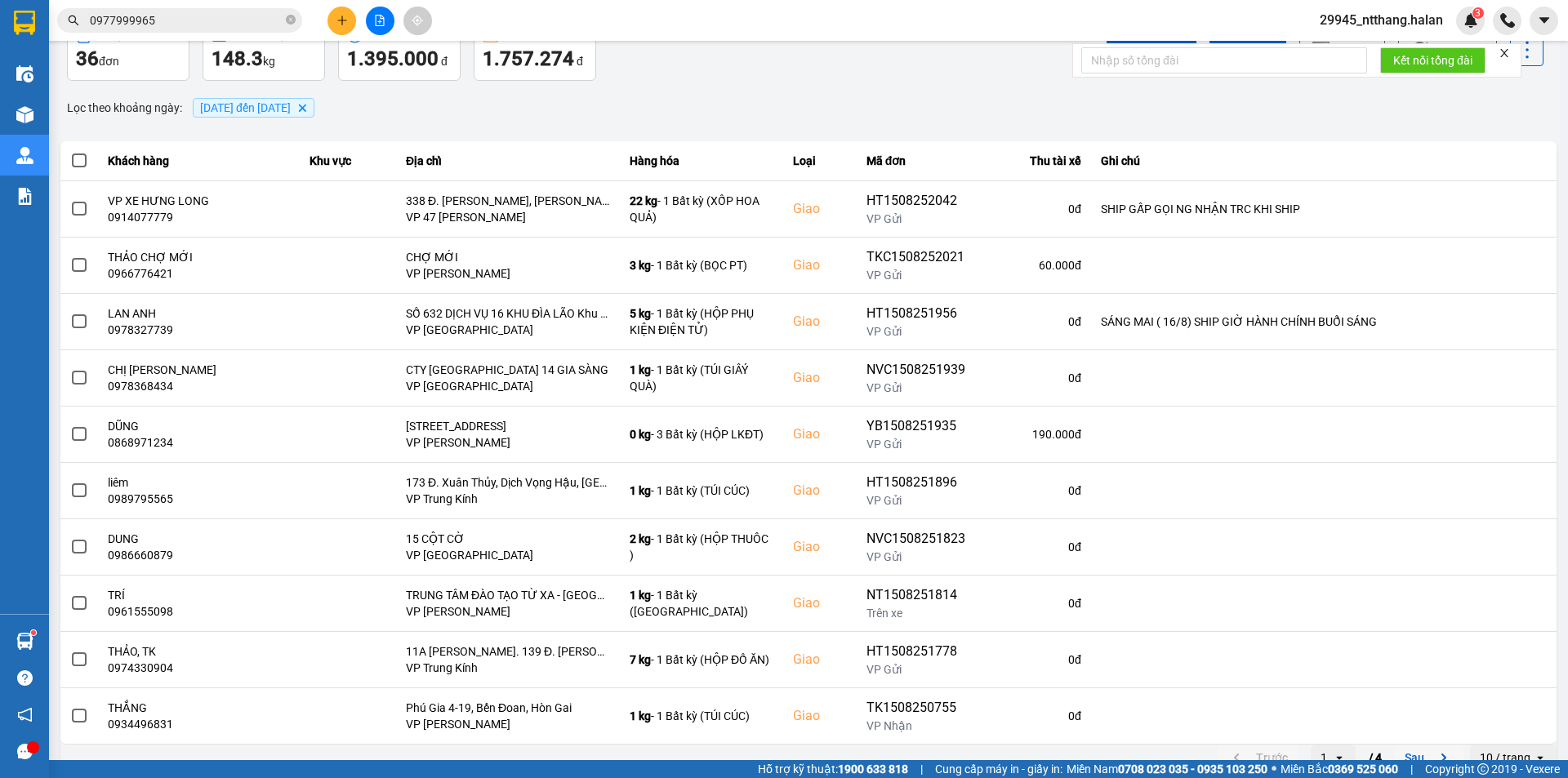
click at [1410, 757] on button "Sau" at bounding box center [1429, 758] width 69 height 25
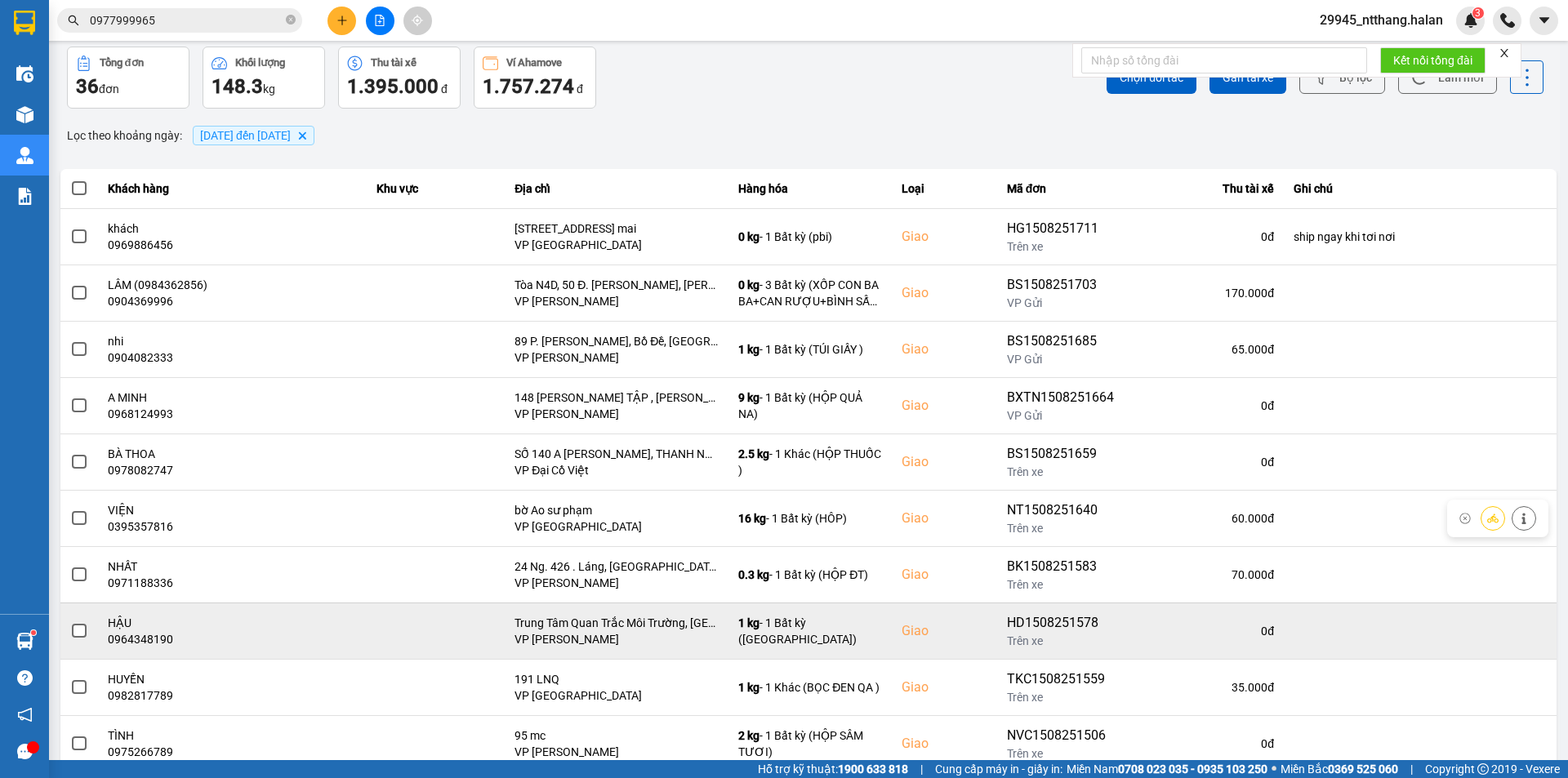
scroll to position [104, 0]
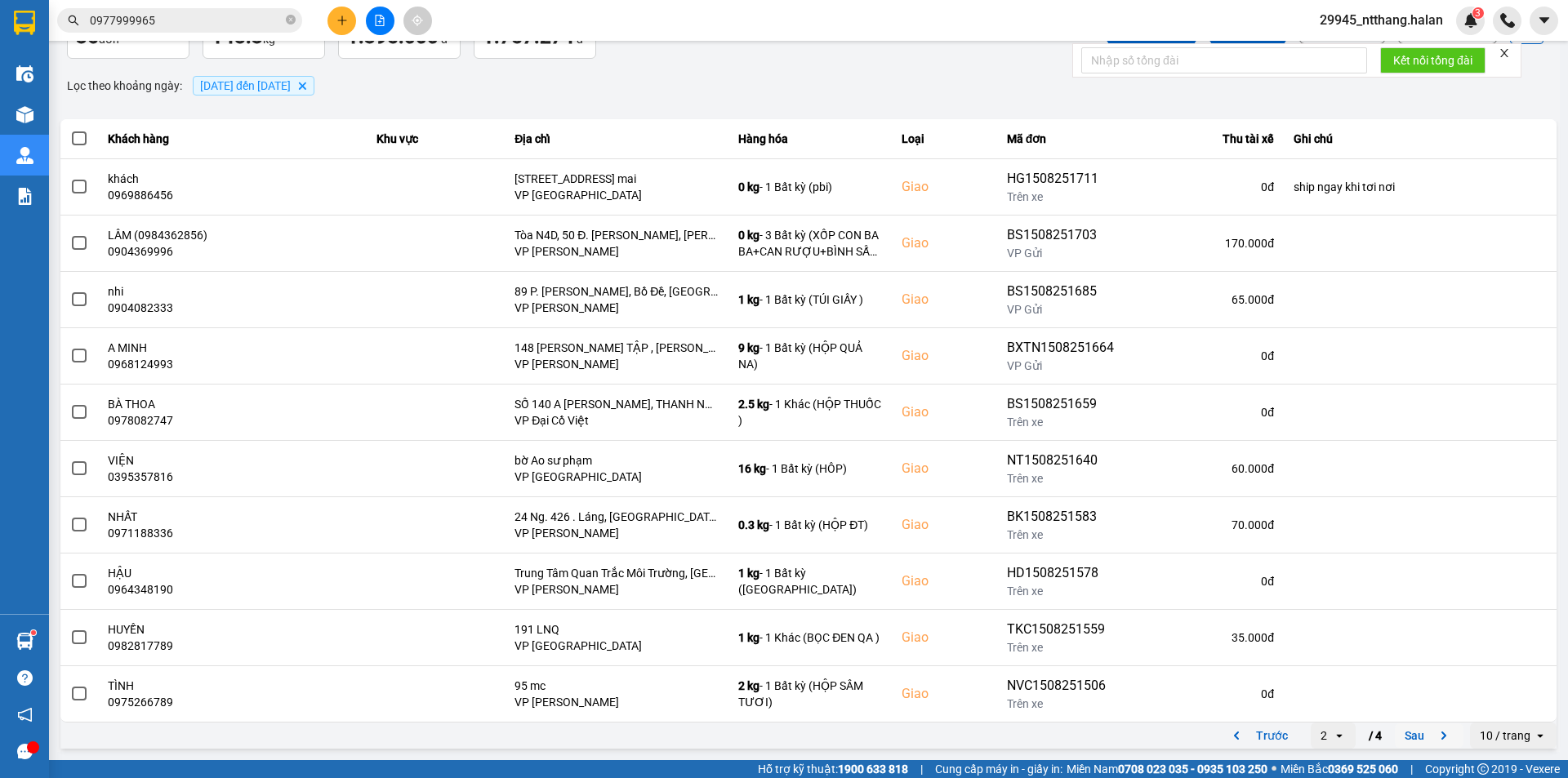
click at [1405, 740] on button "Sau" at bounding box center [1429, 736] width 69 height 25
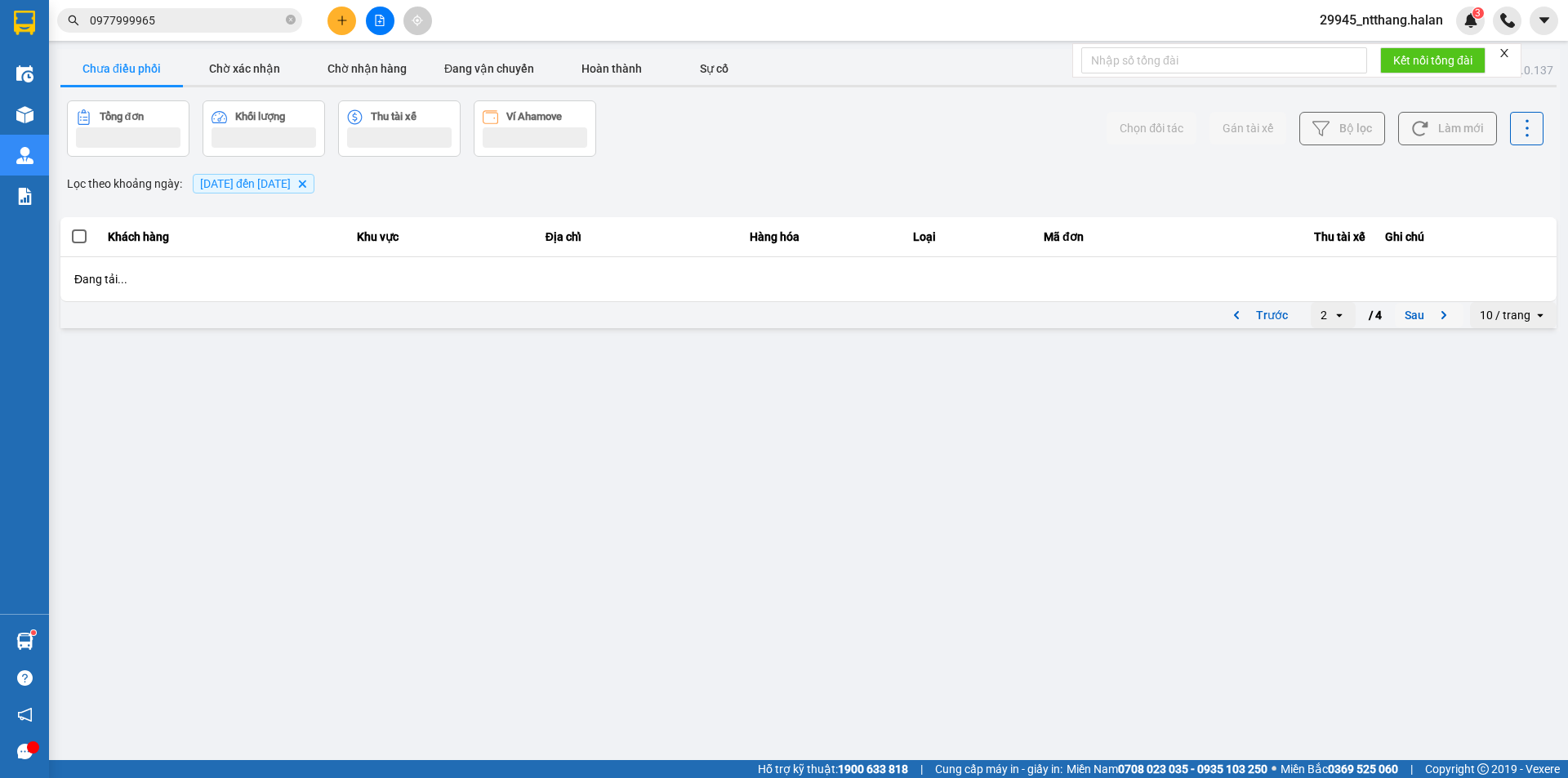
scroll to position [0, 0]
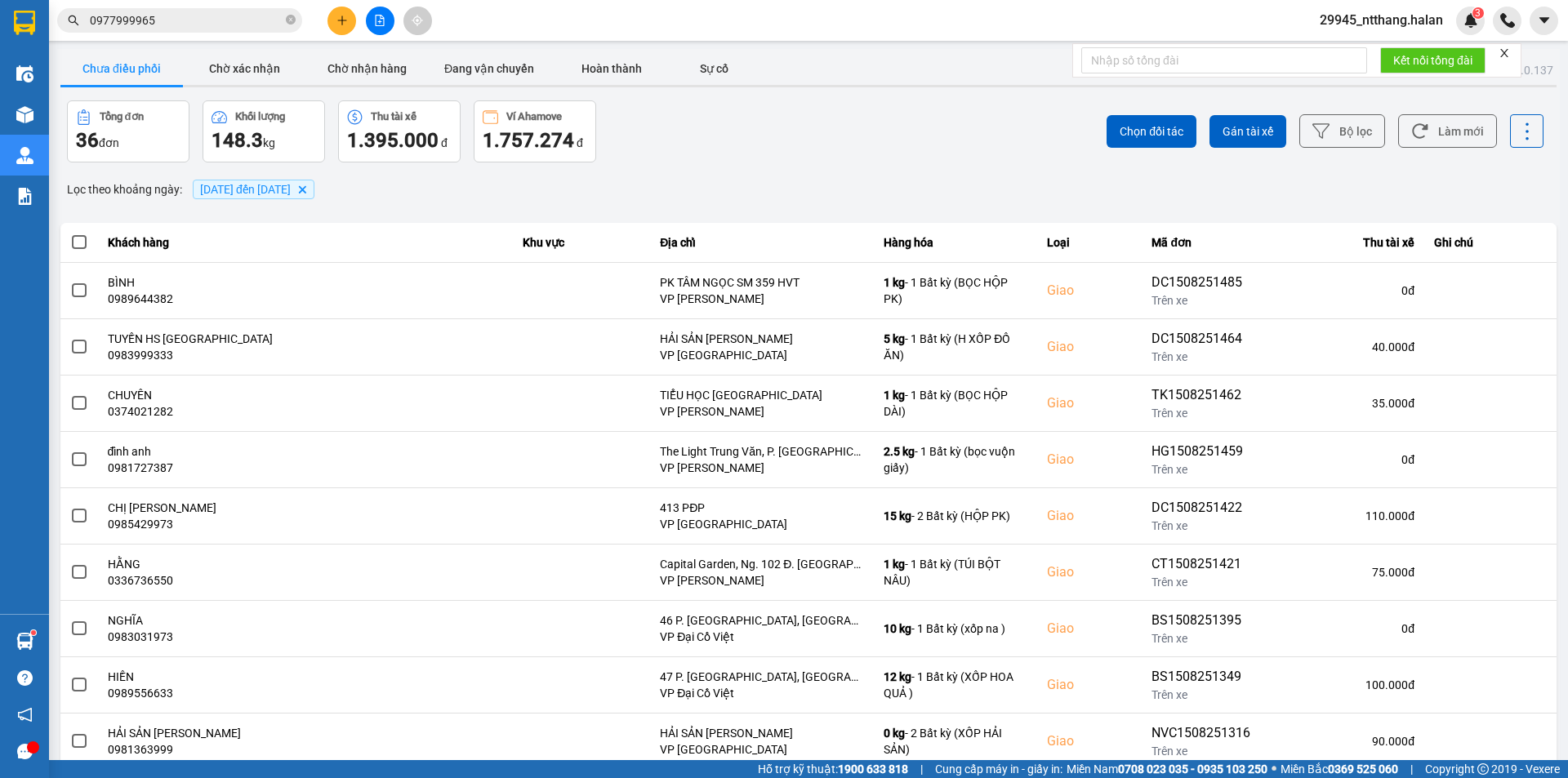
click at [823, 109] on div "Chọn đối tác Gán tài xế Bộ lọc Làm mới" at bounding box center [1173, 132] width 738 height 62
click at [1403, 30] on span "29945_ntthang.halan" at bounding box center [1381, 20] width 150 height 20
click at [1388, 52] on span "Đăng xuất" at bounding box center [1389, 51] width 114 height 18
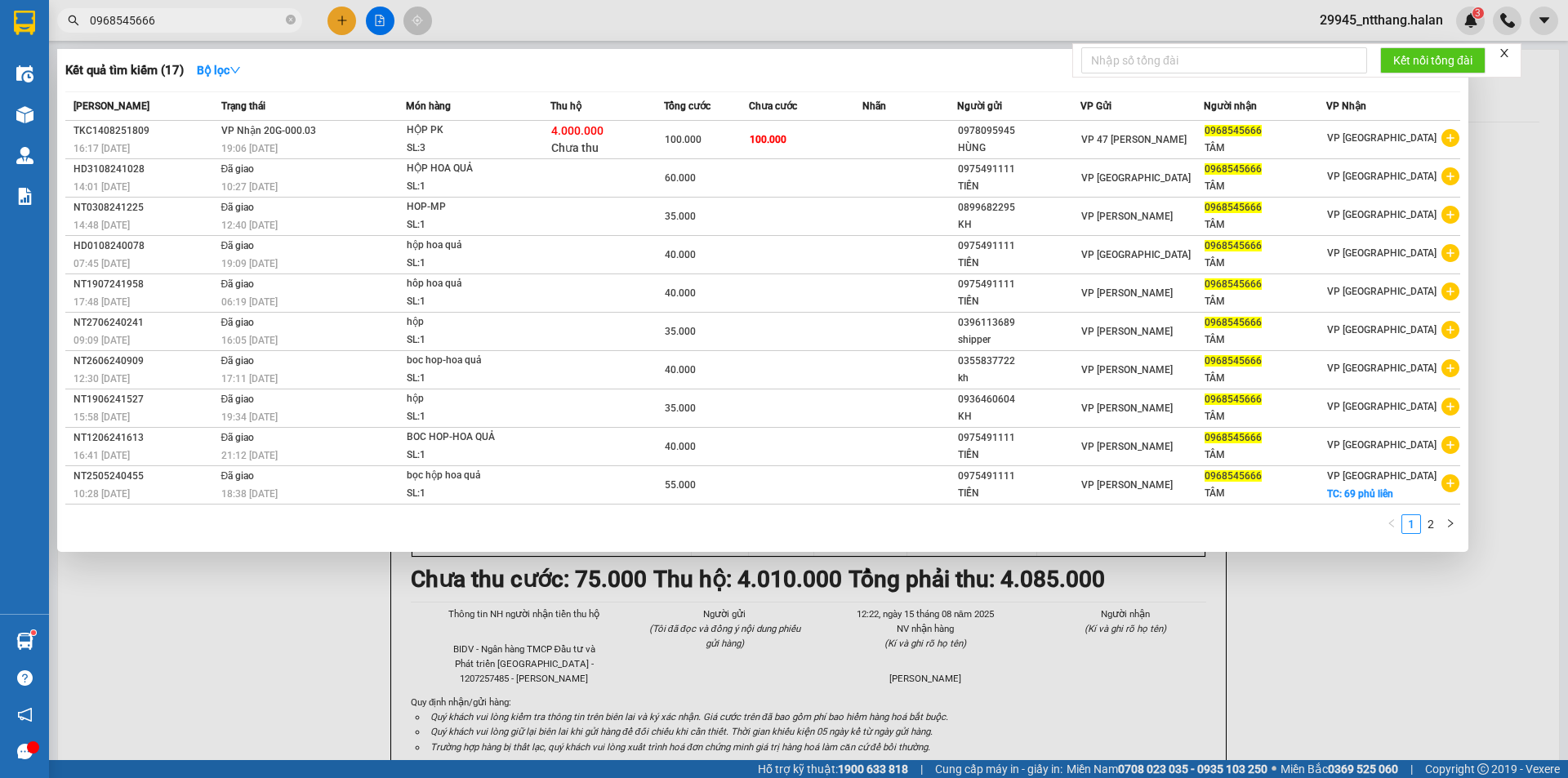
click at [166, 20] on input "0968545666" at bounding box center [186, 20] width 193 height 18
click at [1507, 107] on div at bounding box center [784, 389] width 1568 height 778
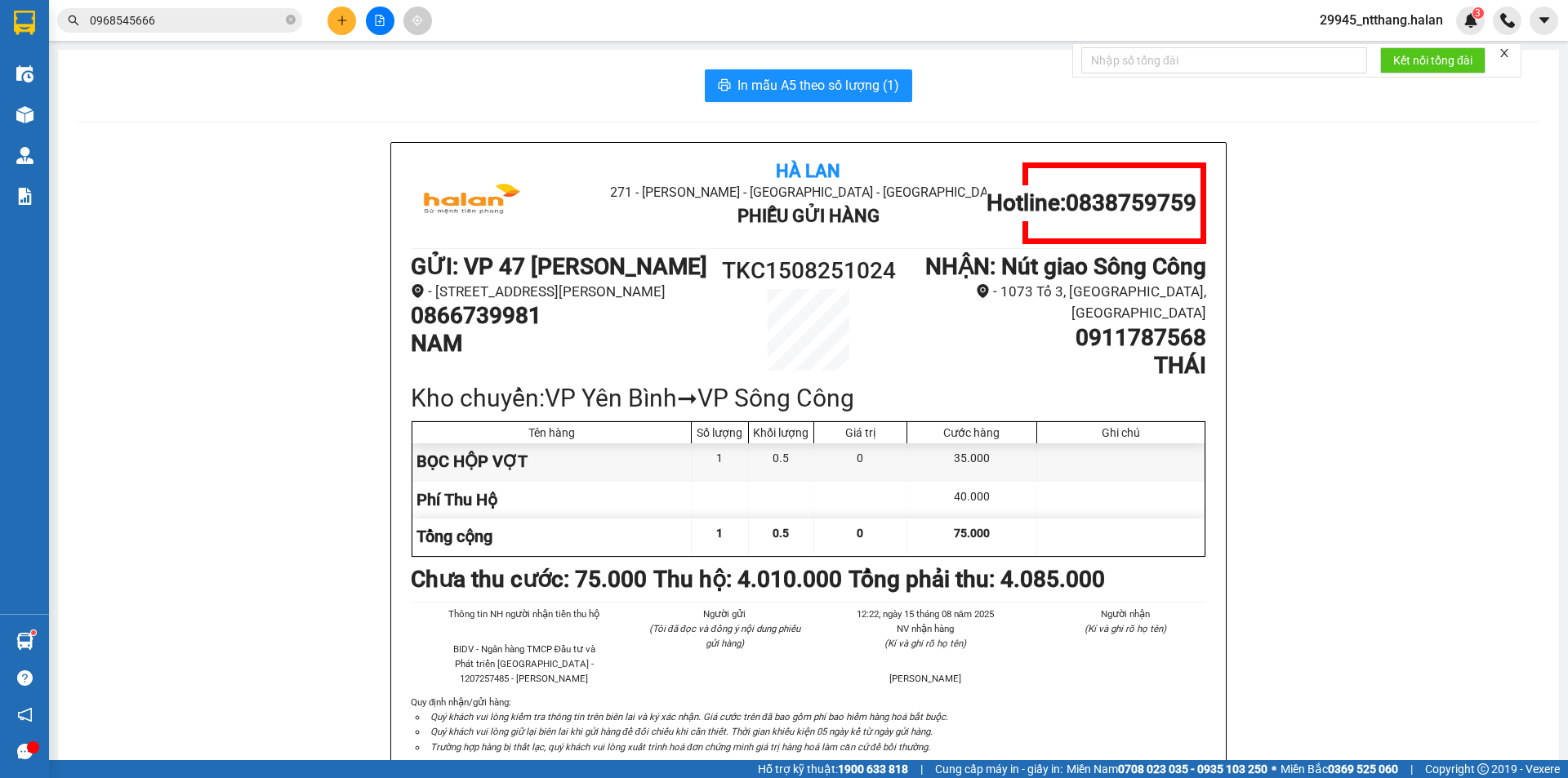
click at [252, 18] on input "0968545666" at bounding box center [186, 20] width 193 height 18
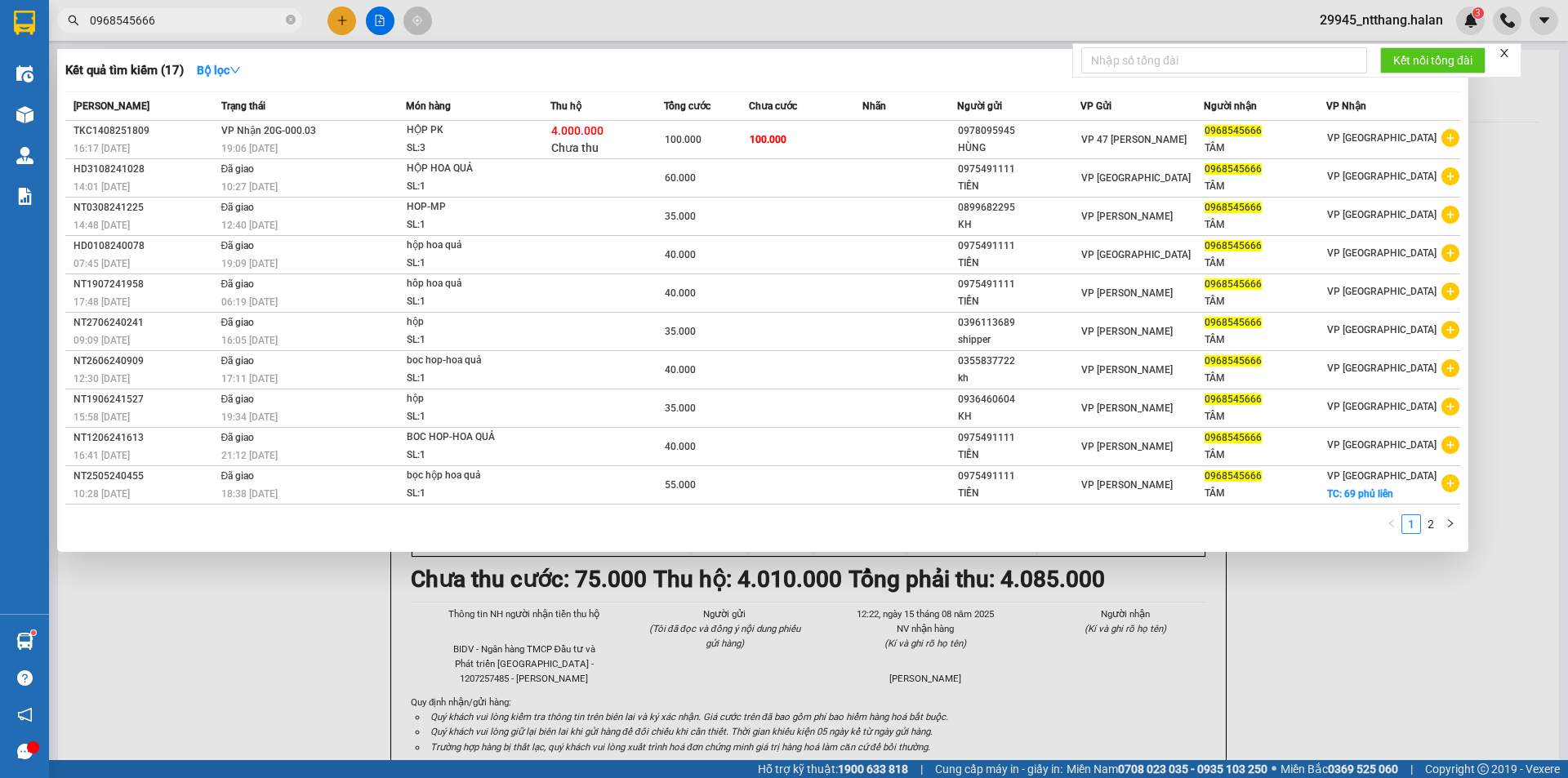
click at [252, 18] on input "0968545666" at bounding box center [186, 20] width 193 height 18
click at [184, 12] on input "0968545666" at bounding box center [186, 20] width 193 height 18
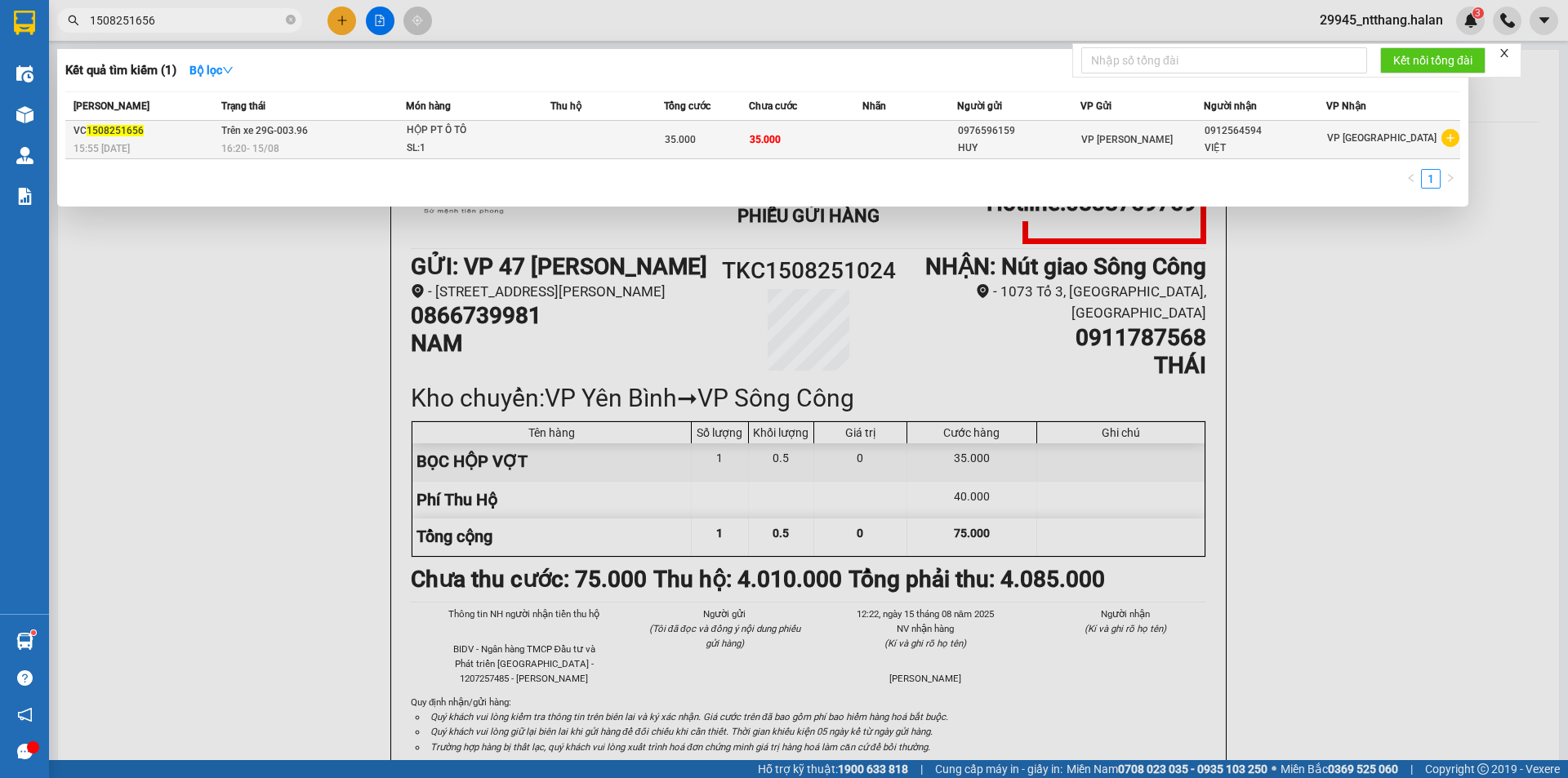
type input "1508251656"
click at [660, 132] on td at bounding box center [606, 140] width 114 height 38
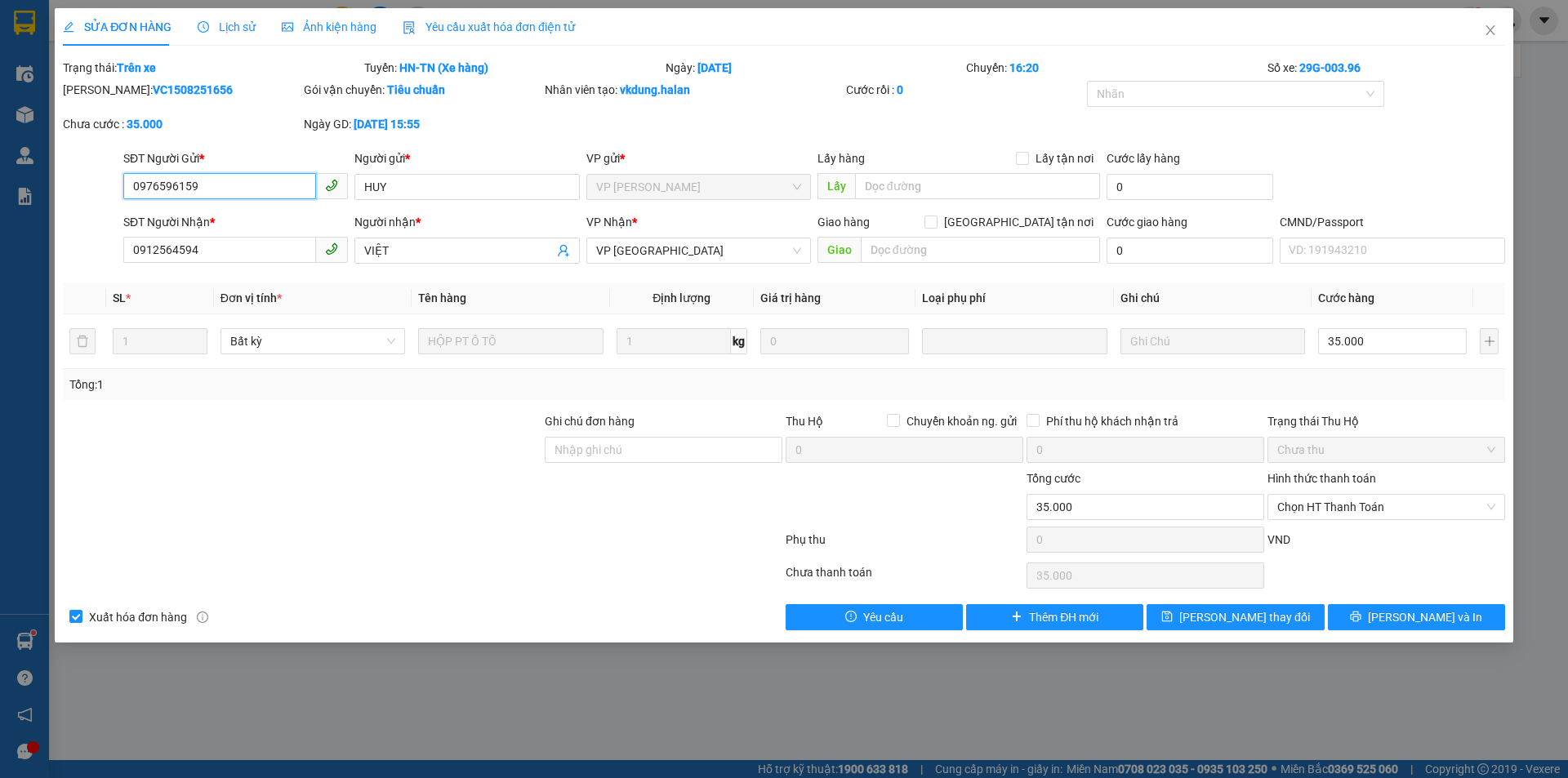
type input "0976596159"
type input "HUY"
type input "0912564594"
type input "VIỆT"
type input "35.000"
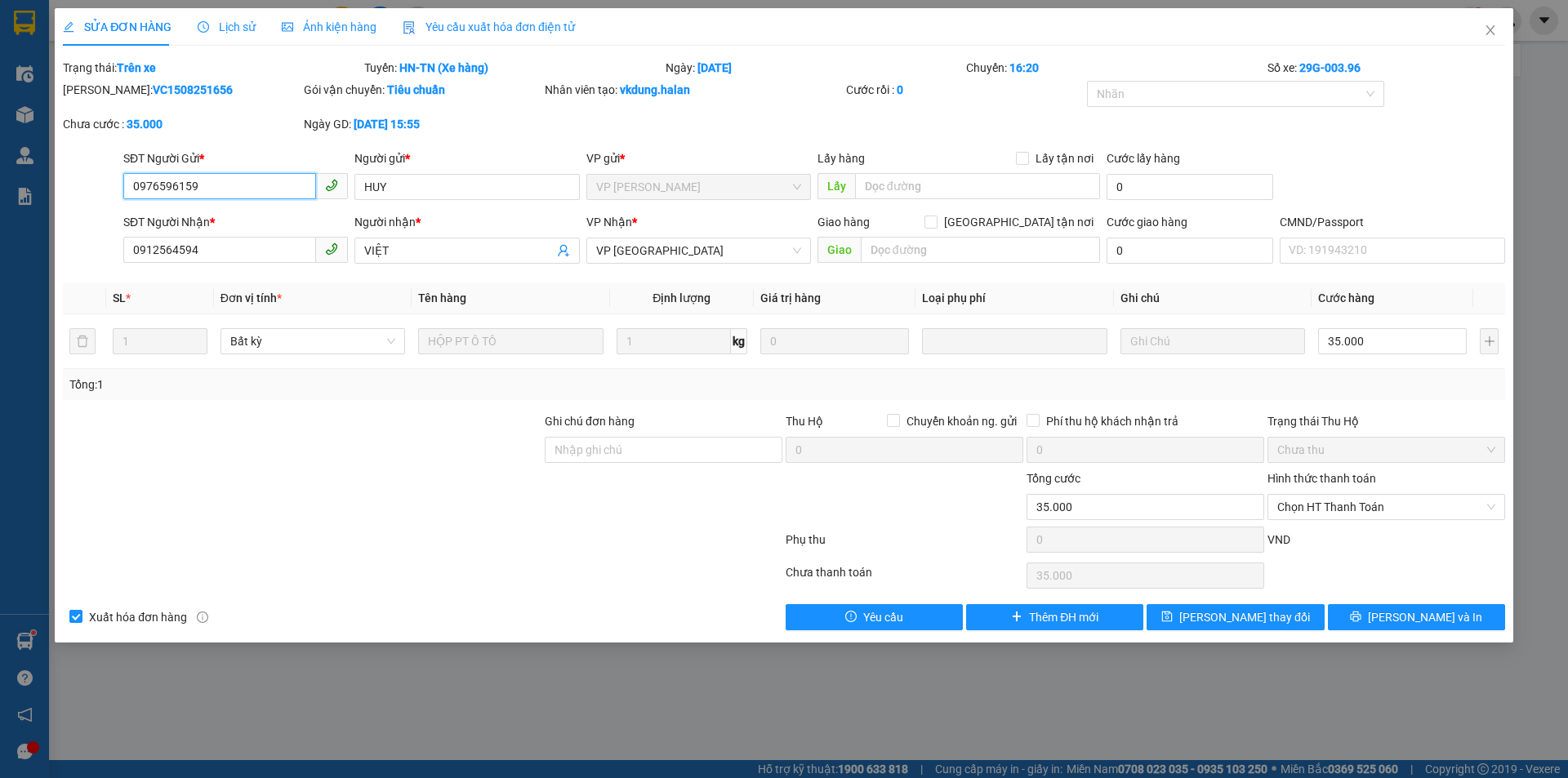
type input "35.000"
click at [1503, 25] on span "Close" at bounding box center [1490, 31] width 46 height 46
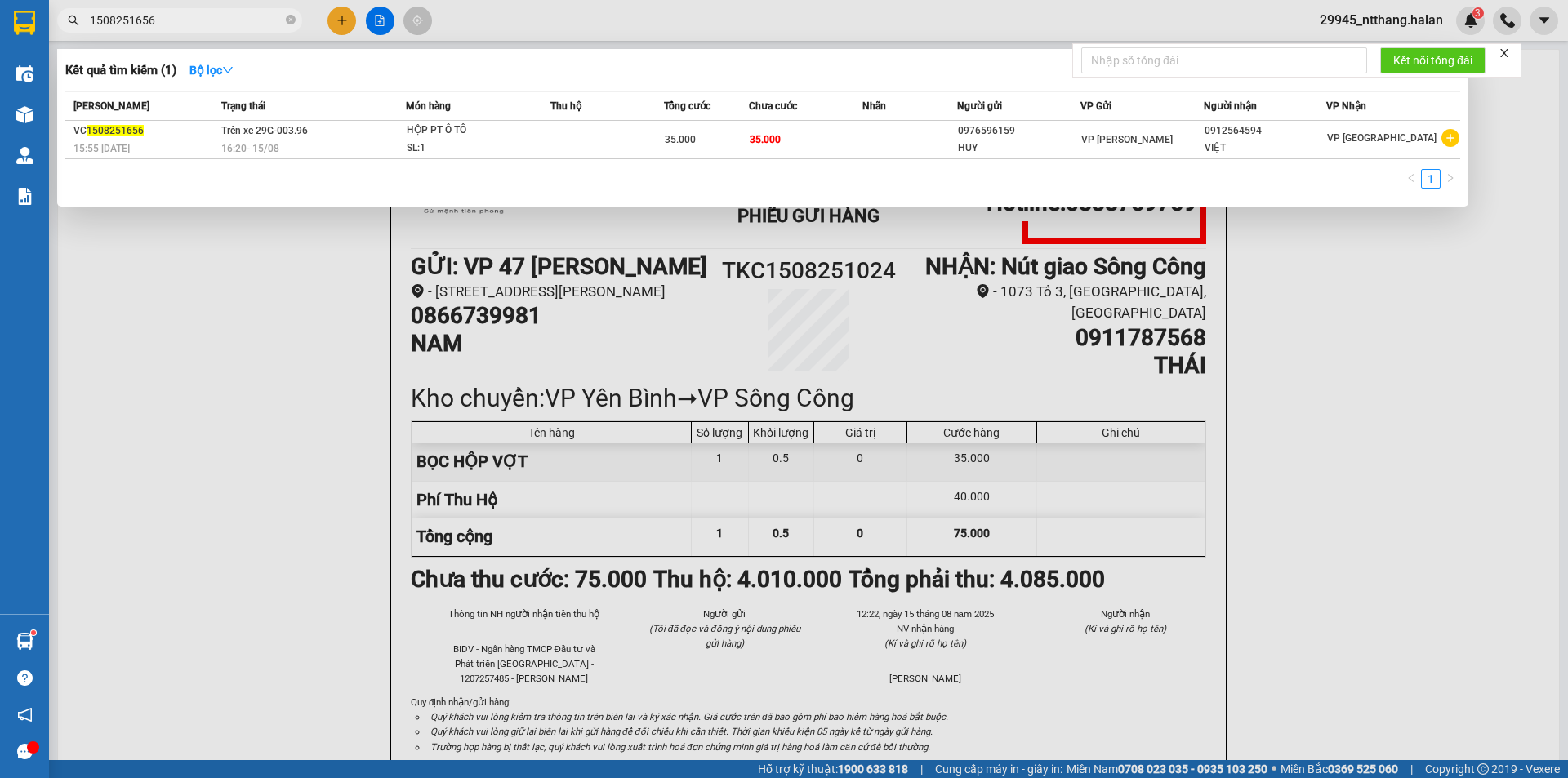
click at [202, 21] on input "1508251656" at bounding box center [186, 20] width 193 height 18
click at [103, 16] on input "1508251656" at bounding box center [186, 20] width 193 height 18
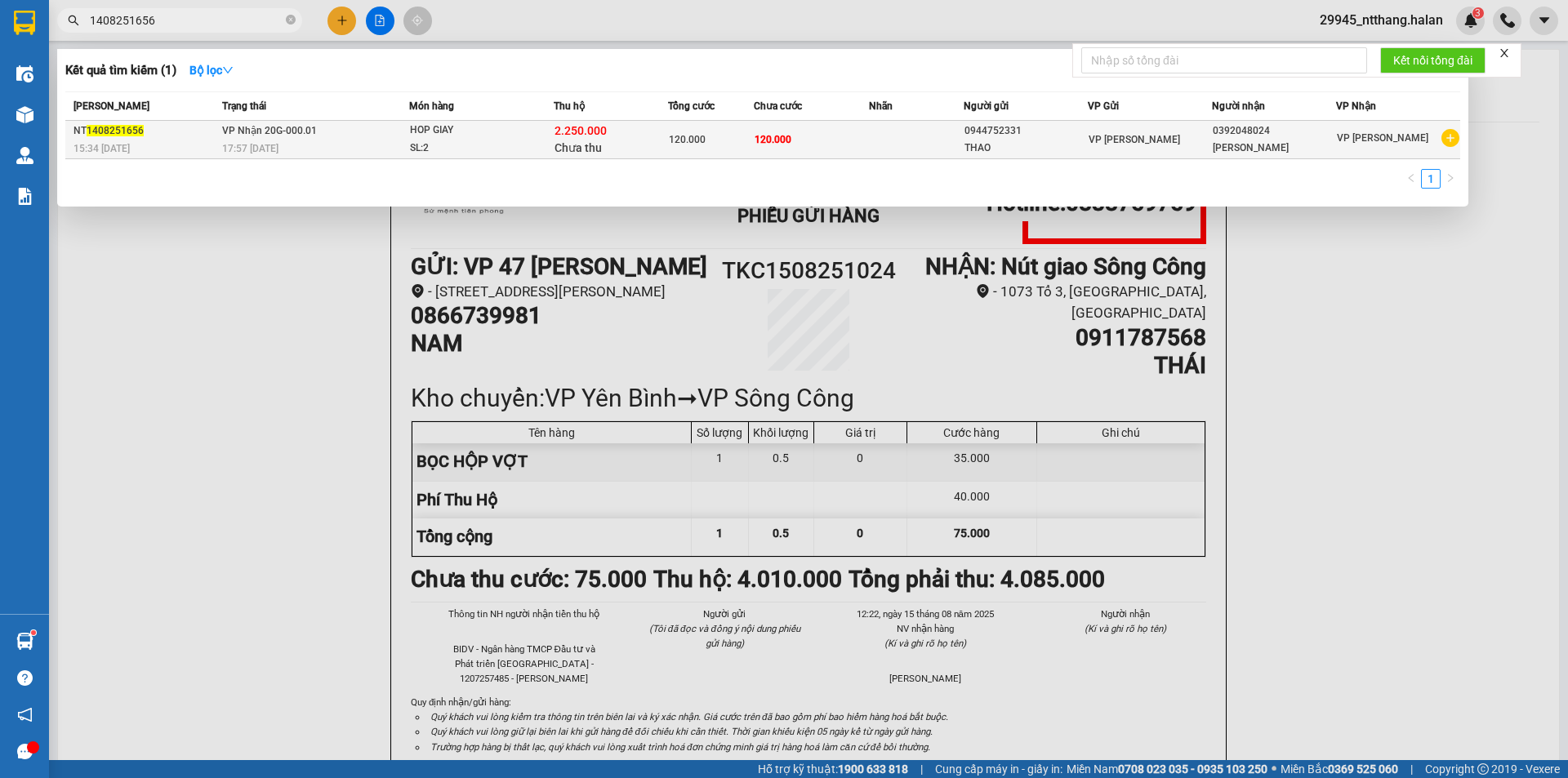
type input "1408251656"
click at [857, 142] on td "120.000" at bounding box center [811, 140] width 114 height 38
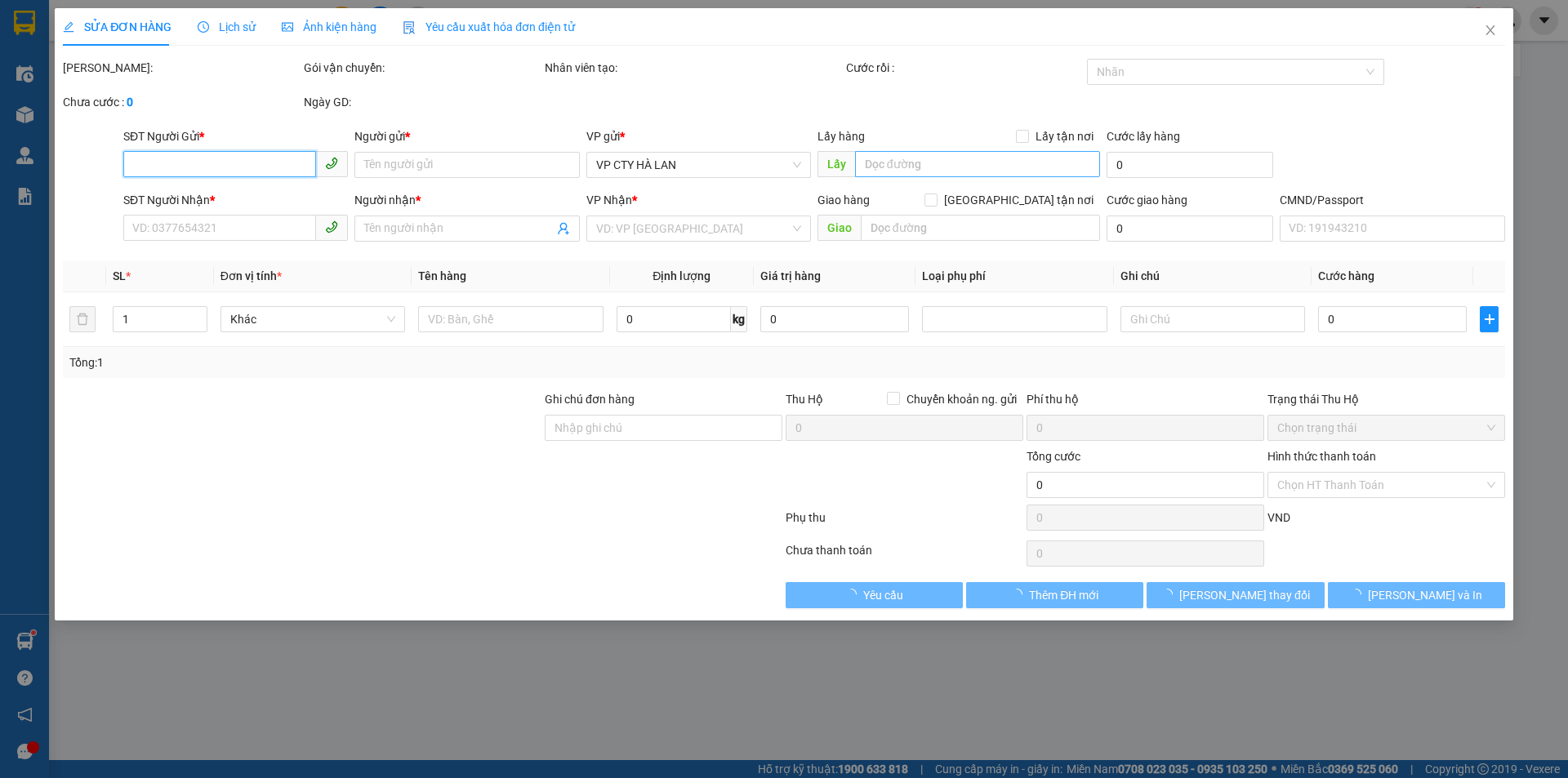
type input "0944752331"
type input "THAO"
type input "0392048024"
type input "[PERSON_NAME]"
checkbox input "true"
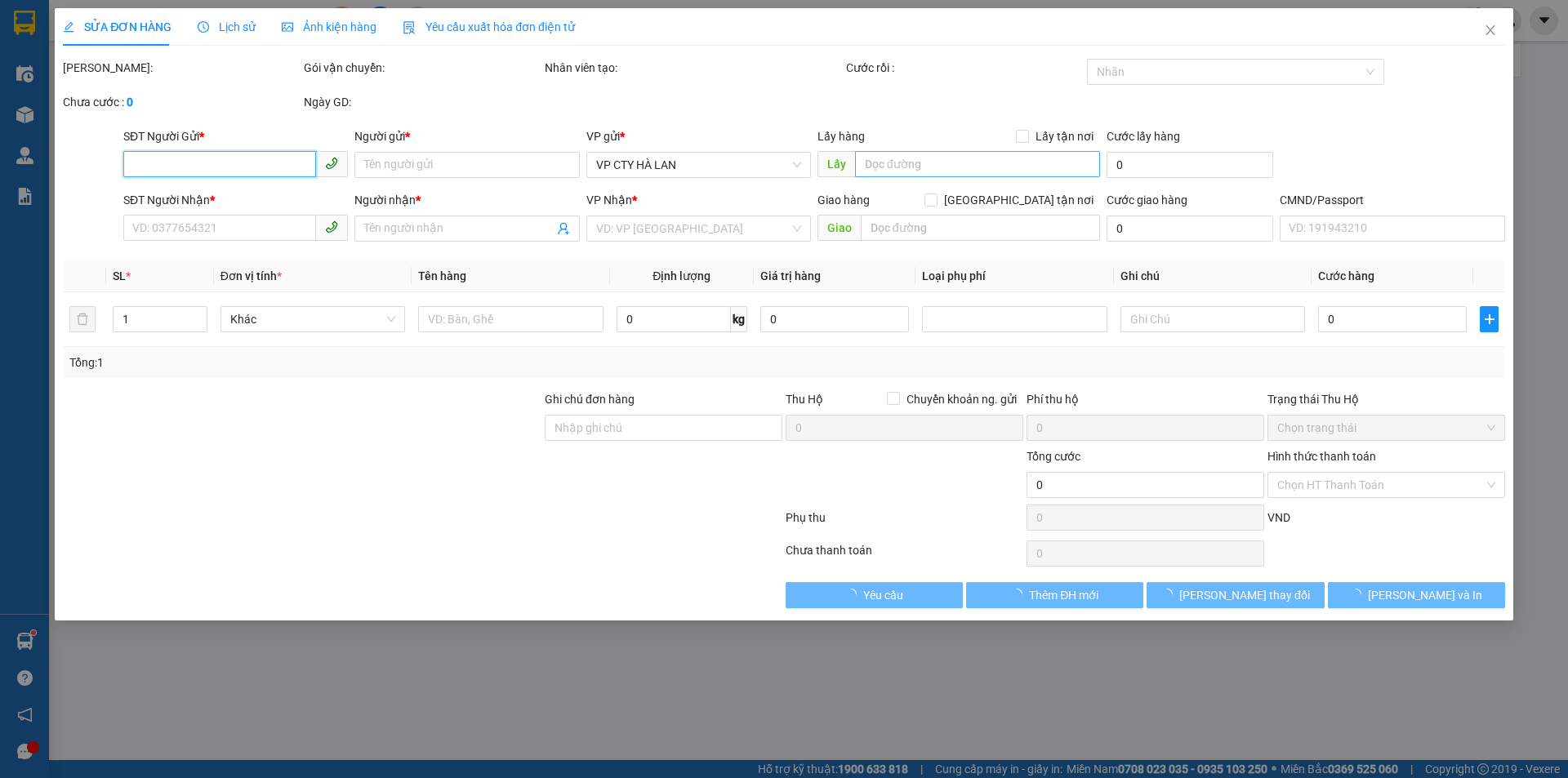
type input "2.250.000"
type input "40.000"
type input "120.000"
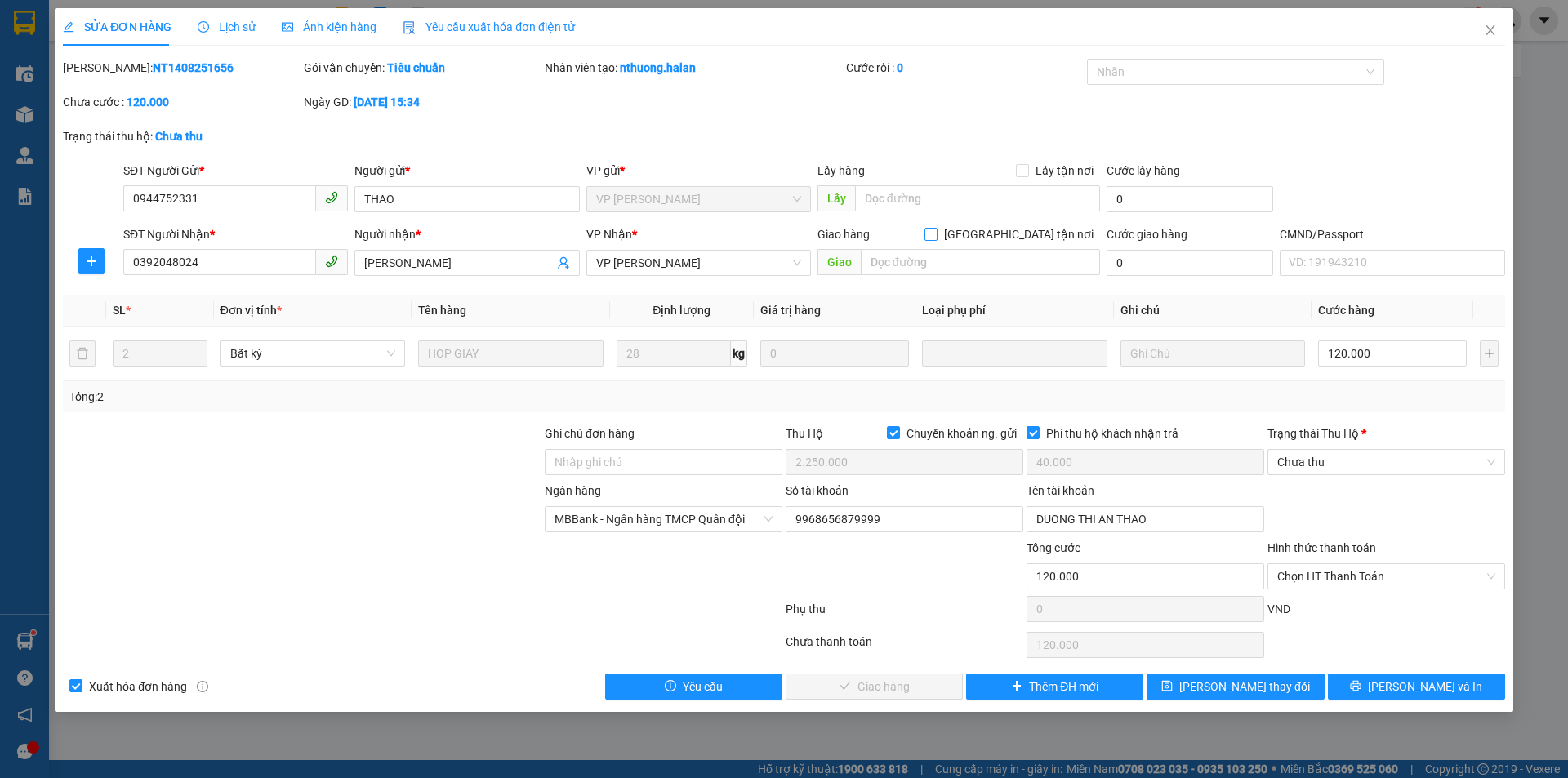
click at [936, 233] on input "[GEOGRAPHIC_DATA] tận nơi" at bounding box center [930, 234] width 11 height 11
checkbox input "true"
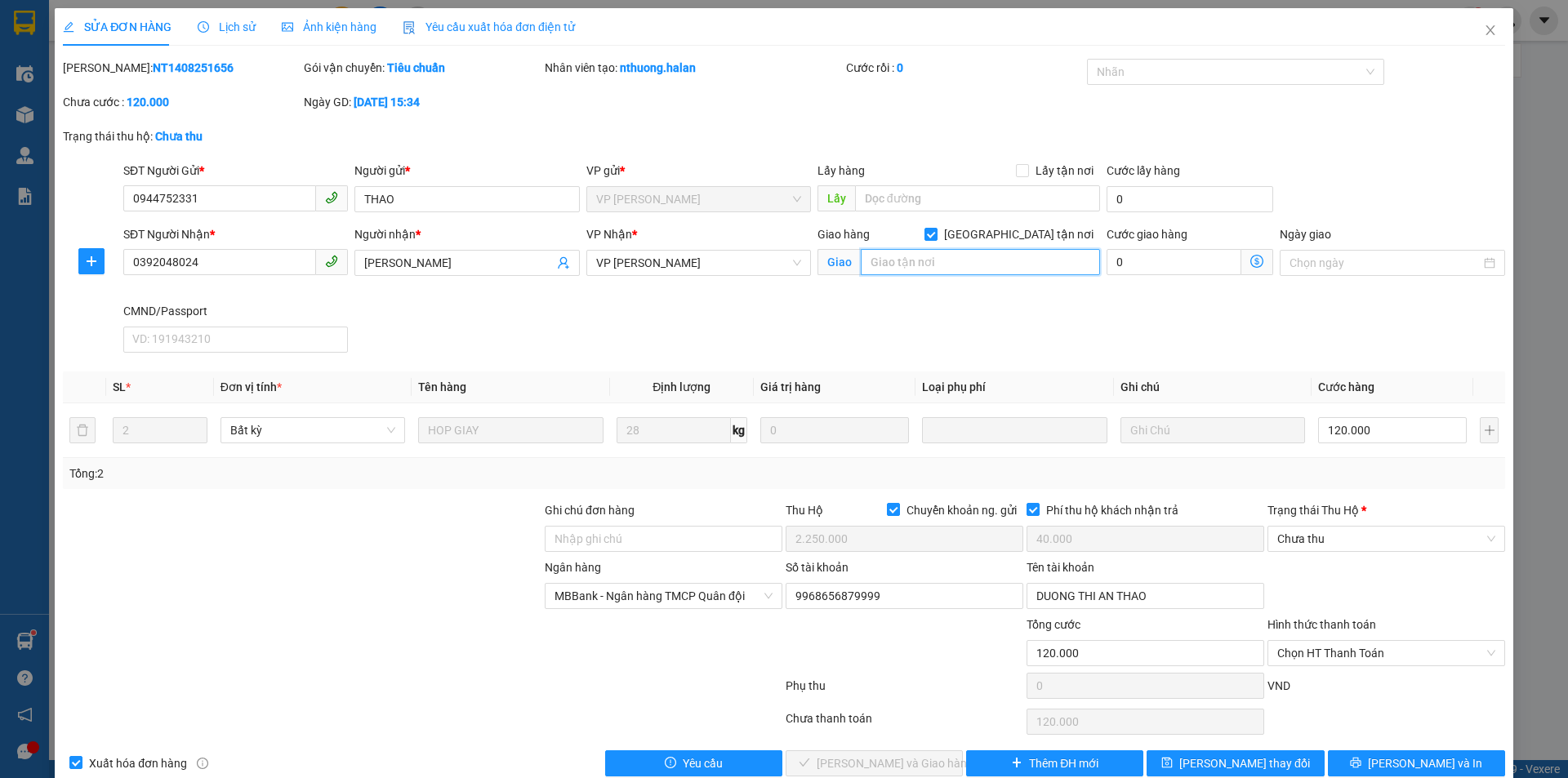
click at [971, 259] on input "text" at bounding box center [980, 262] width 239 height 26
type input "20 ngách 15 ngõ 177 đg bắc nam"
type input "3"
type input "120.003"
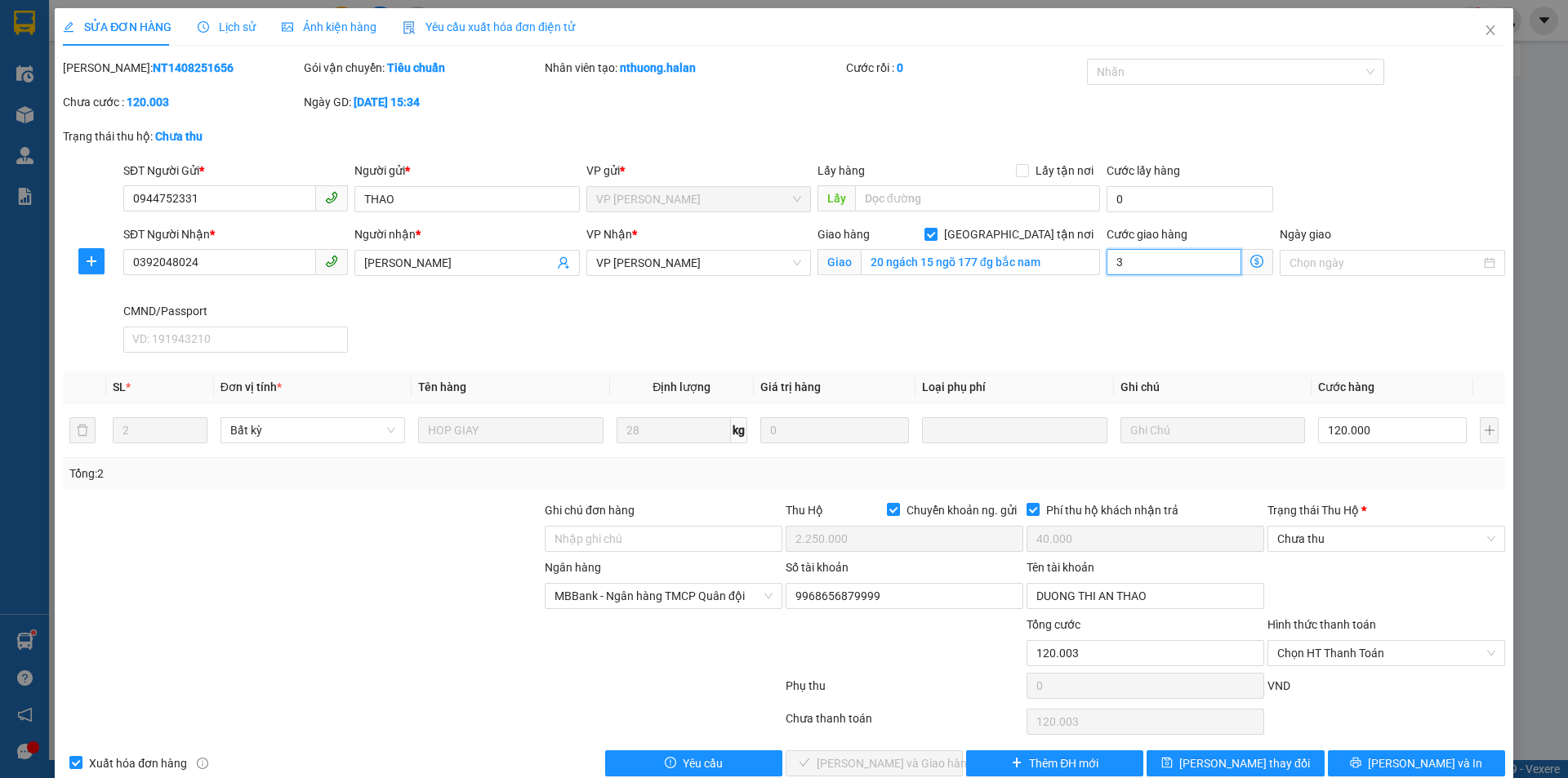
type input "30"
type input "120.030"
type input "30"
type input "150.000"
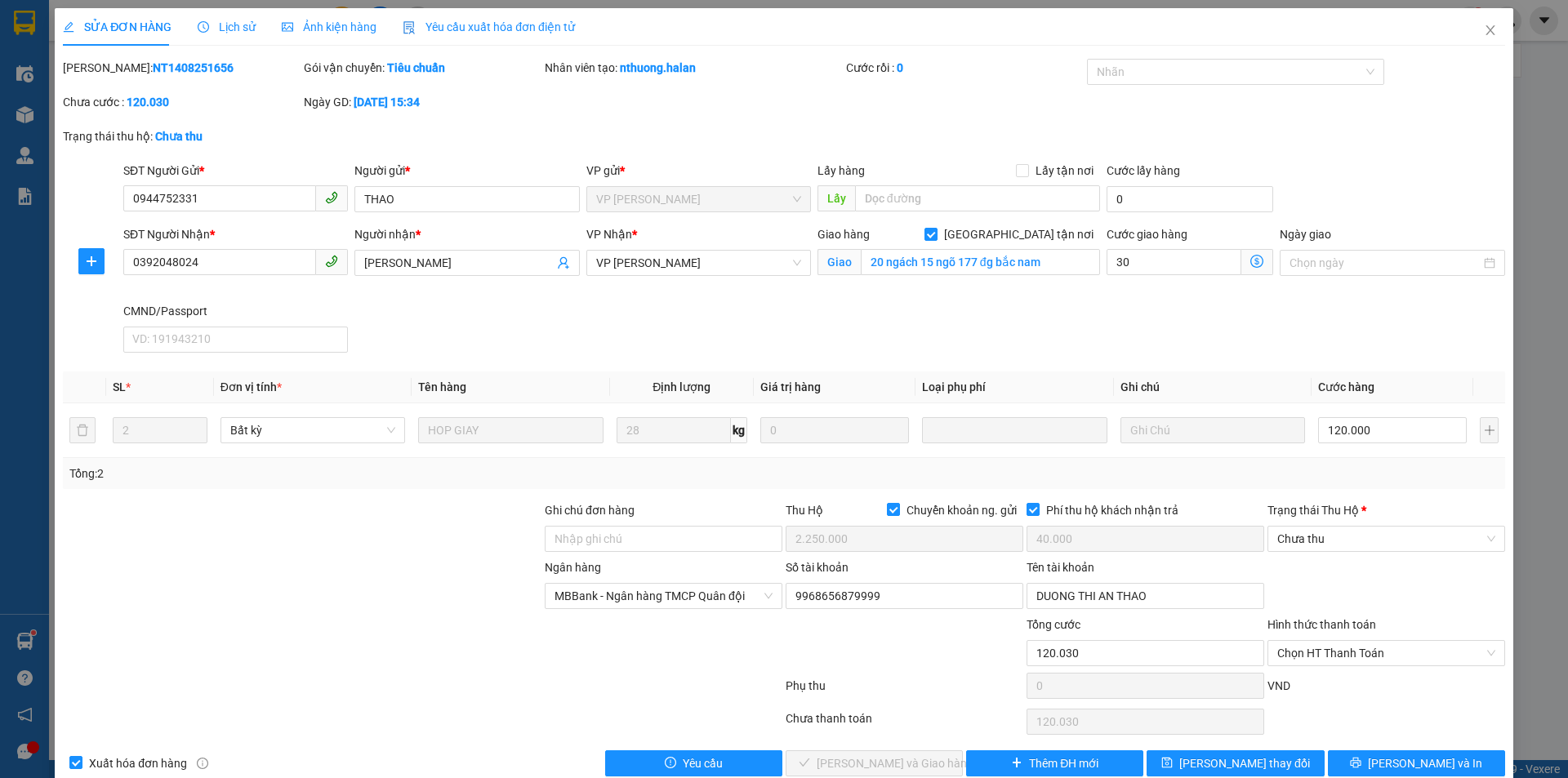
type input "150.000"
type input "30.000"
click at [1039, 345] on div "SĐT Người Nhận * 0392048024 Người nhận * XUÂN TÂN VP Nhận * VP [PERSON_NAME] Gi…" at bounding box center [814, 293] width 1388 height 134
click at [1216, 762] on span "[PERSON_NAME] thay đổi" at bounding box center [1244, 763] width 131 height 18
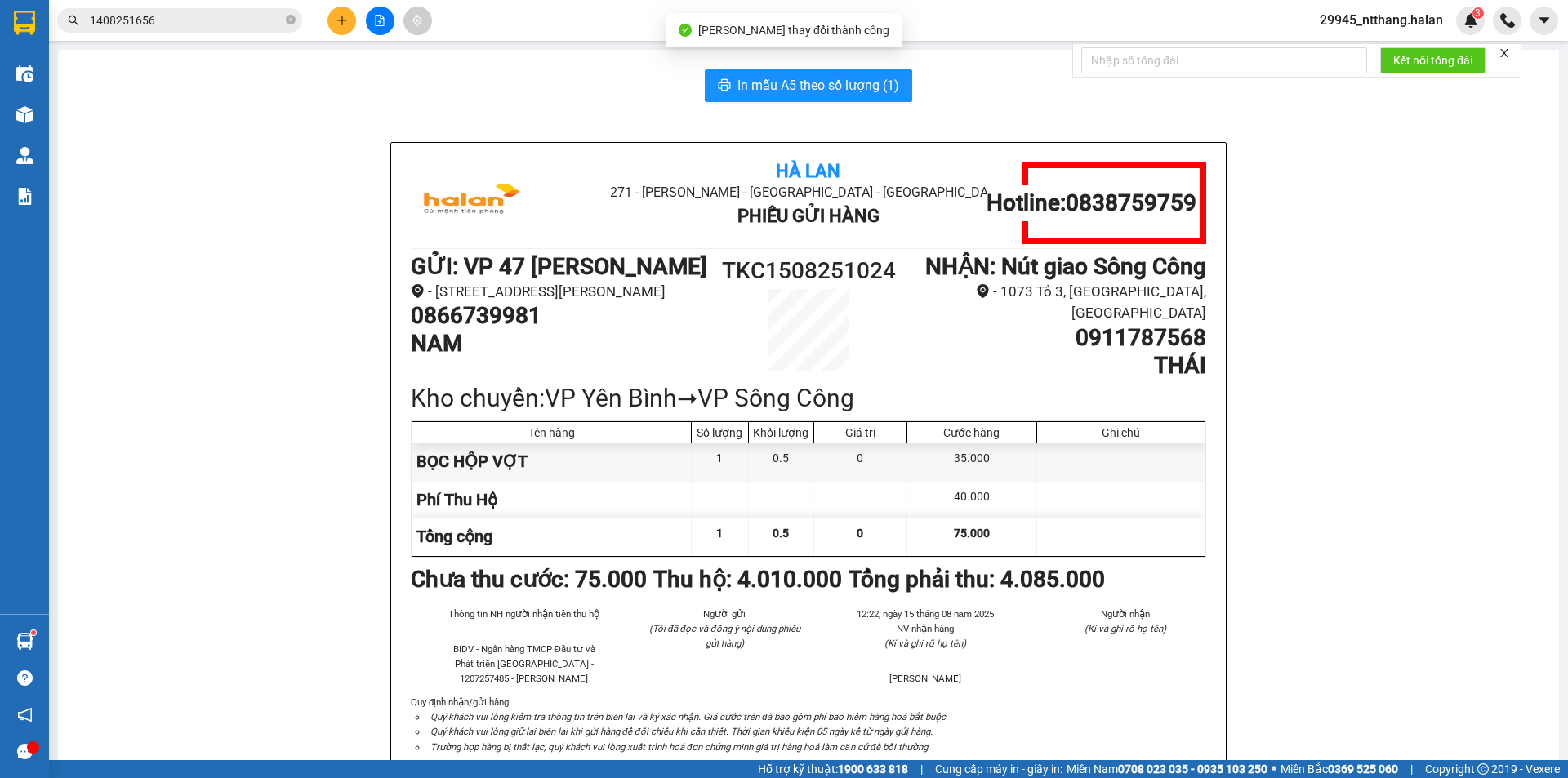
drag, startPoint x: 201, startPoint y: 30, endPoint x: 204, endPoint y: 16, distance: 14.3
click at [202, 25] on span "1408251656" at bounding box center [180, 20] width 245 height 25
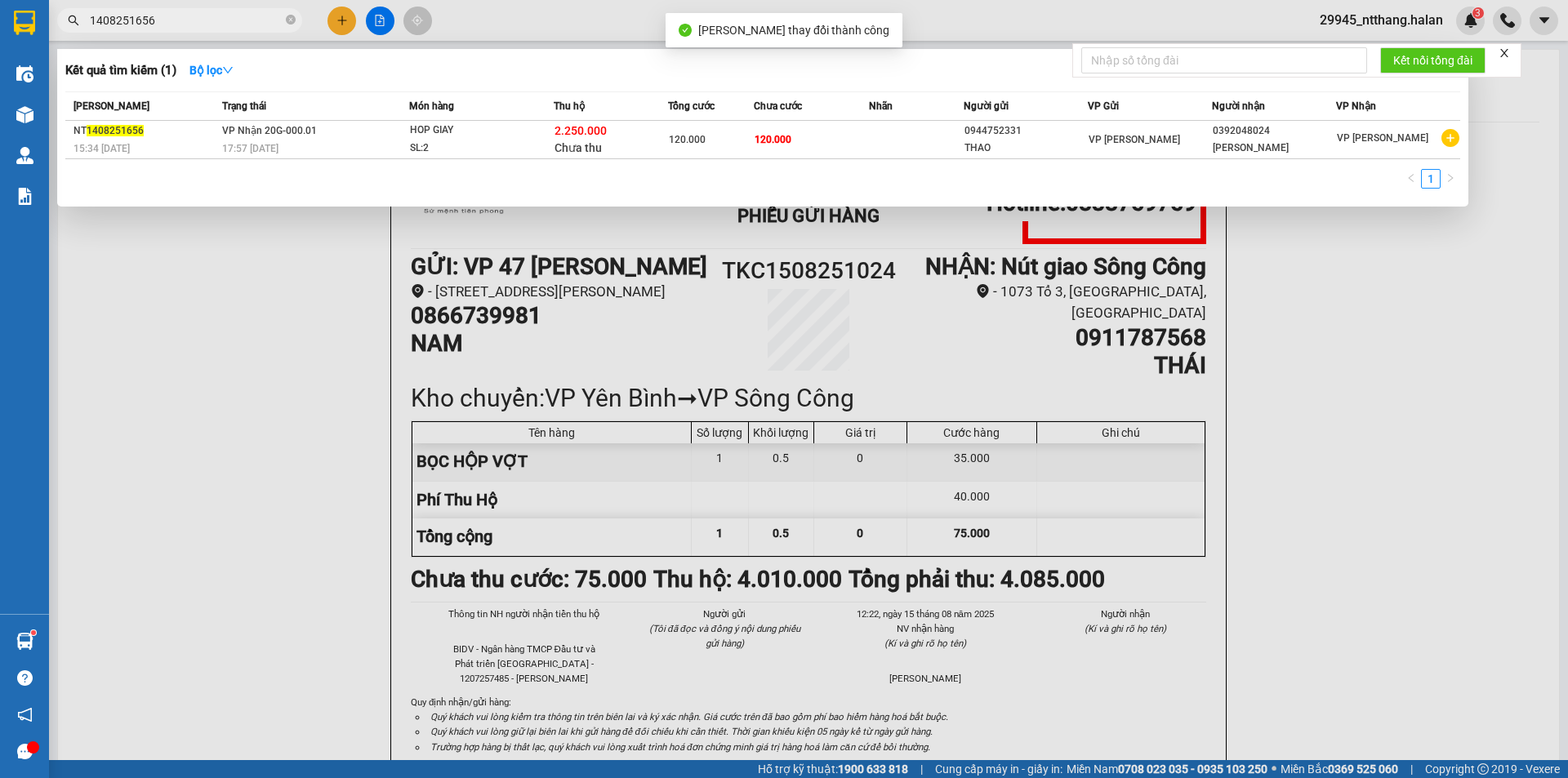
click at [205, 15] on input "1408251656" at bounding box center [186, 20] width 193 height 18
